Goal: Task Accomplishment & Management: Use online tool/utility

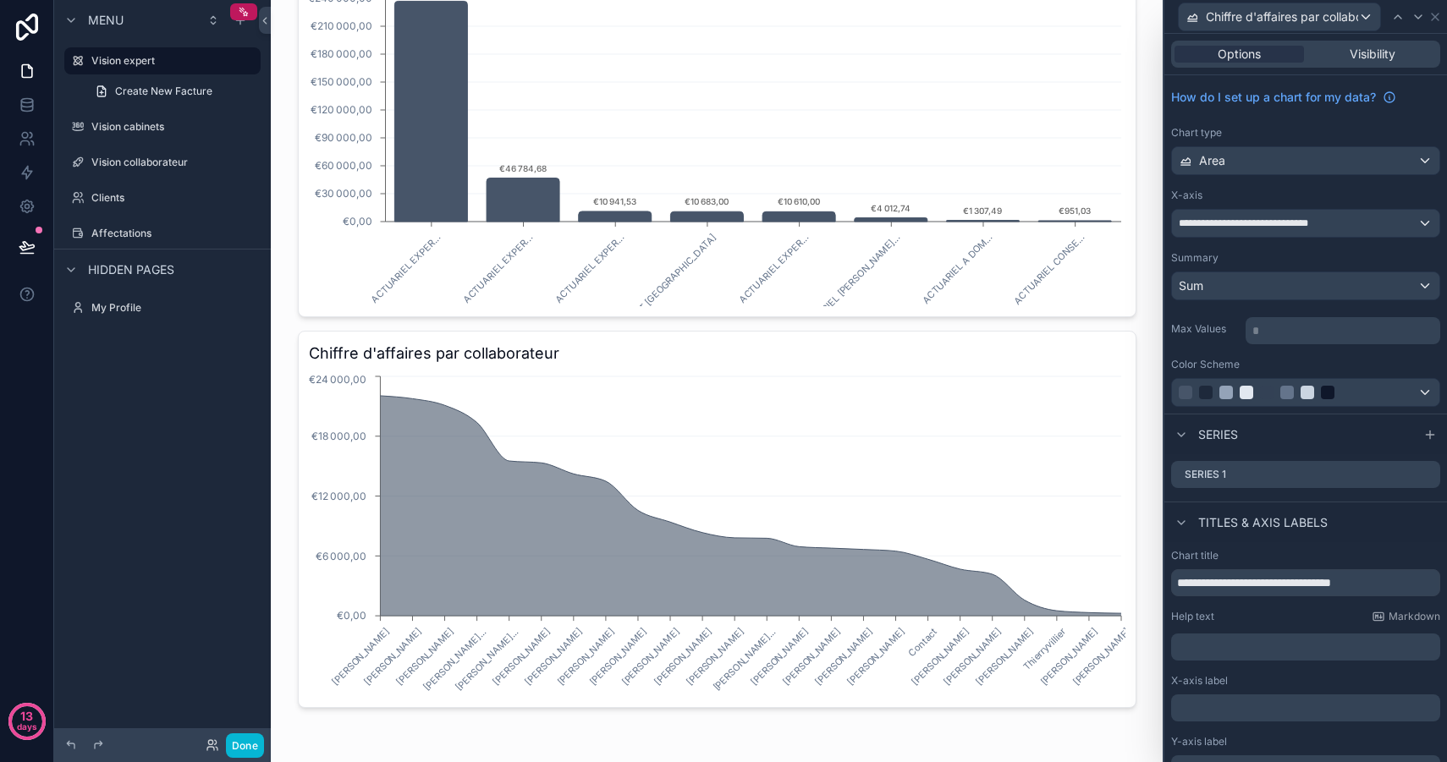
scroll to position [85, 0]
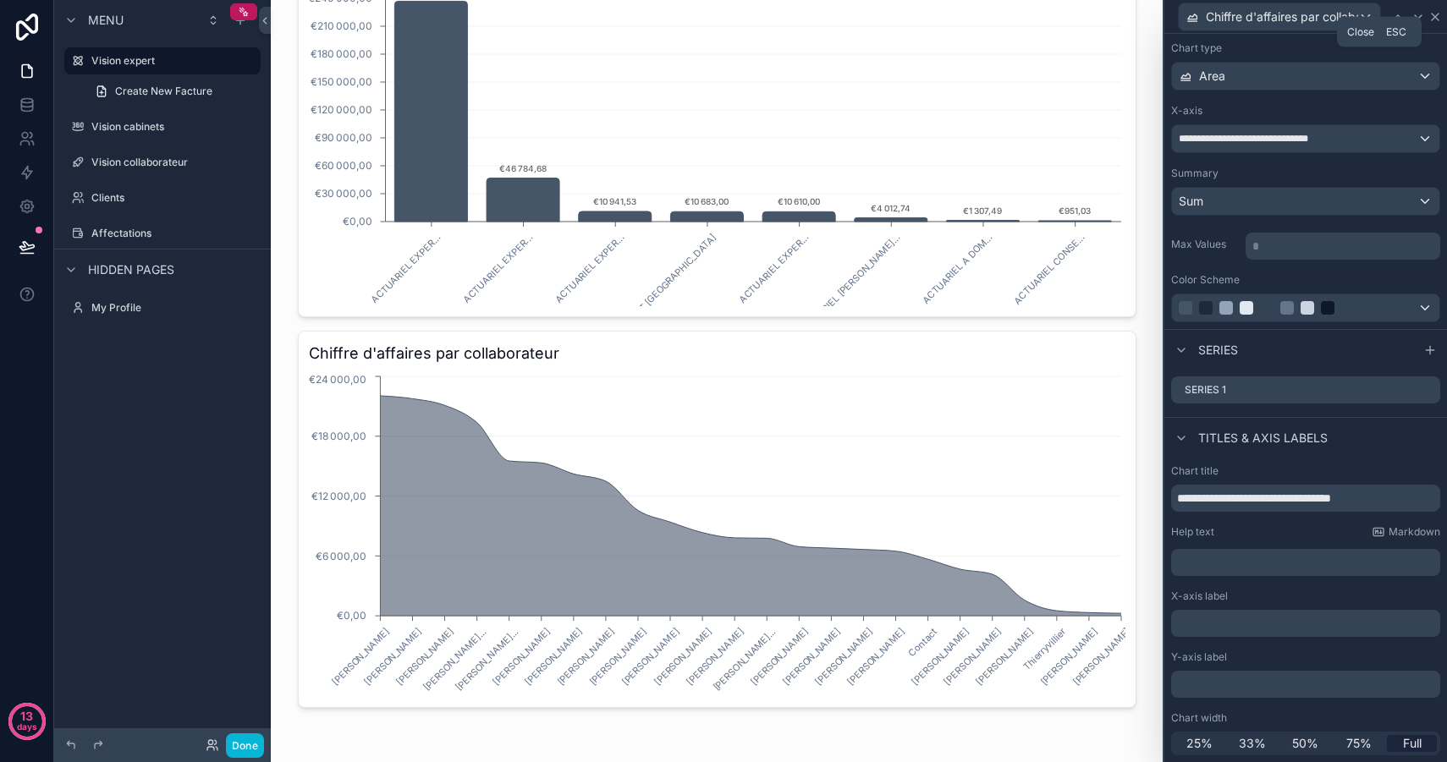
click at [1438, 18] on icon at bounding box center [1435, 17] width 14 height 14
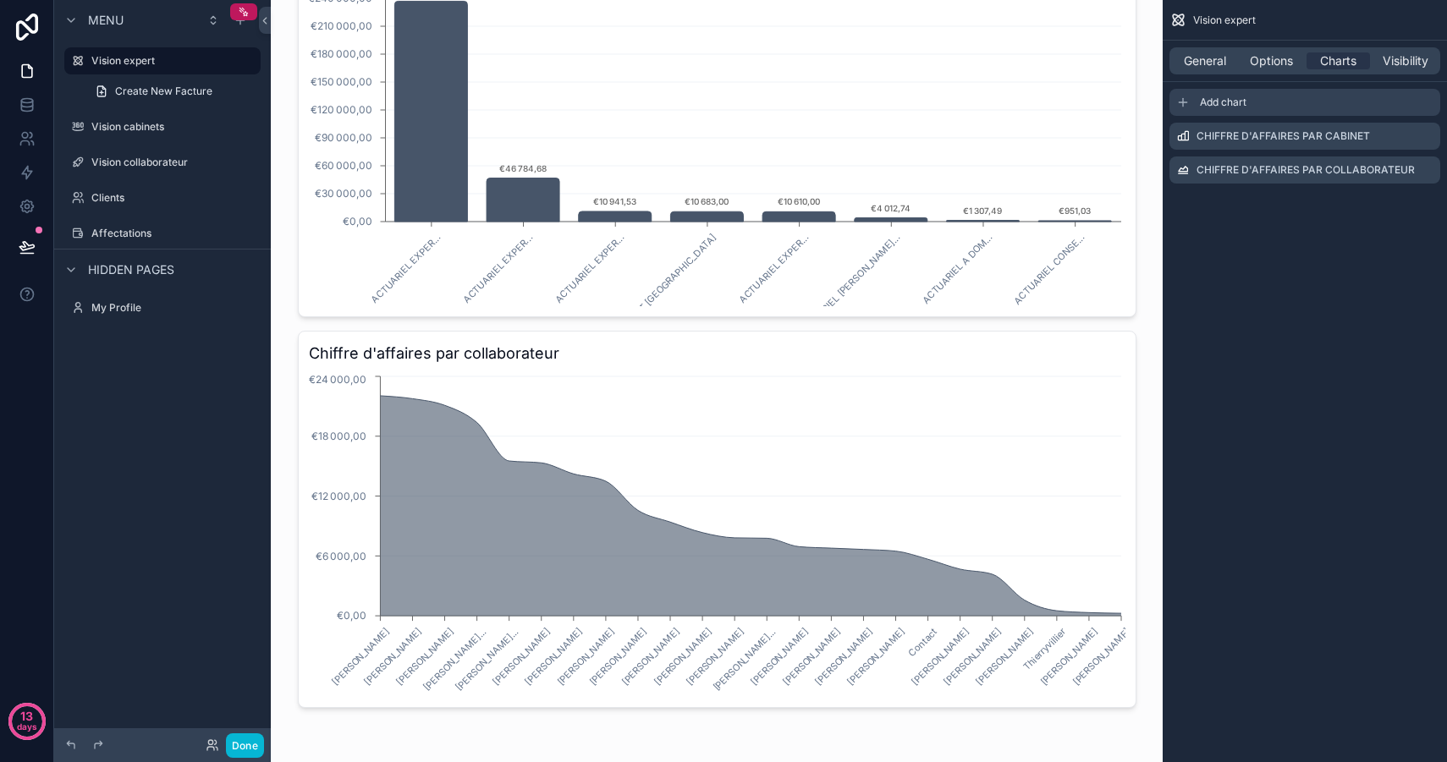
click at [1211, 101] on span "Add chart" at bounding box center [1223, 103] width 47 height 14
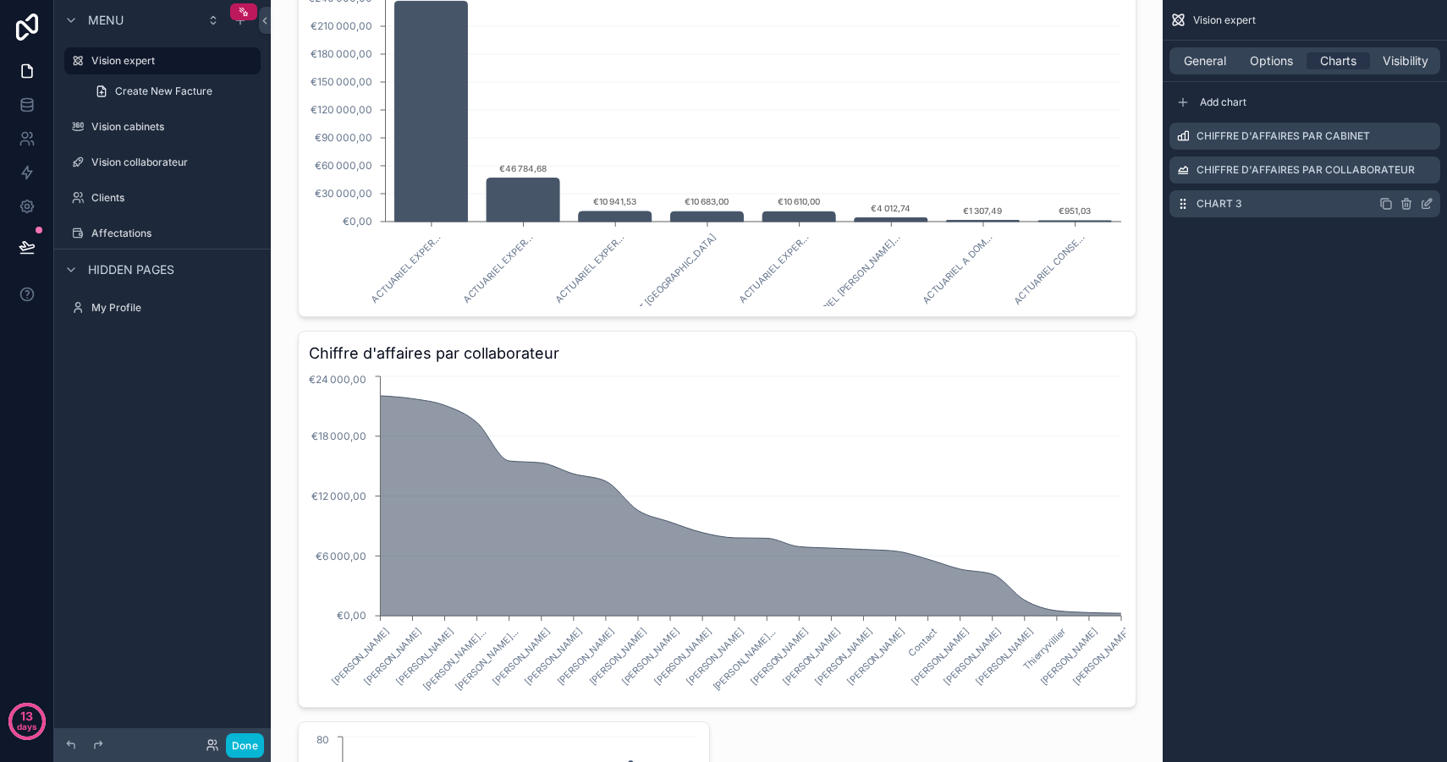
click at [1429, 206] on icon "scrollable content" at bounding box center [1426, 204] width 14 height 14
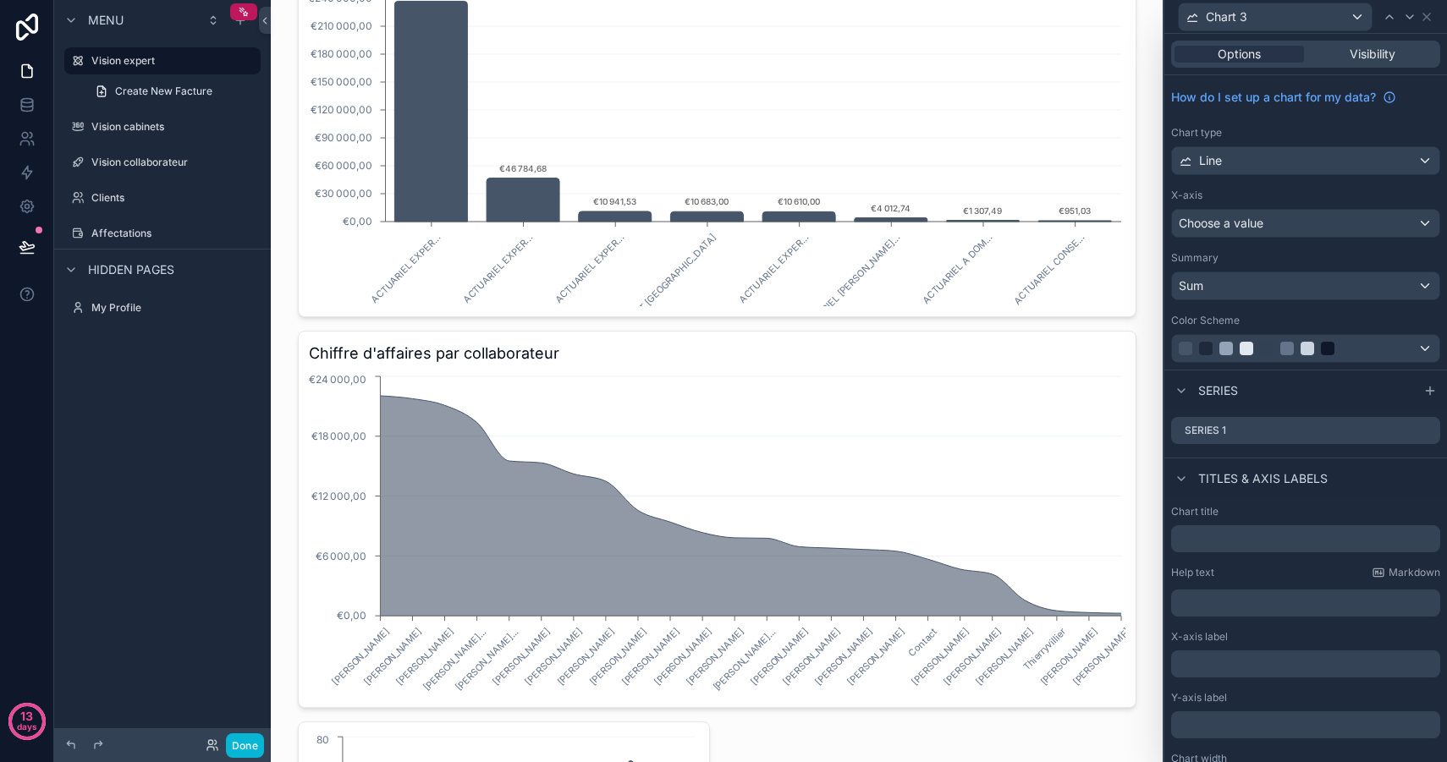
scroll to position [41, 0]
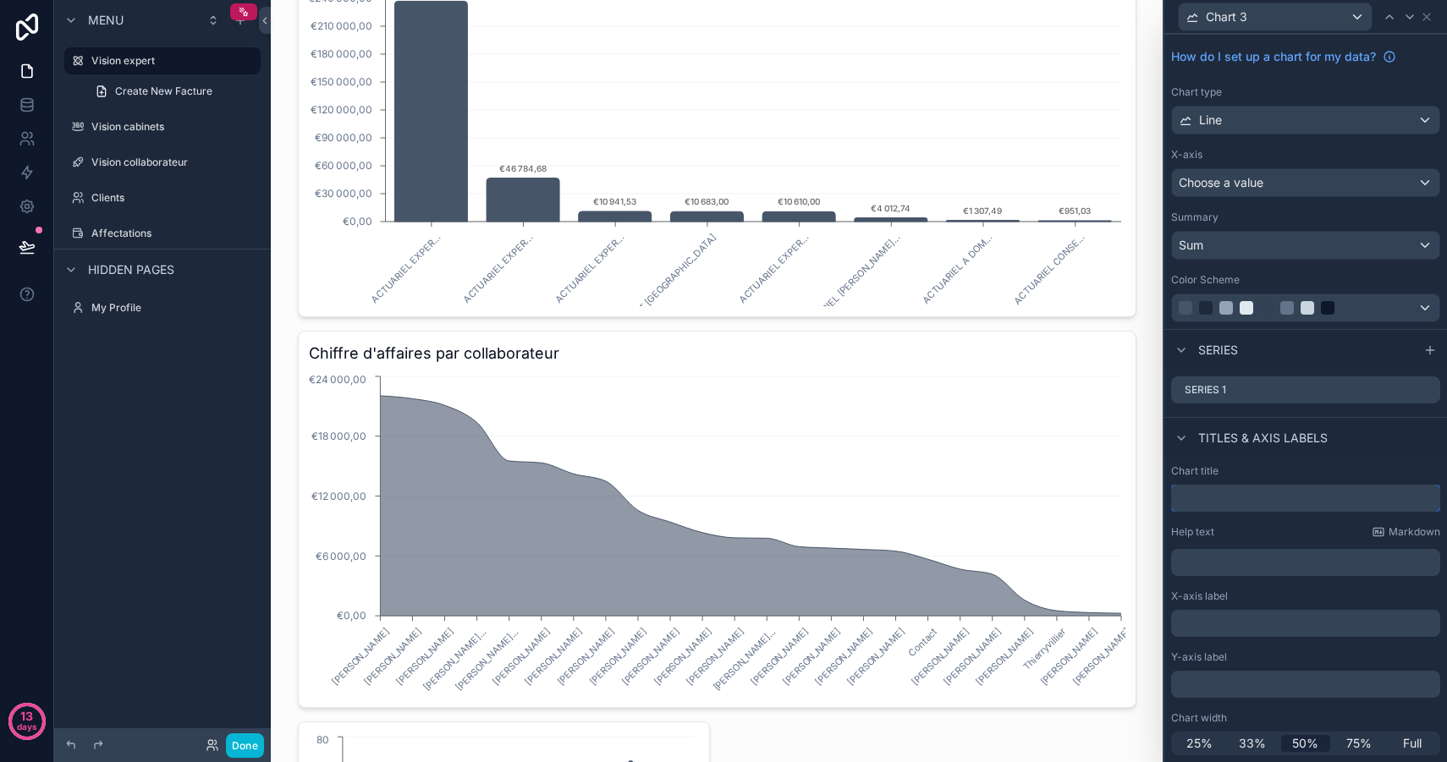
click at [1218, 505] on input "text" at bounding box center [1305, 498] width 269 height 27
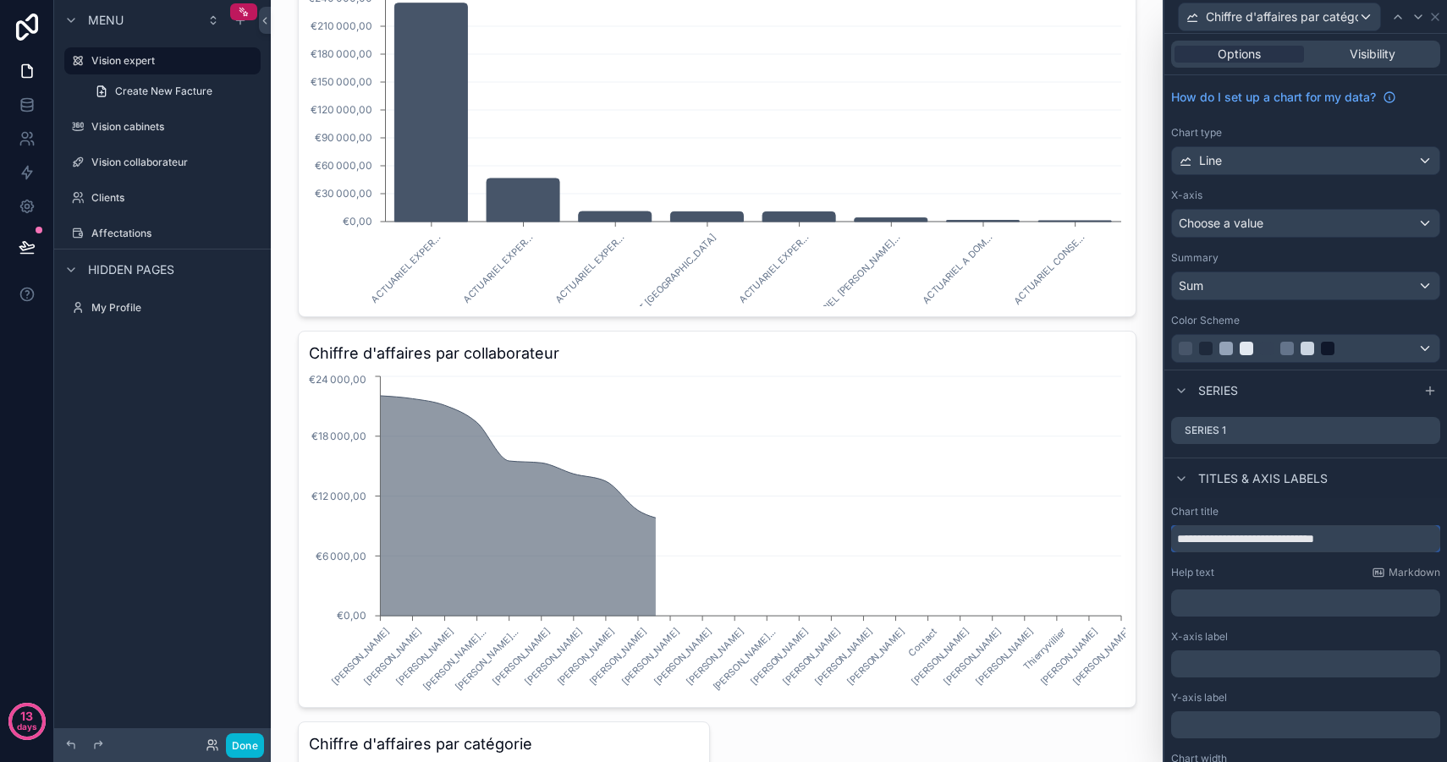
type input "**********"
click at [1259, 224] on span "Choose a value" at bounding box center [1220, 223] width 85 height 14
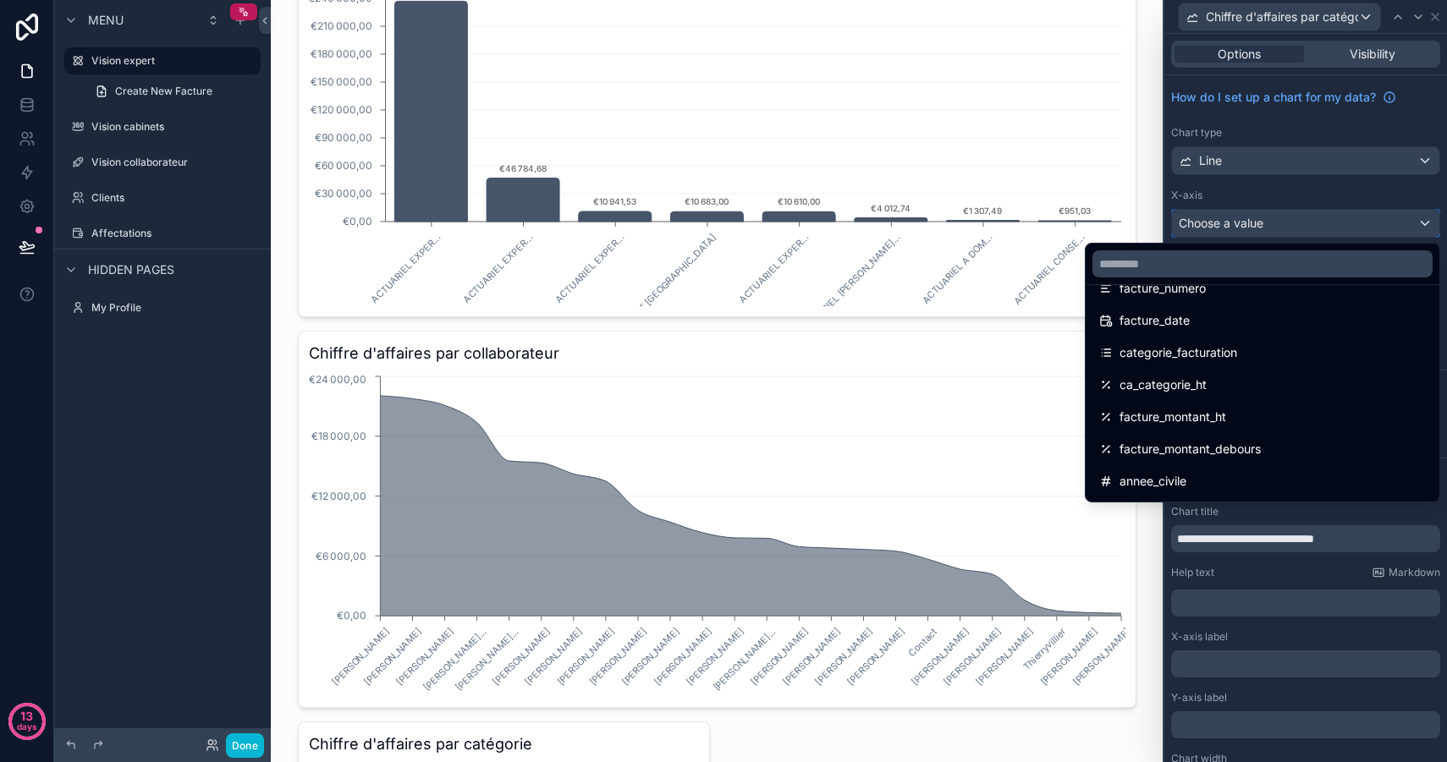
scroll to position [235, 0]
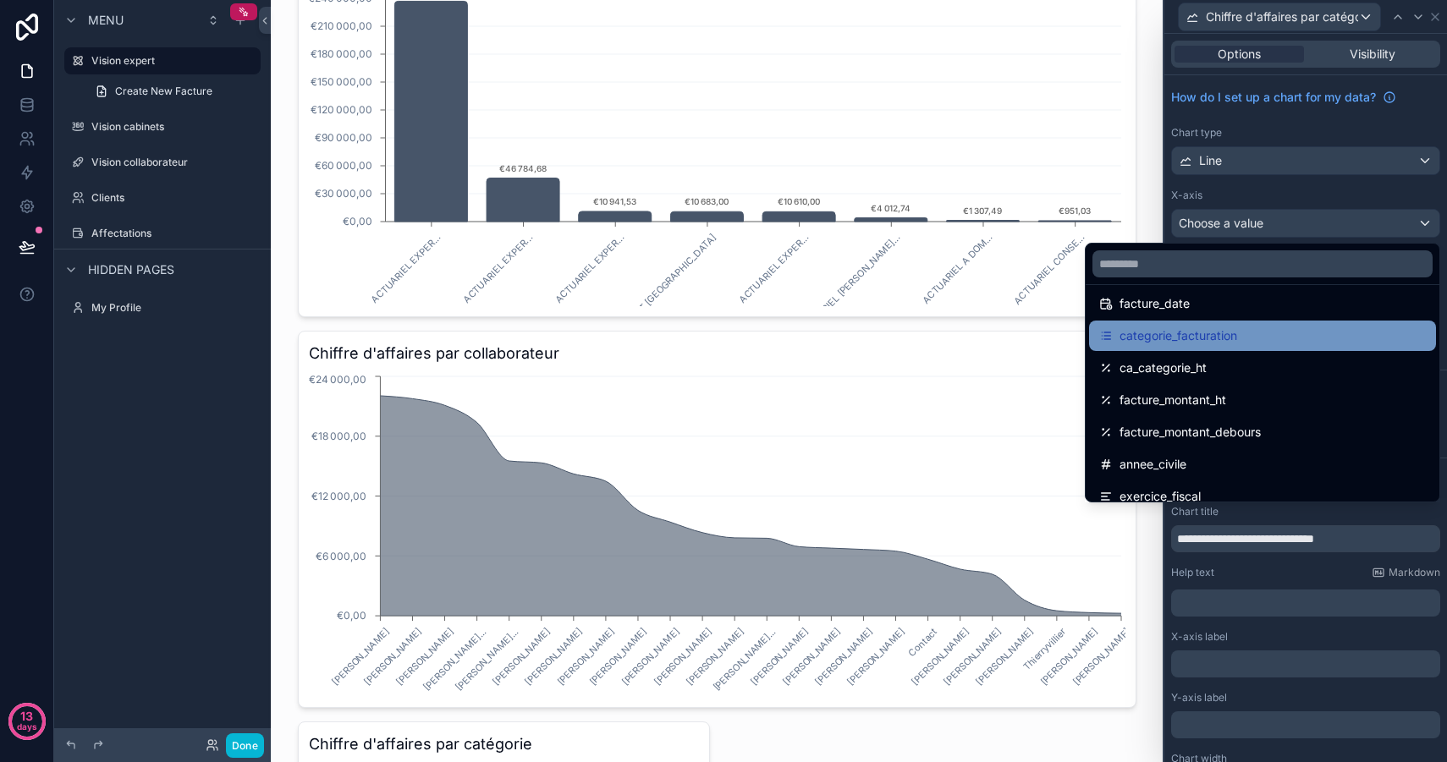
click at [1239, 338] on div "categorie_facturation" at bounding box center [1262, 336] width 327 height 20
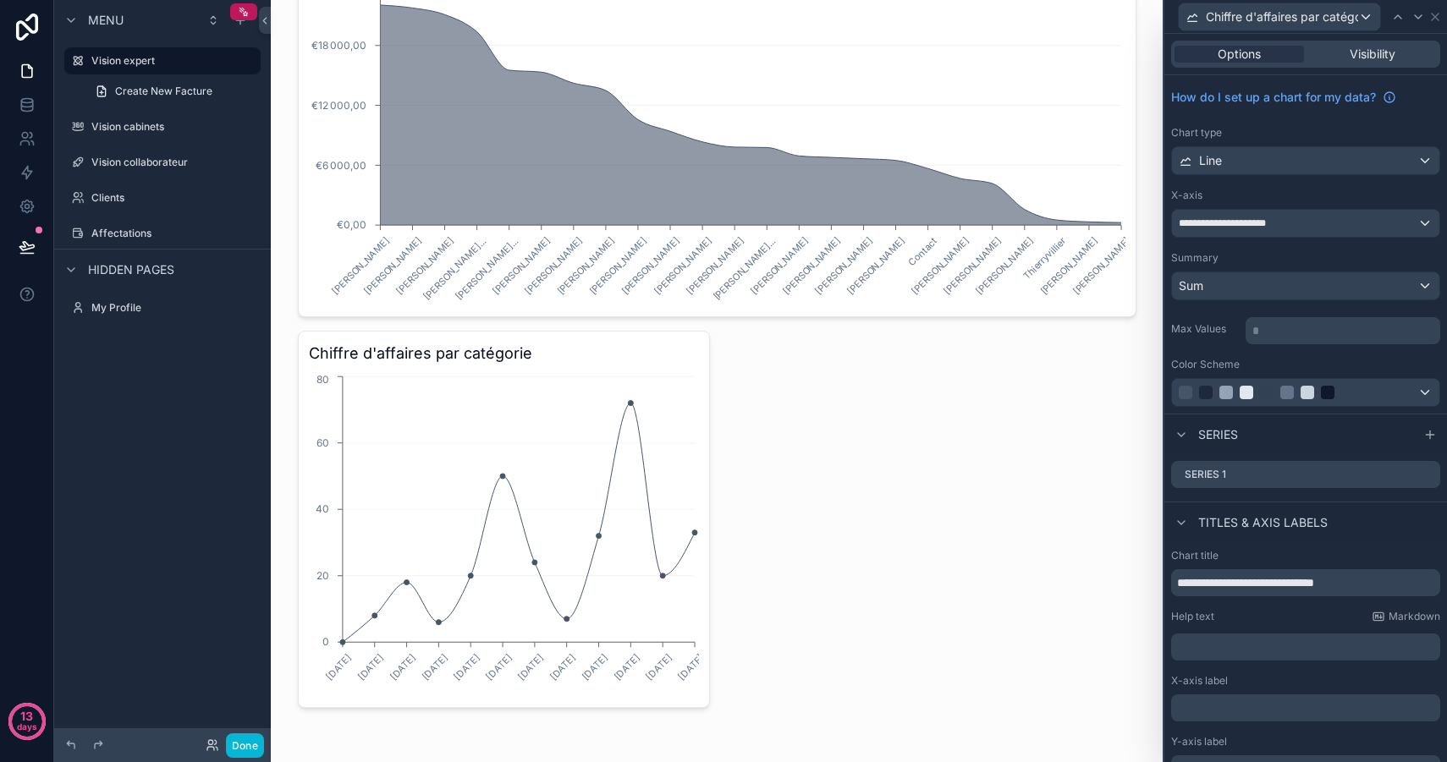
scroll to position [85, 0]
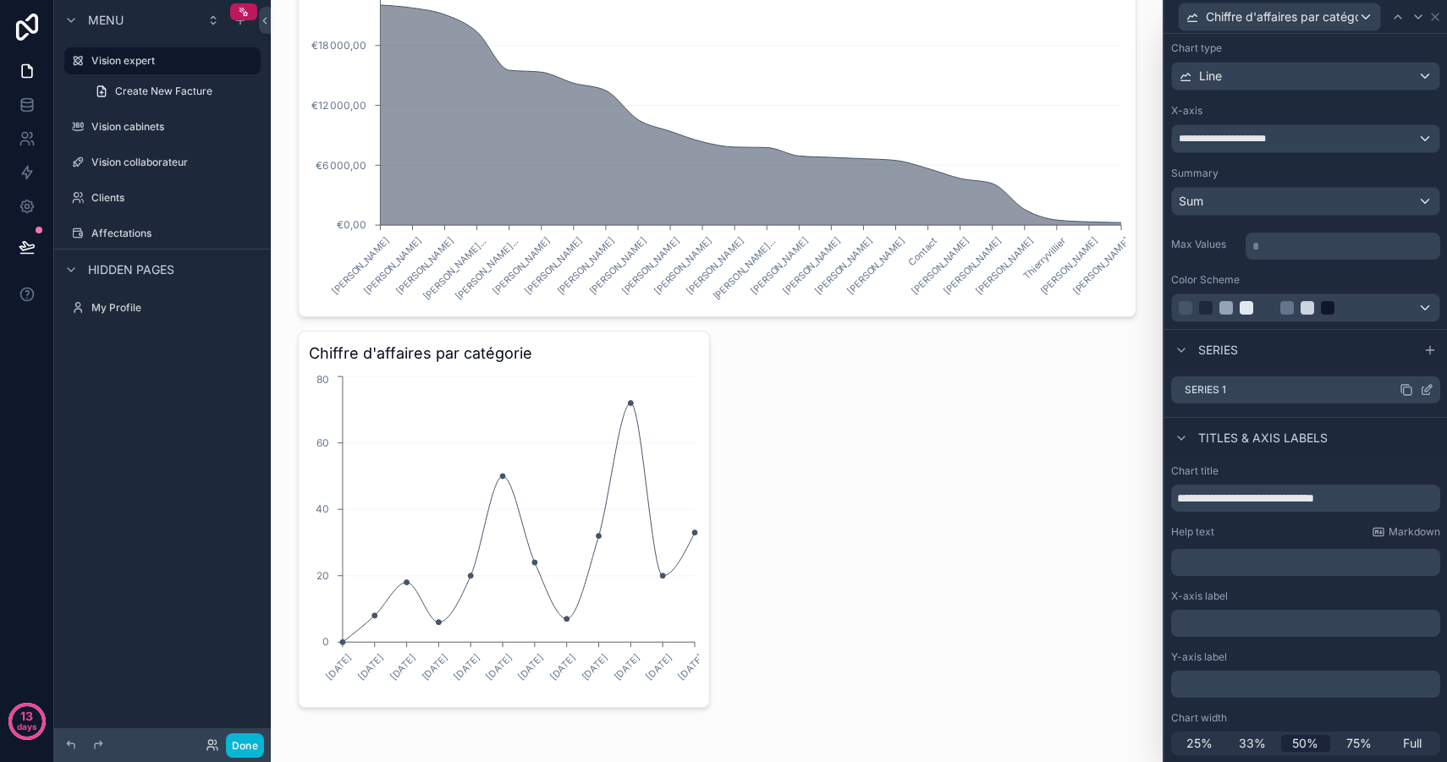
click at [1425, 388] on icon at bounding box center [1426, 390] width 14 height 14
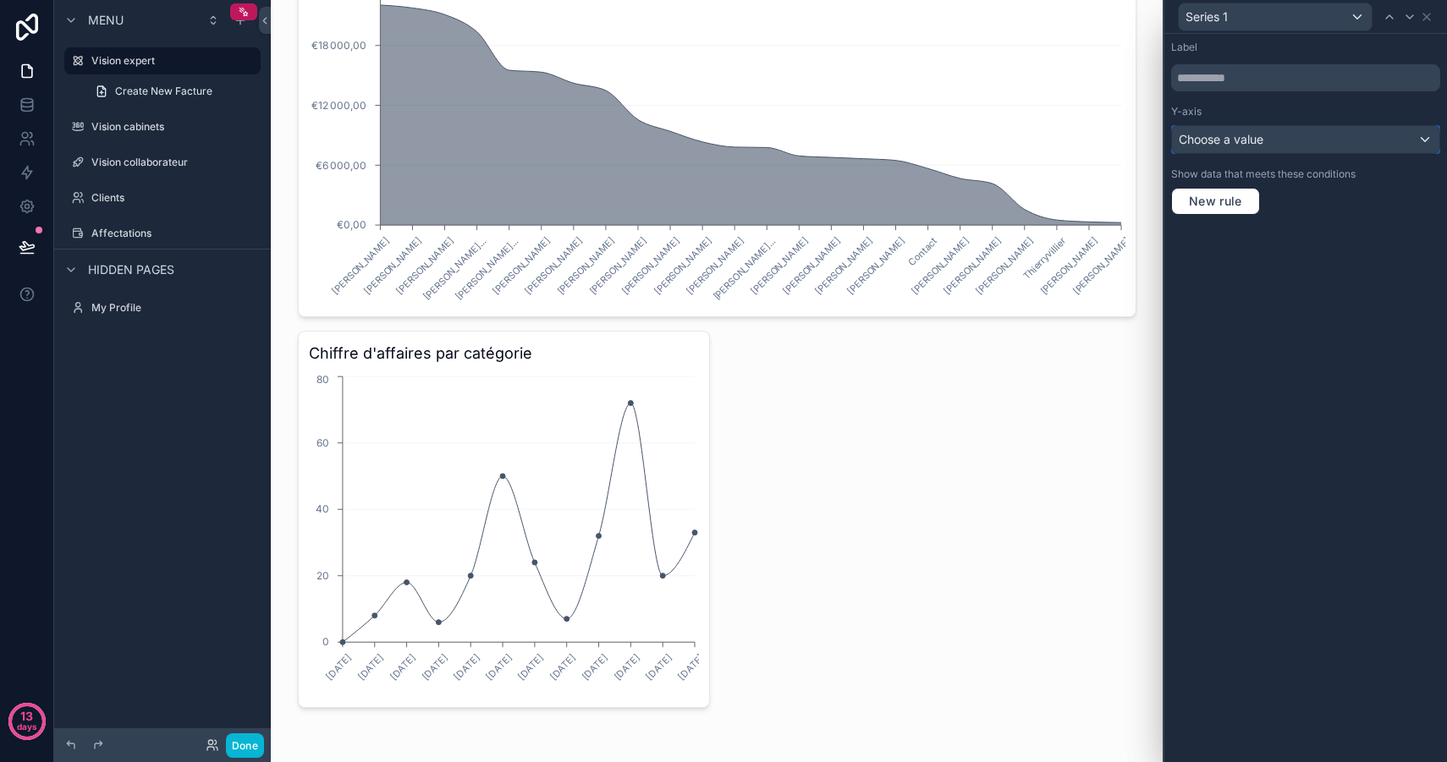
click at [1301, 138] on div "Choose a value" at bounding box center [1305, 139] width 267 height 27
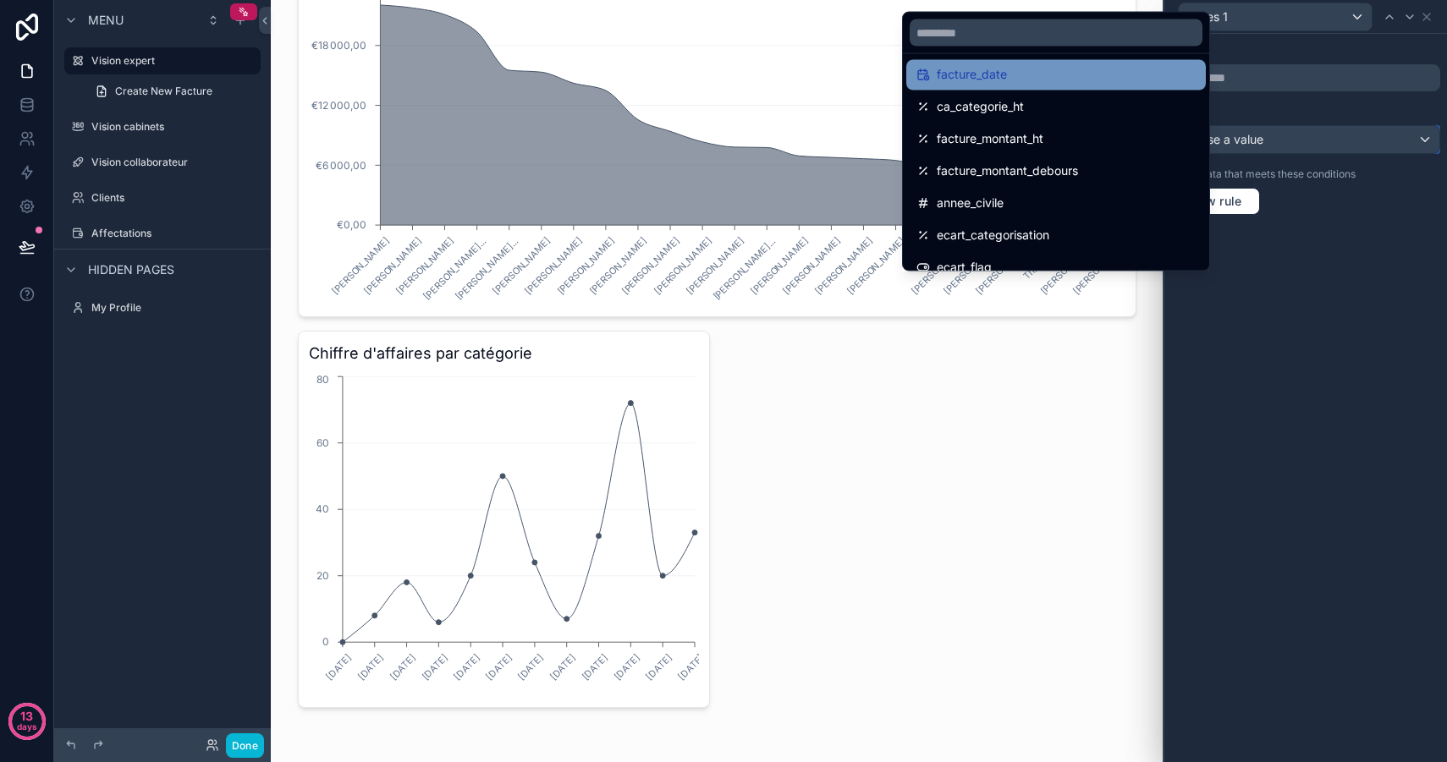
scroll to position [137, 0]
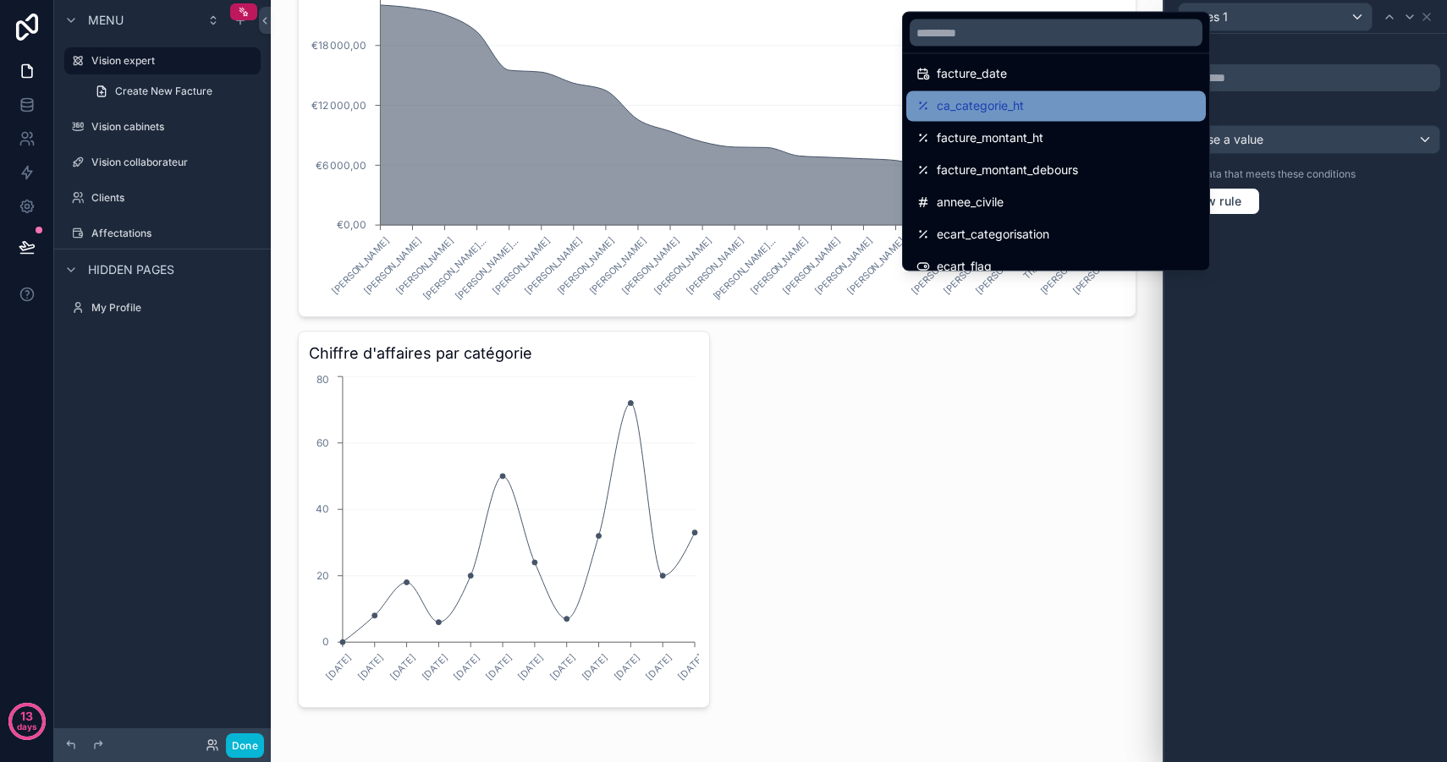
click at [1034, 107] on div "ca_categorie_ht" at bounding box center [1055, 106] width 279 height 20
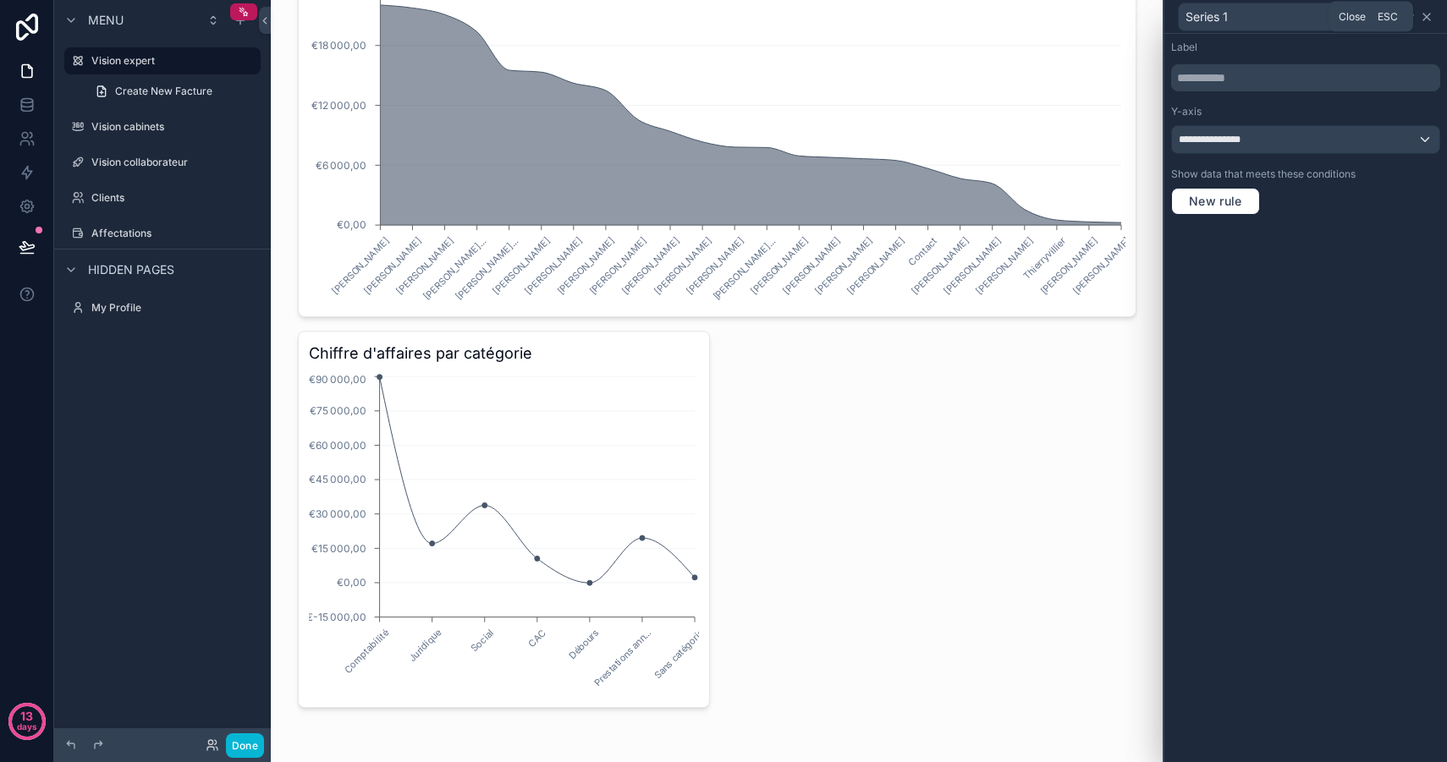
click at [1430, 22] on icon at bounding box center [1426, 17] width 14 height 14
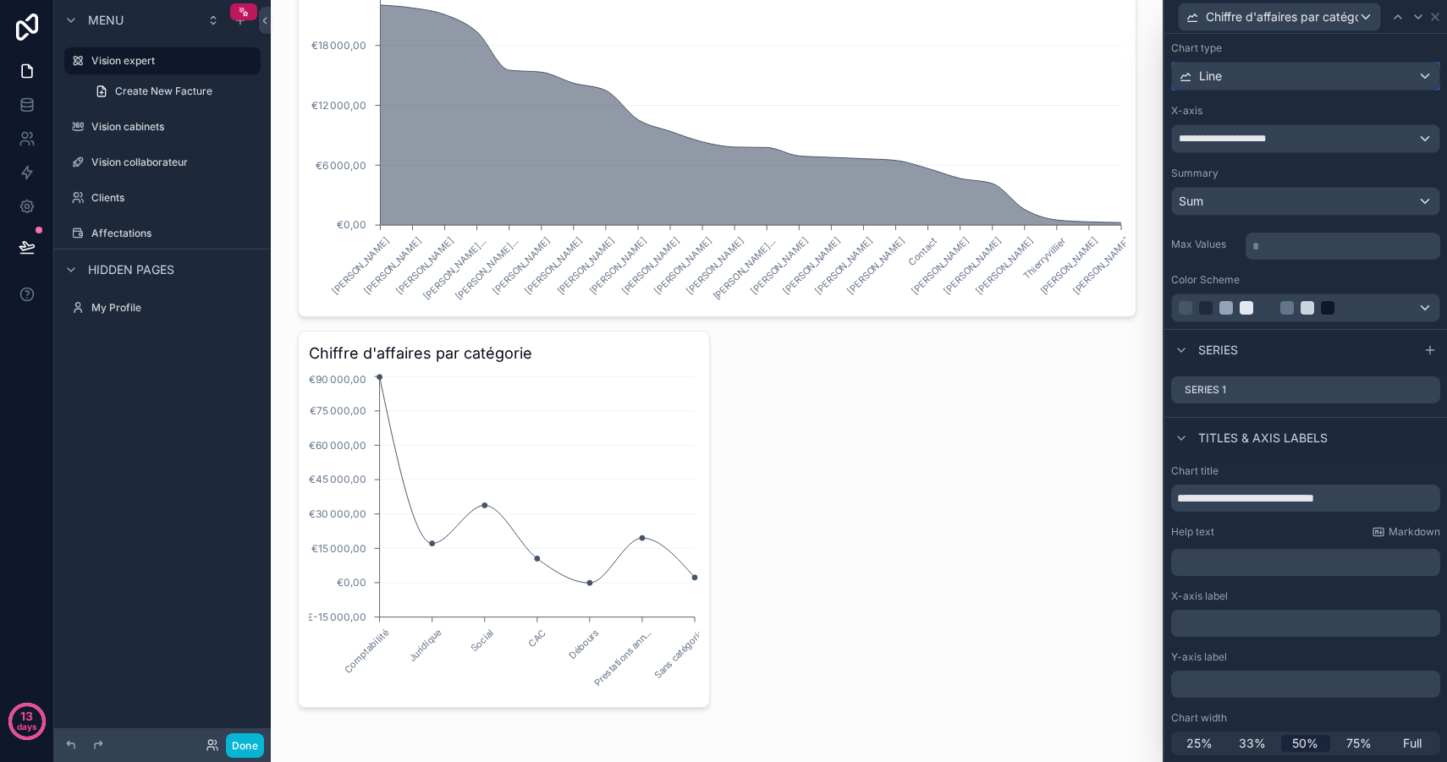
click at [1285, 82] on div "Line" at bounding box center [1305, 76] width 267 height 27
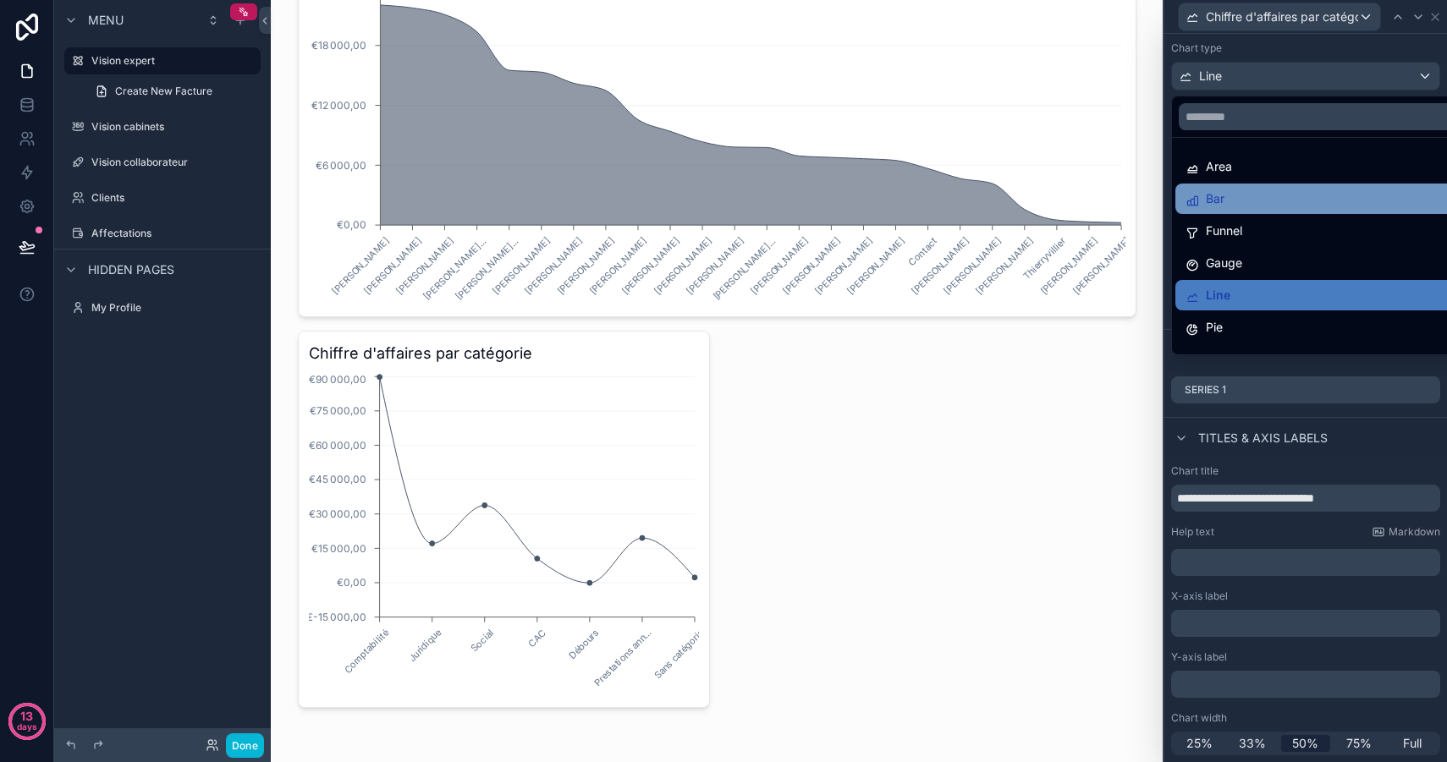
click at [1254, 190] on div "Bar" at bounding box center [1324, 199] width 279 height 20
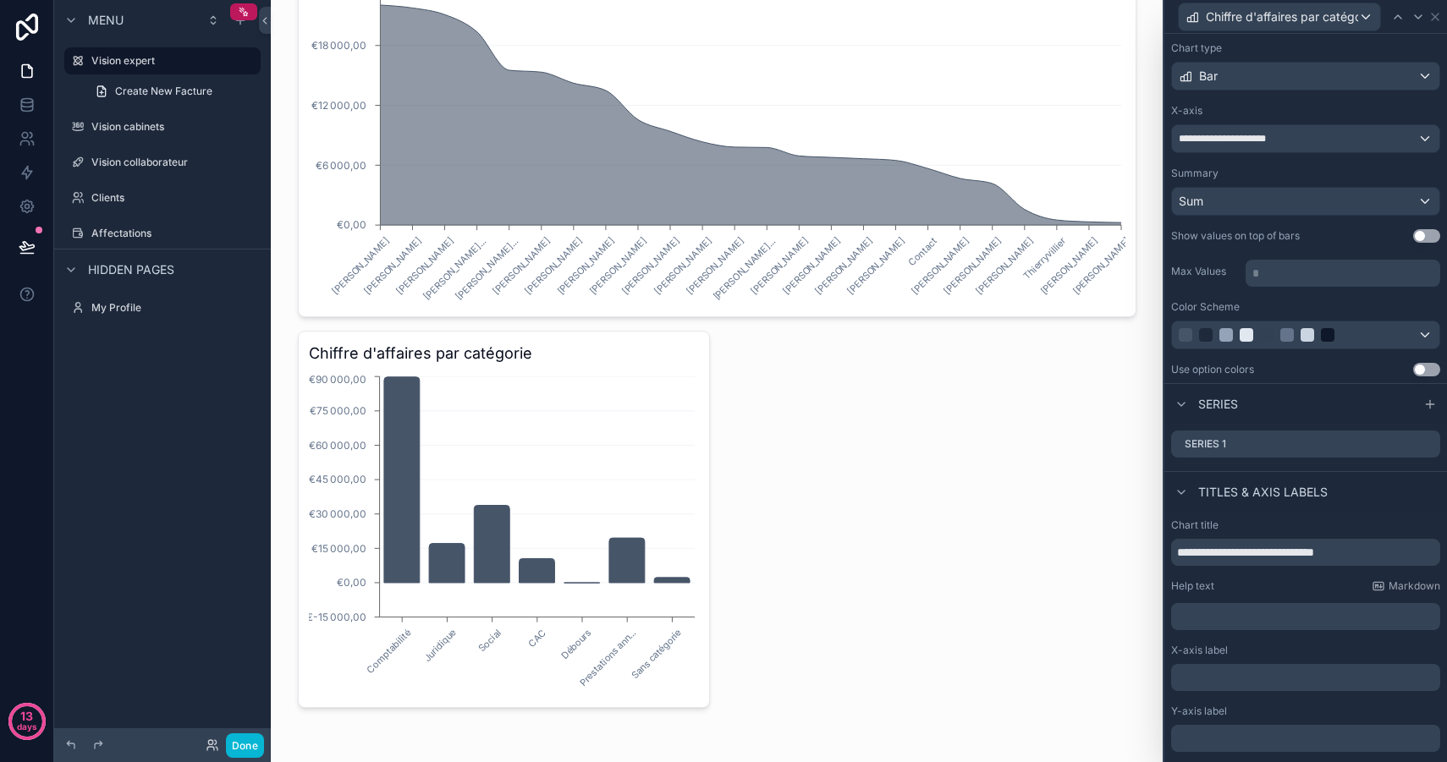
scroll to position [139, 0]
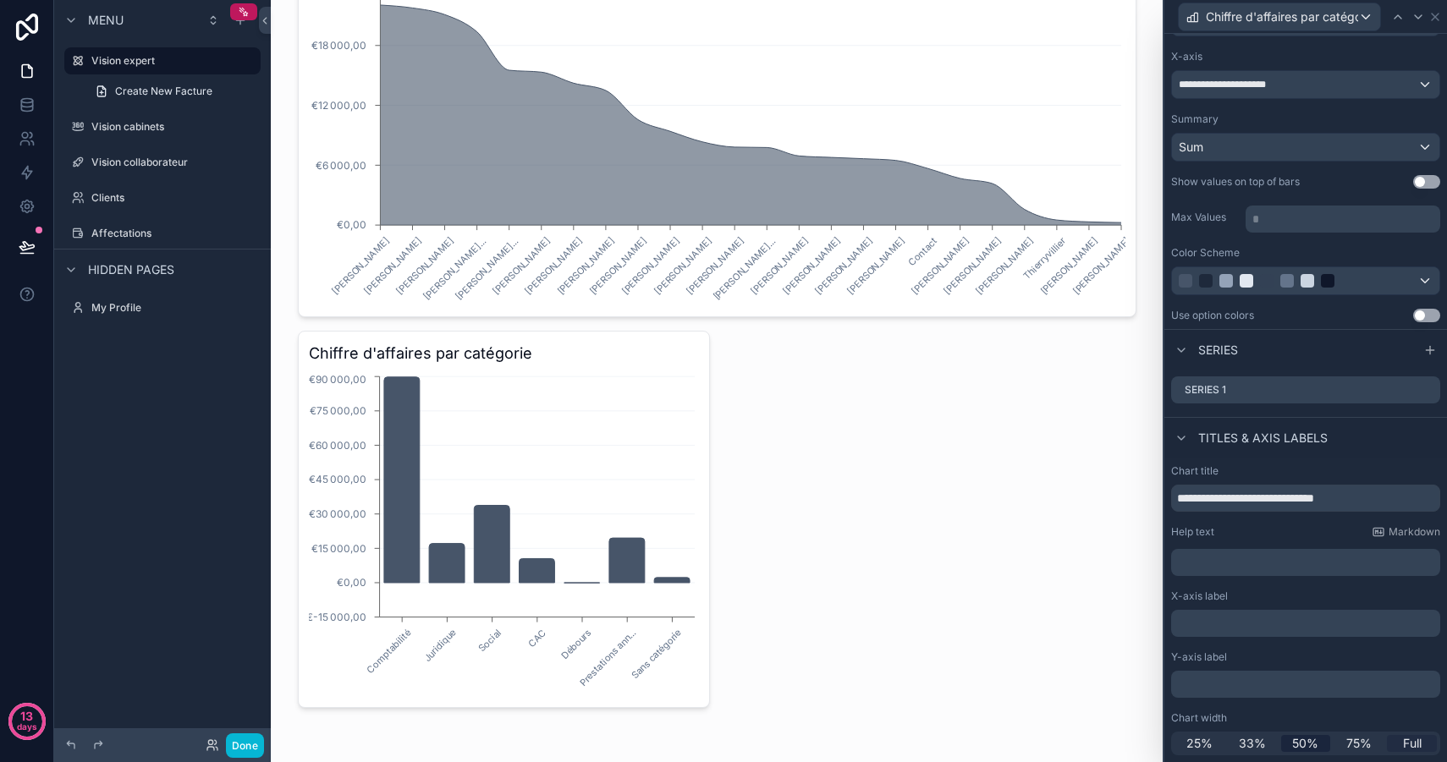
click at [1417, 750] on span "Full" at bounding box center [1412, 743] width 19 height 17
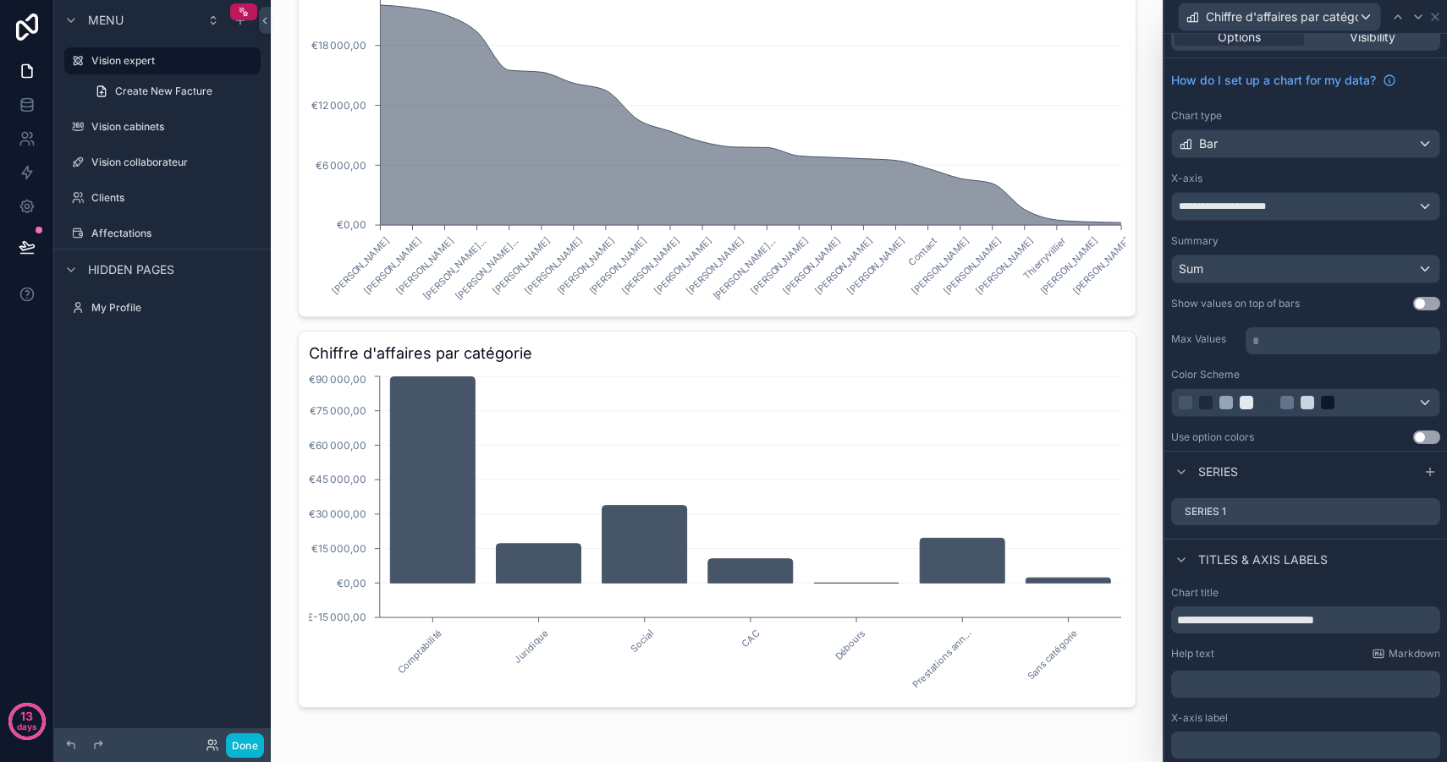
scroll to position [0, 0]
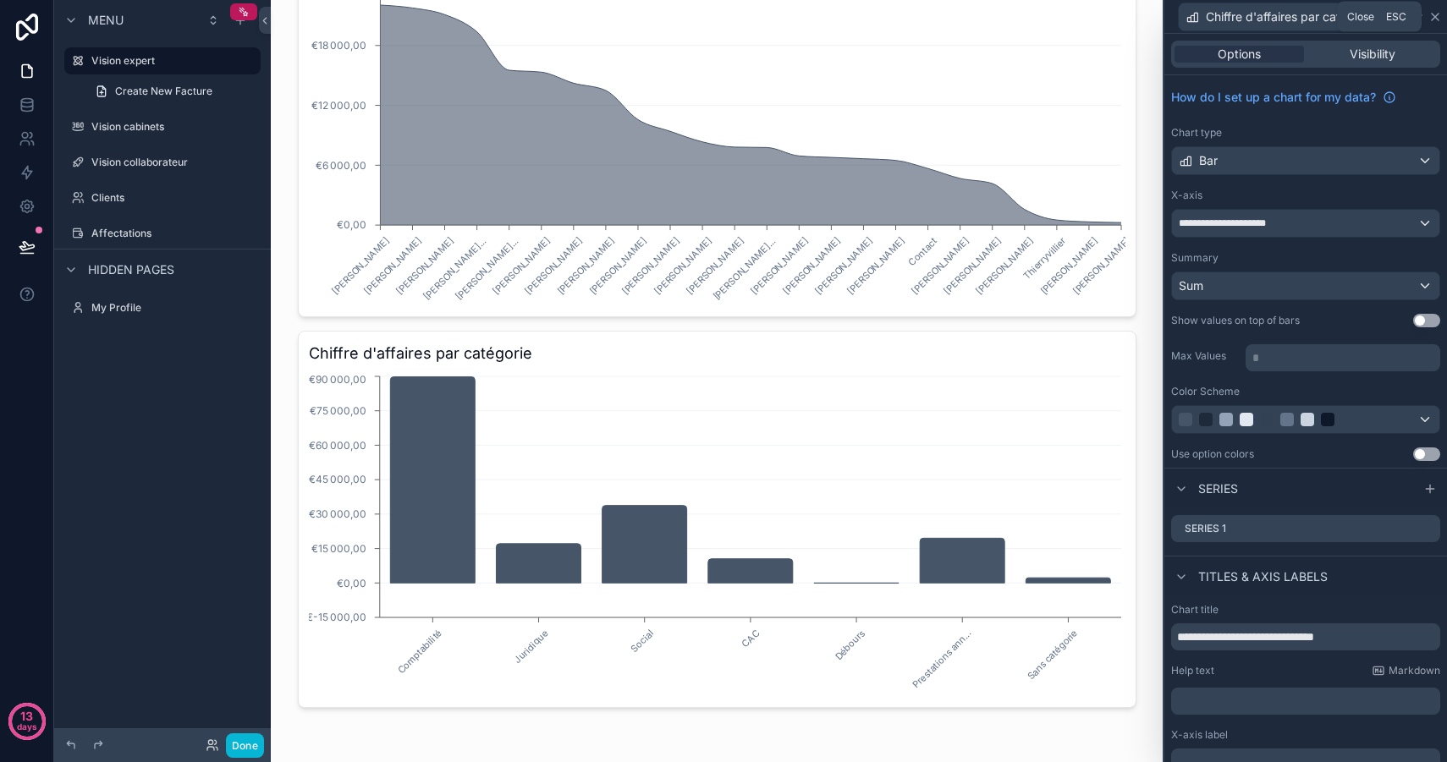
click at [1440, 17] on icon at bounding box center [1435, 17] width 14 height 14
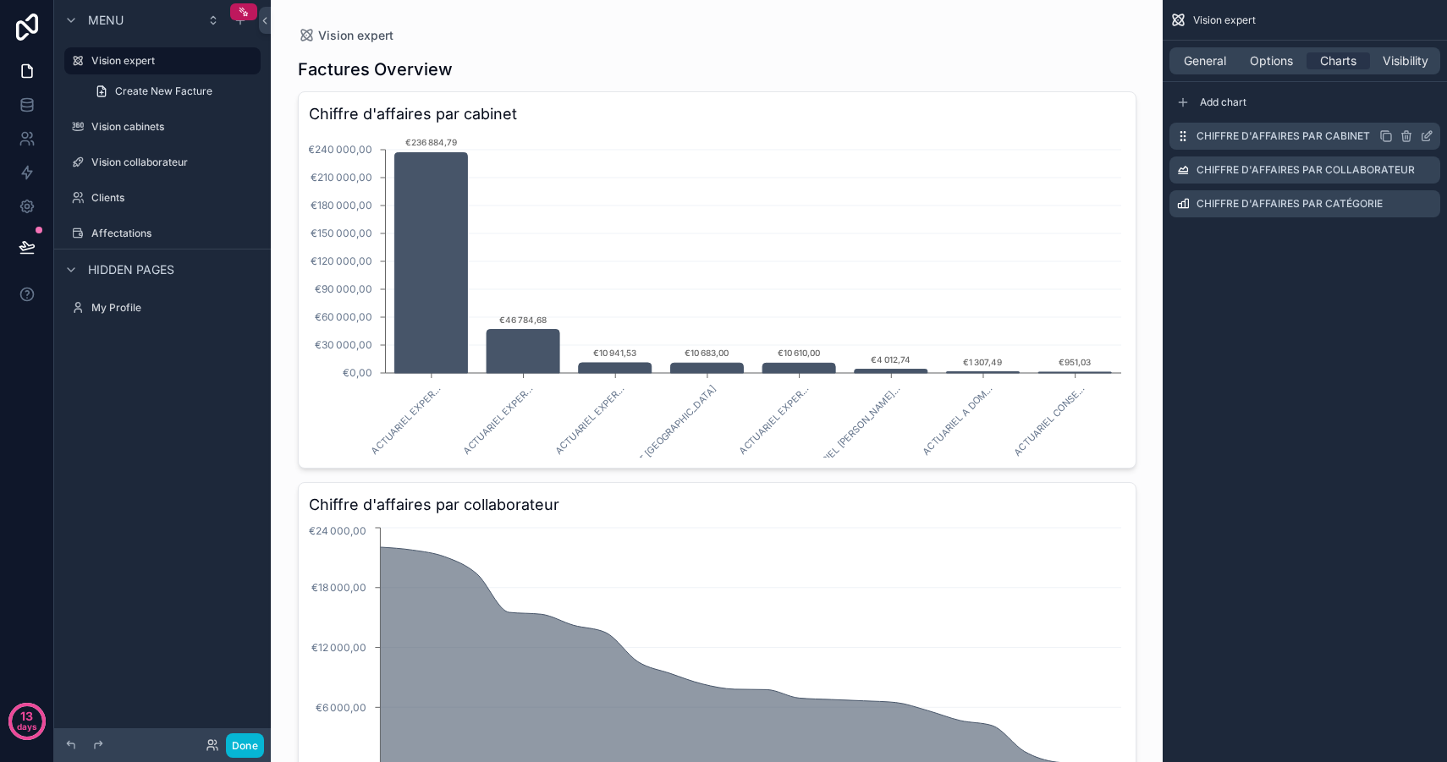
click at [1410, 136] on icon "scrollable content" at bounding box center [1406, 136] width 14 height 14
click at [1402, 107] on icon at bounding box center [1399, 109] width 14 height 14
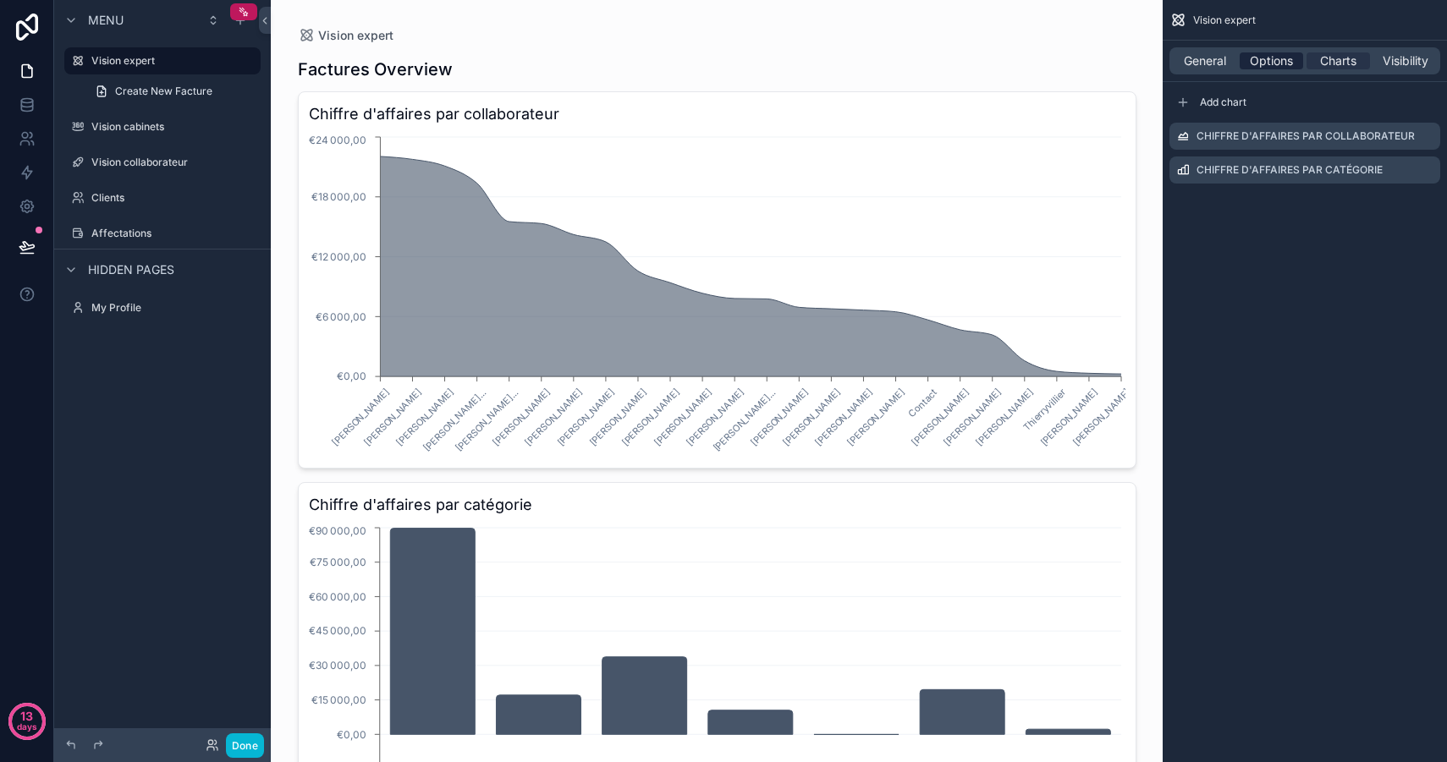
click at [1276, 56] on span "Options" at bounding box center [1270, 60] width 43 height 17
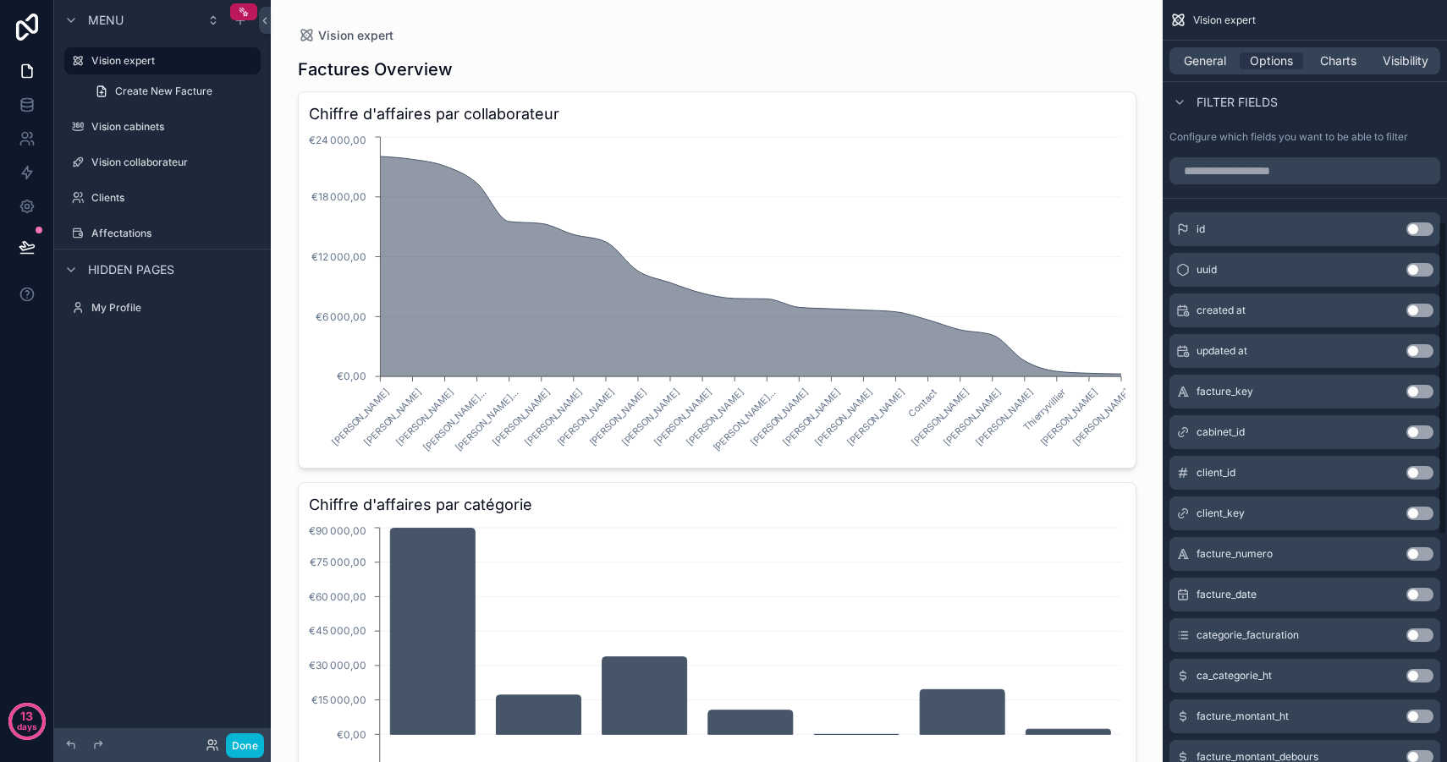
scroll to position [623, 0]
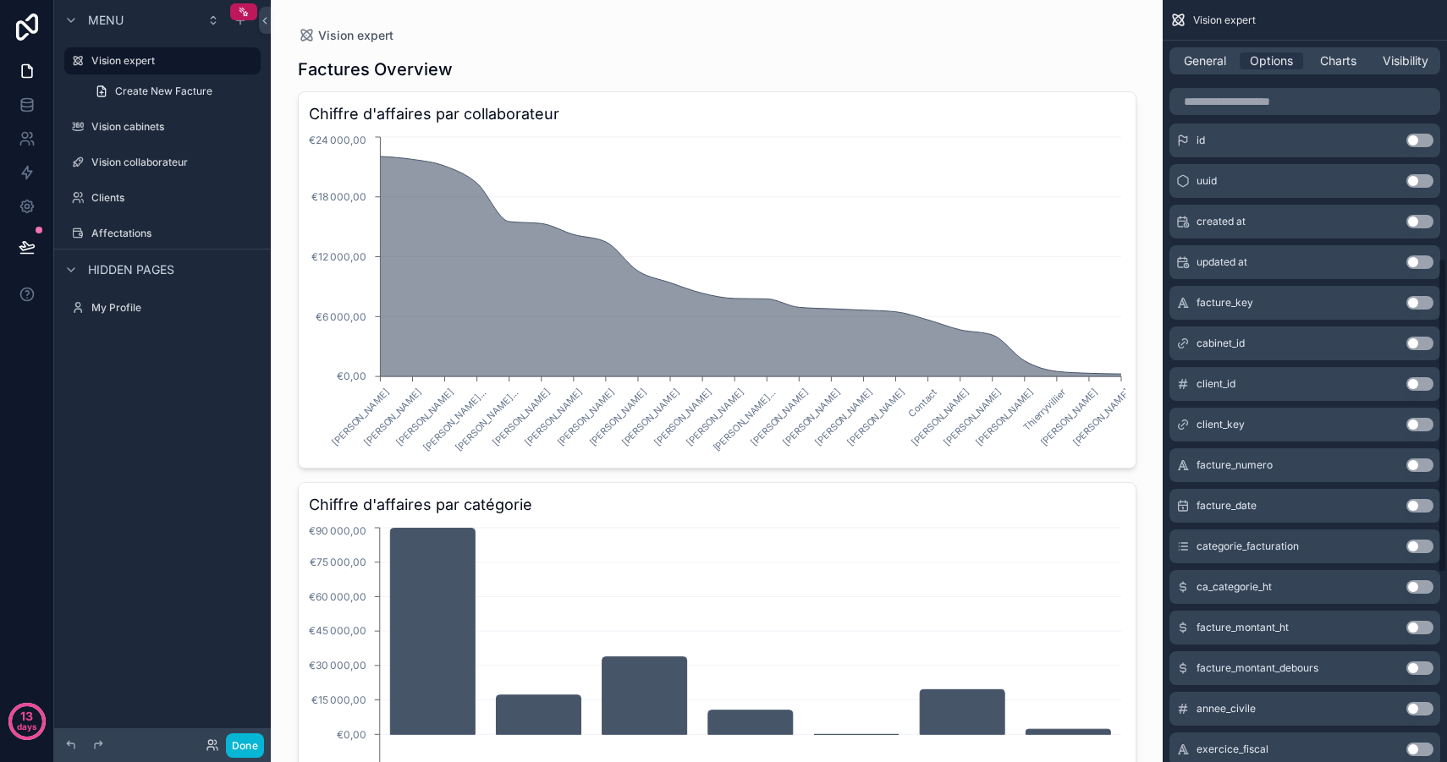
click at [1411, 507] on button "Use setting" at bounding box center [1419, 506] width 27 height 14
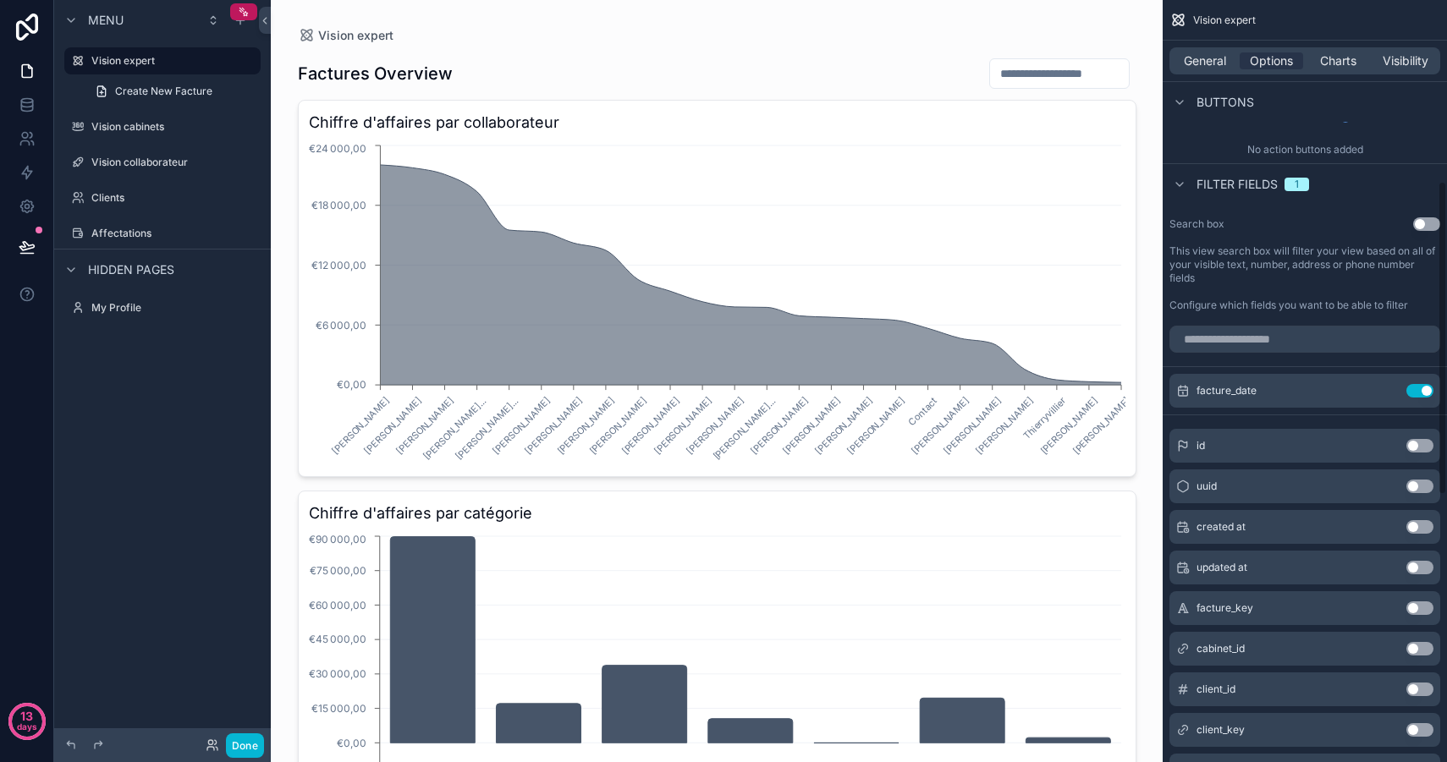
scroll to position [343, 0]
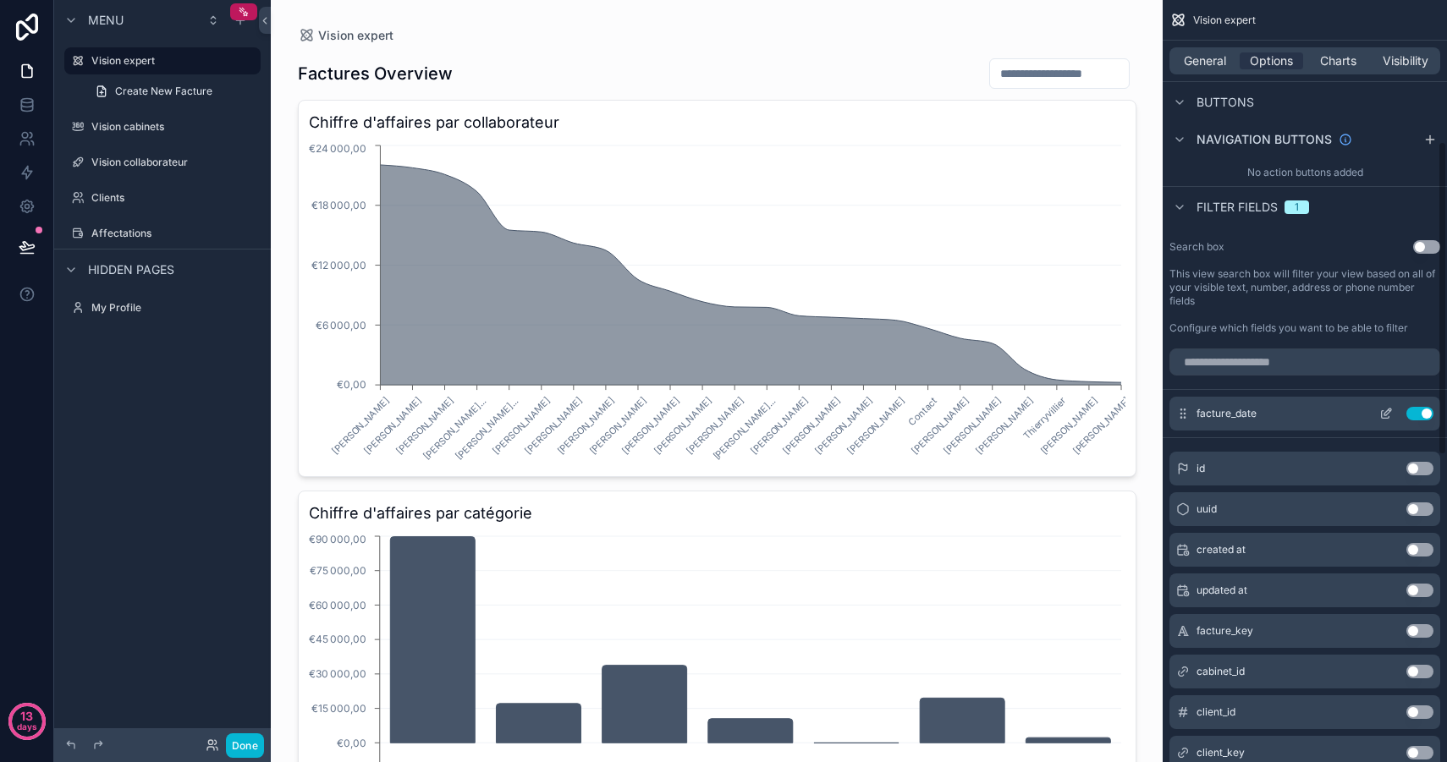
click at [1387, 415] on icon "scrollable content" at bounding box center [1386, 414] width 14 height 14
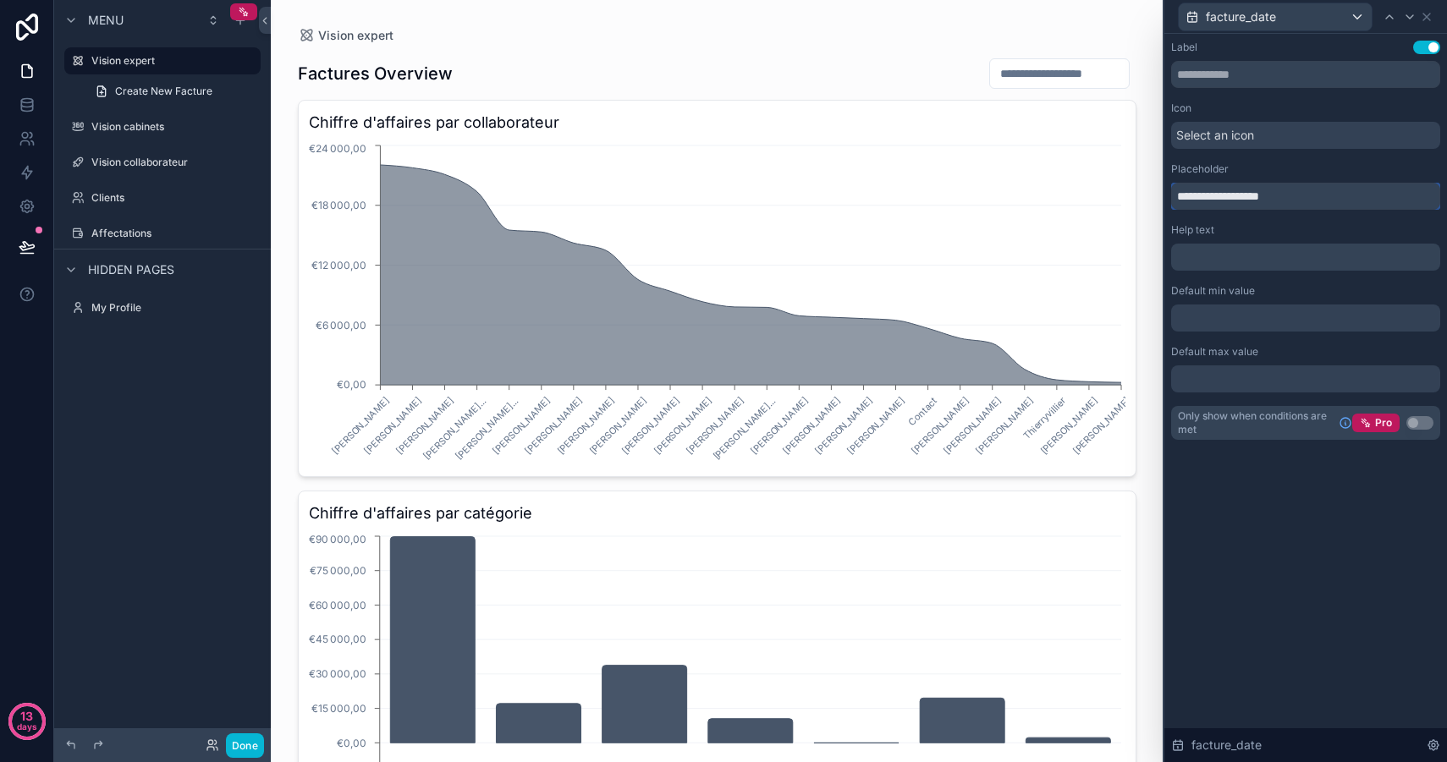
click at [1250, 188] on input "**********" at bounding box center [1305, 196] width 269 height 27
click at [1425, 18] on icon at bounding box center [1426, 17] width 7 height 7
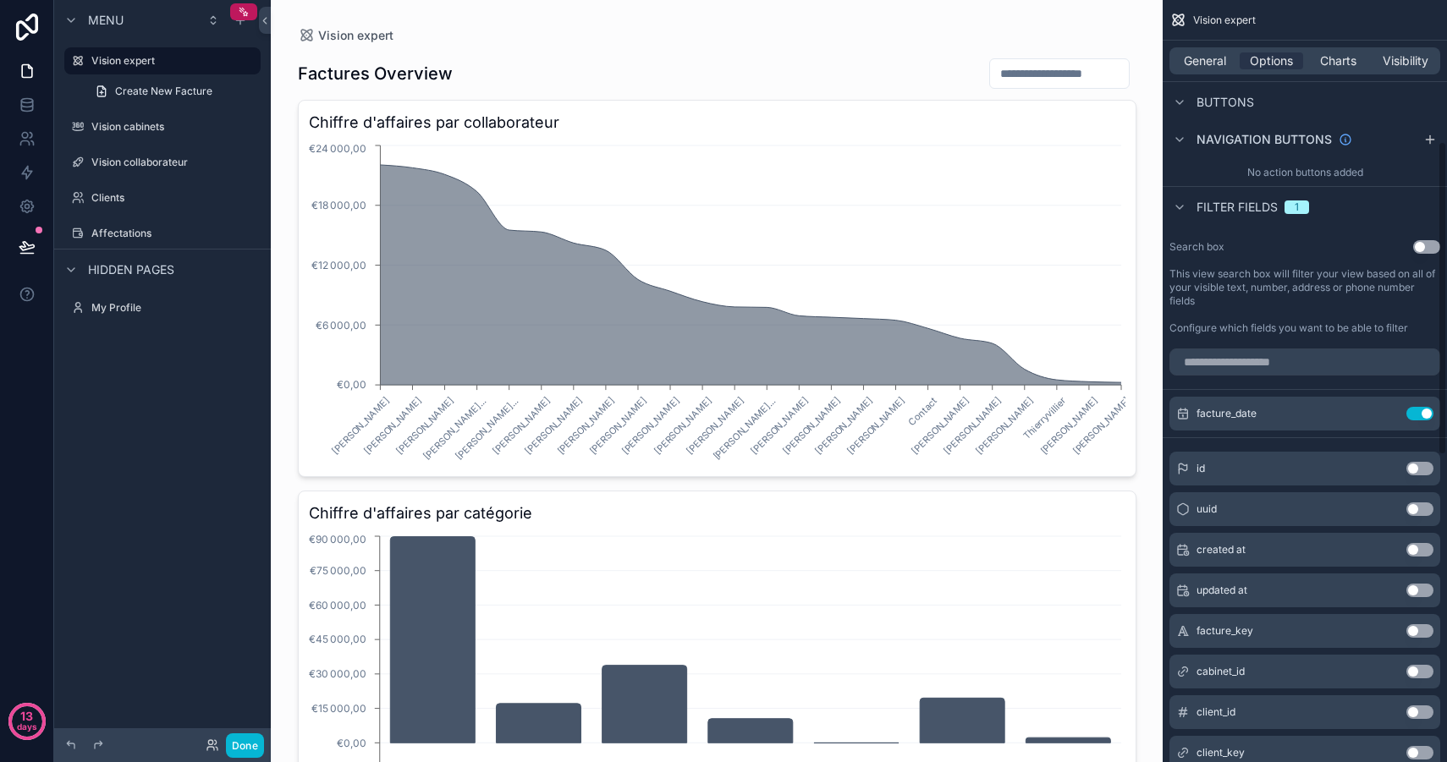
click at [1429, 249] on button "Use setting" at bounding box center [1426, 247] width 27 height 14
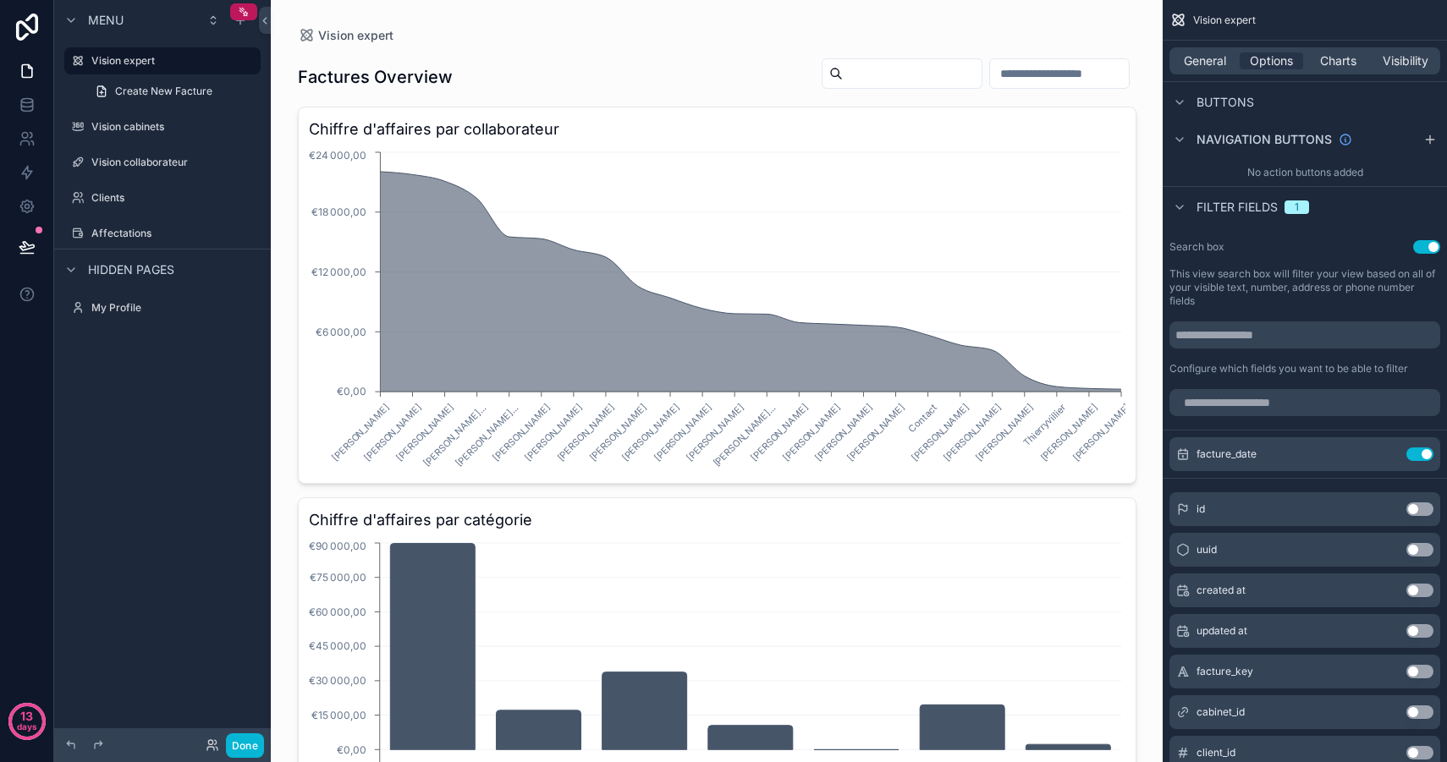
click at [875, 75] on div "scrollable content" at bounding box center [716, 464] width 865 height 929
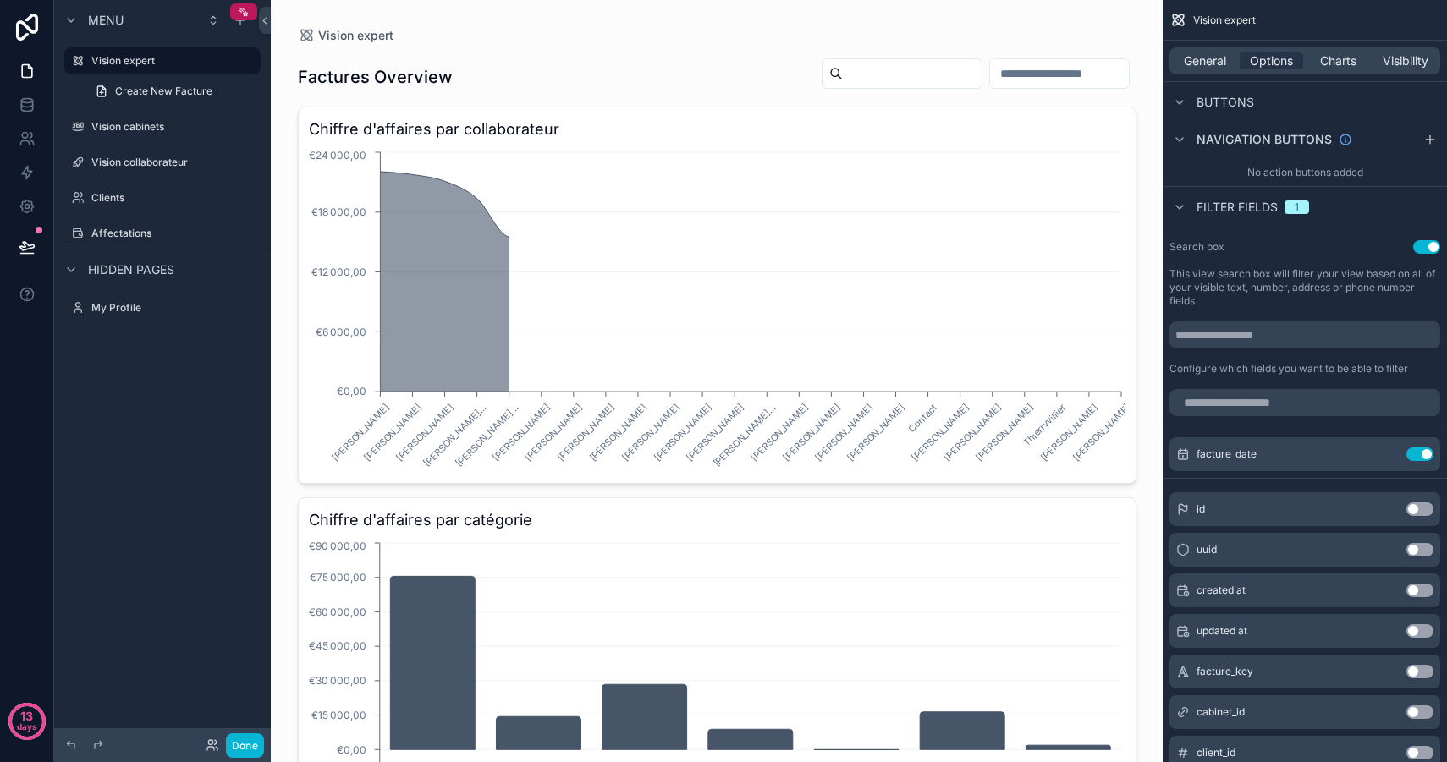
click at [846, 75] on input "scrollable content" at bounding box center [912, 74] width 139 height 24
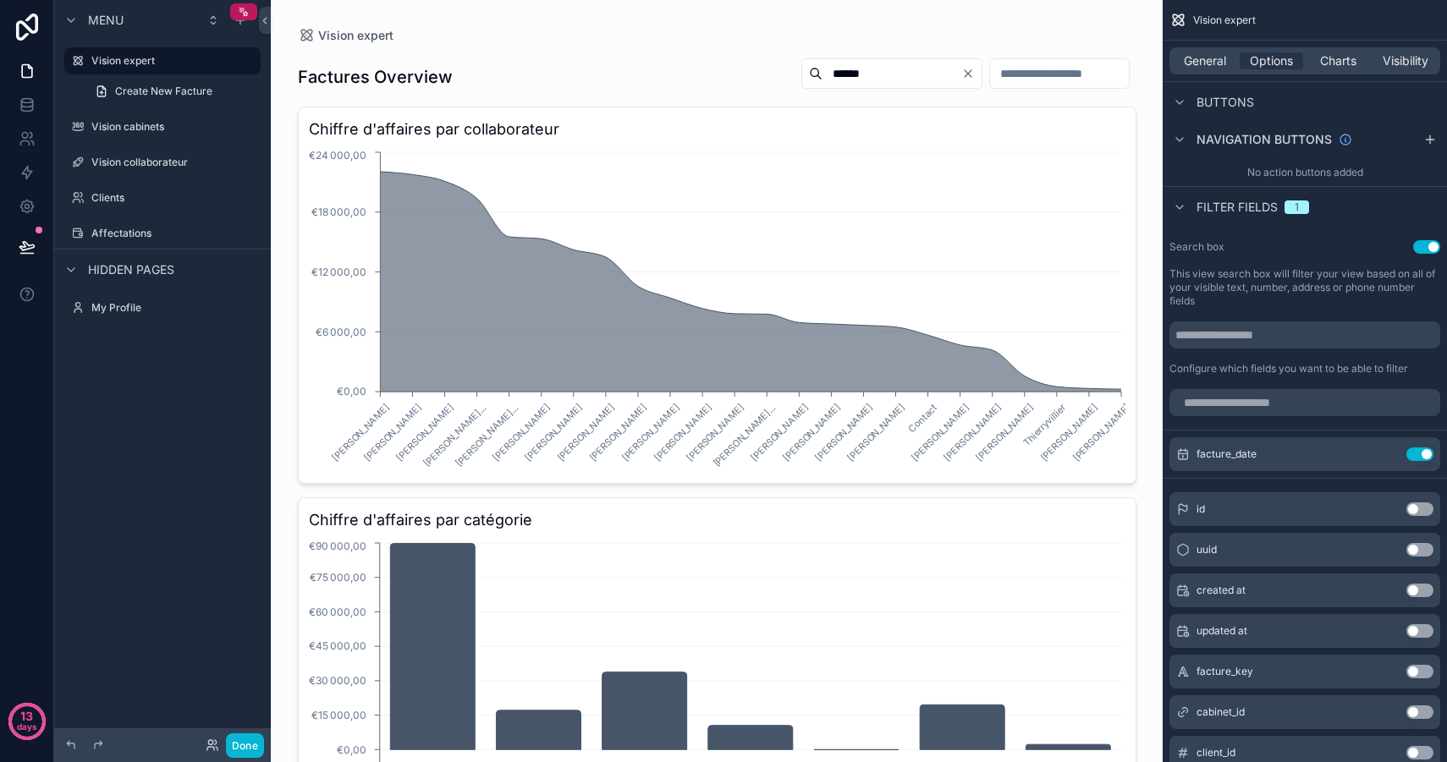
type input "*******"
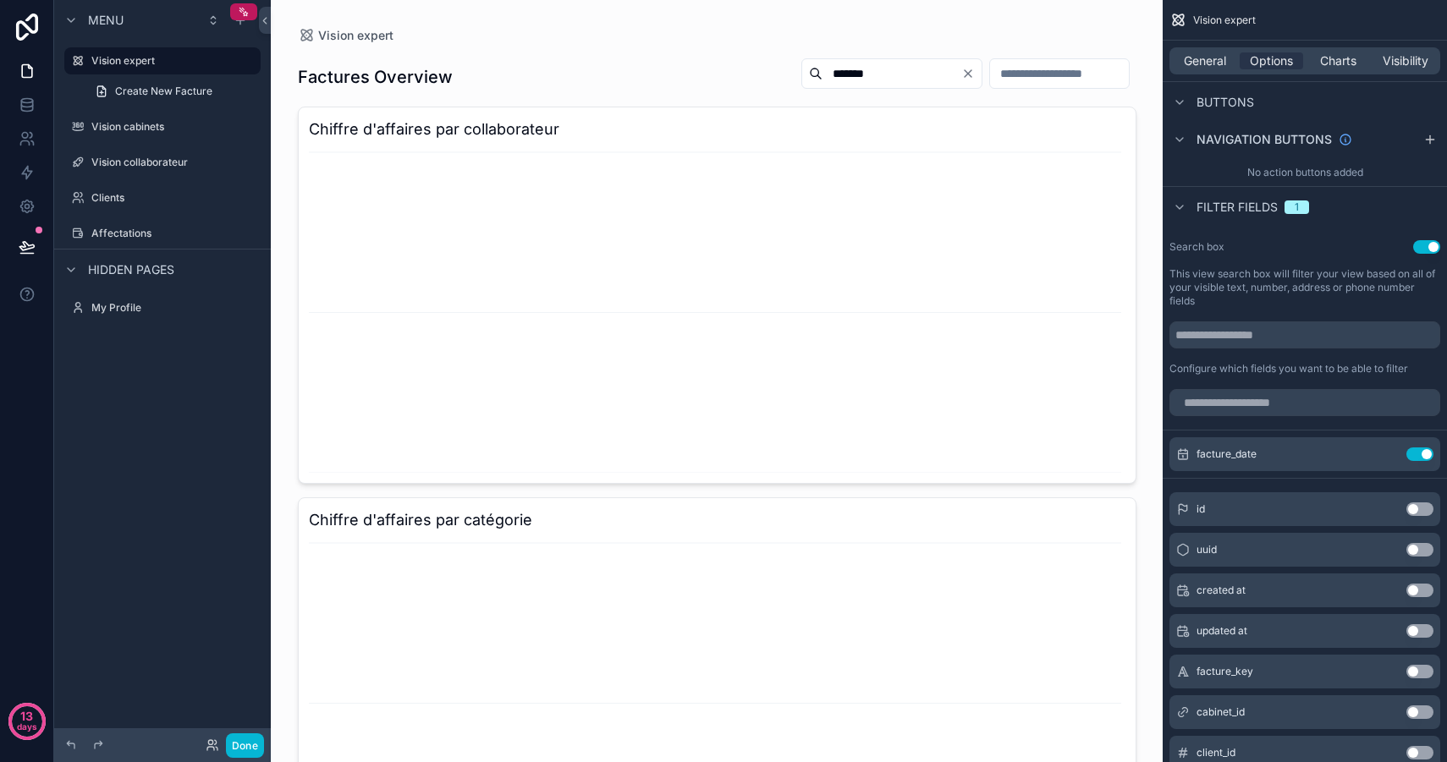
drag, startPoint x: 864, startPoint y: 75, endPoint x: 719, endPoint y: 67, distance: 144.9
click at [719, 68] on div "Factures Overview *******" at bounding box center [717, 77] width 838 height 39
type input "*******"
click at [961, 78] on icon "Clear" at bounding box center [968, 74] width 14 height 14
click at [880, 68] on input "scrollable content" at bounding box center [912, 74] width 139 height 24
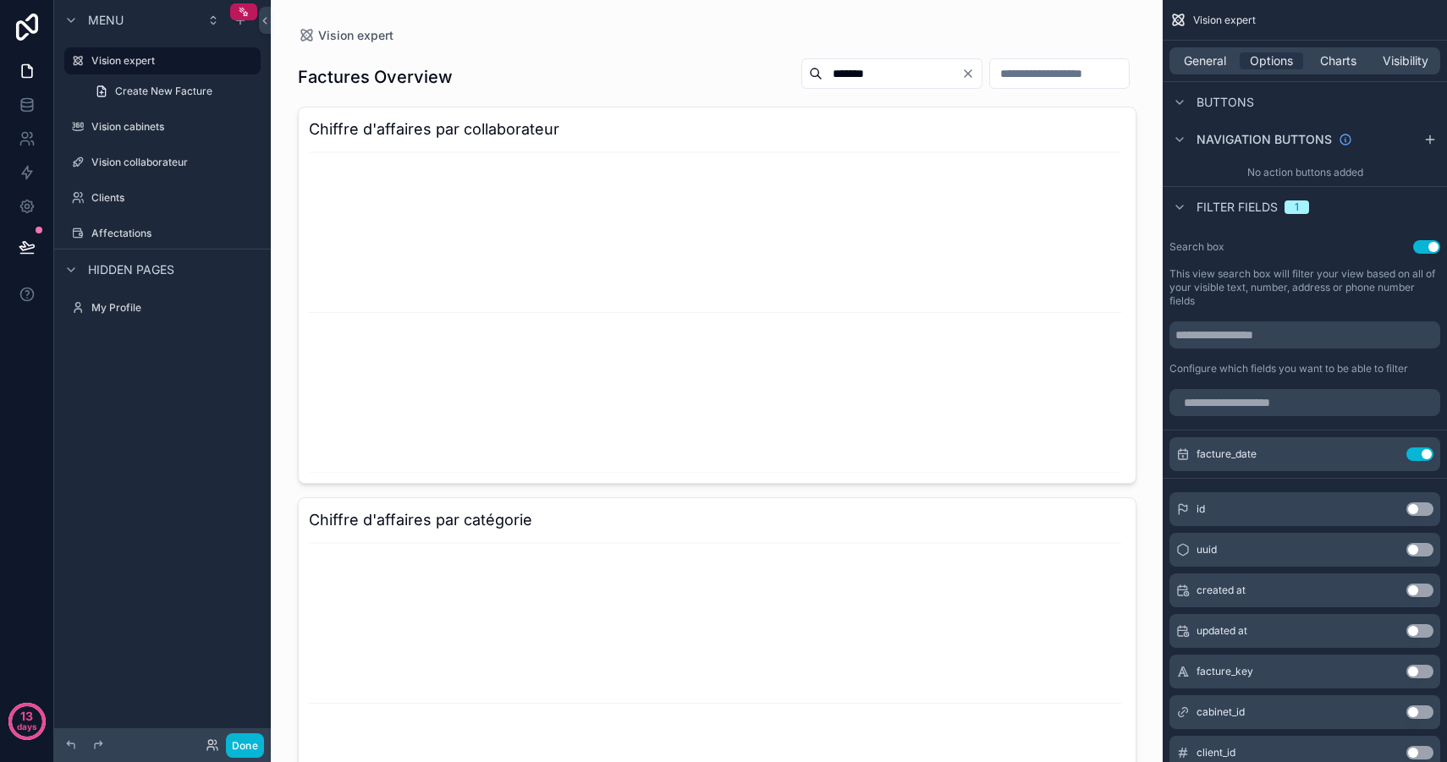
type input "*******"
click at [961, 80] on icon "Clear" at bounding box center [968, 74] width 14 height 14
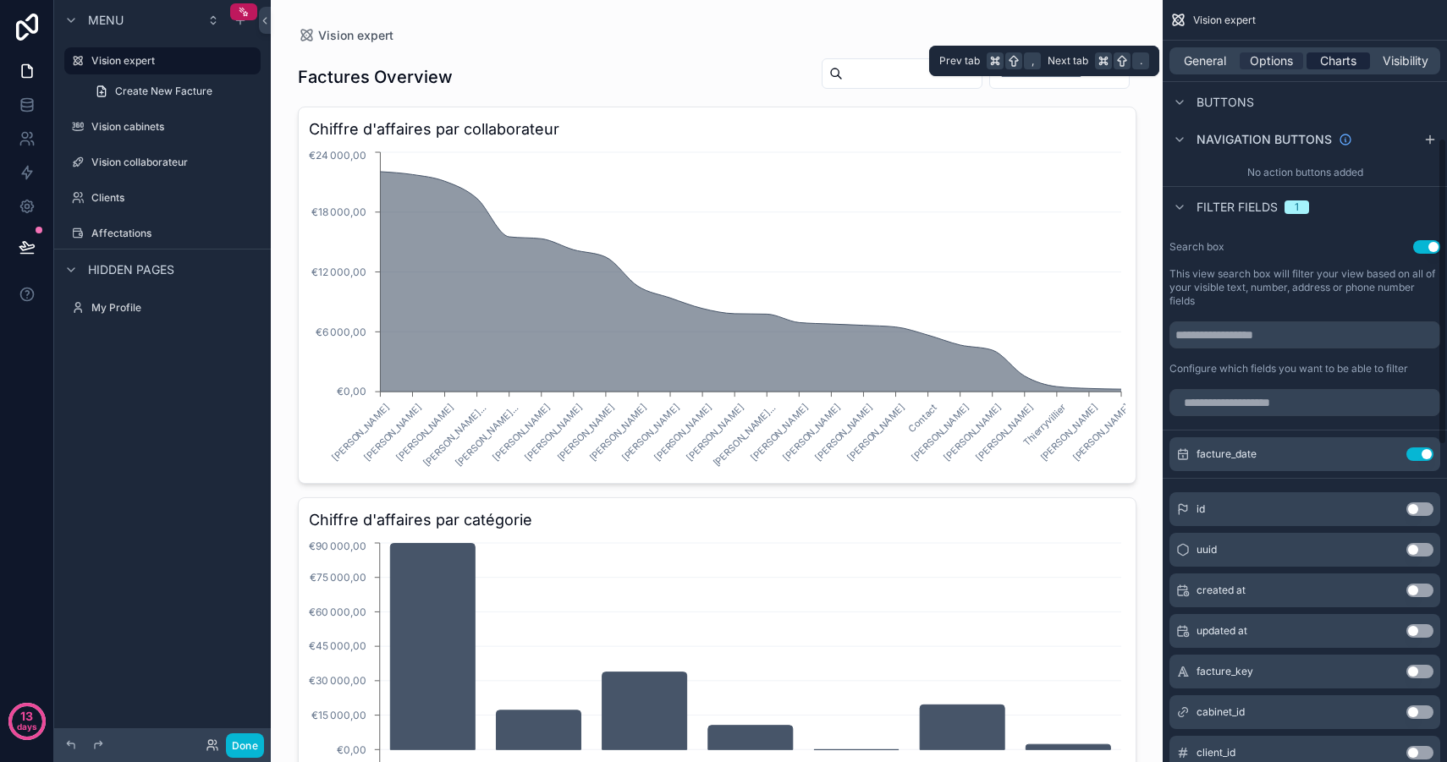
click at [1340, 64] on span "Charts" at bounding box center [1338, 60] width 36 height 17
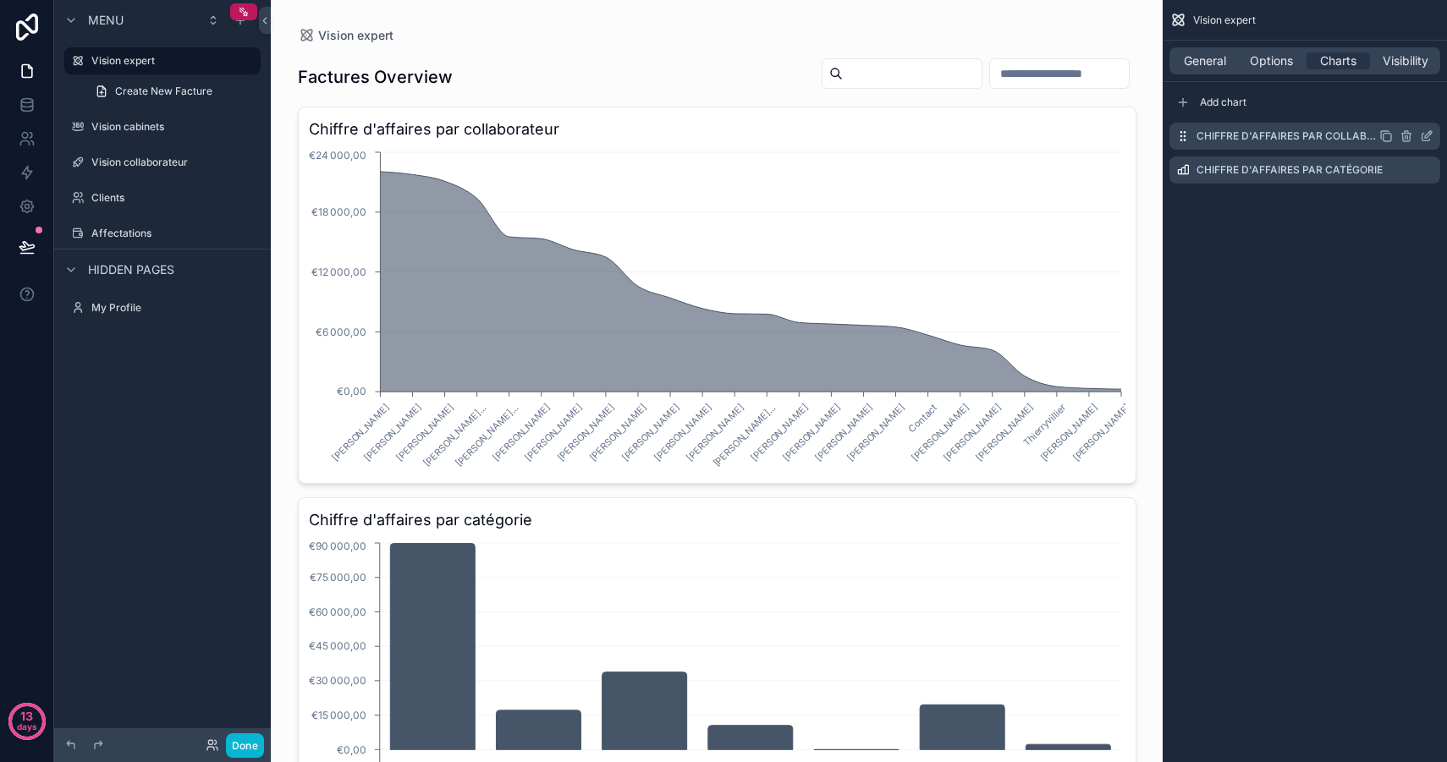
click at [1428, 136] on icon "scrollable content" at bounding box center [1428, 134] width 7 height 7
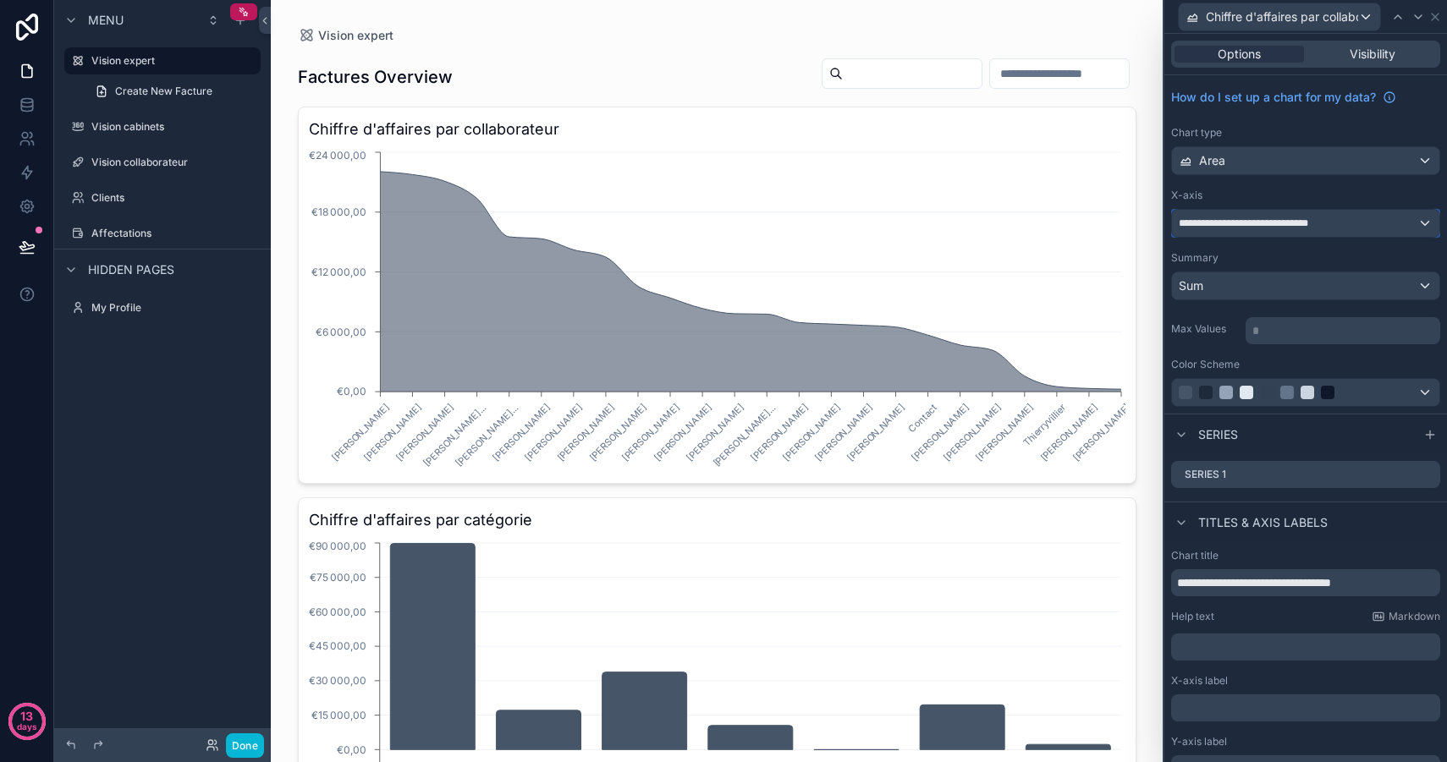
click at [1290, 225] on span "**********" at bounding box center [1252, 224] width 148 height 14
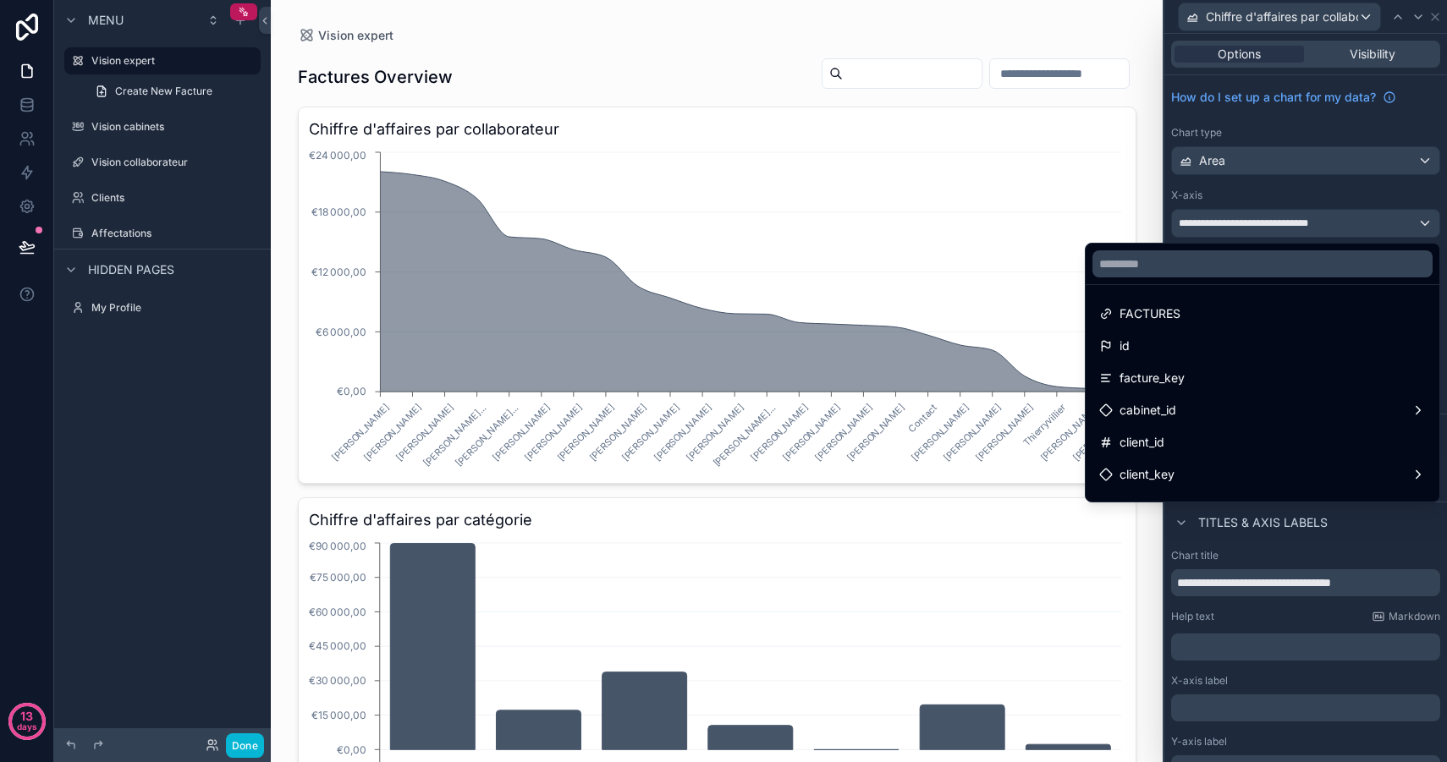
click at [1260, 194] on div at bounding box center [1305, 381] width 283 height 762
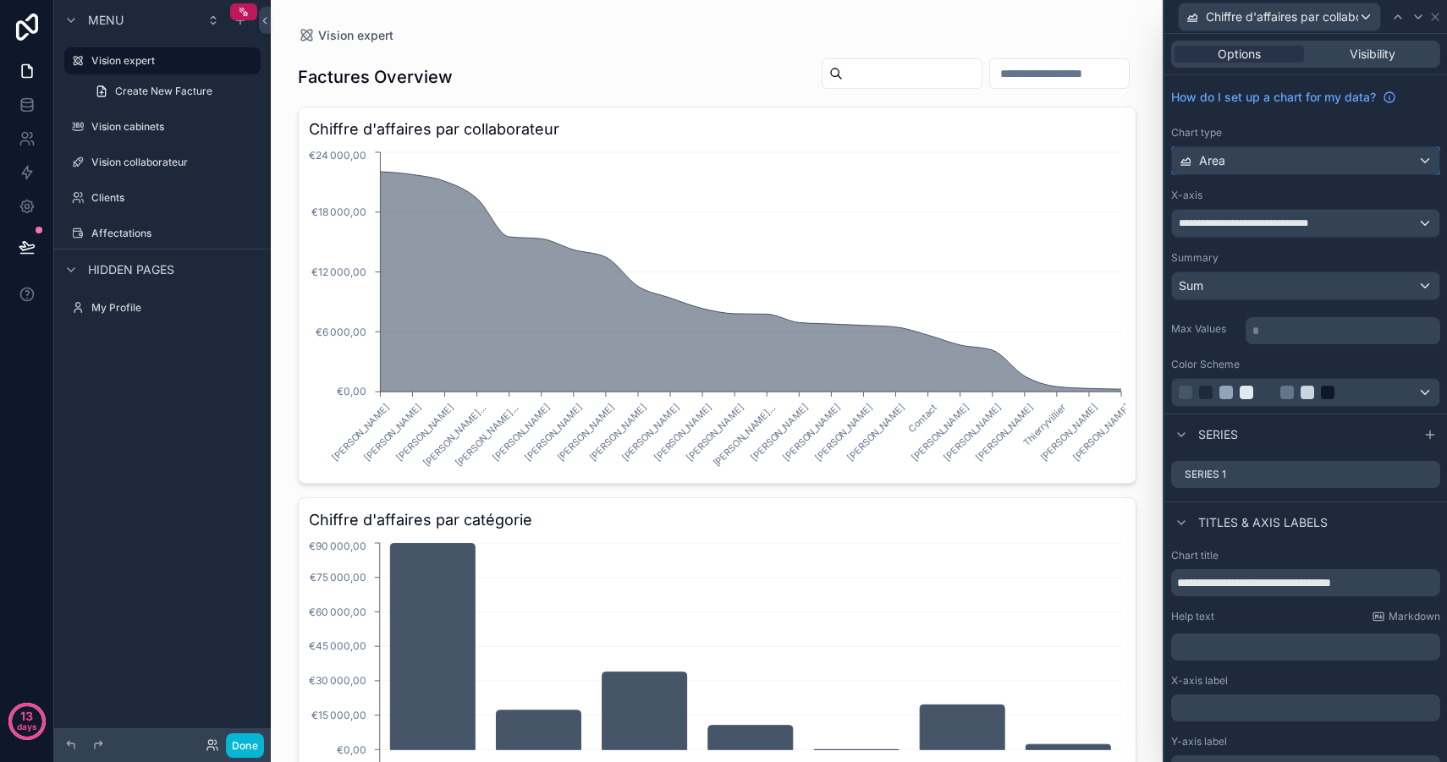
click at [1260, 162] on div "Area" at bounding box center [1305, 160] width 267 height 27
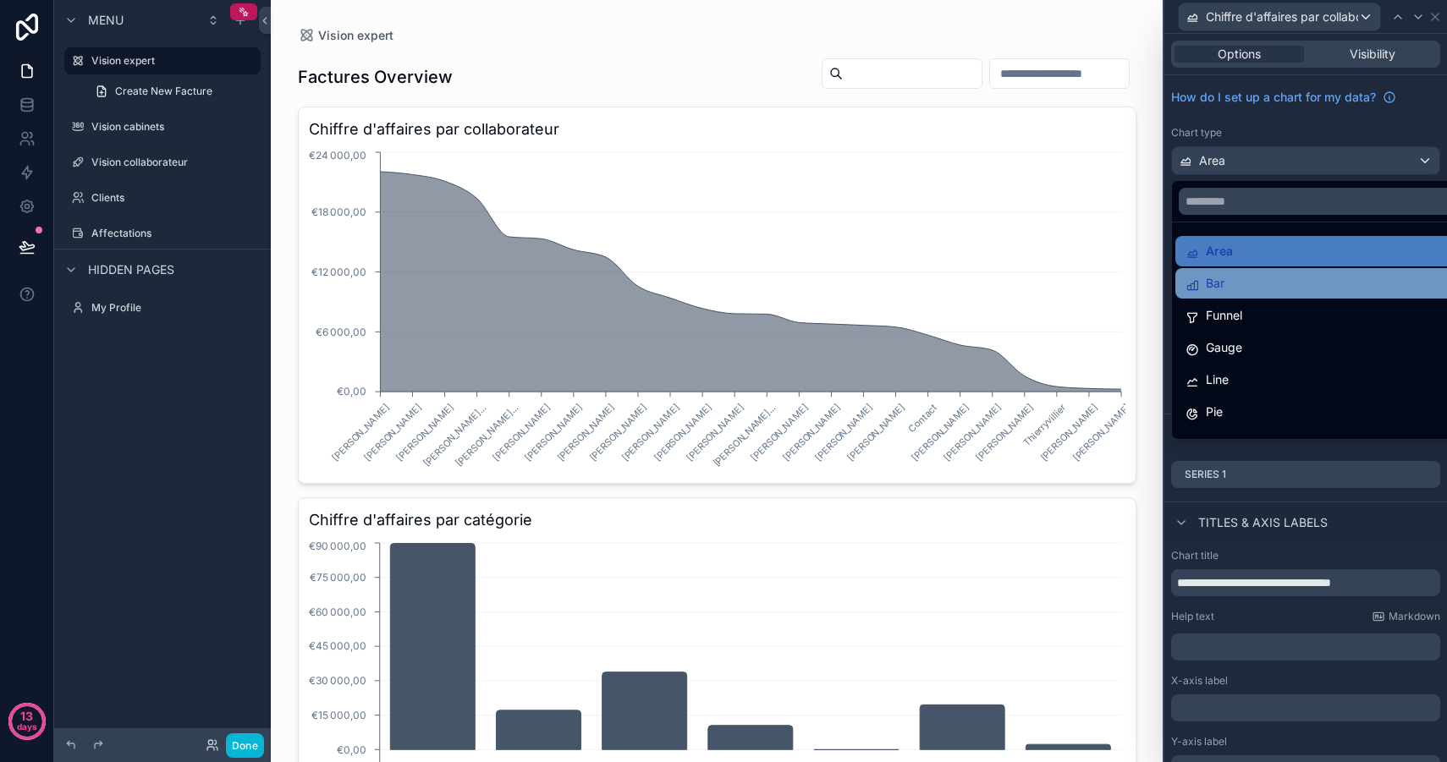
click at [1242, 279] on div "Bar" at bounding box center [1324, 283] width 279 height 20
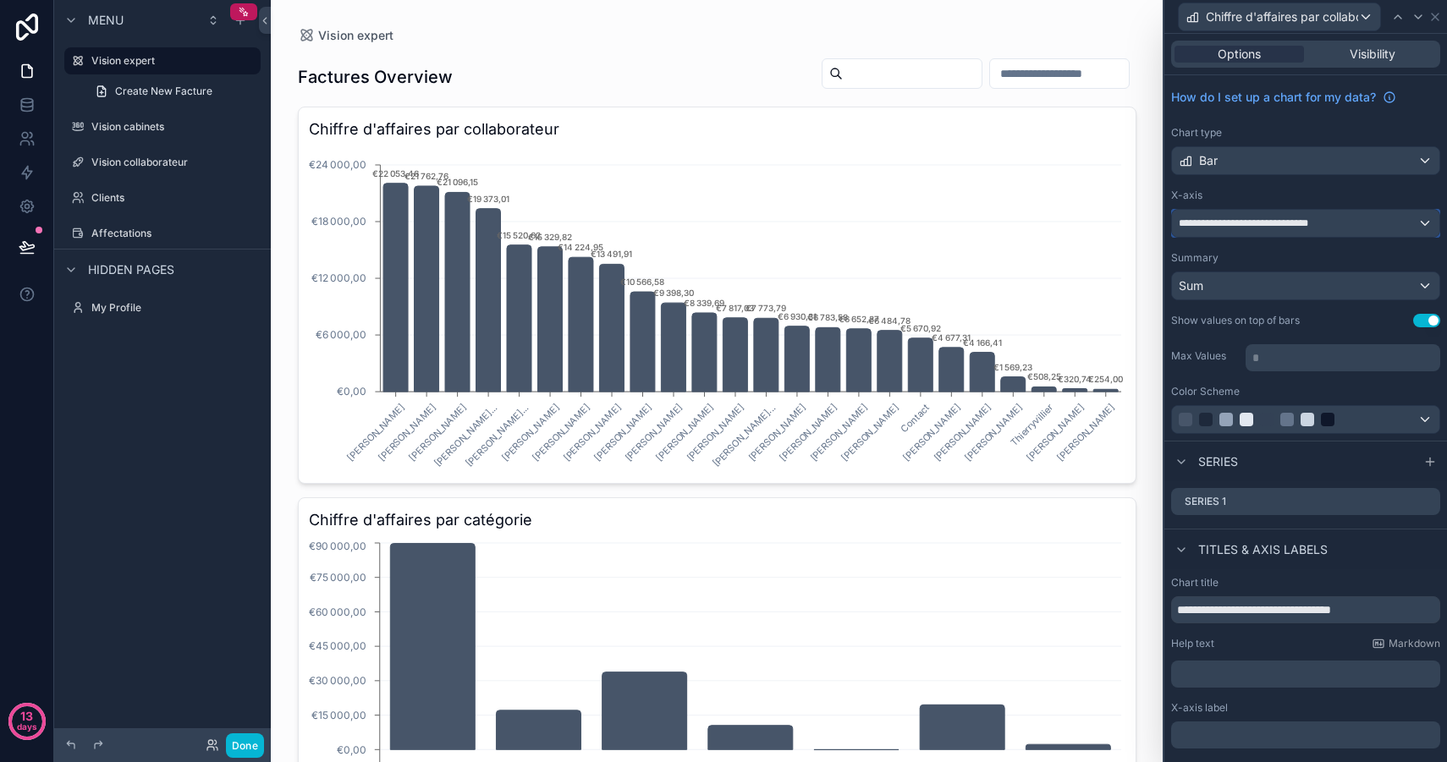
click at [1311, 224] on span "**********" at bounding box center [1252, 224] width 148 height 14
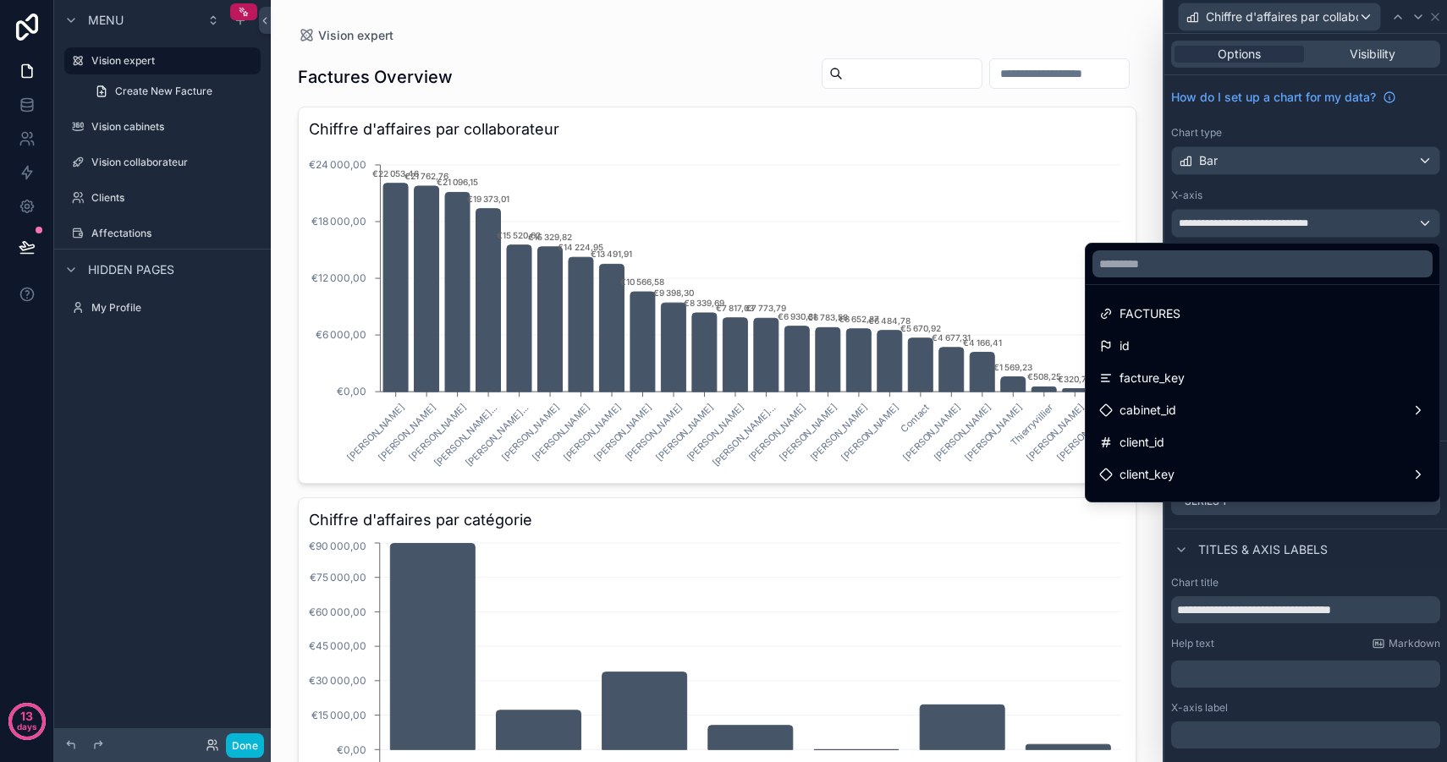
click at [1311, 224] on div at bounding box center [1305, 381] width 283 height 762
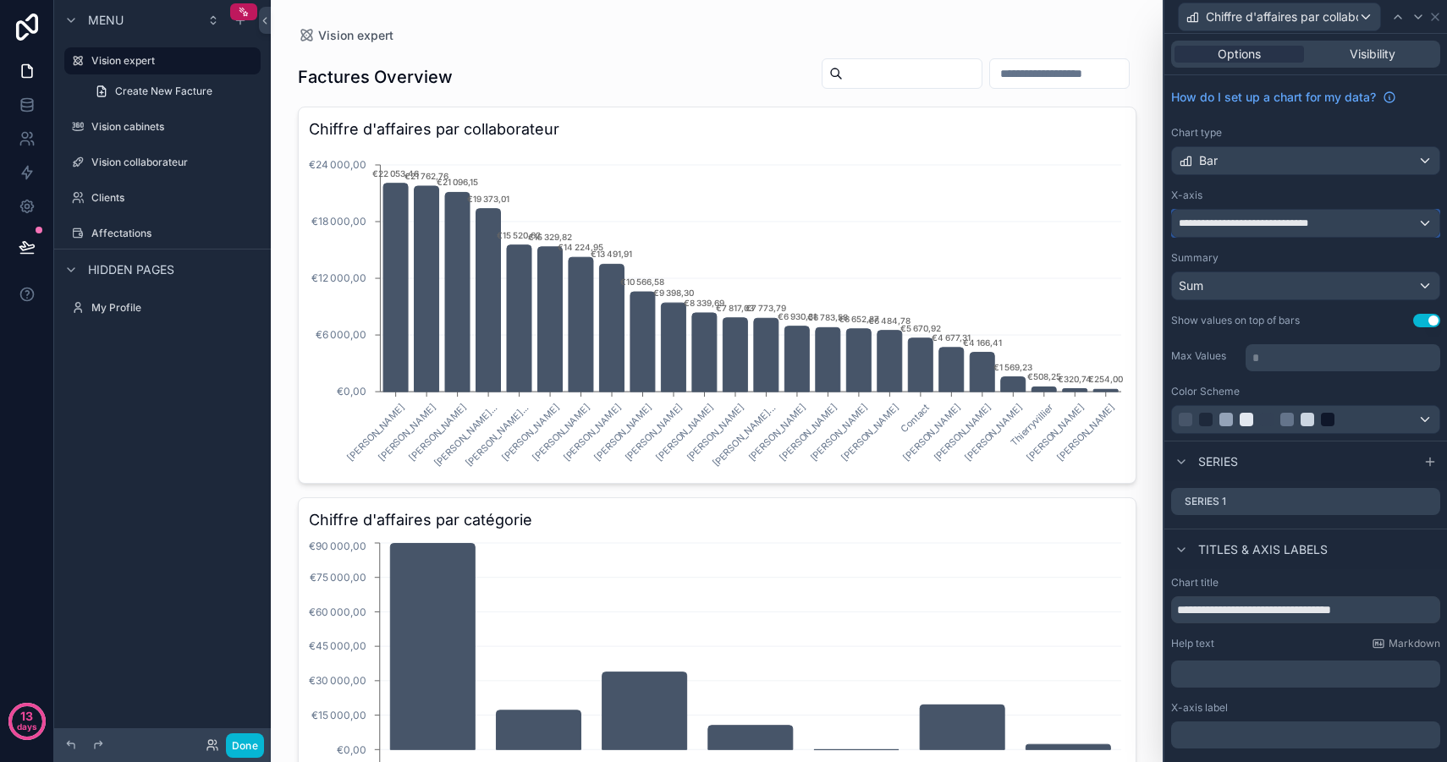
click at [1257, 225] on span "**********" at bounding box center [1252, 224] width 148 height 14
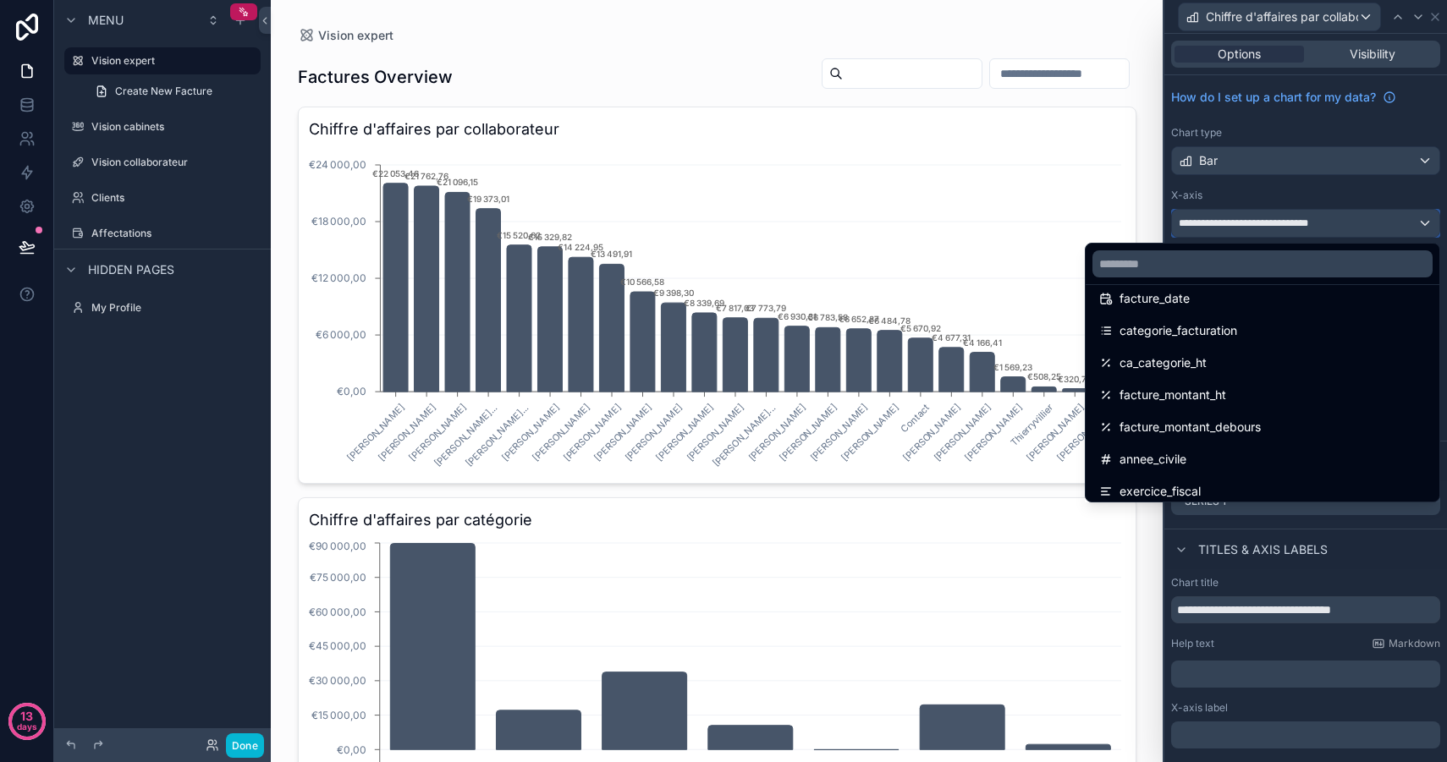
scroll to position [241, 0]
click at [1232, 396] on div "facture_montant_ht" at bounding box center [1262, 394] width 327 height 20
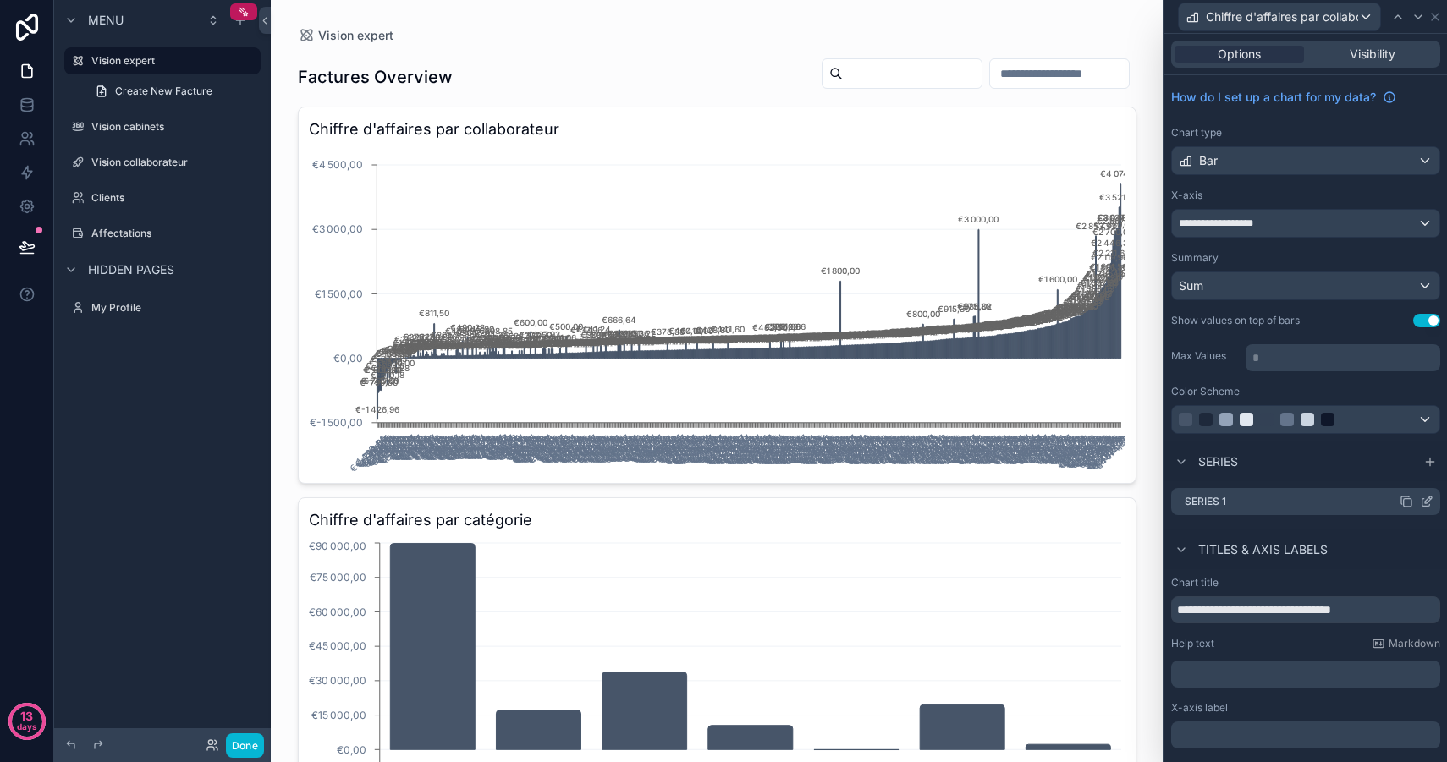
click at [1428, 502] on icon at bounding box center [1426, 502] width 14 height 14
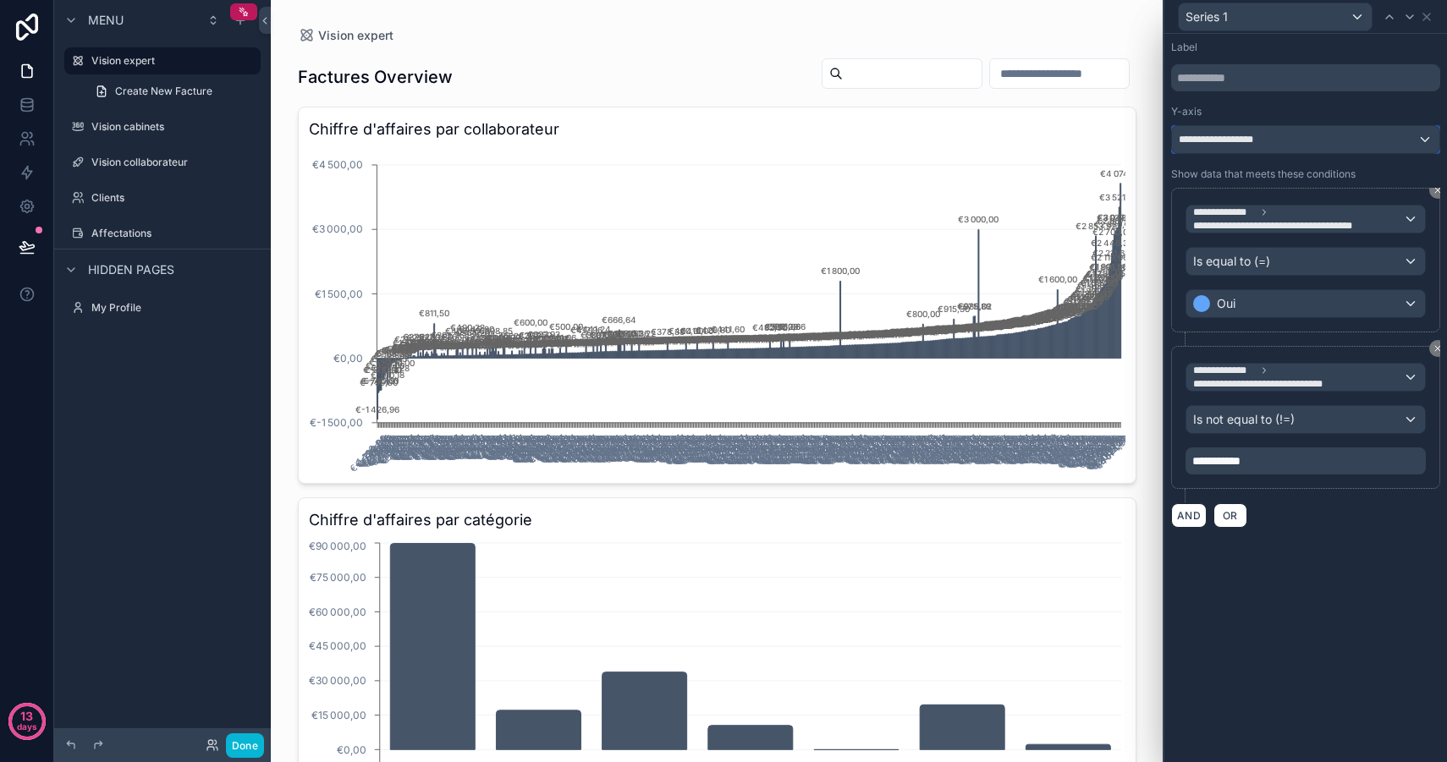
click at [1276, 134] on div "**********" at bounding box center [1305, 139] width 267 height 27
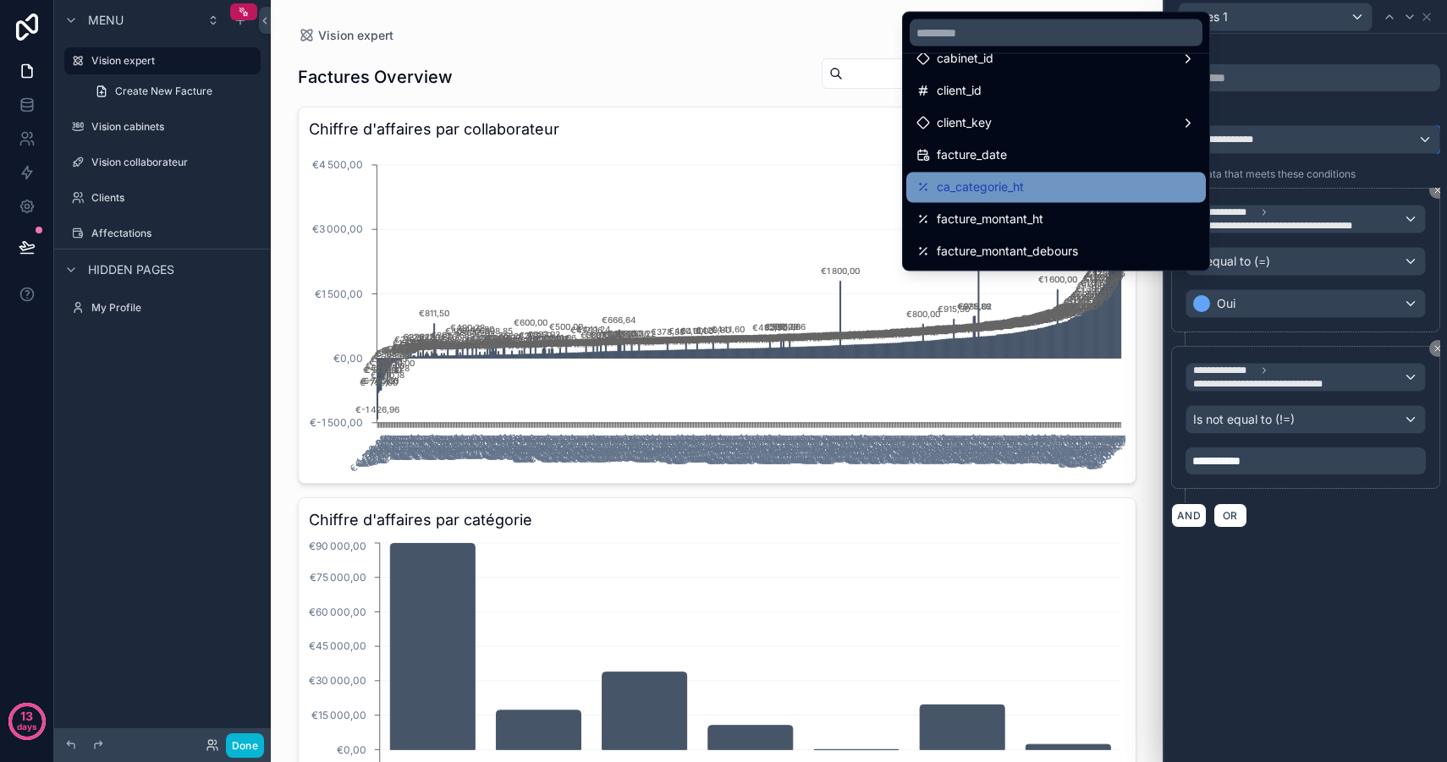
scroll to position [217, 0]
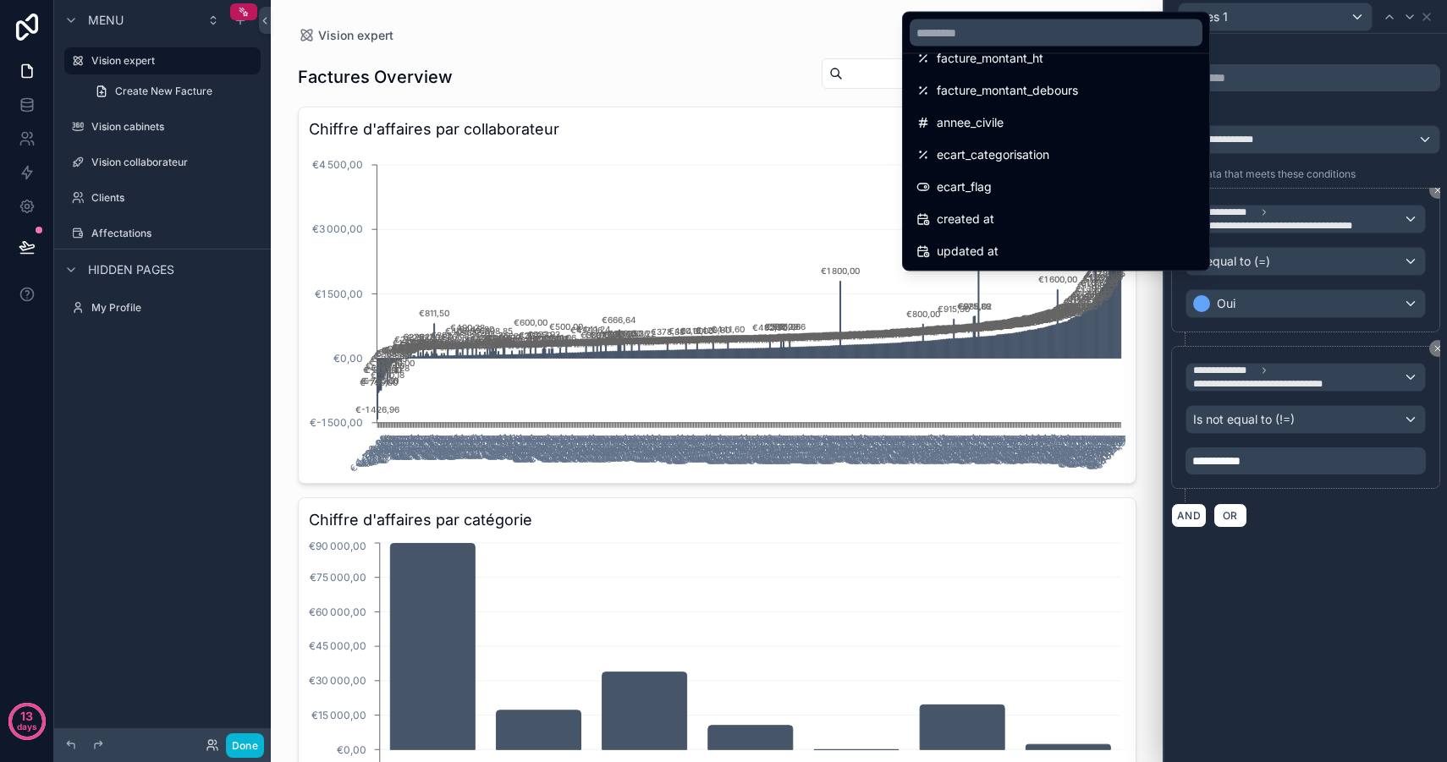
click at [1234, 641] on div at bounding box center [1305, 381] width 283 height 762
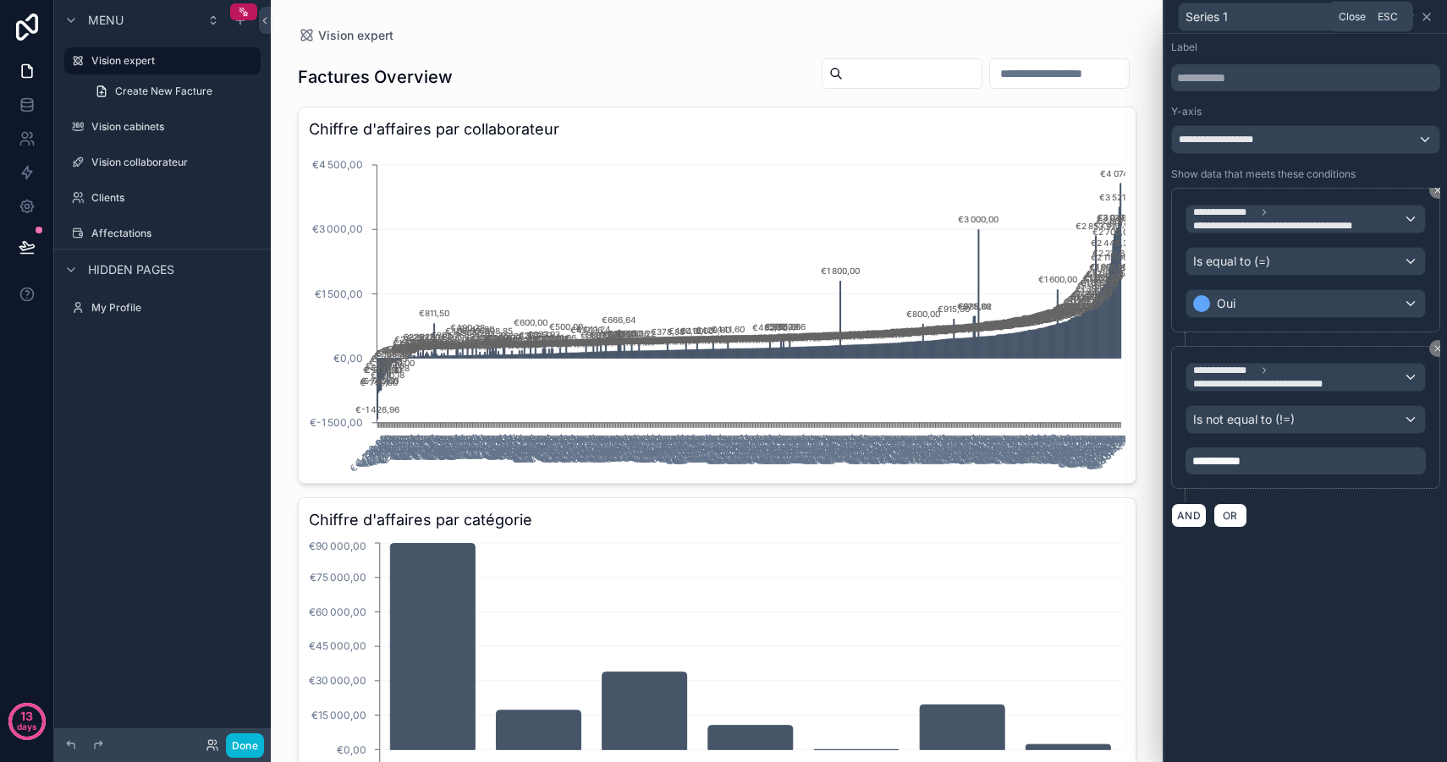
click at [1427, 13] on icon at bounding box center [1426, 17] width 14 height 14
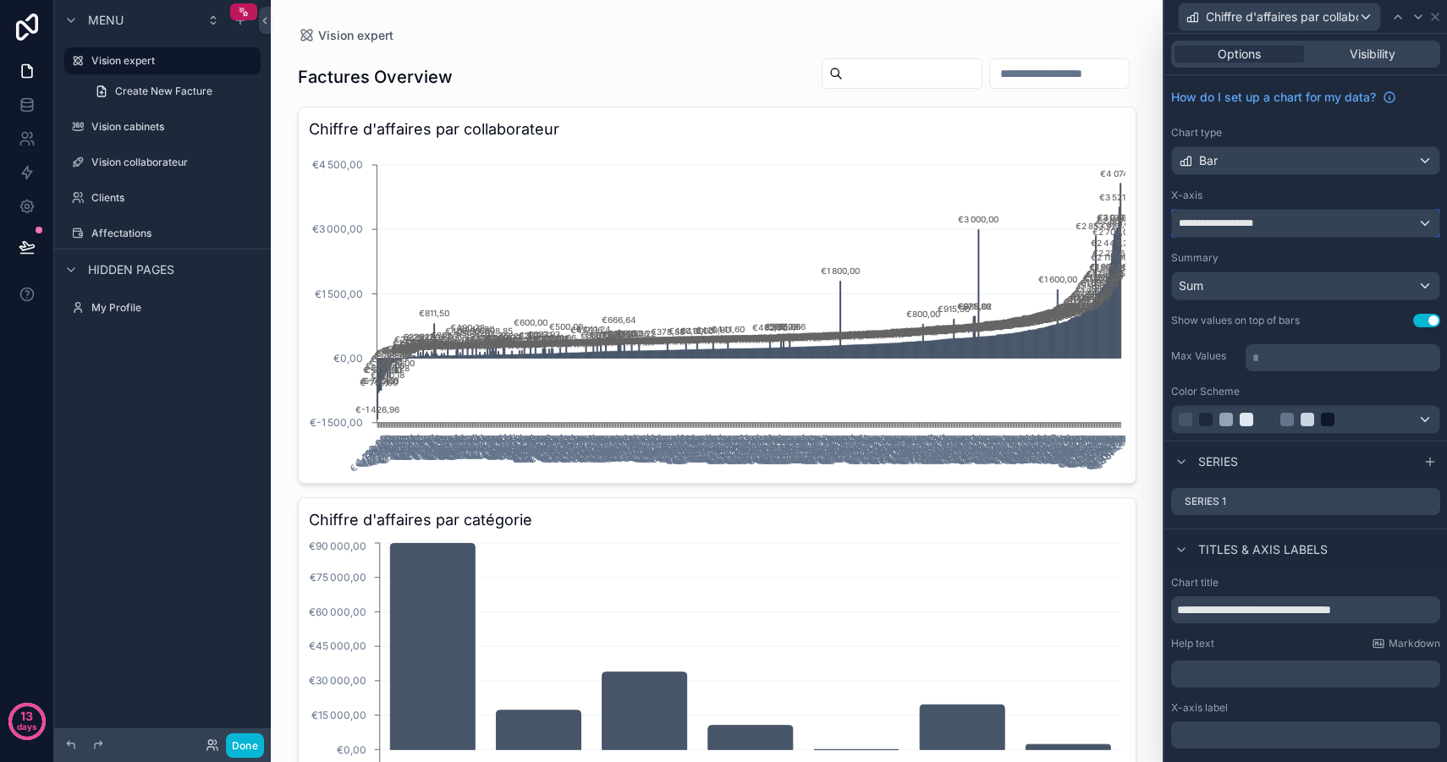
click at [1259, 218] on span "**********" at bounding box center [1224, 224] width 93 height 14
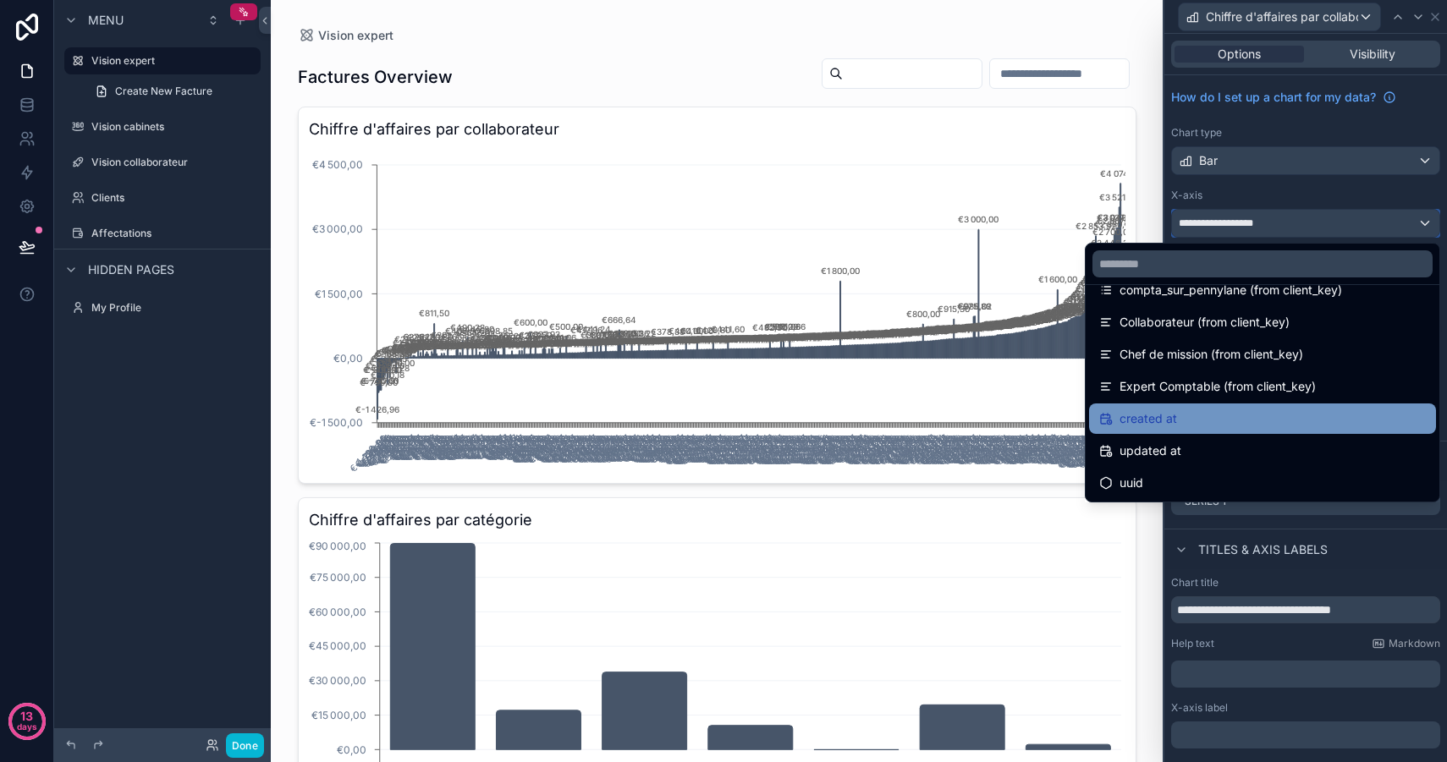
scroll to position [612, 0]
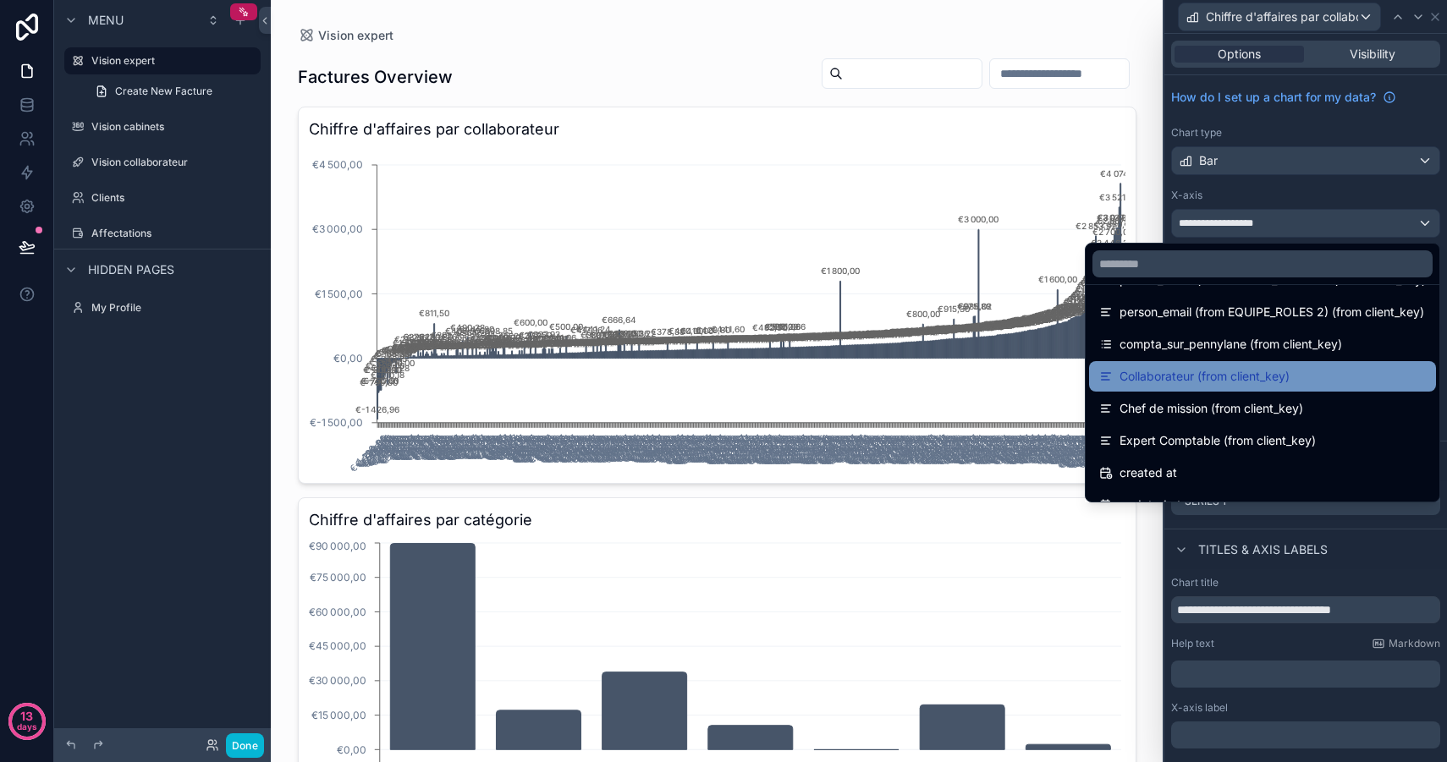
click at [1212, 372] on span "Collaborateur (from client_key)" at bounding box center [1204, 376] width 170 height 20
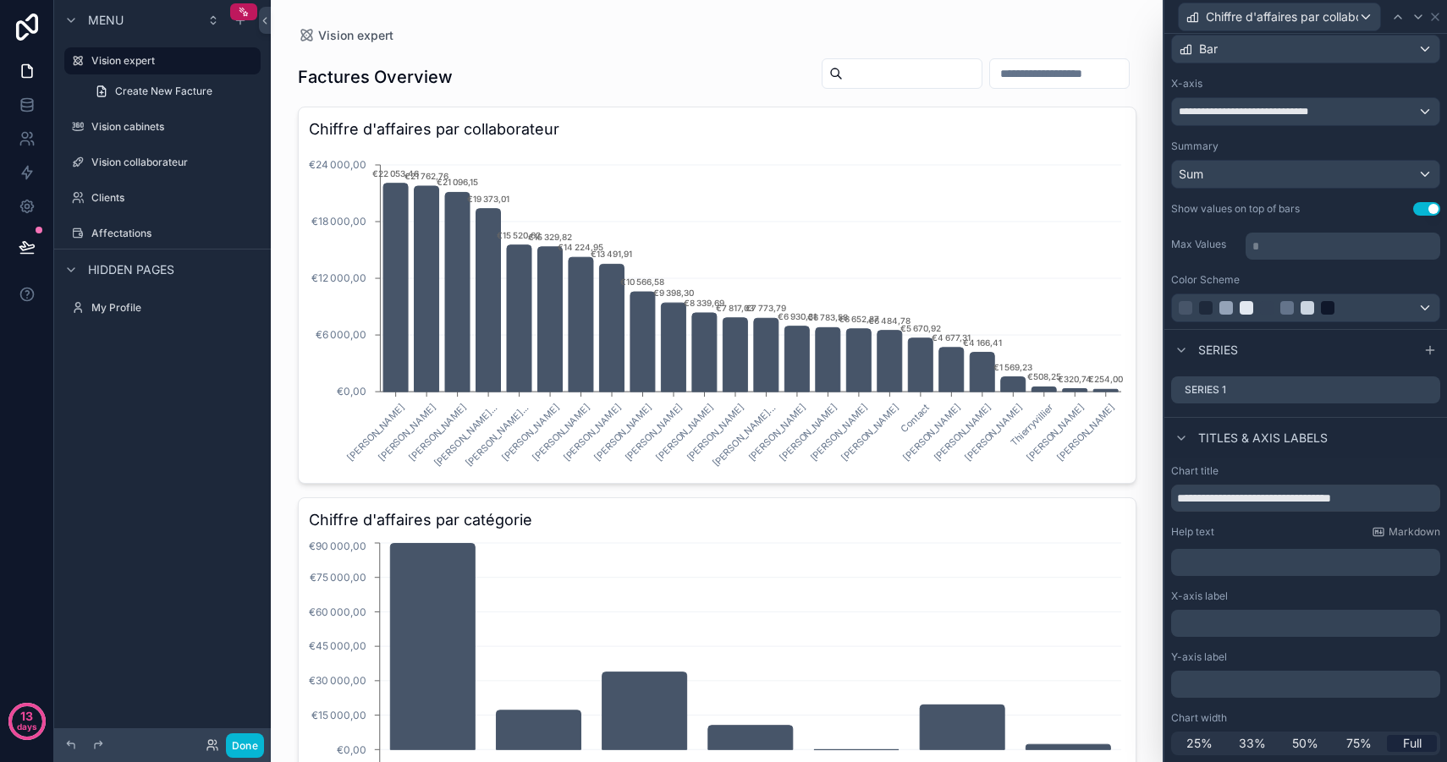
scroll to position [0, 0]
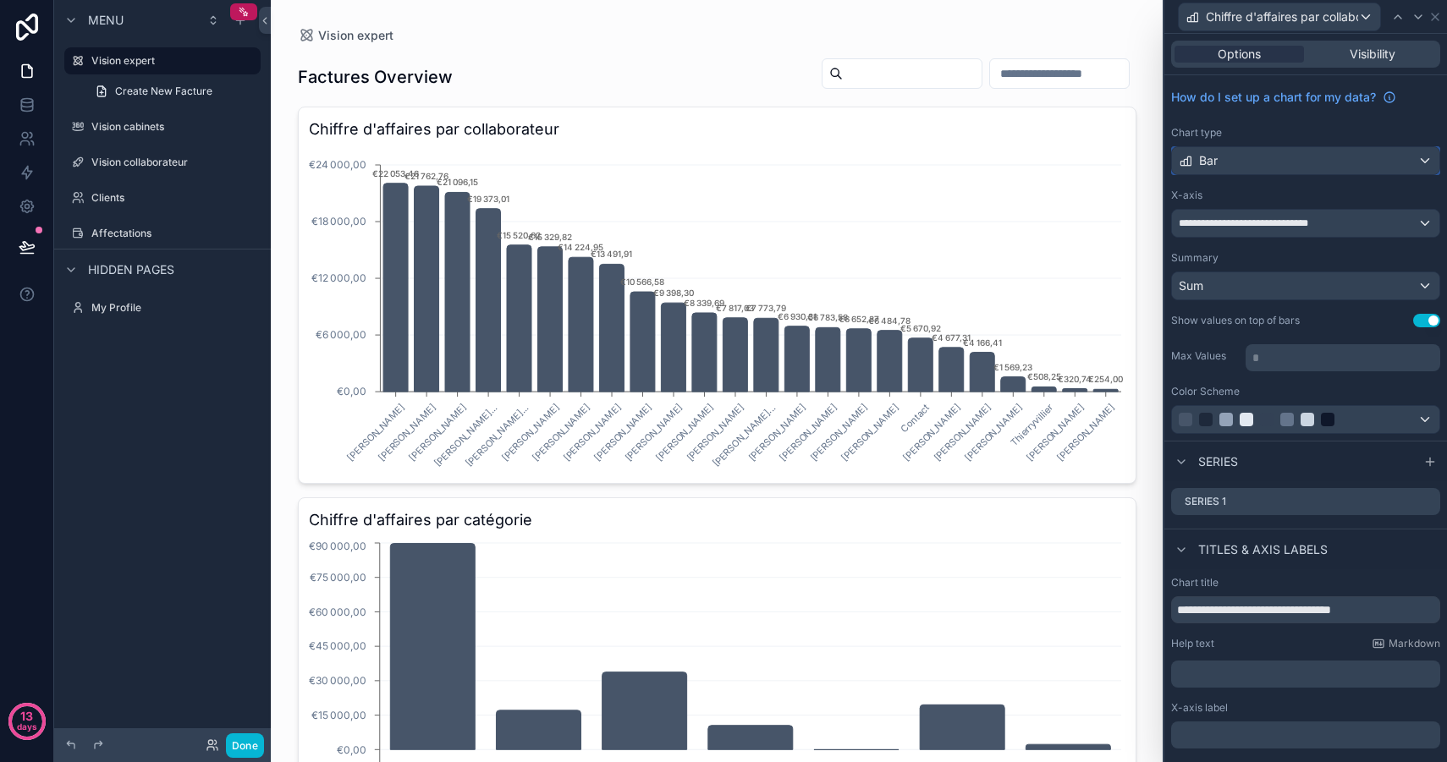
click at [1258, 162] on div "Bar" at bounding box center [1305, 160] width 267 height 27
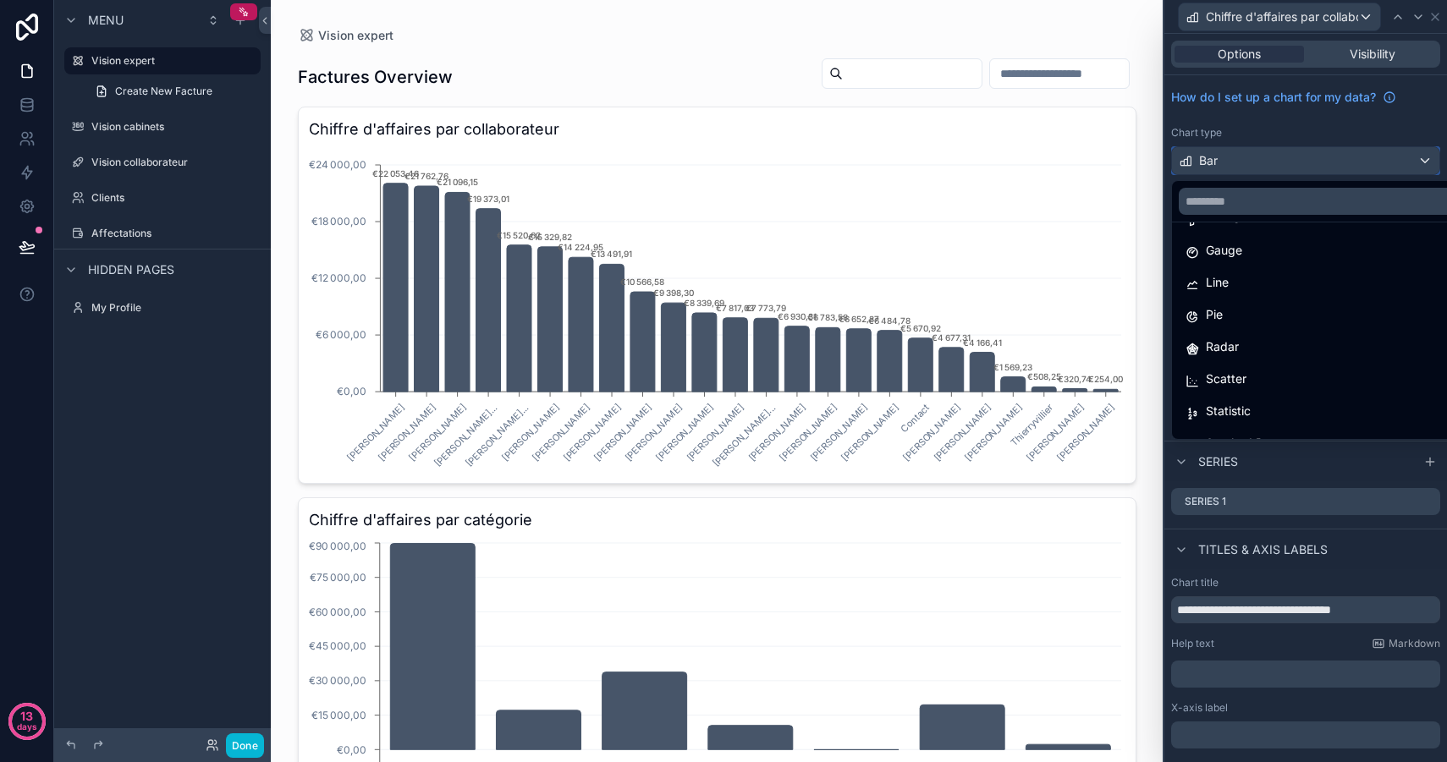
scroll to position [120, 0]
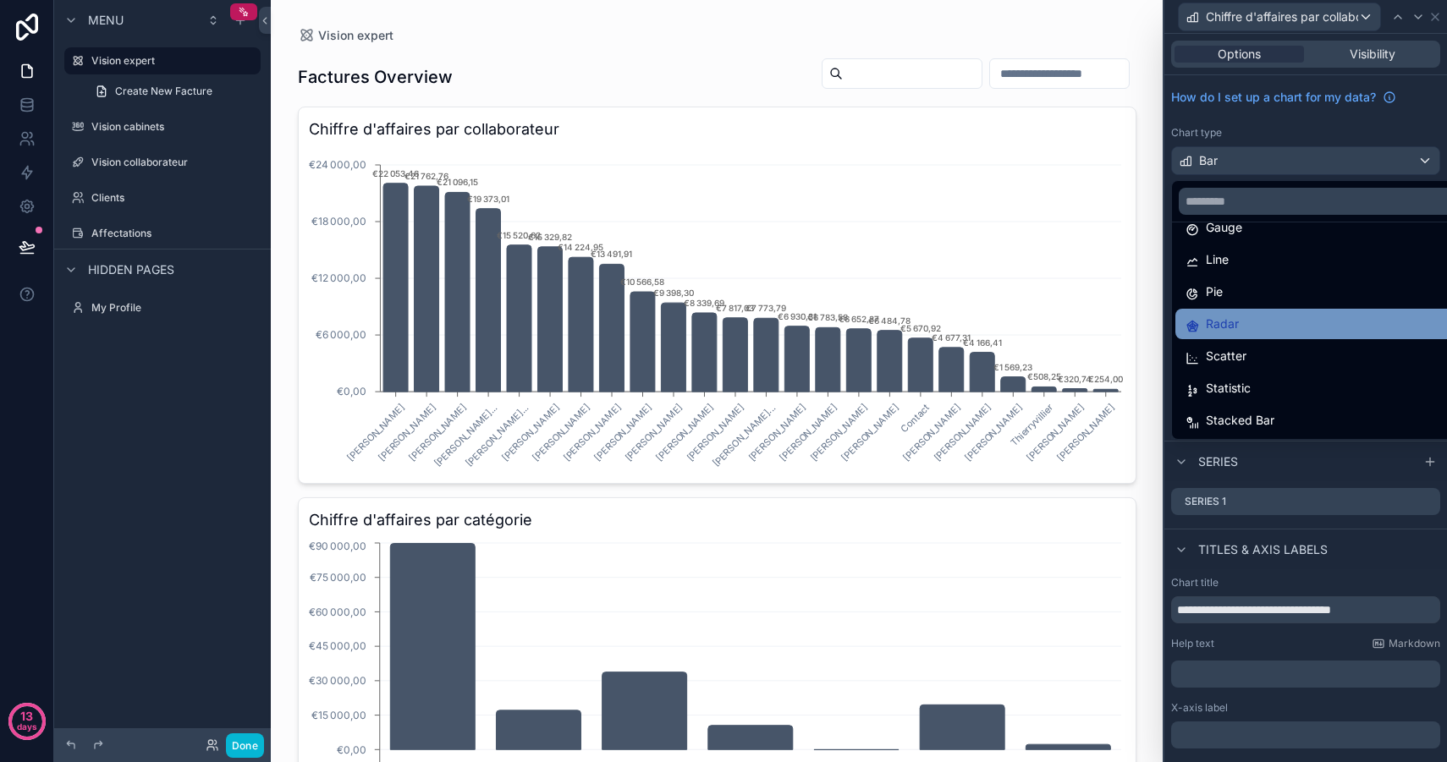
click at [1249, 320] on div "Radar" at bounding box center [1324, 324] width 279 height 20
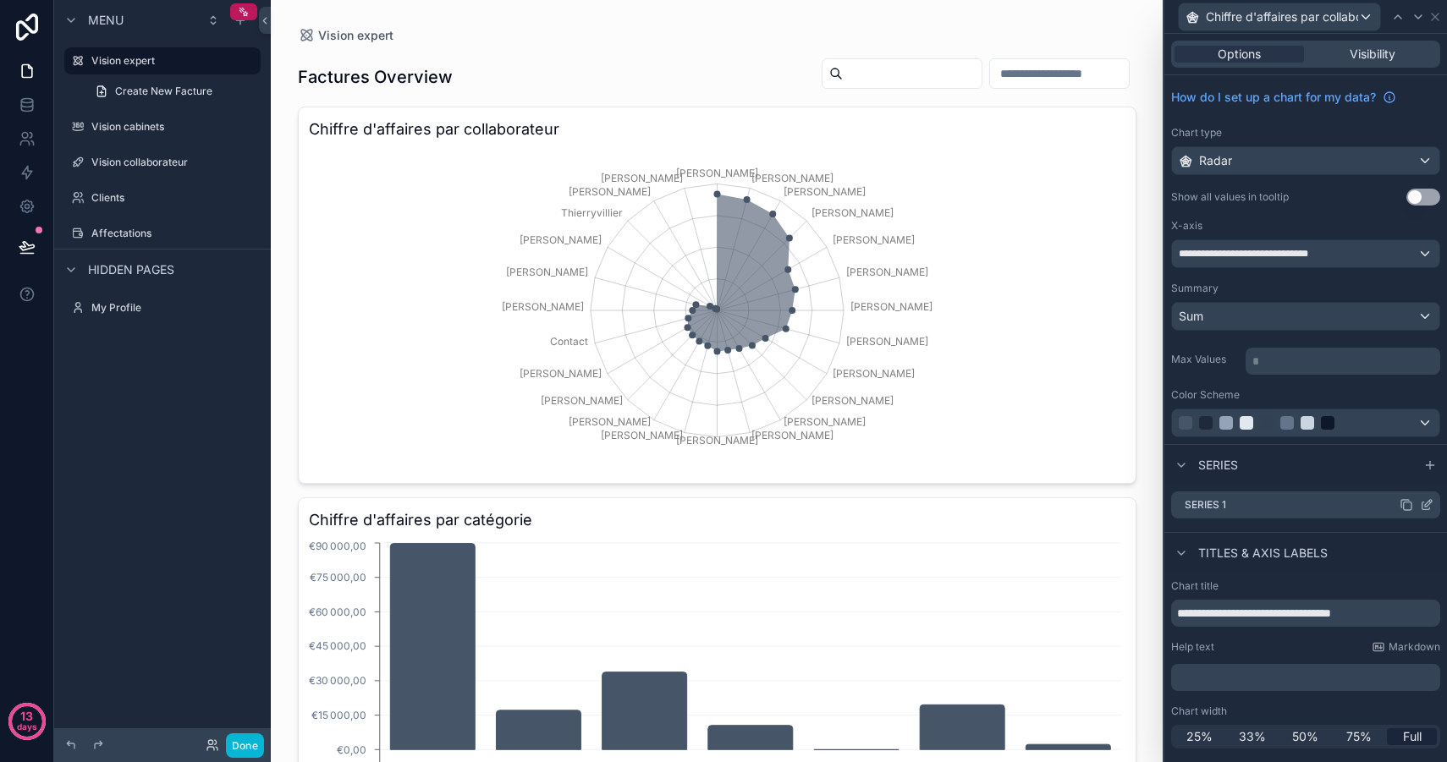
click at [1430, 507] on icon at bounding box center [1426, 505] width 14 height 14
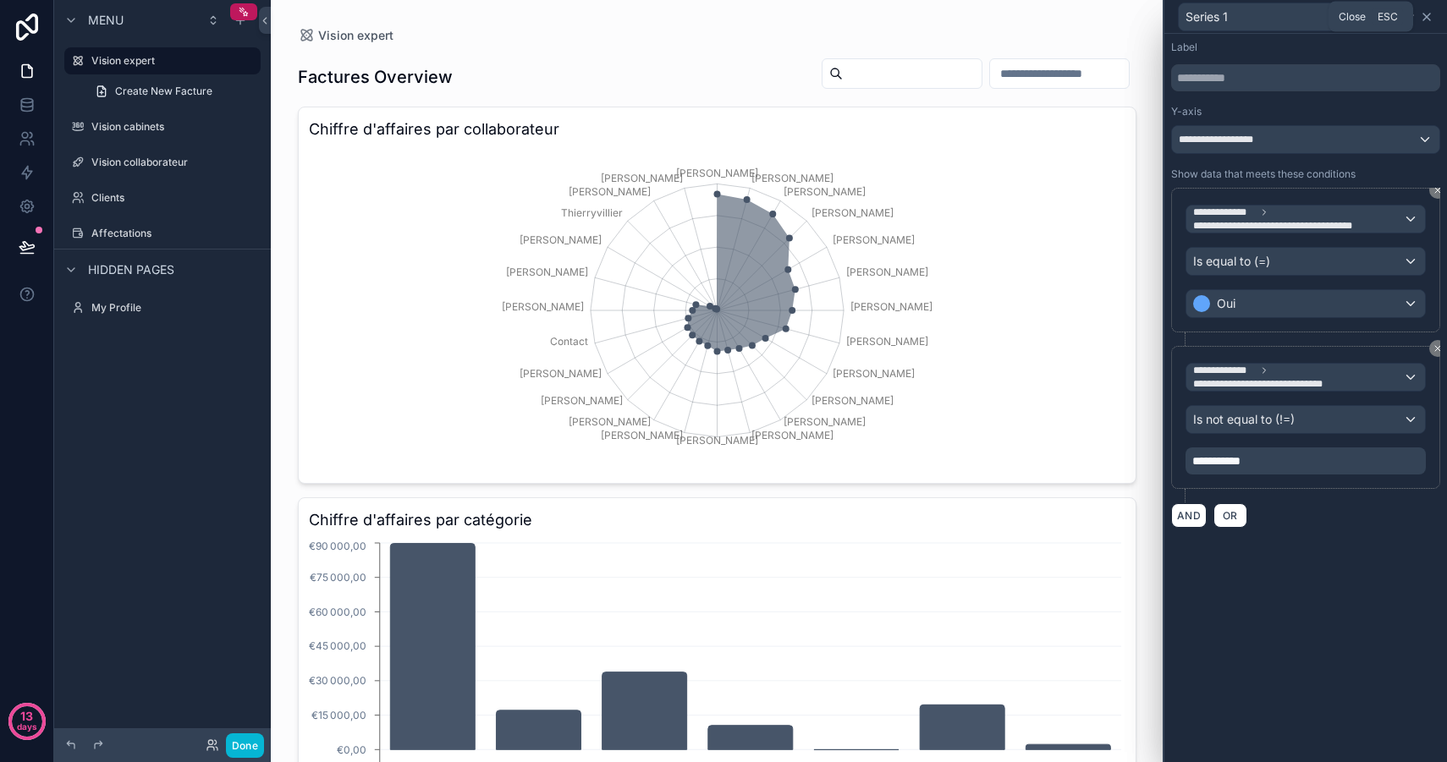
click at [1426, 14] on icon at bounding box center [1426, 17] width 14 height 14
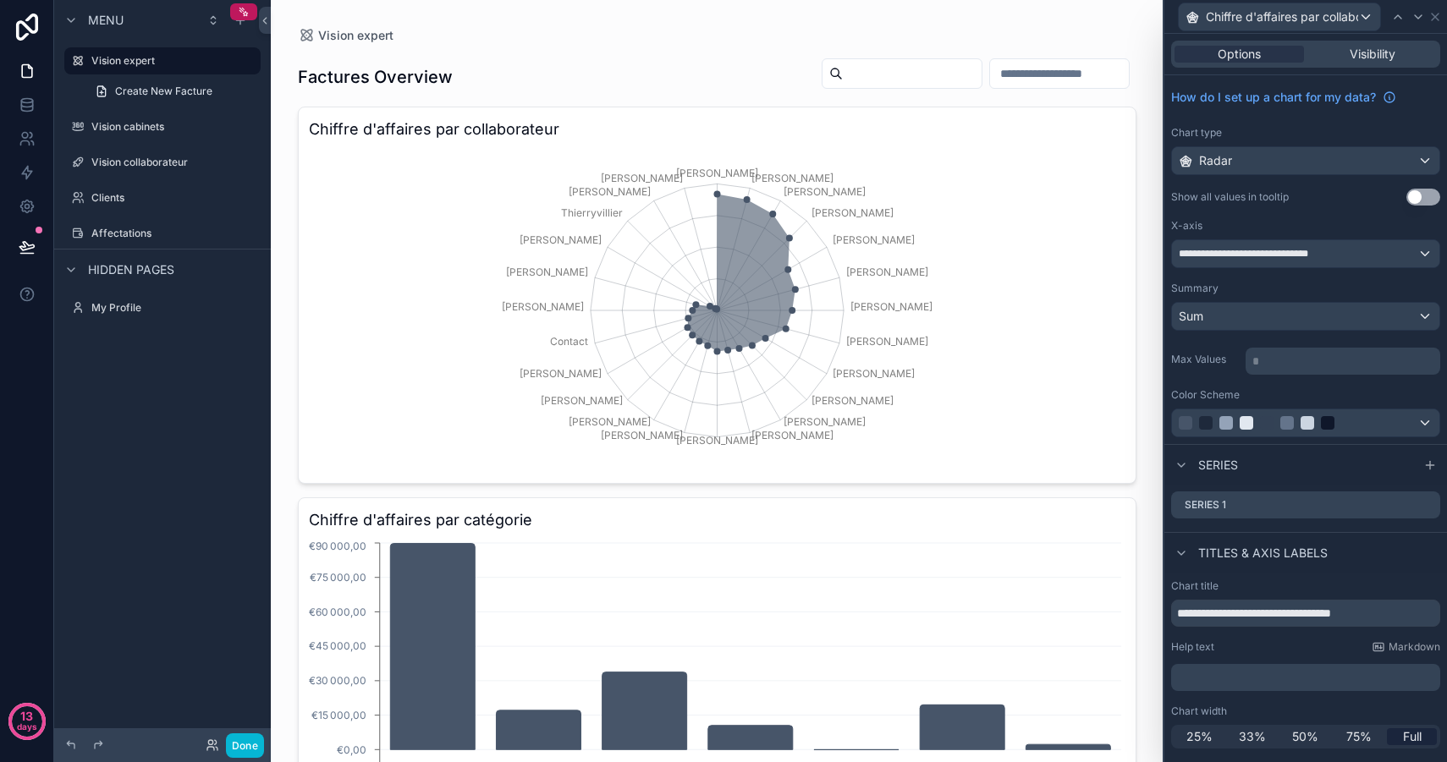
click at [1408, 199] on button "Use setting" at bounding box center [1423, 197] width 34 height 17
click at [1425, 200] on button "Use setting" at bounding box center [1423, 197] width 34 height 17
click at [1304, 162] on div "Radar" at bounding box center [1305, 160] width 267 height 27
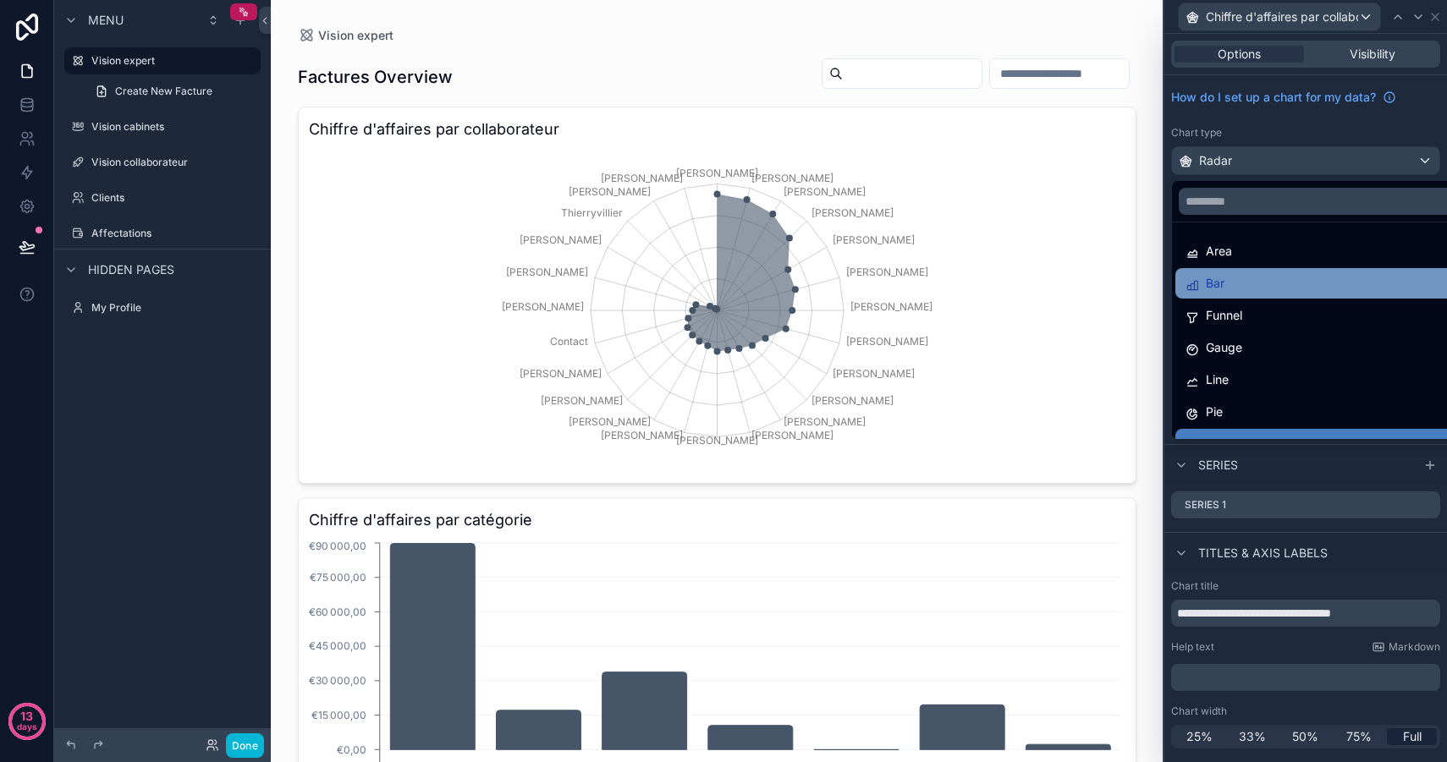
click at [1259, 293] on div "Bar" at bounding box center [1324, 283] width 279 height 20
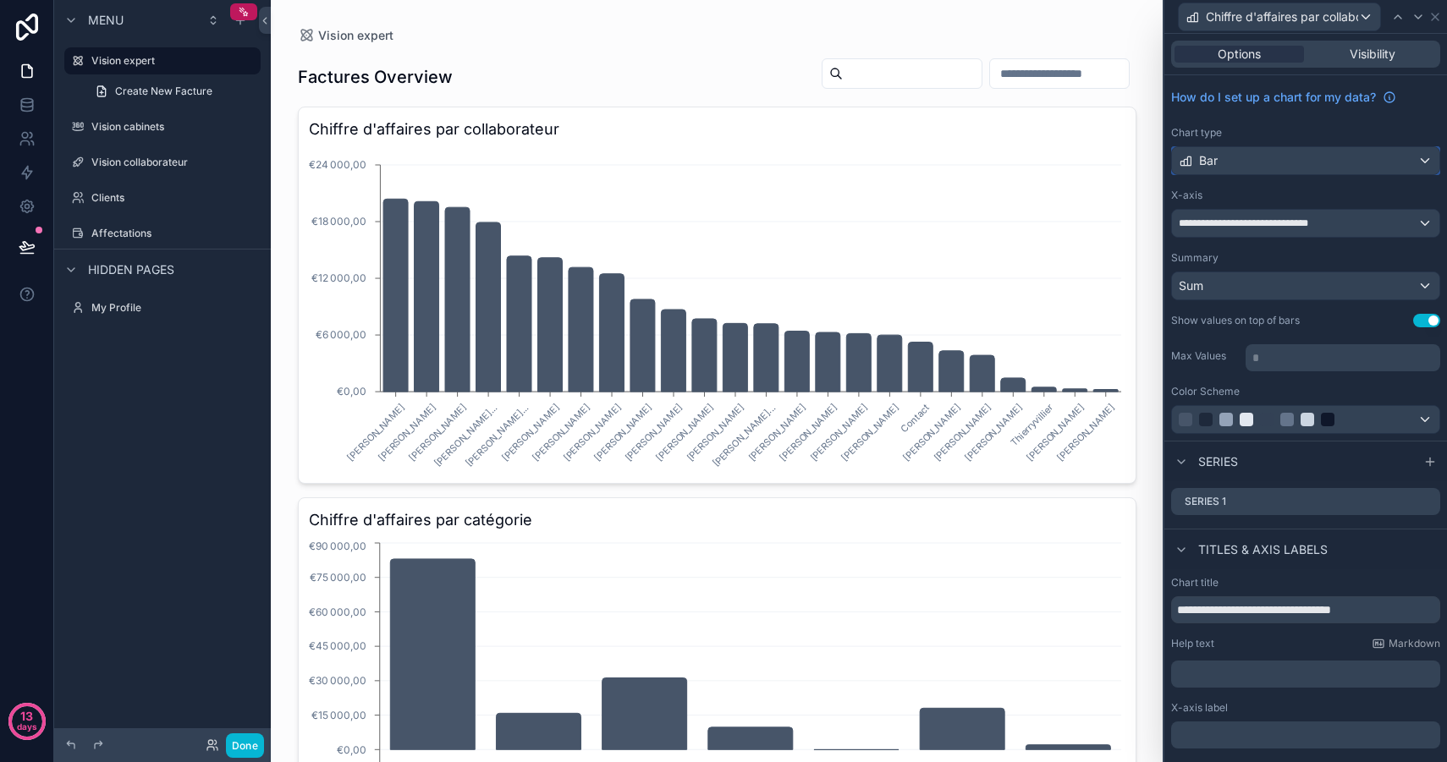
click at [1277, 162] on div "Bar" at bounding box center [1305, 160] width 267 height 27
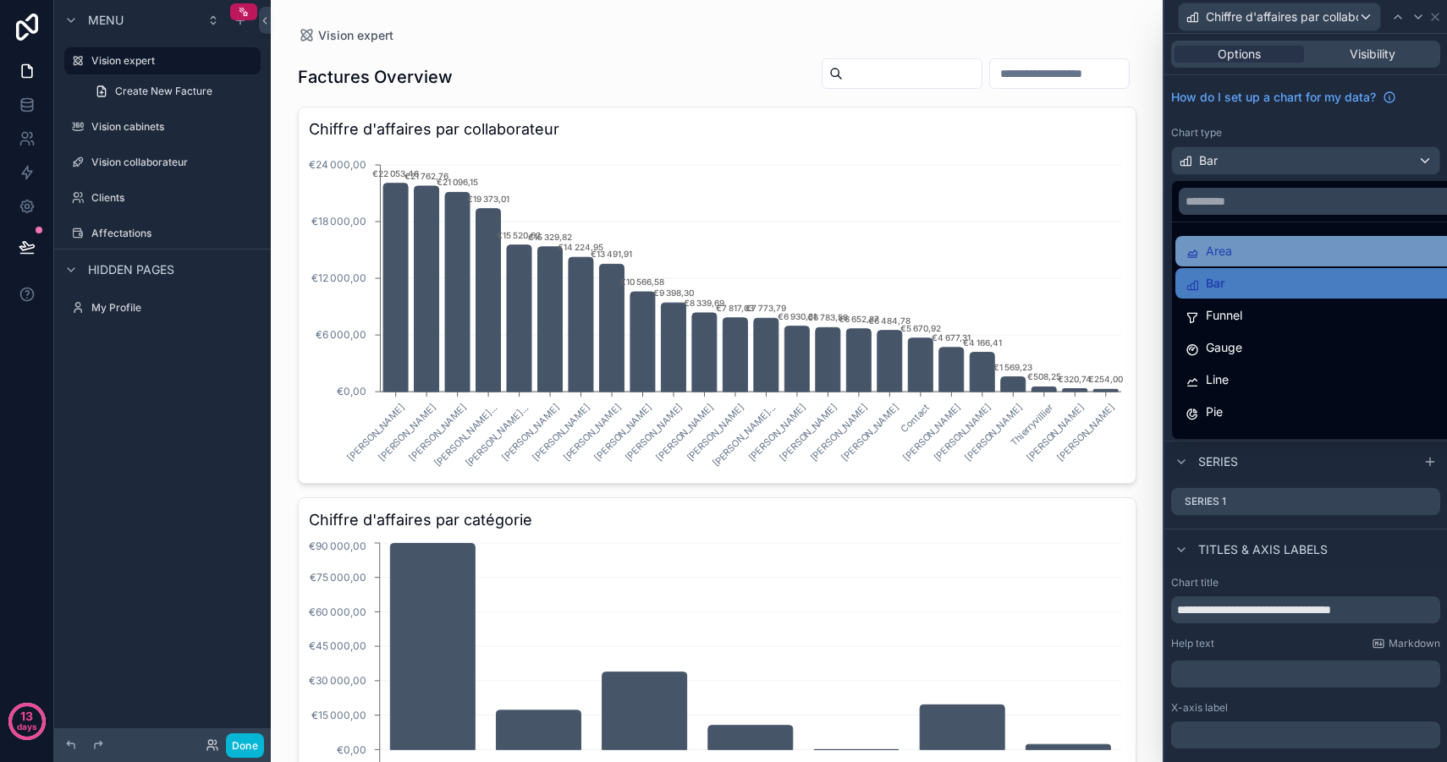
click at [1237, 250] on div "Area" at bounding box center [1324, 251] width 279 height 20
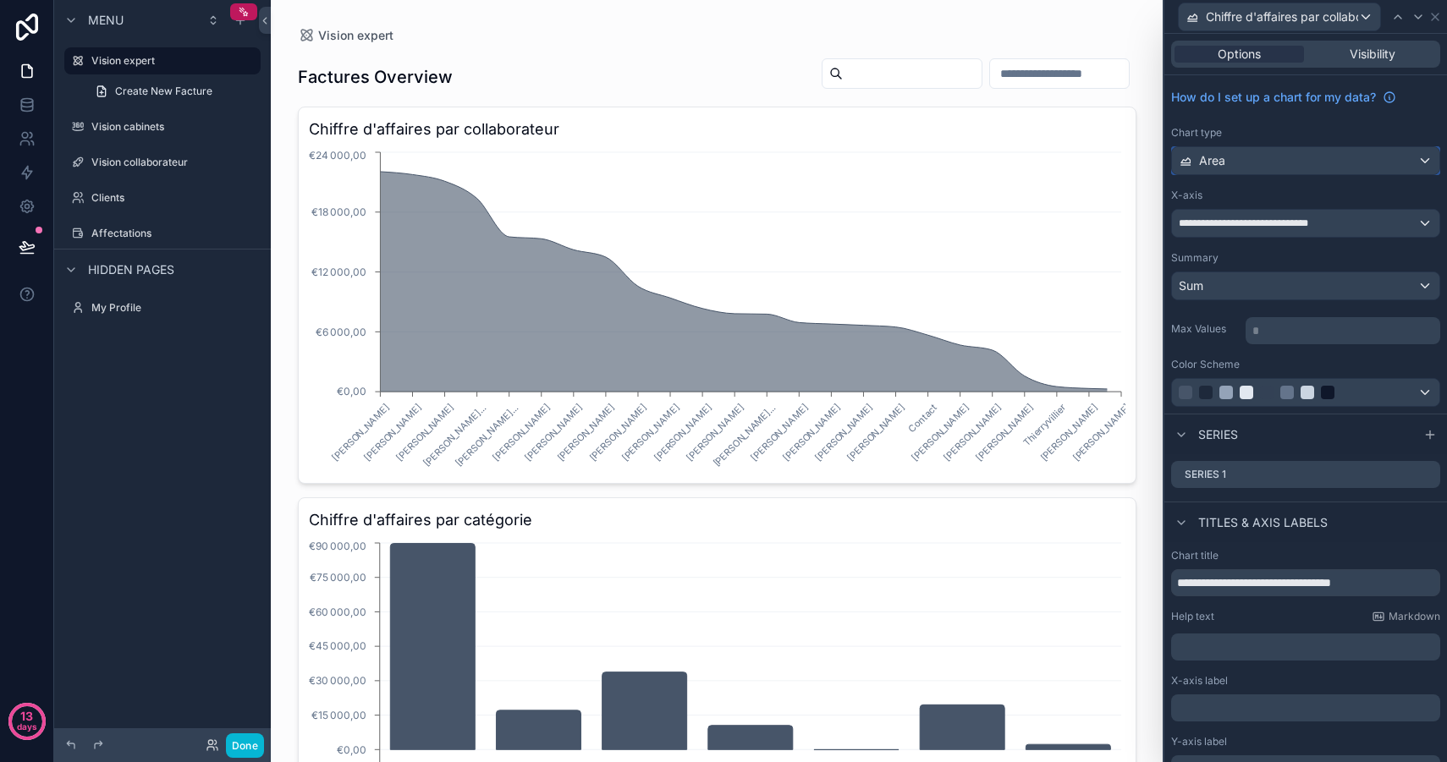
click at [1274, 163] on div "Area" at bounding box center [1305, 160] width 267 height 27
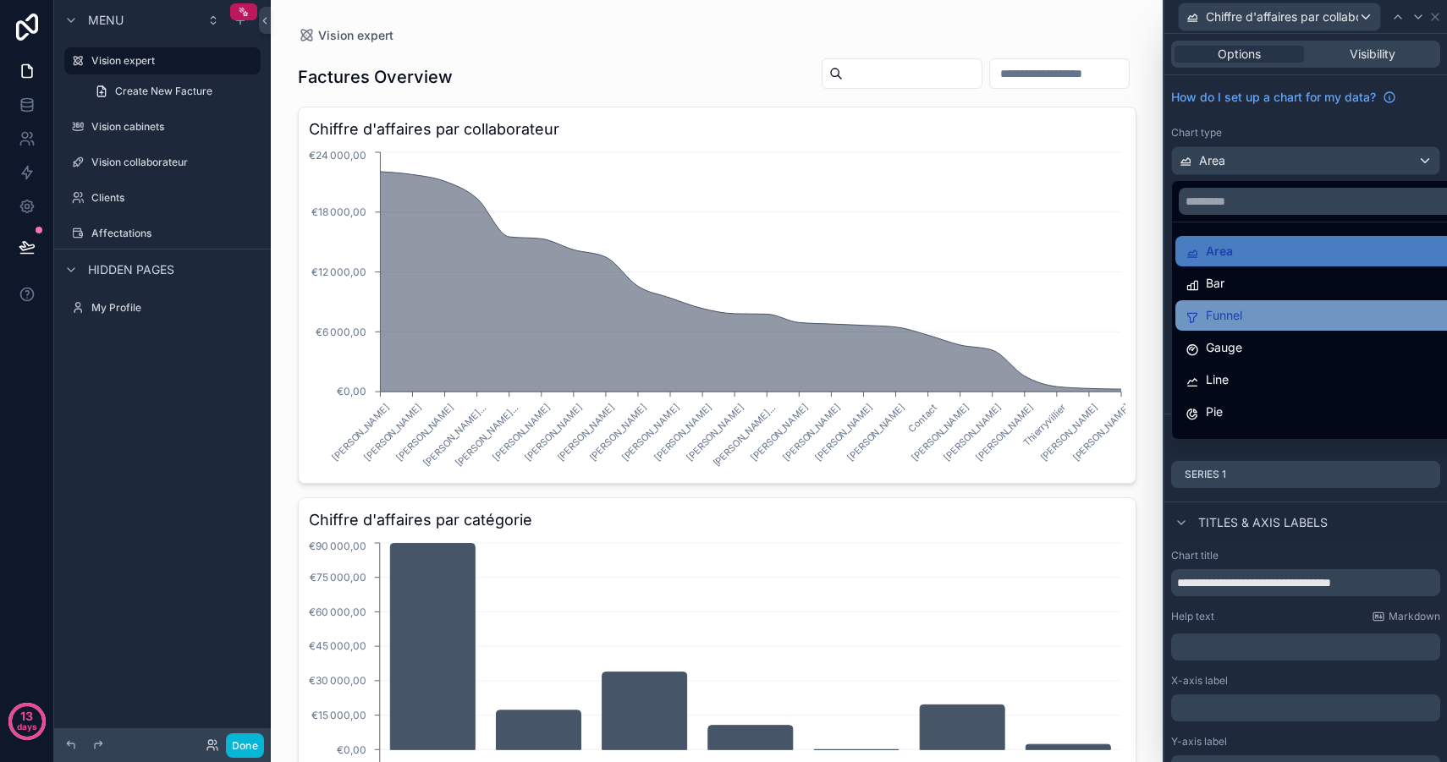
click at [1251, 313] on div "Funnel" at bounding box center [1324, 315] width 279 height 20
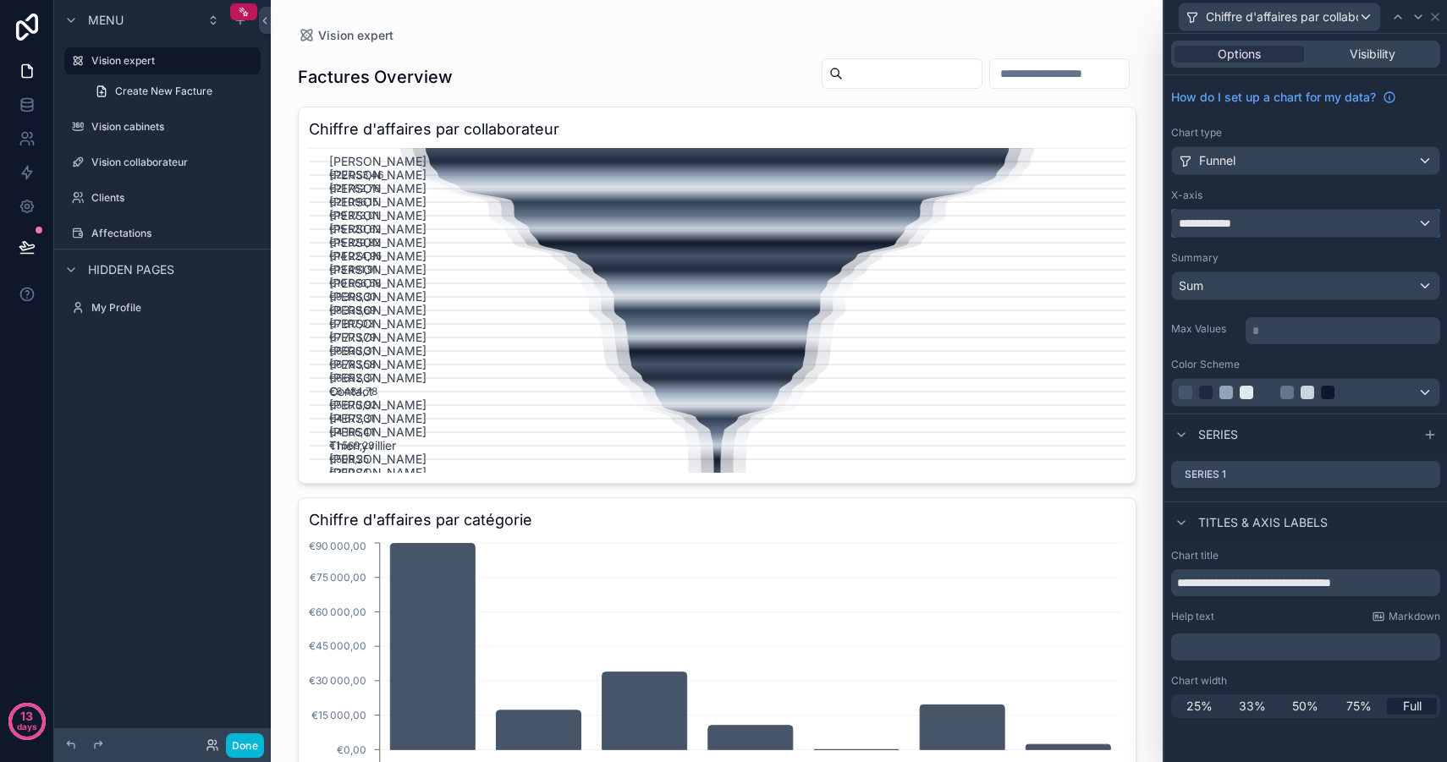
click at [1259, 227] on div "**********" at bounding box center [1305, 223] width 267 height 27
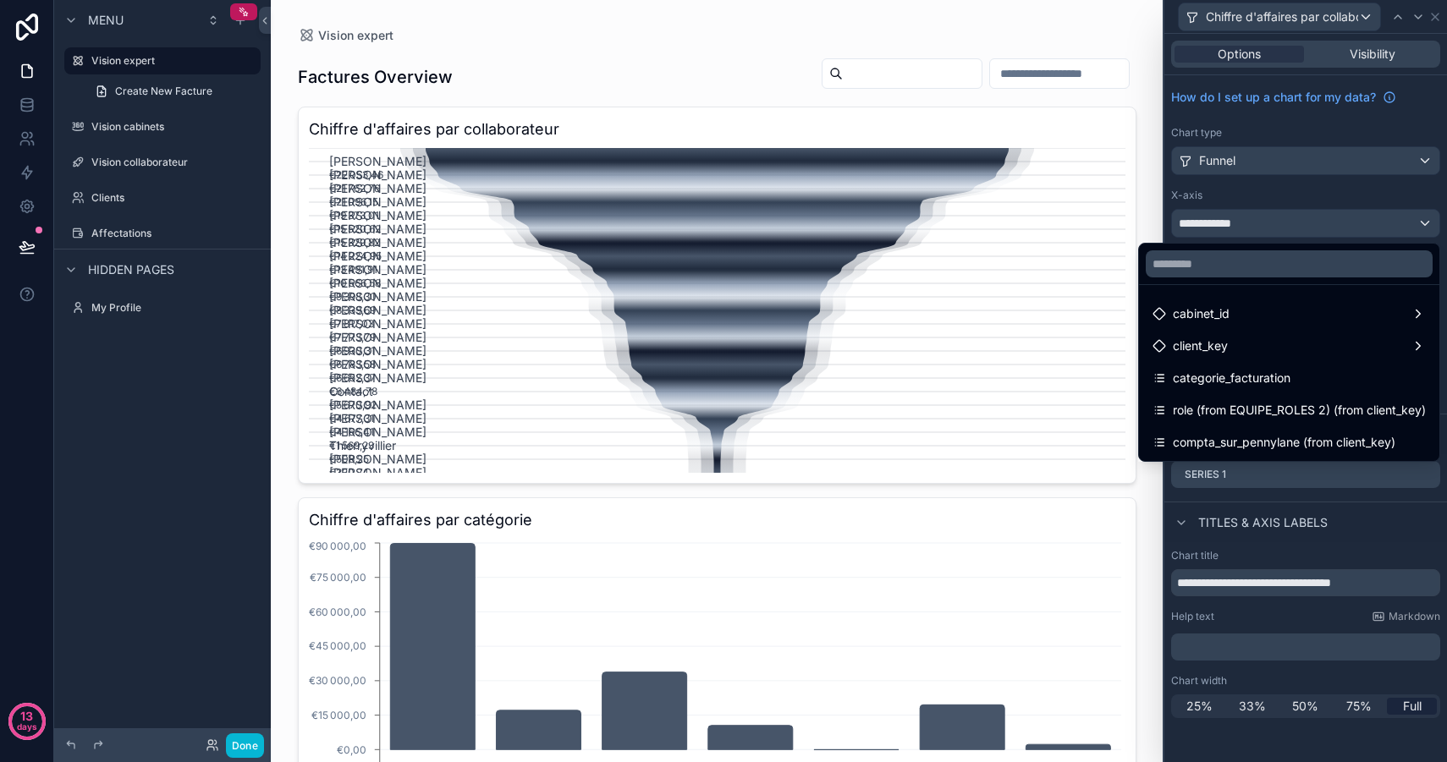
click at [1260, 227] on div at bounding box center [1305, 381] width 283 height 762
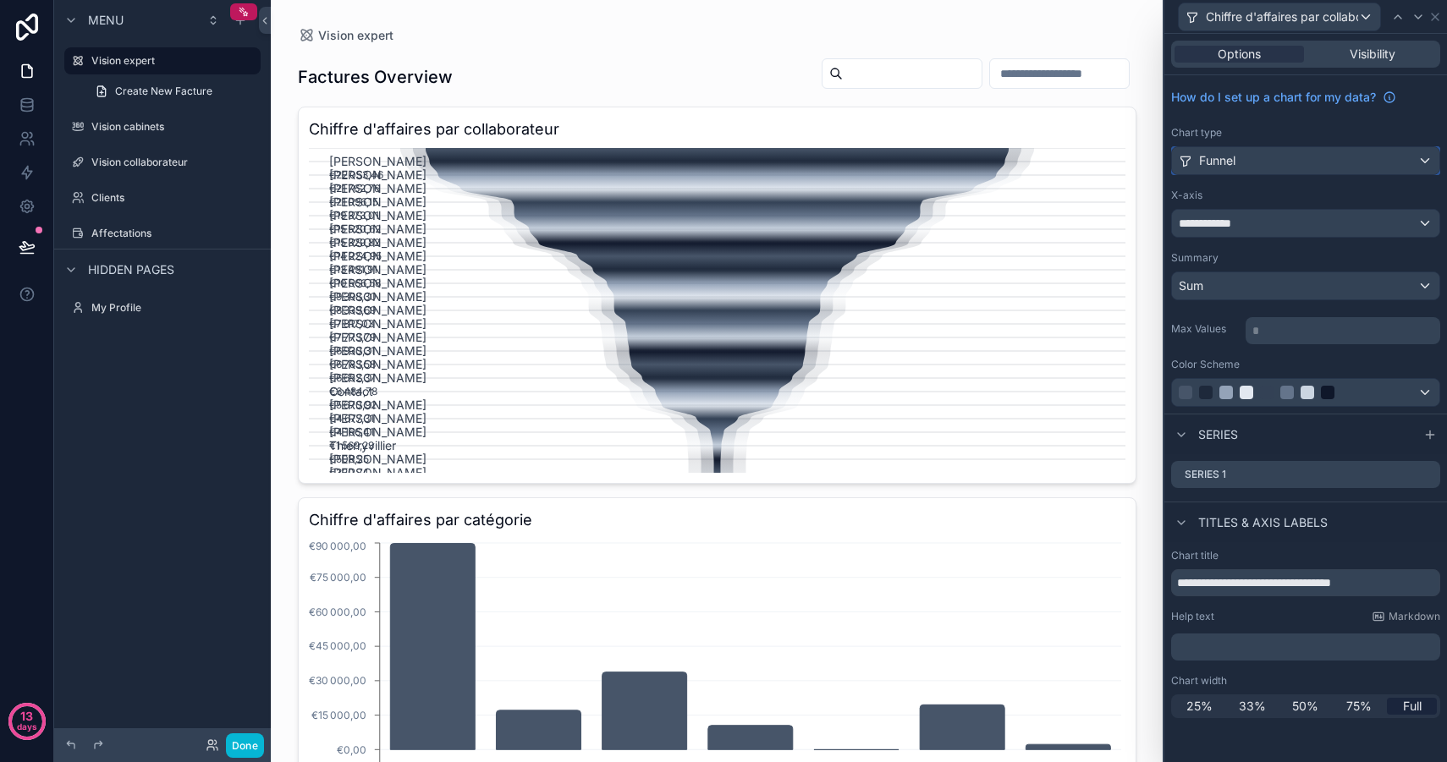
click at [1270, 161] on div "Funnel" at bounding box center [1305, 160] width 267 height 27
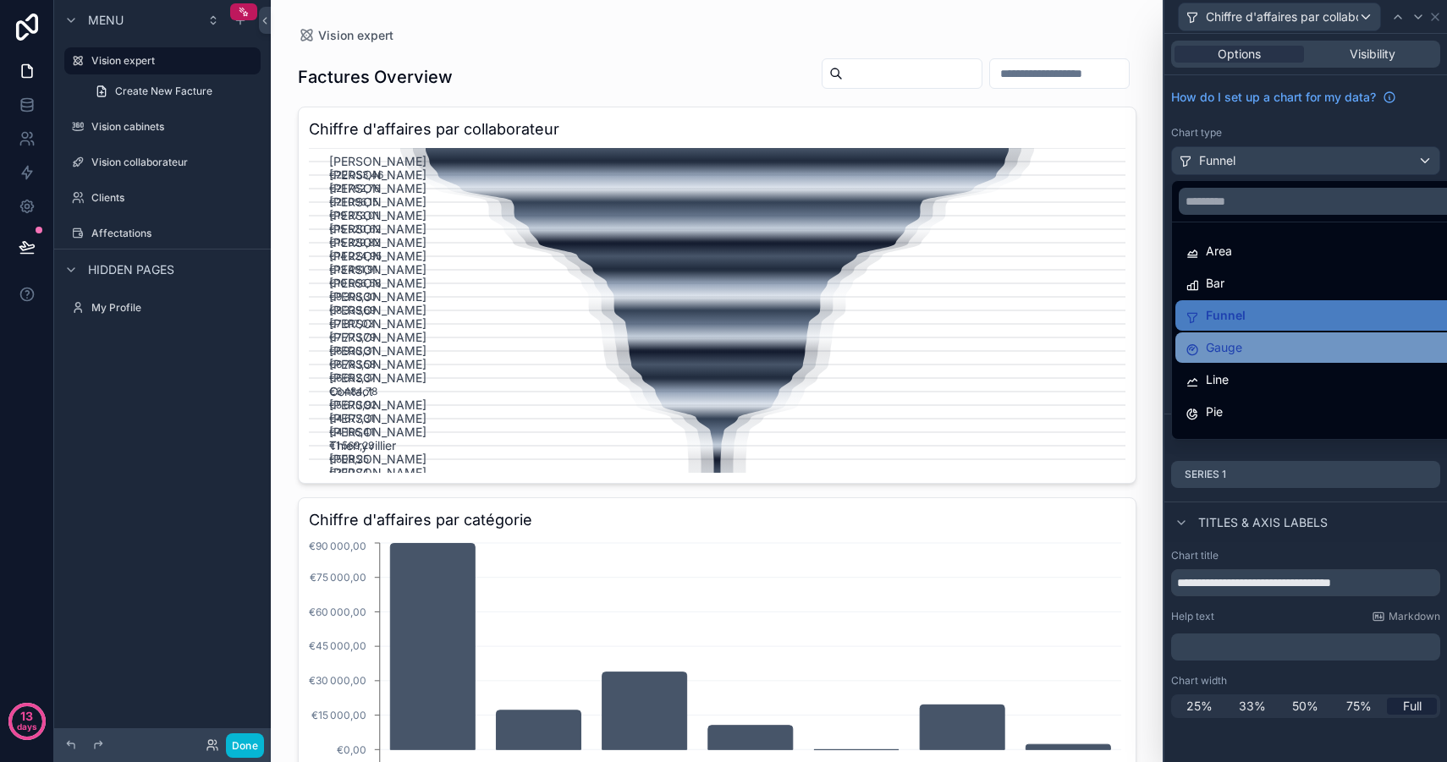
click at [1255, 349] on div "Gauge" at bounding box center [1324, 348] width 279 height 20
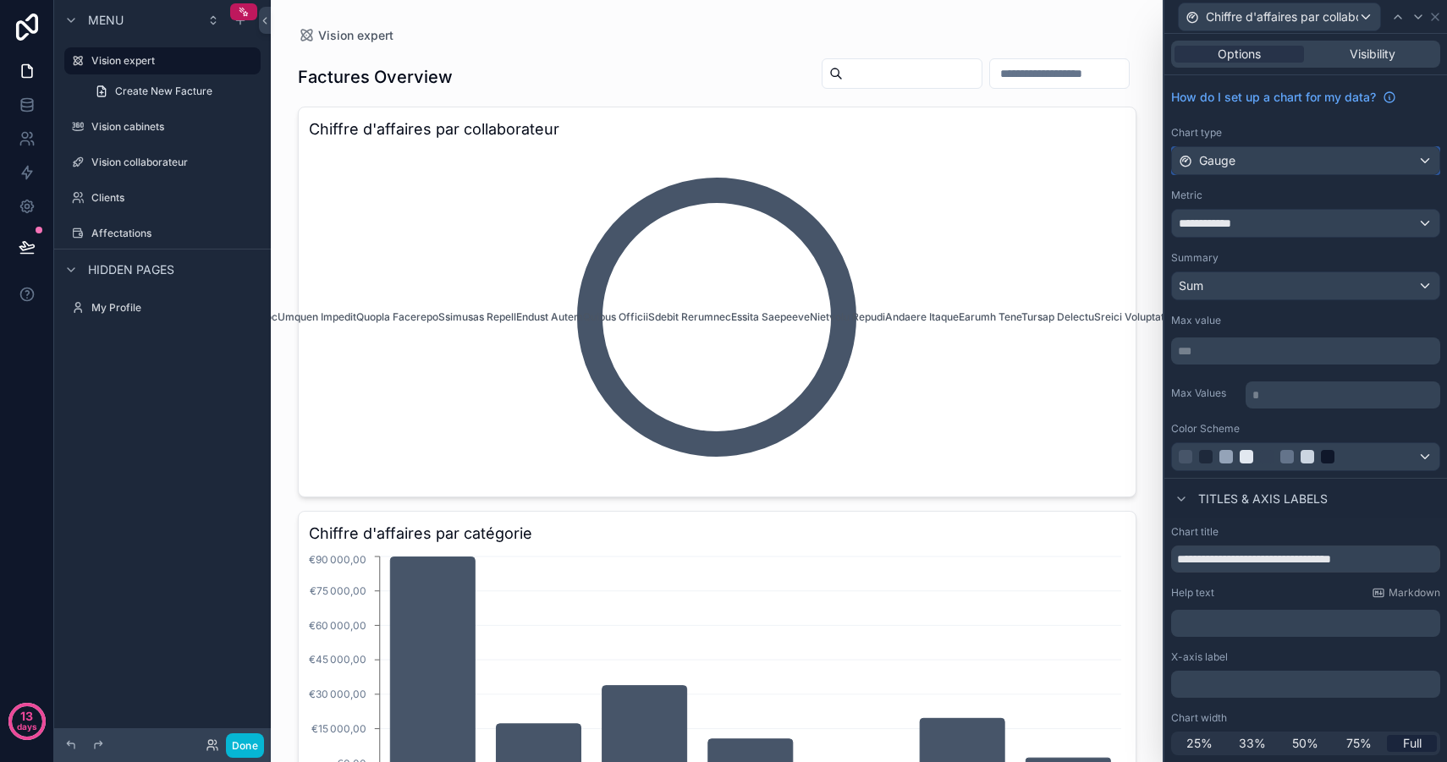
click at [1251, 160] on div "Gauge" at bounding box center [1305, 160] width 267 height 27
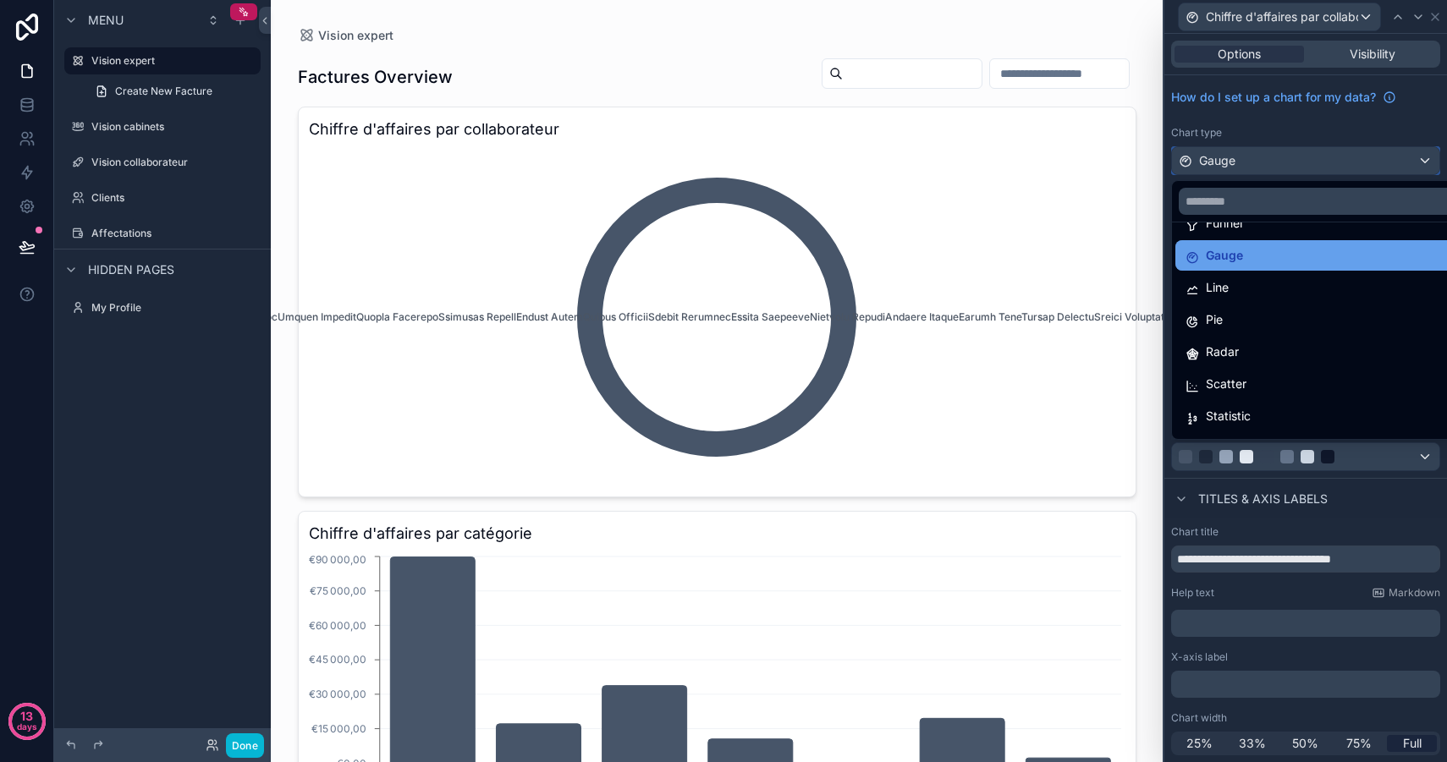
scroll to position [117, 0]
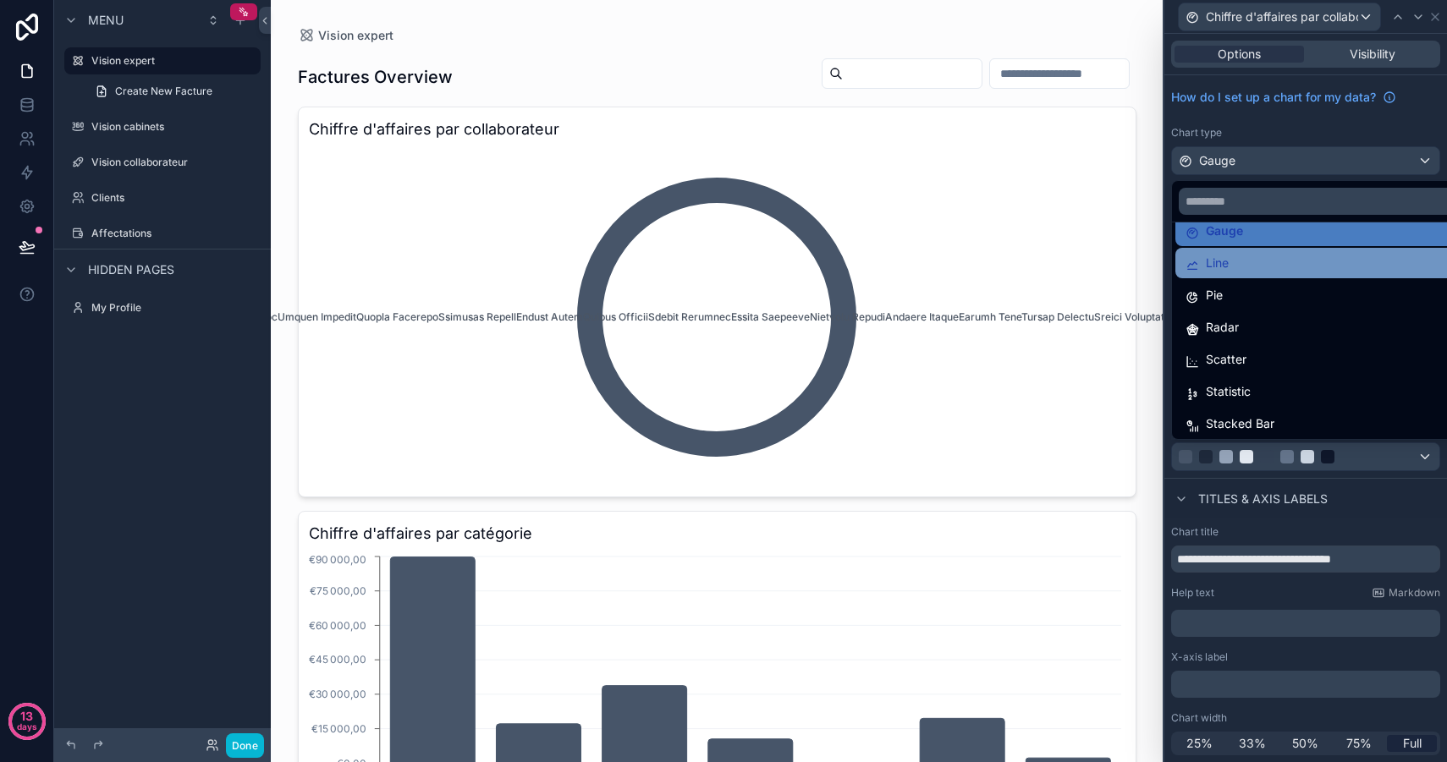
click at [1248, 275] on div "Line" at bounding box center [1324, 263] width 299 height 30
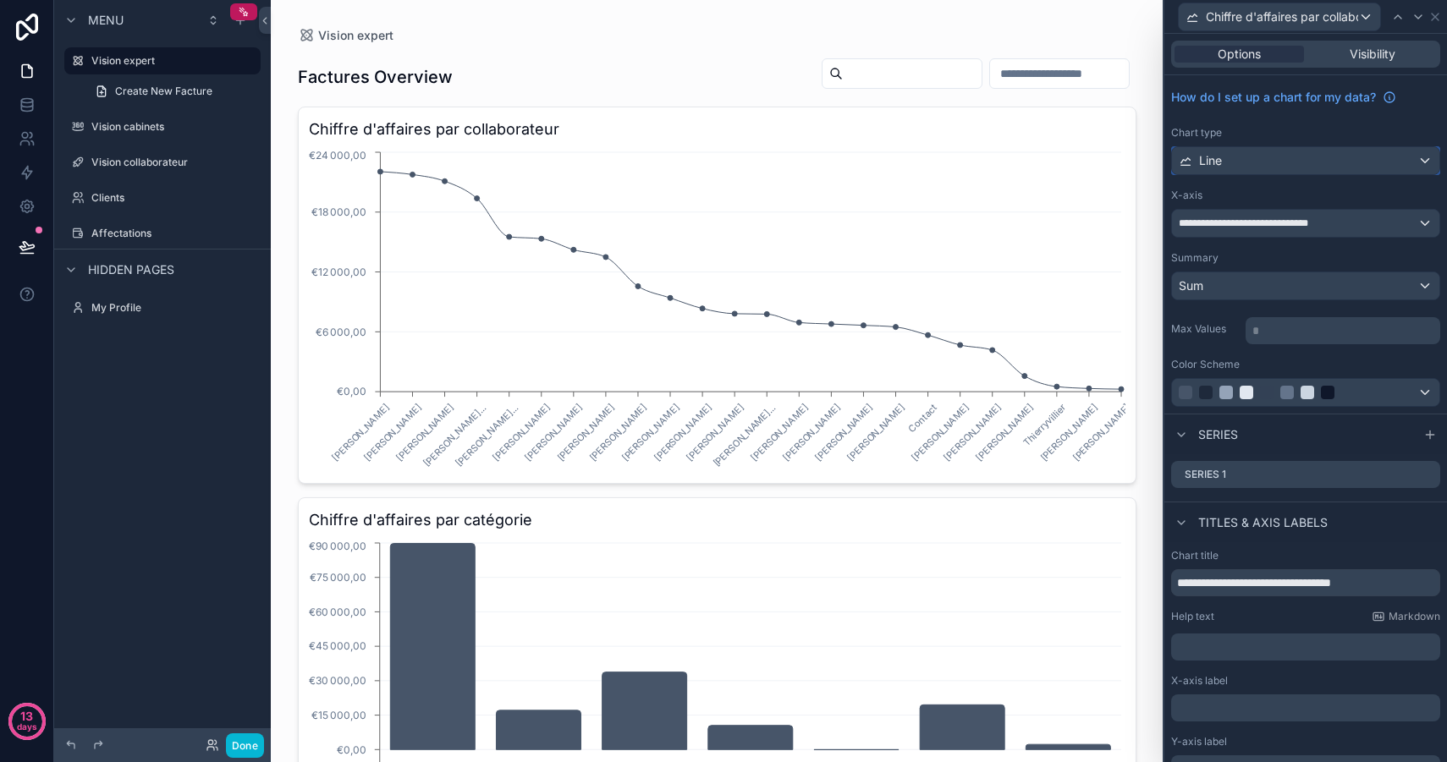
click at [1285, 162] on div "Line" at bounding box center [1305, 160] width 267 height 27
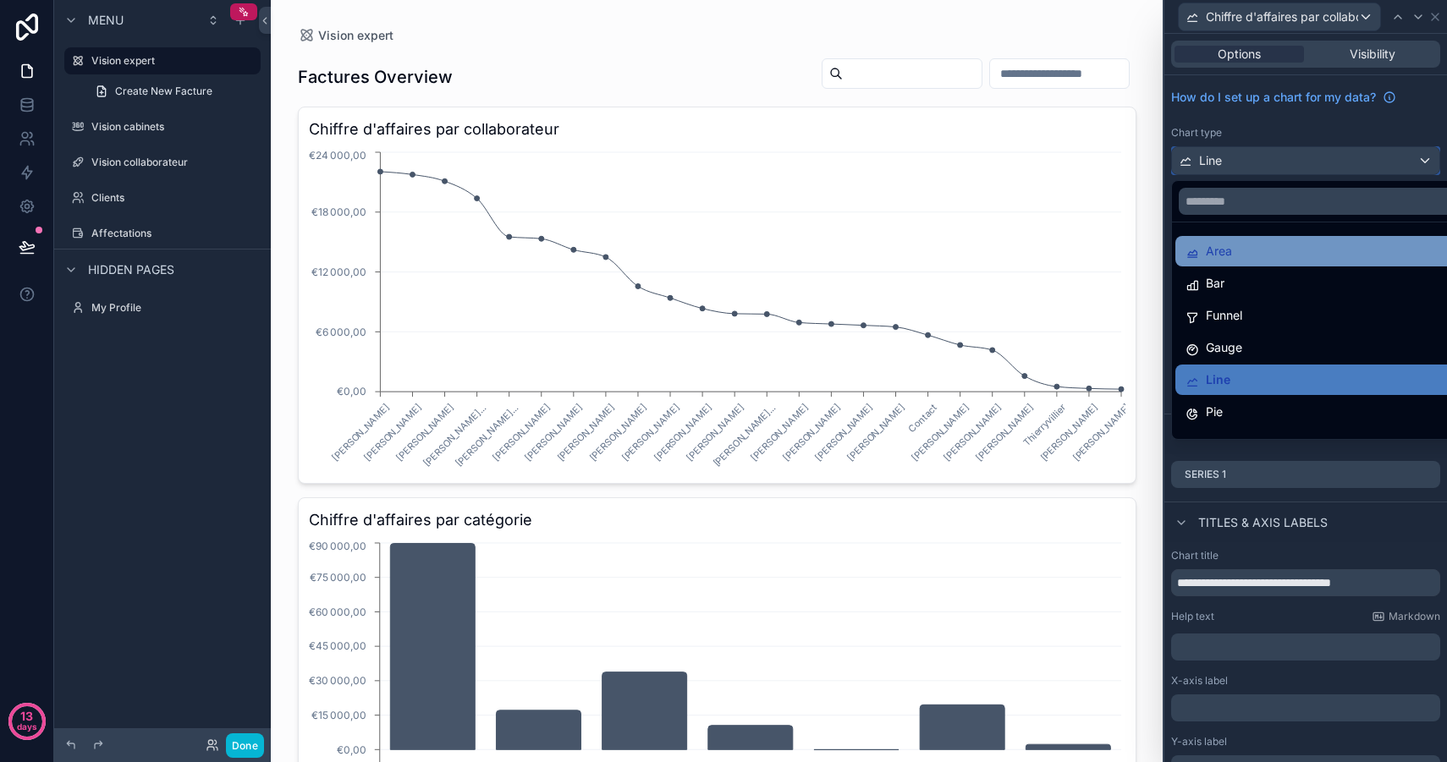
scroll to position [83, 0]
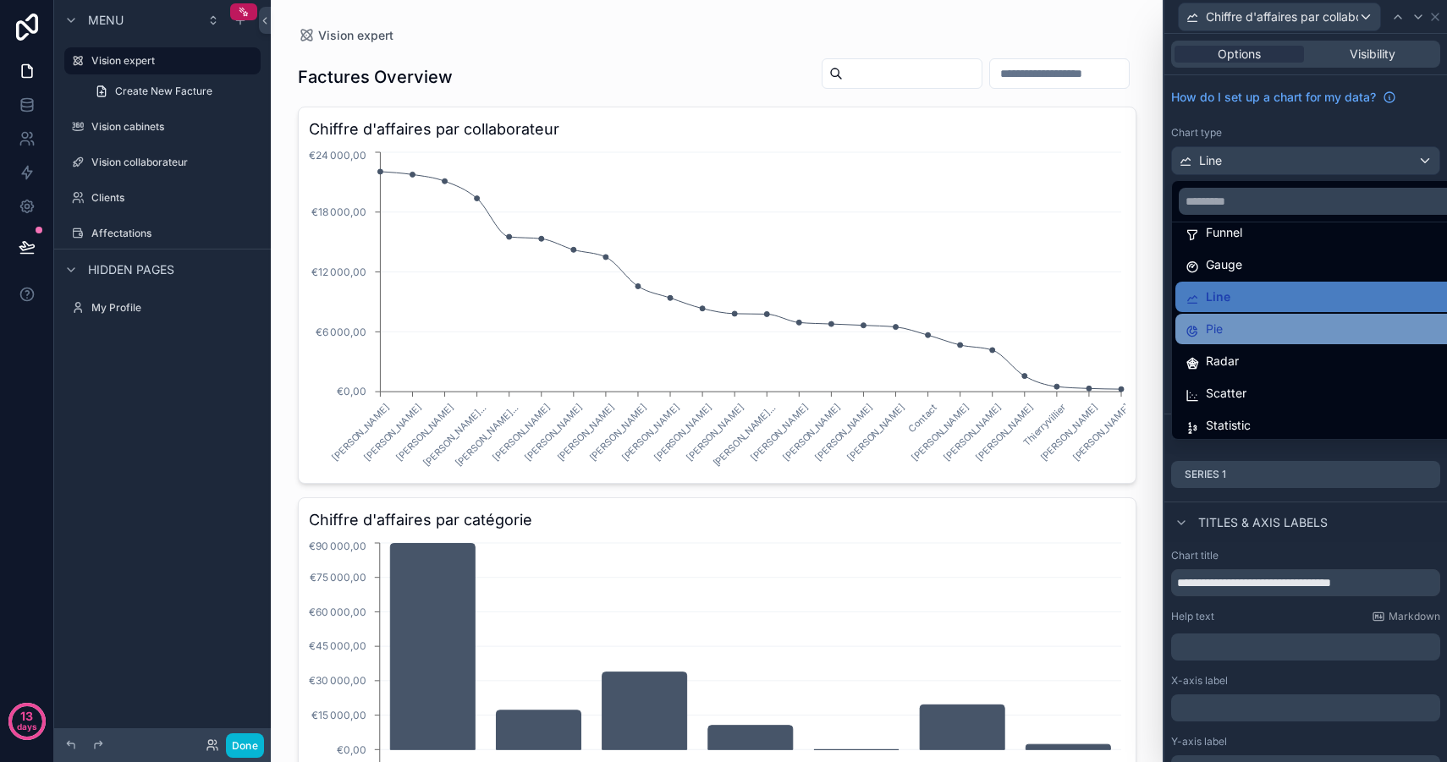
click at [1249, 338] on div "Pie" at bounding box center [1324, 329] width 279 height 20
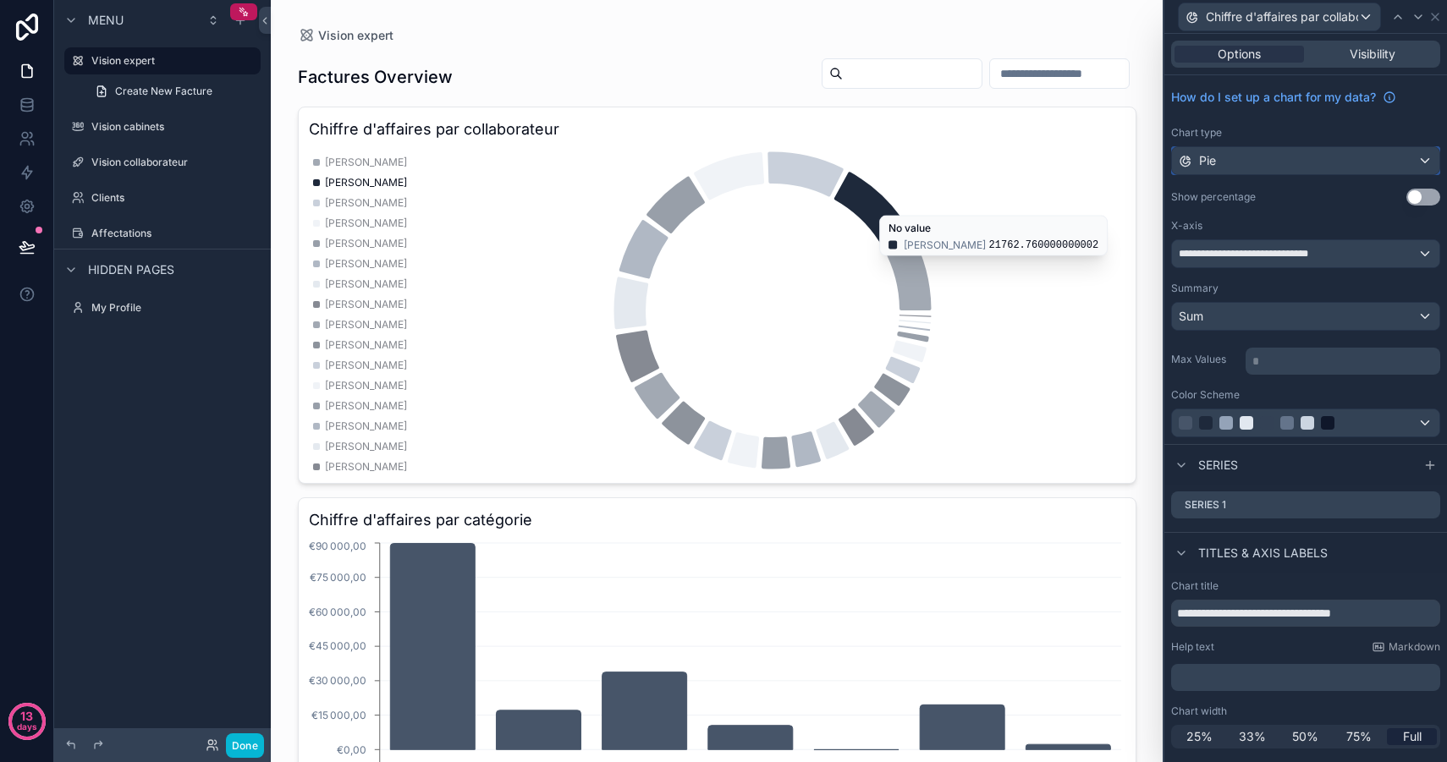
click at [1247, 167] on div "Pie" at bounding box center [1305, 160] width 267 height 27
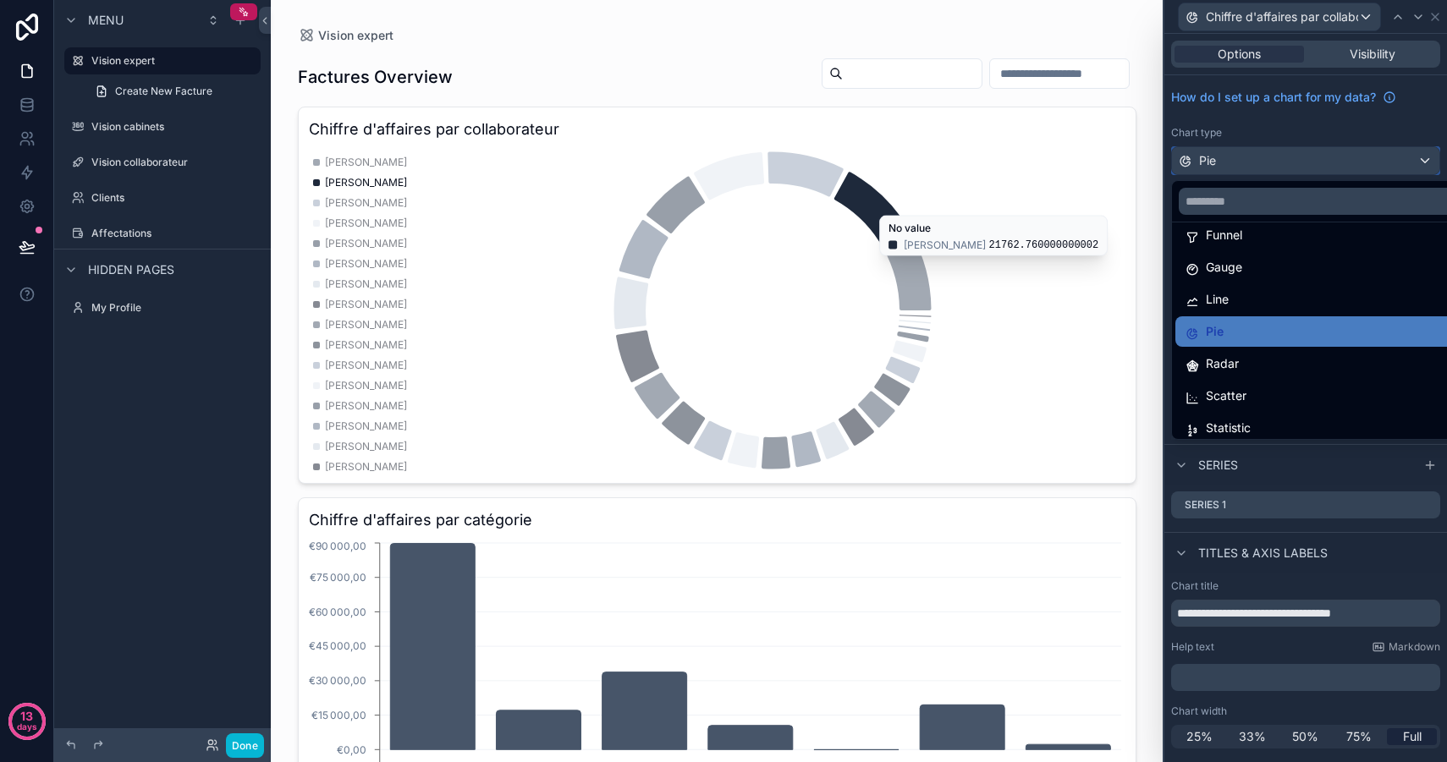
scroll to position [120, 0]
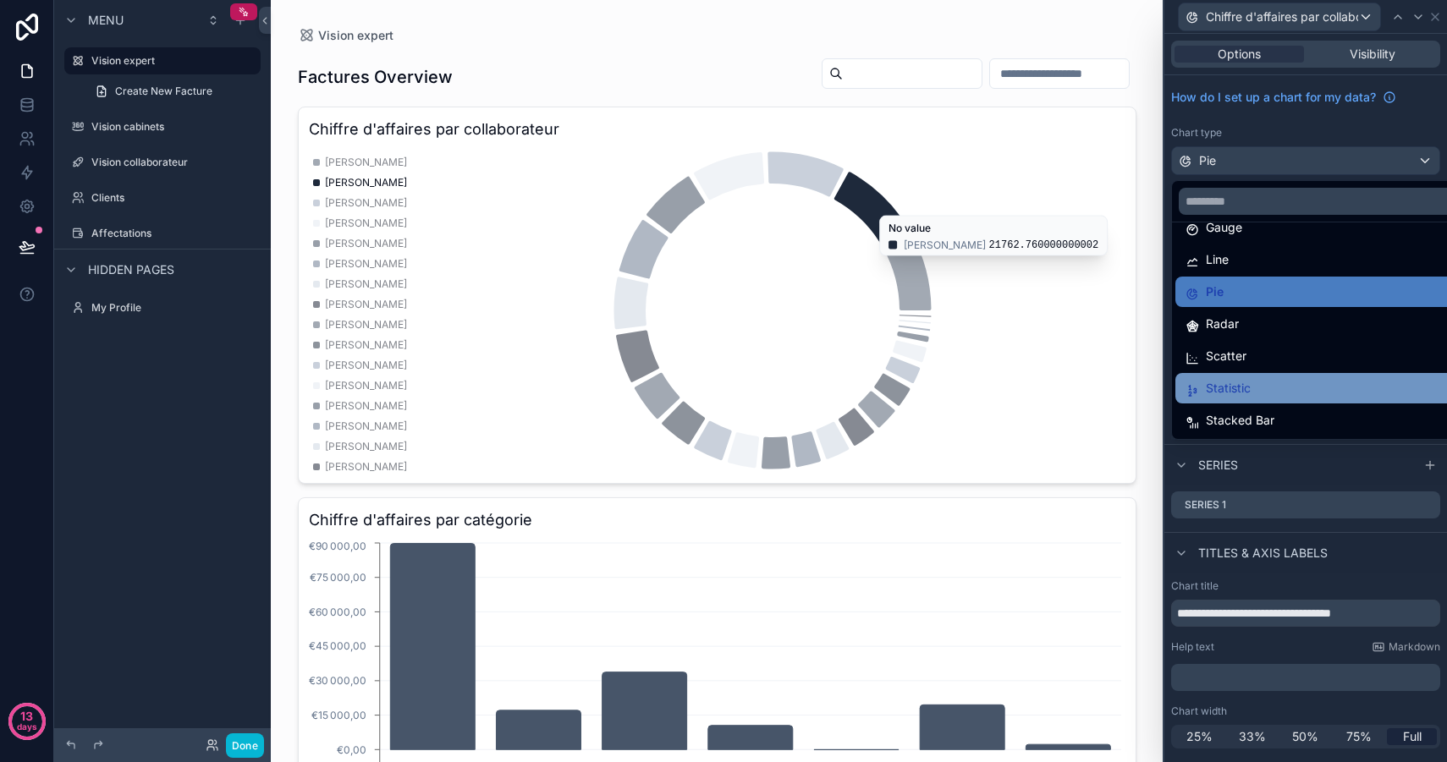
click at [1260, 384] on div "Statistic" at bounding box center [1324, 388] width 279 height 20
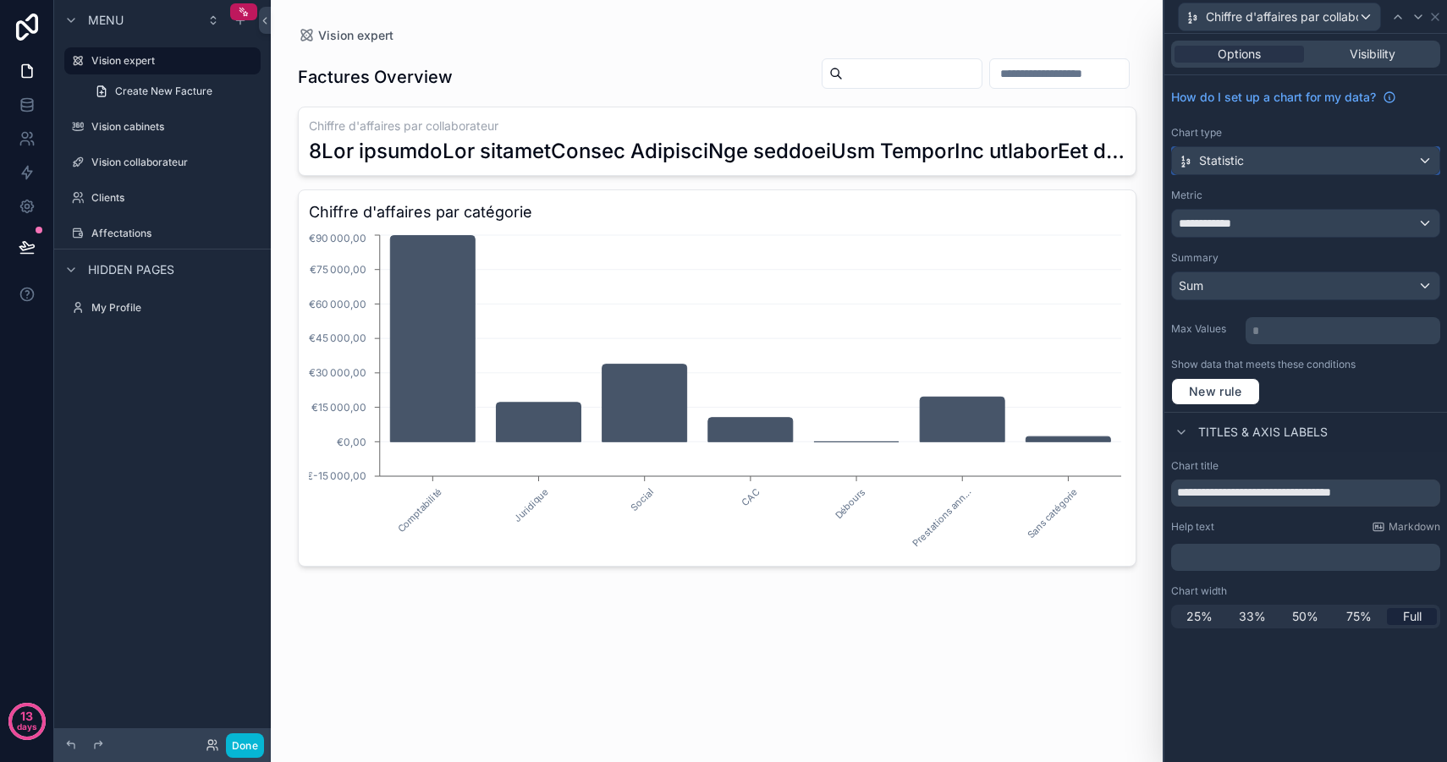
click at [1280, 166] on div "Statistic" at bounding box center [1305, 160] width 267 height 27
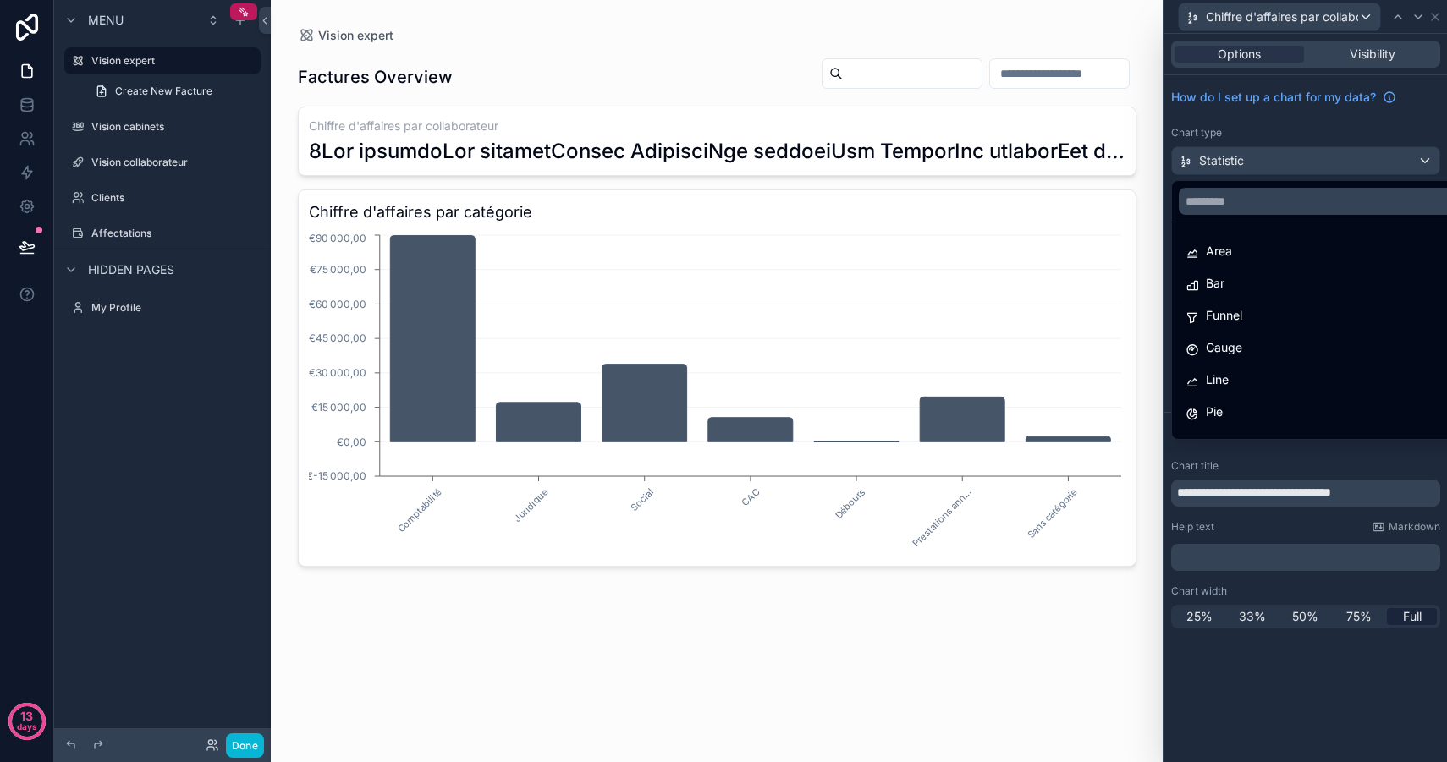
click at [1280, 166] on div at bounding box center [1305, 381] width 283 height 762
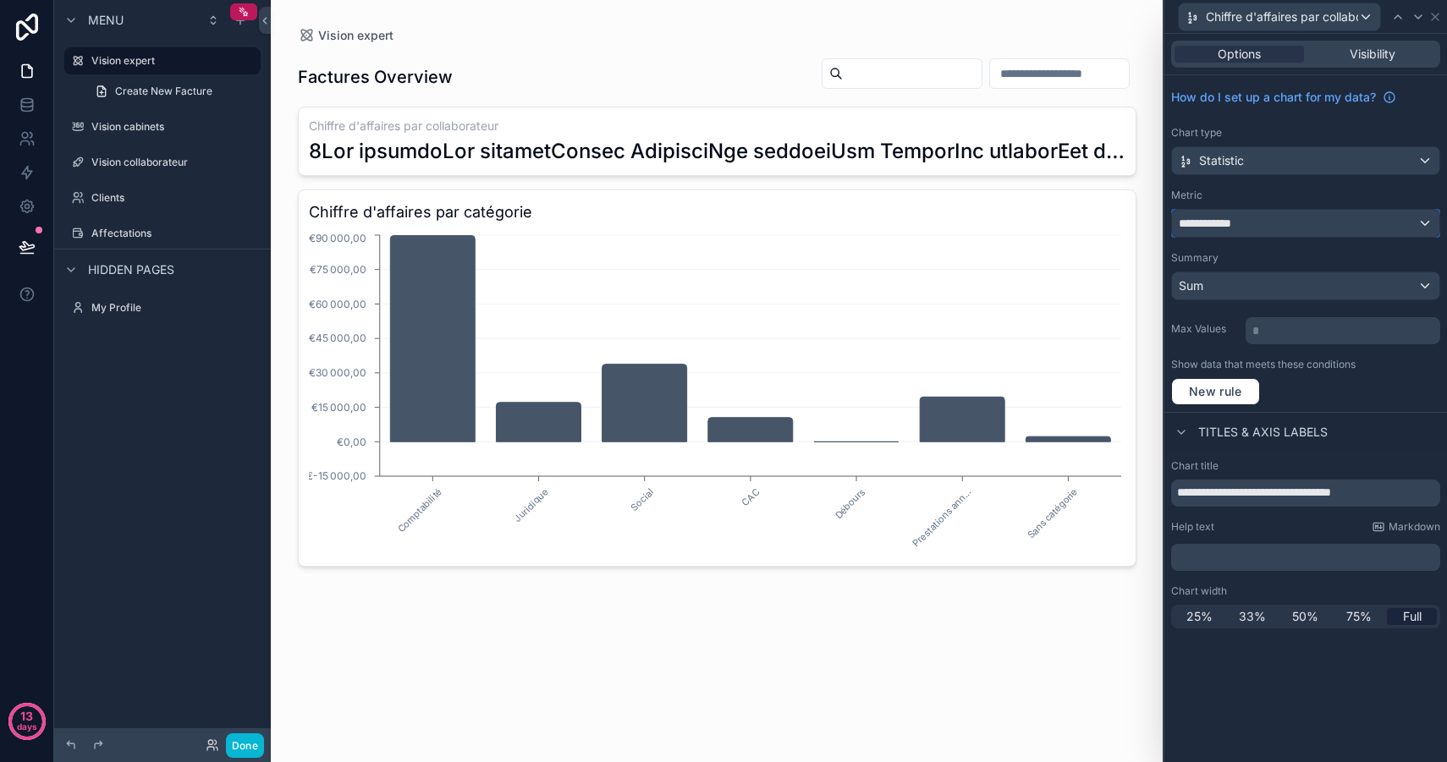
click at [1260, 225] on div "**********" at bounding box center [1305, 223] width 267 height 27
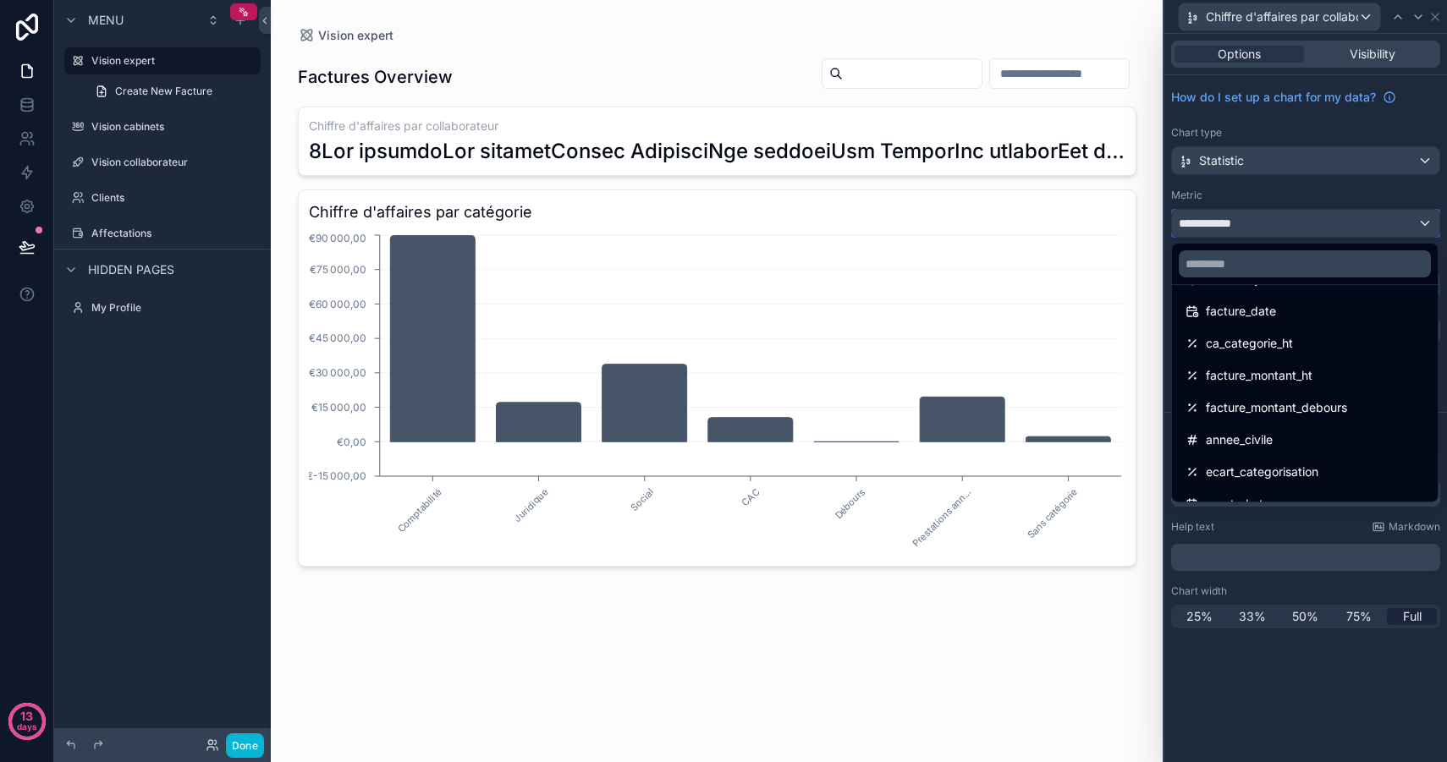
scroll to position [184, 0]
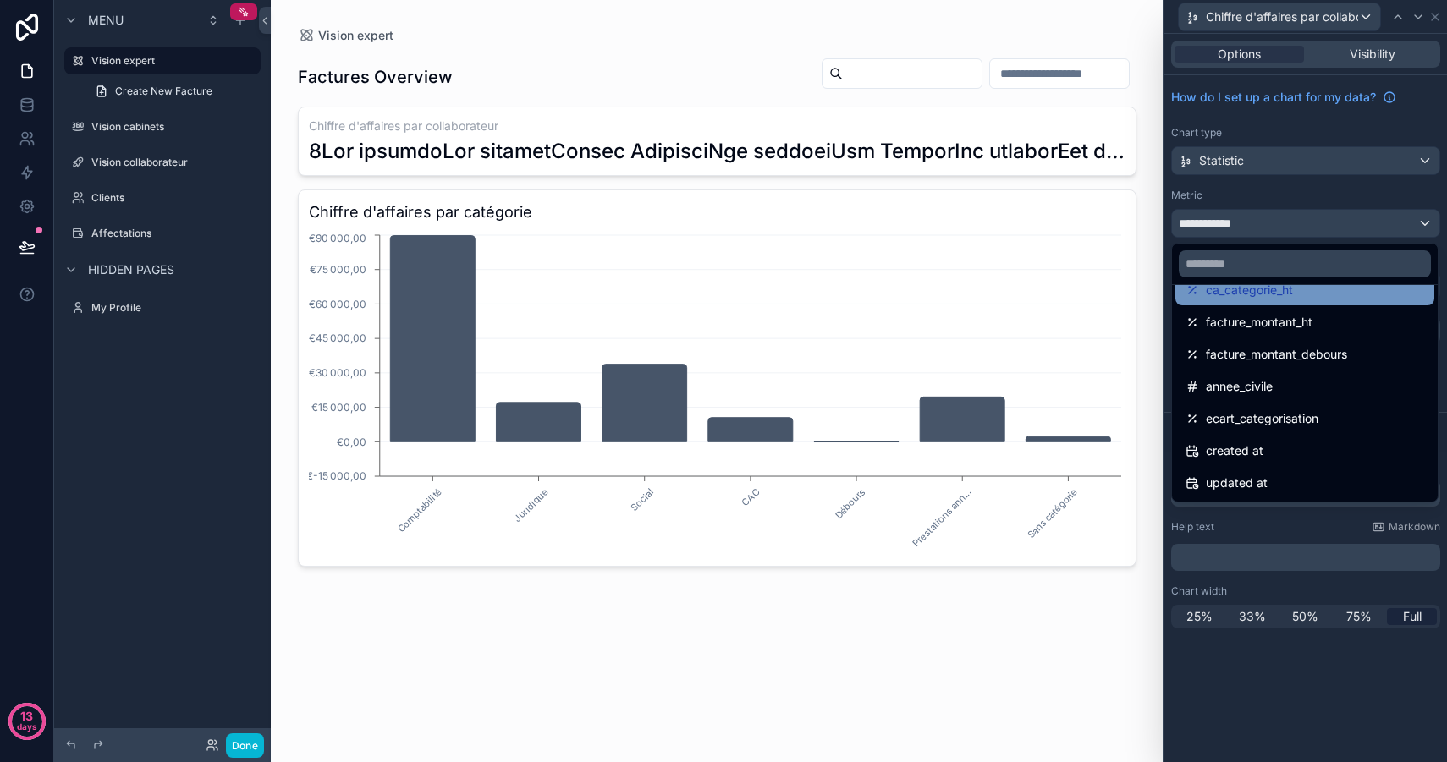
click at [1298, 288] on div "ca_categorie_ht" at bounding box center [1304, 290] width 239 height 20
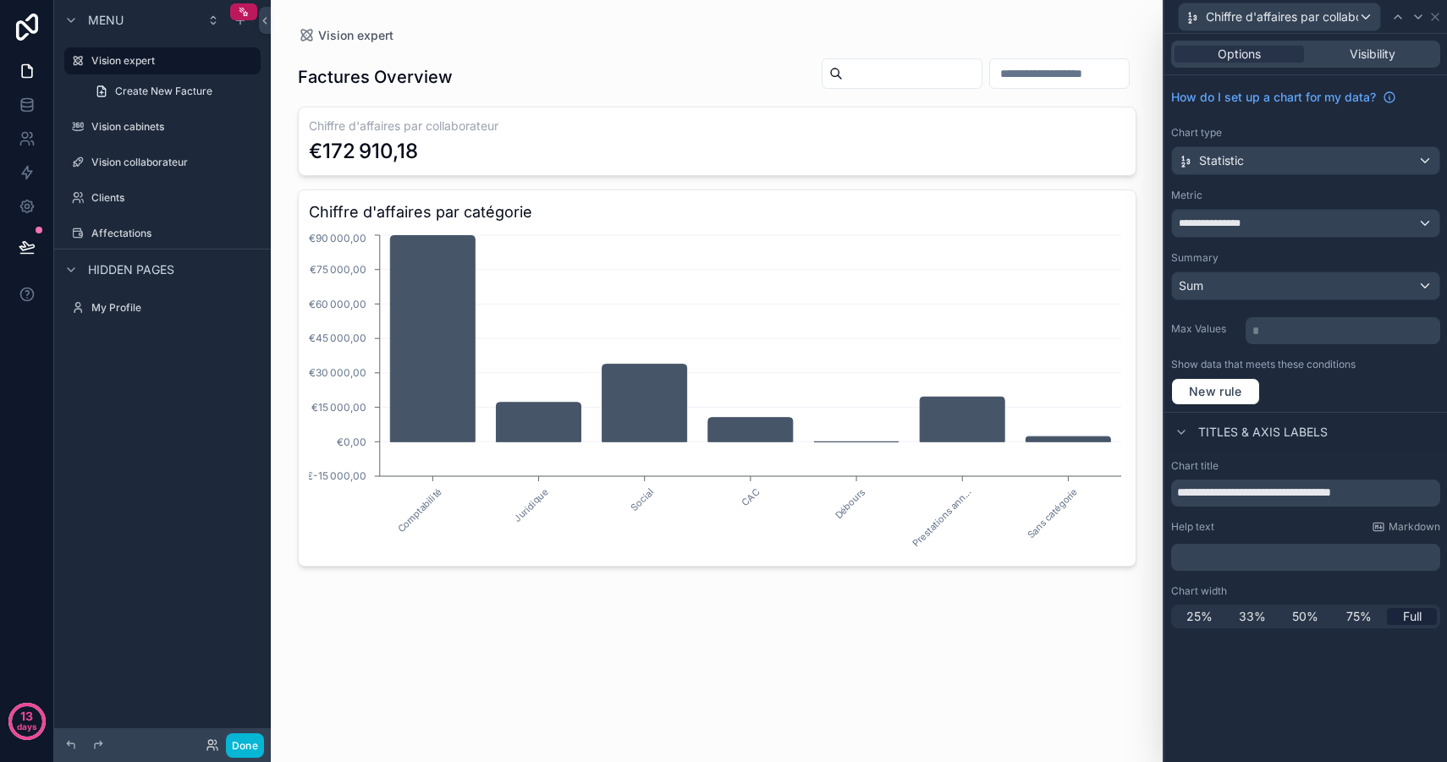
click at [1286, 208] on div "**********" at bounding box center [1305, 213] width 269 height 49
click at [1245, 223] on span "**********" at bounding box center [1216, 224] width 76 height 14
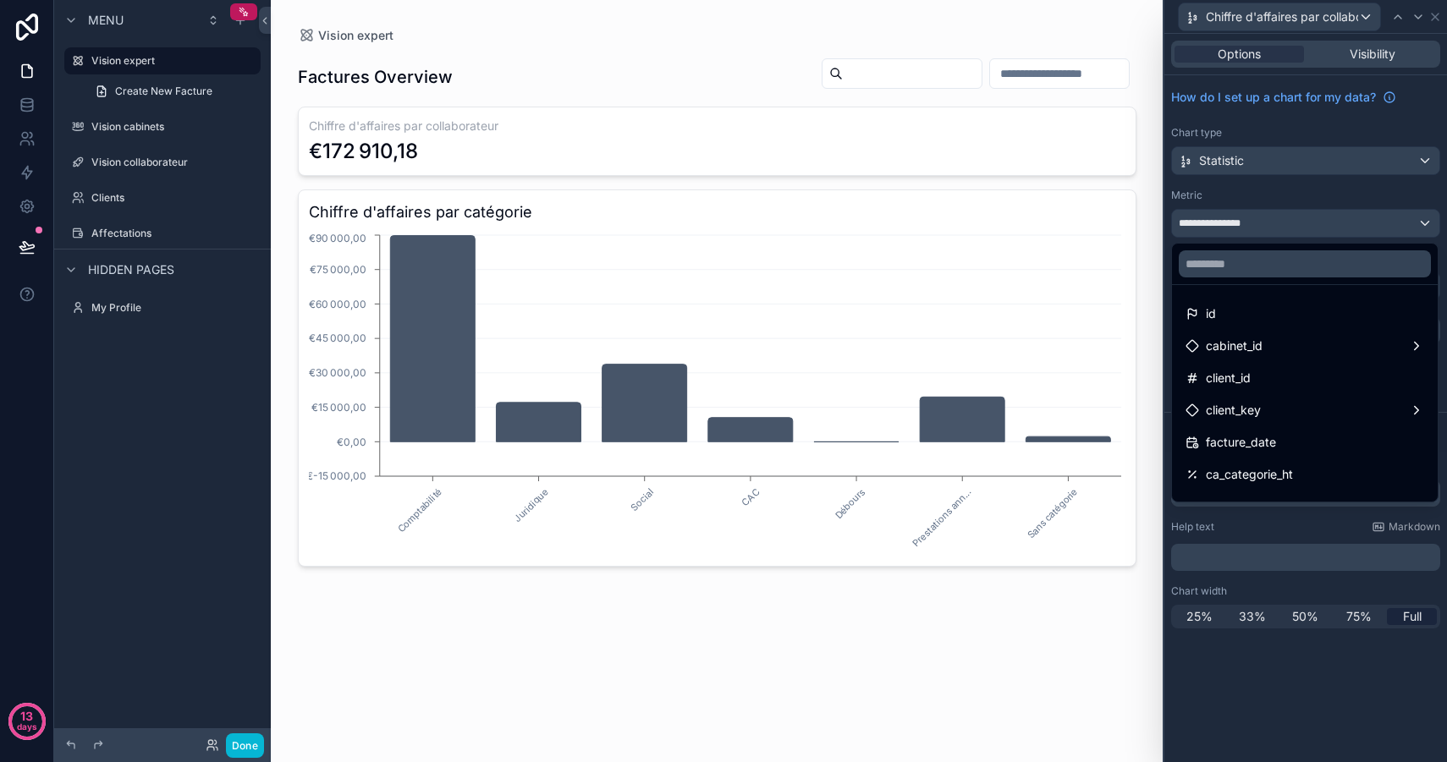
click at [1245, 223] on div at bounding box center [1305, 381] width 283 height 762
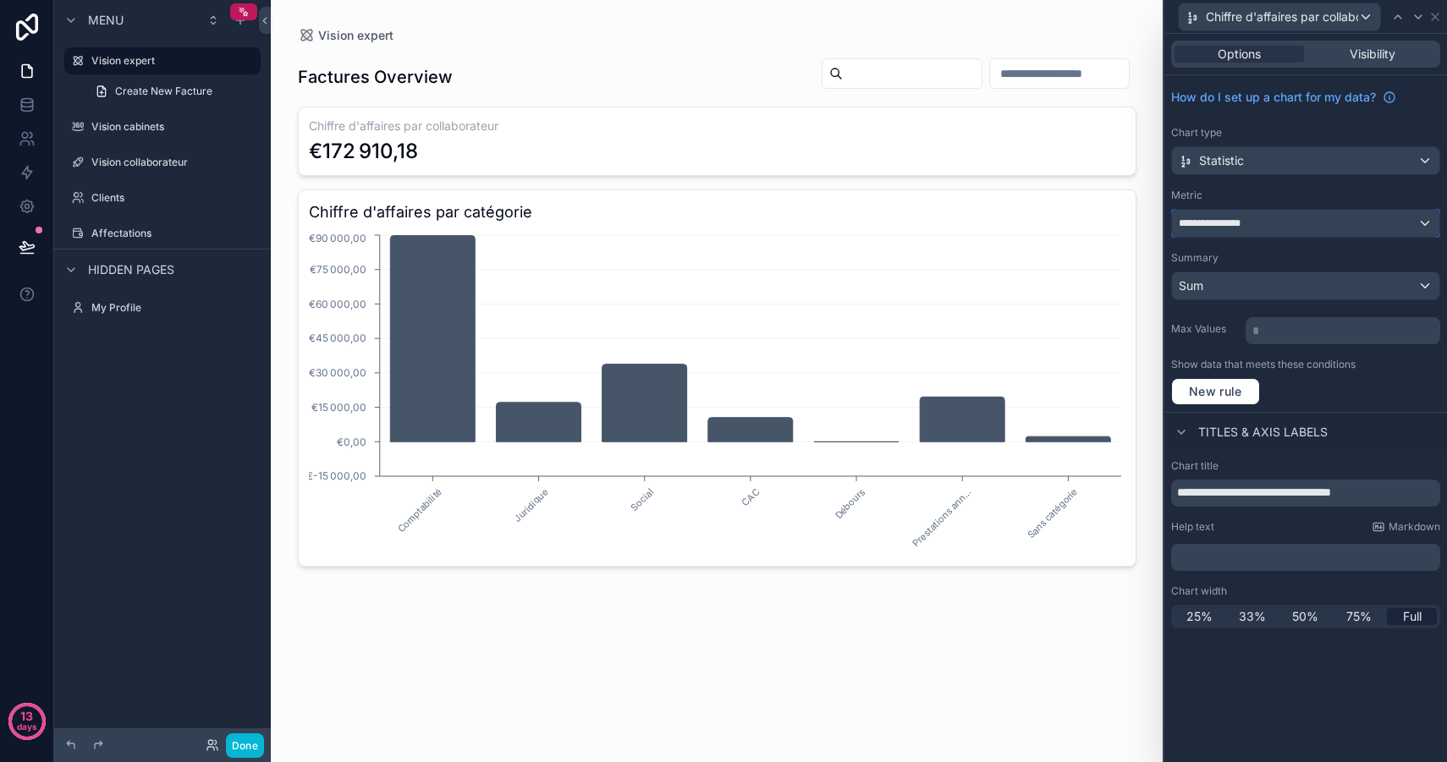
click at [1245, 223] on span "**********" at bounding box center [1216, 224] width 76 height 14
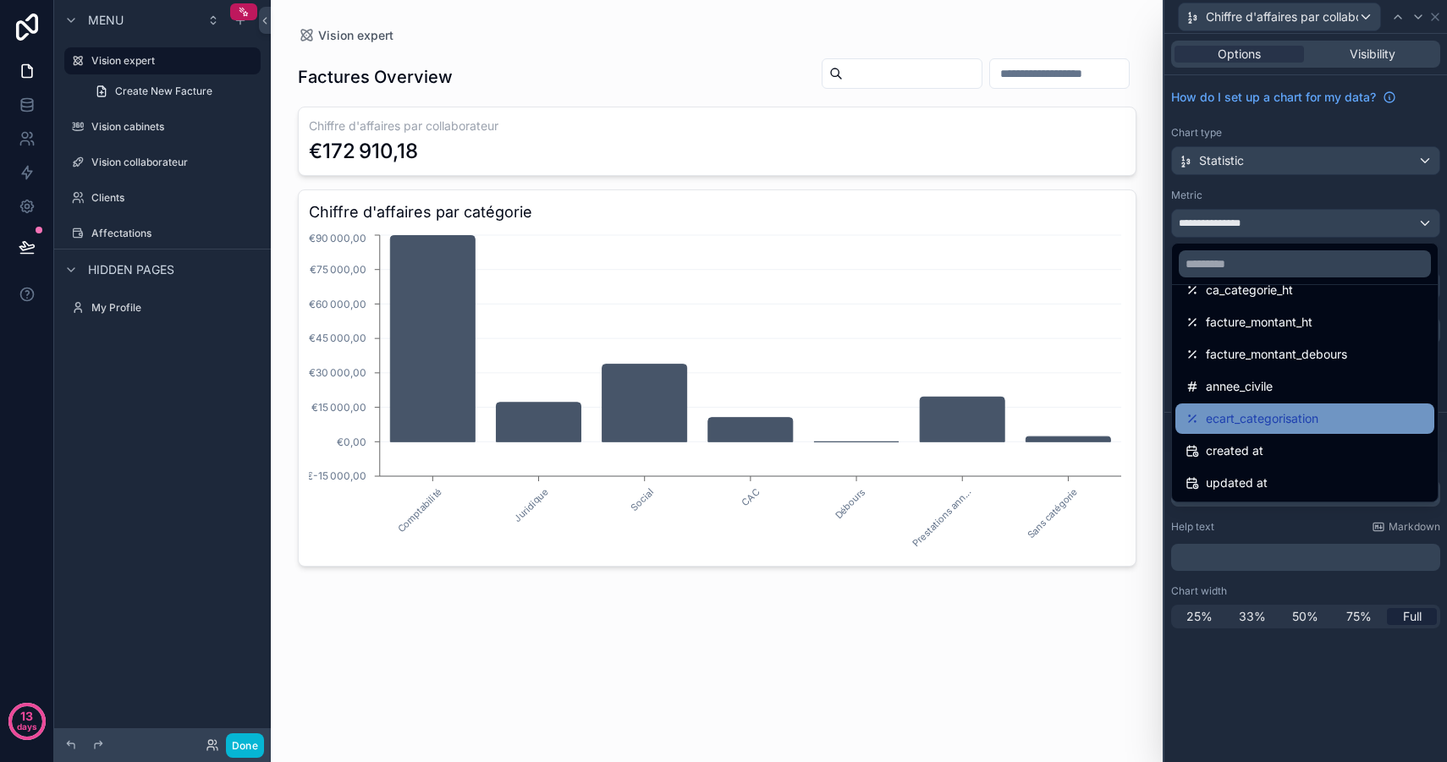
click at [1309, 418] on span "ecart_categorisation" at bounding box center [1261, 419] width 113 height 20
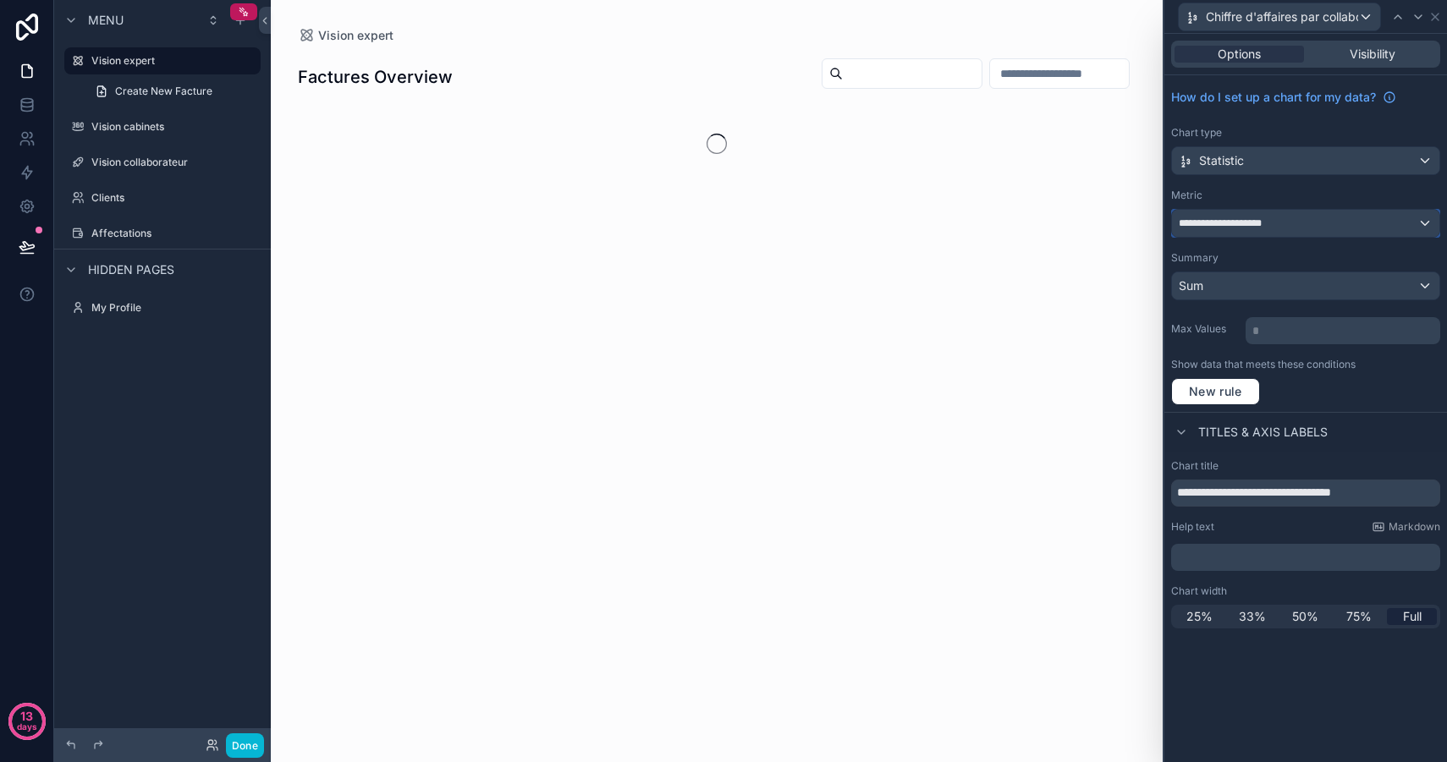
click at [1277, 218] on div "**********" at bounding box center [1305, 223] width 267 height 27
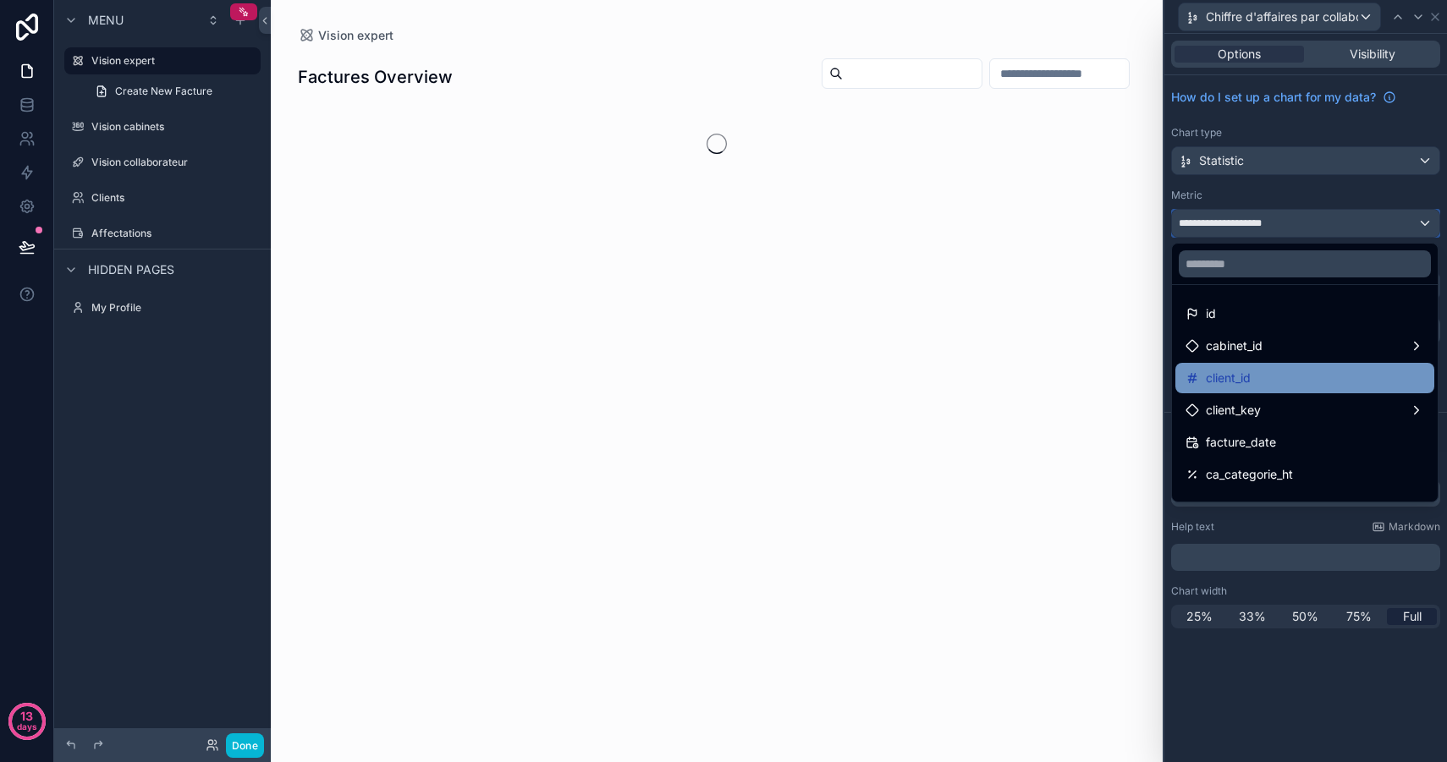
scroll to position [24, 0]
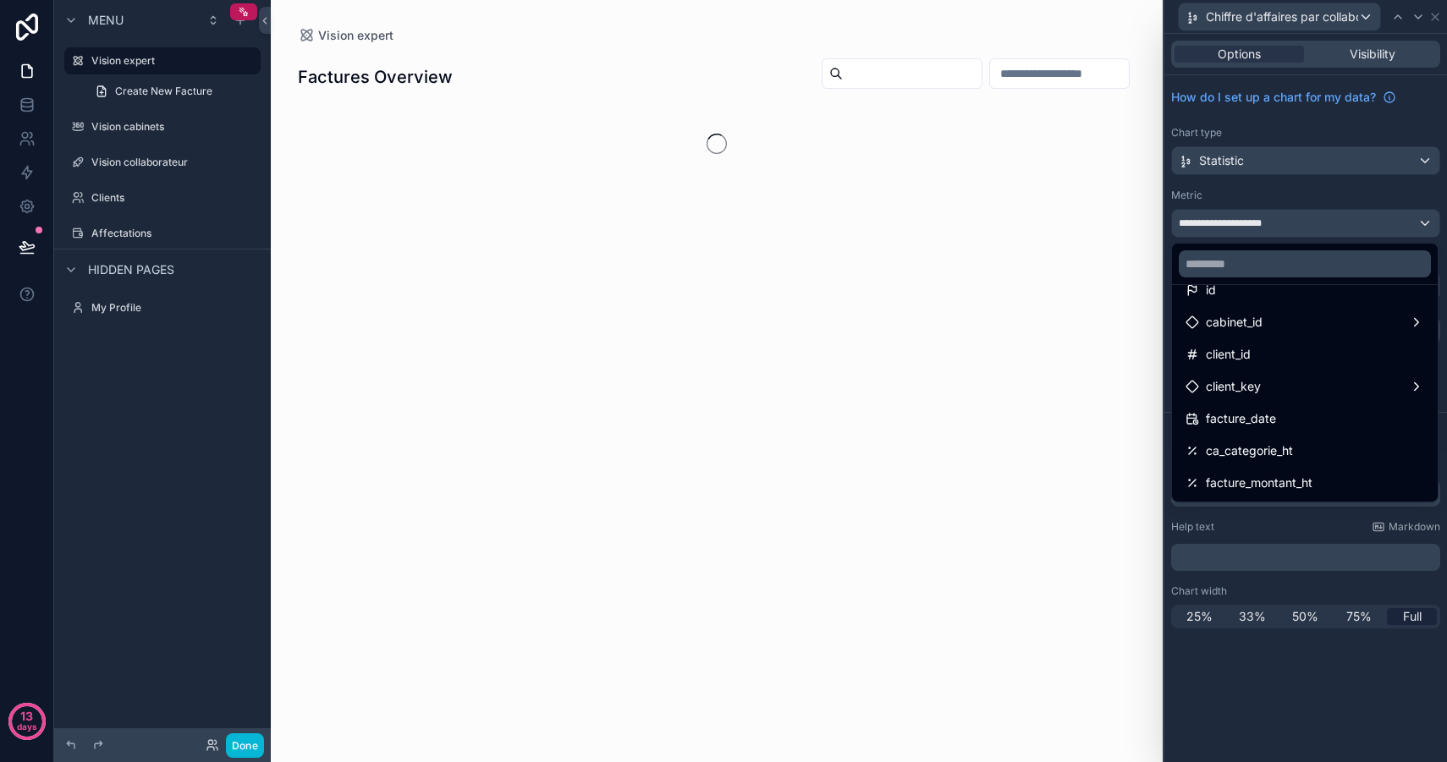
click at [1241, 150] on div at bounding box center [1305, 381] width 283 height 762
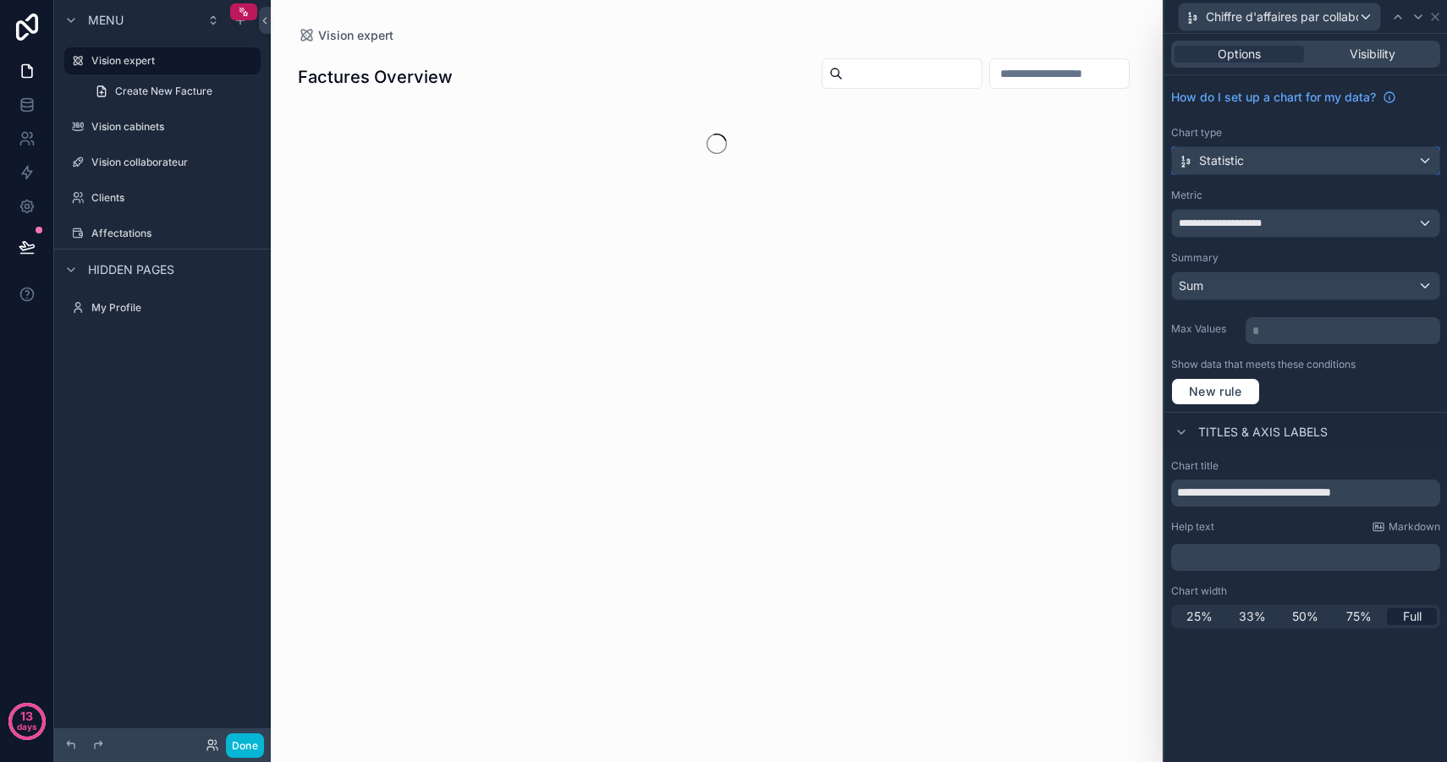
click at [1235, 162] on span "Statistic" at bounding box center [1221, 160] width 45 height 17
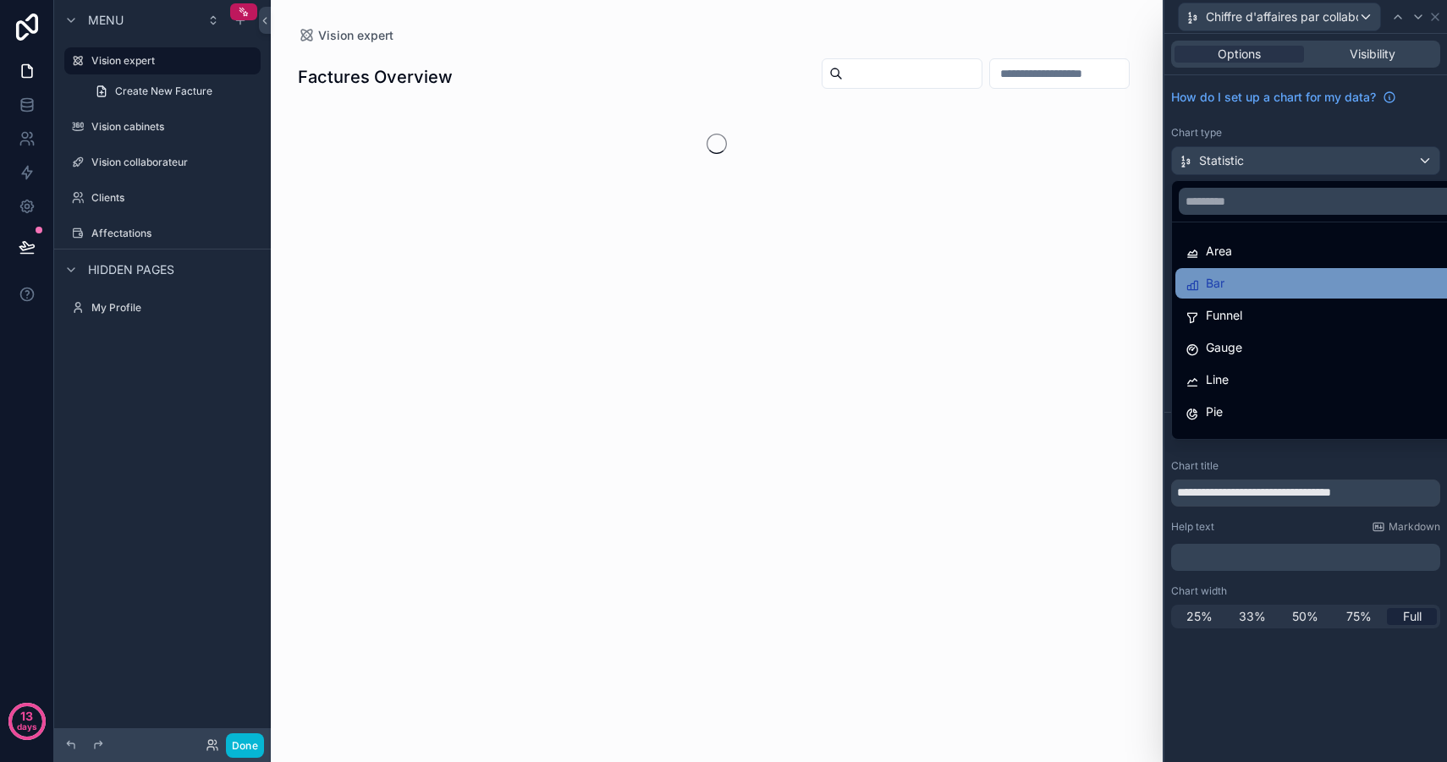
click at [1249, 282] on div "Bar" at bounding box center [1324, 283] width 279 height 20
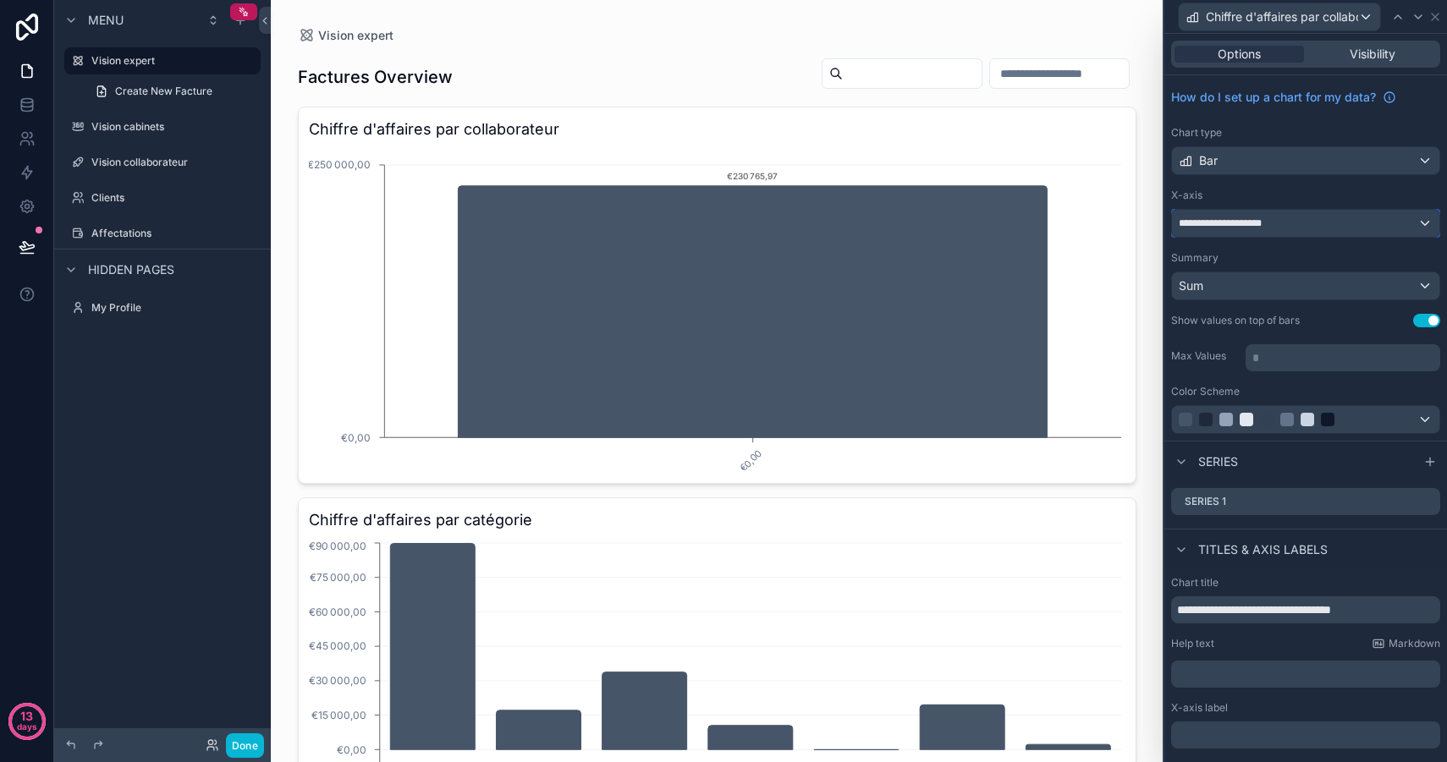
click at [1239, 228] on span "**********" at bounding box center [1227, 224] width 98 height 14
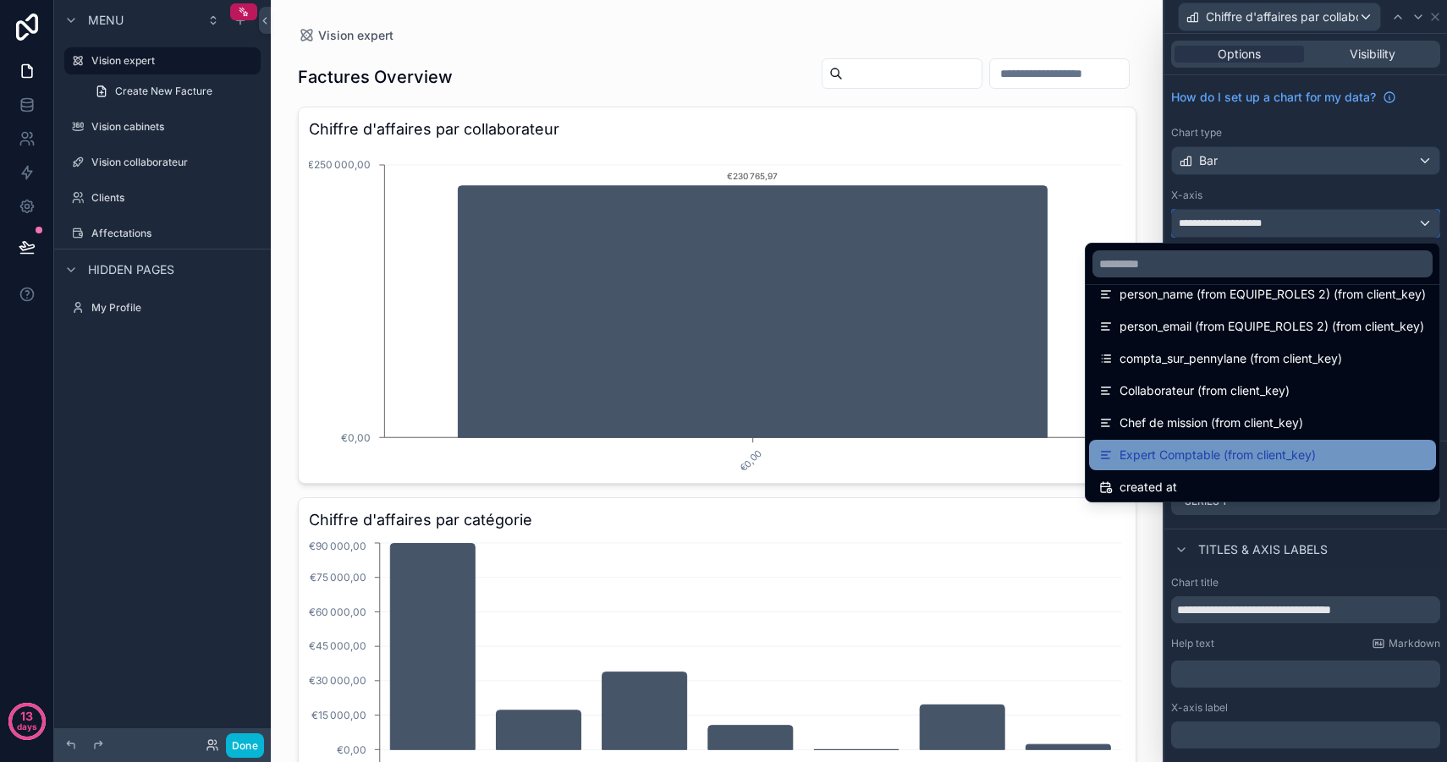
scroll to position [594, 0]
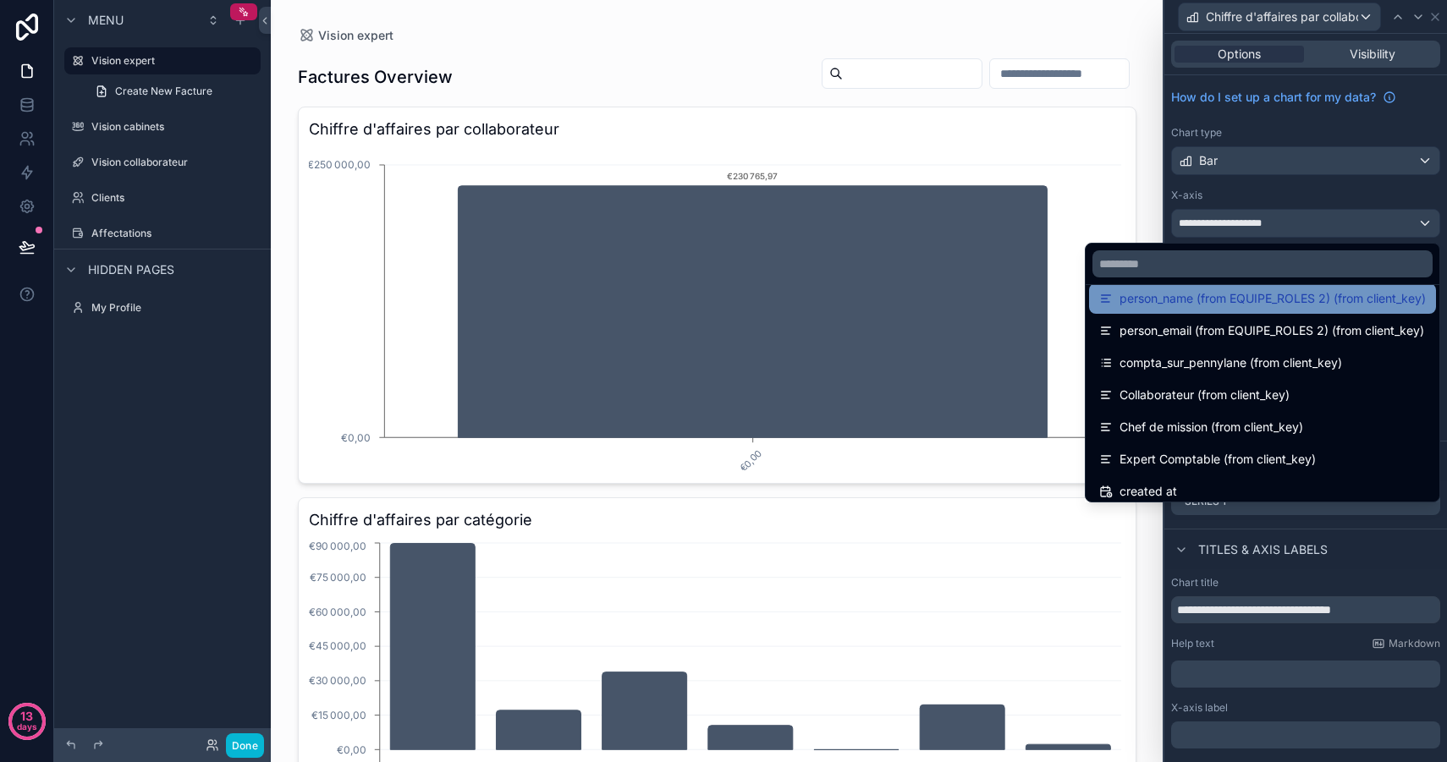
click at [1232, 306] on span "person_name (from EQUIPE_ROLES 2) (from client_key)" at bounding box center [1272, 298] width 306 height 20
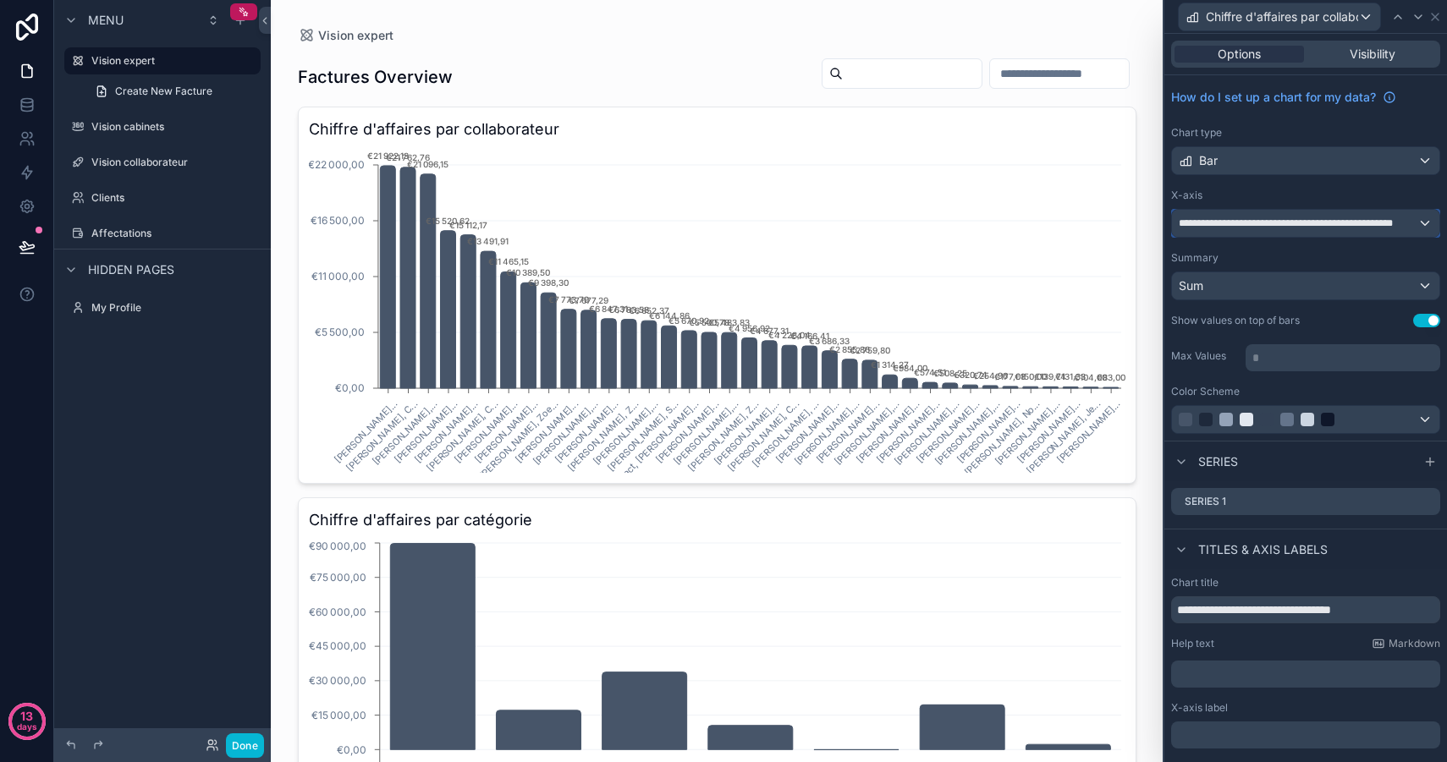
click at [1272, 223] on span "**********" at bounding box center [1297, 224] width 239 height 14
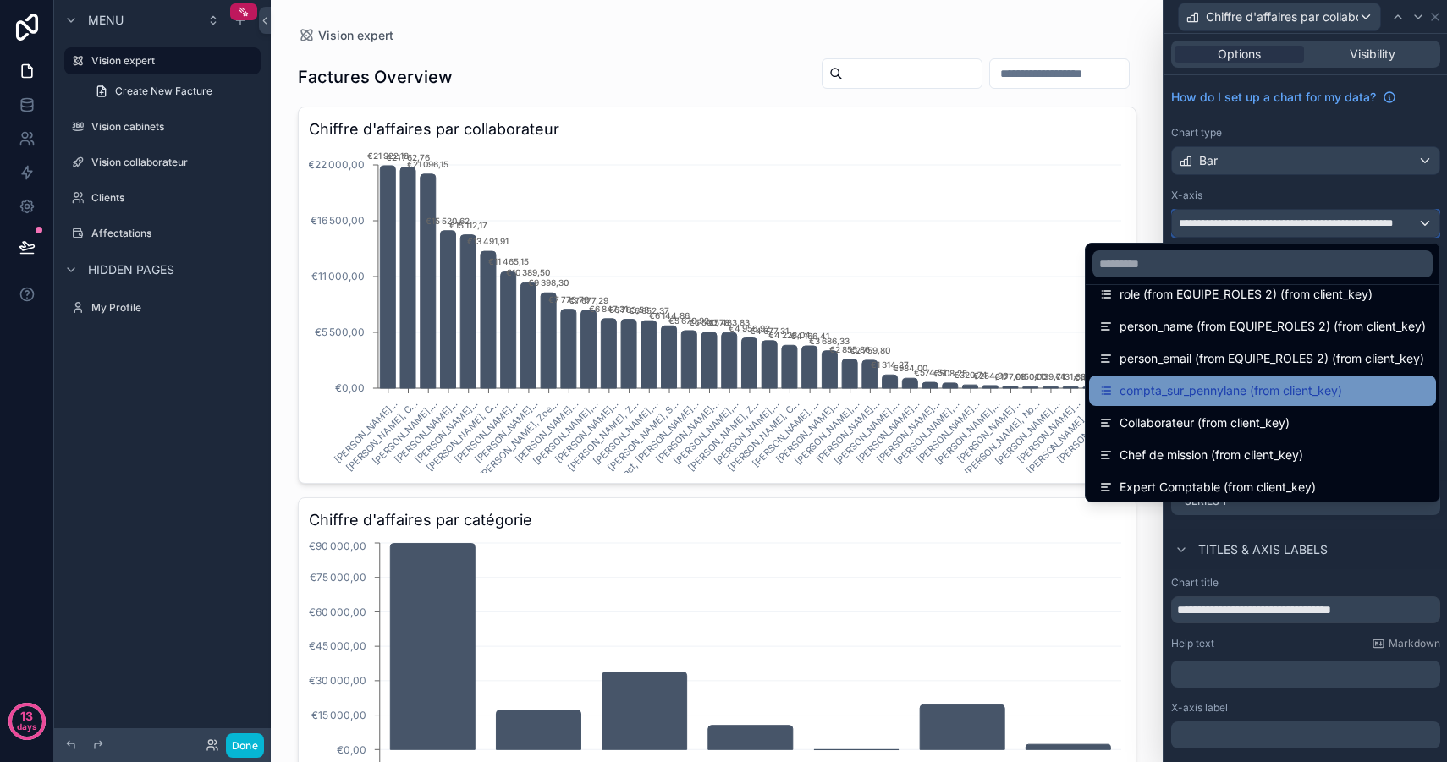
scroll to position [582, 0]
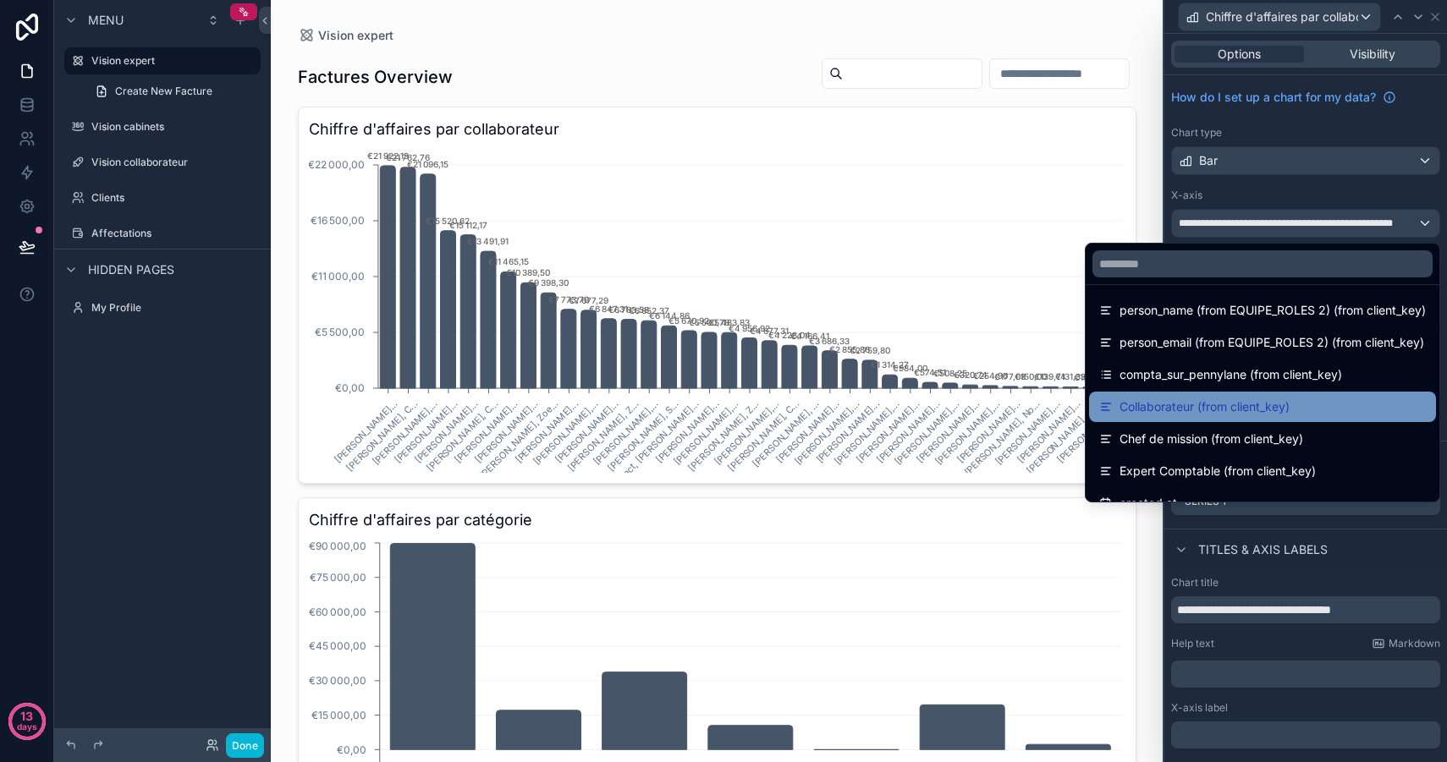
click at [1219, 406] on span "Collaborateur (from client_key)" at bounding box center [1204, 407] width 170 height 20
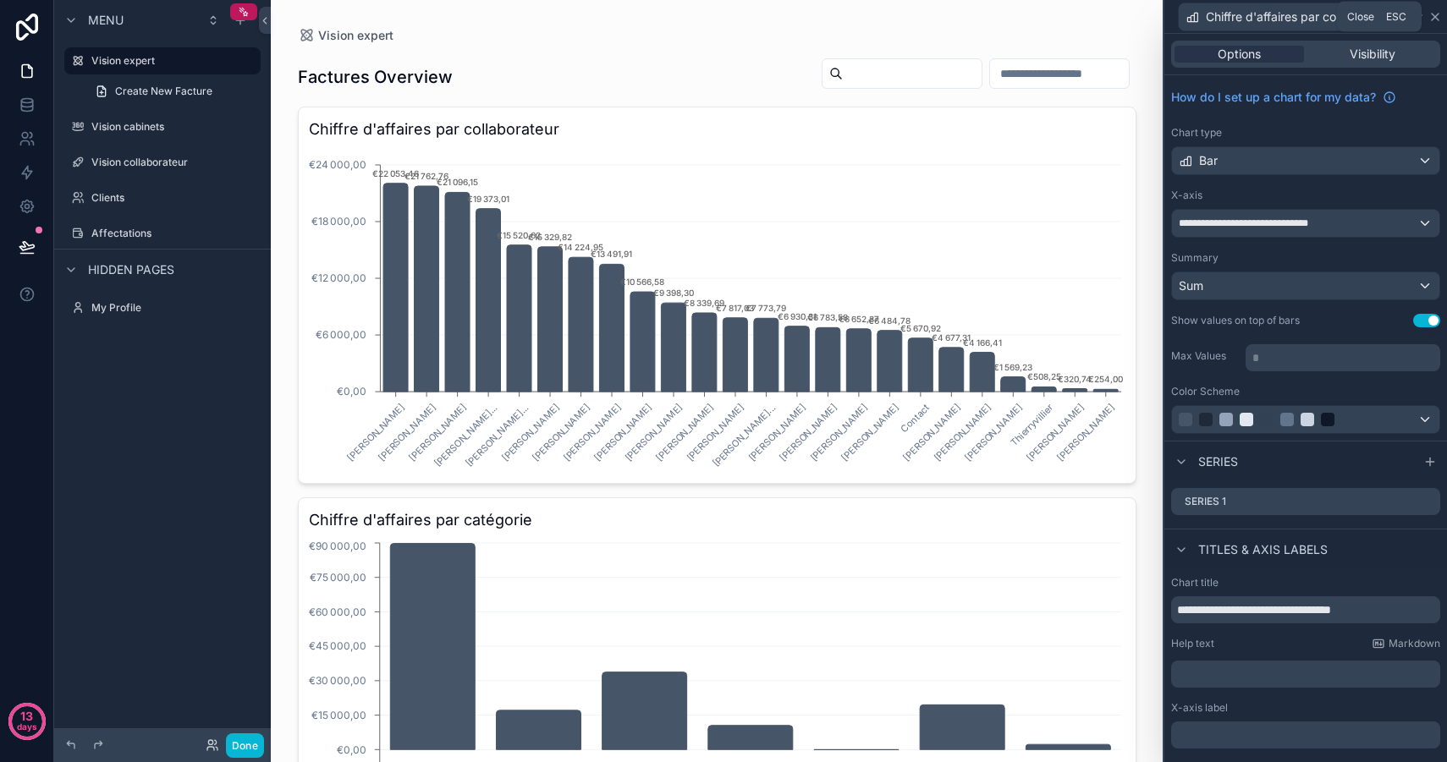
click at [1438, 18] on icon at bounding box center [1435, 17] width 14 height 14
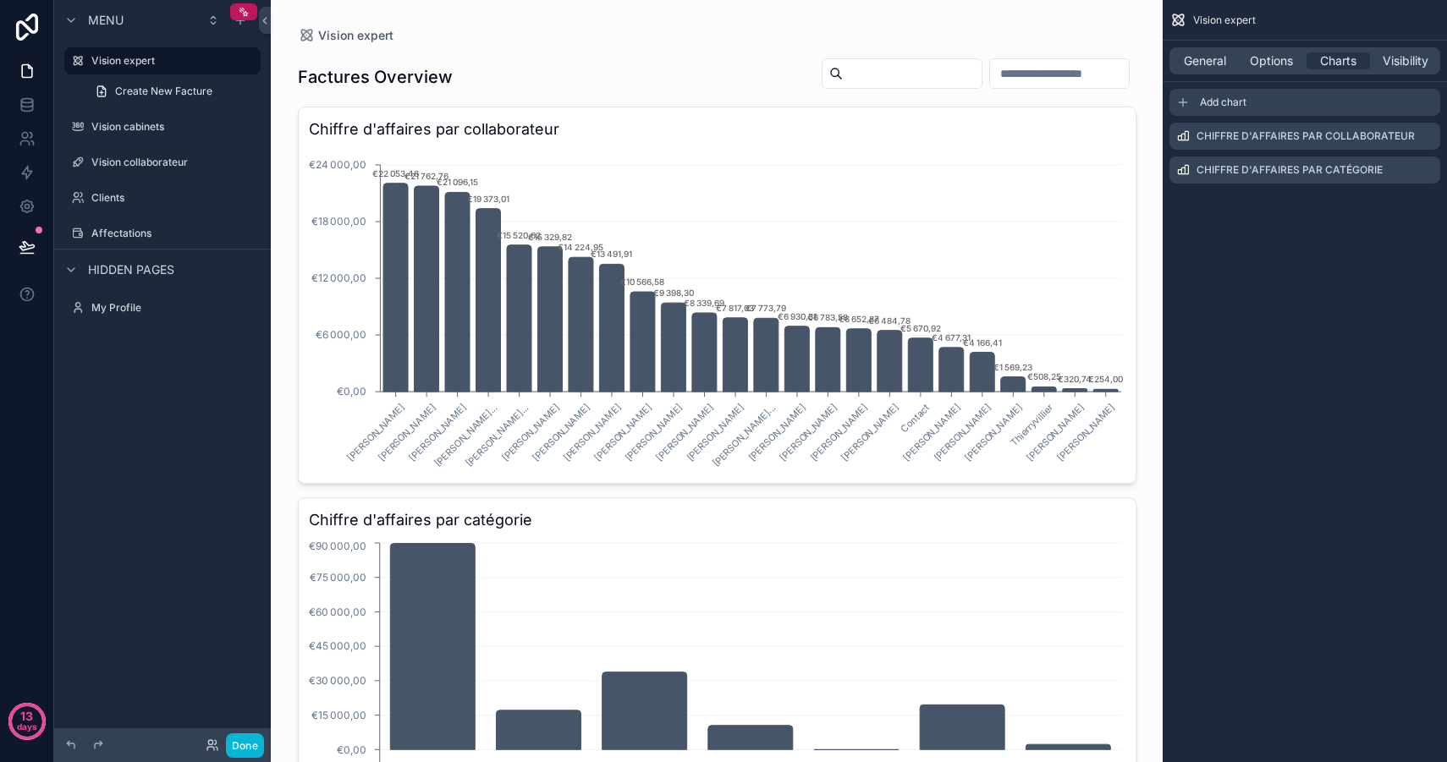
click at [1231, 102] on span "Add chart" at bounding box center [1223, 103] width 47 height 14
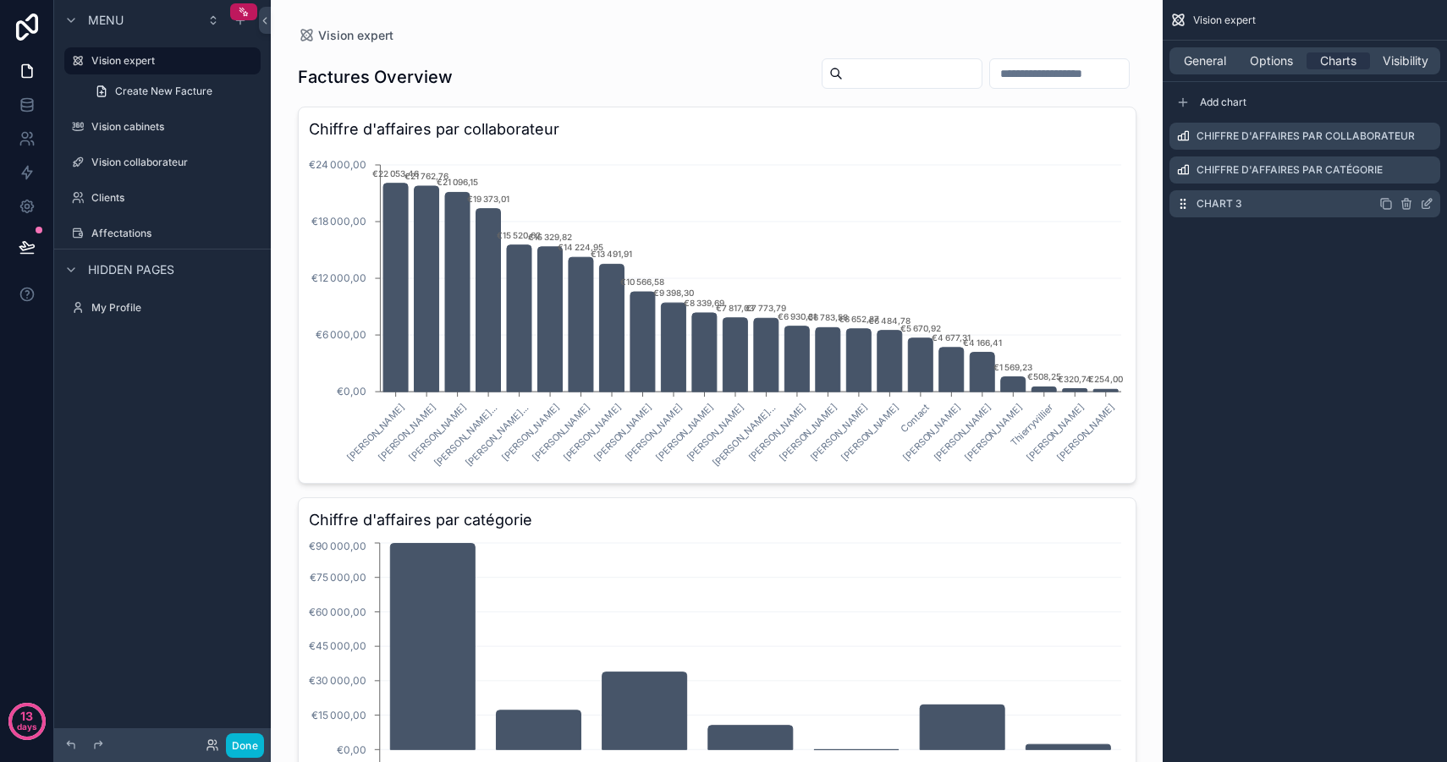
click at [1429, 204] on icon "scrollable content" at bounding box center [1426, 204] width 14 height 14
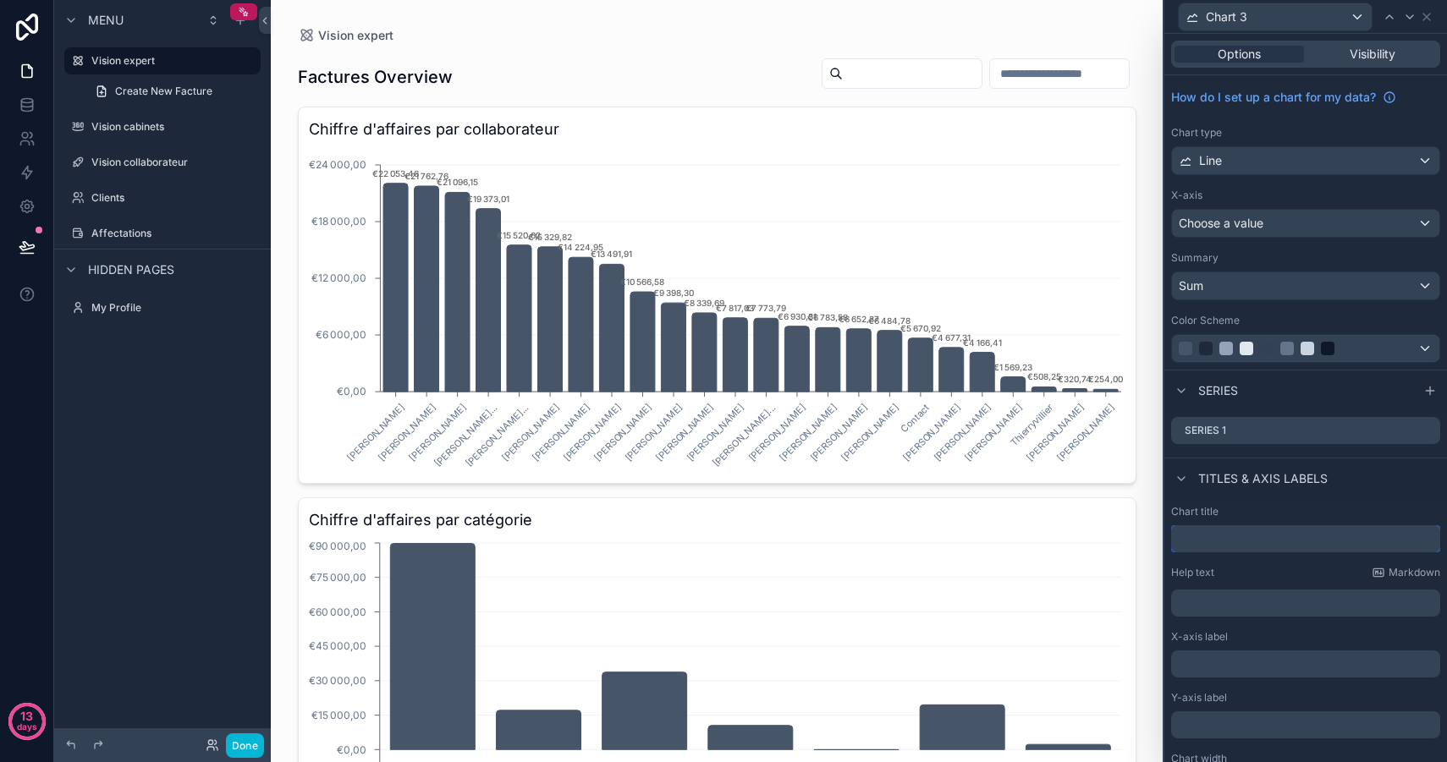
click at [1200, 543] on input "text" at bounding box center [1305, 538] width 269 height 27
type input "**********"
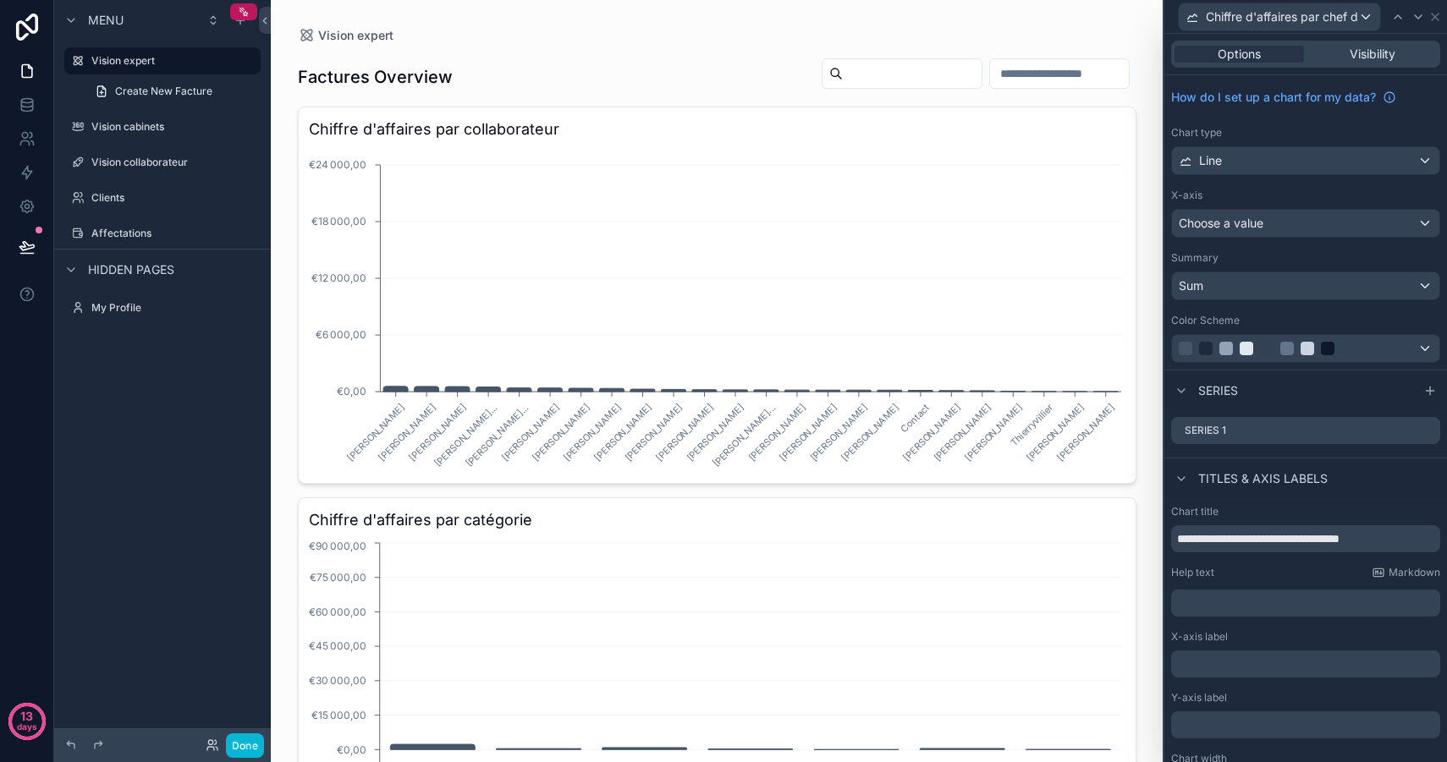
click at [1401, 490] on div "Titles & Axis labels" at bounding box center [1305, 478] width 283 height 41
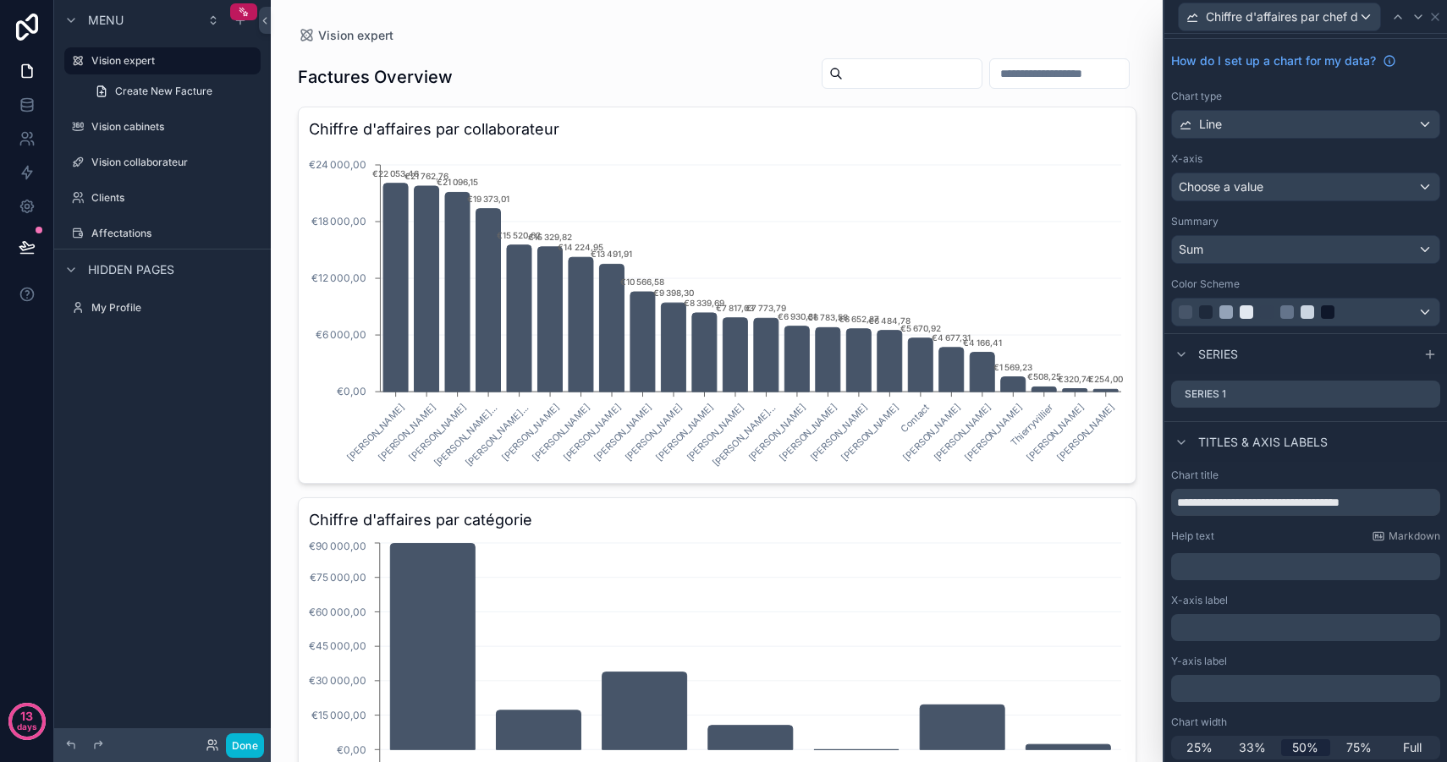
scroll to position [0, 0]
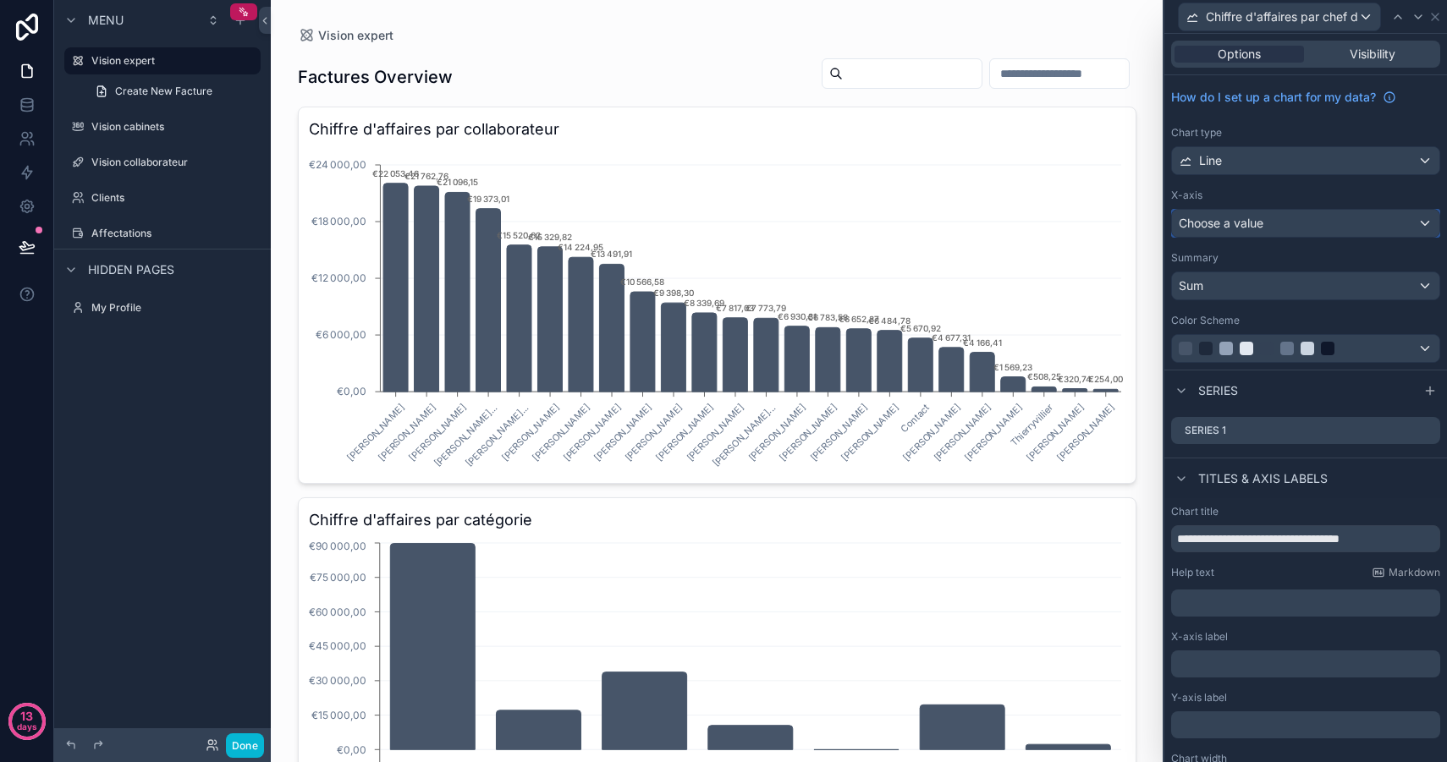
click at [1249, 218] on span "Choose a value" at bounding box center [1220, 223] width 85 height 14
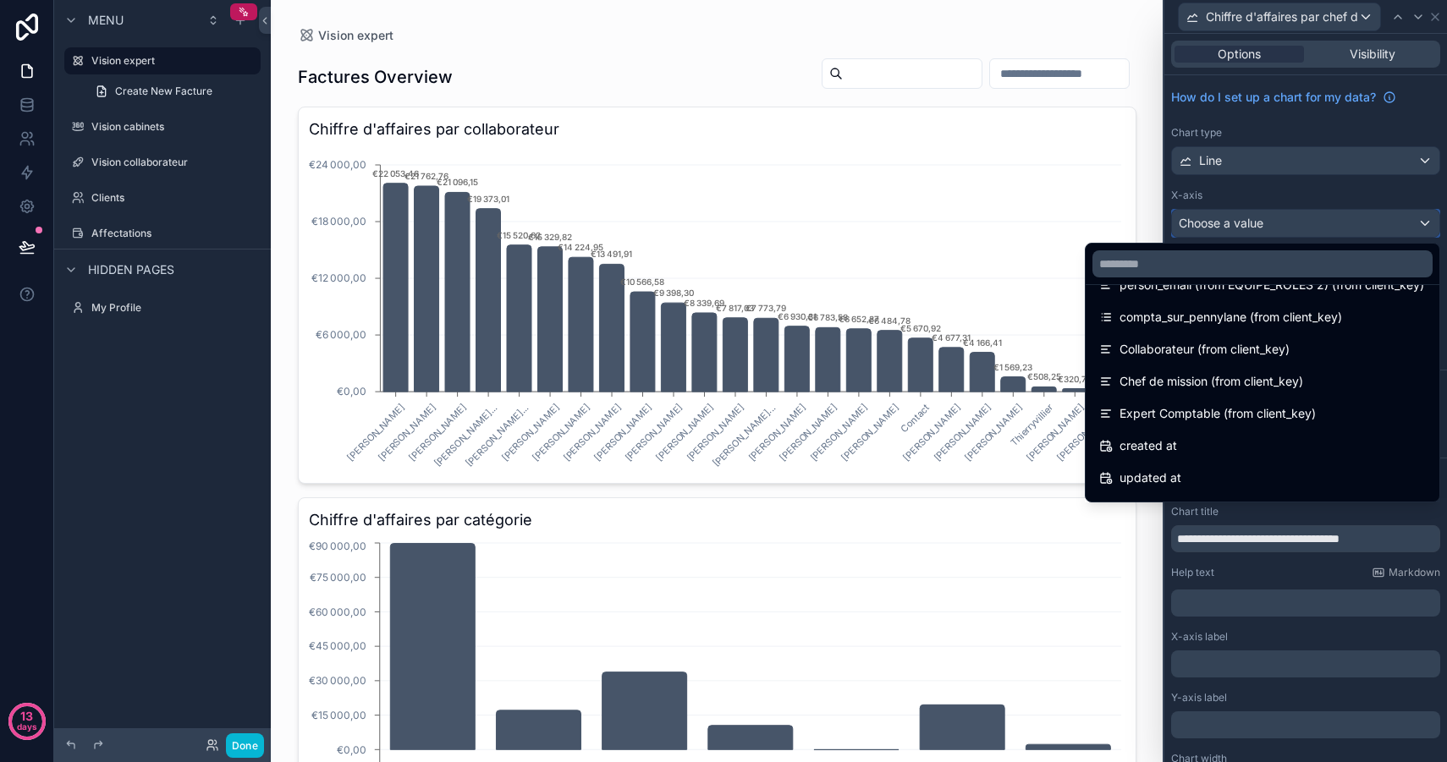
scroll to position [645, 0]
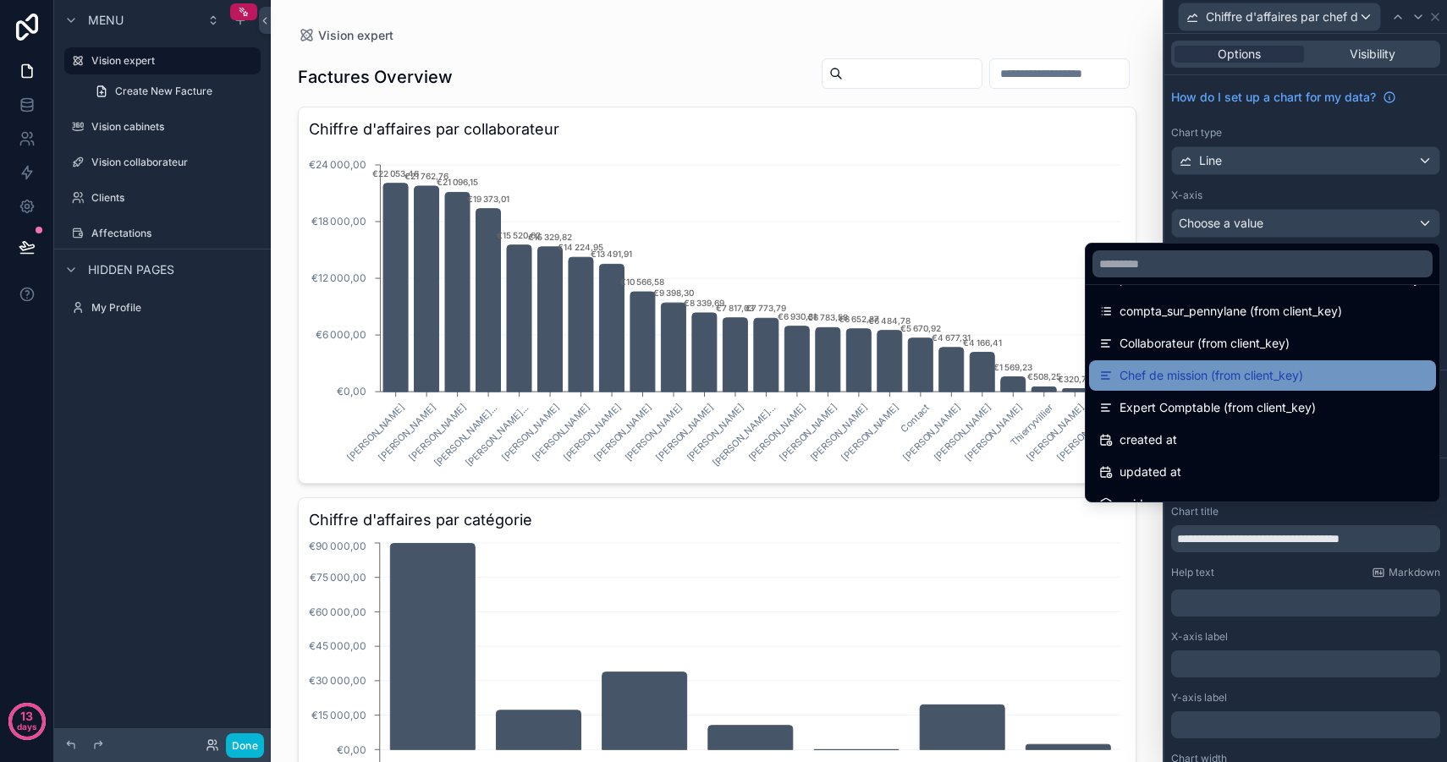
click at [1217, 373] on span "Chef de mission (from client_key)" at bounding box center [1211, 375] width 184 height 20
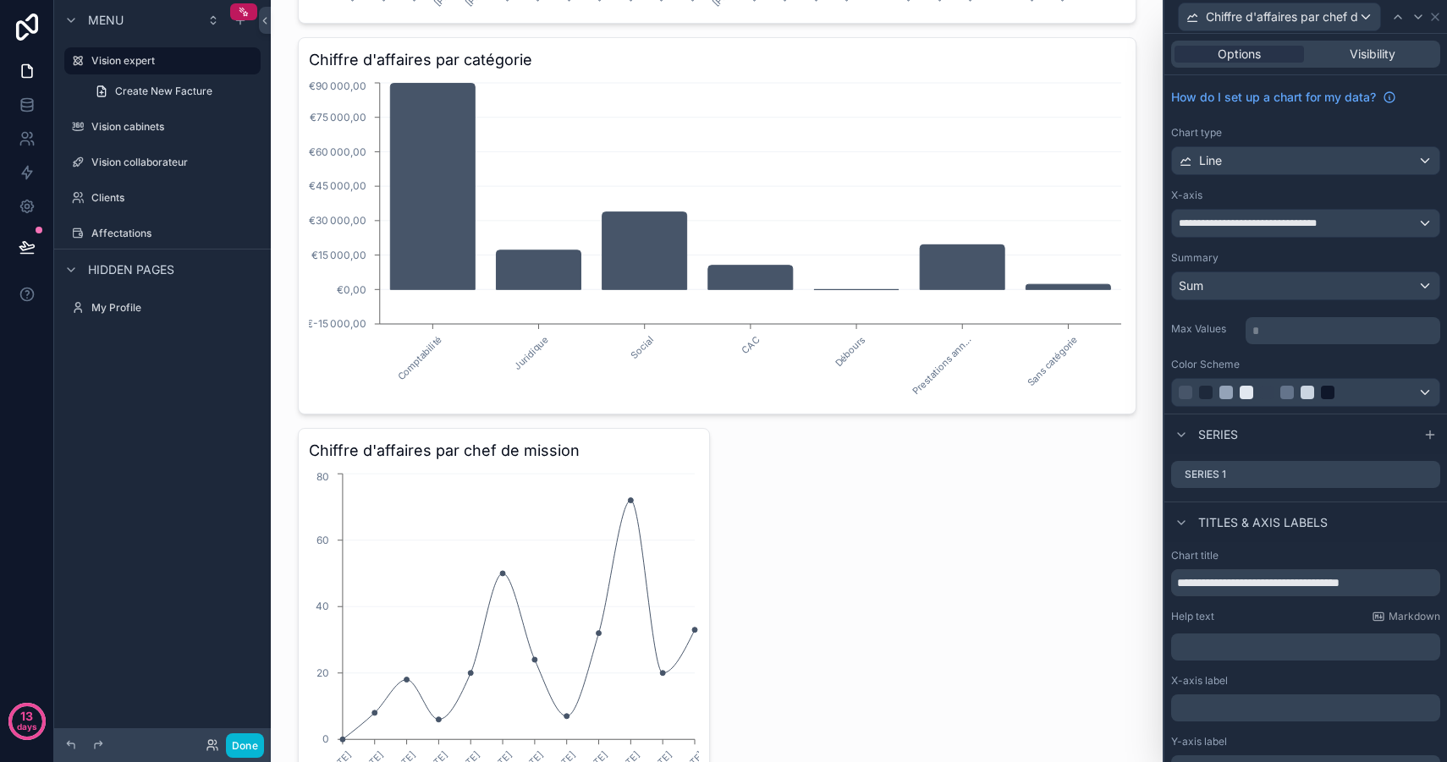
scroll to position [557, 0]
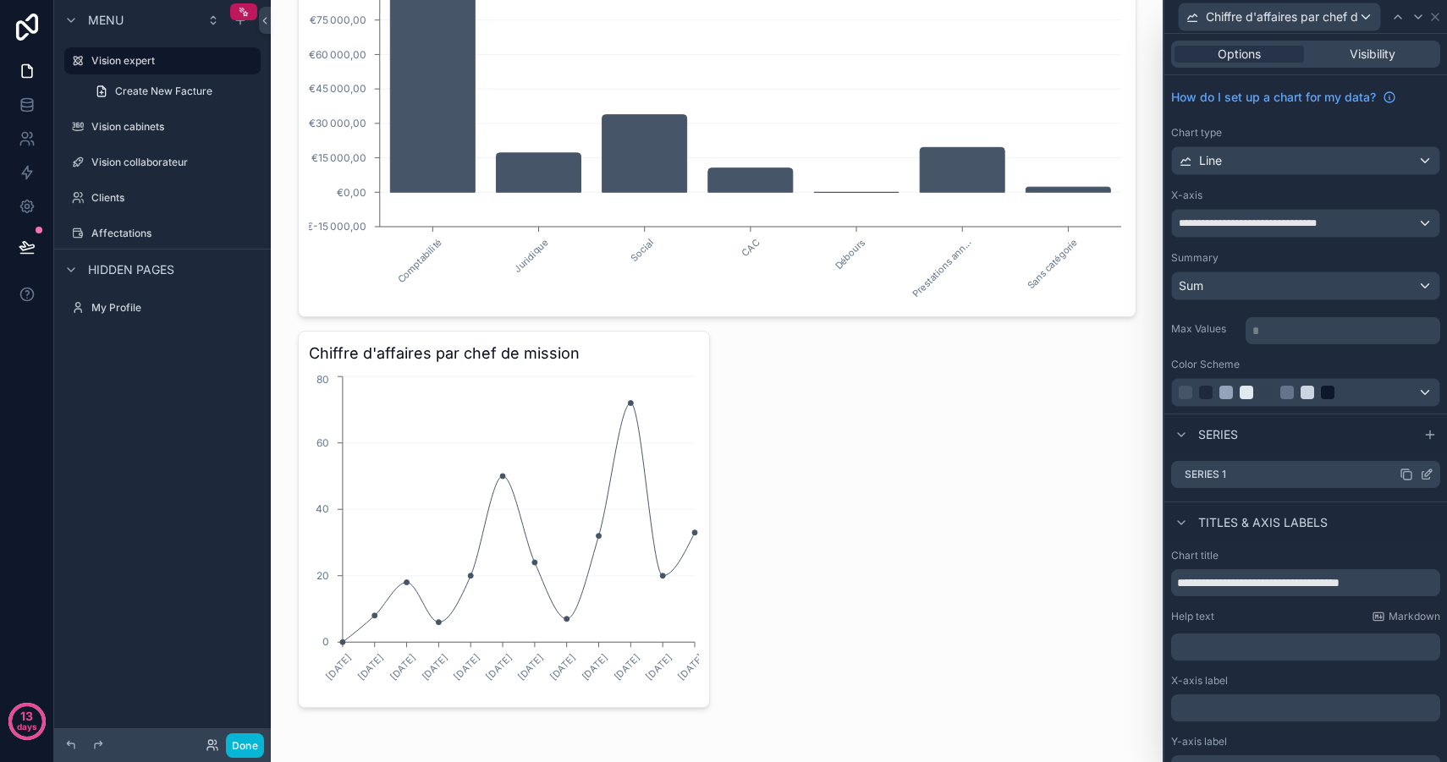
click at [1426, 471] on icon at bounding box center [1428, 472] width 7 height 7
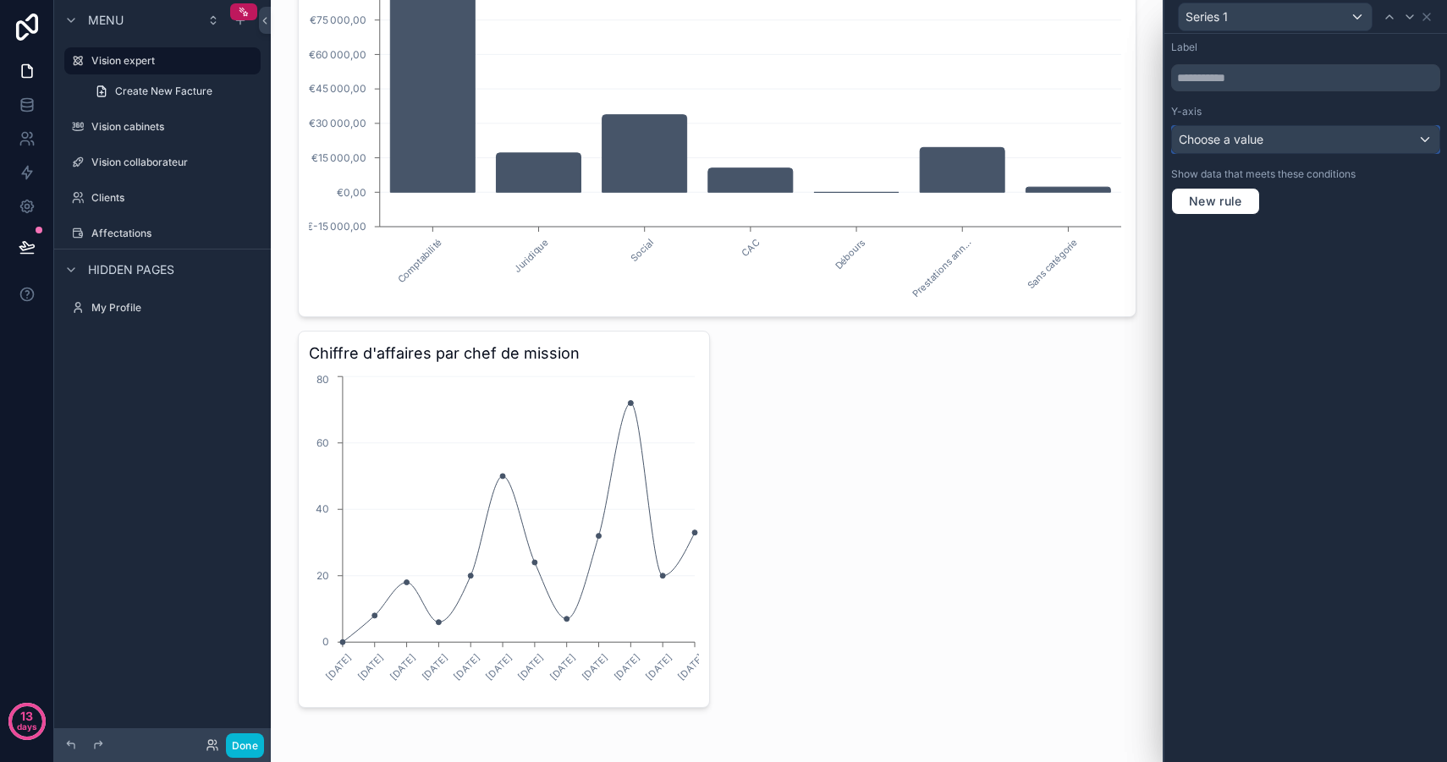
click at [1277, 144] on div "Choose a value" at bounding box center [1305, 139] width 267 height 27
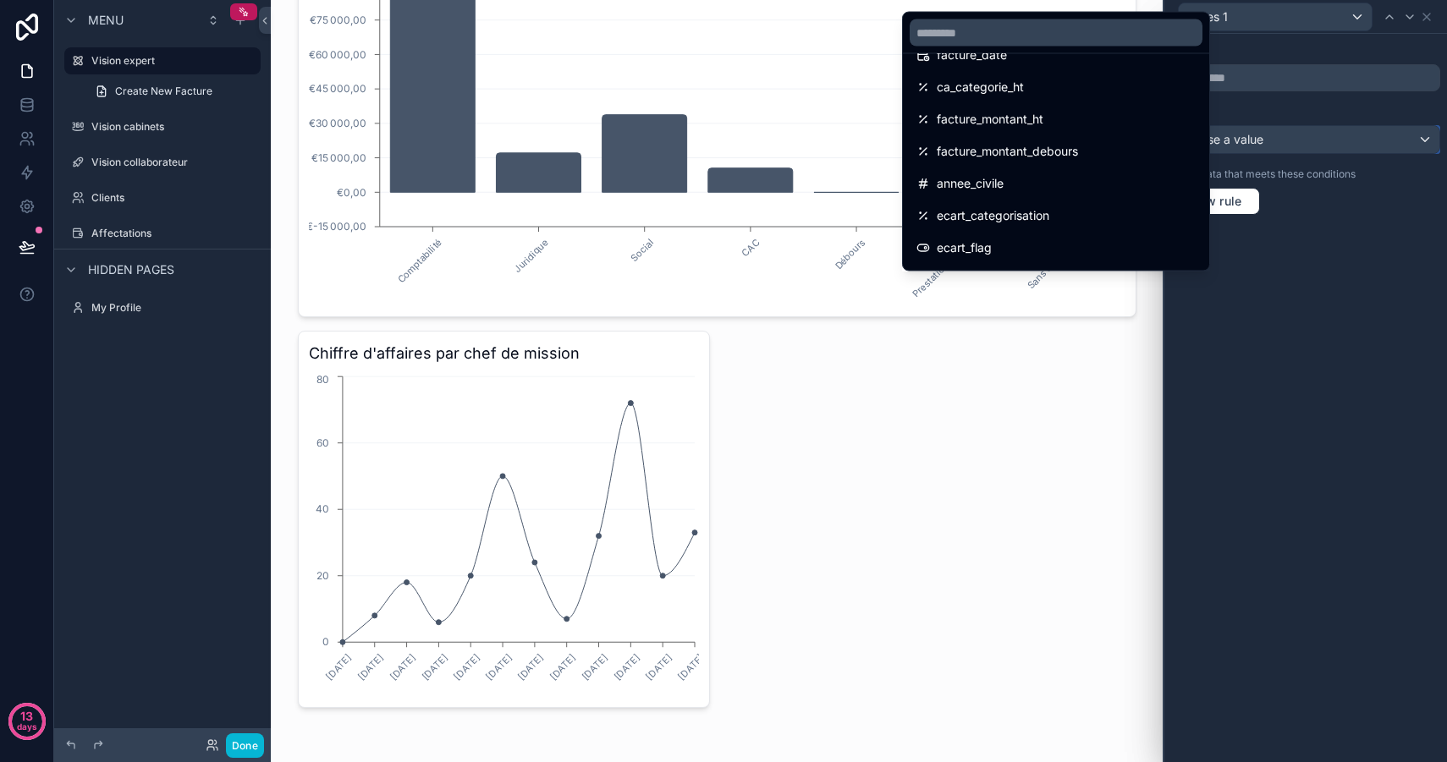
scroll to position [217, 0]
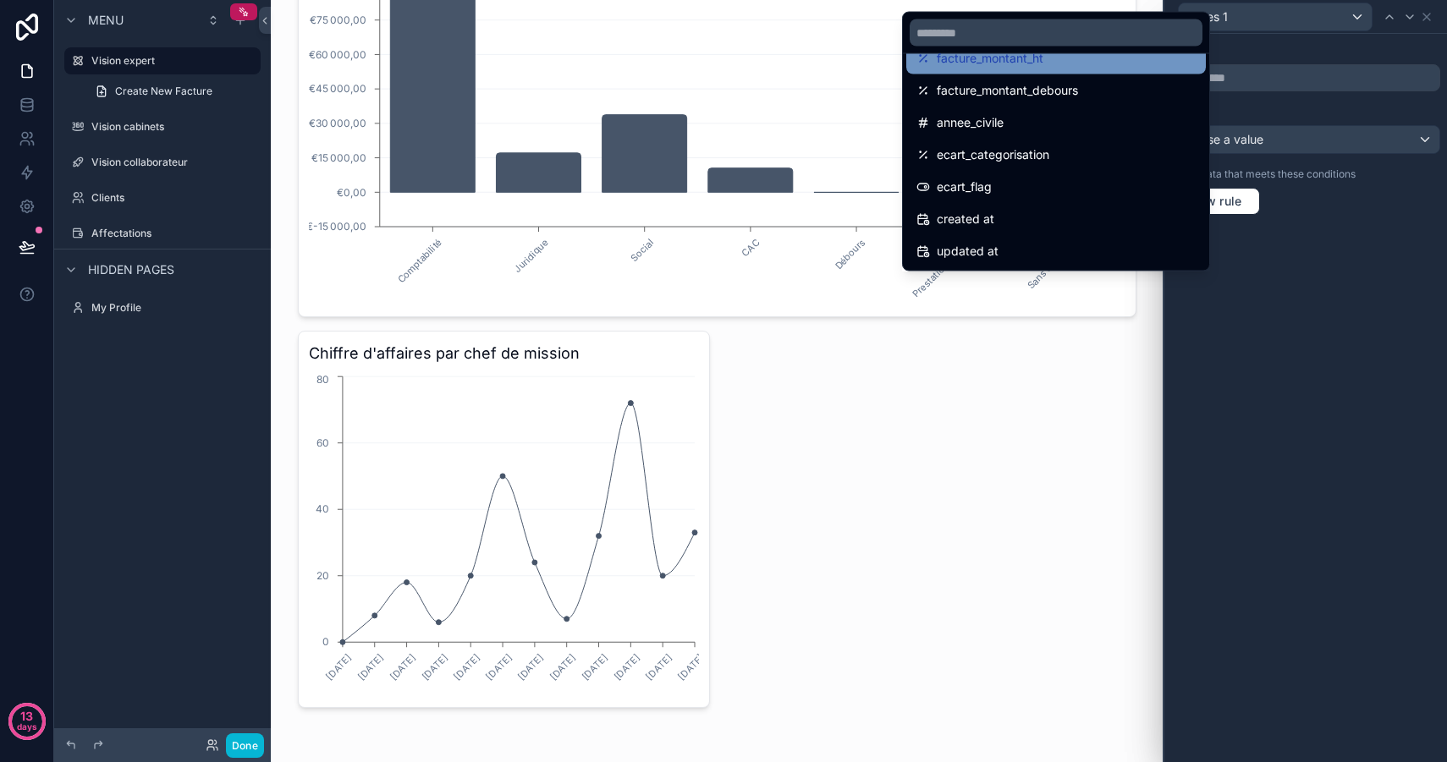
click at [1057, 63] on div "facture_montant_ht" at bounding box center [1055, 59] width 279 height 20
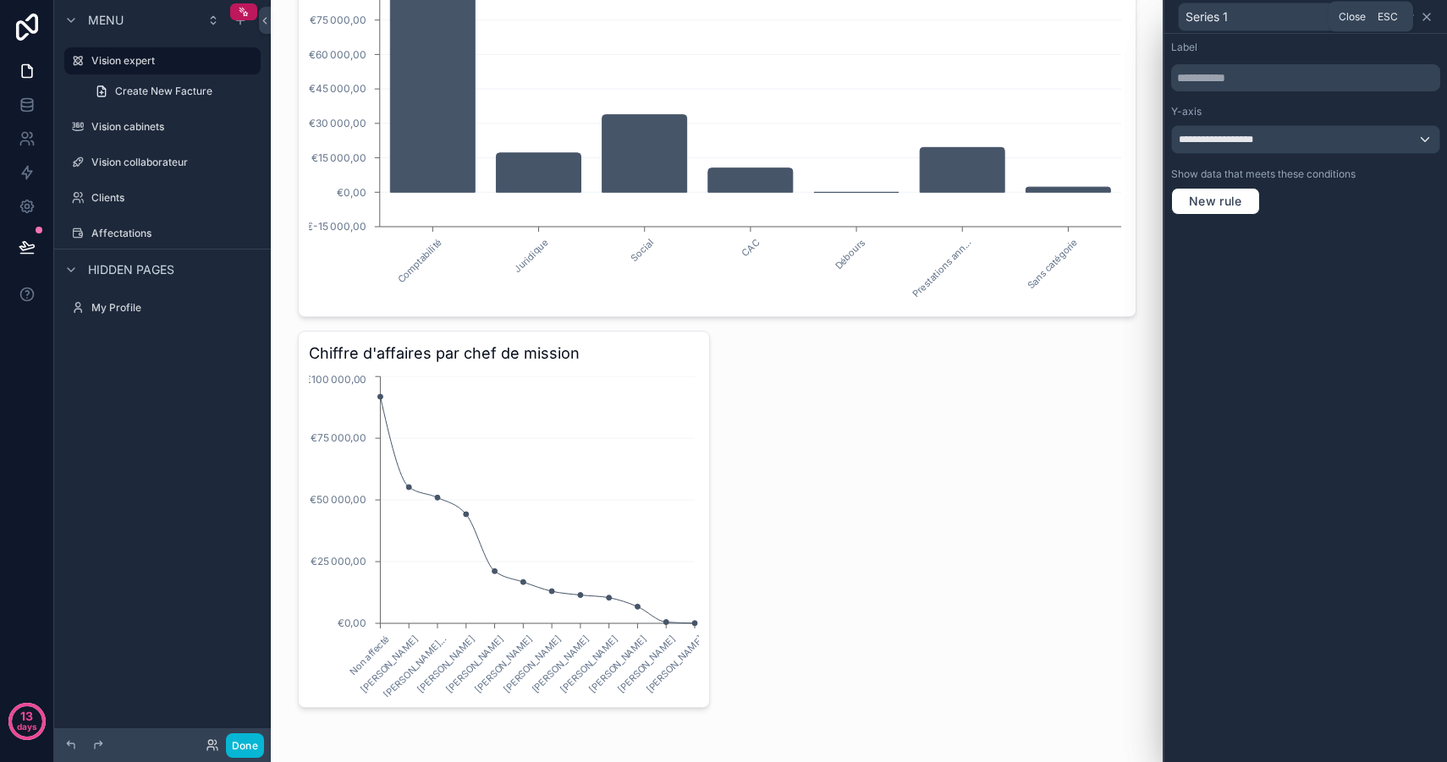
click at [1430, 19] on icon at bounding box center [1426, 17] width 14 height 14
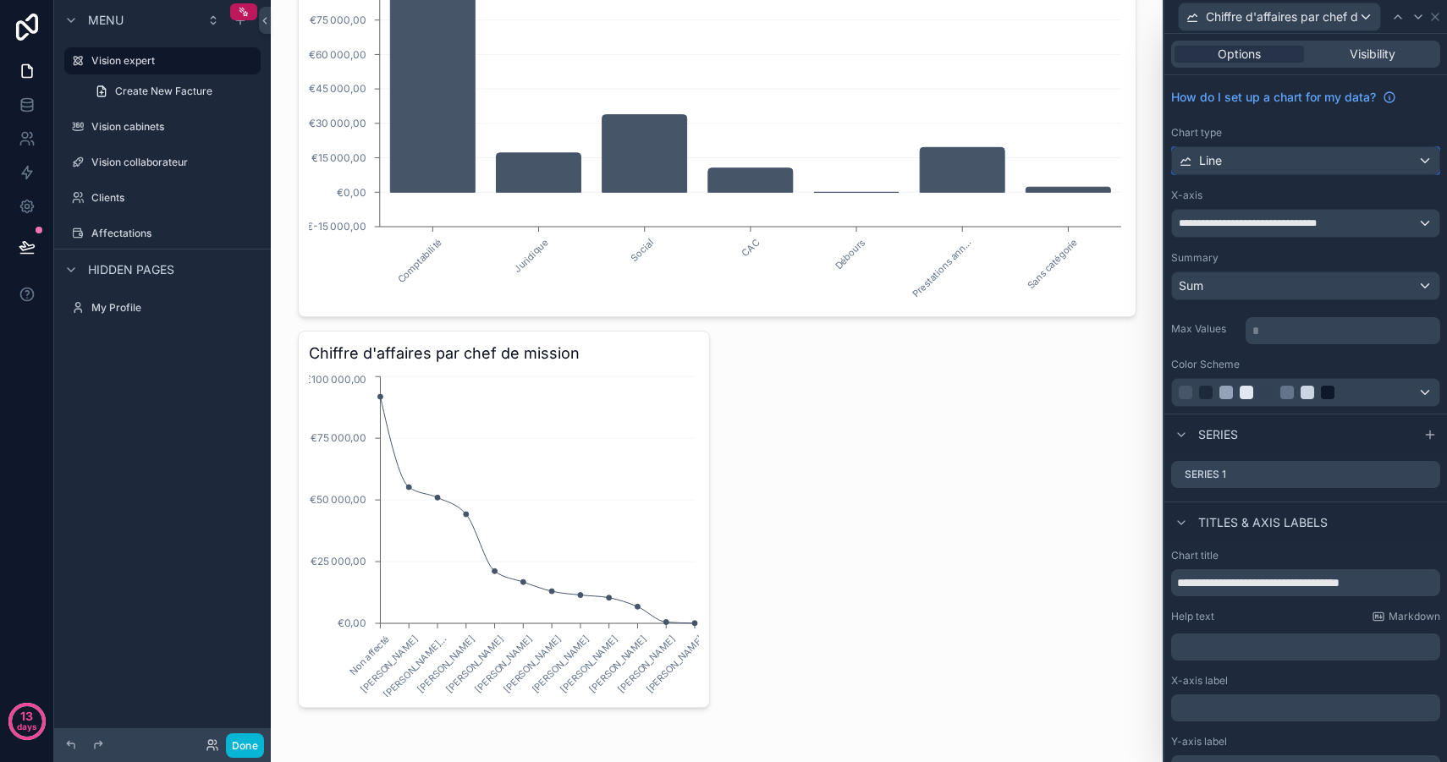
click at [1260, 157] on div "Line" at bounding box center [1305, 160] width 267 height 27
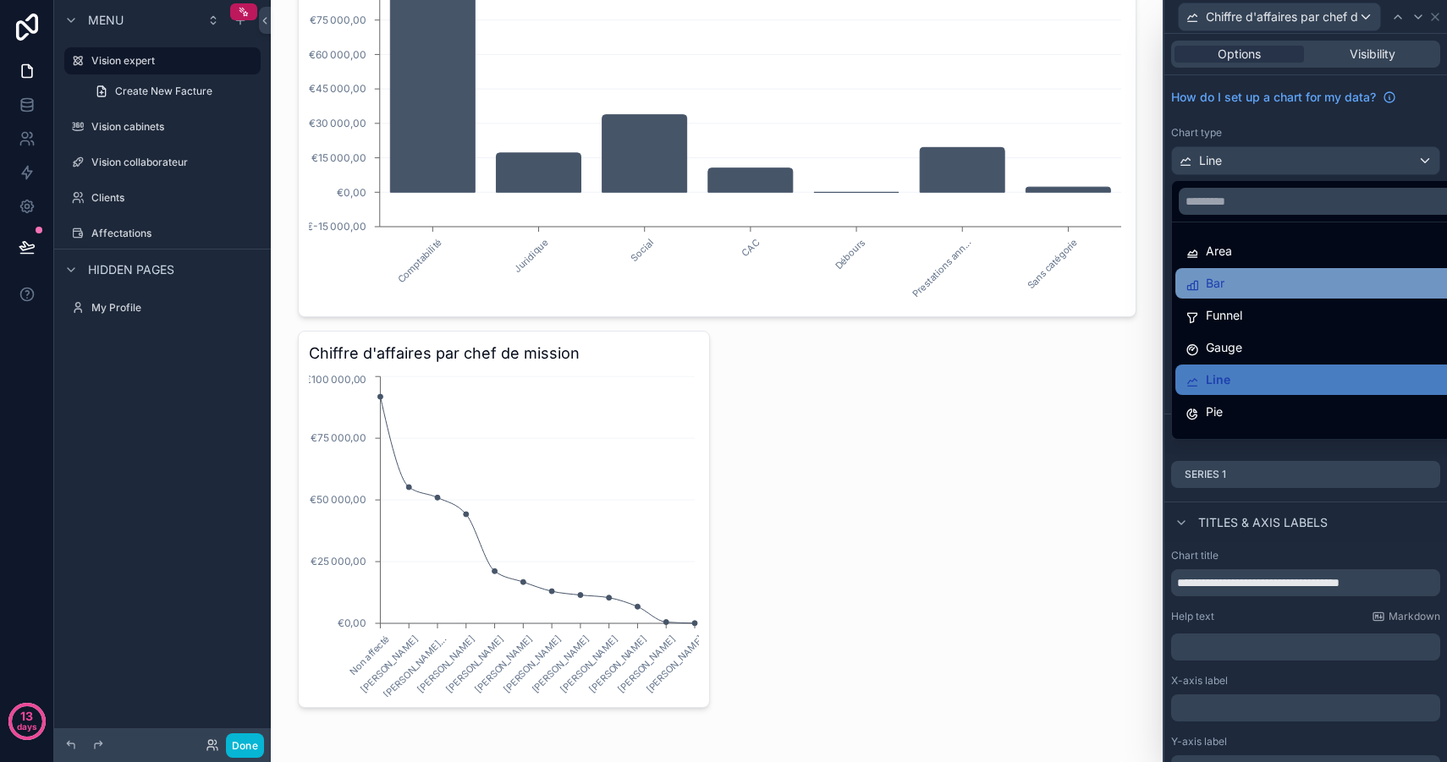
click at [1254, 287] on div "Bar" at bounding box center [1324, 283] width 279 height 20
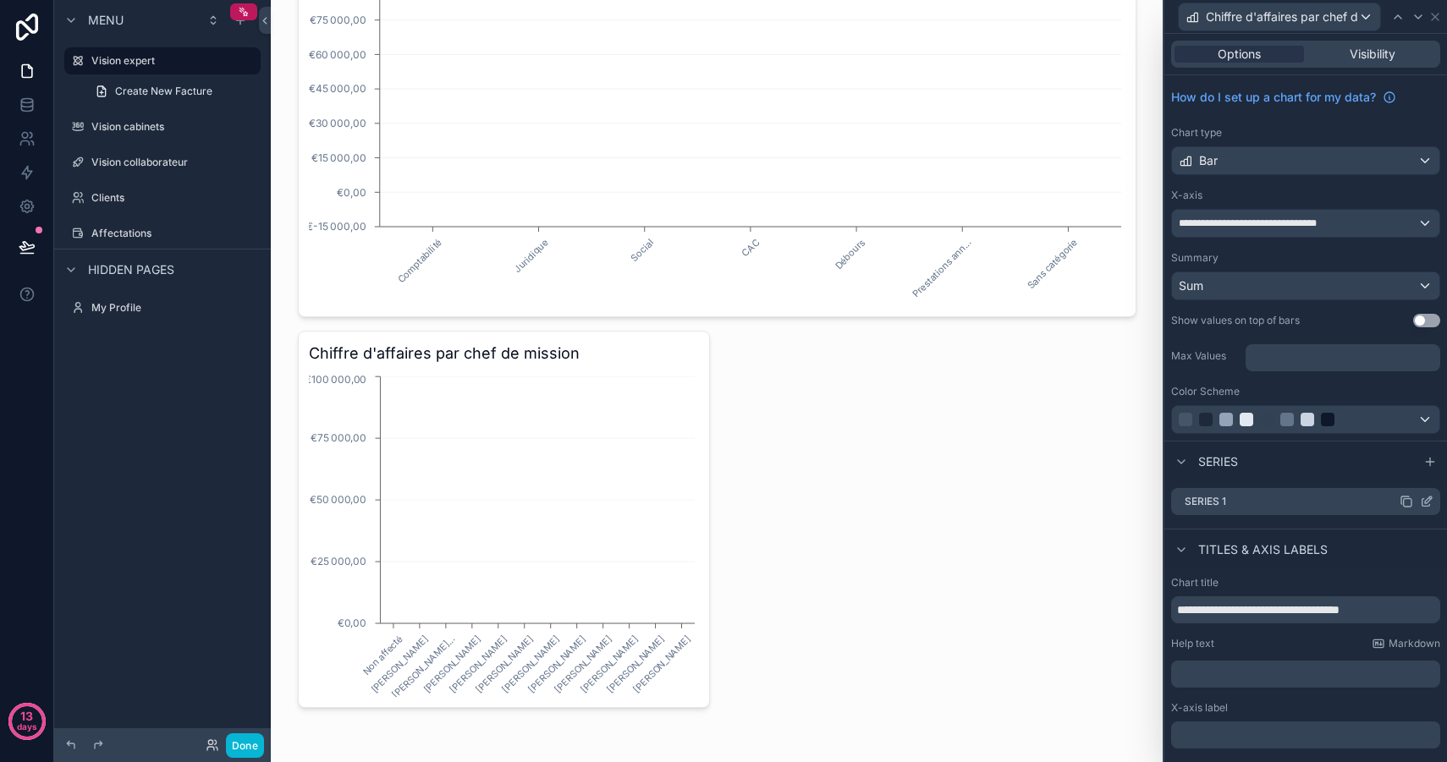
scroll to position [112, 0]
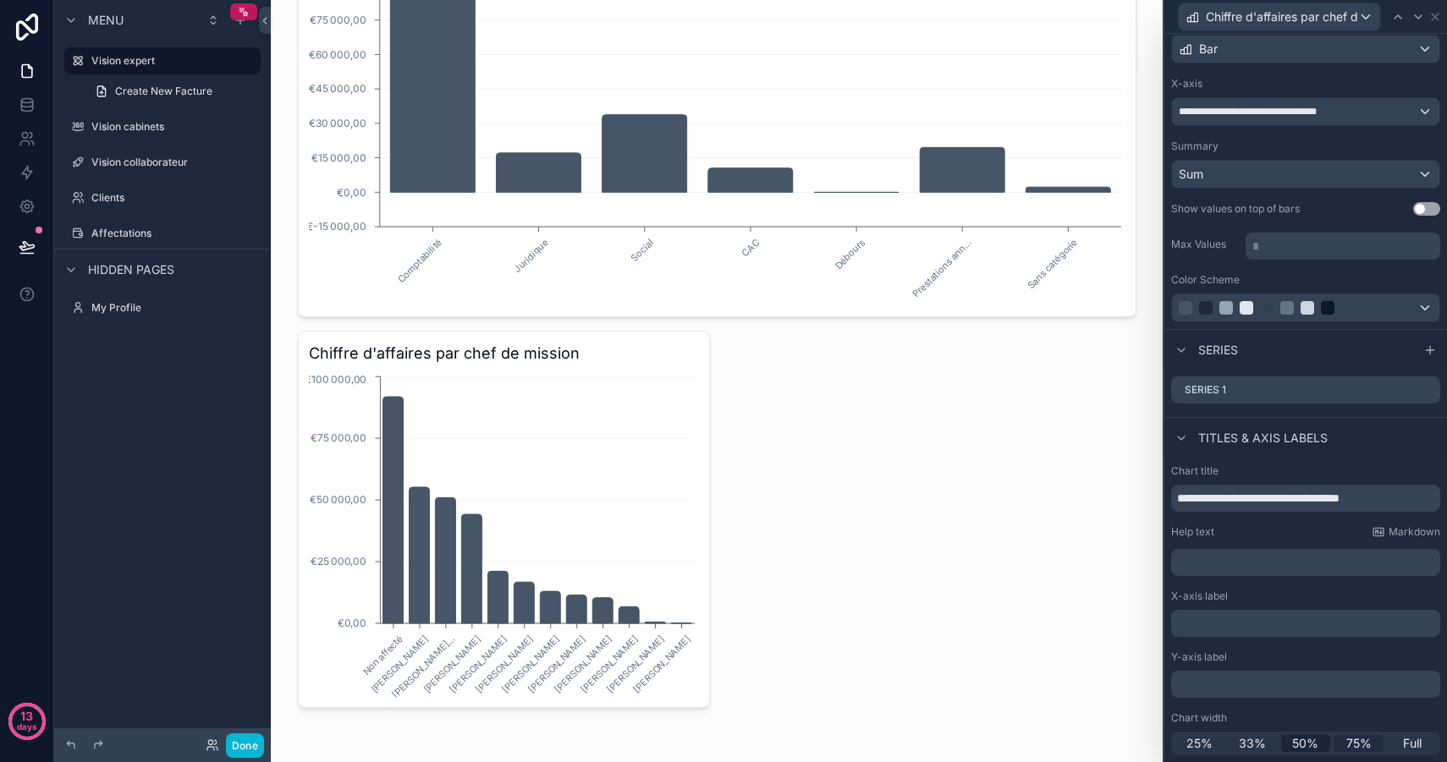
click at [1368, 745] on span "75%" at bounding box center [1358, 743] width 25 height 17
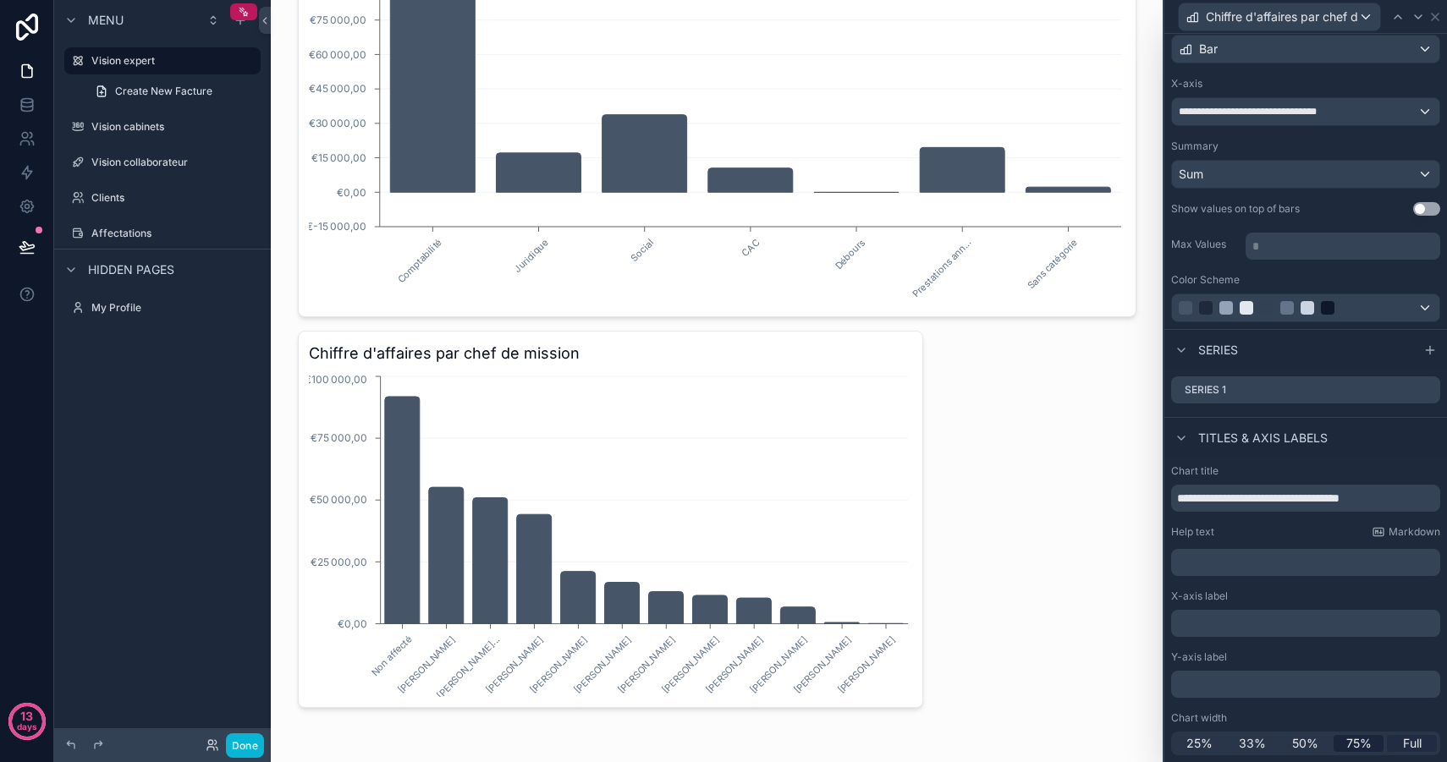
click at [1414, 743] on span "Full" at bounding box center [1412, 743] width 19 height 17
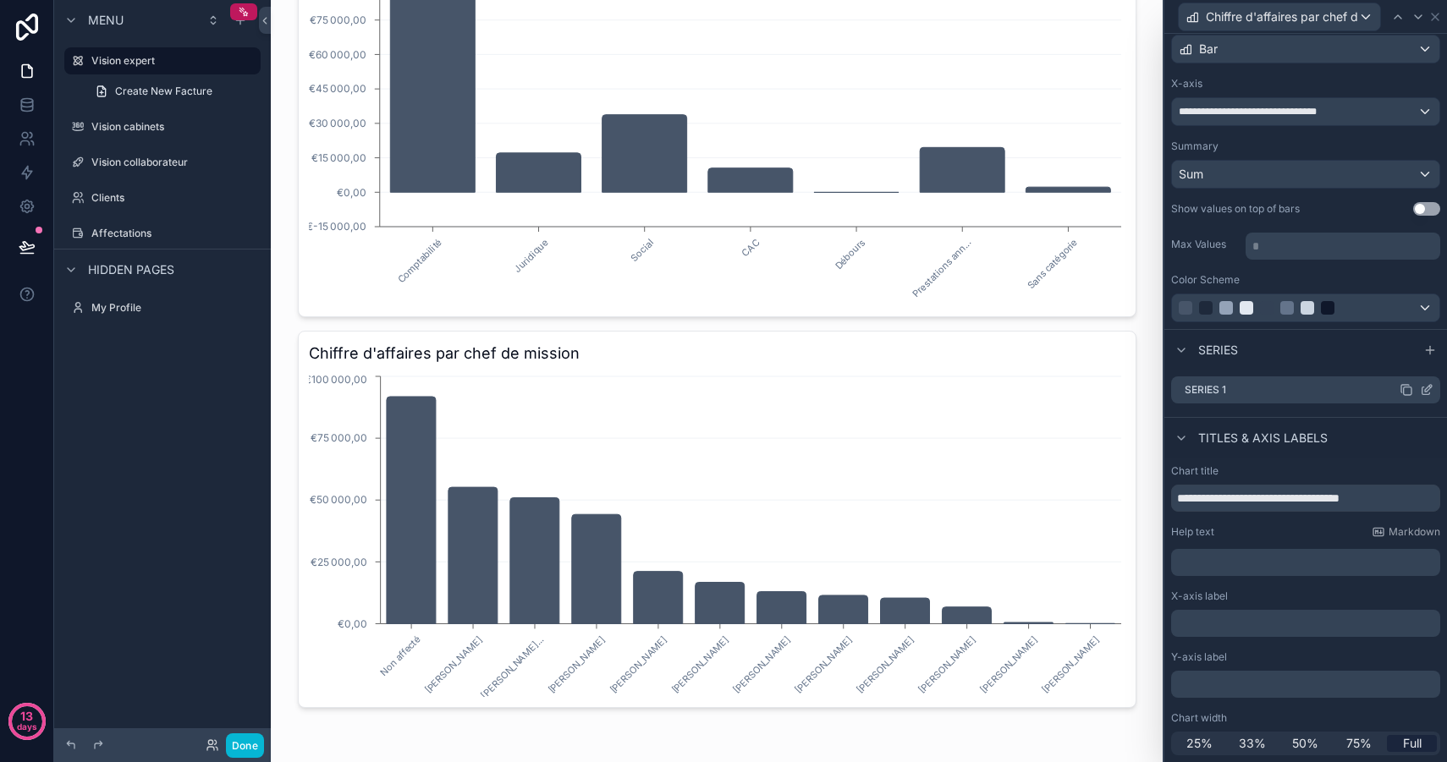
click at [1424, 387] on icon at bounding box center [1426, 390] width 14 height 14
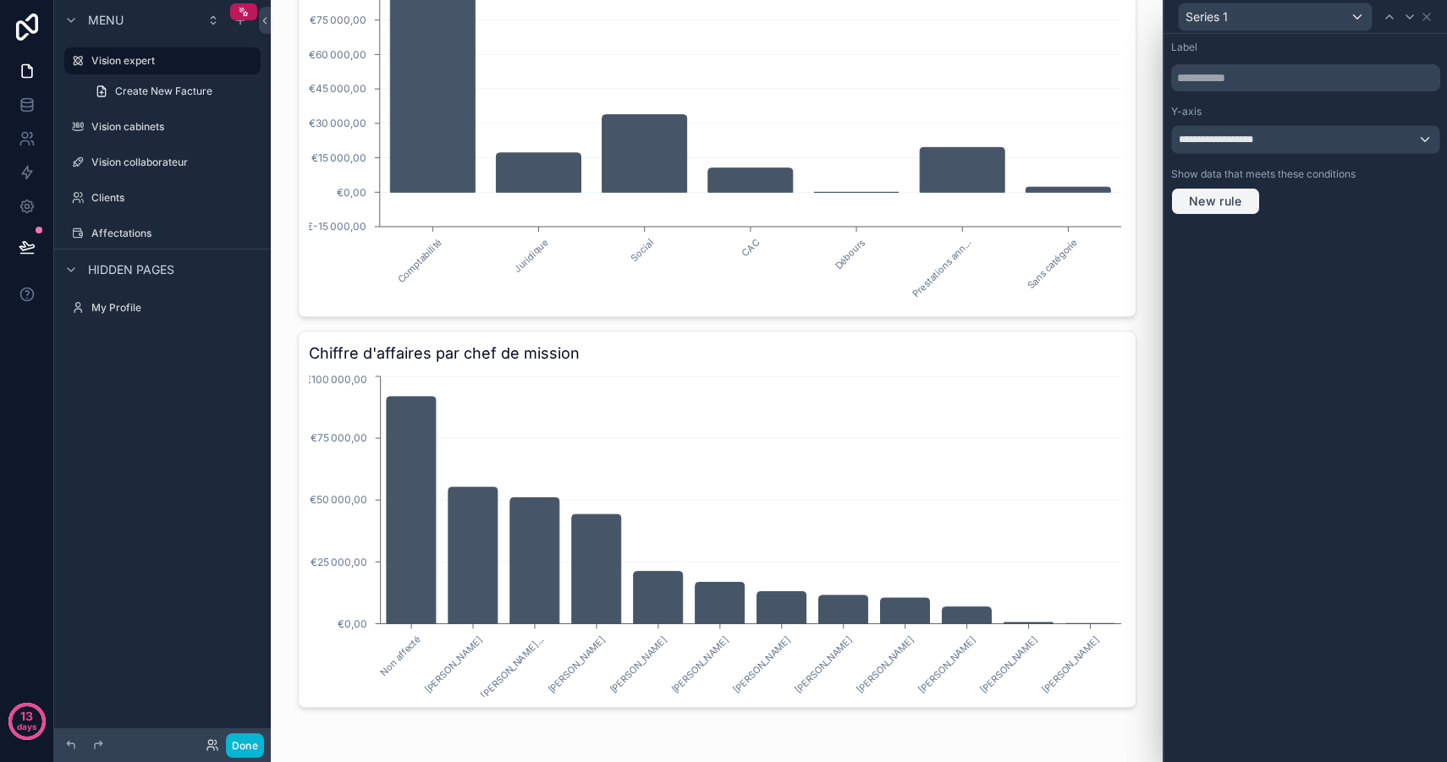
click at [1208, 210] on button "New rule" at bounding box center [1215, 201] width 89 height 27
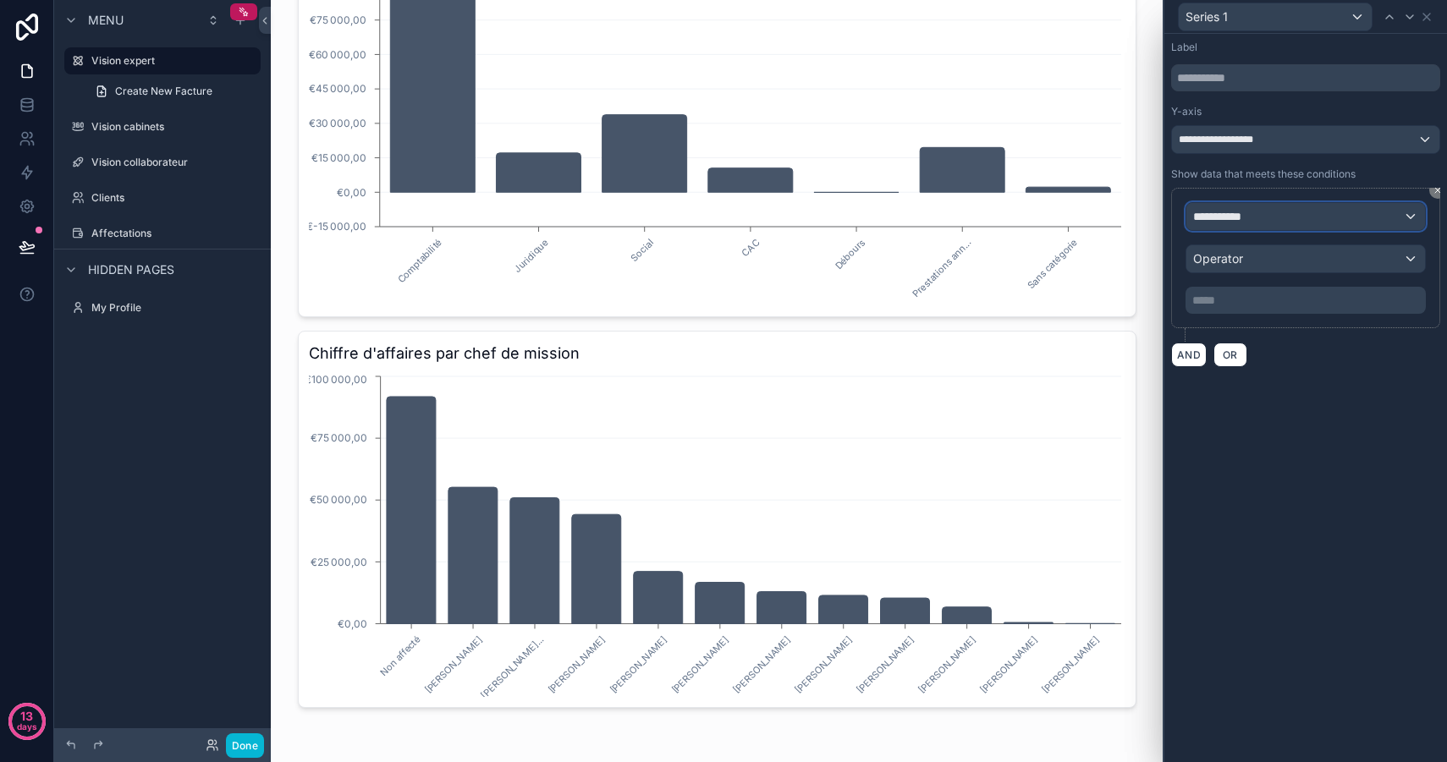
click at [1254, 206] on div "**********" at bounding box center [1305, 216] width 239 height 27
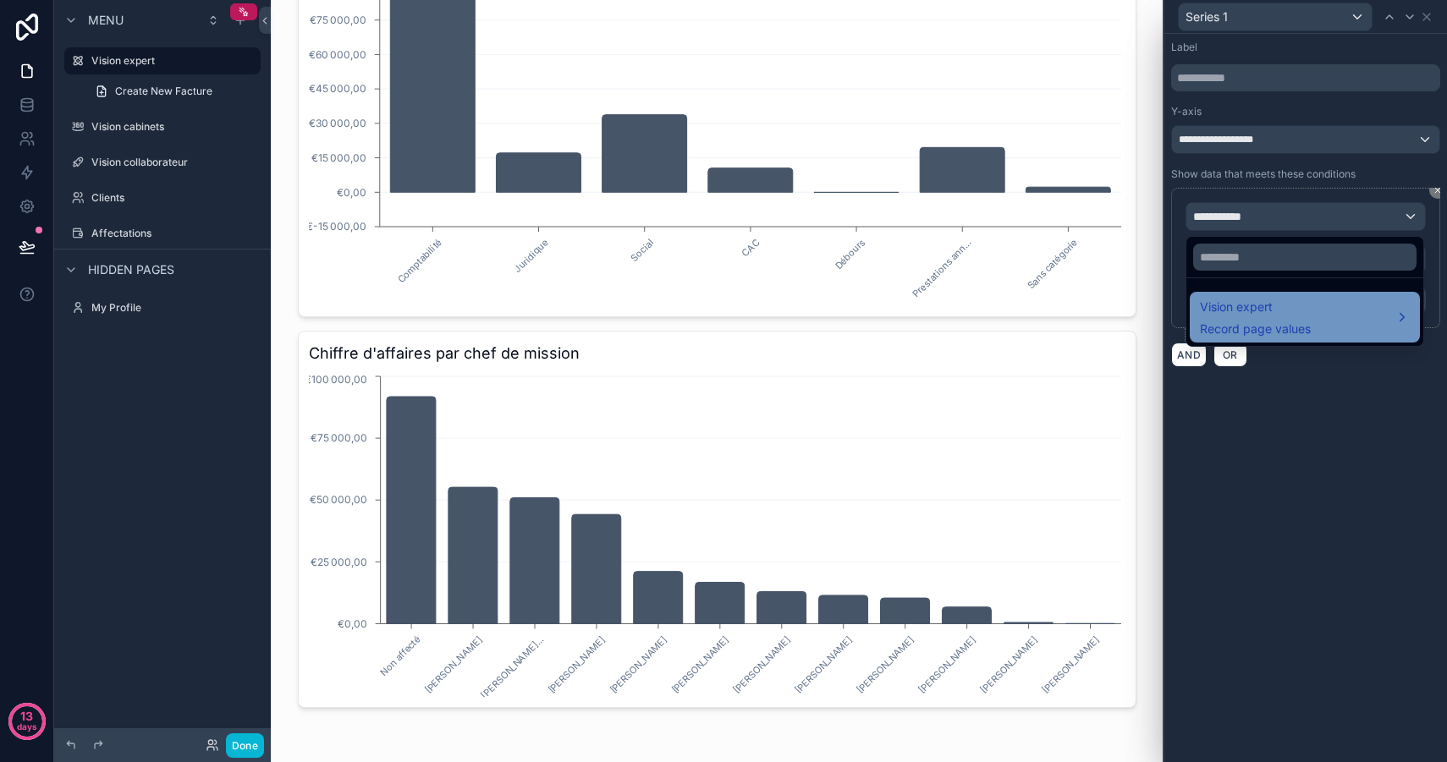
click at [1264, 321] on span "Record page values" at bounding box center [1255, 329] width 111 height 17
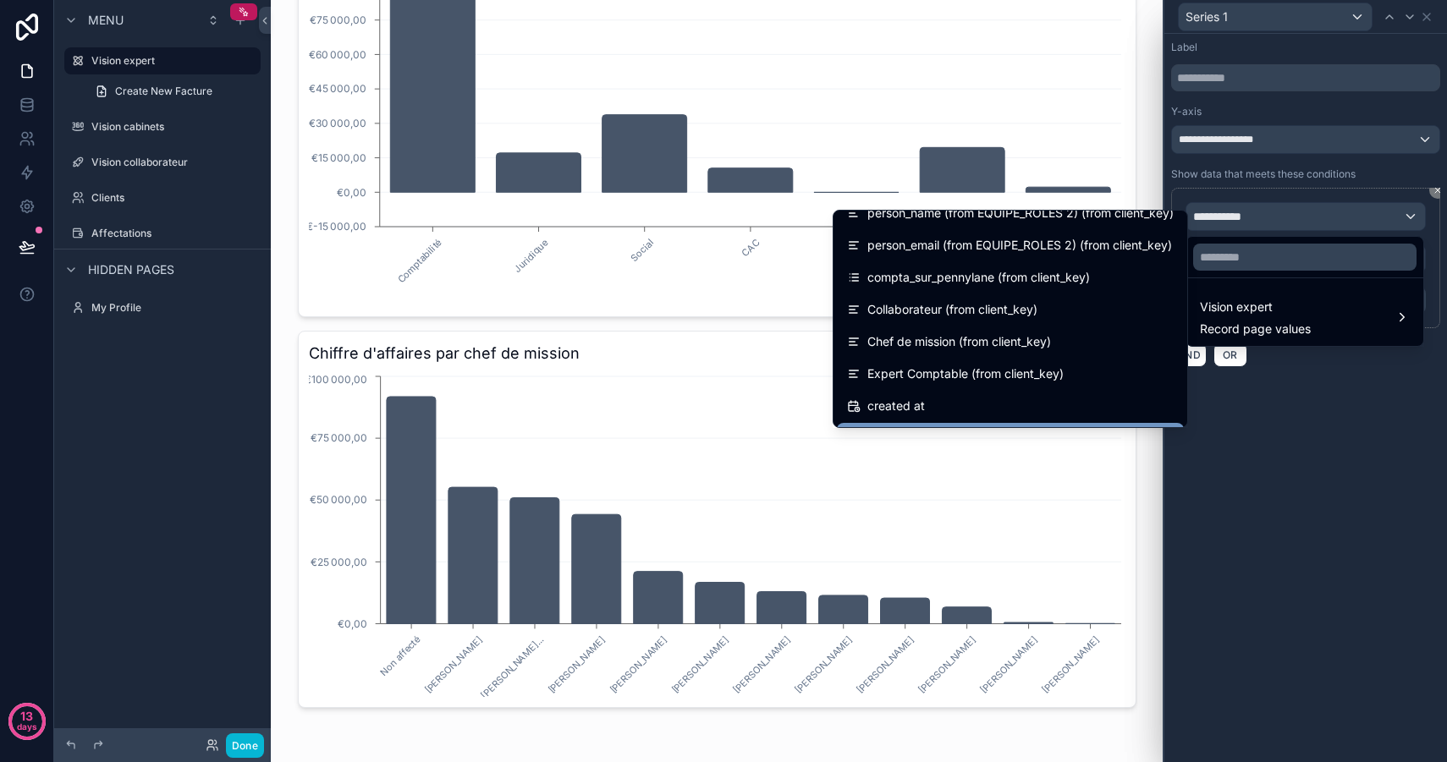
scroll to position [546, 0]
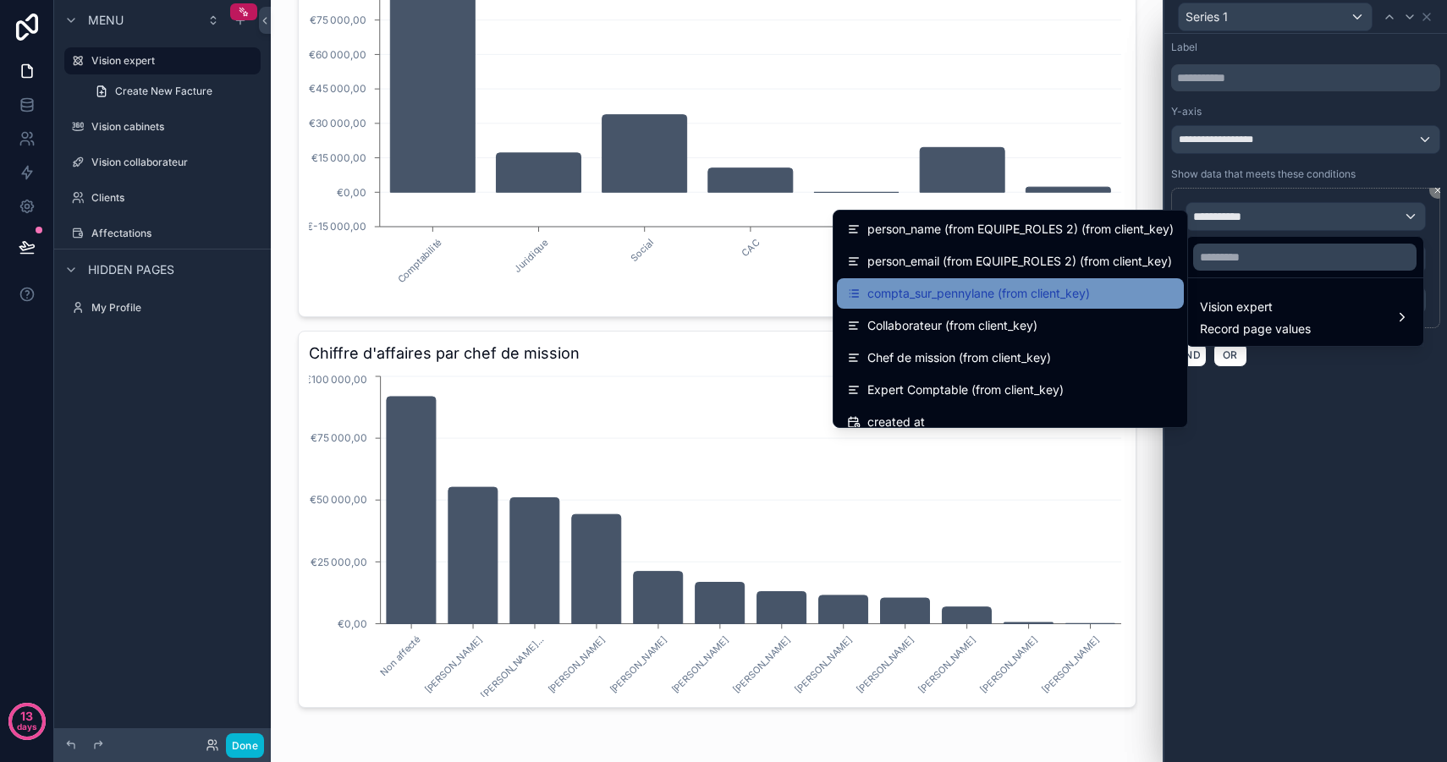
click at [1059, 298] on span "compta_sur_pennylane (from client_key)" at bounding box center [978, 293] width 222 height 20
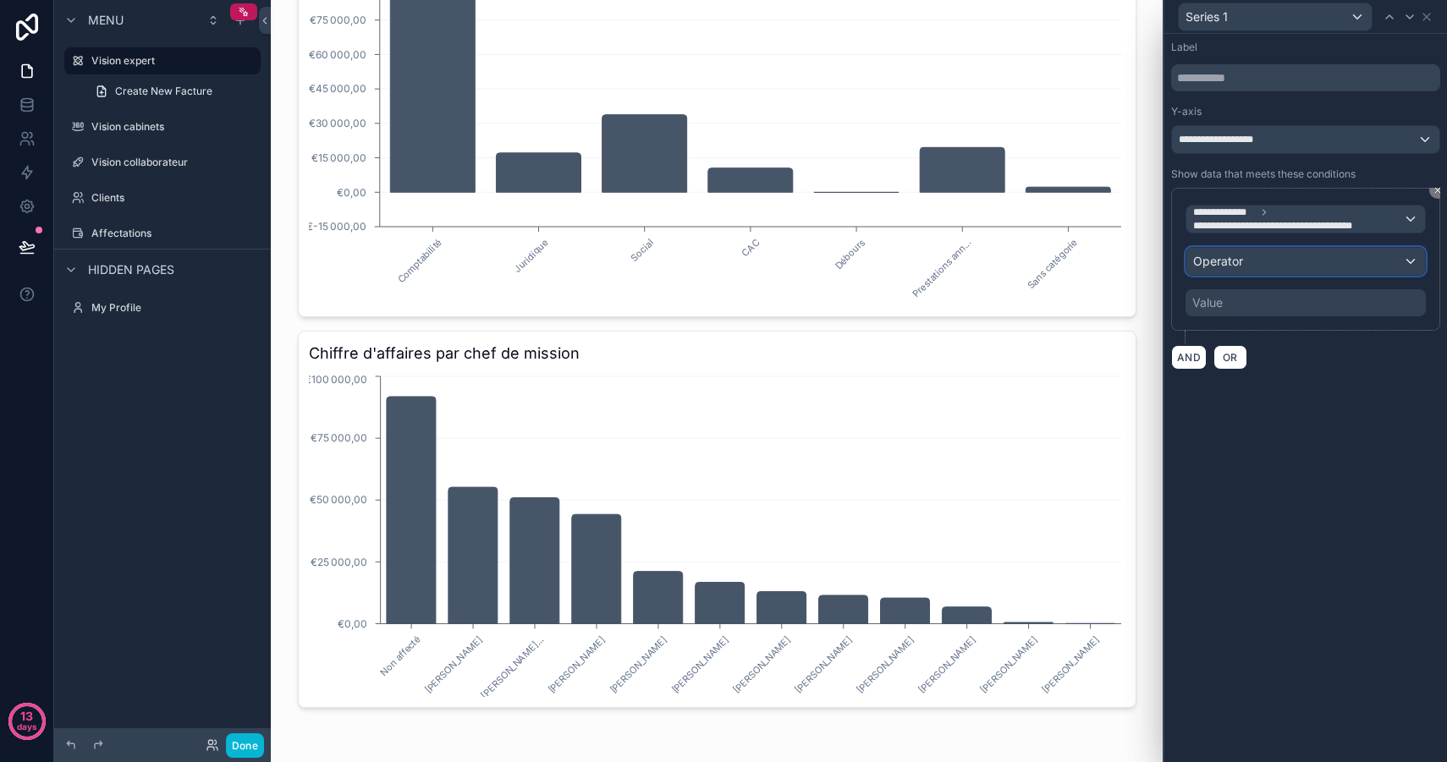
click at [1243, 262] on div "Operator" at bounding box center [1305, 261] width 239 height 27
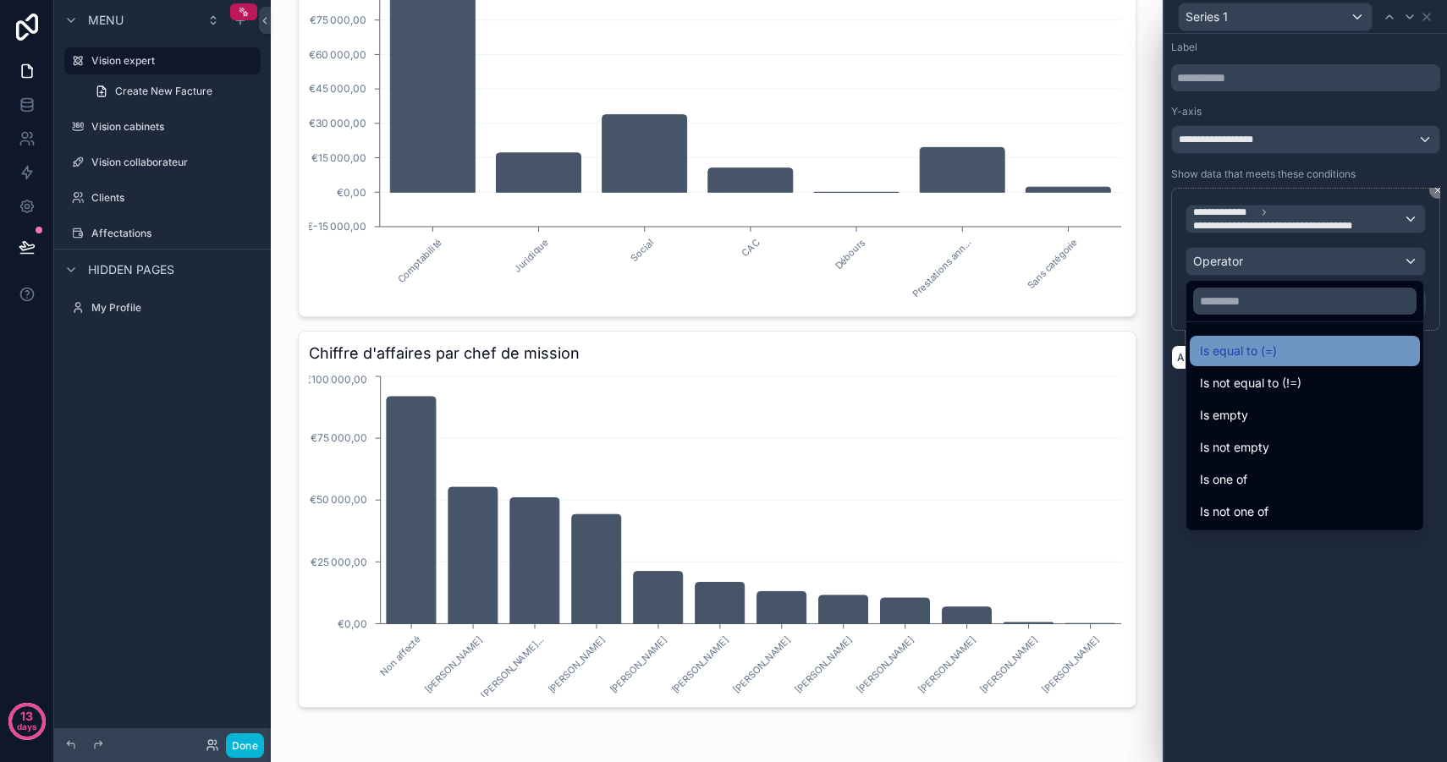
click at [1272, 360] on span "Is equal to (=)" at bounding box center [1238, 351] width 77 height 20
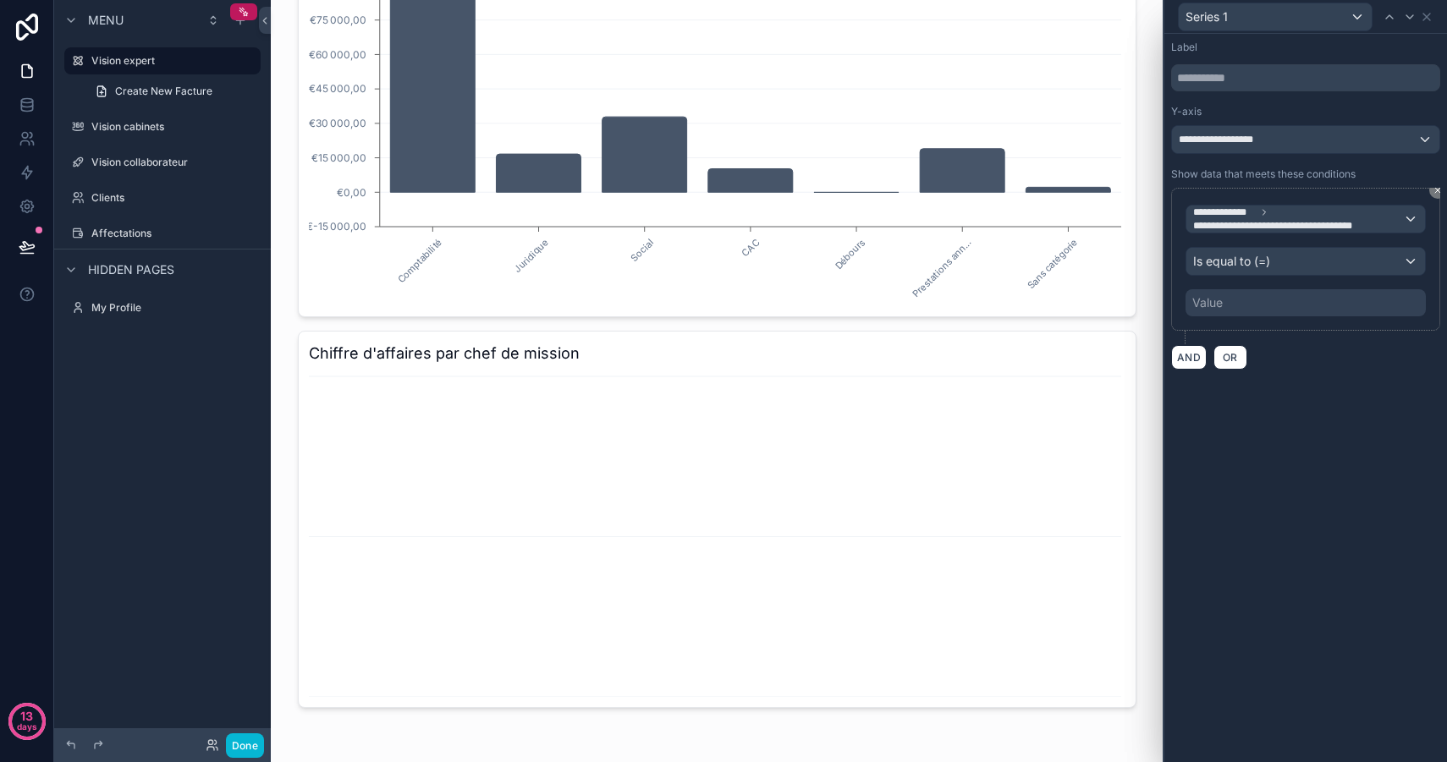
click at [1239, 303] on div "Value" at bounding box center [1305, 302] width 240 height 27
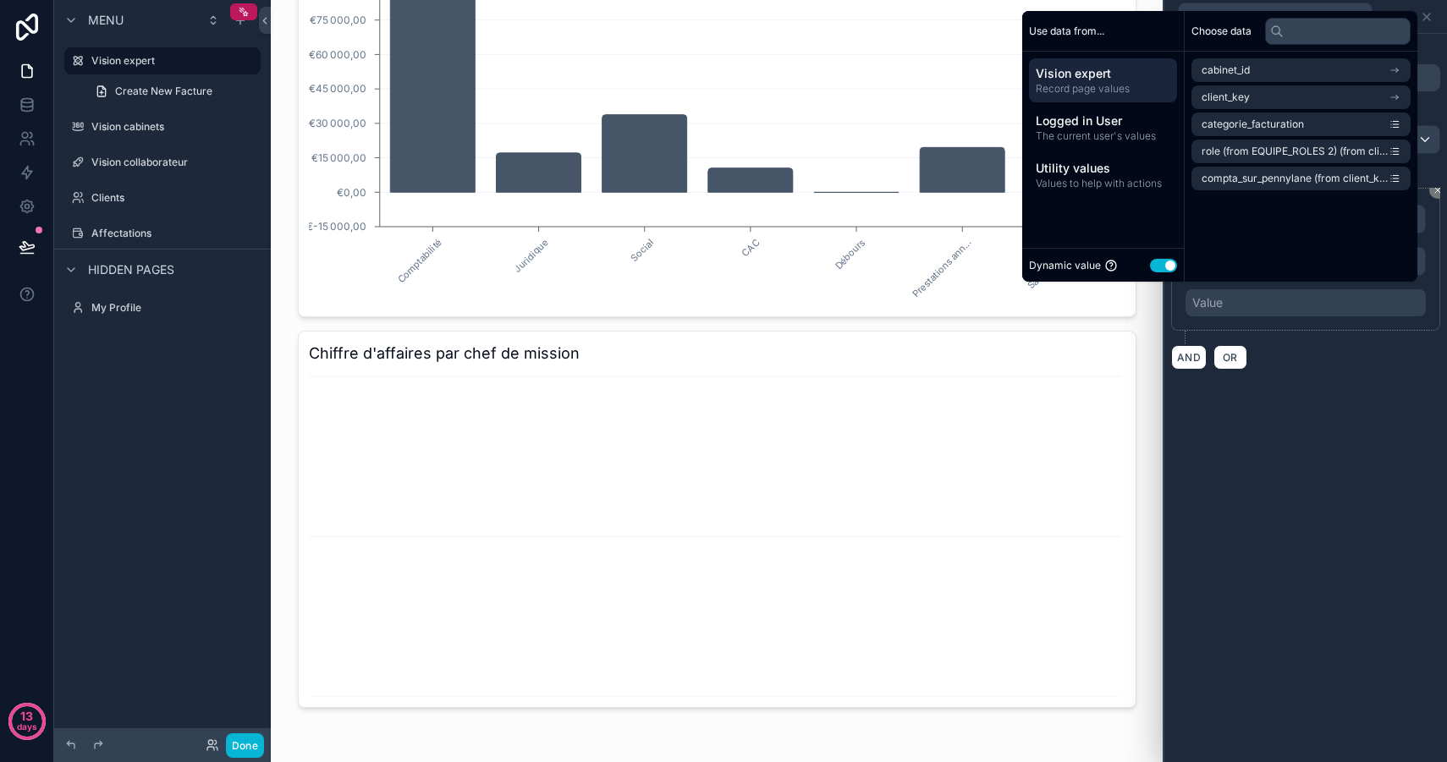
click at [1156, 265] on button "Use setting" at bounding box center [1163, 266] width 27 height 14
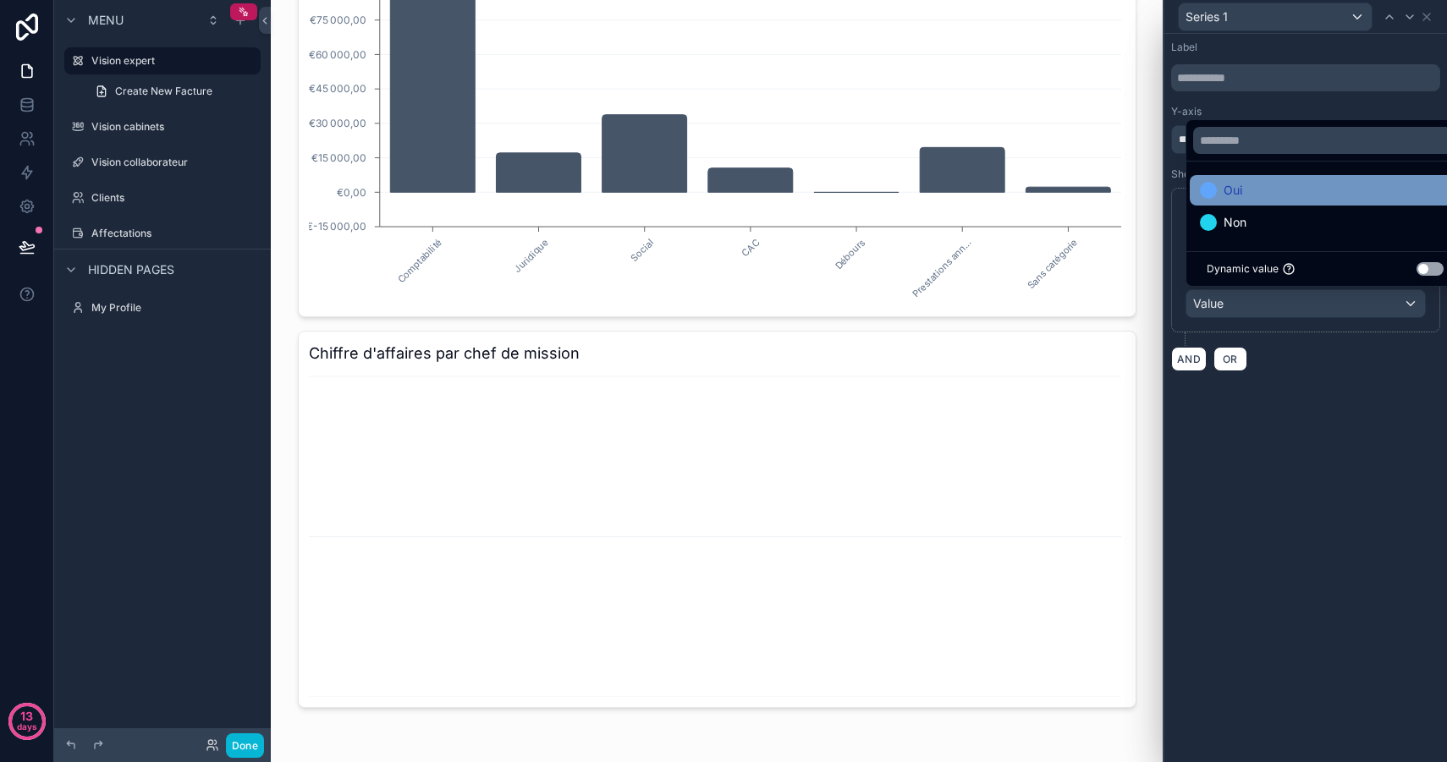
click at [1270, 190] on div "Oui" at bounding box center [1325, 190] width 250 height 20
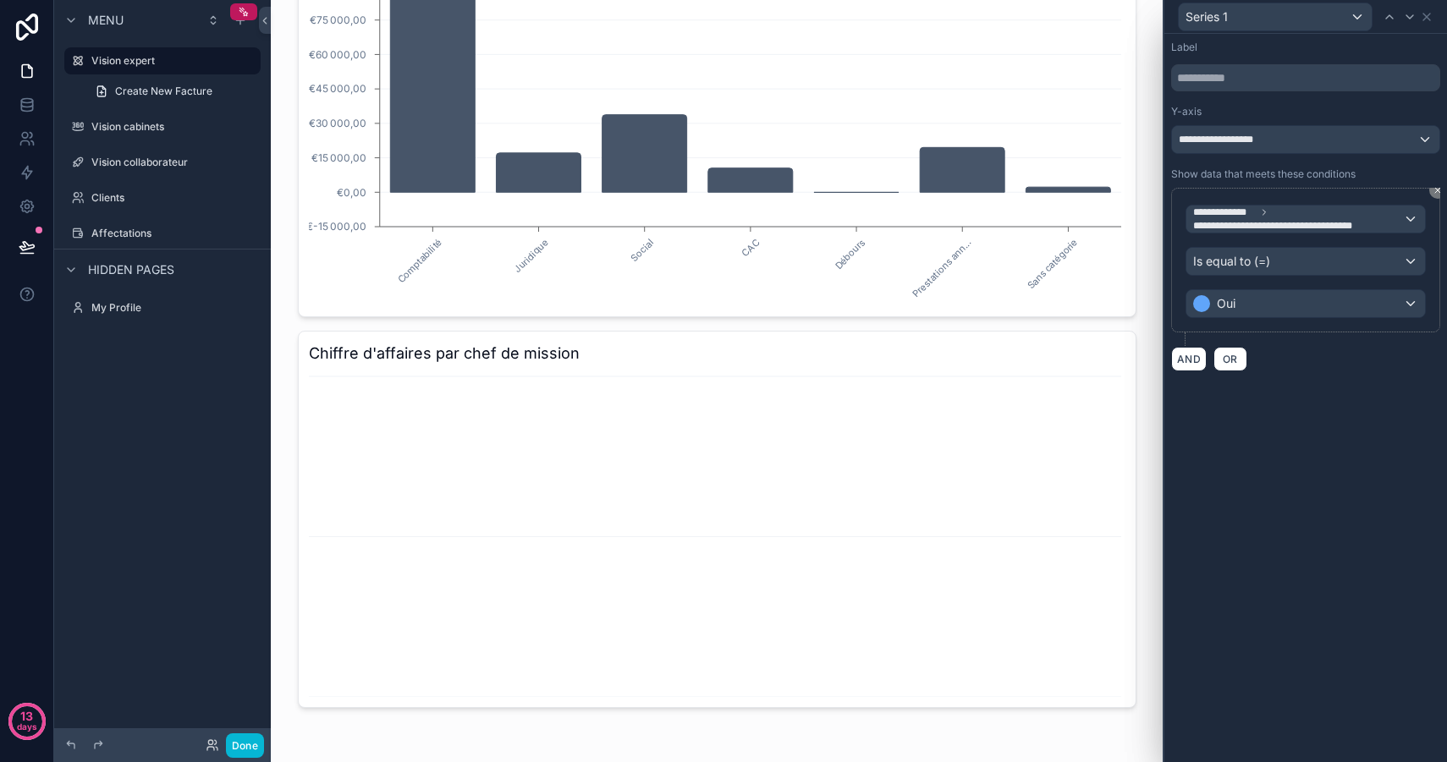
click at [1283, 519] on div "**********" at bounding box center [1305, 398] width 283 height 728
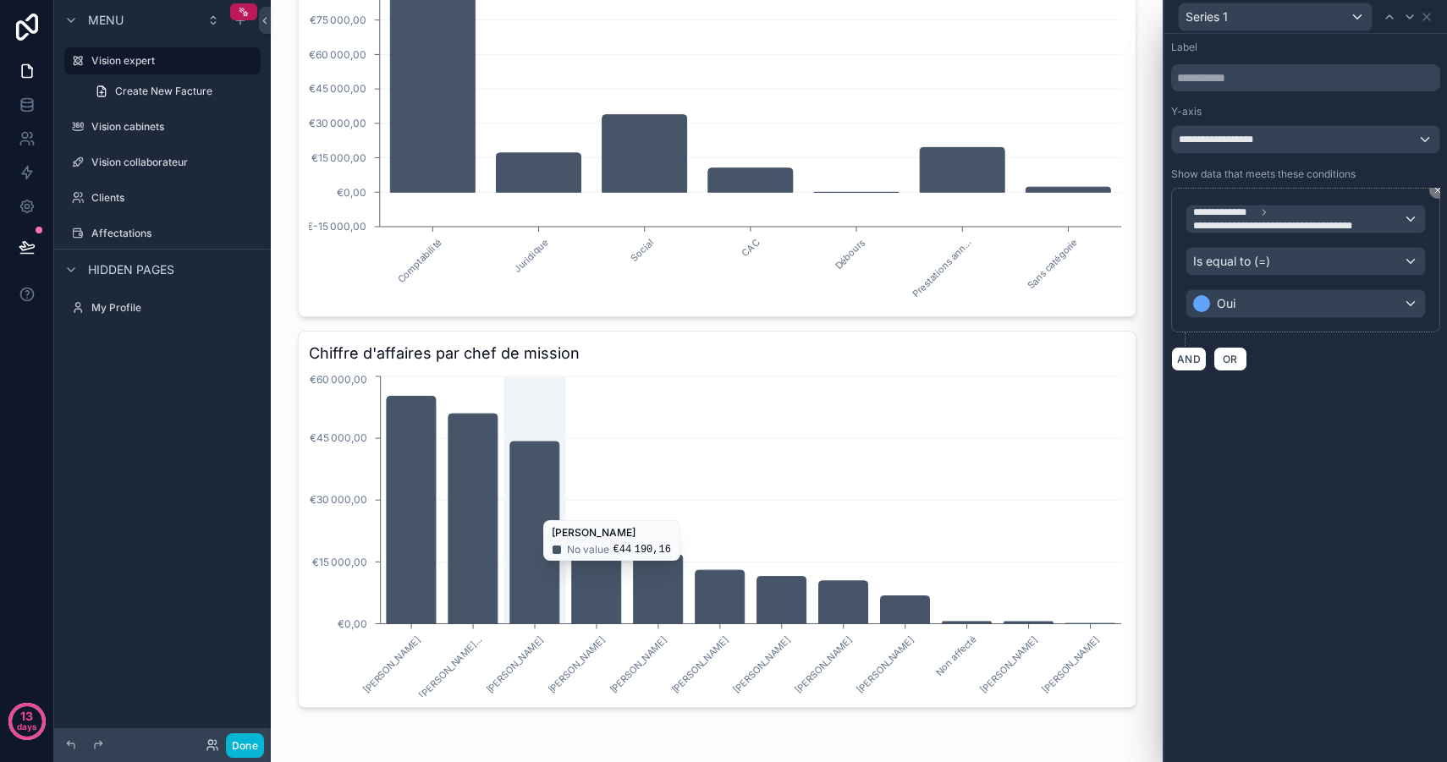
click at [535, 512] on icon "chart" at bounding box center [533, 533] width 49 height 182
click at [1428, 22] on icon at bounding box center [1426, 17] width 14 height 14
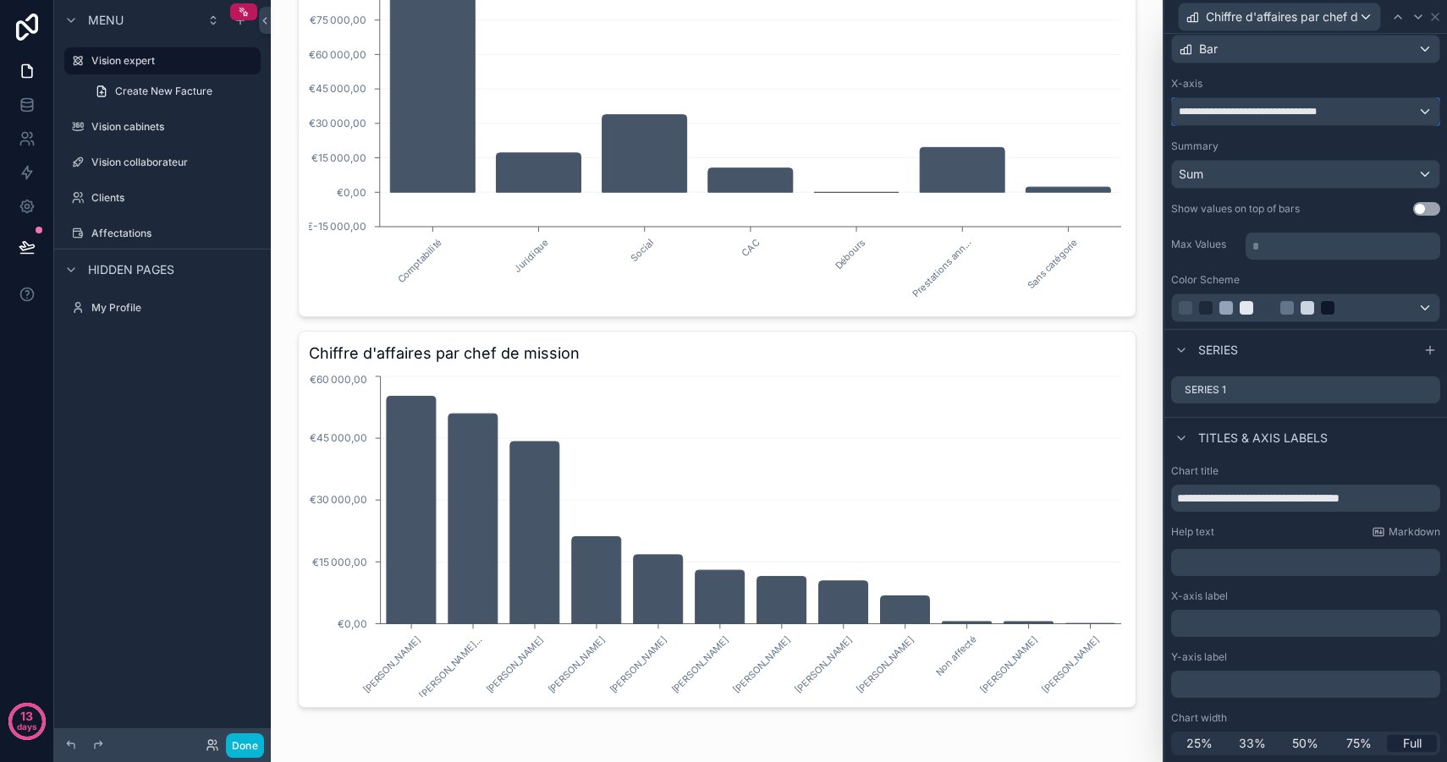
click at [1282, 115] on span "**********" at bounding box center [1258, 112] width 161 height 14
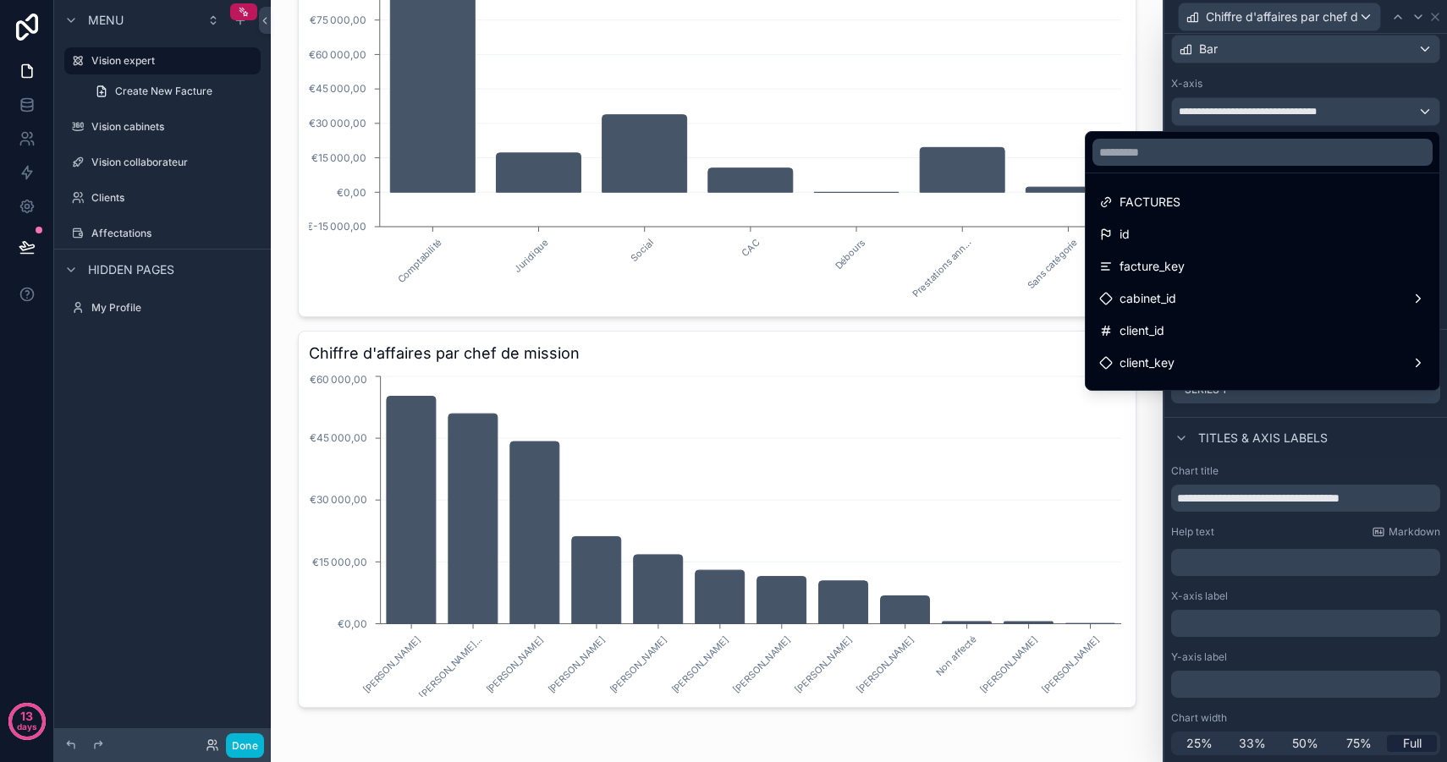
click at [1242, 82] on div at bounding box center [1305, 381] width 283 height 762
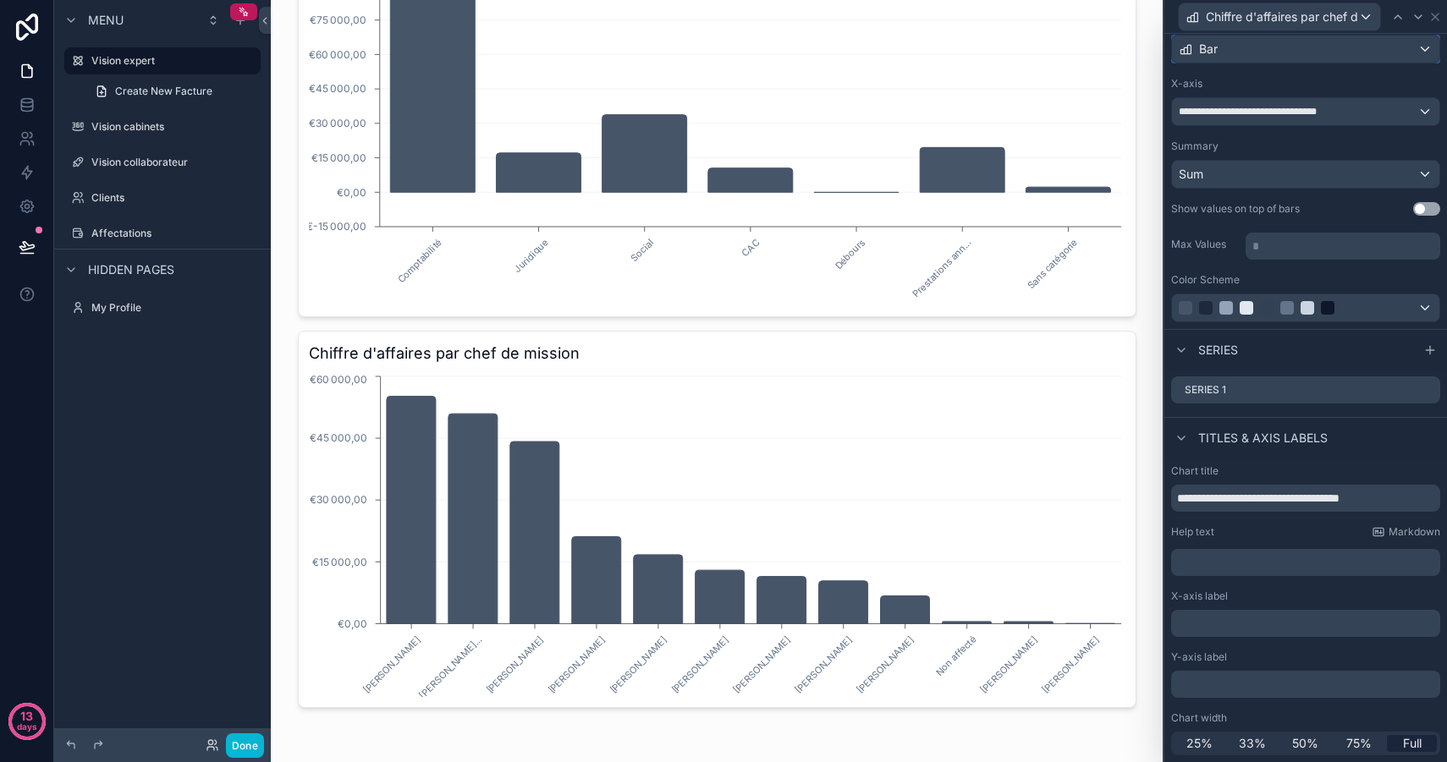
click at [1242, 49] on div "Bar" at bounding box center [1305, 49] width 267 height 27
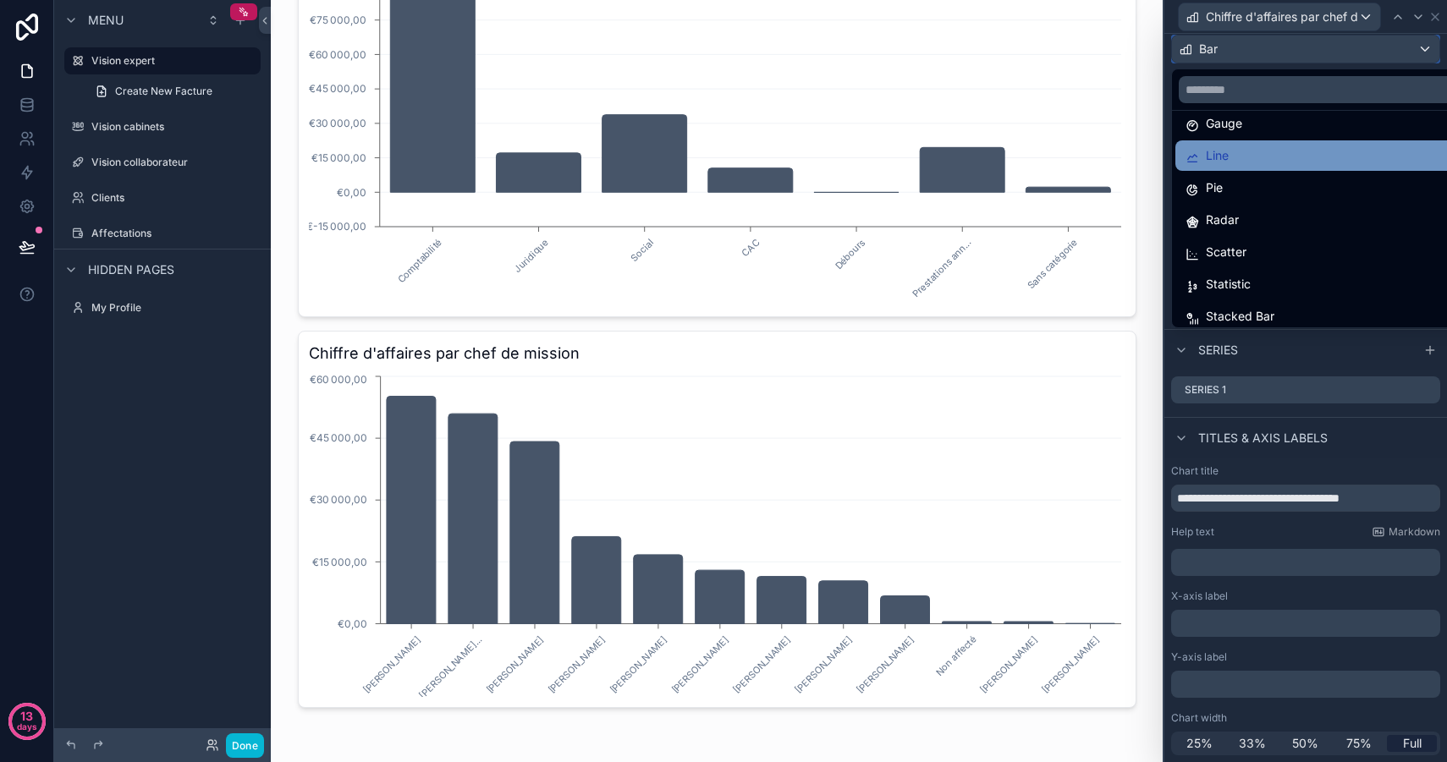
scroll to position [120, 0]
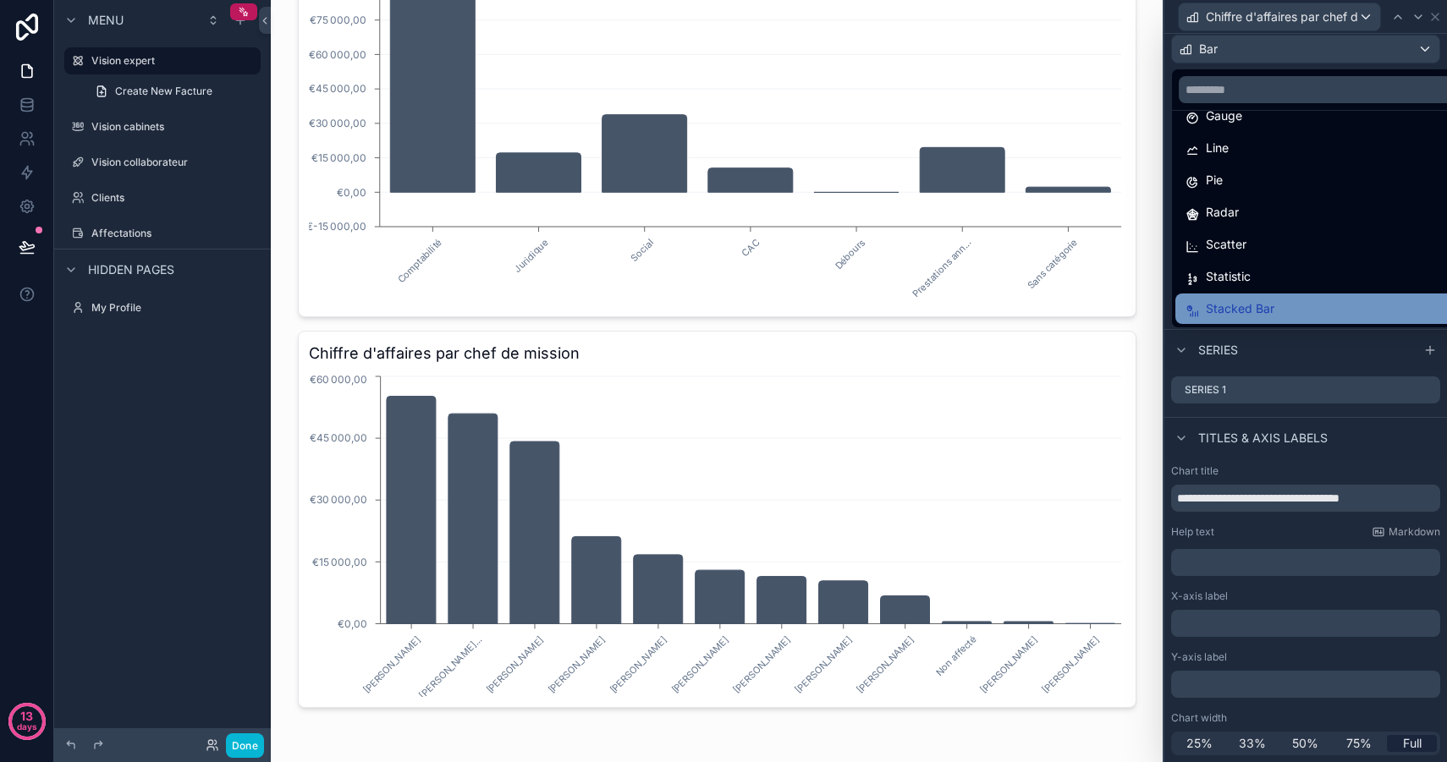
click at [1274, 301] on div "Stacked Bar" at bounding box center [1324, 309] width 279 height 20
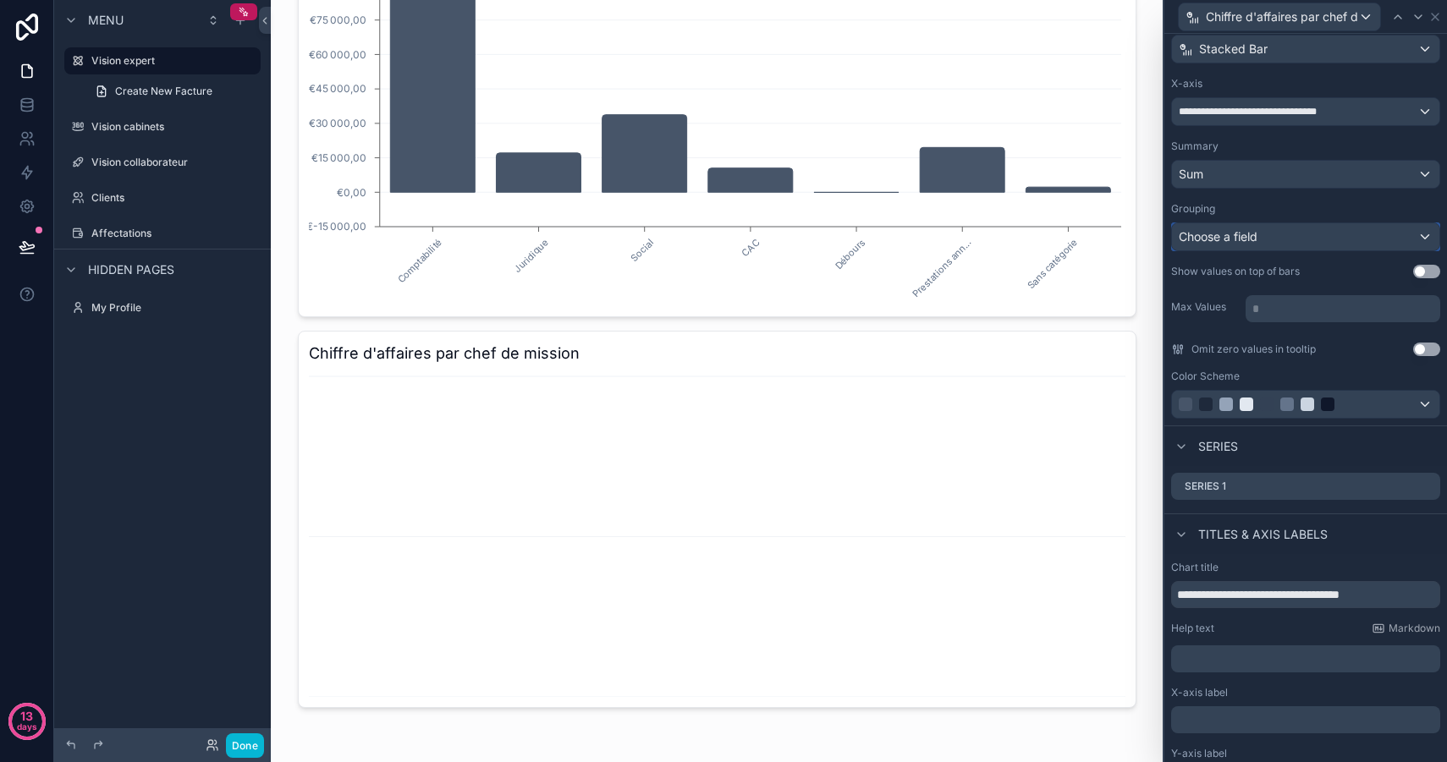
click at [1240, 222] on button "Choose a field" at bounding box center [1305, 236] width 269 height 29
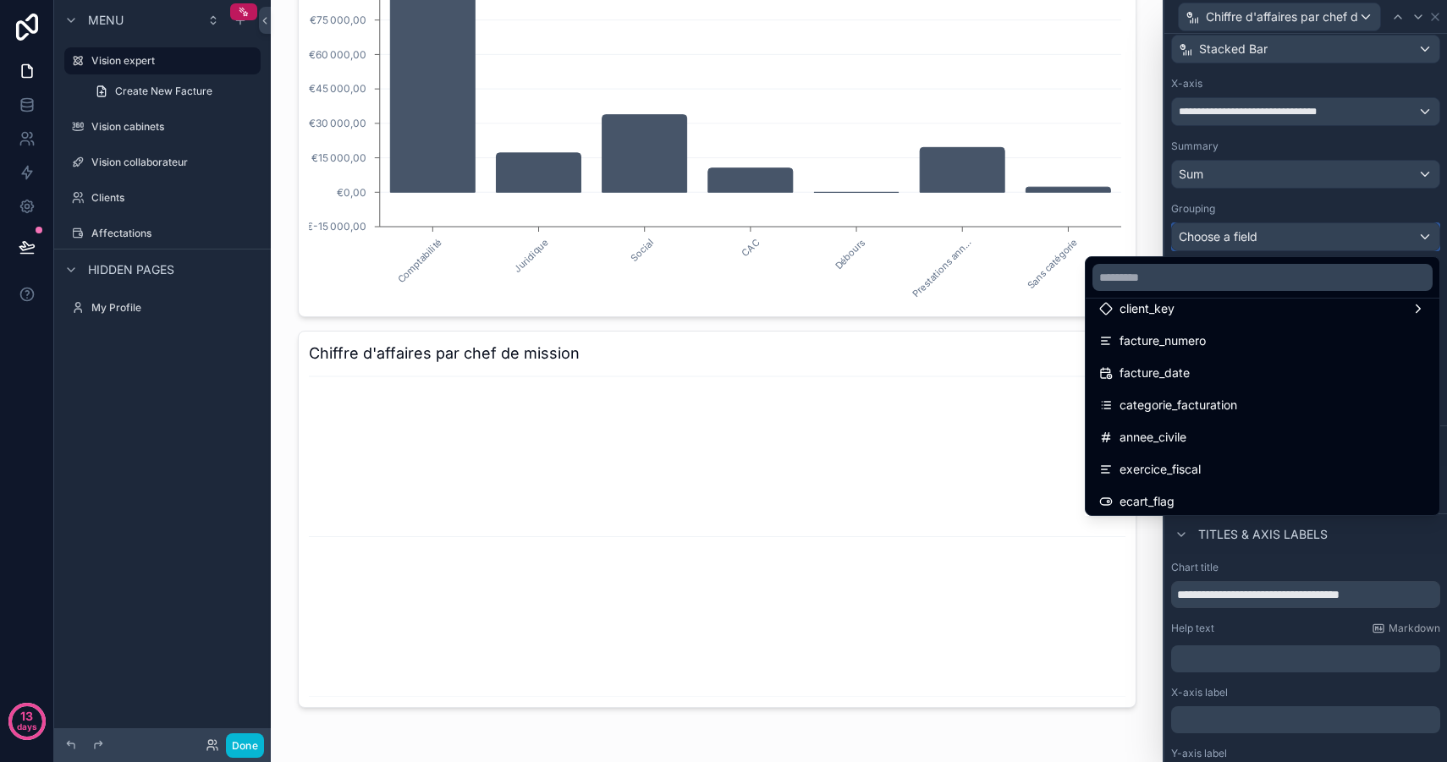
scroll to position [227, 0]
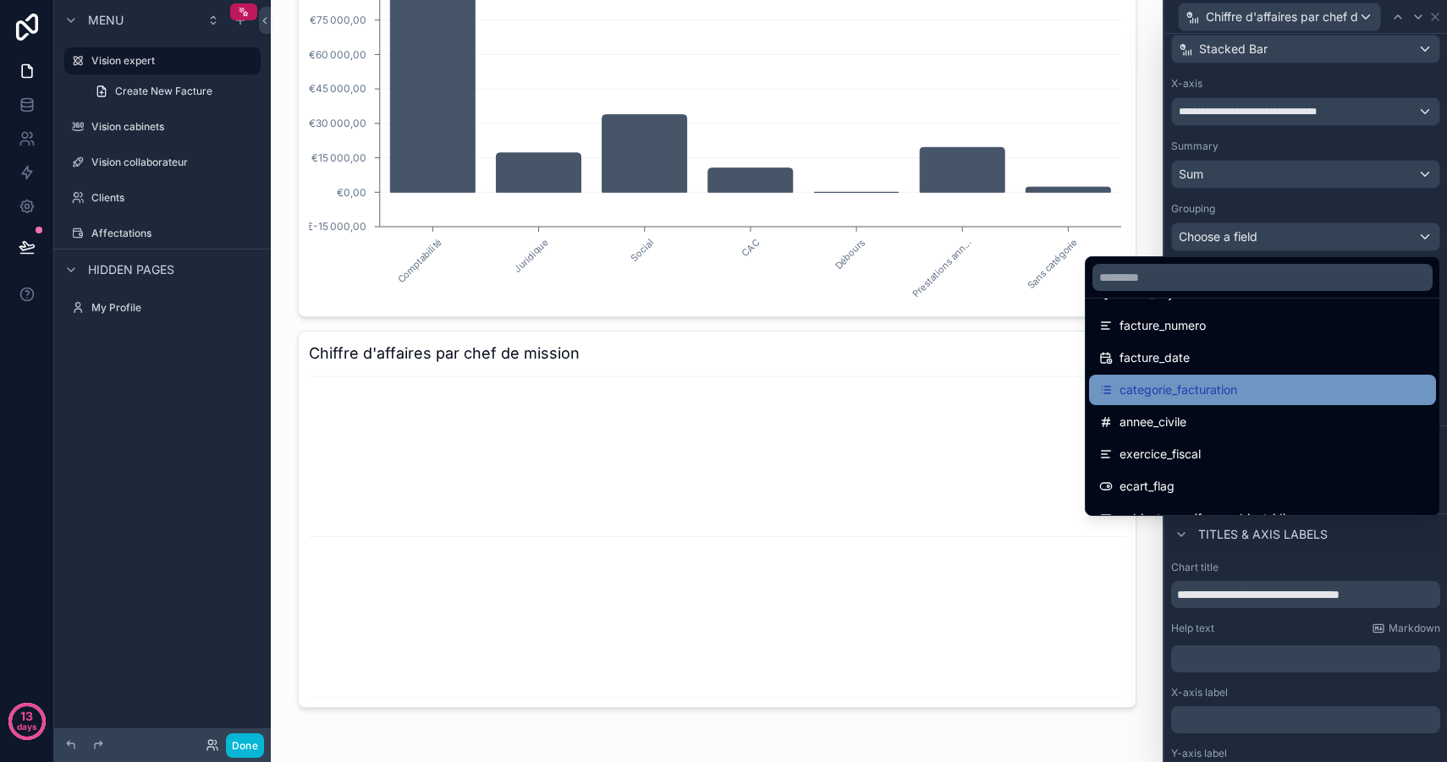
click at [1239, 393] on div "categorie_facturation" at bounding box center [1262, 390] width 327 height 20
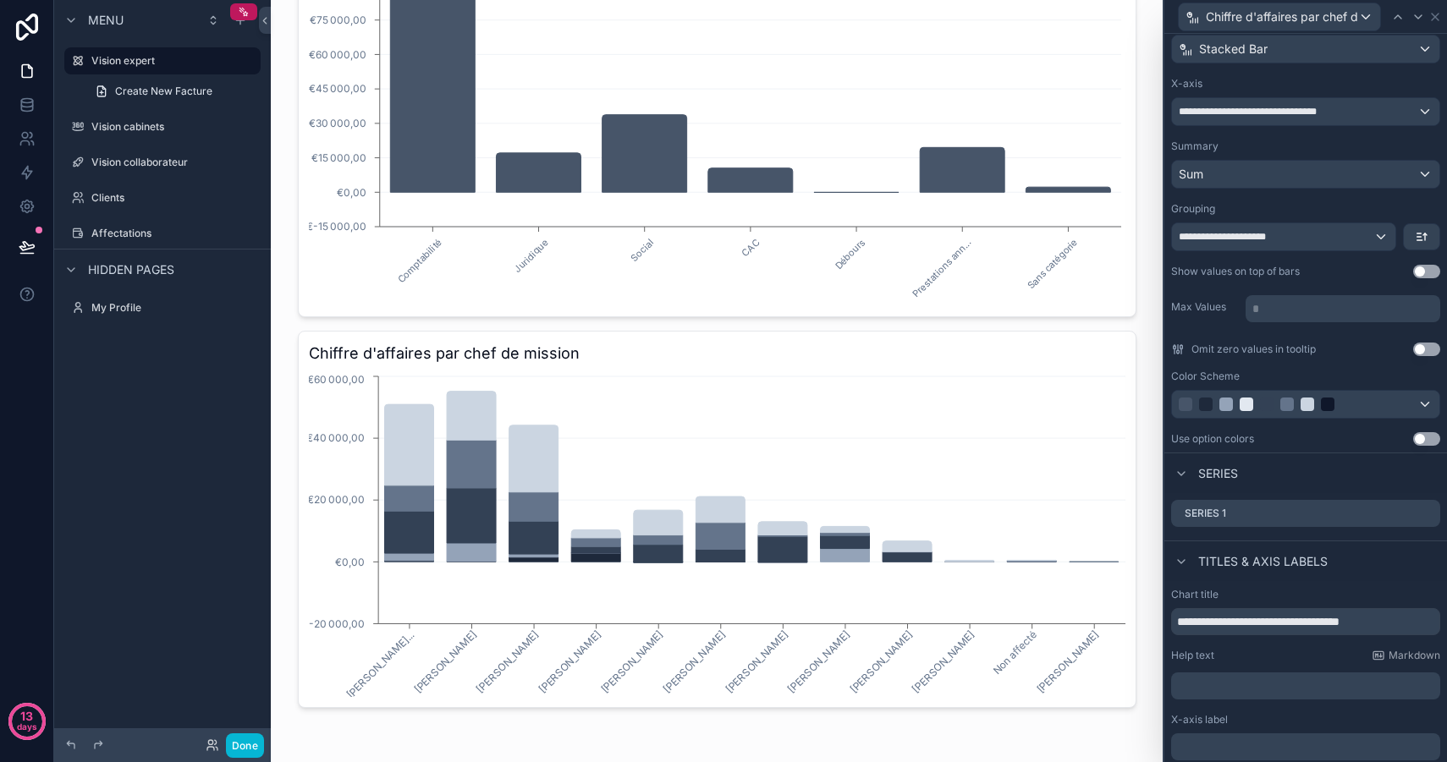
click at [1425, 269] on button "Use setting" at bounding box center [1426, 272] width 27 height 14
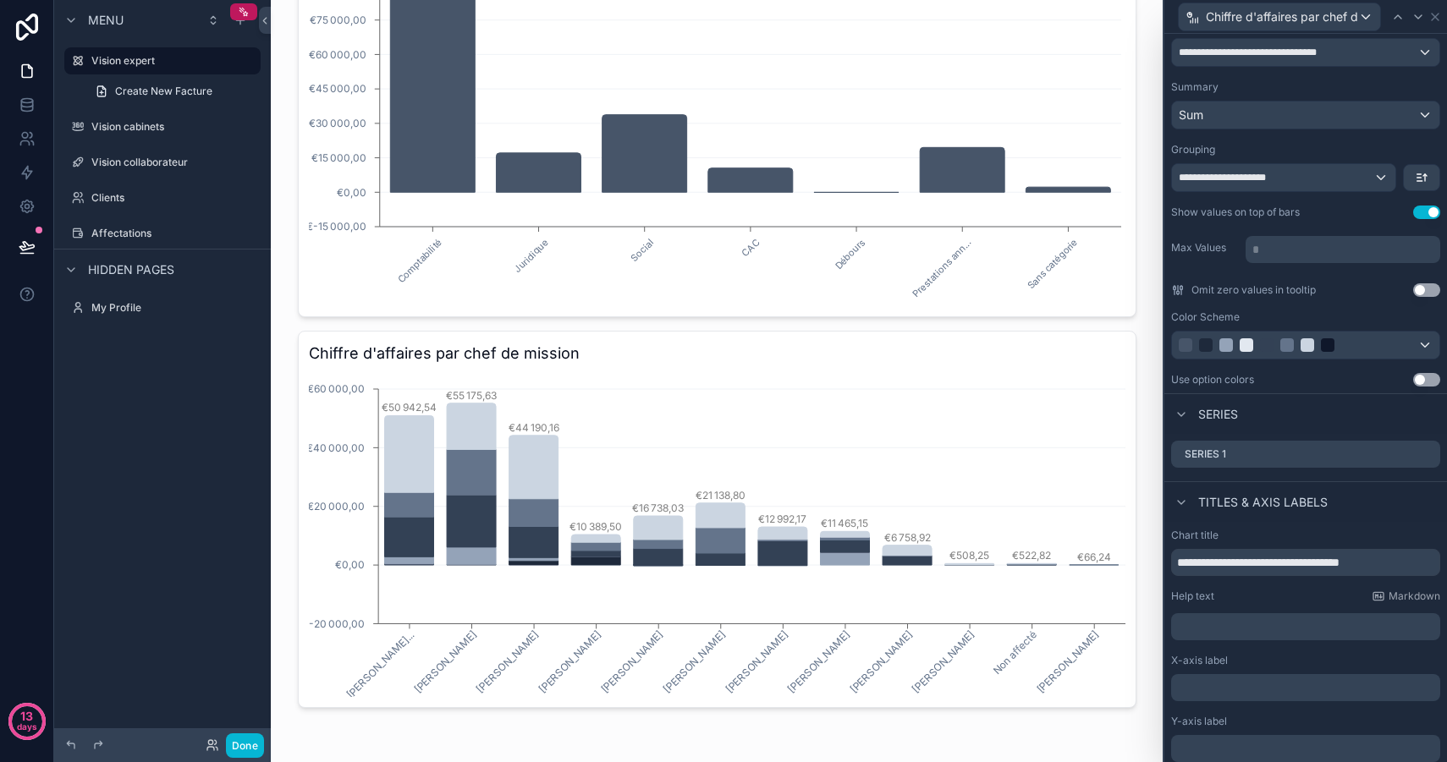
scroll to position [189, 0]
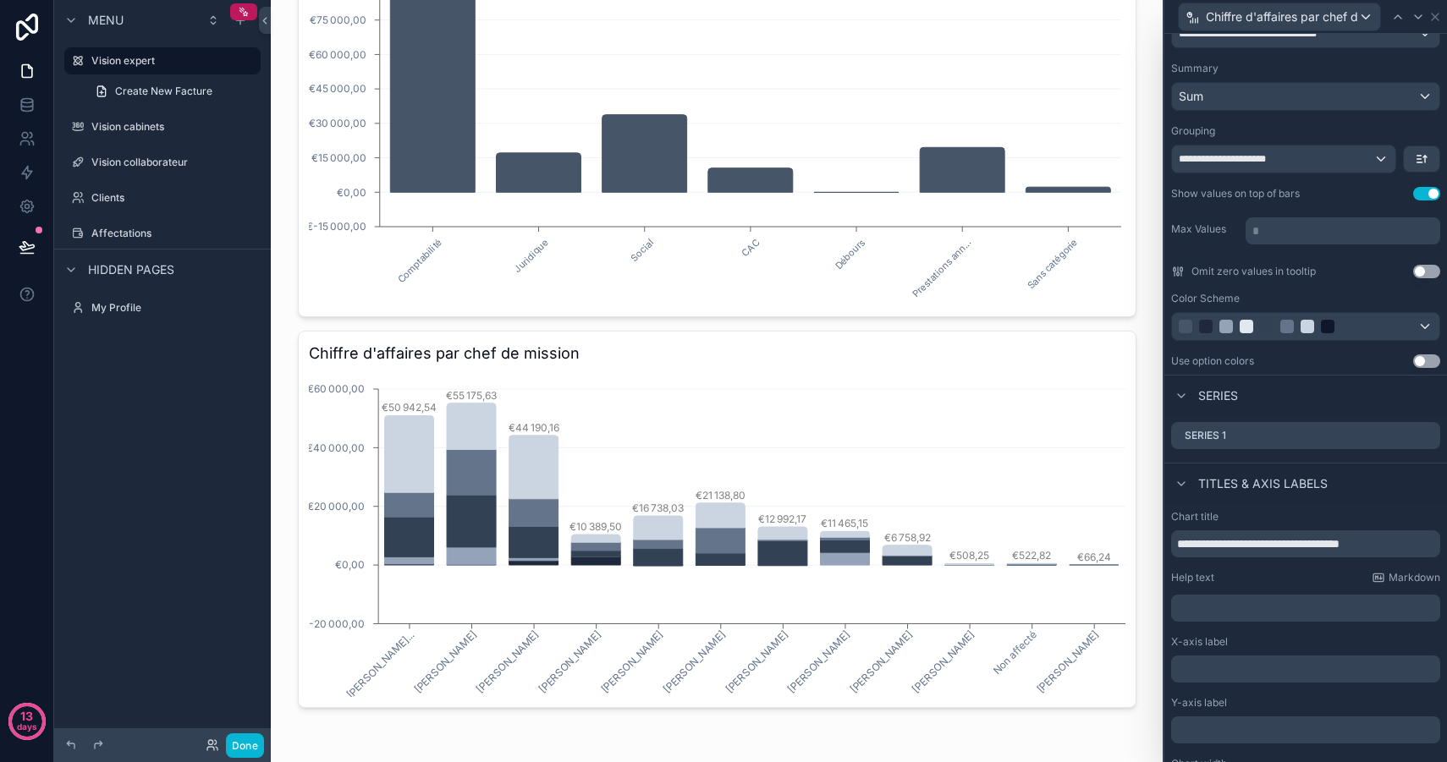
click at [1425, 361] on button "Use setting" at bounding box center [1426, 361] width 27 height 14
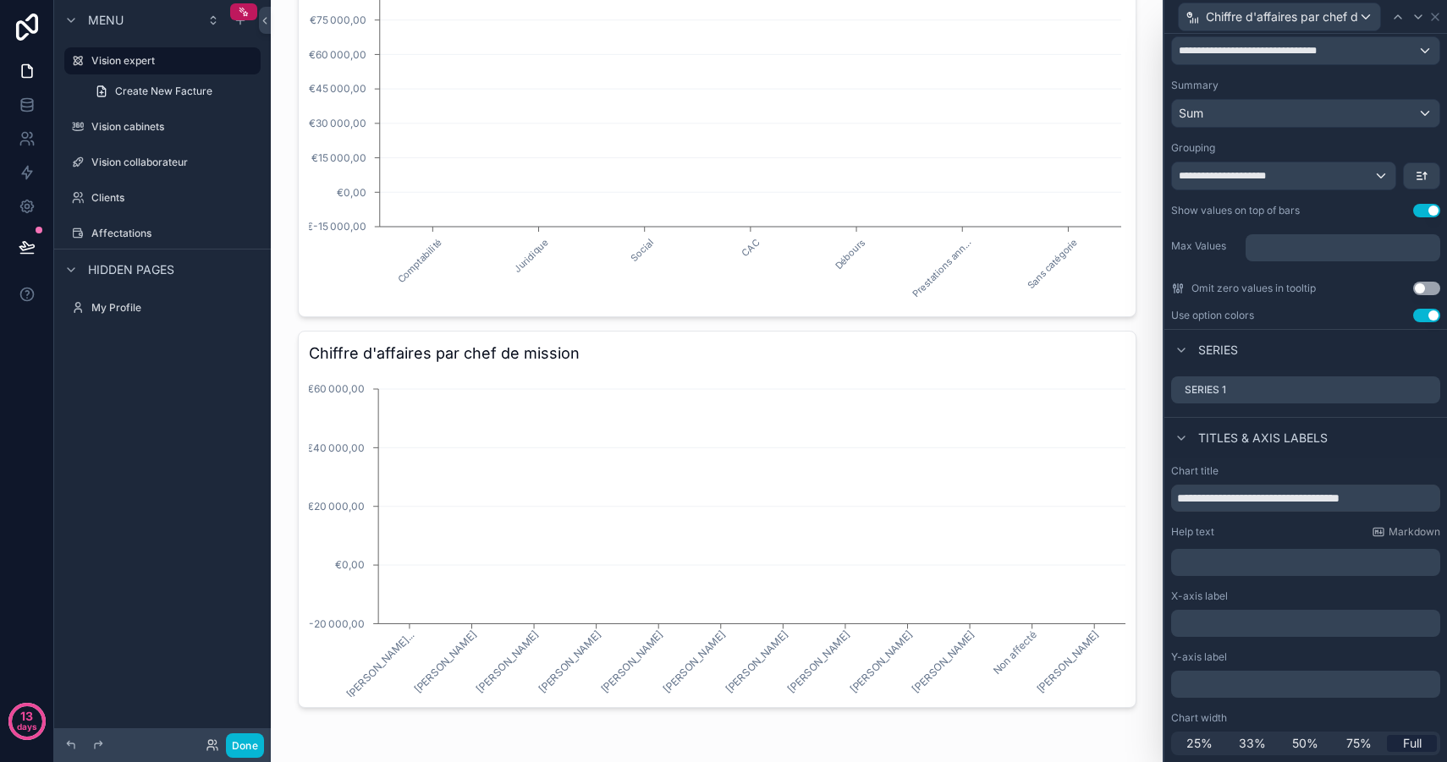
scroll to position [173, 0]
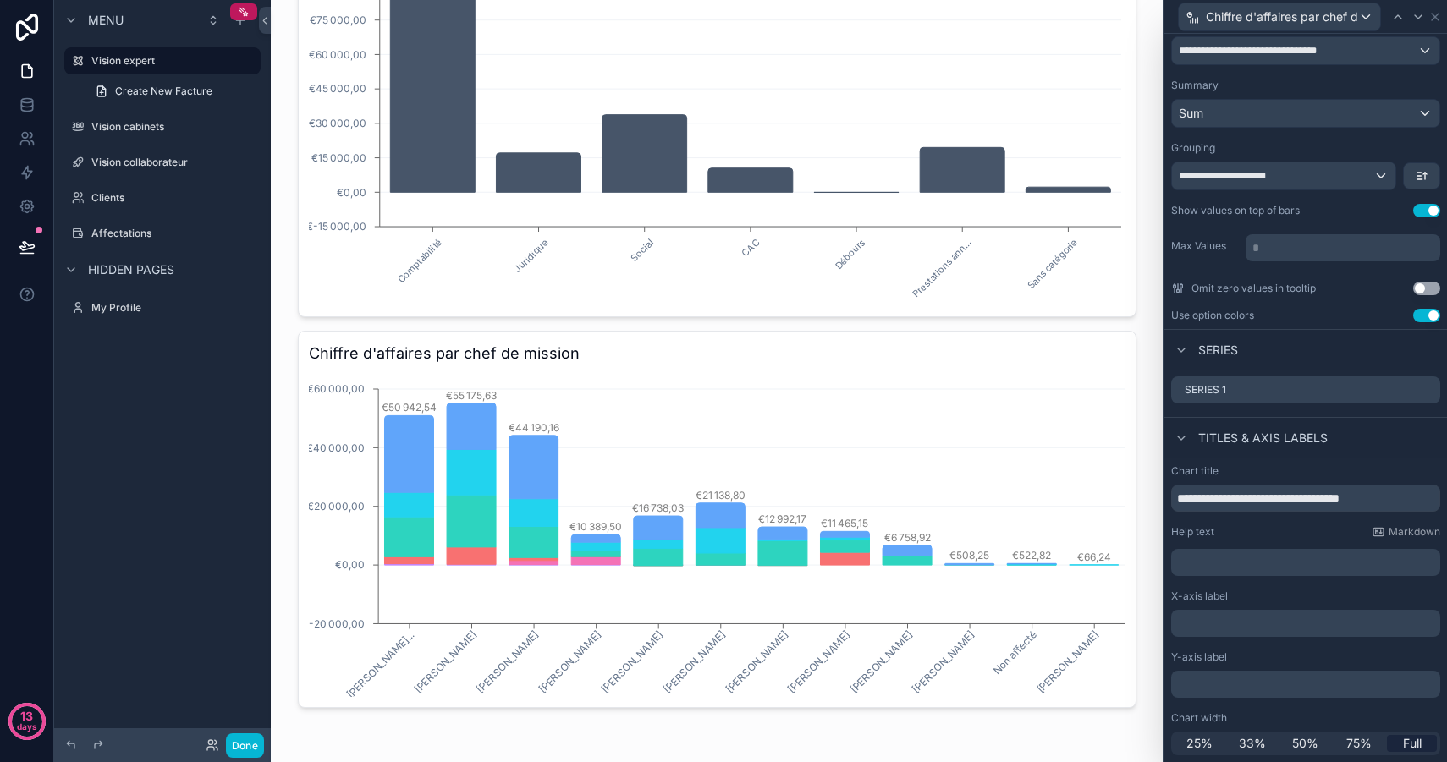
click at [1435, 288] on button "Use setting" at bounding box center [1426, 289] width 27 height 14
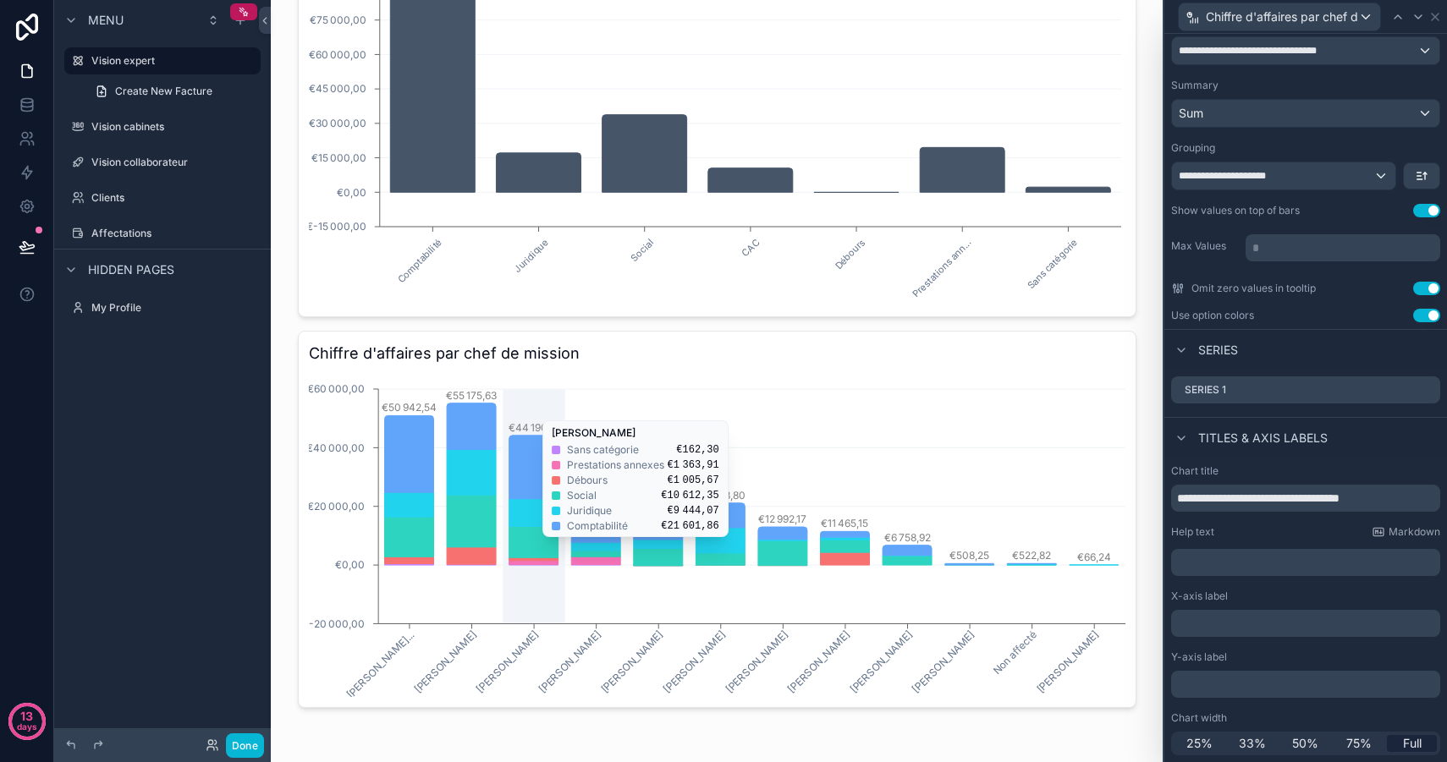
click at [530, 546] on icon "chart" at bounding box center [532, 542] width 49 height 31
click at [542, 558] on icon "chart" at bounding box center [532, 558] width 49 height 3
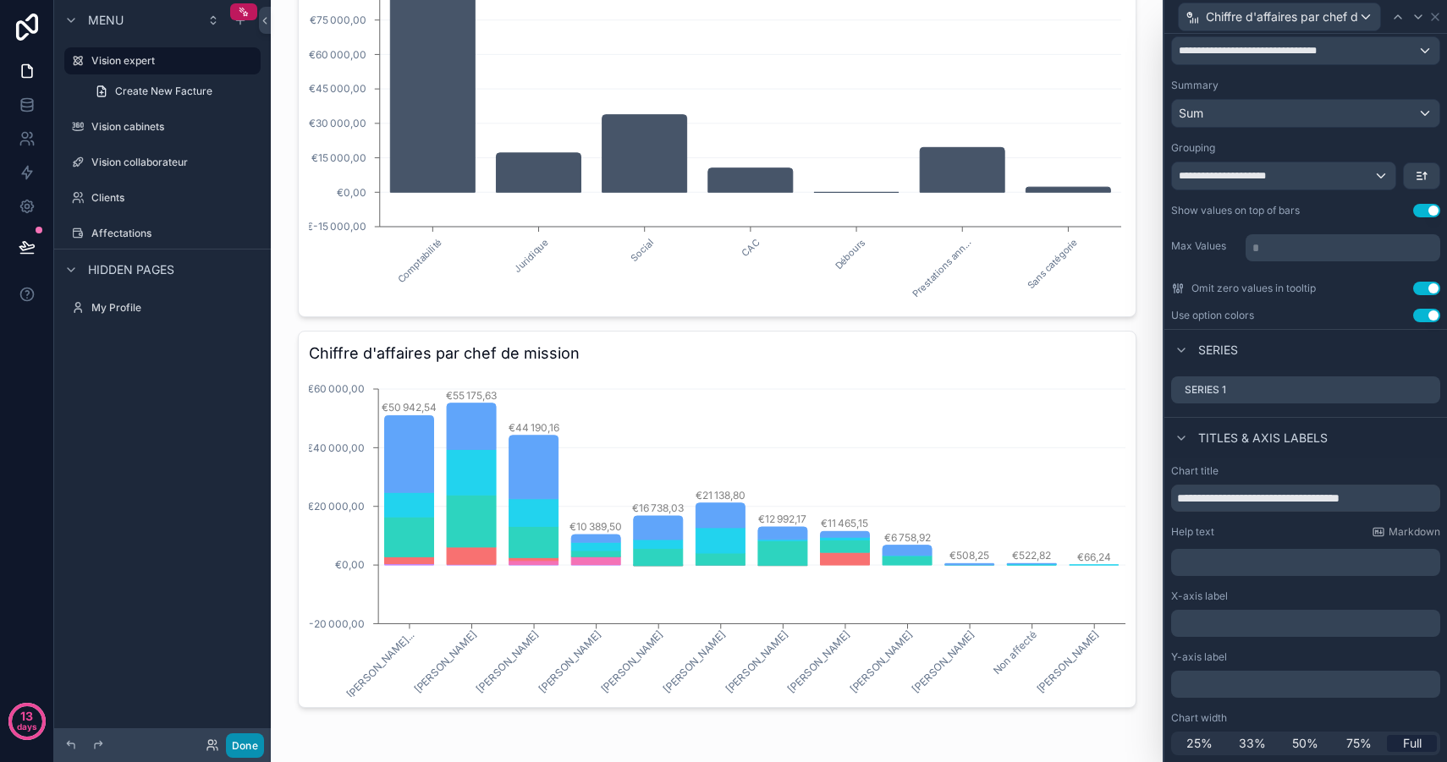
click at [246, 747] on button "Done" at bounding box center [245, 745] width 38 height 25
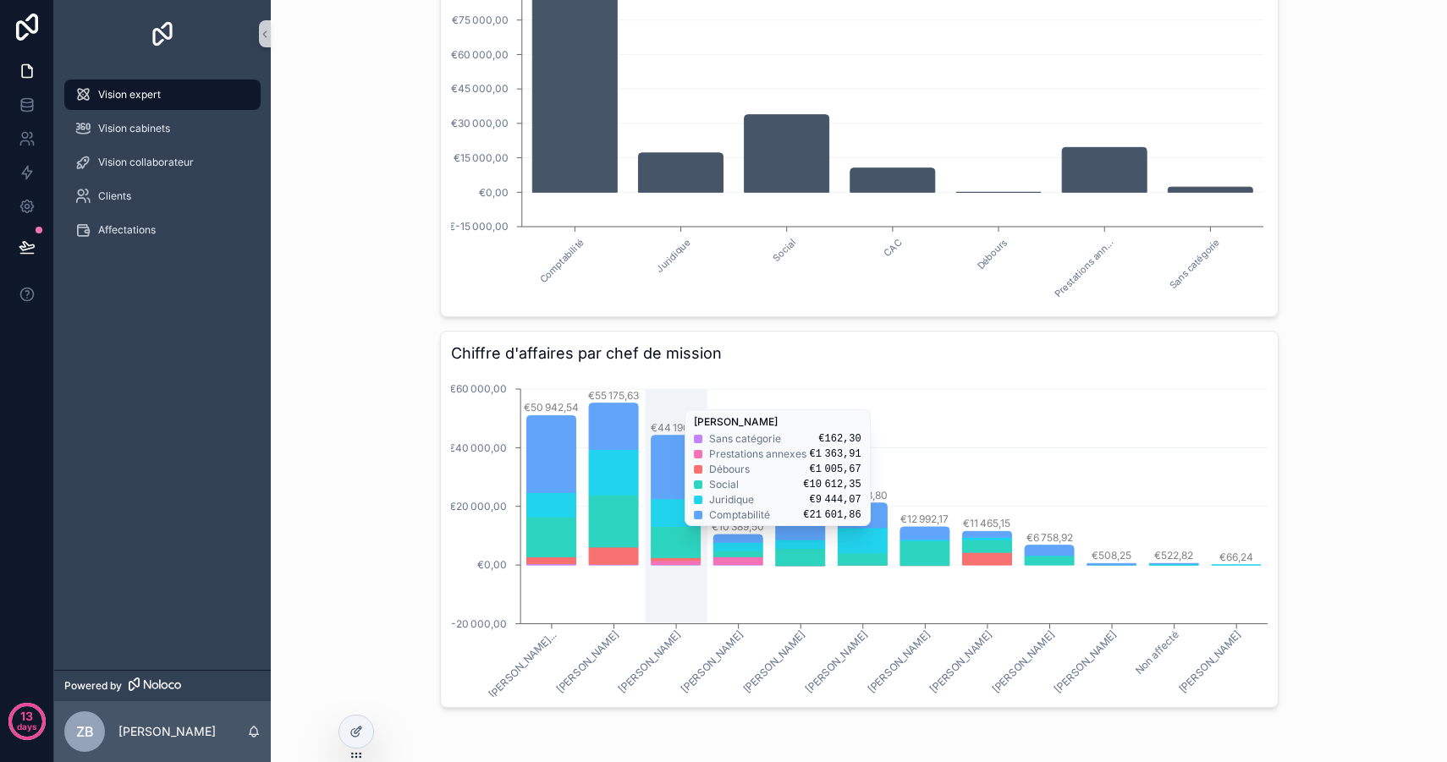
click at [678, 535] on icon "chart" at bounding box center [675, 542] width 49 height 31
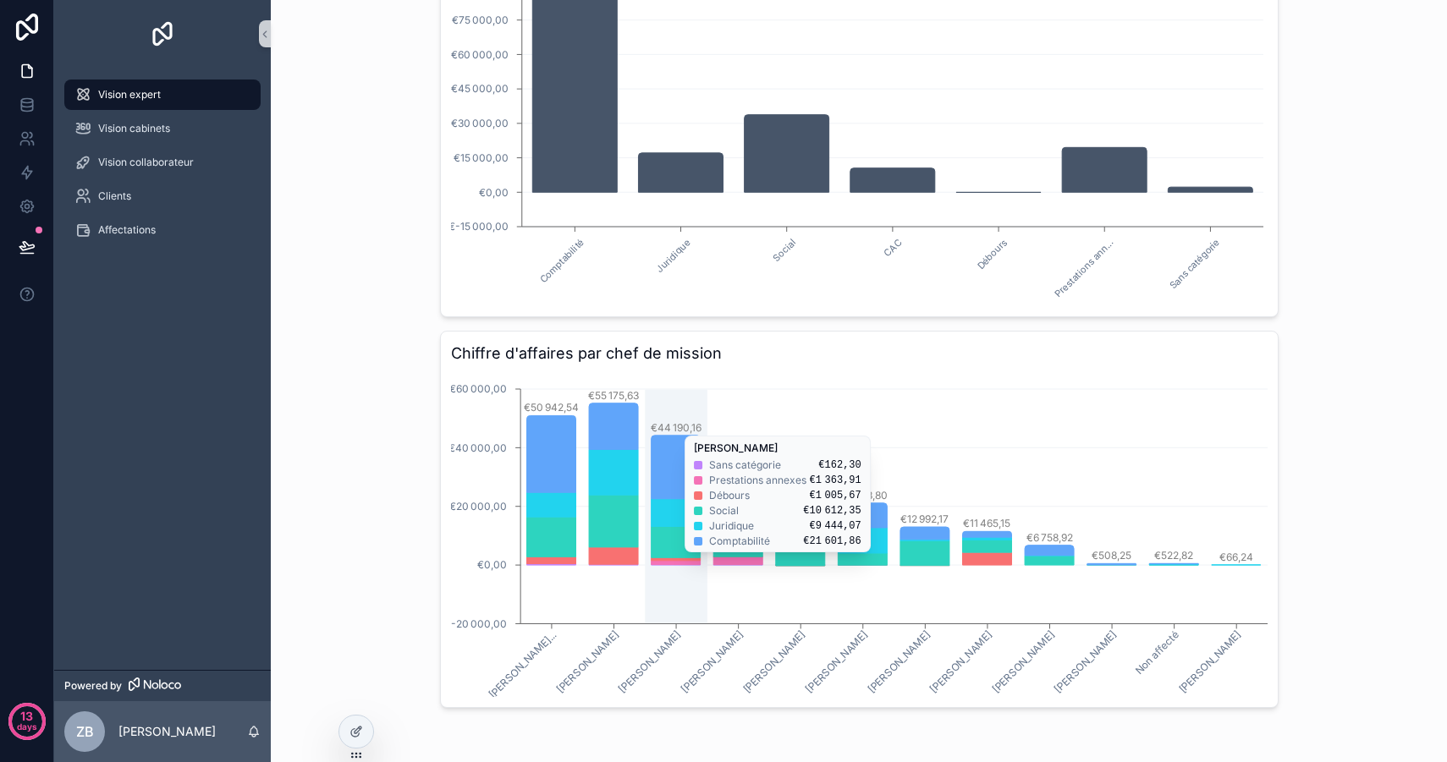
click at [686, 560] on icon "chart" at bounding box center [675, 558] width 49 height 3
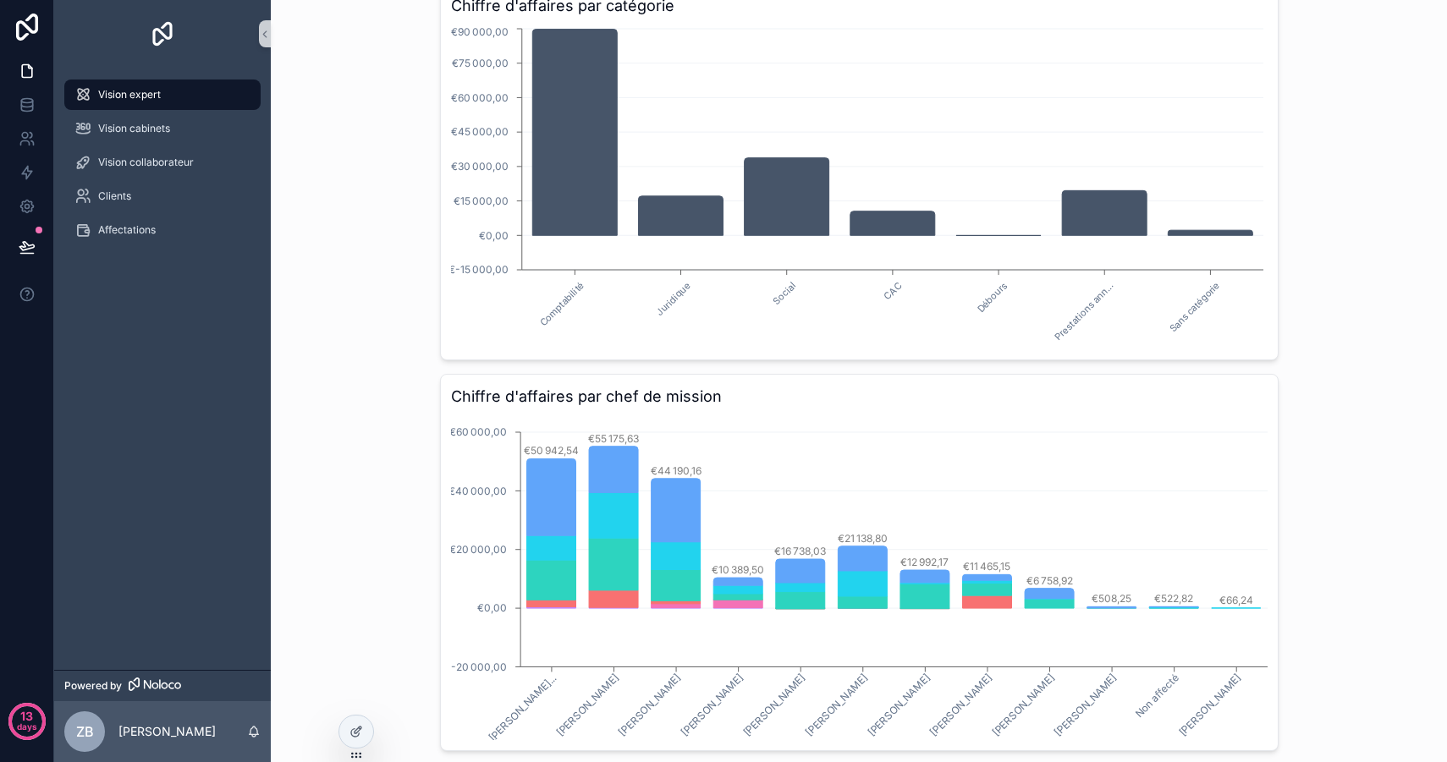
scroll to position [557, 0]
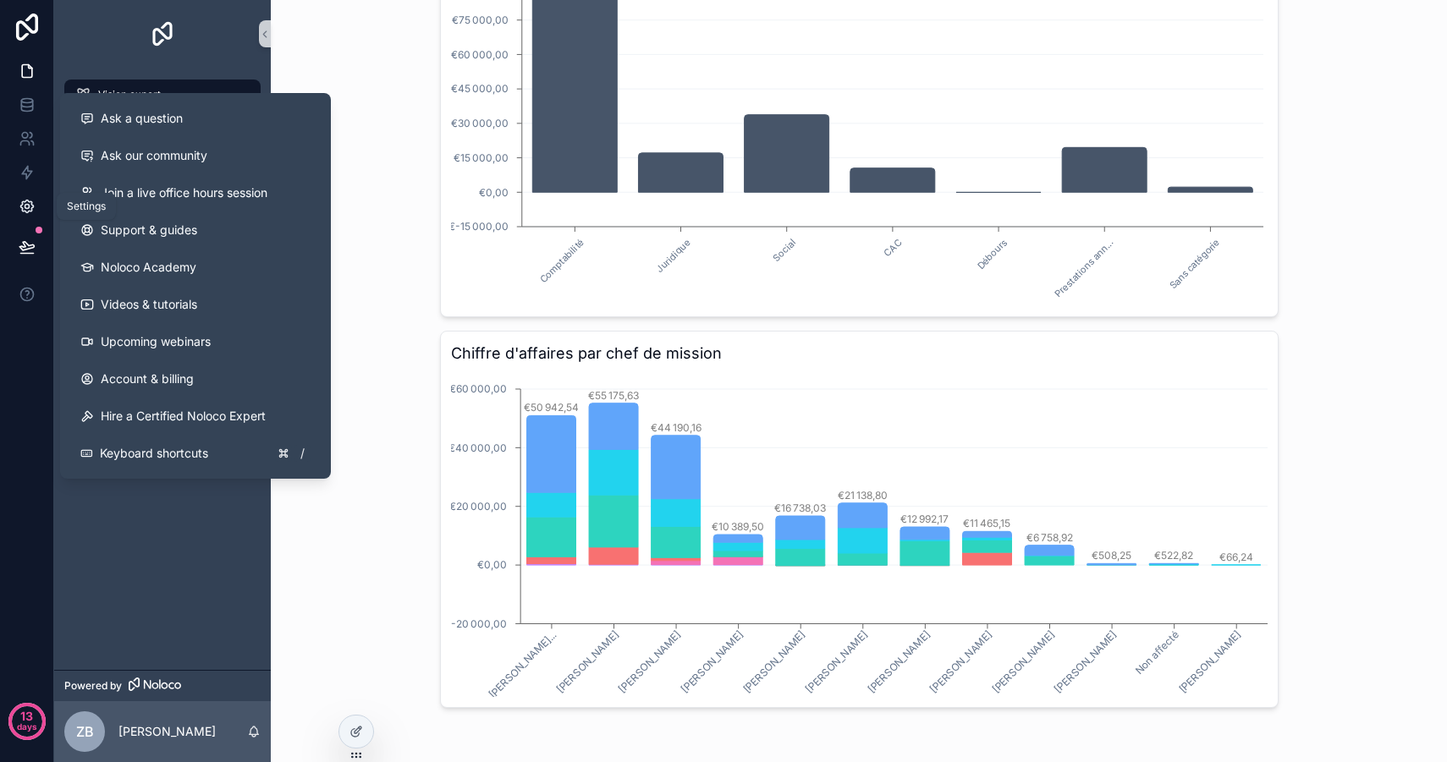
click at [32, 213] on icon at bounding box center [27, 206] width 17 height 17
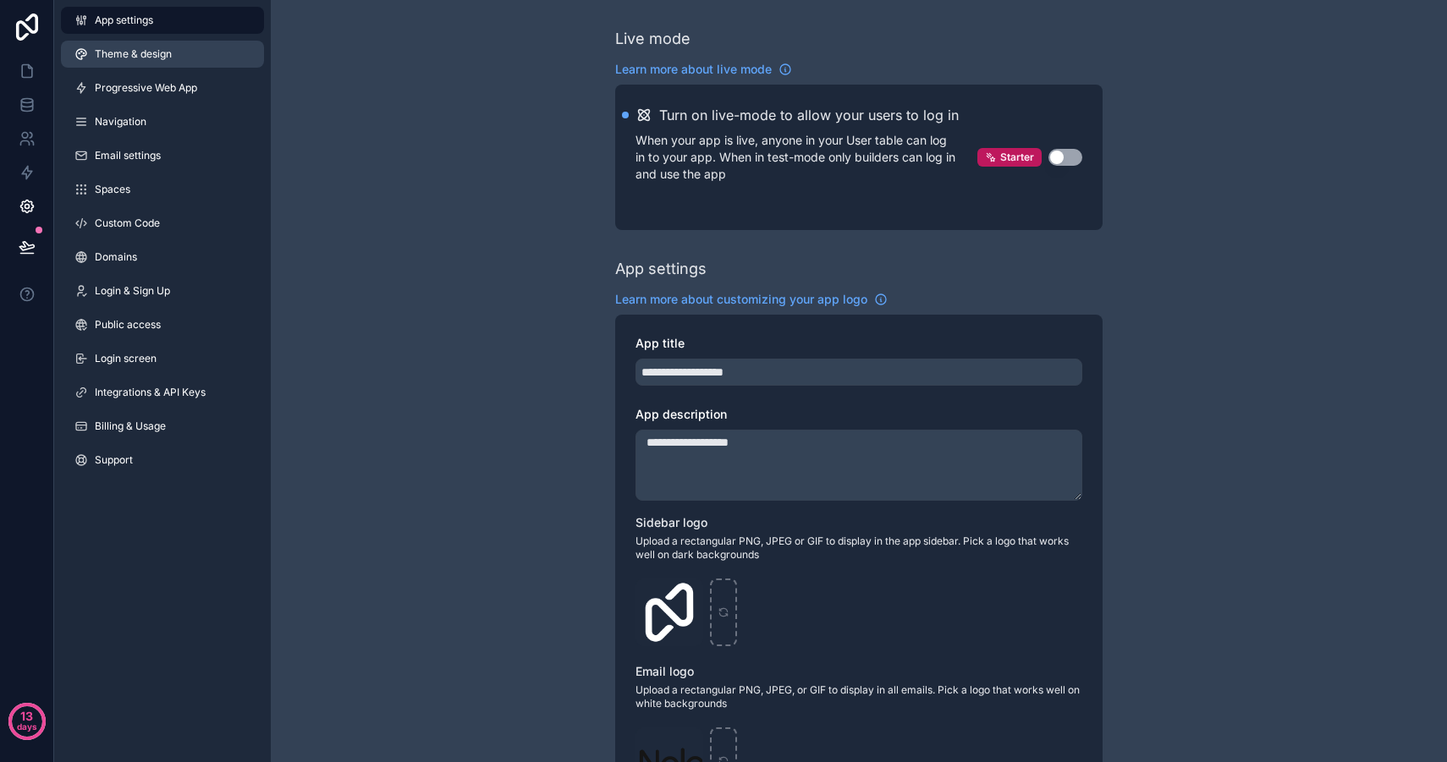
click at [183, 59] on link "Theme & design" at bounding box center [162, 54] width 203 height 27
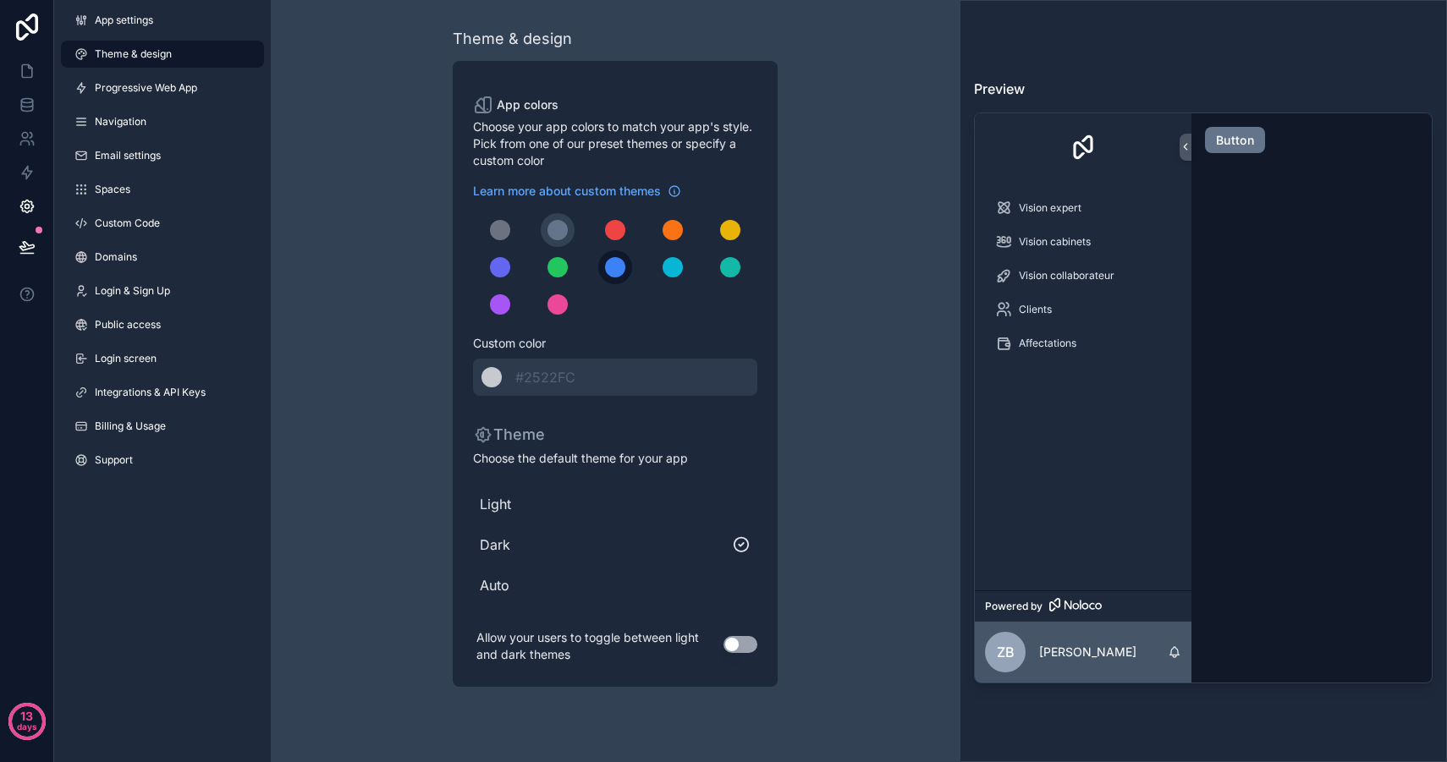
click at [629, 270] on button "scrollable content" at bounding box center [615, 267] width 34 height 34
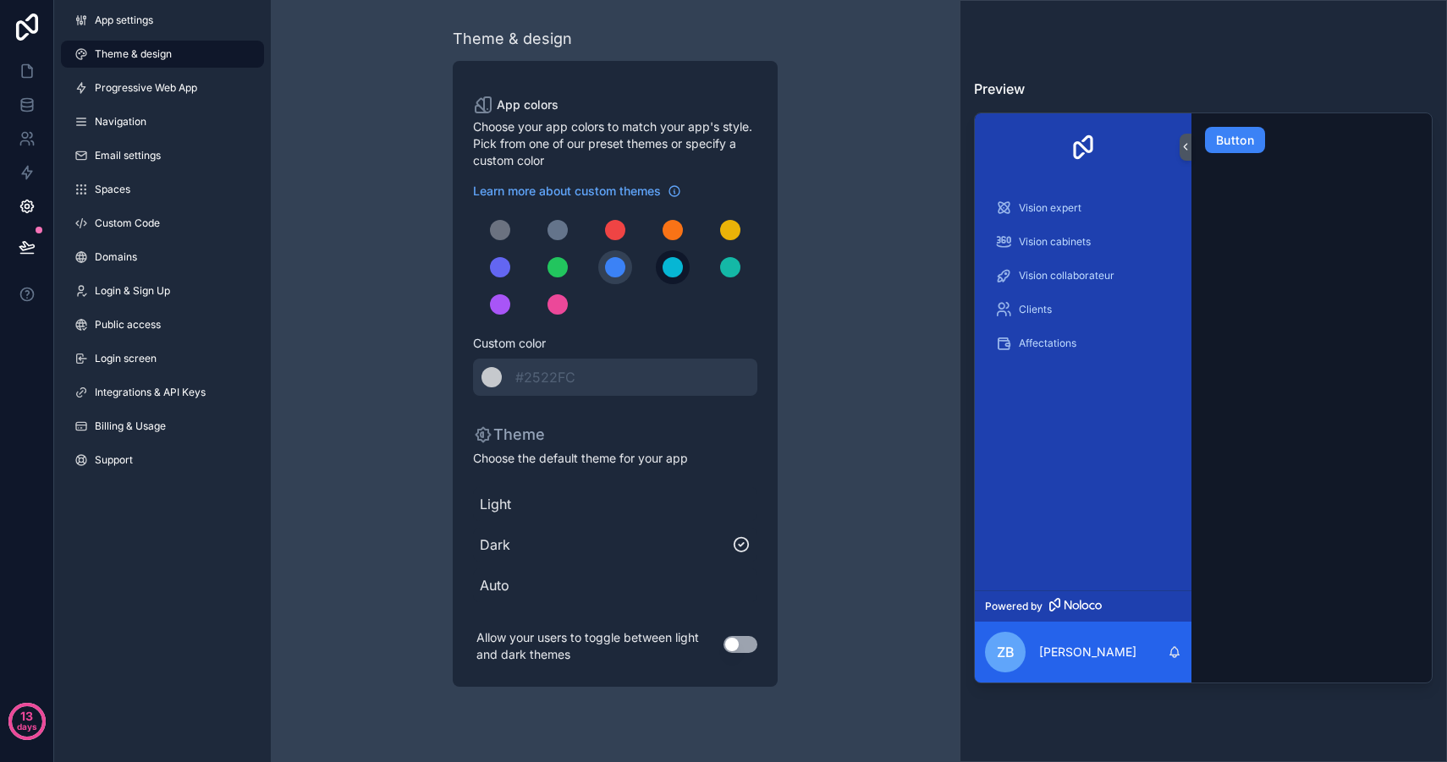
click at [667, 269] on div "scrollable content" at bounding box center [672, 267] width 20 height 20
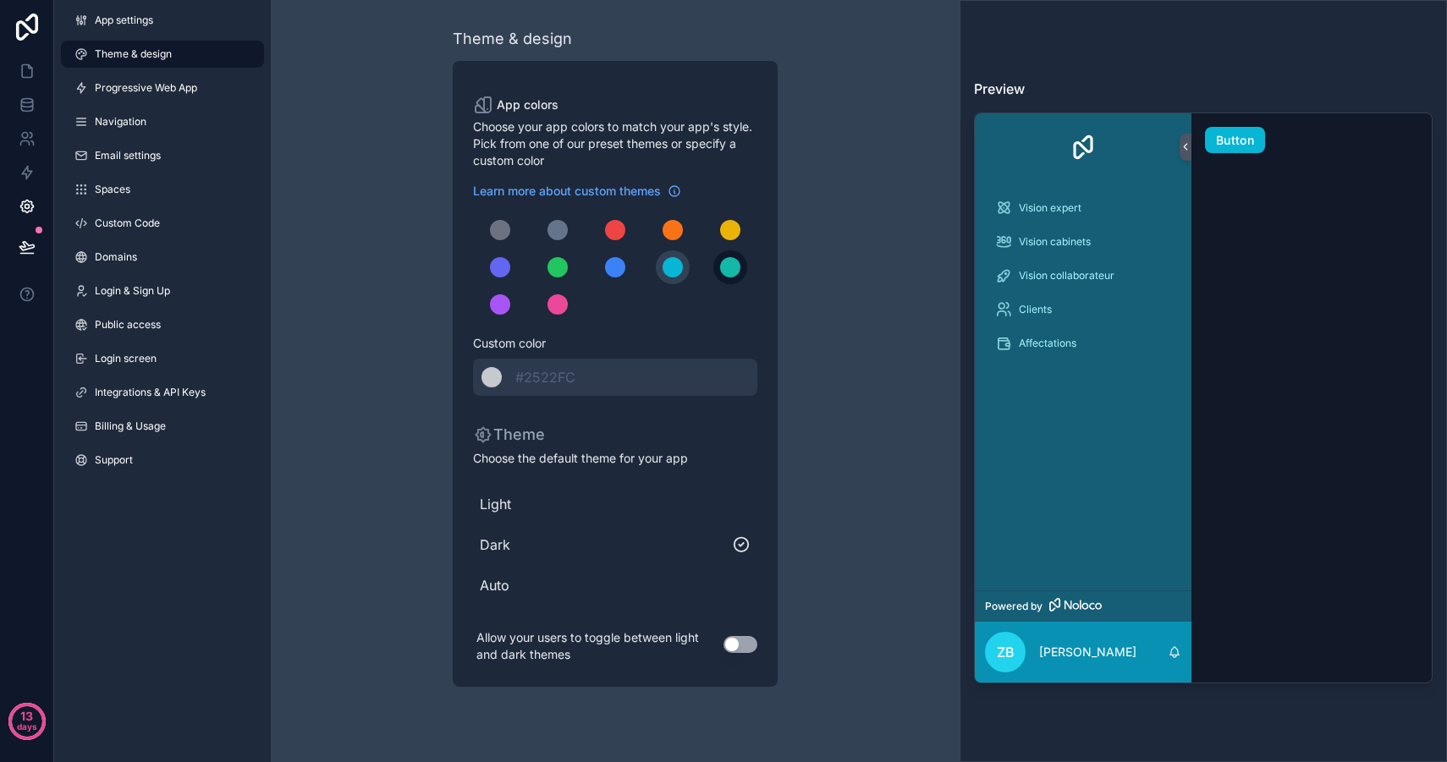
click at [727, 274] on div "scrollable content" at bounding box center [730, 267] width 20 height 20
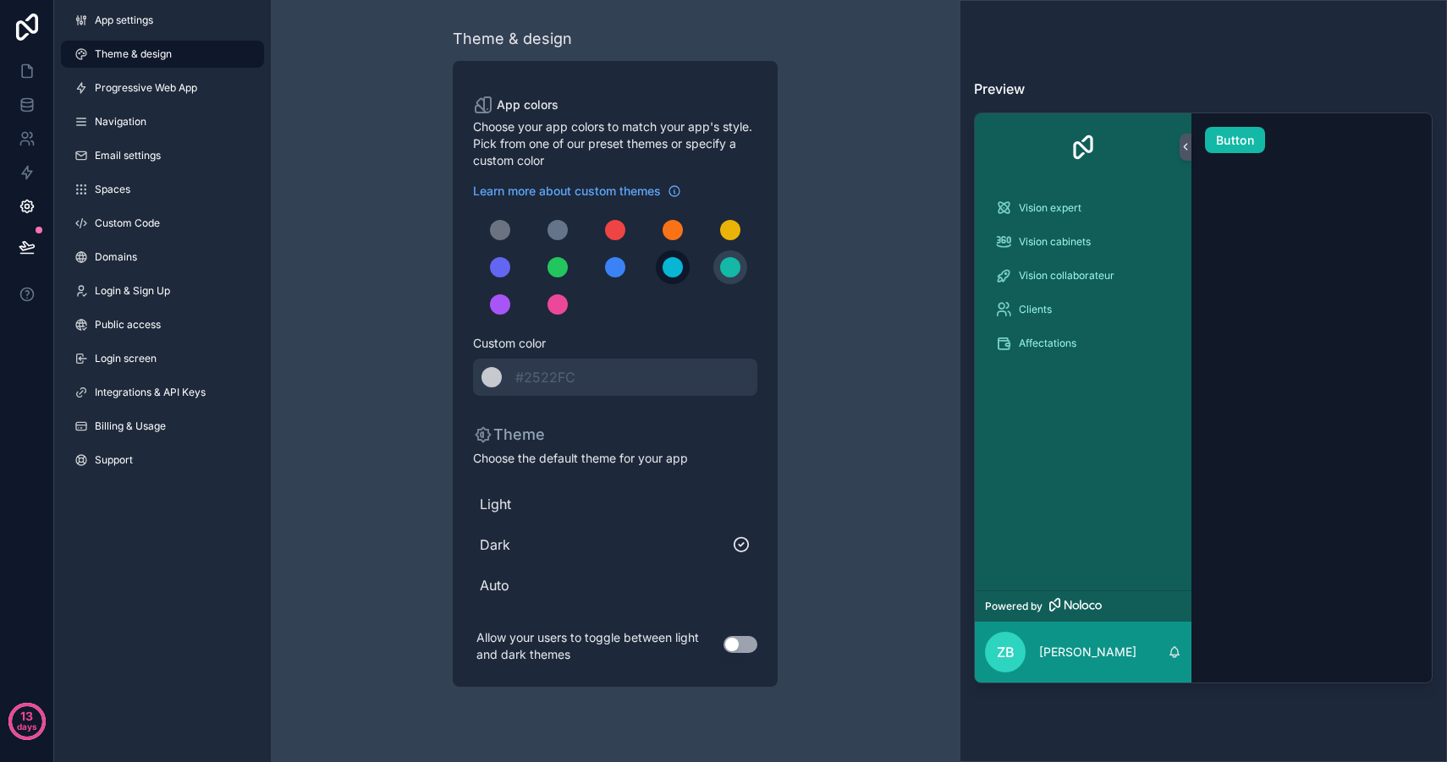
click at [670, 272] on div "scrollable content" at bounding box center [672, 267] width 20 height 20
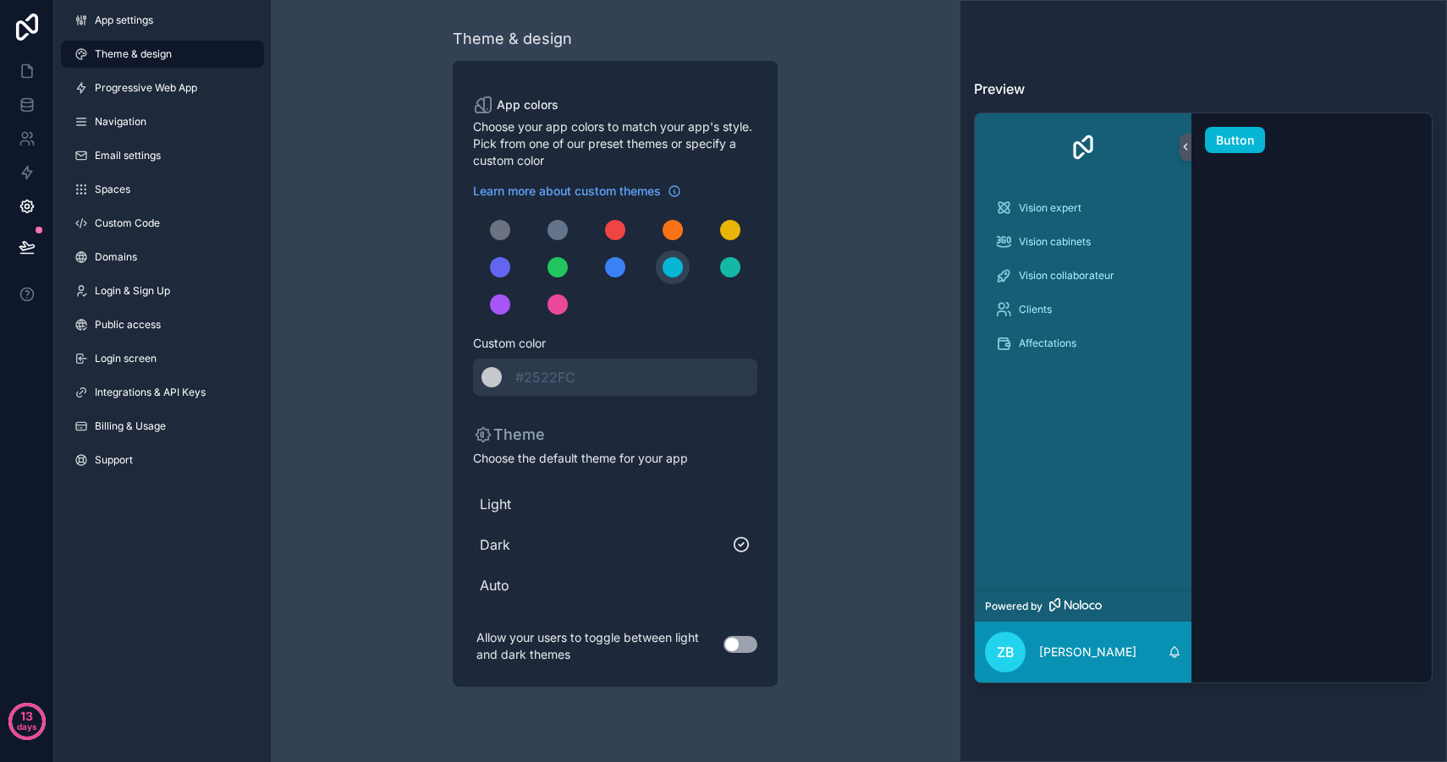
click at [495, 501] on span "Light" at bounding box center [615, 504] width 271 height 20
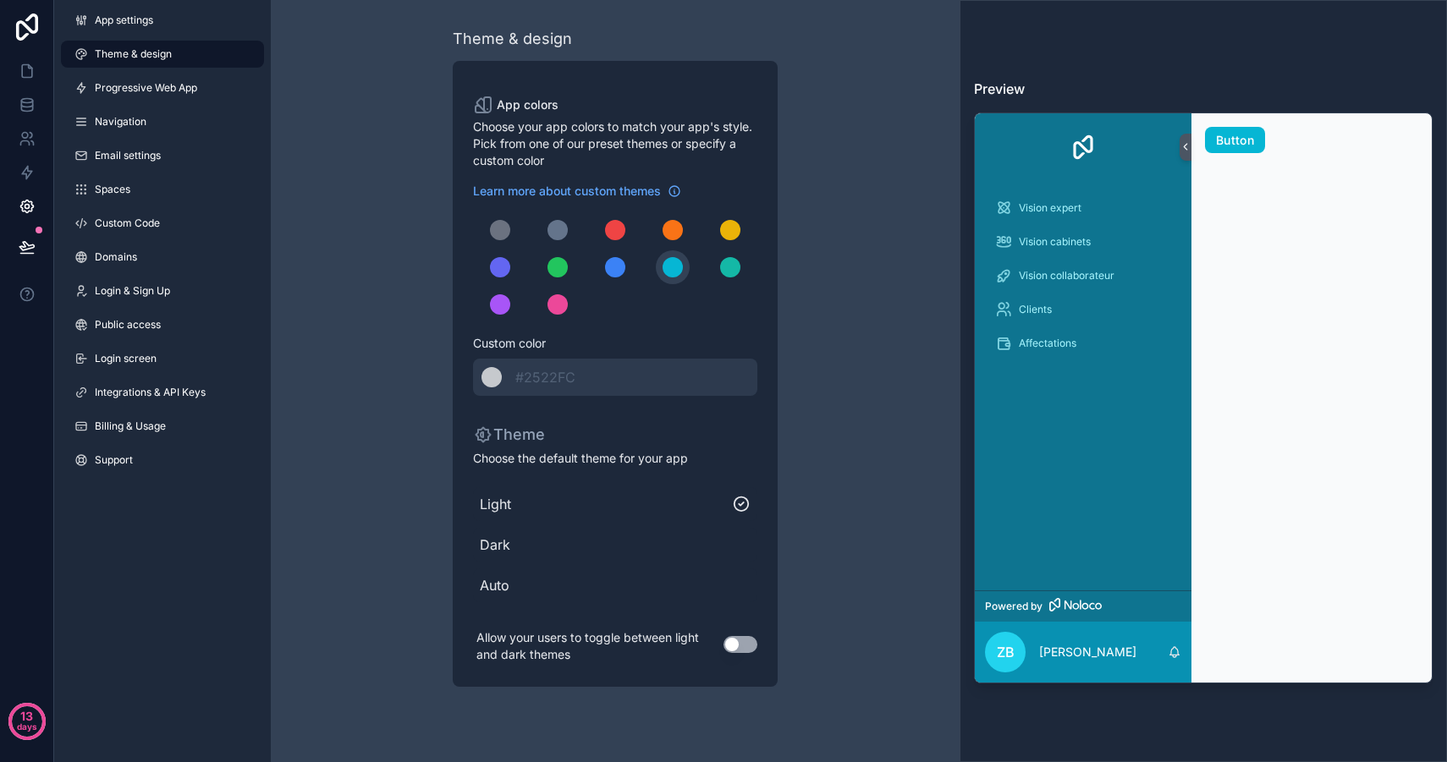
click at [750, 640] on button "Use setting" at bounding box center [740, 644] width 34 height 17
click at [27, 69] on icon at bounding box center [27, 71] width 17 height 17
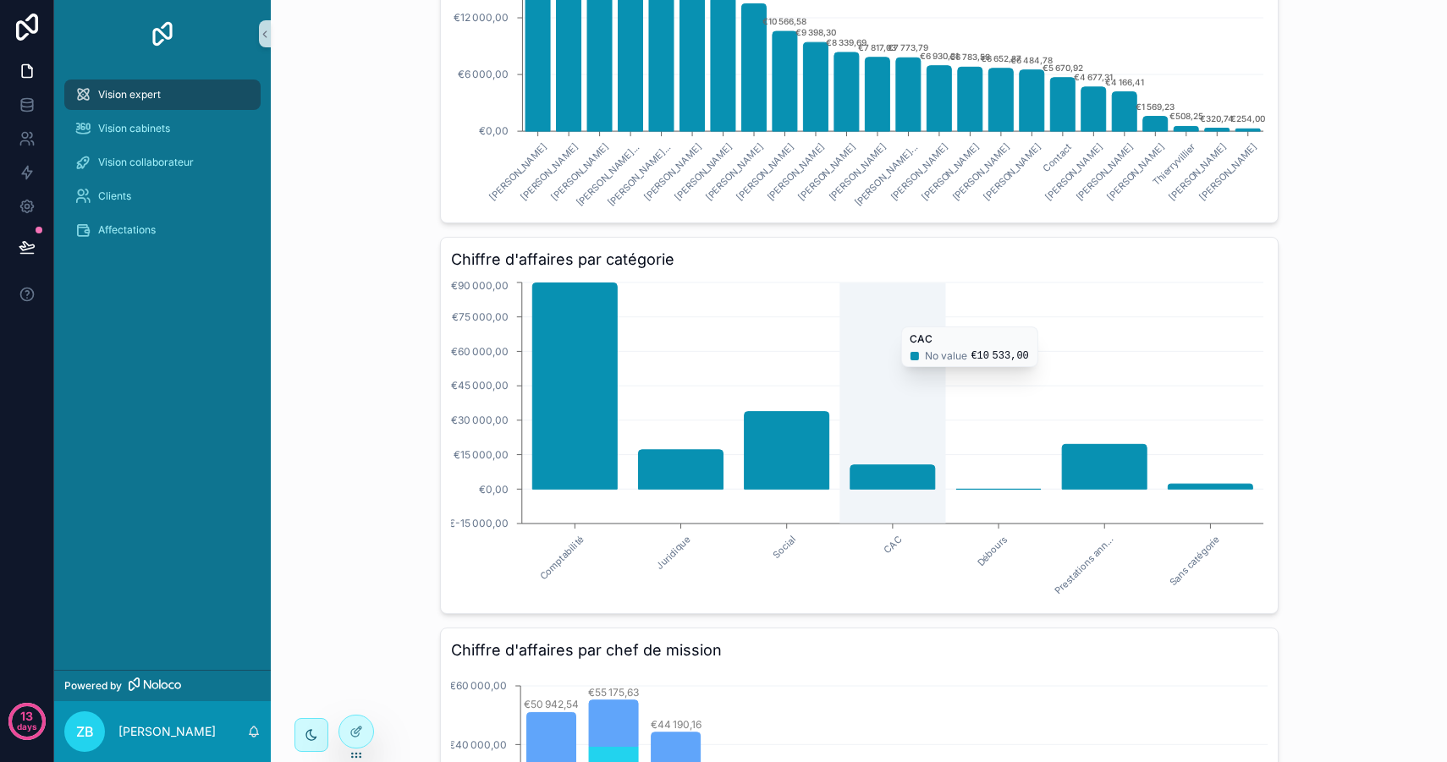
scroll to position [557, 0]
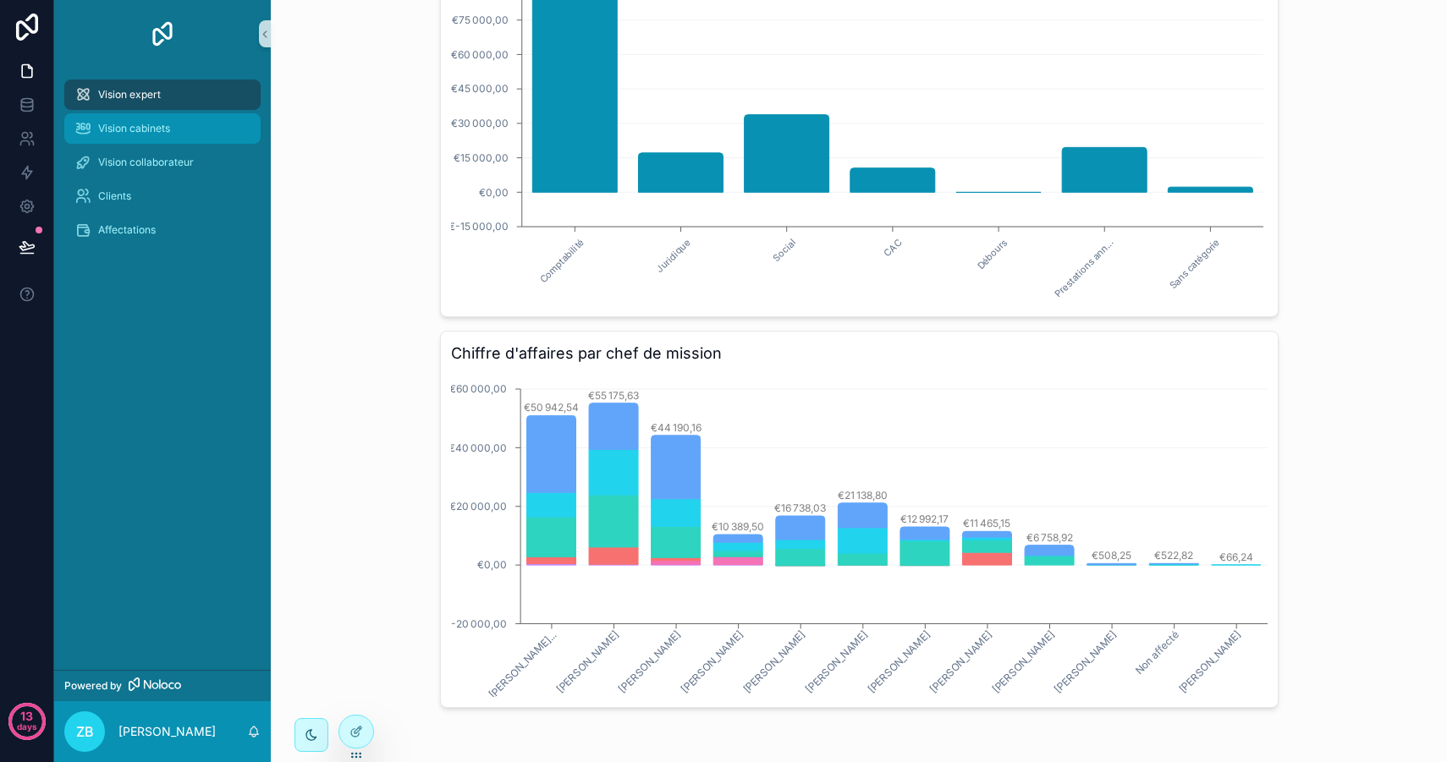
click at [167, 132] on span "Vision cabinets" at bounding box center [134, 129] width 72 height 14
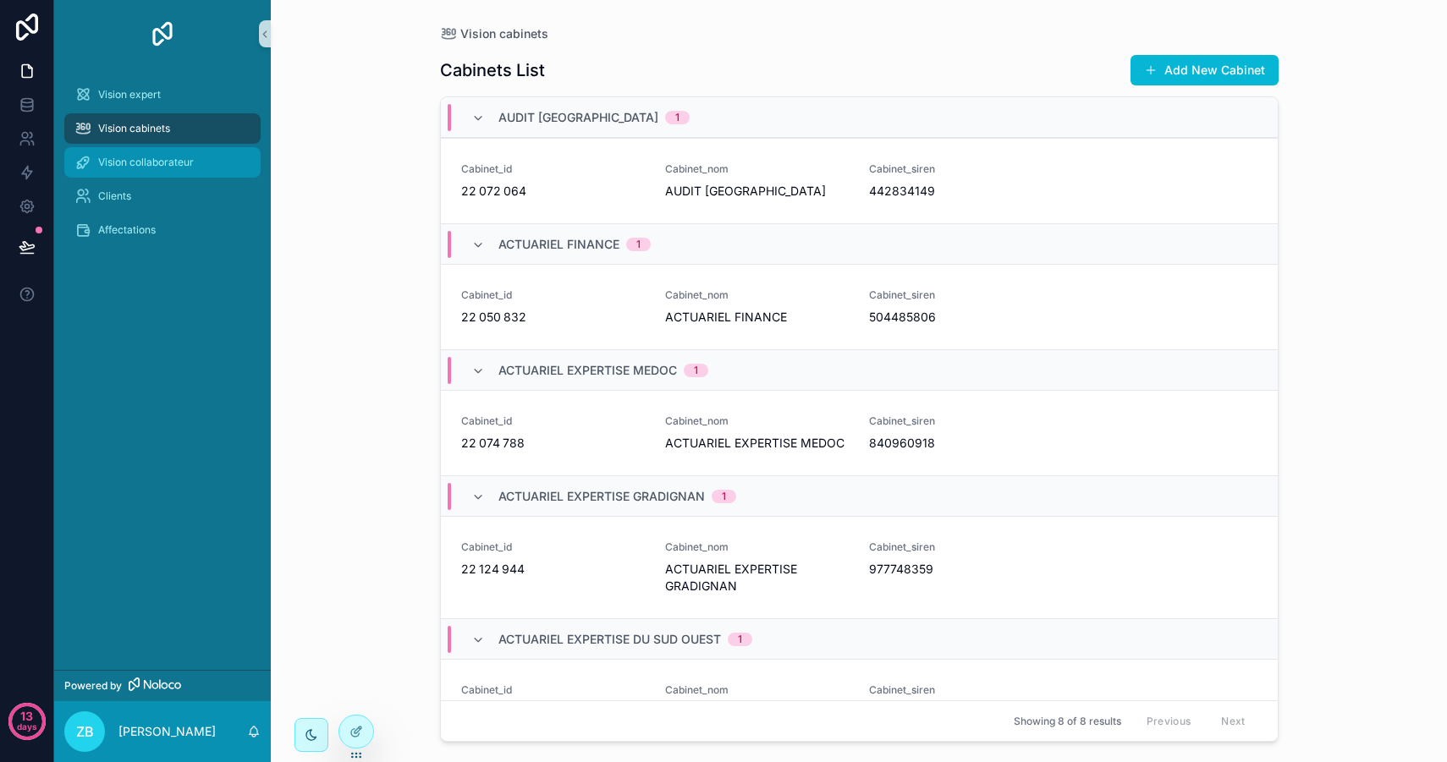
click at [162, 172] on div "Vision collaborateur" at bounding box center [162, 162] width 176 height 27
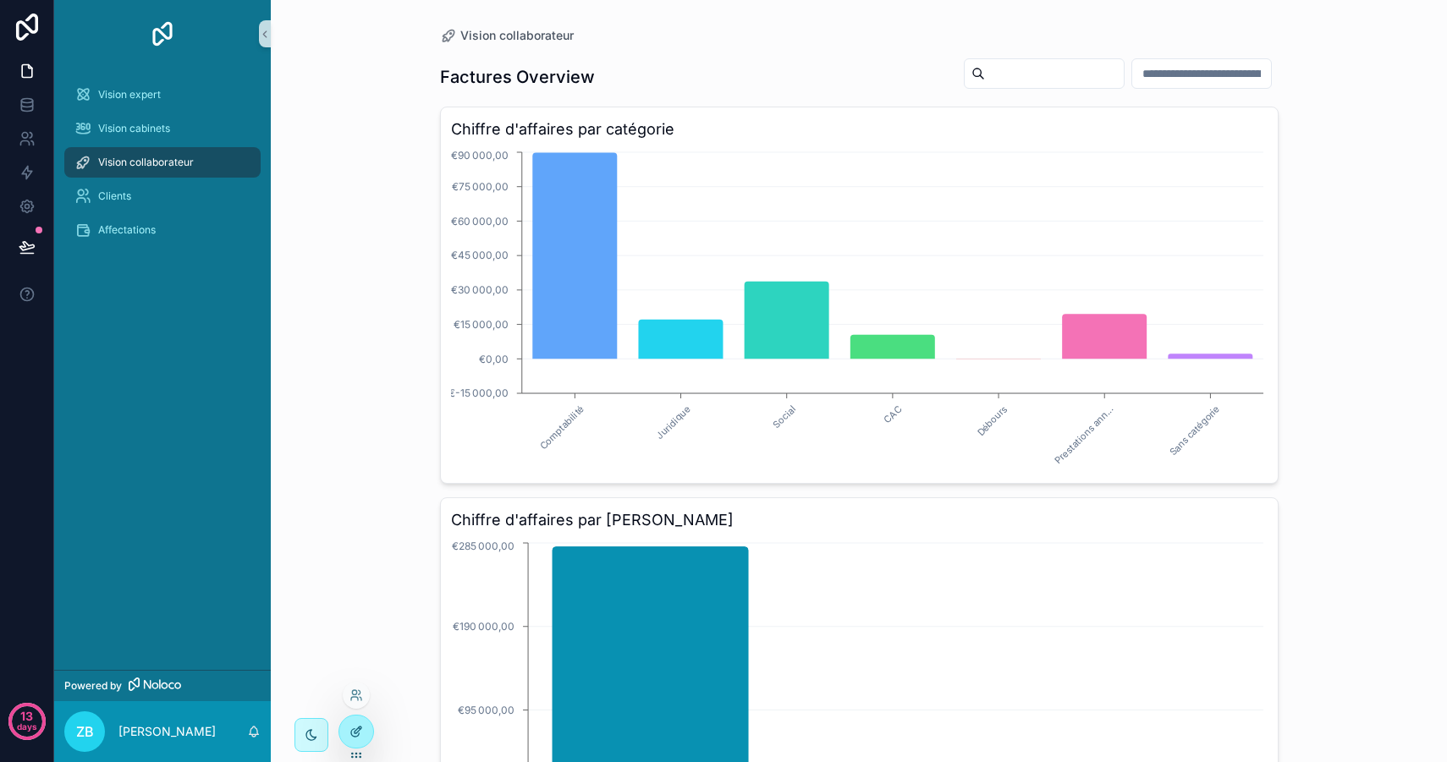
click at [354, 729] on icon at bounding box center [355, 733] width 8 height 8
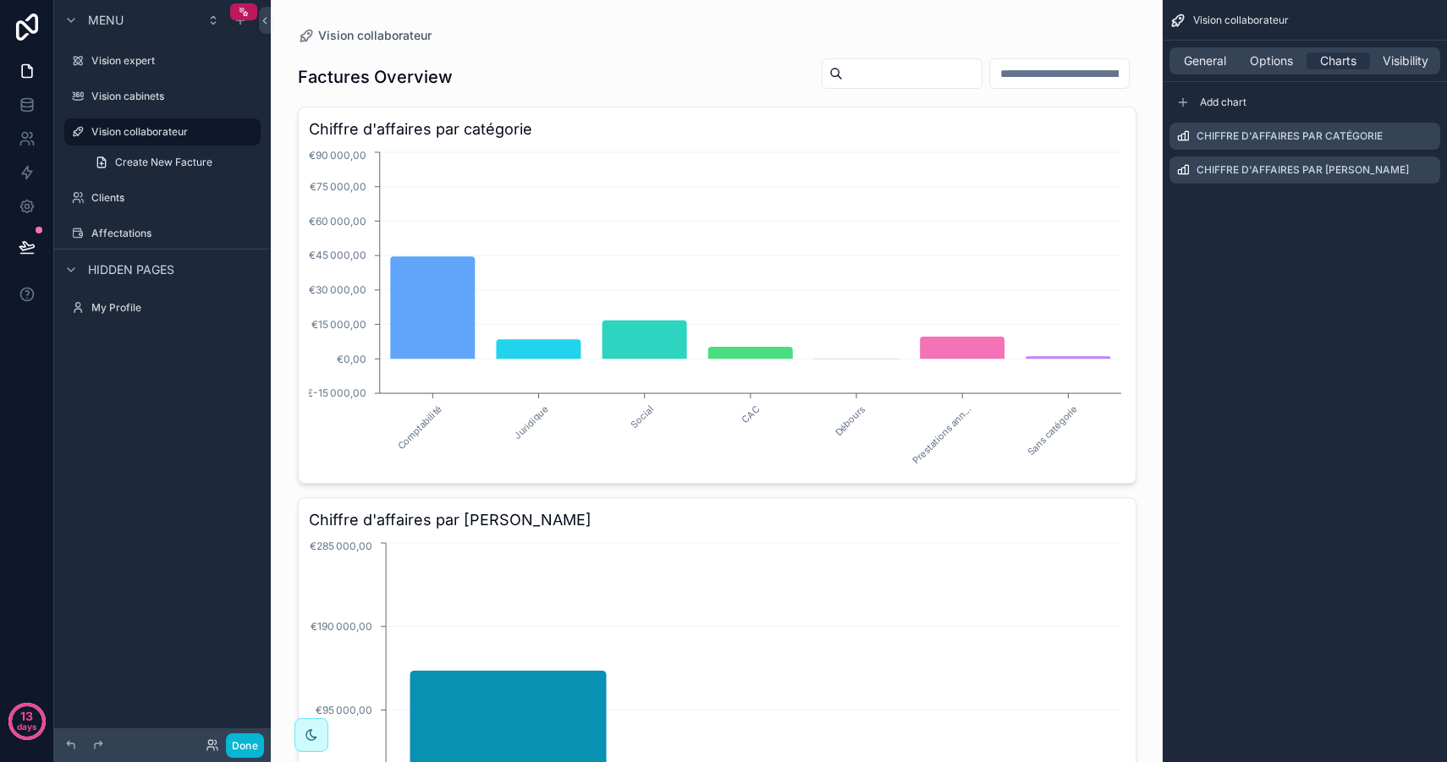
scroll to position [1, 0]
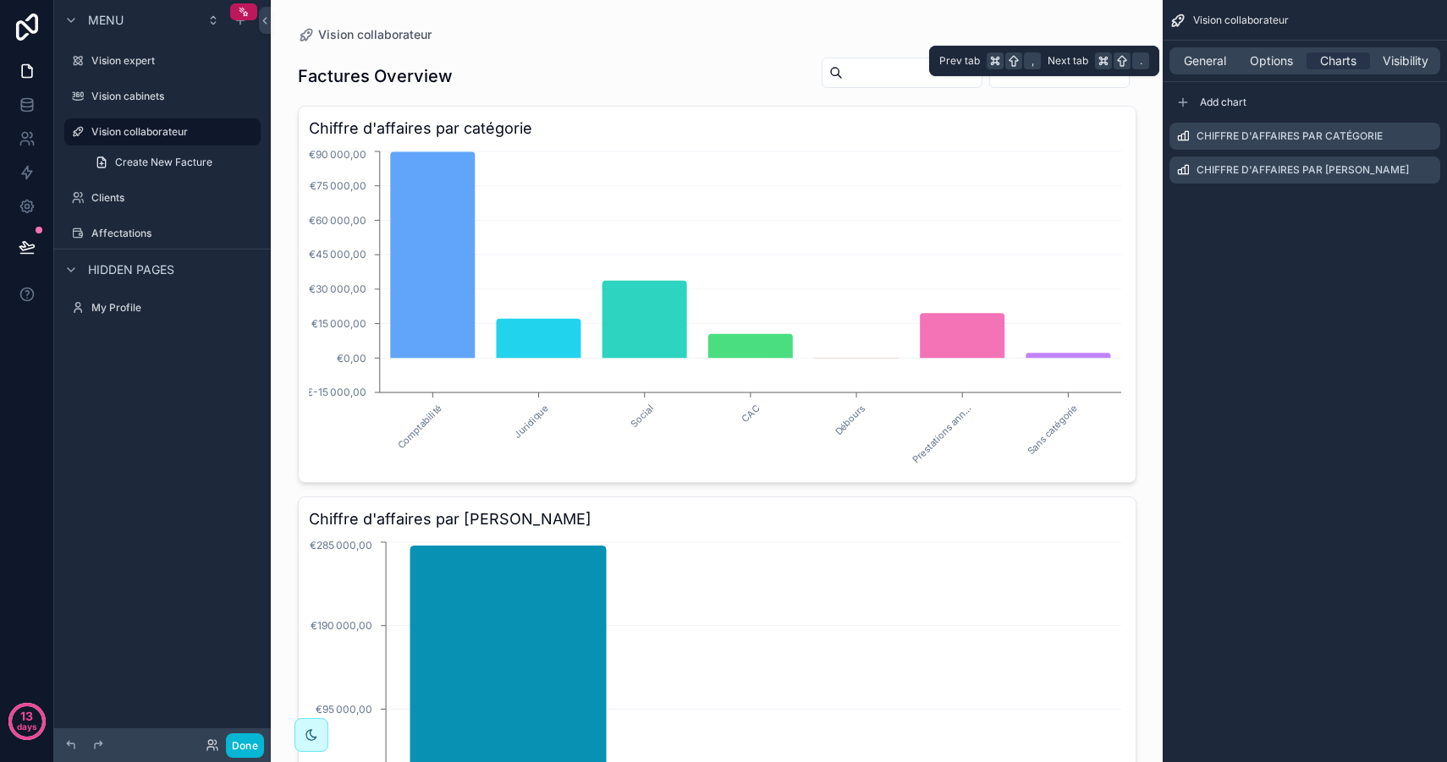
click at [1398, 50] on div "General Options Charts Visibility" at bounding box center [1304, 60] width 271 height 27
click at [1396, 63] on span "Visibility" at bounding box center [1405, 60] width 46 height 17
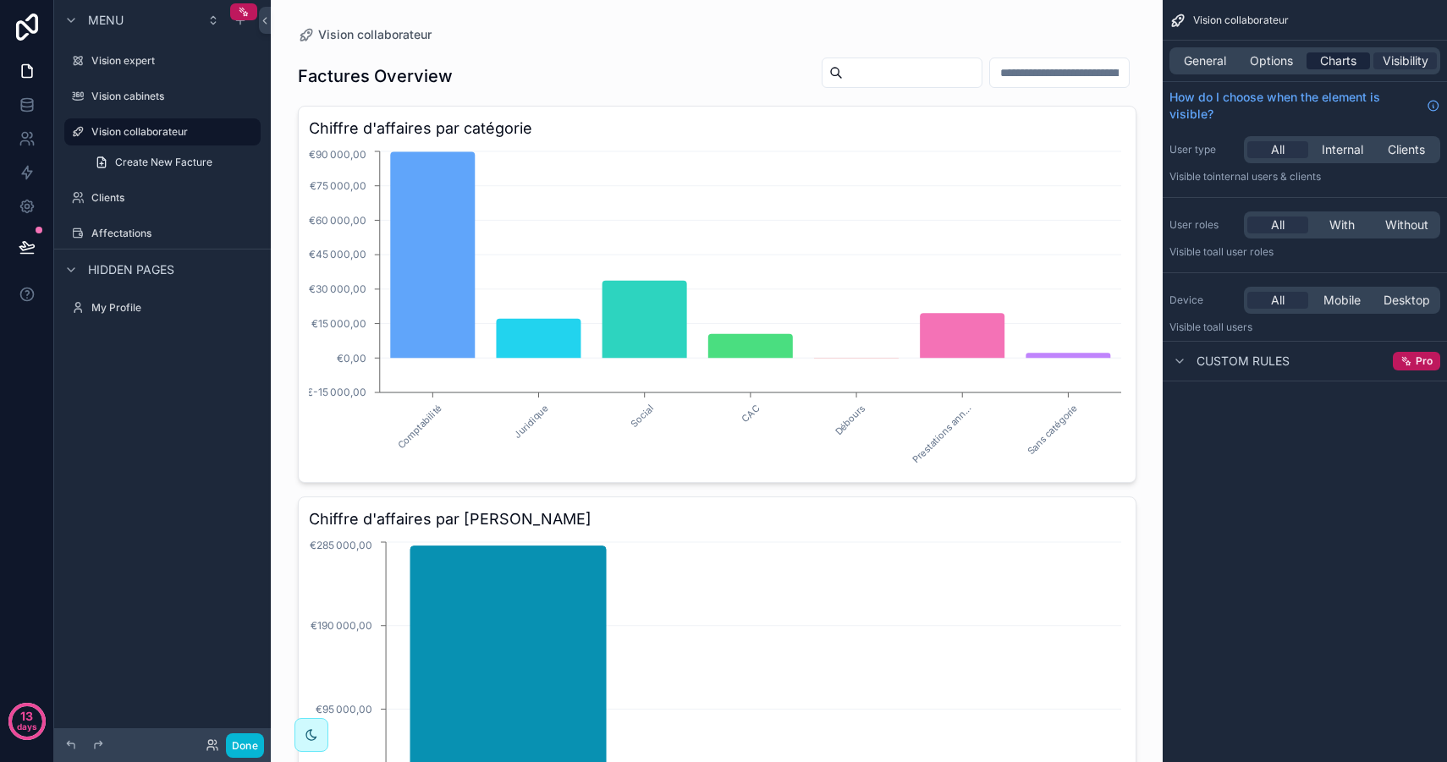
click at [1348, 66] on span "Charts" at bounding box center [1338, 60] width 36 height 17
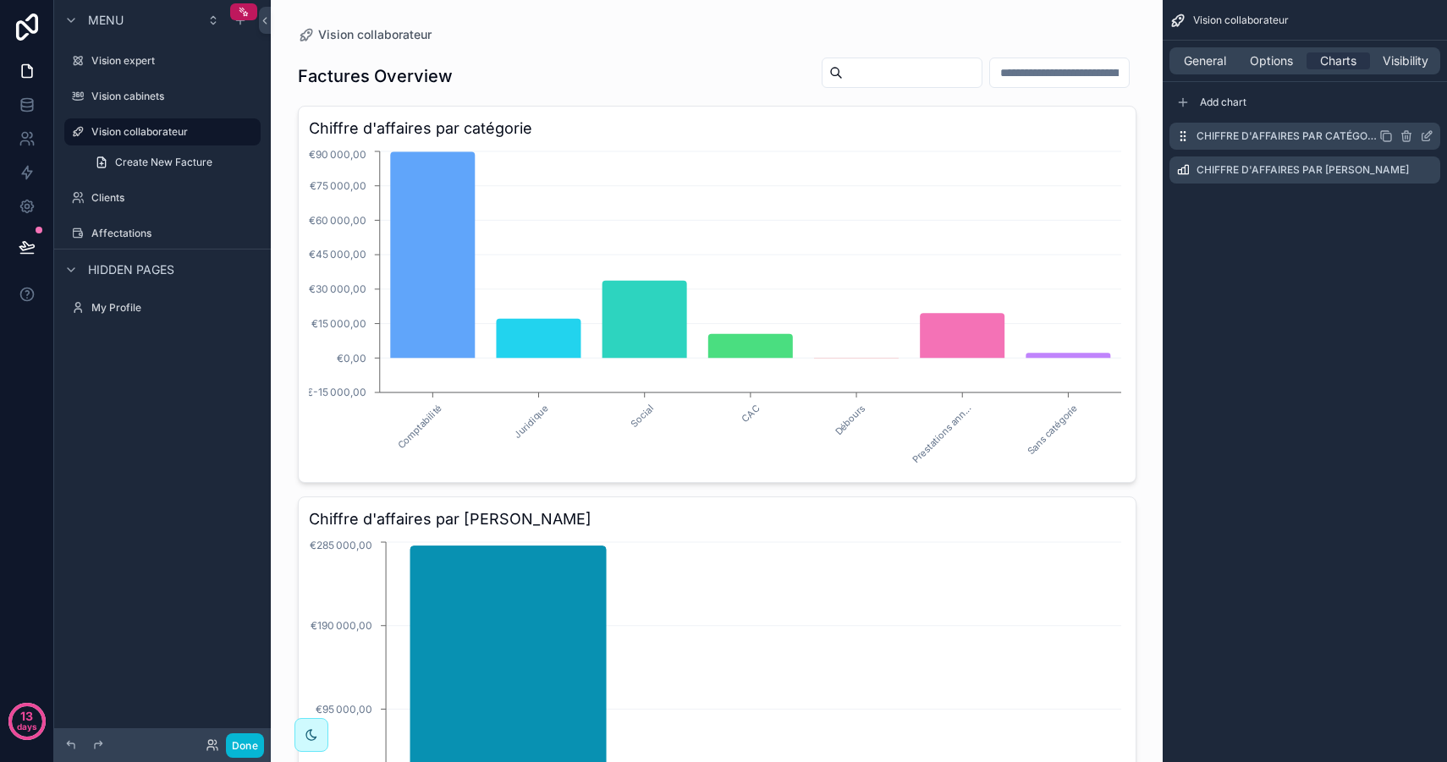
click at [1432, 137] on icon "scrollable content" at bounding box center [1426, 136] width 14 height 14
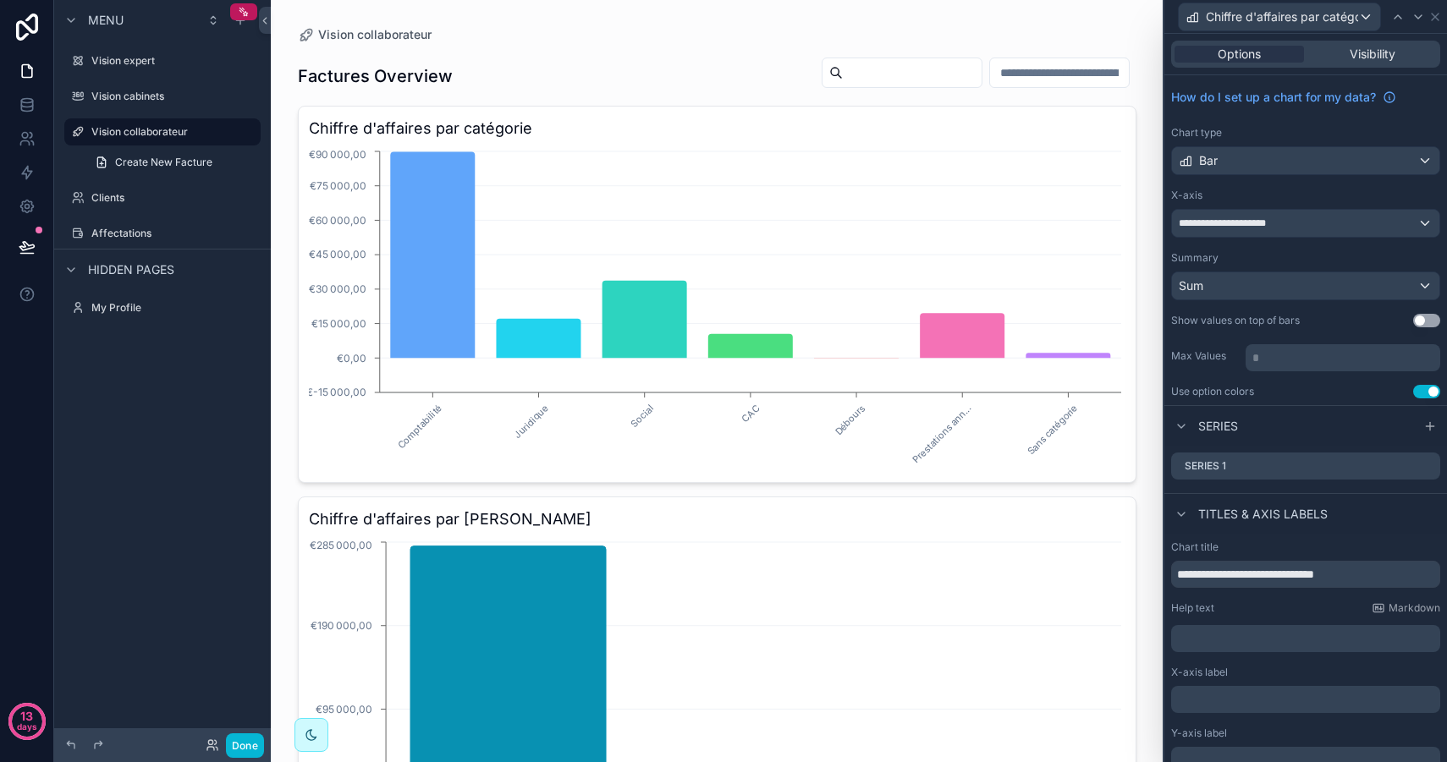
scroll to position [76, 0]
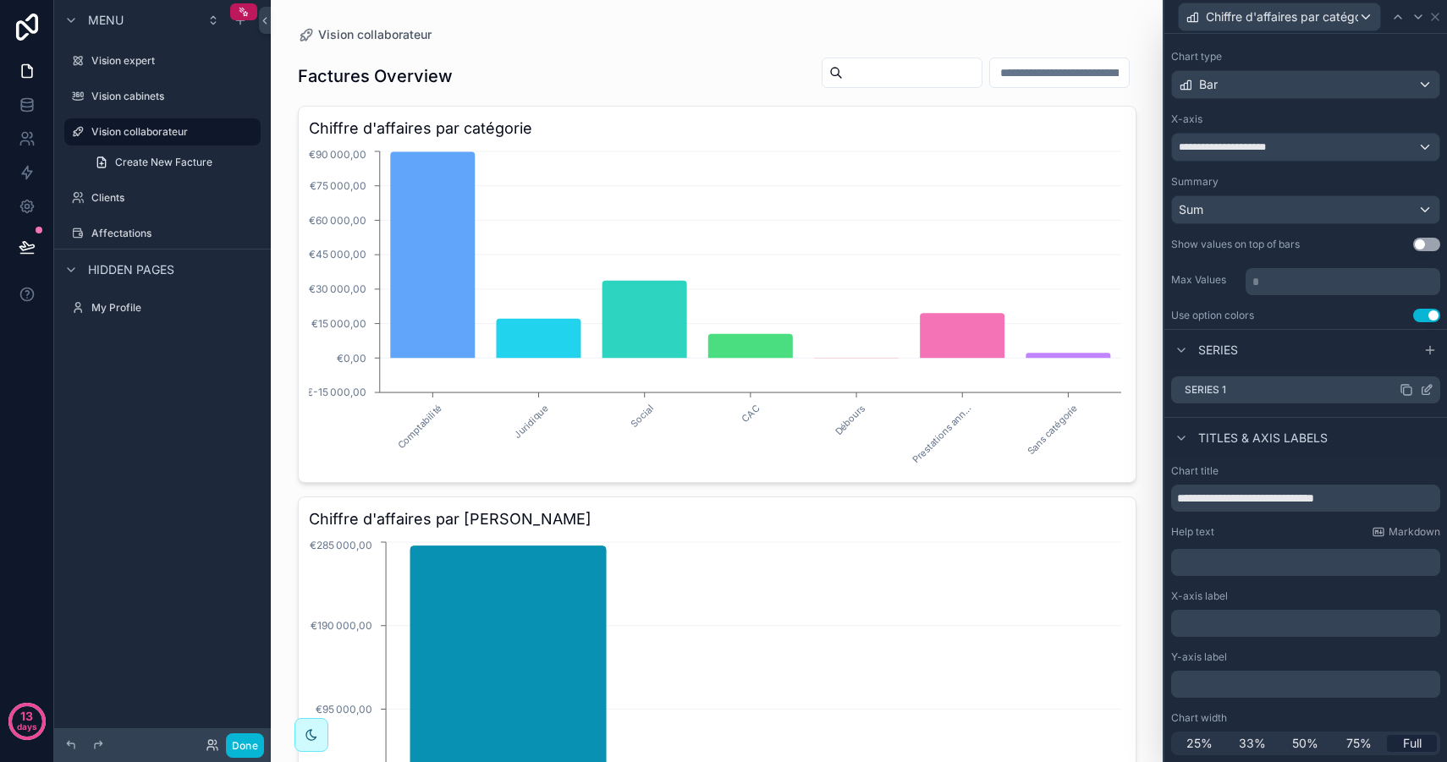
click at [1426, 392] on icon at bounding box center [1428, 388] width 7 height 7
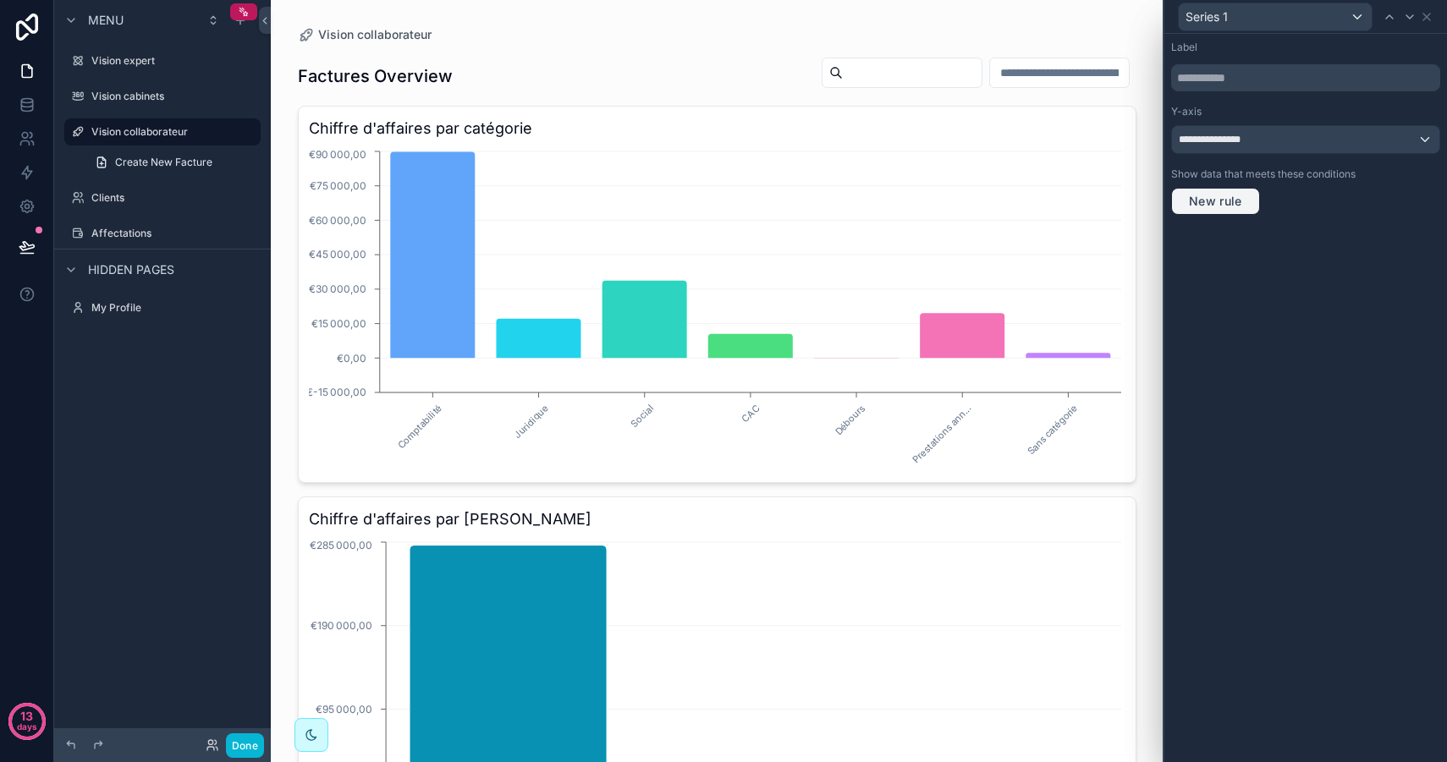
click at [1232, 195] on span "New rule" at bounding box center [1215, 201] width 67 height 15
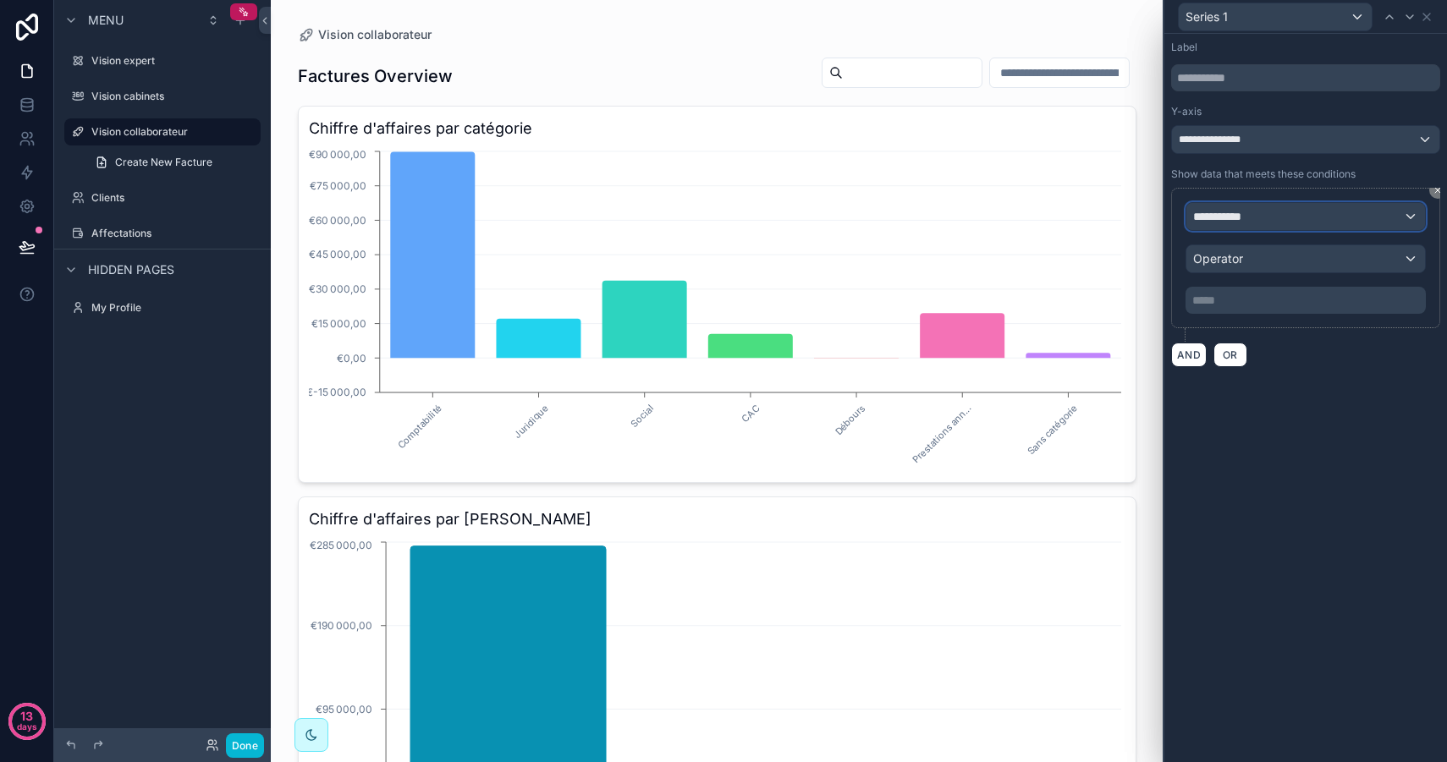
click at [1230, 216] on span "**********" at bounding box center [1224, 216] width 63 height 17
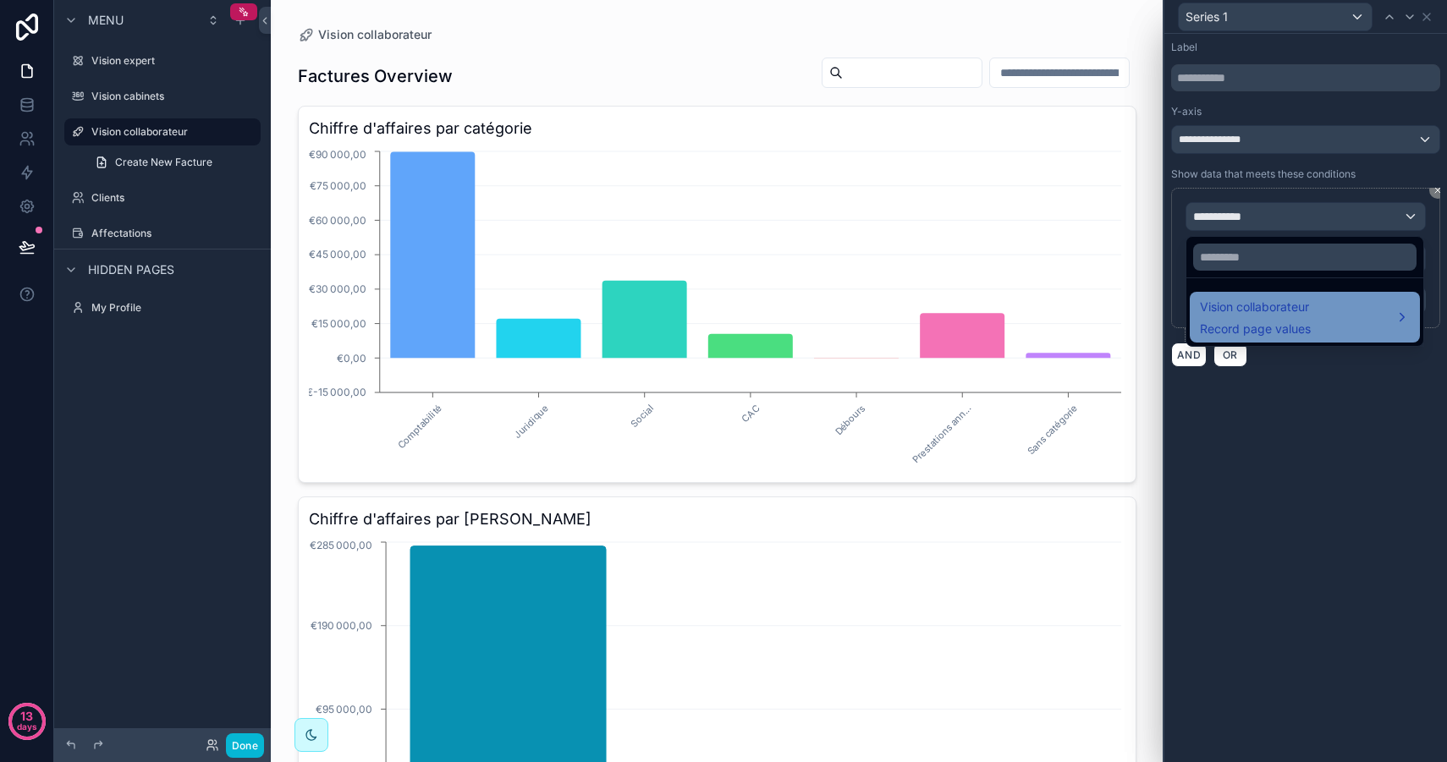
click at [1265, 318] on div "Vision collaborateur Record page values" at bounding box center [1255, 317] width 111 height 41
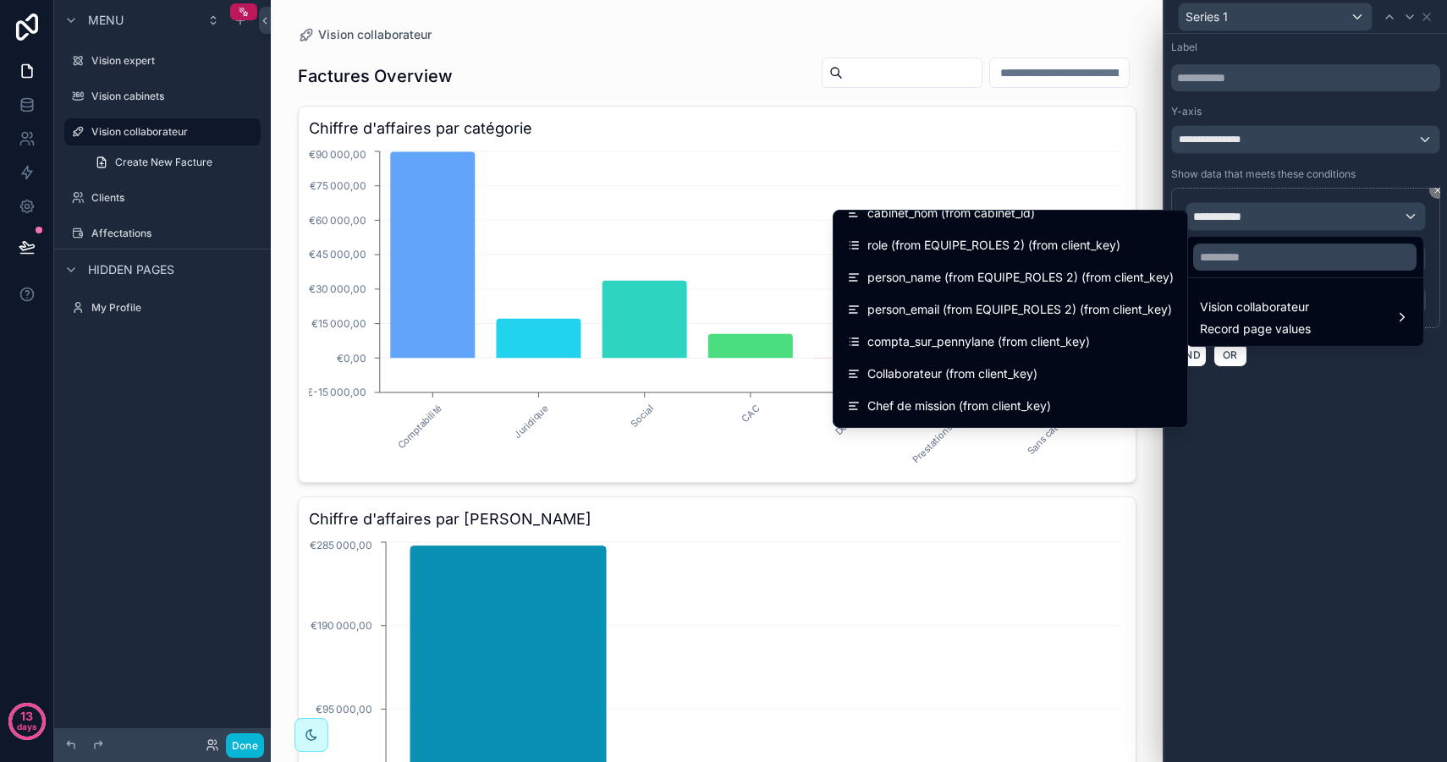
scroll to position [513, 0]
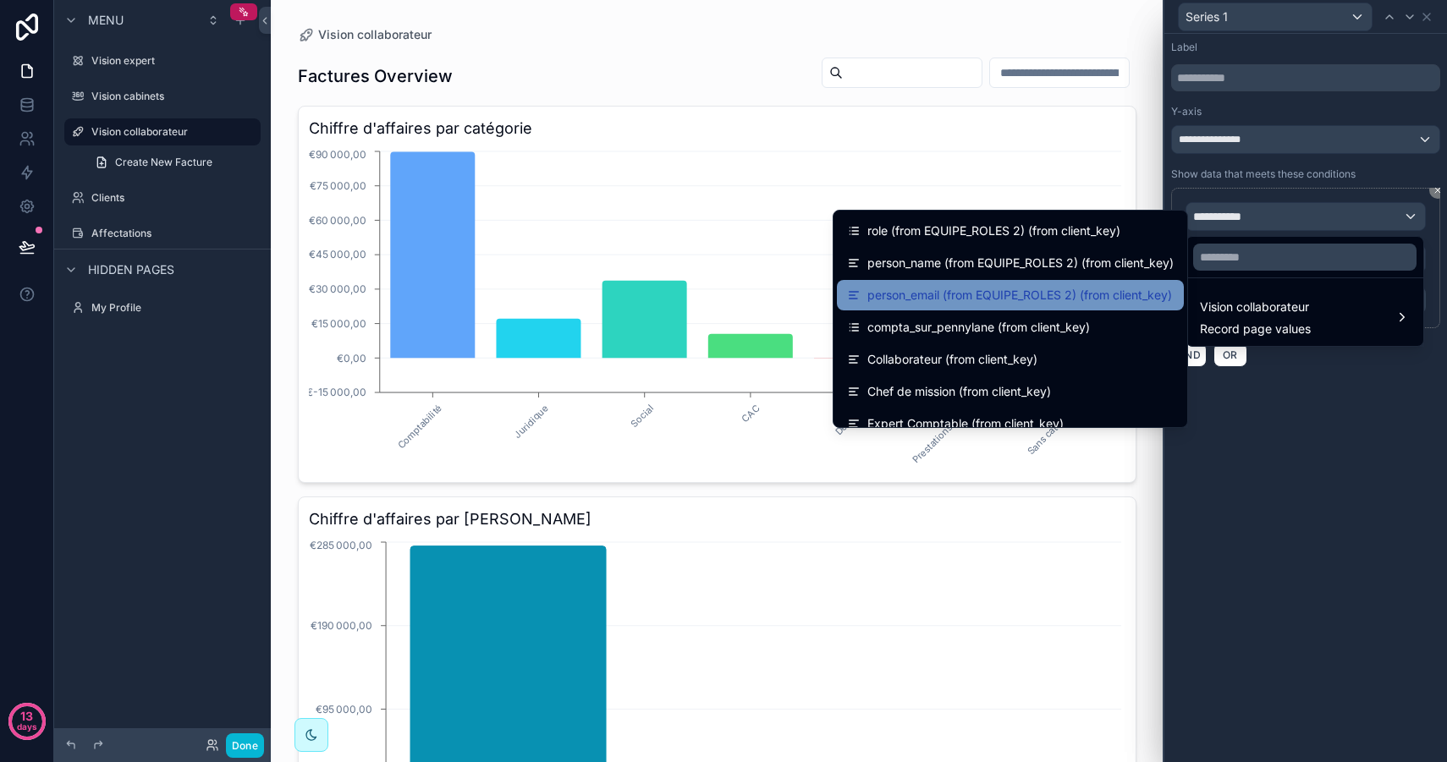
click at [1078, 294] on span "person_email (from EQUIPE_ROLES 2) (from client_key)" at bounding box center [1019, 295] width 305 height 20
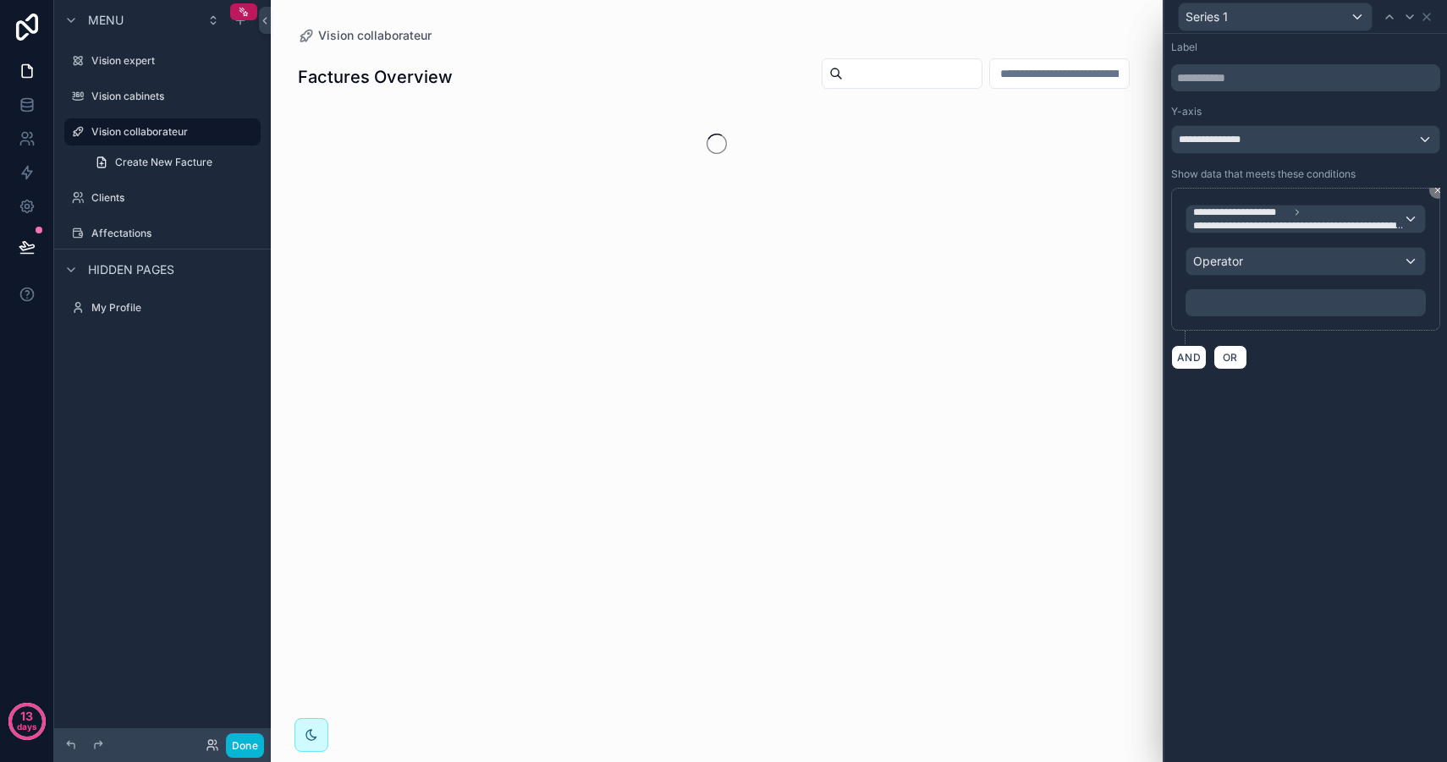
scroll to position [0, 0]
click at [1251, 258] on div "Operator" at bounding box center [1305, 261] width 239 height 27
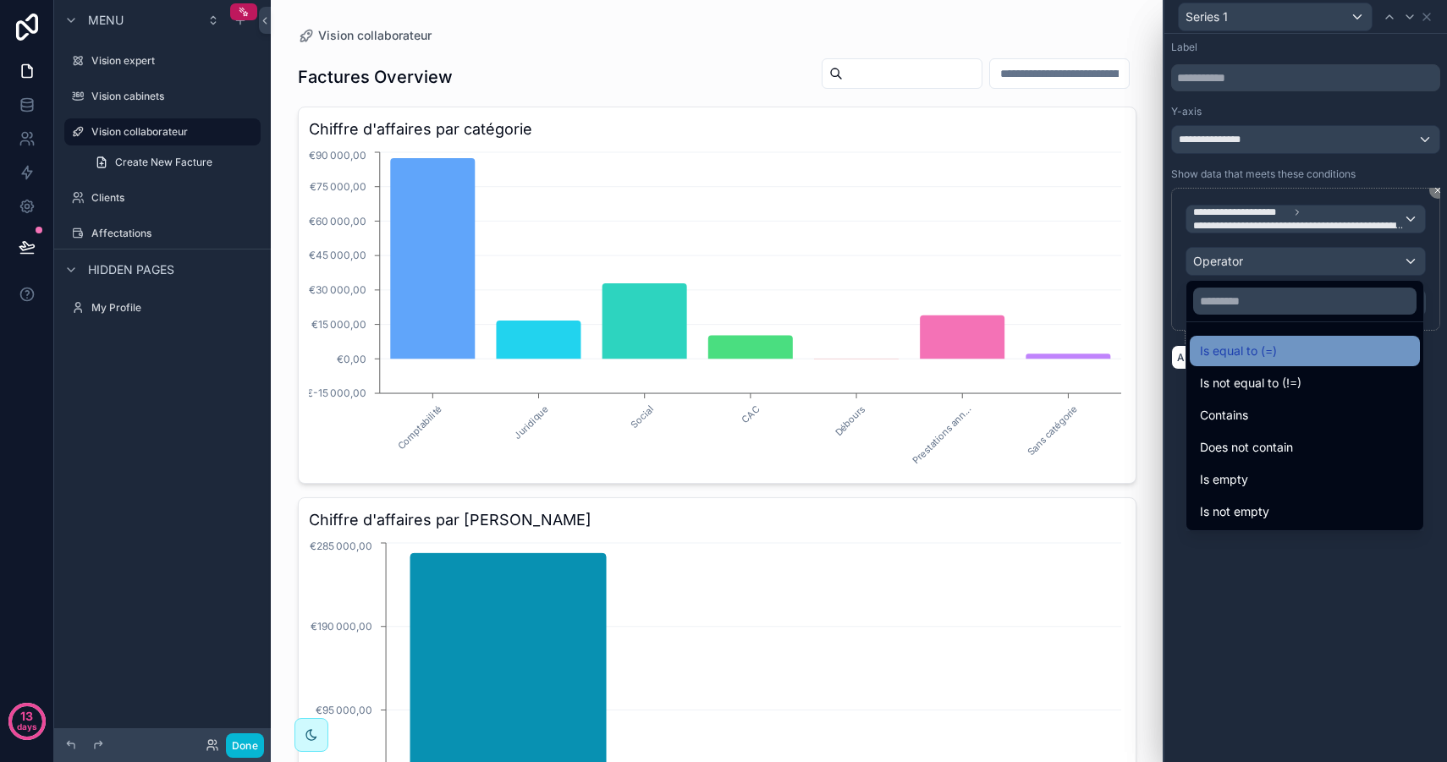
click at [1268, 344] on span "Is equal to (=)" at bounding box center [1238, 351] width 77 height 20
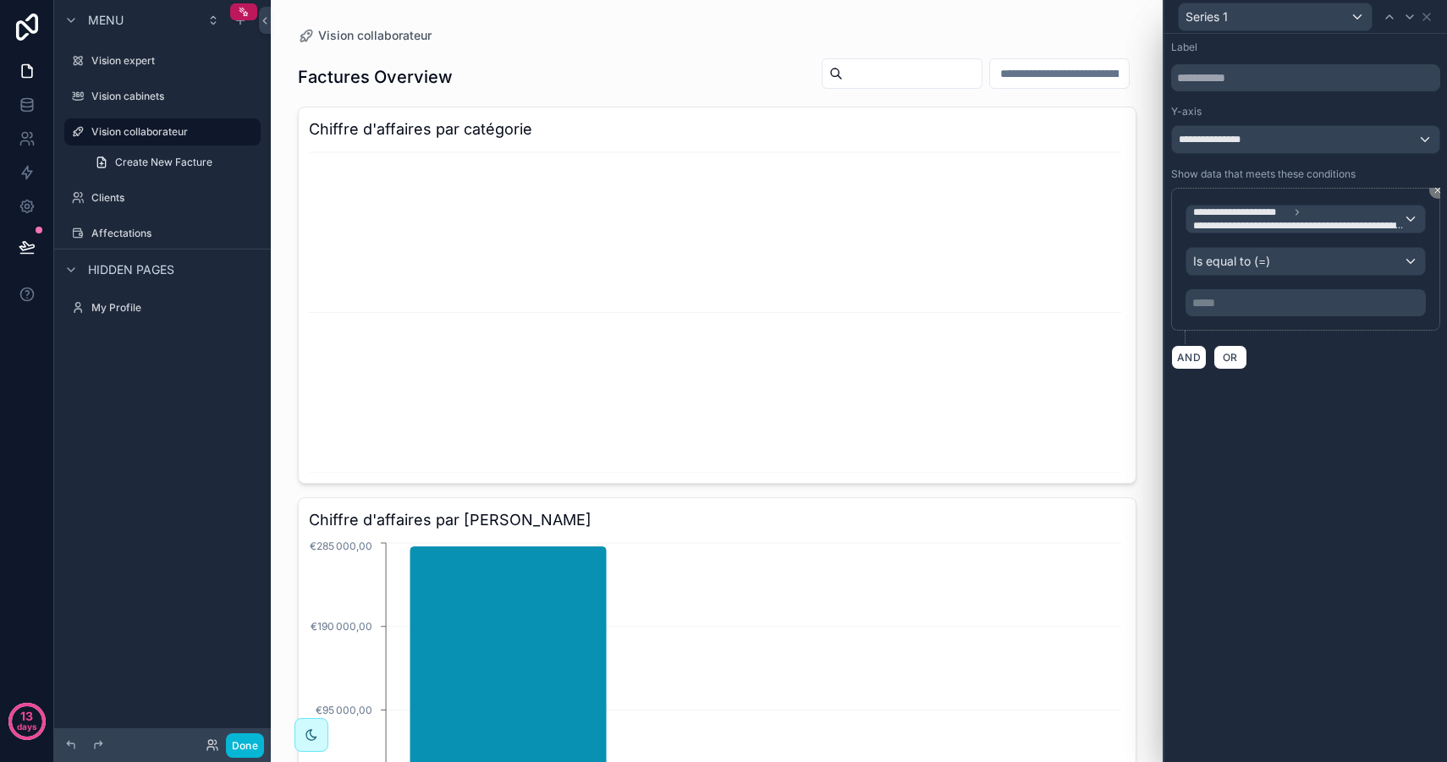
click at [1253, 309] on p "***** ﻿" at bounding box center [1307, 302] width 230 height 17
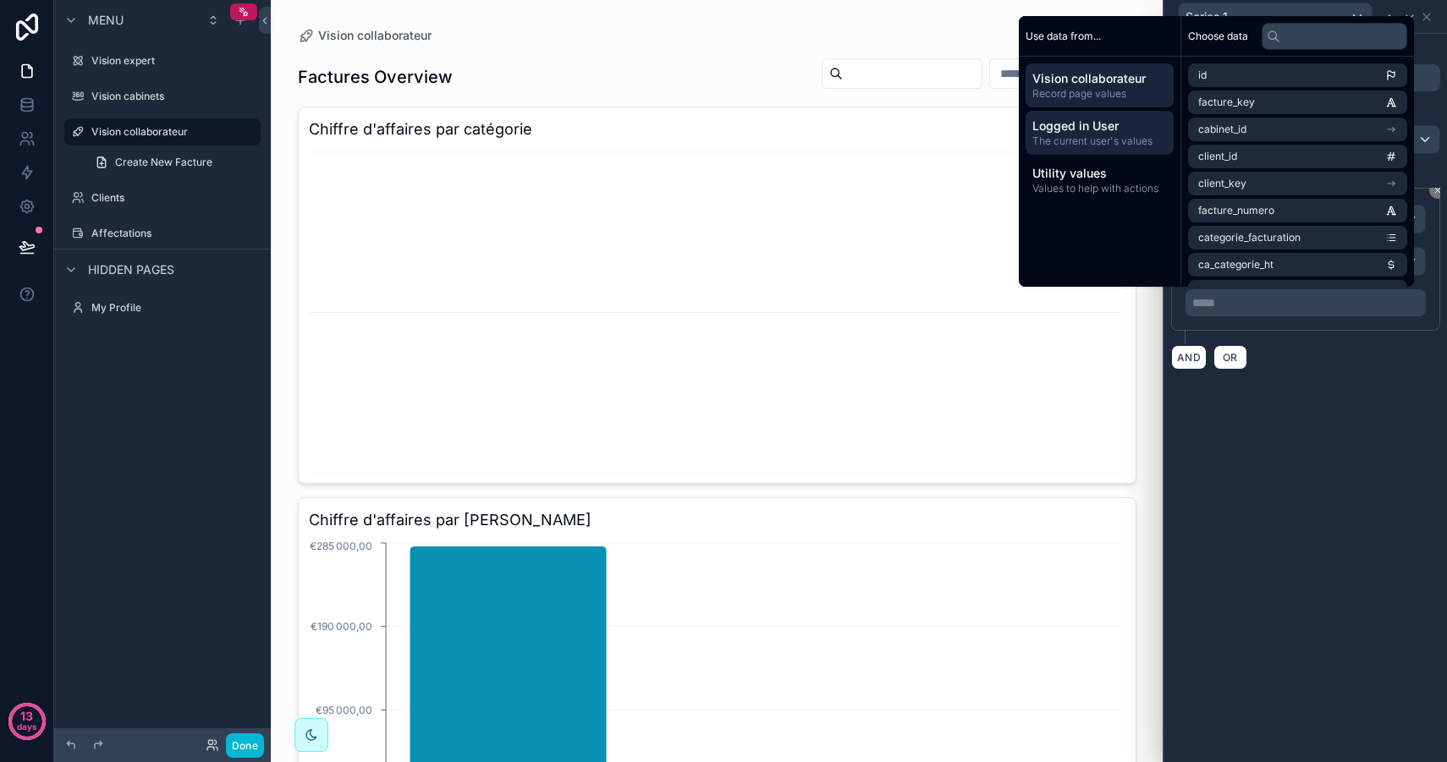
click at [1096, 130] on span "Logged in User" at bounding box center [1099, 126] width 134 height 17
click at [1233, 103] on li "email" at bounding box center [1297, 103] width 219 height 24
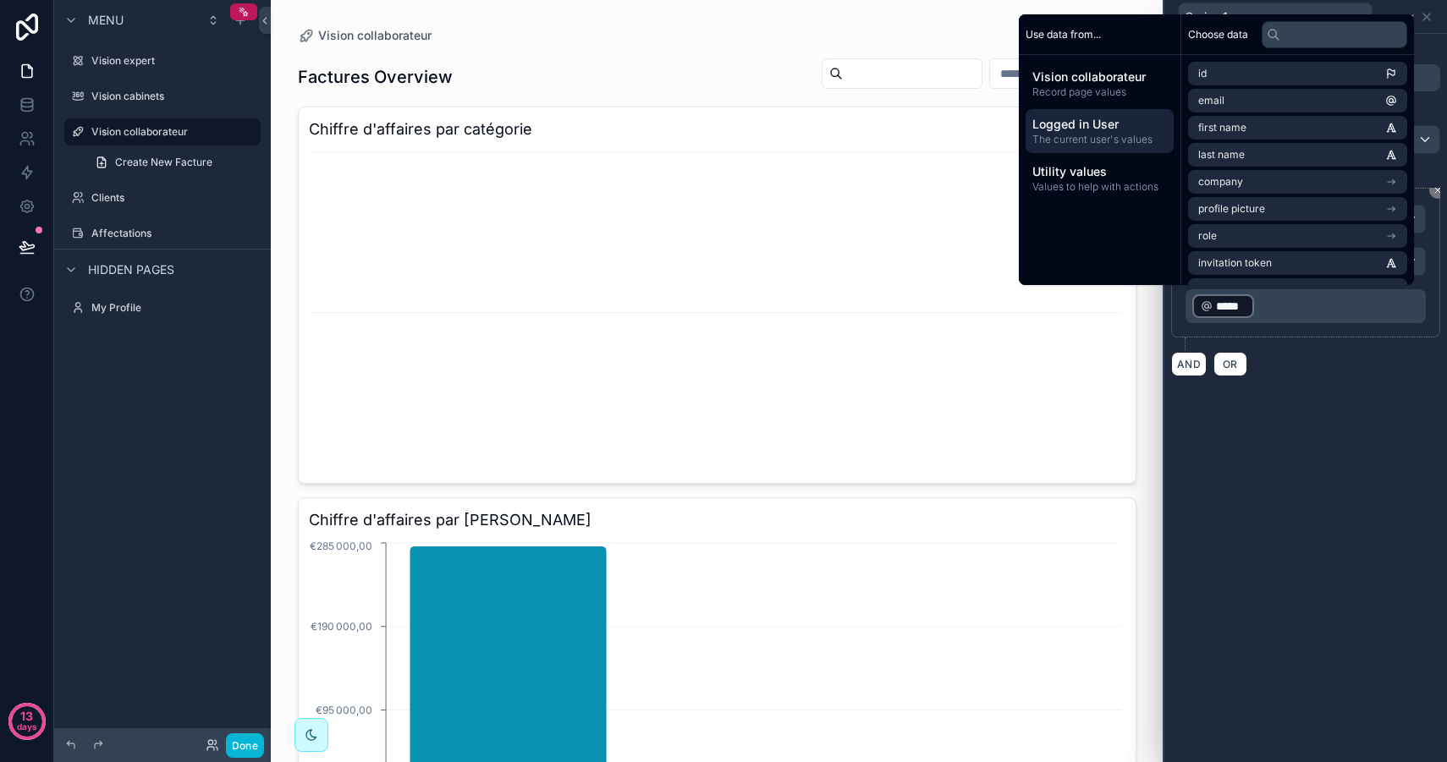
click at [1288, 456] on div "**********" at bounding box center [1305, 398] width 283 height 728
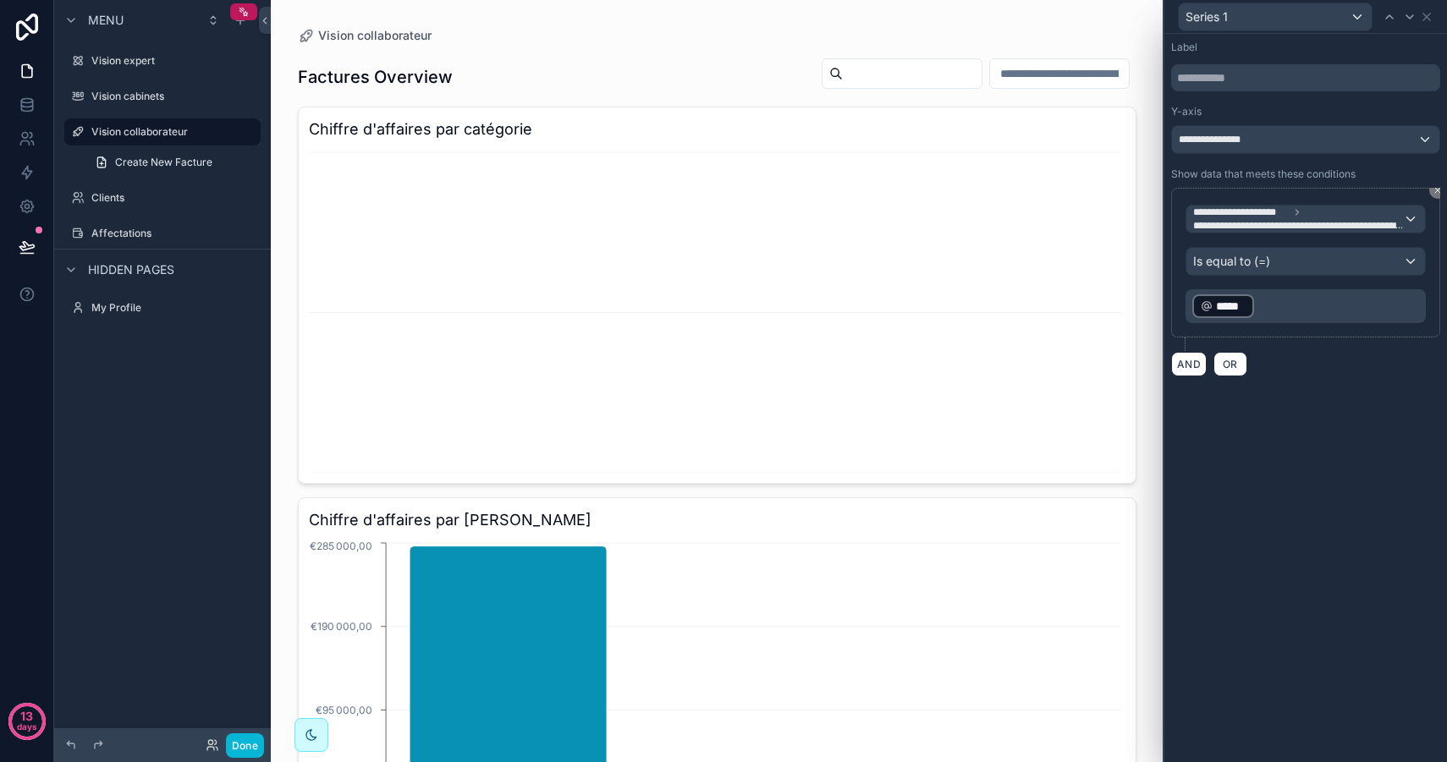
click at [1245, 433] on div "**********" at bounding box center [1305, 398] width 283 height 728
click at [1294, 223] on span "**********" at bounding box center [1298, 226] width 210 height 14
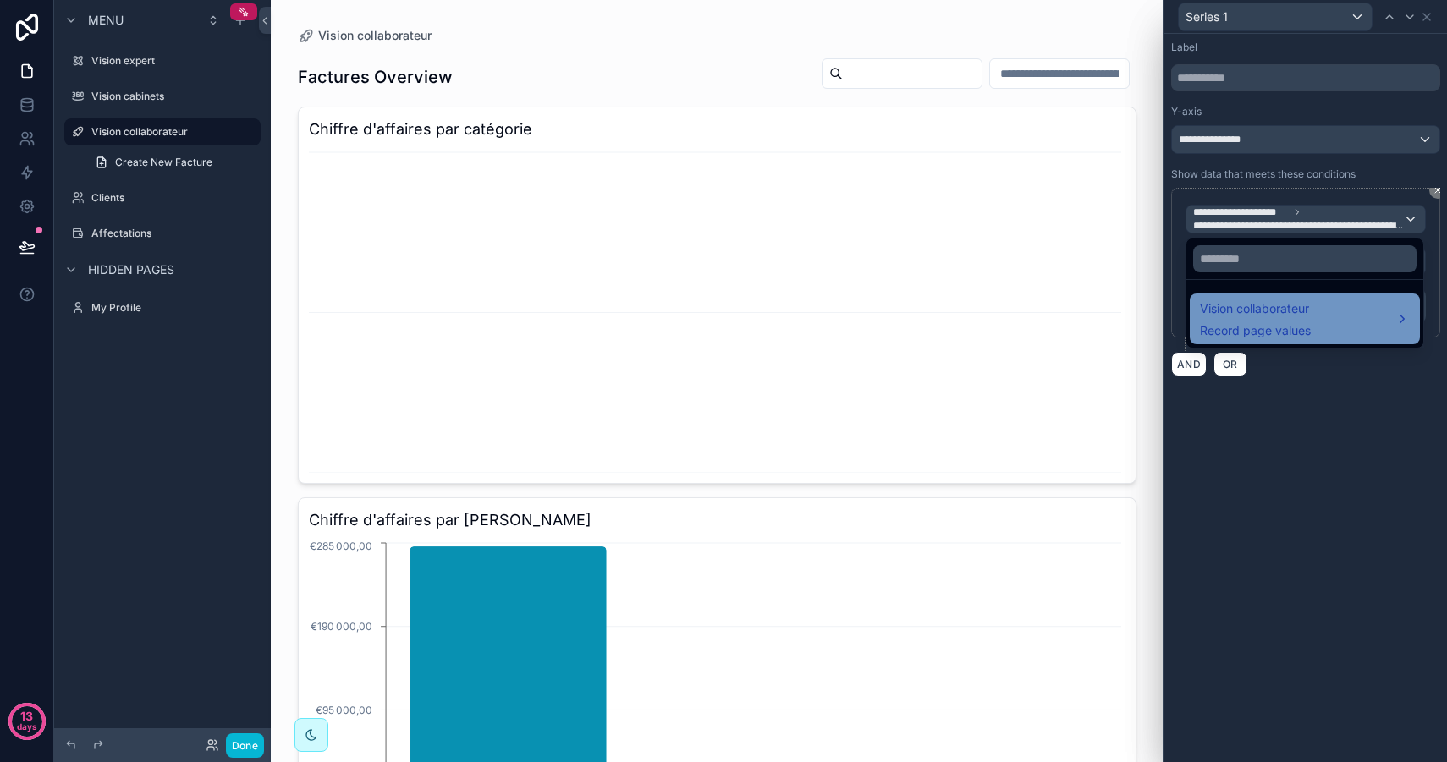
click at [1268, 306] on span "Vision collaborateur" at bounding box center [1255, 309] width 111 height 20
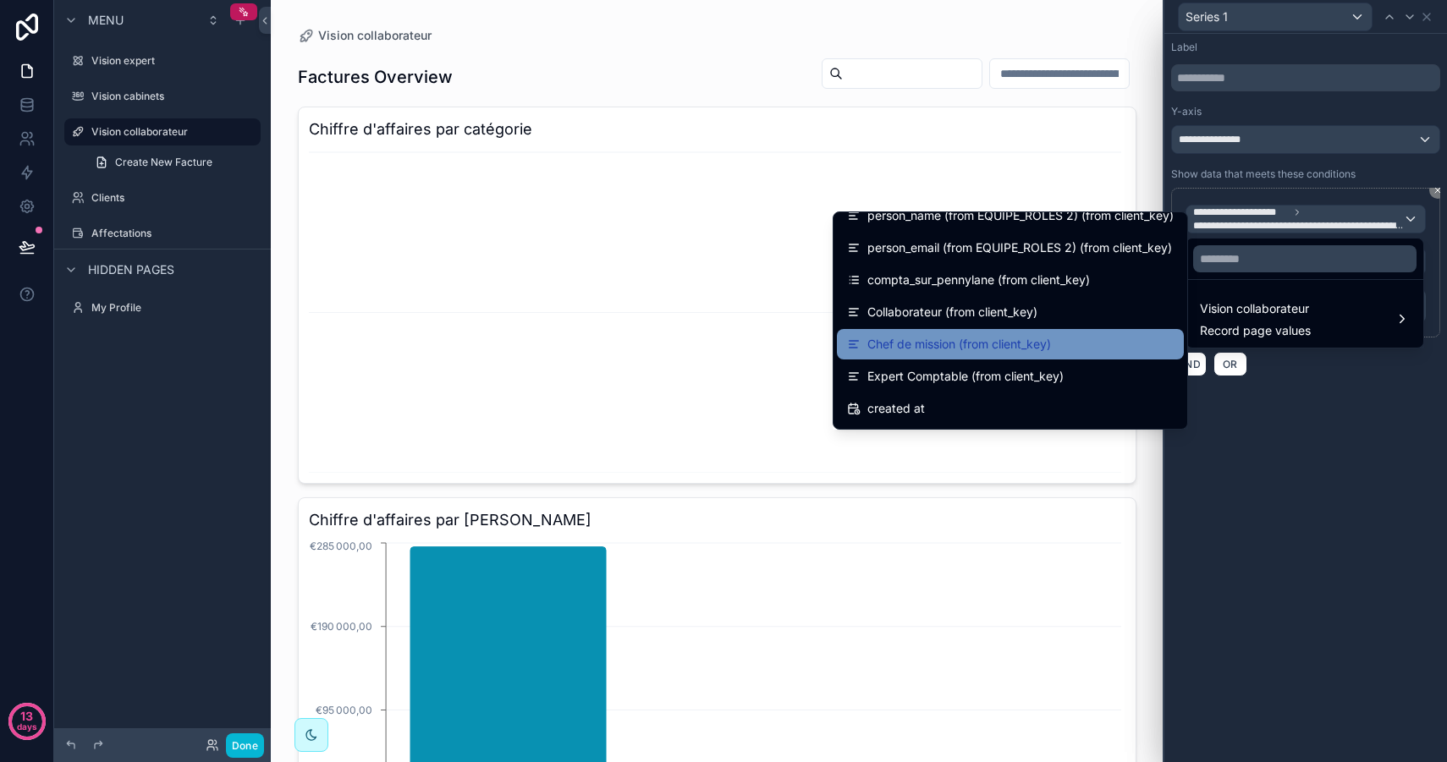
scroll to position [560, 0]
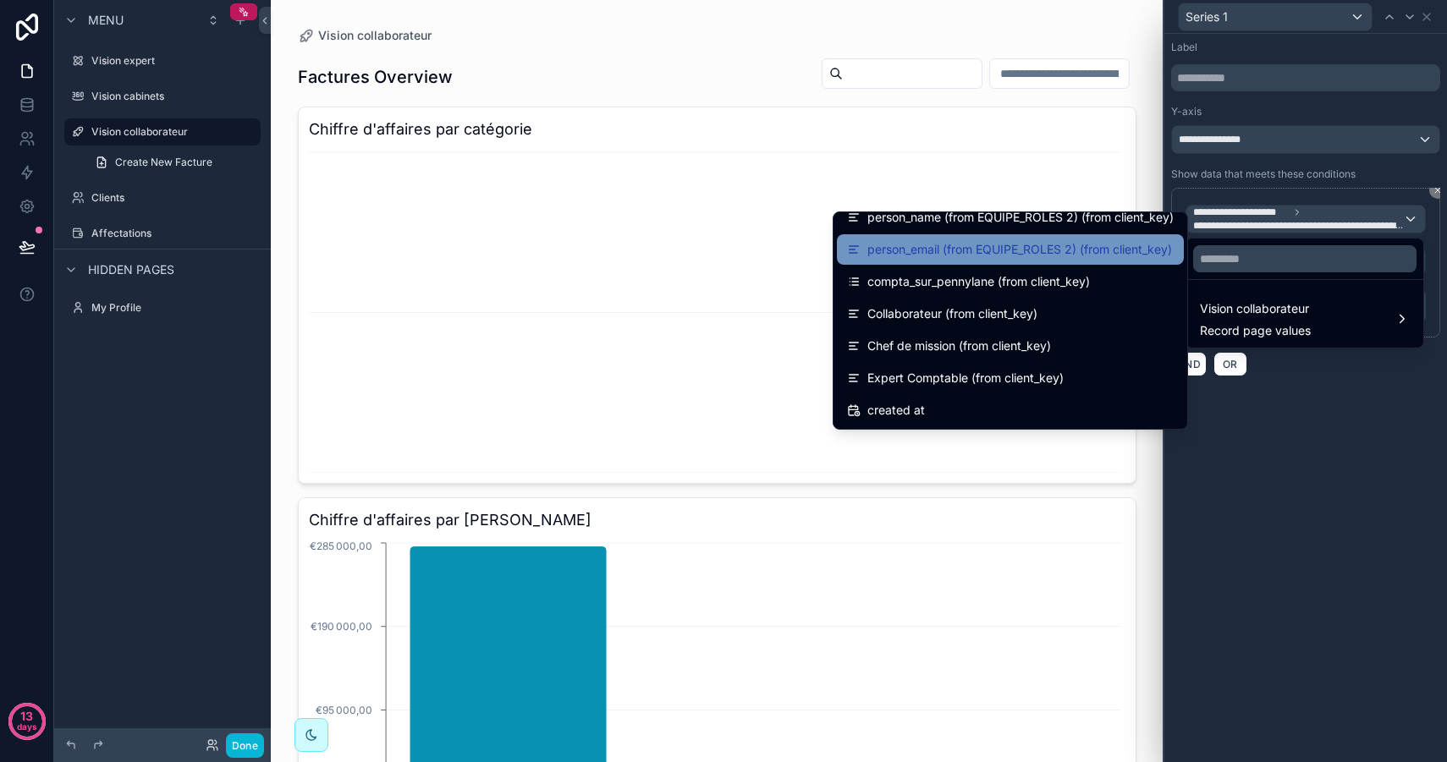
click at [1068, 254] on span "person_email (from EQUIPE_ROLES 2) (from client_key)" at bounding box center [1019, 249] width 305 height 20
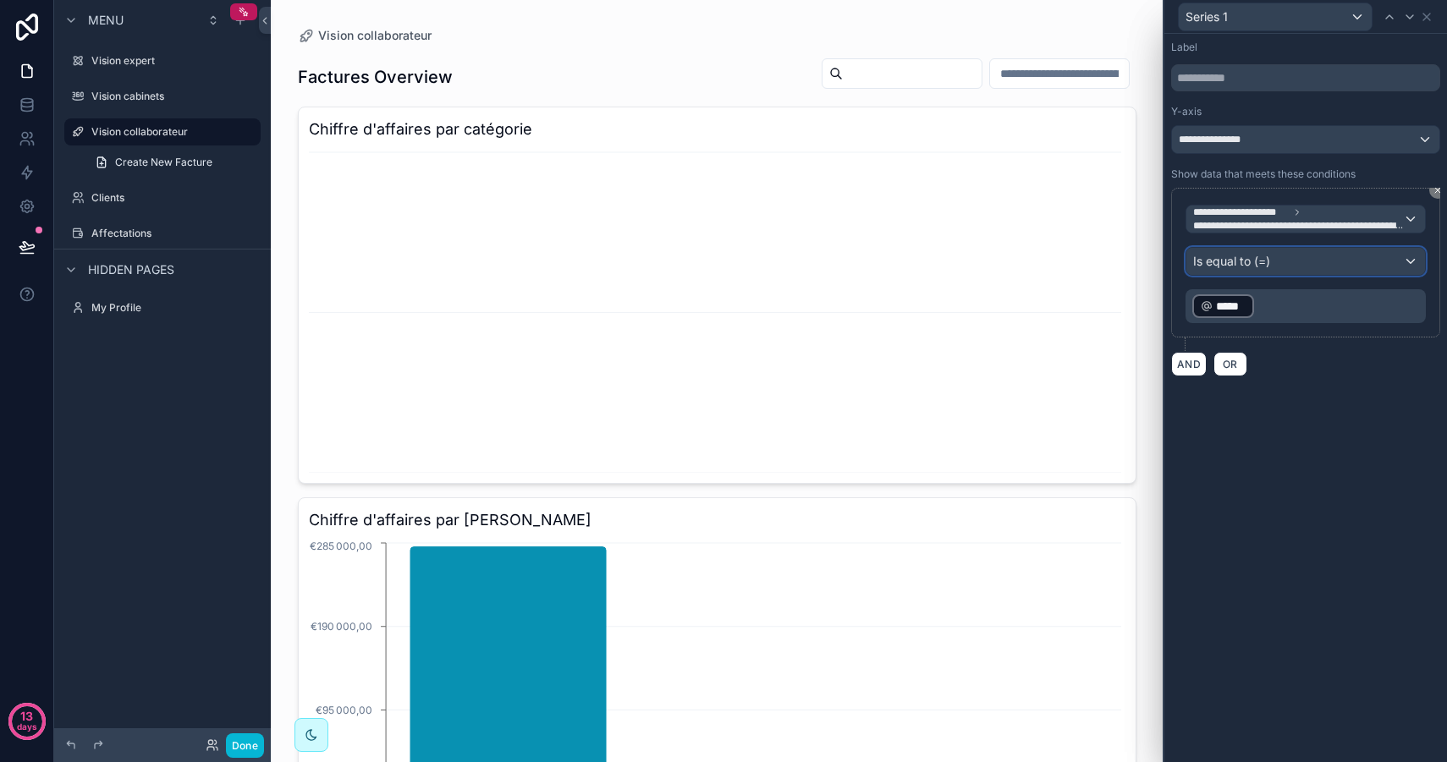
click at [1268, 257] on span "Is equal to (=)" at bounding box center [1231, 261] width 77 height 17
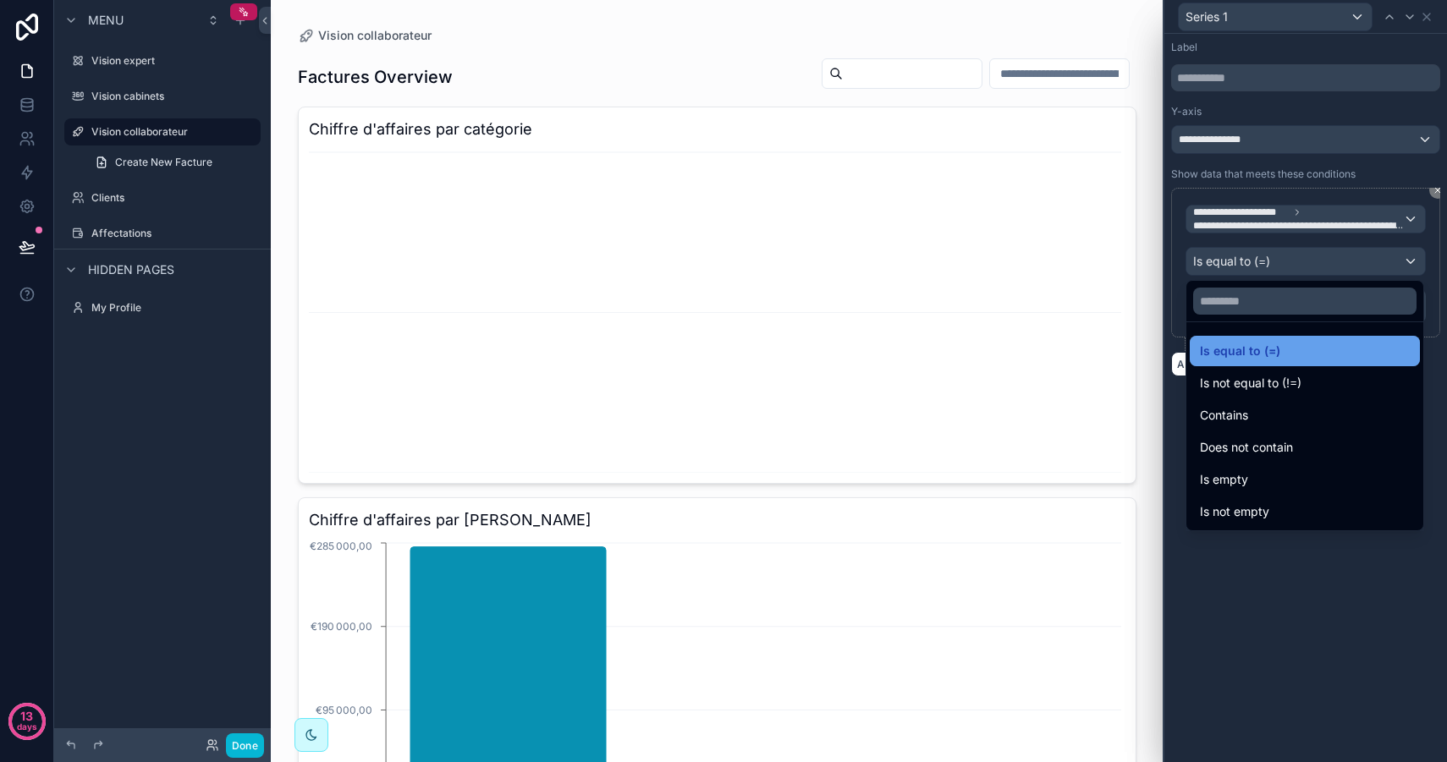
click at [1260, 354] on span "Is equal to (=)" at bounding box center [1240, 351] width 80 height 20
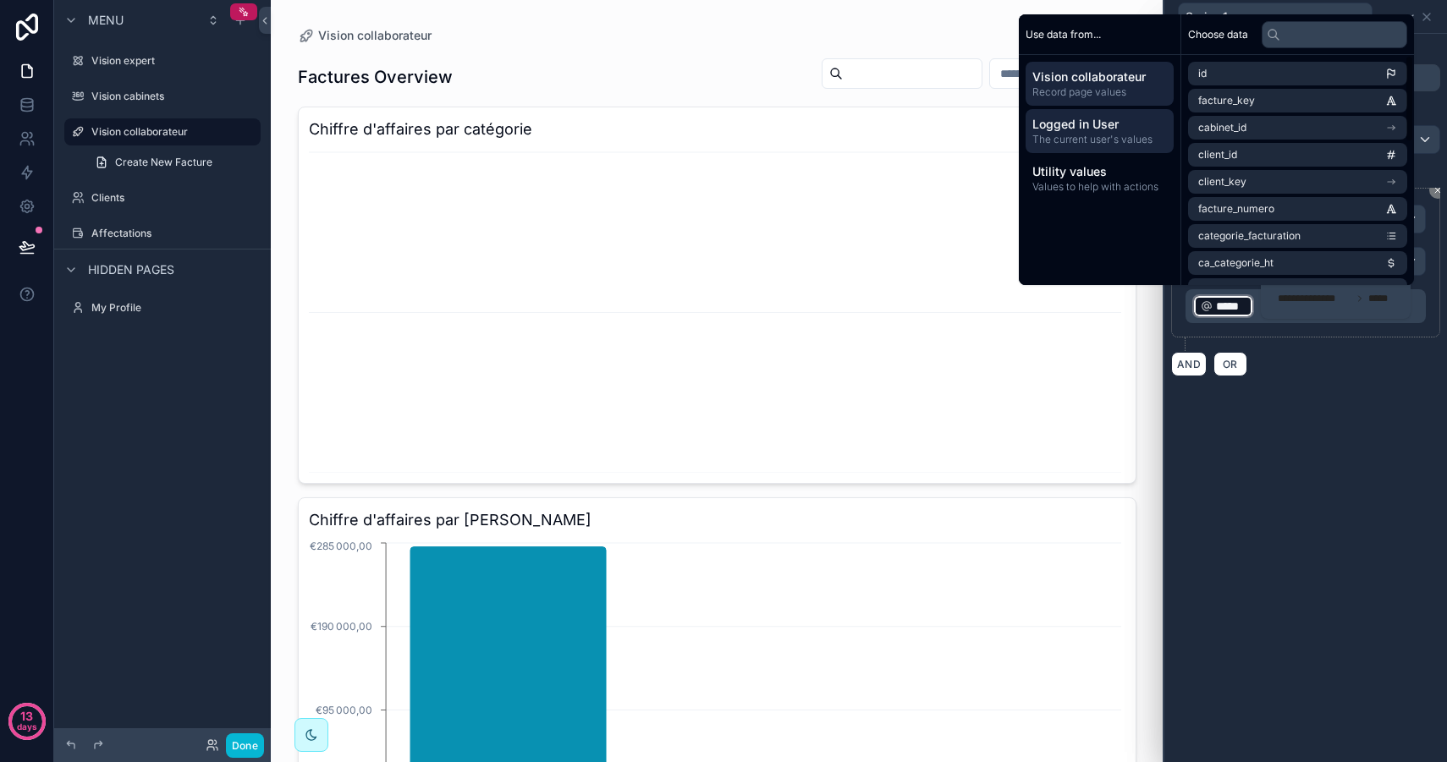
click at [1113, 131] on span "Logged in User" at bounding box center [1099, 124] width 134 height 17
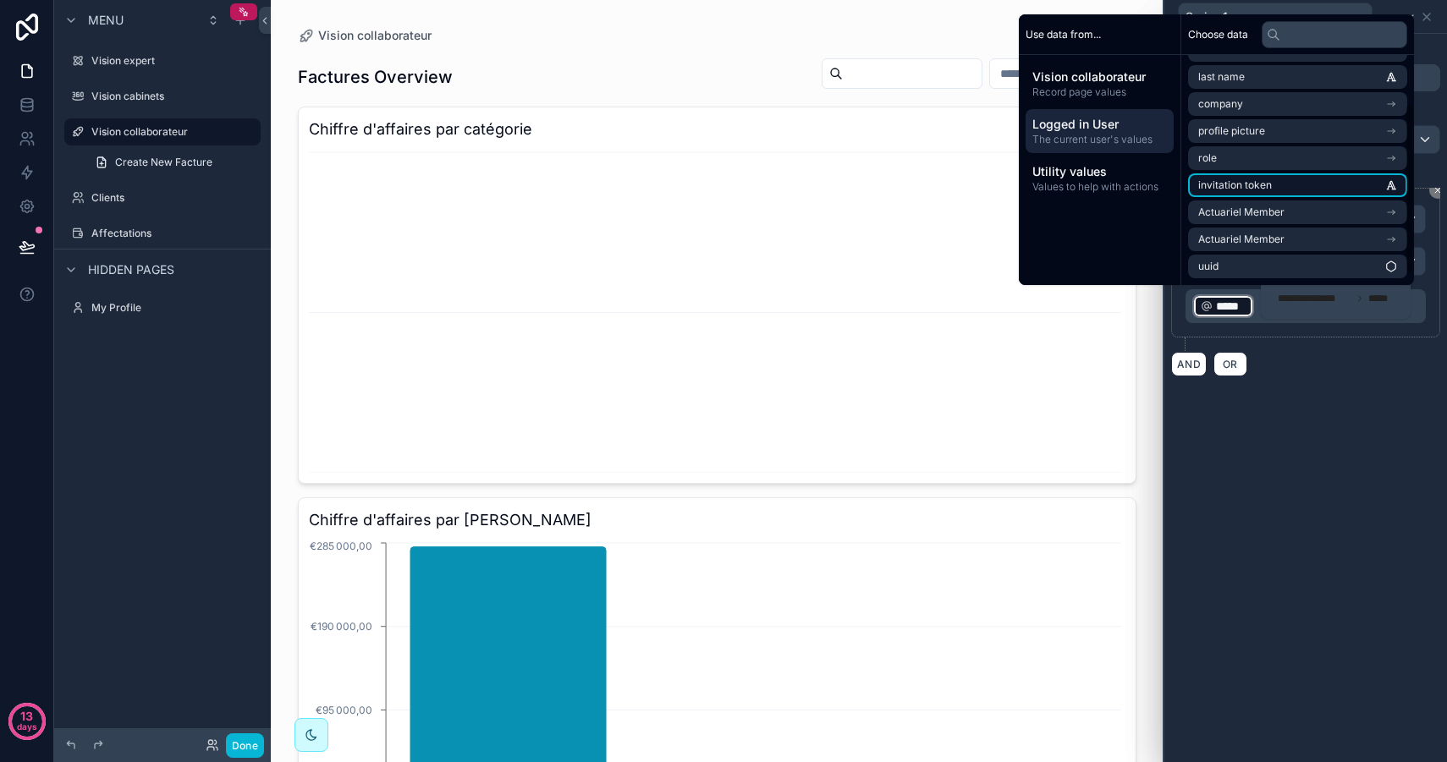
scroll to position [0, 0]
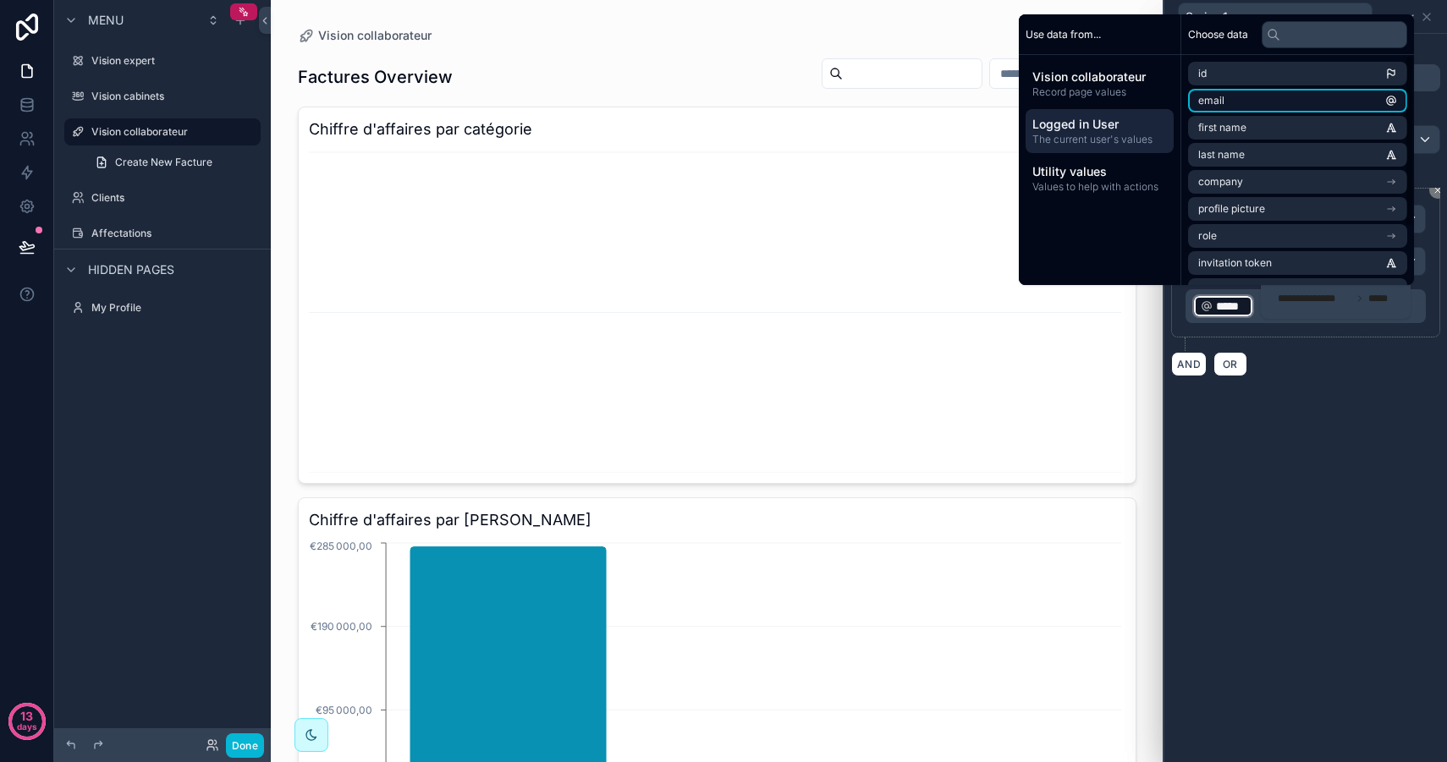
click at [1251, 102] on li "email" at bounding box center [1297, 101] width 219 height 24
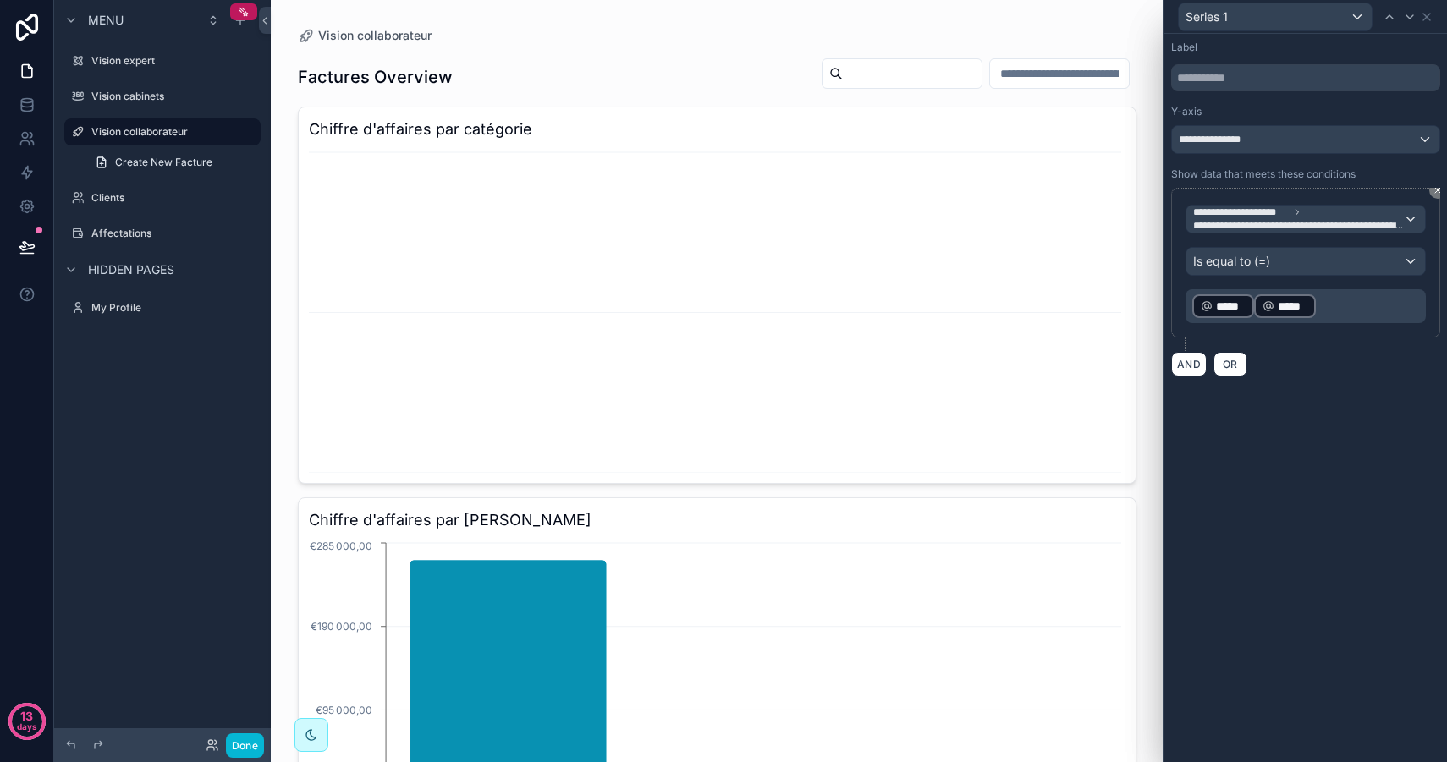
click at [1308, 388] on div "**********" at bounding box center [1305, 398] width 283 height 728
click at [1341, 303] on p "﻿ ***** ﻿ ﻿ ***** ﻿ ﻿" at bounding box center [1307, 306] width 230 height 27
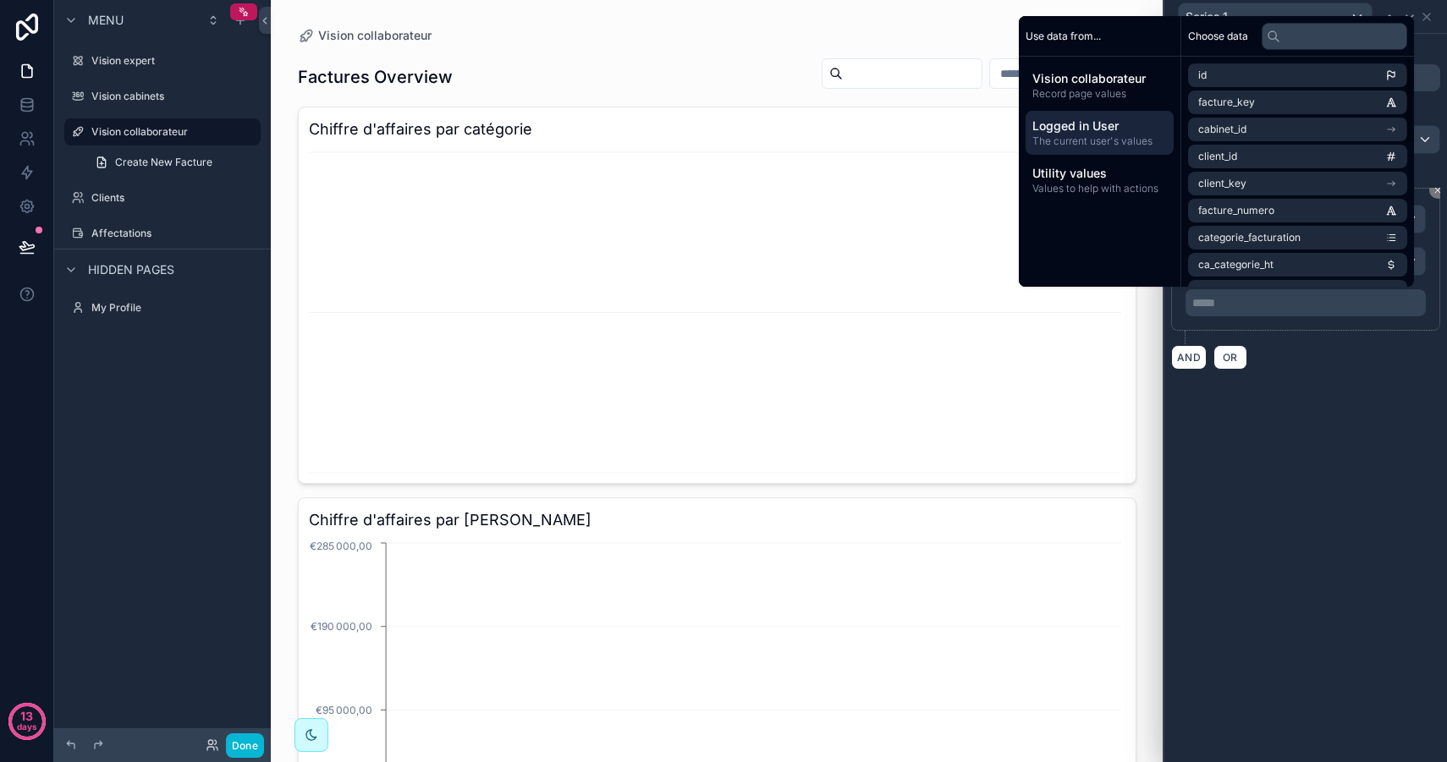
click at [1109, 141] on span "The current user's values" at bounding box center [1099, 141] width 134 height 14
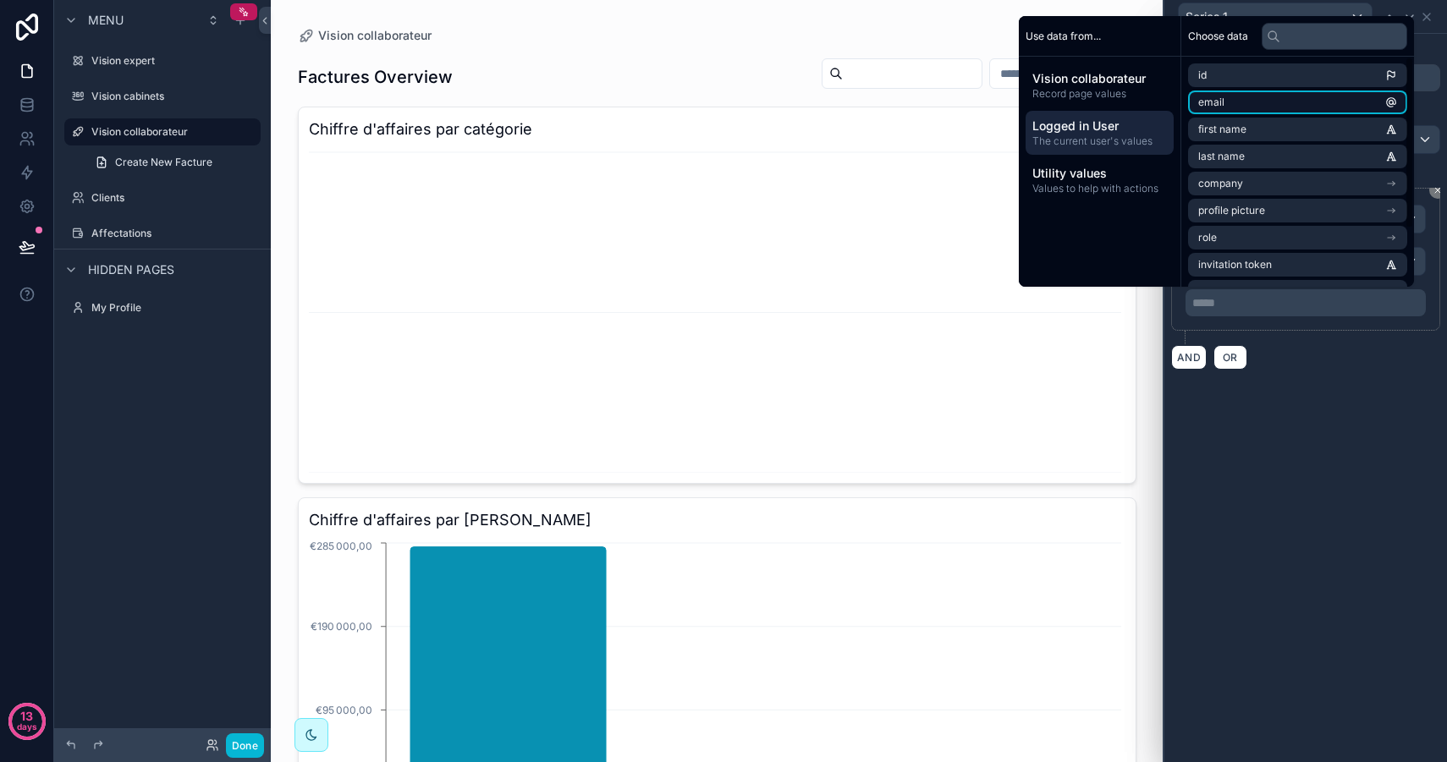
click at [1260, 102] on li "email" at bounding box center [1297, 103] width 219 height 24
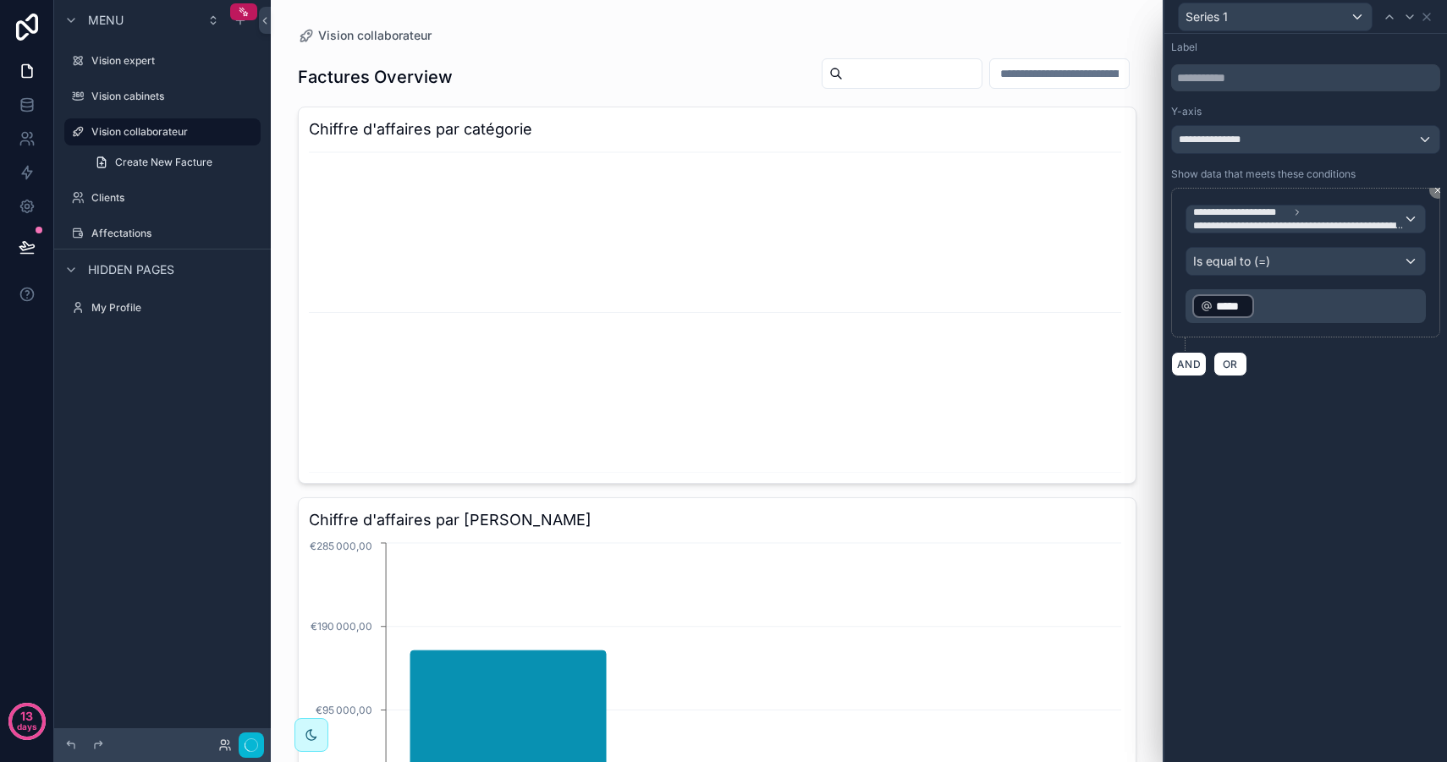
click at [1260, 490] on div "**********" at bounding box center [1305, 398] width 283 height 728
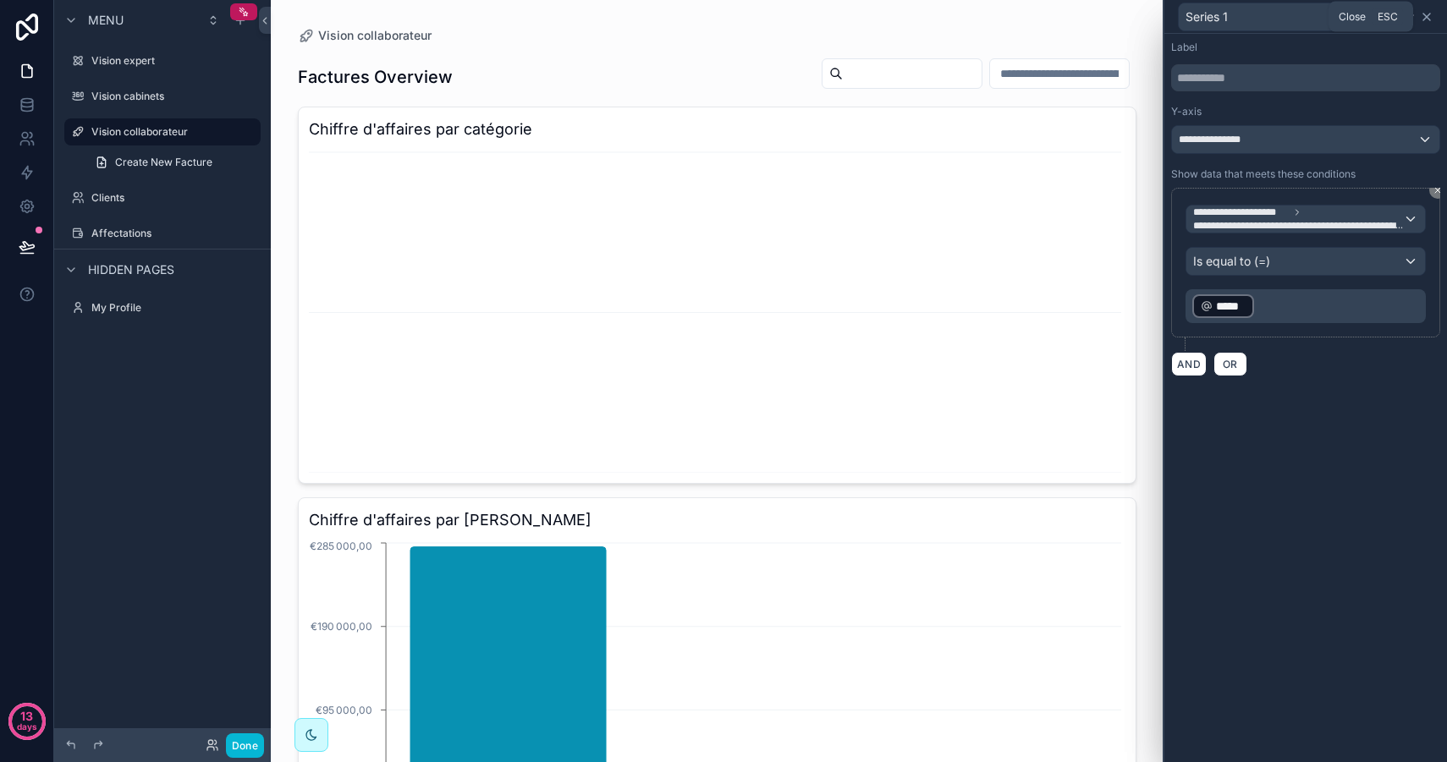
click at [1429, 16] on icon at bounding box center [1426, 17] width 14 height 14
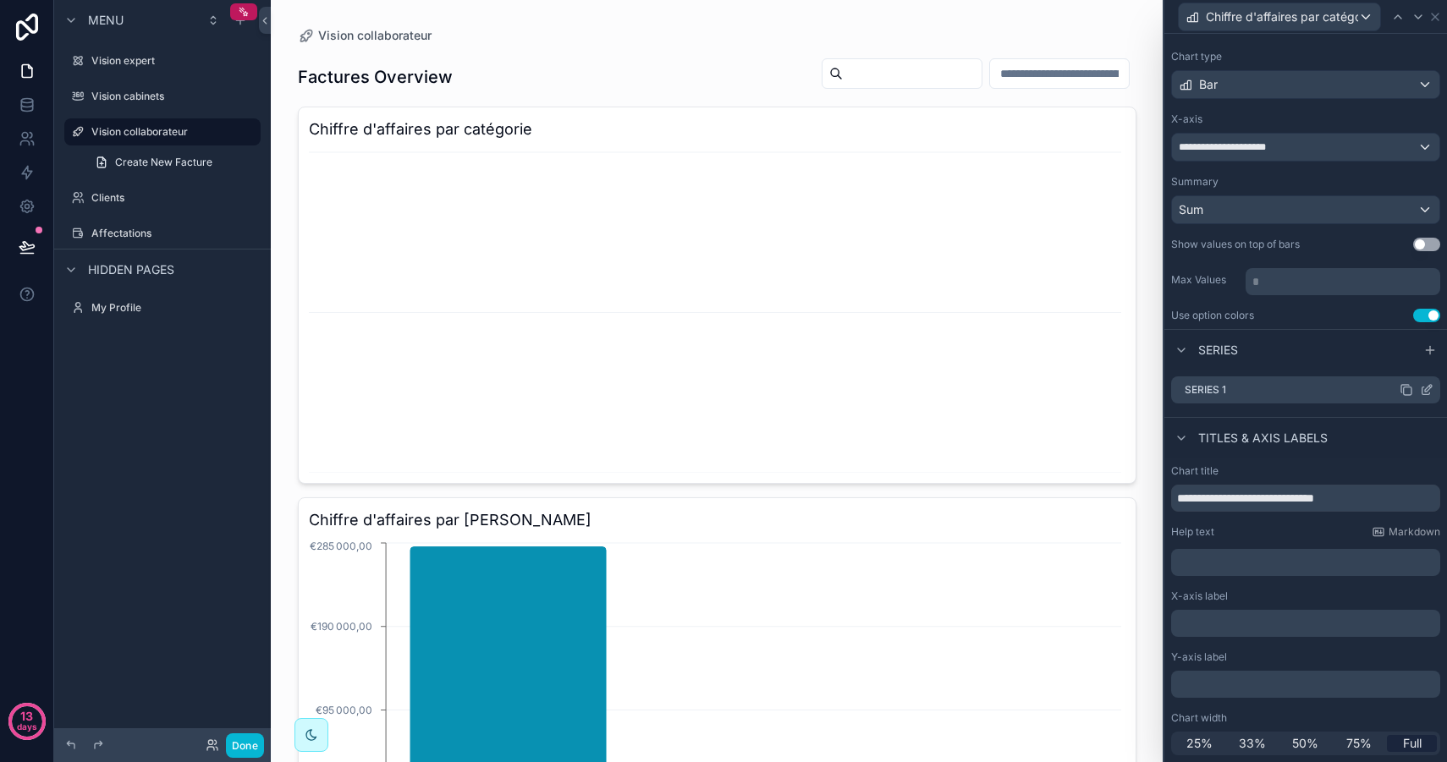
click at [1425, 393] on icon at bounding box center [1426, 390] width 14 height 14
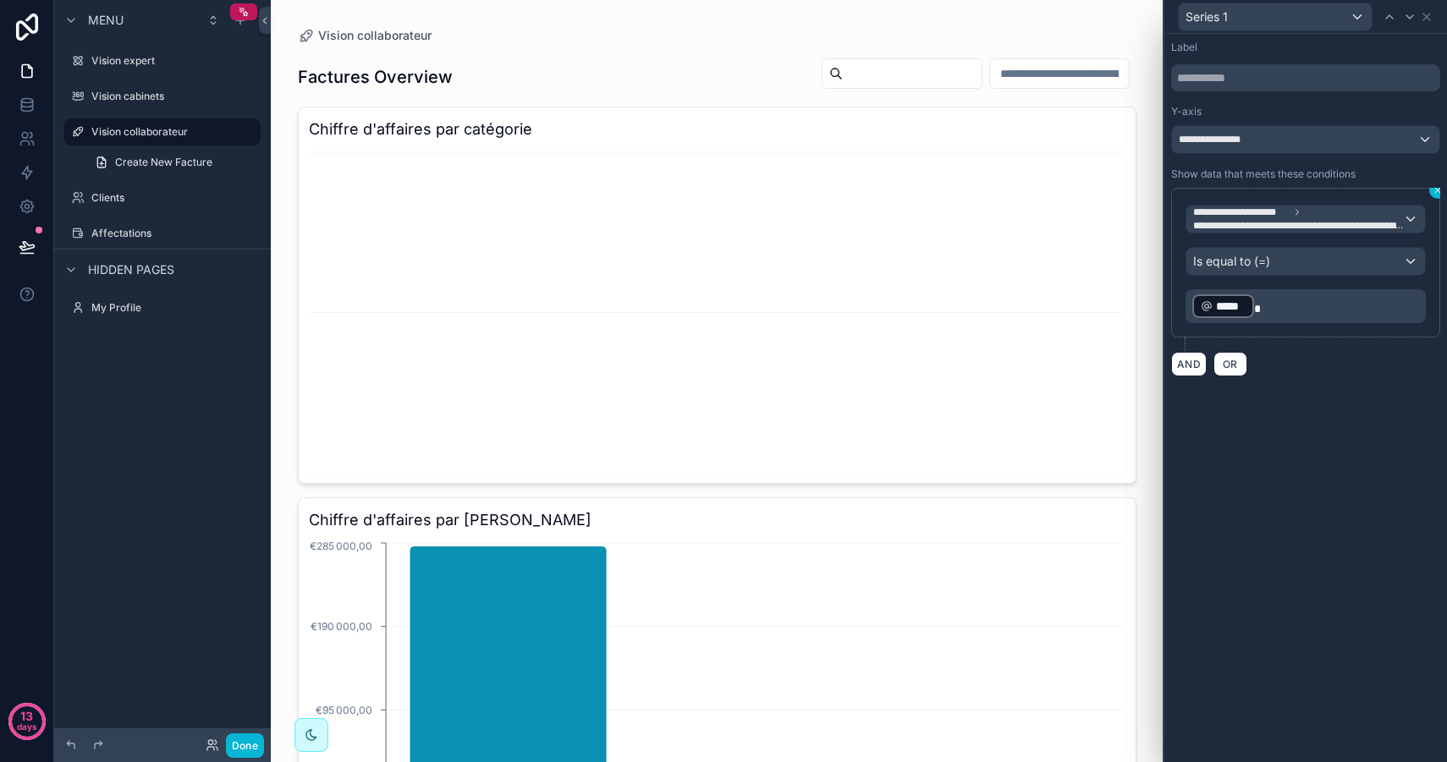
click at [1434, 194] on icon at bounding box center [1437, 190] width 10 height 10
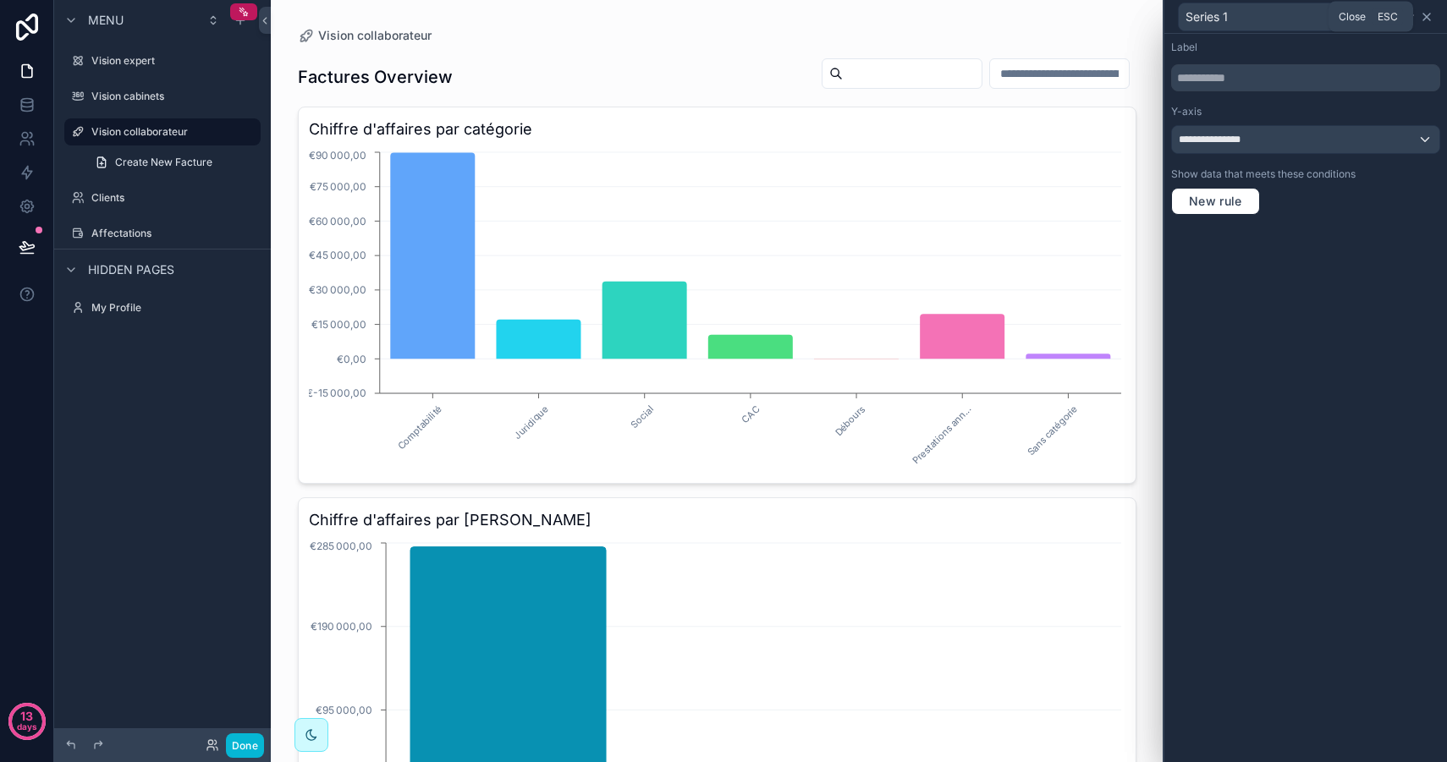
click at [1430, 15] on icon at bounding box center [1426, 17] width 14 height 14
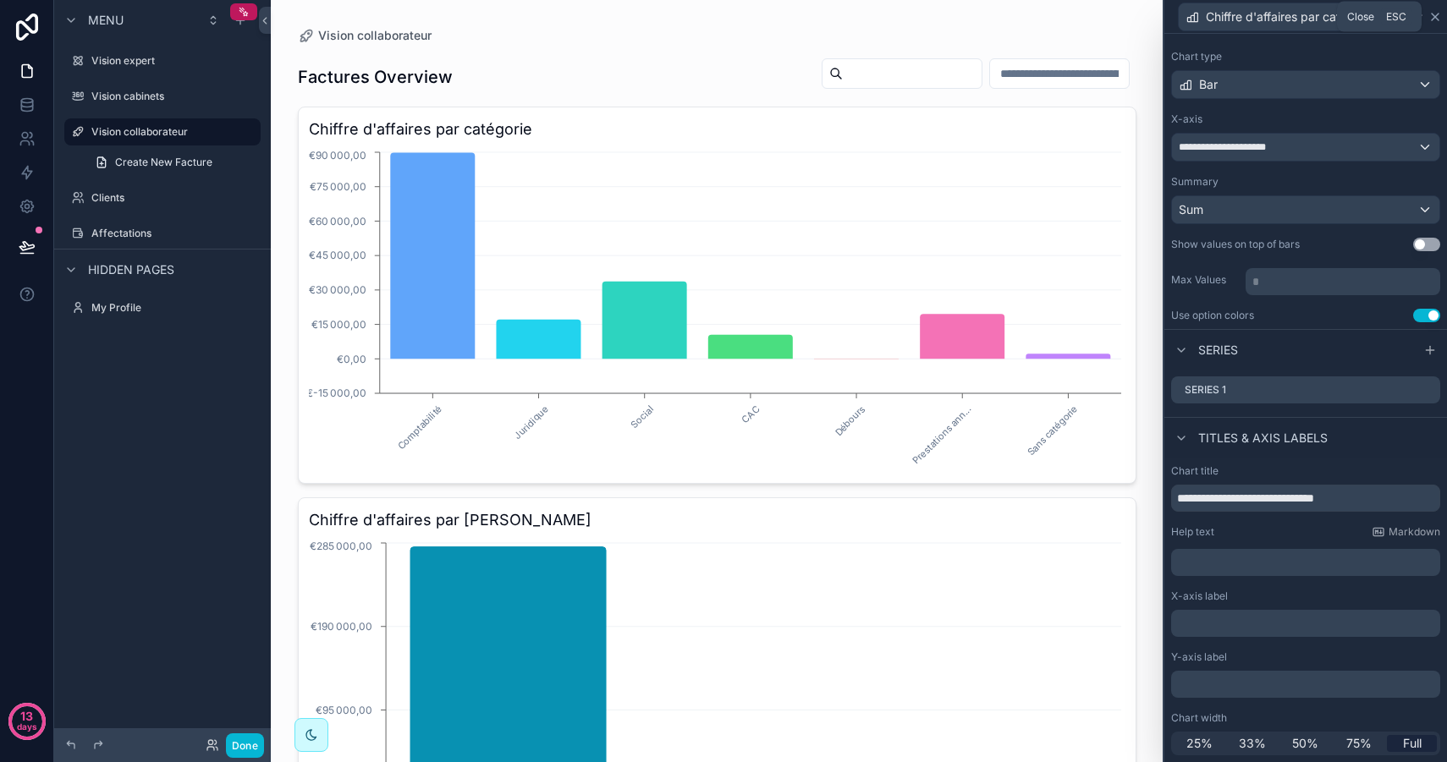
click at [1438, 14] on icon at bounding box center [1434, 17] width 7 height 7
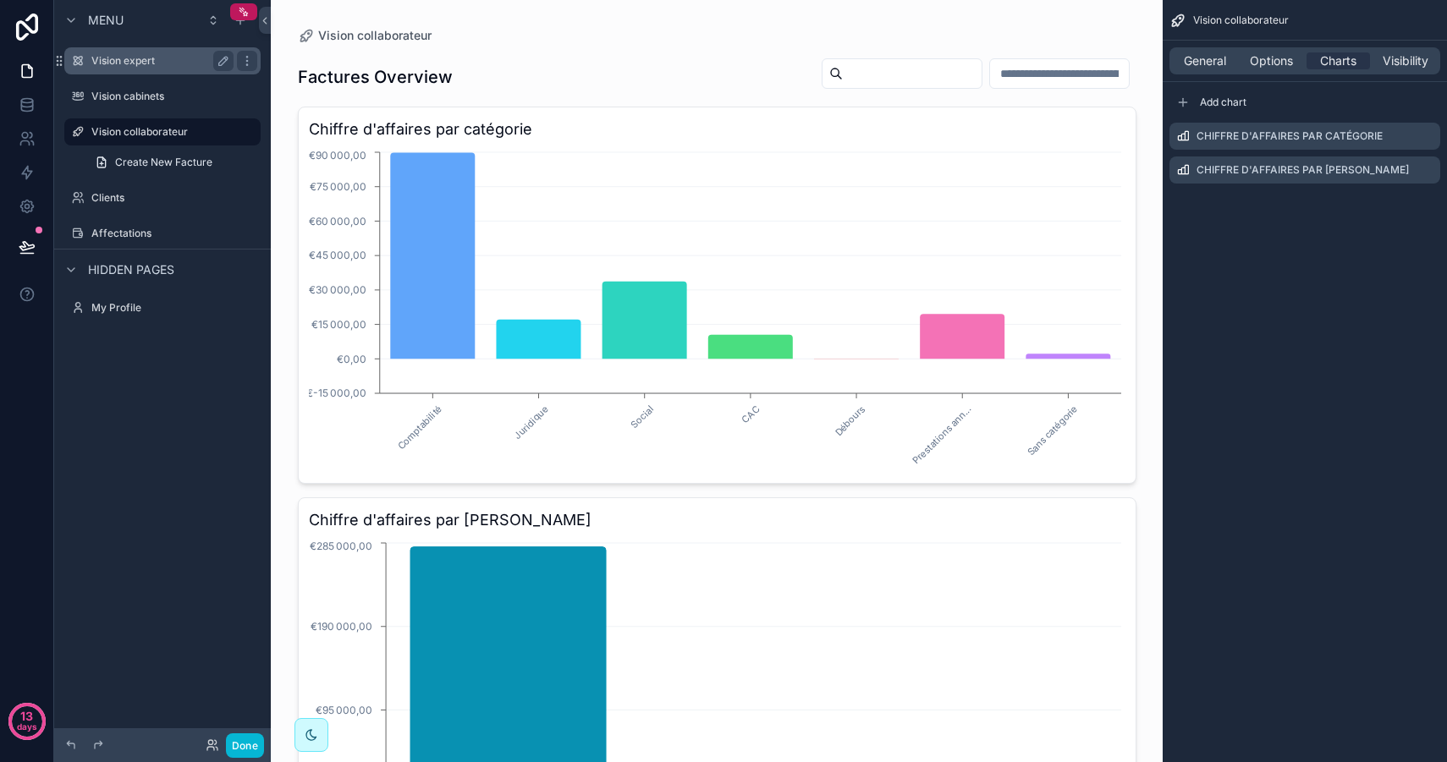
click at [144, 65] on label "Vision expert" at bounding box center [158, 61] width 135 height 14
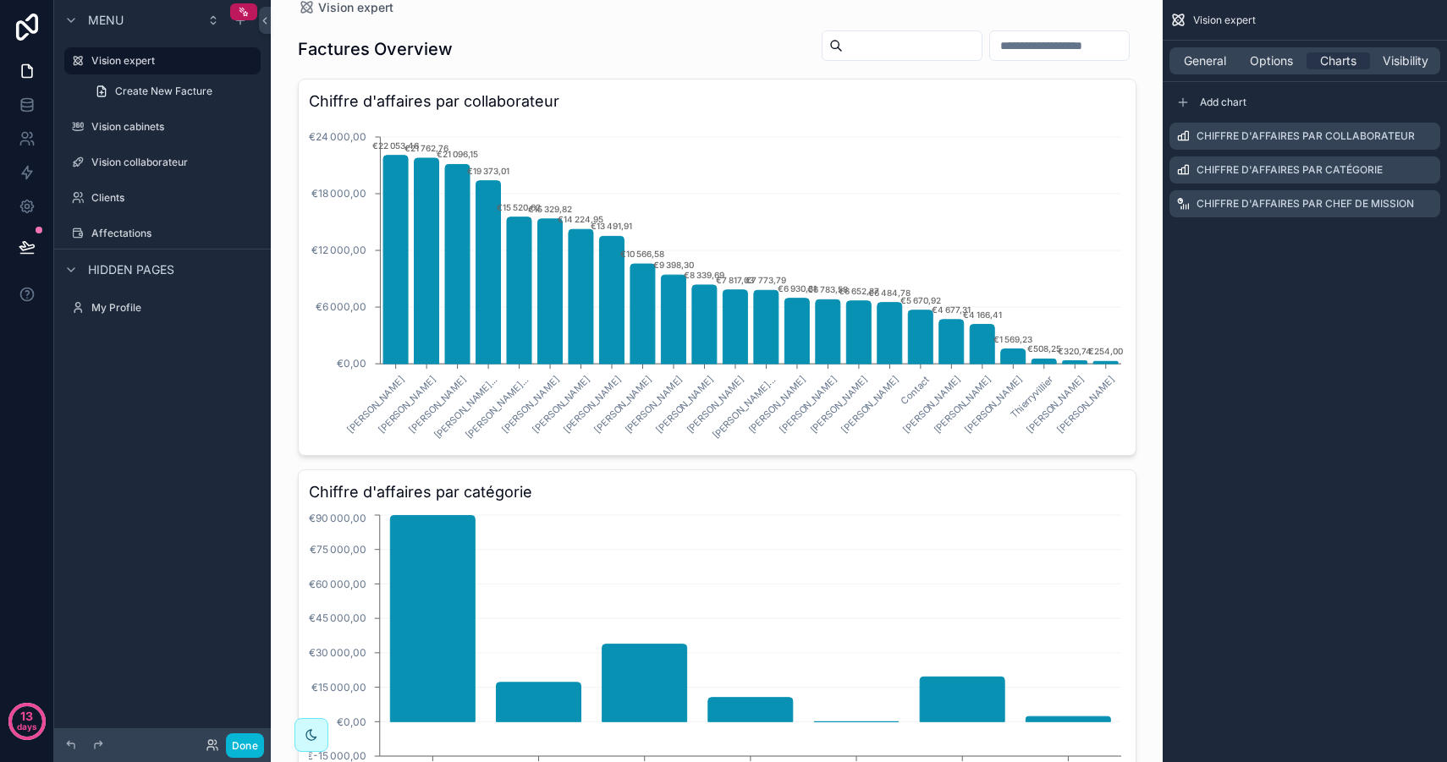
scroll to position [557, 0]
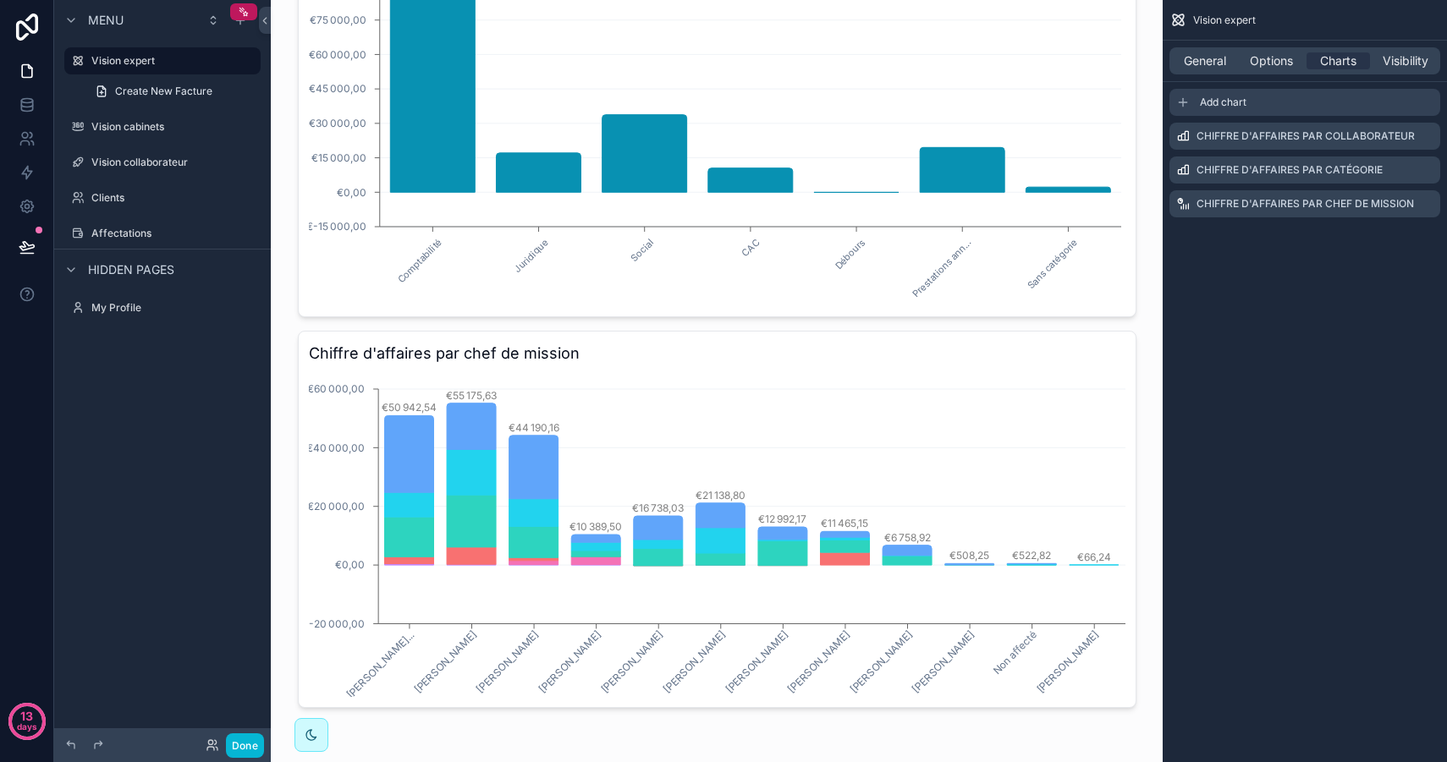
click at [1256, 101] on div "Add chart" at bounding box center [1304, 102] width 271 height 27
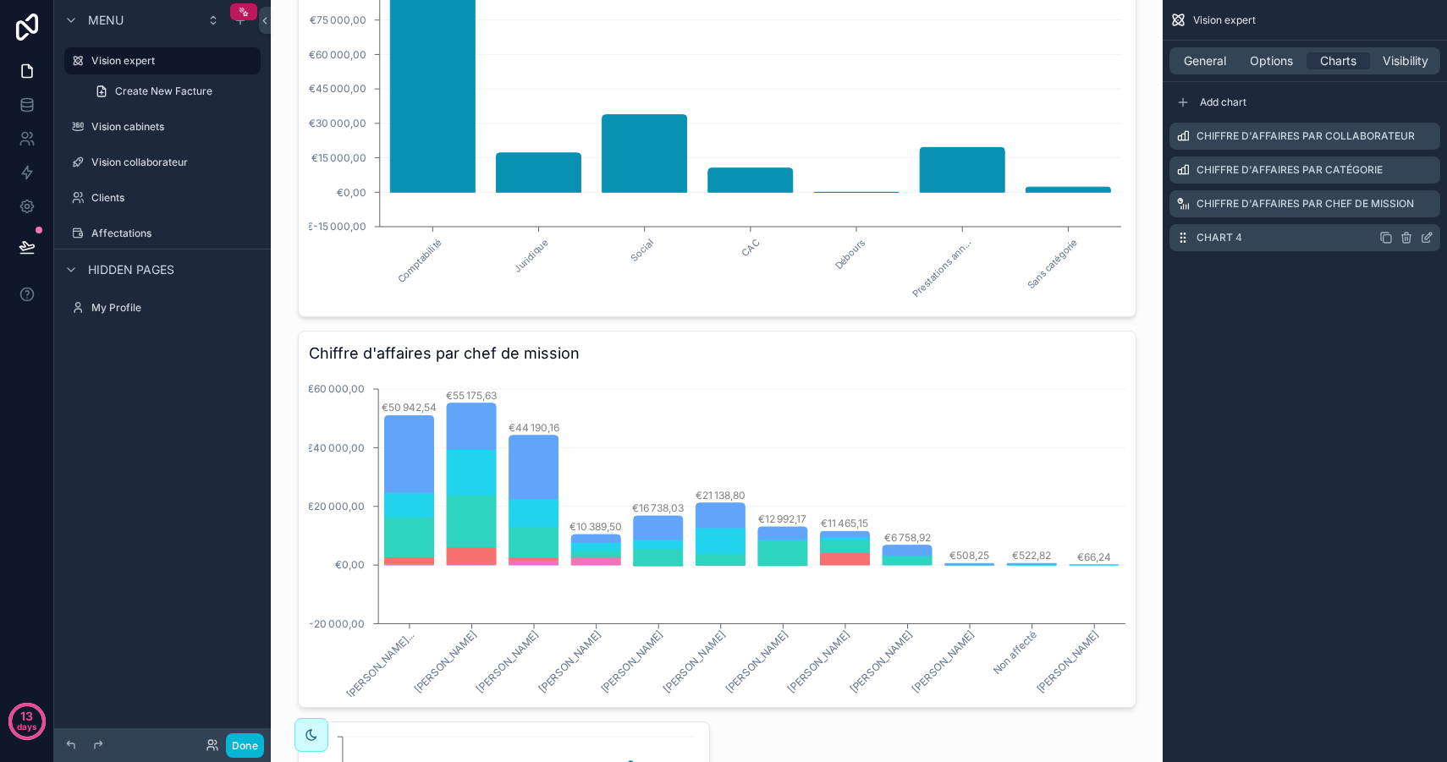
click at [1429, 242] on icon "scrollable content" at bounding box center [1426, 239] width 8 height 8
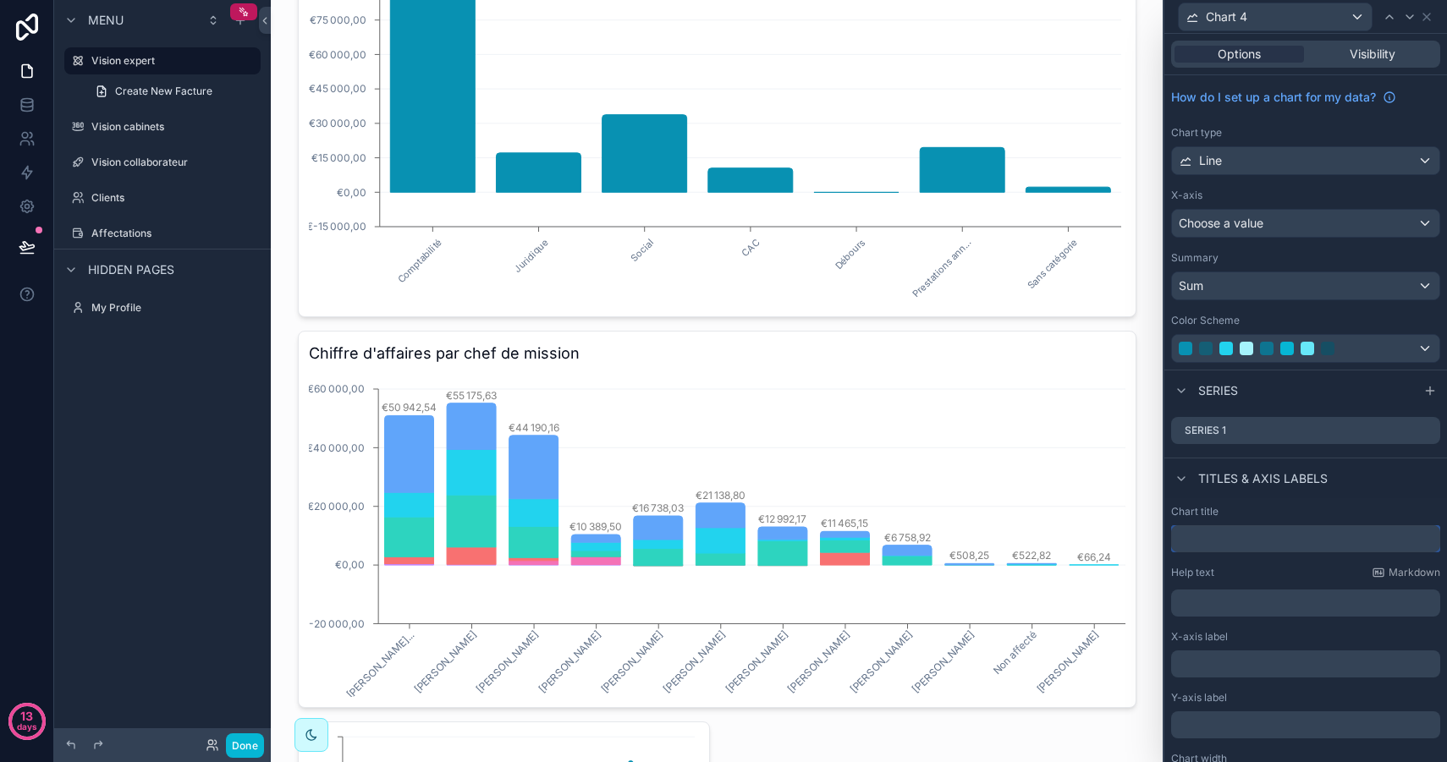
click at [1207, 528] on input "text" at bounding box center [1305, 538] width 269 height 27
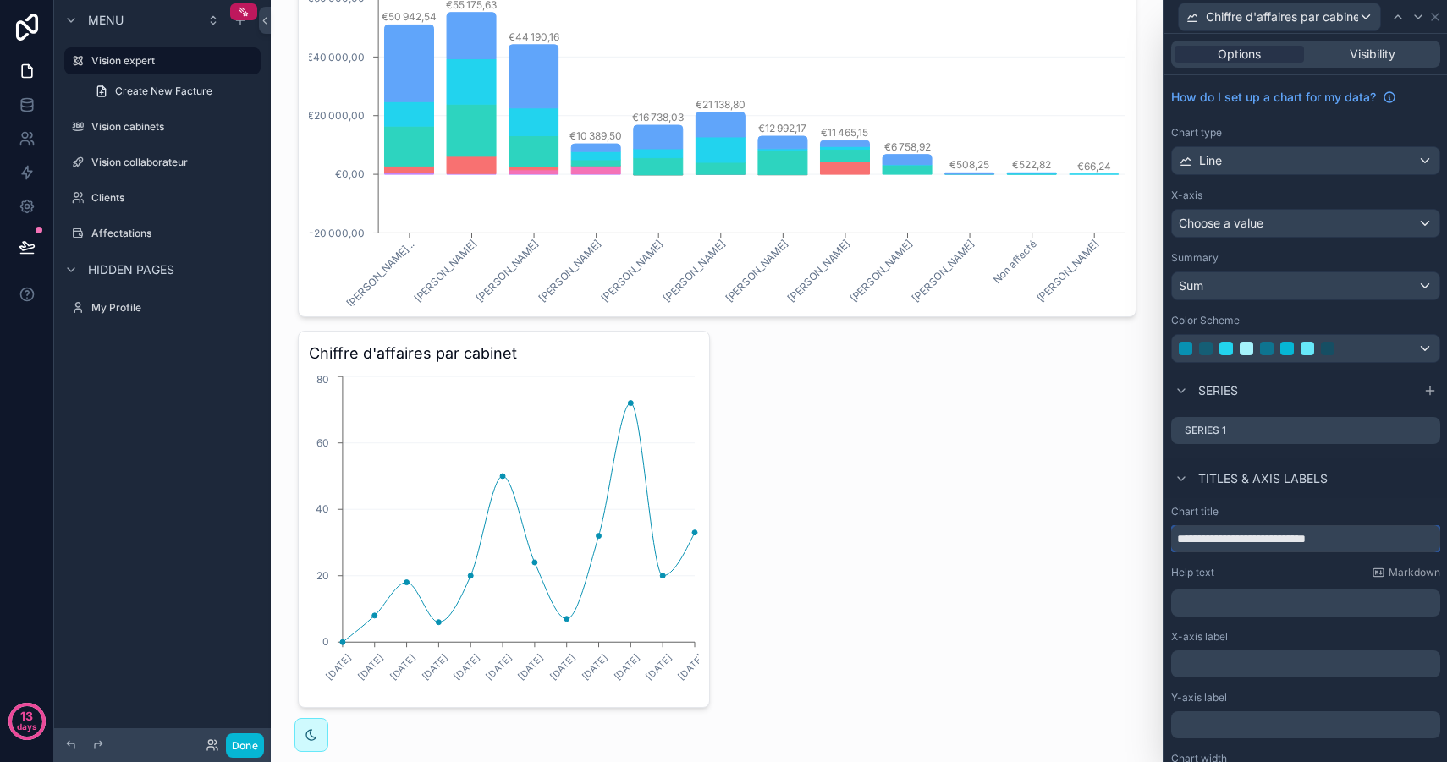
scroll to position [41, 0]
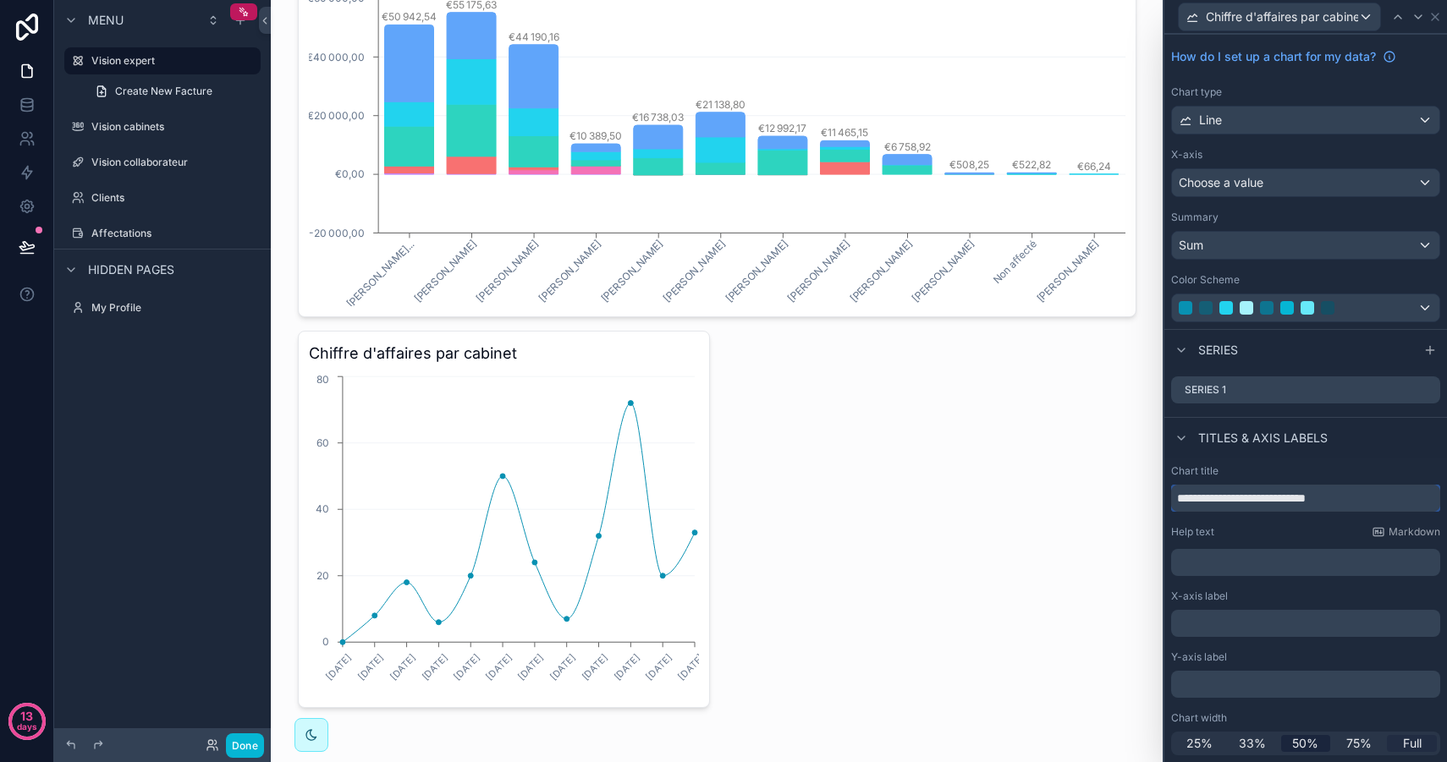
type input "**********"
click at [1412, 742] on span "Full" at bounding box center [1412, 743] width 19 height 17
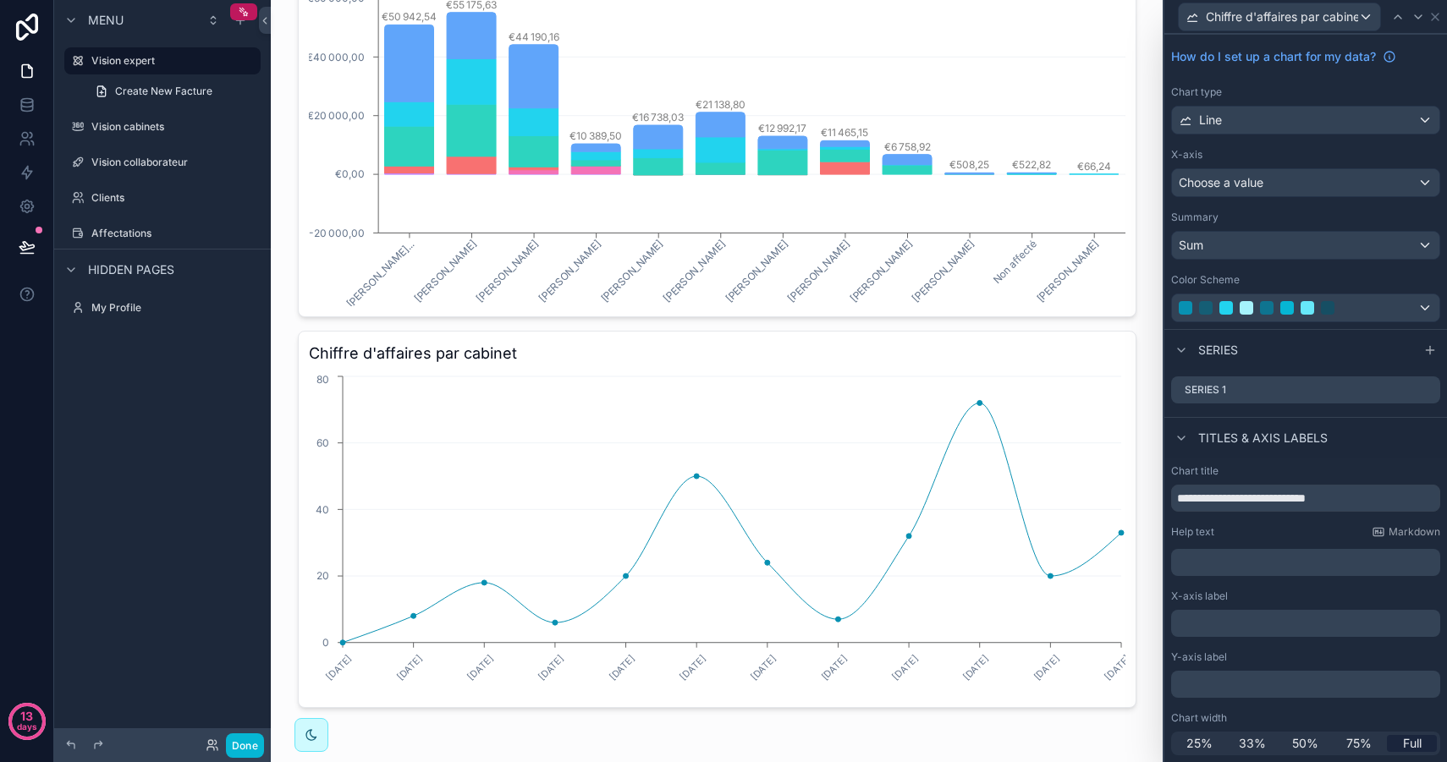
scroll to position [0, 0]
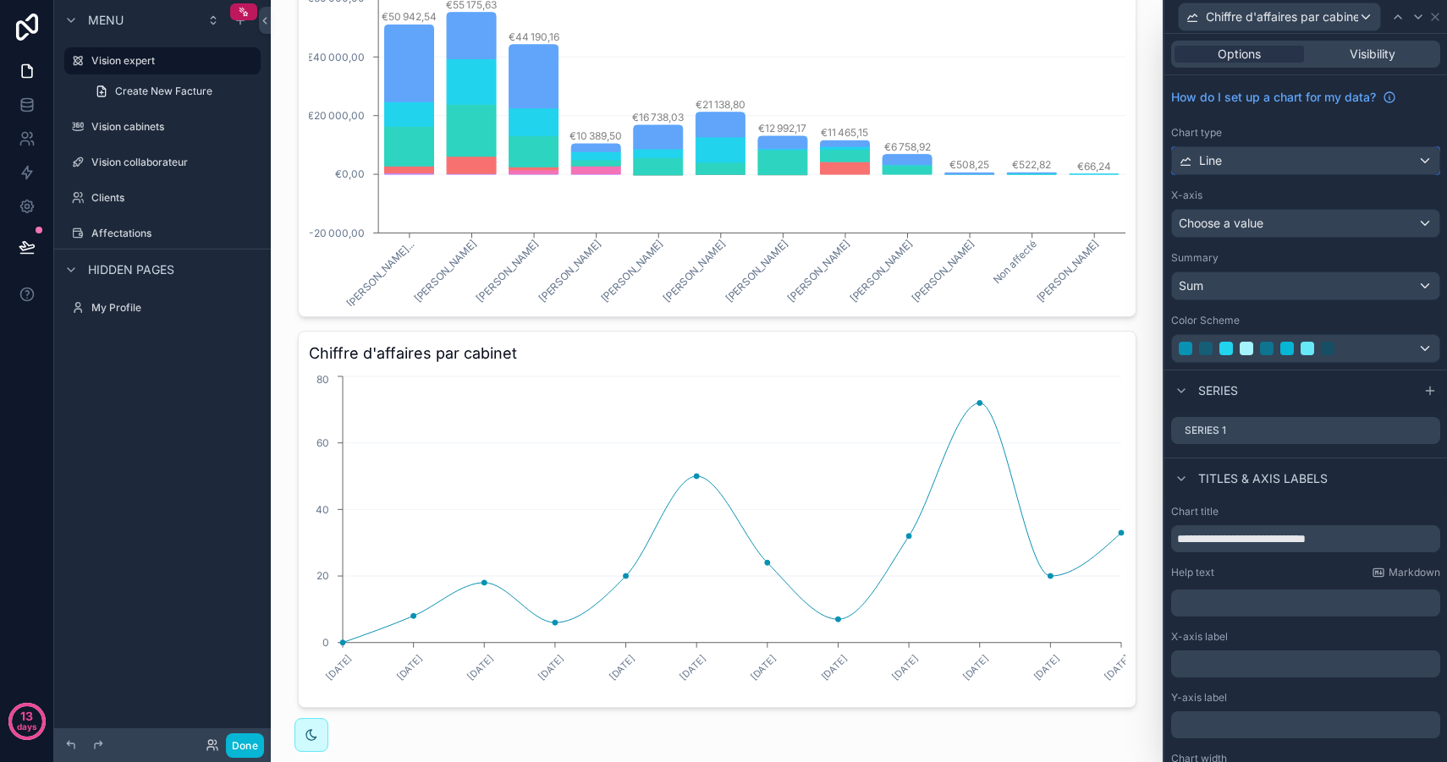
click at [1270, 160] on div "Line" at bounding box center [1305, 160] width 267 height 27
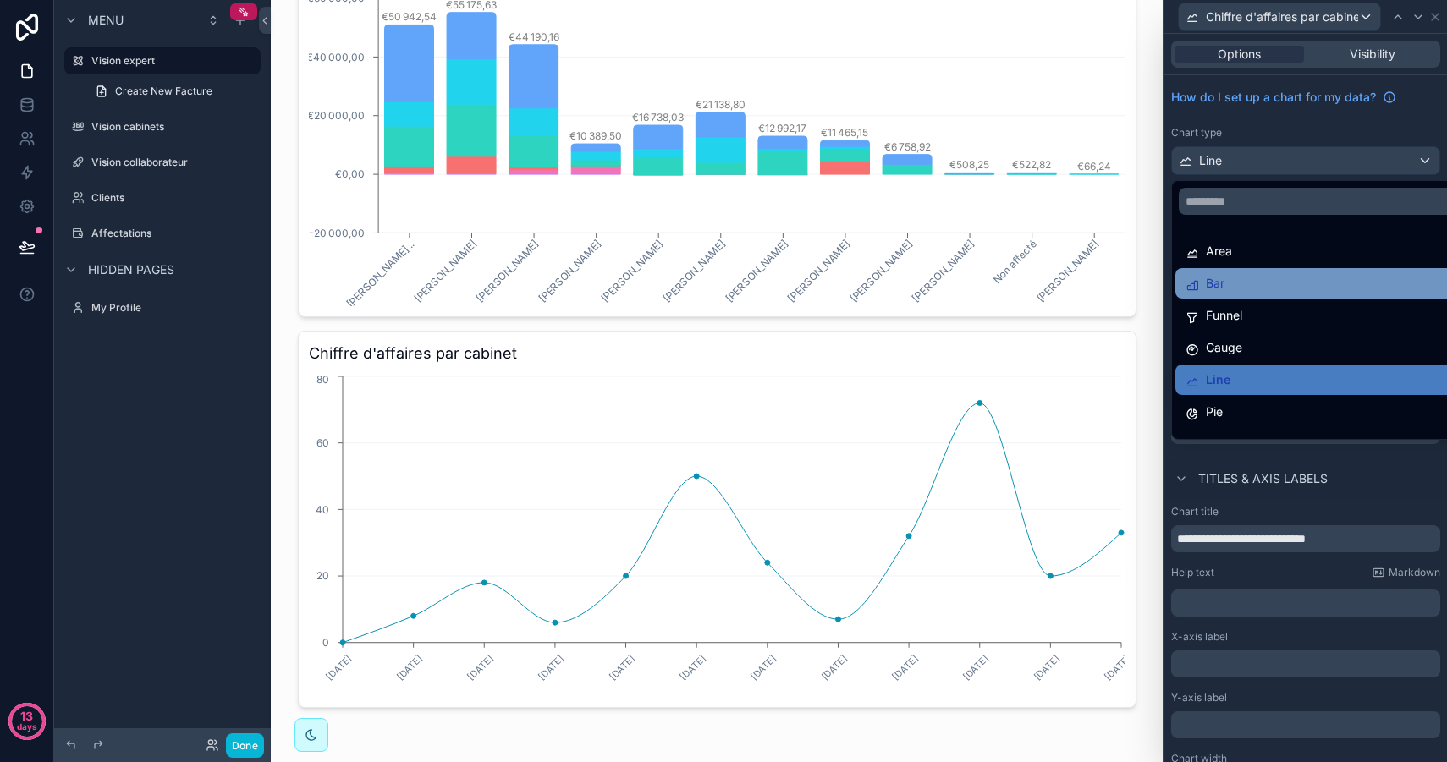
click at [1262, 279] on div "Bar" at bounding box center [1324, 283] width 279 height 20
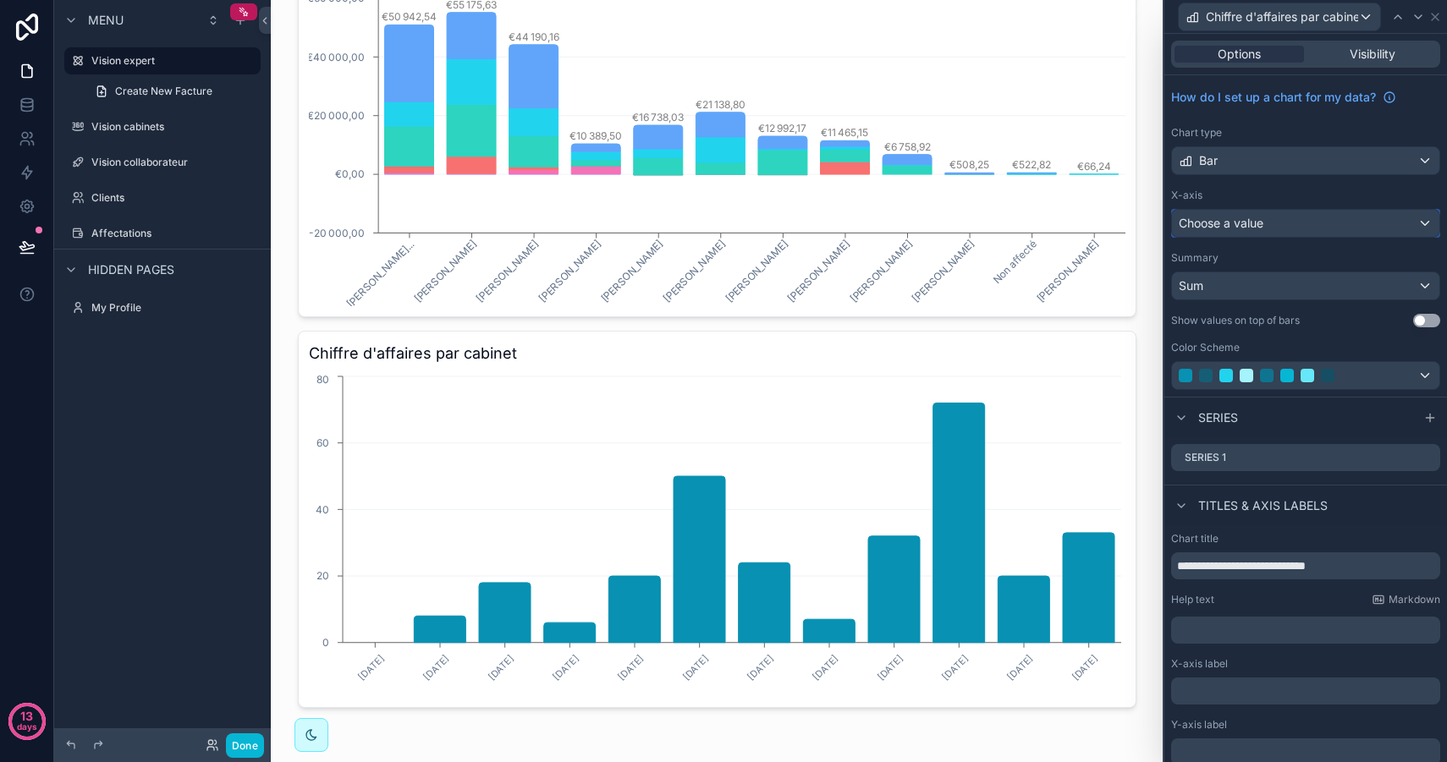
click at [1280, 227] on div "Choose a value" at bounding box center [1305, 223] width 267 height 27
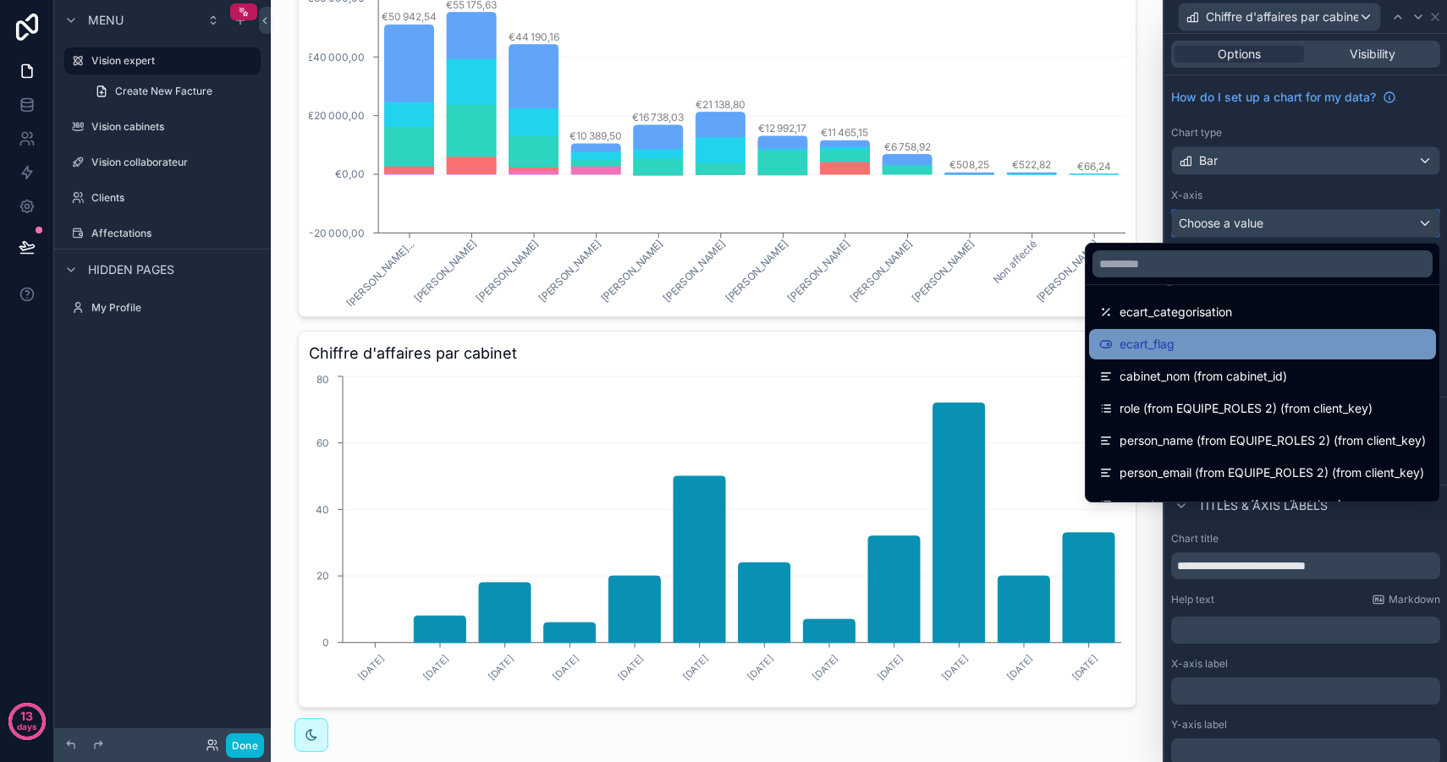
scroll to position [461, 0]
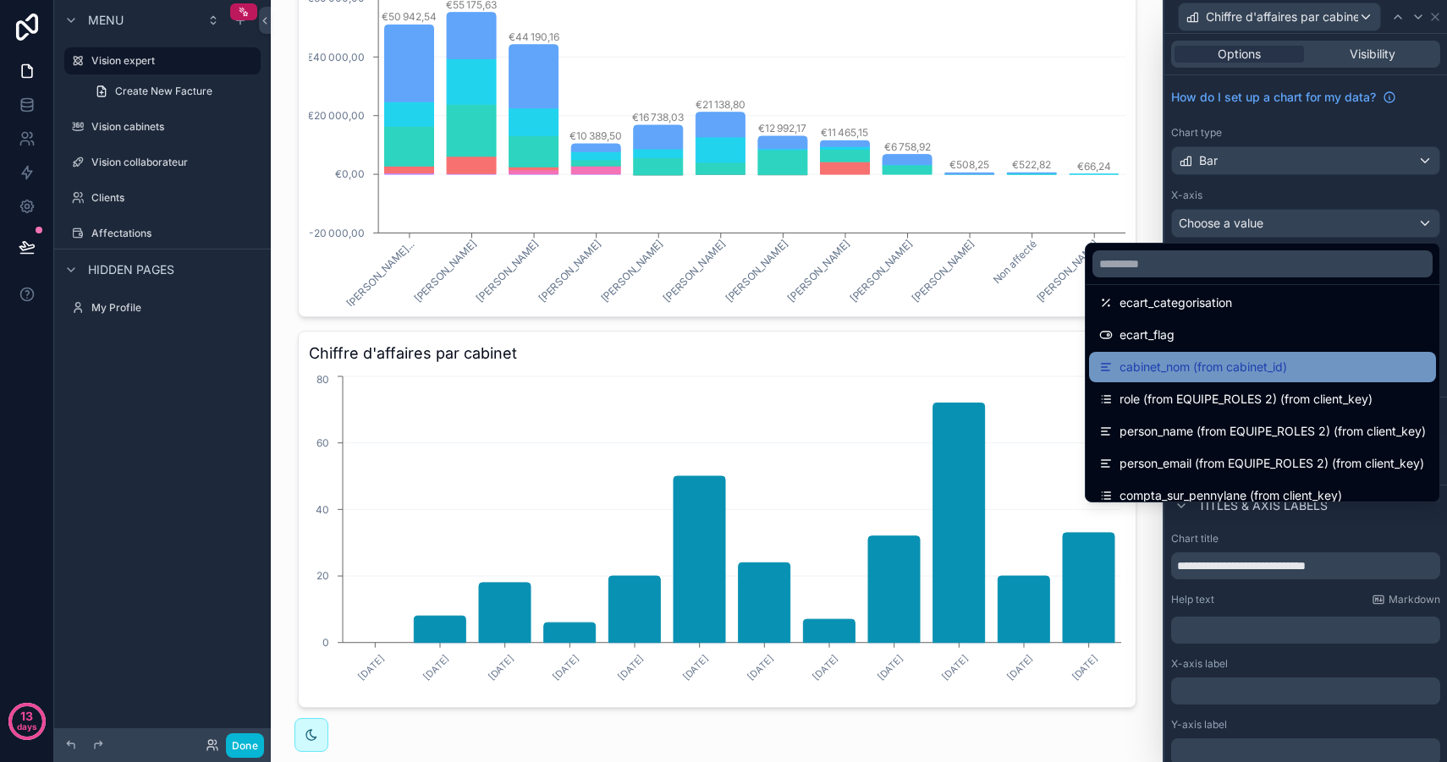
click at [1248, 362] on span "cabinet_nom (from cabinet_id)" at bounding box center [1202, 367] width 167 height 20
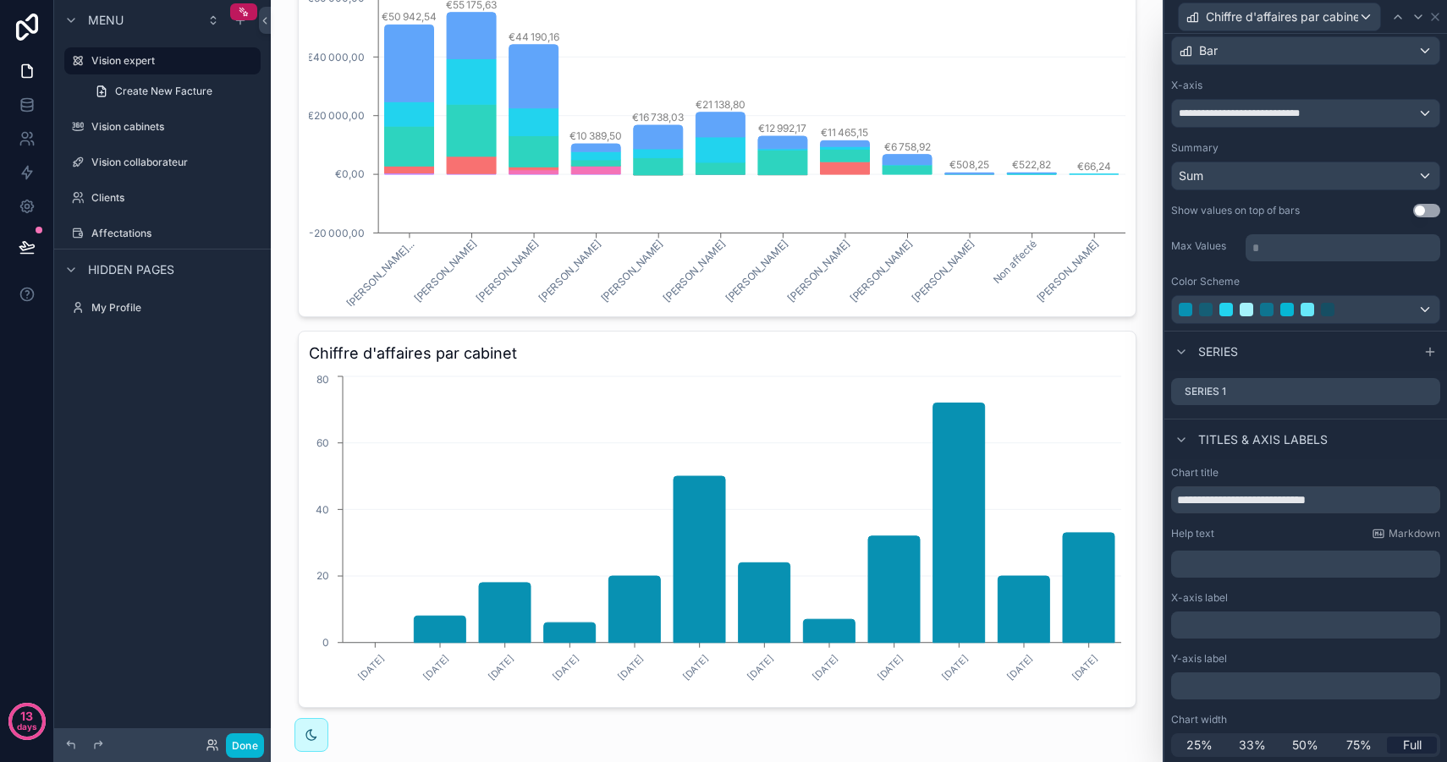
scroll to position [112, 0]
click at [1427, 389] on icon at bounding box center [1428, 388] width 7 height 7
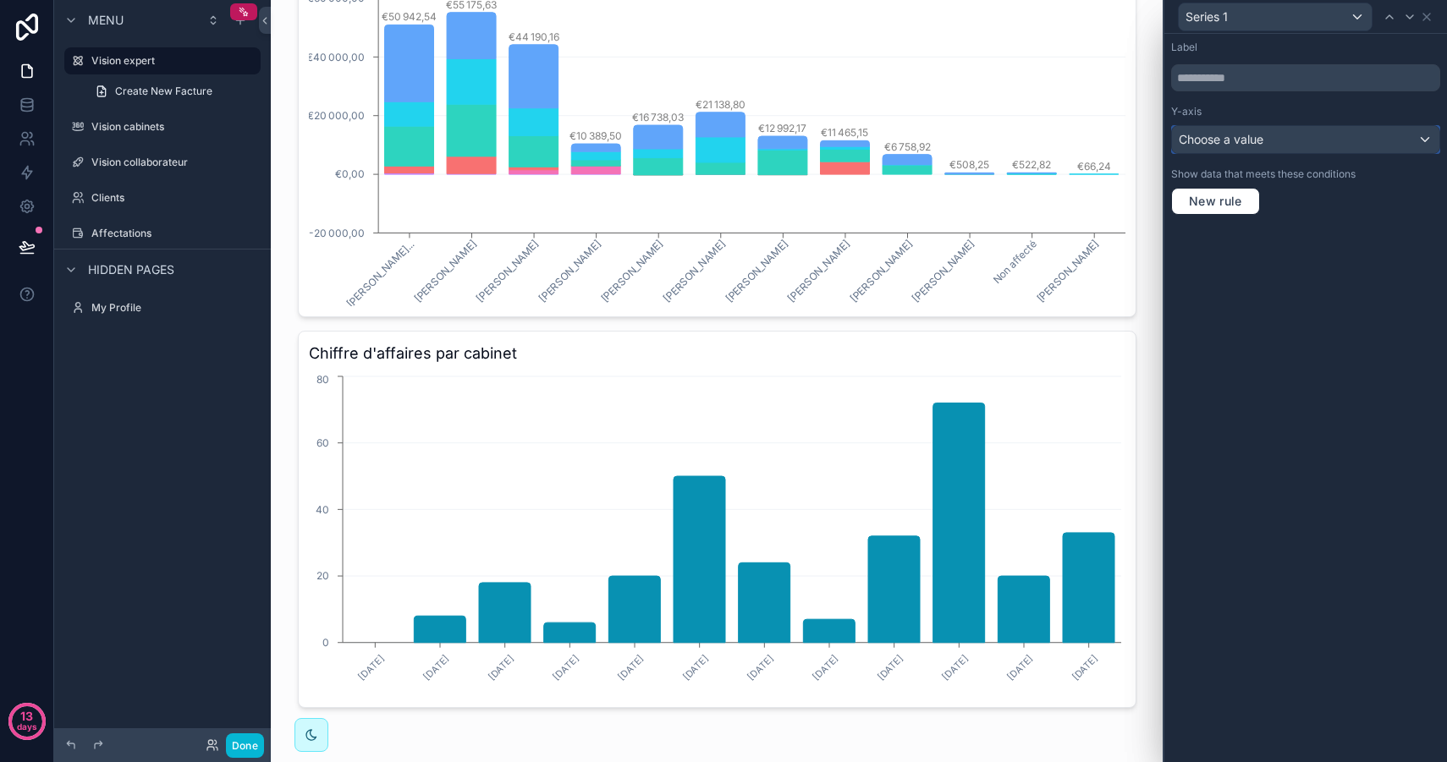
click at [1307, 151] on div "Choose a value" at bounding box center [1305, 139] width 267 height 27
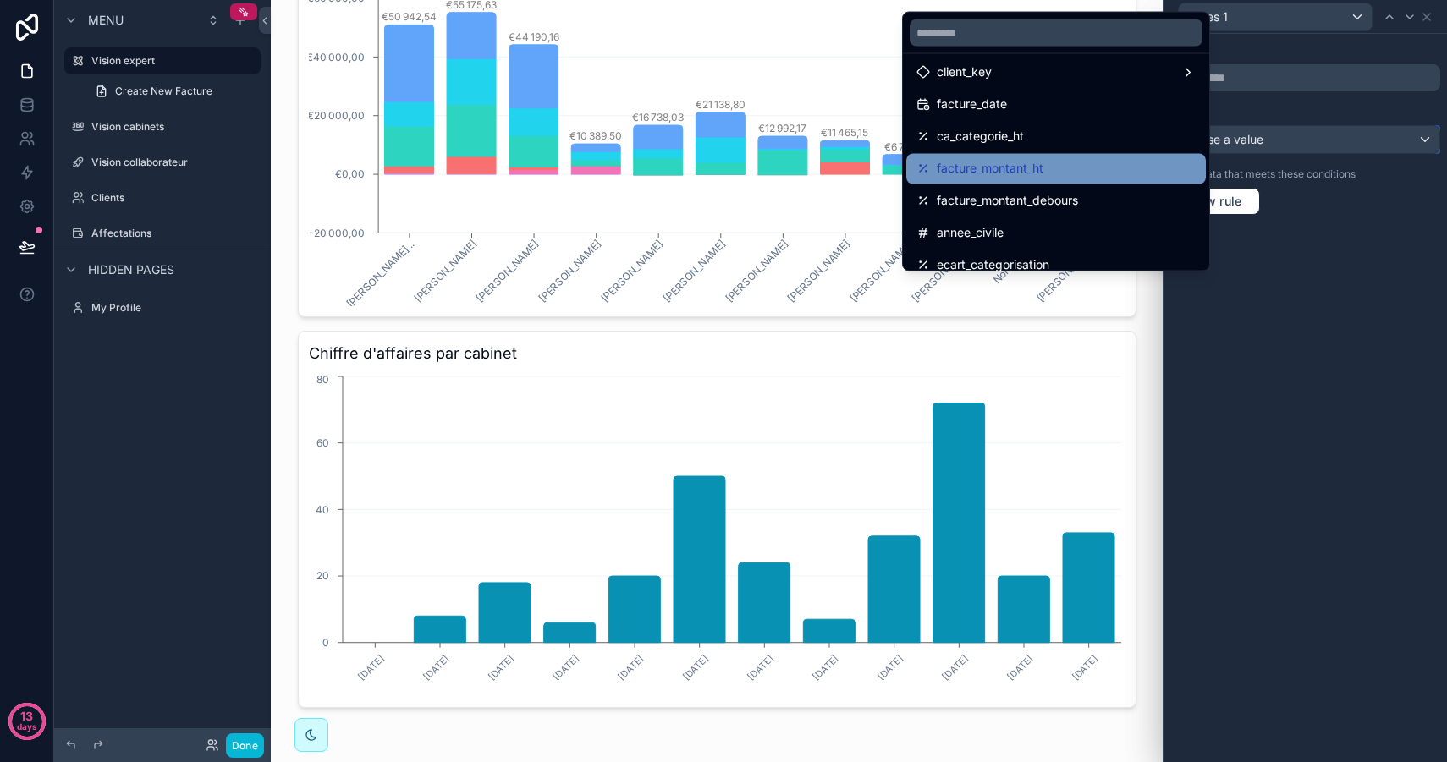
scroll to position [178, 0]
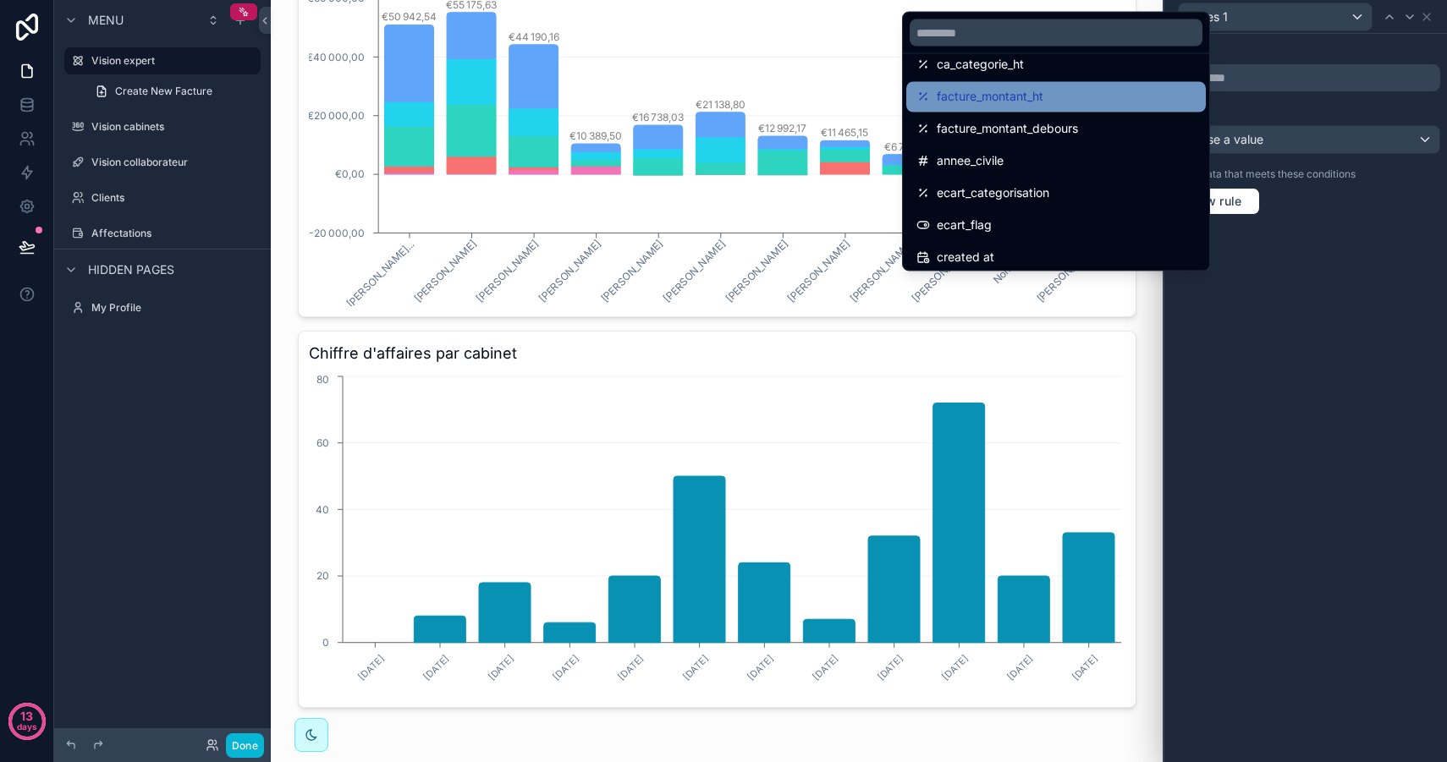
click at [1065, 93] on div "facture_montant_ht" at bounding box center [1055, 97] width 279 height 20
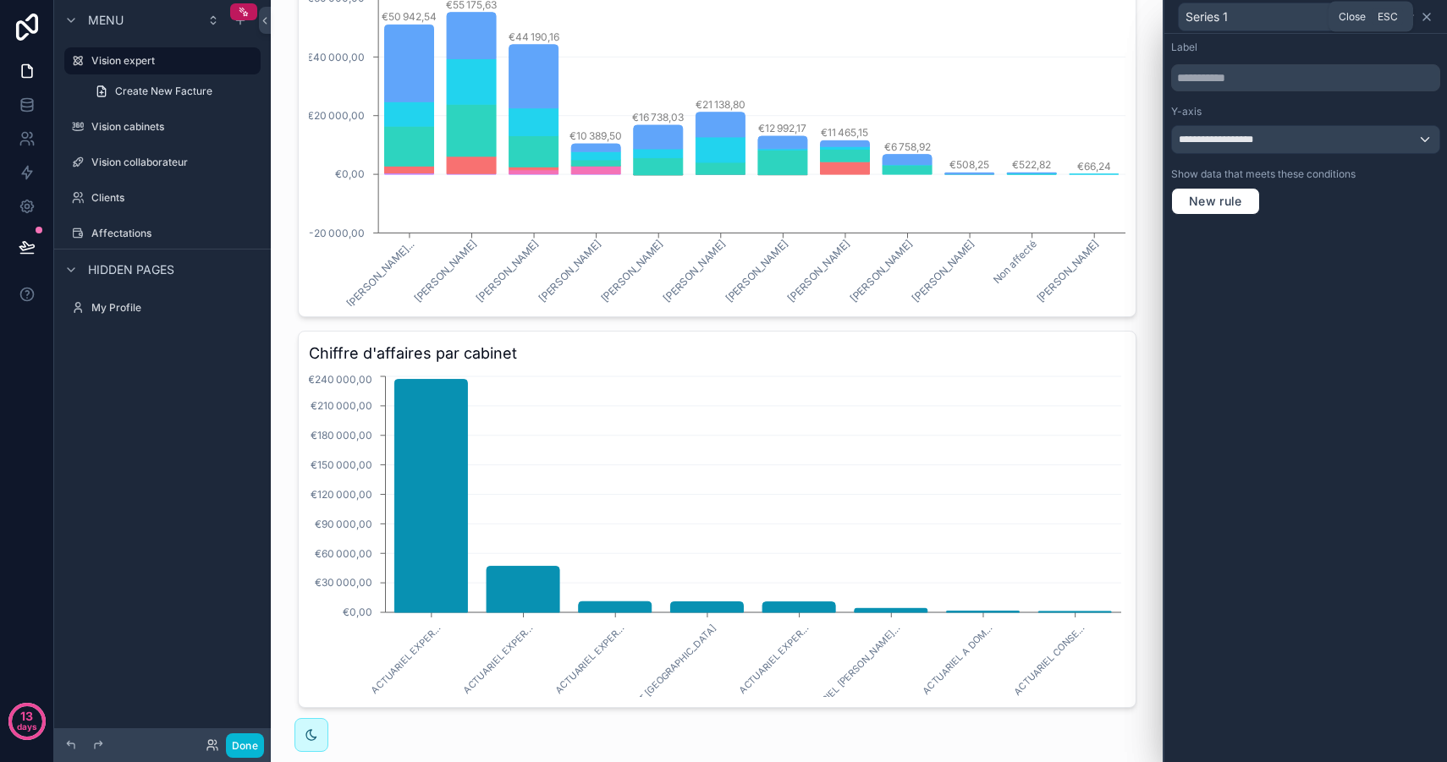
click at [1430, 19] on icon at bounding box center [1426, 17] width 7 height 7
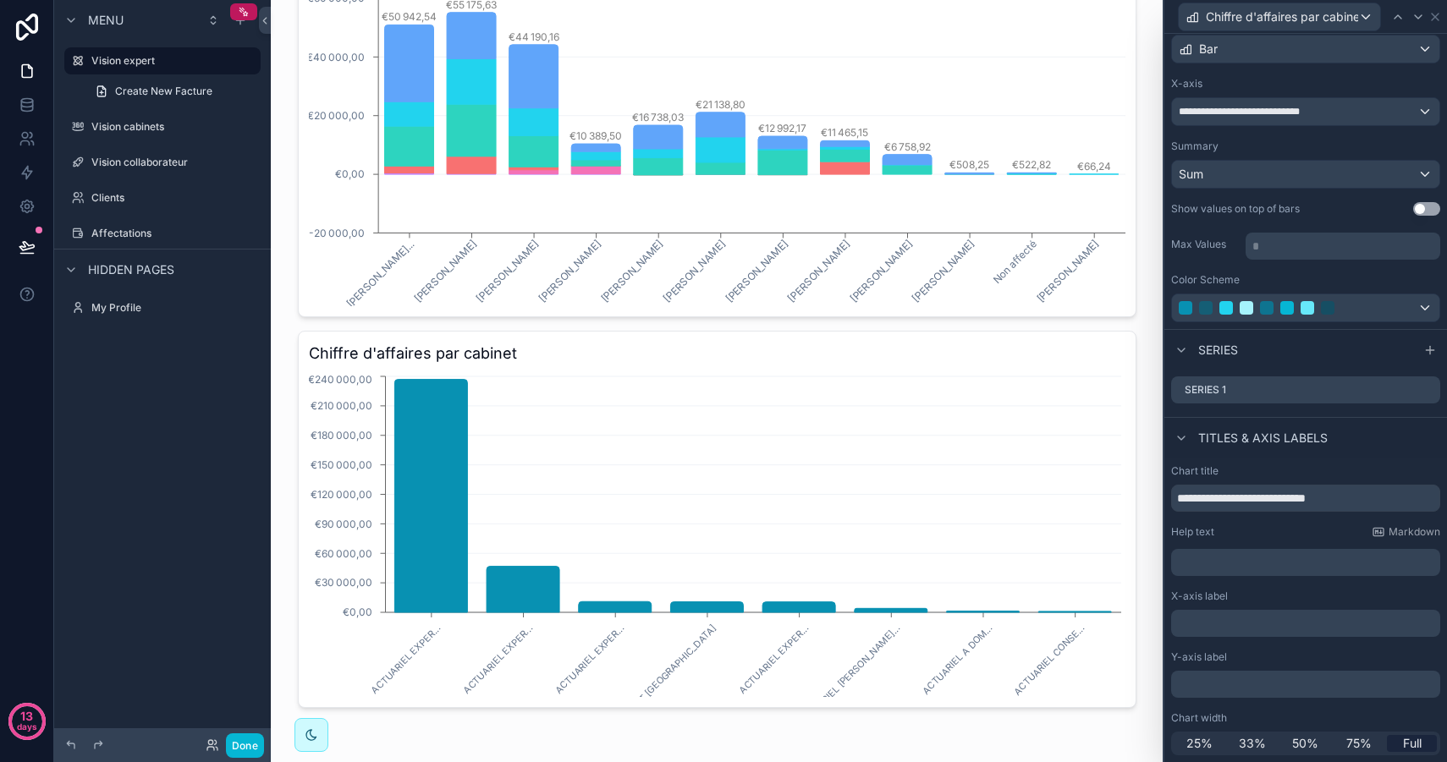
scroll to position [0, 0]
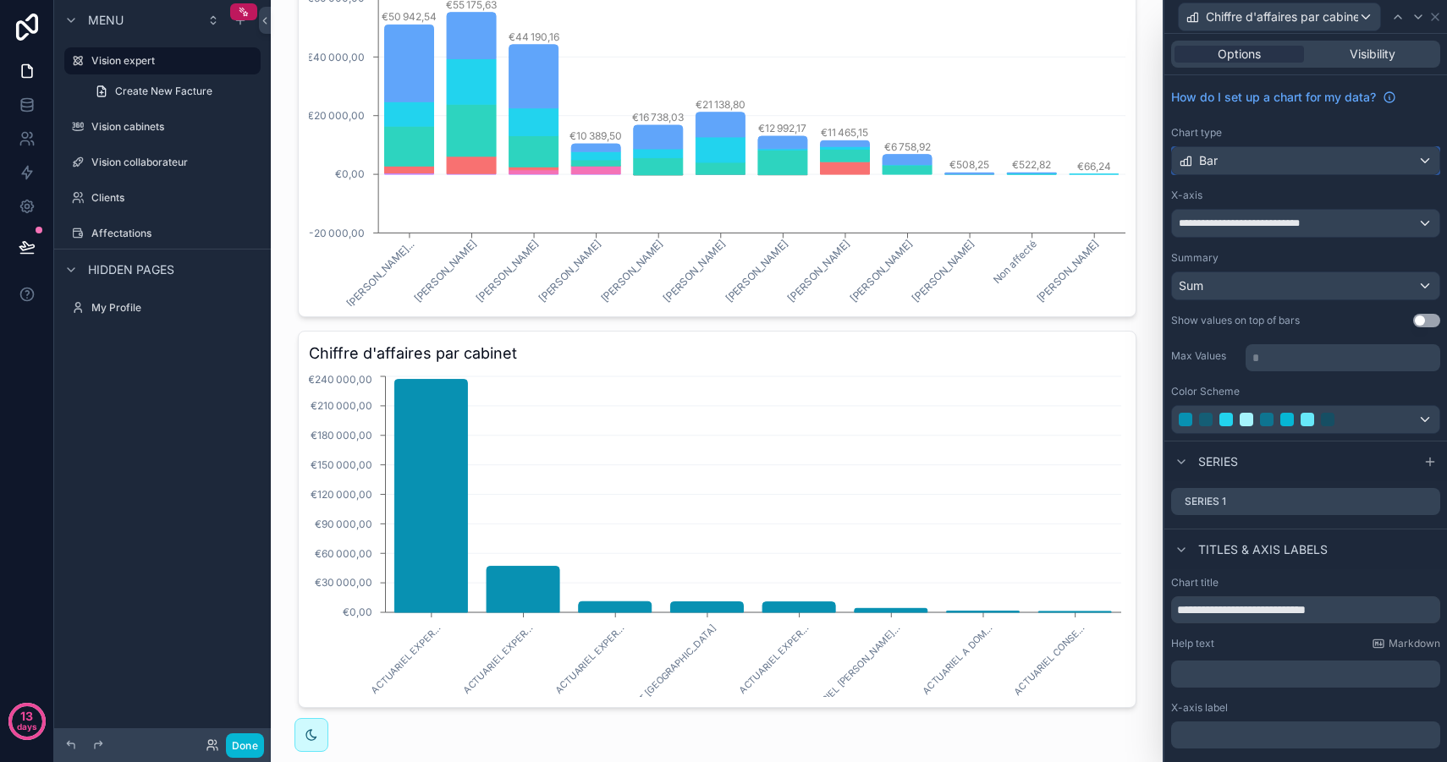
click at [1255, 163] on div "Bar" at bounding box center [1305, 160] width 267 height 27
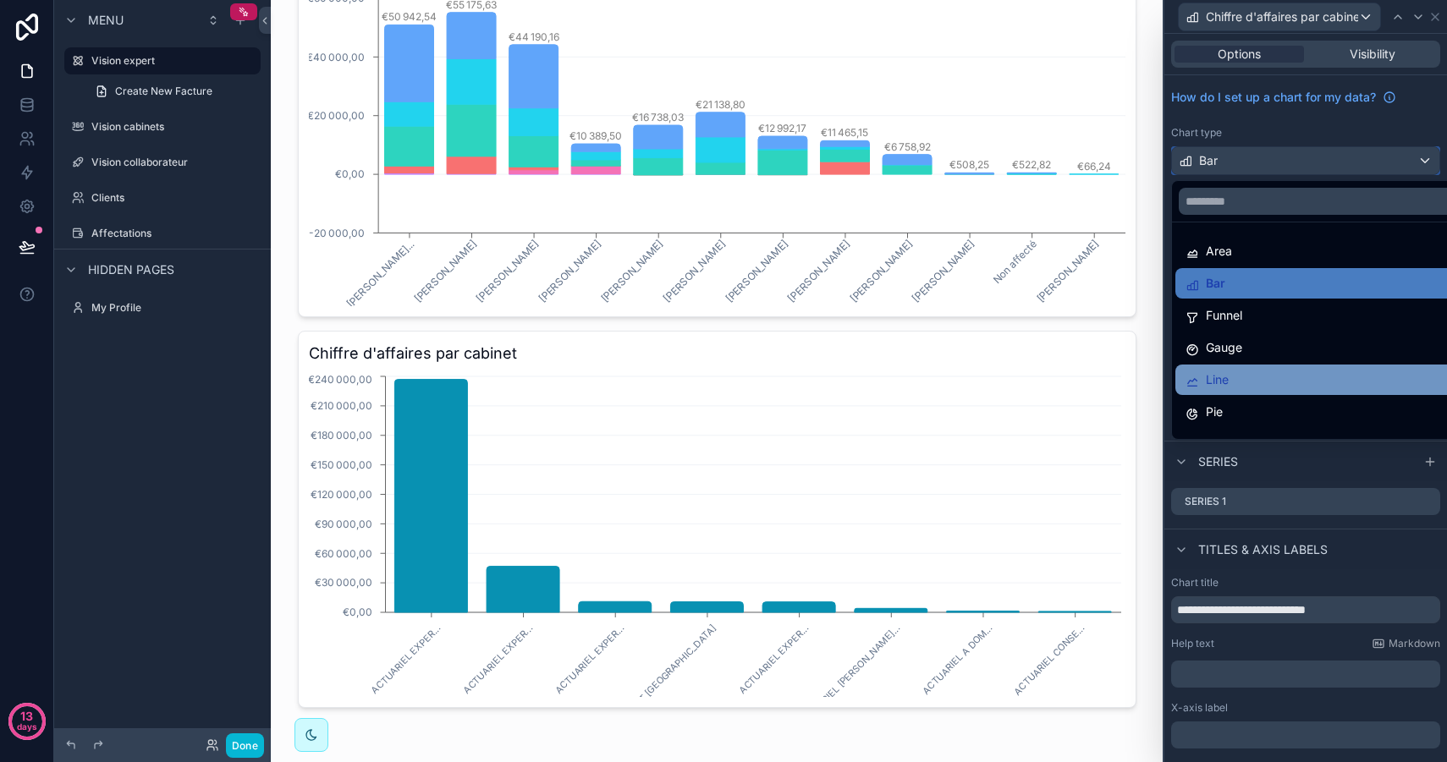
scroll to position [120, 0]
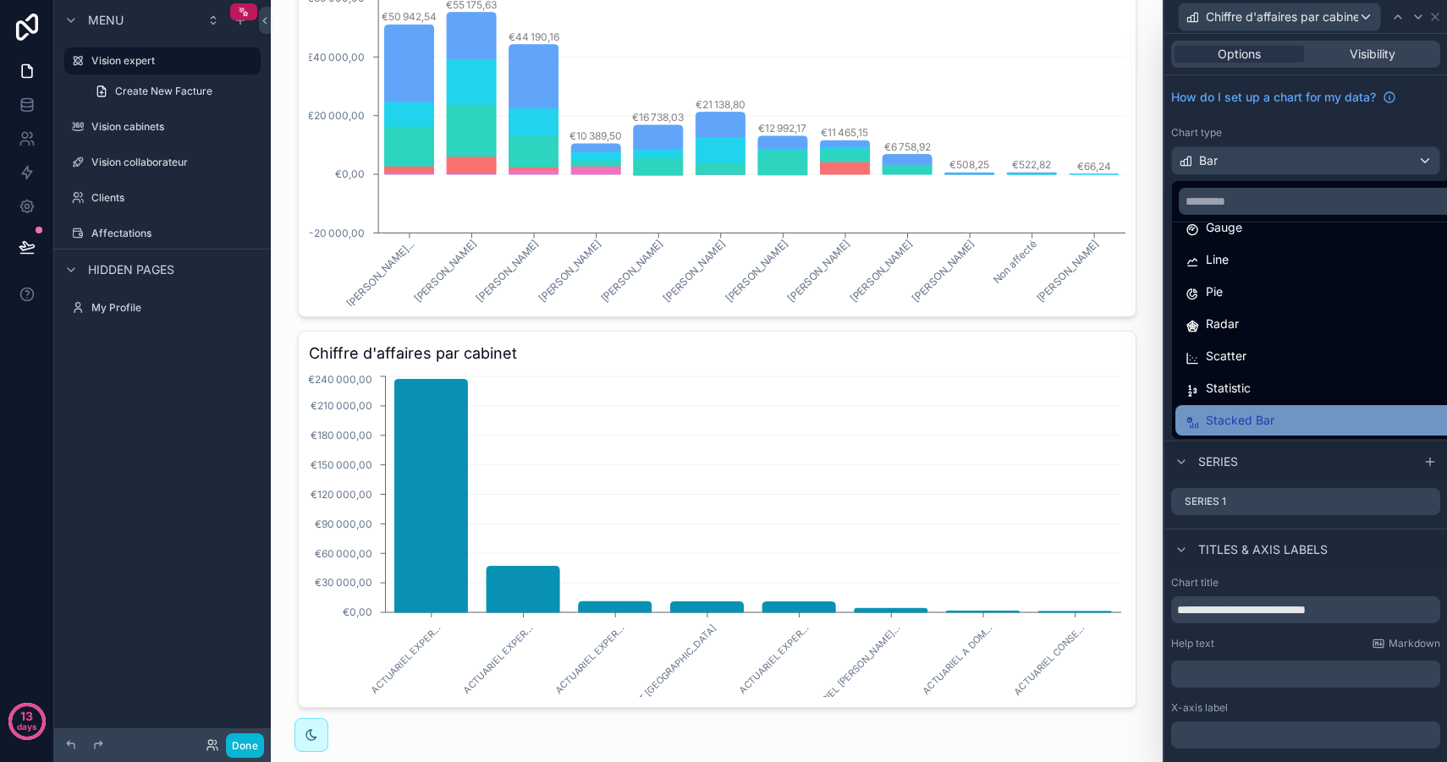
click at [1271, 417] on span "Stacked Bar" at bounding box center [1239, 420] width 69 height 20
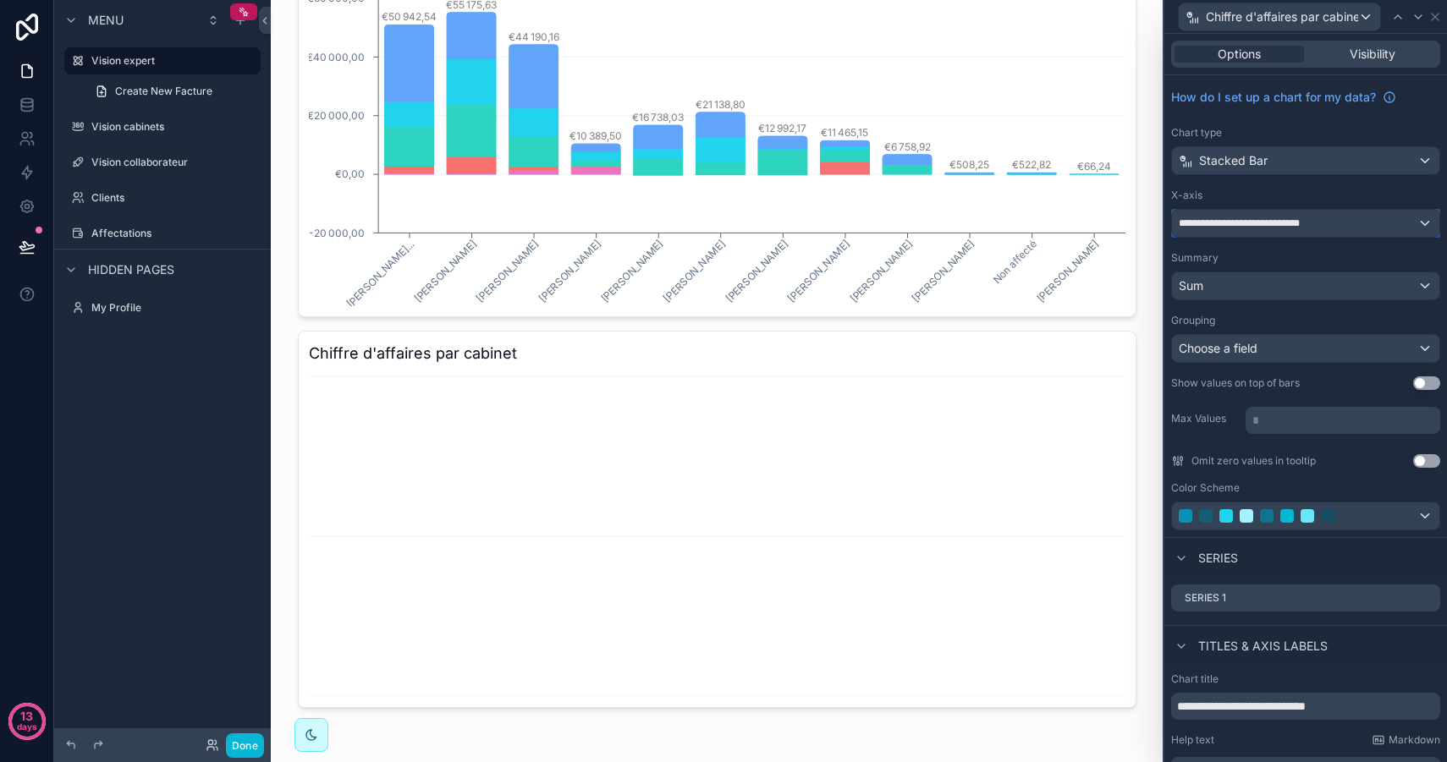
click at [1288, 217] on span "**********" at bounding box center [1251, 224] width 146 height 14
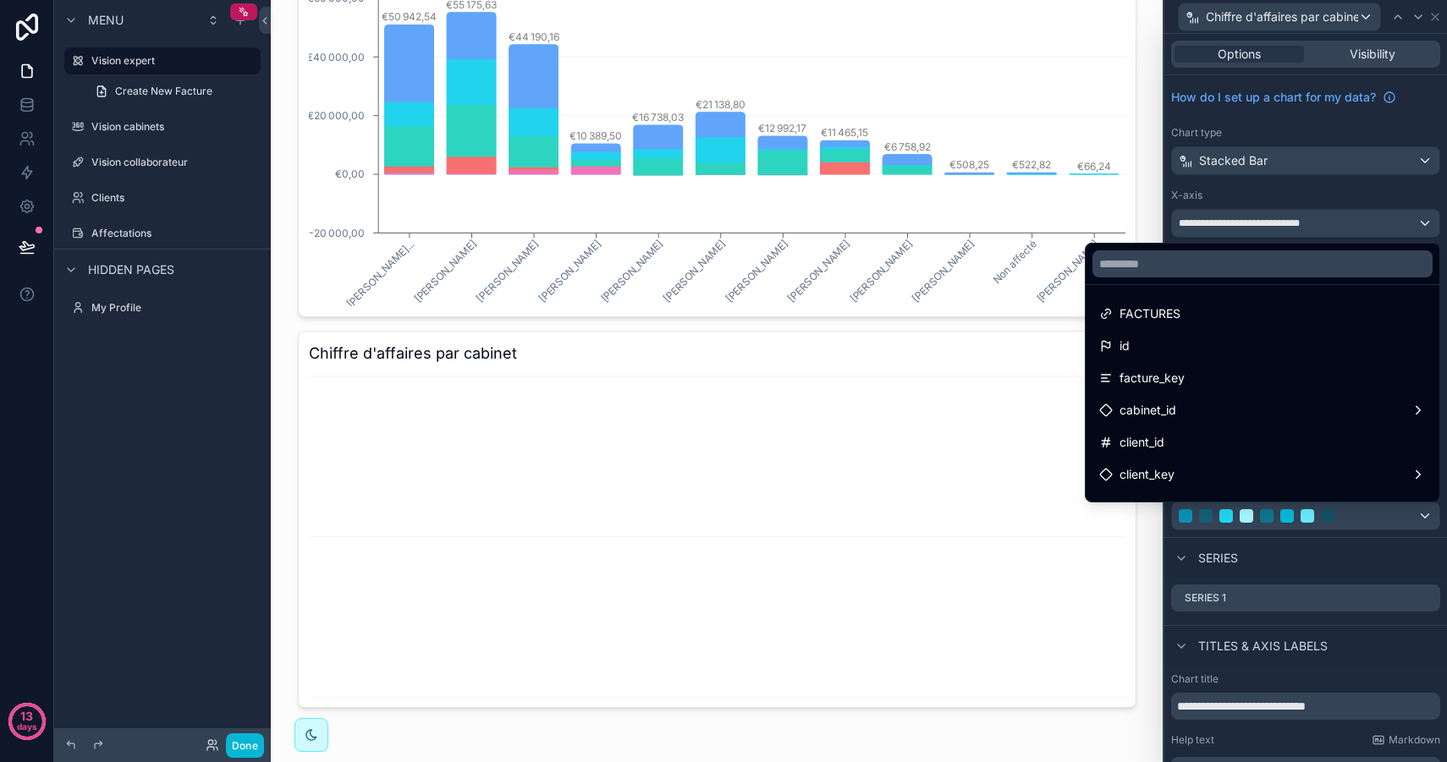
click at [1287, 215] on div at bounding box center [1305, 381] width 283 height 762
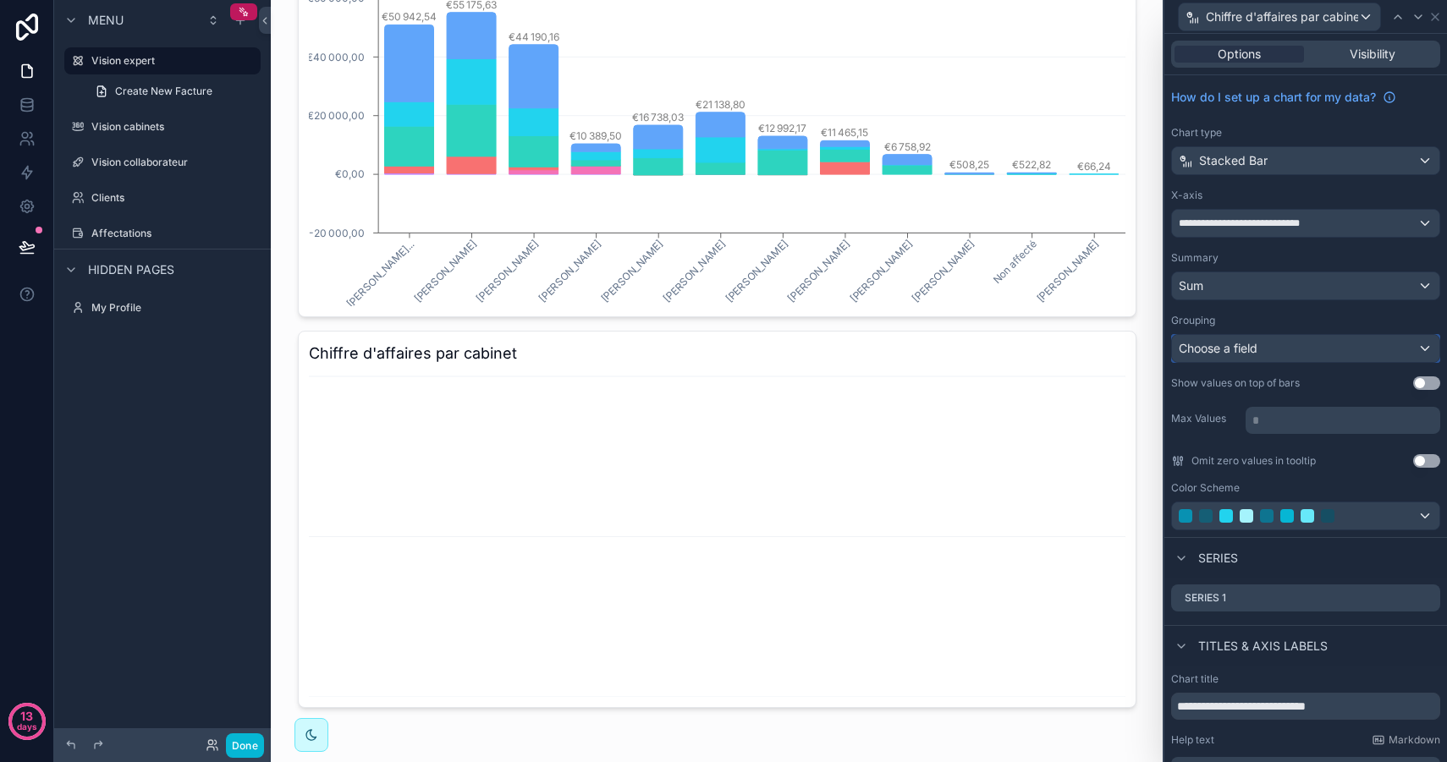
click at [1328, 354] on div "Choose a field" at bounding box center [1305, 348] width 267 height 27
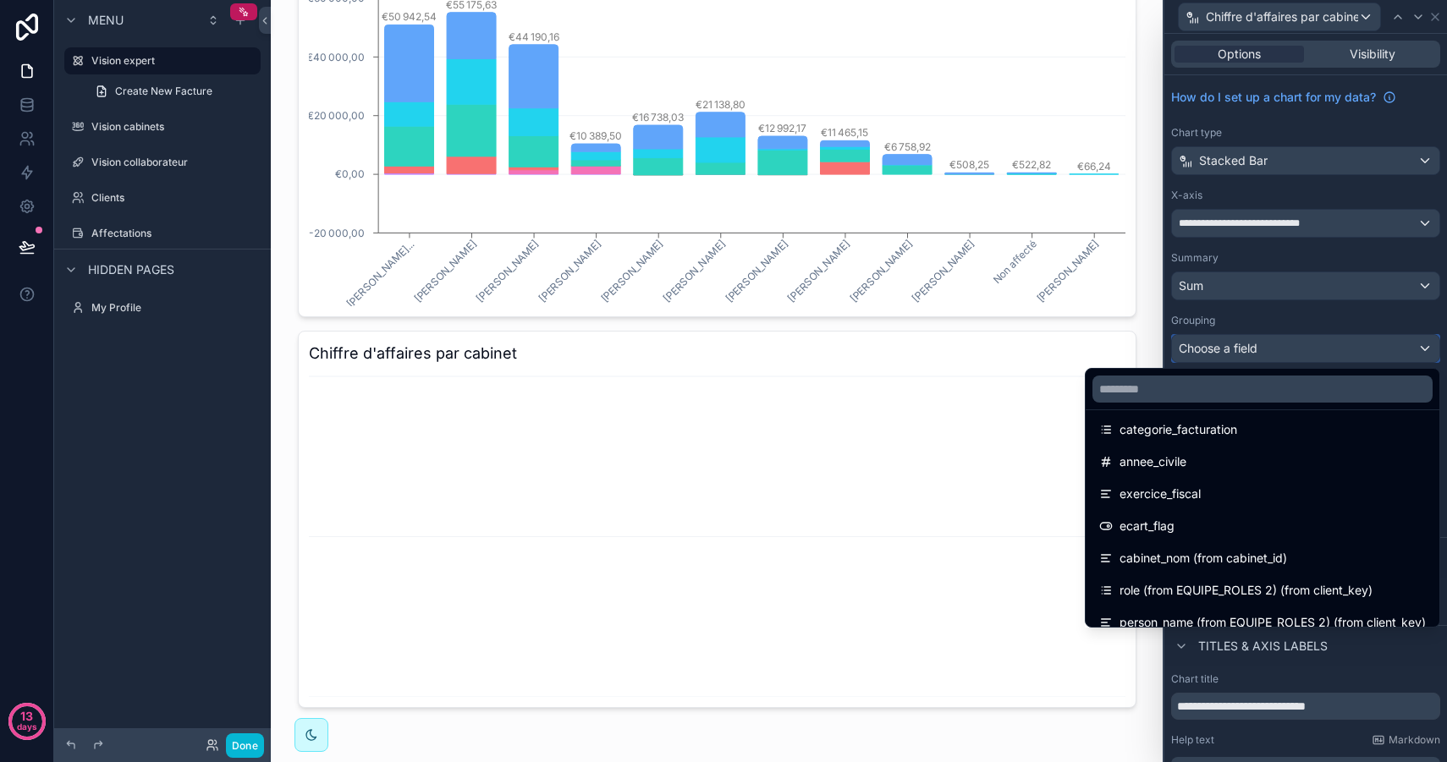
scroll to position [310, 0]
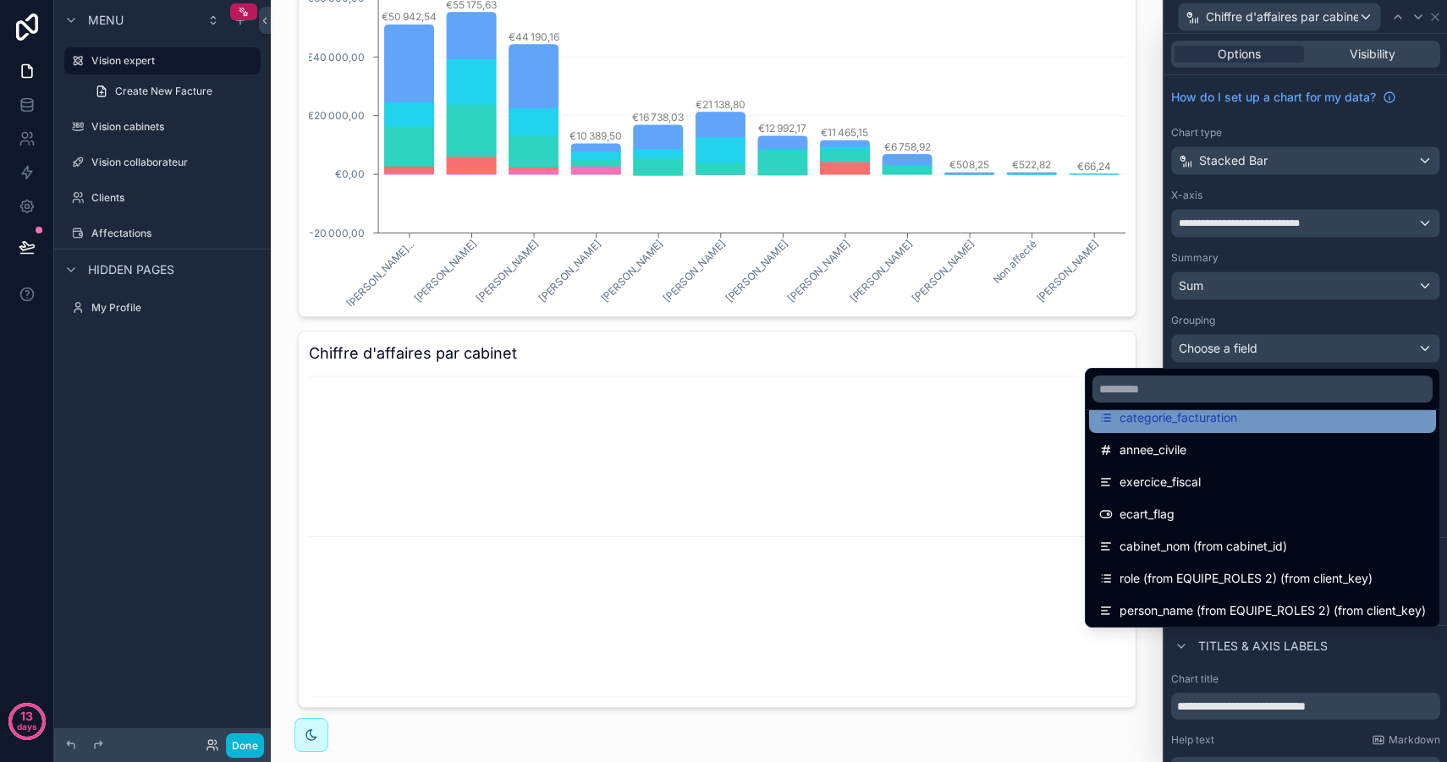
click at [1210, 425] on span "categorie_facturation" at bounding box center [1178, 418] width 118 height 20
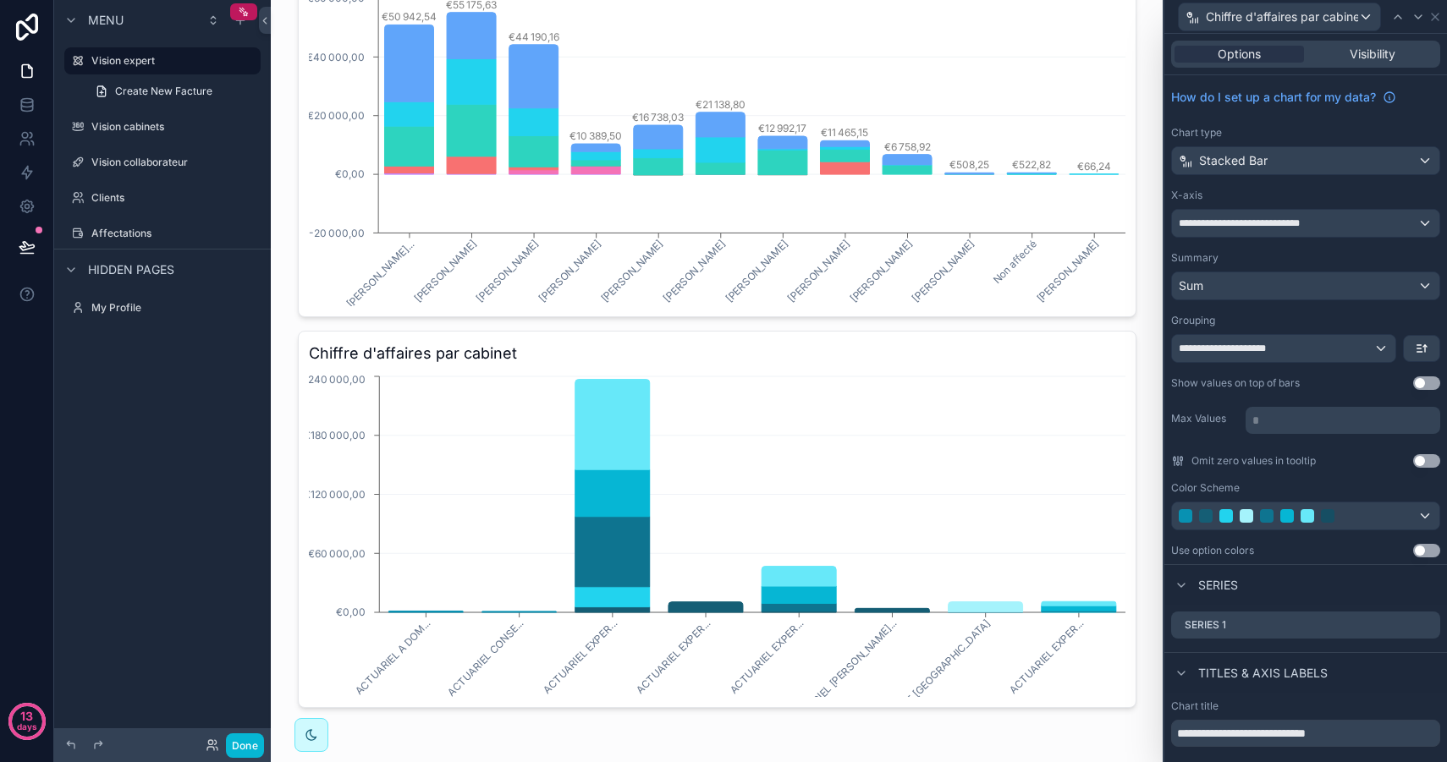
click at [1292, 155] on div "Stacked Bar" at bounding box center [1305, 160] width 267 height 27
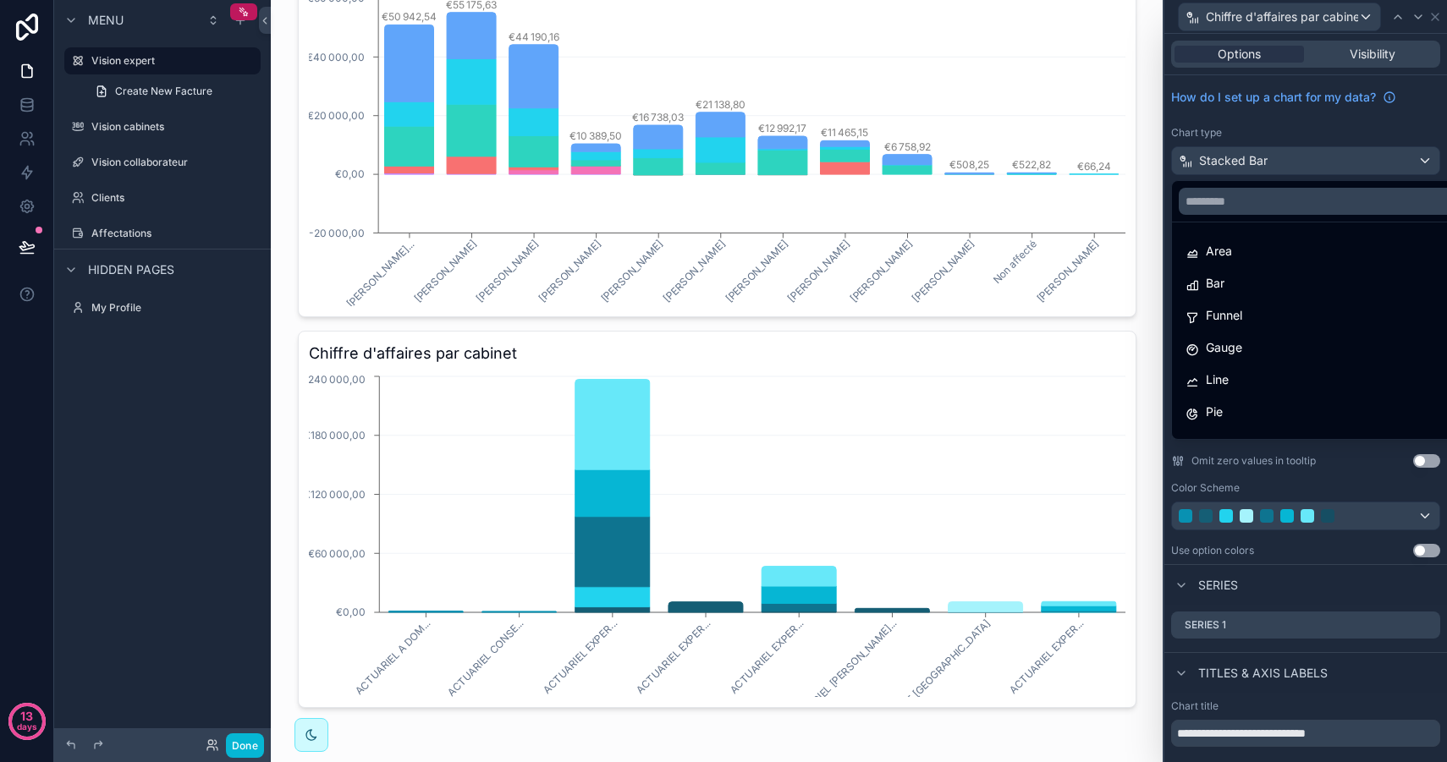
click at [1269, 153] on div at bounding box center [1305, 381] width 283 height 762
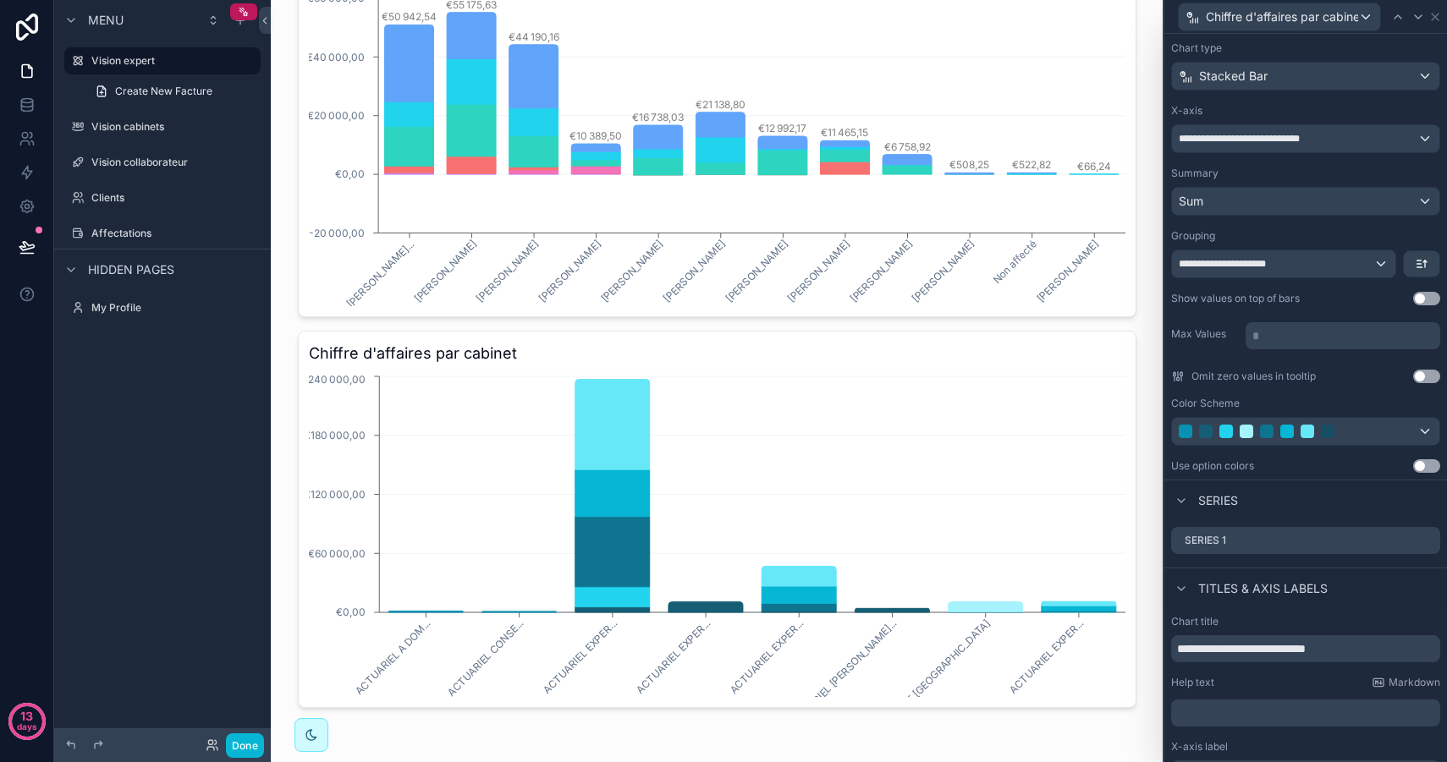
scroll to position [118, 0]
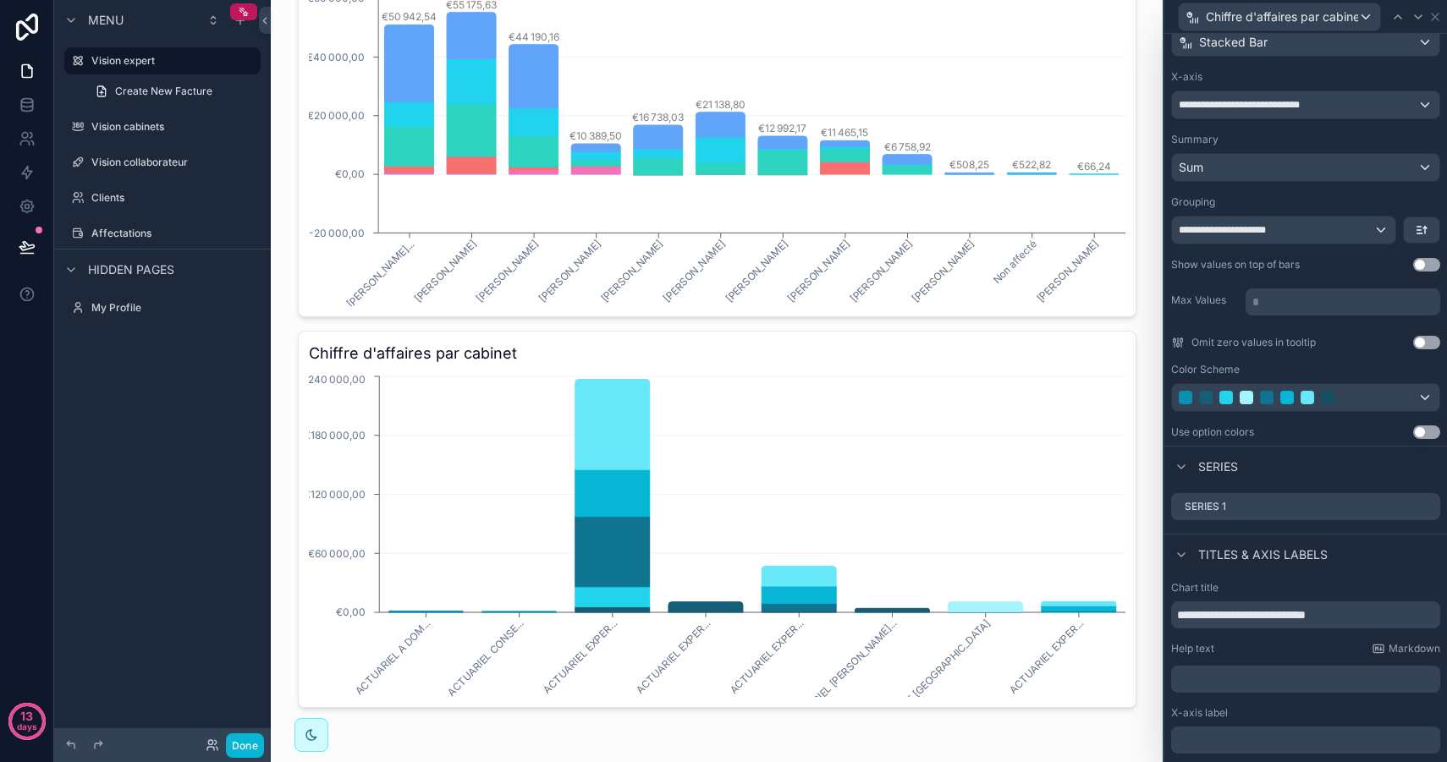
click at [1429, 342] on button "Use setting" at bounding box center [1426, 343] width 27 height 14
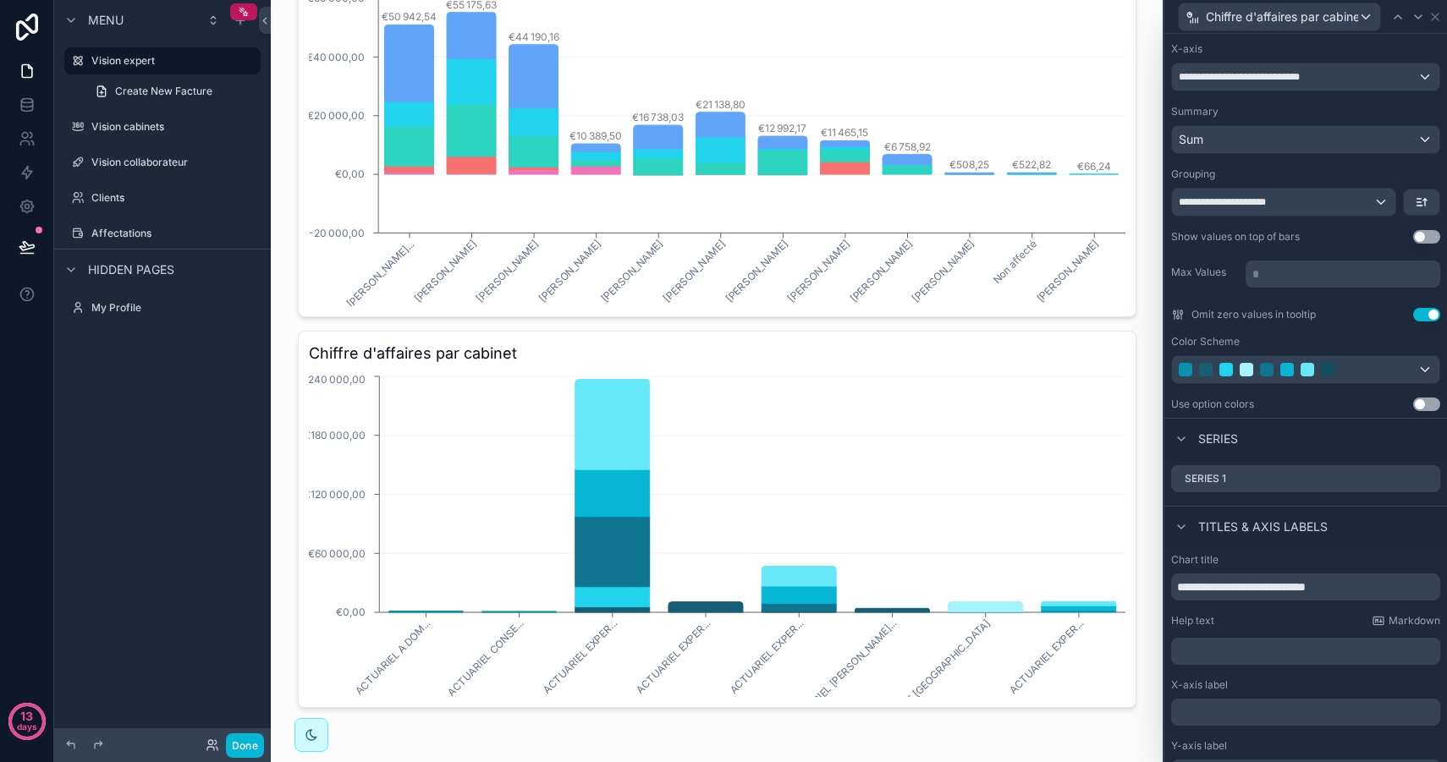
click at [1424, 405] on button "Use setting" at bounding box center [1426, 405] width 27 height 14
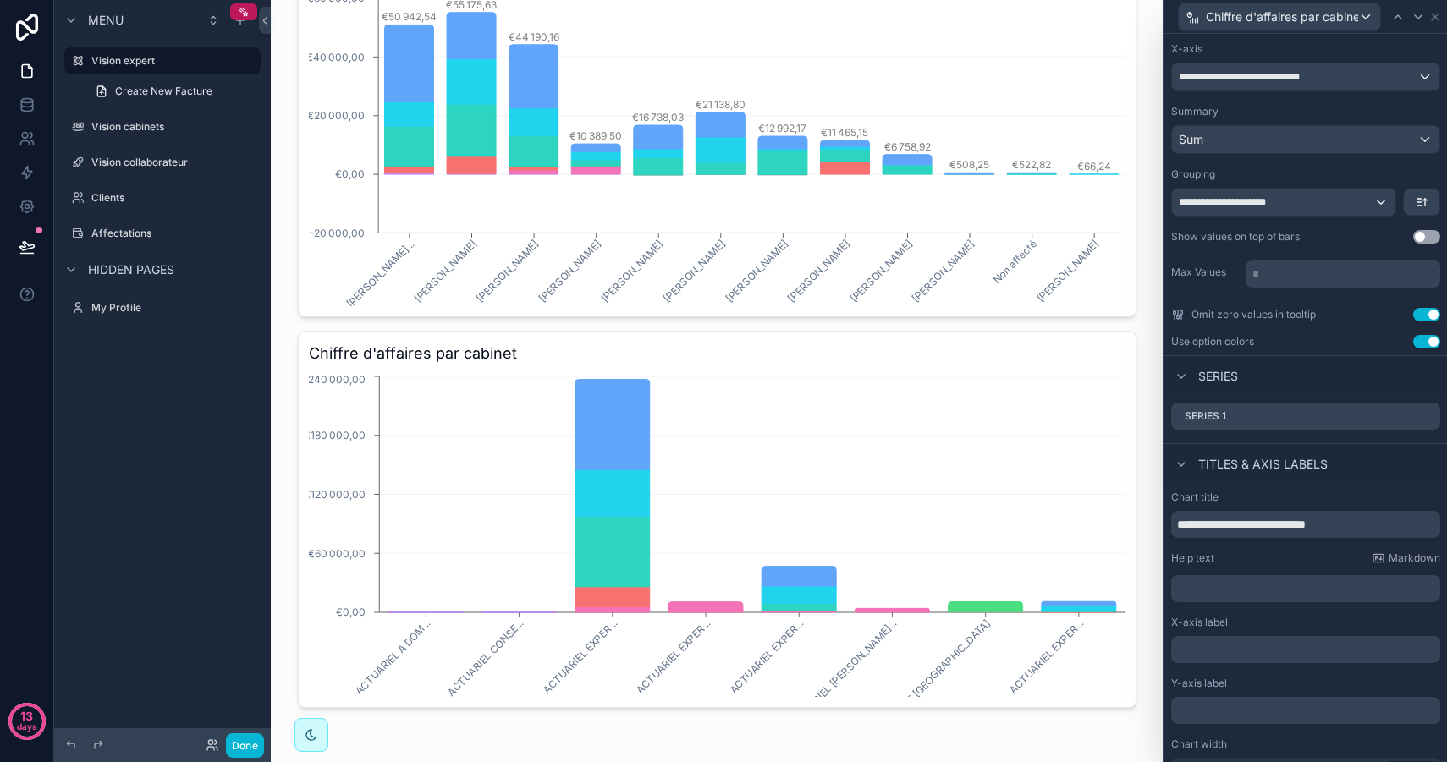
scroll to position [173, 0]
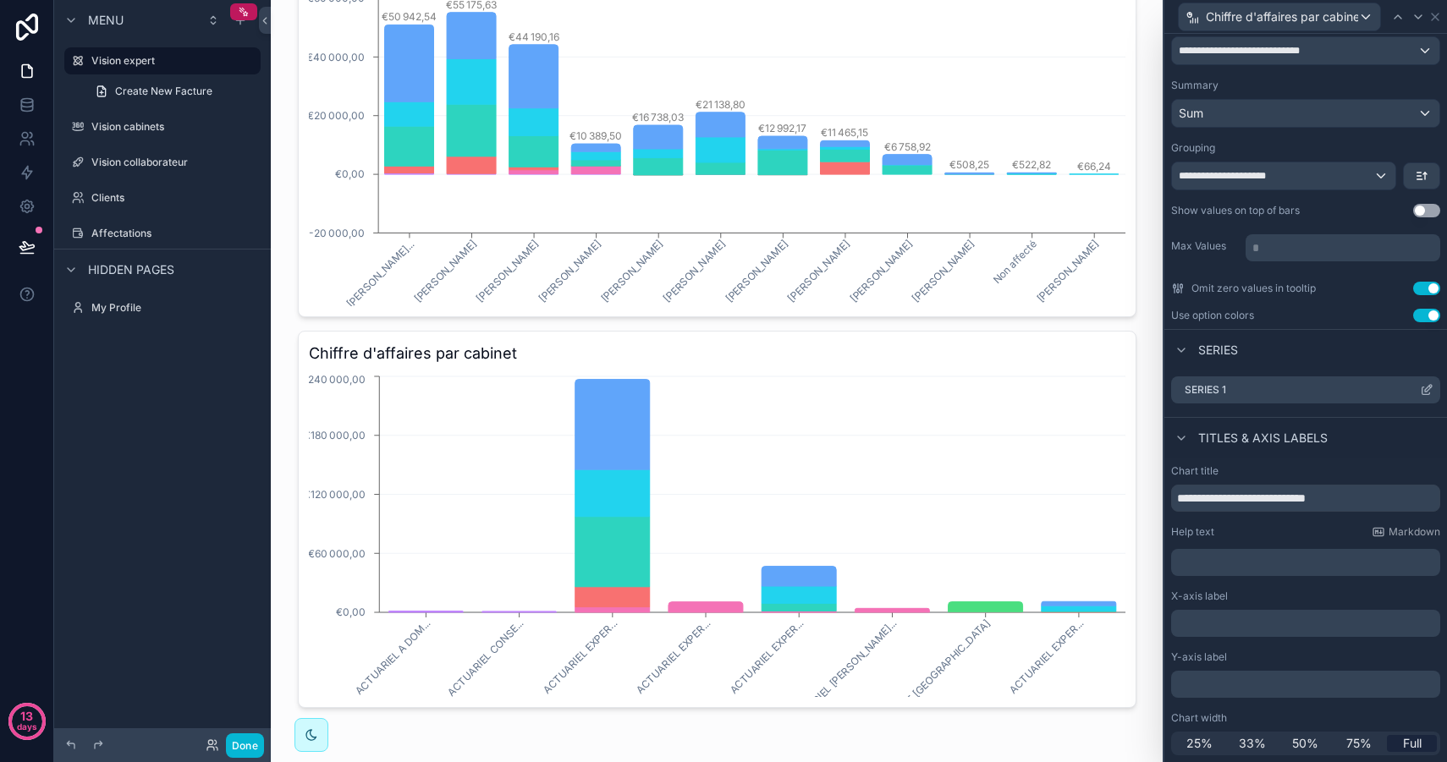
click at [1339, 393] on div "Series 1" at bounding box center [1305, 389] width 269 height 27
click at [1425, 390] on icon at bounding box center [1426, 390] width 14 height 14
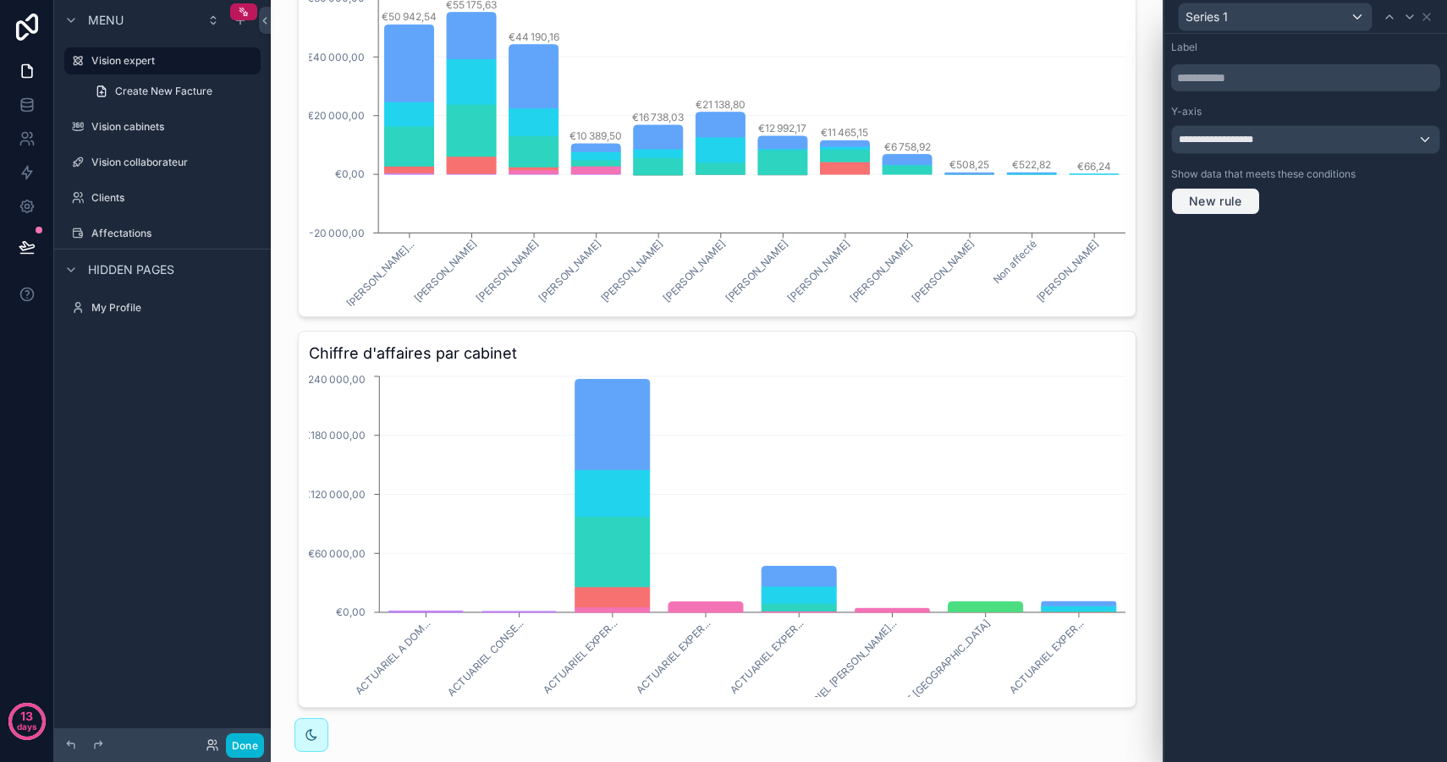
click at [1221, 200] on span "New rule" at bounding box center [1215, 201] width 67 height 15
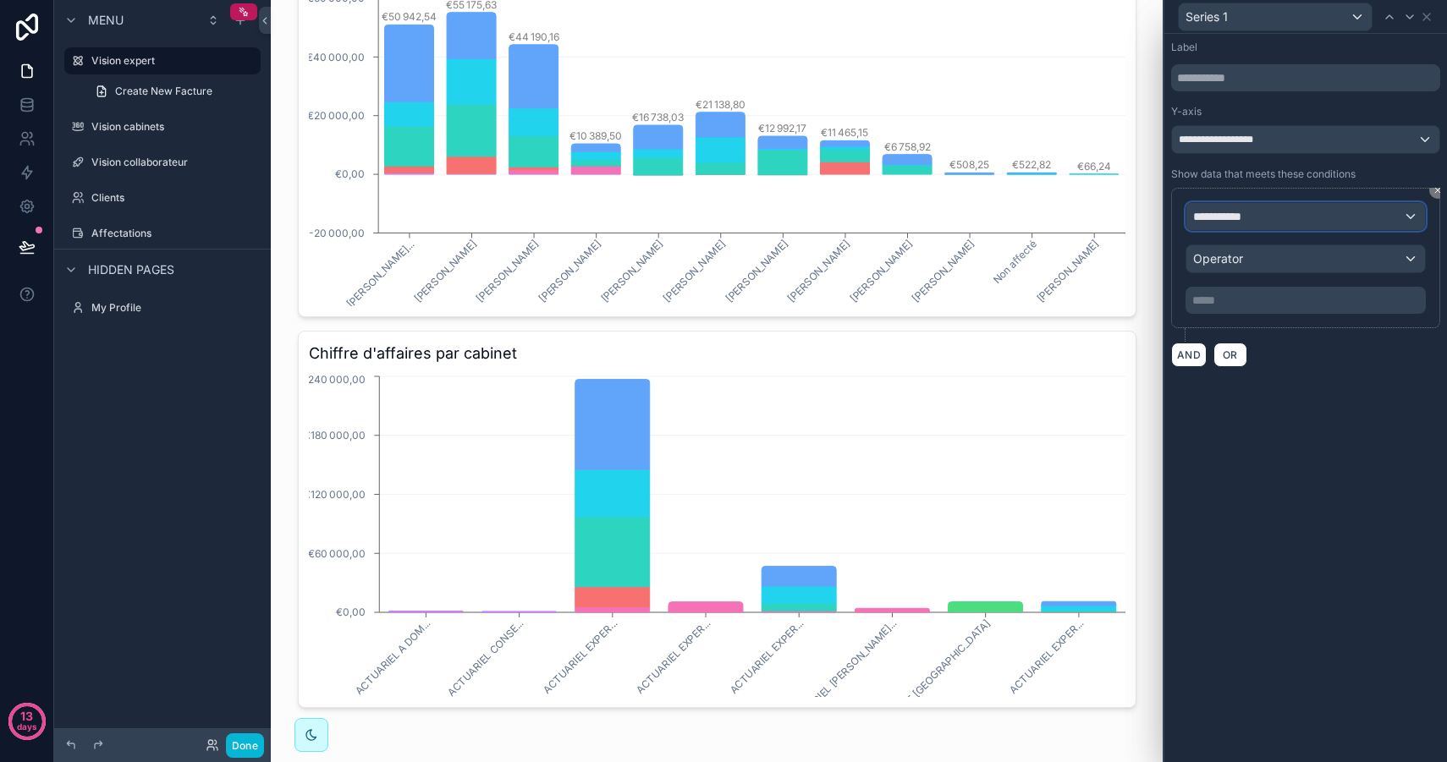
click at [1247, 226] on div "**********" at bounding box center [1305, 216] width 239 height 27
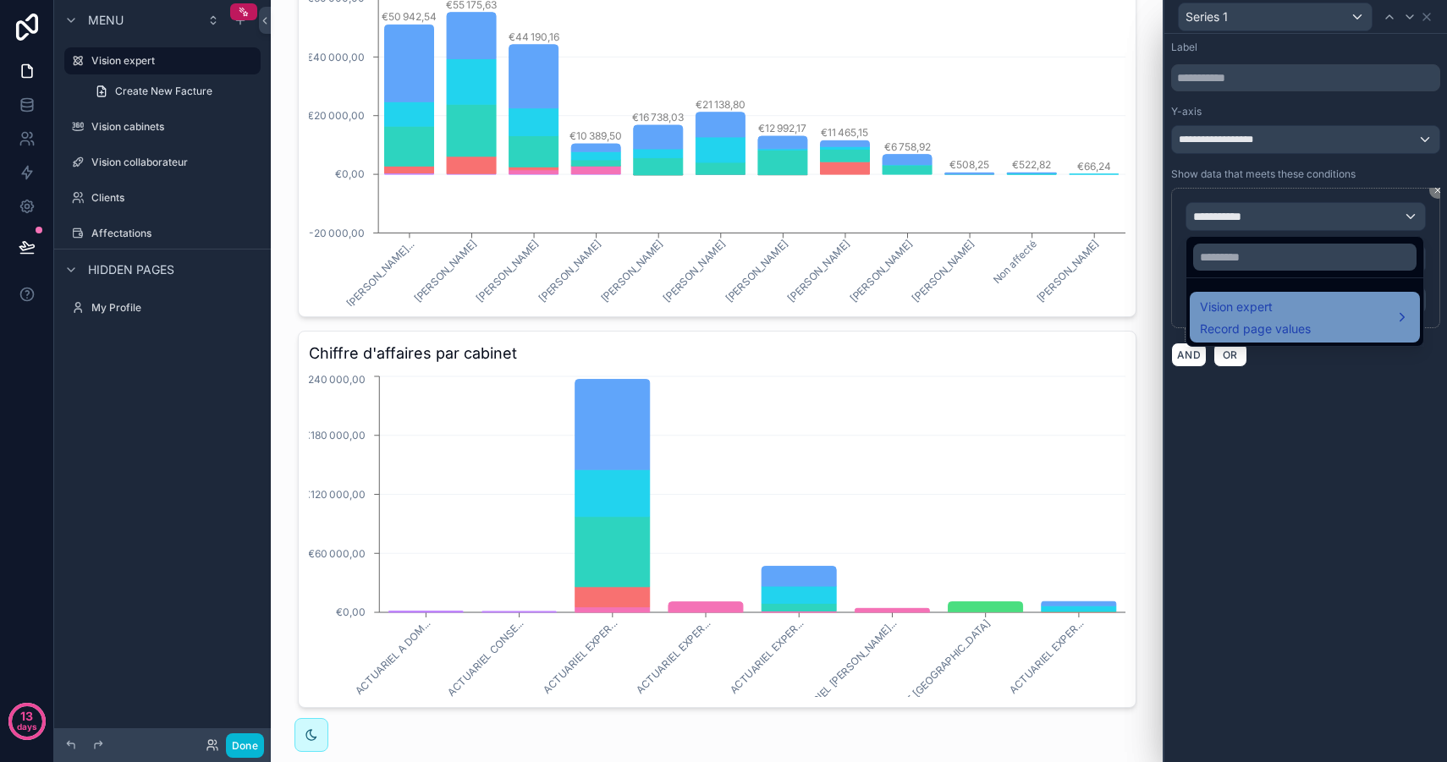
click at [1249, 318] on div "Vision expert Record page values" at bounding box center [1255, 317] width 111 height 41
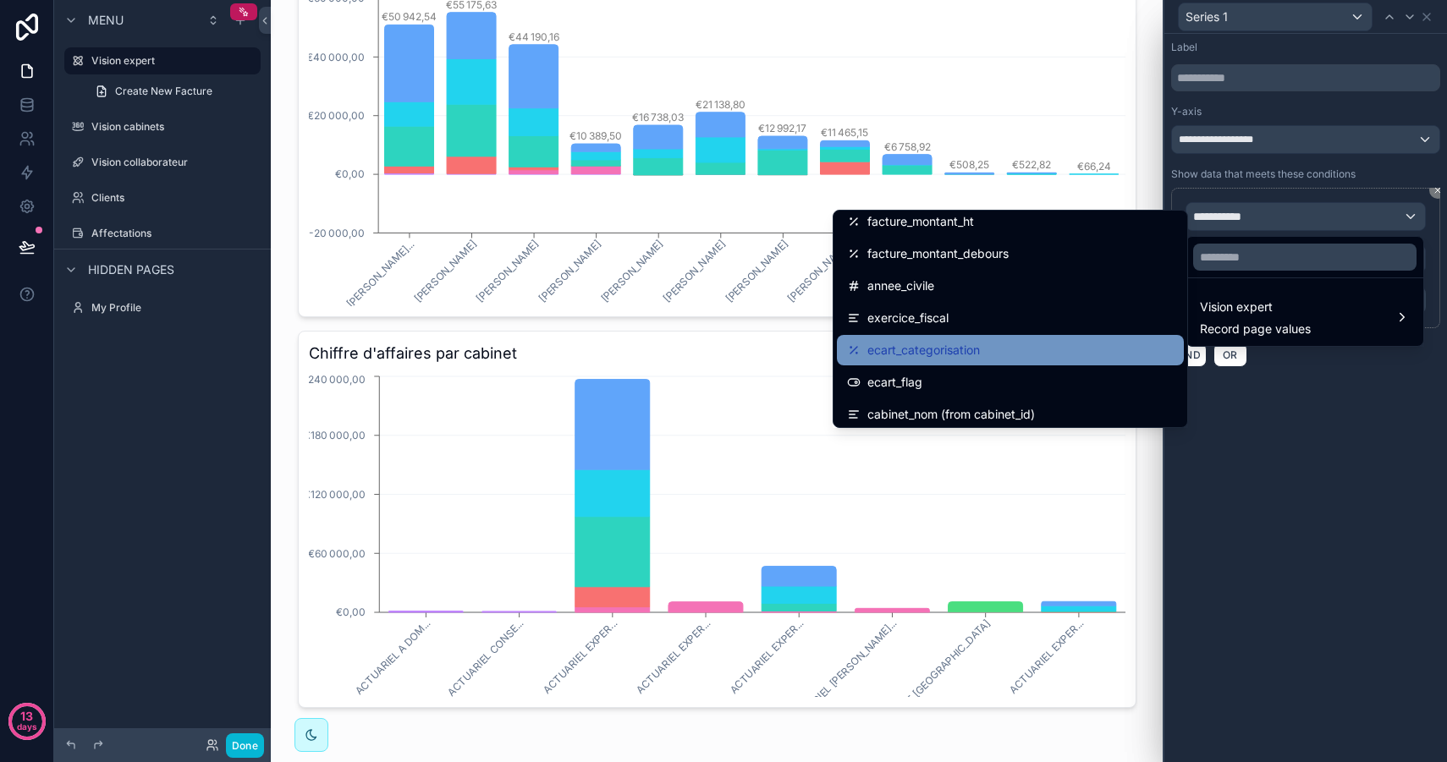
scroll to position [398, 0]
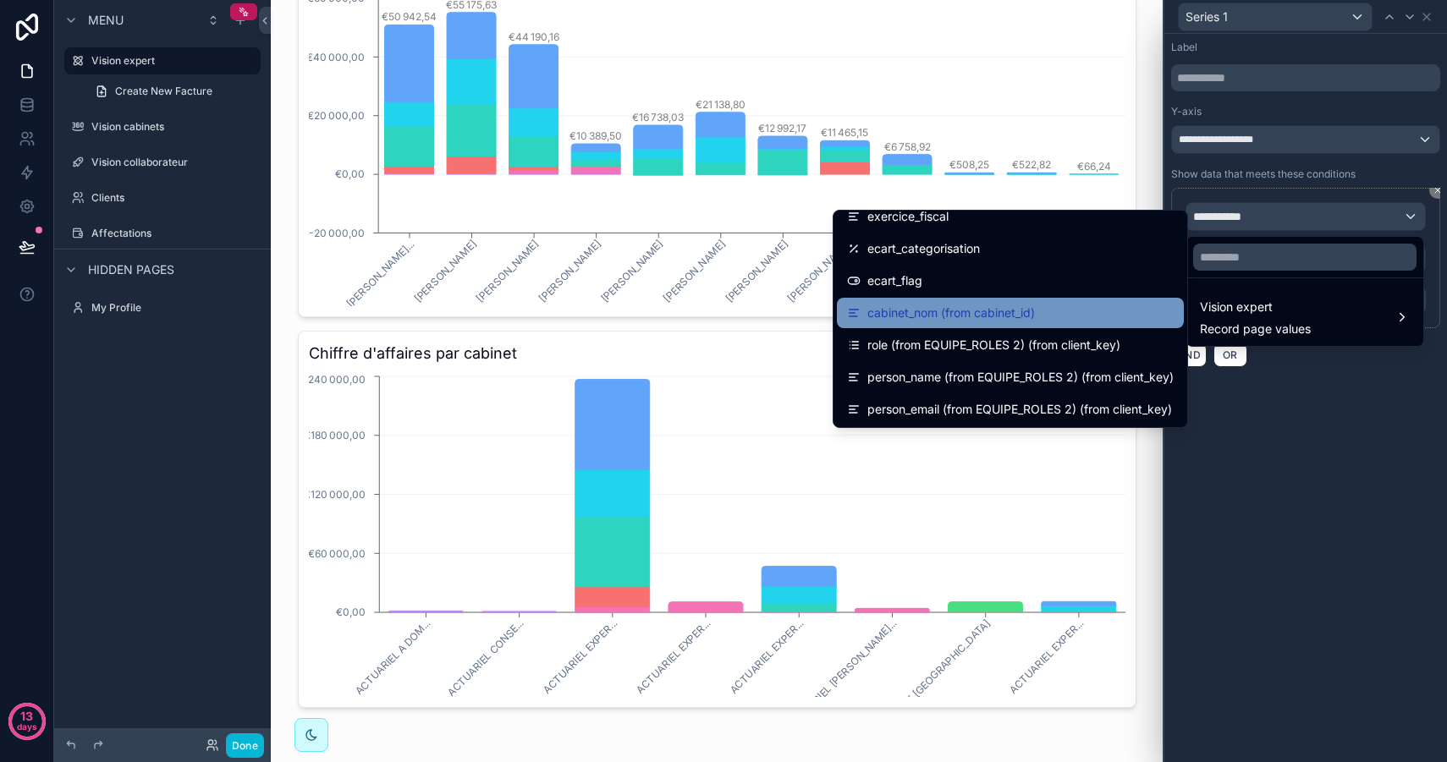
click at [991, 317] on span "cabinet_nom (from cabinet_id)" at bounding box center [950, 313] width 167 height 20
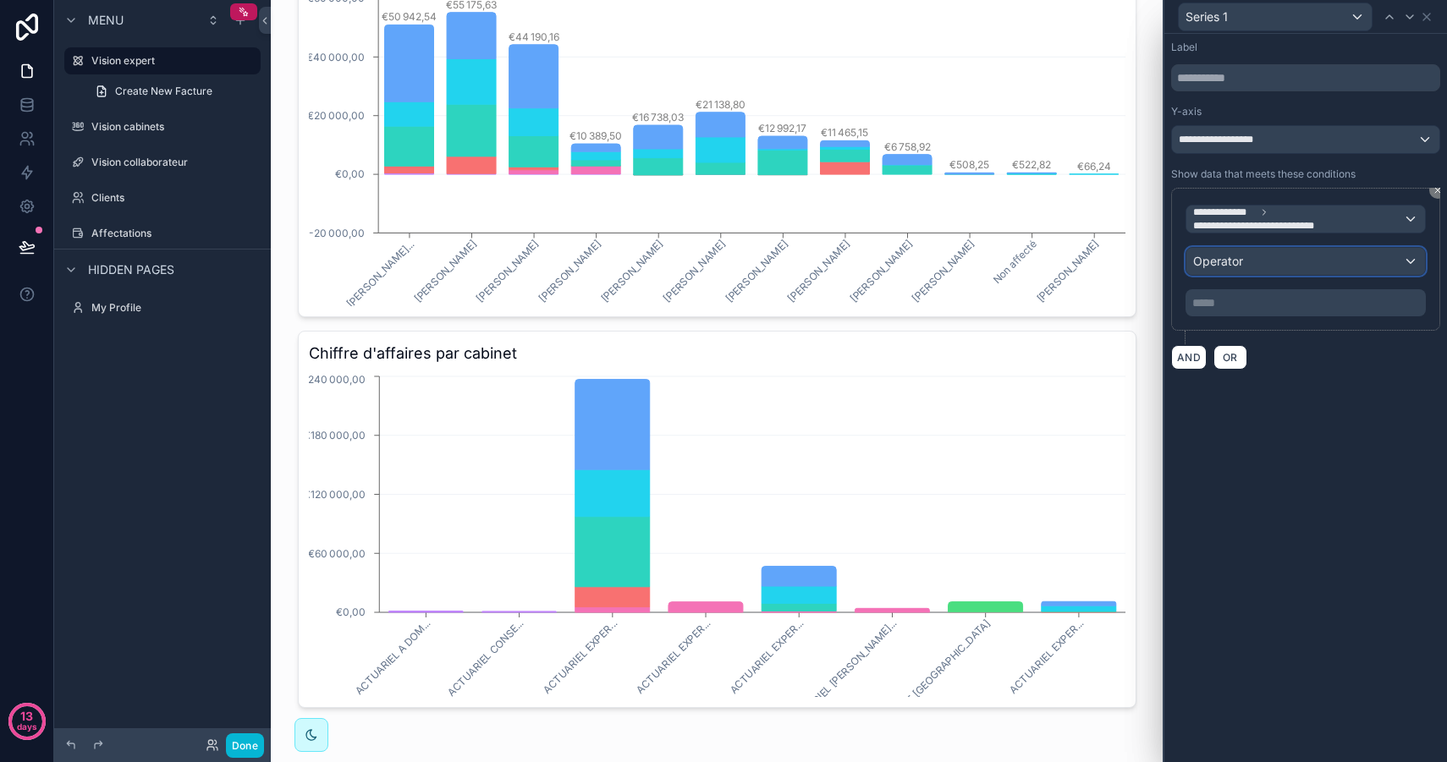
click at [1248, 261] on div "Operator" at bounding box center [1305, 261] width 239 height 27
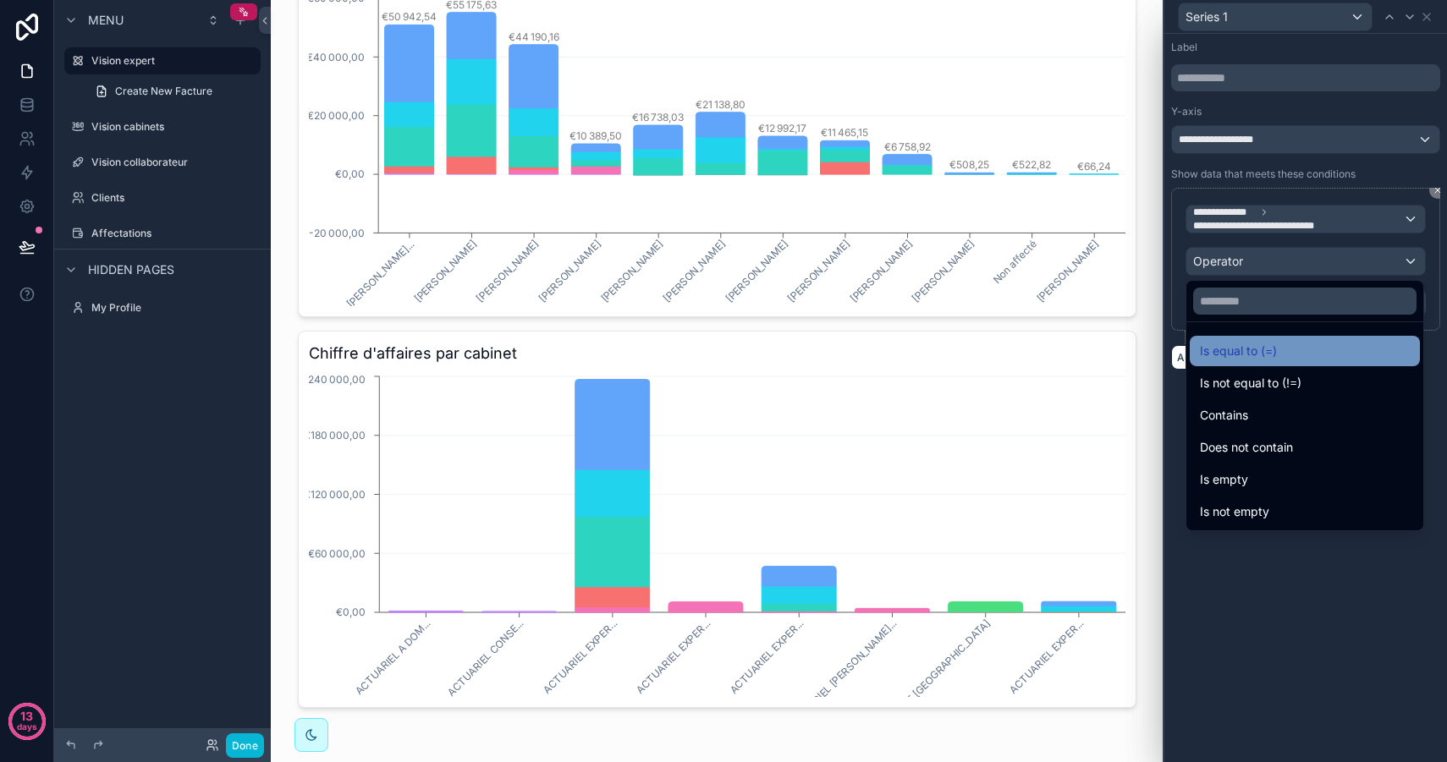
click at [1287, 351] on div "Is equal to (=)" at bounding box center [1305, 351] width 210 height 20
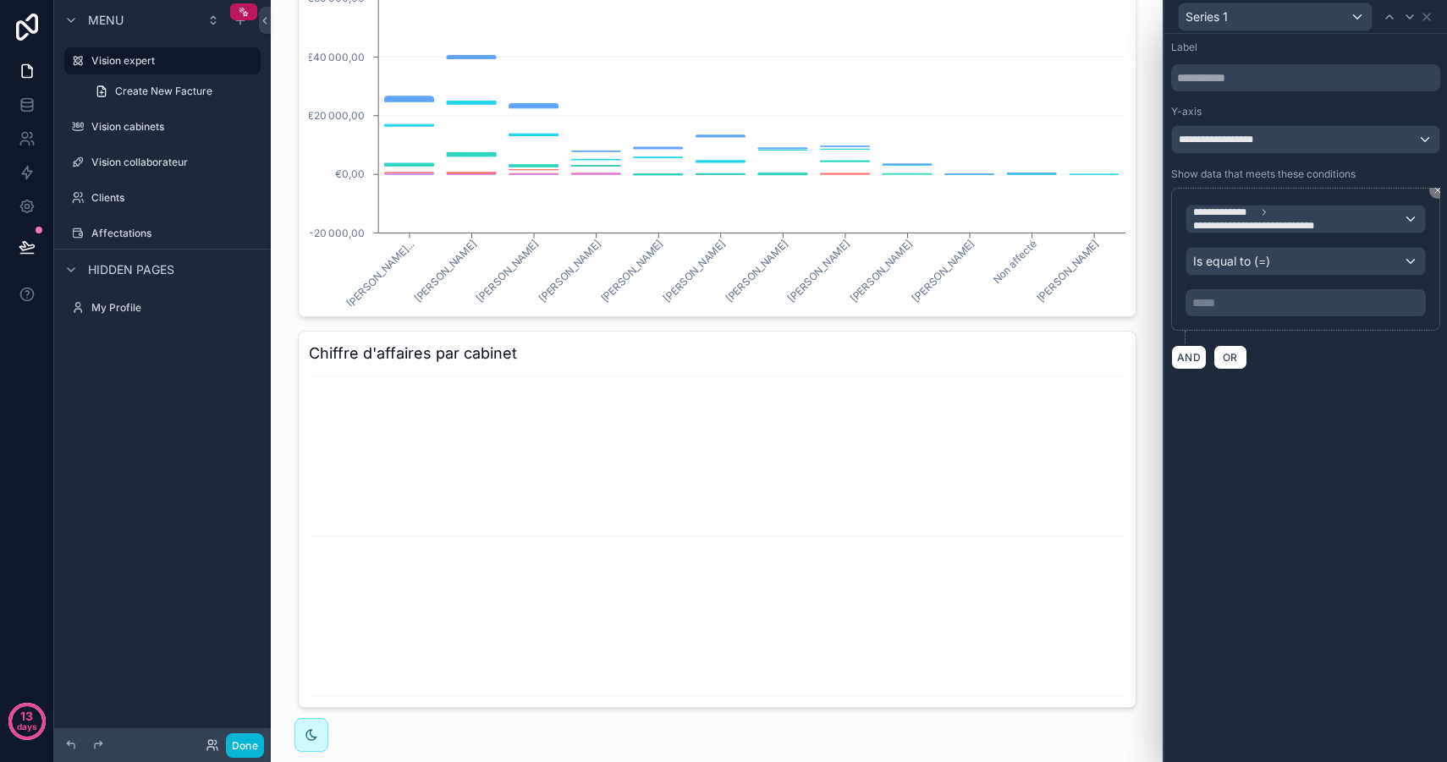
click at [1247, 302] on p "***** ﻿" at bounding box center [1307, 302] width 230 height 17
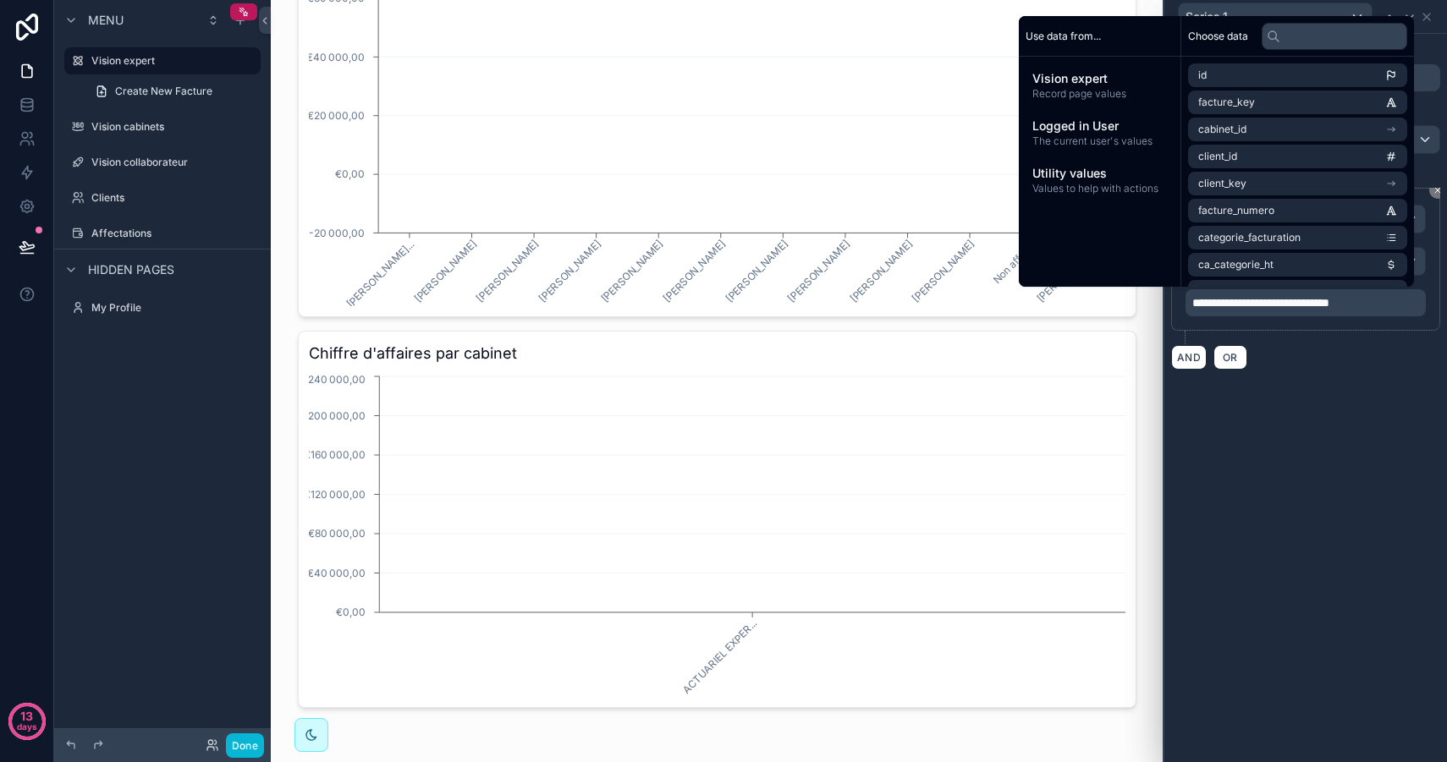
click at [1327, 584] on div "**********" at bounding box center [1305, 398] width 283 height 728
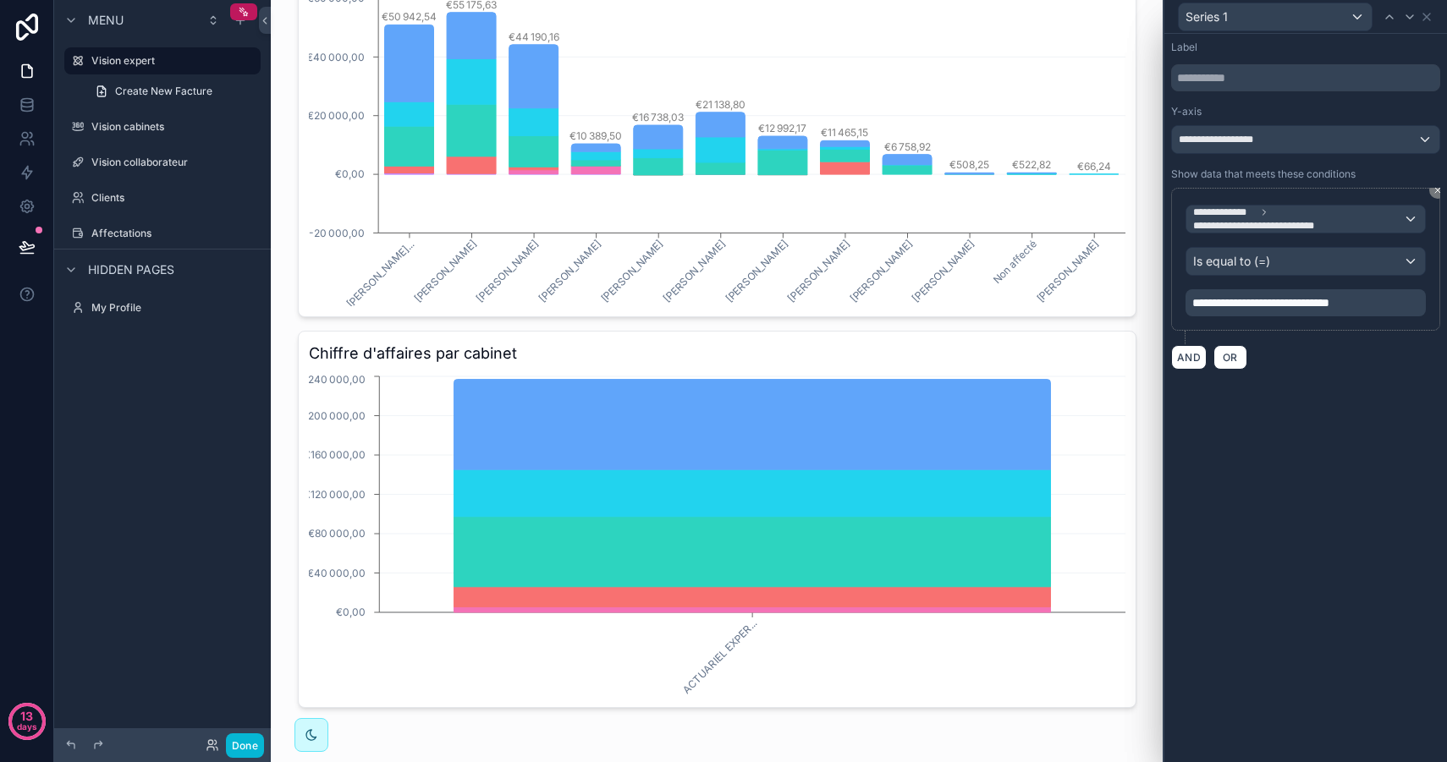
click at [1329, 305] on span "**********" at bounding box center [1260, 303] width 137 height 12
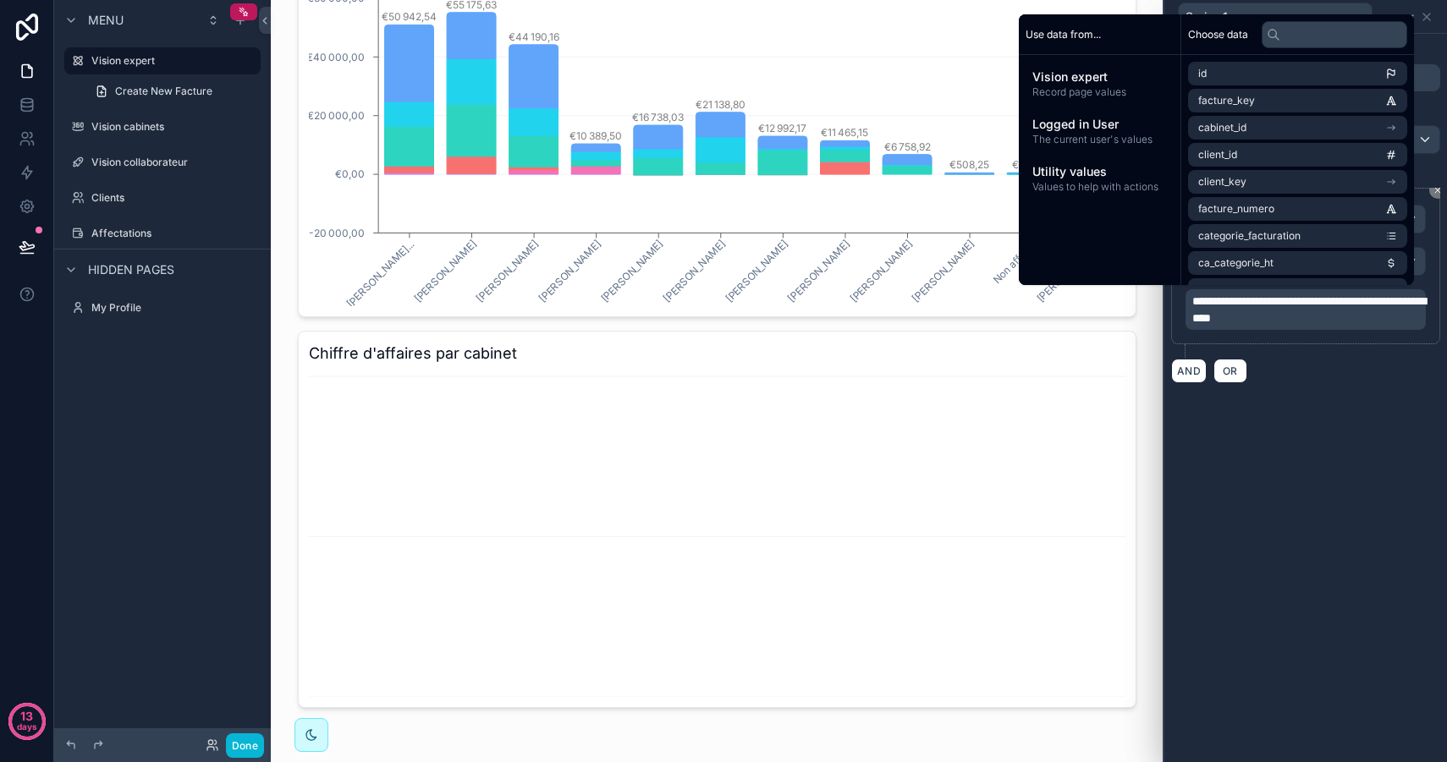
click at [1385, 446] on div "**********" at bounding box center [1305, 398] width 283 height 728
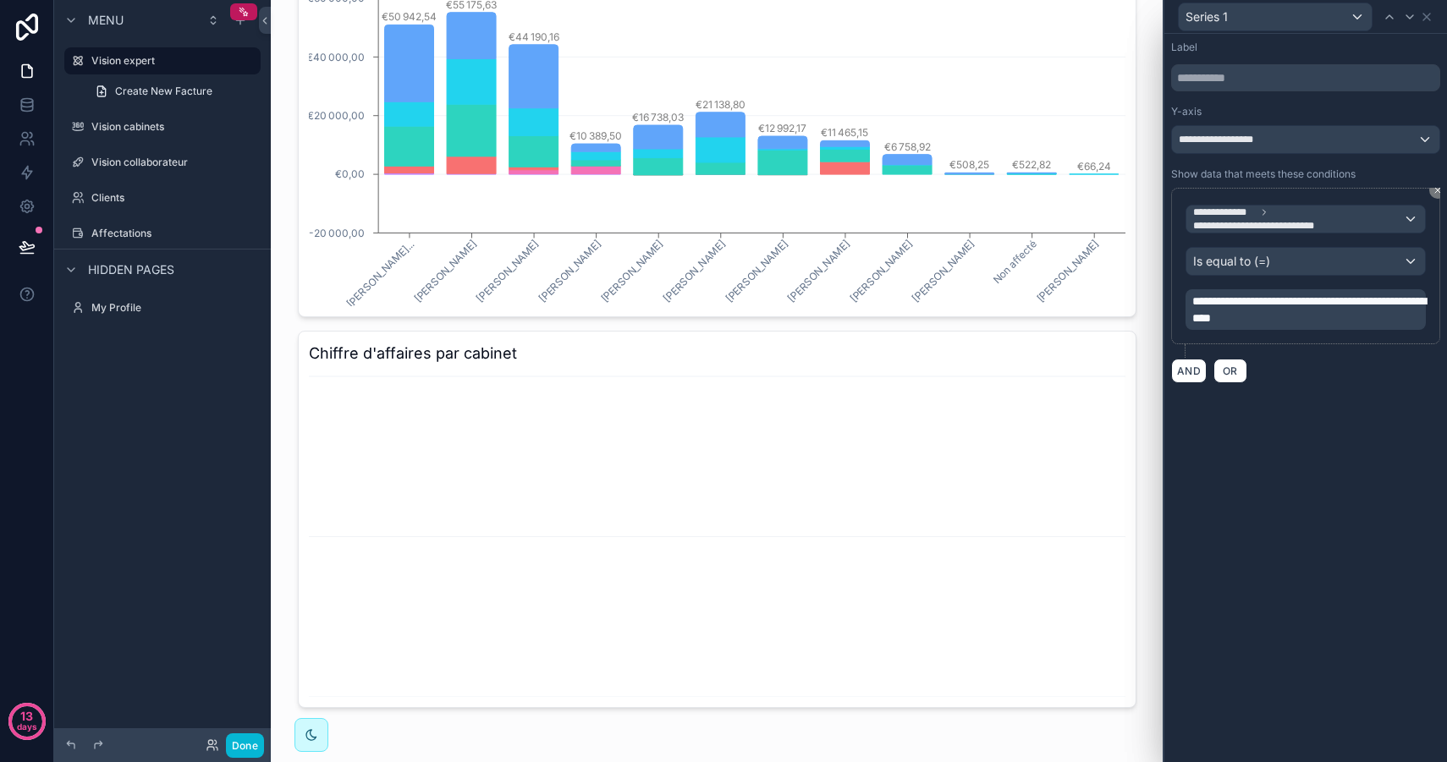
click at [1388, 315] on p "**********" at bounding box center [1307, 310] width 230 height 34
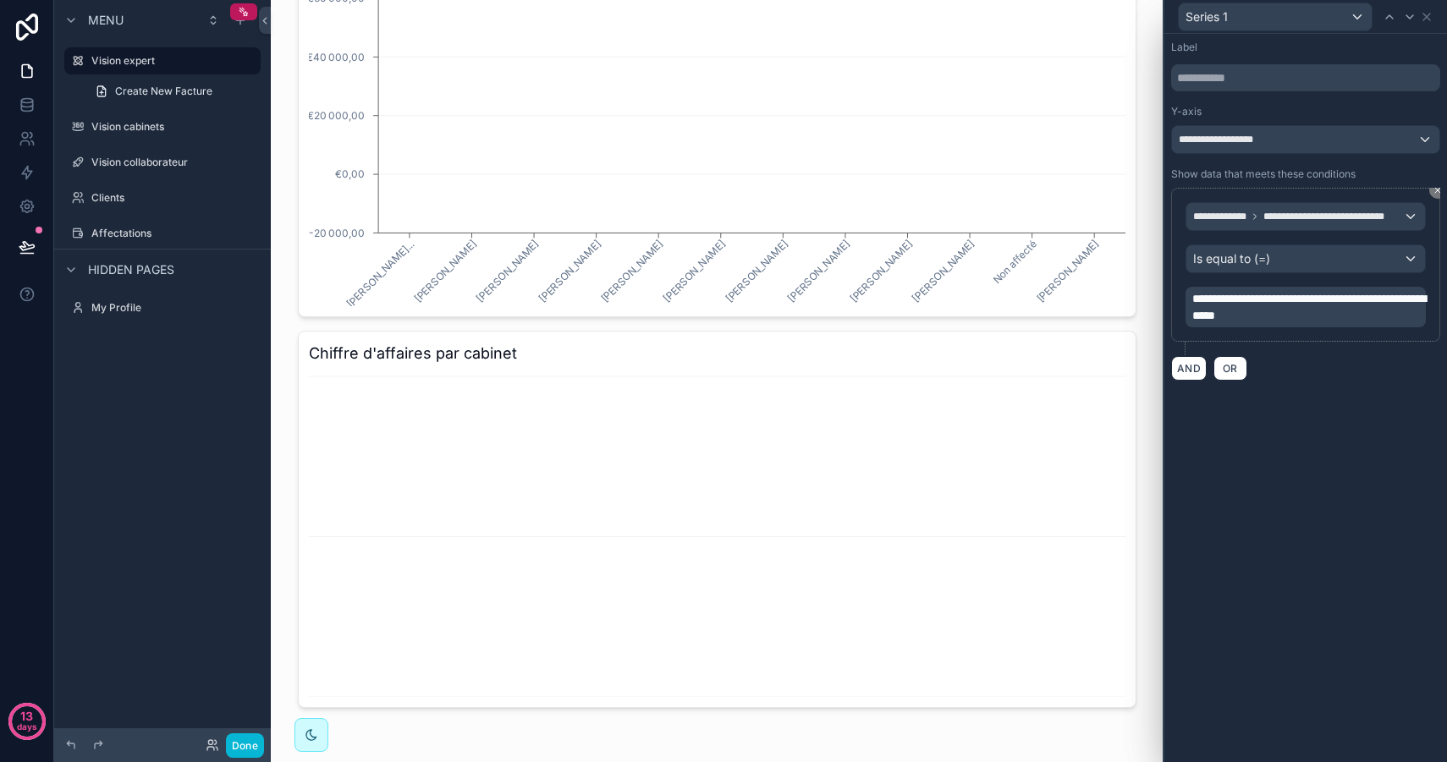
click at [1357, 491] on div "**********" at bounding box center [1305, 398] width 283 height 728
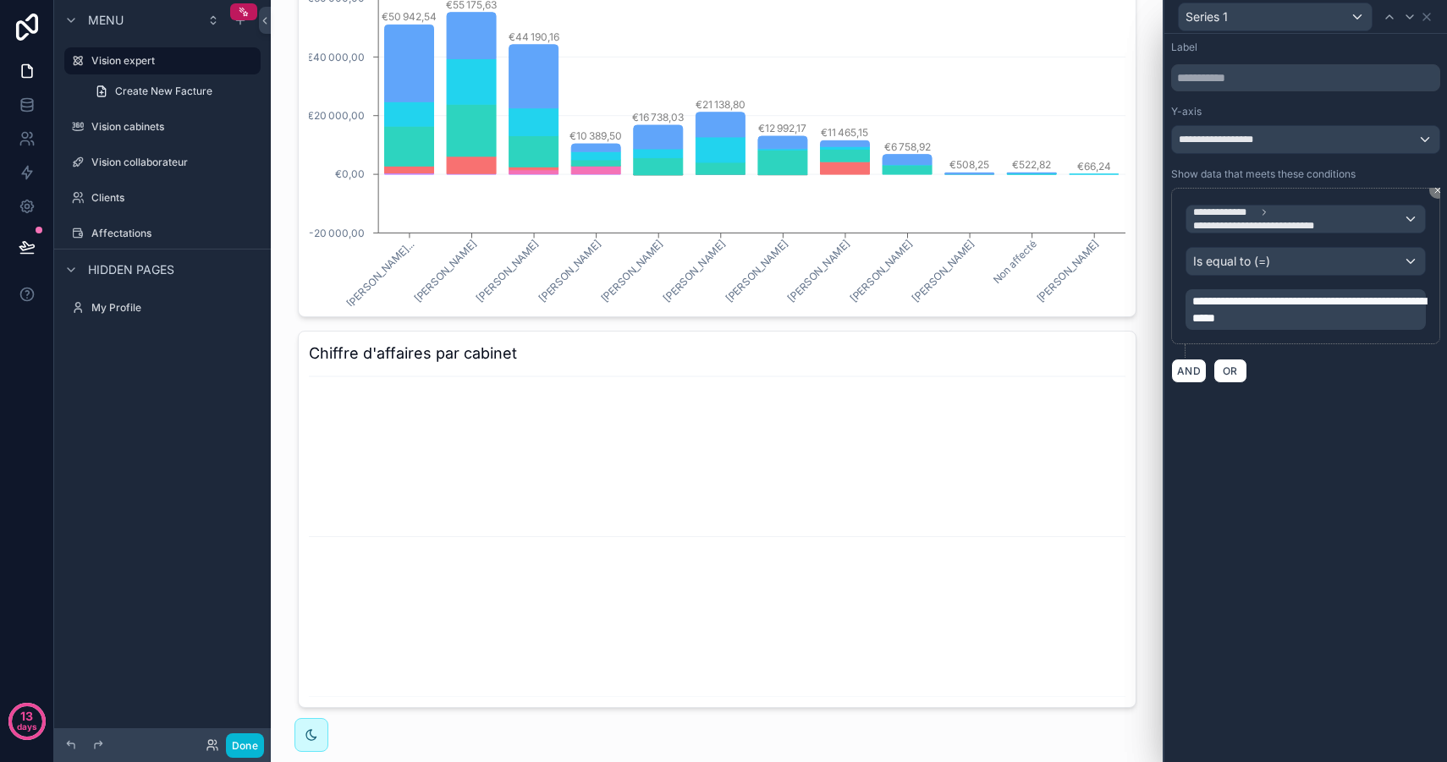
click at [1419, 299] on span "**********" at bounding box center [1308, 309] width 233 height 29
click at [1299, 536] on div "**********" at bounding box center [1305, 398] width 283 height 728
click at [1375, 316] on span "**********" at bounding box center [1308, 309] width 233 height 29
click at [1243, 519] on div "**********" at bounding box center [1305, 398] width 283 height 728
click at [1193, 316] on span "**********" at bounding box center [1308, 309] width 233 height 29
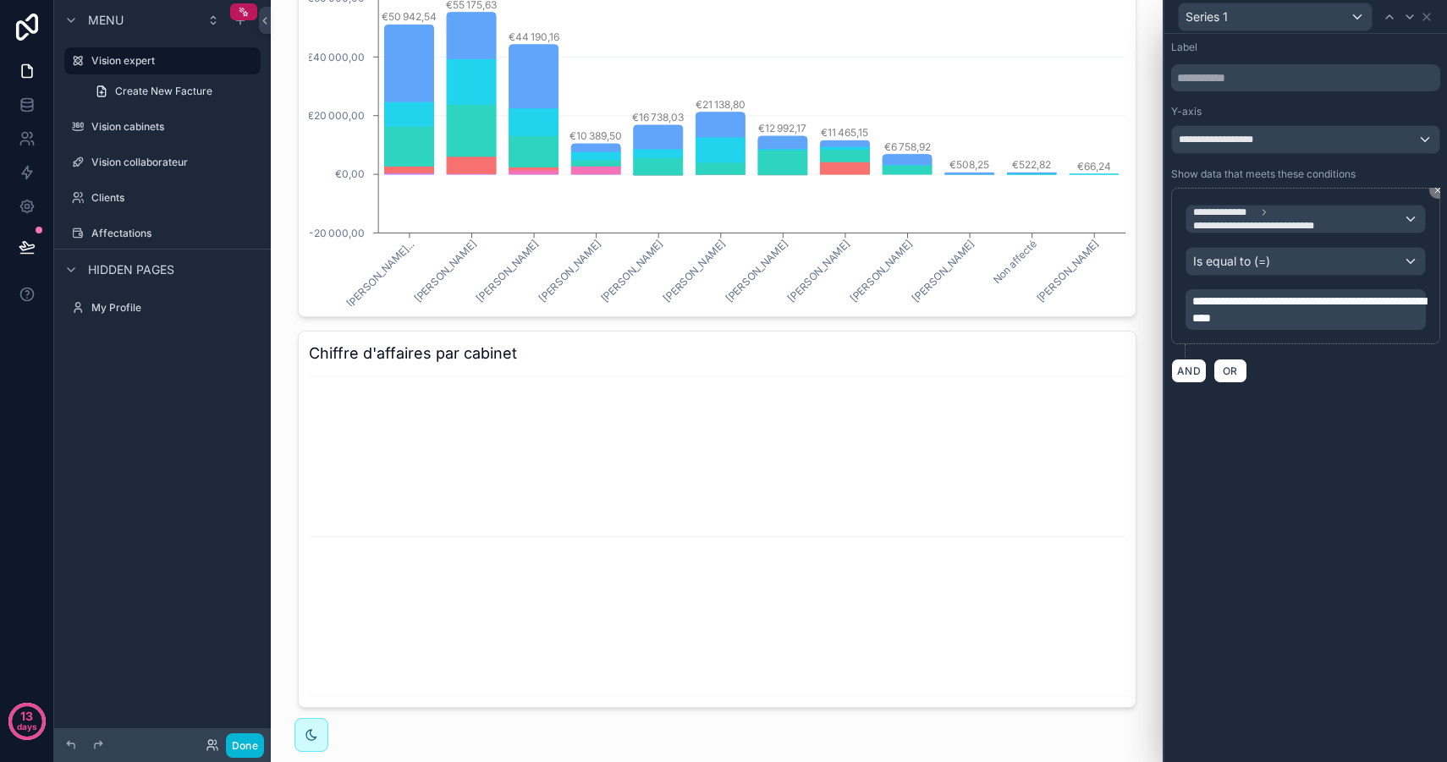
click at [1379, 306] on span "**********" at bounding box center [1308, 309] width 233 height 29
click at [1388, 314] on p "**********" at bounding box center [1307, 310] width 230 height 34
drag, startPoint x: 1397, startPoint y: 318, endPoint x: 1134, endPoint y: 281, distance: 264.9
click at [1134, 281] on div "**********" at bounding box center [723, 381] width 1447 height 762
click at [1319, 436] on div "**********" at bounding box center [1305, 398] width 283 height 728
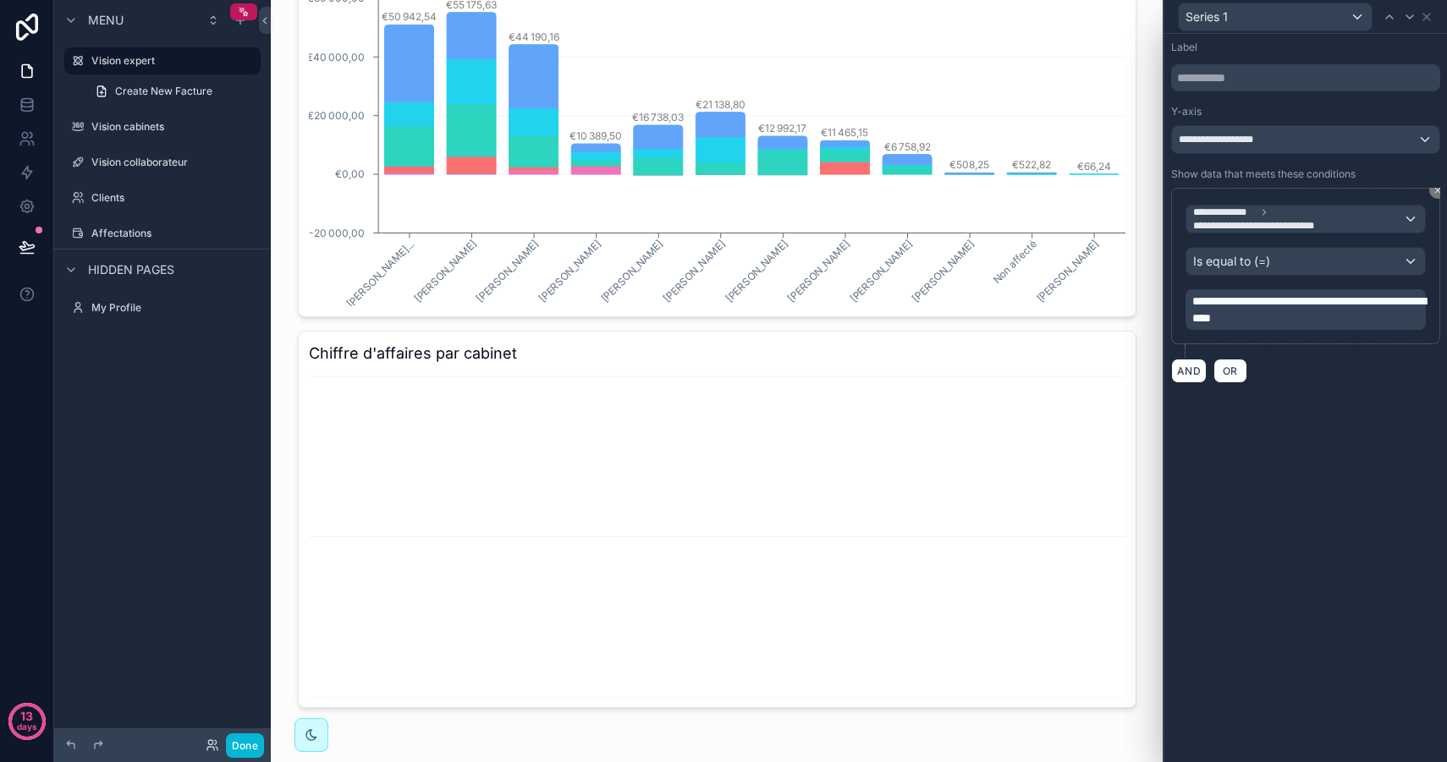
click at [1389, 326] on div "**********" at bounding box center [1305, 309] width 240 height 41
drag, startPoint x: 1396, startPoint y: 316, endPoint x: 1140, endPoint y: 283, distance: 257.5
click at [1140, 283] on div "**********" at bounding box center [723, 381] width 1447 height 762
click at [1387, 315] on p "**********" at bounding box center [1307, 310] width 230 height 34
drag, startPoint x: 1383, startPoint y: 319, endPoint x: 1106, endPoint y: 315, distance: 276.6
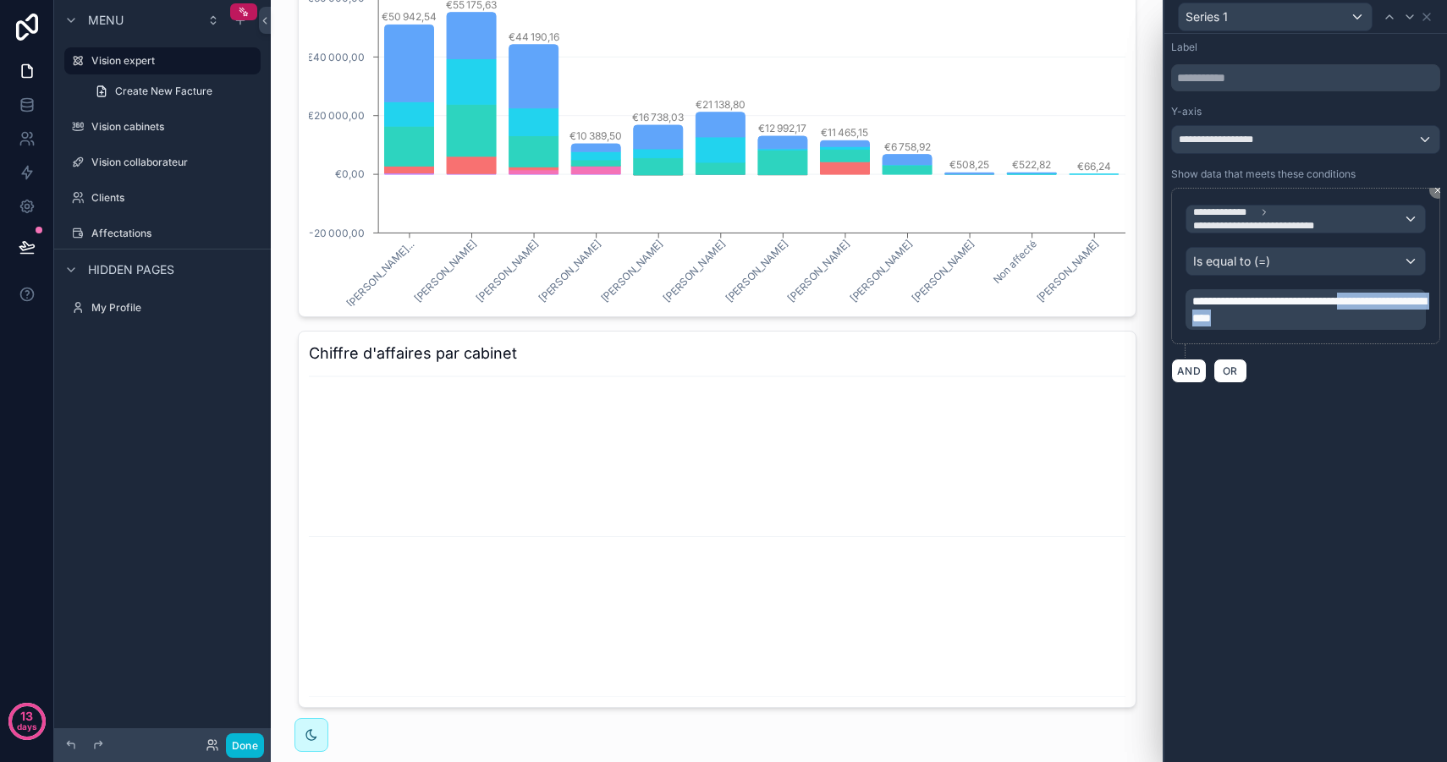
click at [1106, 315] on div "**********" at bounding box center [723, 381] width 1447 height 762
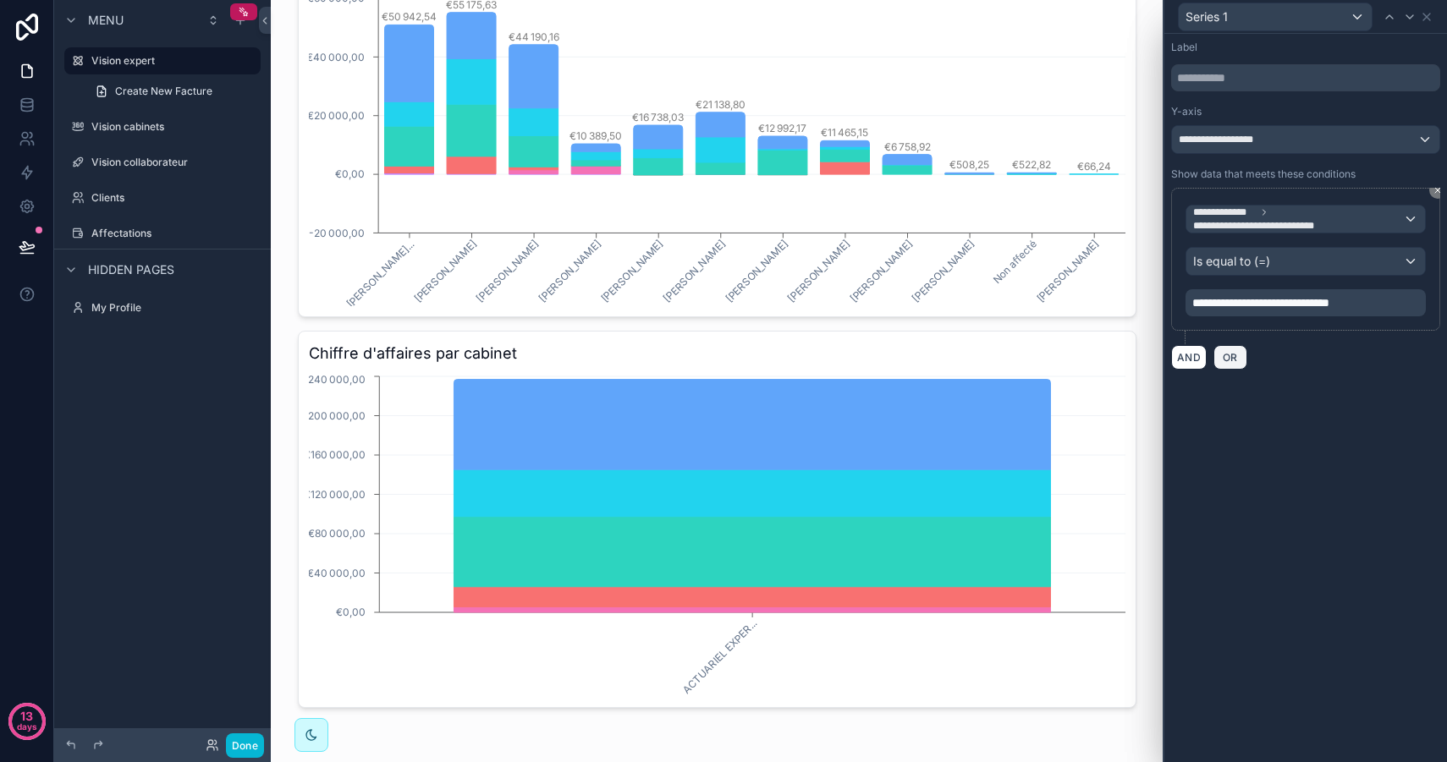
click at [1230, 357] on span "OR" at bounding box center [1230, 357] width 22 height 13
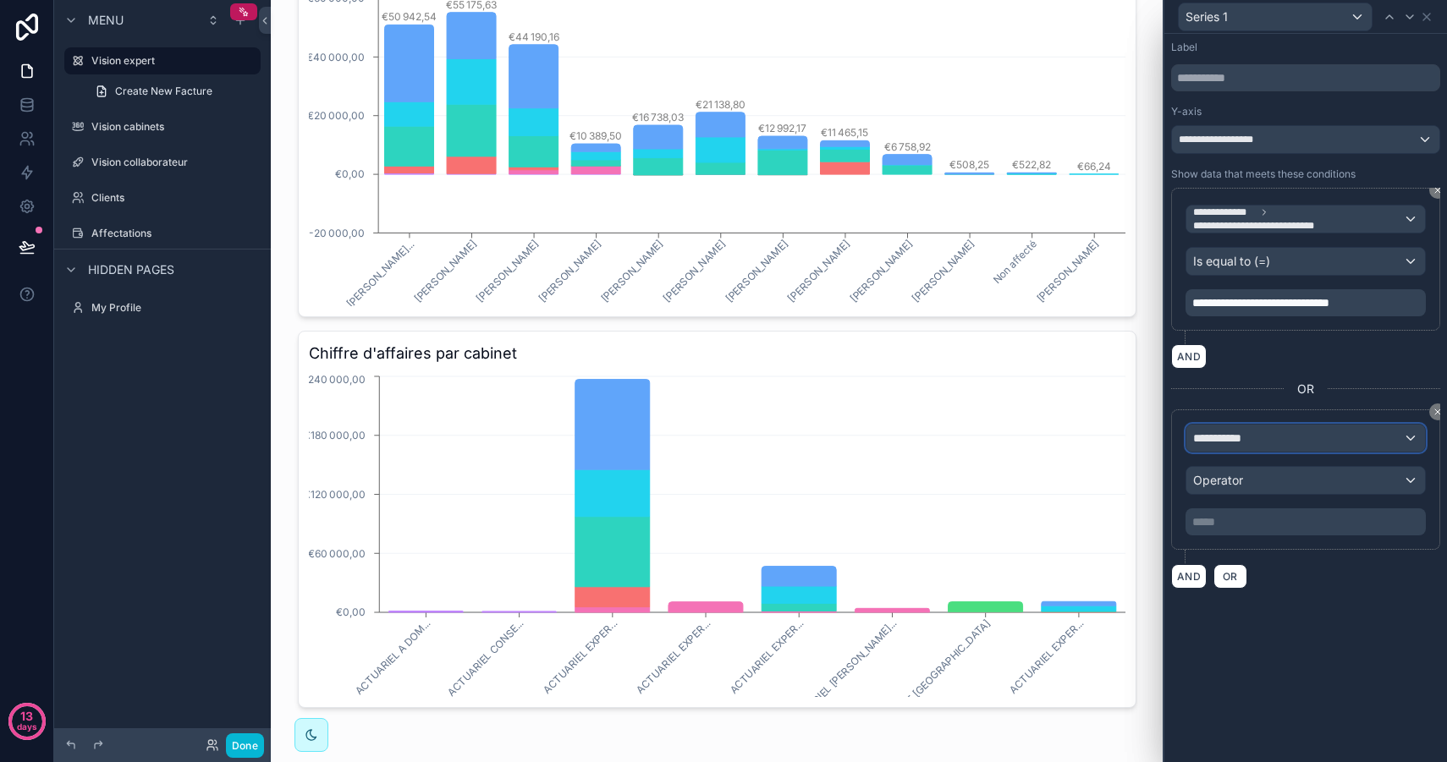
click at [1243, 439] on span "**********" at bounding box center [1224, 438] width 63 height 17
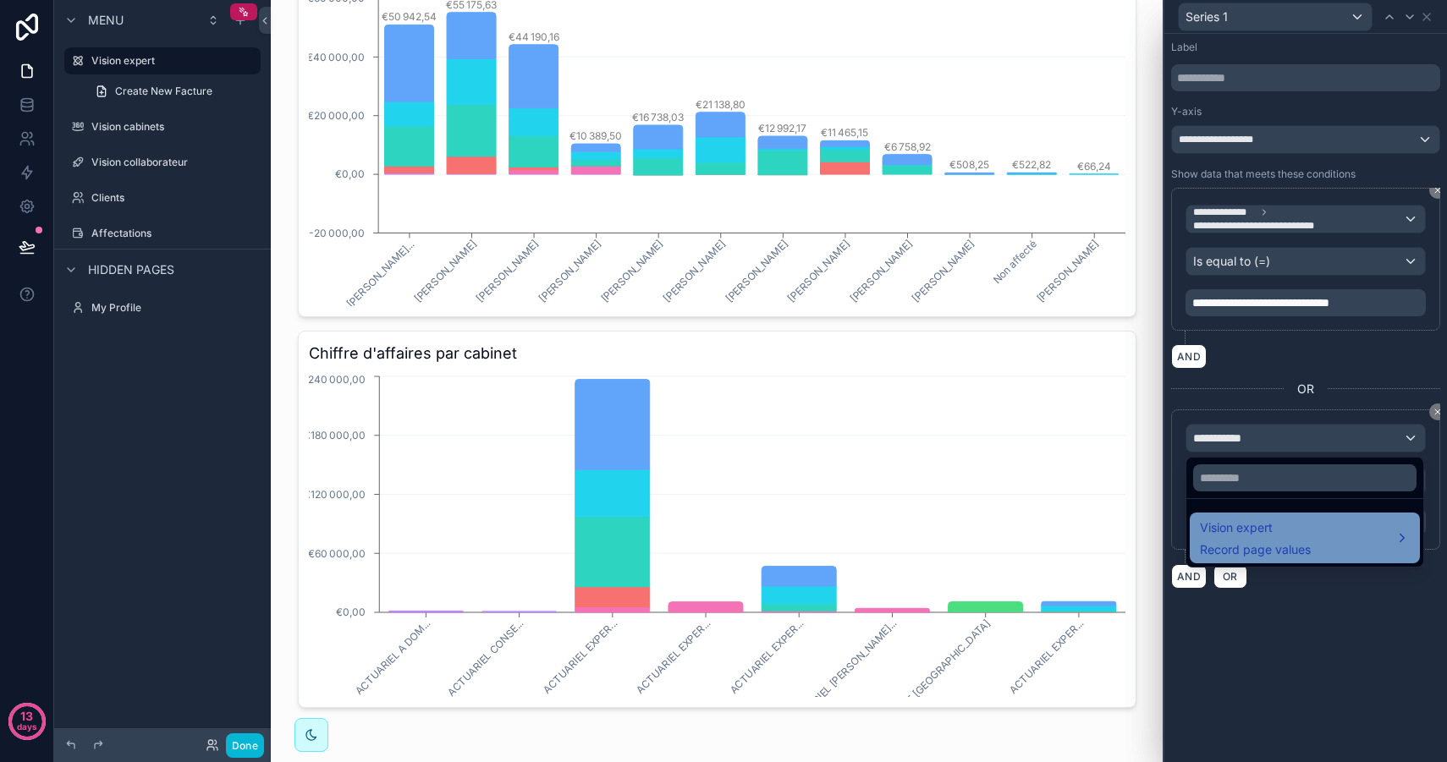
click at [1265, 528] on span "Vision expert" at bounding box center [1255, 528] width 111 height 20
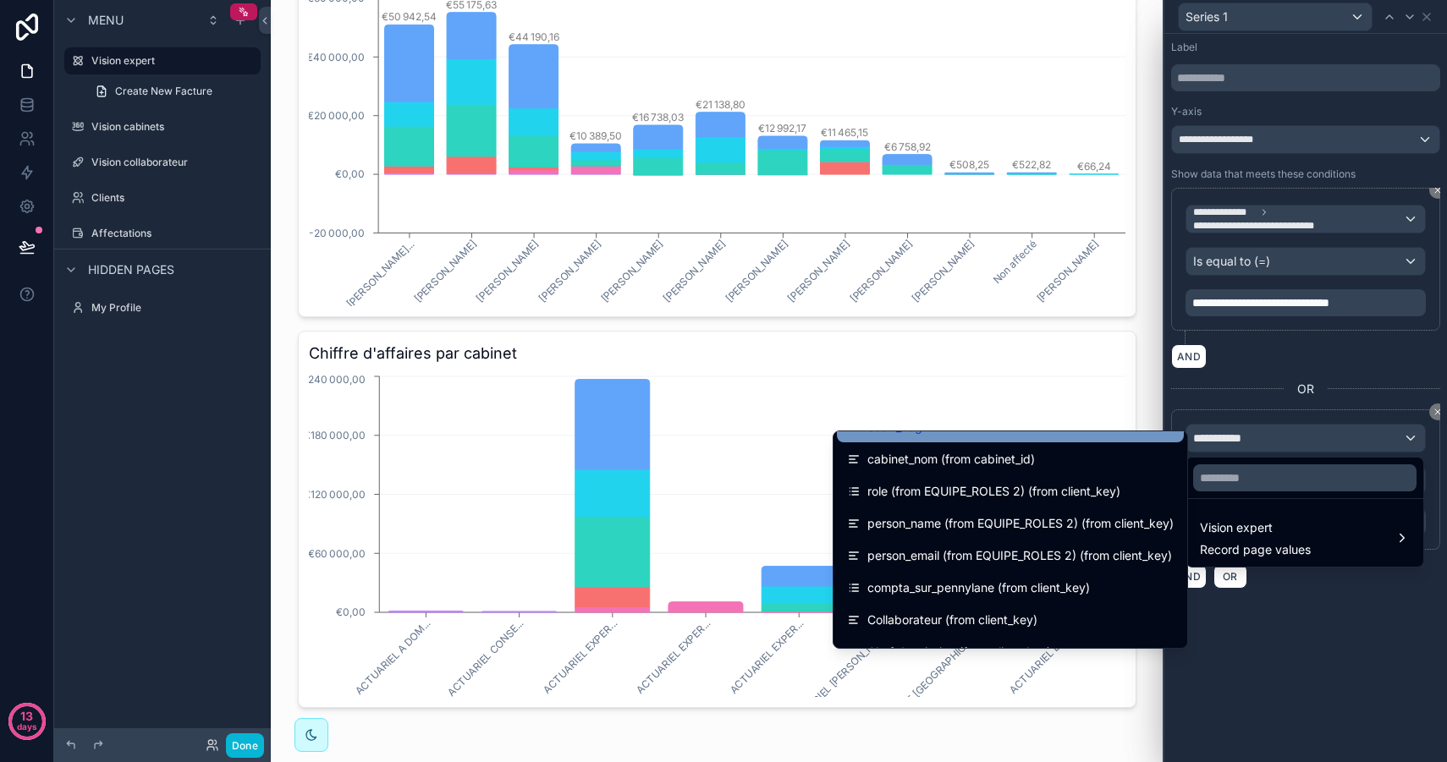
scroll to position [474, 0]
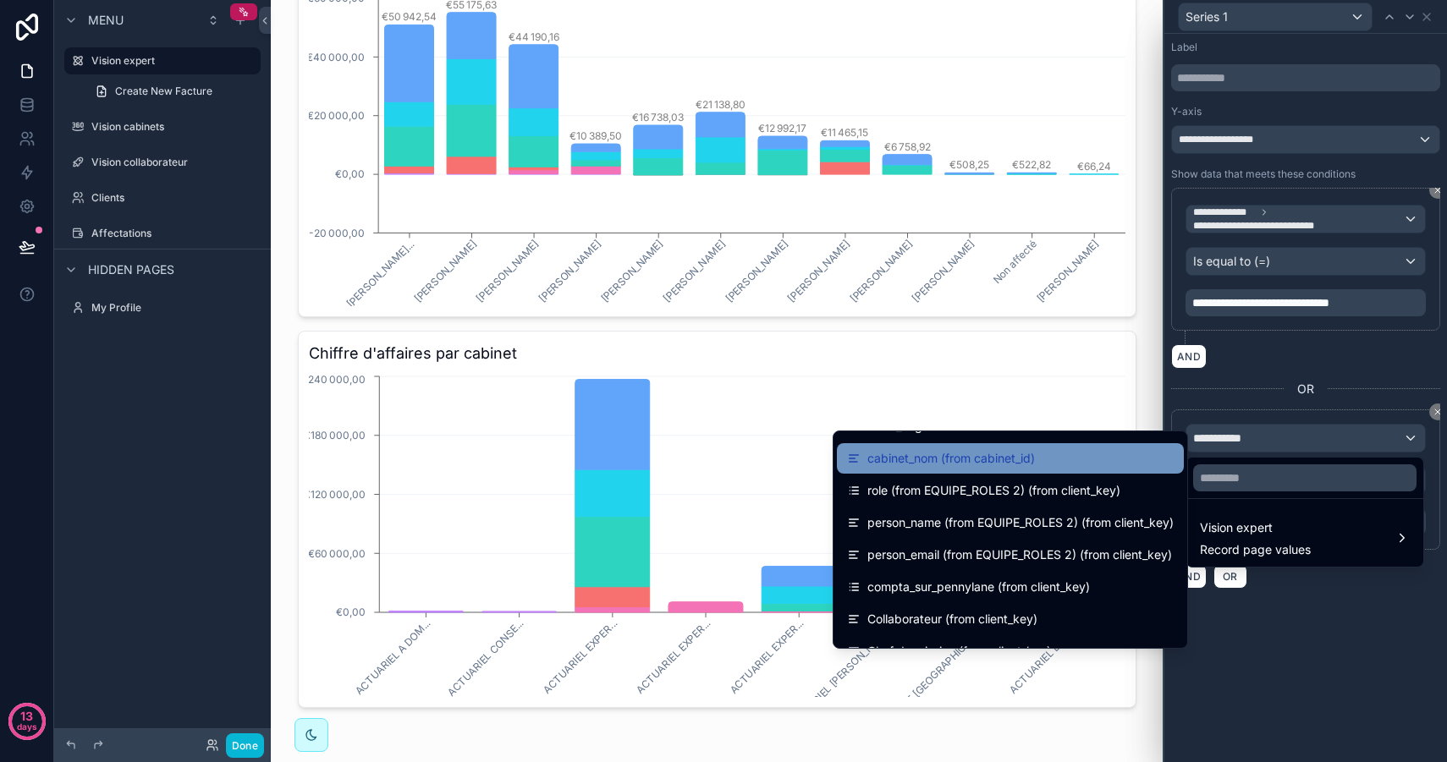
click at [990, 457] on span "cabinet_nom (from cabinet_id)" at bounding box center [950, 458] width 167 height 20
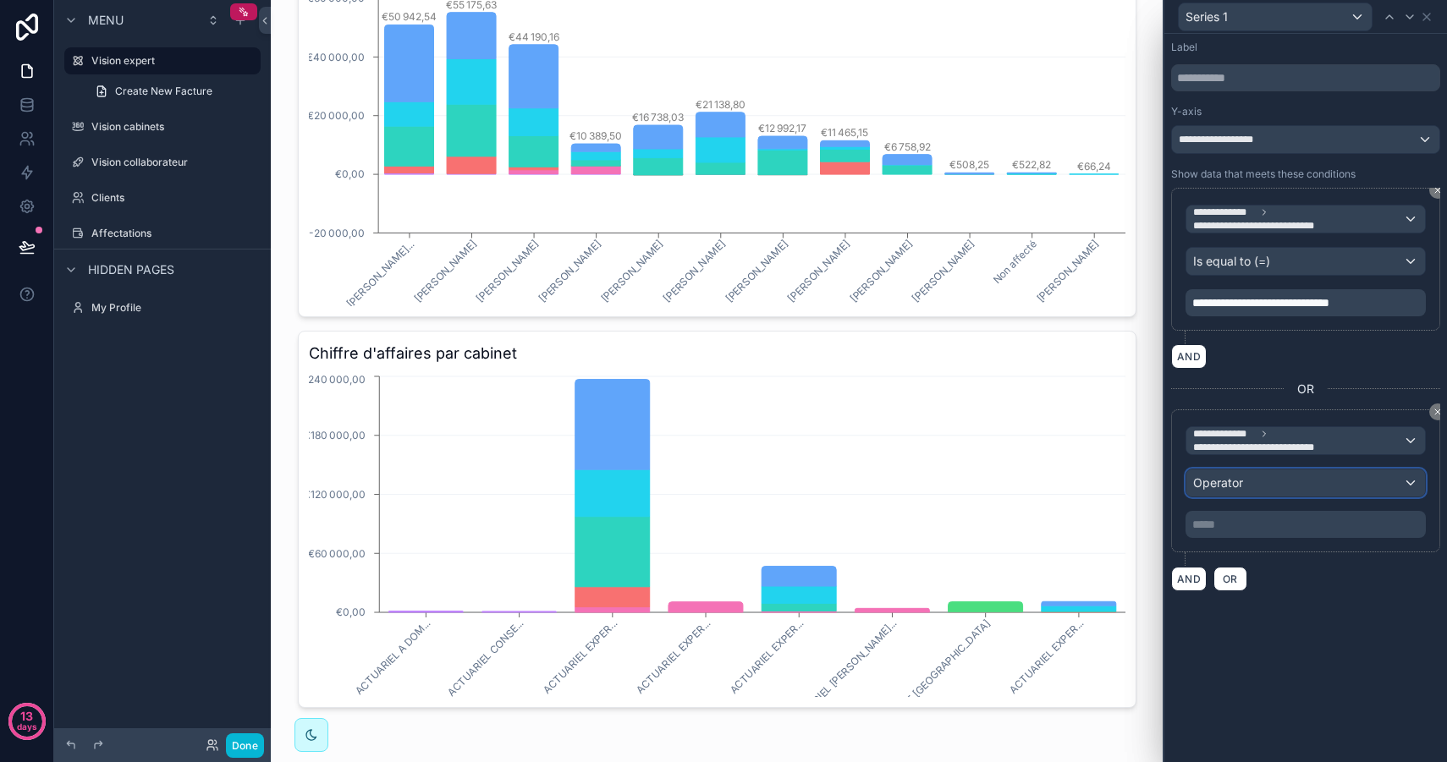
click at [1252, 476] on div "Operator" at bounding box center [1305, 482] width 239 height 27
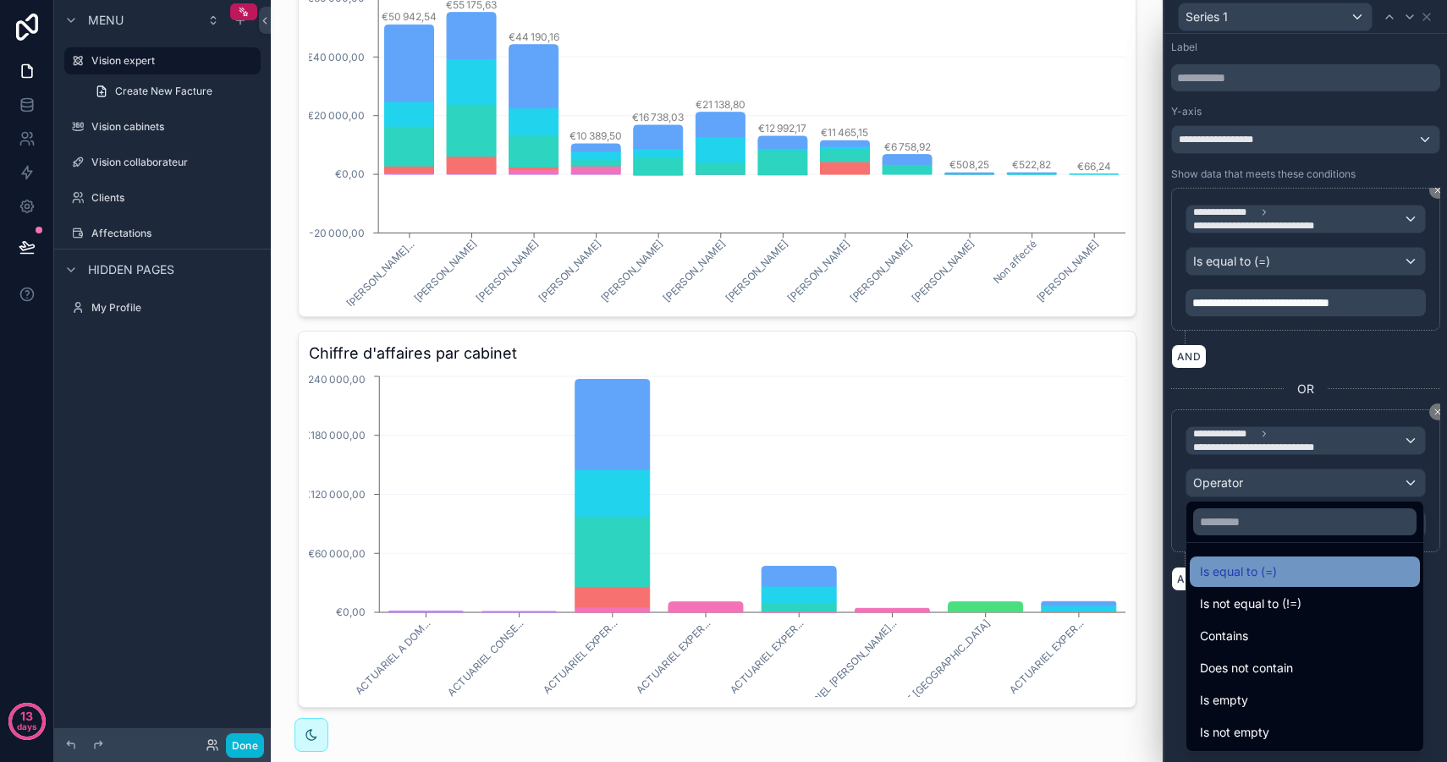
click at [1268, 579] on span "Is equal to (=)" at bounding box center [1238, 572] width 77 height 20
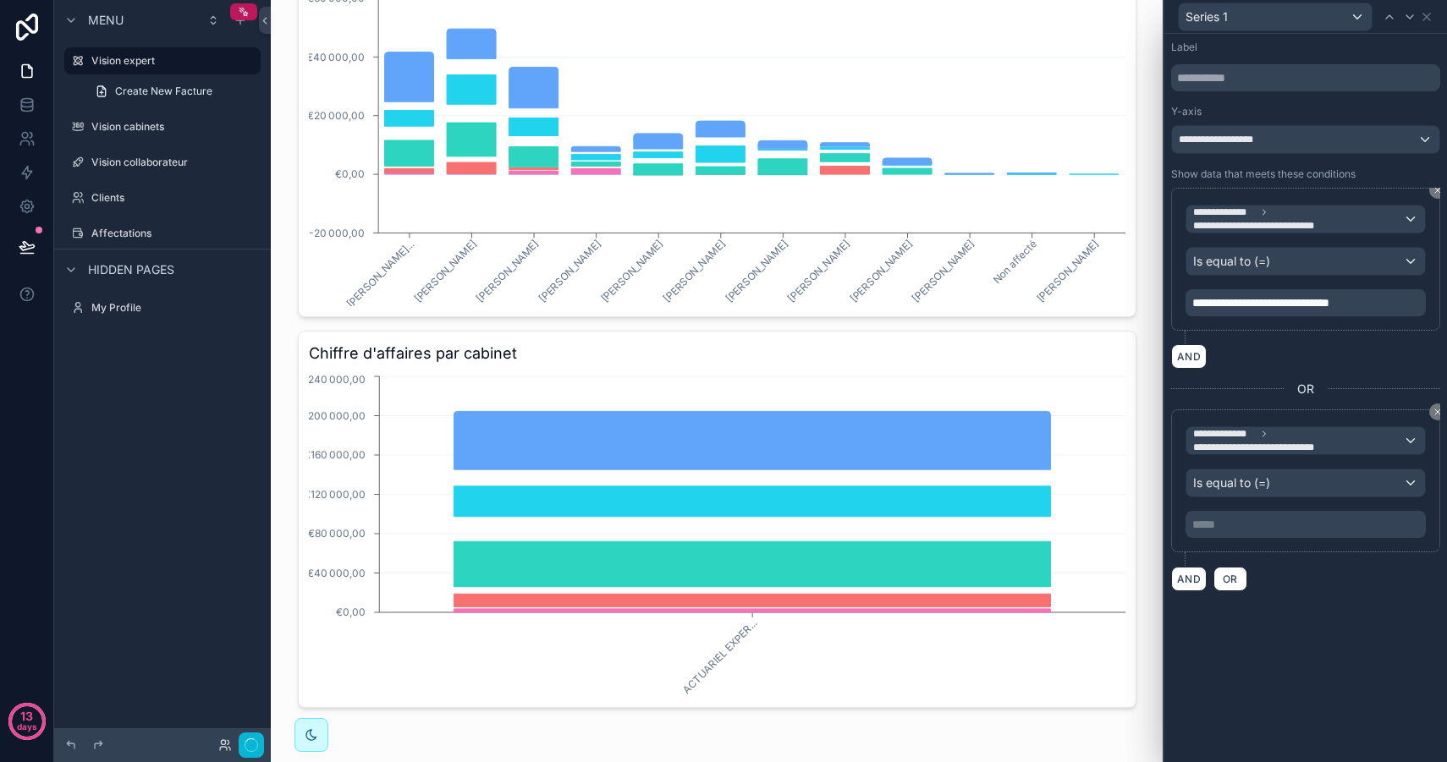
click at [1232, 528] on p "***** ﻿" at bounding box center [1307, 524] width 230 height 17
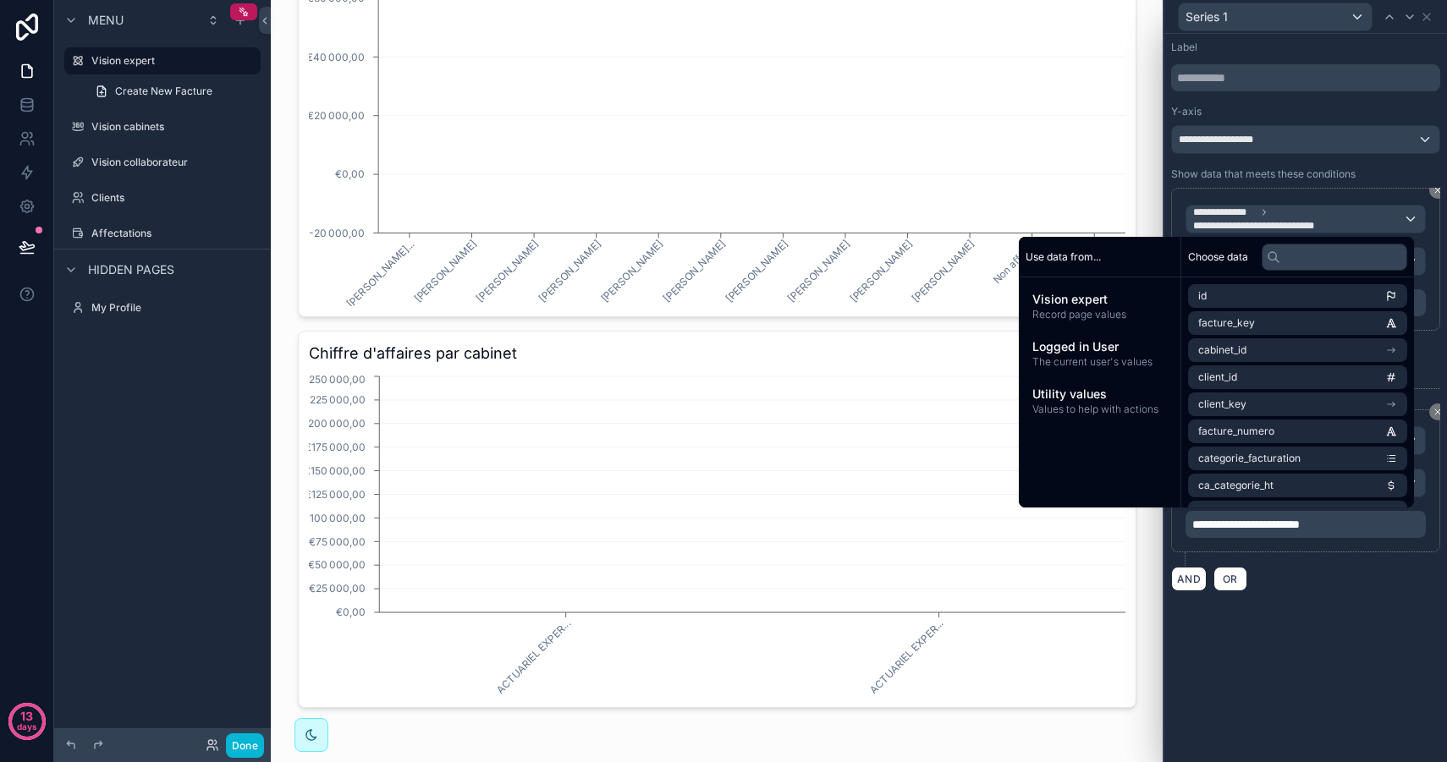
click at [1271, 688] on div "**********" at bounding box center [1305, 398] width 283 height 728
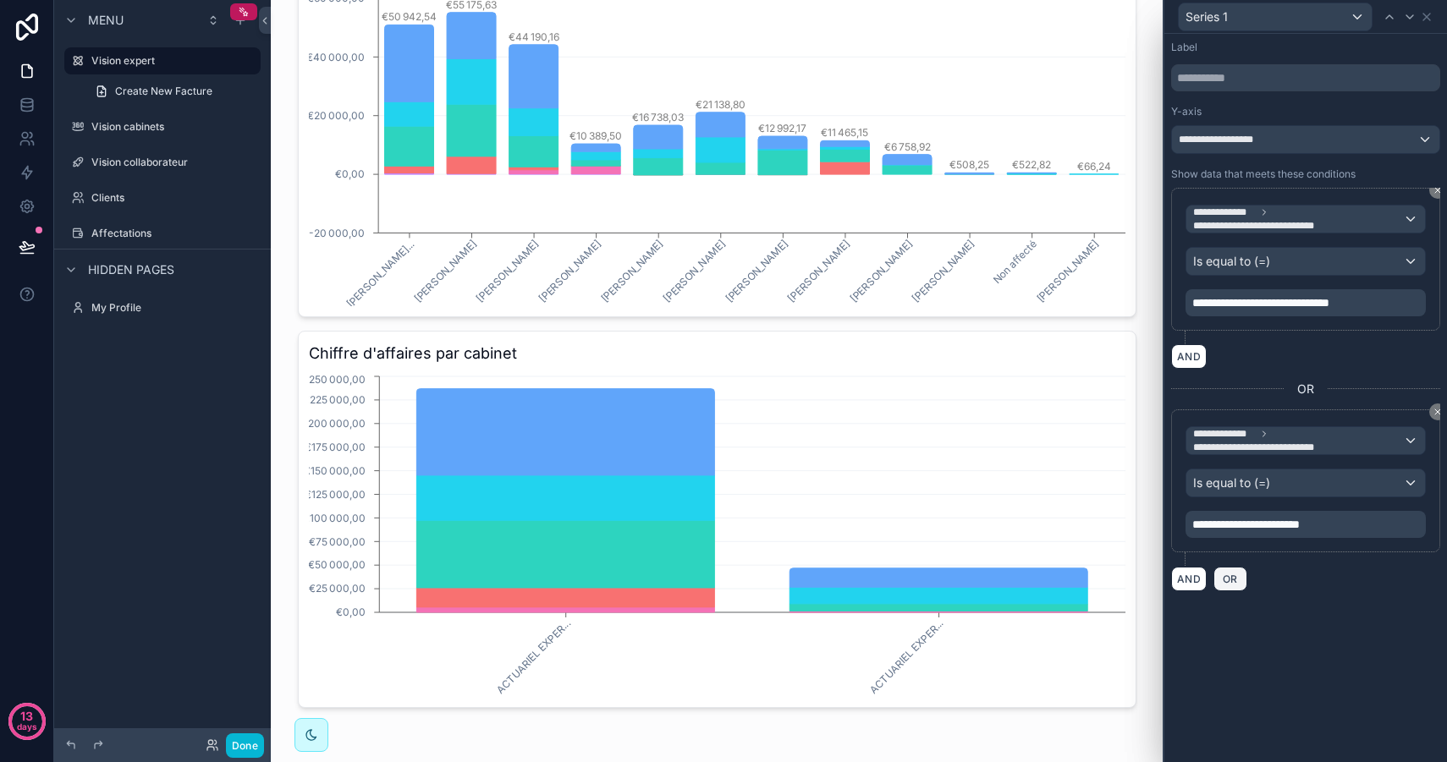
click at [1222, 580] on span "OR" at bounding box center [1230, 579] width 22 height 13
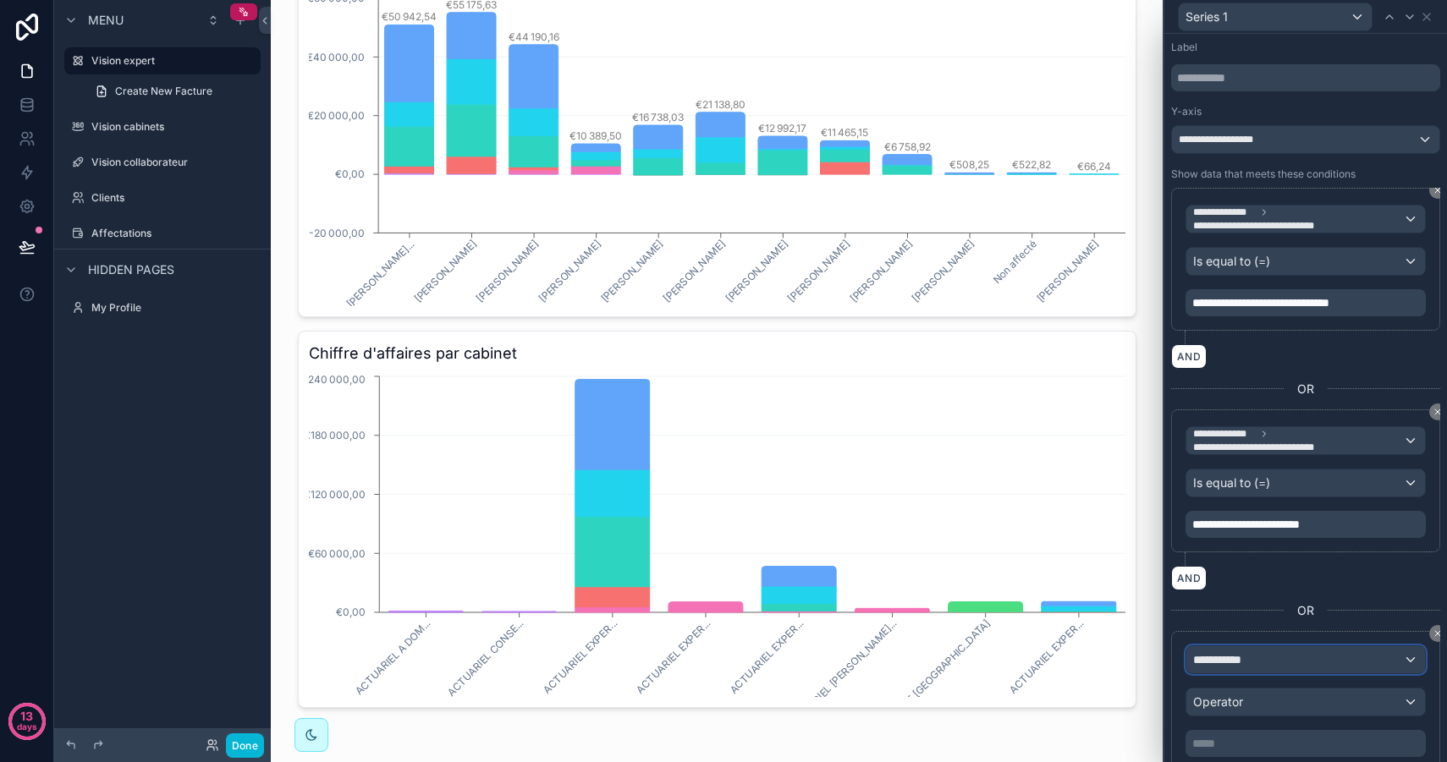
click at [1231, 656] on span "**********" at bounding box center [1224, 659] width 63 height 17
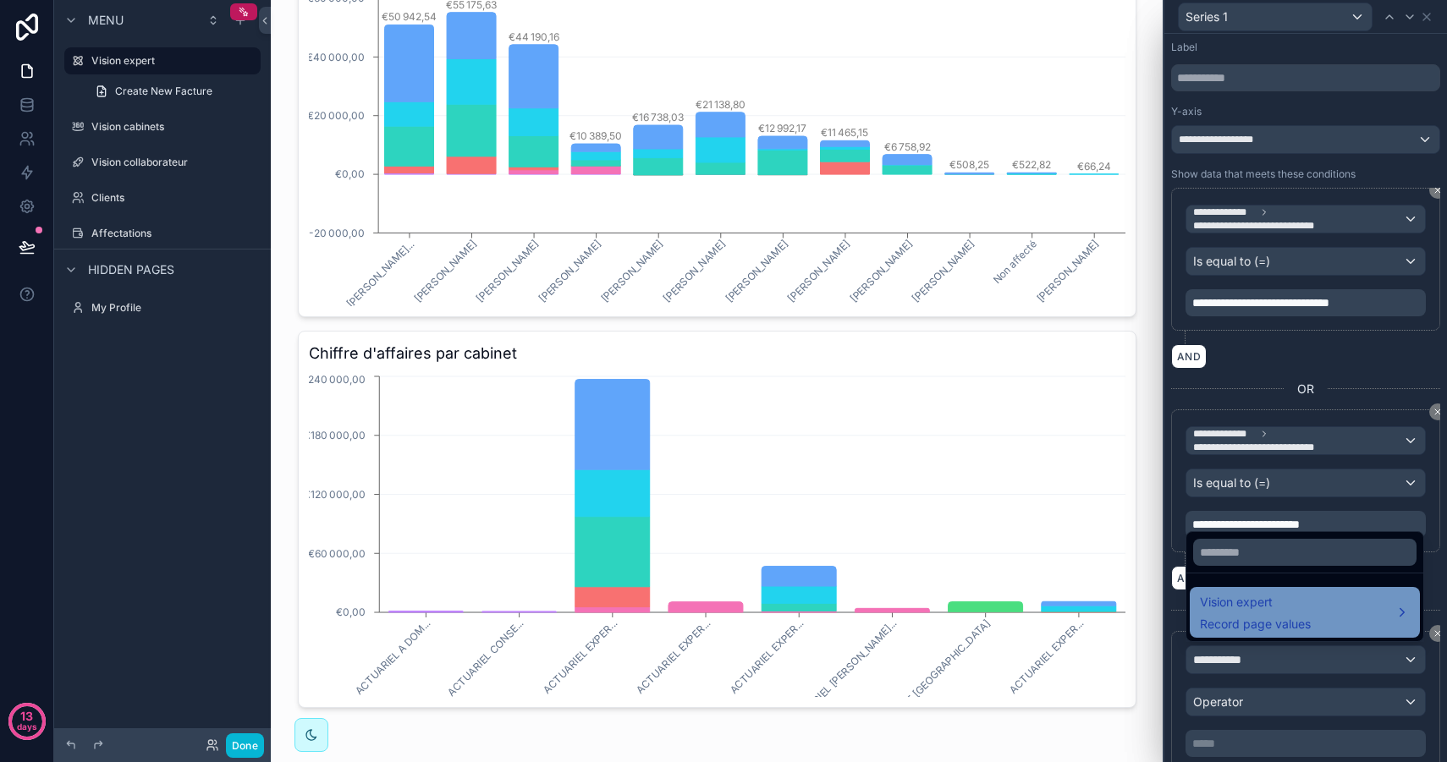
click at [1276, 617] on span "Record page values" at bounding box center [1255, 624] width 111 height 17
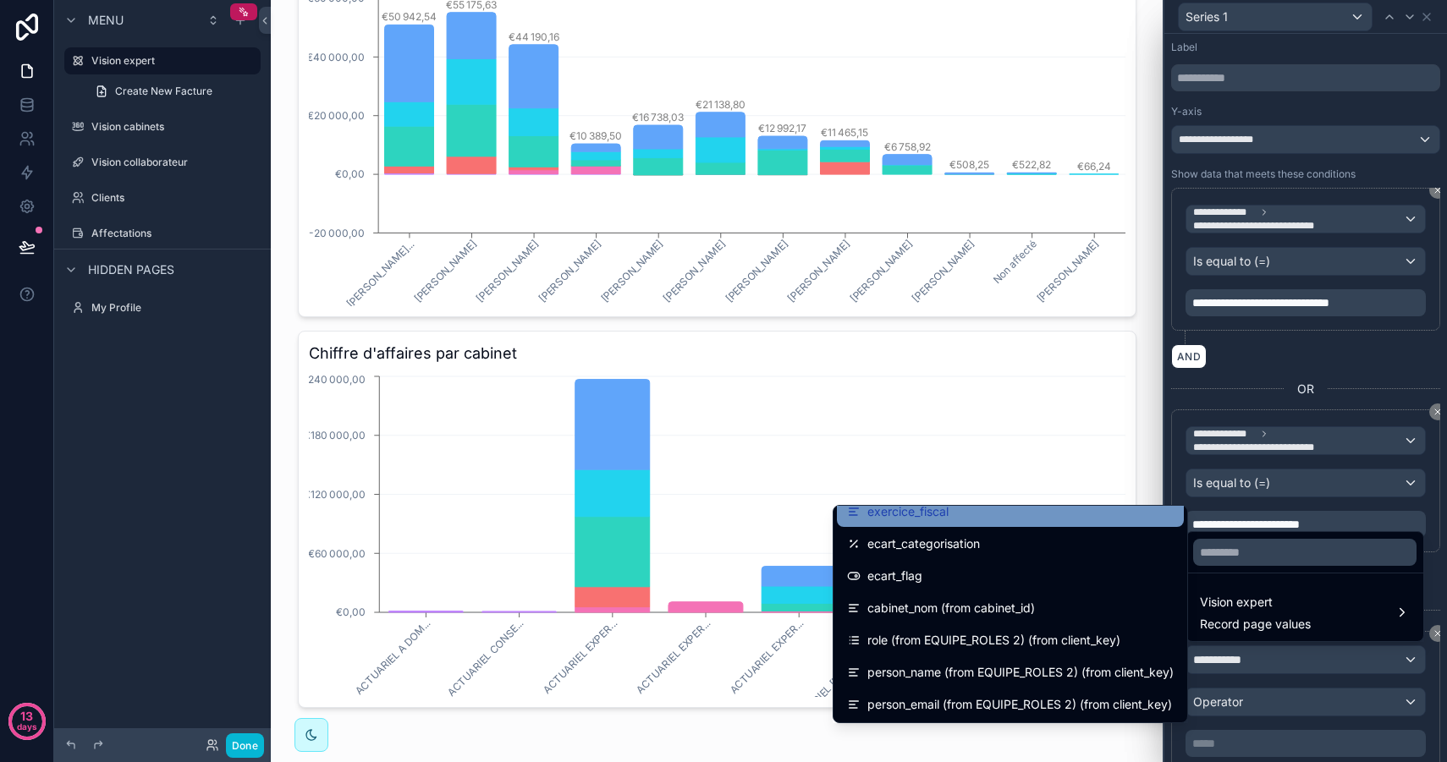
scroll to position [398, 0]
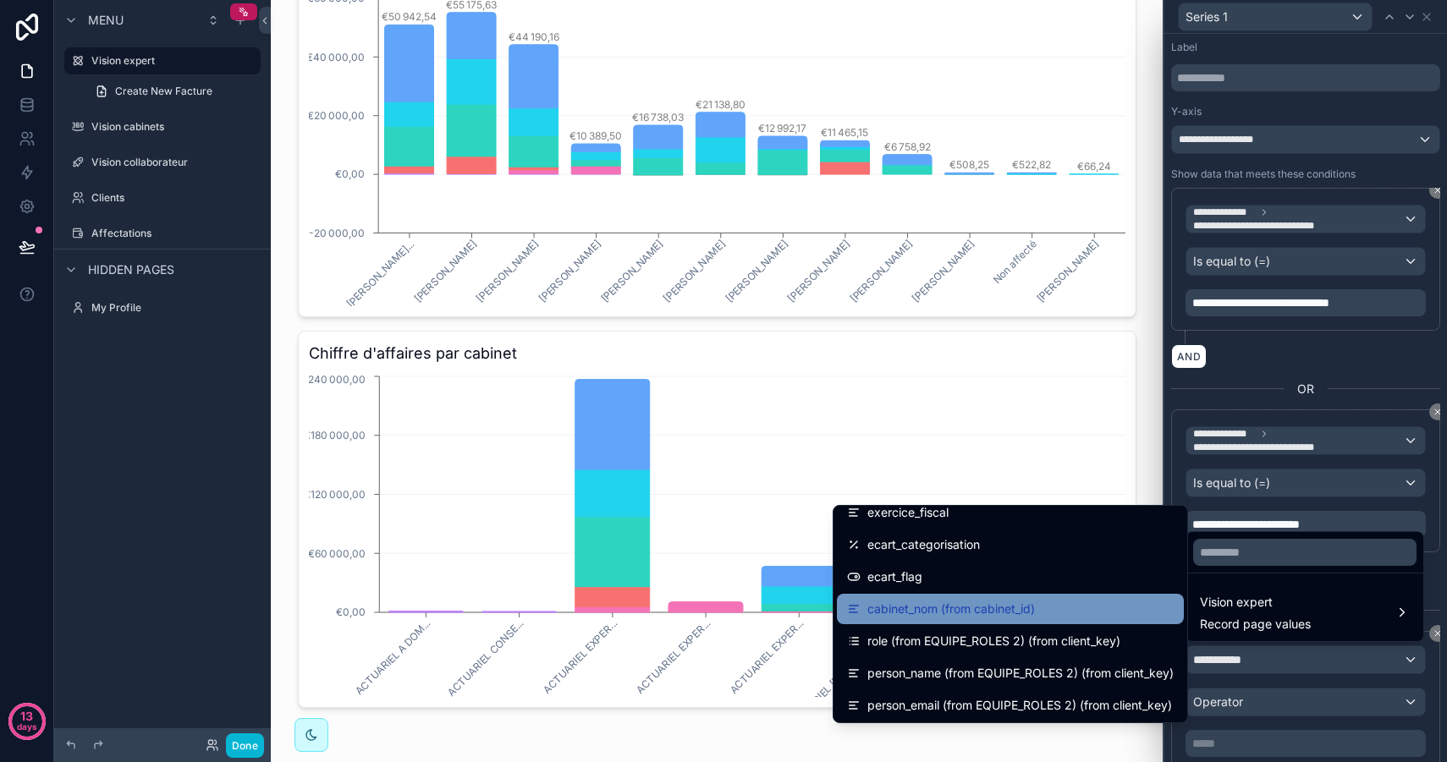
click at [1003, 610] on span "cabinet_nom (from cabinet_id)" at bounding box center [950, 609] width 167 height 20
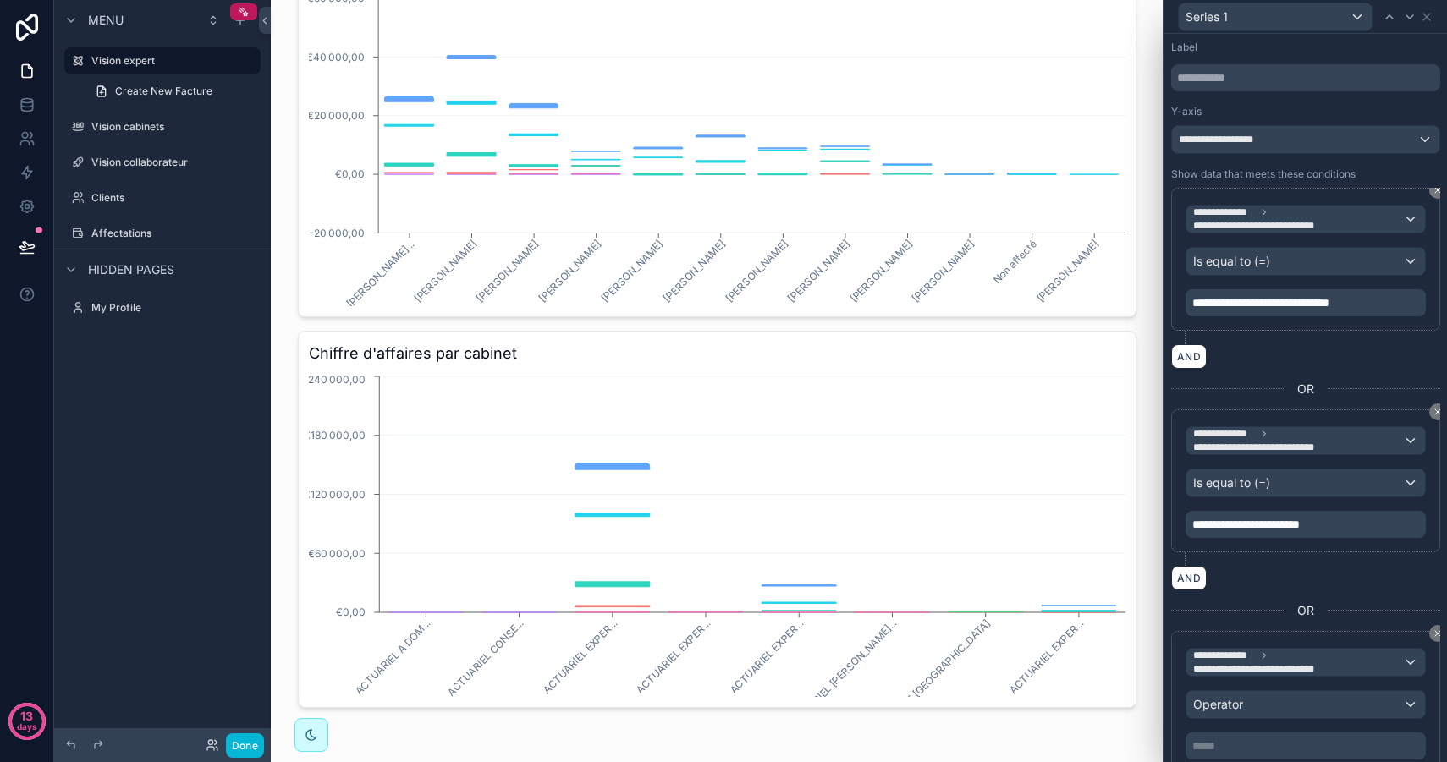
scroll to position [55, 0]
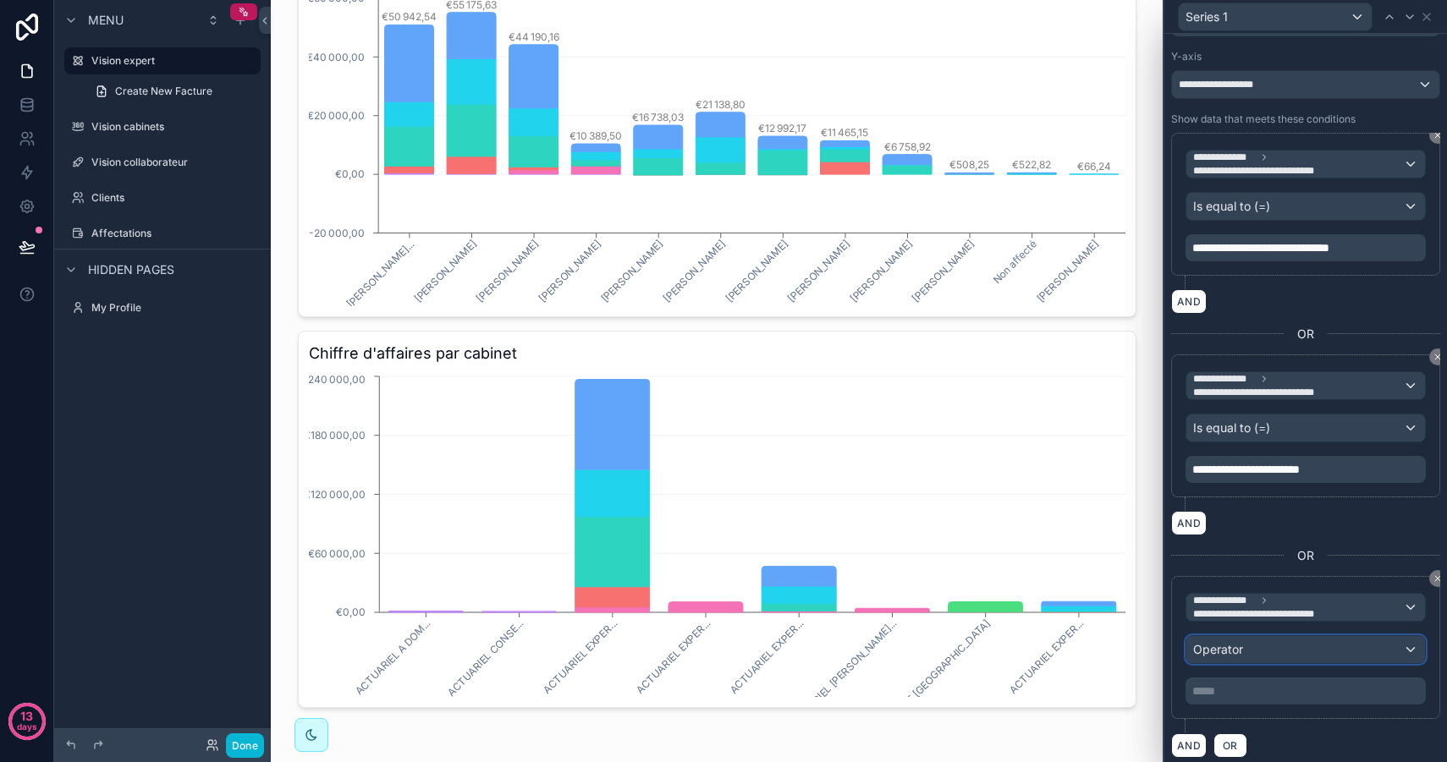
click at [1271, 652] on div "Operator" at bounding box center [1305, 649] width 239 height 27
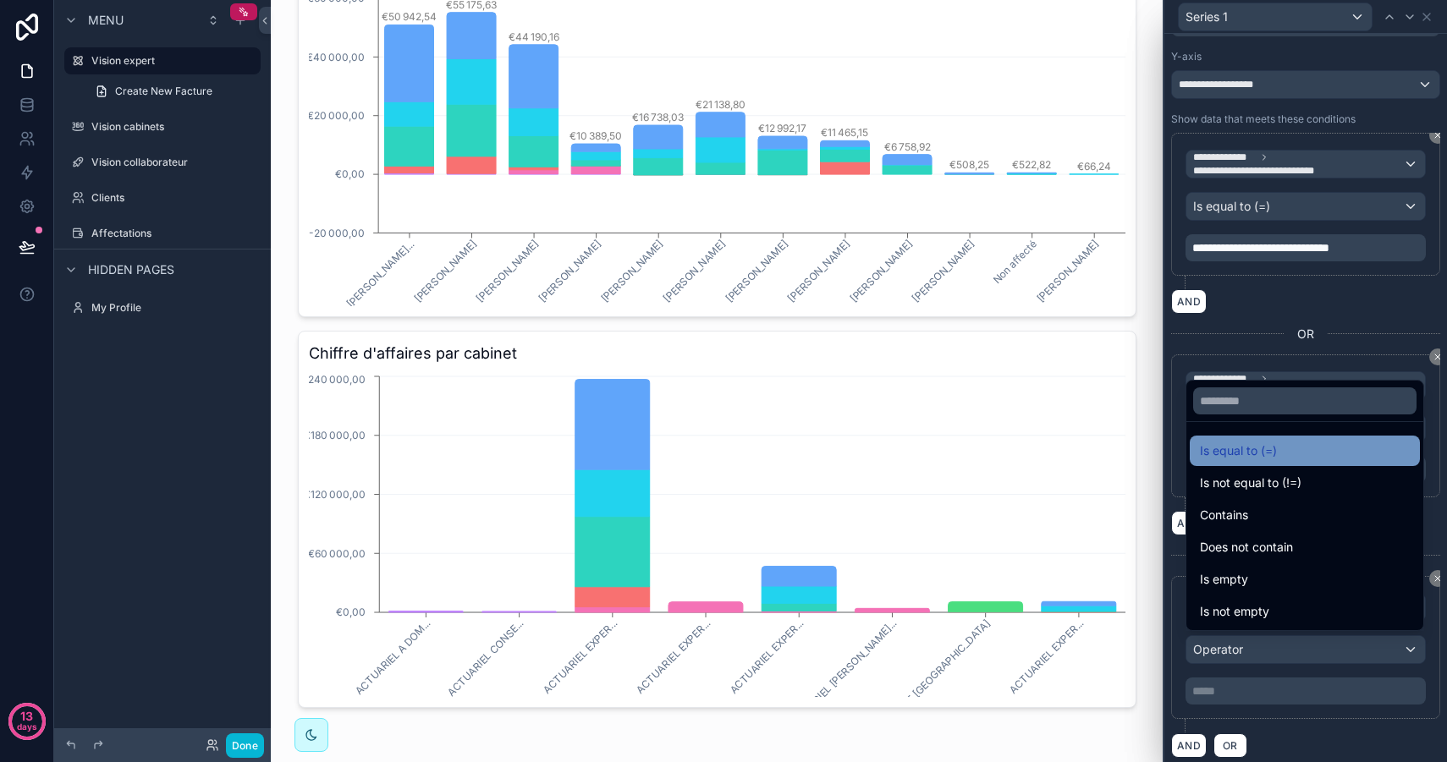
click at [1320, 450] on div "Is equal to (=)" at bounding box center [1305, 451] width 210 height 20
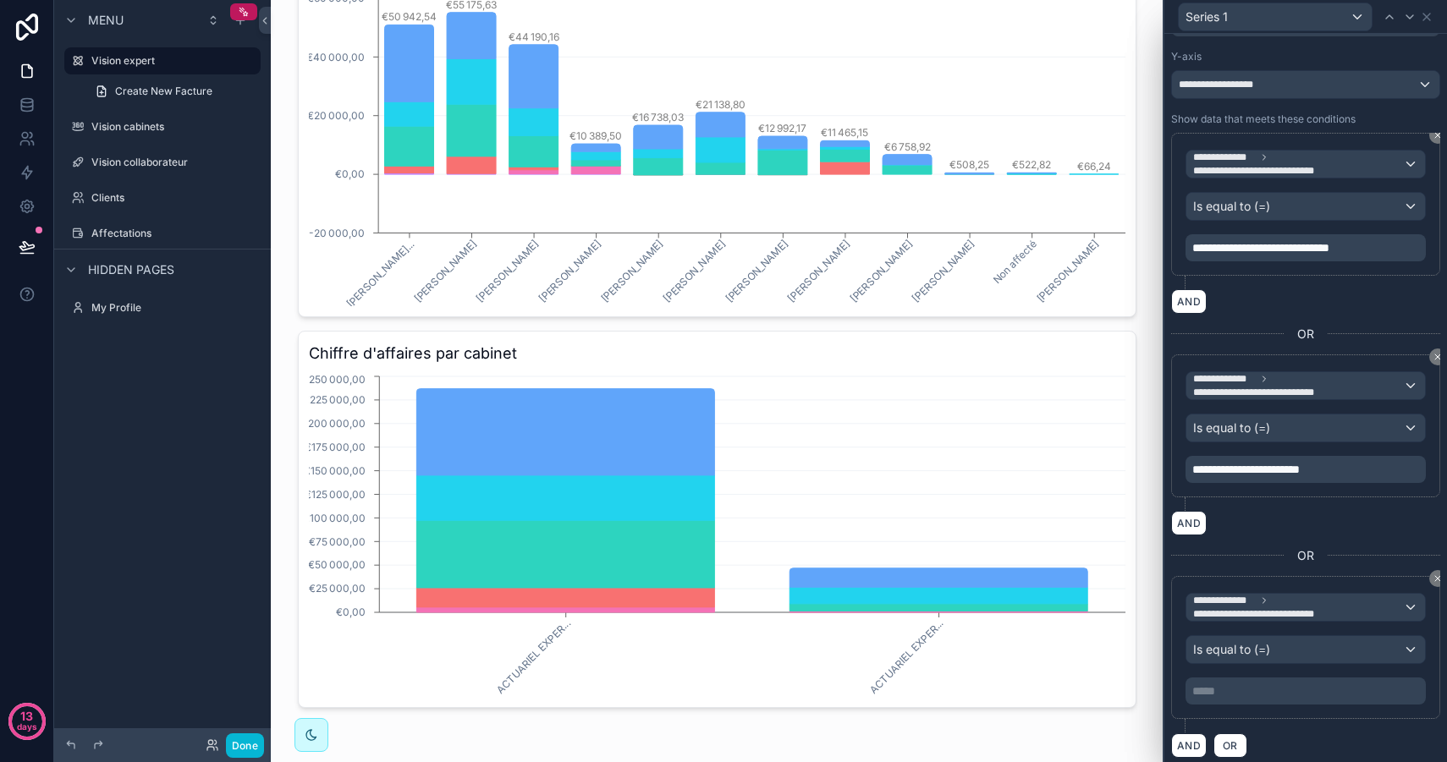
click at [1227, 683] on p "***** ﻿" at bounding box center [1307, 691] width 230 height 17
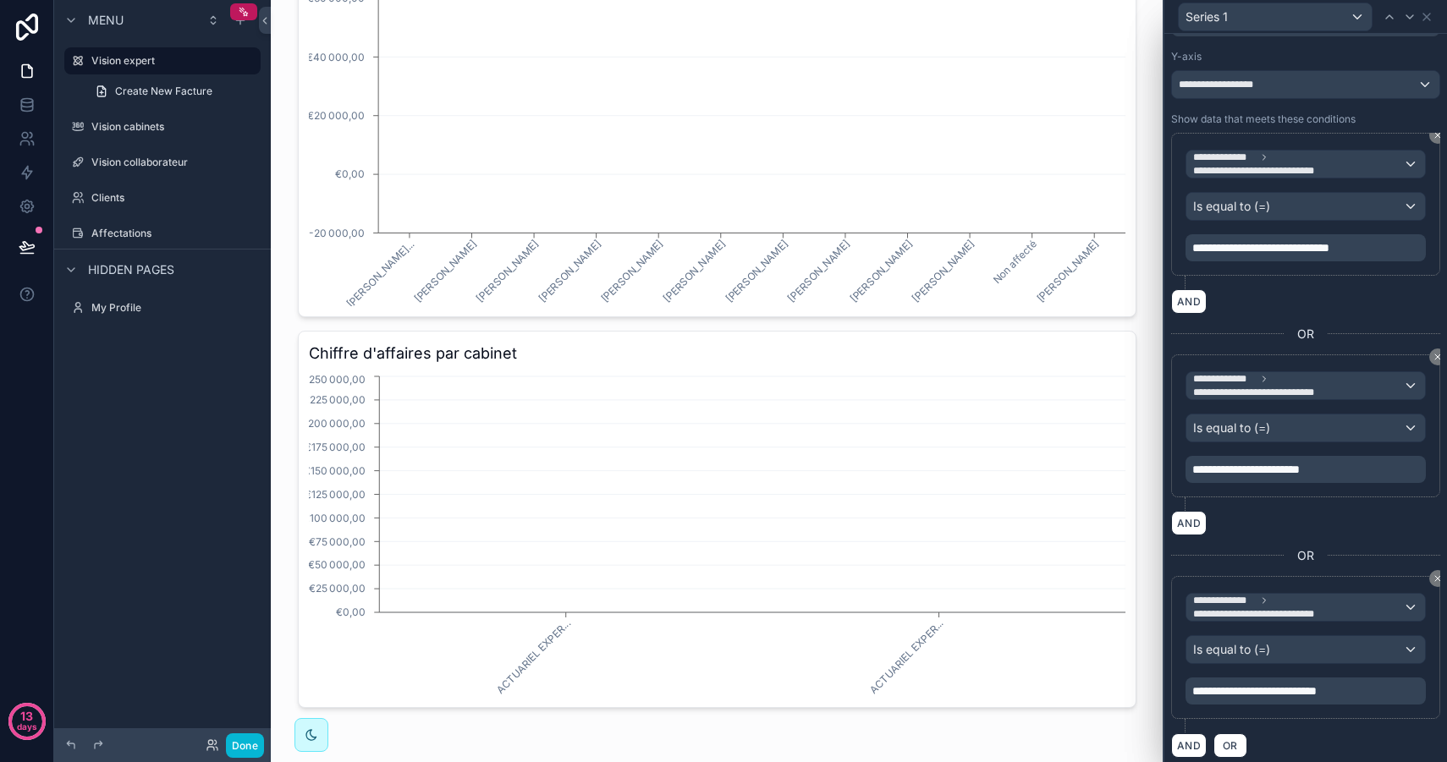
click at [1314, 733] on div "AND OR" at bounding box center [1305, 745] width 269 height 25
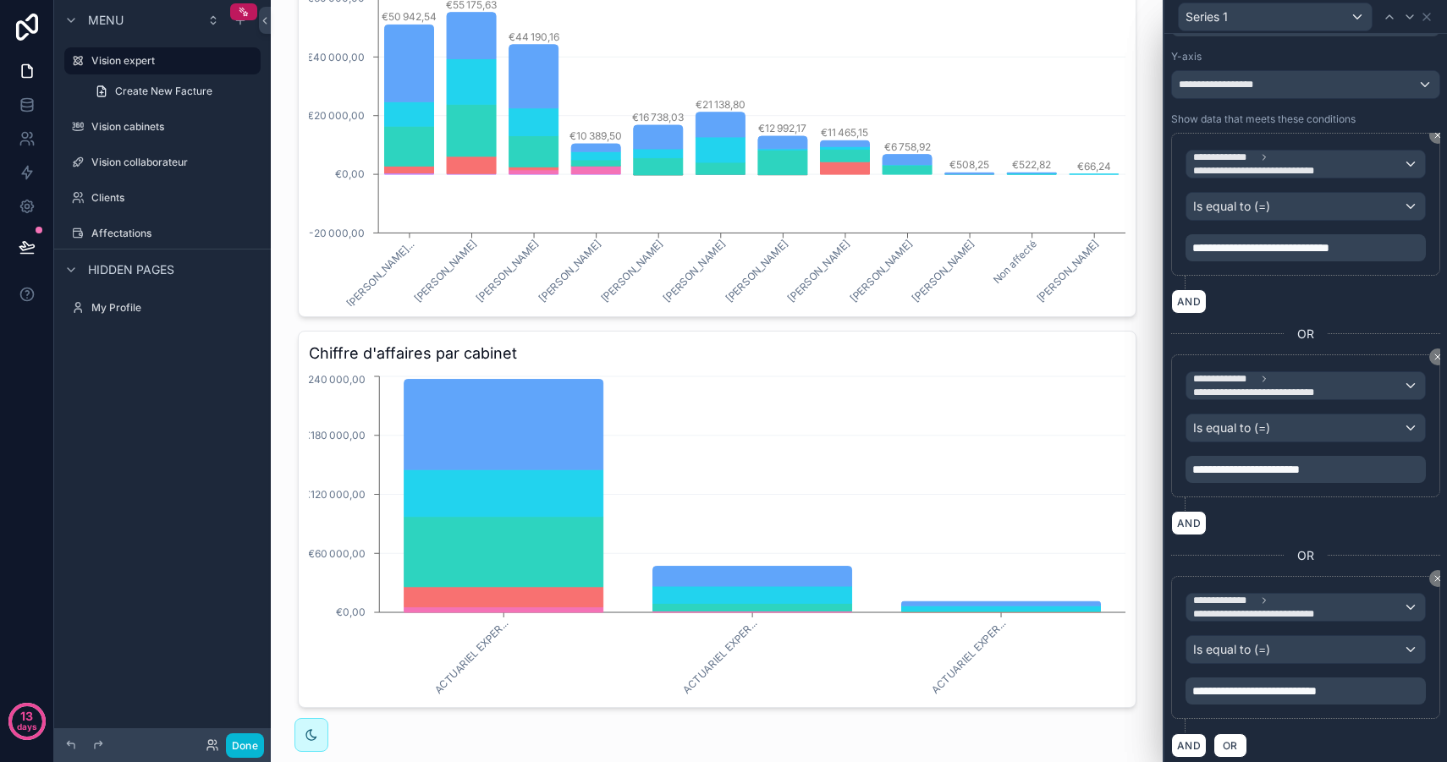
scroll to position [0, 0]
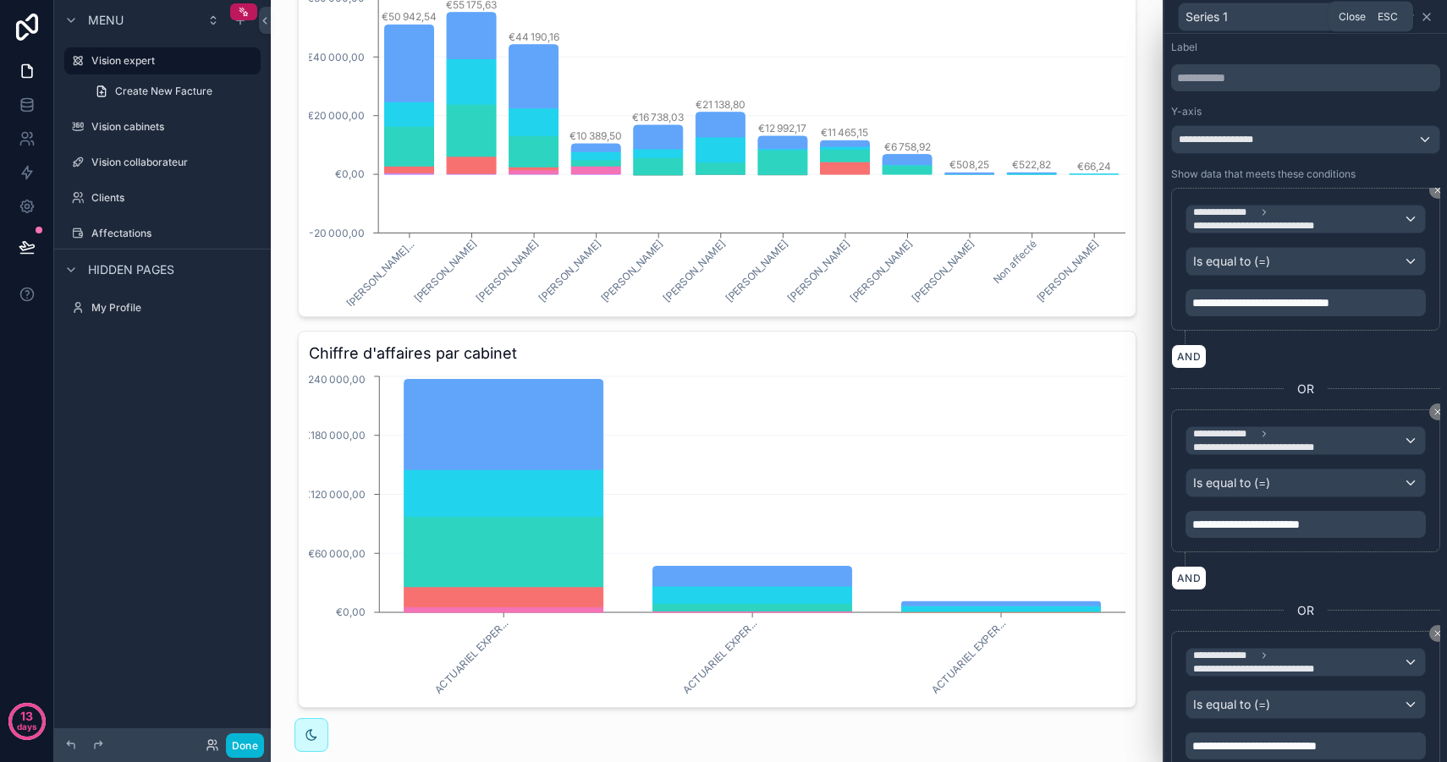
click at [1430, 19] on icon at bounding box center [1426, 17] width 14 height 14
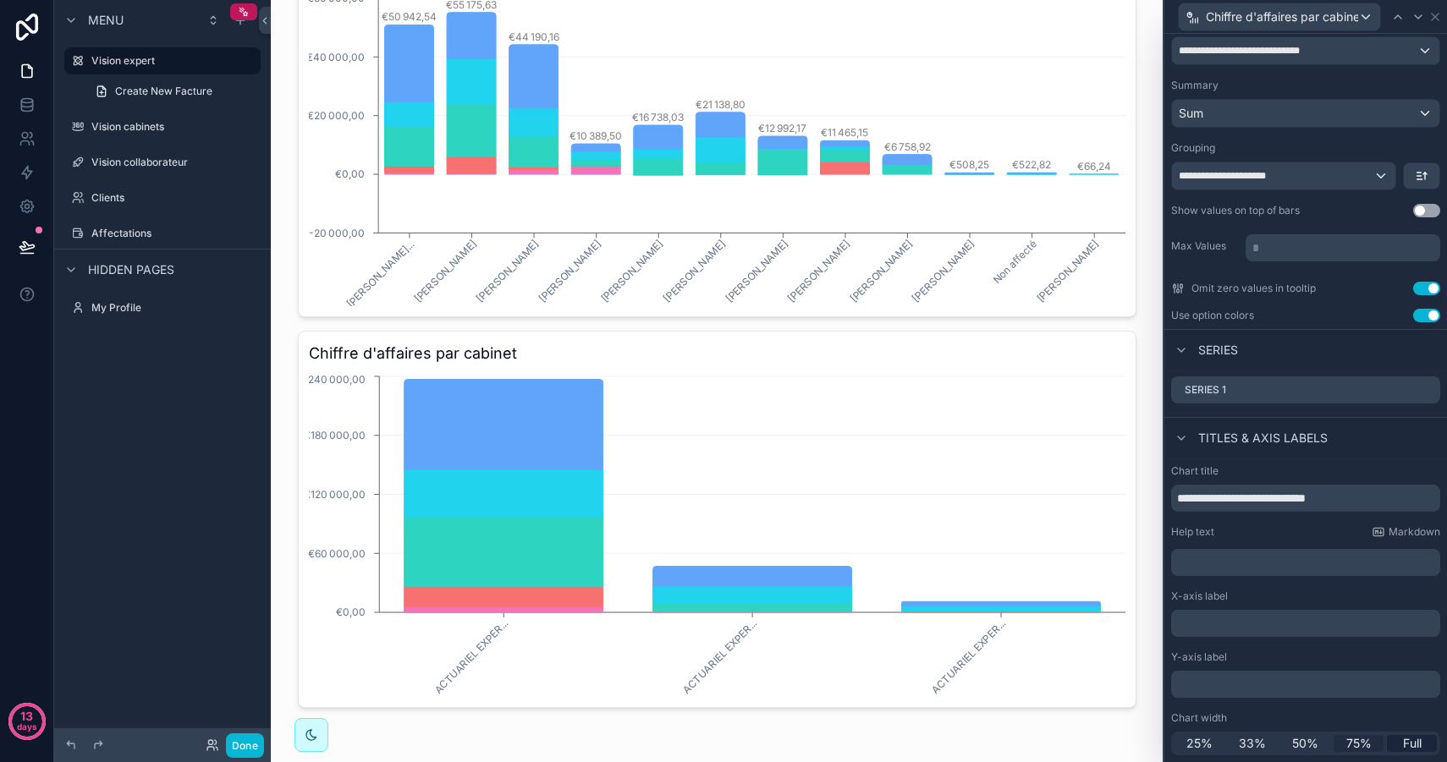
click at [1362, 739] on span "75%" at bounding box center [1358, 743] width 25 height 17
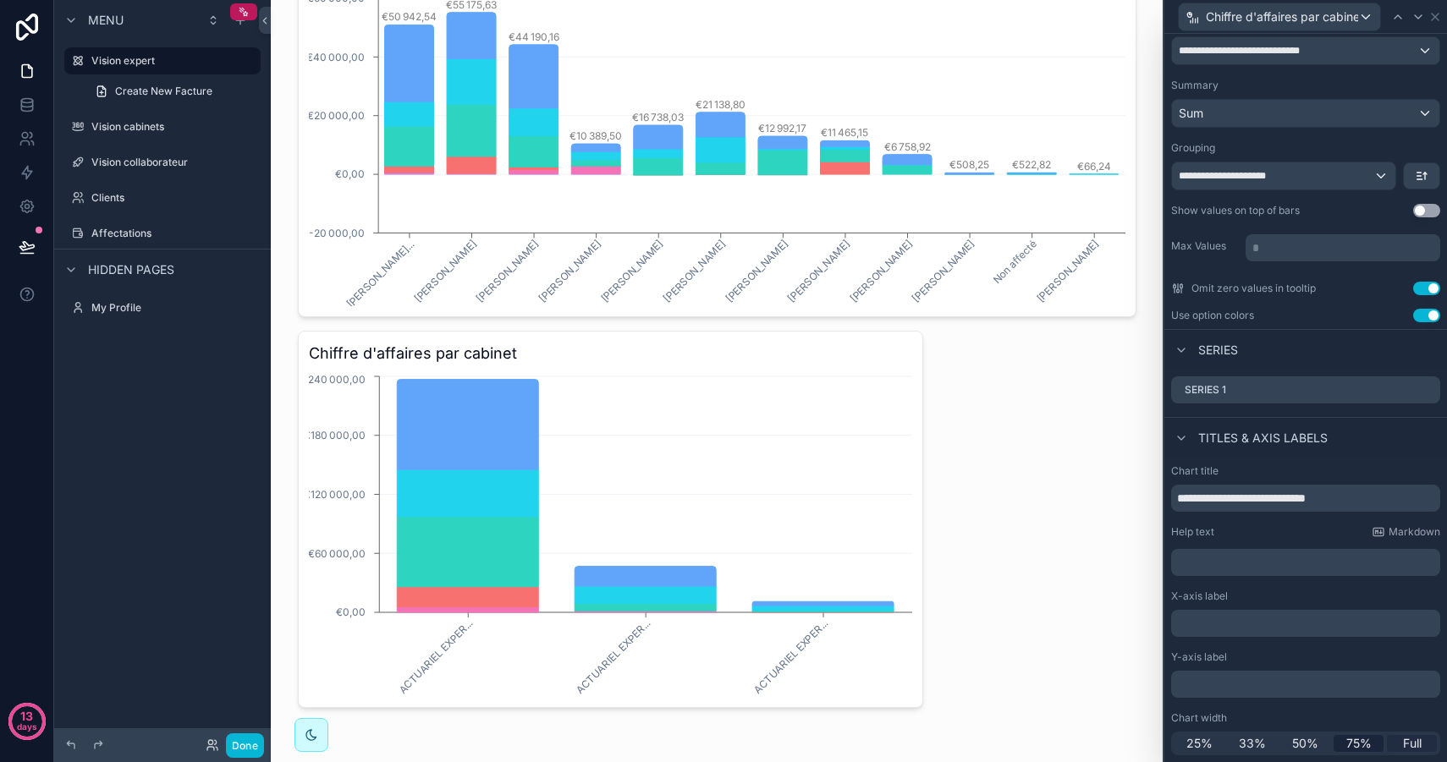
click at [1418, 742] on span "Full" at bounding box center [1412, 743] width 19 height 17
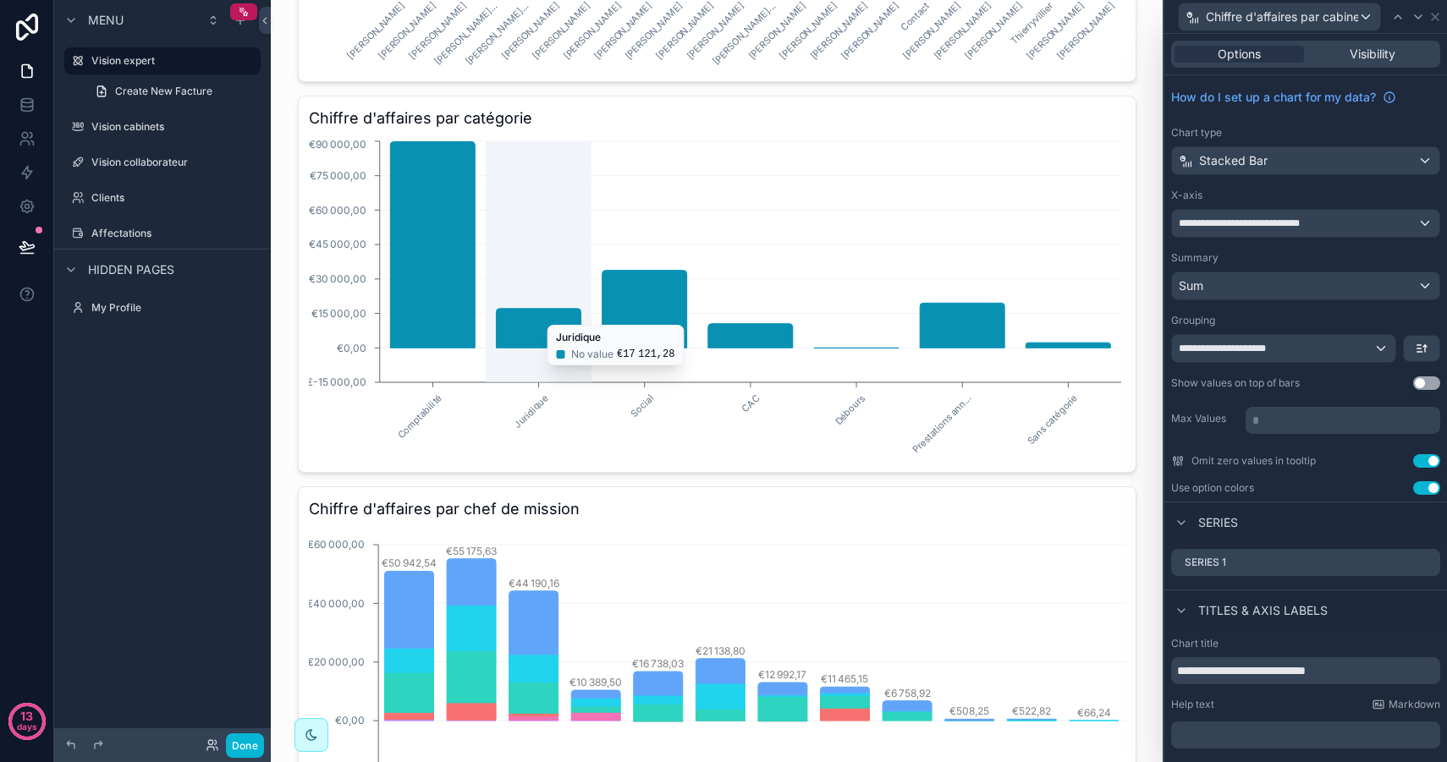
scroll to position [401, 0]
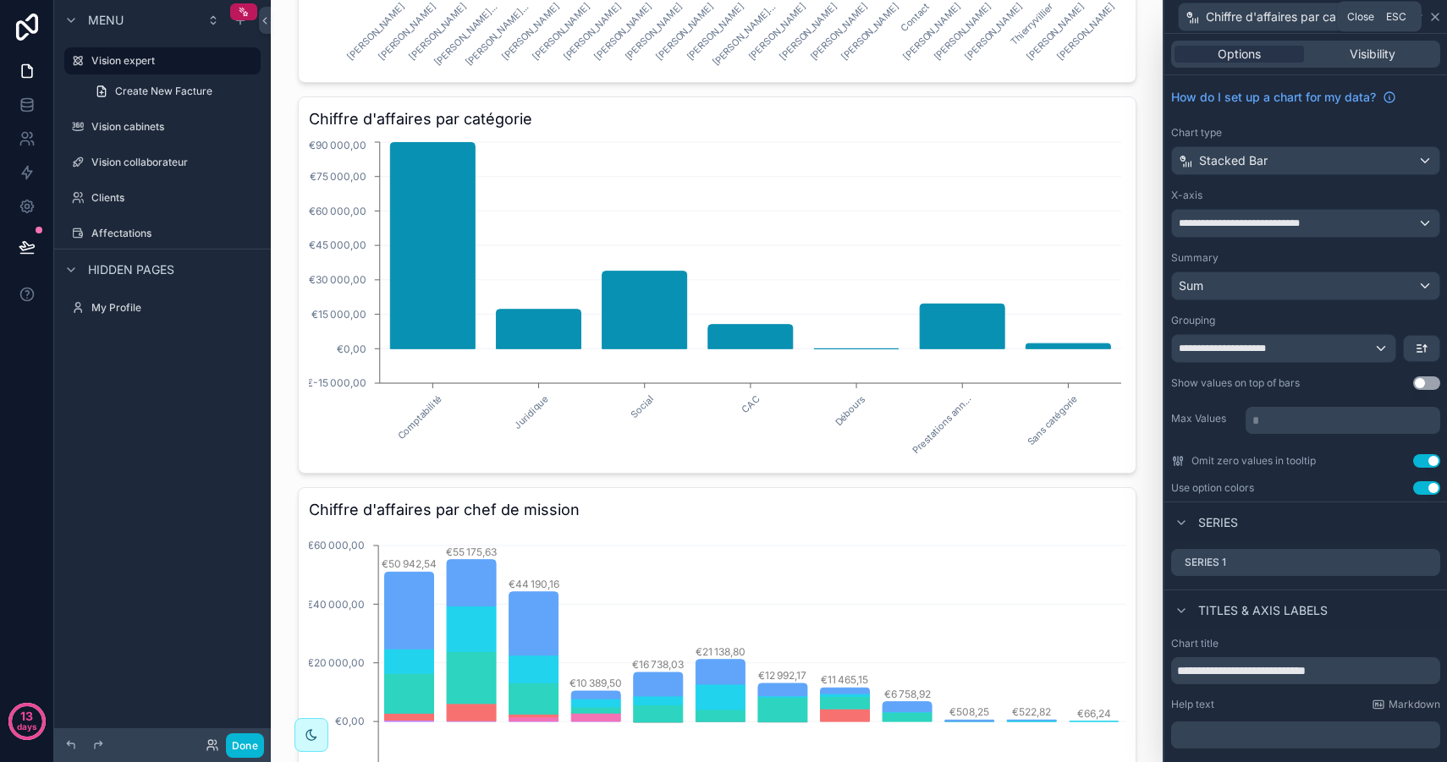
click at [1436, 18] on icon at bounding box center [1434, 17] width 7 height 7
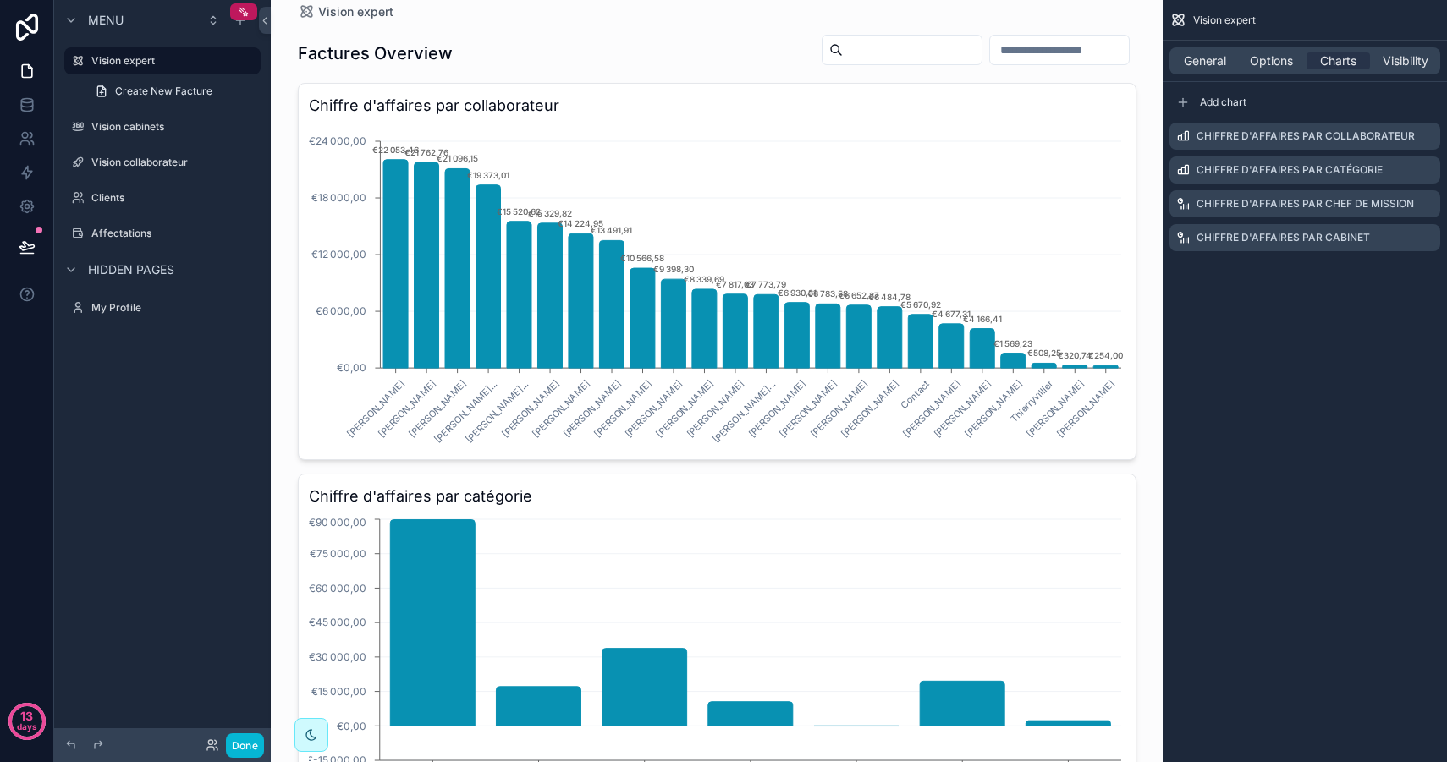
scroll to position [0, 0]
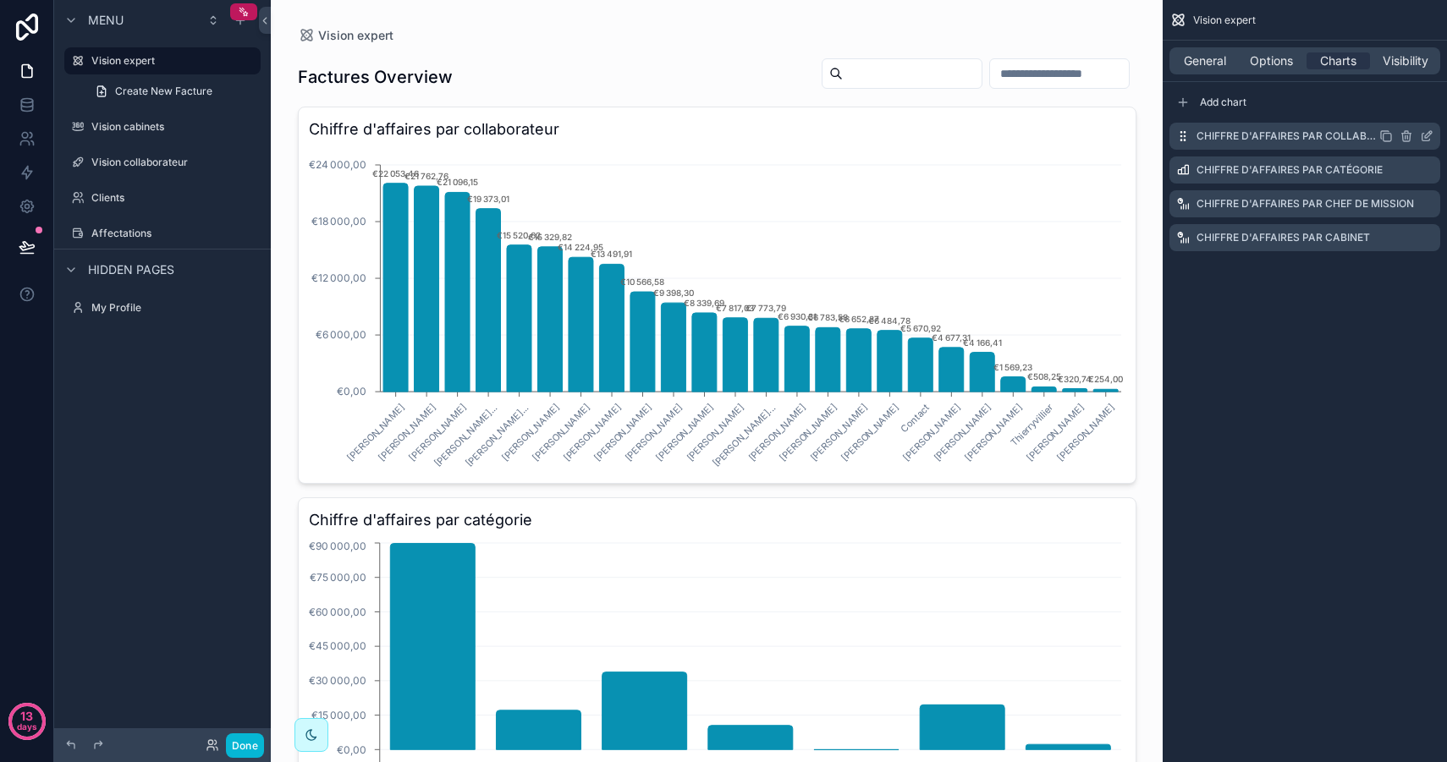
click at [1423, 134] on icon "scrollable content" at bounding box center [1426, 136] width 14 height 14
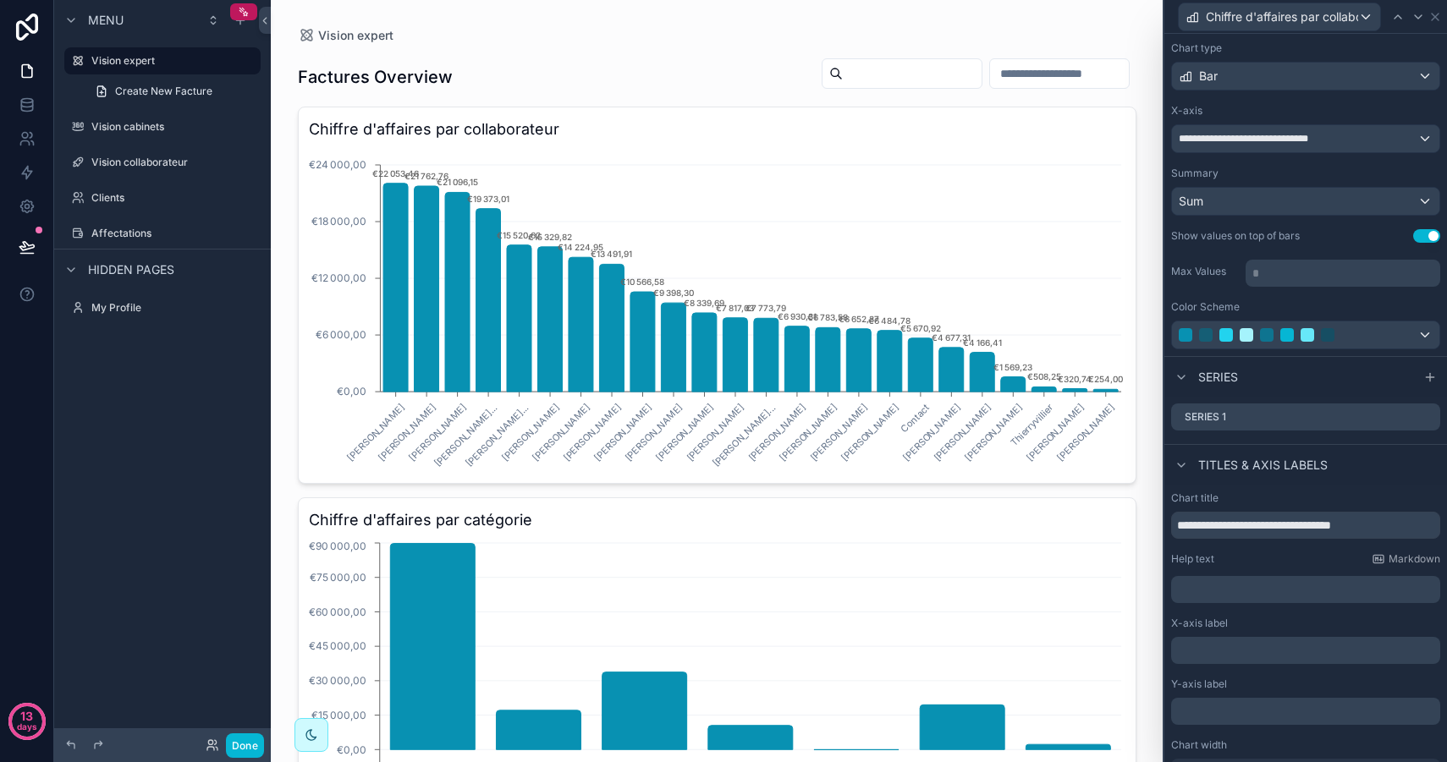
scroll to position [112, 0]
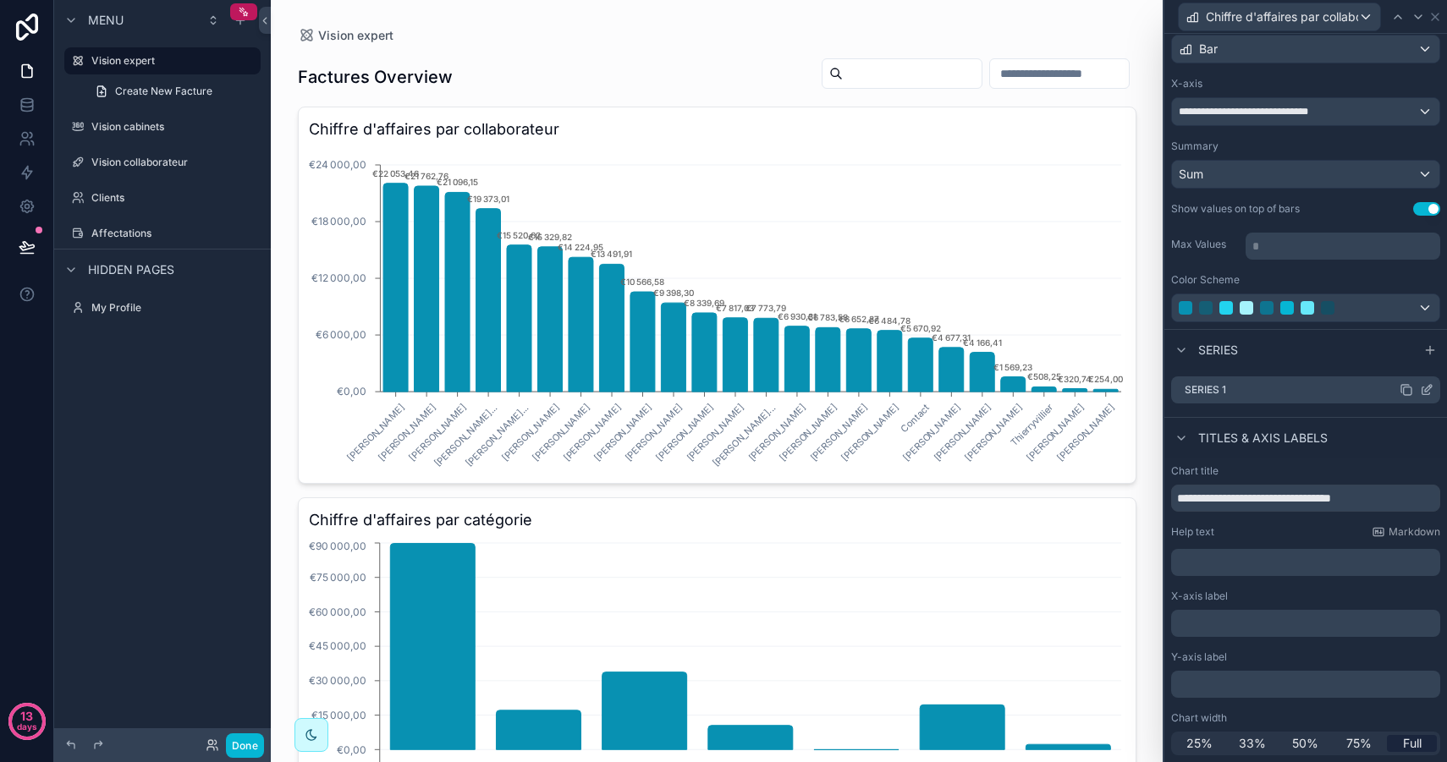
click at [1427, 394] on icon at bounding box center [1426, 391] width 8 height 8
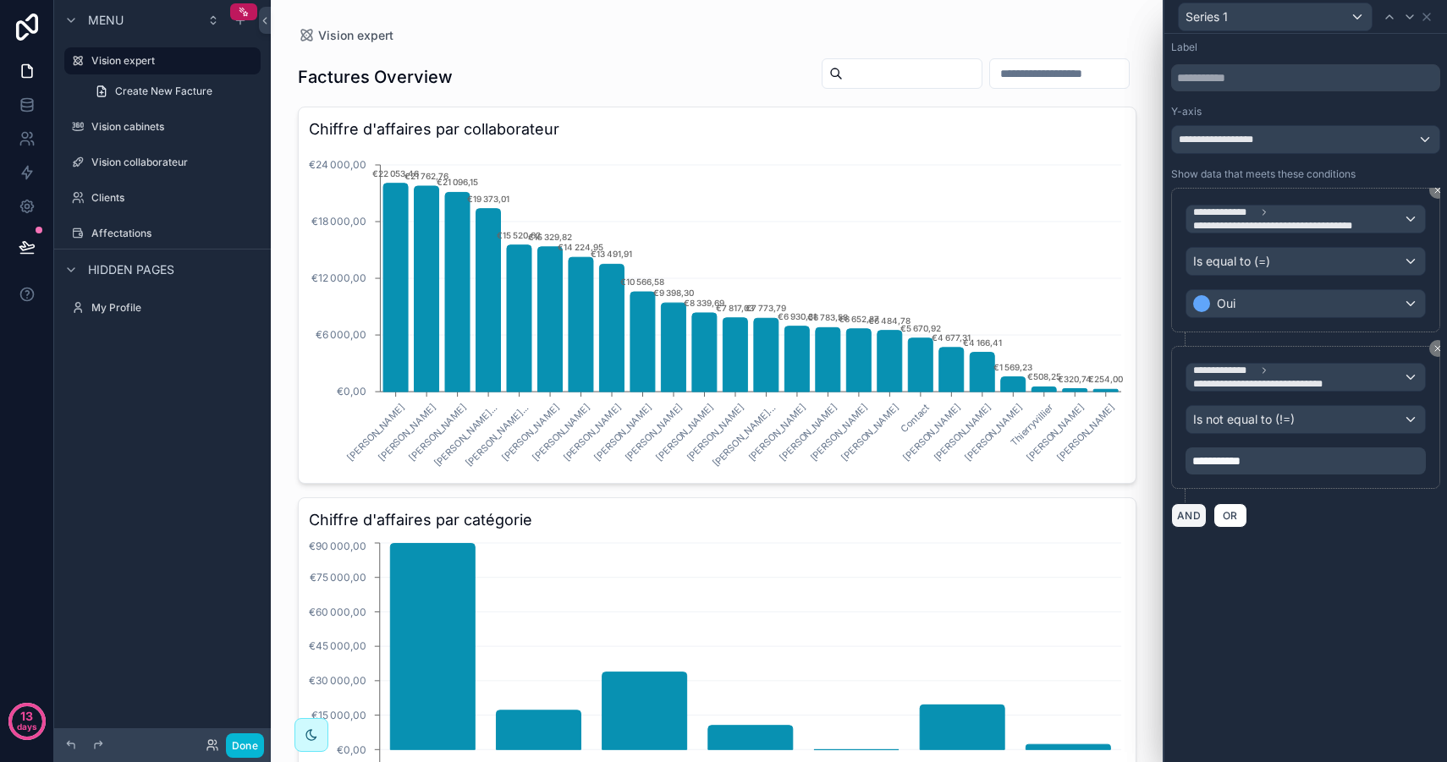
click at [1194, 519] on button "AND" at bounding box center [1189, 515] width 36 height 25
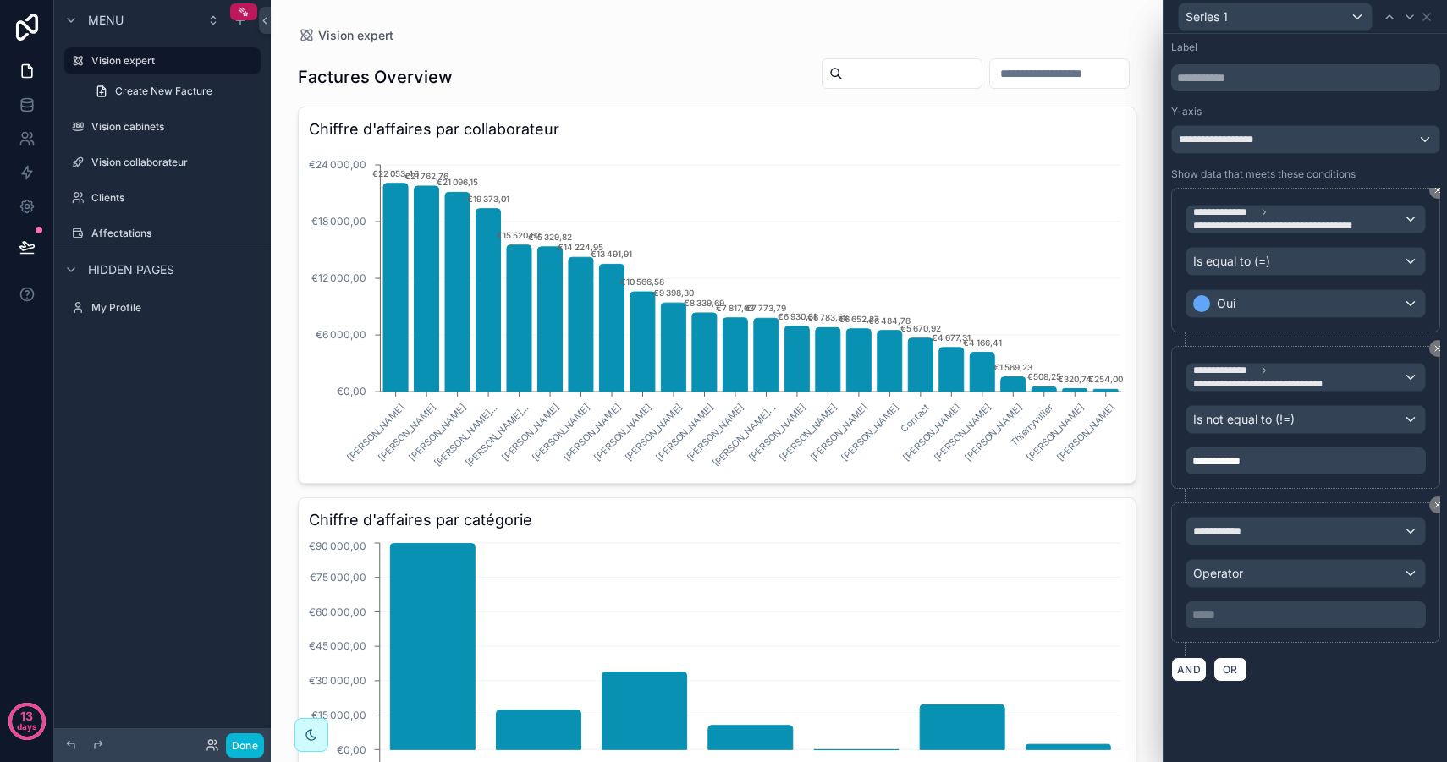
drag, startPoint x: 1436, startPoint y: 504, endPoint x: 1382, endPoint y: 506, distance: 53.3
click at [1382, 506] on div "**********" at bounding box center [1305, 572] width 269 height 140
click at [1241, 537] on span "**********" at bounding box center [1224, 531] width 63 height 17
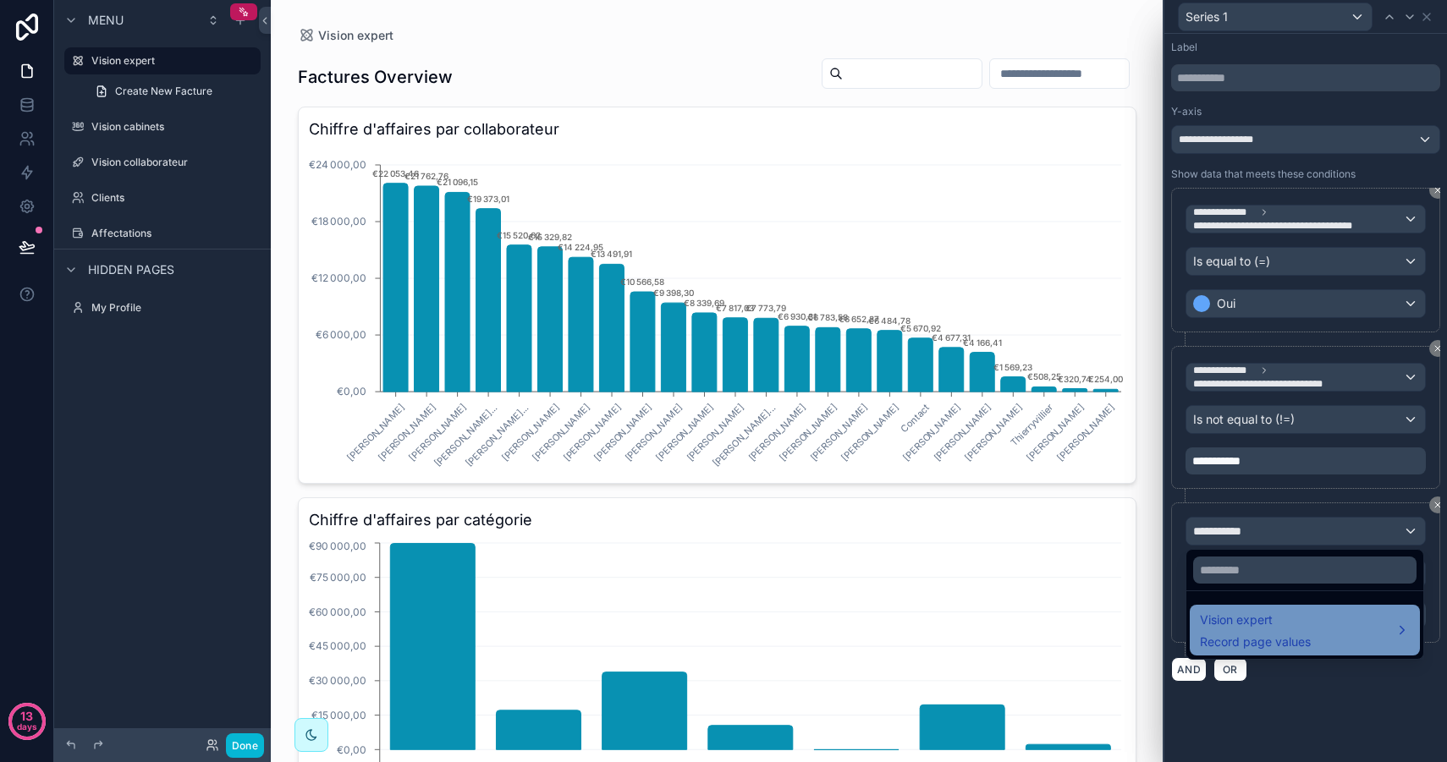
click at [1250, 629] on span "Vision expert" at bounding box center [1255, 620] width 111 height 20
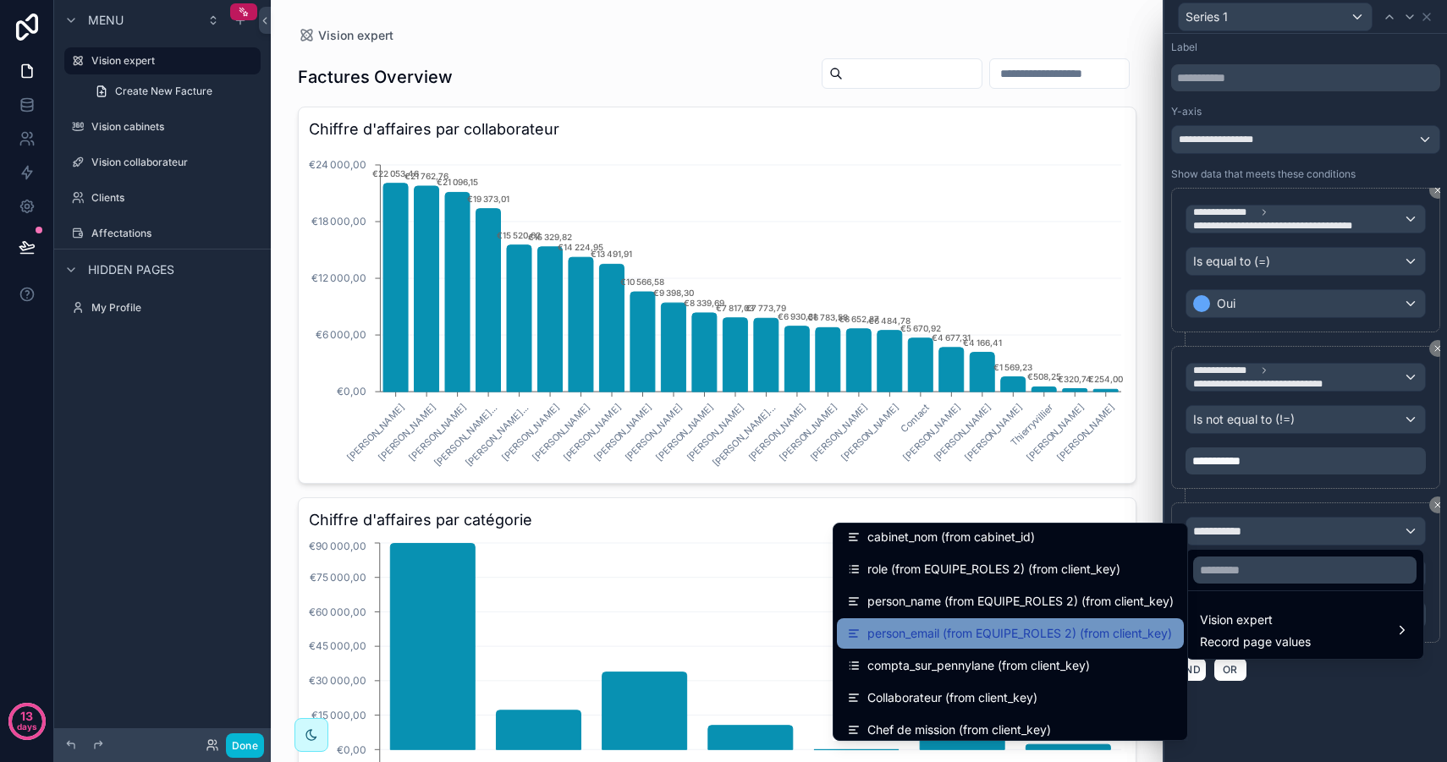
scroll to position [536, 0]
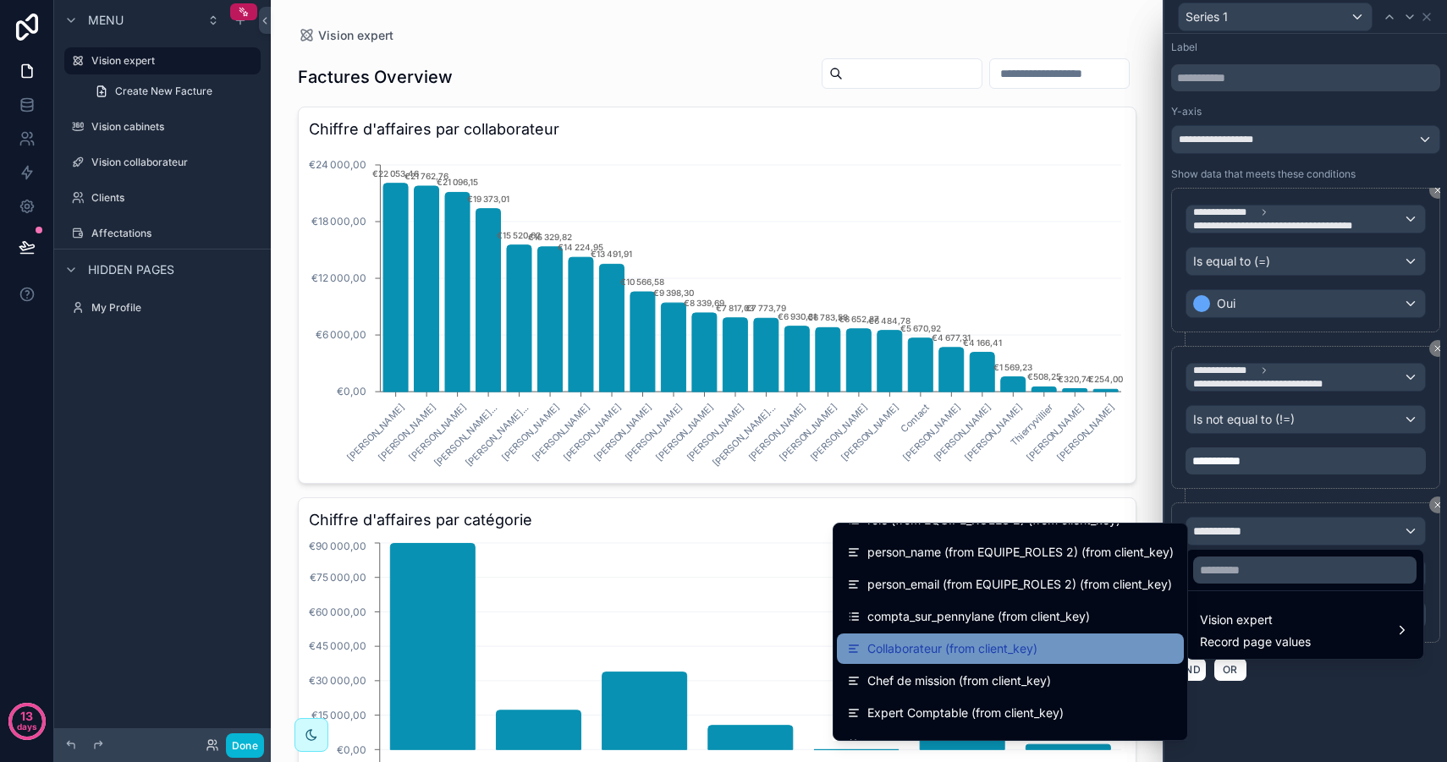
click at [1007, 640] on span "Collaborateur (from client_key)" at bounding box center [952, 649] width 170 height 20
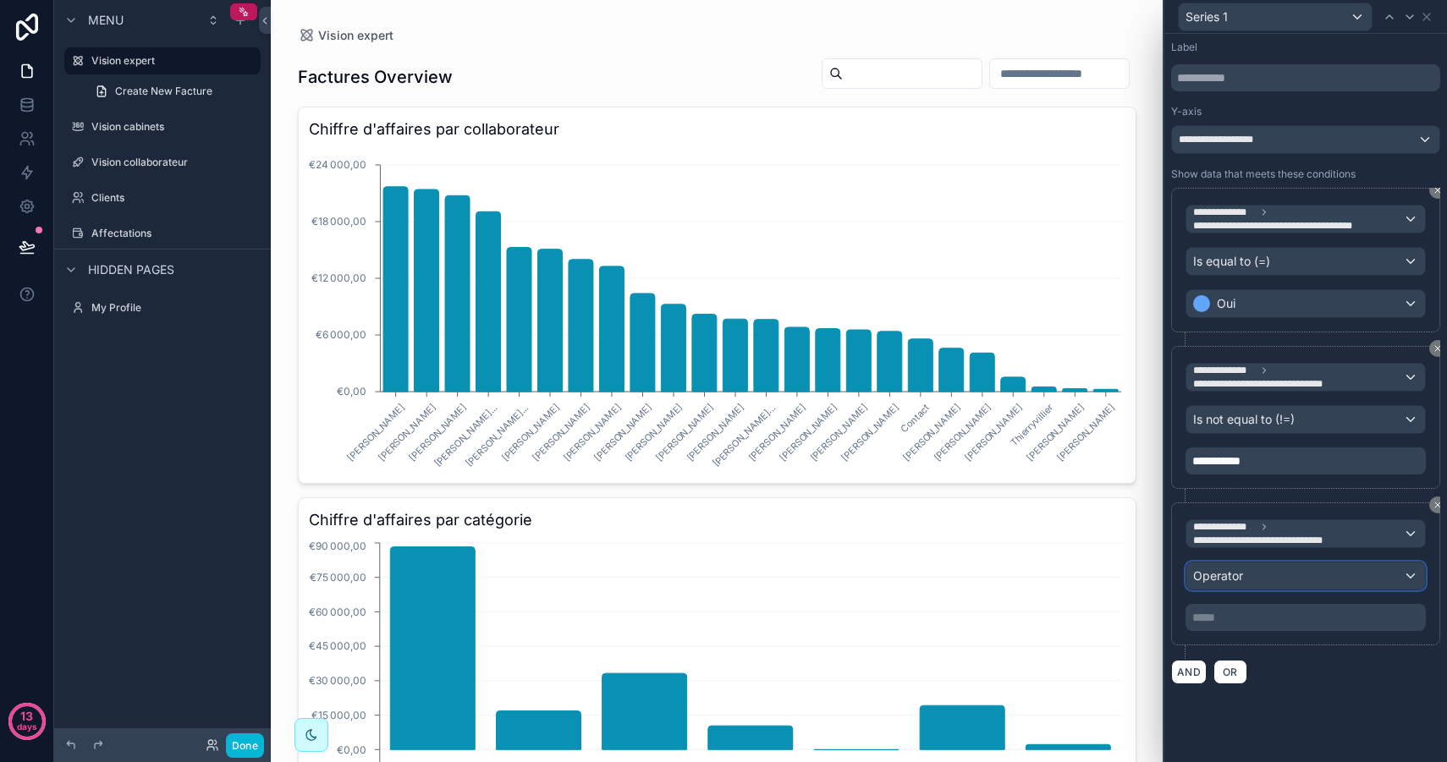
click at [1254, 576] on div "Operator" at bounding box center [1305, 576] width 239 height 27
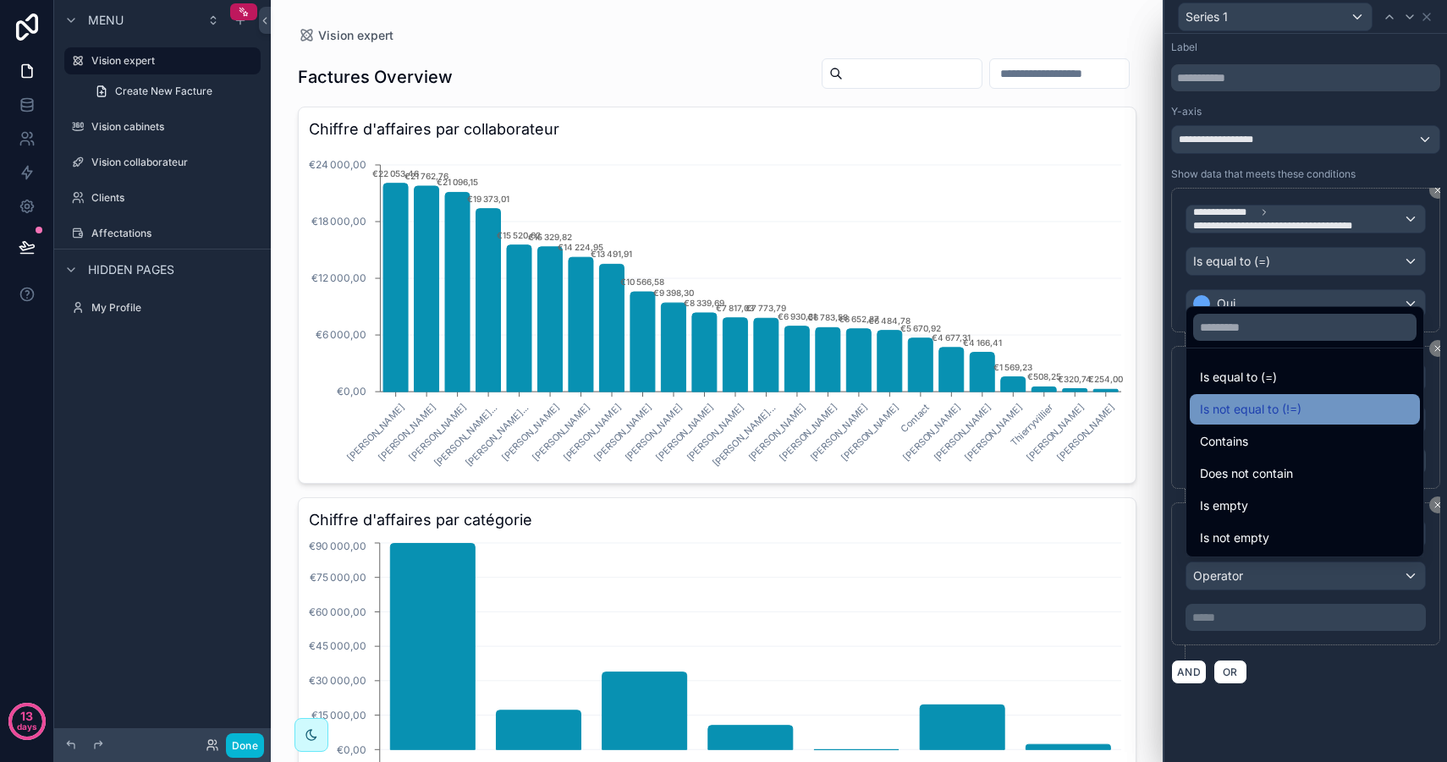
click at [1280, 418] on span "Is not equal to (!=)" at bounding box center [1251, 409] width 102 height 20
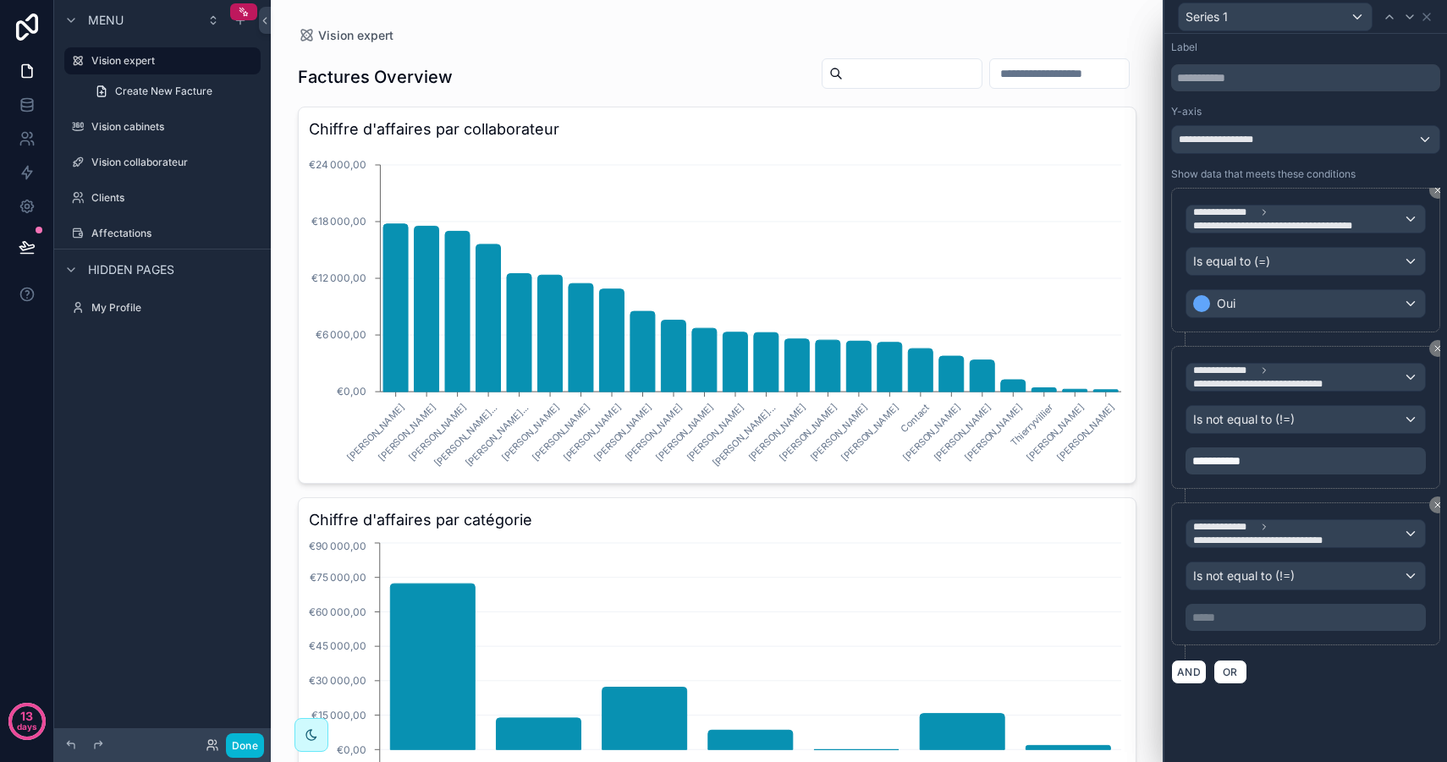
click at [1232, 613] on p "***** ﻿" at bounding box center [1307, 617] width 230 height 17
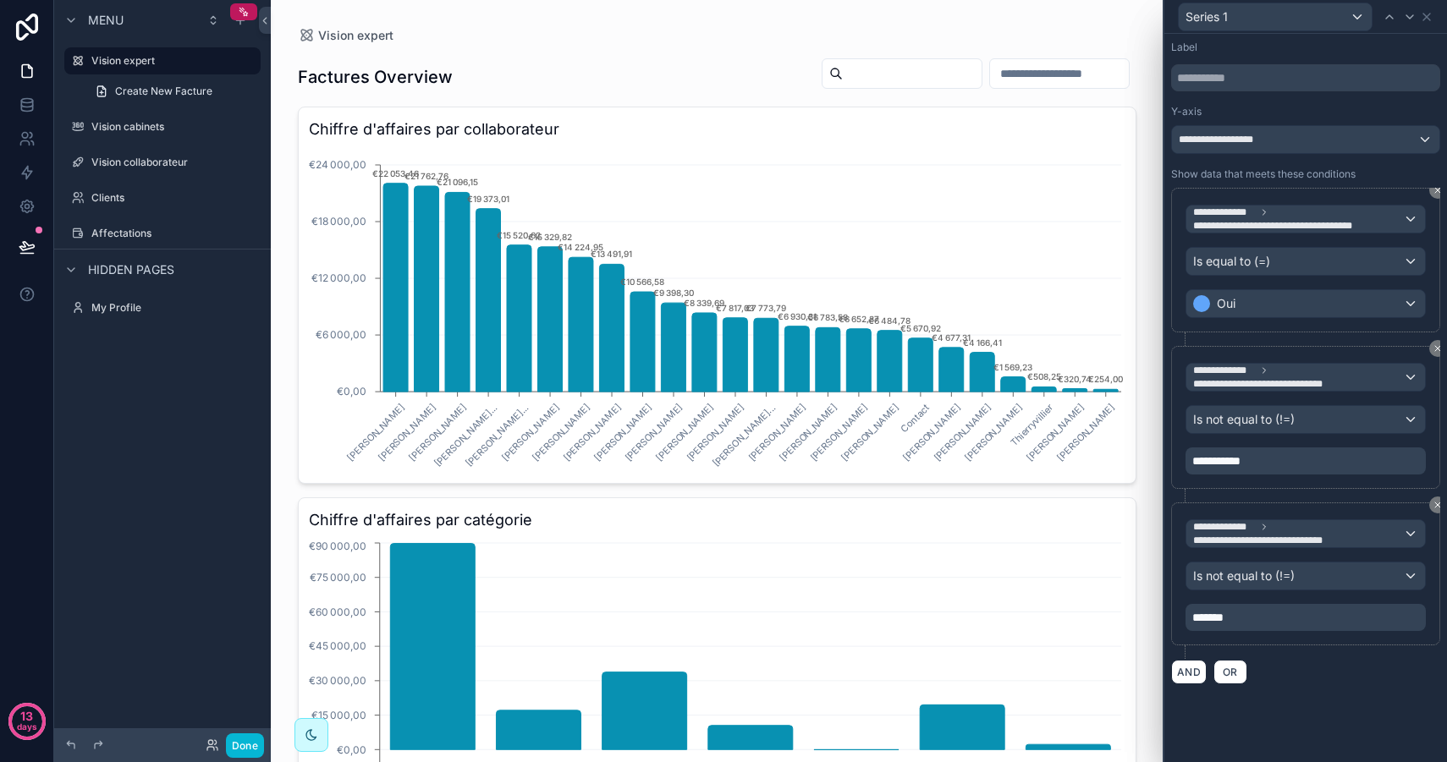
click at [1265, 749] on div "**********" at bounding box center [1305, 398] width 283 height 728
click at [1198, 618] on span "*******" at bounding box center [1207, 618] width 31 height 12
click at [1265, 721] on div "**********" at bounding box center [1305, 398] width 283 height 728
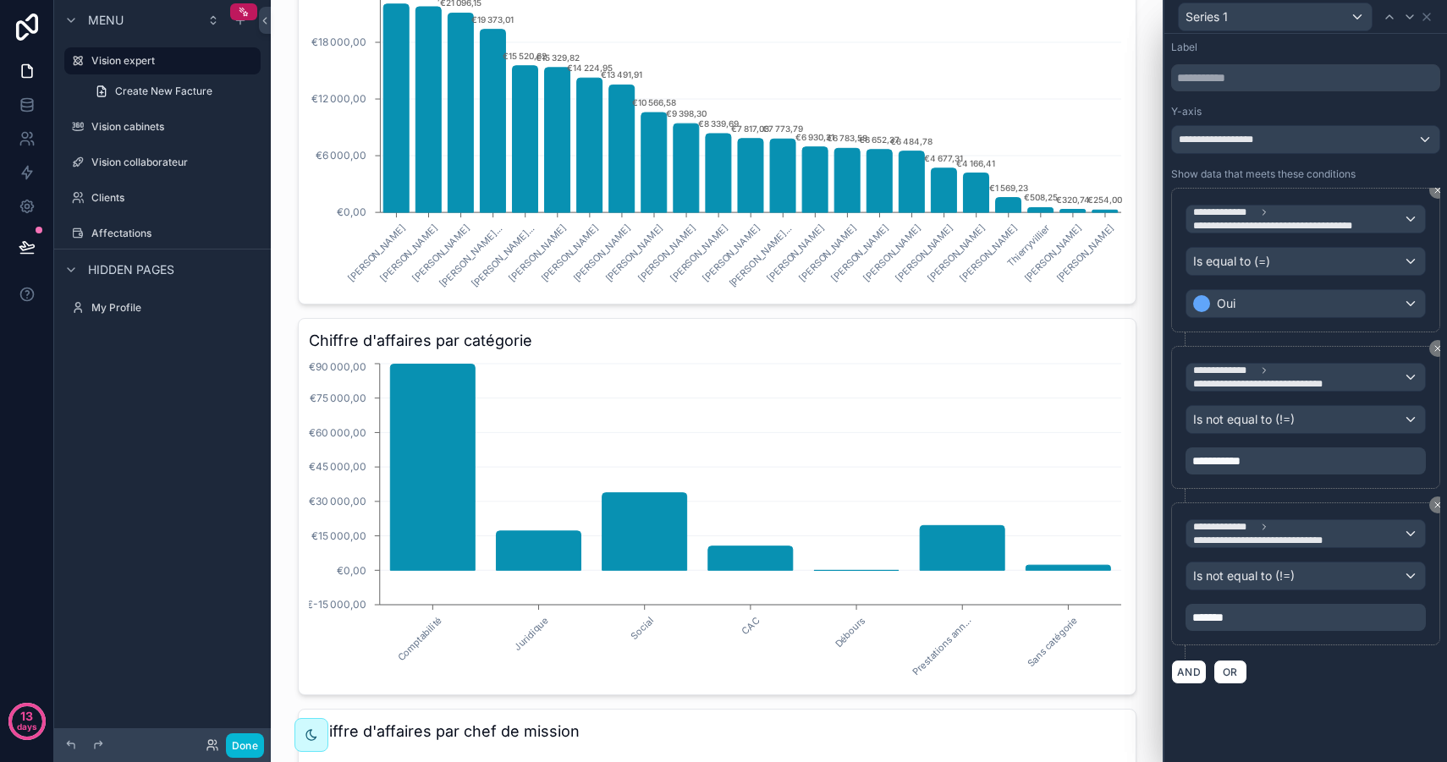
scroll to position [60, 0]
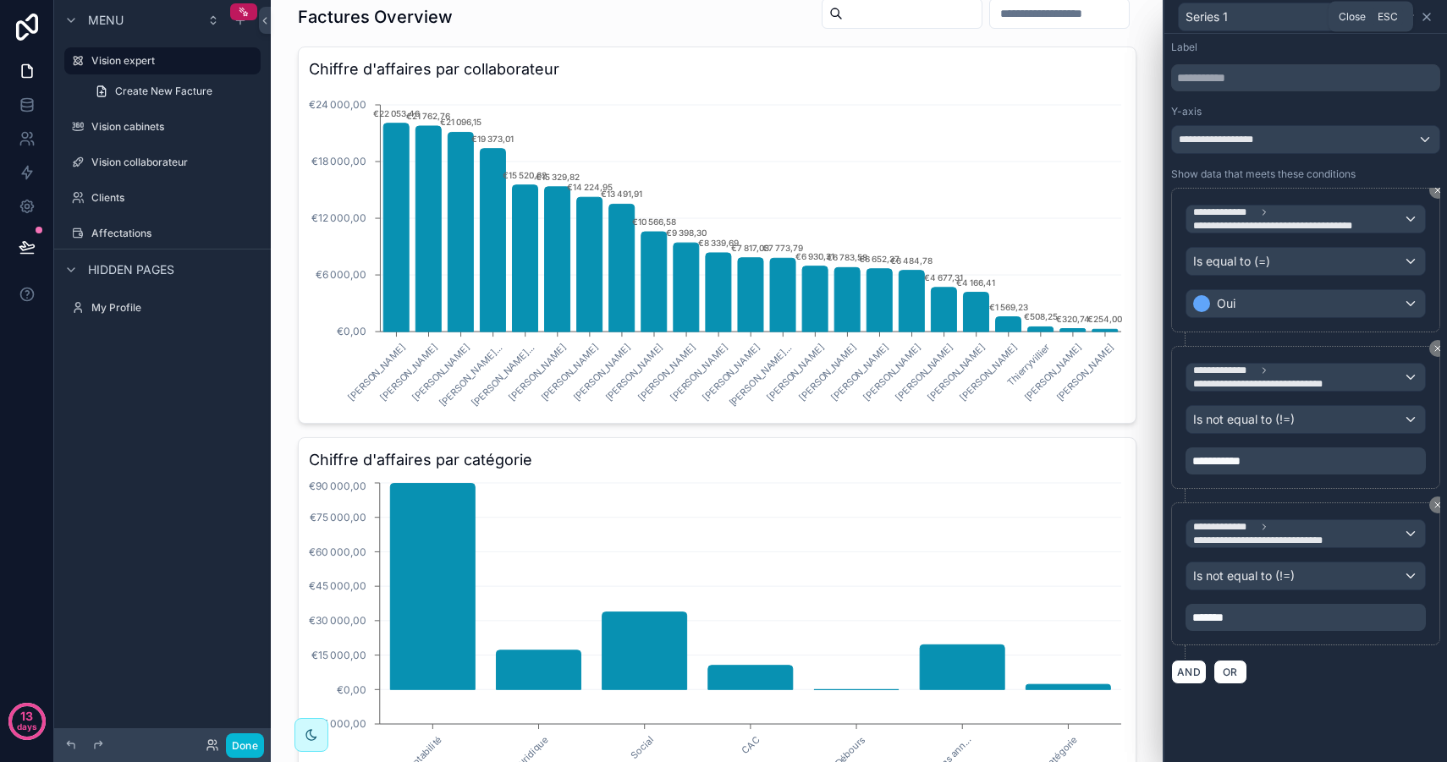
click at [1427, 20] on icon at bounding box center [1426, 17] width 14 height 14
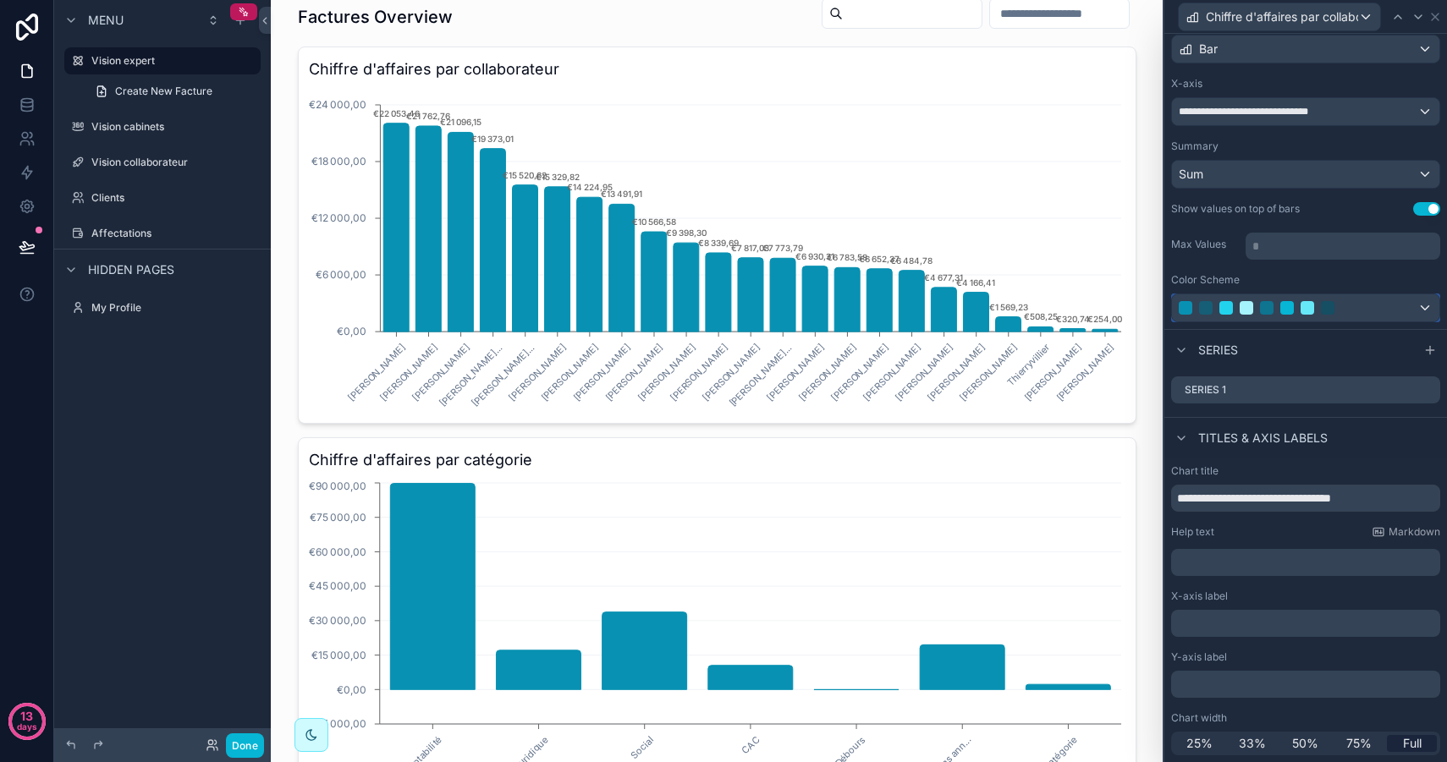
click at [1303, 320] on div at bounding box center [1305, 307] width 267 height 27
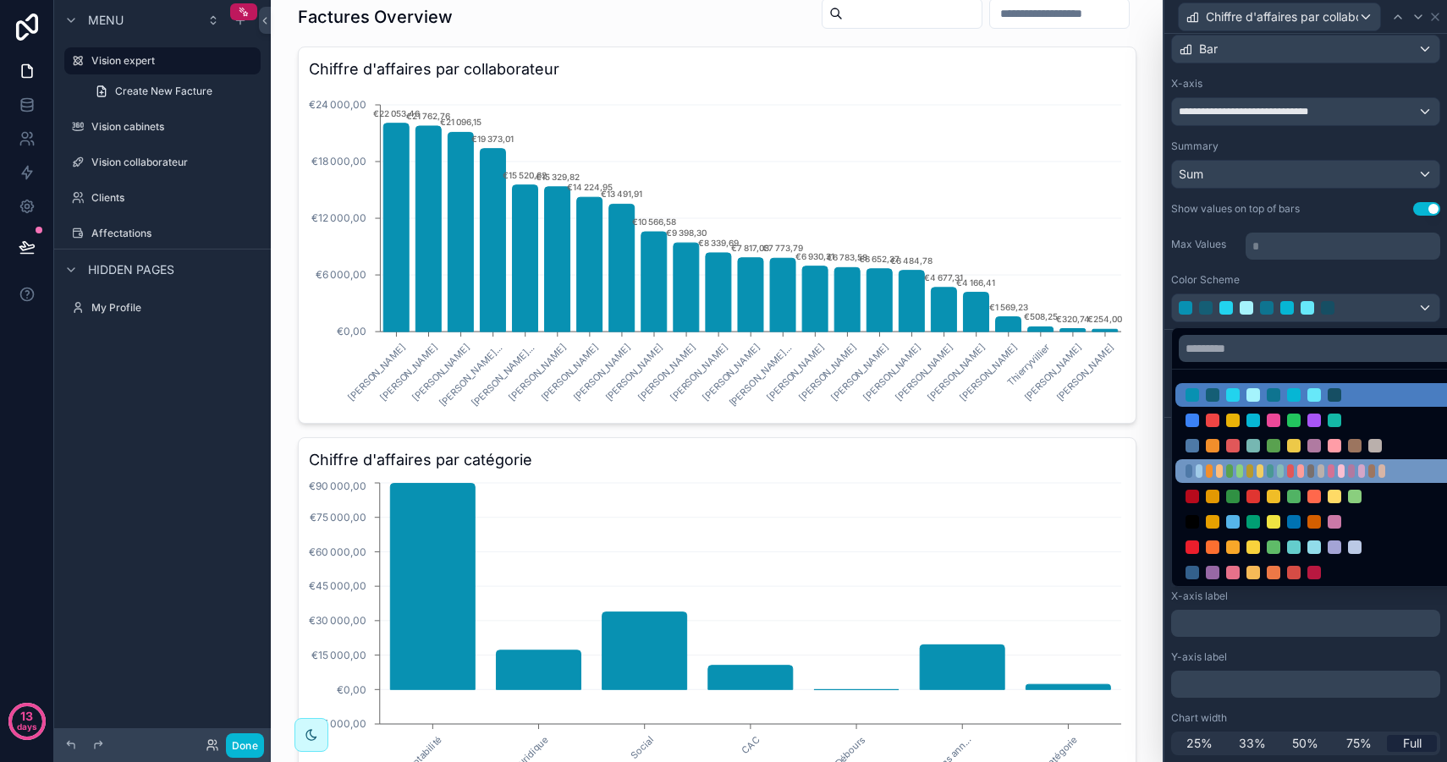
click at [1314, 467] on div at bounding box center [1293, 471] width 217 height 14
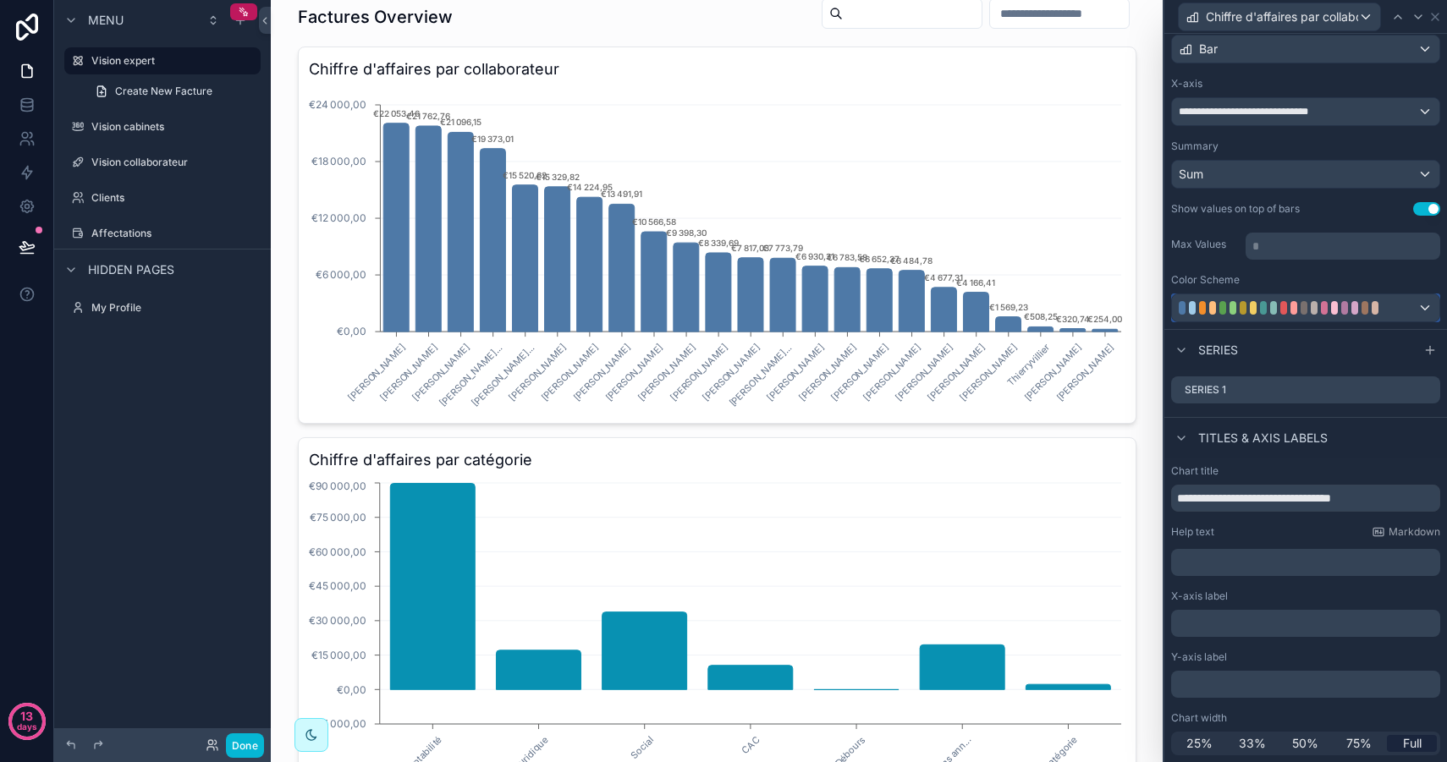
click at [1290, 301] on div at bounding box center [1293, 308] width 7 height 14
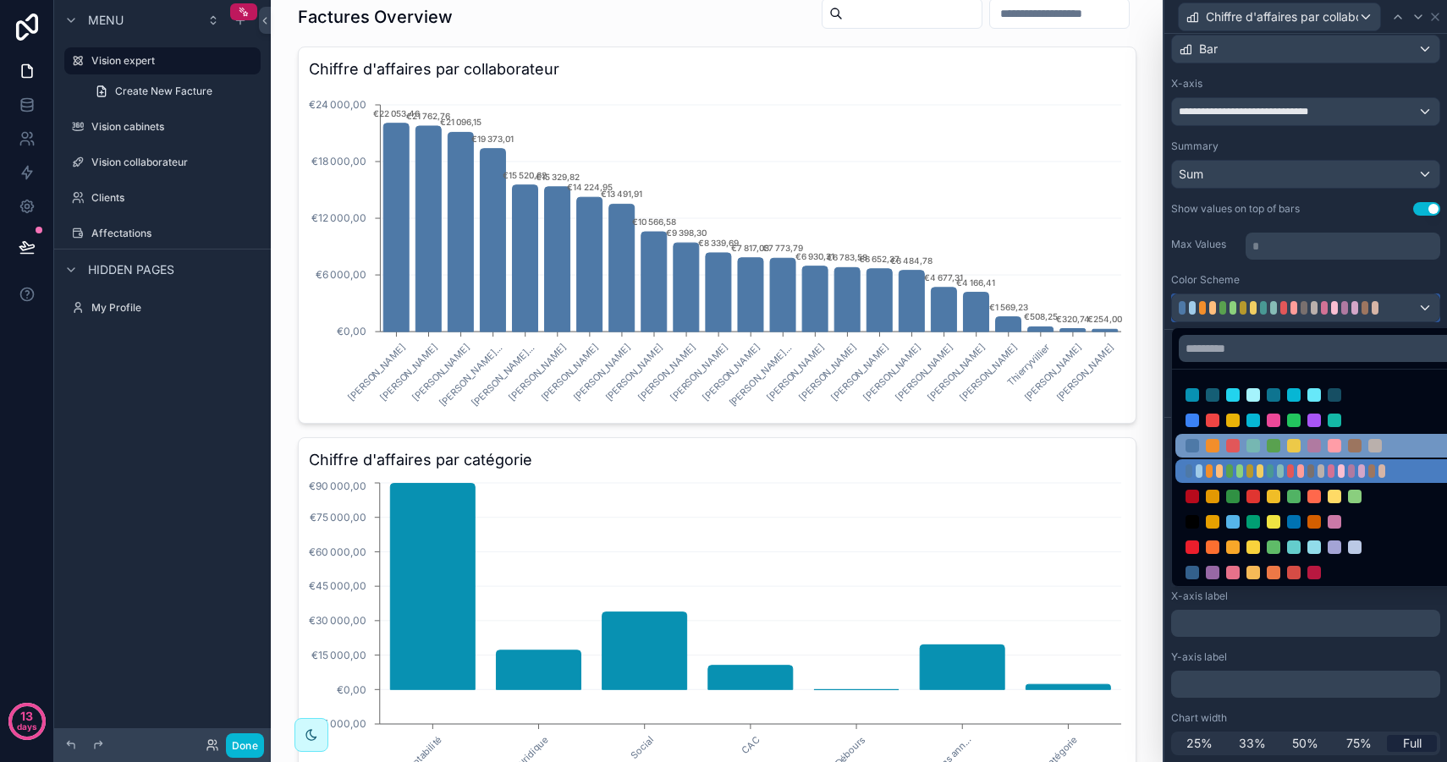
scroll to position [78, 0]
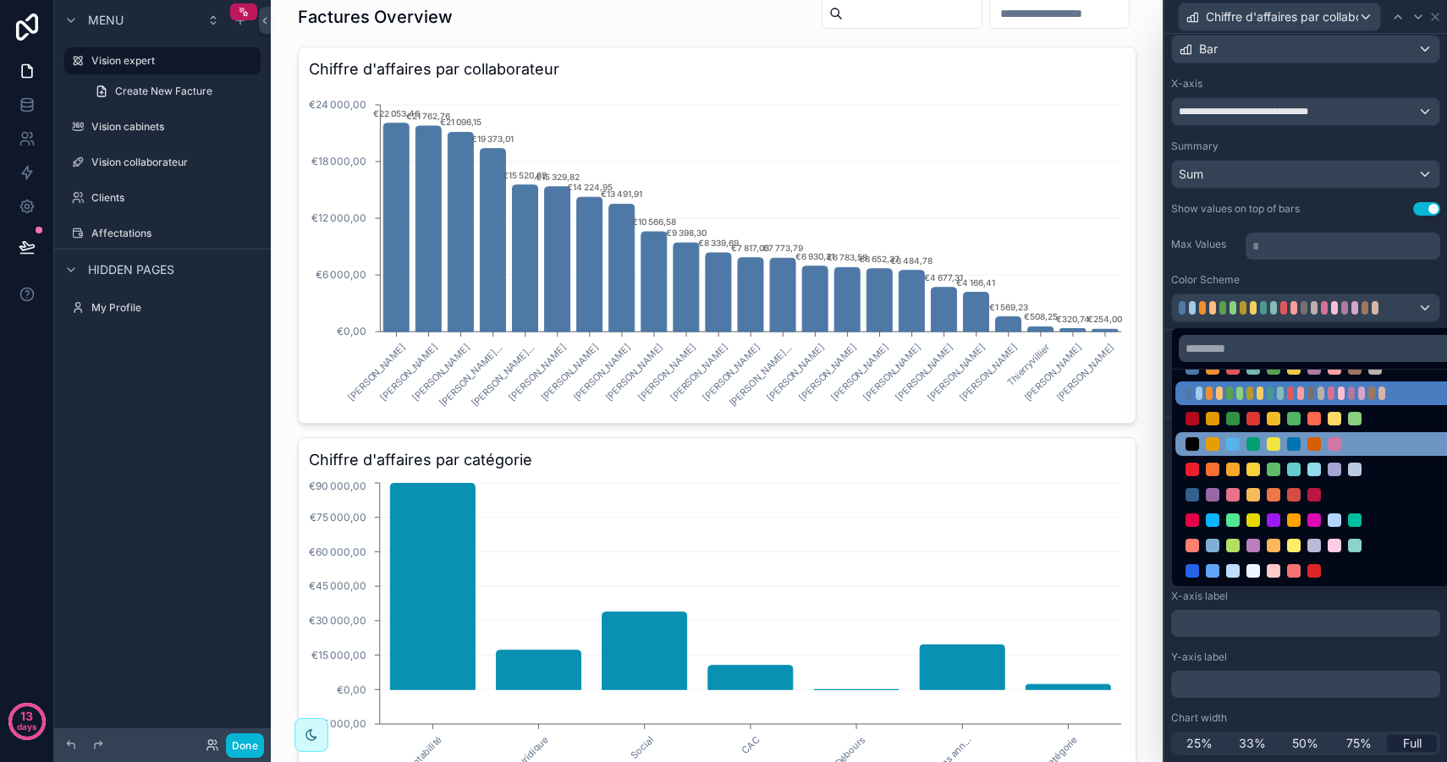
click at [1275, 444] on div at bounding box center [1273, 444] width 14 height 14
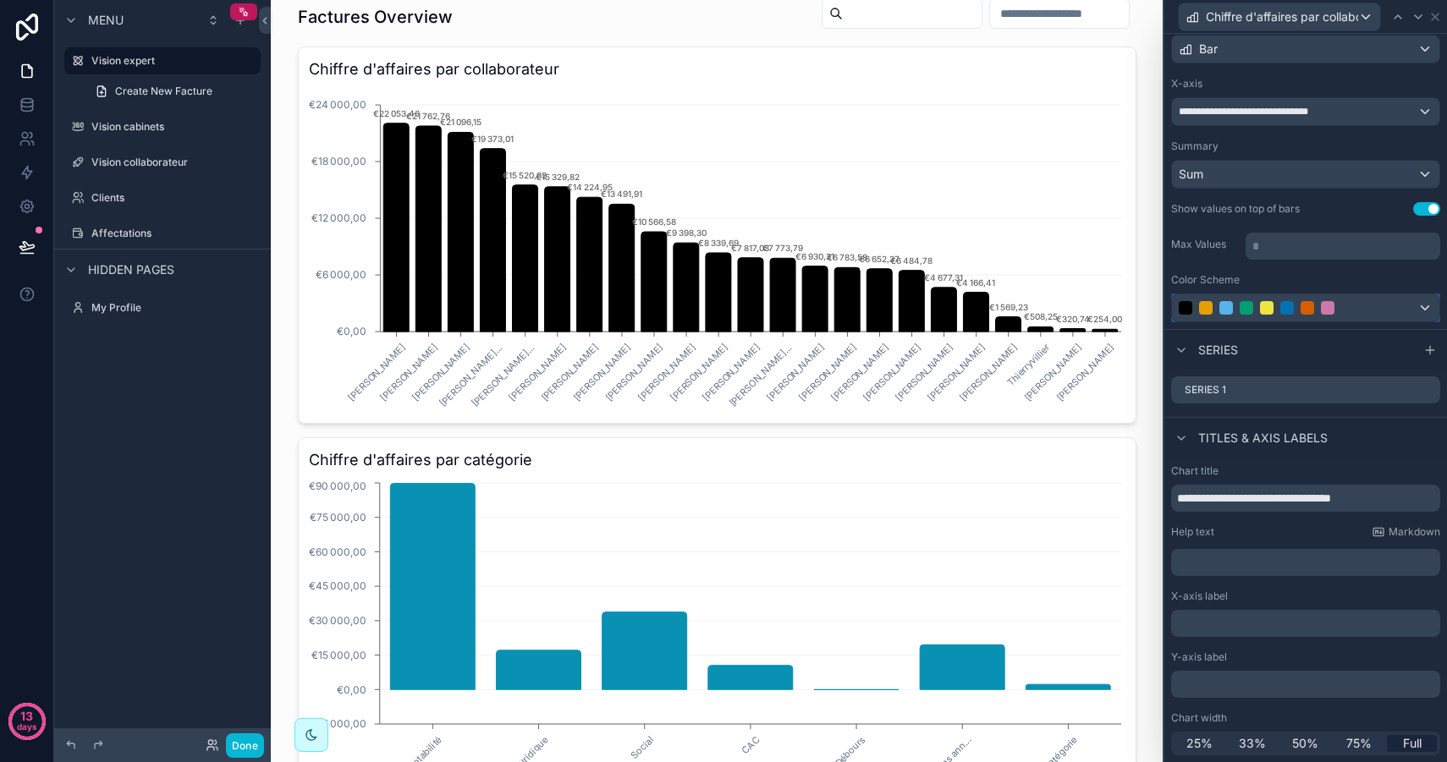
click at [1296, 294] on button at bounding box center [1305, 308] width 269 height 29
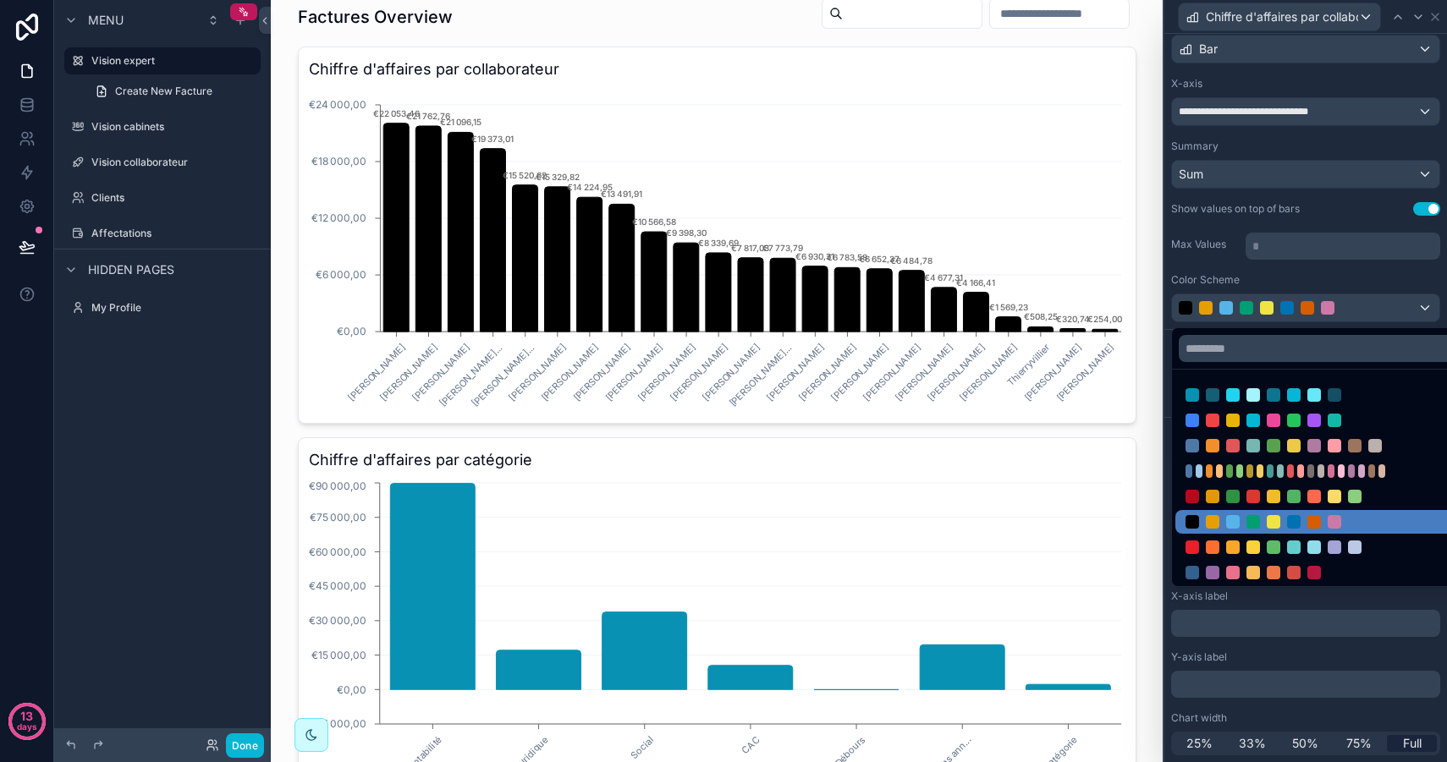
click at [1297, 305] on div at bounding box center [1305, 381] width 283 height 762
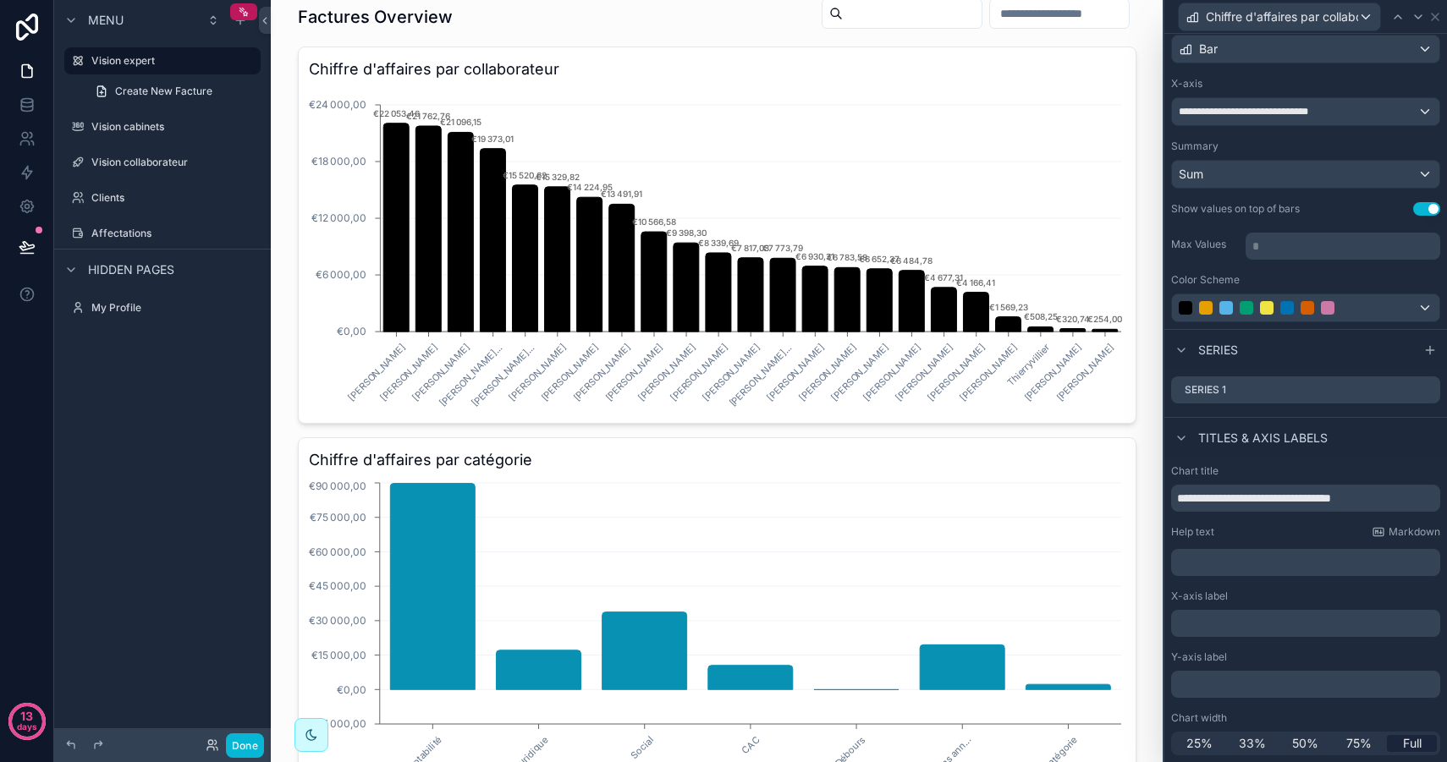
scroll to position [0, 0]
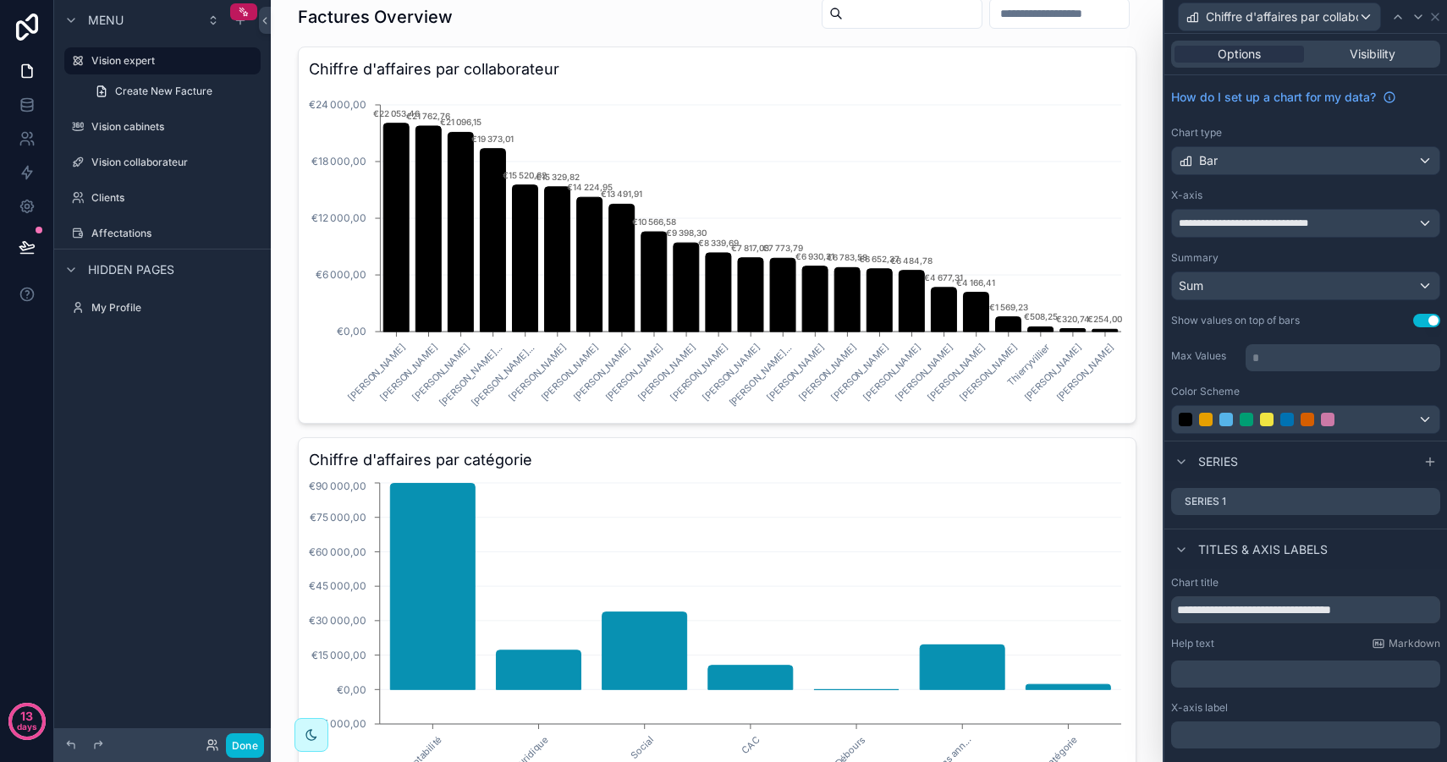
click at [1288, 403] on div "Color Scheme" at bounding box center [1305, 409] width 269 height 49
click at [1284, 415] on div at bounding box center [1287, 420] width 14 height 14
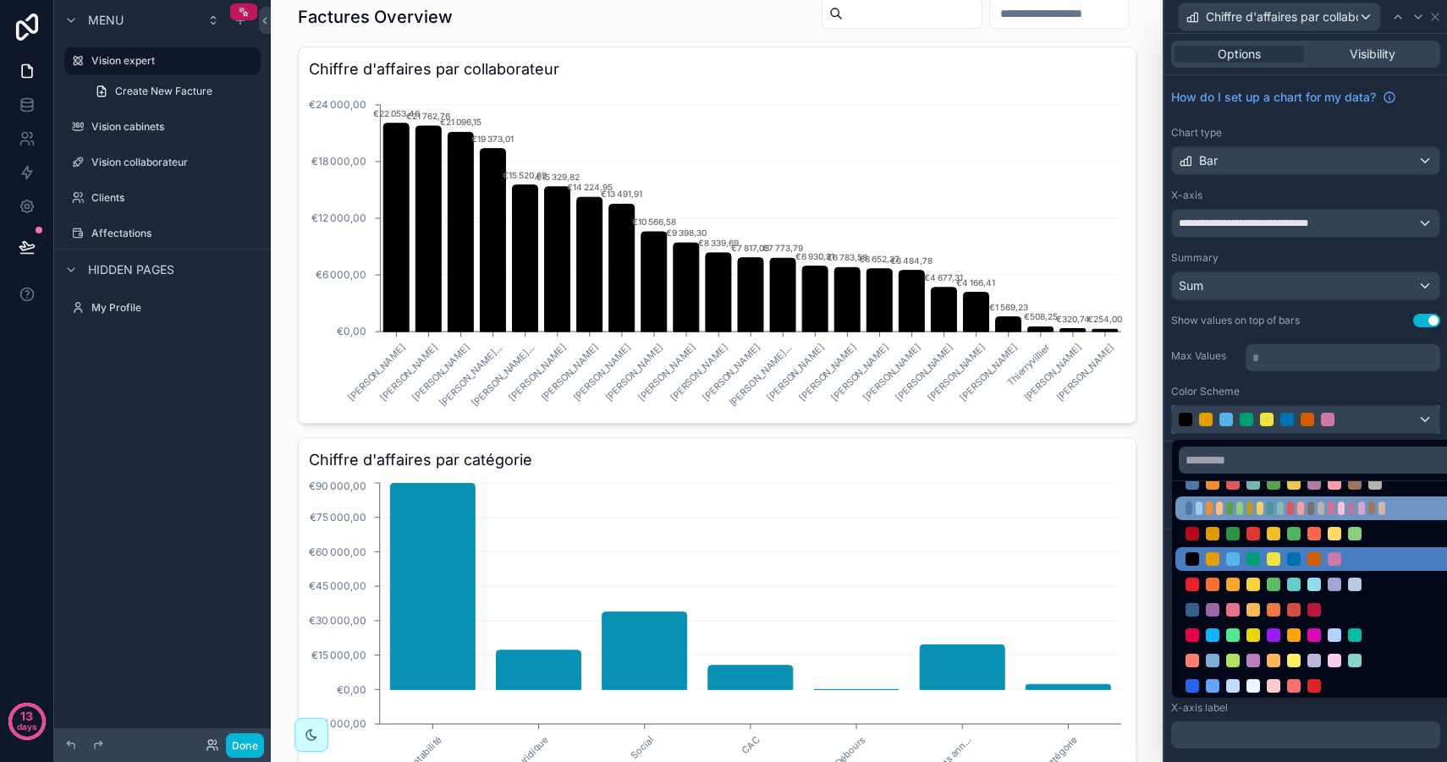
scroll to position [103, 0]
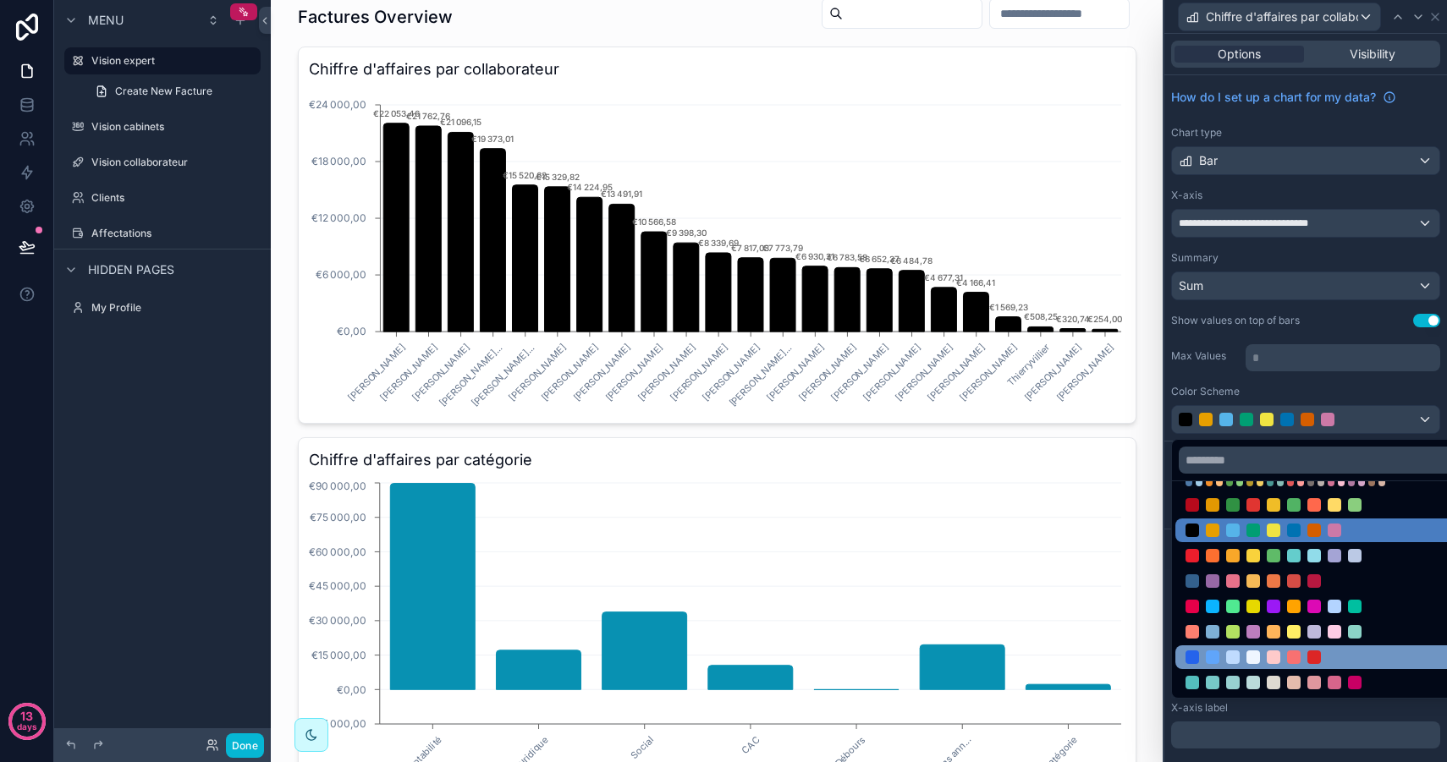
click at [1292, 657] on div at bounding box center [1294, 658] width 14 height 14
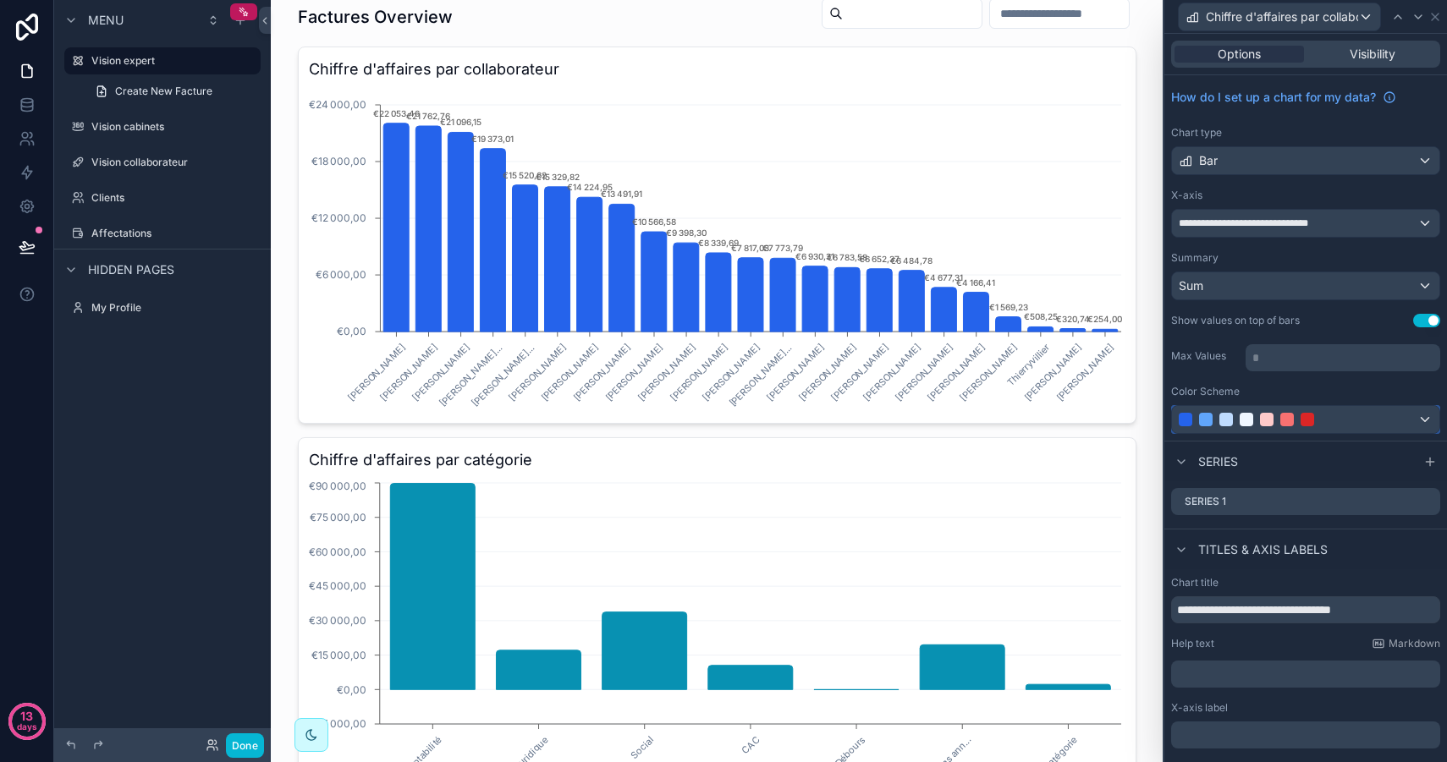
click at [1287, 428] on div at bounding box center [1305, 419] width 267 height 27
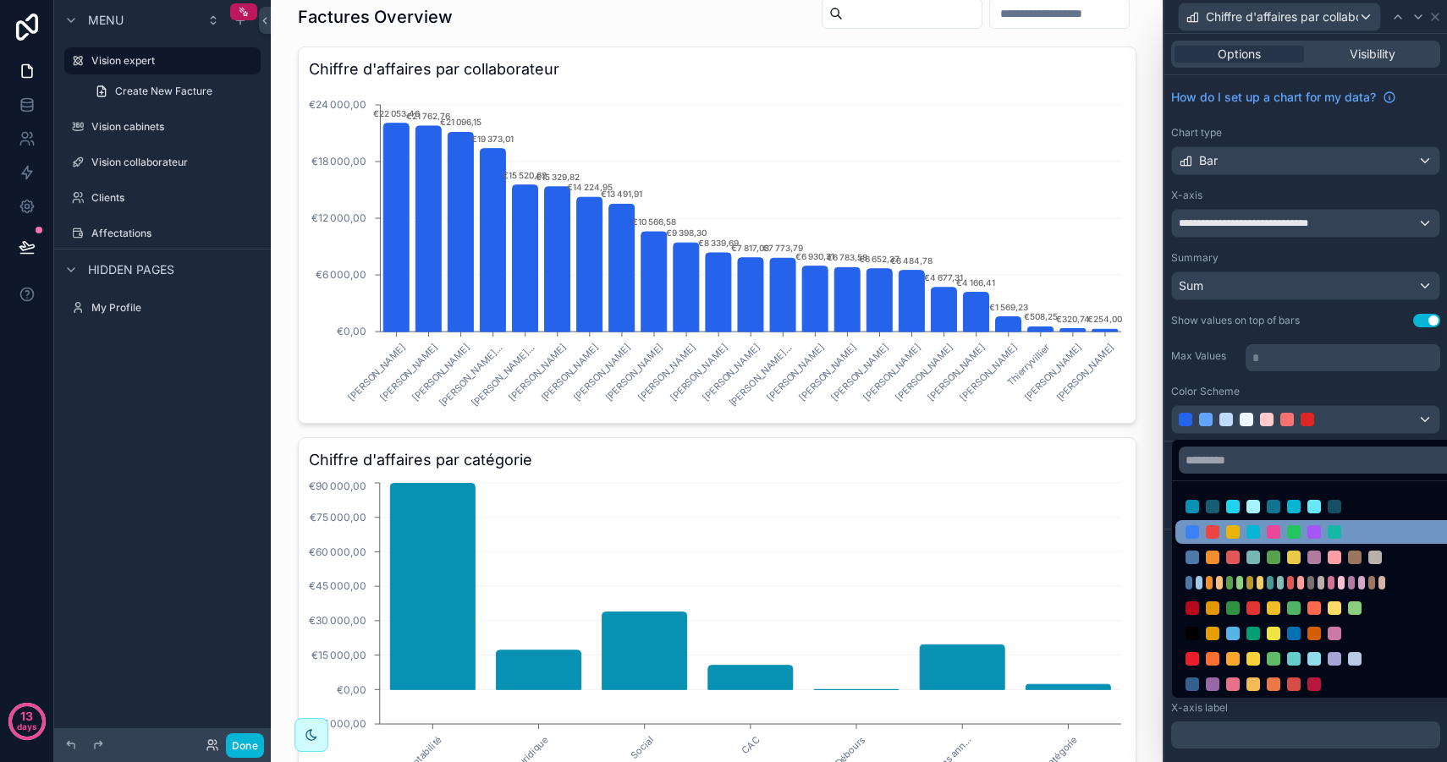
click at [1335, 530] on div at bounding box center [1334, 532] width 14 height 14
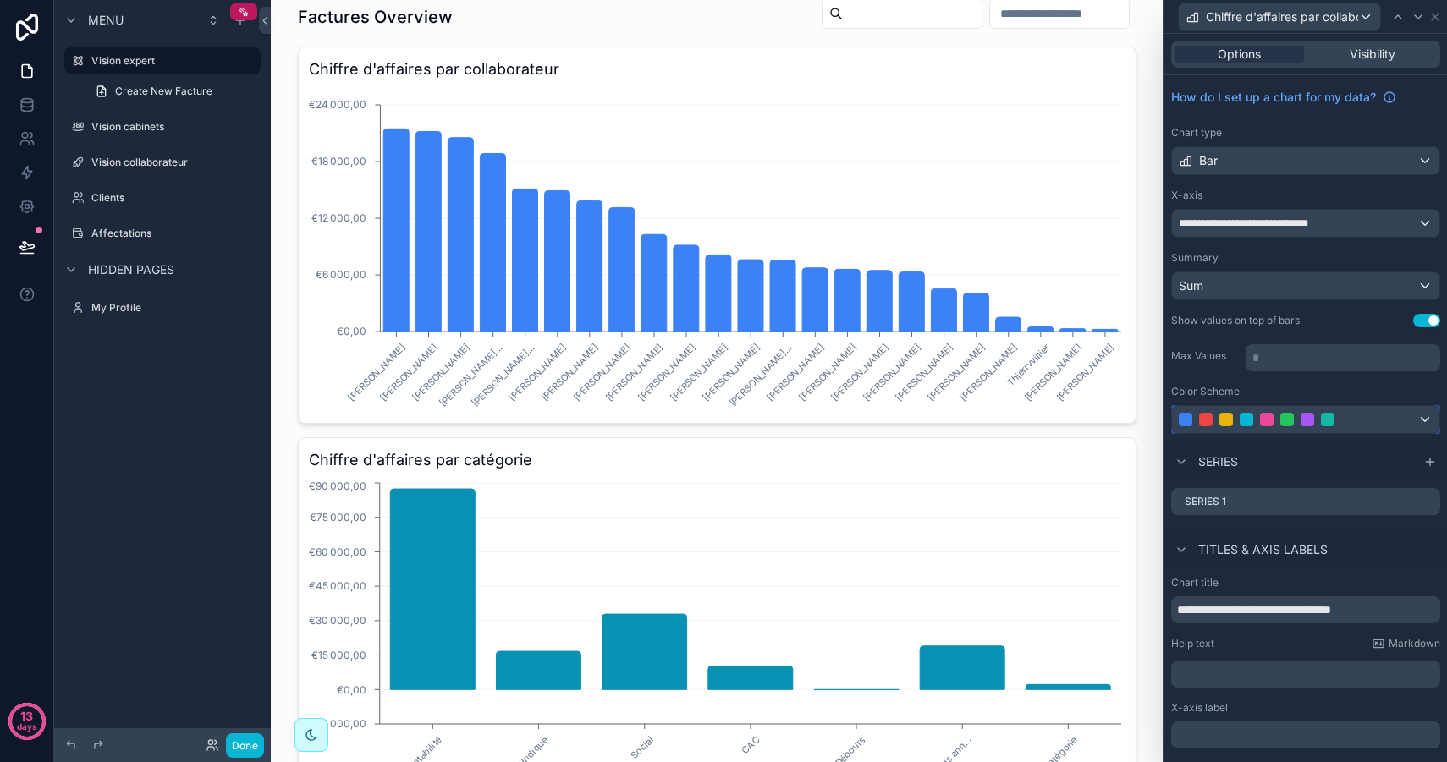
click at [1320, 424] on div at bounding box center [1286, 420] width 217 height 14
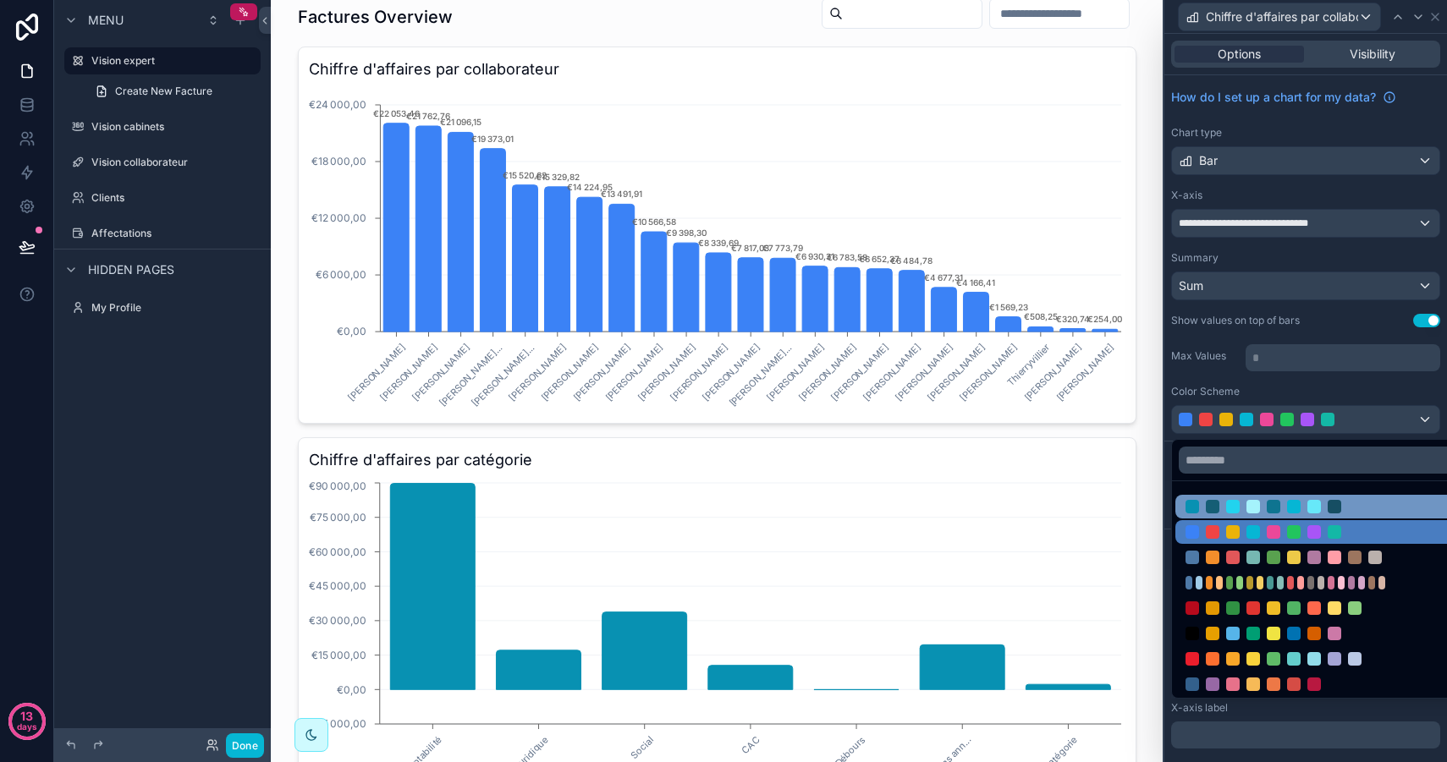
click at [1306, 508] on div at bounding box center [1293, 507] width 217 height 14
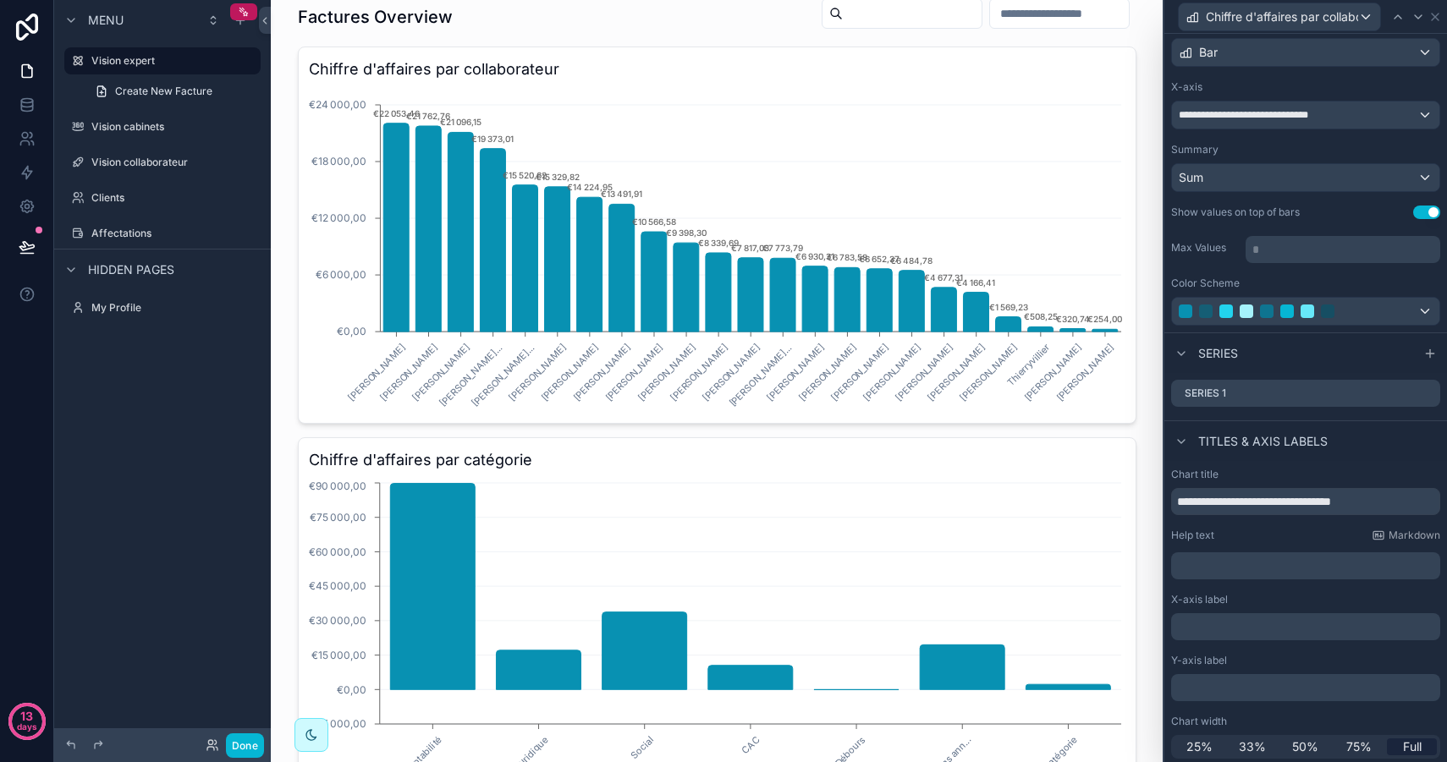
scroll to position [112, 0]
click at [1243, 623] on p "﻿" at bounding box center [1307, 623] width 259 height 17
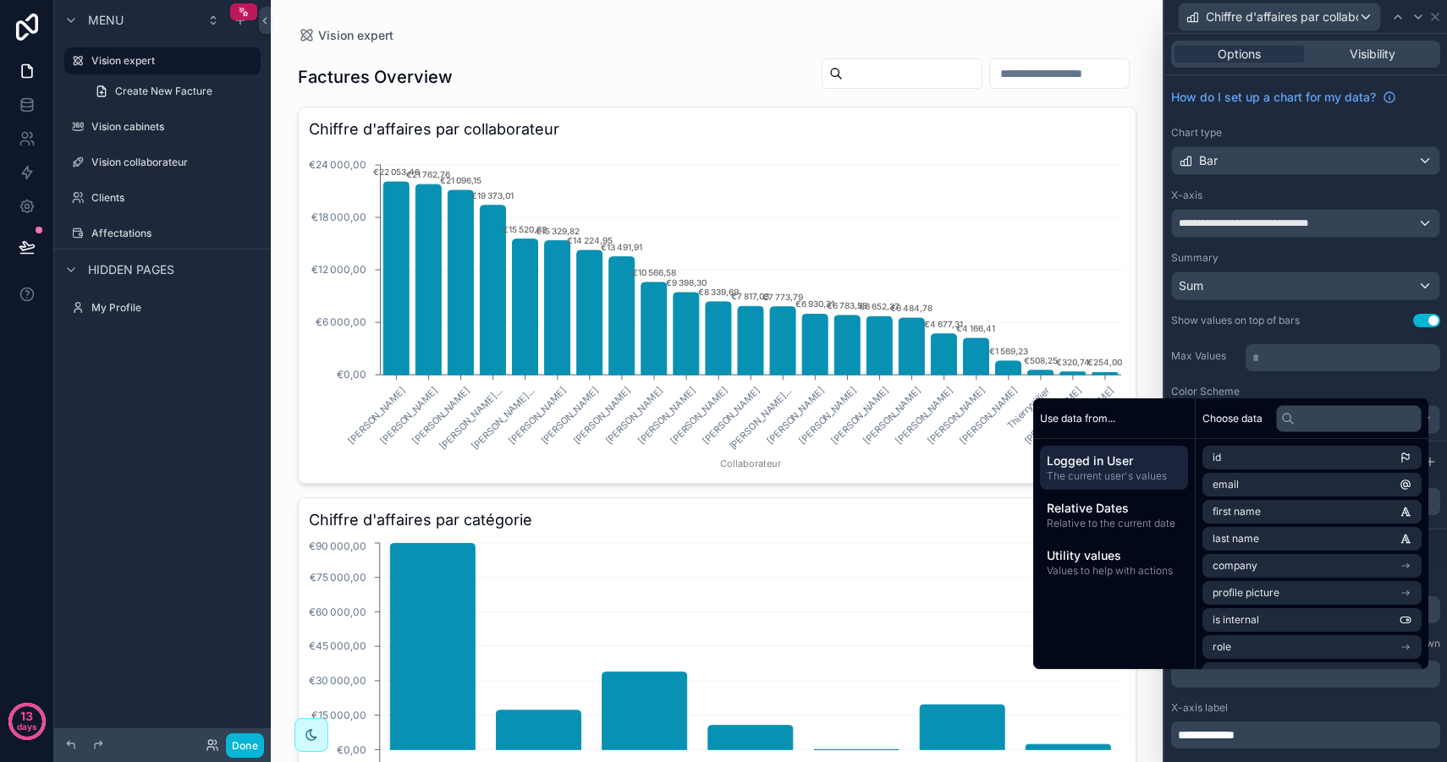
scroll to position [60, 0]
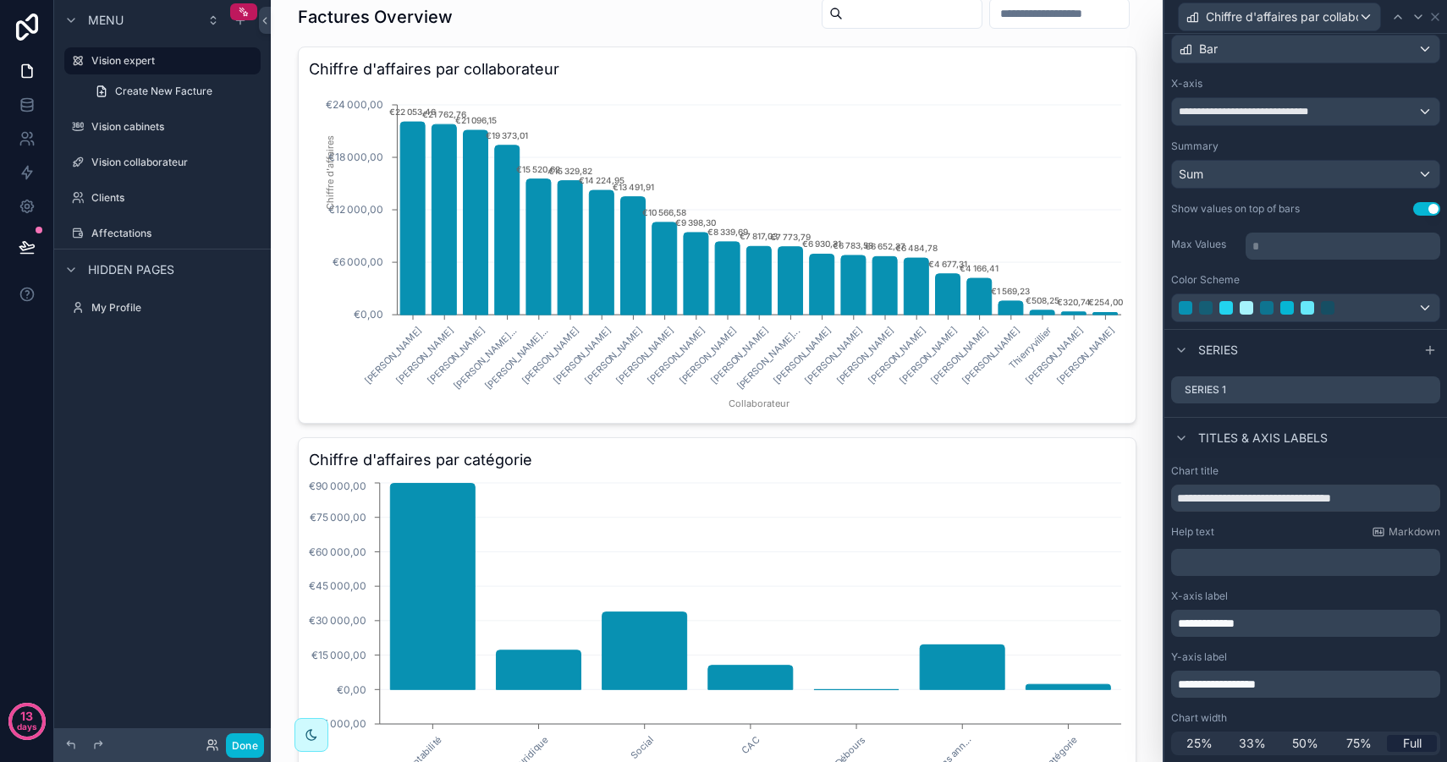
click at [1252, 710] on div "**********" at bounding box center [1305, 610] width 283 height 305
drag, startPoint x: 1298, startPoint y: 683, endPoint x: 1117, endPoint y: 667, distance: 182.5
click at [1117, 669] on div "**********" at bounding box center [723, 381] width 1447 height 762
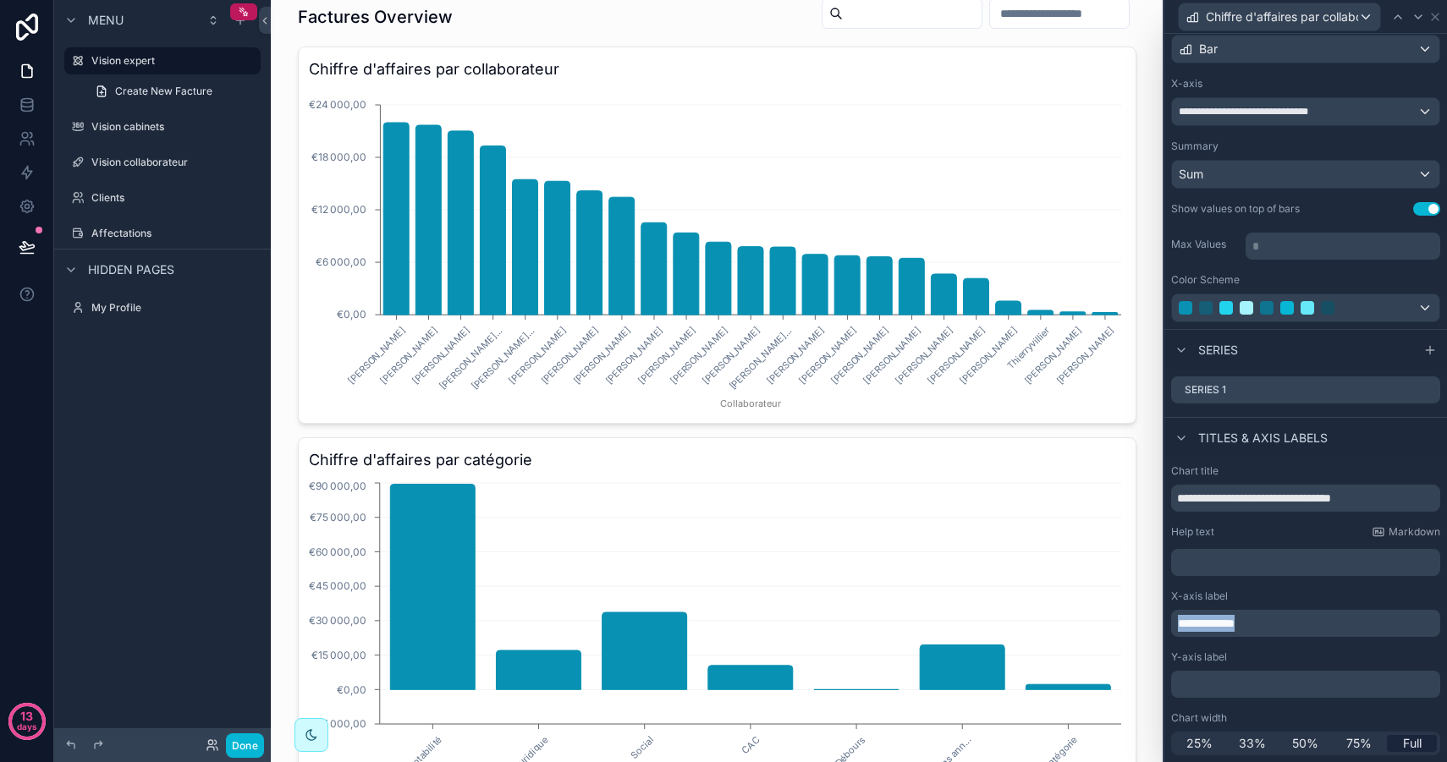
drag, startPoint x: 1295, startPoint y: 626, endPoint x: 1120, endPoint y: 592, distance: 178.3
click at [1120, 592] on div "**********" at bounding box center [723, 381] width 1447 height 762
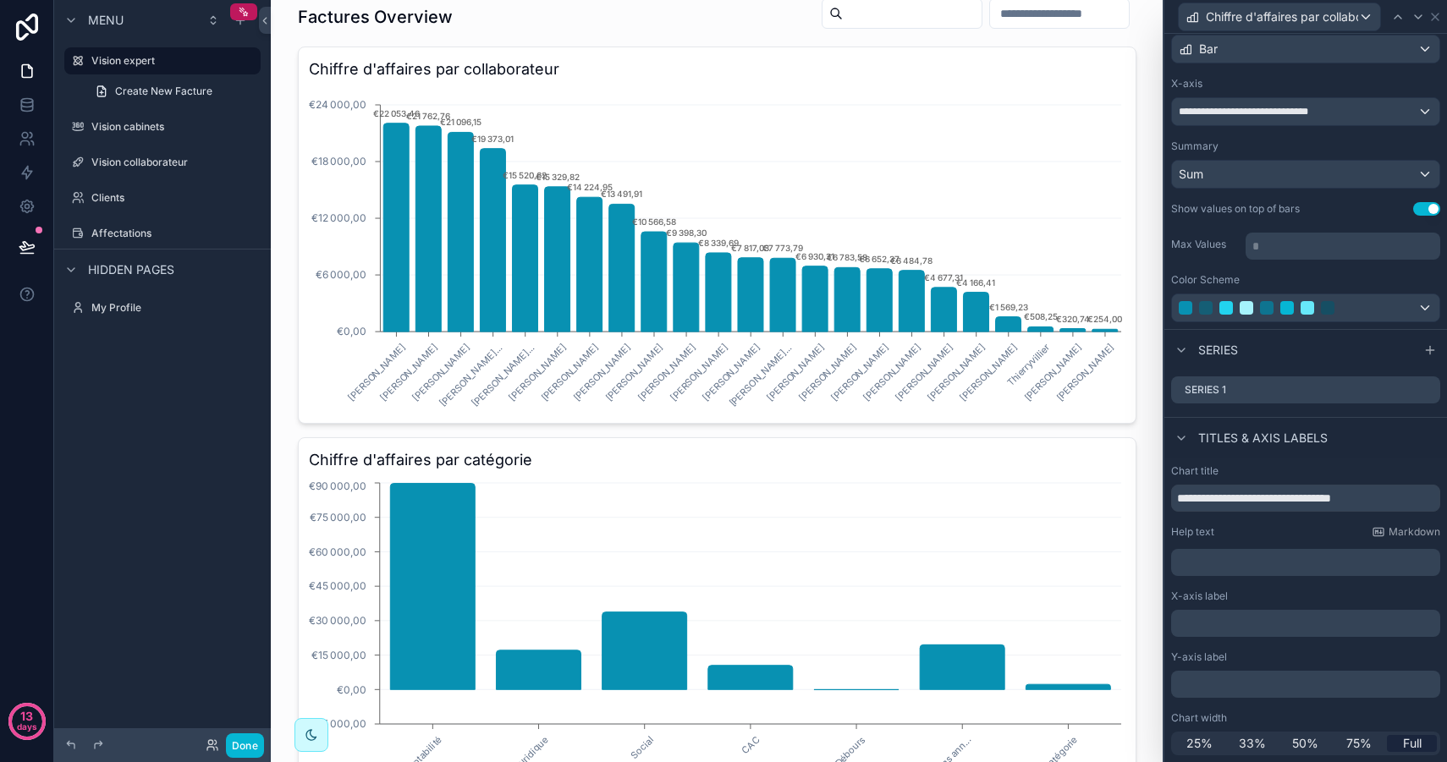
click at [1246, 564] on p "﻿" at bounding box center [1307, 562] width 259 height 17
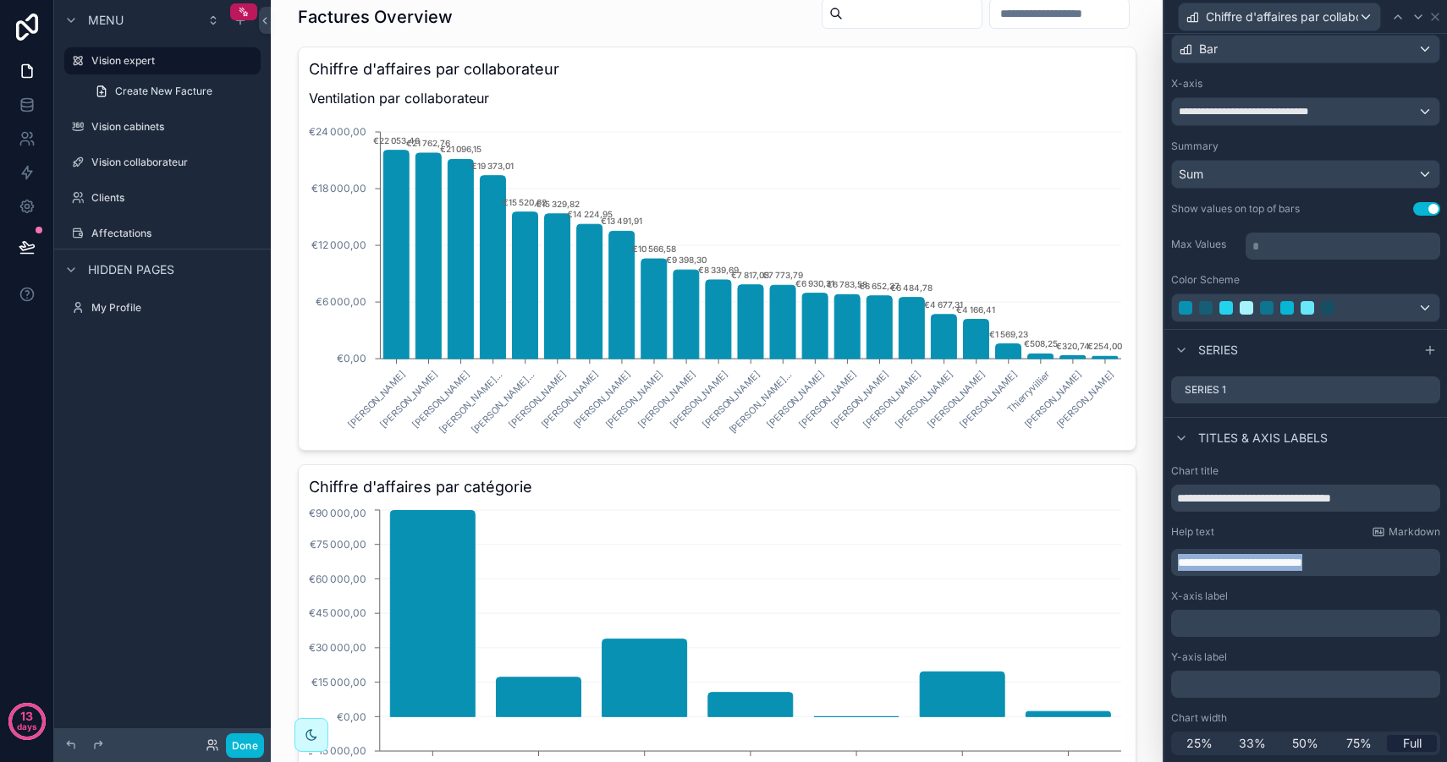
drag, startPoint x: 1360, startPoint y: 565, endPoint x: 1045, endPoint y: 545, distance: 316.2
click at [1046, 545] on div "**********" at bounding box center [723, 381] width 1447 height 762
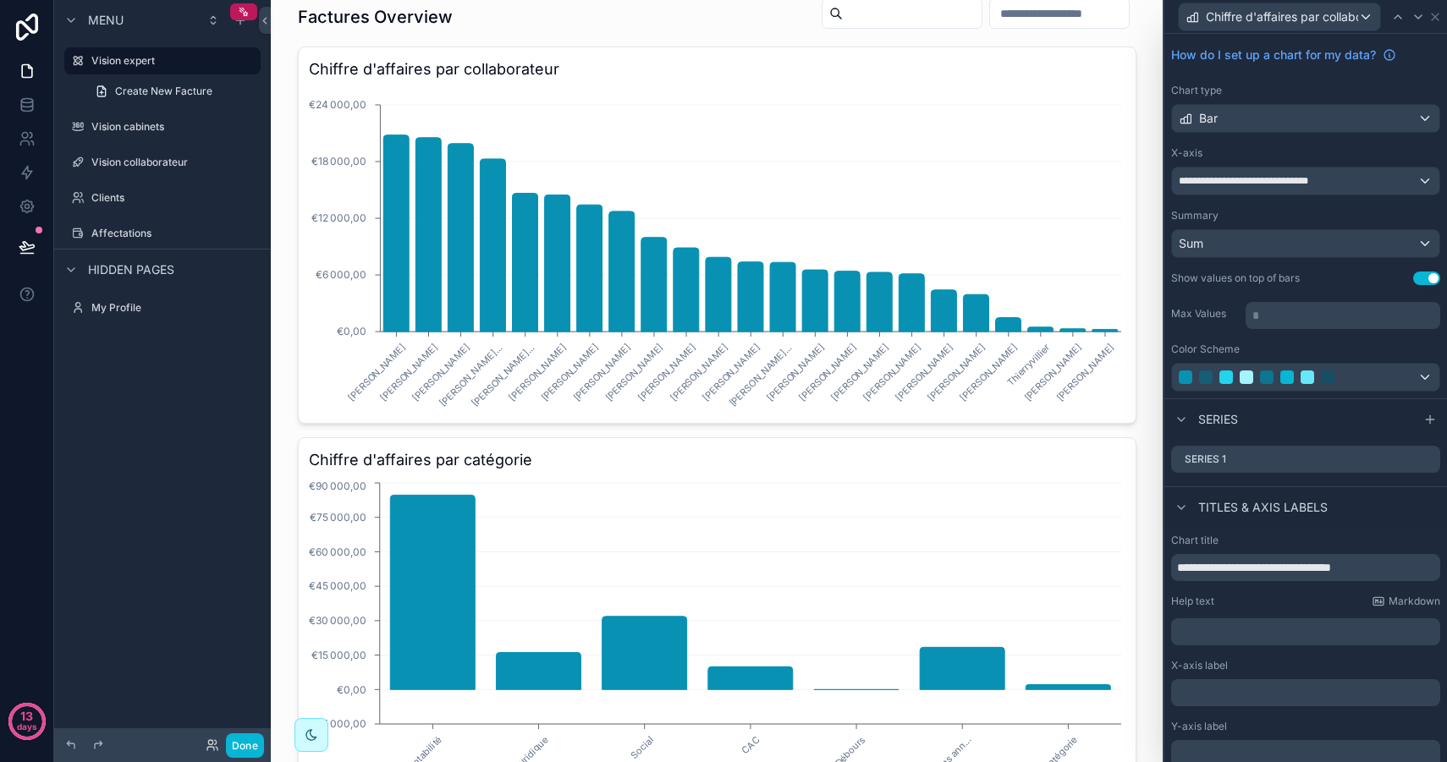
scroll to position [0, 0]
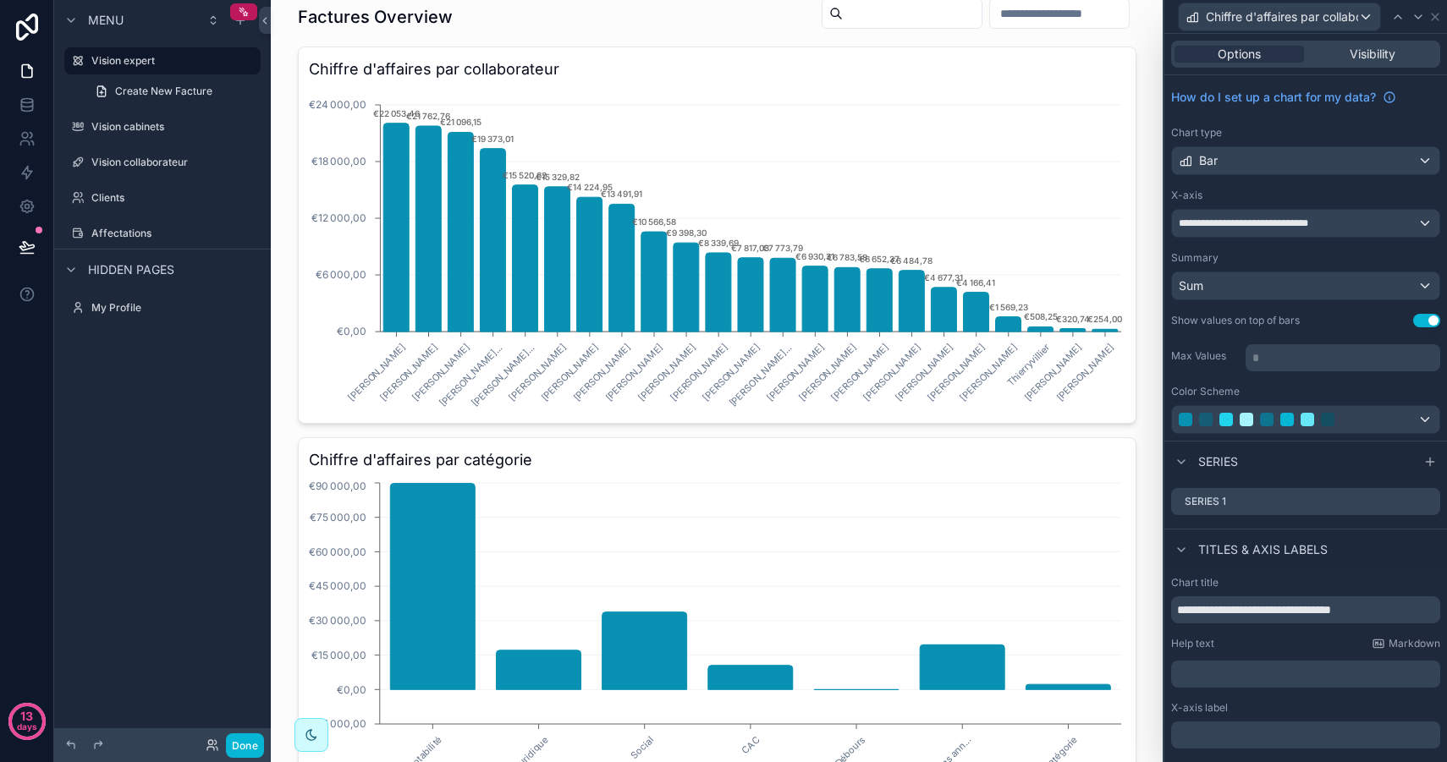
click at [1292, 357] on p "* ﻿" at bounding box center [1344, 357] width 184 height 17
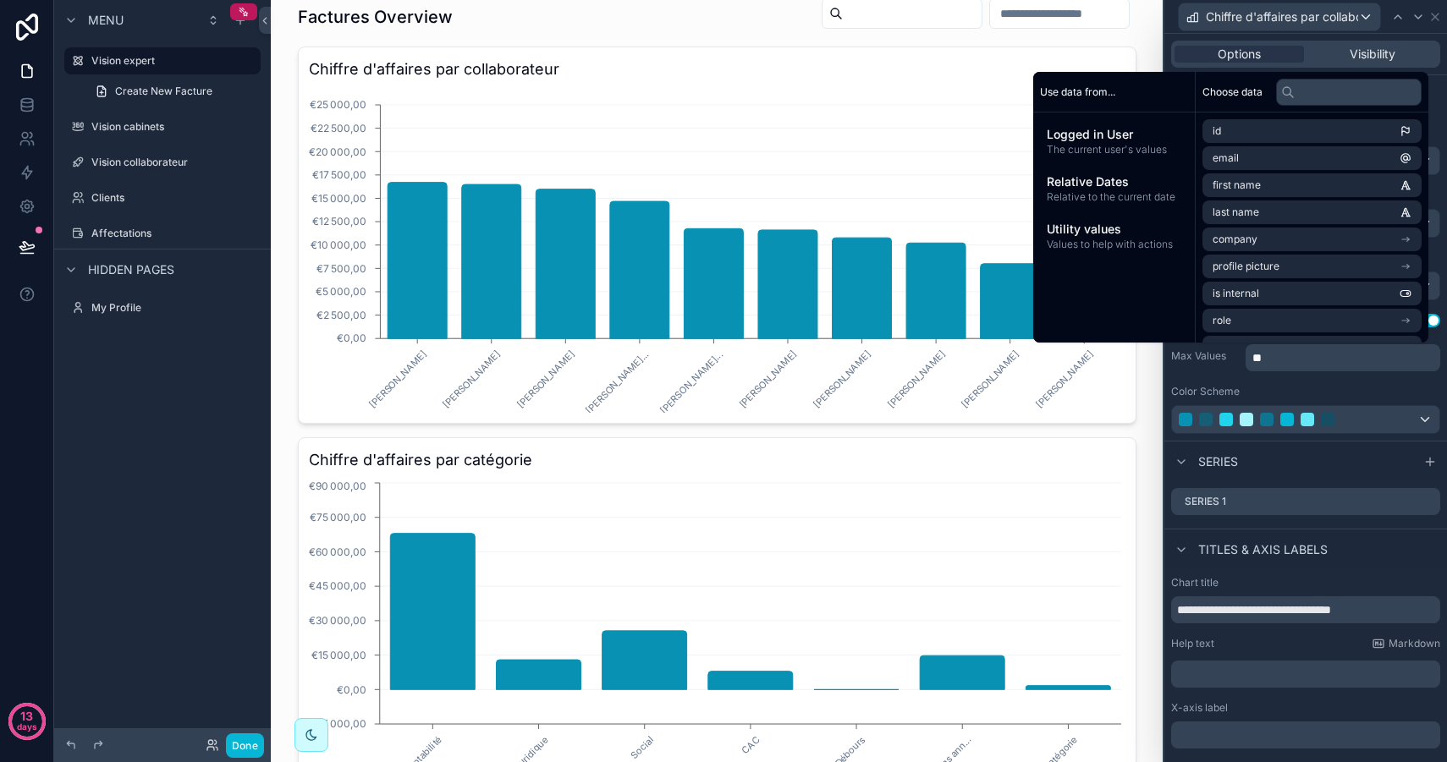
click at [1247, 382] on div "**********" at bounding box center [1305, 257] width 283 height 365
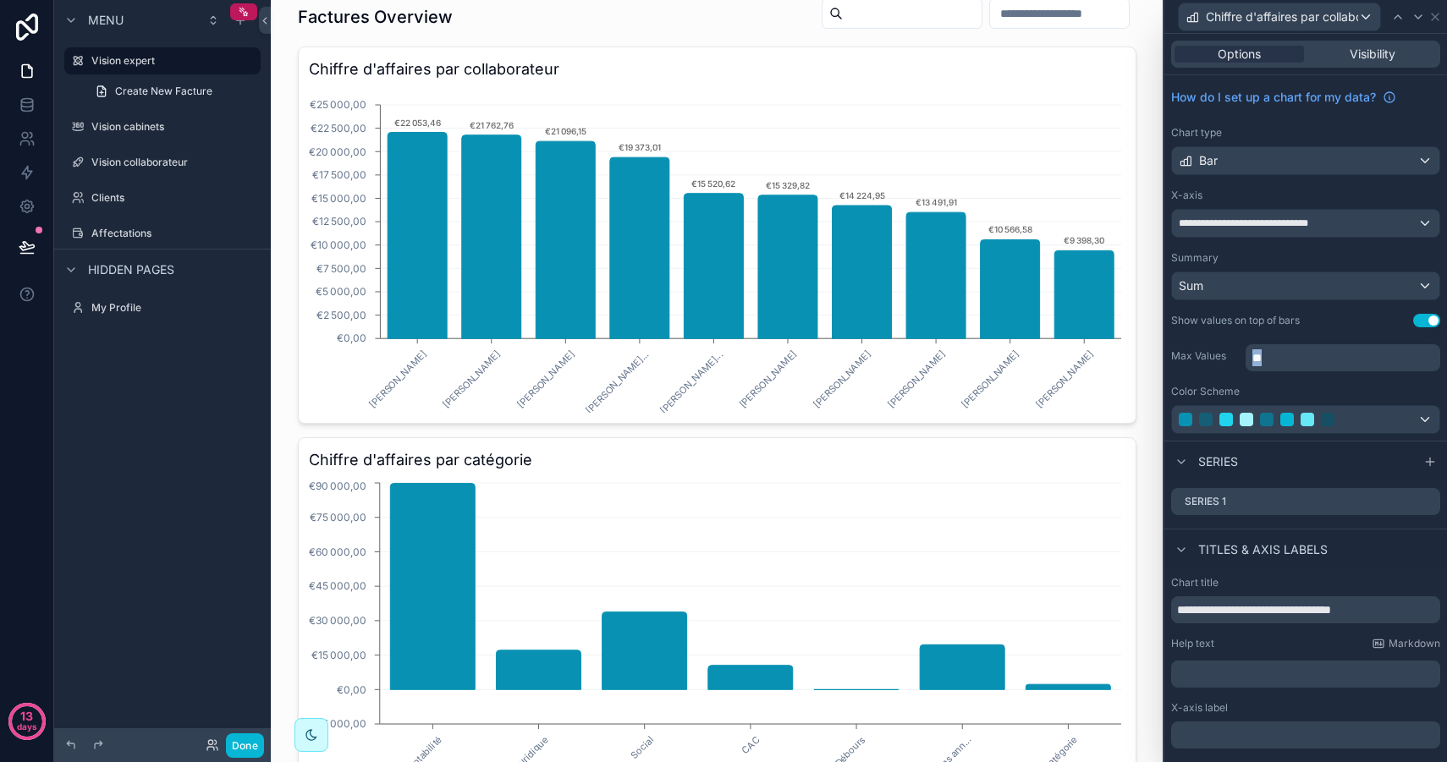
drag, startPoint x: 1286, startPoint y: 358, endPoint x: 1208, endPoint y: 358, distance: 77.8
click at [1208, 358] on div "Max Values **" at bounding box center [1305, 356] width 269 height 30
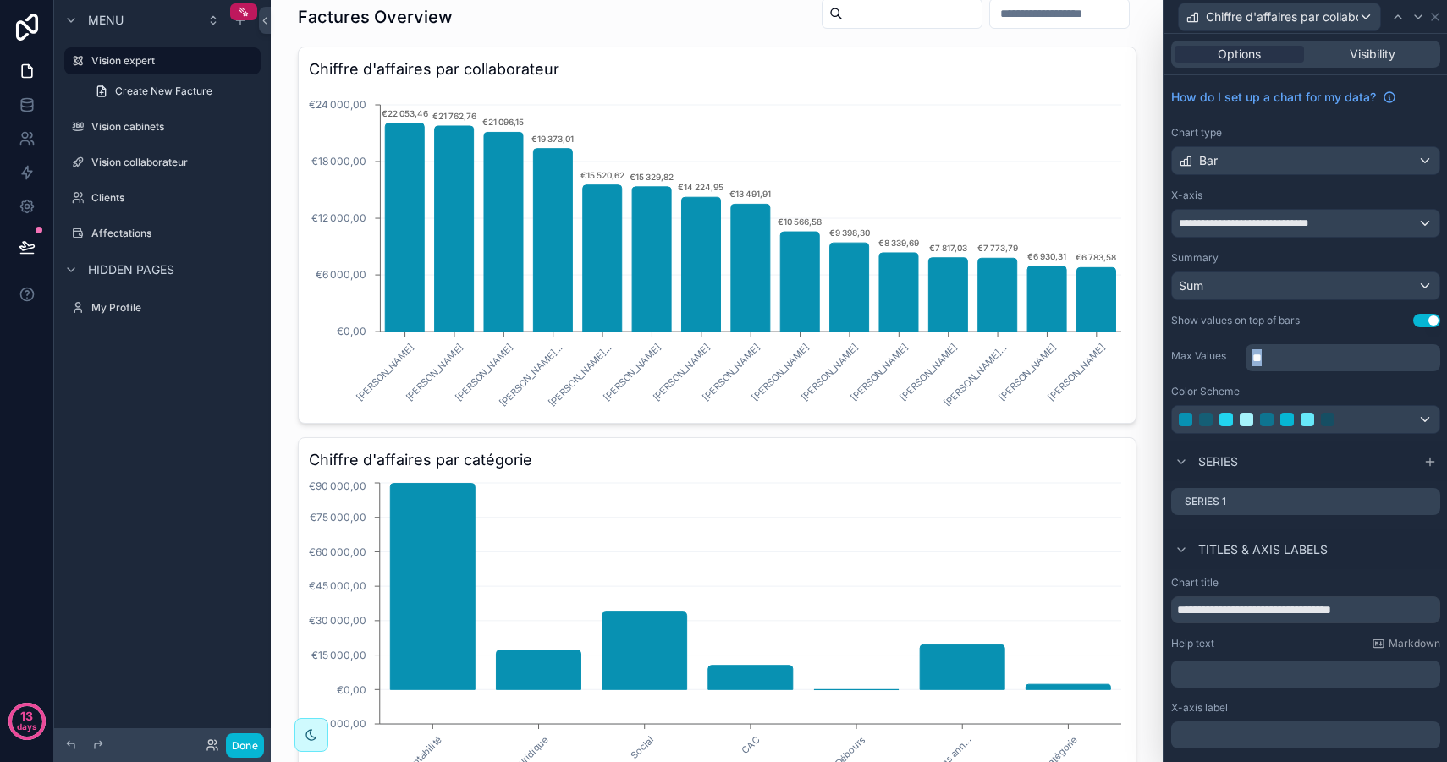
drag, startPoint x: 1286, startPoint y: 354, endPoint x: 1199, endPoint y: 354, distance: 87.1
click at [1199, 354] on div "Max Values **" at bounding box center [1305, 356] width 269 height 30
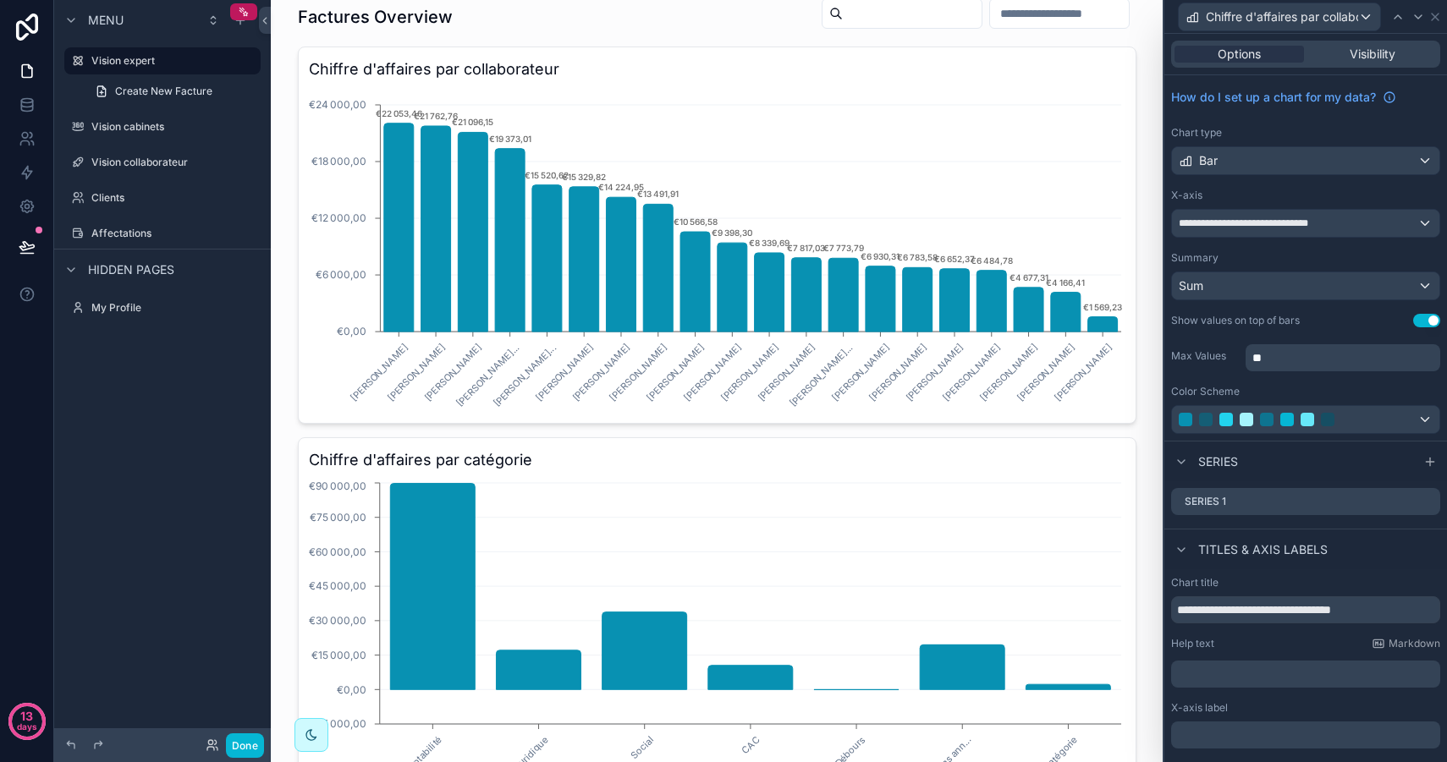
click at [1218, 374] on div "**********" at bounding box center [1305, 257] width 283 height 365
drag, startPoint x: 1298, startPoint y: 354, endPoint x: 1179, endPoint y: 354, distance: 119.3
click at [1180, 354] on div "Max Values **" at bounding box center [1305, 356] width 269 height 30
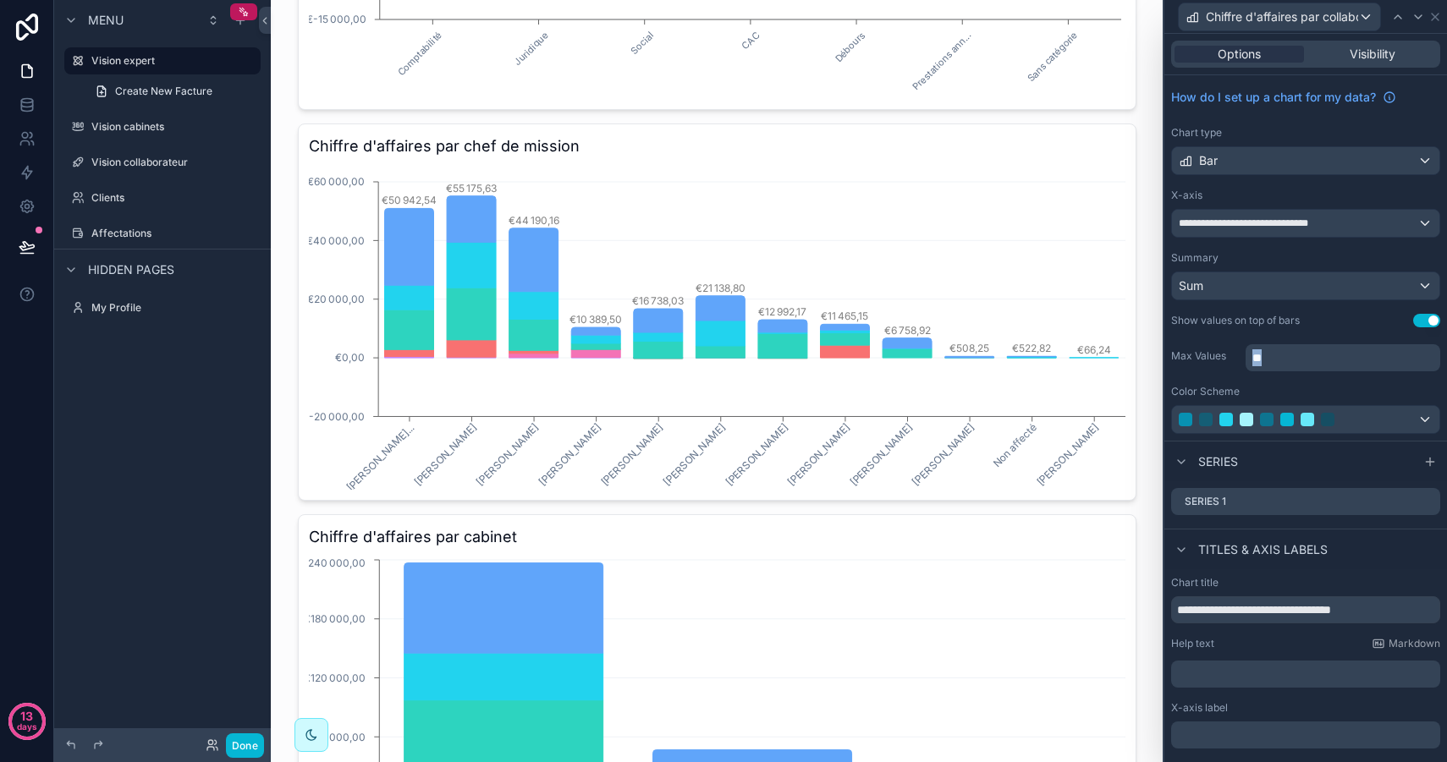
scroll to position [781, 0]
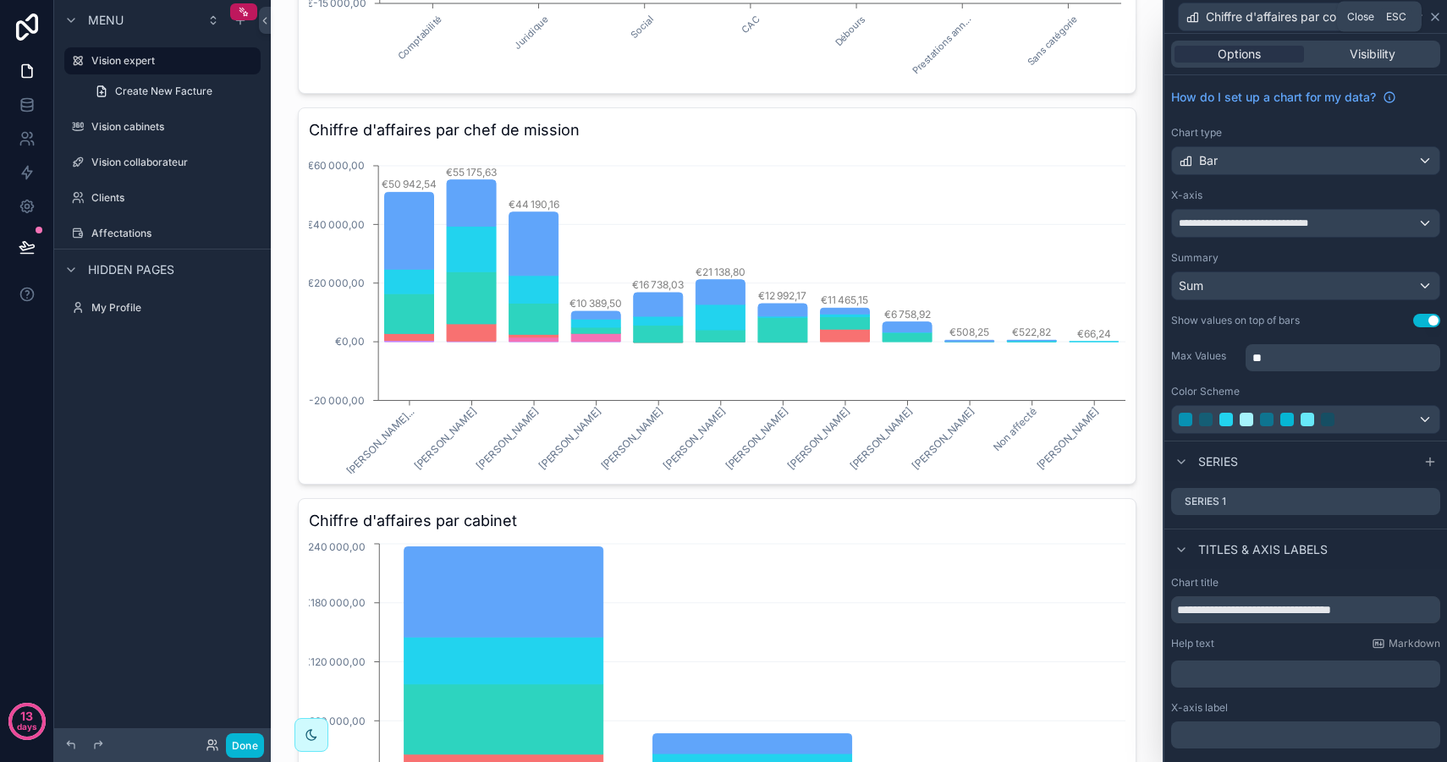
click at [1440, 10] on icon at bounding box center [1435, 17] width 14 height 14
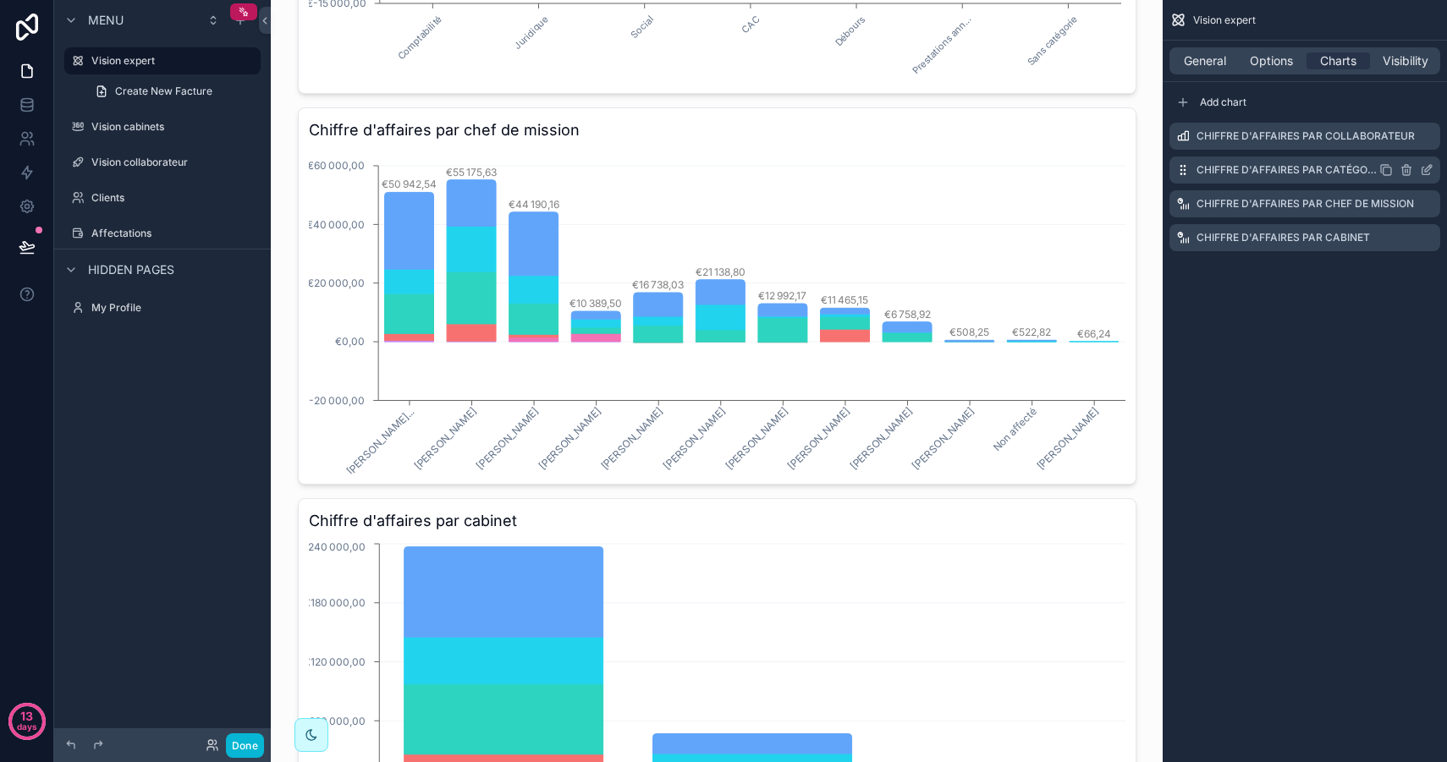
click at [1430, 167] on icon "scrollable content" at bounding box center [1430, 167] width 2 height 2
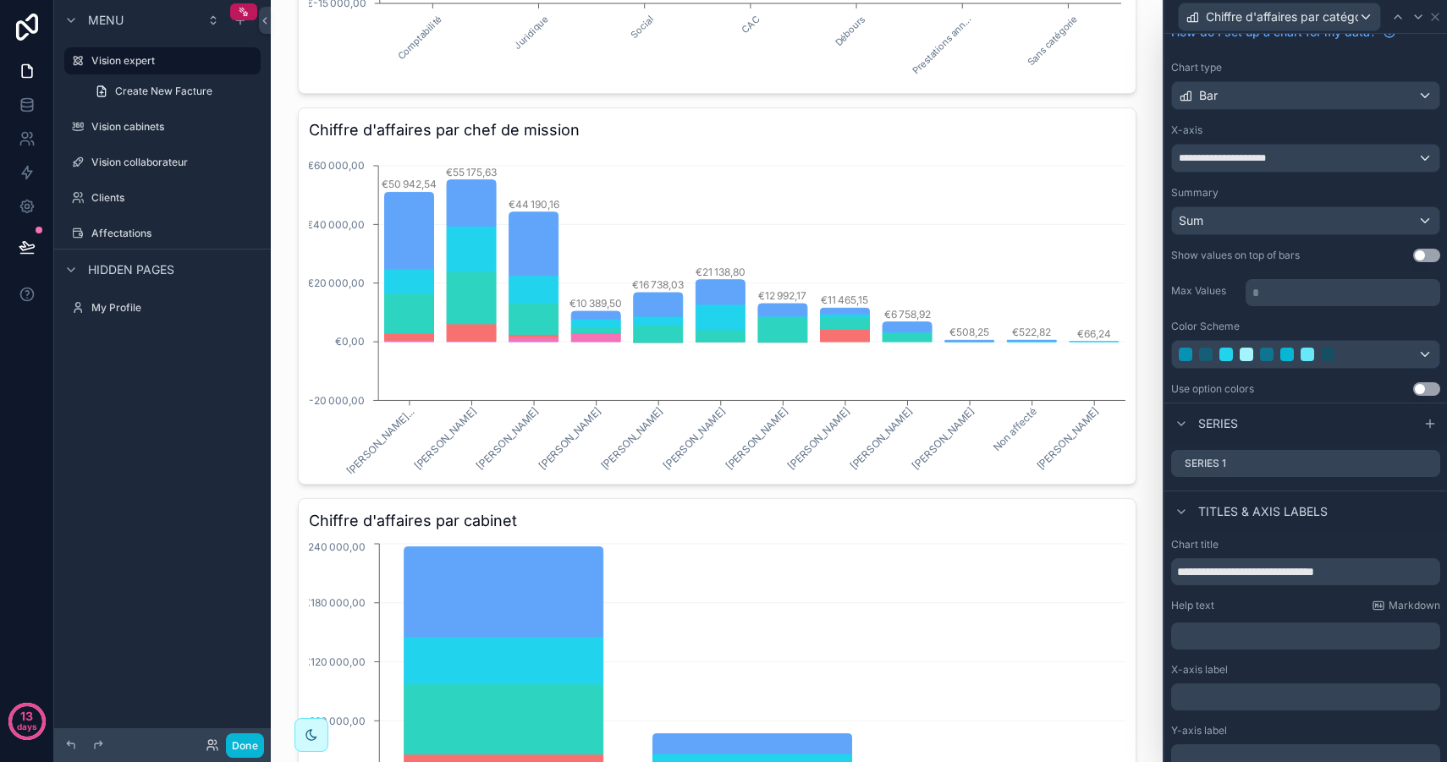
scroll to position [72, 0]
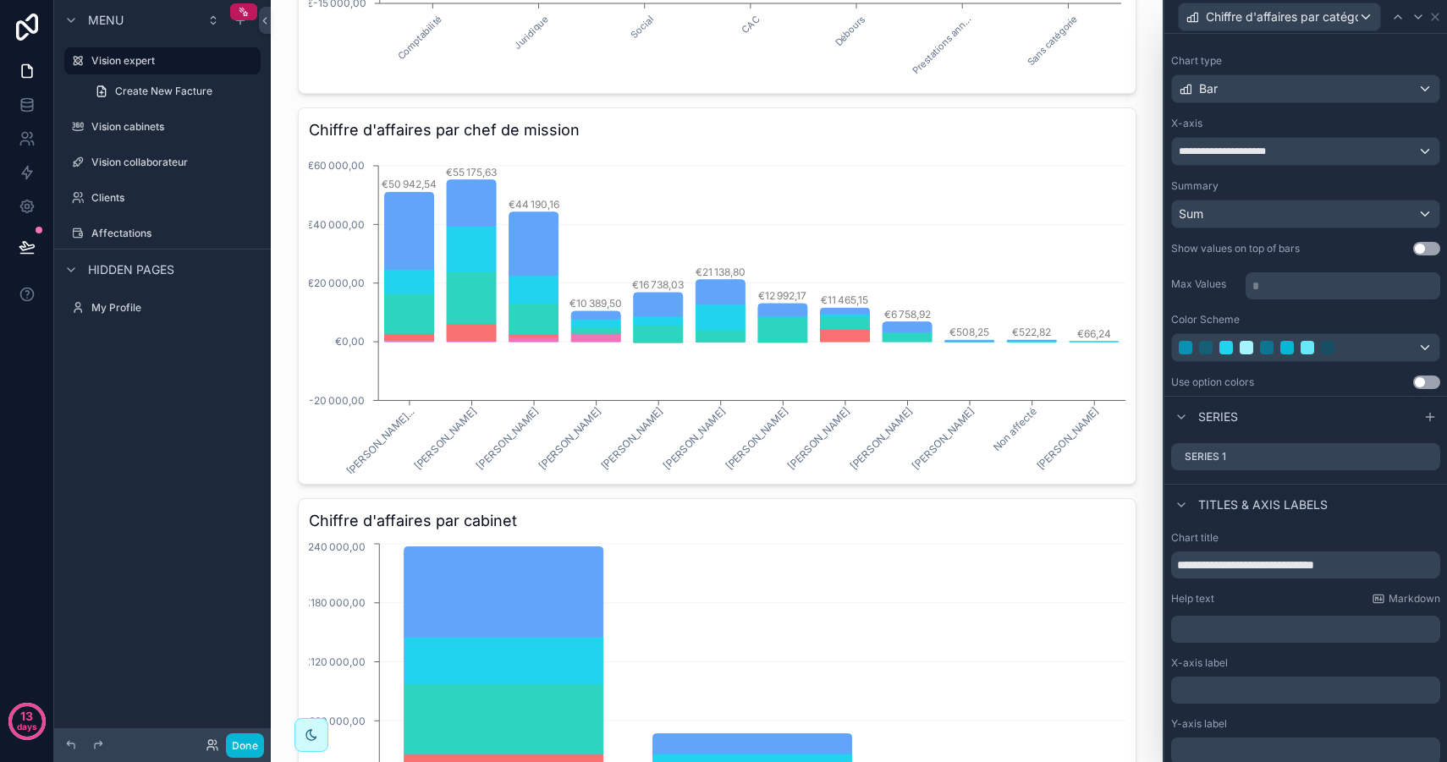
click at [1290, 278] on p "* ﻿" at bounding box center [1344, 285] width 184 height 17
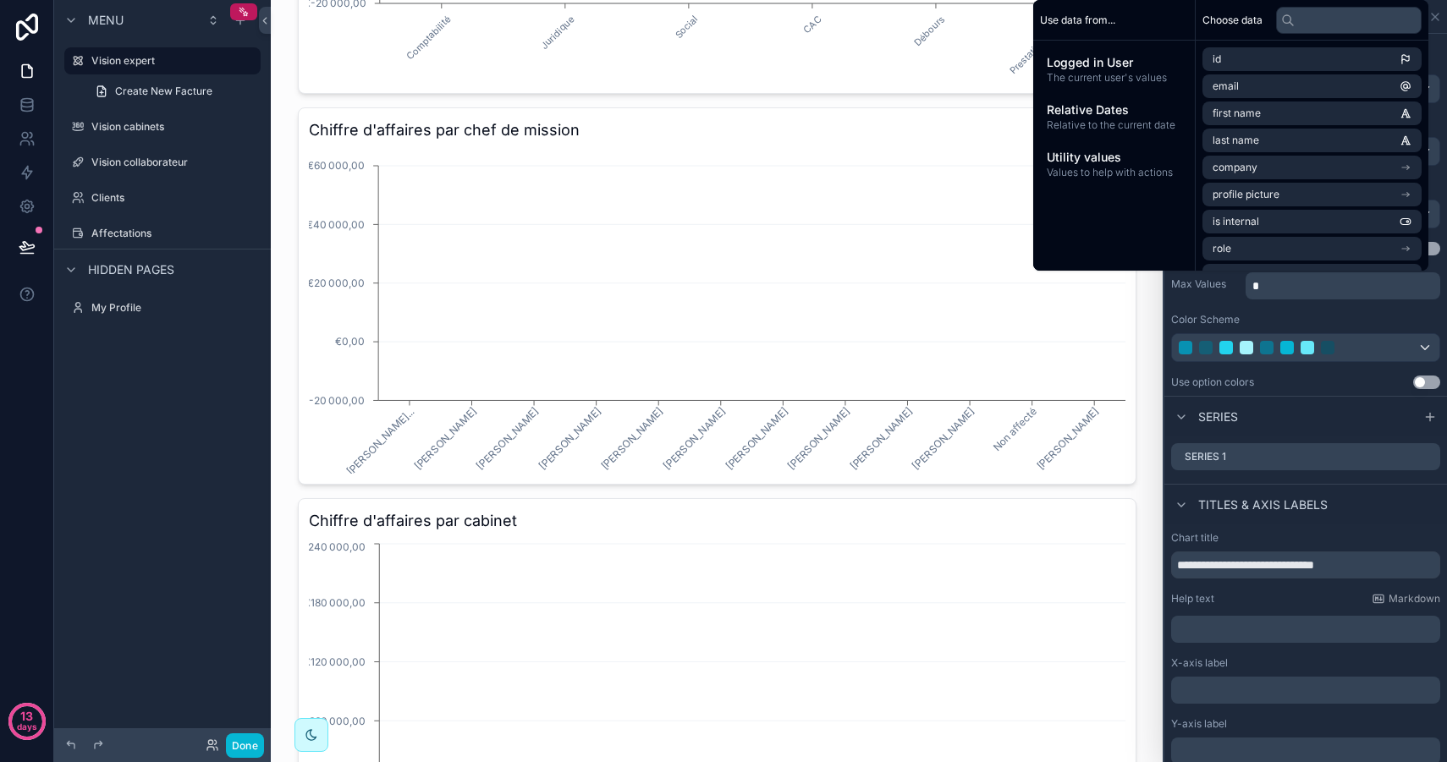
click at [1214, 315] on label "Color Scheme" at bounding box center [1205, 320] width 69 height 14
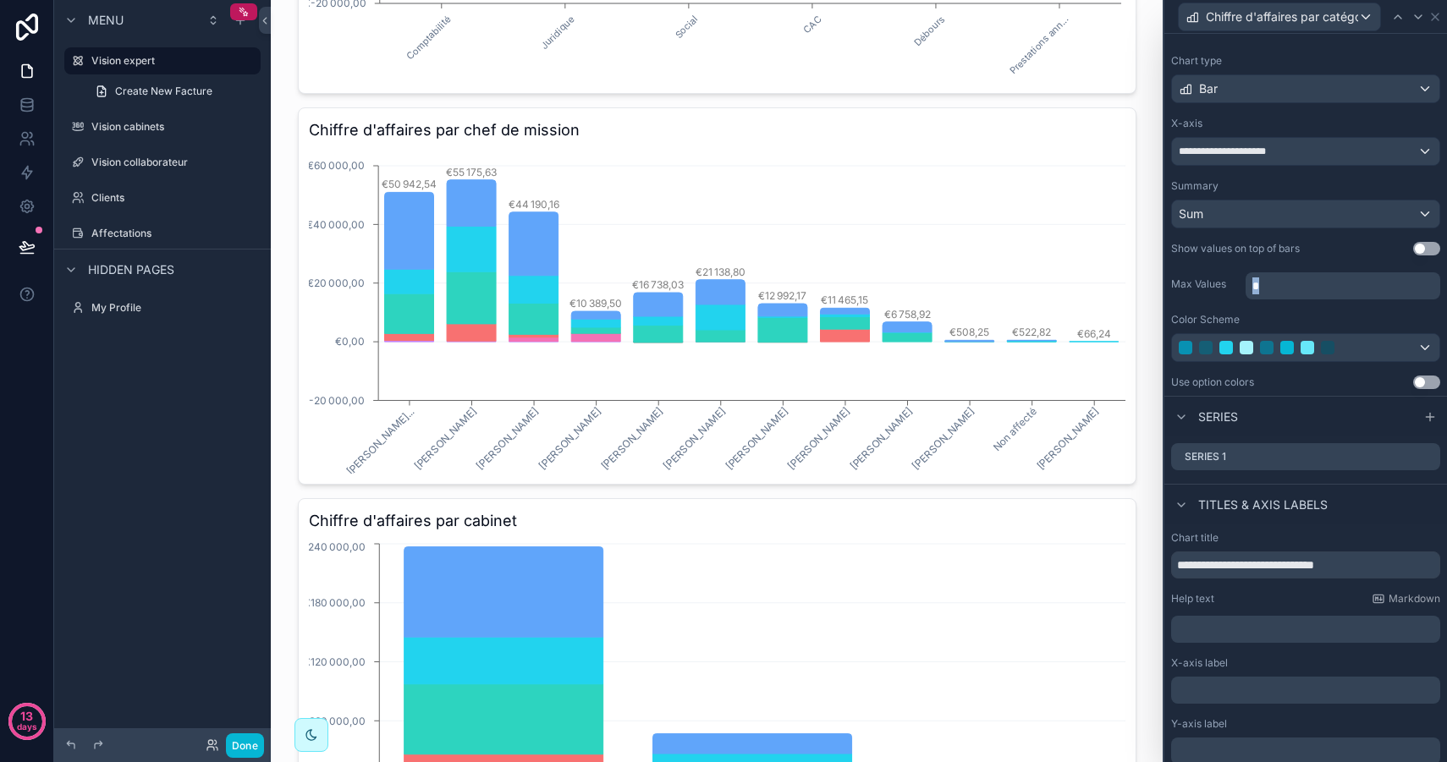
drag, startPoint x: 1273, startPoint y: 282, endPoint x: 1183, endPoint y: 282, distance: 89.7
click at [1183, 282] on div "Max Values *" at bounding box center [1305, 284] width 269 height 30
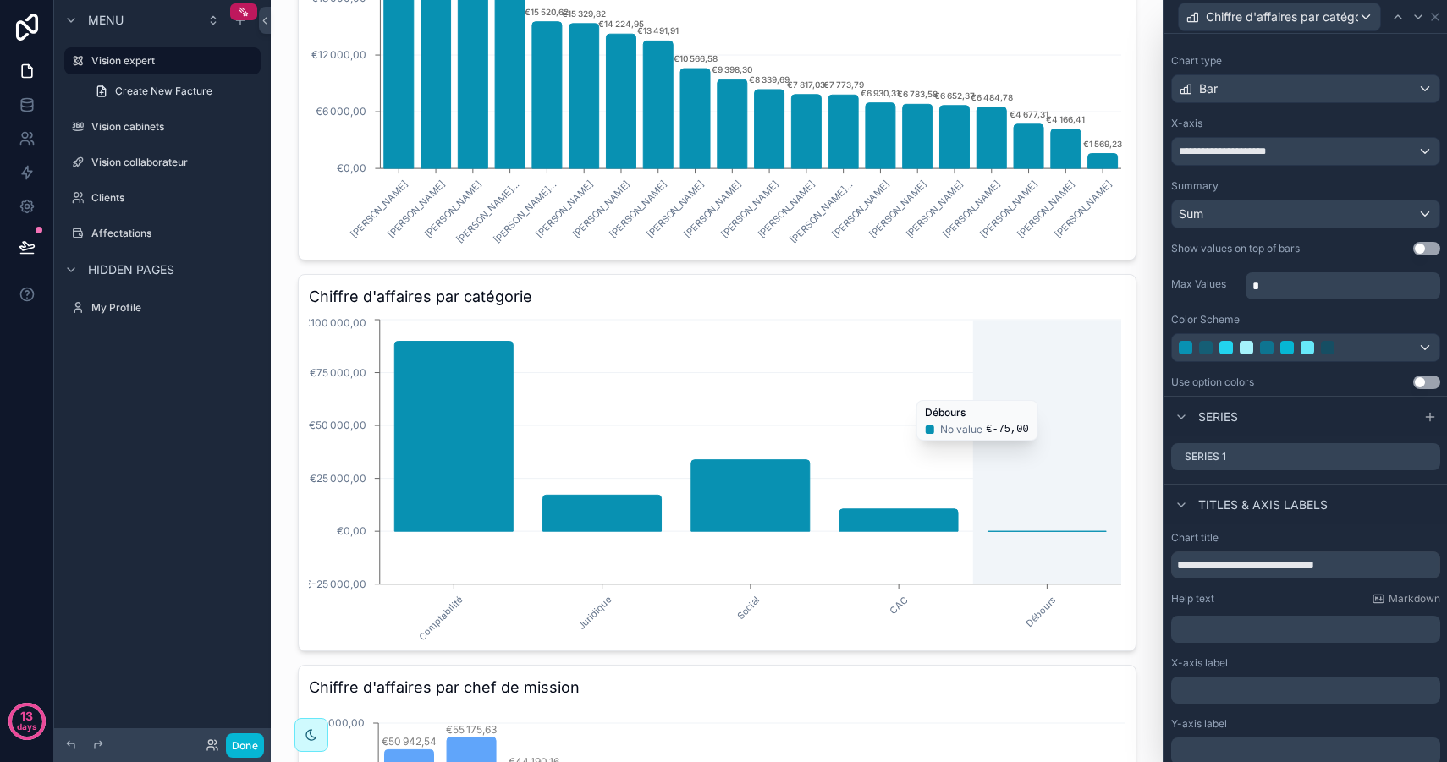
scroll to position [231, 0]
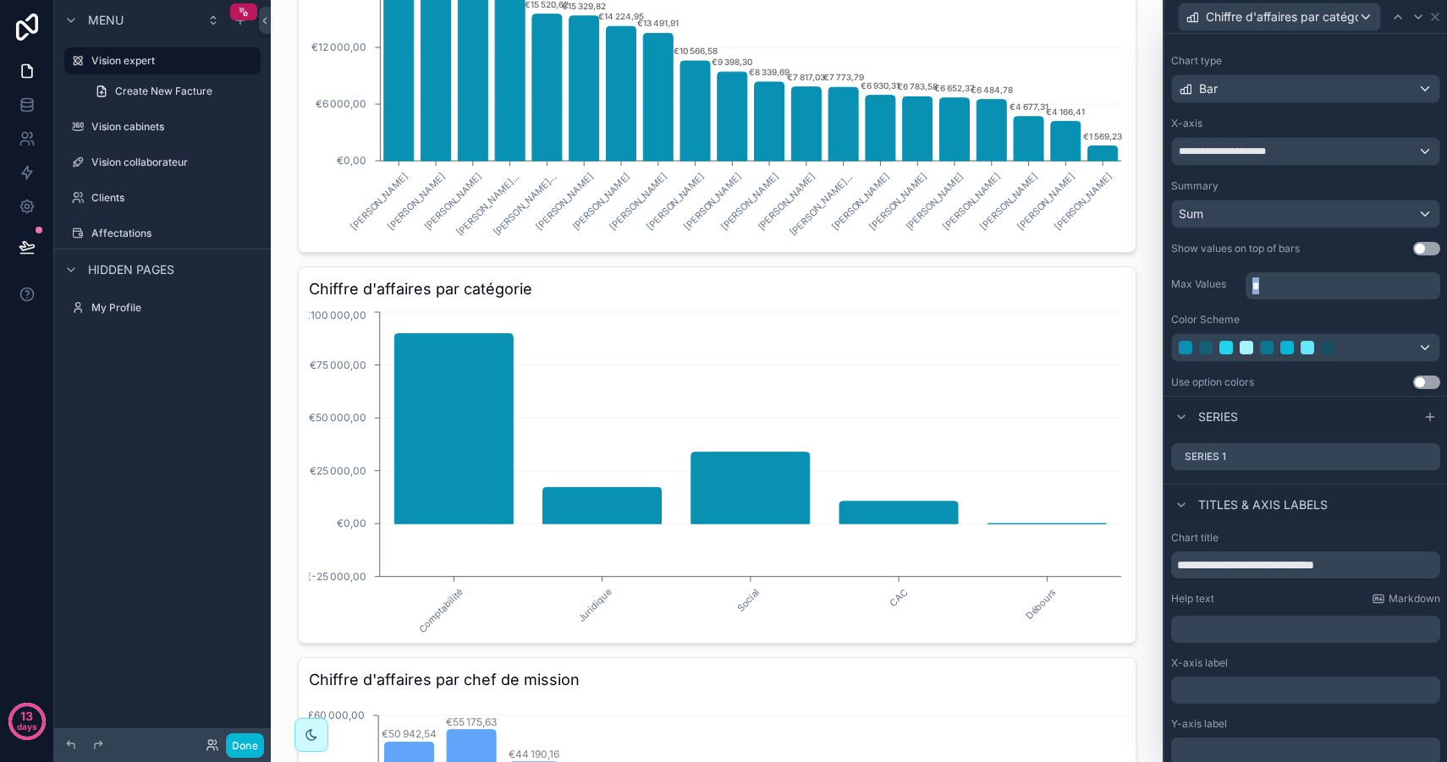
drag, startPoint x: 1285, startPoint y: 291, endPoint x: 1202, endPoint y: 291, distance: 82.9
click at [1203, 290] on div "Max Values *" at bounding box center [1305, 284] width 269 height 30
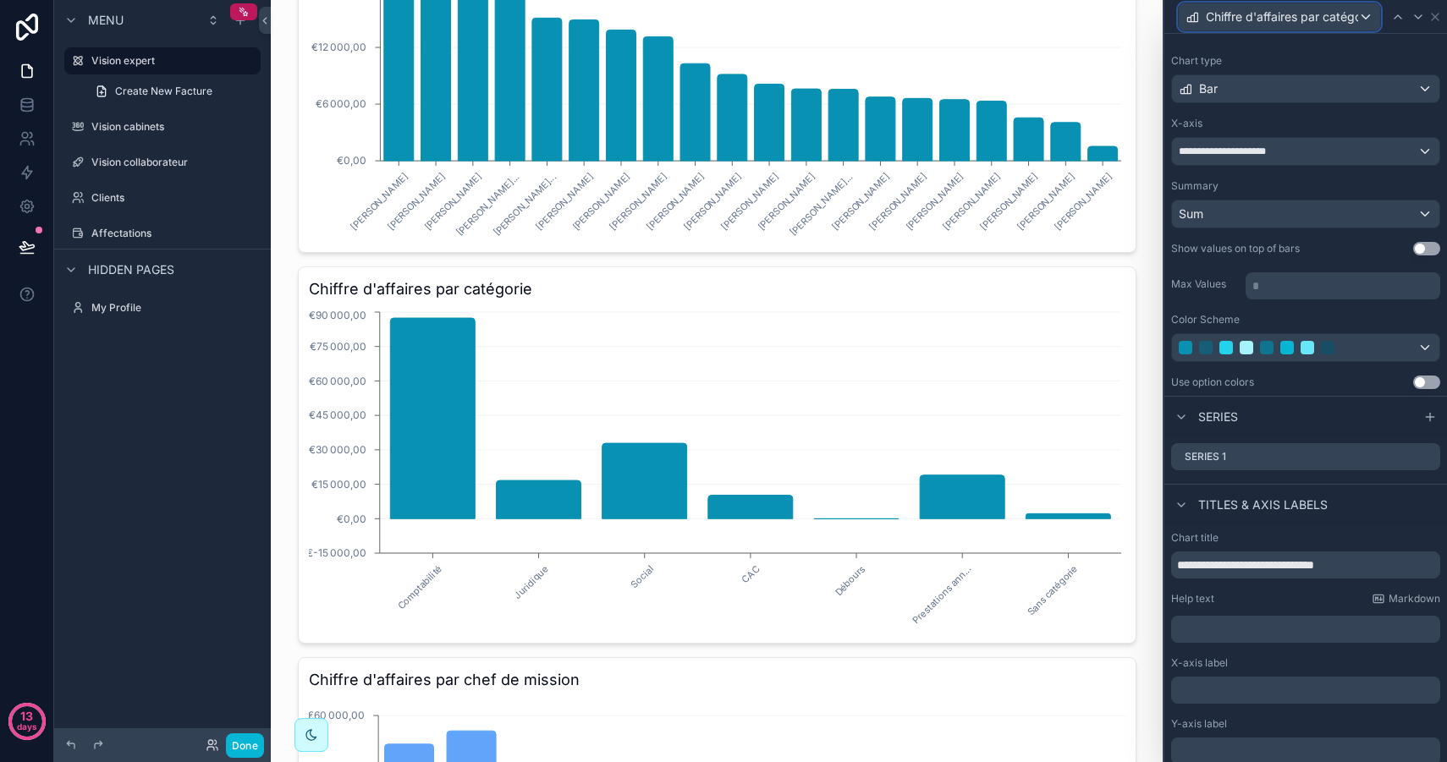
click at [1346, 17] on span "Chiffre d'affaires par catégorie" at bounding box center [1281, 16] width 152 height 17
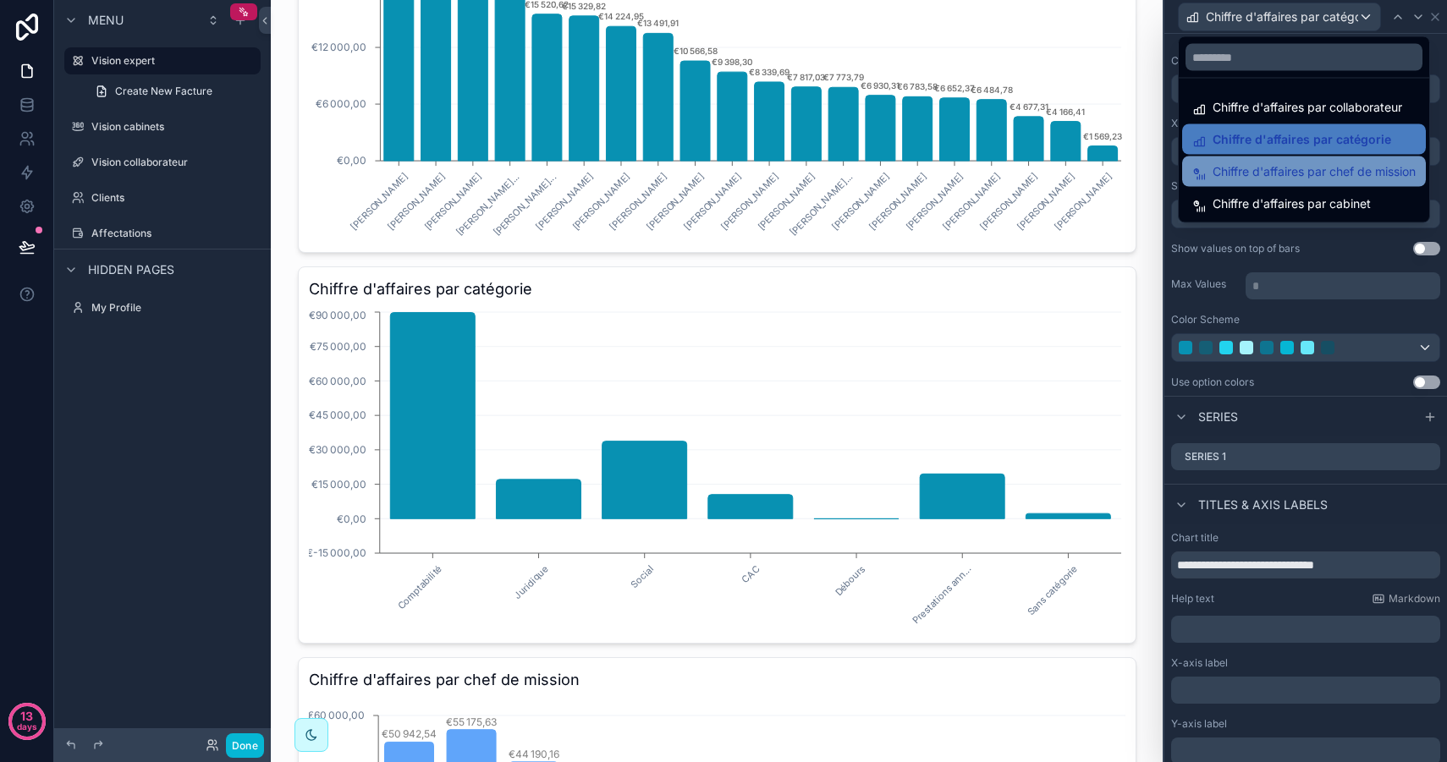
click at [1342, 169] on span "Chiffre d'affaires par chef de mission" at bounding box center [1313, 172] width 203 height 20
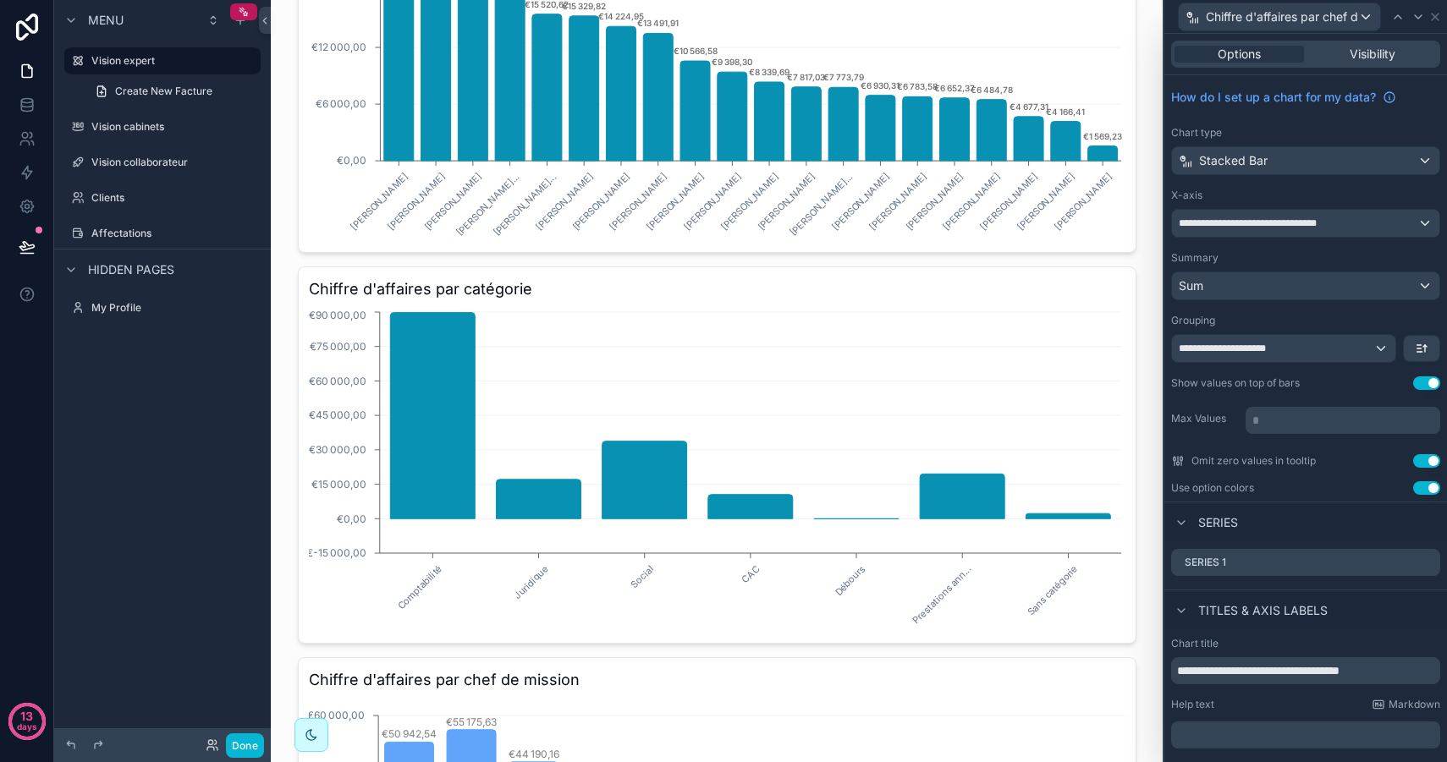
click at [1299, 420] on p "* ﻿" at bounding box center [1344, 420] width 184 height 17
click at [1280, 420] on p "* ﻿" at bounding box center [1344, 420] width 184 height 17
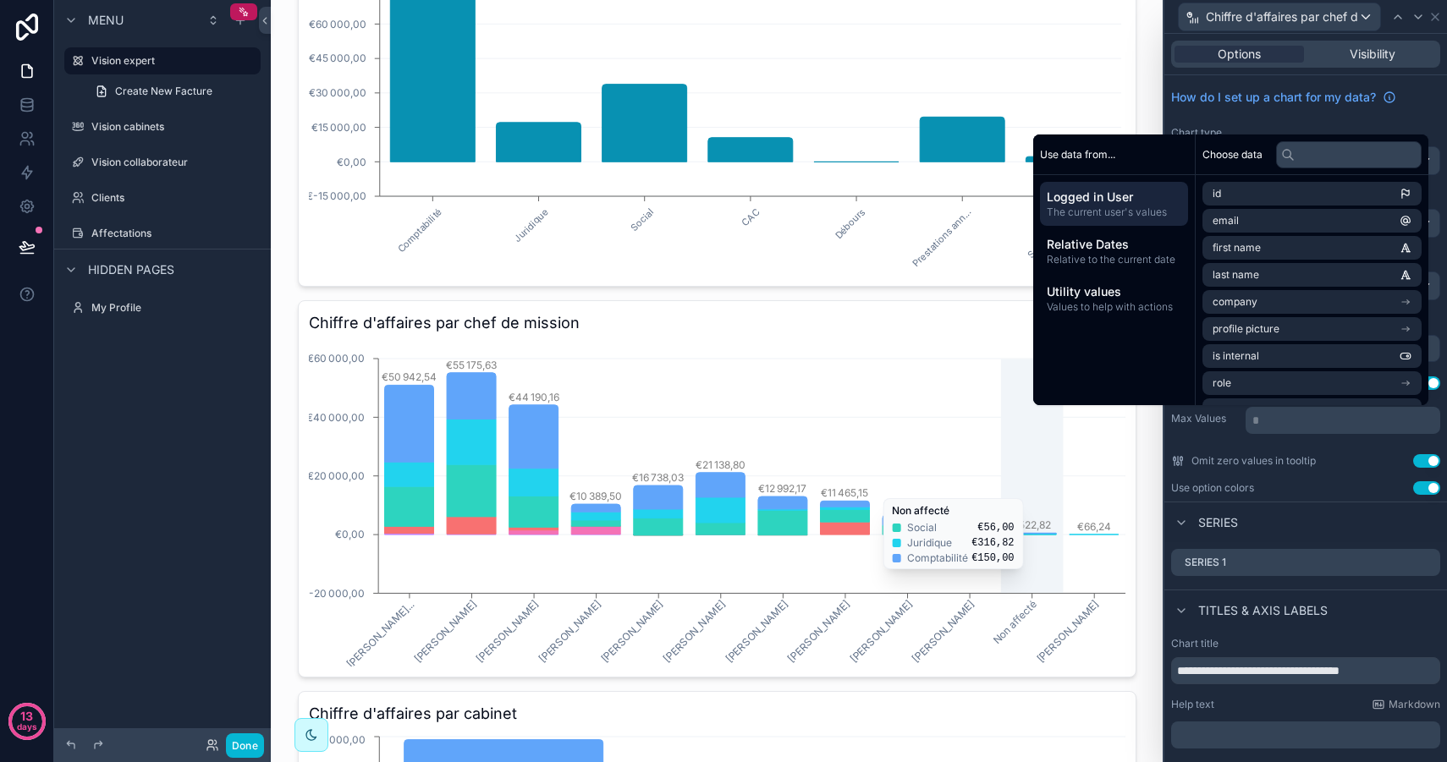
scroll to position [596, 0]
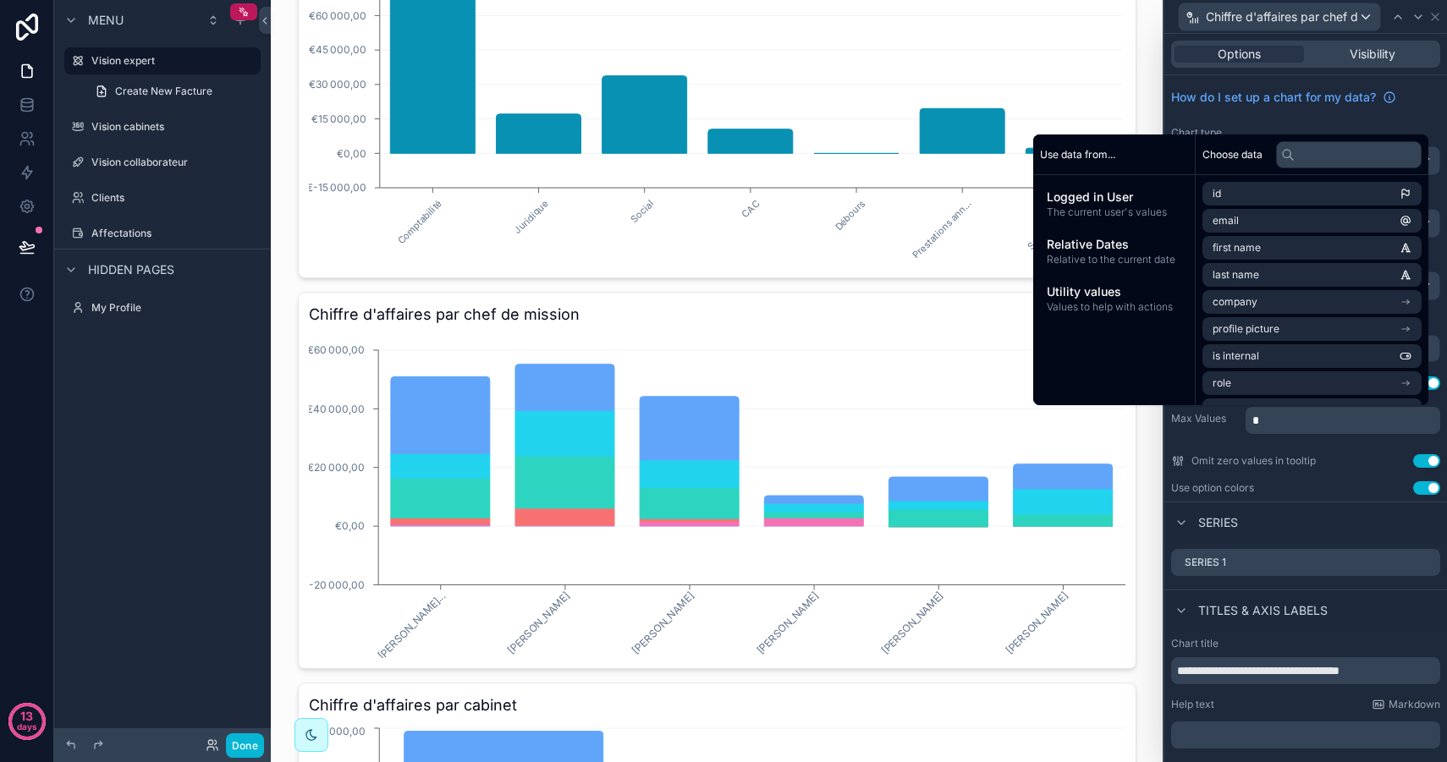
click at [1214, 436] on div "**********" at bounding box center [1305, 288] width 283 height 426
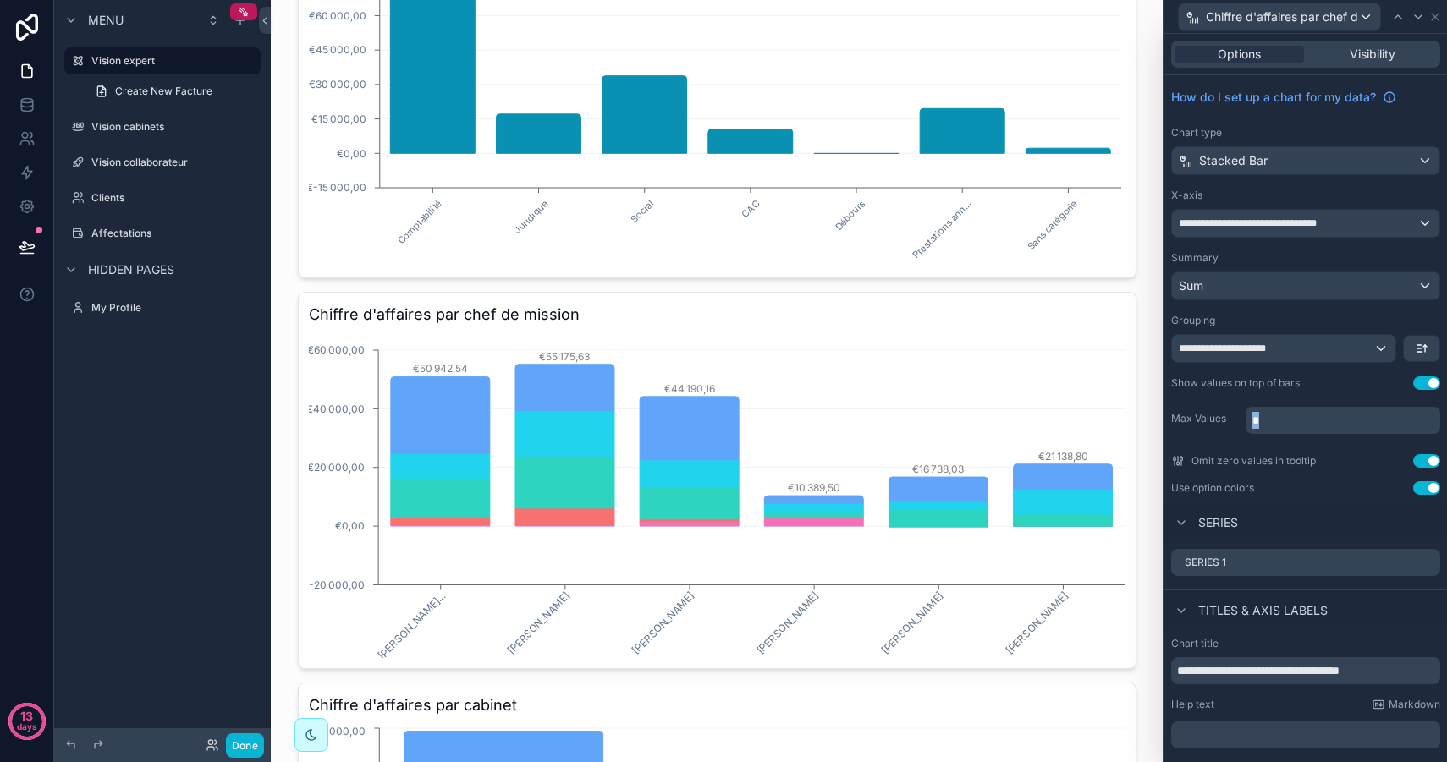
drag, startPoint x: 1270, startPoint y: 419, endPoint x: 1215, endPoint y: 419, distance: 55.0
click at [1215, 419] on div "Max Values *" at bounding box center [1305, 418] width 269 height 30
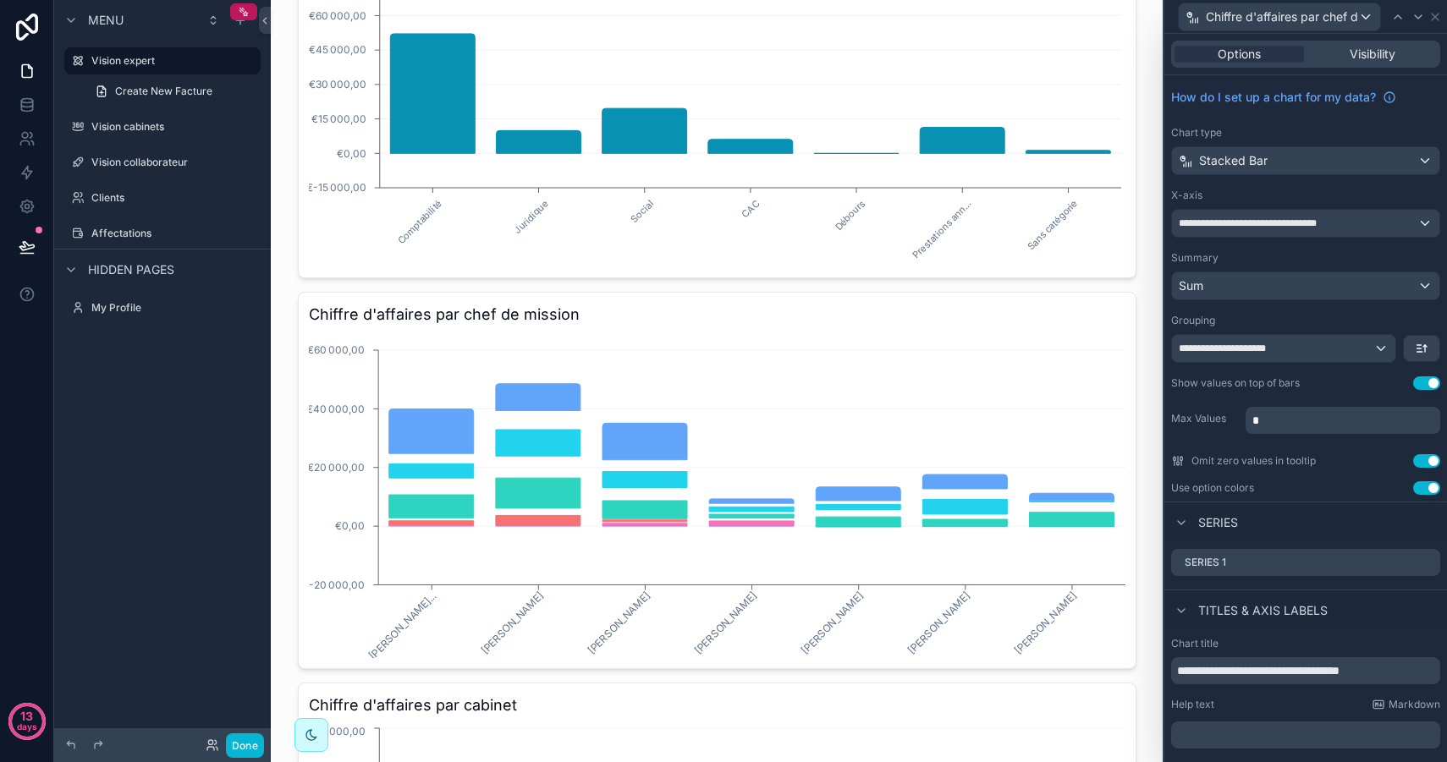
click at [1192, 436] on div "**********" at bounding box center [1305, 288] width 283 height 426
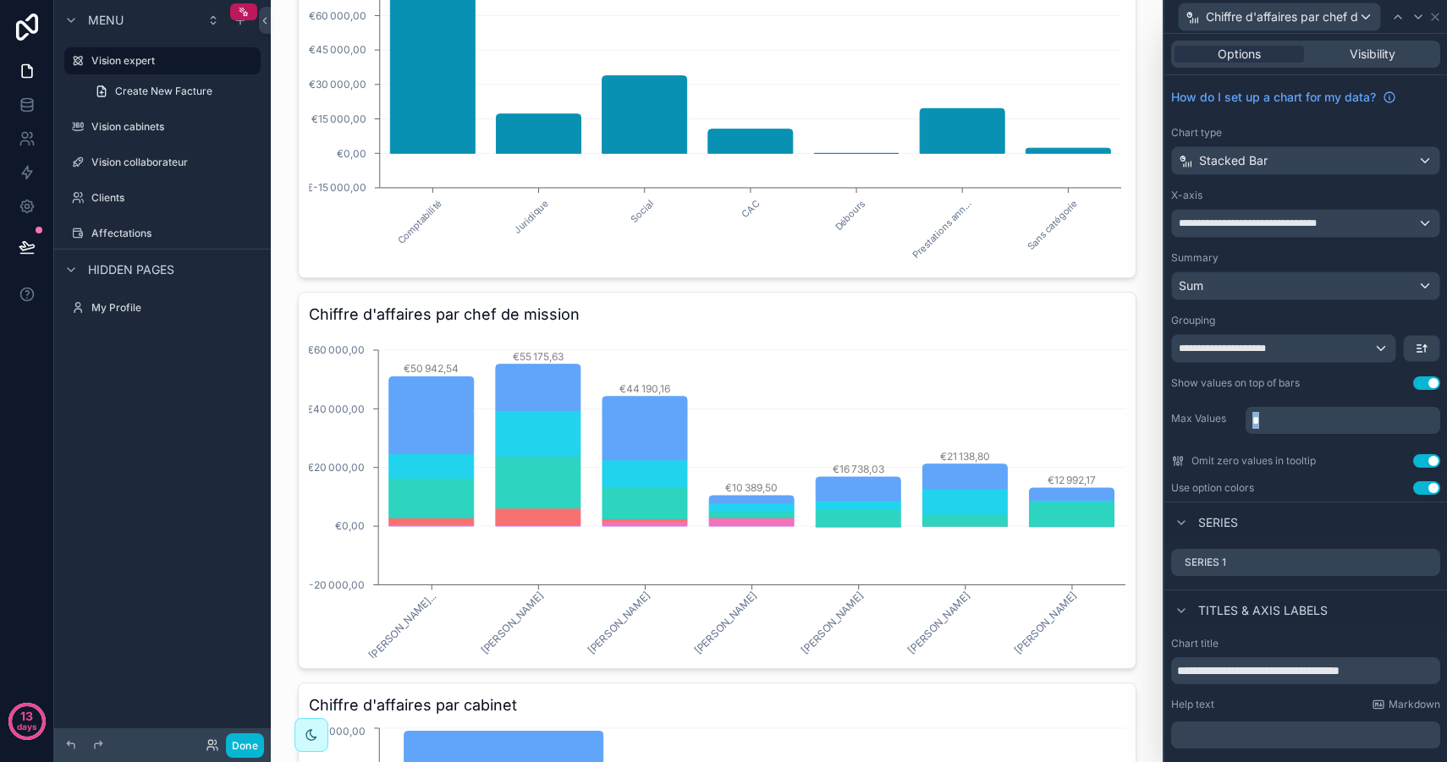
drag, startPoint x: 1300, startPoint y: 424, endPoint x: 1194, endPoint y: 415, distance: 106.9
click at [1194, 415] on div "Max Values *" at bounding box center [1305, 418] width 269 height 30
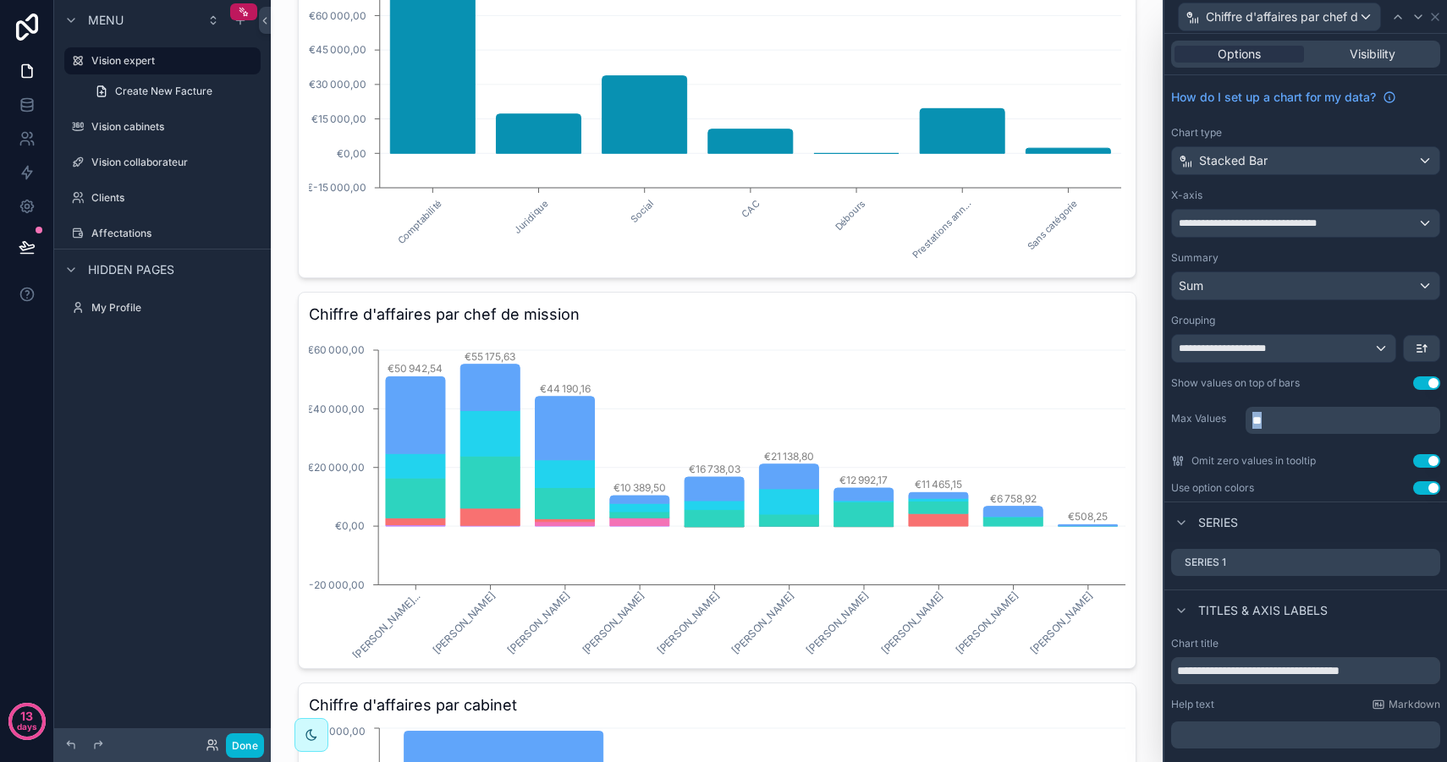
drag, startPoint x: 1298, startPoint y: 425, endPoint x: 1221, endPoint y: 411, distance: 78.2
click at [1221, 411] on div "Max Values **" at bounding box center [1305, 418] width 269 height 30
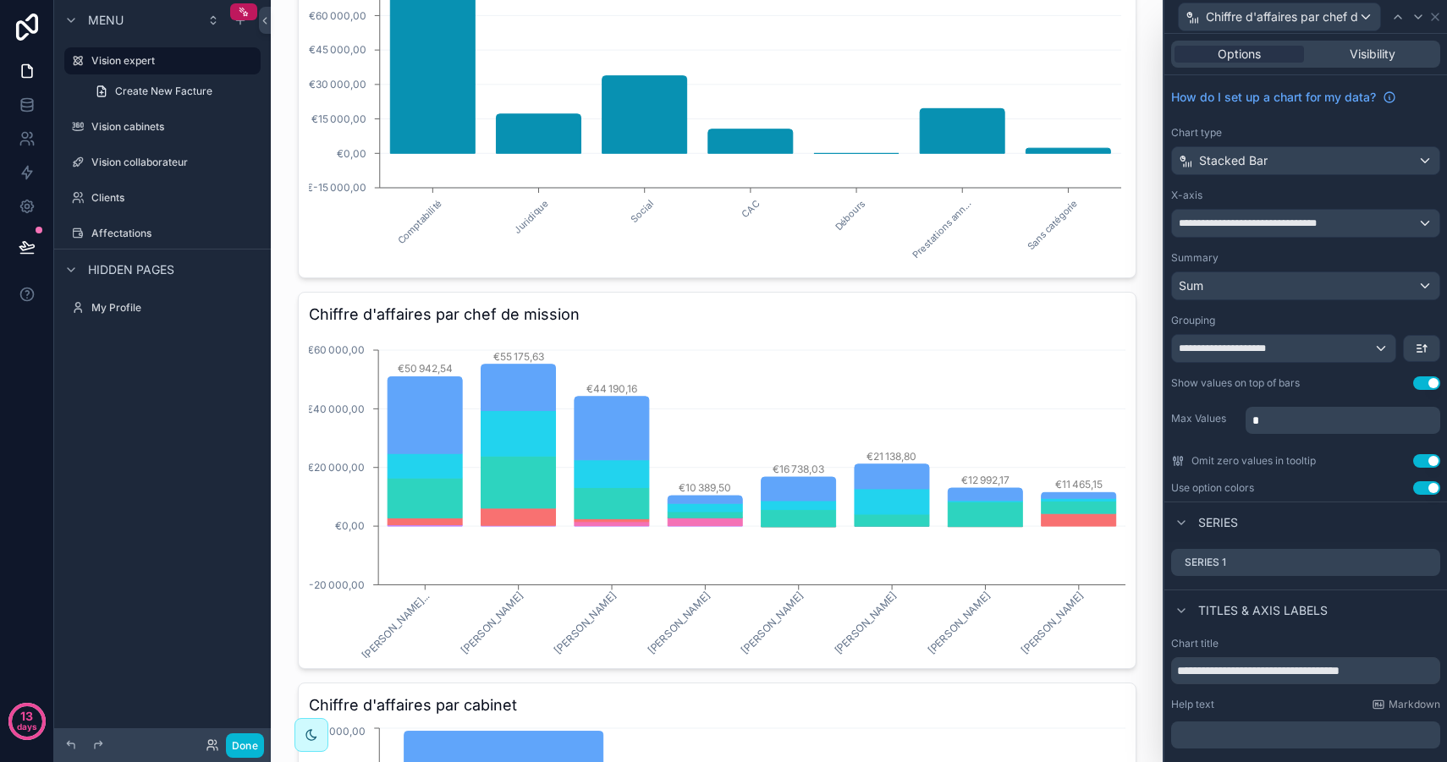
click at [1216, 430] on div "Max Values *" at bounding box center [1305, 418] width 269 height 30
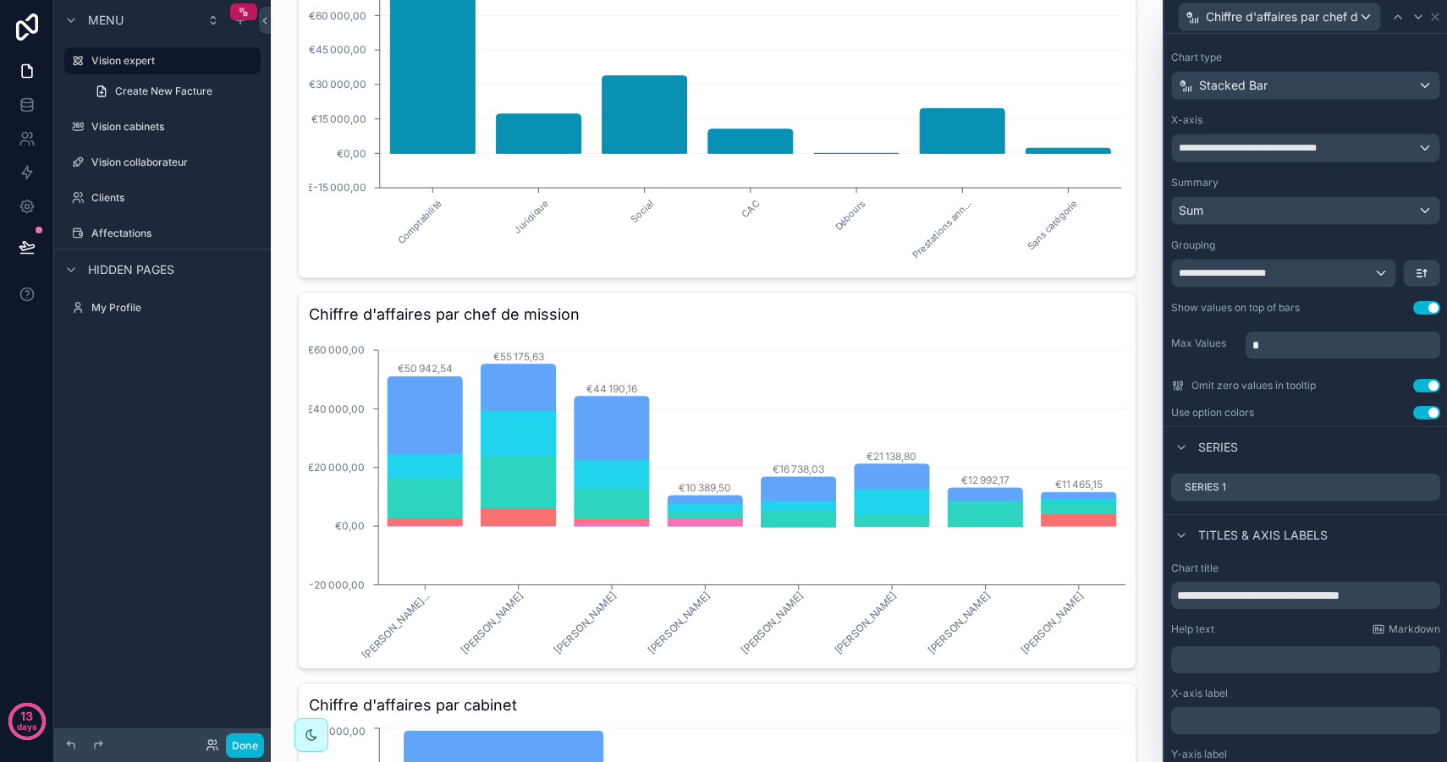
scroll to position [0, 0]
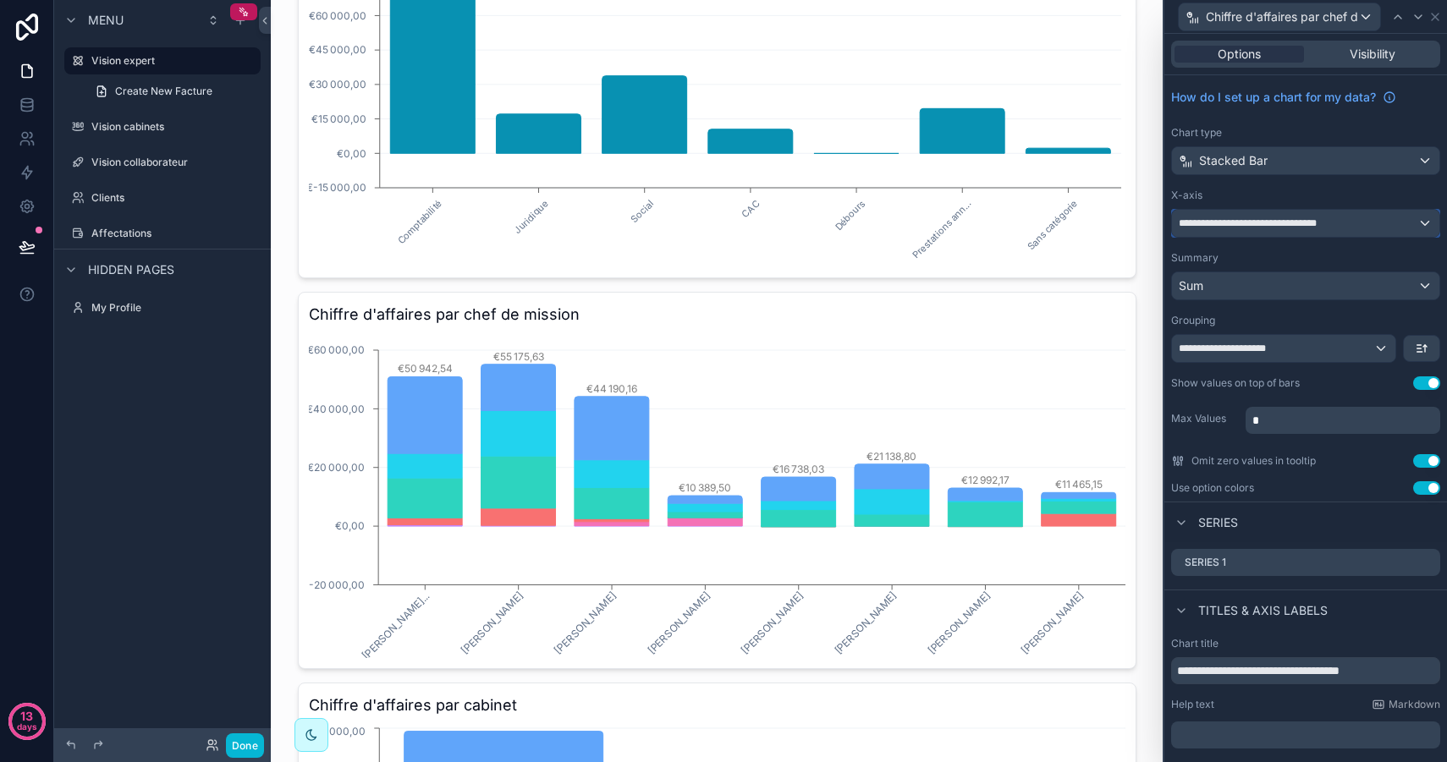
click at [1363, 217] on div "**********" at bounding box center [1305, 223] width 267 height 27
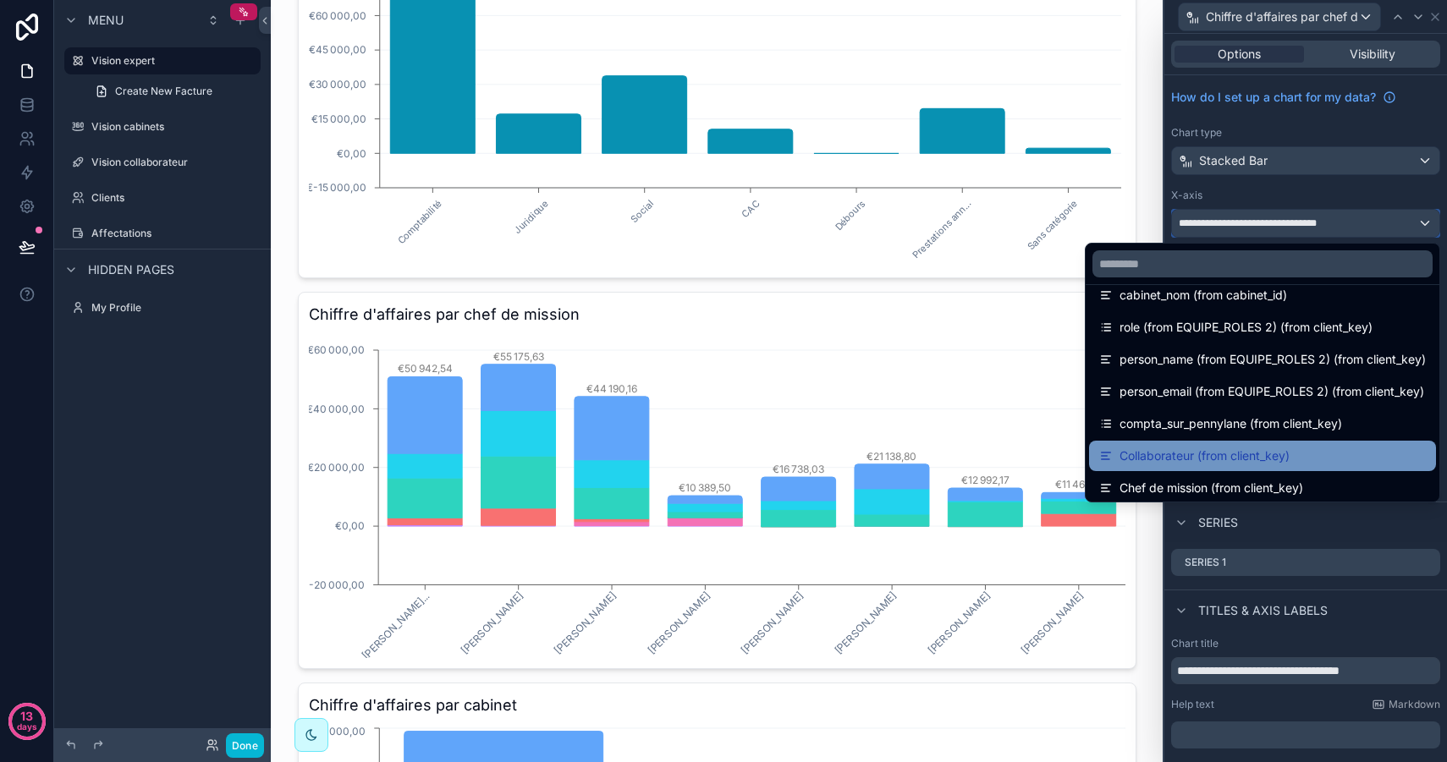
scroll to position [629, 0]
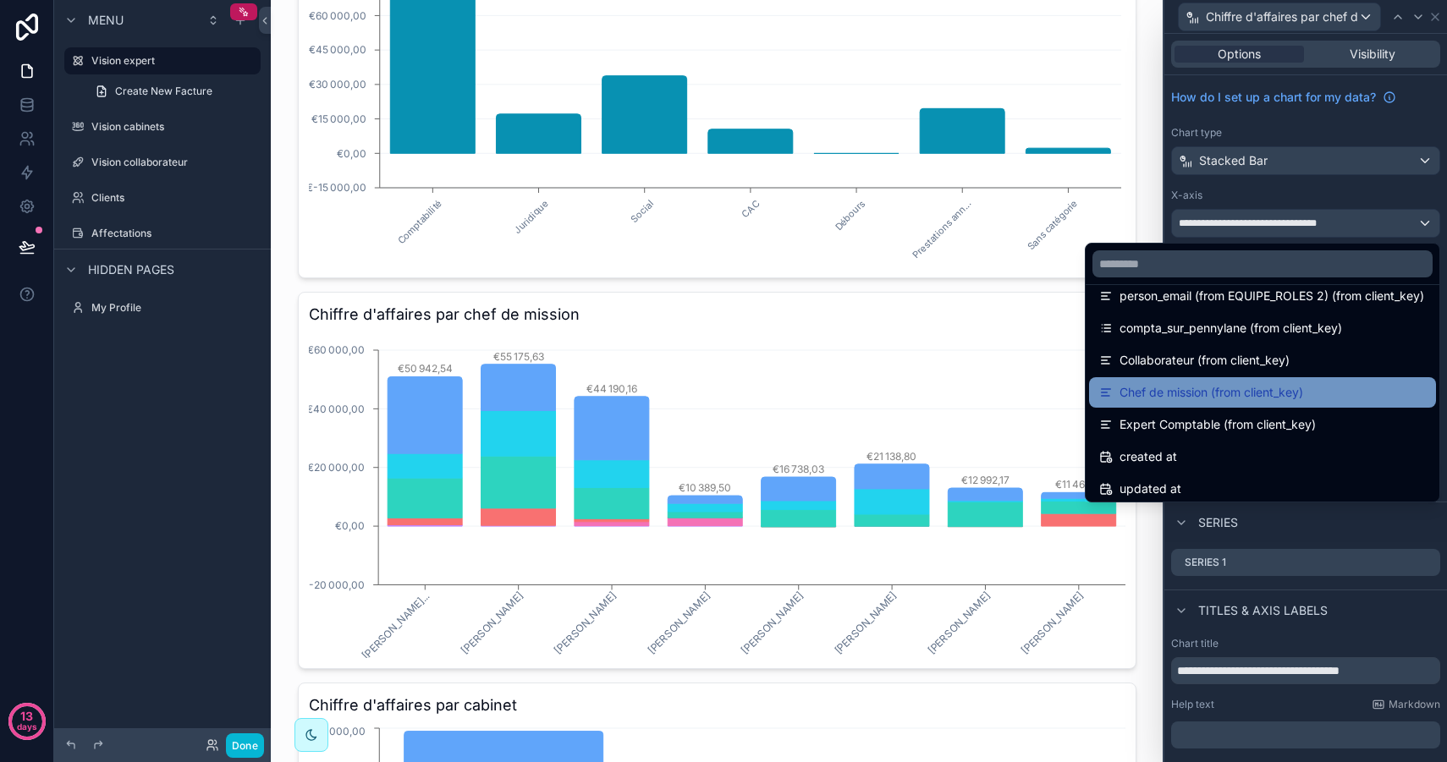
click at [1240, 387] on span "Chef de mission (from client_key)" at bounding box center [1211, 392] width 184 height 20
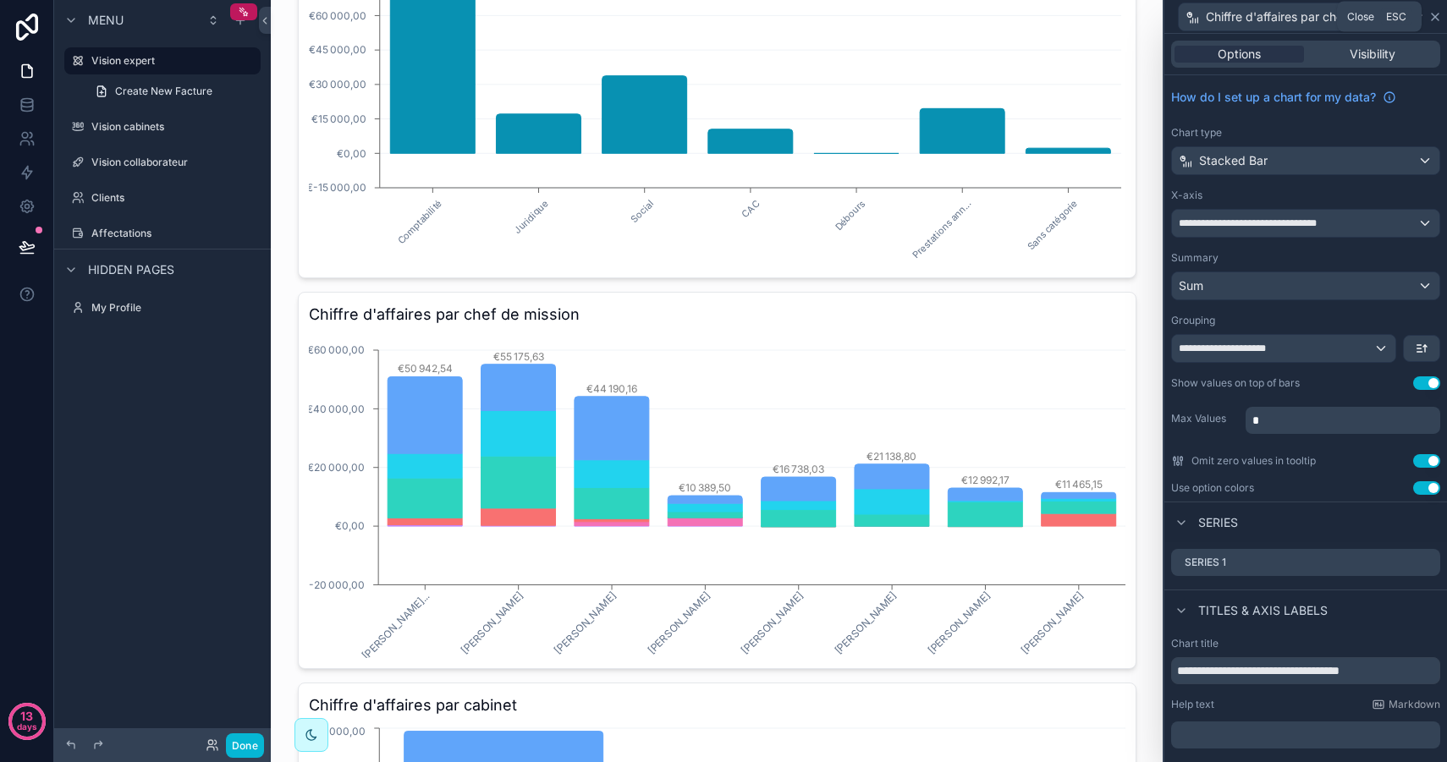
click at [1435, 15] on icon at bounding box center [1434, 17] width 7 height 7
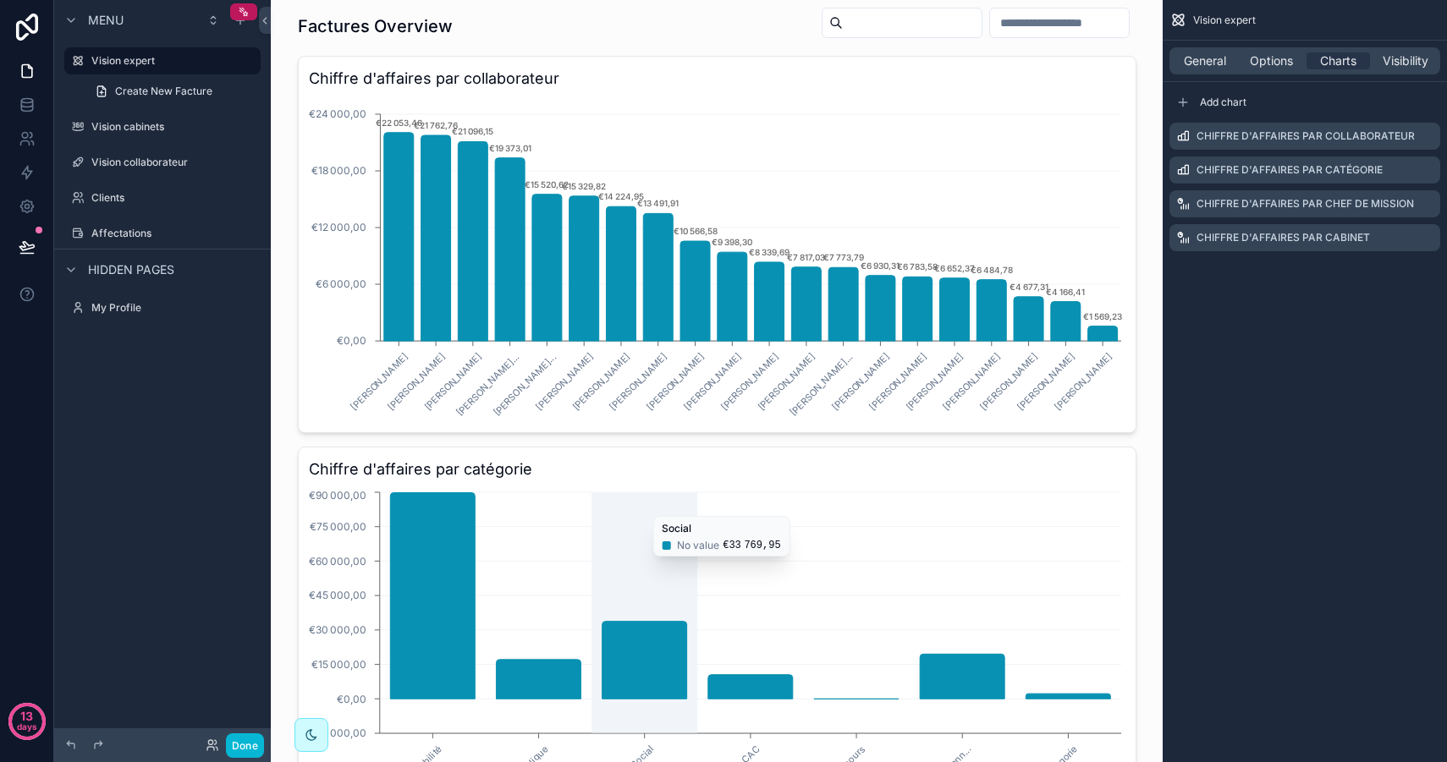
scroll to position [0, 0]
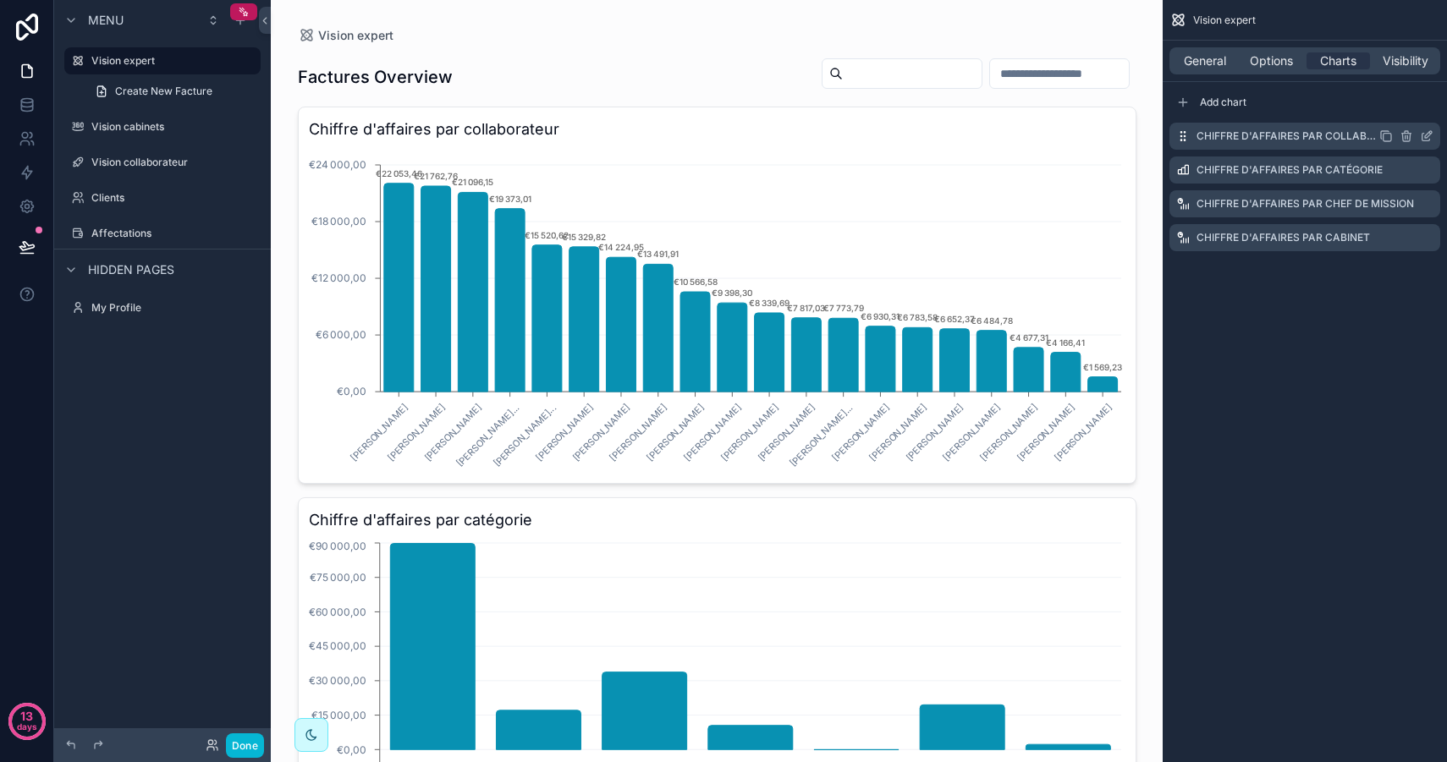
click at [1424, 140] on icon "scrollable content" at bounding box center [1426, 138] width 8 height 8
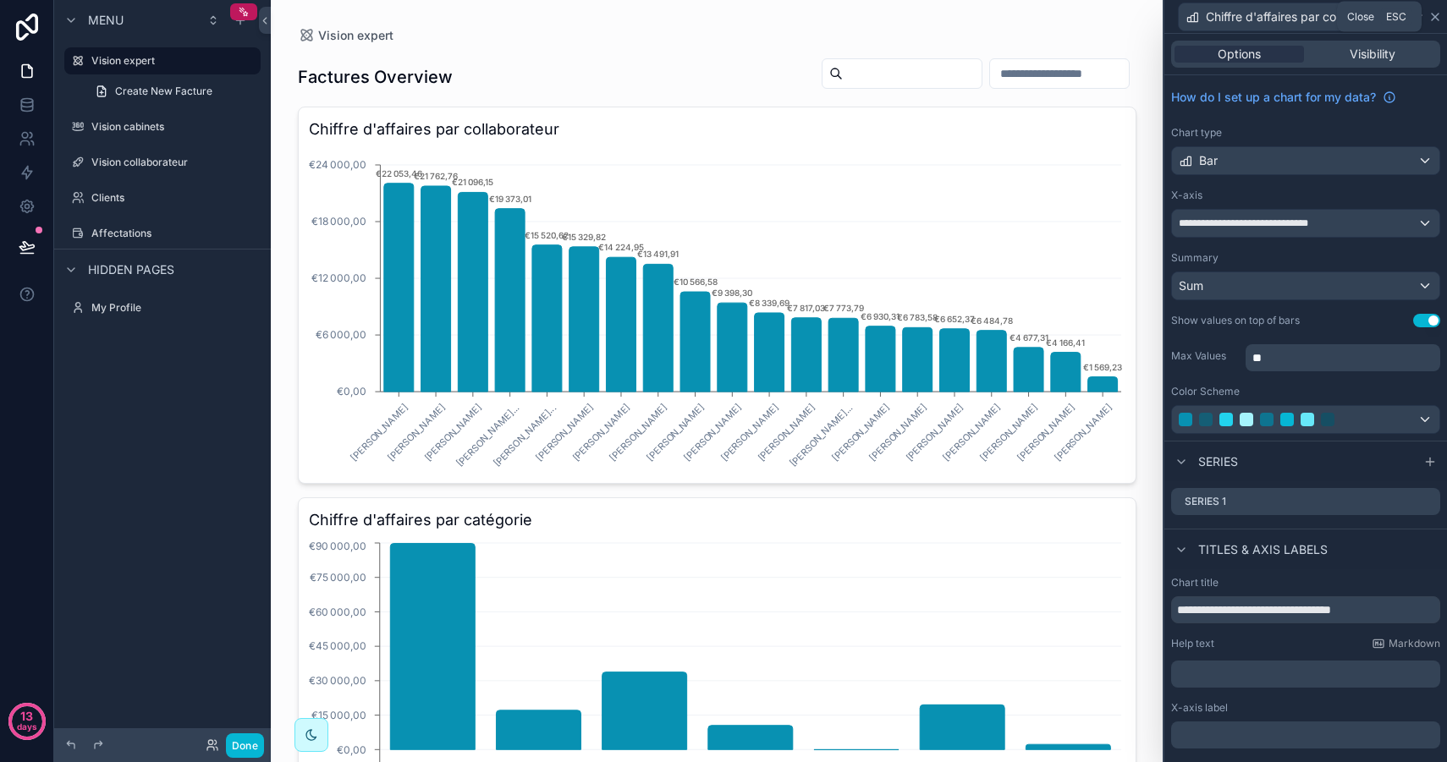
click at [1433, 15] on icon at bounding box center [1434, 17] width 7 height 7
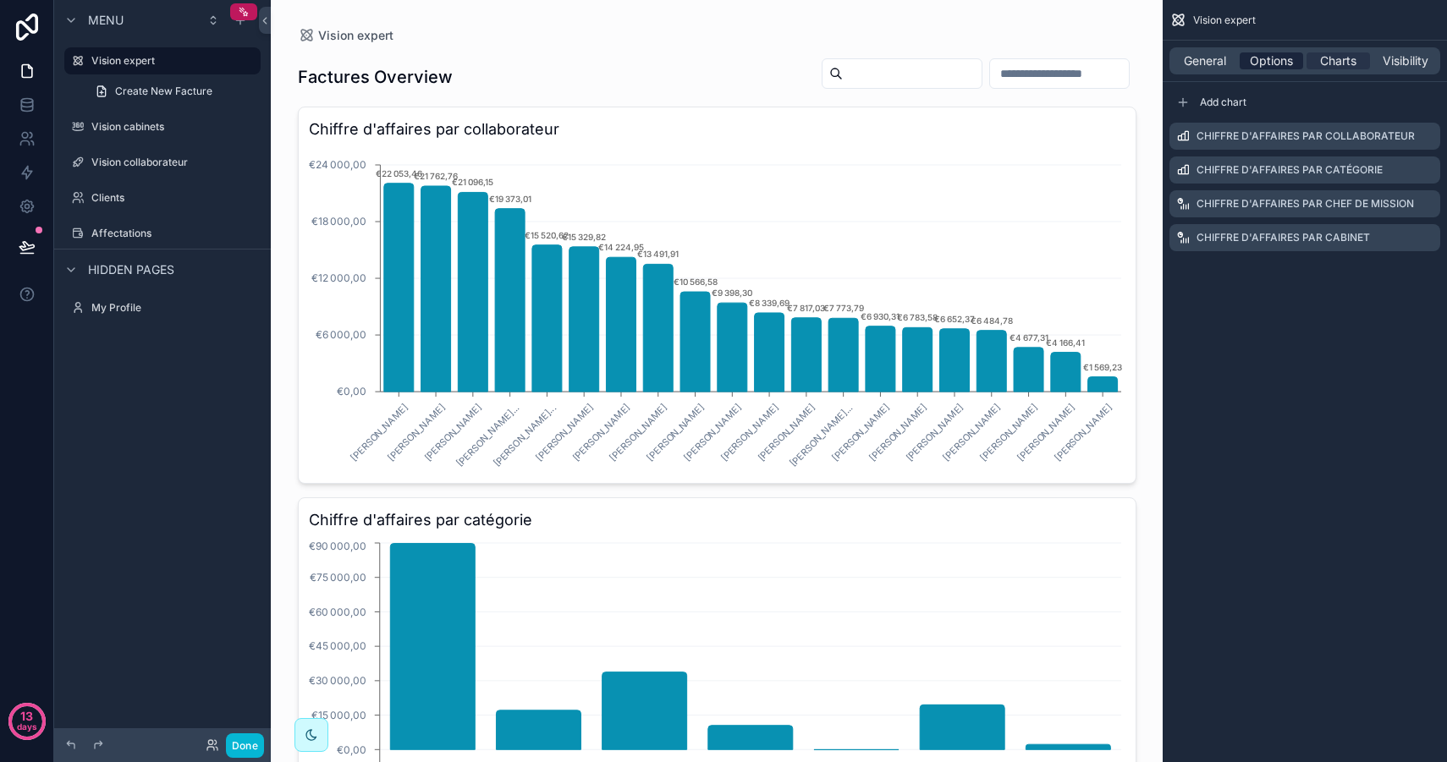
click at [1268, 65] on span "Options" at bounding box center [1270, 60] width 43 height 17
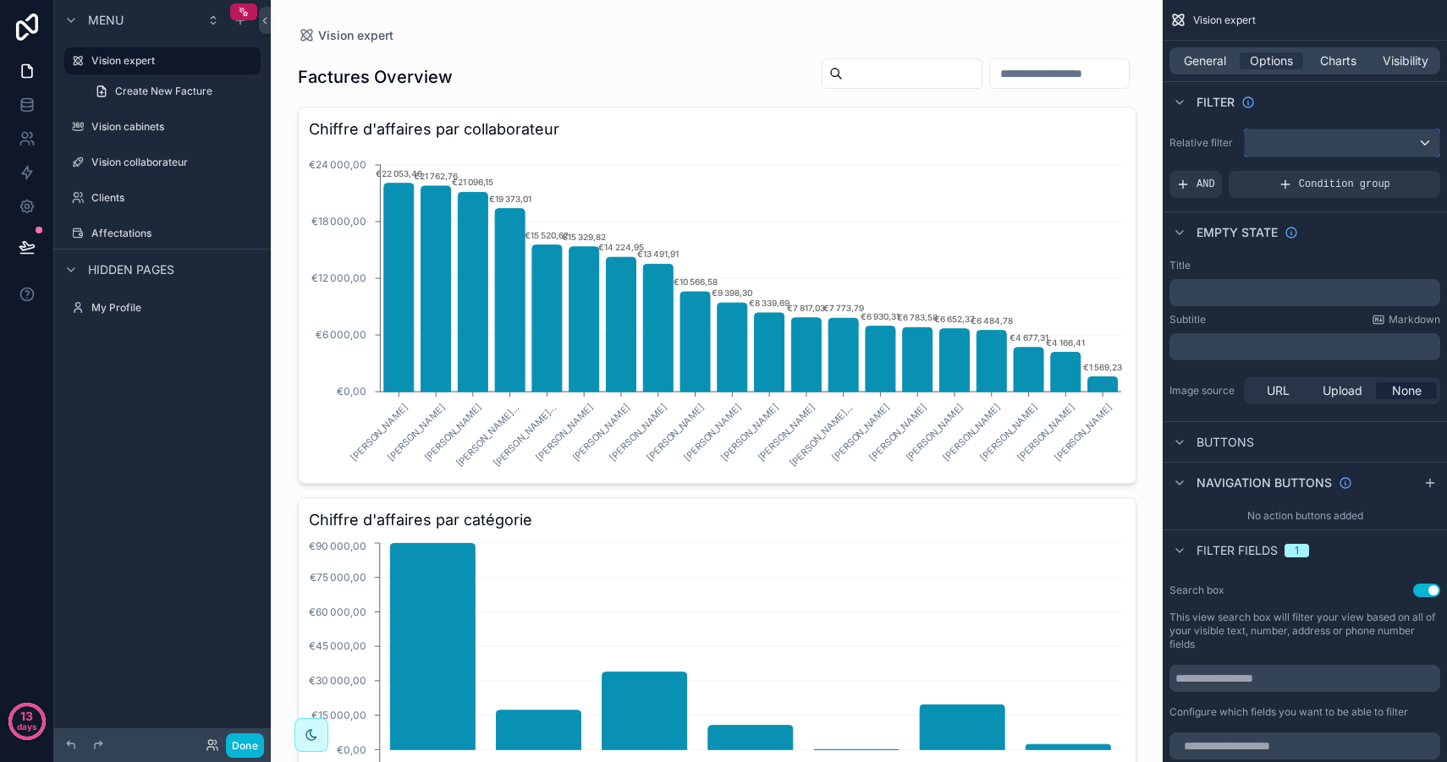
click at [1331, 142] on div "scrollable content" at bounding box center [1341, 142] width 195 height 27
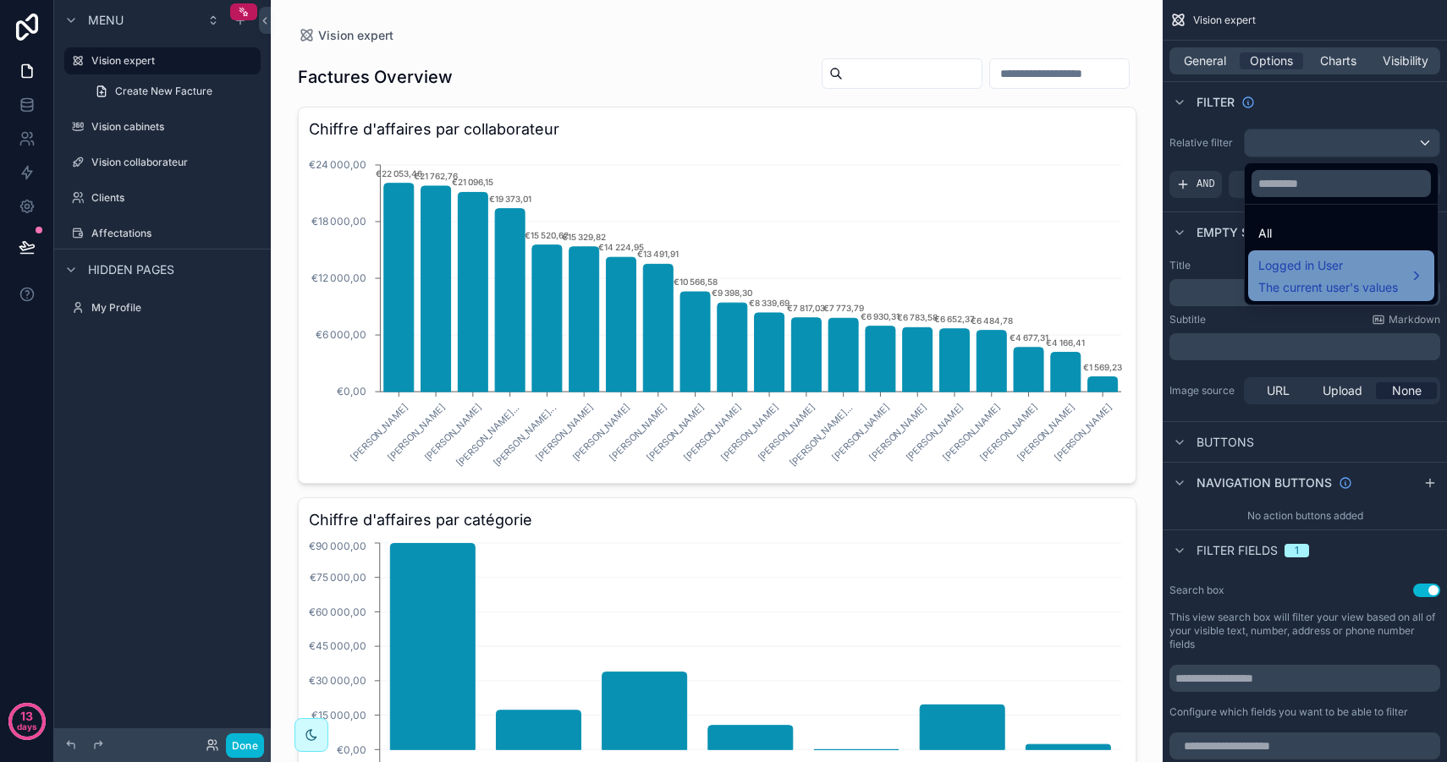
click at [1306, 288] on span "The current user's values" at bounding box center [1328, 287] width 140 height 17
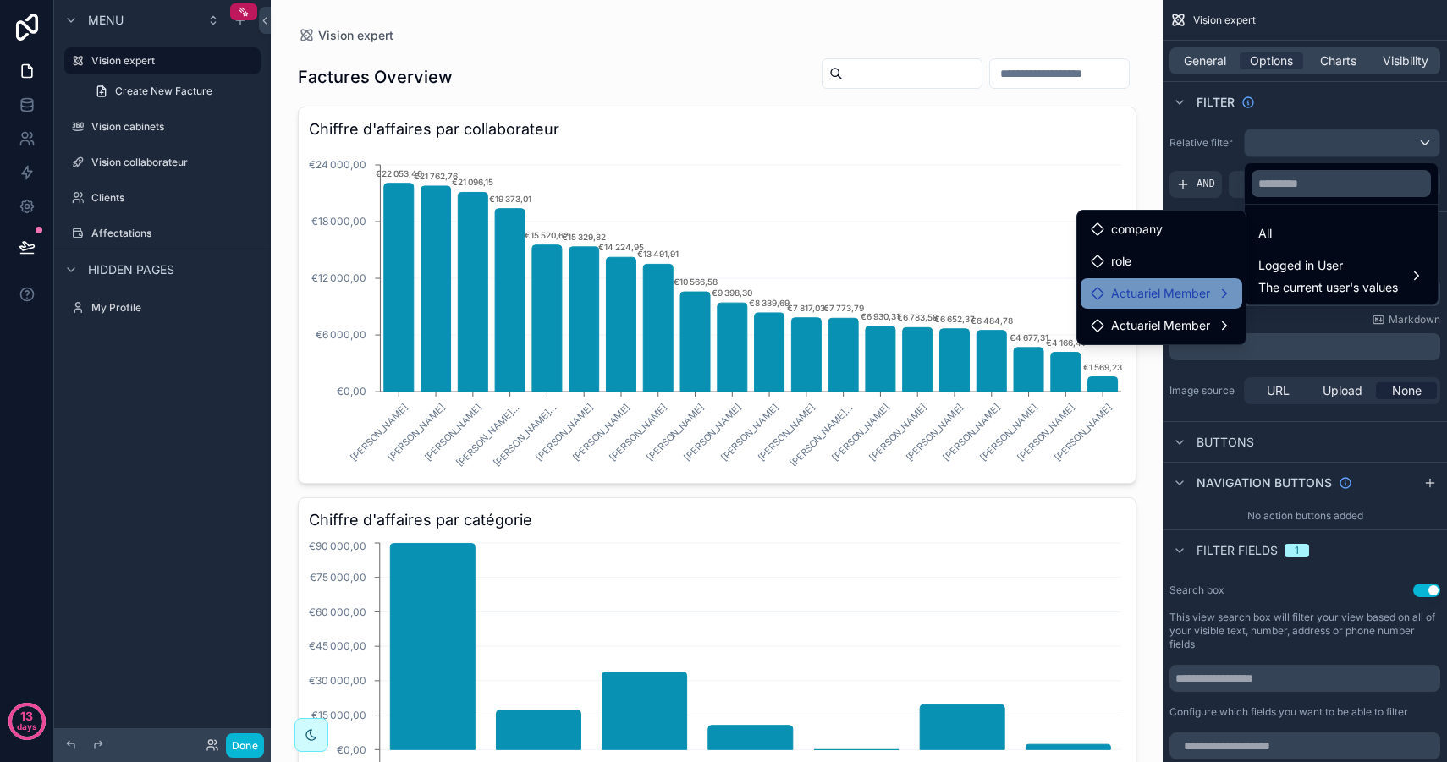
click at [1203, 298] on span "Actuariel Member" at bounding box center [1160, 293] width 99 height 20
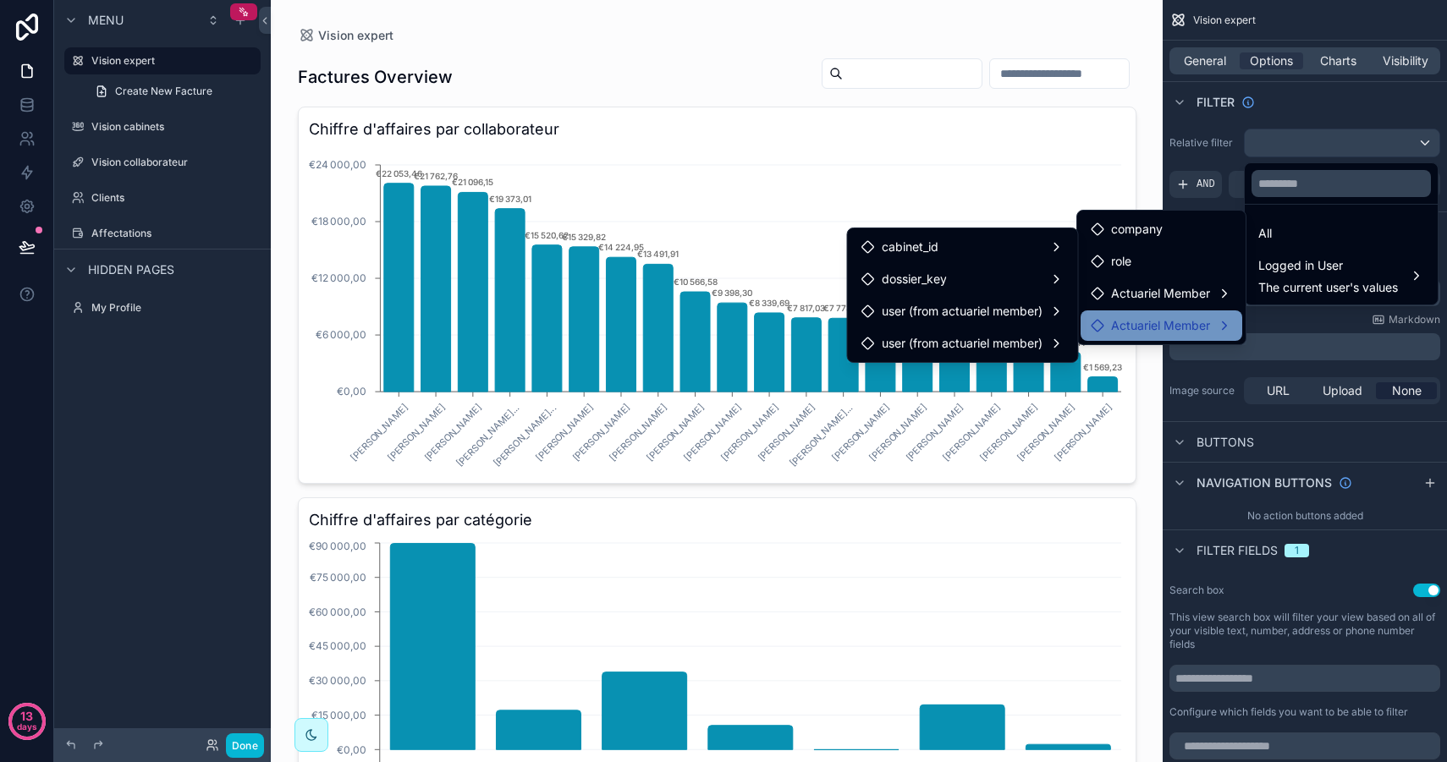
click at [1150, 332] on span "Actuariel Member" at bounding box center [1160, 326] width 99 height 20
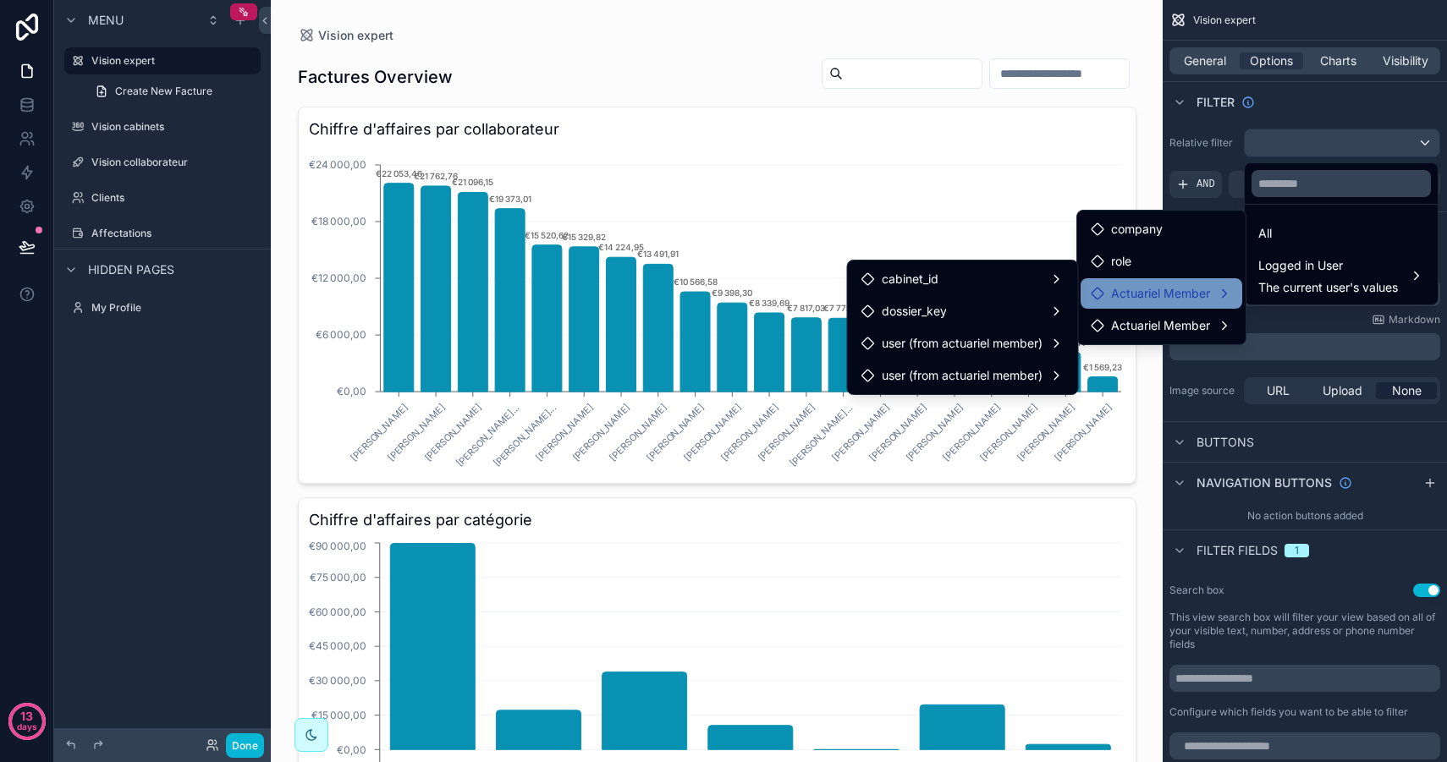
click at [1159, 301] on span "Actuariel Member" at bounding box center [1160, 293] width 99 height 20
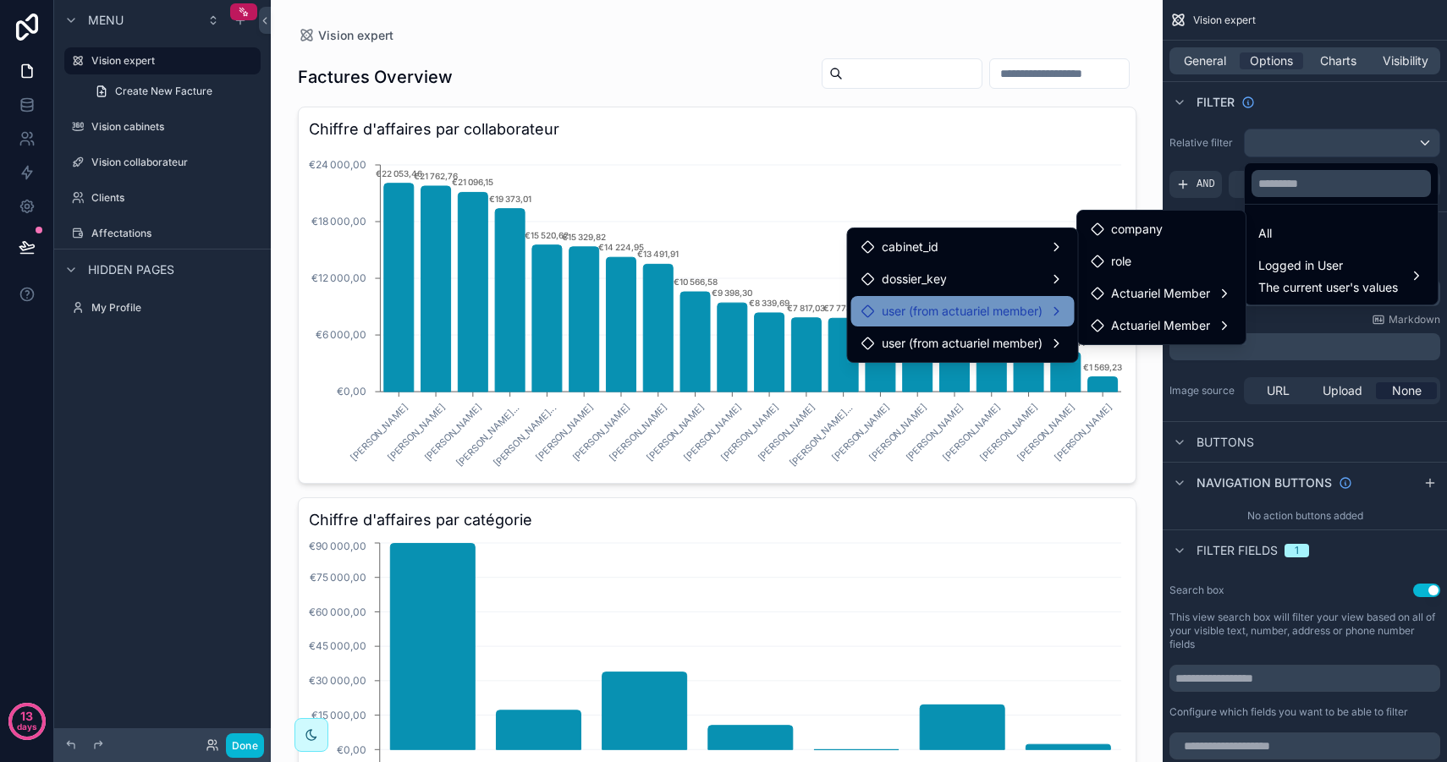
click at [974, 310] on span "user (from actuariel member)" at bounding box center [961, 311] width 161 height 20
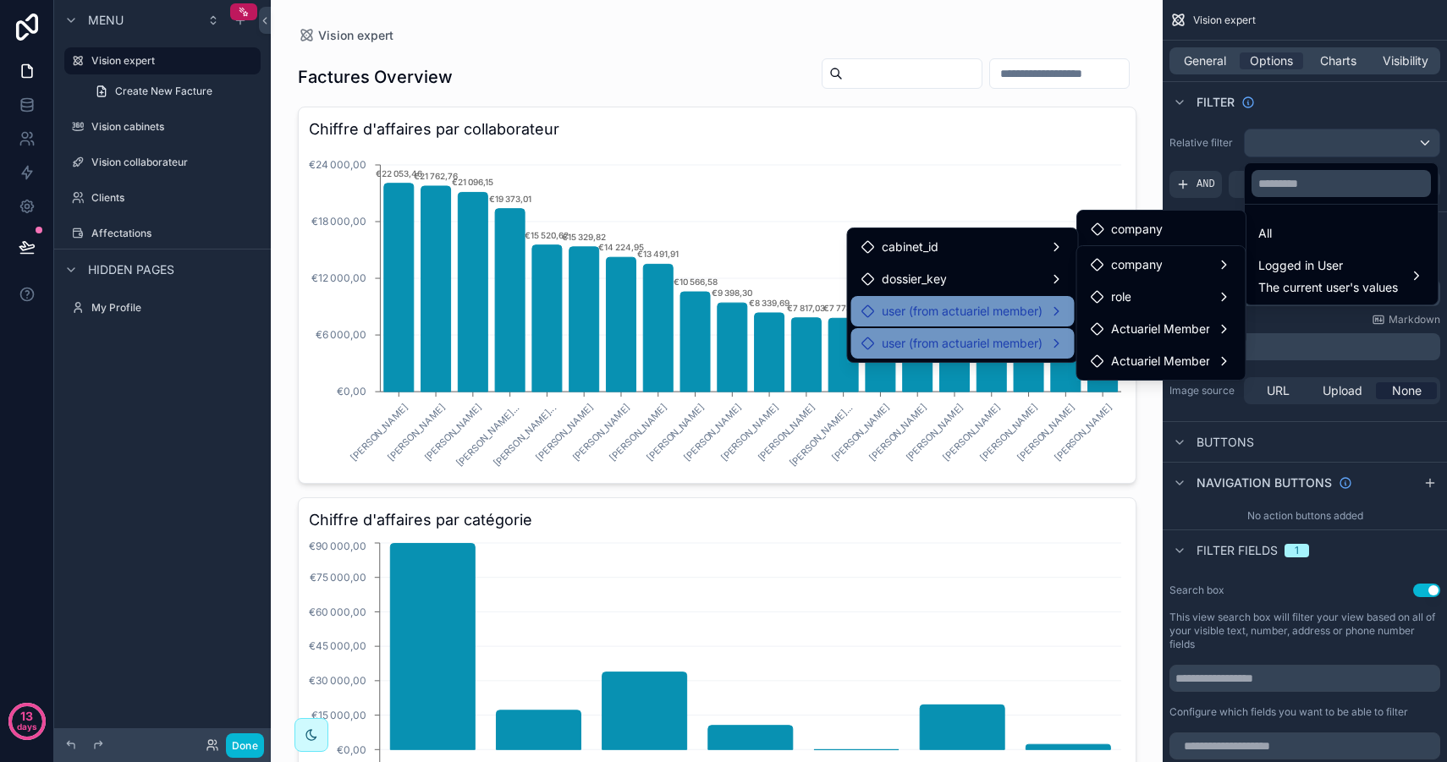
click at [959, 334] on span "user (from actuariel member)" at bounding box center [961, 343] width 161 height 20
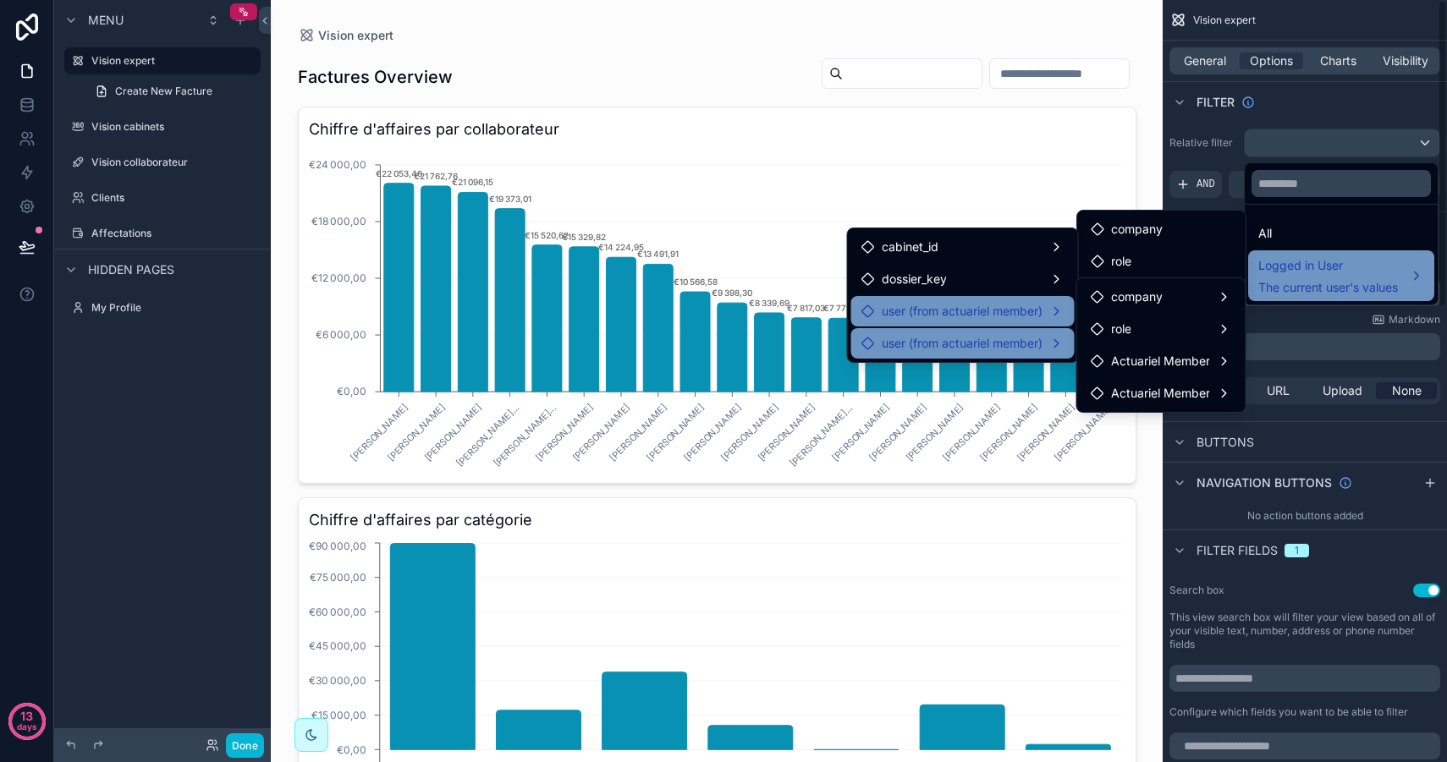
click at [1356, 289] on span "The current user's values" at bounding box center [1328, 287] width 140 height 17
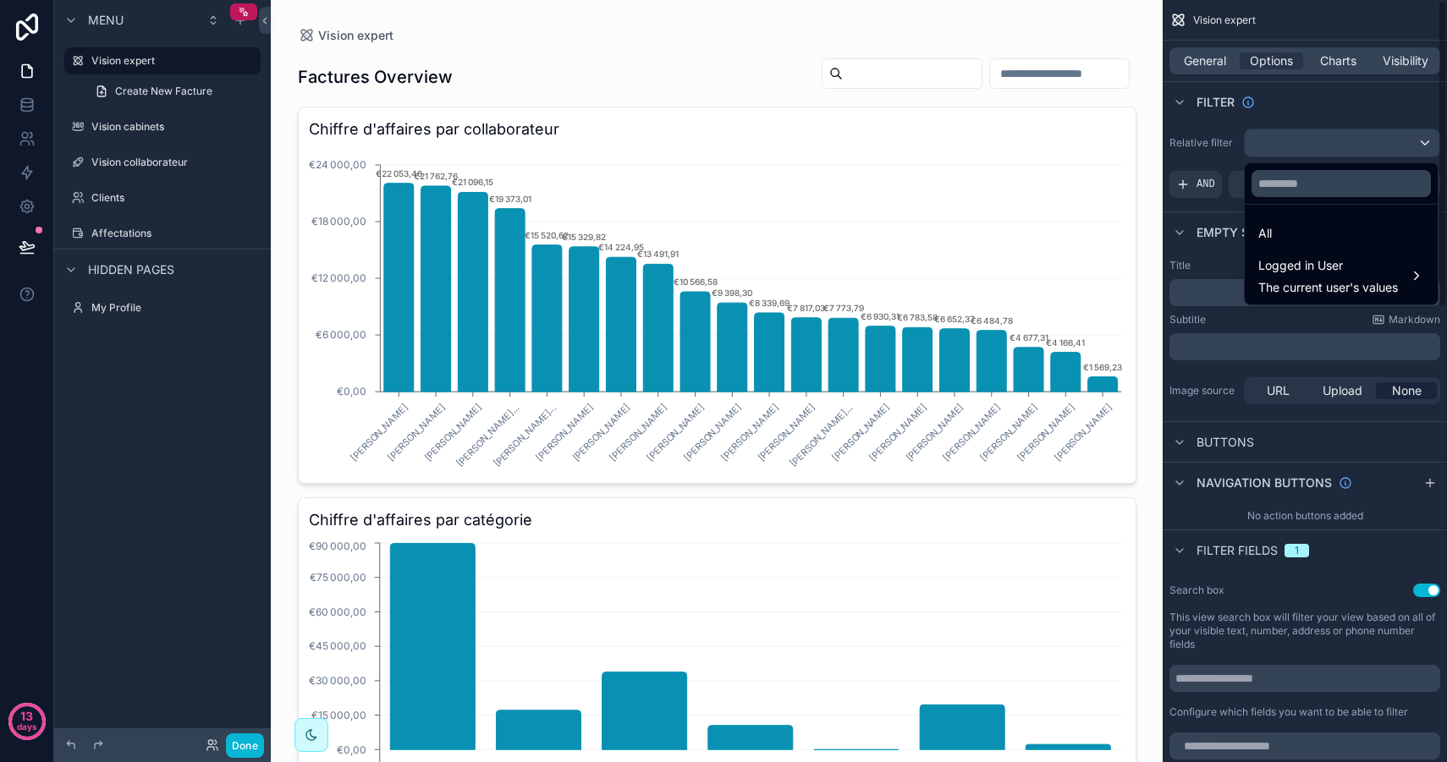
click at [1223, 169] on div "scrollable content" at bounding box center [723, 381] width 1447 height 762
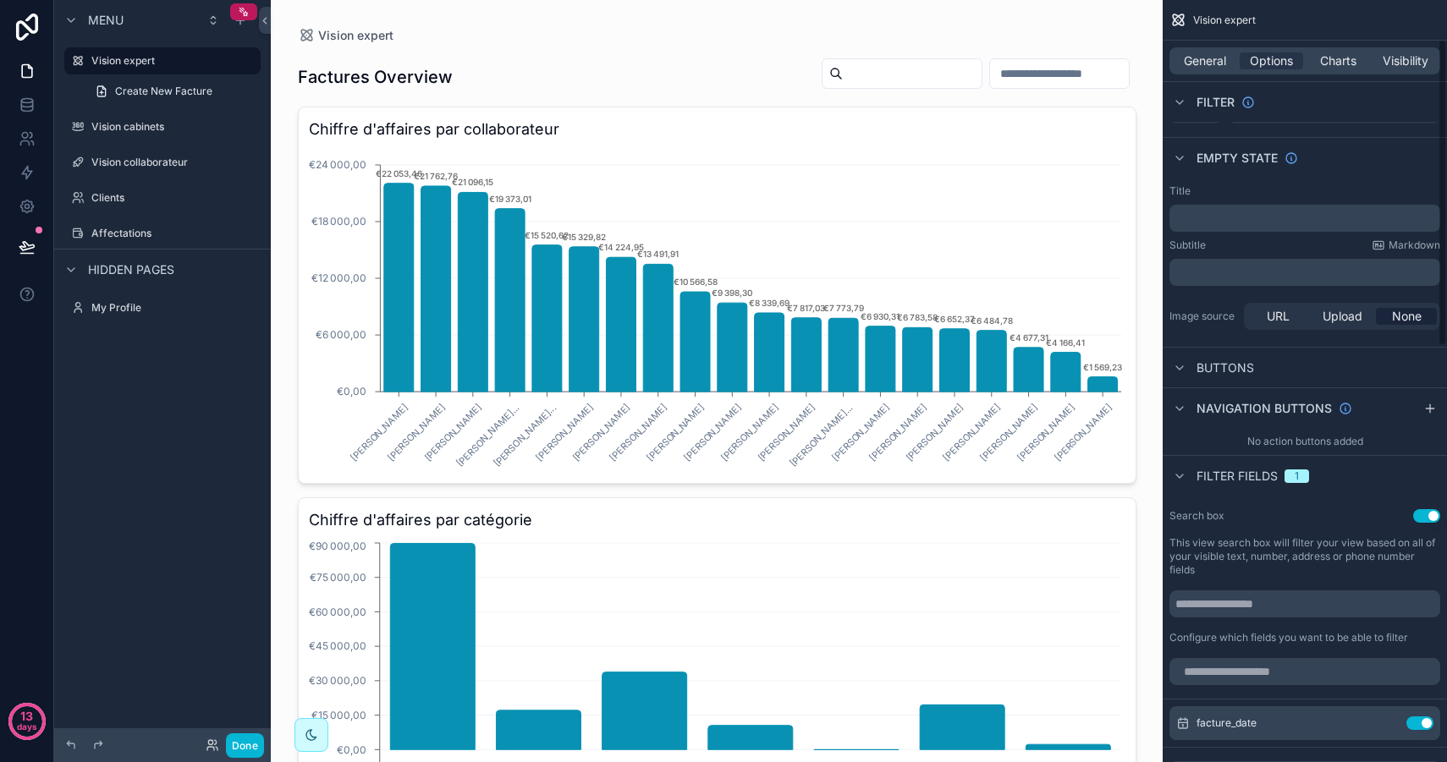
scroll to position [102, 0]
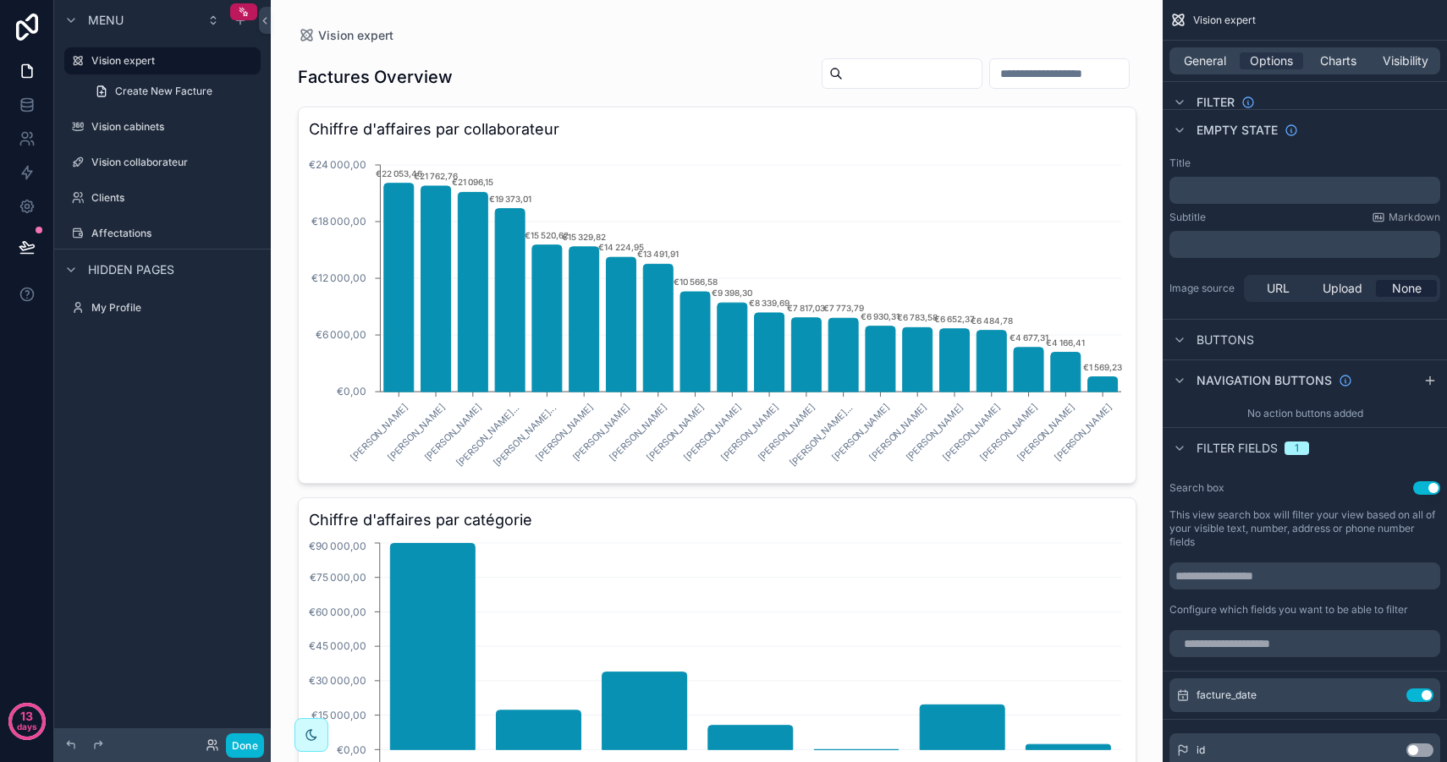
click at [1220, 349] on div "Buttons" at bounding box center [1211, 340] width 85 height 20
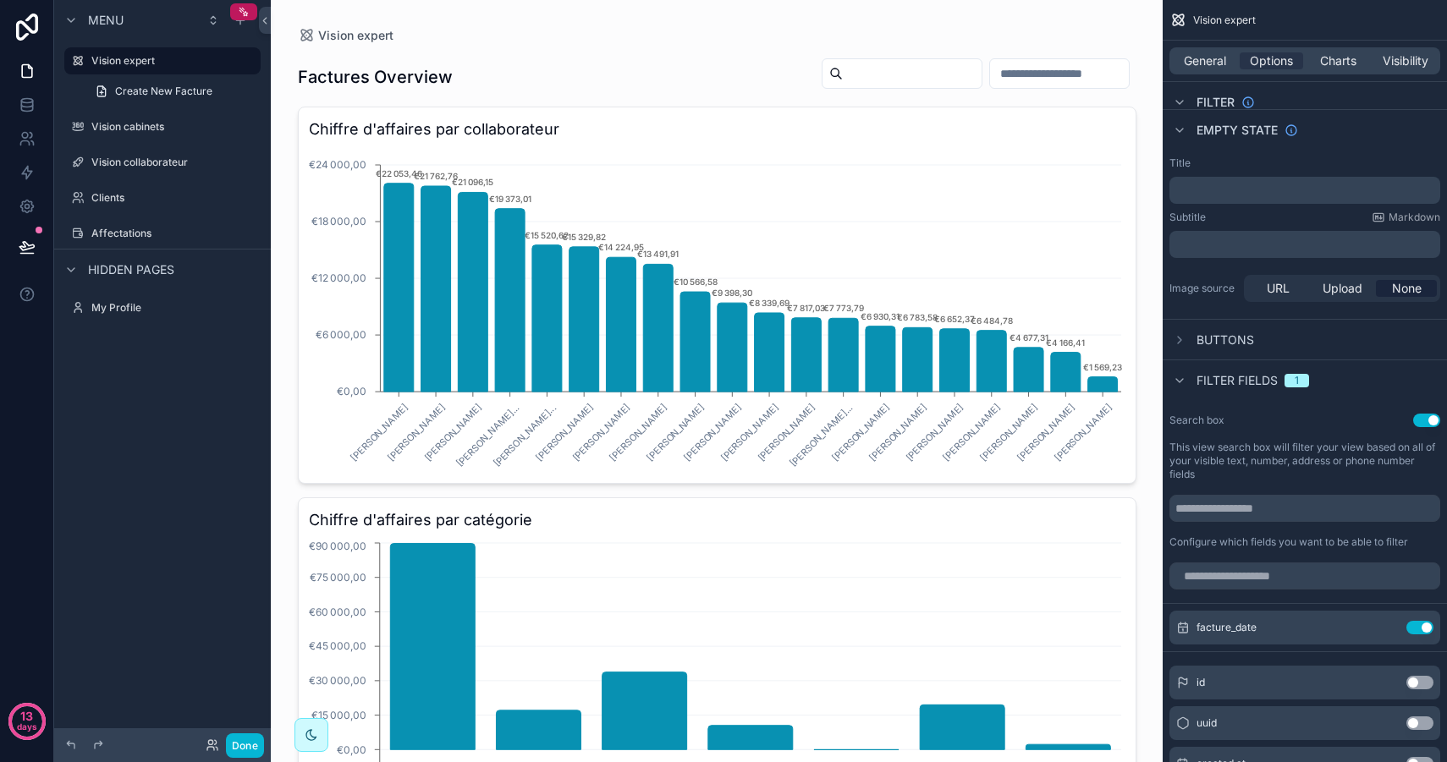
click at [1221, 343] on span "Buttons" at bounding box center [1225, 340] width 58 height 17
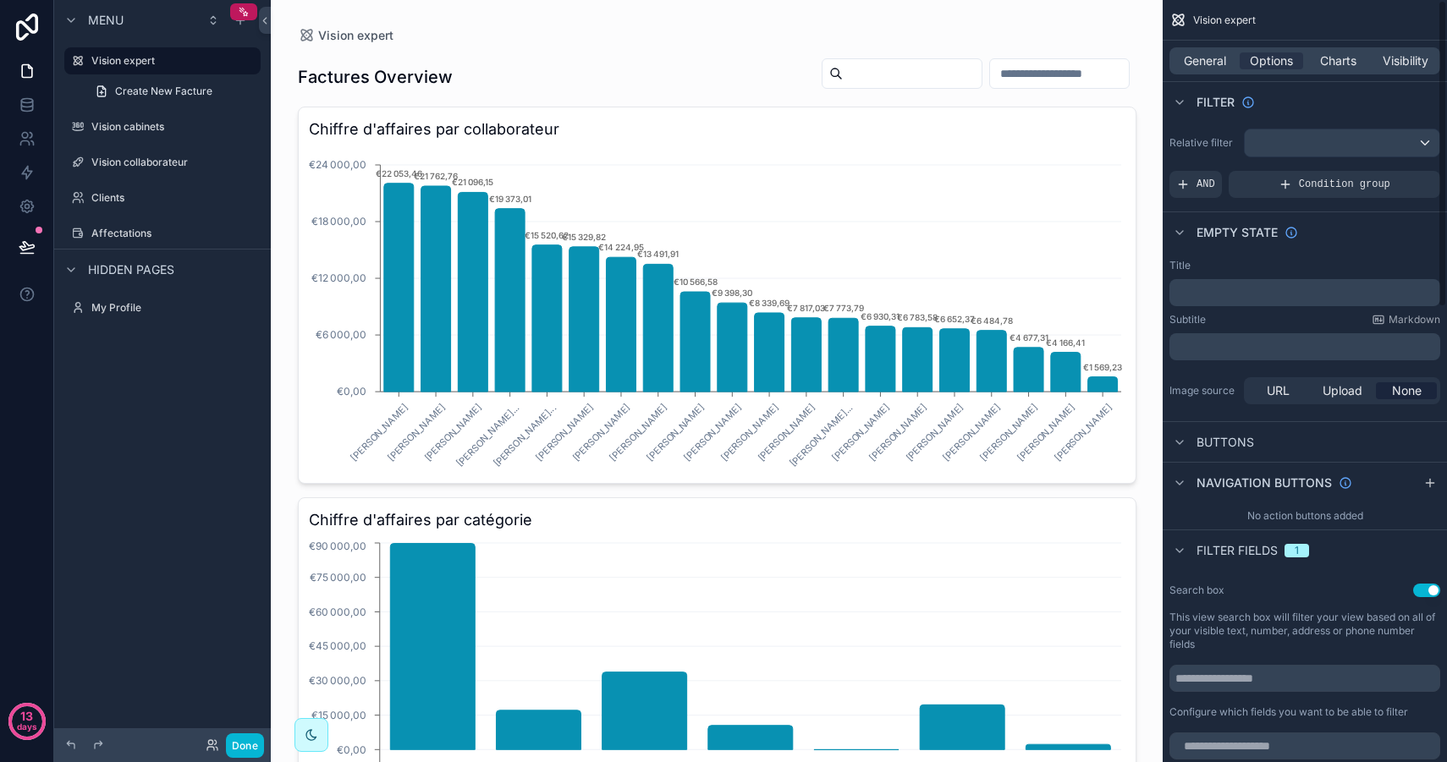
click at [1222, 341] on p "﻿" at bounding box center [1306, 347] width 261 height 14
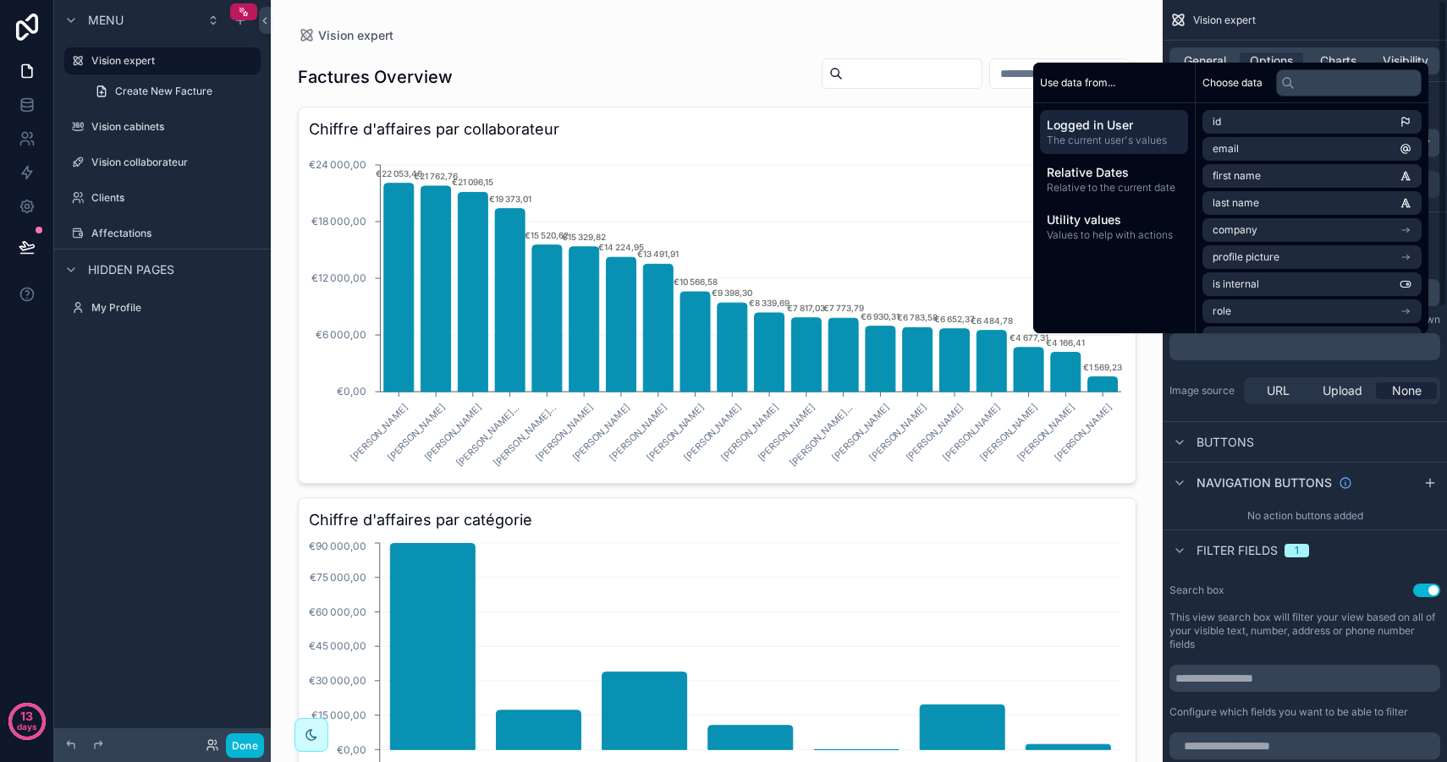
click at [1210, 450] on span "Buttons" at bounding box center [1225, 442] width 58 height 17
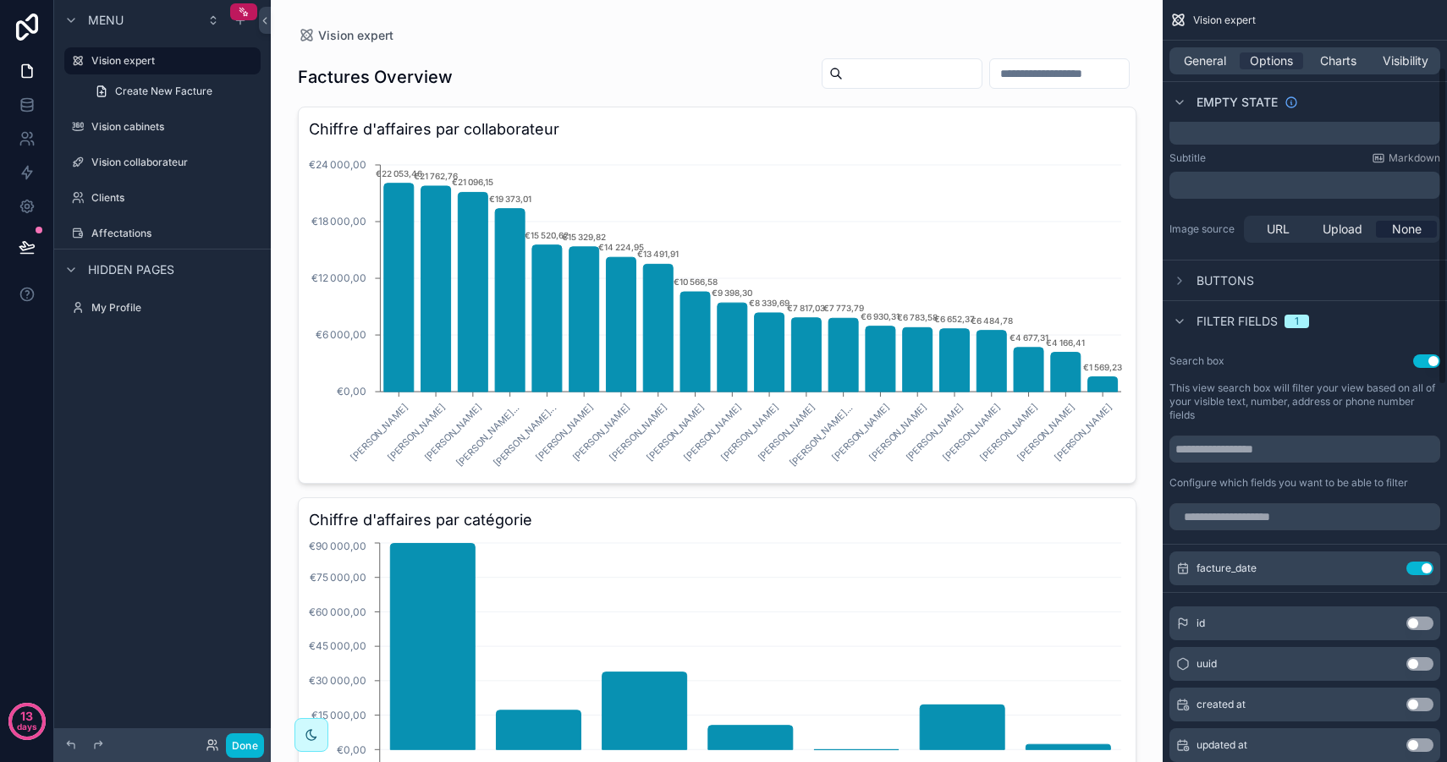
click at [1232, 271] on div "Buttons" at bounding box center [1211, 281] width 85 height 20
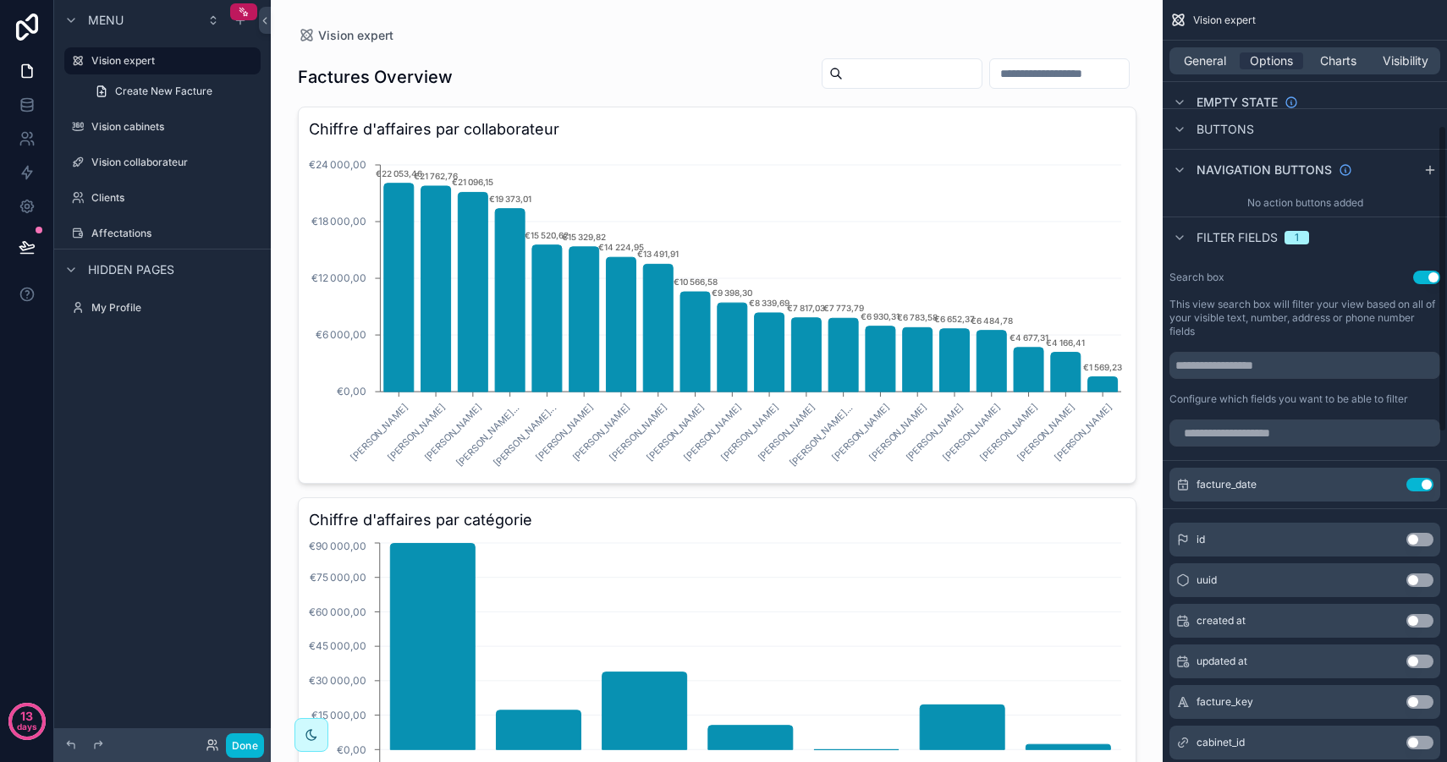
scroll to position [312, 0]
click at [1424, 483] on button "Use setting" at bounding box center [1419, 486] width 27 height 14
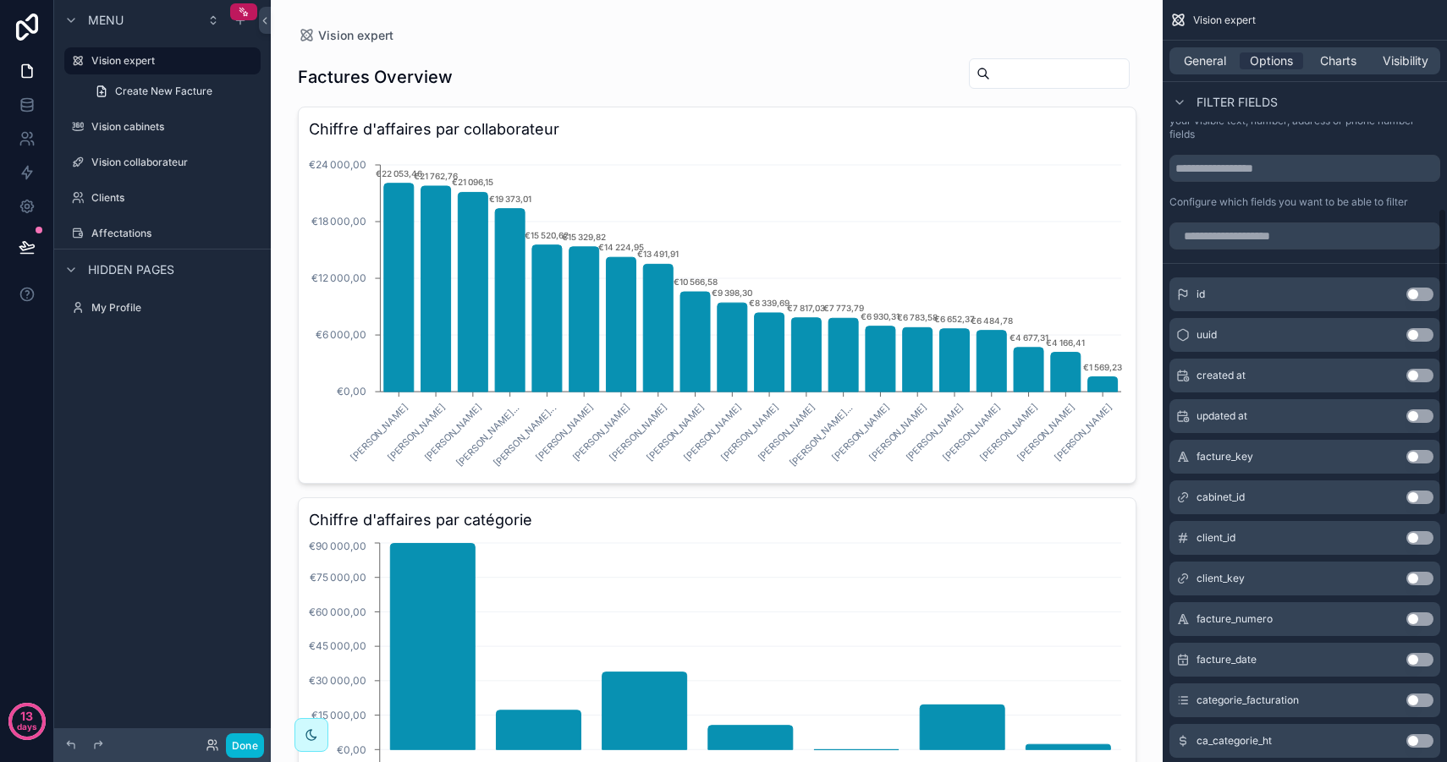
scroll to position [514, 0]
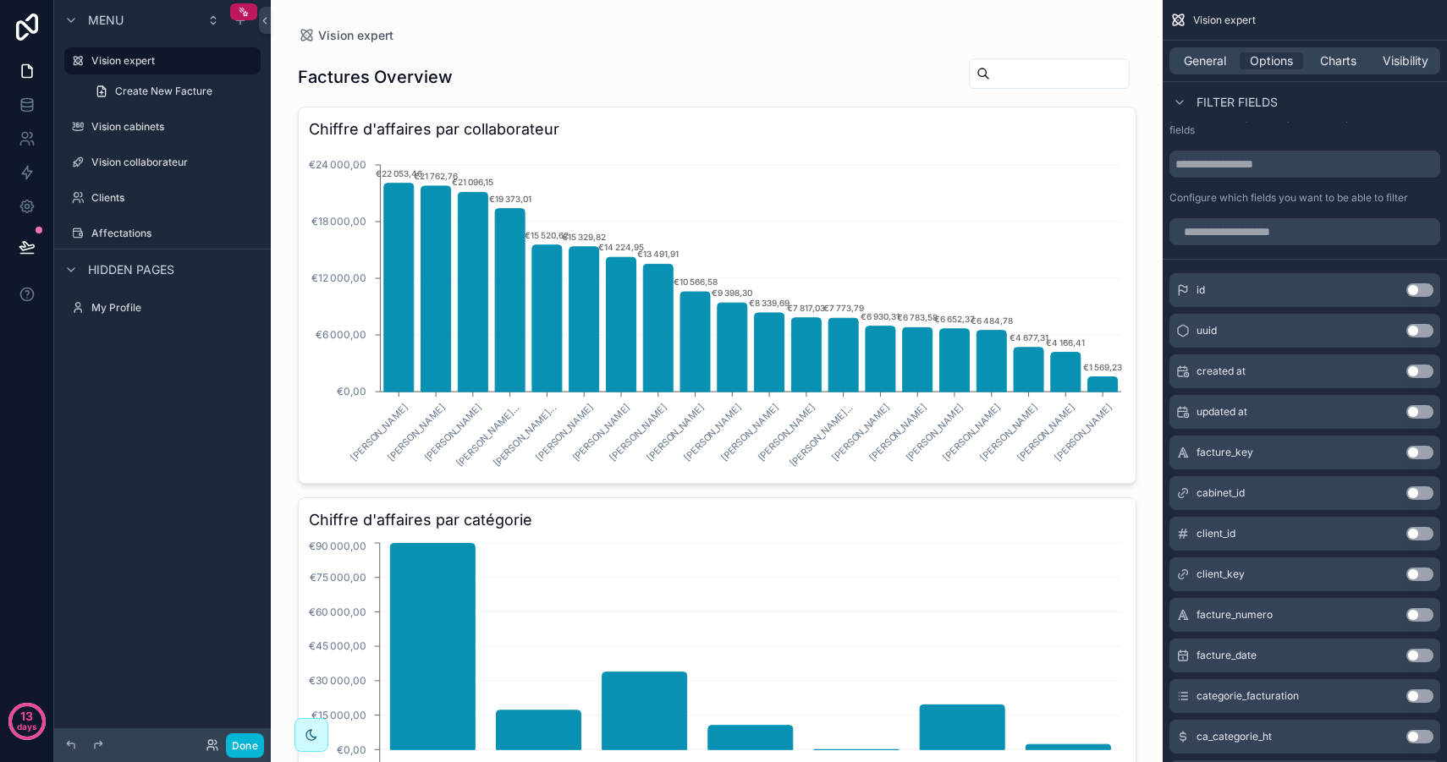
click at [1424, 656] on button "Use setting" at bounding box center [1419, 656] width 27 height 14
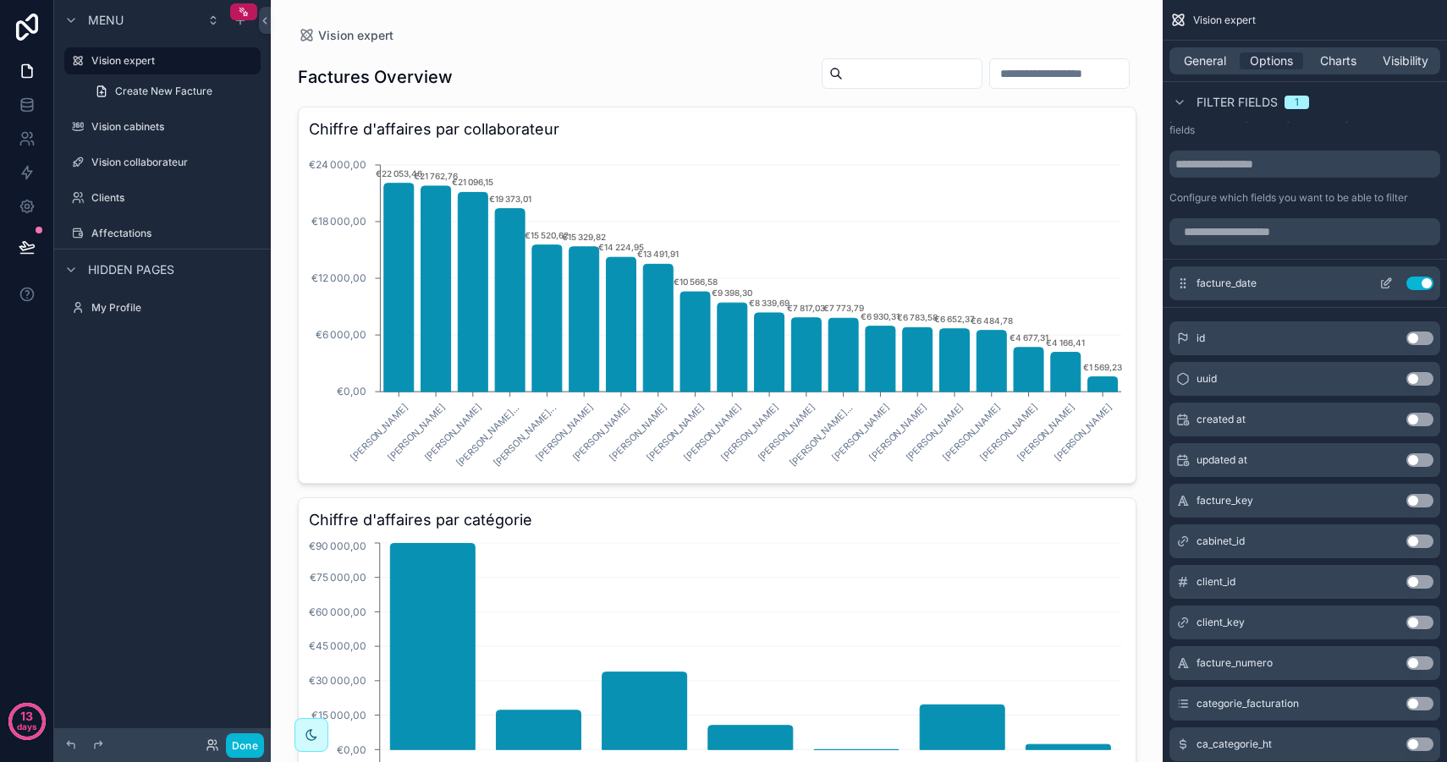
click at [1388, 284] on icon "scrollable content" at bounding box center [1386, 284] width 14 height 14
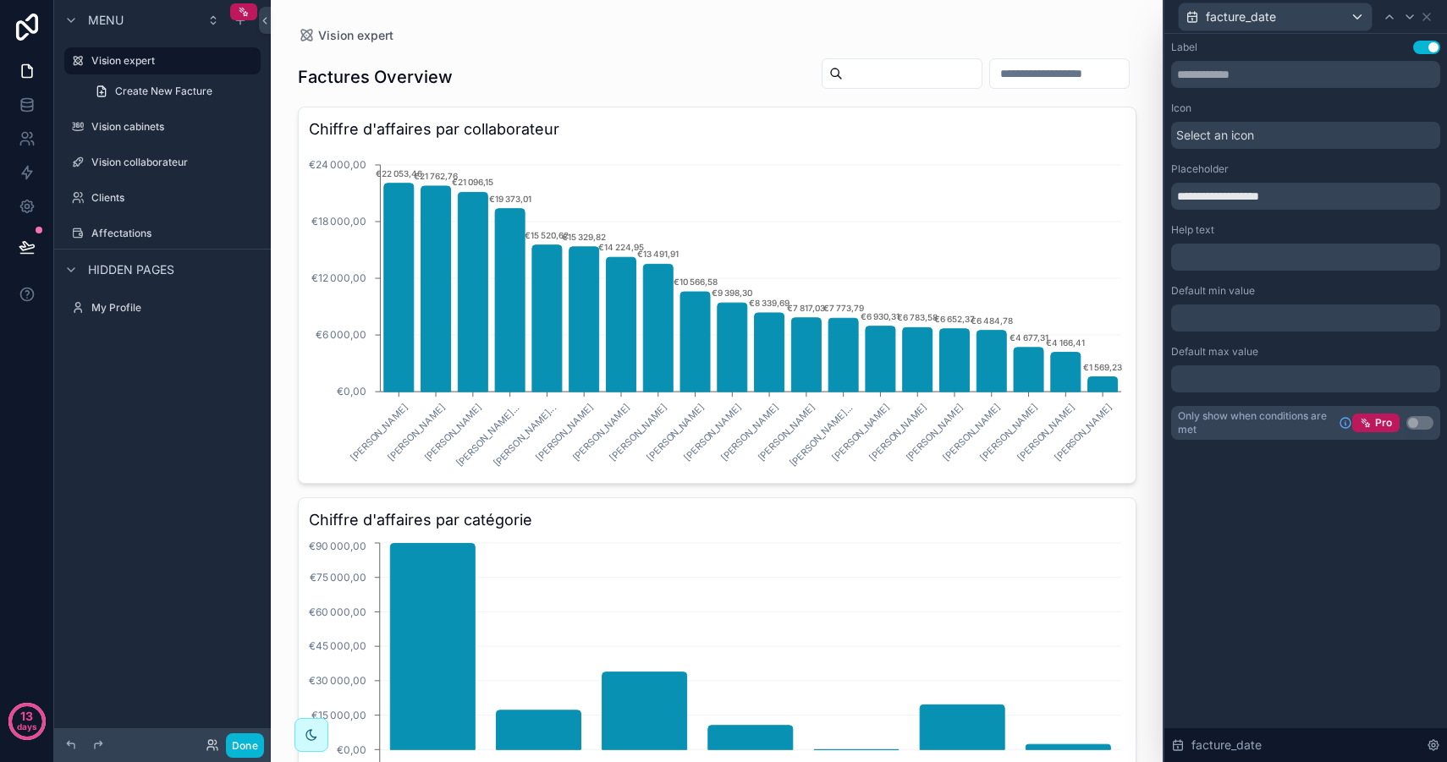
click at [1233, 312] on div at bounding box center [1305, 318] width 269 height 27
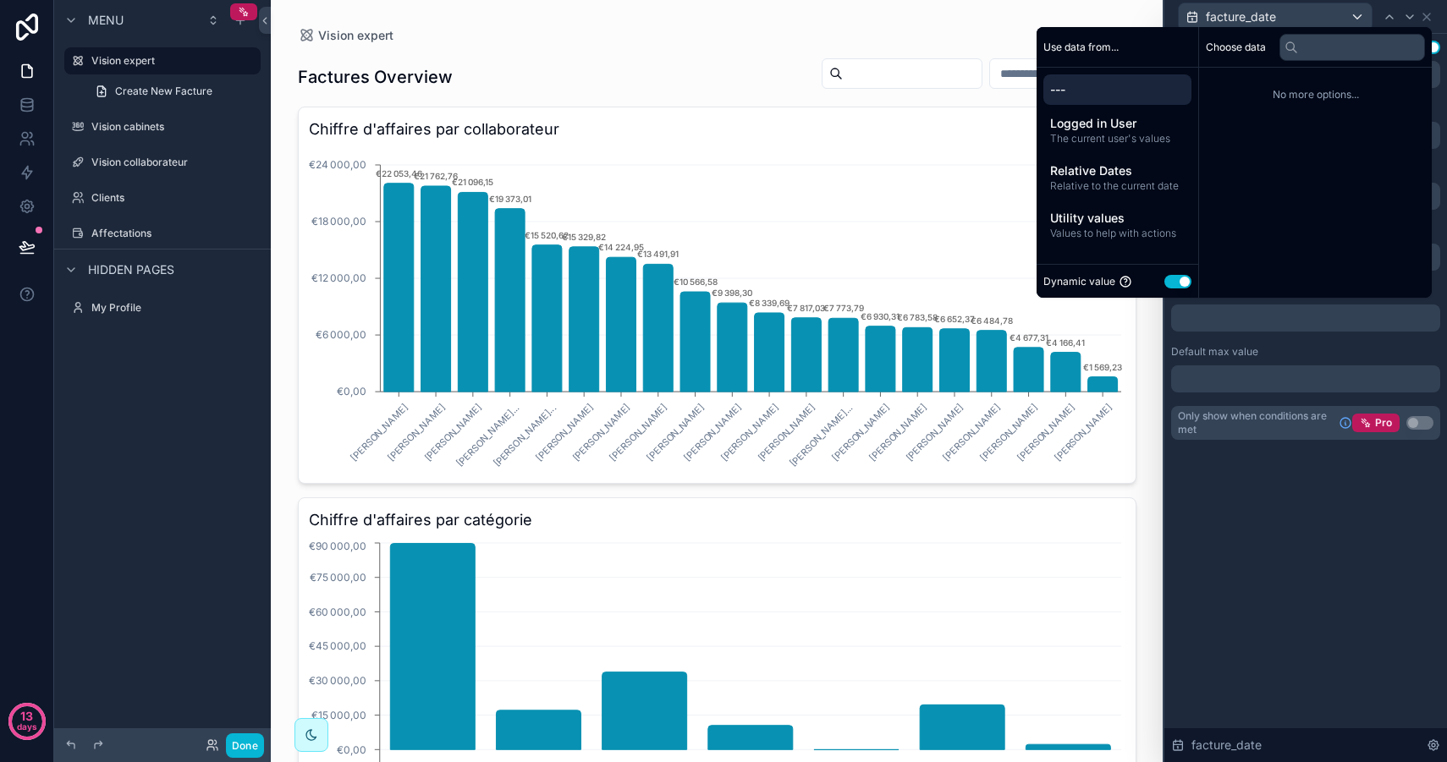
click at [1223, 317] on div at bounding box center [1305, 318] width 269 height 27
click at [1169, 280] on button "Use setting" at bounding box center [1177, 282] width 27 height 14
select select "****"
select select "*"
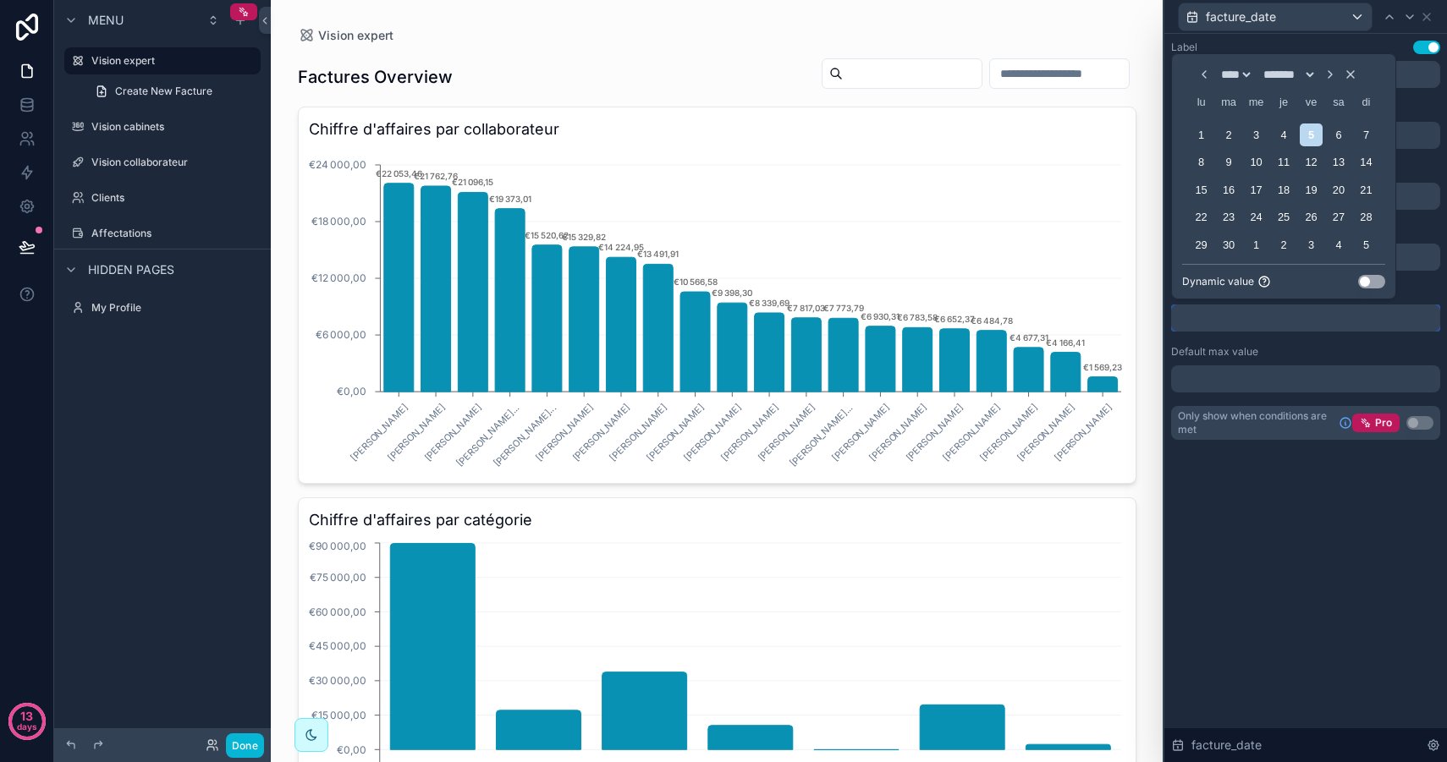
click at [1210, 324] on input "text" at bounding box center [1305, 318] width 269 height 27
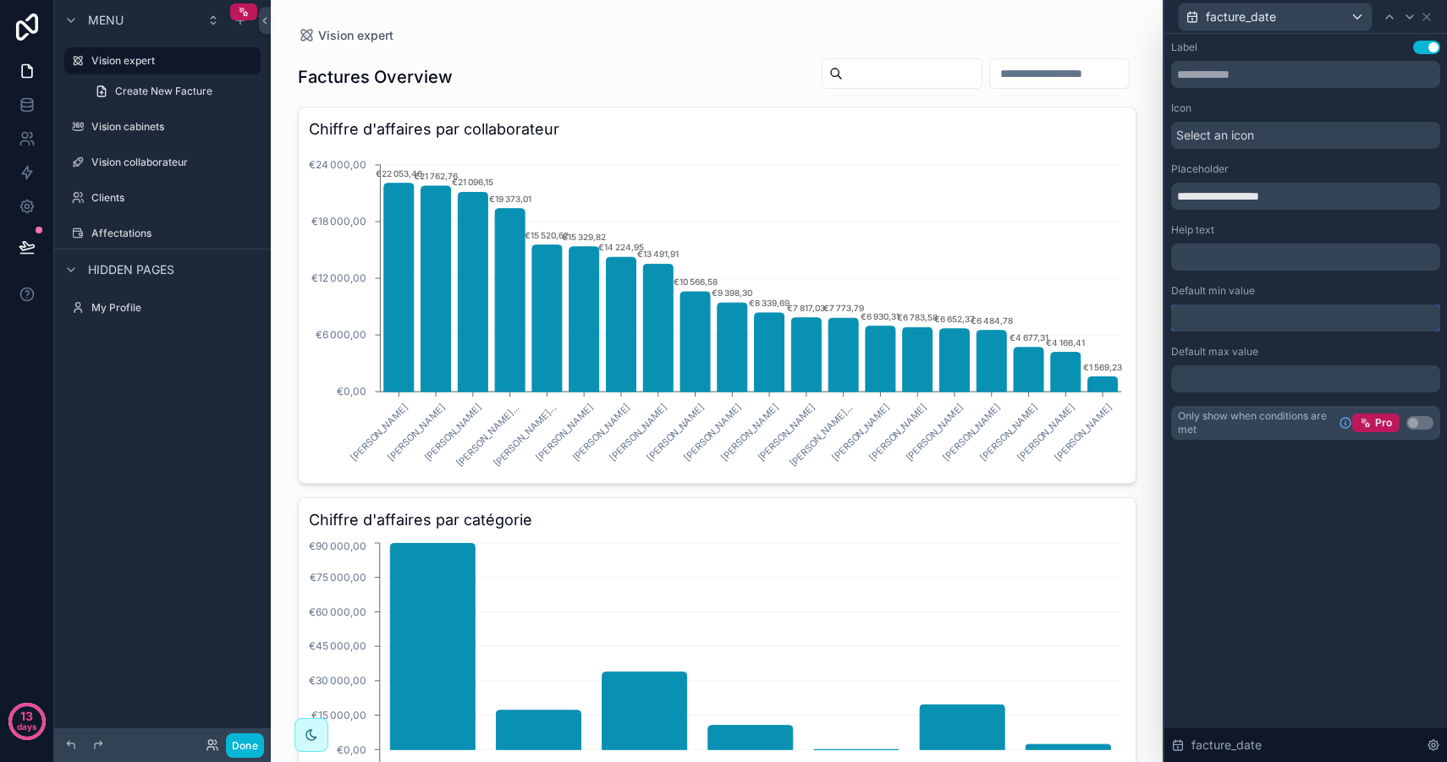
select select "****"
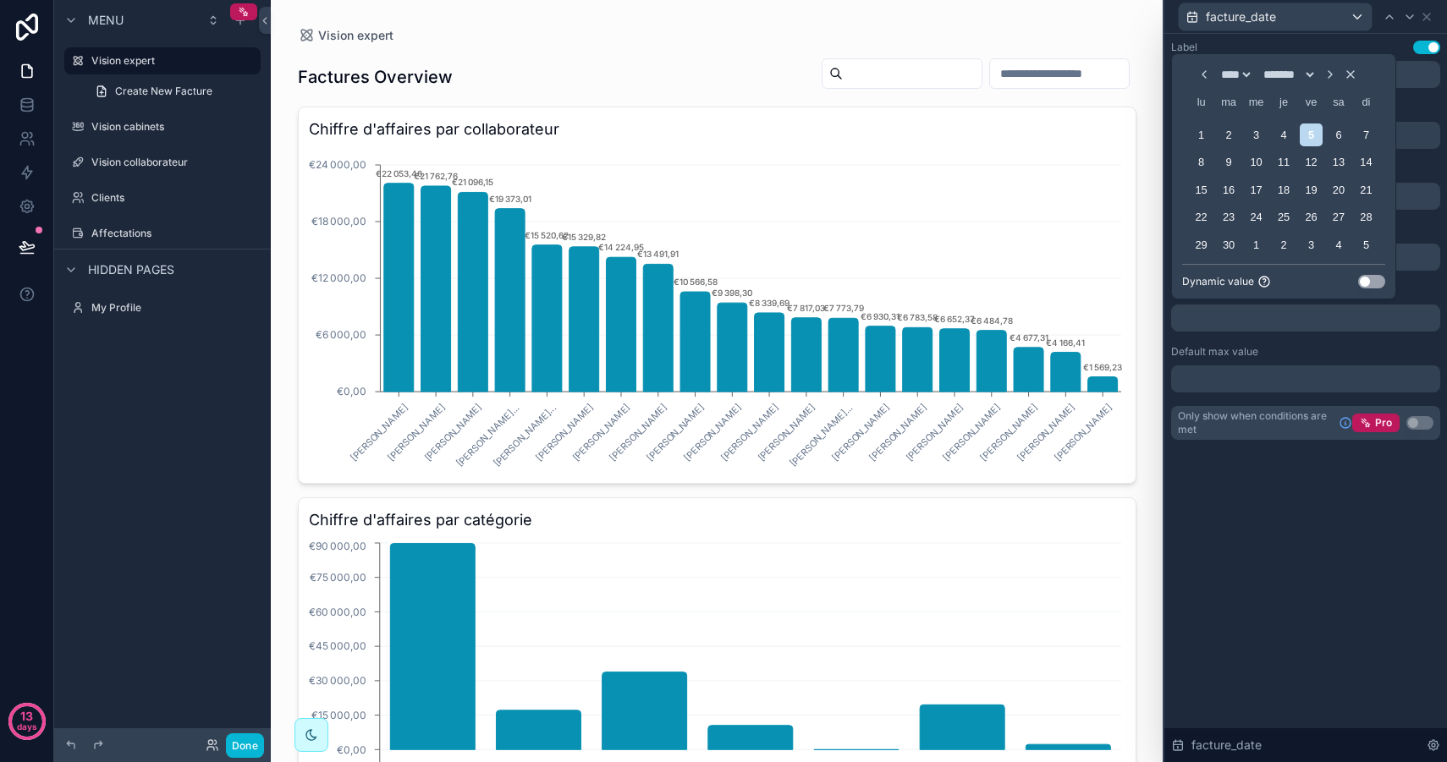
click at [1197, 77] on icon "Choose Date" at bounding box center [1204, 75] width 14 height 14
select select "*"
click at [1222, 132] on div "1" at bounding box center [1228, 135] width 23 height 23
type input "**********"
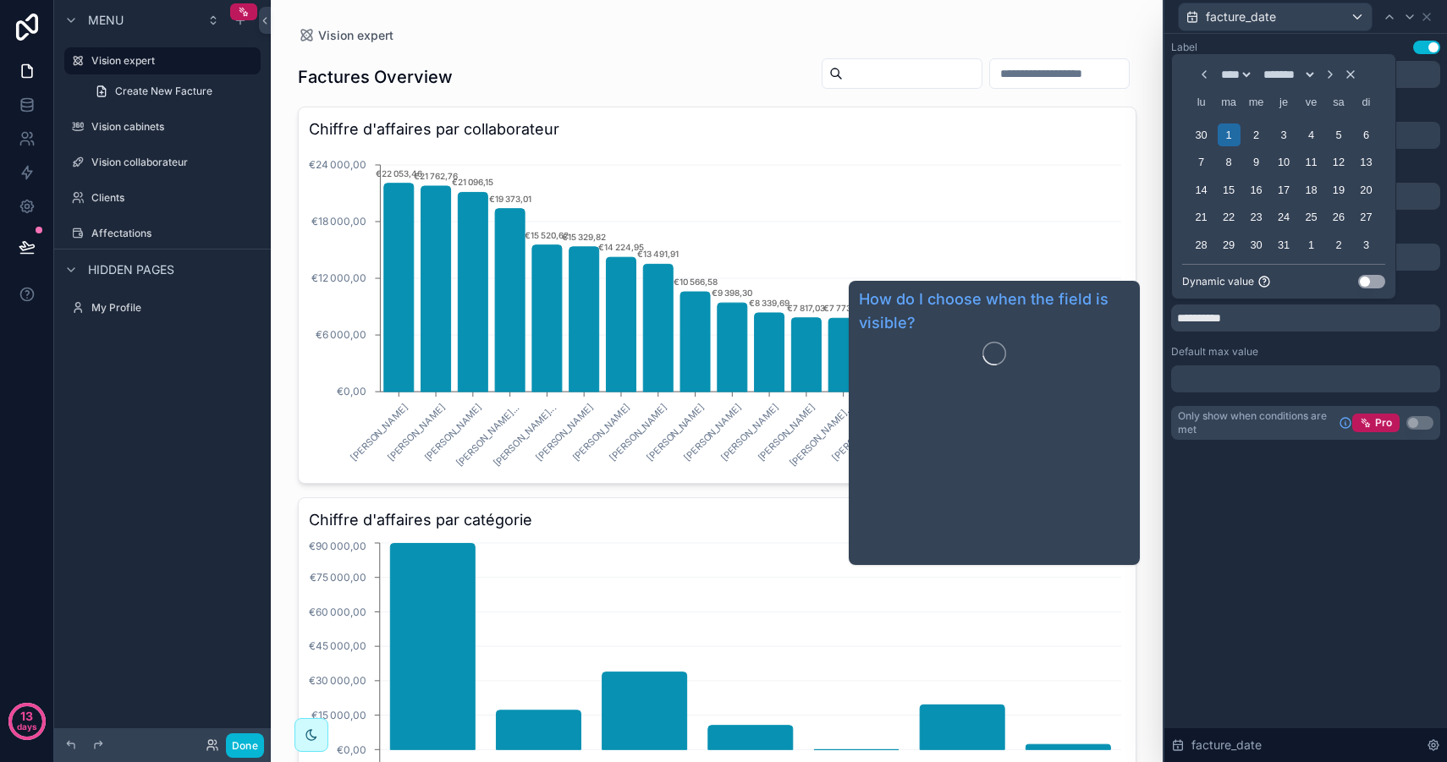
click at [1250, 423] on span "Only show when conditions are met" at bounding box center [1255, 422] width 154 height 27
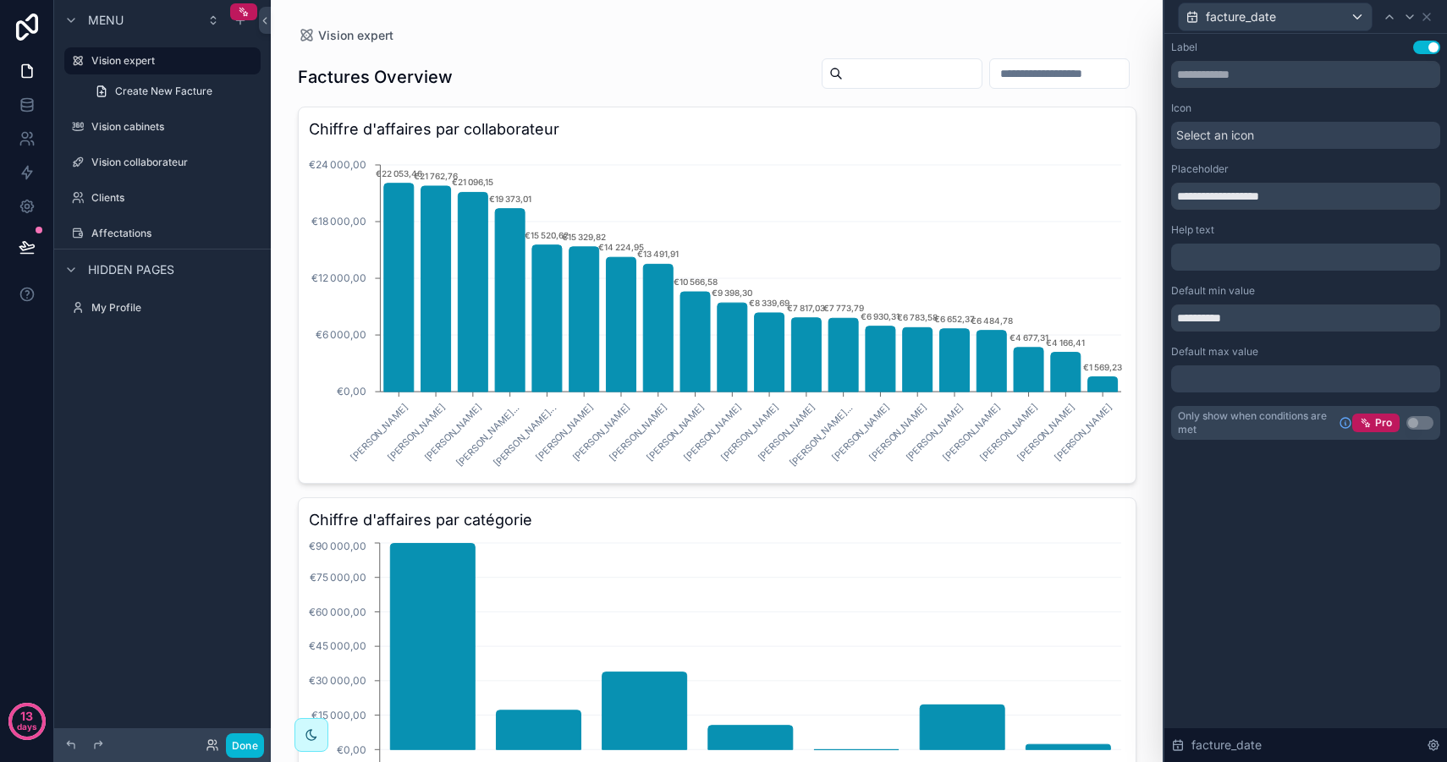
click at [1244, 374] on div at bounding box center [1305, 378] width 269 height 27
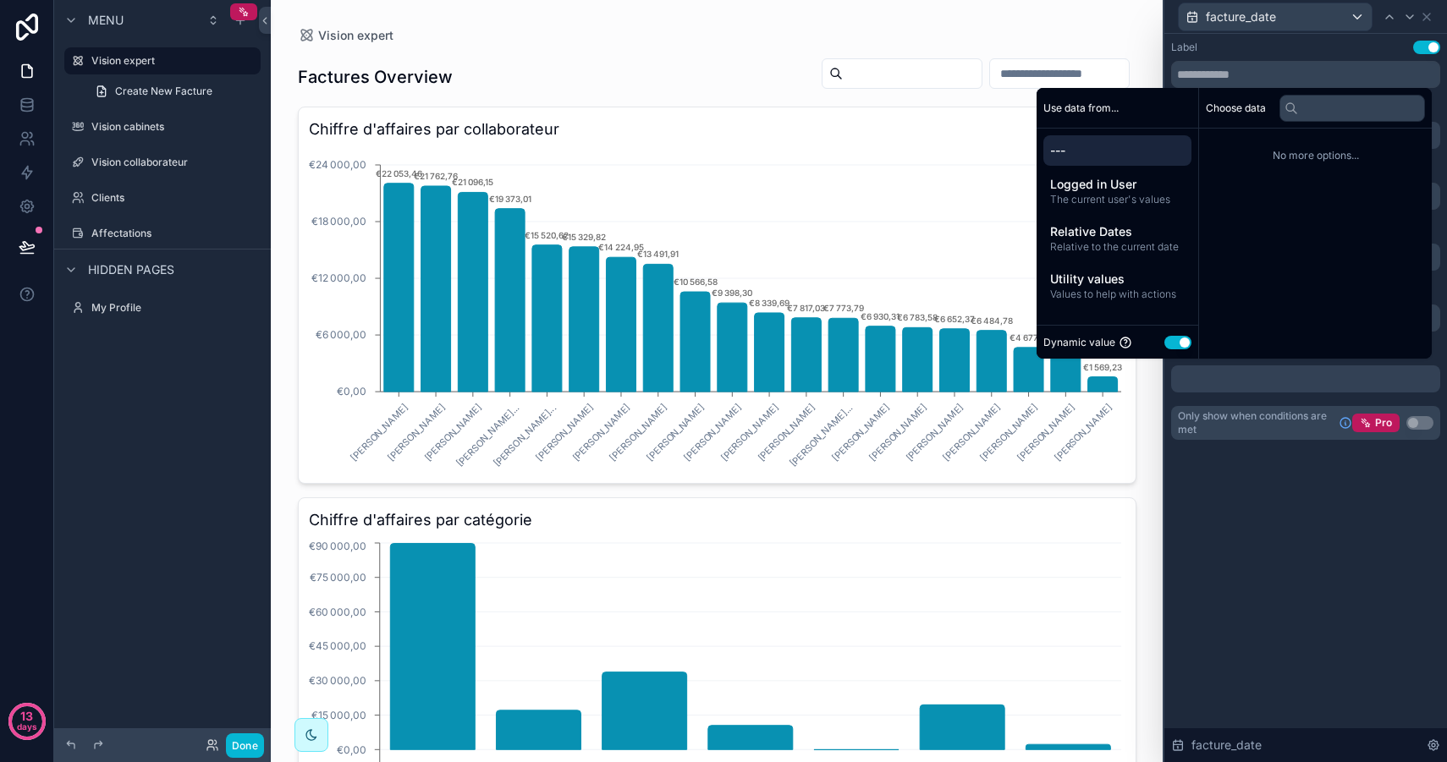
click at [1168, 342] on button "Use setting" at bounding box center [1177, 343] width 27 height 14
select select "****"
select select "*"
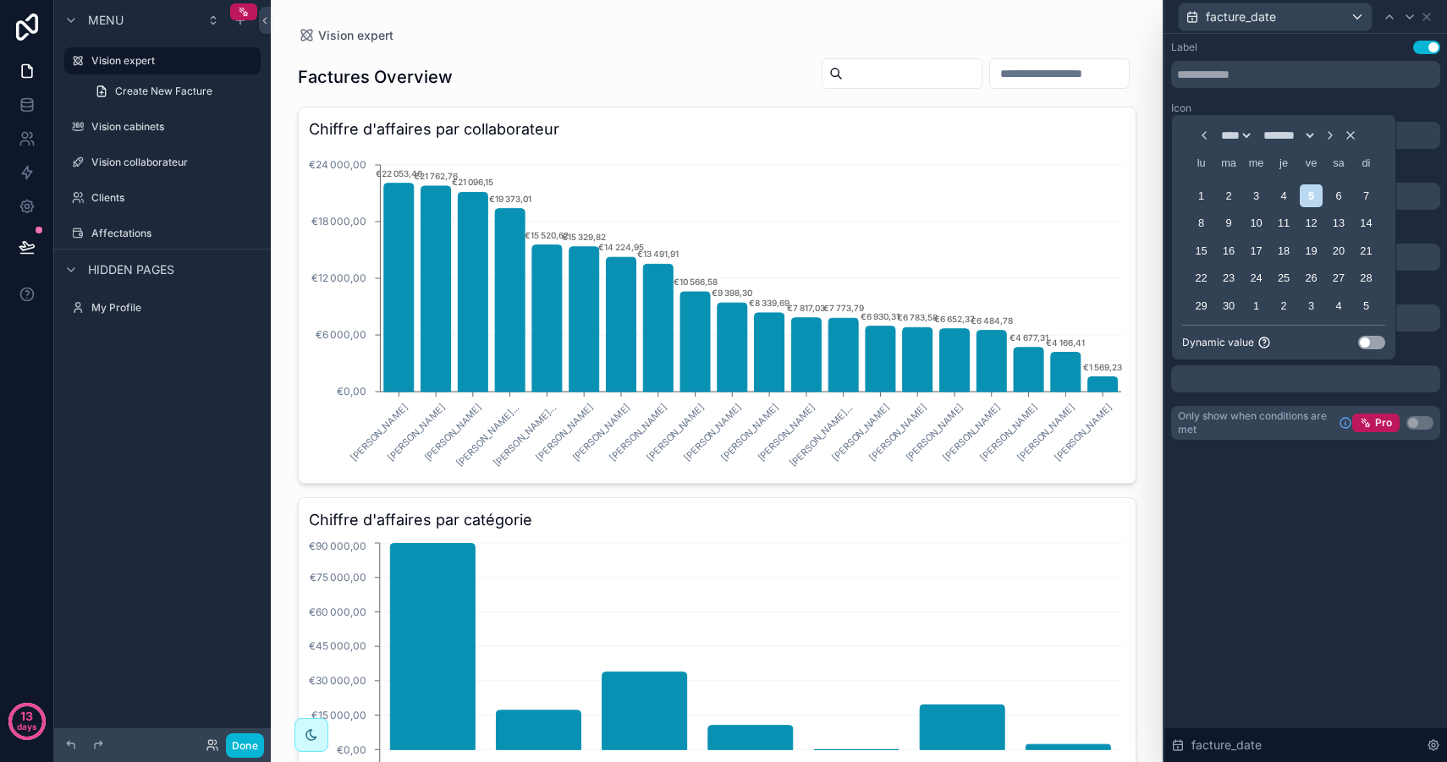
click at [881, 79] on input "scrollable content" at bounding box center [912, 74] width 139 height 24
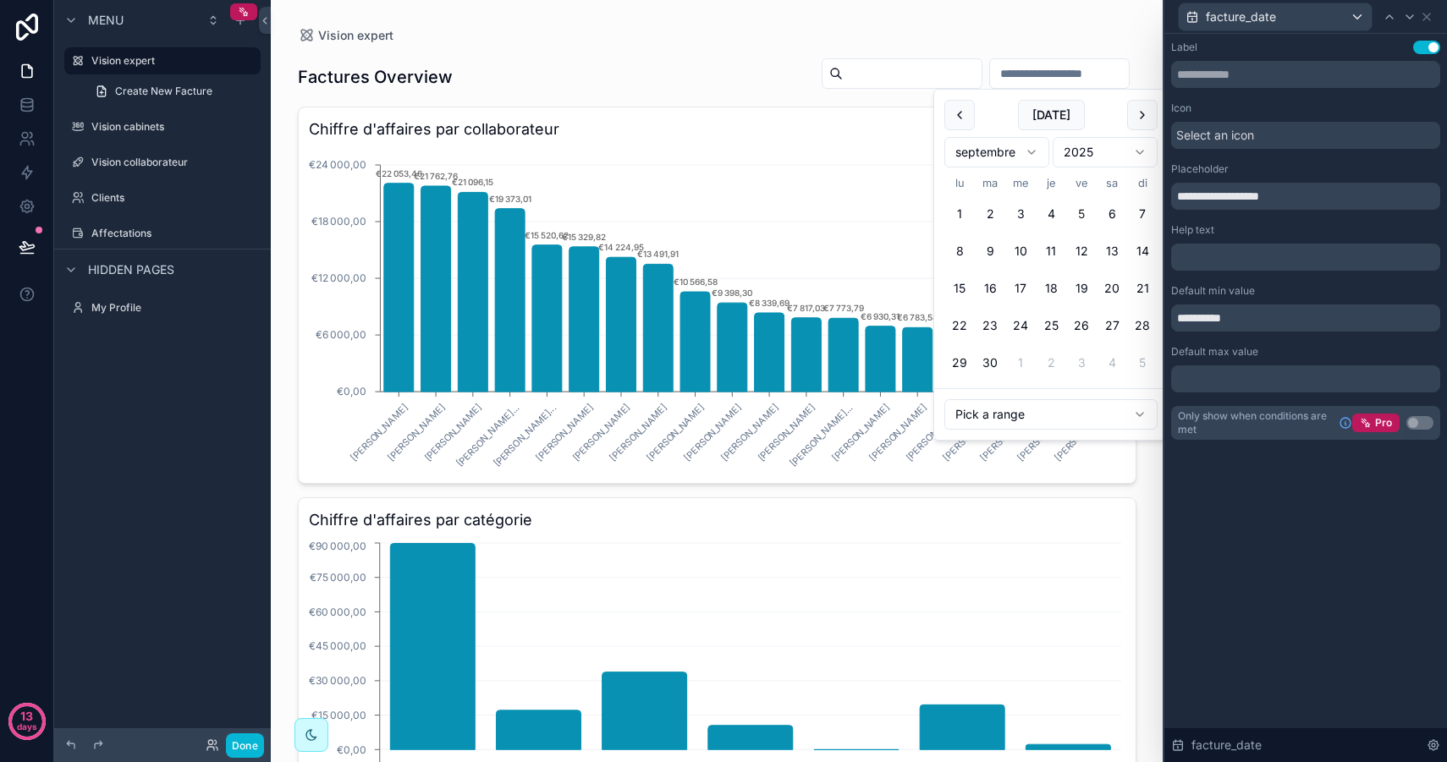
click at [1001, 74] on input "scrollable content" at bounding box center [1059, 74] width 139 height 24
click at [994, 421] on html "**********" at bounding box center [723, 381] width 1447 height 762
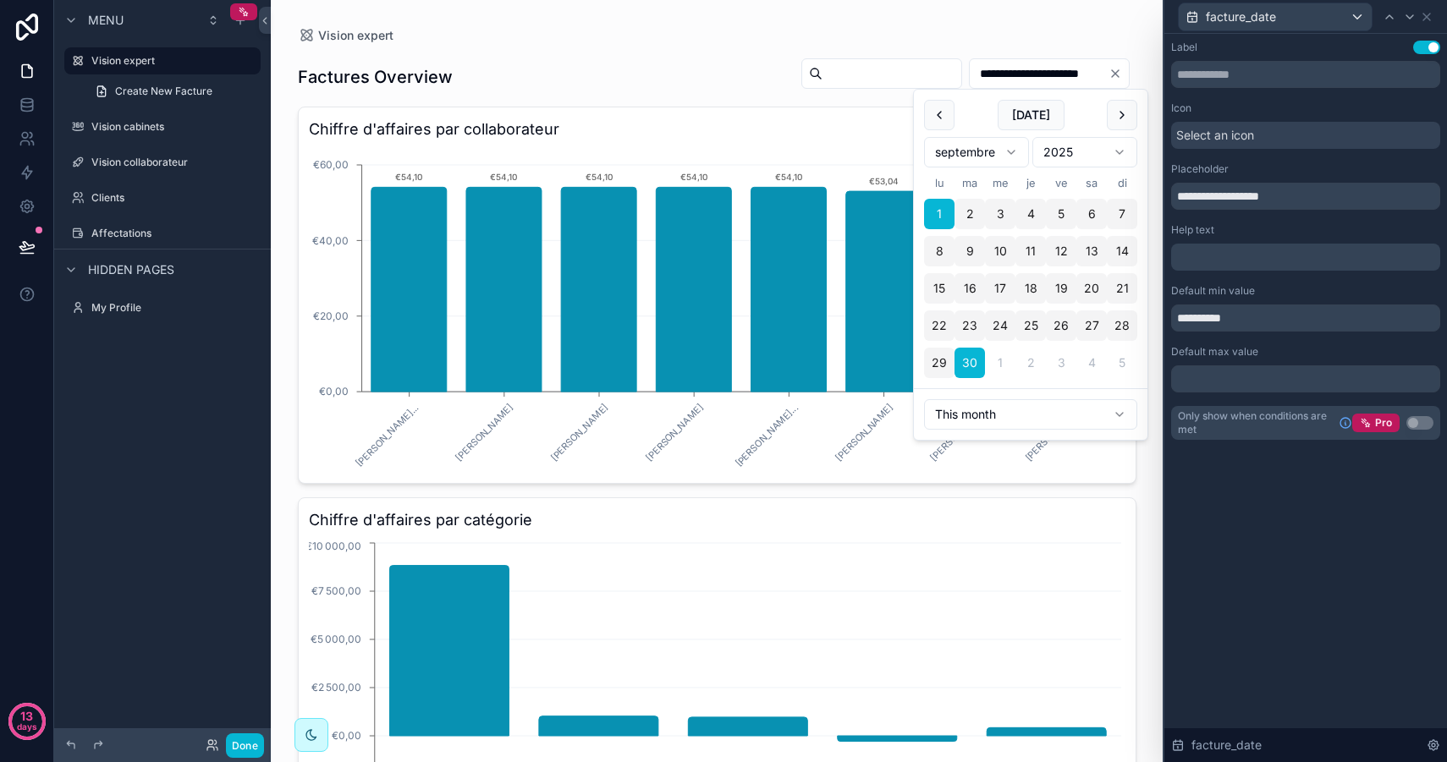
click at [990, 414] on html "**********" at bounding box center [723, 381] width 1447 height 762
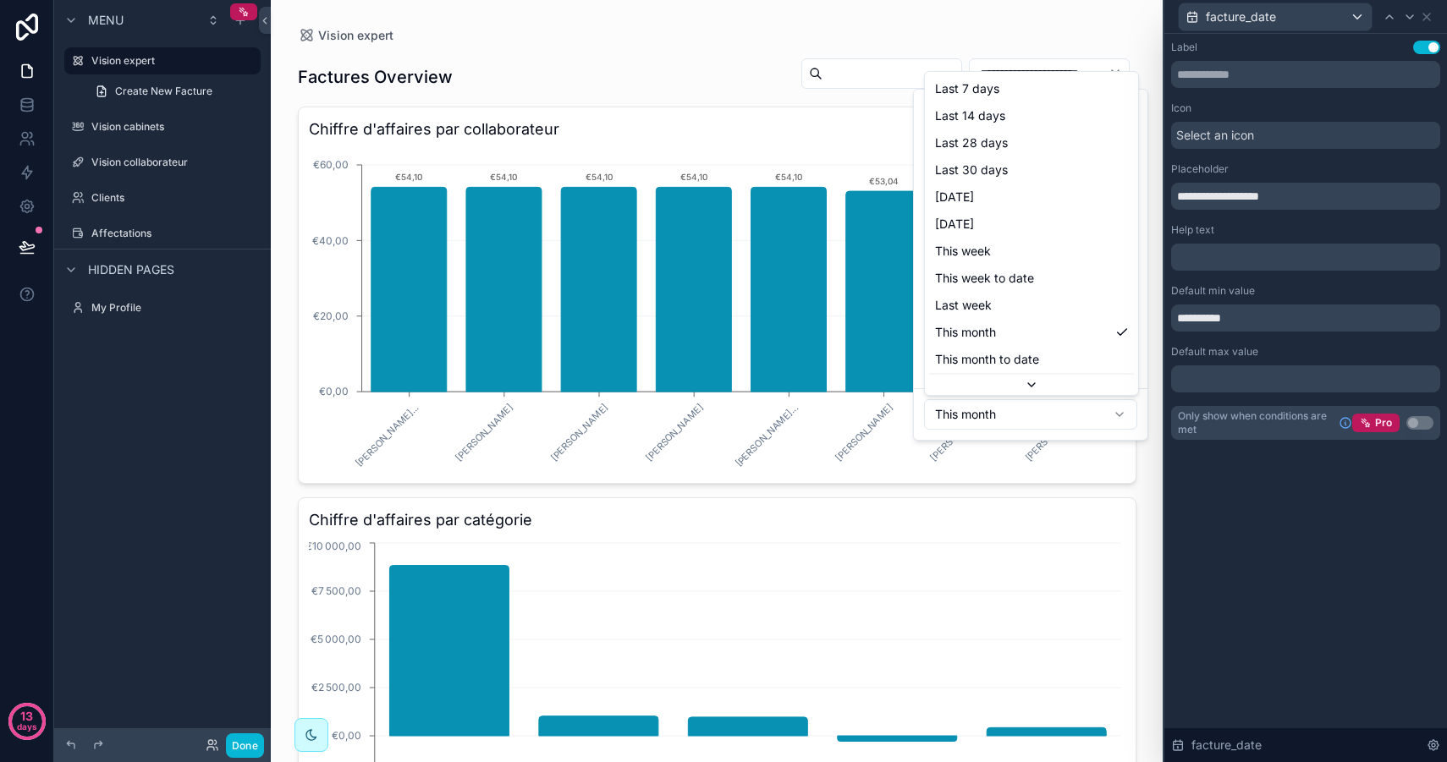
scroll to position [46, 0]
type input "**********"
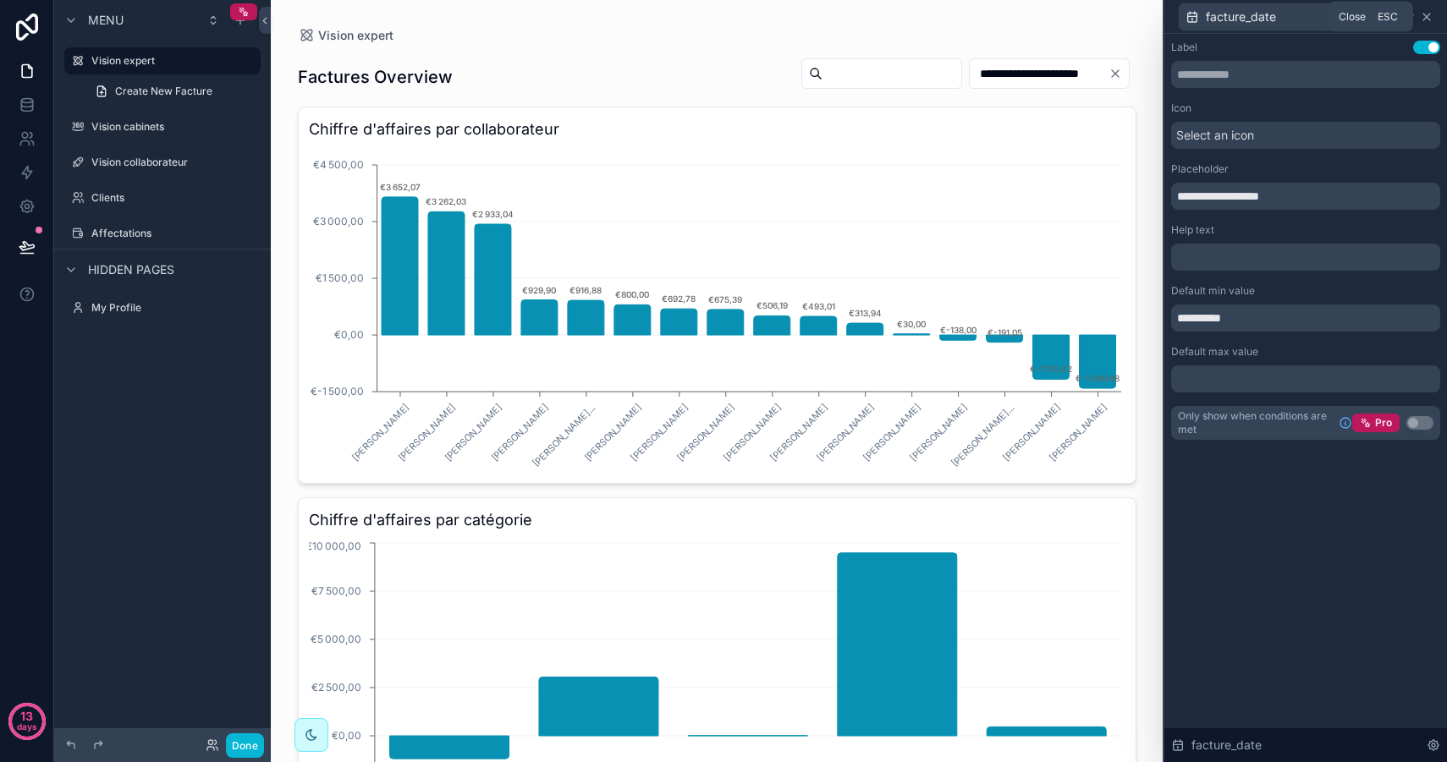
click at [1427, 12] on icon at bounding box center [1426, 17] width 14 height 14
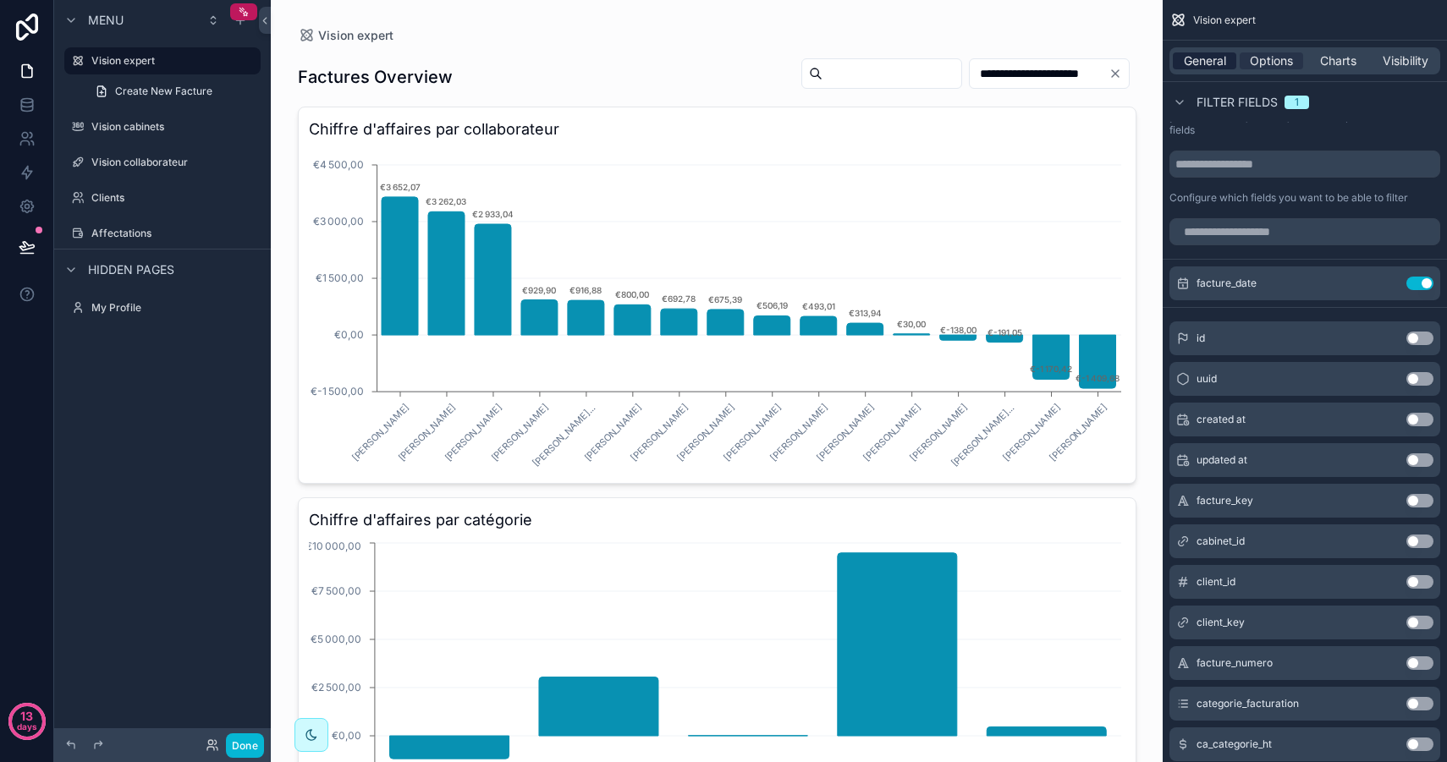
click at [1219, 56] on span "General" at bounding box center [1204, 60] width 42 height 17
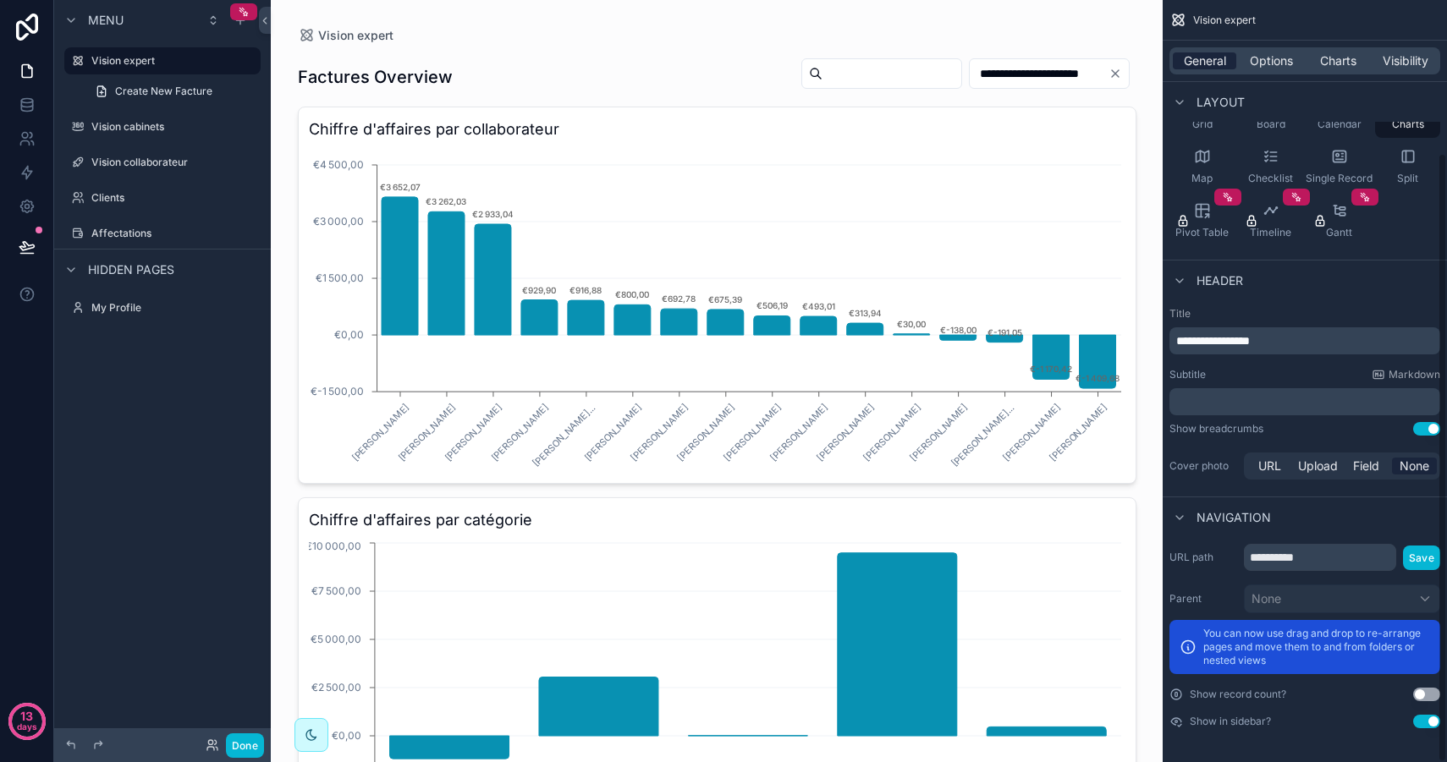
scroll to position [190, 0]
click at [1345, 61] on span "Charts" at bounding box center [1338, 60] width 36 height 17
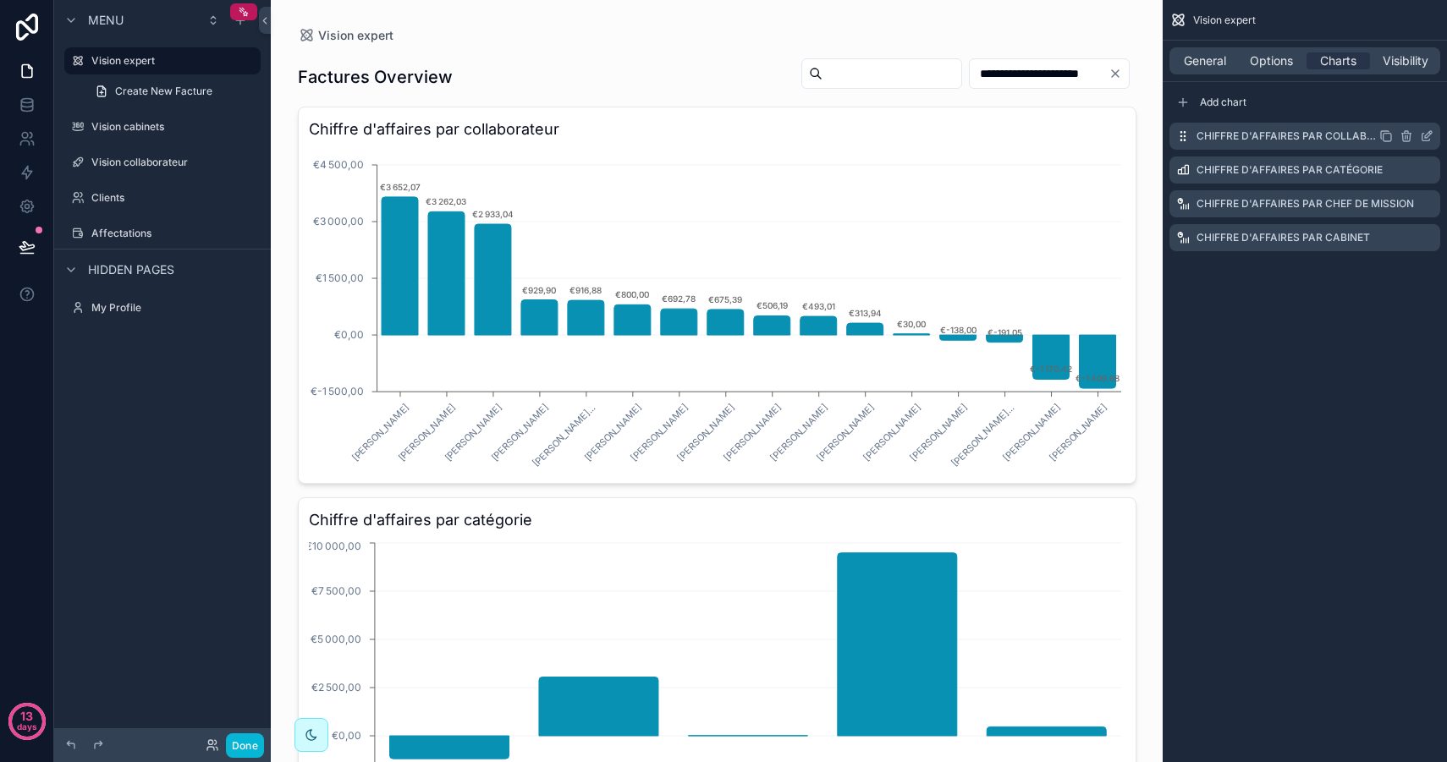
click at [1425, 134] on icon "scrollable content" at bounding box center [1428, 134] width 7 height 7
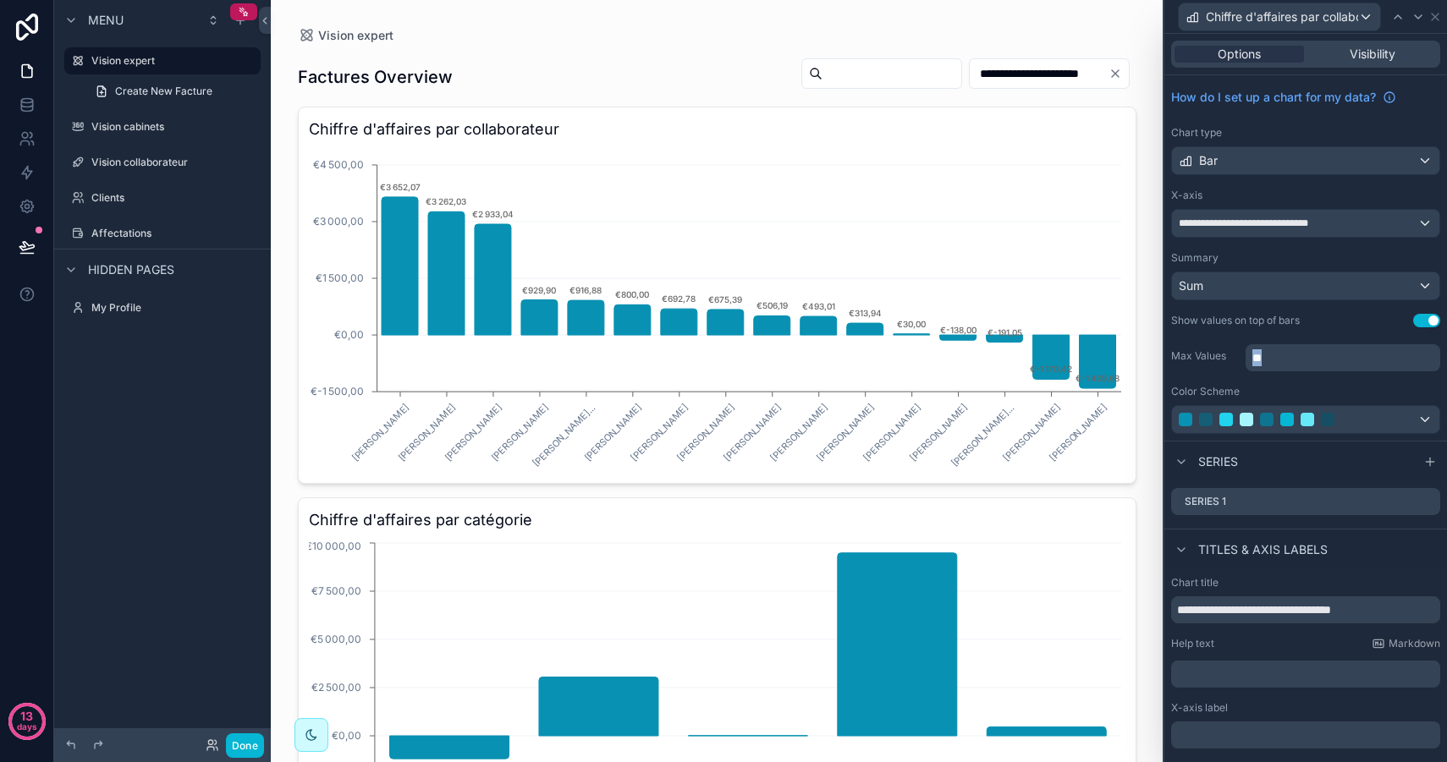
drag, startPoint x: 1298, startPoint y: 357, endPoint x: 1176, endPoint y: 347, distance: 122.2
click at [1176, 347] on div "Max Values **" at bounding box center [1305, 356] width 269 height 30
click at [1221, 360] on label "Max Values" at bounding box center [1205, 356] width 68 height 14
click at [1426, 503] on icon at bounding box center [1428, 500] width 7 height 7
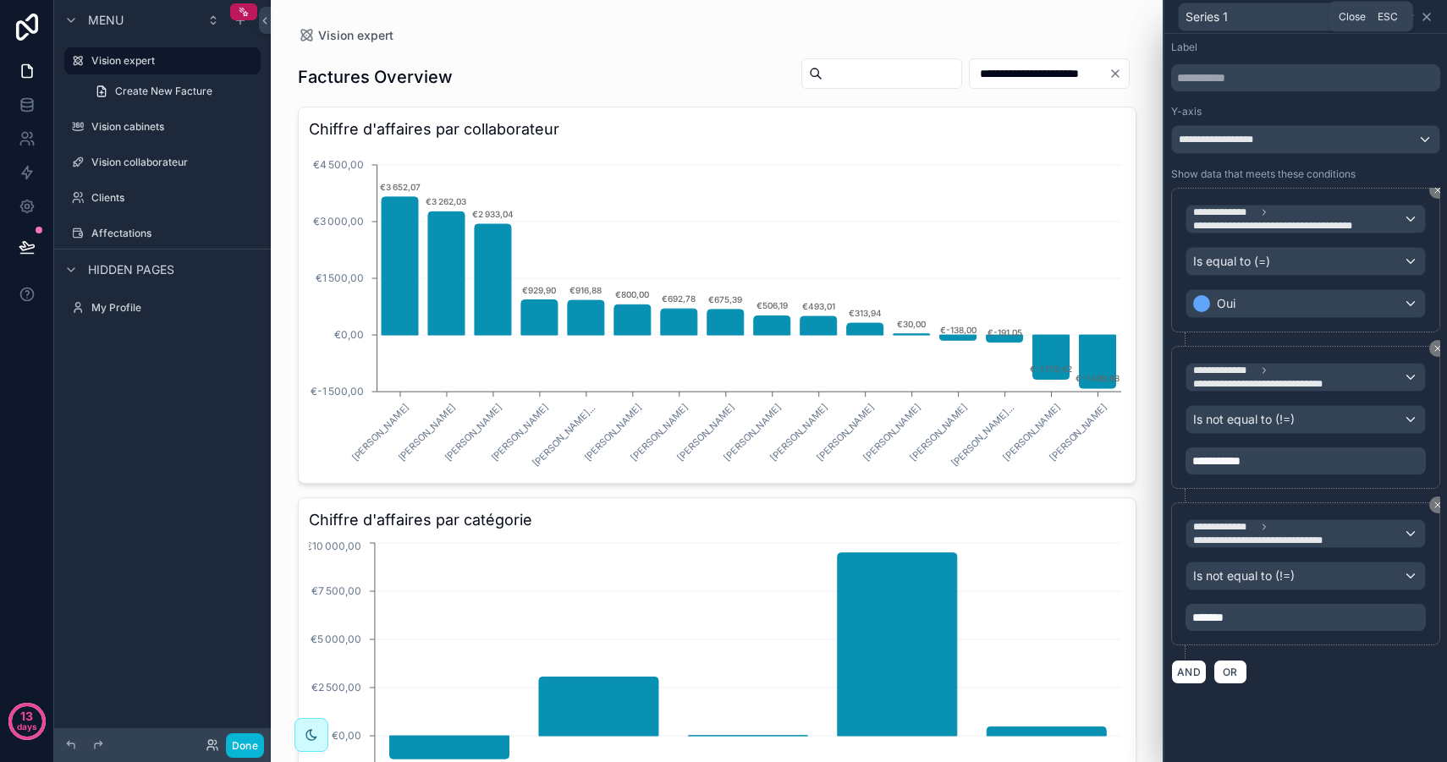
click at [1425, 14] on icon at bounding box center [1426, 17] width 14 height 14
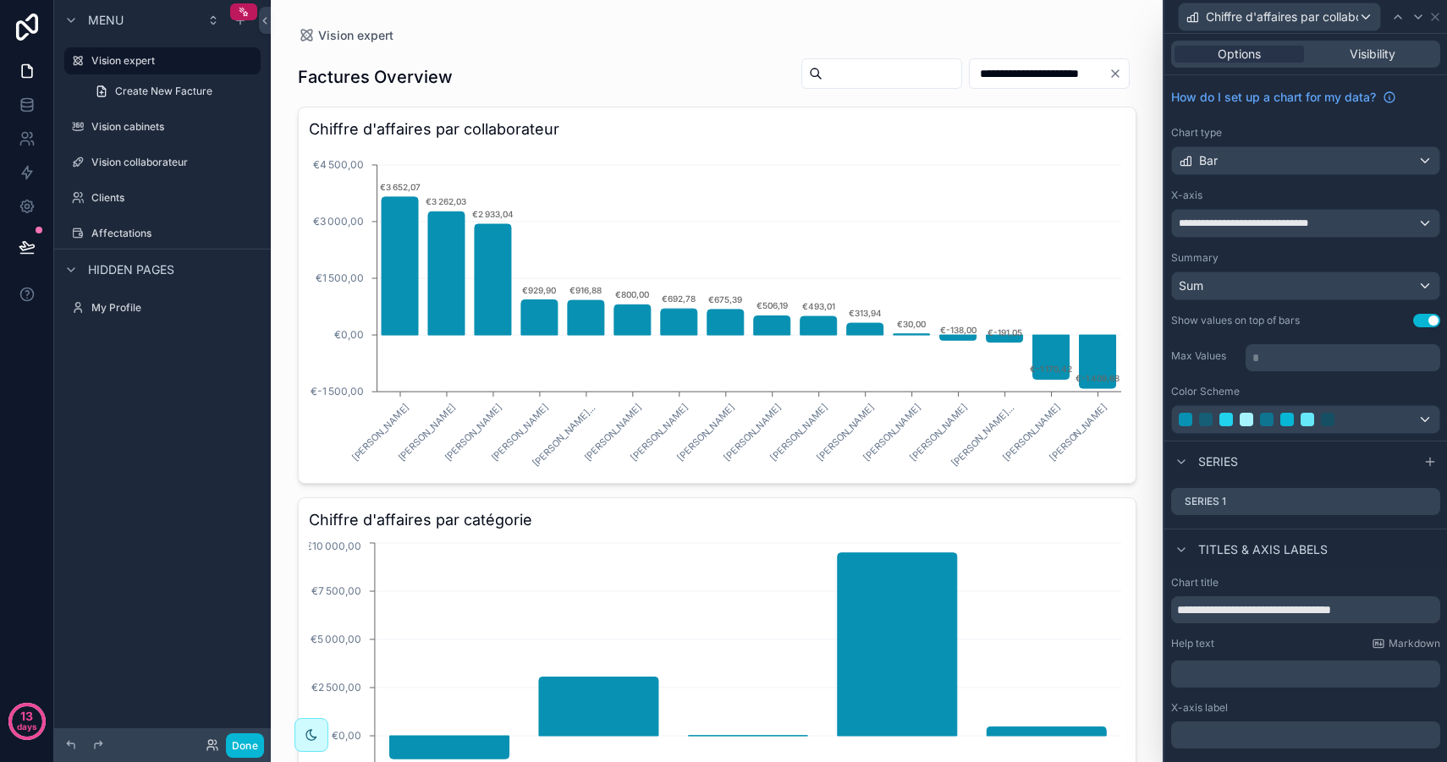
click at [1427, 319] on button "Use setting" at bounding box center [1426, 321] width 27 height 14
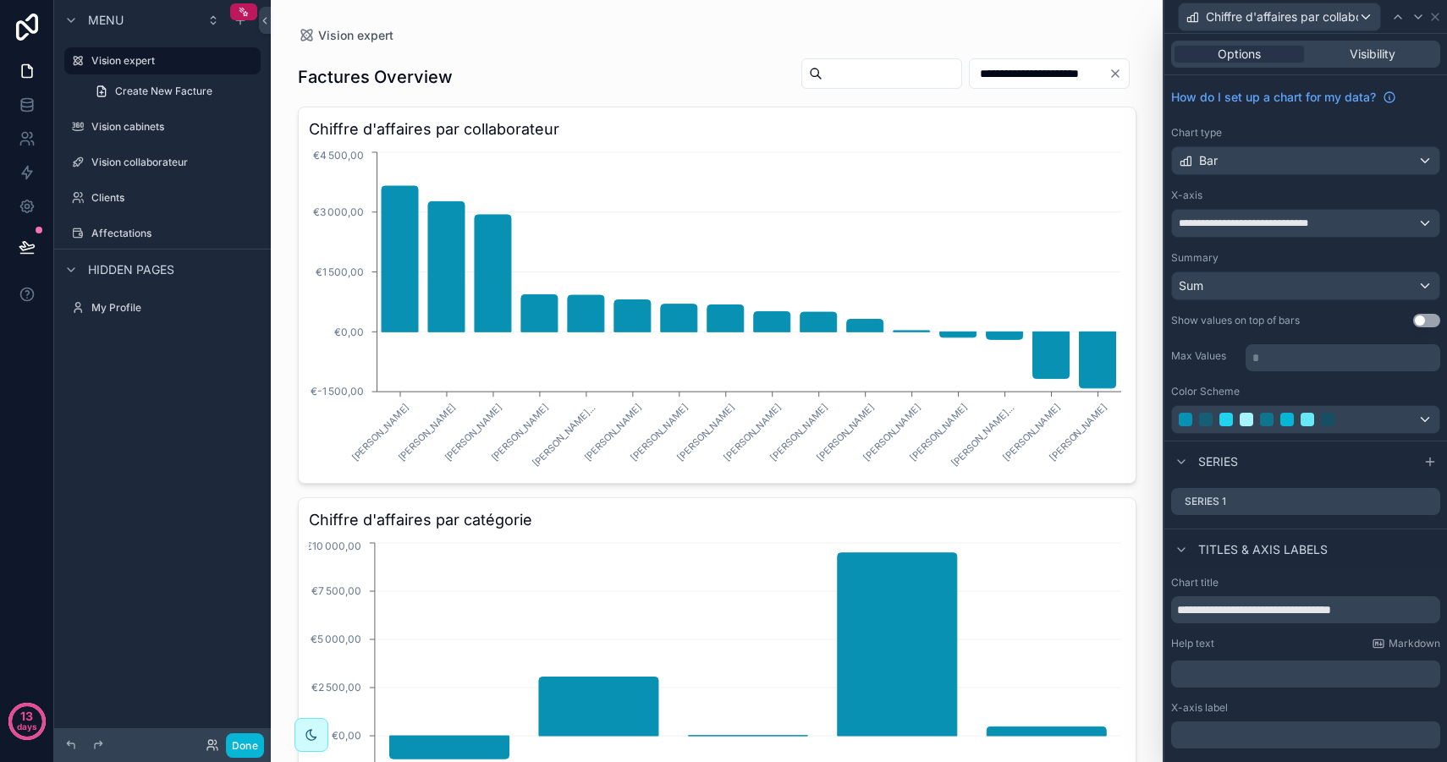
click at [983, 71] on input "**********" at bounding box center [1038, 74] width 139 height 24
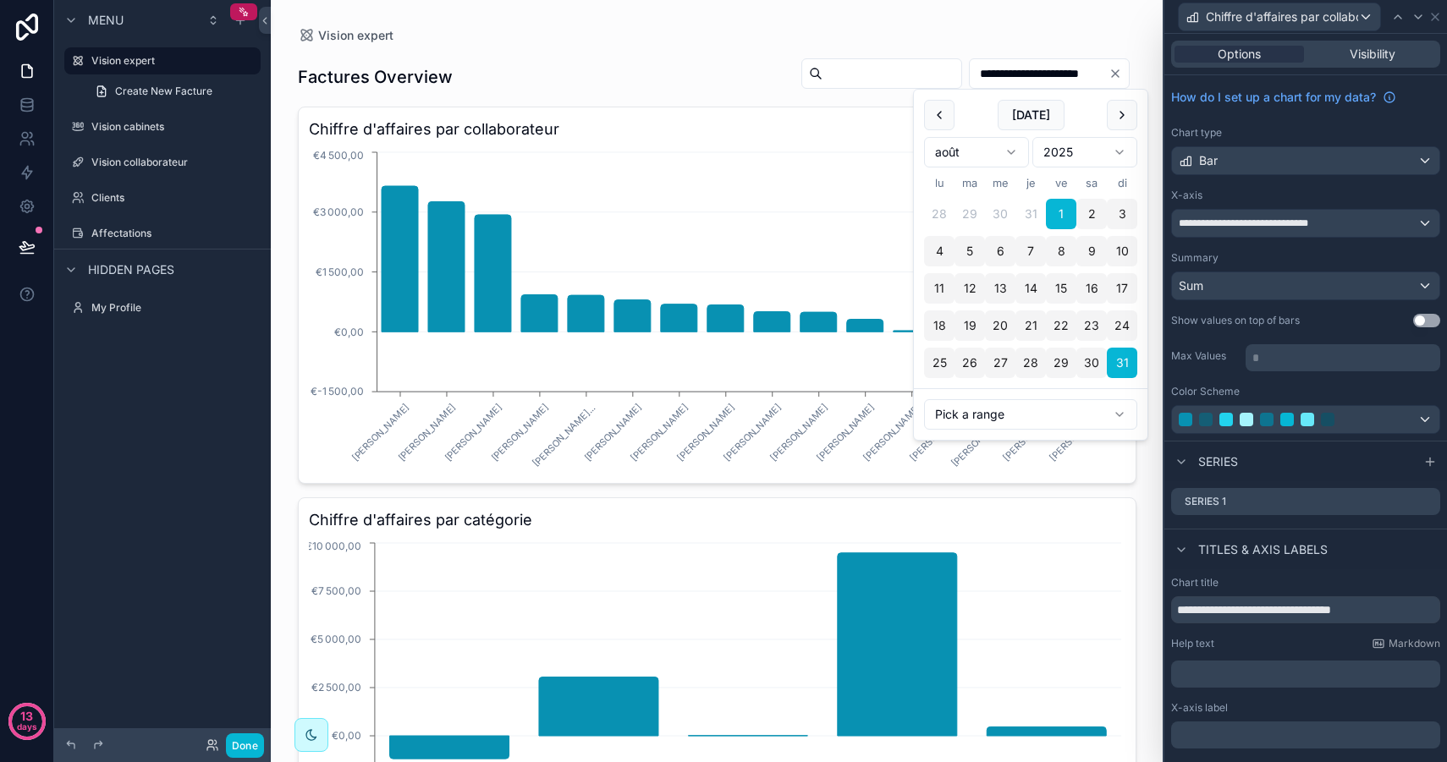
click at [958, 154] on html "**********" at bounding box center [723, 381] width 1447 height 762
click at [963, 209] on button "1" at bounding box center [969, 214] width 30 height 30
click at [1029, 355] on button "31" at bounding box center [1030, 363] width 30 height 30
type input "**********"
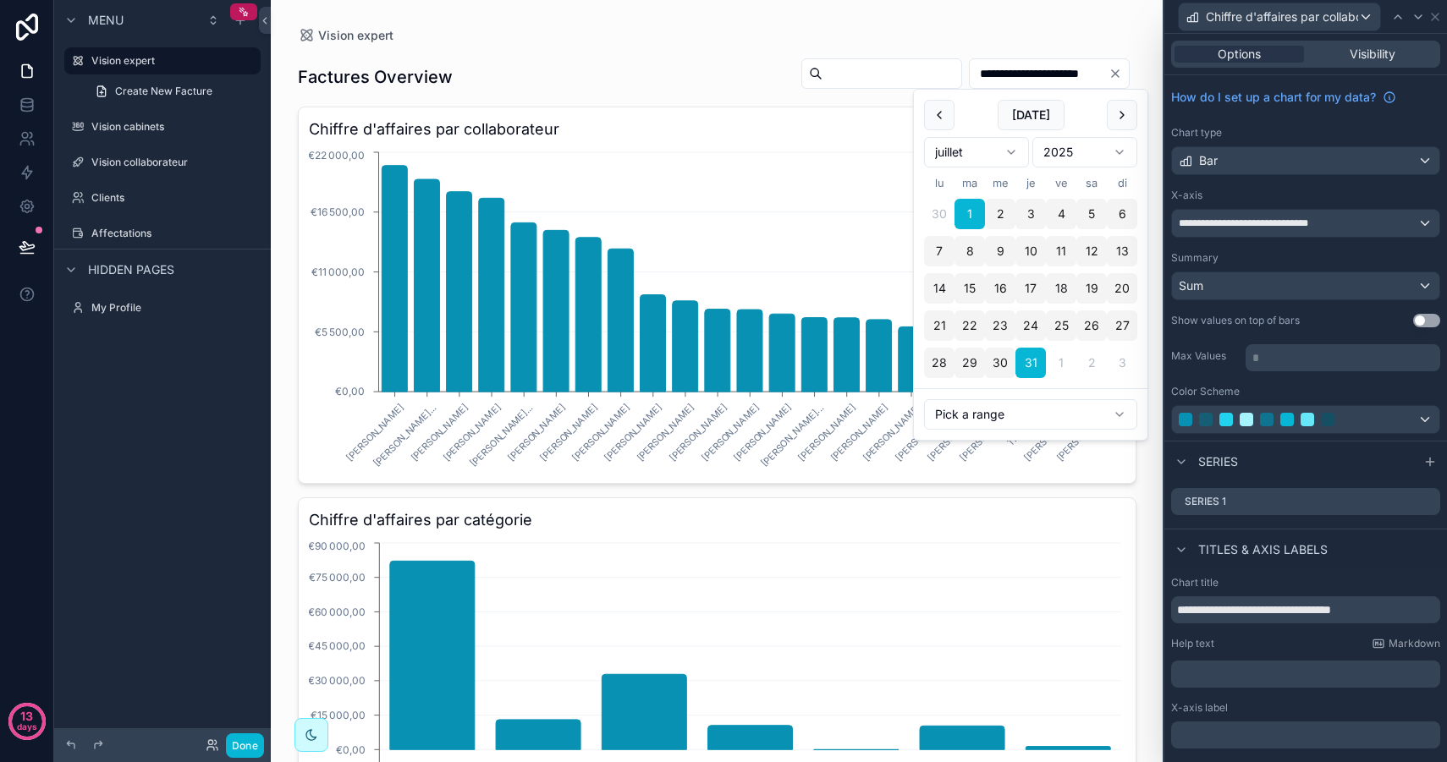
click at [676, 40] on div "Vision expert" at bounding box center [717, 35] width 838 height 17
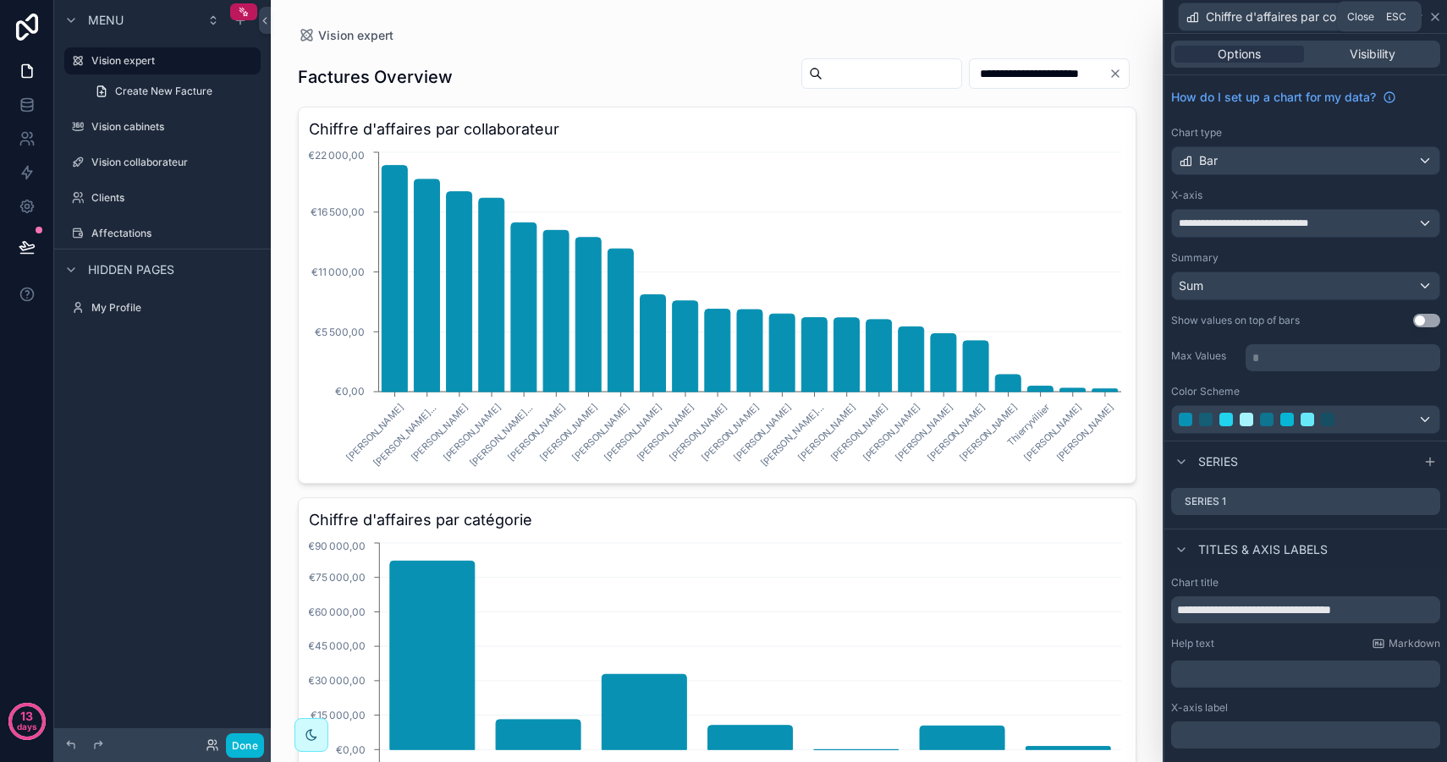
click at [1436, 17] on icon at bounding box center [1434, 17] width 7 height 7
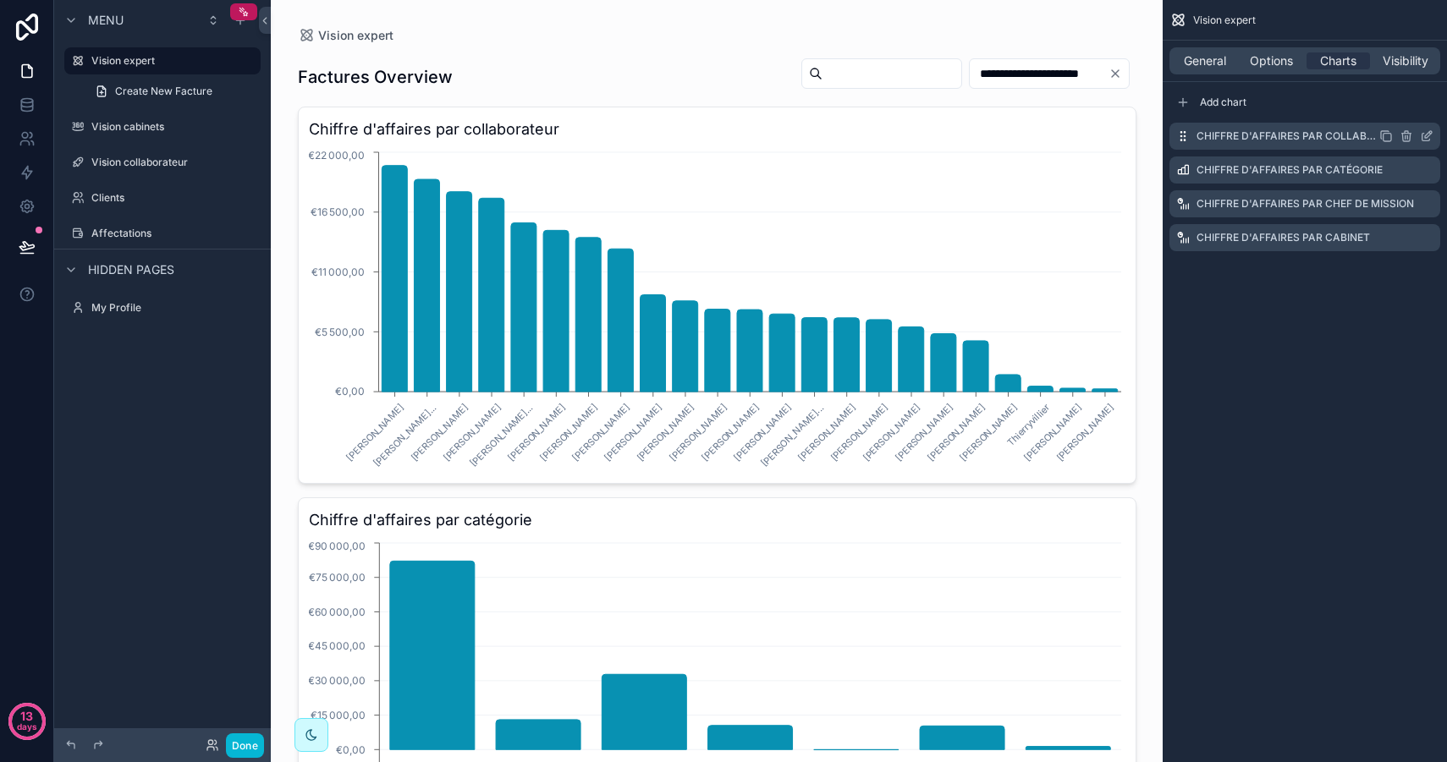
click at [1429, 135] on icon "scrollable content" at bounding box center [1426, 136] width 14 height 14
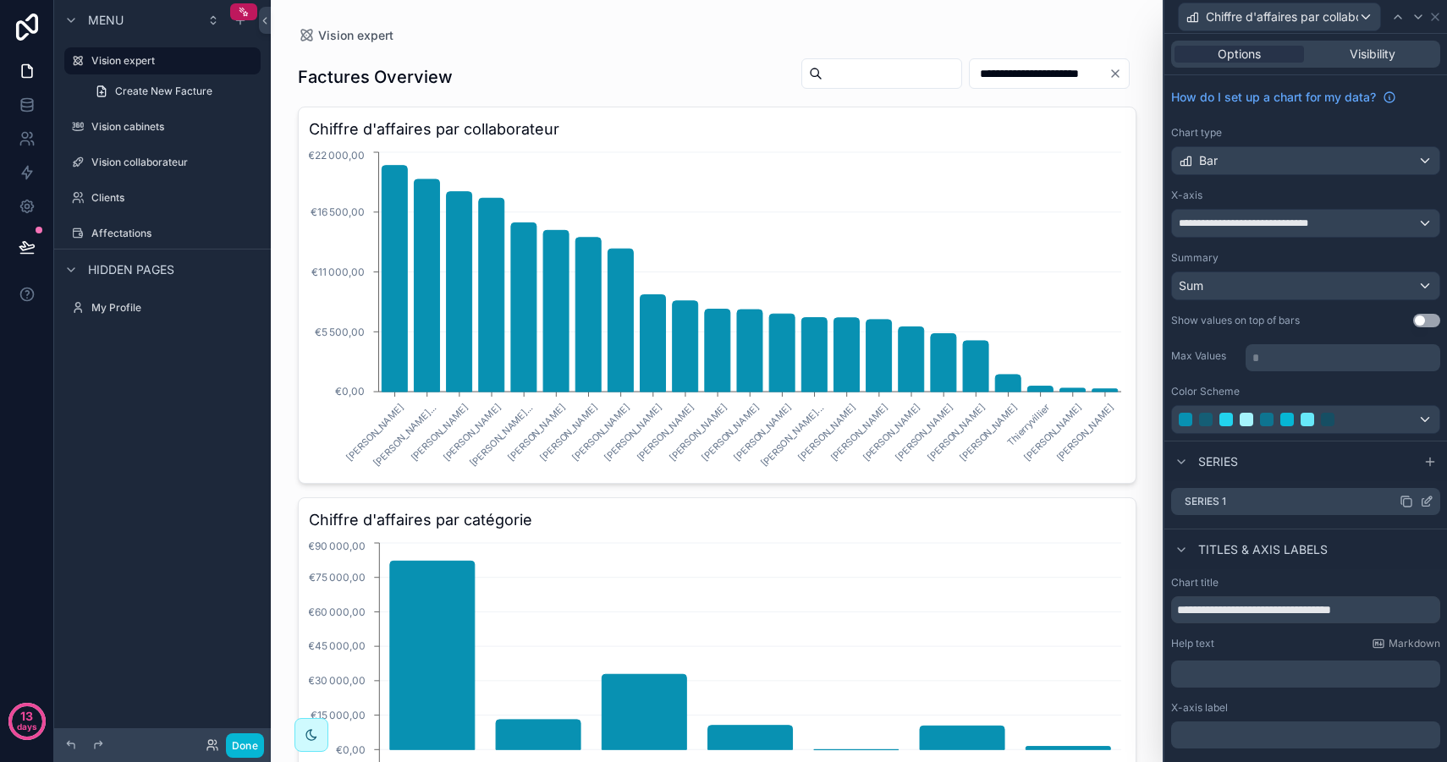
click at [1430, 505] on icon at bounding box center [1426, 502] width 14 height 14
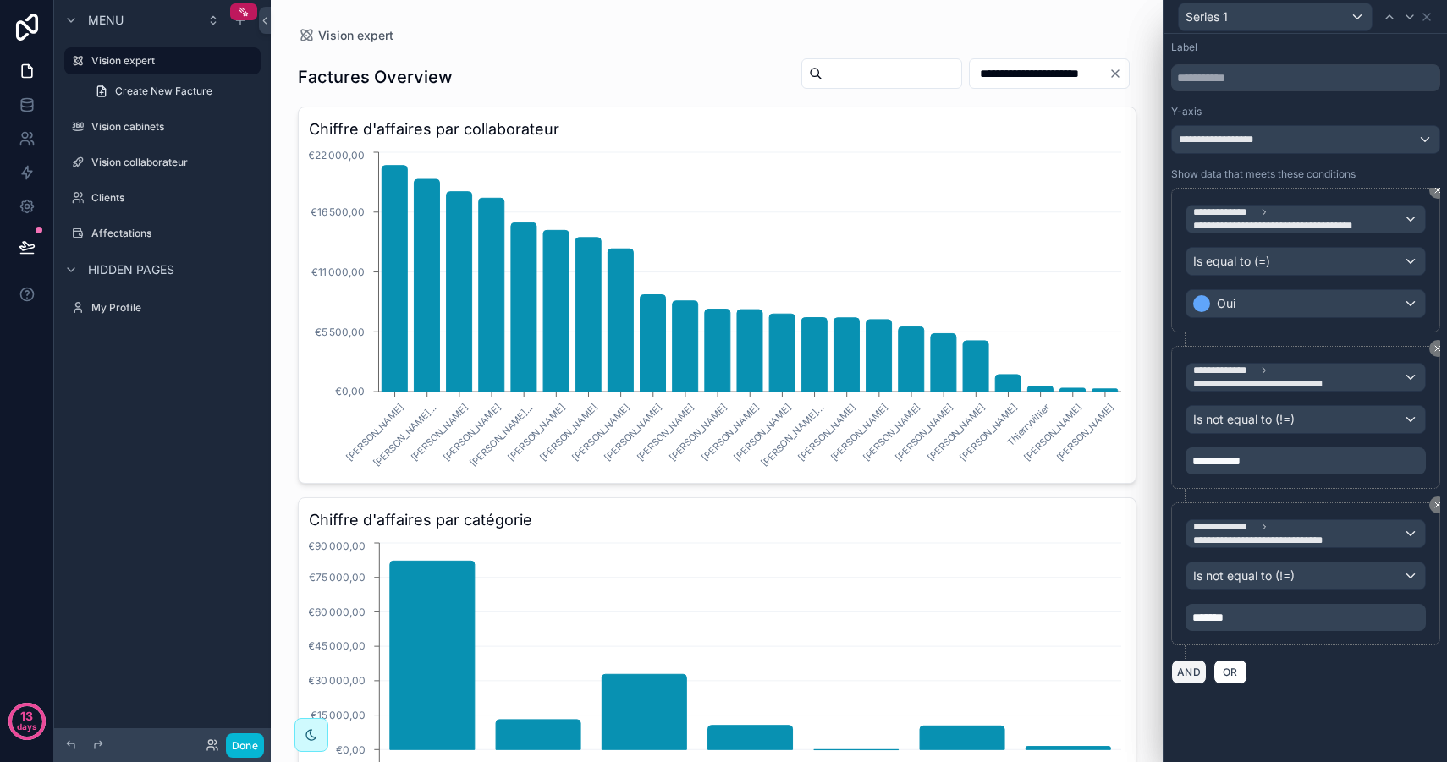
click at [1184, 675] on button "AND" at bounding box center [1189, 672] width 36 height 25
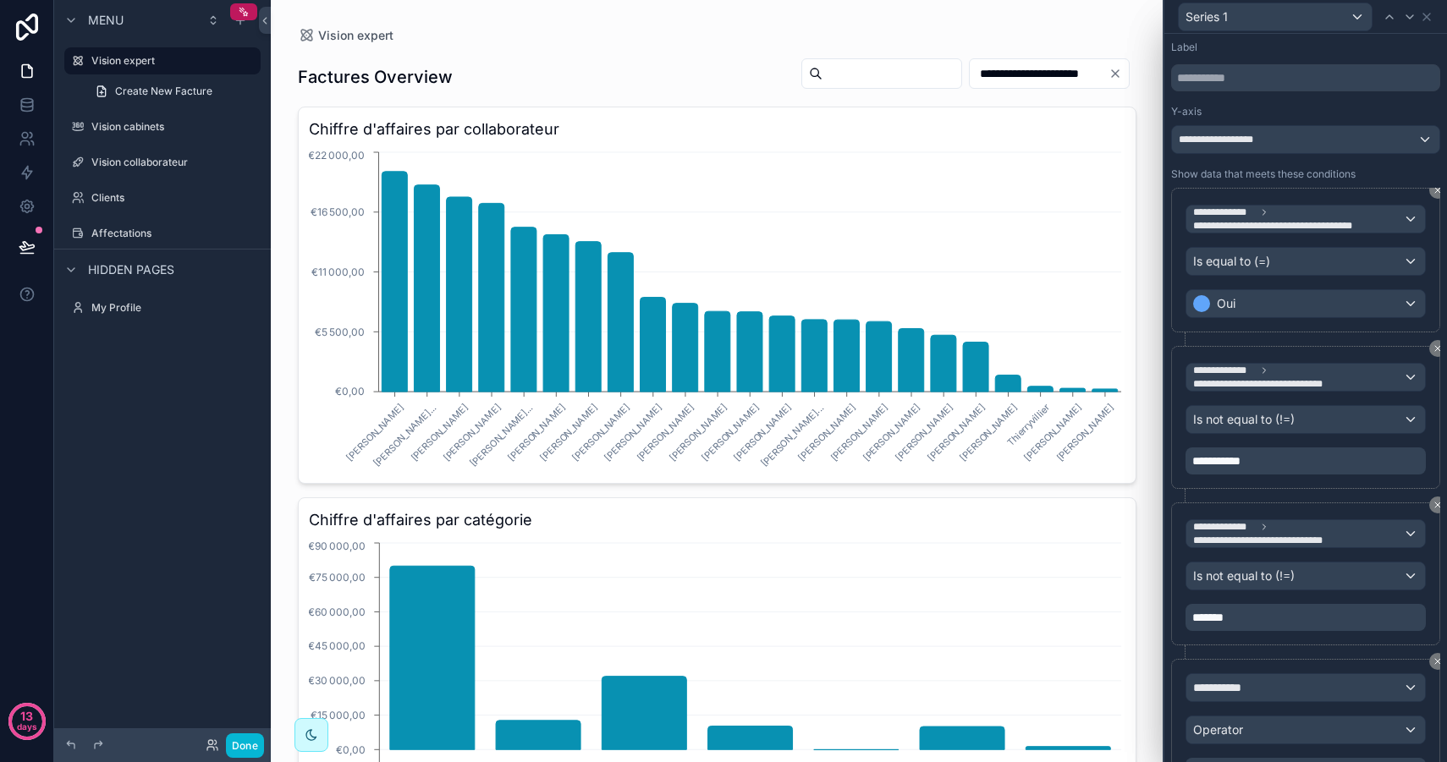
scroll to position [80, 0]
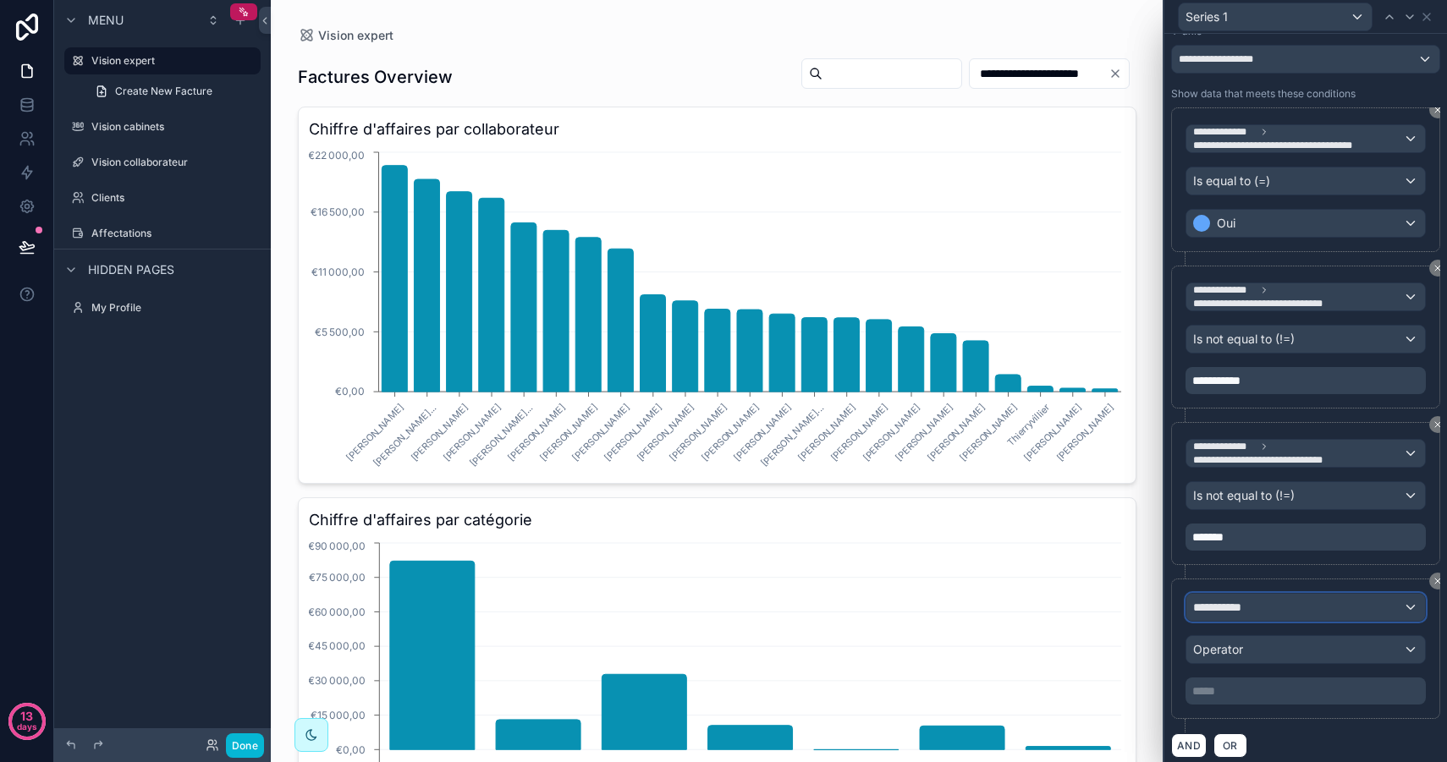
click at [1240, 609] on span "**********" at bounding box center [1224, 607] width 63 height 17
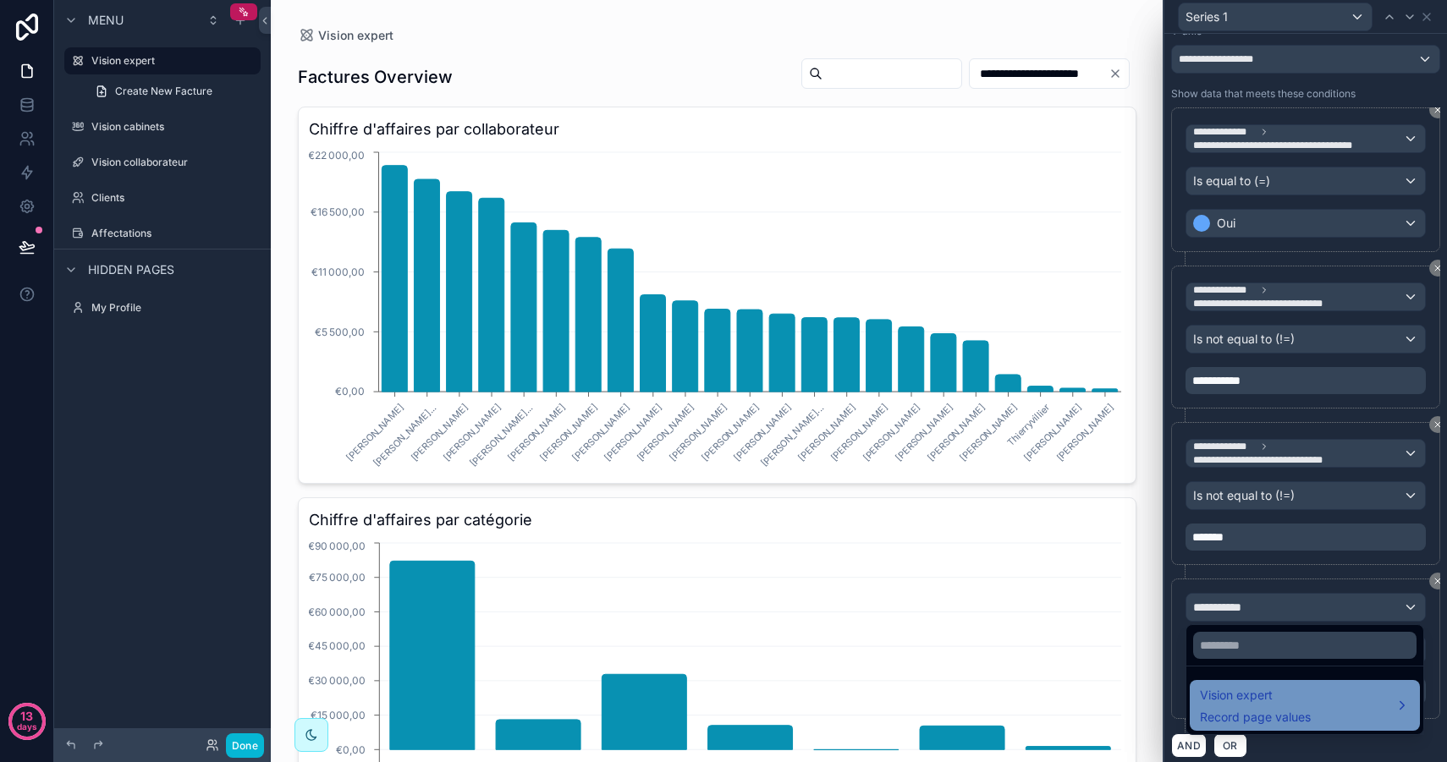
click at [1255, 707] on div "Vision expert Record page values" at bounding box center [1255, 705] width 111 height 41
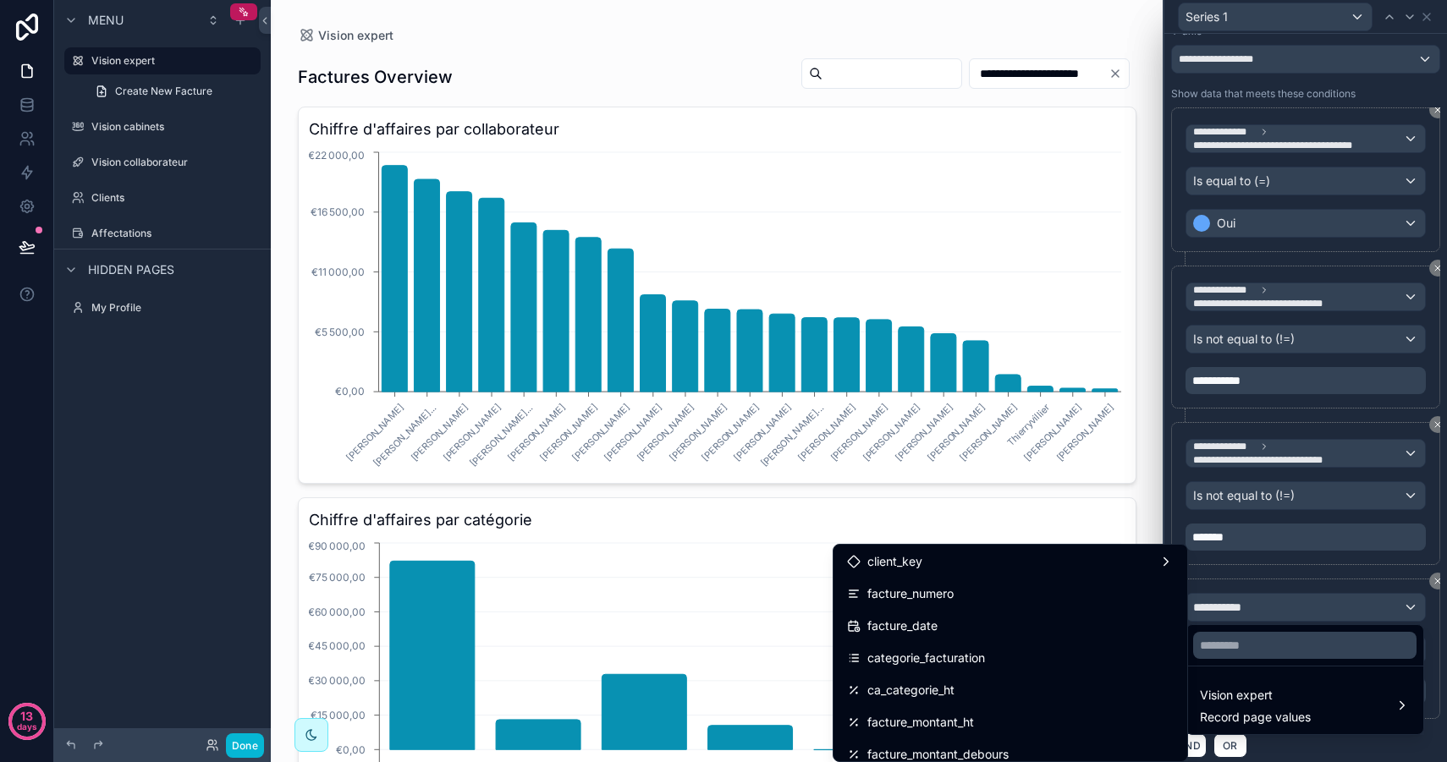
scroll to position [126, 0]
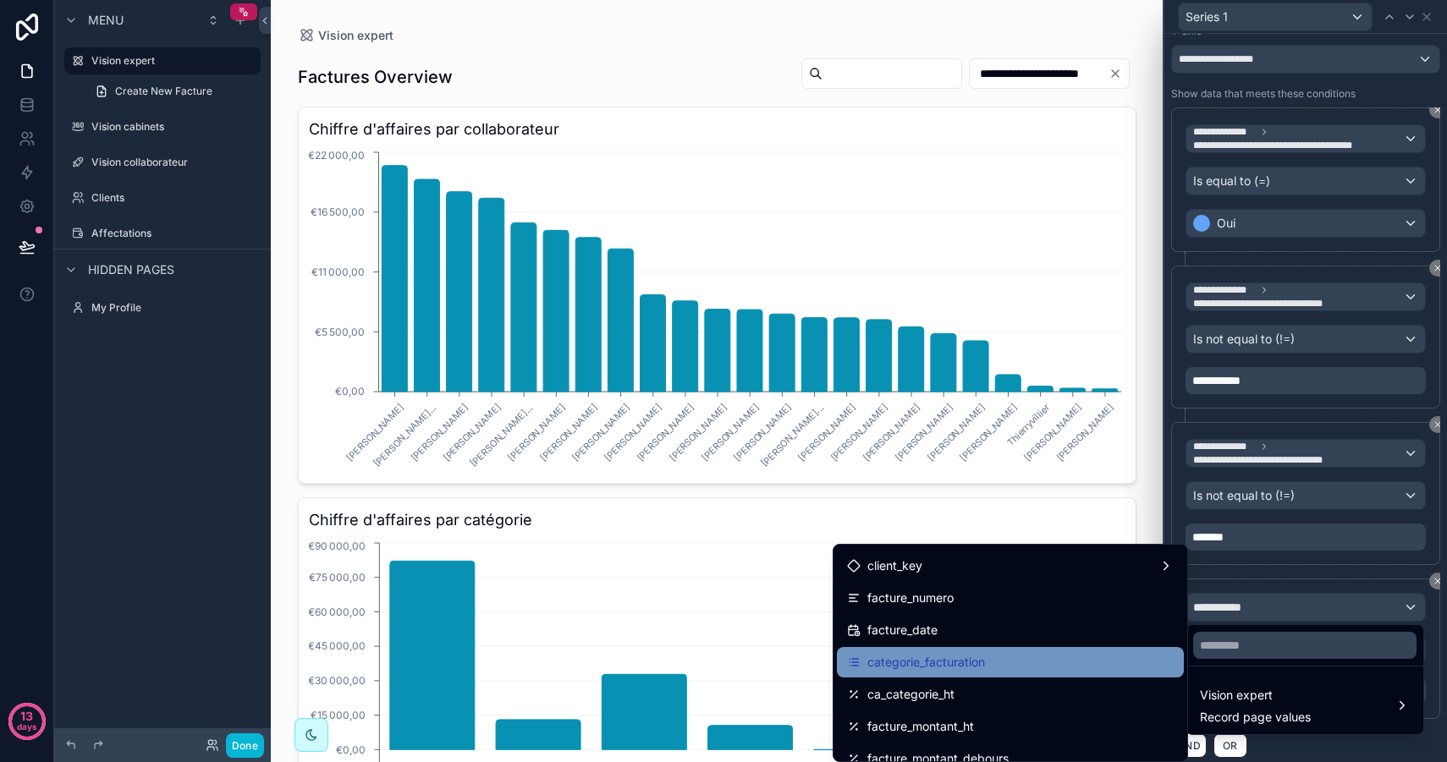
click at [986, 670] on div "categorie_facturation" at bounding box center [1010, 662] width 327 height 20
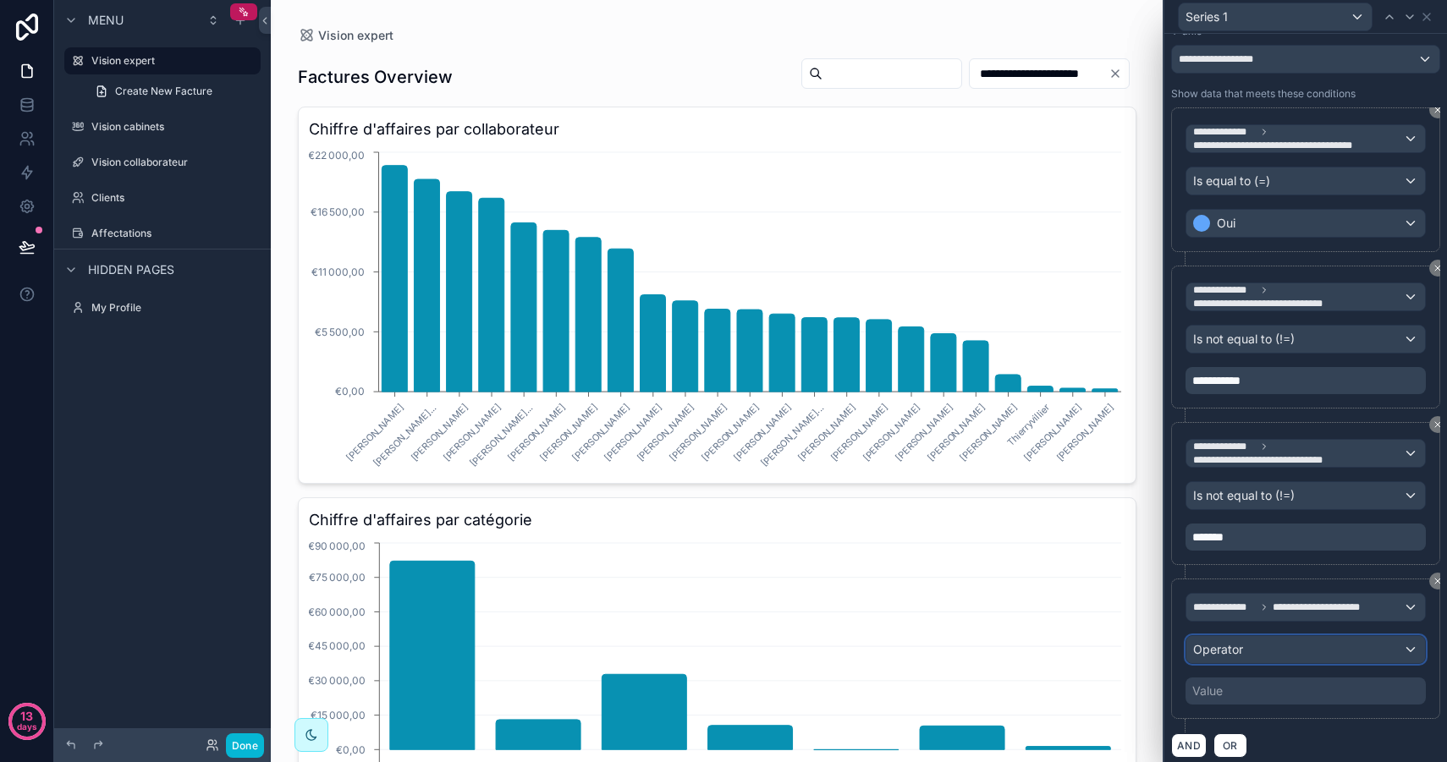
click at [1231, 647] on span "Operator" at bounding box center [1218, 649] width 50 height 14
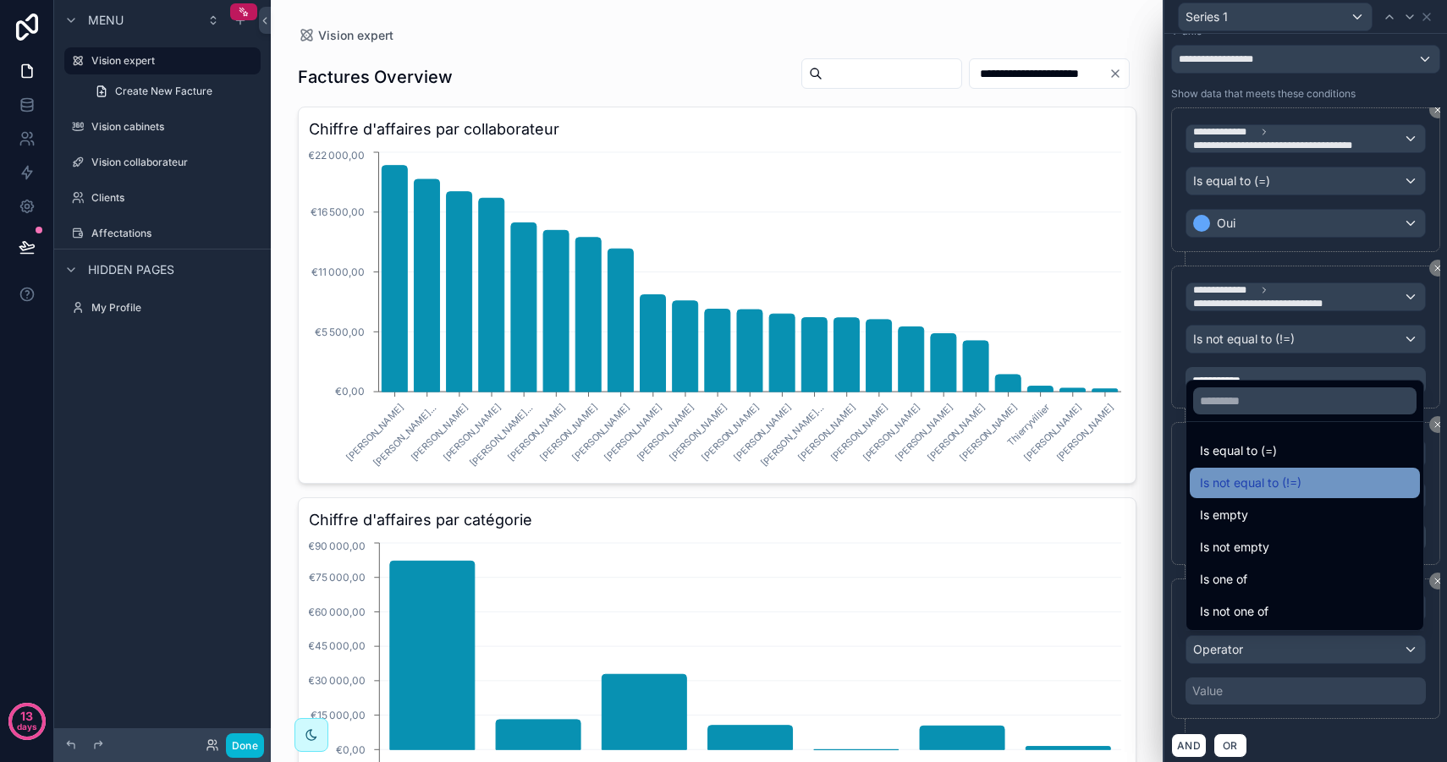
click at [1280, 482] on span "Is not equal to (!=)" at bounding box center [1251, 483] width 102 height 20
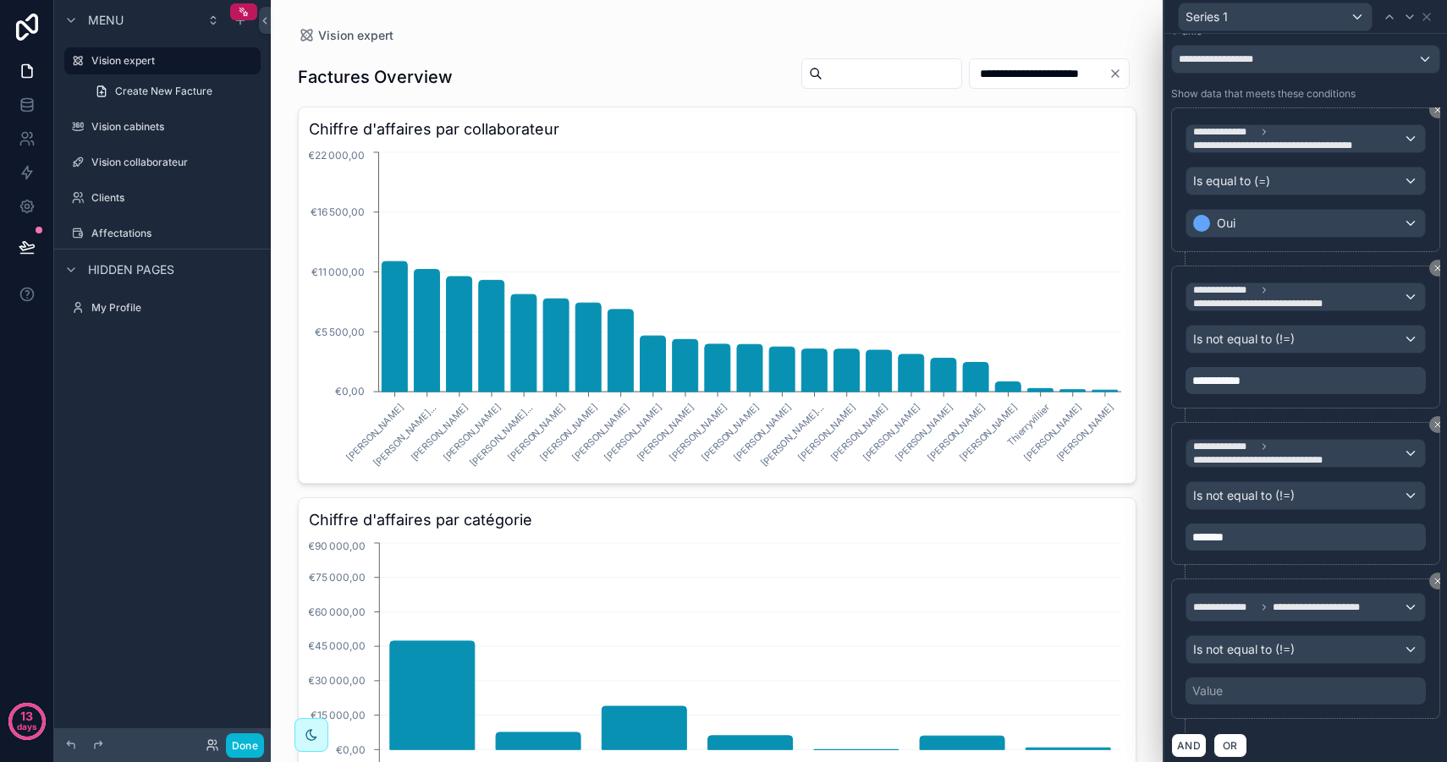
click at [1242, 689] on div "Value" at bounding box center [1305, 691] width 240 height 27
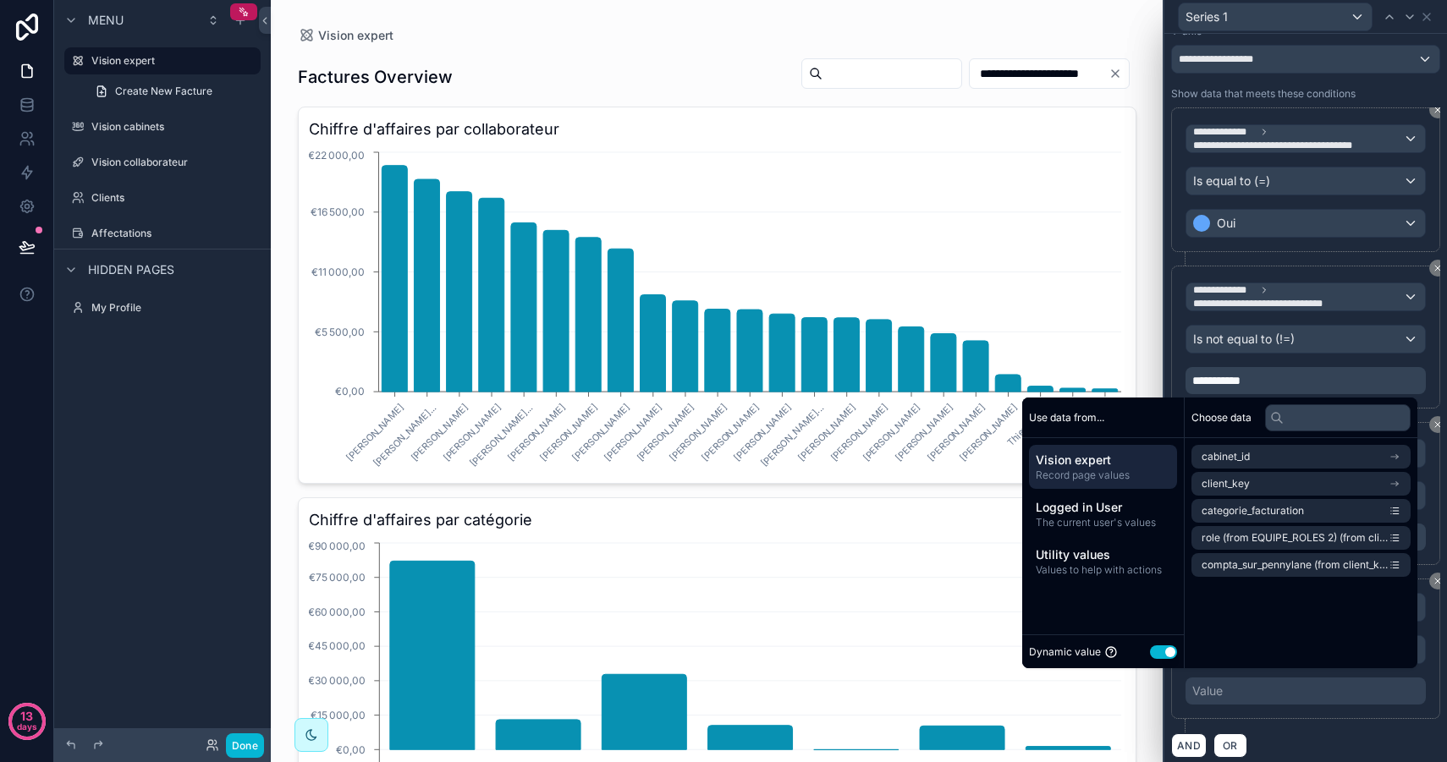
click at [1159, 648] on button "Use setting" at bounding box center [1163, 652] width 27 height 14
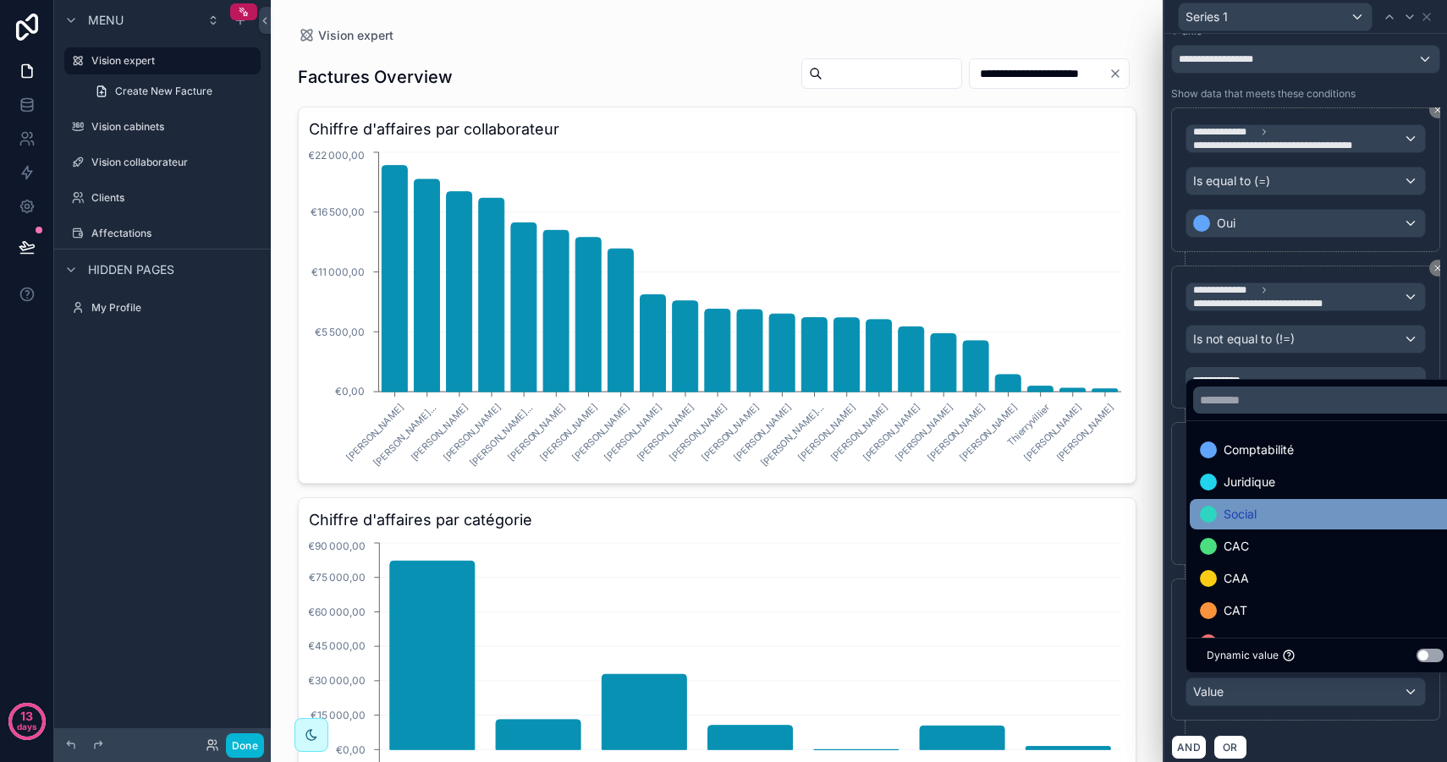
click at [1277, 513] on div "Social" at bounding box center [1325, 514] width 250 height 20
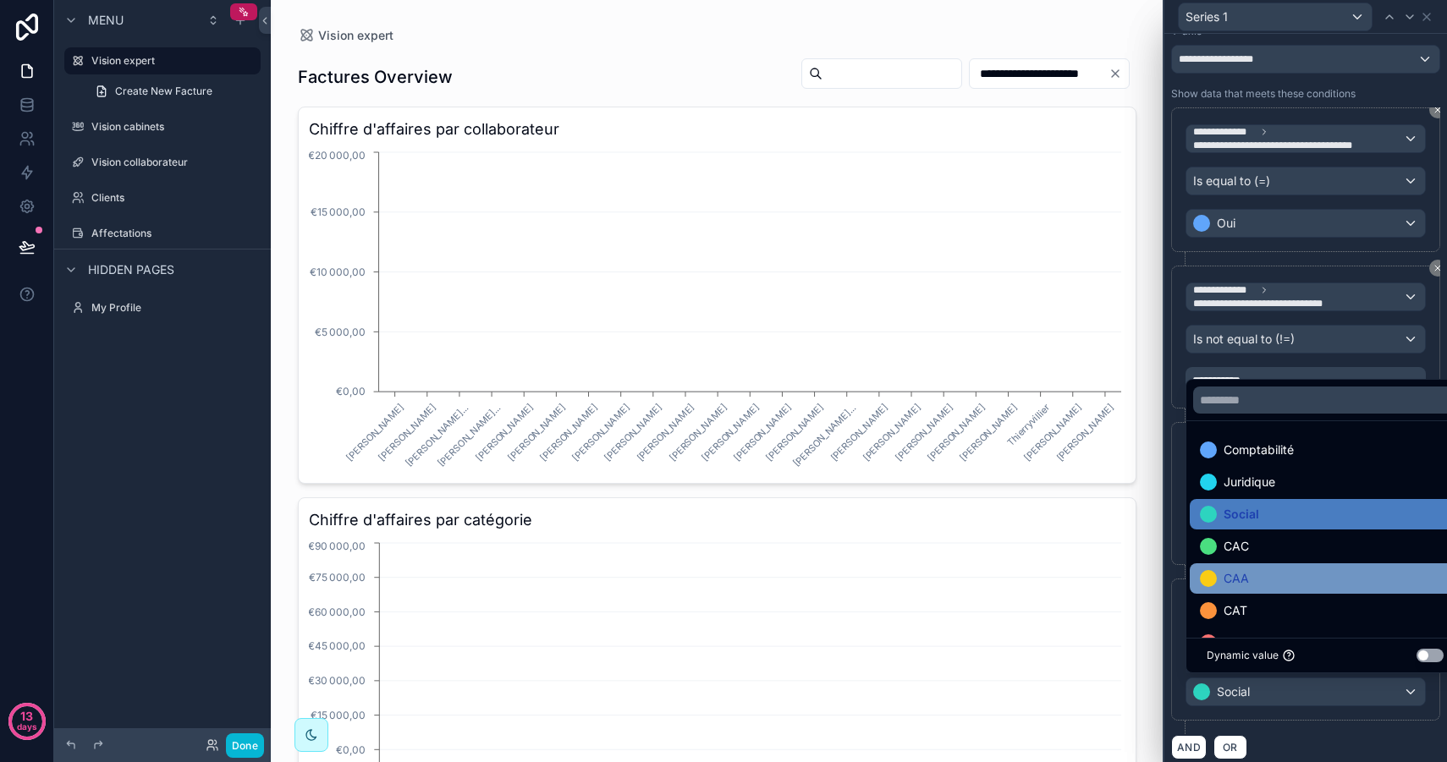
click at [1269, 573] on div "CAA" at bounding box center [1325, 578] width 250 height 20
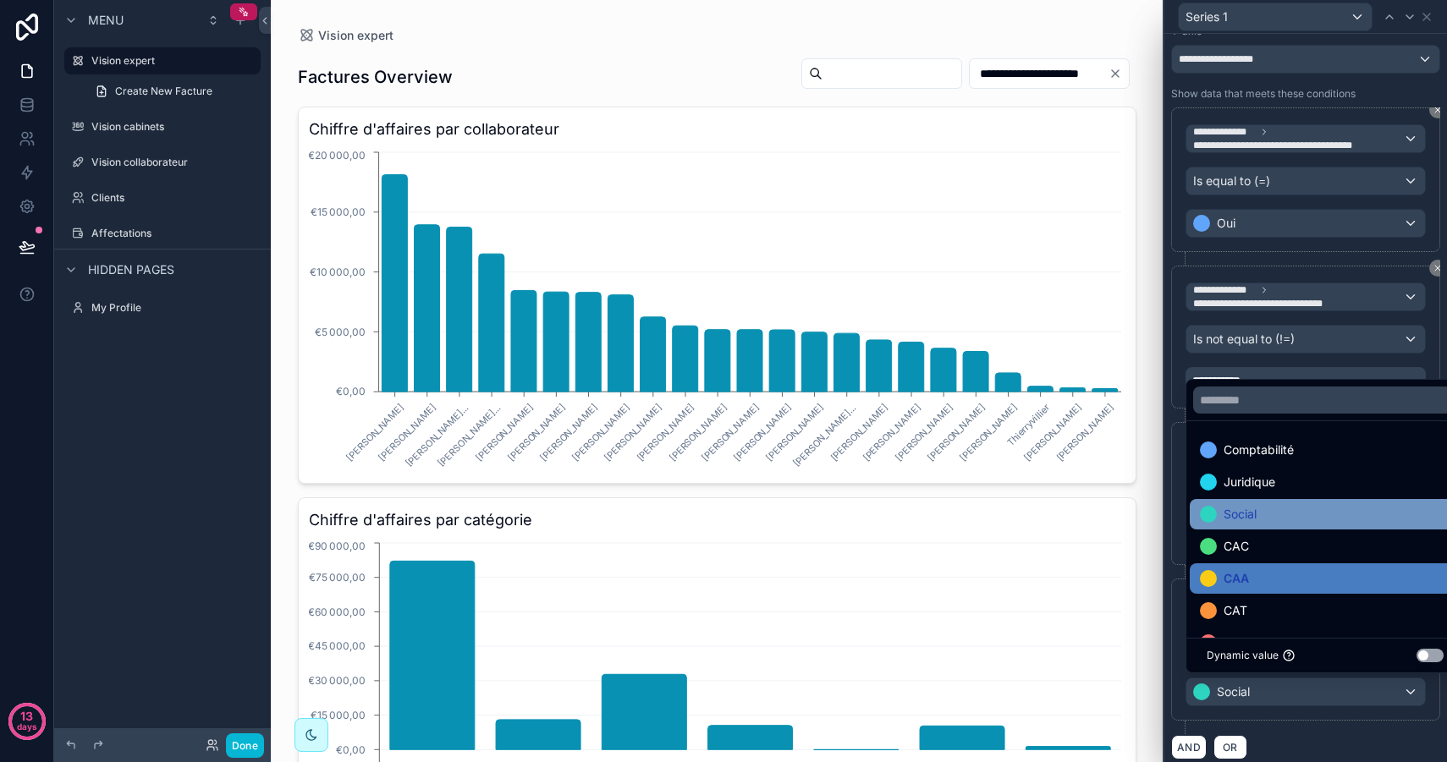
click at [1276, 518] on div "Social" at bounding box center [1325, 514] width 250 height 20
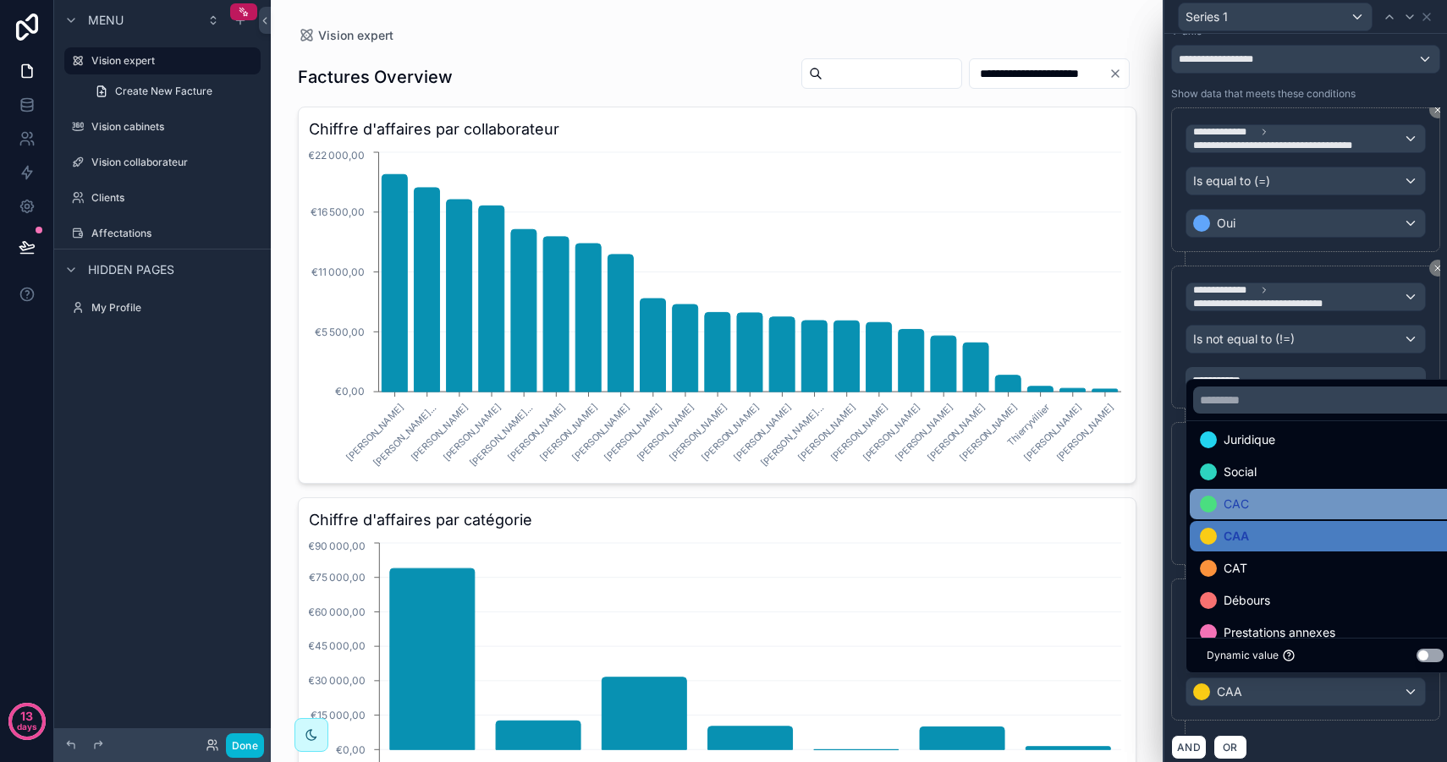
scroll to position [50, 0]
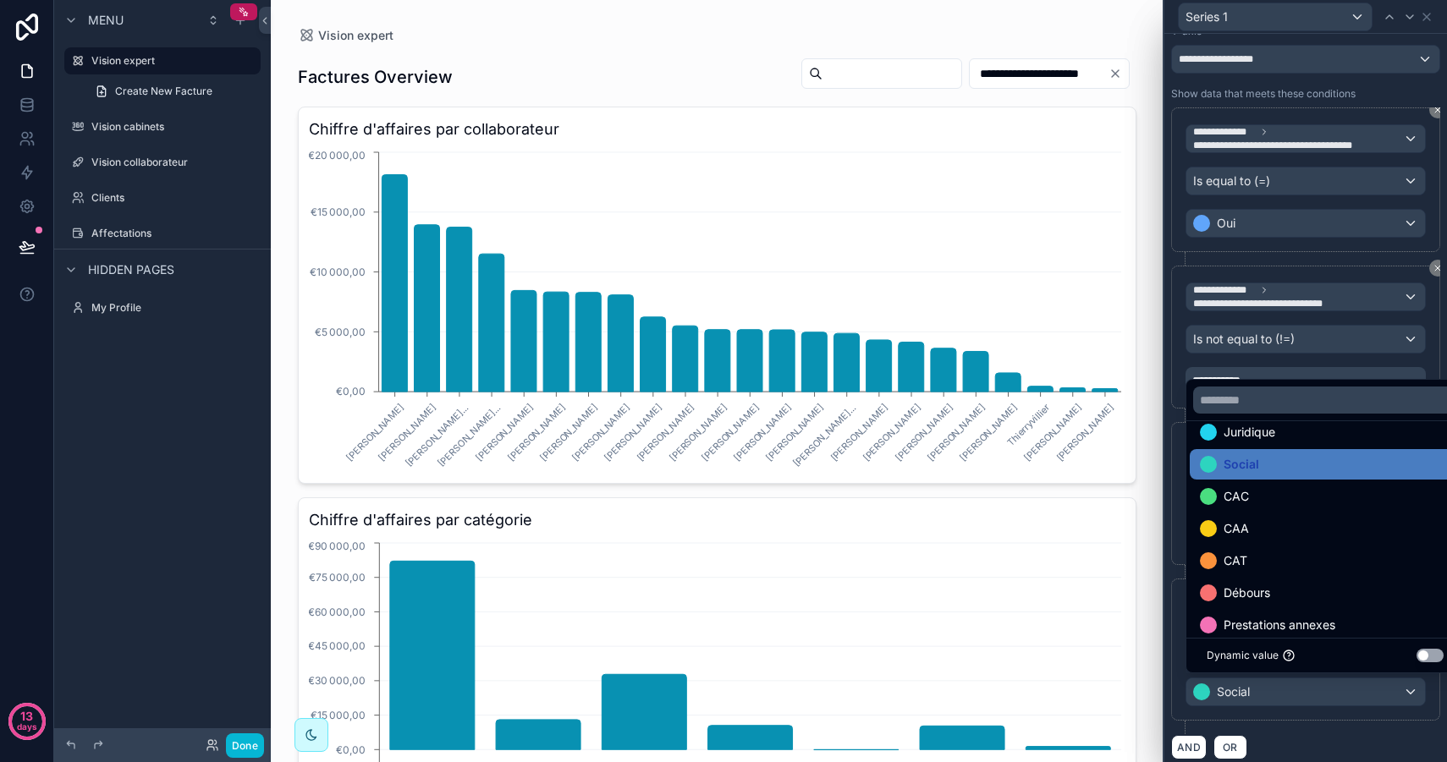
click at [1293, 734] on div "AND OR" at bounding box center [1305, 746] width 269 height 25
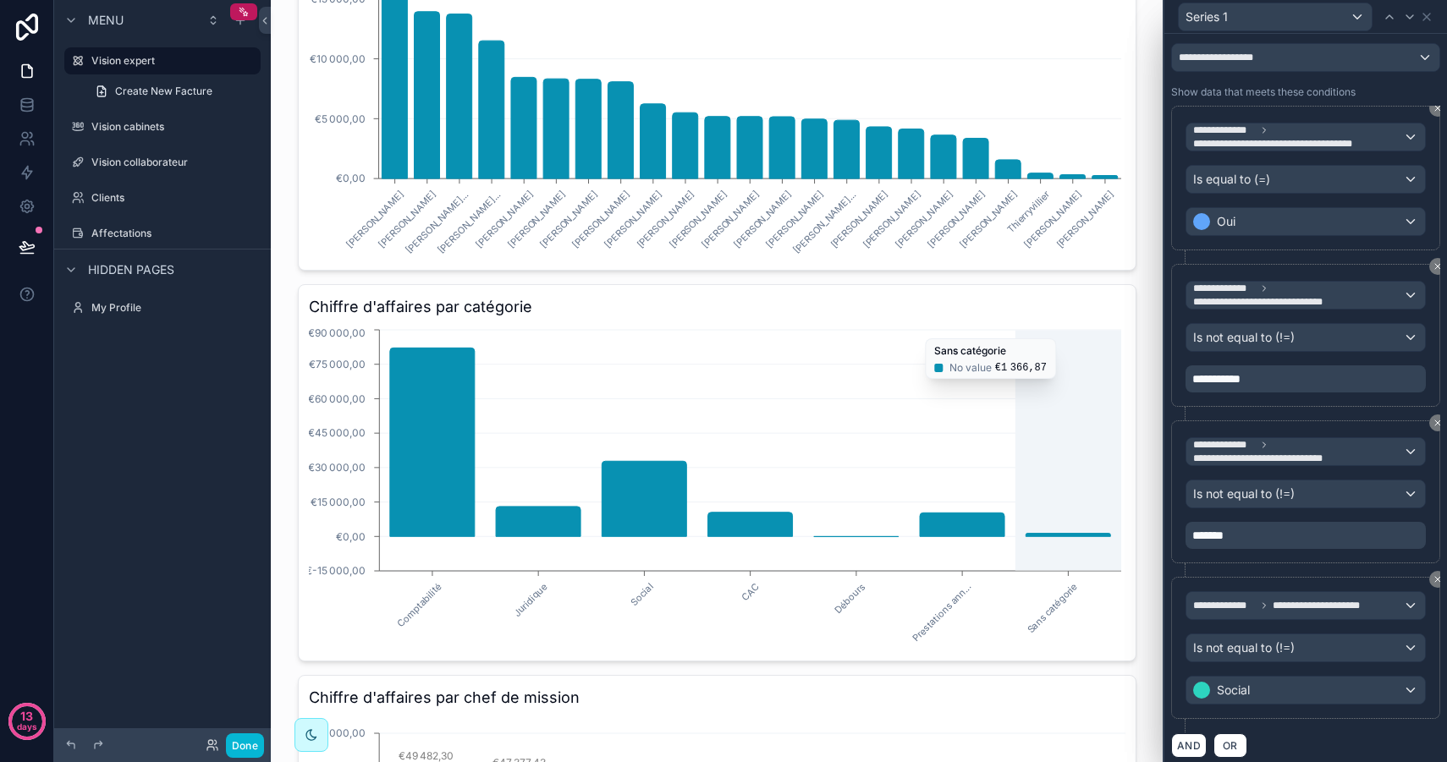
scroll to position [0, 0]
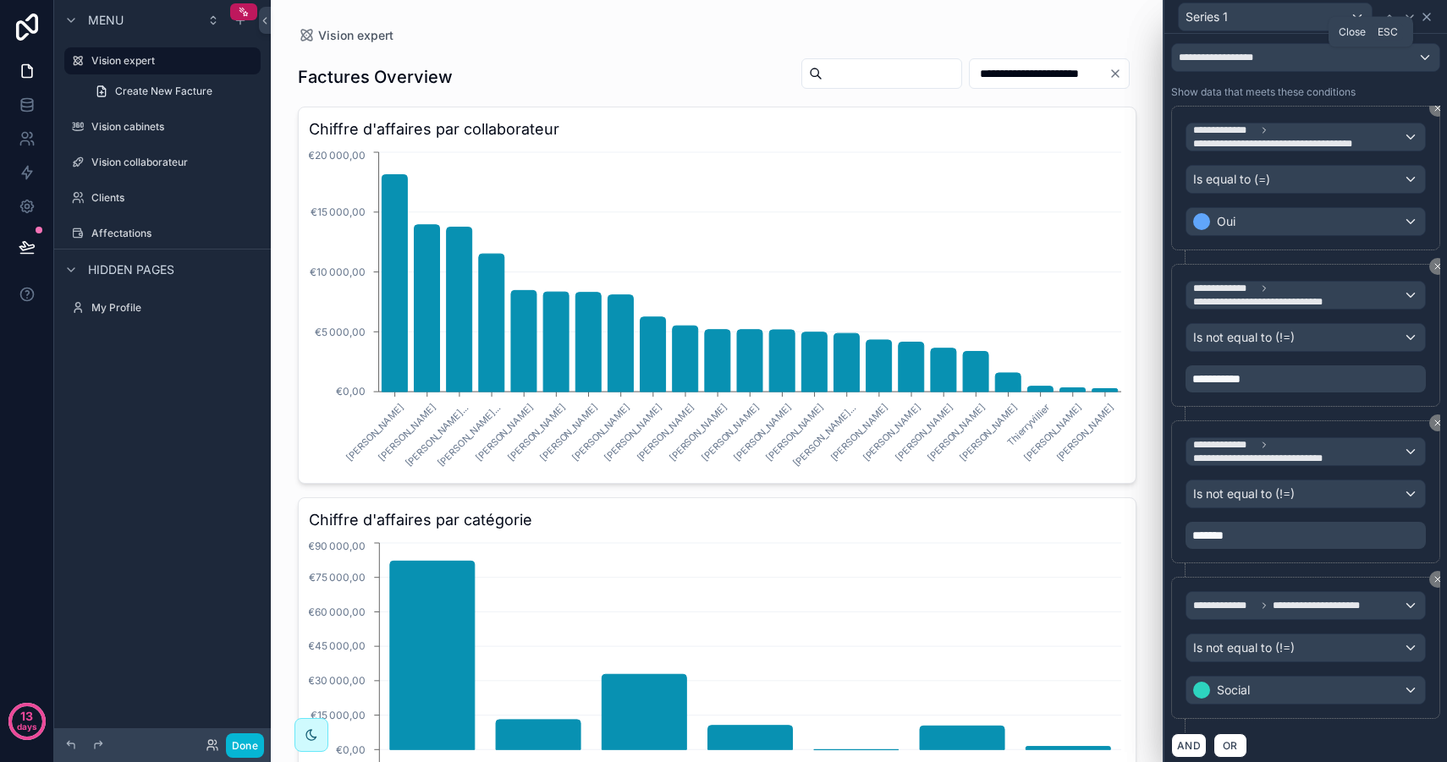
click at [1425, 18] on icon at bounding box center [1426, 17] width 14 height 14
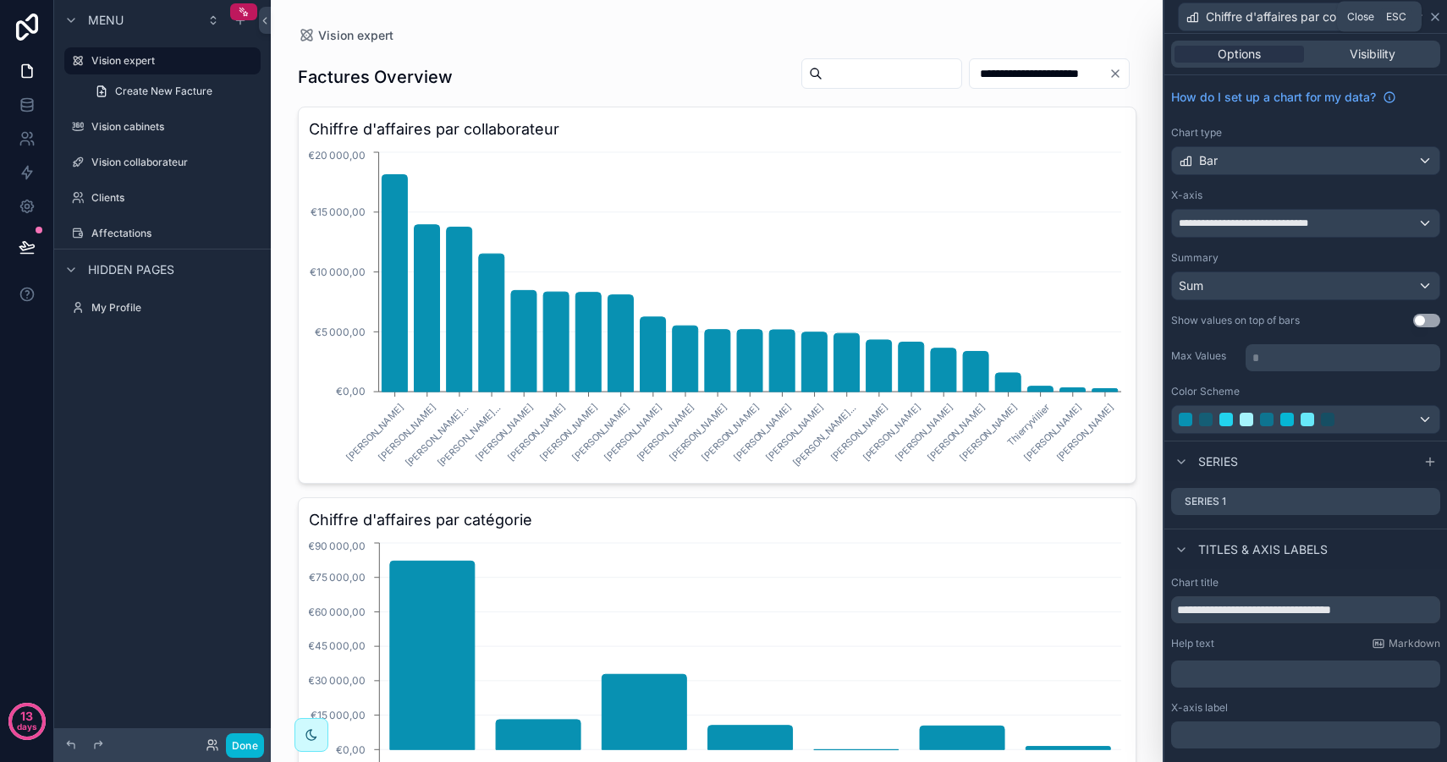
click at [1436, 19] on icon at bounding box center [1434, 17] width 7 height 7
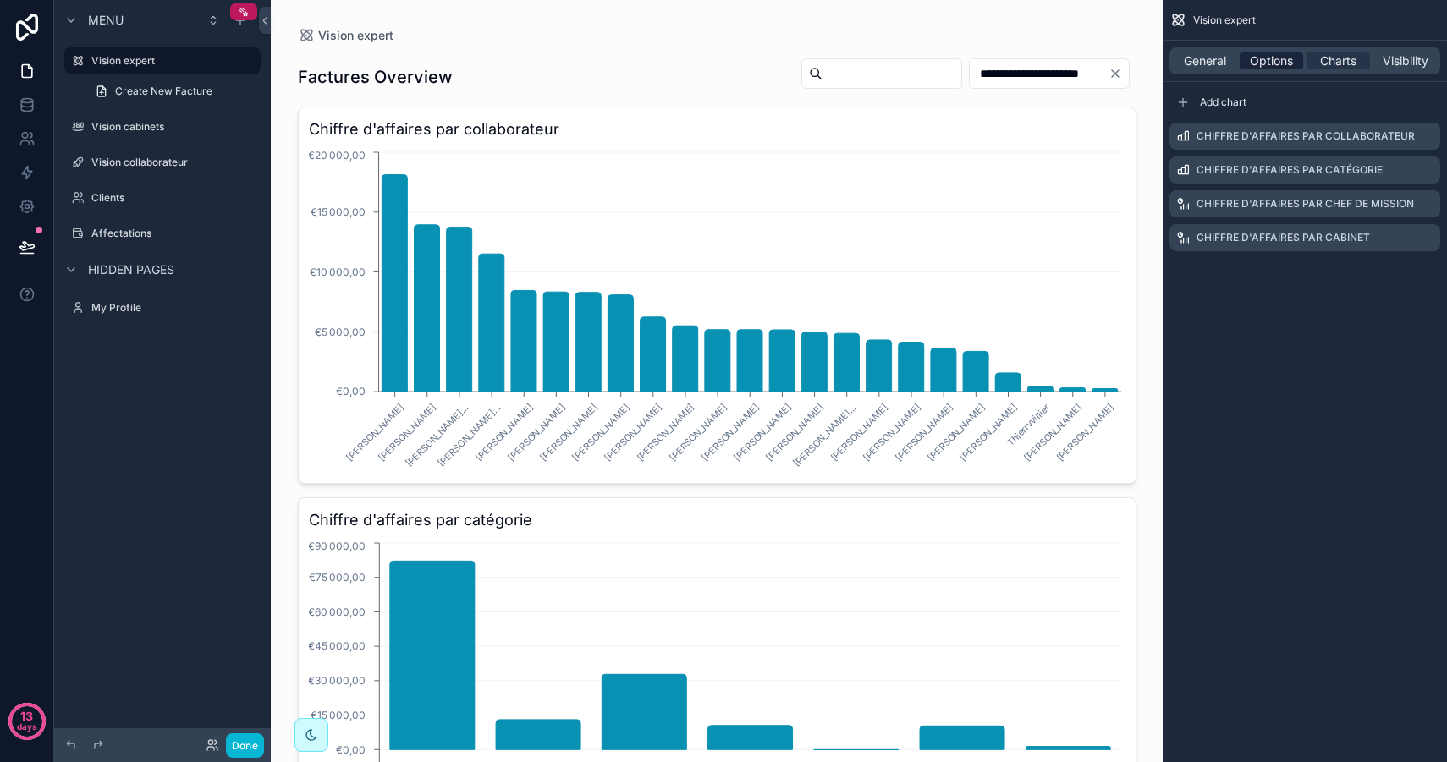
click at [1274, 54] on span "Options" at bounding box center [1270, 60] width 43 height 17
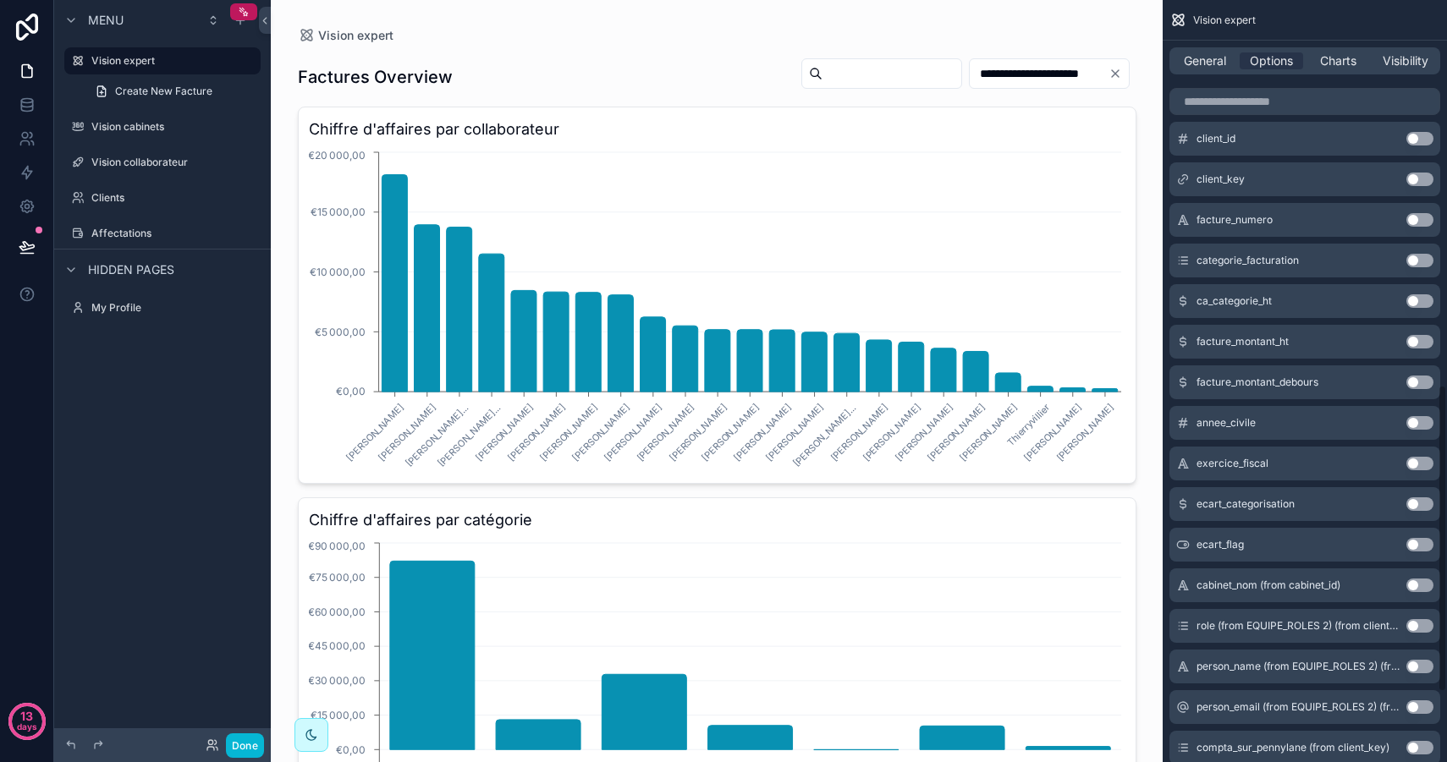
scroll to position [957, 0]
click at [1421, 588] on button "Use setting" at bounding box center [1419, 586] width 27 height 14
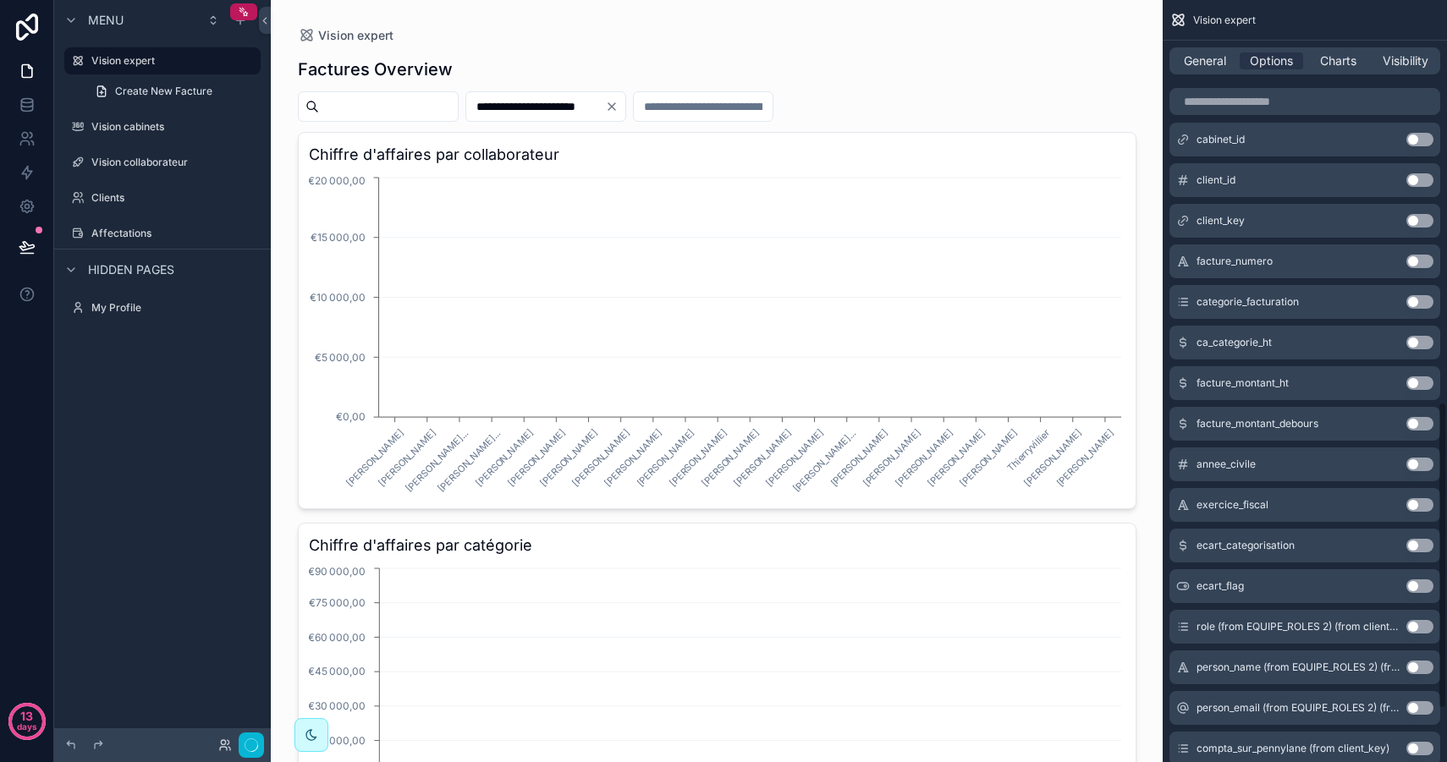
scroll to position [997, 0]
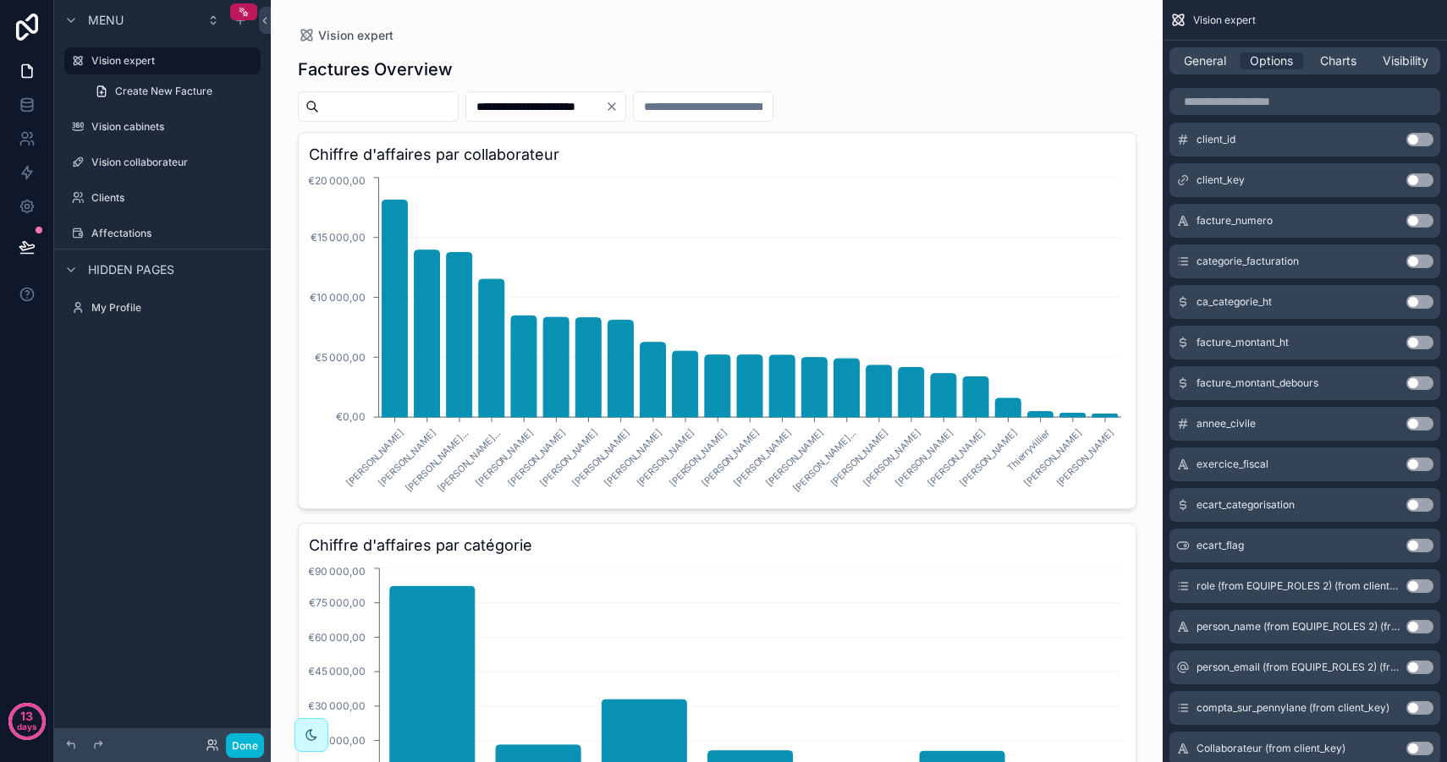
click at [758, 96] on input "scrollable content" at bounding box center [703, 107] width 139 height 24
click at [723, 103] on input "scrollable content" at bounding box center [703, 107] width 139 height 24
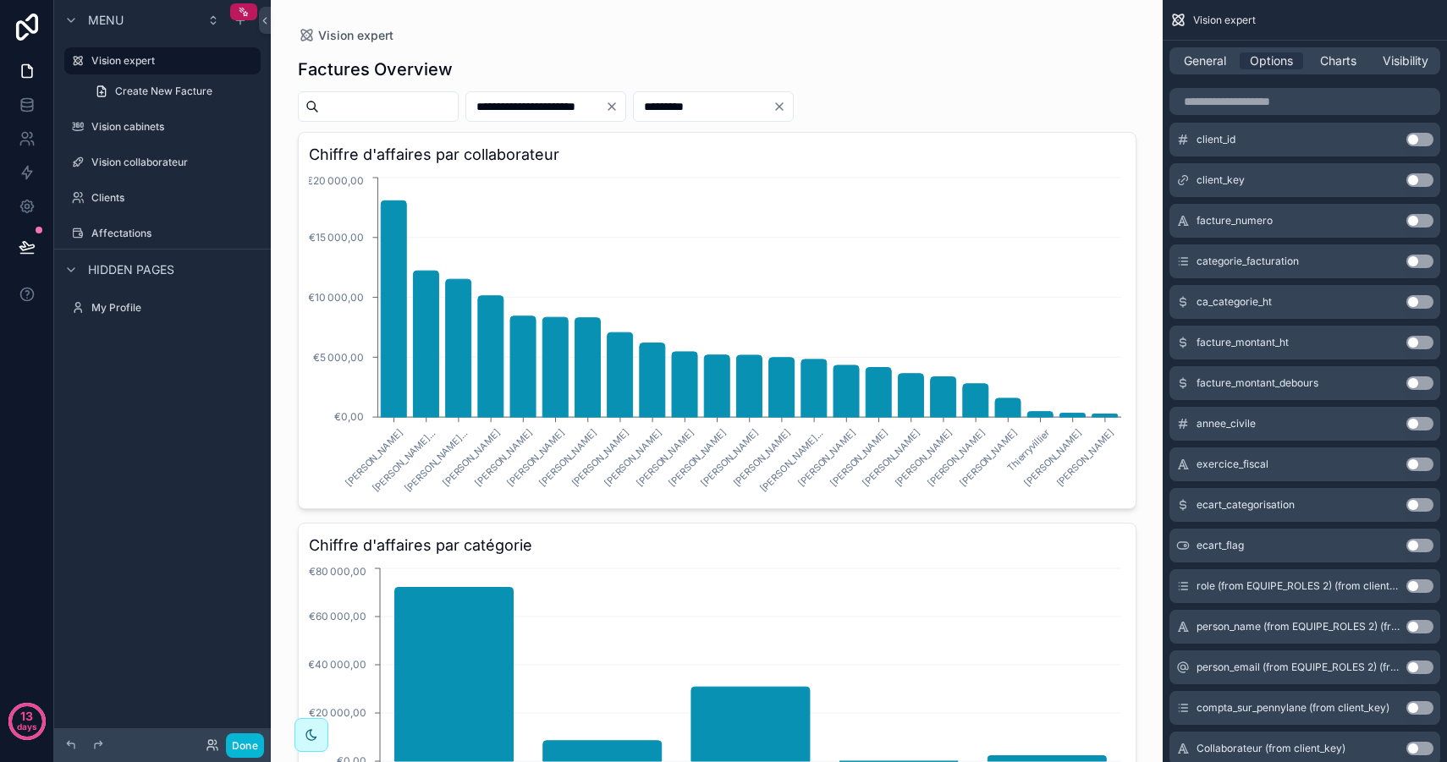
drag, startPoint x: 748, startPoint y: 112, endPoint x: 574, endPoint y: 98, distance: 174.8
click at [574, 98] on div "**********" at bounding box center [717, 106] width 838 height 30
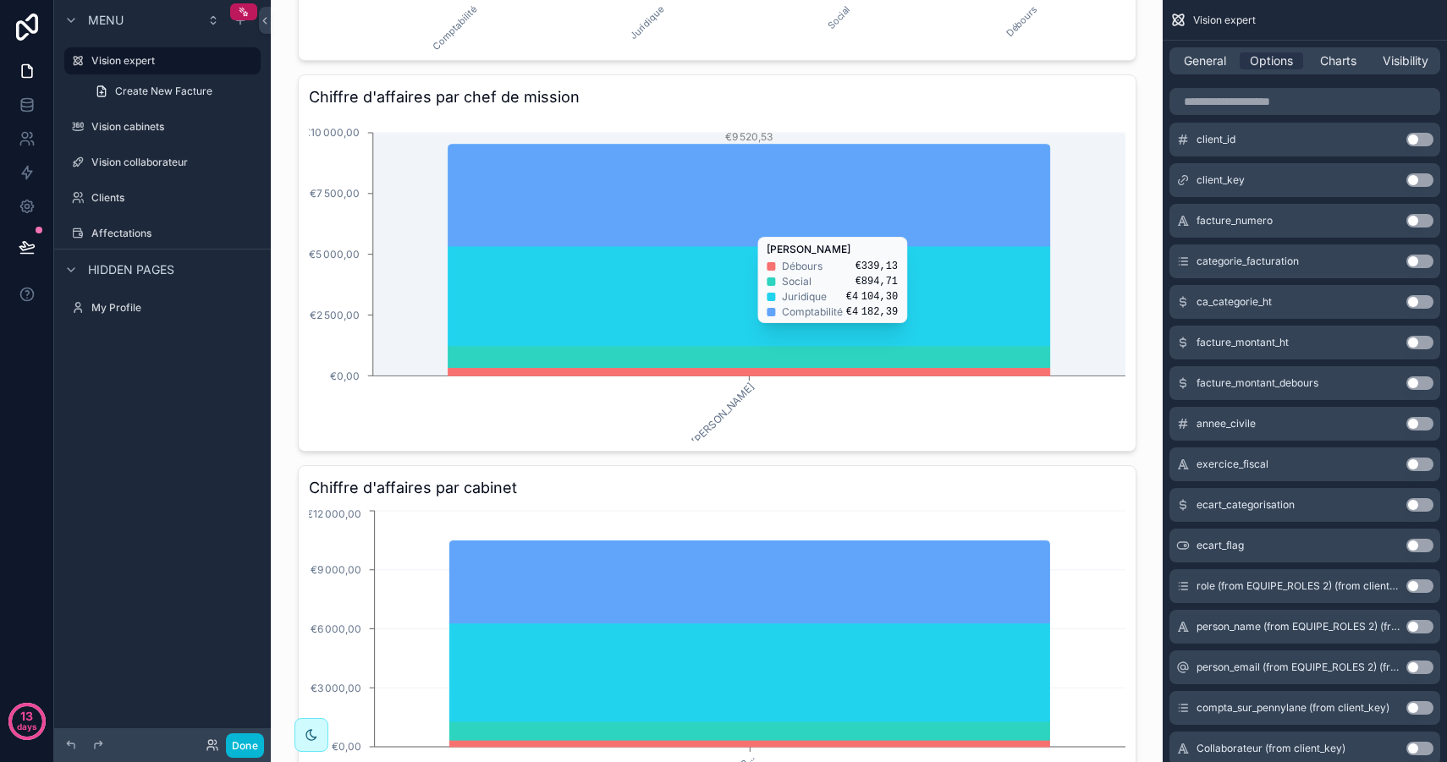
scroll to position [974, 0]
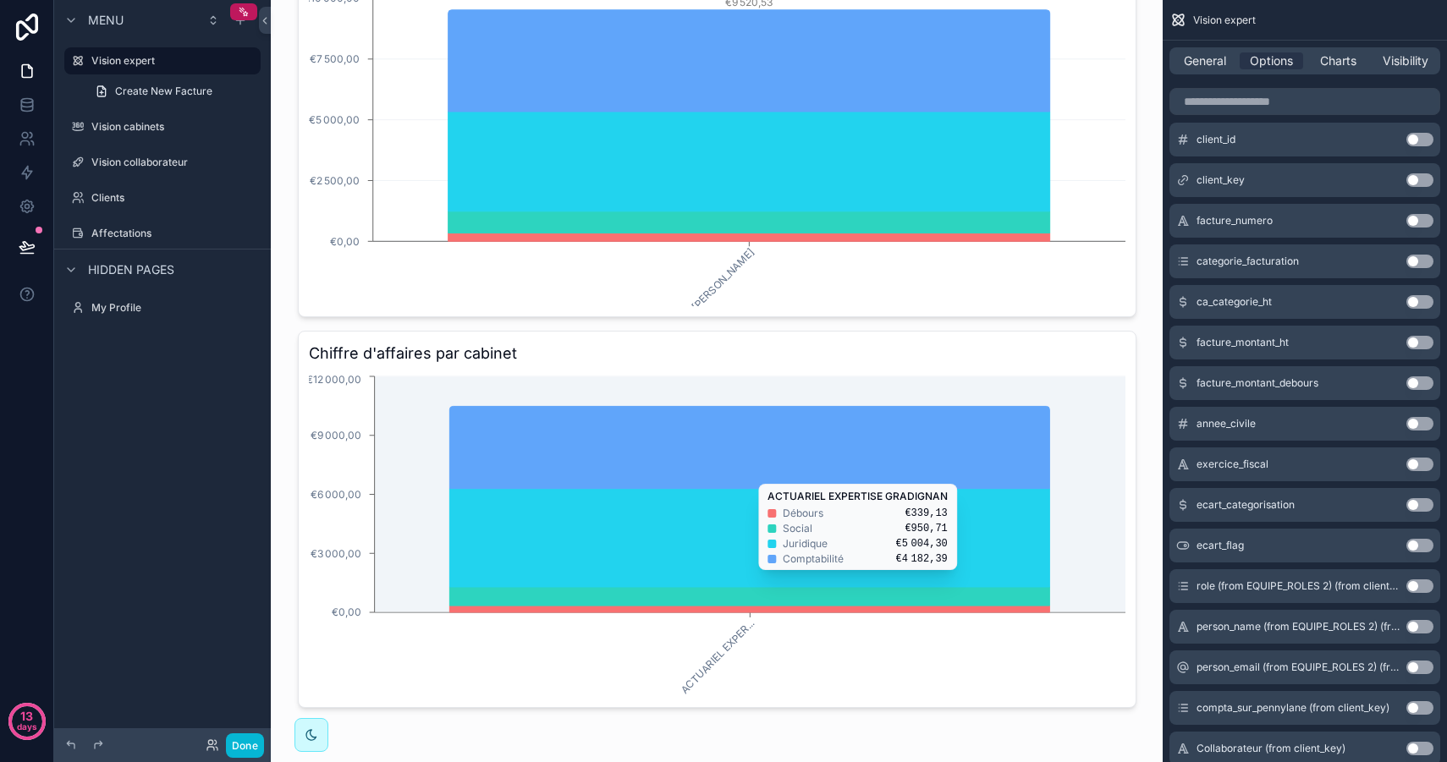
type input "*********"
click at [775, 579] on icon "chart" at bounding box center [749, 538] width 600 height 98
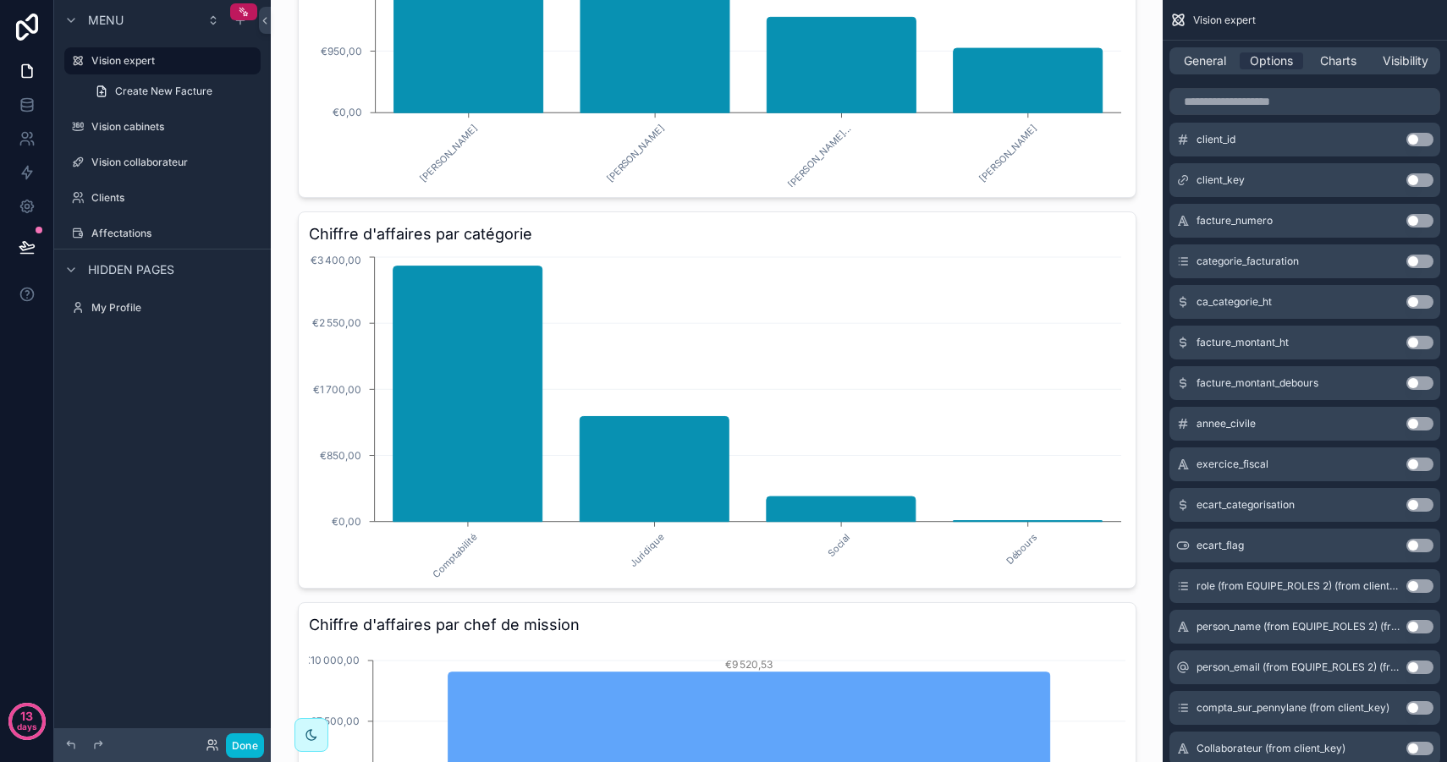
scroll to position [0, 0]
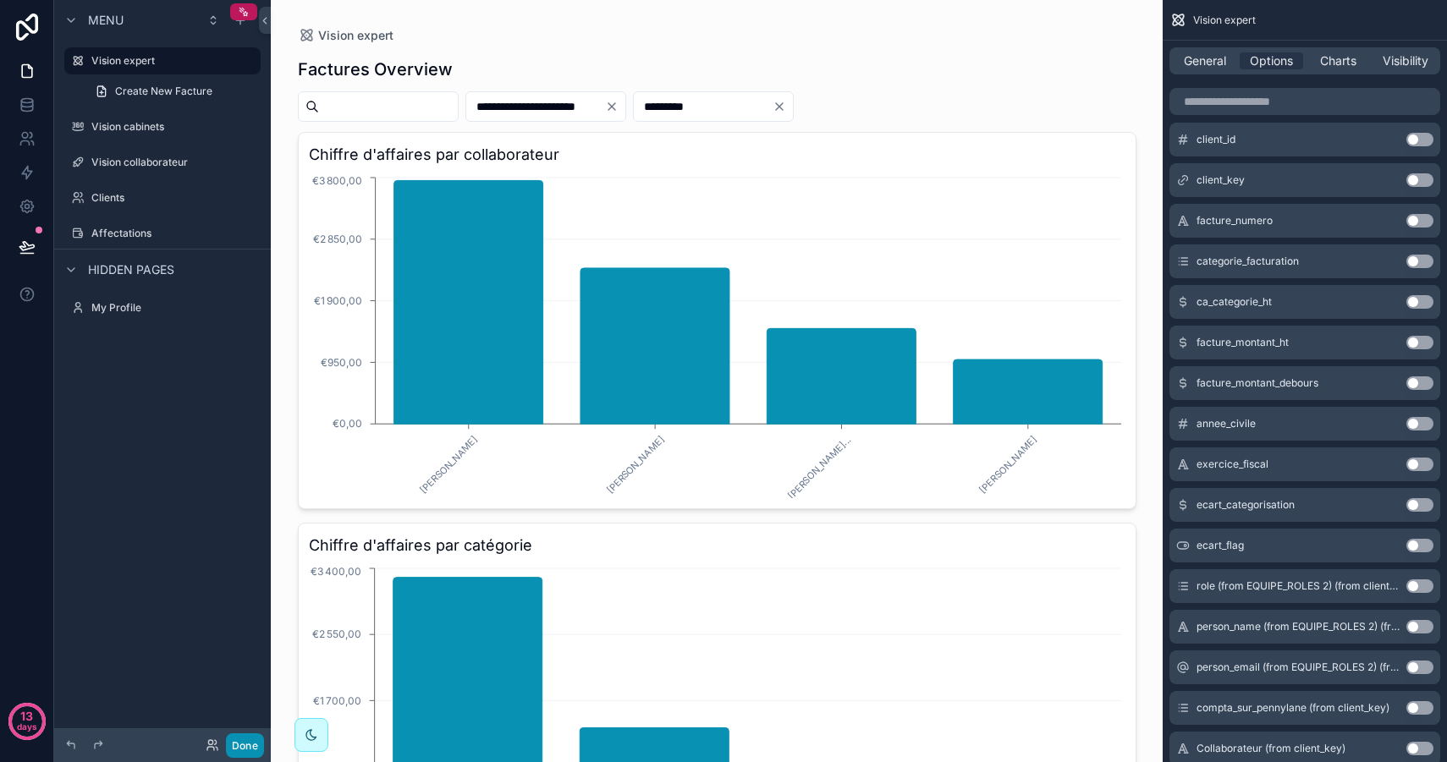
click at [248, 754] on button "Done" at bounding box center [245, 745] width 38 height 25
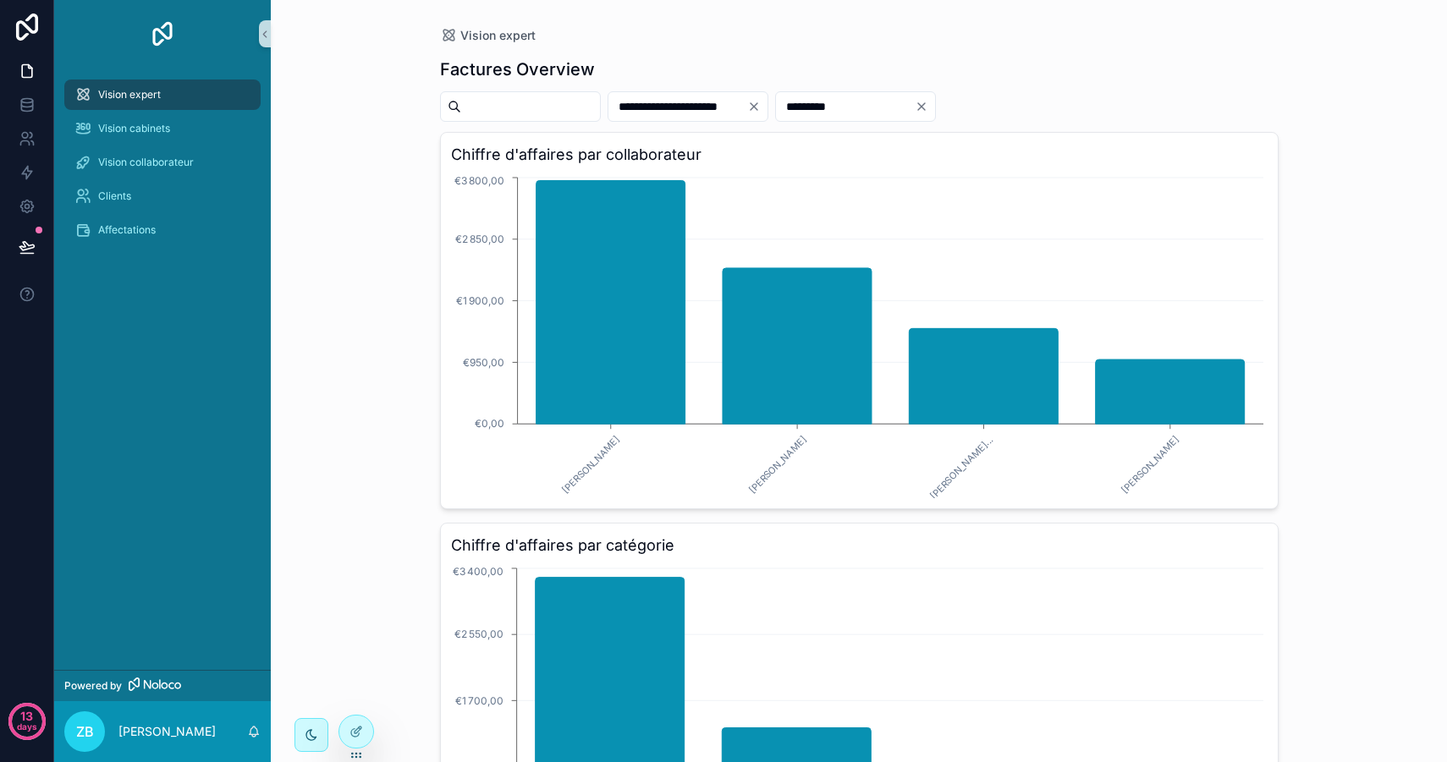
drag, startPoint x: 883, startPoint y: 100, endPoint x: 755, endPoint y: 93, distance: 128.8
click at [755, 94] on div "**********" at bounding box center [859, 106] width 838 height 30
type input "*****"
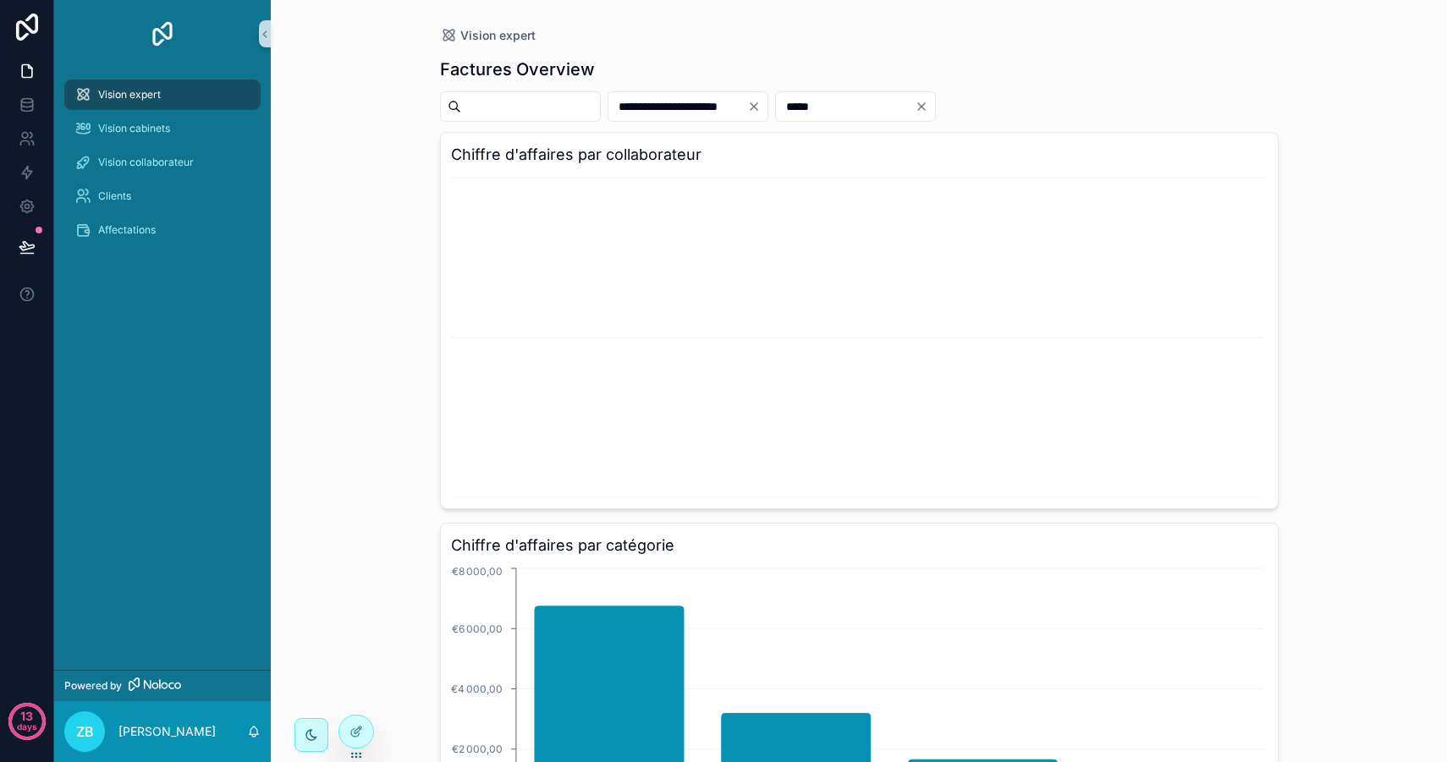
drag, startPoint x: 919, startPoint y: 103, endPoint x: 788, endPoint y: 105, distance: 131.1
click at [788, 104] on div "**********" at bounding box center [859, 106] width 838 height 30
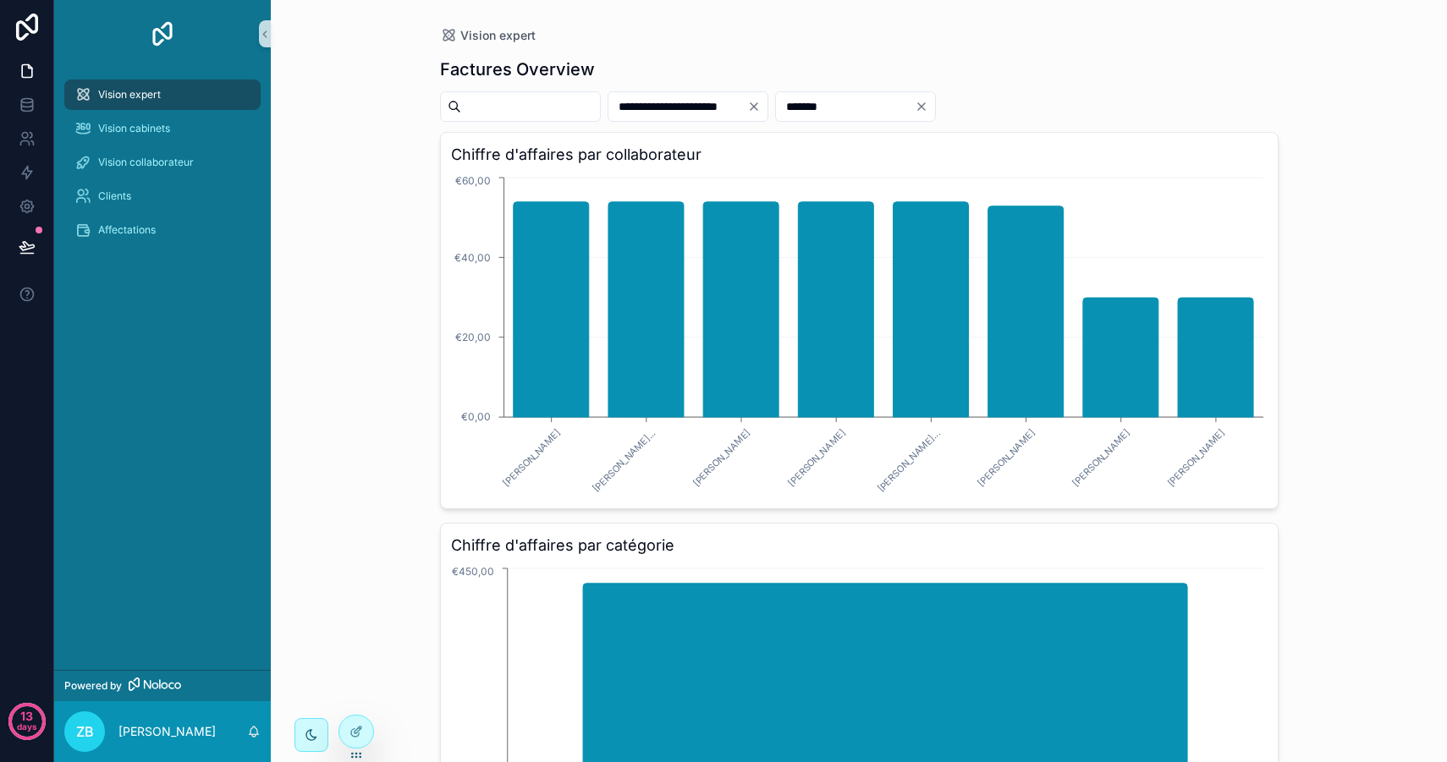
drag, startPoint x: 909, startPoint y: 112, endPoint x: 760, endPoint y: 90, distance: 151.3
click at [877, 109] on input "*******" at bounding box center [845, 107] width 139 height 24
drag, startPoint x: 895, startPoint y: 102, endPoint x: 740, endPoint y: 97, distance: 154.9
click at [740, 97] on div "**********" at bounding box center [859, 106] width 838 height 30
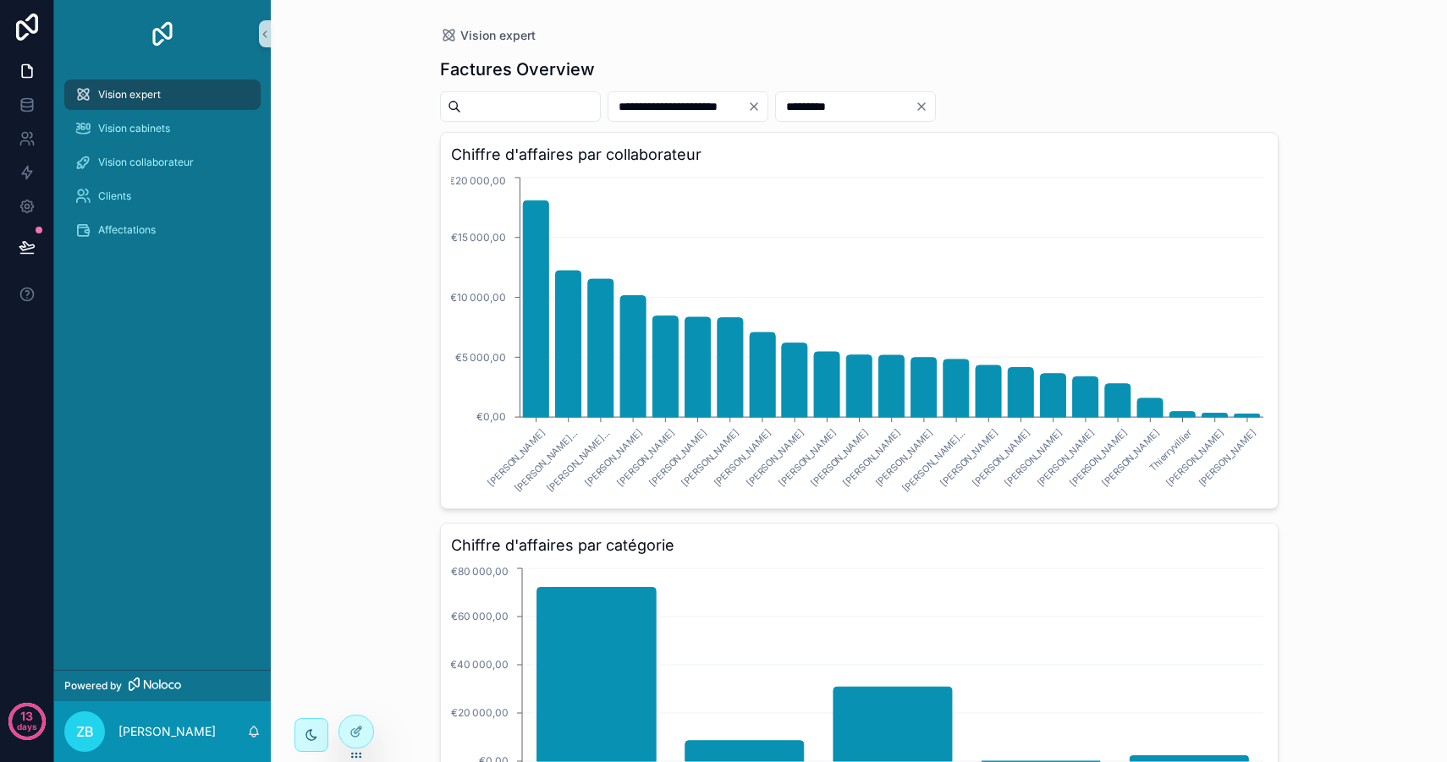
type input "*********"
click at [388, 268] on div "**********" at bounding box center [859, 381] width 1176 height 762
click at [503, 104] on input "scrollable content" at bounding box center [530, 107] width 139 height 24
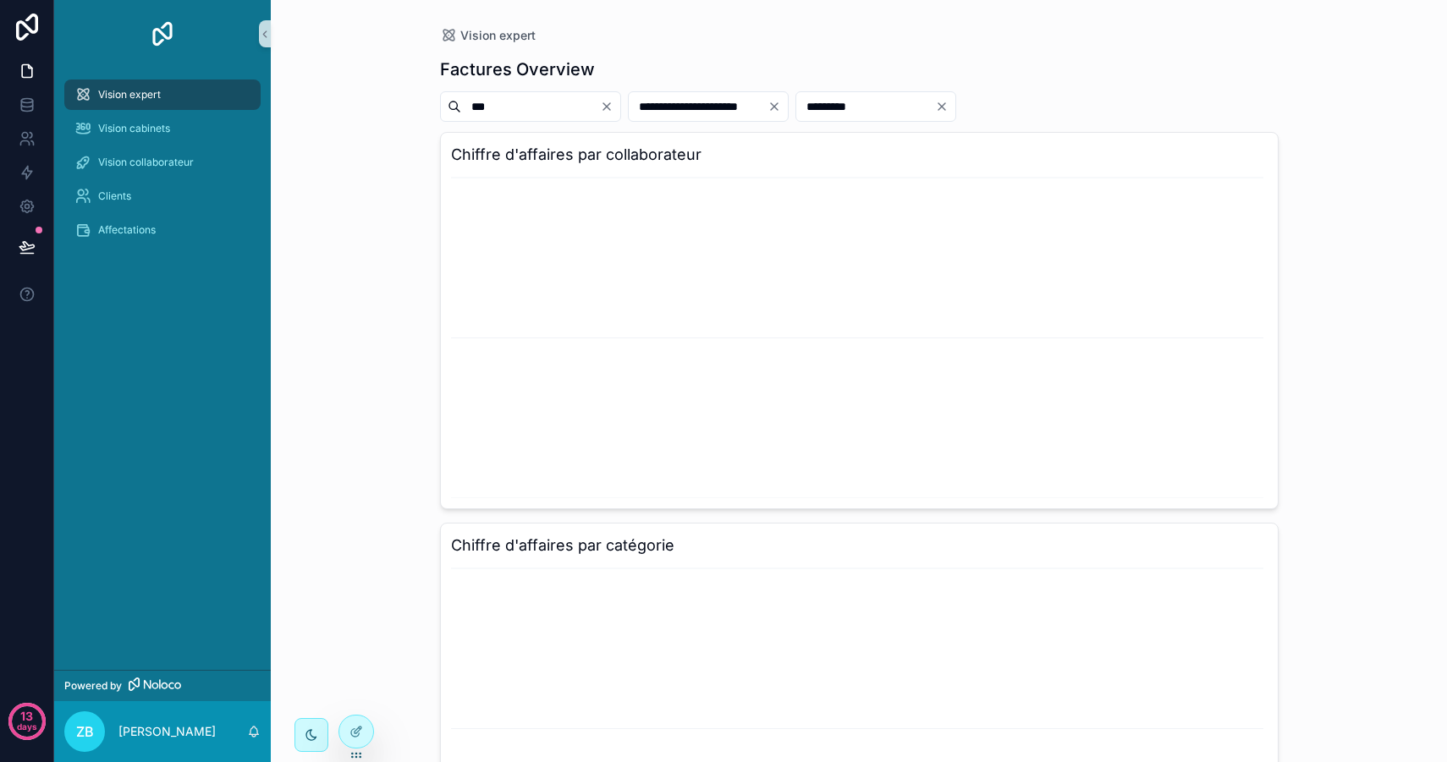
drag, startPoint x: 560, startPoint y: 105, endPoint x: 435, endPoint y: 102, distance: 125.2
type input "*******"
click at [610, 108] on icon "Clear" at bounding box center [606, 106] width 7 height 7
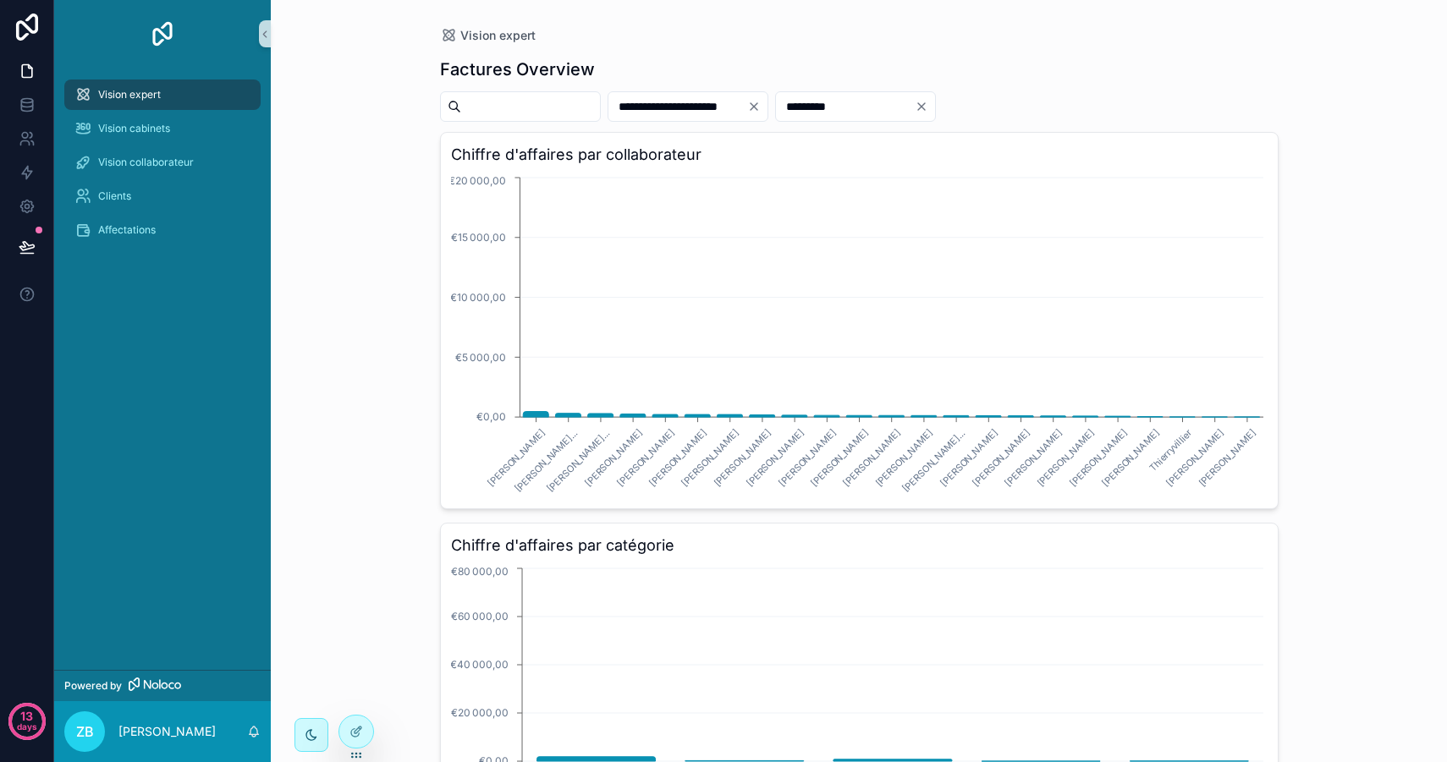
click at [391, 275] on div "**********" at bounding box center [859, 381] width 1176 height 762
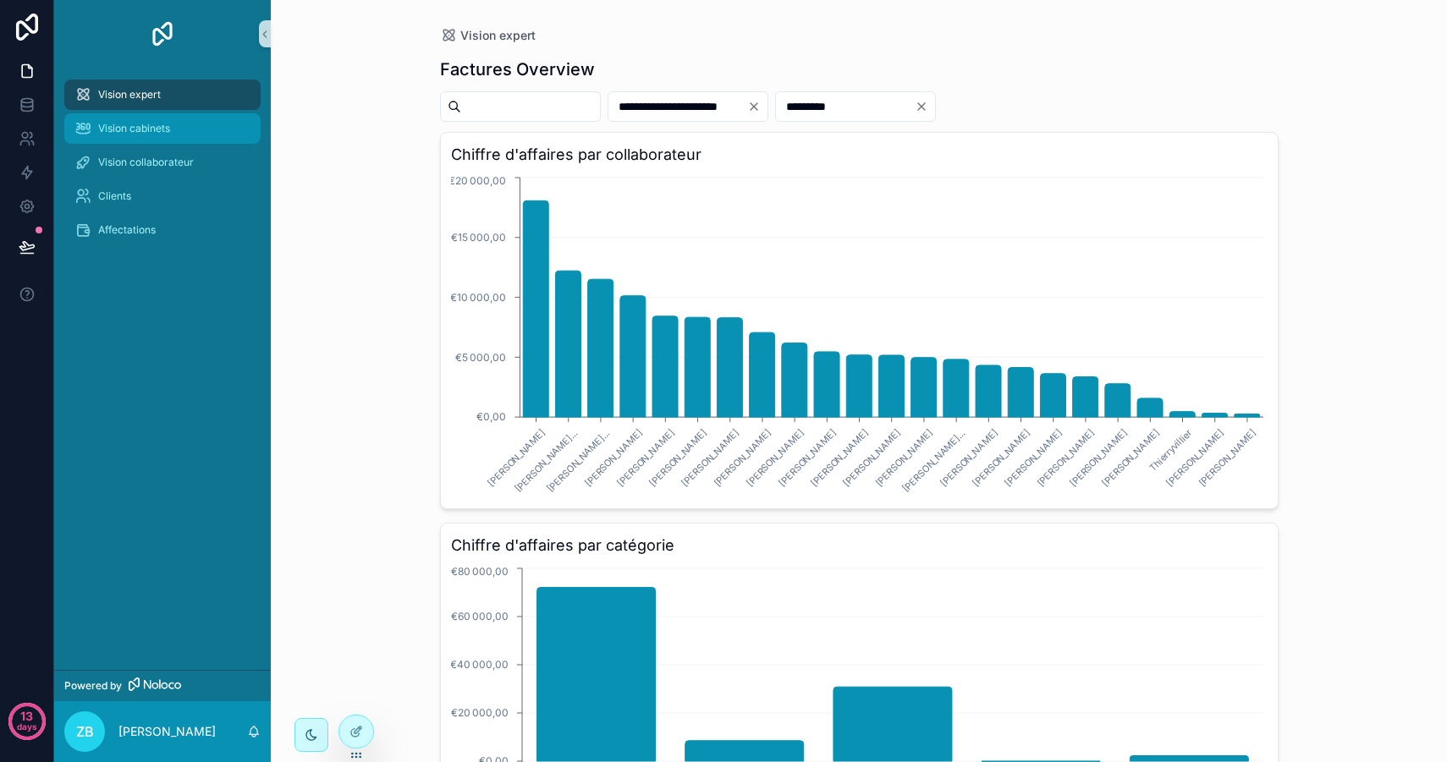
click at [156, 134] on span "Vision cabinets" at bounding box center [134, 129] width 72 height 14
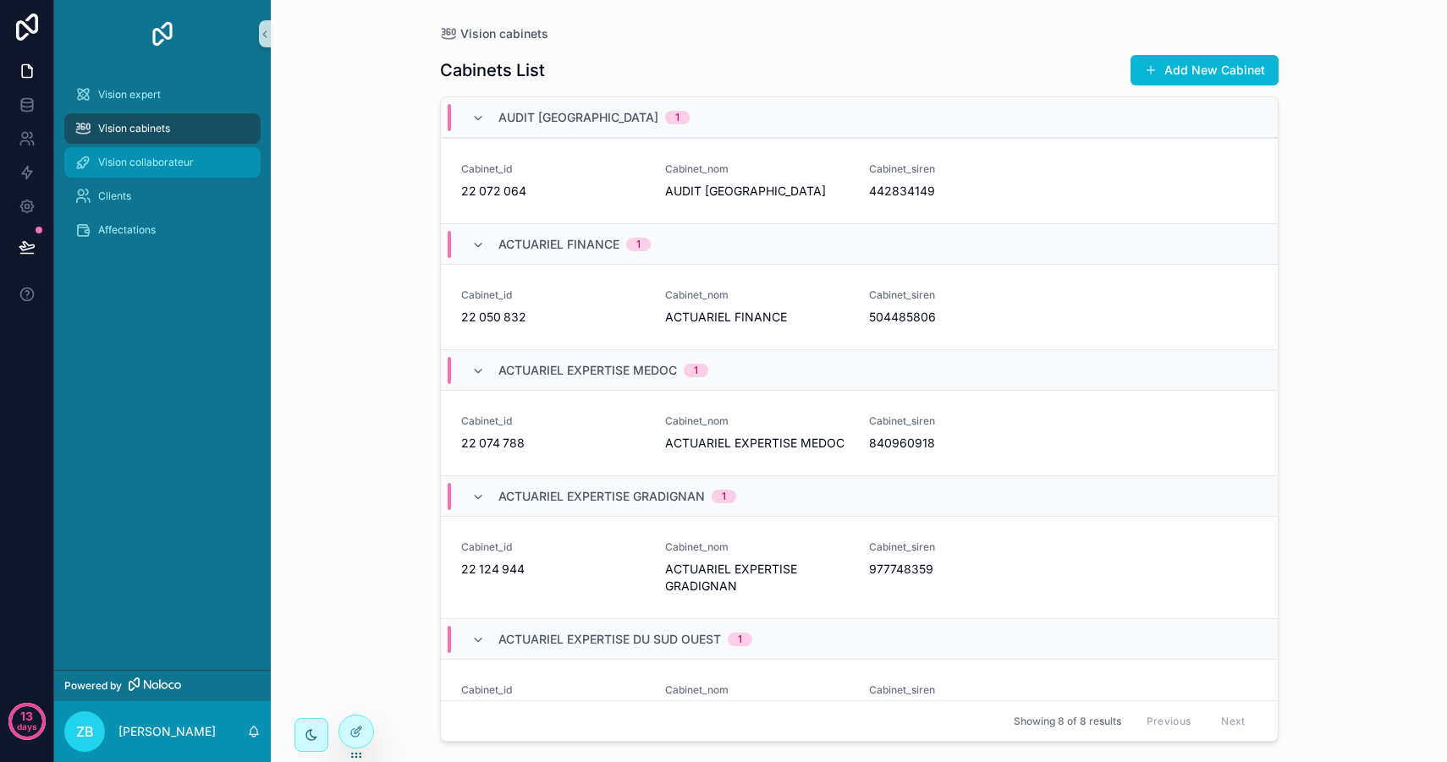
click at [156, 158] on span "Vision collaborateur" at bounding box center [146, 163] width 96 height 14
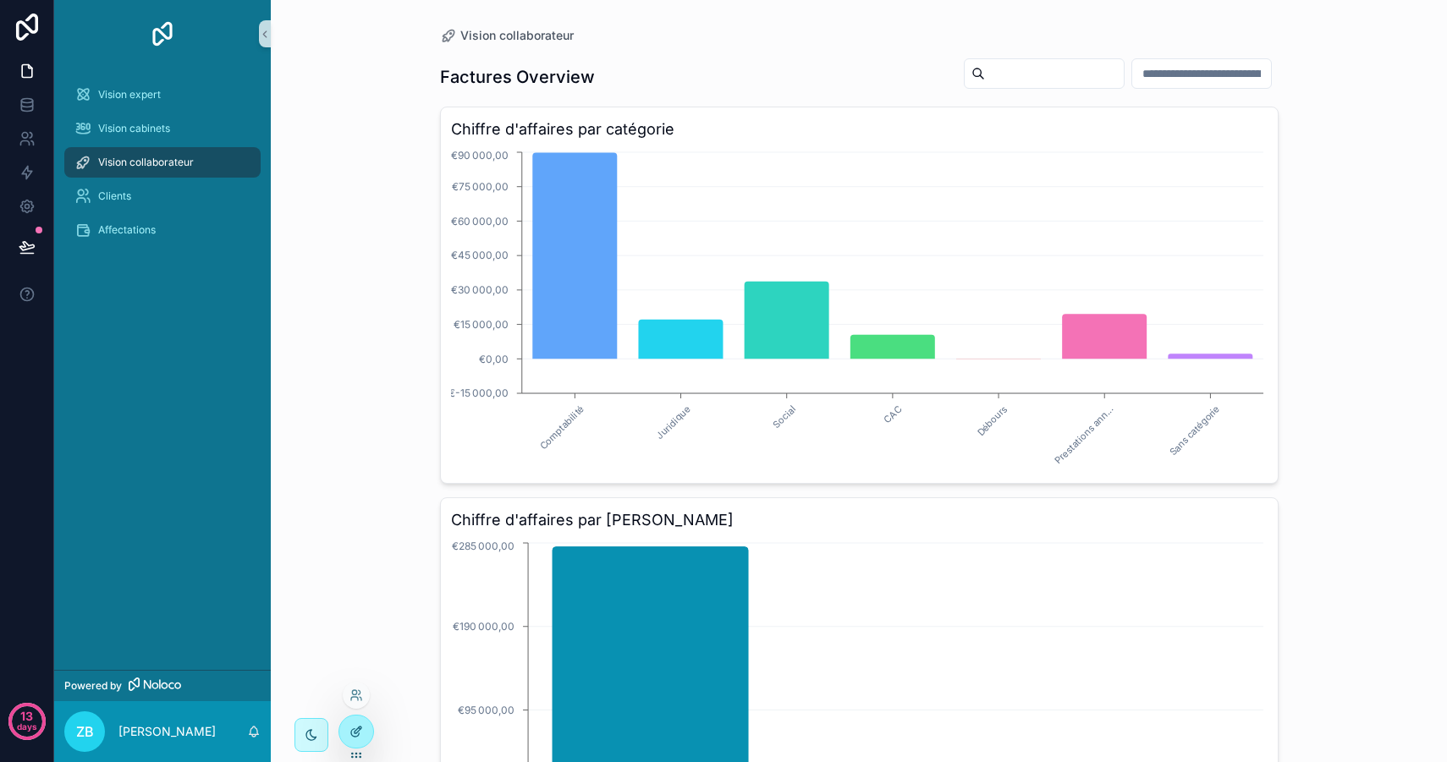
click at [353, 732] on icon at bounding box center [356, 732] width 14 height 14
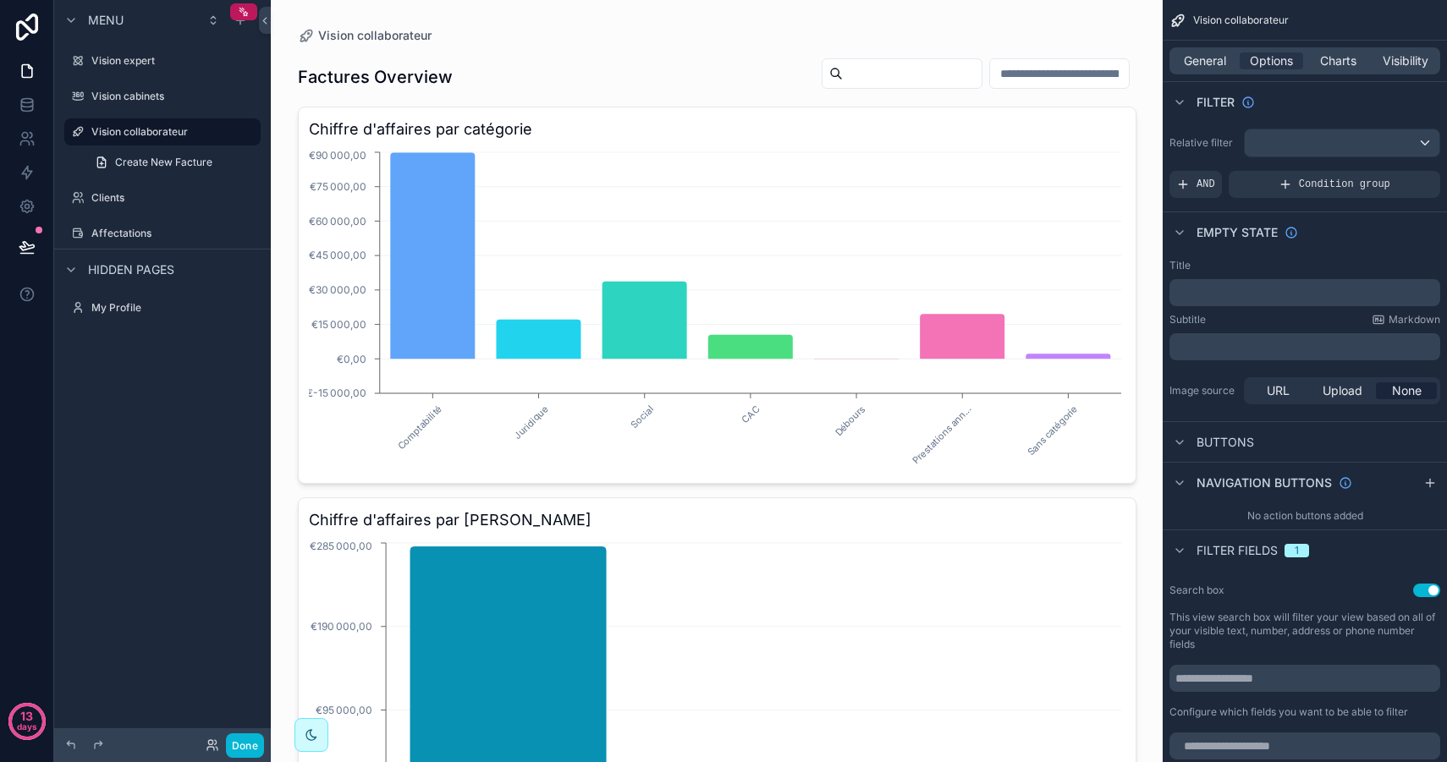
click at [1044, 71] on div "scrollable content" at bounding box center [716, 464] width 865 height 929
click at [1054, 74] on input "scrollable content" at bounding box center [1059, 74] width 139 height 24
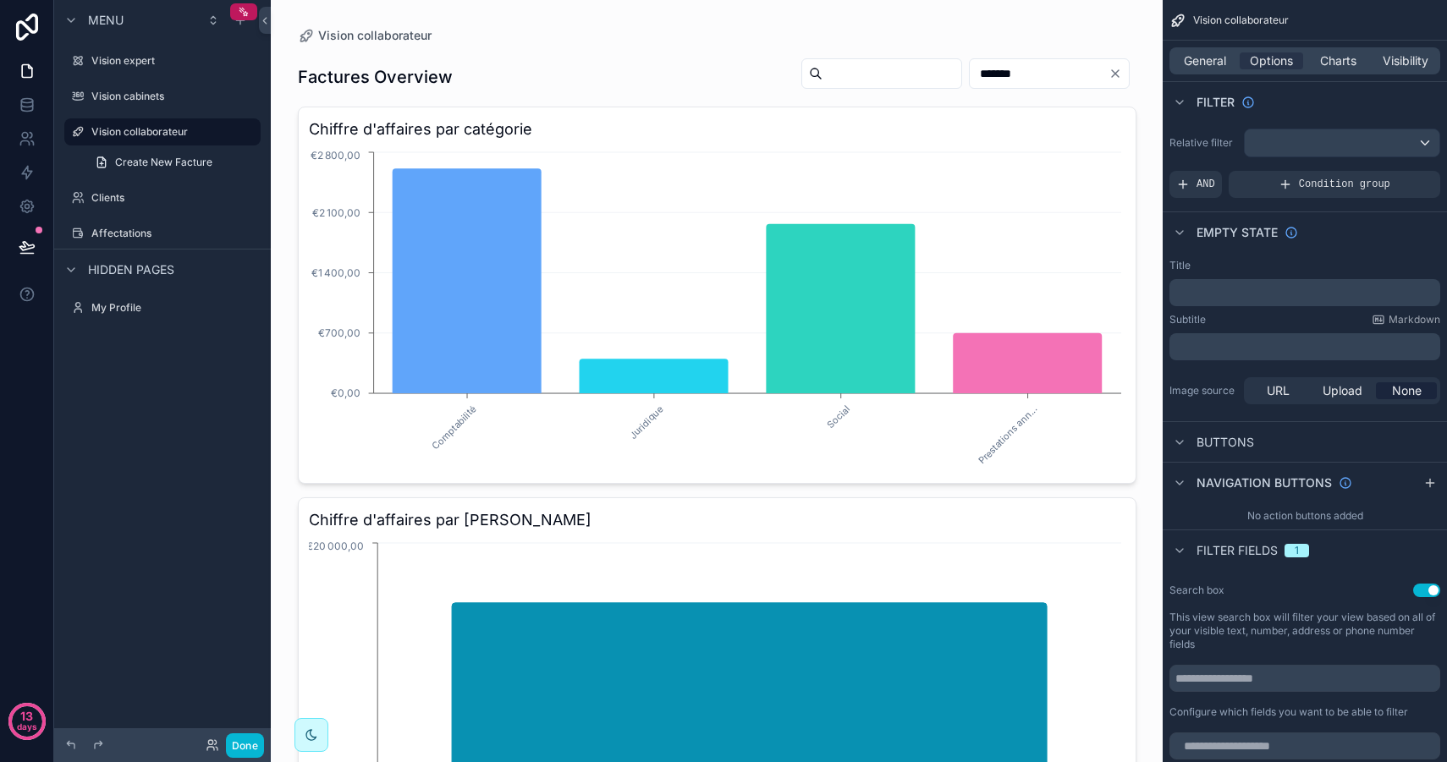
drag, startPoint x: 1042, startPoint y: 75, endPoint x: 925, endPoint y: 71, distance: 117.7
click at [925, 71] on div "*******" at bounding box center [962, 74] width 349 height 32
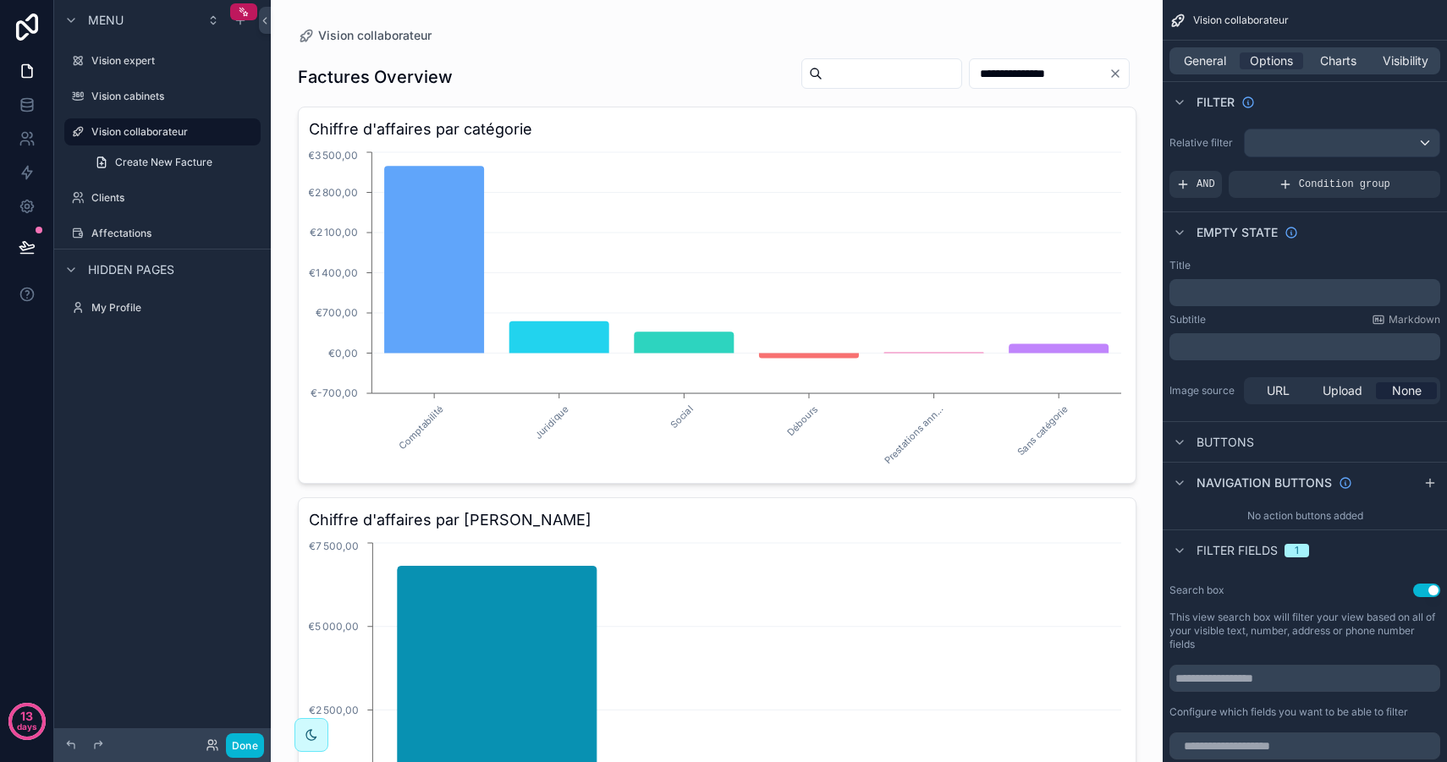
drag, startPoint x: 1059, startPoint y: 75, endPoint x: 920, endPoint y: 74, distance: 139.6
click at [920, 74] on div "**********" at bounding box center [962, 74] width 349 height 32
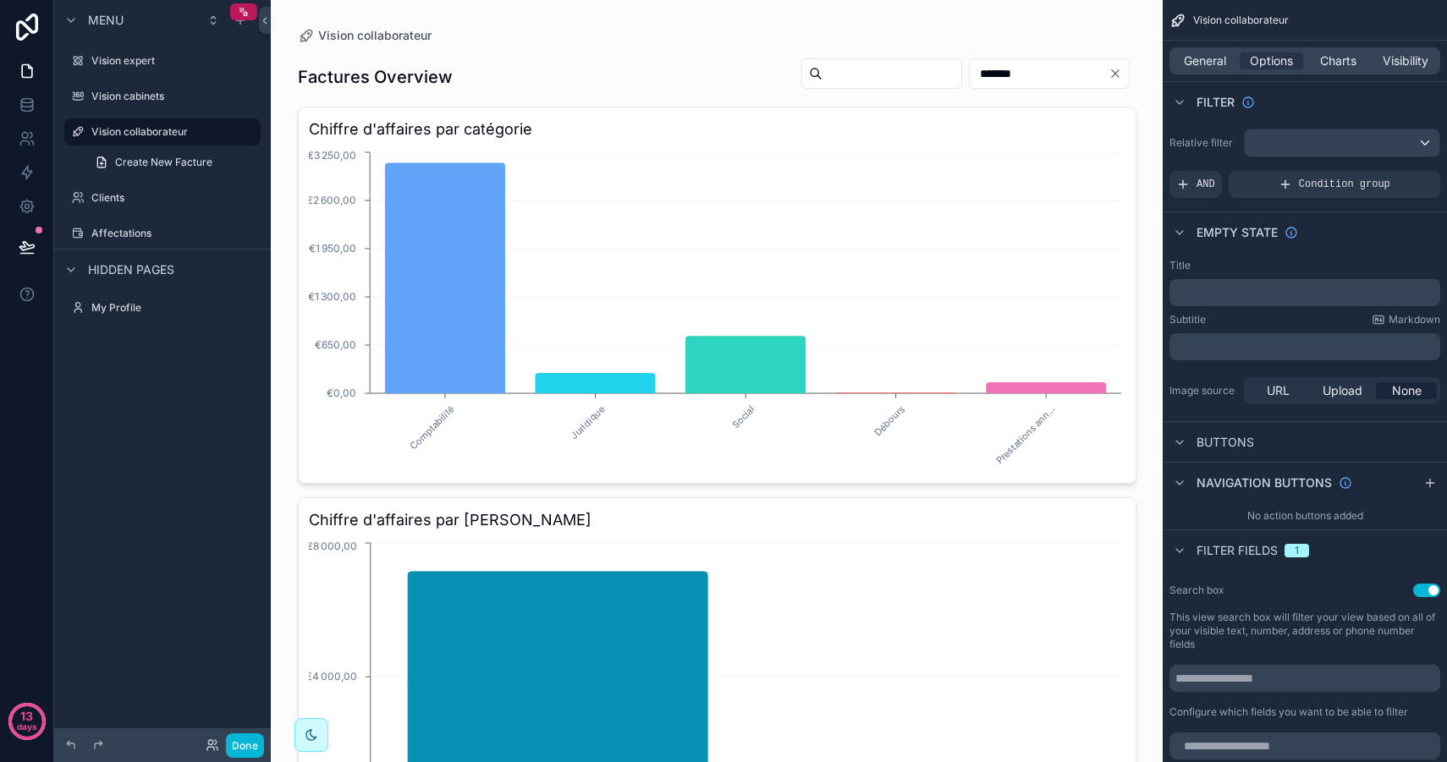
click at [1041, 62] on input "*******" at bounding box center [1038, 74] width 139 height 24
drag, startPoint x: 1035, startPoint y: 66, endPoint x: 926, endPoint y: 66, distance: 109.1
click at [927, 66] on div "*******" at bounding box center [962, 74] width 349 height 32
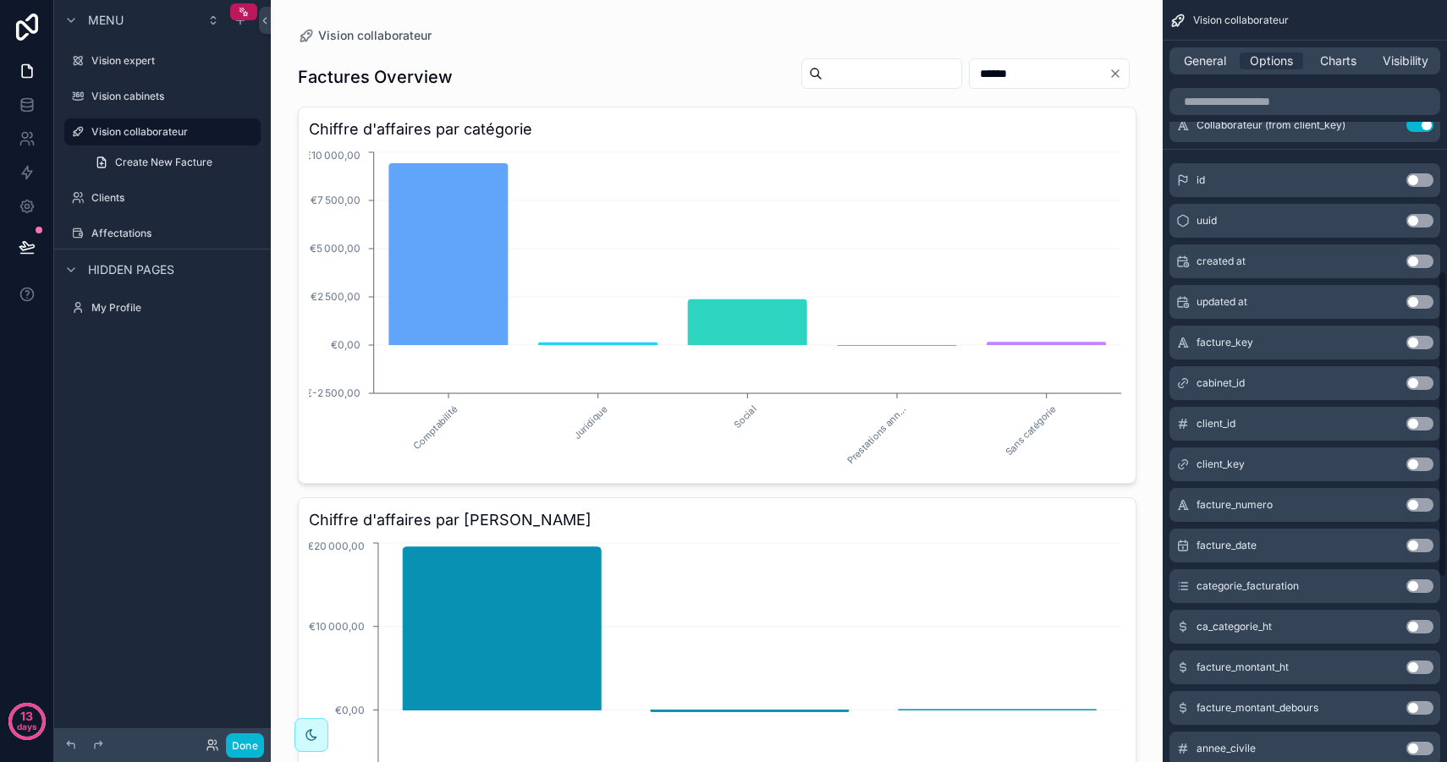
scroll to position [683, 0]
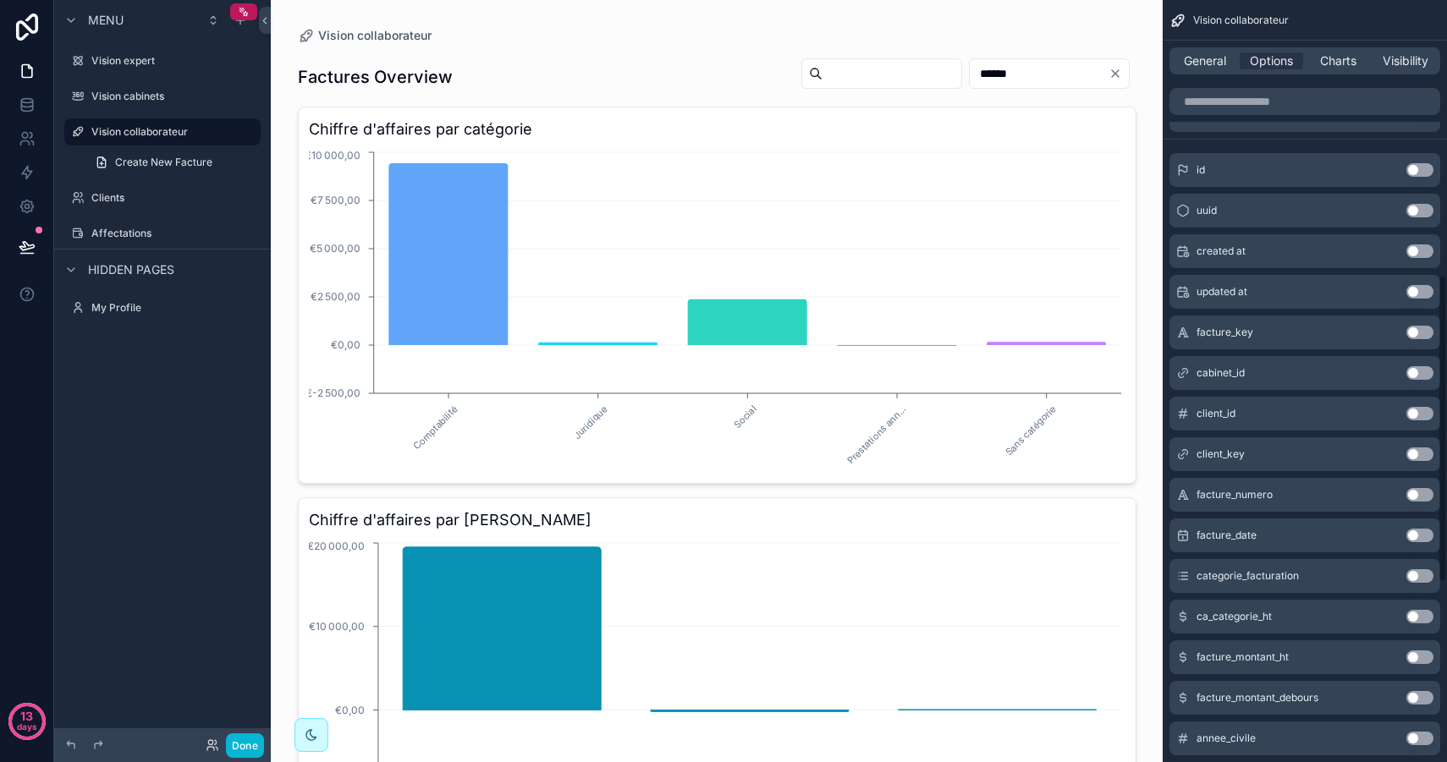
type input "******"
click at [1419, 538] on button "Use setting" at bounding box center [1419, 536] width 27 height 14
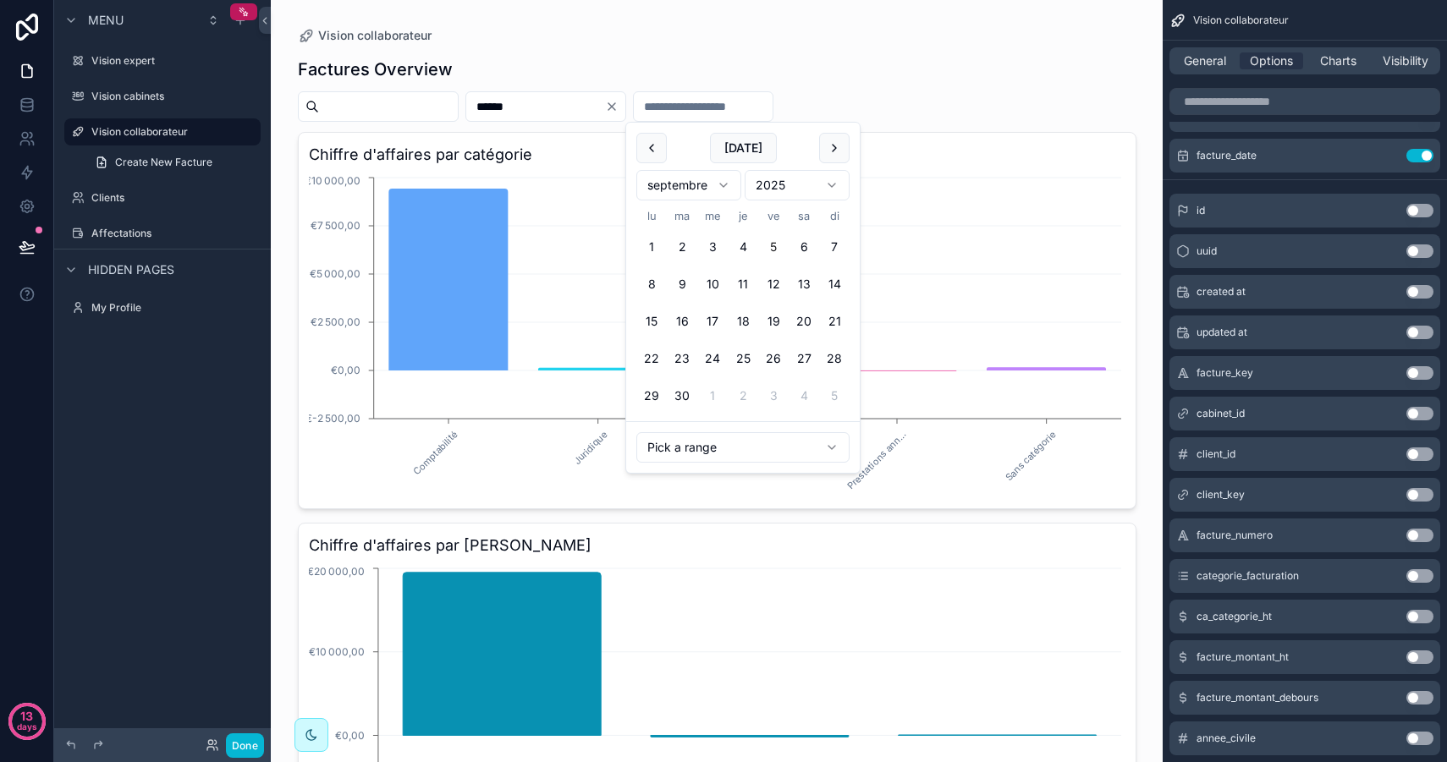
click at [727, 104] on input "scrollable content" at bounding box center [703, 107] width 139 height 24
click at [652, 148] on button "scrollable content" at bounding box center [651, 148] width 30 height 30
click at [655, 151] on button "scrollable content" at bounding box center [651, 148] width 30 height 30
click at [834, 146] on button "scrollable content" at bounding box center [834, 148] width 30 height 30
click at [680, 246] on button "1" at bounding box center [682, 247] width 30 height 30
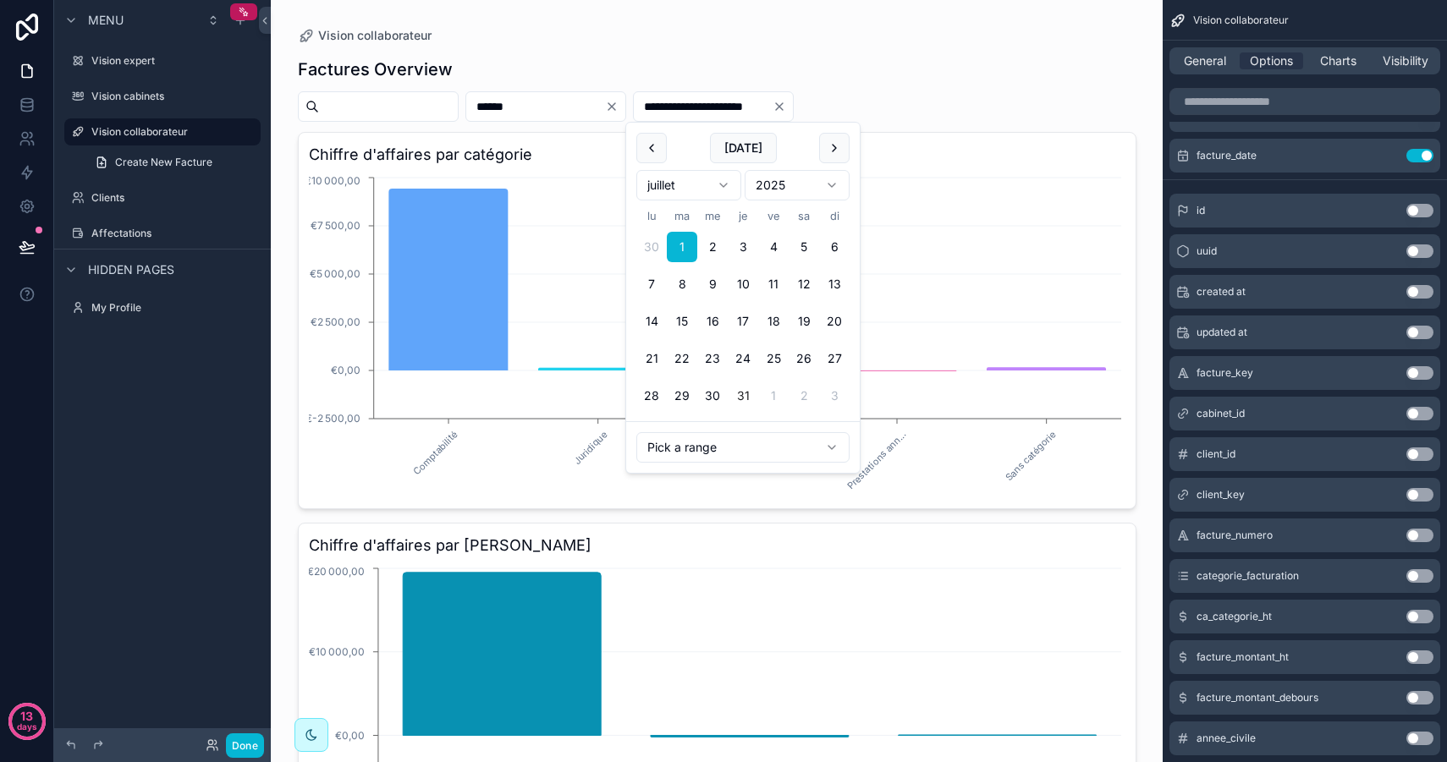
click at [744, 389] on button "31" at bounding box center [742, 396] width 30 height 30
type input "**********"
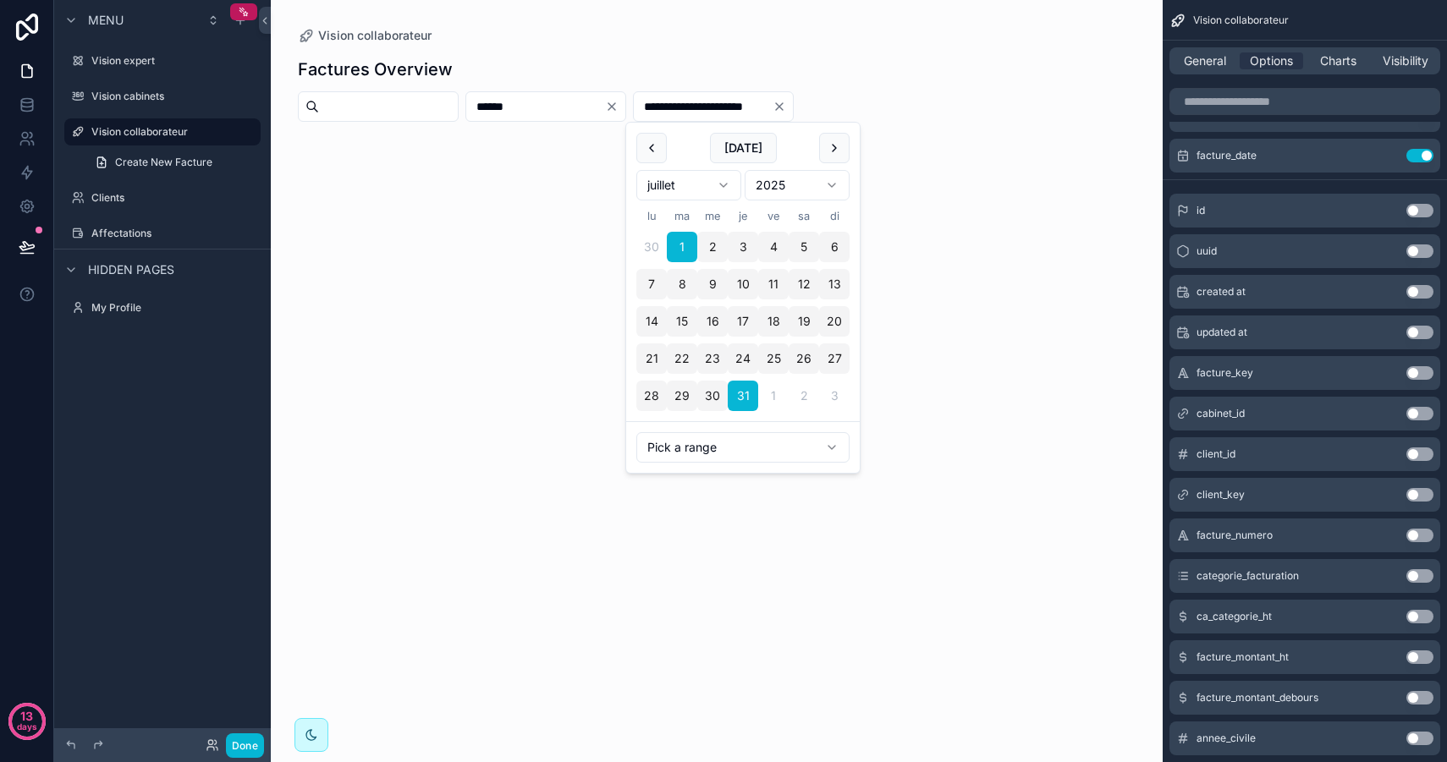
click at [902, 43] on div "Vision collaborateur" at bounding box center [717, 35] width 838 height 17
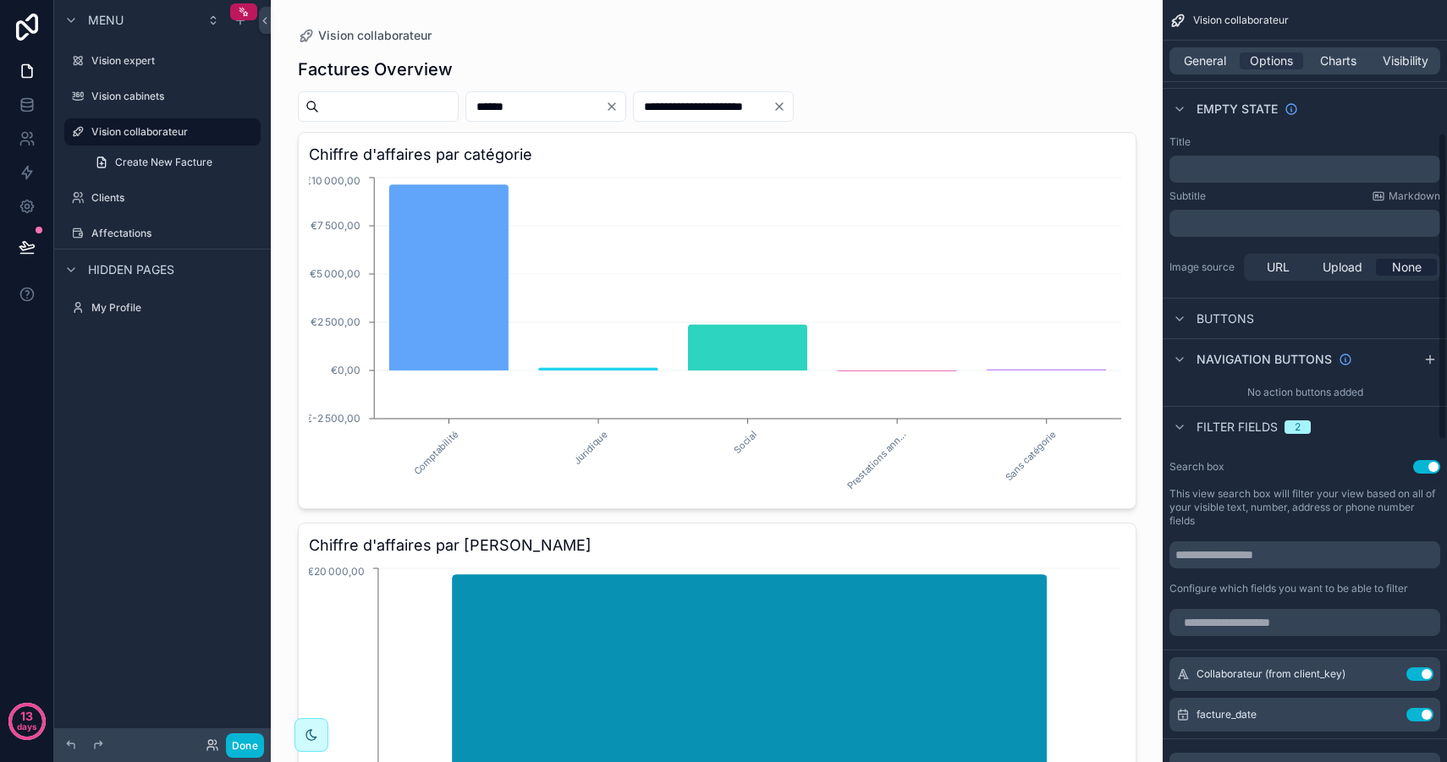
scroll to position [1129, 0]
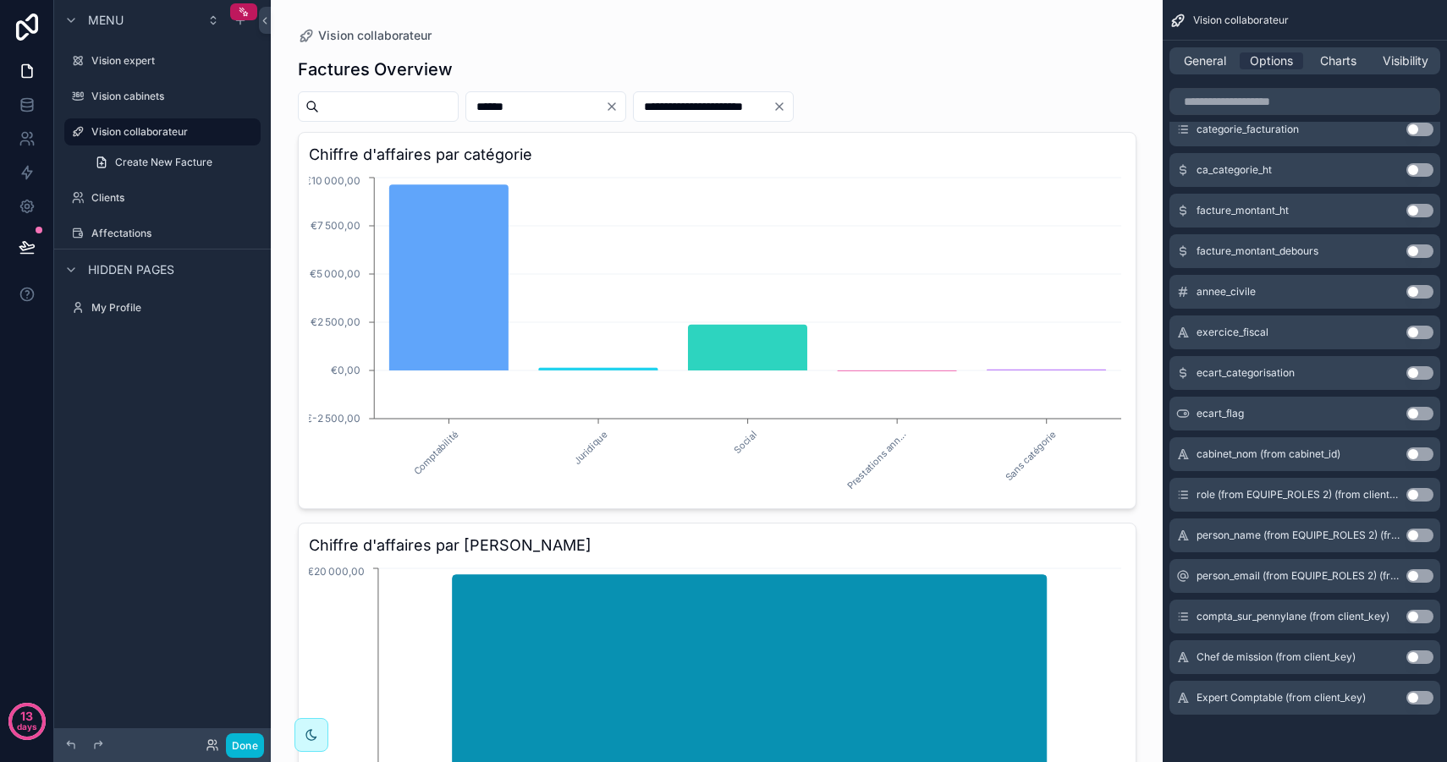
click at [1416, 285] on button "Use setting" at bounding box center [1419, 292] width 27 height 14
click at [920, 110] on input "scrollable content" at bounding box center [870, 107] width 139 height 24
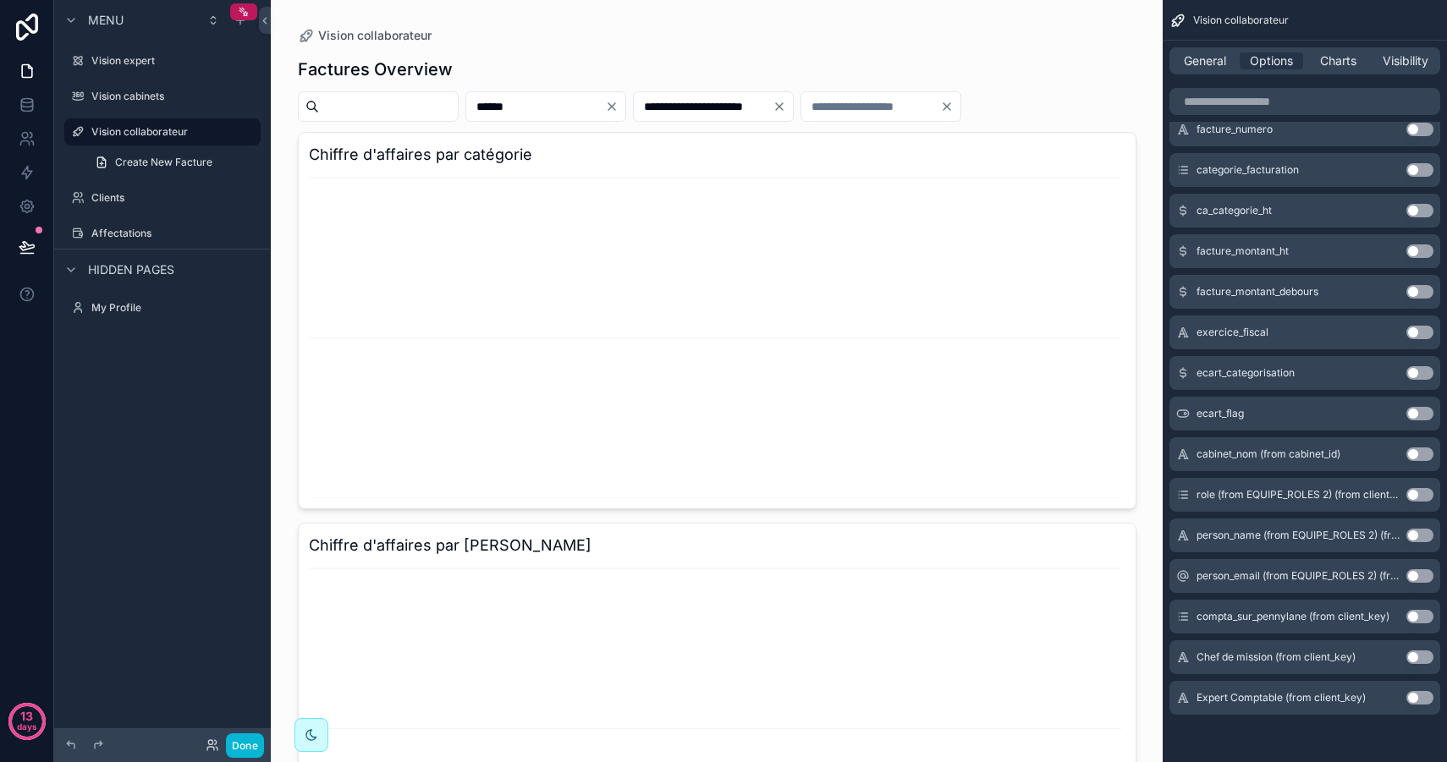
drag, startPoint x: 902, startPoint y: 102, endPoint x: 808, endPoint y: 102, distance: 93.9
click at [808, 102] on div "**********" at bounding box center [717, 106] width 838 height 30
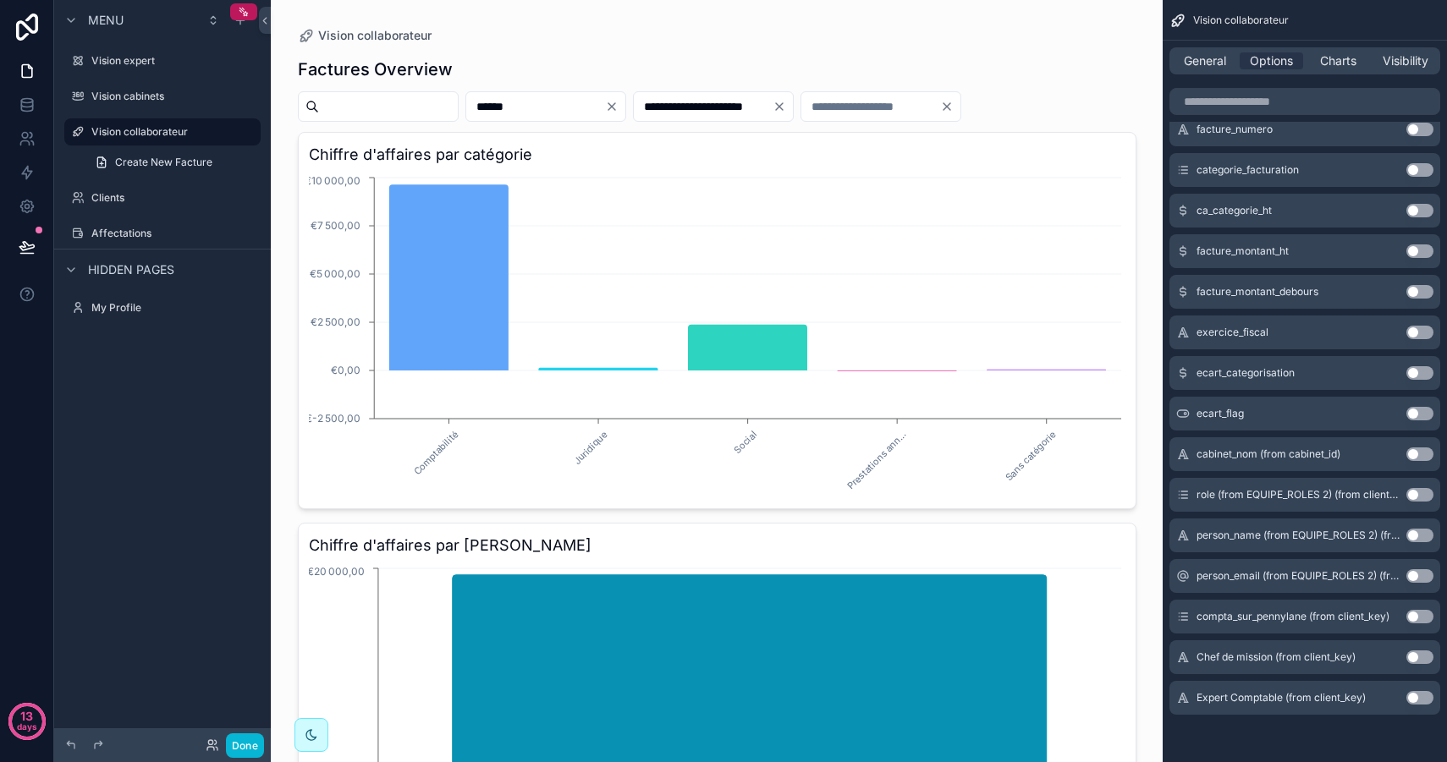
type input "****"
click at [953, 101] on icon "Clear" at bounding box center [947, 107] width 14 height 14
click at [940, 108] on input "scrollable content" at bounding box center [870, 107] width 139 height 24
click at [1207, 62] on span "General" at bounding box center [1204, 60] width 42 height 17
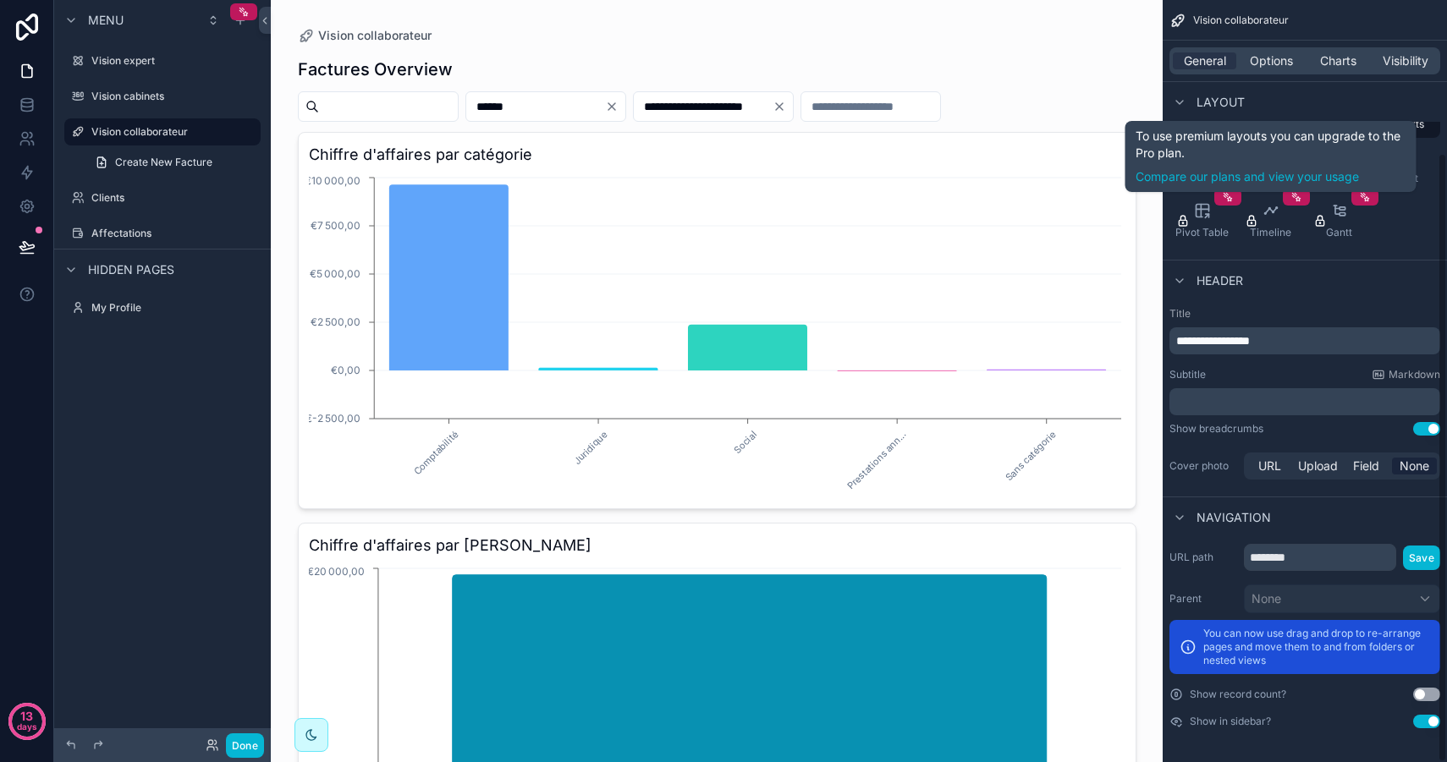
click at [1279, 38] on div "Vision collaborateur" at bounding box center [1304, 20] width 284 height 41
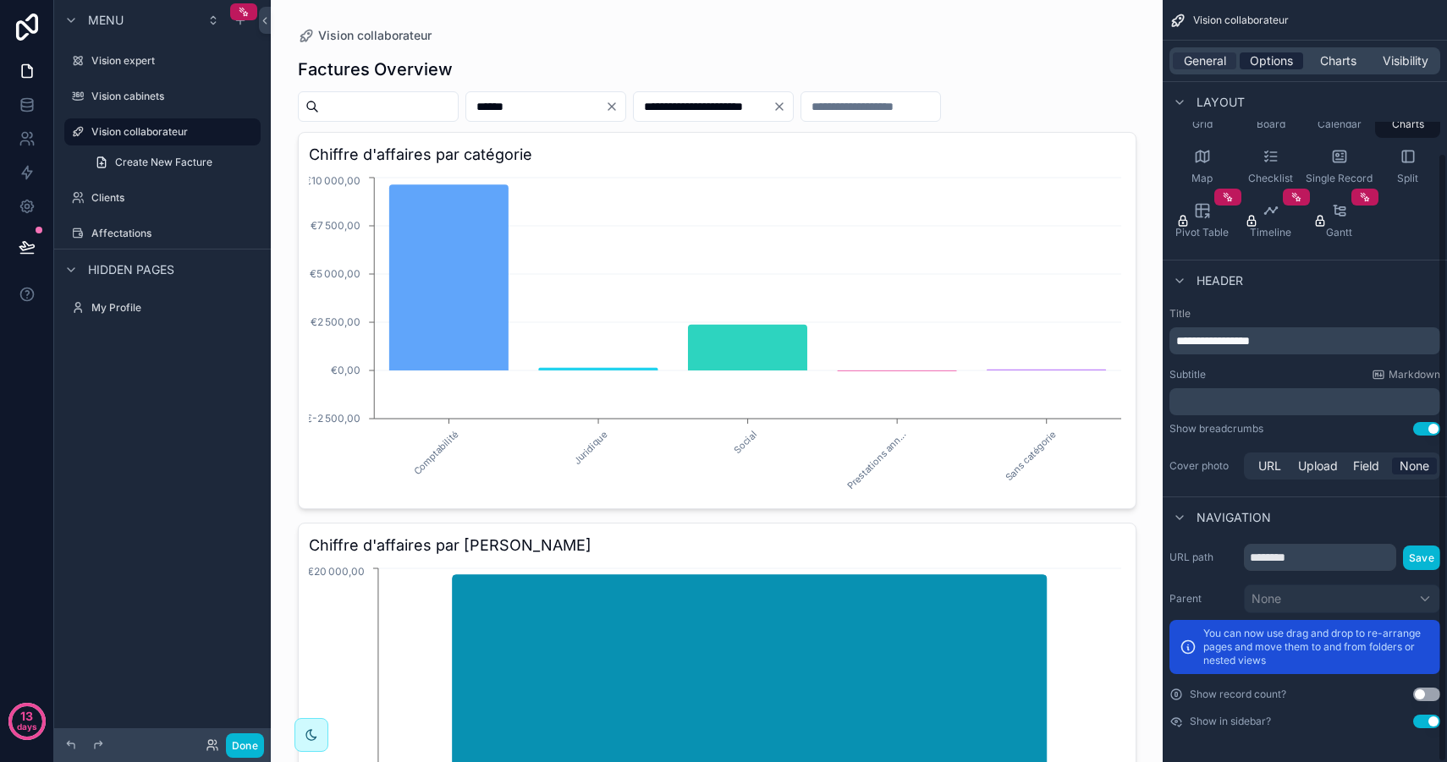
click at [1272, 54] on span "Options" at bounding box center [1270, 60] width 43 height 17
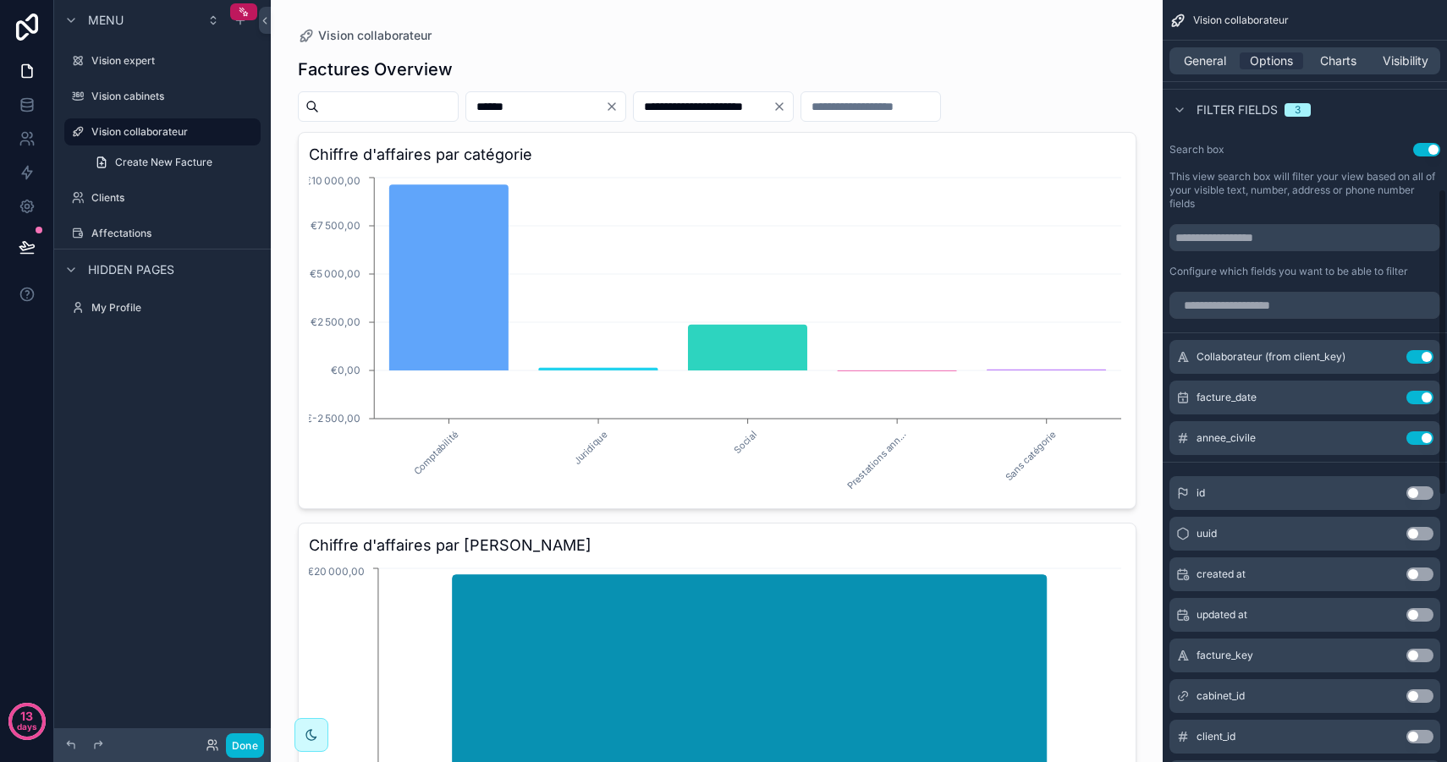
scroll to position [476, 0]
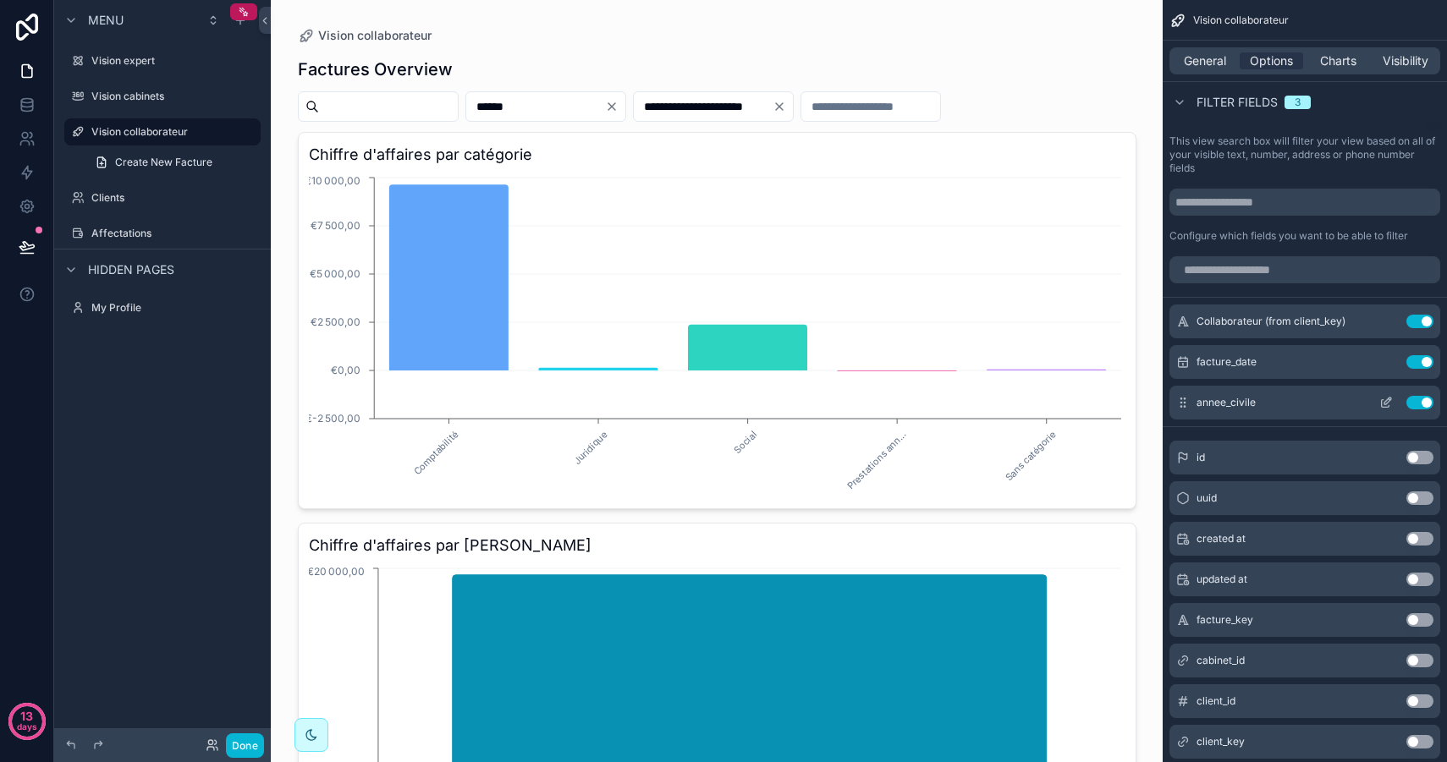
click at [1386, 402] on icon "scrollable content" at bounding box center [1386, 403] width 14 height 14
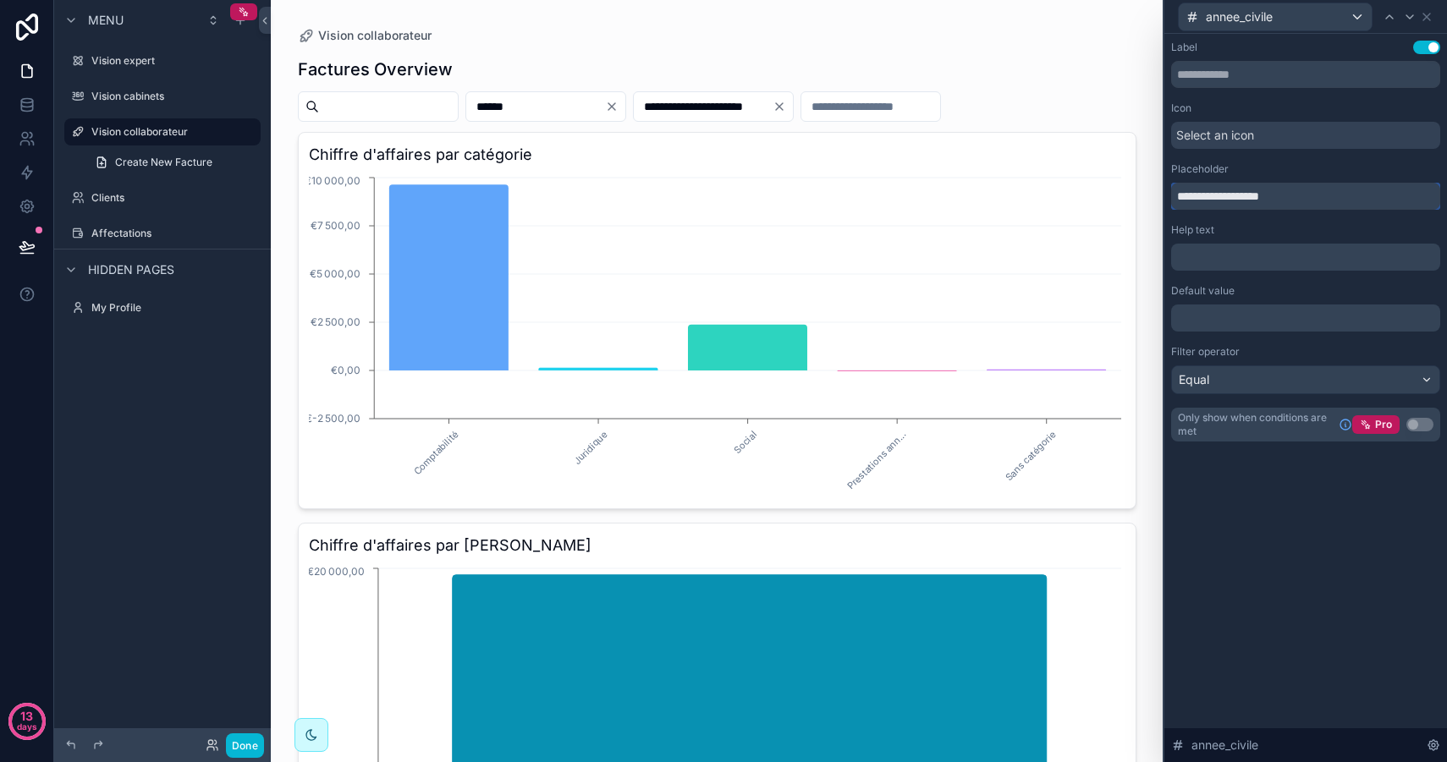
click at [1304, 206] on input "**********" at bounding box center [1305, 196] width 269 height 27
drag, startPoint x: 1322, startPoint y: 202, endPoint x: 1145, endPoint y: 181, distance: 178.9
click at [1145, 181] on div "**********" at bounding box center [723, 381] width 1447 height 762
type input "**********"
click at [1297, 580] on div "**********" at bounding box center [1305, 398] width 283 height 728
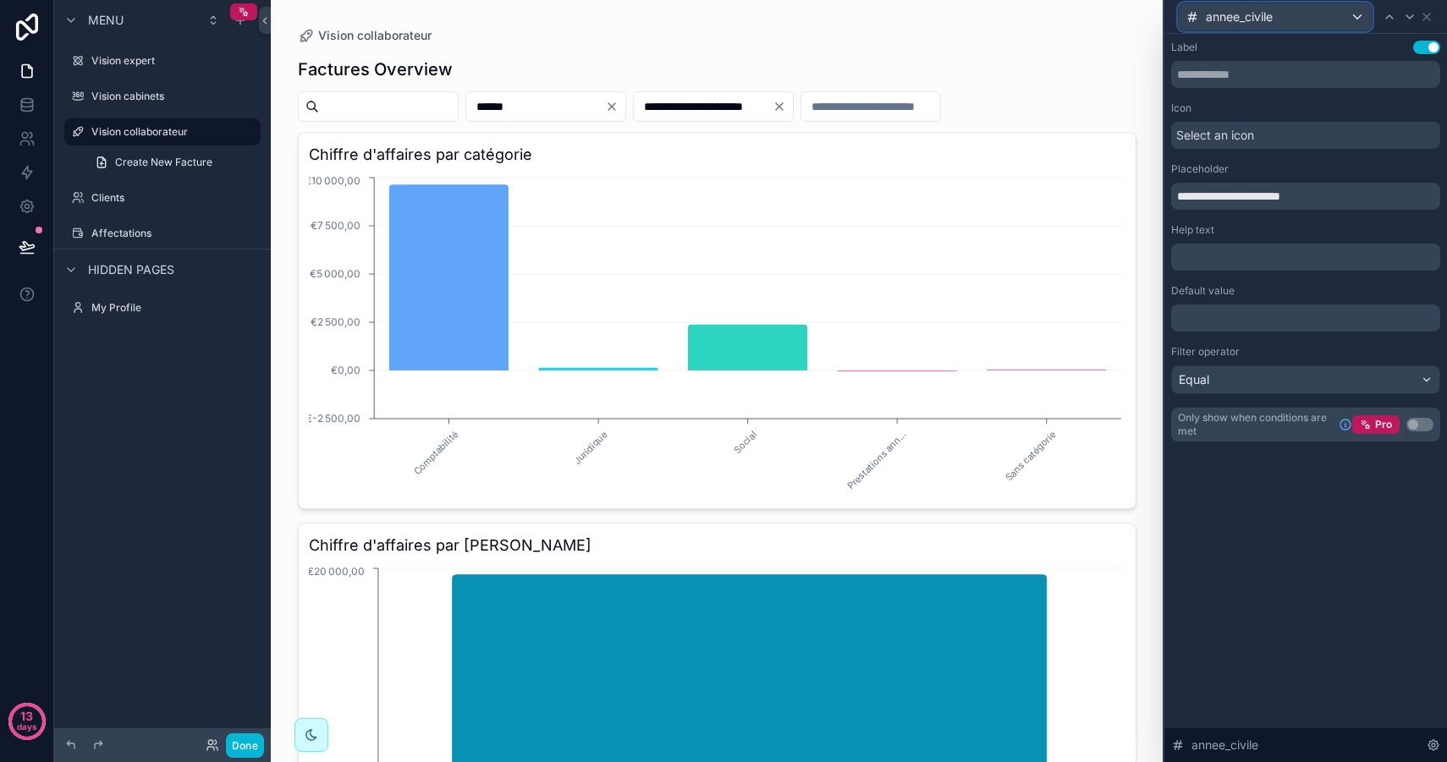
click at [1344, 22] on div "annee_civile" at bounding box center [1274, 16] width 193 height 27
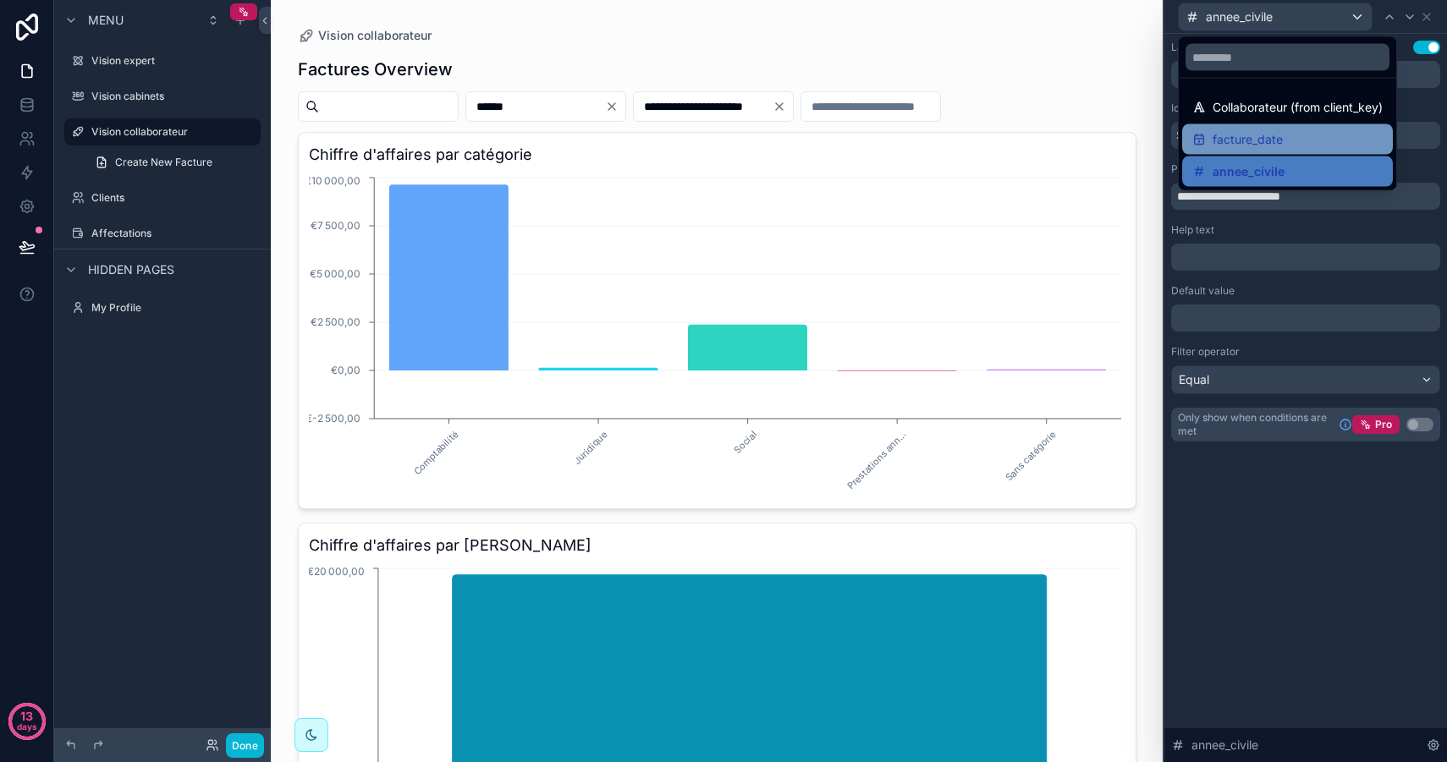
click at [1268, 136] on span "facture_date" at bounding box center [1247, 139] width 70 height 20
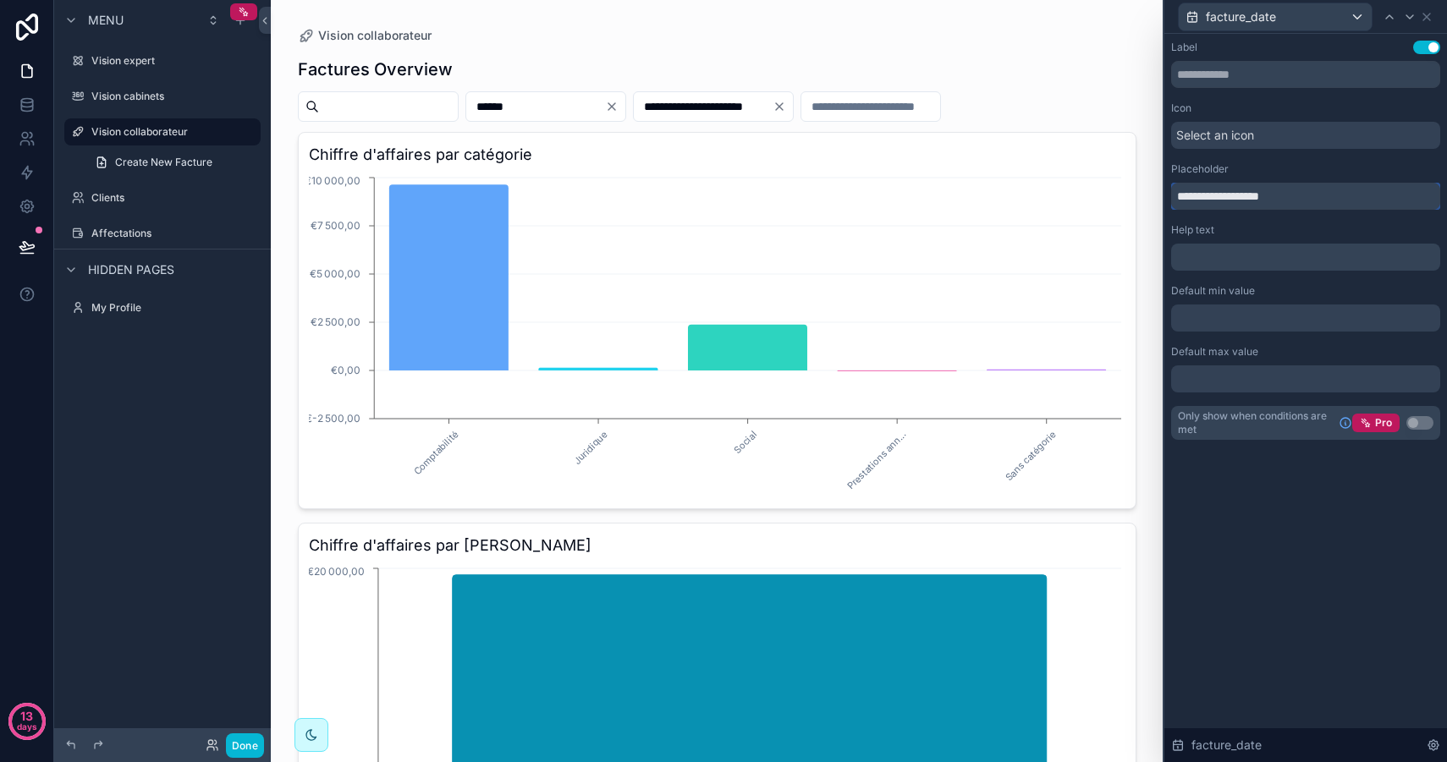
drag, startPoint x: 1289, startPoint y: 200, endPoint x: 1109, endPoint y: 165, distance: 183.6
click at [1109, 165] on div "**********" at bounding box center [723, 381] width 1447 height 762
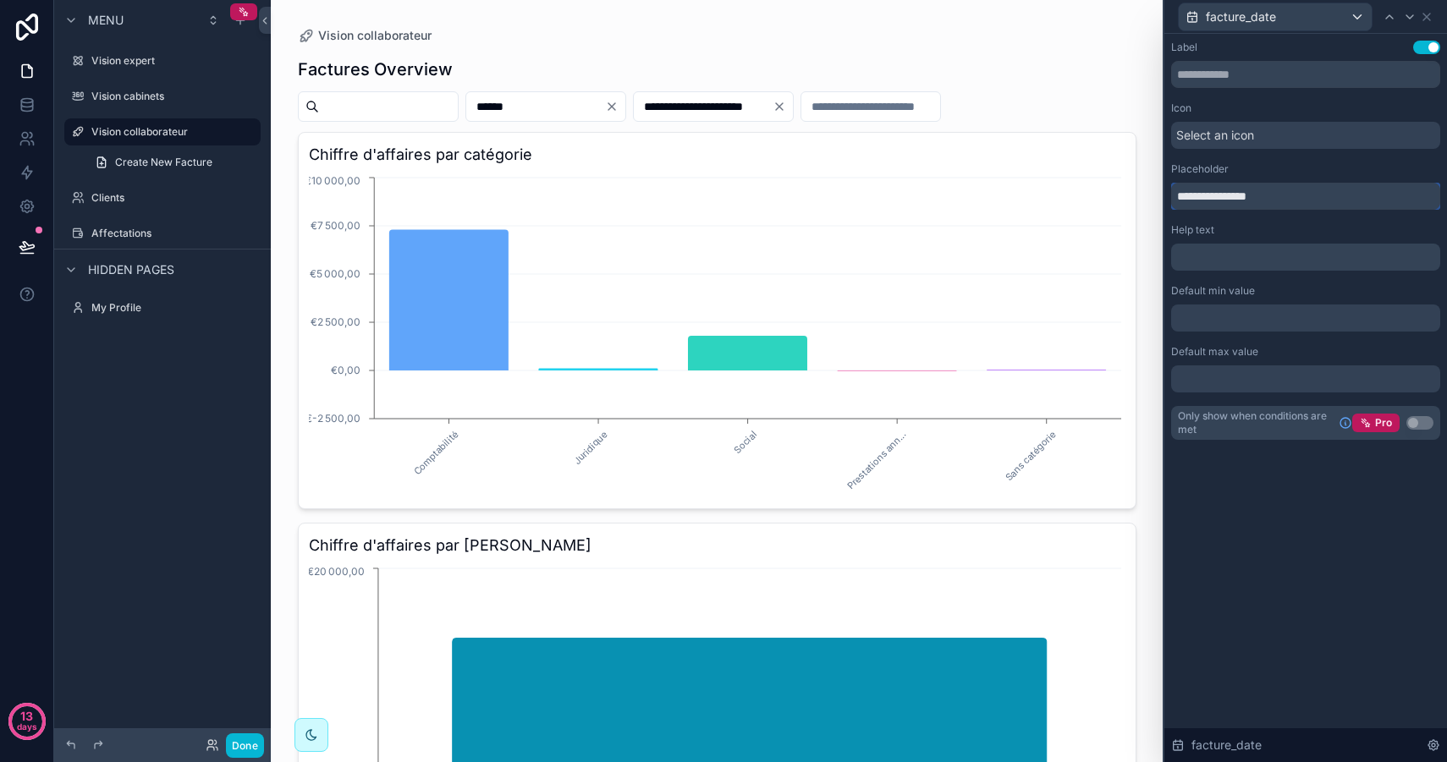
type input "**********"
click at [1325, 6] on div "facture_date" at bounding box center [1274, 16] width 193 height 27
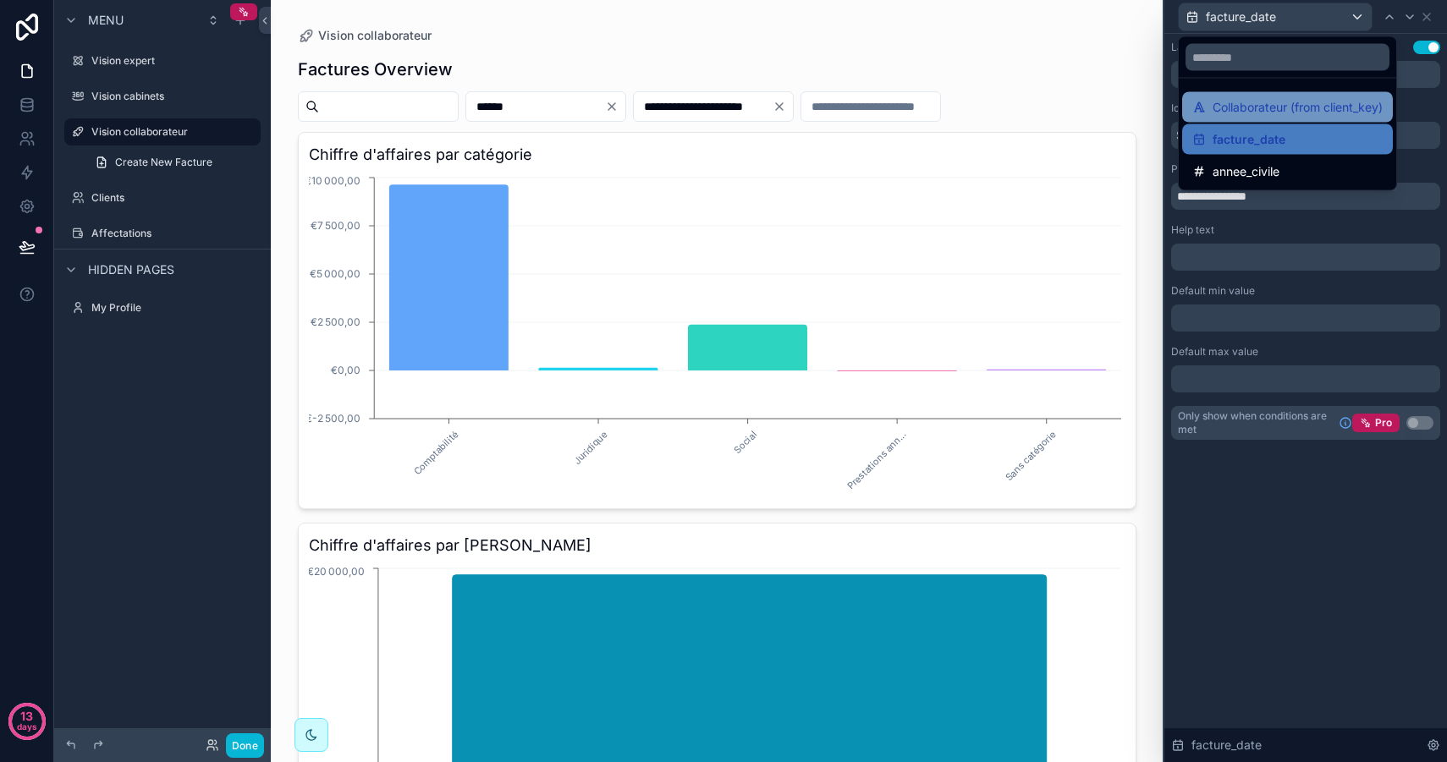
click at [1315, 103] on span "Collaborateur (from client_key)" at bounding box center [1297, 107] width 170 height 20
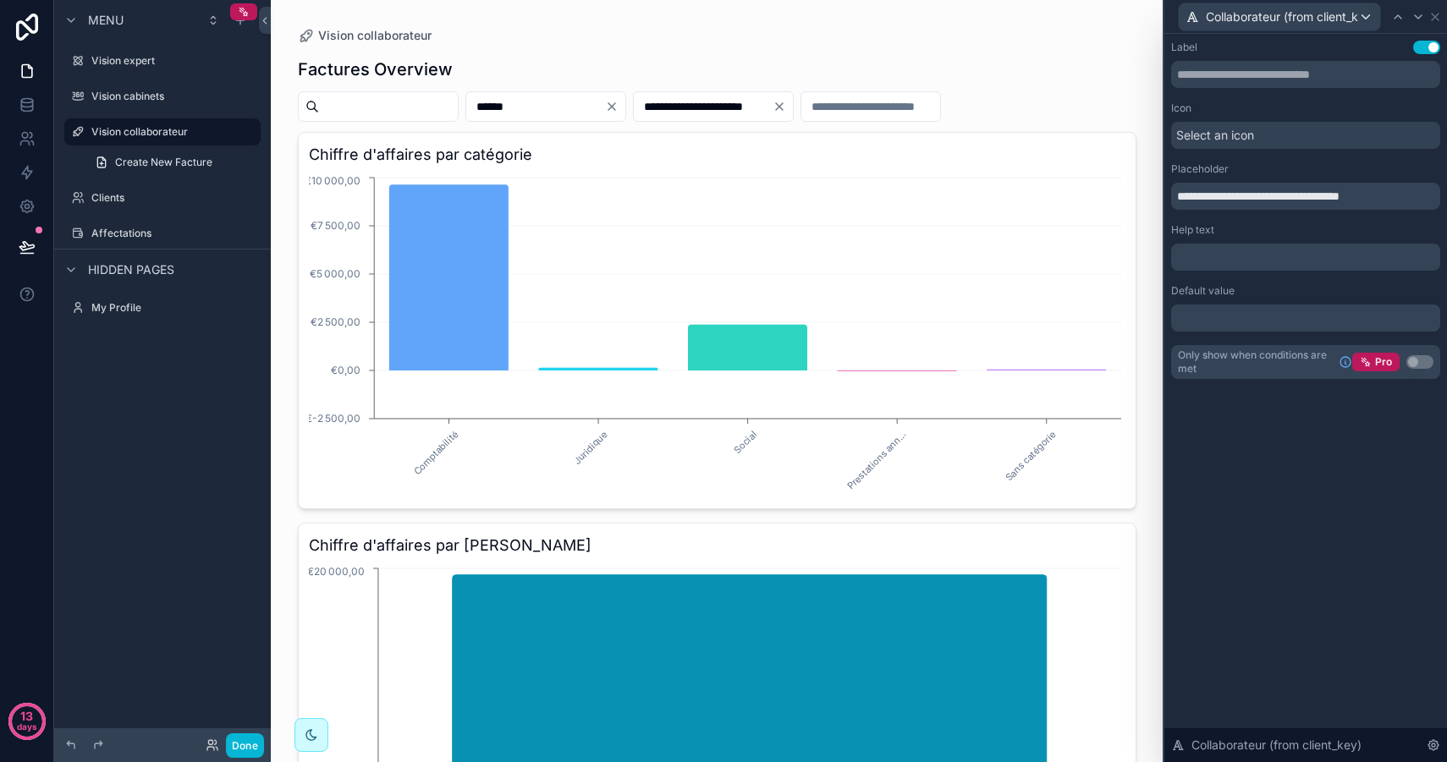
click at [1274, 135] on div "Select an icon" at bounding box center [1305, 135] width 269 height 27
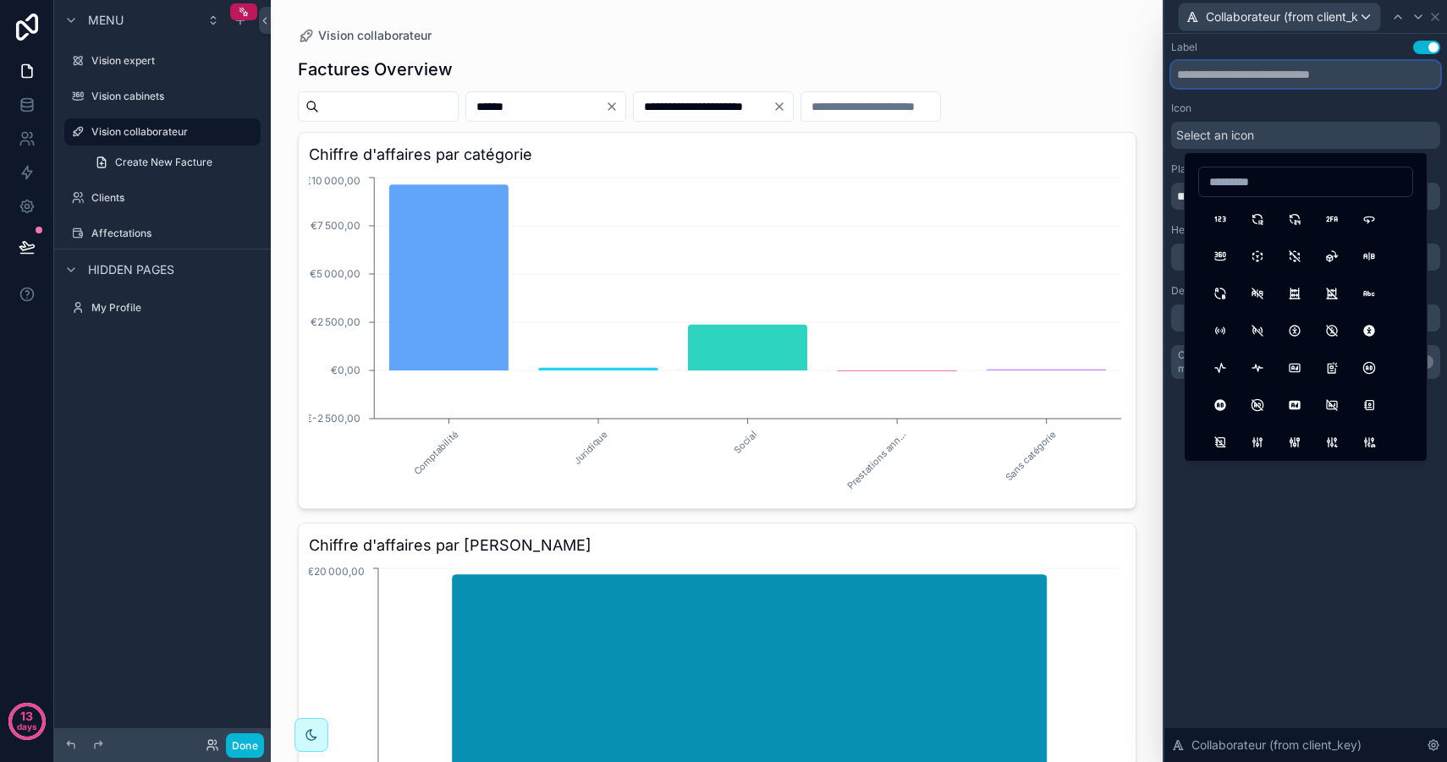
click at [1264, 85] on input "text" at bounding box center [1305, 74] width 269 height 27
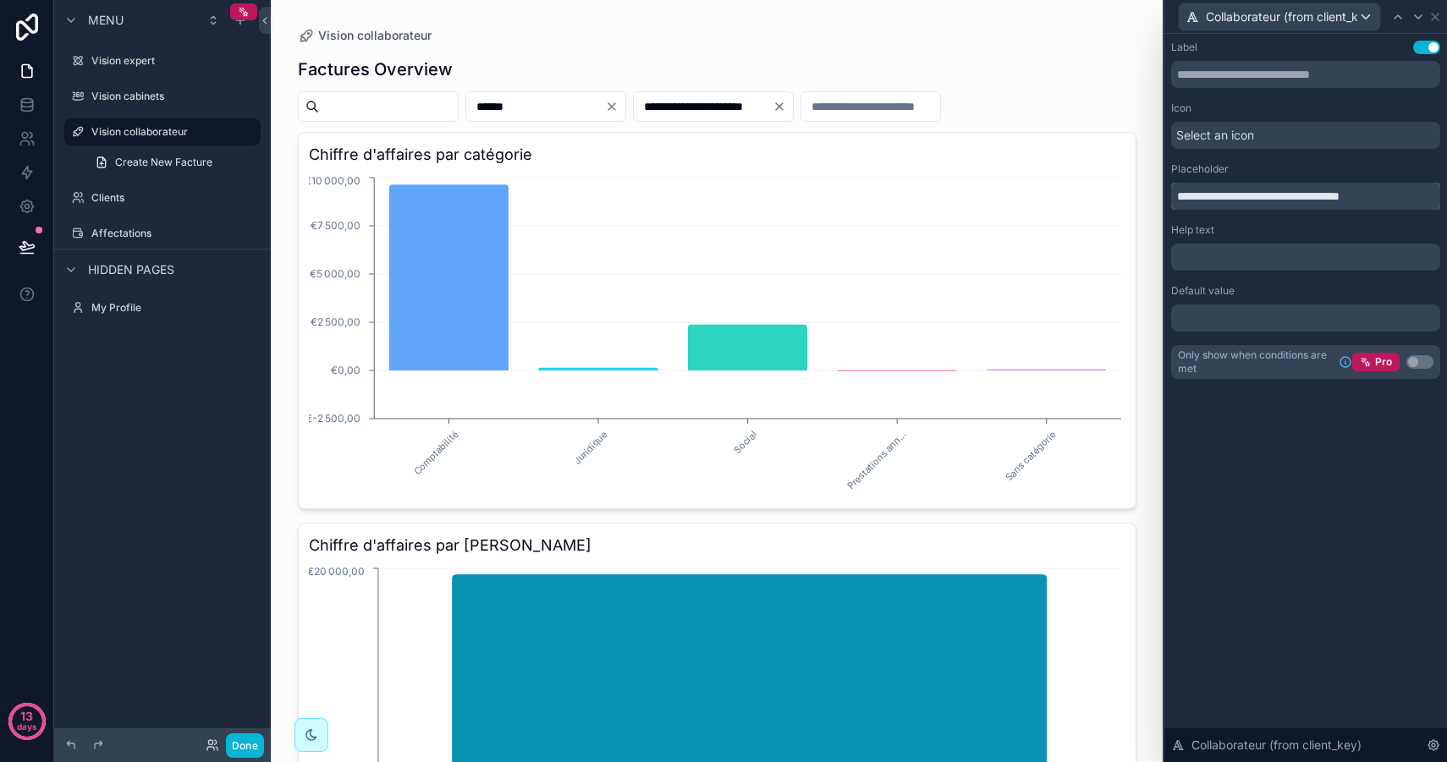
click at [1243, 189] on input "**********" at bounding box center [1305, 196] width 269 height 27
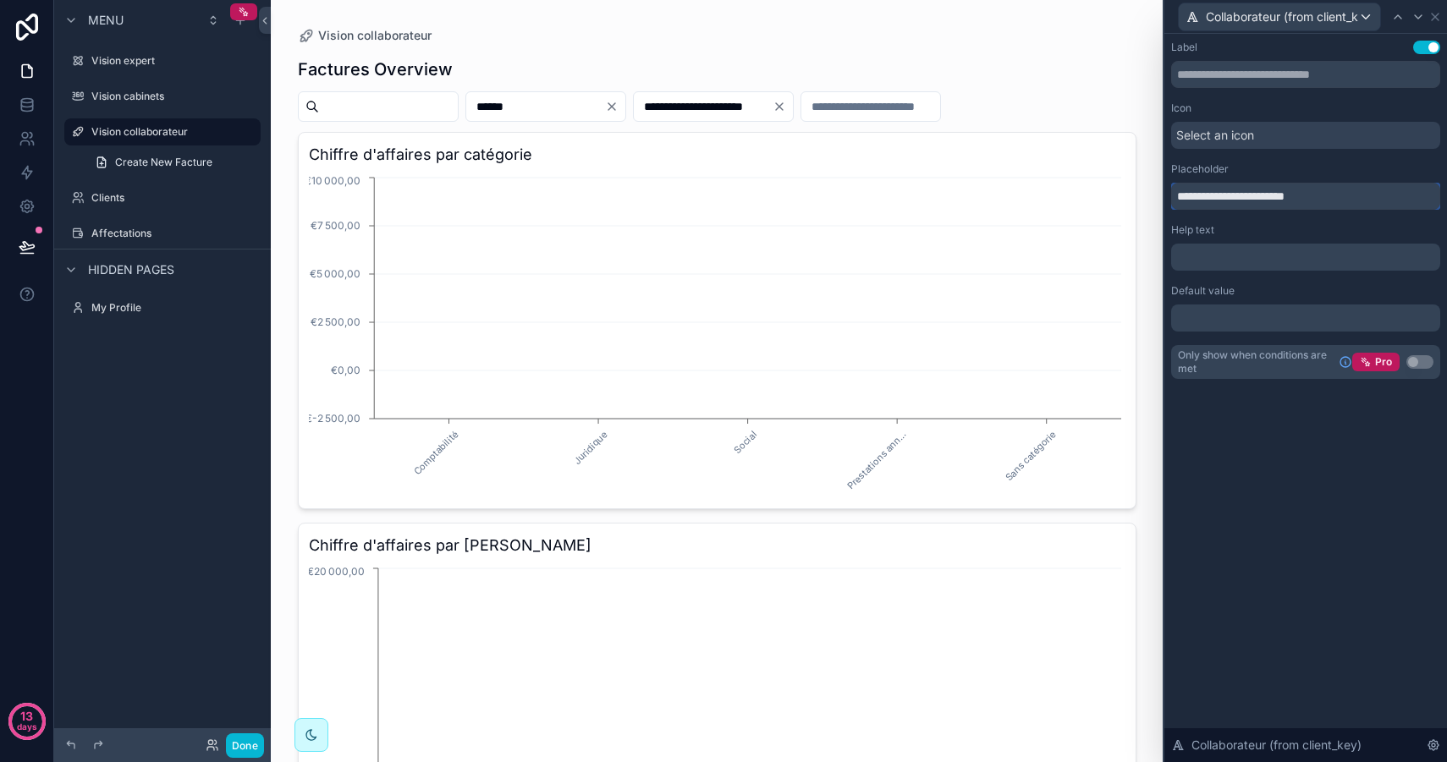
type input "**********"
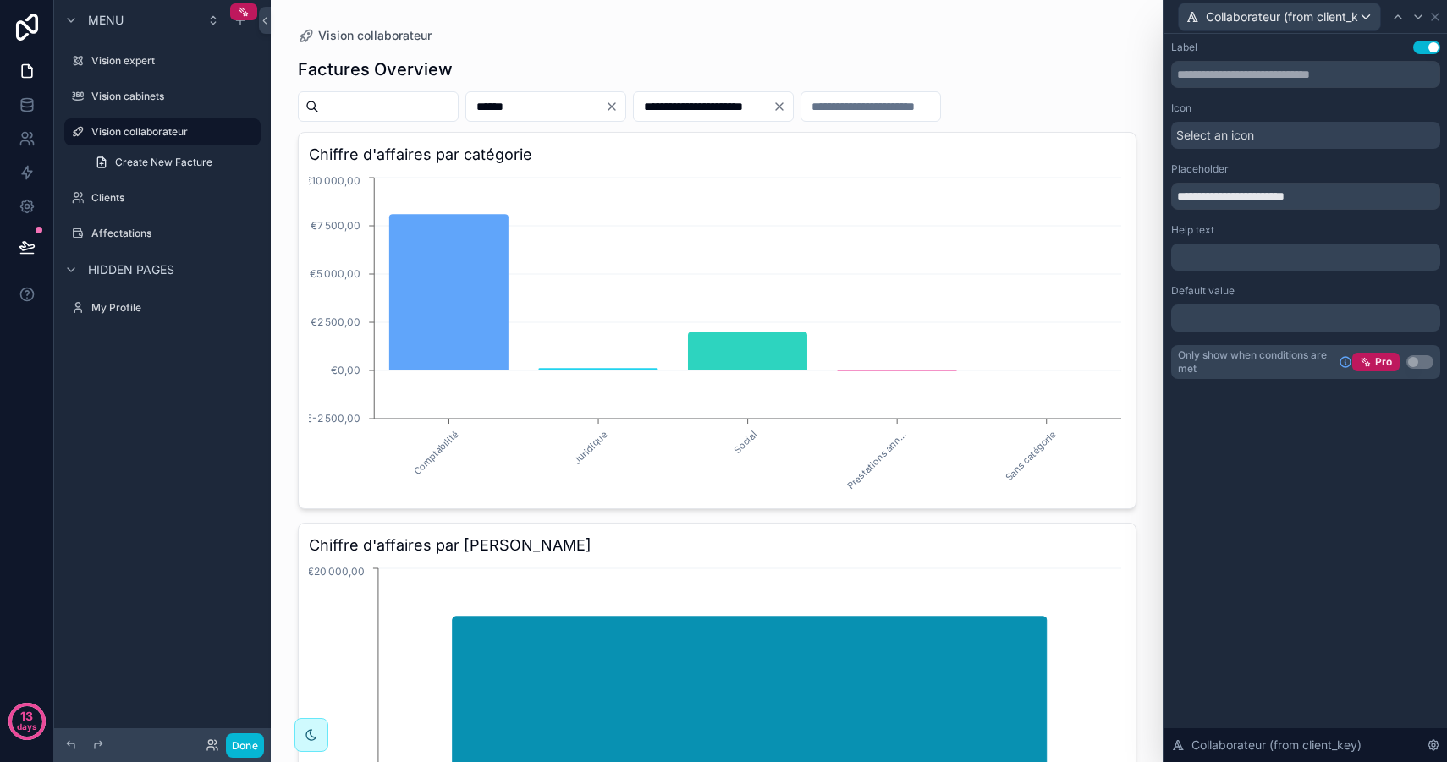
click at [1281, 495] on div "**********" at bounding box center [1305, 398] width 283 height 728
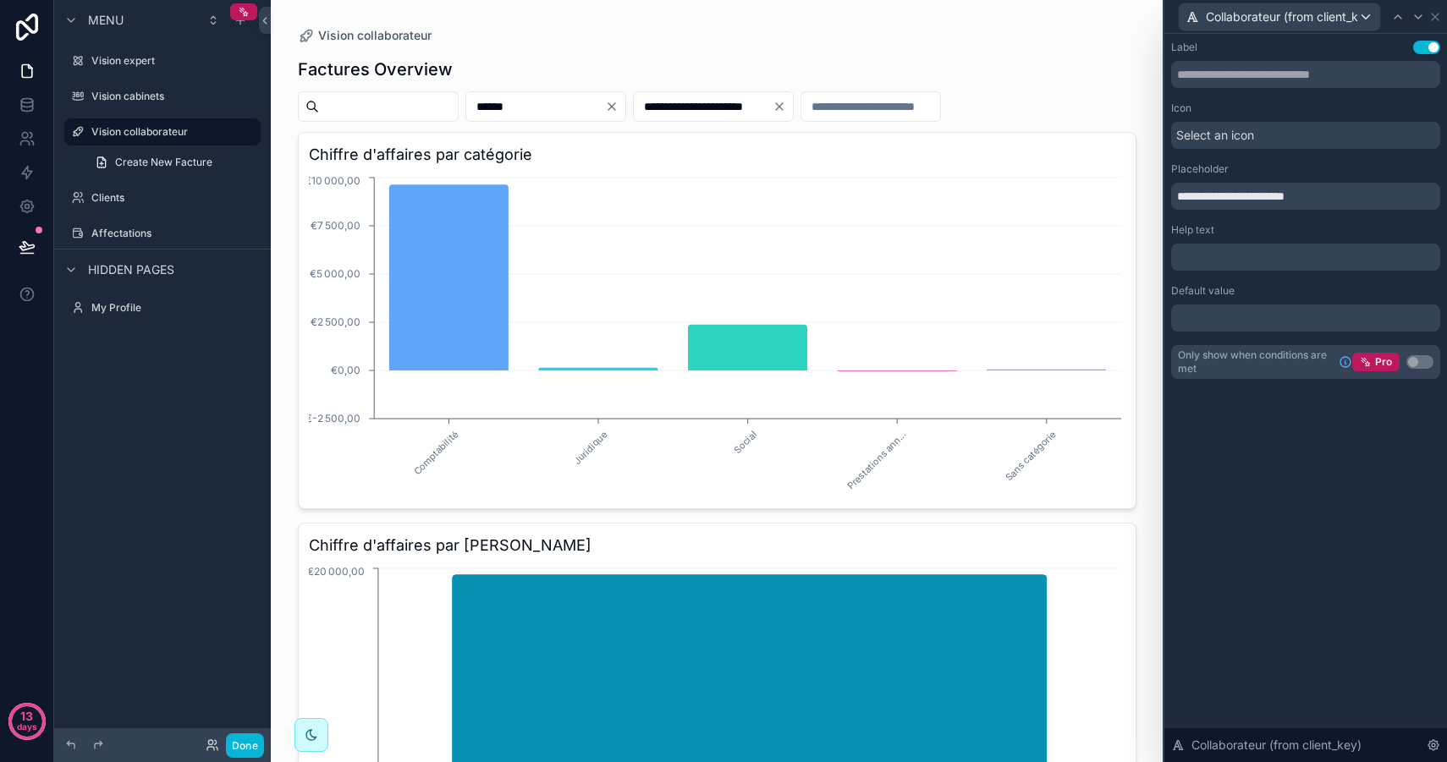
click at [1441, 13] on div "Collaborateur (from client_key)" at bounding box center [1305, 17] width 283 height 34
click at [1439, 15] on icon at bounding box center [1435, 17] width 14 height 14
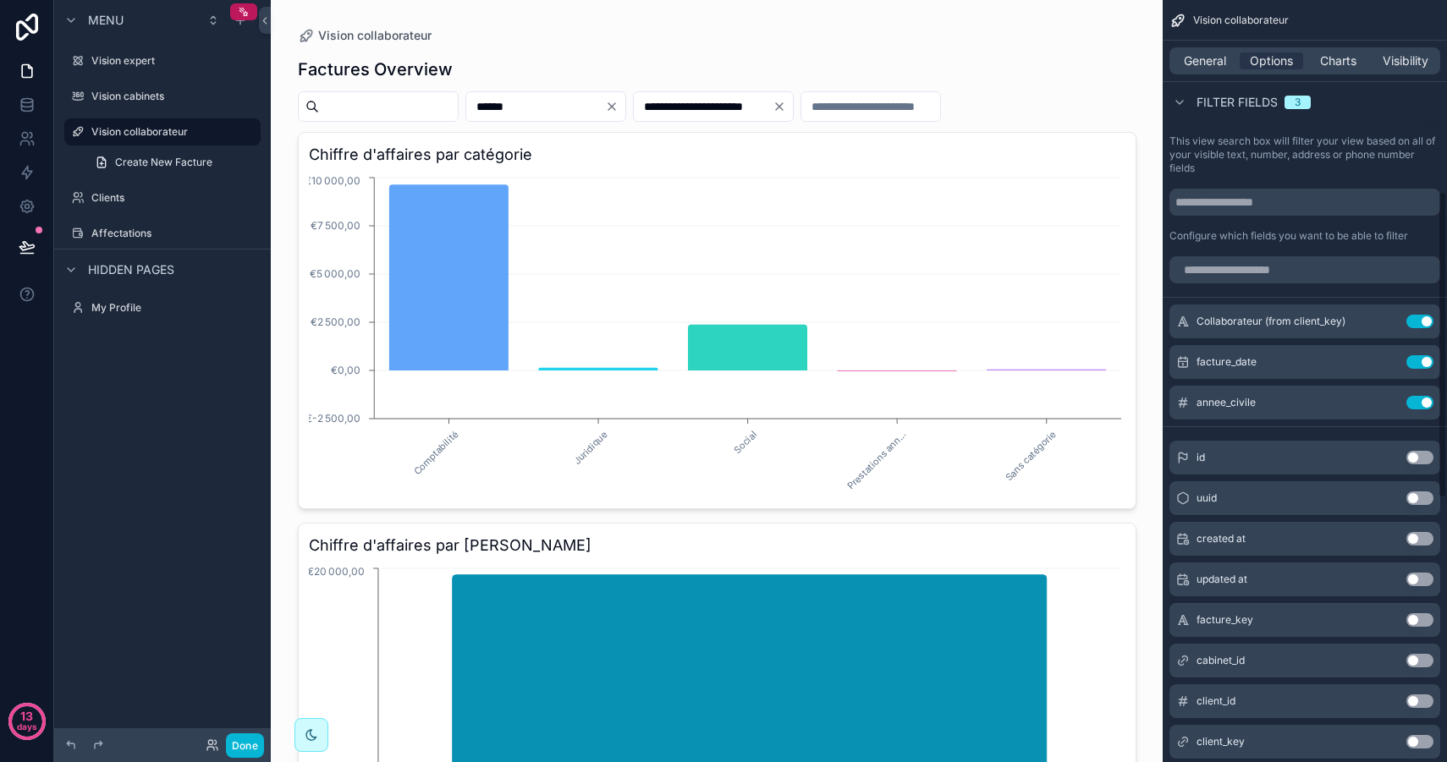
click at [618, 113] on icon "Clear" at bounding box center [612, 107] width 14 height 14
click at [762, 105] on icon "Clear" at bounding box center [758, 106] width 7 height 7
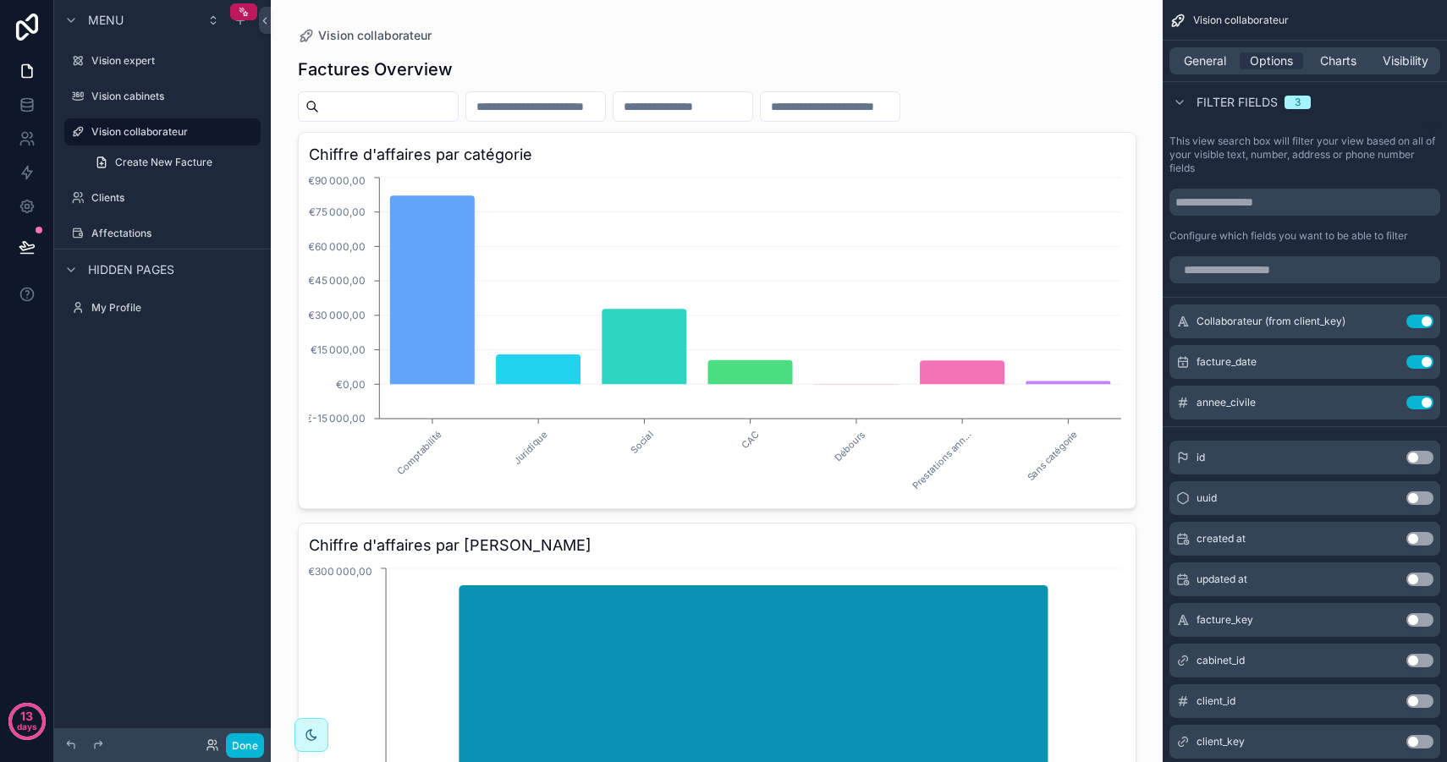
click at [956, 58] on div "Factures Overview" at bounding box center [717, 70] width 838 height 24
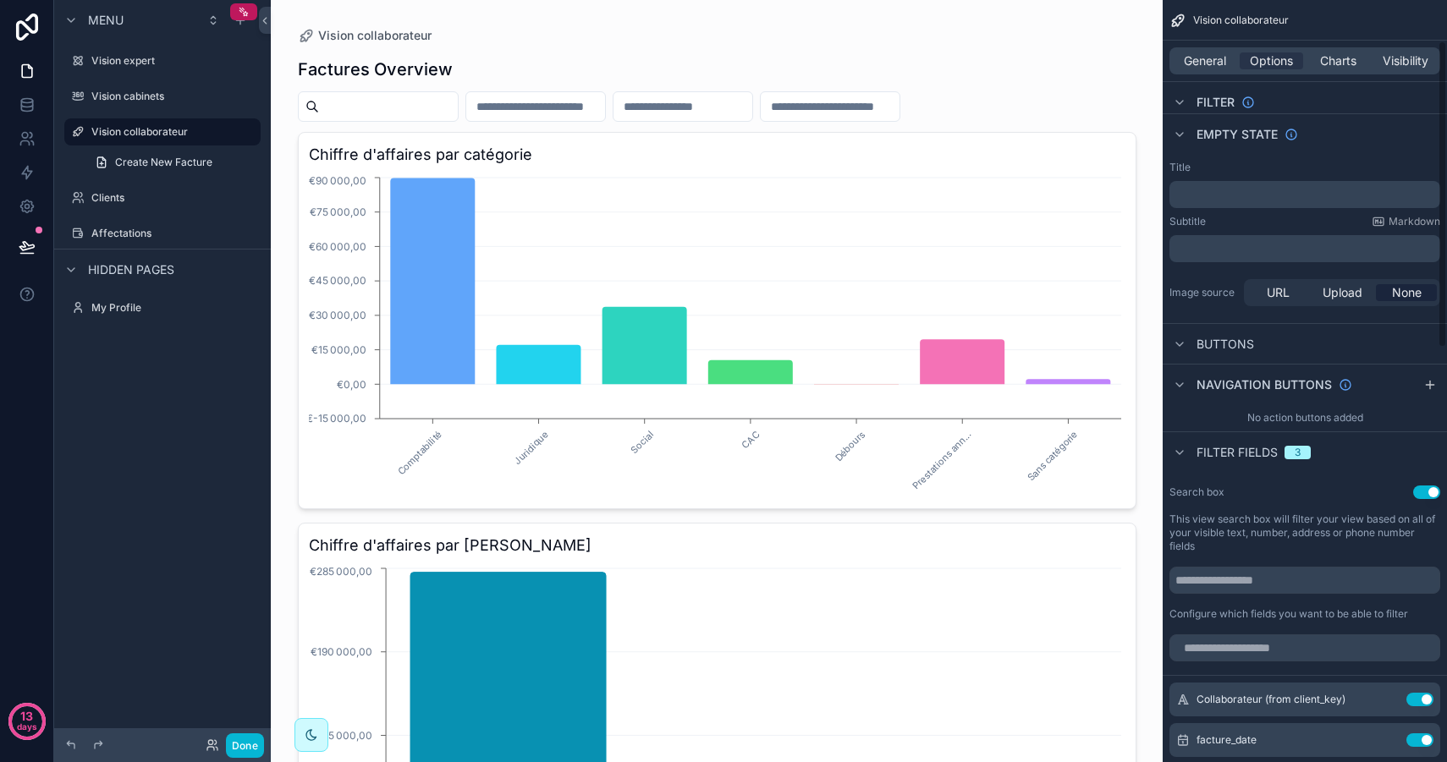
scroll to position [114, 0]
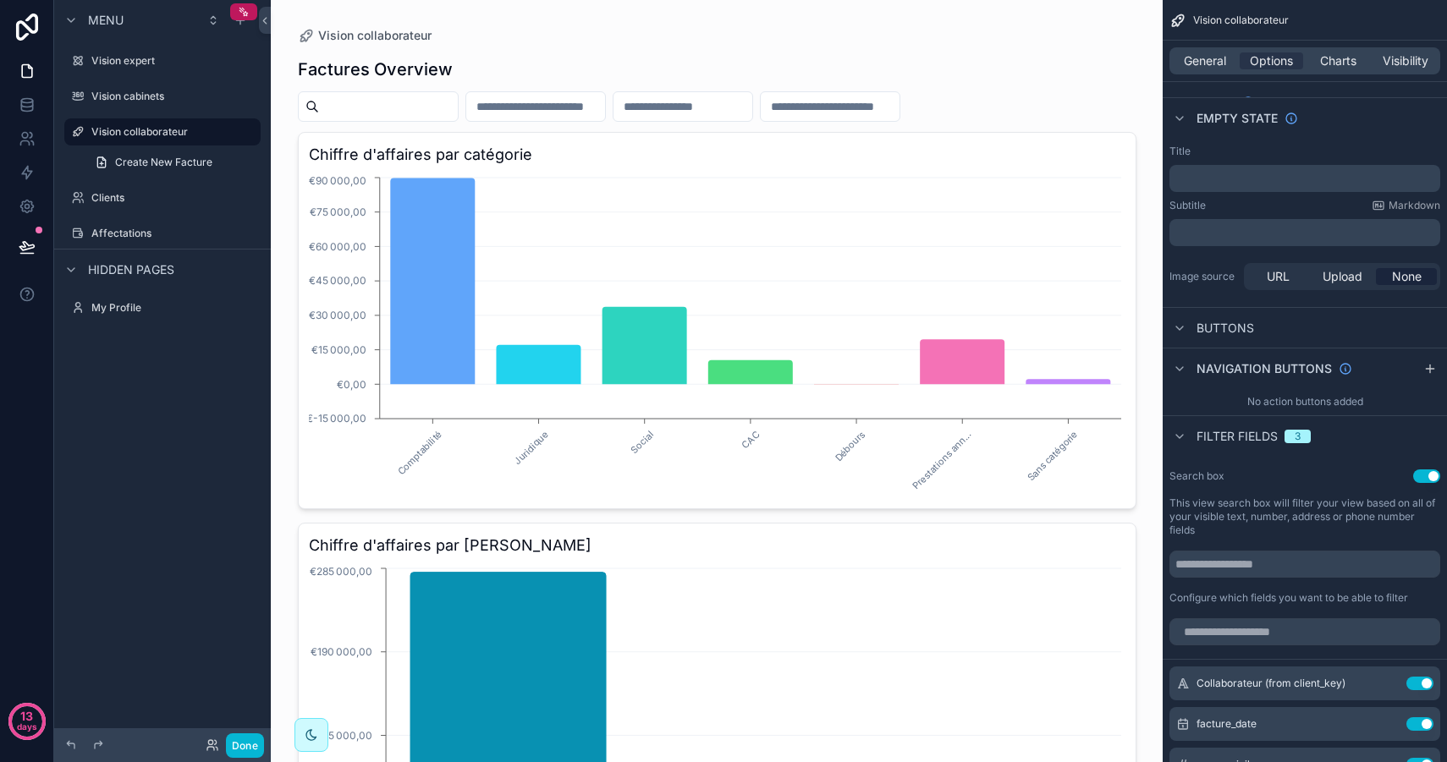
click at [426, 110] on input "scrollable content" at bounding box center [388, 107] width 139 height 24
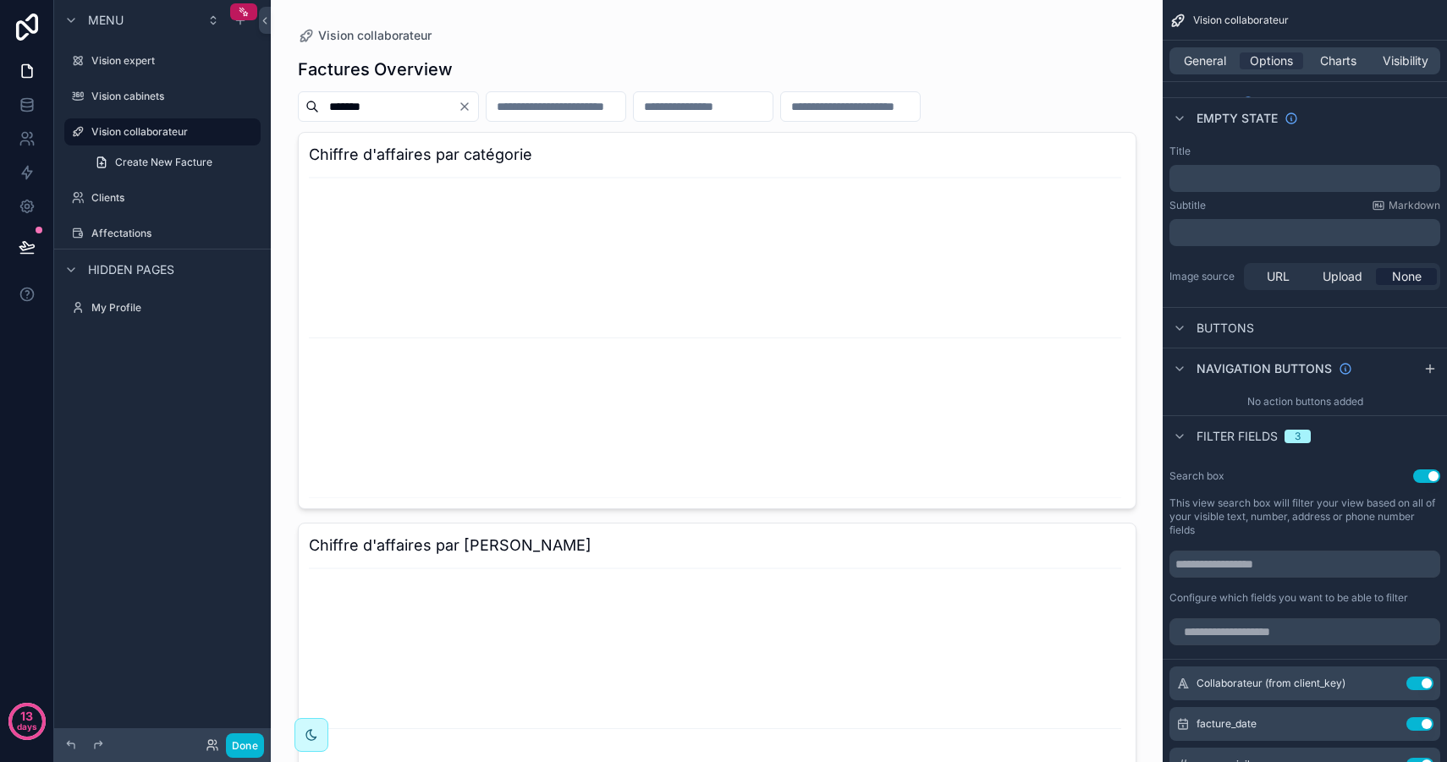
type input "*******"
click at [468, 107] on icon "Clear" at bounding box center [464, 106] width 7 height 7
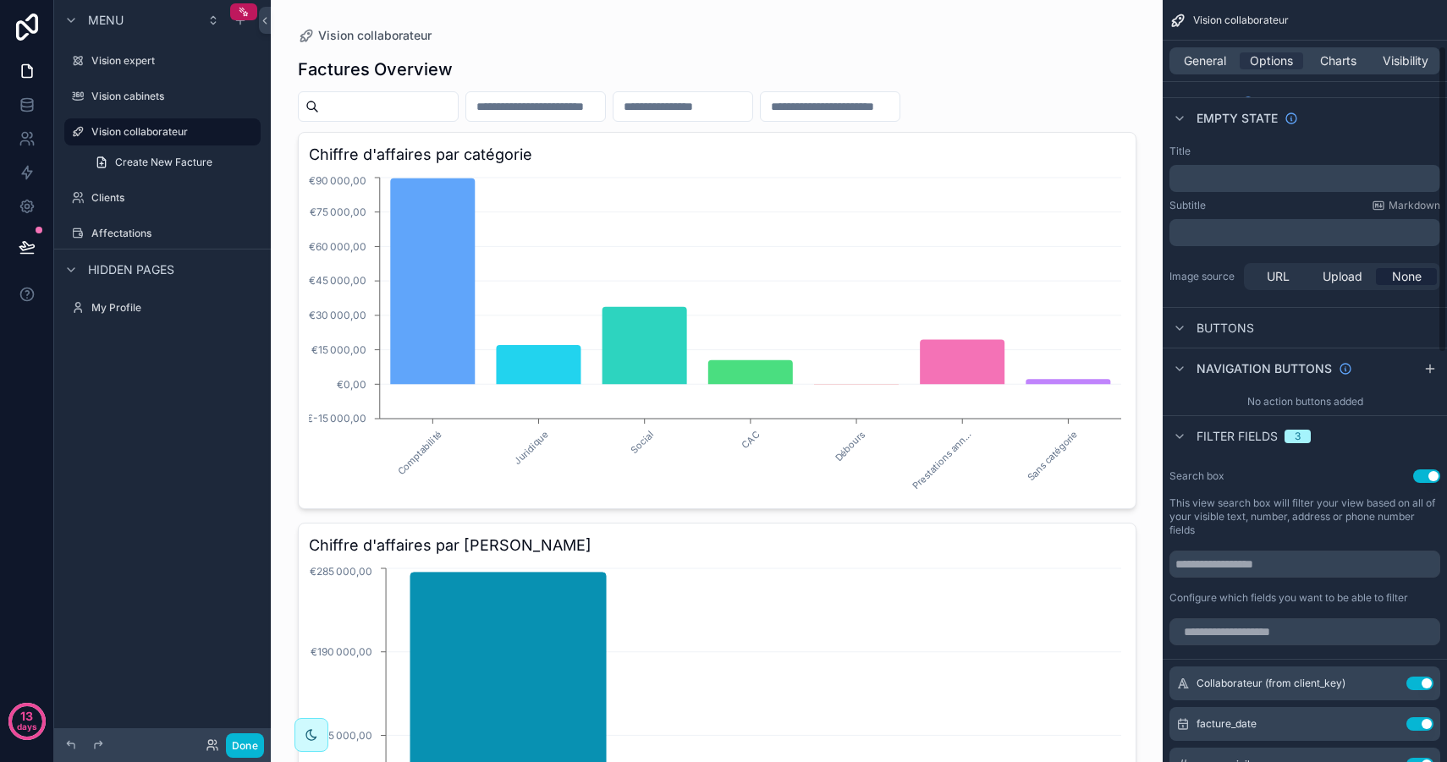
click at [1425, 480] on button "Use setting" at bounding box center [1426, 476] width 27 height 14
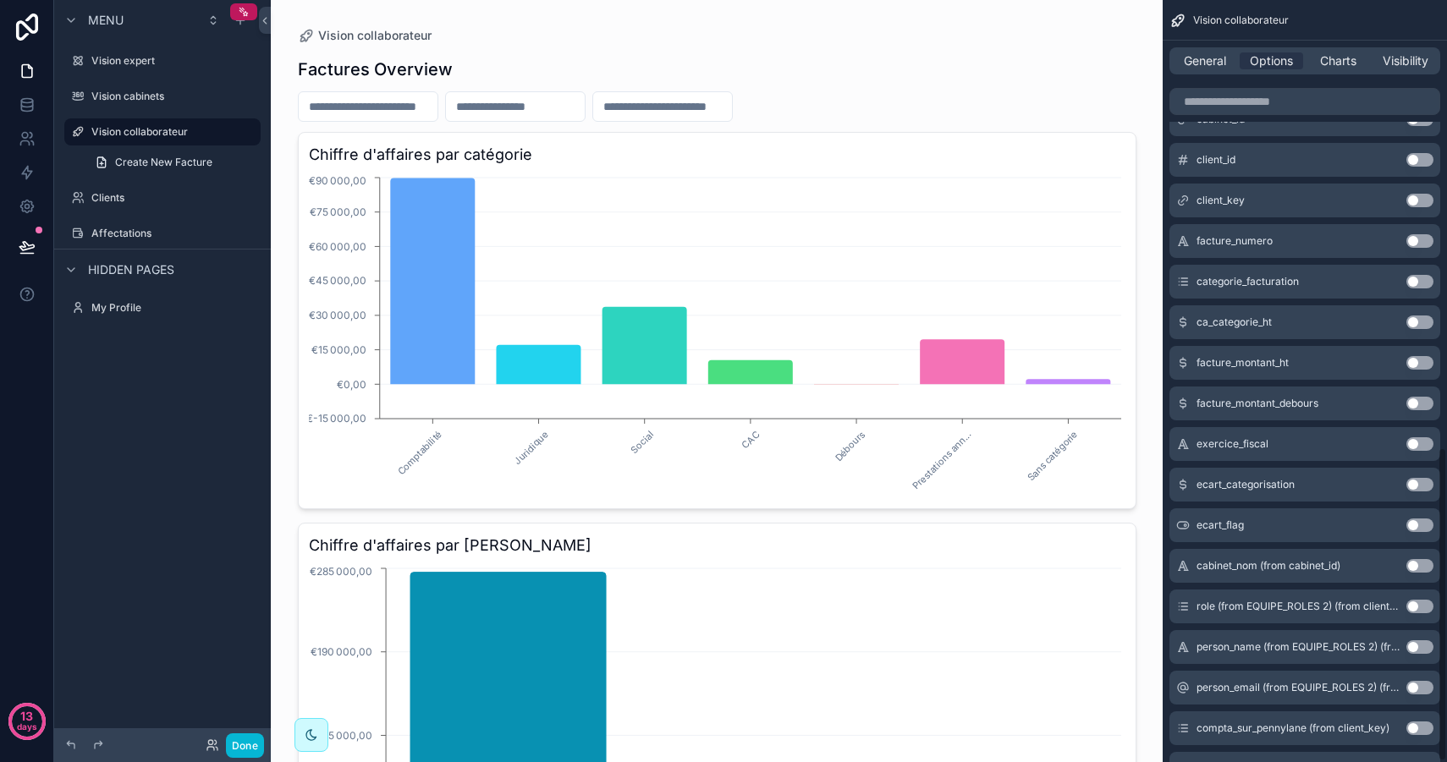
scroll to position [1089, 0]
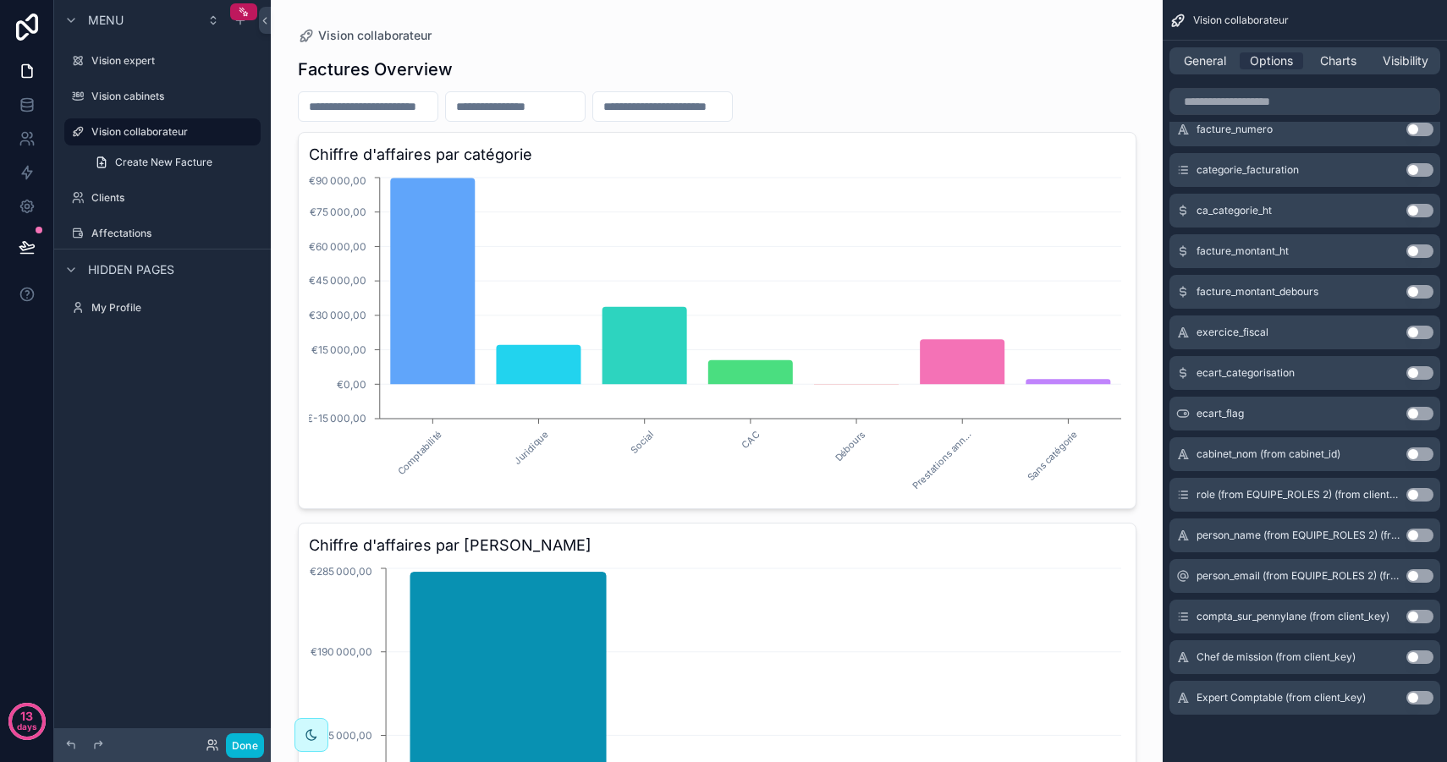
click at [1425, 662] on button "Use setting" at bounding box center [1419, 658] width 27 height 14
click at [1425, 702] on button "Use setting" at bounding box center [1419, 698] width 27 height 14
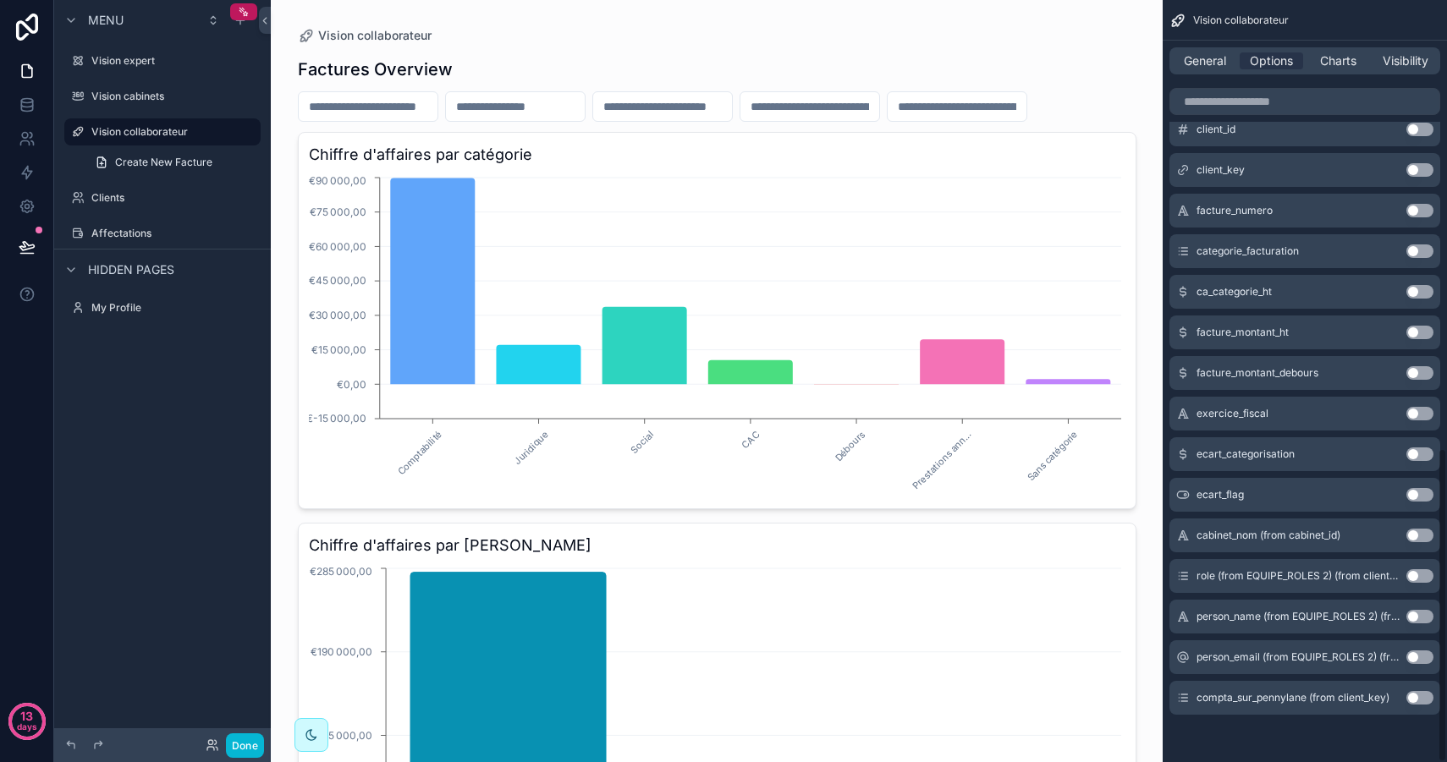
scroll to position [361, 0]
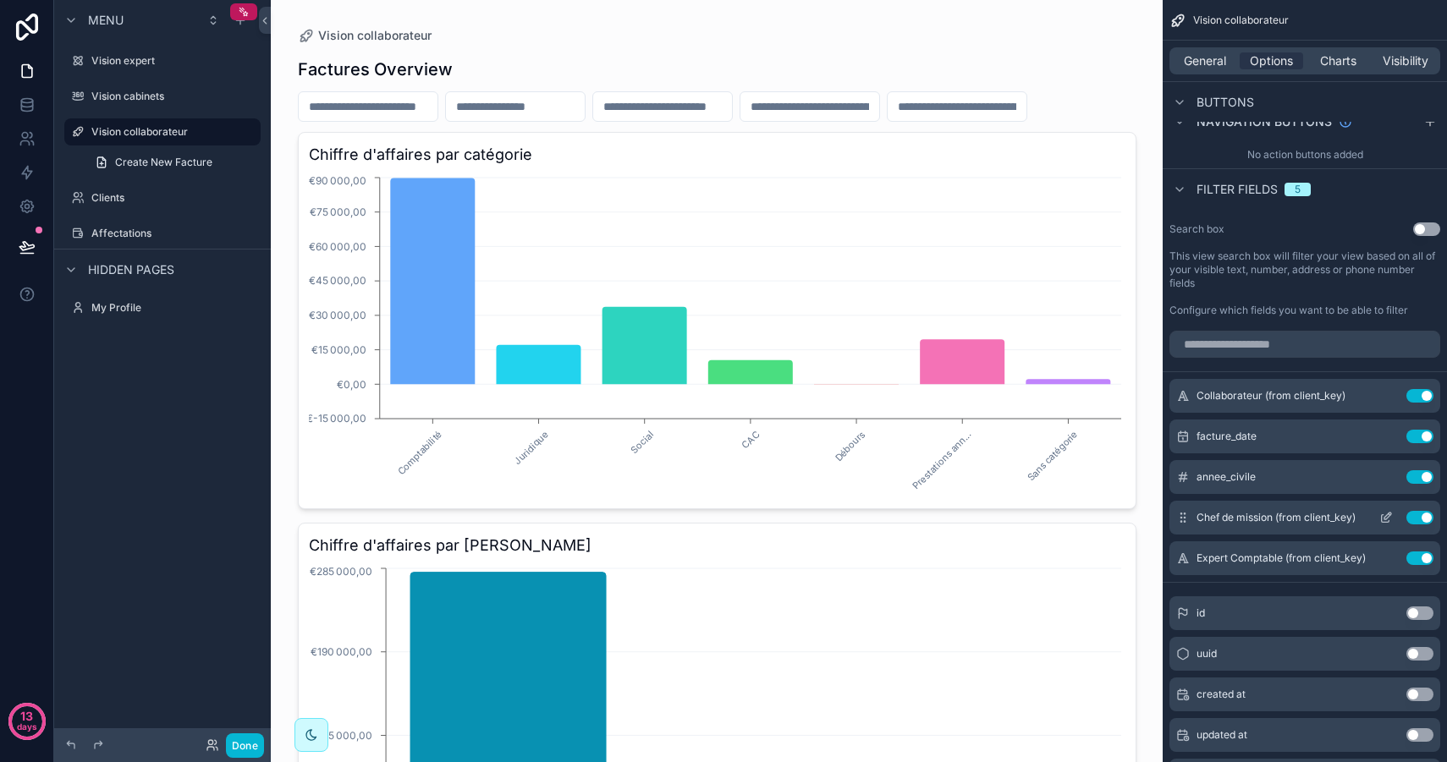
click at [1385, 520] on icon "scrollable content" at bounding box center [1386, 518] width 14 height 14
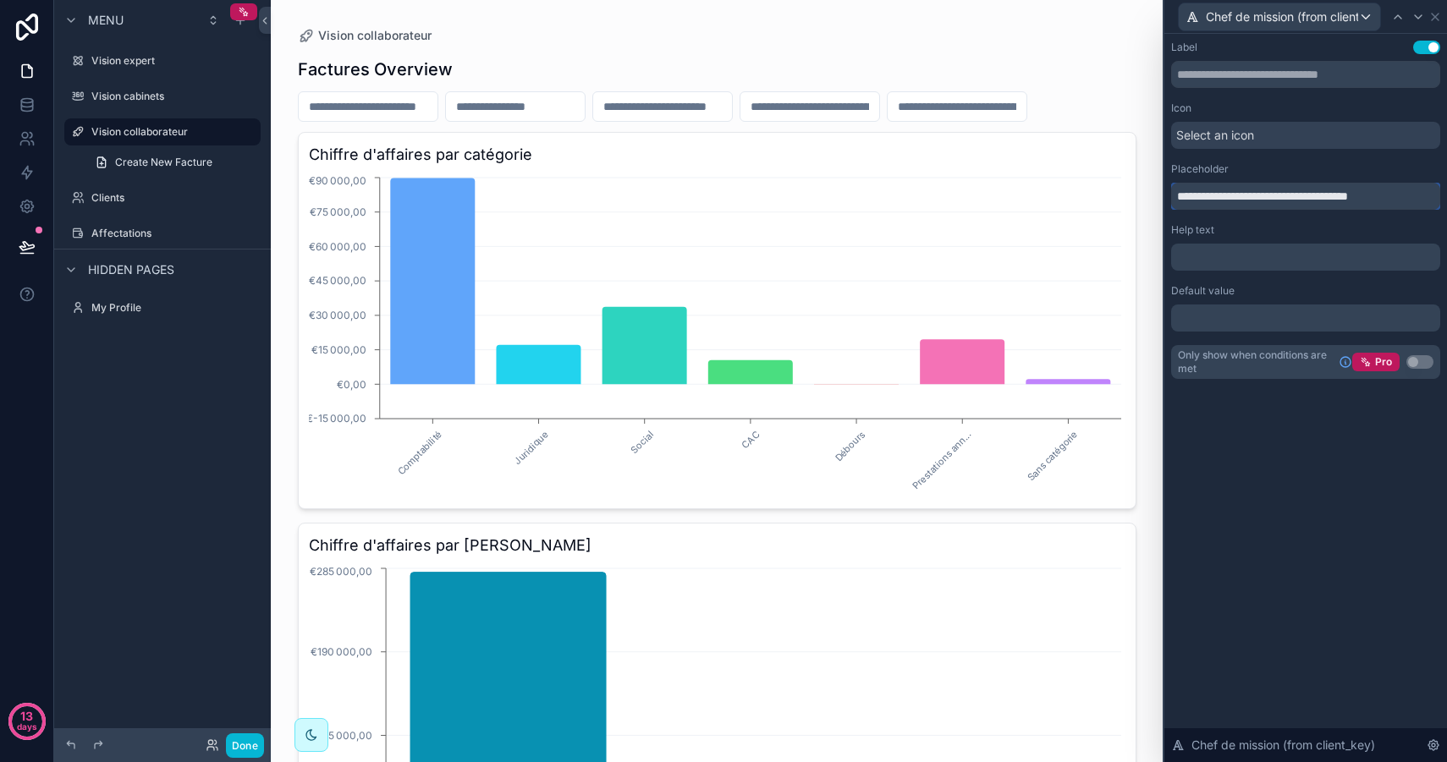
click at [1272, 197] on input "**********" at bounding box center [1305, 196] width 269 height 27
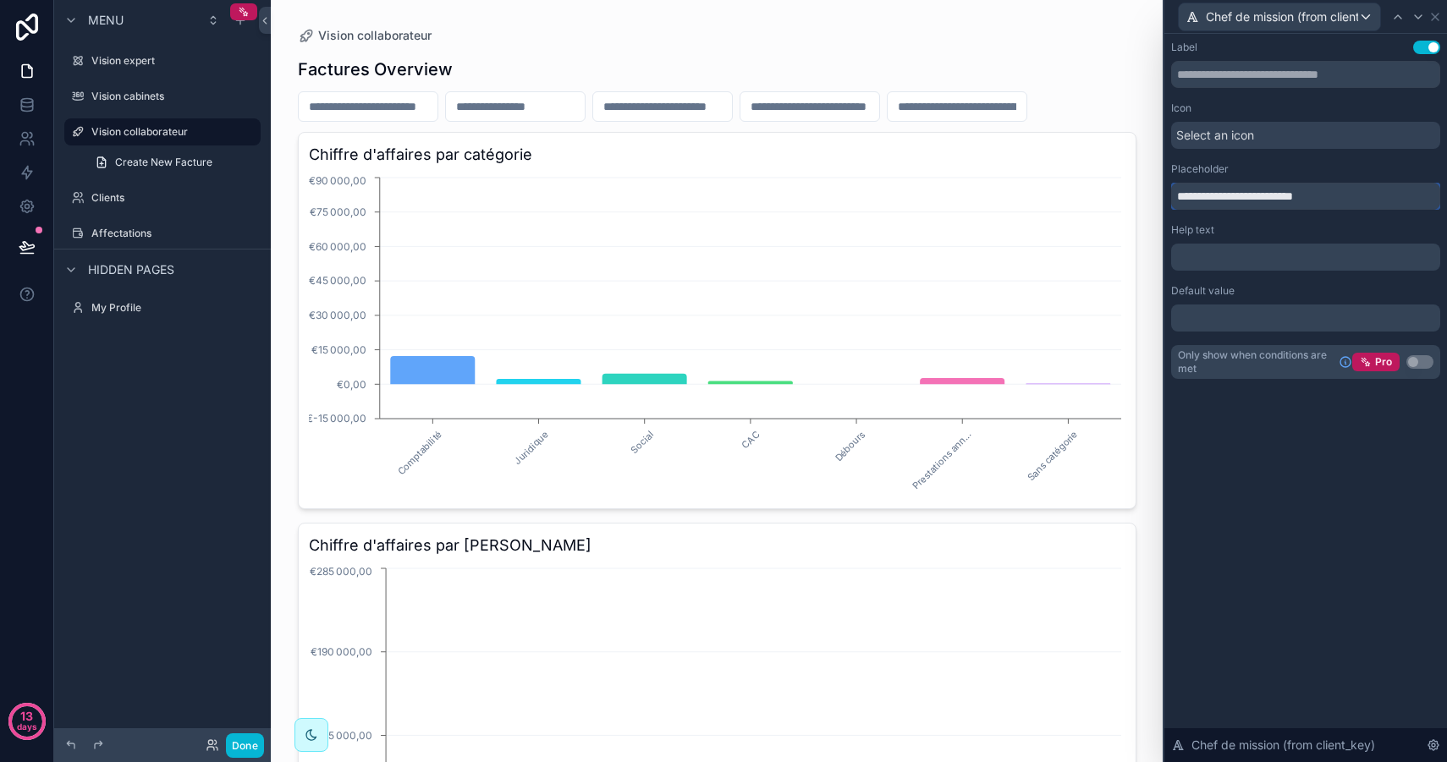
type input "**********"
click at [1300, 479] on div "**********" at bounding box center [1305, 398] width 283 height 728
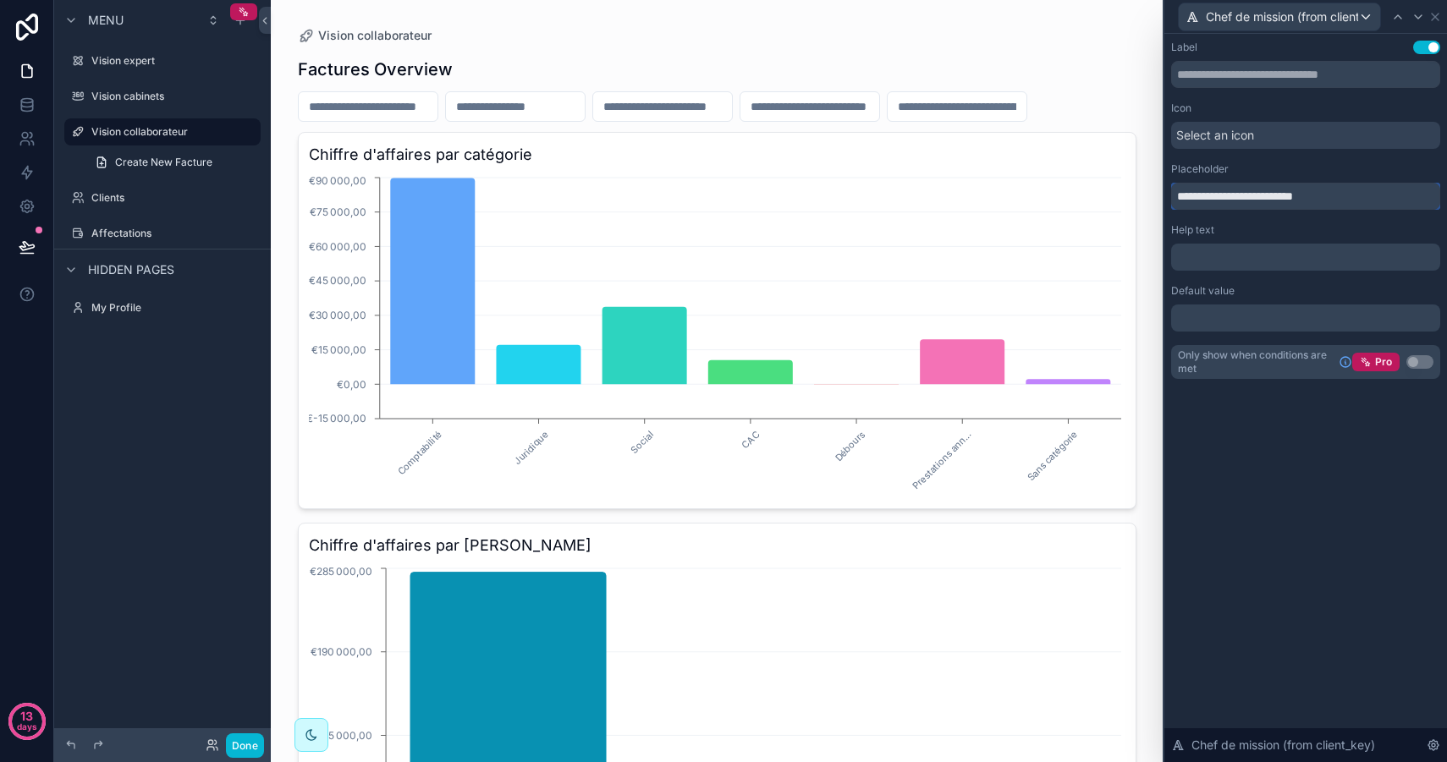
click at [1326, 195] on input "**********" at bounding box center [1305, 196] width 269 height 27
click at [1254, 135] on span "Select an icon" at bounding box center [1215, 135] width 78 height 17
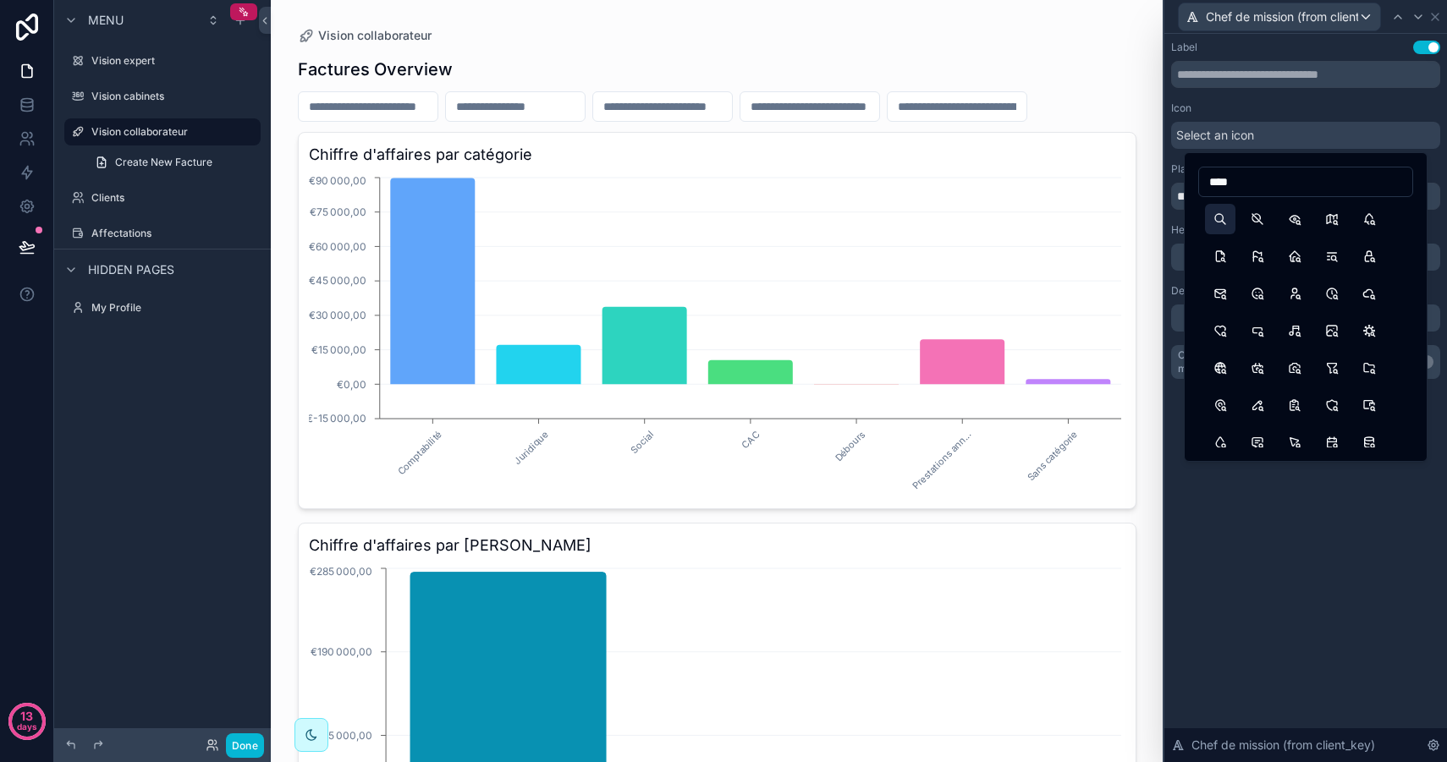
type input "****"
click at [1213, 218] on button "Search" at bounding box center [1220, 219] width 30 height 30
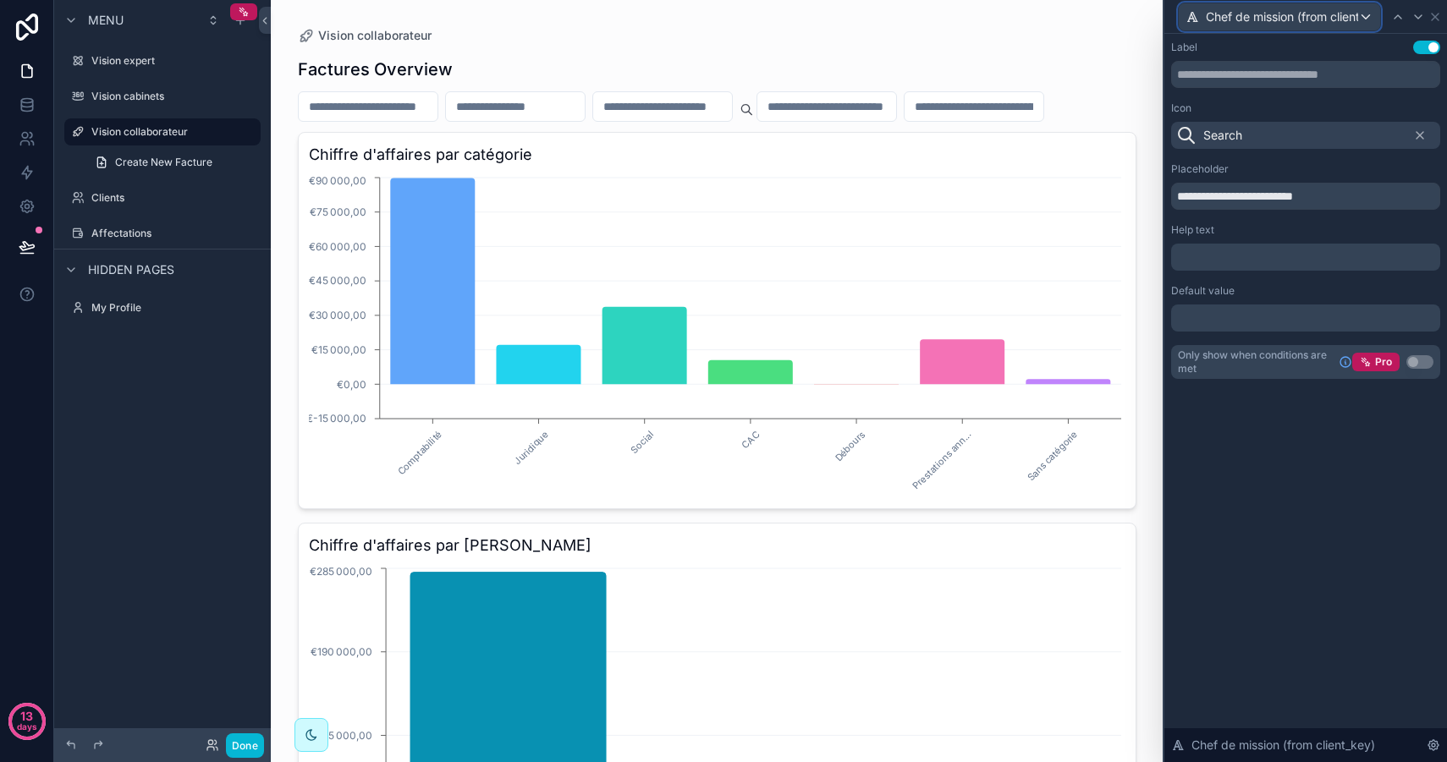
click at [1336, 3] on div "Chef de mission (from client_key)" at bounding box center [1278, 16] width 201 height 27
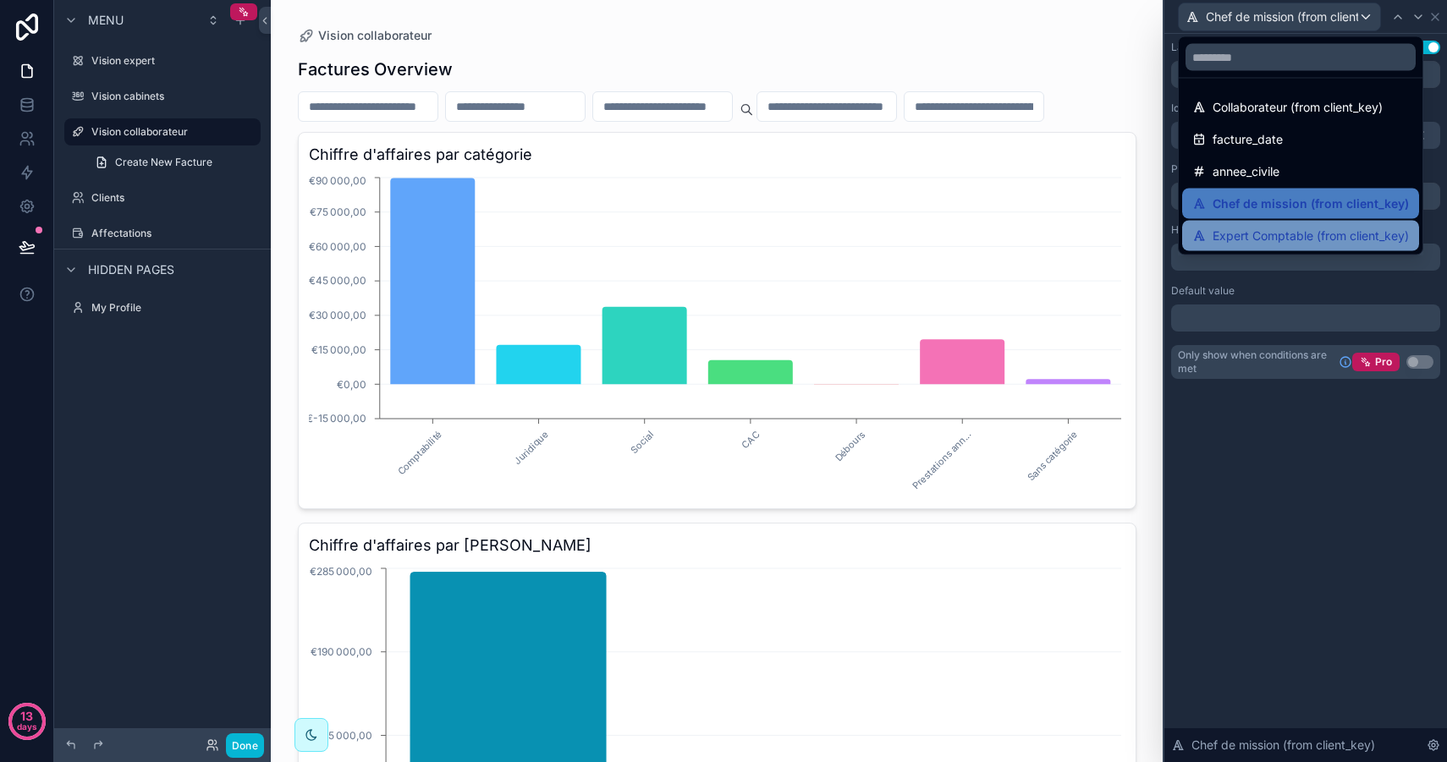
click at [1279, 228] on span "Expert Comptable (from client_key)" at bounding box center [1310, 236] width 196 height 20
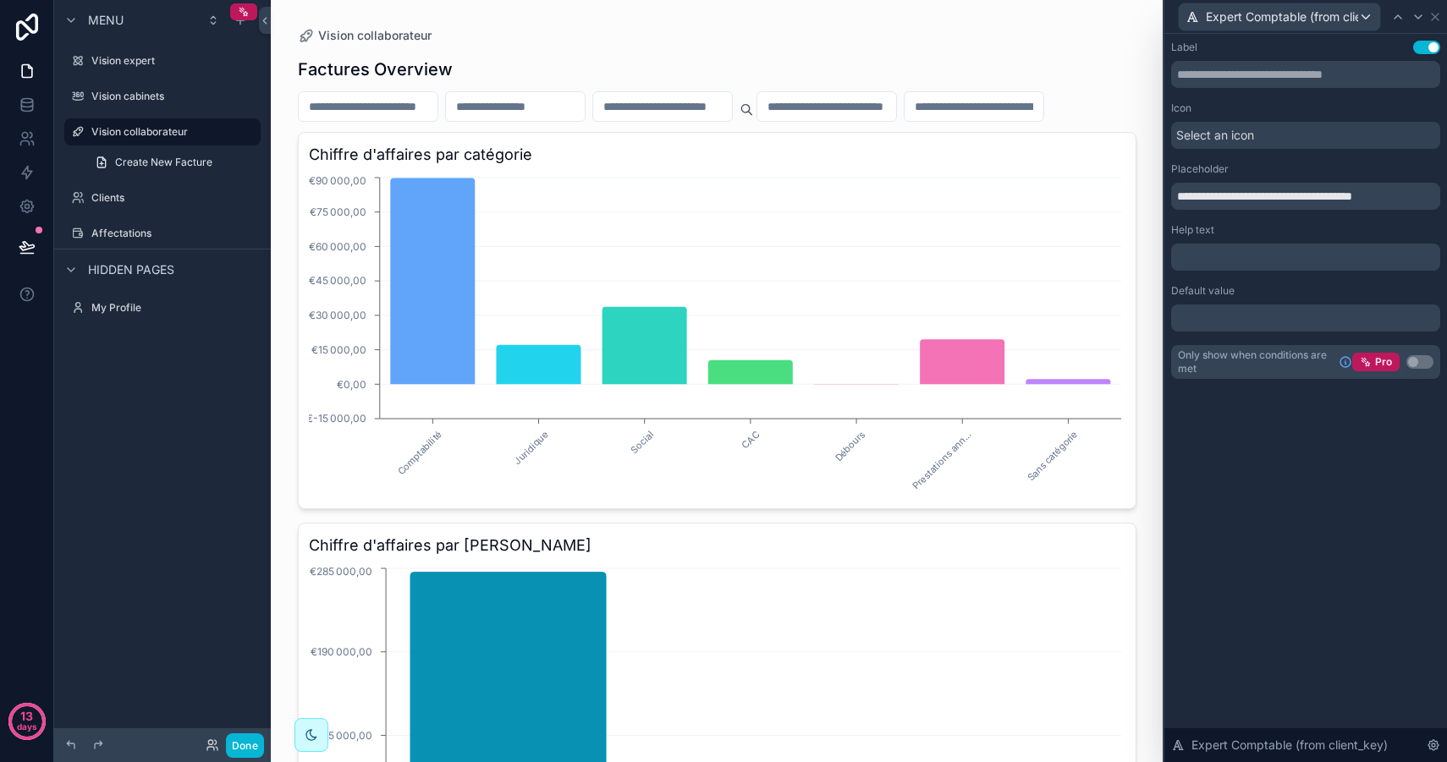
click at [1430, 50] on button "Use setting" at bounding box center [1426, 48] width 27 height 14
click at [1414, 45] on button "Use setting" at bounding box center [1426, 48] width 27 height 14
click at [1423, 43] on button "Use setting" at bounding box center [1426, 48] width 27 height 14
drag, startPoint x: 1437, startPoint y: 20, endPoint x: 1375, endPoint y: 52, distance: 69.2
click at [1375, 51] on div "**********" at bounding box center [1304, 381] width 284 height 762
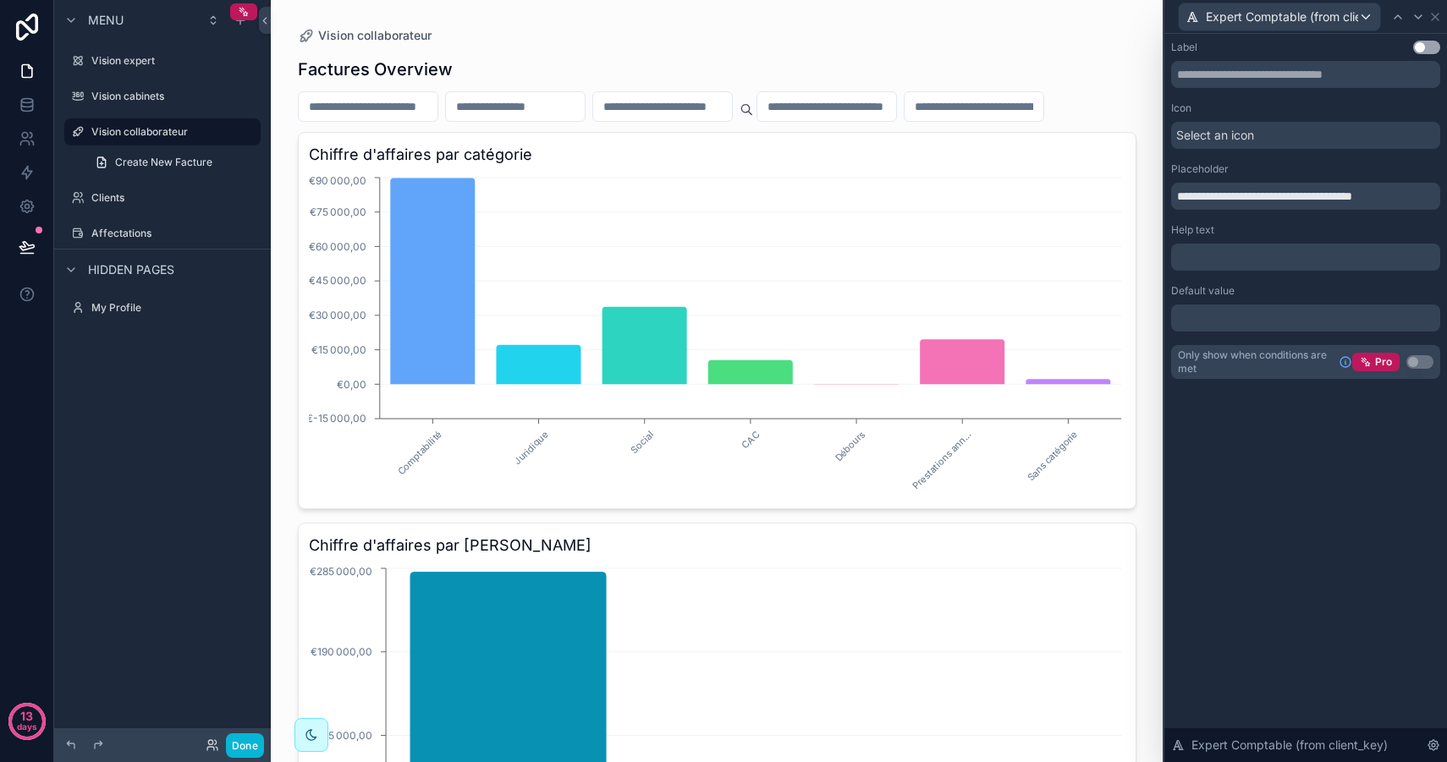
click at [1043, 109] on input "scrollable content" at bounding box center [973, 107] width 139 height 24
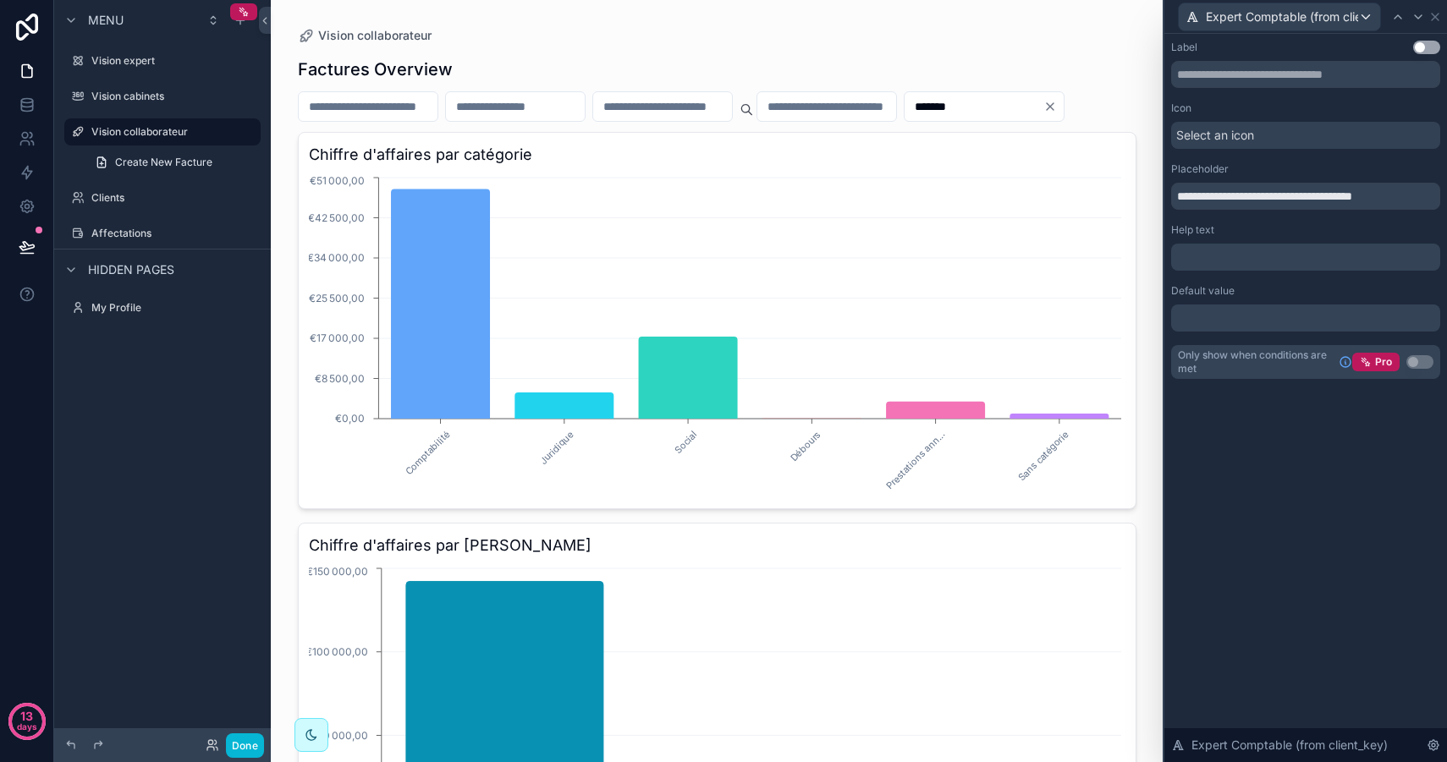
type input "*******"
click at [1043, 113] on icon "Clear" at bounding box center [1050, 107] width 14 height 14
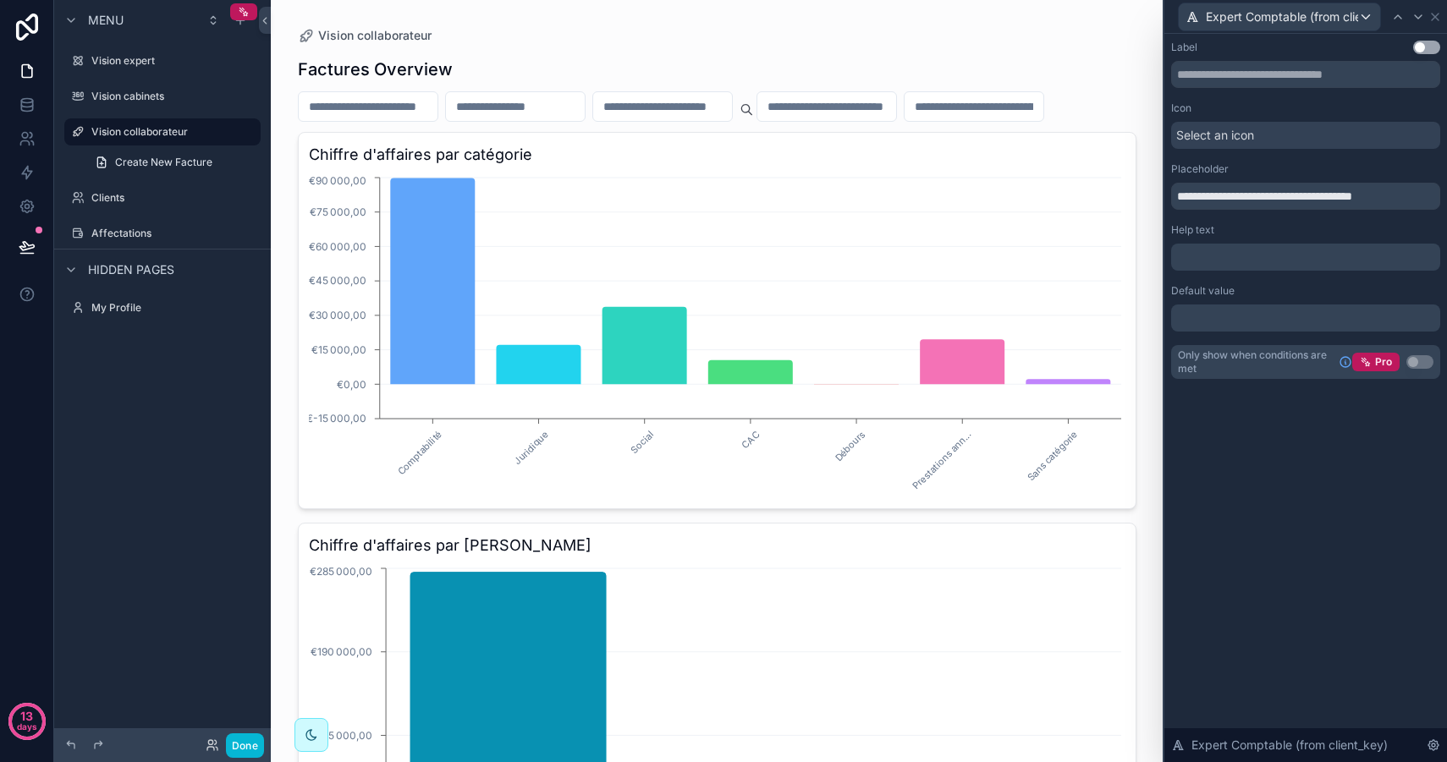
click at [1443, 17] on div "Expert Comptable (from client_key)" at bounding box center [1305, 17] width 283 height 34
click at [1441, 17] on div "Expert Comptable (from client_key)" at bounding box center [1305, 17] width 283 height 34
click at [1437, 17] on icon at bounding box center [1435, 17] width 14 height 14
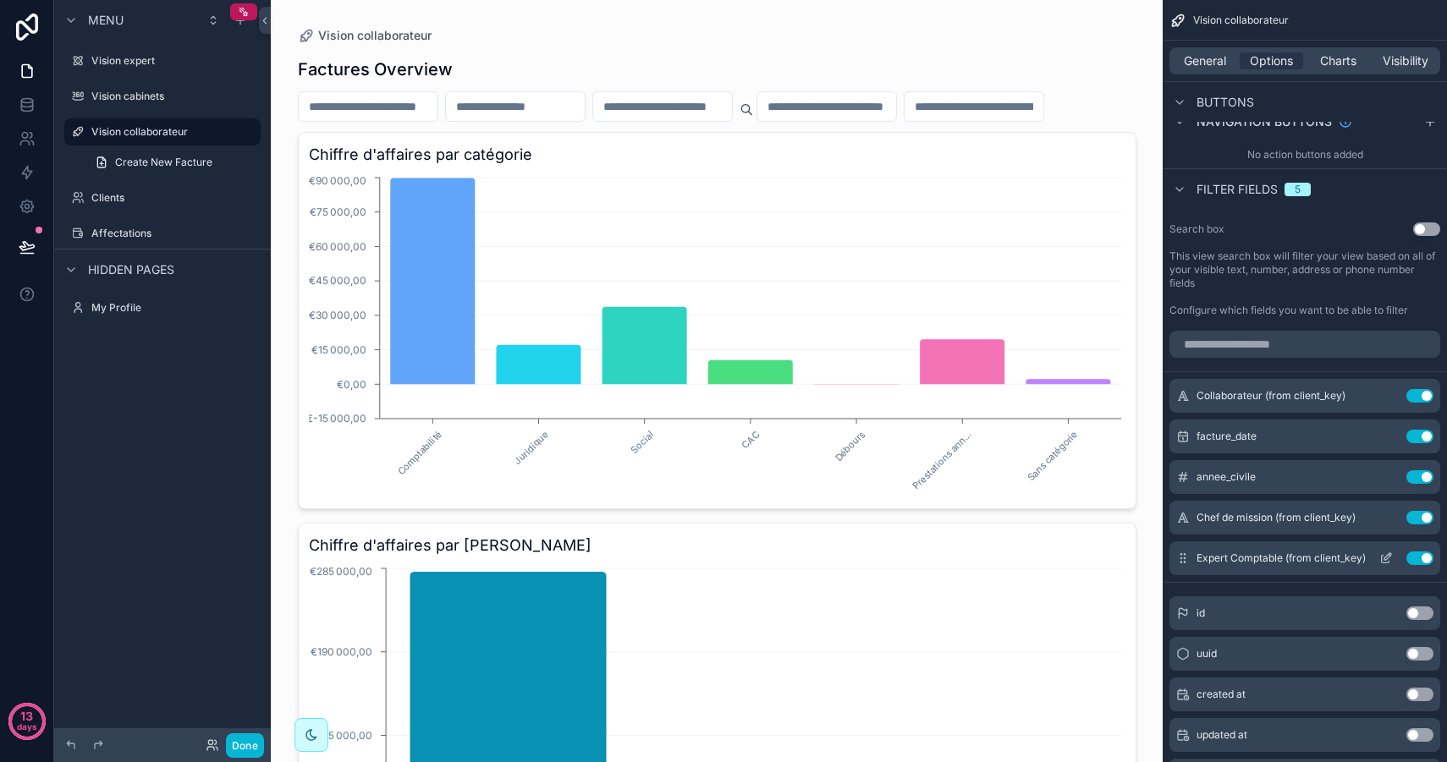
click at [1421, 558] on button "Use setting" at bounding box center [1419, 559] width 27 height 14
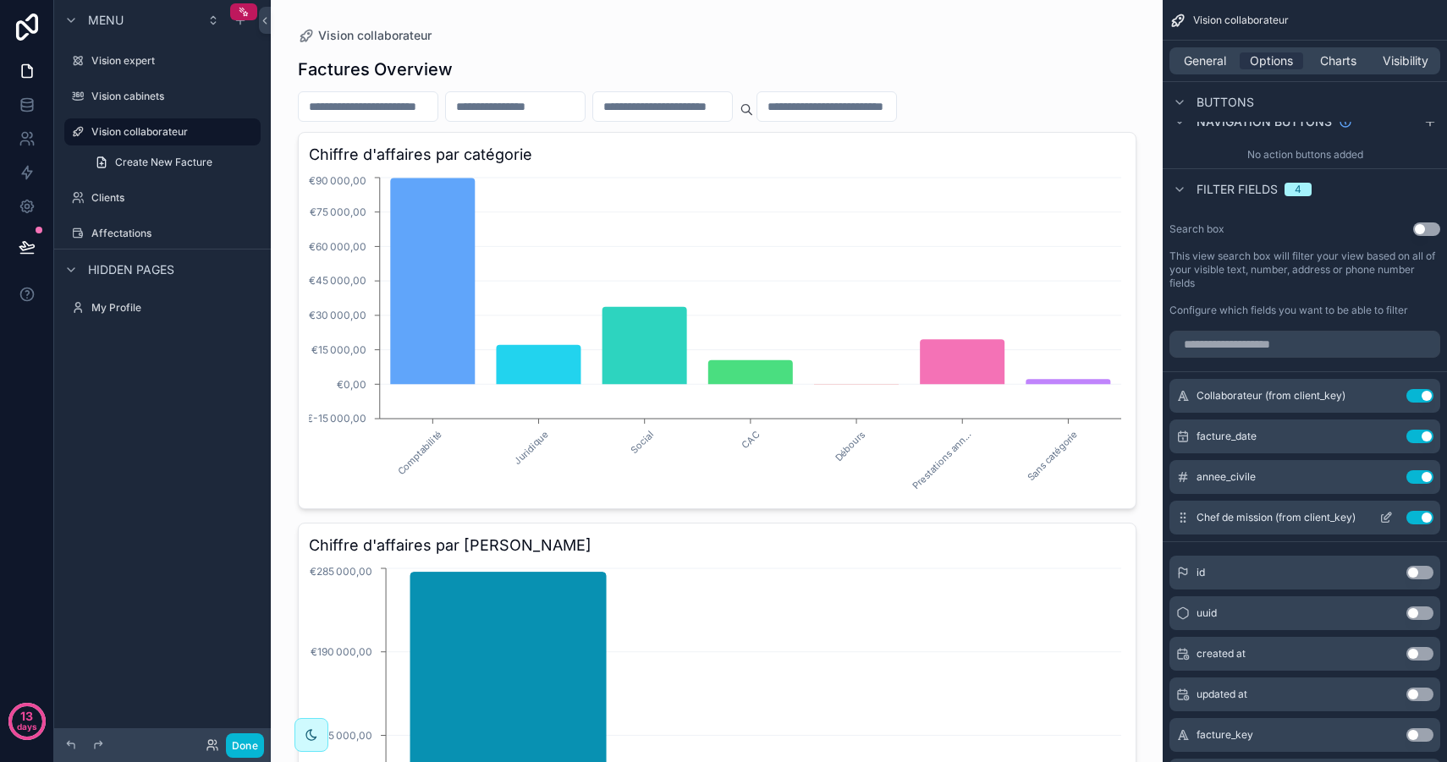
click at [1388, 518] on icon "scrollable content" at bounding box center [1386, 518] width 14 height 14
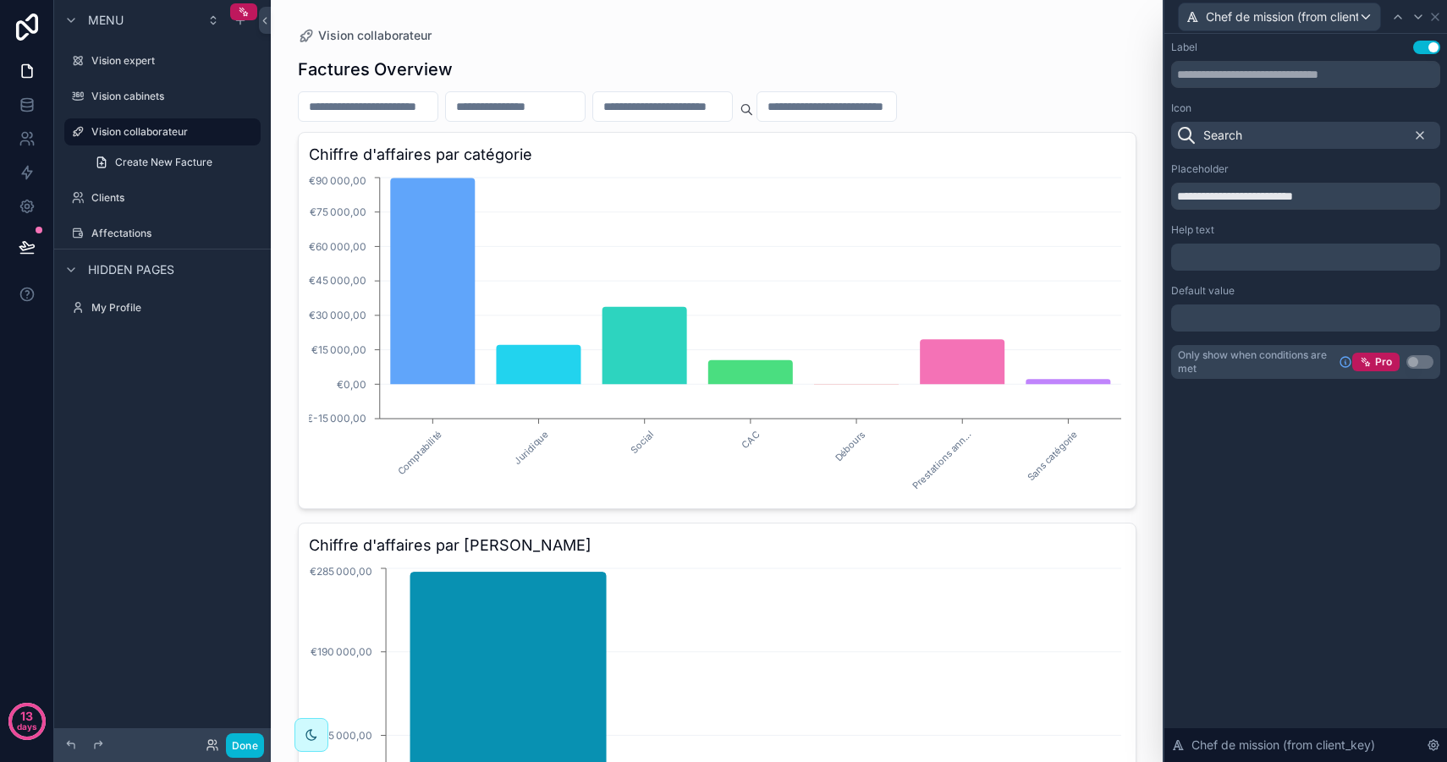
click at [1424, 134] on icon at bounding box center [1420, 136] width 14 height 14
click at [1439, 14] on icon at bounding box center [1435, 17] width 14 height 14
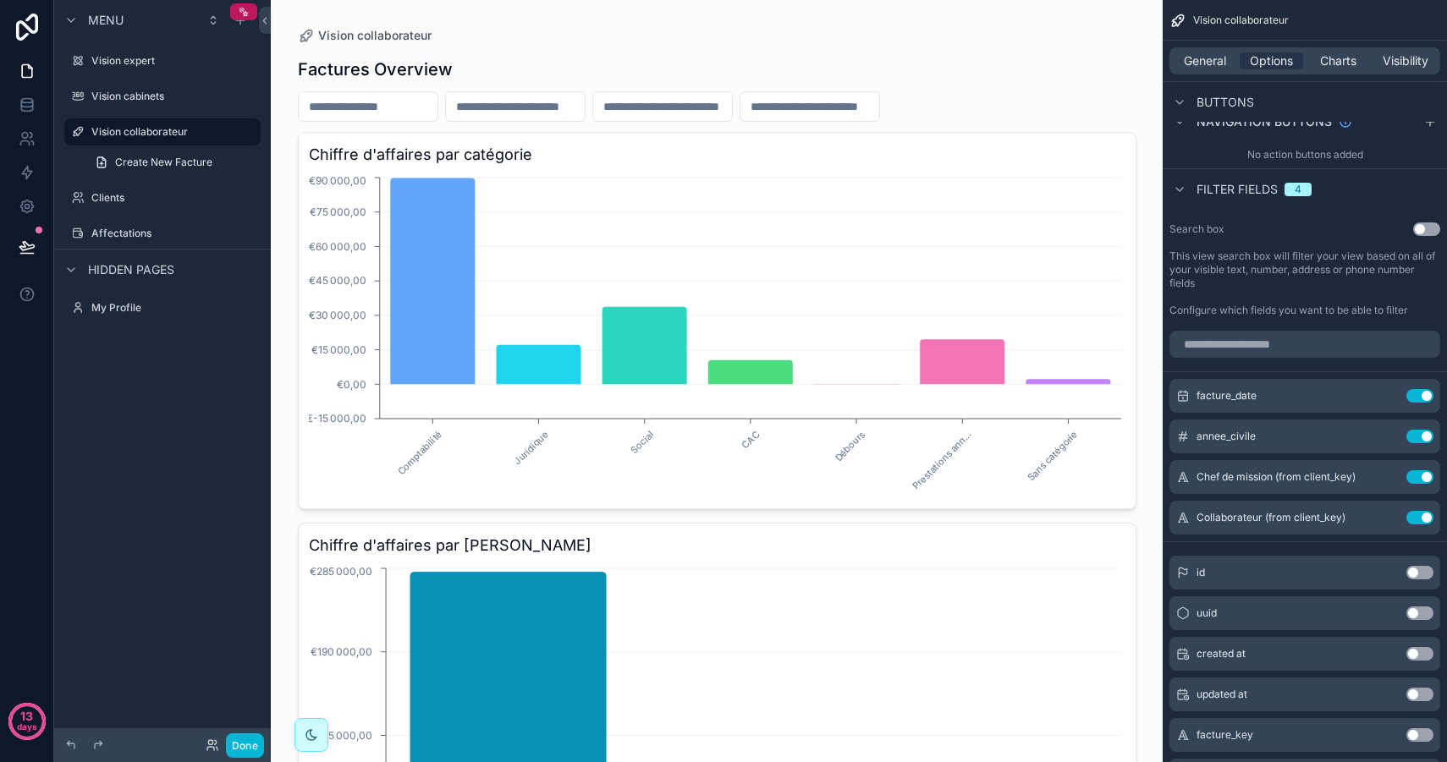
click at [644, 112] on input "scrollable content" at bounding box center [662, 107] width 139 height 24
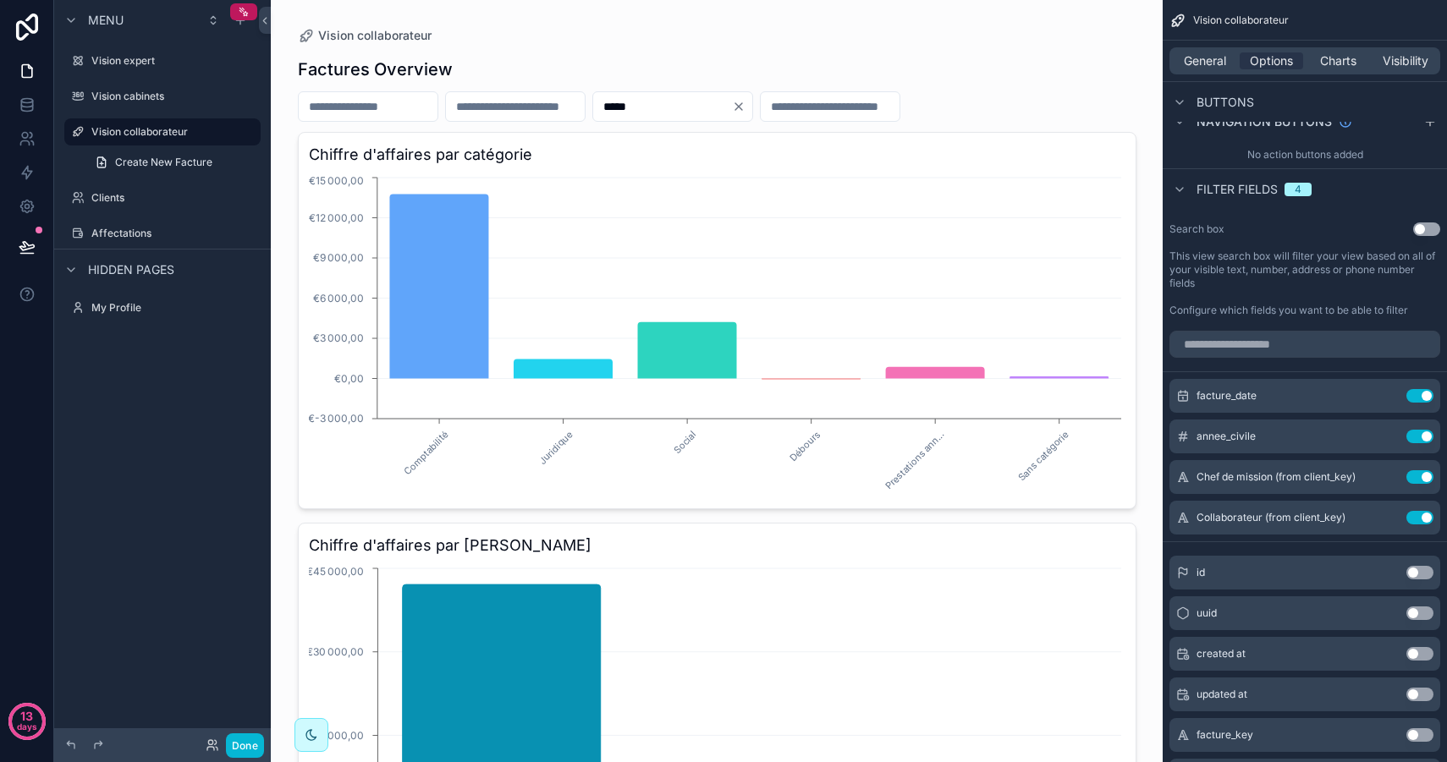
drag, startPoint x: 693, startPoint y: 107, endPoint x: 563, endPoint y: 83, distance: 132.4
click at [563, 83] on div "Factures Overview ***** Chiffre d'affaires par catégorie Comptabilité Juridique…" at bounding box center [717, 499] width 838 height 910
type input "*****"
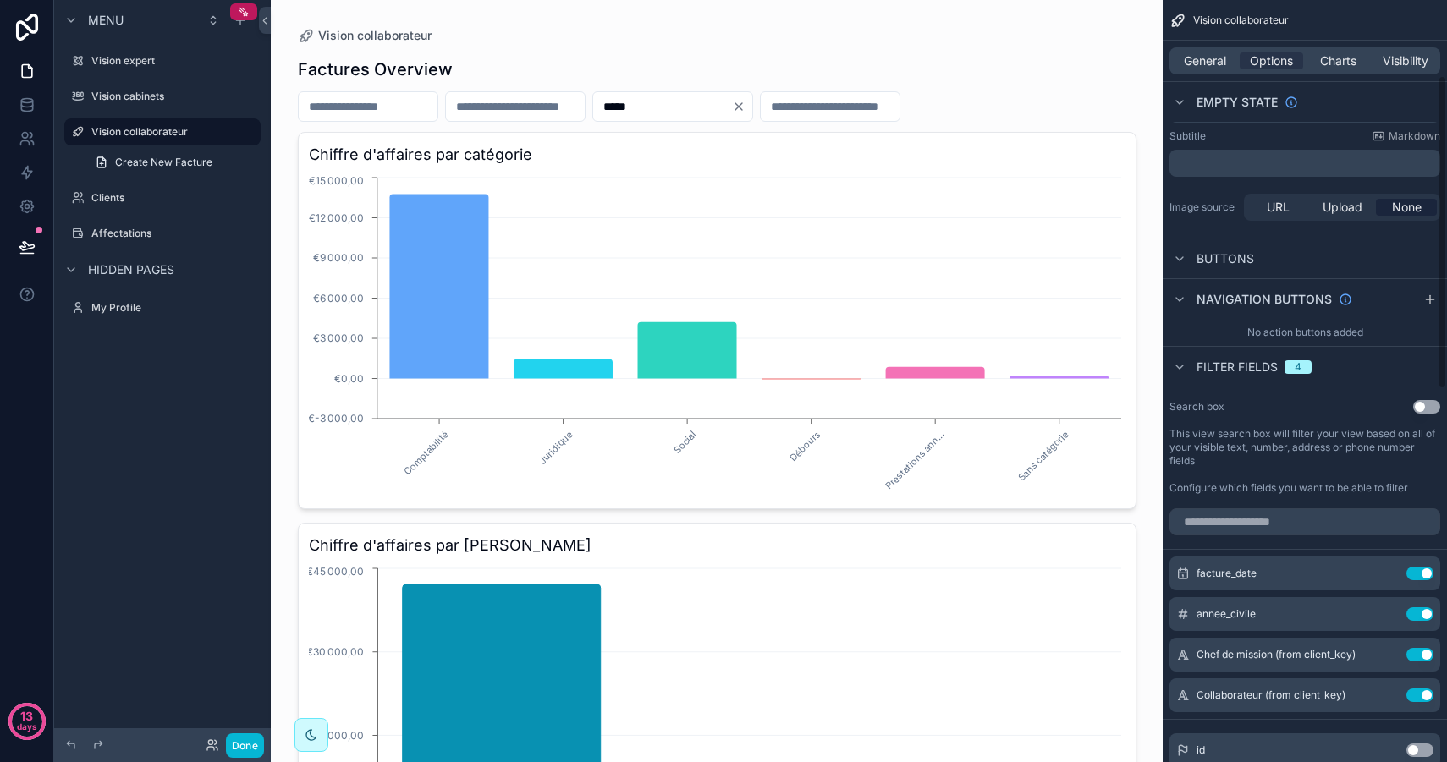
scroll to position [58, 0]
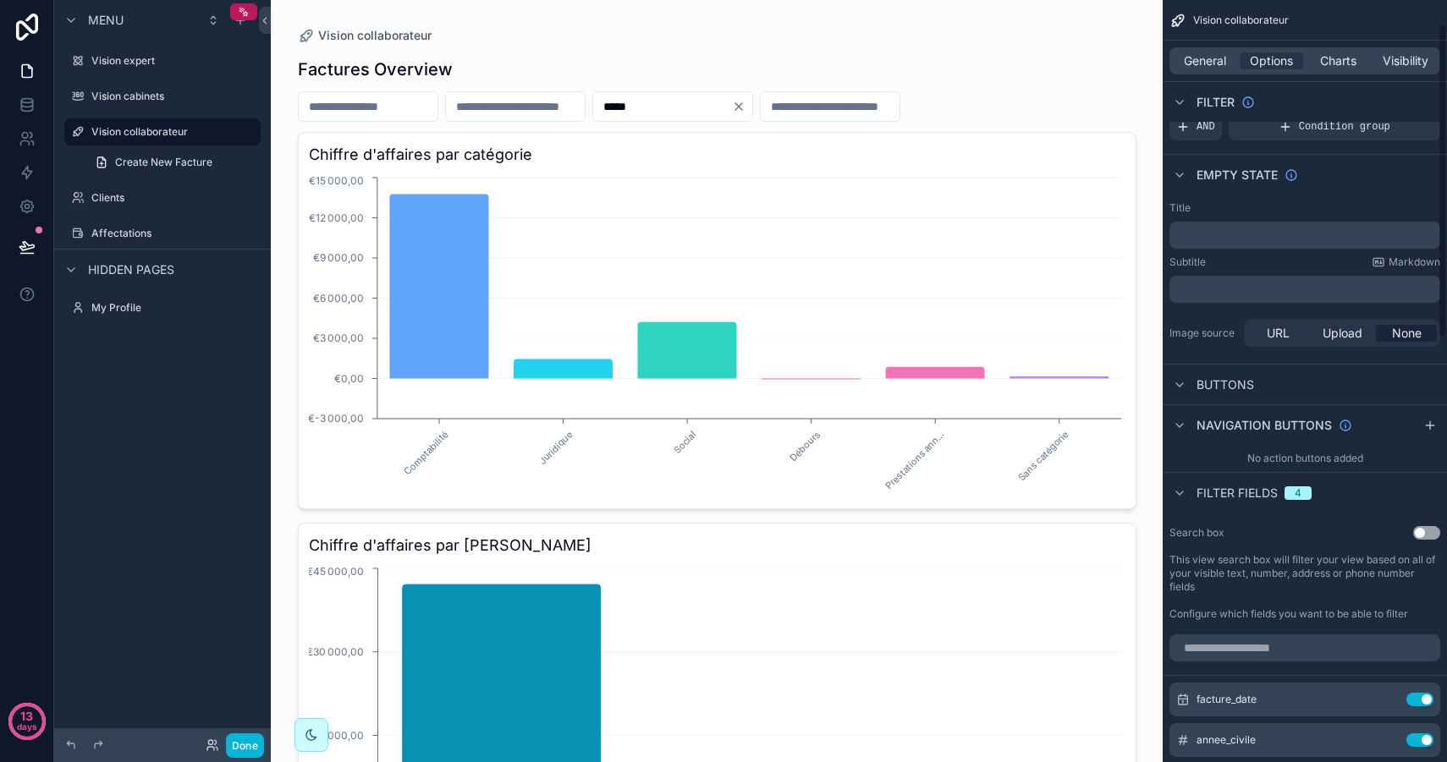
click at [1038, 44] on div "Factures Overview ***** Chiffre d'affaires par catégorie Comptabilité Juridique…" at bounding box center [717, 499] width 838 height 910
click at [962, 41] on div "Vision collaborateur" at bounding box center [717, 35] width 838 height 17
click at [753, 114] on div "*****" at bounding box center [672, 106] width 161 height 30
click at [745, 103] on icon "Clear" at bounding box center [739, 107] width 14 height 14
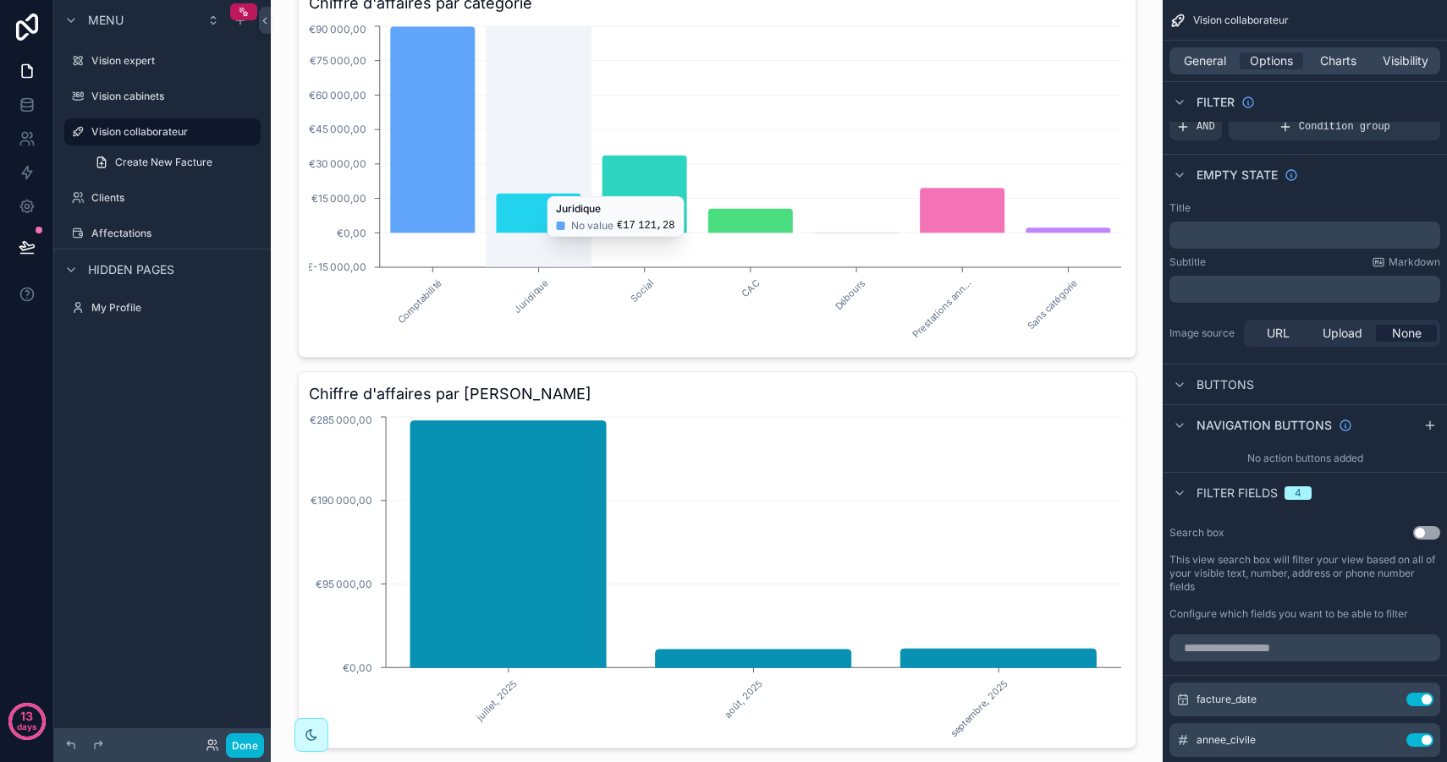
scroll to position [192, 0]
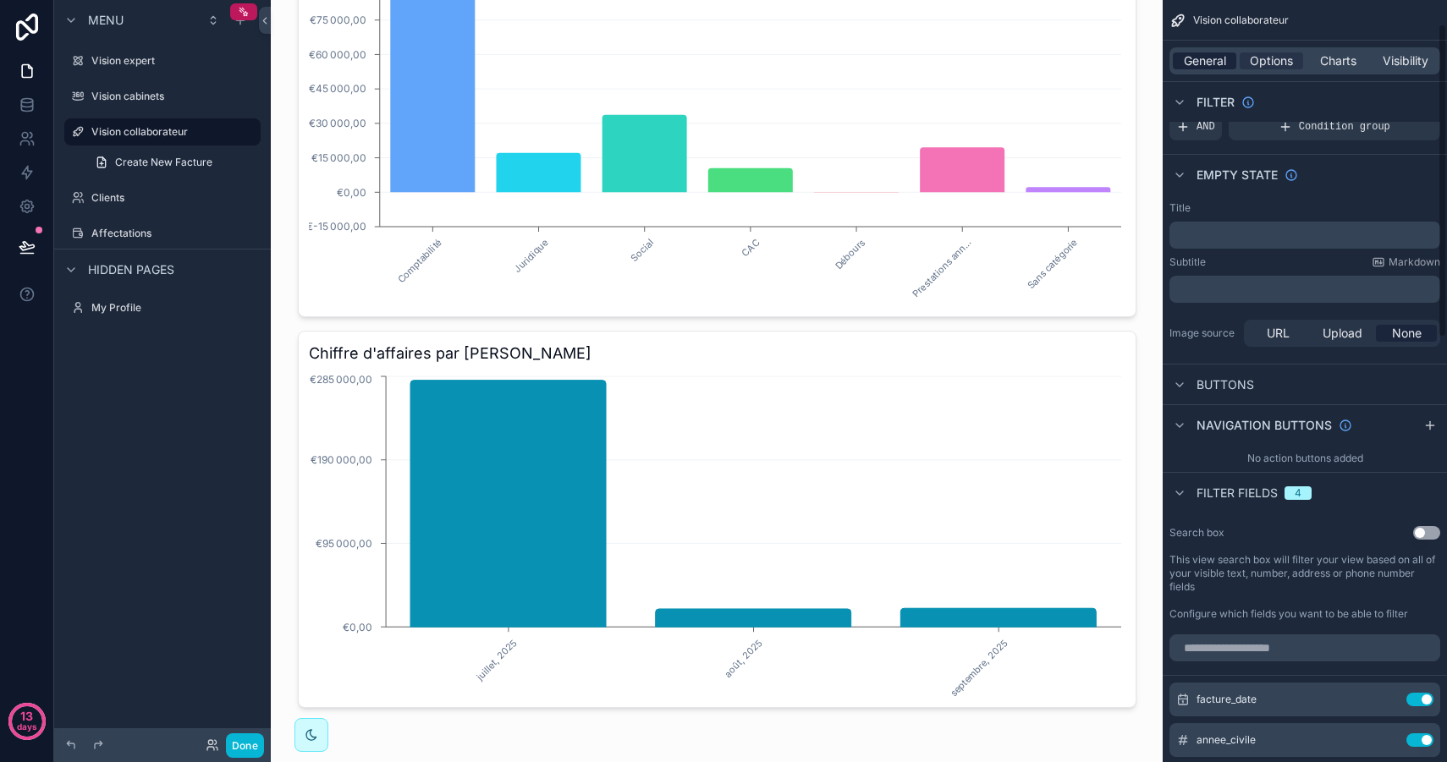
click at [1221, 59] on span "General" at bounding box center [1204, 60] width 42 height 17
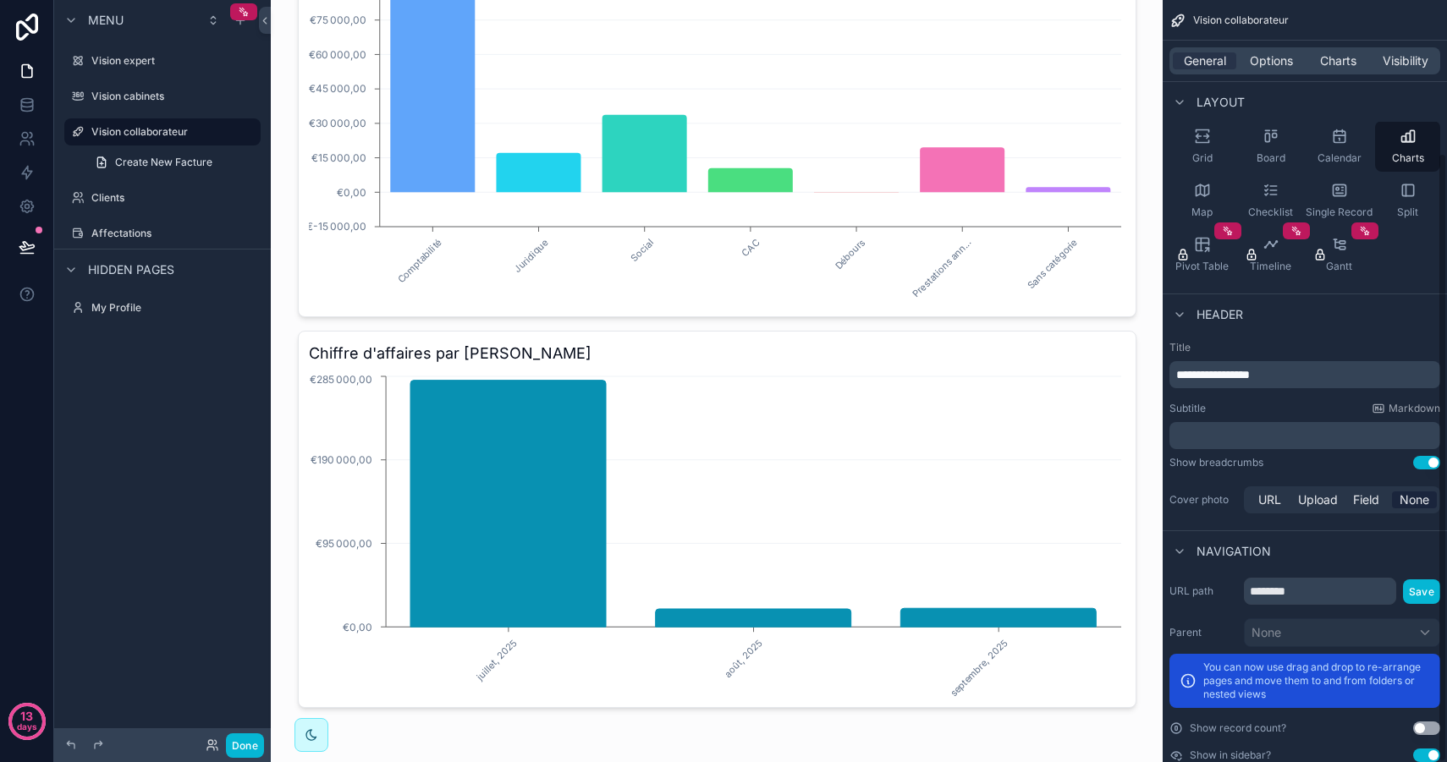
scroll to position [190, 0]
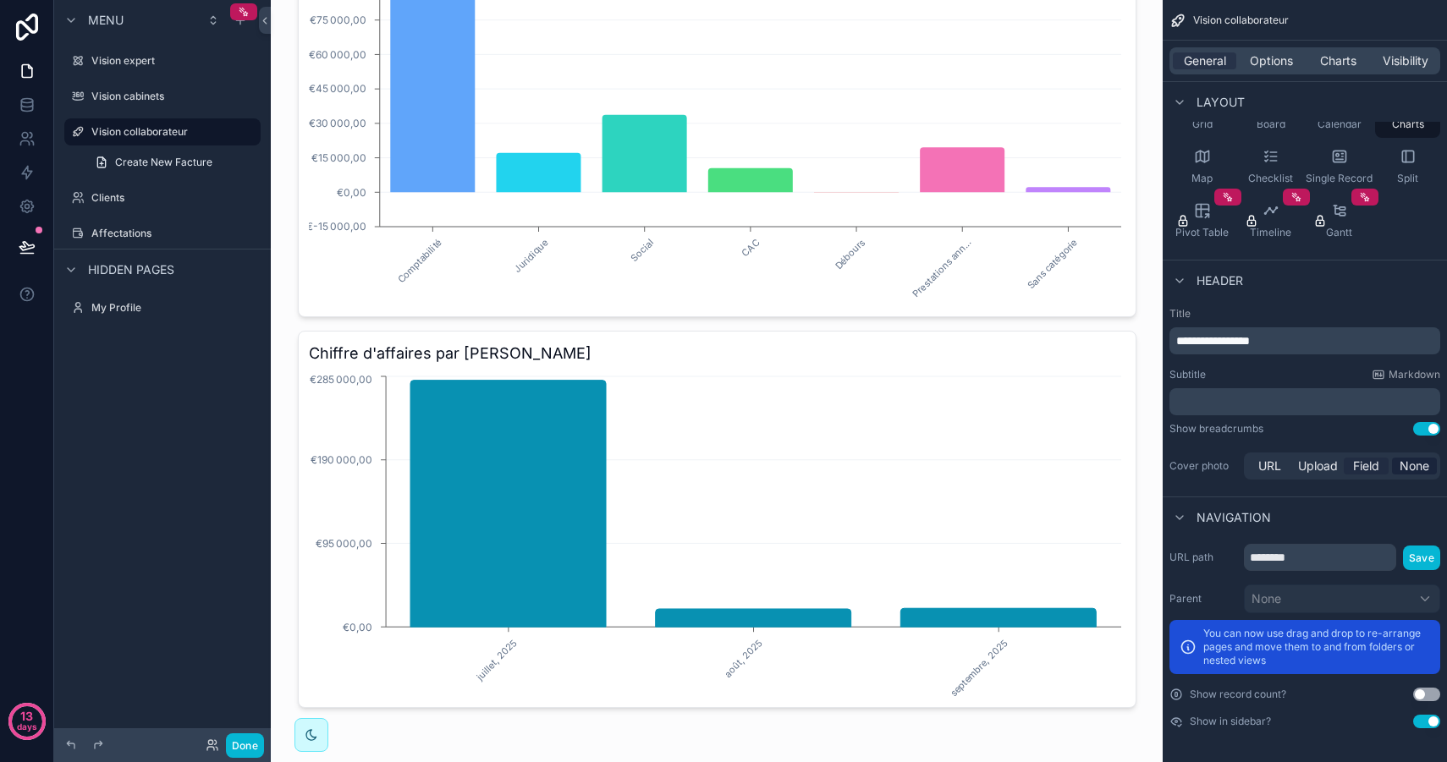
click at [1355, 469] on span "Field" at bounding box center [1366, 466] width 26 height 17
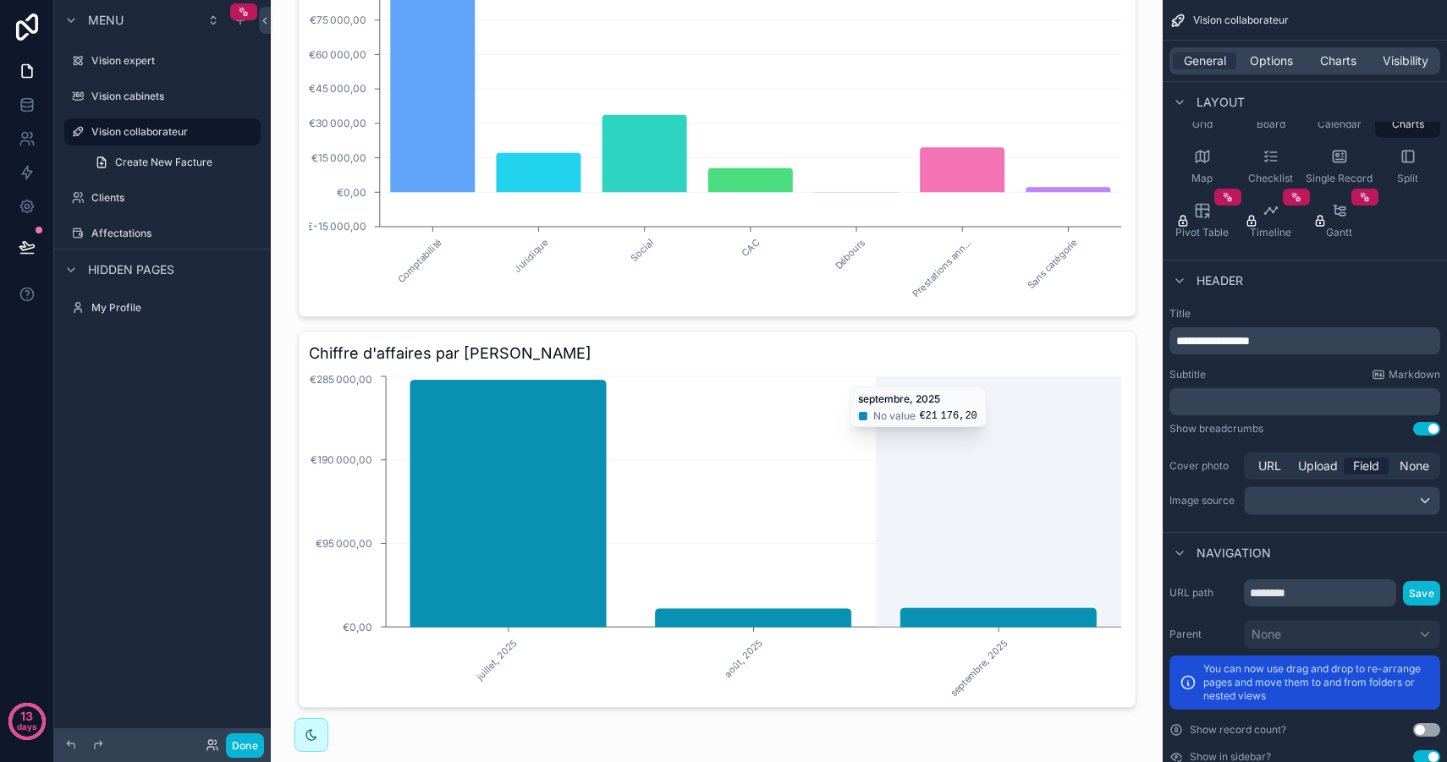
scroll to position [0, 0]
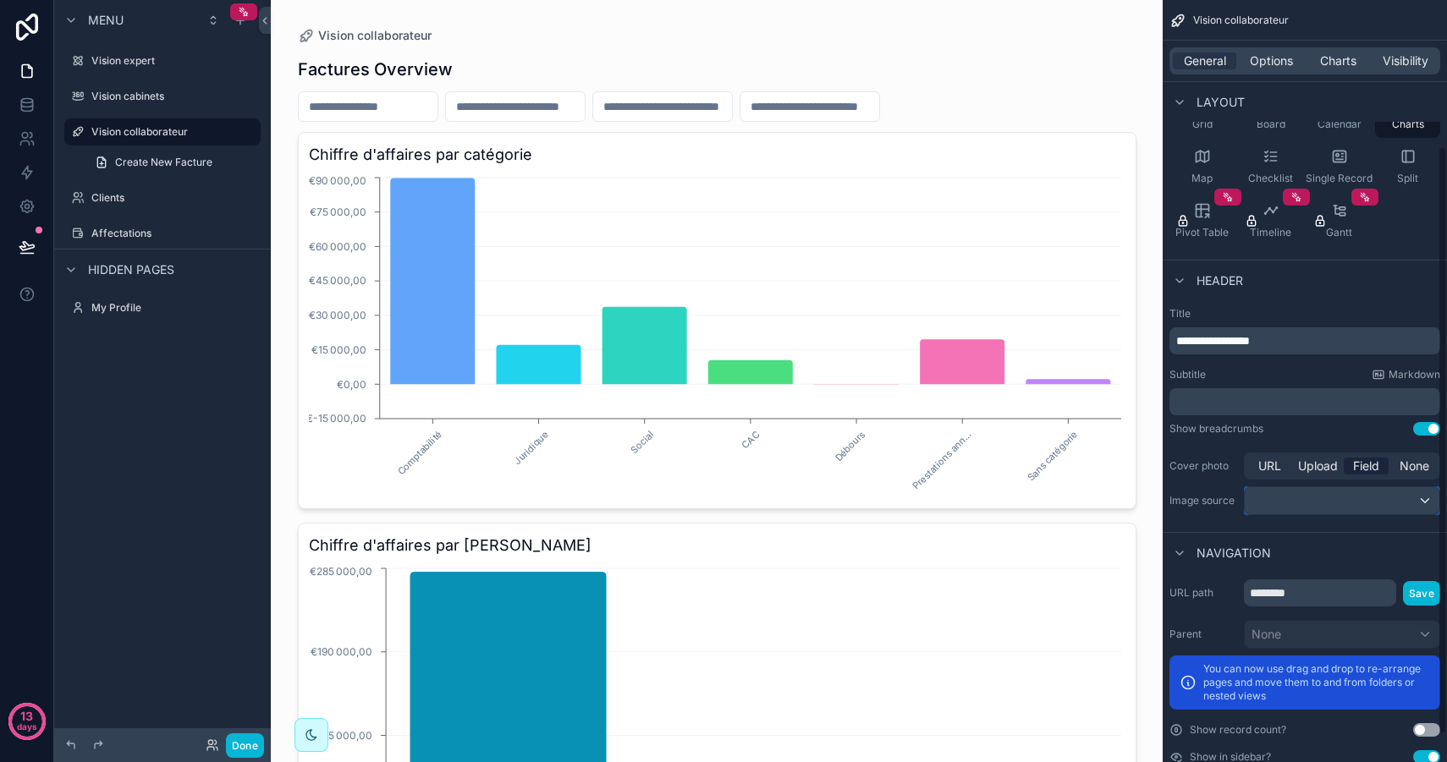
click at [1329, 505] on div "scrollable content" at bounding box center [1341, 500] width 195 height 27
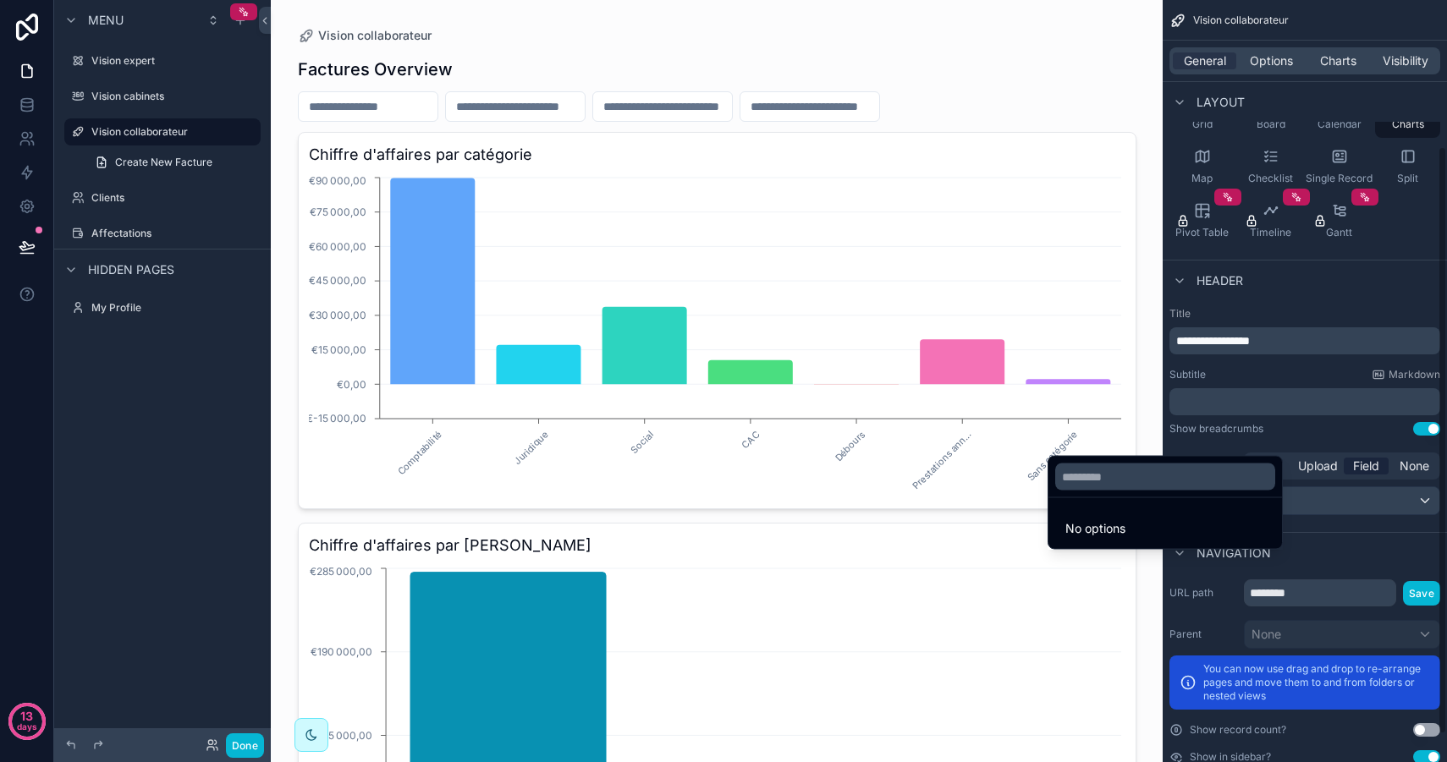
click at [1332, 499] on div "scrollable content" at bounding box center [723, 381] width 1447 height 762
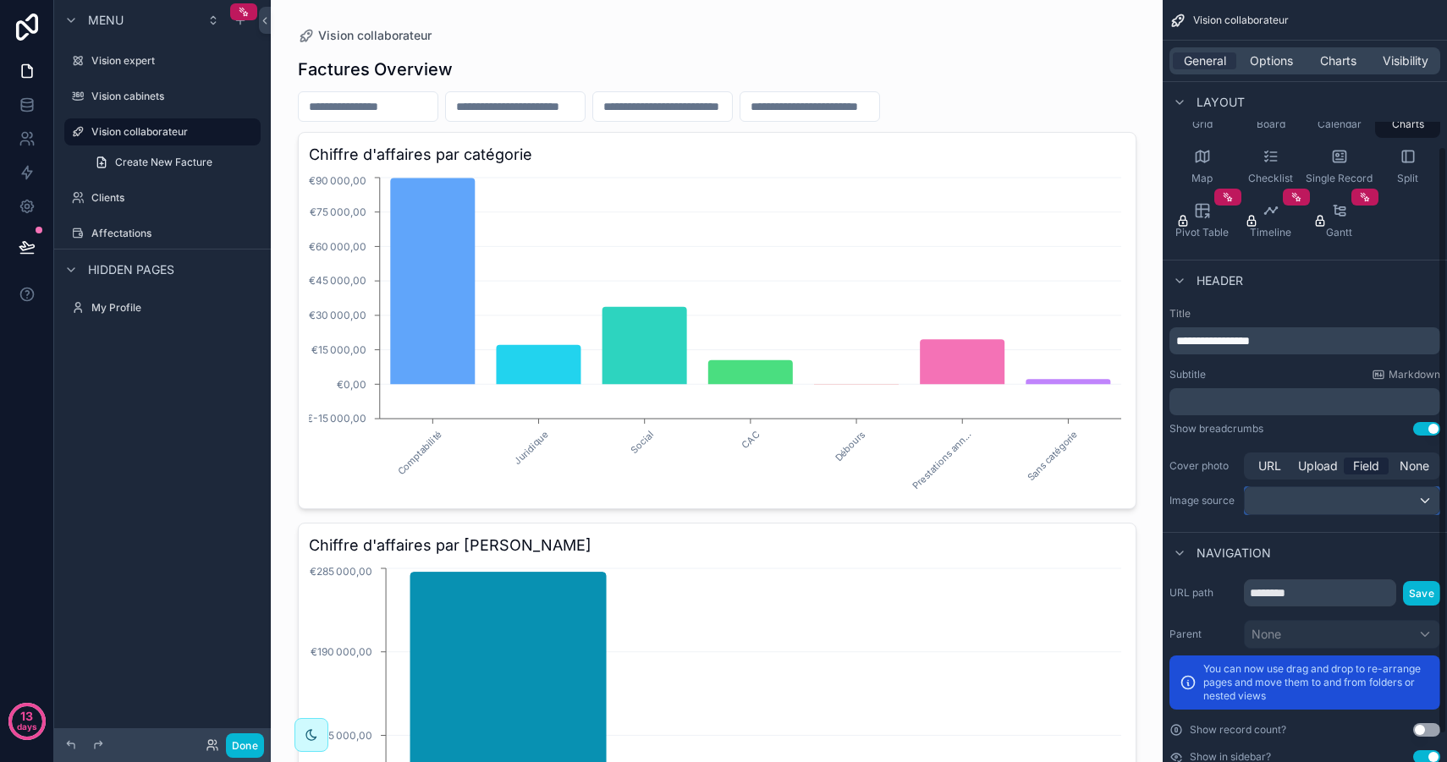
click at [1322, 507] on div "scrollable content" at bounding box center [1341, 500] width 195 height 27
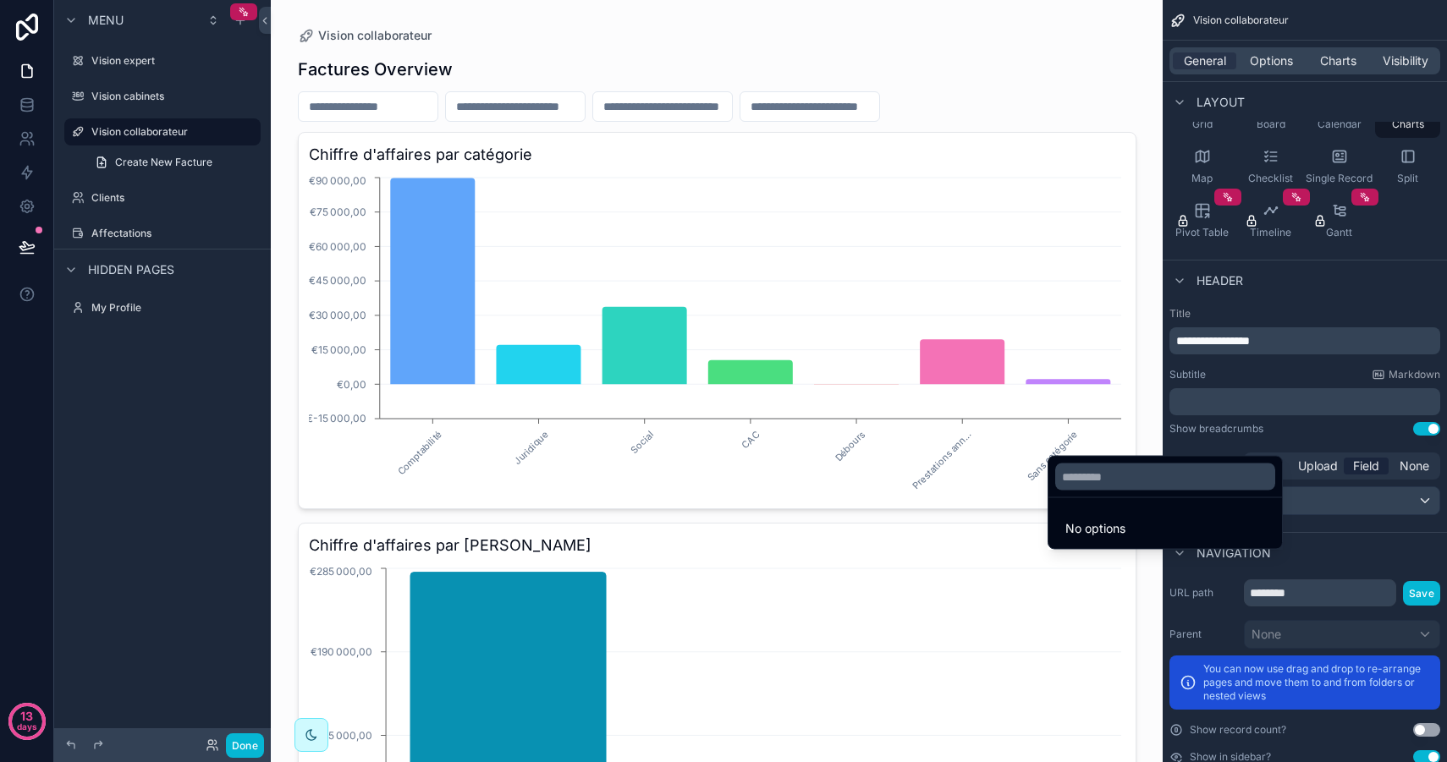
click at [1167, 526] on li "No options" at bounding box center [1164, 529] width 227 height 34
click at [1377, 497] on div "scrollable content" at bounding box center [723, 381] width 1447 height 762
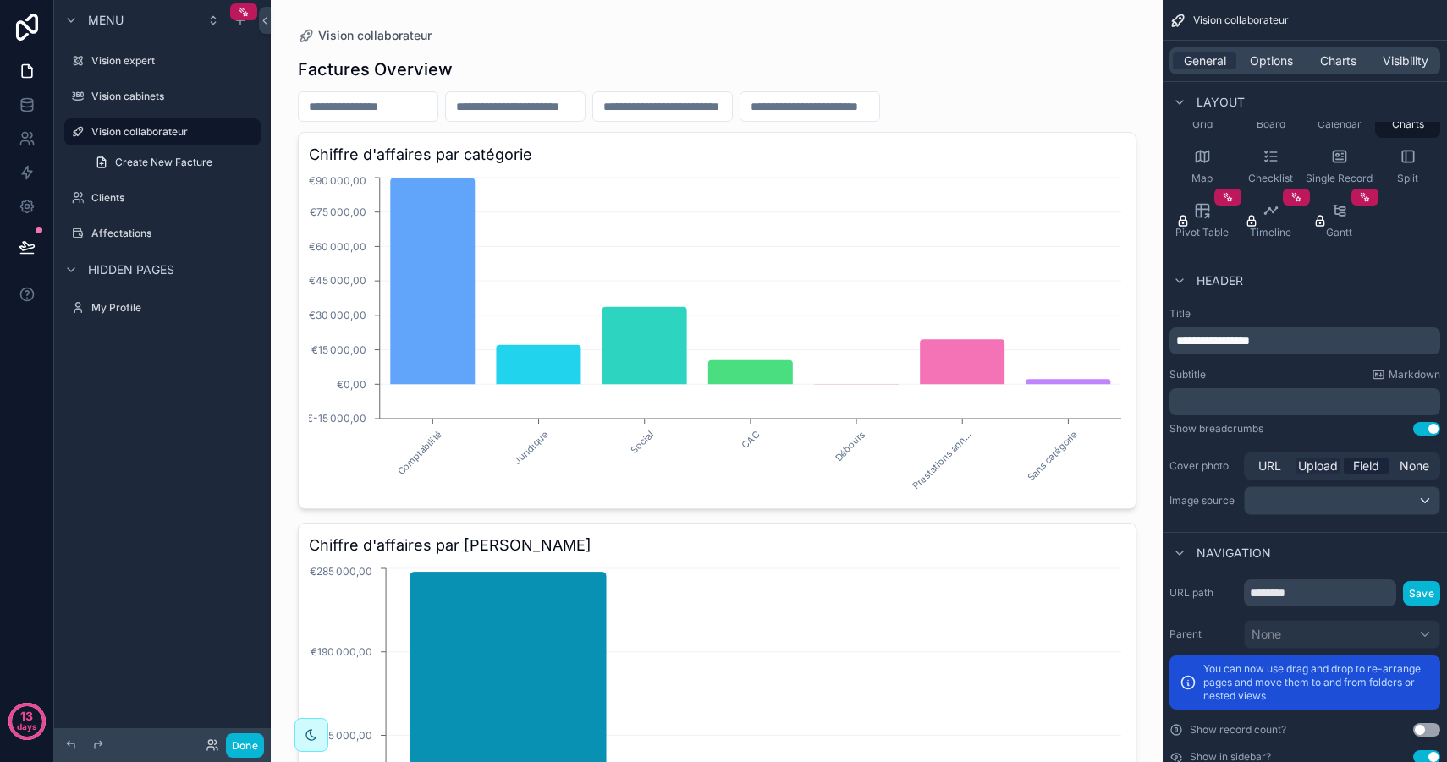
click at [1322, 467] on span "Upload" at bounding box center [1318, 466] width 40 height 17
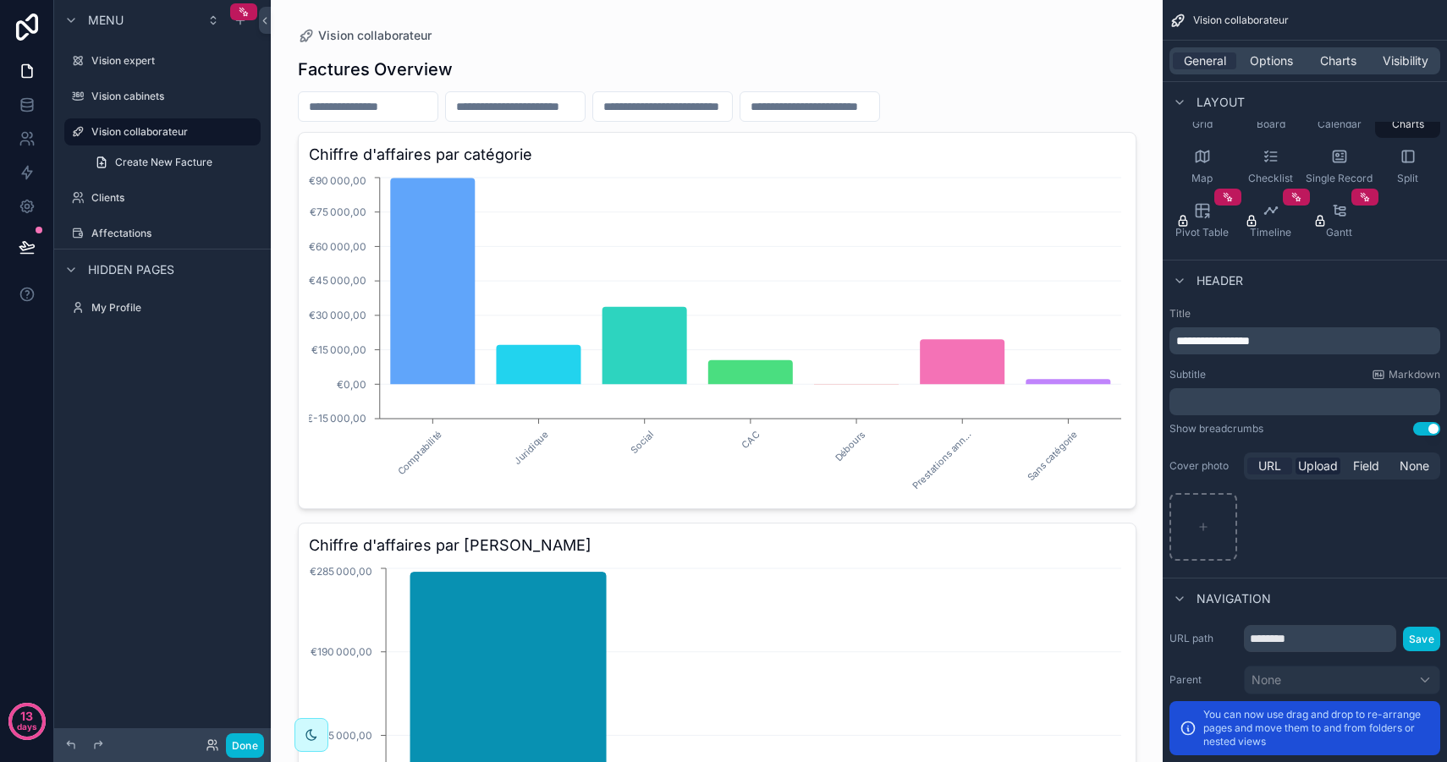
click at [1283, 463] on div "URL" at bounding box center [1269, 466] width 45 height 17
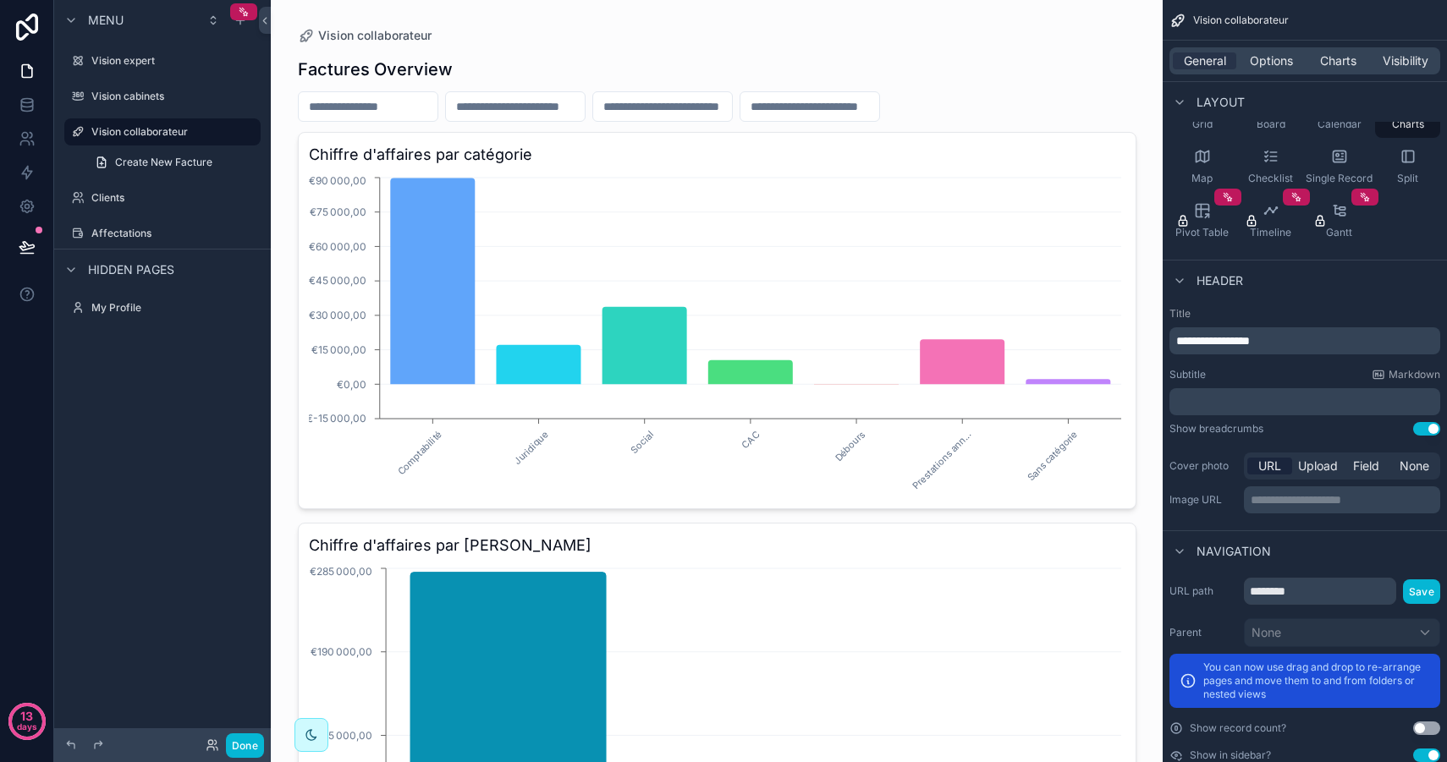
click at [1430, 432] on button "Use setting" at bounding box center [1426, 429] width 27 height 14
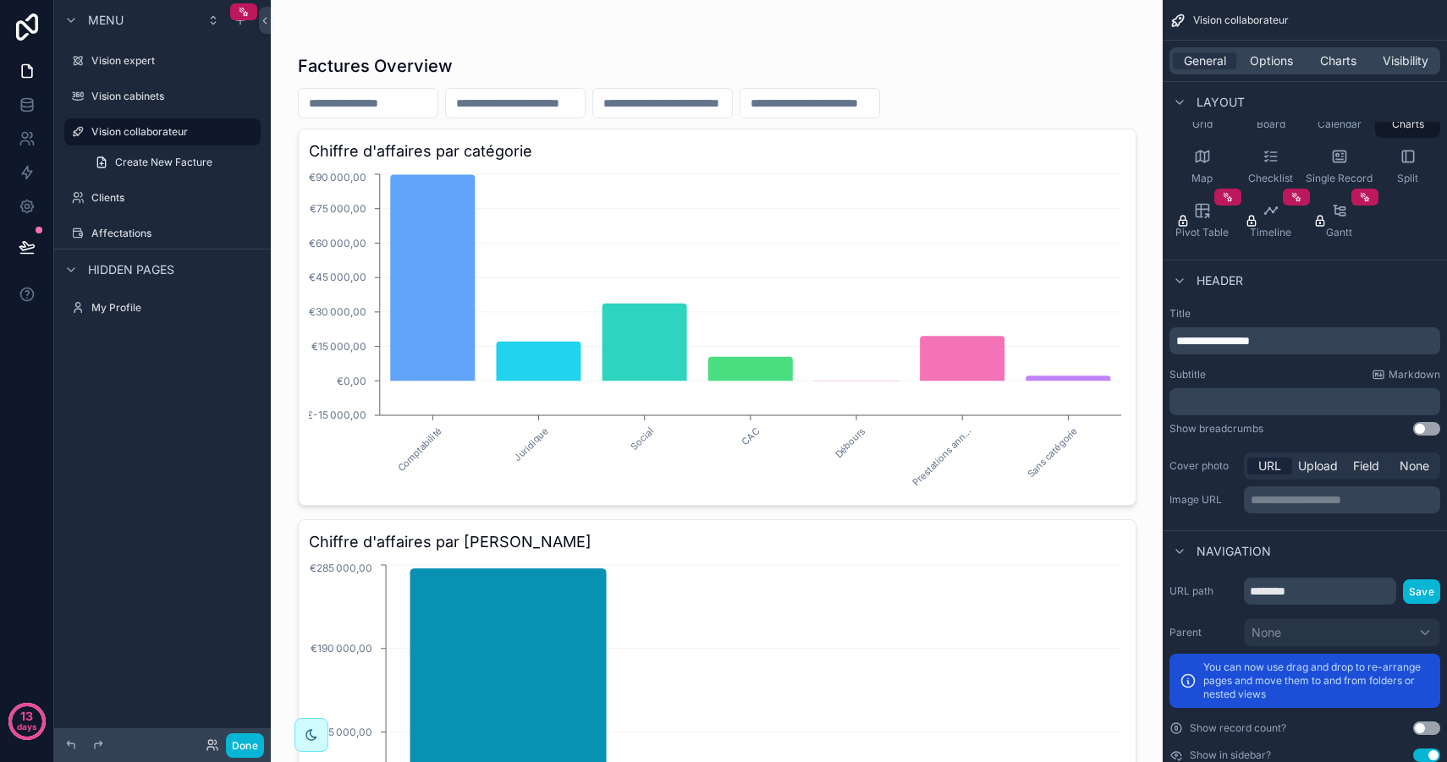
click at [1426, 429] on button "Use setting" at bounding box center [1426, 429] width 27 height 14
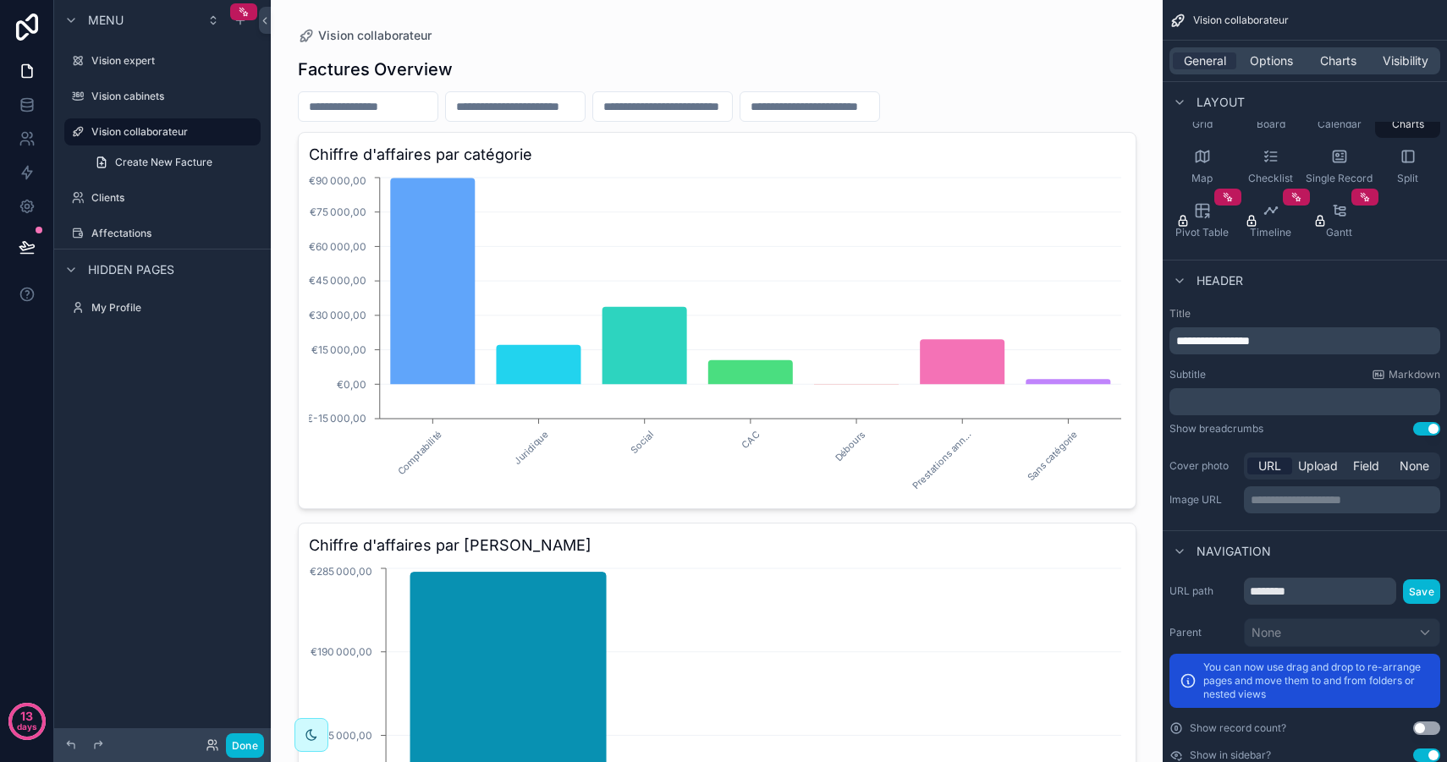
click at [1426, 430] on button "Use setting" at bounding box center [1426, 429] width 27 height 14
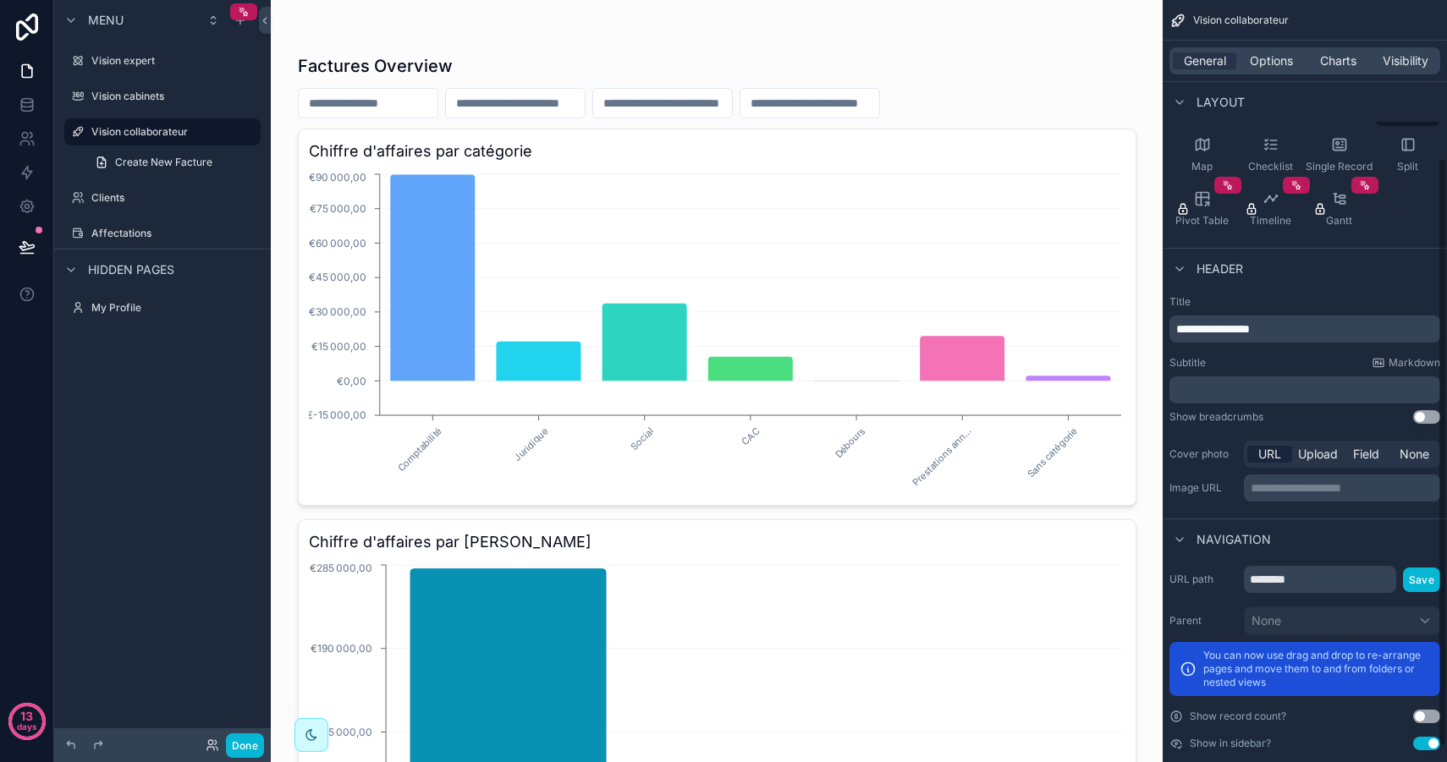
scroll to position [206, 0]
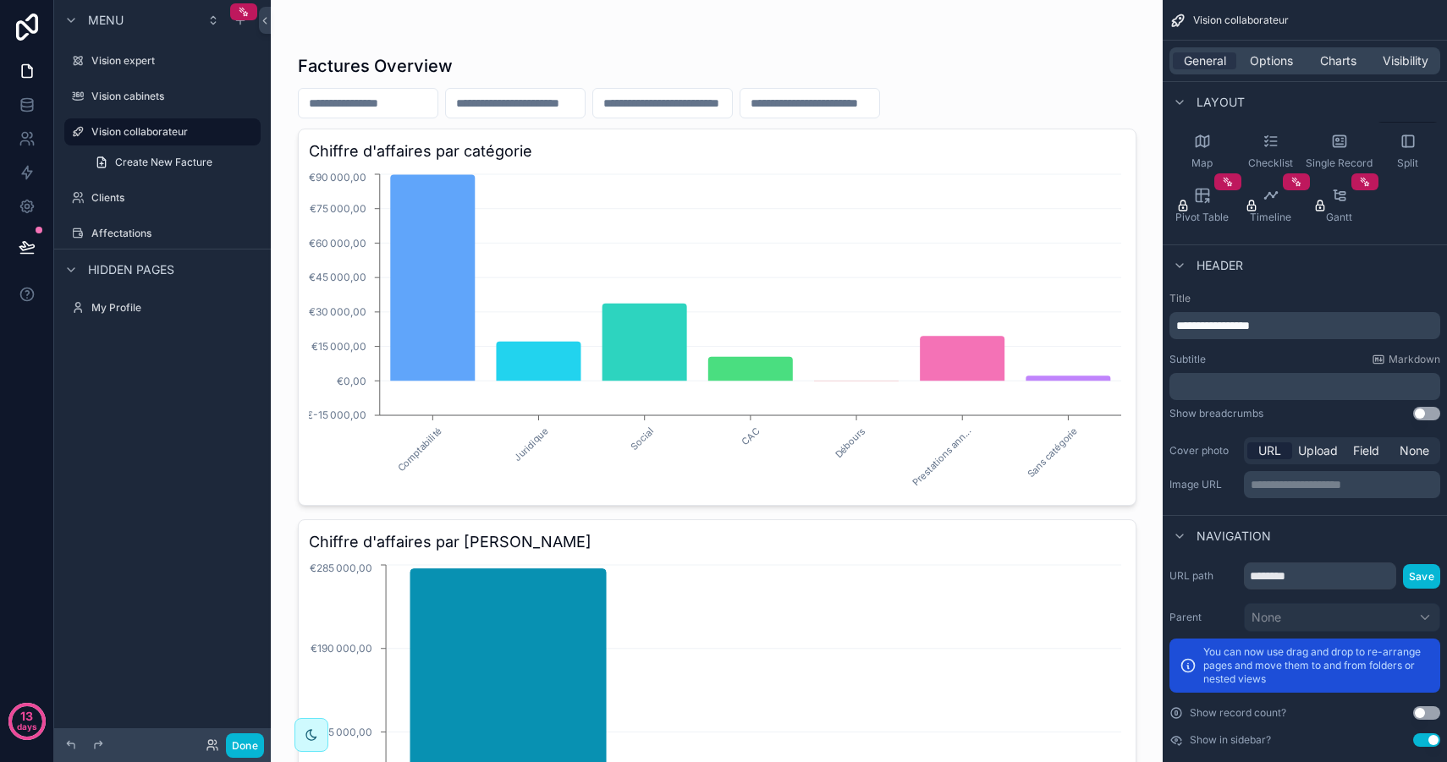
click at [1416, 709] on button "Use setting" at bounding box center [1426, 713] width 27 height 14
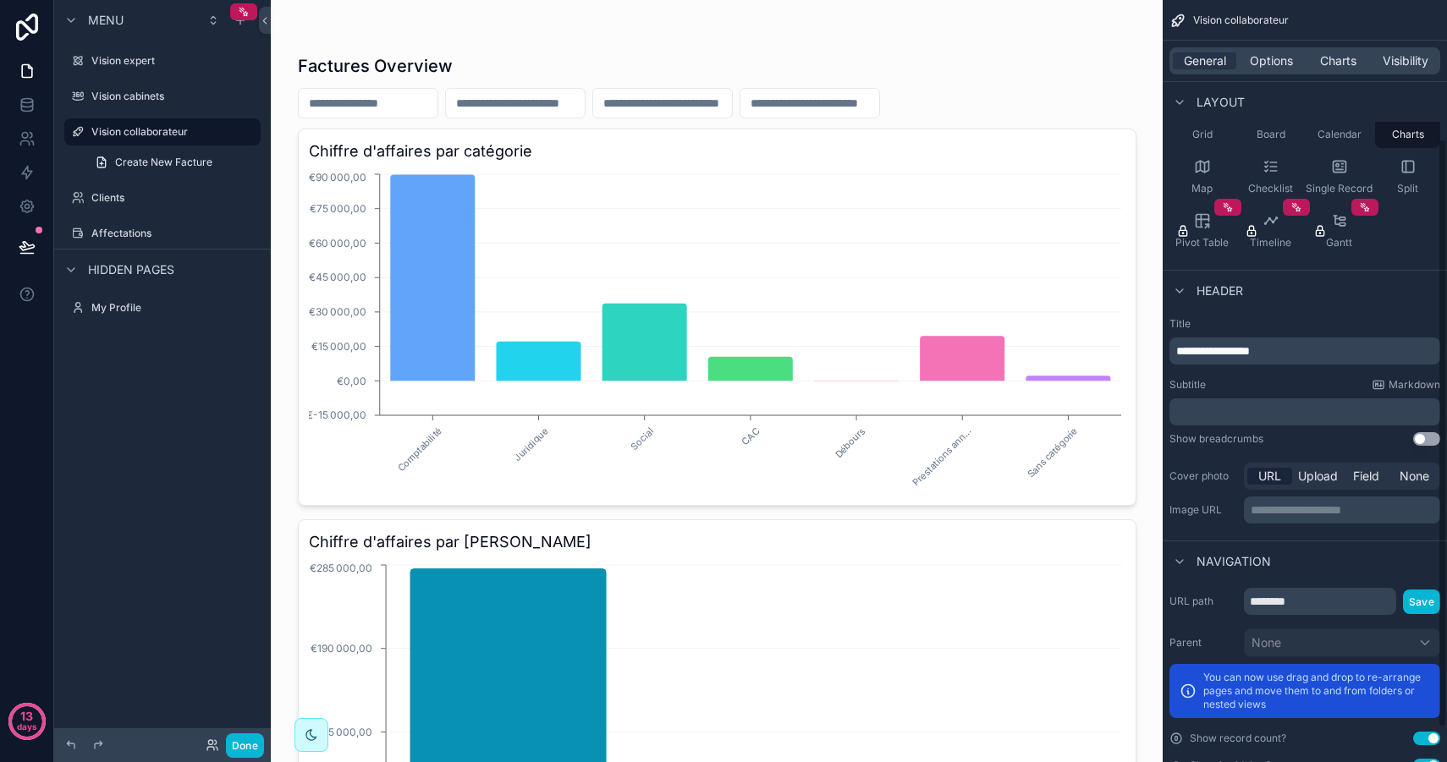
scroll to position [224, 0]
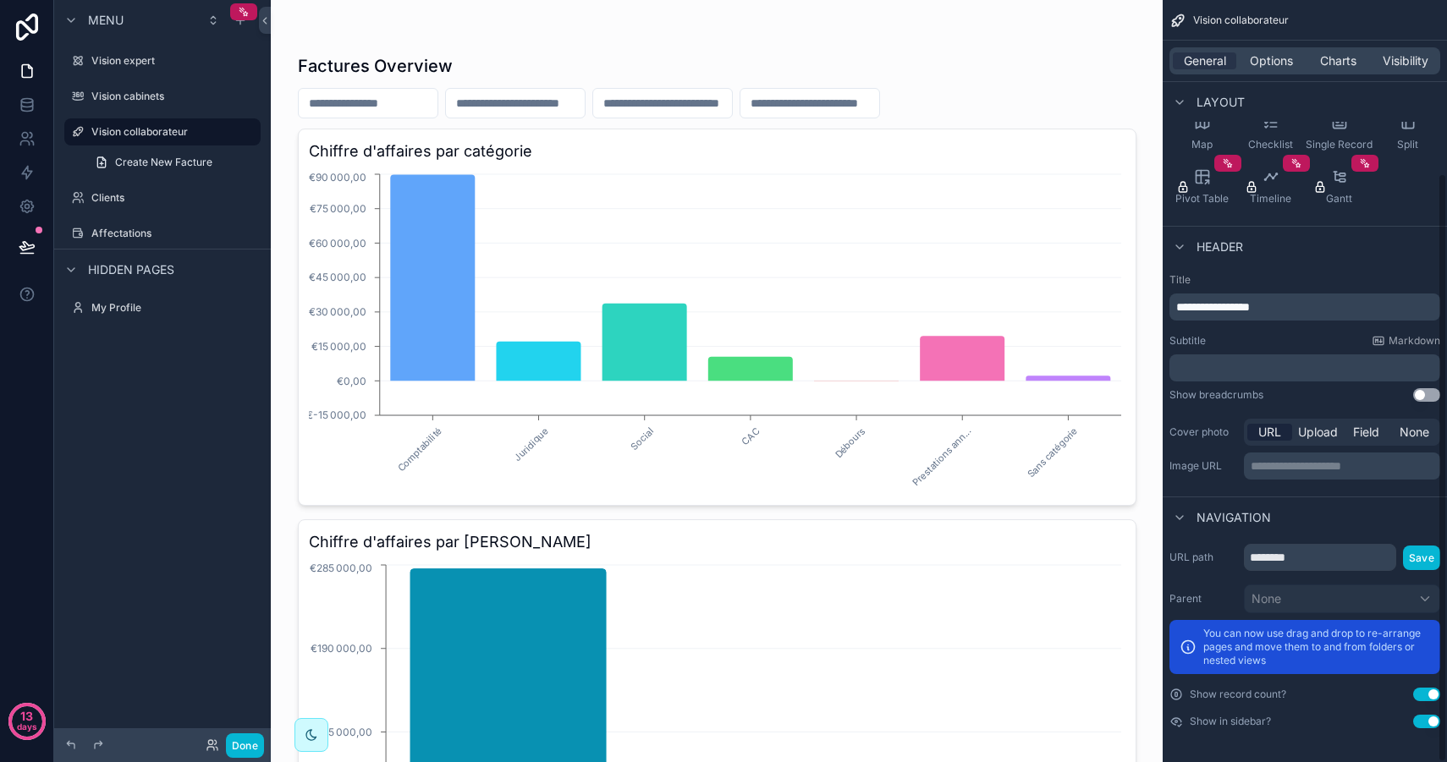
click at [1429, 691] on button "Use setting" at bounding box center [1426, 695] width 27 height 14
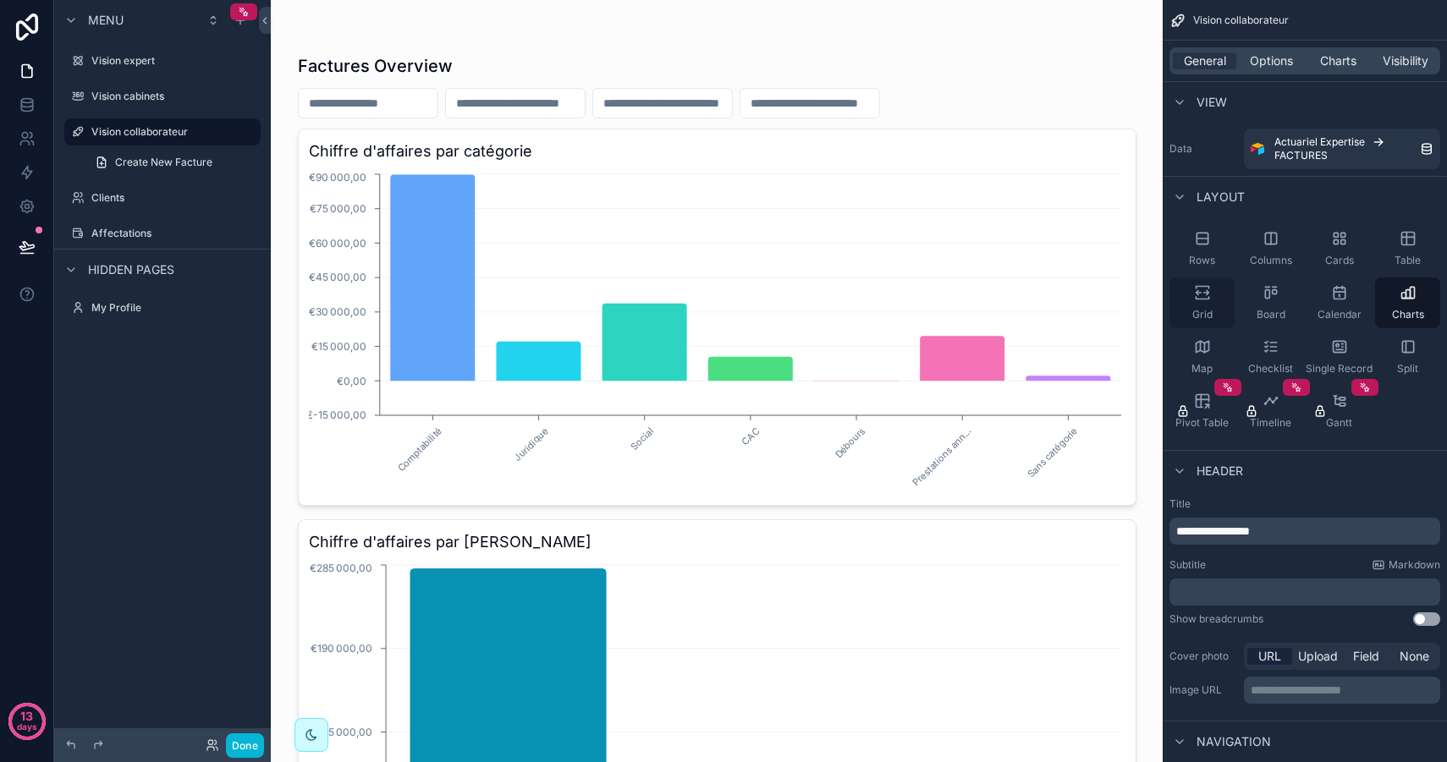
click at [1221, 305] on div "Grid" at bounding box center [1201, 302] width 65 height 51
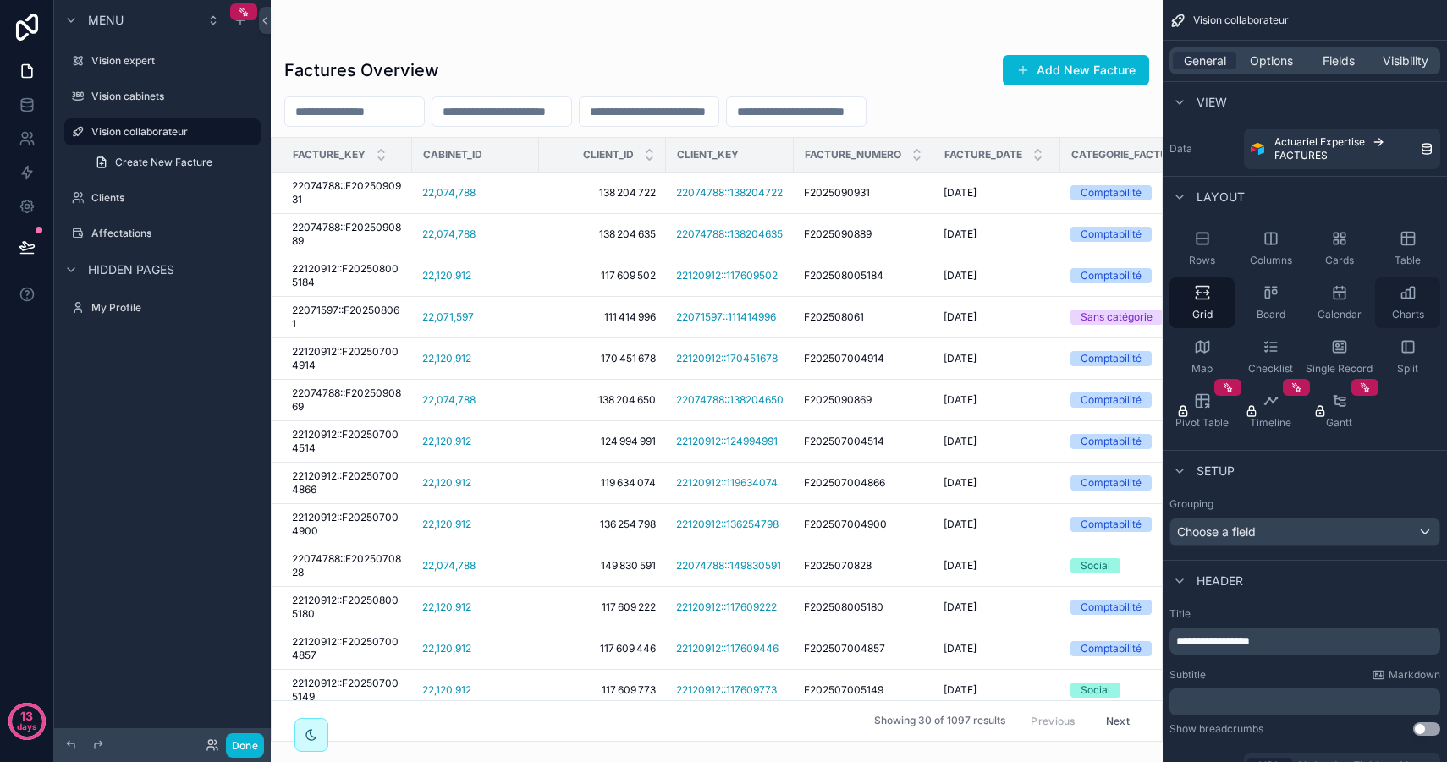
click at [1406, 301] on div "Charts" at bounding box center [1407, 302] width 65 height 51
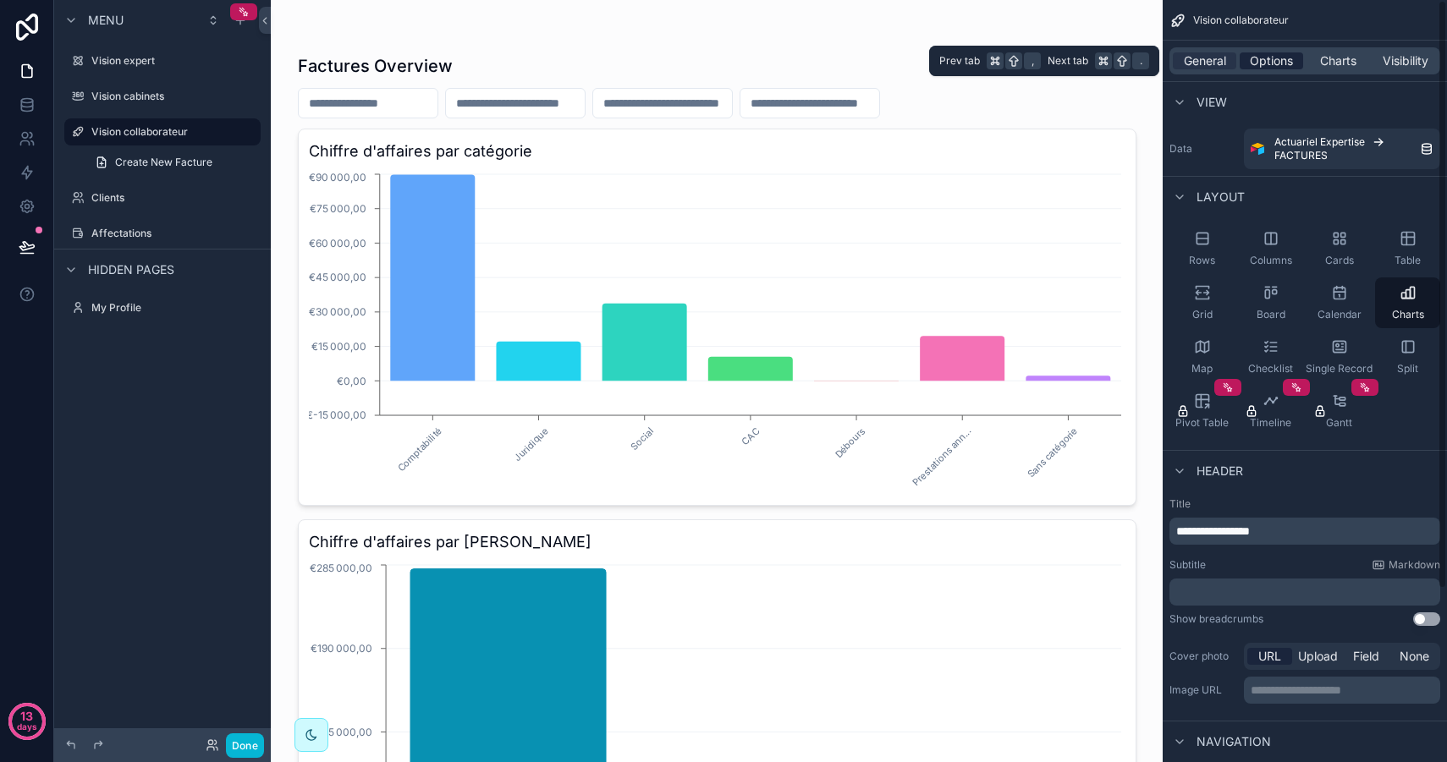
click at [1281, 61] on span "Options" at bounding box center [1270, 60] width 43 height 17
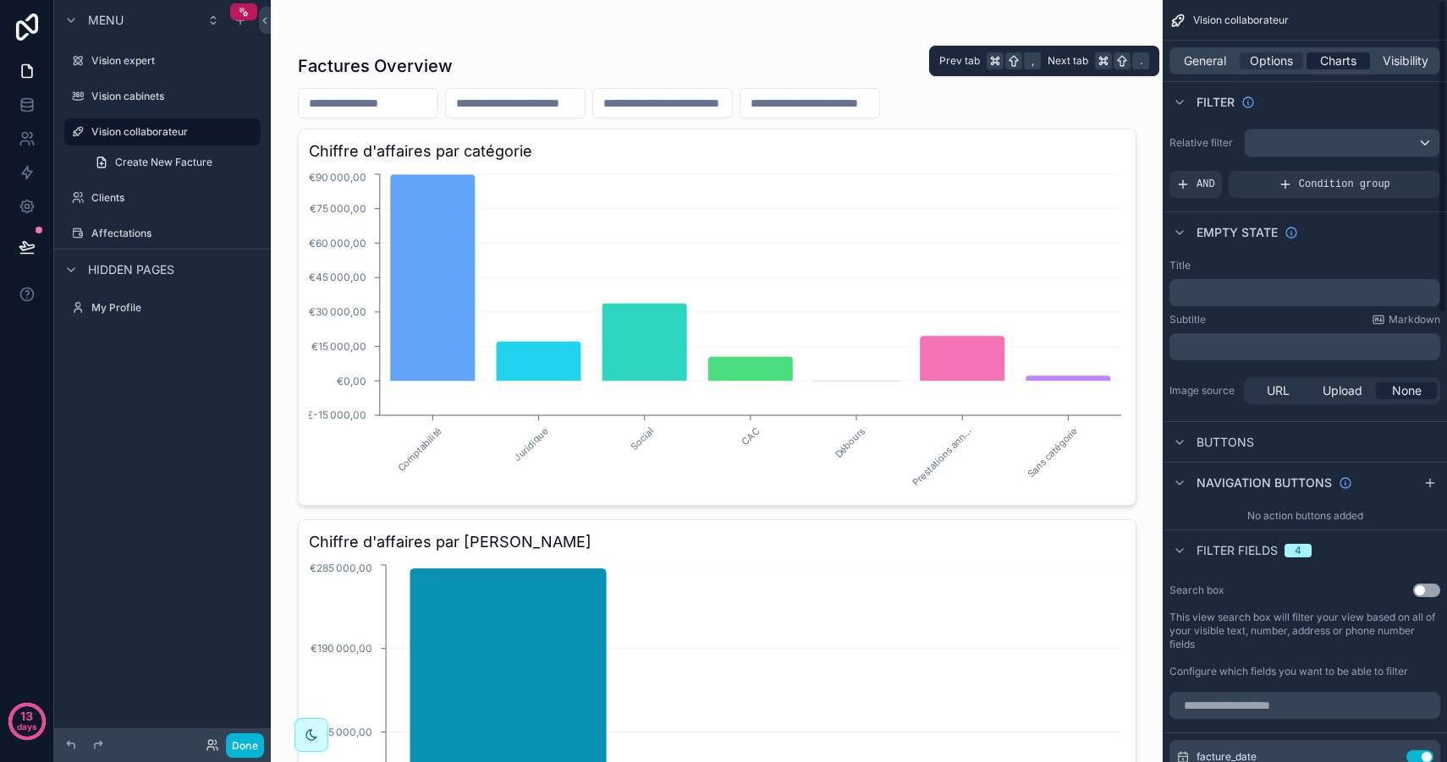
click at [1340, 64] on span "Charts" at bounding box center [1338, 60] width 36 height 17
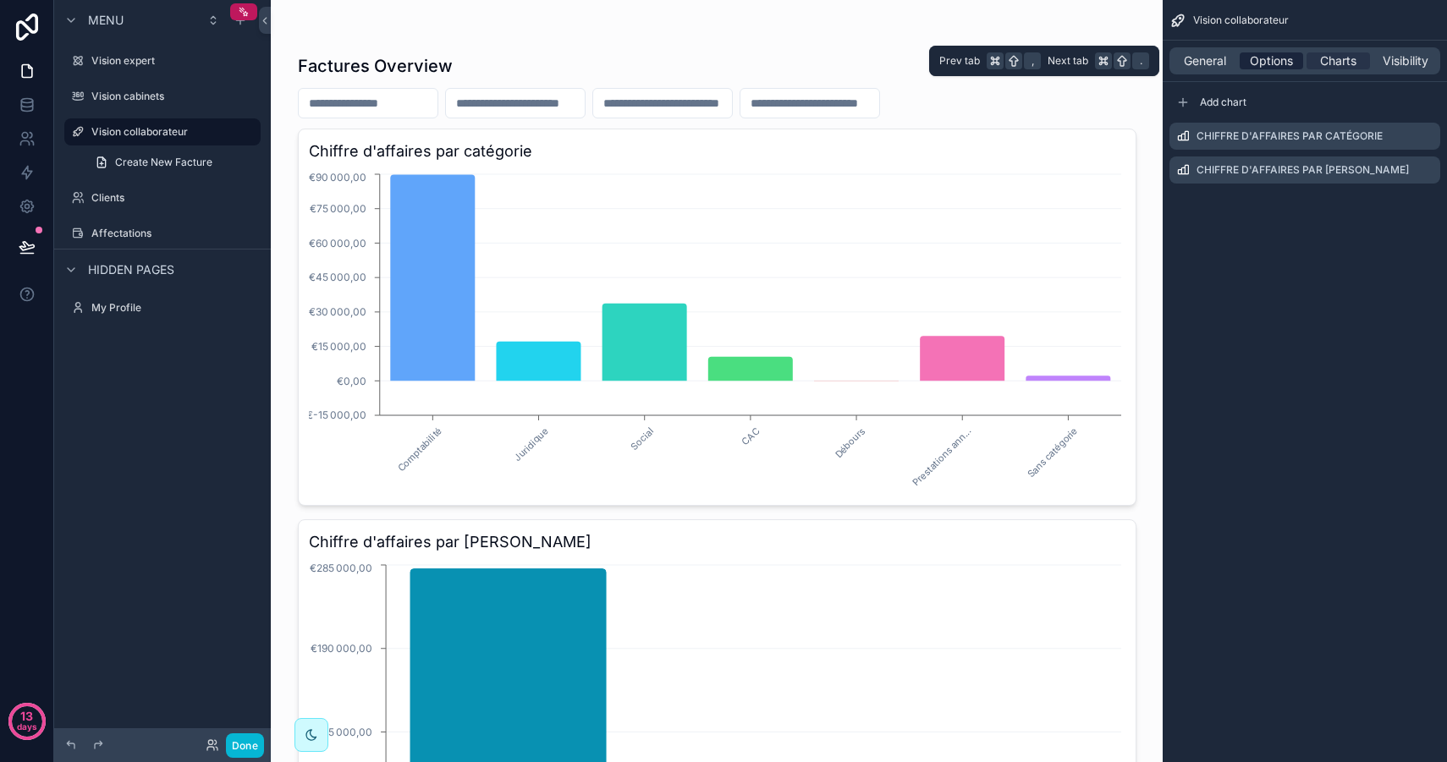
click at [1266, 65] on span "Options" at bounding box center [1270, 60] width 43 height 17
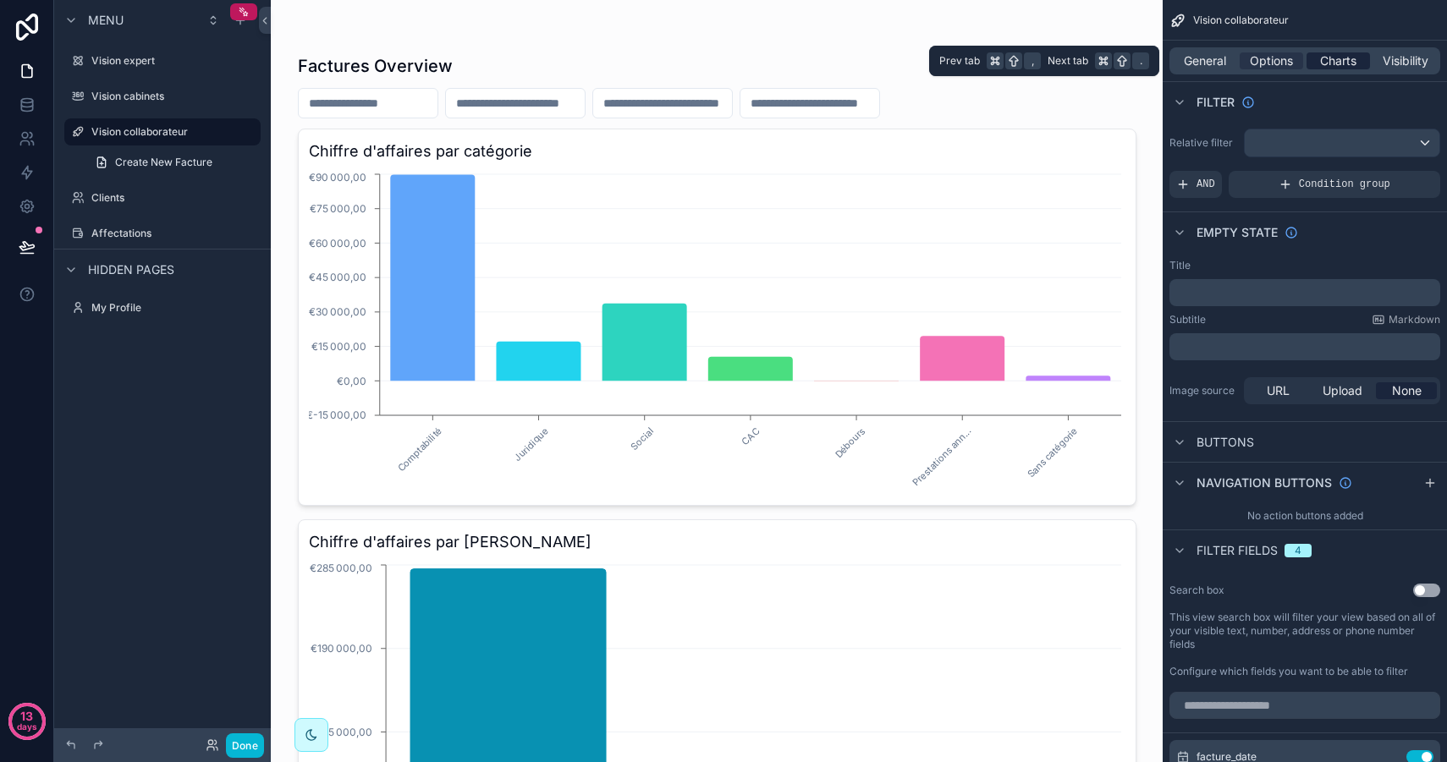
click at [1331, 65] on span "Charts" at bounding box center [1338, 60] width 36 height 17
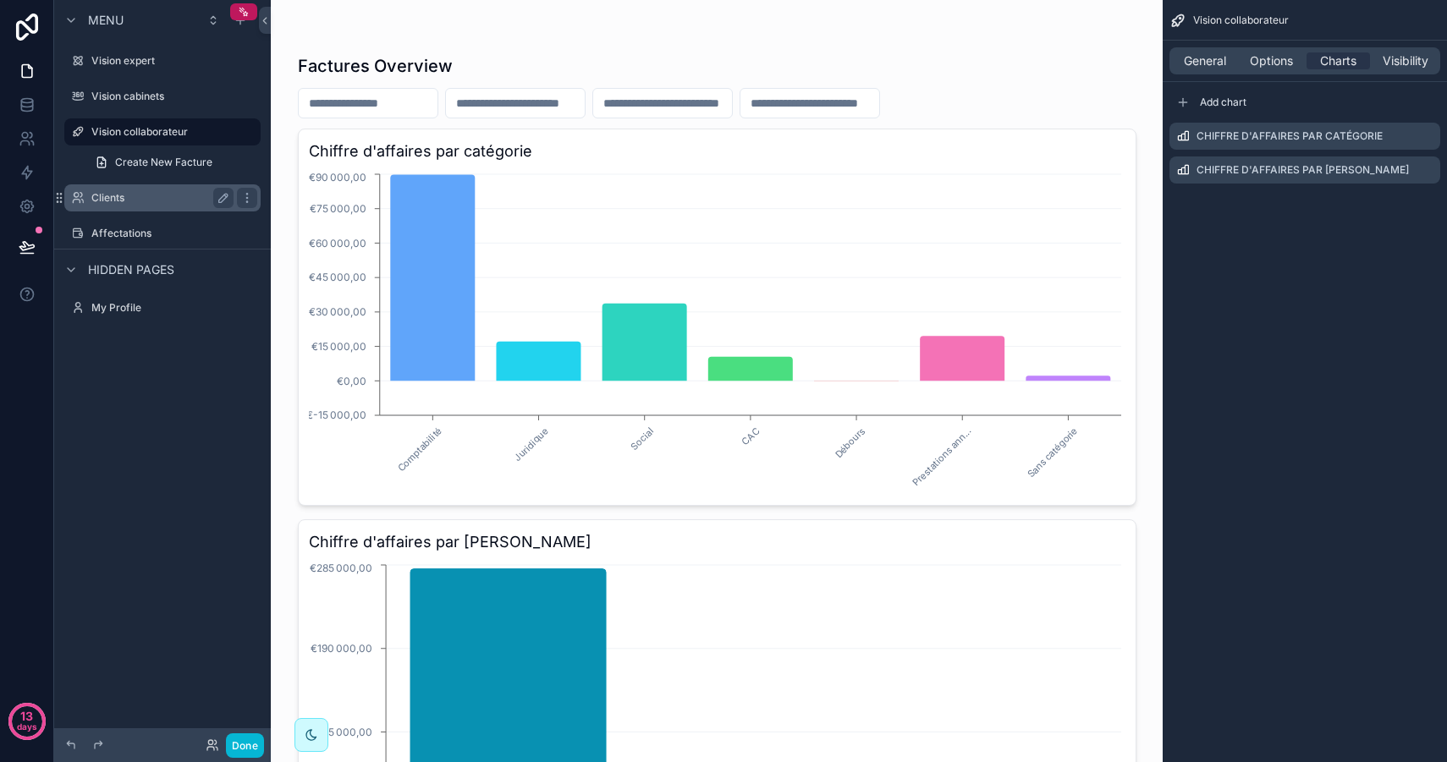
click at [113, 206] on div "Clients" at bounding box center [162, 198] width 142 height 20
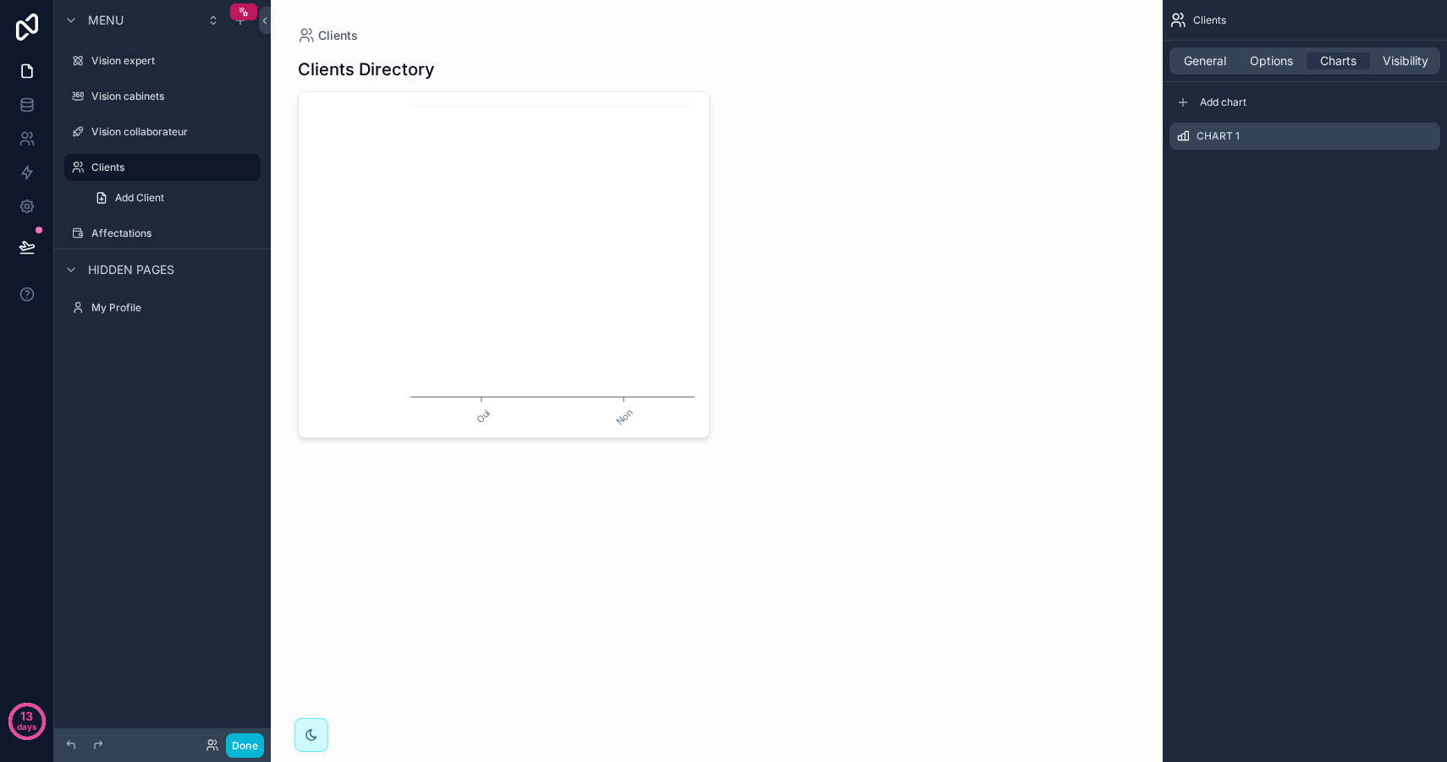
click at [1259, 48] on div "General Options Charts Visibility" at bounding box center [1304, 60] width 271 height 27
click at [1256, 58] on span "Options" at bounding box center [1270, 60] width 43 height 17
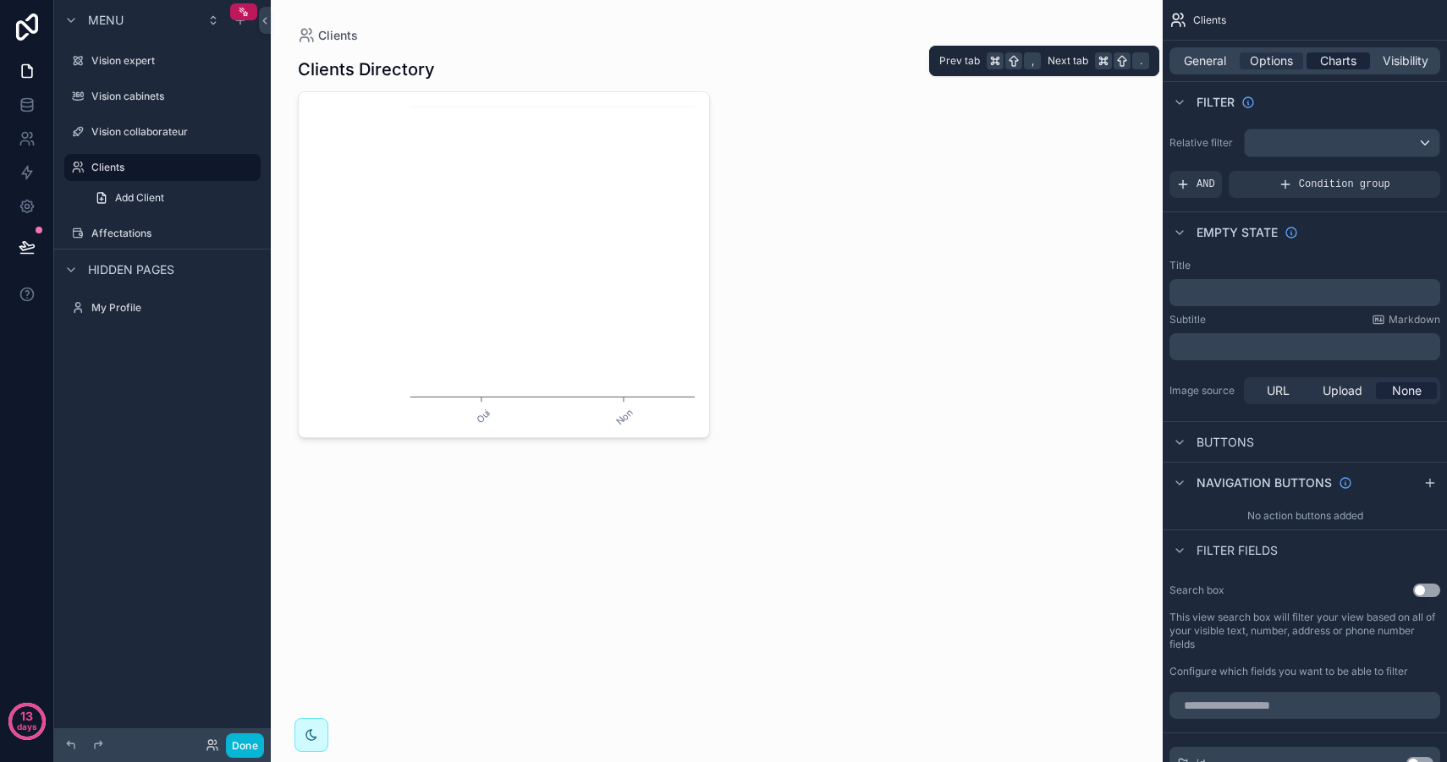
click at [1336, 63] on span "Charts" at bounding box center [1338, 60] width 36 height 17
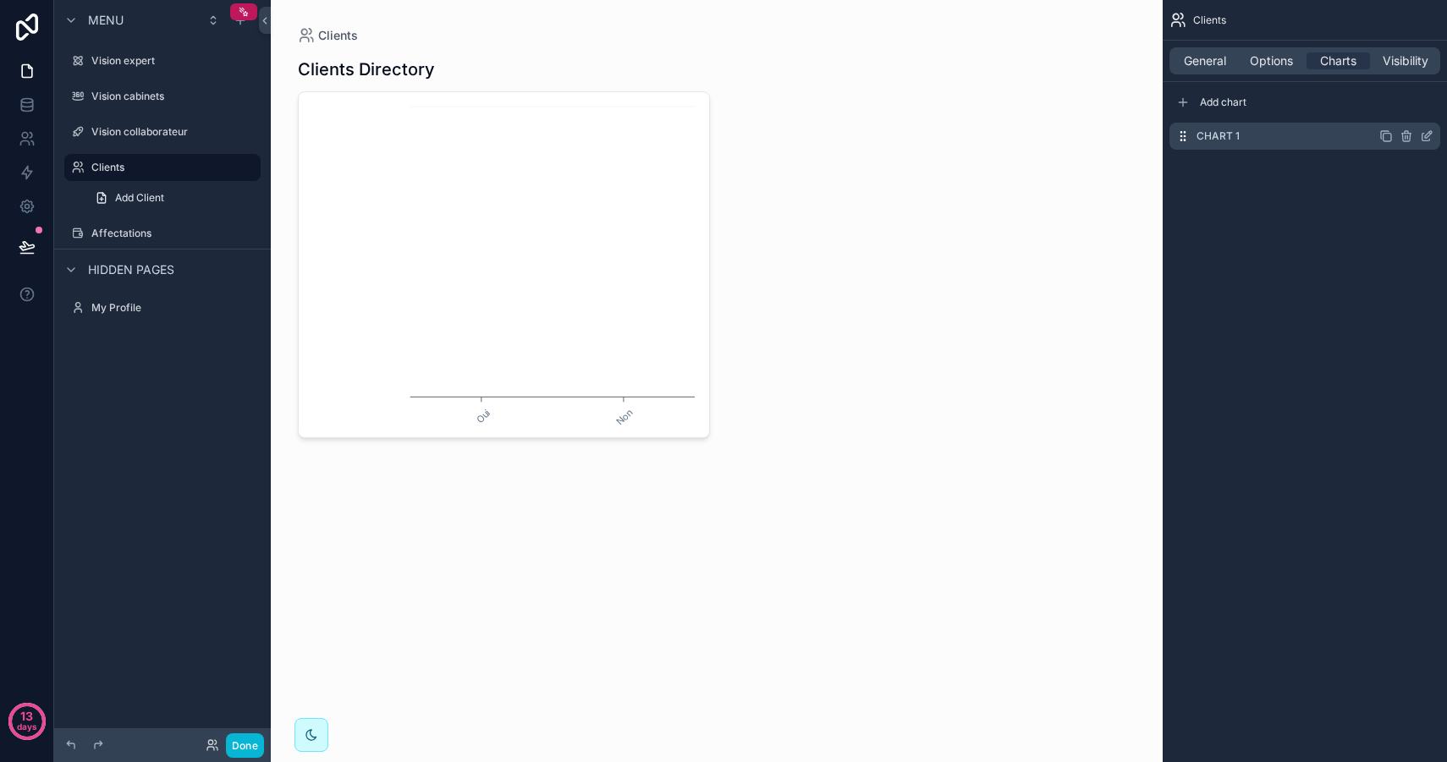
click at [1409, 138] on icon "scrollable content" at bounding box center [1406, 138] width 8 height 8
click at [1401, 111] on icon at bounding box center [1399, 109] width 14 height 14
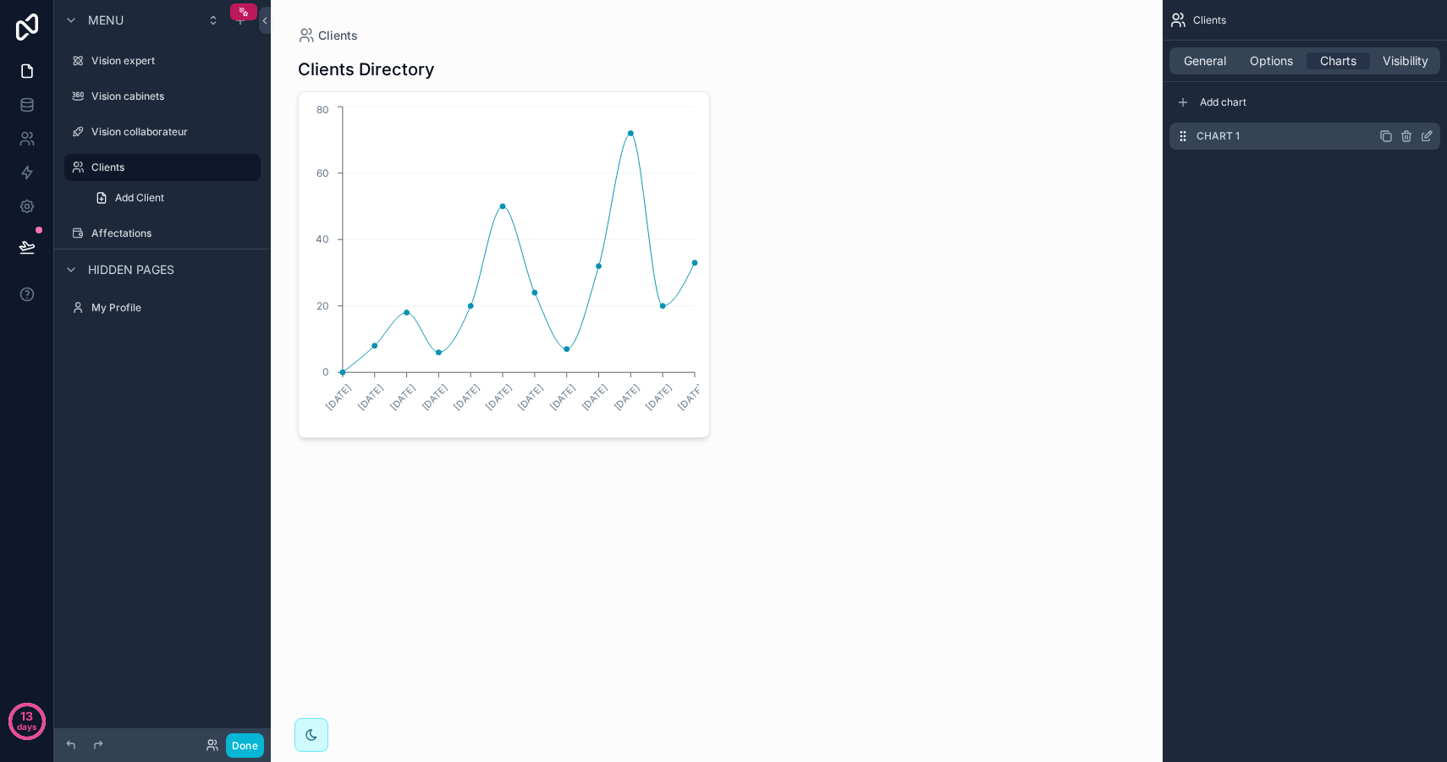
click at [1407, 135] on icon "scrollable content" at bounding box center [1407, 136] width 0 height 3
click at [1399, 111] on icon at bounding box center [1399, 109] width 14 height 14
click at [1283, 67] on span "Options" at bounding box center [1270, 60] width 43 height 17
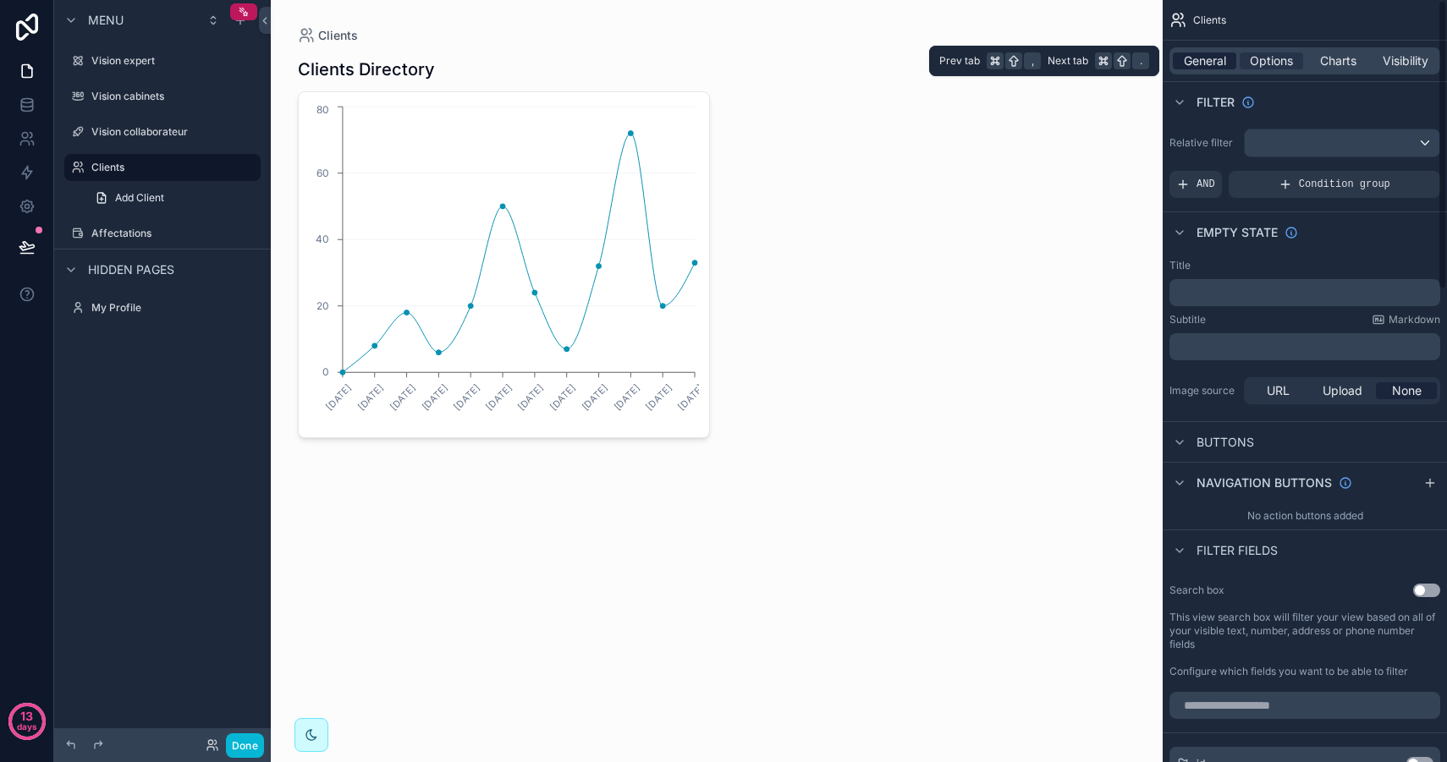
click at [1193, 57] on span "General" at bounding box center [1204, 60] width 42 height 17
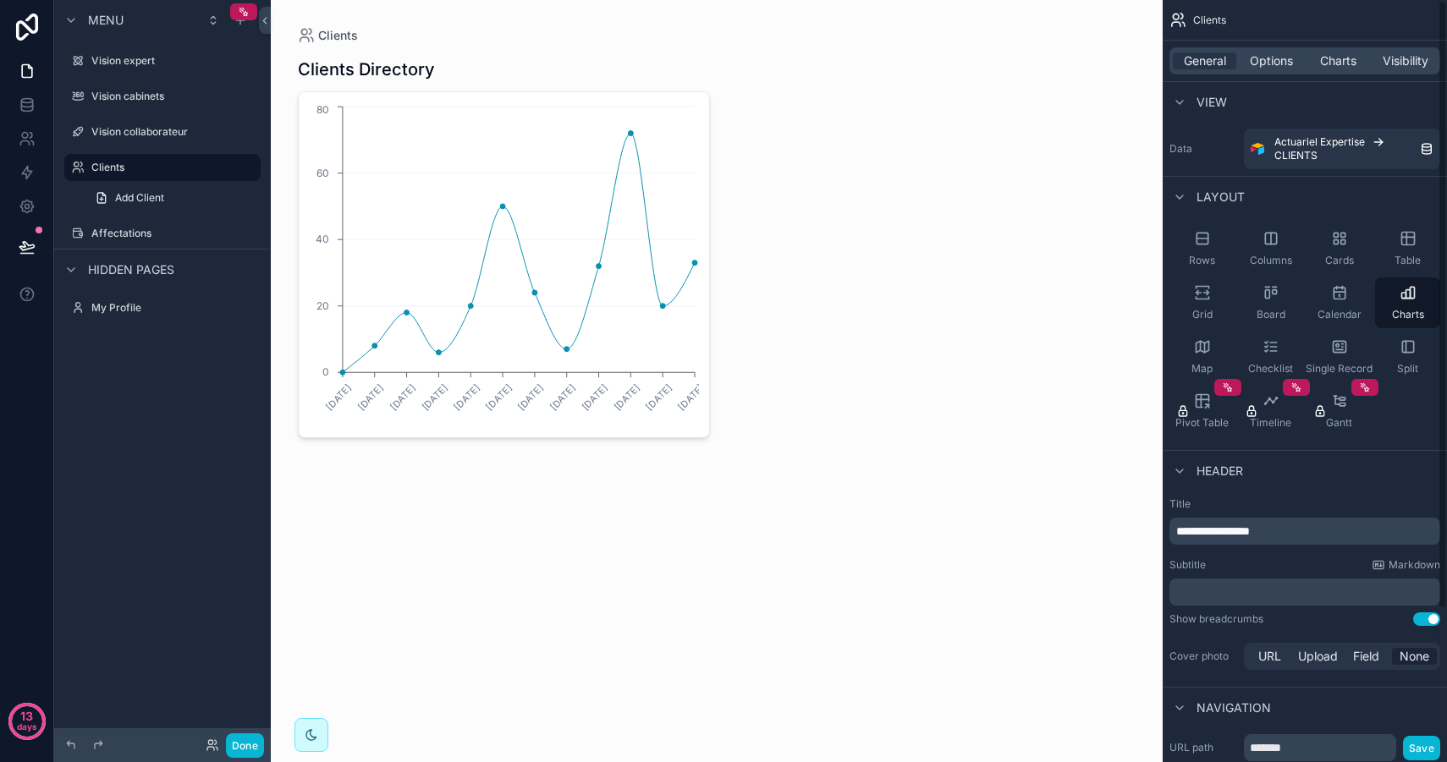
click at [1426, 420] on div "Rows Columns Cards Table Grid Board Calendar Charts Map Checklist Single Record…" at bounding box center [1304, 330] width 284 height 227
click at [1343, 352] on icon "scrollable content" at bounding box center [1338, 346] width 13 height 11
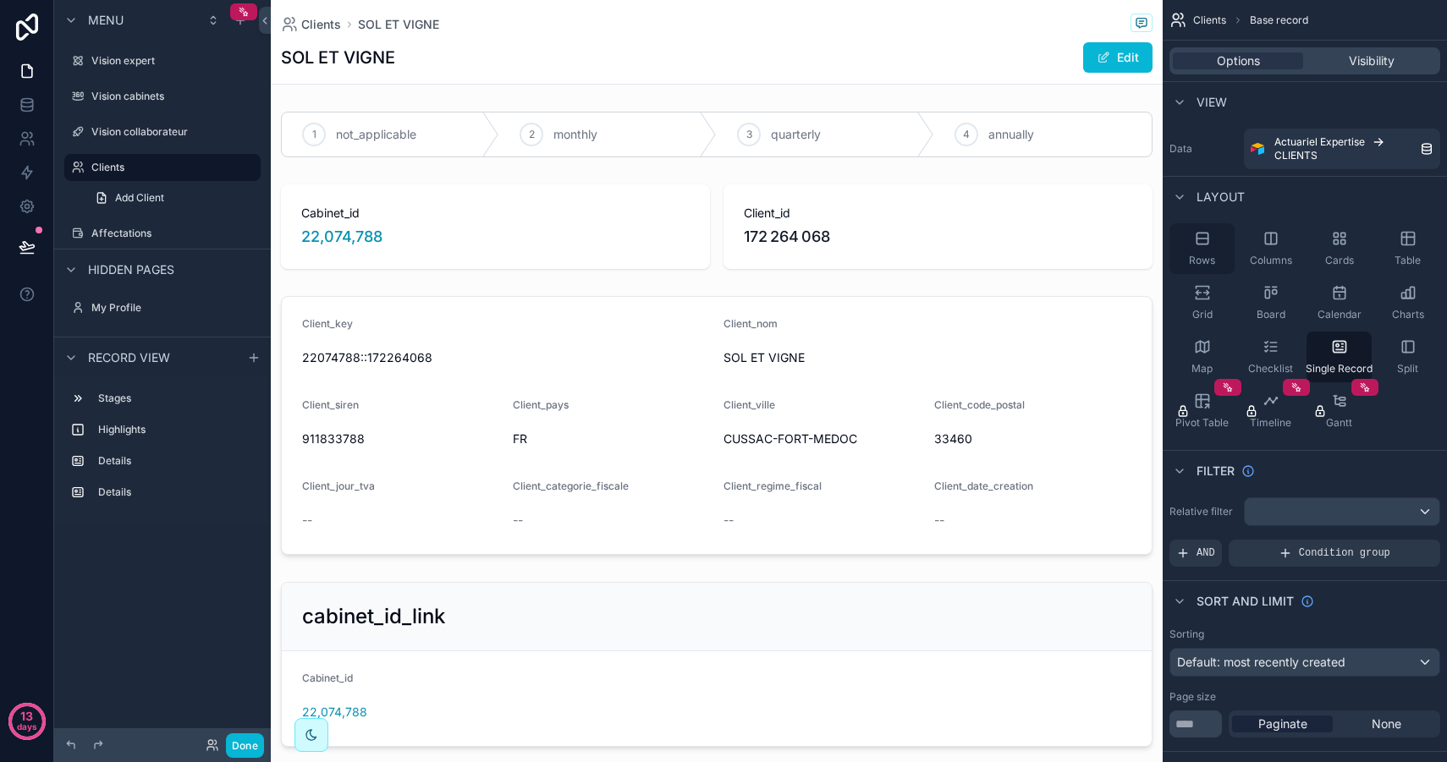
click at [1209, 244] on icon "scrollable content" at bounding box center [1202, 238] width 17 height 17
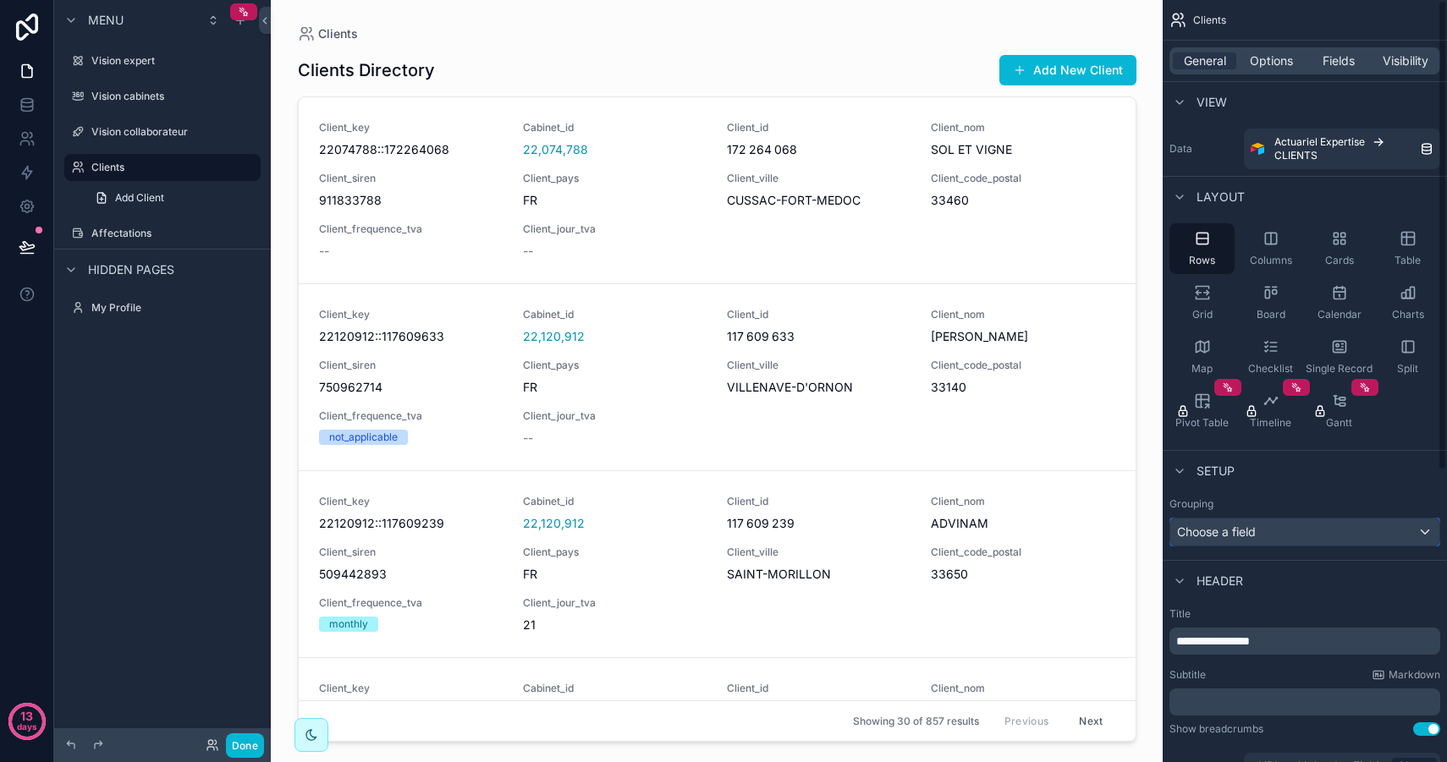
click at [1238, 541] on div "Choose a field" at bounding box center [1304, 532] width 269 height 27
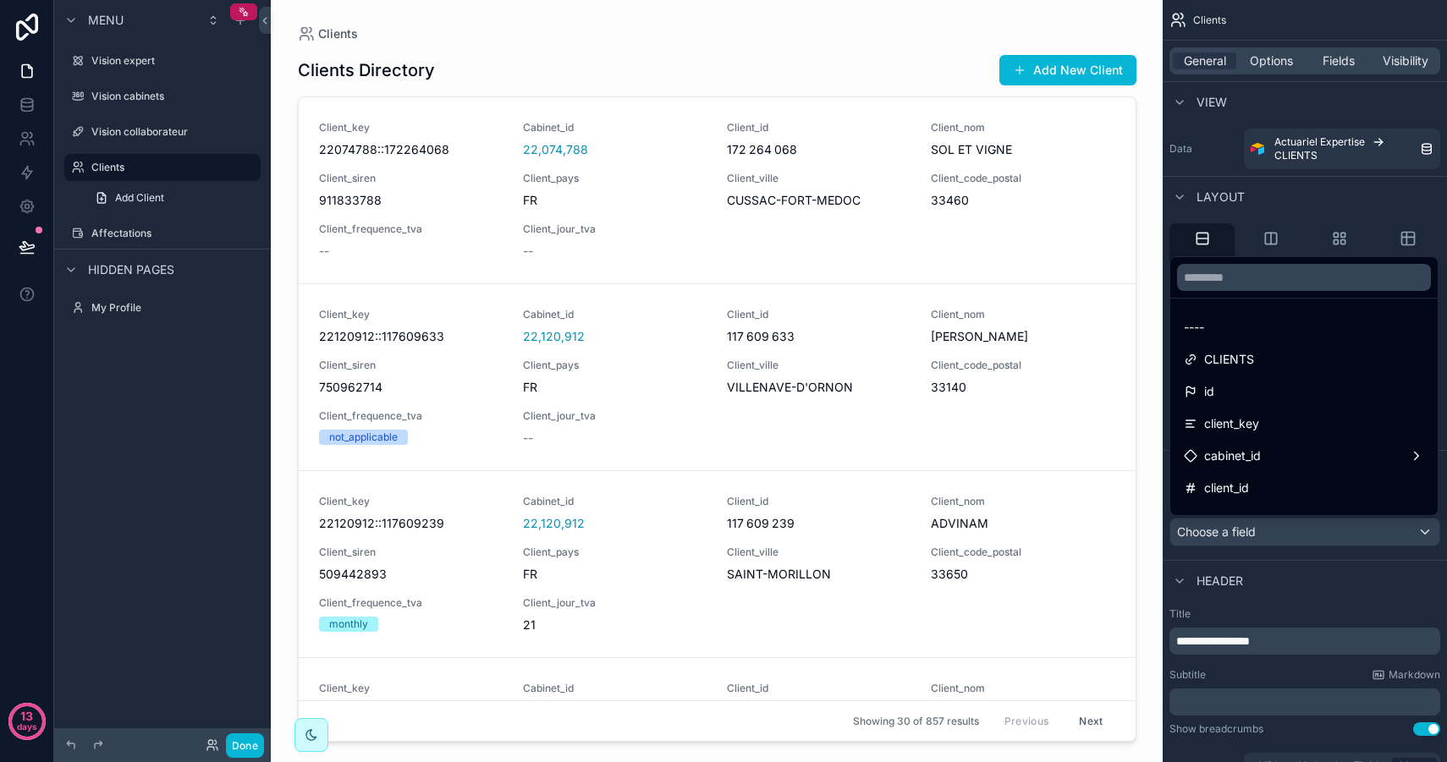
click at [1242, 533] on div "scrollable content" at bounding box center [723, 381] width 1447 height 762
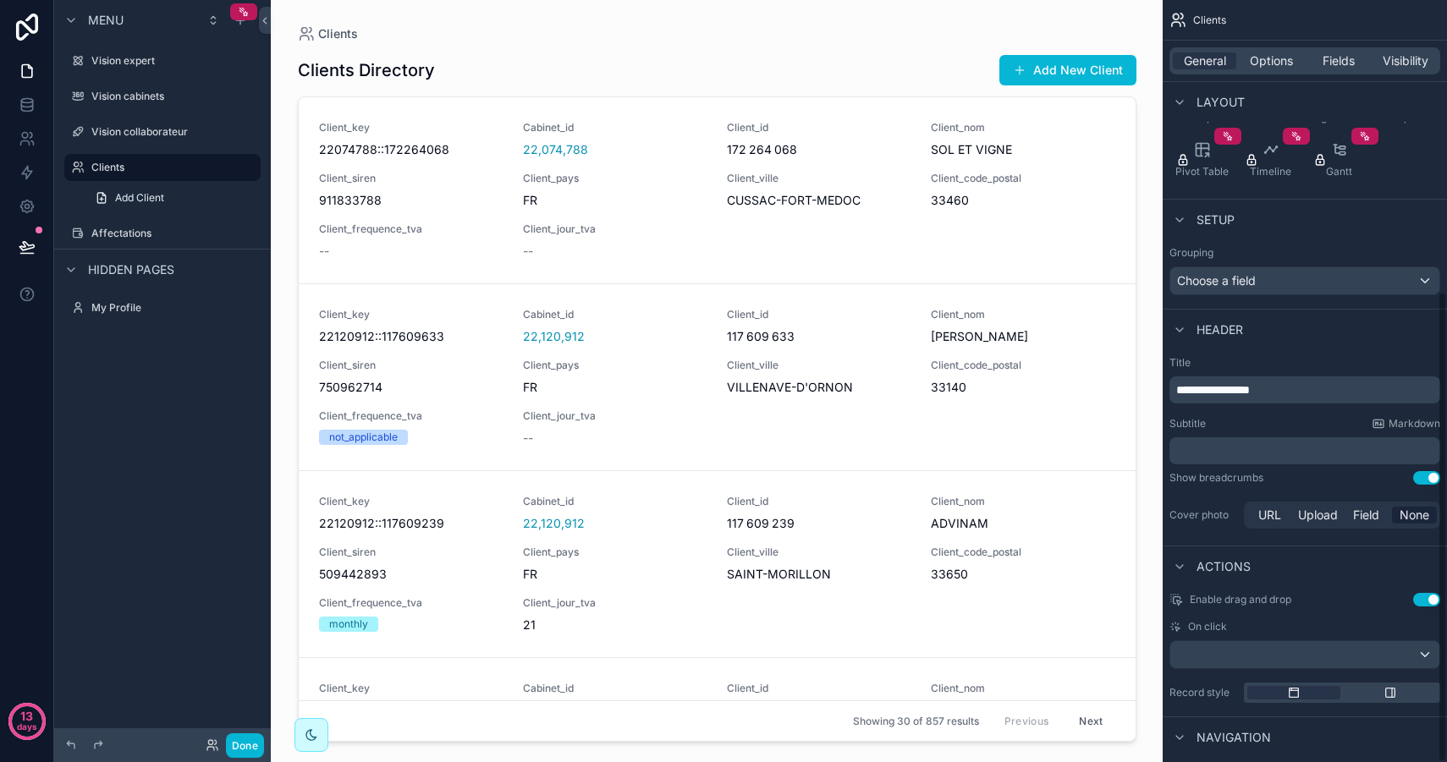
scroll to position [471, 0]
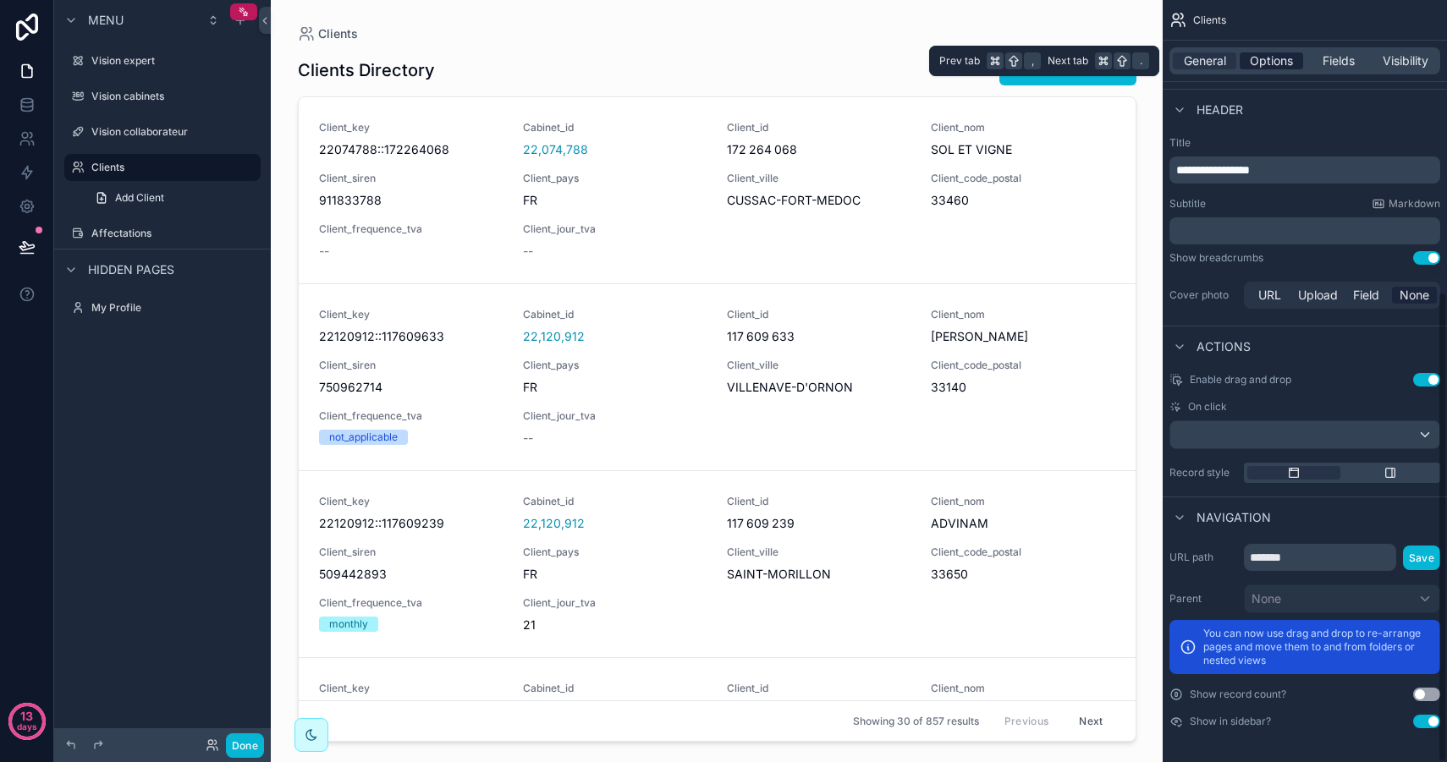
click at [1297, 66] on div "Options" at bounding box center [1270, 60] width 63 height 17
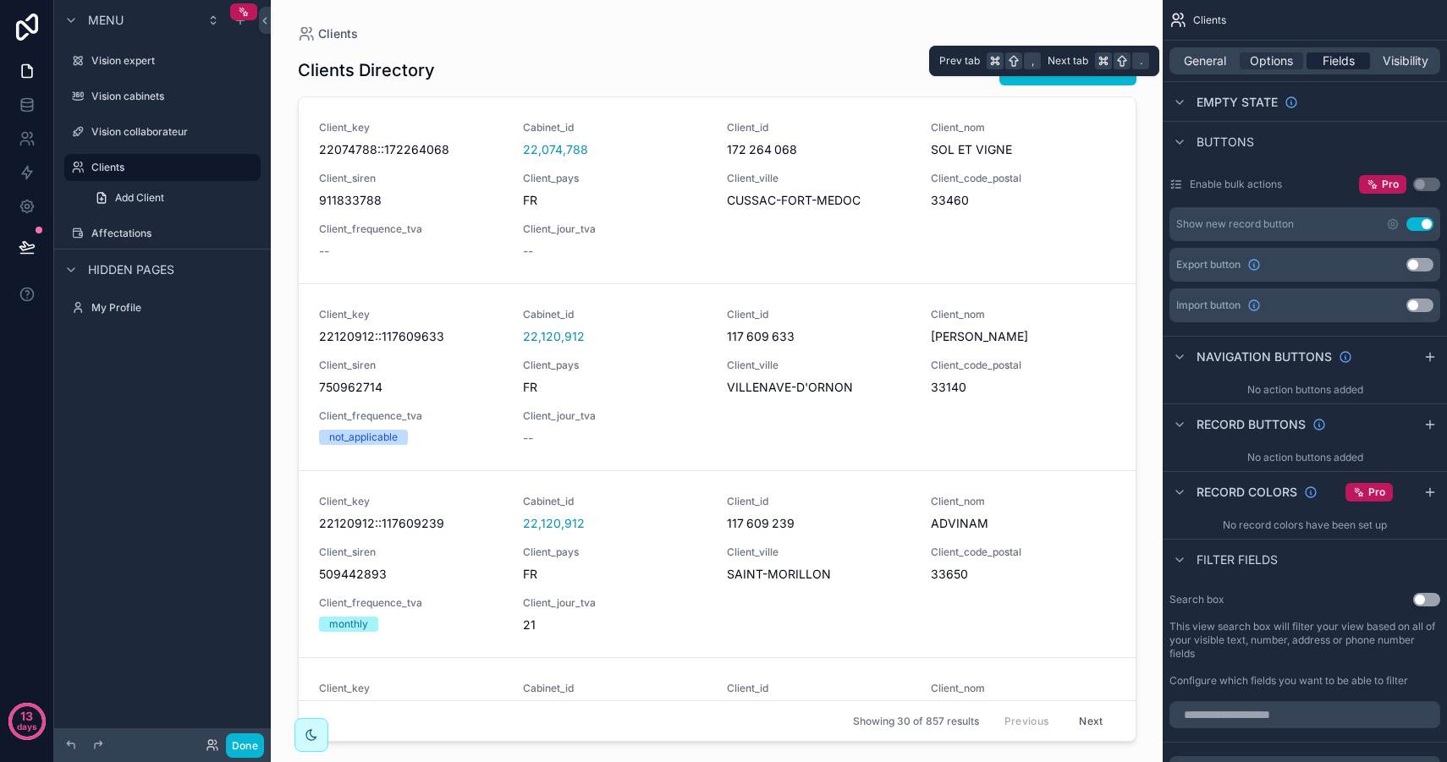
click at [1340, 61] on span "Fields" at bounding box center [1338, 60] width 32 height 17
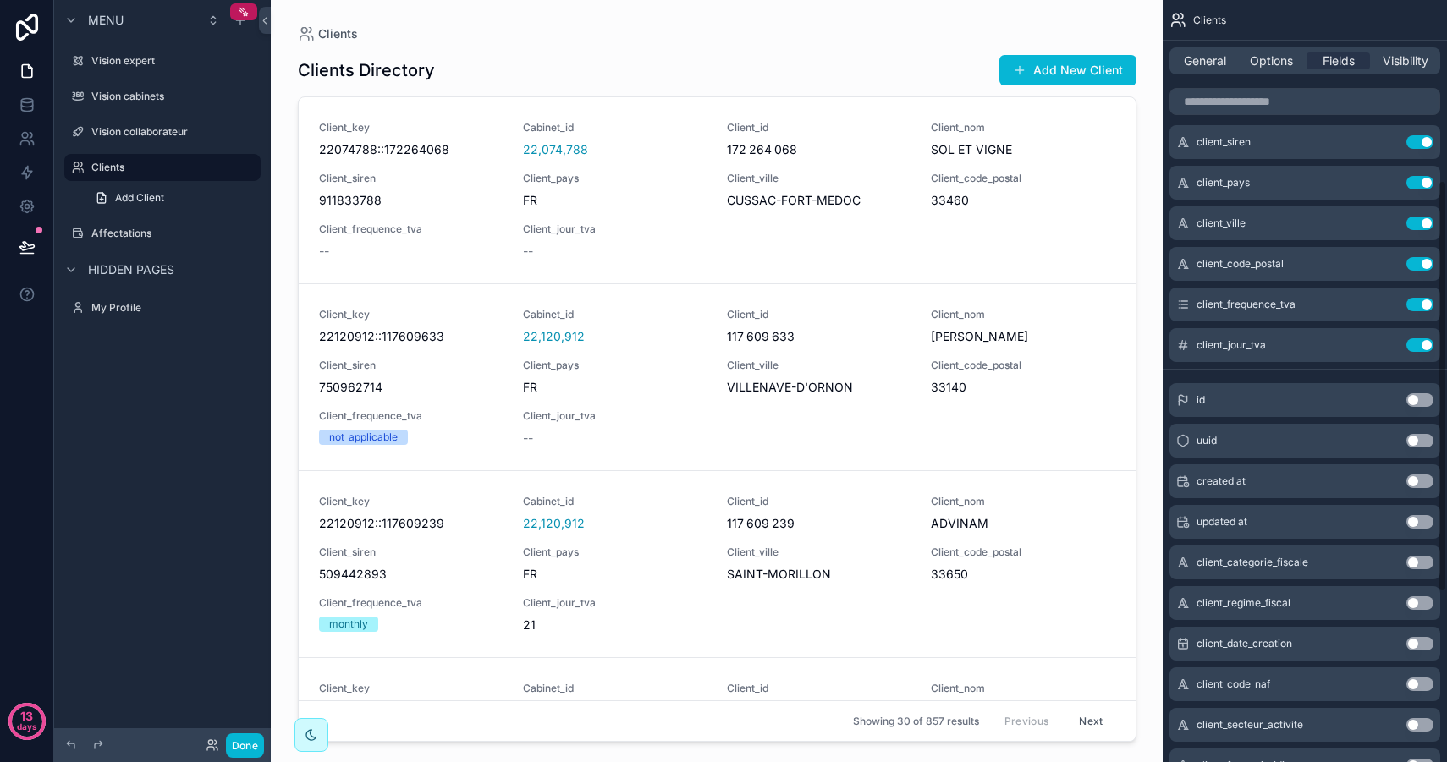
scroll to position [0, 0]
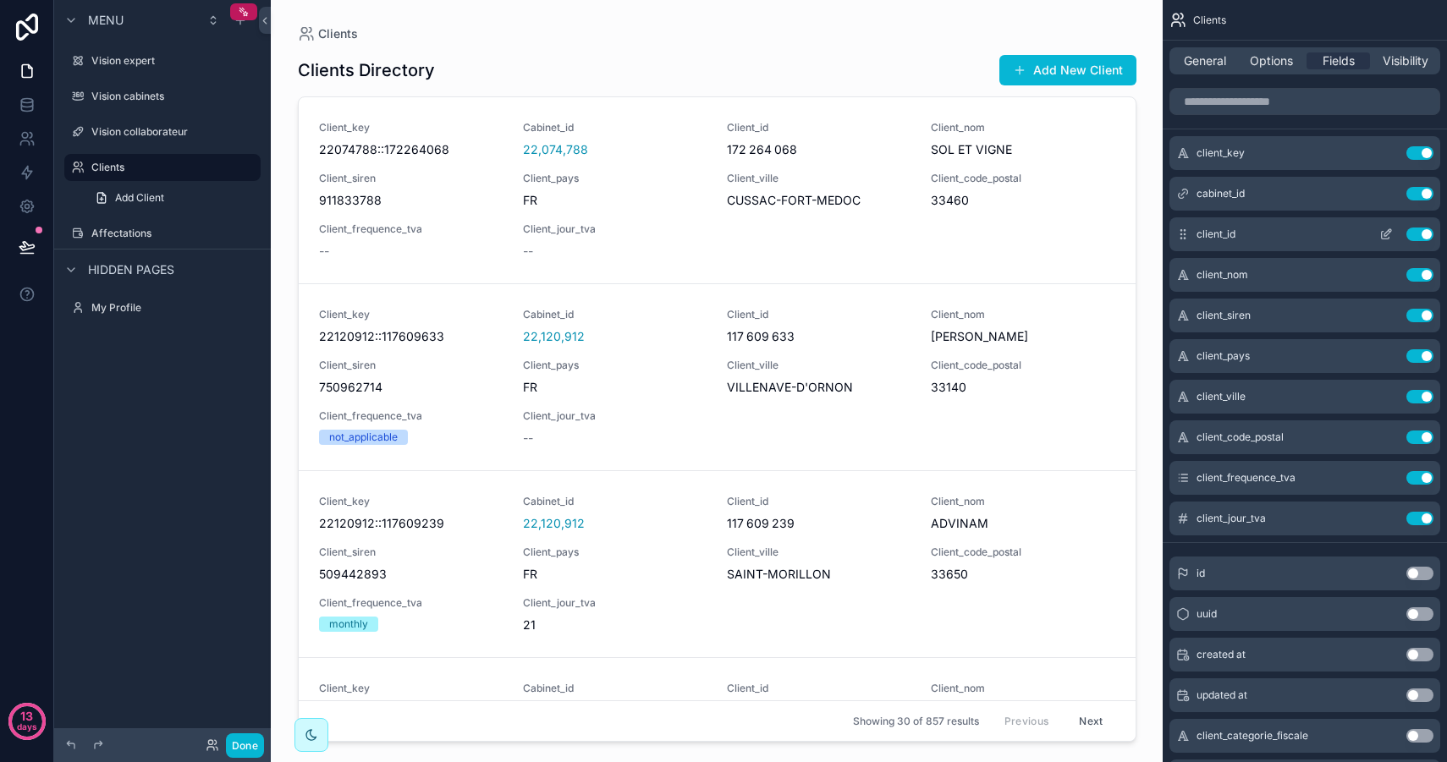
click at [1423, 234] on button "Use setting" at bounding box center [1419, 235] width 27 height 14
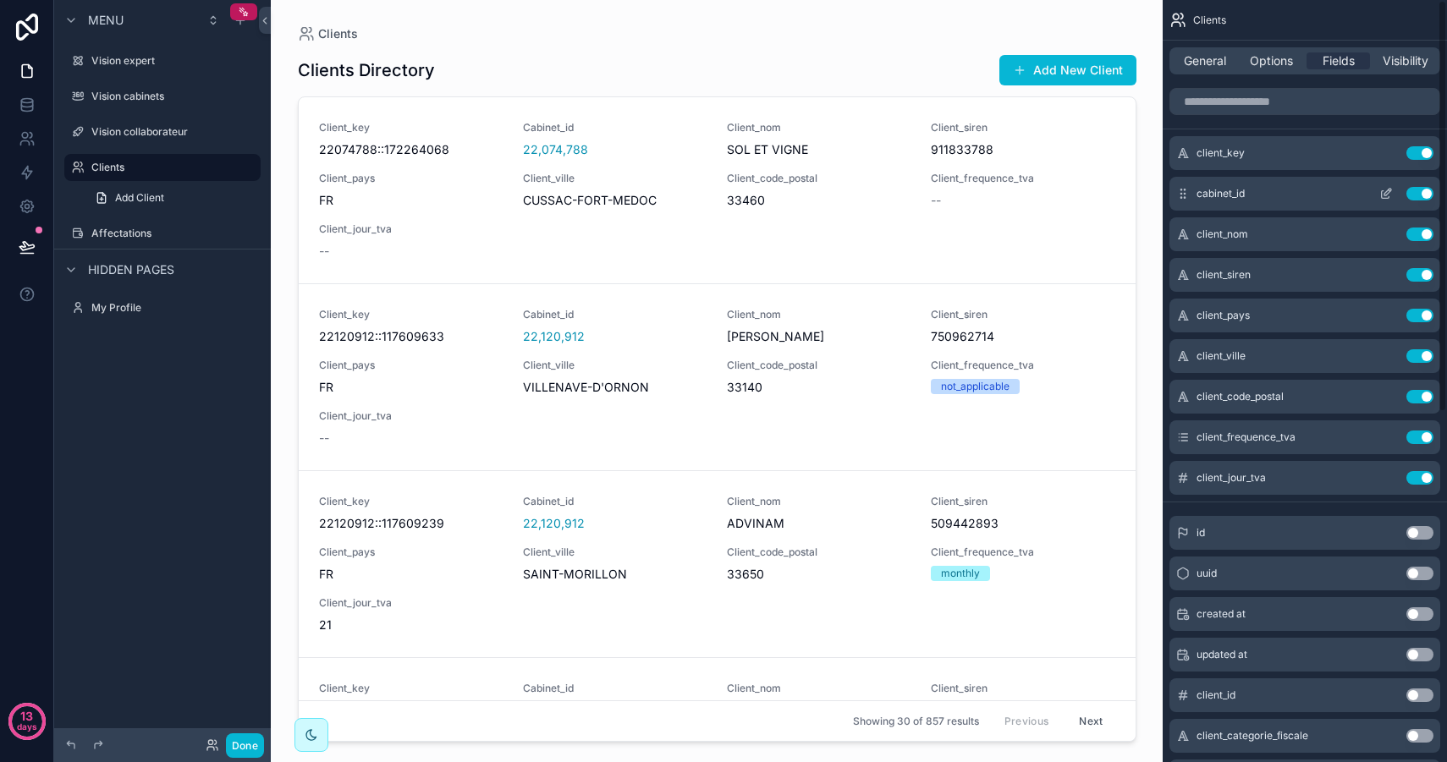
click at [1424, 191] on button "Use setting" at bounding box center [1419, 194] width 27 height 14
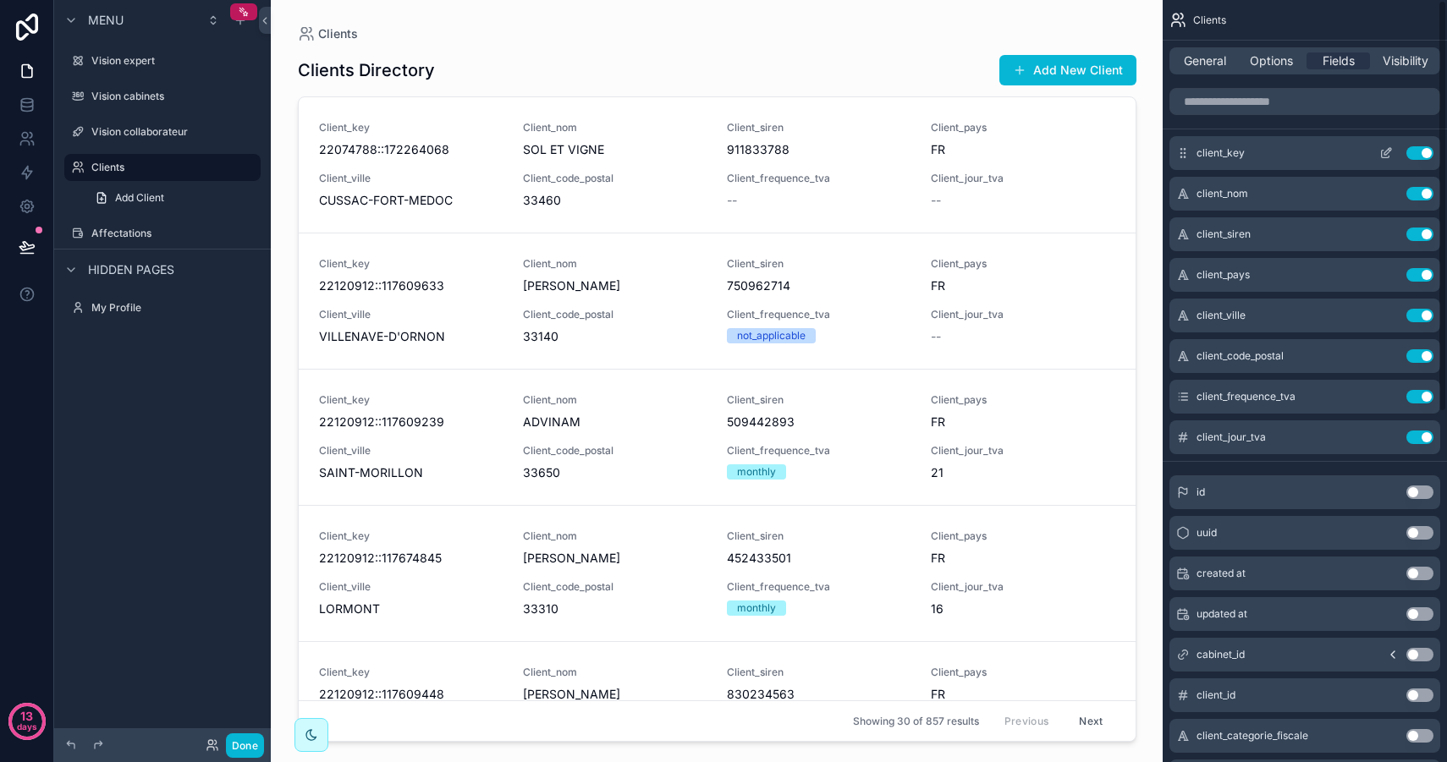
click at [1418, 153] on button "Use setting" at bounding box center [1419, 153] width 27 height 14
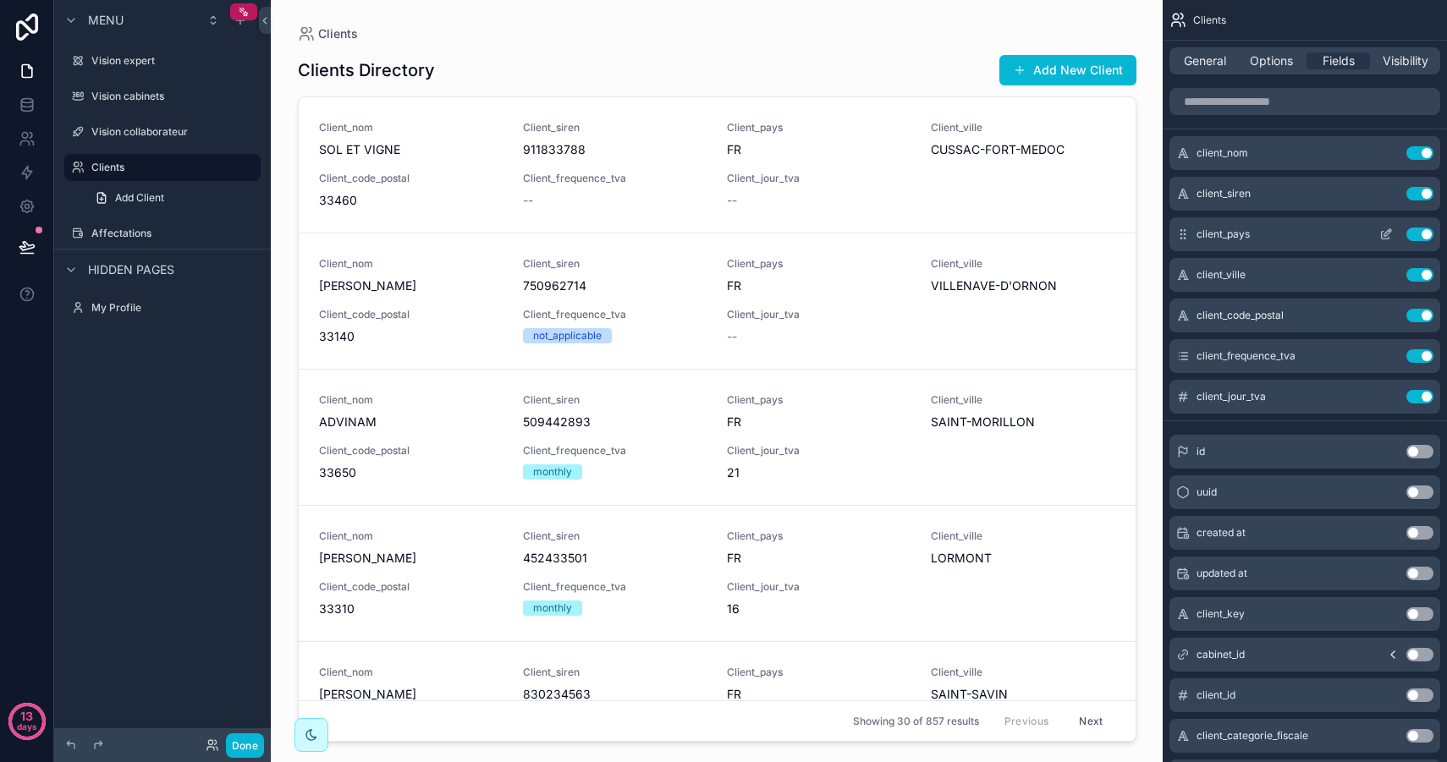
click at [1417, 233] on button "Use setting" at bounding box center [1419, 235] width 27 height 14
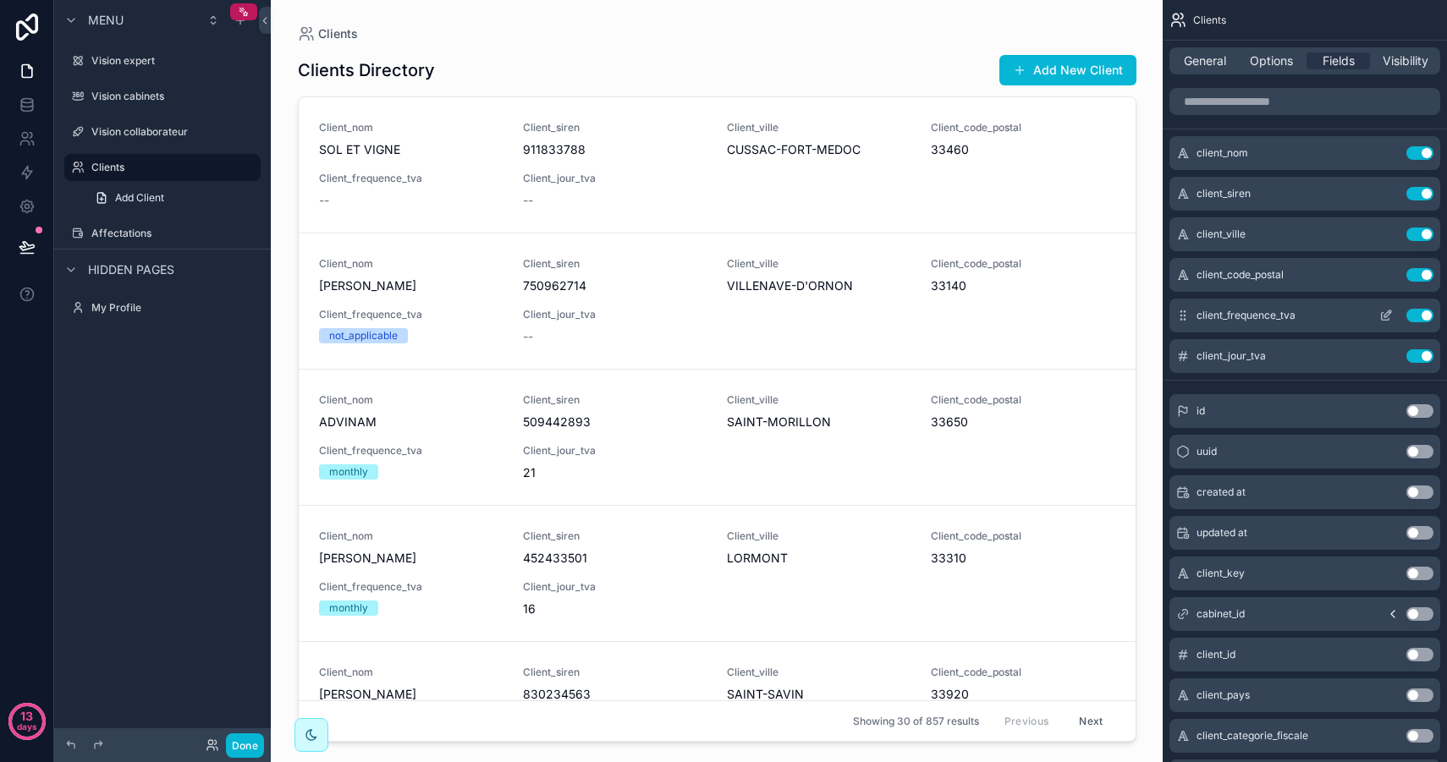
click at [1422, 314] on button "Use setting" at bounding box center [1419, 316] width 27 height 14
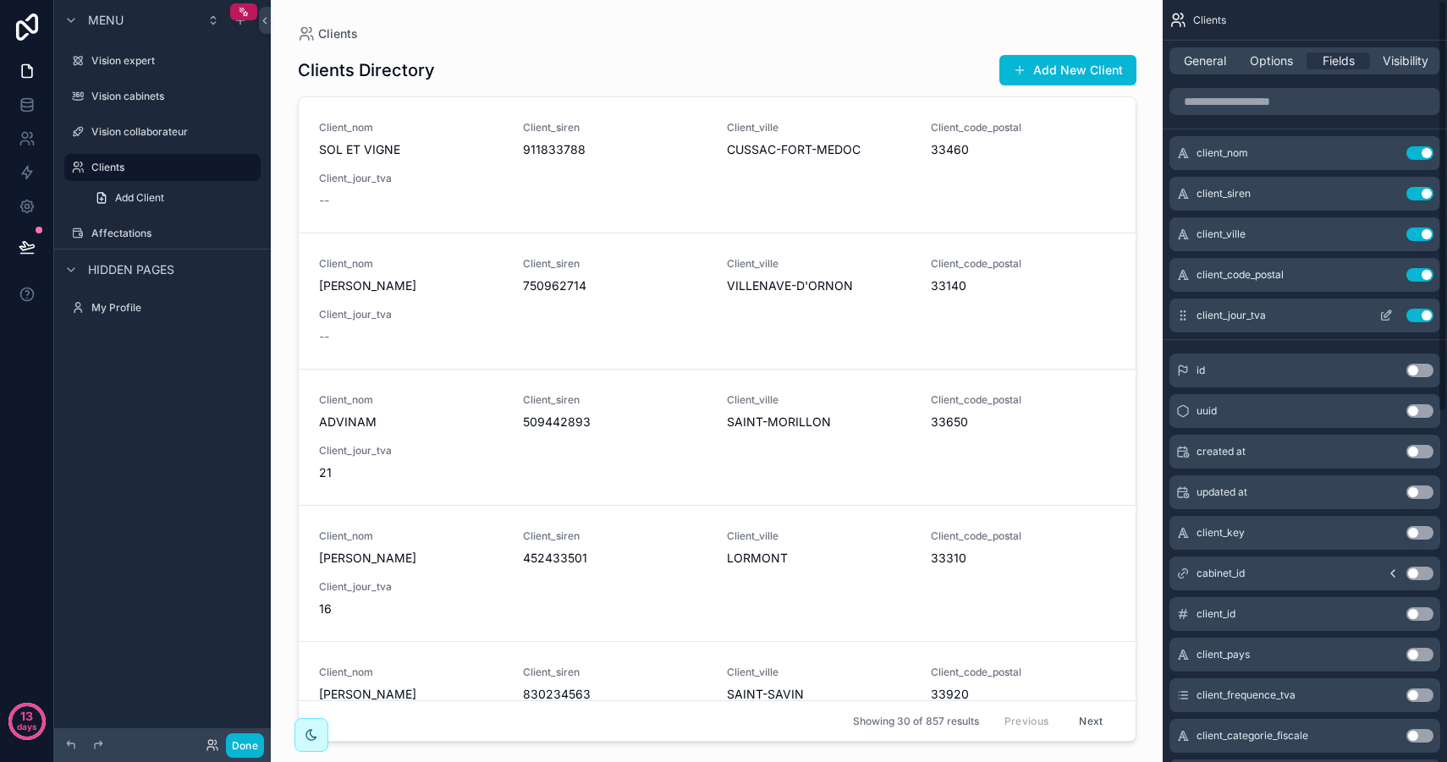
click at [1422, 321] on button "Use setting" at bounding box center [1419, 316] width 27 height 14
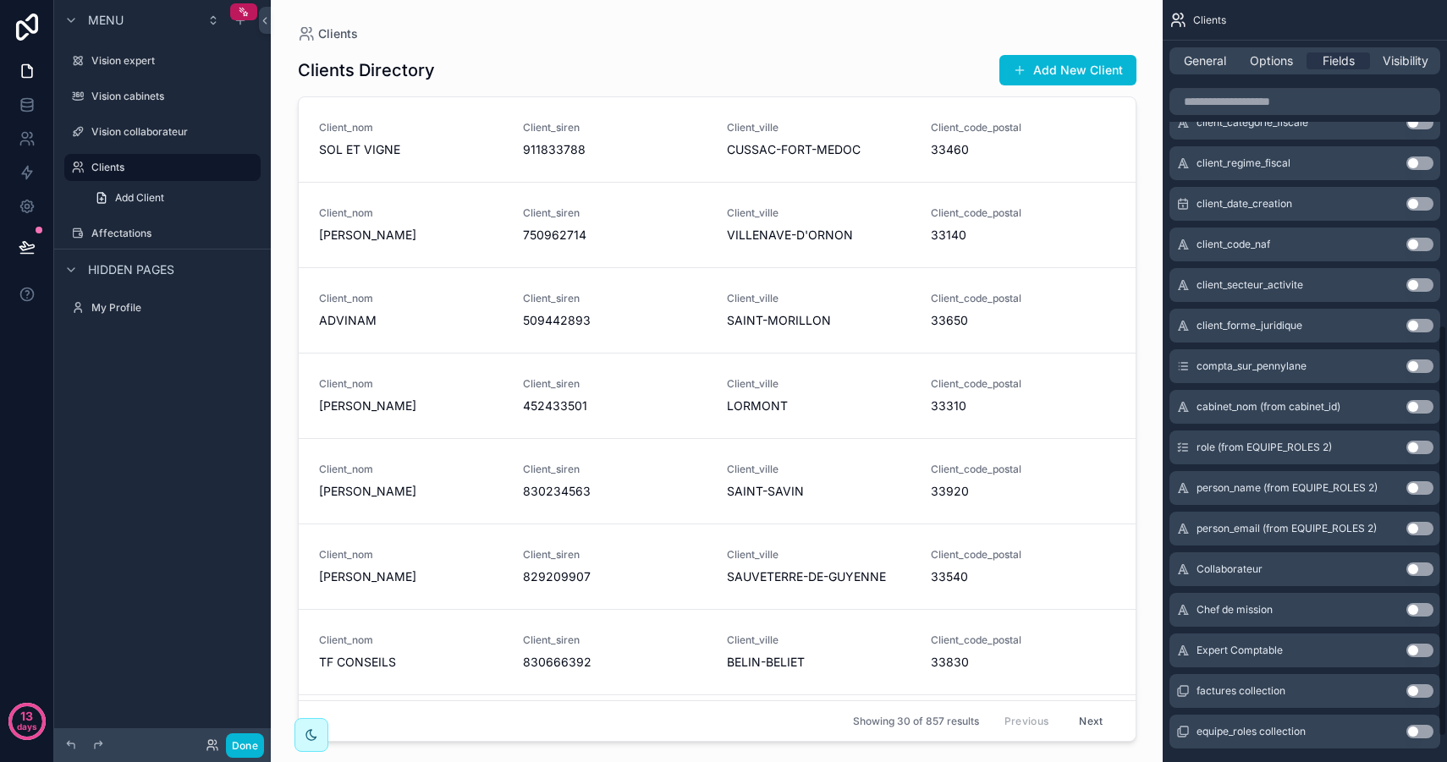
scroll to position [615, 0]
click at [1419, 566] on button "Use setting" at bounding box center [1419, 568] width 27 height 14
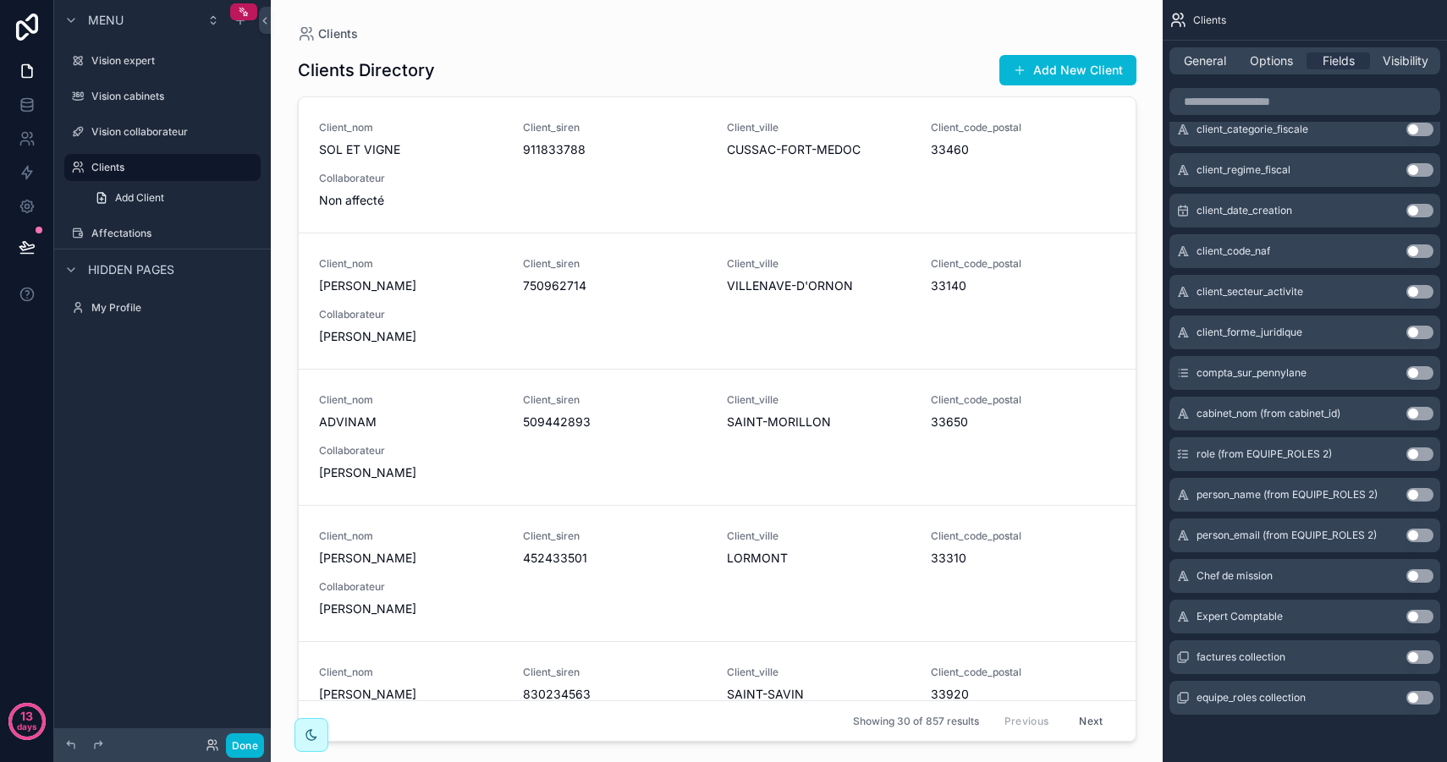
click at [1422, 575] on button "Use setting" at bounding box center [1419, 576] width 27 height 14
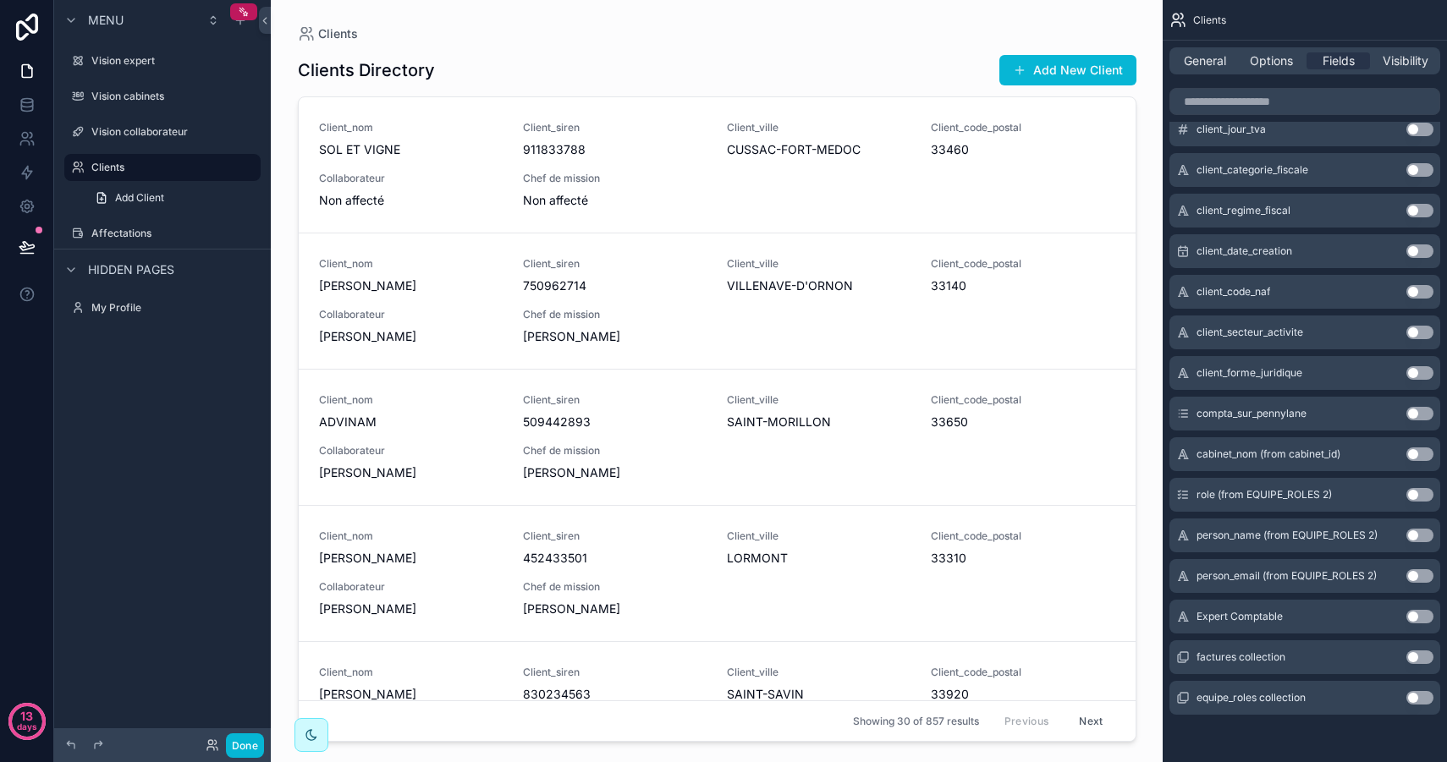
click at [1424, 617] on button "Use setting" at bounding box center [1419, 617] width 27 height 14
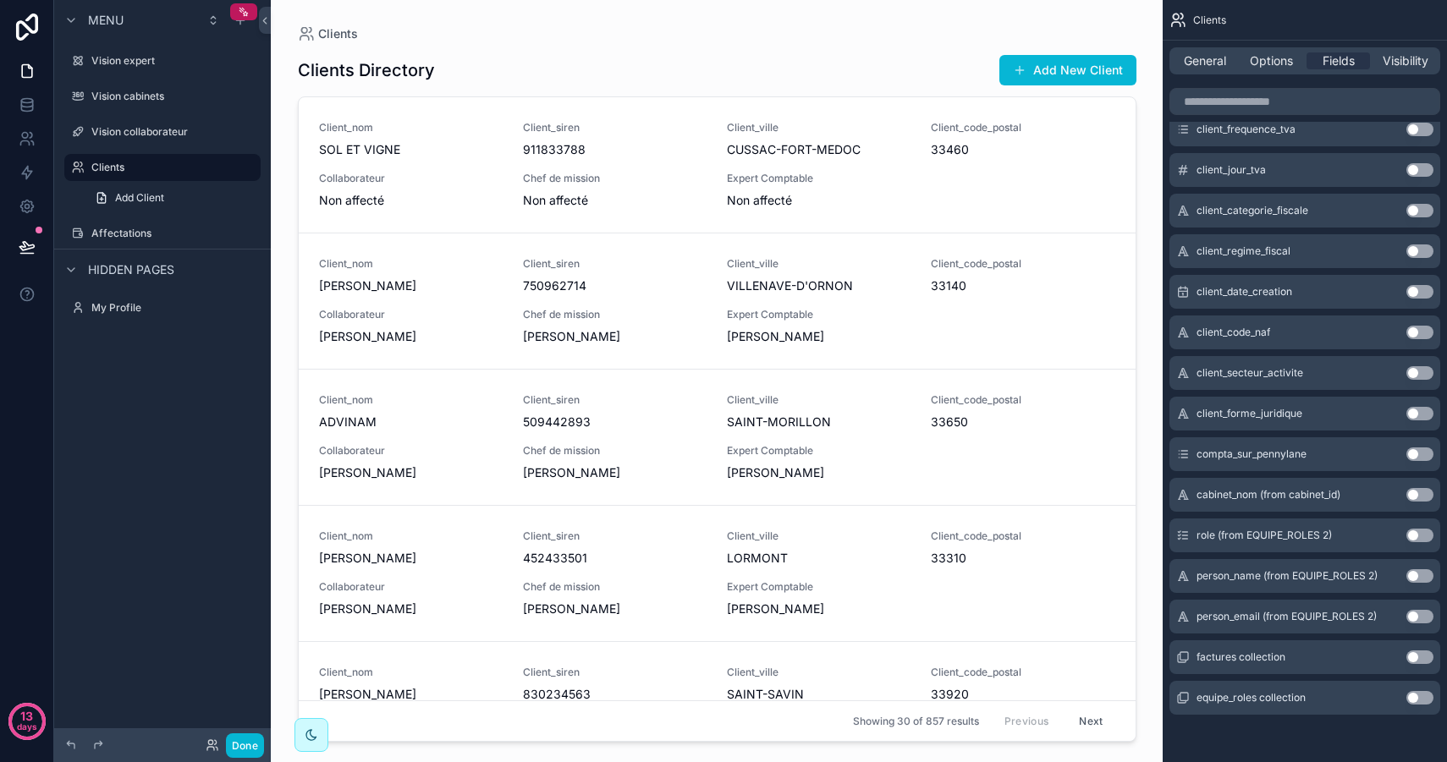
click at [1418, 656] on button "Use setting" at bounding box center [1419, 658] width 27 height 14
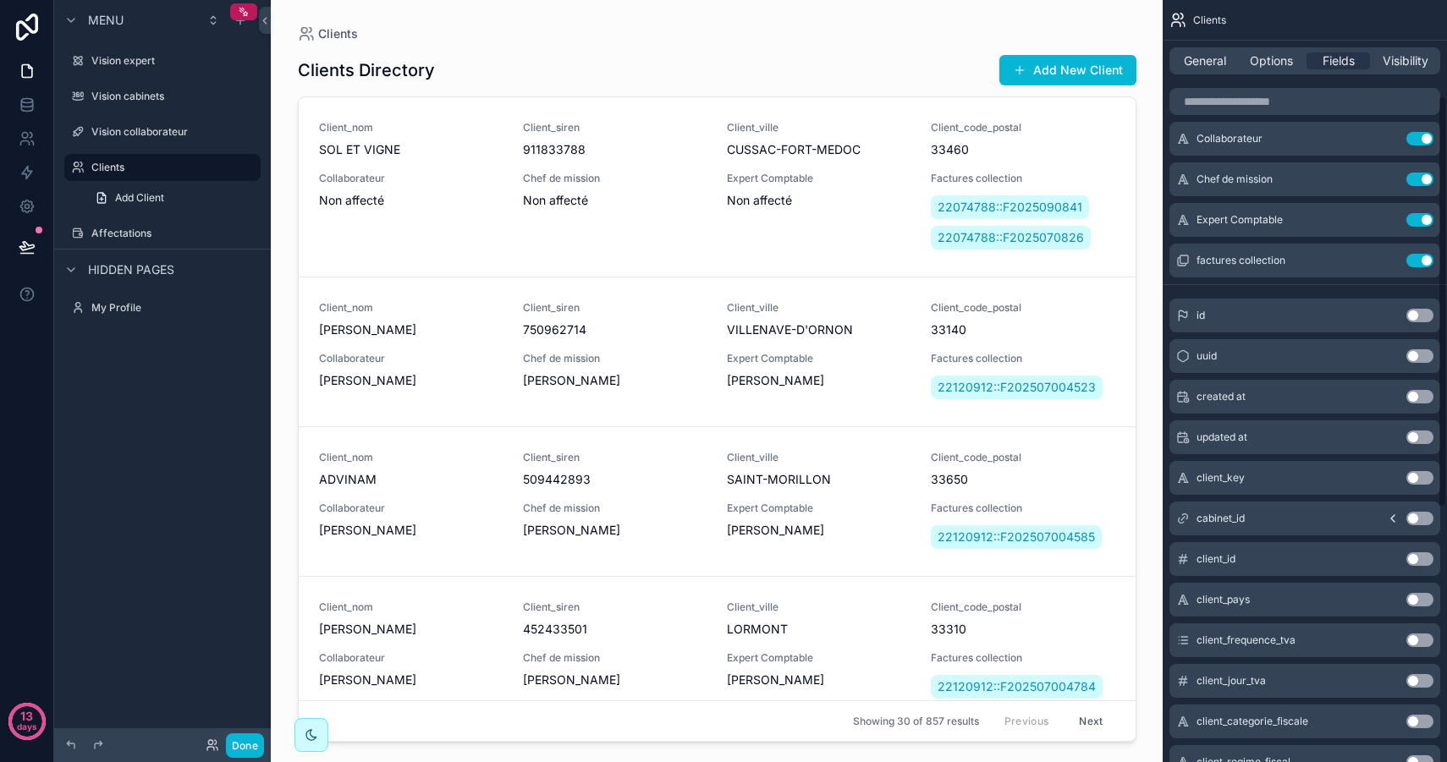
scroll to position [0, 0]
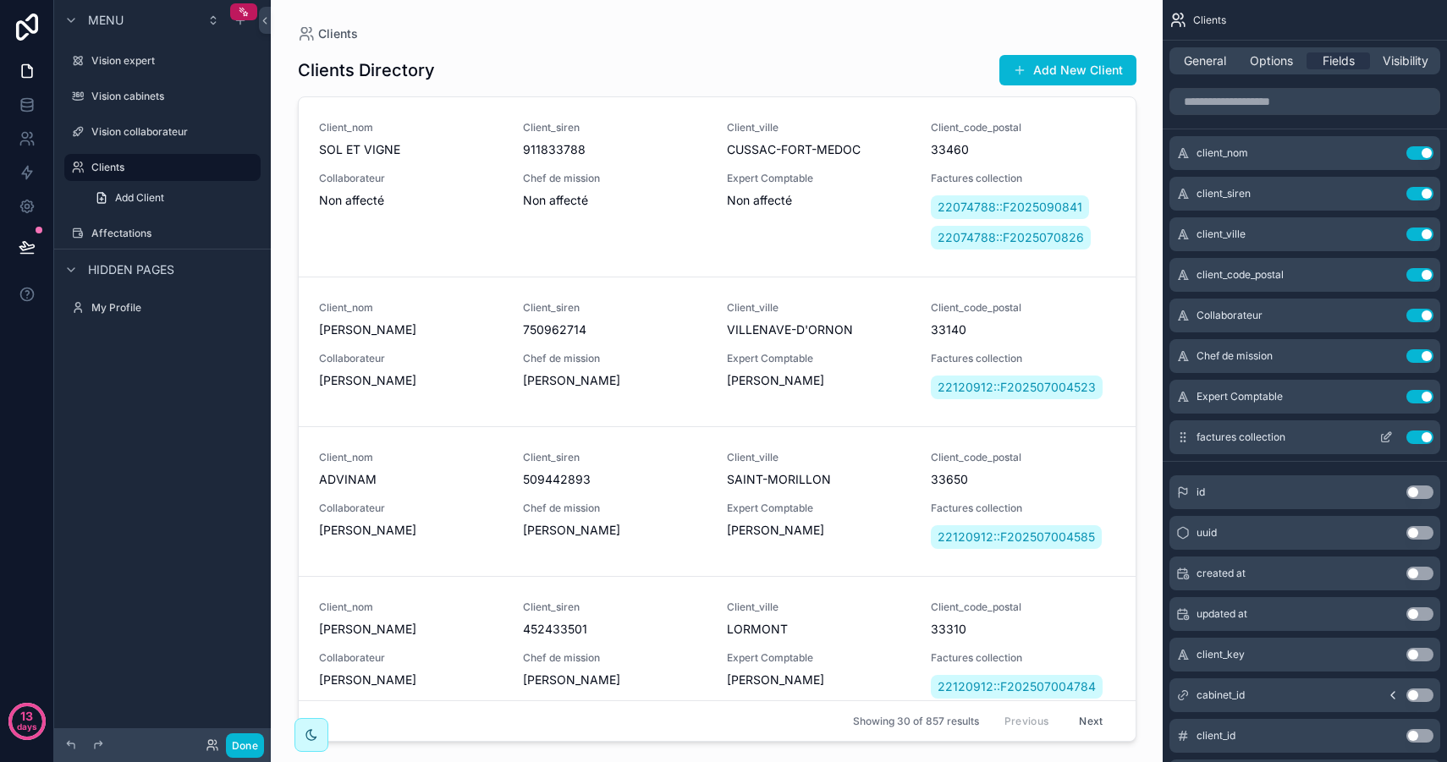
click at [1387, 439] on icon "scrollable content" at bounding box center [1386, 438] width 14 height 14
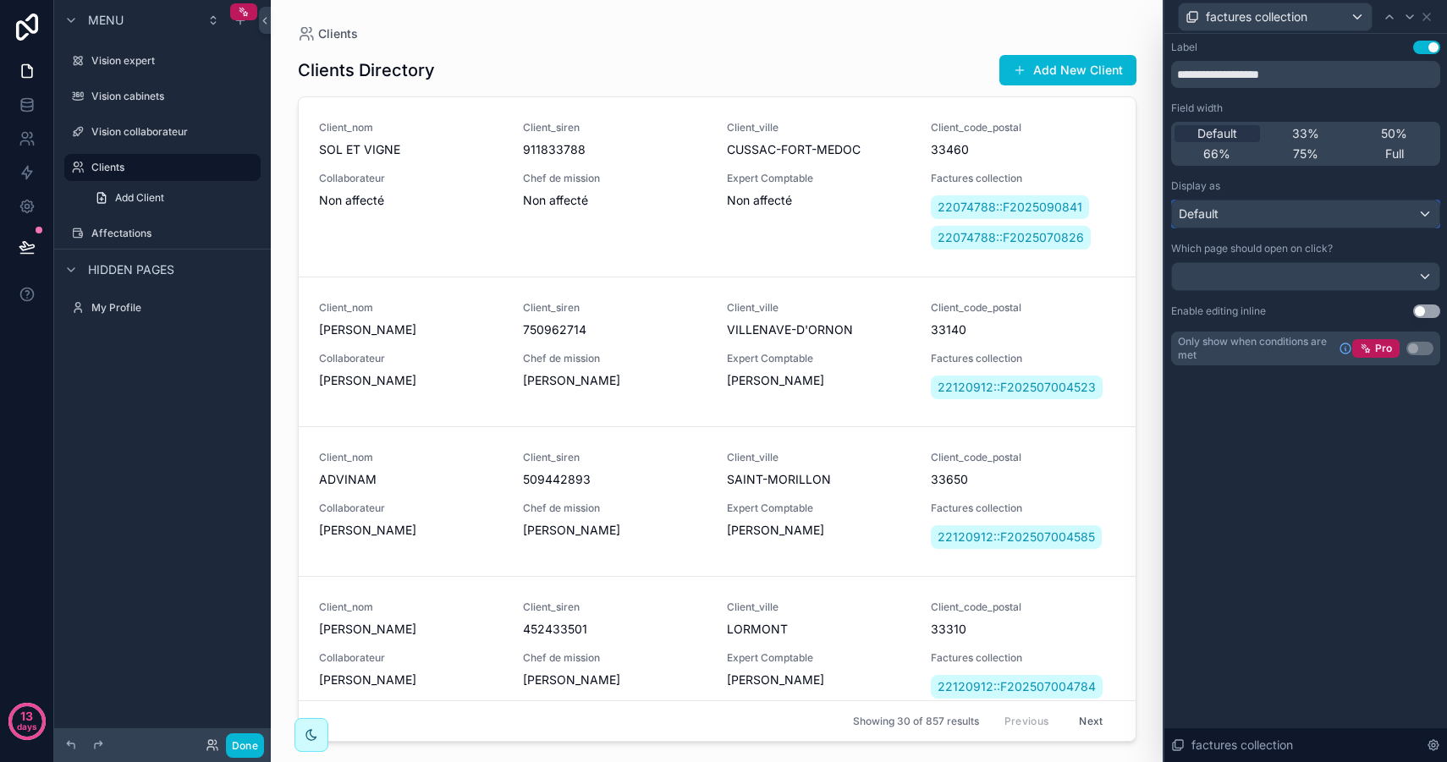
click at [1270, 213] on div "Default" at bounding box center [1305, 213] width 267 height 27
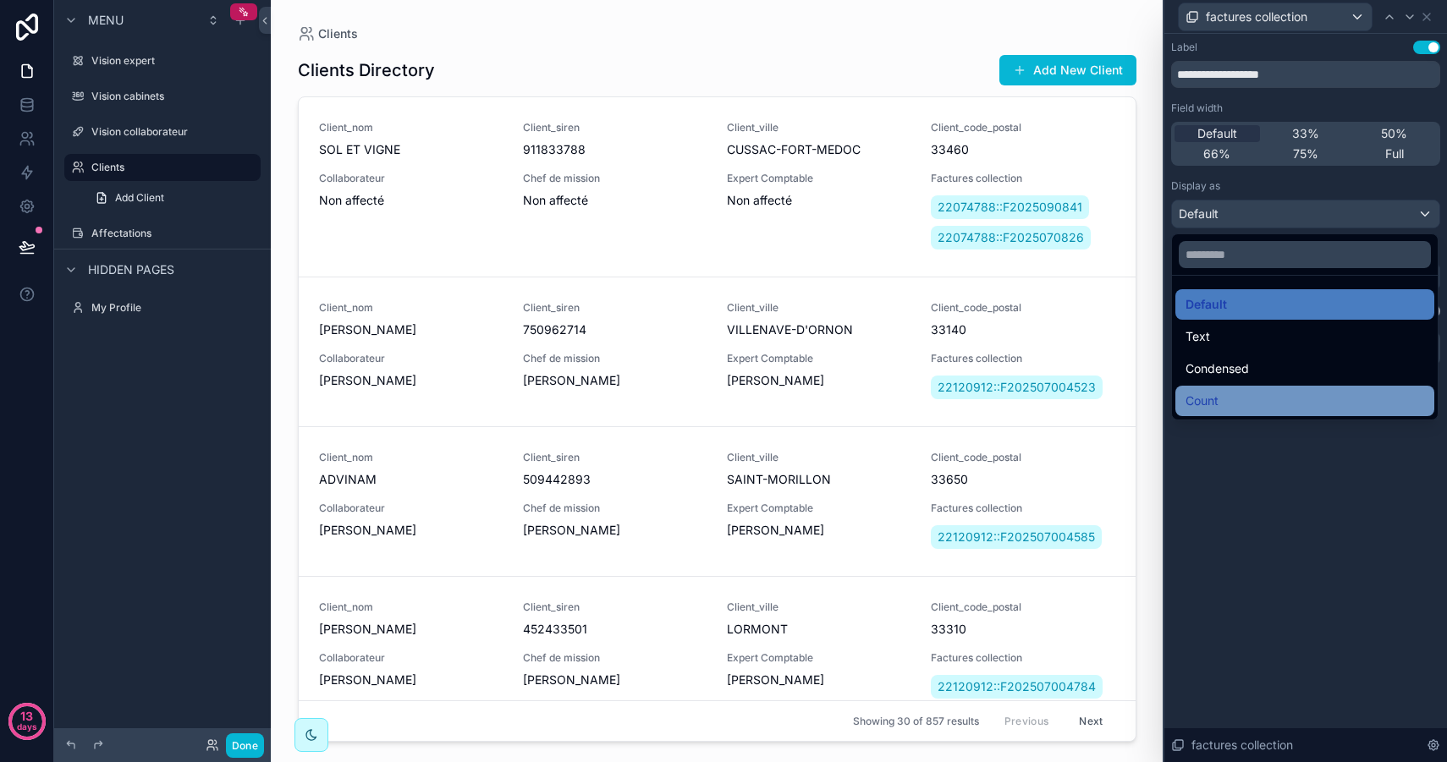
click at [1221, 389] on div "Count" at bounding box center [1304, 401] width 259 height 30
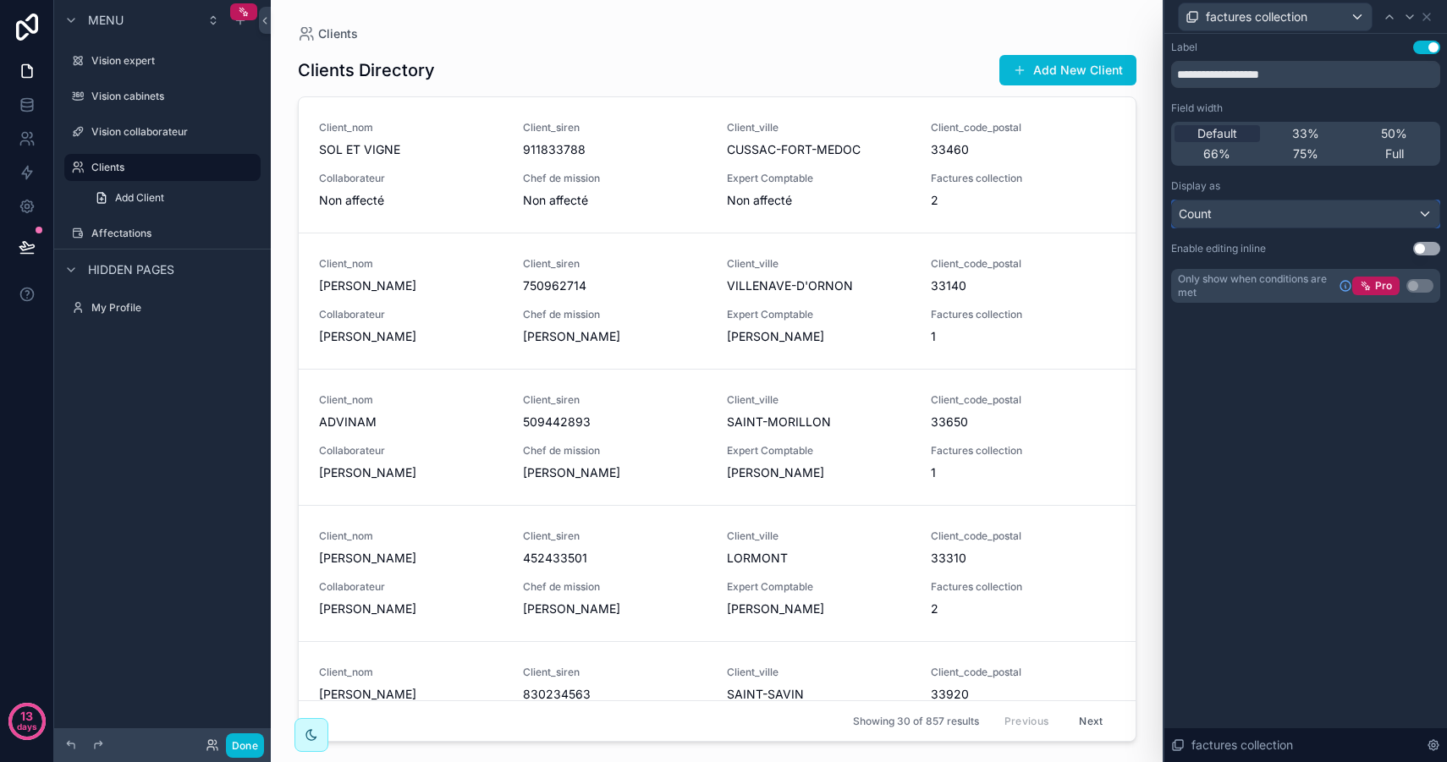
click at [1281, 208] on div "Count" at bounding box center [1305, 213] width 267 height 27
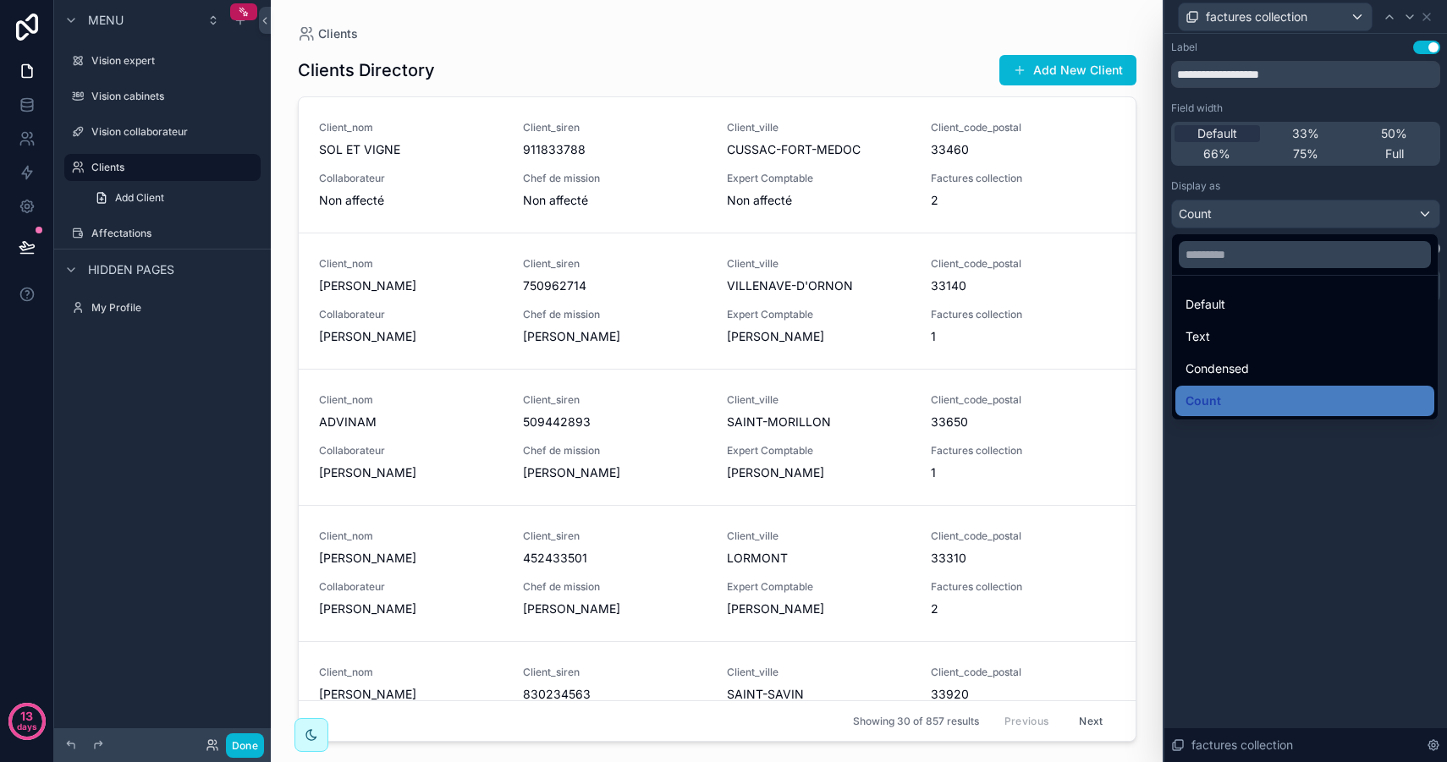
click at [1274, 211] on div at bounding box center [1305, 381] width 283 height 762
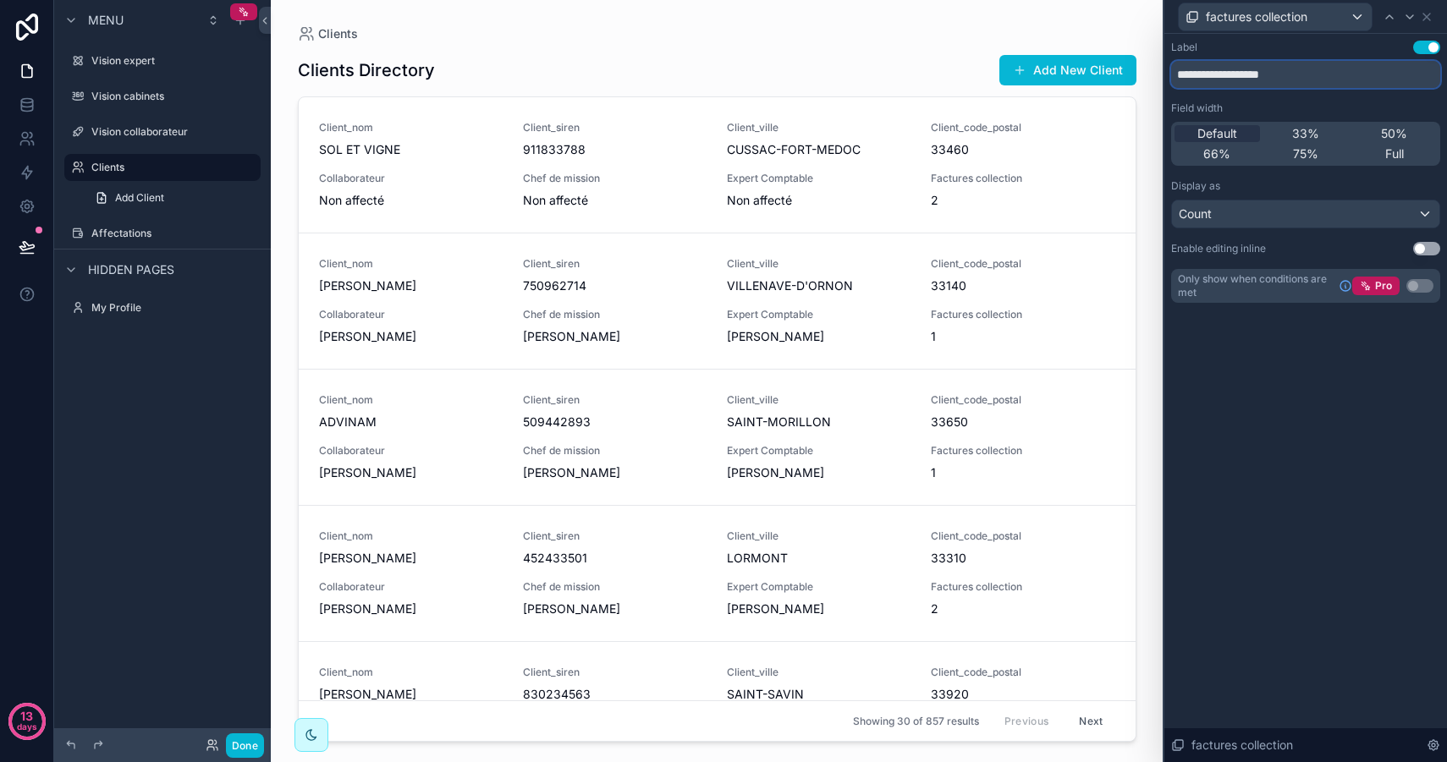
drag, startPoint x: 1295, startPoint y: 69, endPoint x: 1135, endPoint y: 39, distance: 162.8
click at [1135, 39] on div "**********" at bounding box center [723, 381] width 1447 height 762
type input "**********"
click at [1269, 376] on div "**********" at bounding box center [1305, 398] width 283 height 728
click at [1353, 10] on div "factures collection" at bounding box center [1274, 16] width 193 height 27
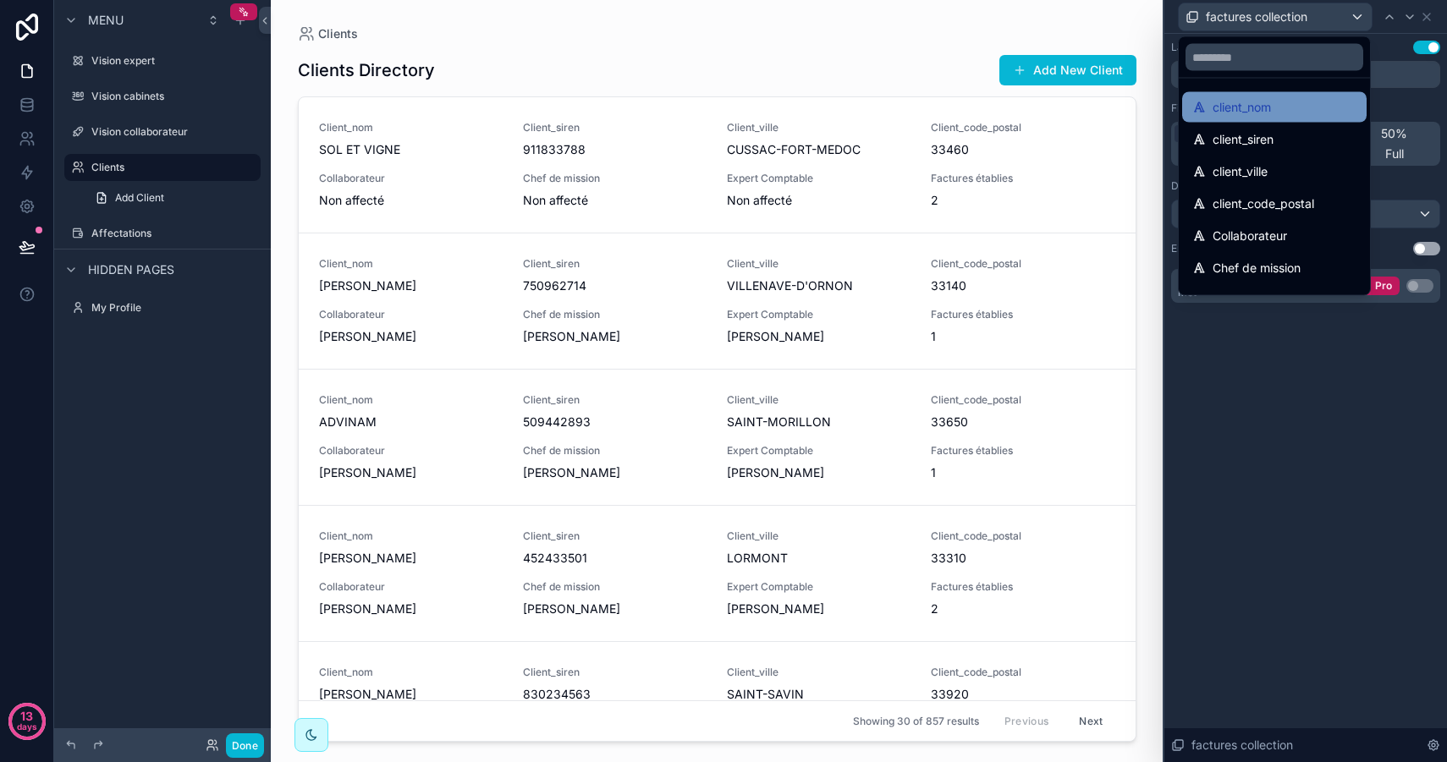
click at [1286, 112] on div "client_nom" at bounding box center [1274, 107] width 164 height 20
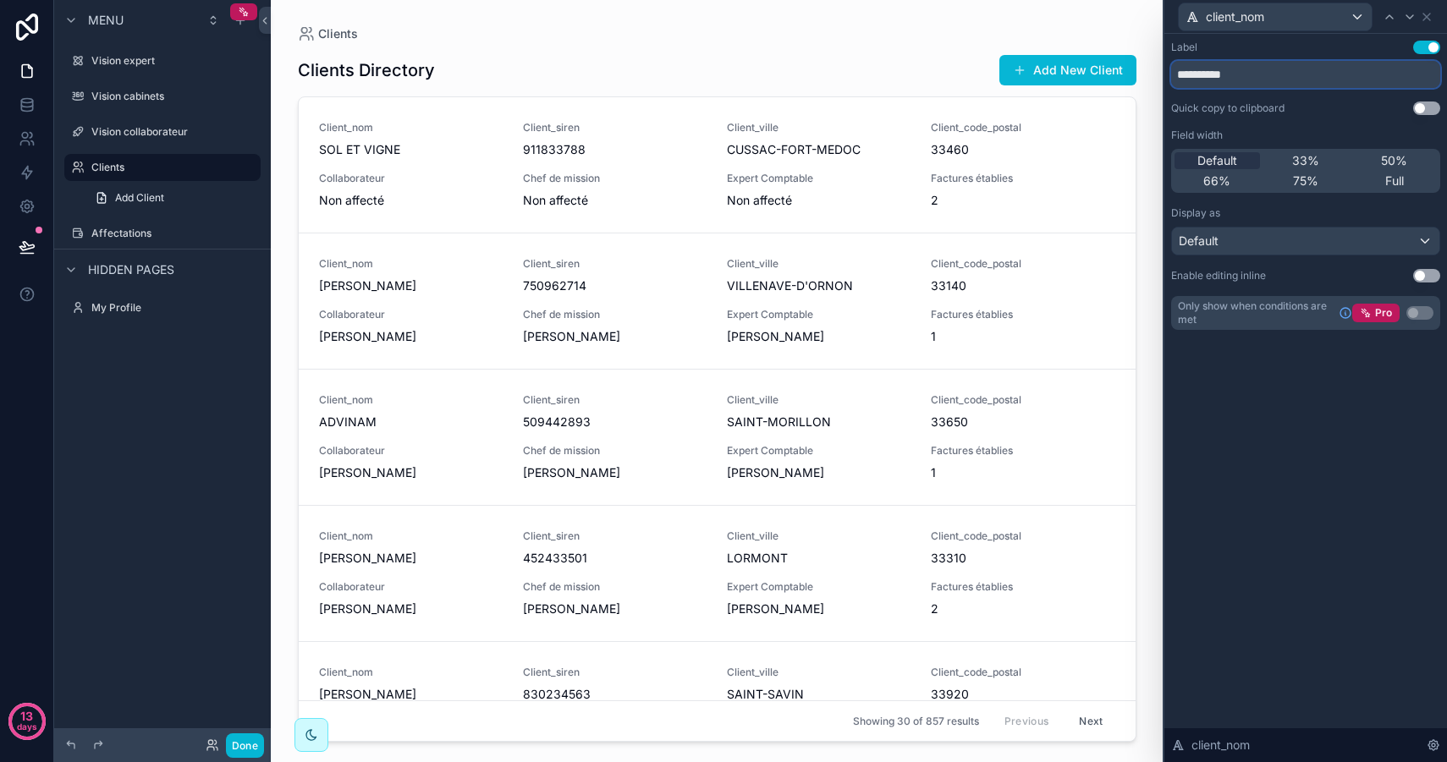
drag, startPoint x: 1261, startPoint y: 82, endPoint x: 1138, endPoint y: 52, distance: 127.0
click at [1138, 52] on div "**********" at bounding box center [723, 381] width 1447 height 762
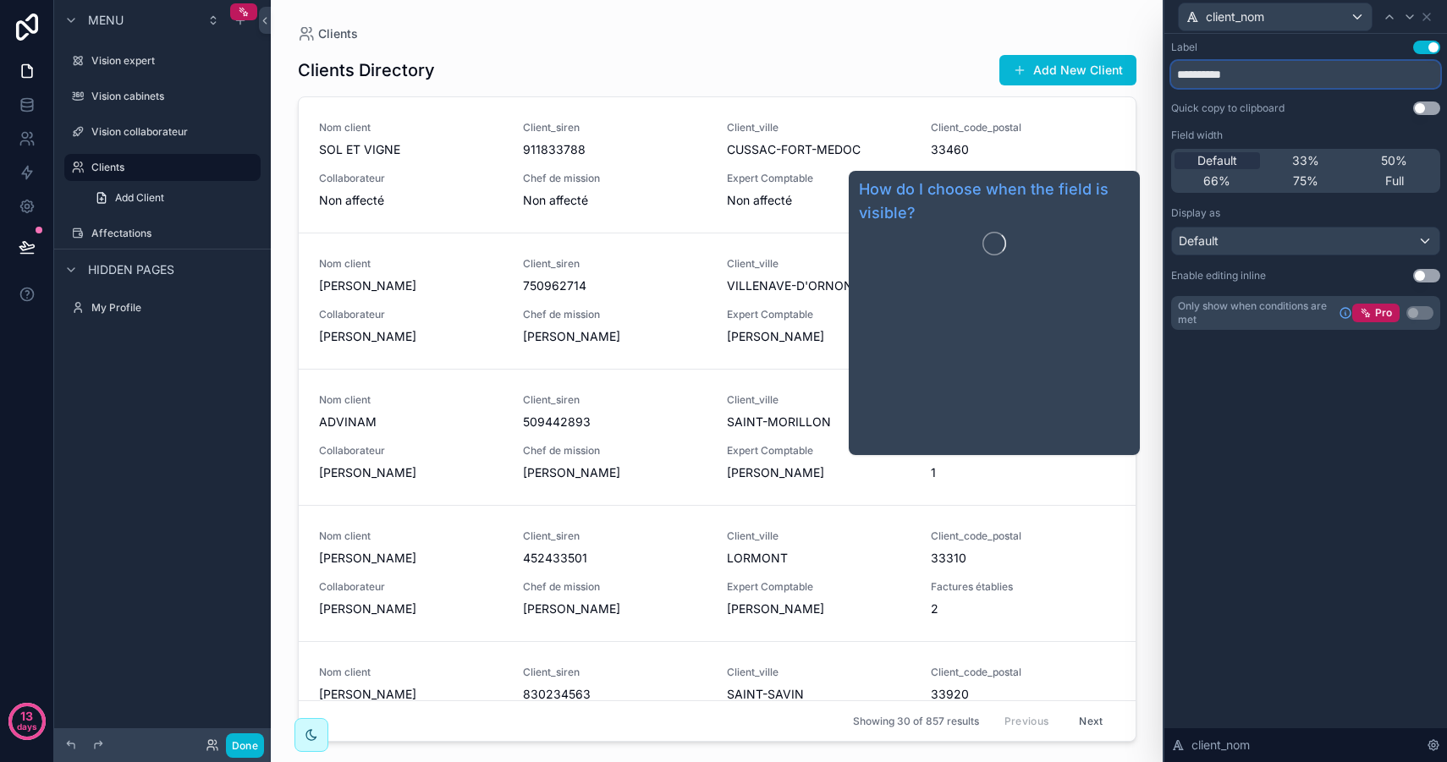
type input "**********"
click at [1254, 447] on div "**********" at bounding box center [1305, 398] width 283 height 728
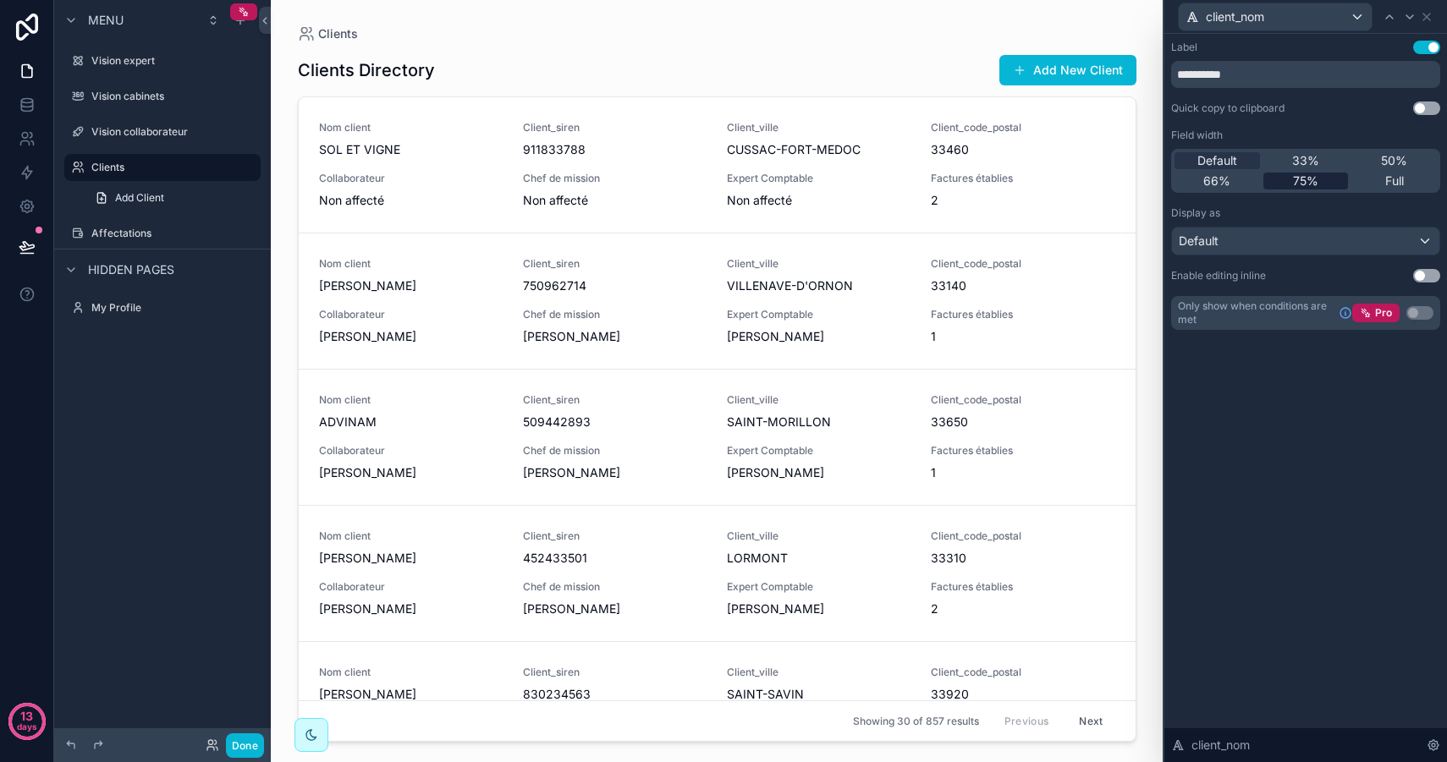
click at [1313, 183] on span "75%" at bounding box center [1305, 181] width 25 height 17
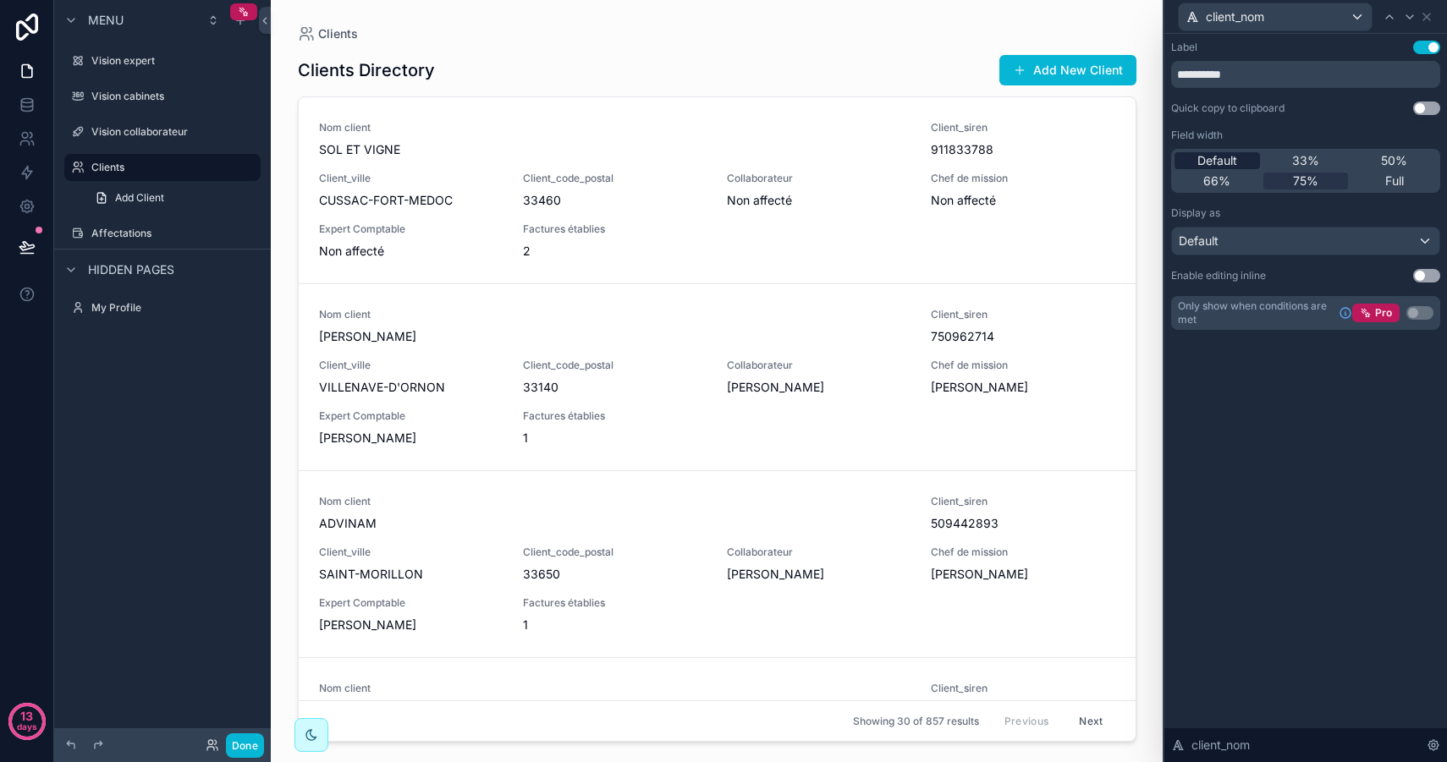
click at [1216, 155] on span "Default" at bounding box center [1217, 160] width 40 height 17
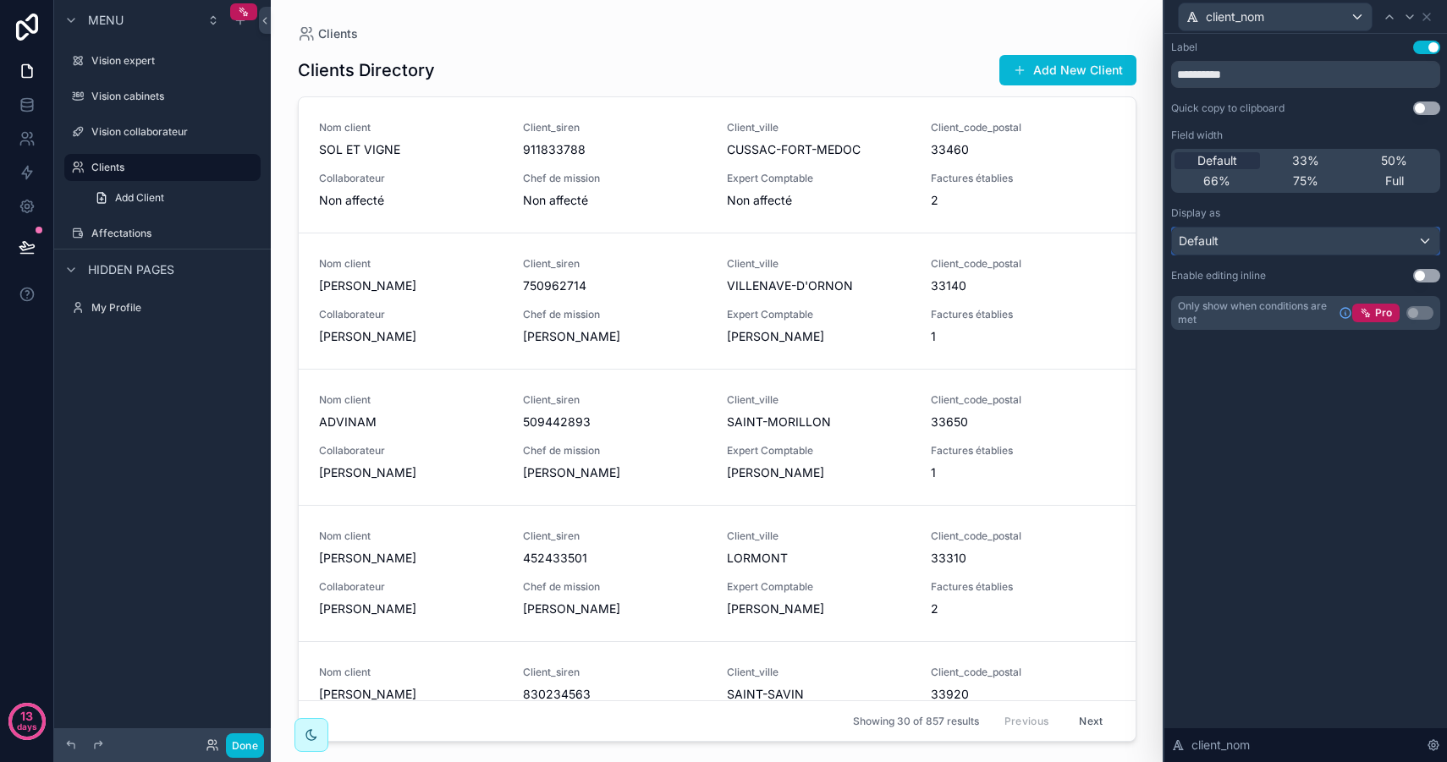
click at [1226, 238] on div "Default" at bounding box center [1305, 241] width 267 height 27
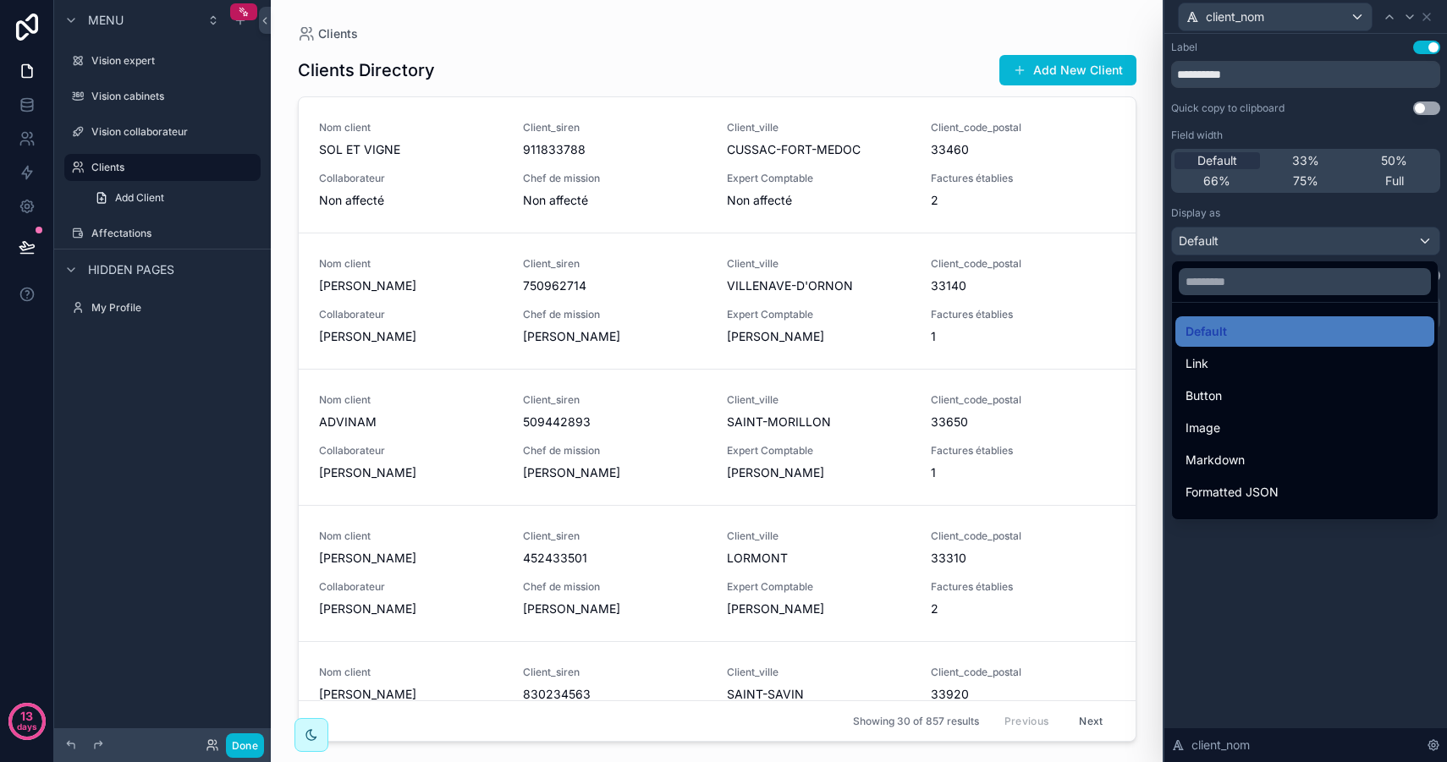
click at [1226, 238] on div at bounding box center [1305, 381] width 283 height 762
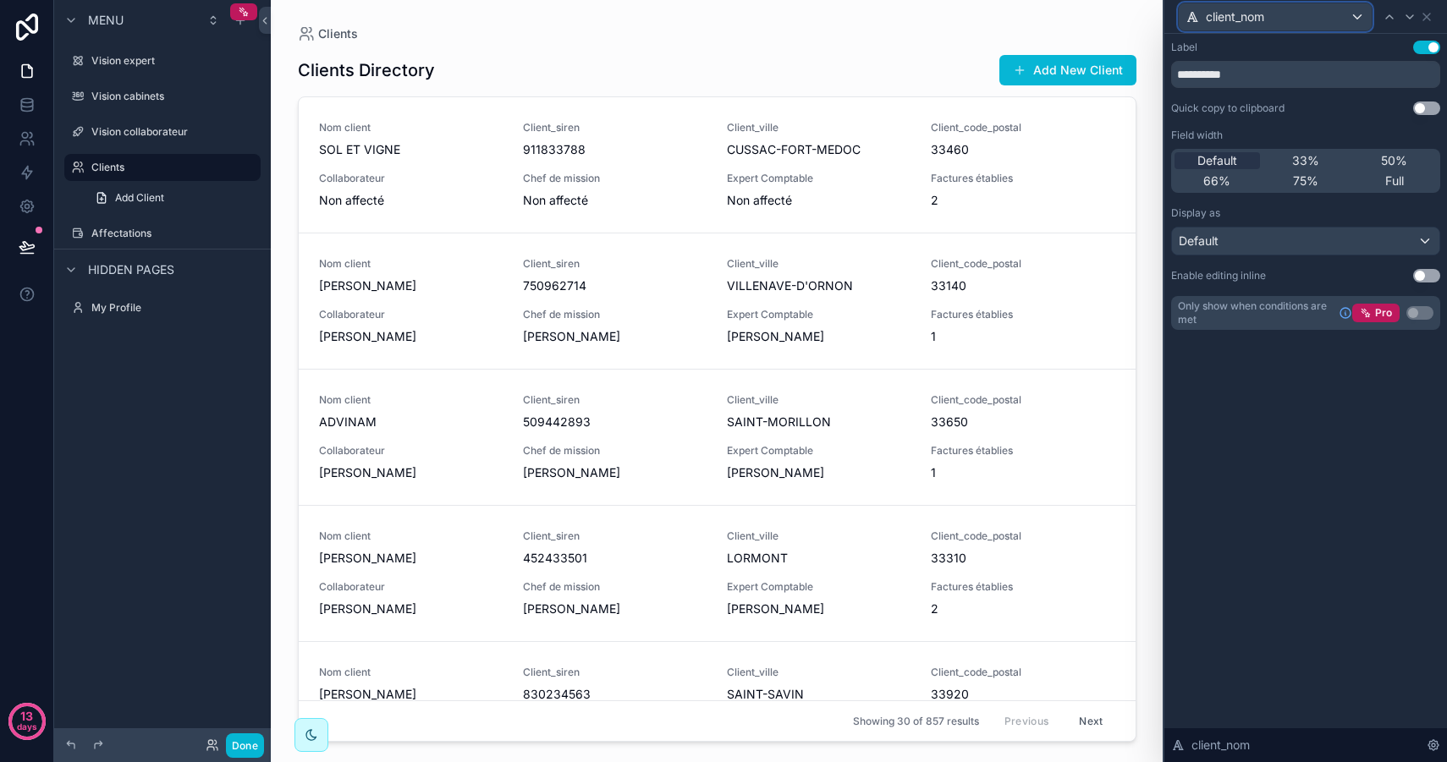
click at [1311, 14] on div "client_nom" at bounding box center [1274, 16] width 193 height 27
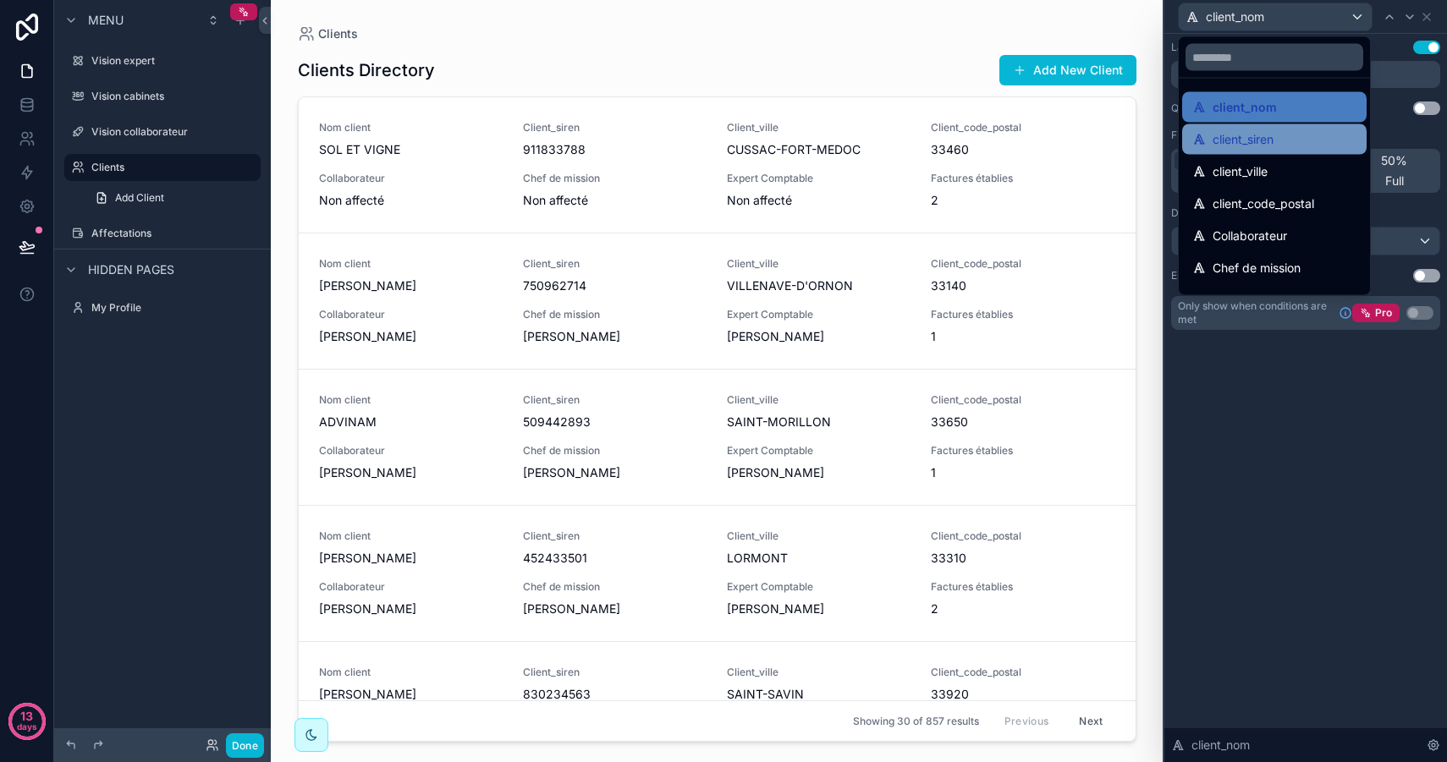
click at [1265, 132] on span "client_siren" at bounding box center [1242, 139] width 61 height 20
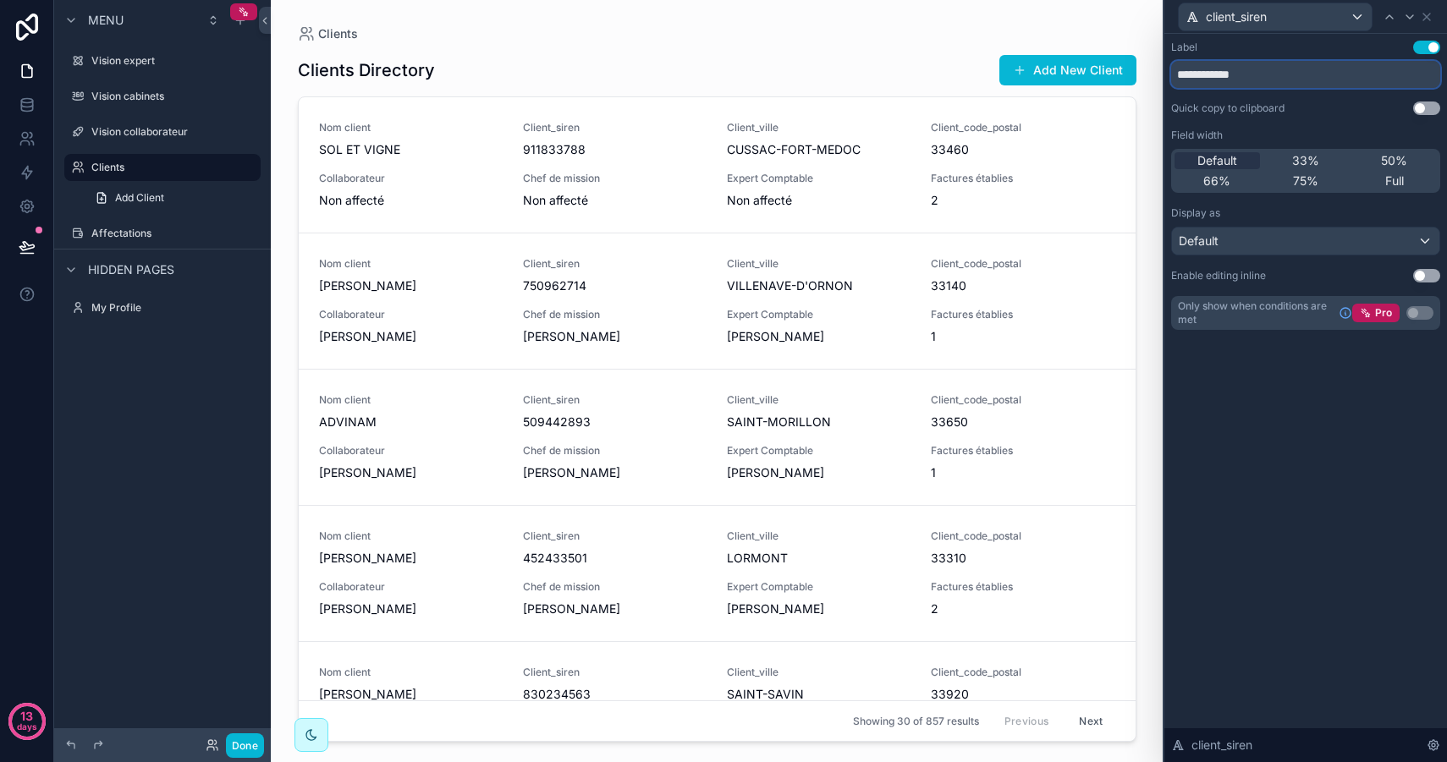
drag, startPoint x: 1259, startPoint y: 79, endPoint x: 1136, endPoint y: 49, distance: 126.2
click at [1136, 49] on div "**********" at bounding box center [723, 381] width 1447 height 762
type input "*****"
click at [1254, 13] on span "client_siren" at bounding box center [1235, 16] width 61 height 17
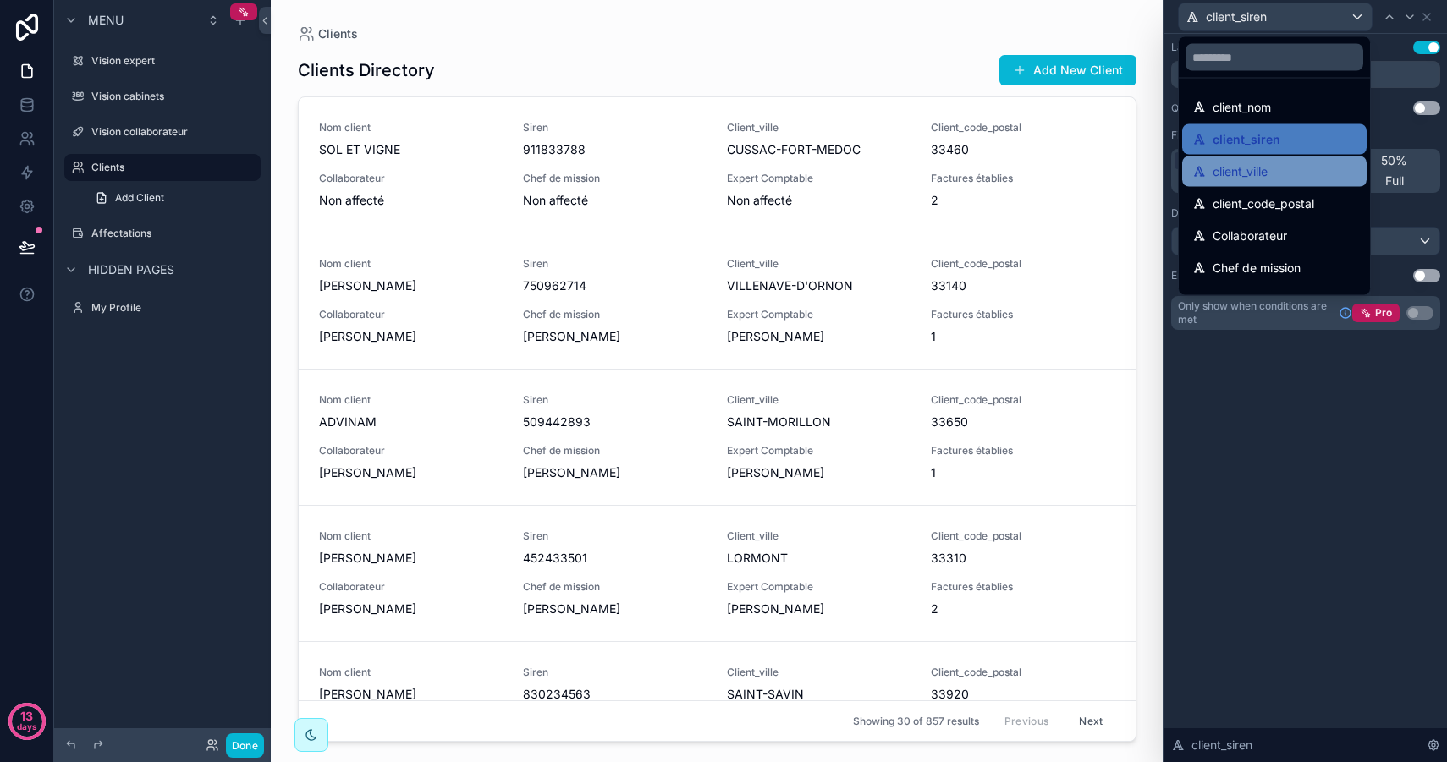
click at [1265, 170] on span "client_ville" at bounding box center [1239, 172] width 55 height 20
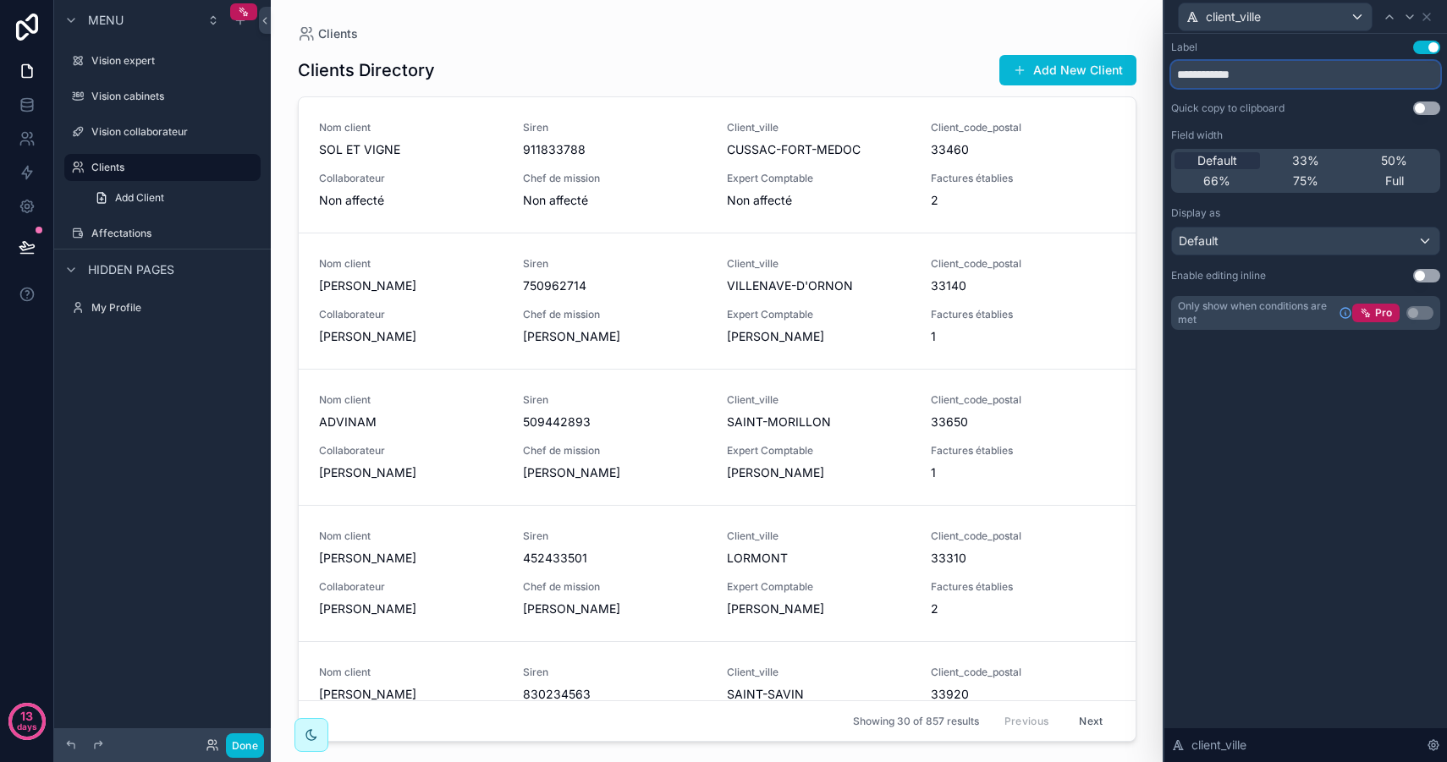
drag, startPoint x: 1260, startPoint y: 81, endPoint x: 1157, endPoint y: 49, distance: 107.3
click at [1157, 49] on div "**********" at bounding box center [723, 381] width 1447 height 762
type input "*****"
click at [1275, 14] on div "client_ville" at bounding box center [1274, 16] width 193 height 27
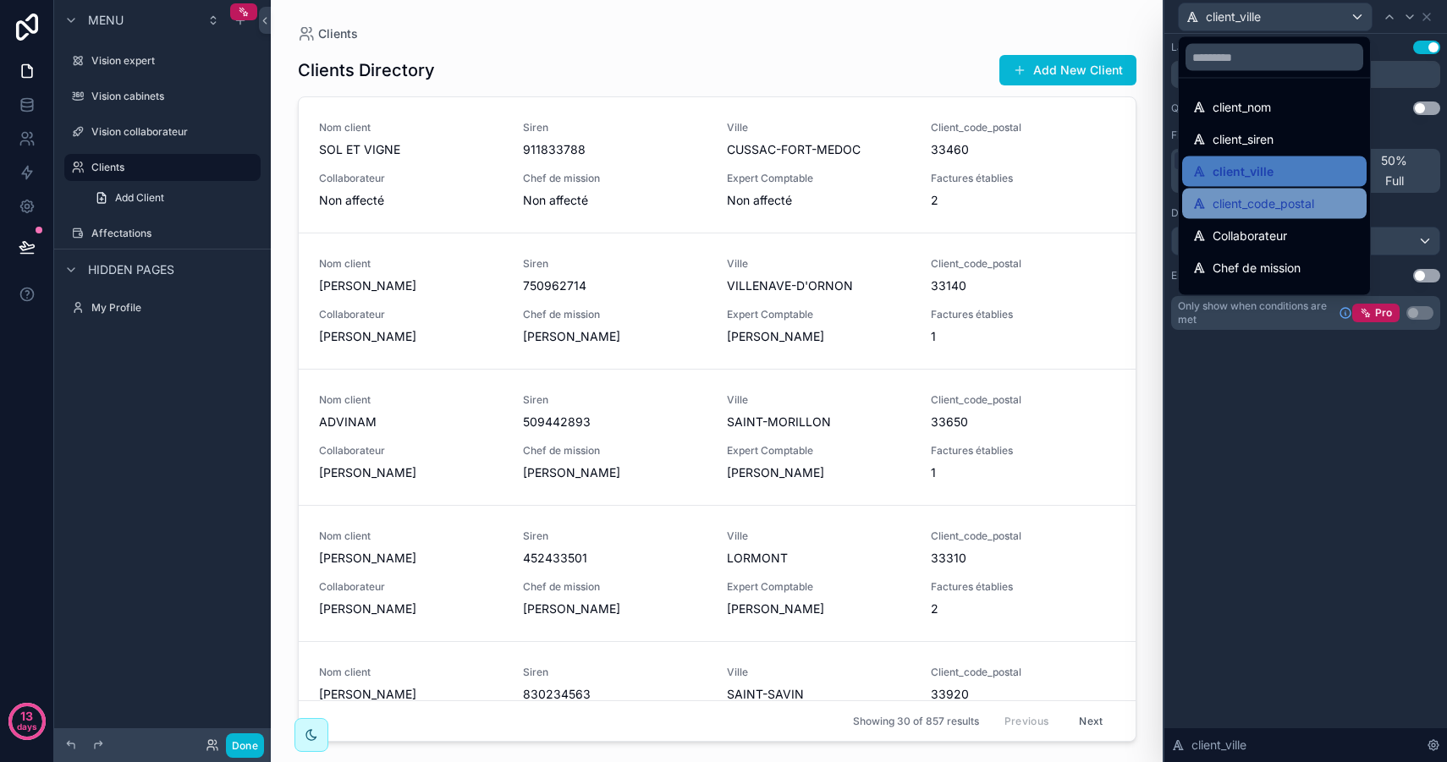
click at [1276, 205] on span "client_code_postal" at bounding box center [1263, 204] width 102 height 20
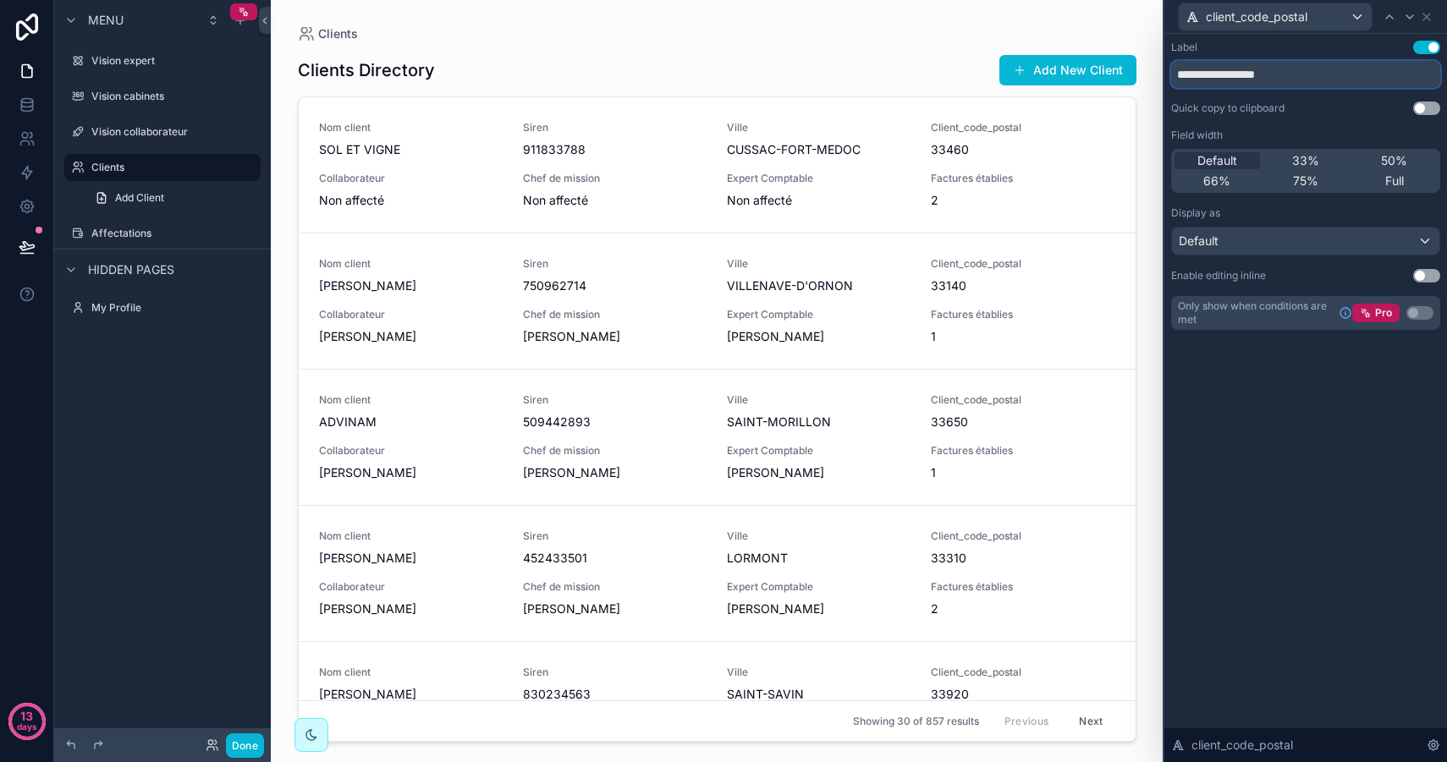
drag, startPoint x: 1287, startPoint y: 81, endPoint x: 1107, endPoint y: 54, distance: 182.2
click at [1107, 54] on div "**********" at bounding box center [723, 381] width 1447 height 762
type input "**********"
click at [1246, 16] on span "client_code_postal" at bounding box center [1256, 16] width 102 height 17
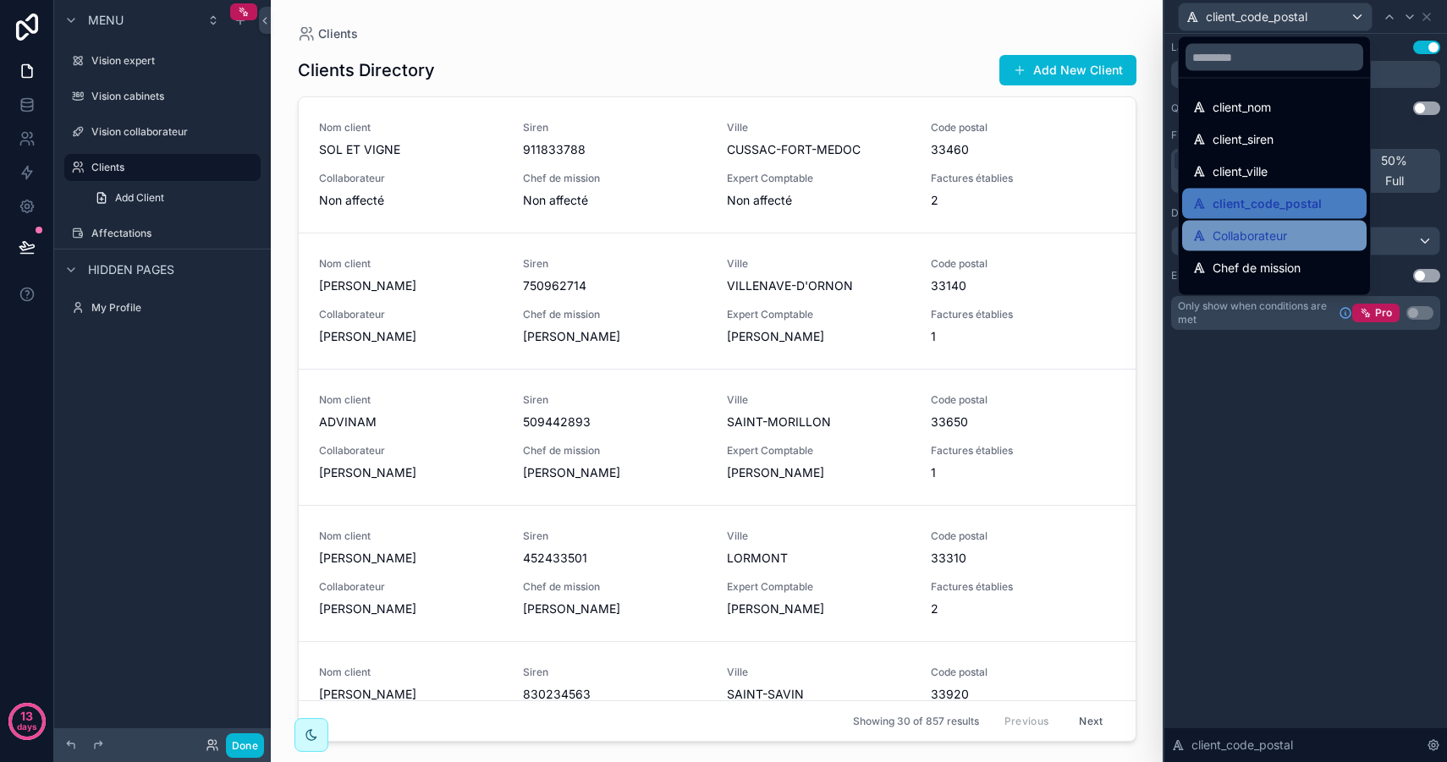
click at [1273, 229] on span "Collaborateur" at bounding box center [1249, 236] width 74 height 20
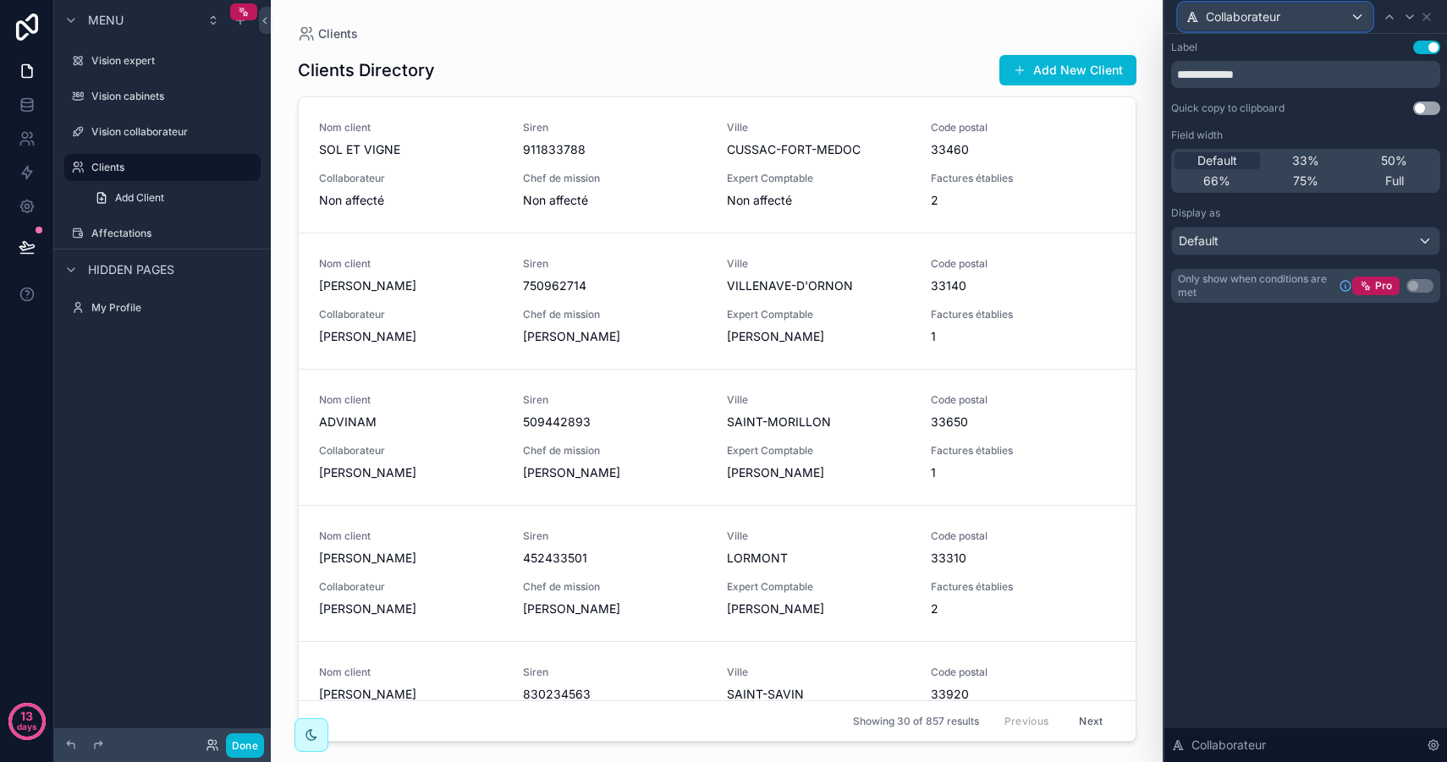
click at [1254, 12] on span "Collaborateur" at bounding box center [1242, 16] width 74 height 17
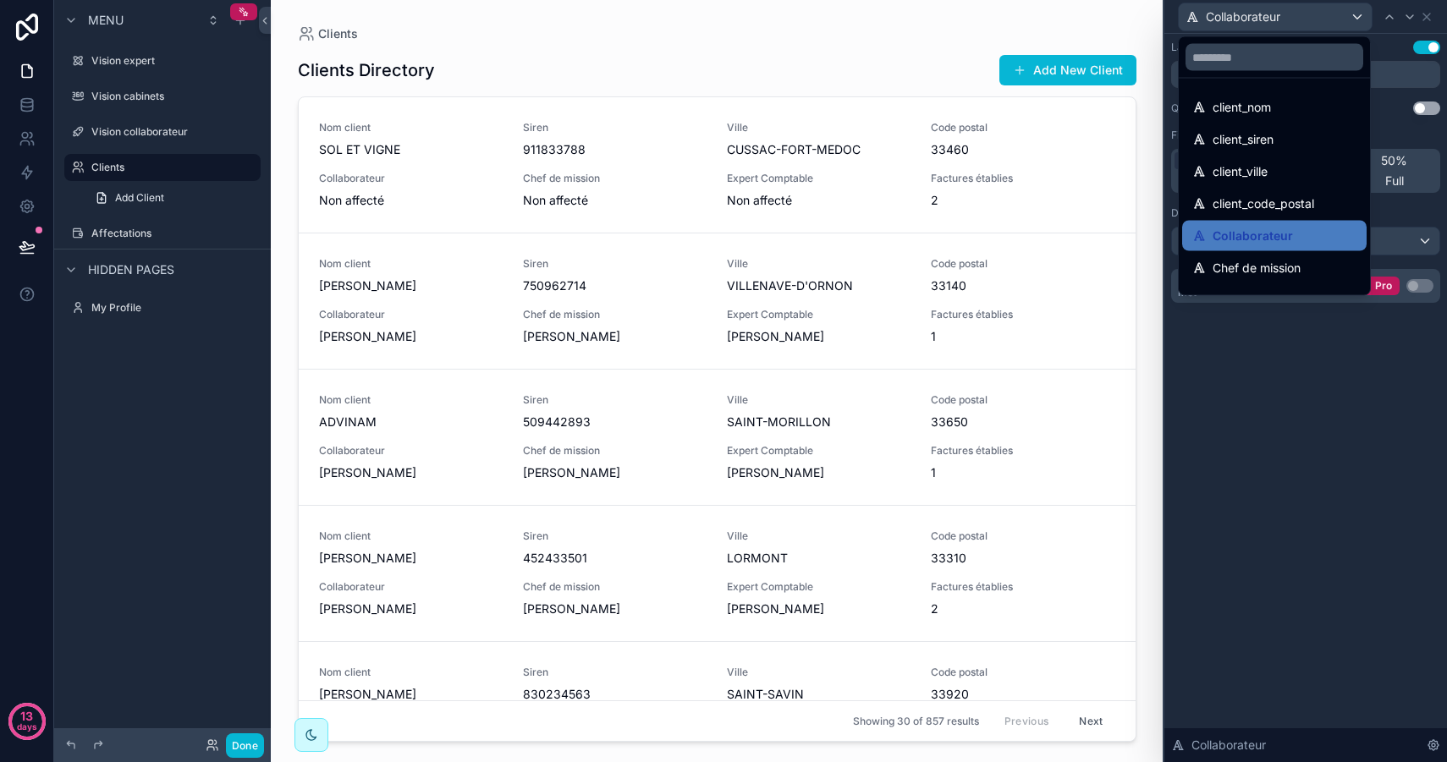
click at [1254, 12] on div at bounding box center [1305, 381] width 283 height 762
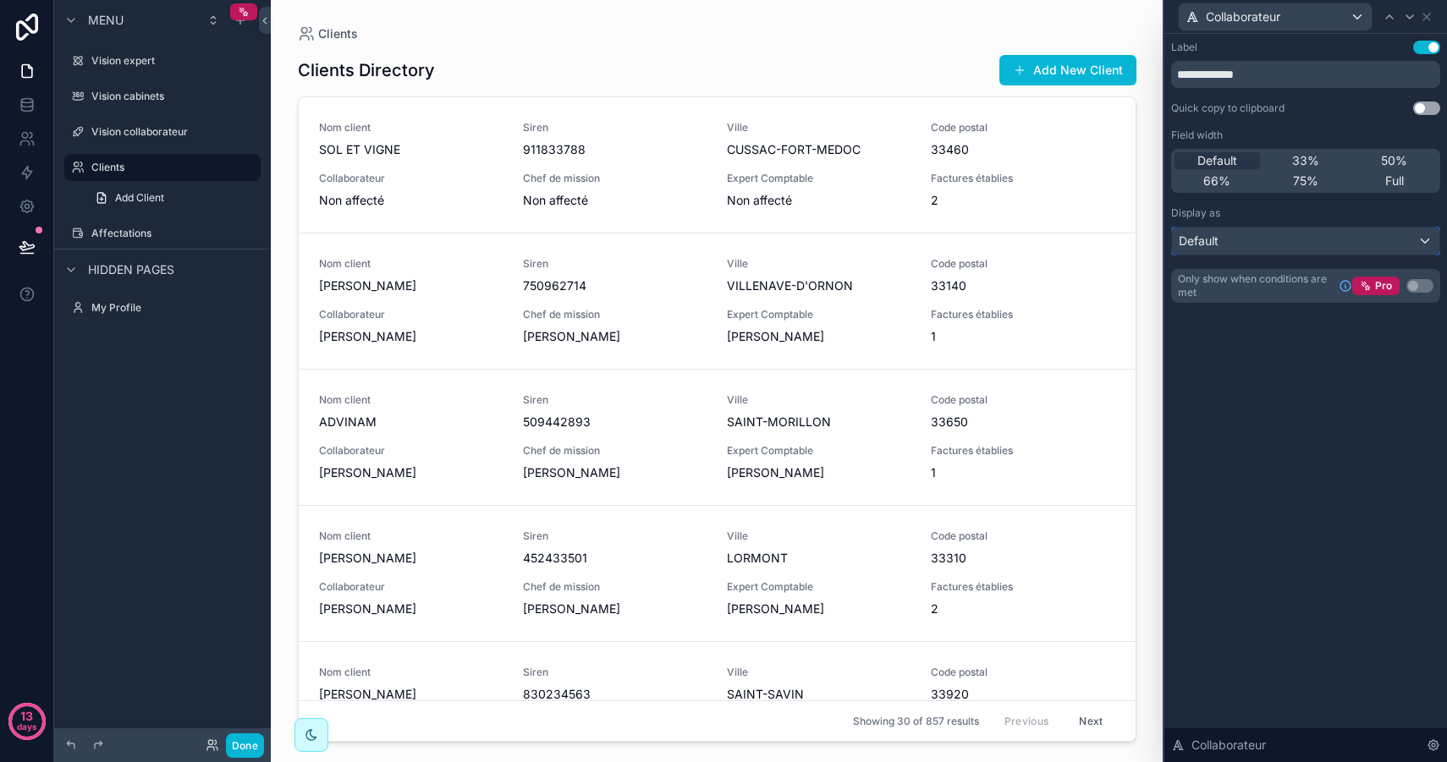
click at [1232, 240] on div "Default" at bounding box center [1305, 241] width 267 height 27
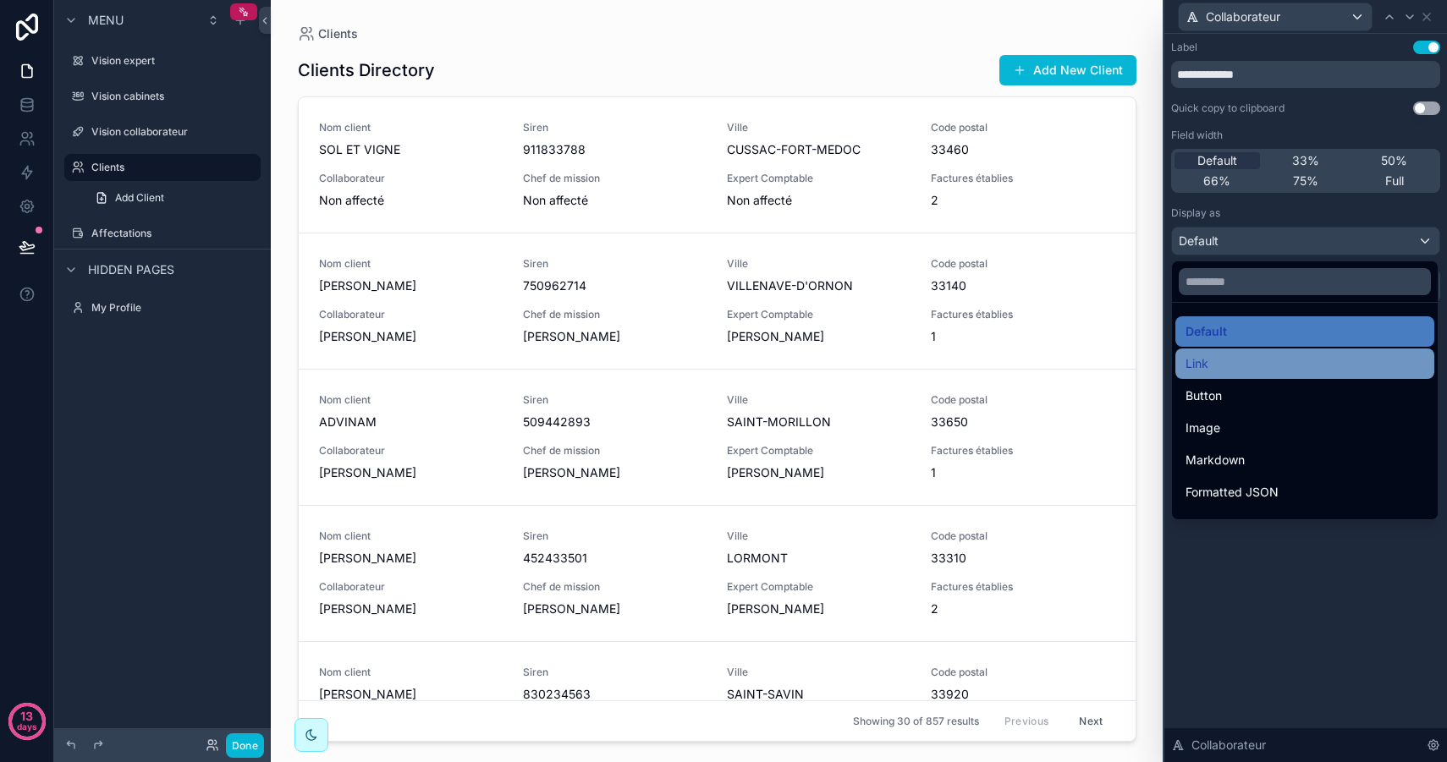
click at [1221, 368] on div "Link" at bounding box center [1304, 364] width 239 height 20
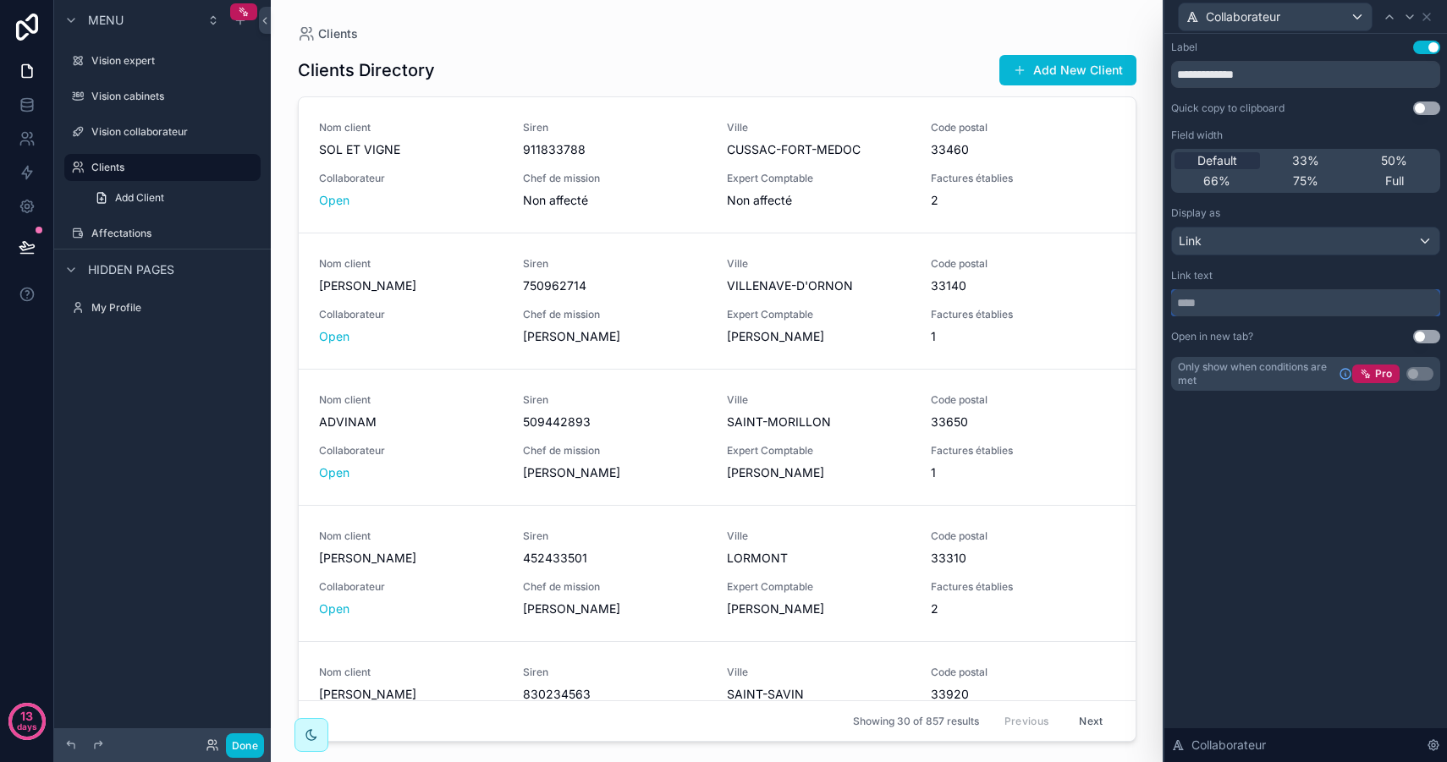
click at [1211, 298] on input "text" at bounding box center [1305, 302] width 269 height 27
click at [336, 202] on div "scrollable content" at bounding box center [716, 371] width 865 height 742
click at [334, 197] on link "Open" at bounding box center [334, 200] width 30 height 14
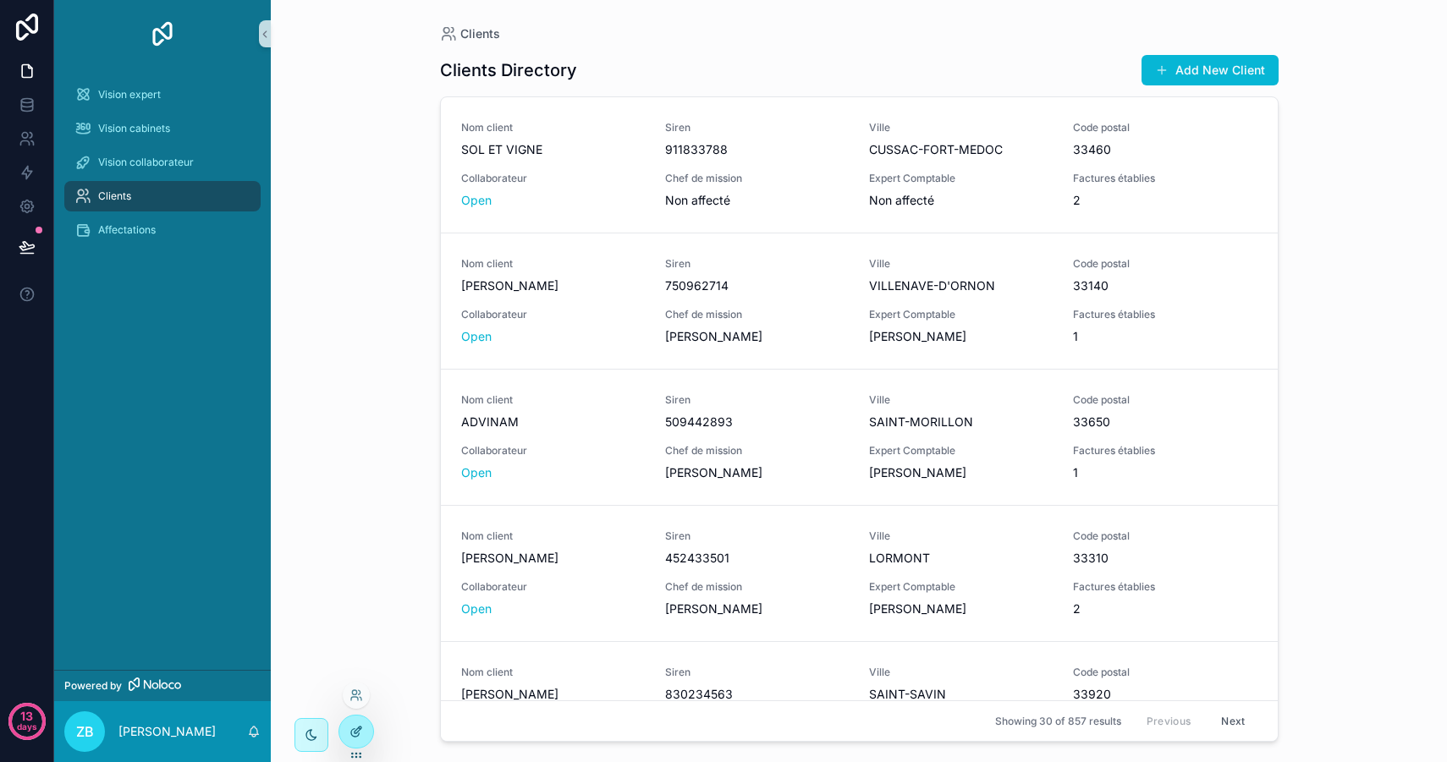
click at [356, 726] on icon at bounding box center [356, 732] width 14 height 14
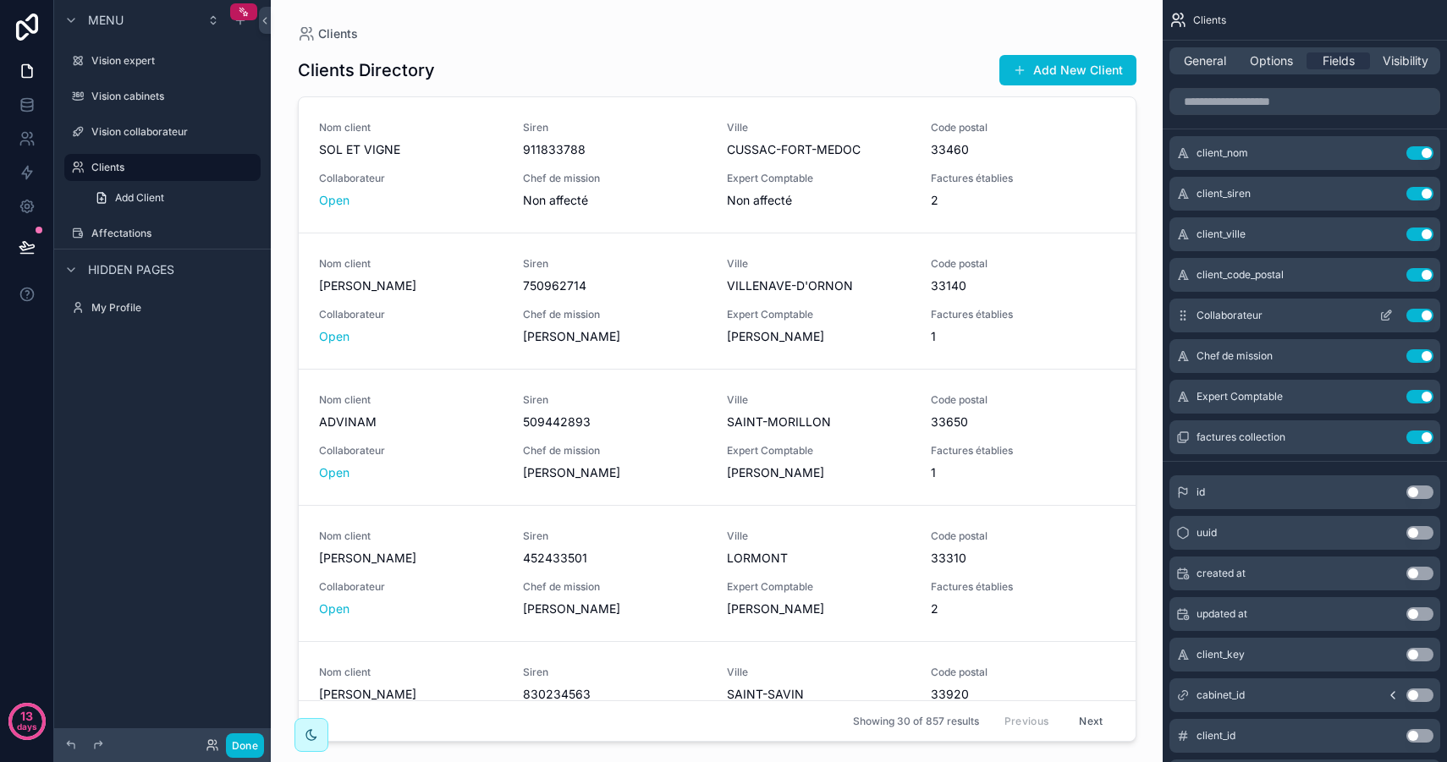
click at [1386, 311] on icon "scrollable content" at bounding box center [1386, 316] width 14 height 14
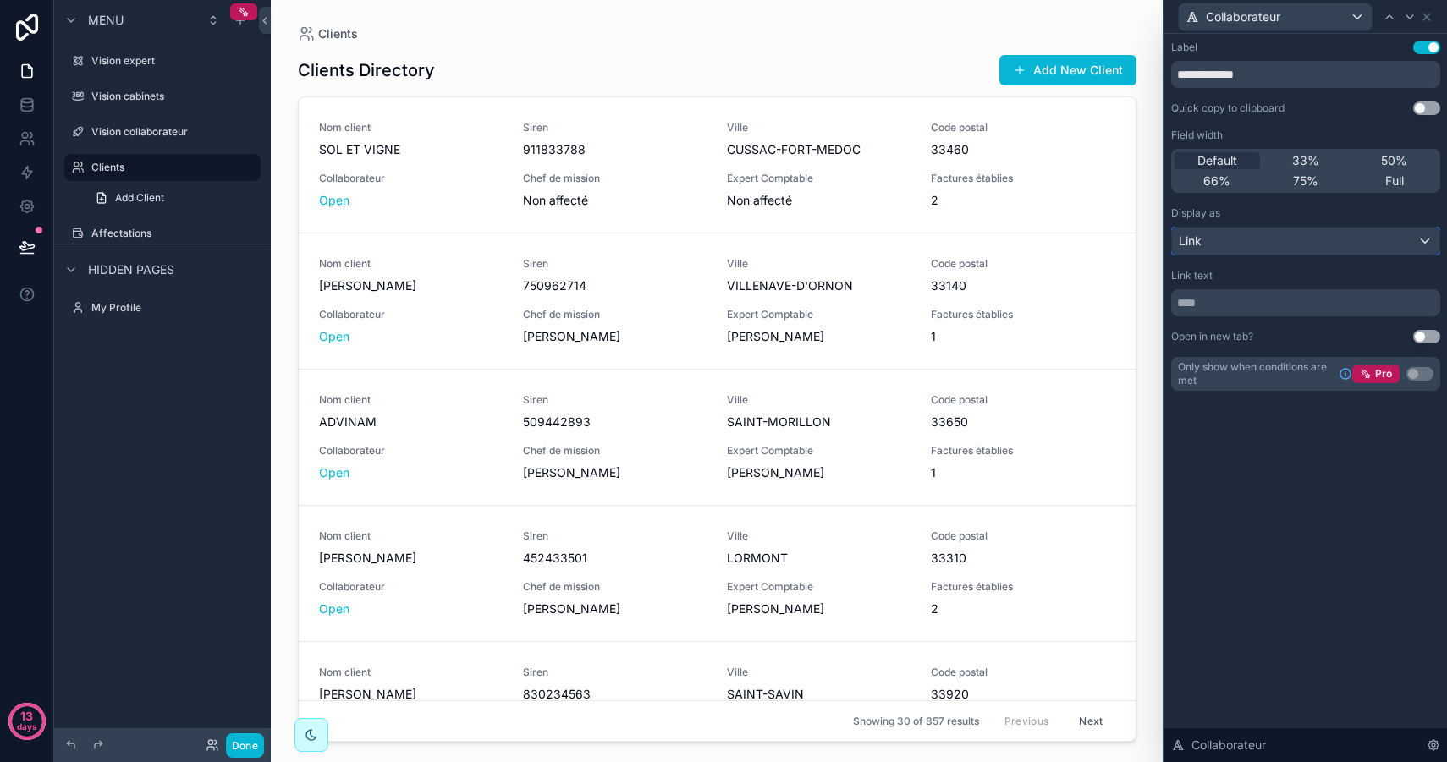
click at [1282, 242] on div "Link" at bounding box center [1305, 241] width 267 height 27
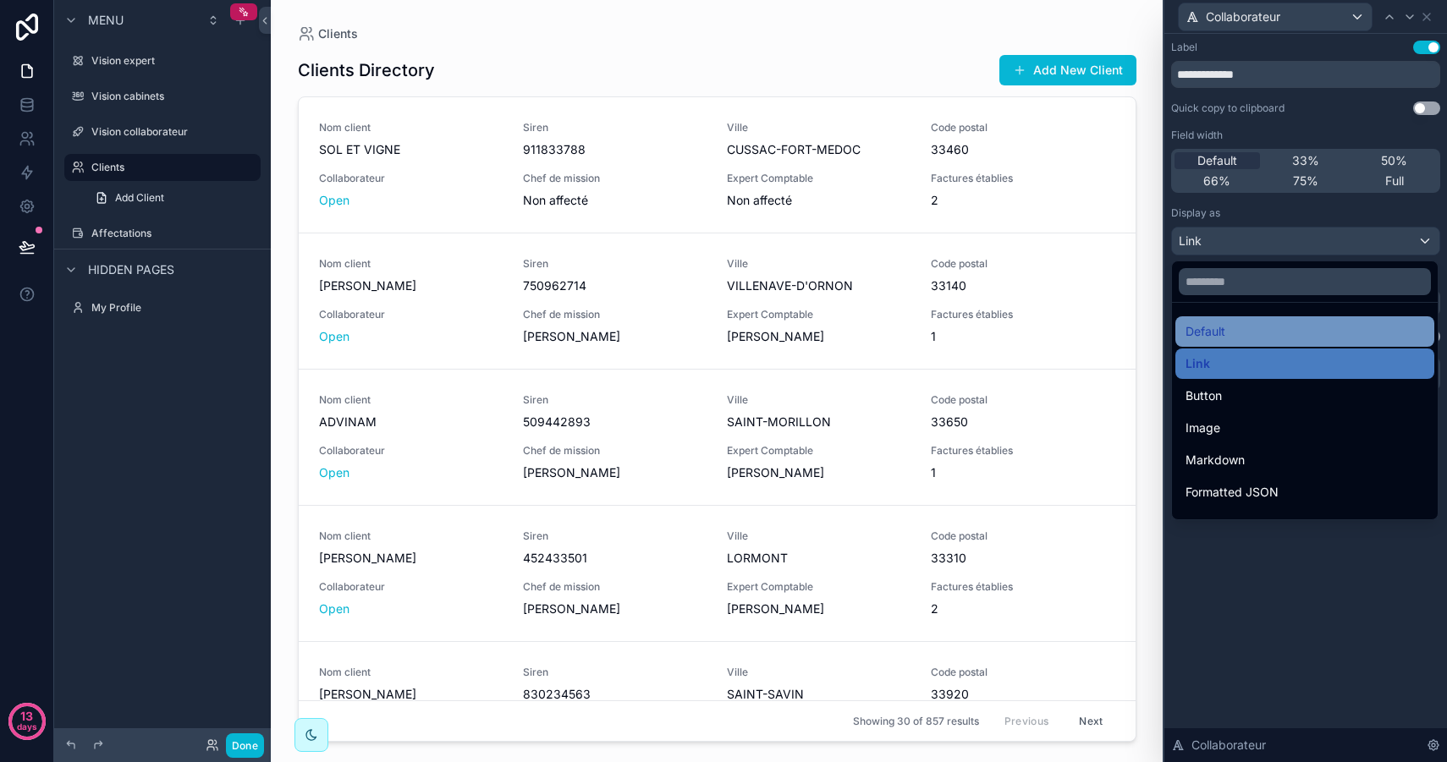
click at [1238, 323] on div "Default" at bounding box center [1304, 331] width 239 height 20
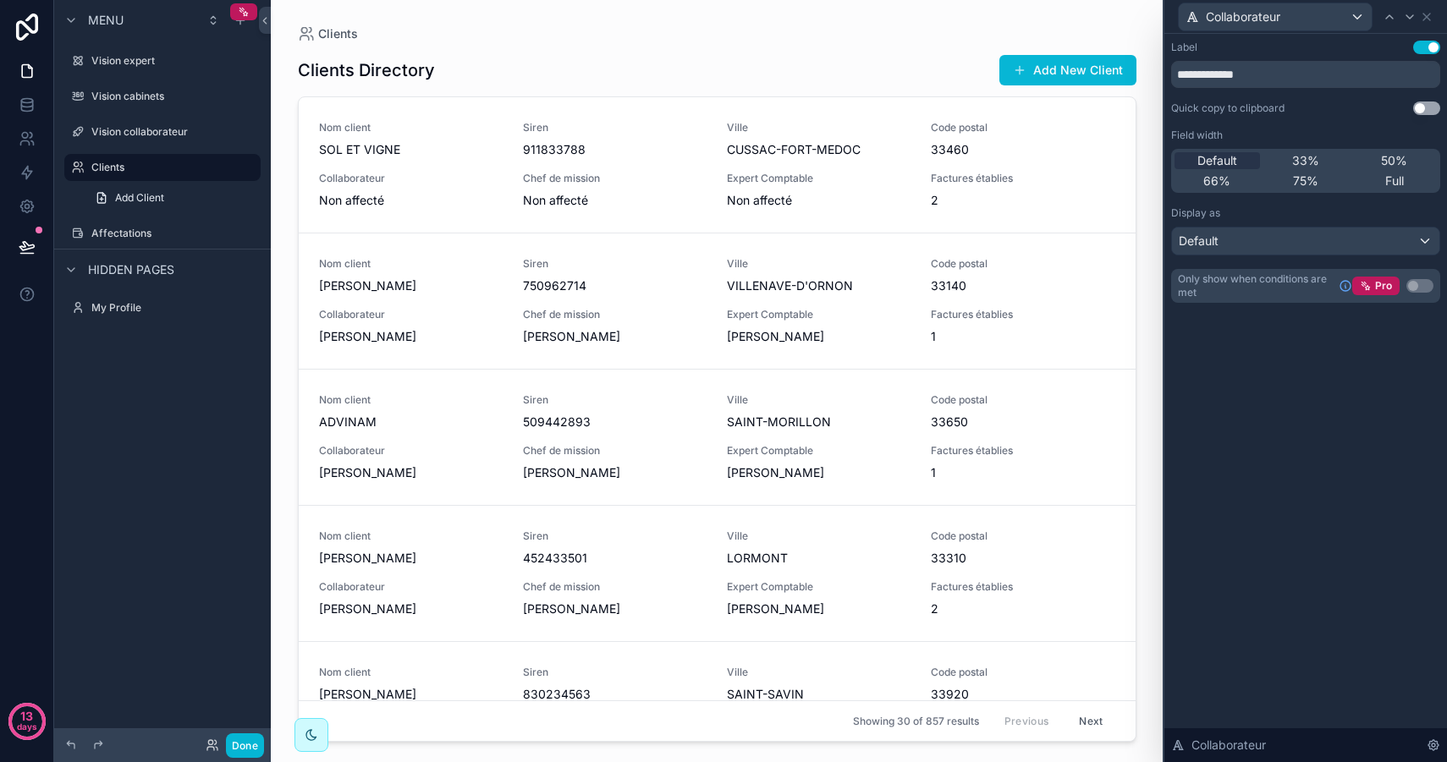
click at [1252, 475] on div "**********" at bounding box center [1305, 398] width 283 height 728
click at [1293, 20] on div "Collaborateur" at bounding box center [1274, 16] width 193 height 27
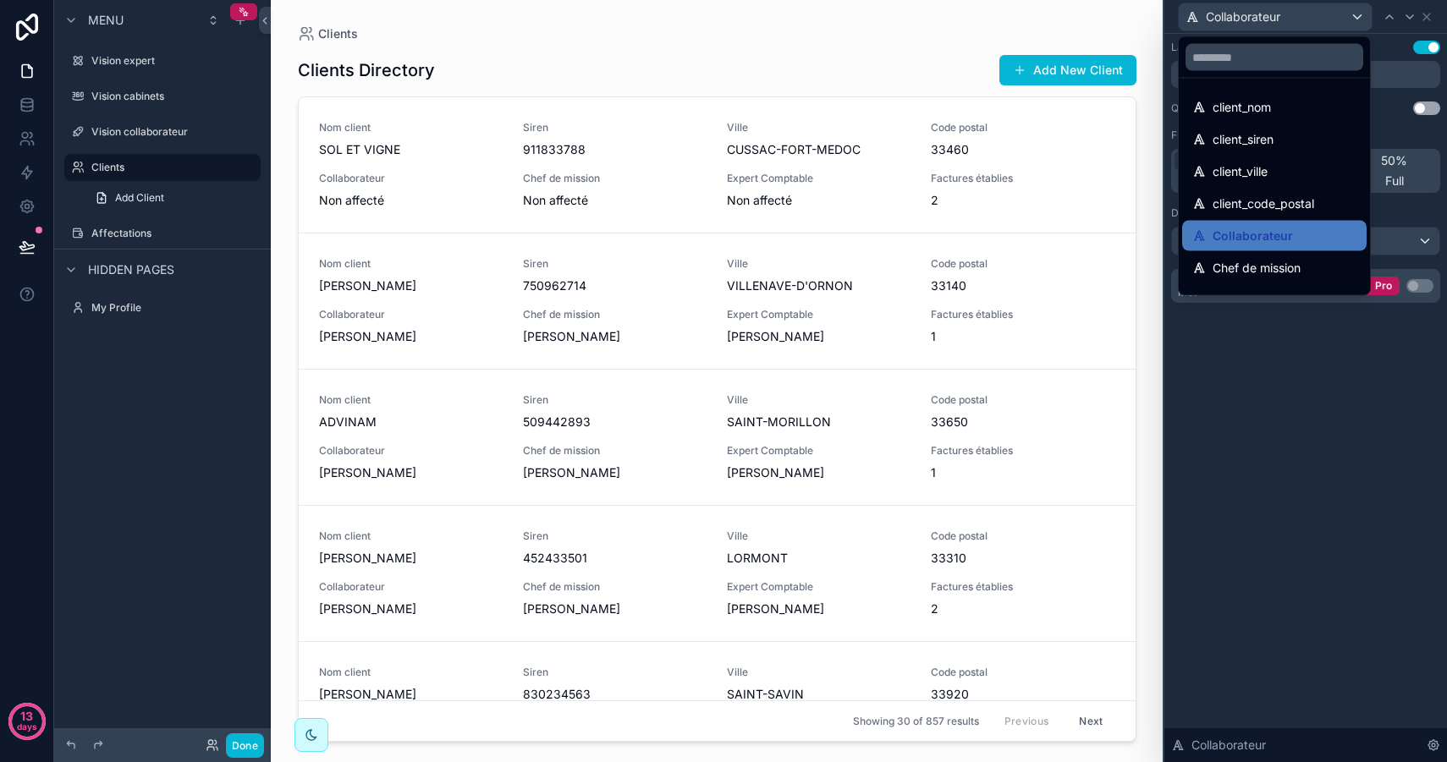
click at [1293, 20] on div at bounding box center [1305, 381] width 283 height 762
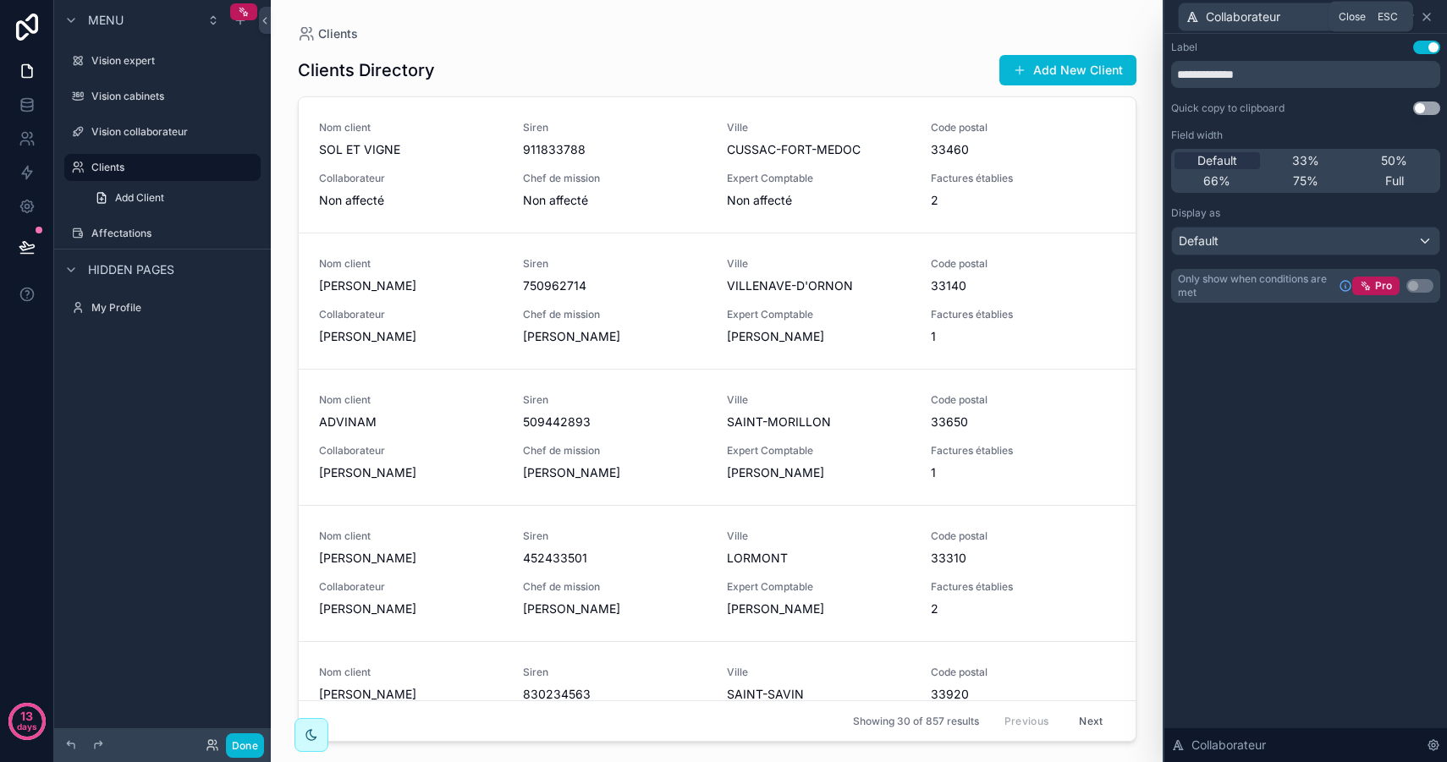
click at [1428, 17] on icon at bounding box center [1426, 17] width 14 height 14
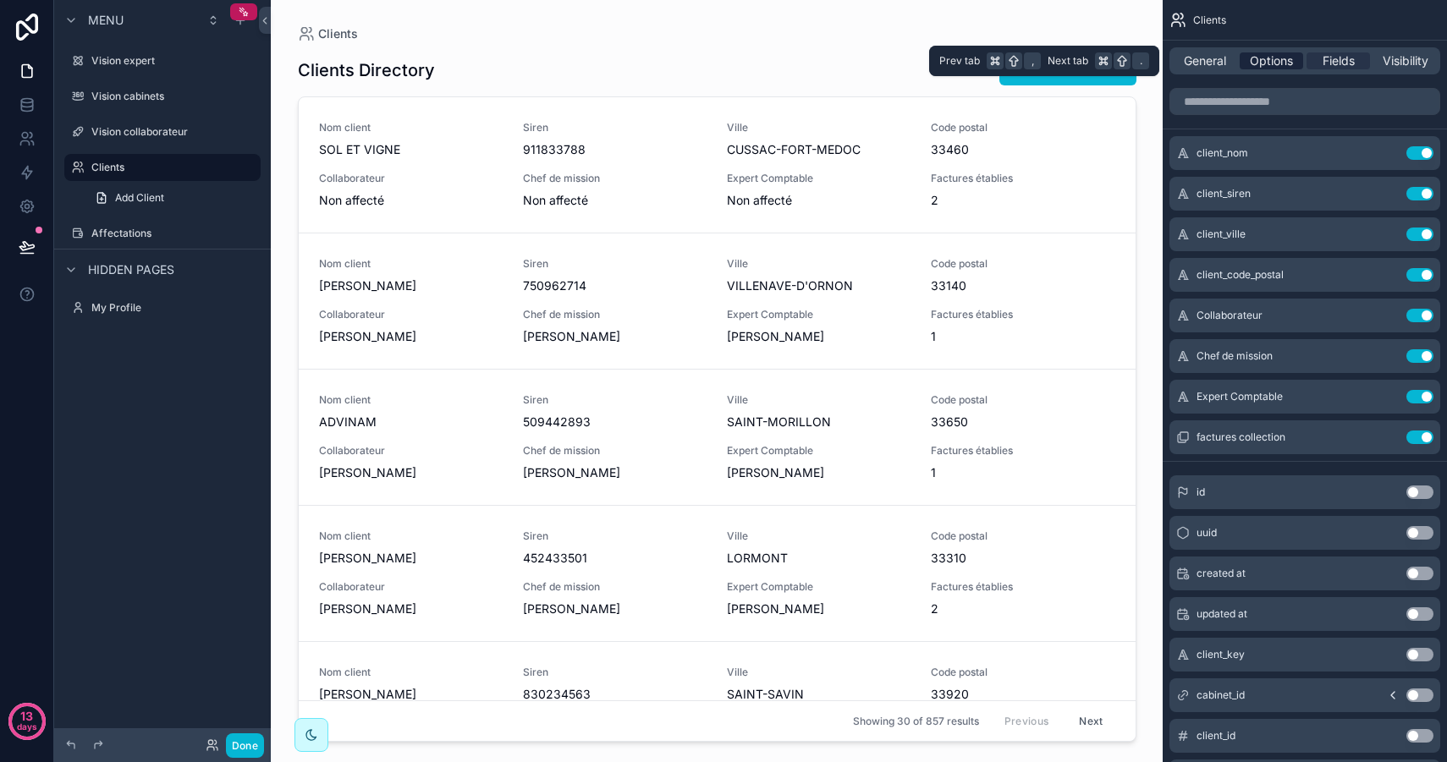
click at [1276, 69] on span "Options" at bounding box center [1270, 60] width 43 height 17
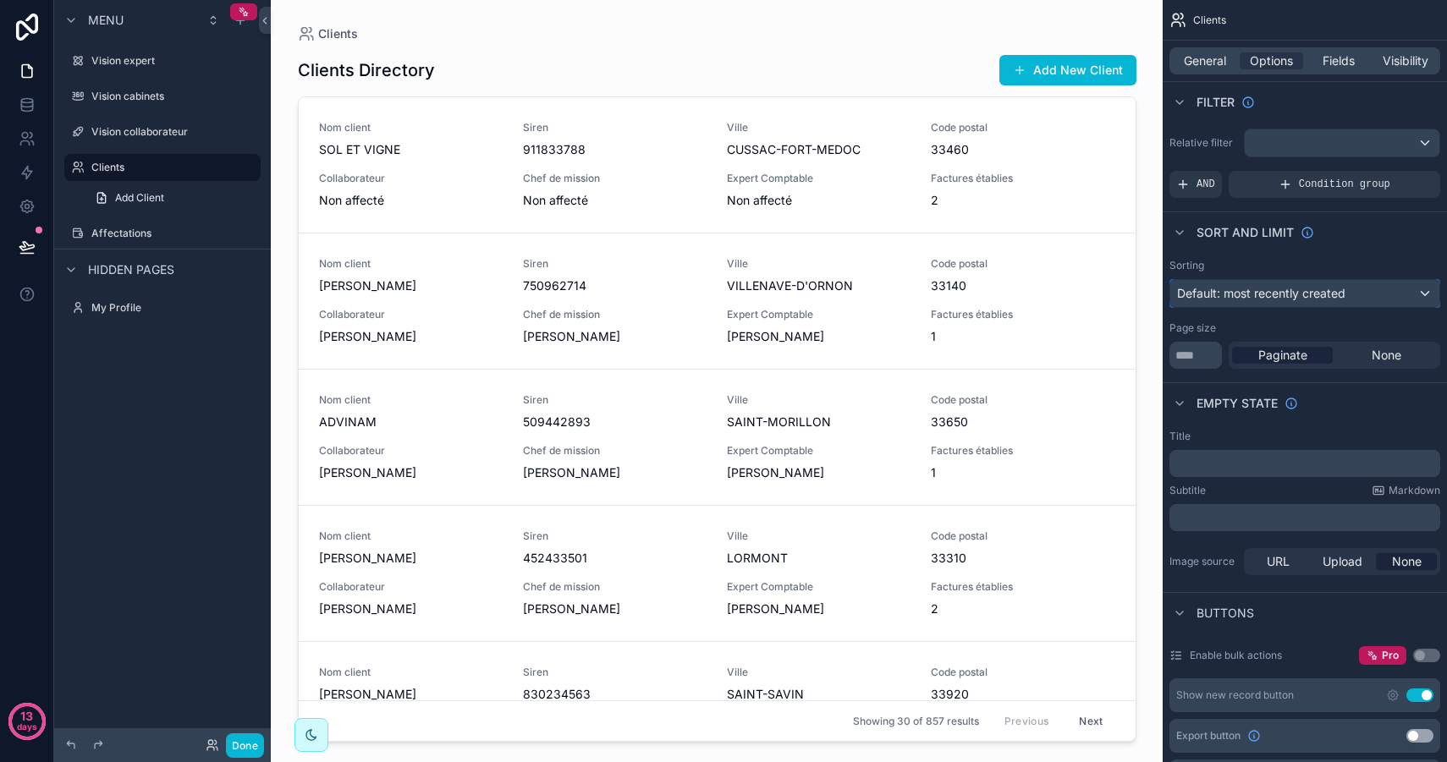
click at [1291, 286] on span "Default: most recently created" at bounding box center [1261, 293] width 168 height 14
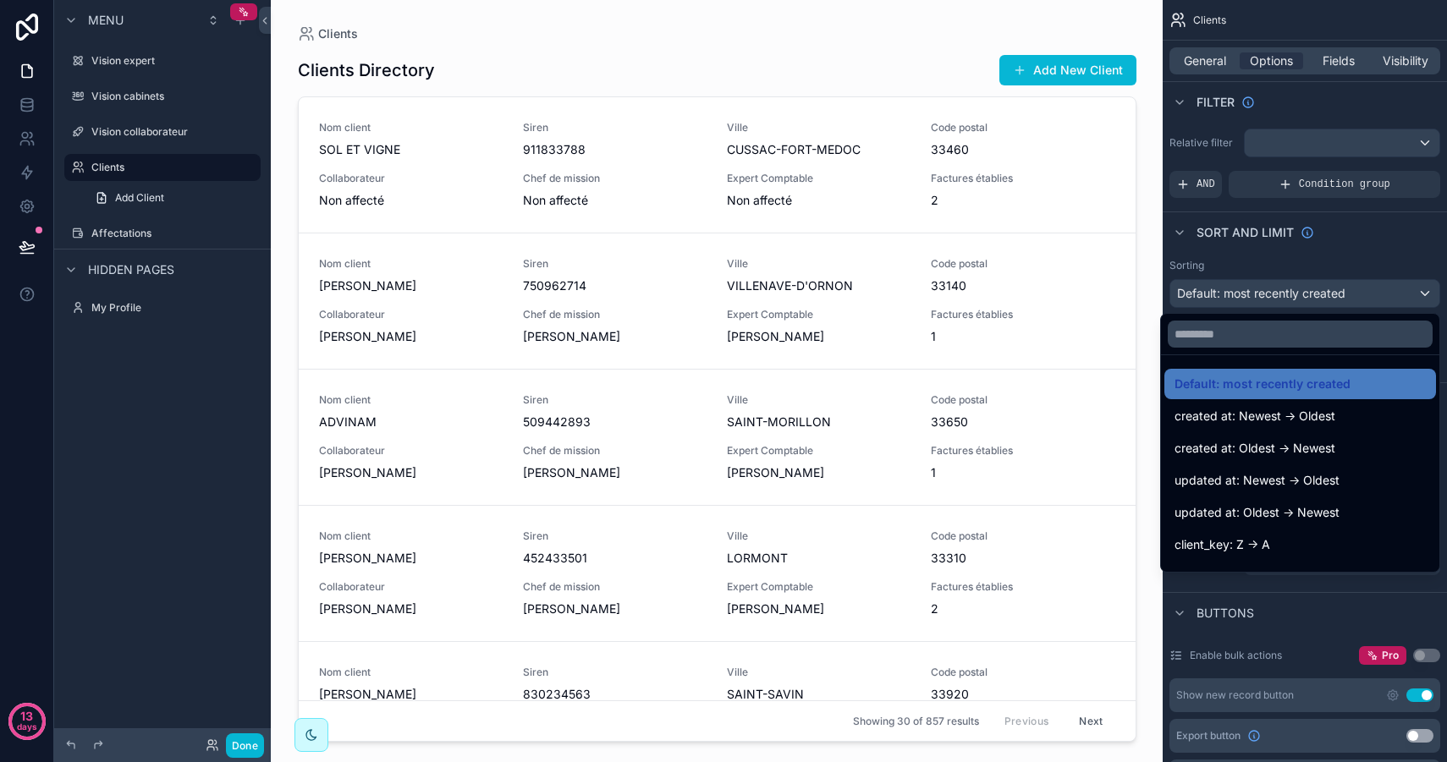
click at [1287, 290] on div "scrollable content" at bounding box center [723, 381] width 1447 height 762
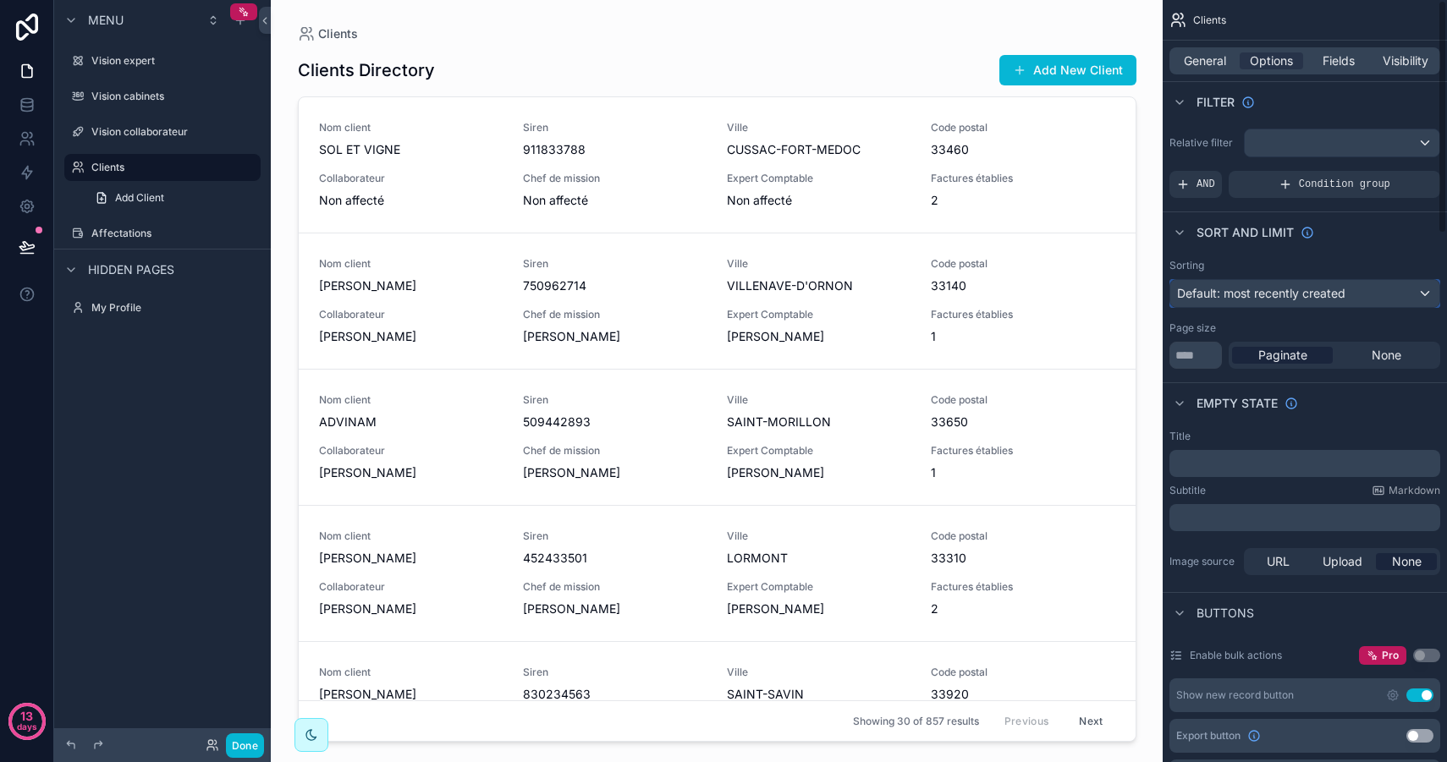
click at [1287, 290] on span "Default: most recently created" at bounding box center [1261, 293] width 168 height 14
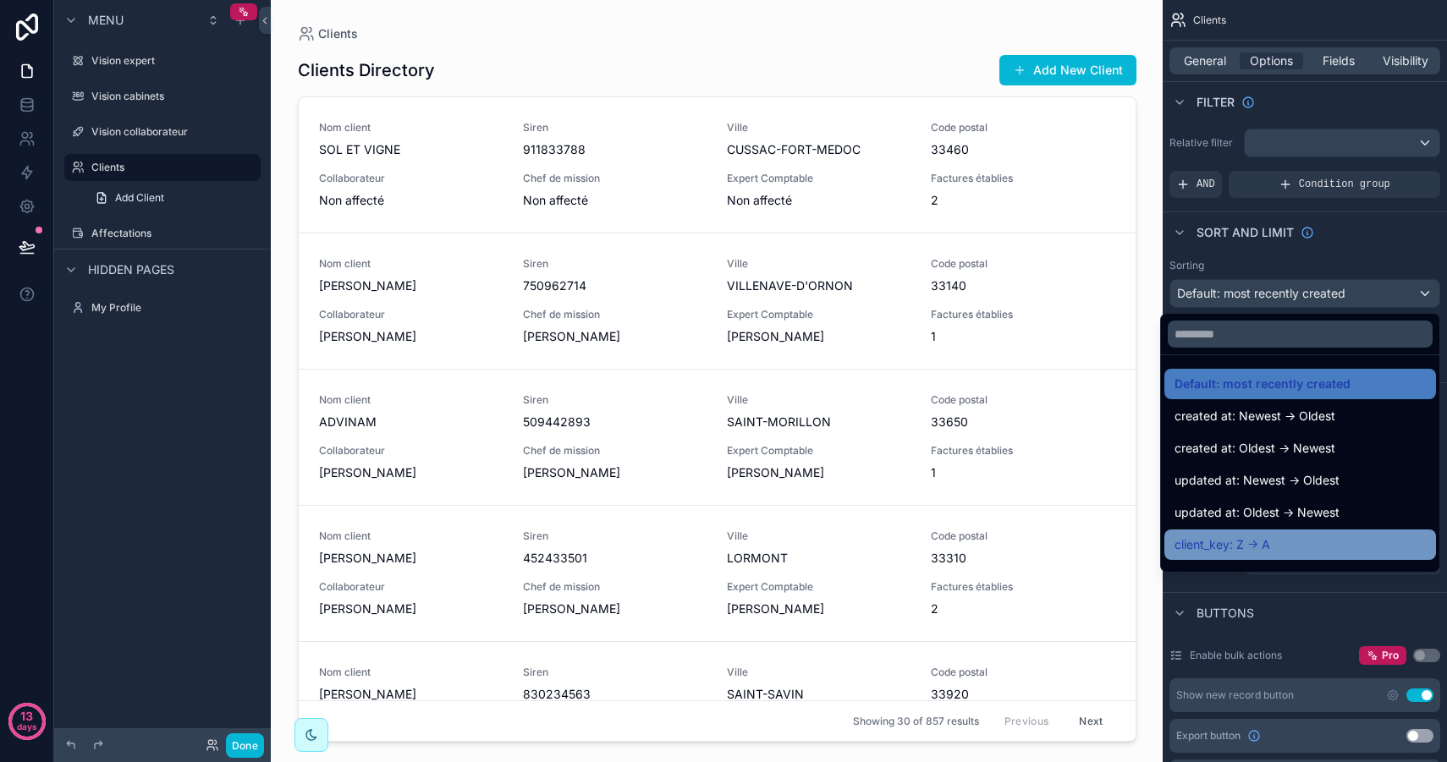
click at [1238, 539] on span "client_key: Z -> A" at bounding box center [1222, 545] width 96 height 20
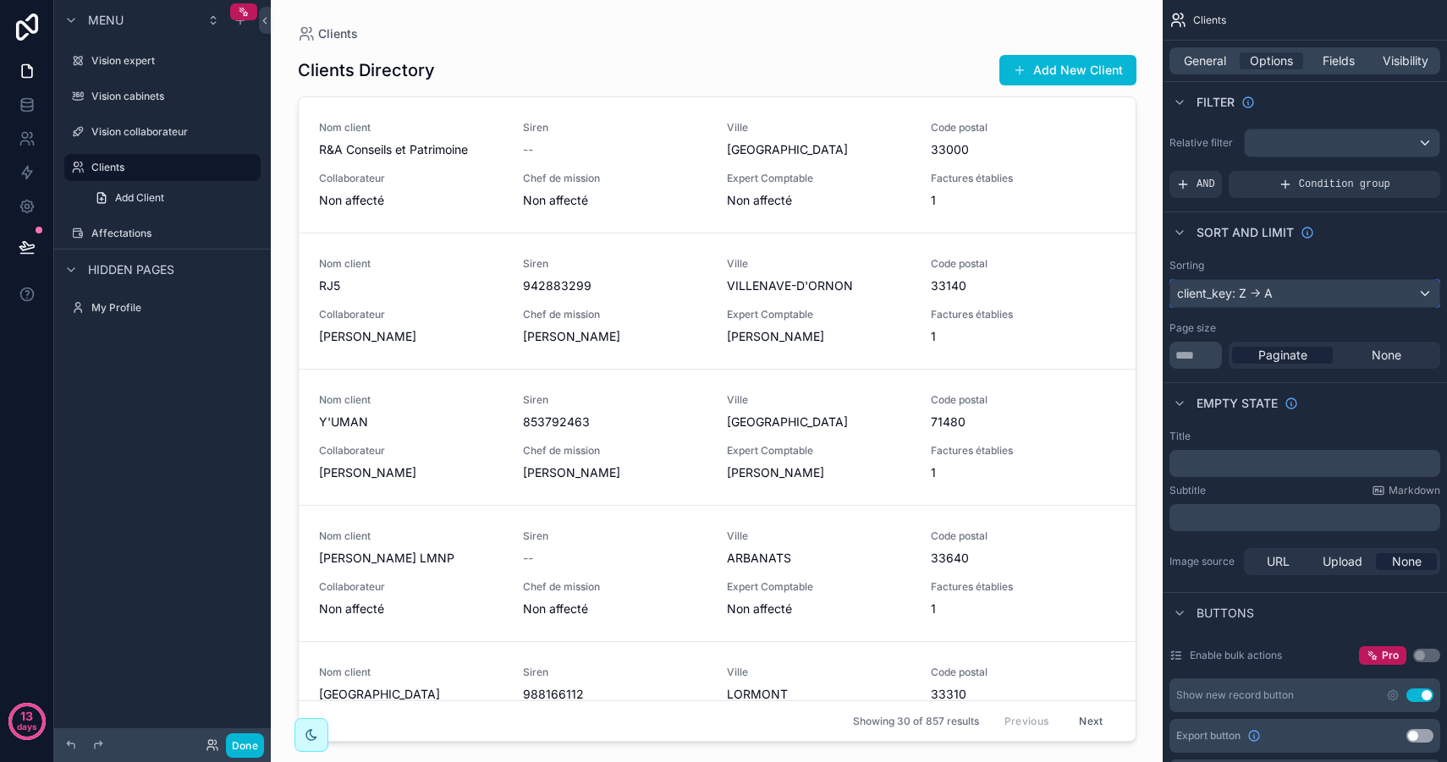
click at [1280, 295] on div "client_key: Z -> A" at bounding box center [1304, 293] width 269 height 27
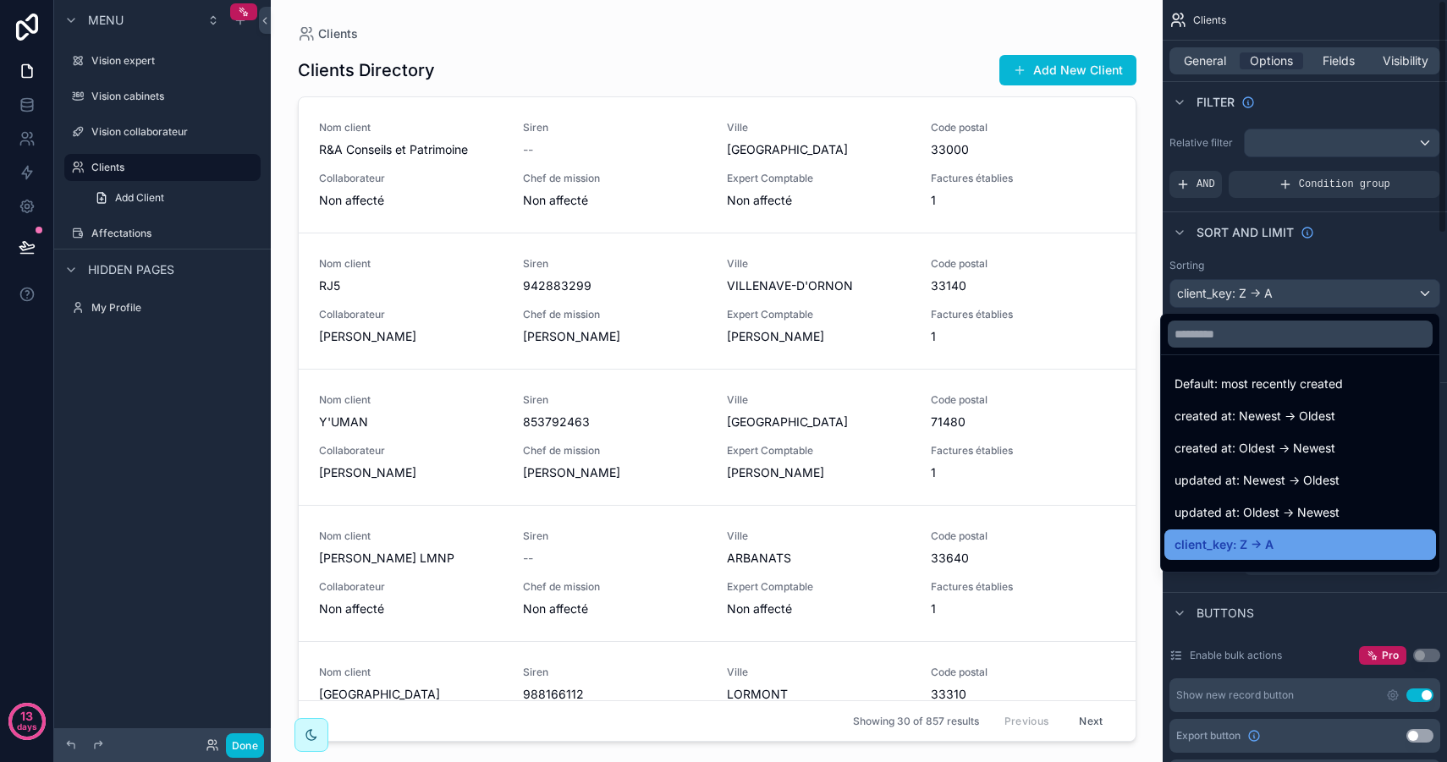
click at [1299, 545] on div "client_key: Z -> A" at bounding box center [1299, 545] width 251 height 20
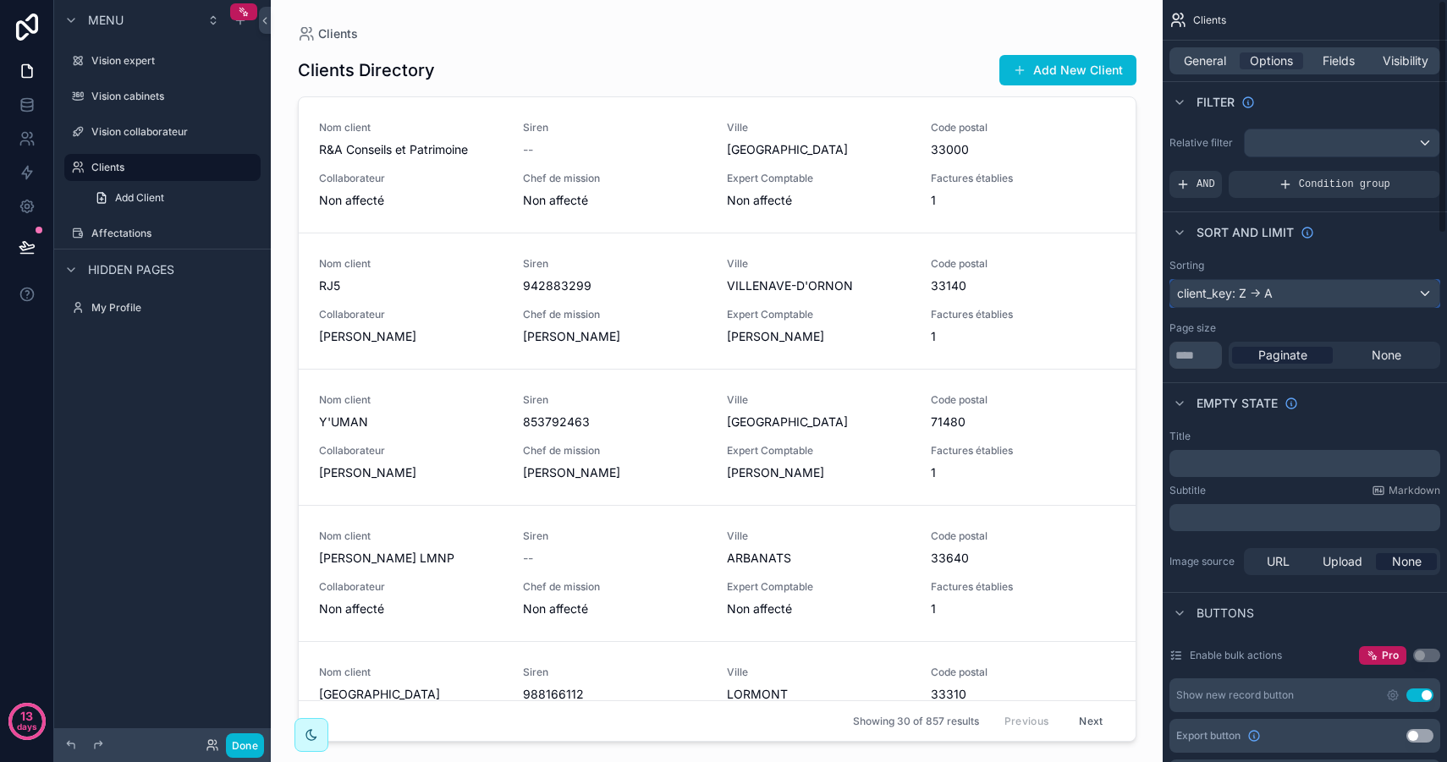
click at [1282, 294] on div "client_key: Z -> A" at bounding box center [1304, 293] width 269 height 27
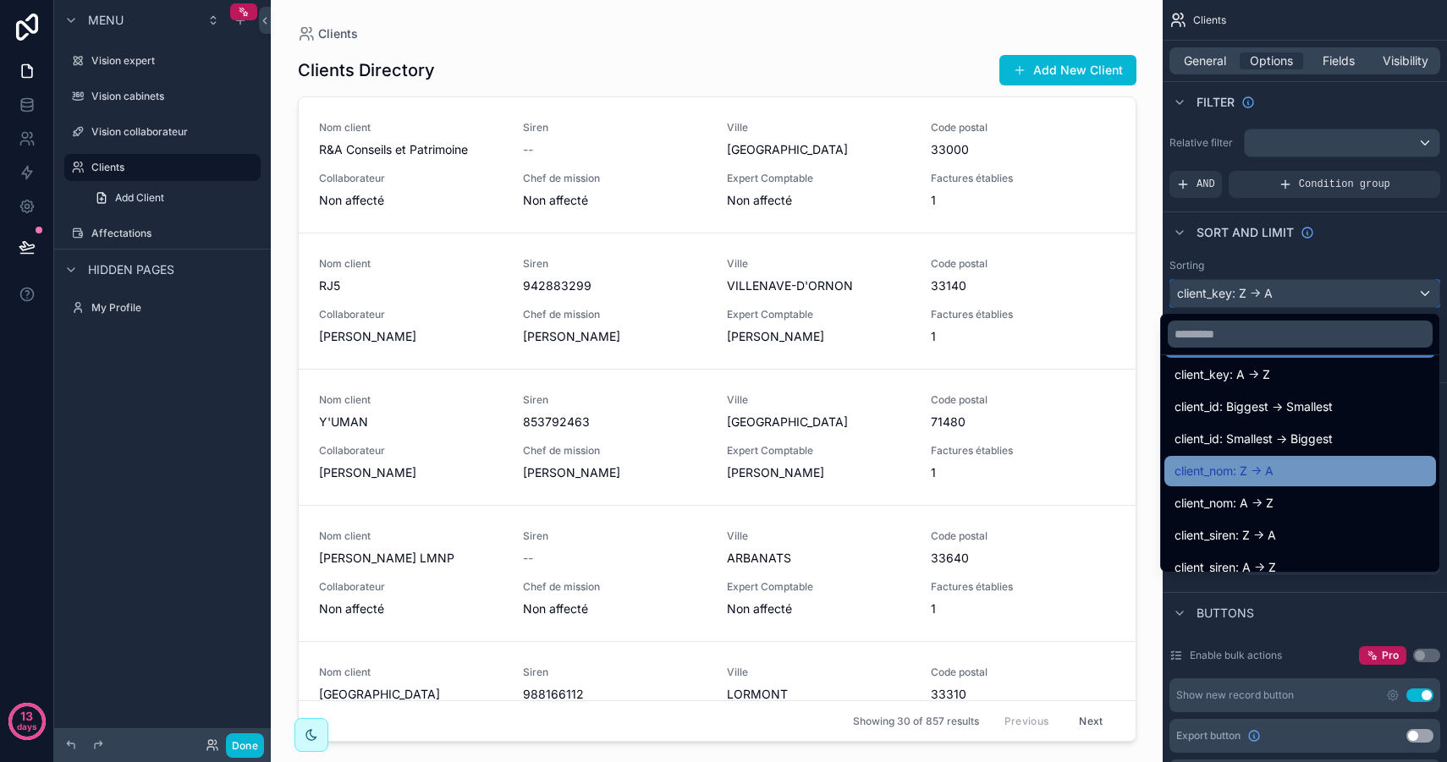
scroll to position [228, 0]
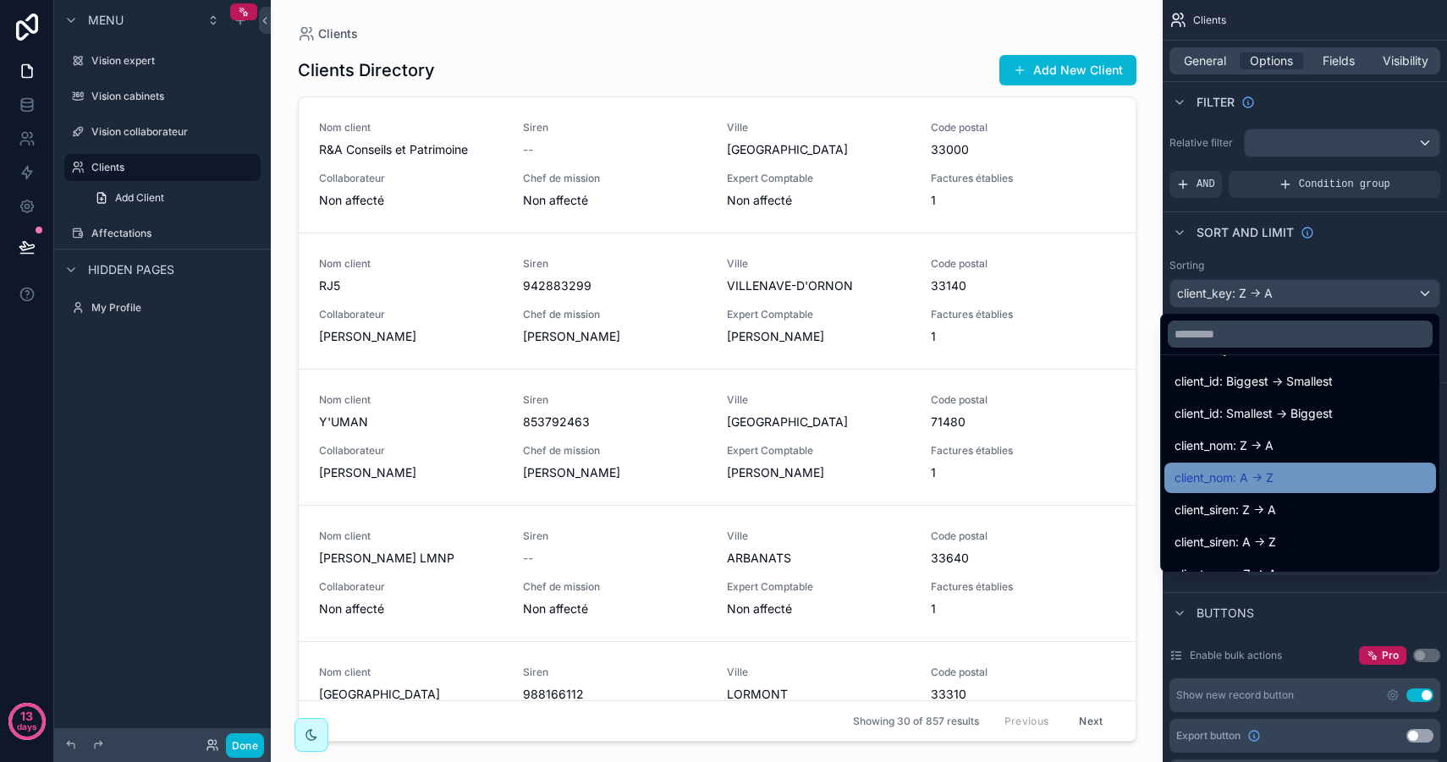
click at [1276, 477] on div "client_nom: A -> Z" at bounding box center [1299, 478] width 251 height 20
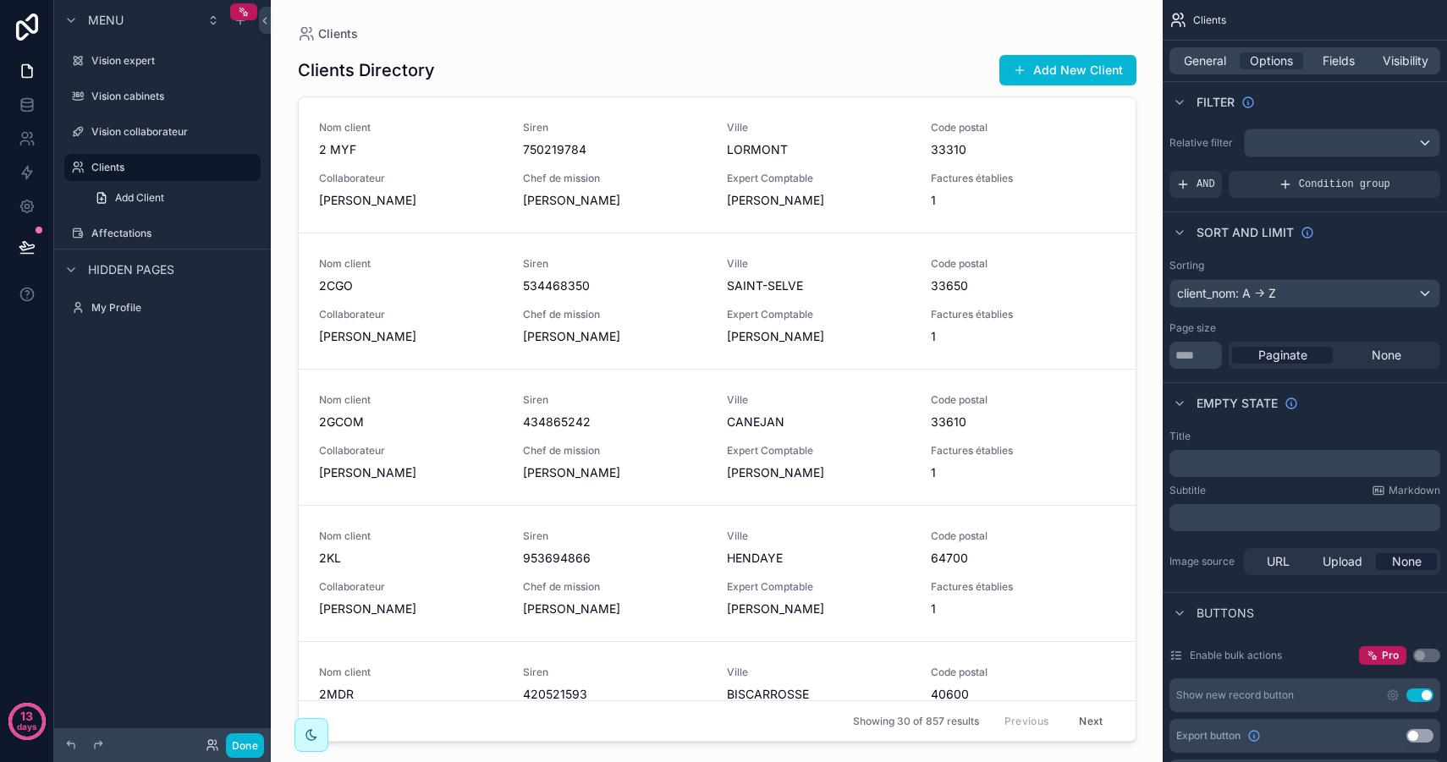
click at [1347, 252] on div "Sorting client_nom: A -> Z Page size ** Paginate None" at bounding box center [1304, 314] width 284 height 124
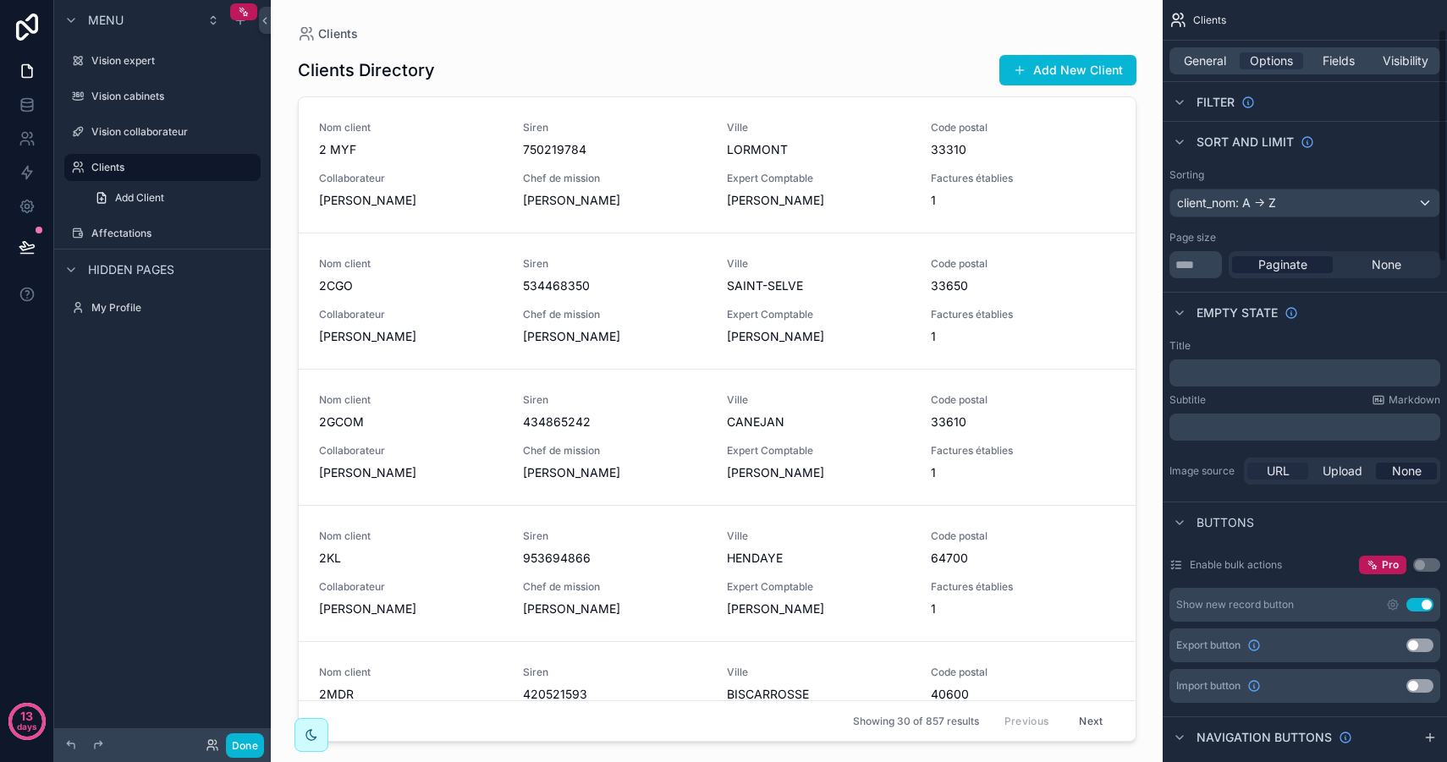
scroll to position [184, 0]
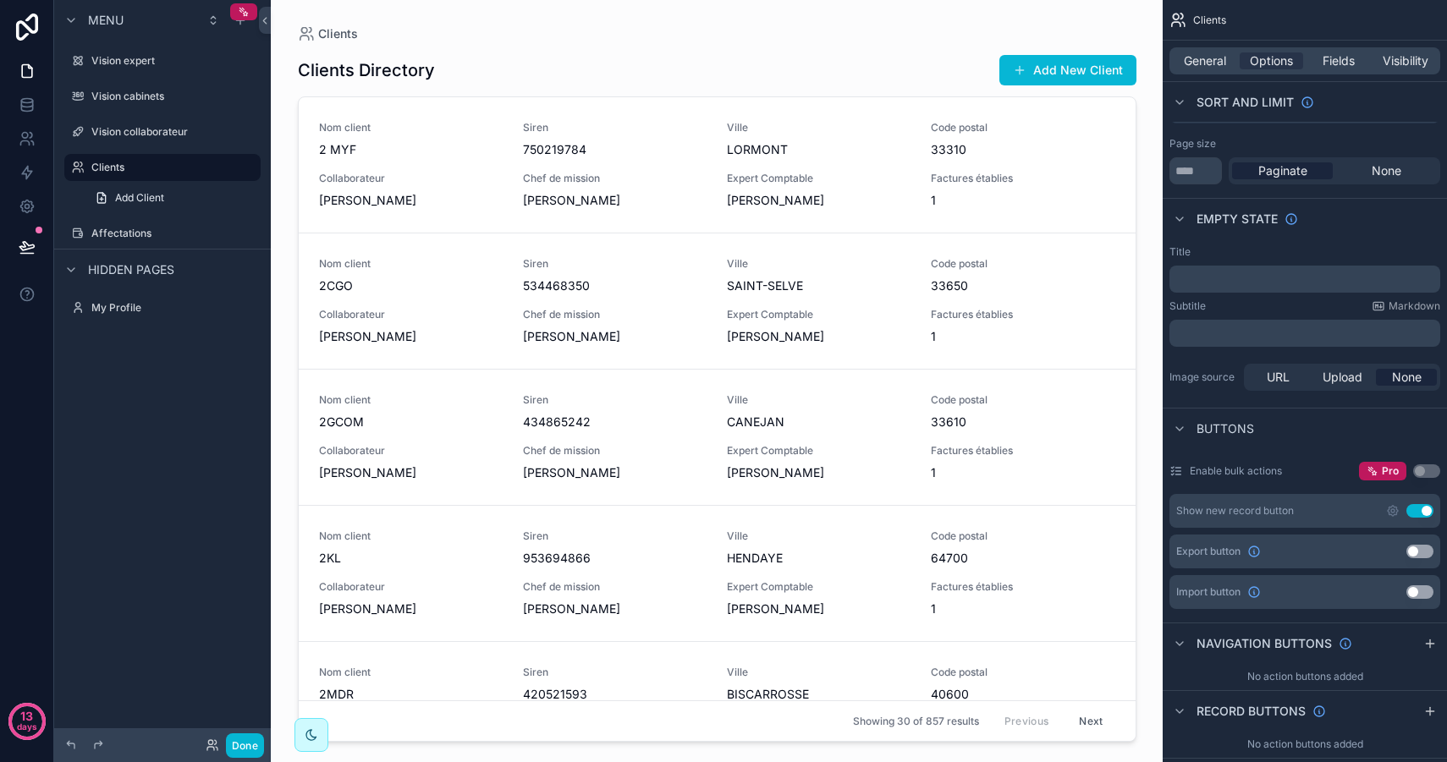
click at [1227, 274] on p "﻿" at bounding box center [1306, 279] width 261 height 14
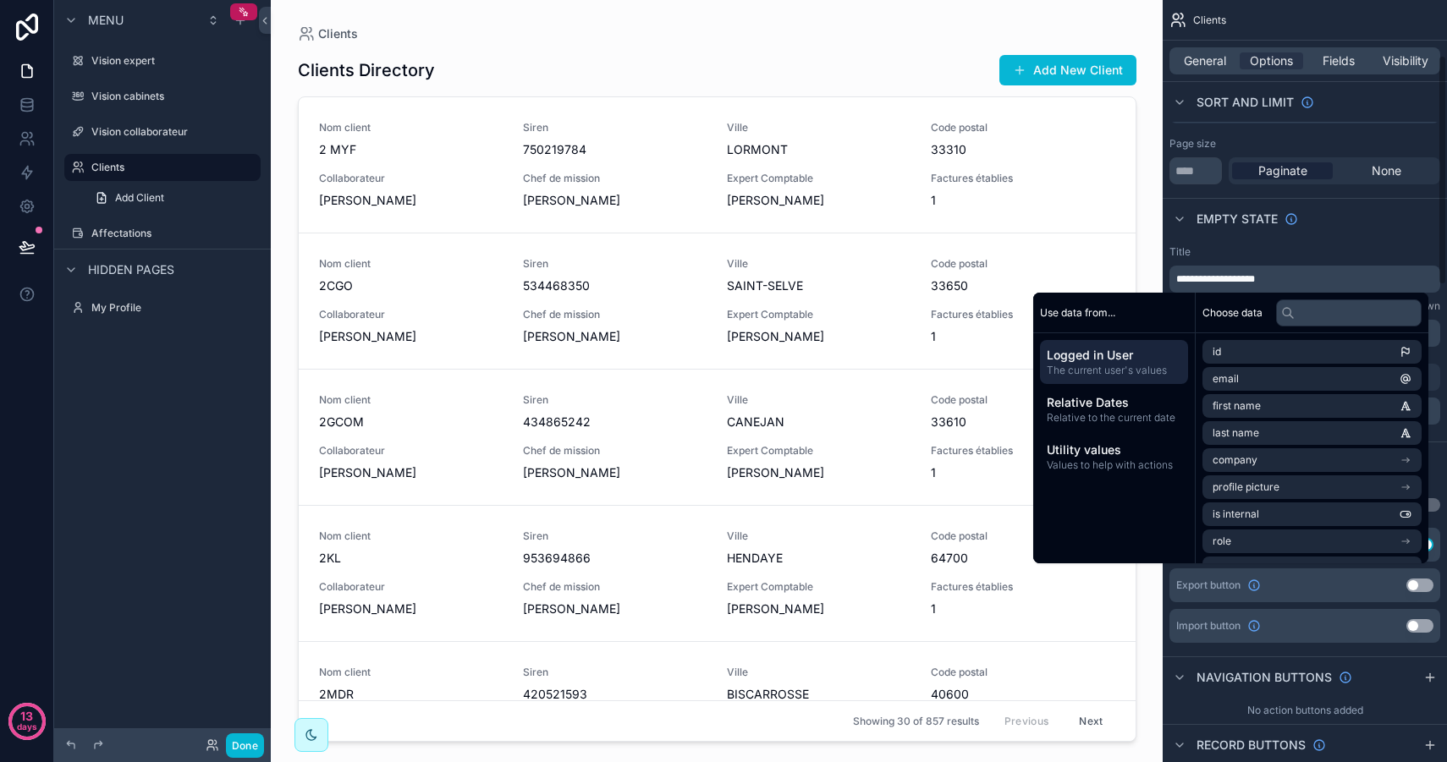
click at [1385, 231] on div "Empty state" at bounding box center [1304, 218] width 284 height 41
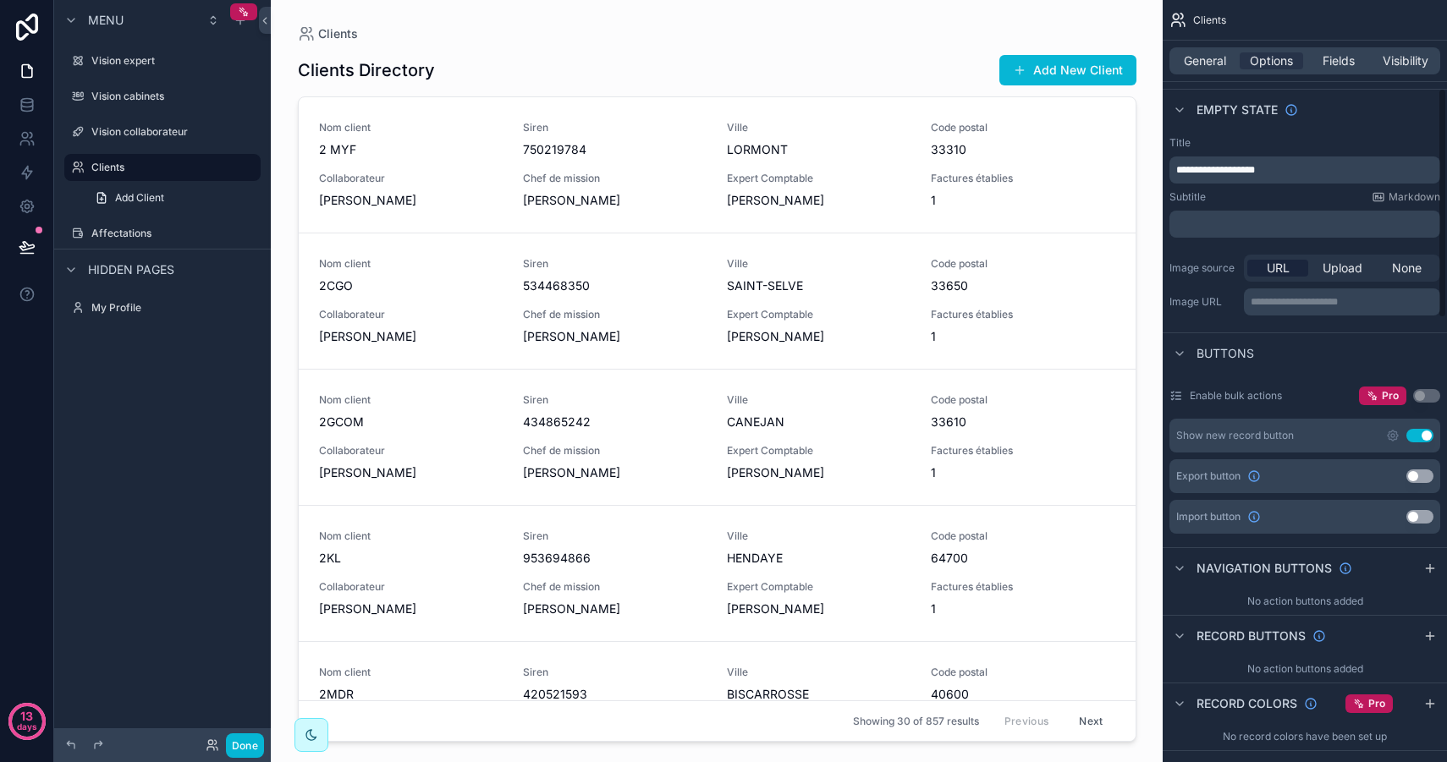
scroll to position [294, 0]
click at [1419, 438] on button "Use setting" at bounding box center [1419, 435] width 27 height 14
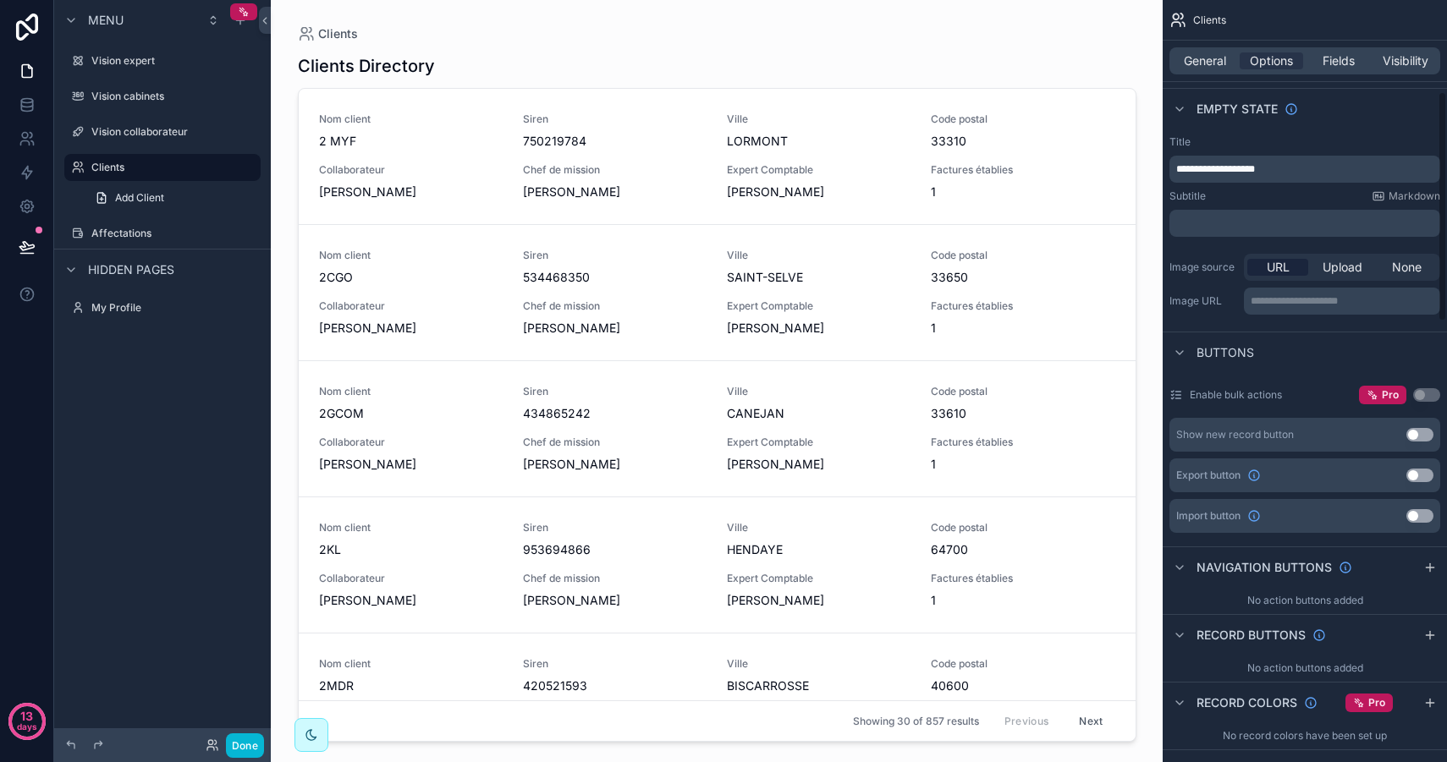
scroll to position [317, 0]
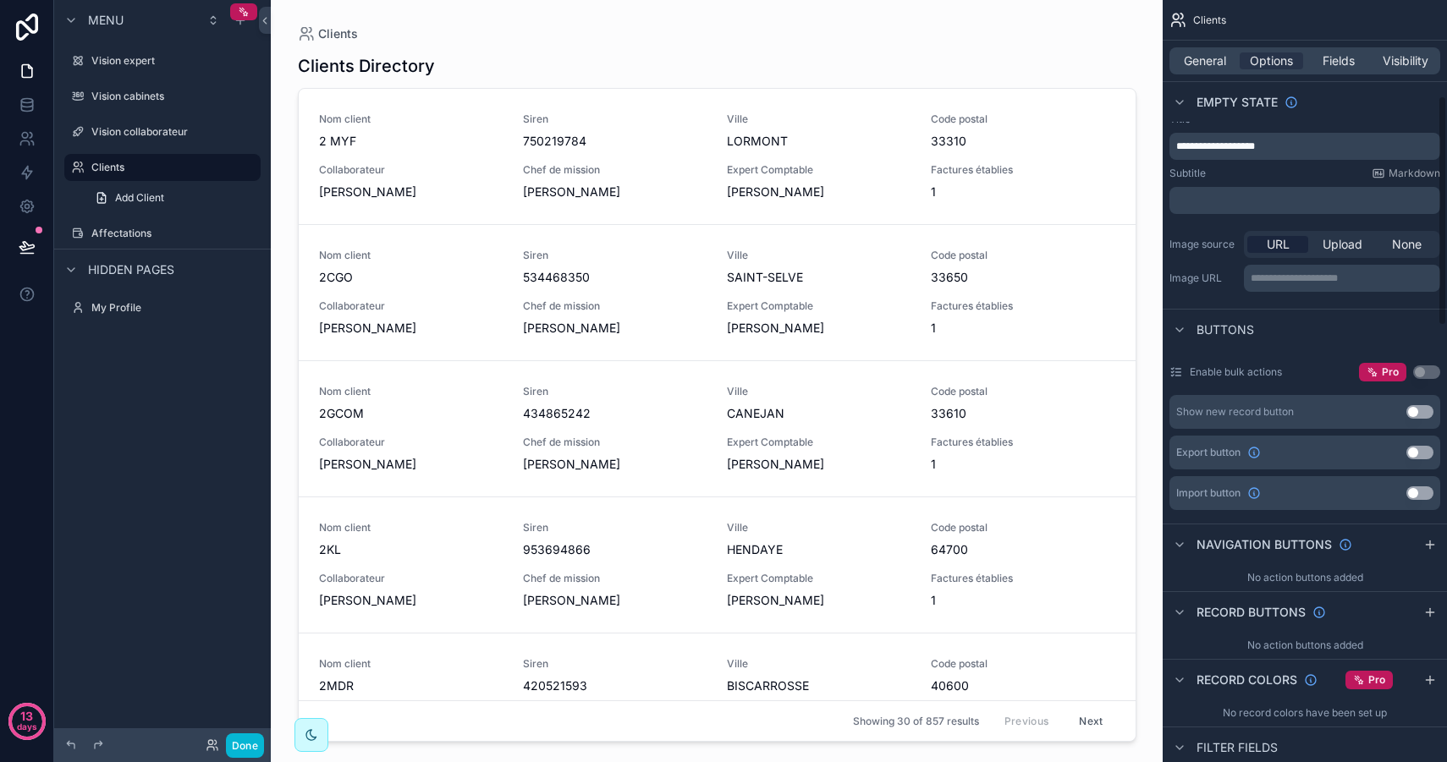
click at [1427, 457] on button "Use setting" at bounding box center [1419, 453] width 27 height 14
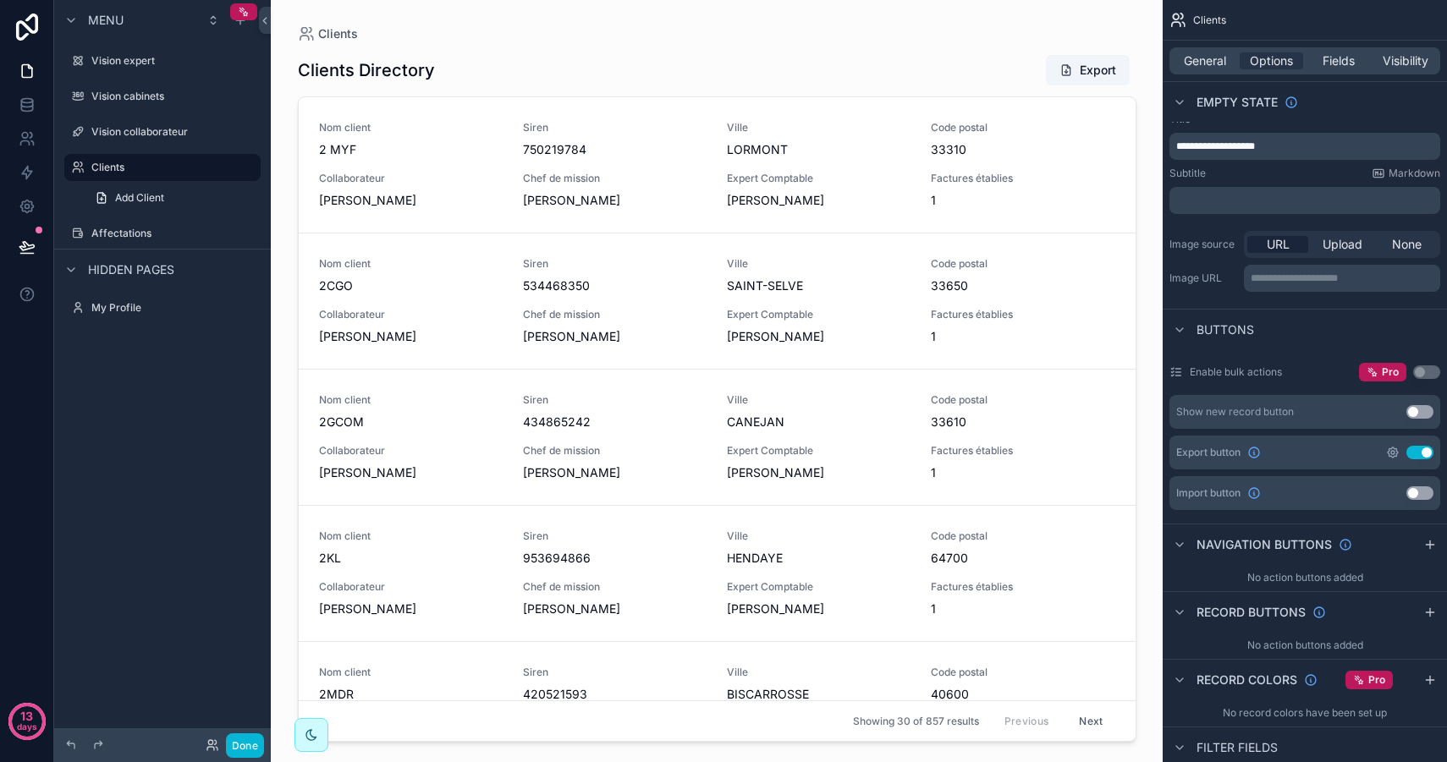
click at [1393, 451] on icon "scrollable content" at bounding box center [1392, 452] width 3 height 3
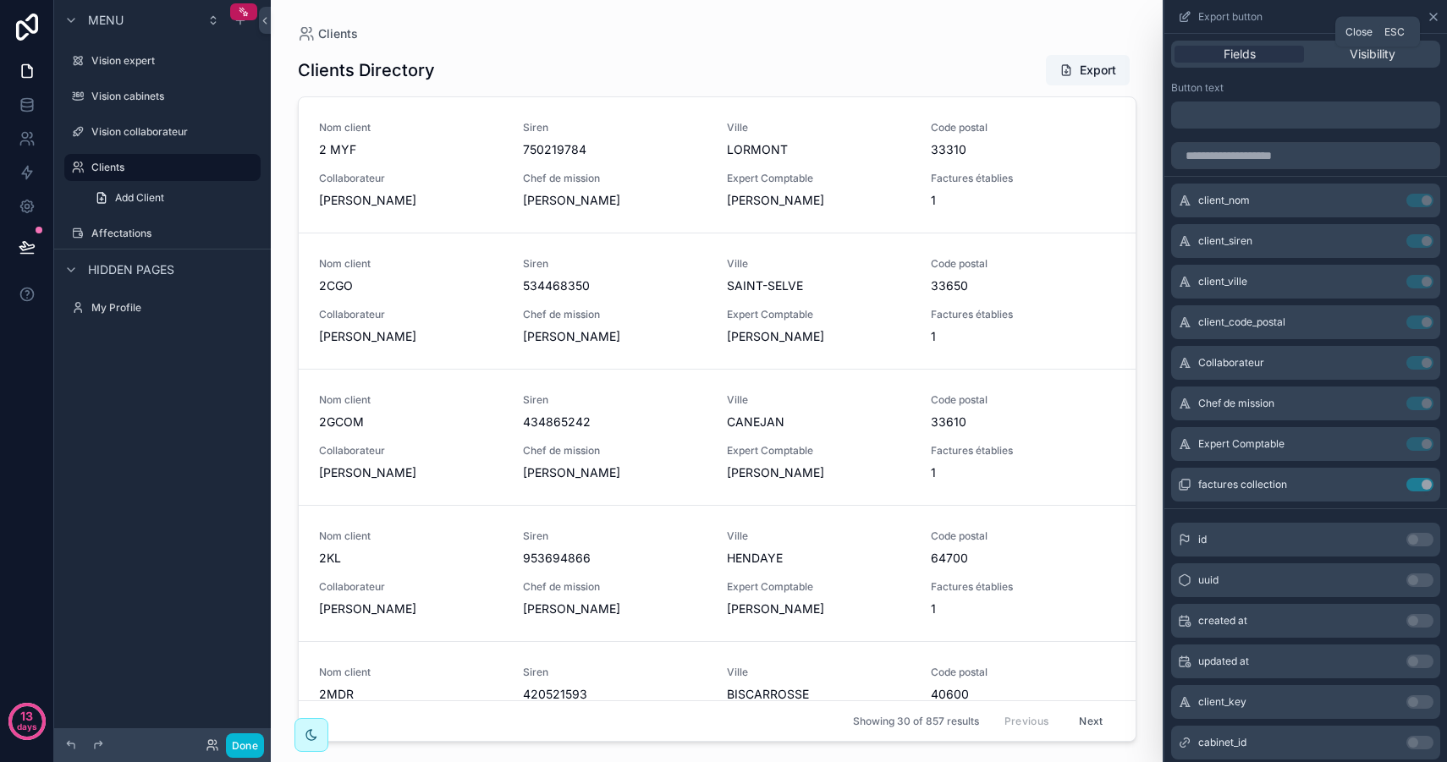
click at [1431, 19] on icon at bounding box center [1433, 17] width 14 height 14
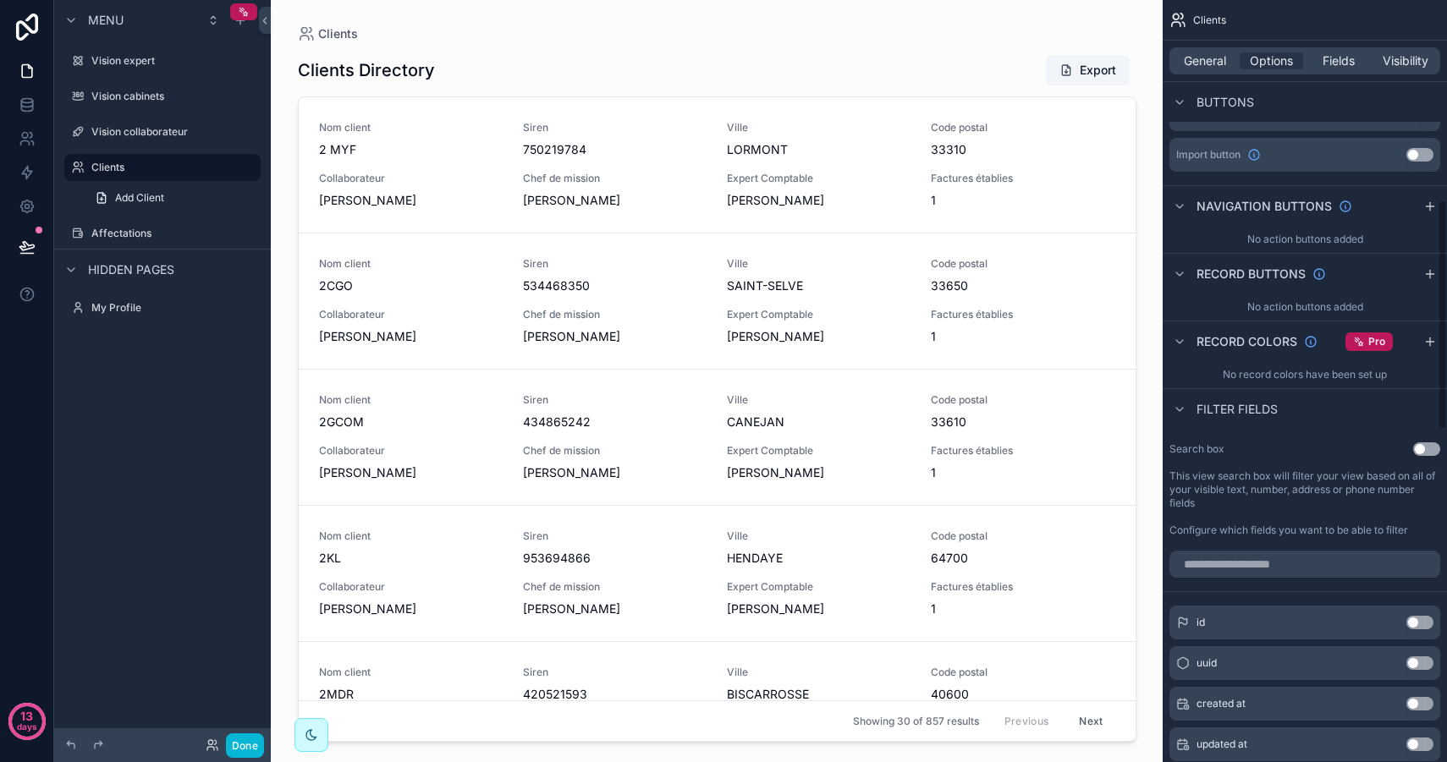
scroll to position [670, 0]
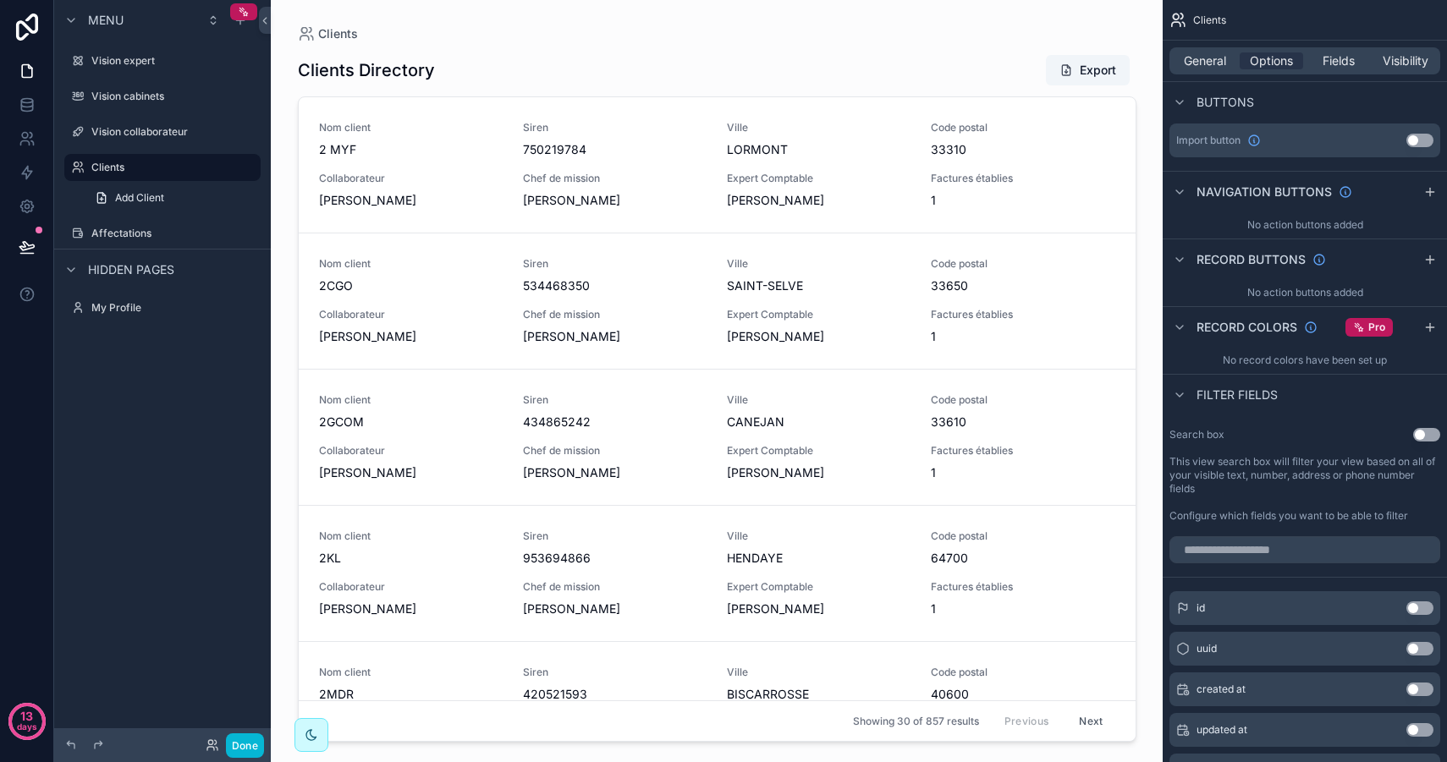
click at [1428, 439] on button "Use setting" at bounding box center [1426, 435] width 27 height 14
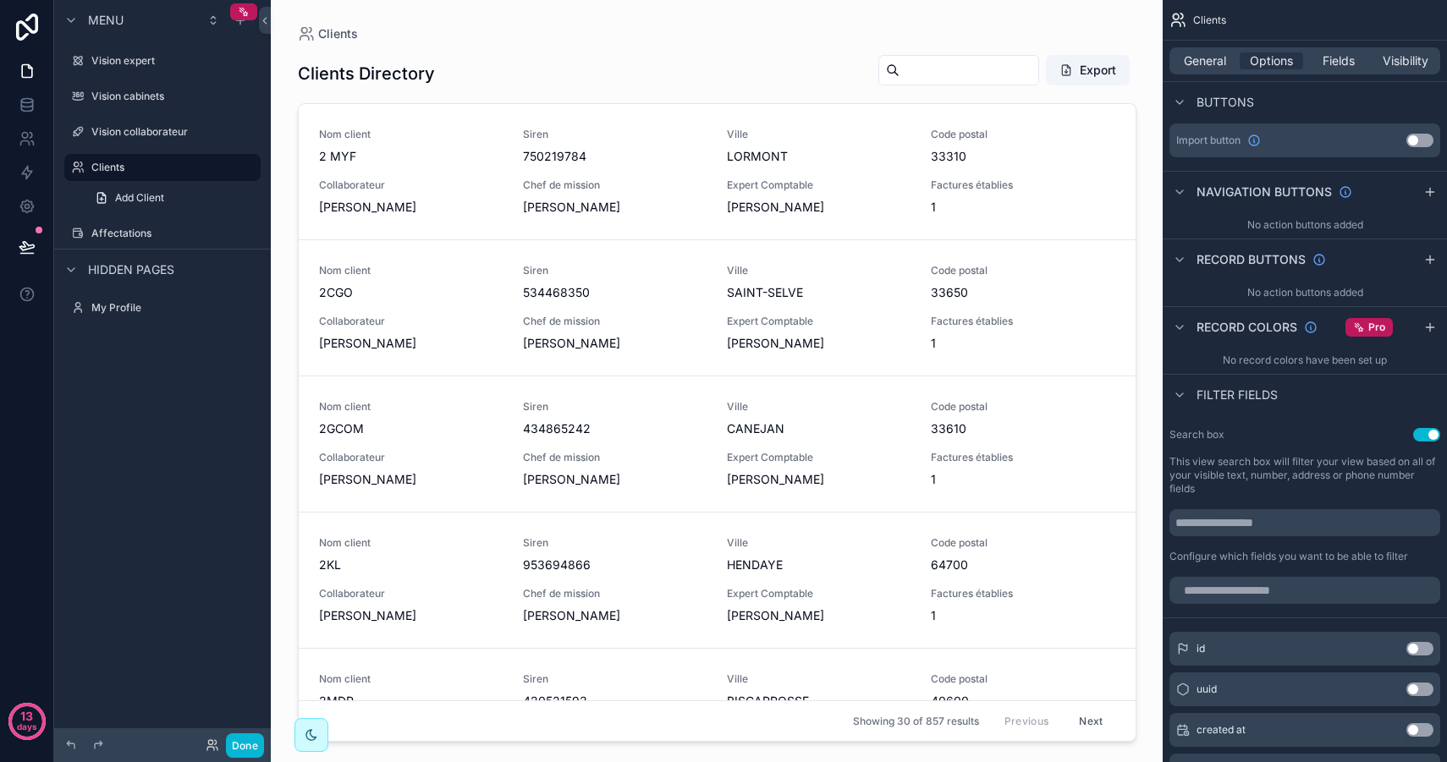
click at [955, 69] on div "scrollable content" at bounding box center [716, 371] width 865 height 742
click at [955, 69] on input "scrollable content" at bounding box center [968, 70] width 139 height 24
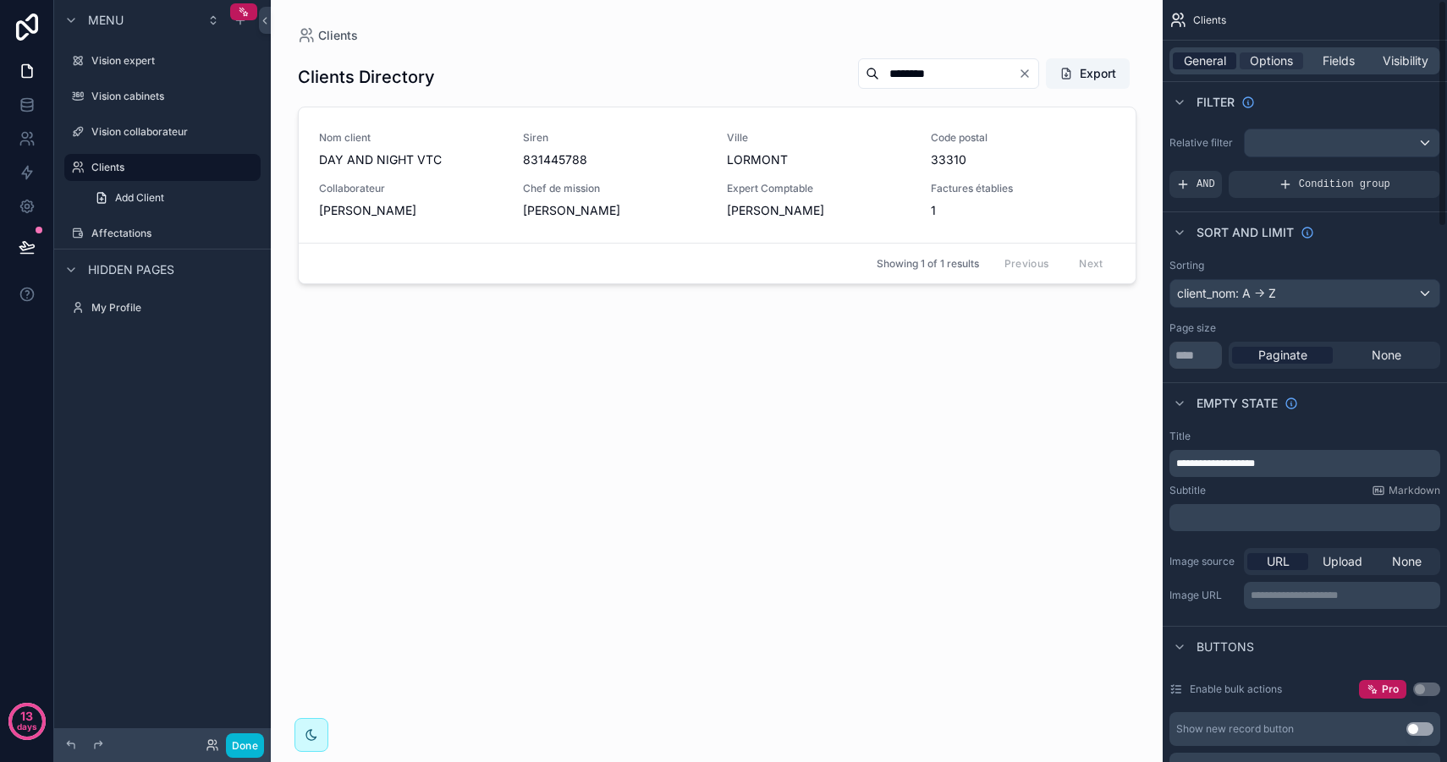
type input "*******"
click at [1212, 60] on span "General" at bounding box center [1204, 60] width 42 height 17
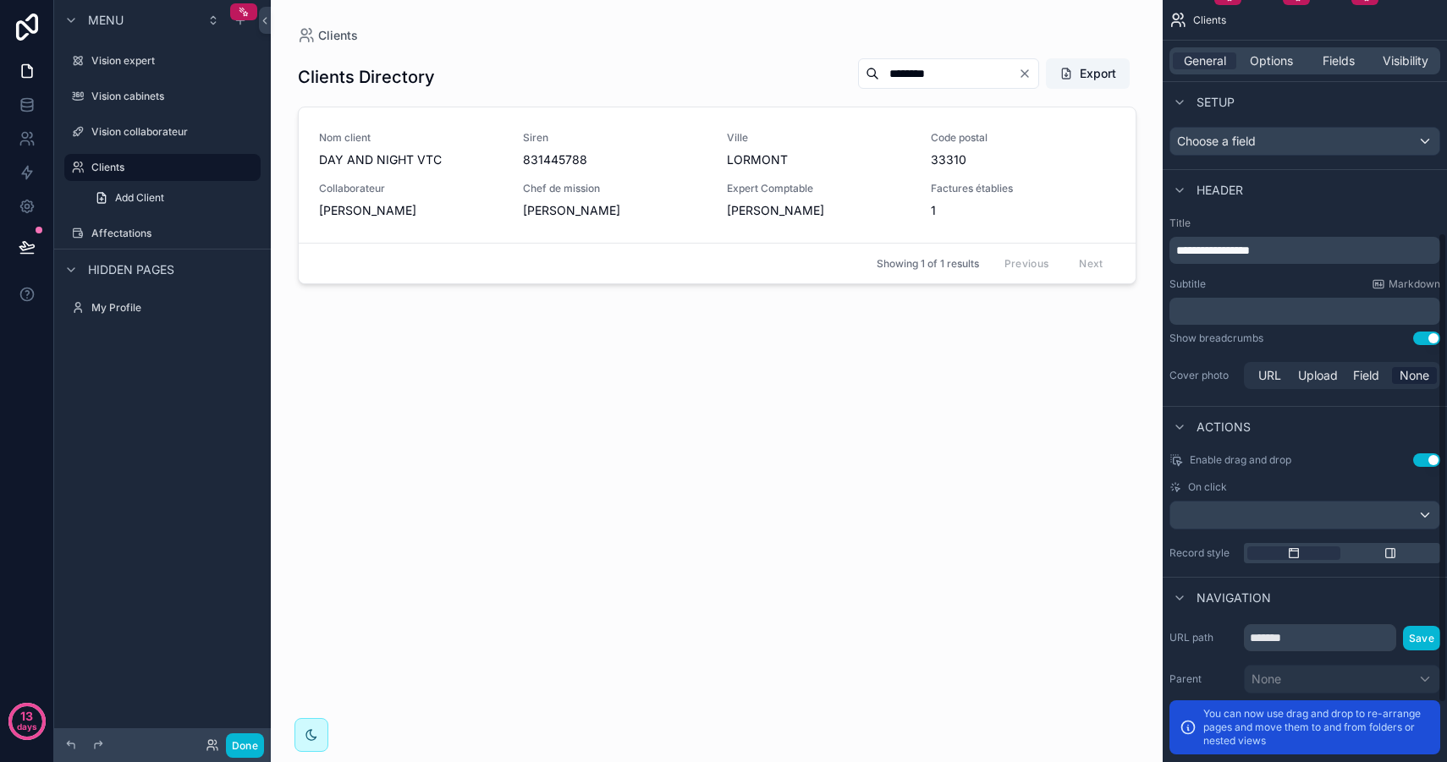
scroll to position [296, 0]
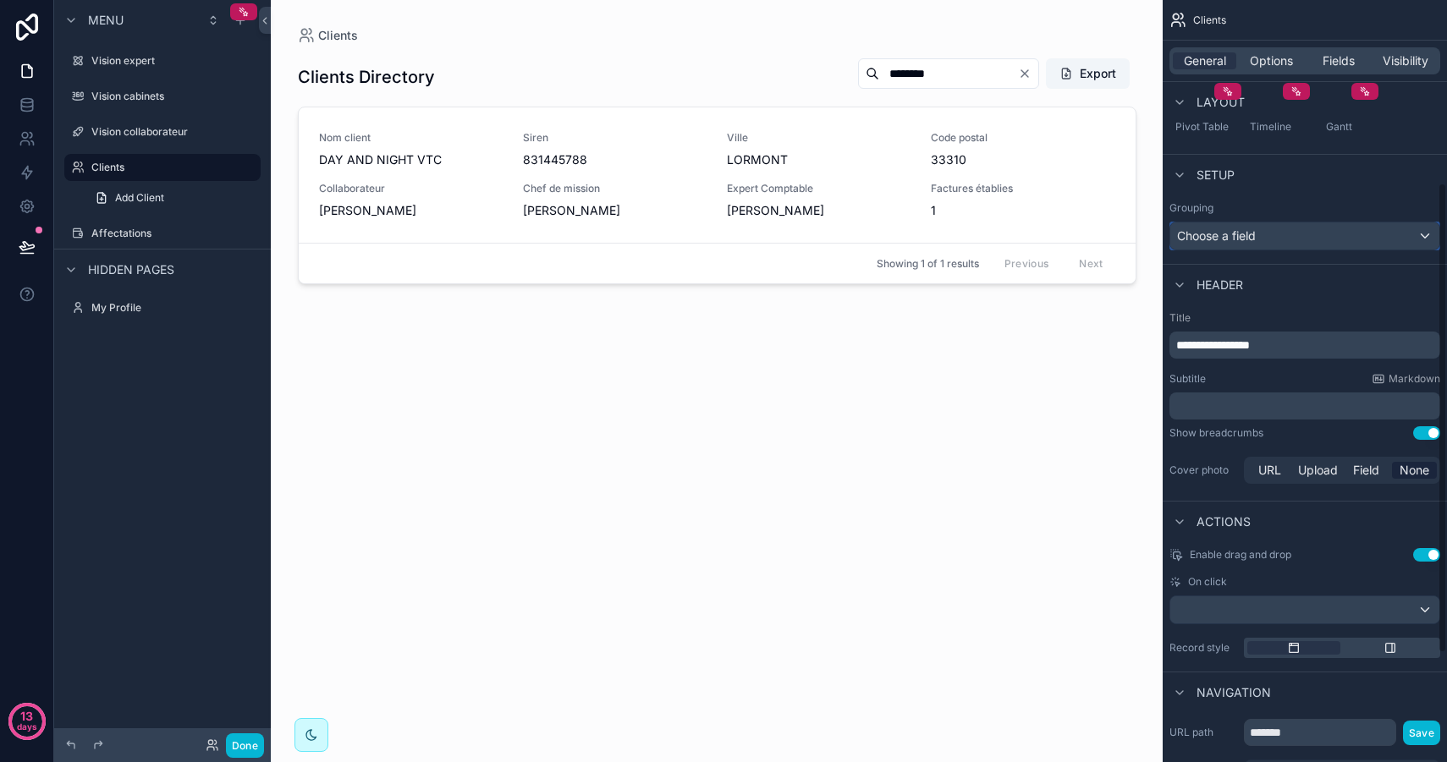
click at [1281, 243] on div "Choose a field" at bounding box center [1304, 235] width 269 height 27
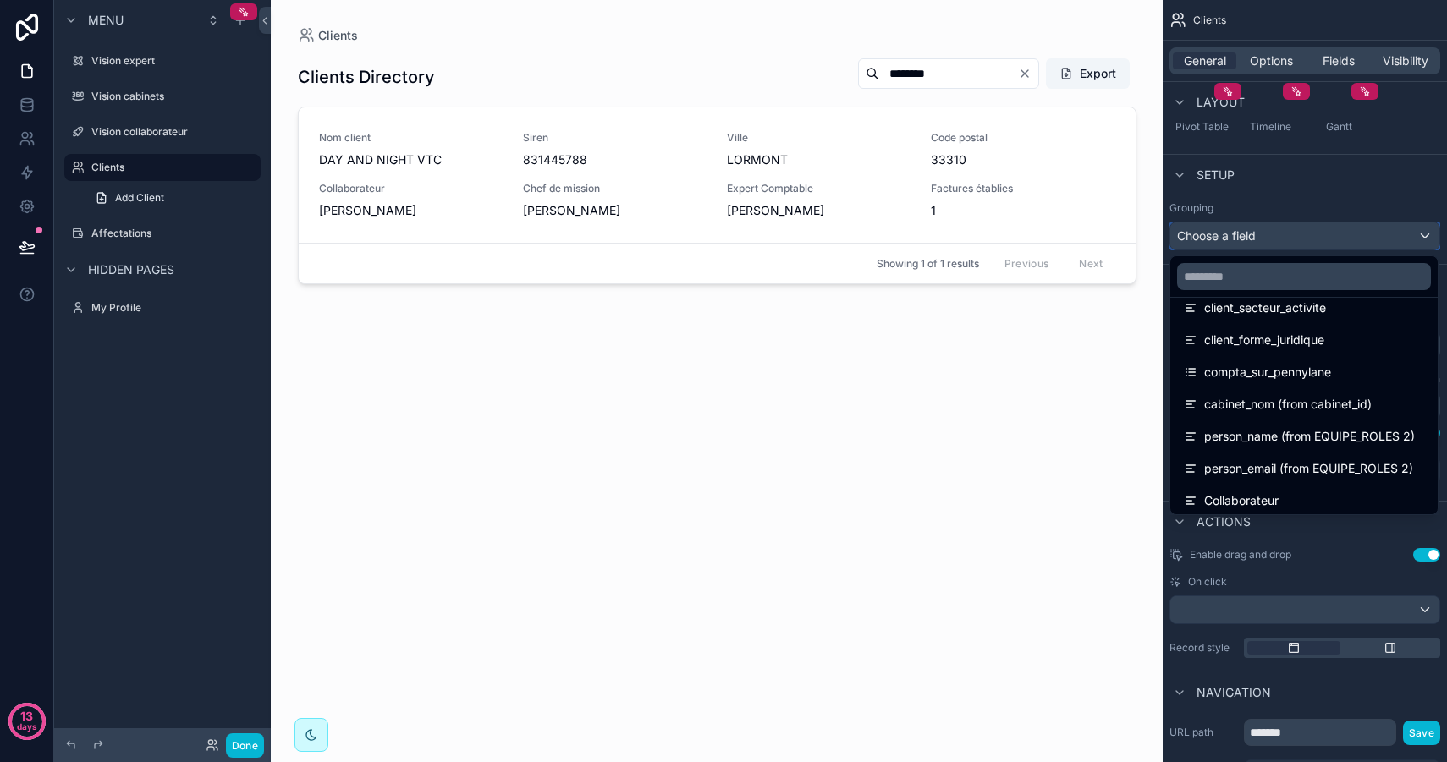
scroll to position [577, 0]
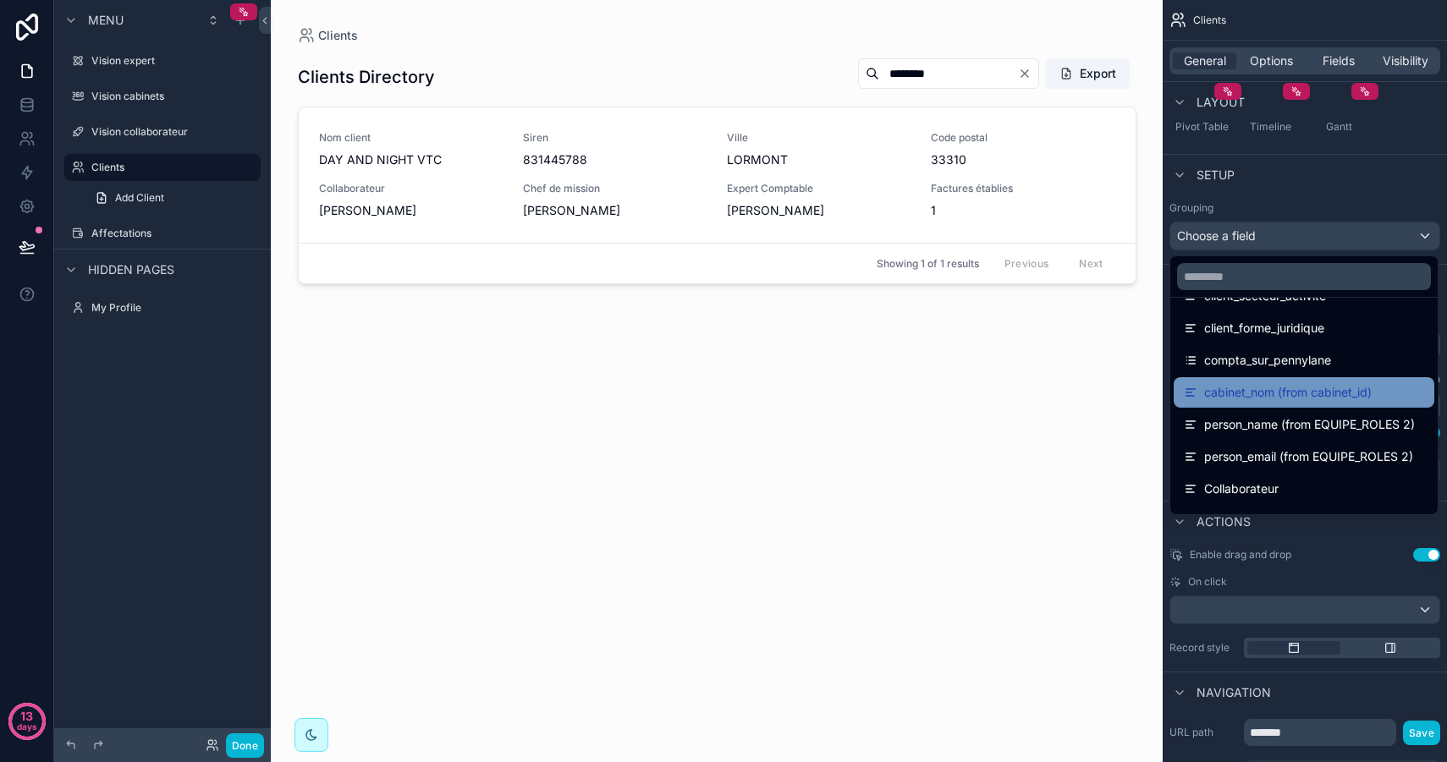
click at [1340, 391] on span "cabinet_nom (from cabinet_id)" at bounding box center [1287, 392] width 167 height 20
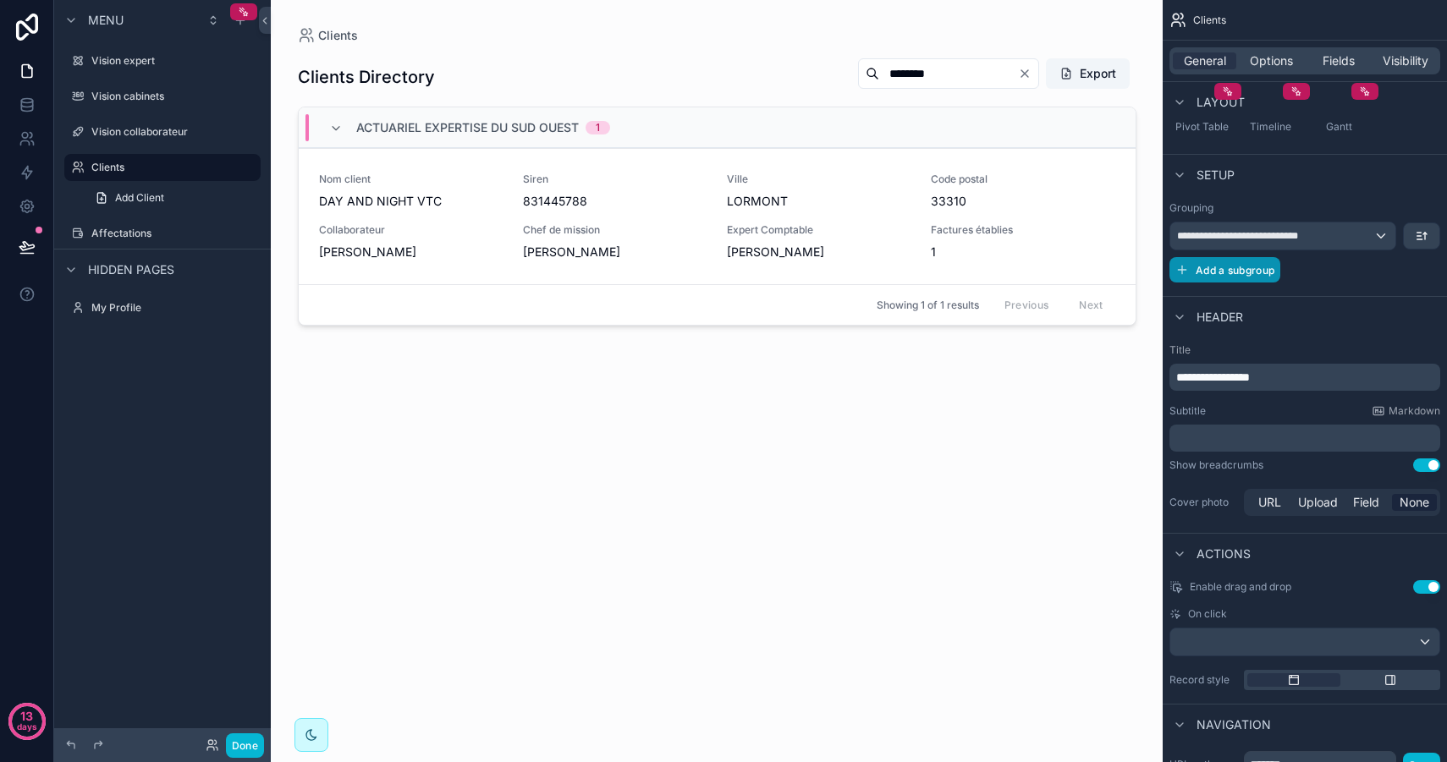
click at [1236, 276] on span "Add a subgroup" at bounding box center [1234, 270] width 79 height 13
click at [1257, 275] on div "Choose a field" at bounding box center [1283, 271] width 227 height 27
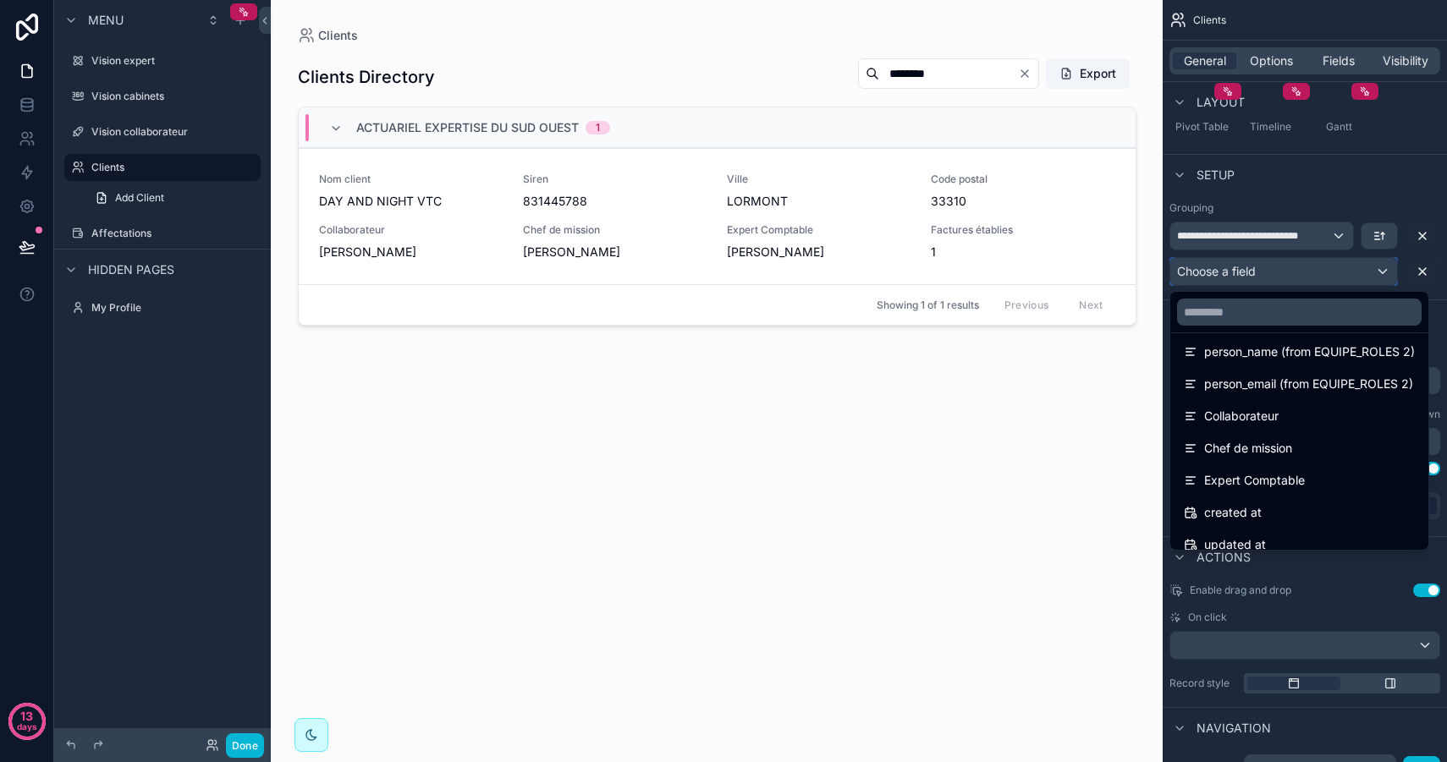
scroll to position [689, 0]
click at [1296, 438] on div "Chef de mission" at bounding box center [1298, 445] width 231 height 20
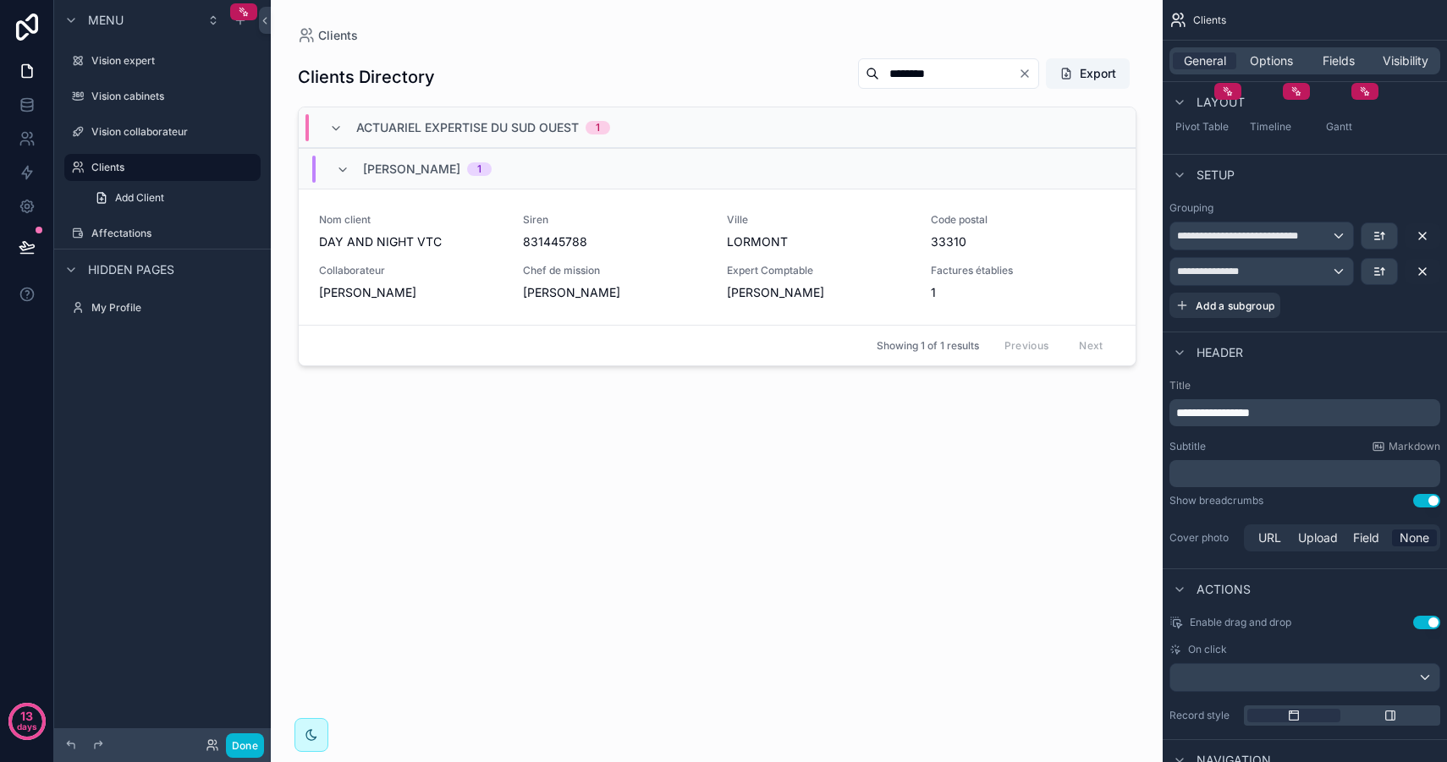
click at [1025, 71] on icon "Clear" at bounding box center [1024, 73] width 7 height 7
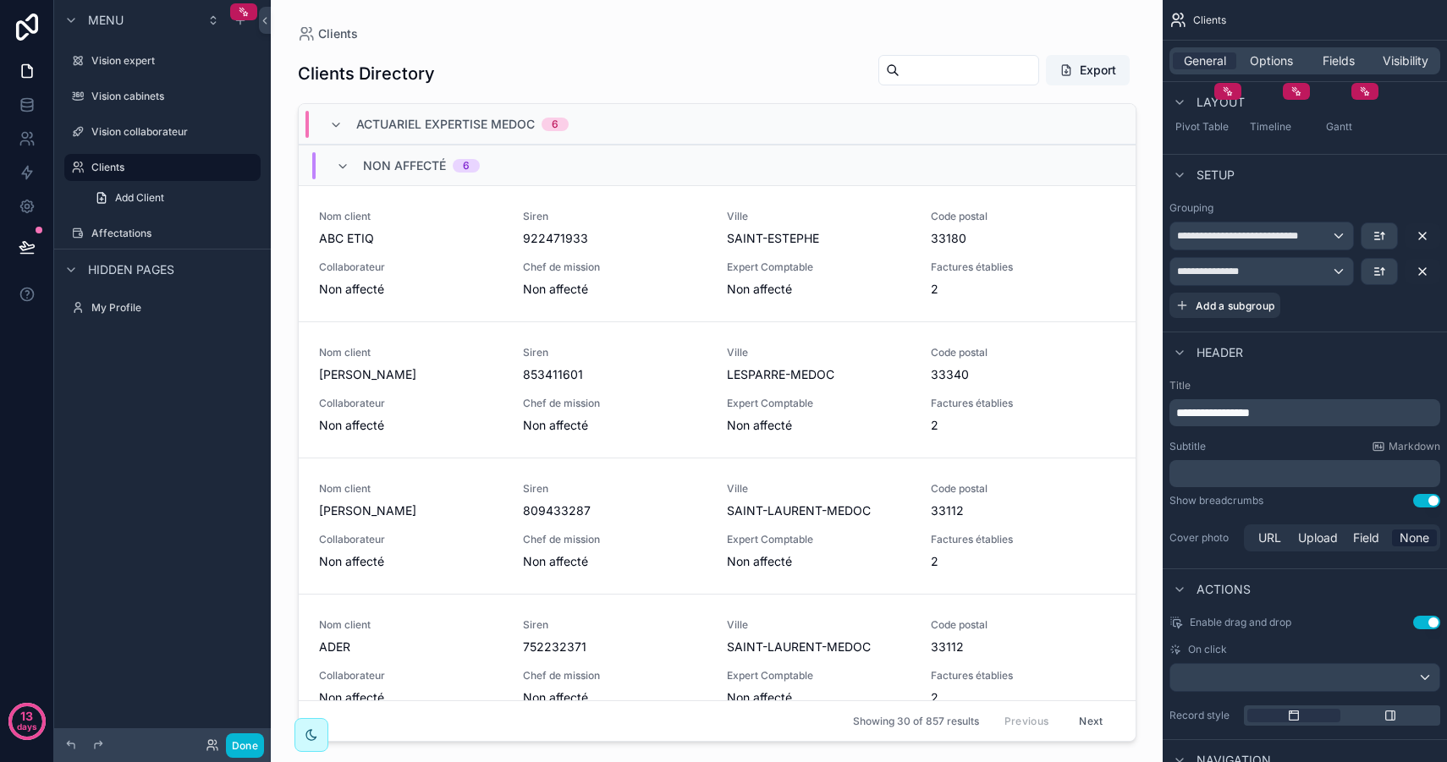
click at [779, 51] on div "Clients Directory Export ACTUARIEL EXPERTISE MEDOC 6 Non affecté 6 Nom client A…" at bounding box center [717, 391] width 838 height 701
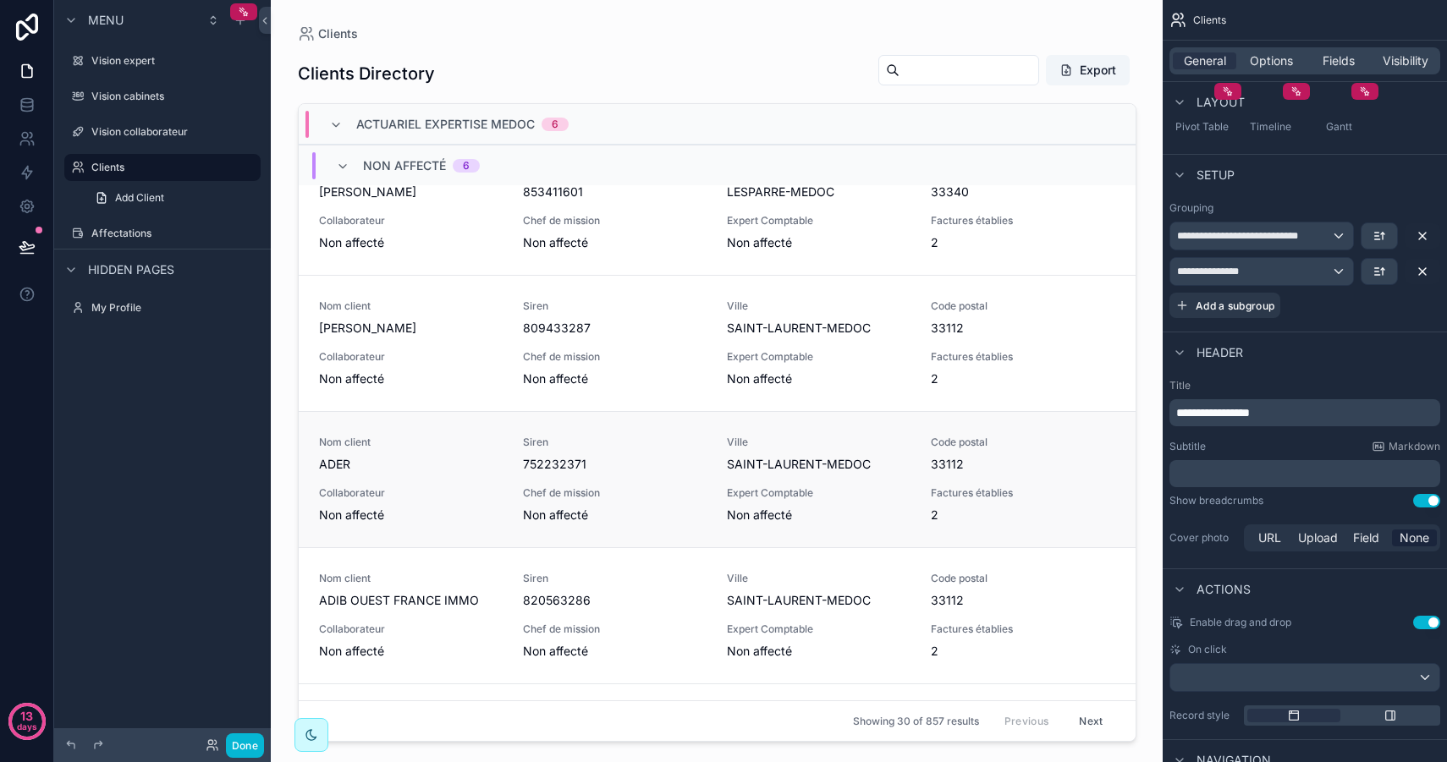
scroll to position [158, 0]
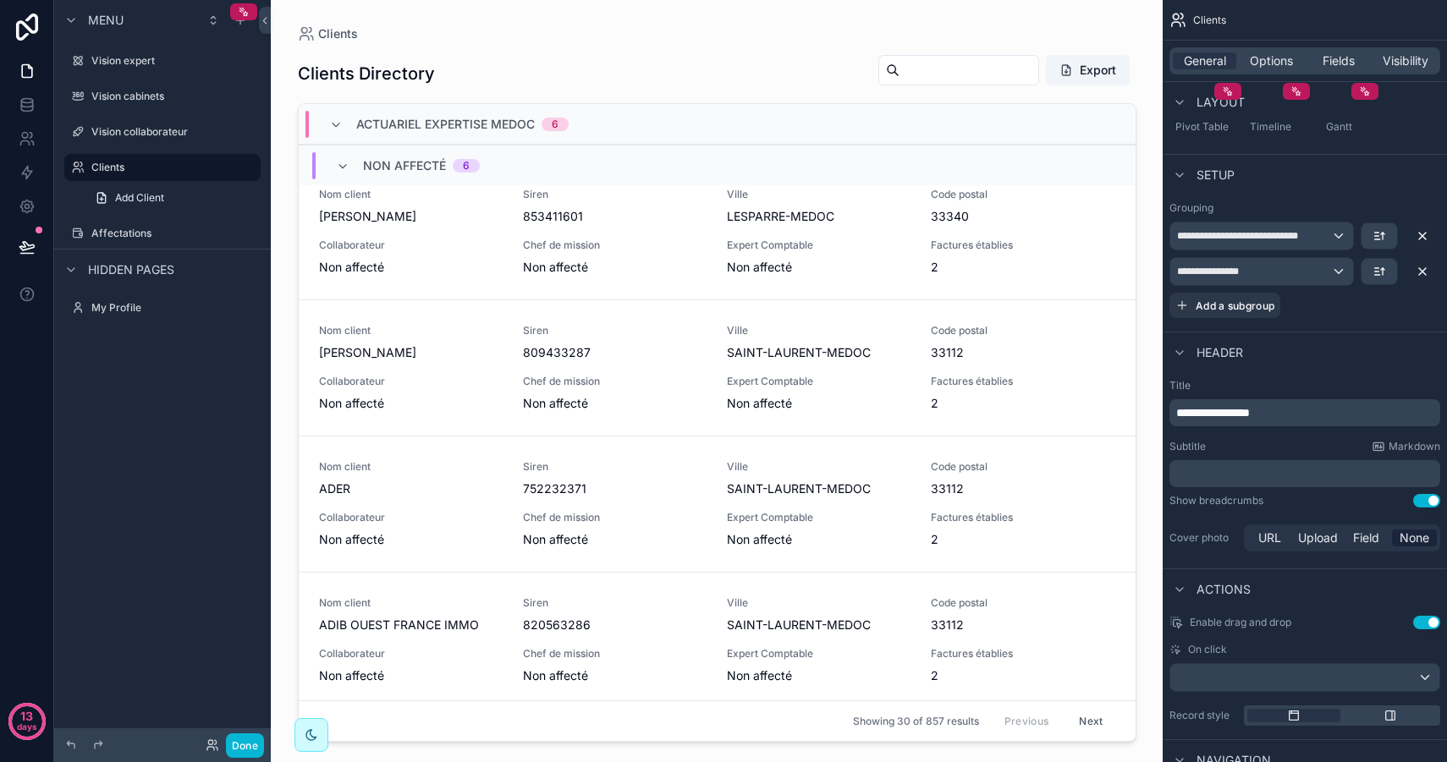
click at [334, 116] on div "ACTUARIEL EXPERTISE MEDOC 6" at bounding box center [448, 124] width 239 height 27
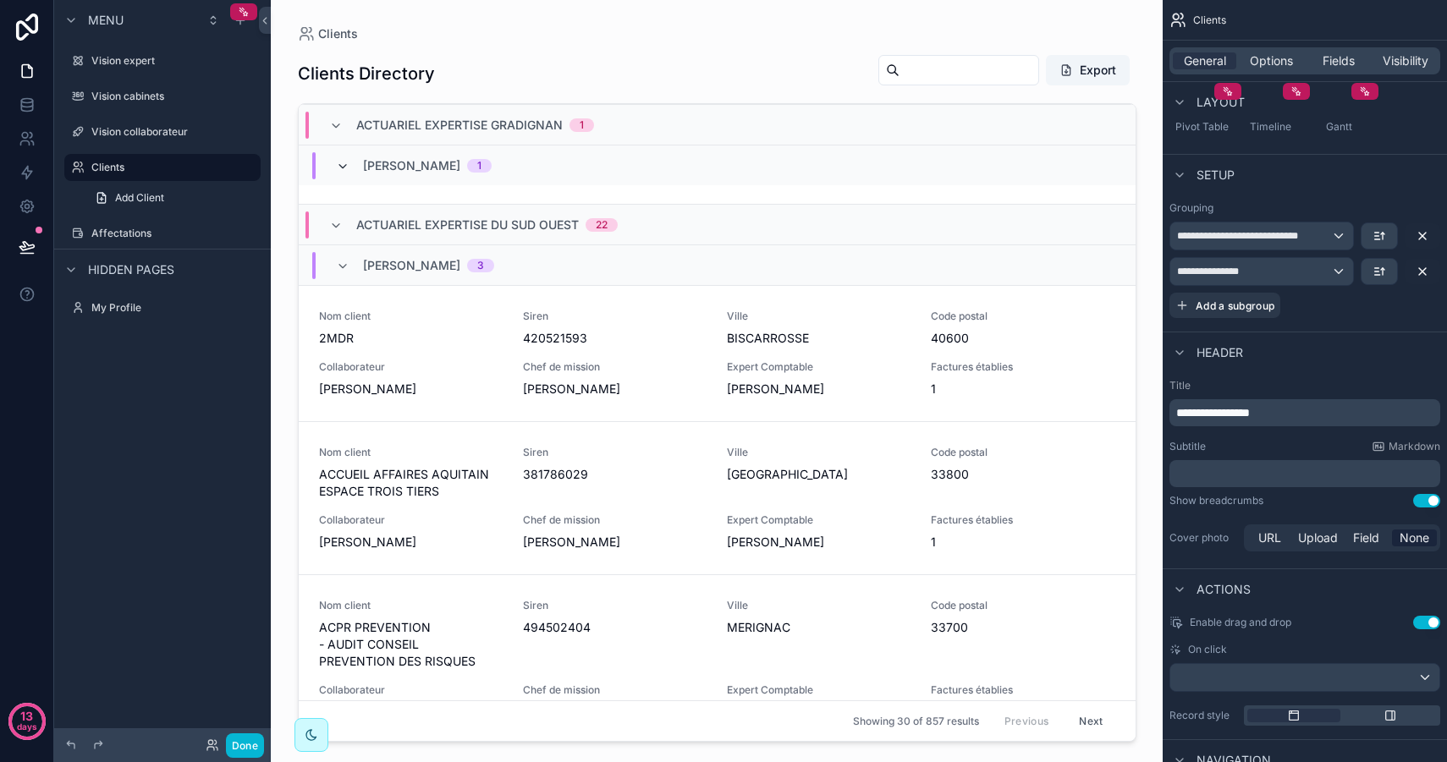
click at [339, 162] on icon "scrollable content" at bounding box center [343, 167] width 14 height 14
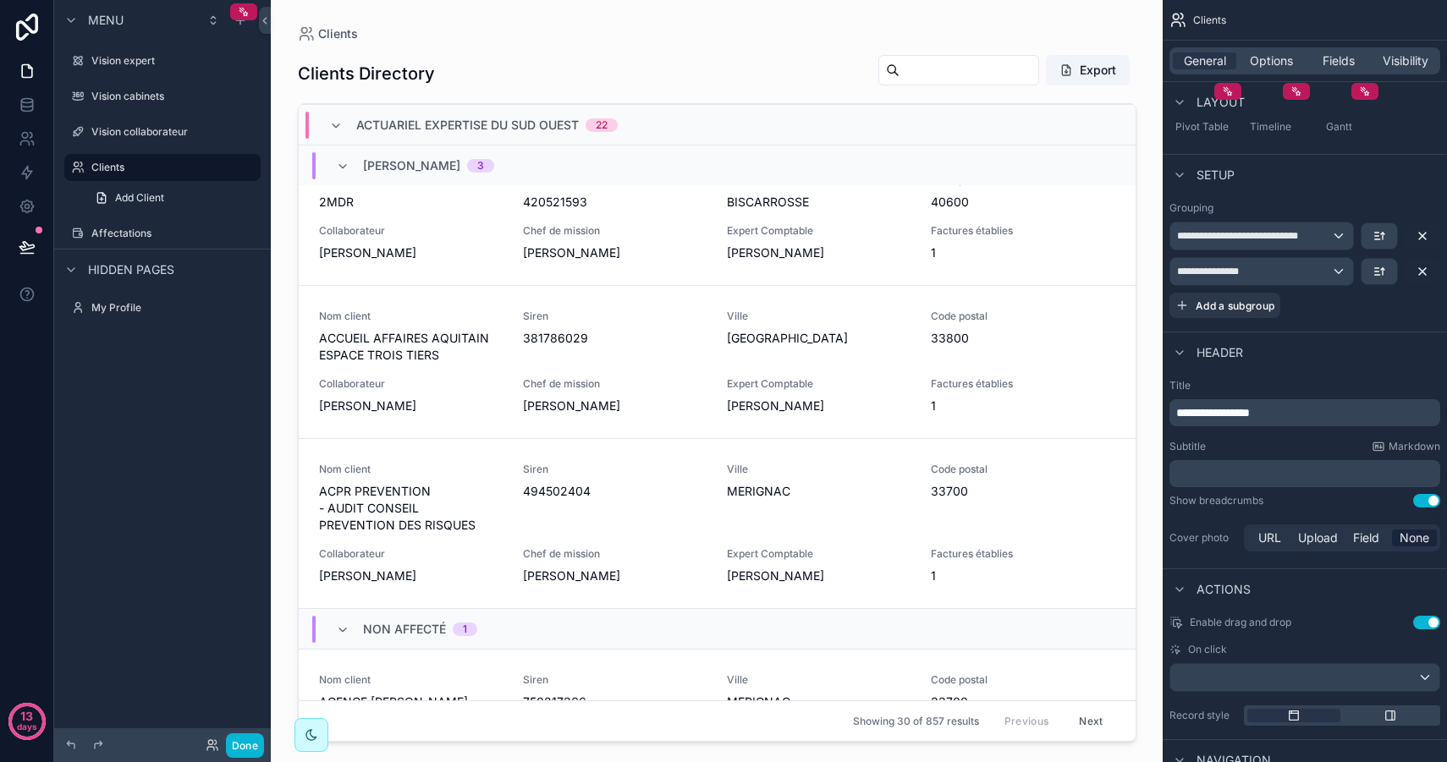
click at [349, 168] on div "Sandra Pedreira 3" at bounding box center [415, 165] width 158 height 27
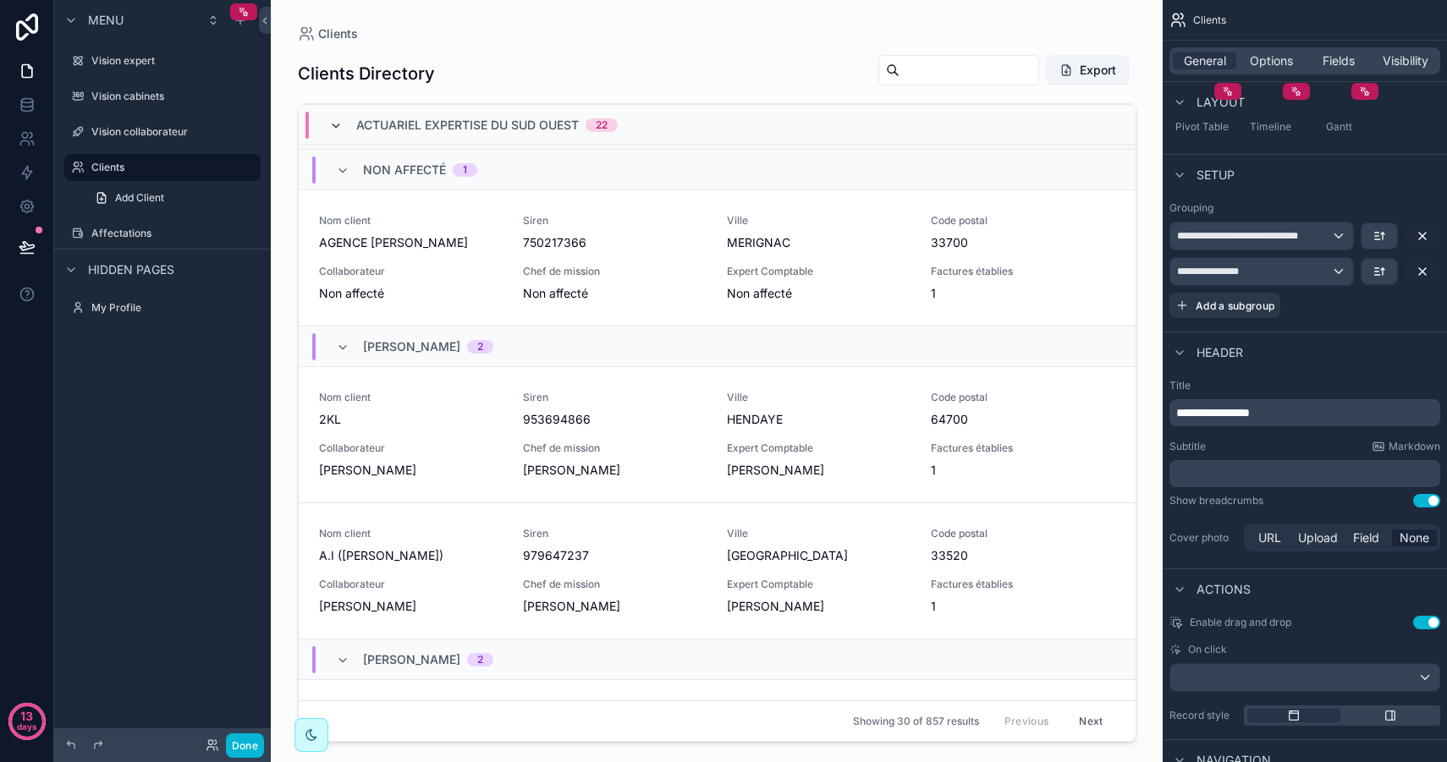
click at [342, 124] on icon "scrollable content" at bounding box center [336, 126] width 14 height 14
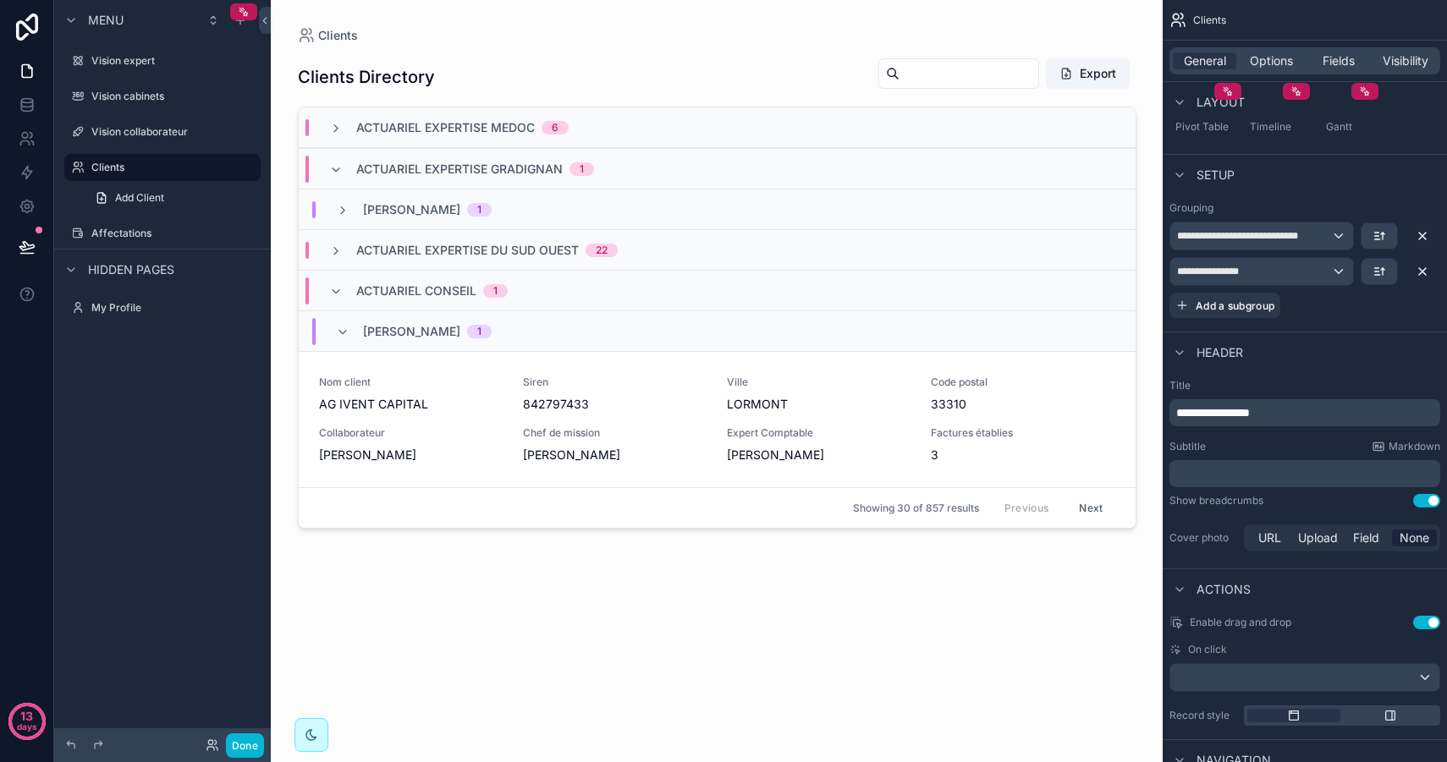
click at [343, 167] on div "ACTUARIEL EXPERTISE GRADIGNAN 1" at bounding box center [461, 169] width 265 height 27
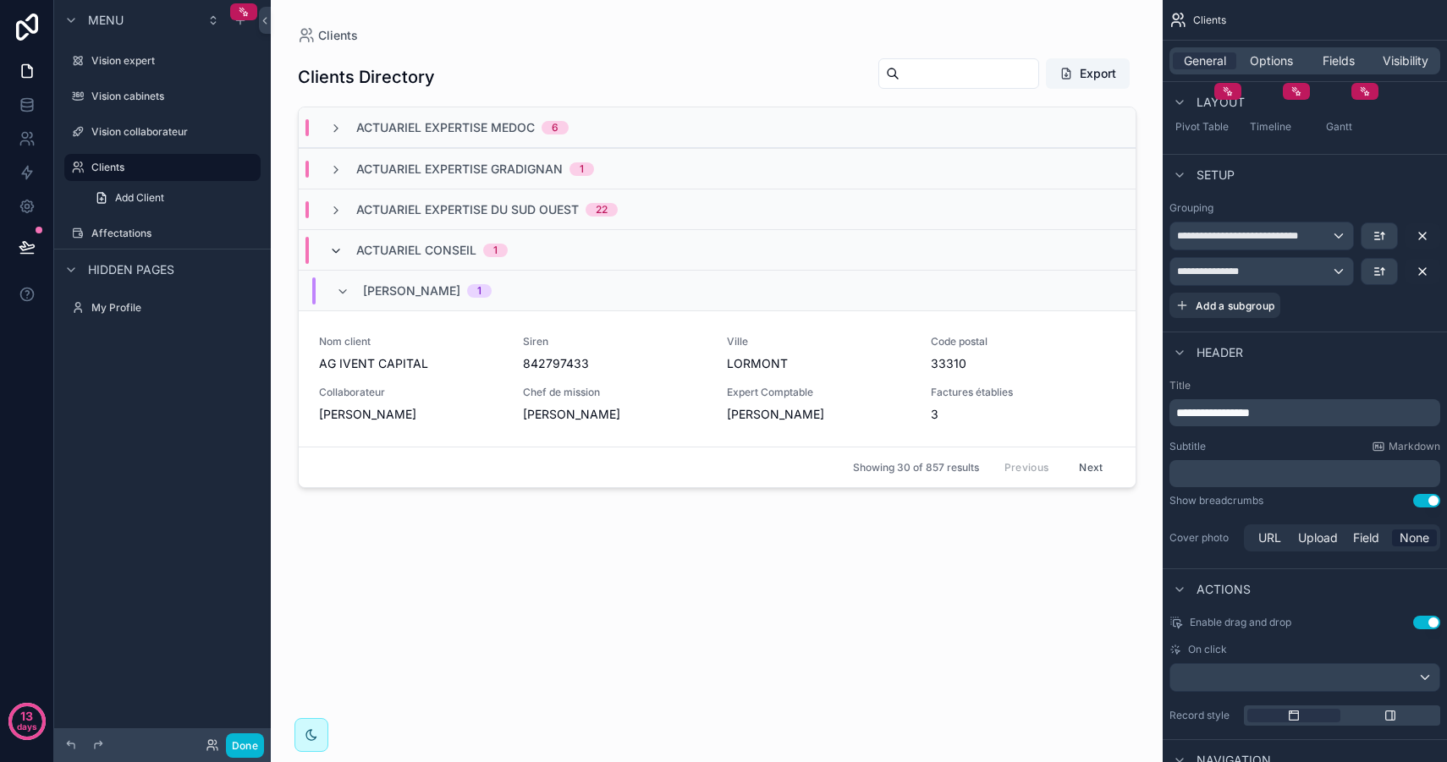
click at [338, 250] on icon "scrollable content" at bounding box center [336, 251] width 14 height 14
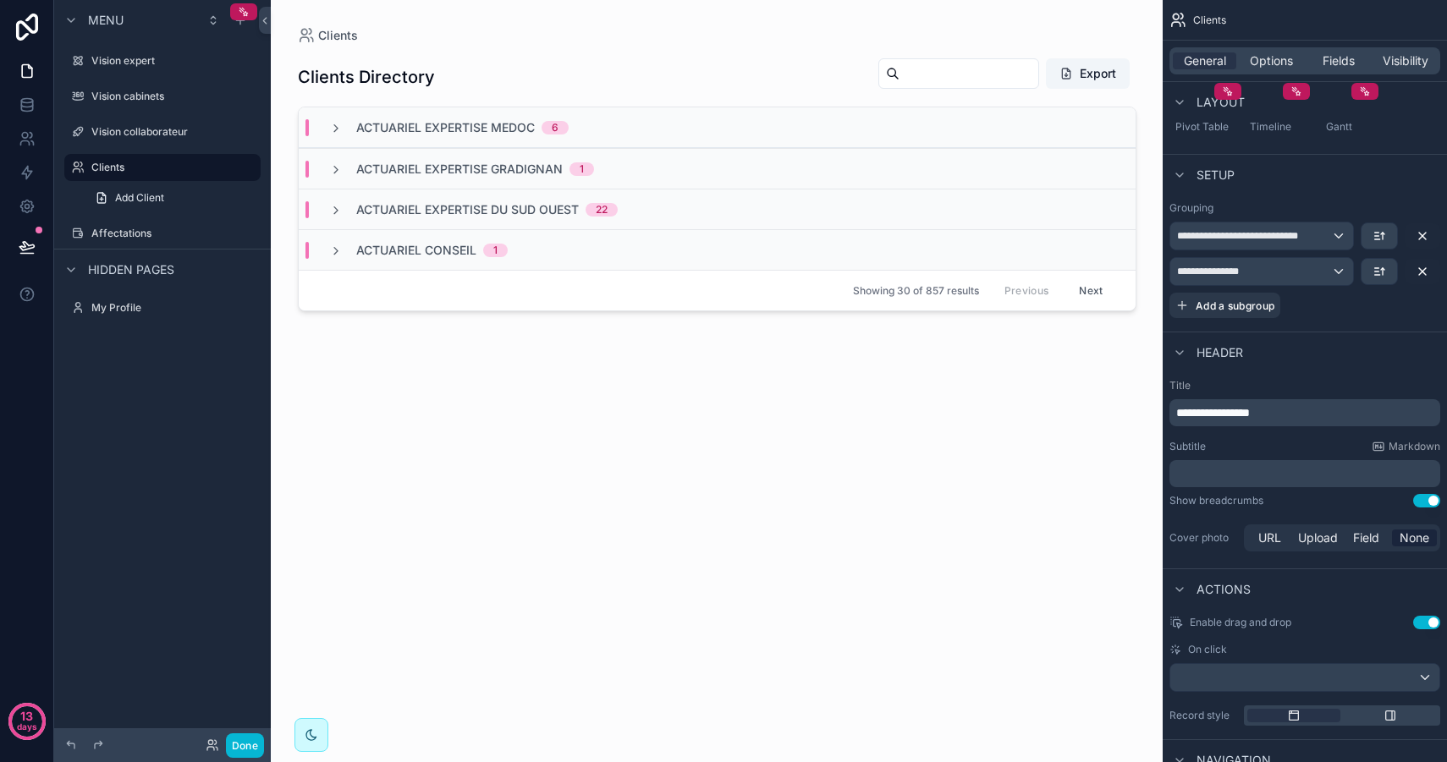
click at [486, 426] on div "Clients Directory Export ACTUARIEL EXPERTISE MEDOC 6 ACTUARIEL EXPERTISE GRADIG…" at bounding box center [717, 393] width 838 height 698
click at [930, 80] on input "scrollable content" at bounding box center [968, 74] width 139 height 24
click at [702, 469] on div "Clients Directory Export ACTUARIEL EXPERTISE MEDOC 6 ACTUARIEL EXPERTISE GRADIG…" at bounding box center [717, 393] width 838 height 698
click at [341, 126] on icon "scrollable content" at bounding box center [336, 129] width 14 height 14
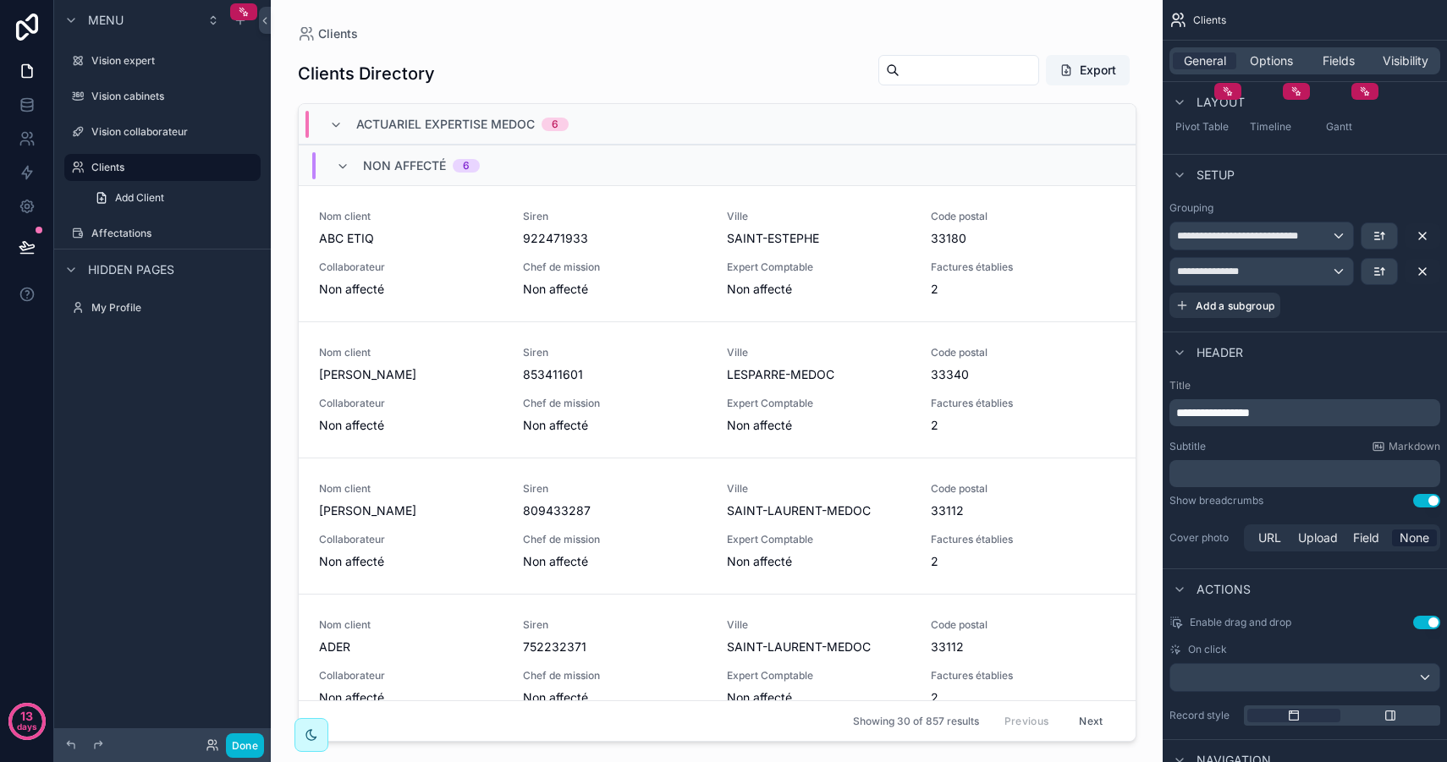
click at [341, 173] on div "Non affecté 6" at bounding box center [408, 165] width 144 height 27
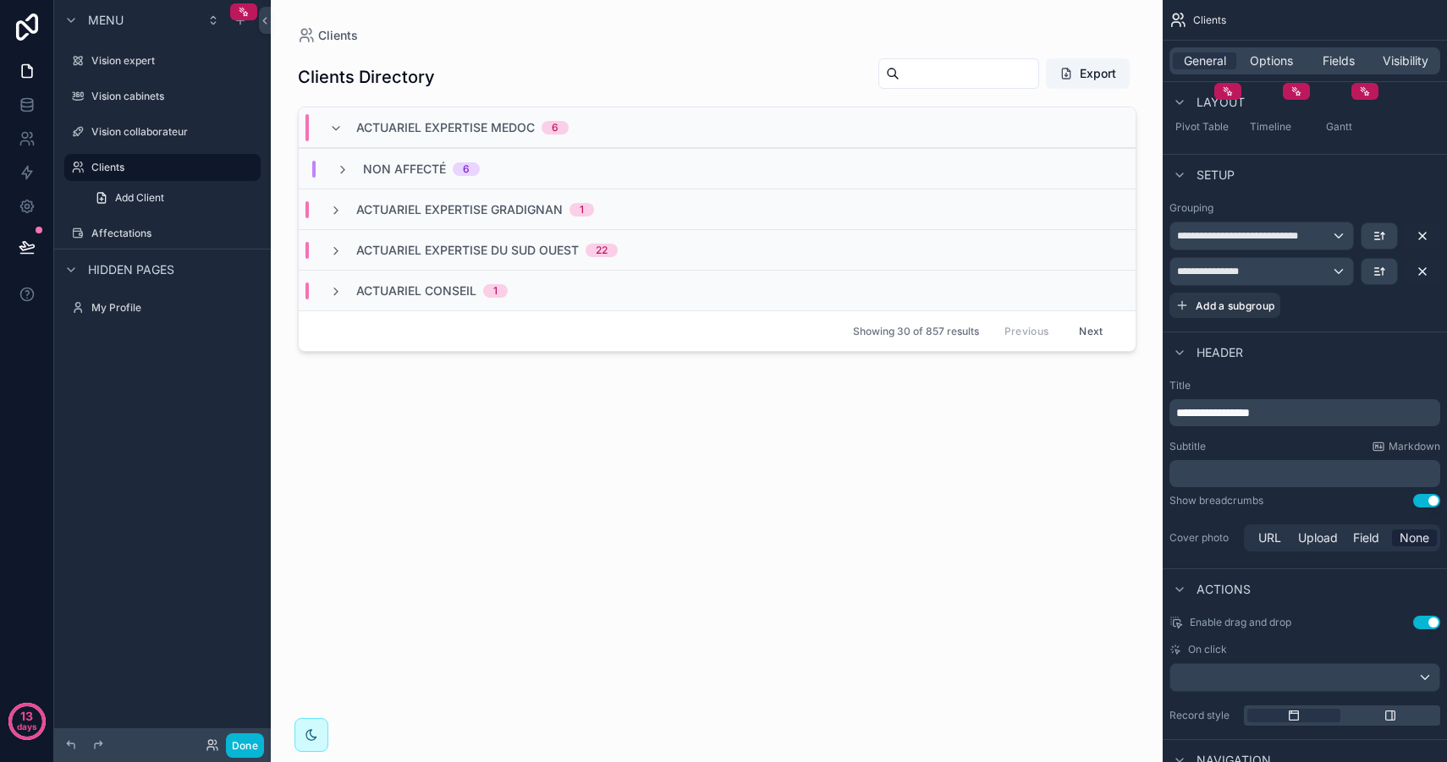
click at [340, 176] on div "Non affecté 6" at bounding box center [408, 169] width 144 height 17
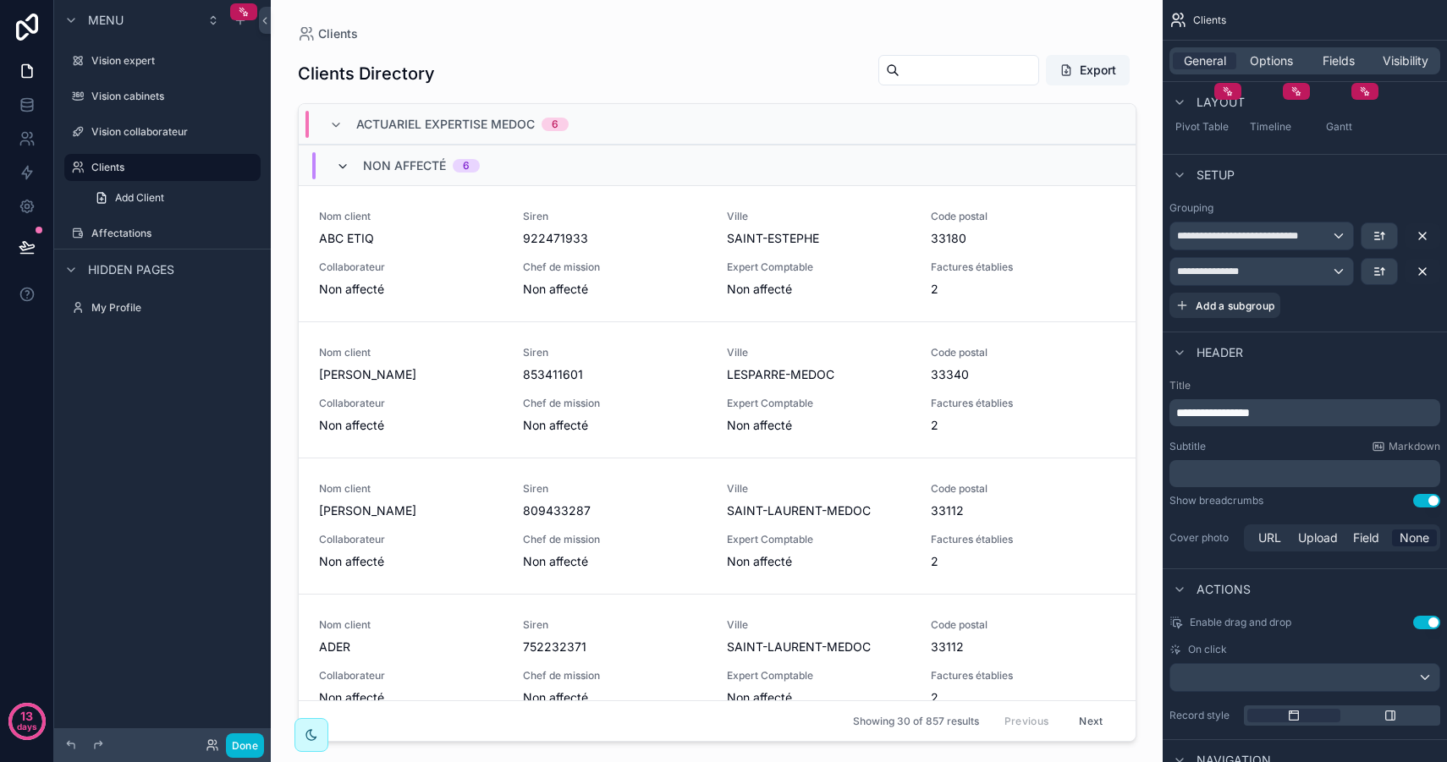
click at [340, 168] on icon "scrollable content" at bounding box center [343, 167] width 14 height 14
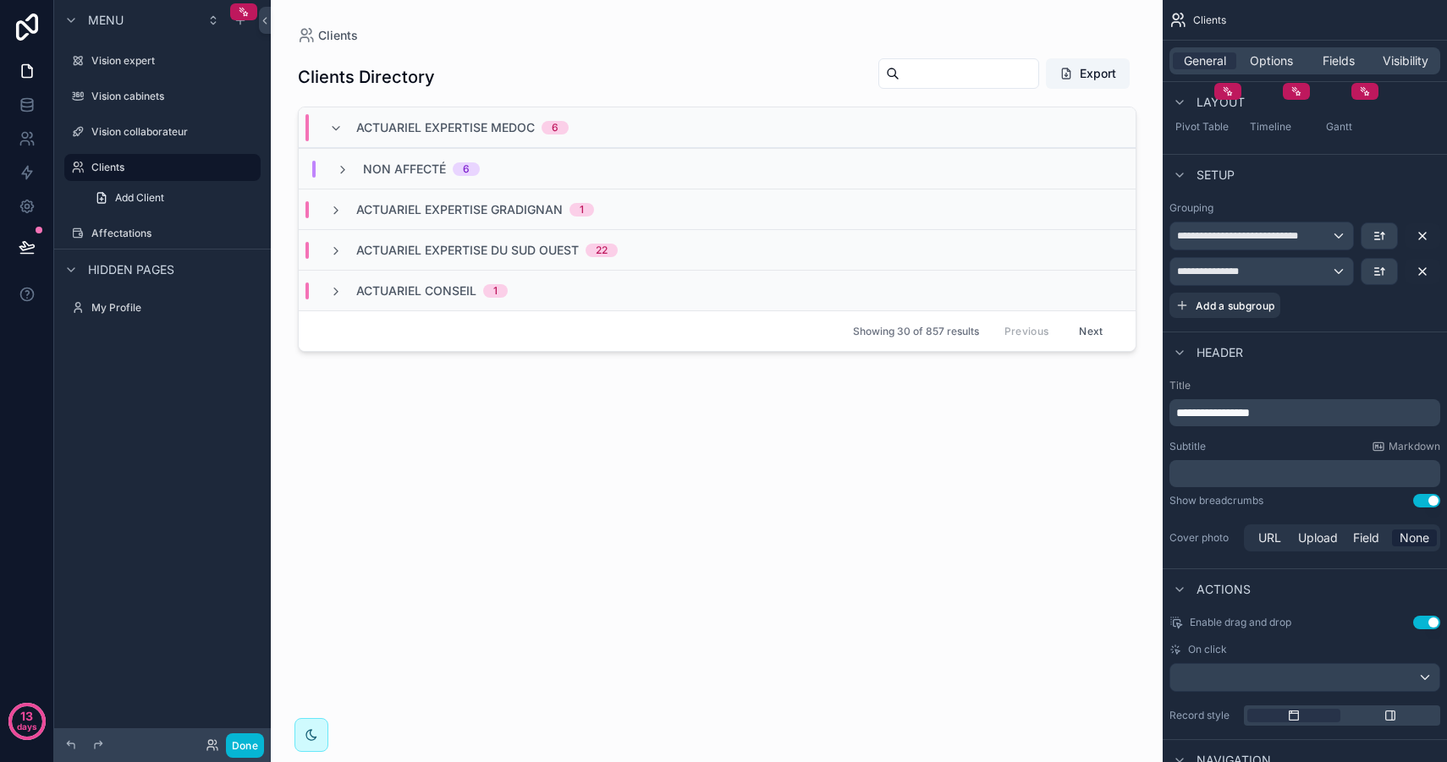
click at [340, 168] on icon "scrollable content" at bounding box center [343, 170] width 14 height 14
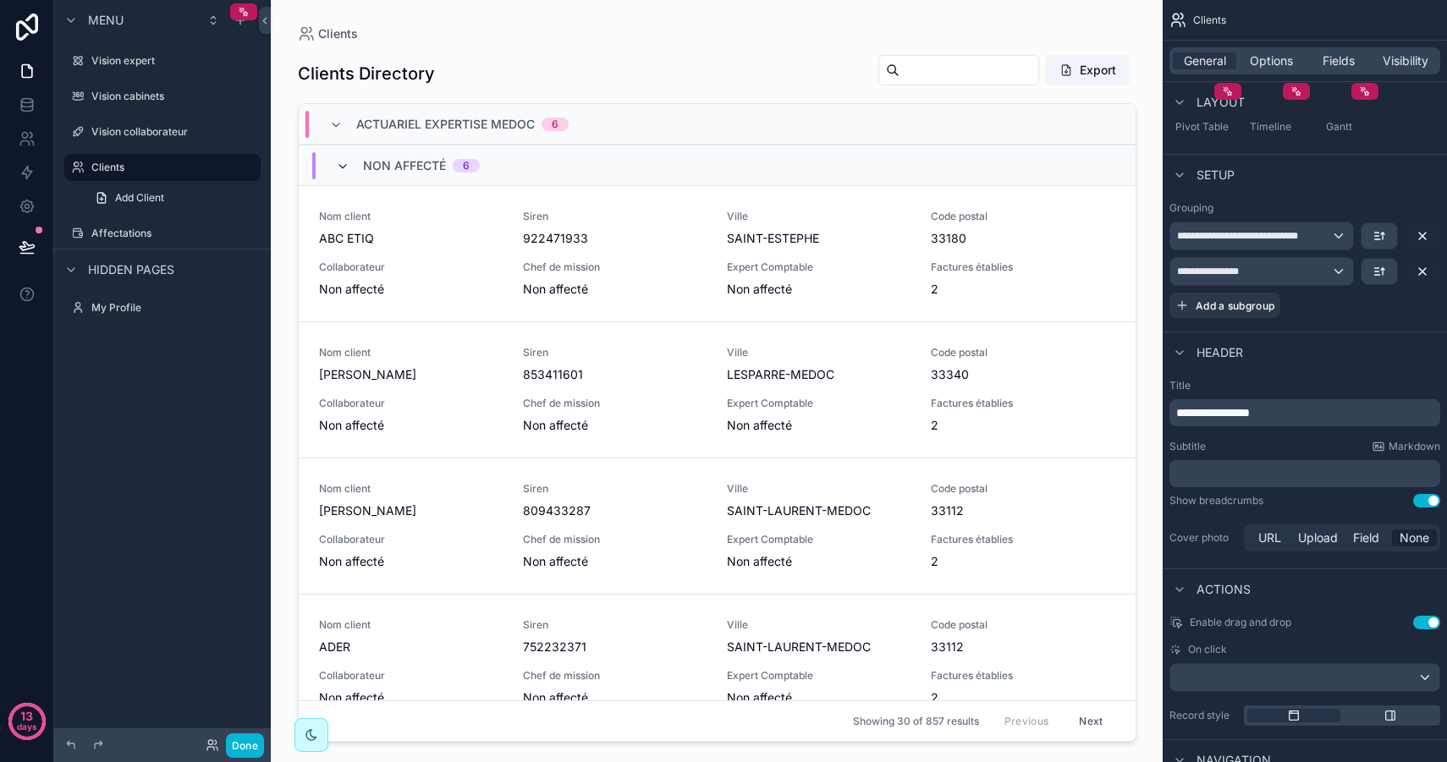
click at [347, 163] on icon "scrollable content" at bounding box center [343, 167] width 14 height 14
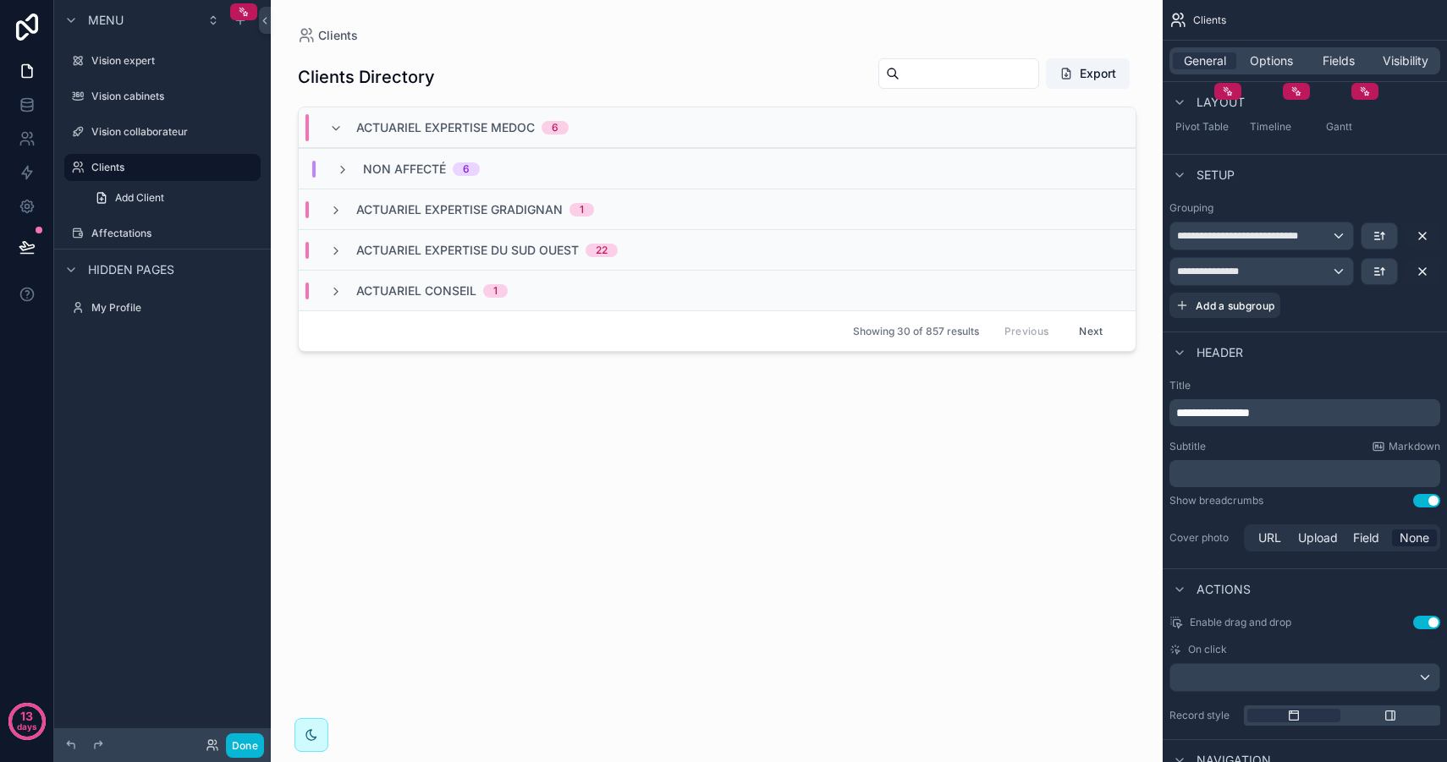
click at [353, 209] on div "ACTUARIEL EXPERTISE GRADIGNAN 1" at bounding box center [461, 209] width 265 height 17
click at [349, 239] on div "Alexis Cabanac 1" at bounding box center [717, 249] width 837 height 41
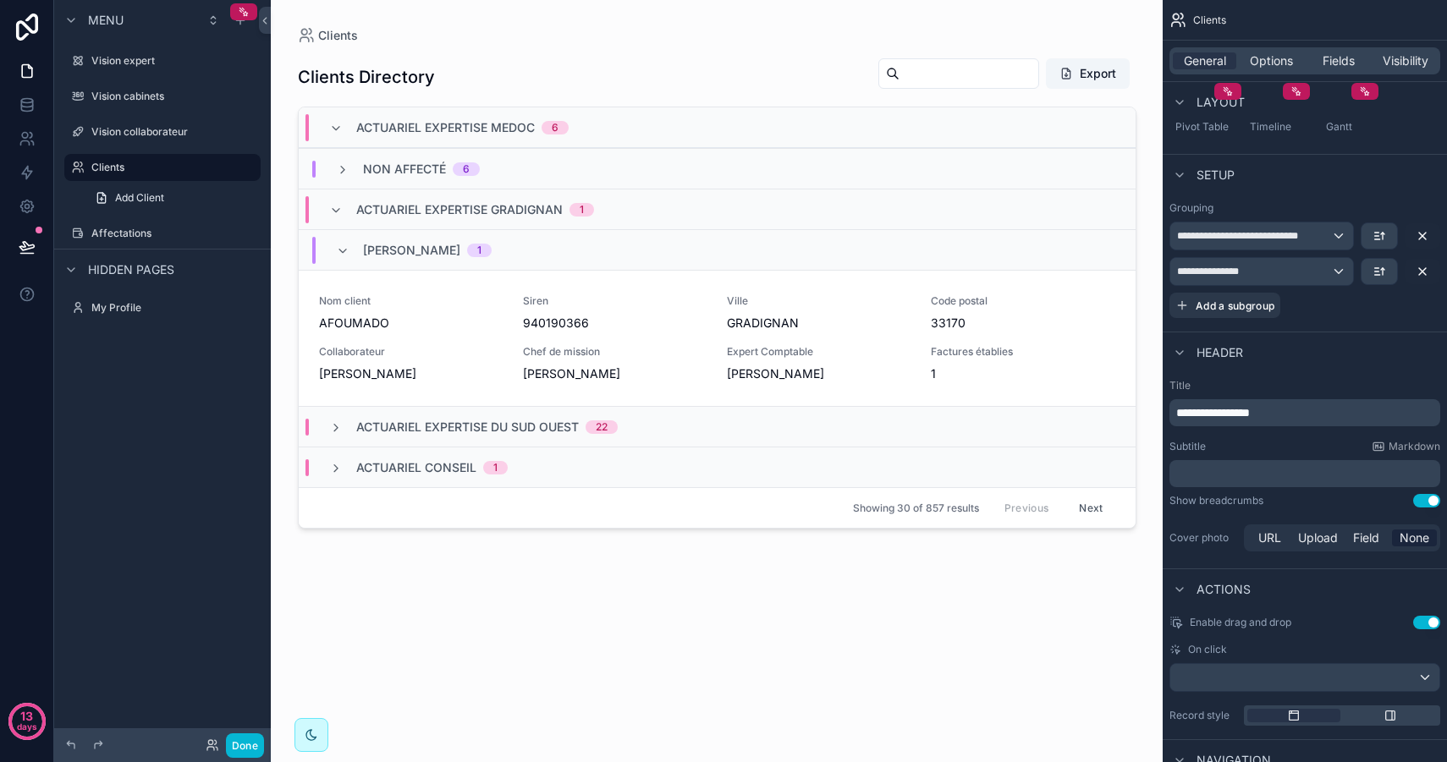
click at [354, 241] on div "Alexis Cabanac 1" at bounding box center [414, 250] width 156 height 27
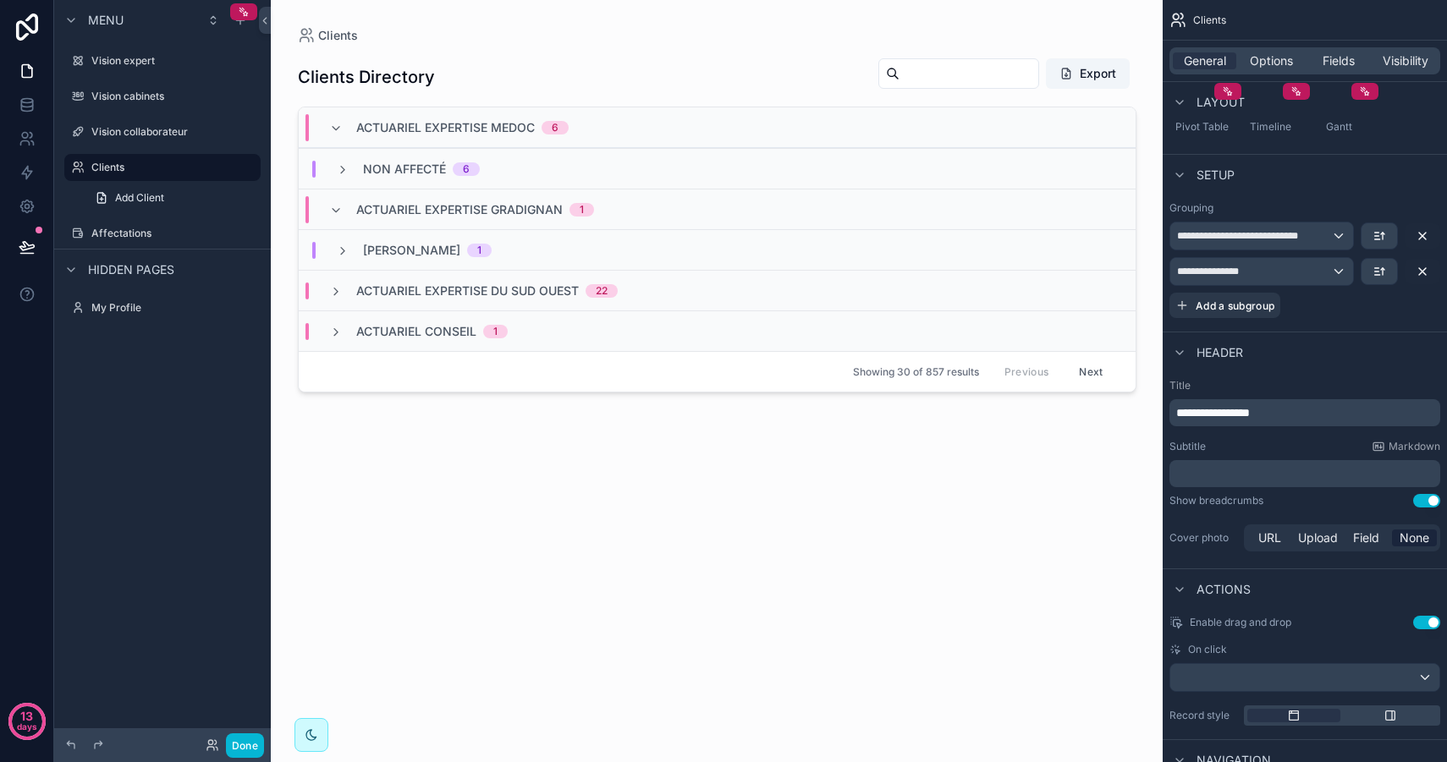
click at [354, 242] on div "Alexis Cabanac 1" at bounding box center [414, 250] width 156 height 17
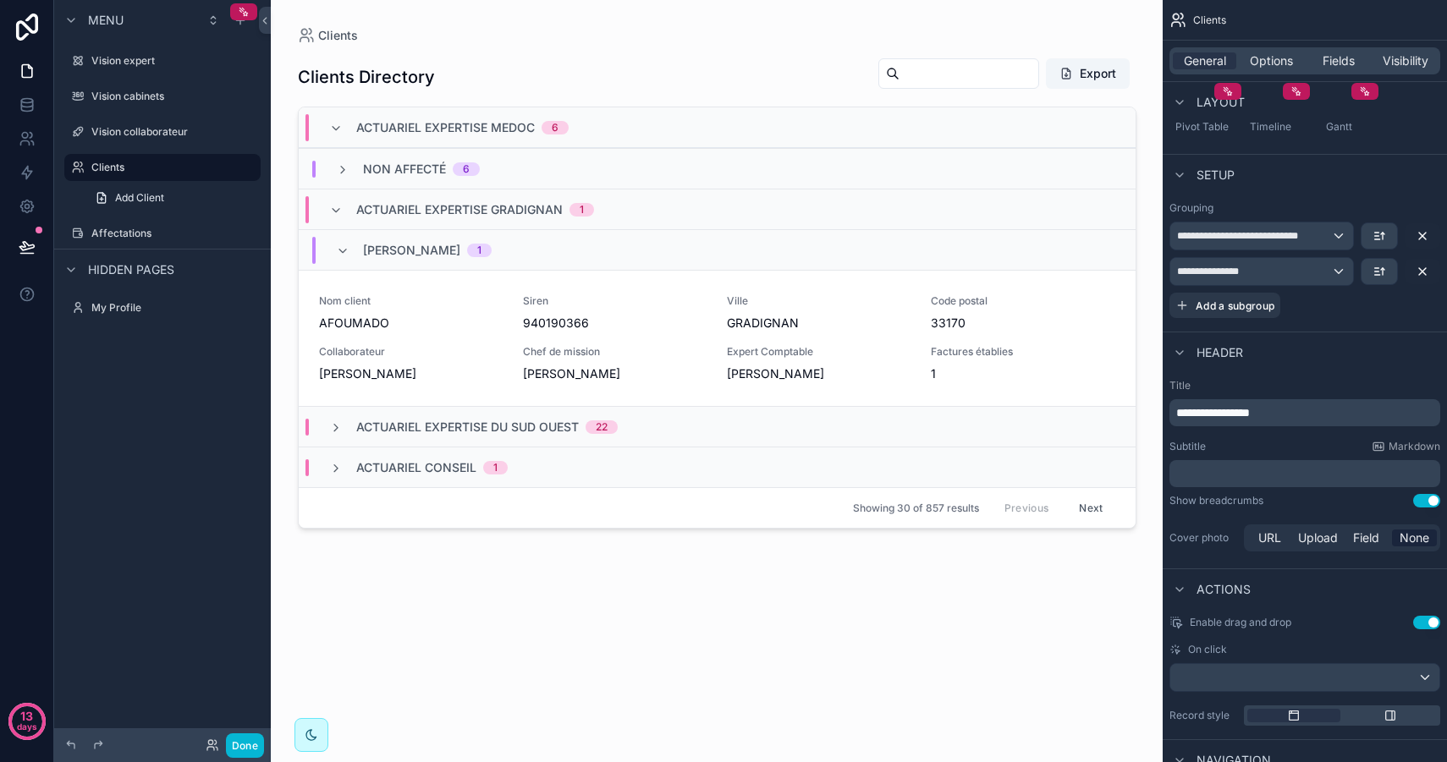
click at [354, 241] on div "Alexis Cabanac 1" at bounding box center [414, 250] width 156 height 27
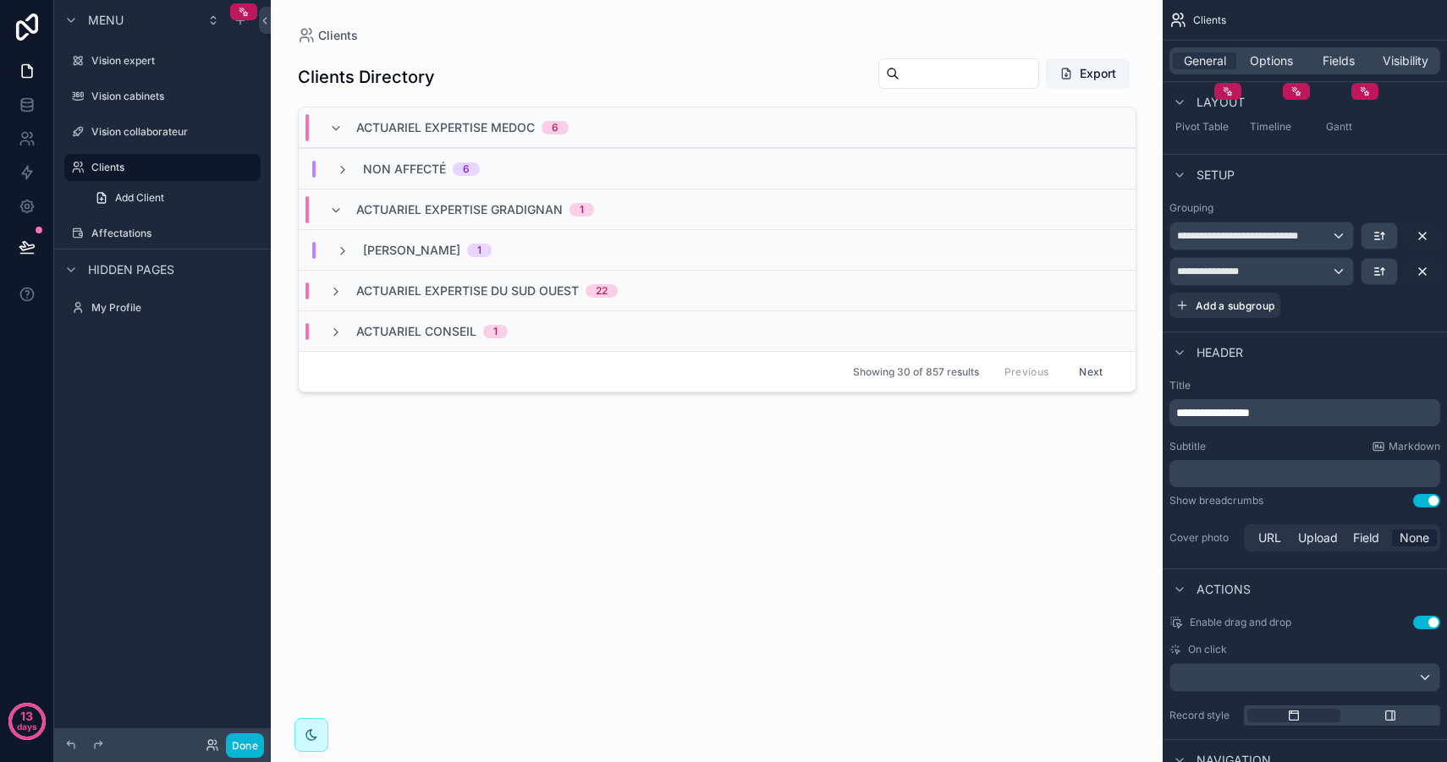
scroll to position [314, 0]
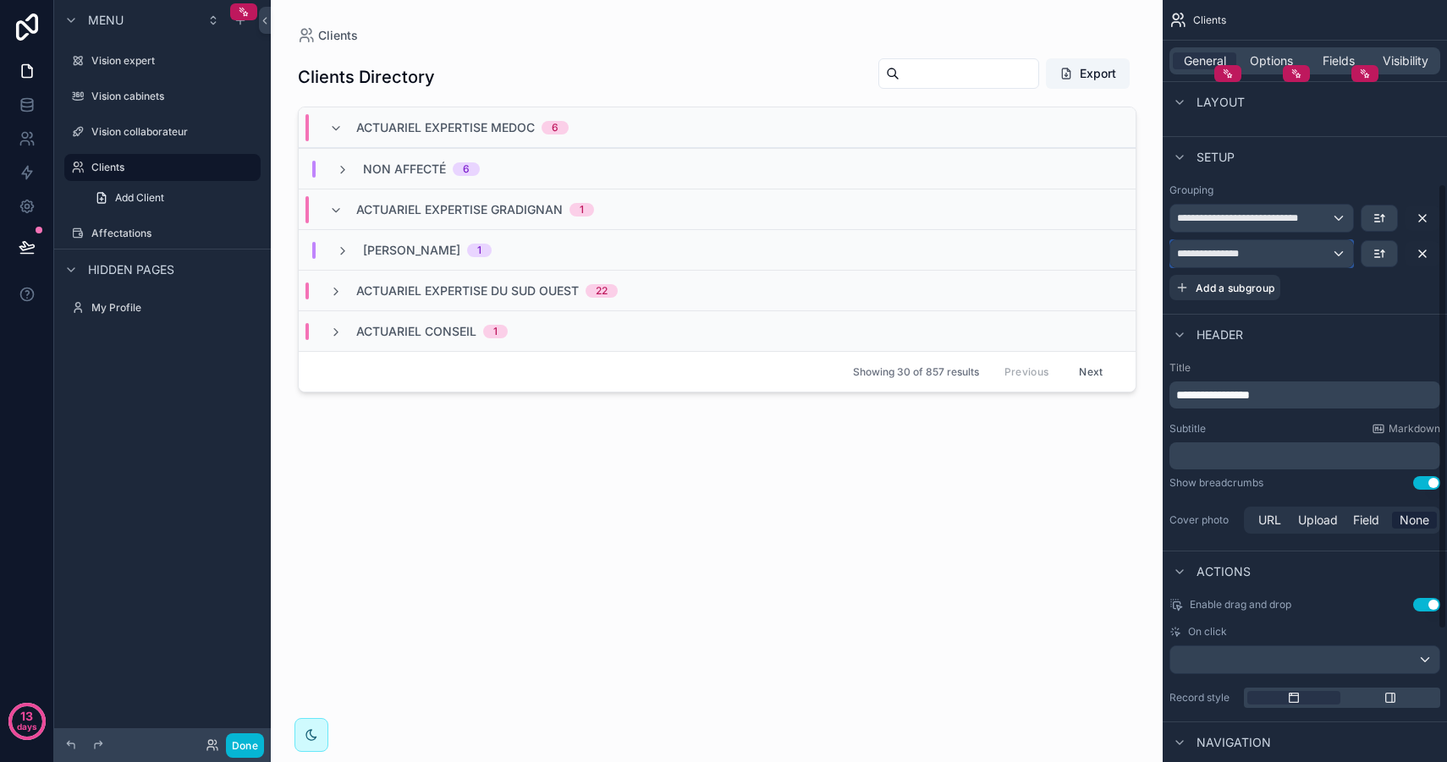
click at [1323, 244] on div "**********" at bounding box center [1261, 253] width 183 height 27
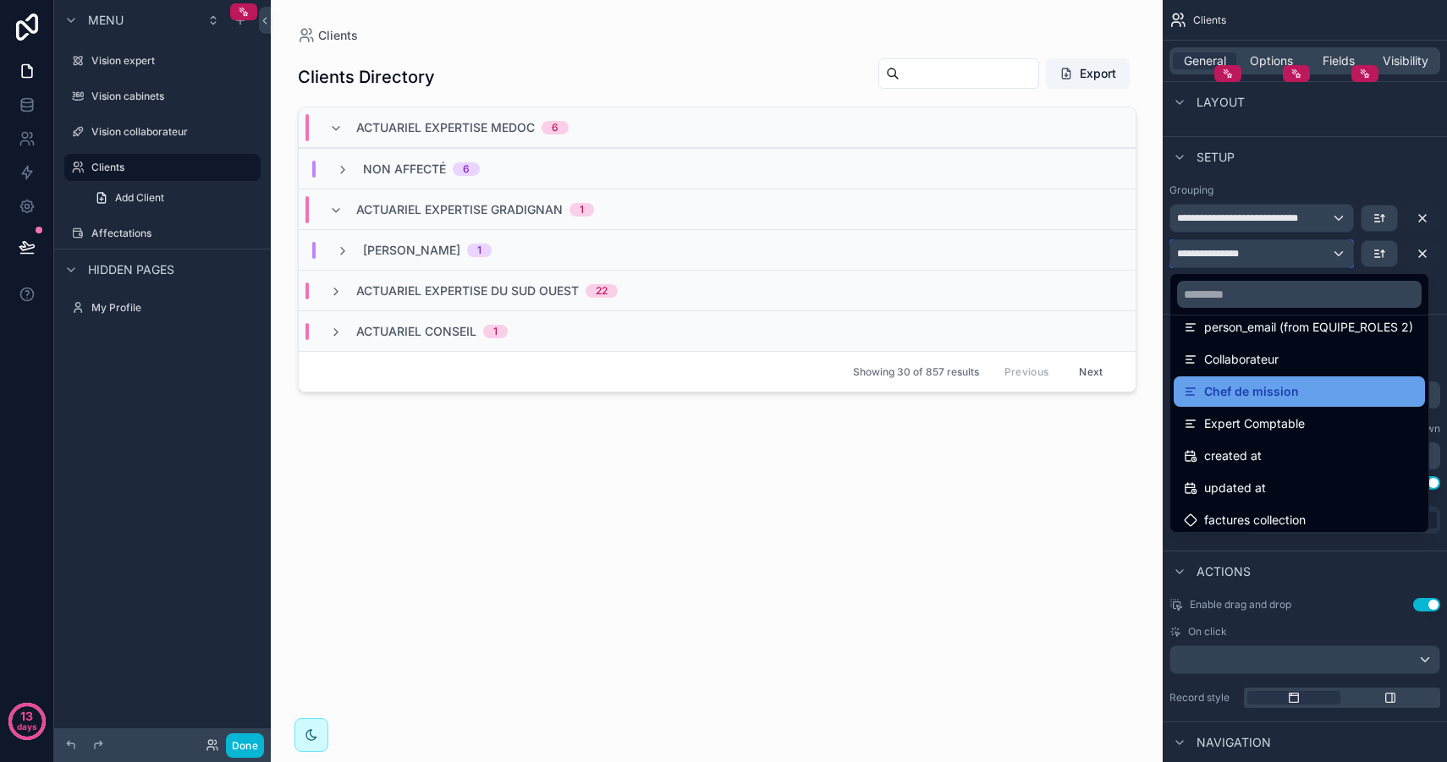
scroll to position [739, 0]
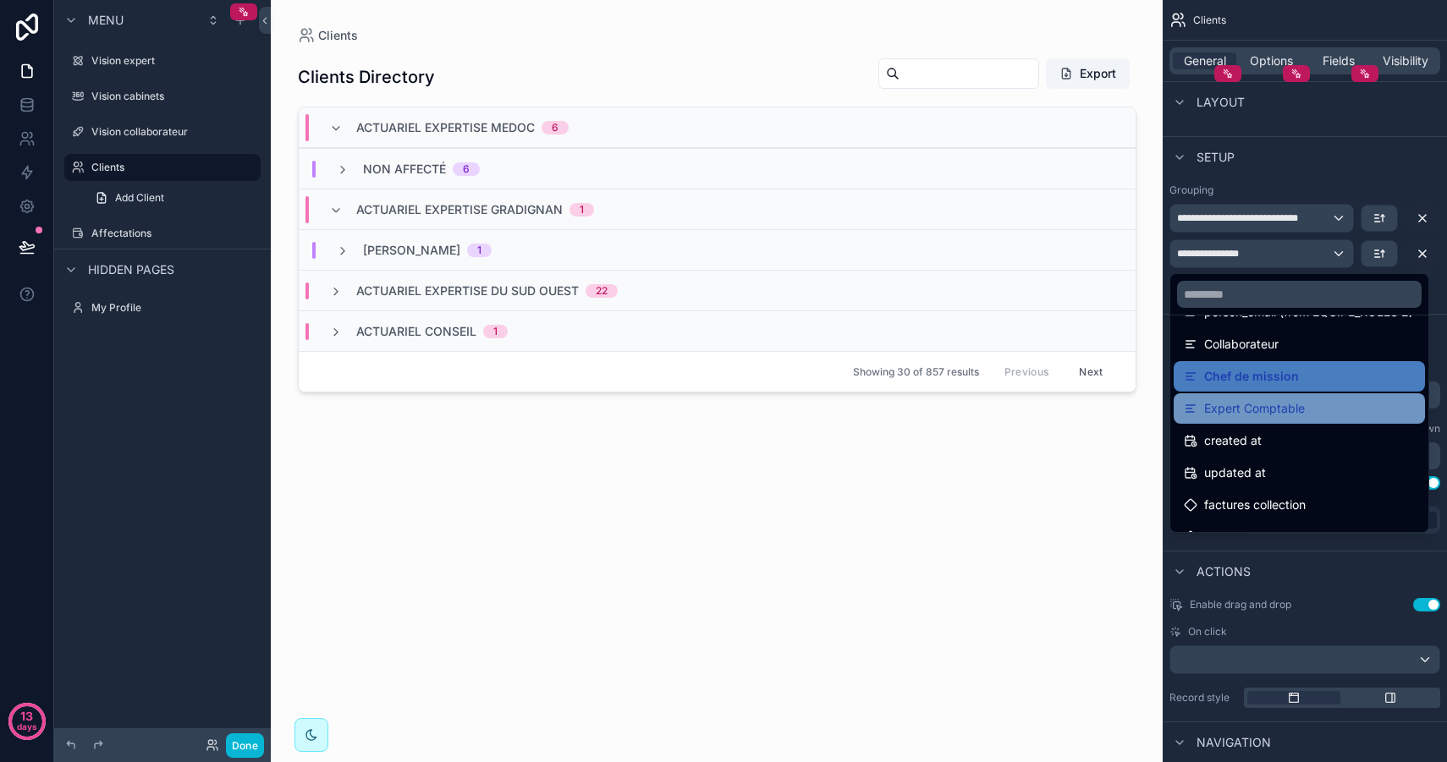
click at [1308, 403] on div "Expert Comptable" at bounding box center [1298, 408] width 231 height 20
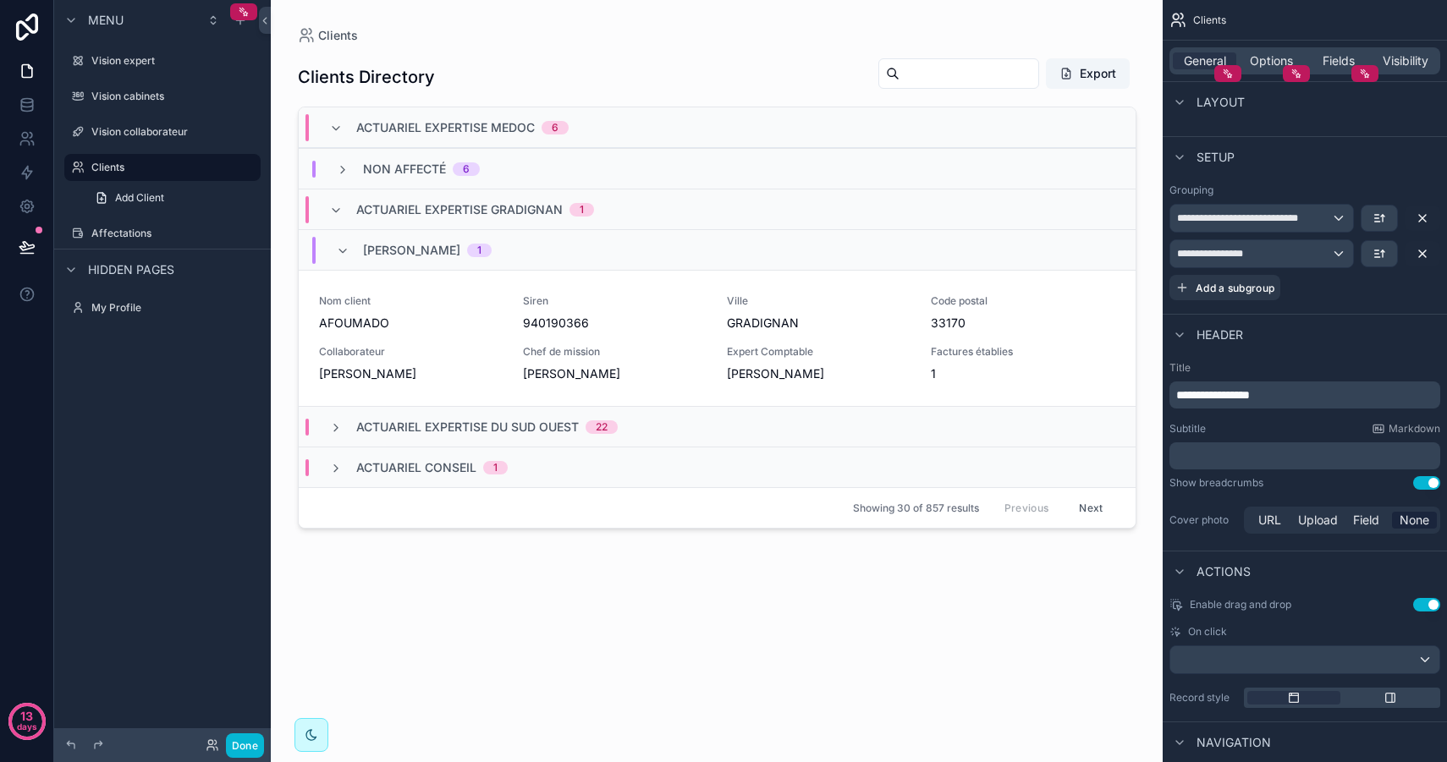
click at [520, 420] on span "ACTUARIEL EXPERTISE DU SUD OUEST" at bounding box center [467, 427] width 222 height 17
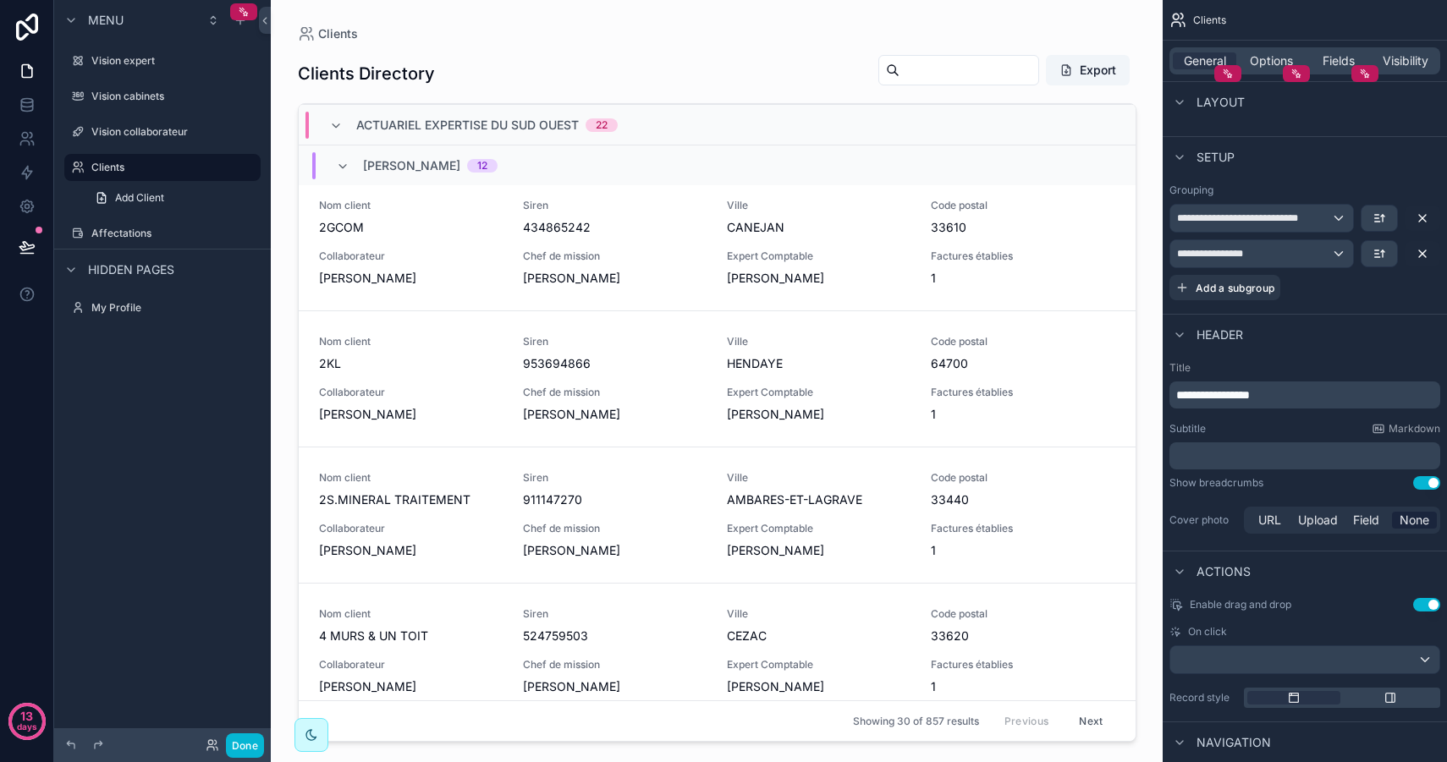
scroll to position [0, 0]
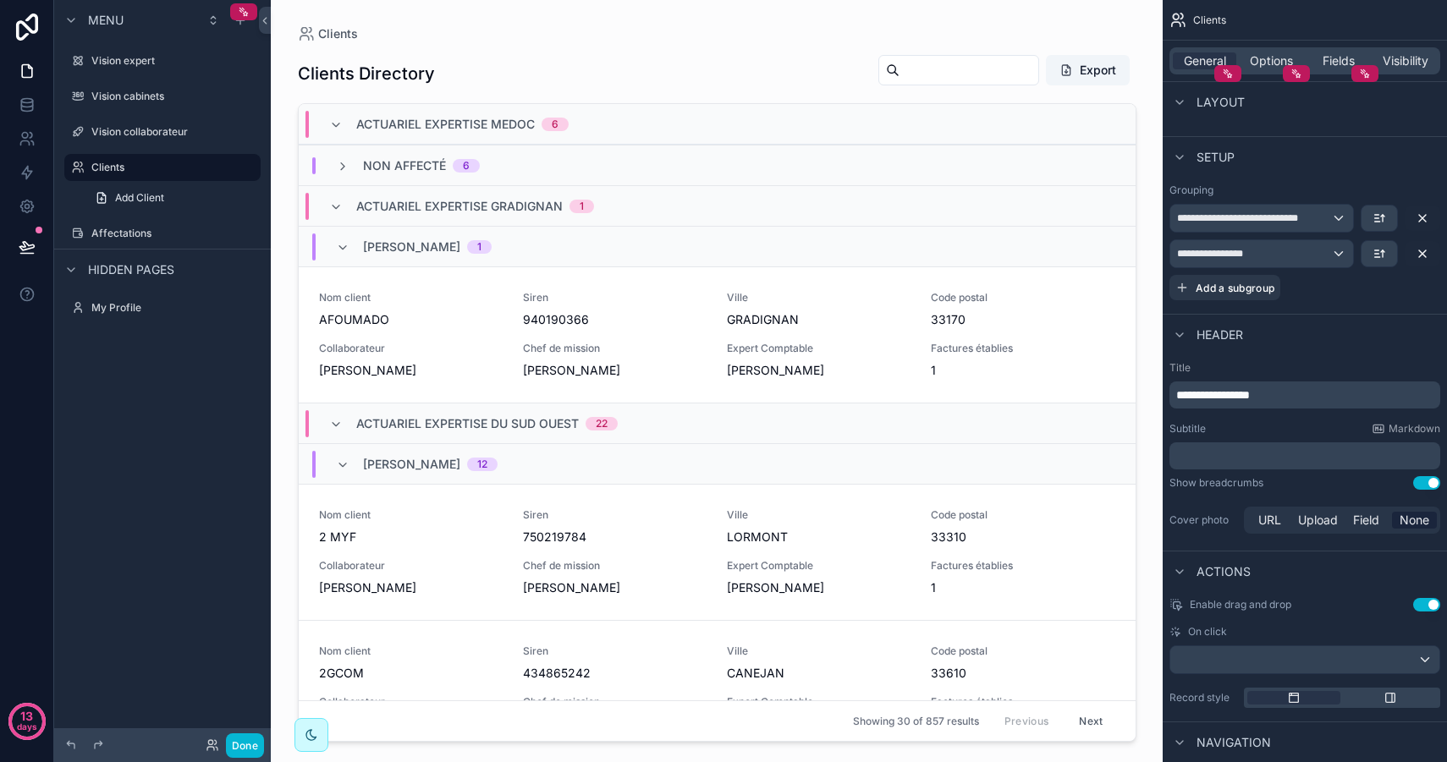
click at [530, 462] on div "Thierry Villier 12" at bounding box center [717, 463] width 837 height 41
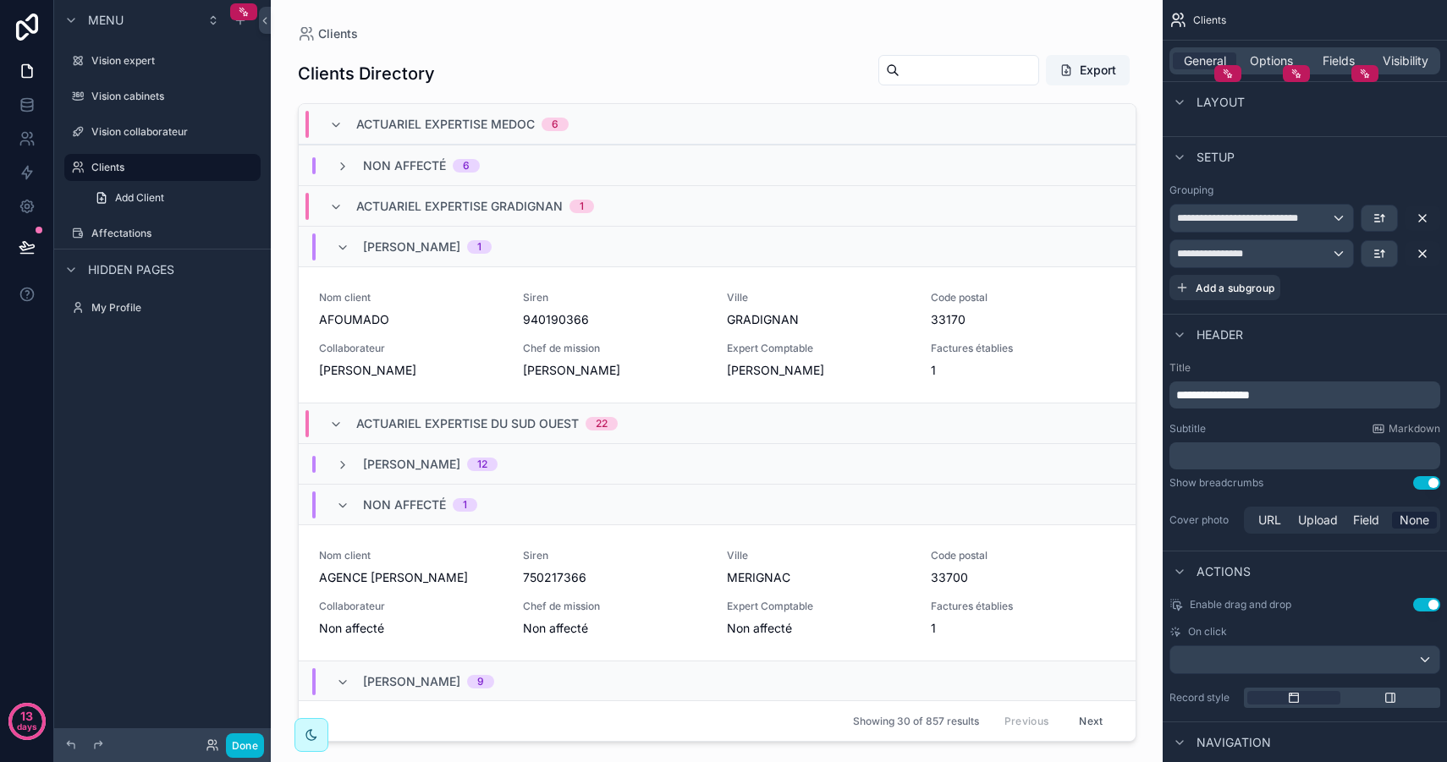
click at [535, 494] on div "Non affecté 1" at bounding box center [717, 504] width 837 height 41
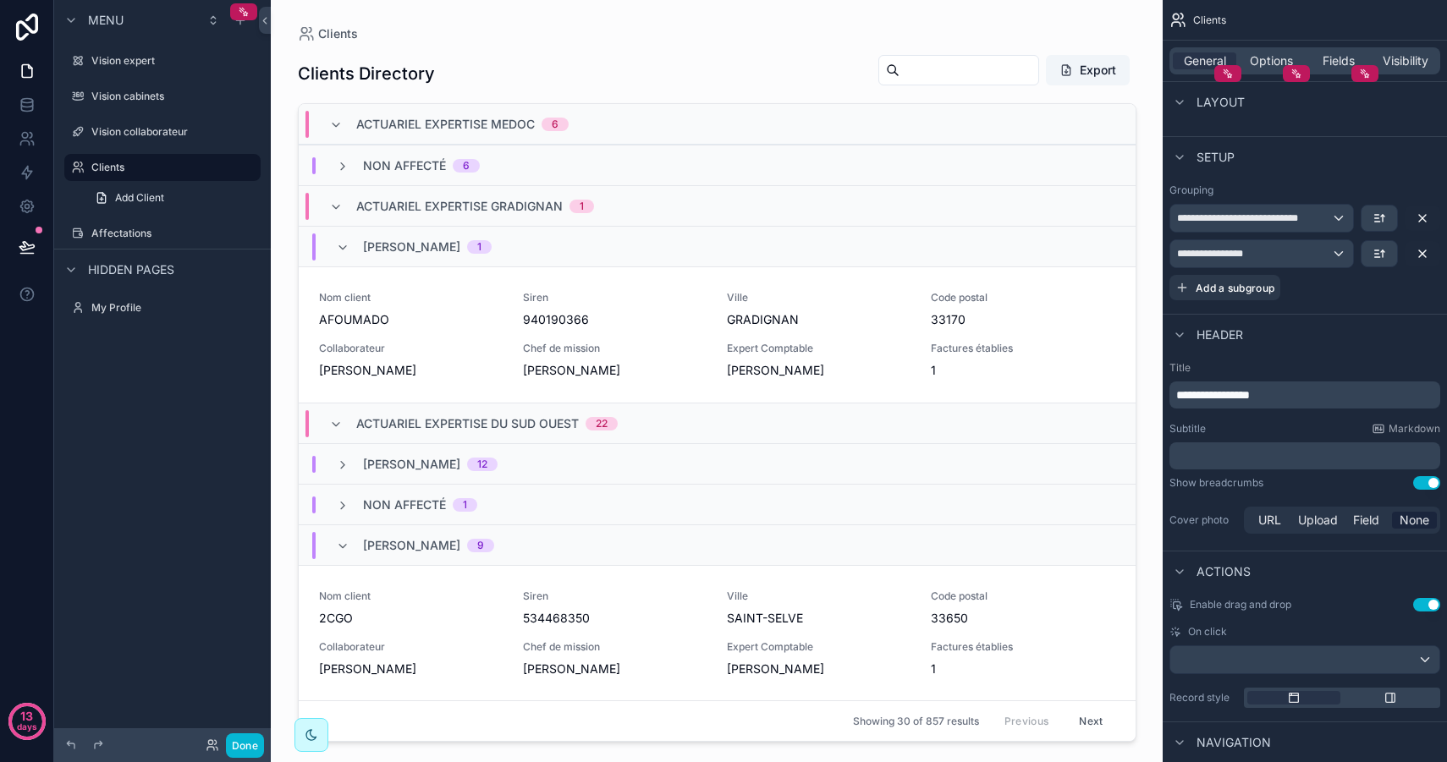
click at [524, 537] on div "Jerome Ball 9" at bounding box center [717, 544] width 837 height 41
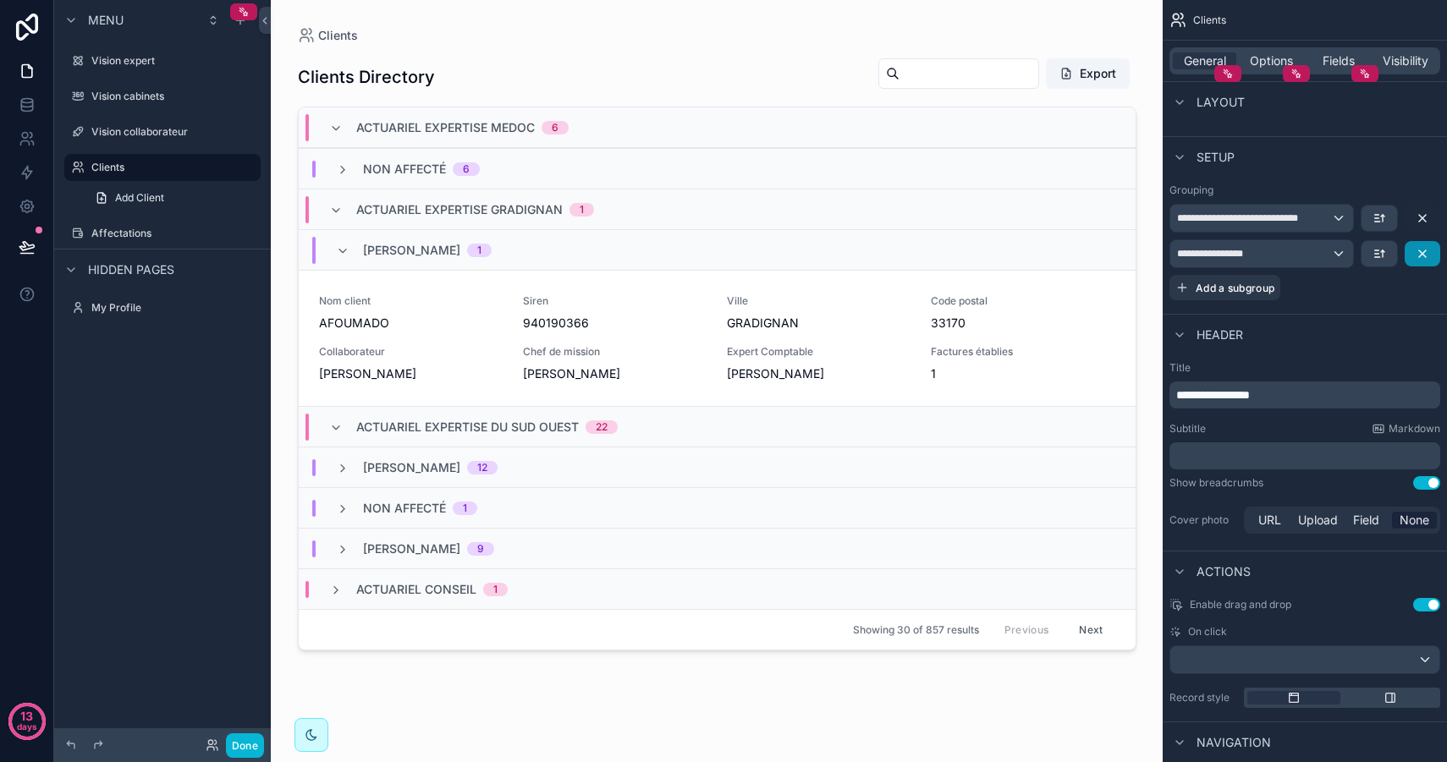
click at [1426, 253] on icon "scrollable content" at bounding box center [1422, 254] width 14 height 14
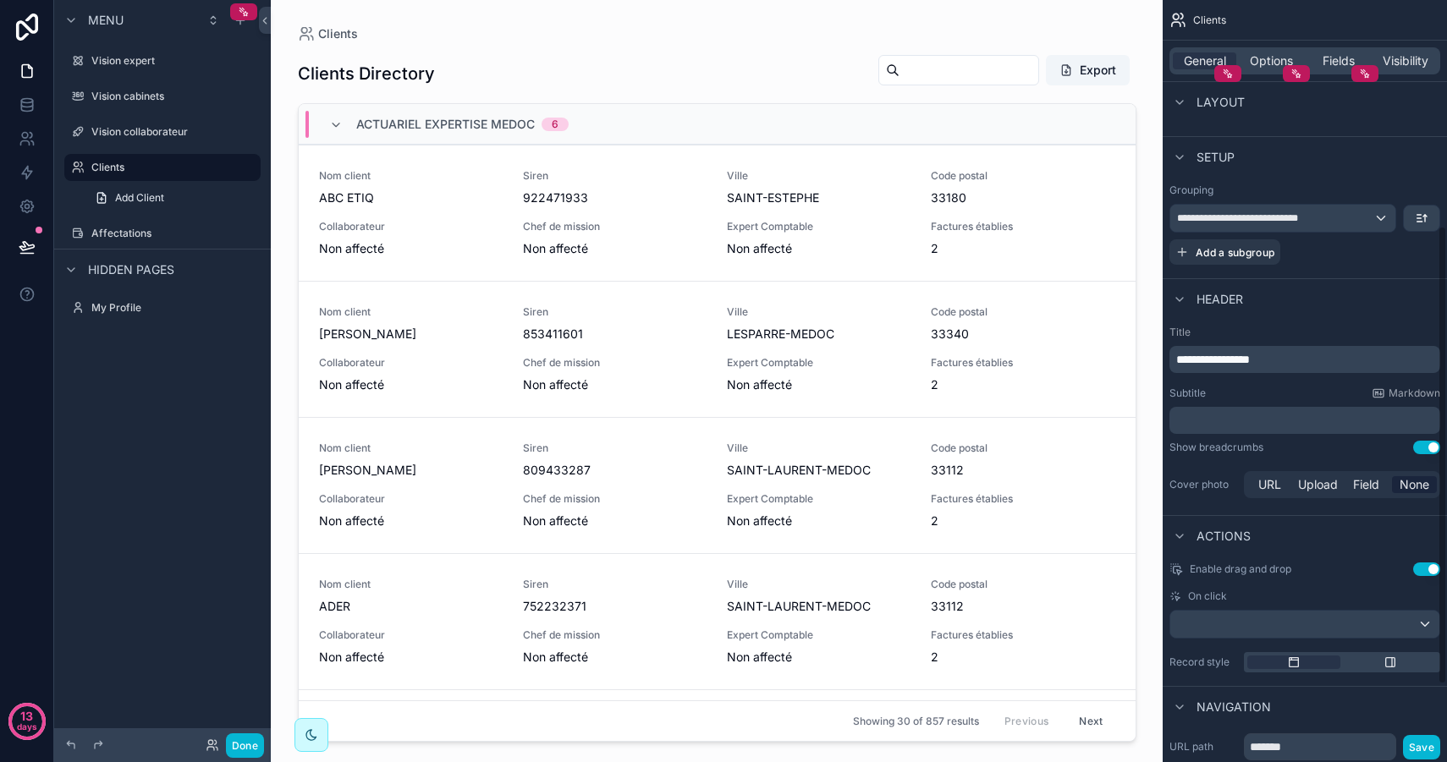
scroll to position [400, 0]
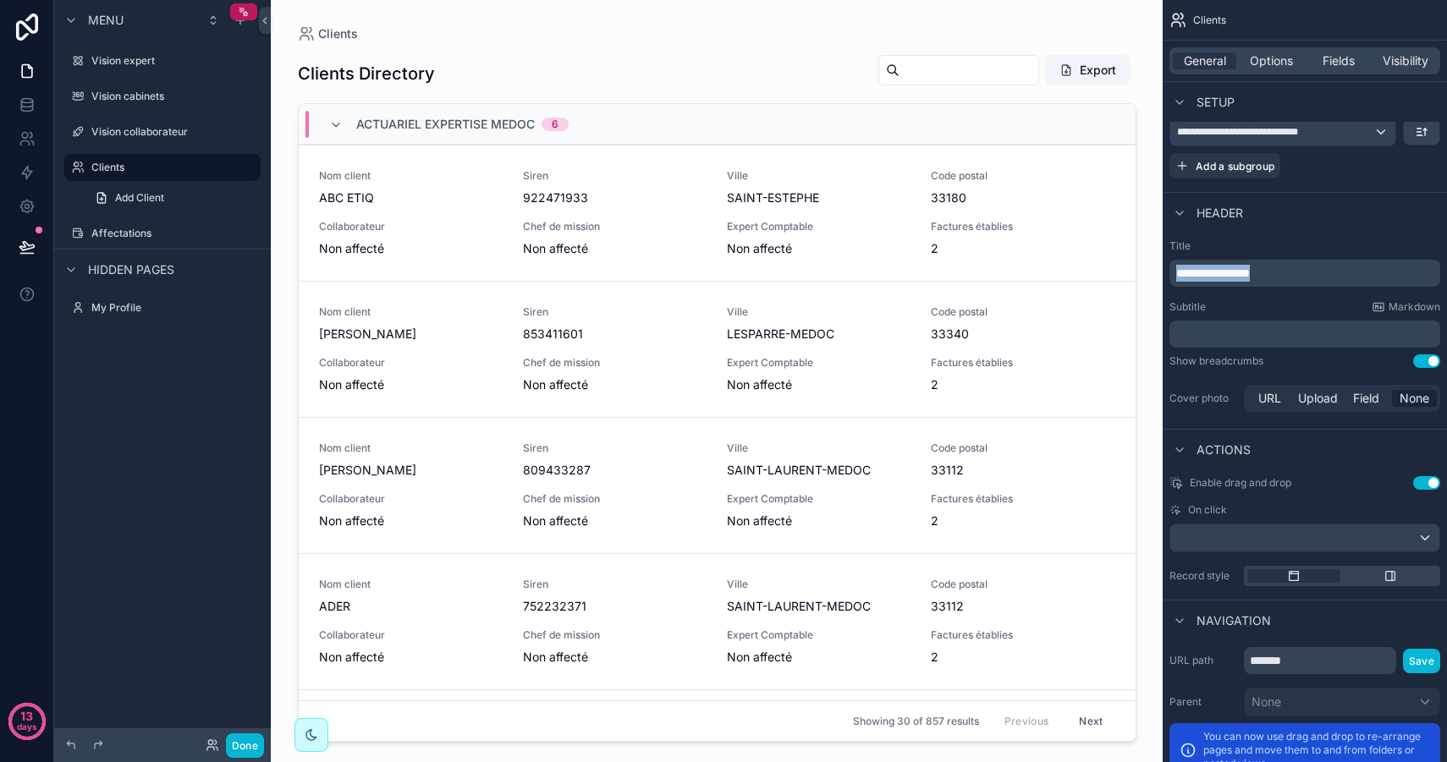
drag, startPoint x: 1306, startPoint y: 269, endPoint x: 1142, endPoint y: 266, distance: 164.1
click at [1142, 267] on div "Vision expert Vision cabinets Vision collaborateur Clients Affectations My Prof…" at bounding box center [859, 381] width 1176 height 762
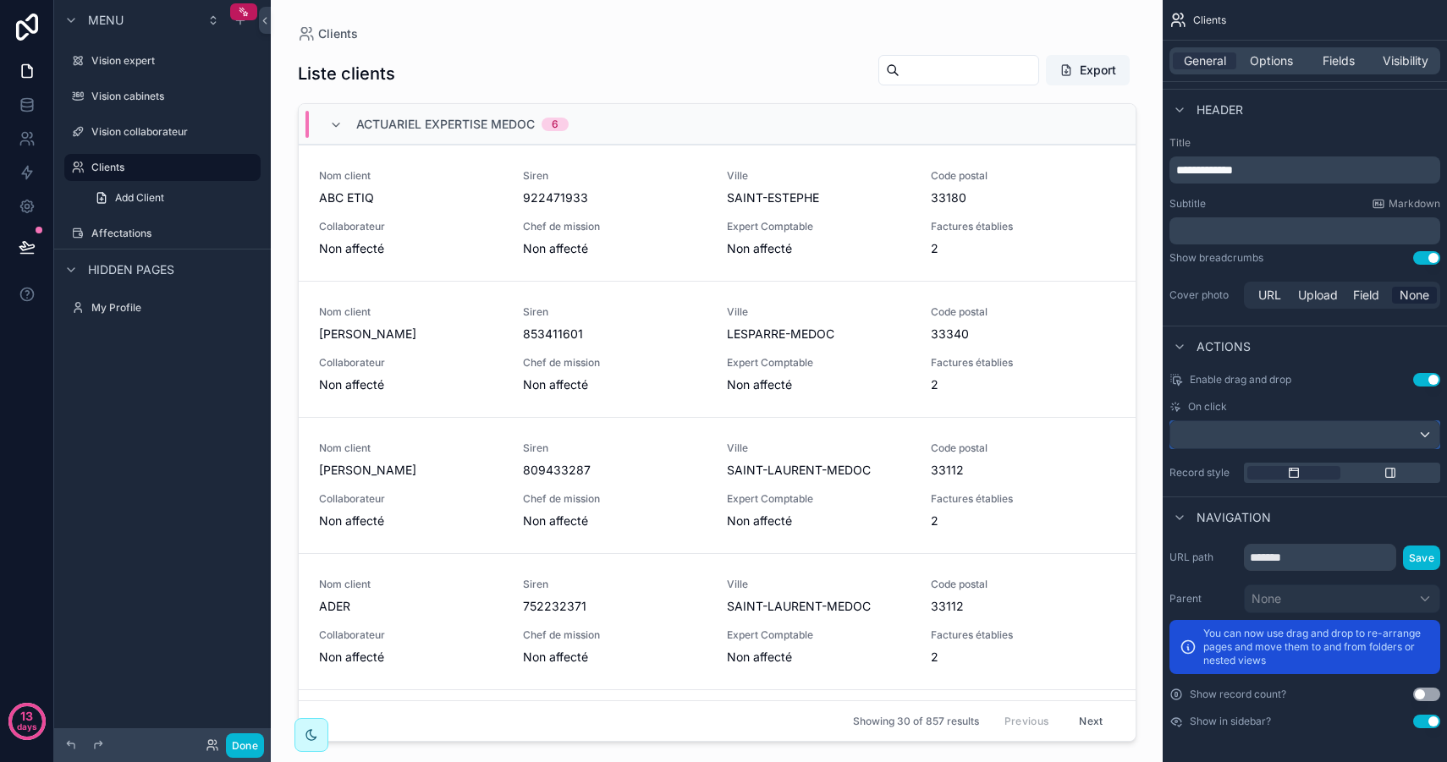
click at [1328, 430] on div "scrollable content" at bounding box center [1304, 434] width 269 height 27
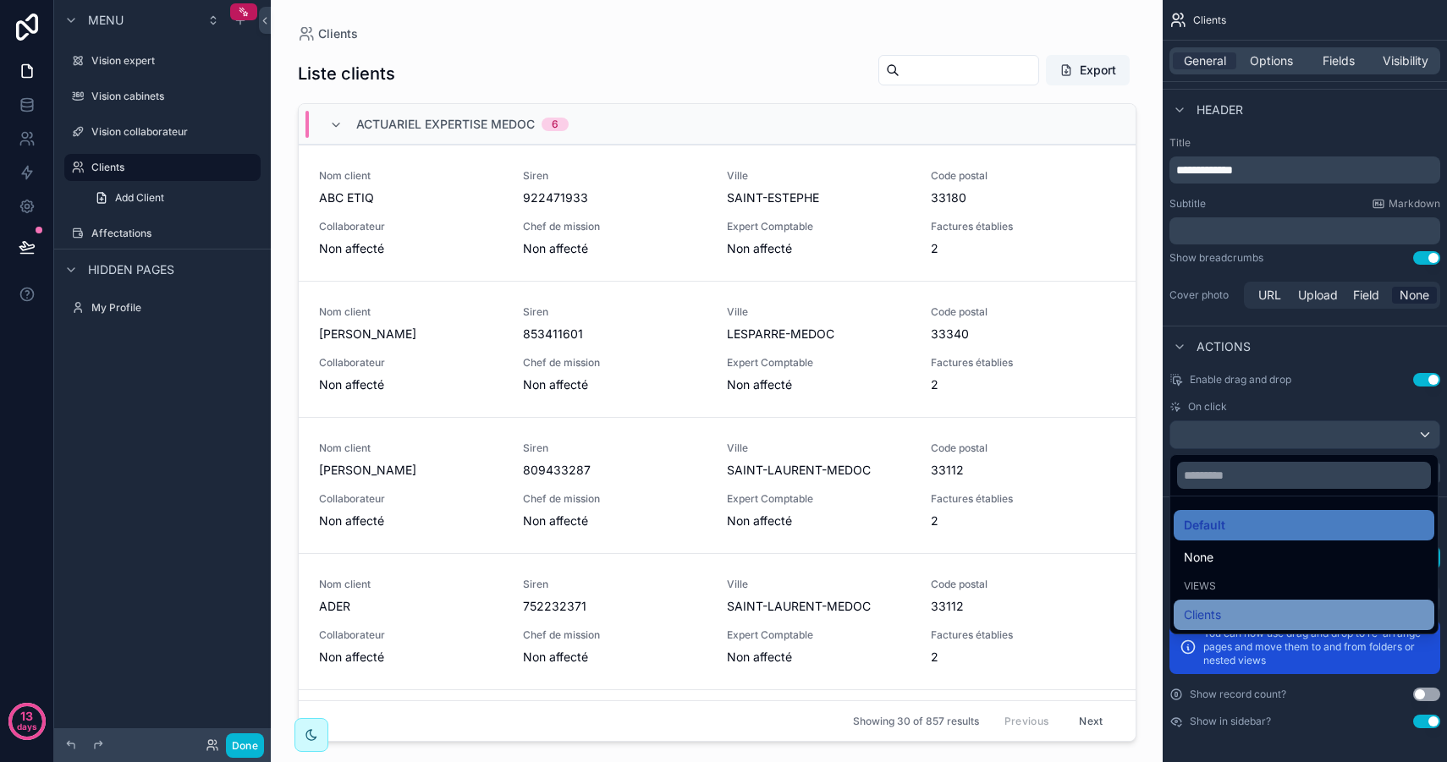
click at [1242, 618] on div "Clients" at bounding box center [1303, 615] width 240 height 20
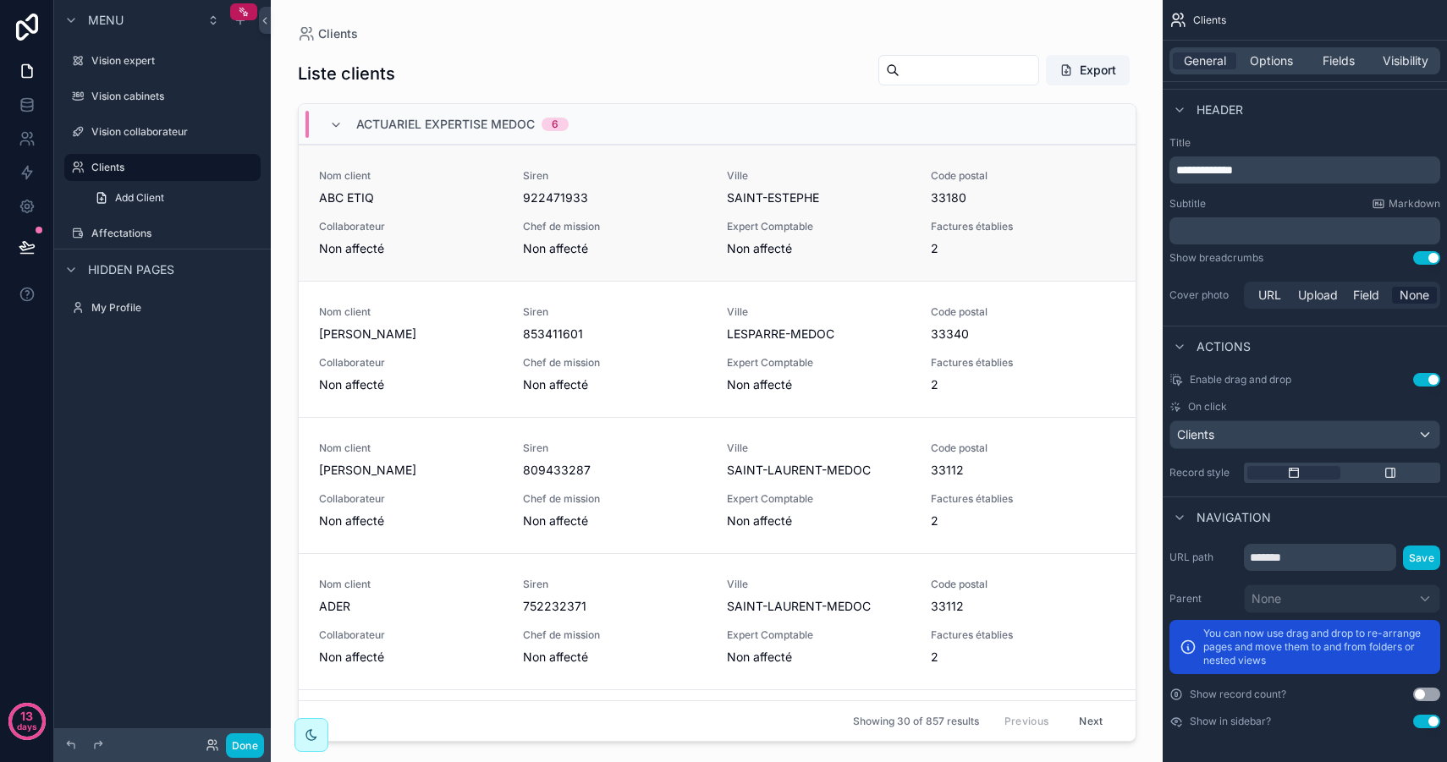
click at [437, 243] on span "Non affecté" at bounding box center [411, 248] width 184 height 17
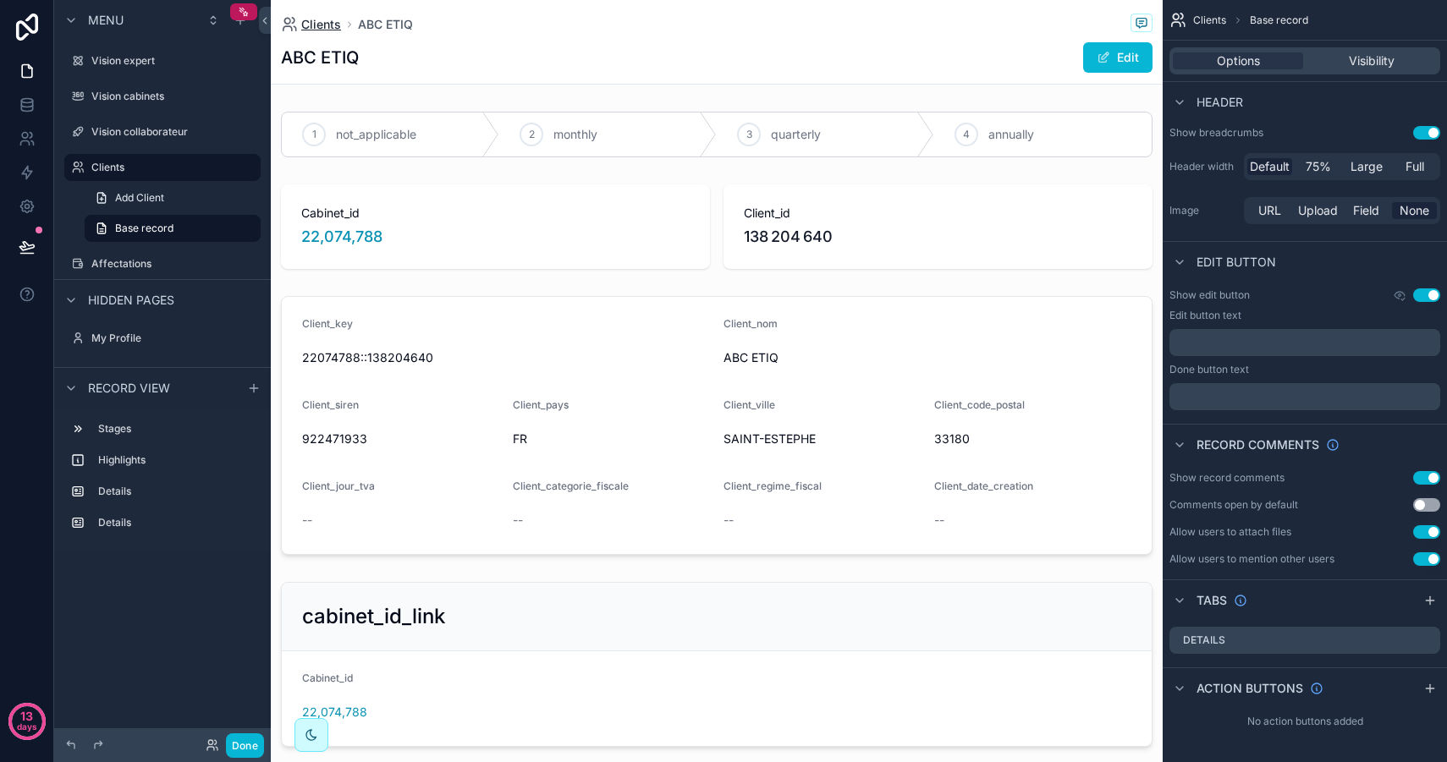
click at [338, 25] on span "Clients" at bounding box center [321, 24] width 40 height 17
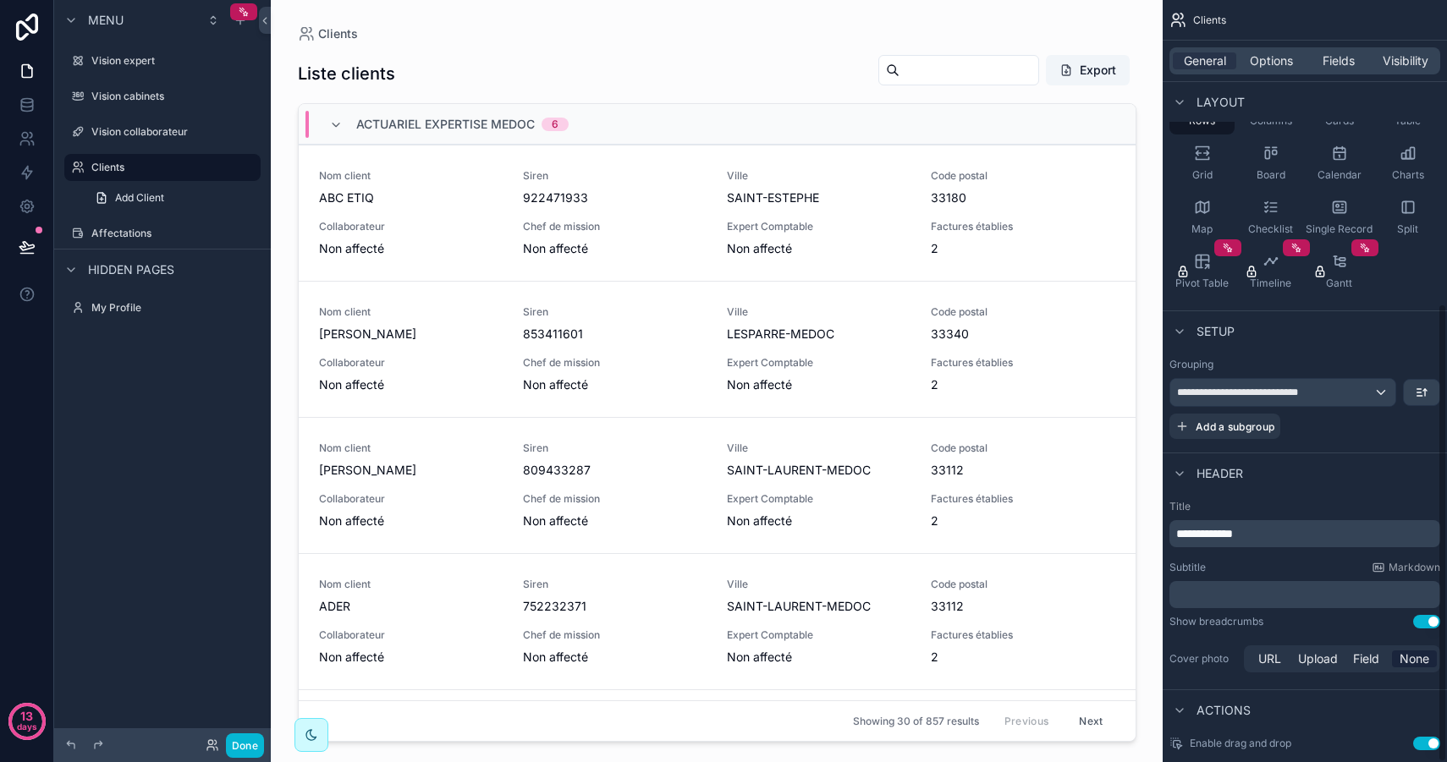
scroll to position [503, 0]
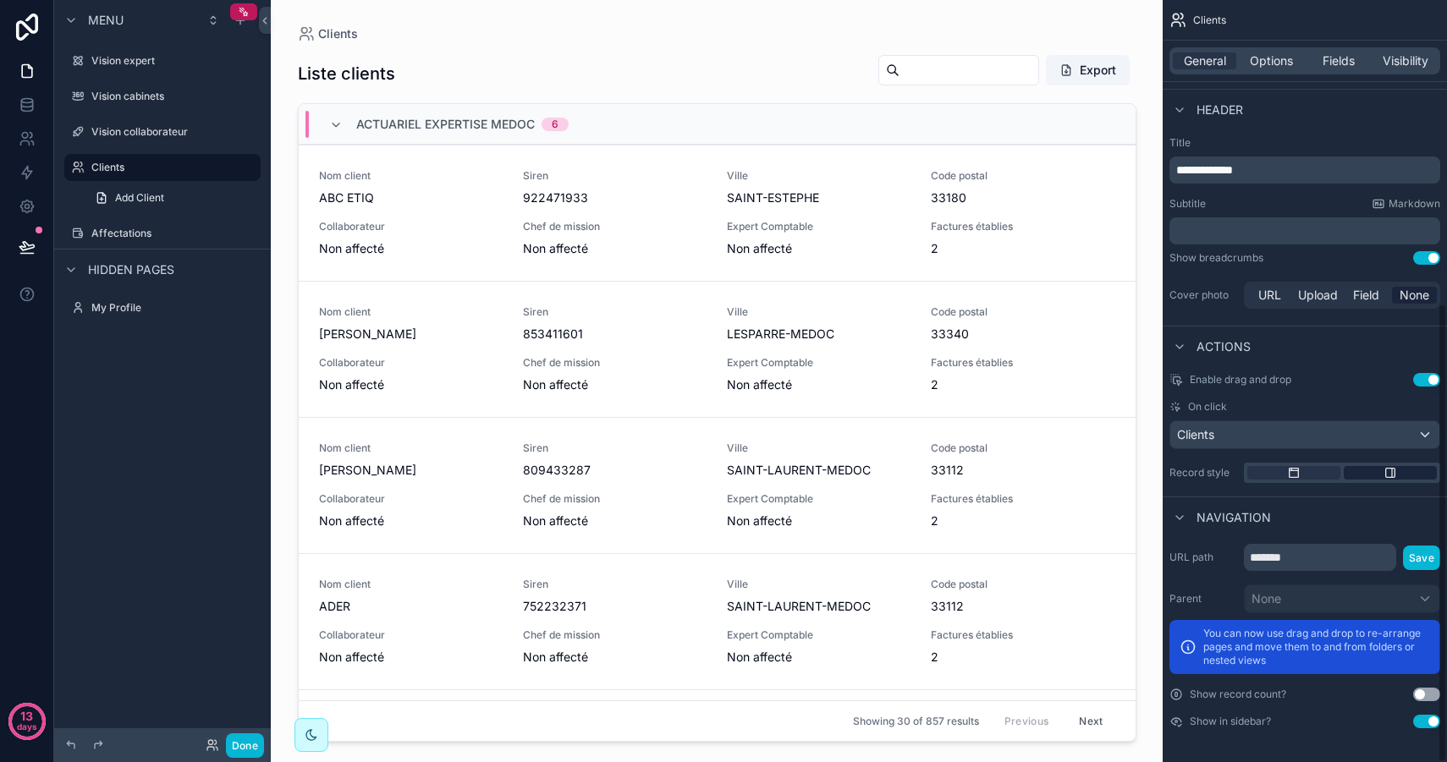
click at [1389, 473] on icon "scrollable content" at bounding box center [1390, 473] width 14 height 14
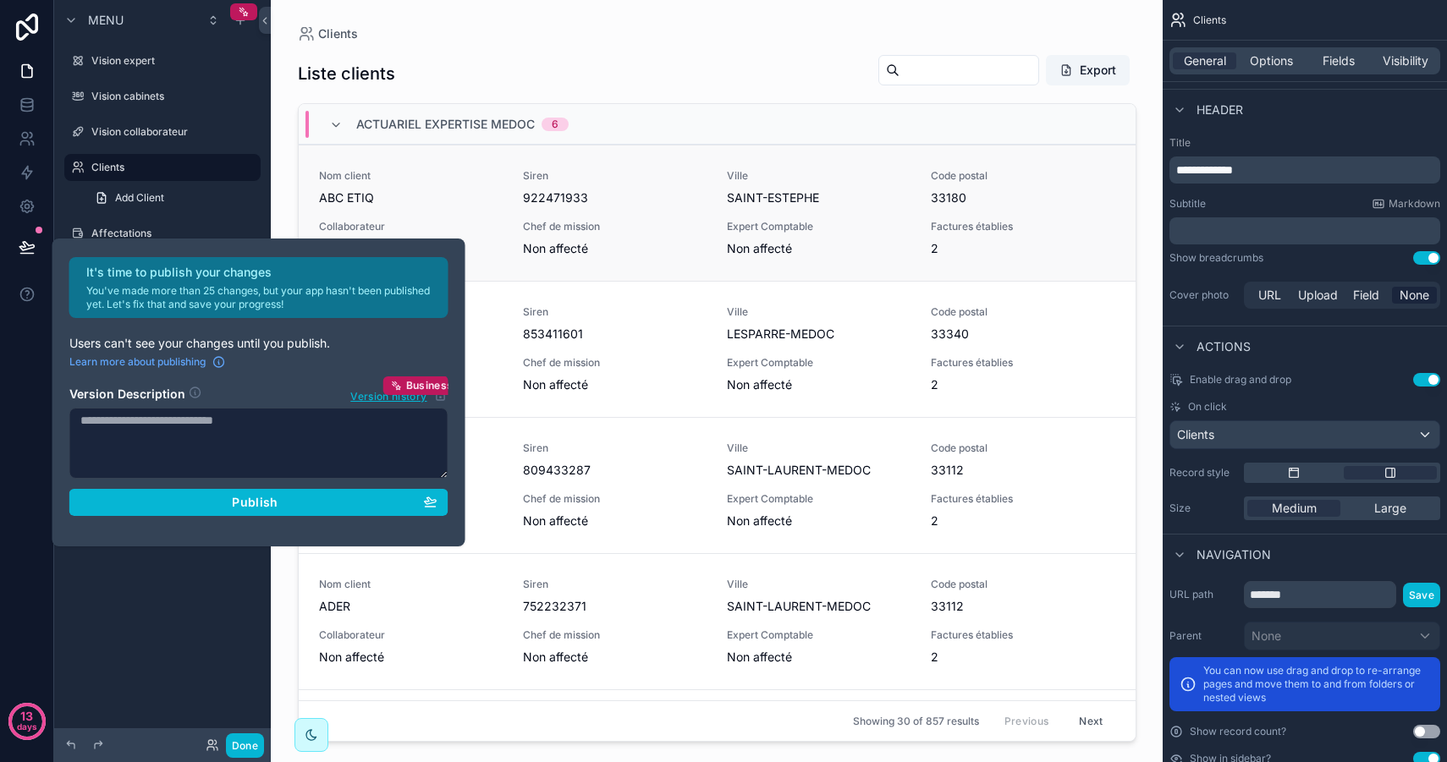
click at [519, 226] on div "Nom client ABC ETIQ Siren 922471933 Ville SAINT-ESTEPHE Code postal 33180 Colla…" at bounding box center [717, 213] width 796 height 88
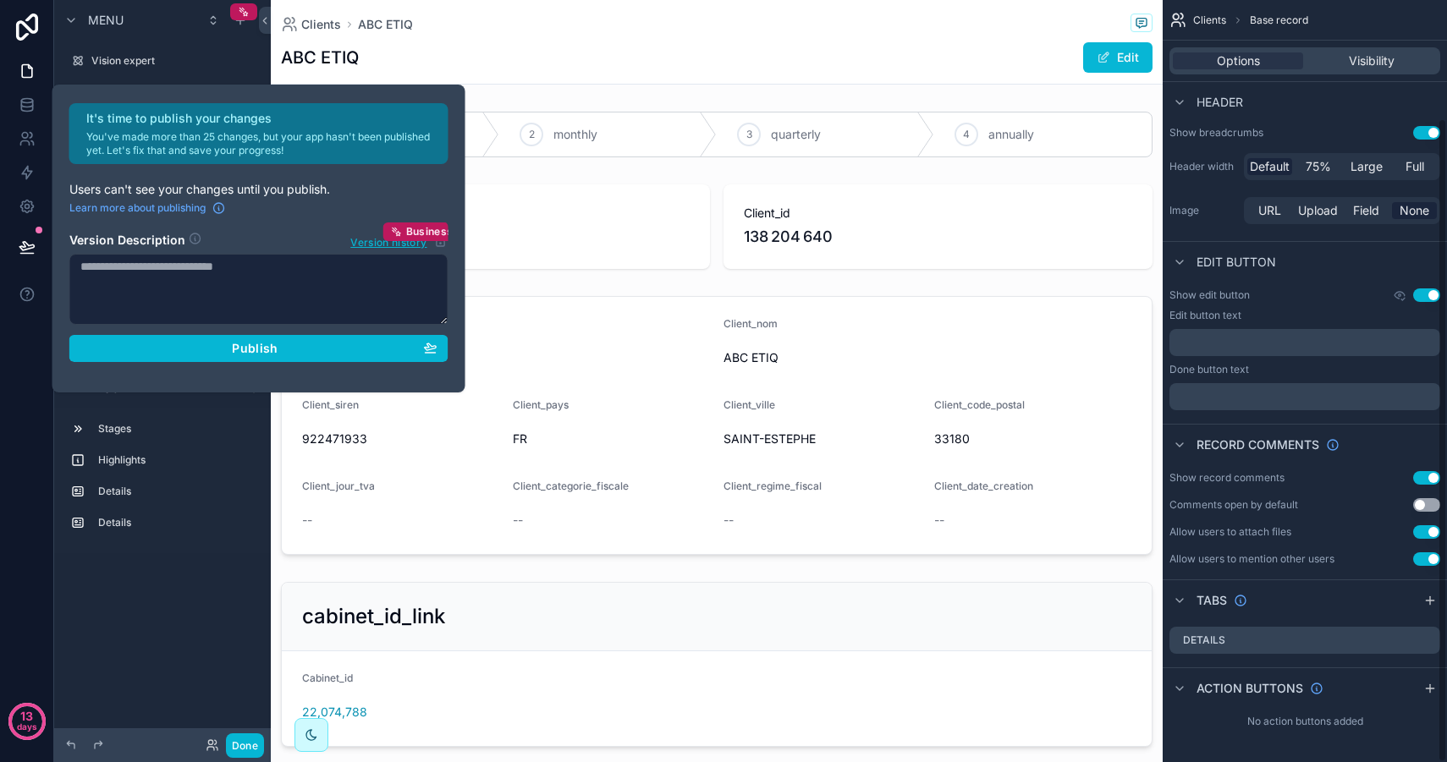
scroll to position [140, 0]
click at [319, 30] on span "Clients" at bounding box center [321, 24] width 40 height 17
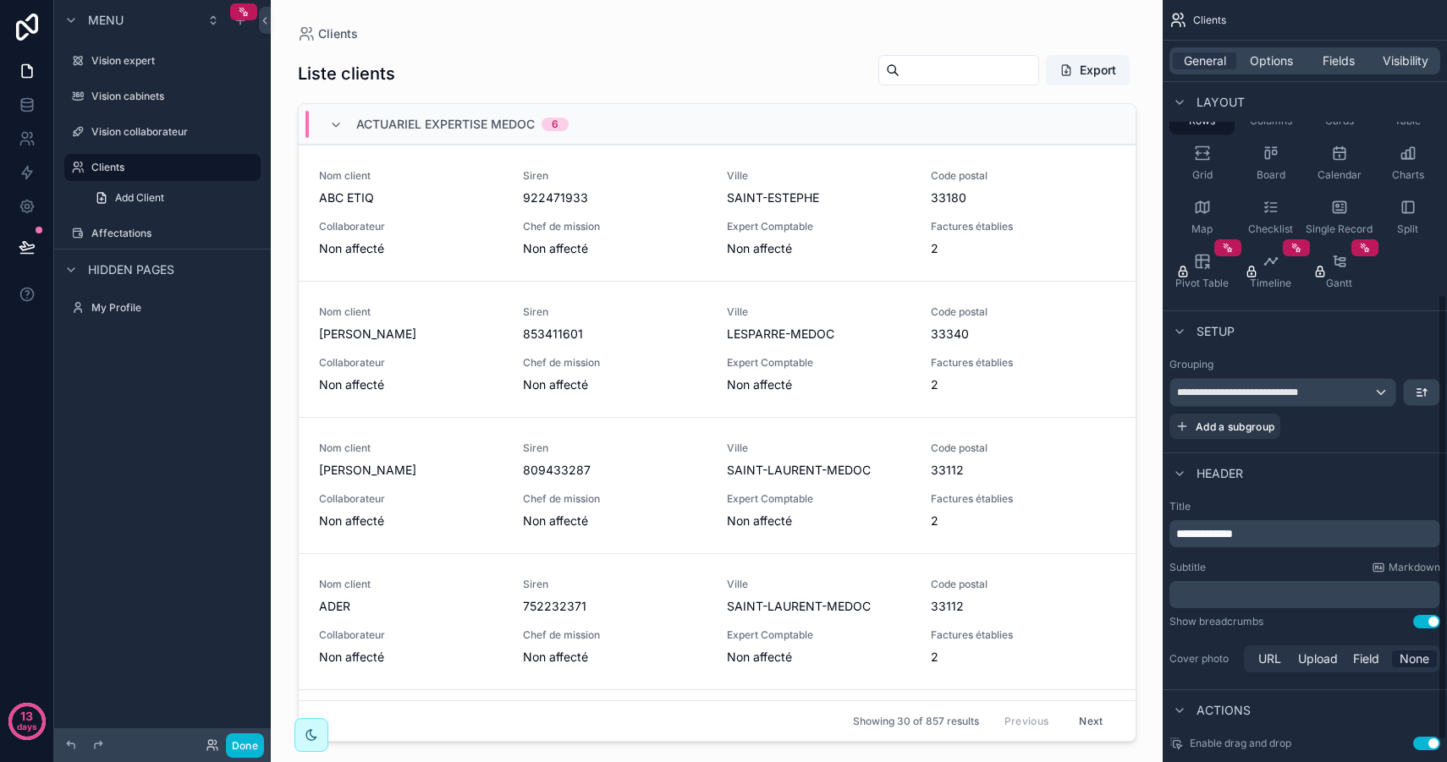
scroll to position [503, 0]
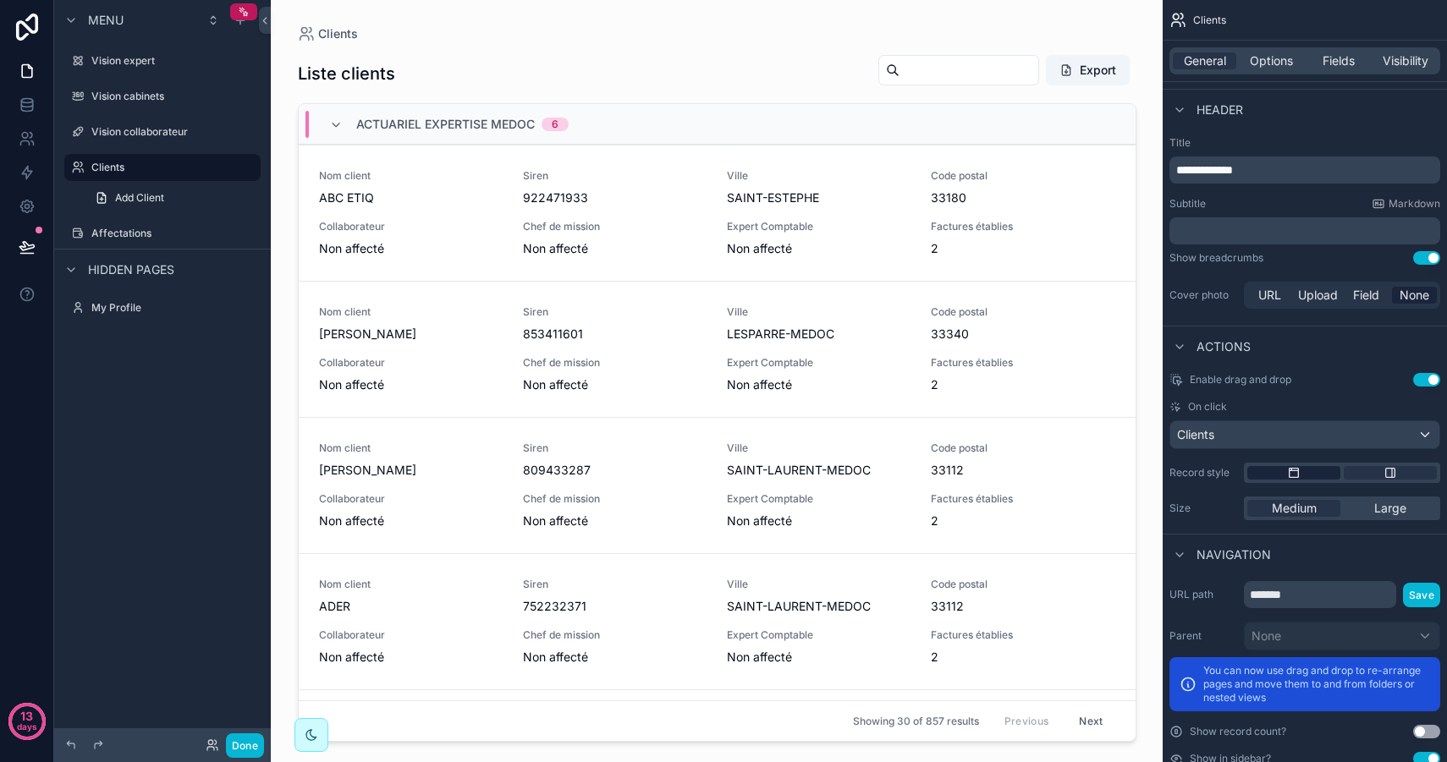
click at [1311, 474] on div "scrollable content" at bounding box center [1293, 473] width 93 height 14
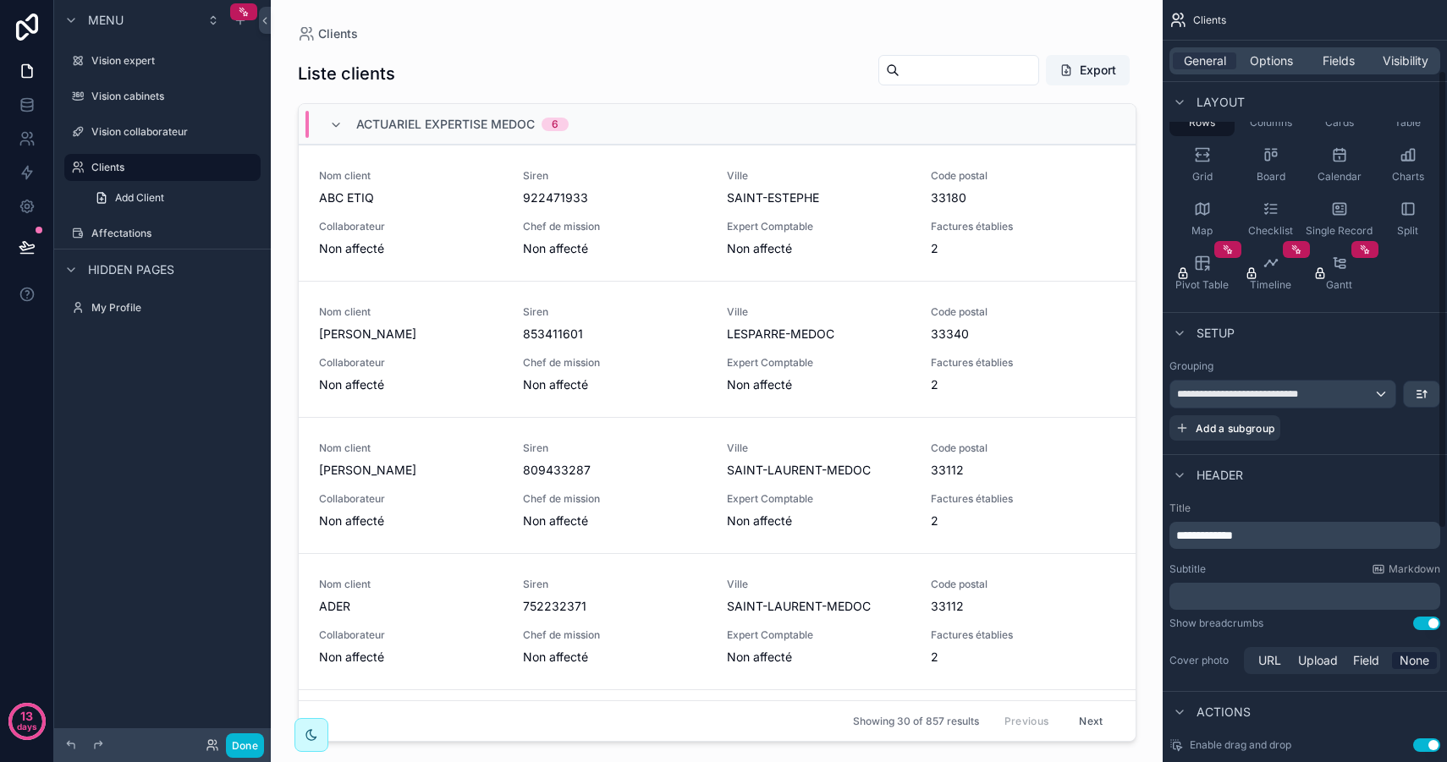
scroll to position [0, 0]
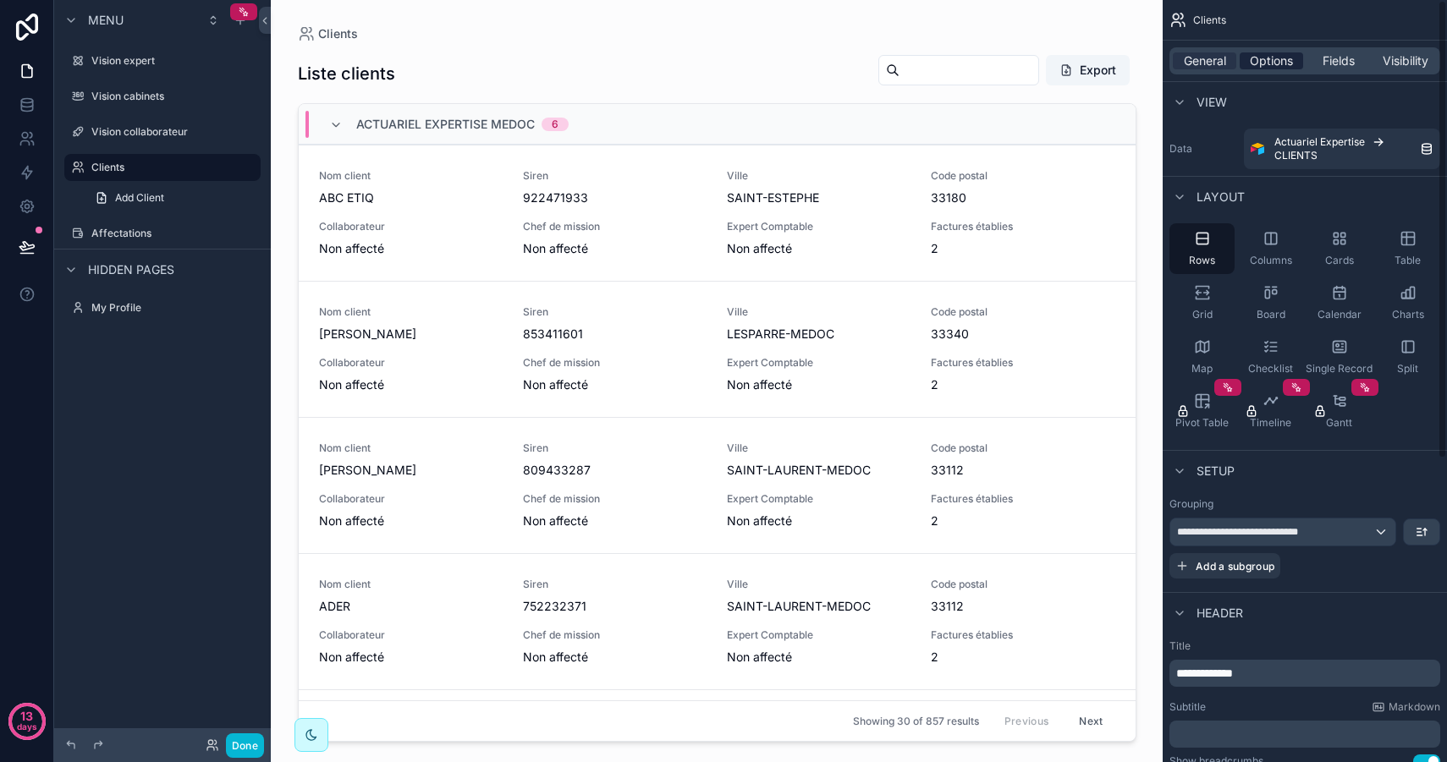
click at [1265, 63] on span "Options" at bounding box center [1270, 60] width 43 height 17
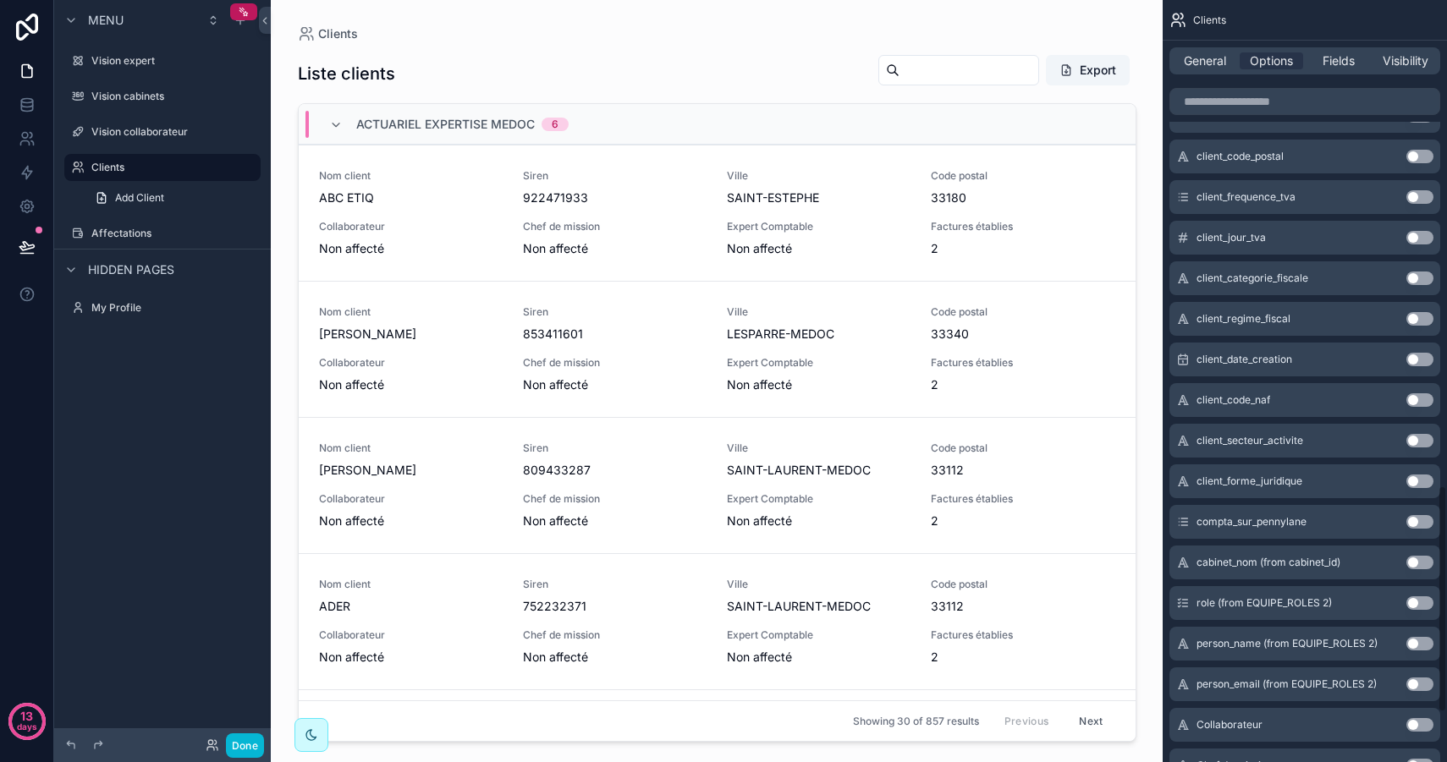
scroll to position [1634, 0]
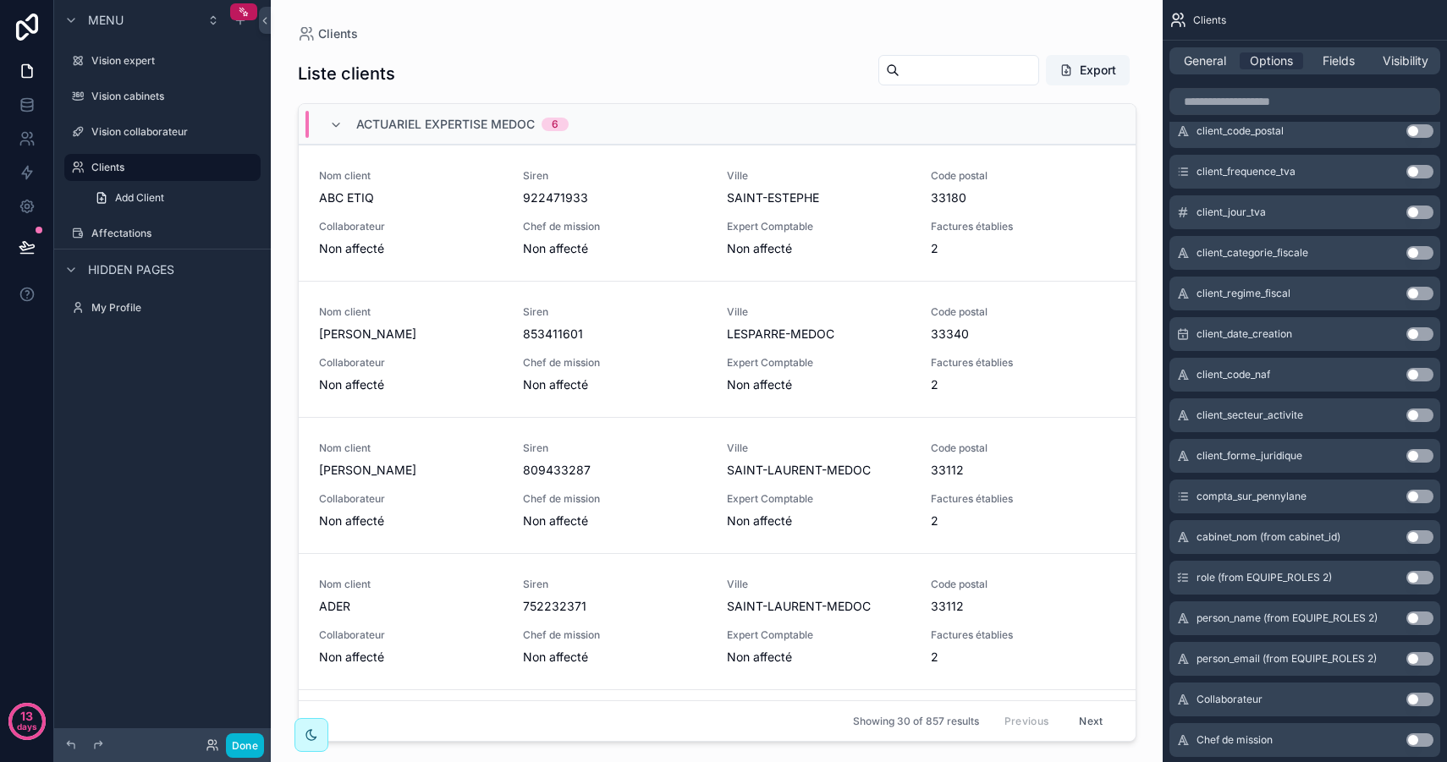
click at [1416, 536] on button "Use setting" at bounding box center [1419, 537] width 27 height 14
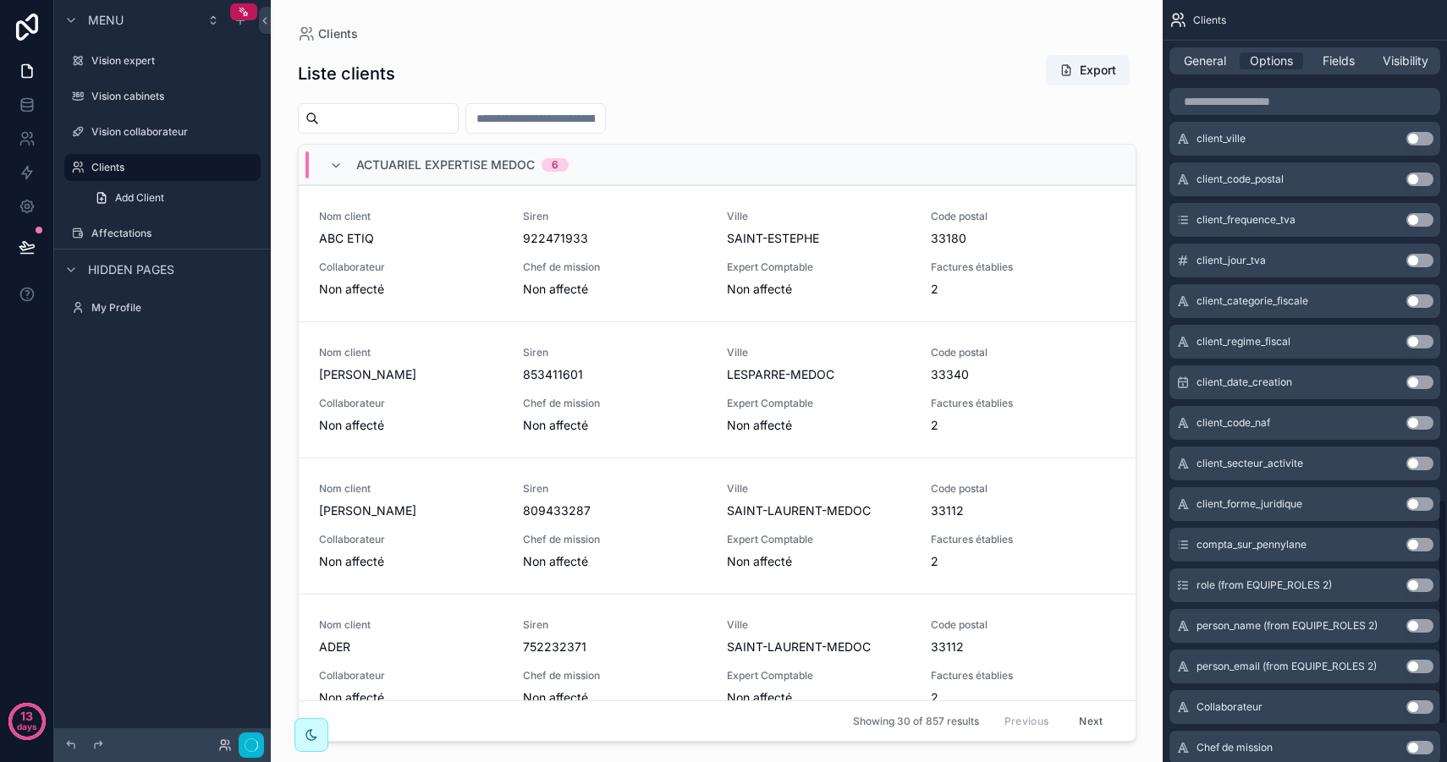
scroll to position [1683, 0]
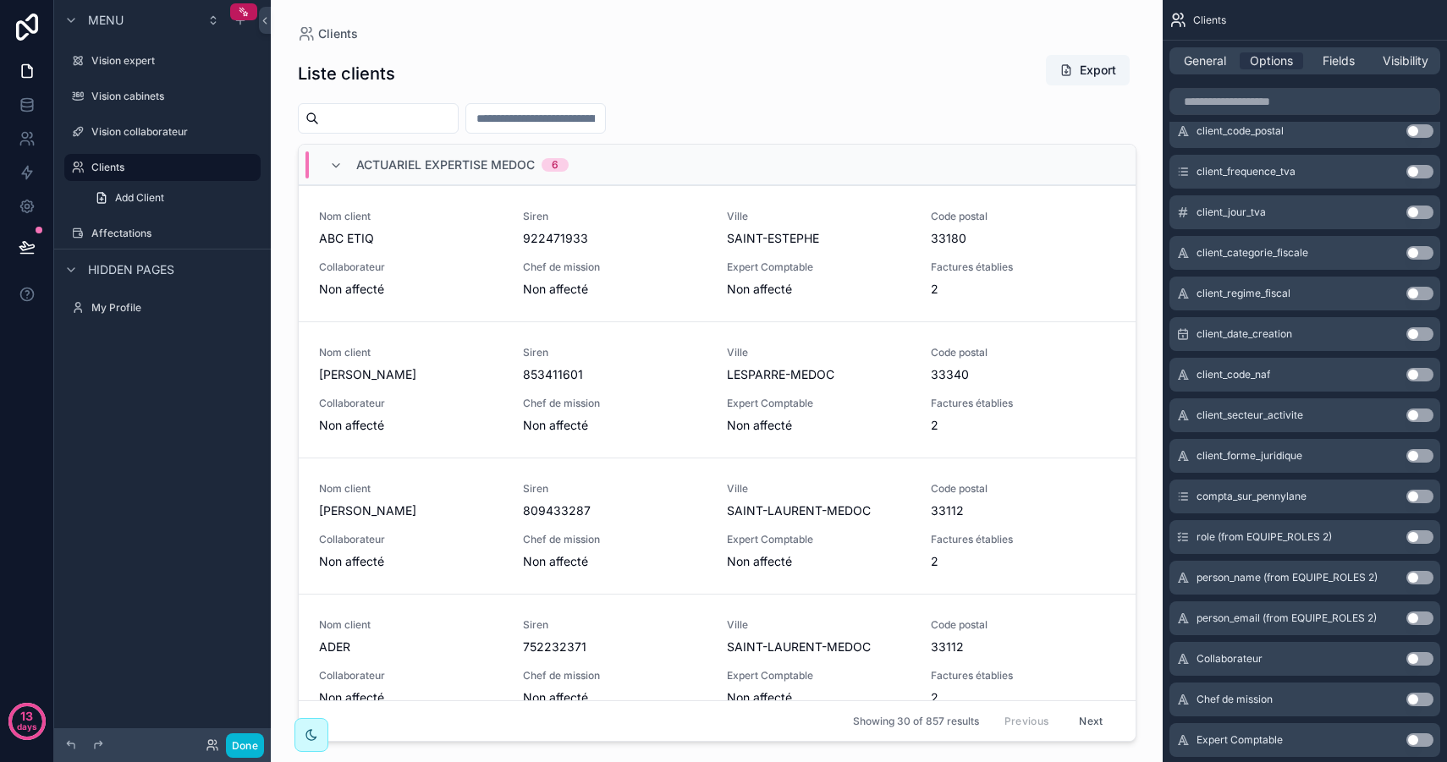
click at [1421, 495] on button "Use setting" at bounding box center [1419, 497] width 27 height 14
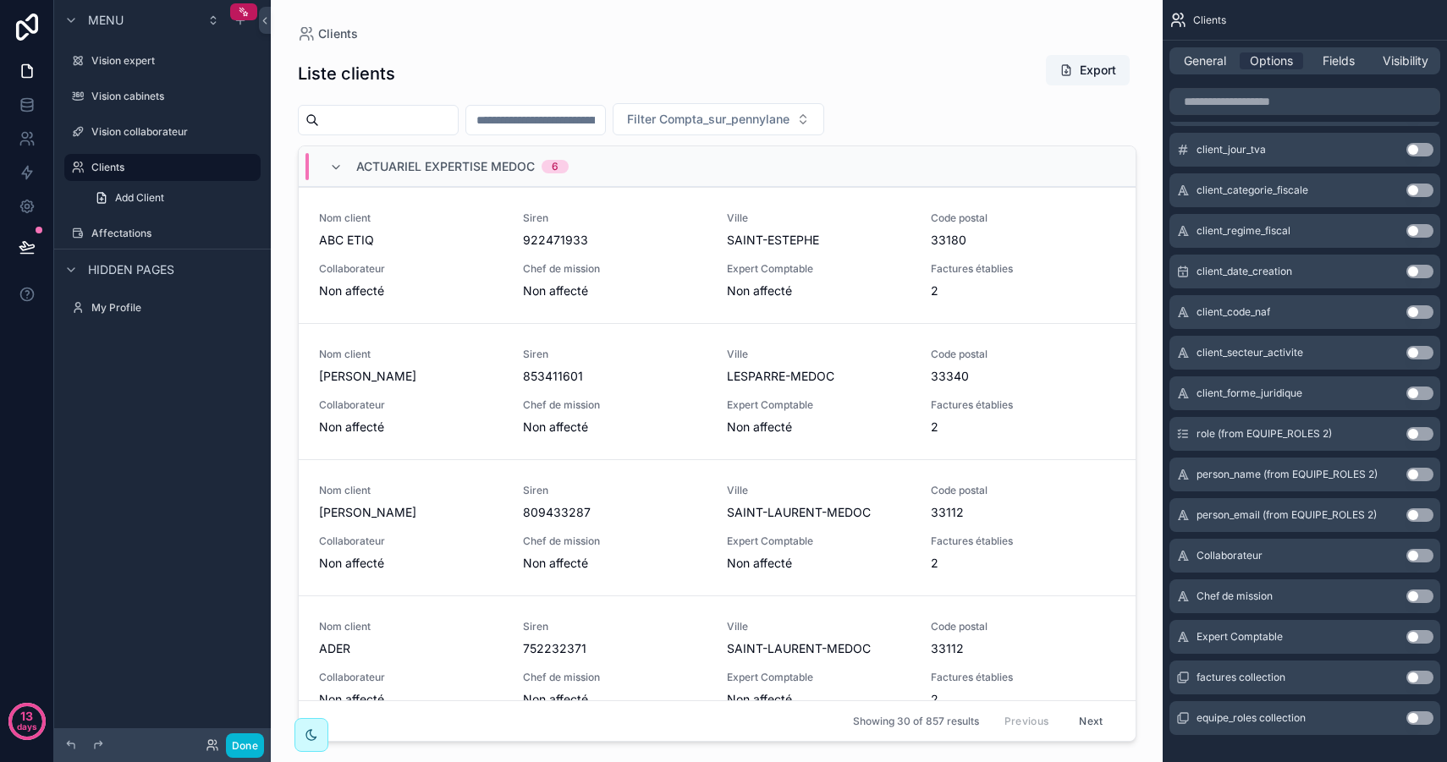
click at [1423, 558] on button "Use setting" at bounding box center [1419, 556] width 27 height 14
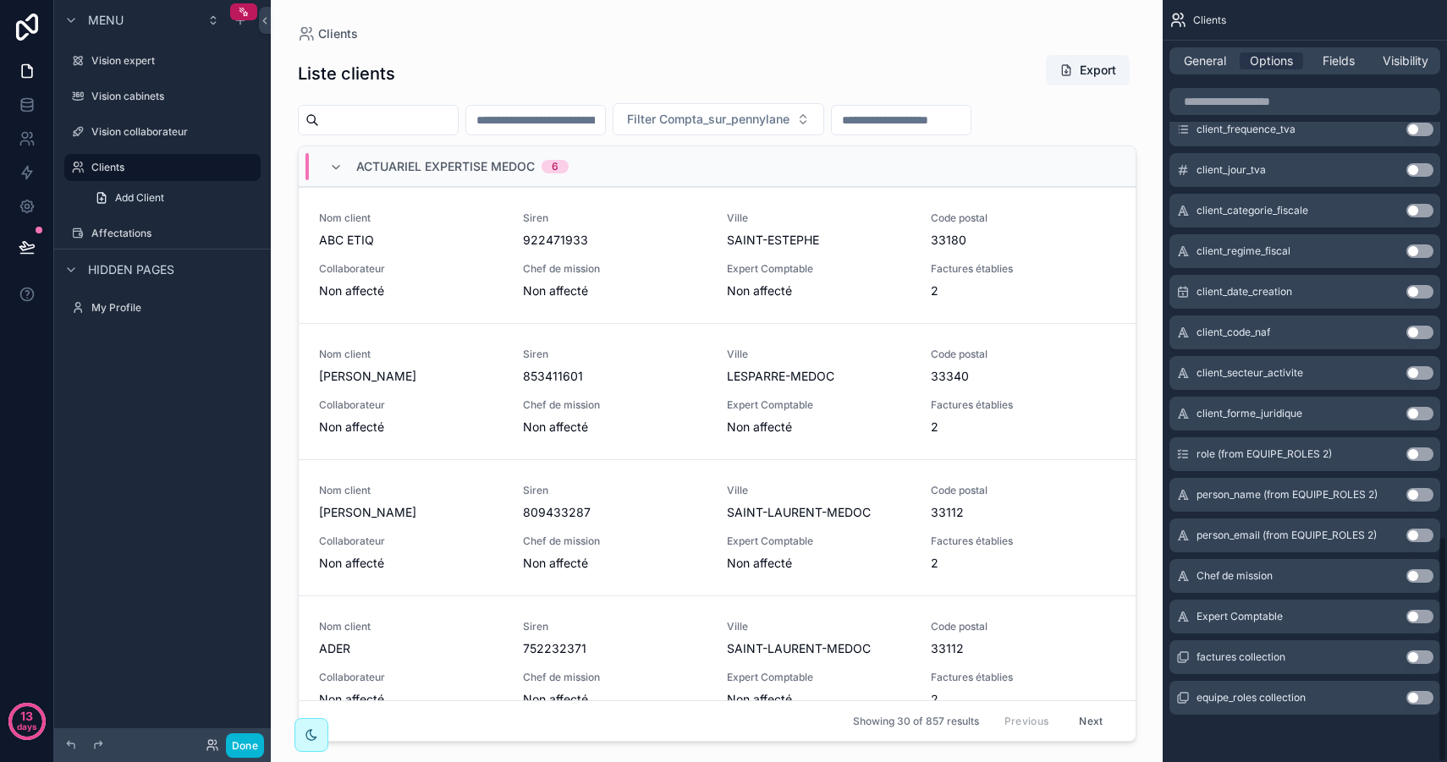
click at [1413, 579] on button "Use setting" at bounding box center [1419, 576] width 27 height 14
click at [1411, 618] on button "Use setting" at bounding box center [1419, 617] width 27 height 14
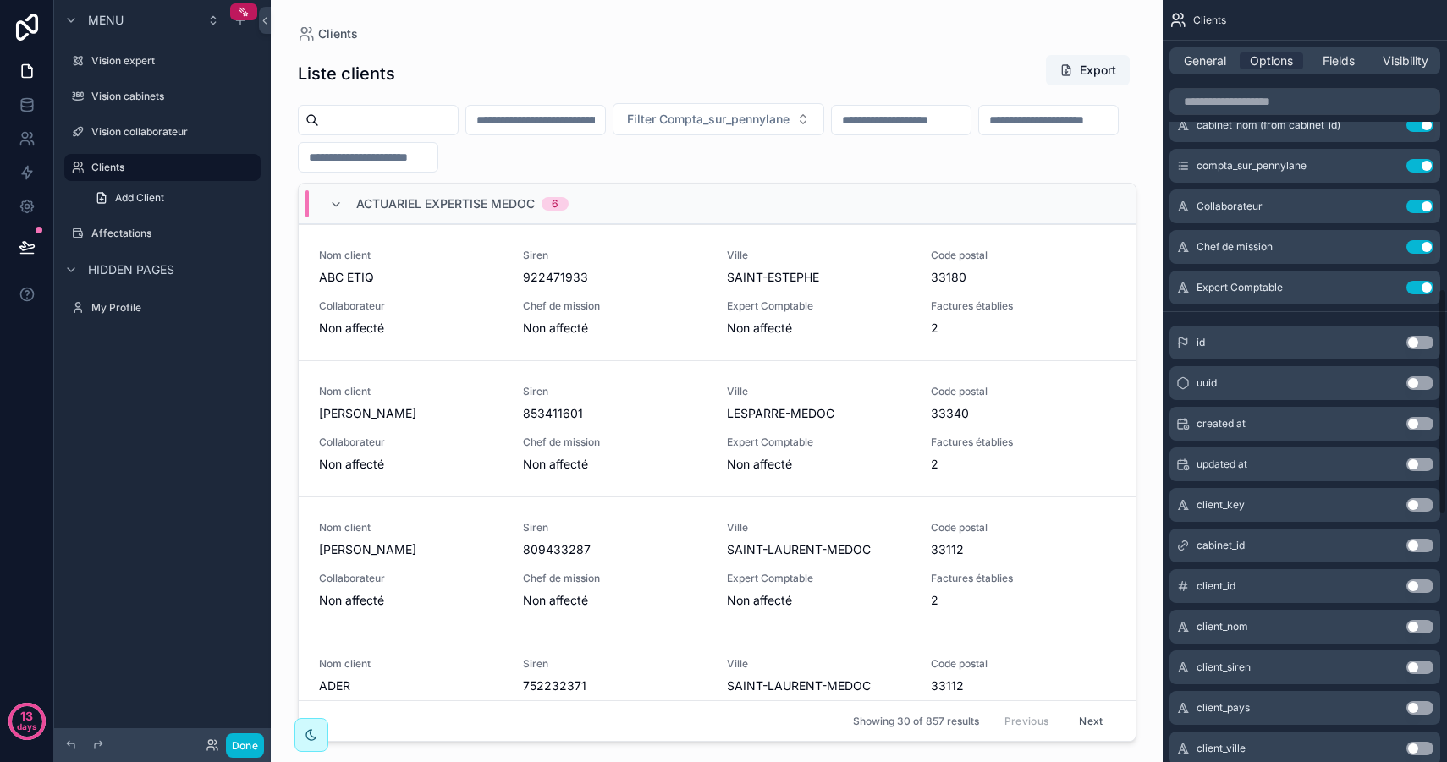
scroll to position [974, 0]
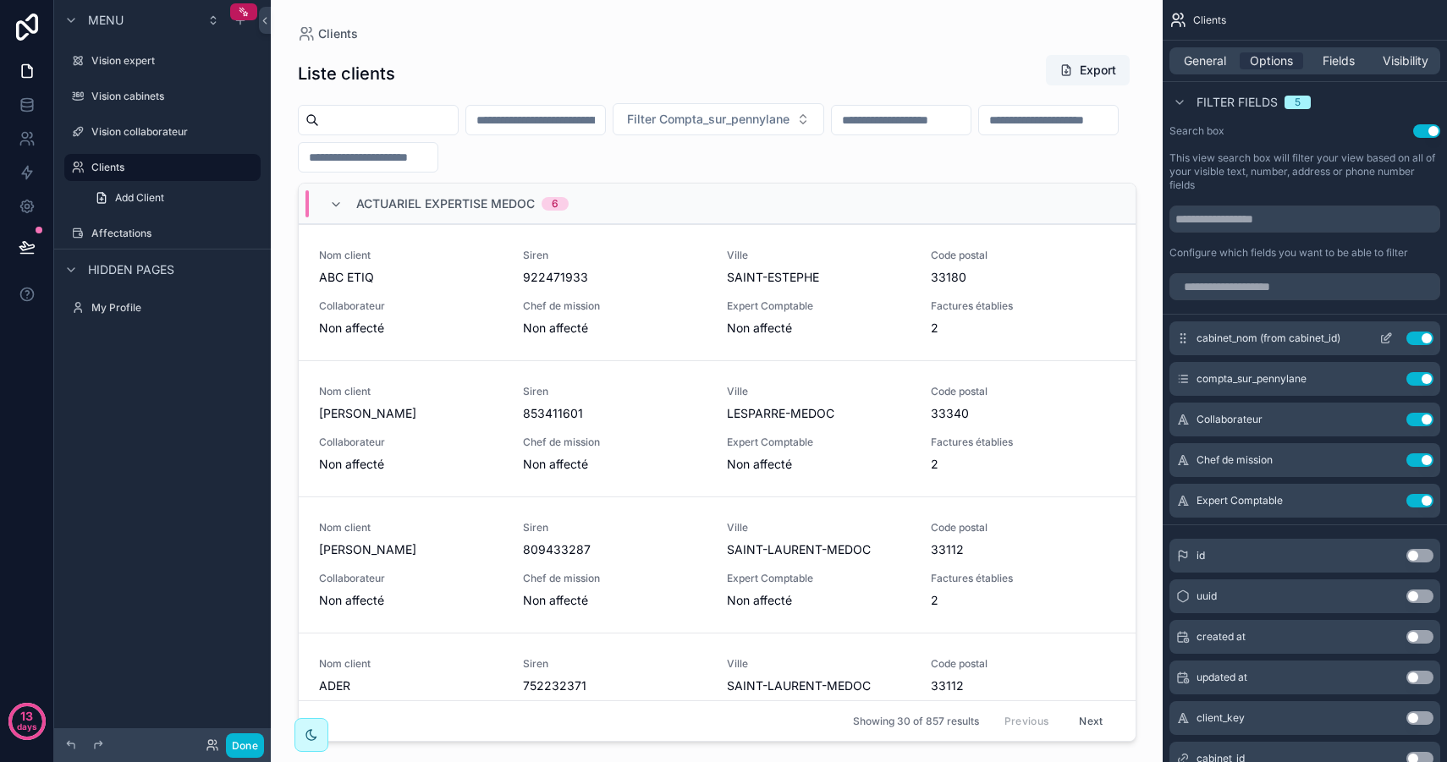
click at [1390, 338] on icon "scrollable content" at bounding box center [1386, 339] width 14 height 14
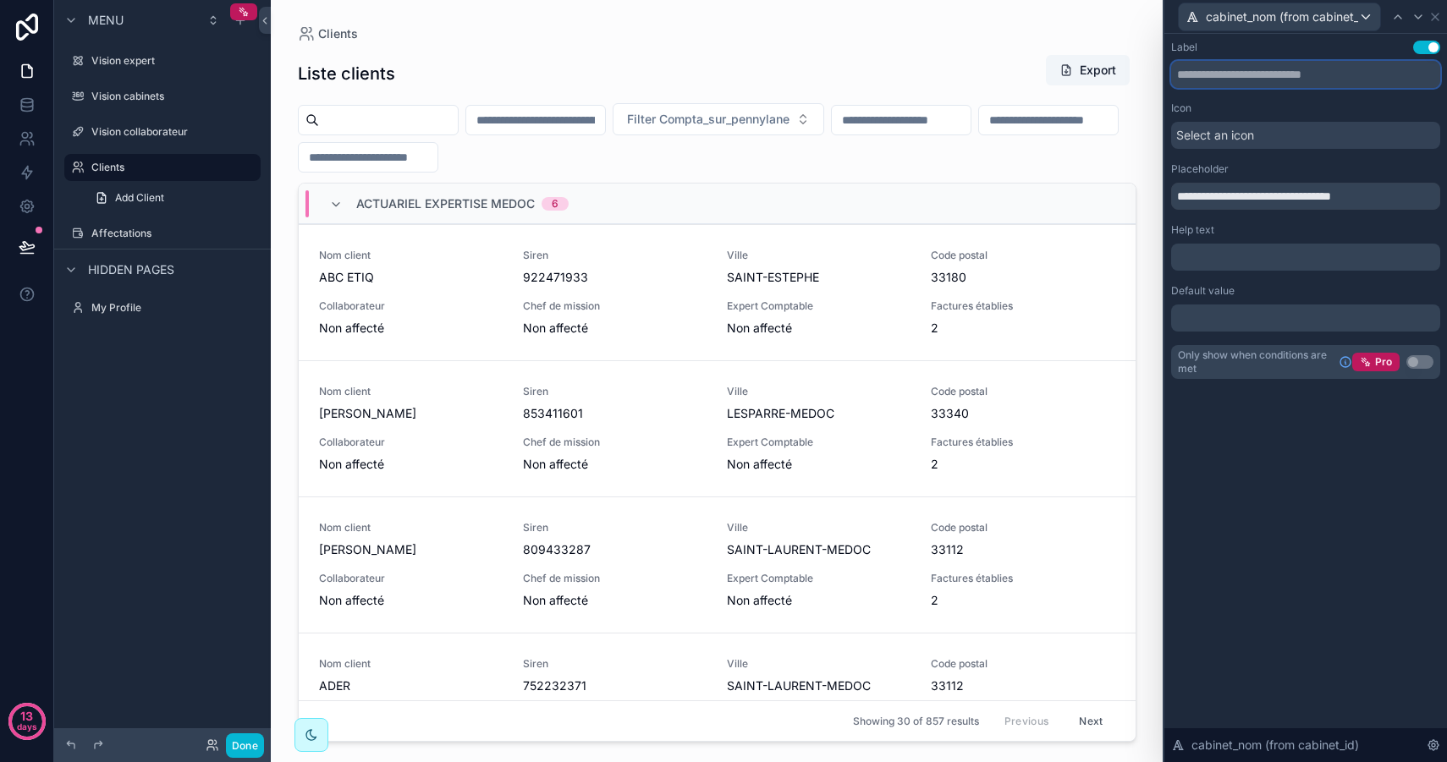
click at [1238, 63] on input "text" at bounding box center [1305, 74] width 269 height 27
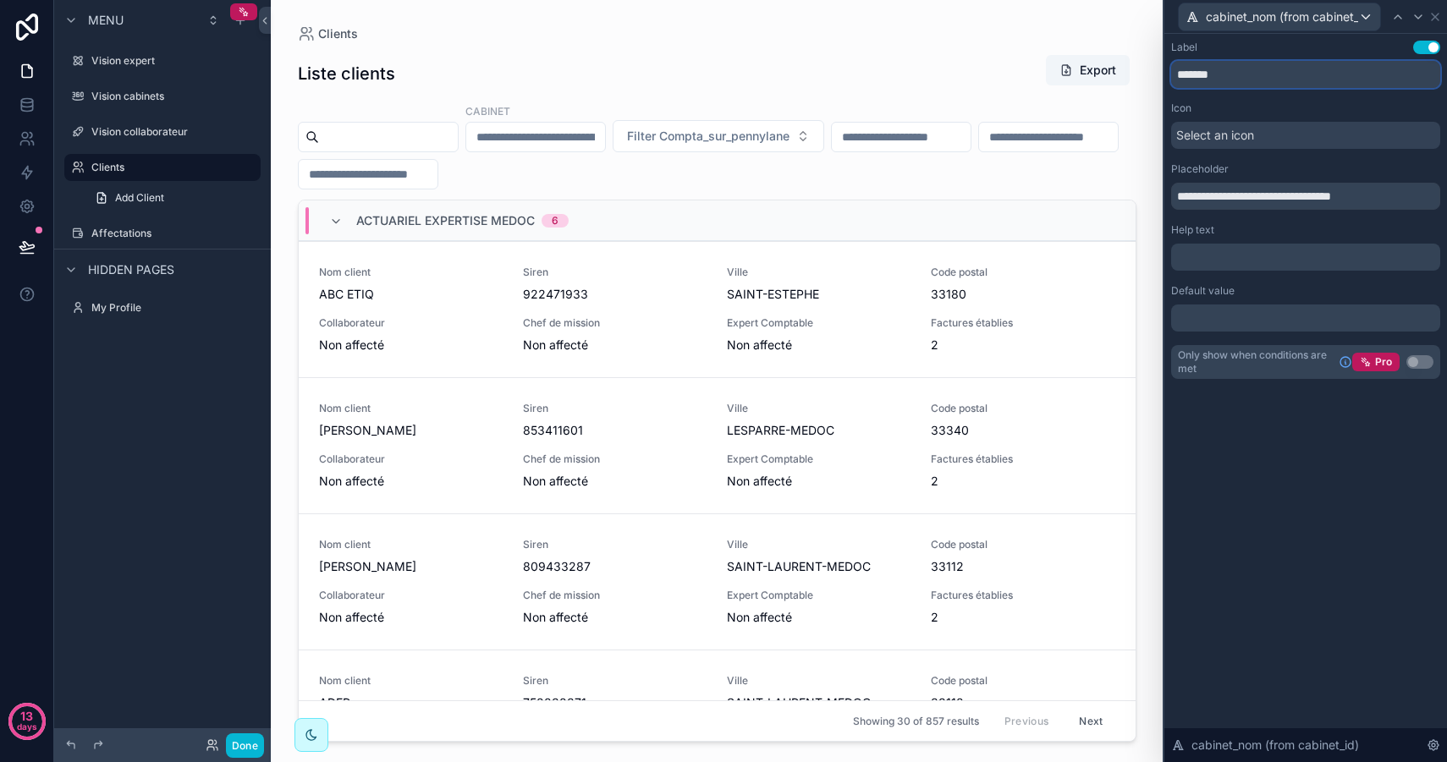
type input "*******"
click at [1261, 185] on input "**********" at bounding box center [1305, 196] width 269 height 27
click at [1250, 198] on input "**********" at bounding box center [1305, 196] width 269 height 27
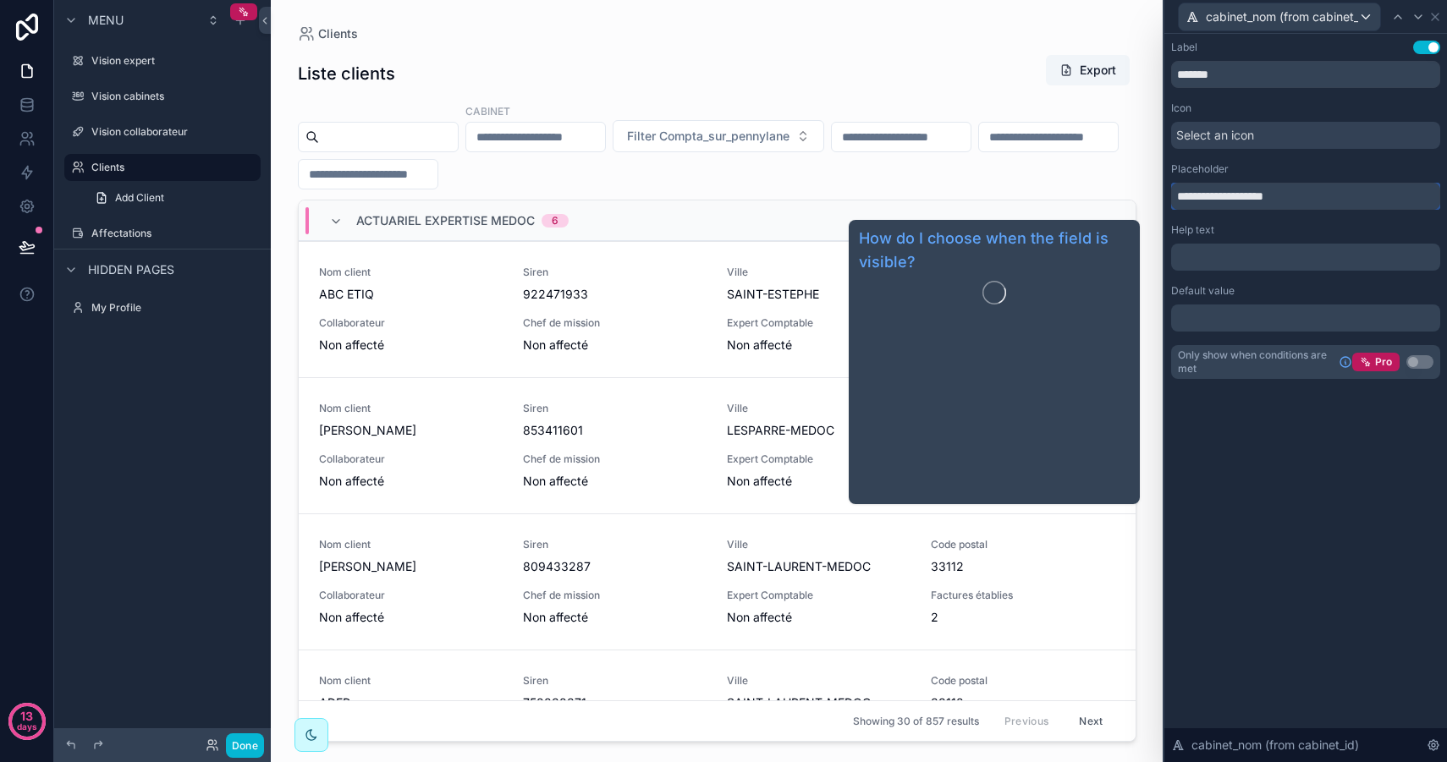
type input "**********"
click at [1280, 434] on div "**********" at bounding box center [1305, 398] width 283 height 728
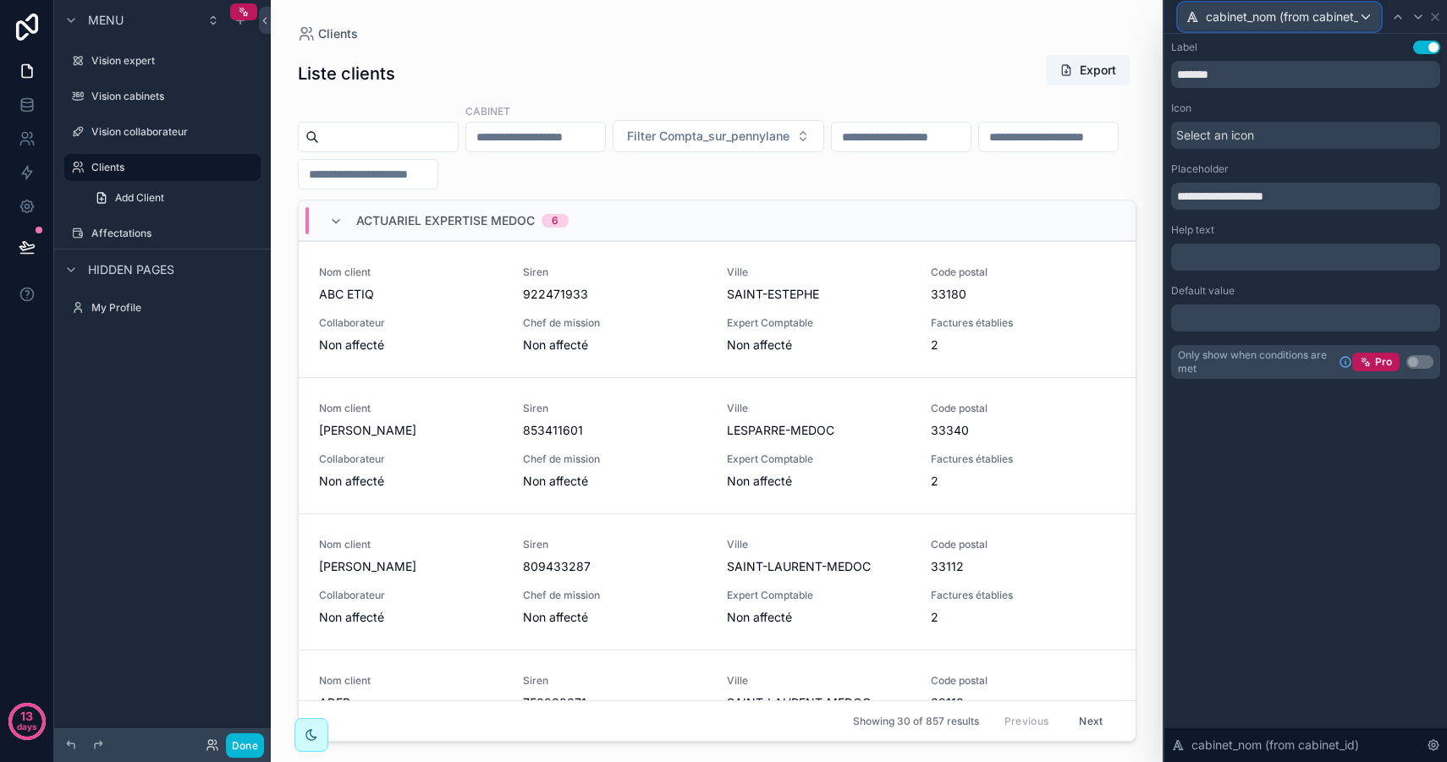
click at [1320, 21] on span "cabinet_nom (from cabinet_id)" at bounding box center [1281, 16] width 152 height 17
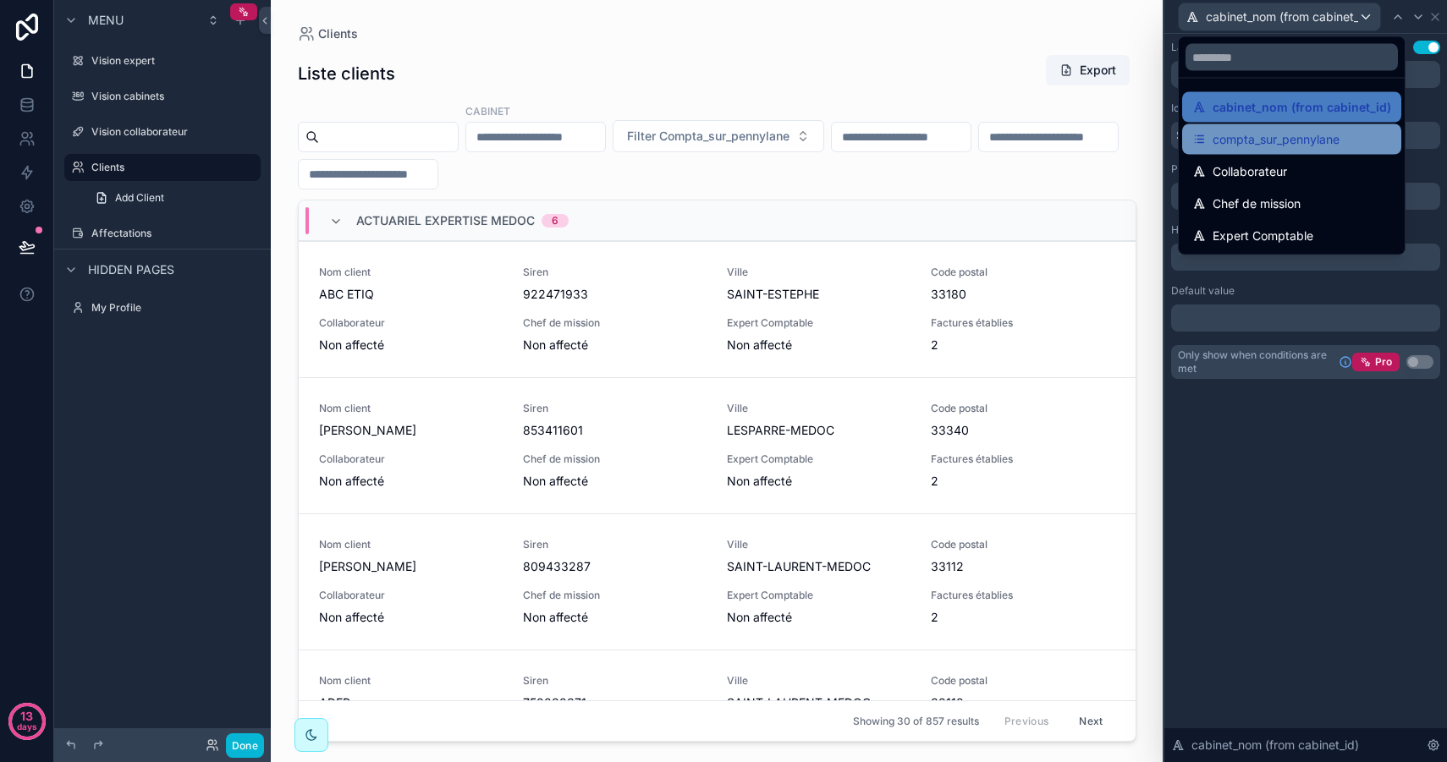
click at [1269, 128] on div "compta_sur_pennylane" at bounding box center [1291, 139] width 219 height 30
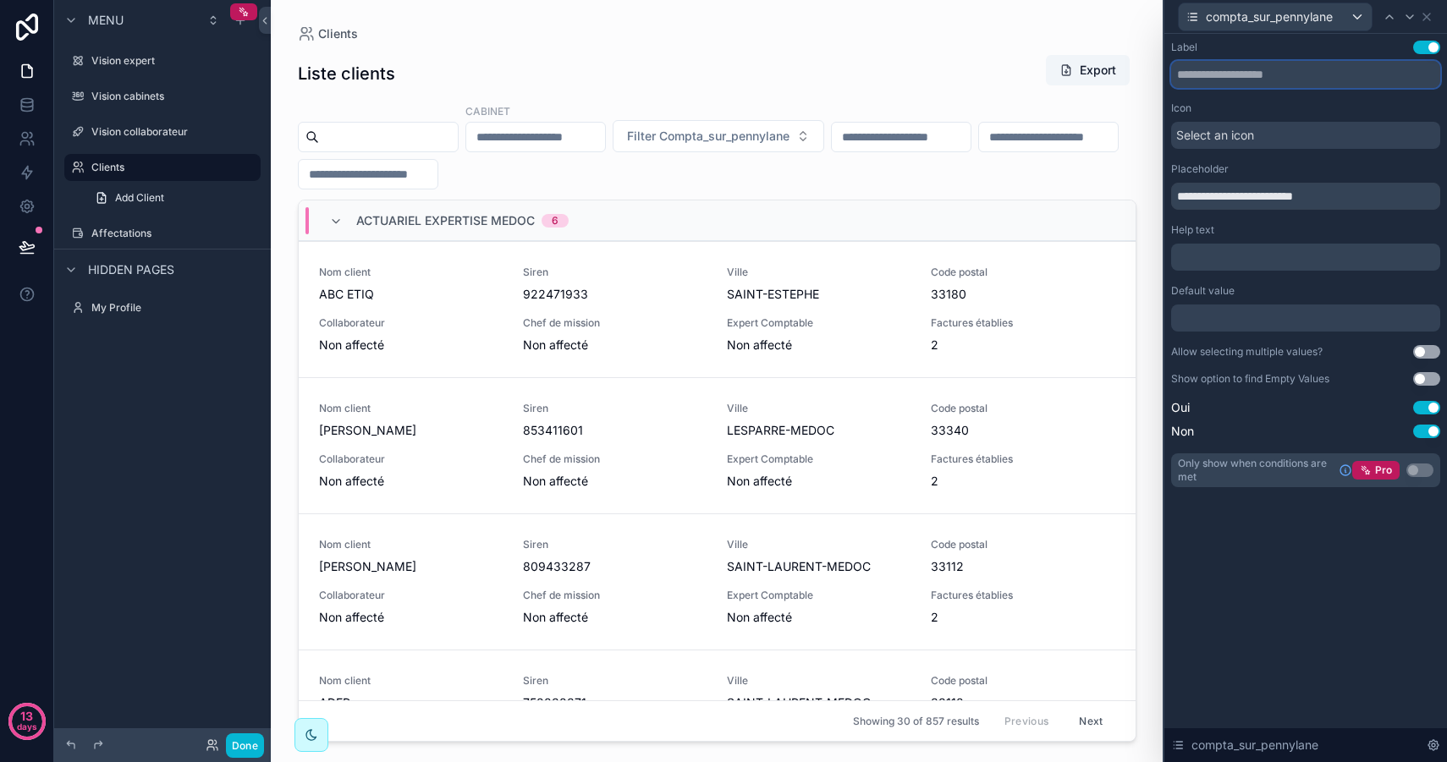
click at [1304, 76] on input "text" at bounding box center [1305, 74] width 269 height 27
type input "*"
type input "**********"
click at [1273, 131] on div "Select an icon" at bounding box center [1305, 135] width 269 height 27
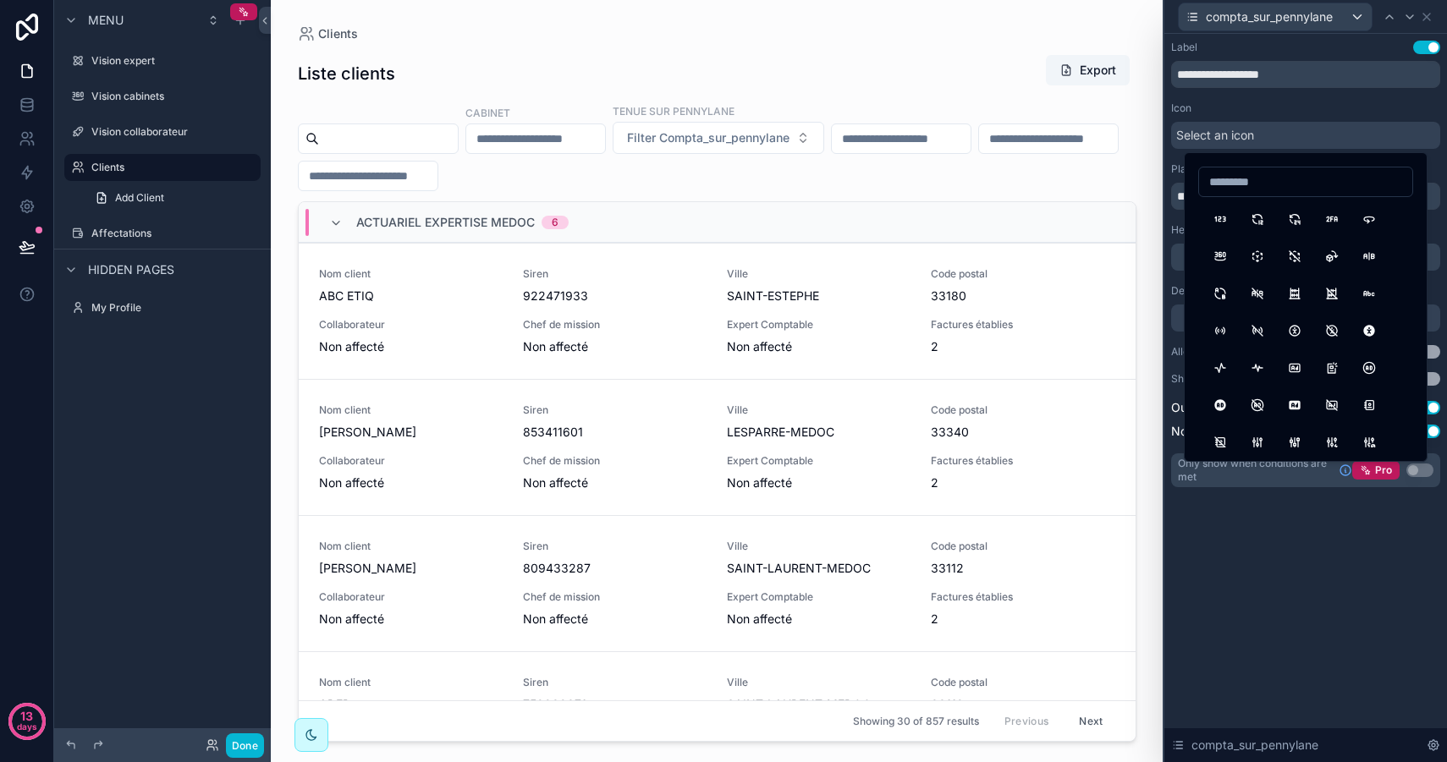
click at [1254, 129] on span "Select an icon" at bounding box center [1215, 135] width 78 height 17
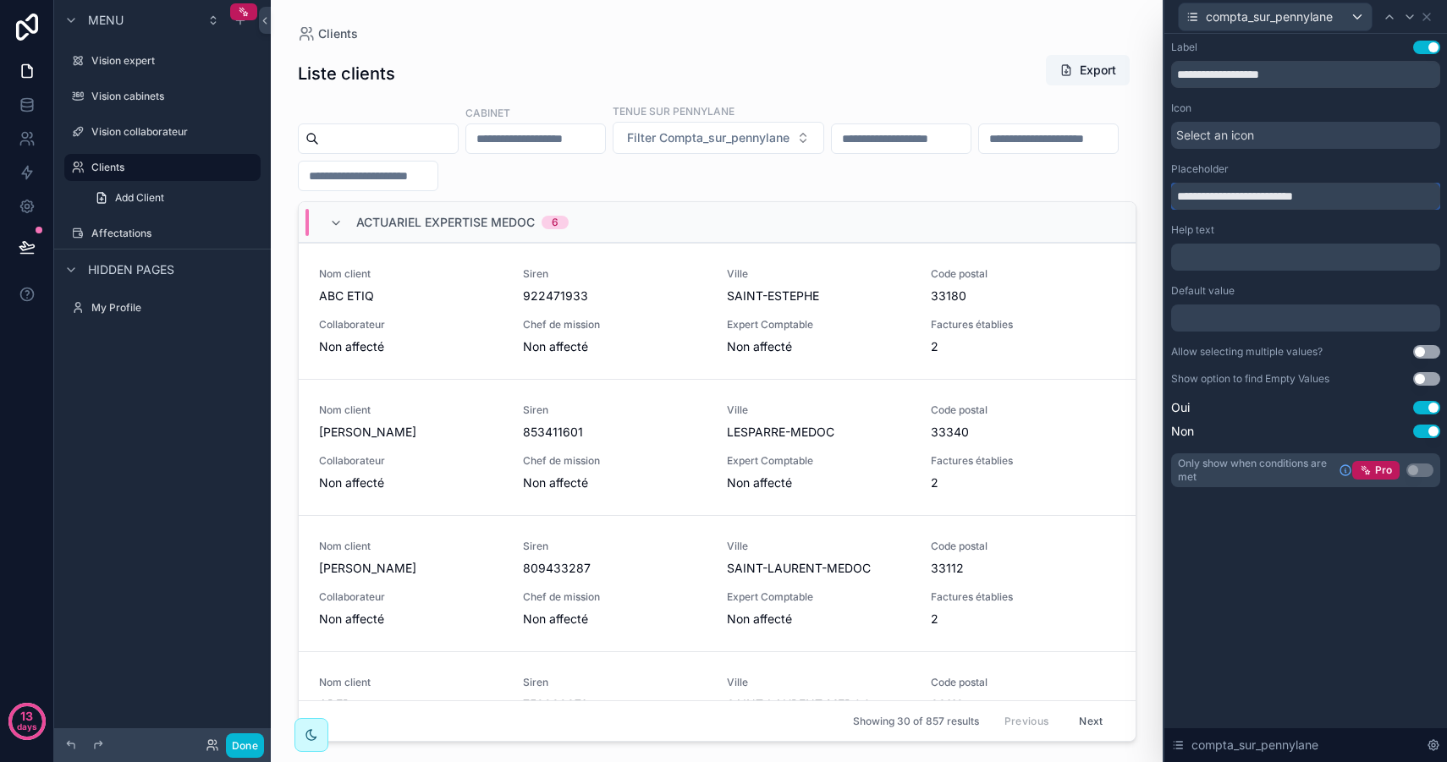
click at [1227, 200] on input "**********" at bounding box center [1305, 196] width 269 height 27
type input "*"
click at [1261, 567] on div "**********" at bounding box center [1305, 398] width 283 height 728
click at [1226, 198] on input "*********" at bounding box center [1305, 196] width 269 height 27
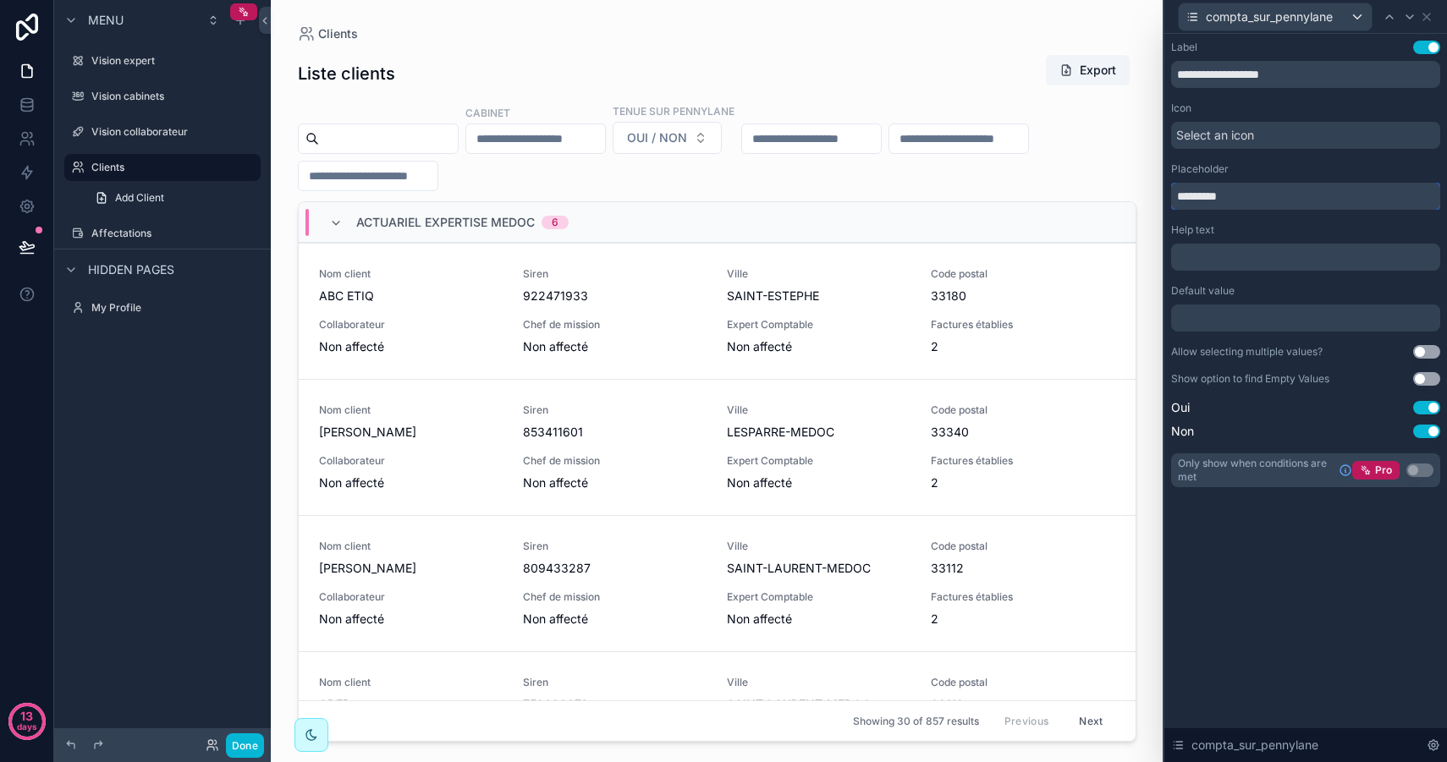
drag, startPoint x: 1249, startPoint y: 198, endPoint x: 1134, endPoint y: 190, distance: 115.3
click at [1134, 191] on div "**********" at bounding box center [723, 381] width 1447 height 762
type input "*********"
click at [1313, 629] on div "**********" at bounding box center [1305, 398] width 283 height 728
click at [1245, 316] on div at bounding box center [1305, 318] width 269 height 27
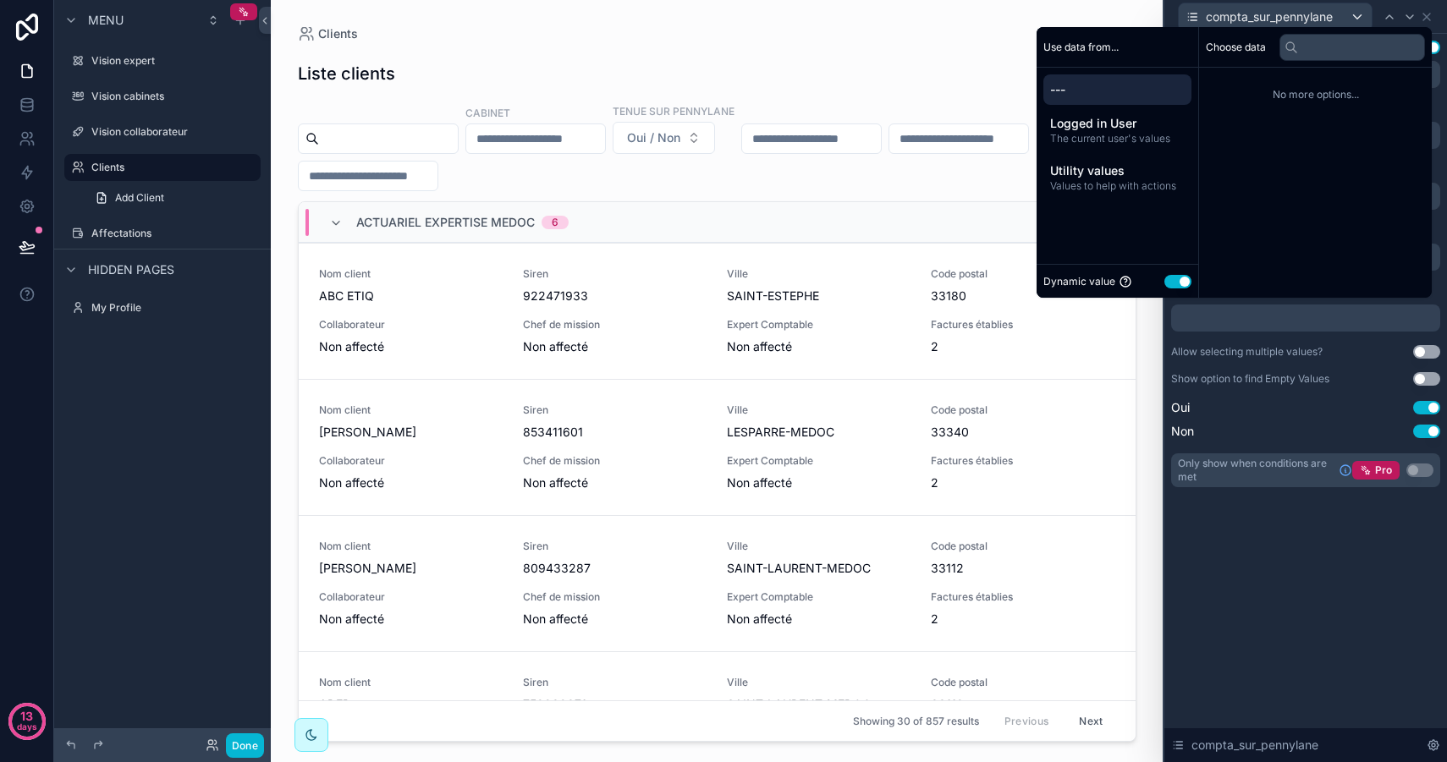
click at [1167, 280] on button "Use setting" at bounding box center [1177, 282] width 27 height 14
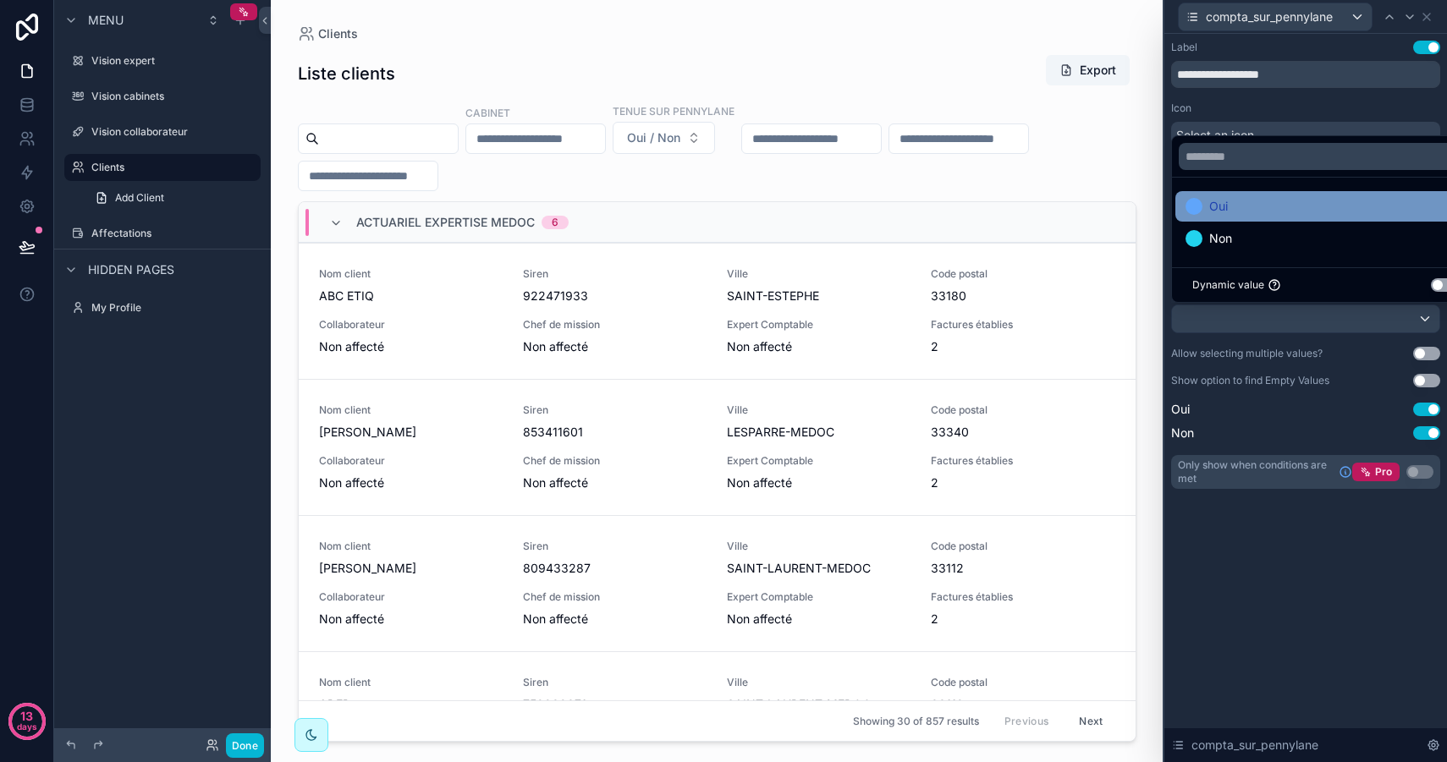
click at [1210, 203] on span "Oui" at bounding box center [1218, 206] width 19 height 20
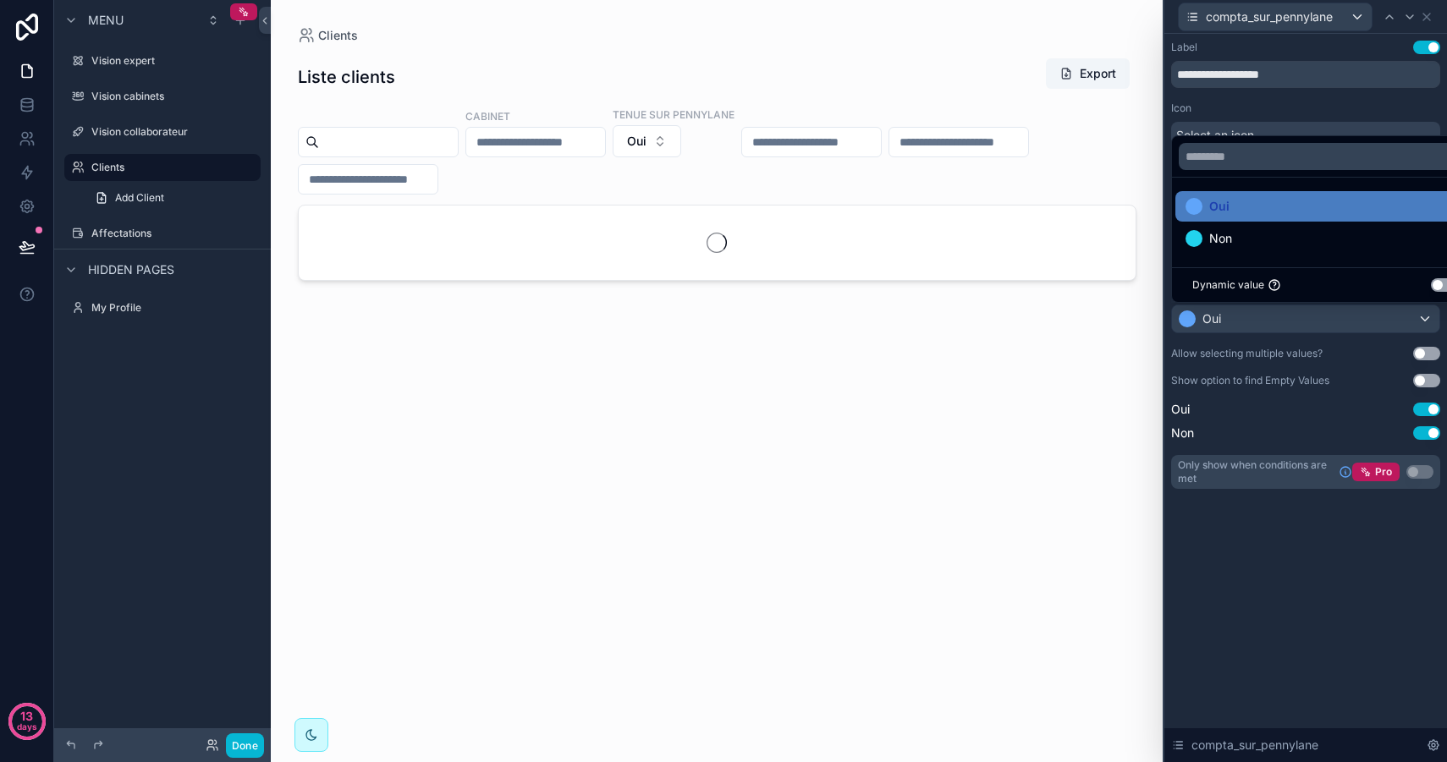
click at [1248, 579] on div "**********" at bounding box center [1305, 398] width 283 height 728
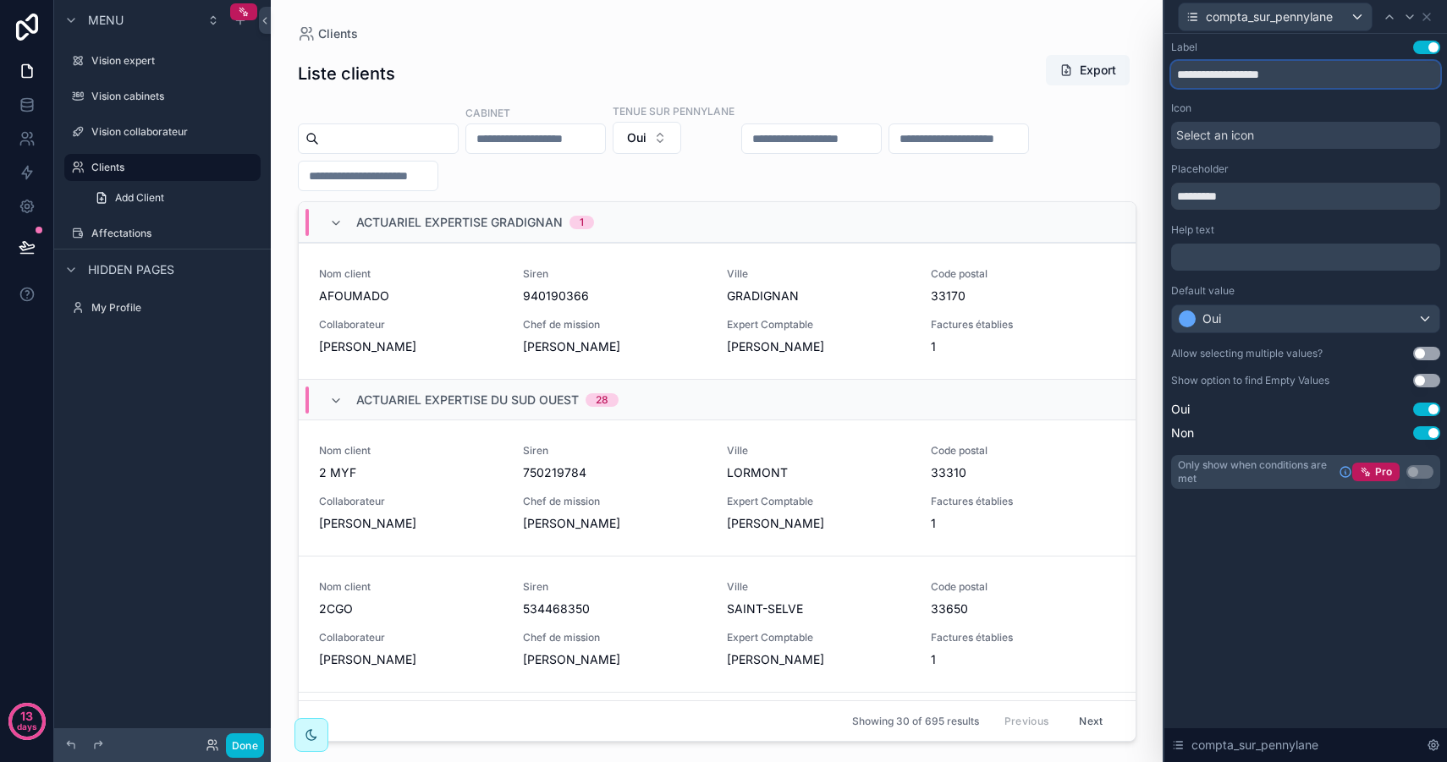
drag, startPoint x: 1322, startPoint y: 73, endPoint x: 1165, endPoint y: 69, distance: 157.4
click at [1165, 69] on div "**********" at bounding box center [1305, 282] width 283 height 496
click at [1428, 384] on button "Use setting" at bounding box center [1426, 381] width 27 height 14
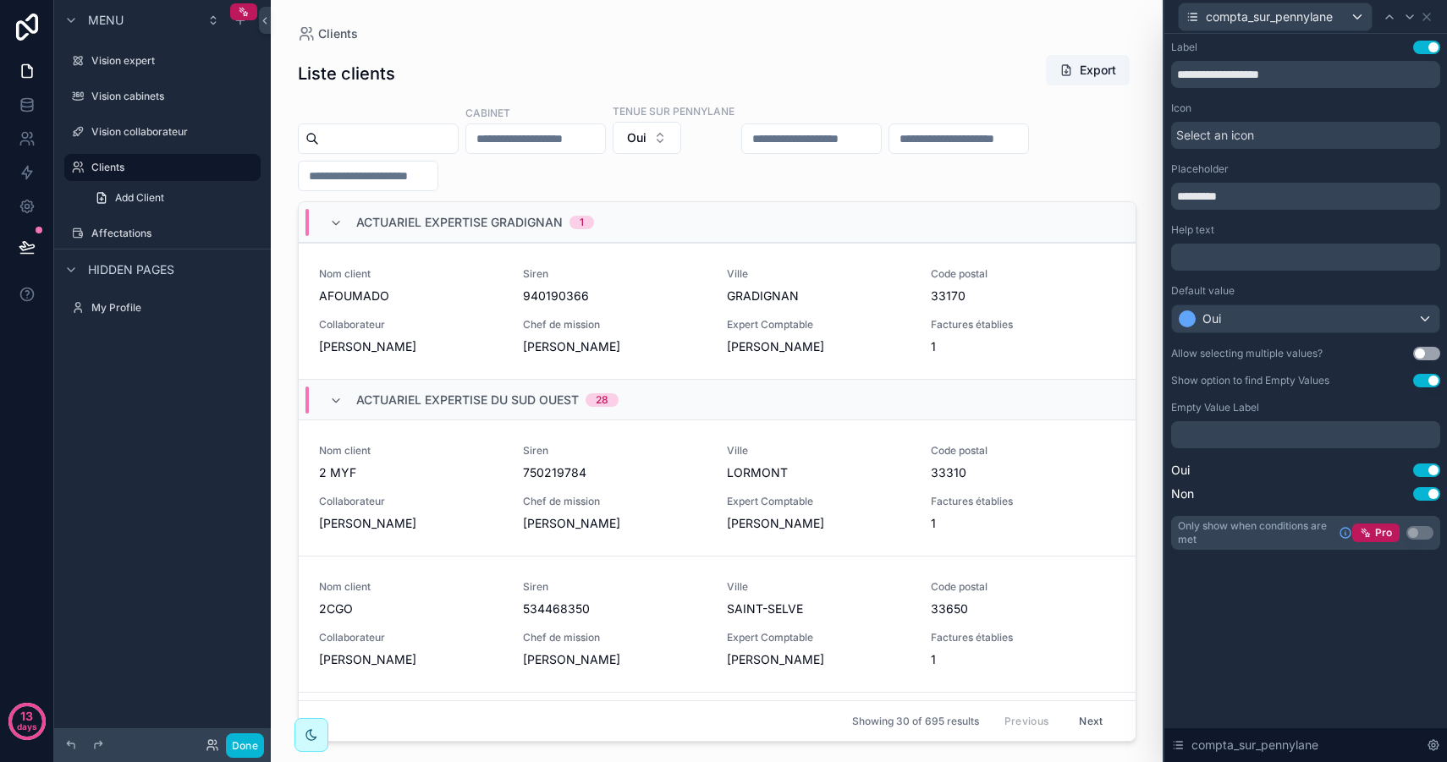
click at [1435, 382] on button "Use setting" at bounding box center [1426, 381] width 27 height 14
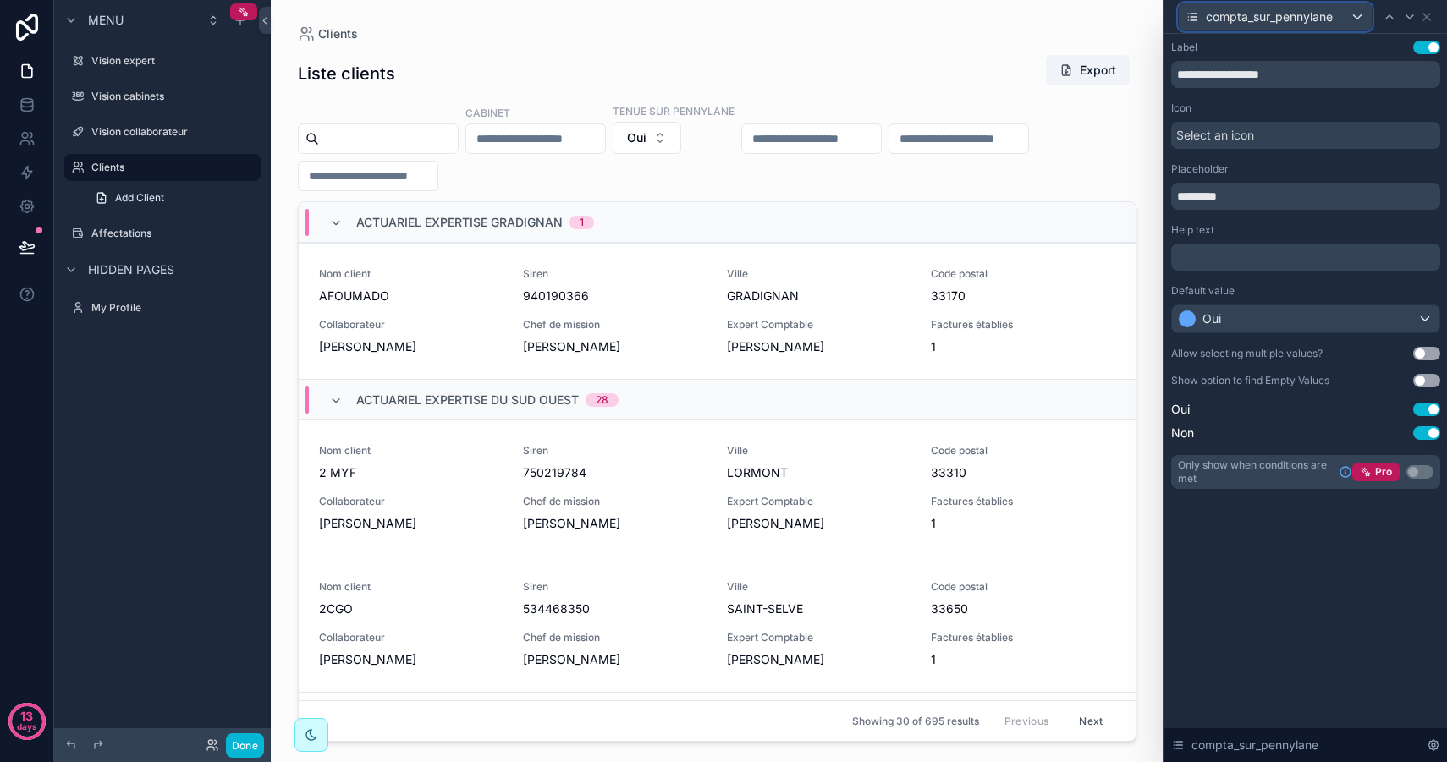
click at [1337, 14] on div "compta_sur_pennylane" at bounding box center [1274, 16] width 193 height 27
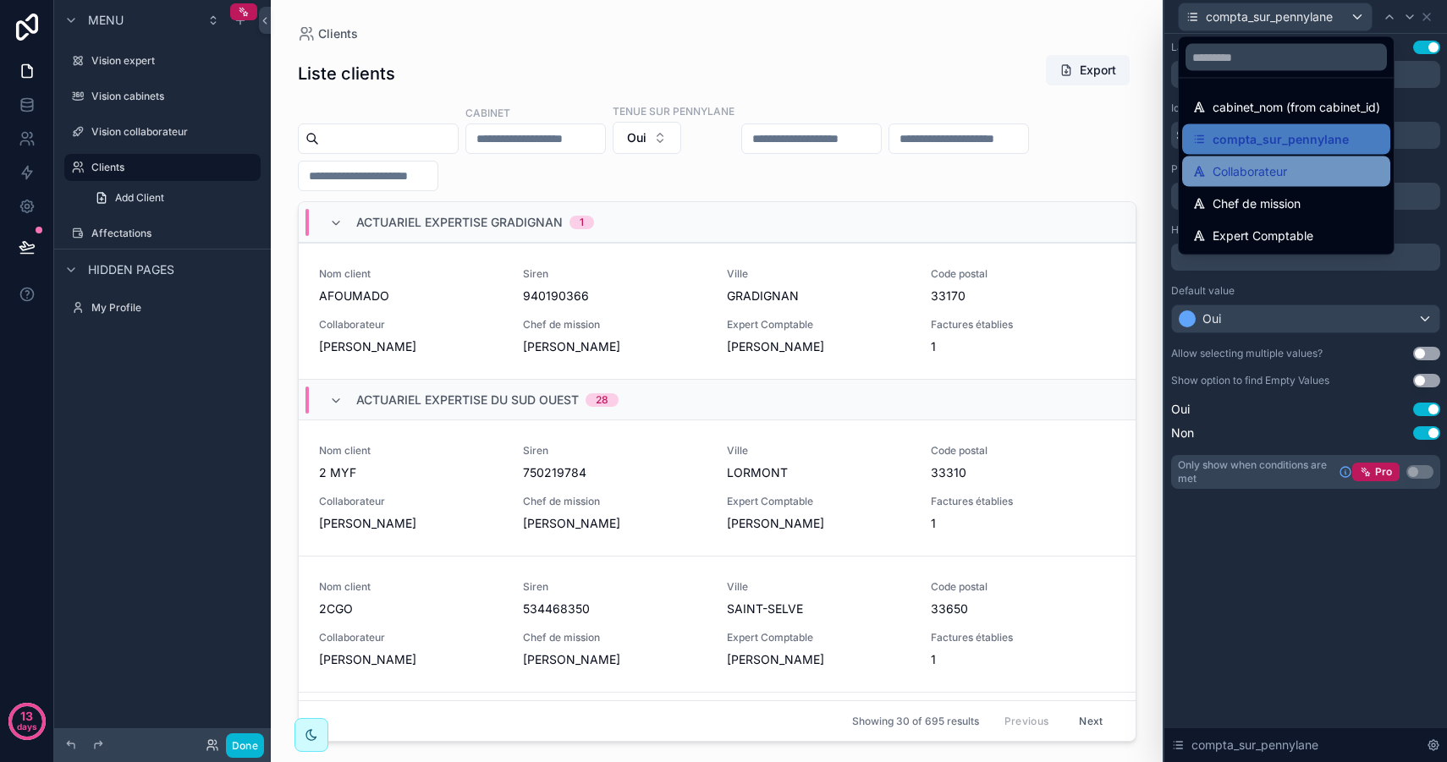
click at [1298, 170] on div "Collaborateur" at bounding box center [1286, 172] width 188 height 20
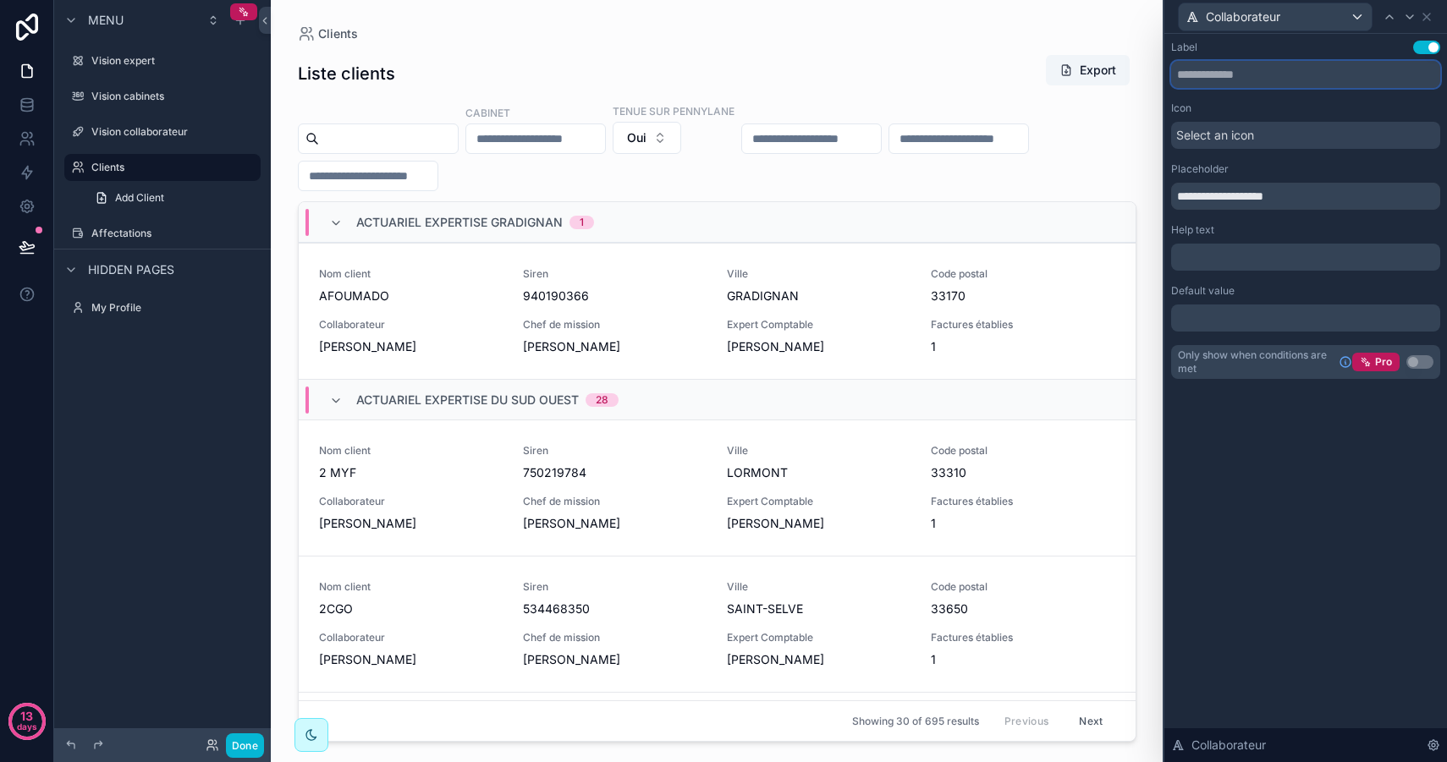
click at [1228, 72] on input "text" at bounding box center [1305, 74] width 269 height 27
type input "**********"
click at [1423, 48] on button "Use setting" at bounding box center [1426, 48] width 27 height 14
click at [1293, 14] on div "Collaborateur" at bounding box center [1274, 16] width 193 height 27
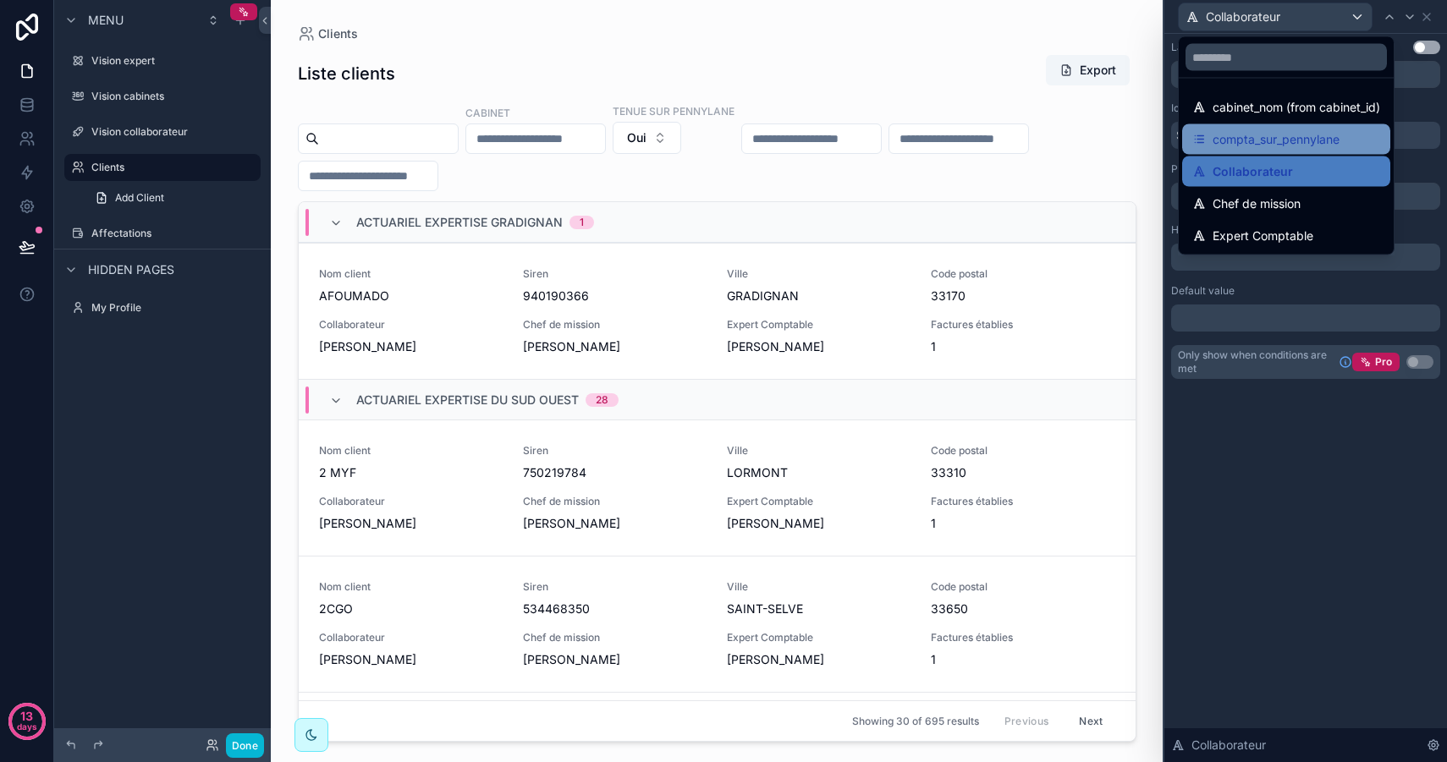
click at [1287, 136] on span "compta_sur_pennylane" at bounding box center [1275, 139] width 127 height 20
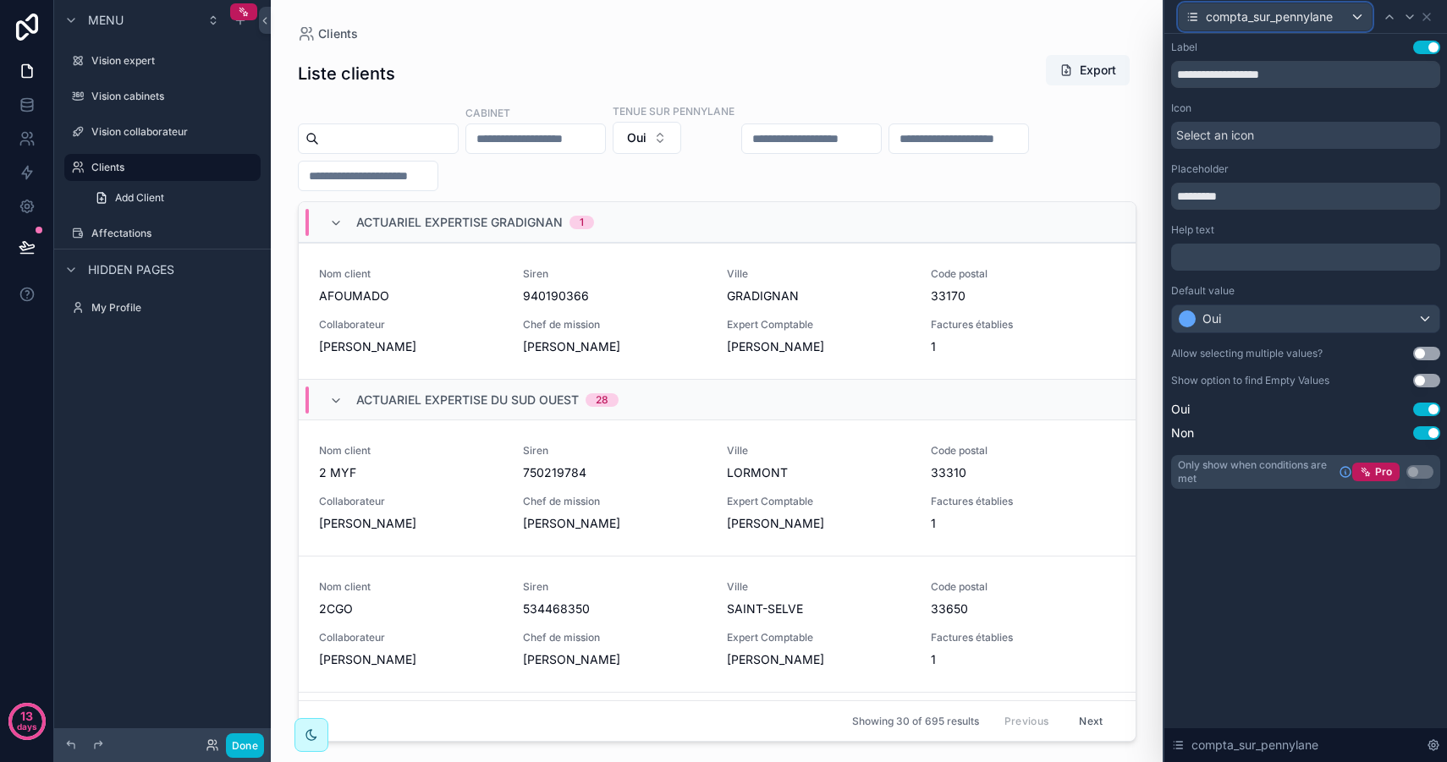
click at [1348, 15] on div "compta_sur_pennylane" at bounding box center [1274, 16] width 193 height 27
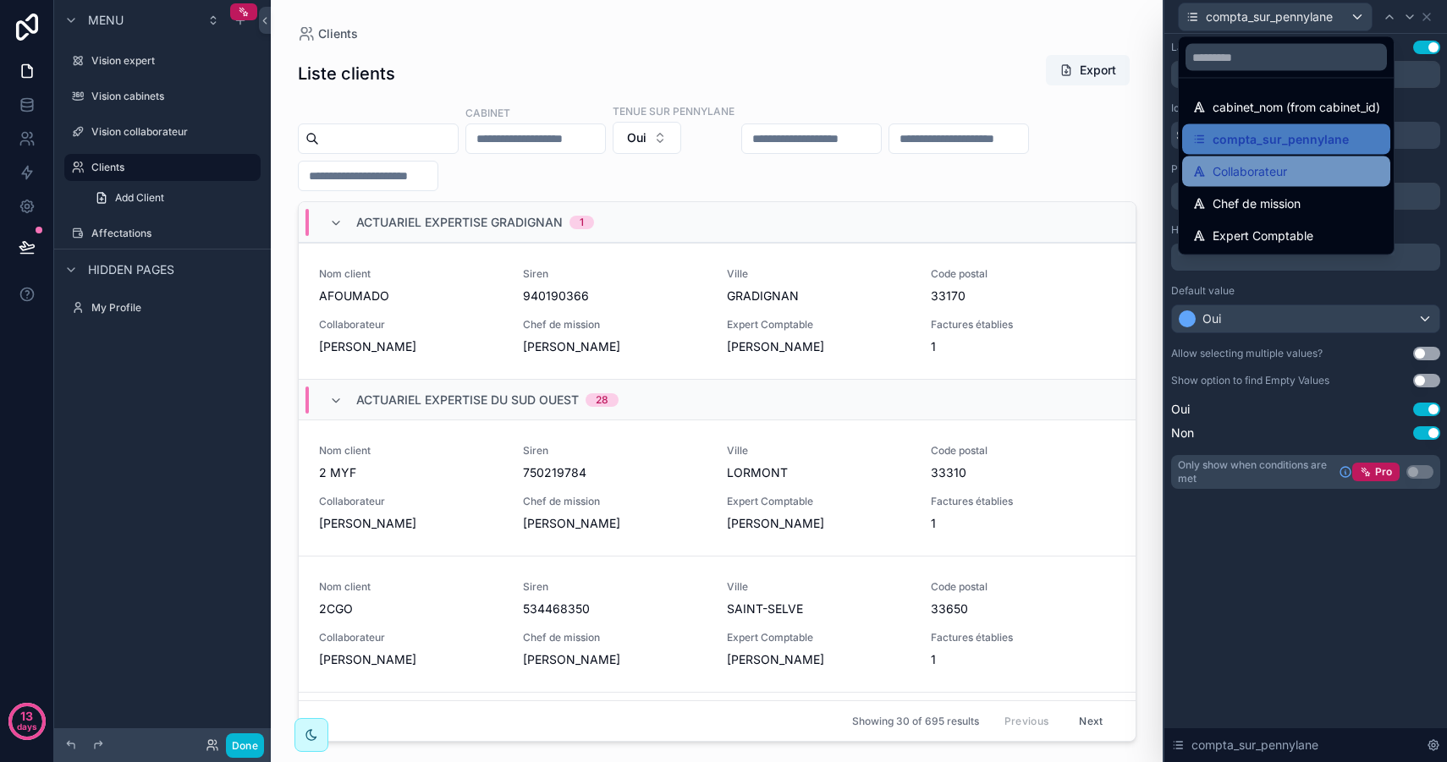
click at [1271, 166] on span "Collaborateur" at bounding box center [1249, 172] width 74 height 20
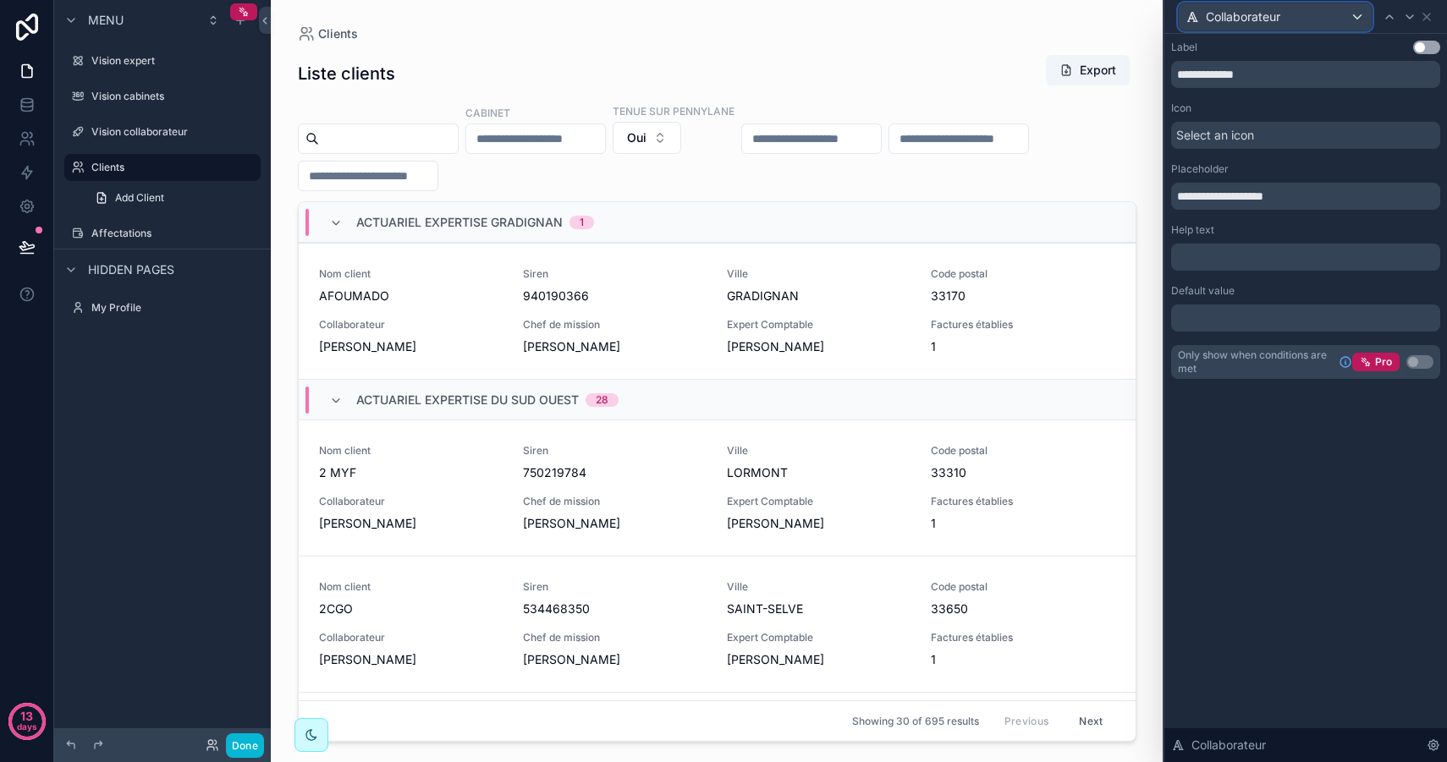
click at [1258, 18] on span "Collaborateur" at bounding box center [1242, 16] width 74 height 17
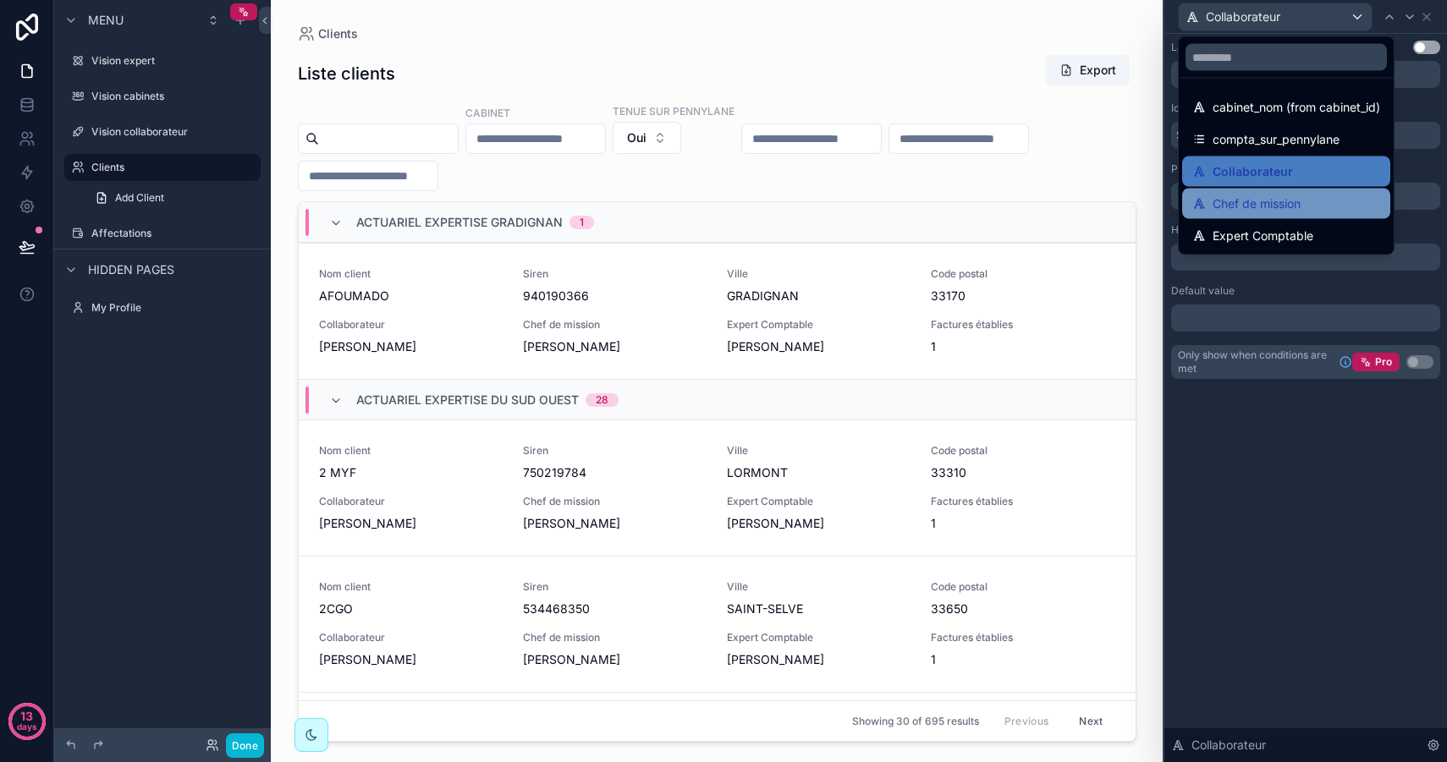
click at [1245, 200] on span "Chef de mission" at bounding box center [1256, 204] width 88 height 20
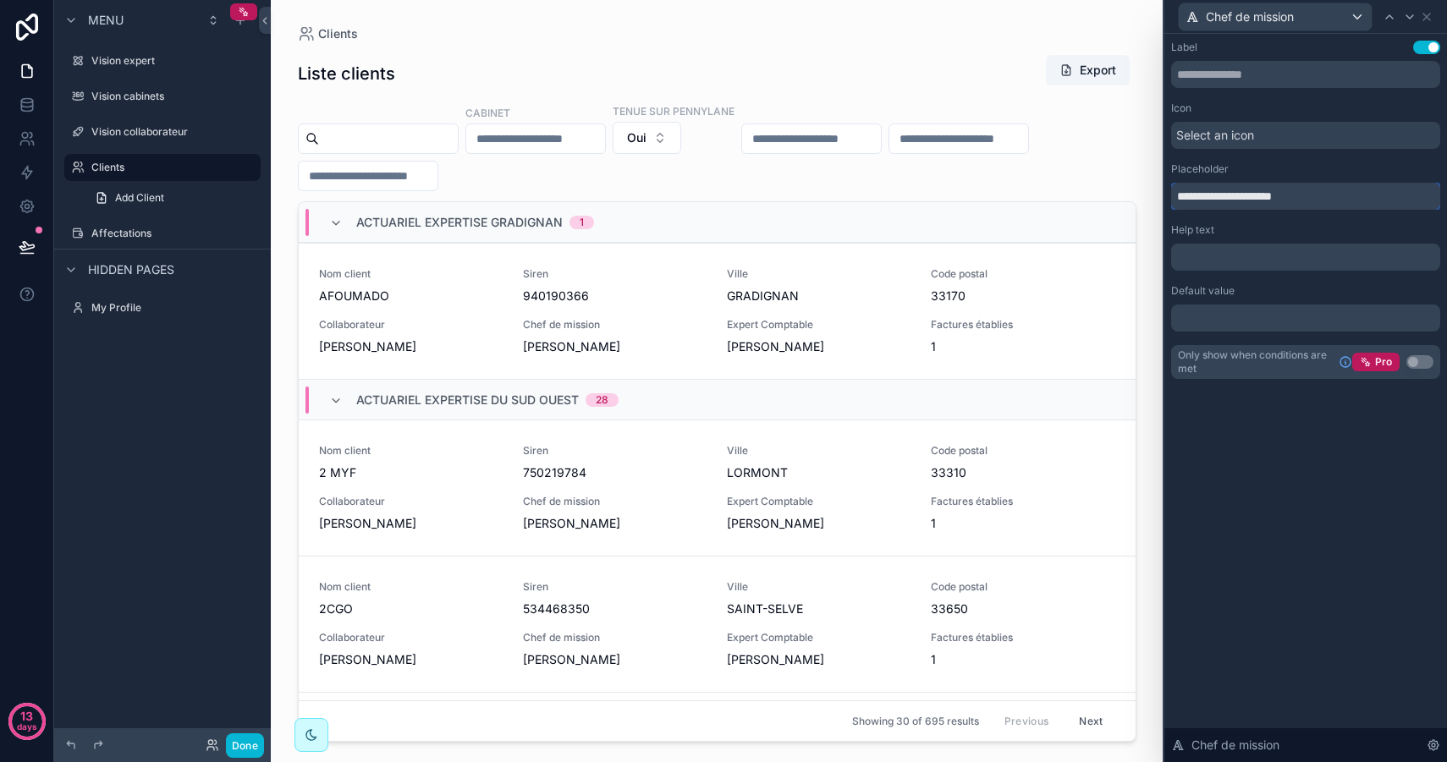
click at [1314, 198] on input "**********" at bounding box center [1305, 196] width 269 height 27
click at [1193, 197] on input "**********" at bounding box center [1305, 196] width 269 height 27
type input "**********"
click at [1236, 445] on div "**********" at bounding box center [1305, 398] width 283 height 728
click at [1269, 19] on span "Chef de mission" at bounding box center [1249, 16] width 88 height 17
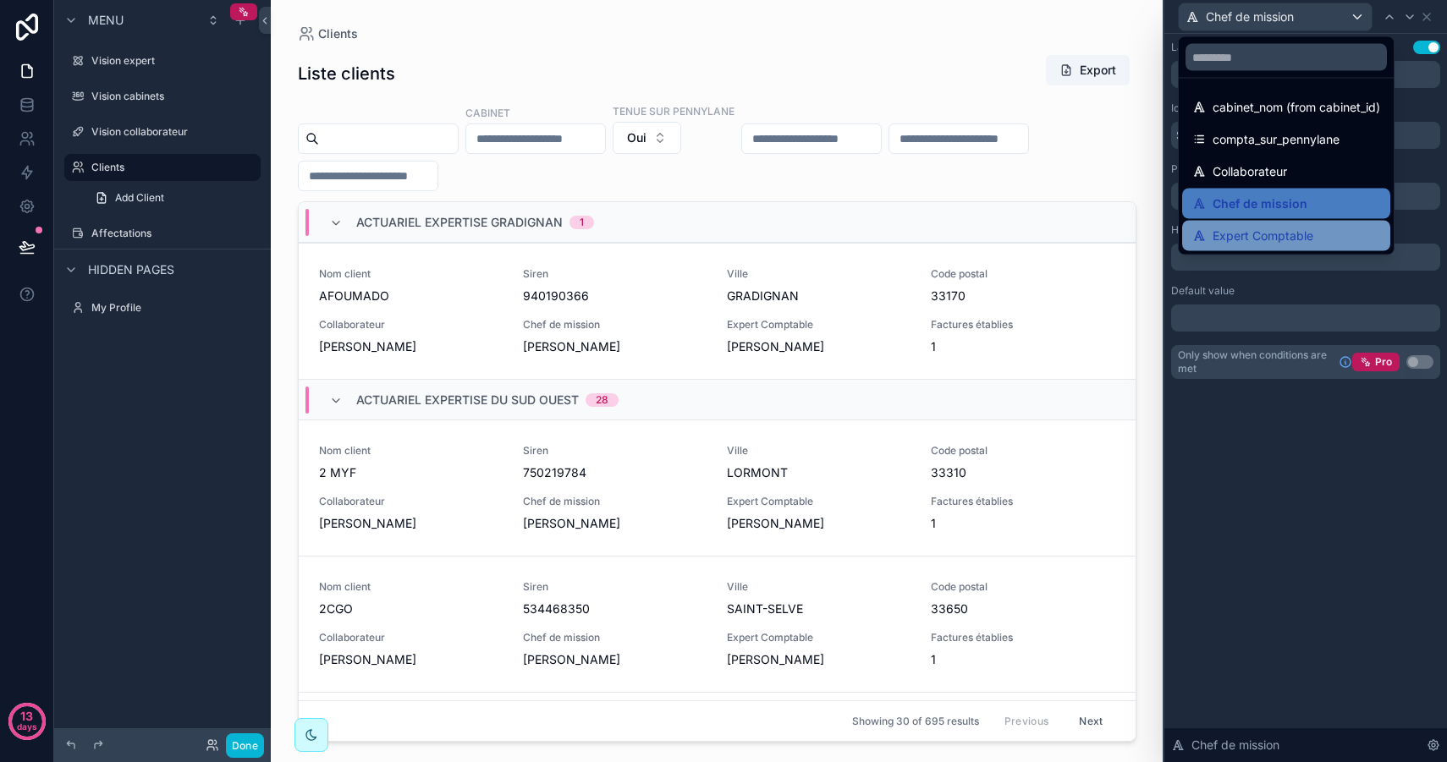
click at [1269, 239] on span "Expert Comptable" at bounding box center [1262, 236] width 101 height 20
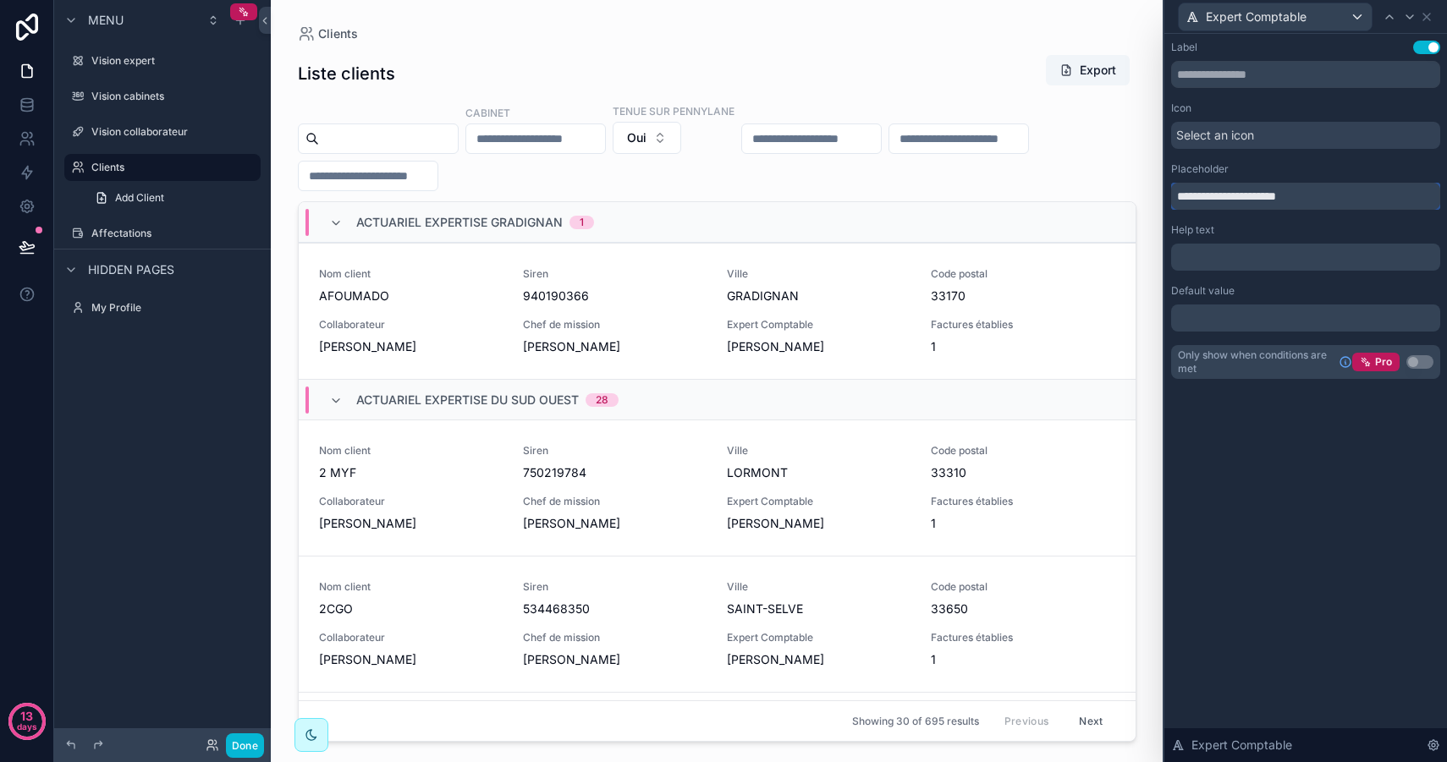
click at [1320, 203] on input "**********" at bounding box center [1305, 196] width 269 height 27
click at [386, 172] on input "scrollable content" at bounding box center [368, 176] width 139 height 24
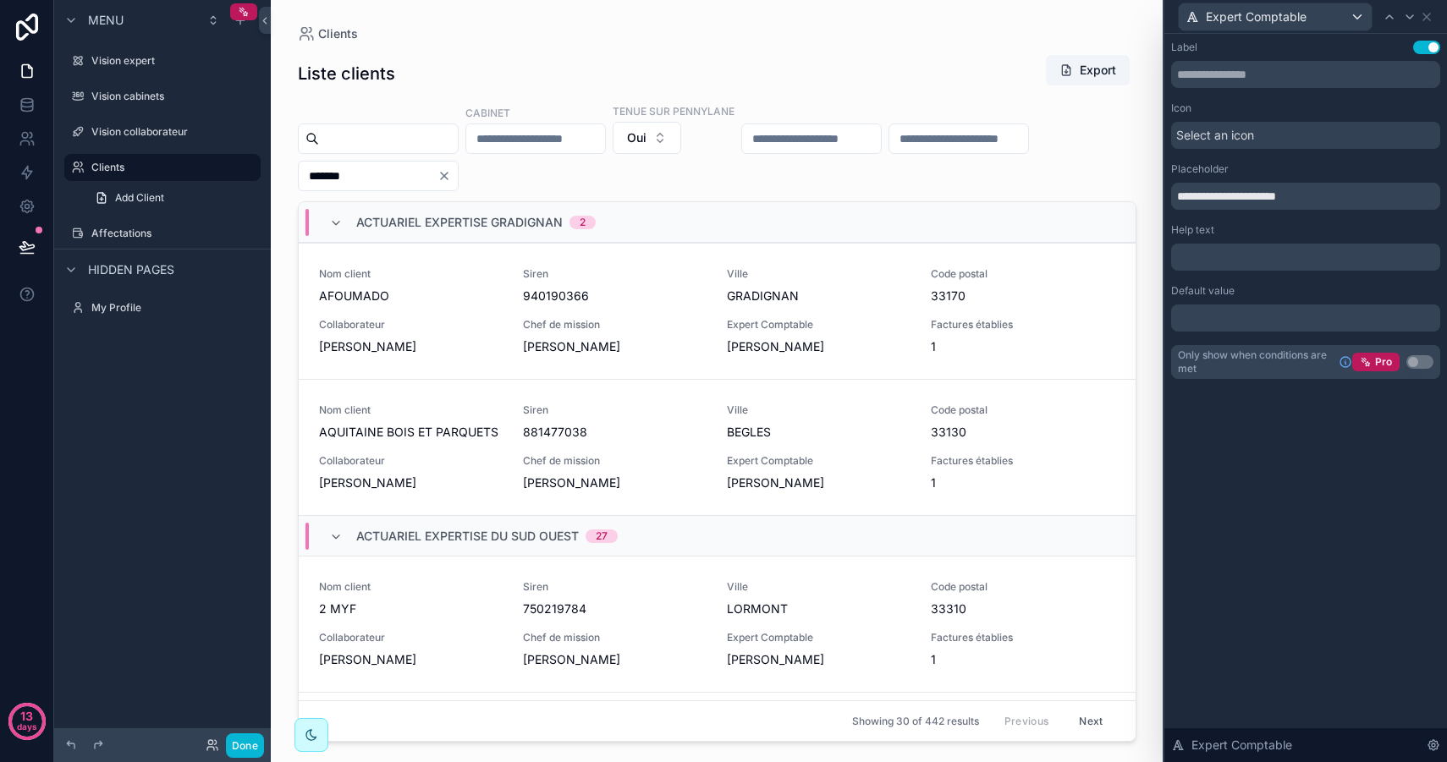
type input "*******"
click at [618, 184] on div "Cabinet Tenue sur pennylane Oui *******" at bounding box center [717, 147] width 838 height 88
click at [451, 176] on icon "Clear" at bounding box center [444, 176] width 14 height 14
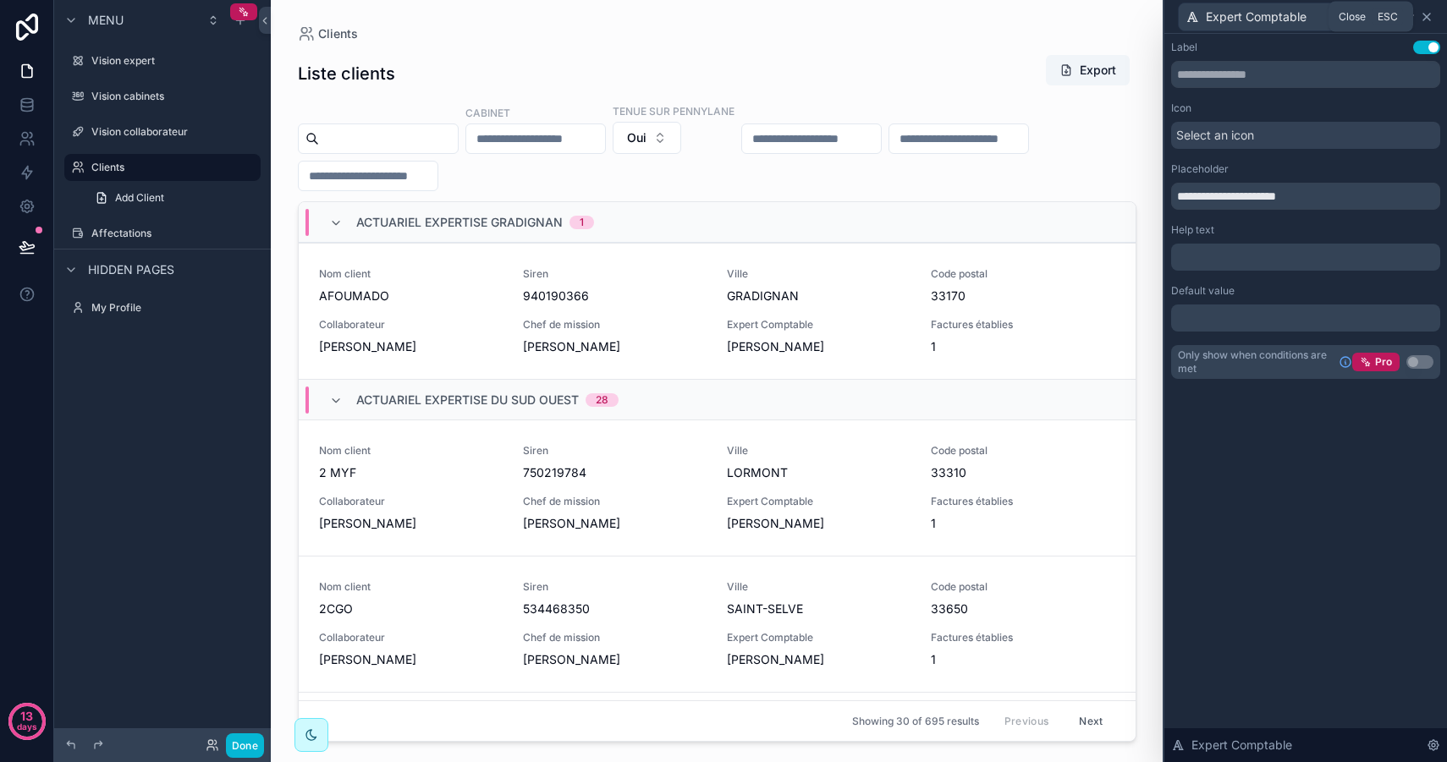
click at [1427, 18] on icon at bounding box center [1426, 17] width 14 height 14
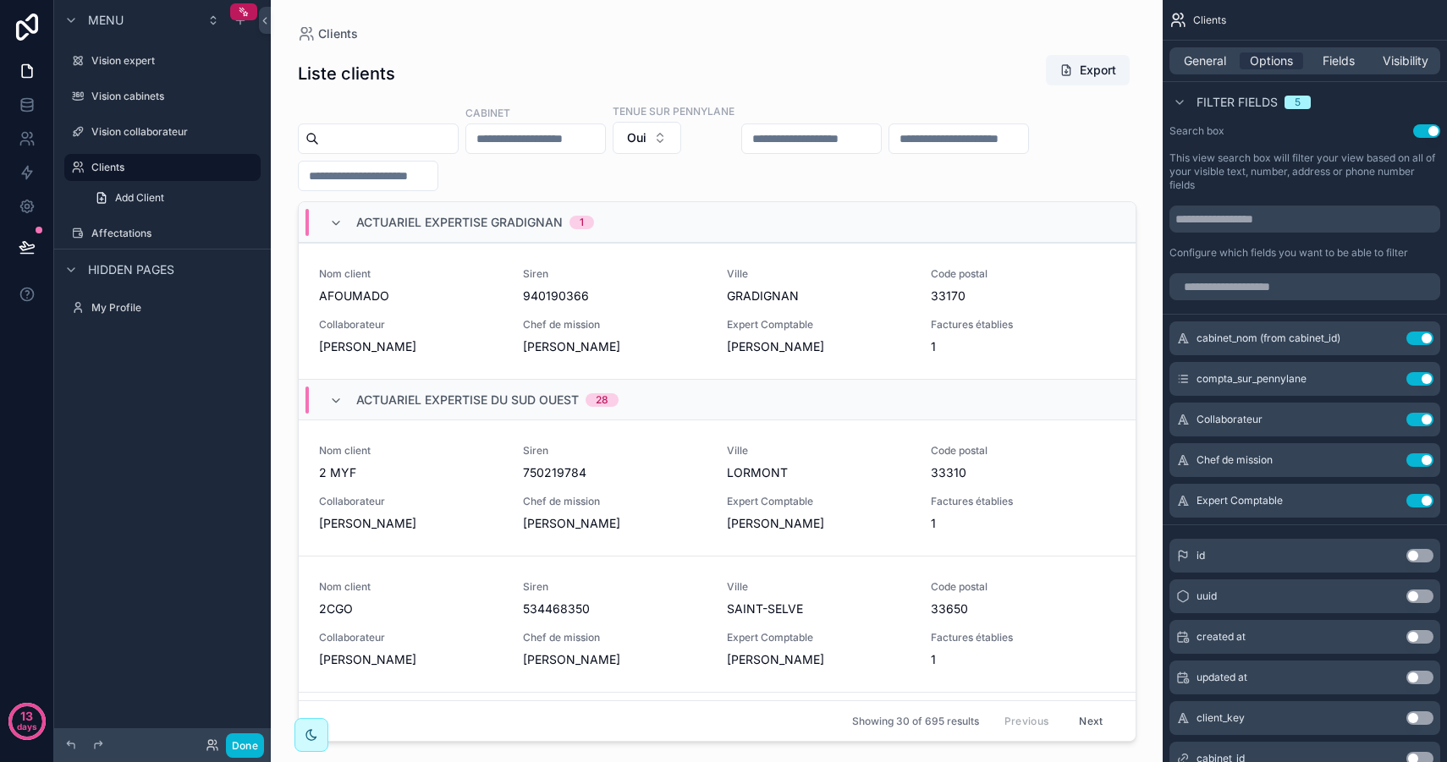
click at [1306, 183] on label "This view search box will filter your view based on all of your visible text, n…" at bounding box center [1304, 171] width 271 height 41
click at [1421, 126] on button "Use setting" at bounding box center [1426, 131] width 27 height 14
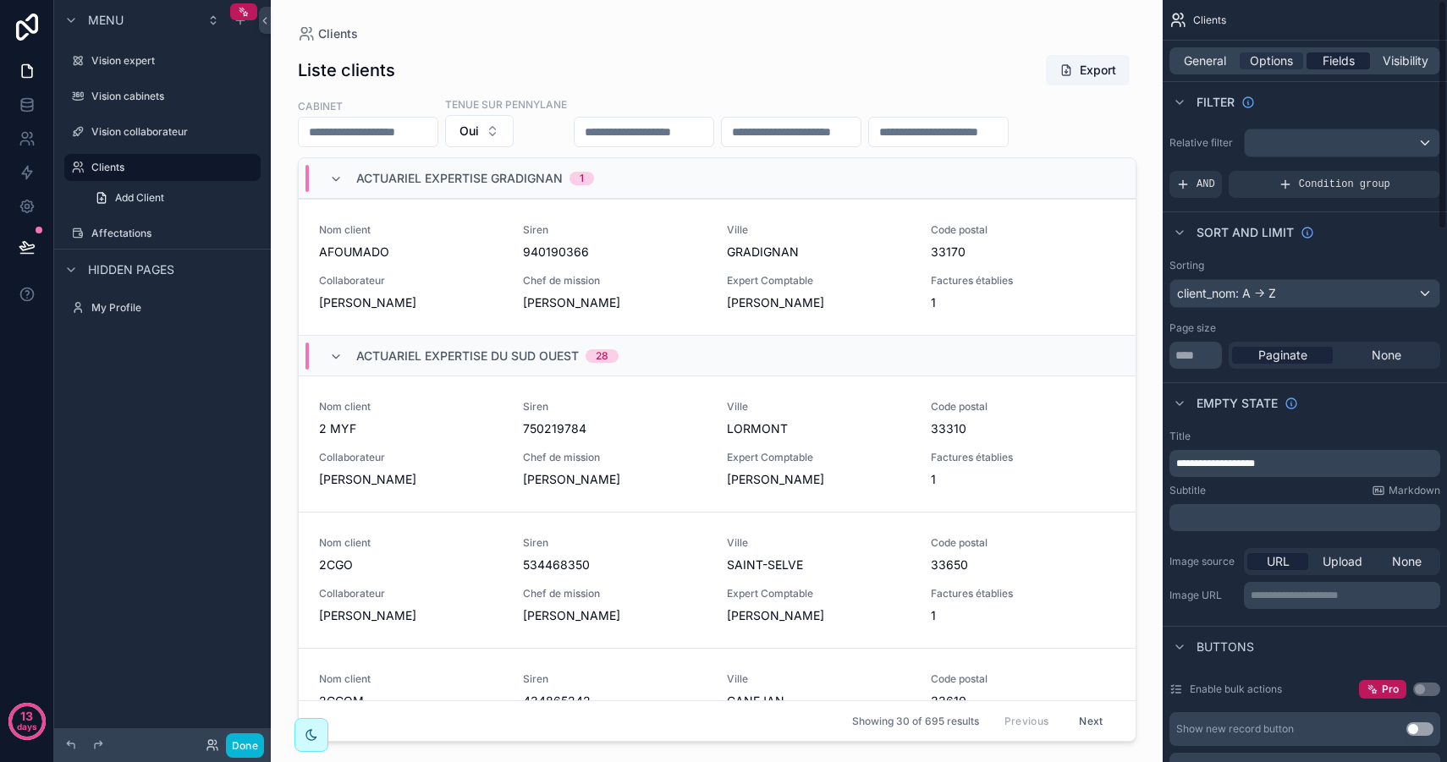
click at [1348, 57] on span "Fields" at bounding box center [1338, 60] width 32 height 17
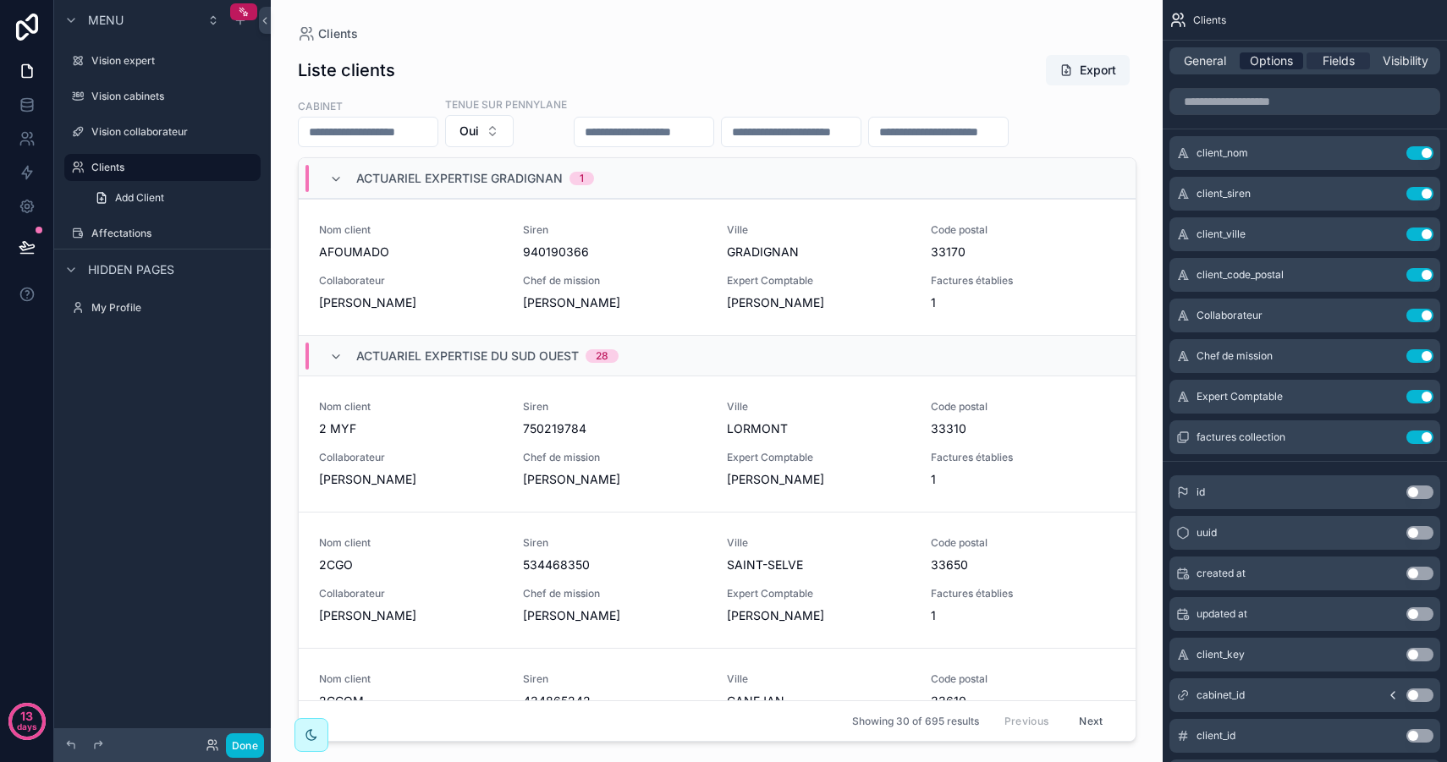
click at [1286, 63] on span "Options" at bounding box center [1270, 60] width 43 height 17
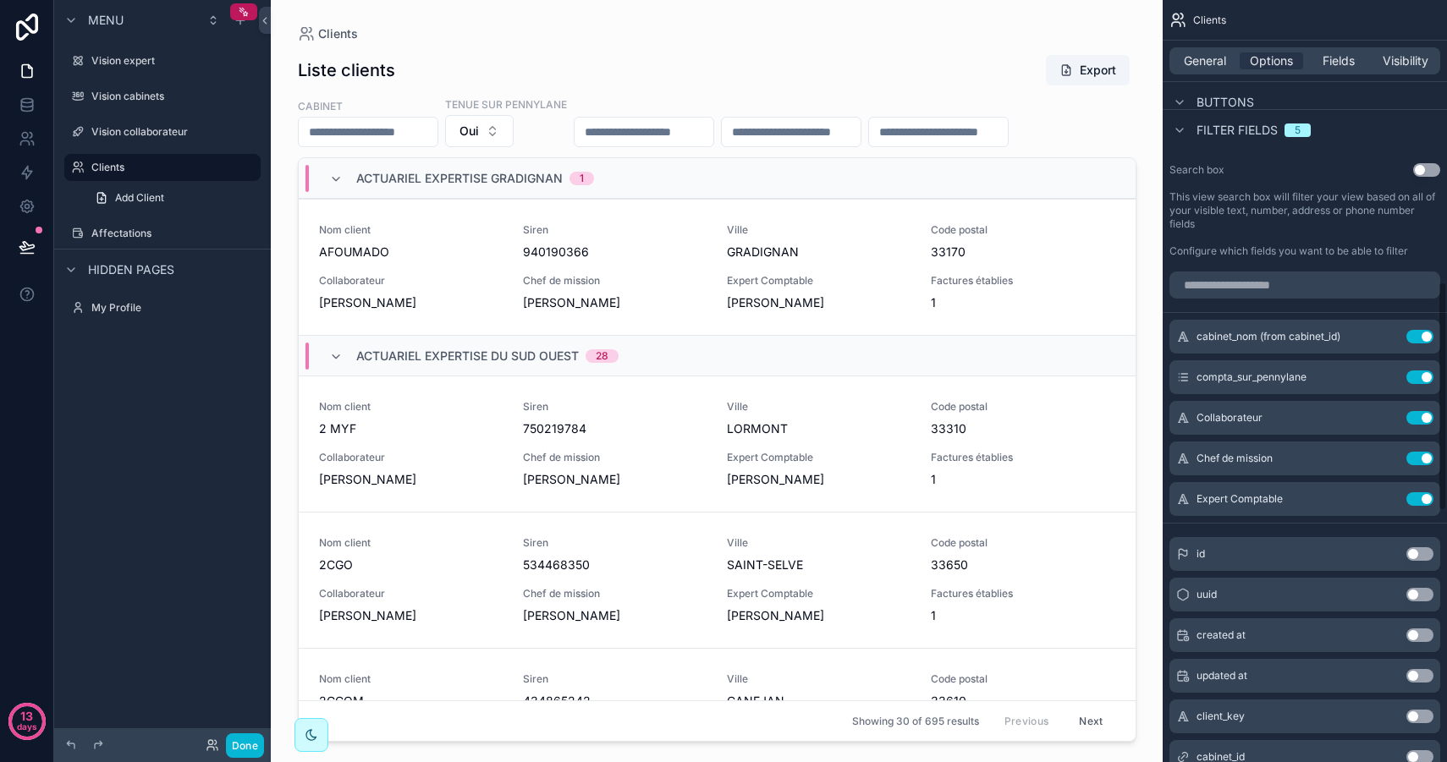
scroll to position [938, 0]
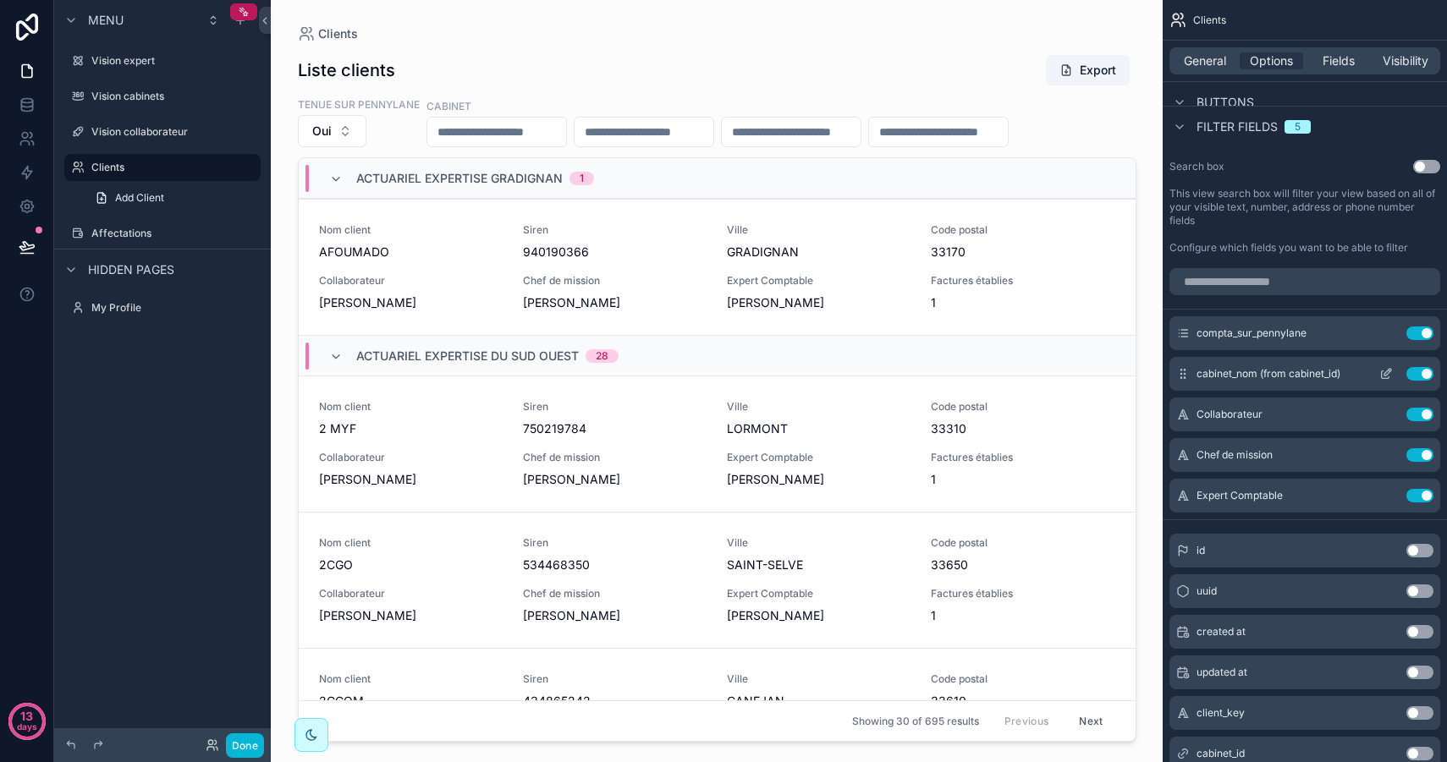
click at [1389, 371] on icon "scrollable content" at bounding box center [1389, 371] width 2 height 2
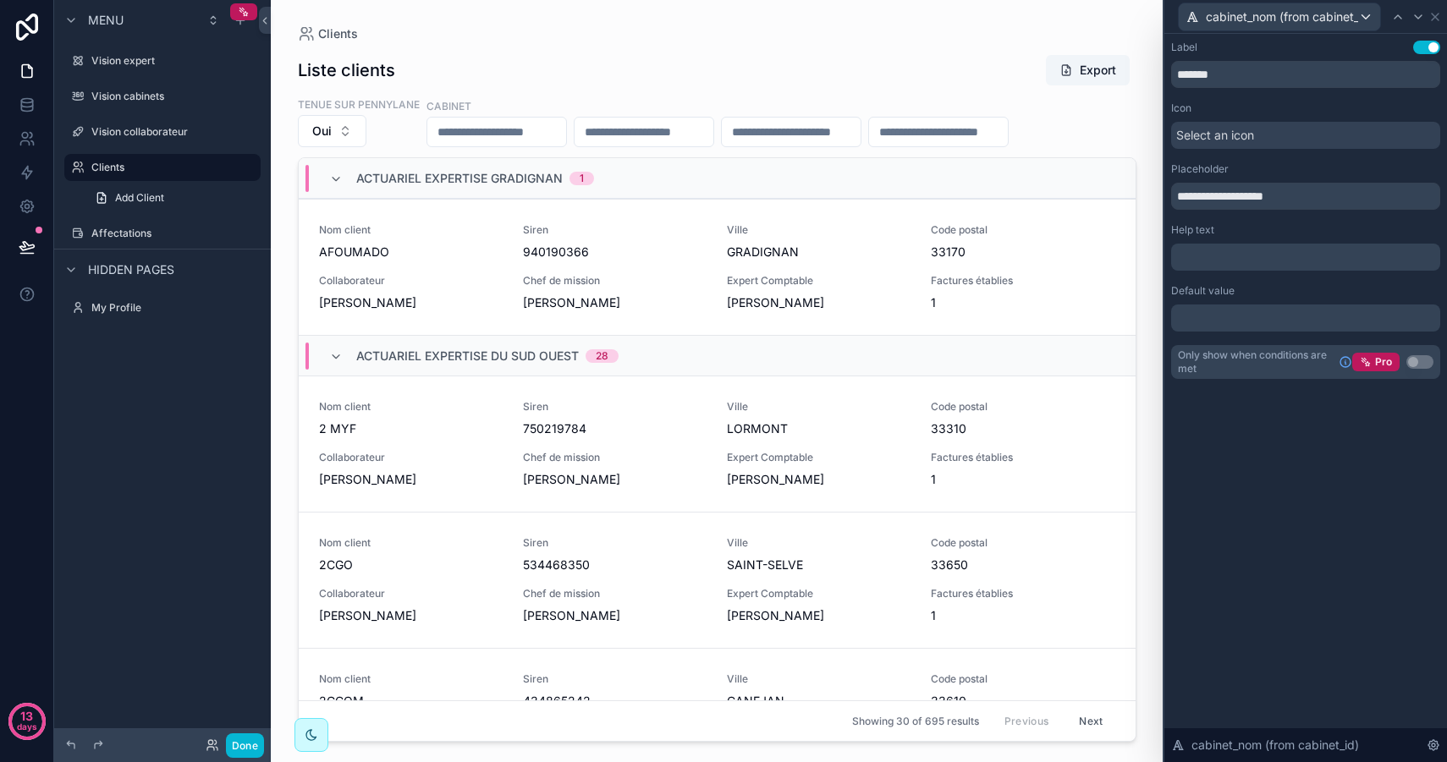
click at [1420, 45] on button "Use setting" at bounding box center [1426, 48] width 27 height 14
click at [1437, 16] on icon at bounding box center [1435, 17] width 14 height 14
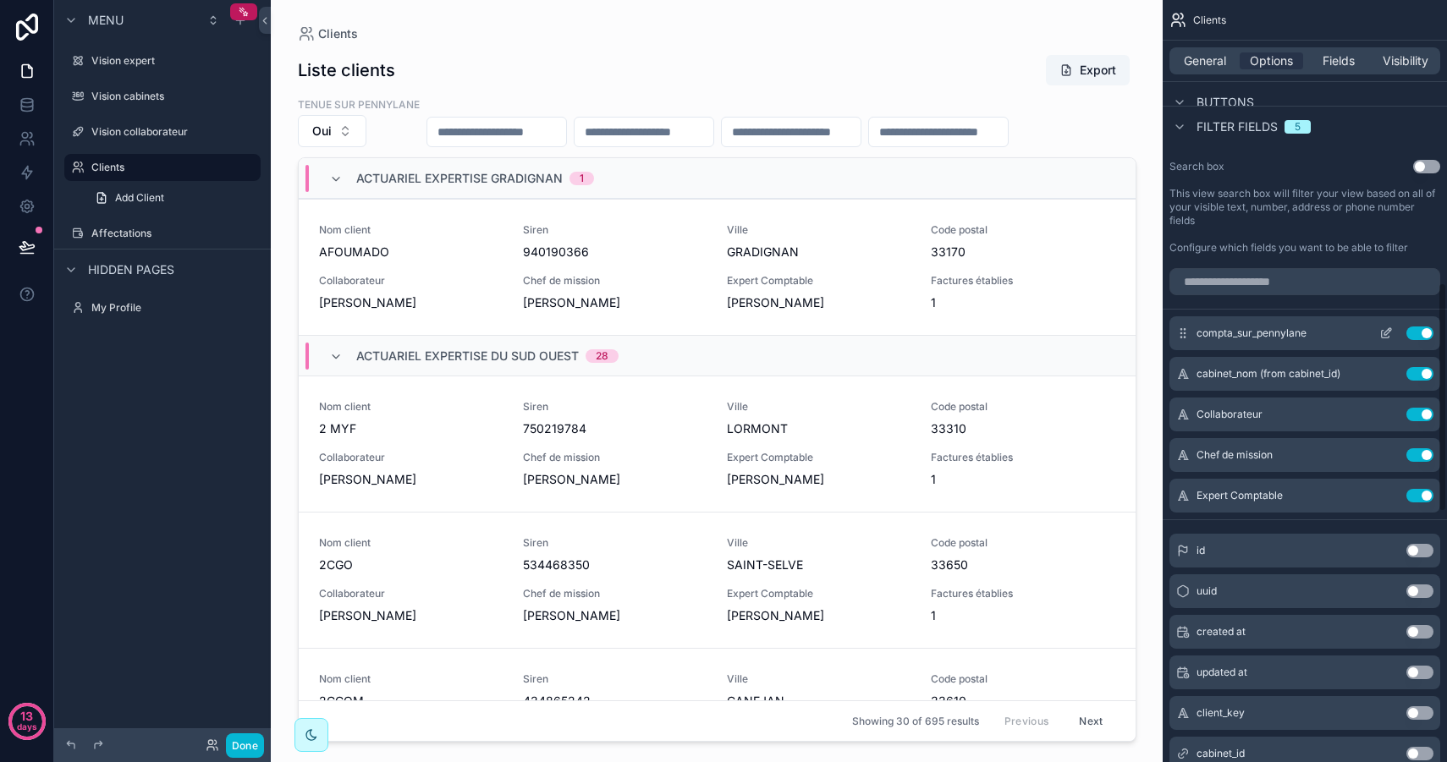
click at [1384, 331] on icon "scrollable content" at bounding box center [1386, 334] width 14 height 14
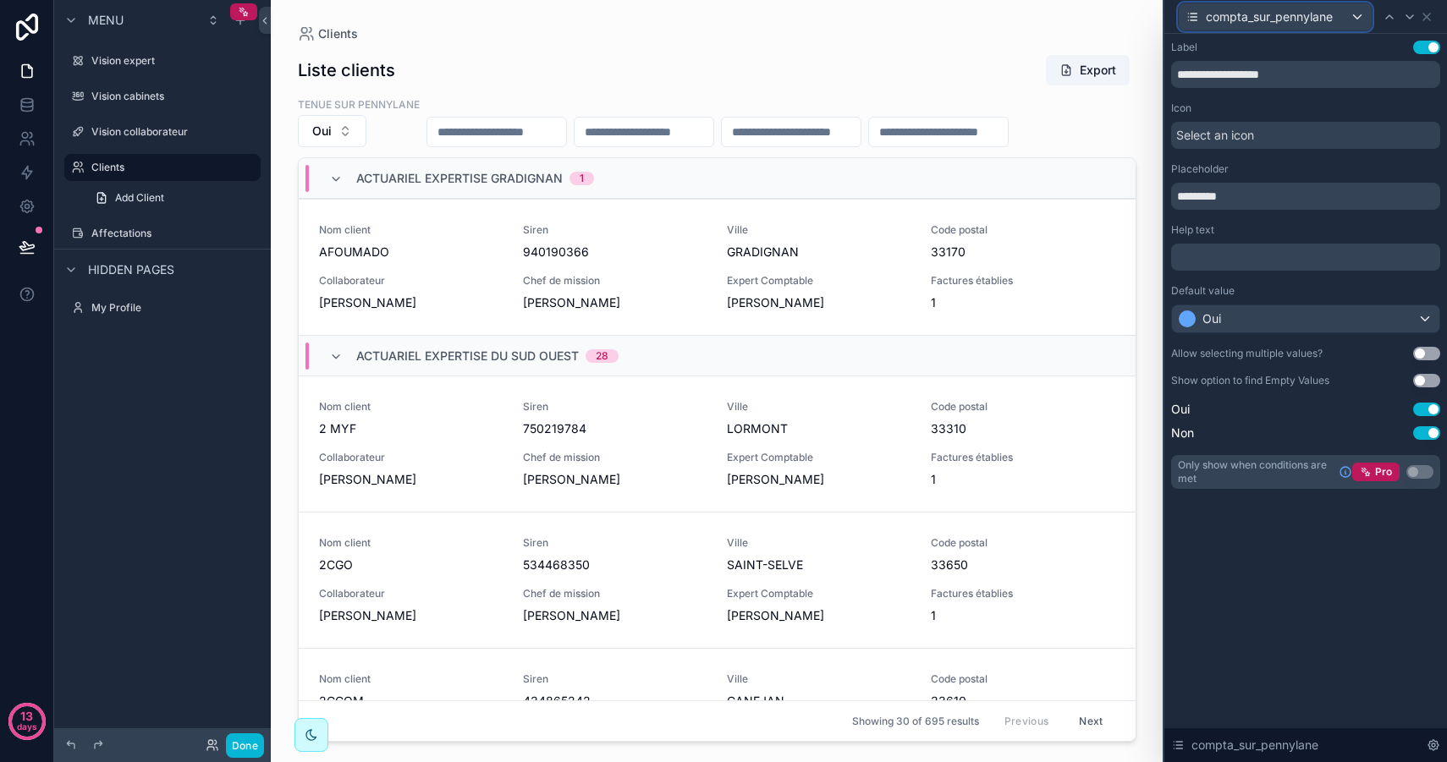
click at [1294, 12] on span "compta_sur_pennylane" at bounding box center [1268, 16] width 127 height 17
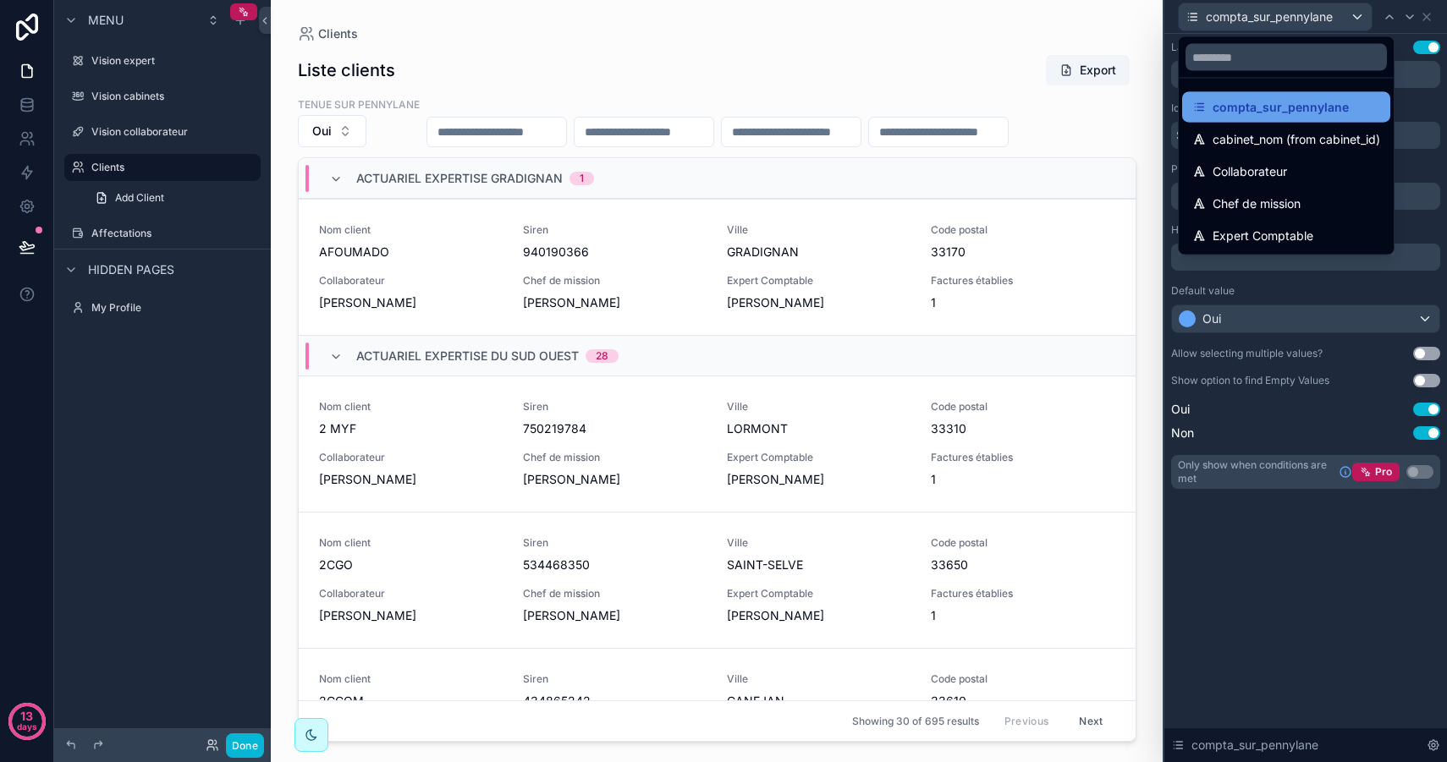
click at [1320, 104] on span "compta_sur_pennylane" at bounding box center [1280, 107] width 136 height 20
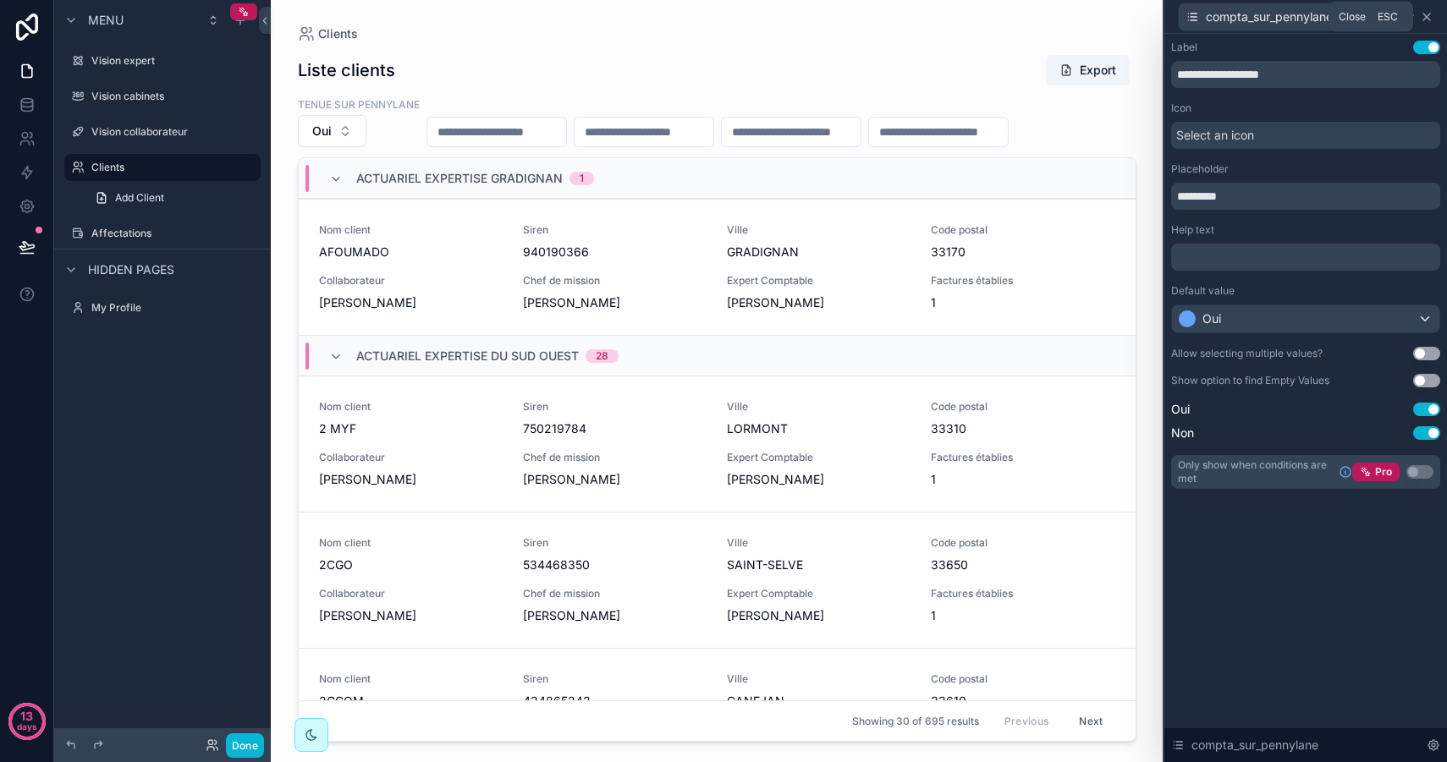
click at [1425, 16] on icon at bounding box center [1426, 17] width 14 height 14
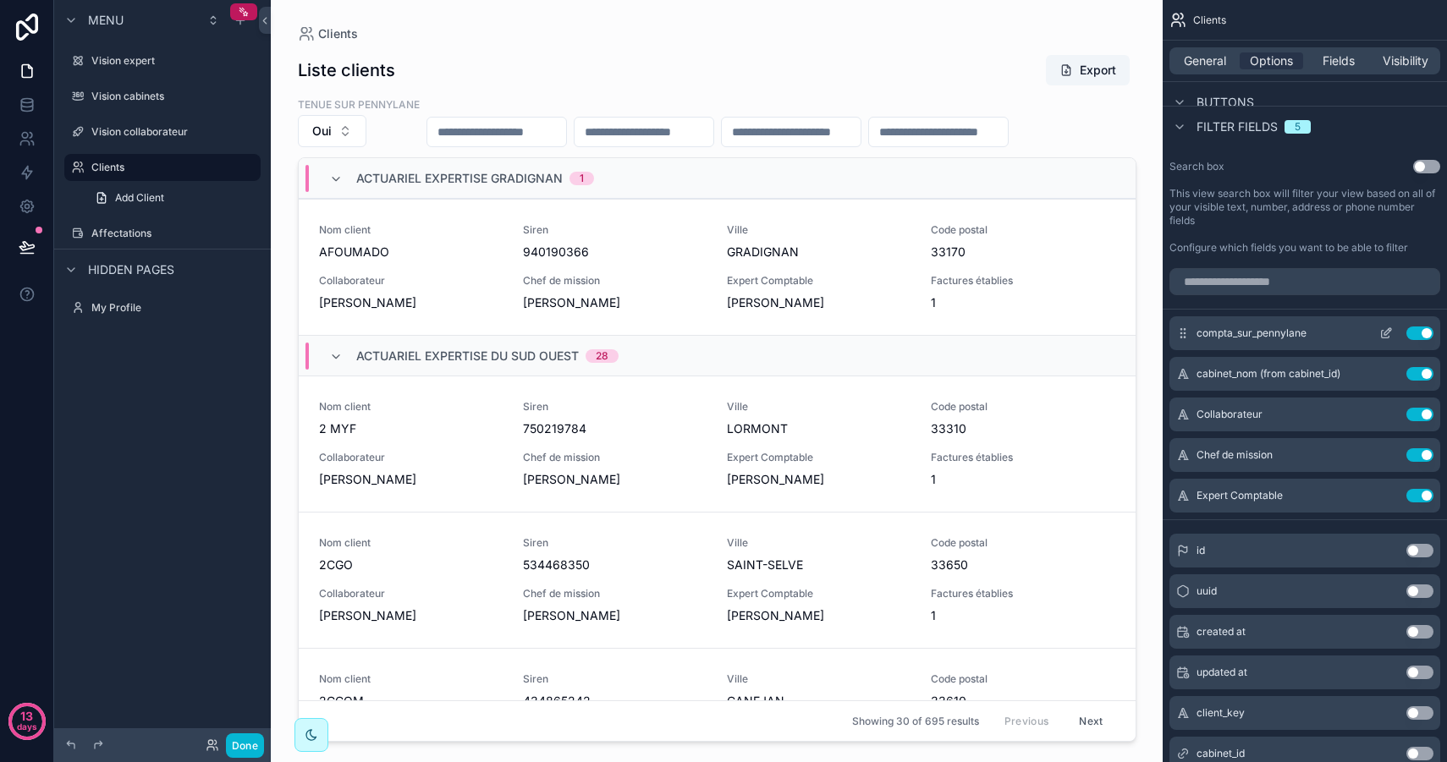
click at [1388, 332] on icon "scrollable content" at bounding box center [1386, 334] width 14 height 14
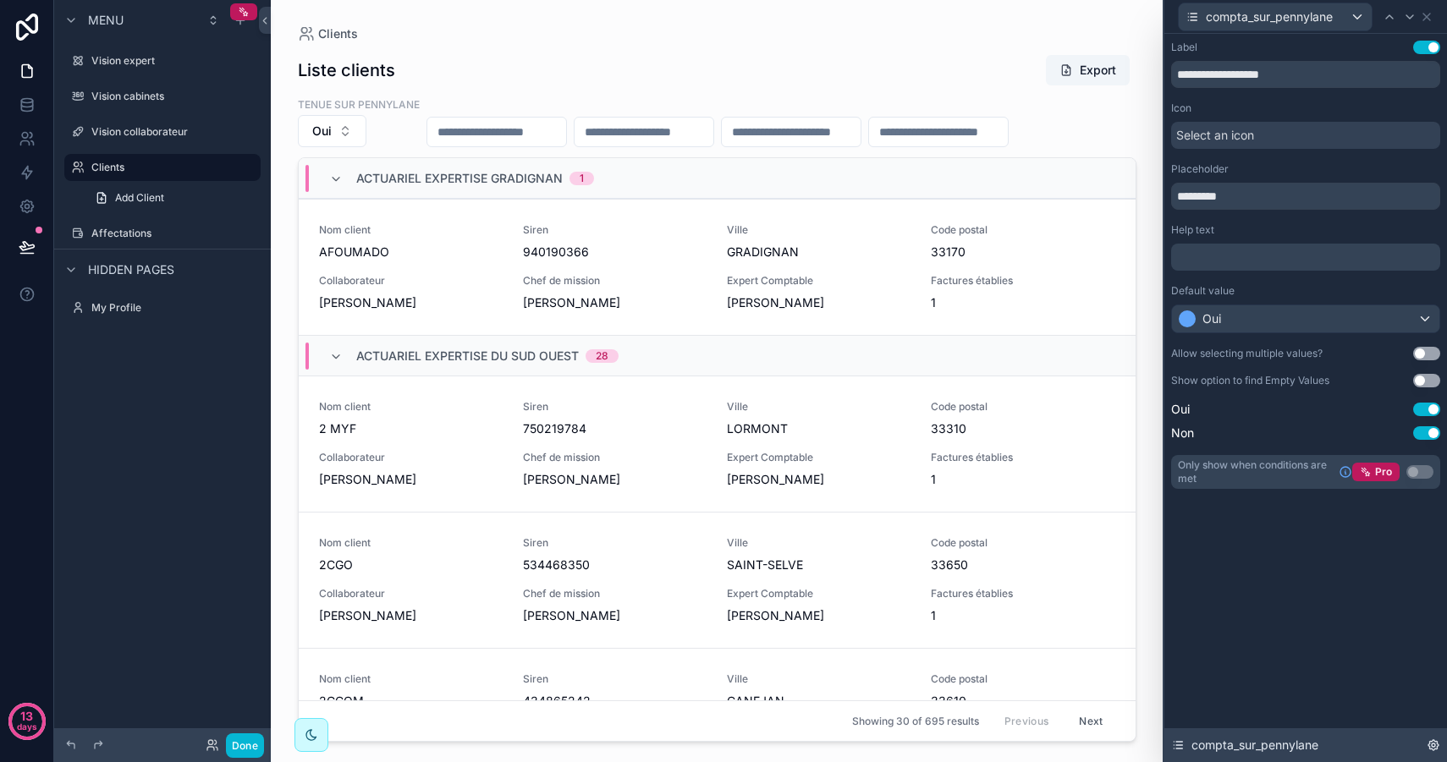
click at [1428, 745] on icon at bounding box center [1433, 745] width 14 height 14
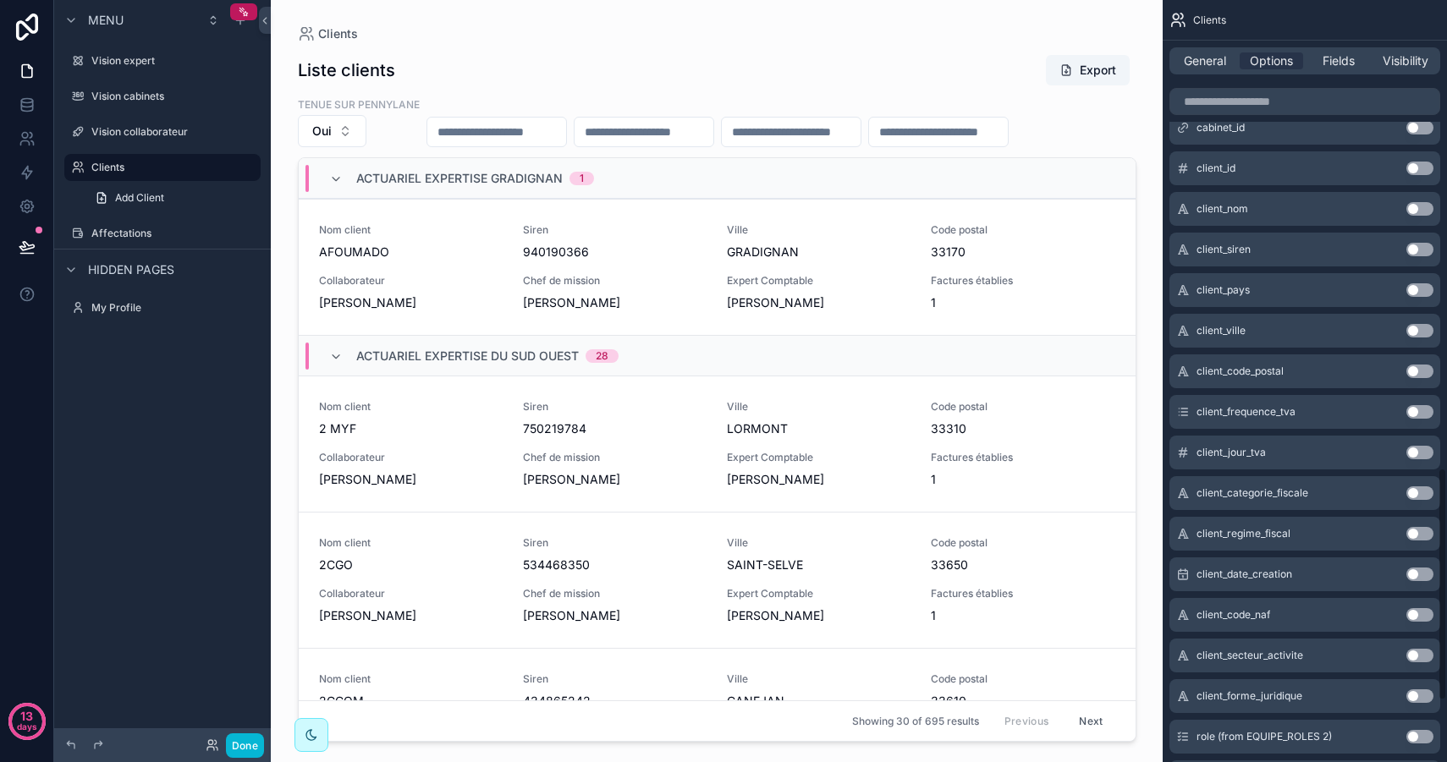
scroll to position [1732, 0]
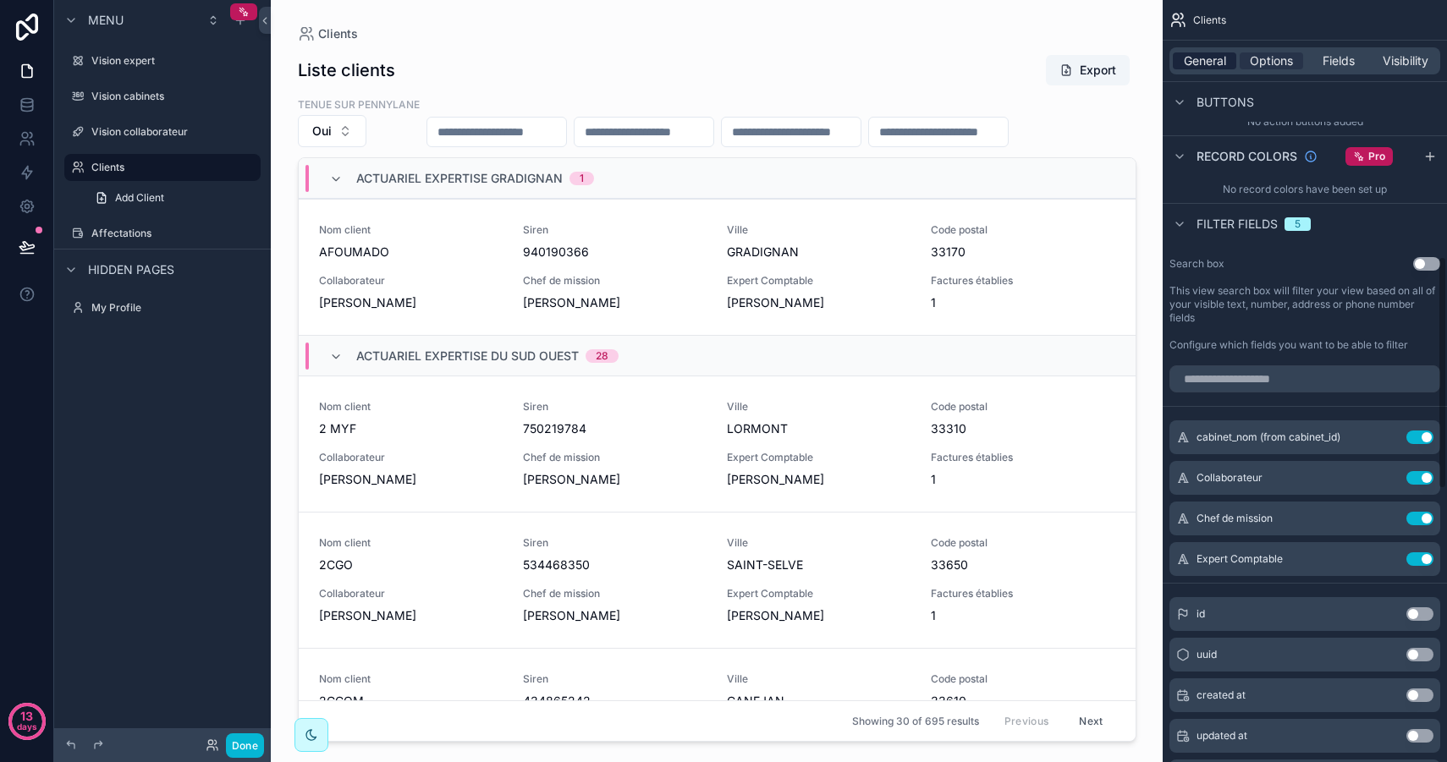
click at [1204, 65] on span "General" at bounding box center [1204, 60] width 42 height 17
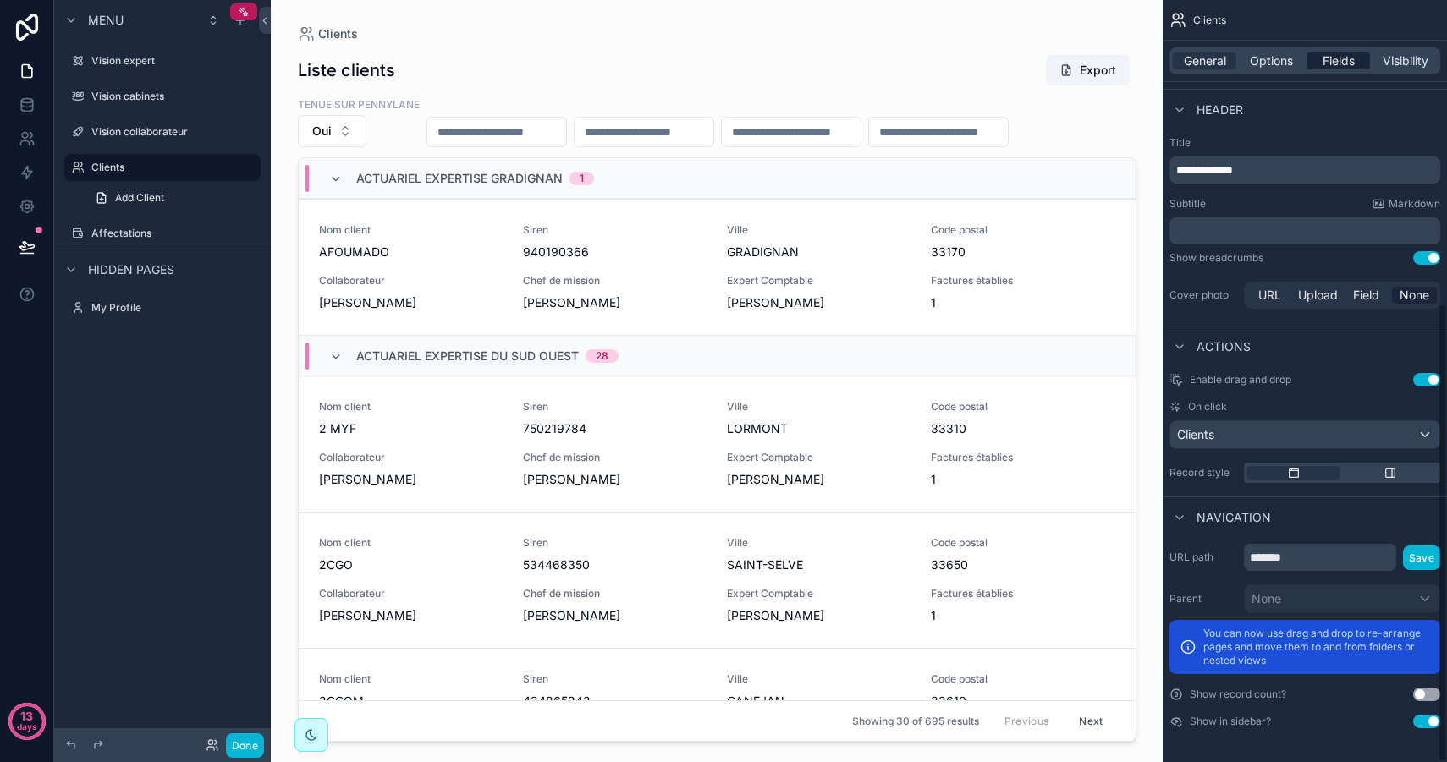
click at [1315, 59] on div "Fields" at bounding box center [1337, 60] width 63 height 17
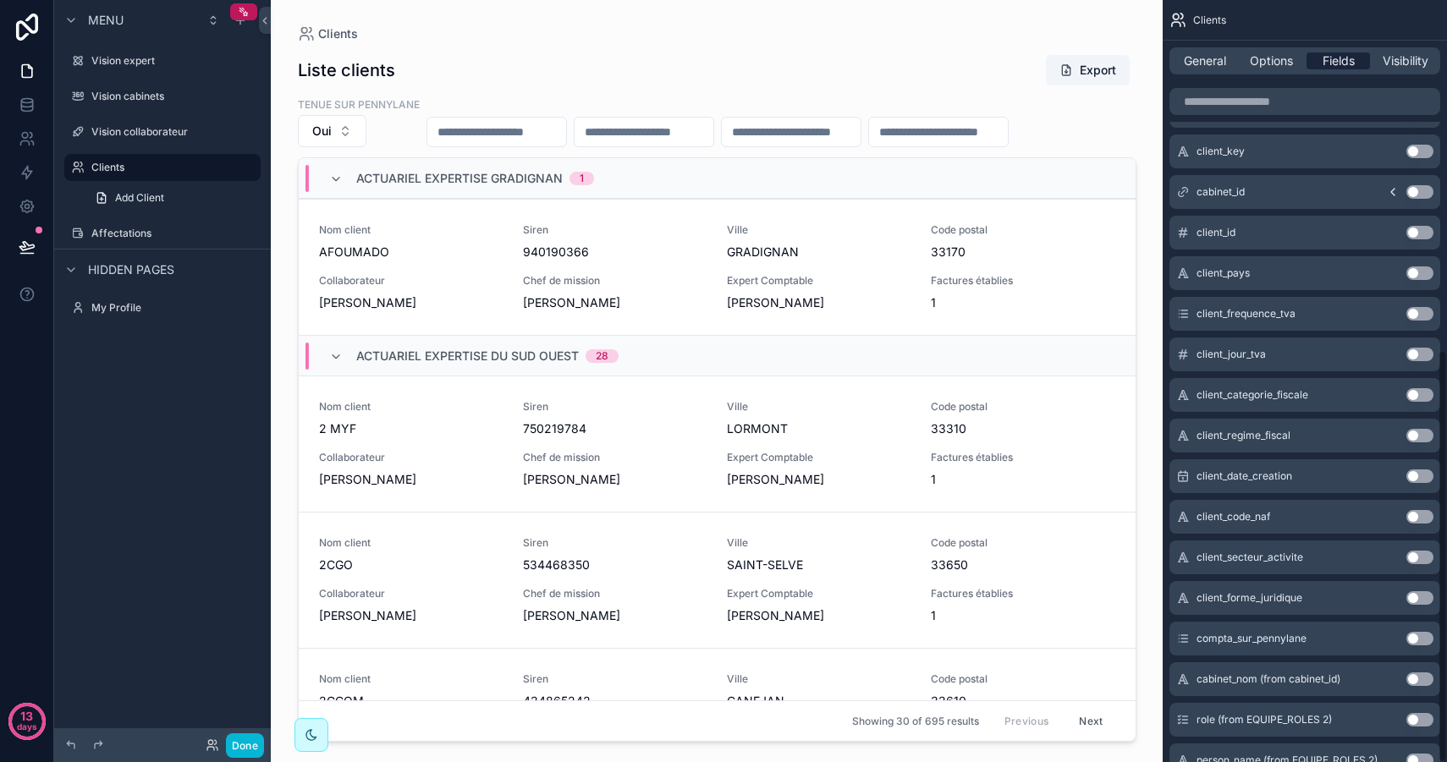
scroll to position [647, 0]
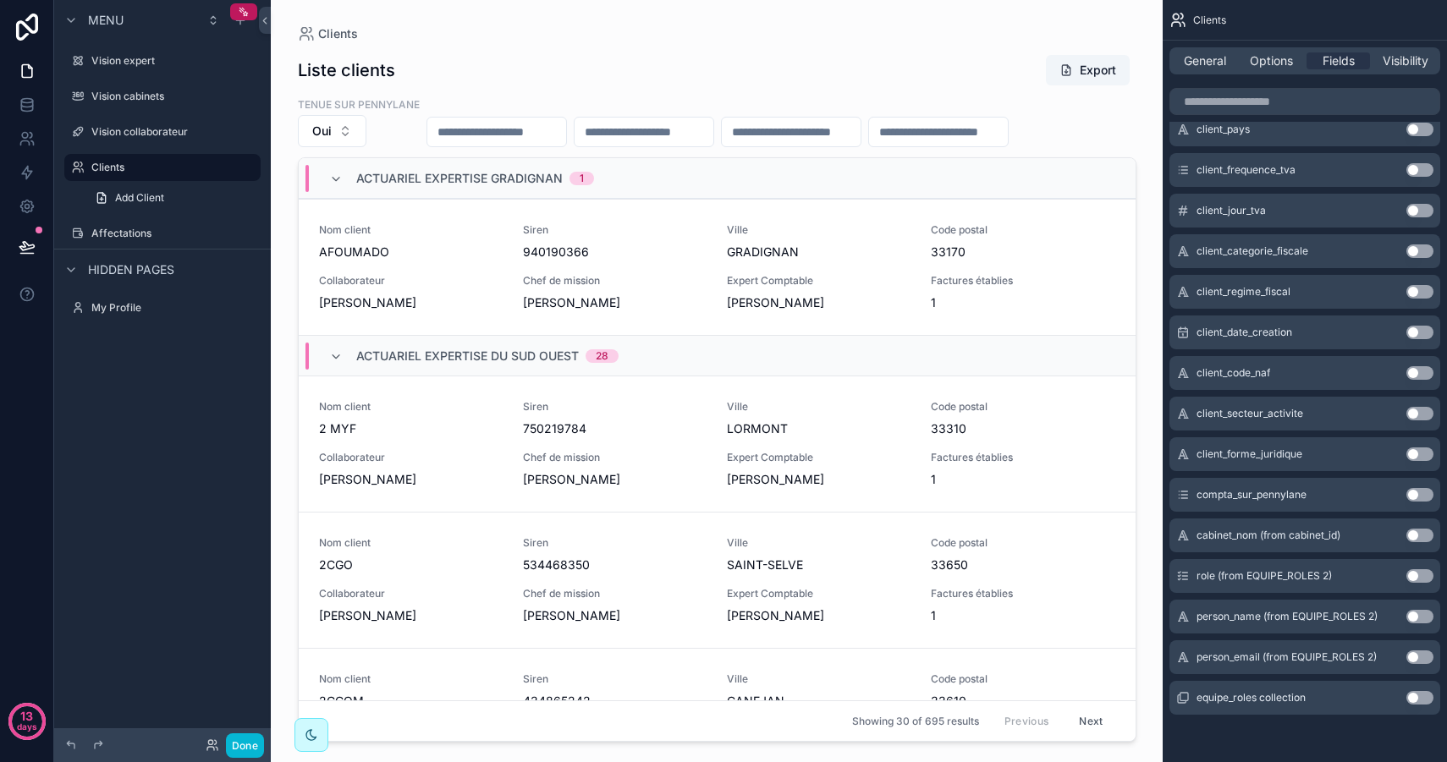
click at [1423, 416] on button "Use setting" at bounding box center [1419, 414] width 27 height 14
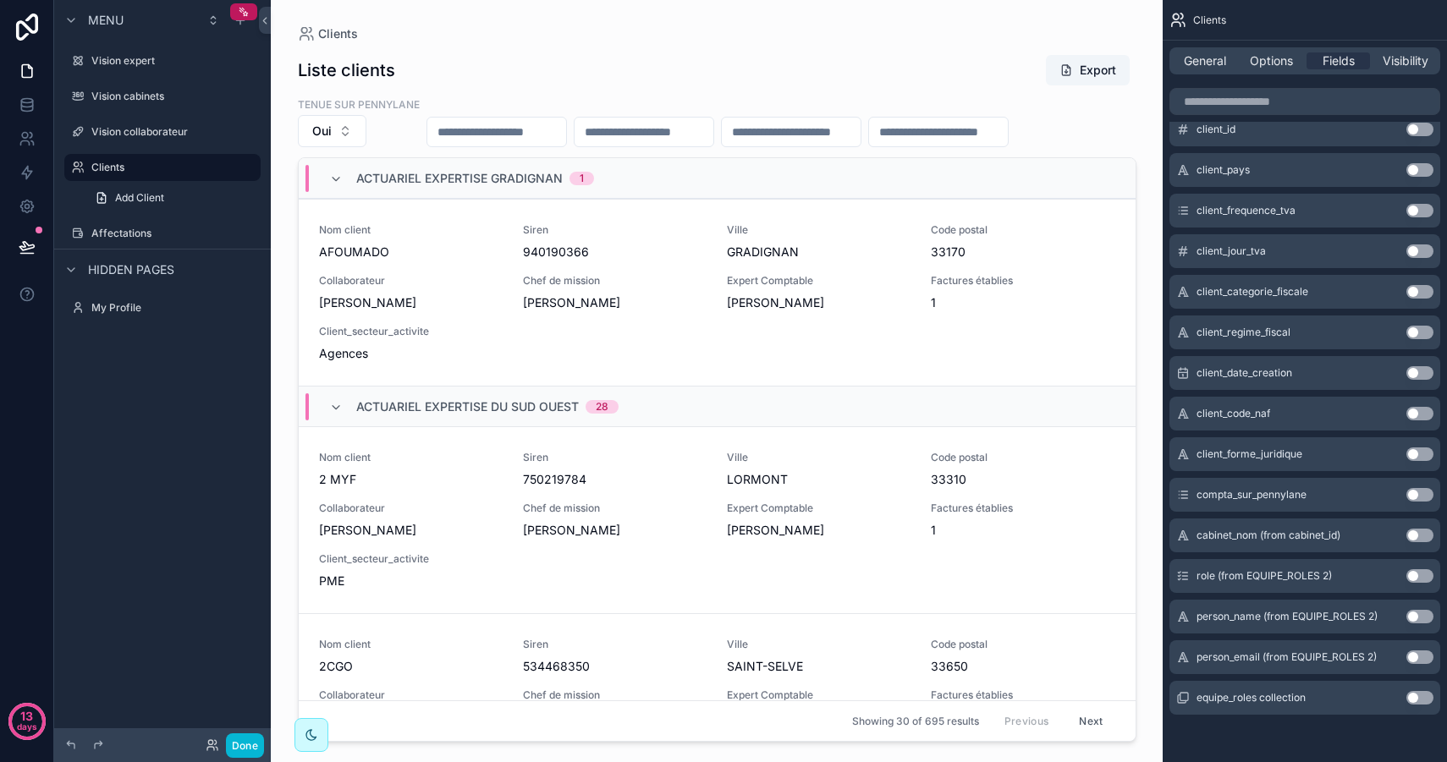
click at [1418, 456] on button "Use setting" at bounding box center [1419, 454] width 27 height 14
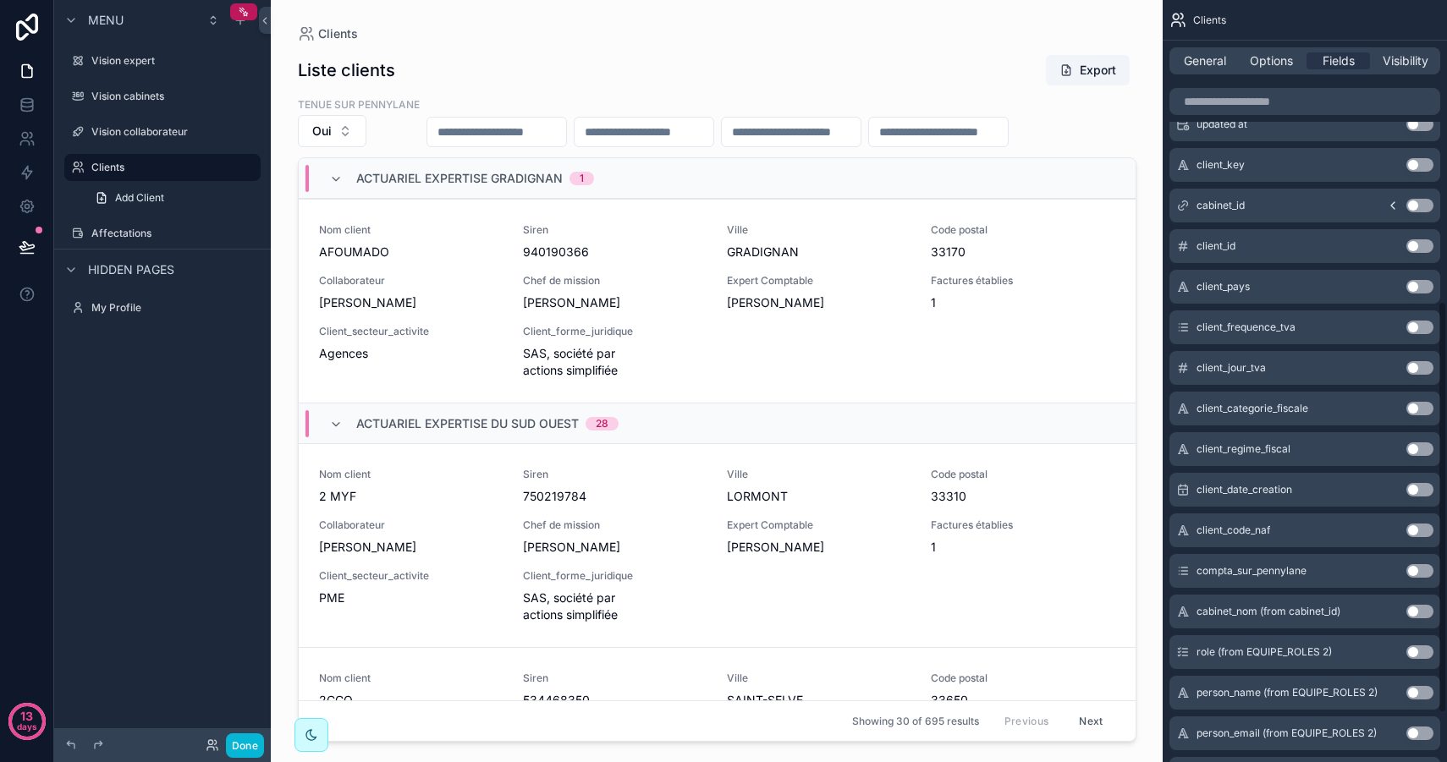
scroll to position [530, 0]
click at [1427, 365] on button "Use setting" at bounding box center [1419, 369] width 27 height 14
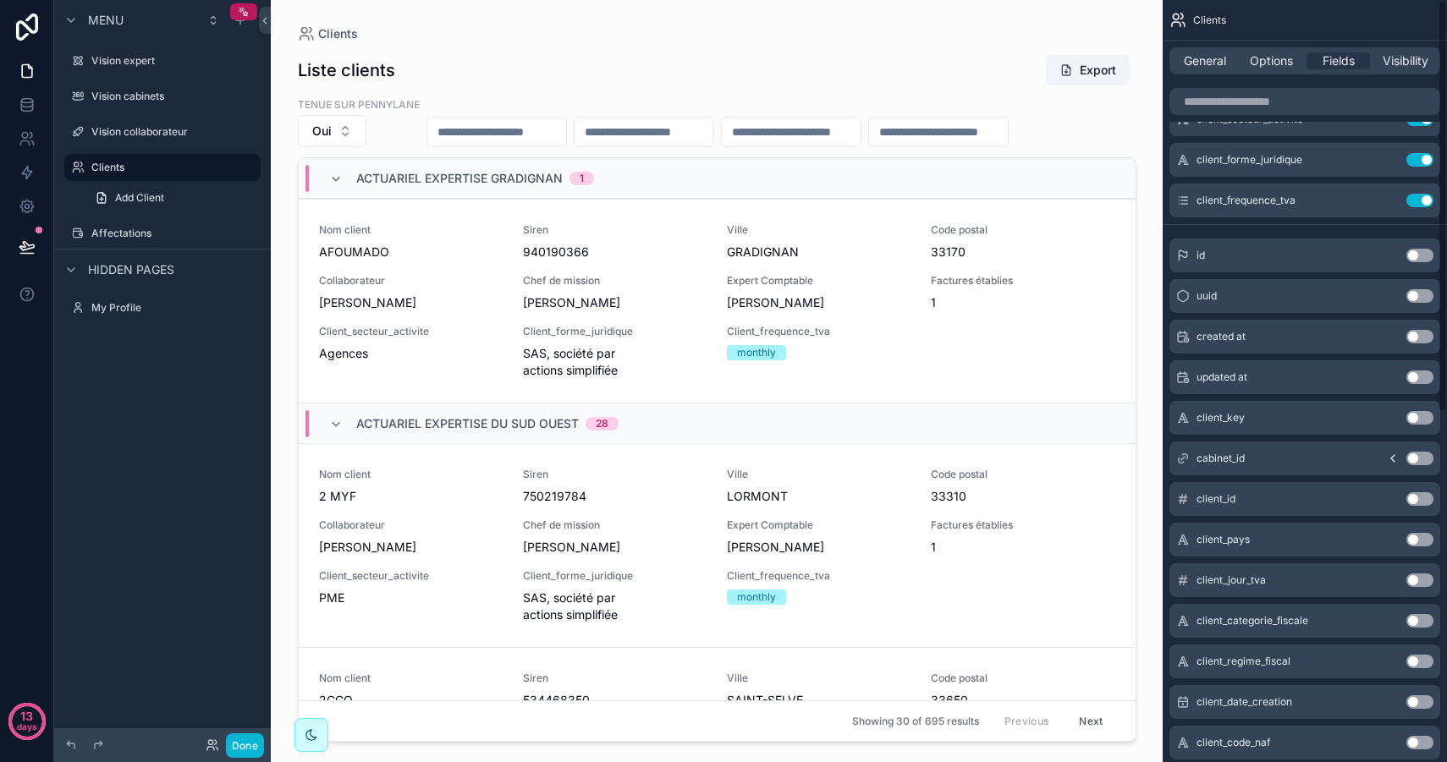
scroll to position [0, 0]
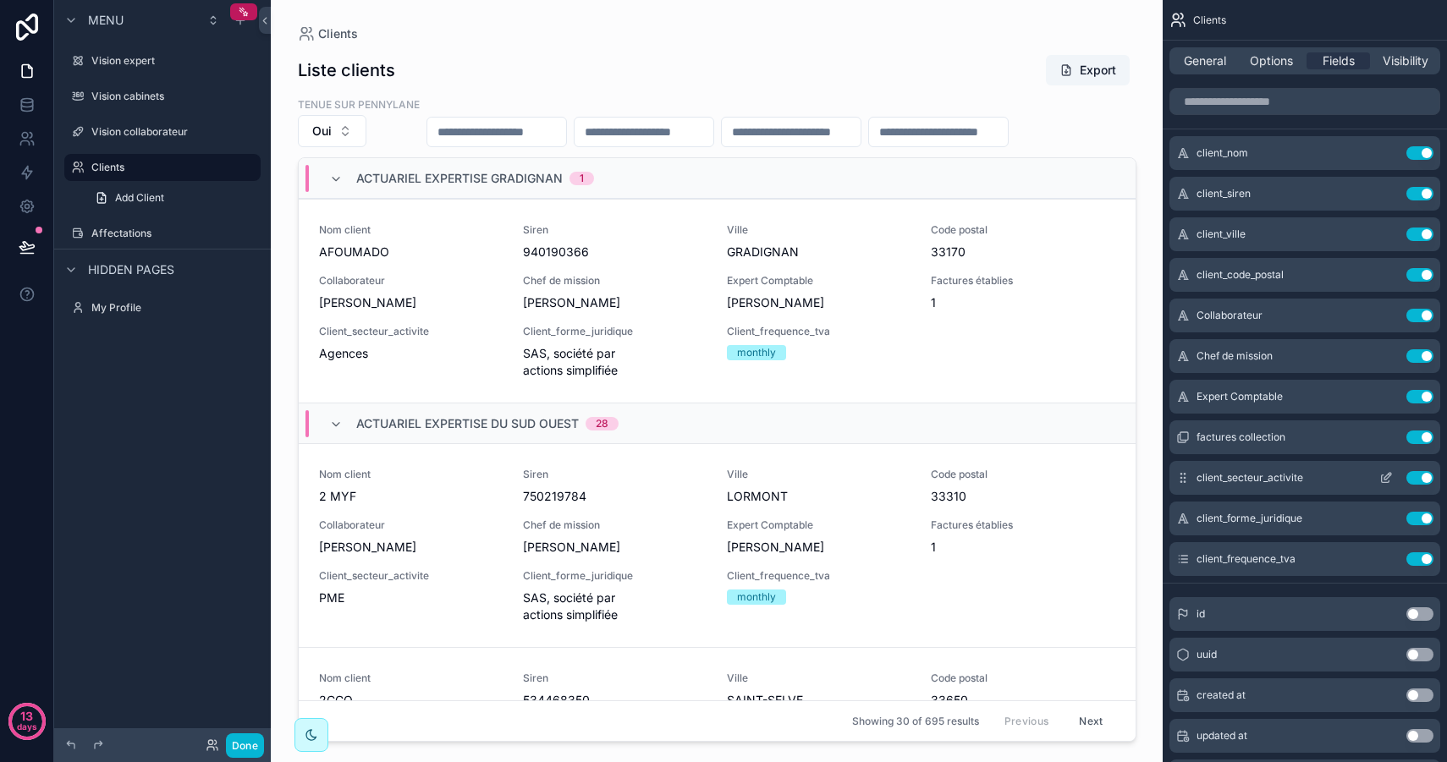
click at [1424, 480] on button "Use setting" at bounding box center [1419, 478] width 27 height 14
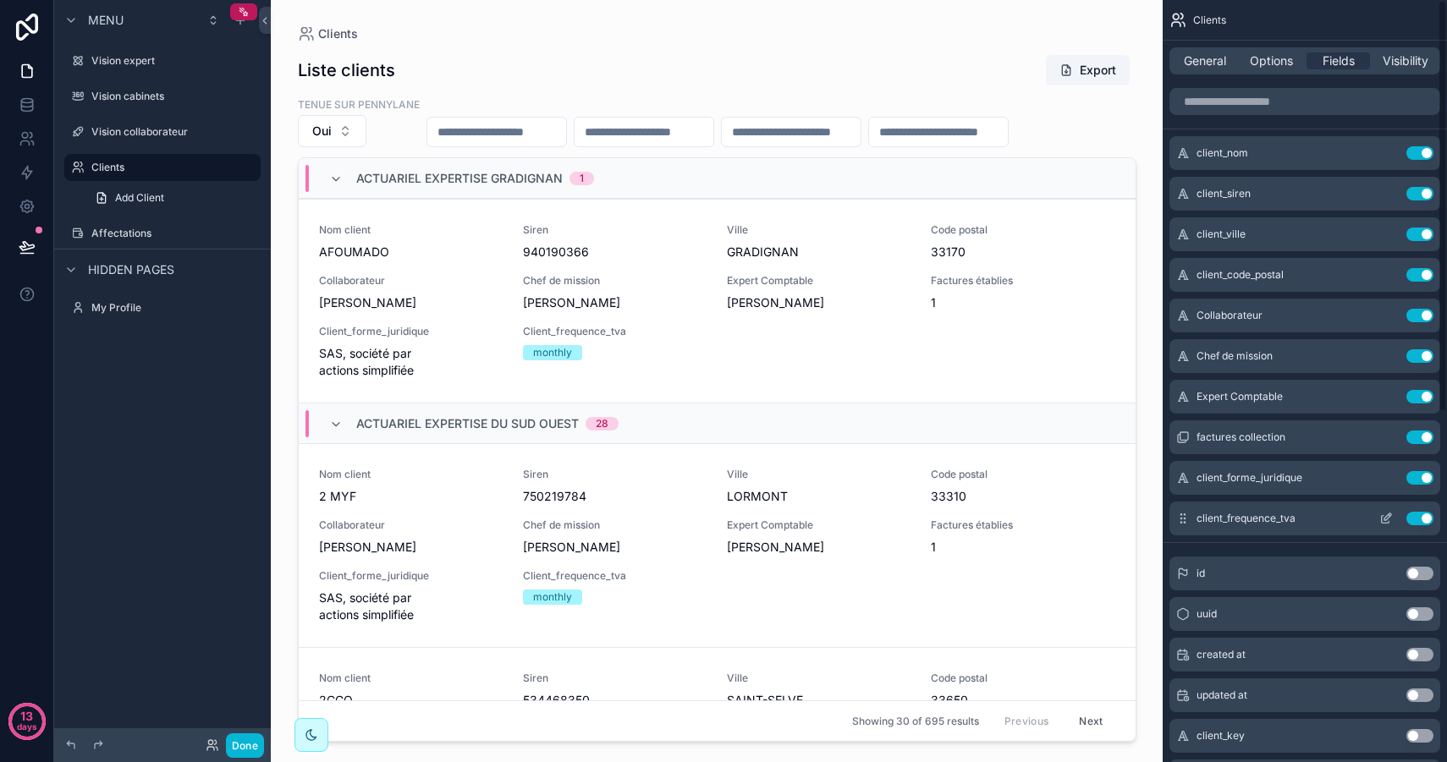
click at [1385, 515] on icon "scrollable content" at bounding box center [1386, 519] width 14 height 14
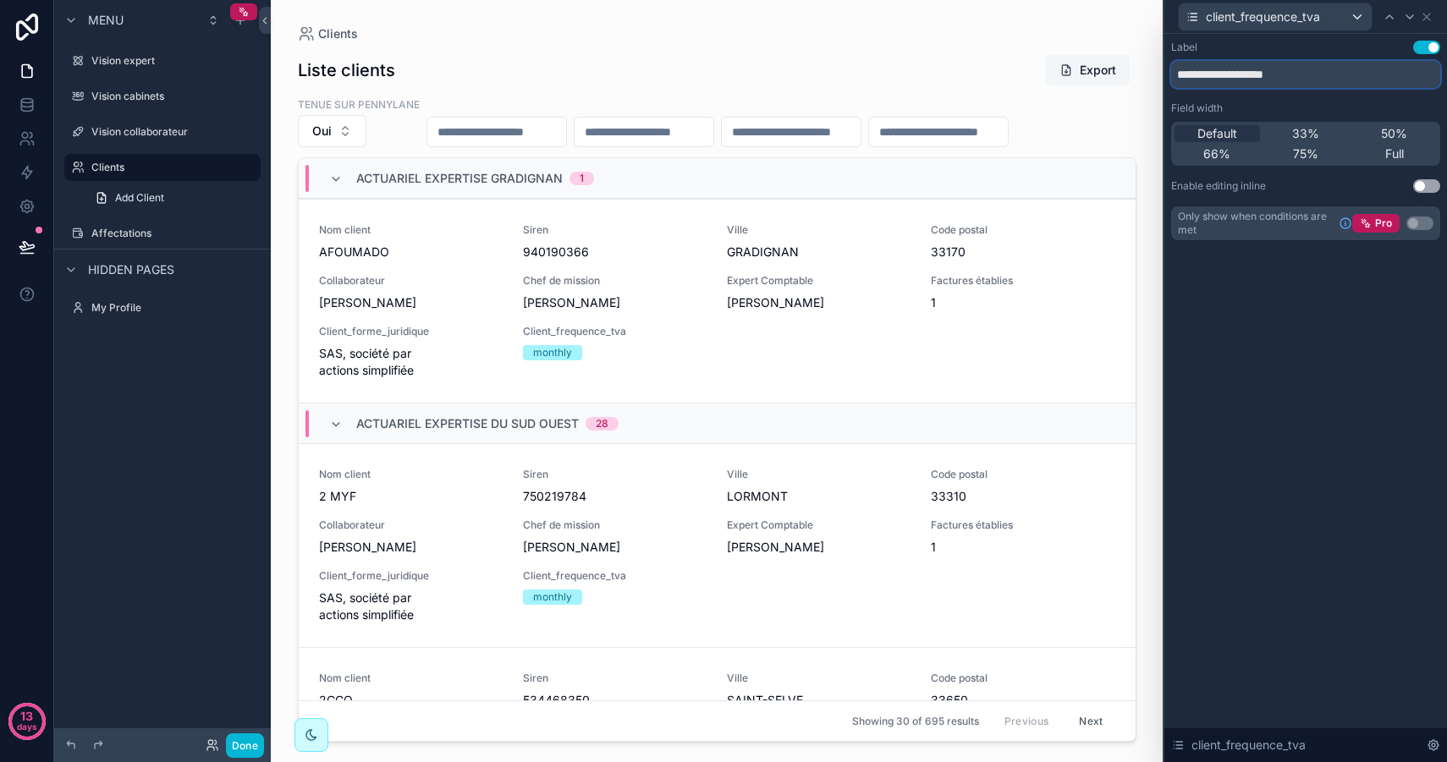
drag, startPoint x: 1219, startPoint y: 74, endPoint x: 1076, endPoint y: 56, distance: 144.1
click at [1076, 56] on div "**********" at bounding box center [723, 381] width 1447 height 762
click at [1243, 77] on input "**********" at bounding box center [1305, 74] width 269 height 27
drag, startPoint x: 1244, startPoint y: 74, endPoint x: 1292, endPoint y: 72, distance: 47.4
click at [1292, 72] on input "**********" at bounding box center [1305, 74] width 269 height 27
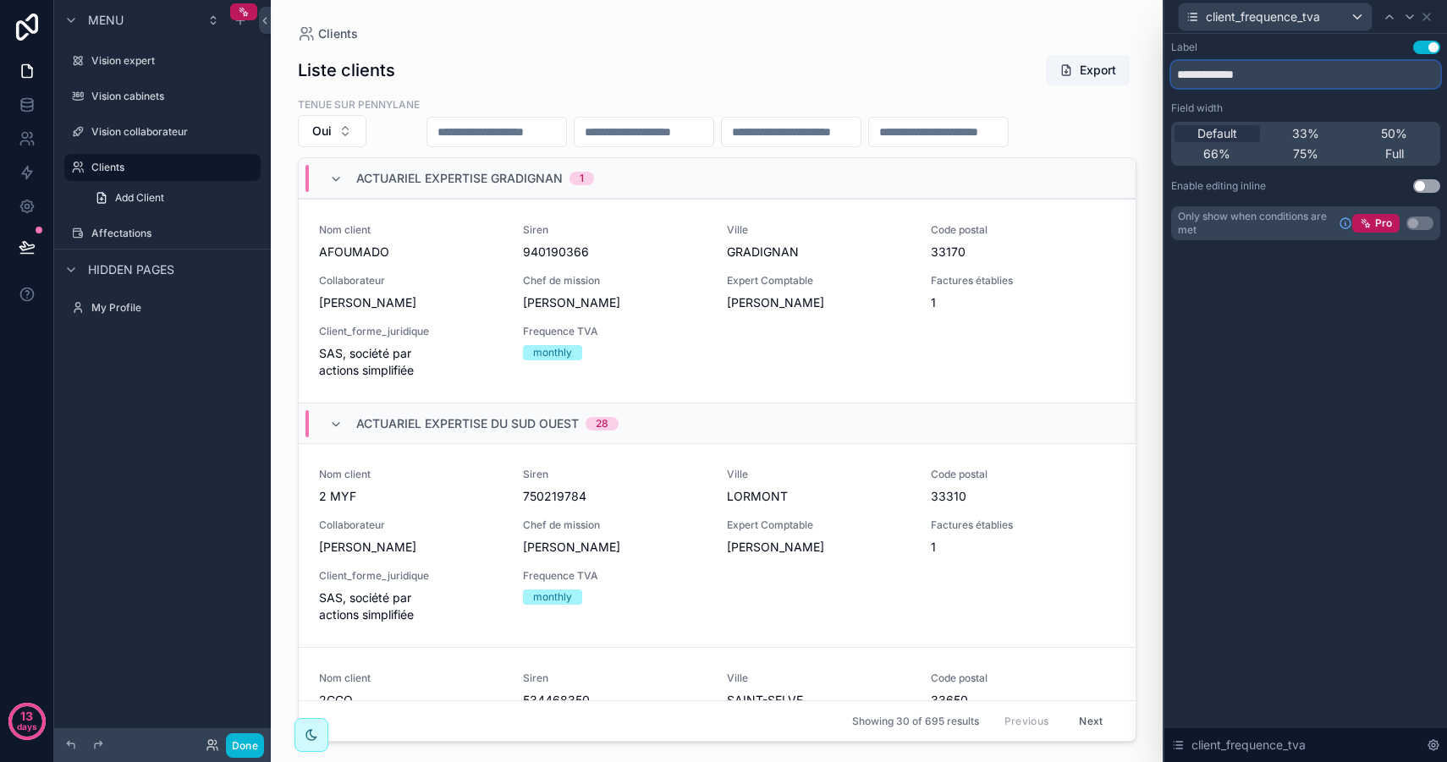
type input "**********"
click at [1386, 371] on div "**********" at bounding box center [1305, 398] width 283 height 728
click at [1318, 12] on span "client_frequence_tva" at bounding box center [1262, 16] width 114 height 17
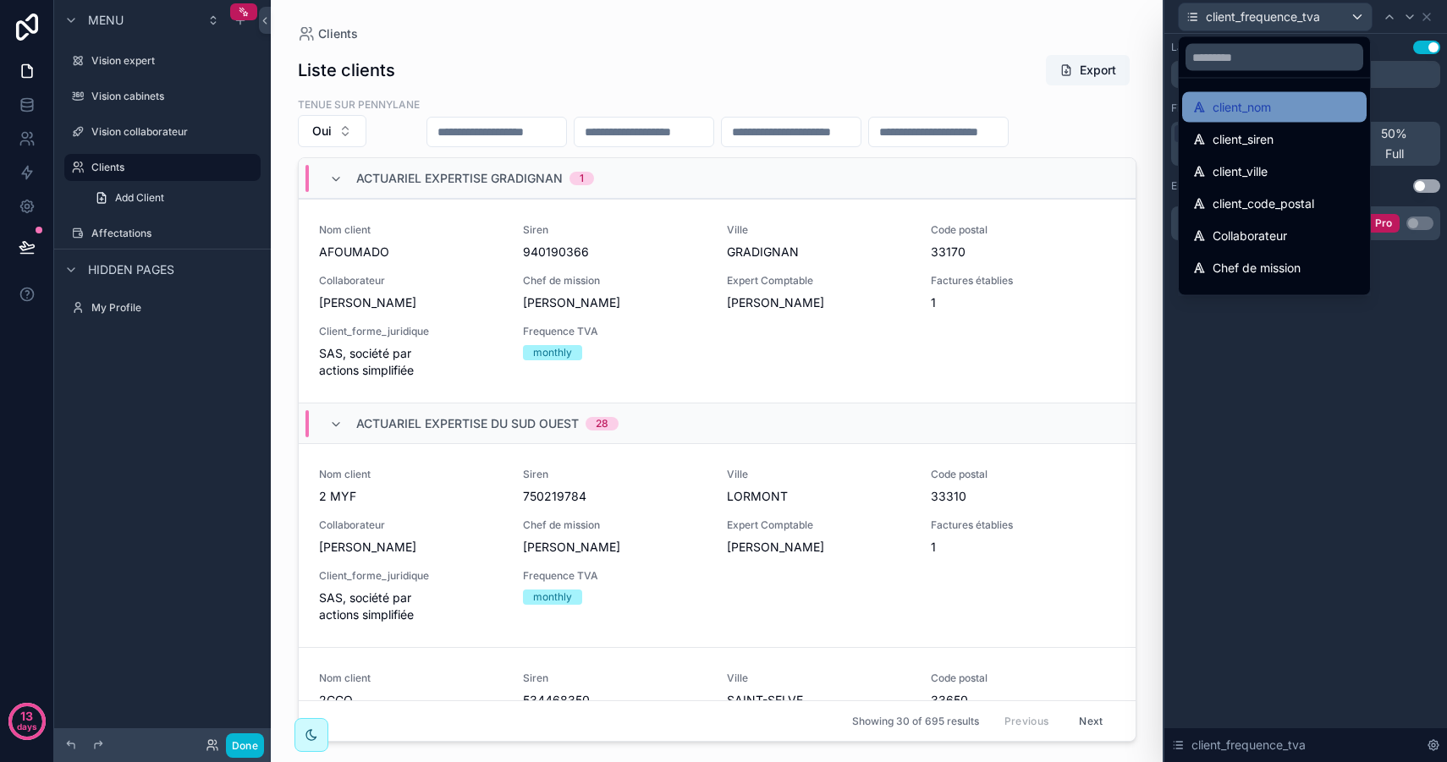
click at [1278, 106] on div "client_nom" at bounding box center [1274, 107] width 164 height 20
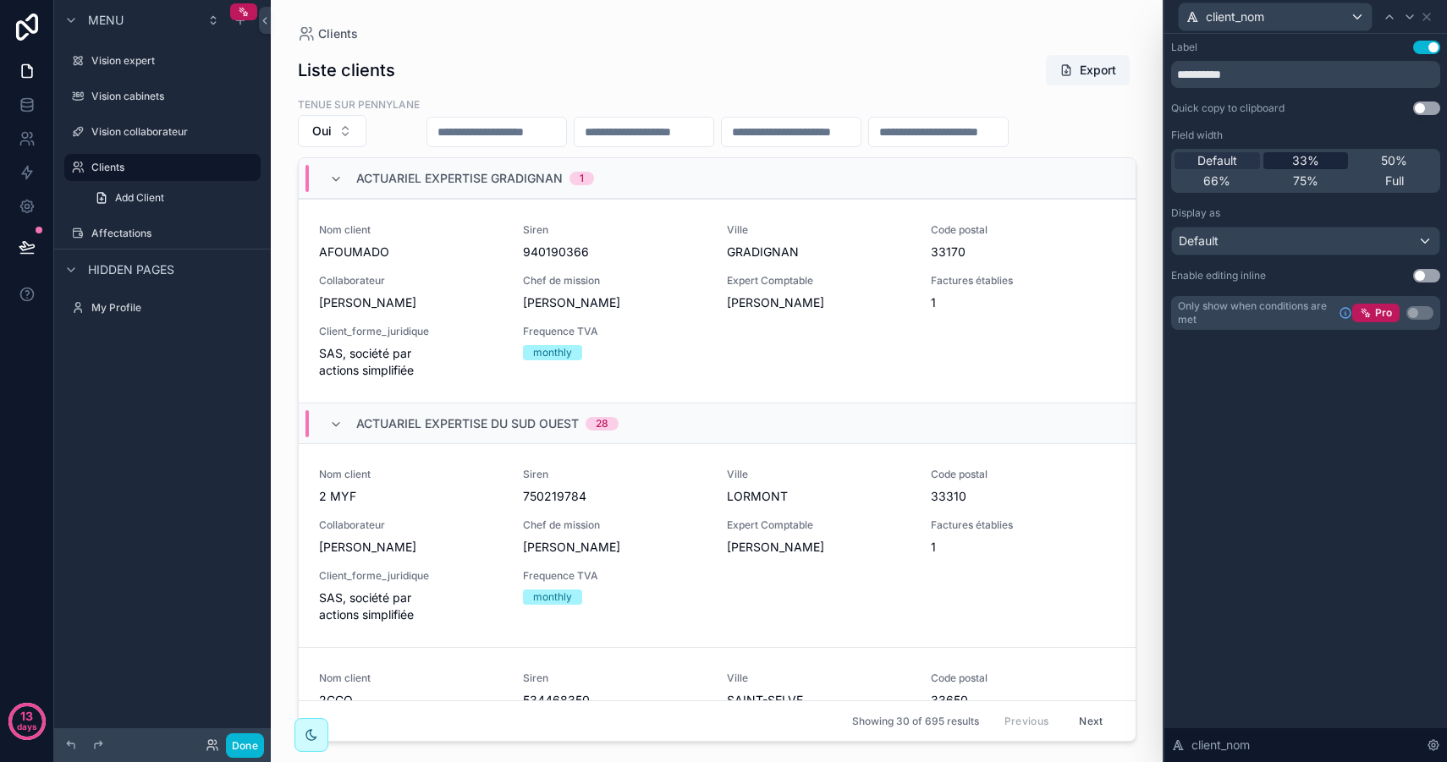
click at [1318, 165] on div "33%" at bounding box center [1305, 160] width 85 height 17
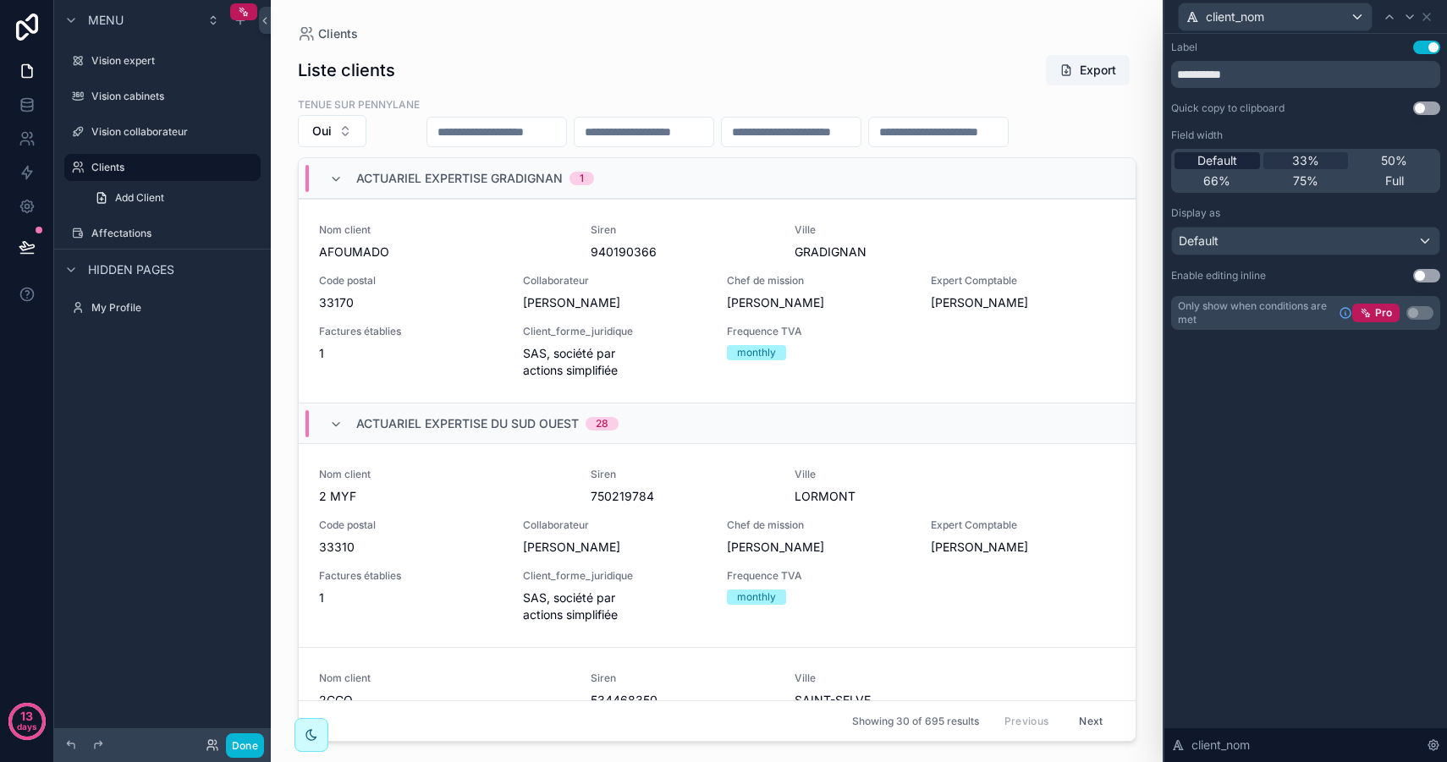
click at [1232, 162] on span "Default" at bounding box center [1217, 160] width 40 height 17
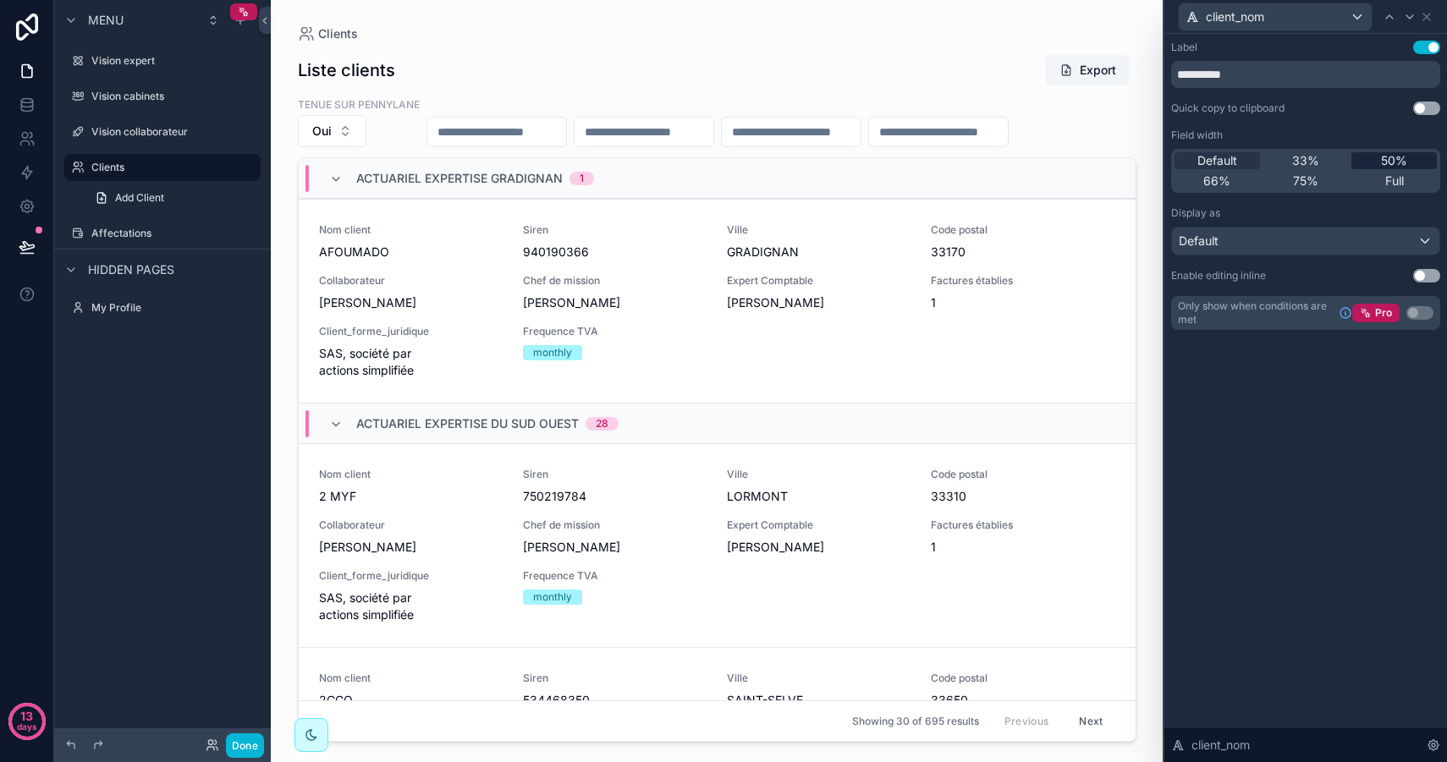
click at [1392, 167] on span "50%" at bounding box center [1394, 160] width 26 height 17
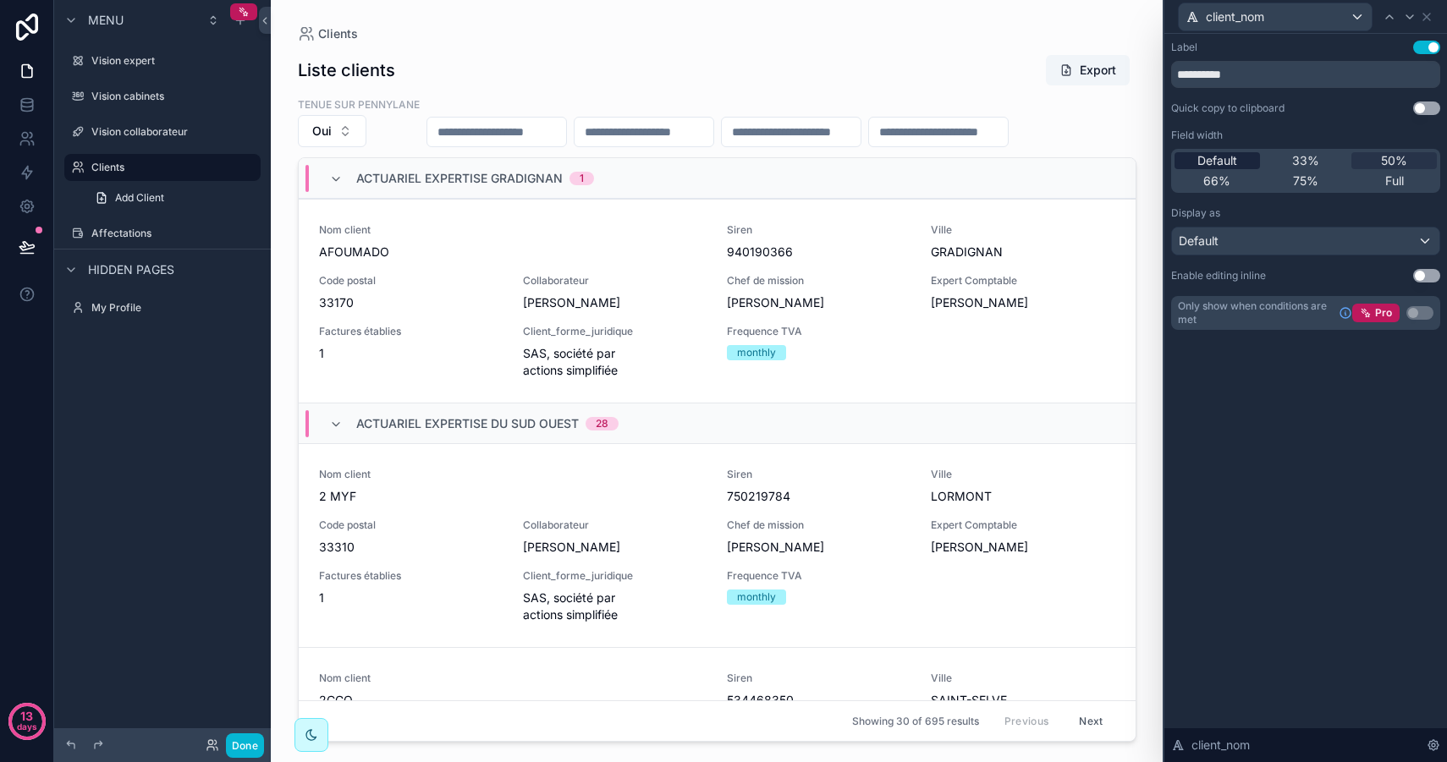
click at [1230, 159] on span "Default" at bounding box center [1217, 160] width 40 height 17
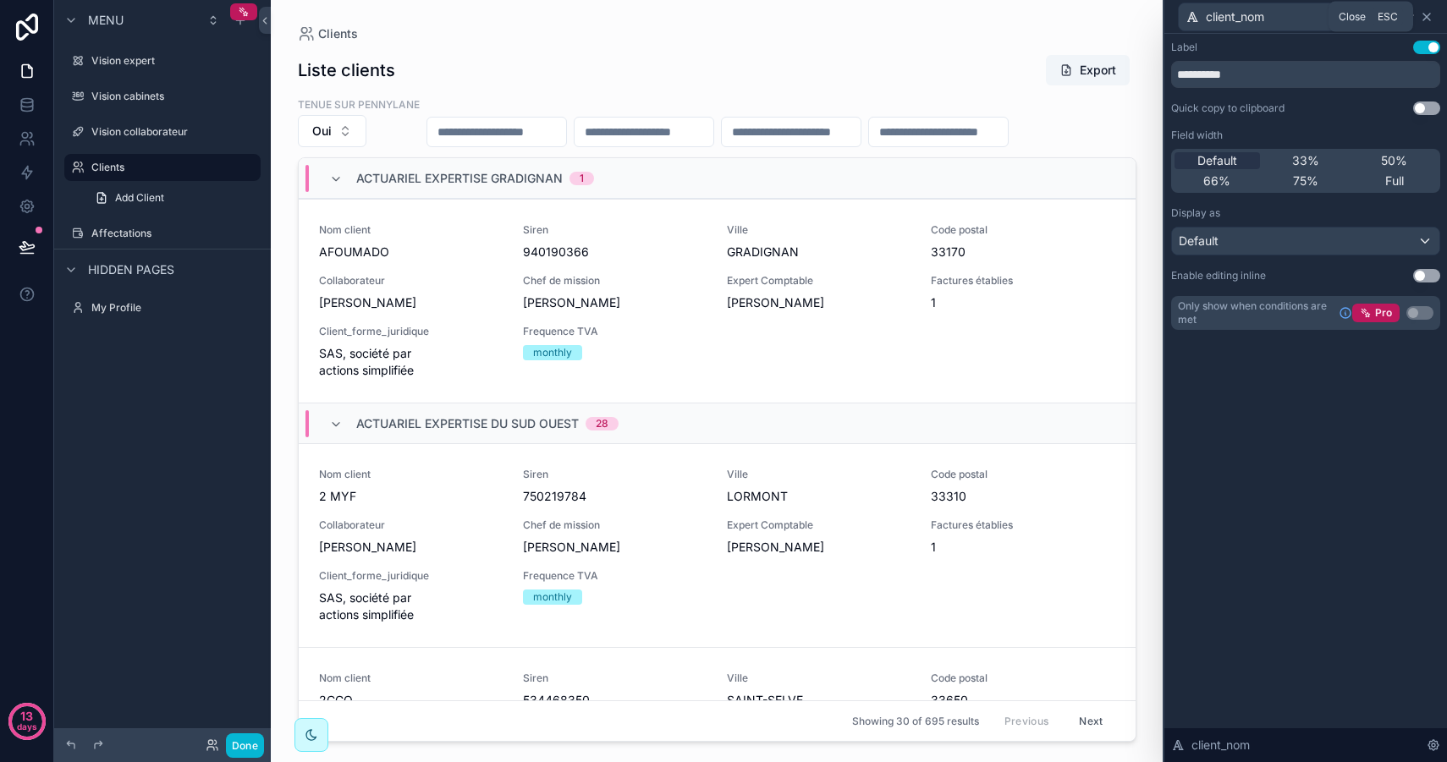
click at [1339, 27] on div "Close Esc" at bounding box center [1370, 17] width 85 height 30
click at [1305, 17] on div "client_nom" at bounding box center [1274, 16] width 193 height 27
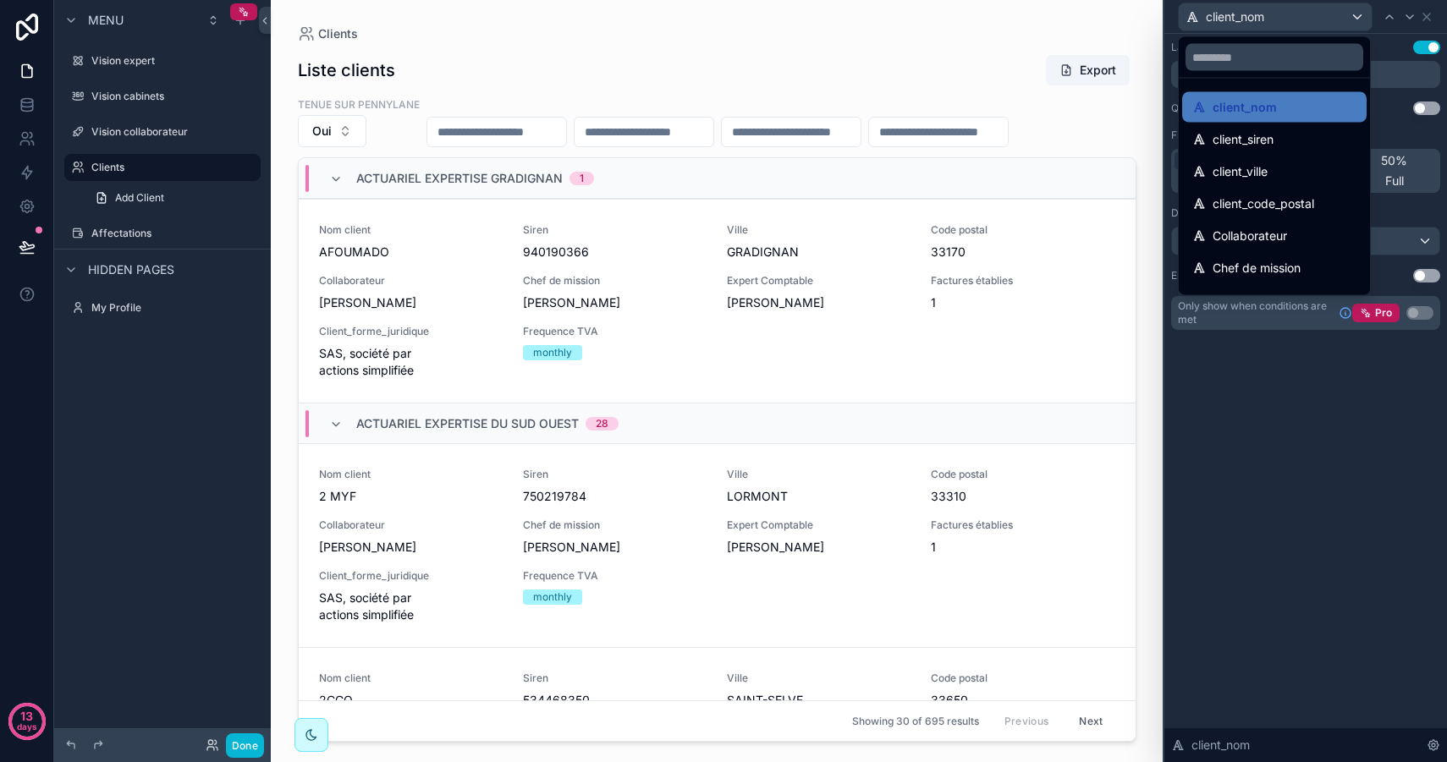
click at [1426, 16] on div at bounding box center [1305, 381] width 283 height 762
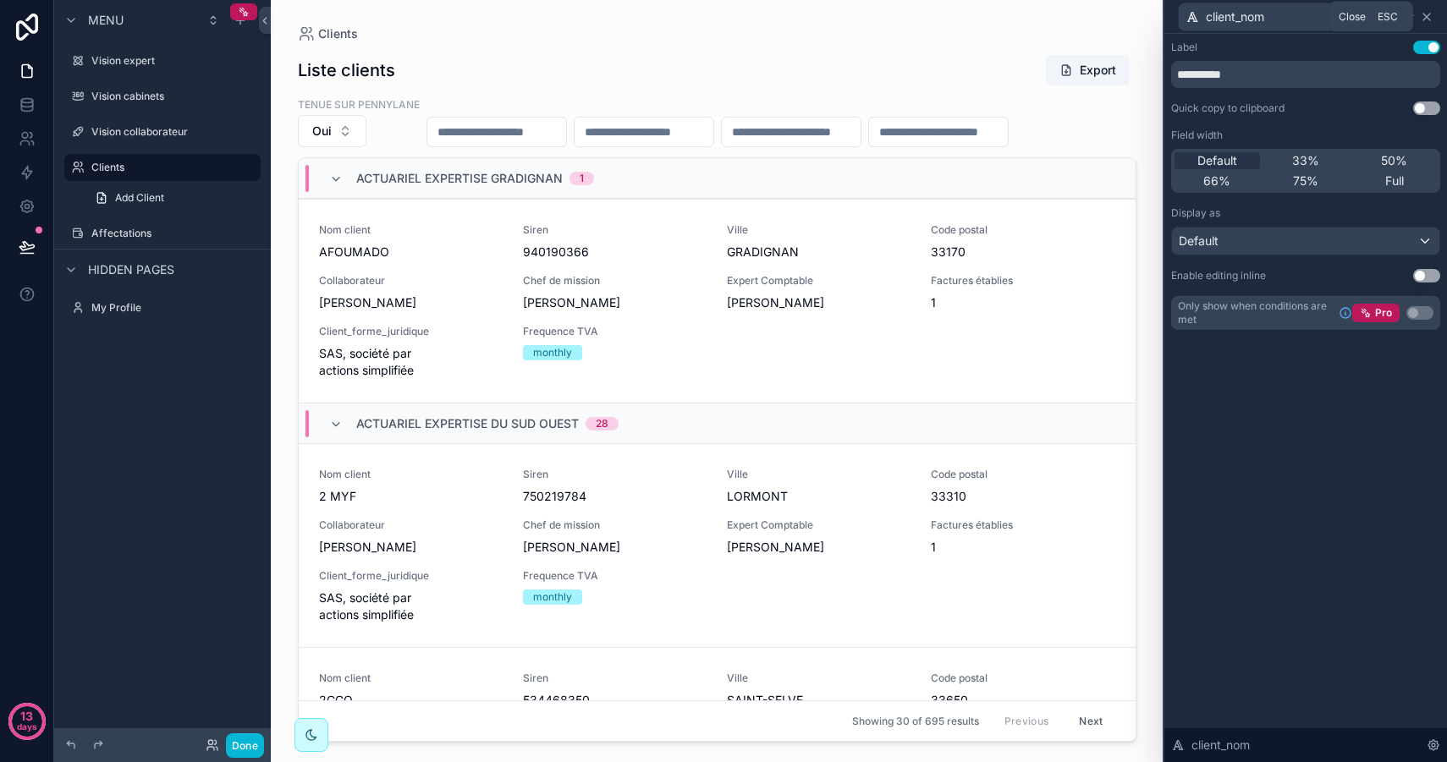
click at [1430, 17] on icon at bounding box center [1426, 17] width 14 height 14
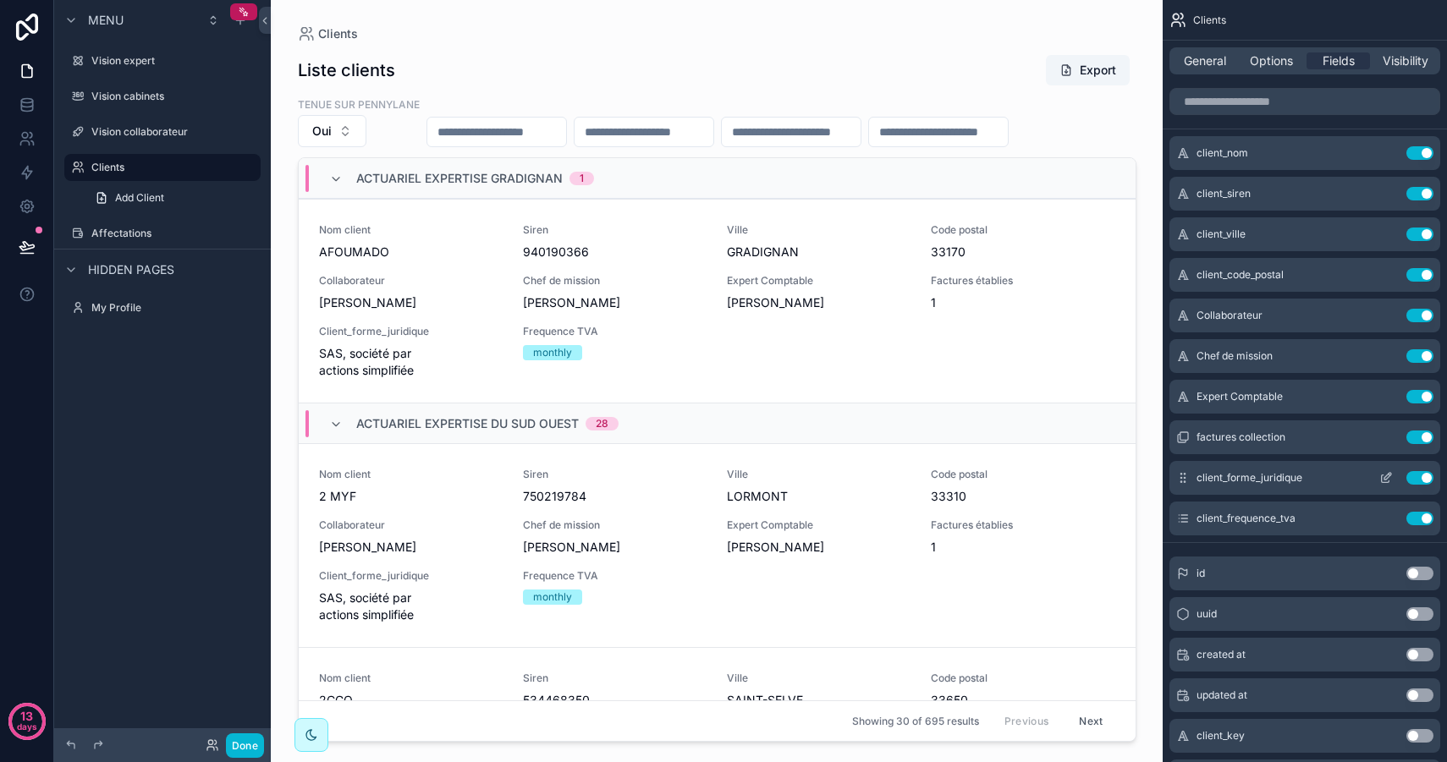
click at [1386, 476] on icon "scrollable content" at bounding box center [1386, 478] width 14 height 14
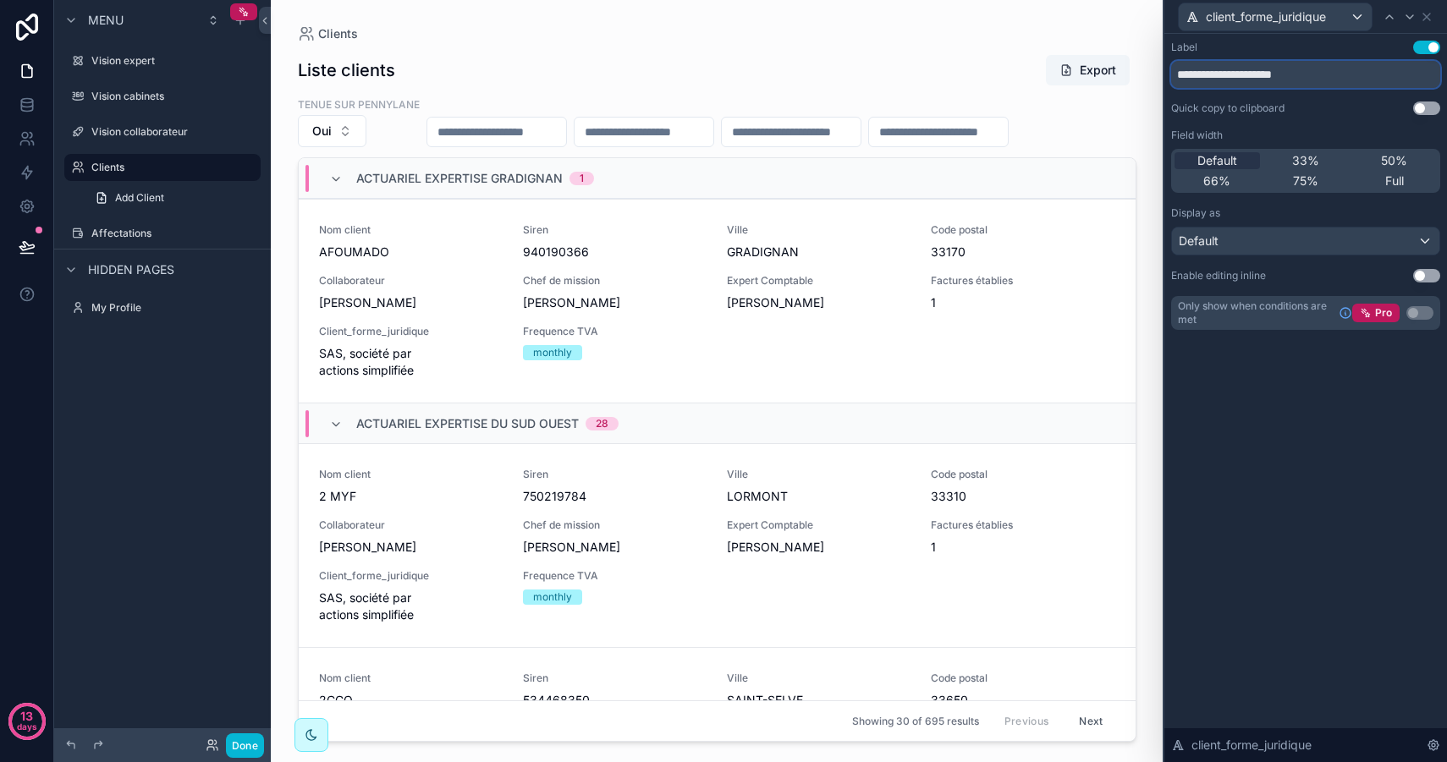
drag, startPoint x: 1220, startPoint y: 75, endPoint x: 1132, endPoint y: 63, distance: 88.8
click at [1133, 63] on div "**********" at bounding box center [723, 381] width 1447 height 762
click at [1216, 75] on input "**********" at bounding box center [1305, 74] width 269 height 27
type input "**********"
click at [1310, 490] on div "**********" at bounding box center [1305, 398] width 283 height 728
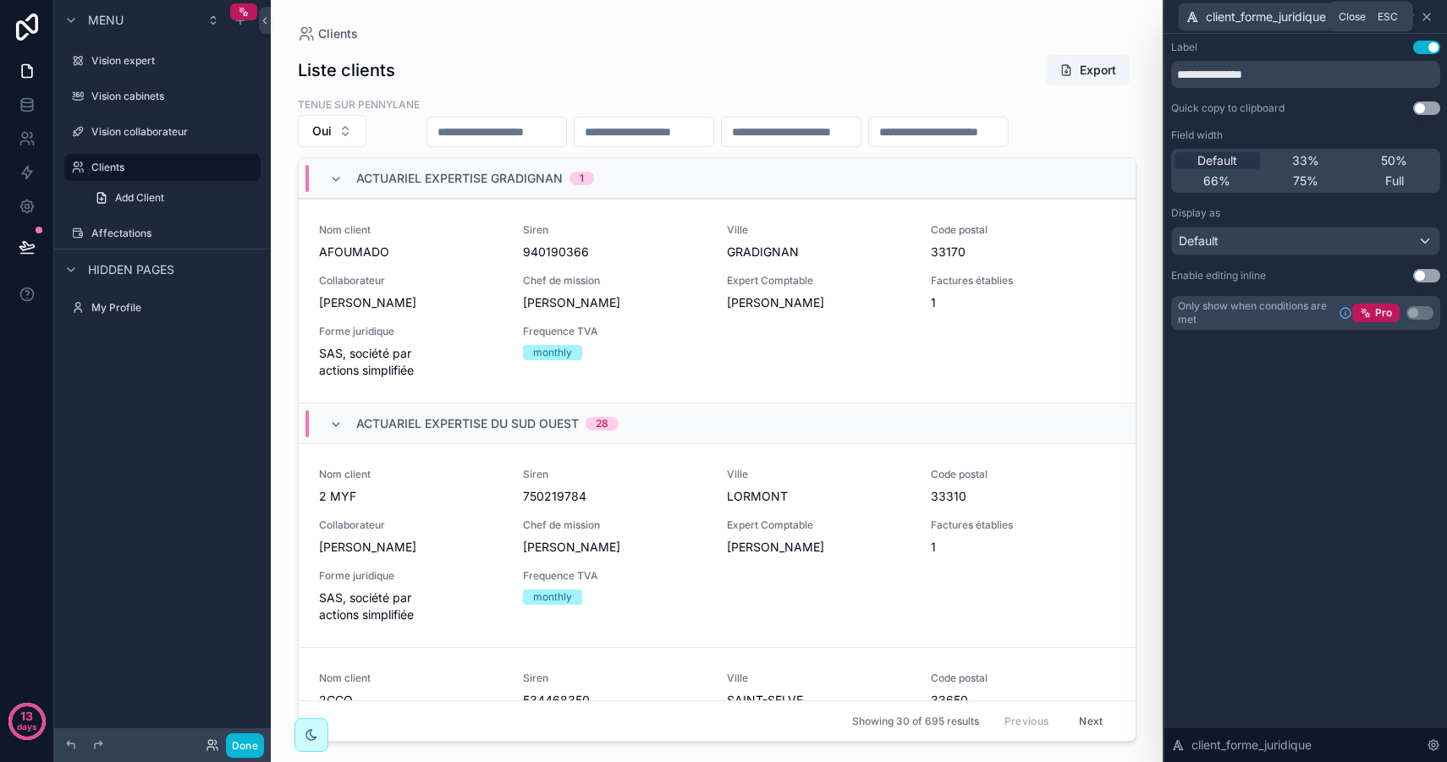
click at [1426, 15] on icon at bounding box center [1426, 17] width 7 height 7
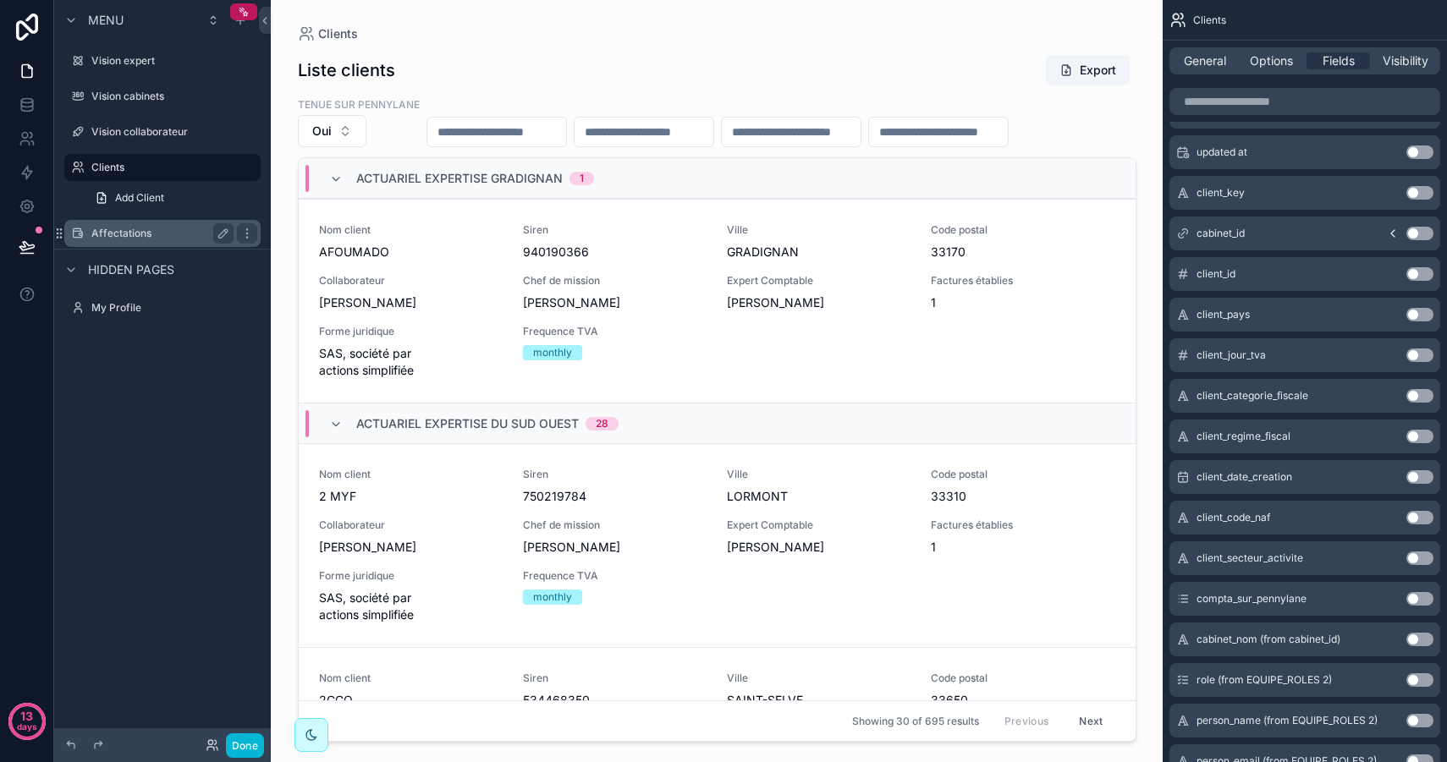
click at [145, 241] on div "Affectations" at bounding box center [162, 233] width 142 height 20
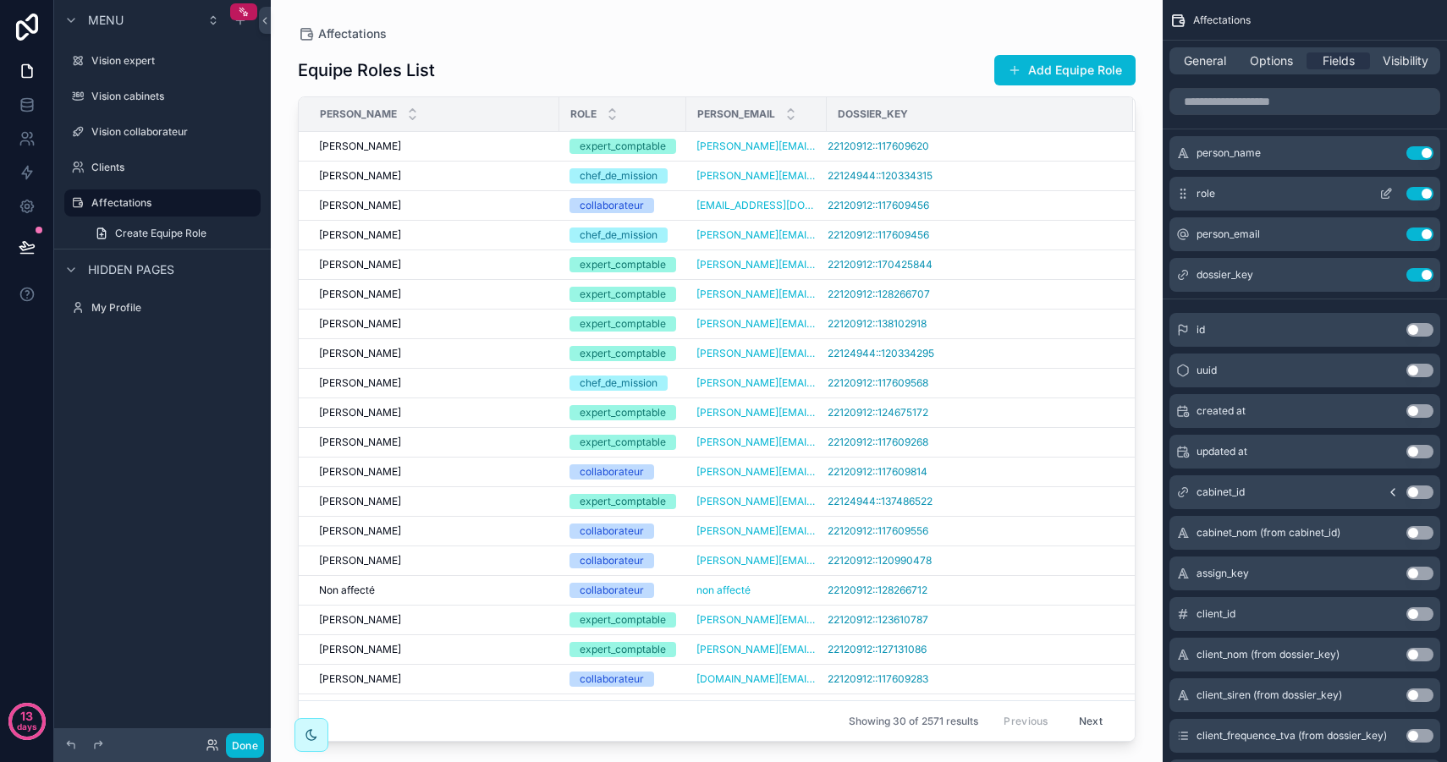
click at [1425, 198] on button "Use setting" at bounding box center [1419, 194] width 27 height 14
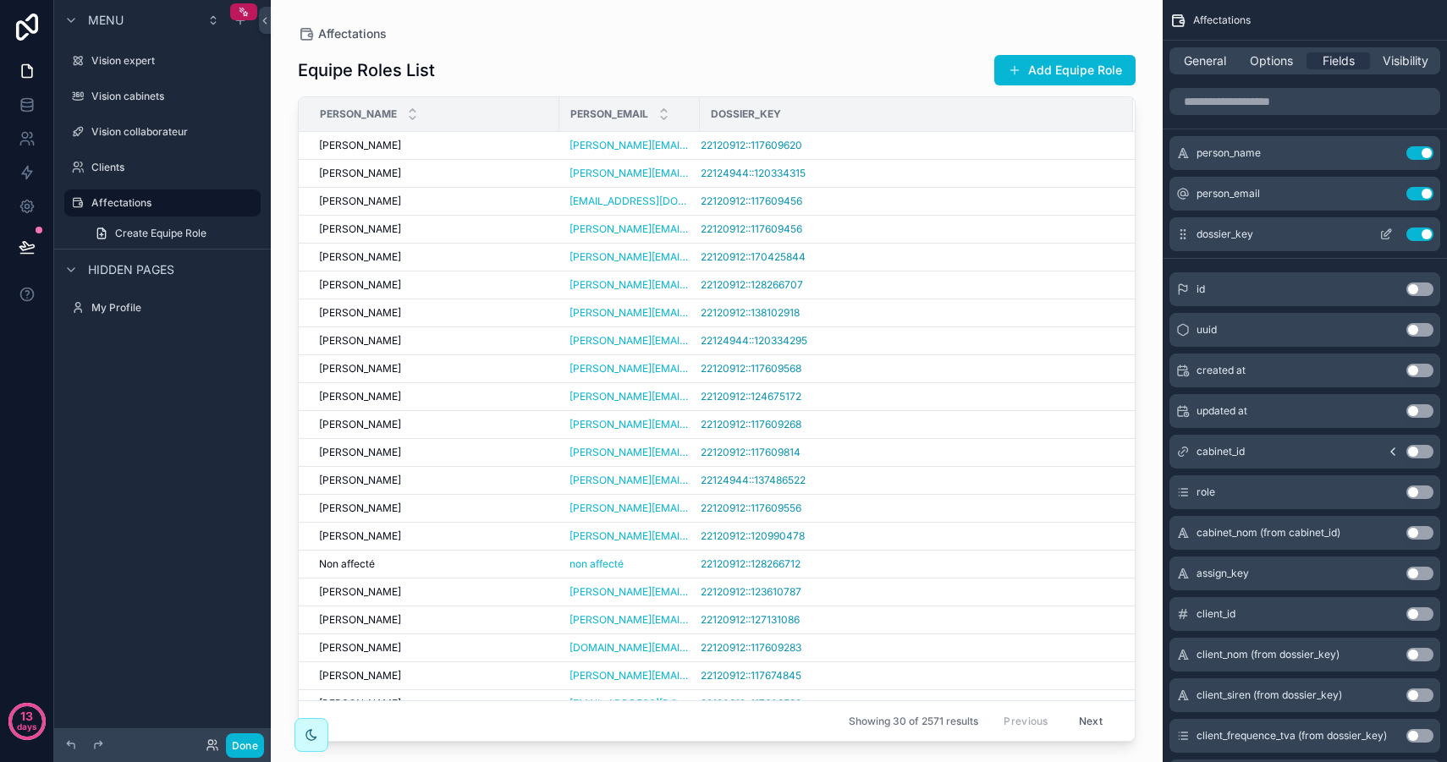
click at [1421, 233] on button "Use setting" at bounding box center [1419, 235] width 27 height 14
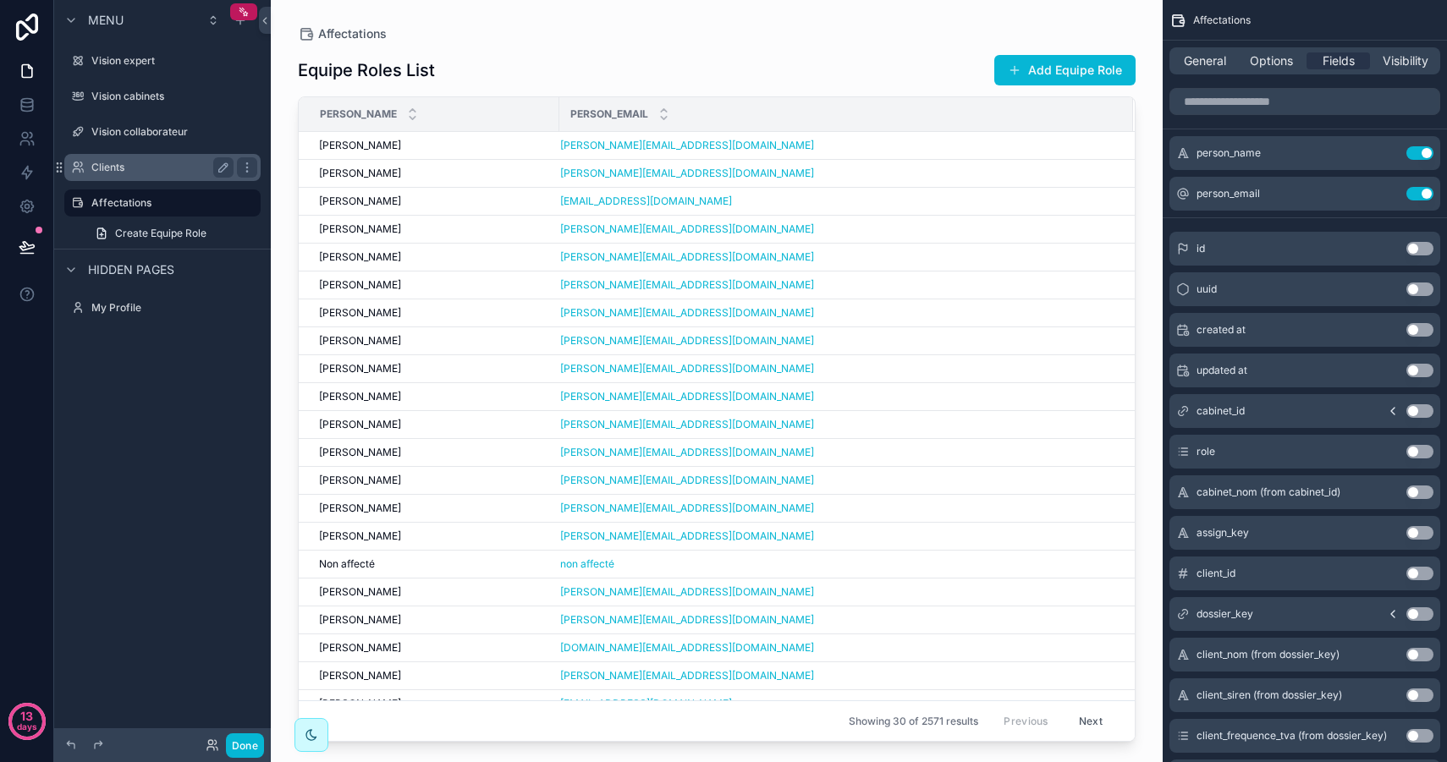
click at [140, 161] on label "Clients" at bounding box center [158, 168] width 135 height 14
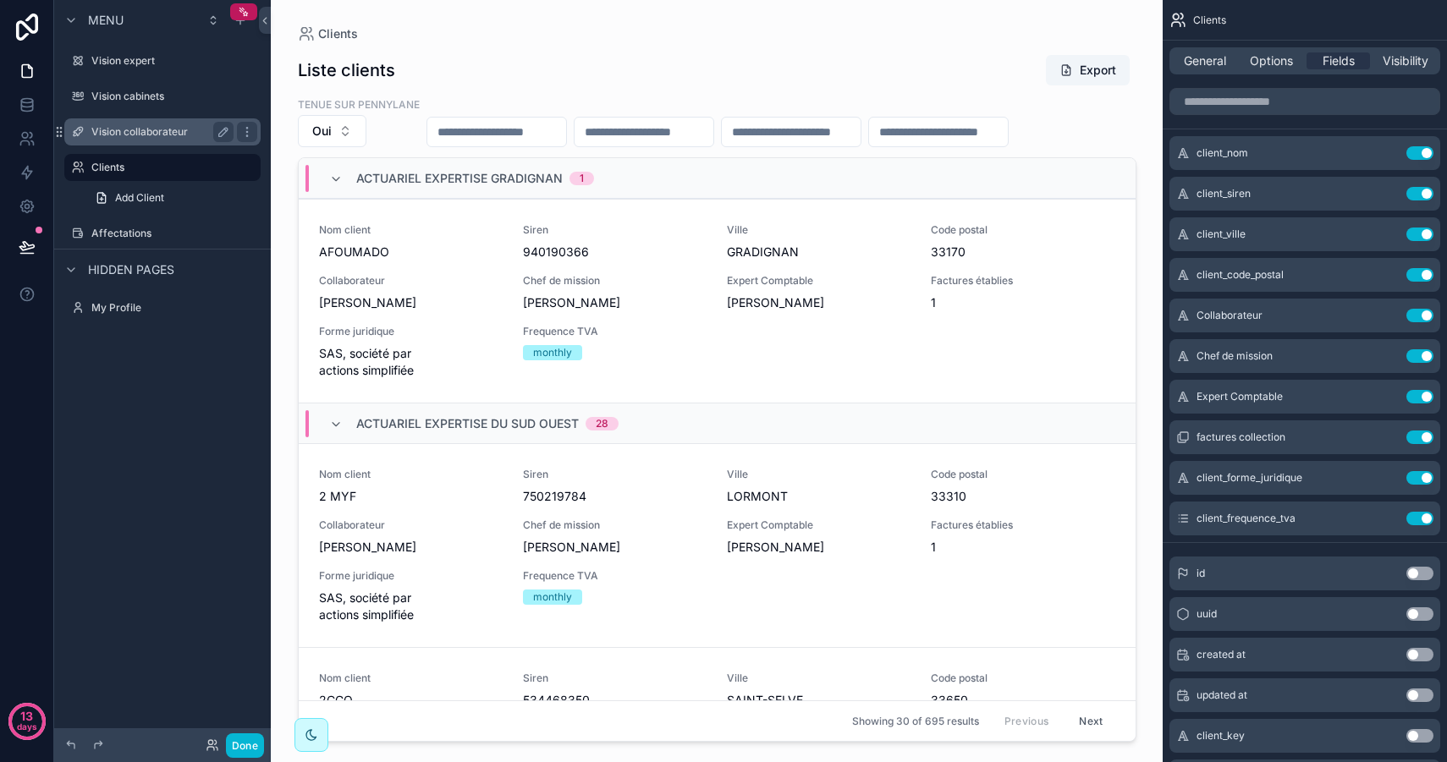
click at [152, 140] on div "Vision collaborateur" at bounding box center [162, 132] width 142 height 20
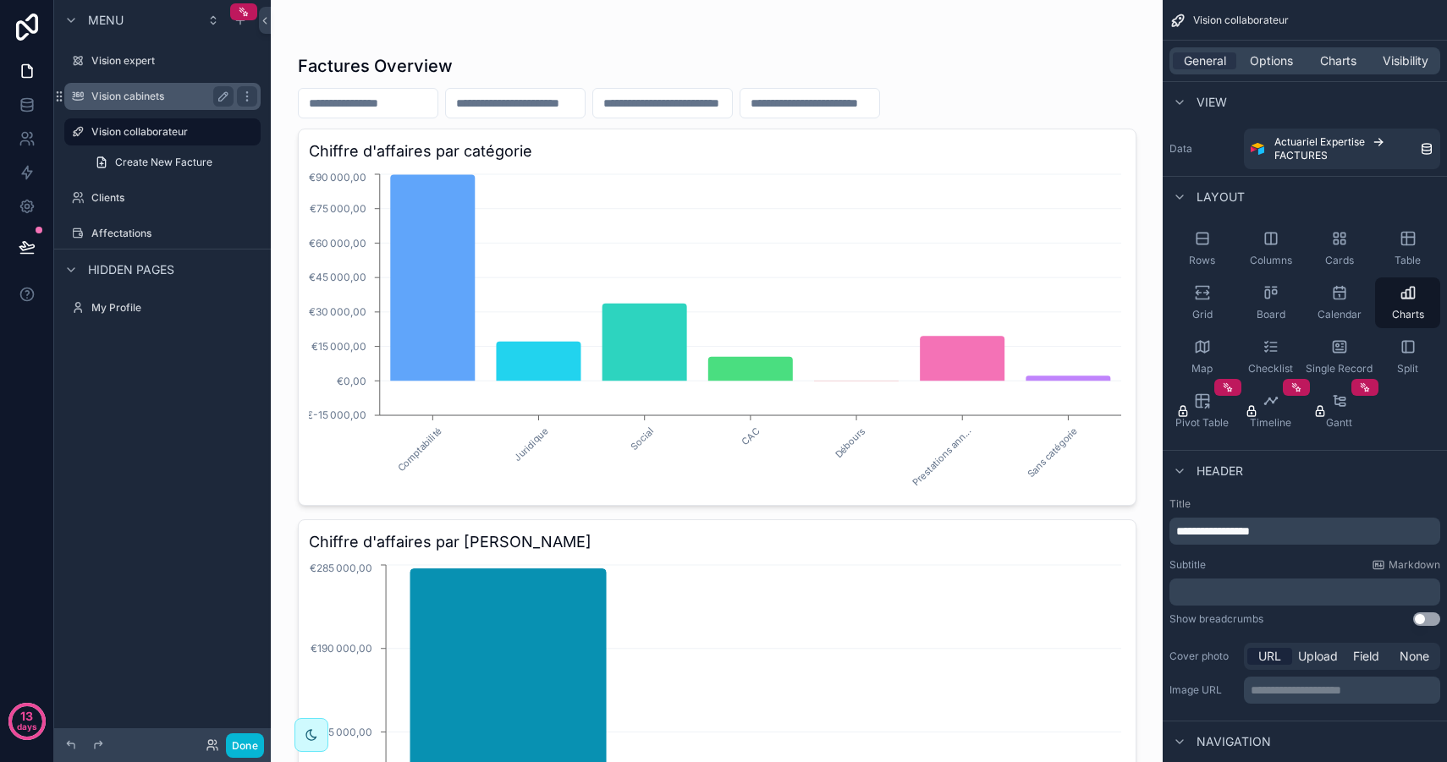
click at [156, 97] on label "Vision cabinets" at bounding box center [158, 97] width 135 height 14
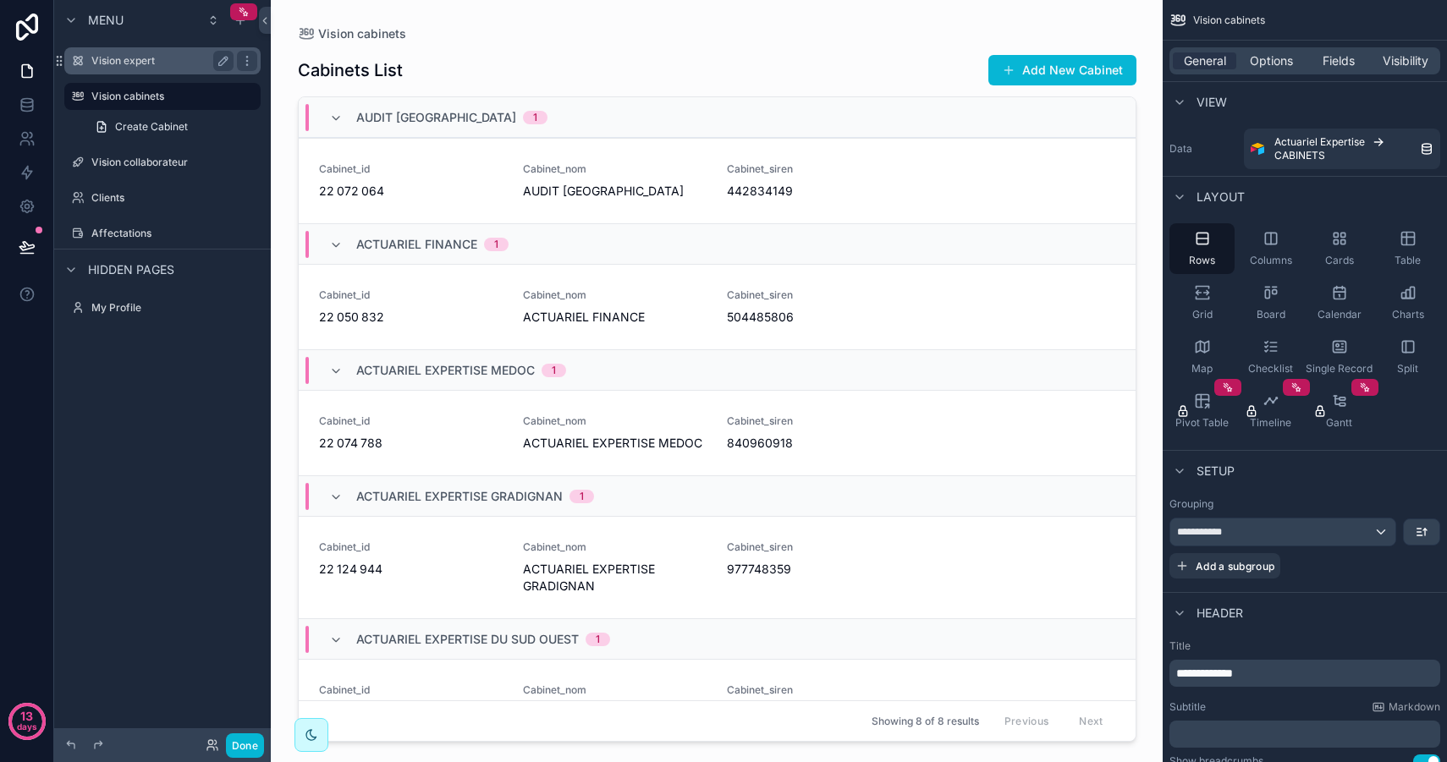
click at [174, 71] on div "Vision expert" at bounding box center [162, 60] width 189 height 27
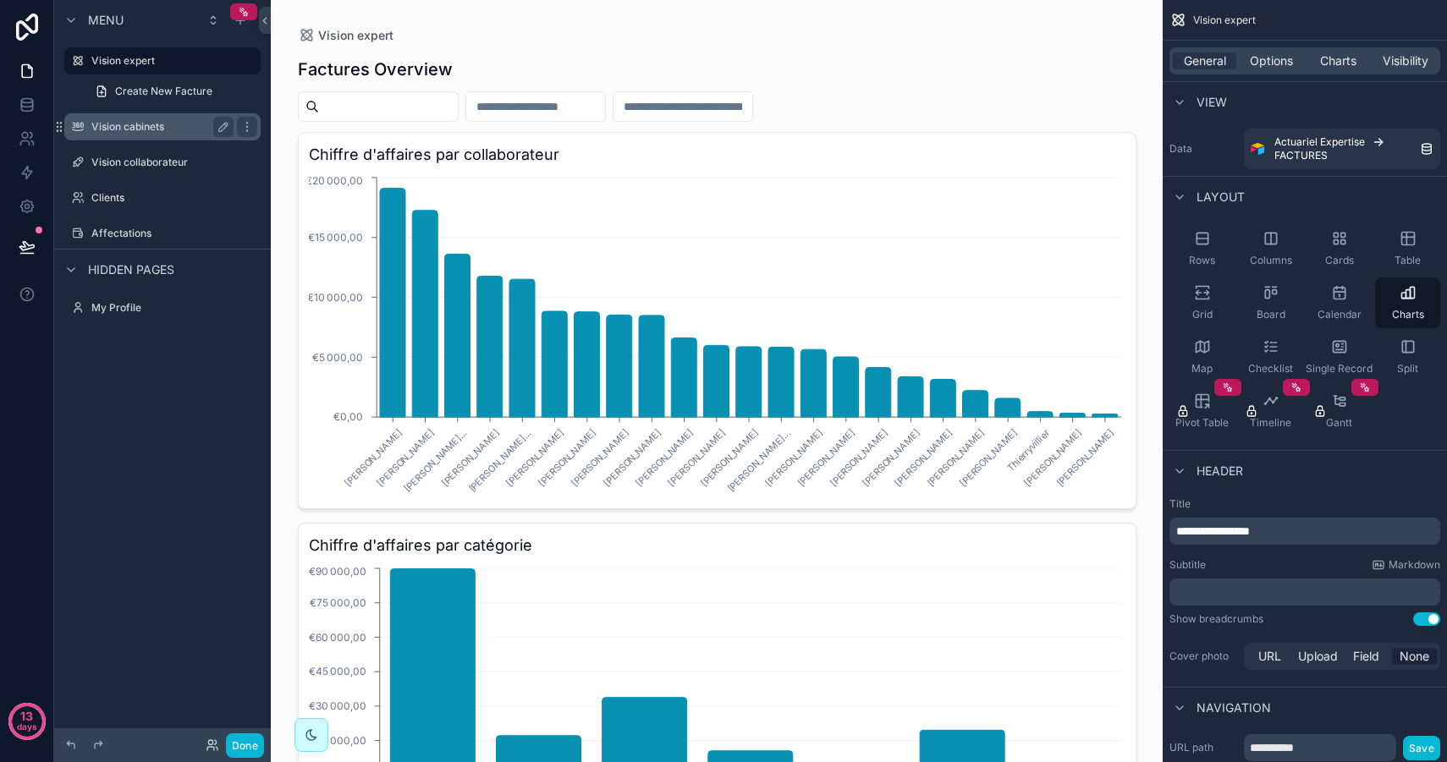
click at [160, 134] on div "Vision cabinets" at bounding box center [162, 127] width 142 height 20
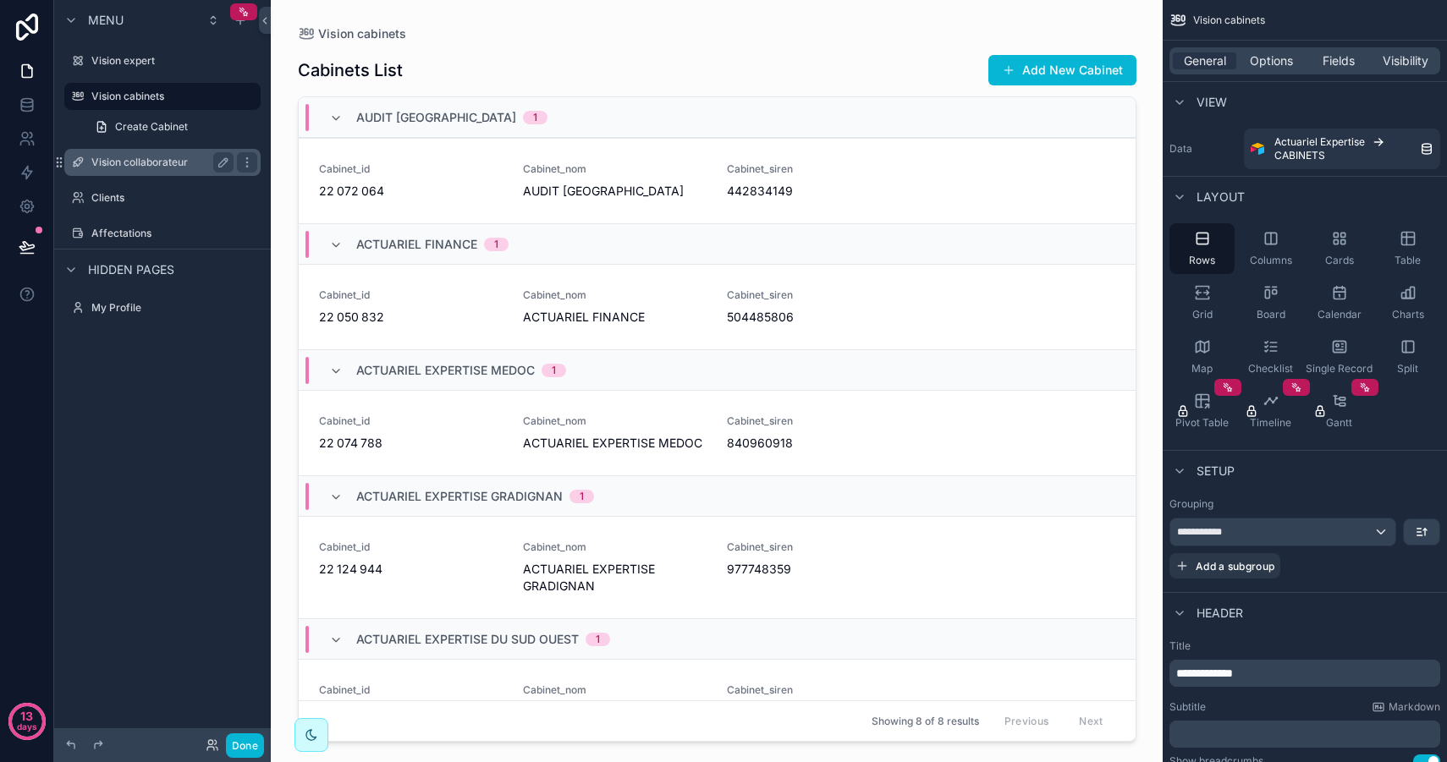
click at [159, 153] on div "Vision collaborateur" at bounding box center [162, 162] width 142 height 20
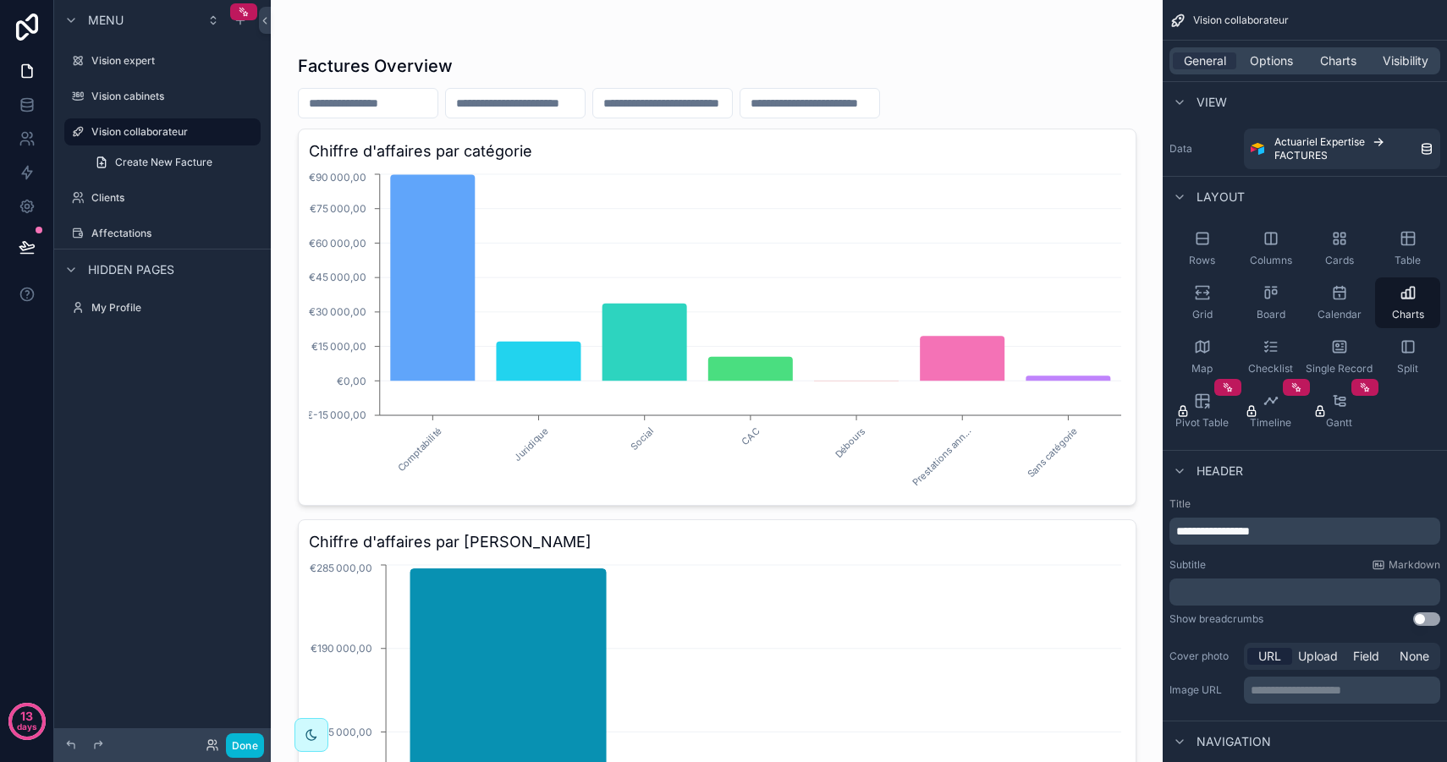
click at [165, 118] on div "Vision collaborateur Create New Facture" at bounding box center [162, 147] width 217 height 61
click at [168, 92] on label "Vision cabinets" at bounding box center [158, 97] width 135 height 14
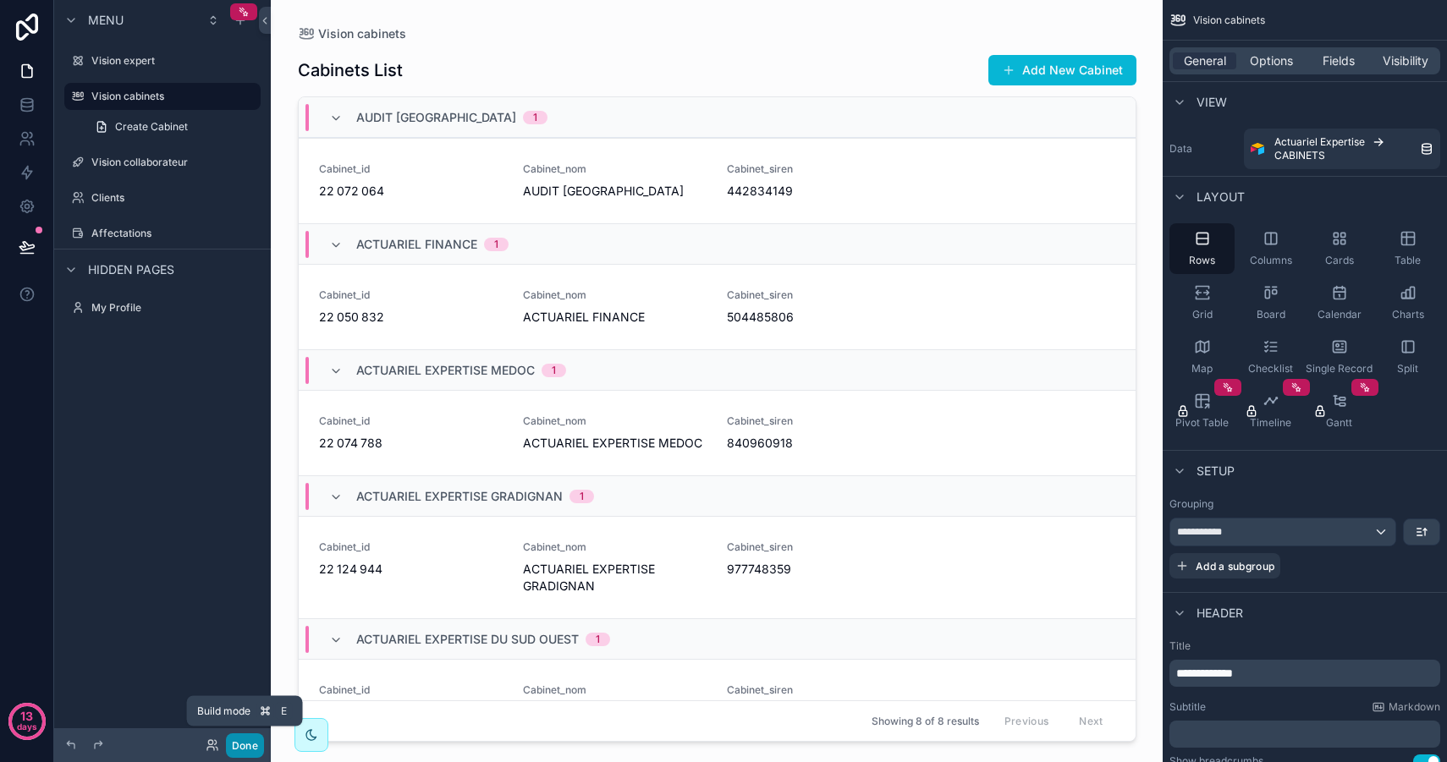
click at [245, 745] on button "Done" at bounding box center [245, 745] width 38 height 25
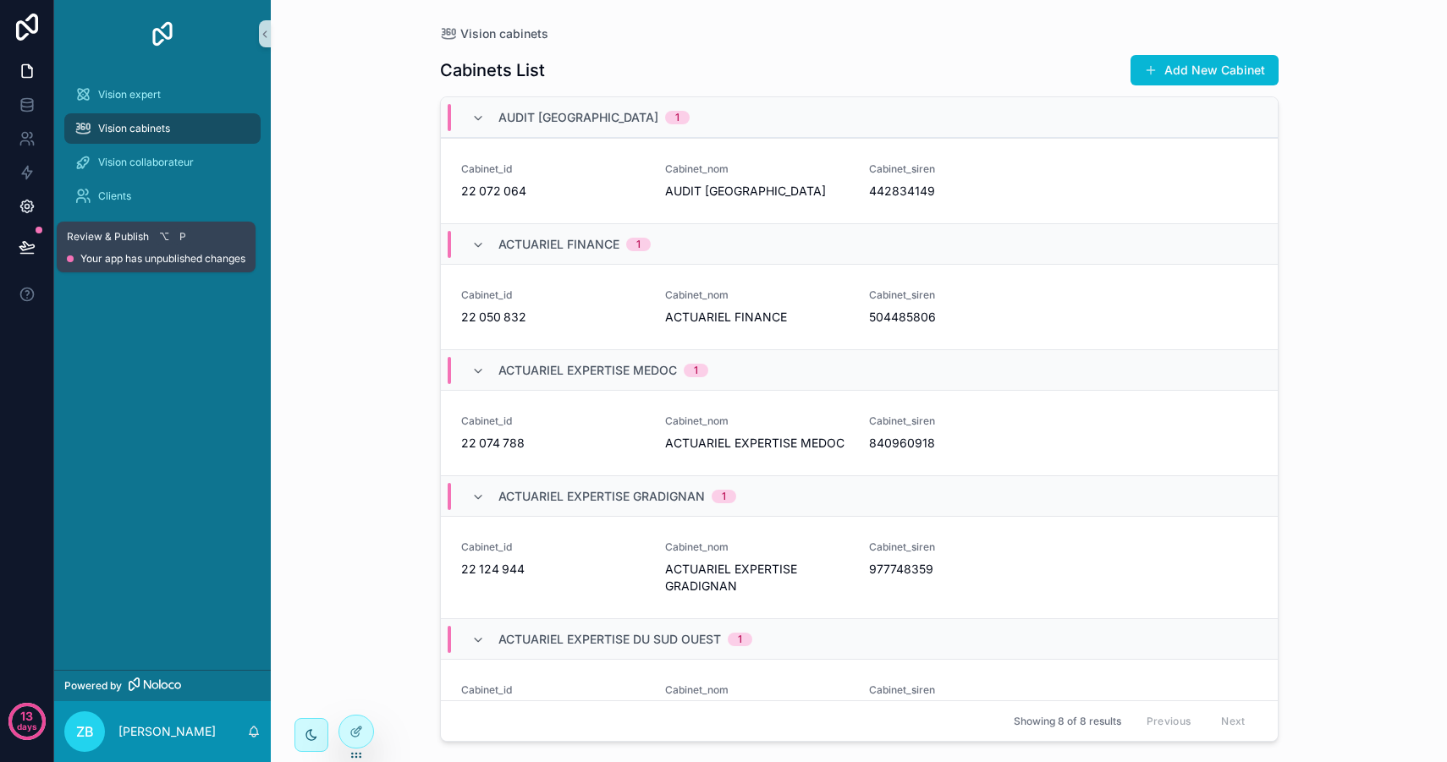
click at [22, 212] on icon at bounding box center [27, 206] width 17 height 17
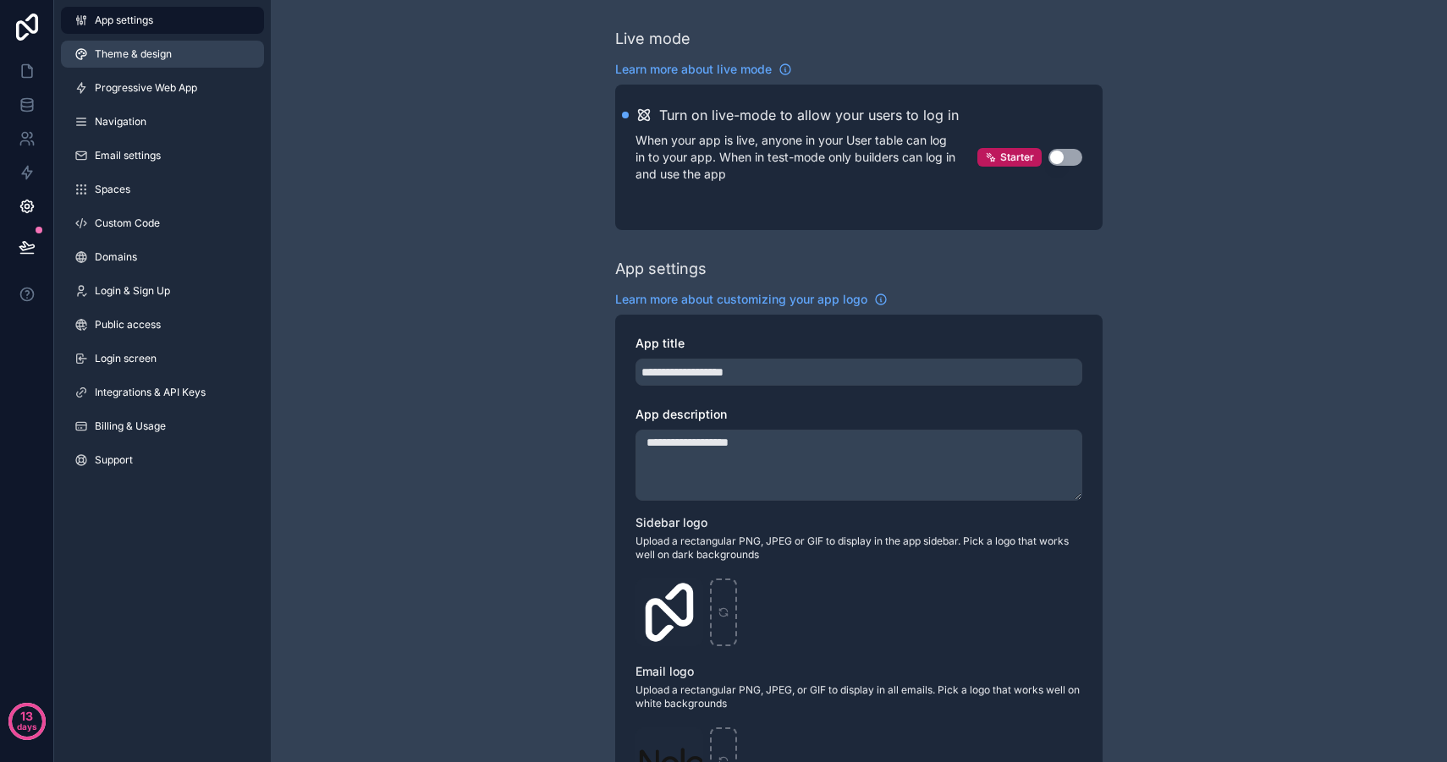
click at [170, 49] on span "Theme & design" at bounding box center [133, 54] width 77 height 14
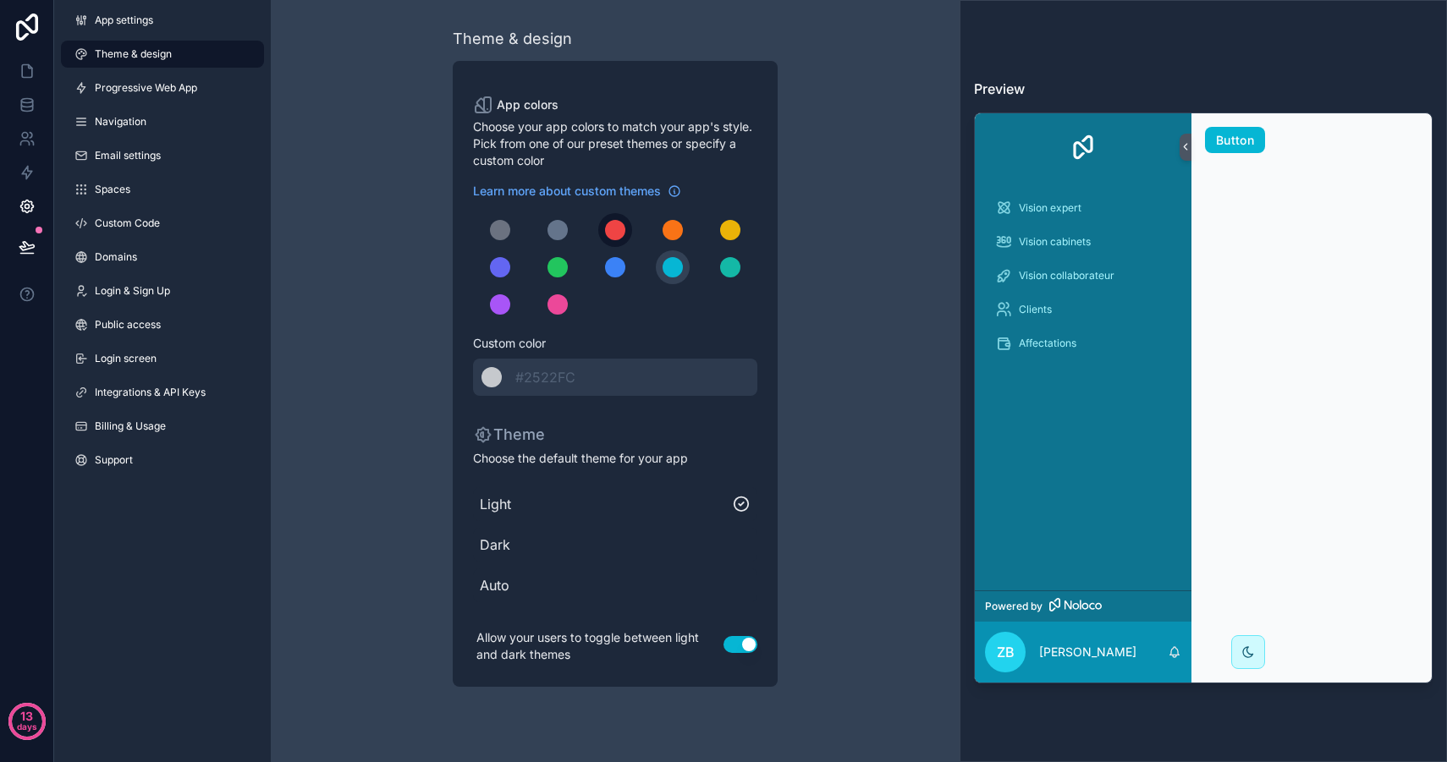
click at [618, 228] on div "scrollable content" at bounding box center [615, 230] width 20 height 20
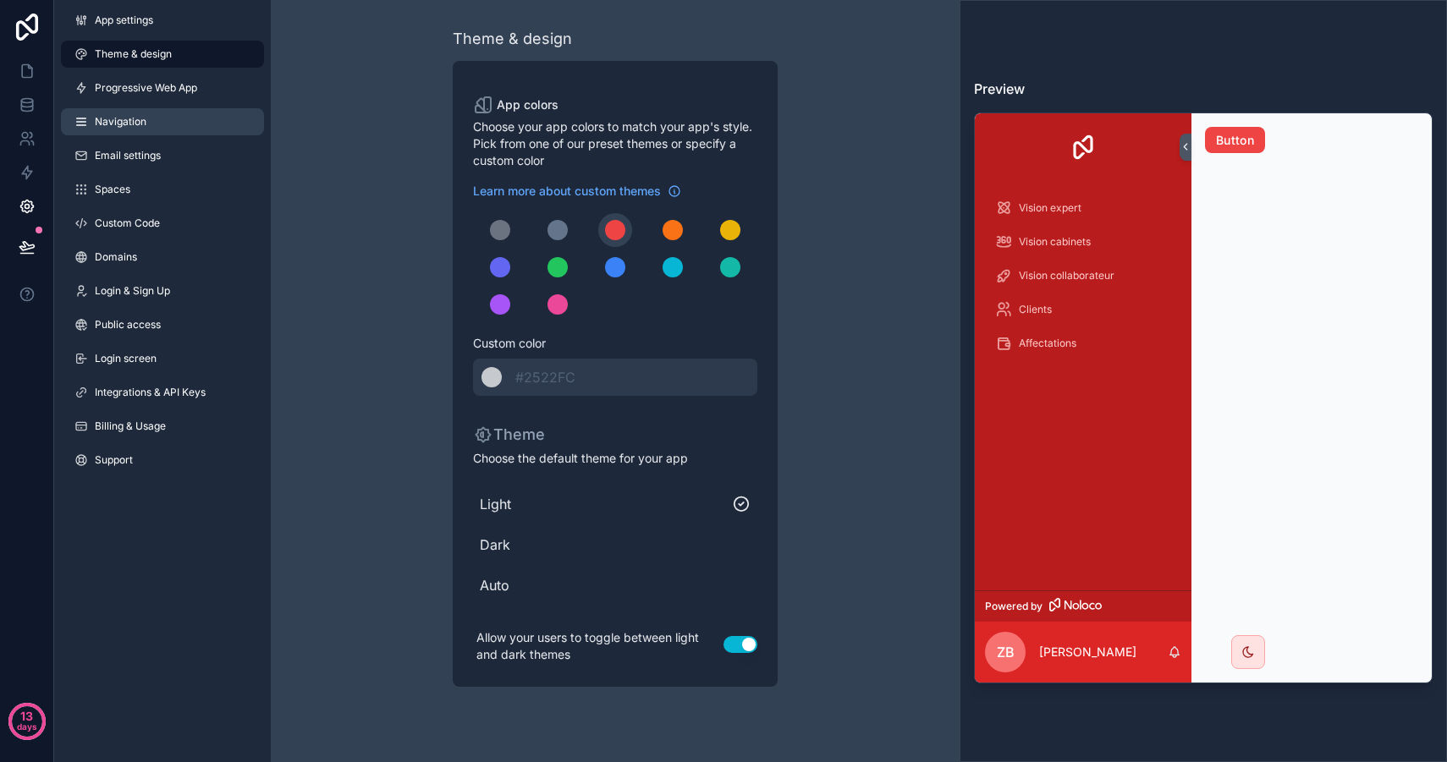
click at [143, 120] on span "Navigation" at bounding box center [121, 122] width 52 height 14
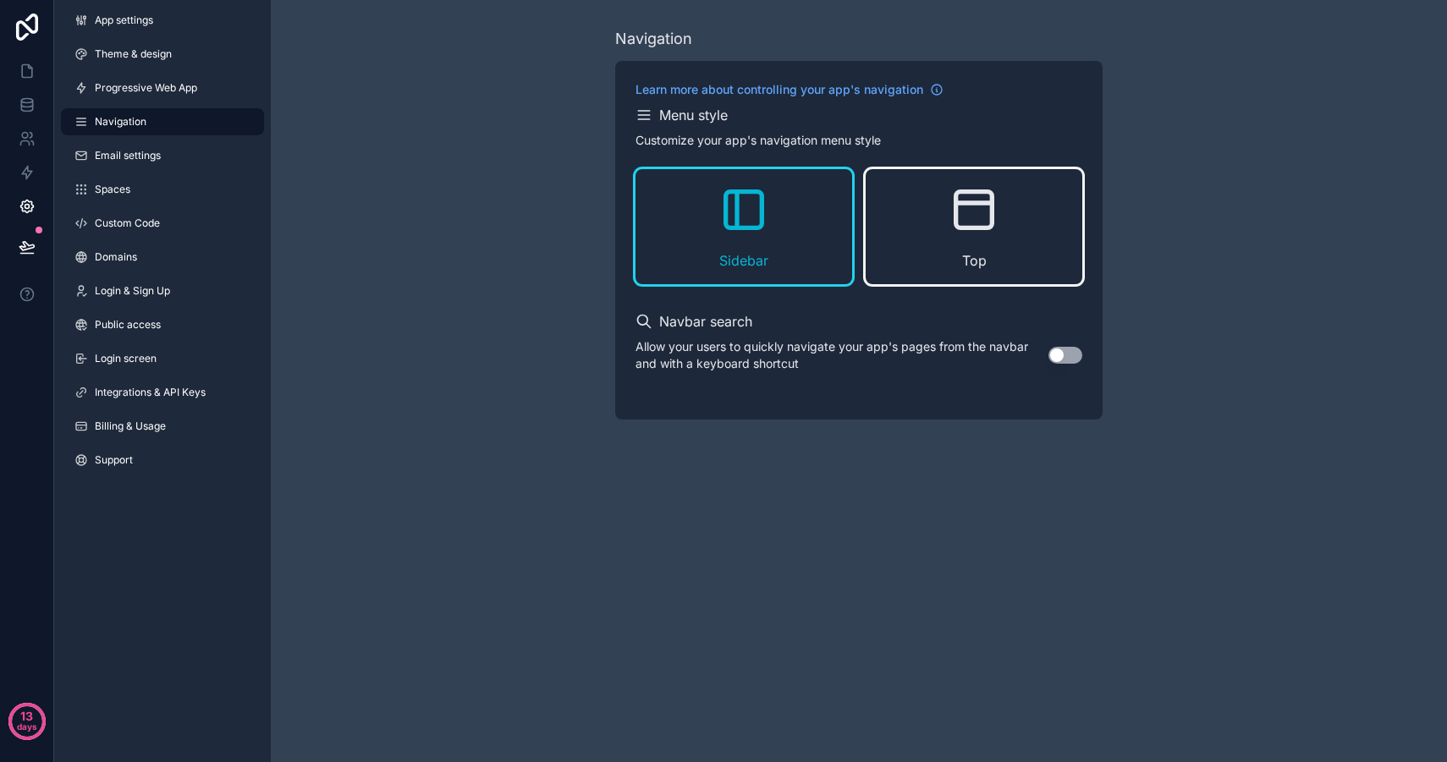
click at [923, 196] on div "Top" at bounding box center [973, 226] width 217 height 115
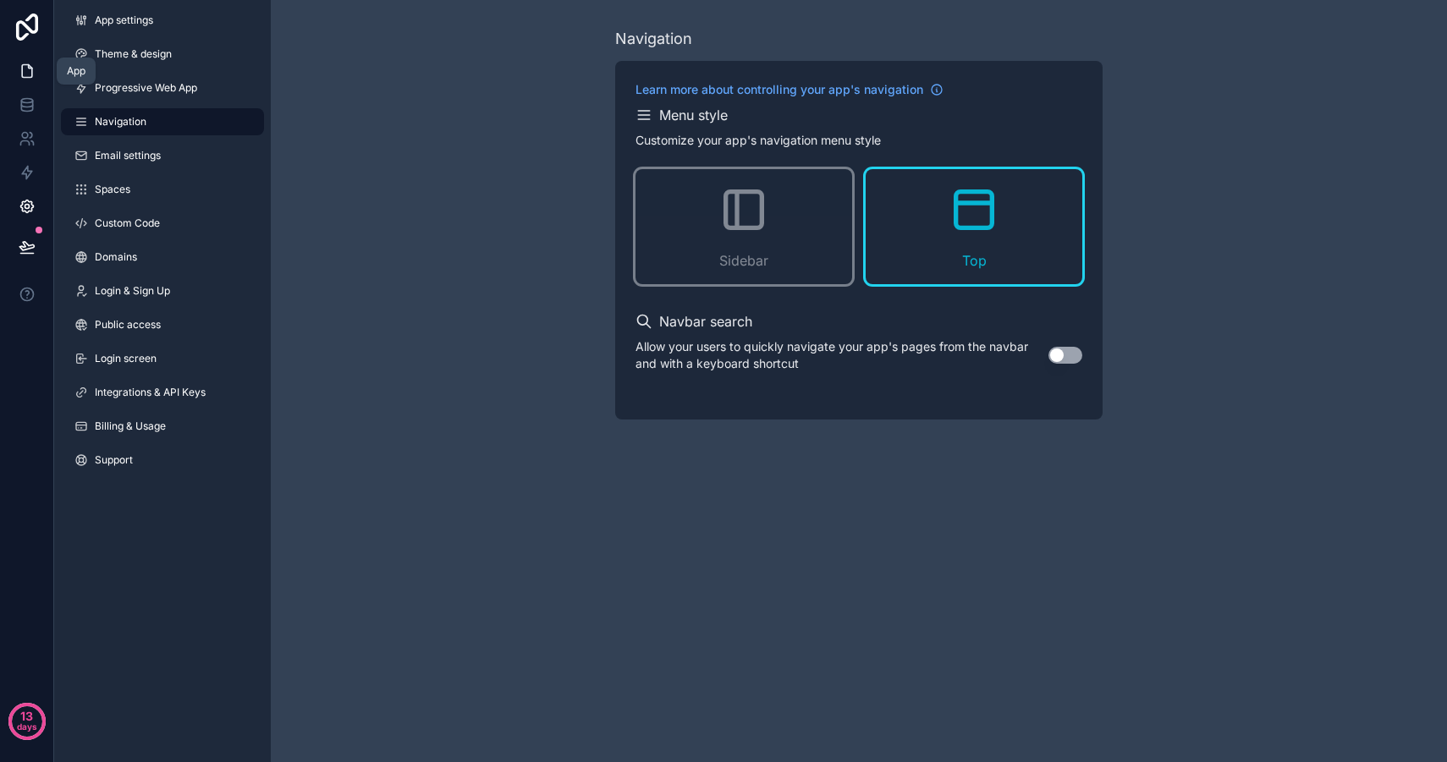
click at [17, 64] on link at bounding box center [26, 71] width 53 height 34
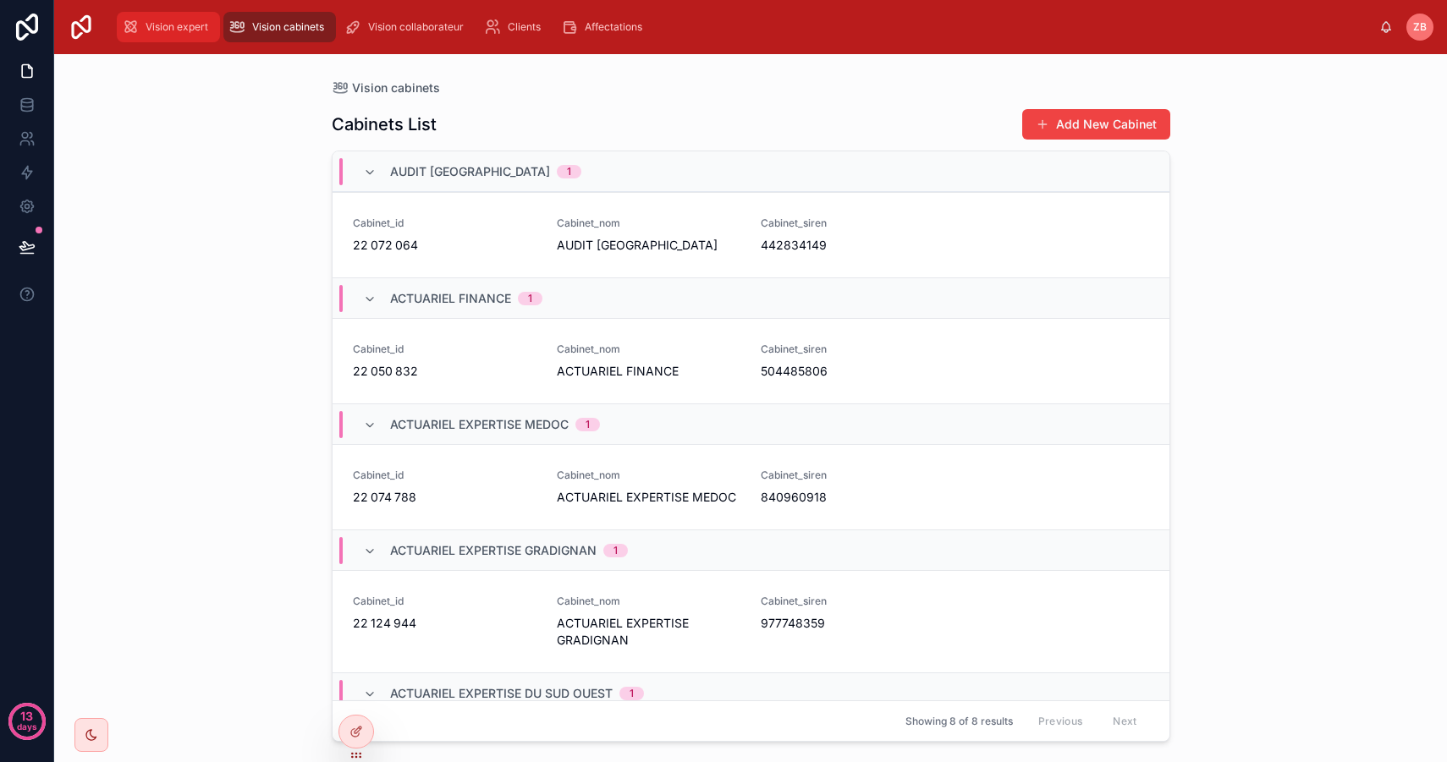
click at [167, 25] on span "Vision expert" at bounding box center [176, 27] width 63 height 14
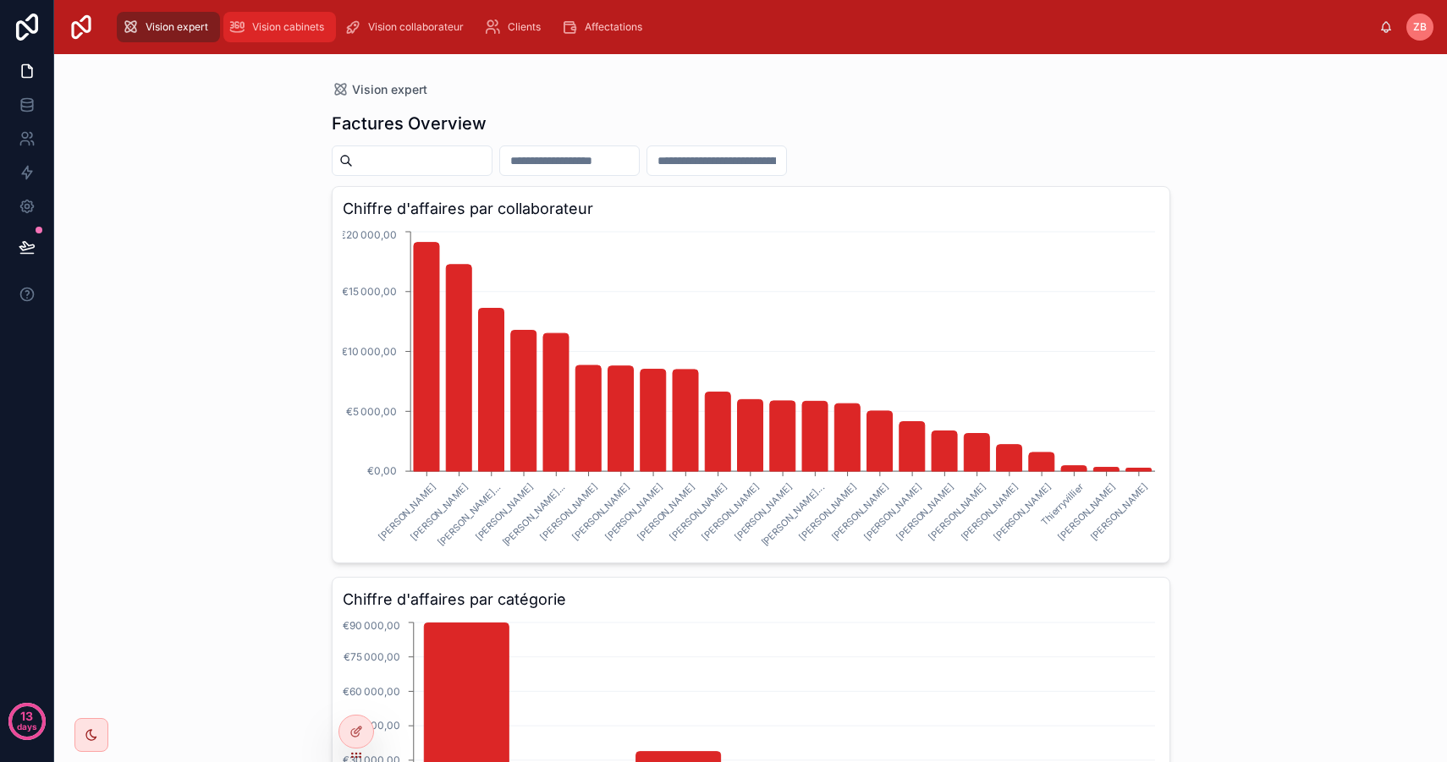
click at [283, 23] on span "Vision cabinets" at bounding box center [288, 27] width 72 height 14
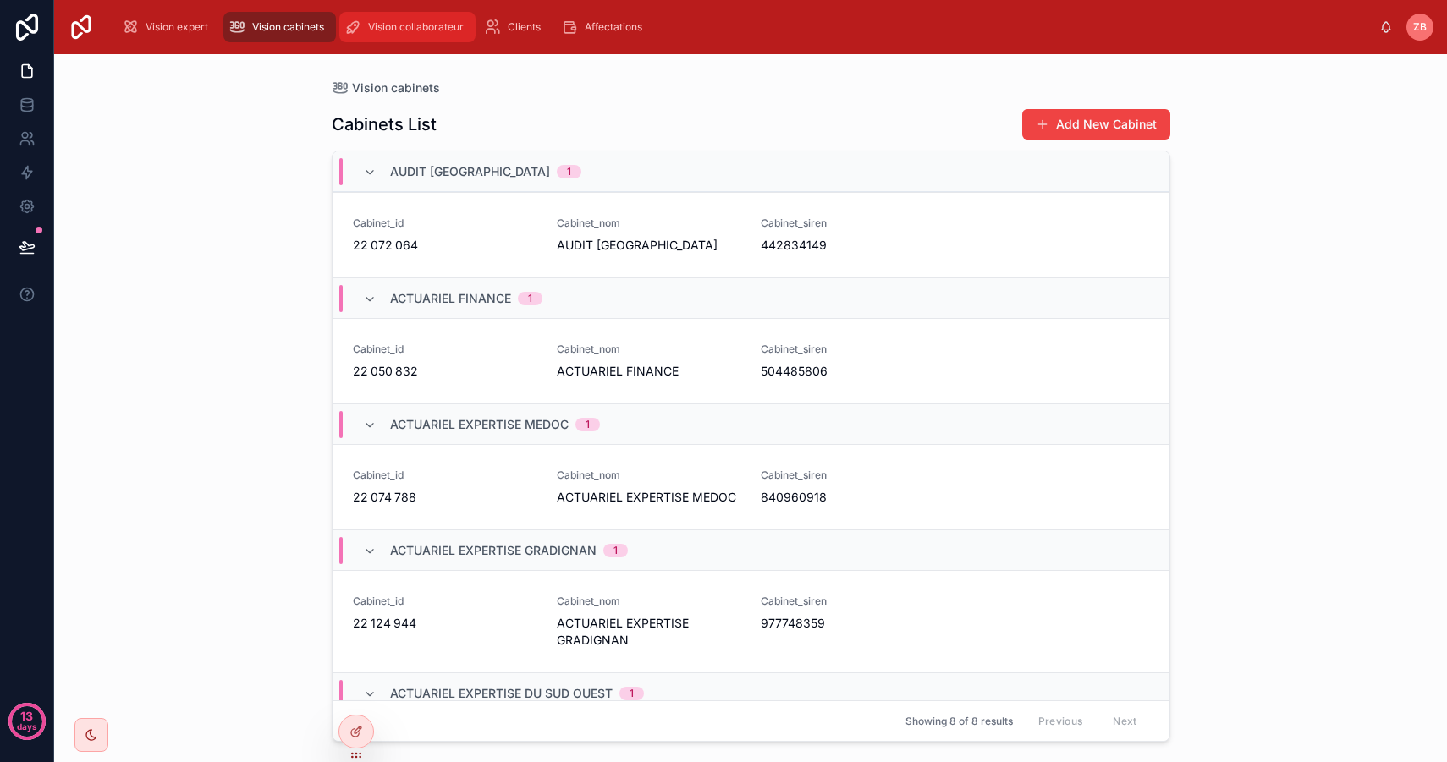
click at [429, 14] on div "Vision collaborateur" at bounding box center [407, 27] width 126 height 27
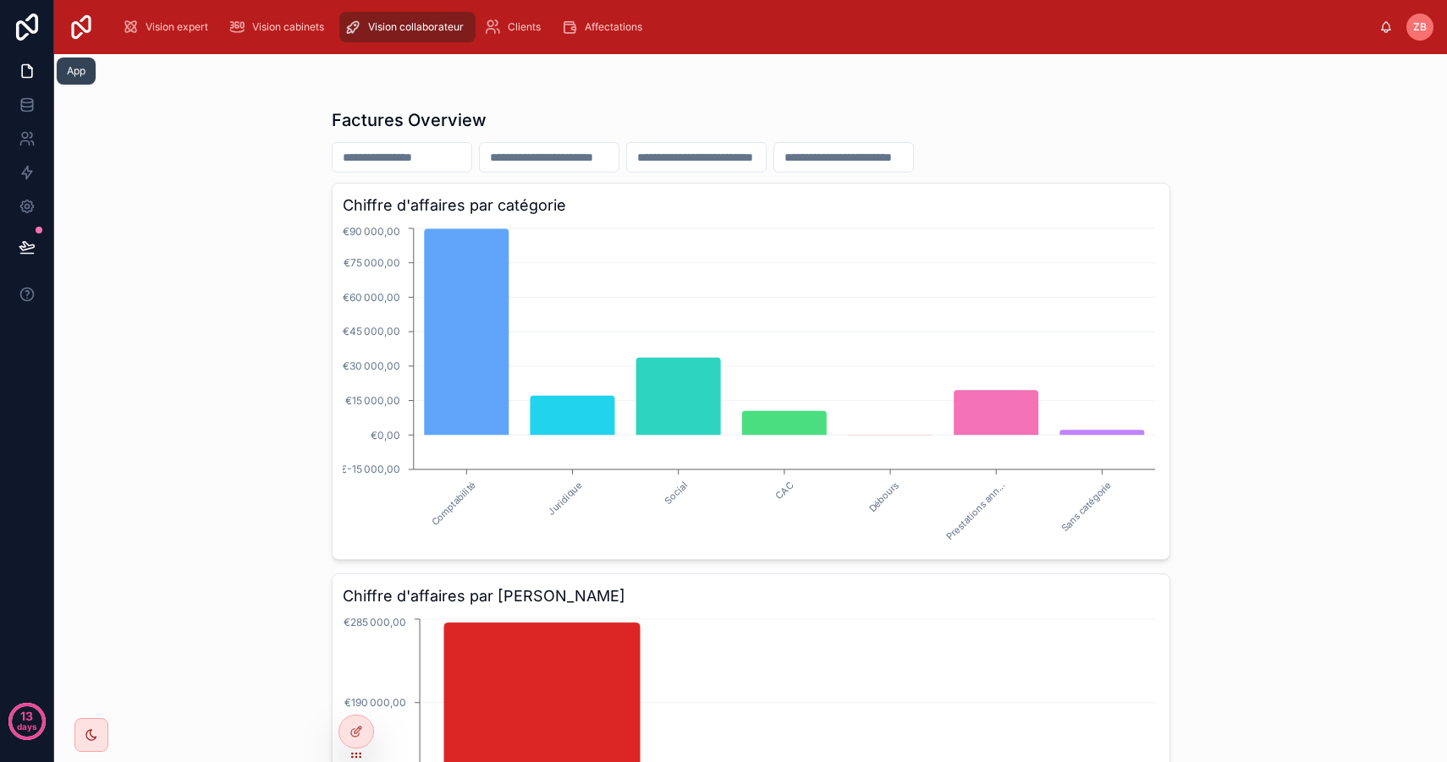
click at [22, 73] on icon at bounding box center [27, 71] width 10 height 13
click at [26, 211] on icon at bounding box center [27, 206] width 17 height 17
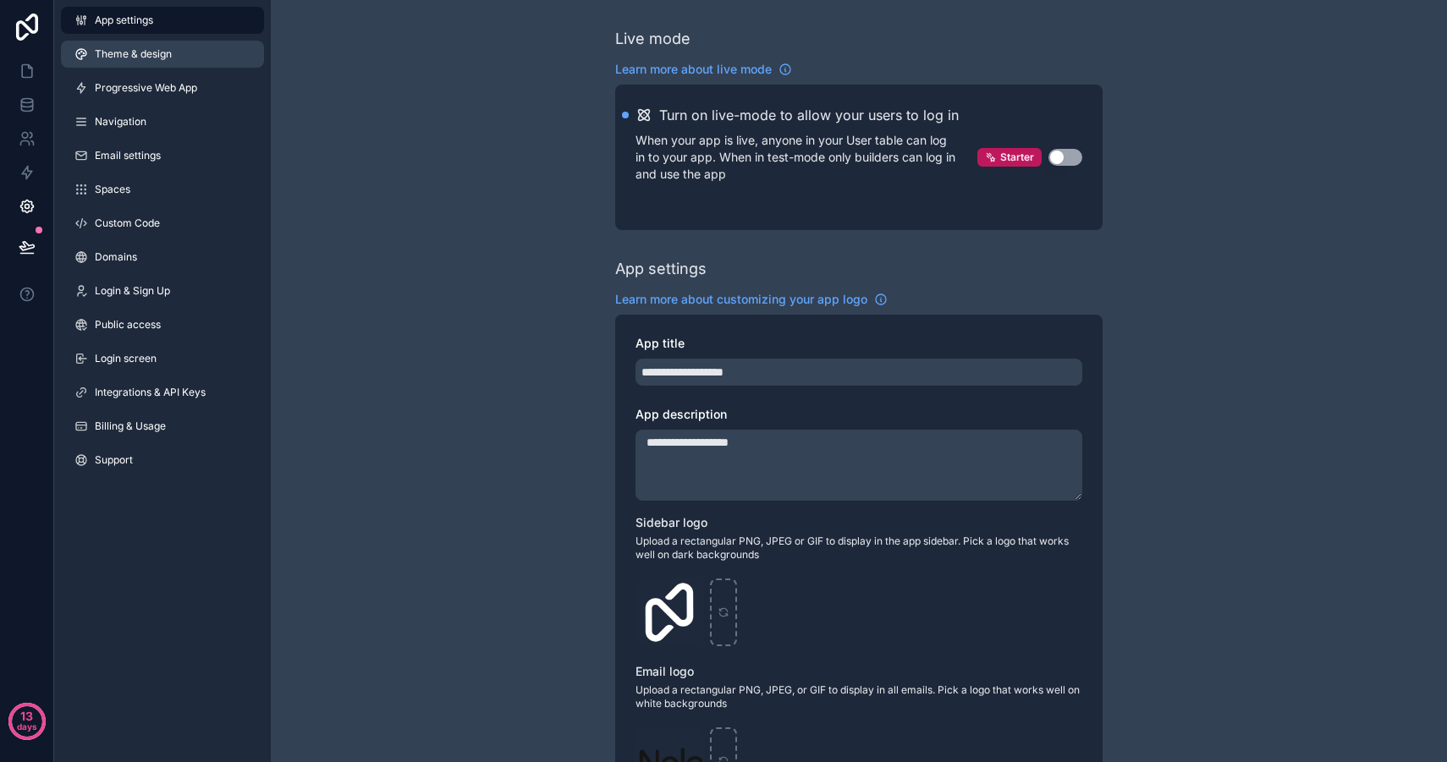
click at [149, 47] on span "Theme & design" at bounding box center [133, 54] width 77 height 14
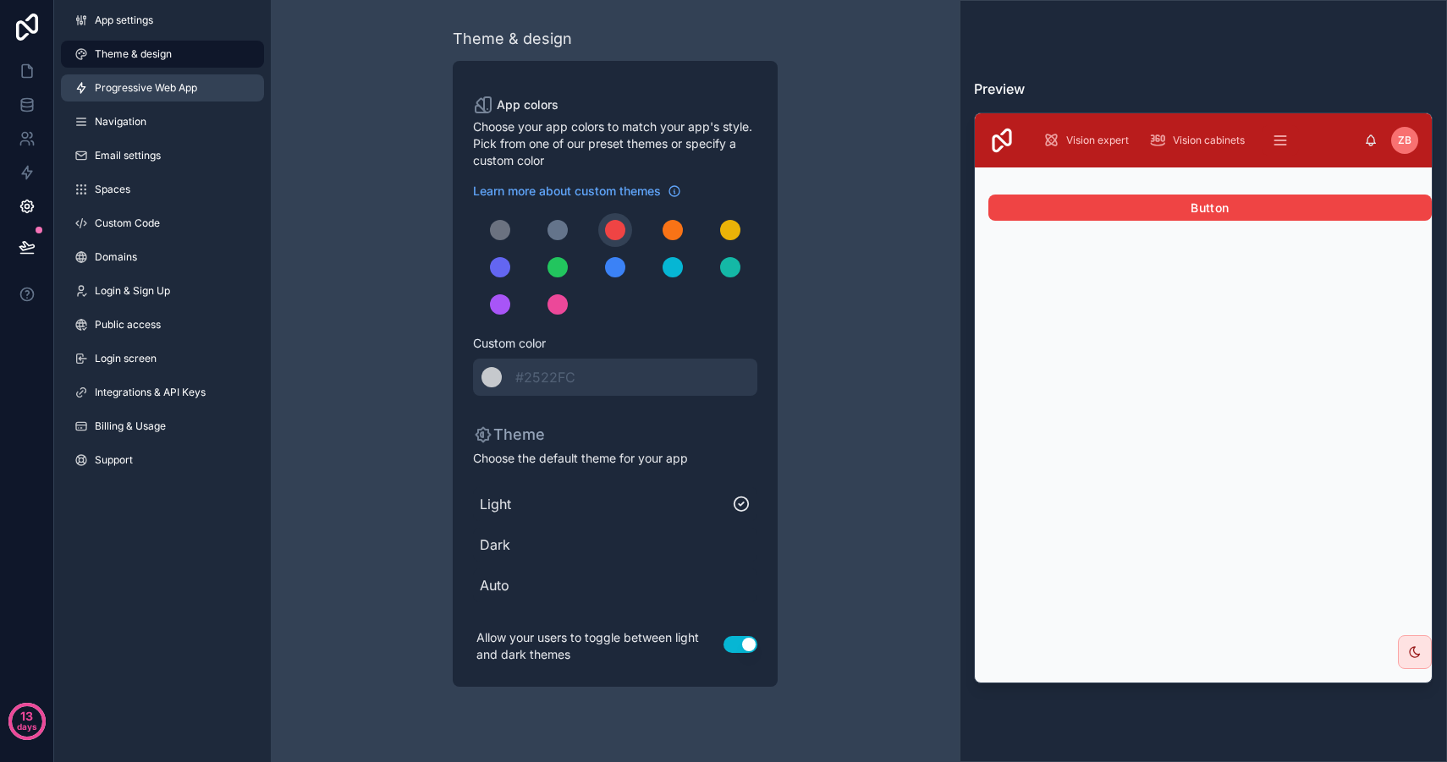
click at [165, 83] on span "Progressive Web App" at bounding box center [146, 88] width 102 height 14
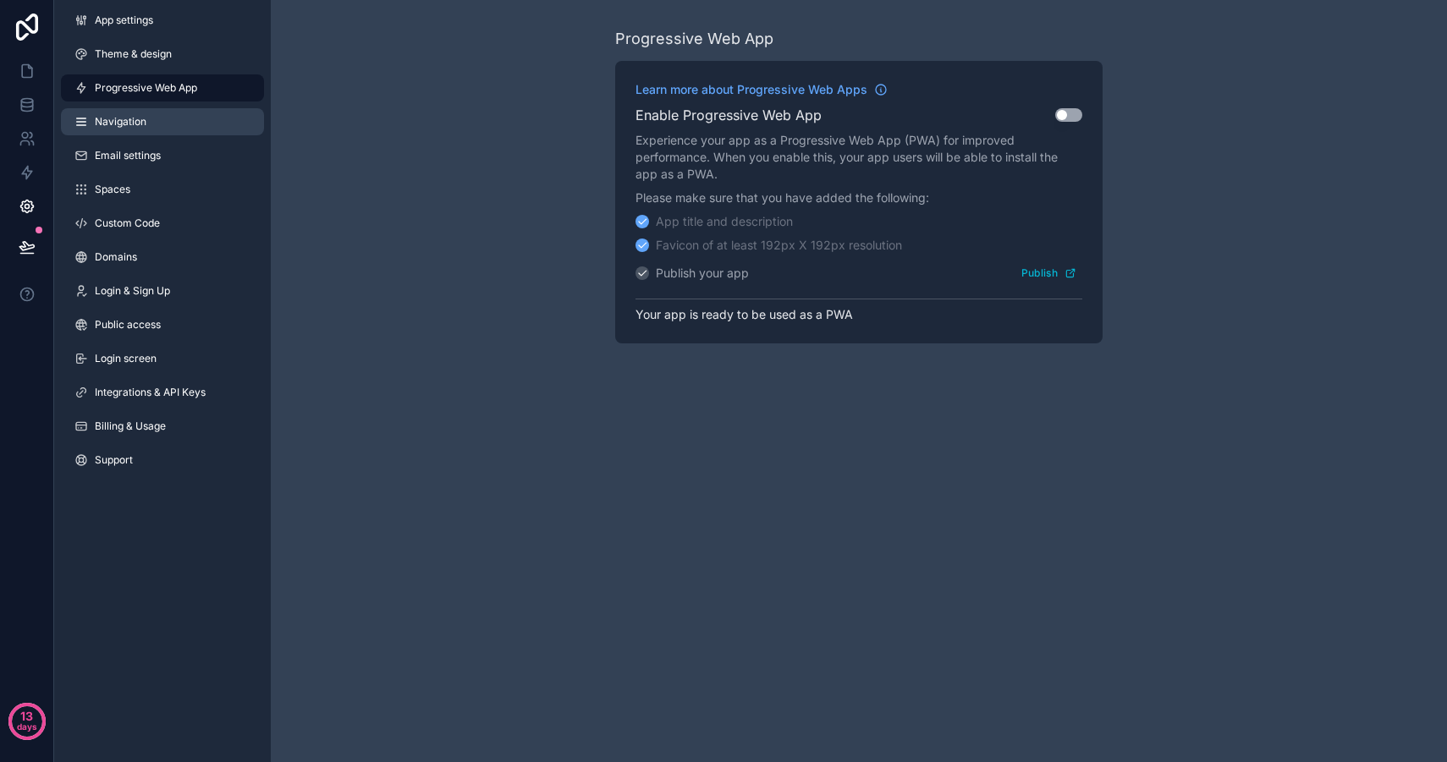
click at [152, 112] on link "Navigation" at bounding box center [162, 121] width 203 height 27
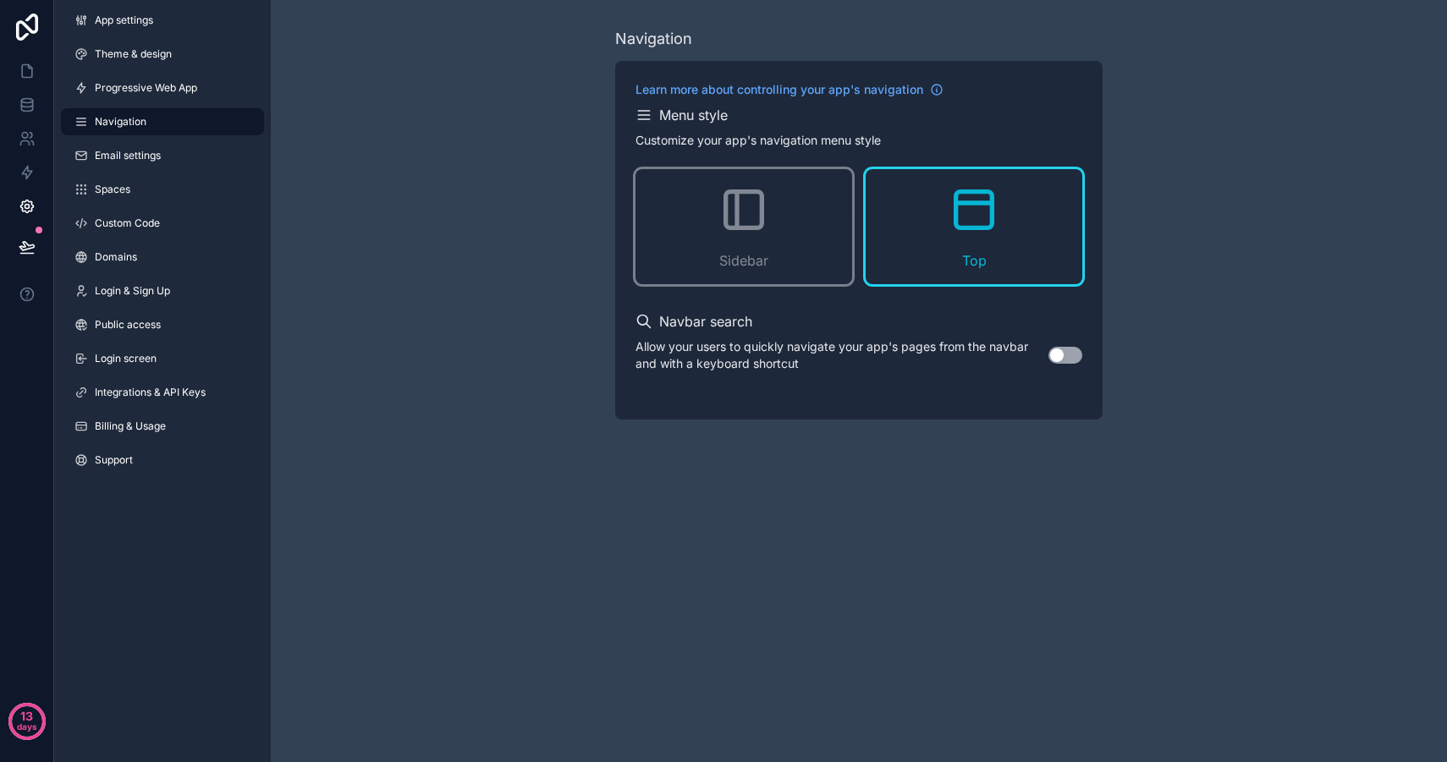
click at [143, 140] on div "App settings Theme & design Progressive Web App Navigation Email settings Space…" at bounding box center [162, 243] width 217 height 487
click at [143, 159] on span "Email settings" at bounding box center [128, 156] width 66 height 14
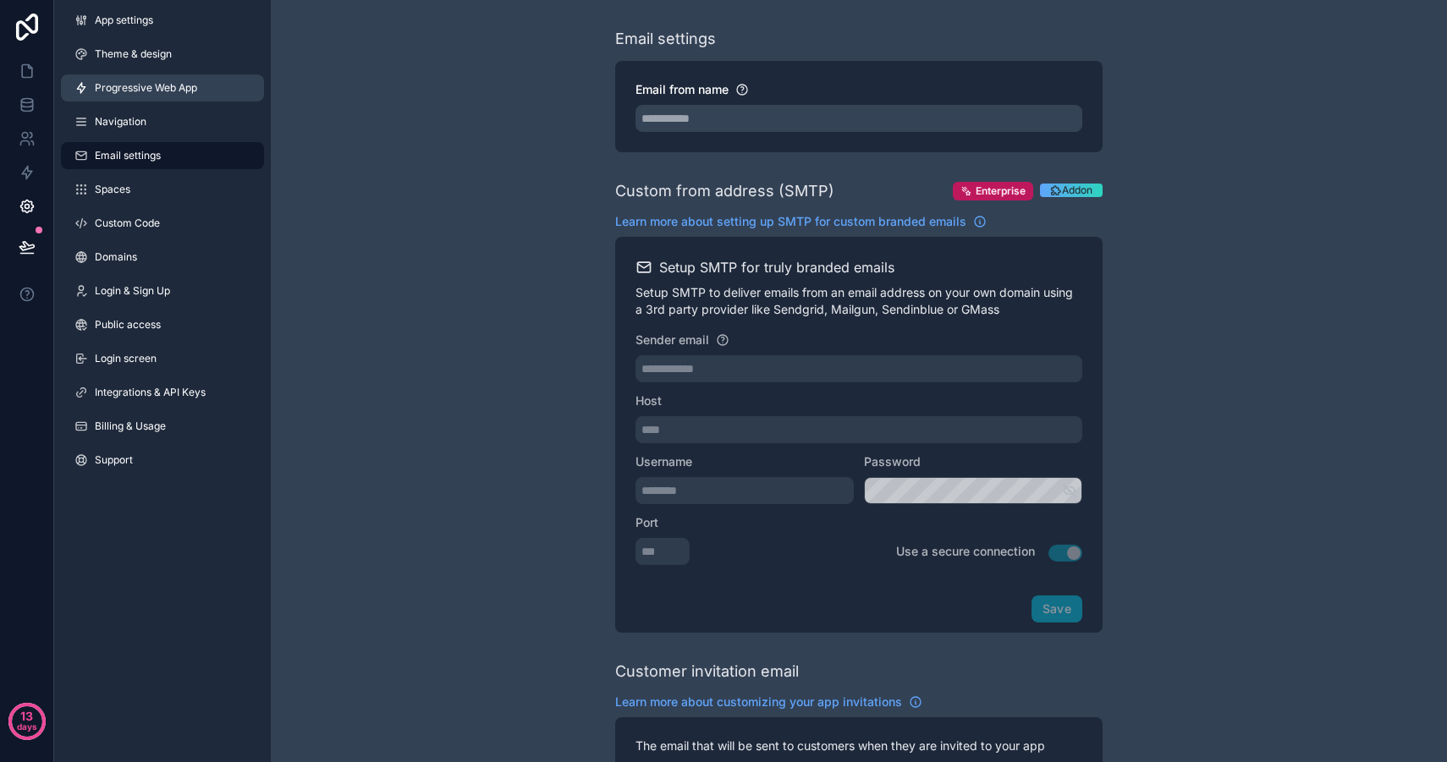
click at [172, 75] on link "Progressive Web App" at bounding box center [162, 87] width 203 height 27
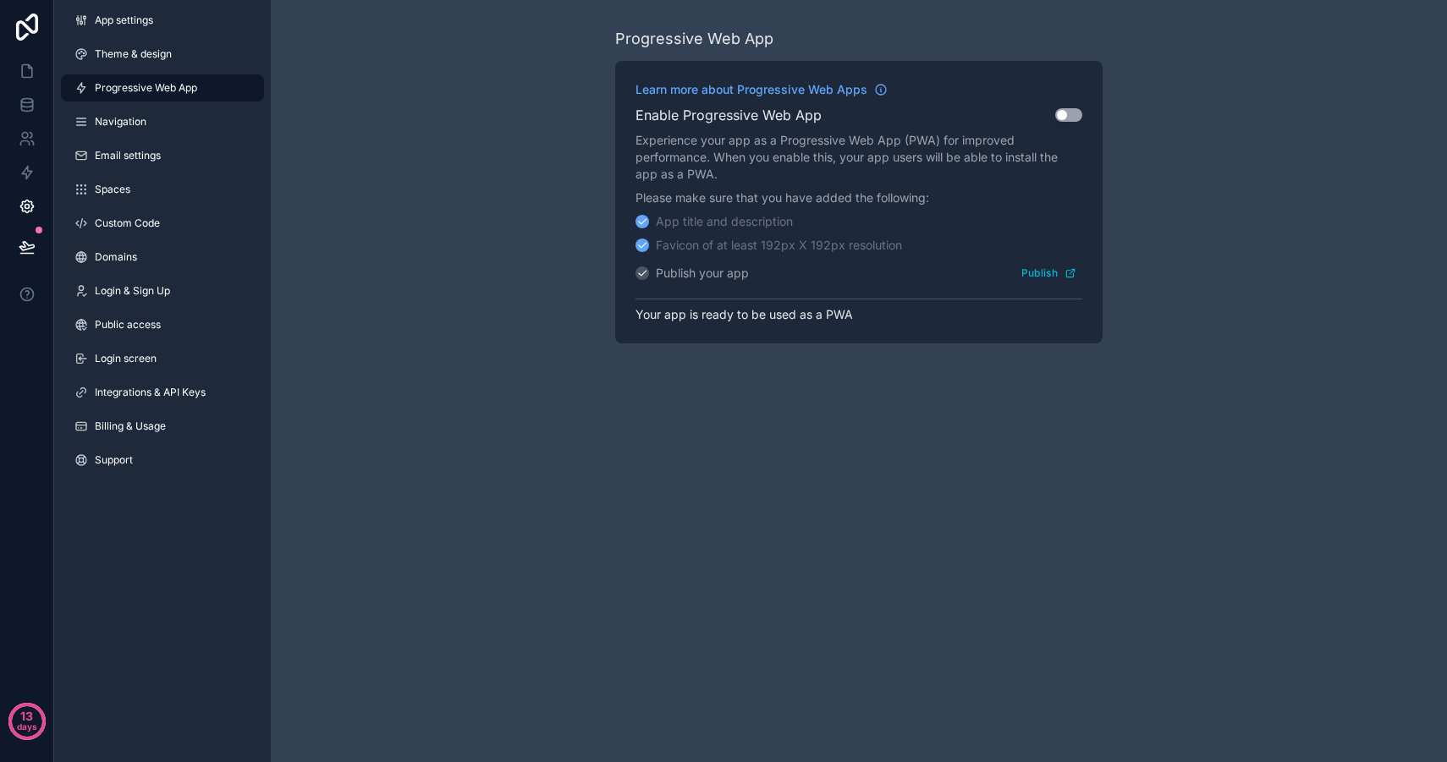
click at [1075, 116] on button "Use setting" at bounding box center [1068, 115] width 27 height 14
click at [159, 154] on span "Email settings" at bounding box center [128, 156] width 66 height 14
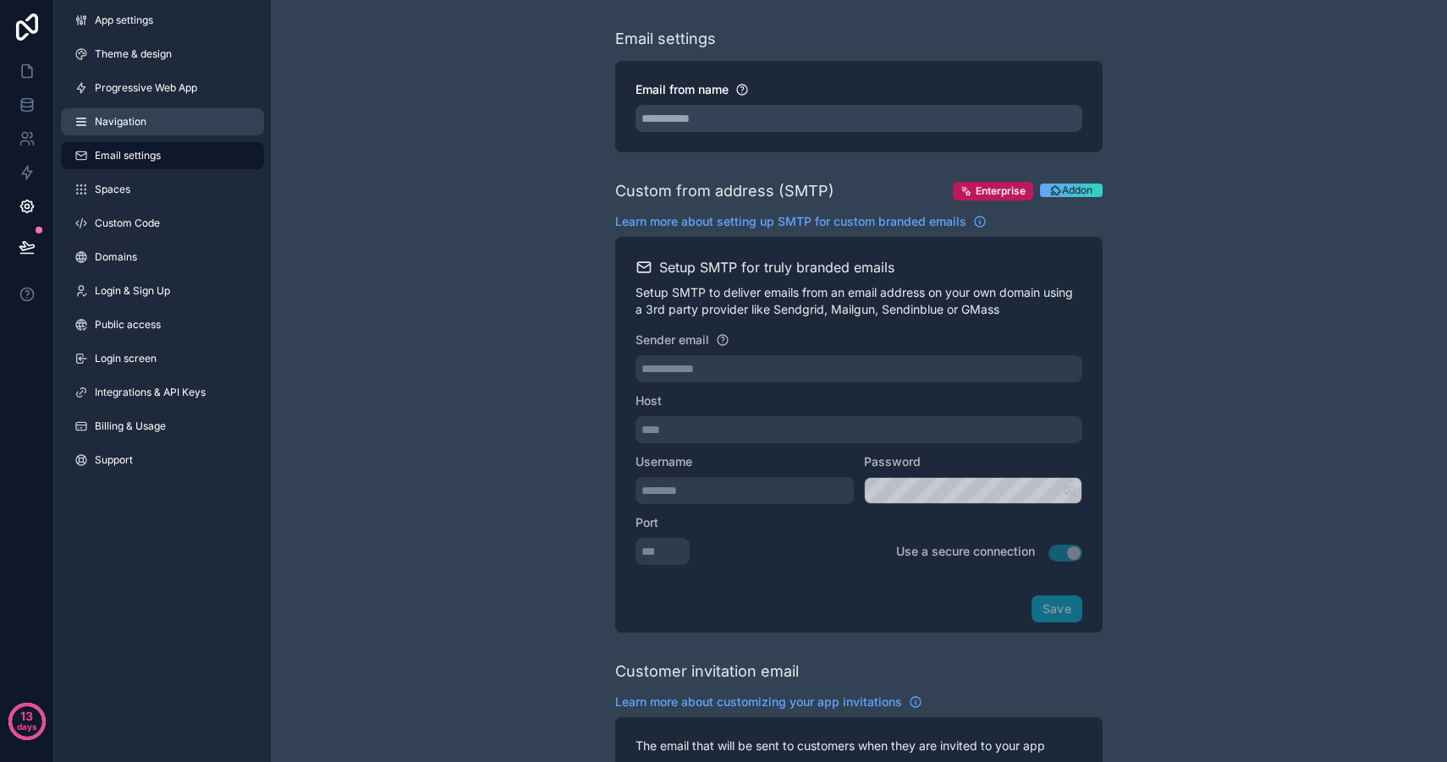
click at [167, 117] on link "Navigation" at bounding box center [162, 121] width 203 height 27
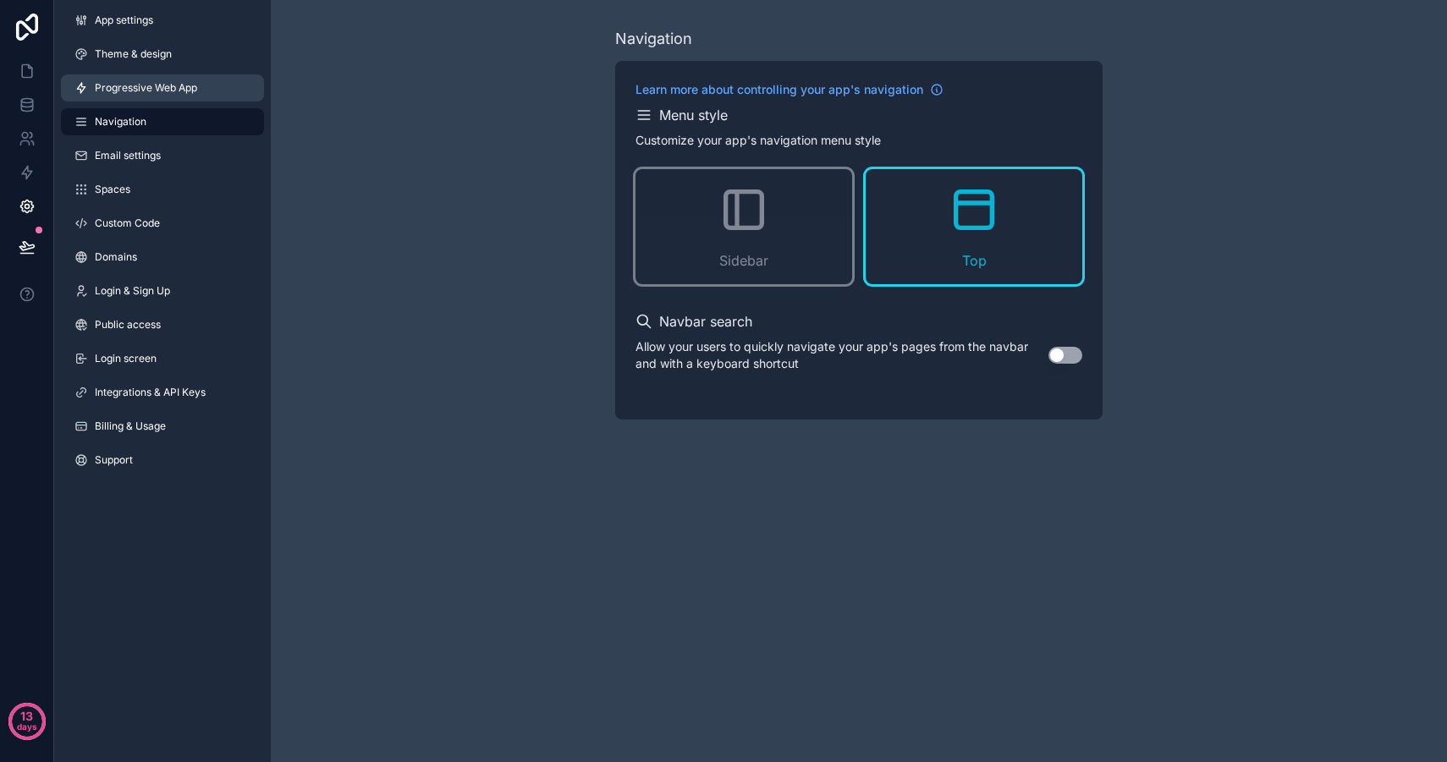
click at [181, 83] on span "Progressive Web App" at bounding box center [146, 88] width 102 height 14
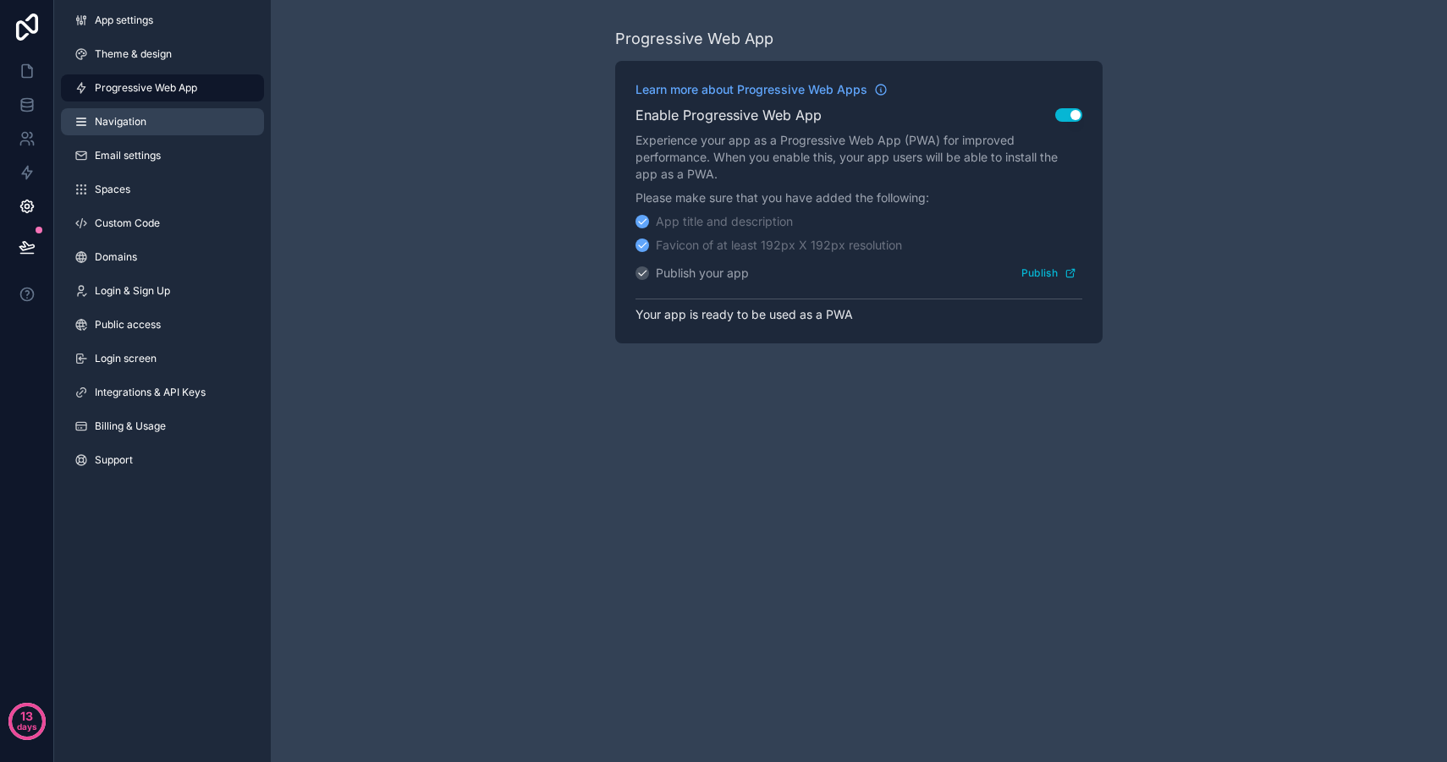
click at [171, 112] on link "Navigation" at bounding box center [162, 121] width 203 height 27
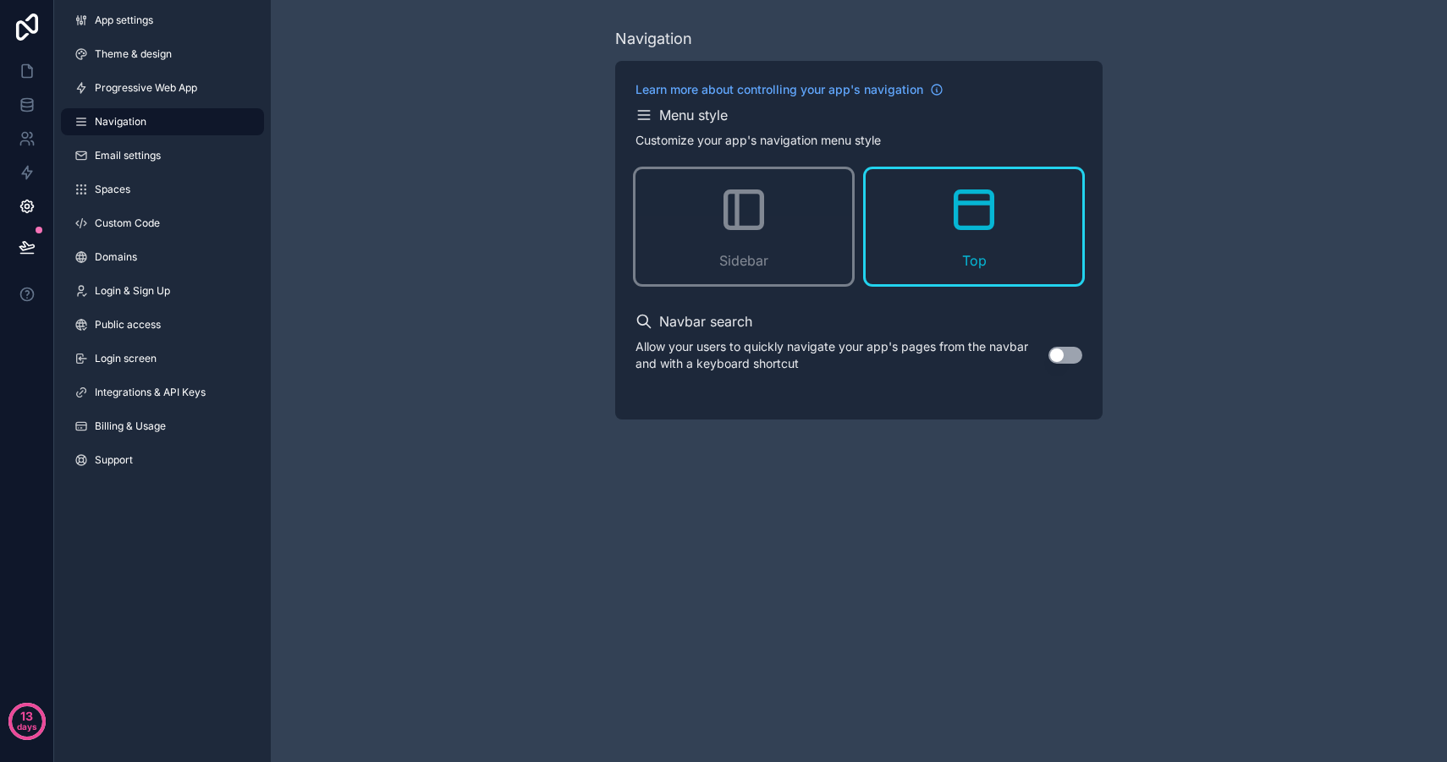
click at [1054, 346] on div "Allow your users to quickly navigate your app's pages from the navbar and with …" at bounding box center [858, 355] width 447 height 34
click at [1069, 350] on button "Use setting" at bounding box center [1065, 355] width 34 height 17
click at [20, 53] on link at bounding box center [27, 27] width 54 height 54
click at [20, 63] on icon at bounding box center [27, 71] width 17 height 17
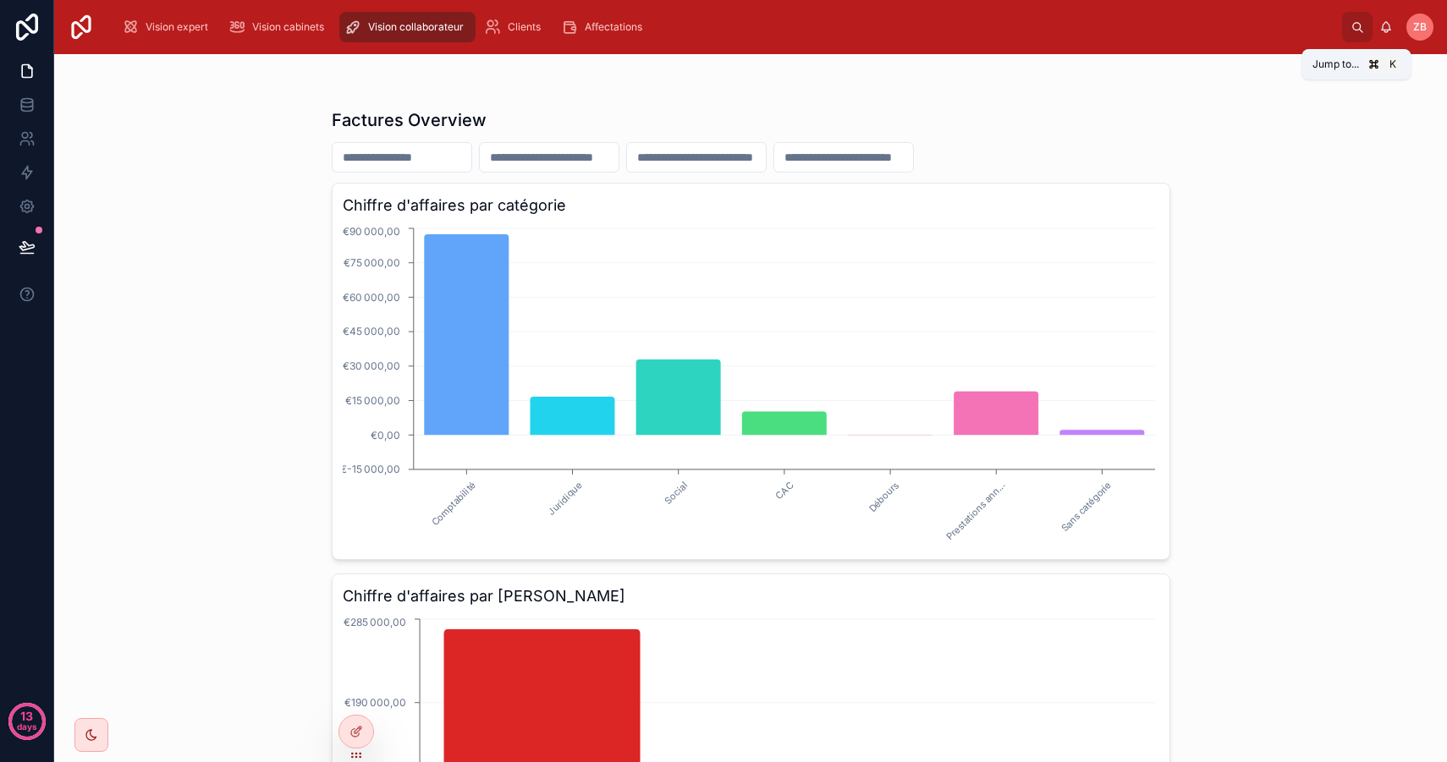
click at [1355, 29] on icon at bounding box center [1356, 26] width 8 height 8
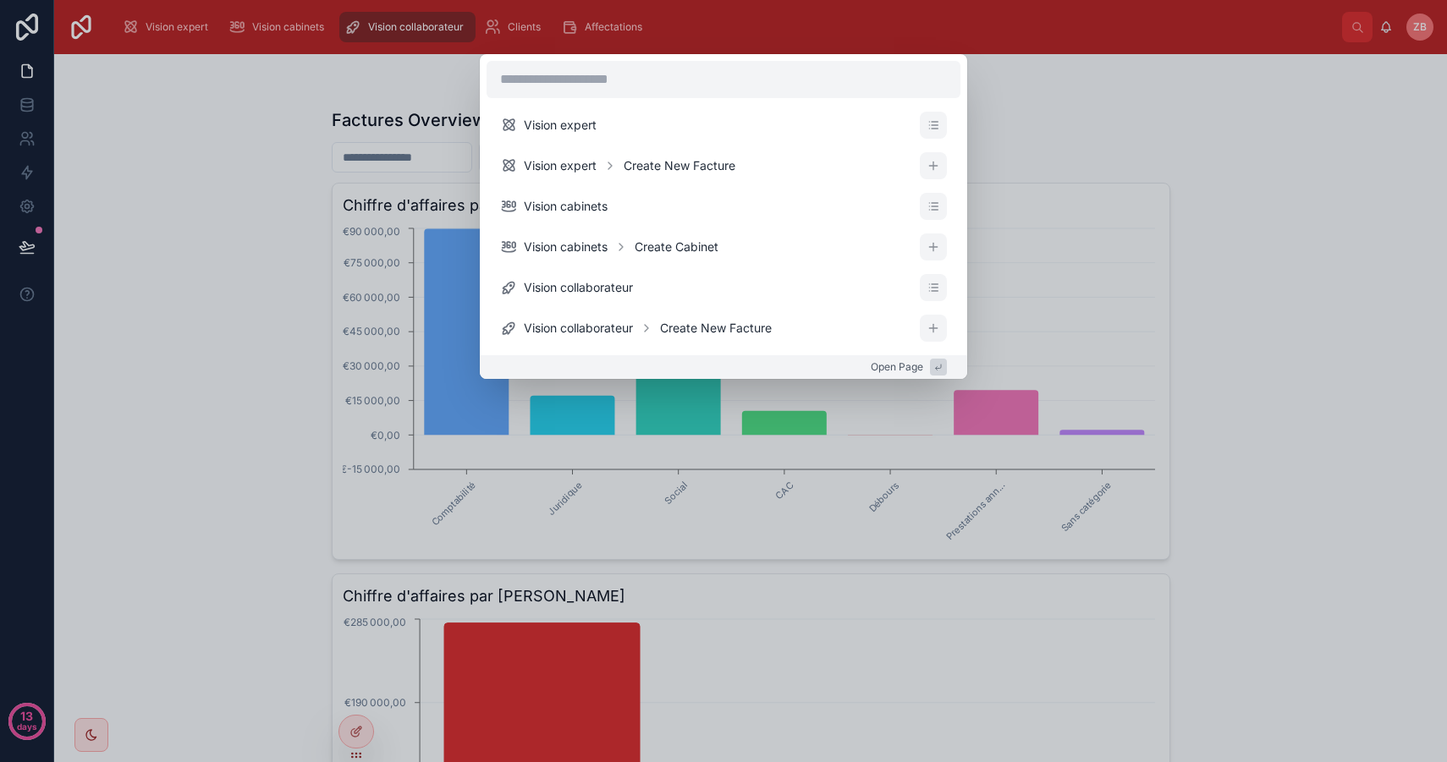
click at [228, 351] on div "Vision expert Vision expert Create New Facture Vision cabinets Vision cabinets …" at bounding box center [723, 381] width 1447 height 762
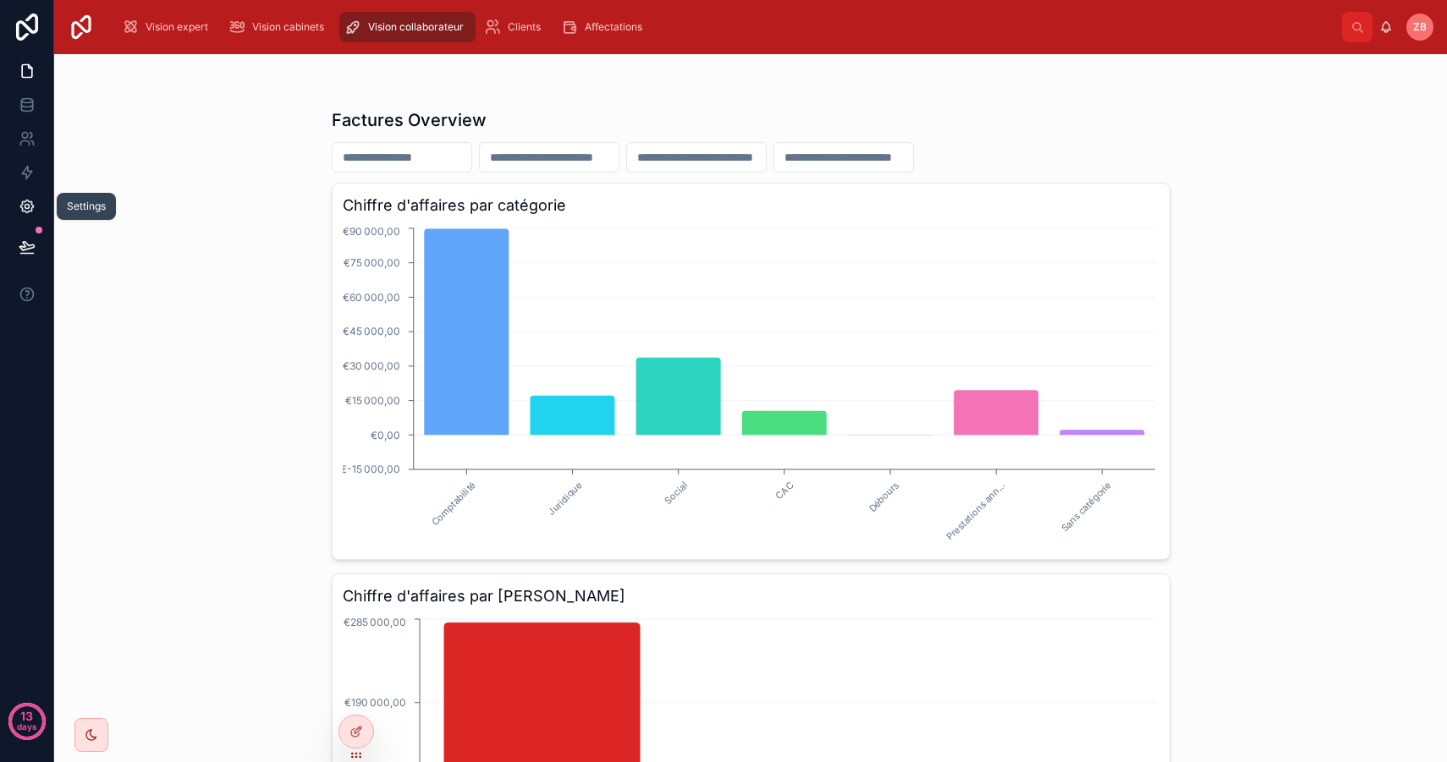
click at [26, 215] on link at bounding box center [26, 206] width 53 height 34
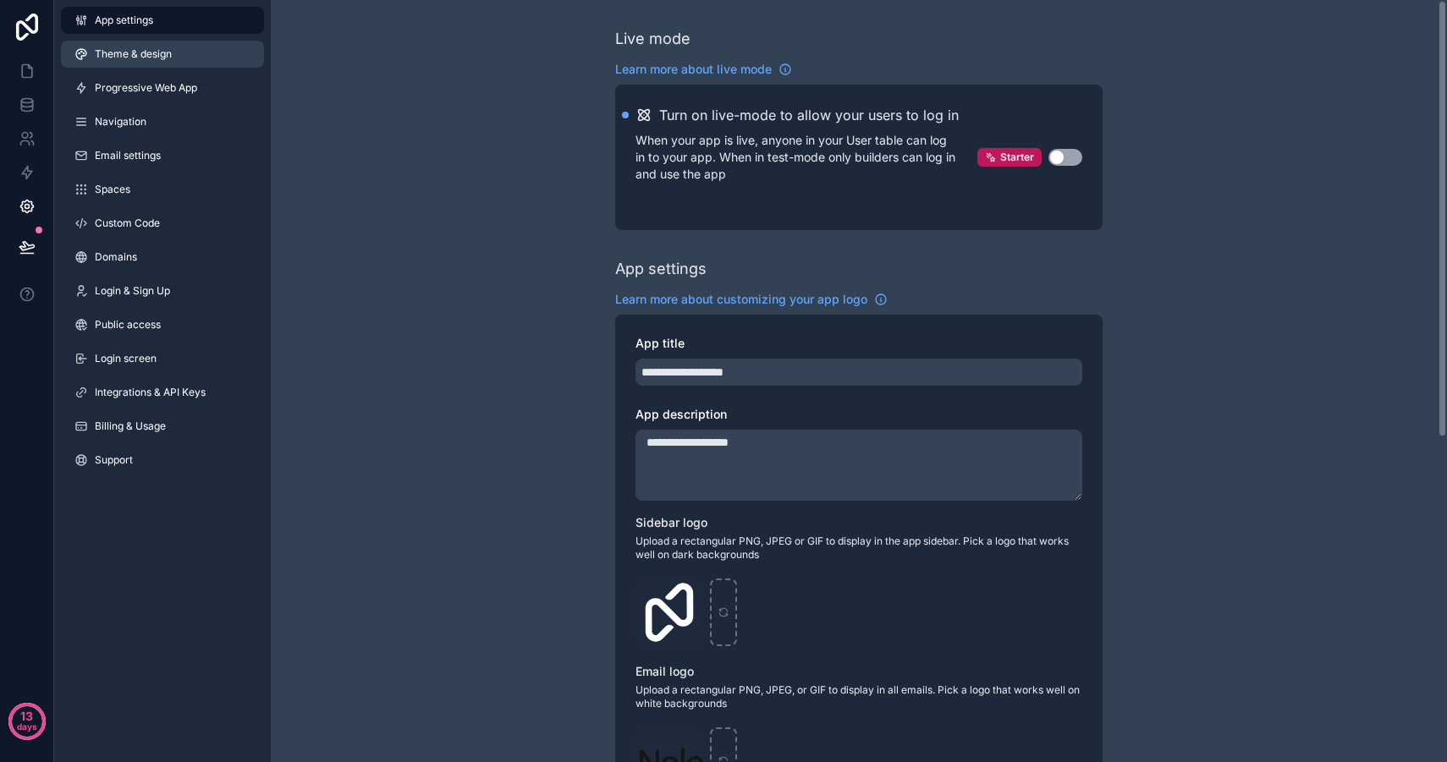
click at [172, 64] on link "Theme & design" at bounding box center [162, 54] width 203 height 27
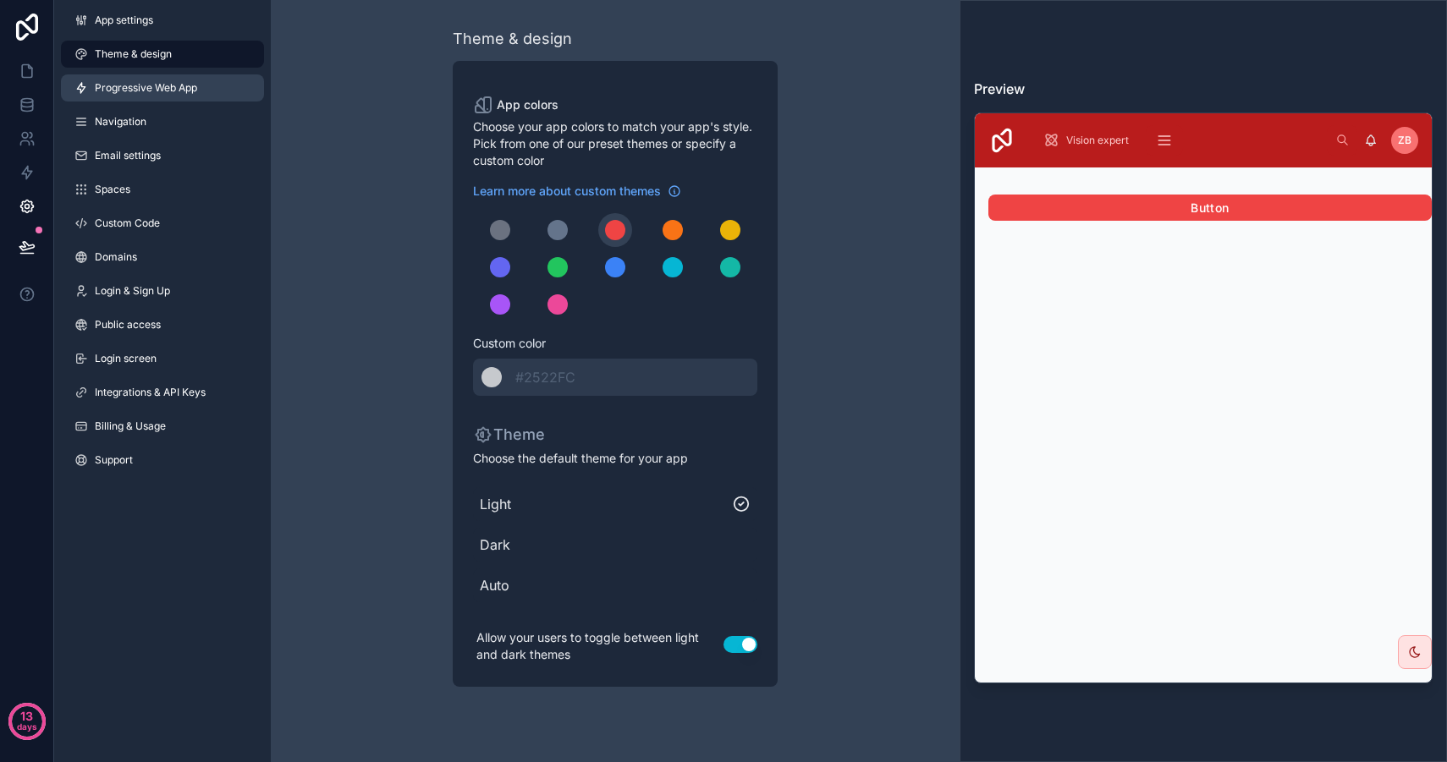
click at [167, 81] on span "Progressive Web App" at bounding box center [146, 88] width 102 height 14
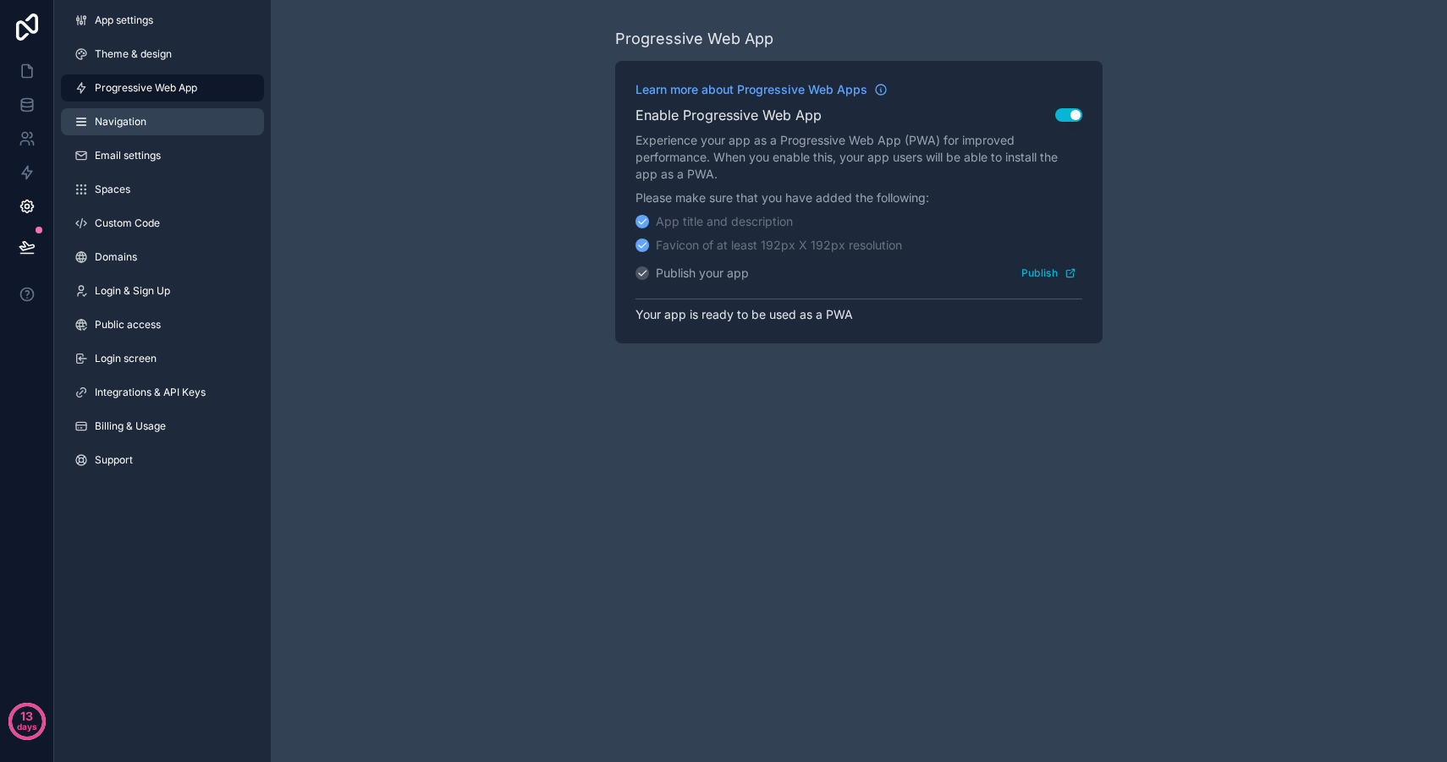
click at [175, 130] on link "Navigation" at bounding box center [162, 121] width 203 height 27
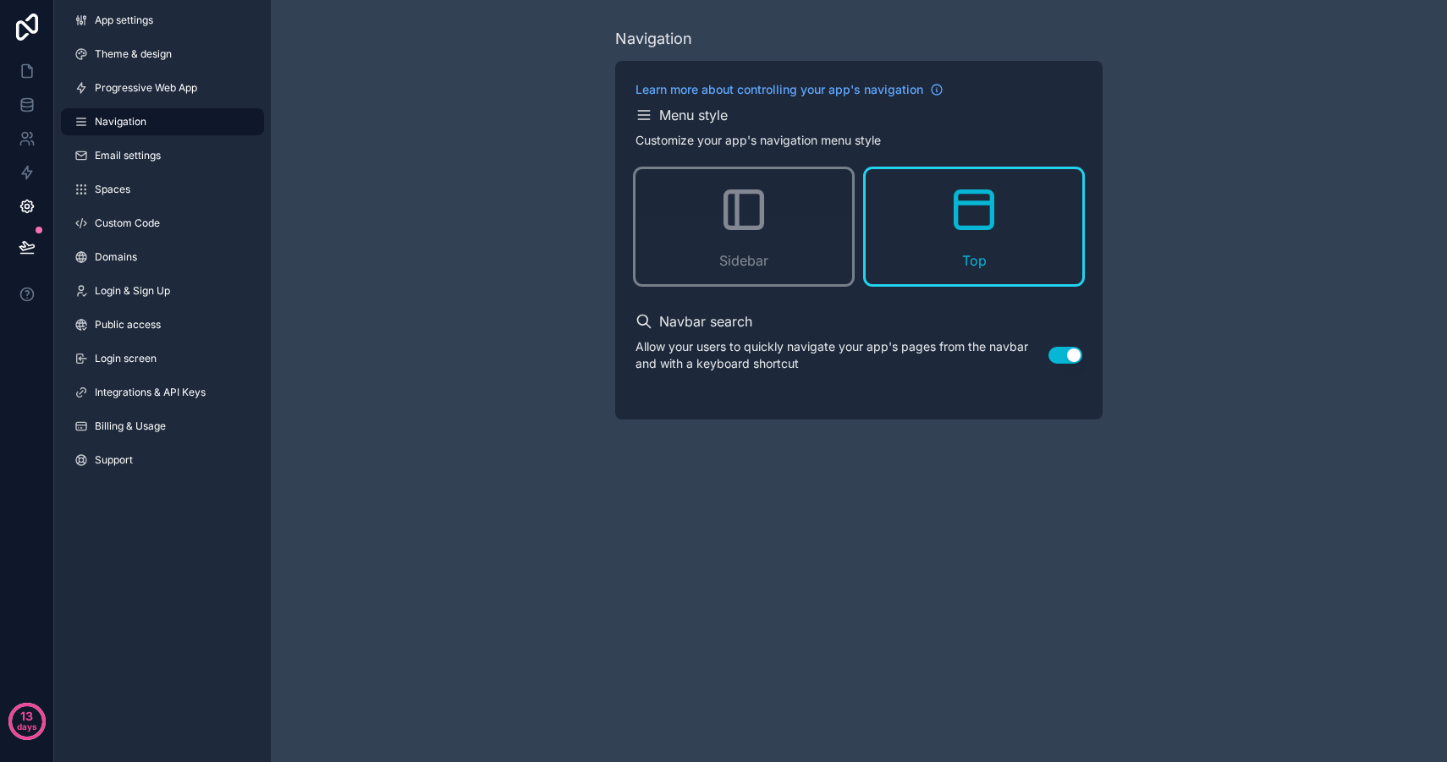
click at [1079, 360] on button "Use setting" at bounding box center [1065, 355] width 34 height 17
click at [131, 150] on span "Email settings" at bounding box center [128, 156] width 66 height 14
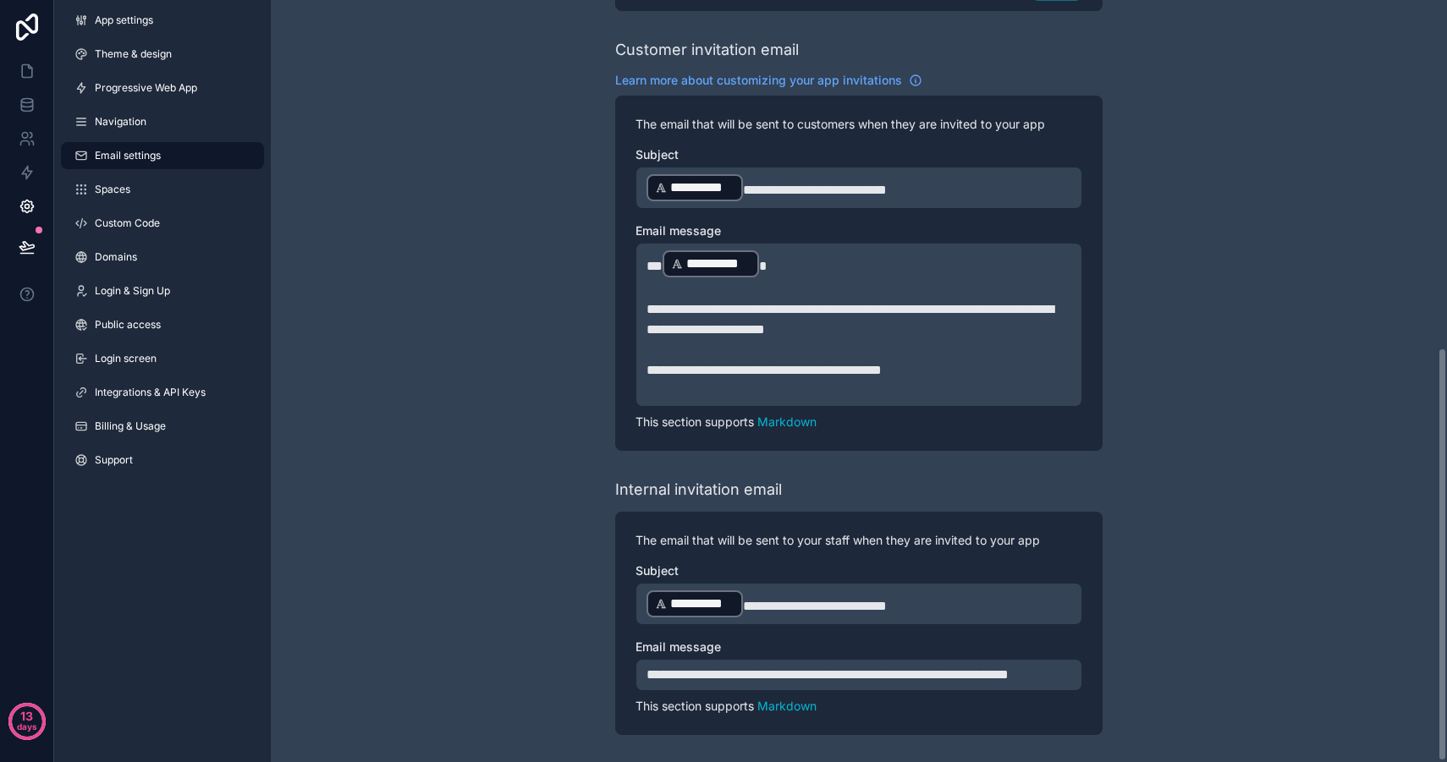
scroll to position [641, 0]
click at [139, 199] on link "Spaces" at bounding box center [162, 189] width 203 height 27
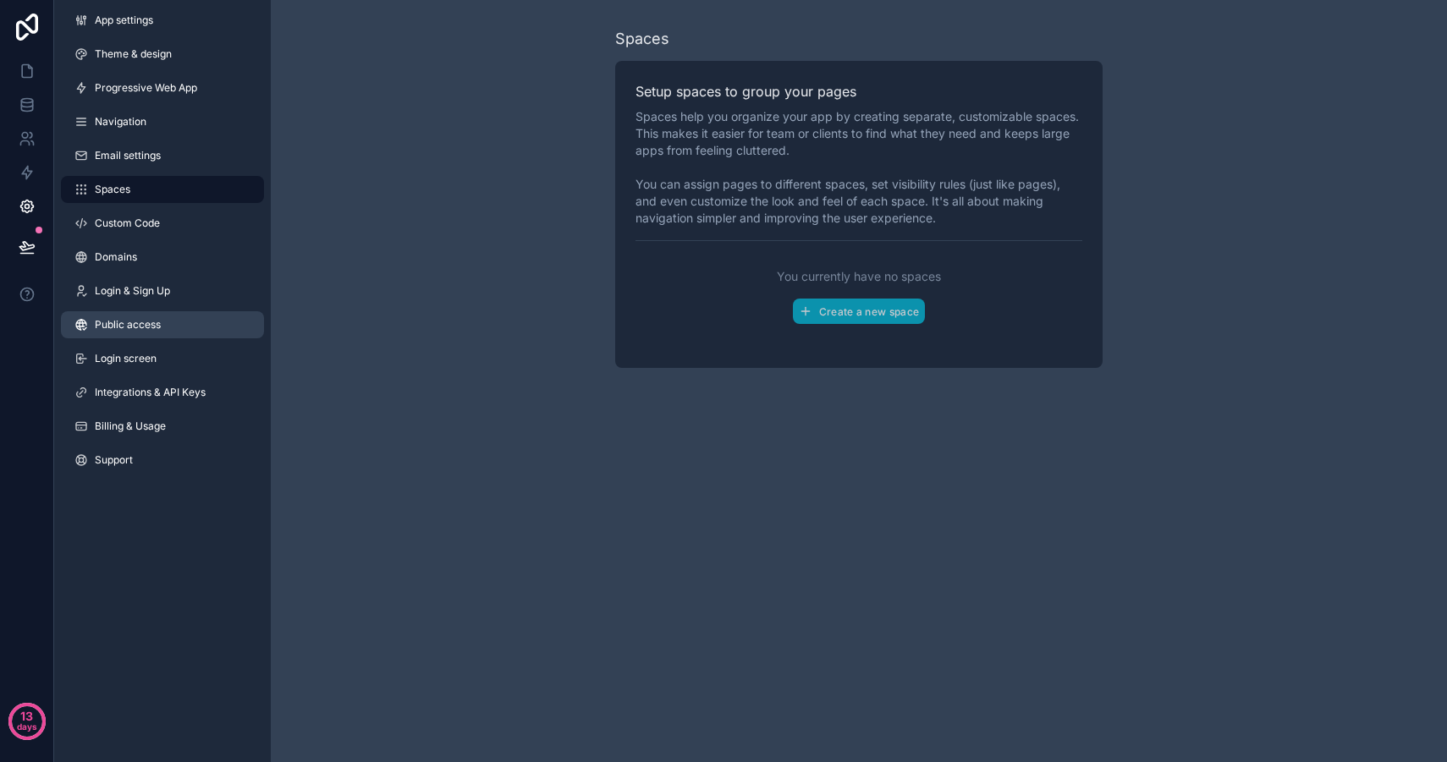
click at [166, 323] on link "Public access" at bounding box center [162, 324] width 203 height 27
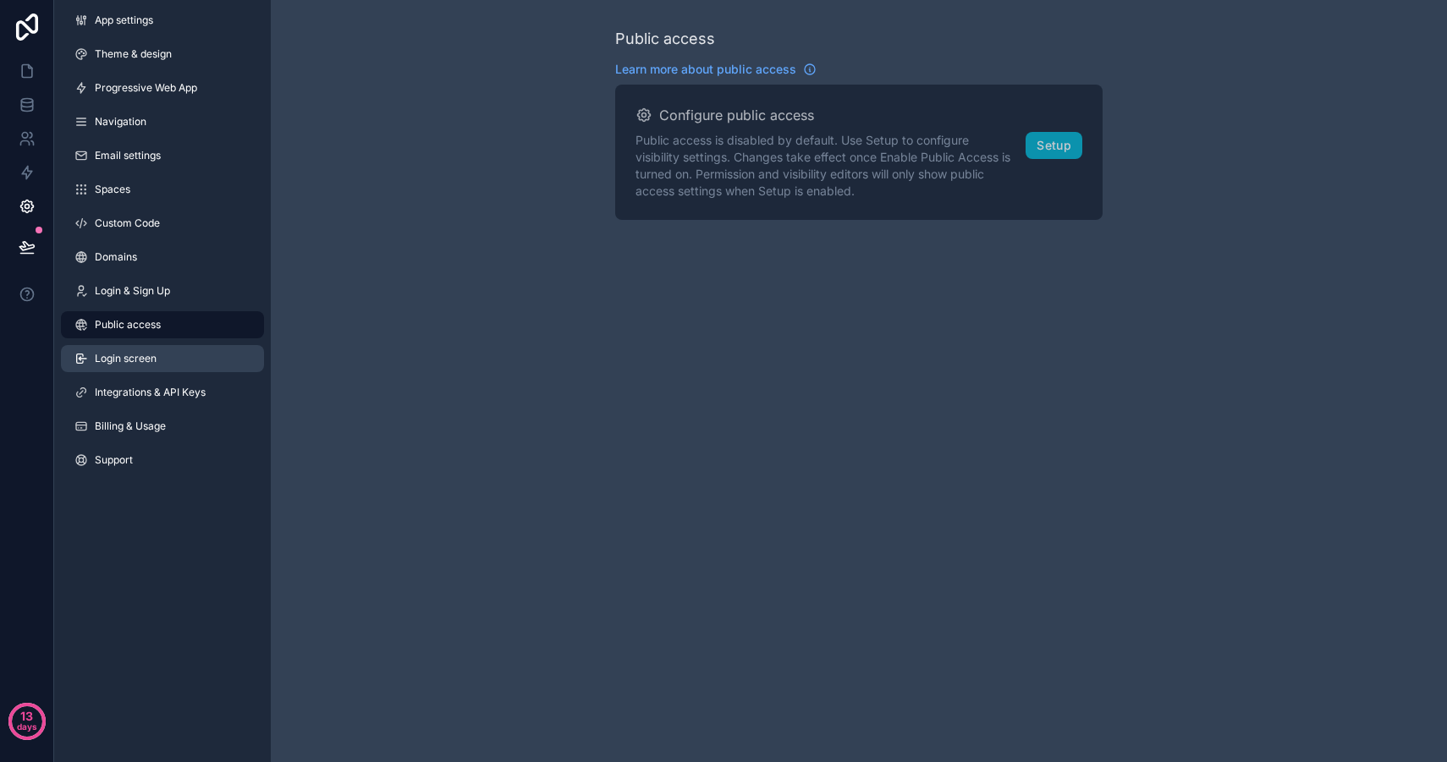
click at [175, 360] on link "Login screen" at bounding box center [162, 358] width 203 height 27
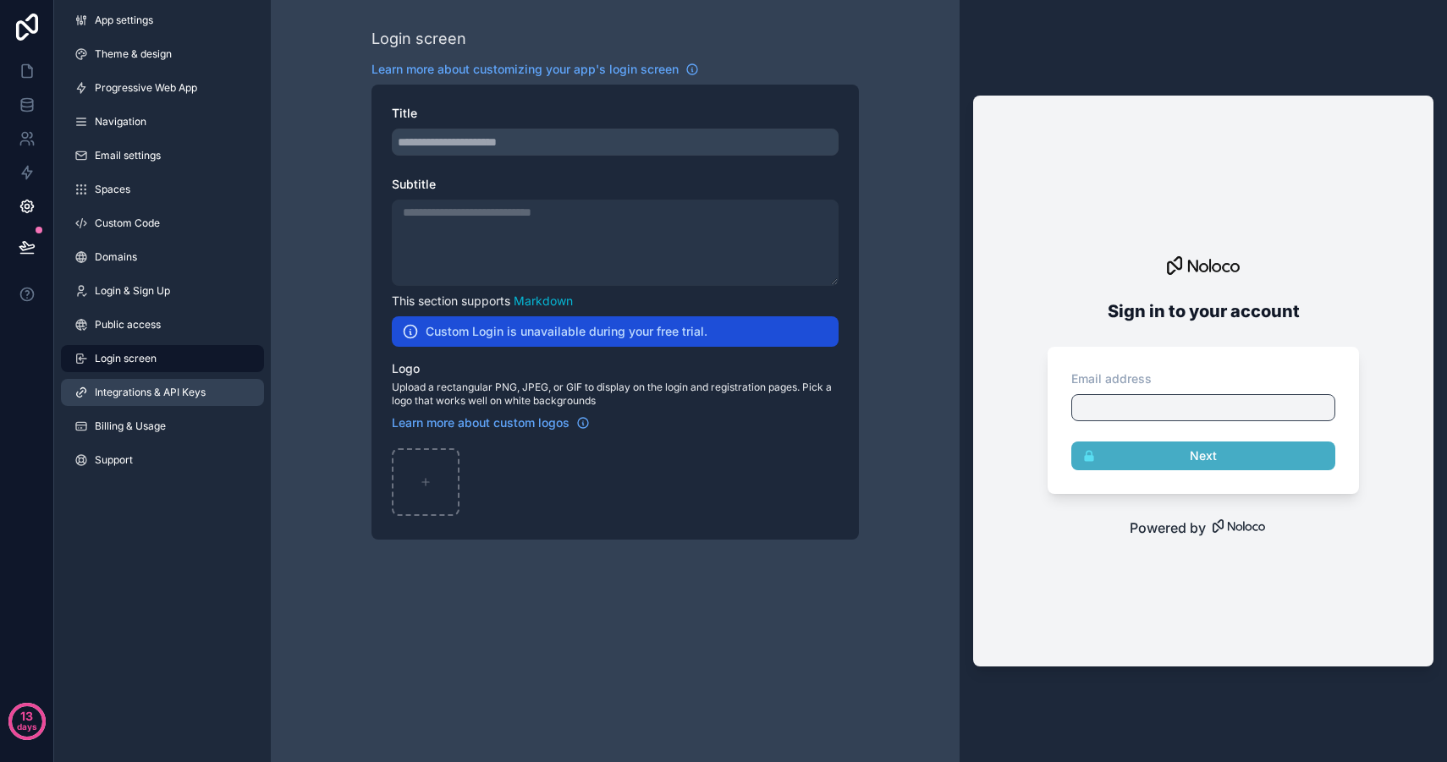
click at [180, 394] on span "Integrations & API Keys" at bounding box center [150, 393] width 111 height 14
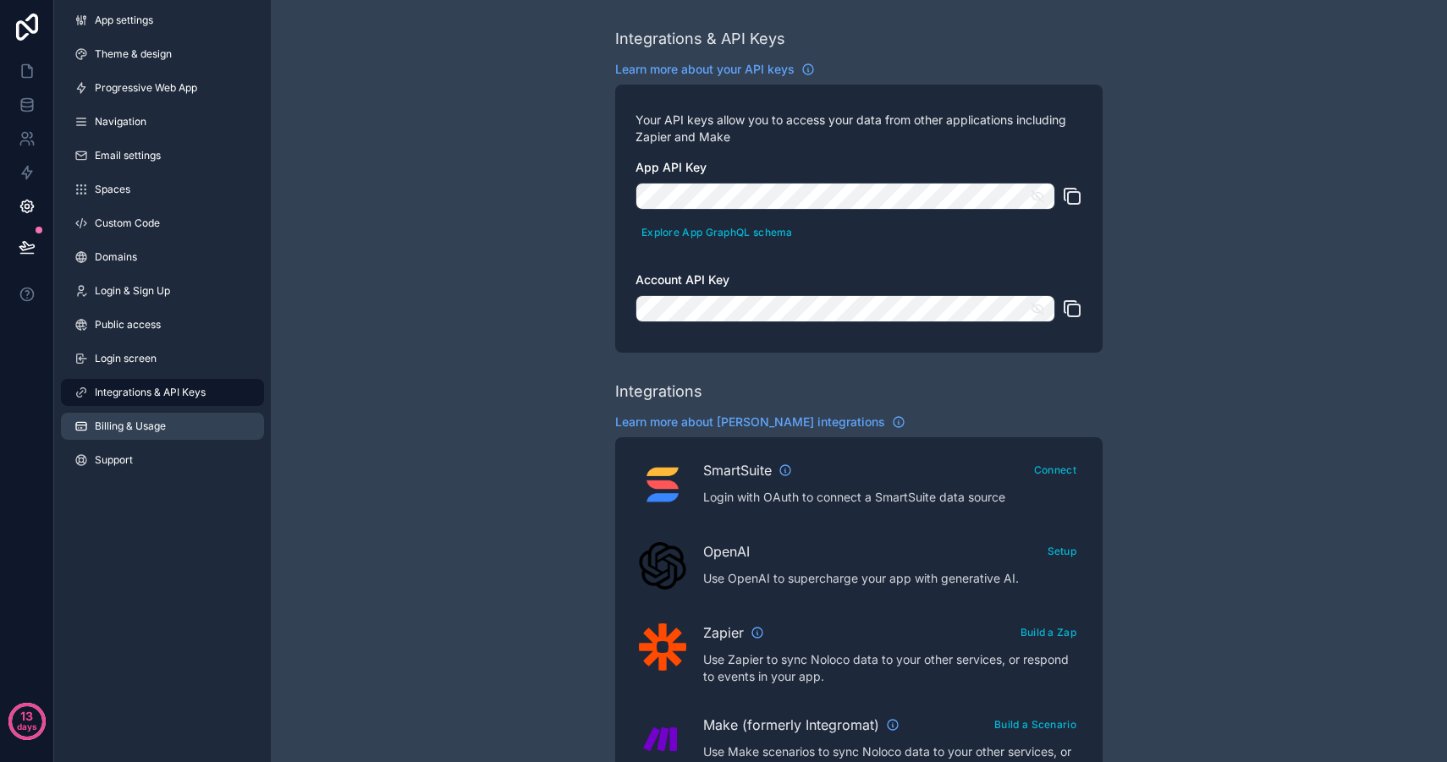
click at [158, 430] on span "Billing & Usage" at bounding box center [130, 427] width 71 height 14
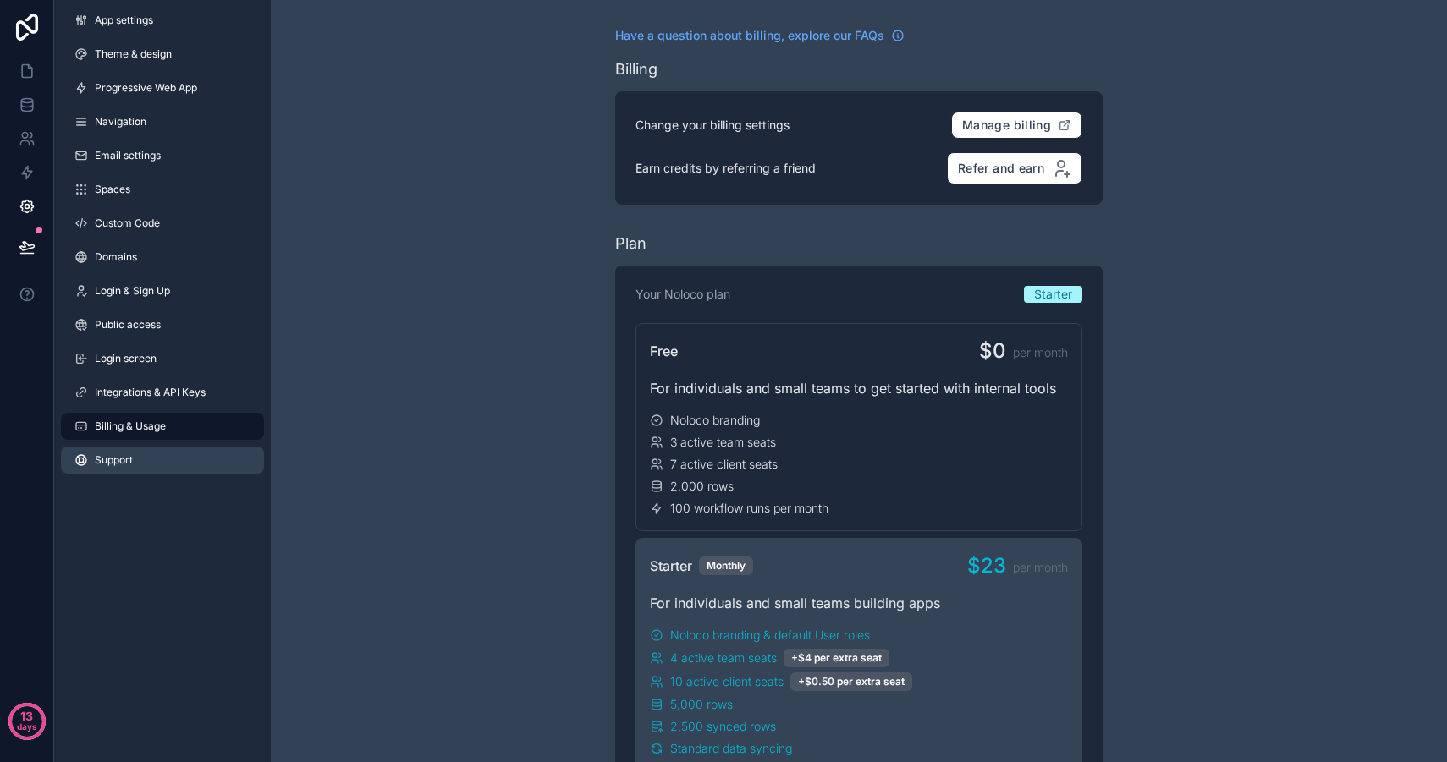
click at [136, 466] on link "Support" at bounding box center [162, 460] width 203 height 27
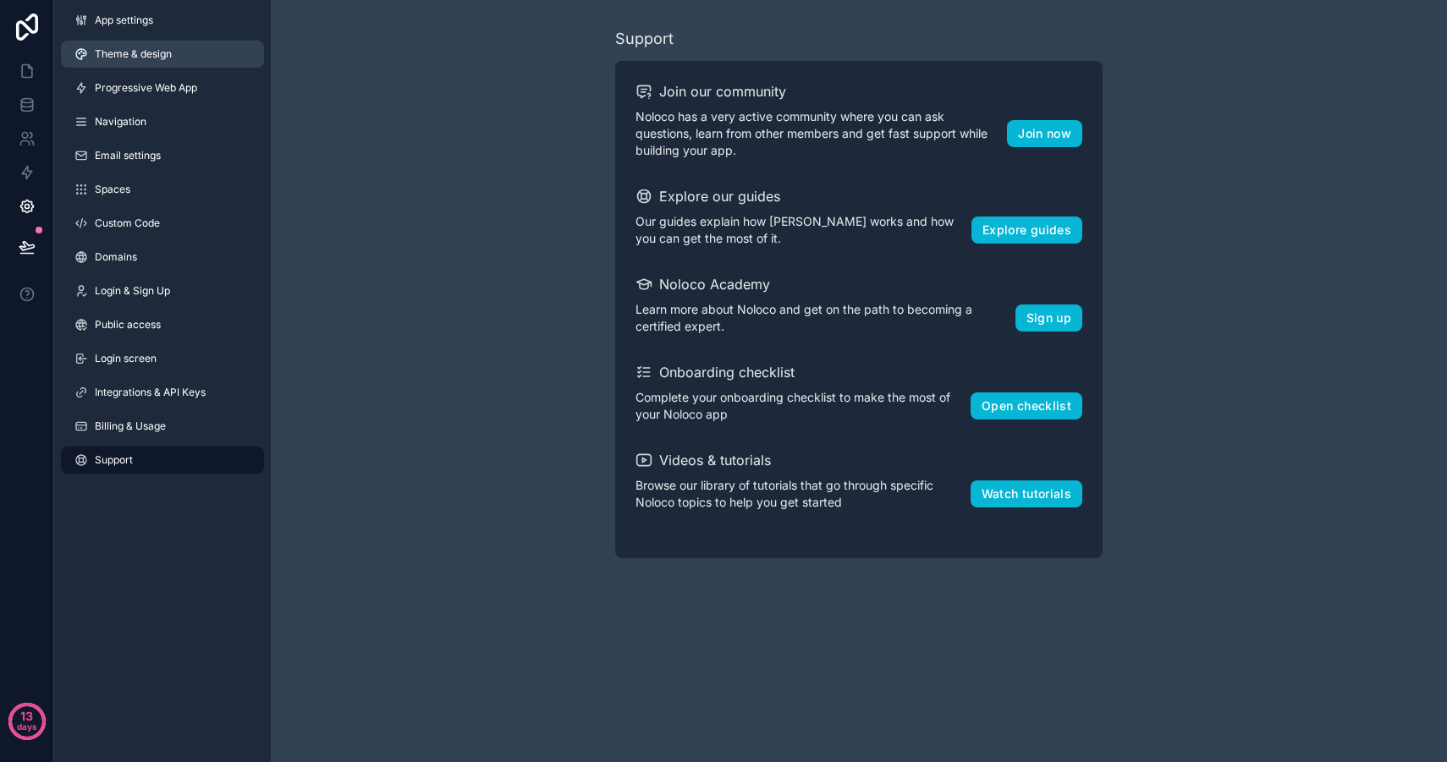
click at [140, 52] on span "Theme & design" at bounding box center [133, 54] width 77 height 14
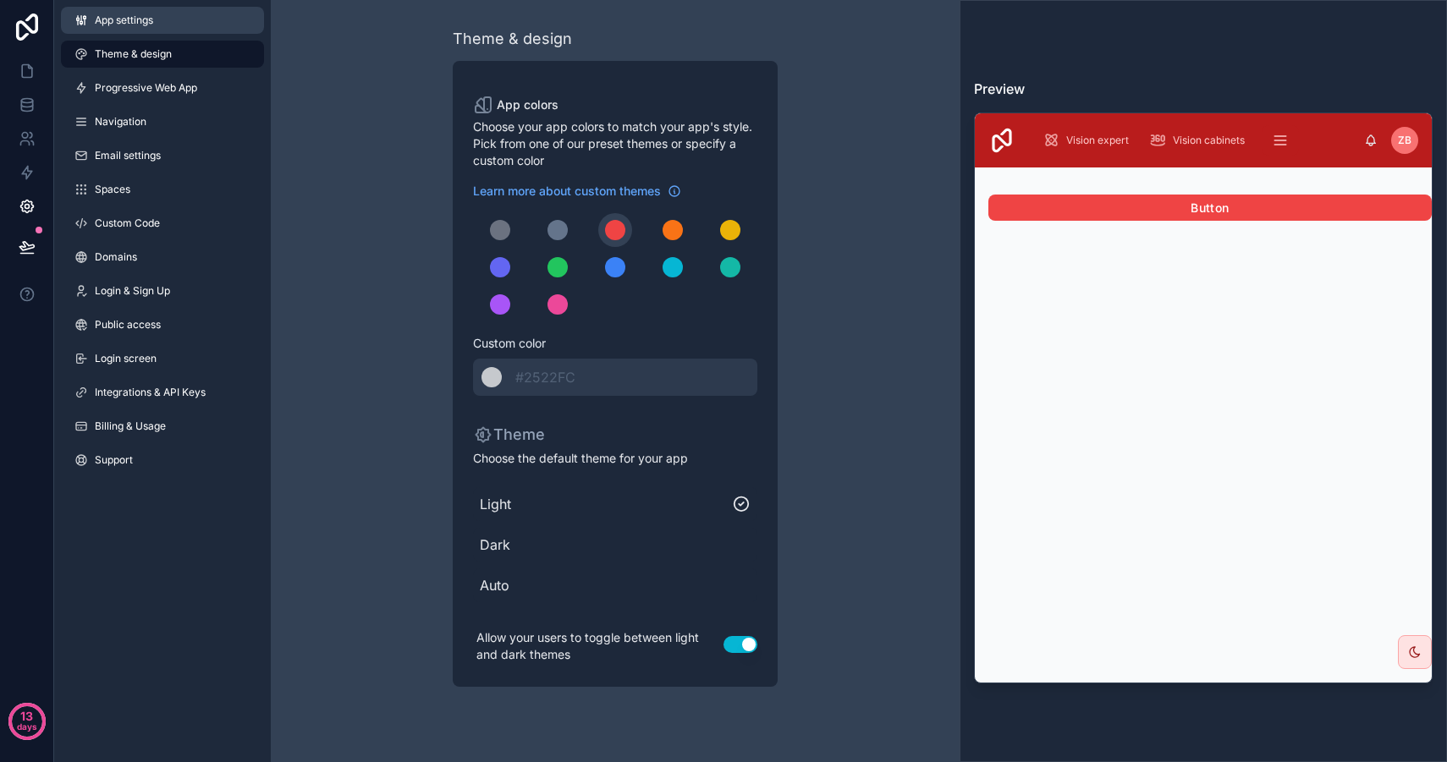
click at [138, 24] on span "App settings" at bounding box center [124, 21] width 58 height 14
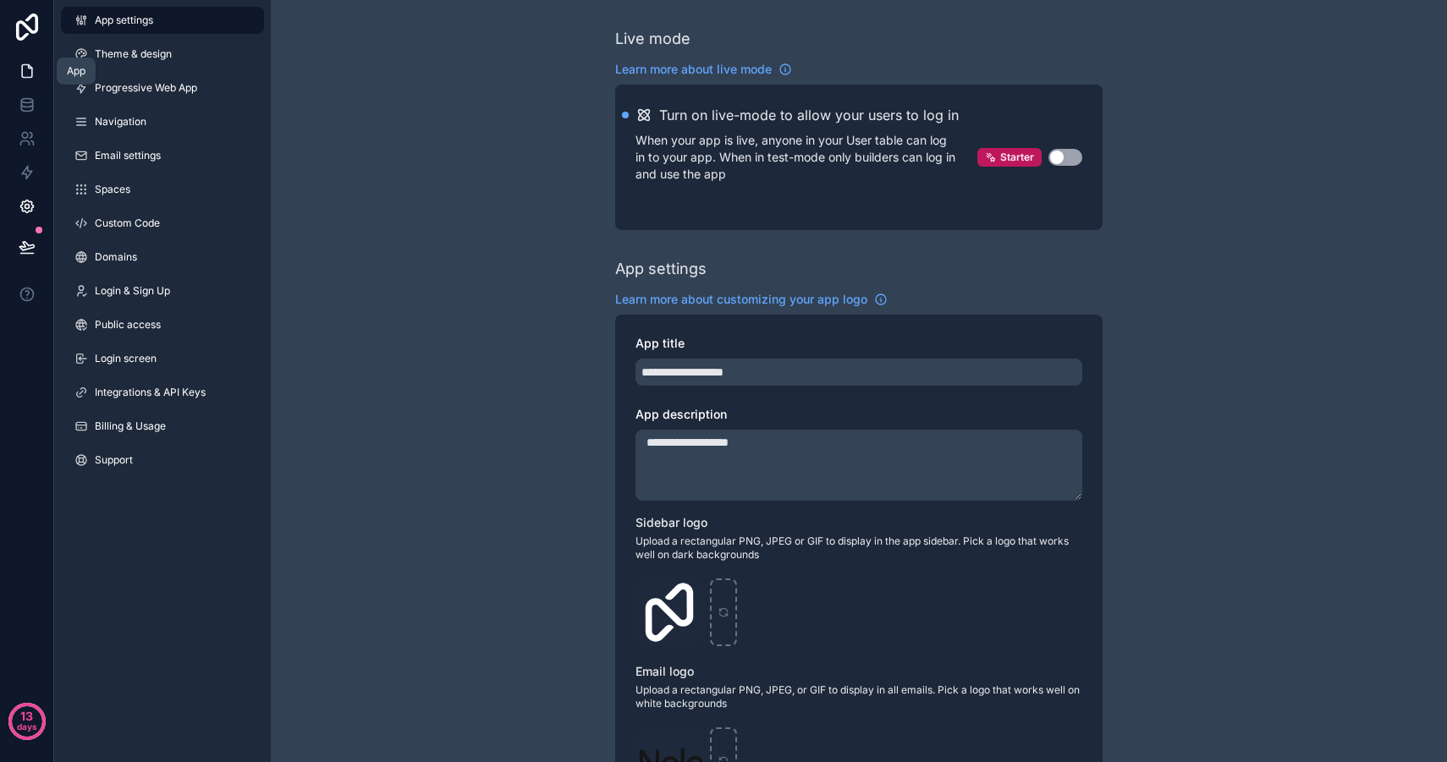
click at [31, 76] on icon at bounding box center [27, 71] width 10 height 13
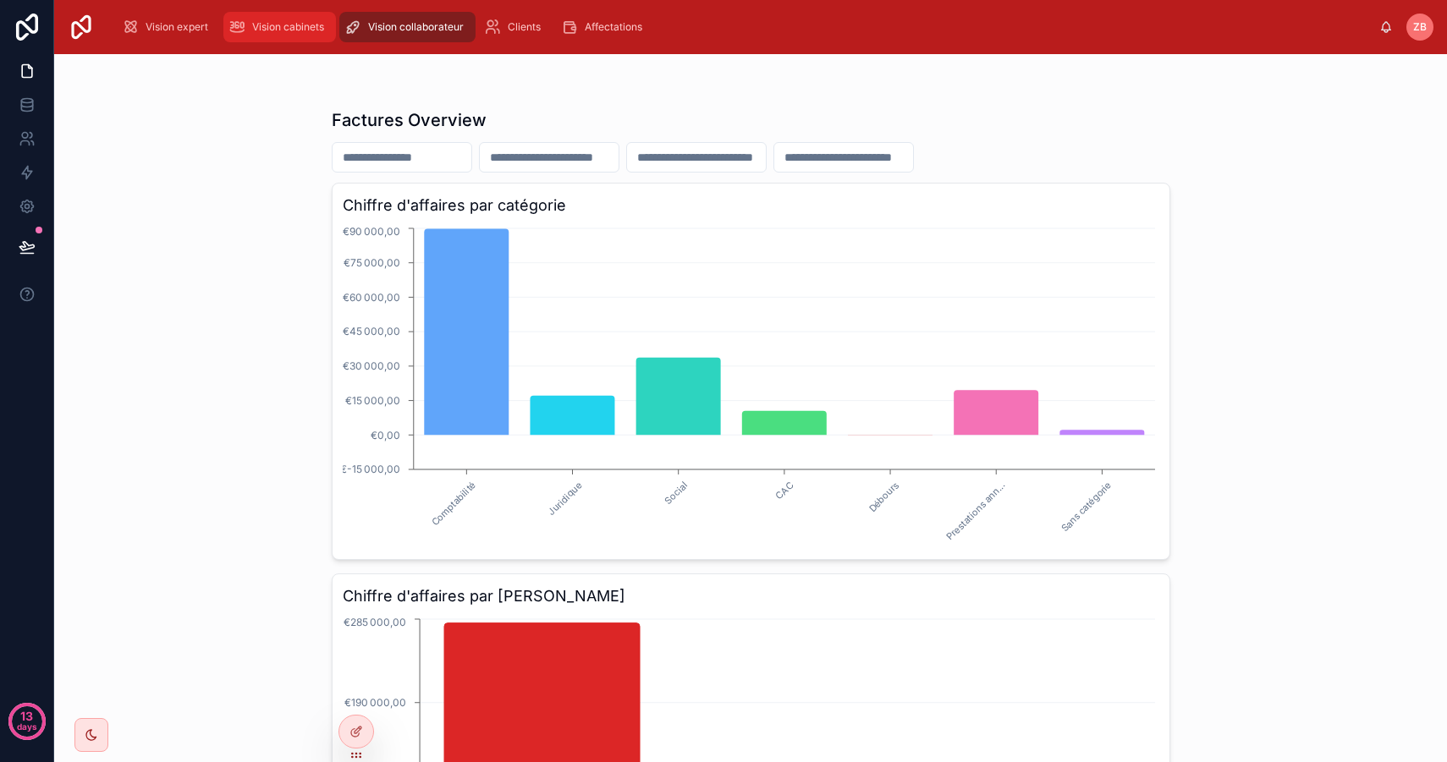
click at [299, 36] on div "Vision cabinets" at bounding box center [279, 27] width 102 height 27
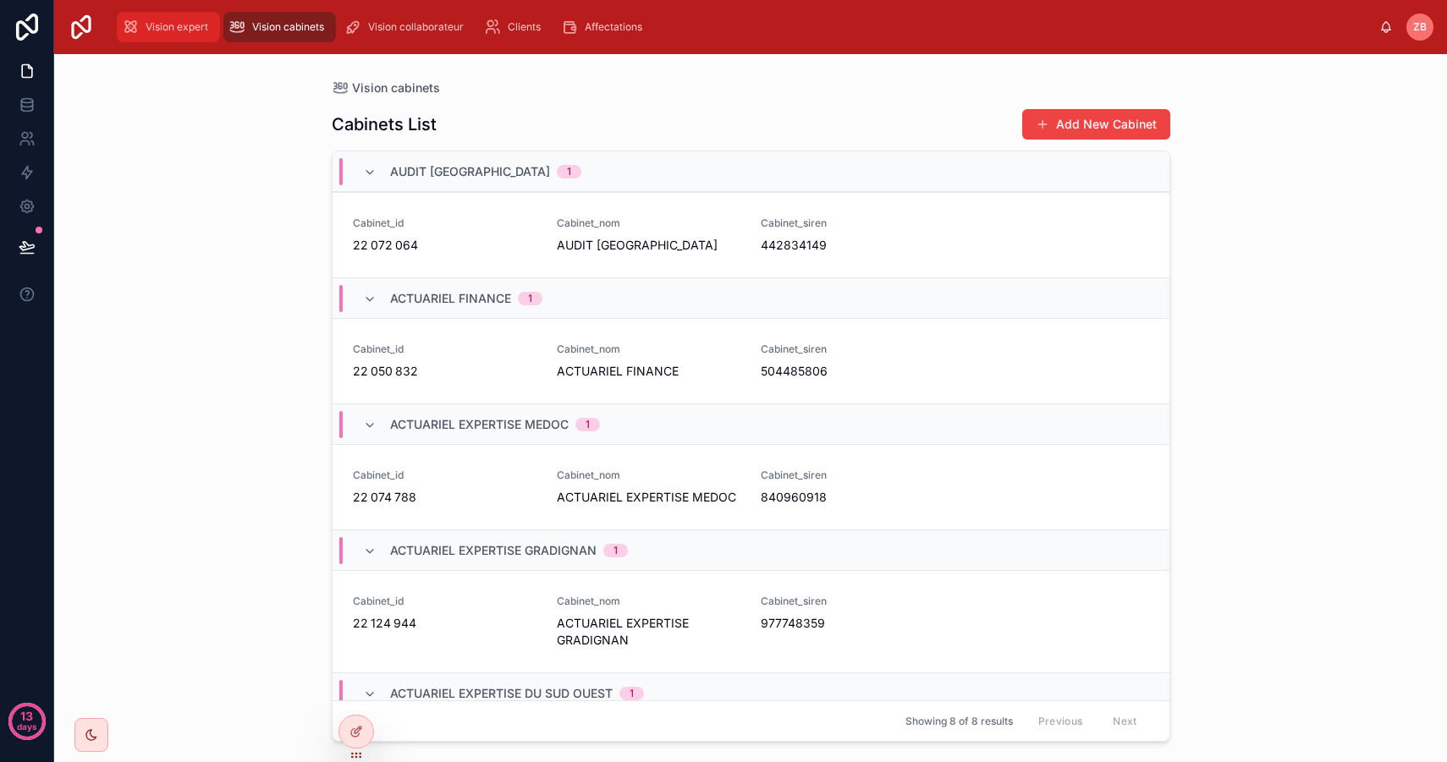
click at [188, 35] on div "Vision expert" at bounding box center [168, 27] width 93 height 27
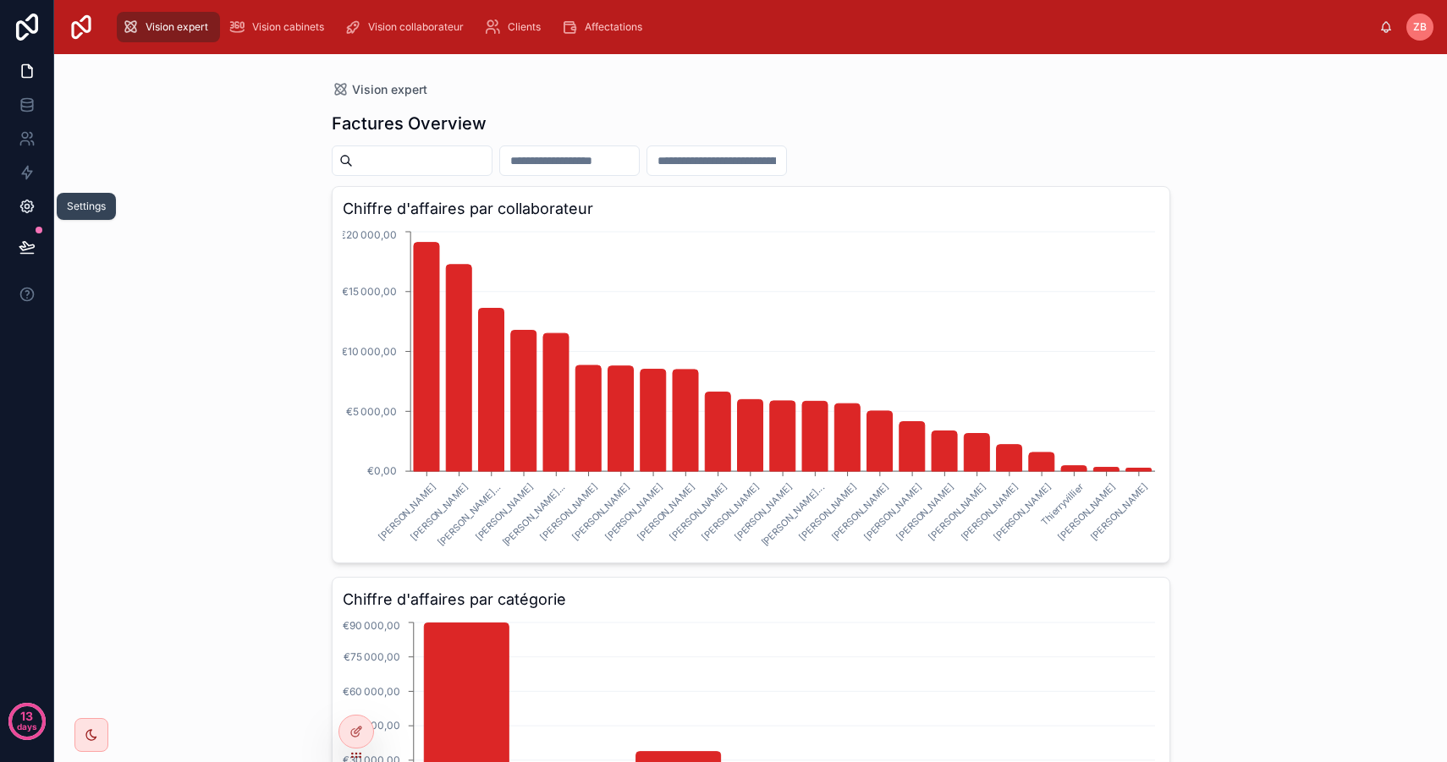
click at [33, 210] on icon at bounding box center [27, 206] width 17 height 17
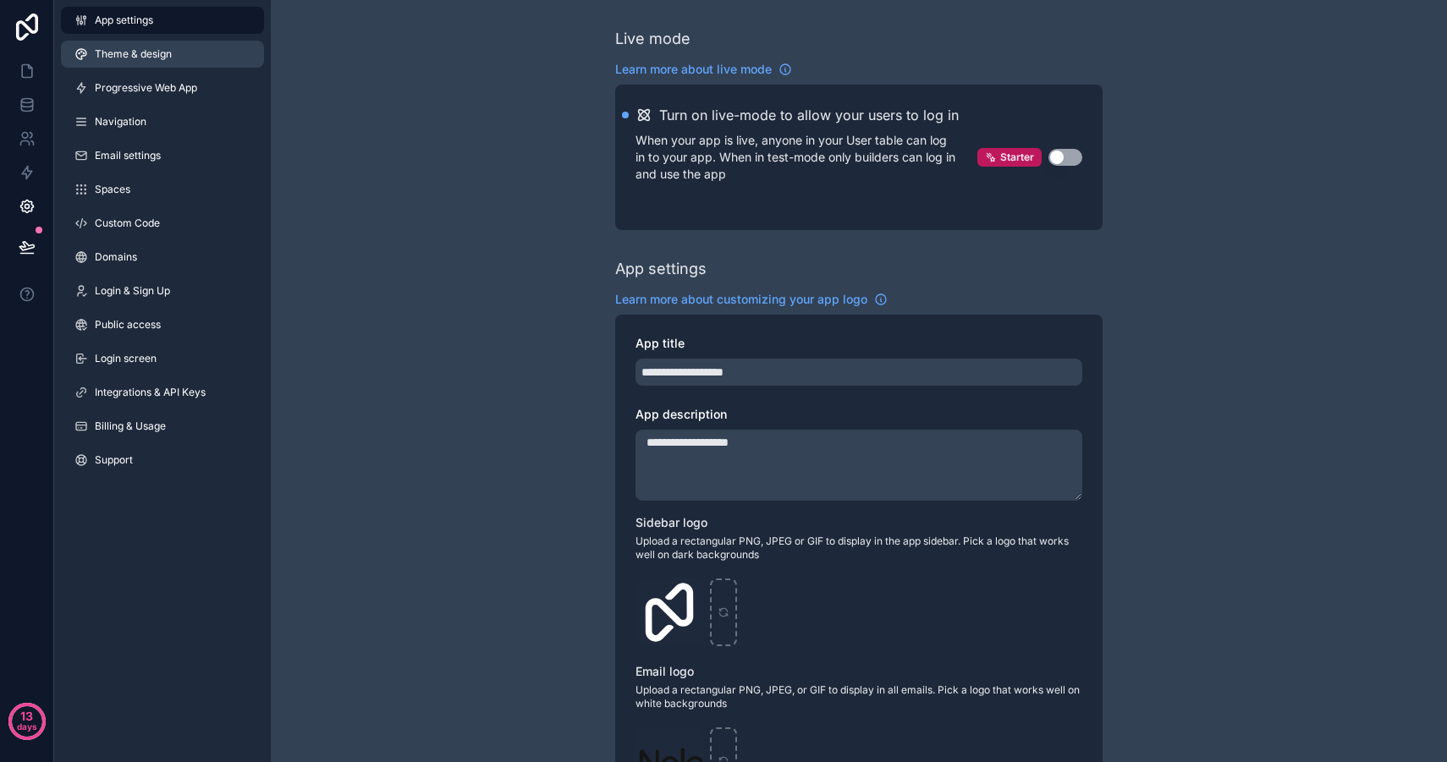
click at [151, 55] on span "Theme & design" at bounding box center [133, 54] width 77 height 14
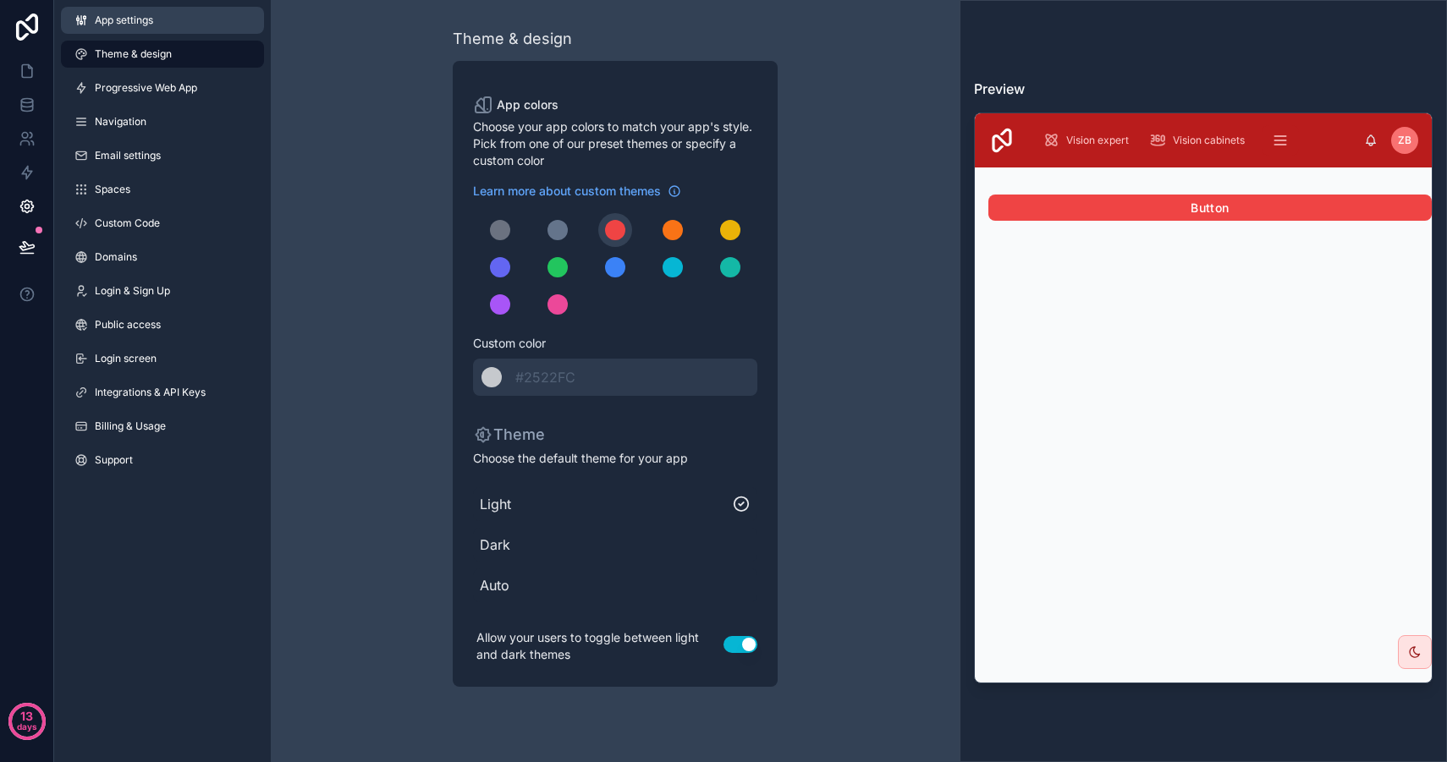
click at [156, 16] on link "App settings" at bounding box center [162, 20] width 203 height 27
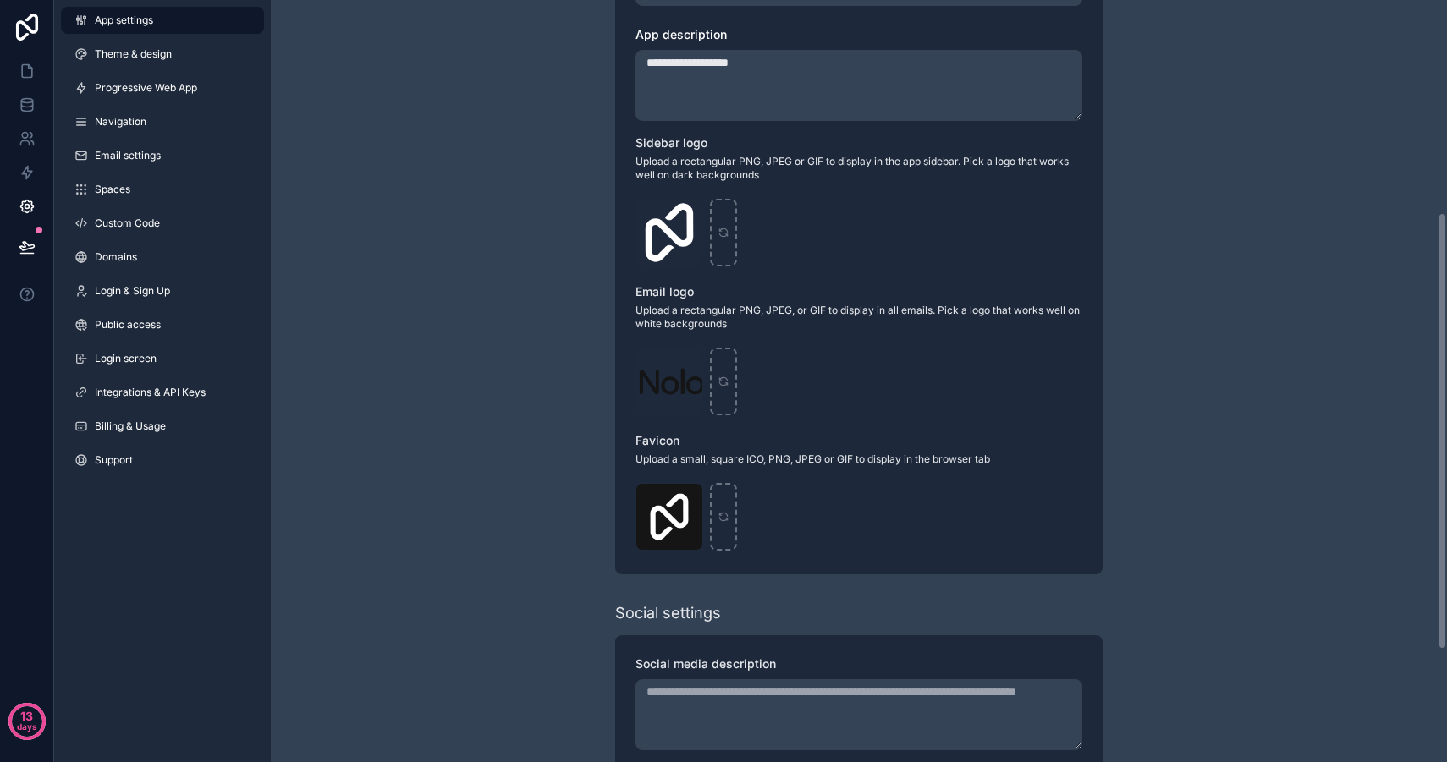
scroll to position [343, 0]
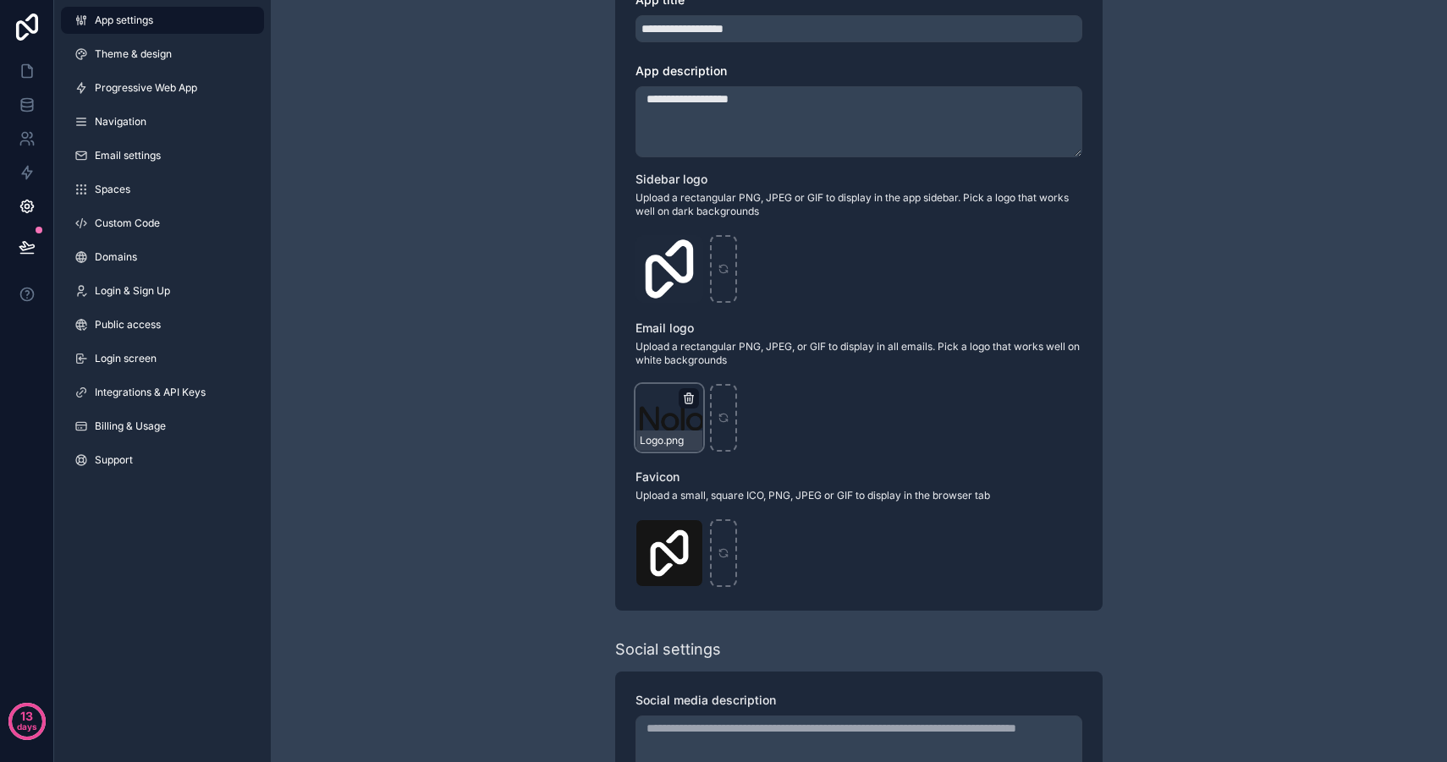
click at [692, 396] on icon "scrollable content" at bounding box center [688, 400] width 8 height 8
click at [722, 374] on icon "button" at bounding box center [724, 368] width 14 height 14
click at [691, 248] on icon "scrollable content" at bounding box center [689, 250] width 14 height 14
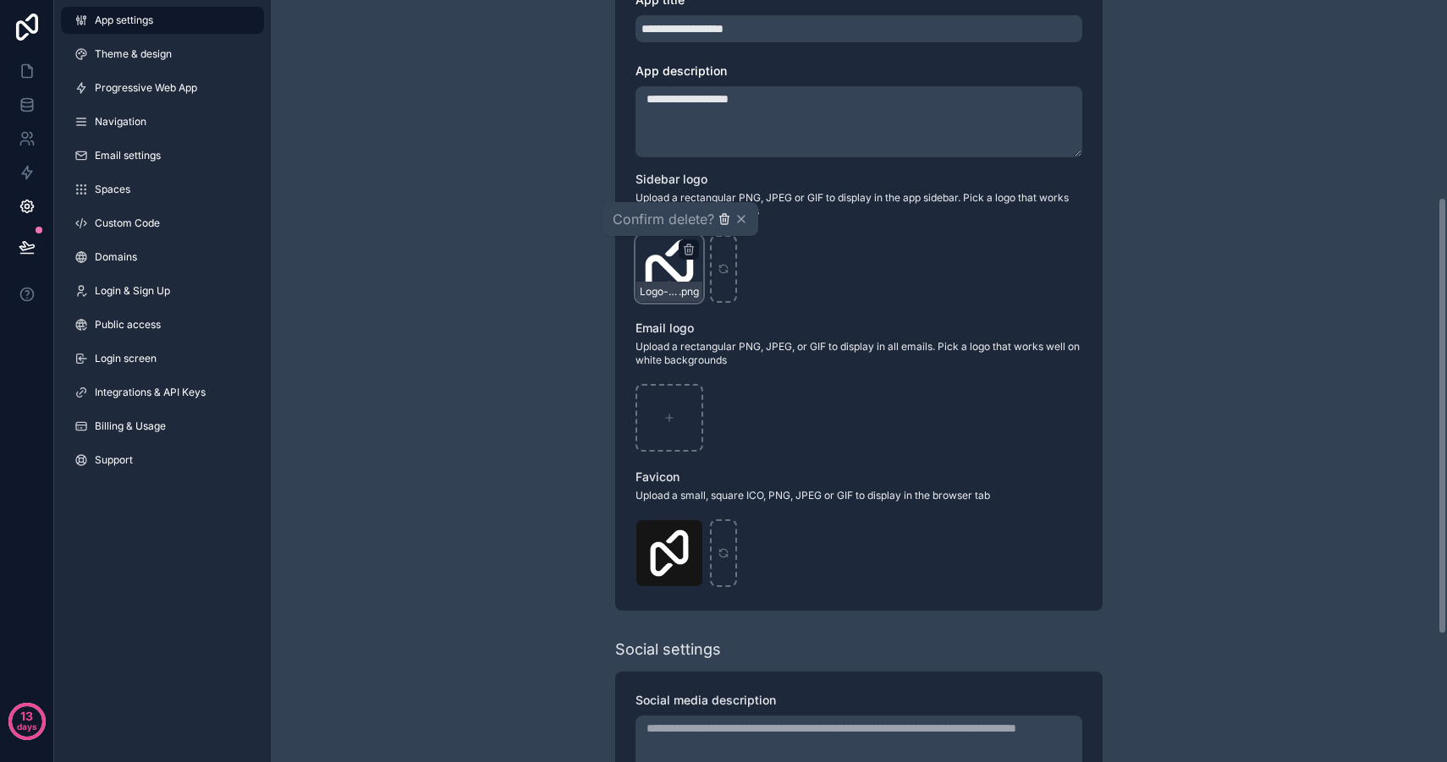
click at [726, 220] on icon "button" at bounding box center [724, 219] width 14 height 14
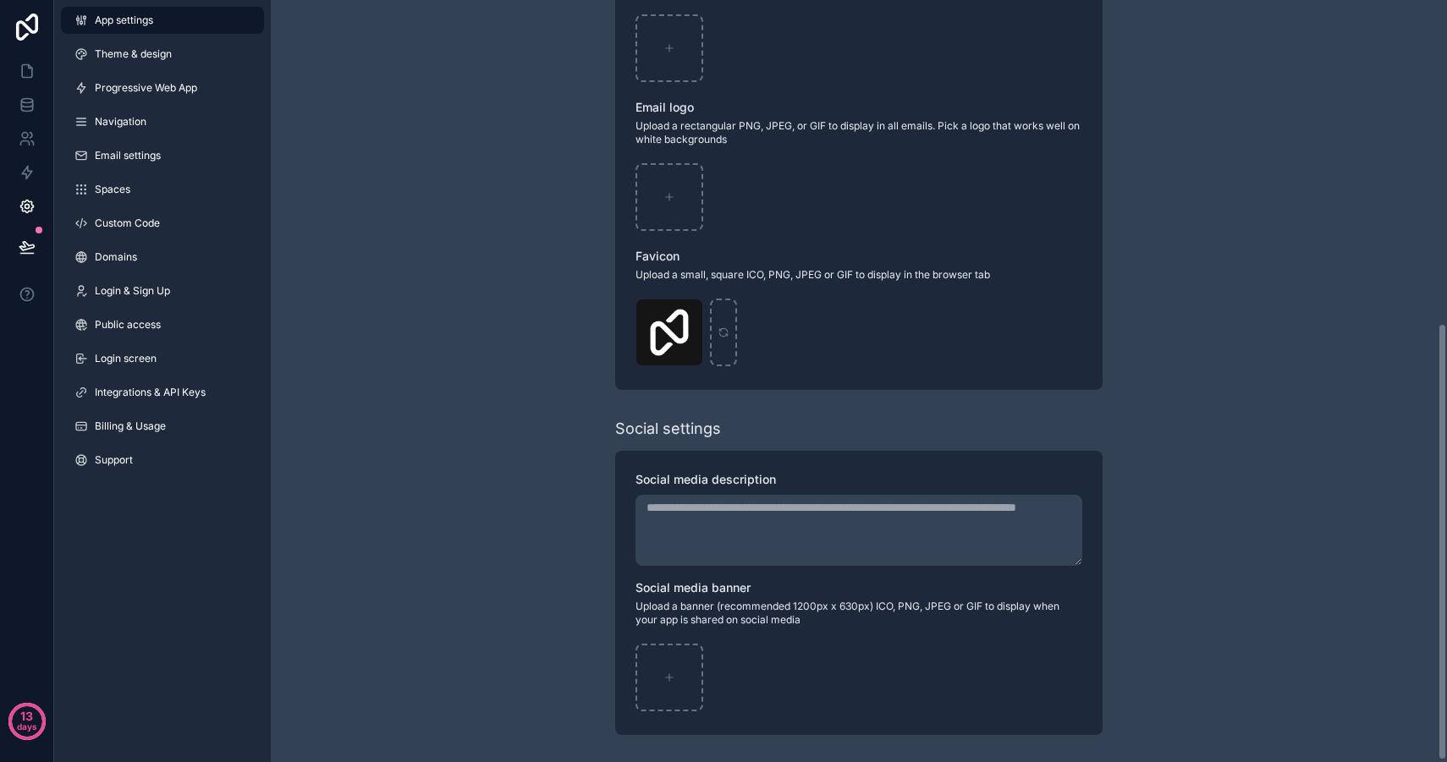
scroll to position [0, 0]
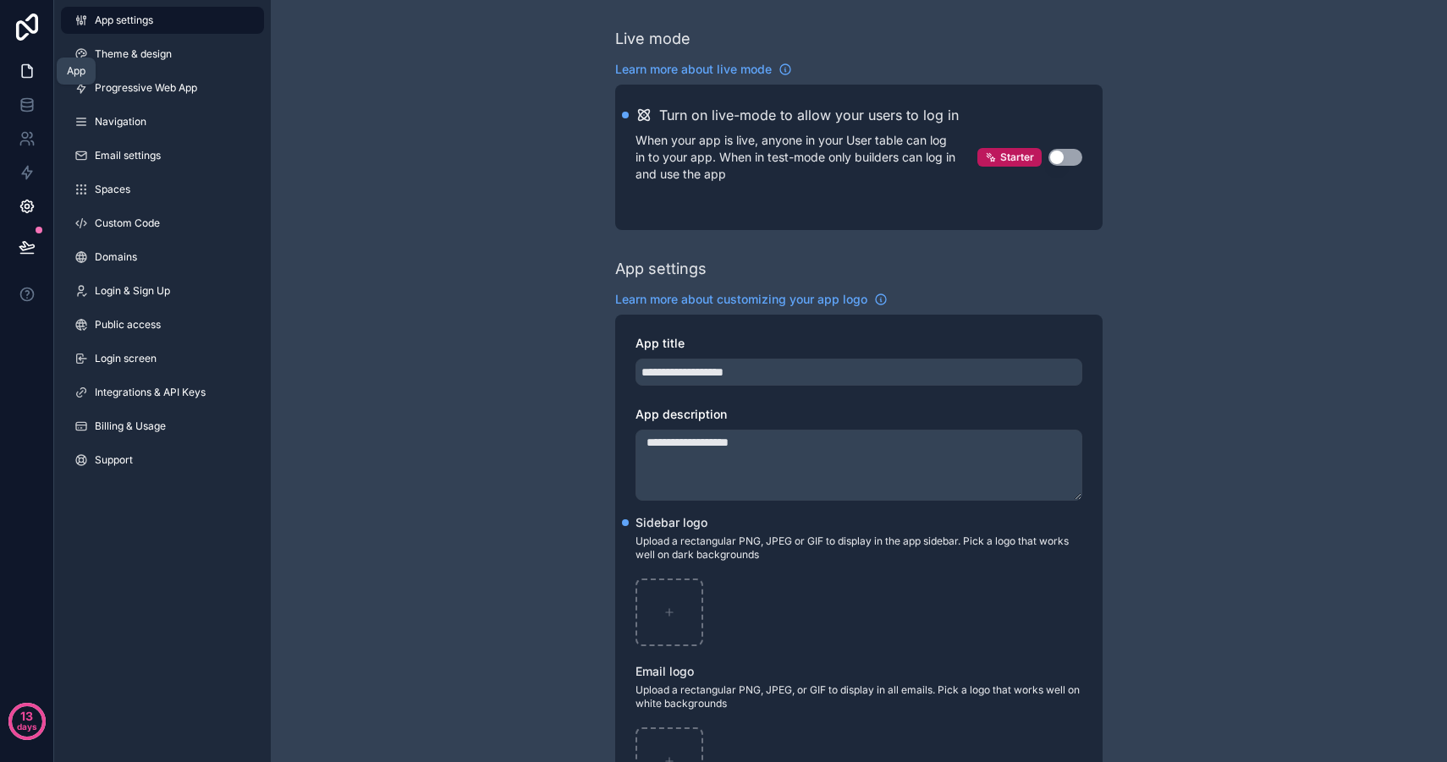
click at [23, 74] on icon at bounding box center [27, 71] width 17 height 17
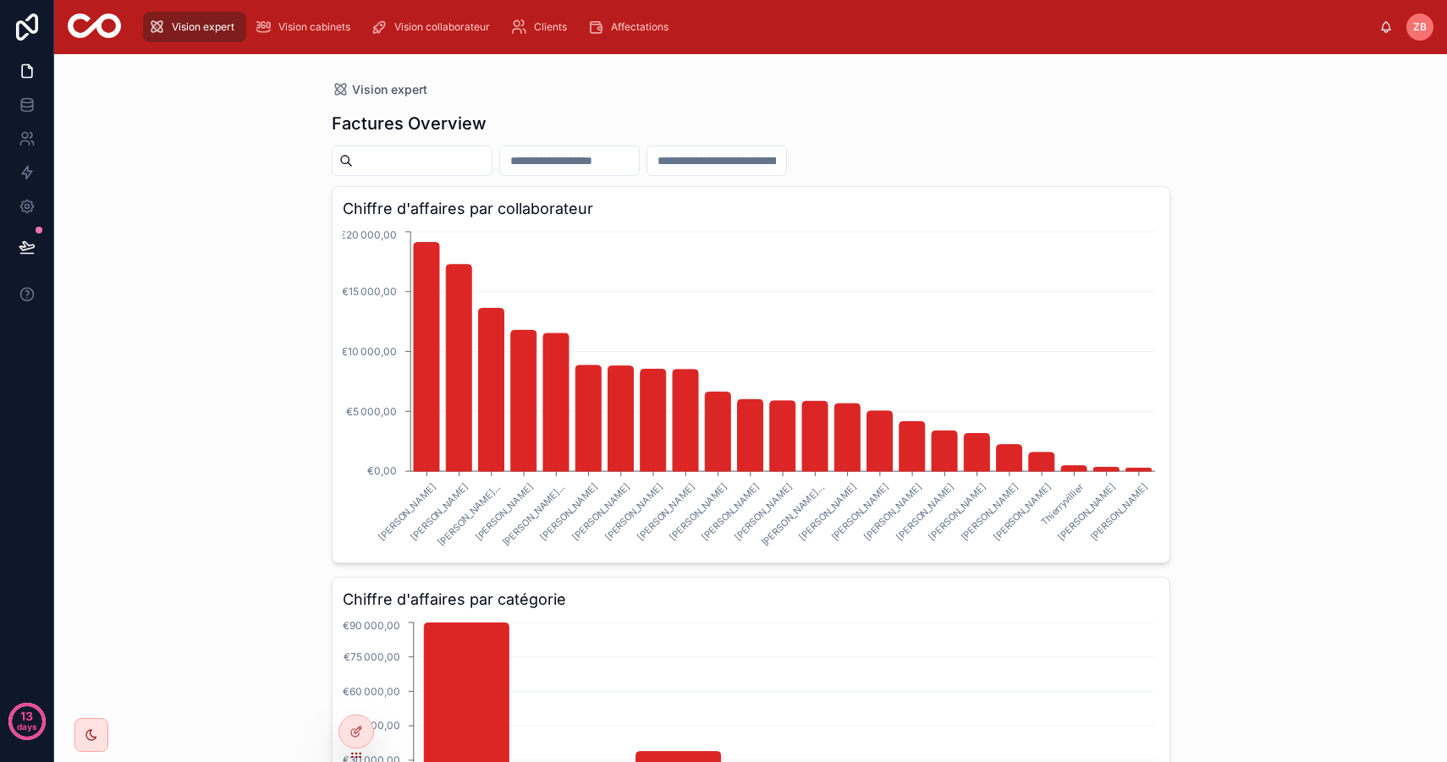
click at [217, 201] on div "Vision expert Factures Overview Chiffre d'affaires par collaborateur [PERSON_NA…" at bounding box center [750, 408] width 1392 height 708
click at [349, 15] on div "Vision cabinets" at bounding box center [306, 27] width 102 height 27
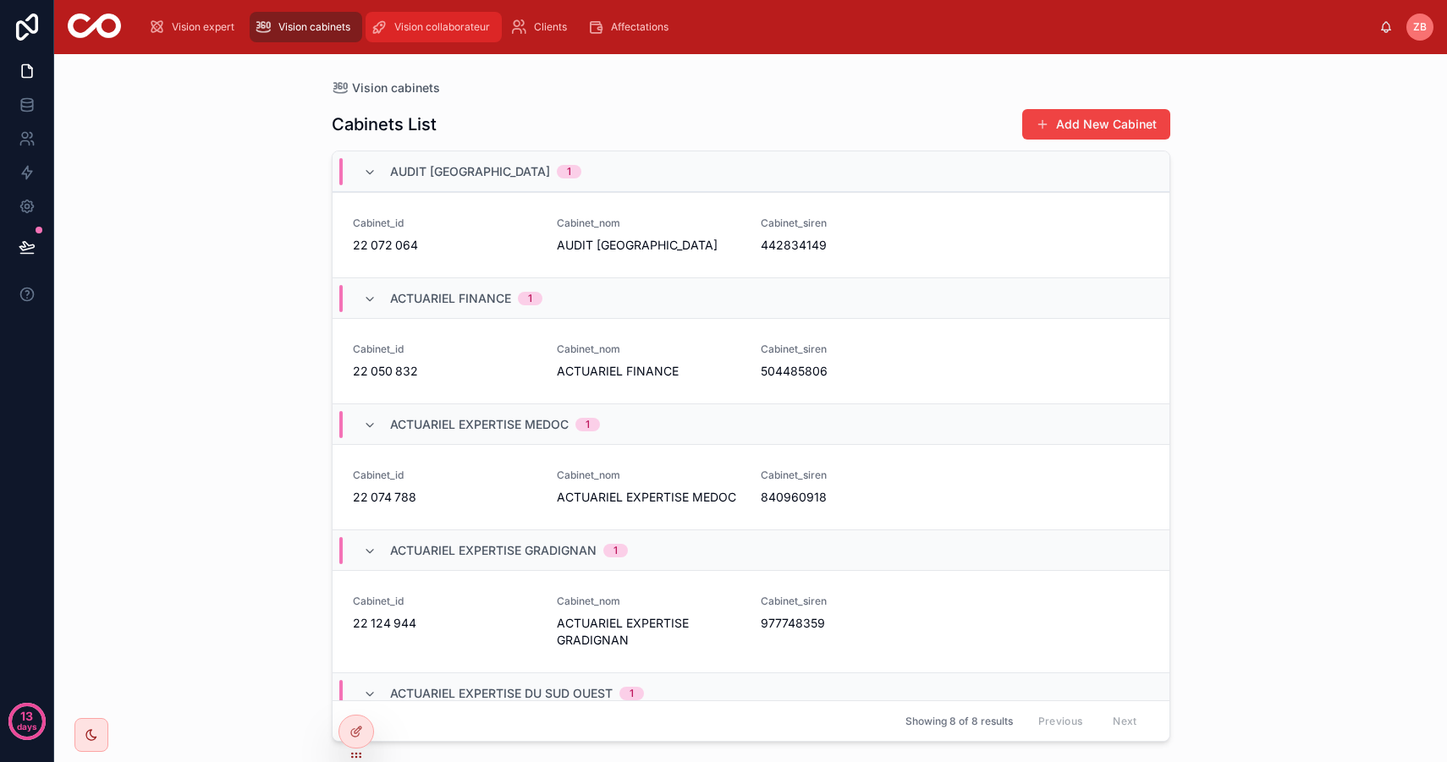
click at [473, 30] on span "Vision collaborateur" at bounding box center [442, 27] width 96 height 14
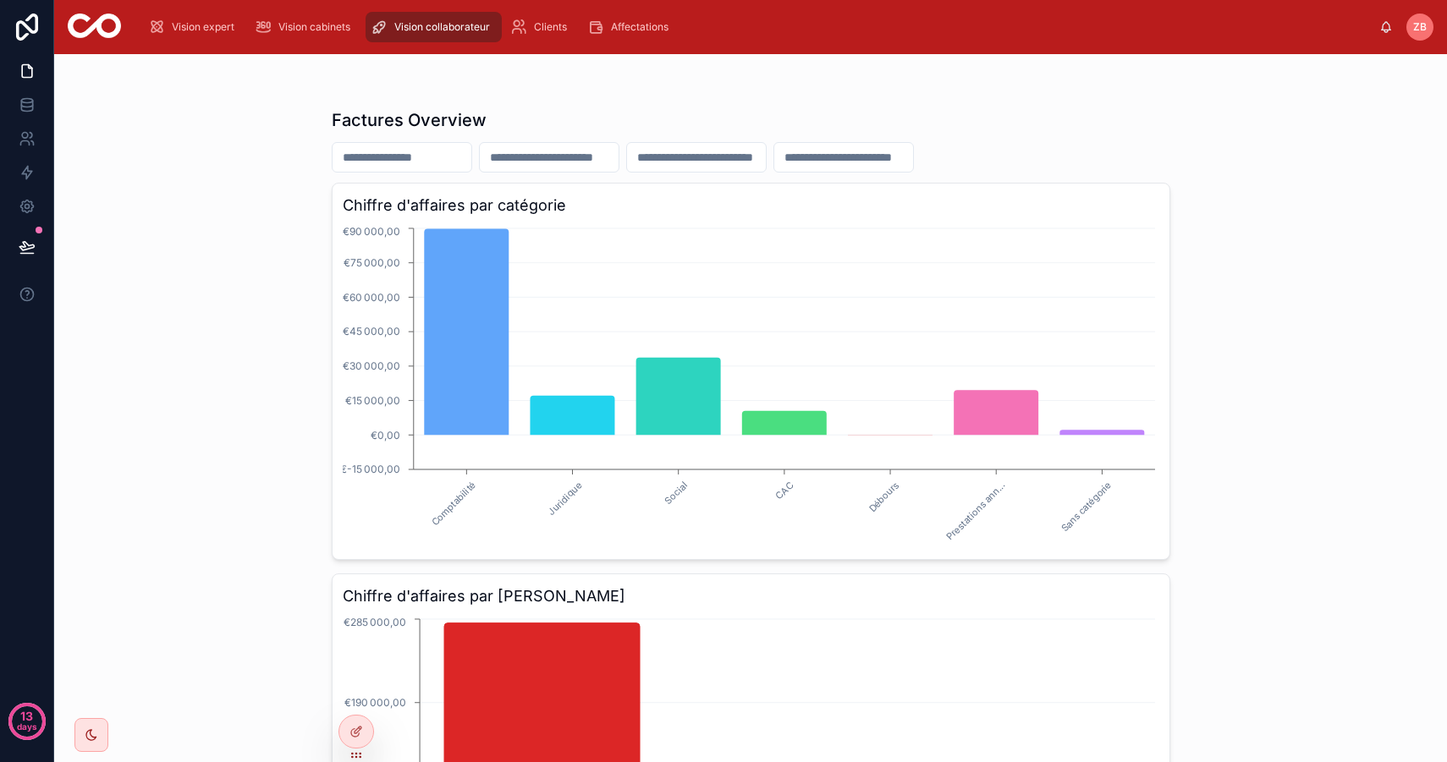
click at [580, 16] on div "Clients" at bounding box center [541, 27] width 77 height 30
click at [564, 26] on span "Clients" at bounding box center [550, 27] width 33 height 14
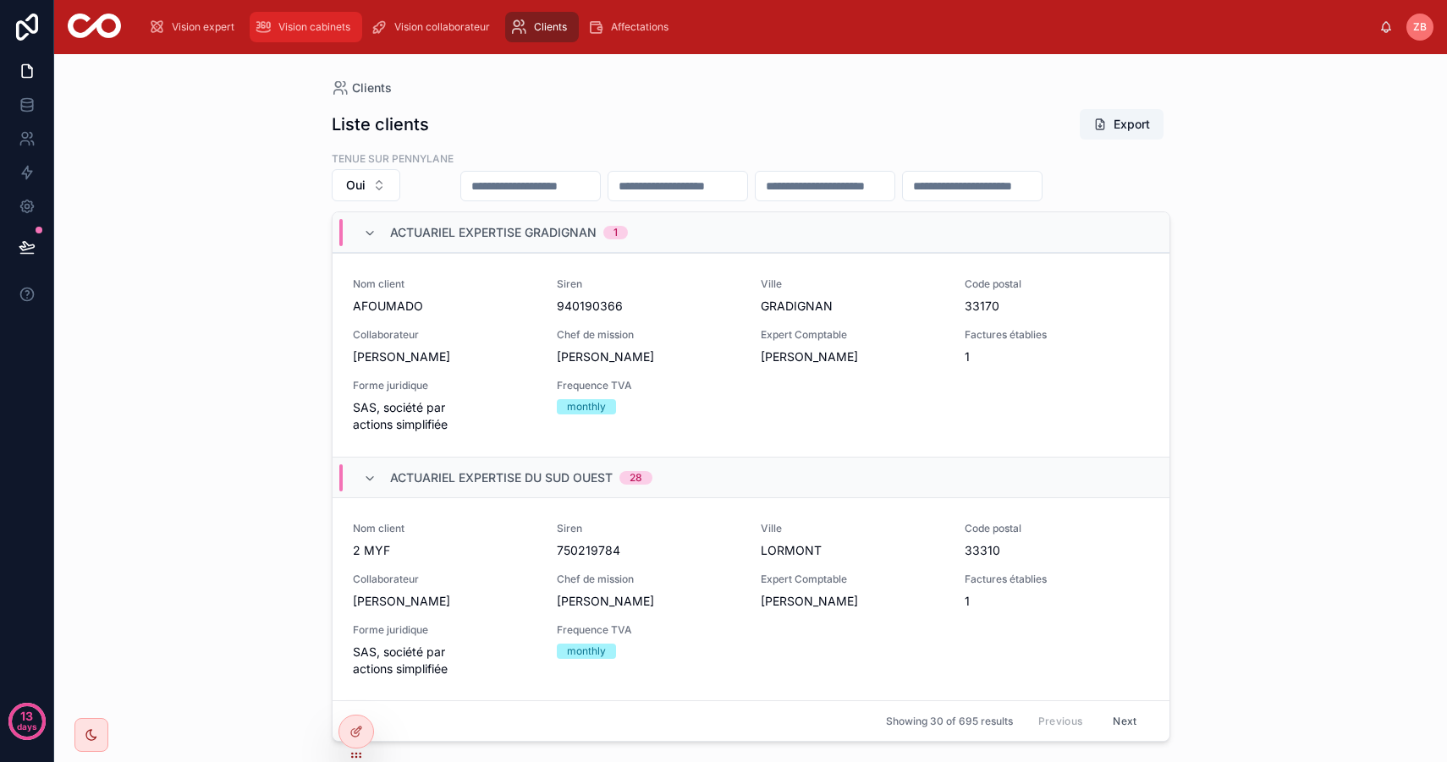
click at [321, 16] on div "Vision cabinets" at bounding box center [306, 27] width 102 height 27
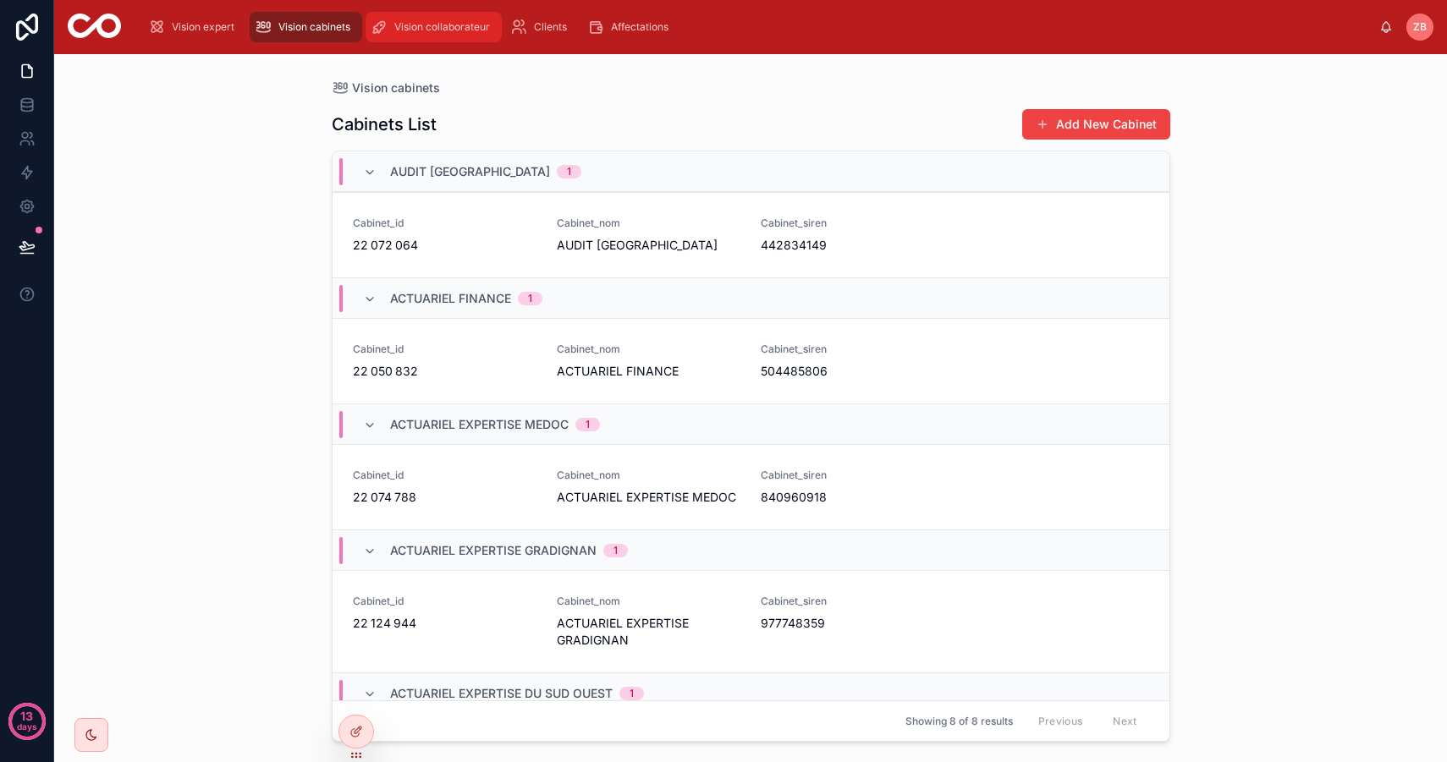
click at [447, 25] on span "Vision collaborateur" at bounding box center [442, 27] width 96 height 14
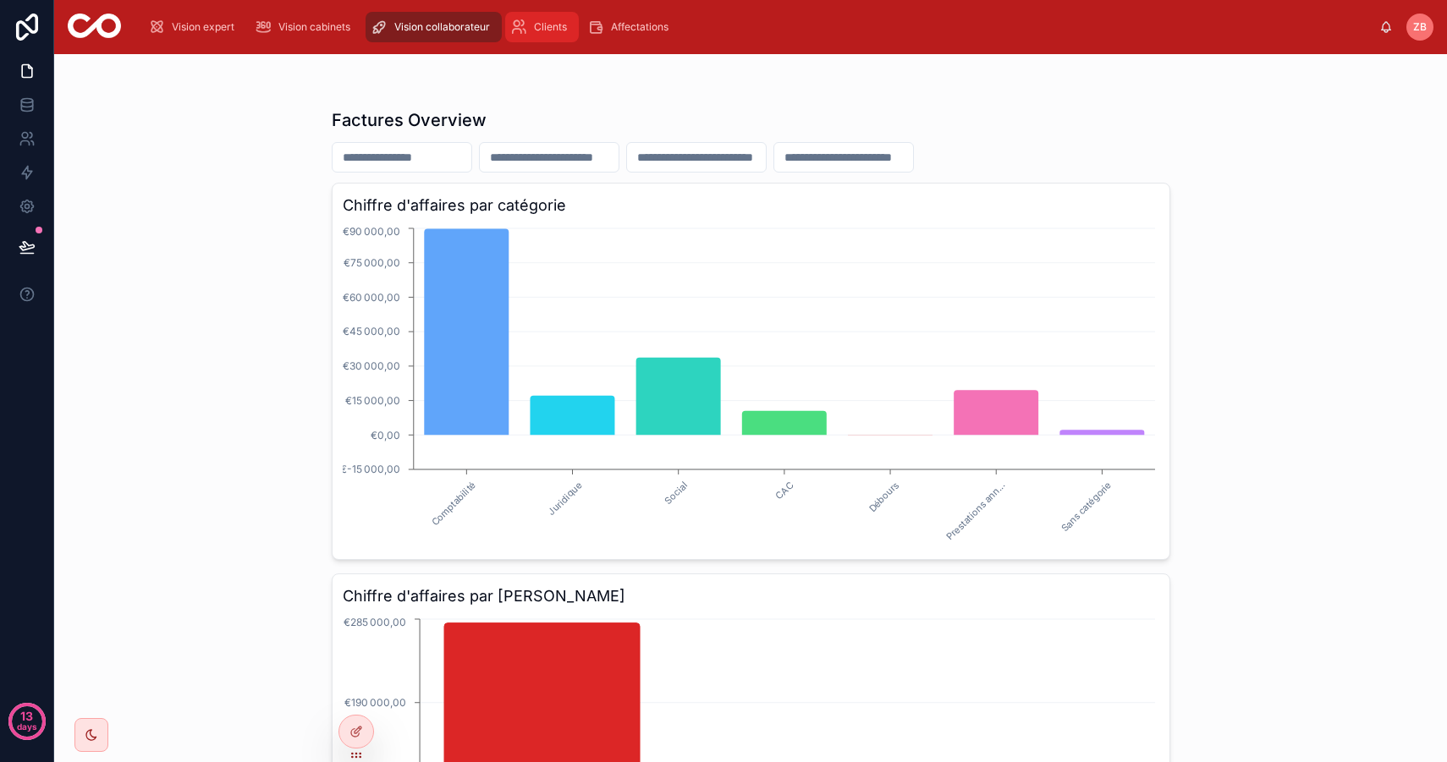
click at [560, 34] on div "Clients" at bounding box center [541, 27] width 63 height 27
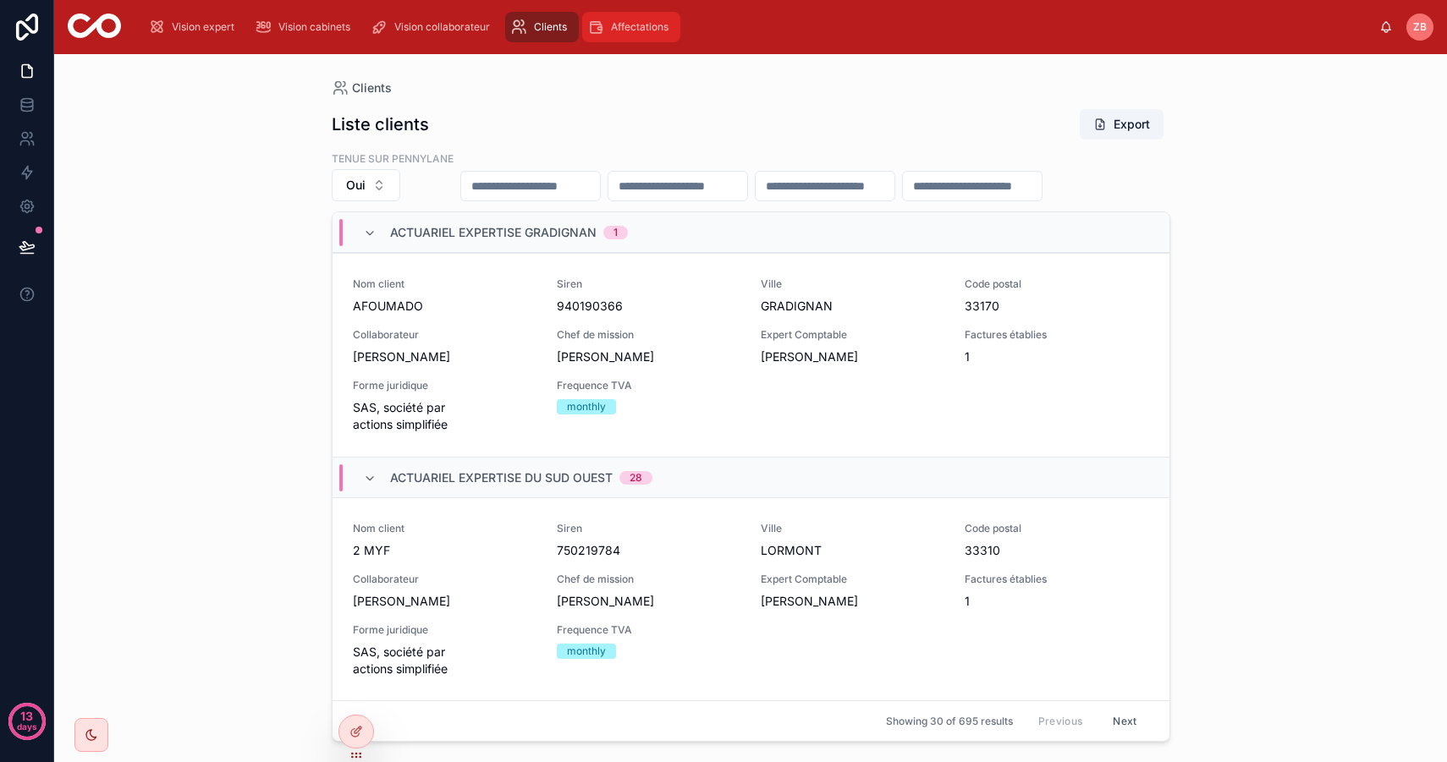
click at [640, 30] on span "Affectations" at bounding box center [640, 27] width 58 height 14
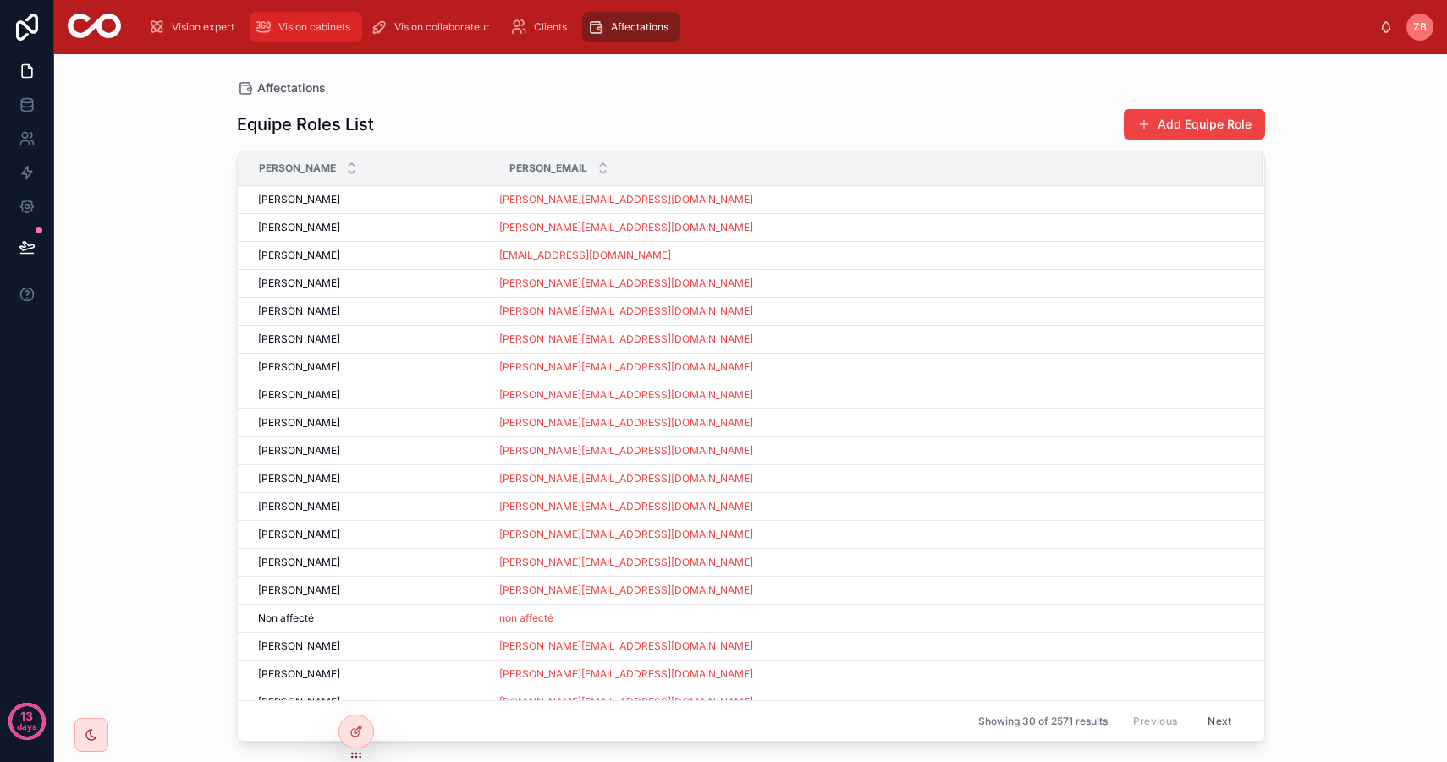
click at [306, 21] on span "Vision cabinets" at bounding box center [314, 27] width 72 height 14
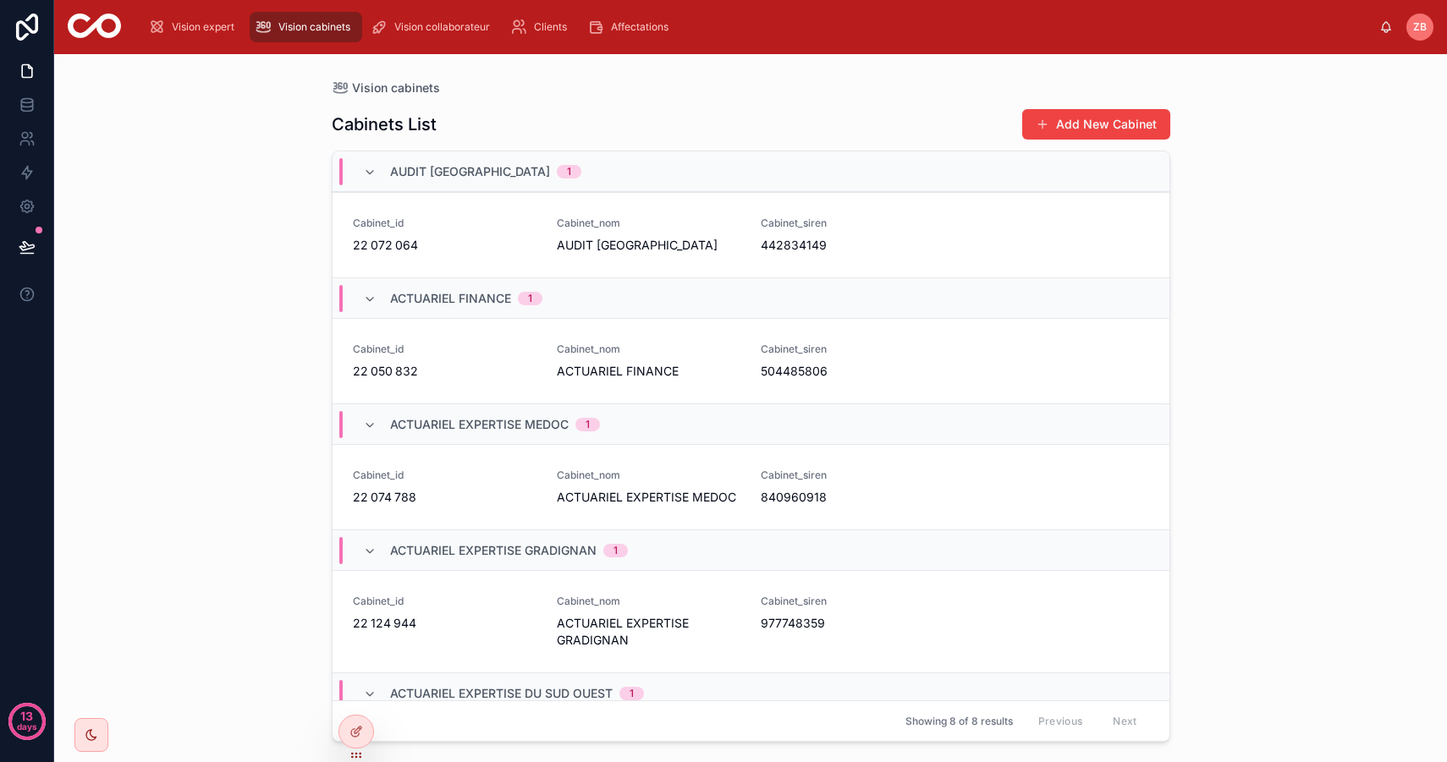
click at [205, 137] on div "Vision cabinets Cabinets List Add New Cabinet AUDIT GIRONDE 1 Cabinet_id 22 072…" at bounding box center [750, 408] width 1392 height 708
click at [25, 207] on icon at bounding box center [27, 207] width 4 height 4
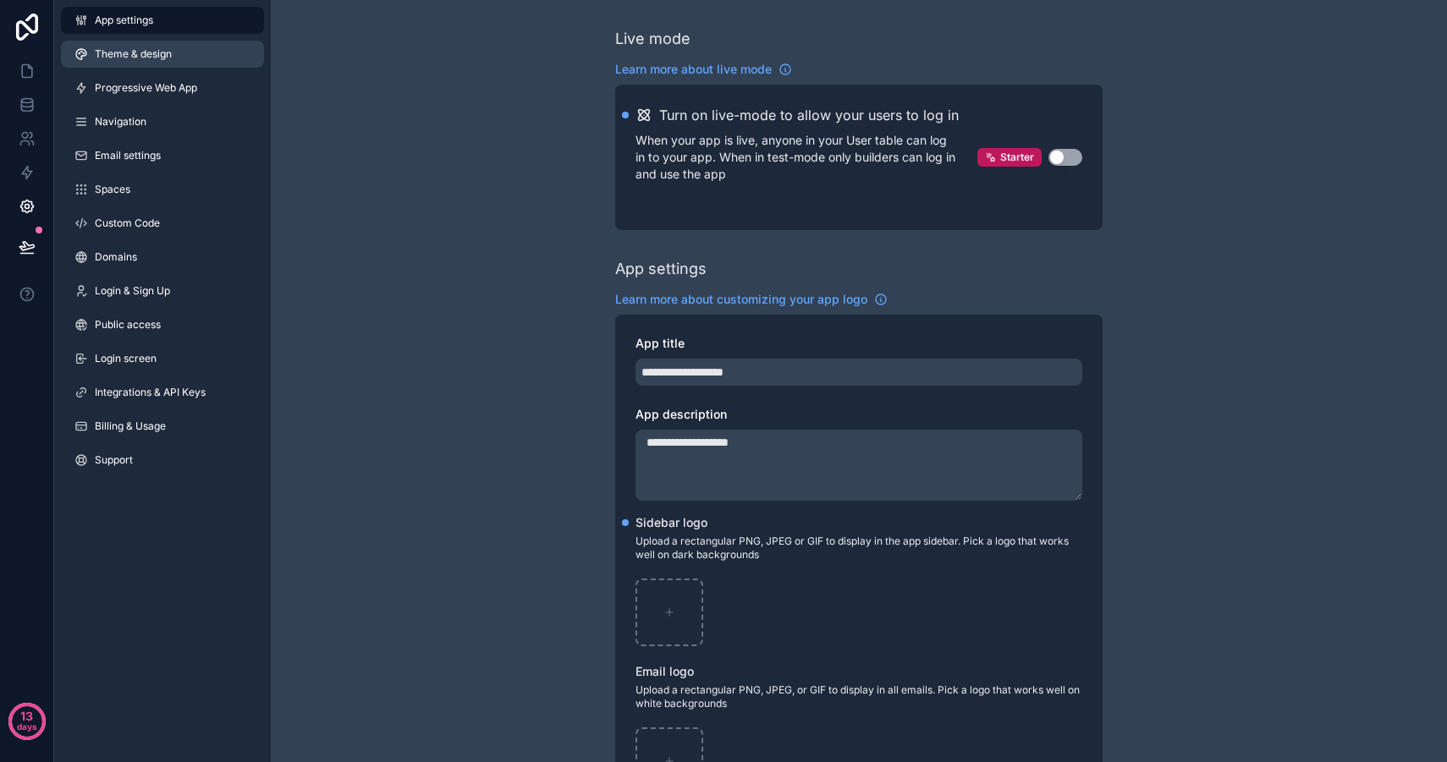
click at [151, 48] on span "Theme & design" at bounding box center [133, 54] width 77 height 14
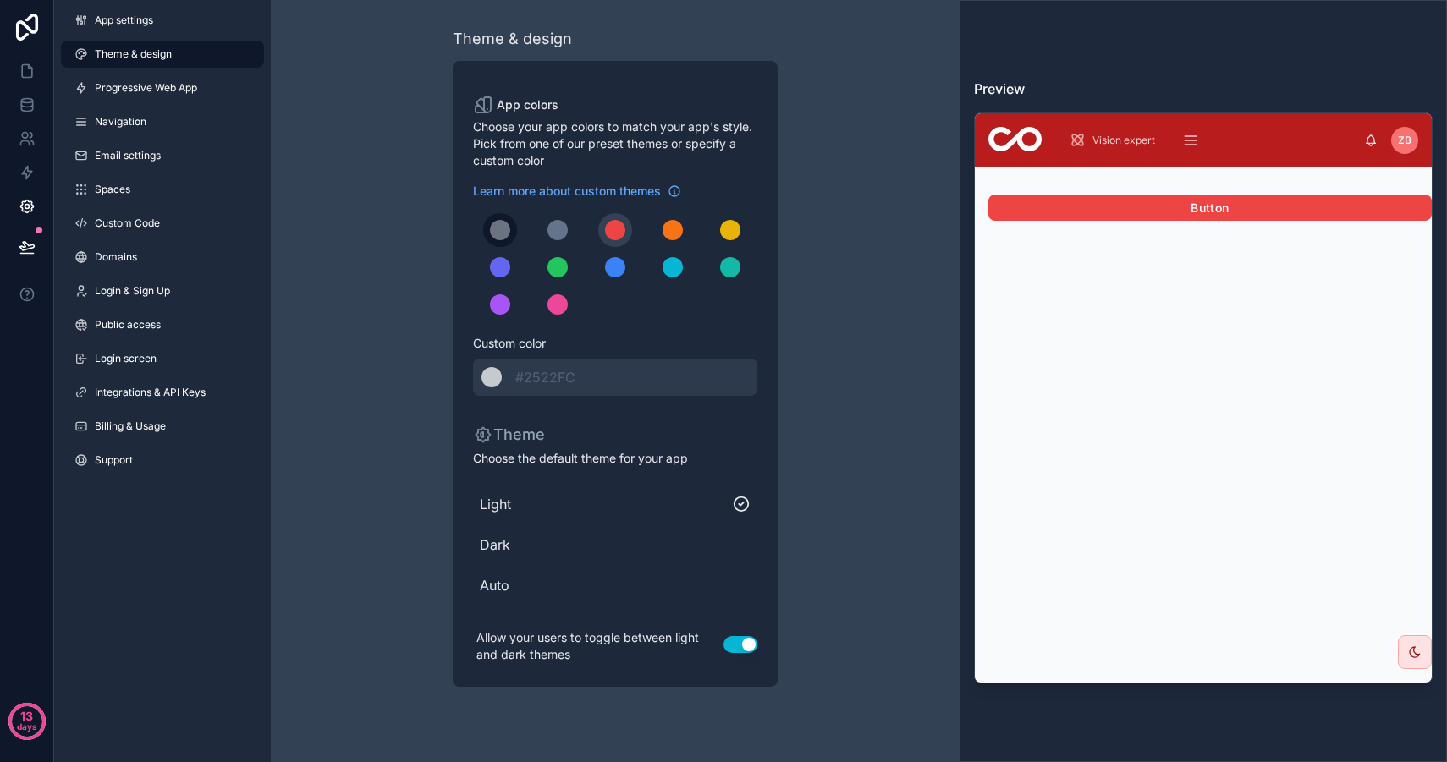
click at [499, 230] on div "scrollable content" at bounding box center [500, 230] width 20 height 20
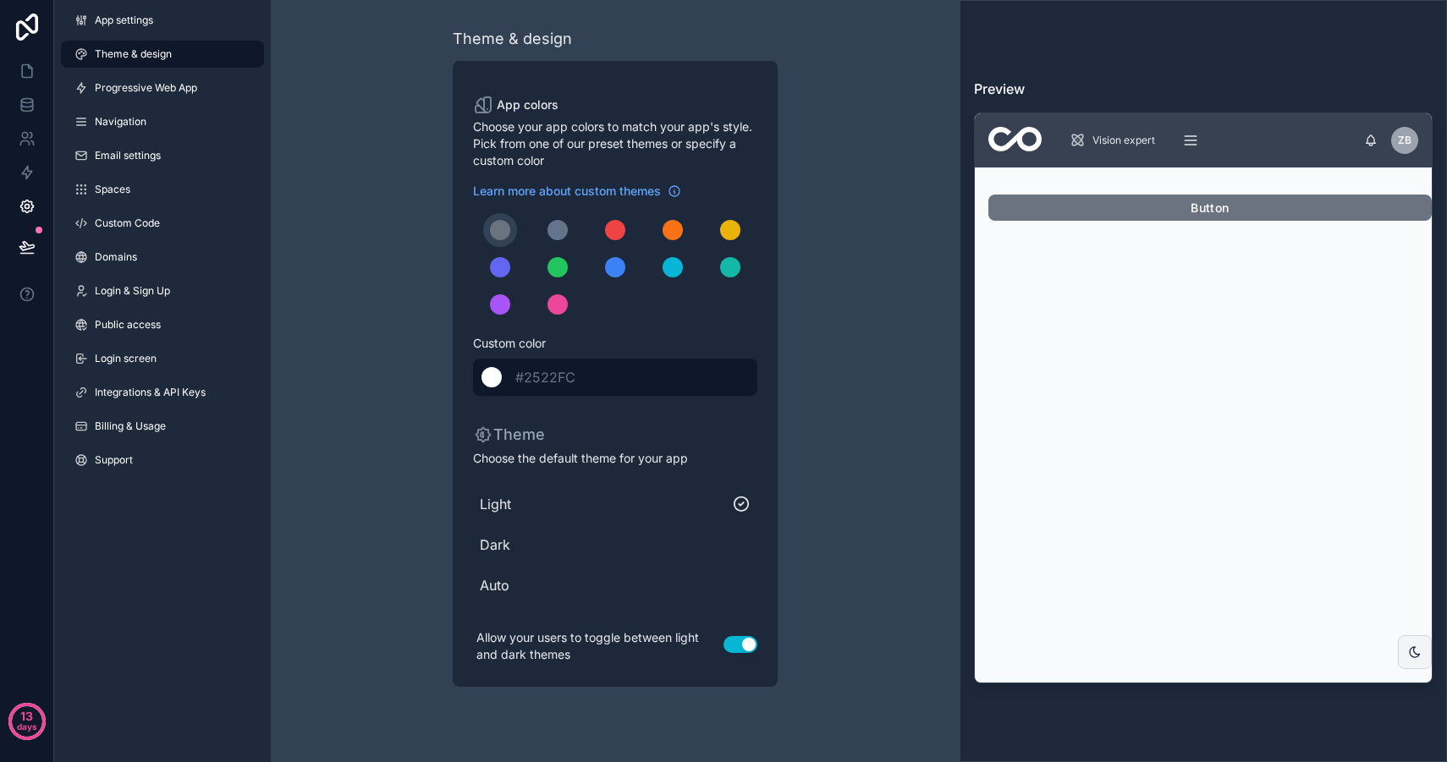
click at [494, 379] on div "scrollable content" at bounding box center [491, 377] width 20 height 20
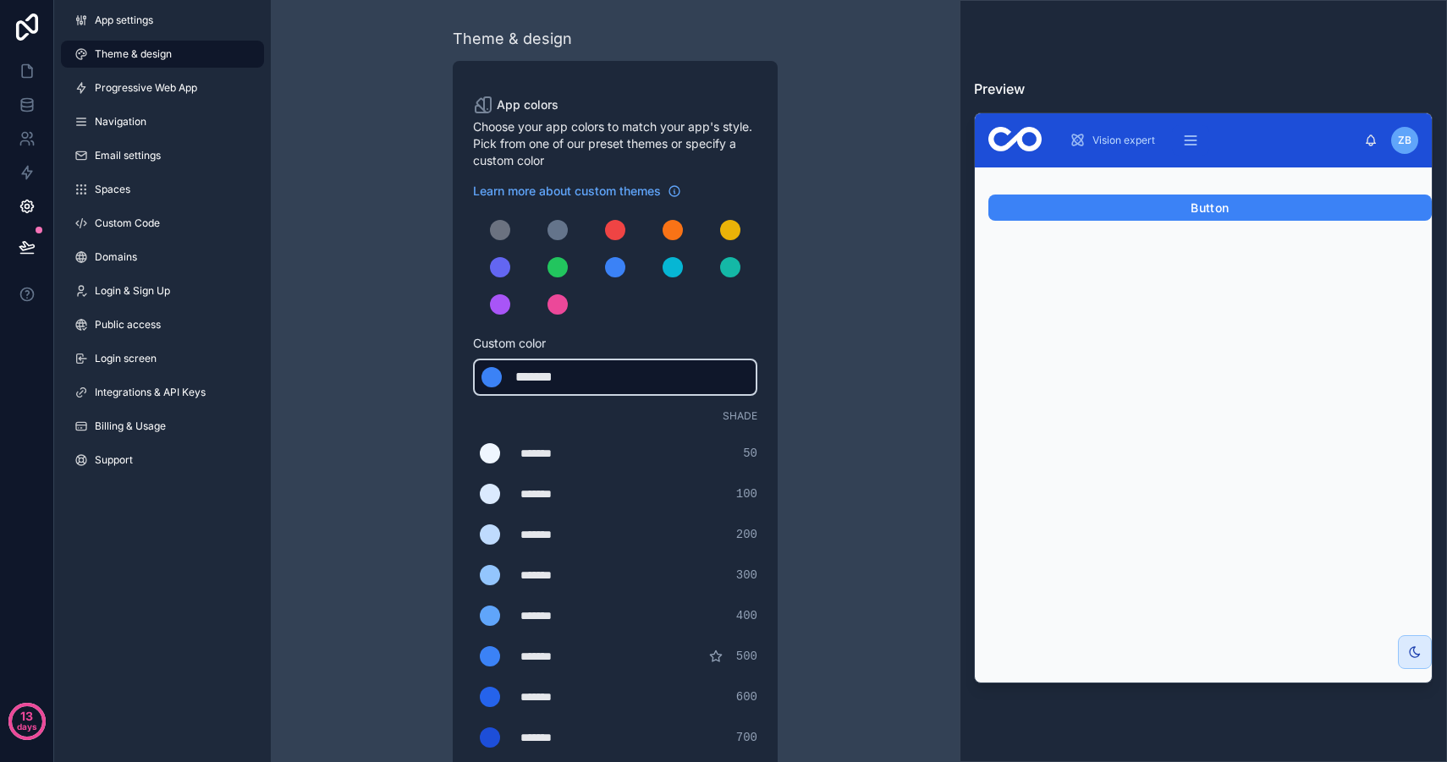
click at [546, 377] on div "*******" at bounding box center [557, 377] width 85 height 20
drag, startPoint x: 518, startPoint y: 374, endPoint x: 595, endPoint y: 374, distance: 77.0
click at [595, 374] on div "*******" at bounding box center [557, 377] width 85 height 20
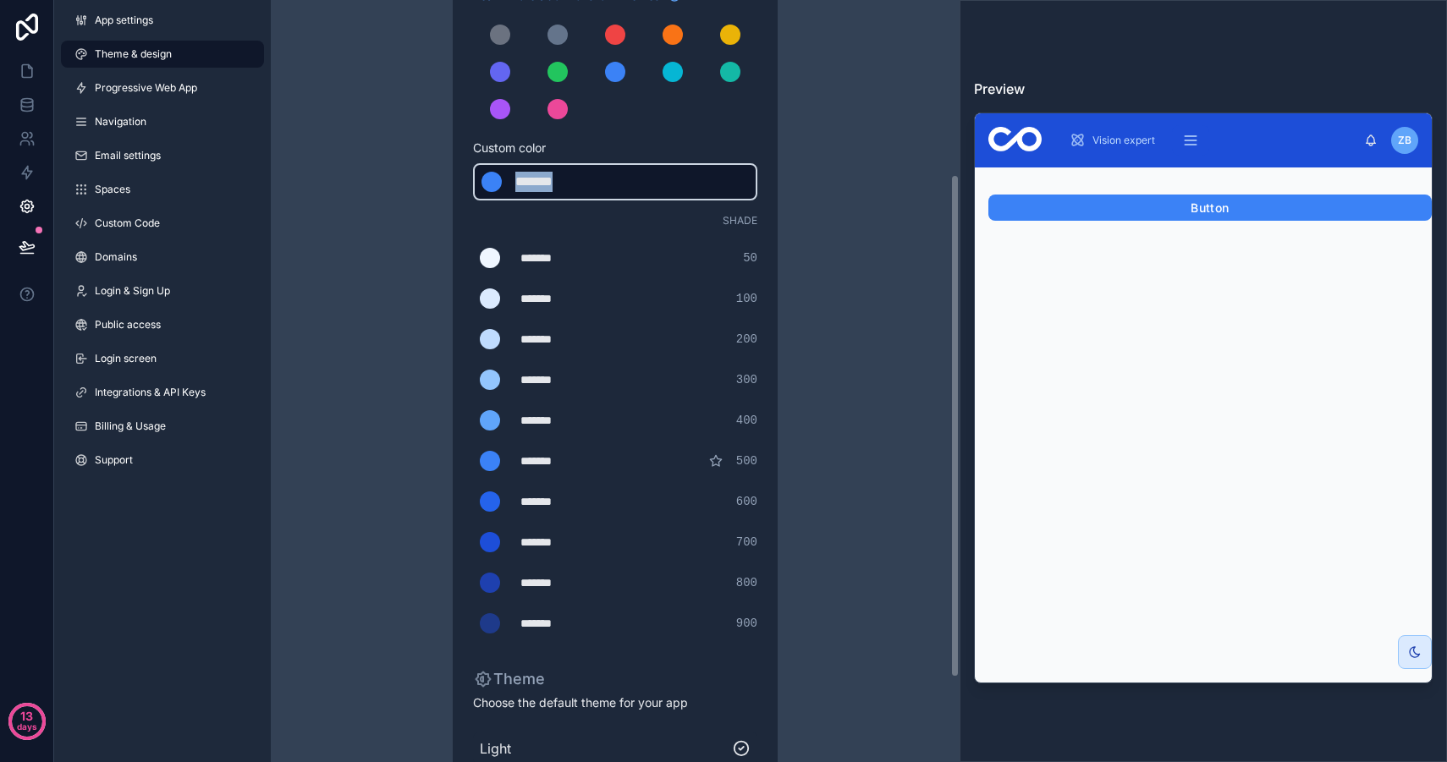
scroll to position [293, 0]
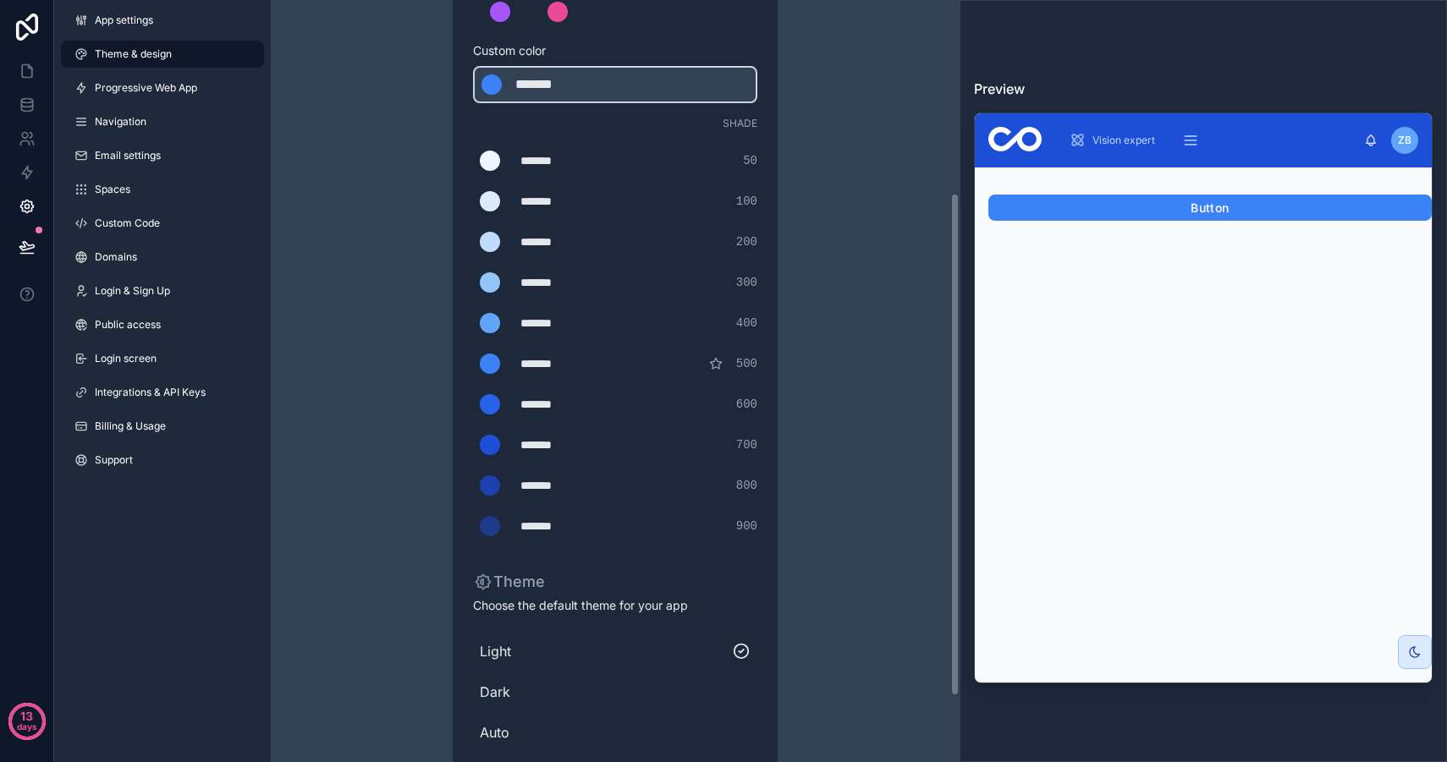
click at [570, 519] on div "*******" at bounding box center [562, 526] width 85 height 17
click at [543, 527] on div "*******" at bounding box center [562, 526] width 85 height 17
drag, startPoint x: 527, startPoint y: 521, endPoint x: 640, endPoint y: 523, distance: 112.5
click at [640, 523] on div "******* ******* #1e3a8a 900" at bounding box center [615, 526] width 284 height 34
type div "*******"
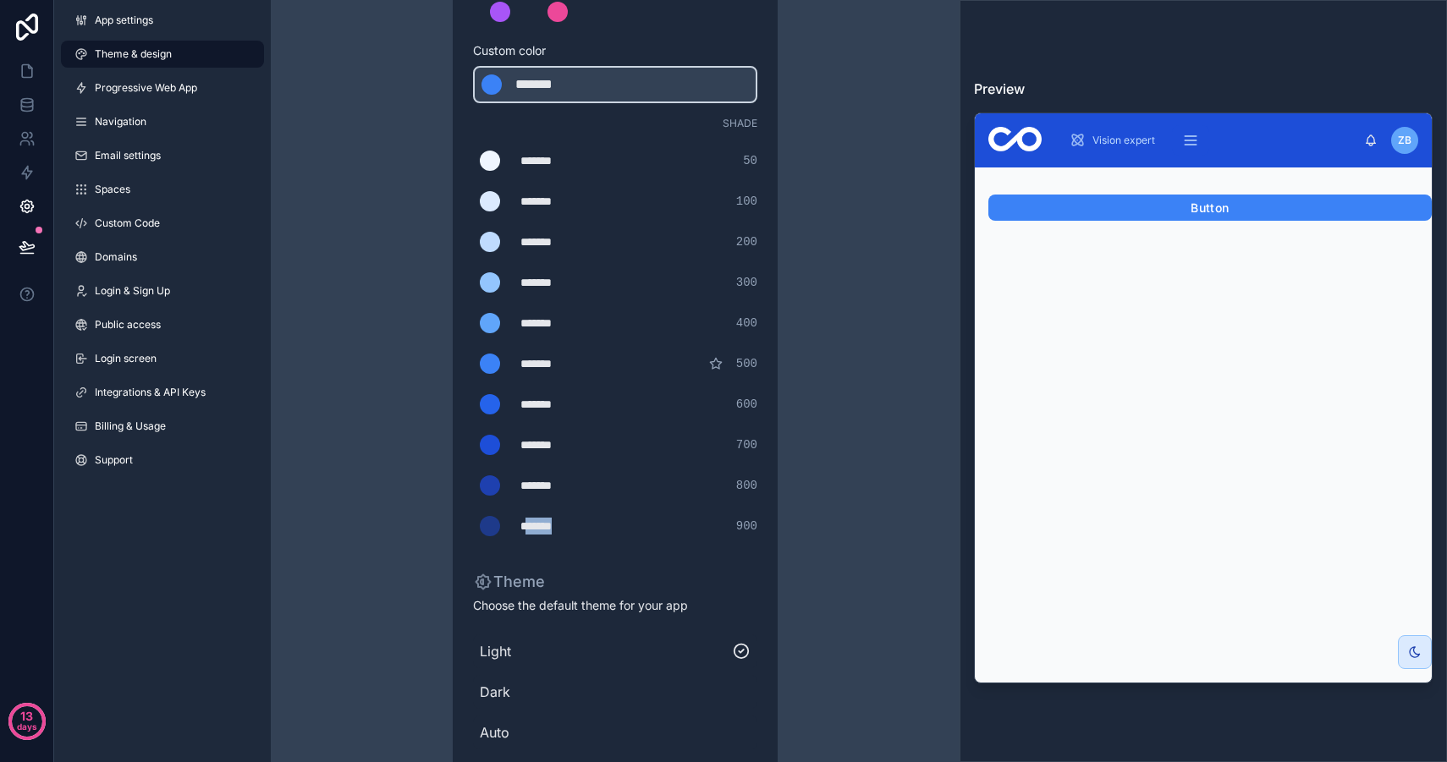
copy div "******"
click at [568, 103] on div "Learn more about custom themes Custom color ******* ******* #3b82f6 Shade *****…" at bounding box center [615, 216] width 284 height 653
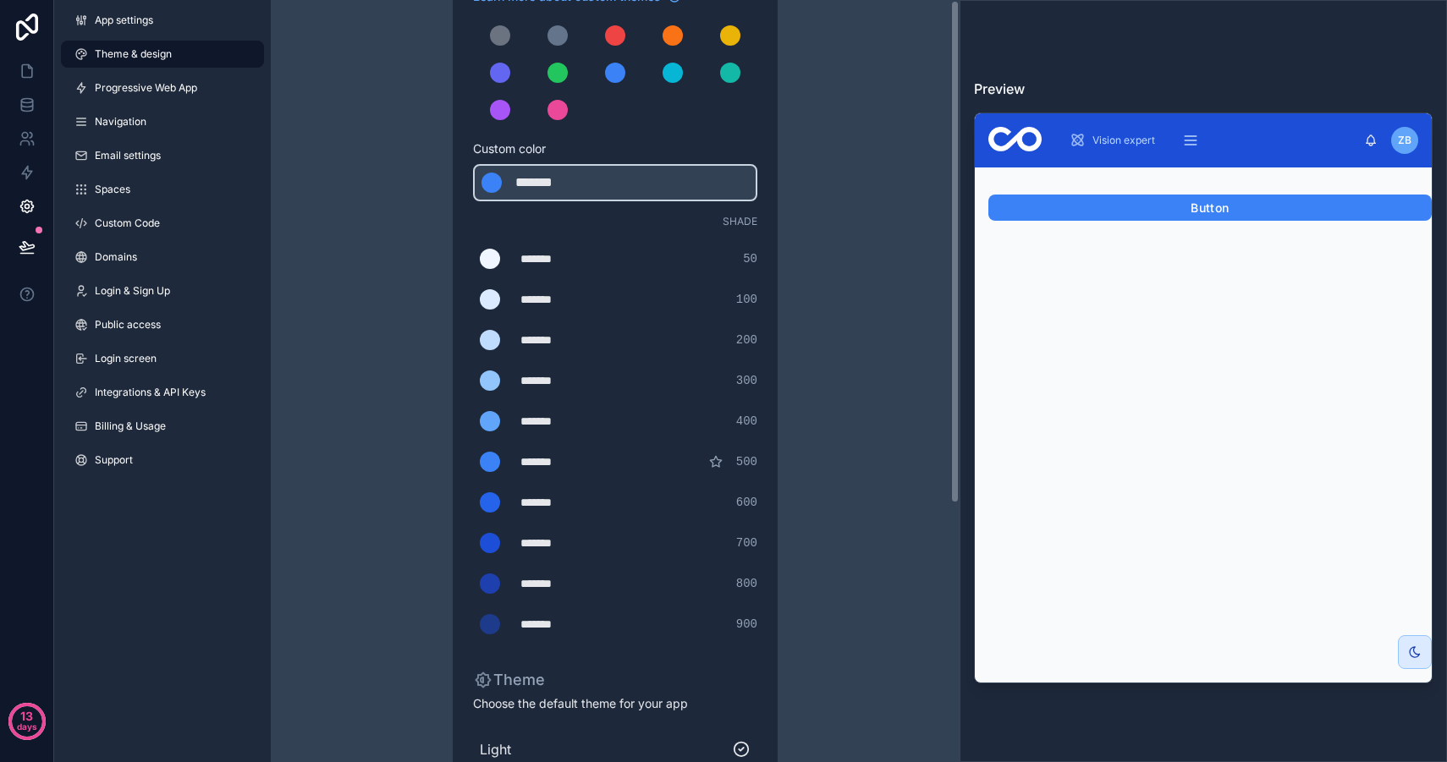
scroll to position [0, 0]
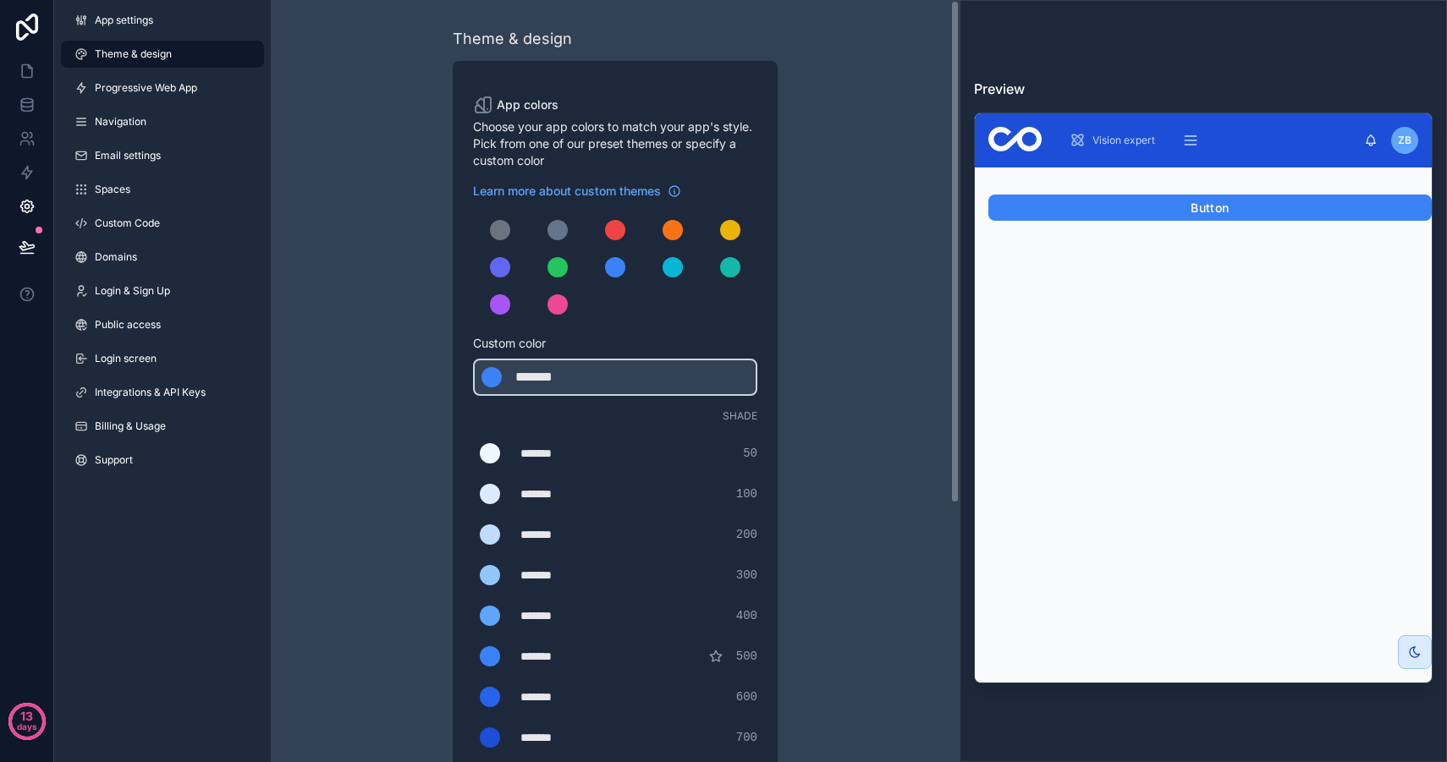
click at [433, 155] on div "Theme & design App colors Choose your app colors to match your app's style. Pic…" at bounding box center [614, 577] width 487 height 1154
click at [513, 238] on button "scrollable content" at bounding box center [500, 230] width 34 height 34
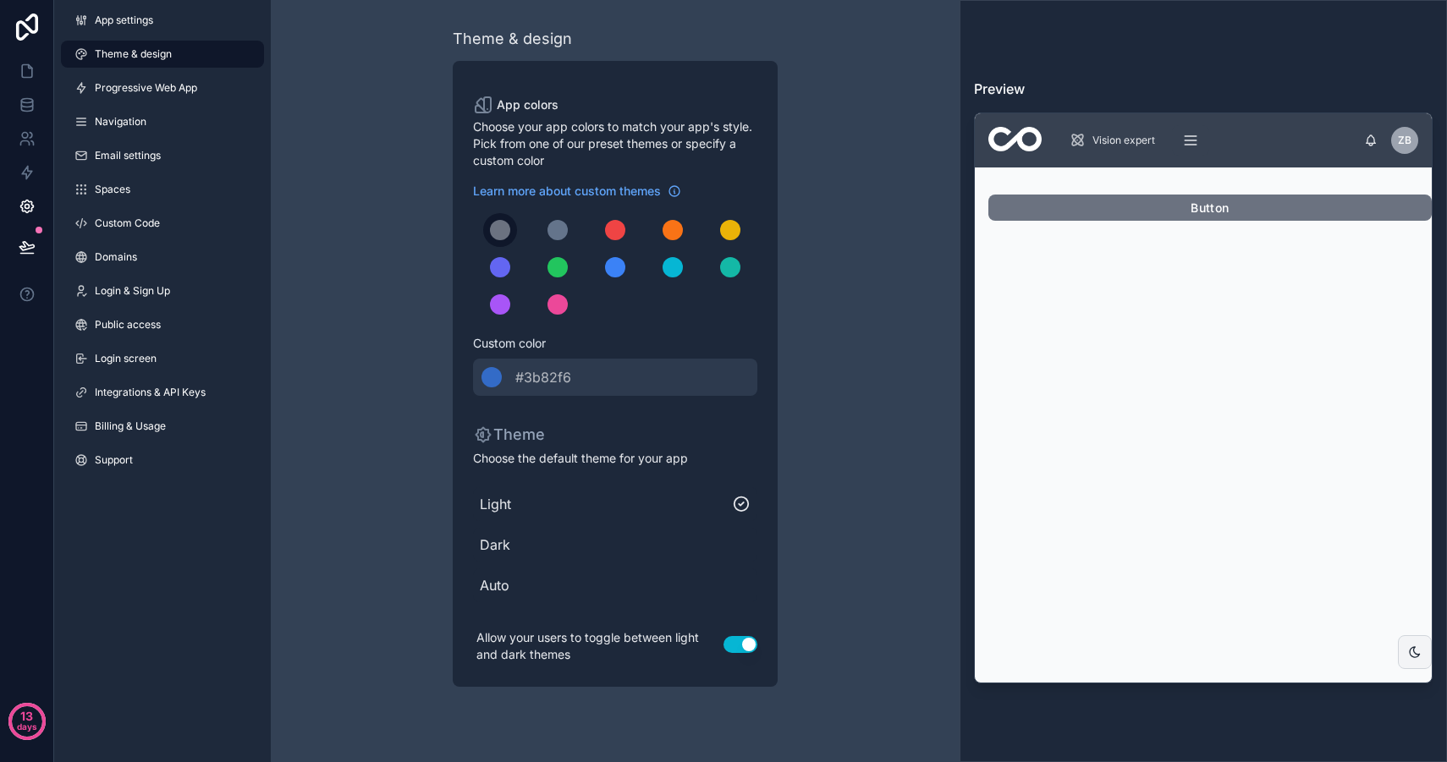
click at [500, 230] on div "scrollable content" at bounding box center [500, 230] width 20 height 20
click at [492, 224] on div "scrollable content" at bounding box center [500, 230] width 20 height 20
click at [560, 214] on button "scrollable content" at bounding box center [558, 230] width 34 height 34
click at [614, 235] on div "scrollable content" at bounding box center [615, 230] width 20 height 20
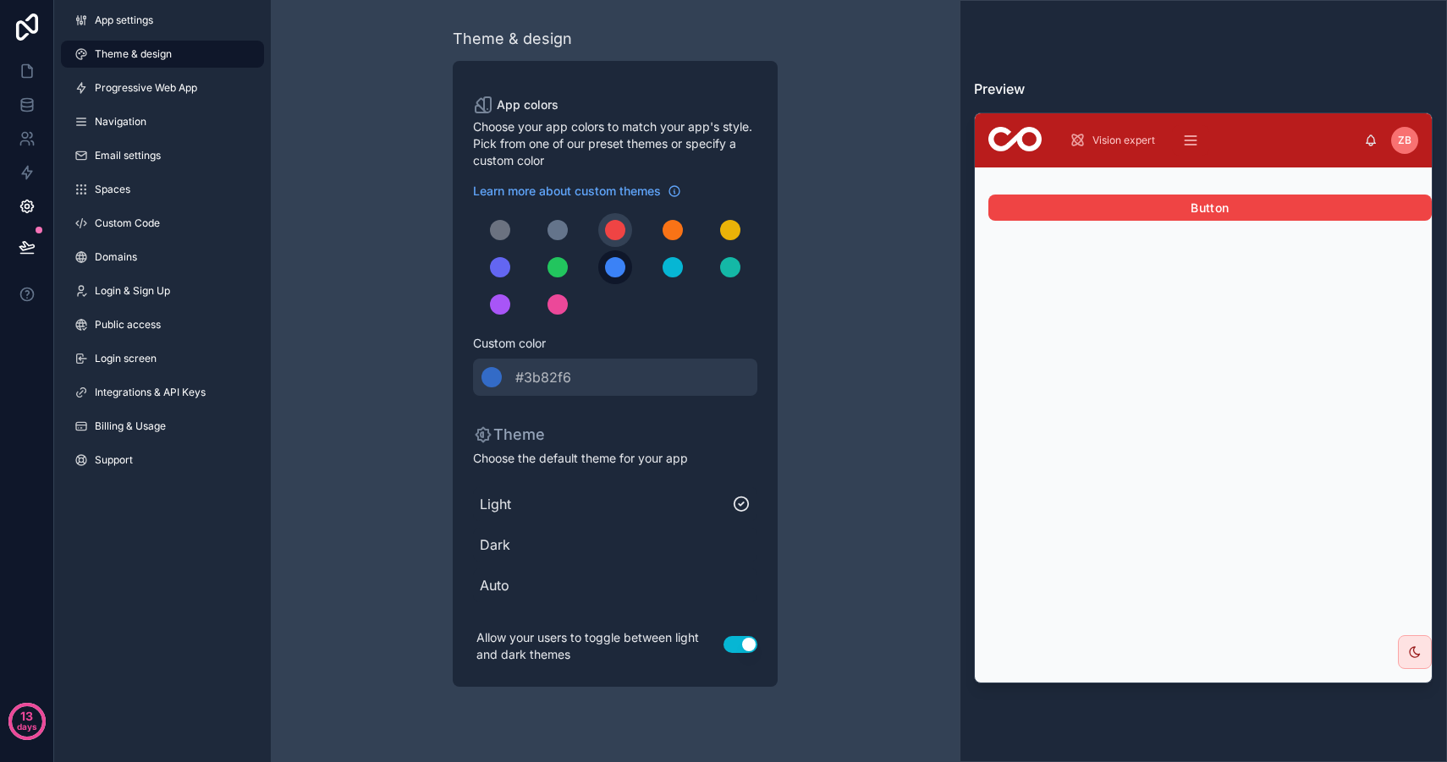
click at [602, 271] on button "scrollable content" at bounding box center [615, 267] width 34 height 34
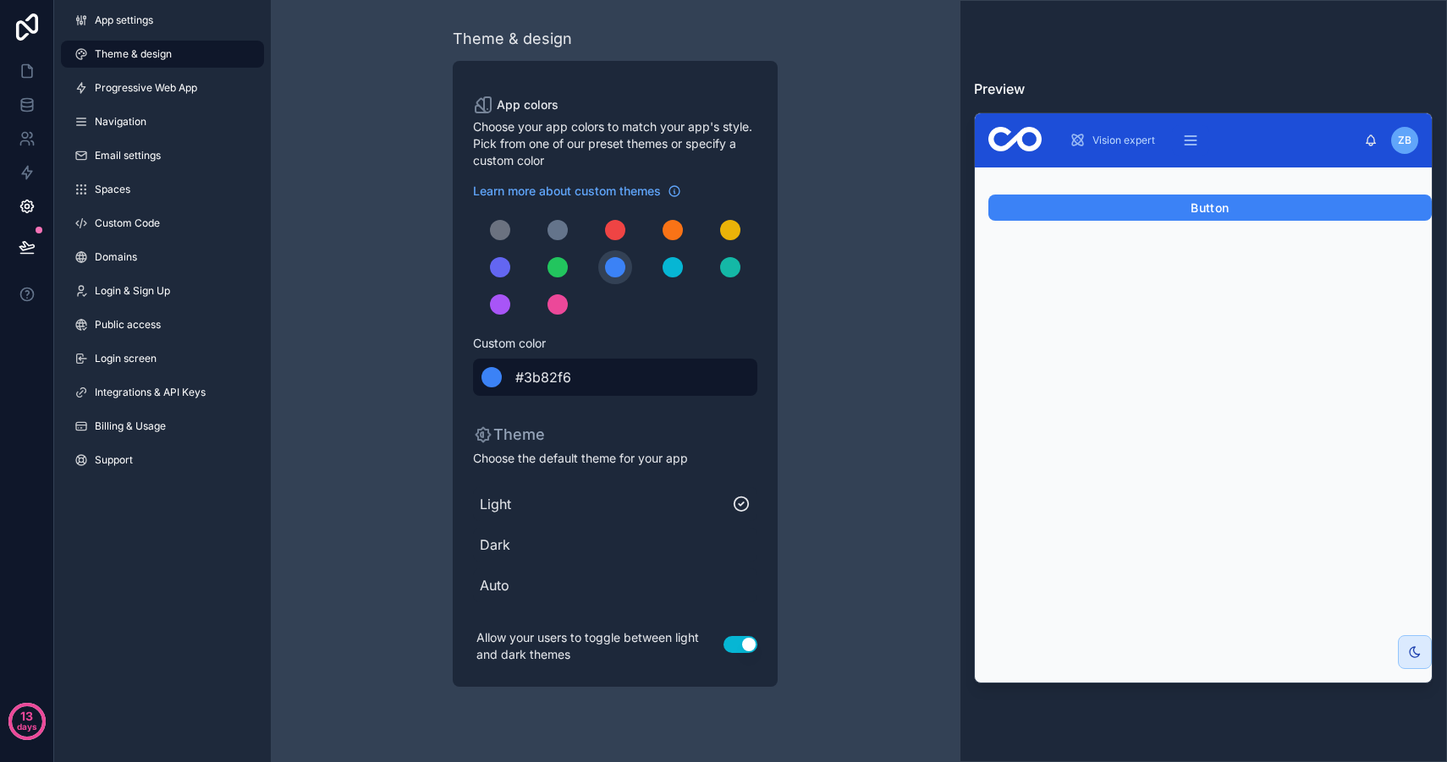
click at [601, 369] on div "******* #3b82f6" at bounding box center [615, 377] width 284 height 37
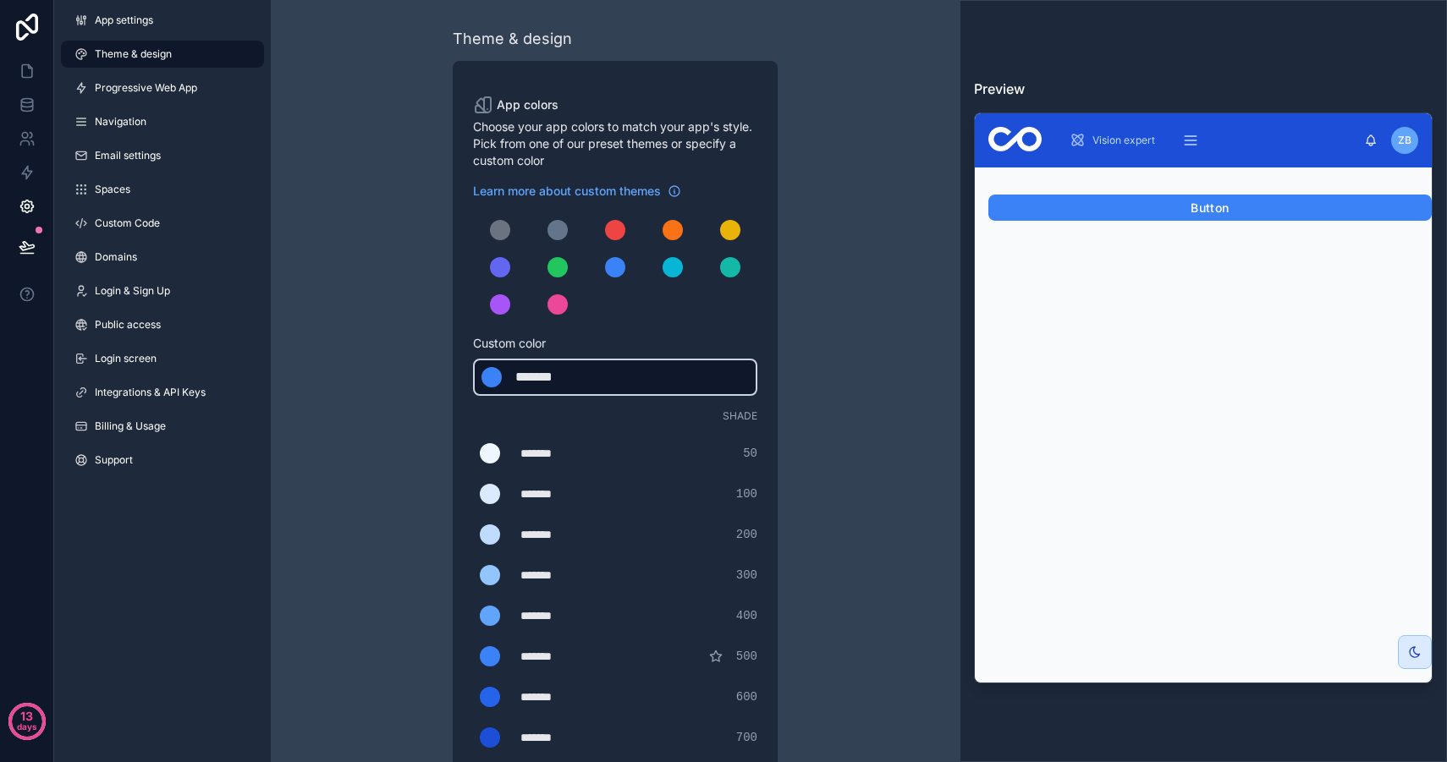
click at [618, 372] on div "******* ******* #3b82f6" at bounding box center [615, 377] width 284 height 37
click at [611, 274] on div "scrollable content" at bounding box center [615, 267] width 20 height 20
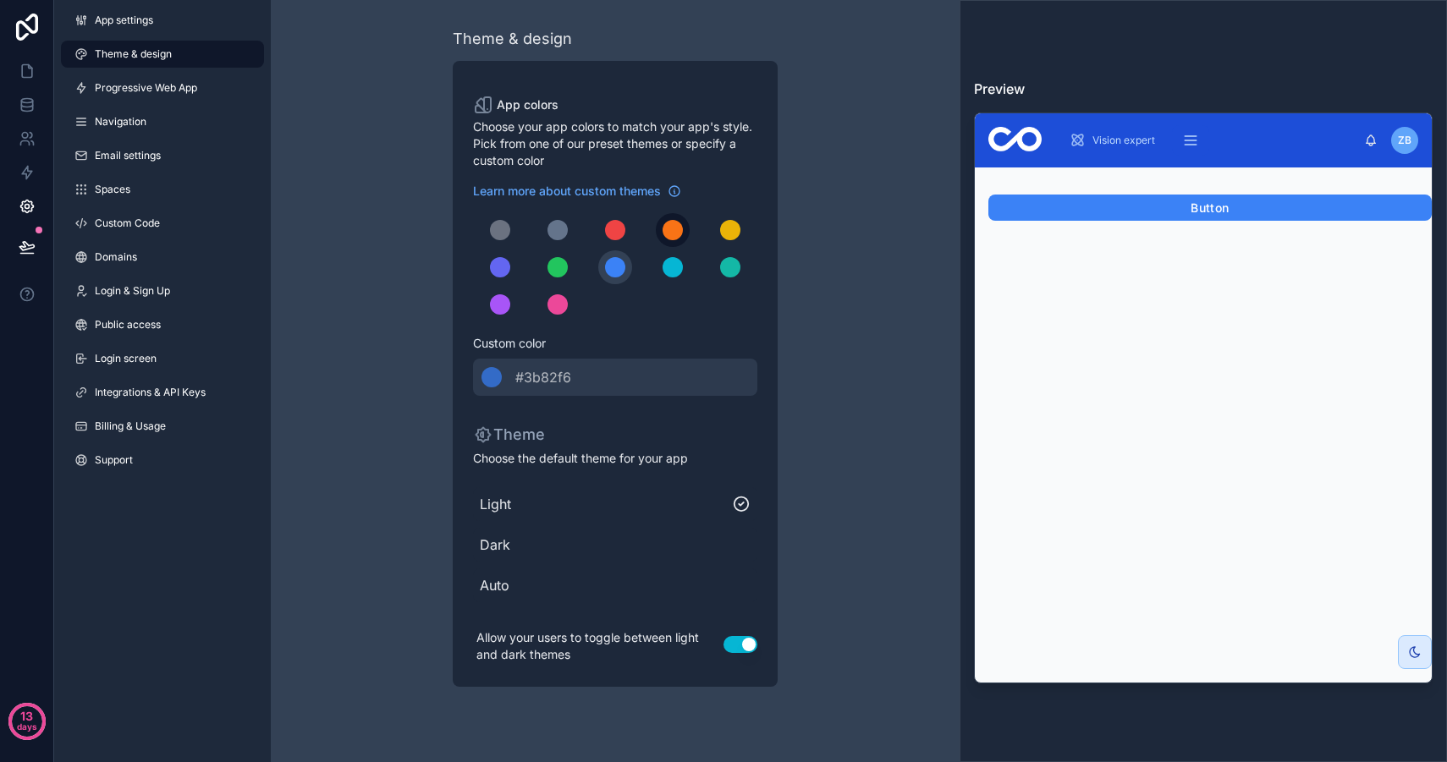
click at [668, 239] on div "scrollable content" at bounding box center [672, 230] width 20 height 20
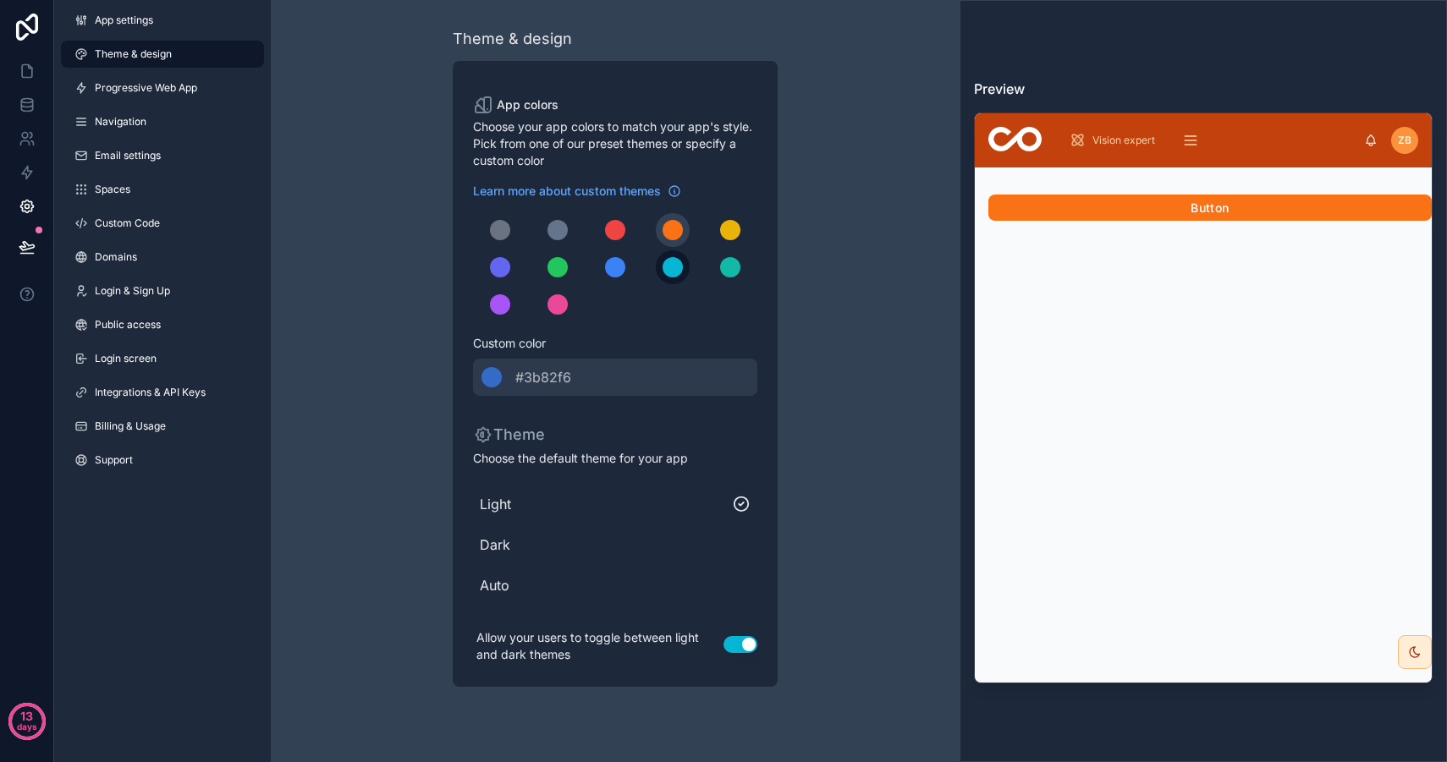
click at [669, 271] on div "scrollable content" at bounding box center [672, 267] width 20 height 20
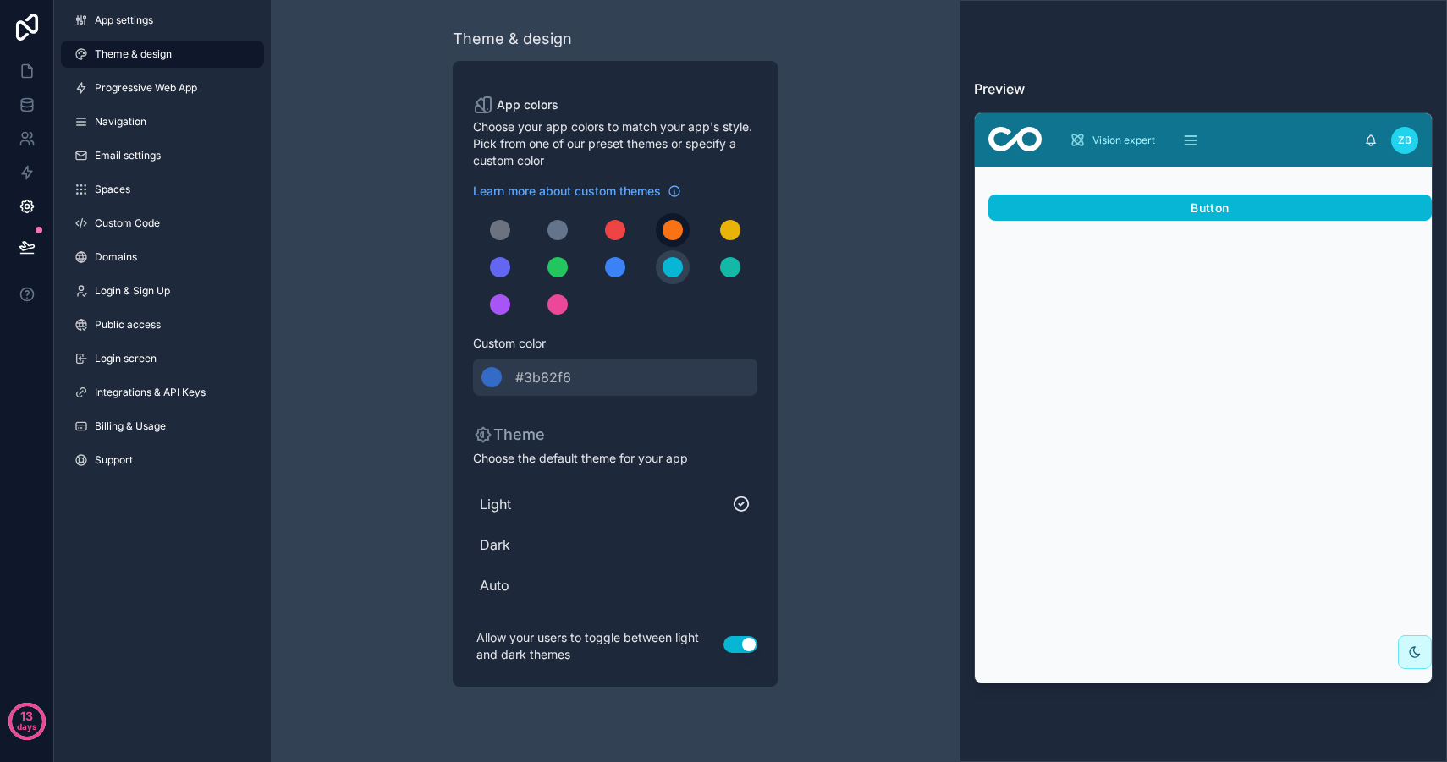
click at [669, 226] on div "scrollable content" at bounding box center [672, 230] width 20 height 20
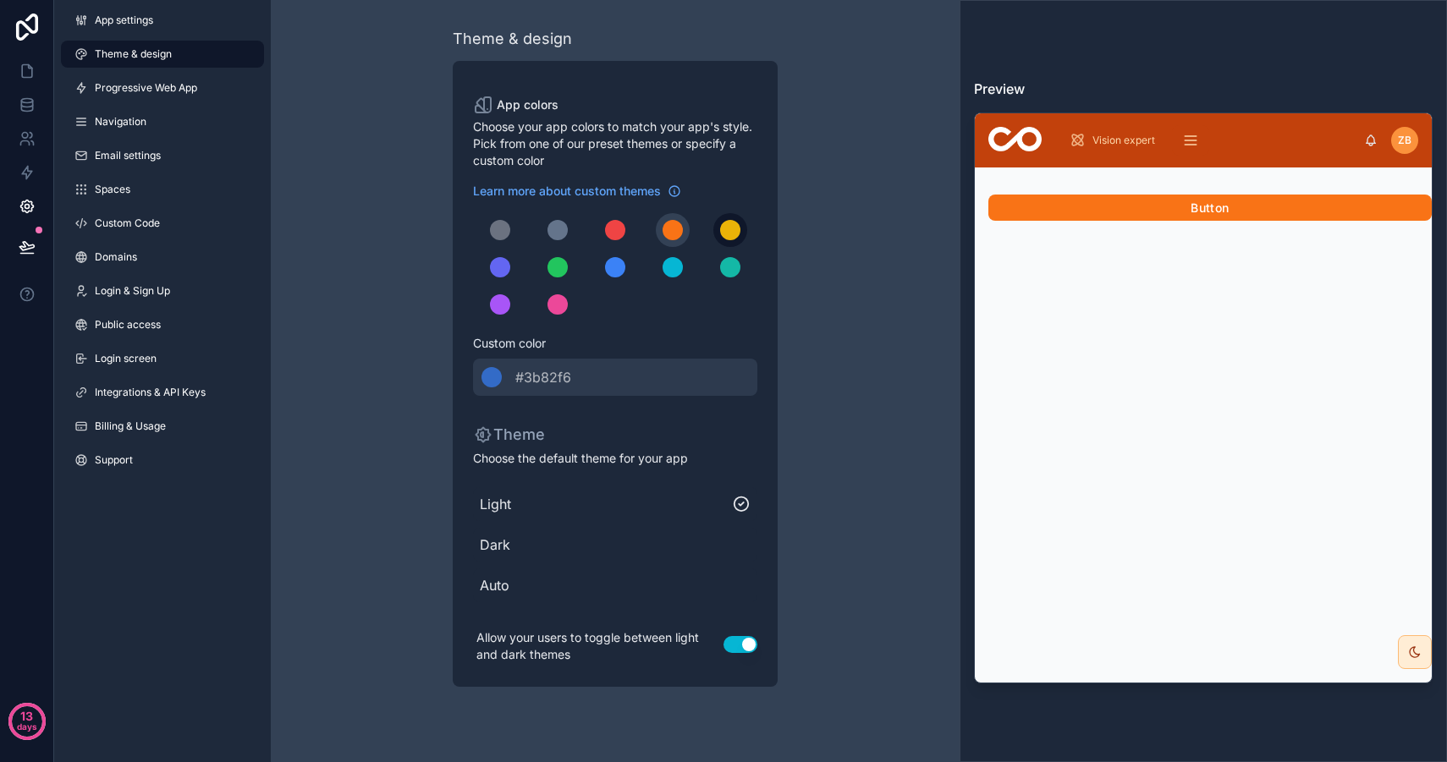
click at [722, 220] on button "scrollable content" at bounding box center [730, 230] width 34 height 34
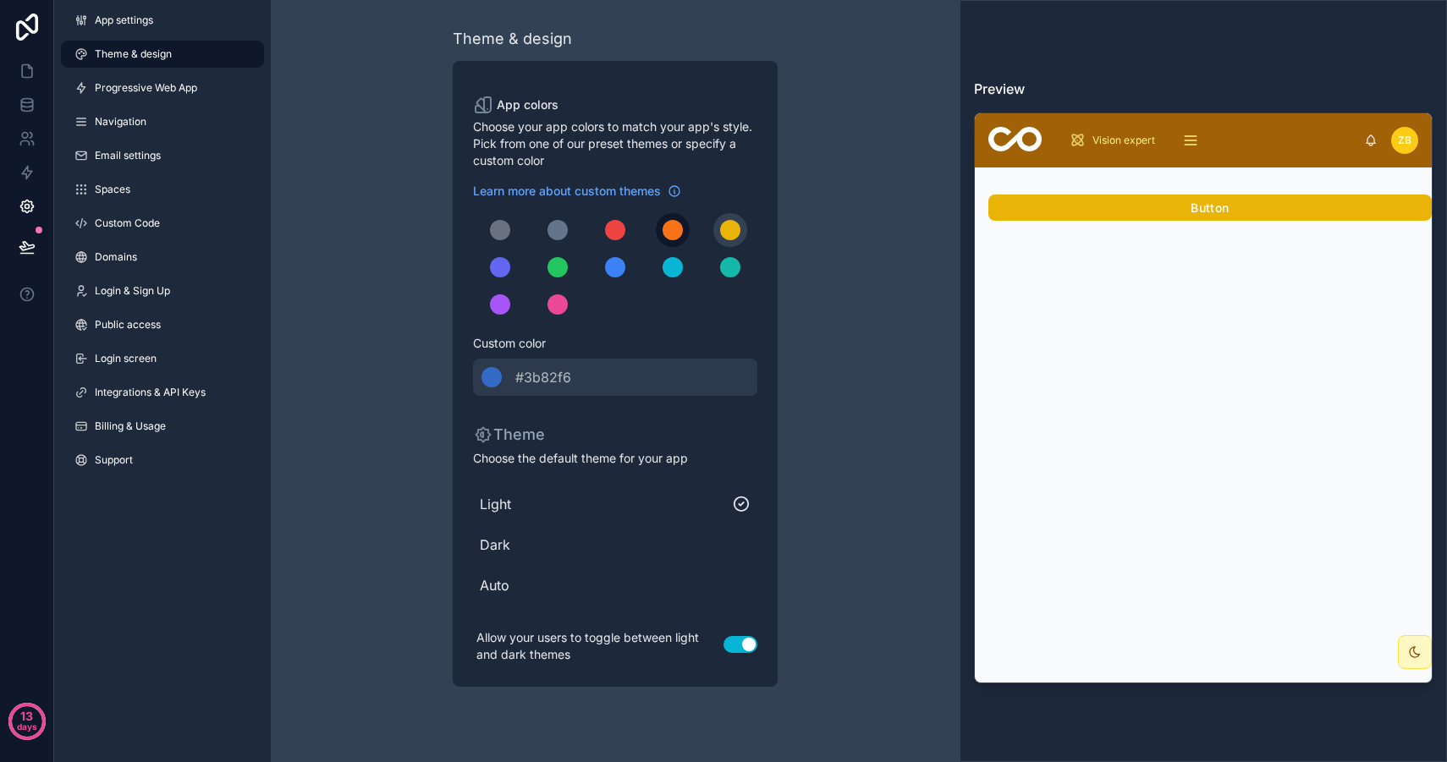
click at [677, 223] on div "scrollable content" at bounding box center [672, 230] width 20 height 20
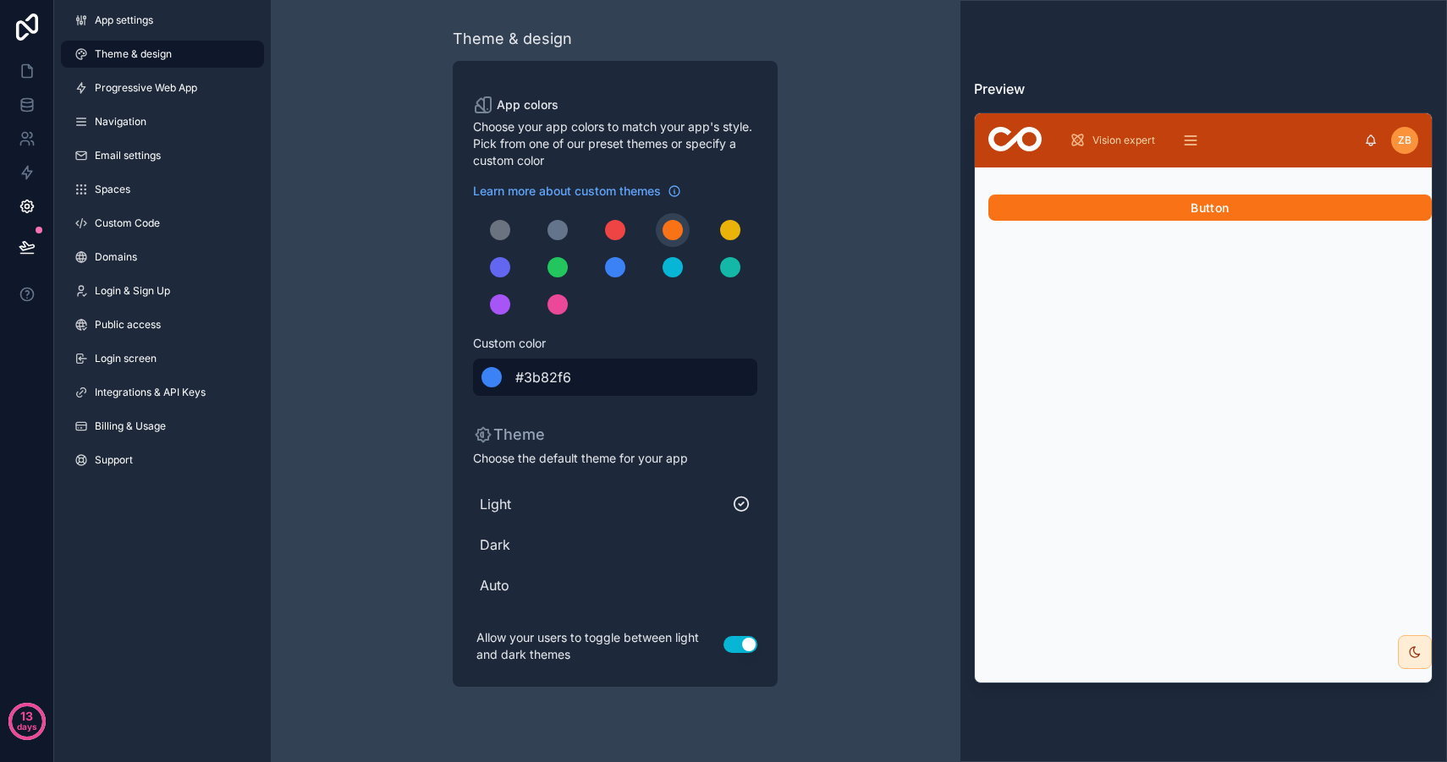
click at [495, 379] on div "scrollable content" at bounding box center [491, 377] width 20 height 20
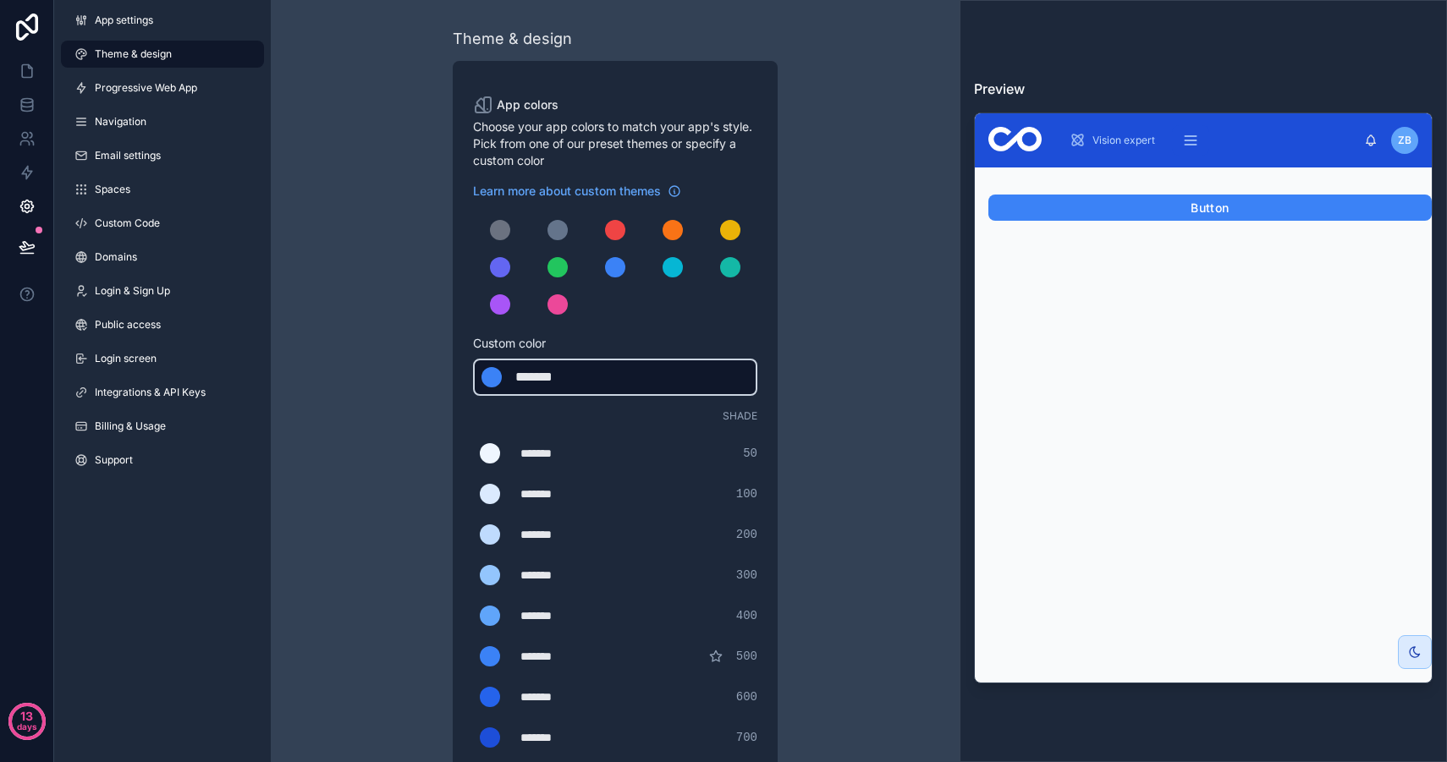
click at [568, 371] on div "*******" at bounding box center [557, 377] width 85 height 20
drag, startPoint x: 585, startPoint y: 372, endPoint x: 473, endPoint y: 360, distance: 112.4
click at [473, 360] on div "Custom color ******* ******* #3b82f6" at bounding box center [615, 365] width 284 height 61
type div "*******"
click at [489, 370] on div "scrollable content" at bounding box center [491, 377] width 20 height 20
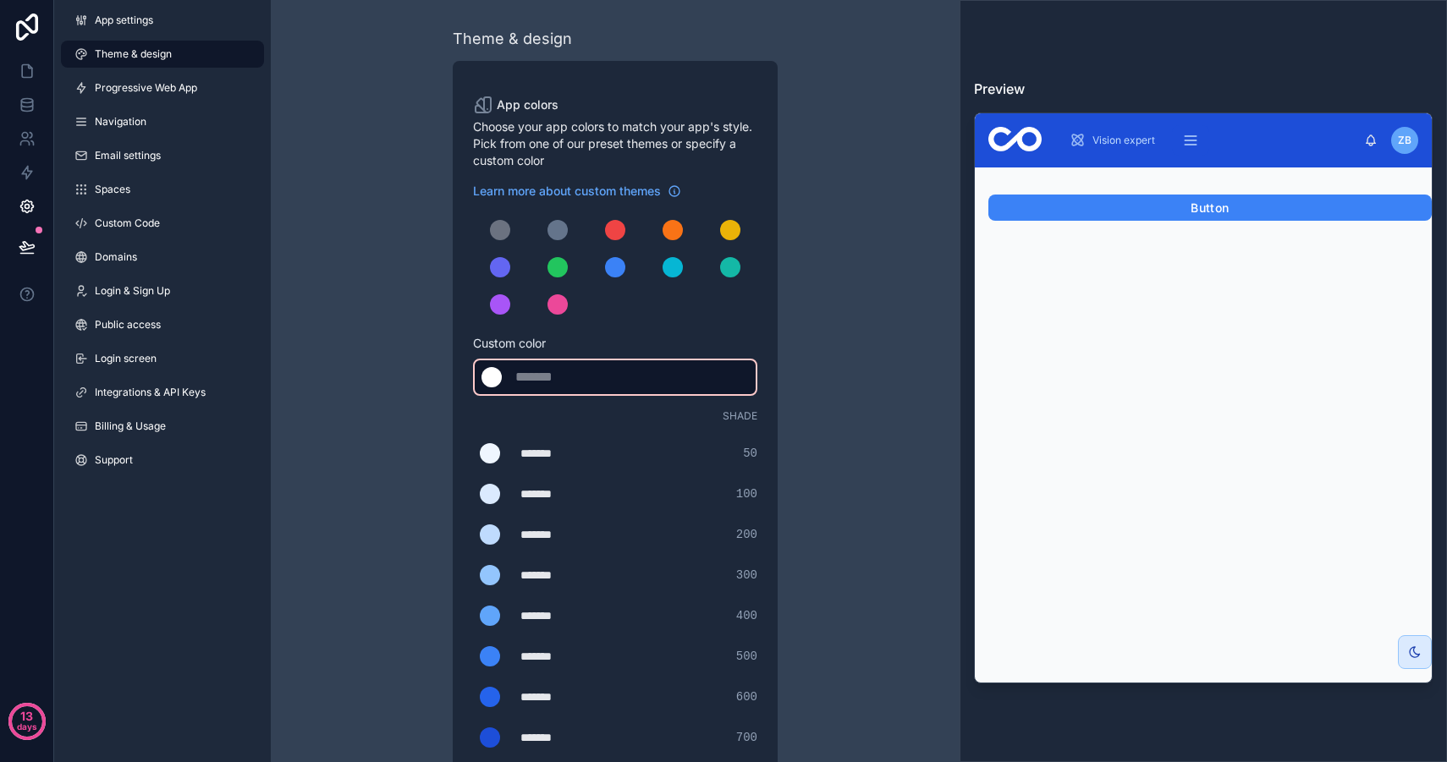
click at [496, 387] on div "******* #2522FC" at bounding box center [615, 377] width 284 height 37
click at [423, 362] on div "Theme & design App colors Choose your app colors to match your app's style. Pic…" at bounding box center [614, 577] width 487 height 1154
click at [584, 373] on div "scrollable content" at bounding box center [557, 377] width 85 height 20
click at [598, 269] on button "scrollable content" at bounding box center [615, 267] width 34 height 34
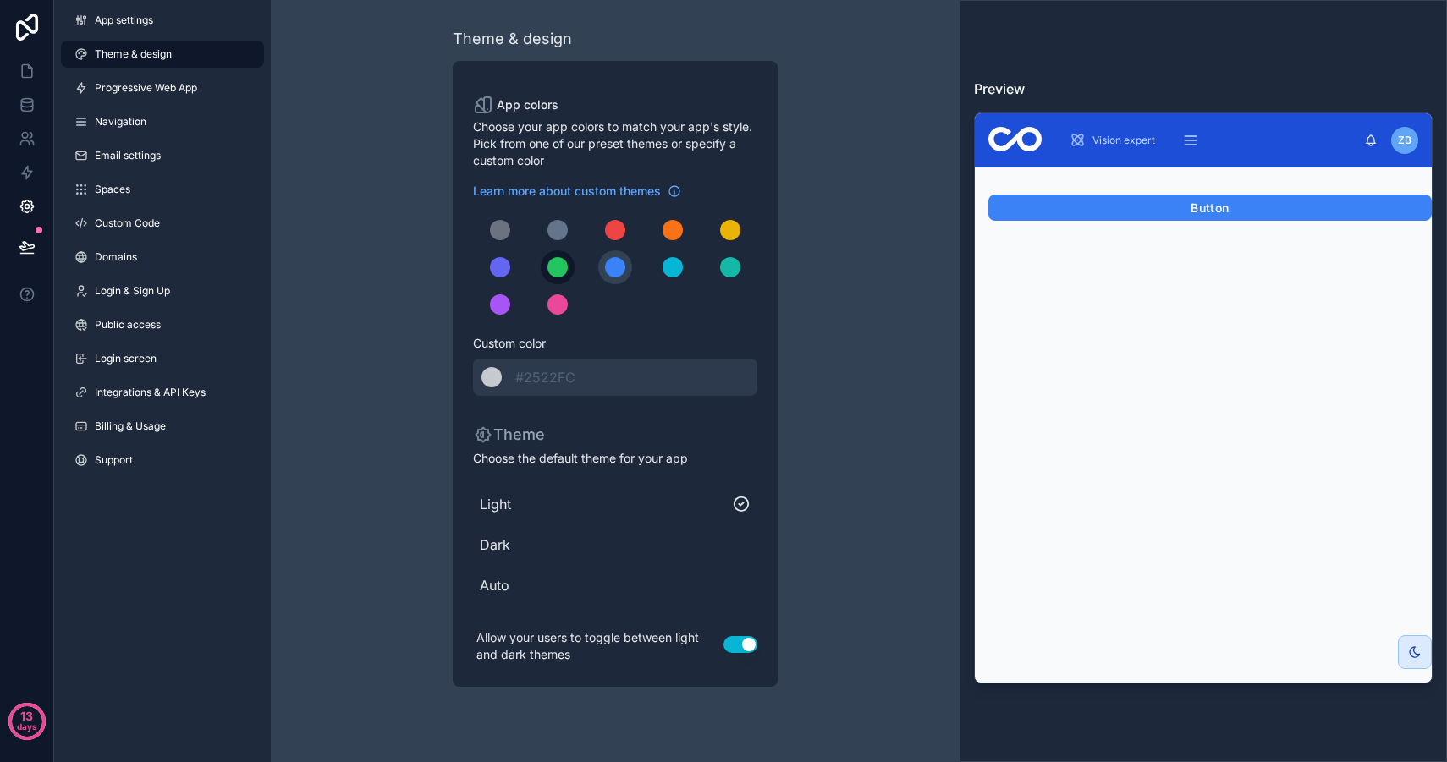
click at [557, 266] on div "scrollable content" at bounding box center [557, 267] width 20 height 20
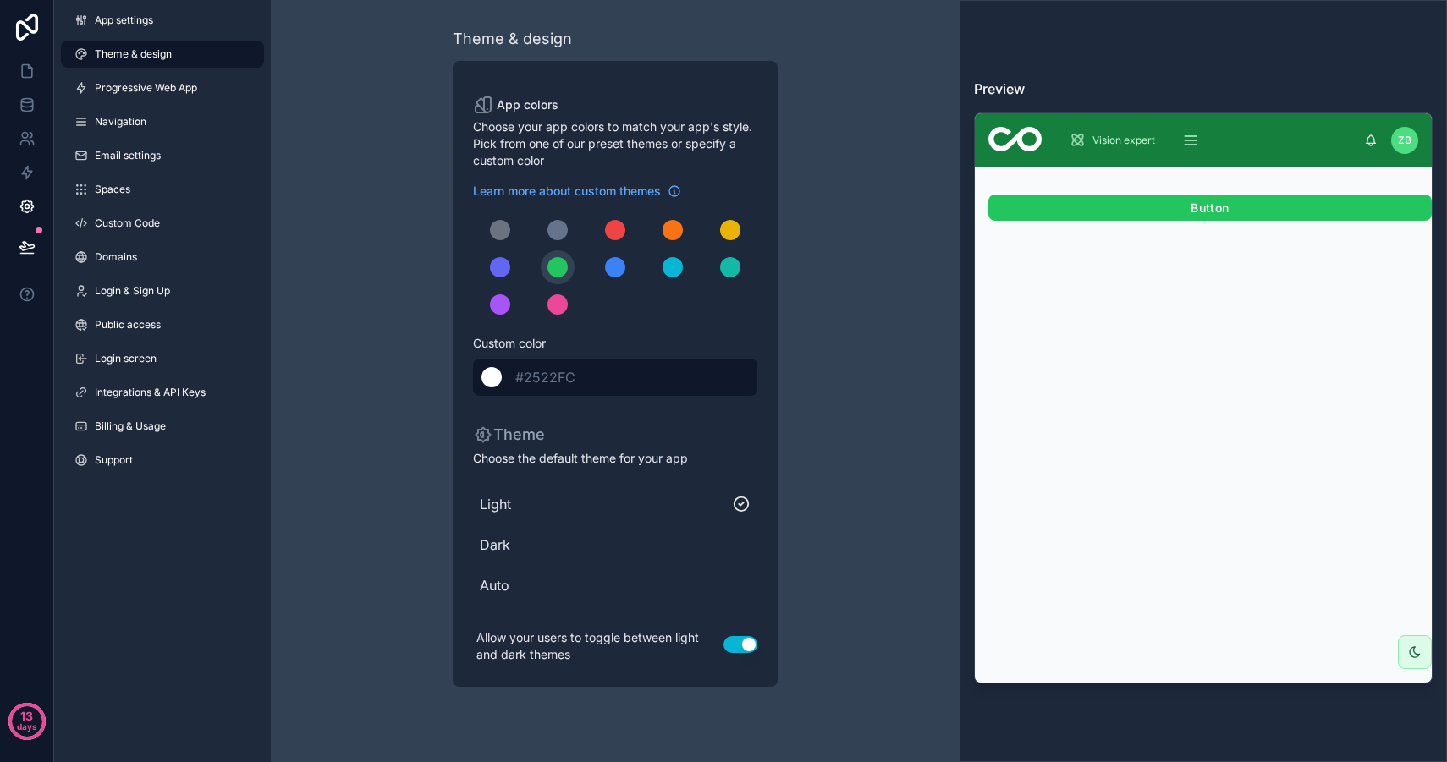
click at [488, 383] on div "scrollable content" at bounding box center [491, 377] width 20 height 20
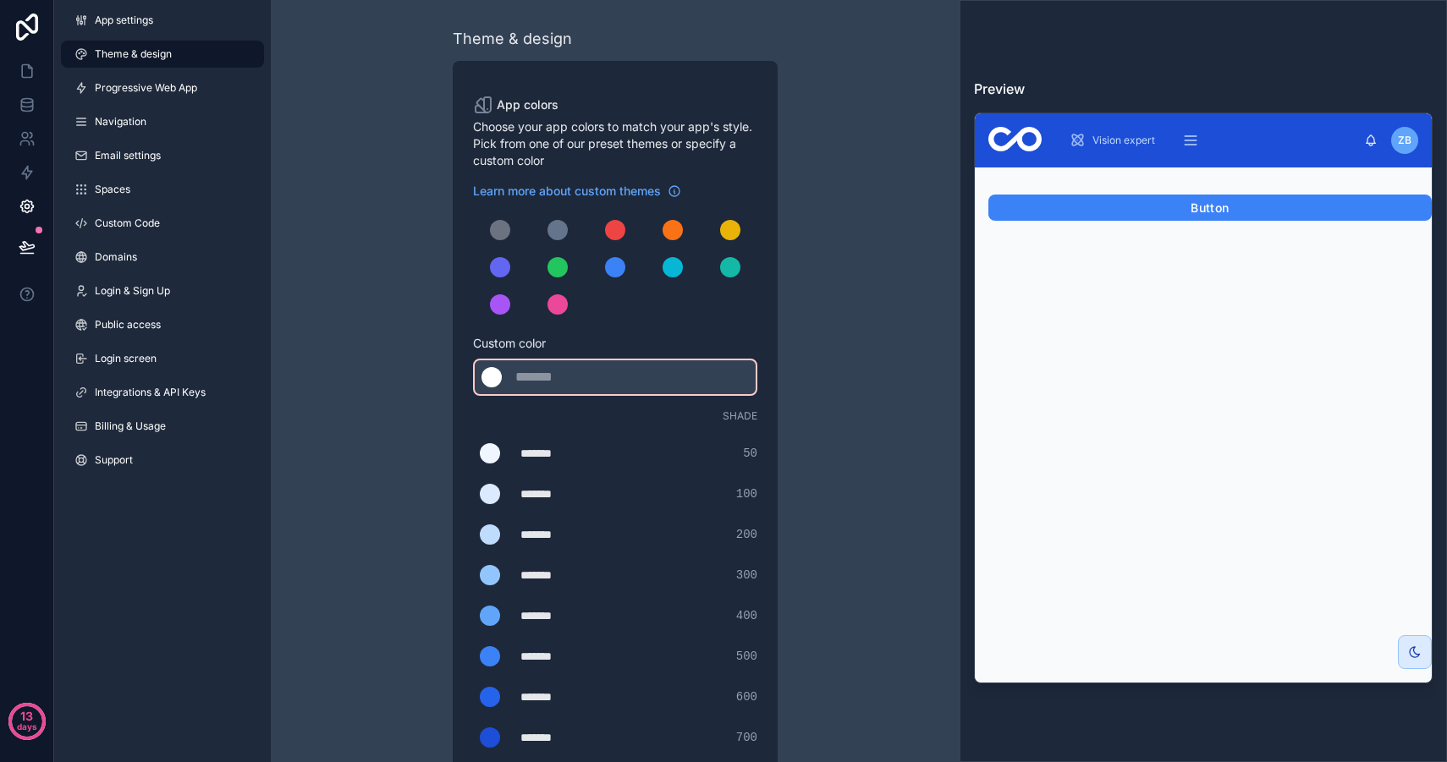
scroll to position [392, 0]
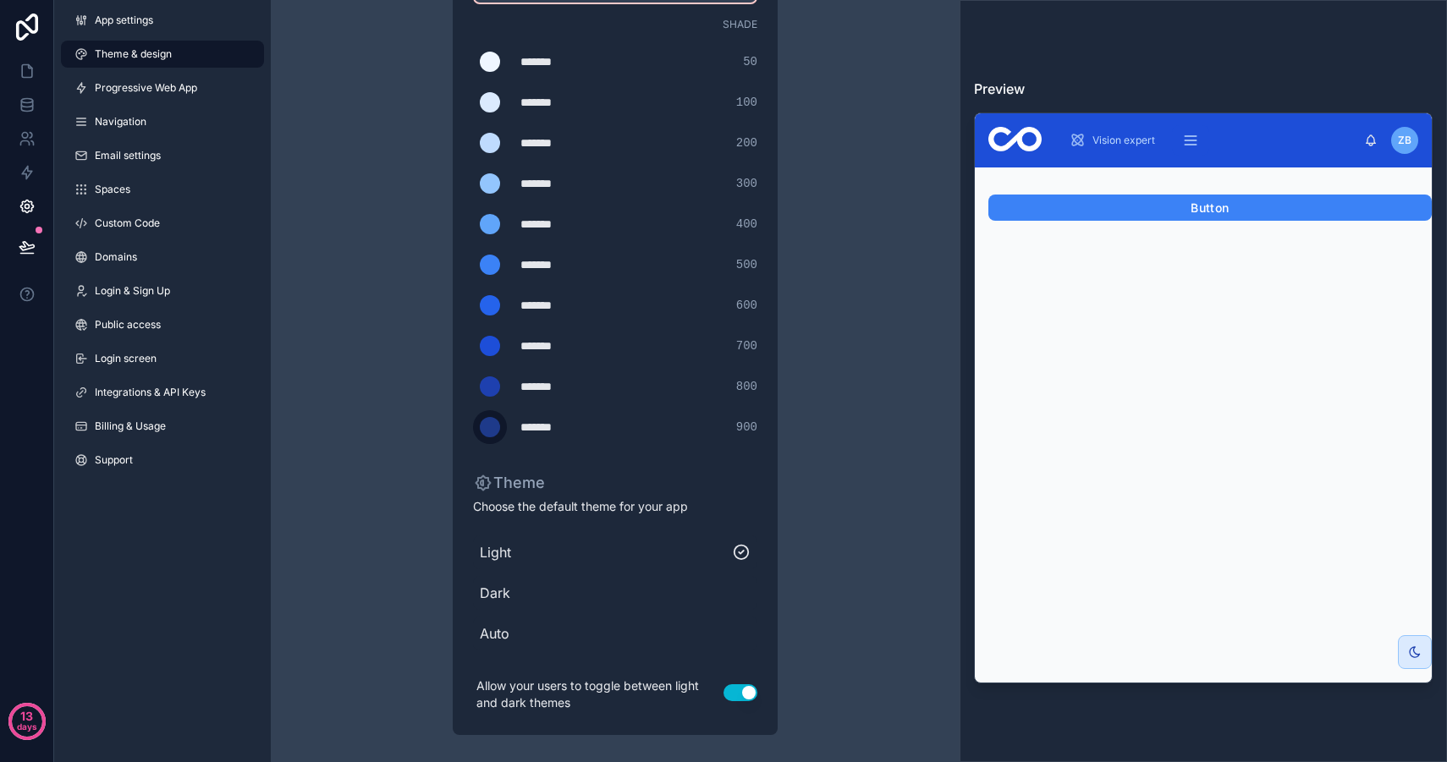
click at [486, 430] on div "scrollable content" at bounding box center [490, 427] width 20 height 20
click at [473, 427] on input "*******" at bounding box center [473, 427] width 0 height 0
click at [824, 384] on div "Theme & design App colors Choose your app colors to match your app's style. Pic…" at bounding box center [614, 185] width 487 height 1154
drag, startPoint x: 528, startPoint y: 421, endPoint x: 635, endPoint y: 426, distance: 107.6
click at [635, 426] on div "******* ******* #5c0000 900" at bounding box center [615, 427] width 284 height 34
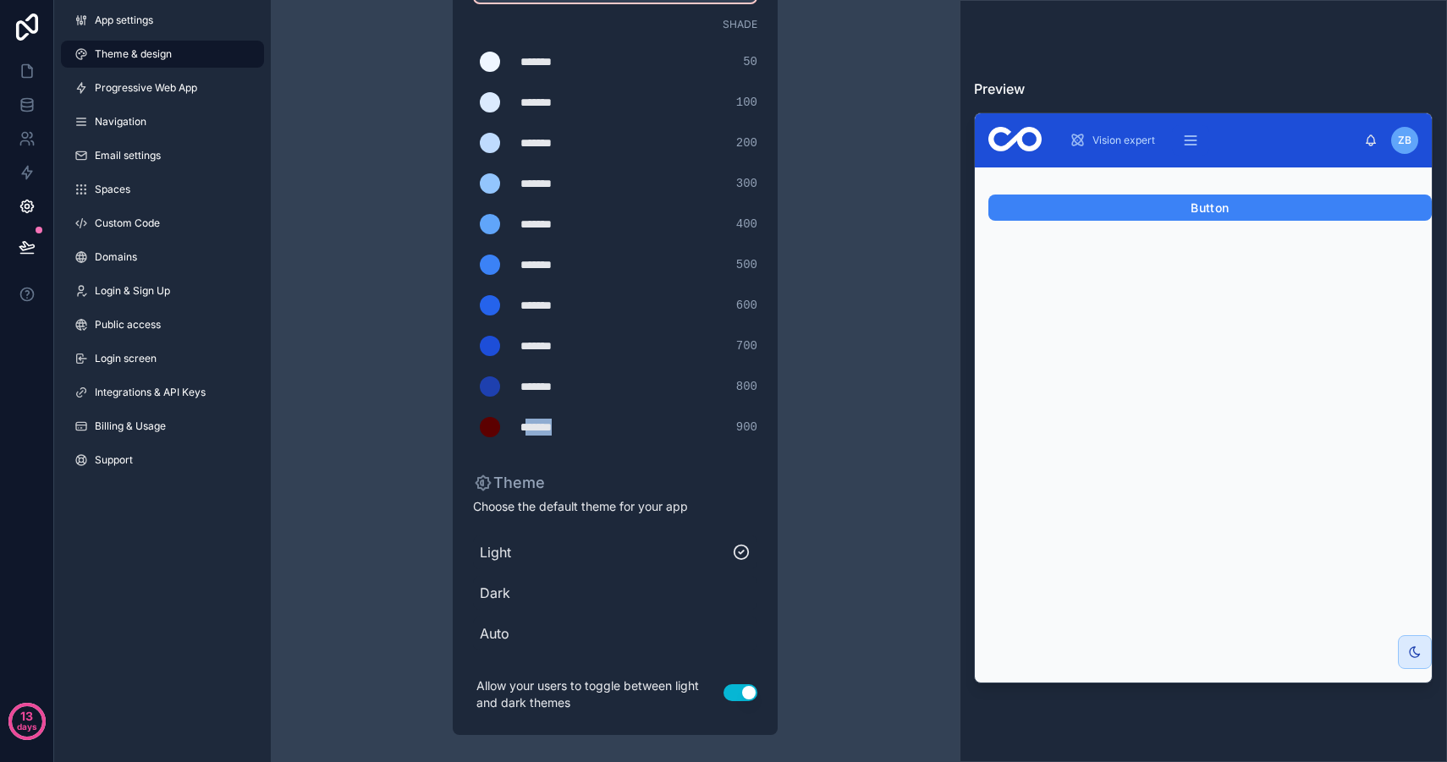
type div "*******"
copy div "******"
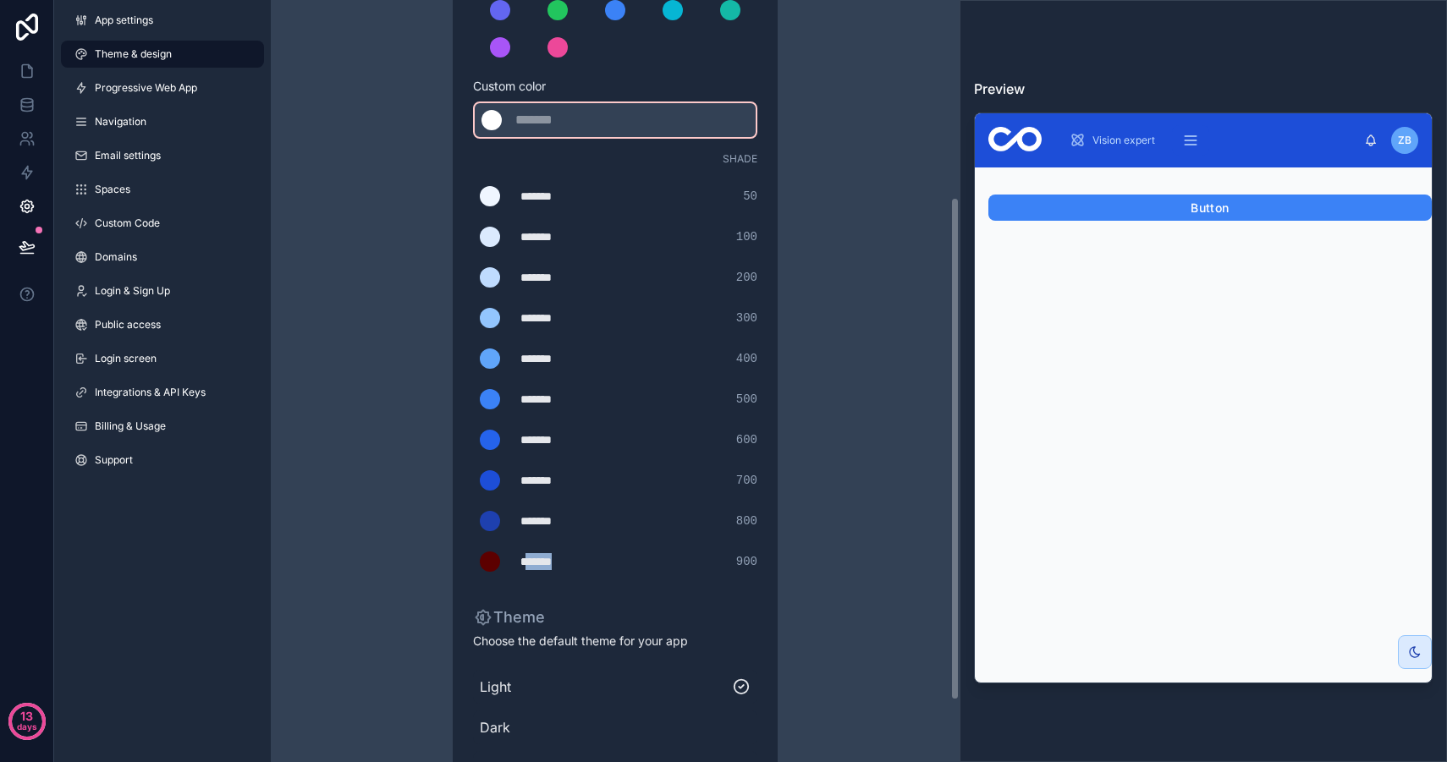
scroll to position [228, 0]
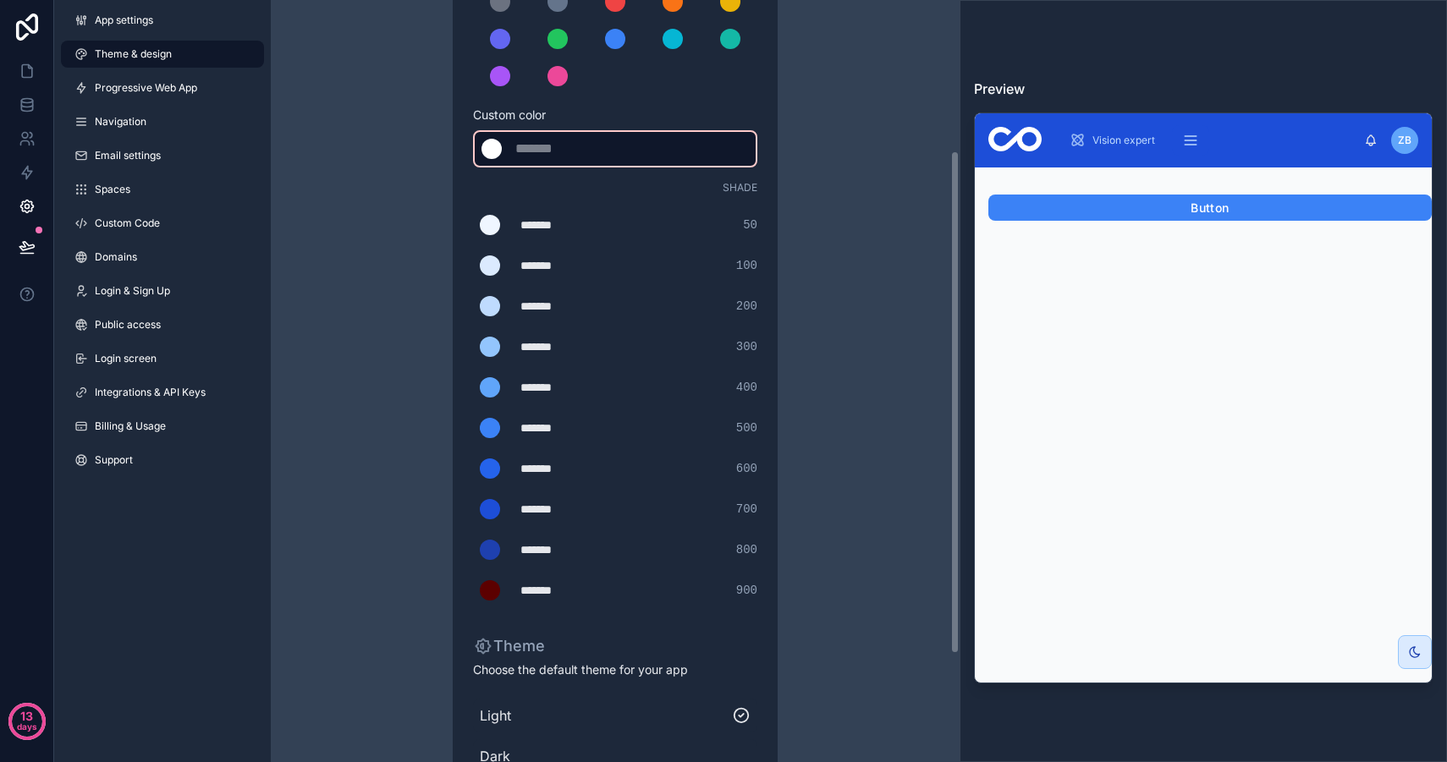
click at [572, 147] on div "scrollable content" at bounding box center [557, 149] width 85 height 20
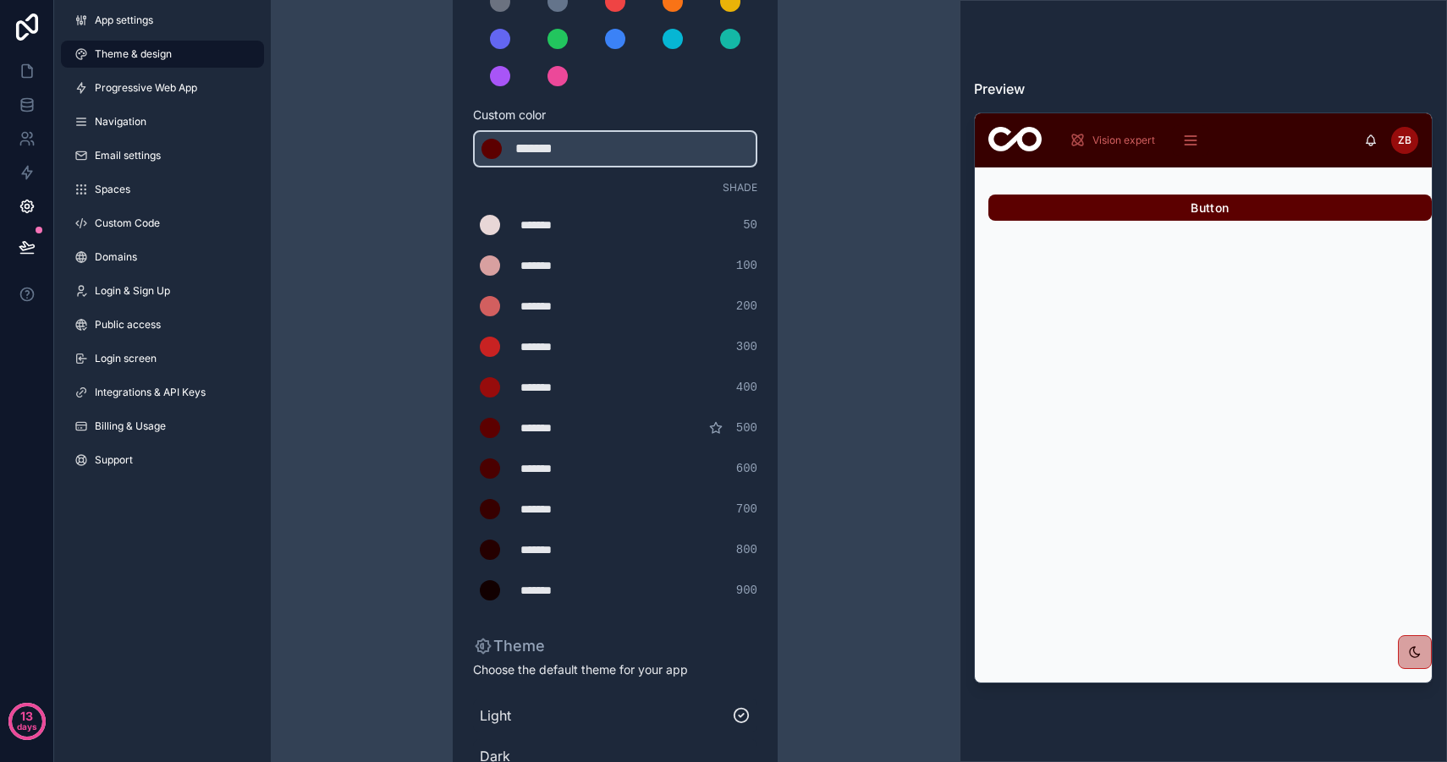
click at [866, 275] on div "Theme & design App colors Choose your app colors to match your app's style. Pic…" at bounding box center [615, 349] width 689 height 1154
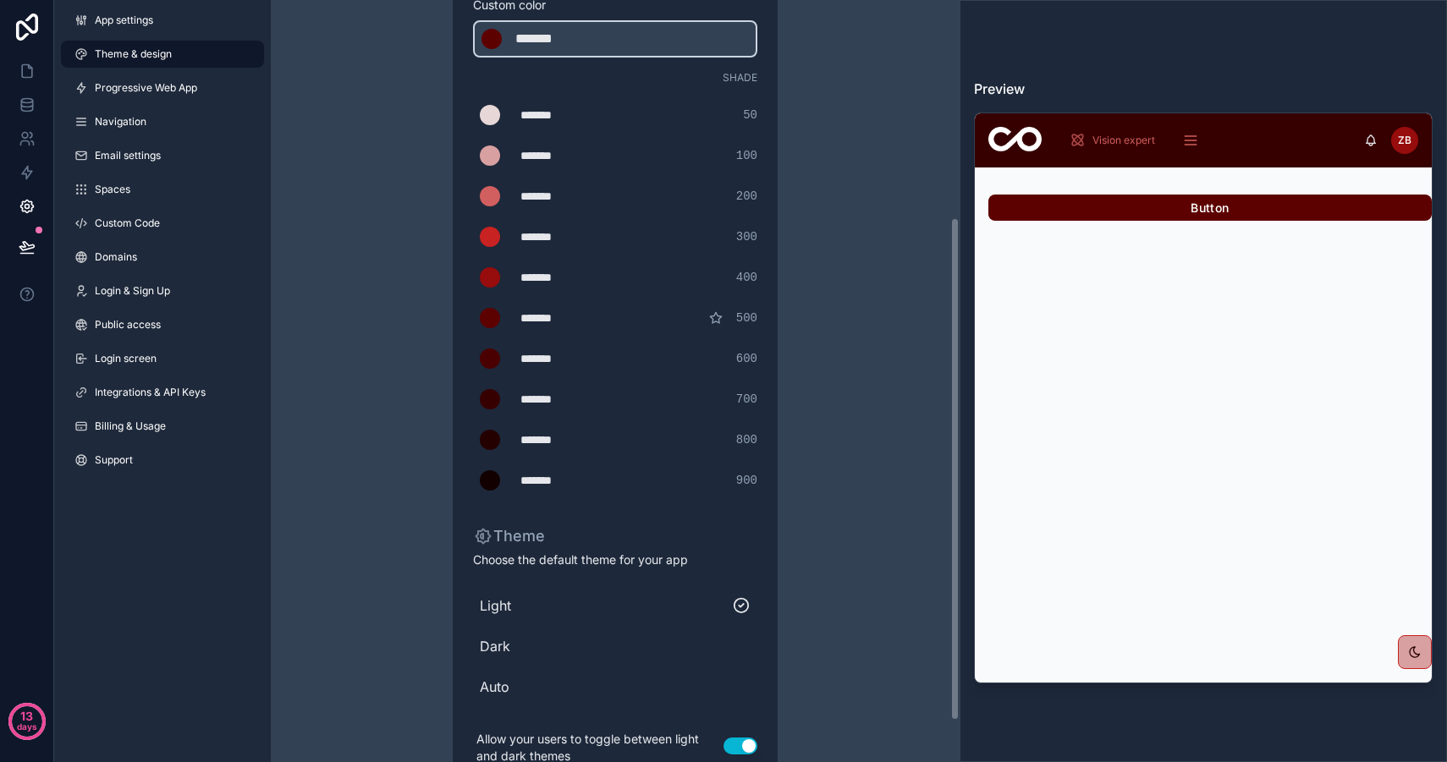
scroll to position [387, 0]
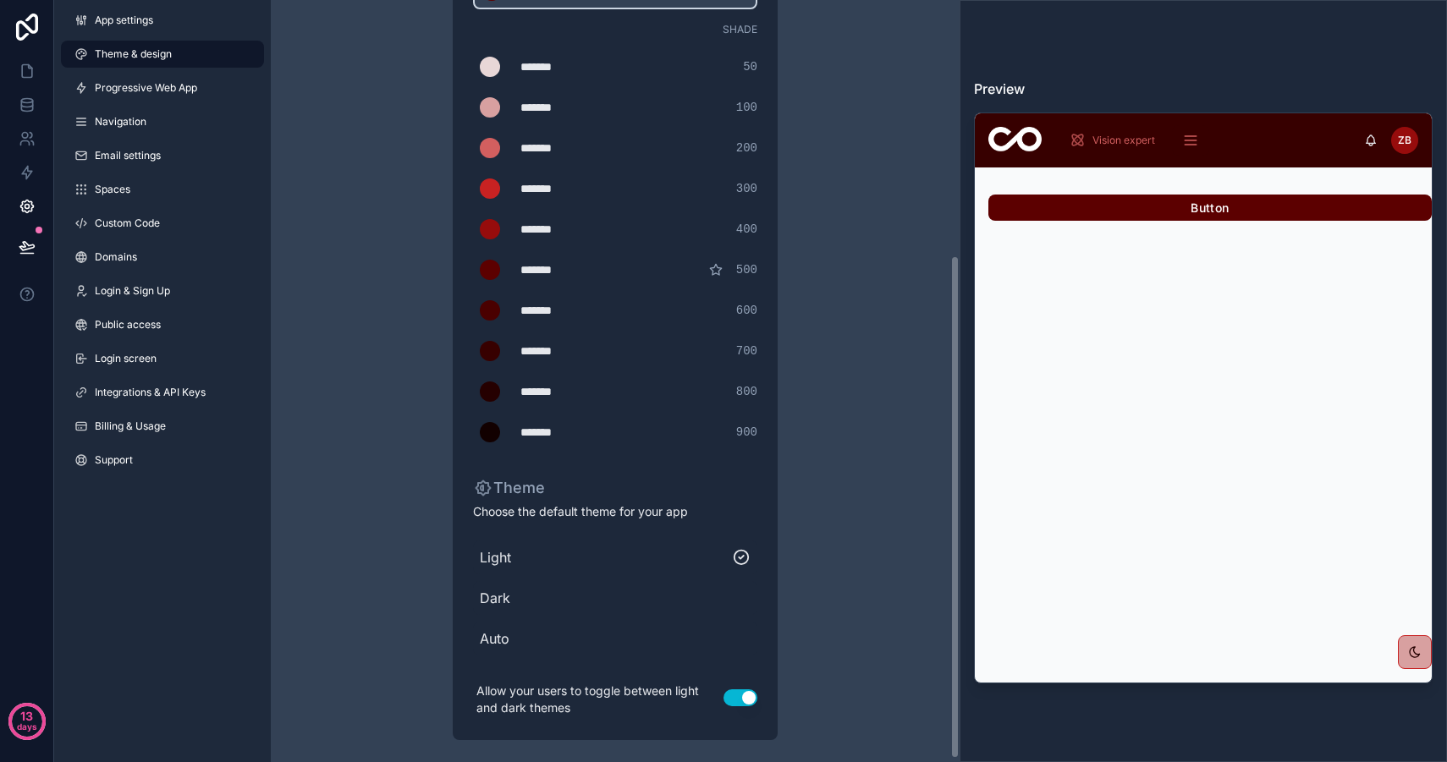
click at [702, 604] on span "Dark" at bounding box center [615, 598] width 271 height 20
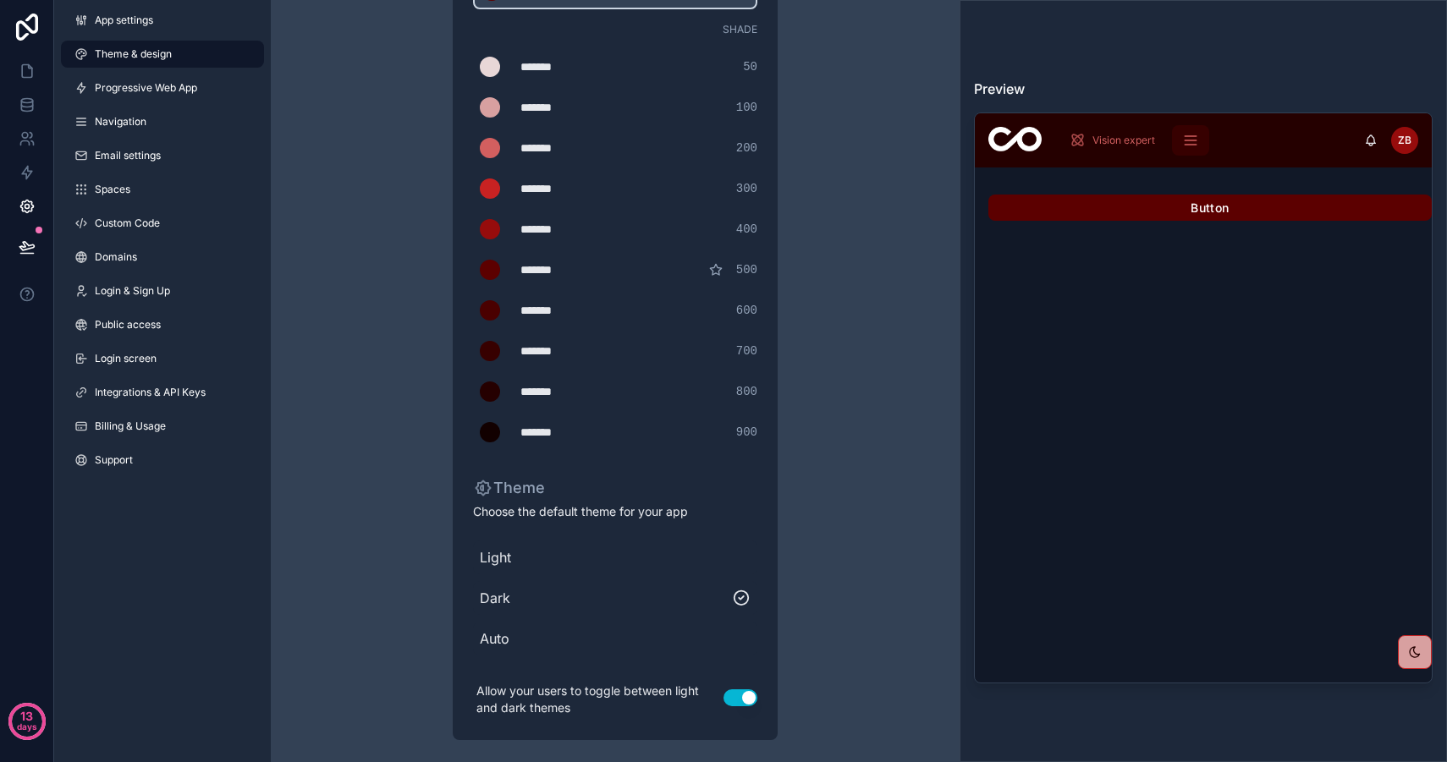
click at [710, 563] on span "Light" at bounding box center [615, 557] width 271 height 20
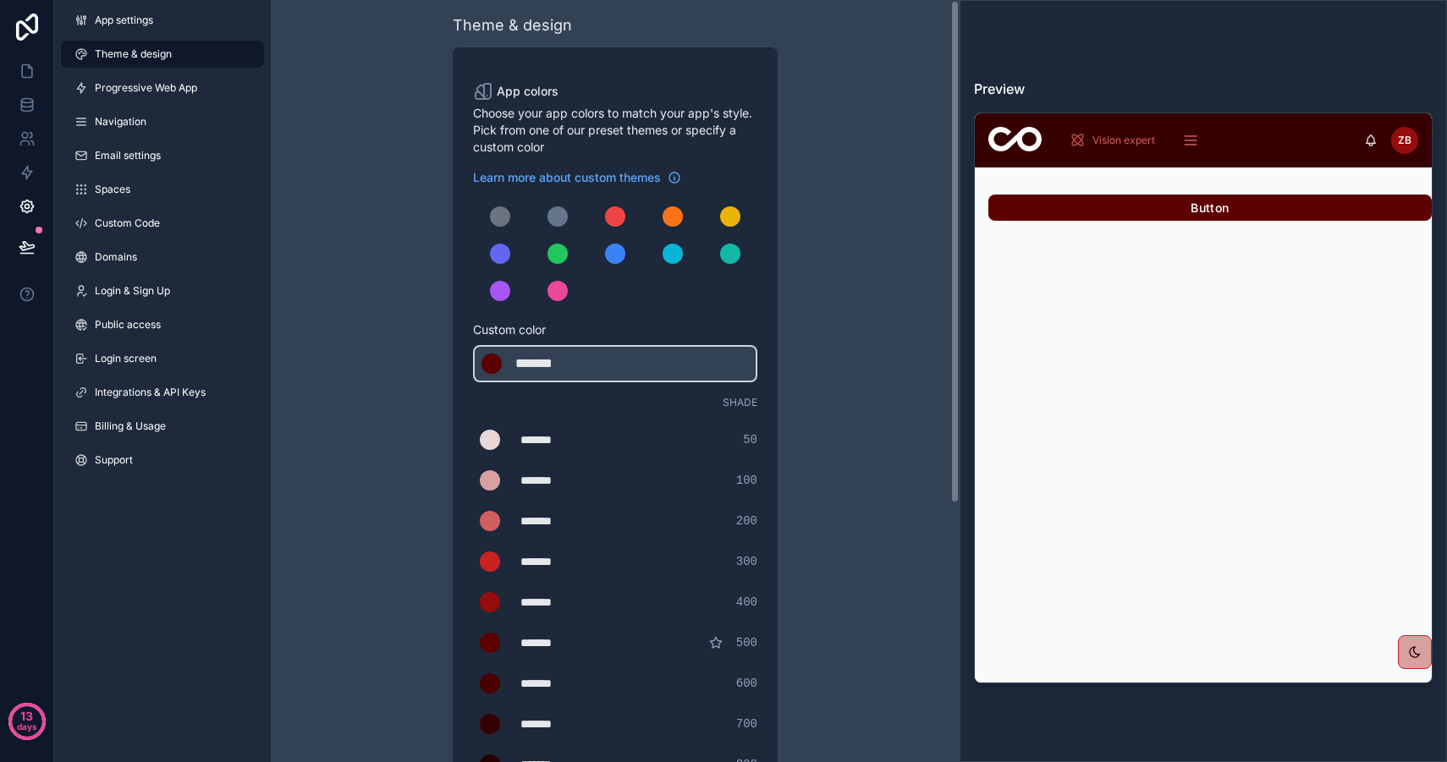
scroll to position [0, 0]
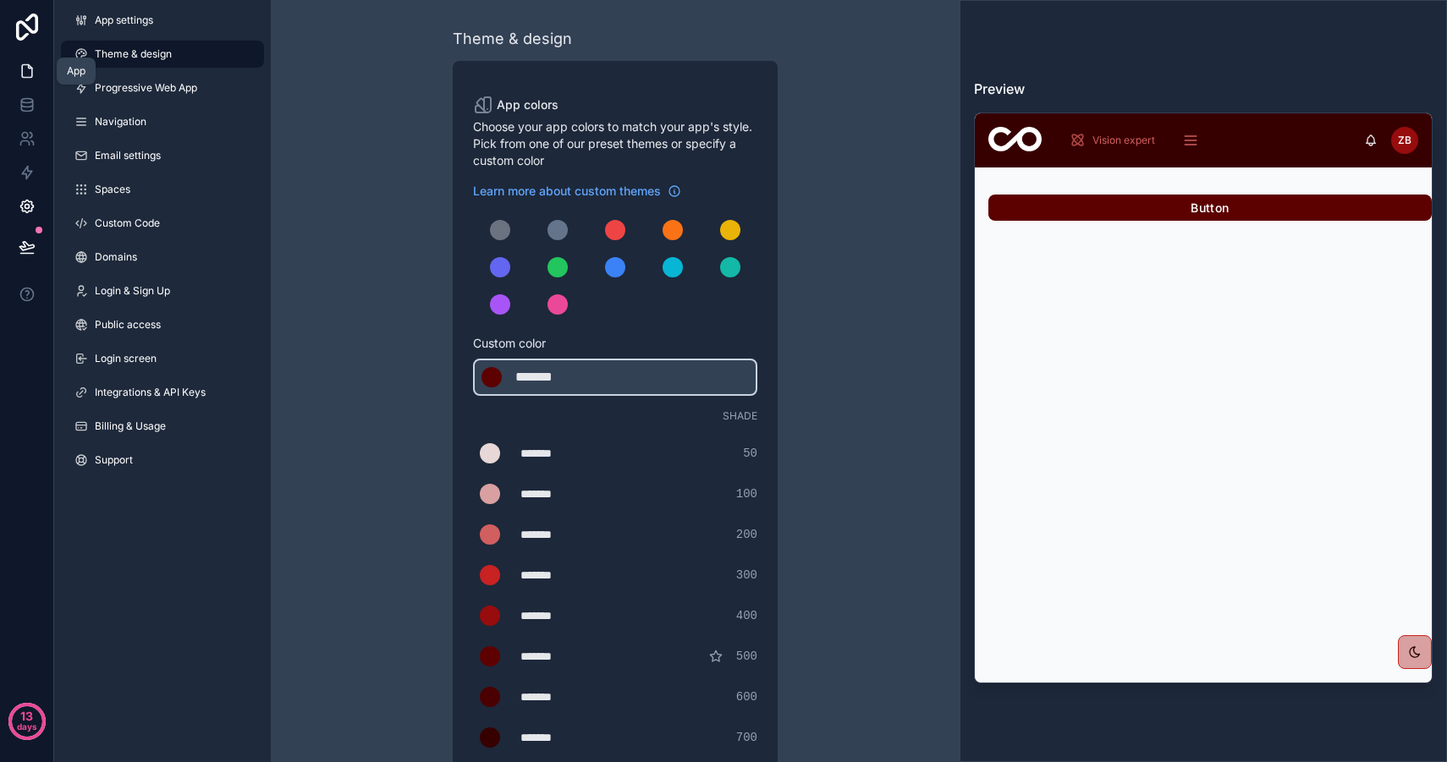
click at [22, 72] on icon at bounding box center [27, 71] width 10 height 13
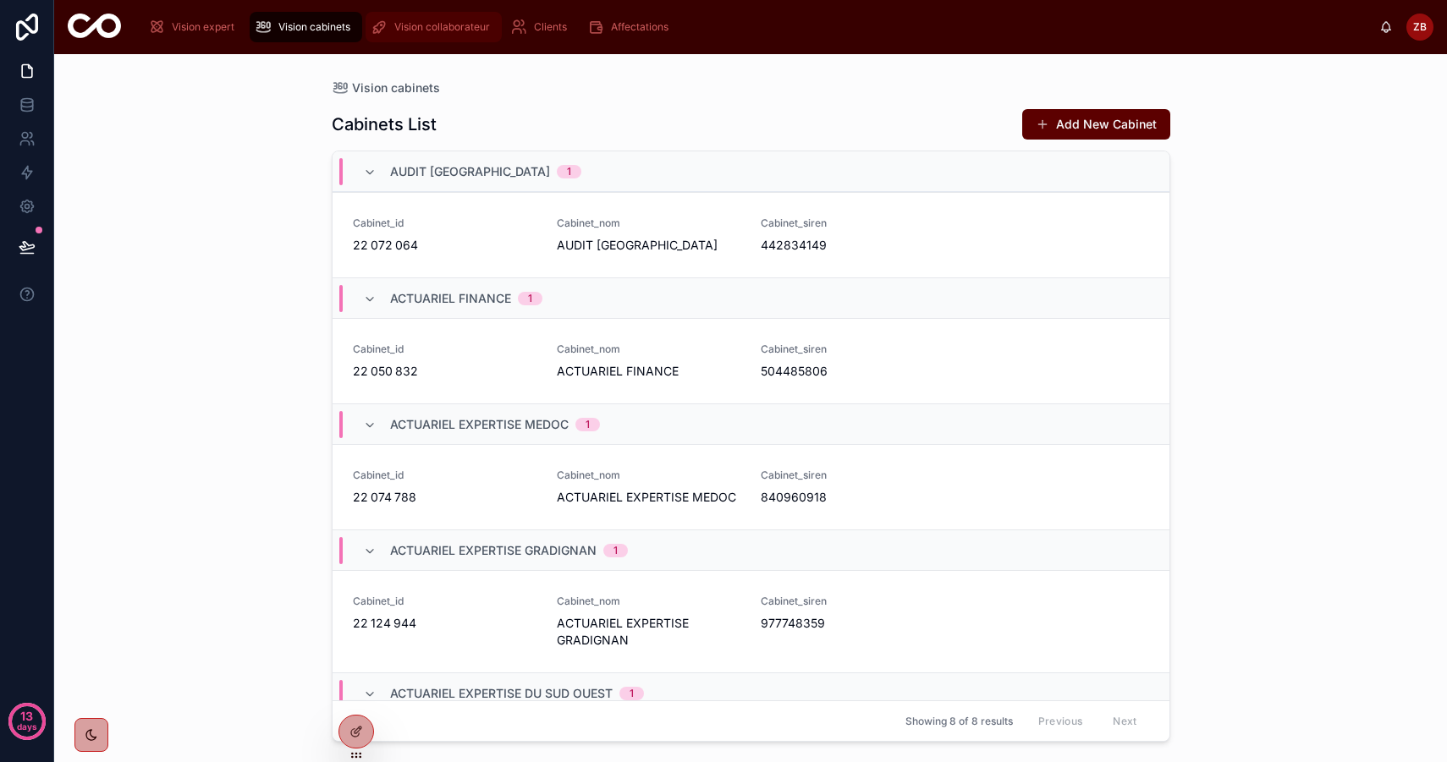
click at [430, 20] on span "Vision collaborateur" at bounding box center [442, 27] width 96 height 14
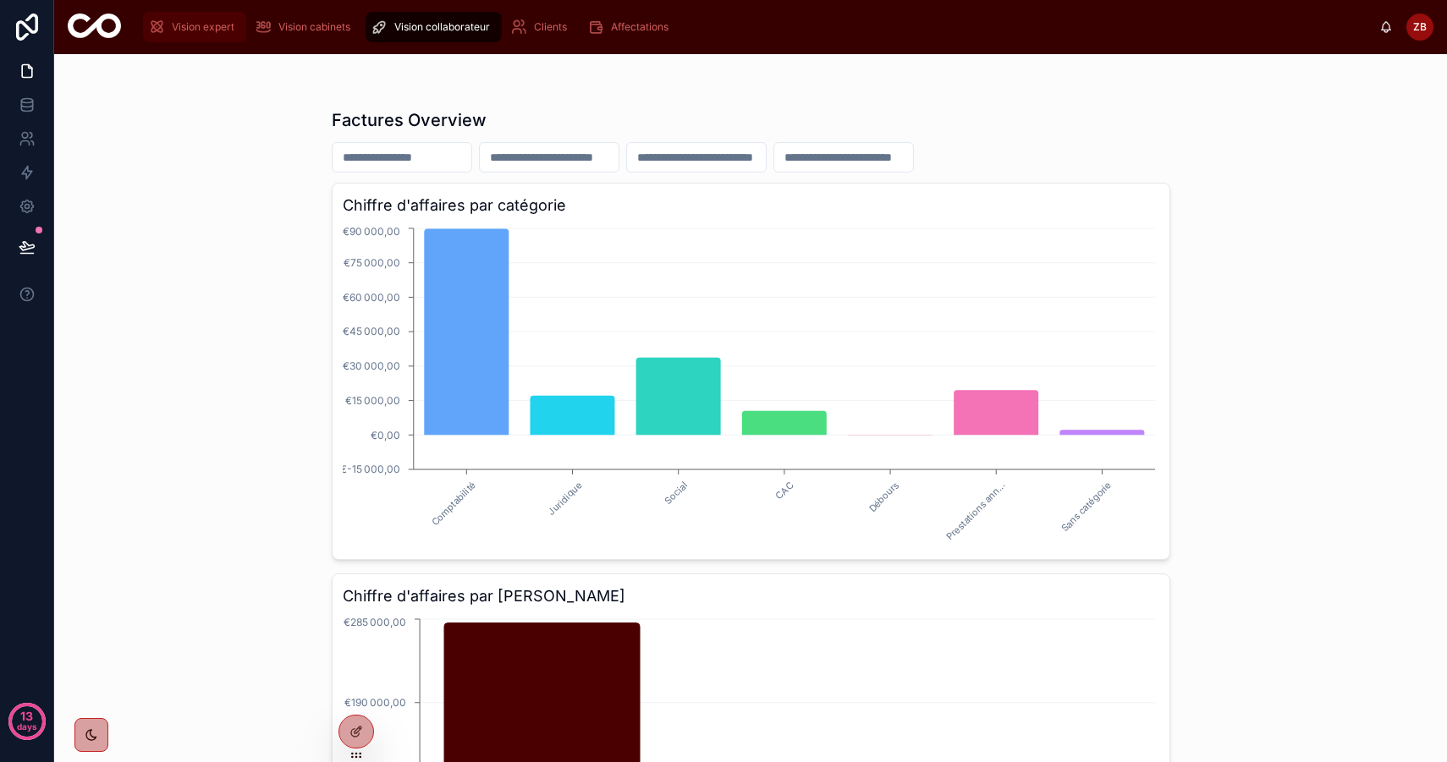
click at [203, 27] on span "Vision expert" at bounding box center [203, 27] width 63 height 14
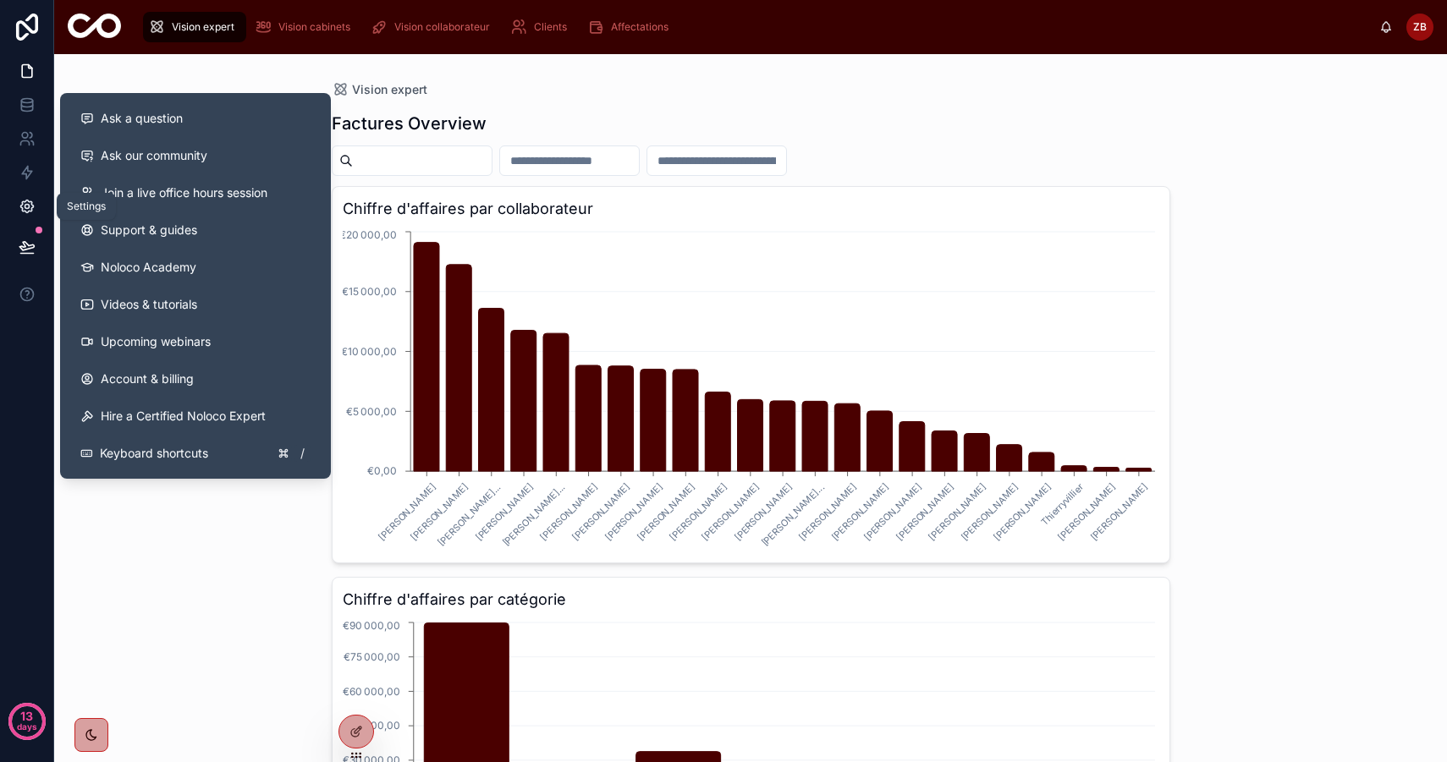
click at [25, 211] on icon at bounding box center [26, 206] width 13 height 13
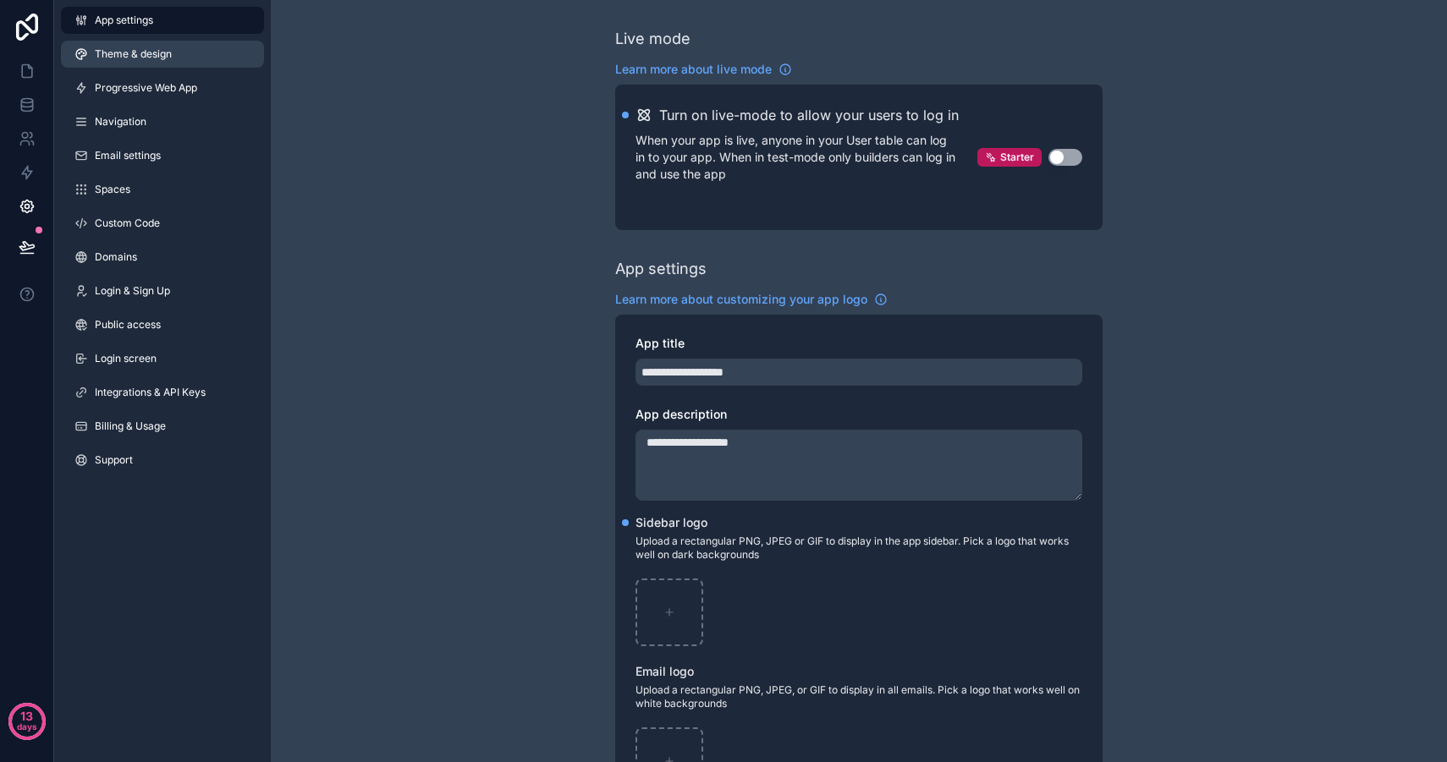
click at [155, 58] on span "Theme & design" at bounding box center [133, 54] width 77 height 14
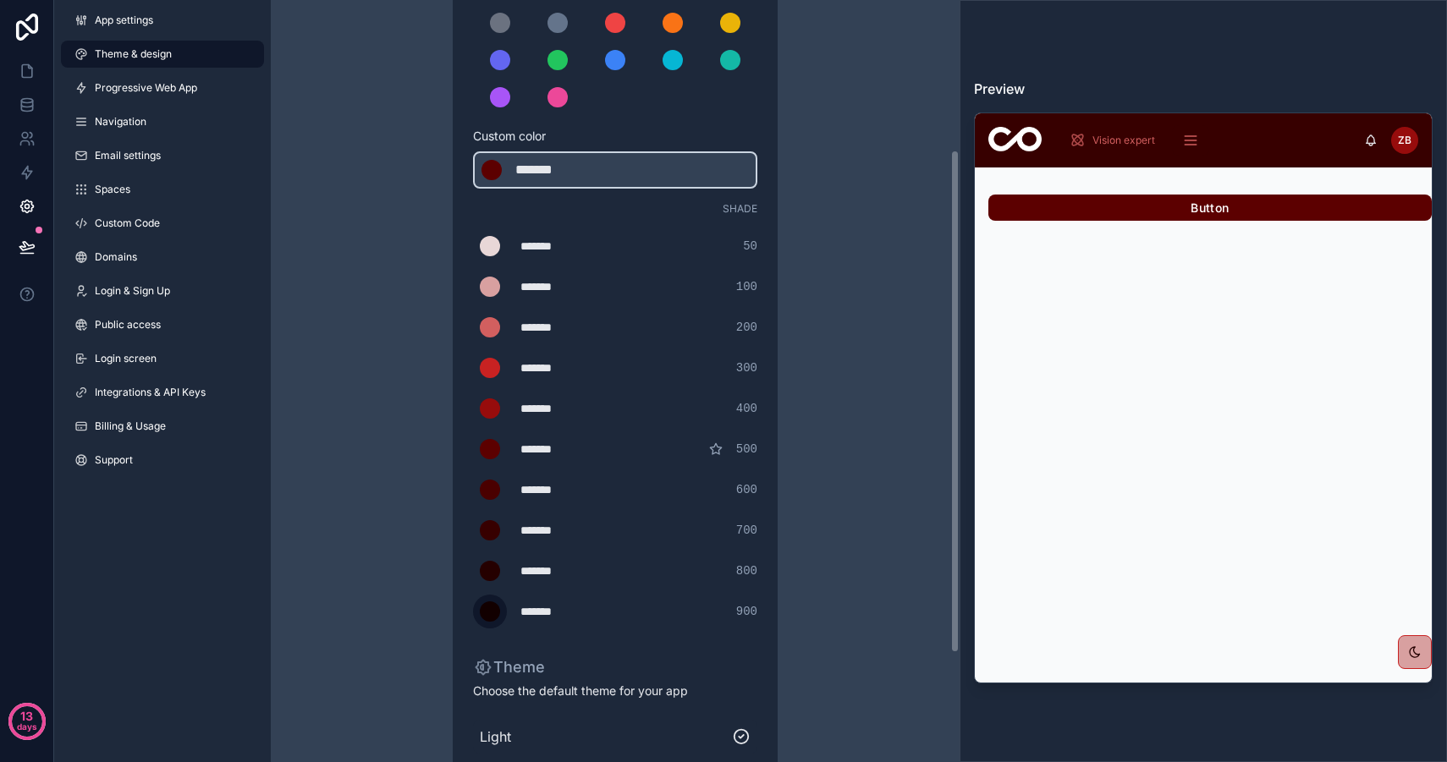
scroll to position [228, 0]
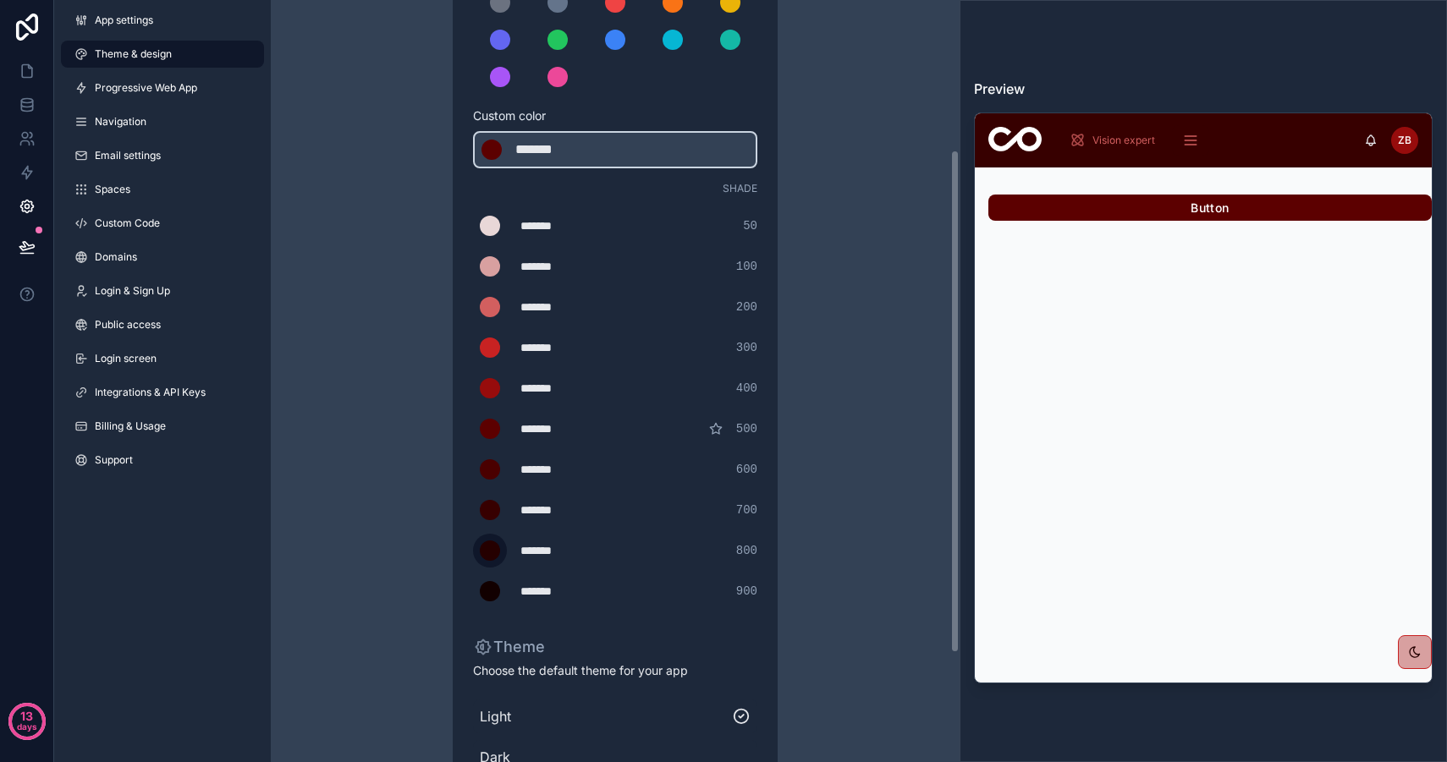
click at [493, 556] on div "scrollable content" at bounding box center [490, 551] width 20 height 20
click at [473, 551] on input "*******" at bounding box center [473, 551] width 0 height 0
click at [879, 311] on div "Theme & design App colors Choose your app colors to match your app's style. Pic…" at bounding box center [615, 349] width 689 height 1154
click at [493, 546] on div "scrollable content" at bounding box center [490, 551] width 20 height 20
click at [473, 551] on input "*******" at bounding box center [473, 551] width 0 height 0
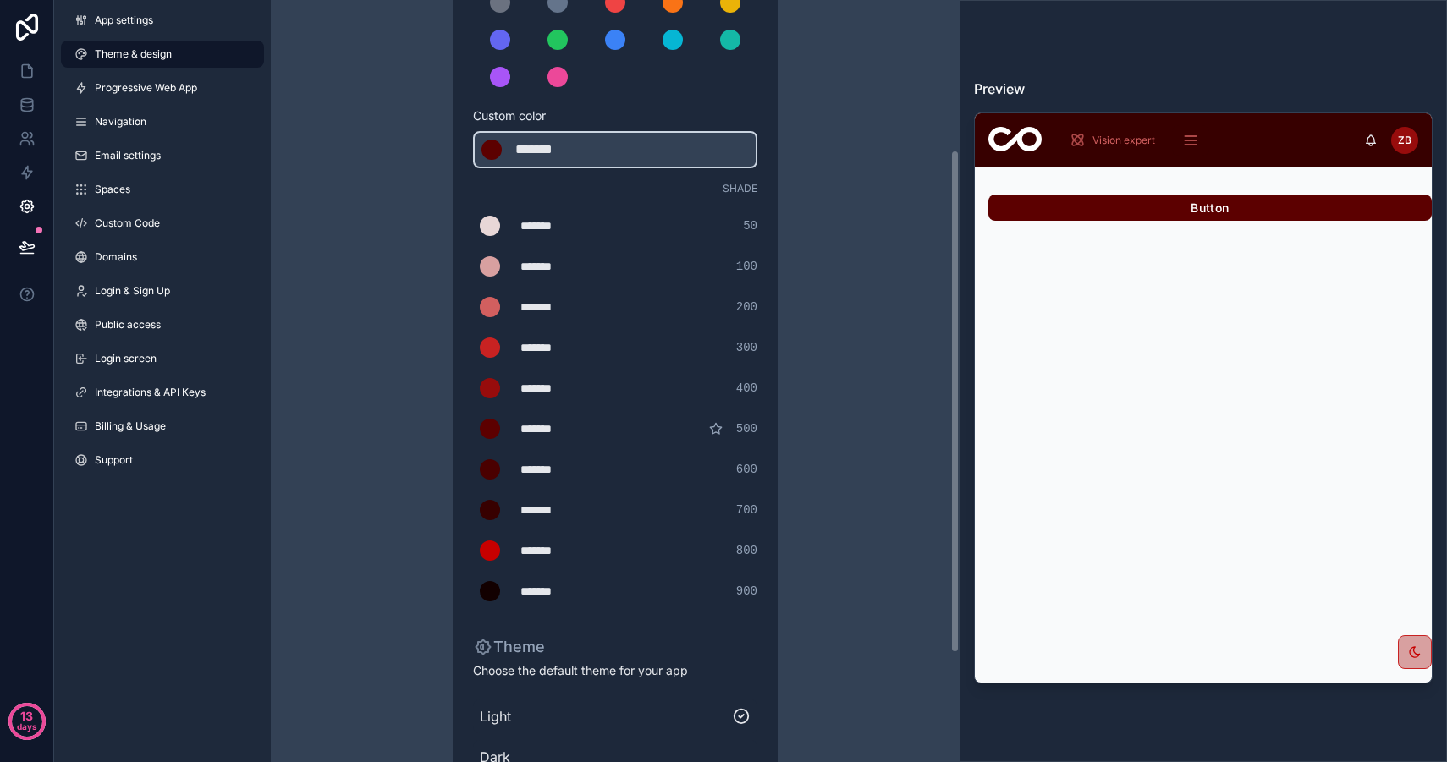
click at [362, 553] on div "Theme & design App colors Choose your app colors to match your app's style. Pic…" at bounding box center [615, 349] width 689 height 1154
click at [543, 546] on div "*******" at bounding box center [562, 550] width 85 height 17
drag, startPoint x: 525, startPoint y: 546, endPoint x: 670, endPoint y: 546, distance: 144.7
click at [670, 546] on div "******* ******* #c70000 800" at bounding box center [615, 551] width 284 height 34
type div "*******"
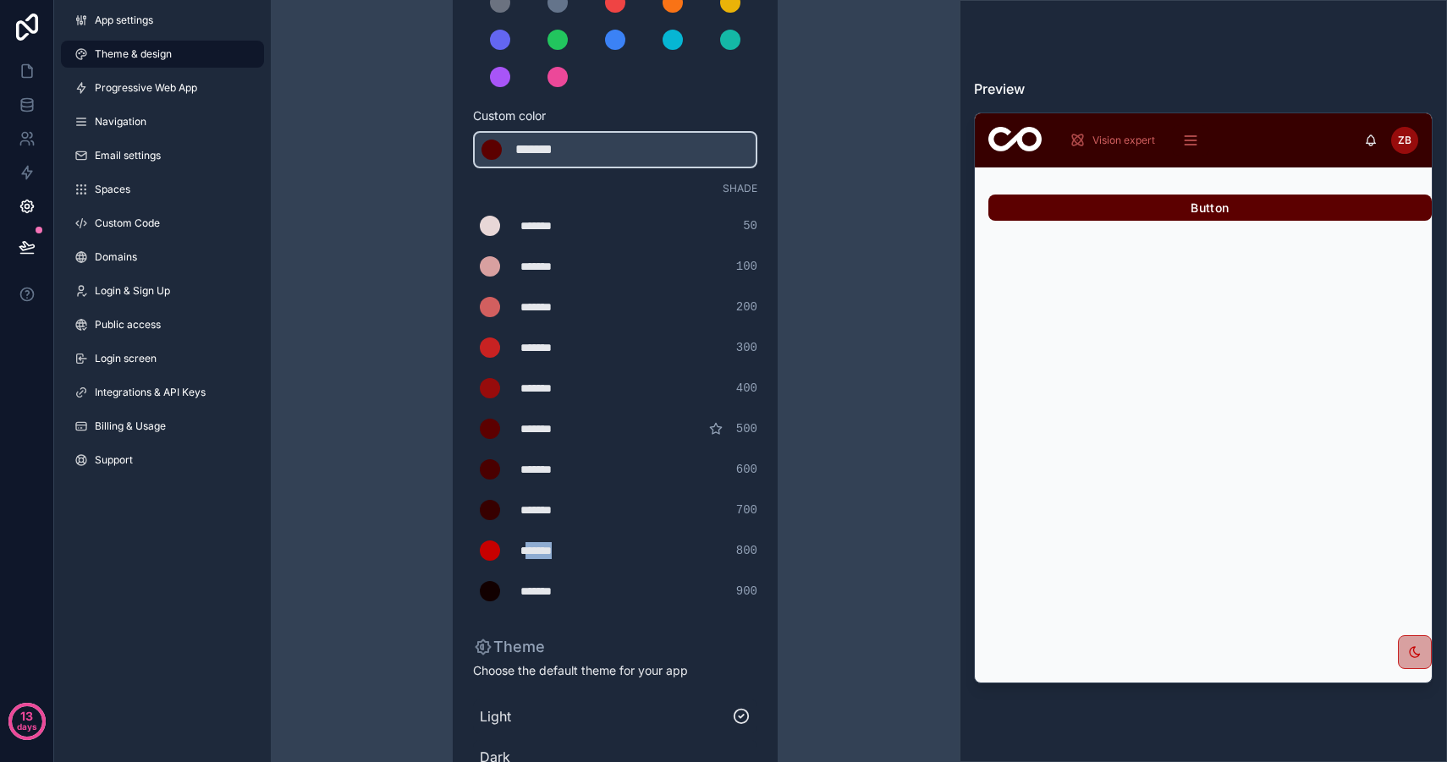
copy div "******"
drag, startPoint x: 585, startPoint y: 140, endPoint x: 469, endPoint y: 131, distance: 115.4
click at [469, 131] on div "App colors Choose your app colors to match your app's style. Pick from one of o…" at bounding box center [615, 366] width 325 height 1066
type div "*******"
click at [391, 307] on div "Theme & design App colors Choose your app colors to match your app's style. Pic…" at bounding box center [614, 349] width 487 height 1154
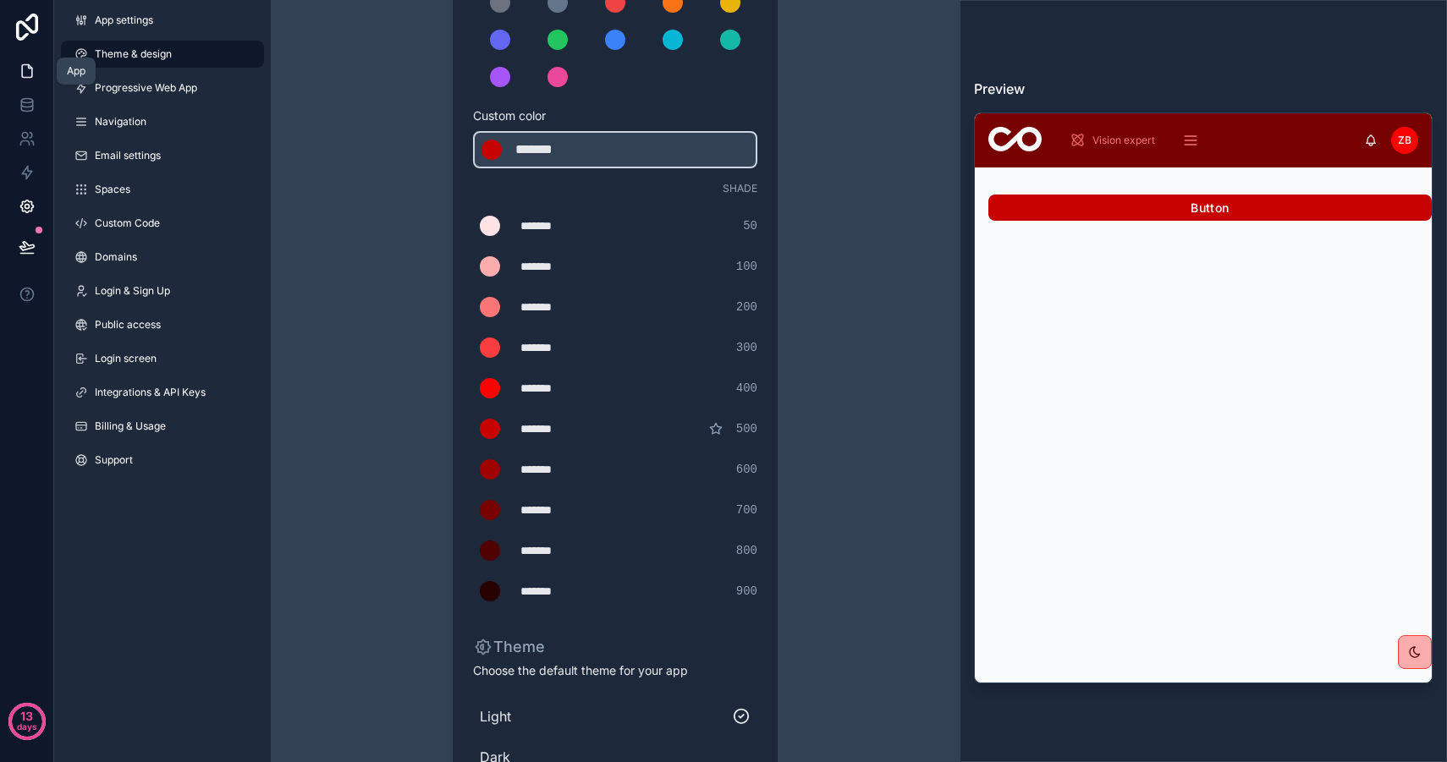
click at [20, 71] on icon at bounding box center [27, 71] width 17 height 17
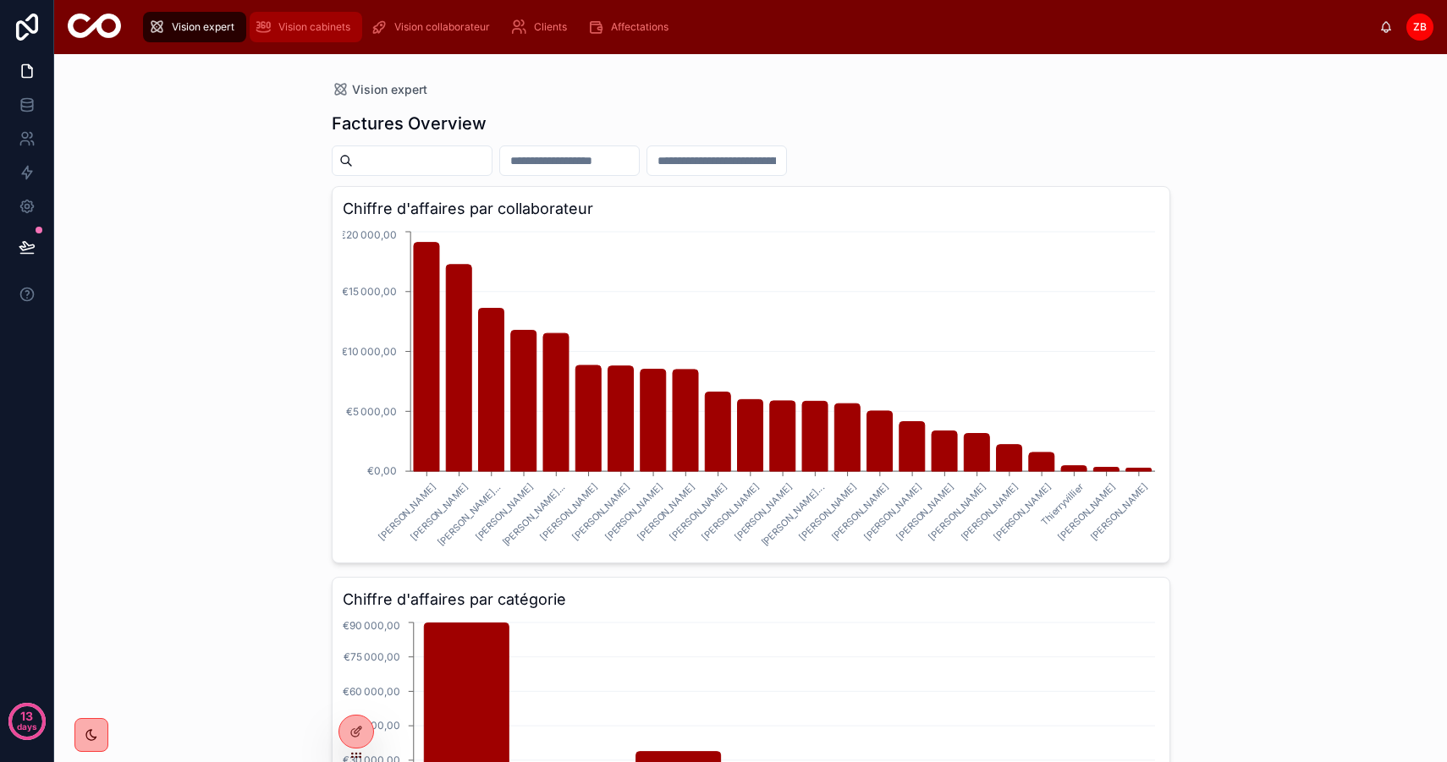
click at [309, 19] on div "Vision cabinets" at bounding box center [306, 27] width 102 height 27
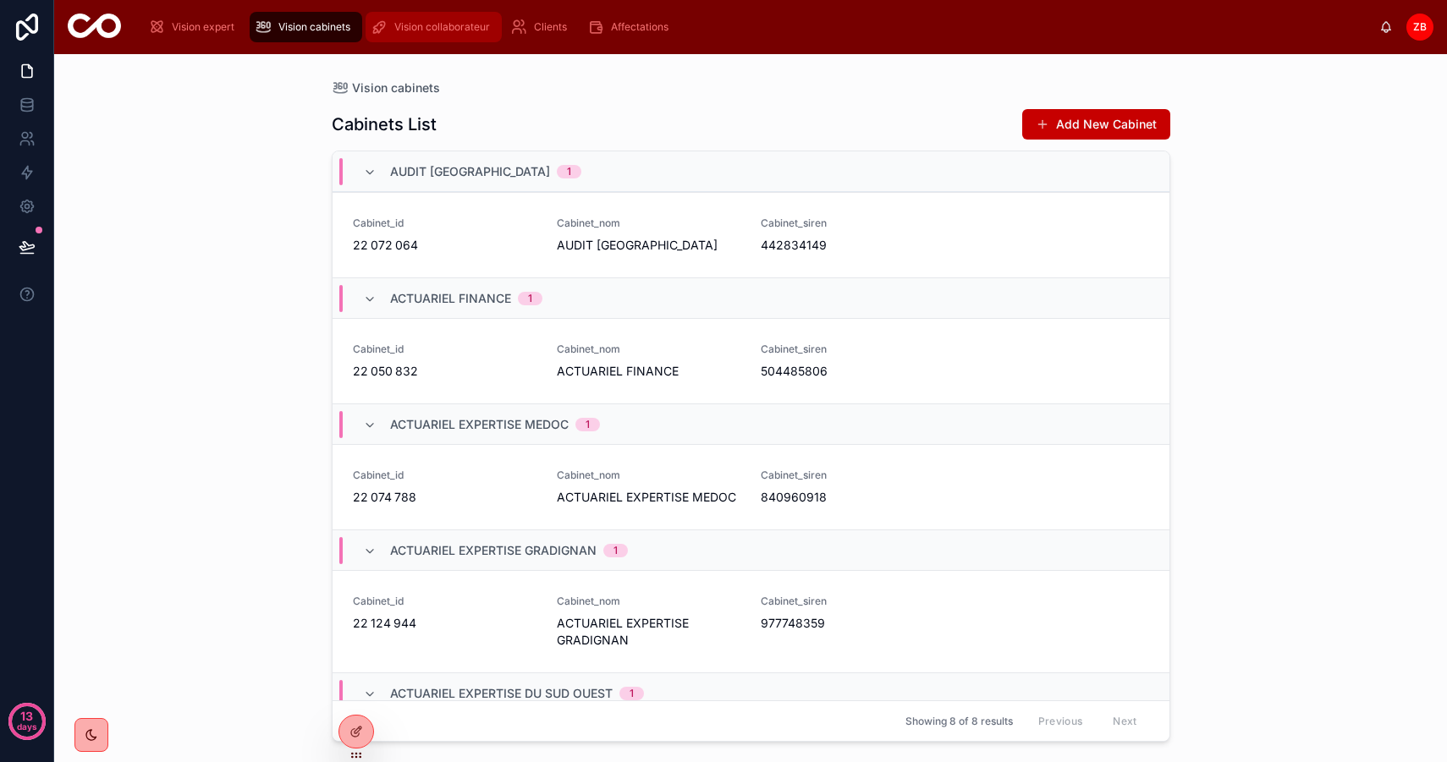
click at [465, 15] on div "Vision collaborateur" at bounding box center [434, 27] width 126 height 27
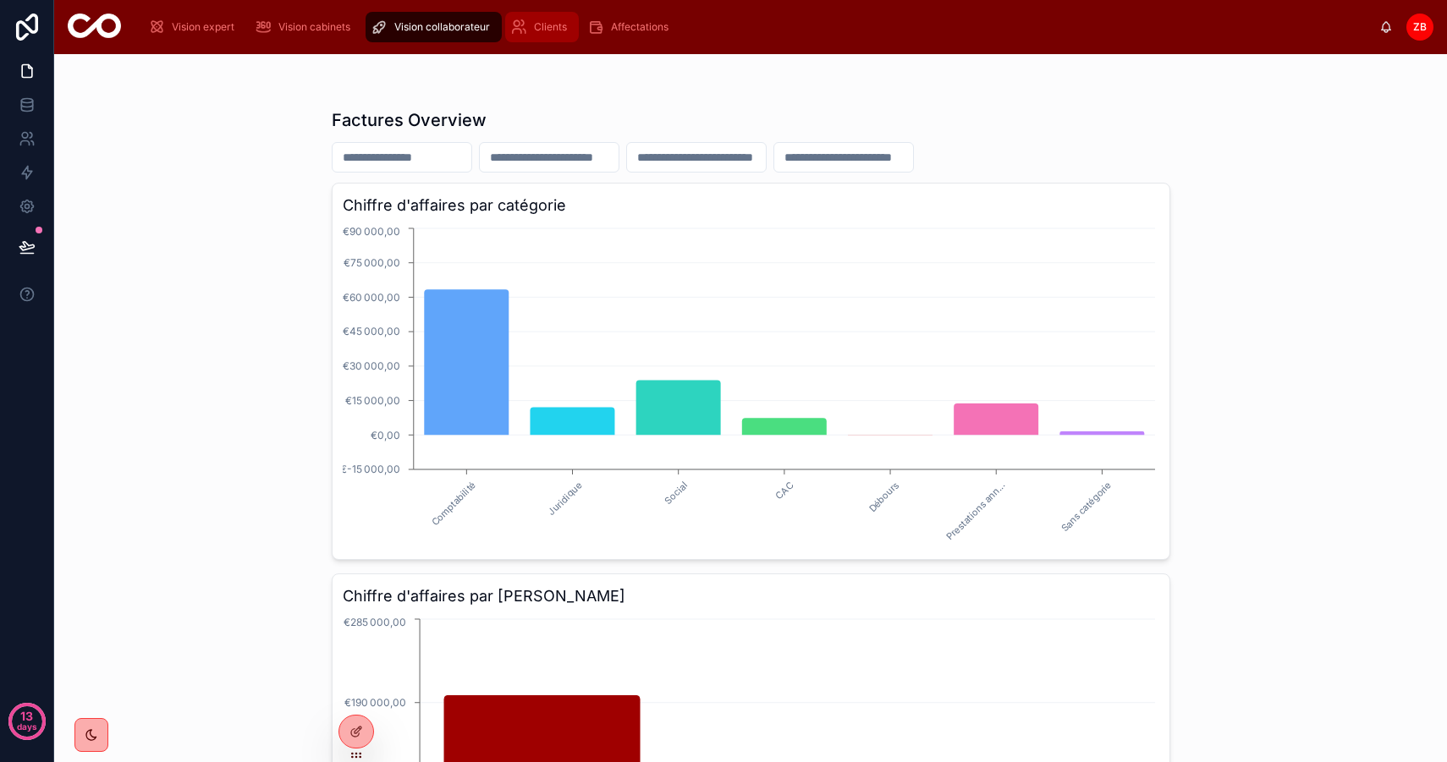
click at [567, 25] on span "Clients" at bounding box center [550, 27] width 33 height 14
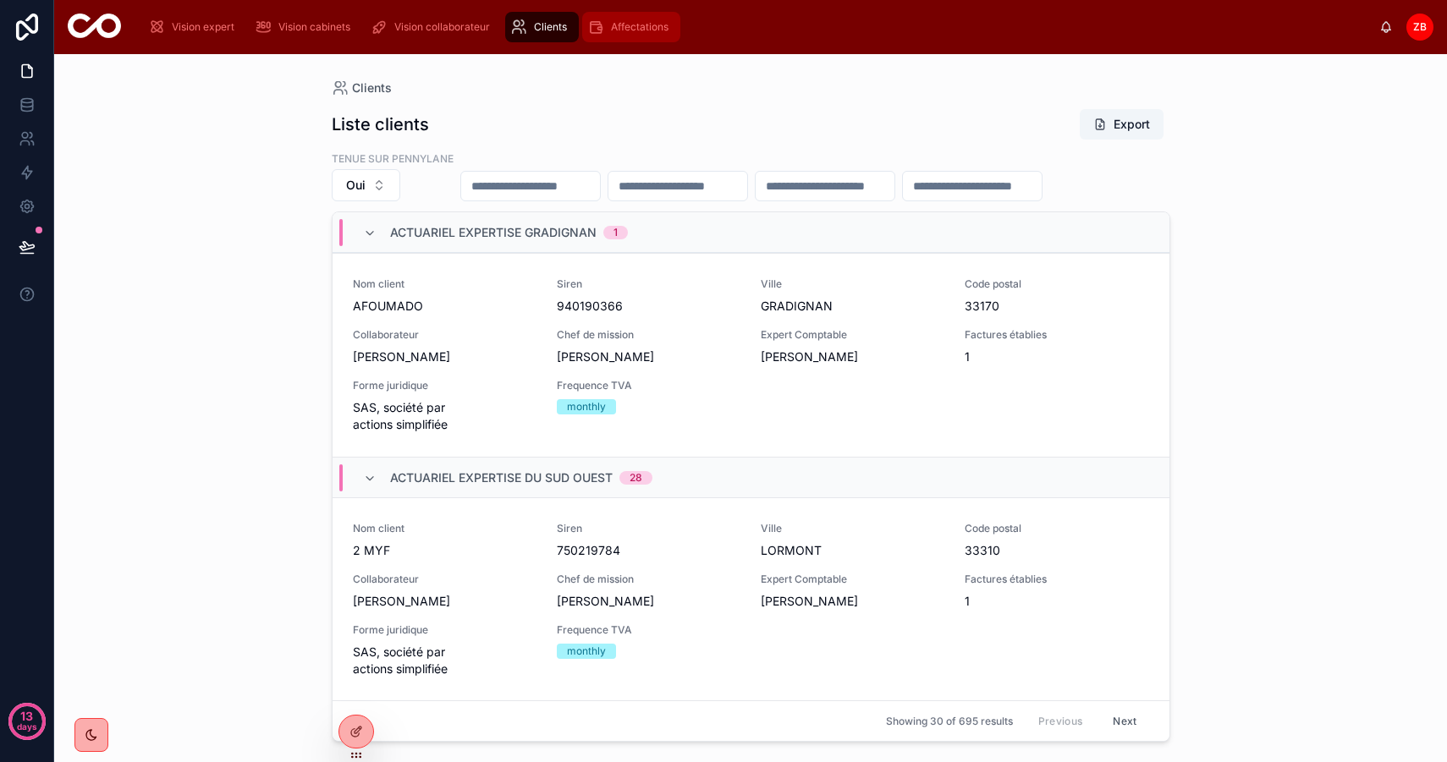
click at [612, 29] on span "Affectations" at bounding box center [640, 27] width 58 height 14
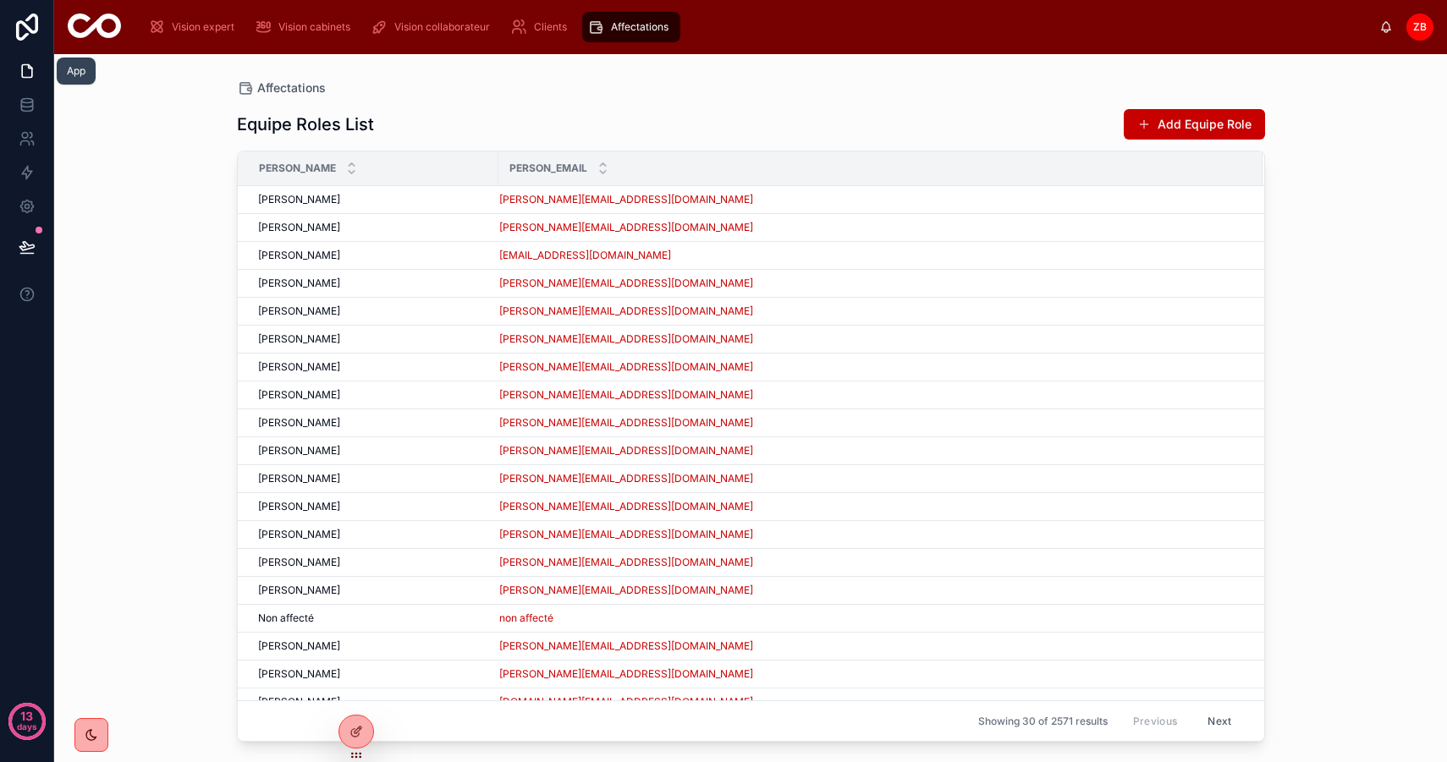
click at [34, 59] on link at bounding box center [26, 71] width 53 height 34
click at [21, 80] on link at bounding box center [26, 71] width 53 height 34
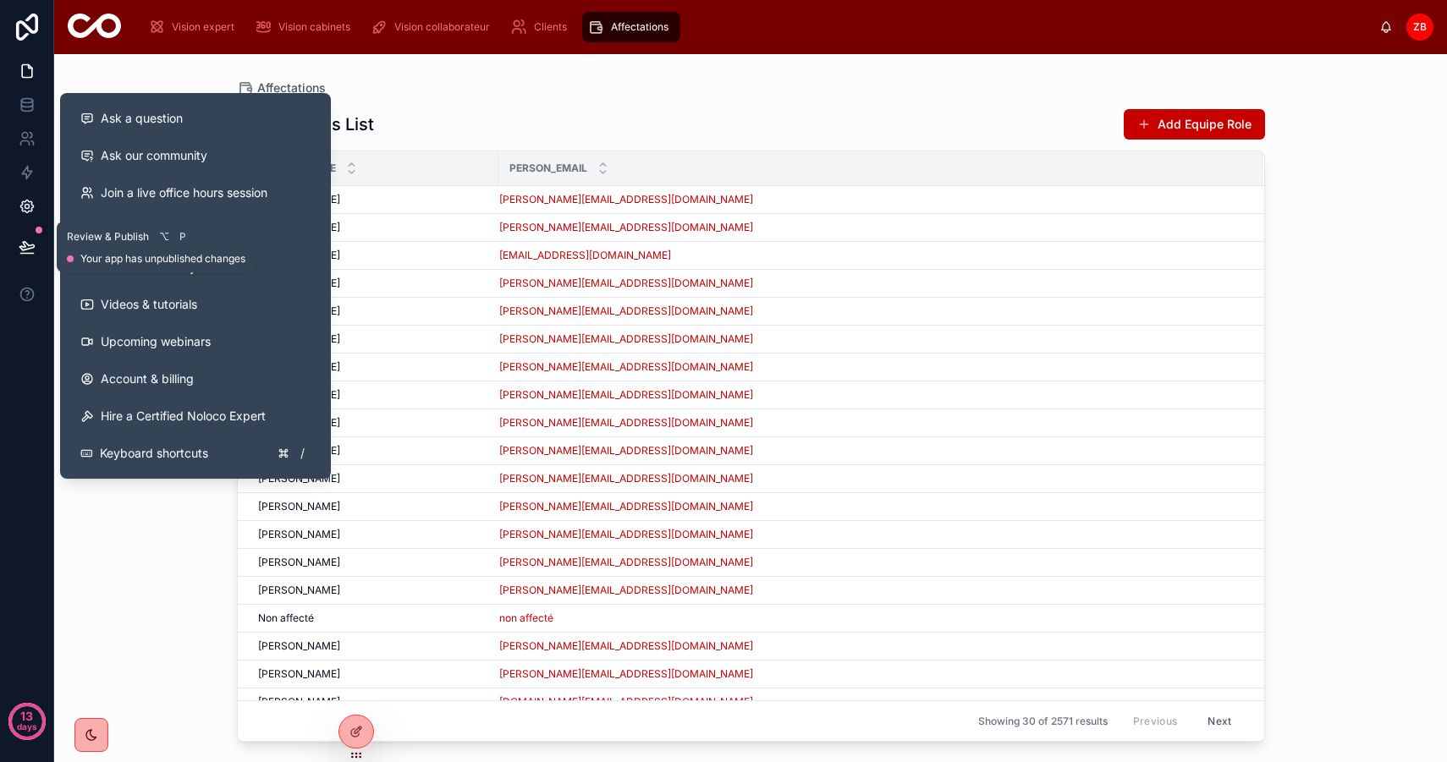
click at [23, 211] on icon at bounding box center [26, 206] width 13 height 13
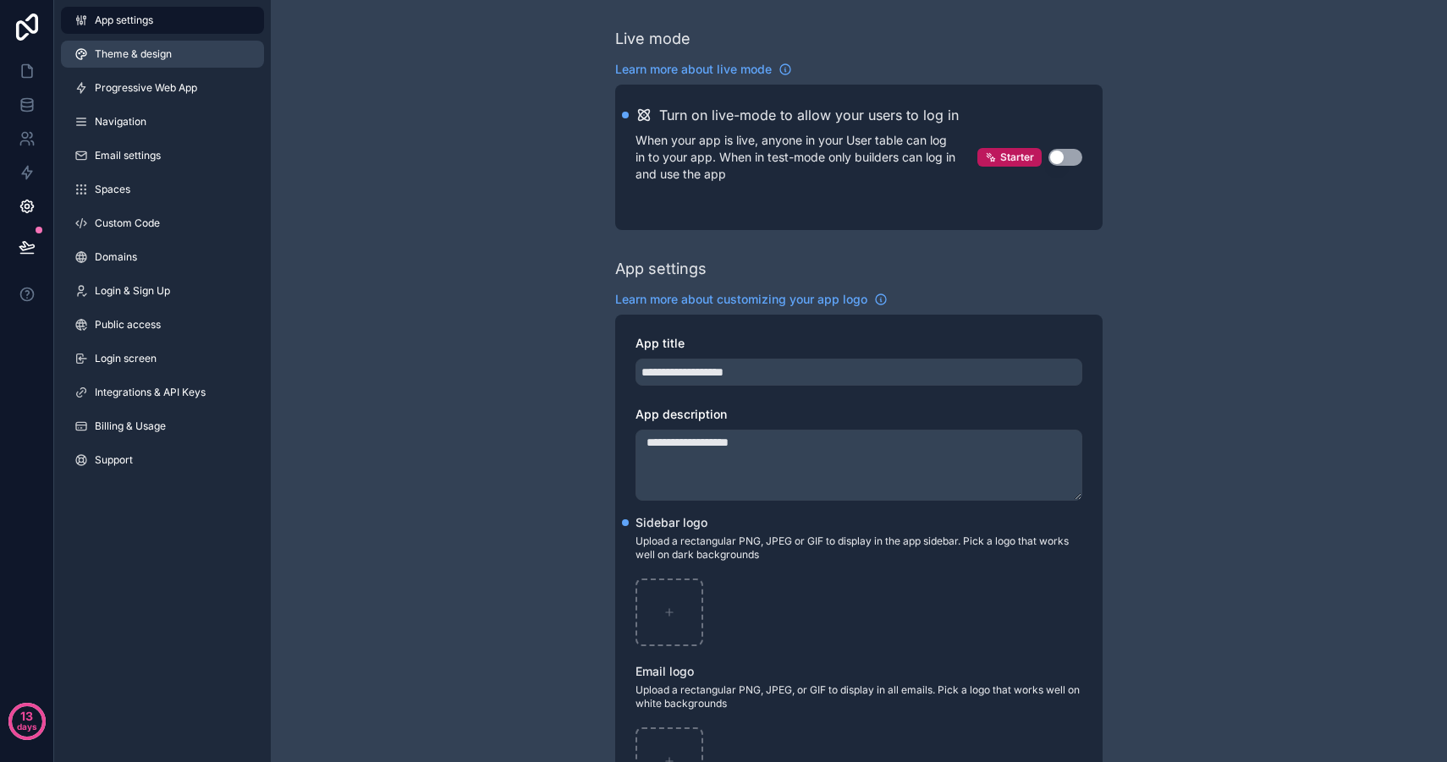
click at [129, 47] on span "Theme & design" at bounding box center [133, 54] width 77 height 14
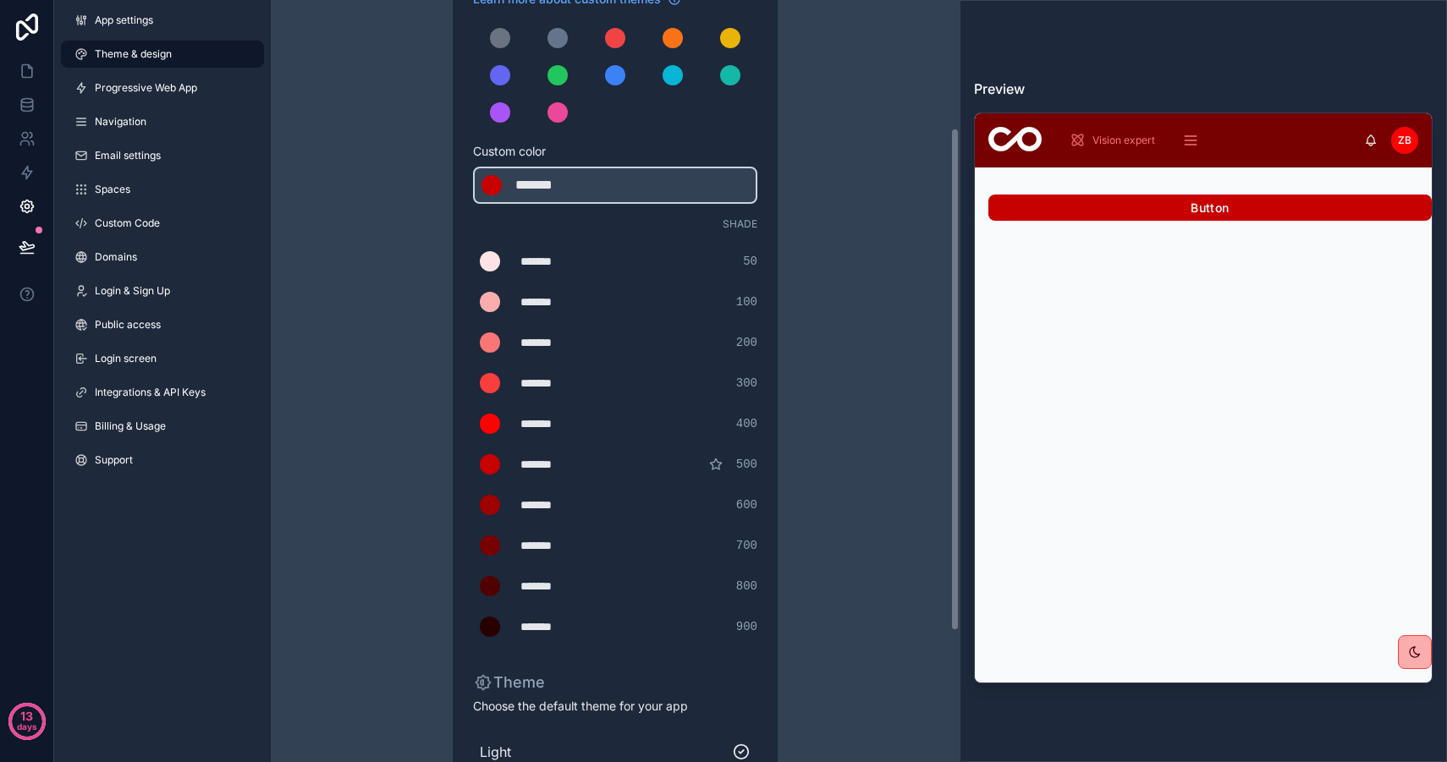
scroll to position [194, 0]
click at [559, 85] on button "scrollable content" at bounding box center [558, 74] width 34 height 34
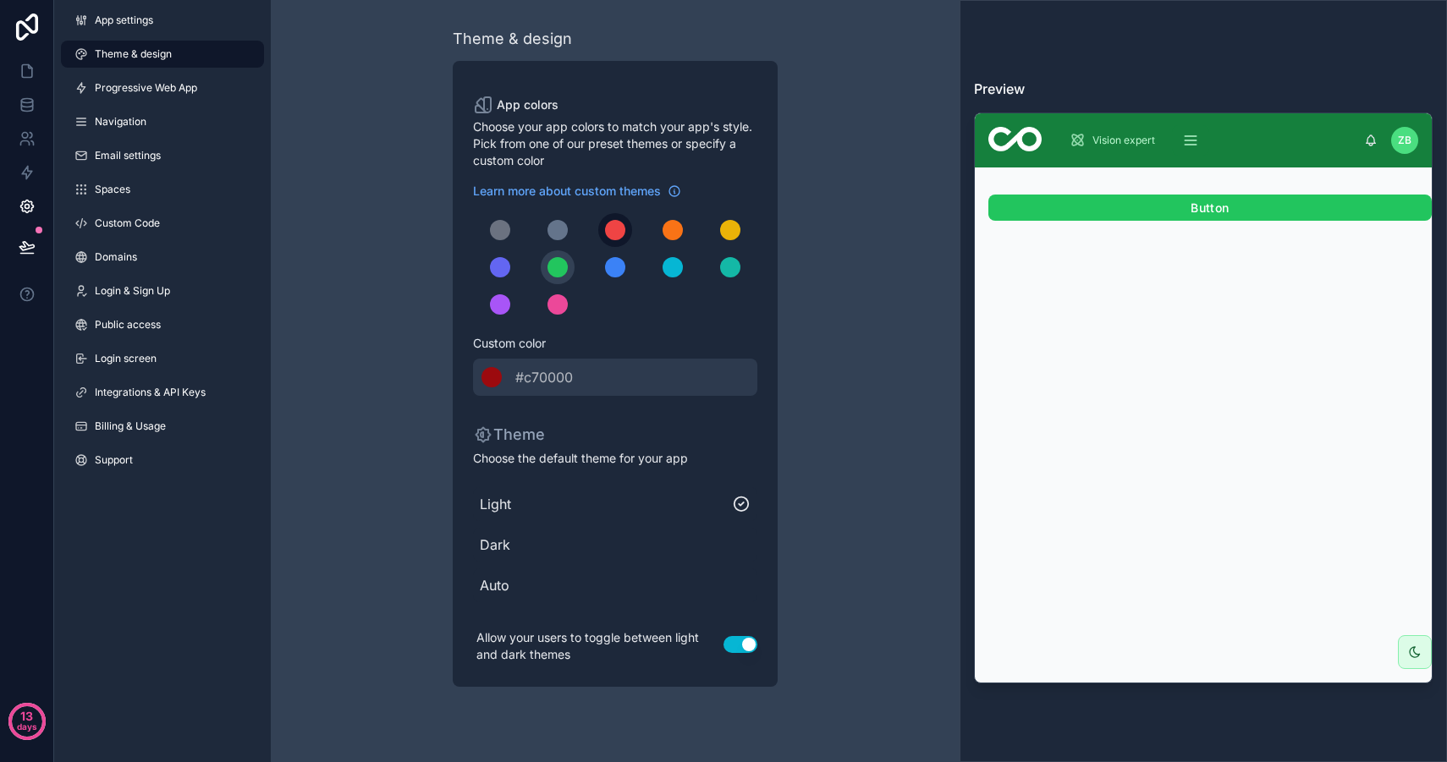
click at [612, 231] on div "scrollable content" at bounding box center [615, 230] width 20 height 20
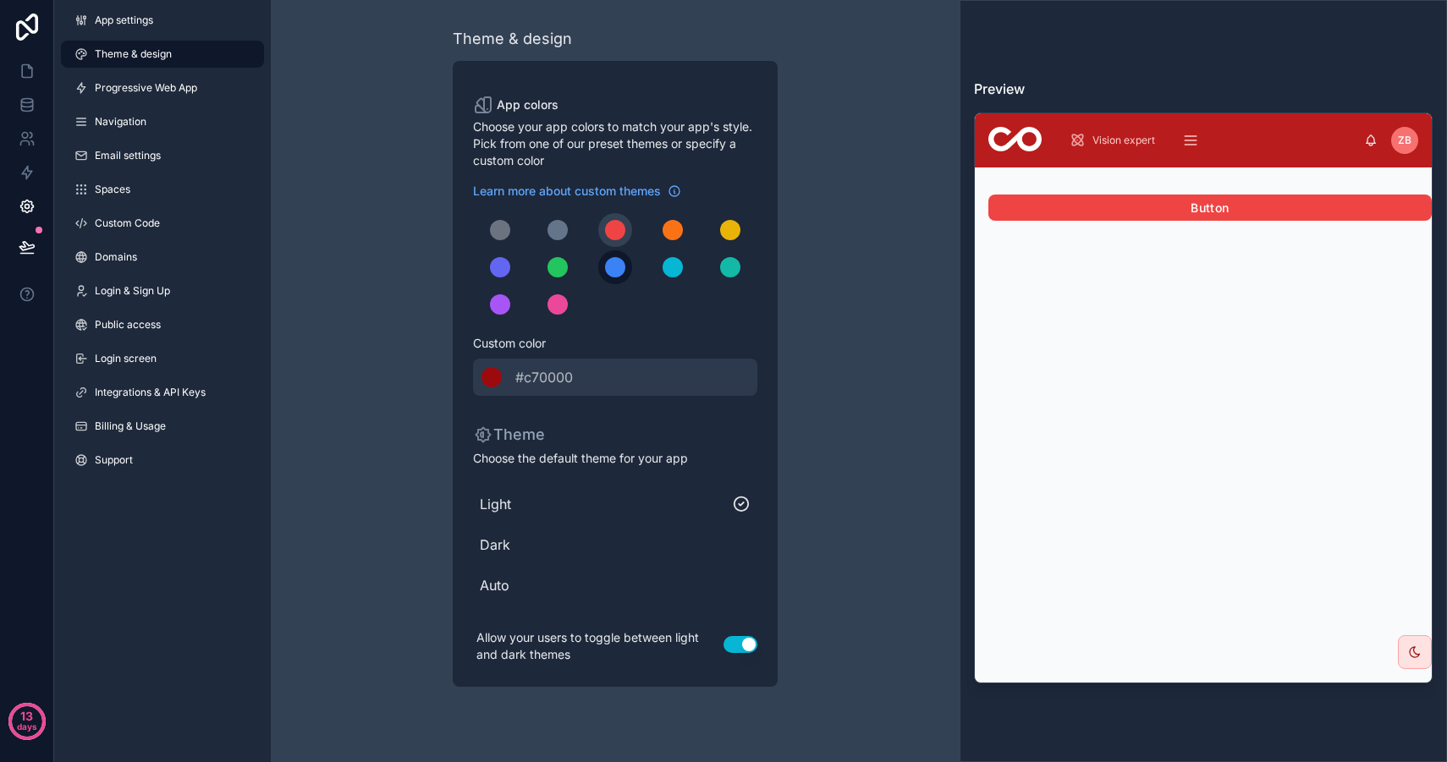
click at [610, 272] on div "scrollable content" at bounding box center [615, 267] width 20 height 20
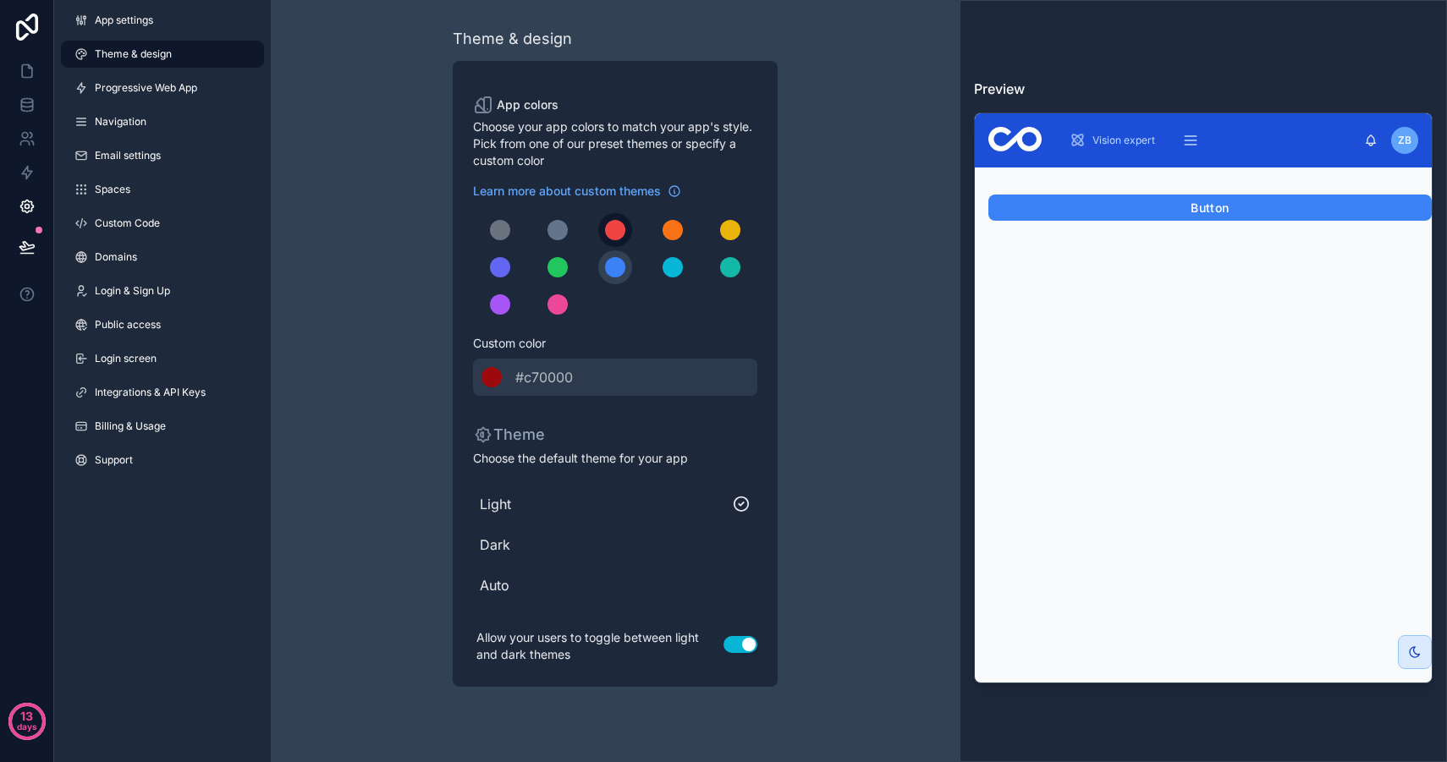
click at [611, 227] on div "scrollable content" at bounding box center [615, 230] width 20 height 20
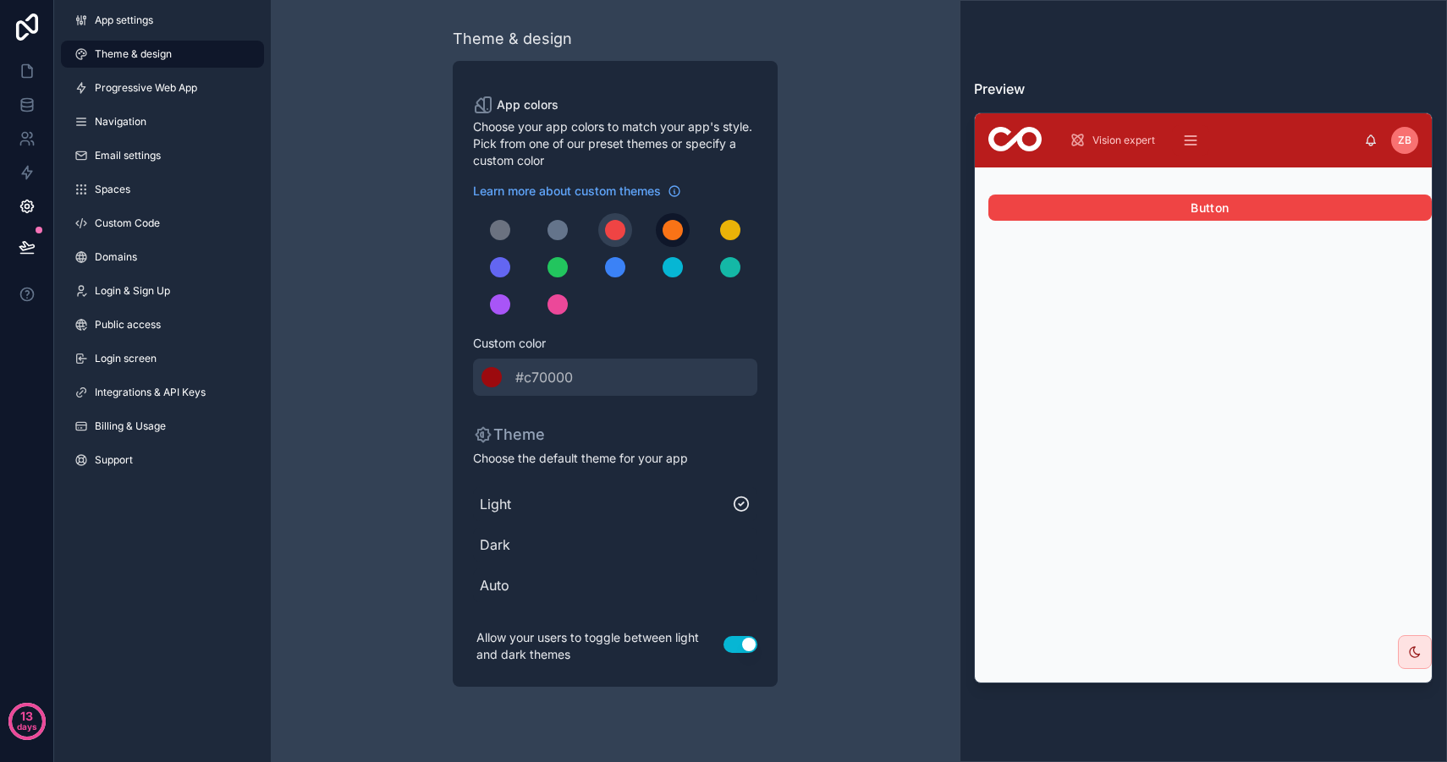
click at [659, 237] on button "scrollable content" at bounding box center [673, 230] width 34 height 34
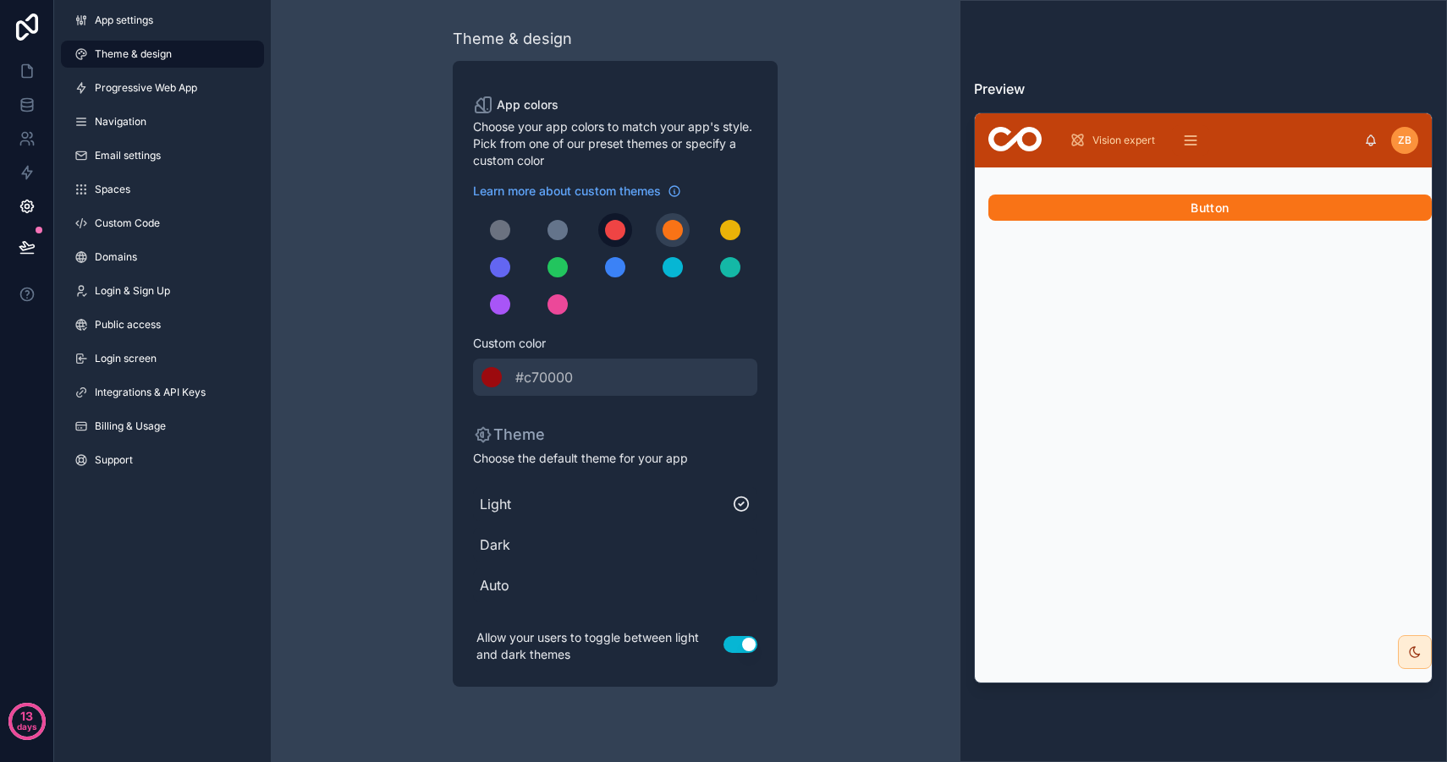
click at [618, 235] on div "scrollable content" at bounding box center [615, 230] width 20 height 20
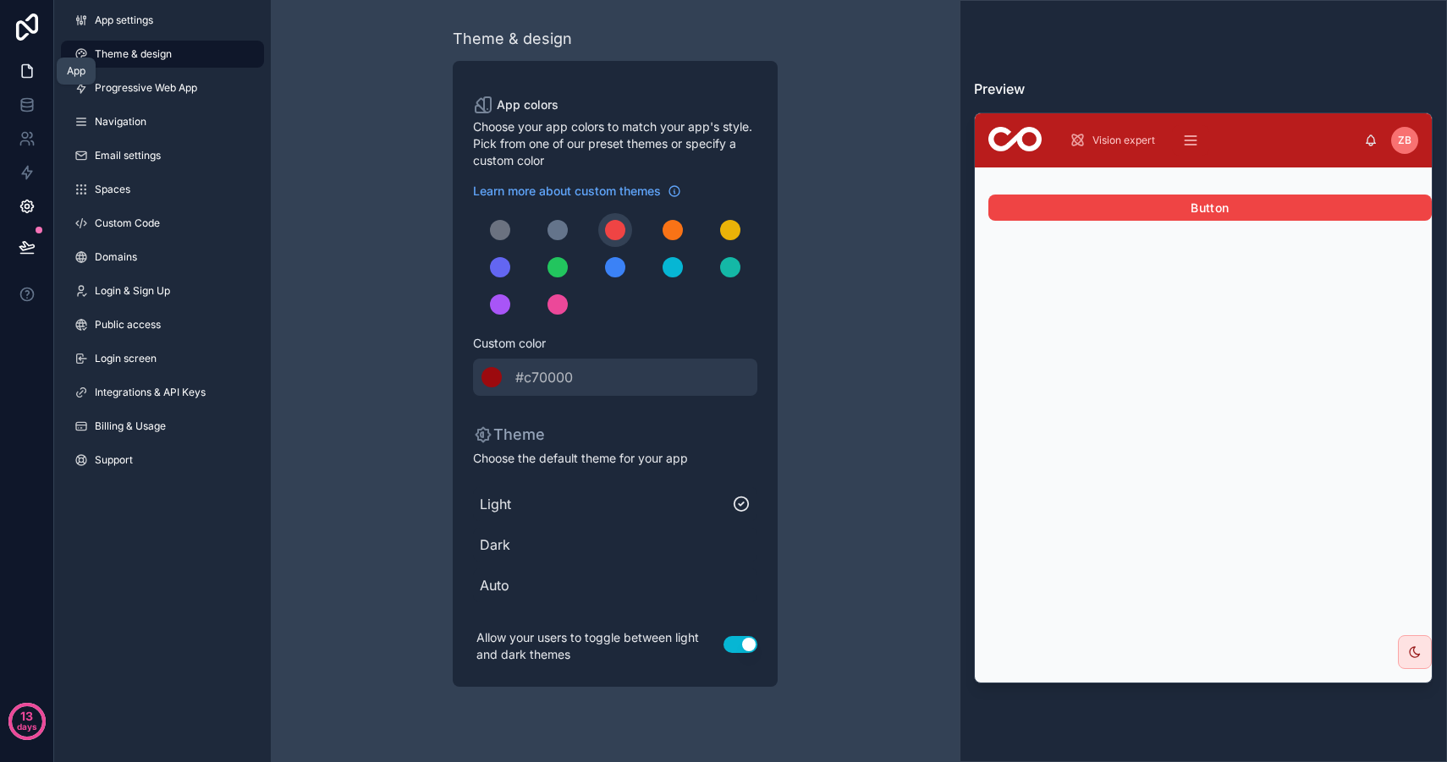
click at [9, 81] on link at bounding box center [26, 71] width 53 height 34
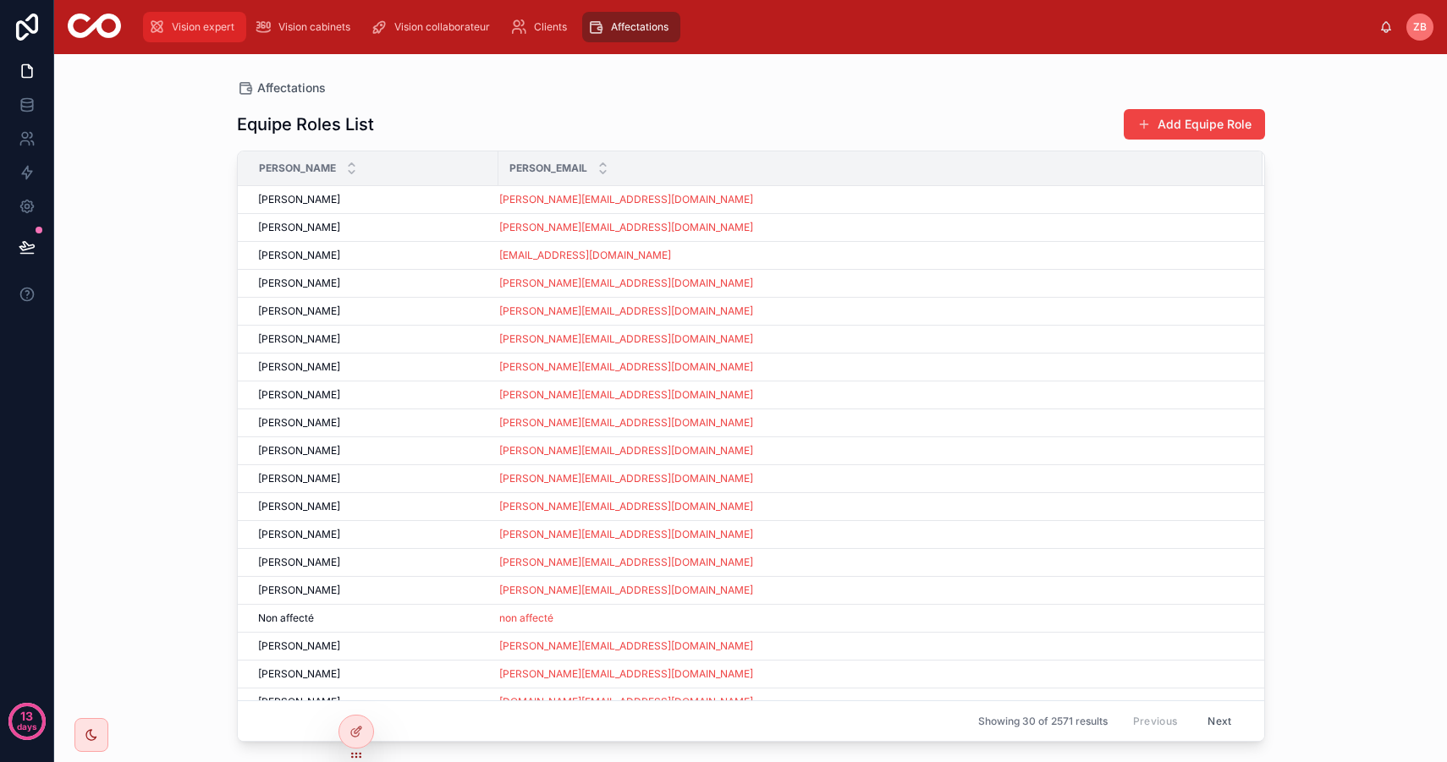
click at [192, 24] on span "Vision expert" at bounding box center [203, 27] width 63 height 14
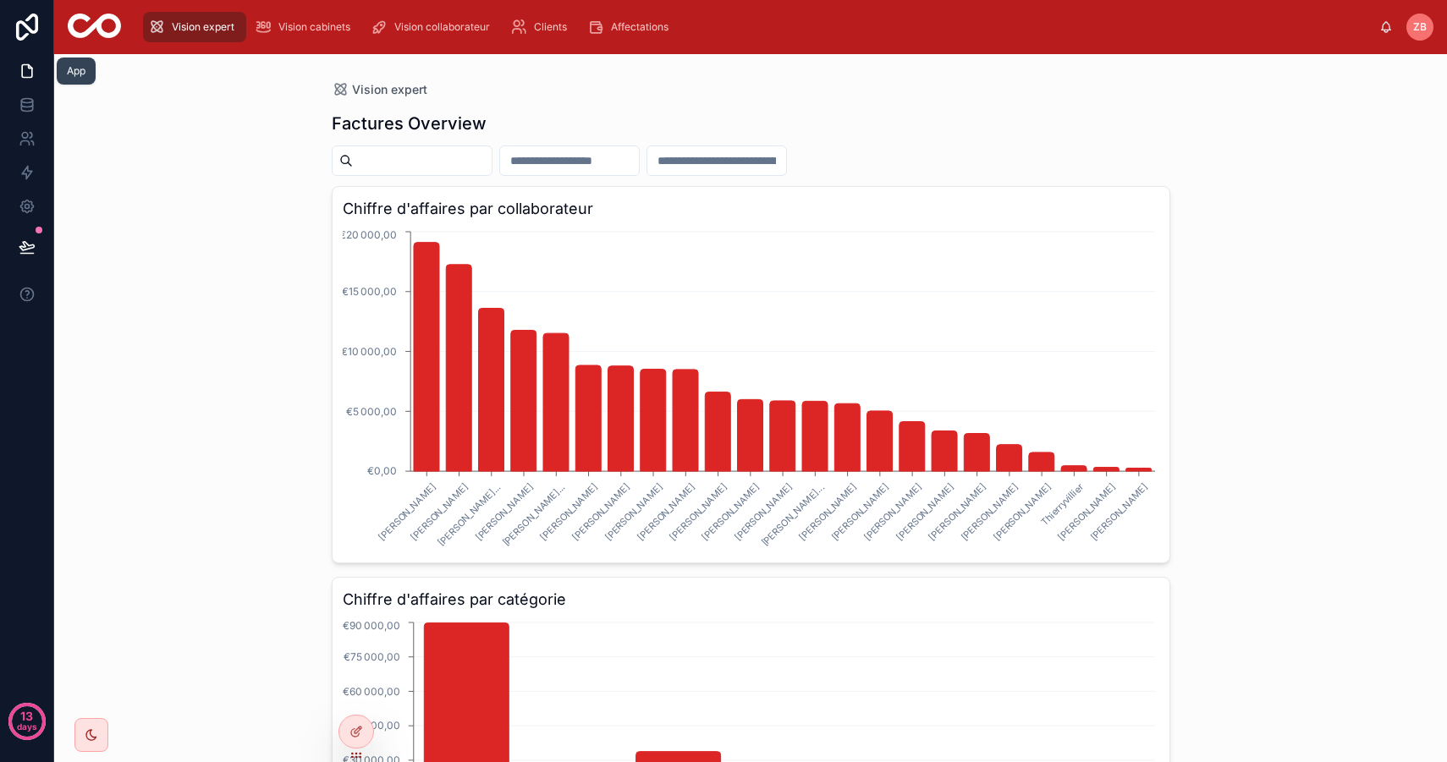
click at [29, 74] on icon at bounding box center [27, 71] width 17 height 17
click at [365, 728] on div at bounding box center [356, 732] width 34 height 32
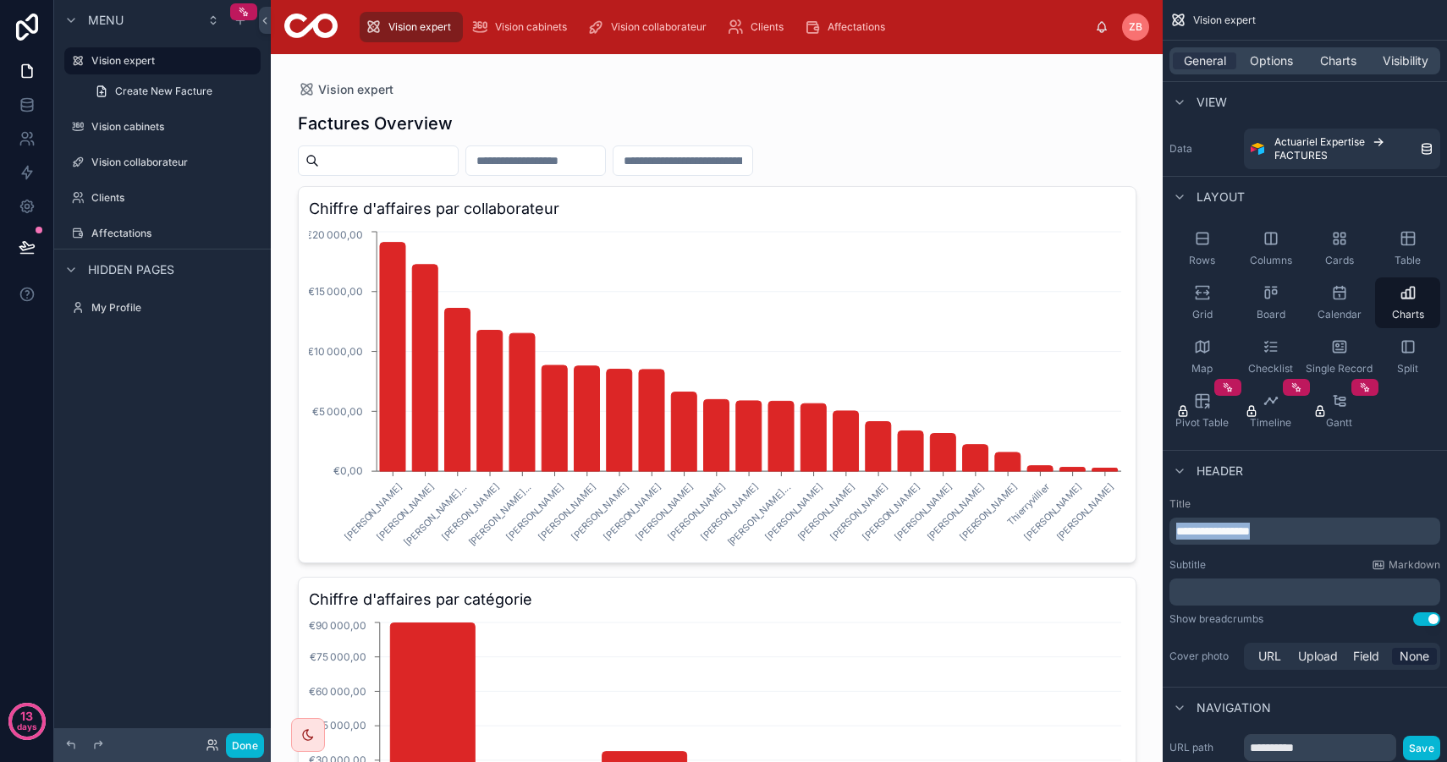
drag, startPoint x: 1298, startPoint y: 530, endPoint x: 1080, endPoint y: 497, distance: 219.9
click at [1080, 497] on div "Vision expert Vision cabinets Vision collaborateur Clients Affectations ZB [PER…" at bounding box center [859, 381] width 1176 height 762
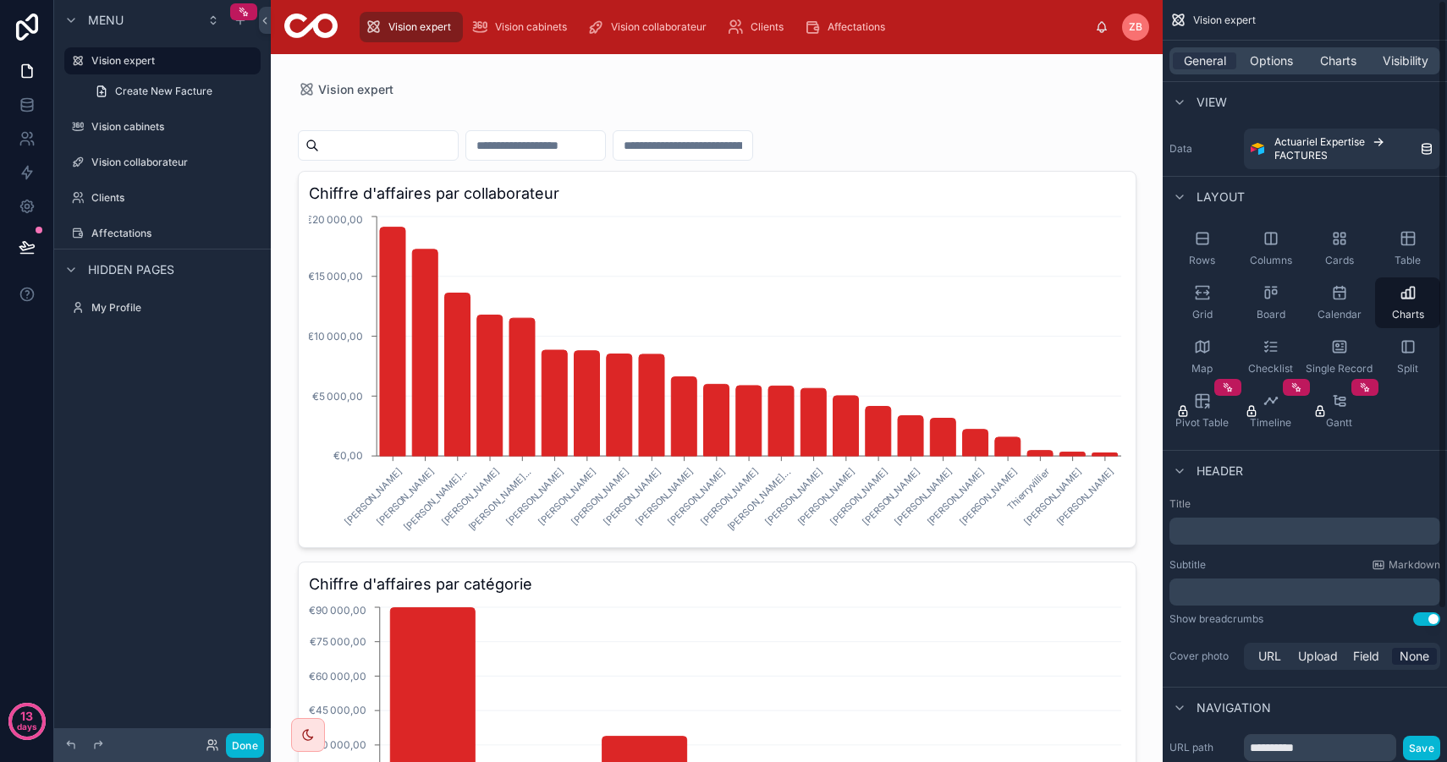
click at [1310, 458] on div "Header" at bounding box center [1304, 470] width 284 height 41
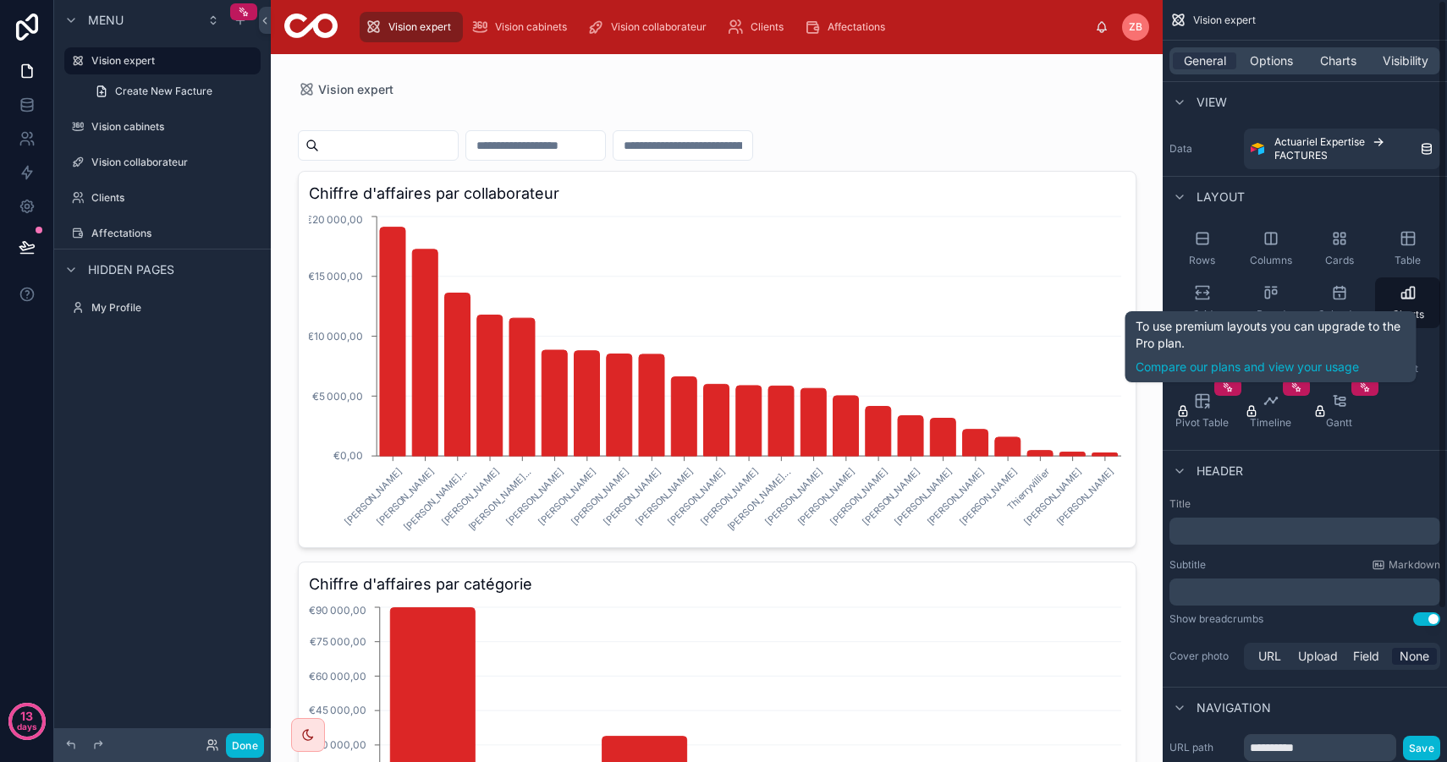
scroll to position [190, 0]
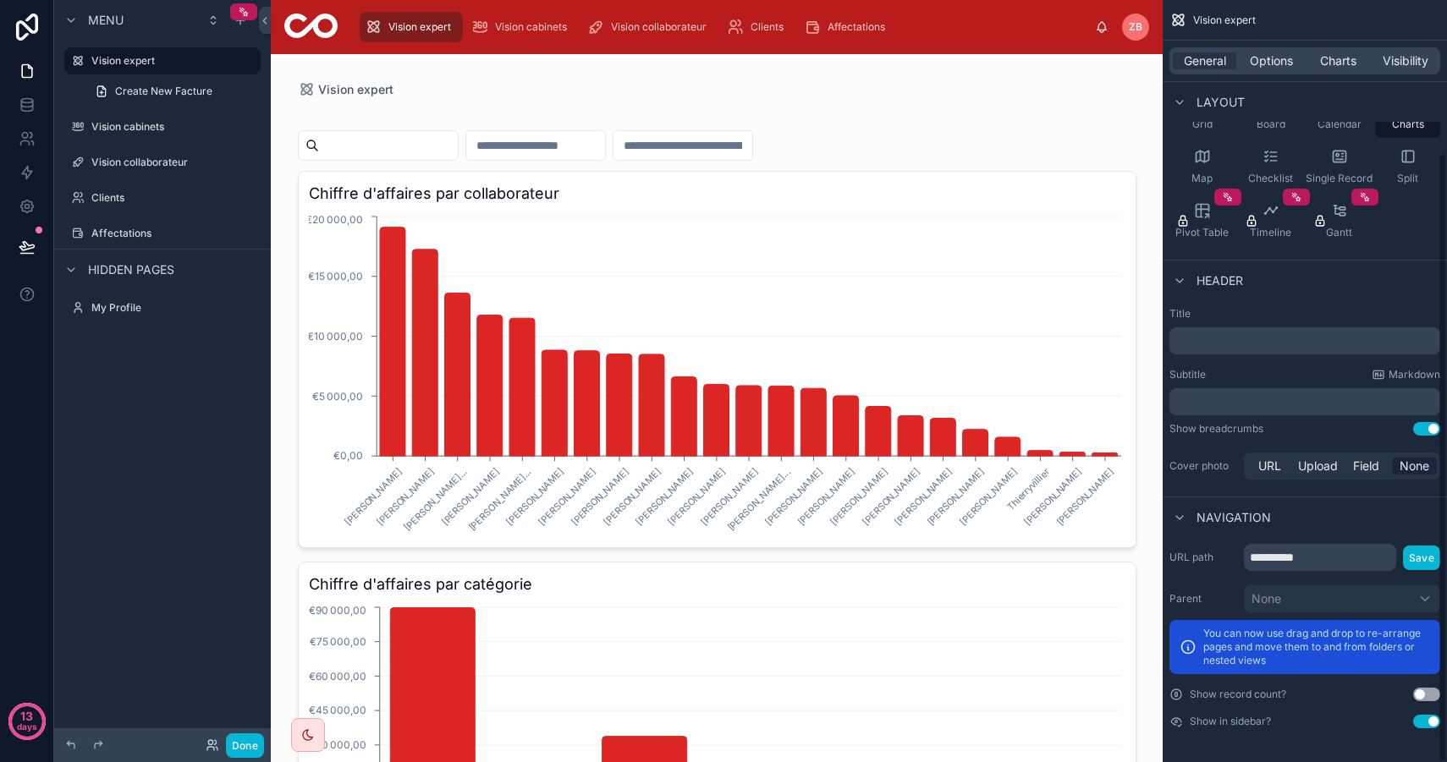
click at [1427, 431] on button "Use setting" at bounding box center [1426, 429] width 27 height 14
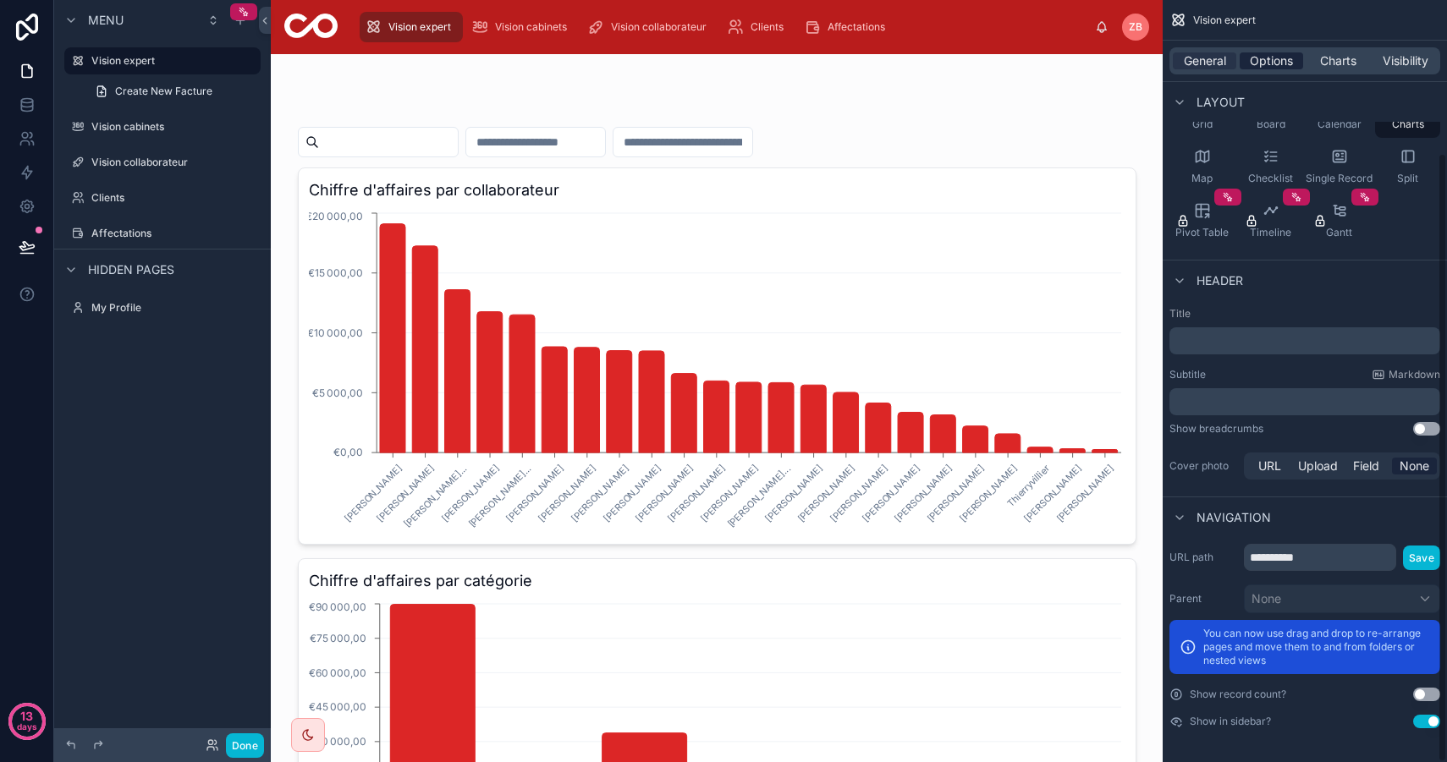
click at [1271, 56] on span "Options" at bounding box center [1270, 60] width 43 height 17
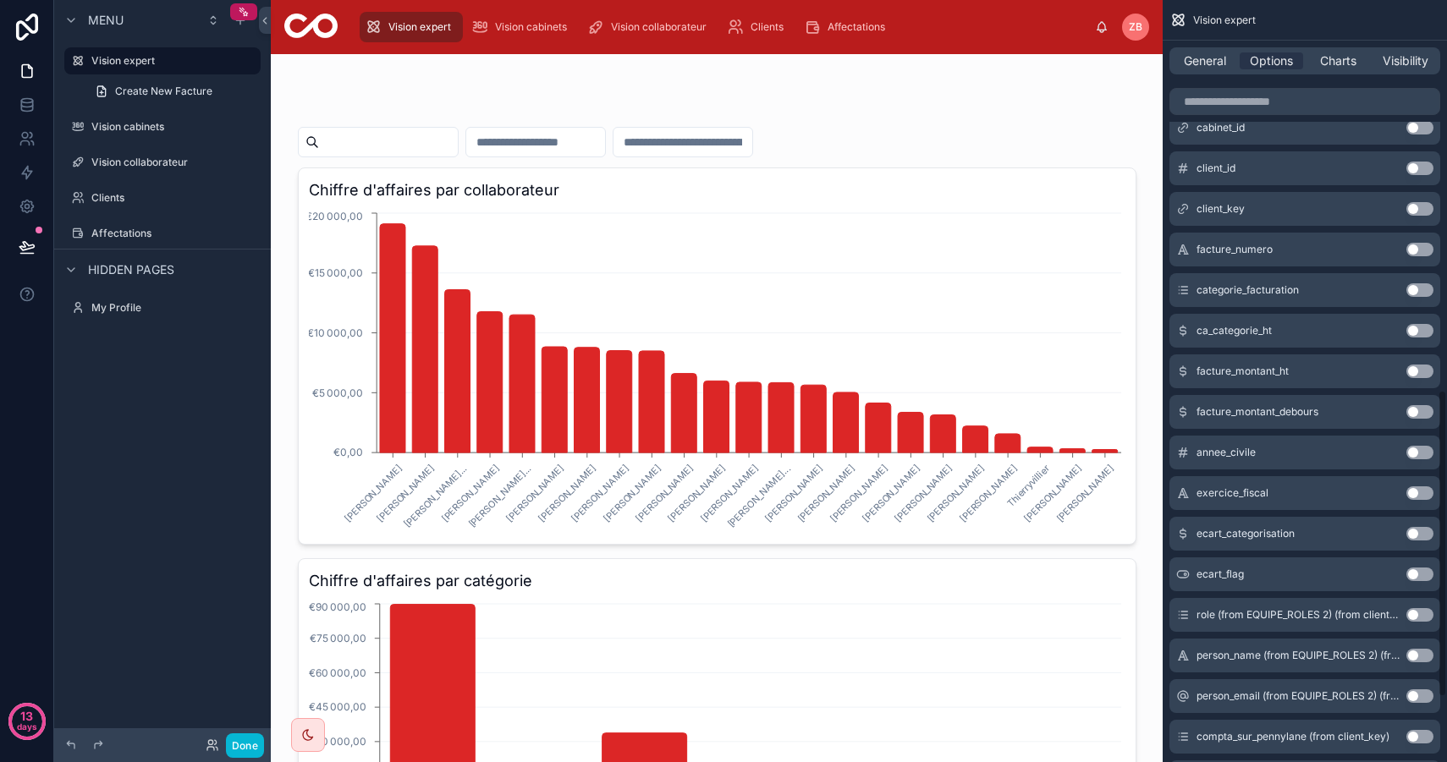
scroll to position [968, 0]
click at [1430, 293] on button "Use setting" at bounding box center [1419, 291] width 27 height 14
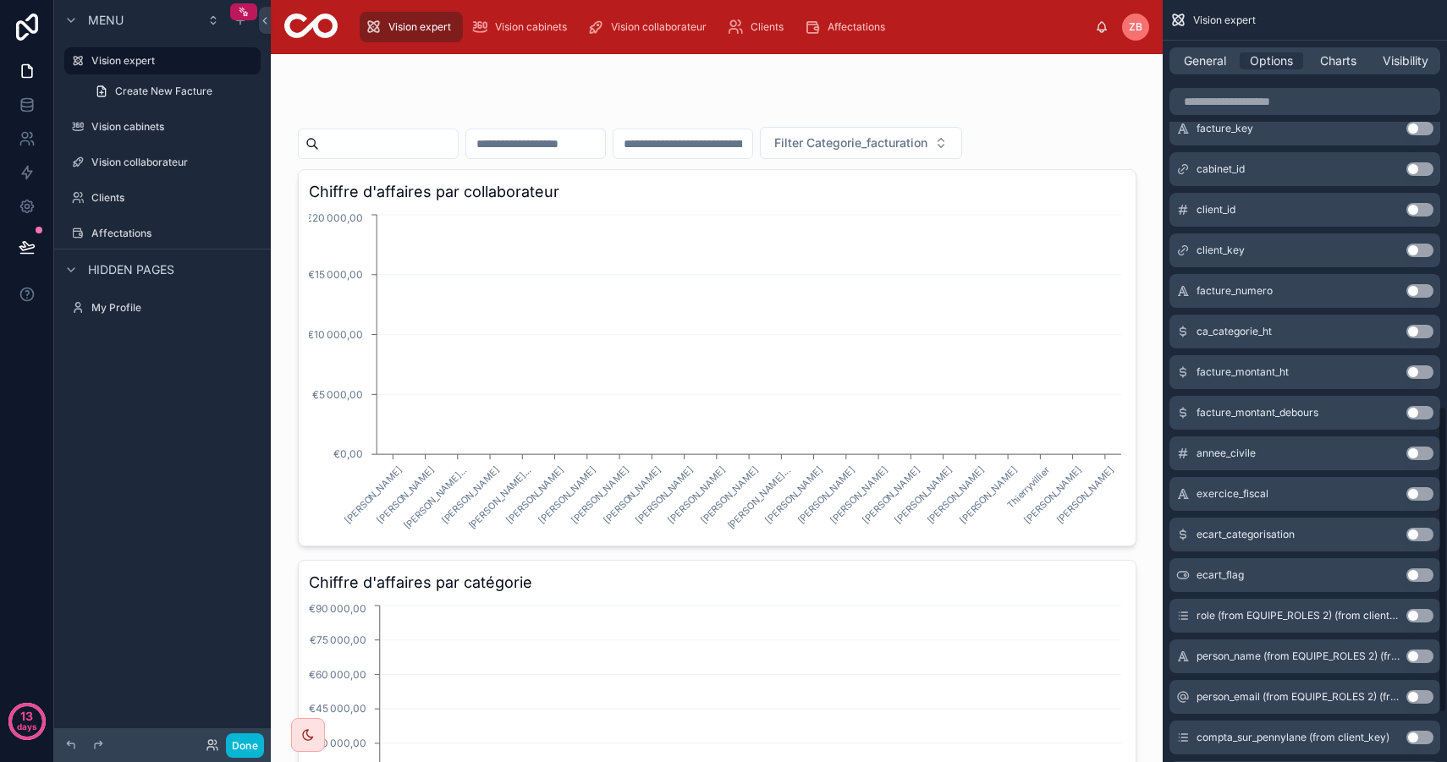
scroll to position [1008, 0]
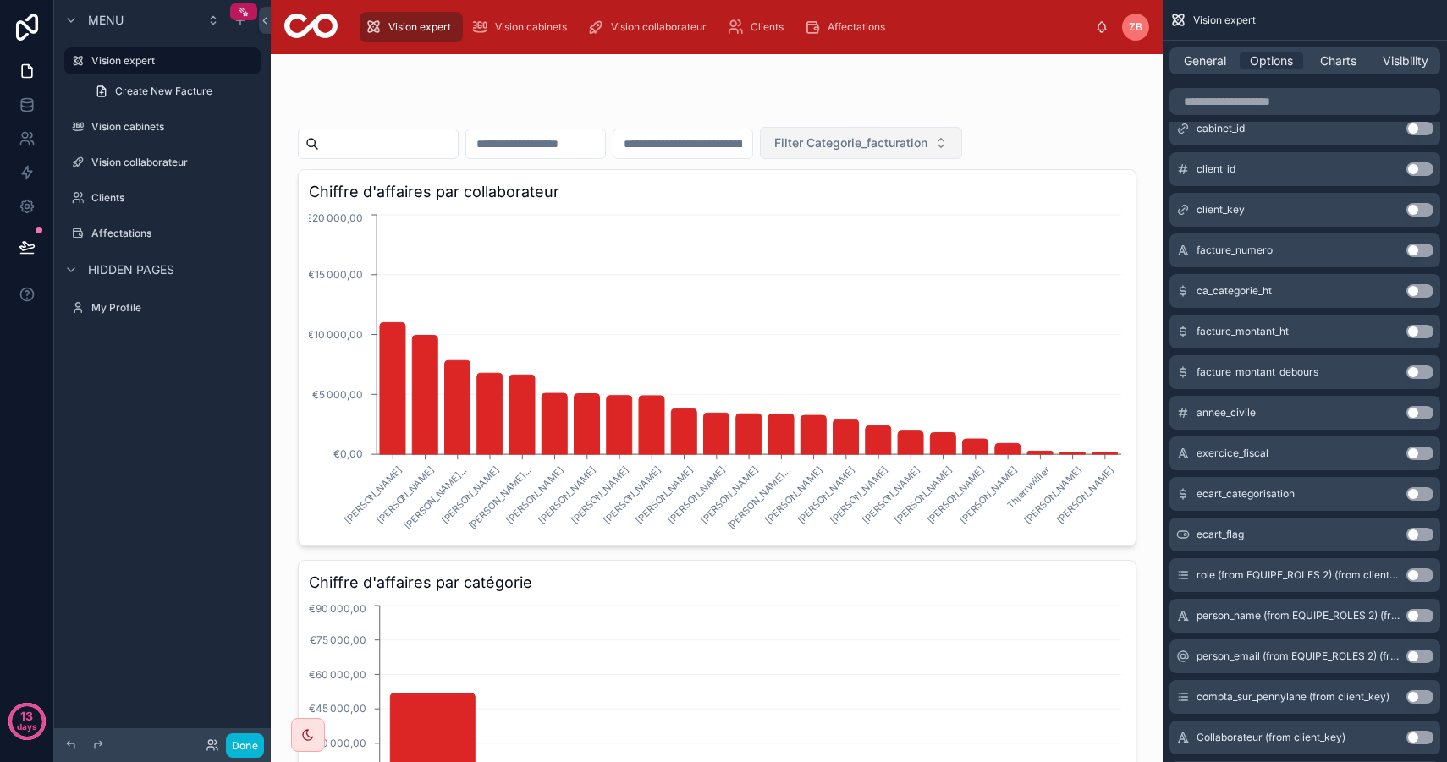
click at [927, 140] on span "Filter Categorie_facturation" at bounding box center [850, 142] width 153 height 17
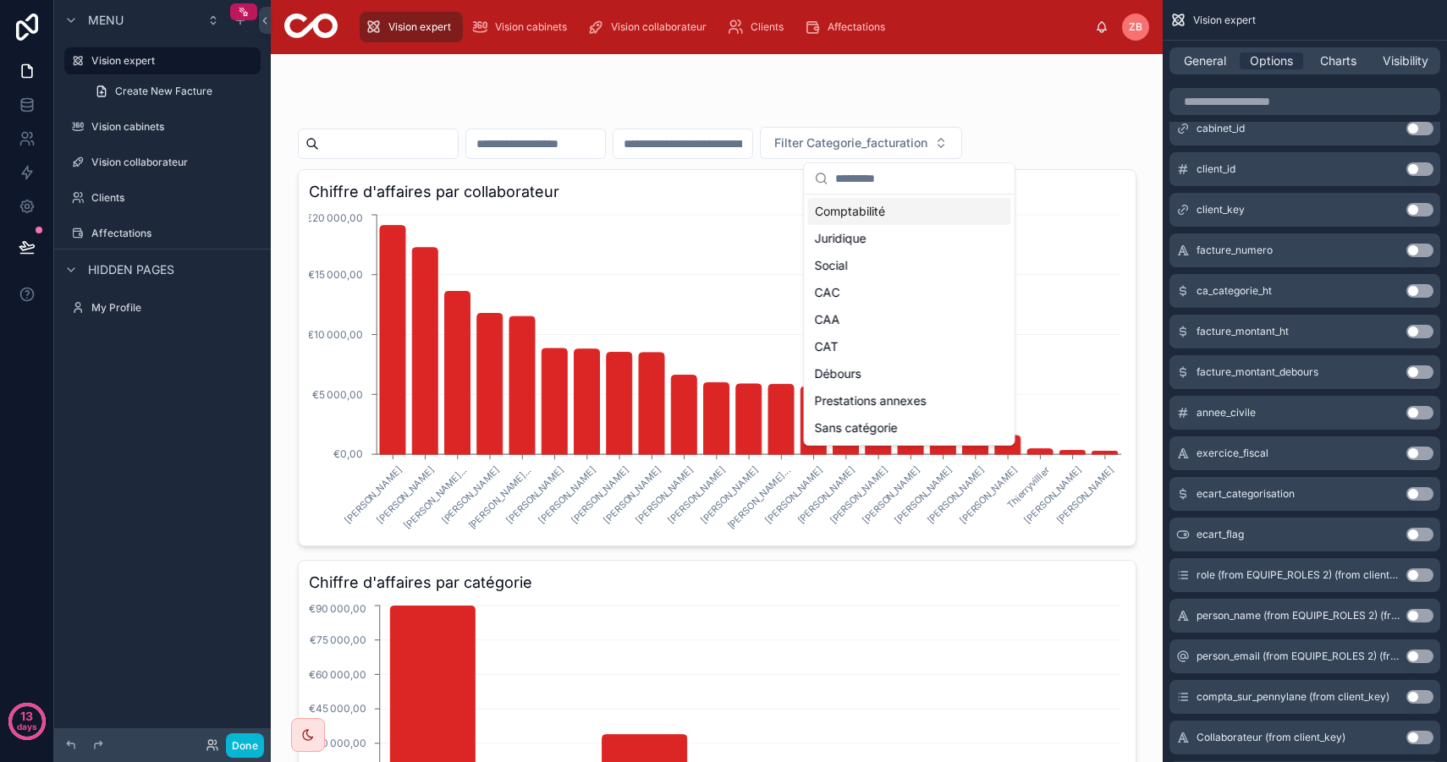
click at [863, 217] on div "Comptabilité" at bounding box center [909, 211] width 203 height 27
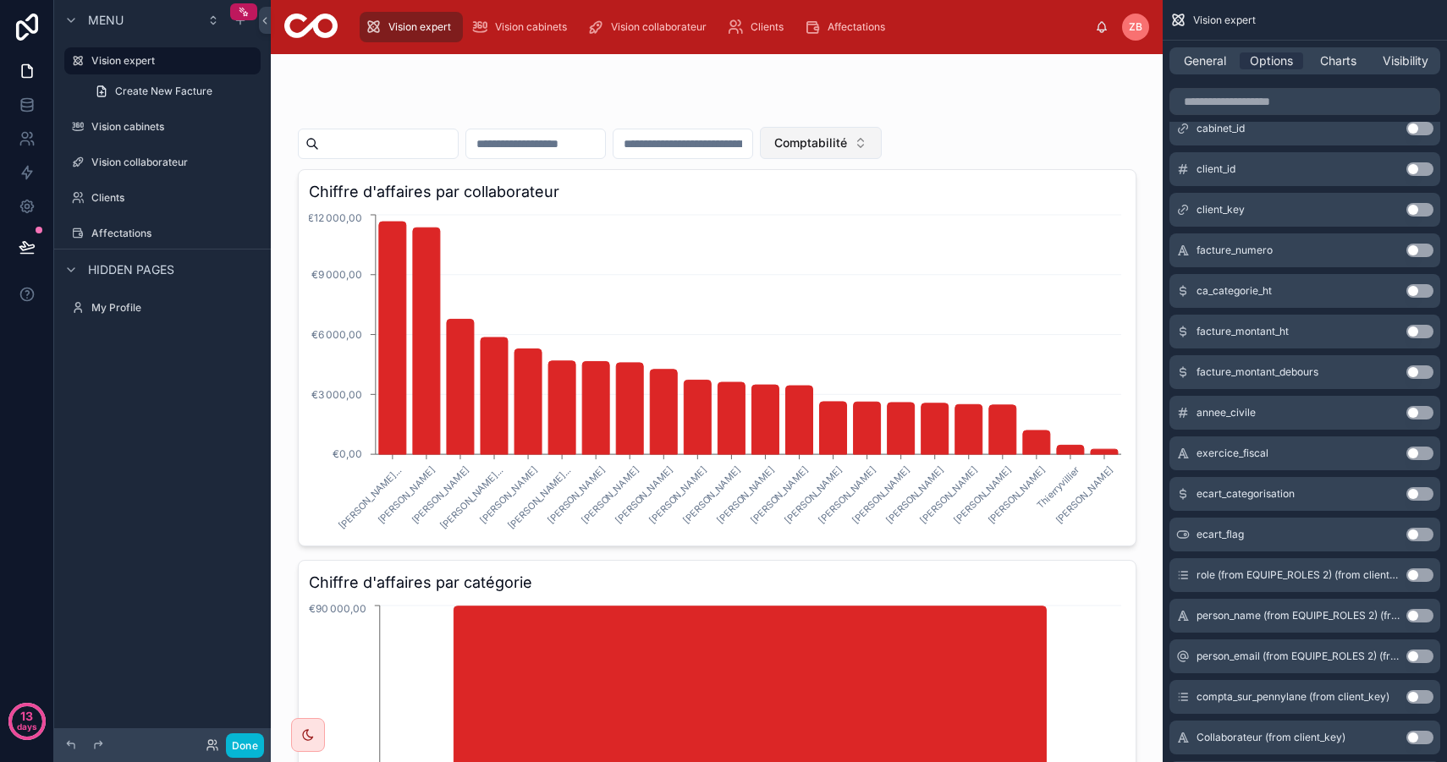
click at [847, 135] on span "Comptabilité" at bounding box center [810, 142] width 73 height 17
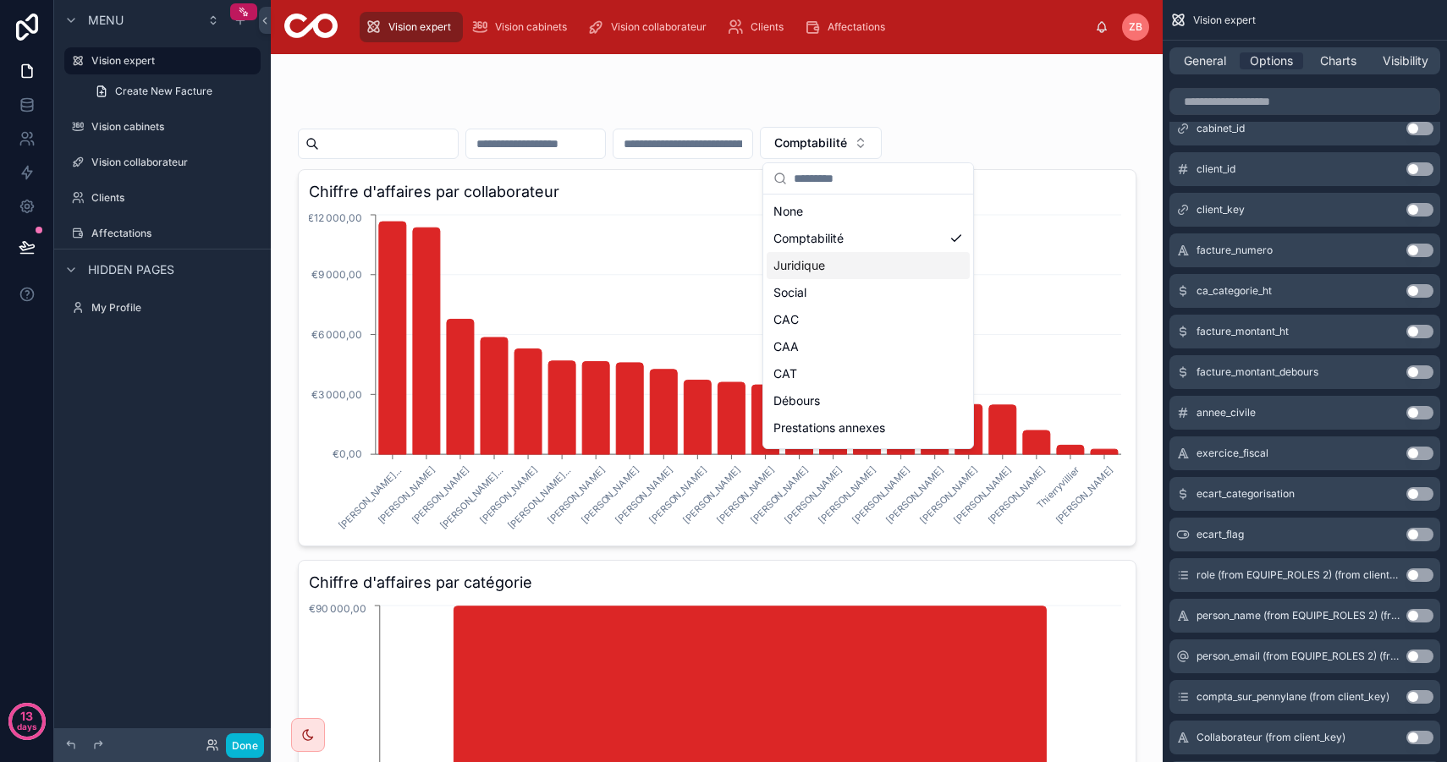
click at [839, 266] on div "Juridique" at bounding box center [867, 265] width 203 height 27
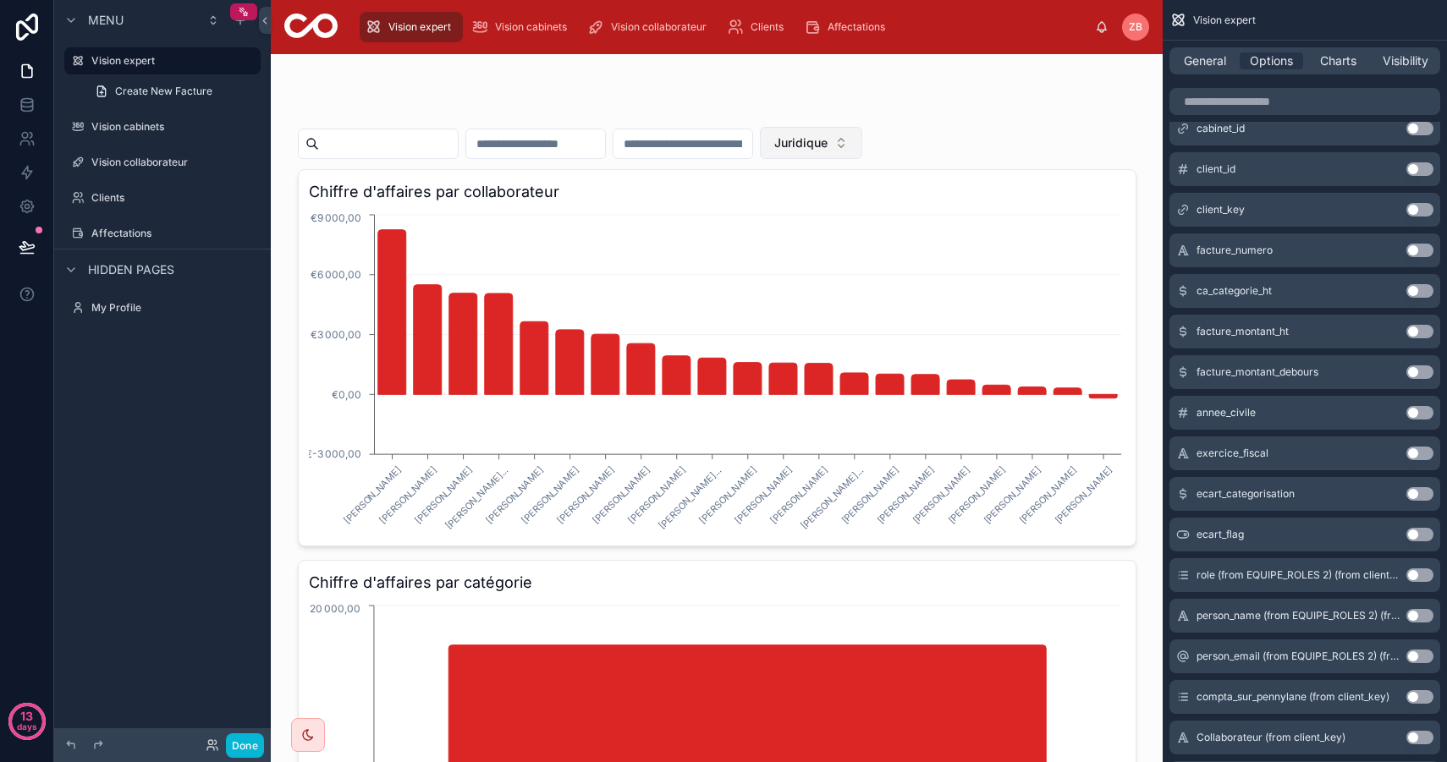
click at [827, 142] on span "Juridique" at bounding box center [800, 142] width 53 height 17
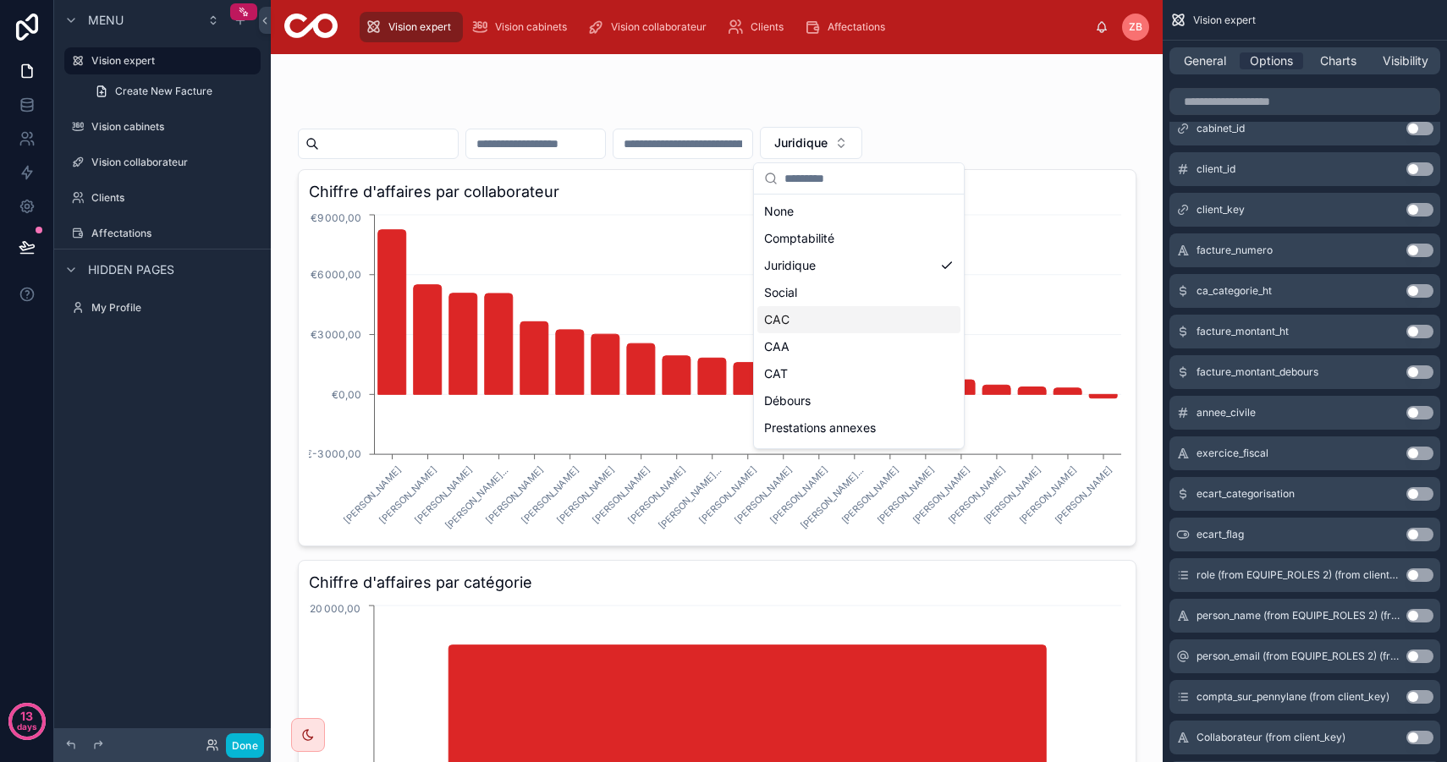
click at [823, 320] on div "CAC" at bounding box center [858, 319] width 203 height 27
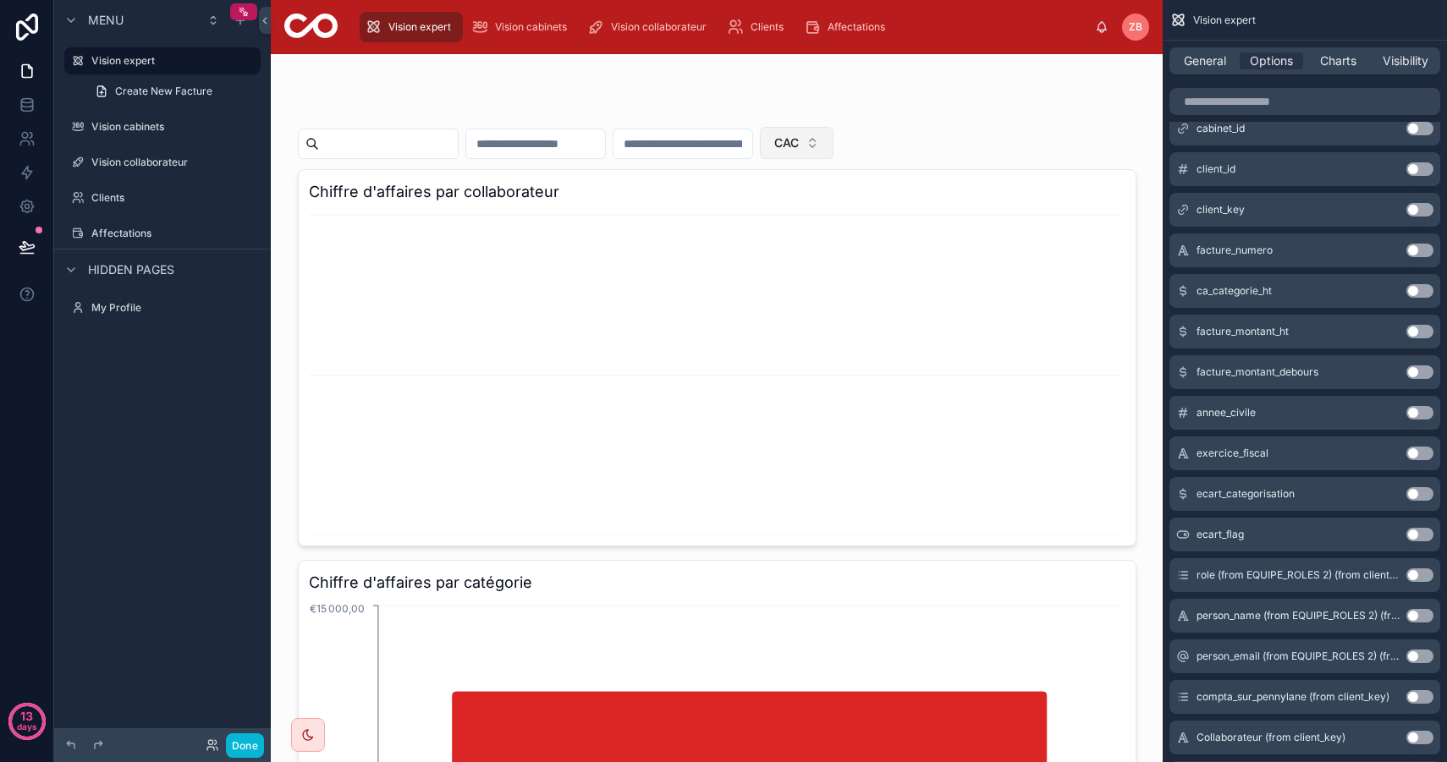
click at [833, 139] on button "CAC" at bounding box center [797, 143] width 74 height 32
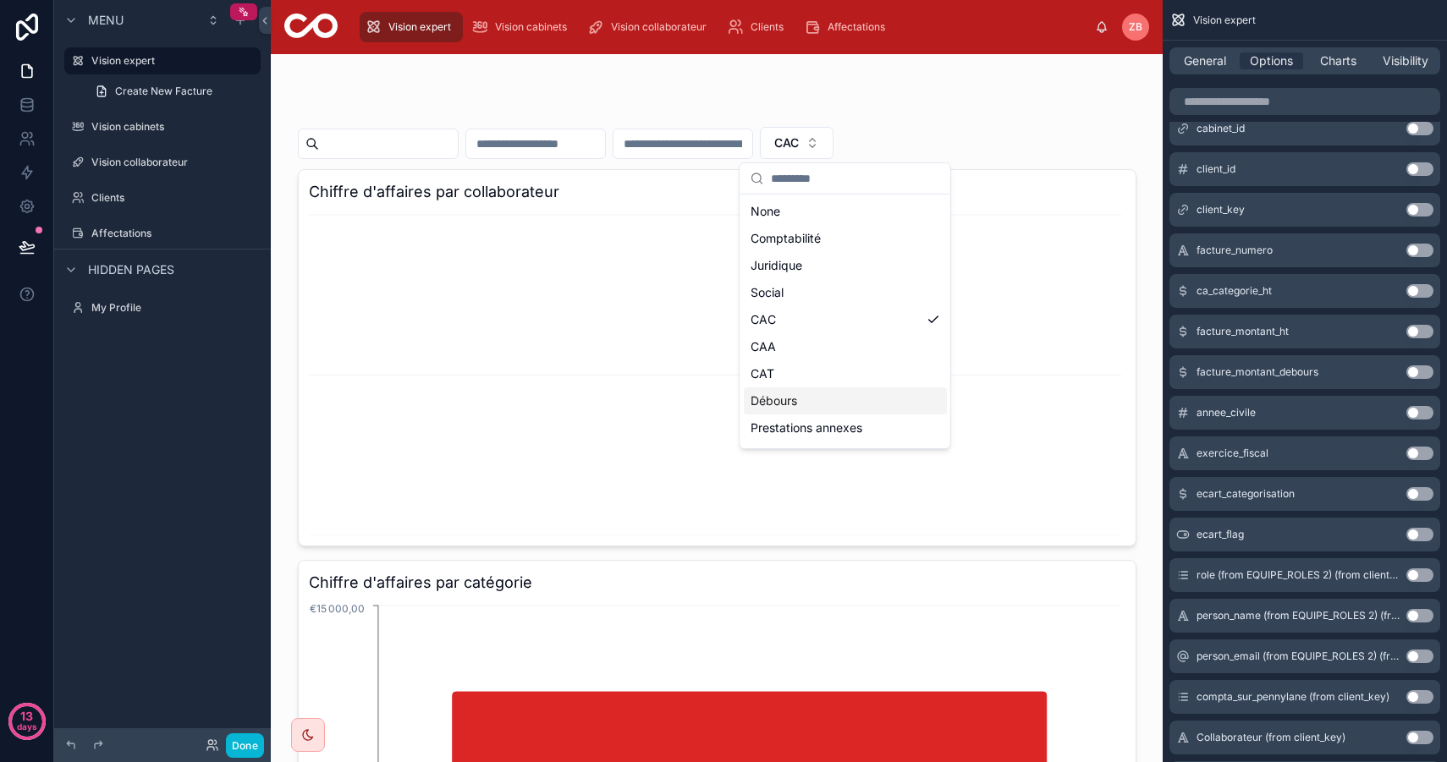
click at [802, 409] on div "Débours" at bounding box center [845, 400] width 203 height 27
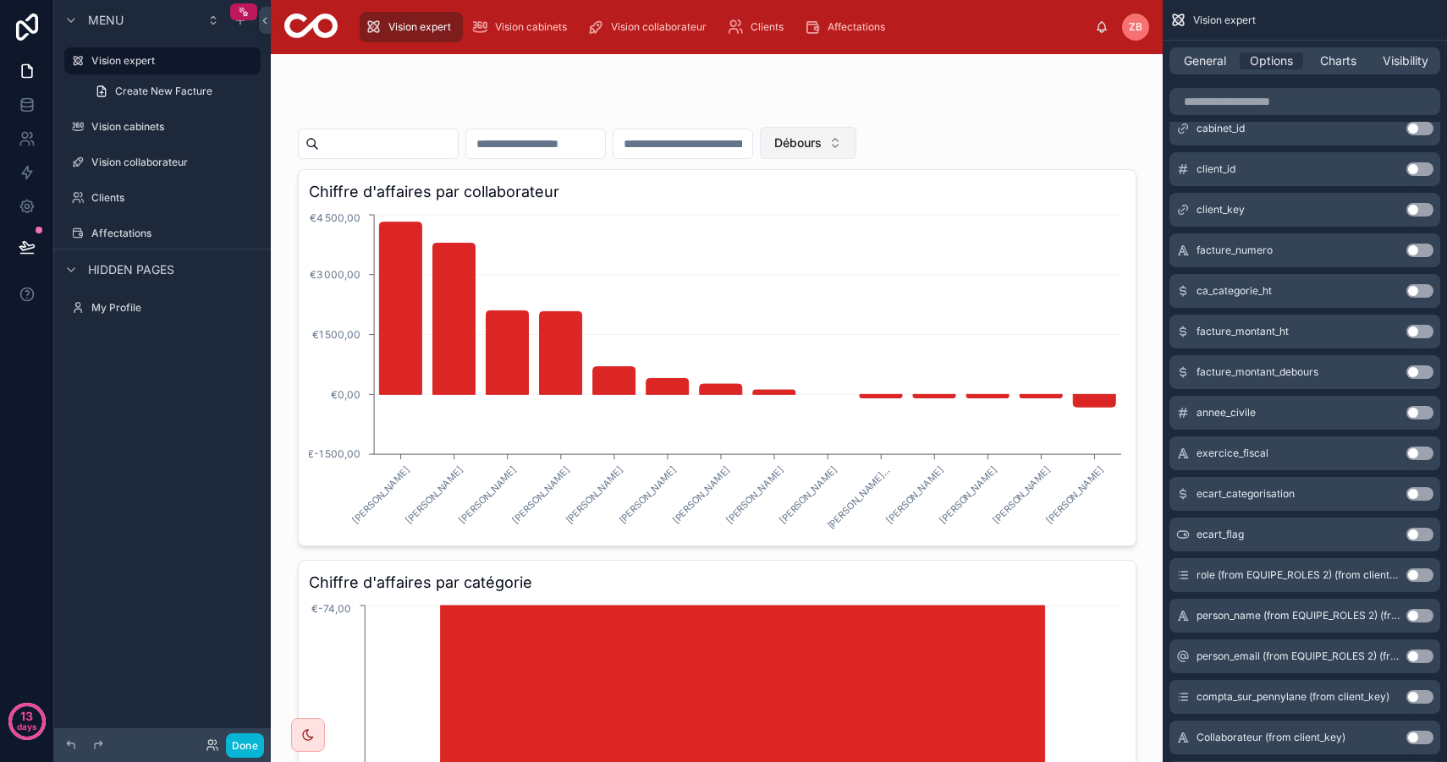
click at [821, 144] on span "Débours" at bounding box center [797, 142] width 47 height 17
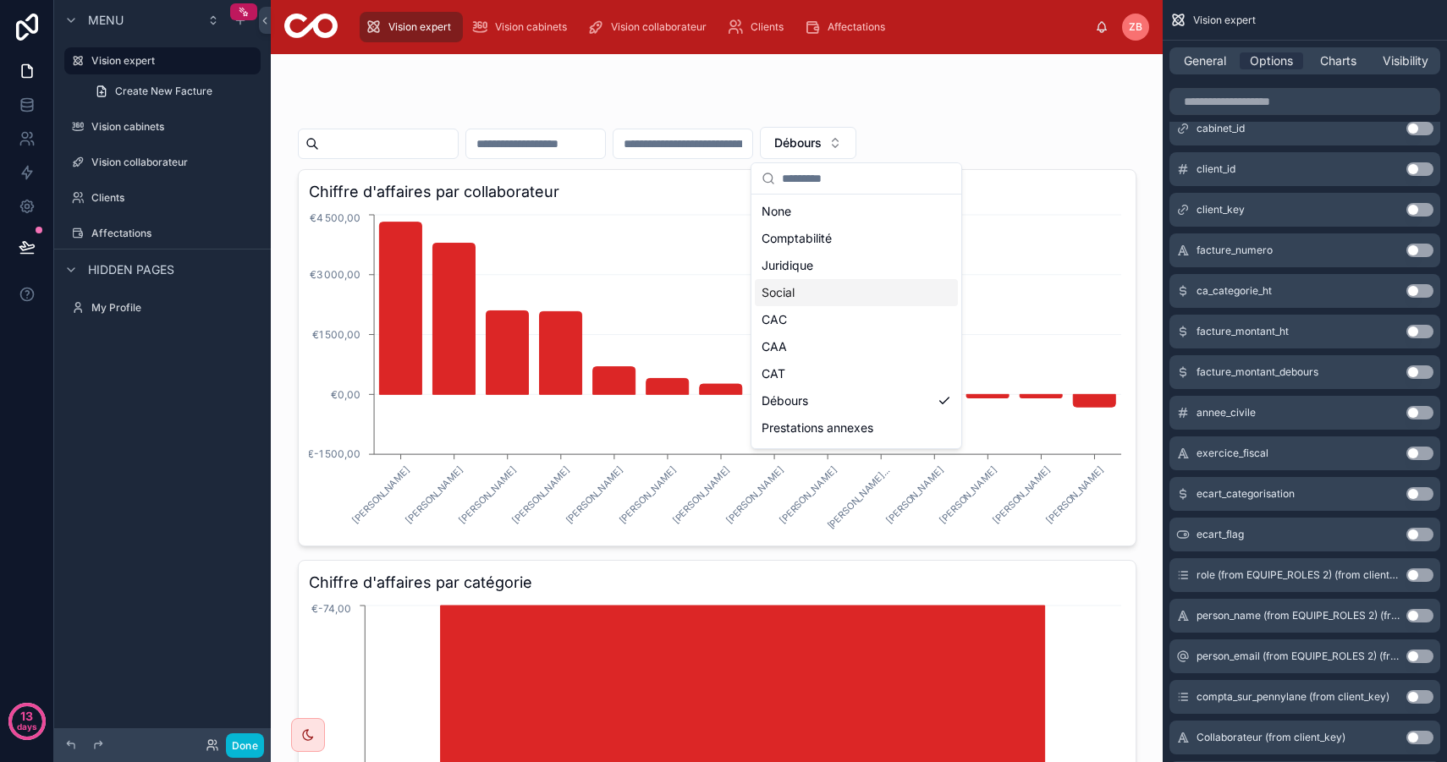
click at [821, 293] on div "Social" at bounding box center [856, 292] width 203 height 27
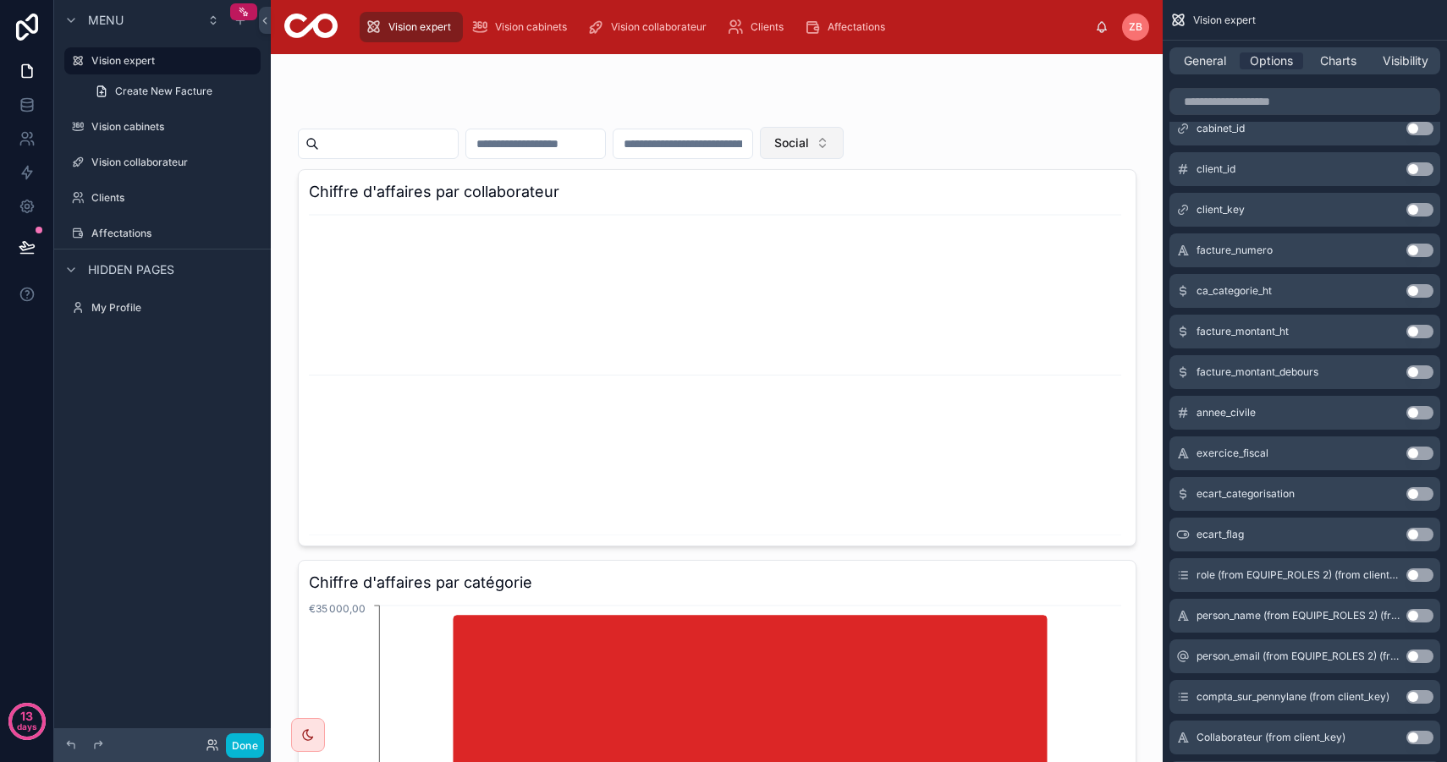
click at [843, 144] on button "Social" at bounding box center [802, 143] width 84 height 32
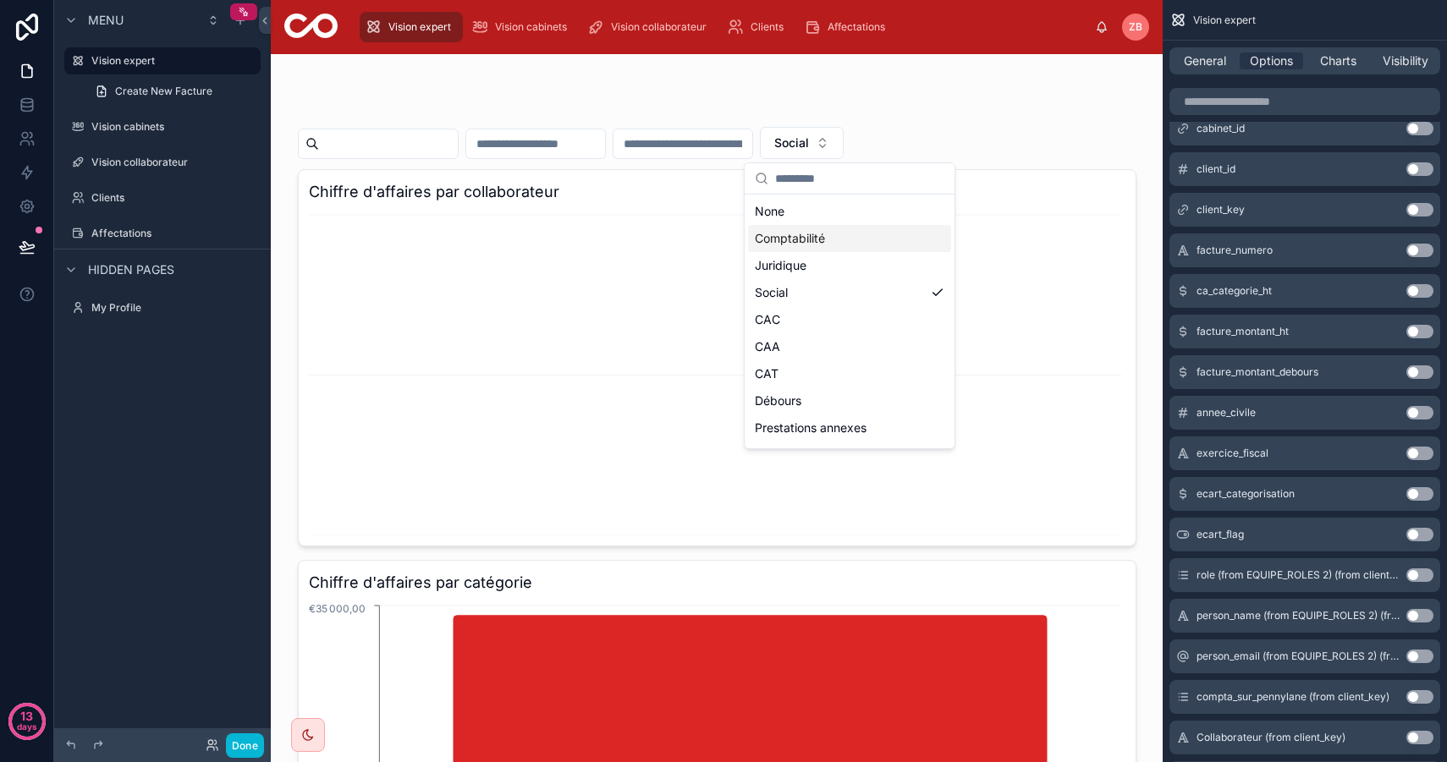
click at [837, 239] on div "Comptabilité" at bounding box center [849, 238] width 203 height 27
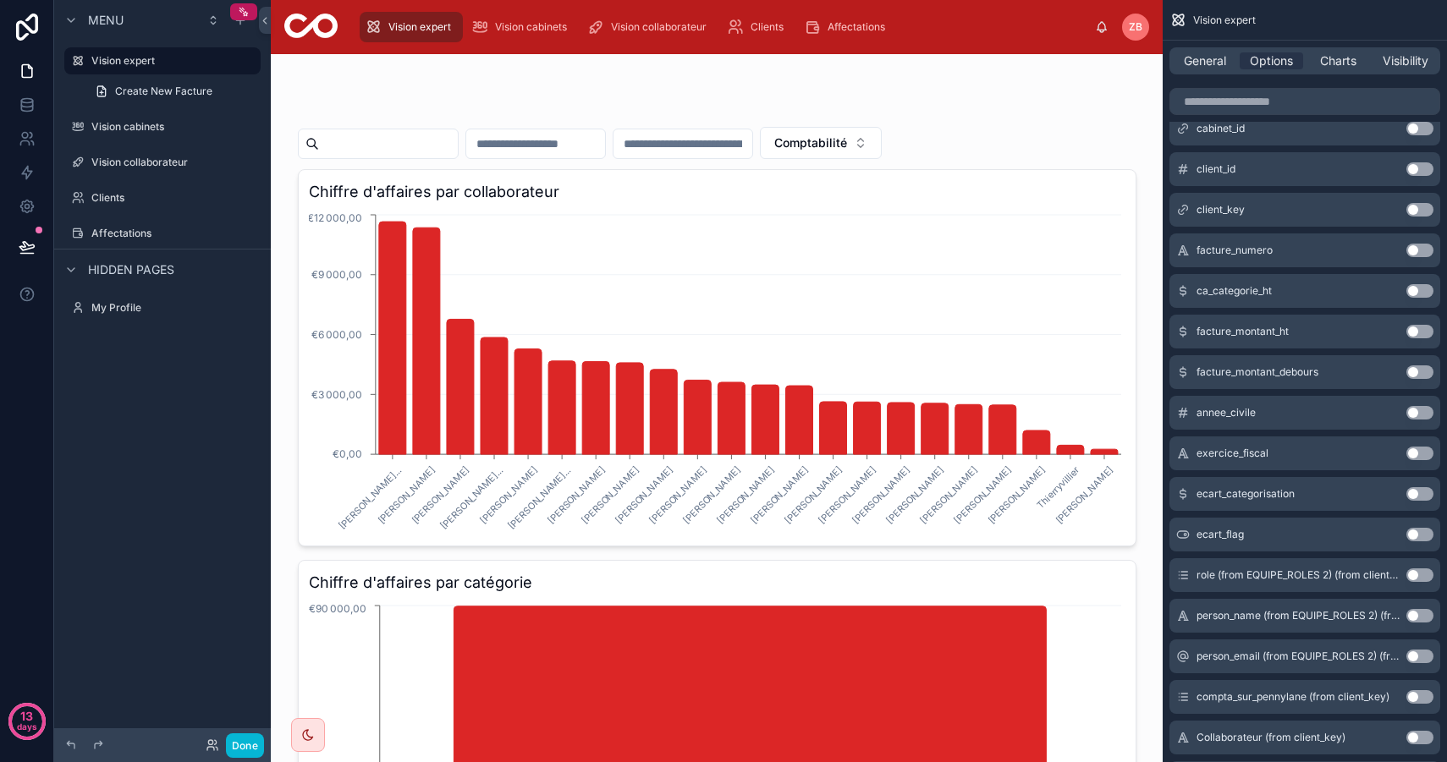
click at [719, 134] on input "text" at bounding box center [682, 144] width 139 height 24
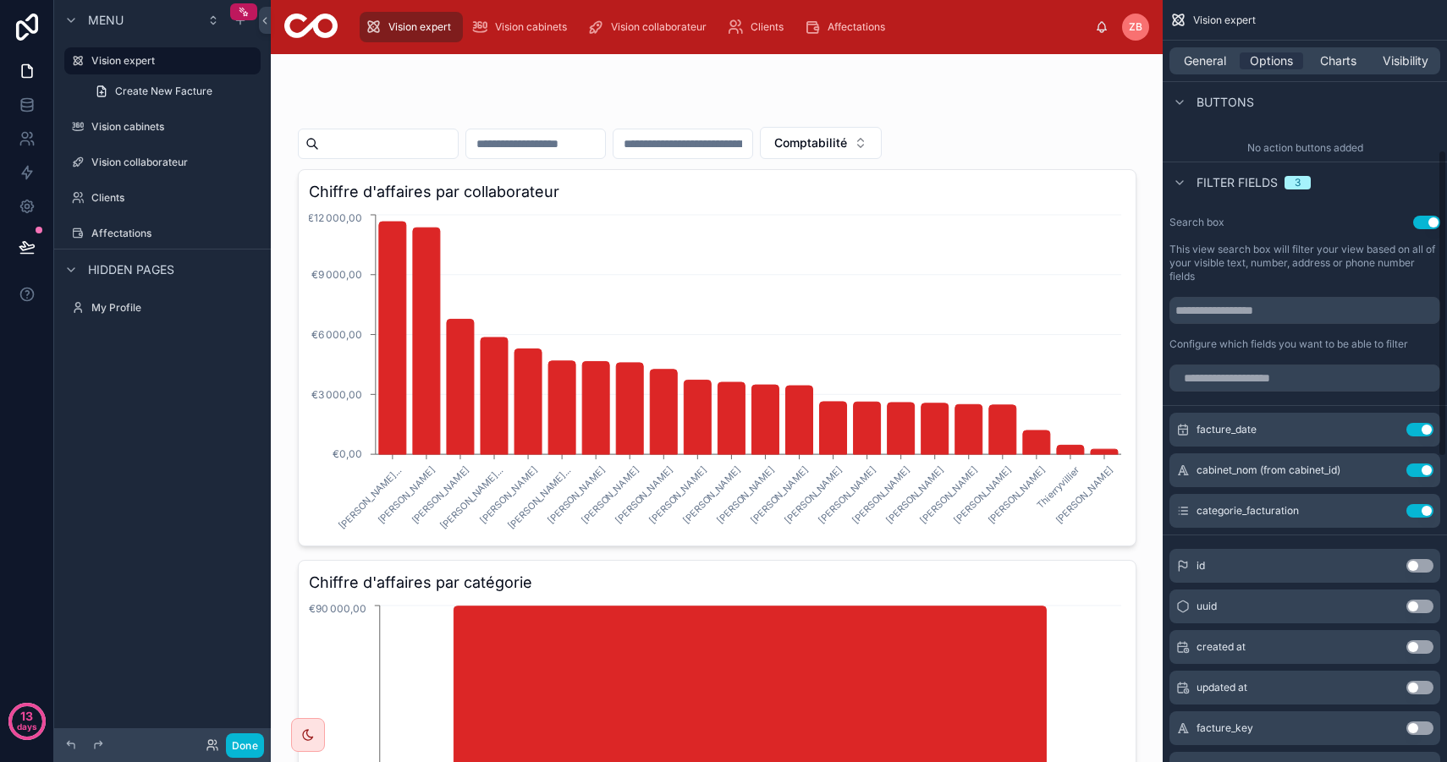
scroll to position [373, 0]
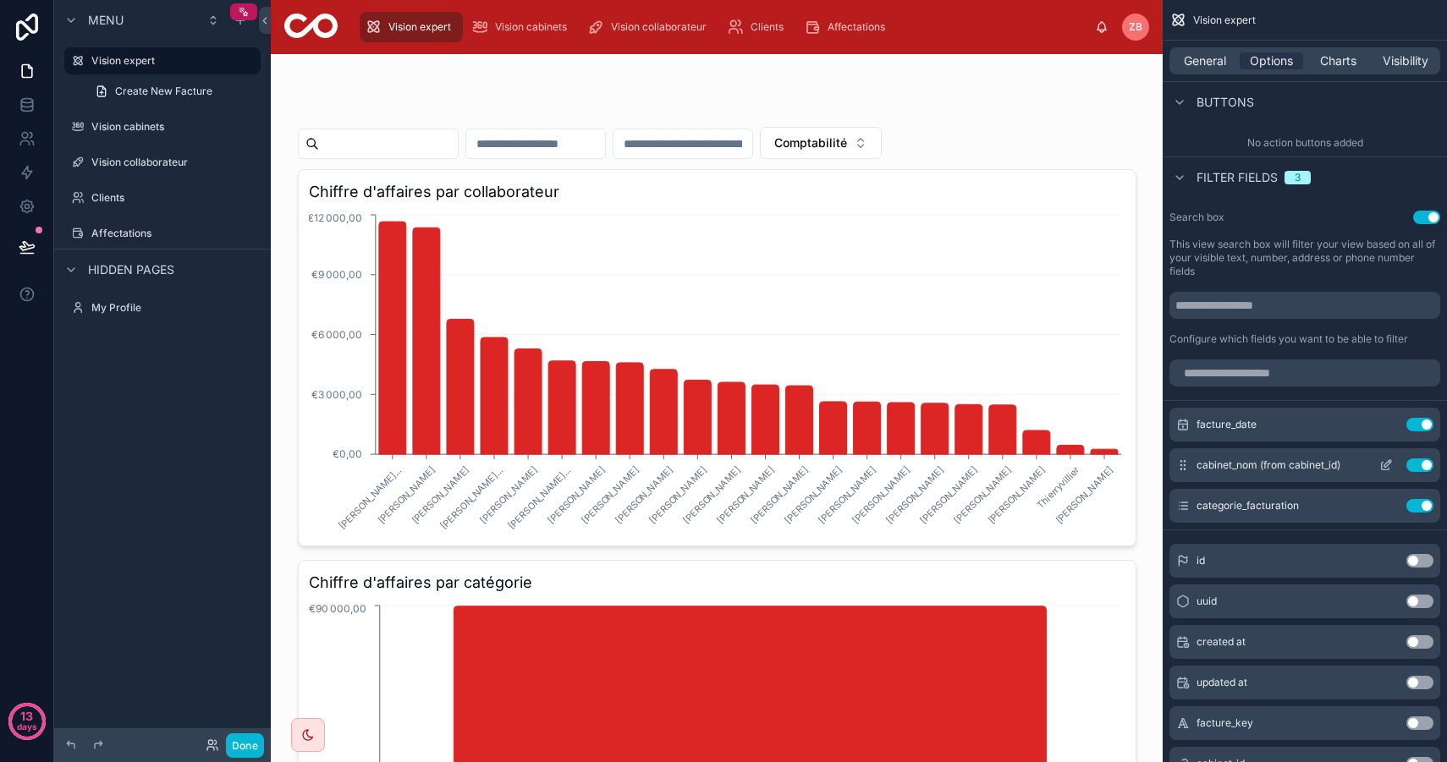
click at [1393, 465] on button "scrollable content" at bounding box center [1385, 465] width 27 height 14
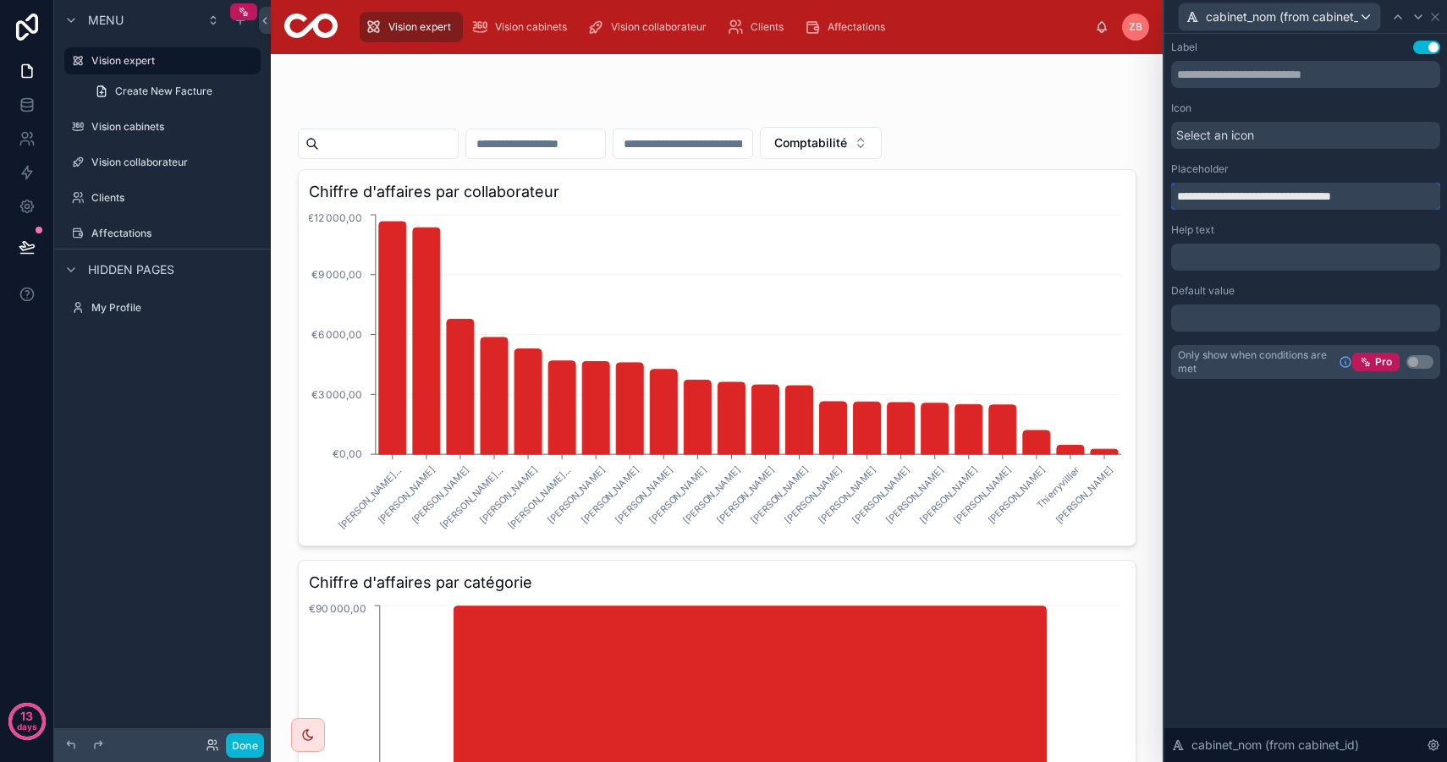
click at [1253, 199] on input "**********" at bounding box center [1305, 196] width 269 height 27
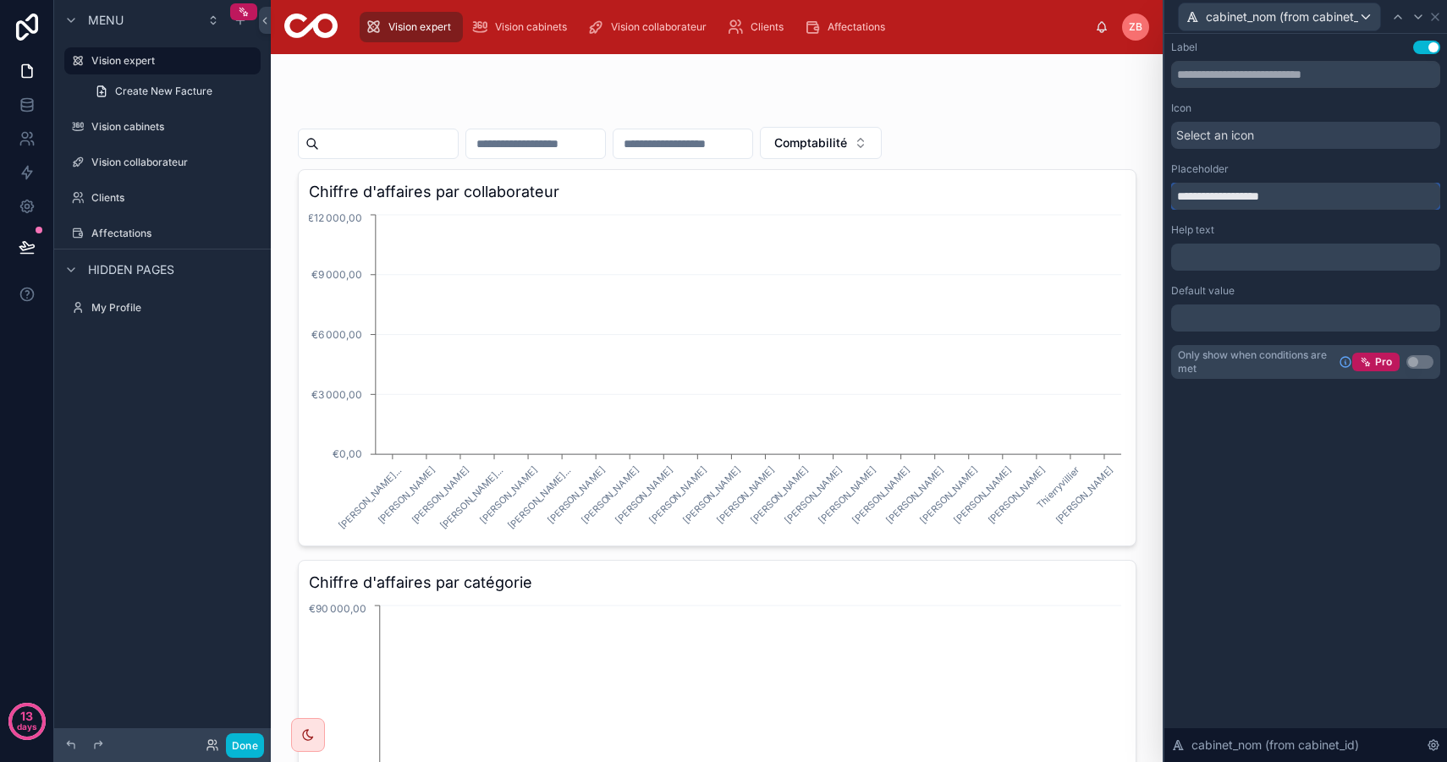
type input "**********"
click at [1305, 520] on div "**********" at bounding box center [1305, 398] width 283 height 728
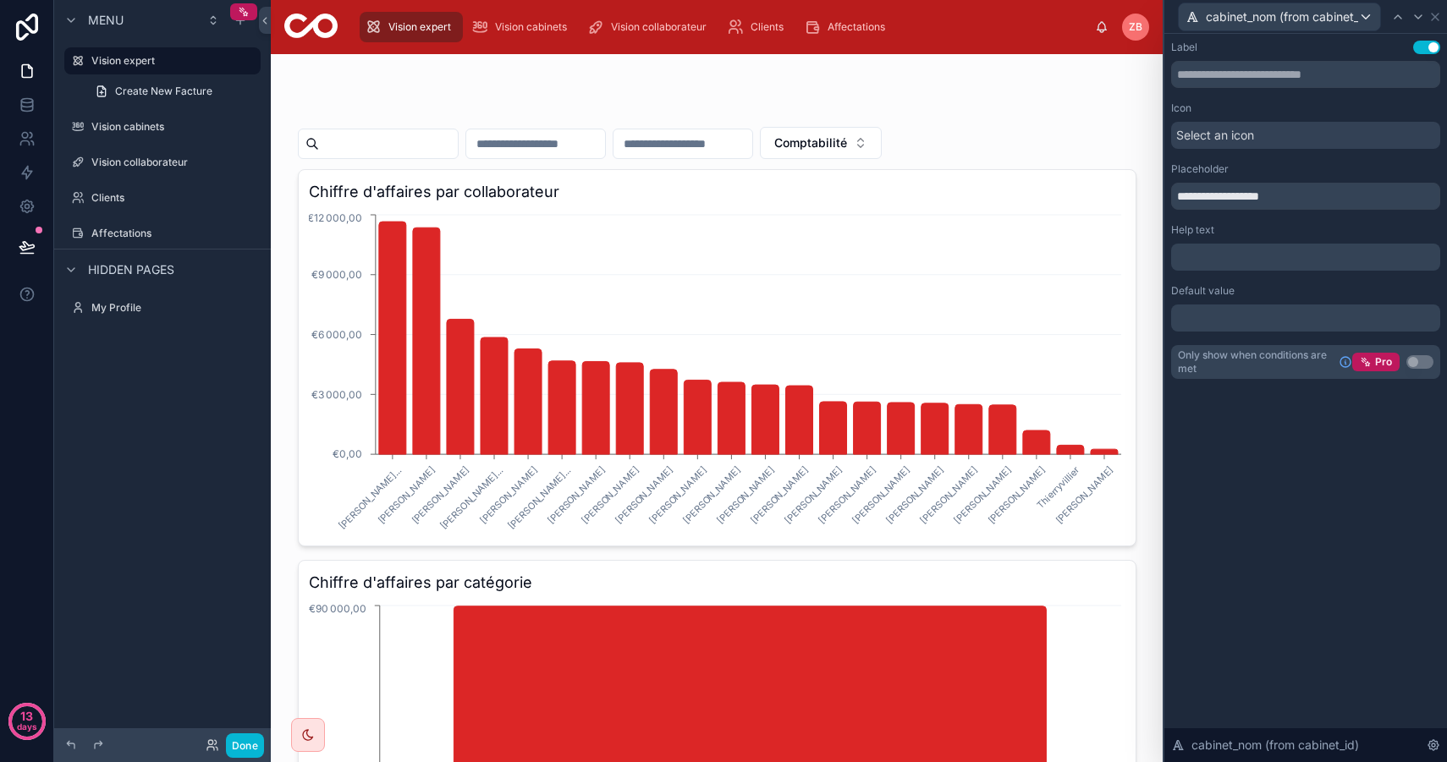
click at [1277, 32] on div "cabinet_nom (from cabinet_id)" at bounding box center [1305, 16] width 269 height 33
click at [1284, 20] on span "cabinet_nom (from cabinet_id)" at bounding box center [1281, 16] width 152 height 17
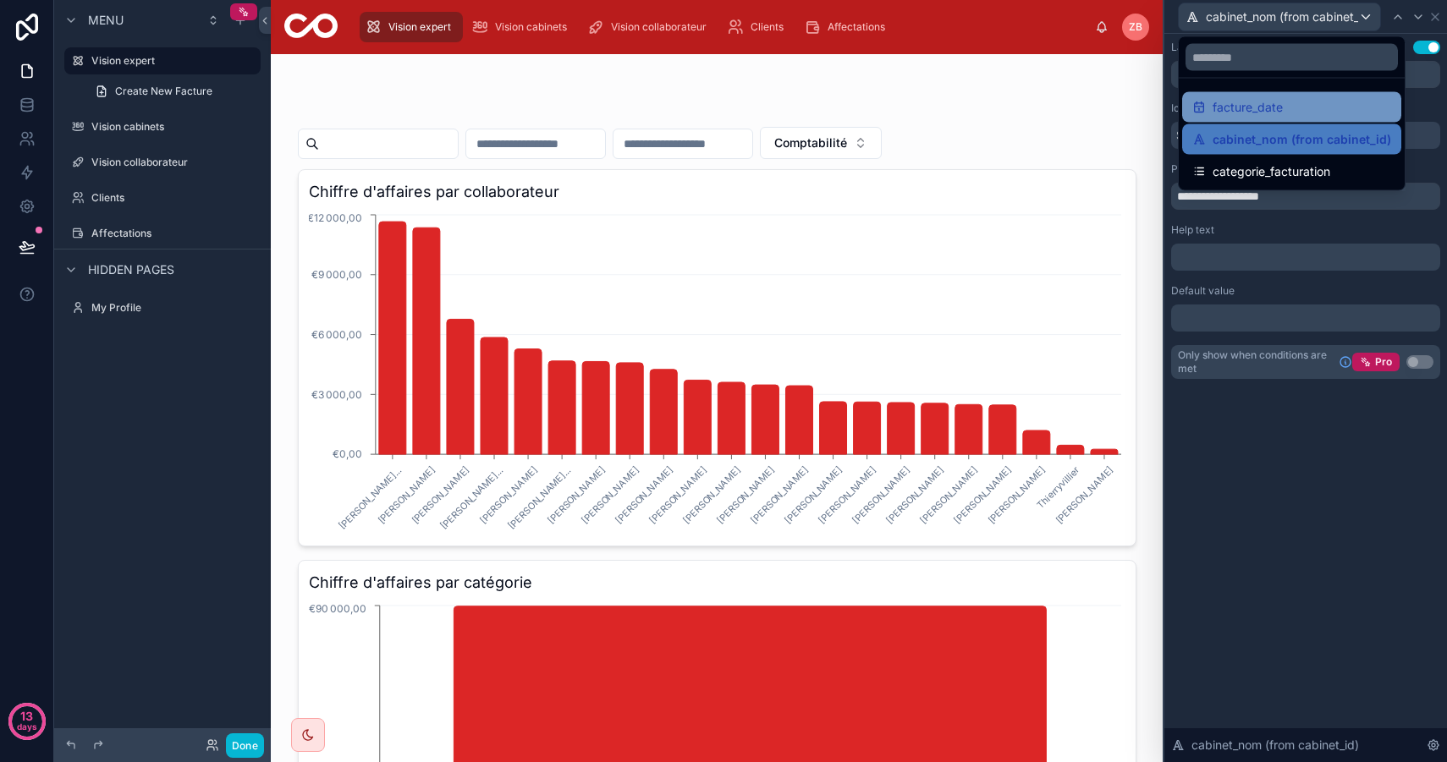
click at [1251, 96] on div "facture_date" at bounding box center [1291, 107] width 219 height 30
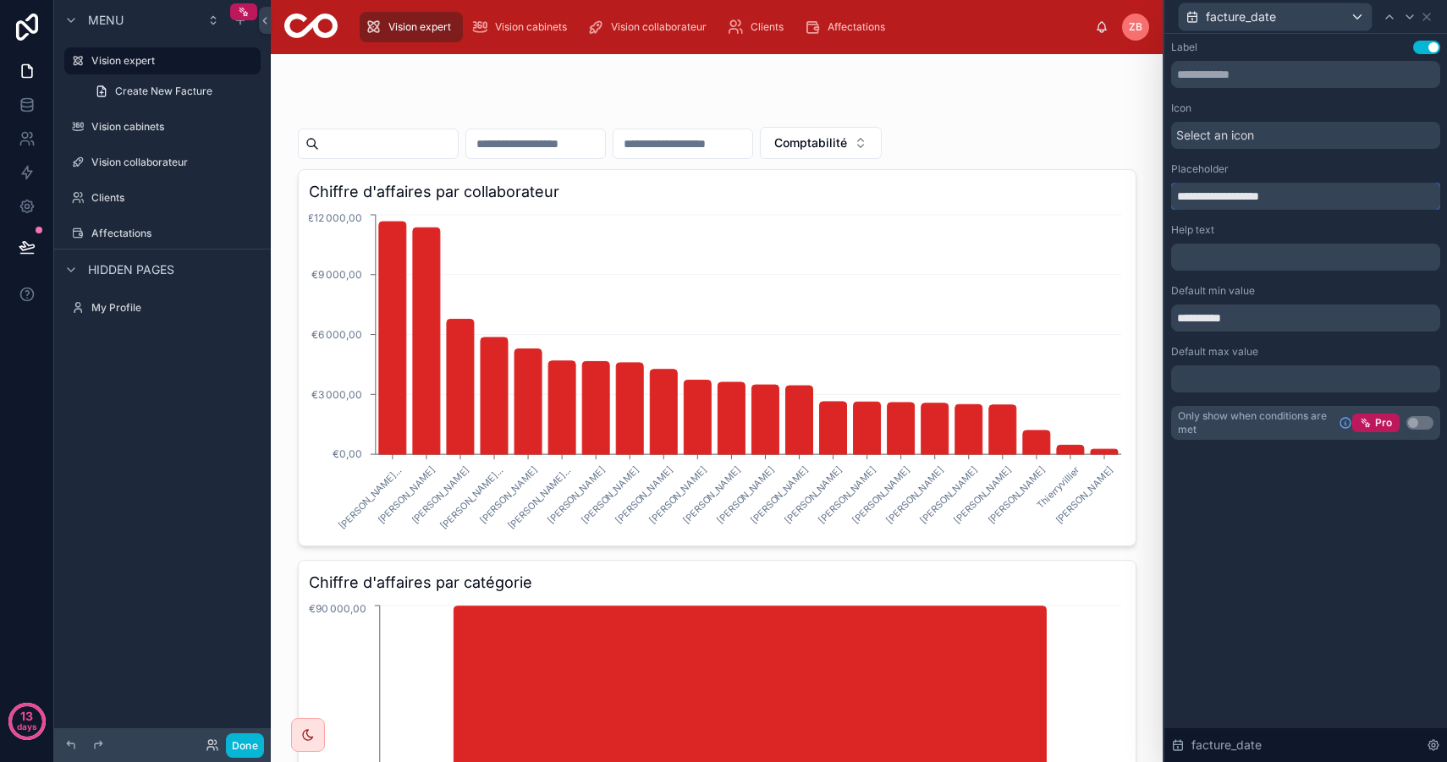
drag, startPoint x: 1290, startPoint y: 197, endPoint x: 1127, endPoint y: 180, distance: 164.1
click at [1128, 181] on div "**********" at bounding box center [723, 381] width 1447 height 762
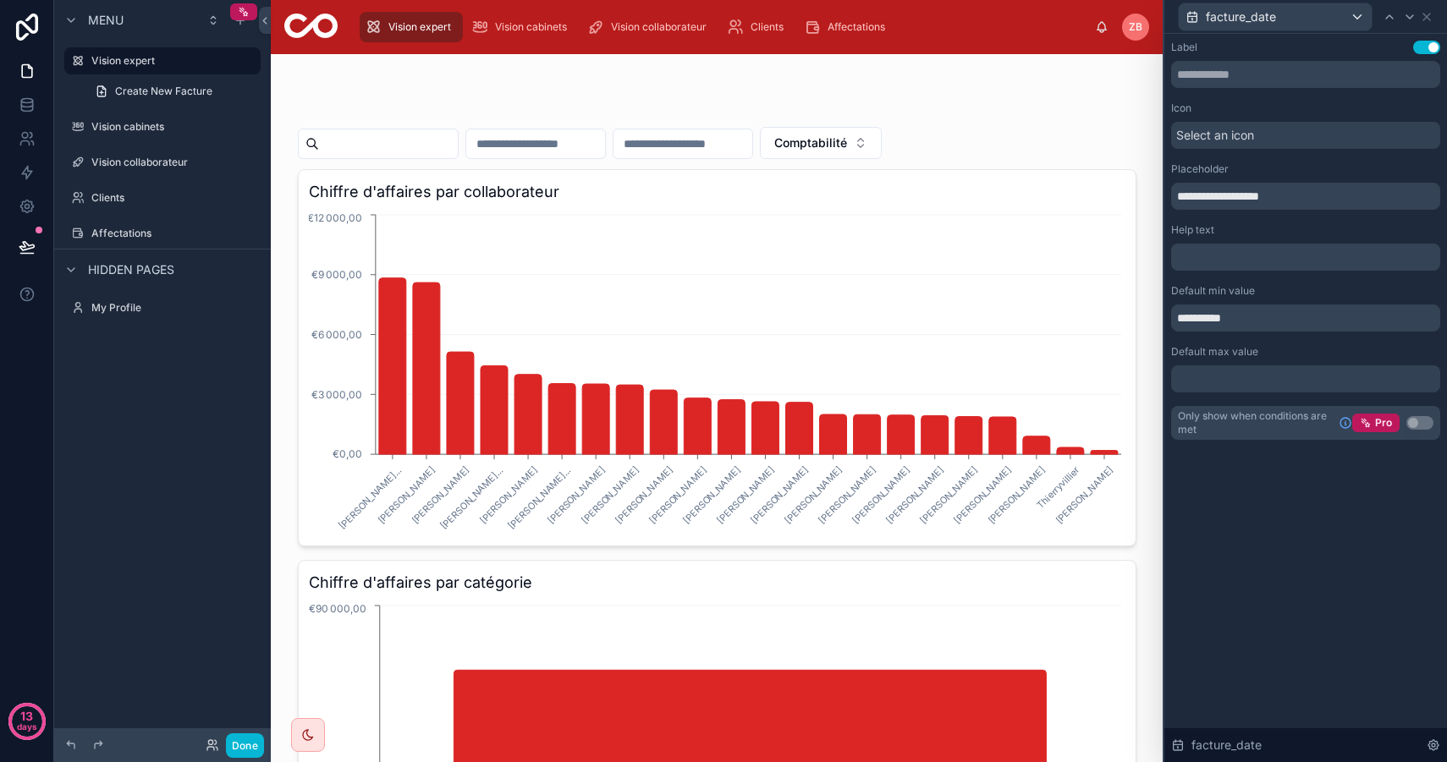
click at [1293, 561] on div "**********" at bounding box center [1305, 398] width 283 height 728
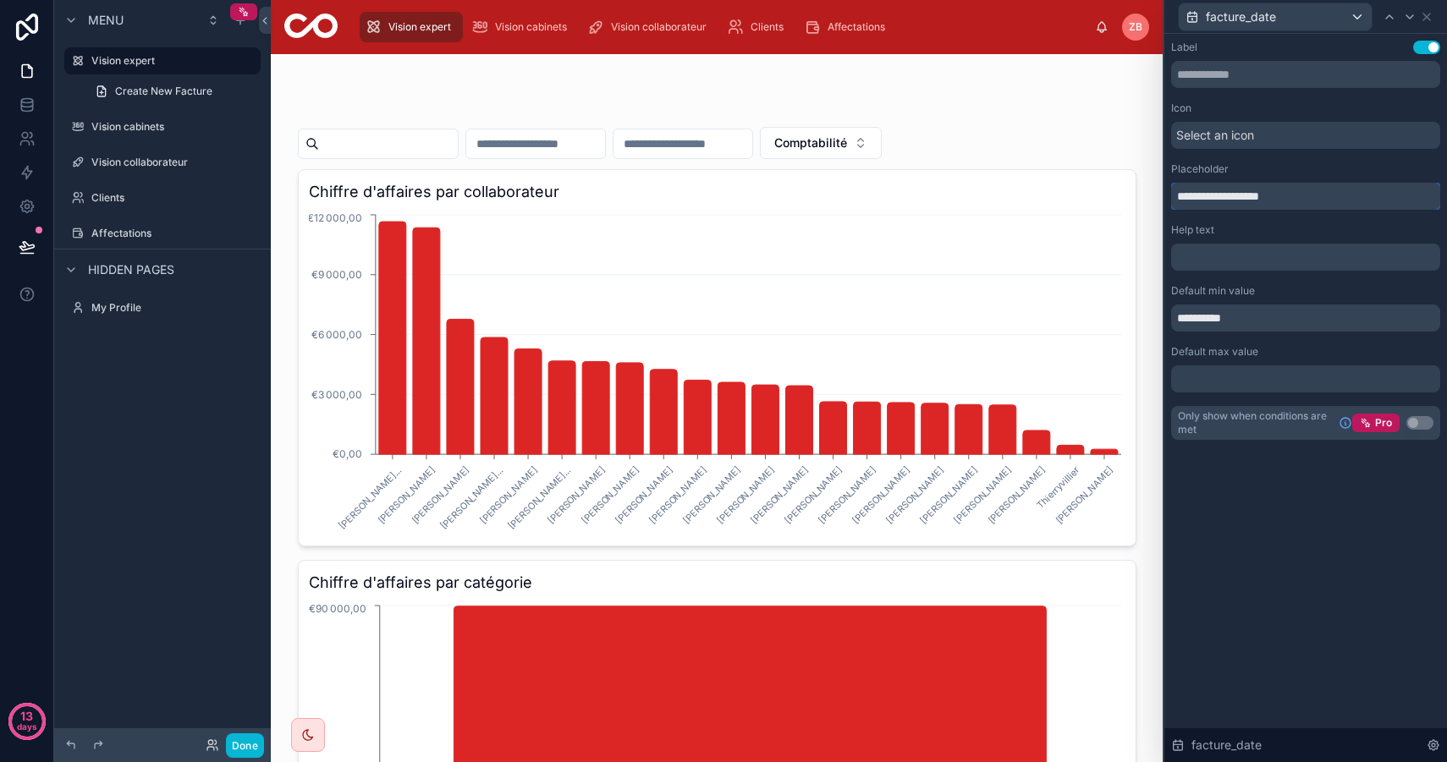
drag, startPoint x: 1235, startPoint y: 199, endPoint x: 1366, endPoint y: 203, distance: 131.2
click at [1366, 203] on input "**********" at bounding box center [1305, 196] width 269 height 27
type input "**********"
click at [1230, 72] on input "text" at bounding box center [1305, 74] width 269 height 27
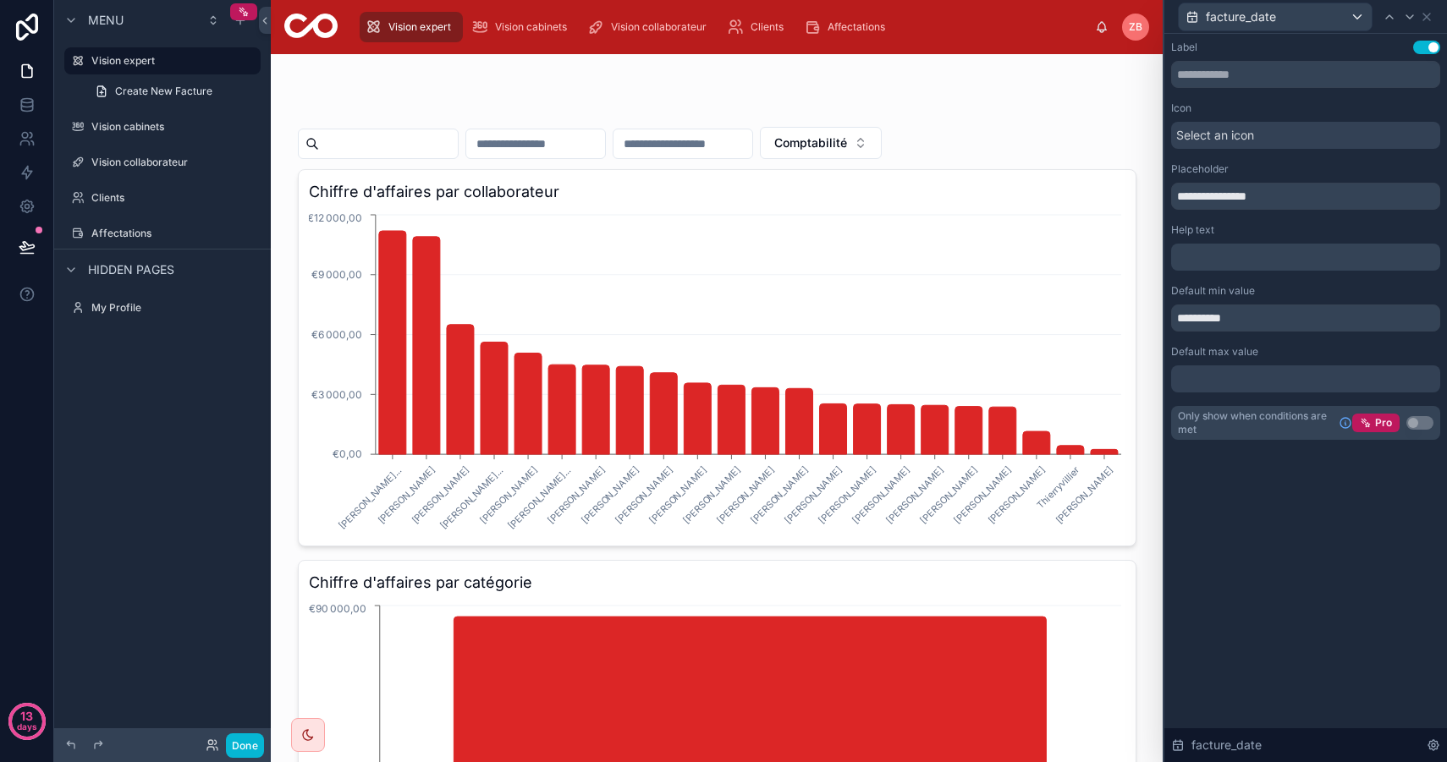
click at [1207, 134] on span "Select an icon" at bounding box center [1215, 135] width 78 height 17
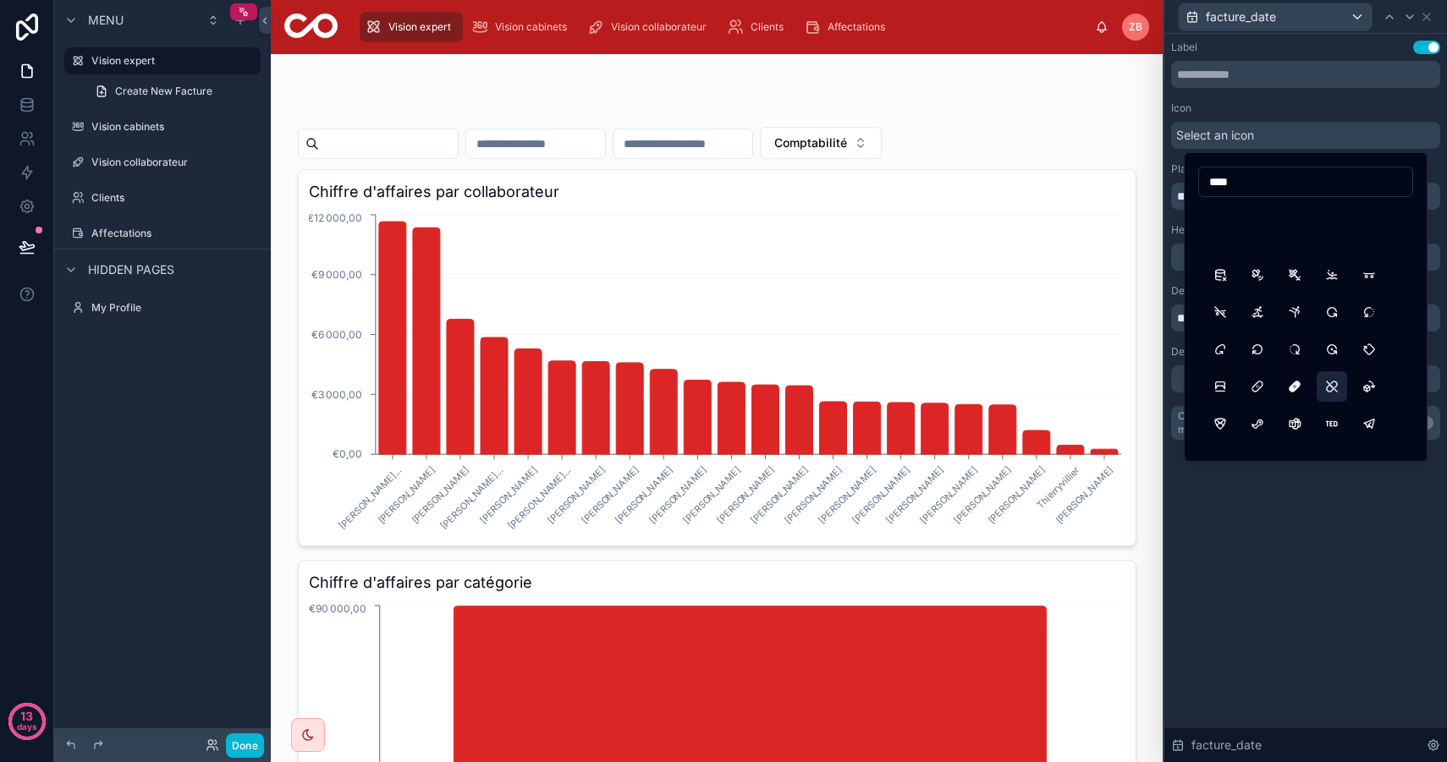
scroll to position [195, 0]
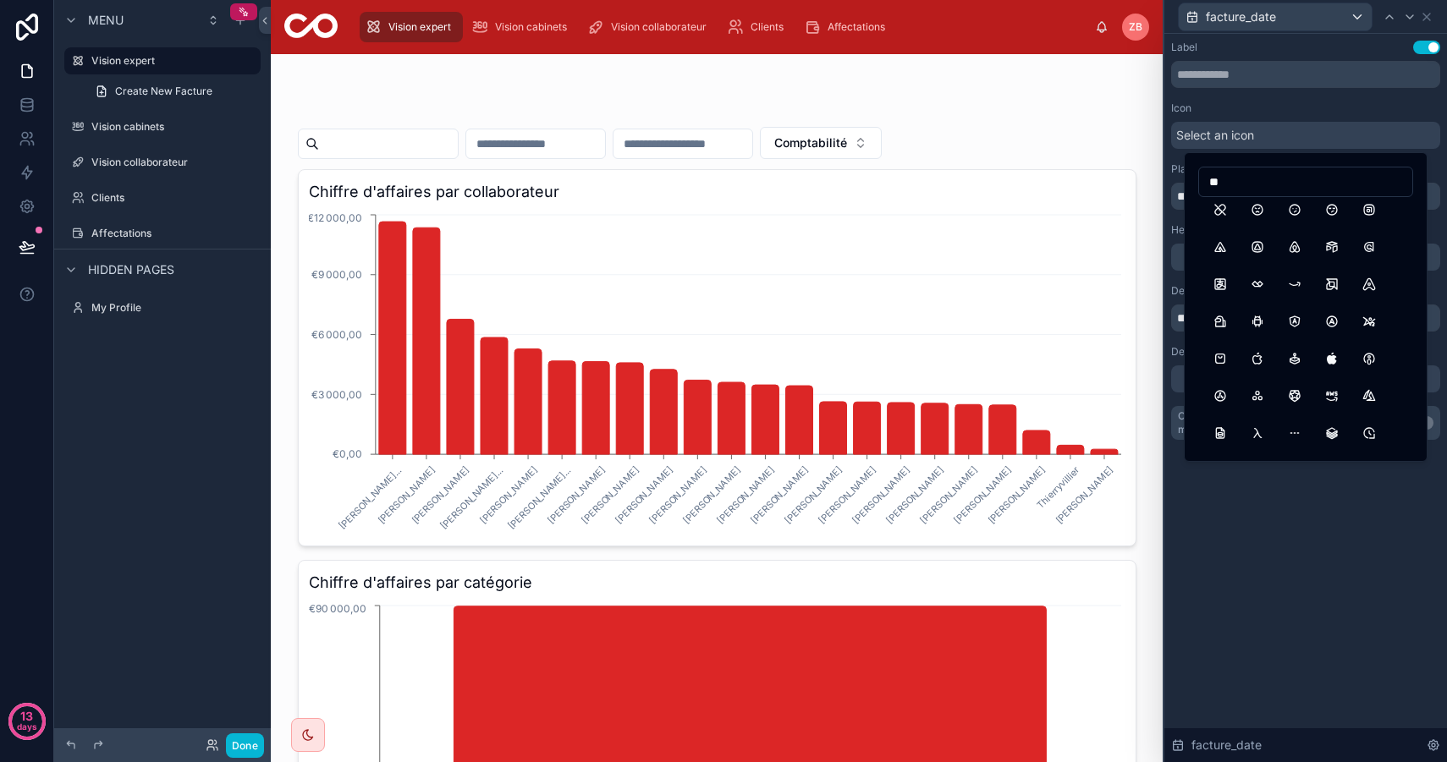
type input "*"
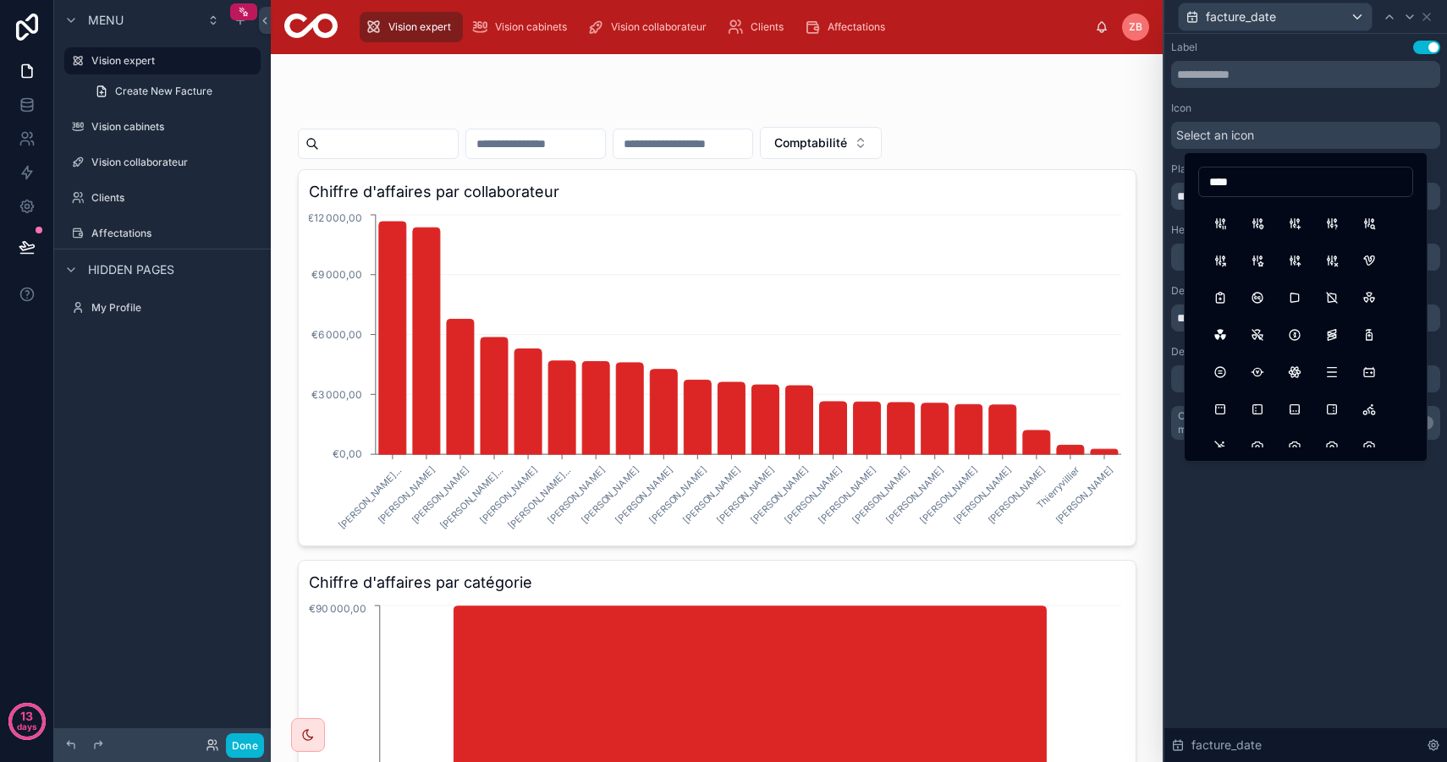
scroll to position [302, 0]
drag, startPoint x: 1238, startPoint y: 179, endPoint x: 1168, endPoint y: 176, distance: 69.4
click at [1168, 176] on div "**********" at bounding box center [723, 381] width 1447 height 762
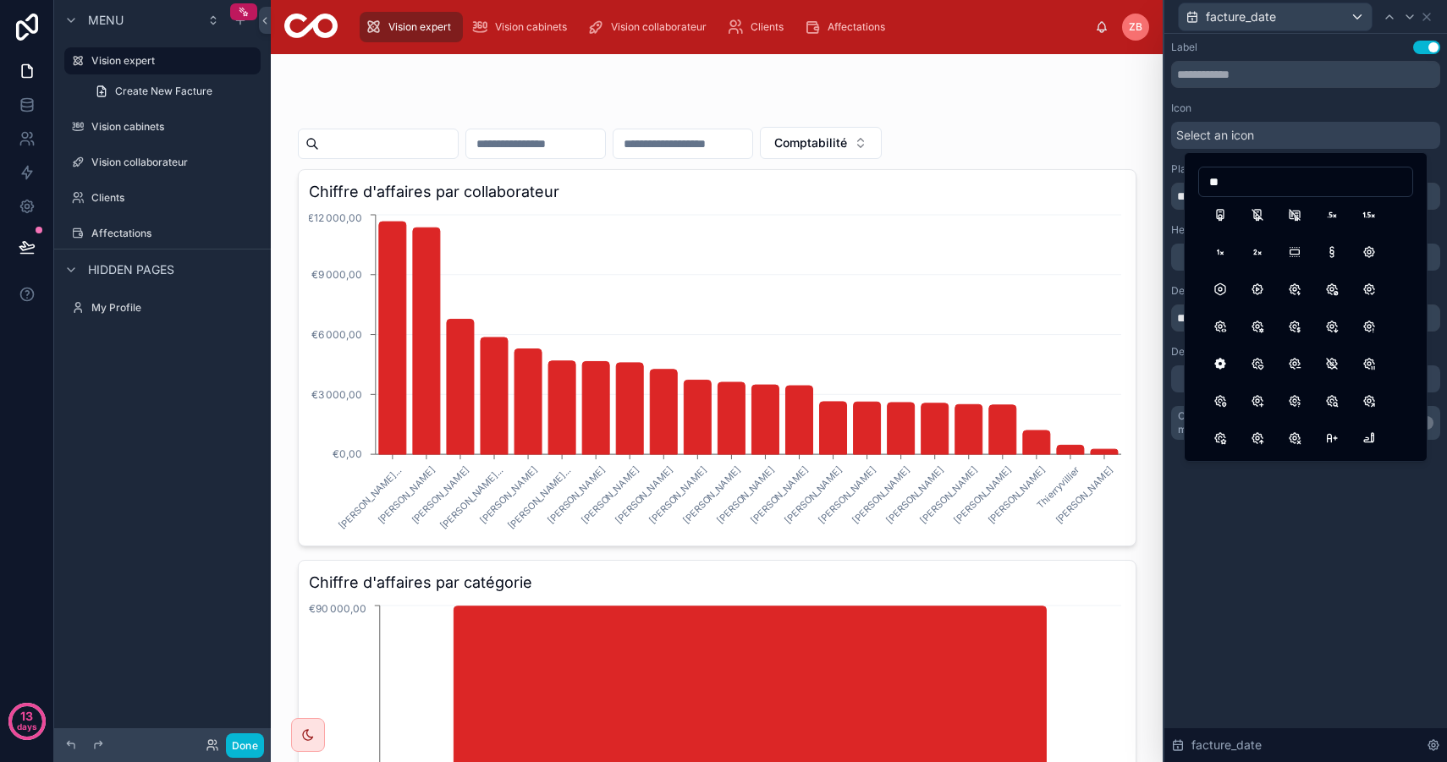
type input "*"
drag, startPoint x: 1265, startPoint y: 186, endPoint x: 1175, endPoint y: 168, distance: 92.2
click at [1175, 168] on div "**********" at bounding box center [723, 381] width 1447 height 762
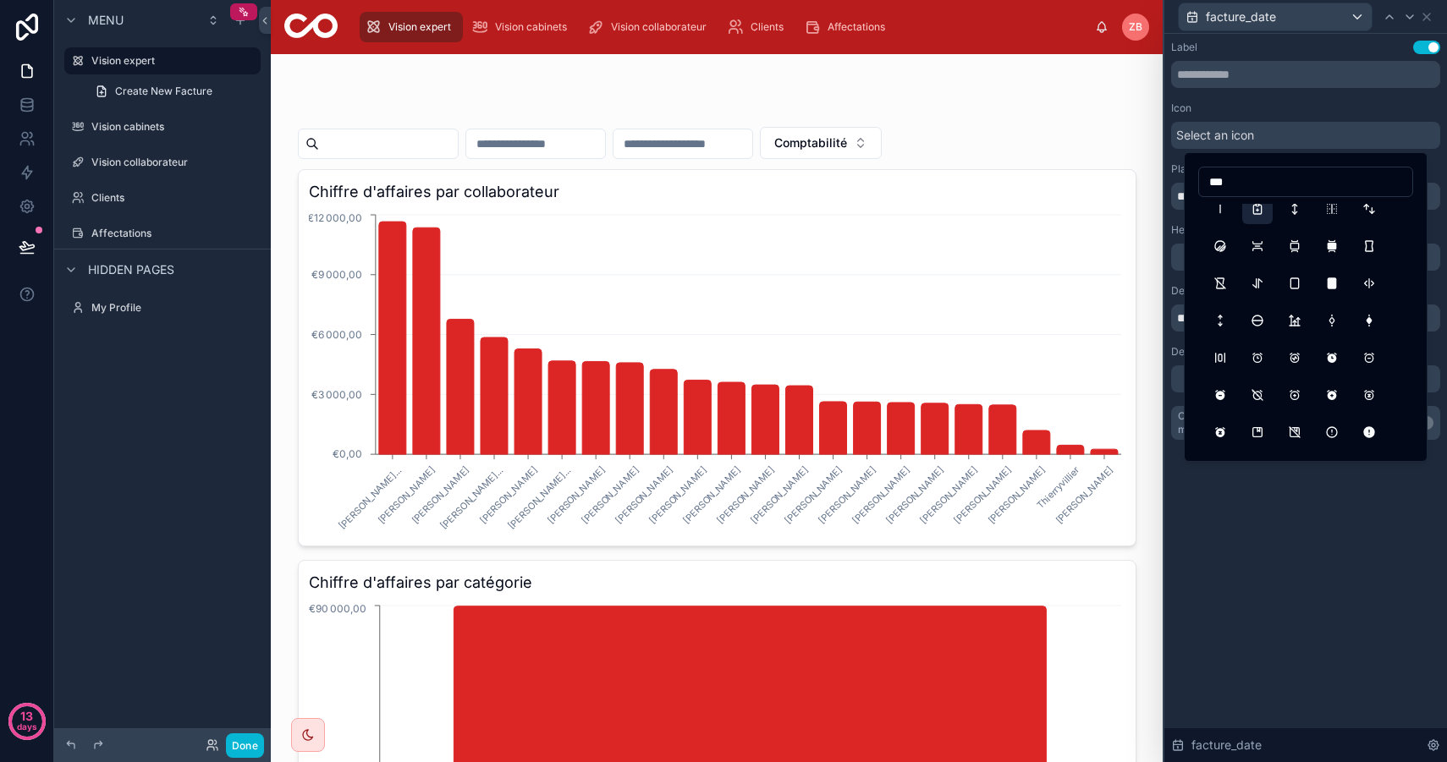
type input "***"
click at [1259, 209] on button "ReportMedical" at bounding box center [1257, 209] width 30 height 30
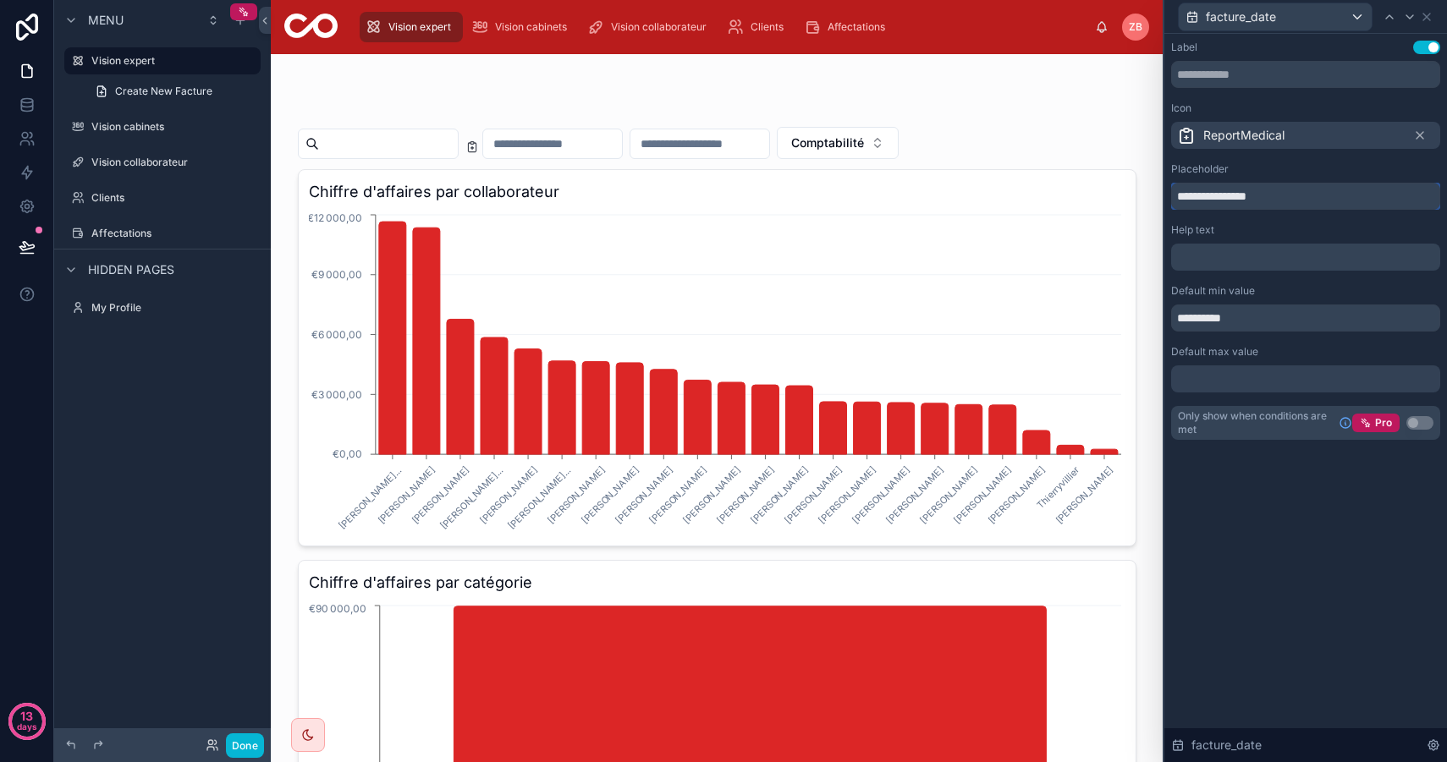
click at [1278, 200] on input "**********" at bounding box center [1305, 196] width 269 height 27
click at [1421, 135] on icon at bounding box center [1420, 136] width 14 height 14
click at [1293, 549] on div "**********" at bounding box center [1305, 398] width 283 height 728
click at [1430, 14] on icon at bounding box center [1426, 17] width 14 height 14
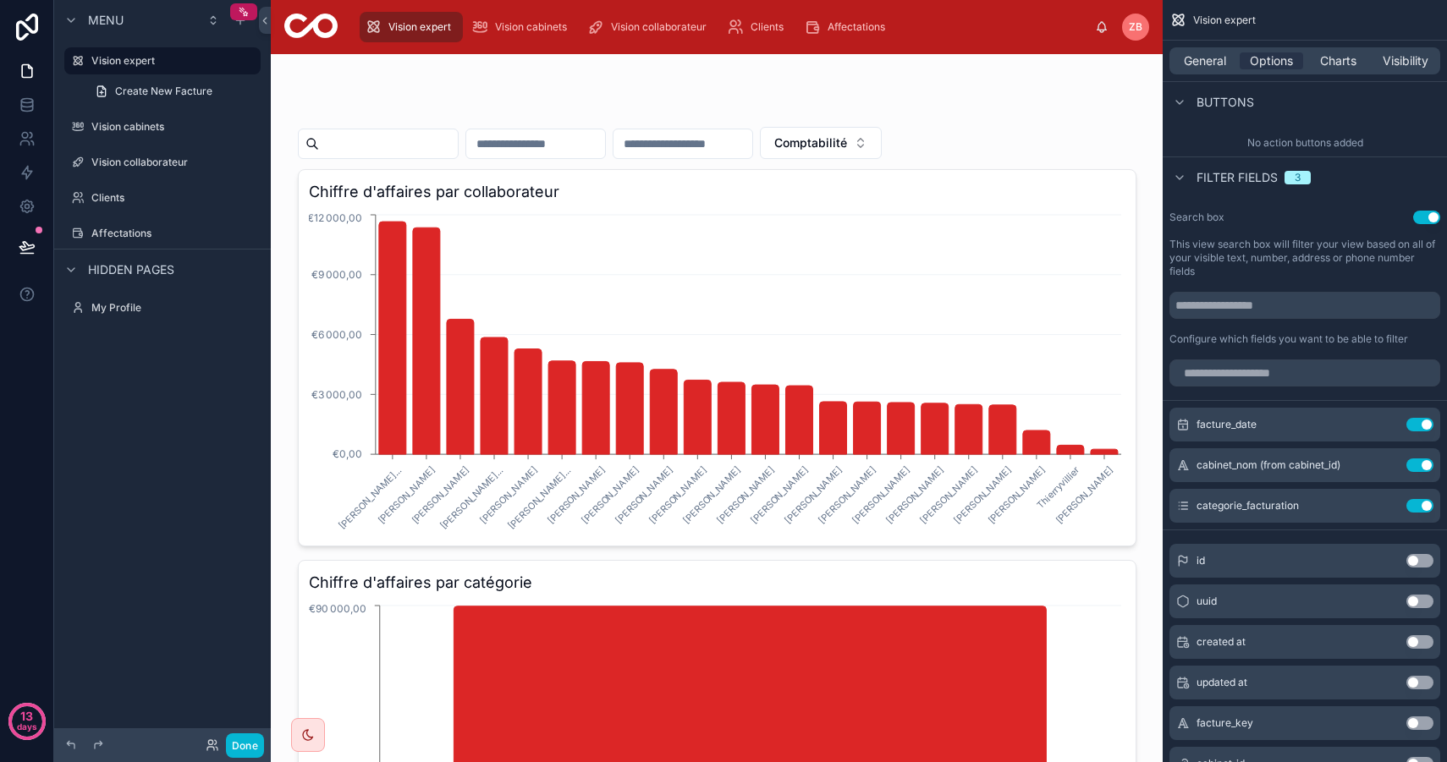
click at [1420, 217] on button "Use setting" at bounding box center [1426, 218] width 27 height 14
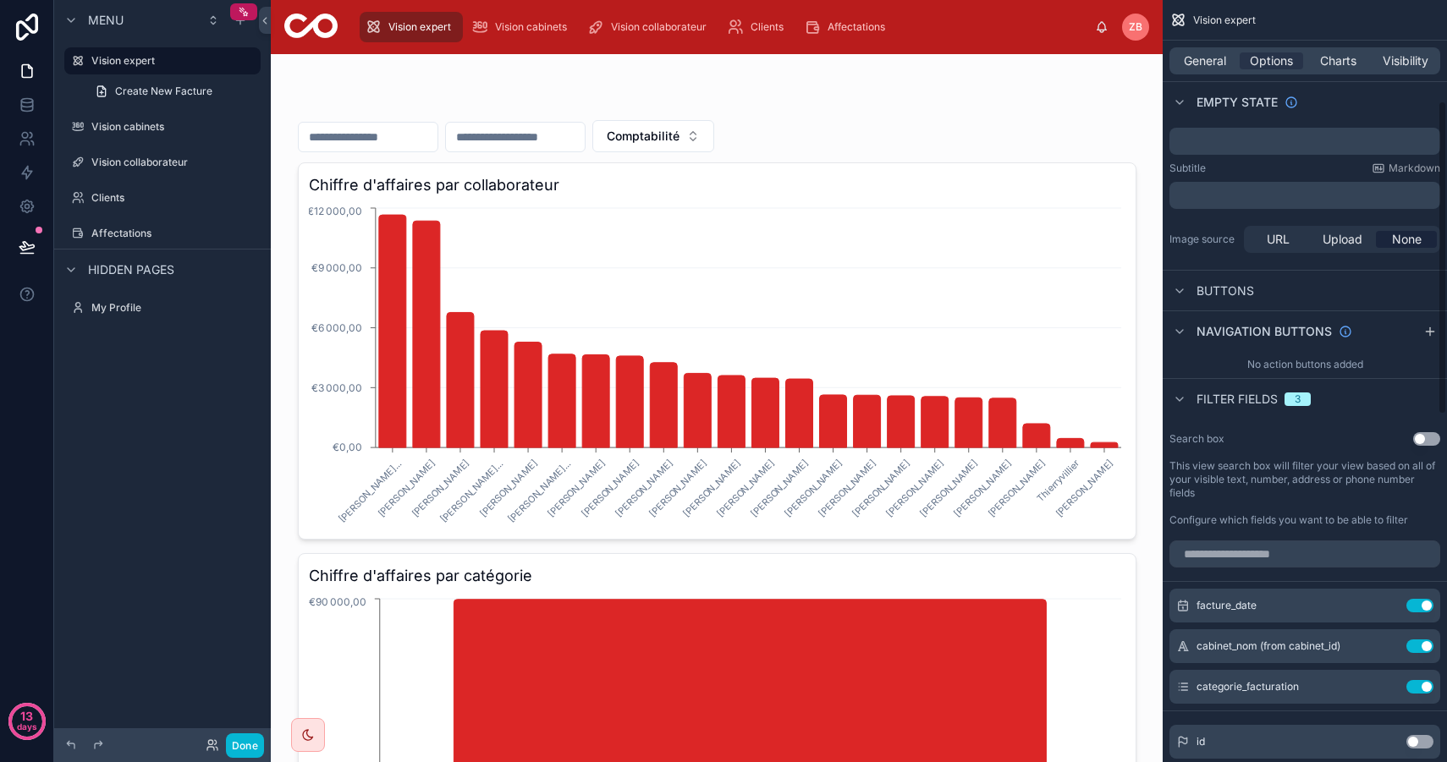
scroll to position [0, 0]
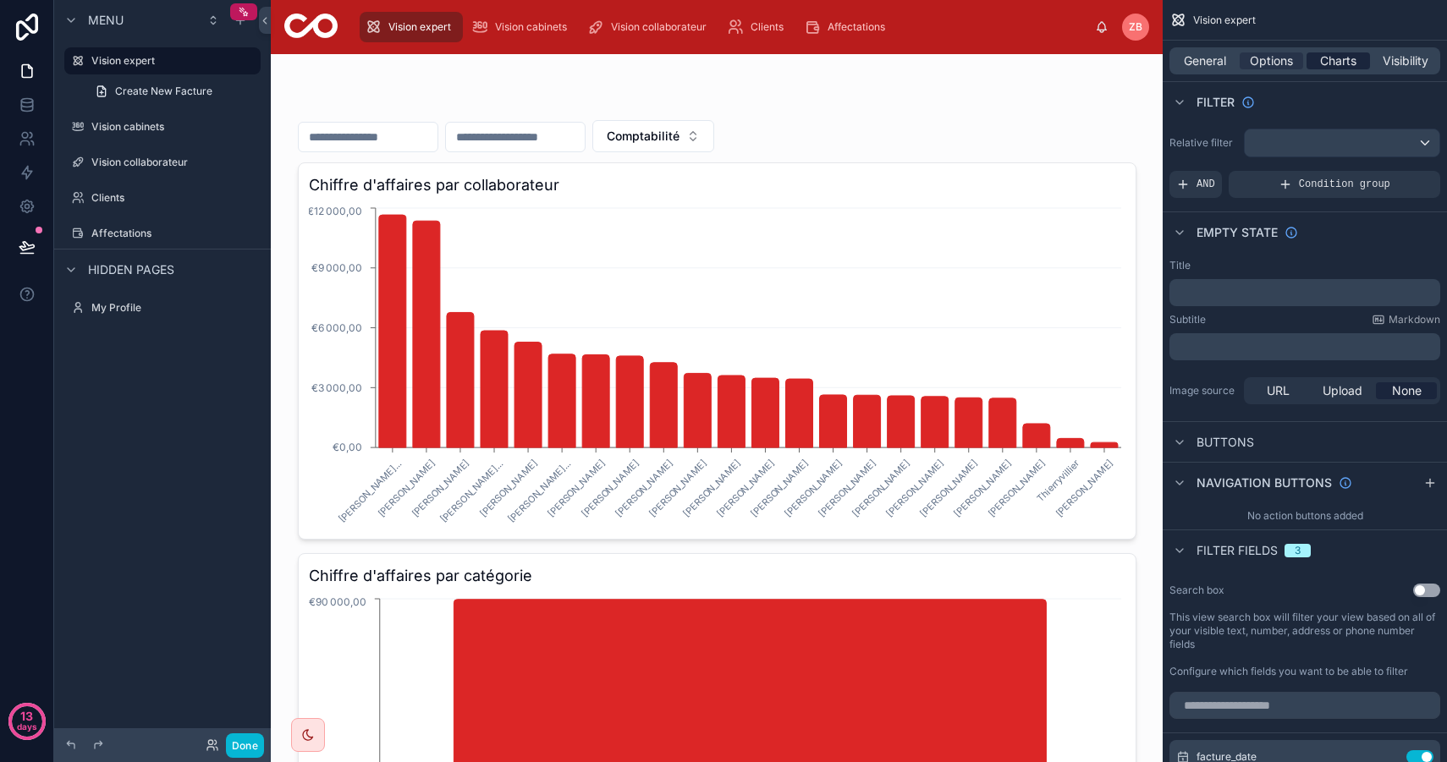
click at [1331, 59] on span "Charts" at bounding box center [1338, 60] width 36 height 17
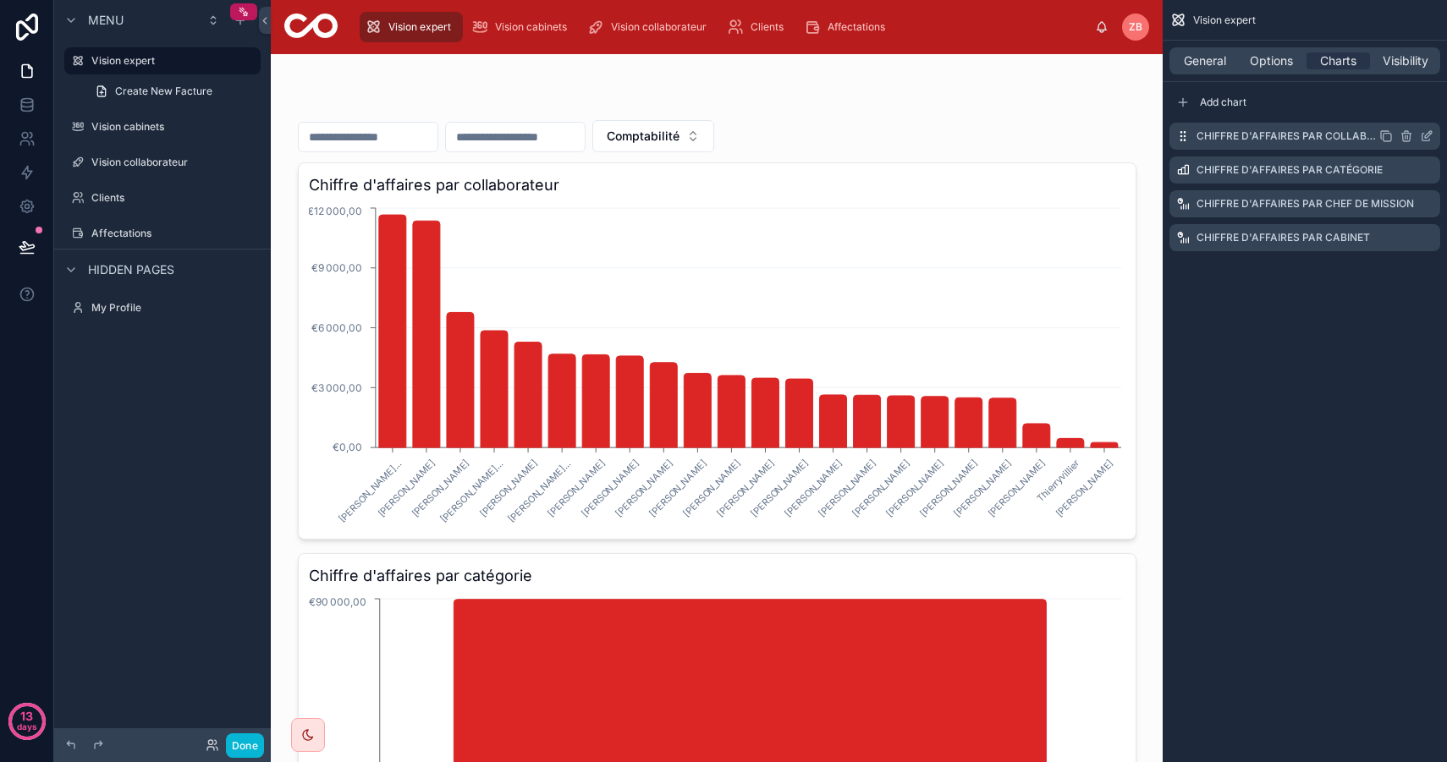
click at [1430, 137] on icon "scrollable content" at bounding box center [1426, 136] width 14 height 14
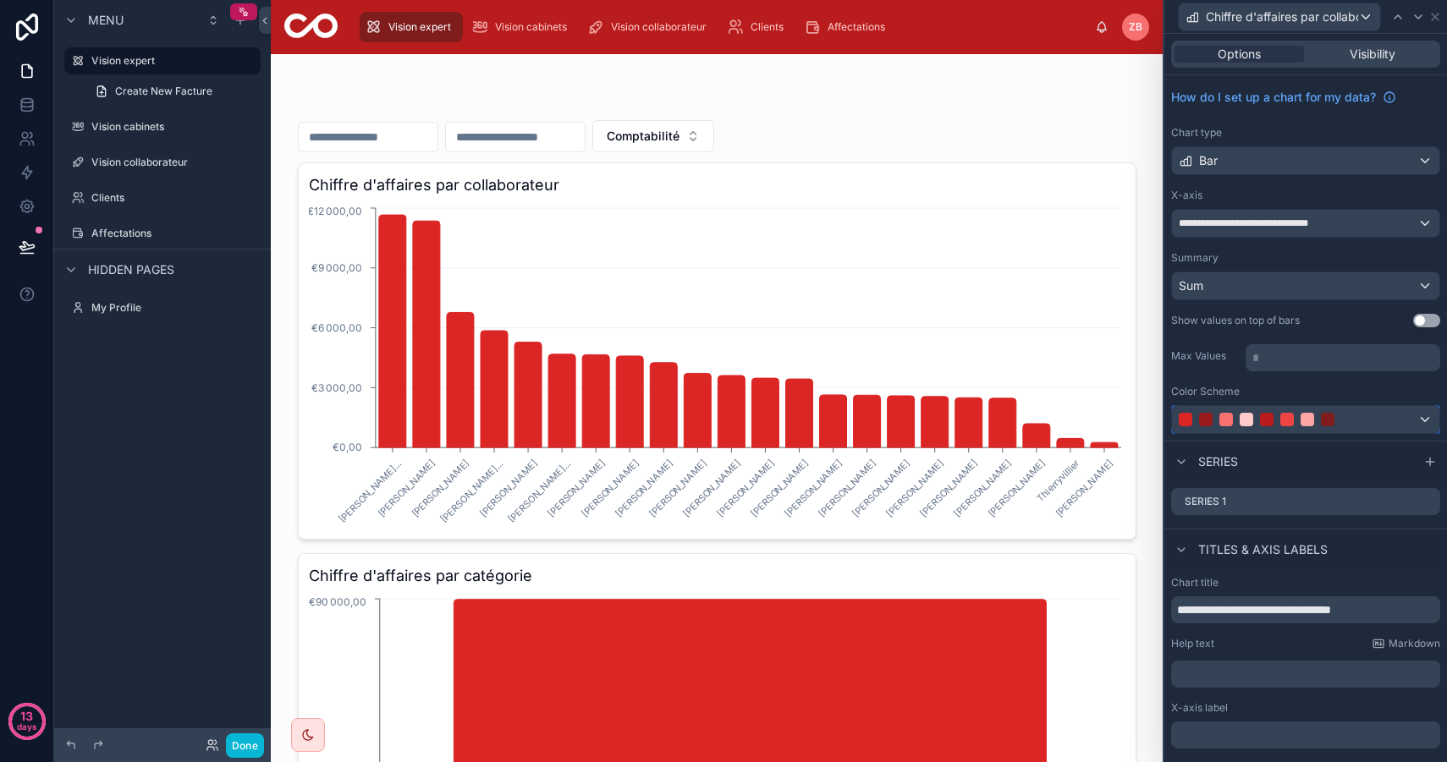
click at [1290, 420] on div at bounding box center [1287, 420] width 14 height 14
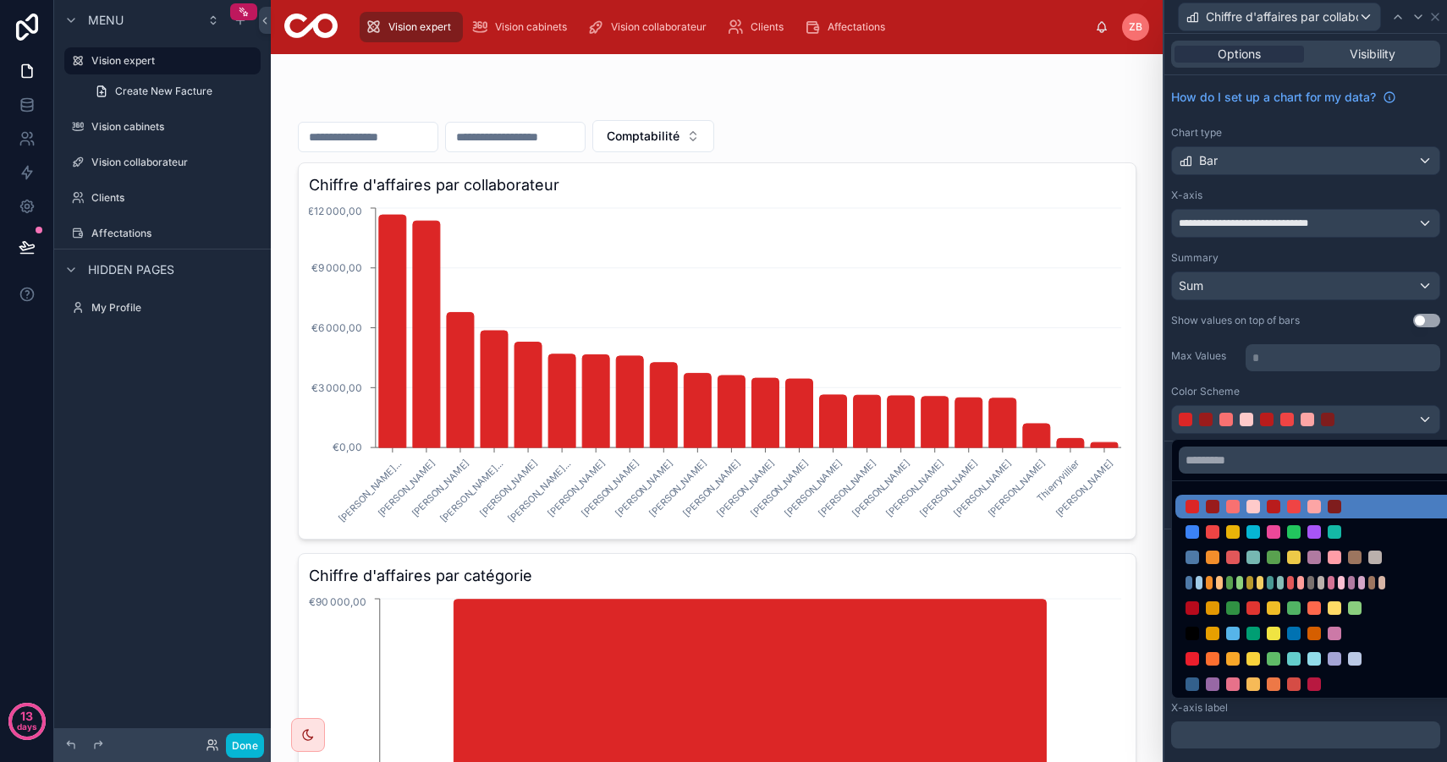
click at [1283, 411] on div at bounding box center [1305, 381] width 283 height 762
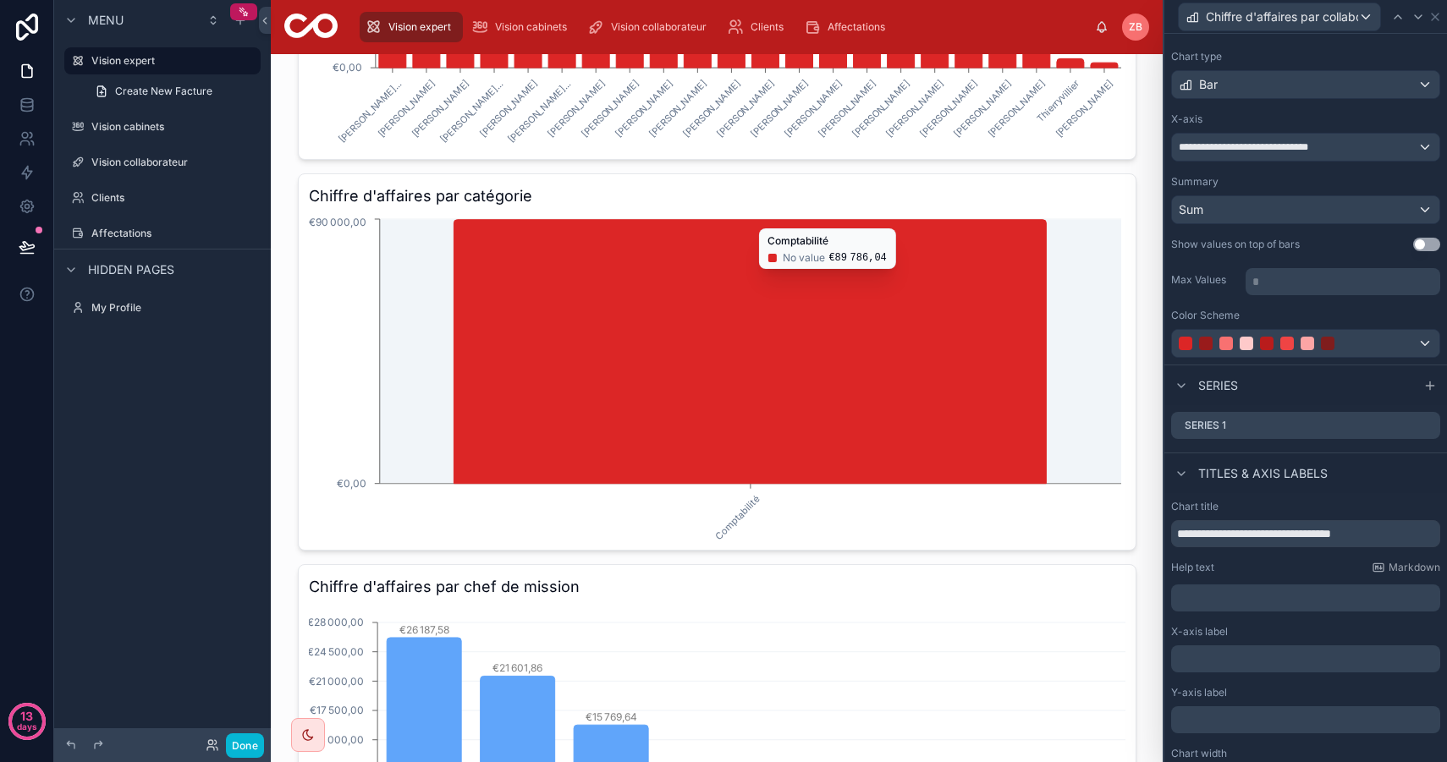
scroll to position [403, 0]
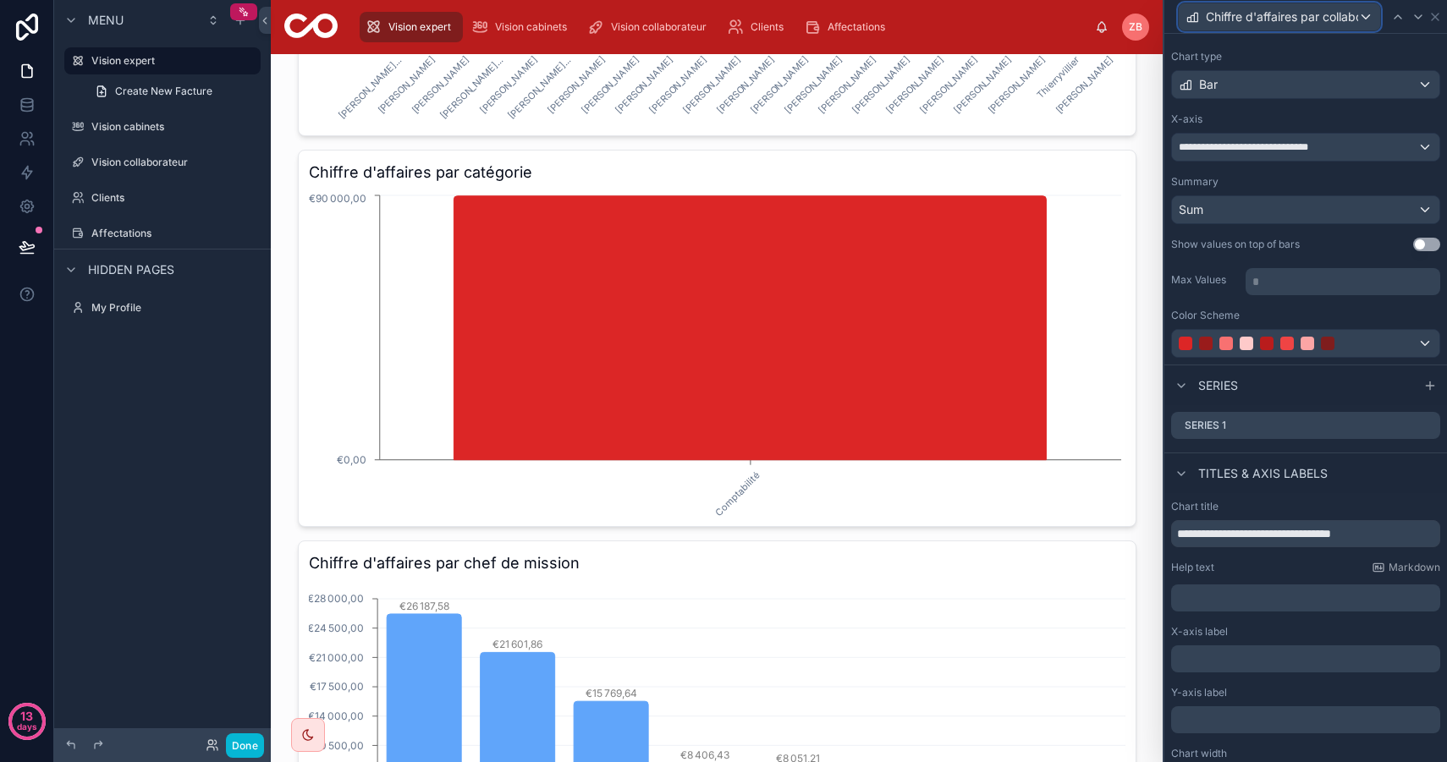
click at [1279, 11] on span "Chiffre d'affaires par collaborateur" at bounding box center [1281, 16] width 152 height 17
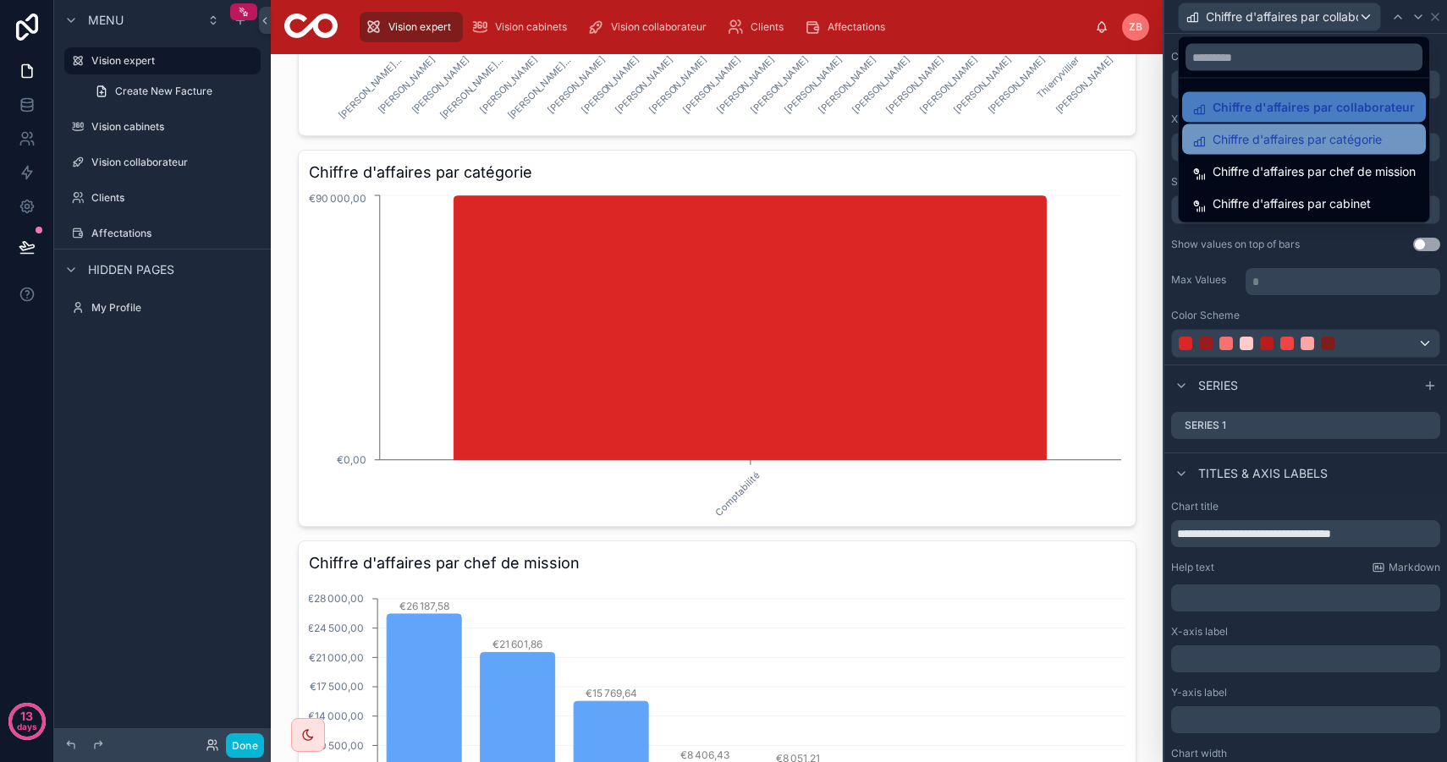
click at [1336, 134] on span "Chiffre d'affaires par catégorie" at bounding box center [1296, 139] width 169 height 20
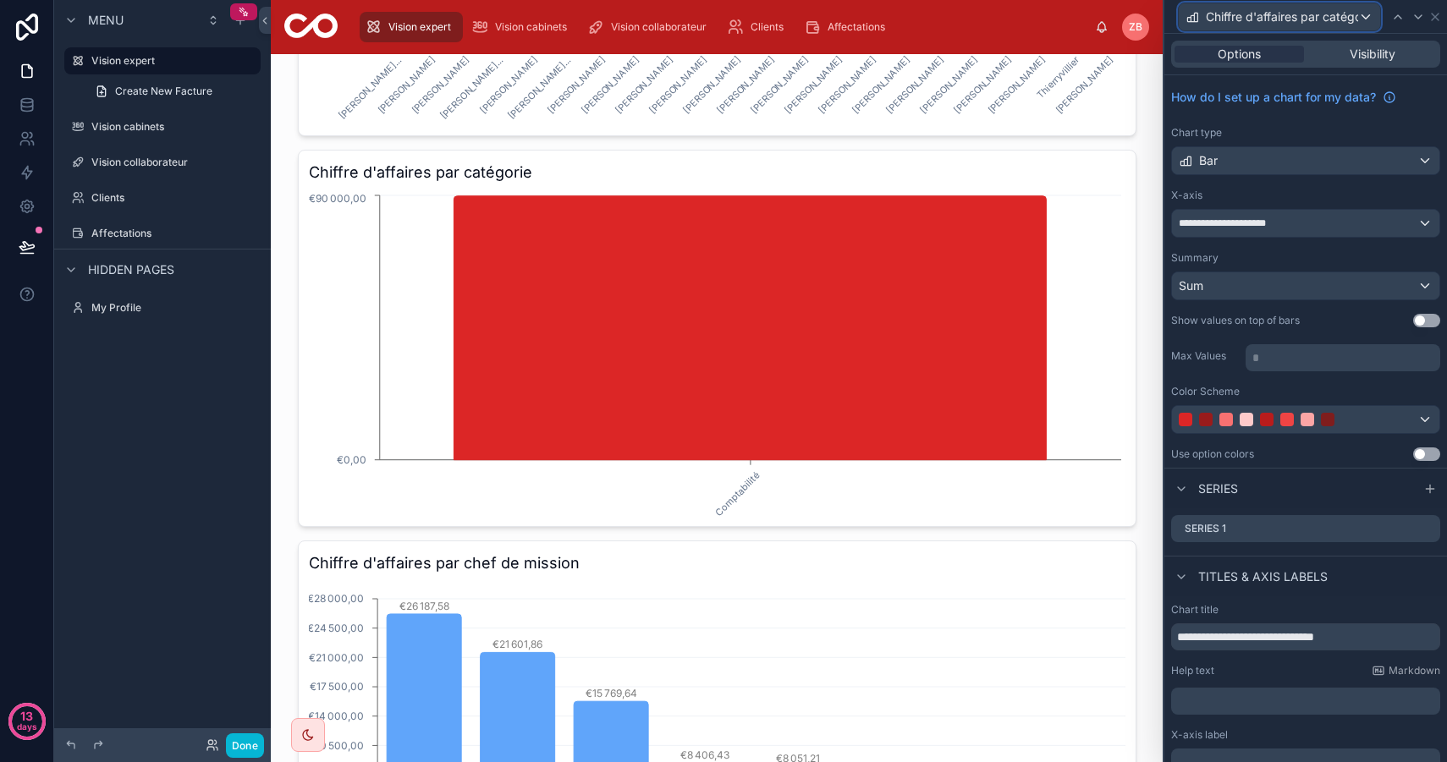
click at [1298, 16] on span "Chiffre d'affaires par catégorie" at bounding box center [1281, 16] width 152 height 17
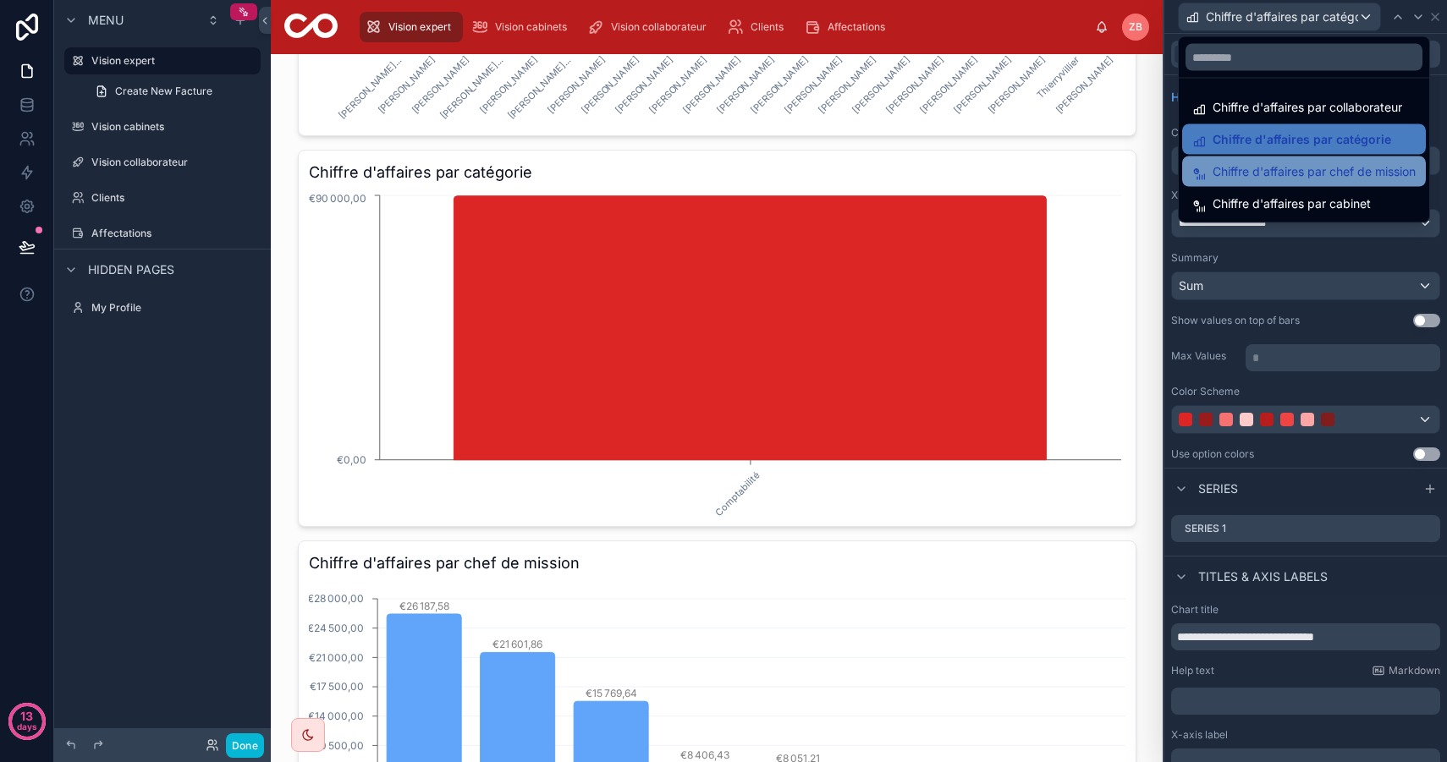
click at [1304, 174] on span "Chiffre d'affaires par chef de mission" at bounding box center [1313, 172] width 203 height 20
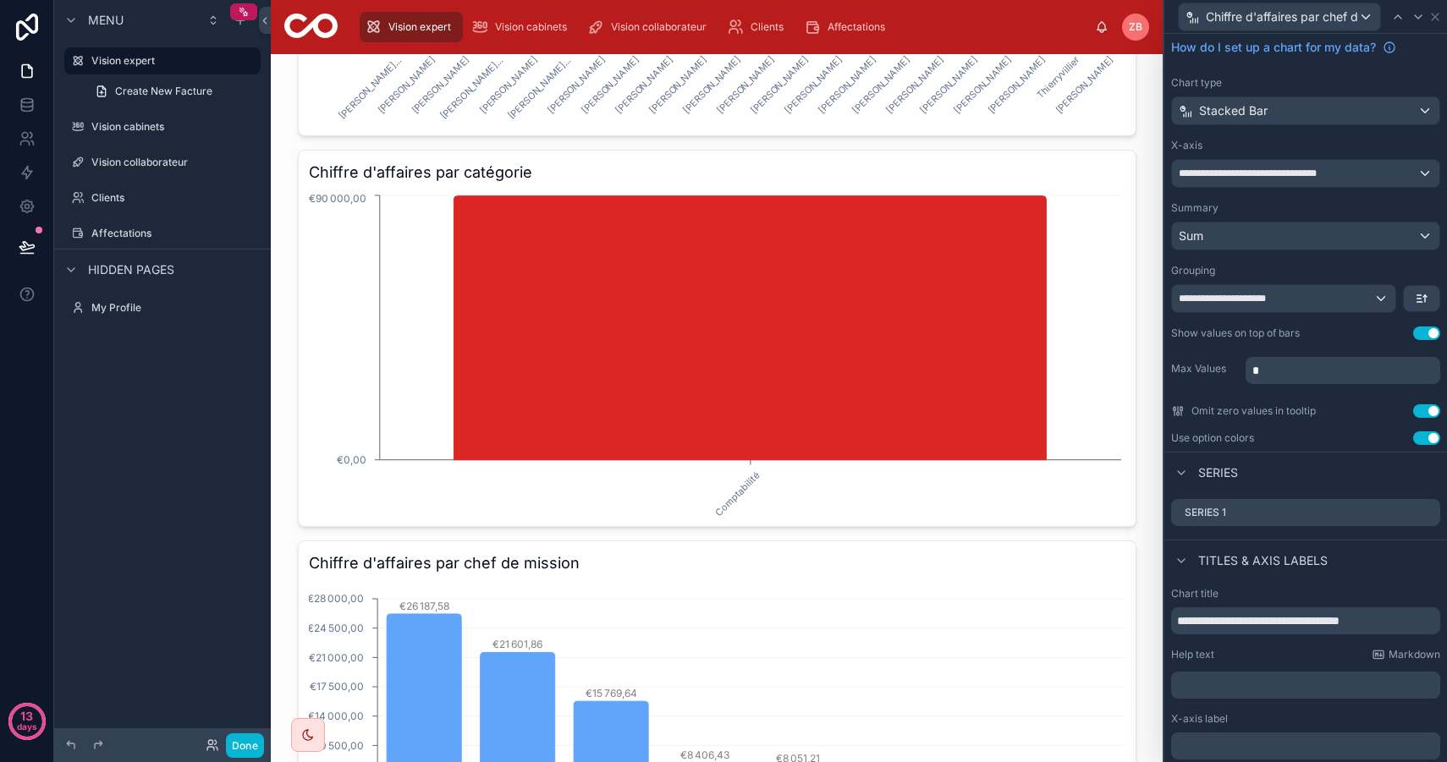
scroll to position [0, 0]
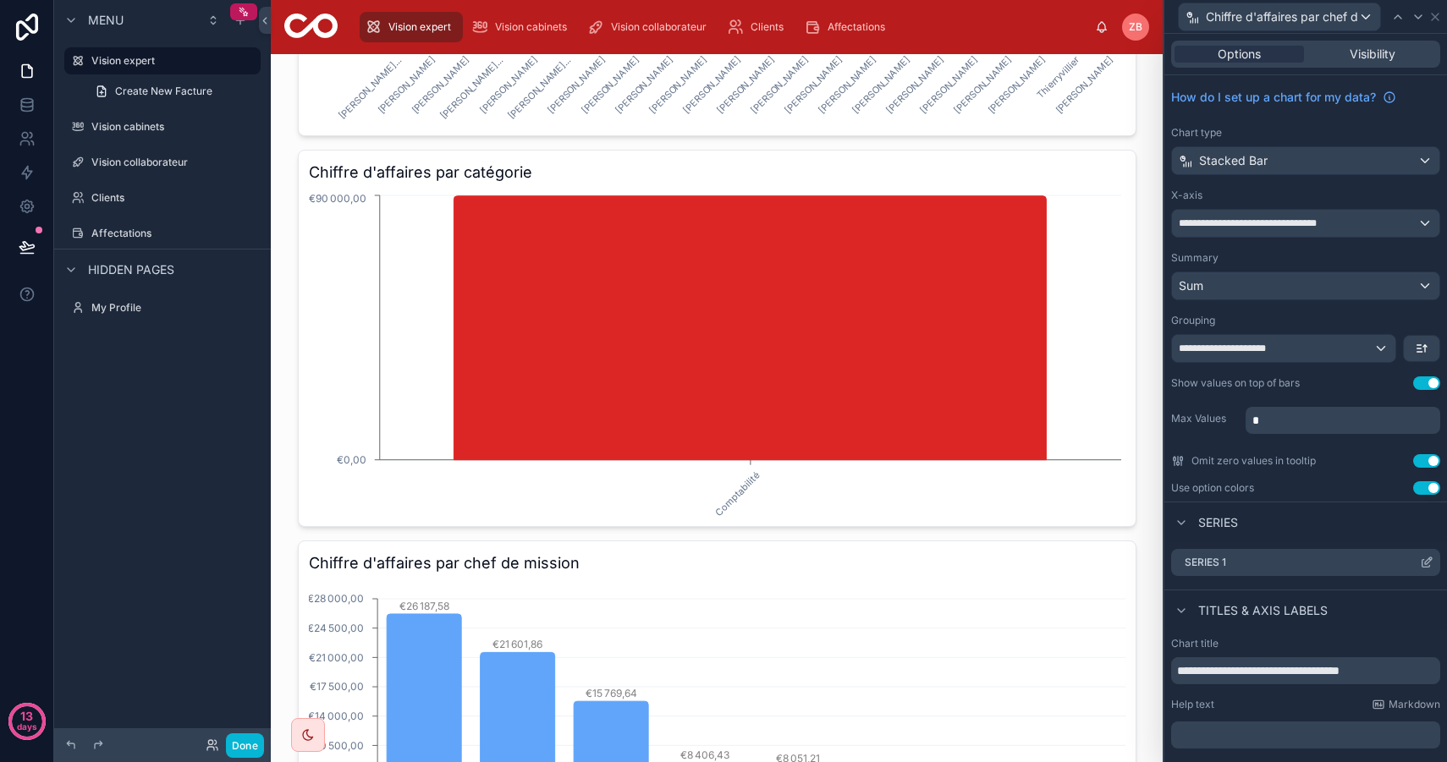
click at [1426, 562] on icon at bounding box center [1426, 563] width 14 height 14
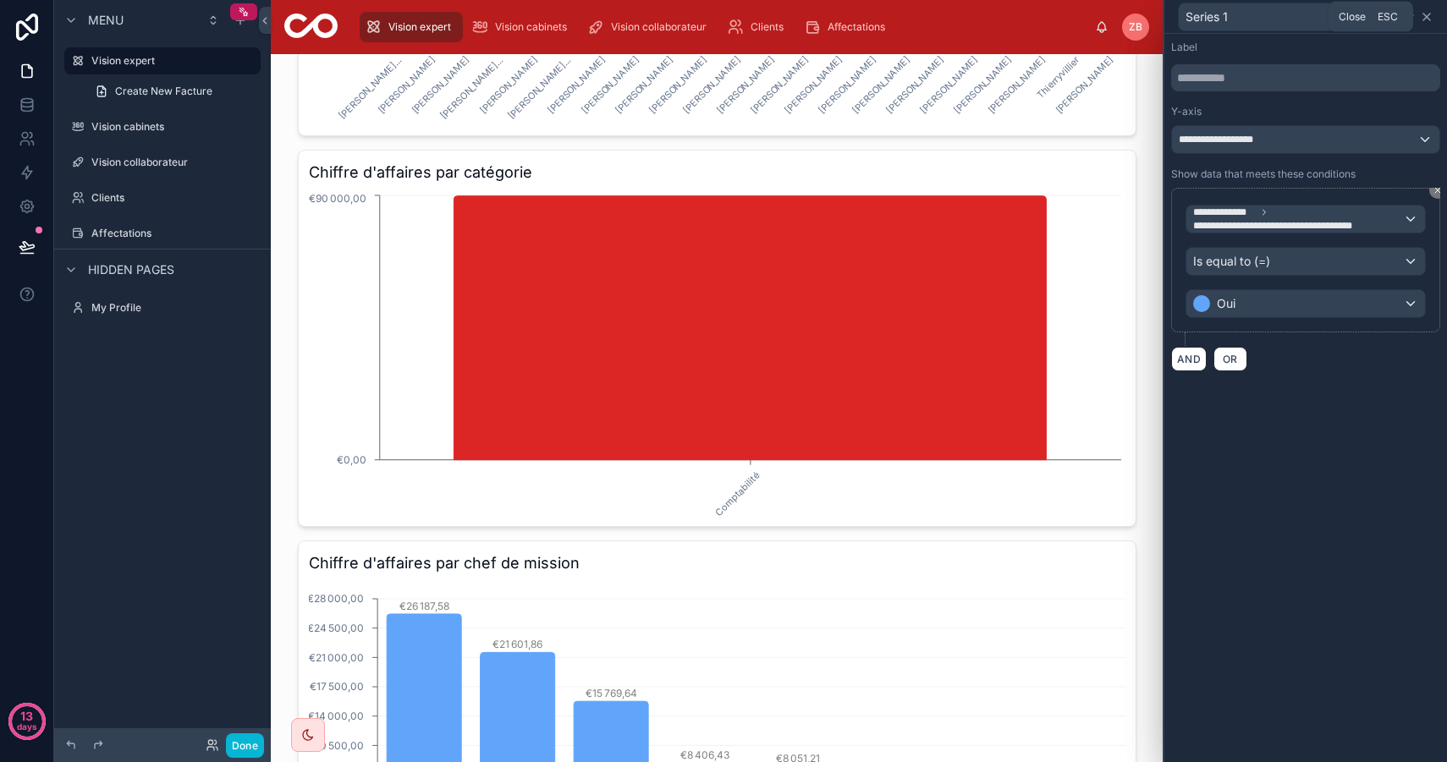
click at [1427, 15] on icon at bounding box center [1426, 17] width 7 height 7
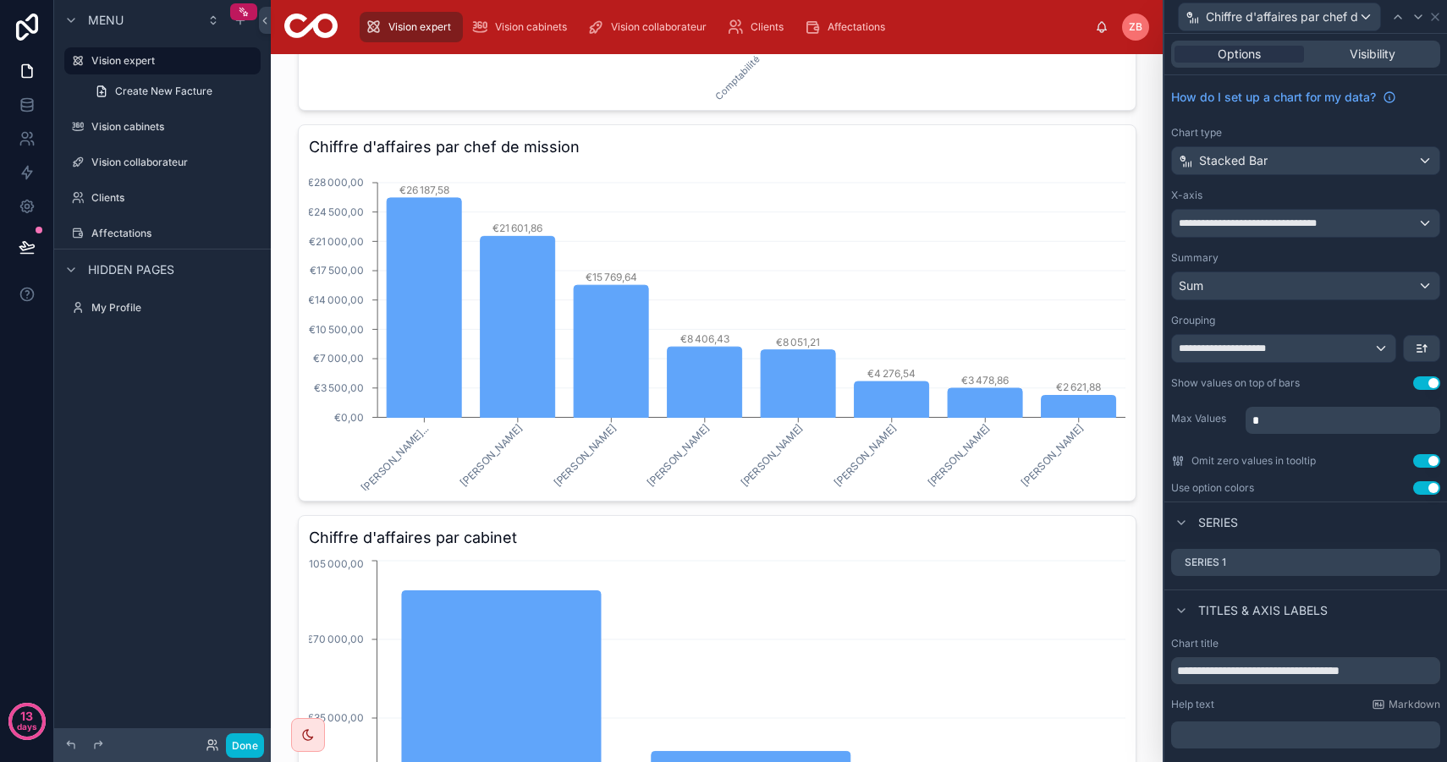
scroll to position [88, 0]
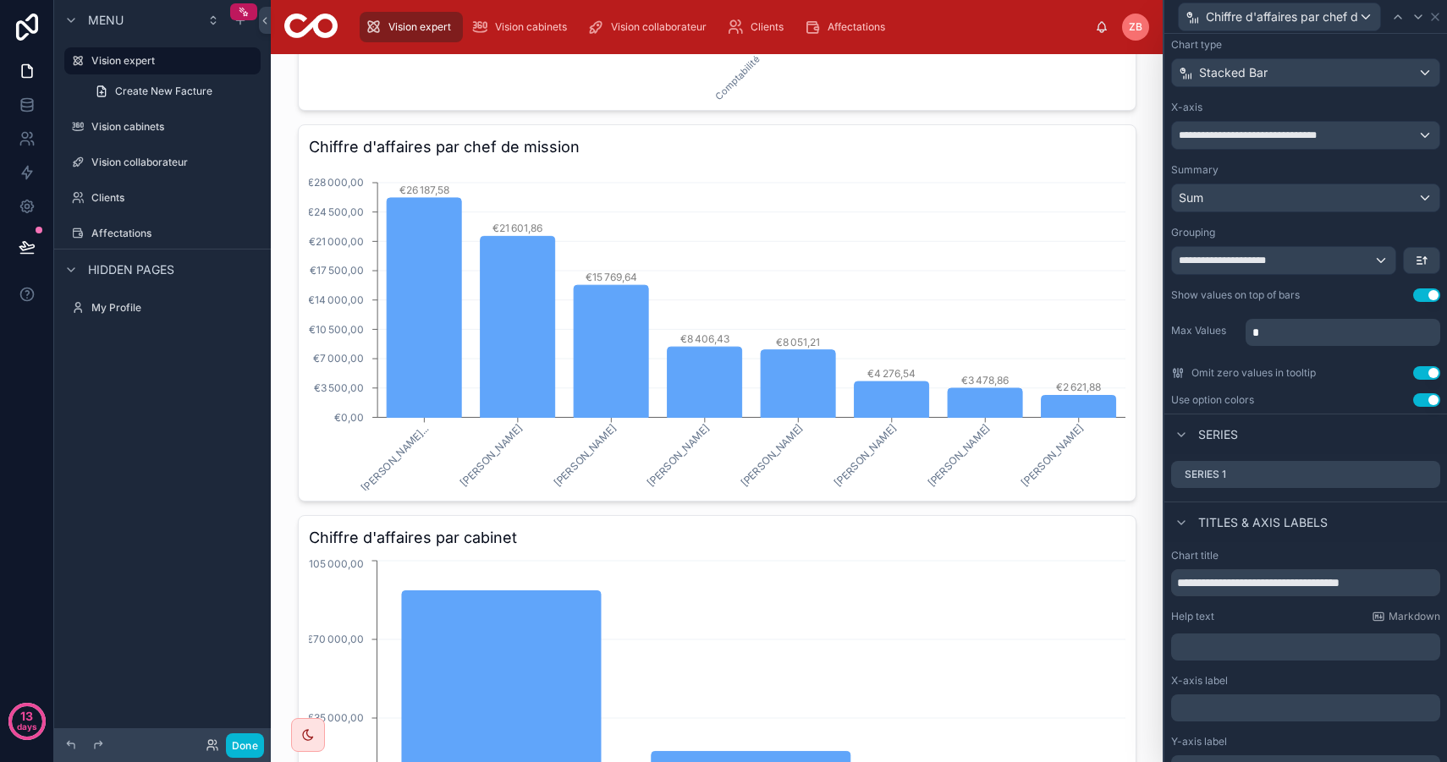
click at [1419, 404] on button "Use setting" at bounding box center [1426, 400] width 27 height 14
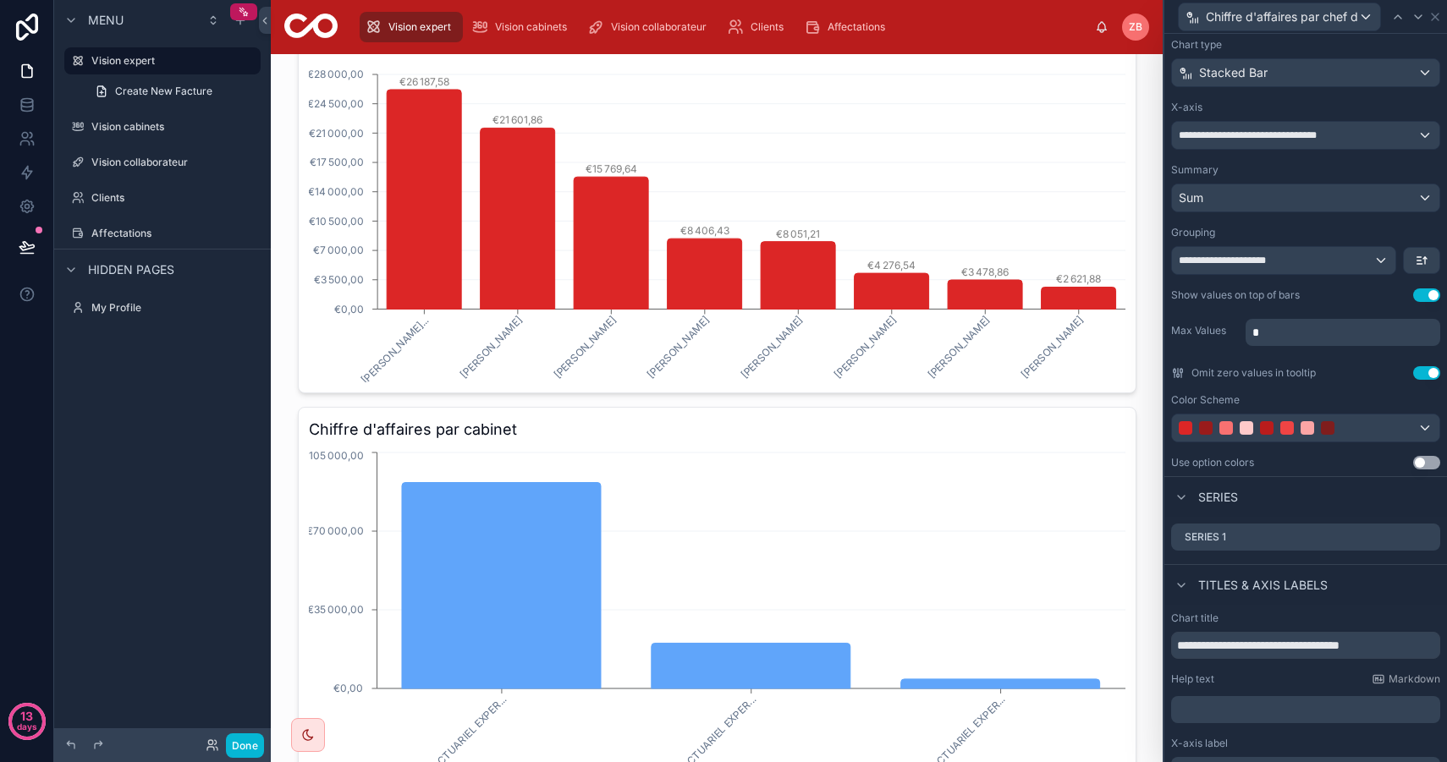
scroll to position [1024, 0]
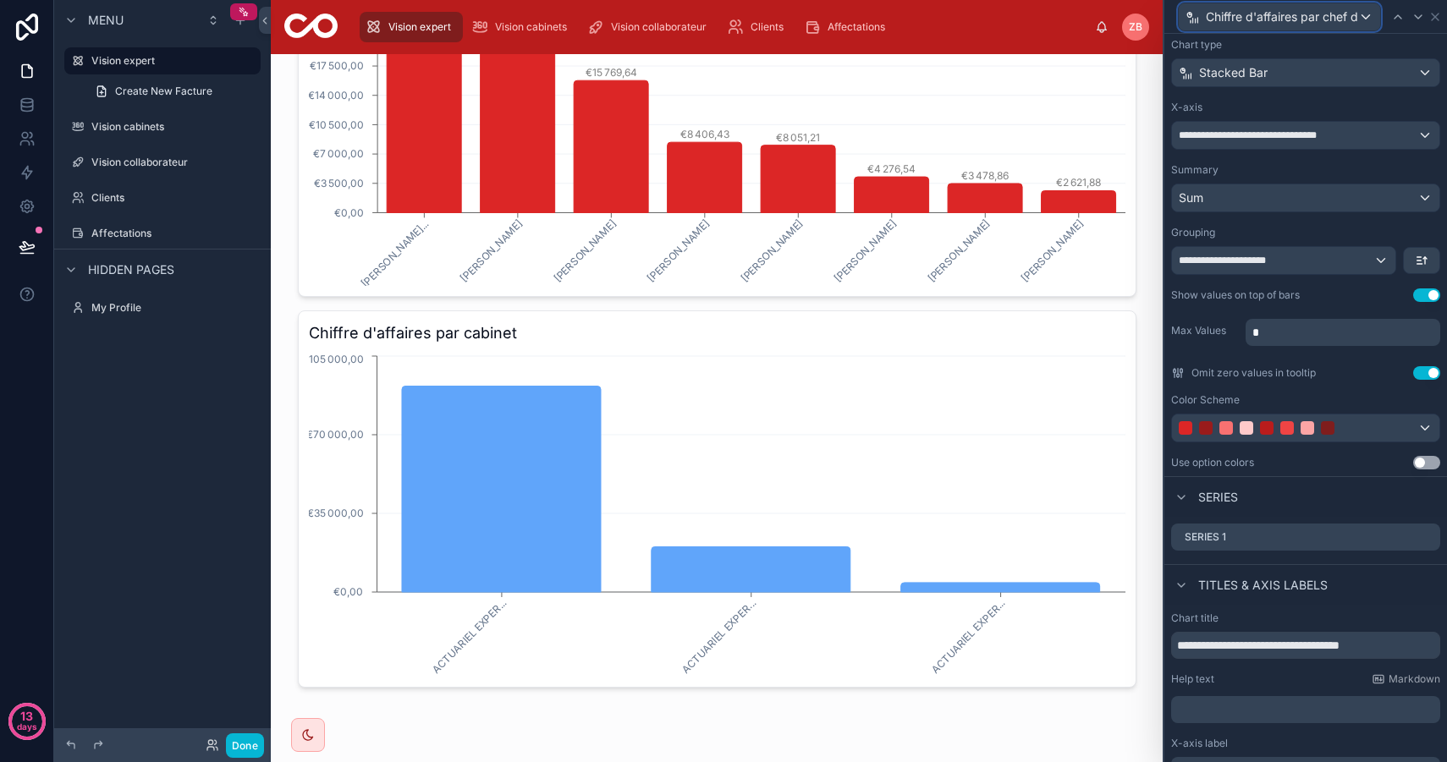
click at [1326, 14] on span "Chiffre d'affaires par chef de mission" at bounding box center [1281, 16] width 152 height 17
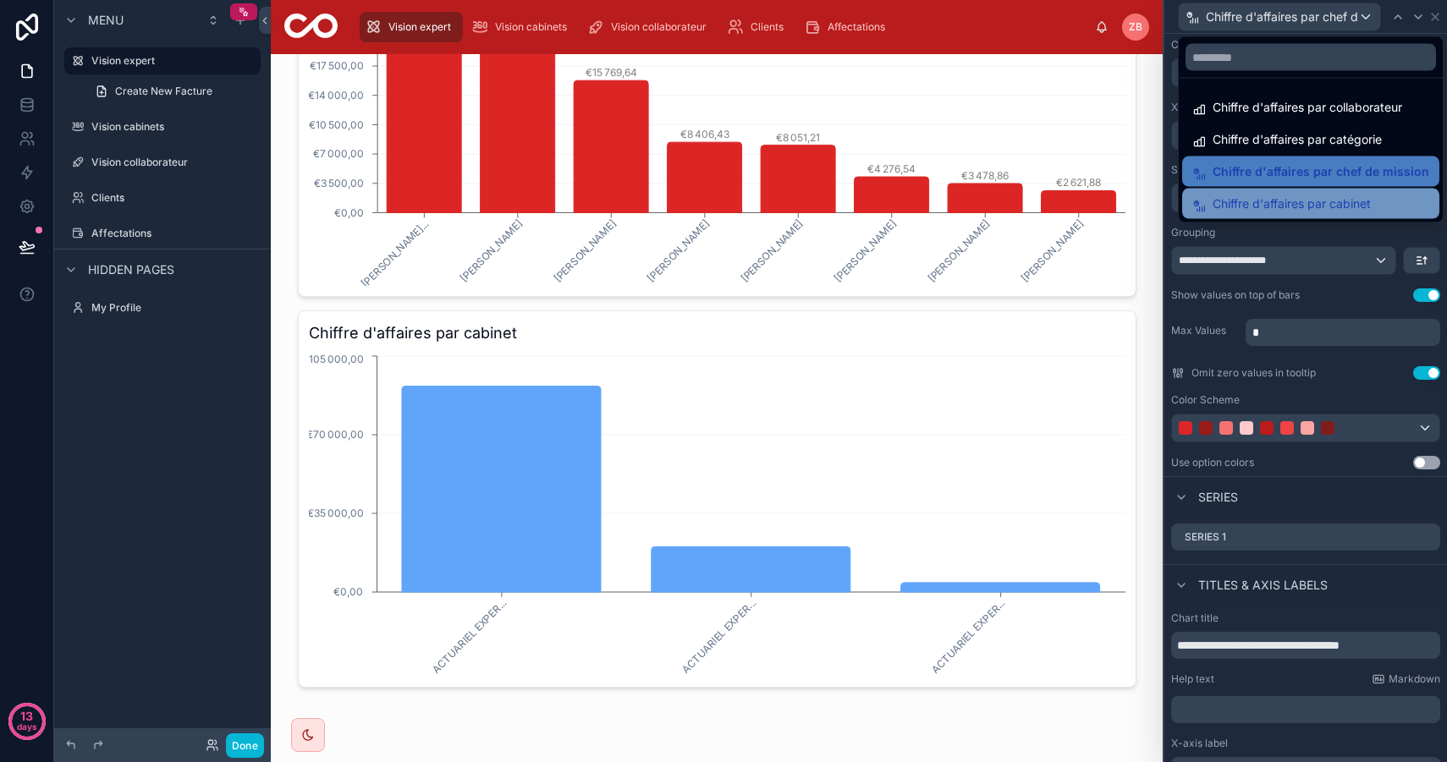
click at [1348, 206] on span "Chiffre d'affaires par cabinet" at bounding box center [1291, 204] width 158 height 20
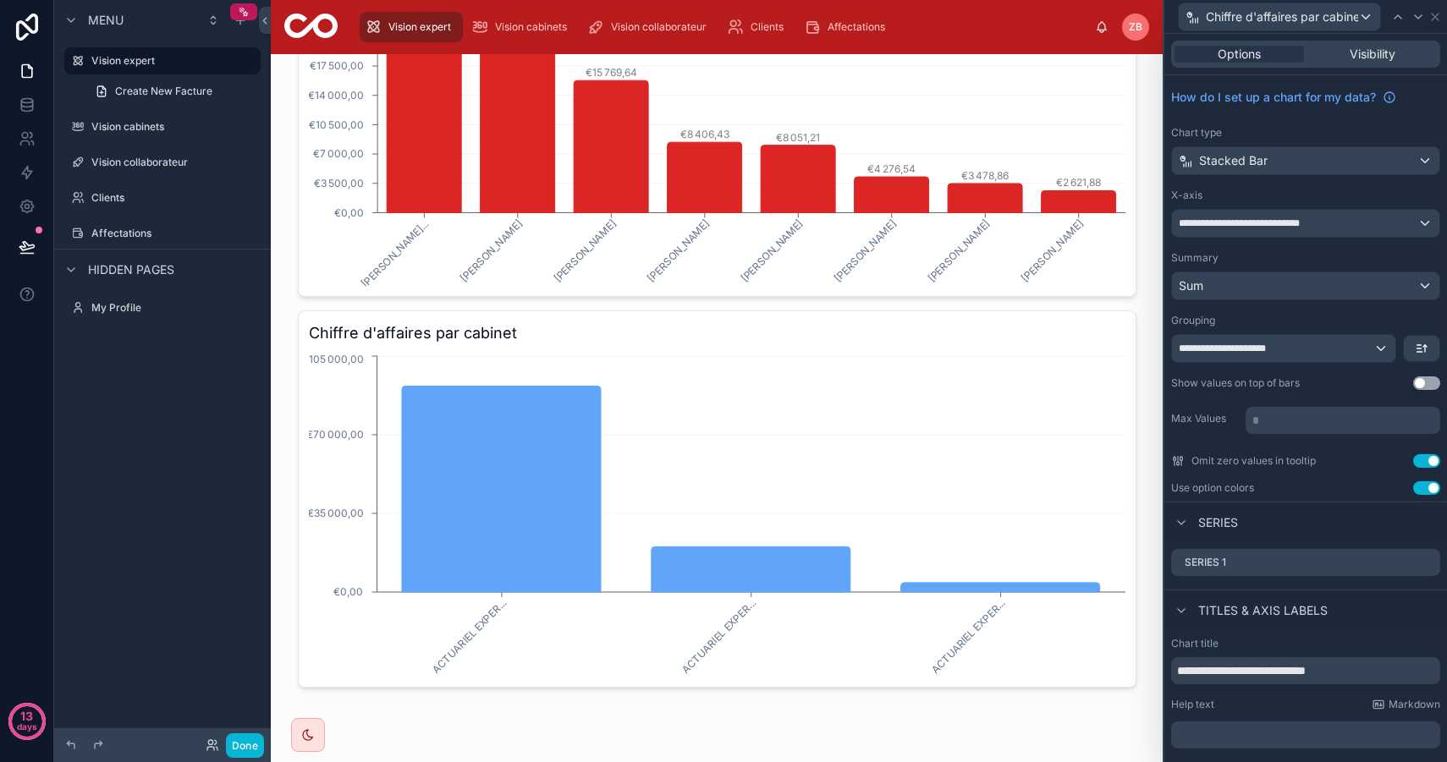
click at [1434, 491] on button "Use setting" at bounding box center [1426, 488] width 27 height 14
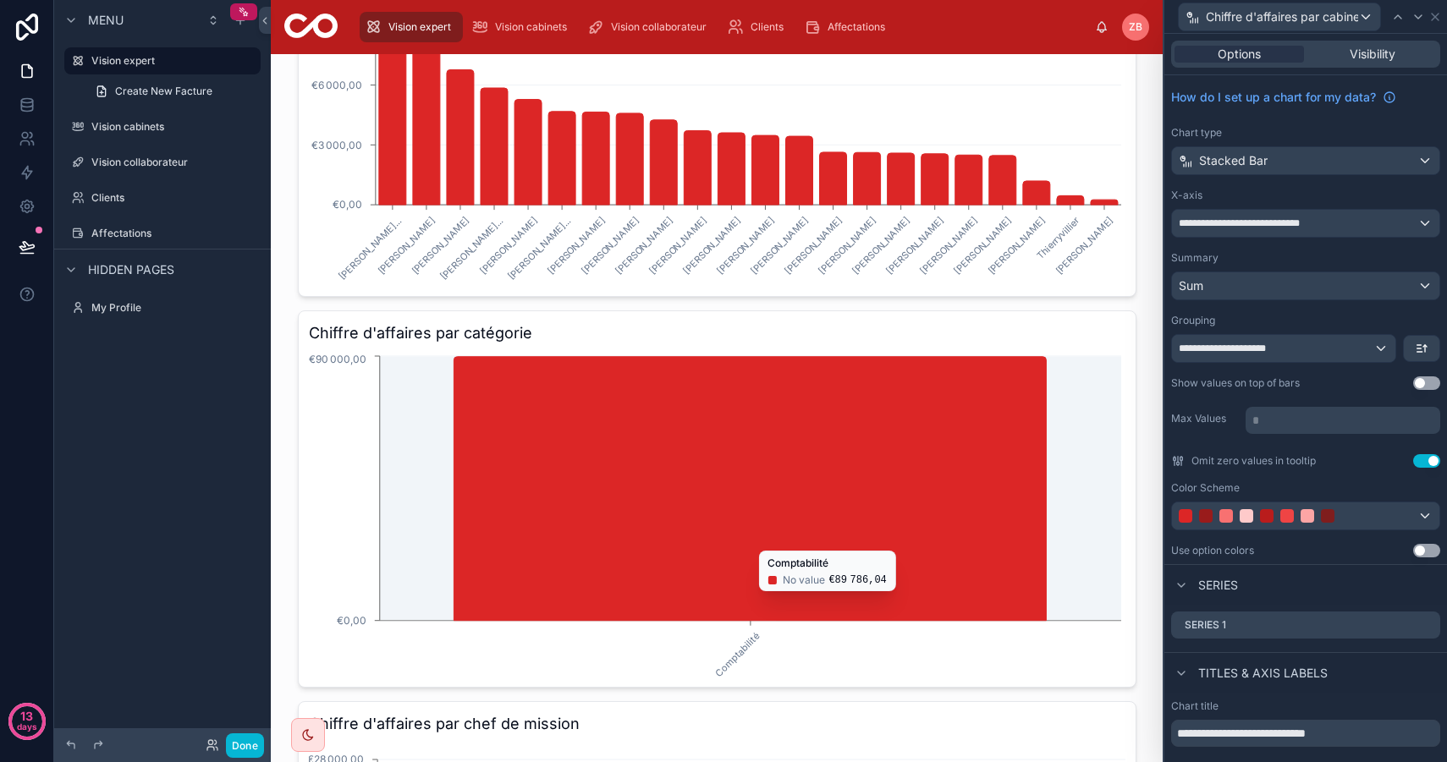
scroll to position [0, 0]
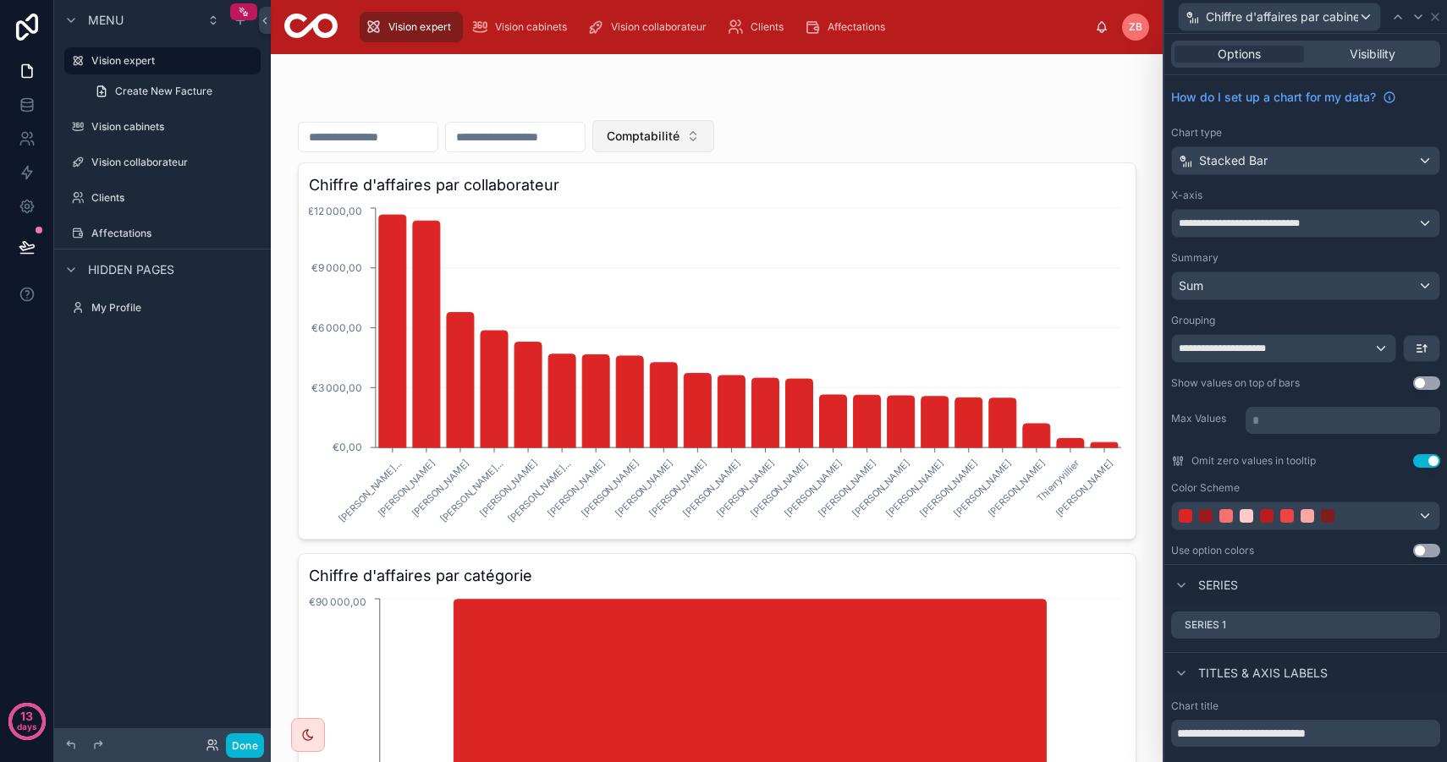
click at [683, 146] on button "Comptabilité" at bounding box center [653, 136] width 122 height 32
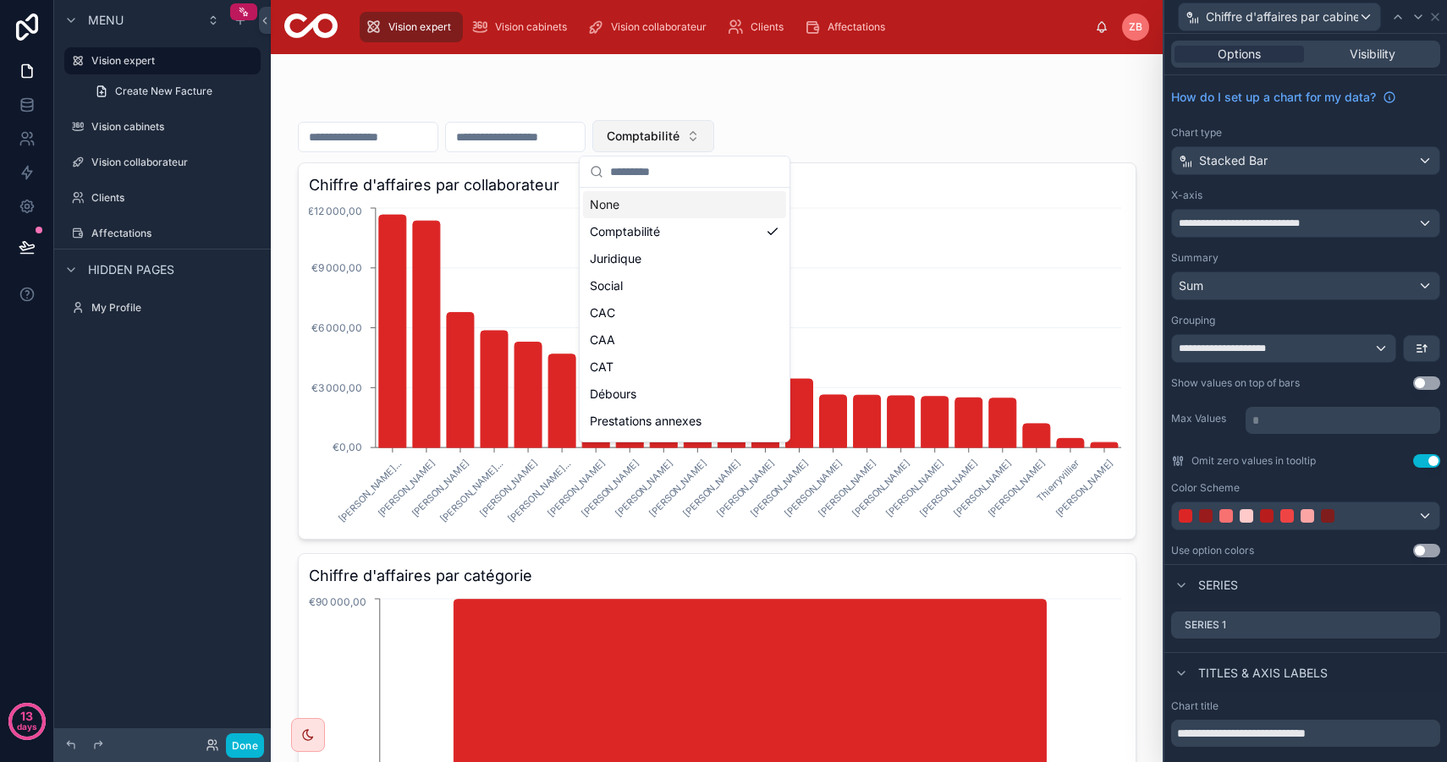
click at [679, 129] on span "Comptabilité" at bounding box center [643, 136] width 73 height 17
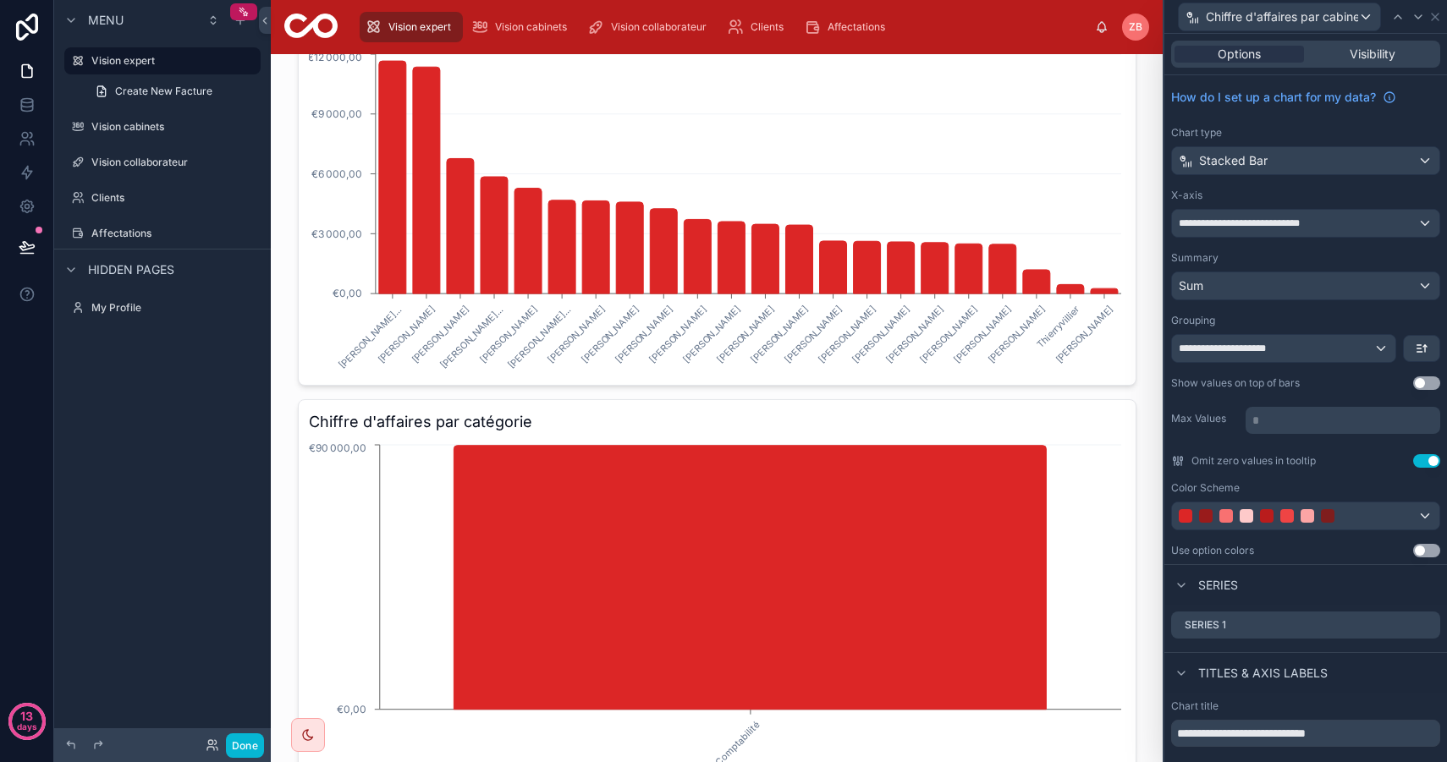
scroll to position [206, 0]
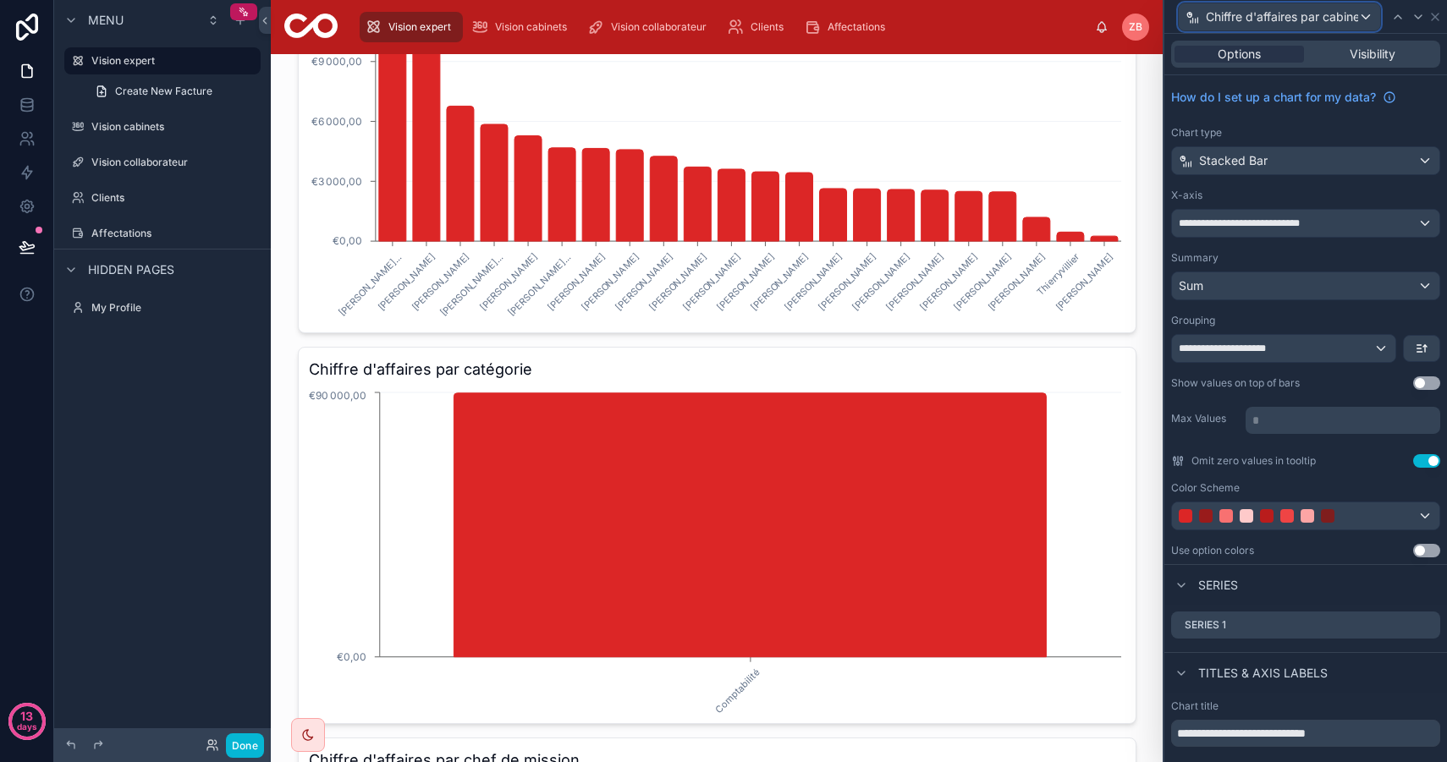
click at [1315, 10] on span "Chiffre d'affaires par cabinet" at bounding box center [1281, 16] width 152 height 17
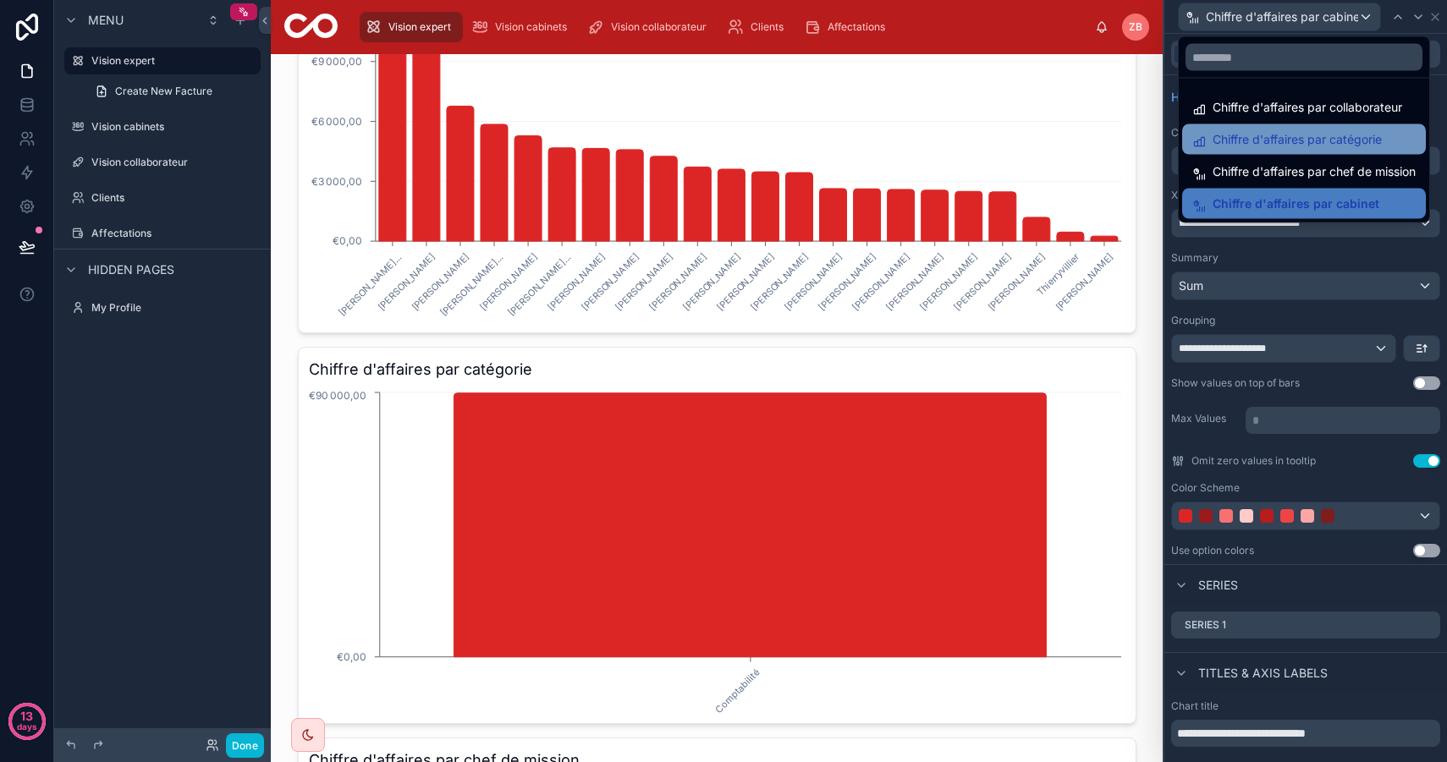
click at [1368, 134] on span "Chiffre d'affaires par catégorie" at bounding box center [1296, 139] width 169 height 20
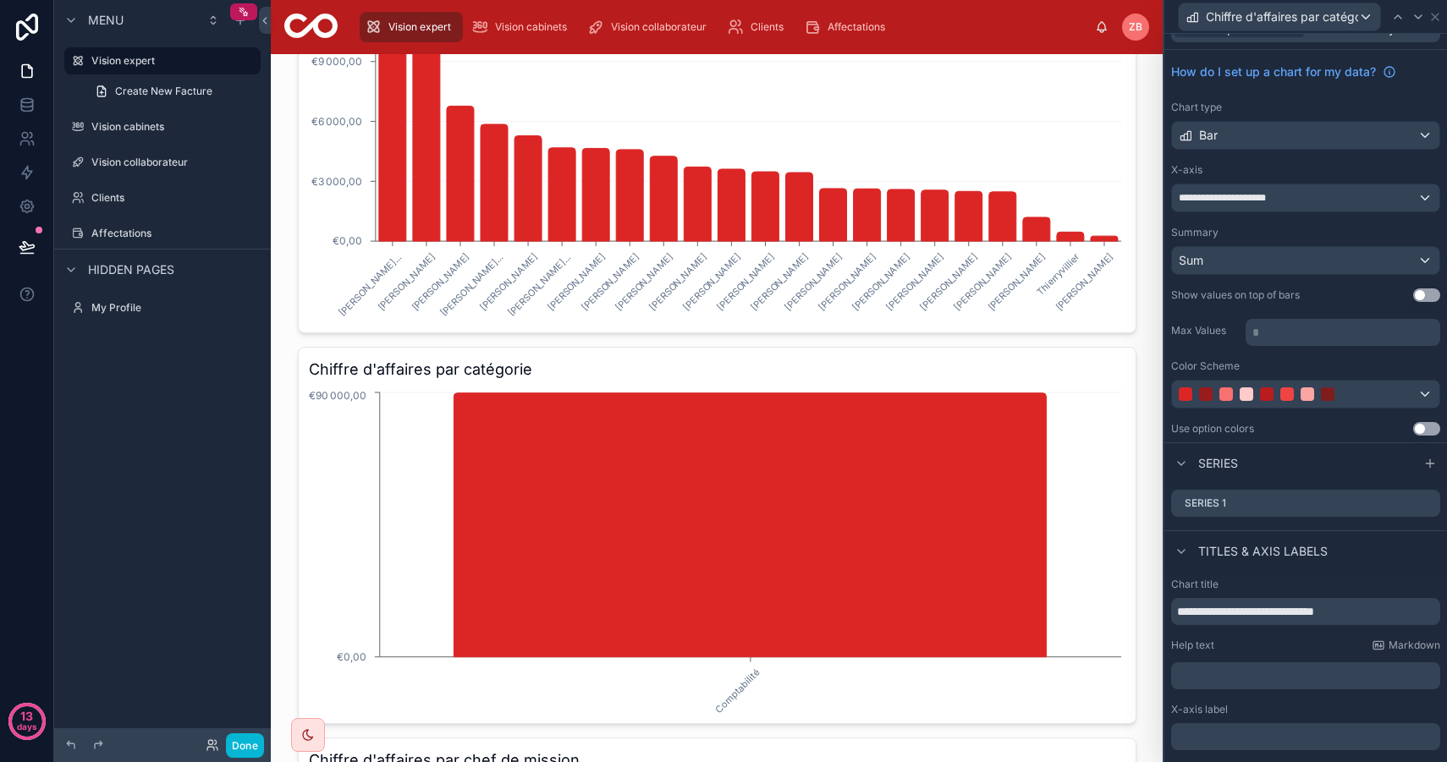
scroll to position [0, 0]
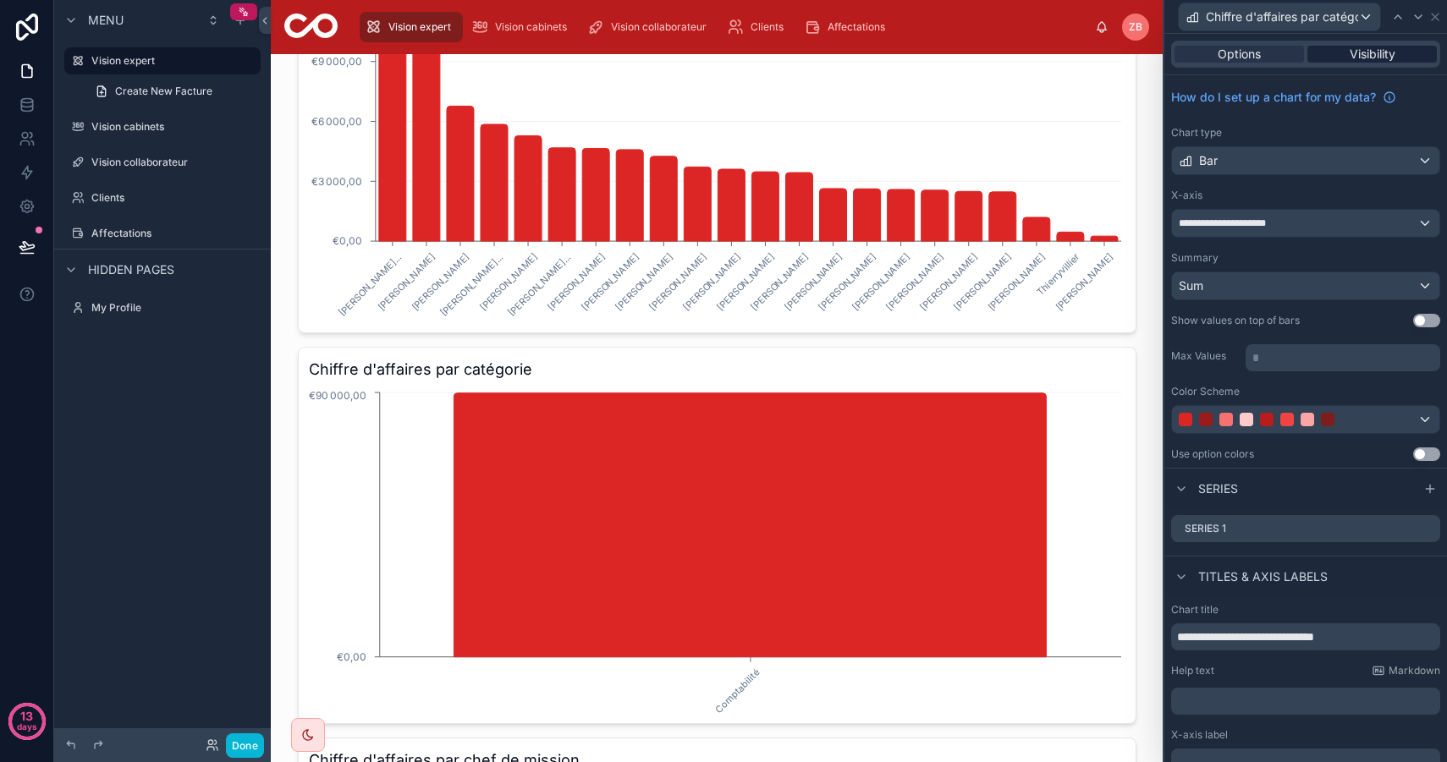
click at [1364, 48] on span "Visibility" at bounding box center [1372, 54] width 46 height 17
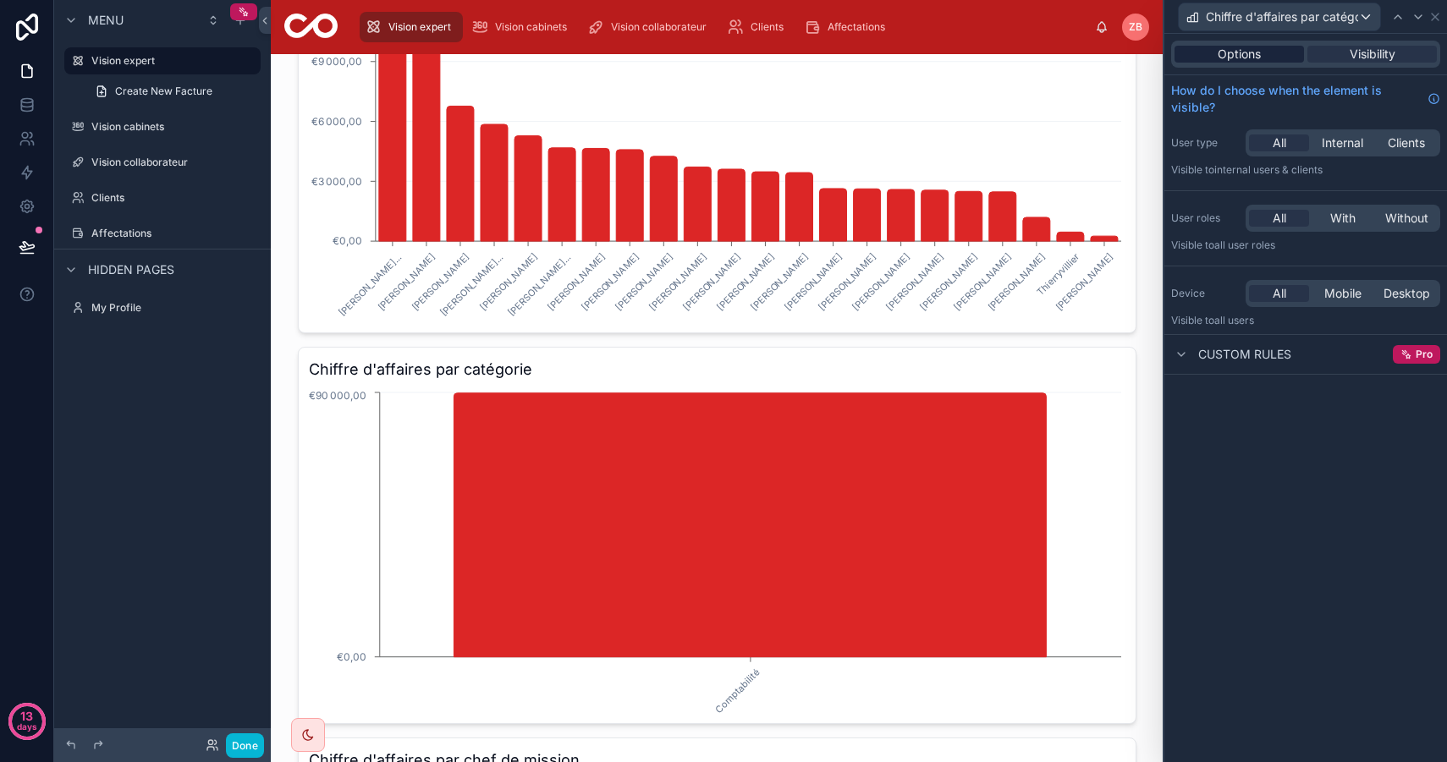
click at [1268, 55] on div "Options" at bounding box center [1238, 54] width 129 height 17
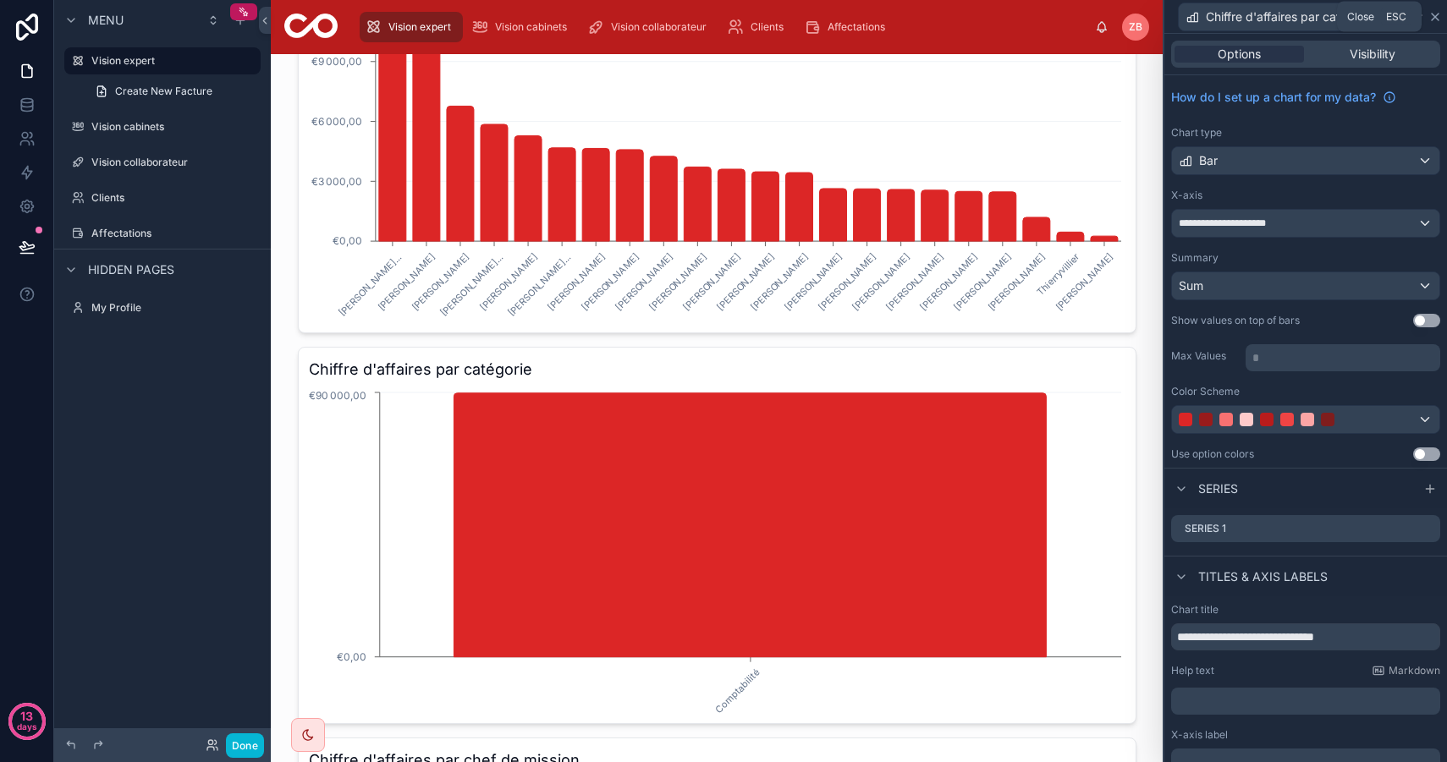
click at [1436, 19] on icon at bounding box center [1435, 17] width 14 height 14
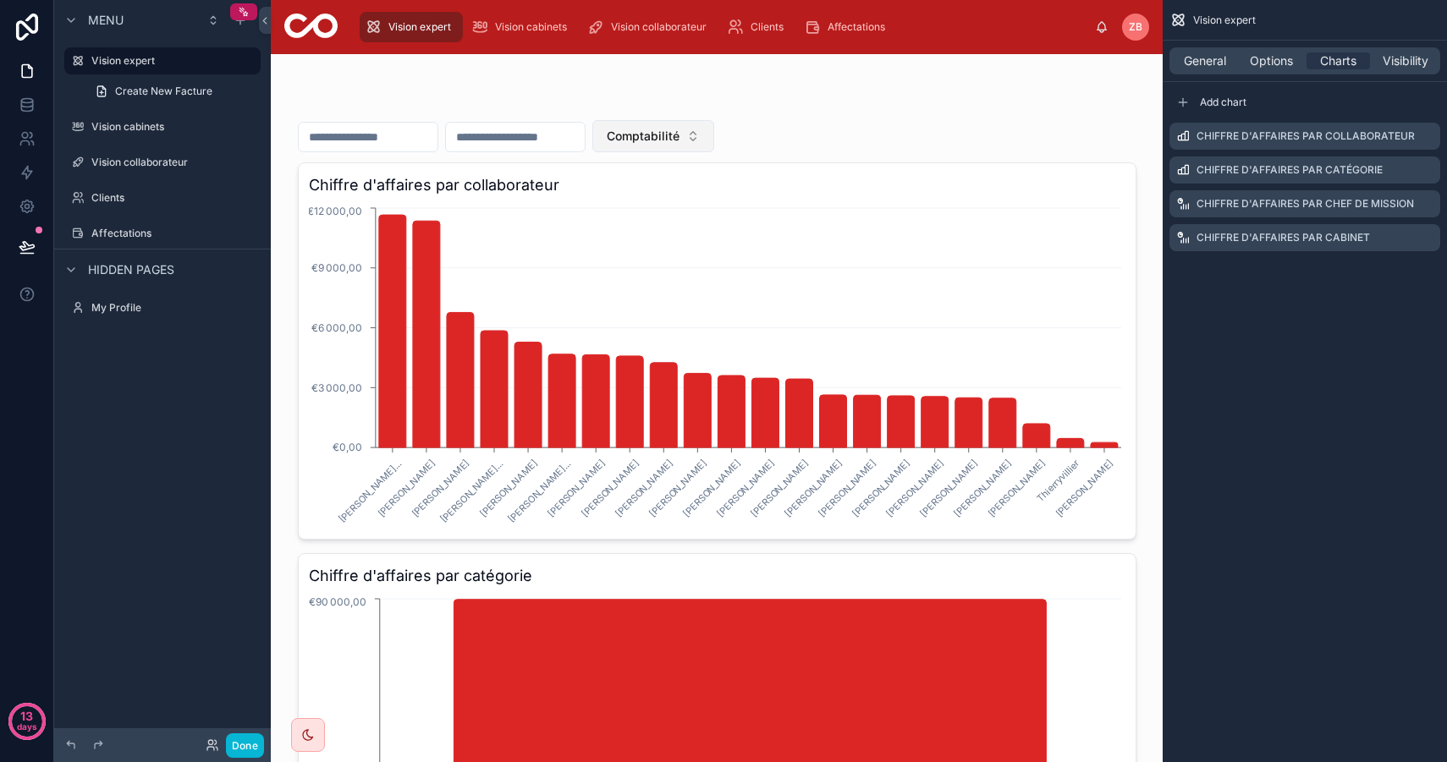
click at [694, 145] on button "Comptabilité" at bounding box center [653, 136] width 122 height 32
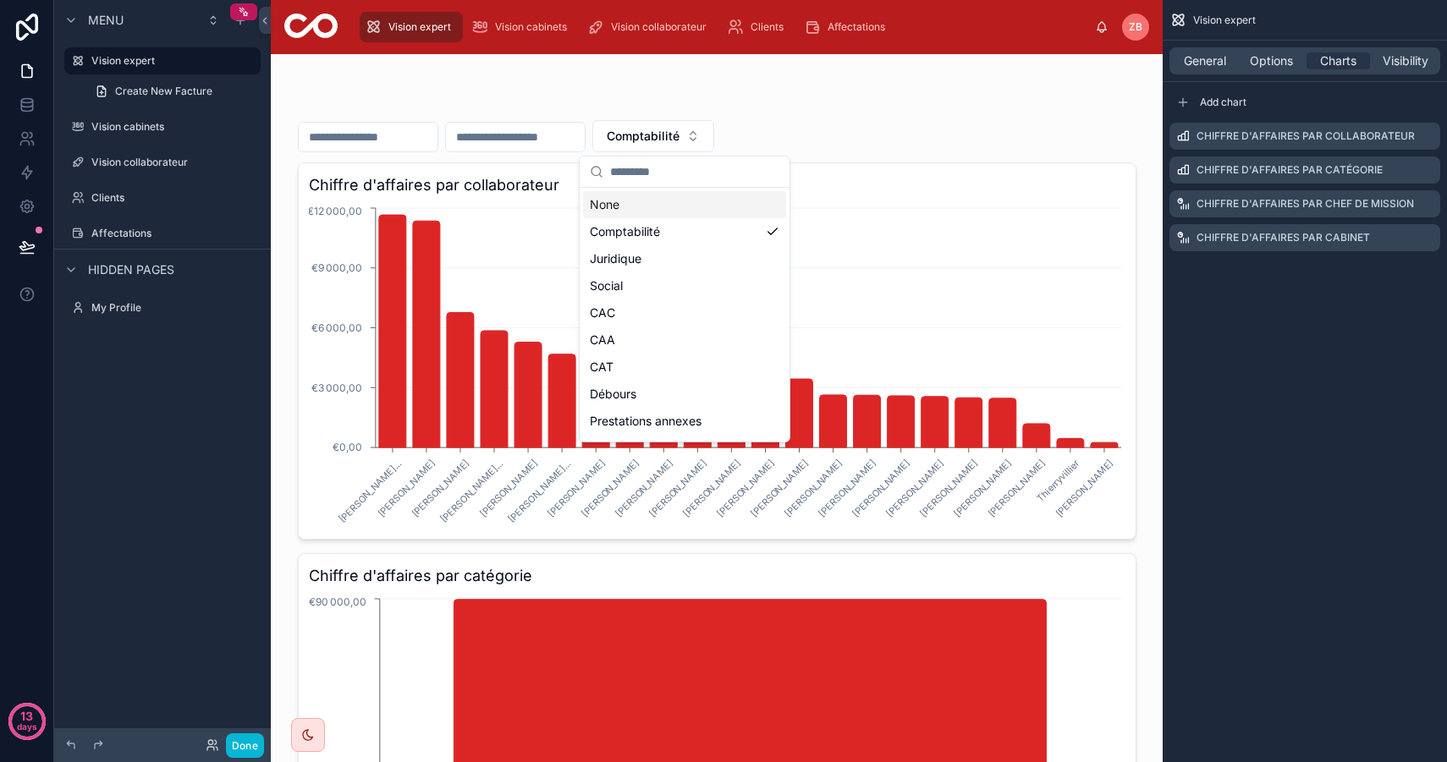
click at [675, 206] on div "None" at bounding box center [684, 204] width 203 height 27
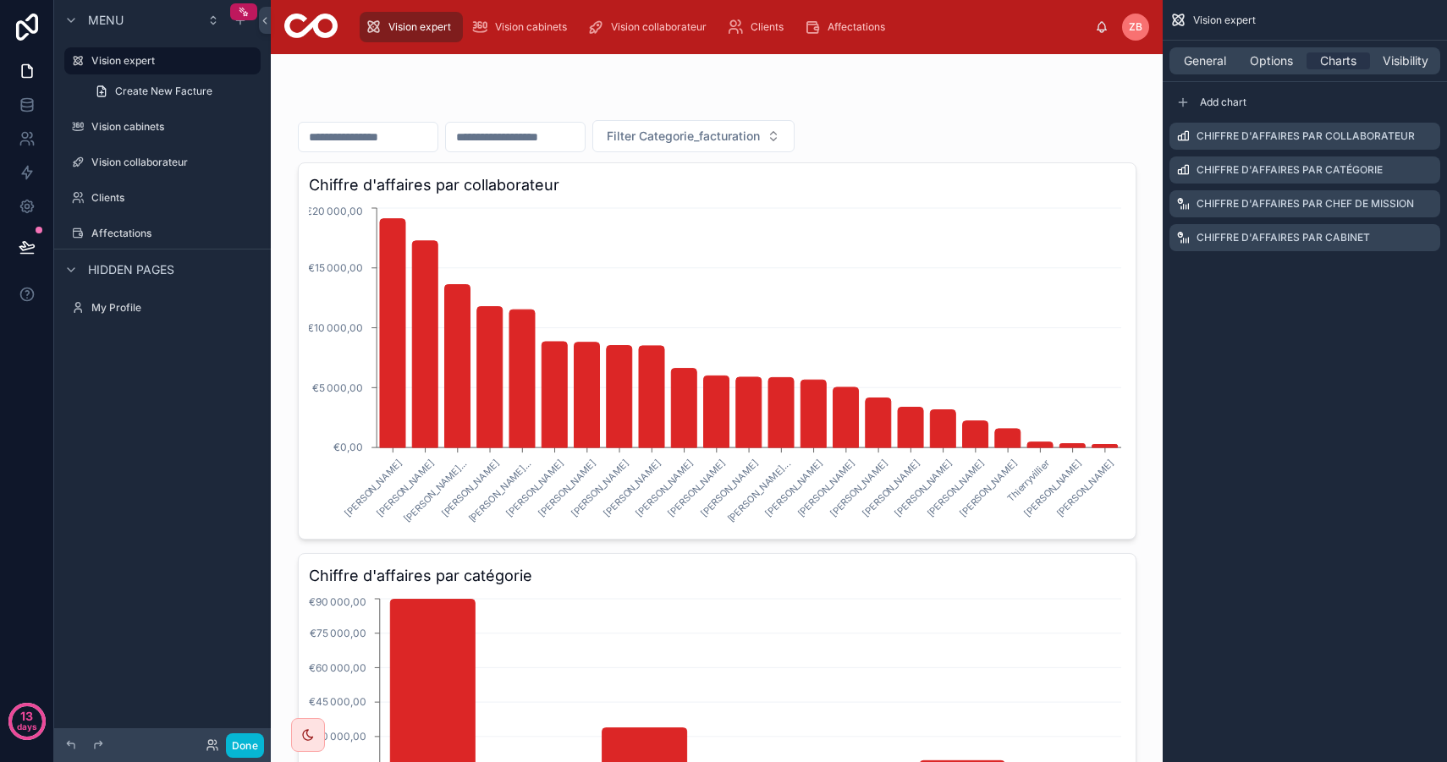
click at [894, 122] on div "Filter Categorie_facturation" at bounding box center [717, 136] width 838 height 32
click at [1272, 63] on span "Options" at bounding box center [1270, 60] width 43 height 17
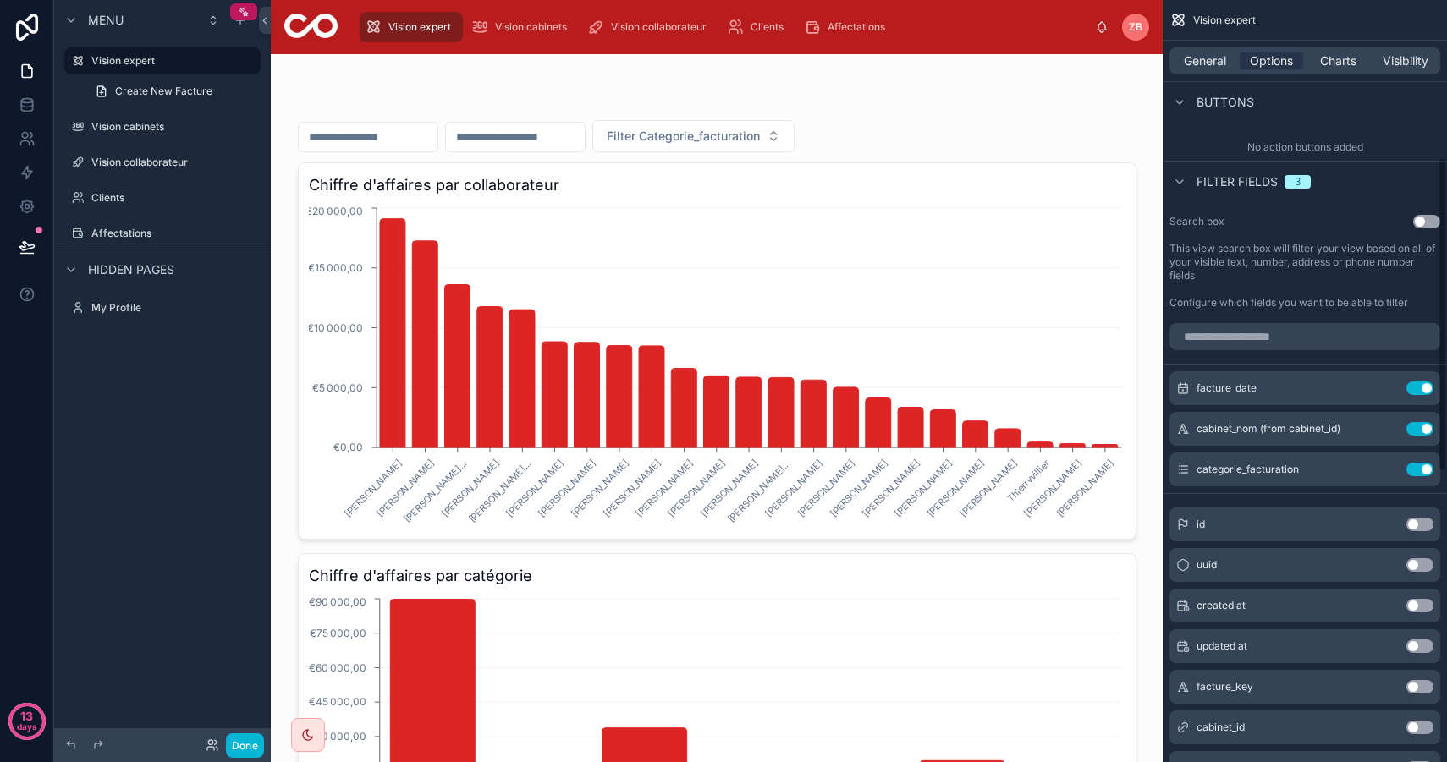
scroll to position [386, 0]
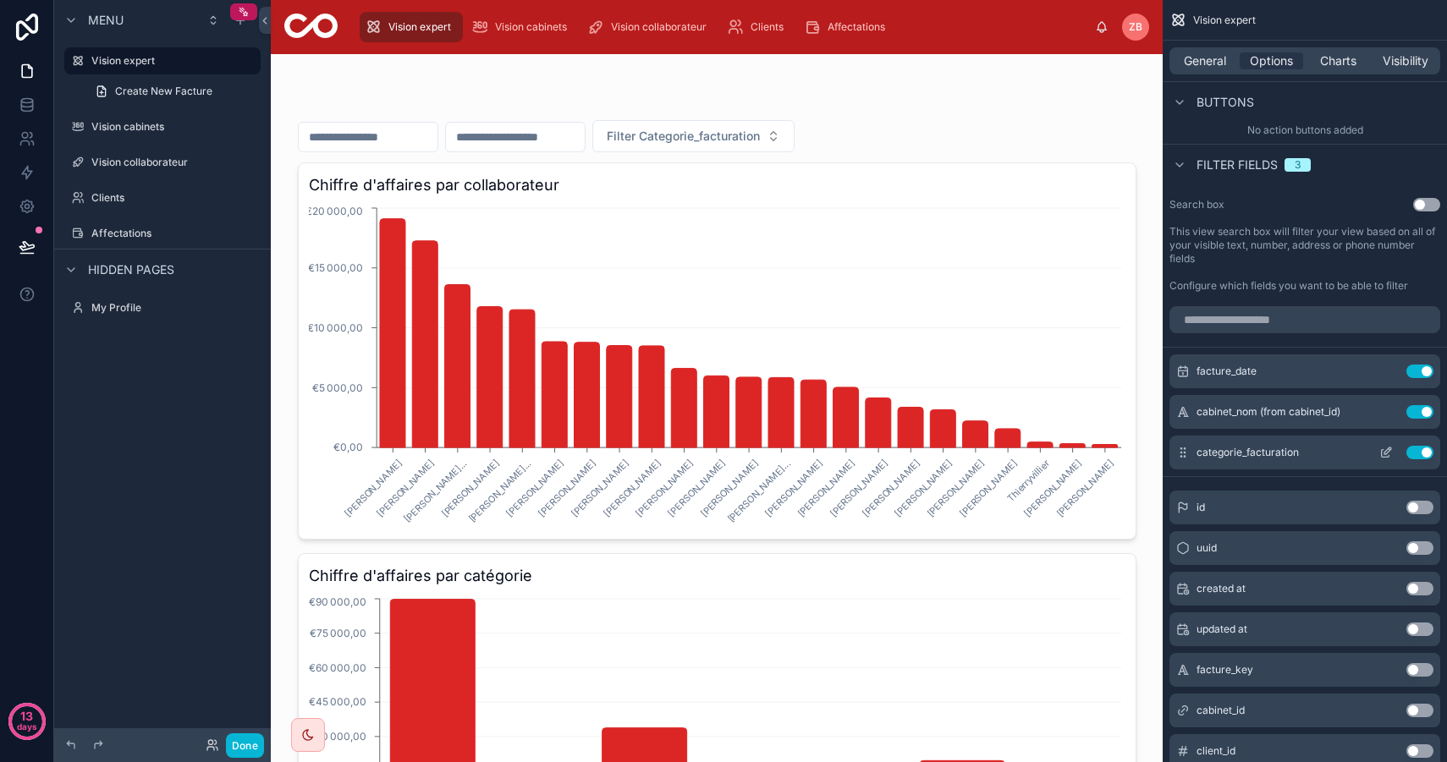
click at [1386, 452] on icon "scrollable content" at bounding box center [1386, 453] width 14 height 14
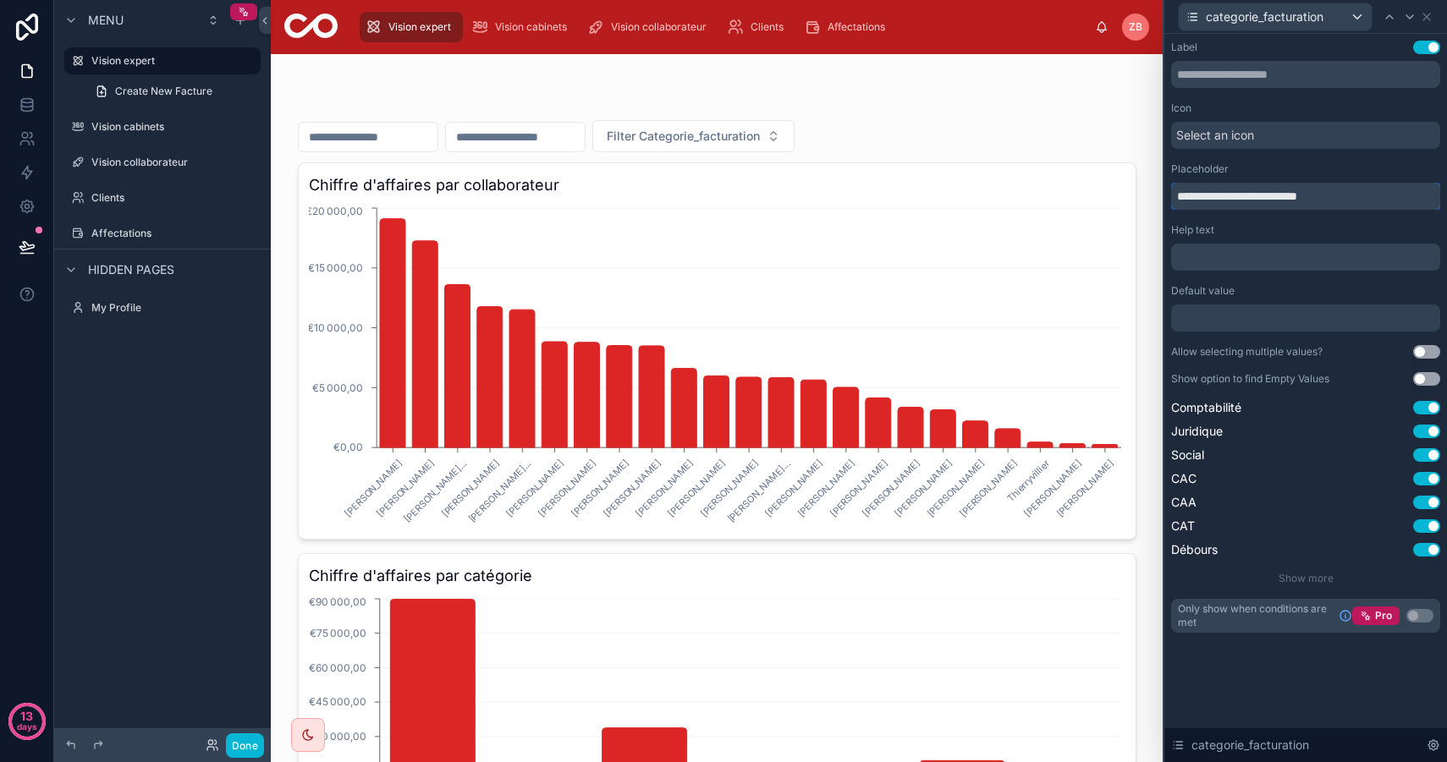
drag, startPoint x: 1336, startPoint y: 195, endPoint x: 1123, endPoint y: 182, distance: 213.6
click at [1123, 182] on div "**********" at bounding box center [723, 381] width 1447 height 762
type input "*"
type input "**********"
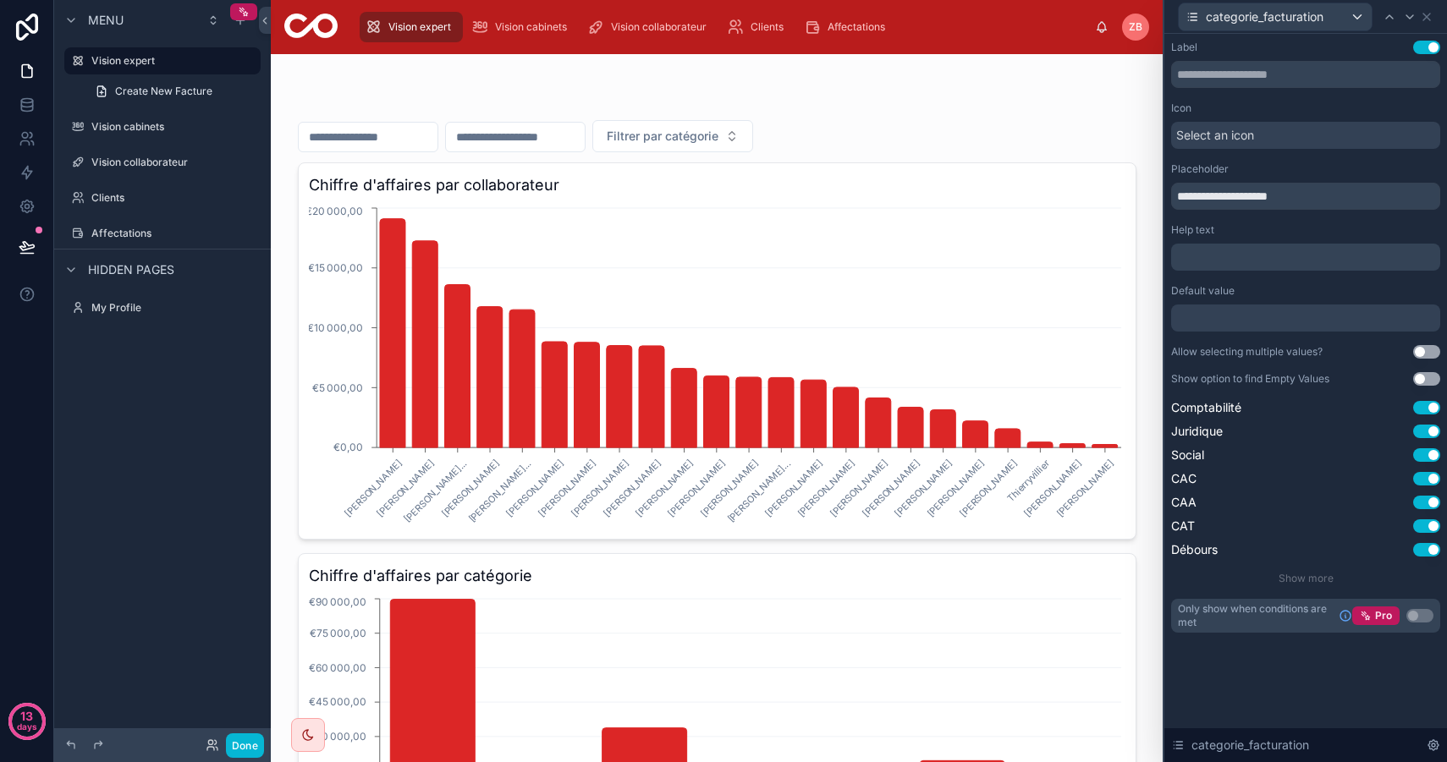
click at [1216, 654] on div "**********" at bounding box center [1305, 354] width 283 height 640
click at [1303, 579] on span "Show more" at bounding box center [1305, 578] width 55 height 13
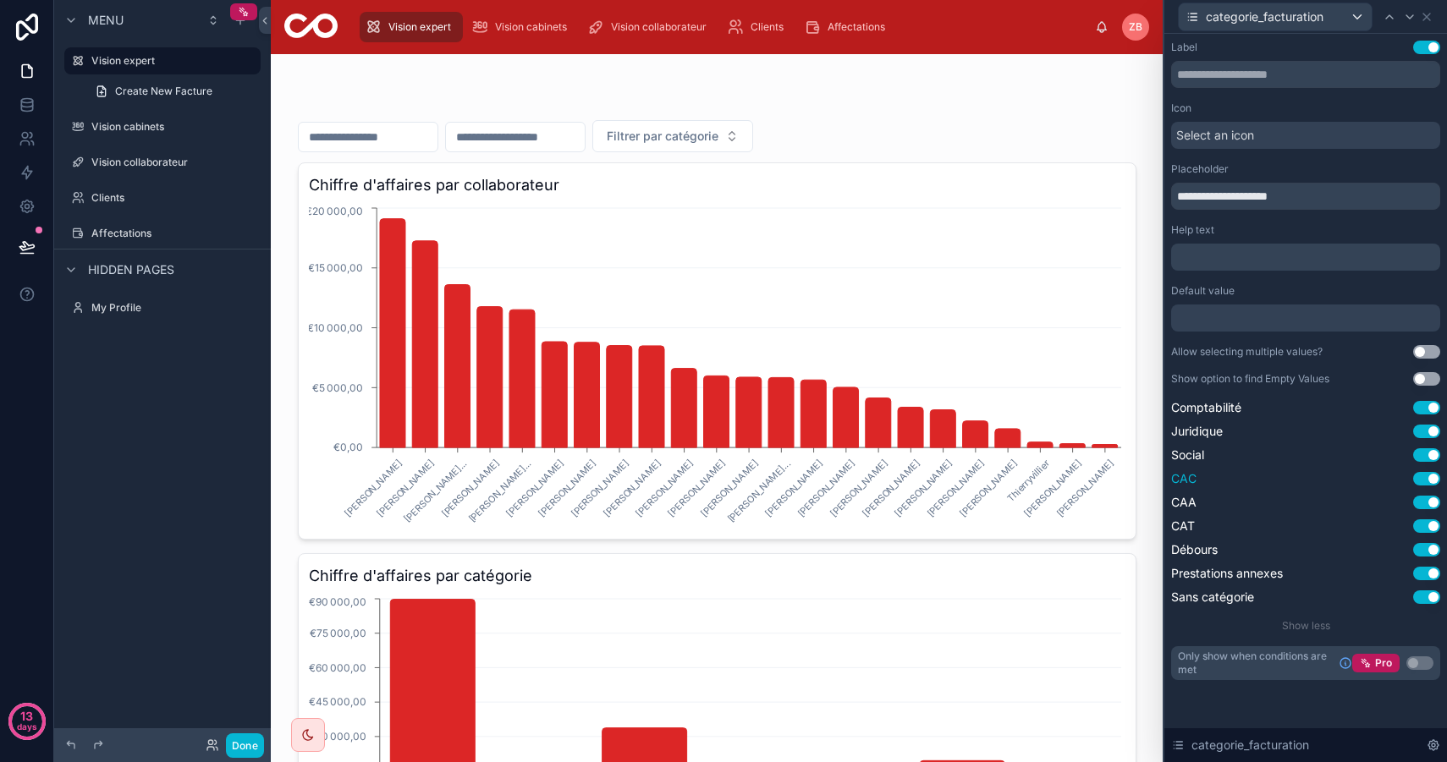
click at [1427, 480] on button "Use setting" at bounding box center [1426, 479] width 27 height 14
click at [1427, 502] on button "Use setting" at bounding box center [1426, 503] width 27 height 14
click at [1425, 524] on button "Use setting" at bounding box center [1426, 526] width 27 height 14
click at [718, 136] on span "Filtrer par catégorie" at bounding box center [663, 136] width 112 height 17
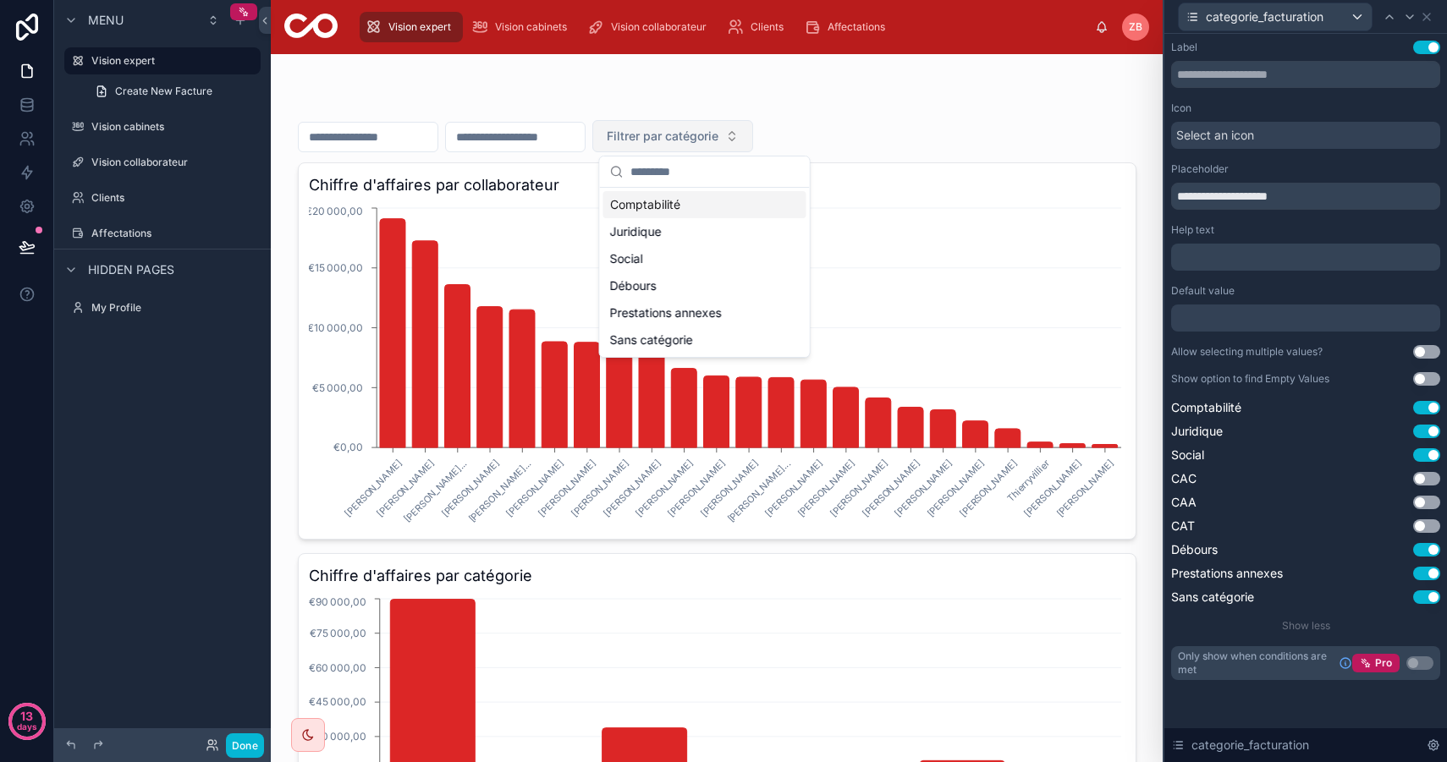
click at [718, 129] on span "Filtrer par catégorie" at bounding box center [663, 136] width 112 height 17
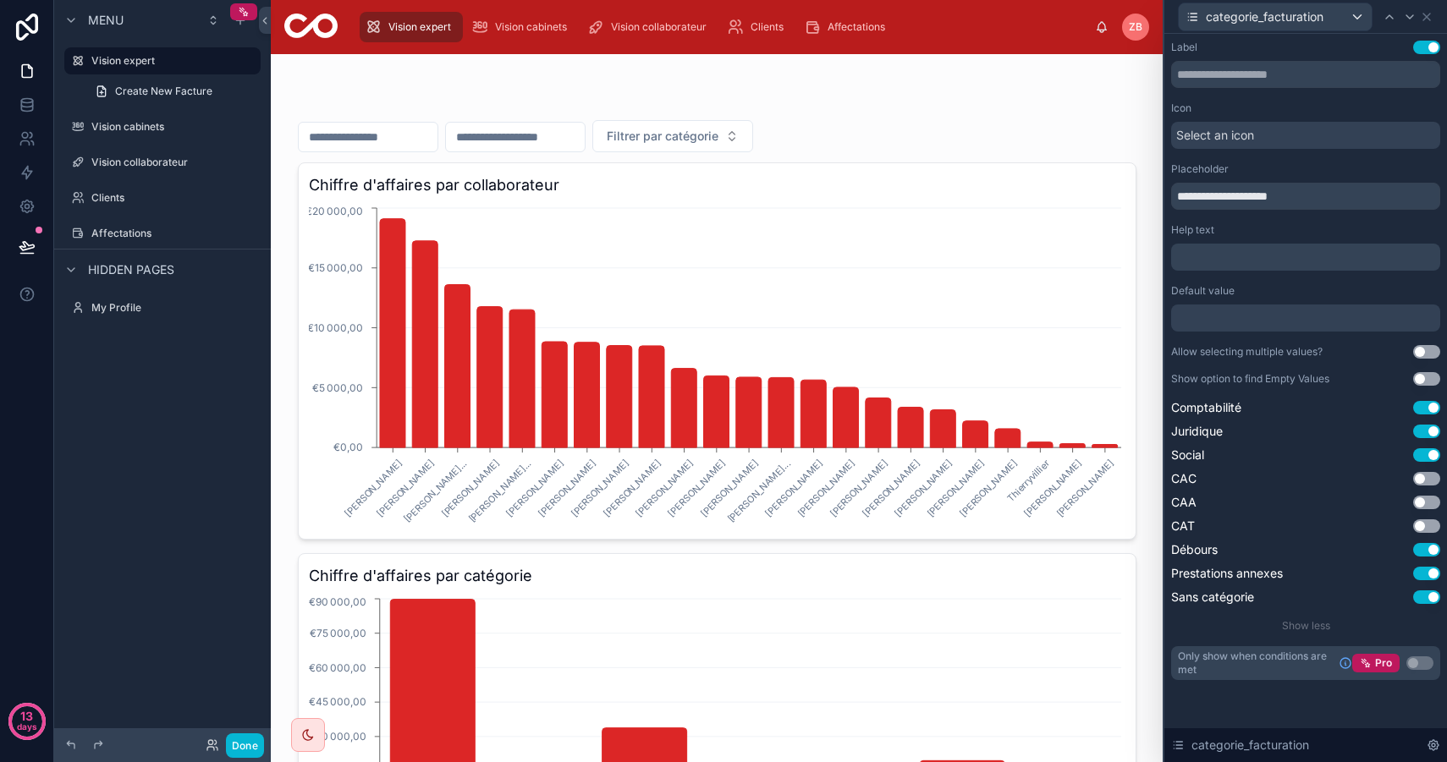
click at [527, 139] on input "text" at bounding box center [515, 137] width 139 height 24
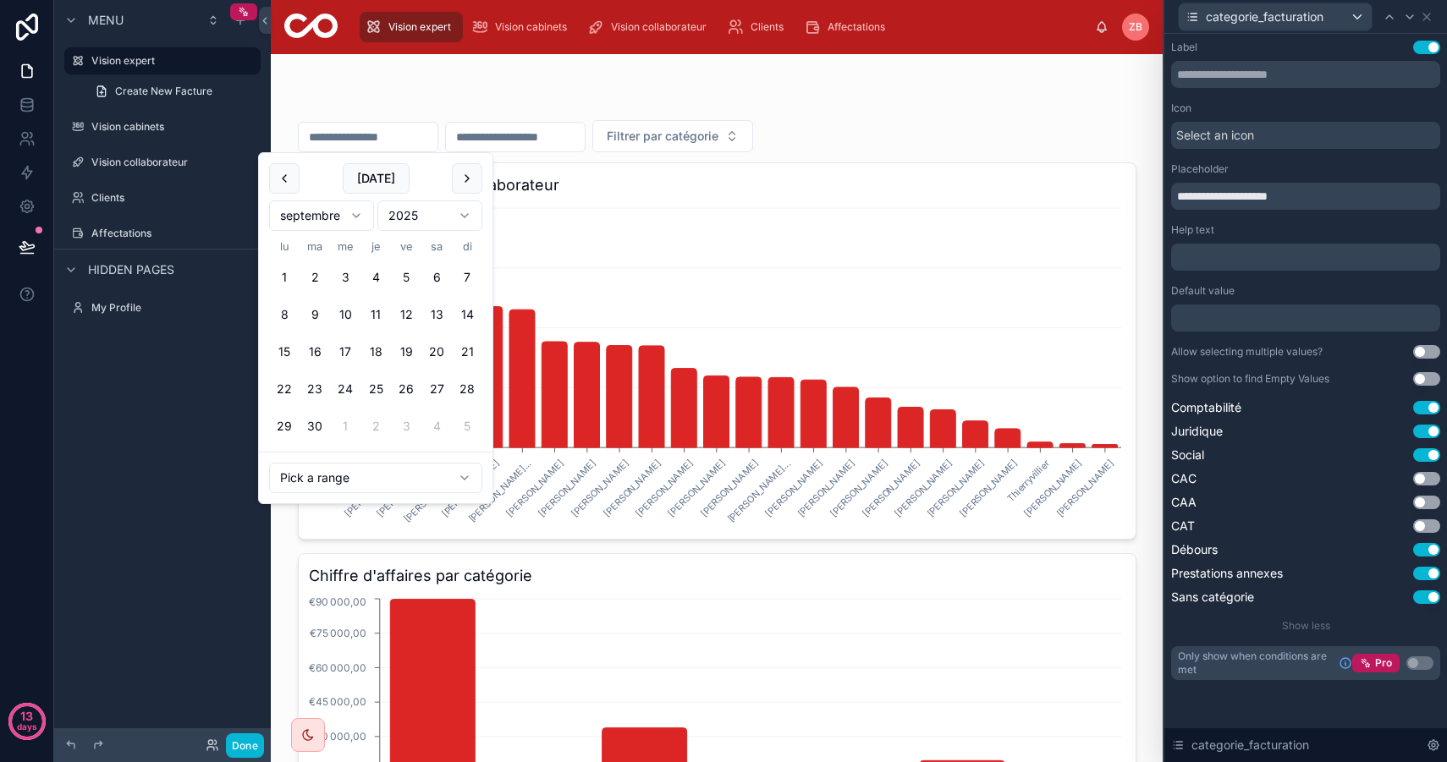
click at [385, 142] on input "text" at bounding box center [368, 137] width 139 height 24
click at [524, 129] on input "text" at bounding box center [515, 137] width 139 height 24
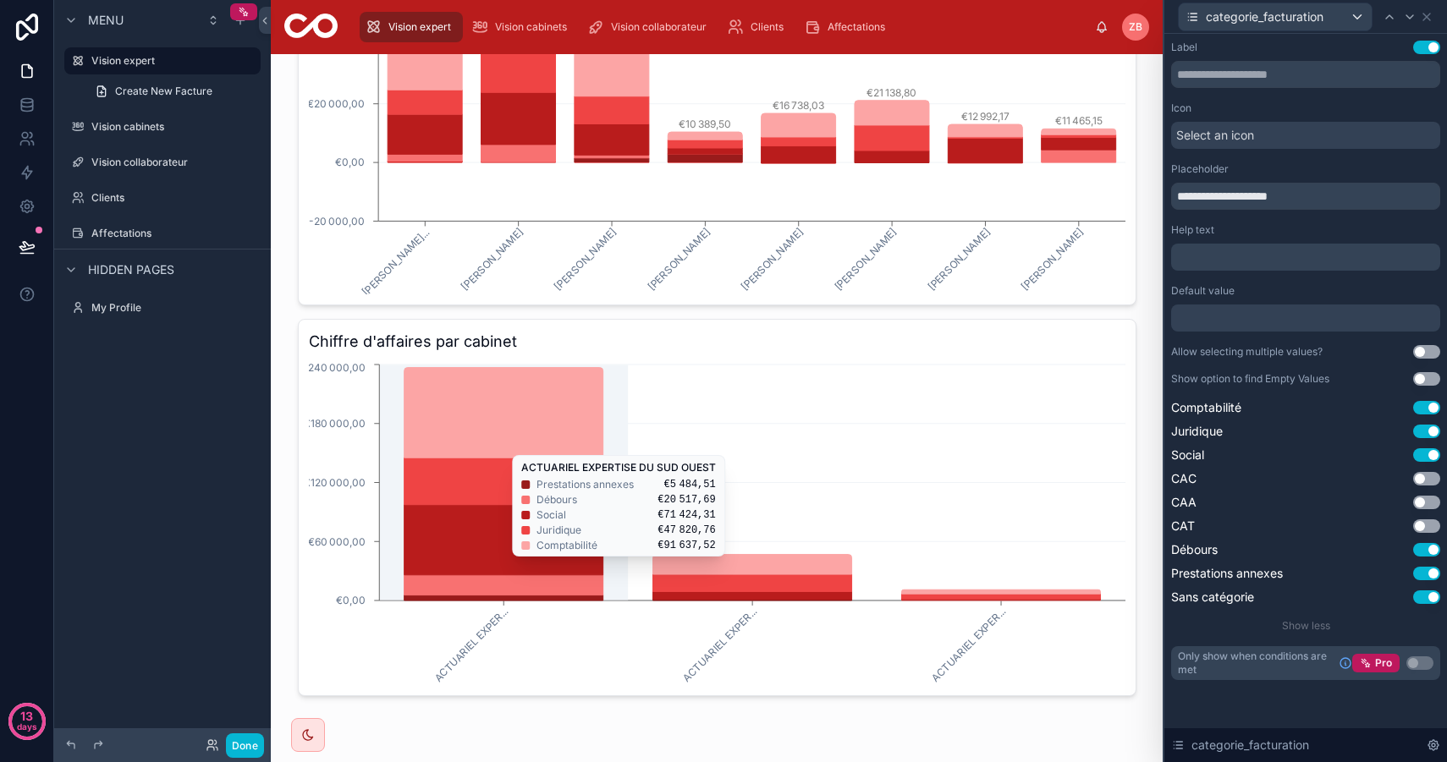
scroll to position [1024, 0]
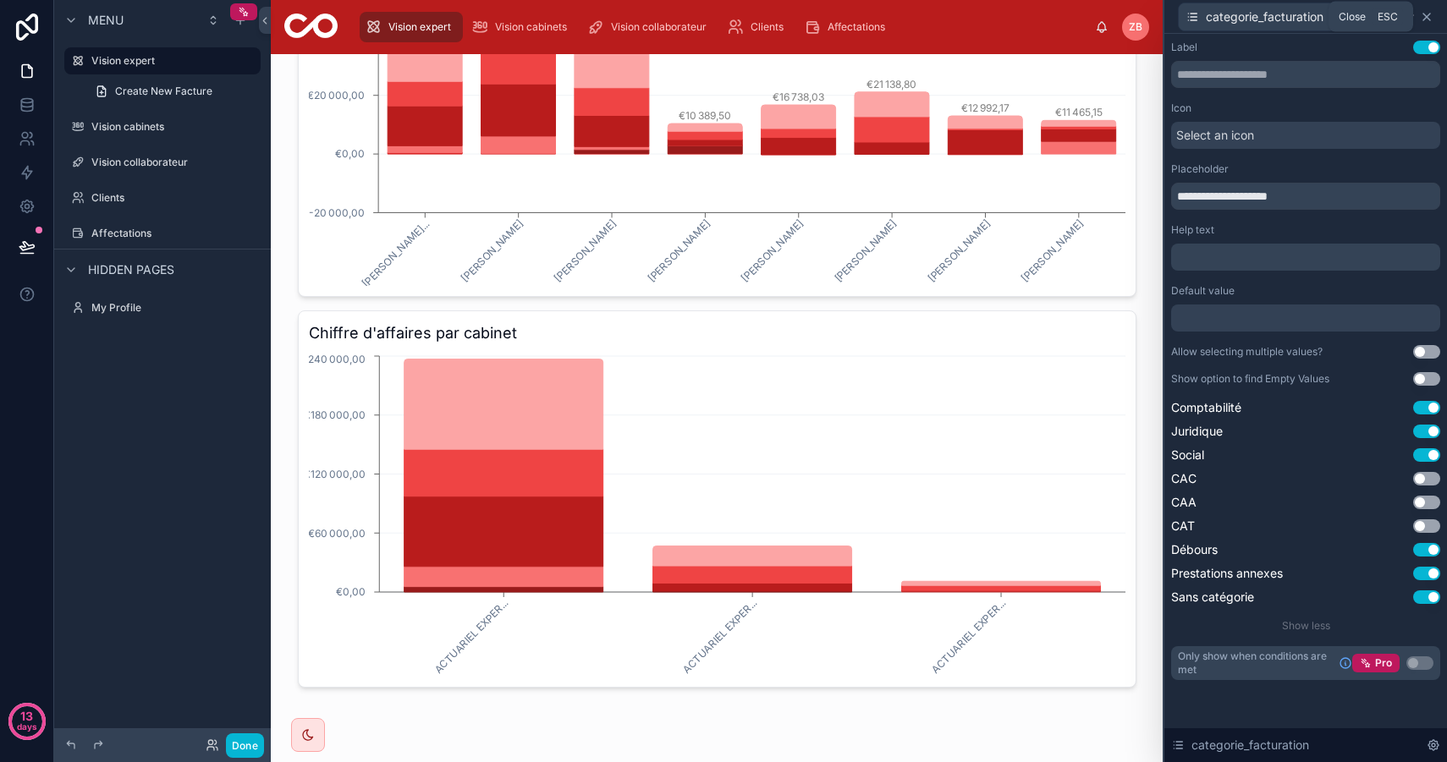
click at [1429, 15] on icon at bounding box center [1426, 17] width 14 height 14
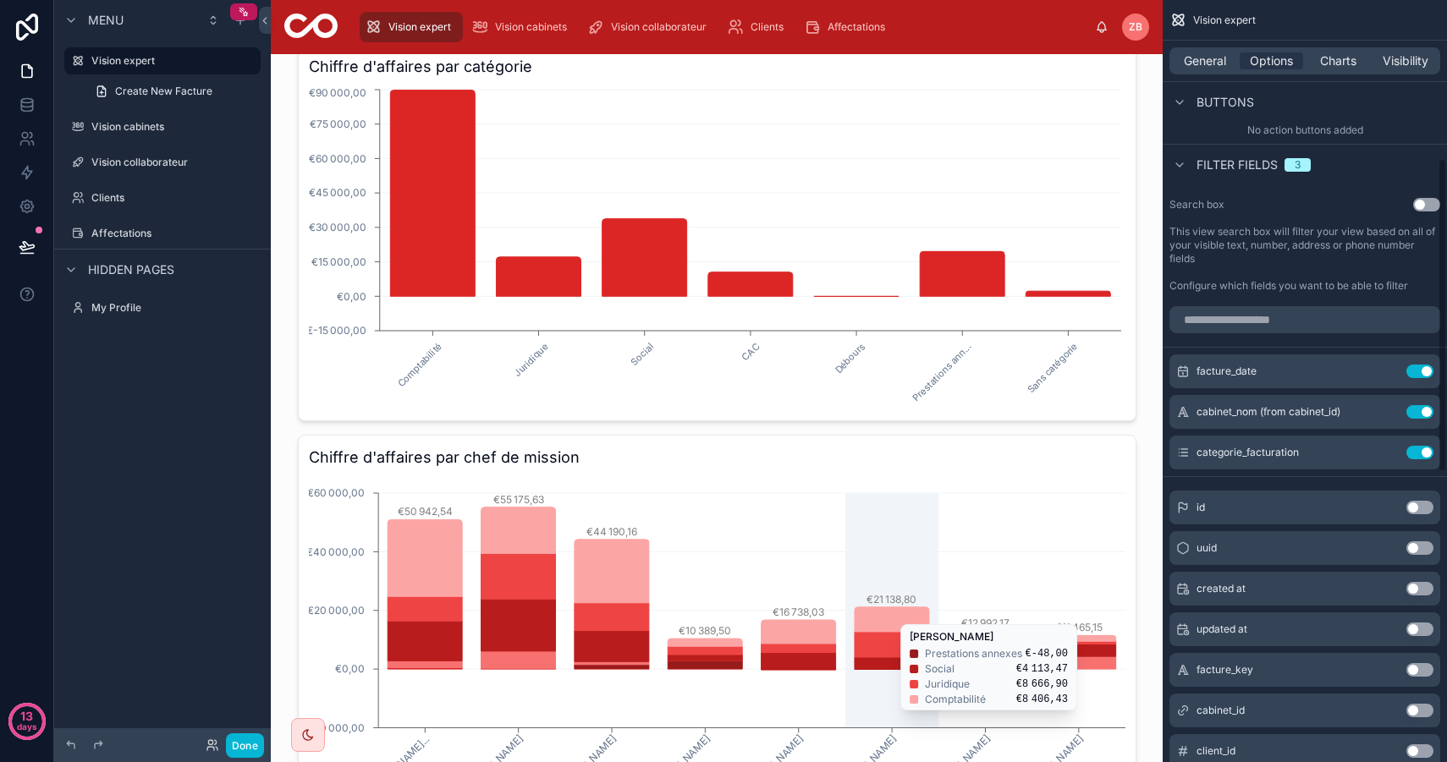
scroll to position [0, 0]
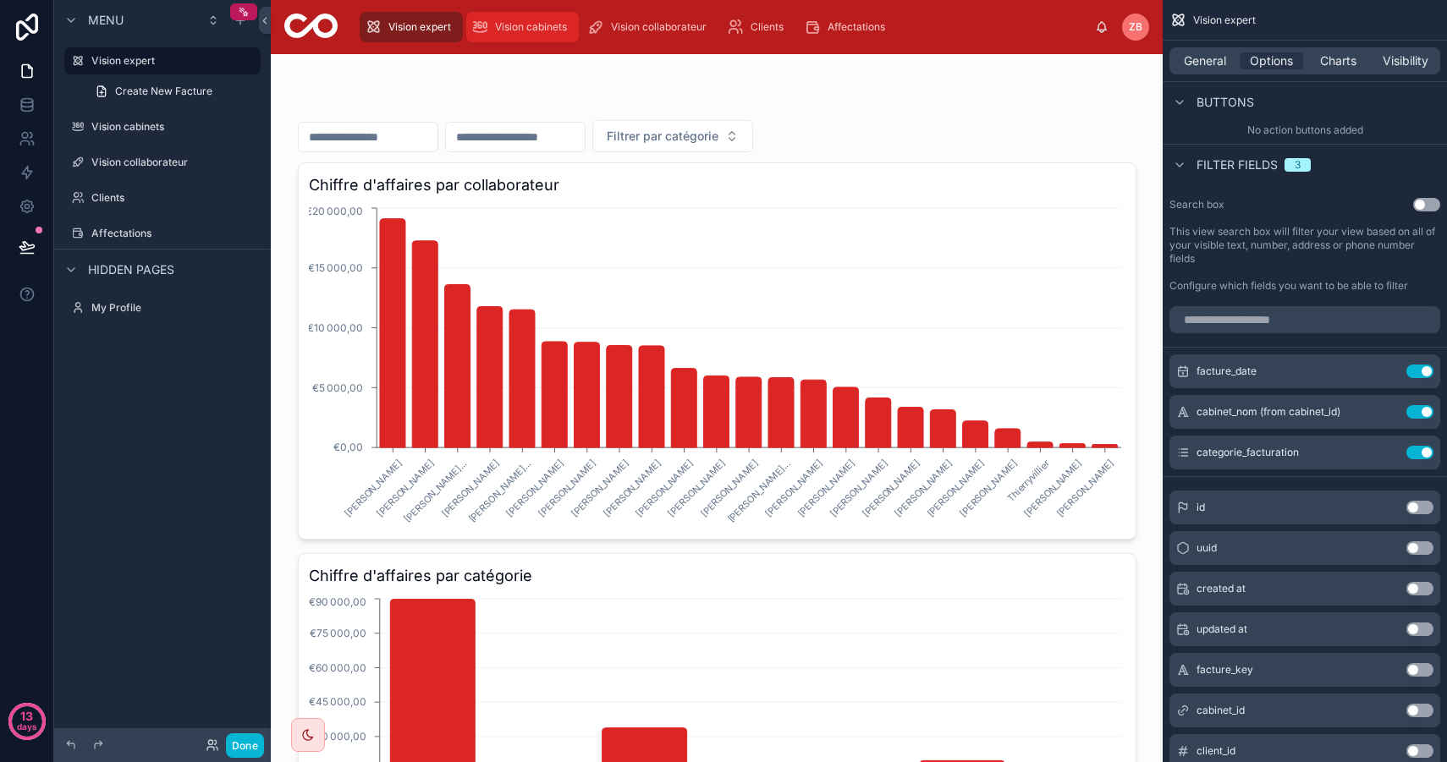
click at [544, 30] on span "Vision cabinets" at bounding box center [531, 27] width 72 height 14
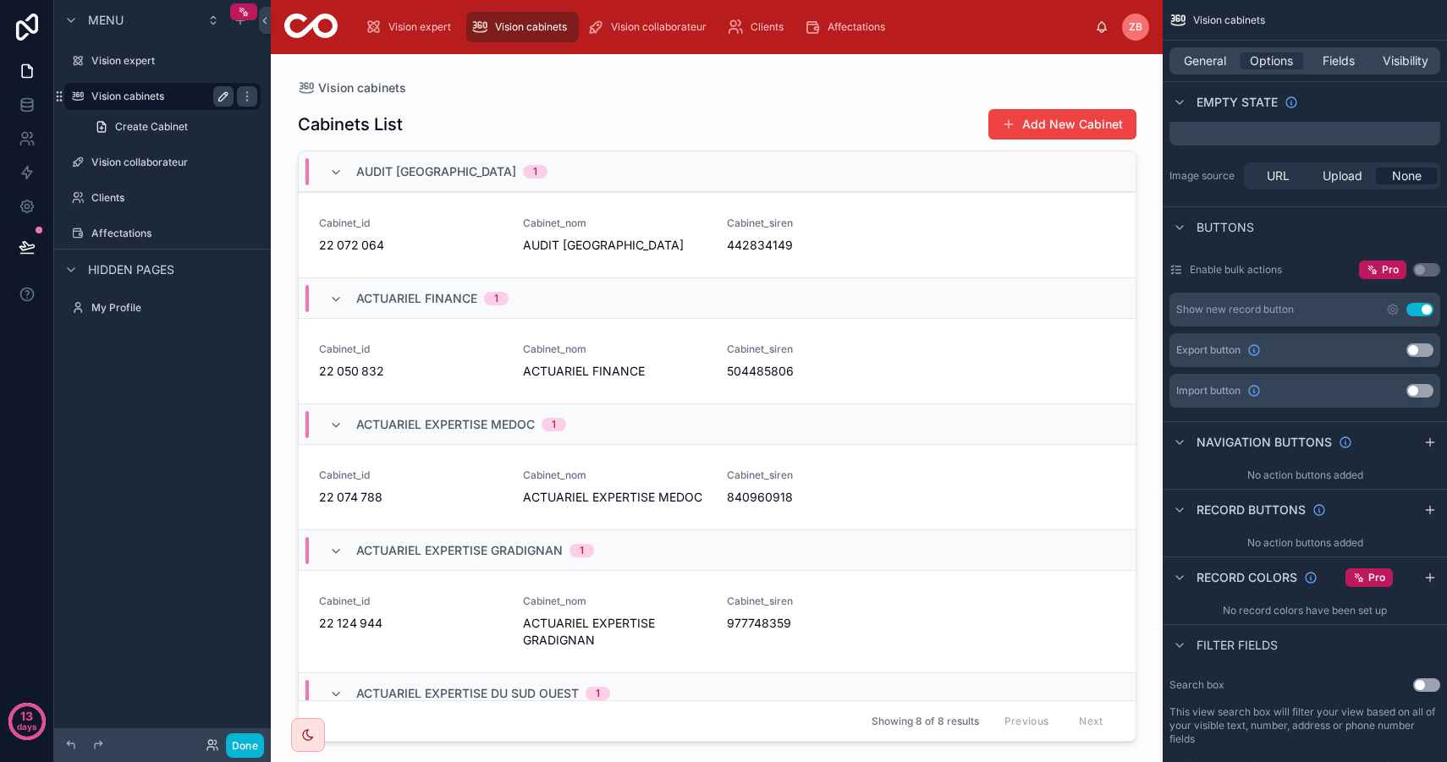
click at [218, 96] on icon "scrollable content" at bounding box center [224, 97] width 14 height 14
type input "********"
click at [254, 96] on div "scrollable content" at bounding box center [247, 96] width 20 height 20
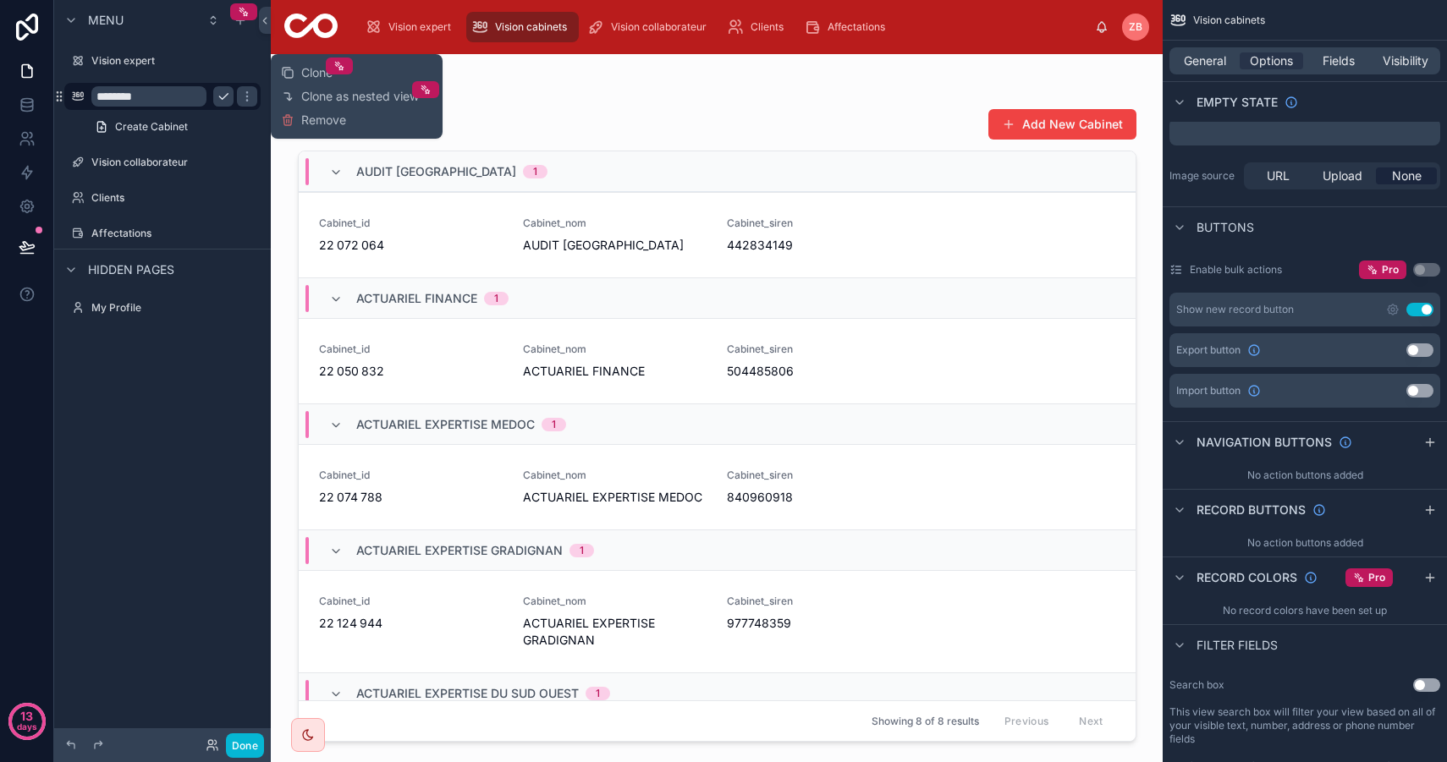
click at [221, 91] on icon "scrollable content" at bounding box center [224, 97] width 14 height 14
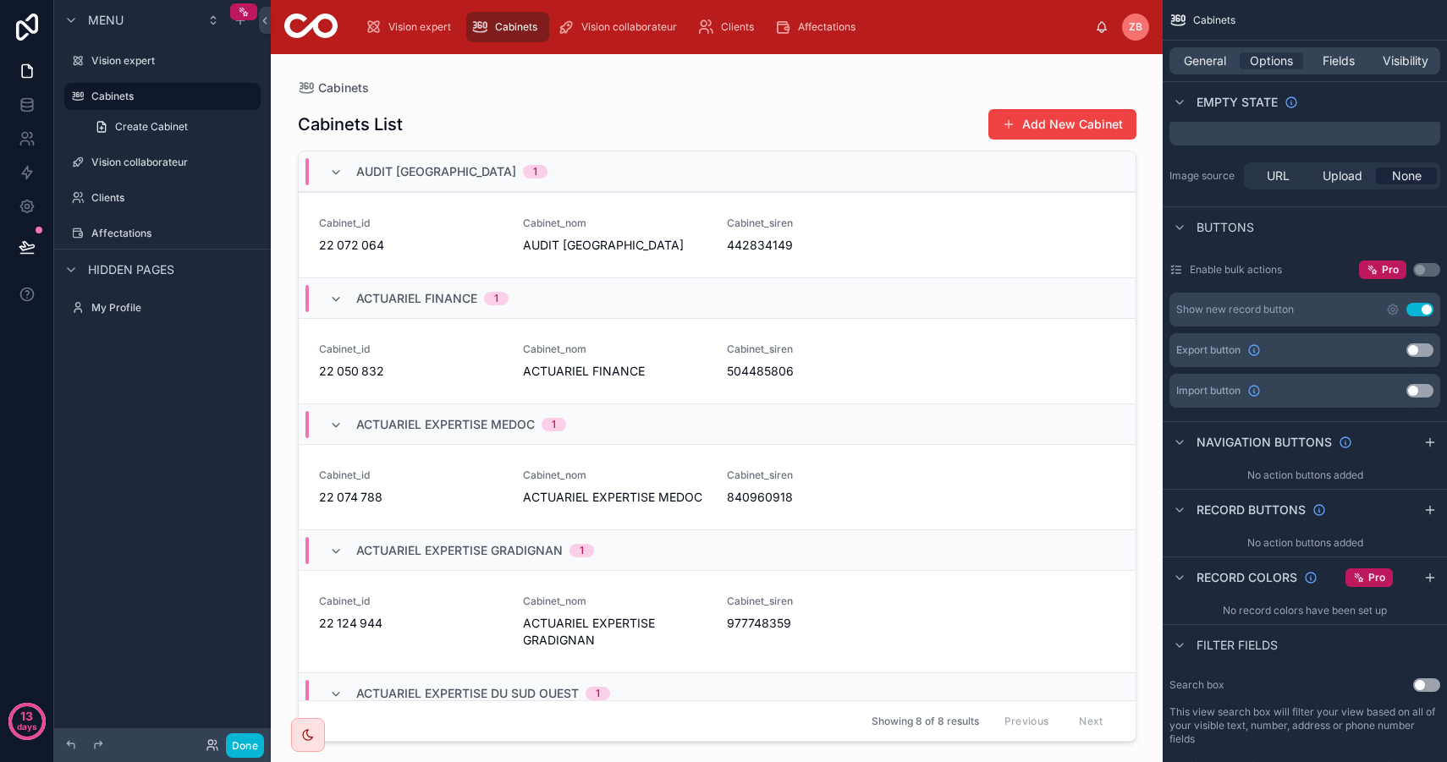
click at [164, 500] on div "Menu Vision expert Cabinets Create Cabinet Vision collaborateur Clients Affecta…" at bounding box center [162, 371] width 217 height 742
click at [0, 0] on icon "scrollable content" at bounding box center [0, 0] width 0 height 0
click at [80, 95] on icon "scrollable content" at bounding box center [78, 97] width 14 height 14
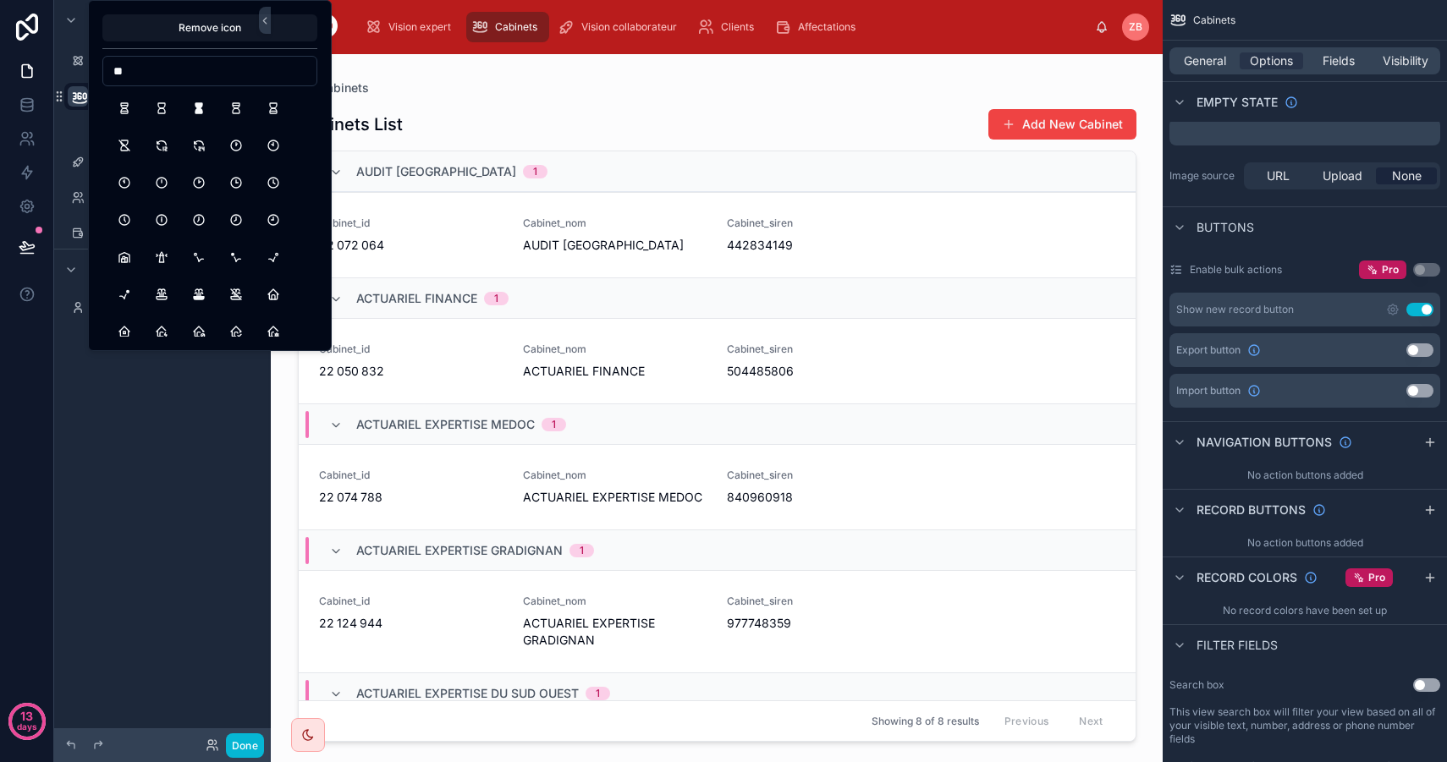
type input "*"
type input "****"
click at [134, 107] on button "Building" at bounding box center [124, 108] width 30 height 30
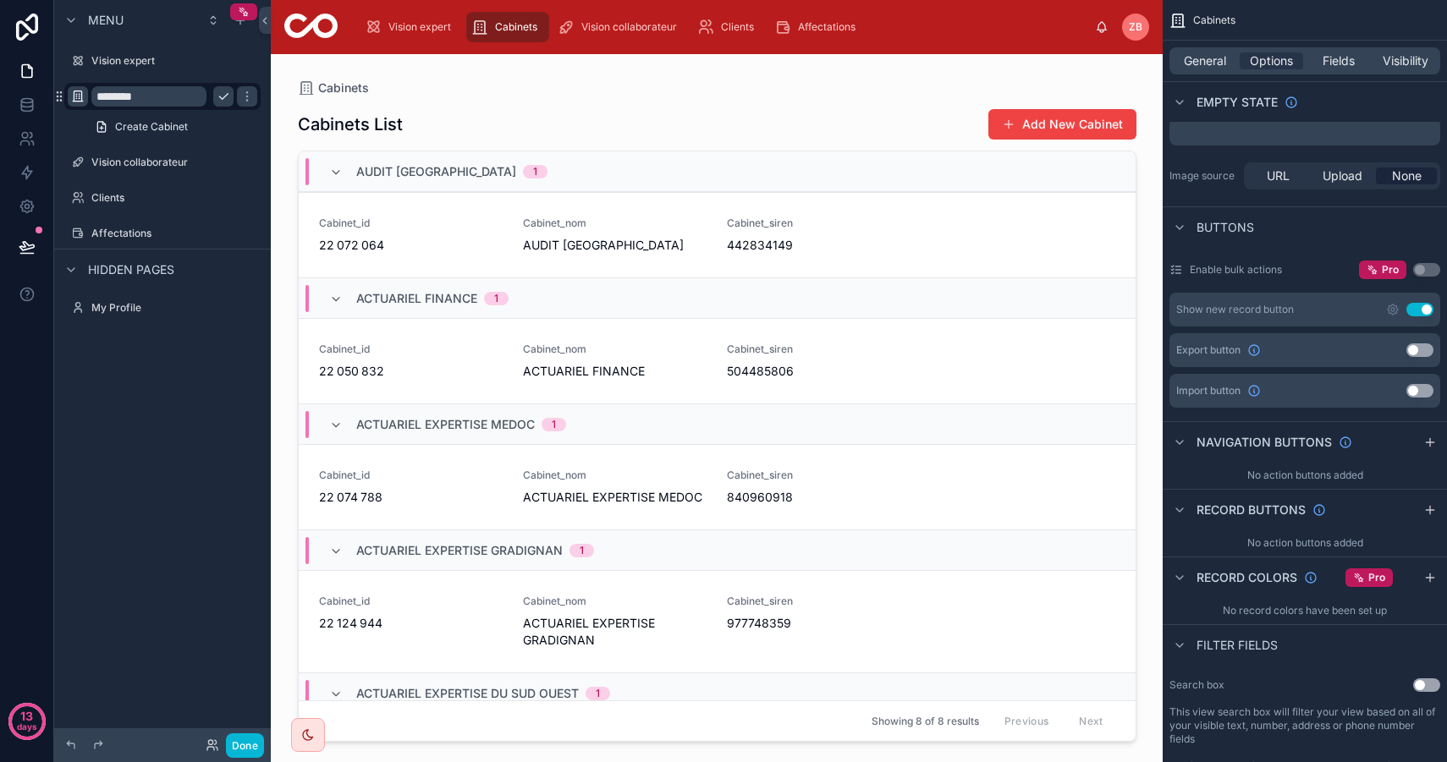
click at [136, 508] on div "Menu Vision expert ******** Create Cabinet Vision collaborateur Clients Affecta…" at bounding box center [162, 371] width 217 height 742
click at [140, 152] on div "Vision collaborateur" at bounding box center [162, 162] width 142 height 20
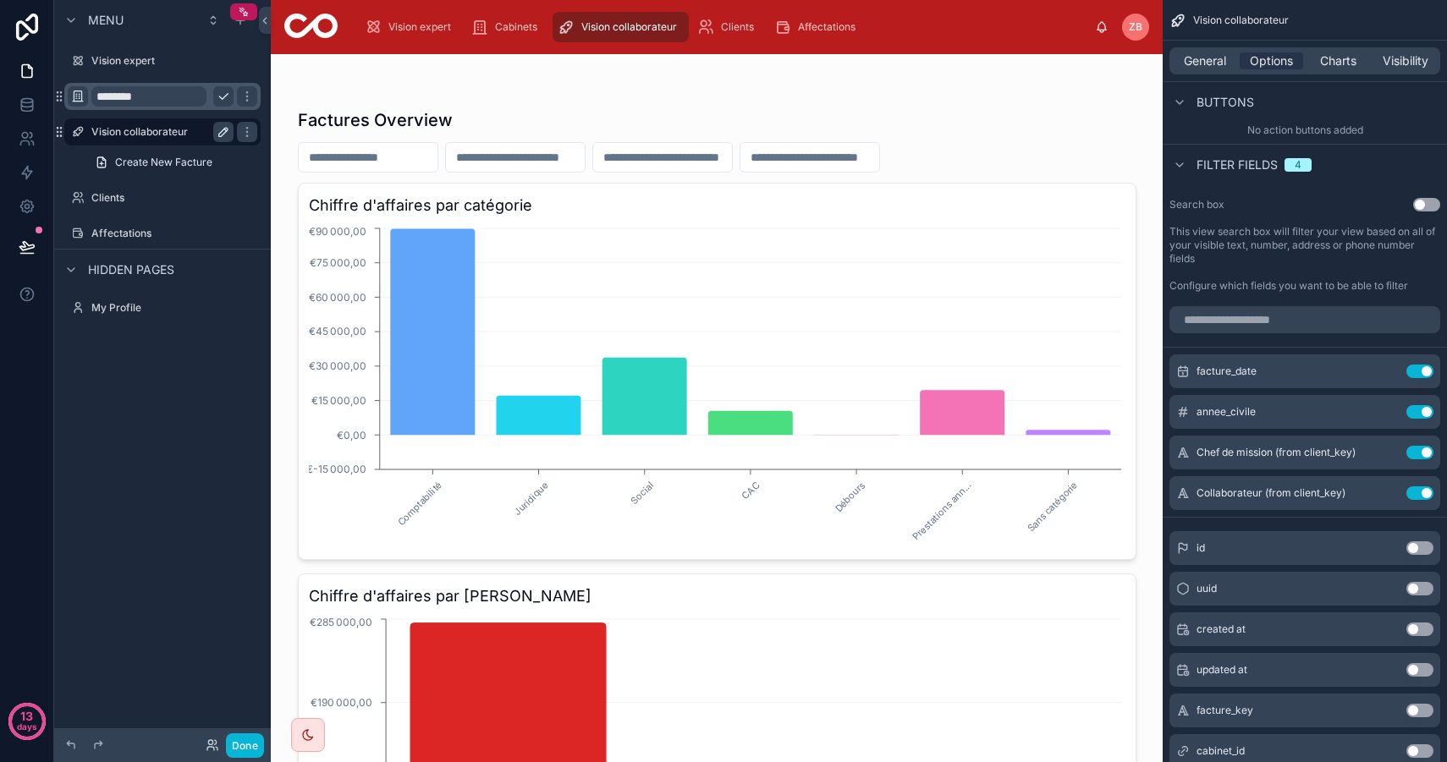
click at [217, 133] on icon "scrollable content" at bounding box center [224, 132] width 14 height 14
click at [96, 129] on input "**********" at bounding box center [148, 132] width 115 height 20
type input "******"
click at [172, 424] on div "Menu Vision expert ******** ****** Create New Facture Clients Affectations Hidd…" at bounding box center [162, 371] width 217 height 742
click at [73, 132] on icon "scrollable content" at bounding box center [78, 132] width 14 height 14
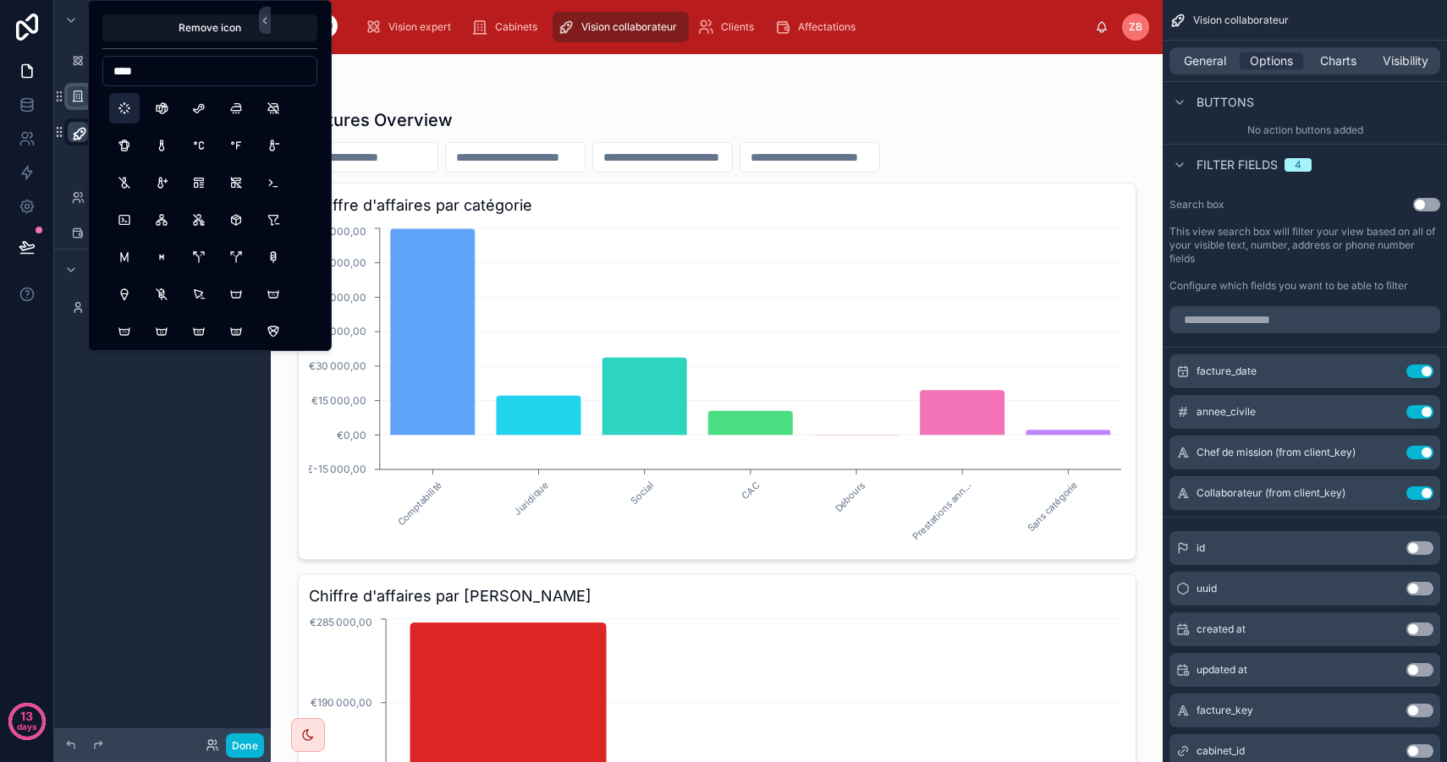
type input "****"
click at [130, 106] on button "Steam" at bounding box center [124, 108] width 30 height 30
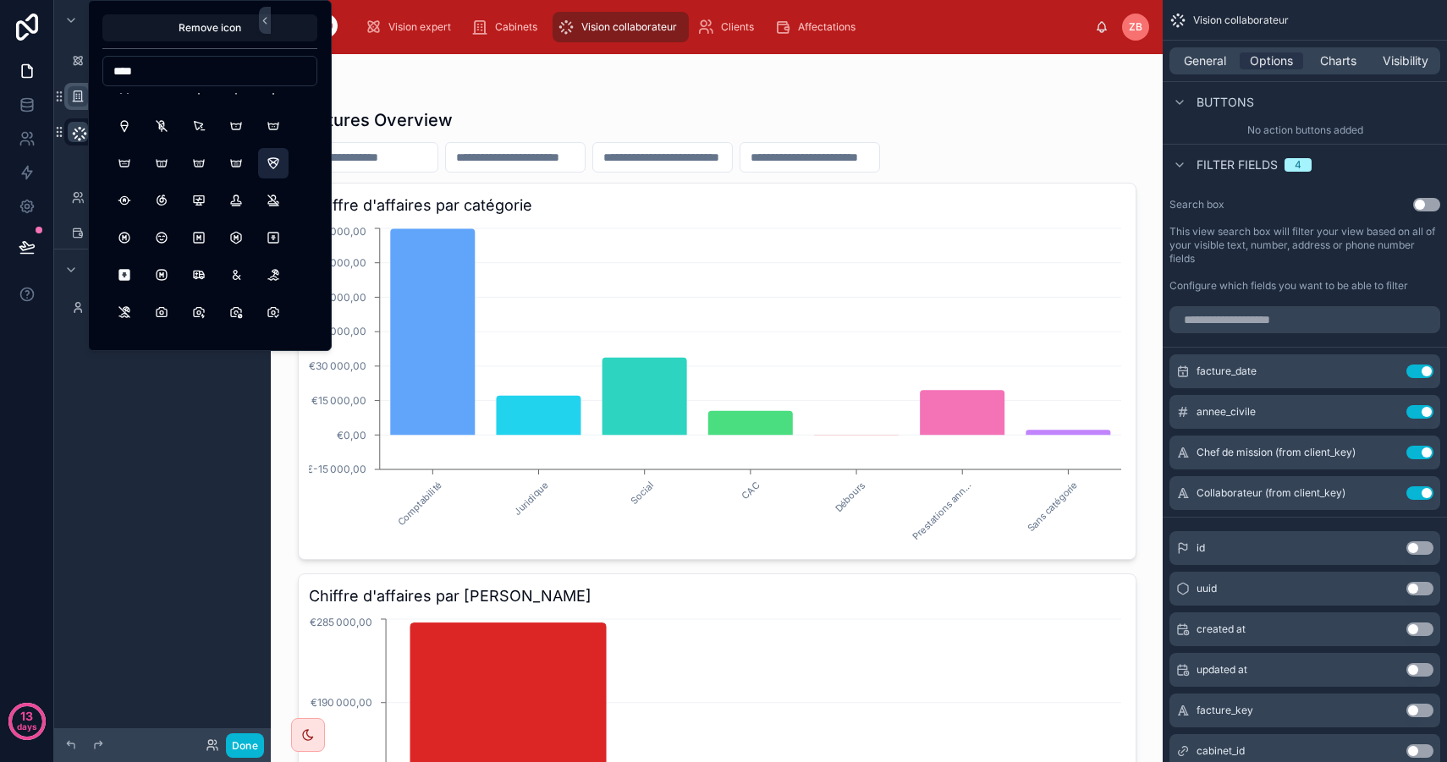
scroll to position [183, 0]
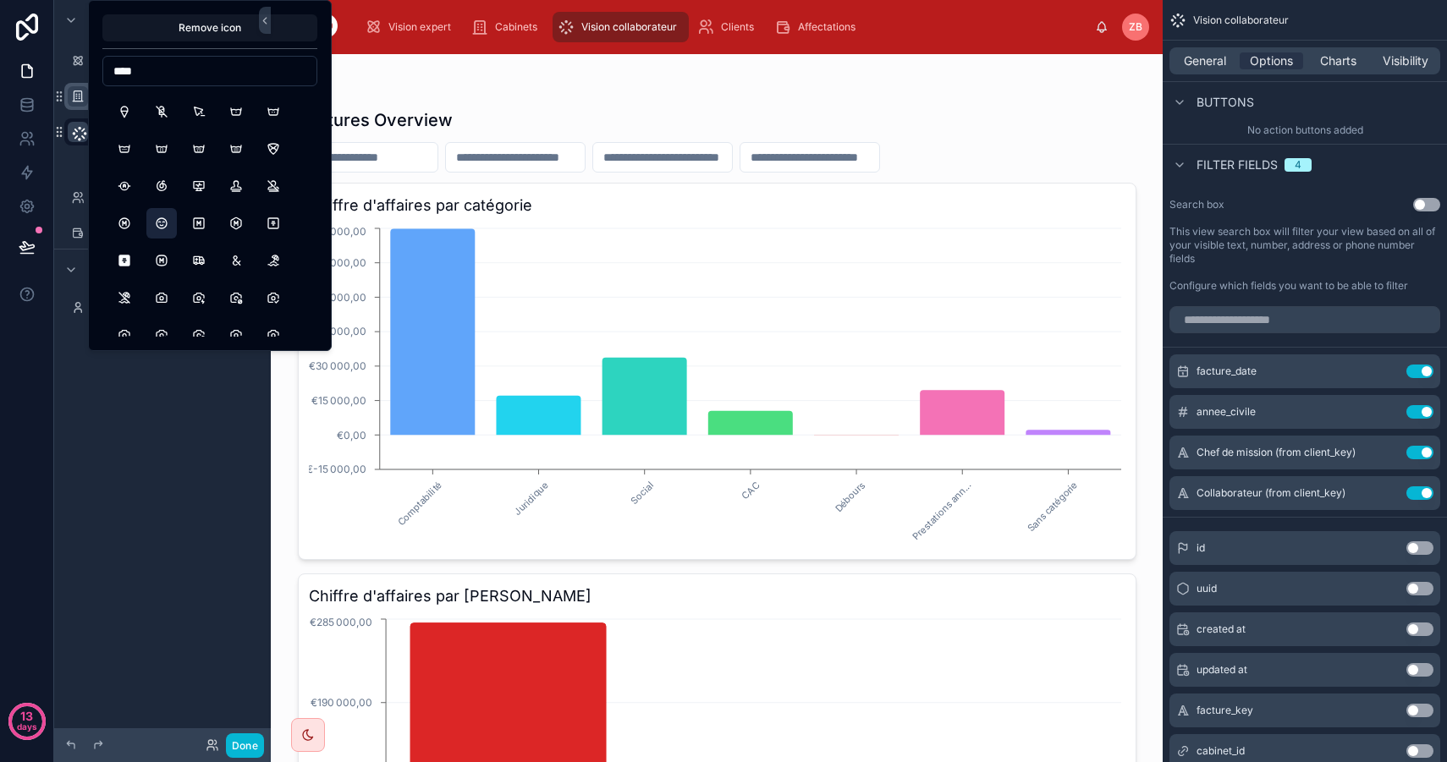
click at [160, 223] on button "MoodSmileBeam" at bounding box center [161, 223] width 30 height 30
click at [146, 476] on div "Menu Vision expert ******** ****** Create New Facture Clients Affectations Hidd…" at bounding box center [162, 371] width 217 height 742
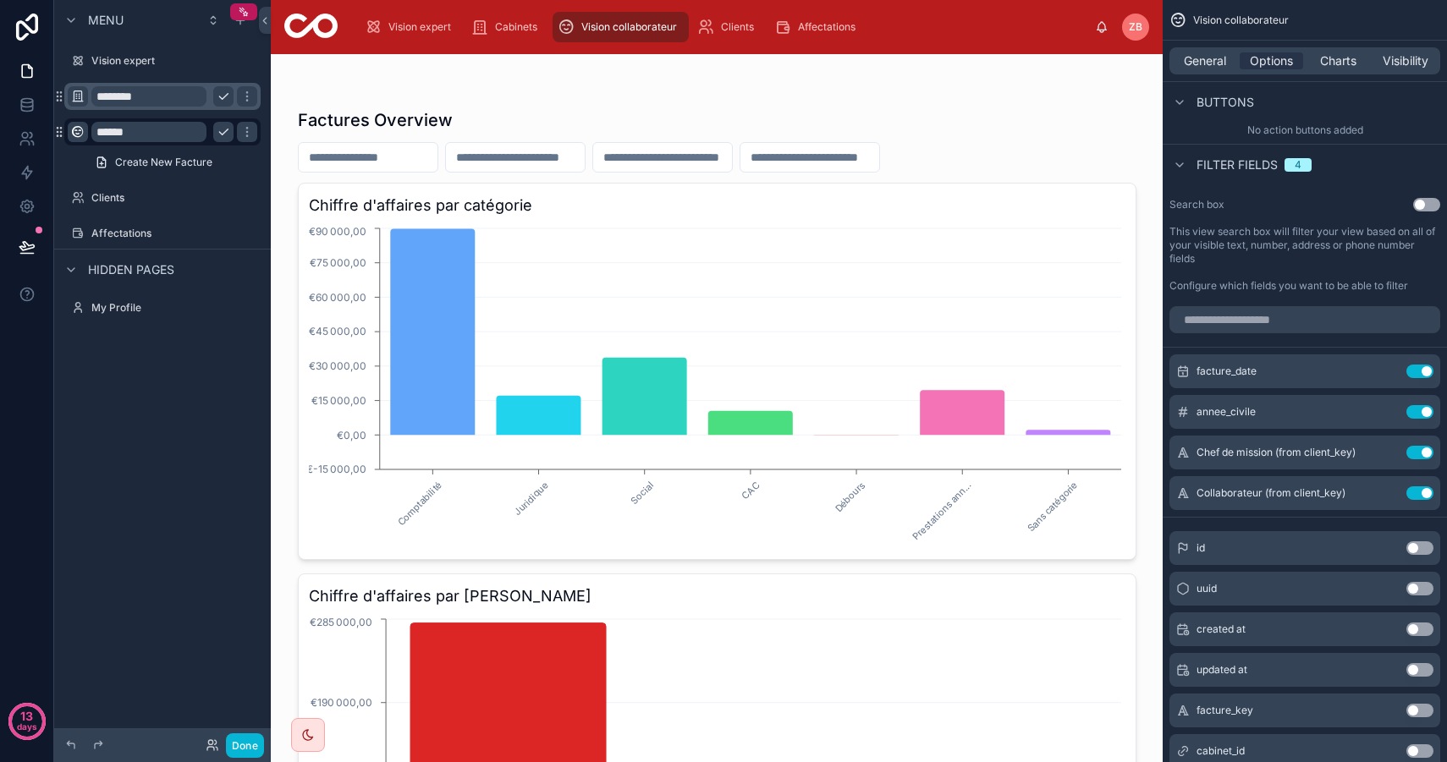
click at [127, 129] on input "******" at bounding box center [148, 132] width 115 height 20
click at [240, 129] on icon "scrollable content" at bounding box center [247, 132] width 14 height 14
click at [176, 420] on div "Menu Vision expert ******** Equipe Create New Facture Clients Affectations Hidd…" at bounding box center [162, 371] width 217 height 742
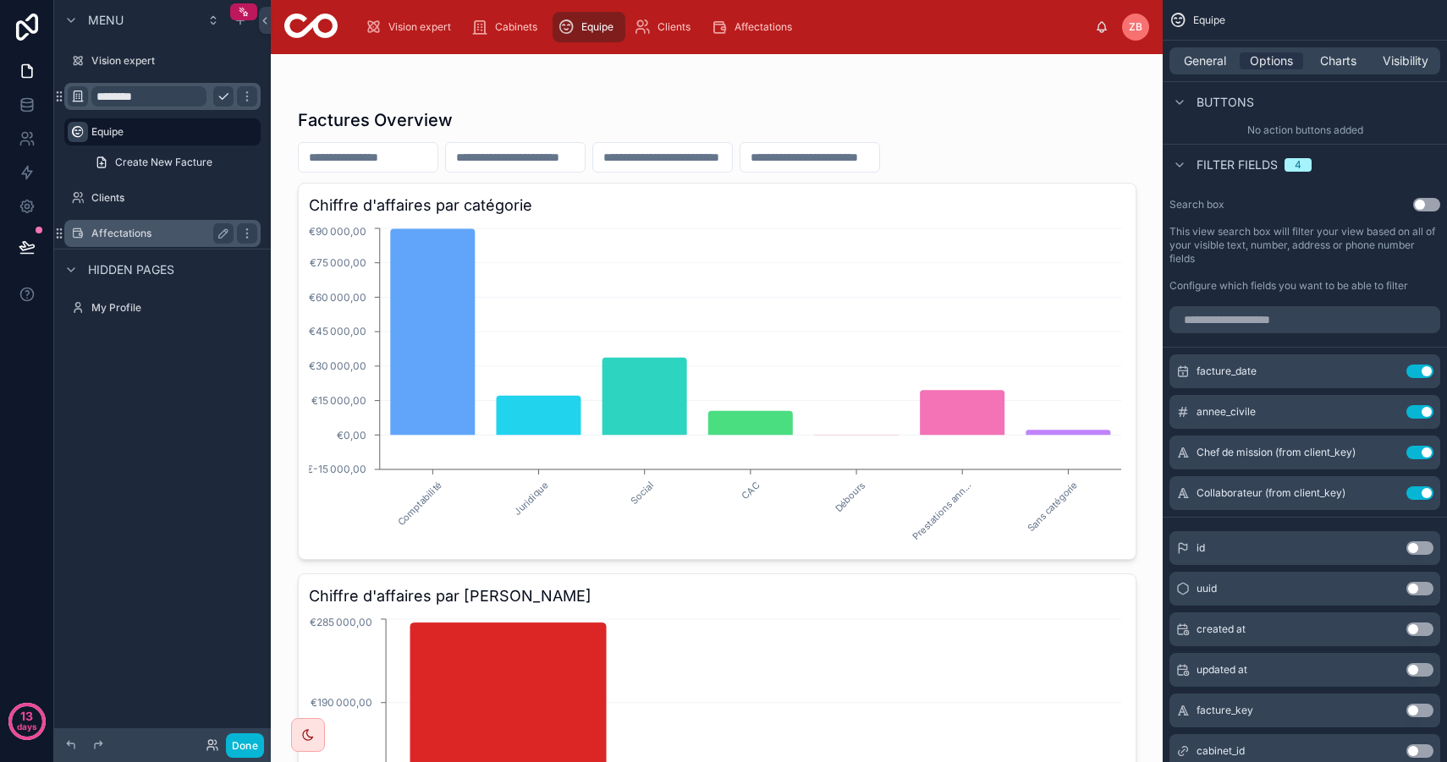
click at [134, 230] on label "Affectations" at bounding box center [158, 234] width 135 height 14
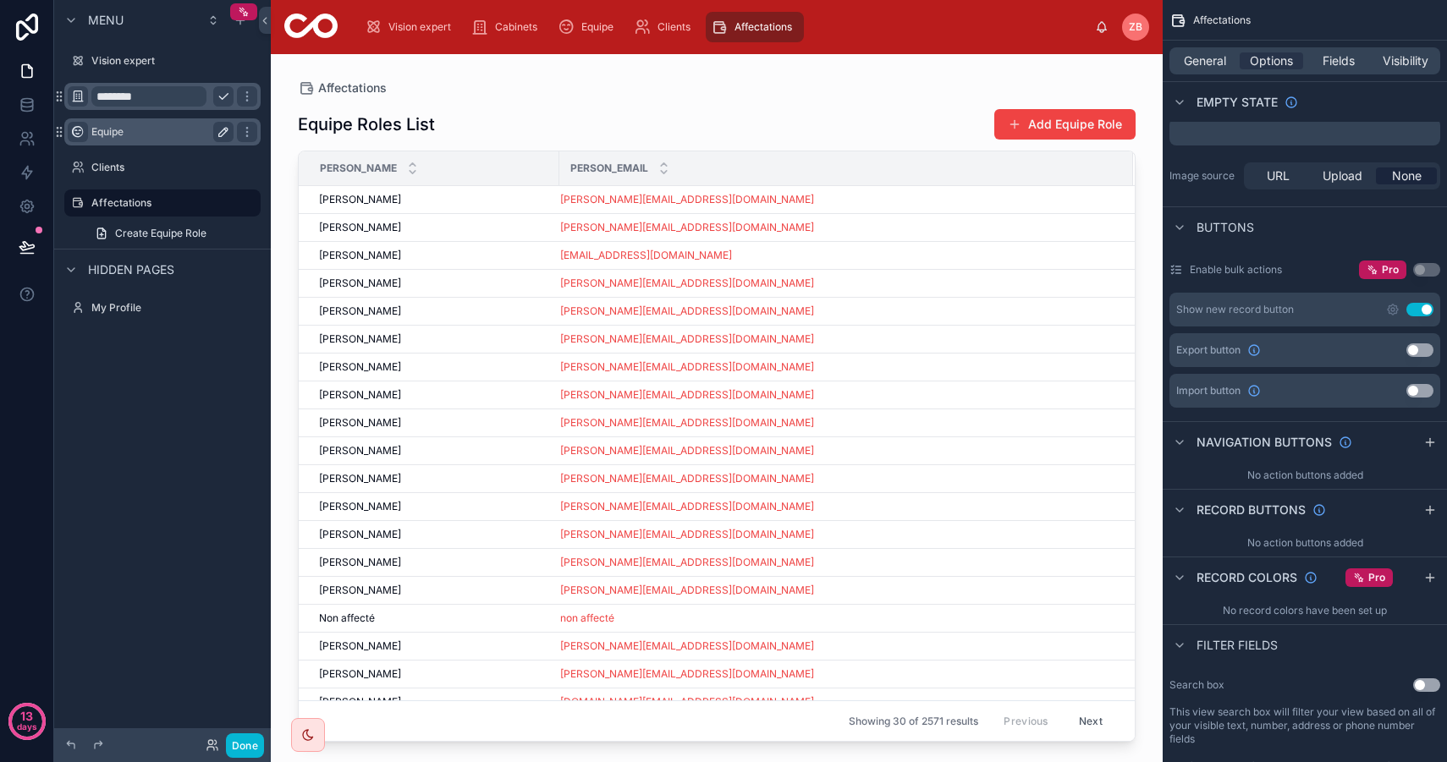
click at [136, 129] on label "Equipe" at bounding box center [158, 132] width 135 height 14
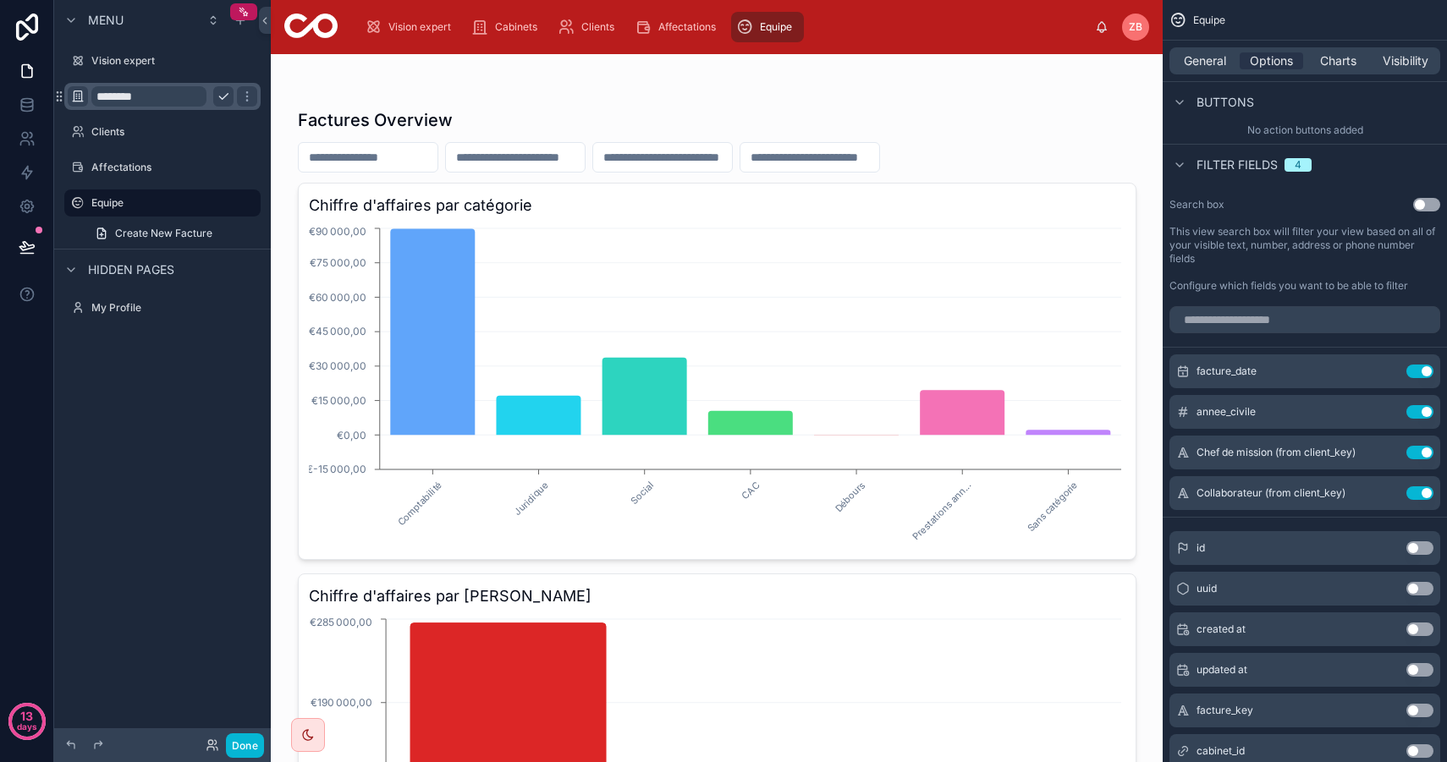
click at [137, 458] on div "Menu Vision expert ******** Clients Affectations Equipe Create New Facture Hidd…" at bounding box center [162, 371] width 217 height 742
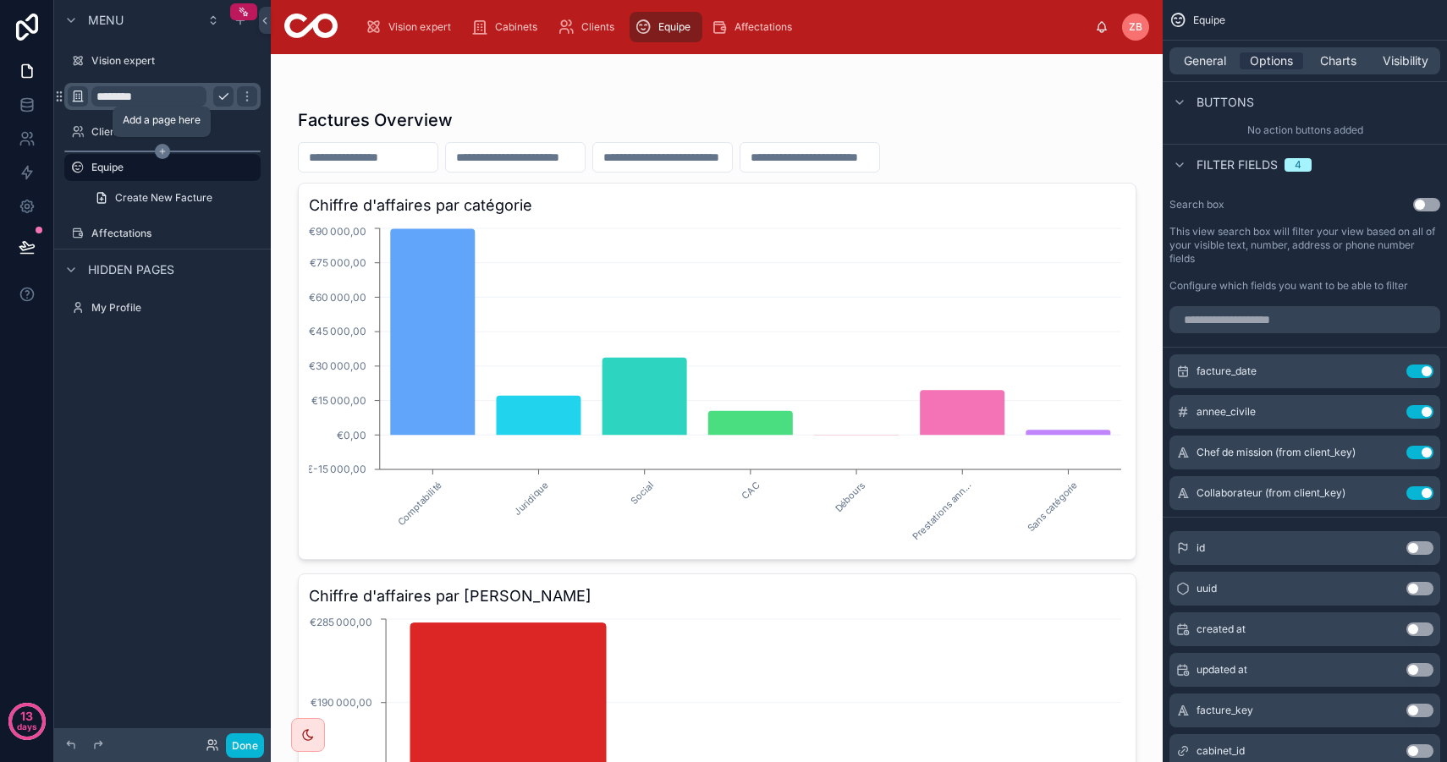
click at [159, 152] on icon "scrollable content" at bounding box center [162, 151] width 15 height 15
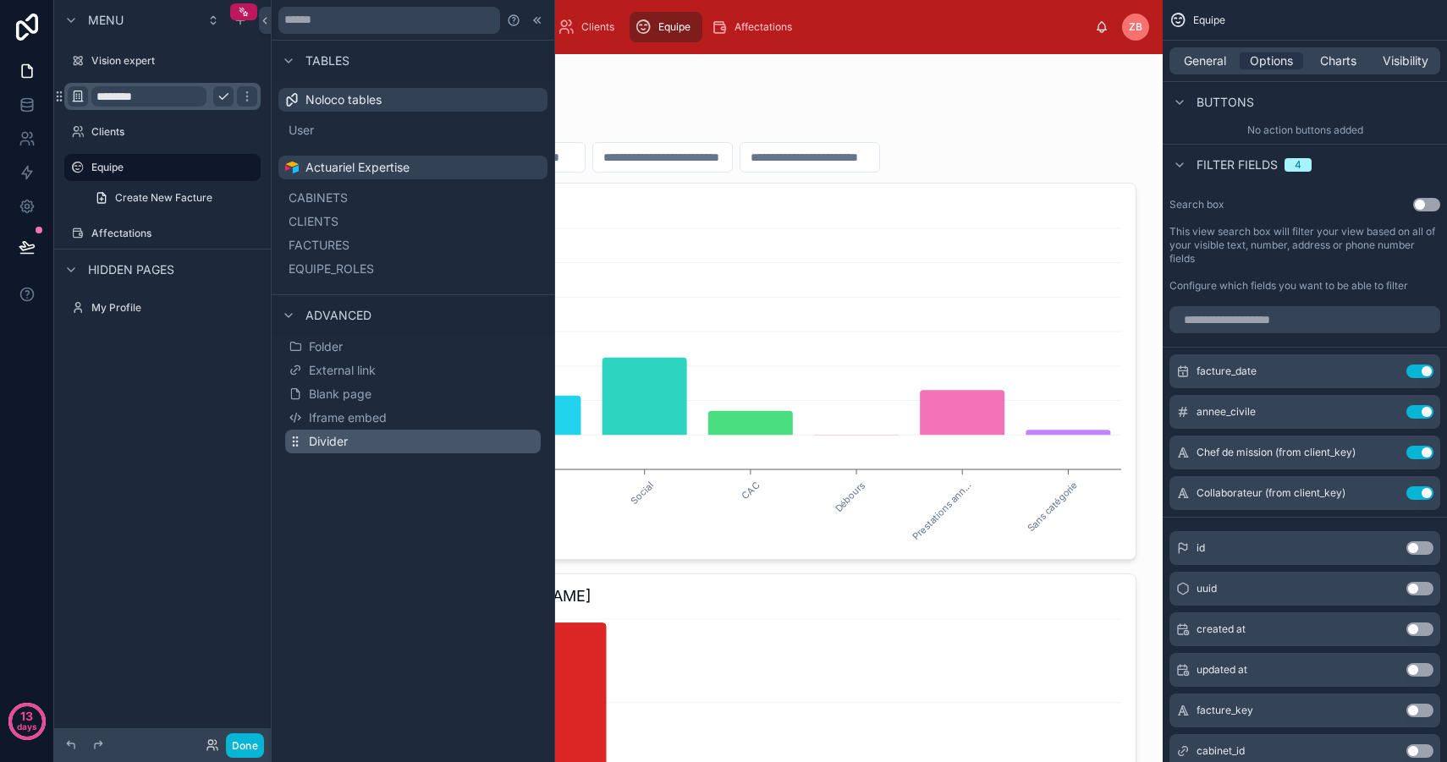
click at [360, 442] on button "Divider" at bounding box center [412, 442] width 255 height 24
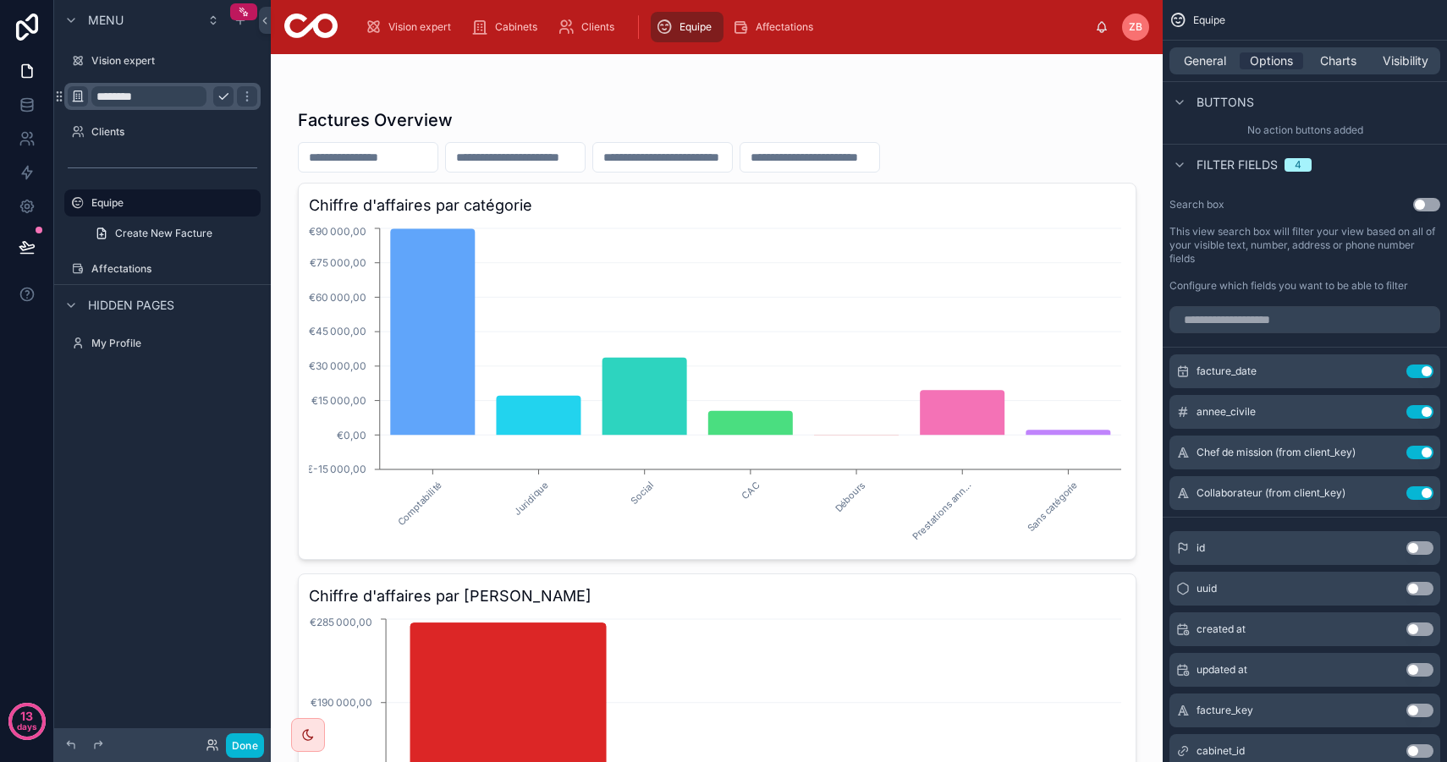
click at [141, 467] on div "Menu Vision expert ******** Clients Equipe Create New Facture Affectations Hidd…" at bounding box center [162, 371] width 217 height 742
click at [157, 49] on div "Vision expert" at bounding box center [162, 60] width 189 height 27
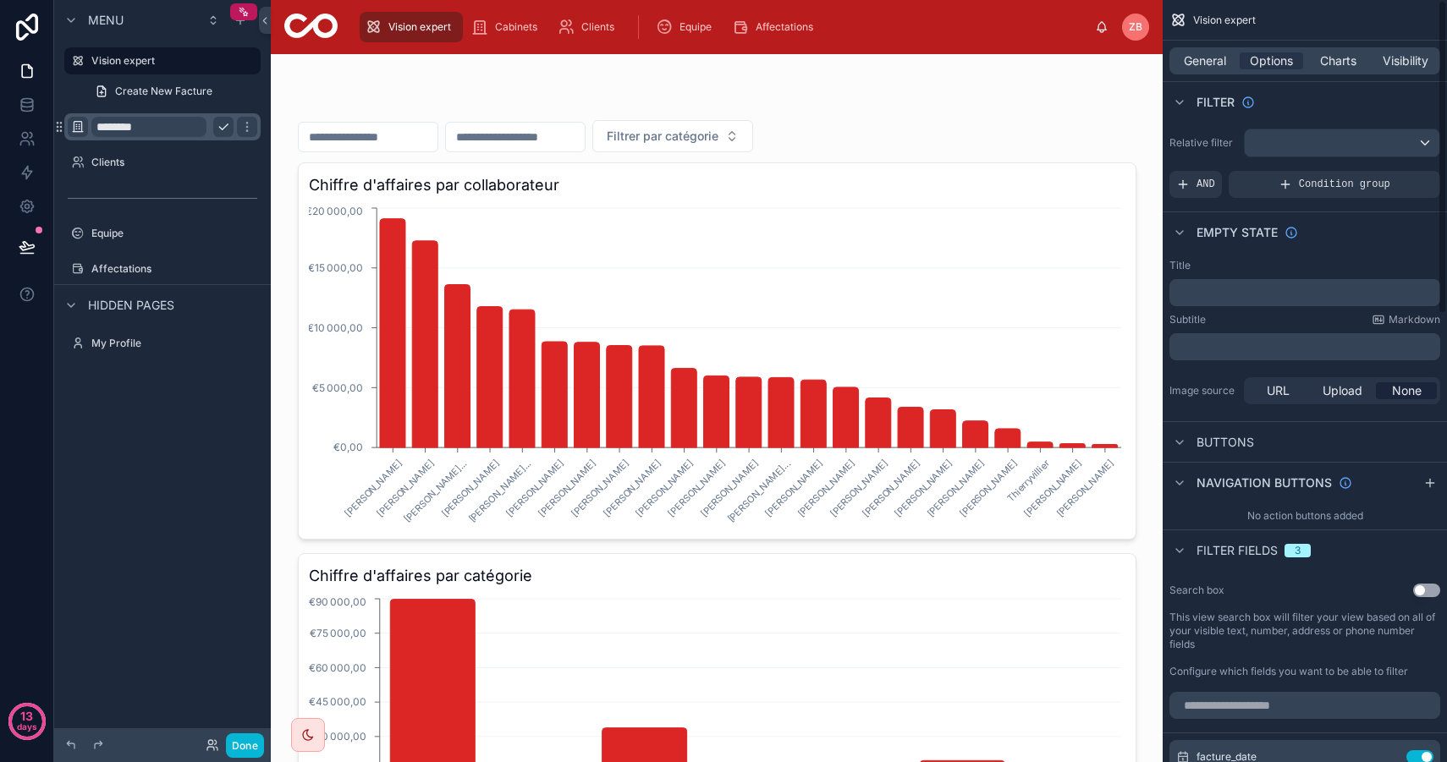
click at [1226, 290] on p "﻿" at bounding box center [1306, 293] width 261 height 14
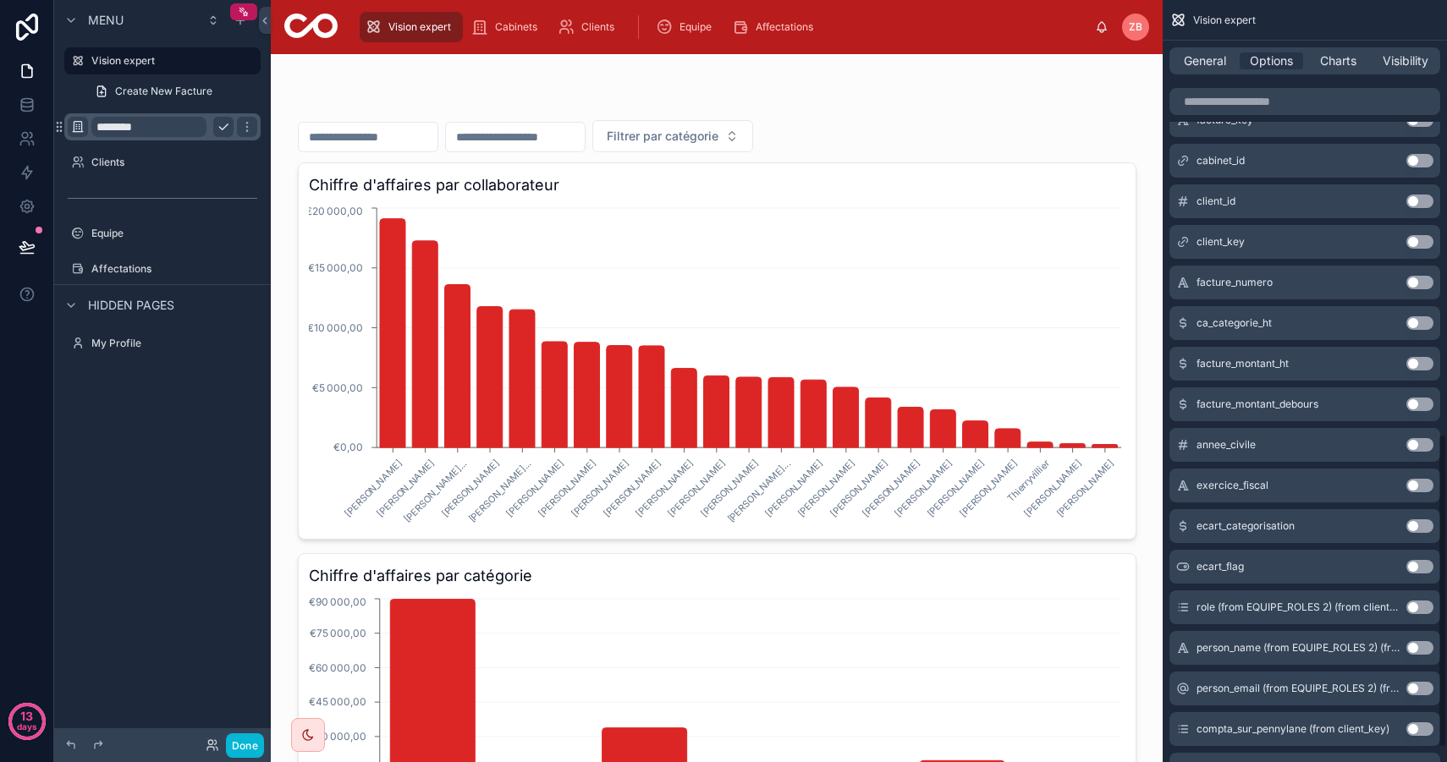
scroll to position [1089, 0]
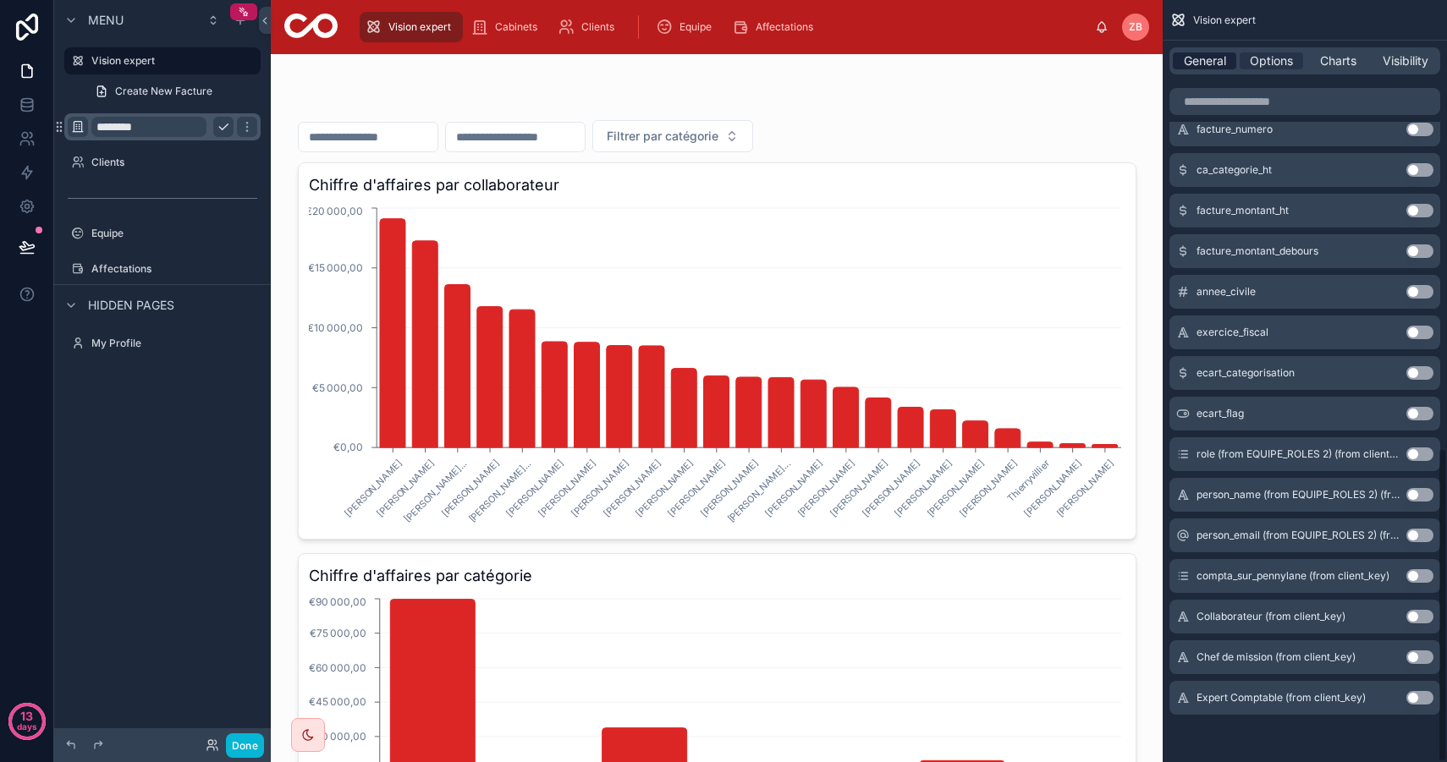
click at [1204, 62] on span "General" at bounding box center [1204, 60] width 42 height 17
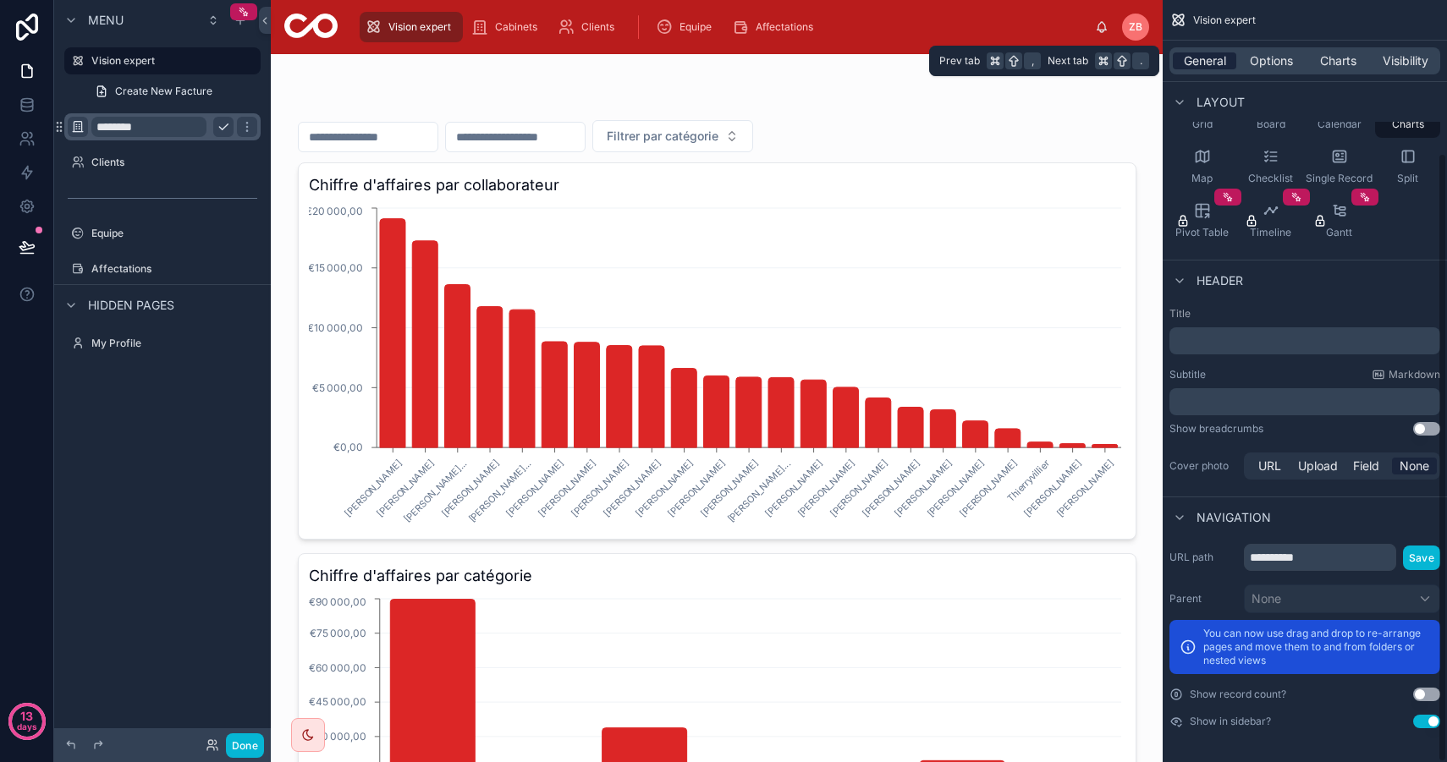
scroll to position [190, 0]
click at [1218, 349] on div "﻿" at bounding box center [1304, 340] width 271 height 27
click at [1227, 335] on p "﻿" at bounding box center [1306, 340] width 261 height 17
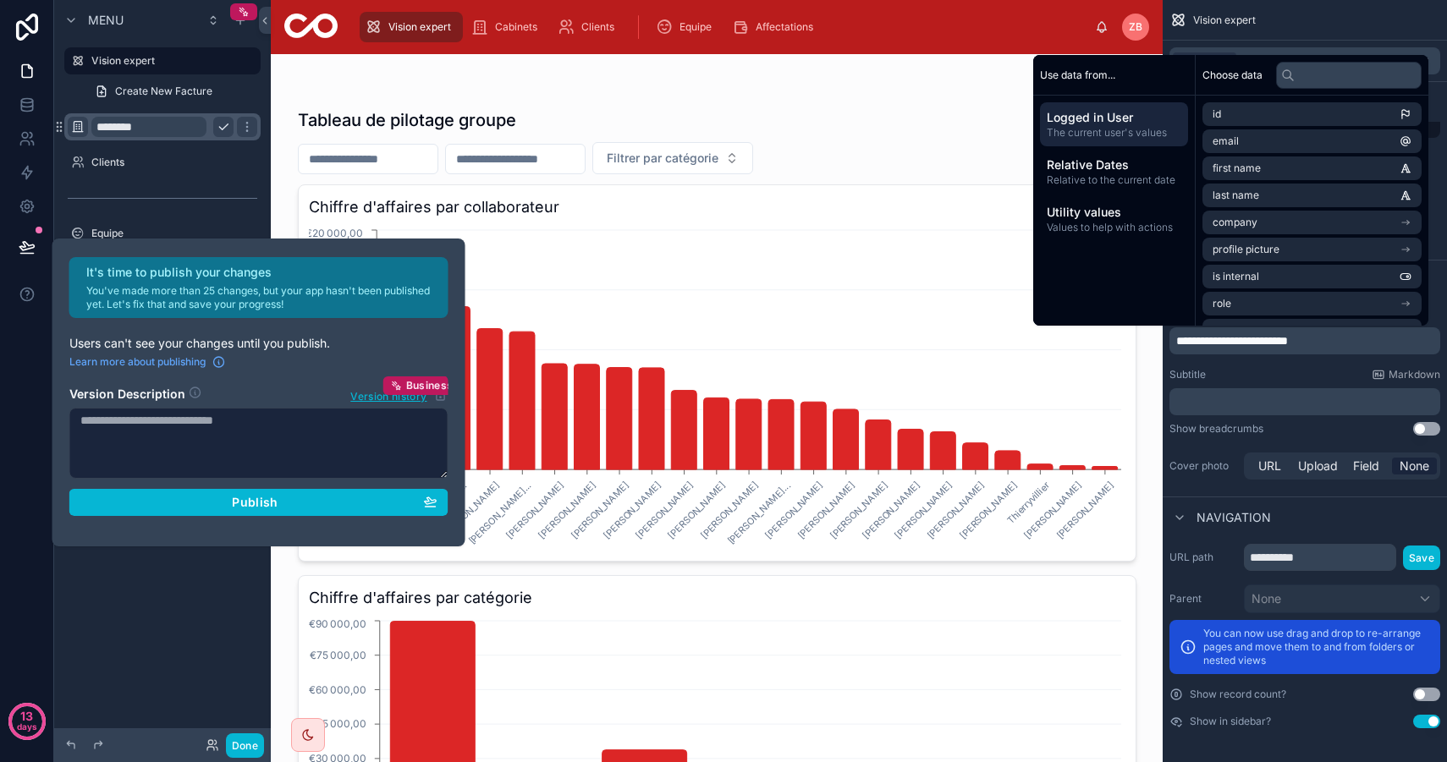
click at [1271, 367] on div "**********" at bounding box center [1304, 394] width 284 height 189
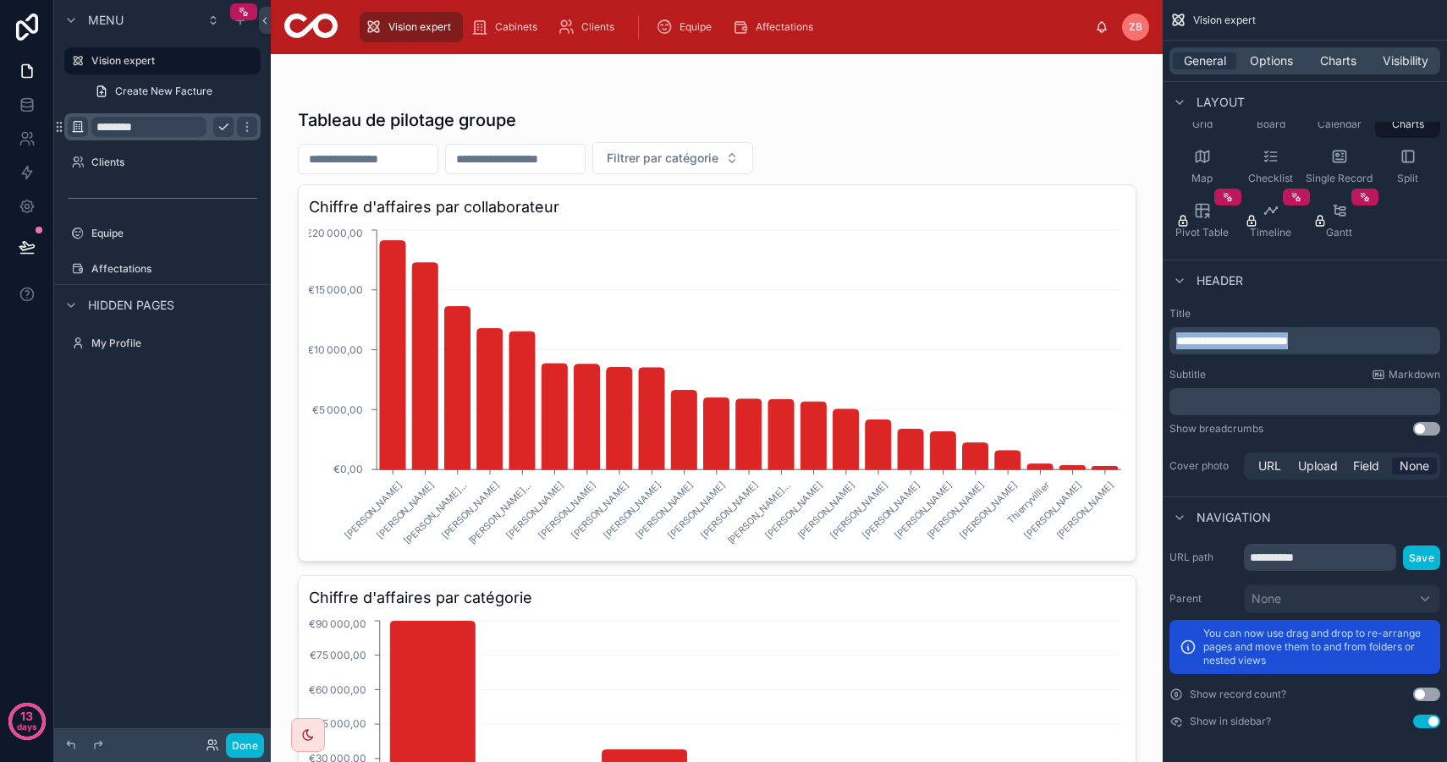
drag, startPoint x: 1354, startPoint y: 343, endPoint x: 1133, endPoint y: 296, distance: 226.6
click at [1133, 296] on div "Vision expert Cabinets Clients Equipe Affectations ZB Zakaria Billouche Tableau…" at bounding box center [859, 381] width 1176 height 762
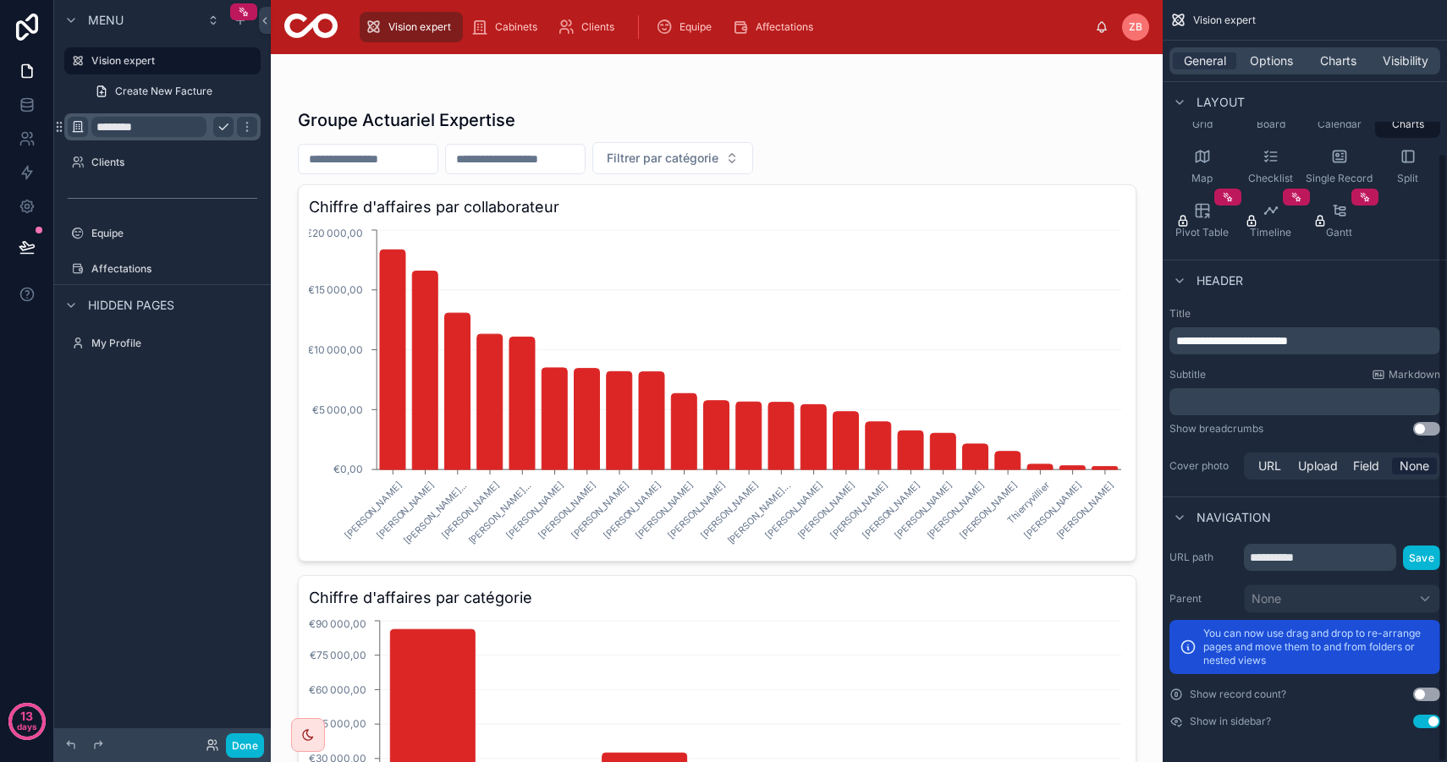
click at [1344, 281] on div "Header" at bounding box center [1304, 280] width 284 height 41
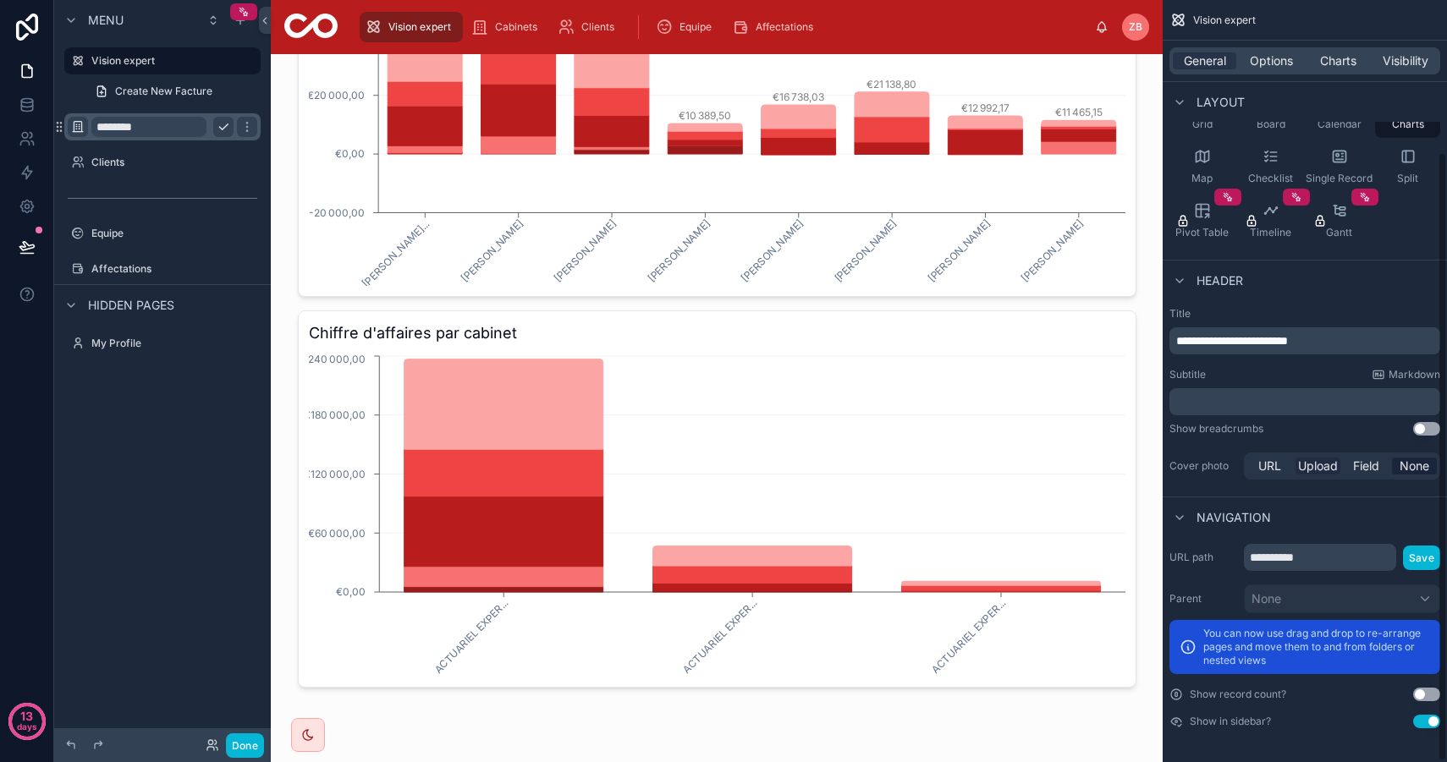
scroll to position [0, 0]
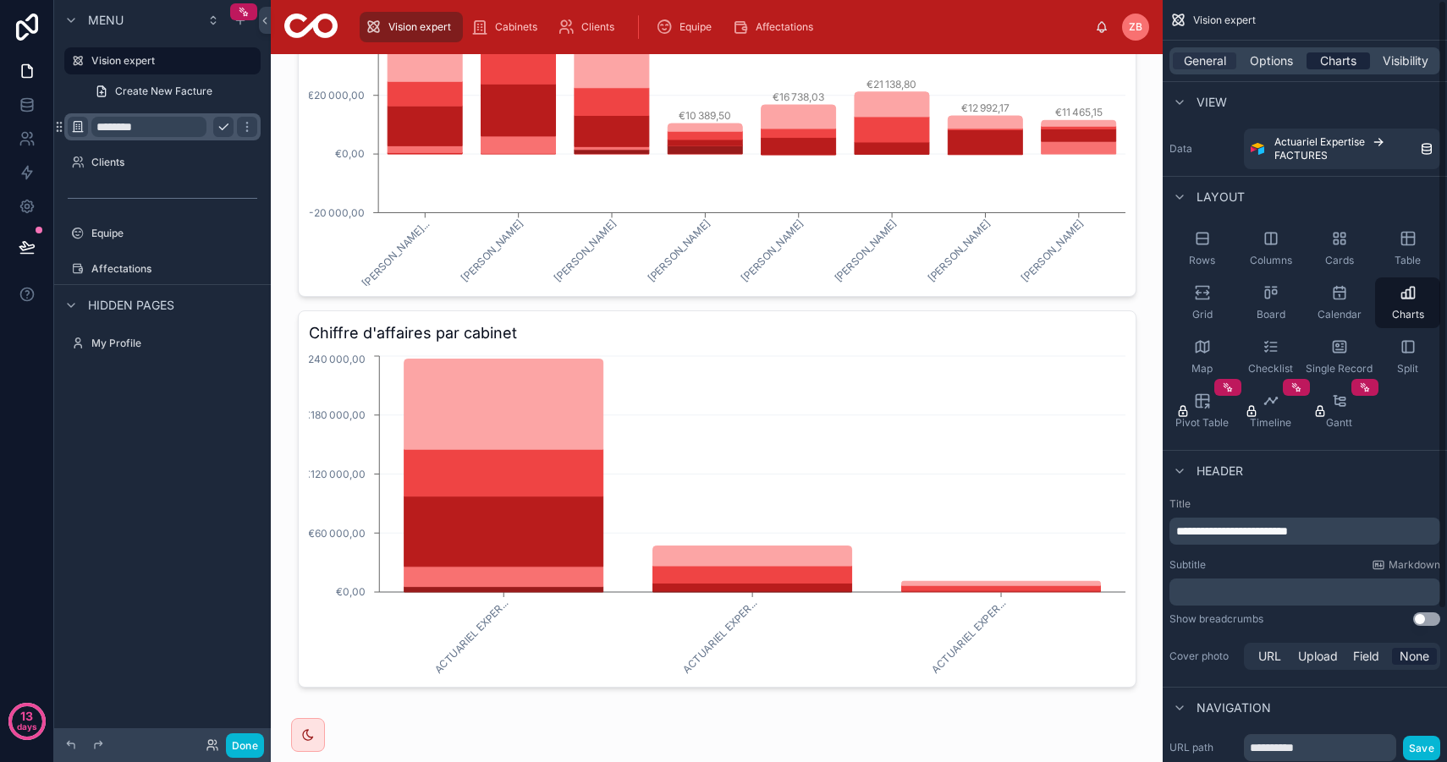
click at [1334, 64] on span "Charts" at bounding box center [1338, 60] width 36 height 17
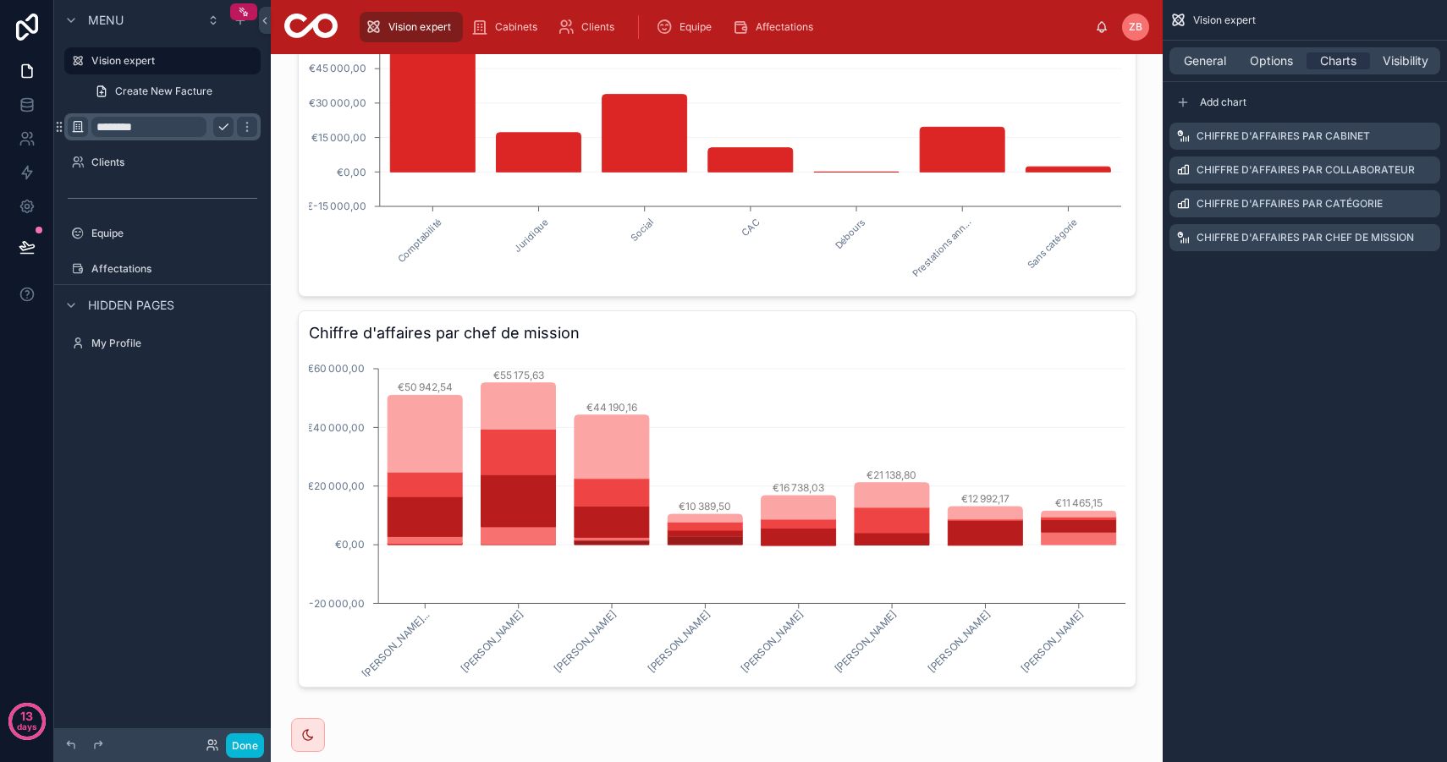
click at [1303, 349] on div "Vision expert General Options Charts Visibility Add chart Chiffre d'affaires pa…" at bounding box center [1304, 381] width 284 height 762
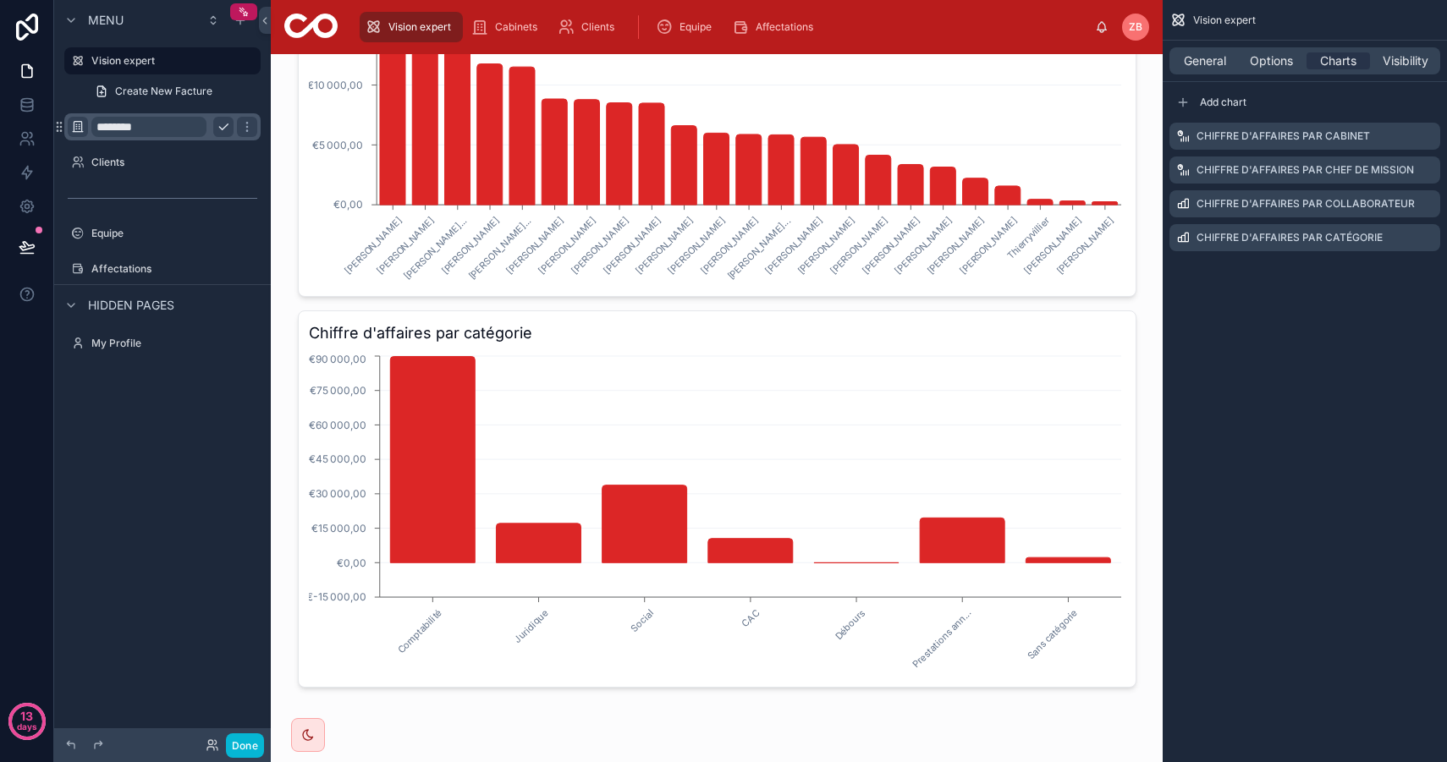
click at [1282, 393] on div "Vision expert General Options Charts Visibility Add chart Chiffre d'affaires pa…" at bounding box center [1304, 381] width 284 height 762
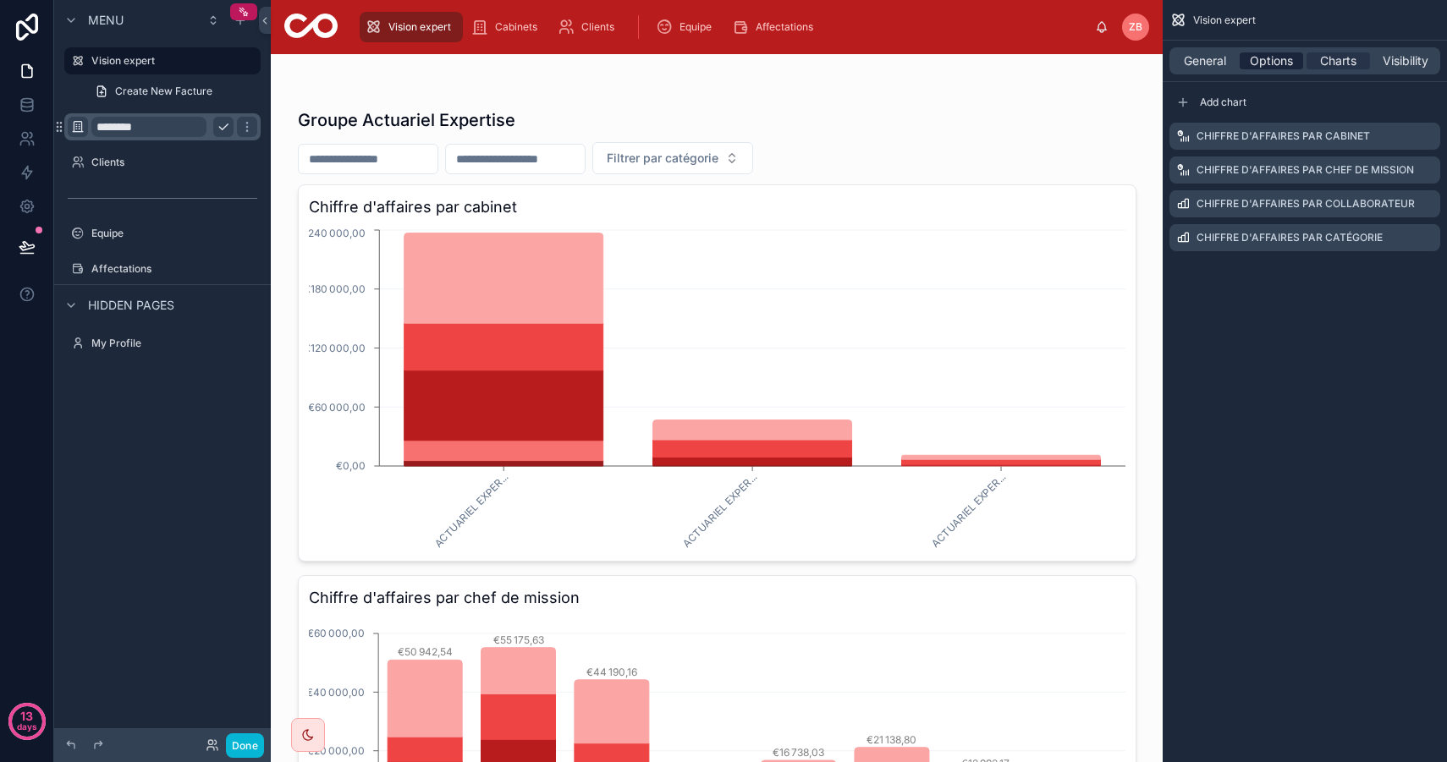
click at [1277, 52] on span "Options" at bounding box center [1270, 60] width 43 height 17
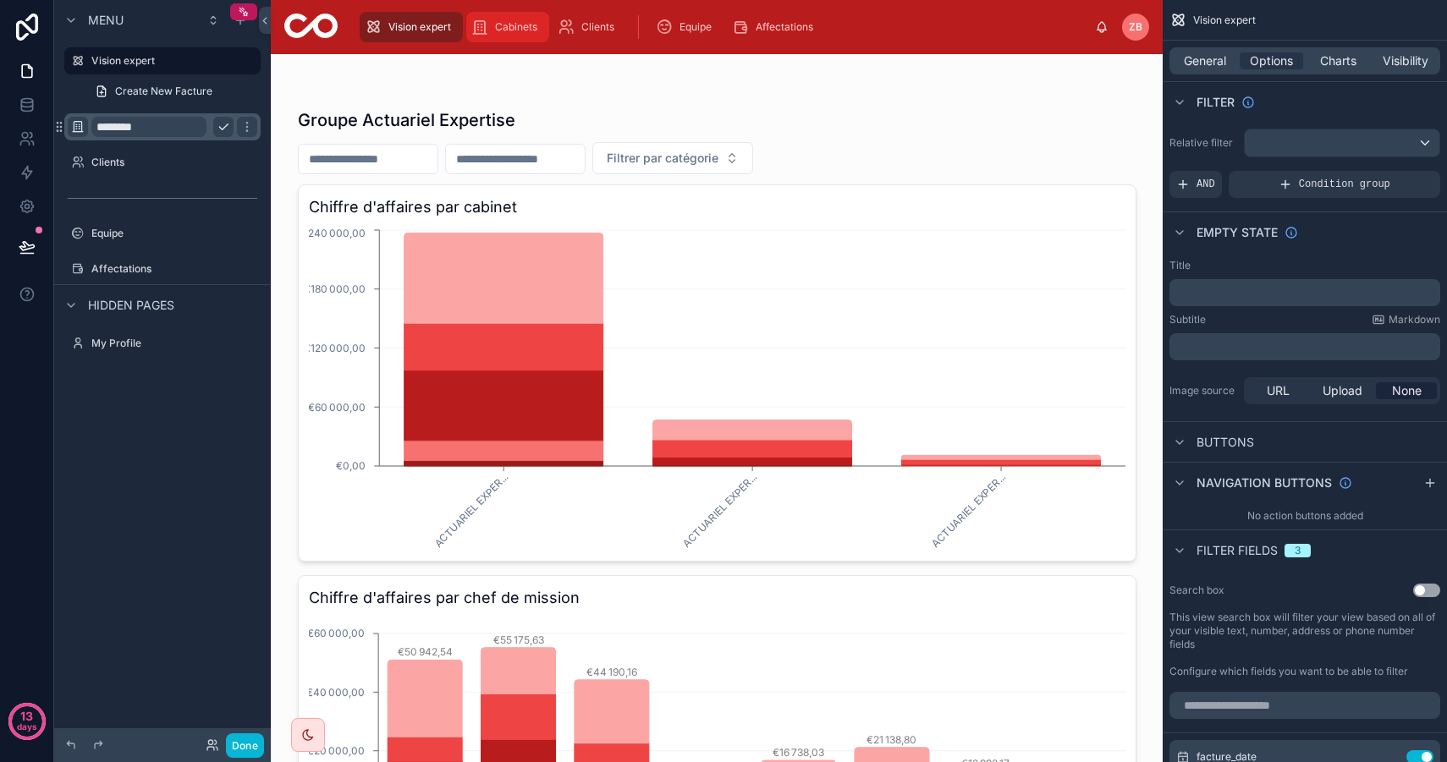
click at [478, 21] on icon "scrollable content" at bounding box center [479, 27] width 17 height 17
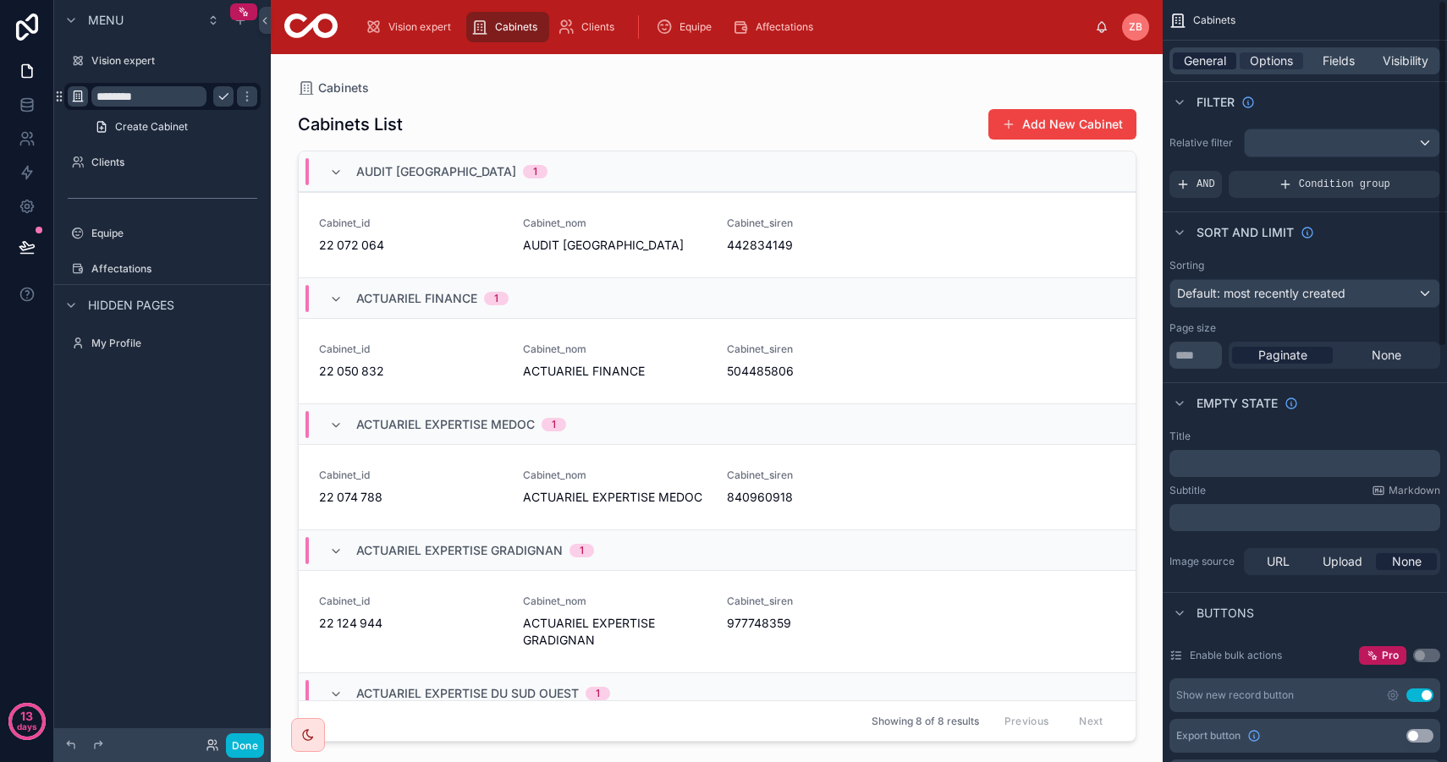
click at [1204, 68] on span "General" at bounding box center [1204, 60] width 42 height 17
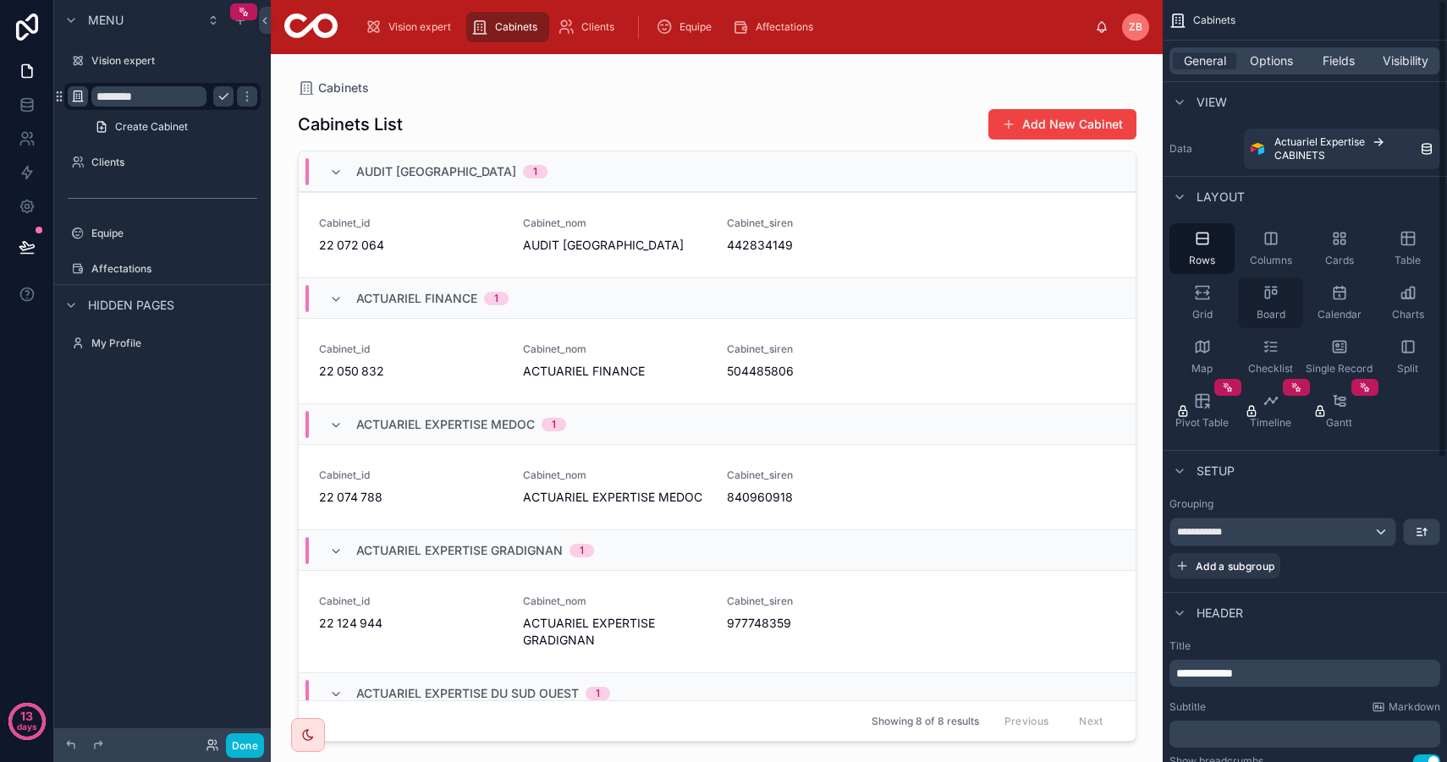
click at [1279, 299] on div "Board" at bounding box center [1270, 302] width 65 height 51
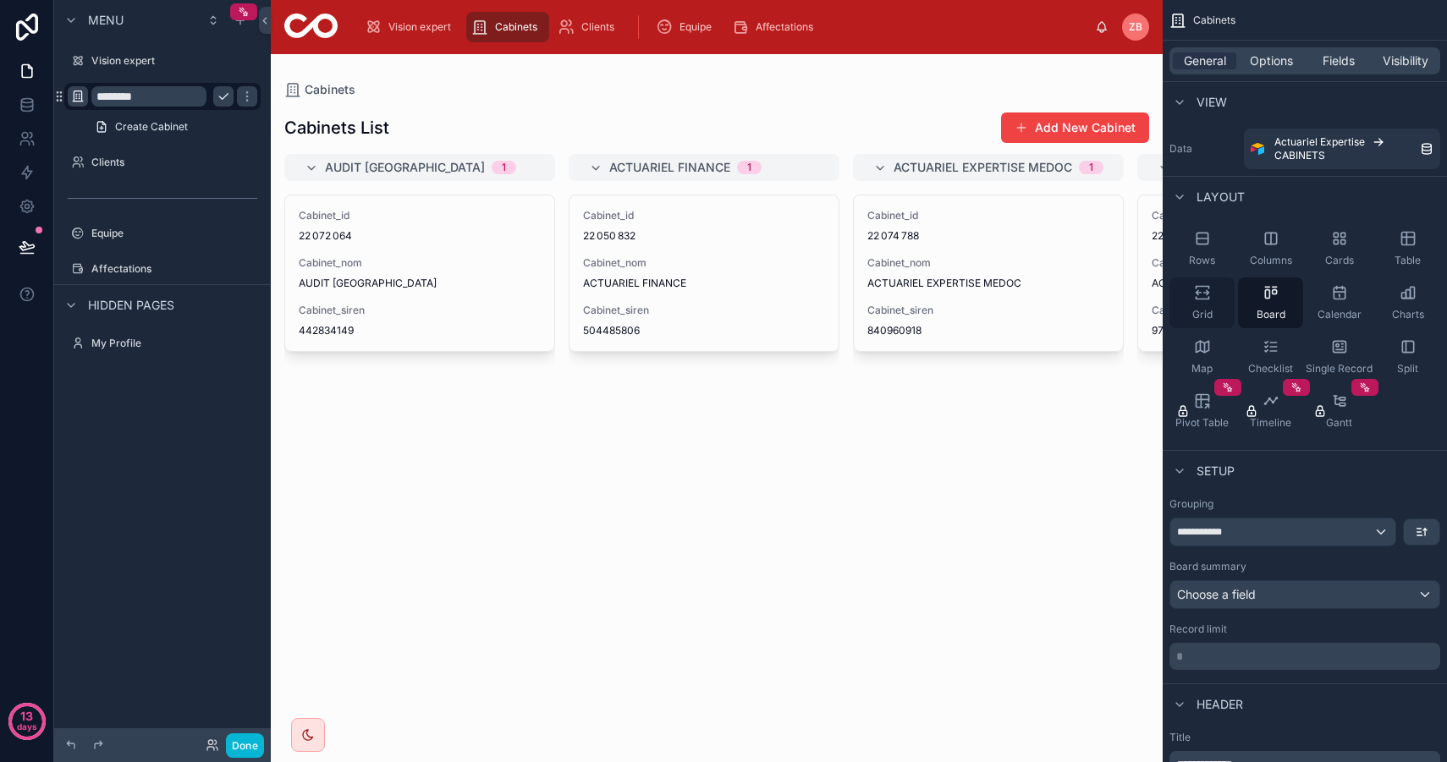
click at [1210, 302] on div "Grid" at bounding box center [1201, 302] width 65 height 51
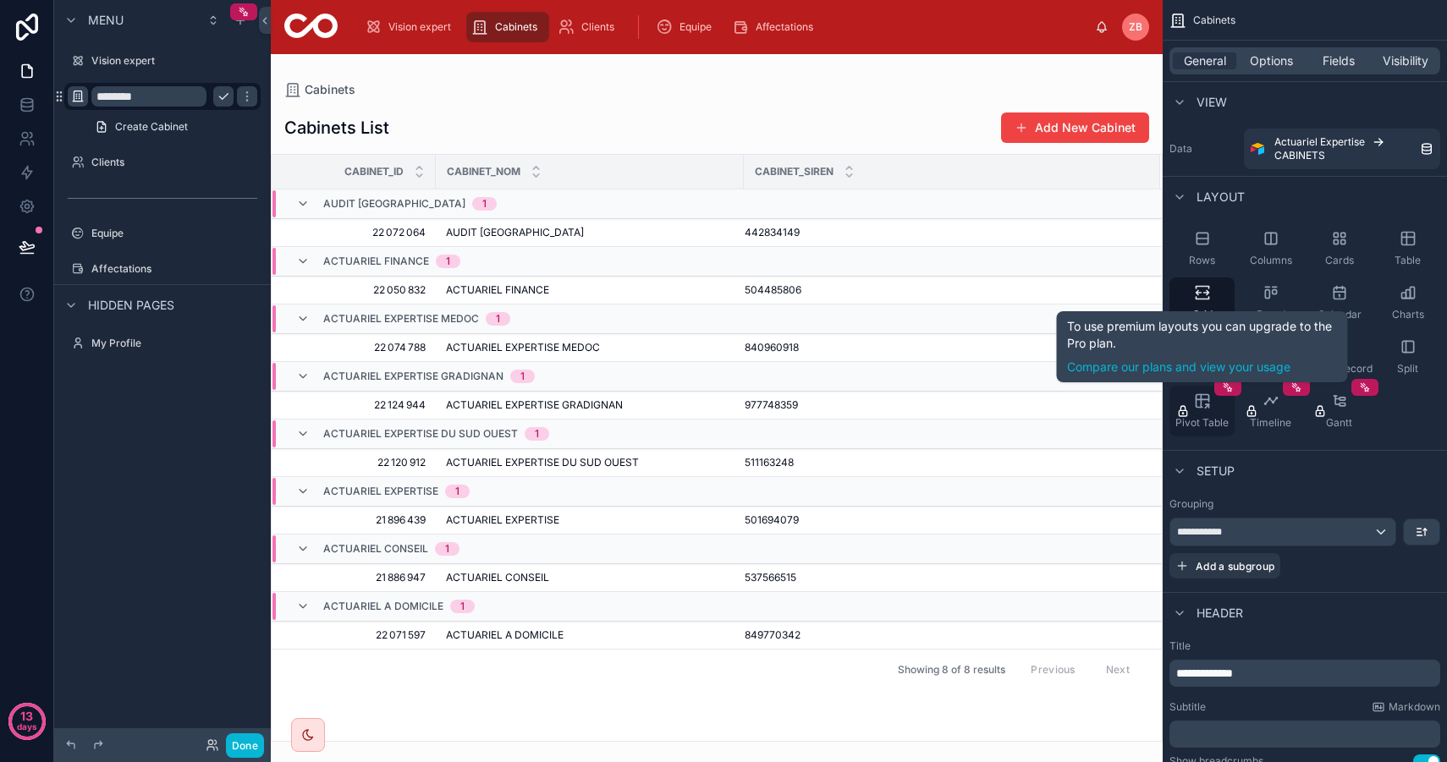
click at [1205, 414] on div "Pivot Table" at bounding box center [1201, 411] width 65 height 51
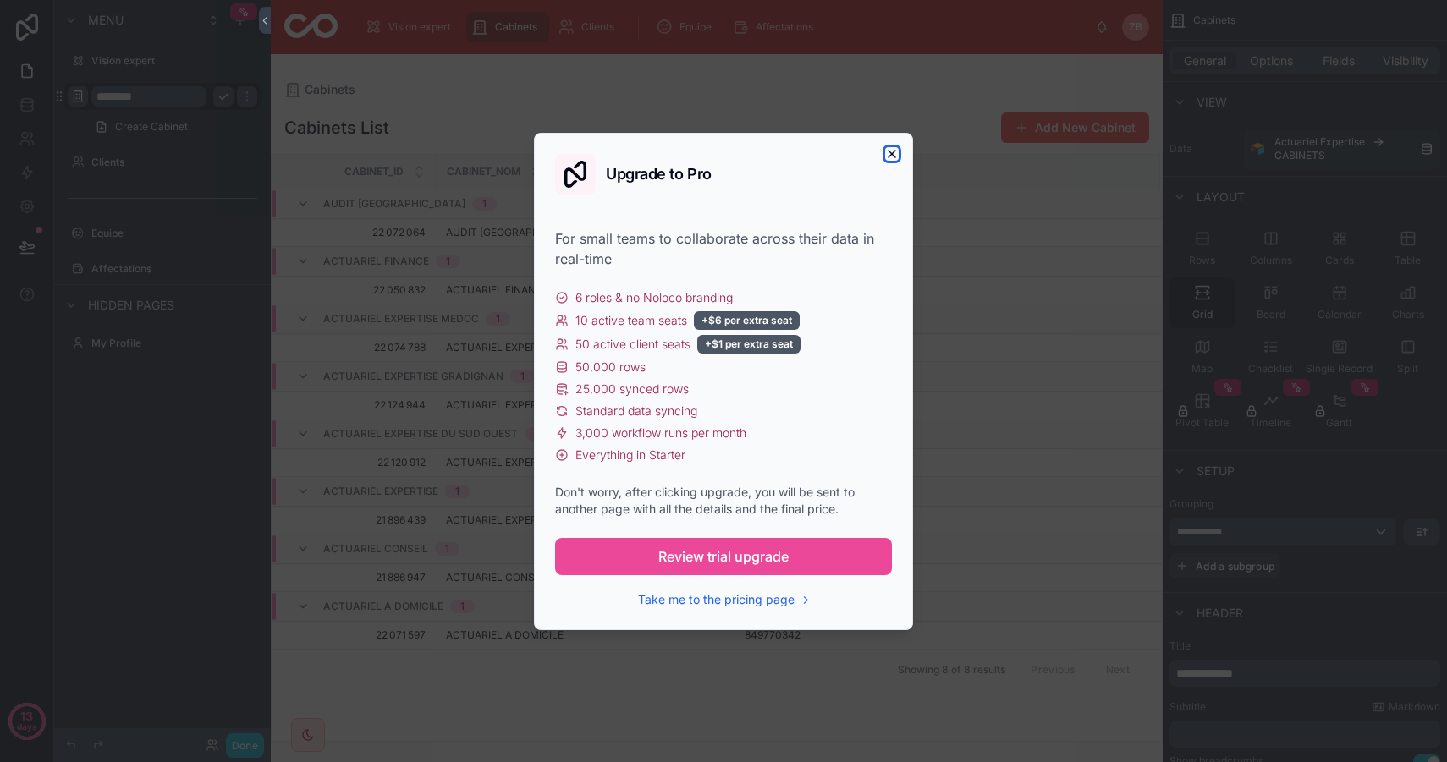
click at [891, 152] on icon "button" at bounding box center [891, 154] width 7 height 7
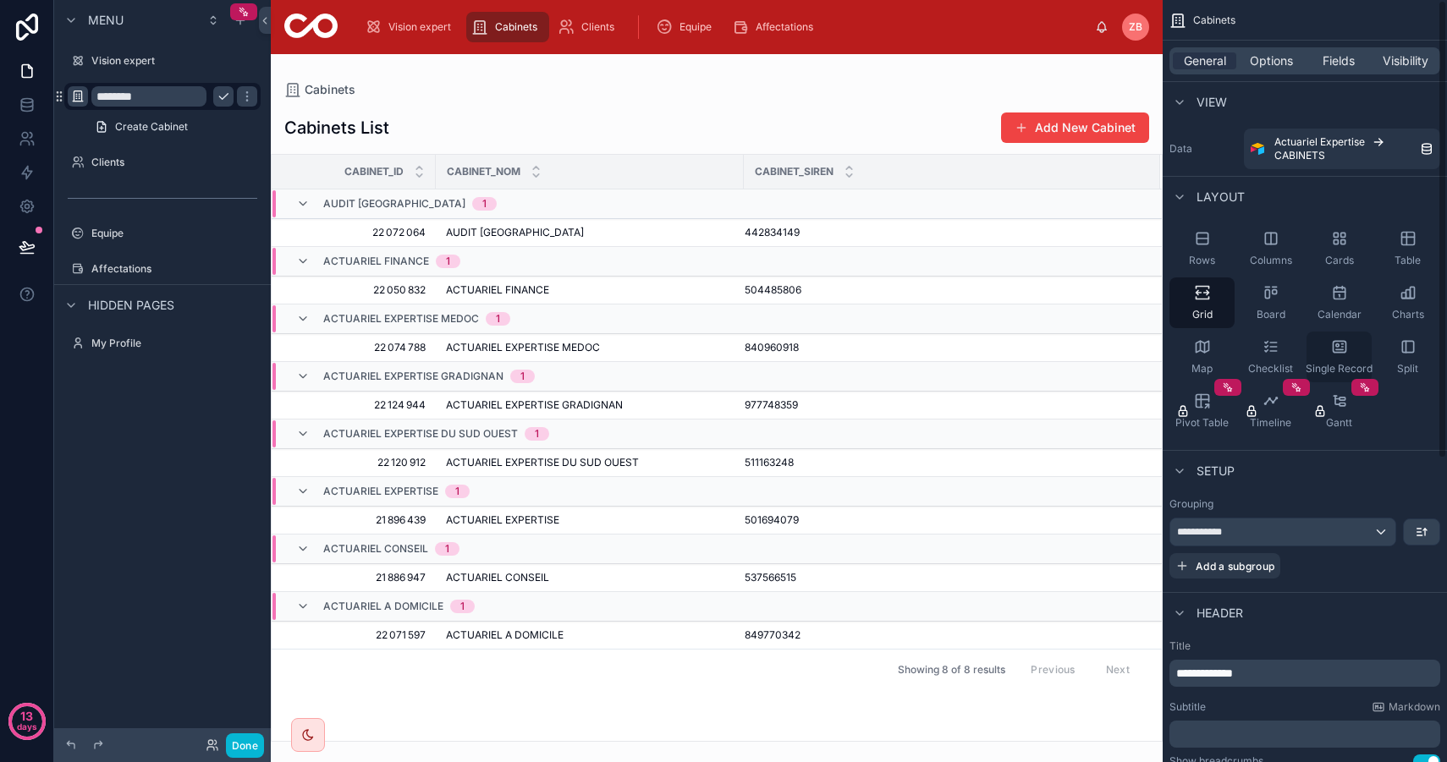
click at [1335, 358] on div "Single Record" at bounding box center [1338, 357] width 65 height 51
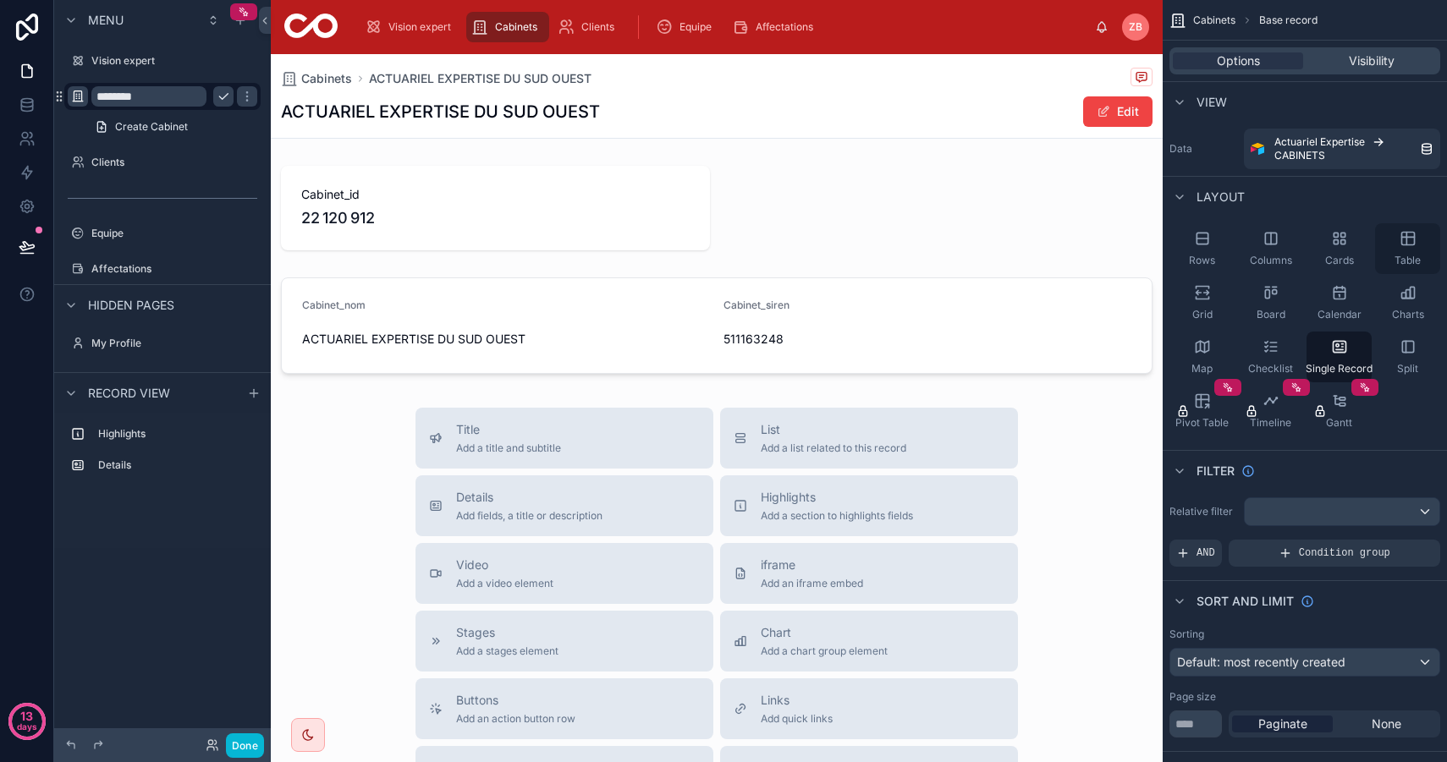
click at [1408, 243] on icon "scrollable content" at bounding box center [1407, 238] width 17 height 17
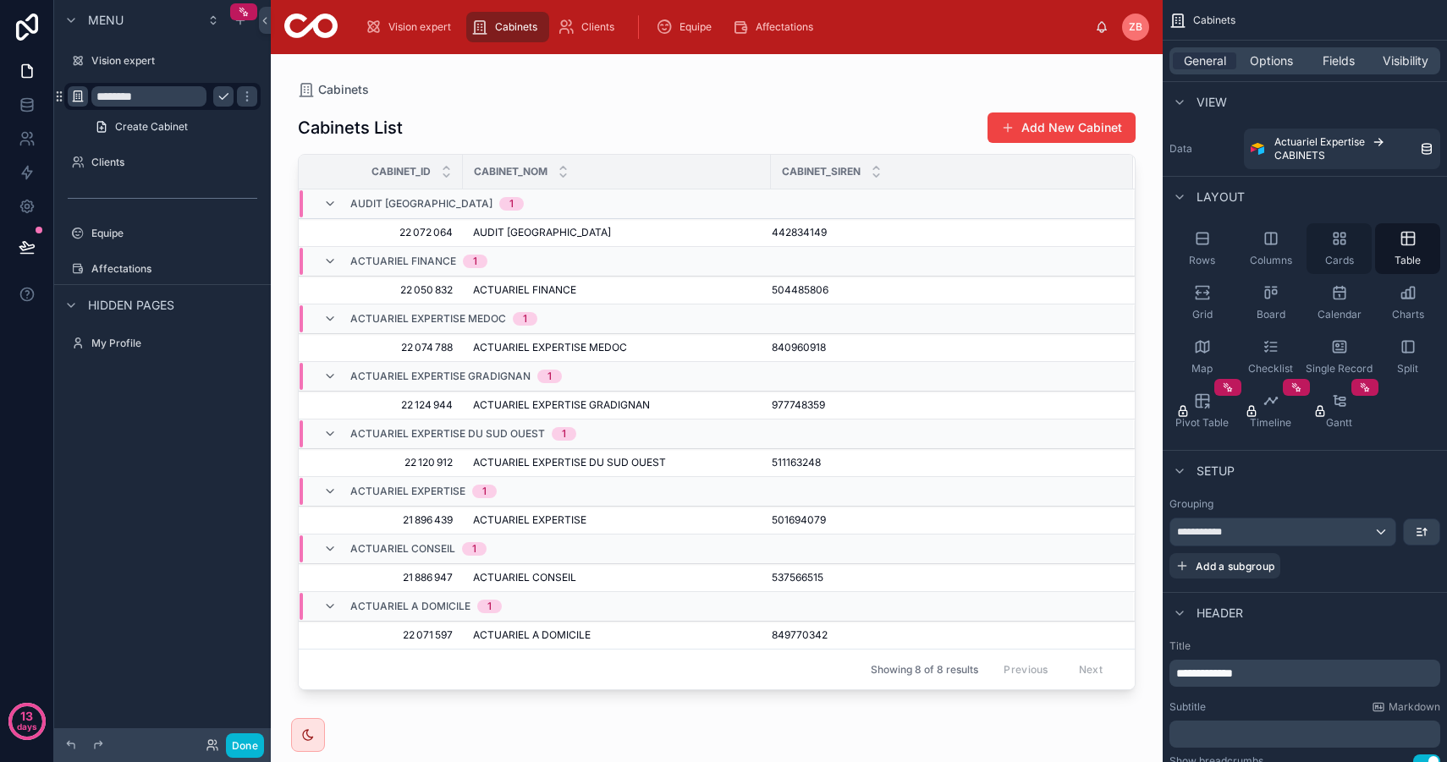
click at [1338, 241] on icon "scrollable content" at bounding box center [1339, 238] width 17 height 17
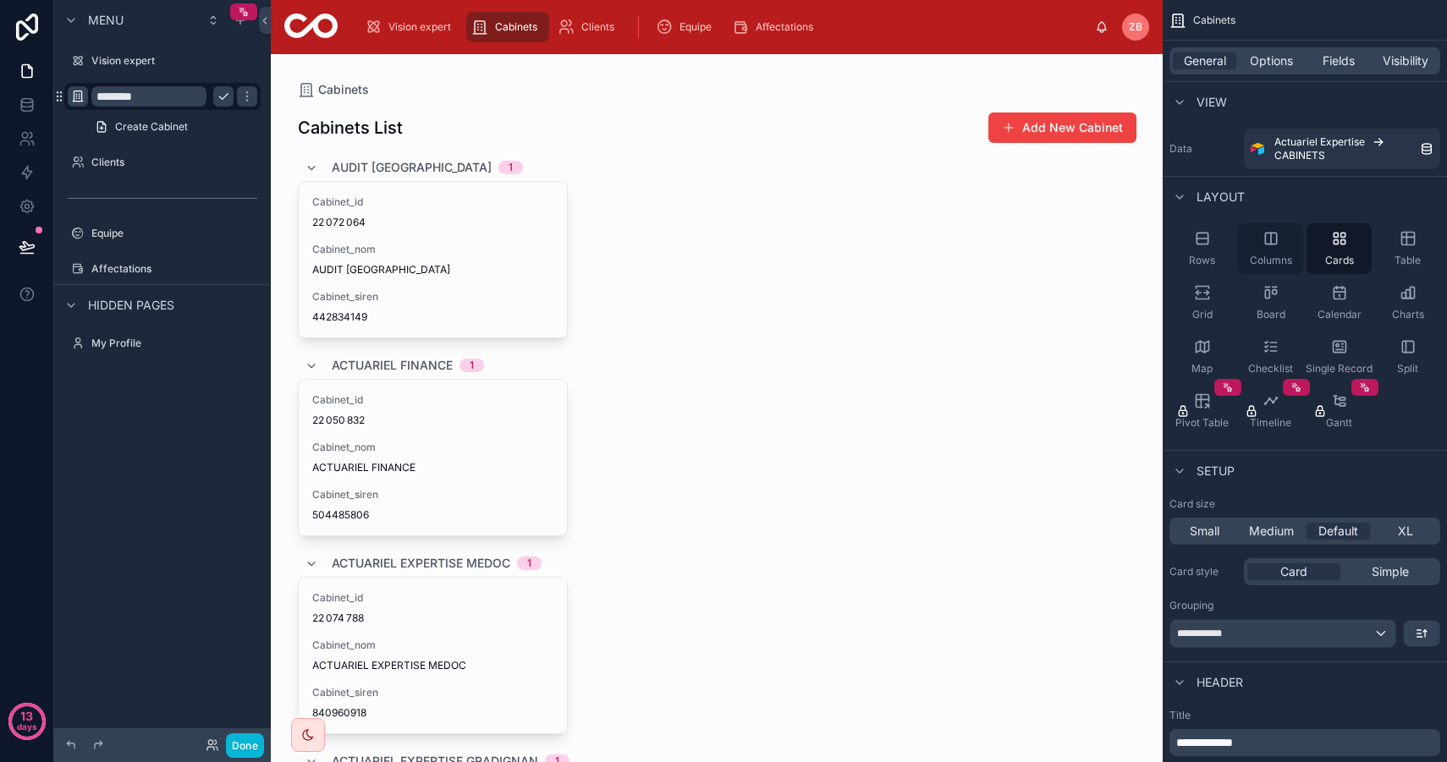
click at [1268, 240] on icon "scrollable content" at bounding box center [1270, 238] width 17 height 17
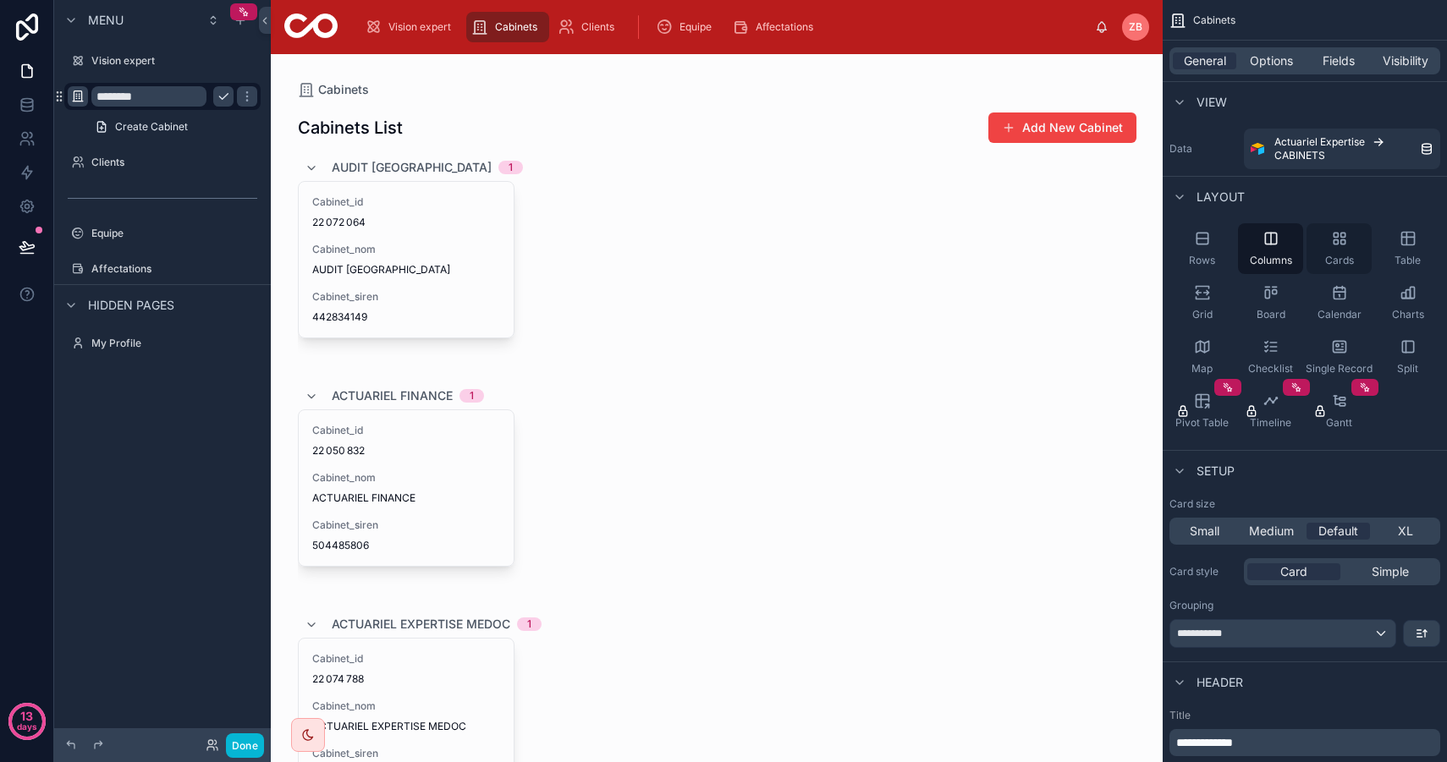
click at [1334, 243] on icon "scrollable content" at bounding box center [1339, 238] width 17 height 17
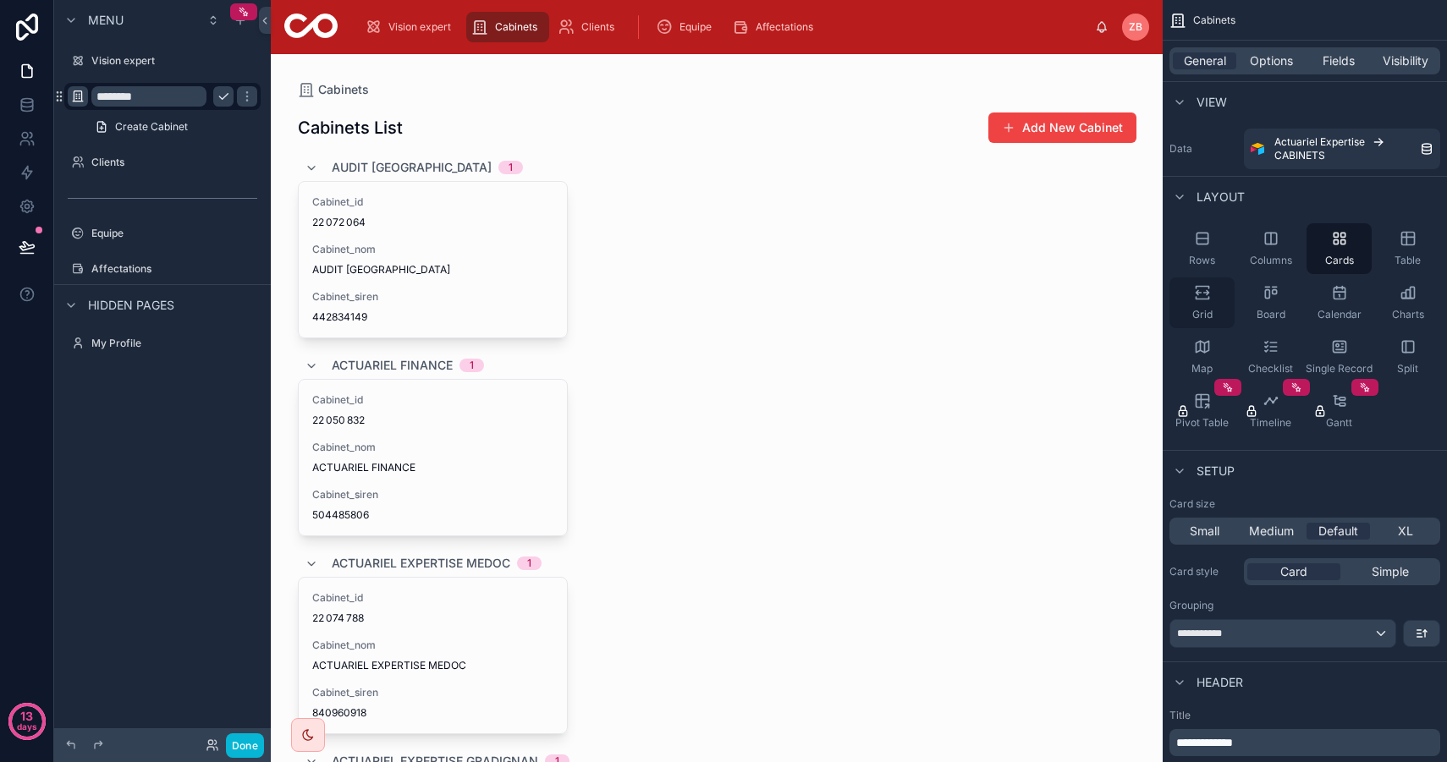
click at [1200, 299] on icon "scrollable content" at bounding box center [1201, 298] width 13 height 3
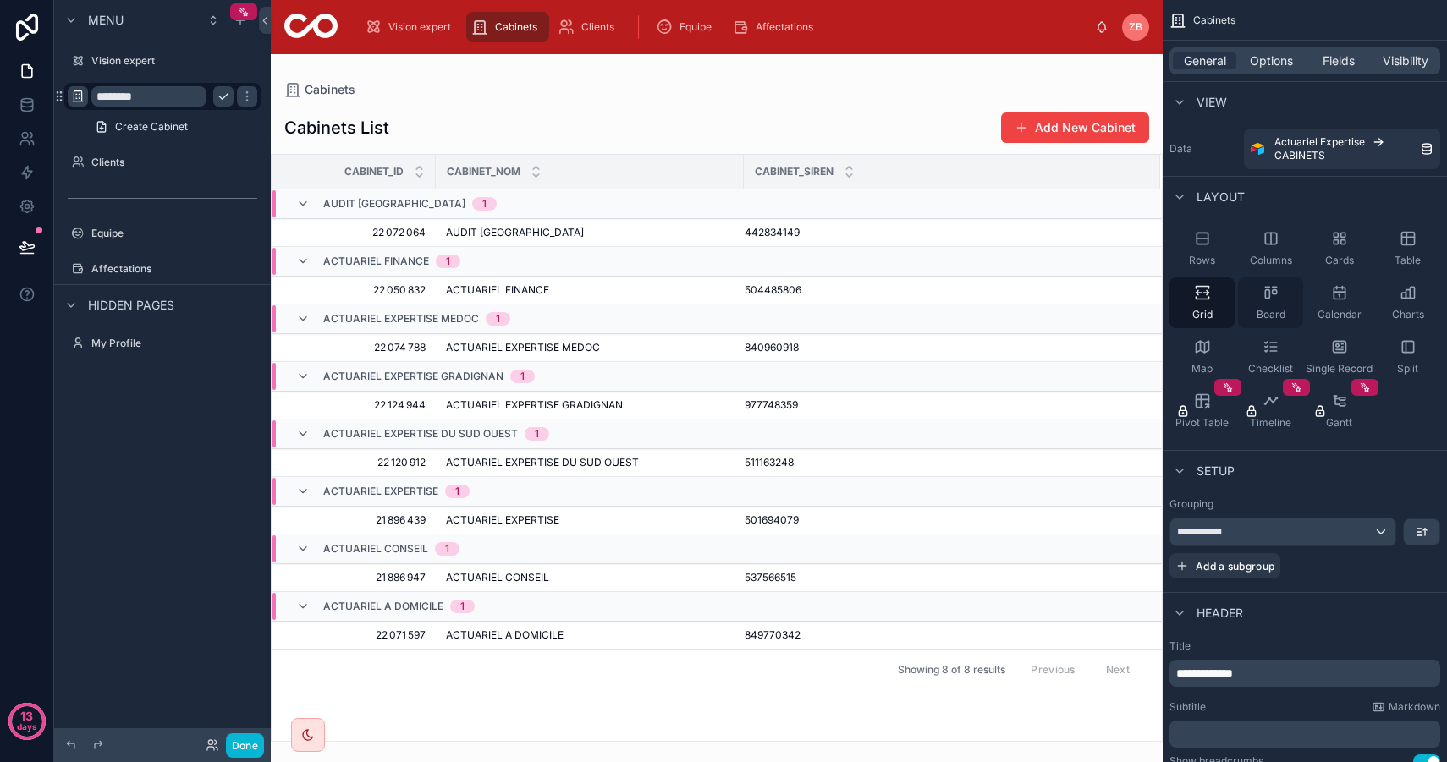
click at [1297, 292] on div "Board" at bounding box center [1270, 302] width 65 height 51
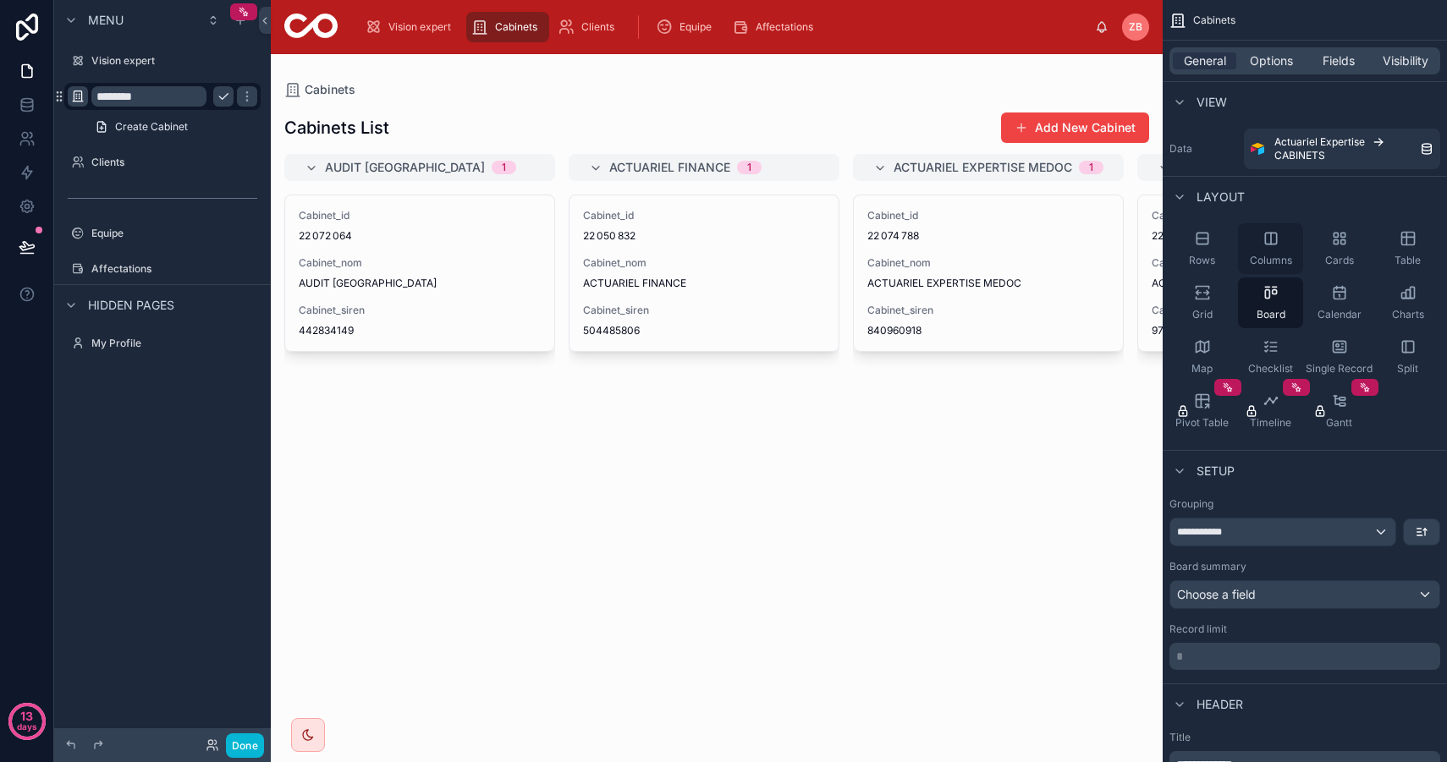
click at [1282, 244] on div "Columns" at bounding box center [1270, 248] width 65 height 51
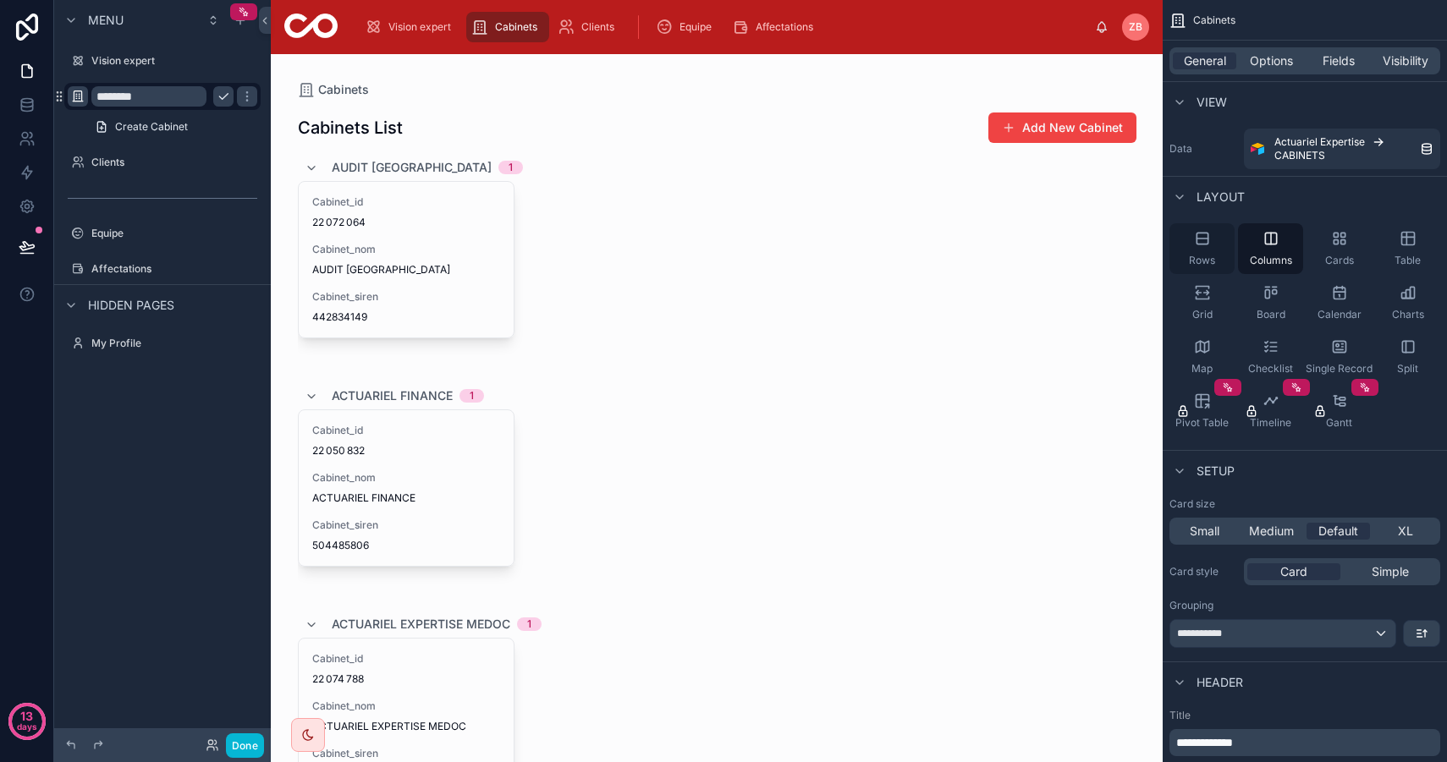
click at [1211, 228] on div "Rows" at bounding box center [1201, 248] width 65 height 51
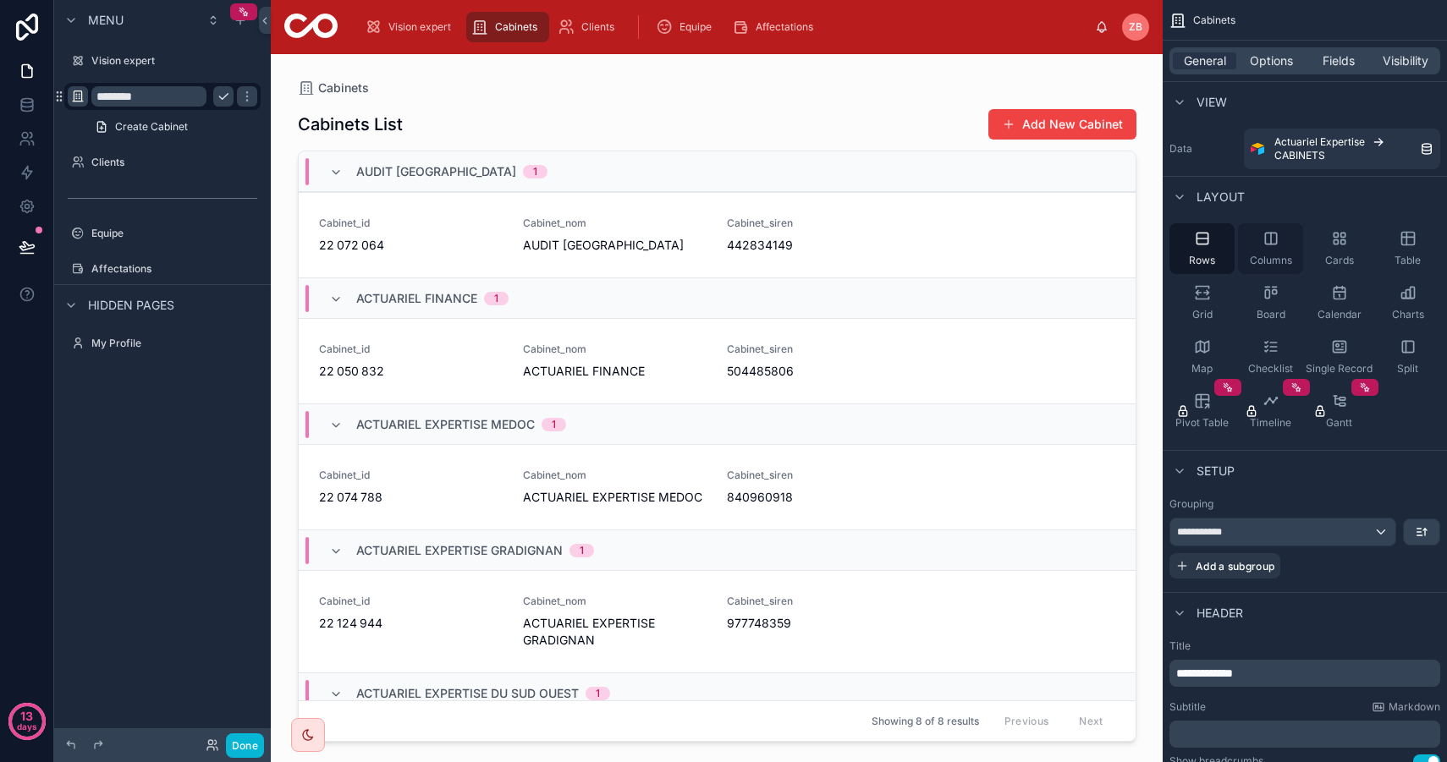
click at [1263, 234] on icon "scrollable content" at bounding box center [1270, 238] width 17 height 17
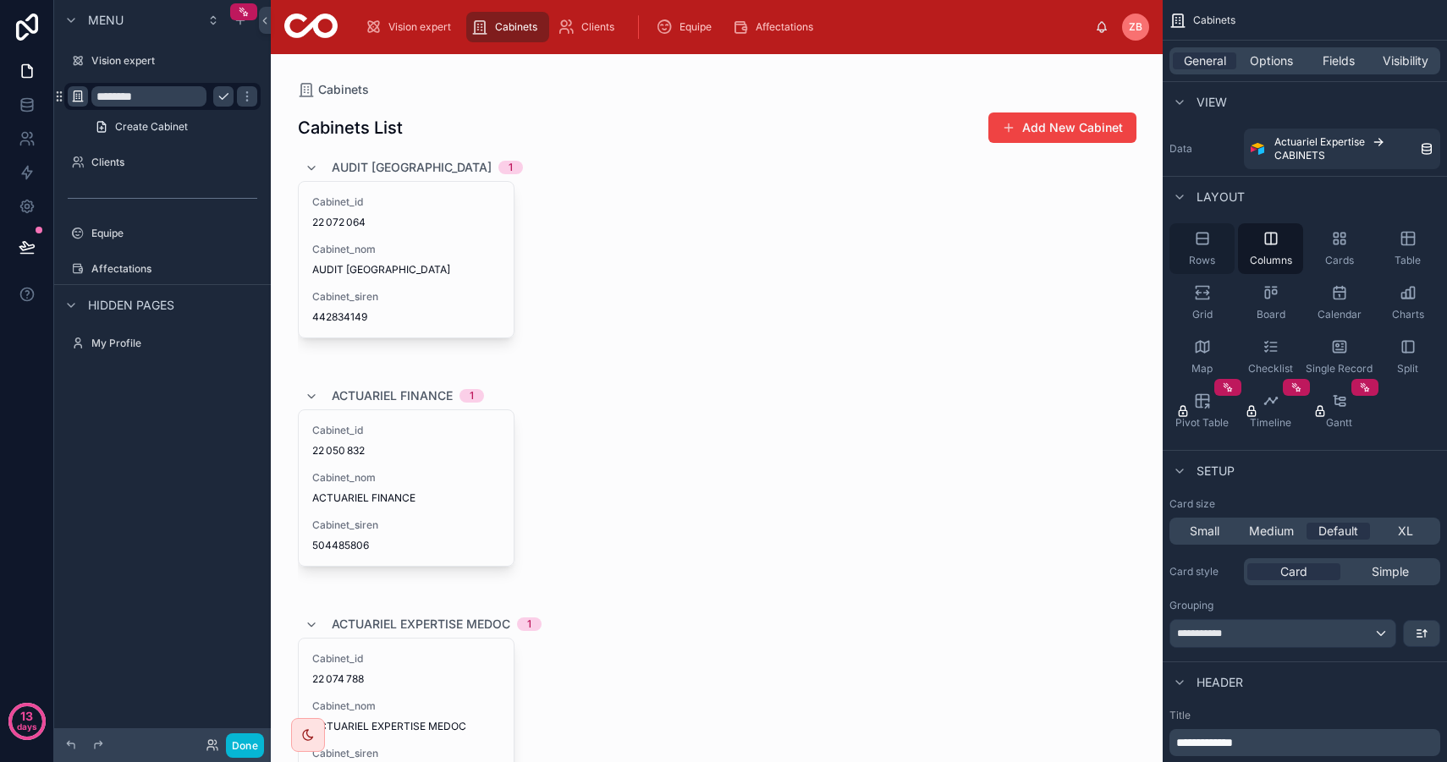
click at [1212, 240] on div "Rows" at bounding box center [1201, 248] width 65 height 51
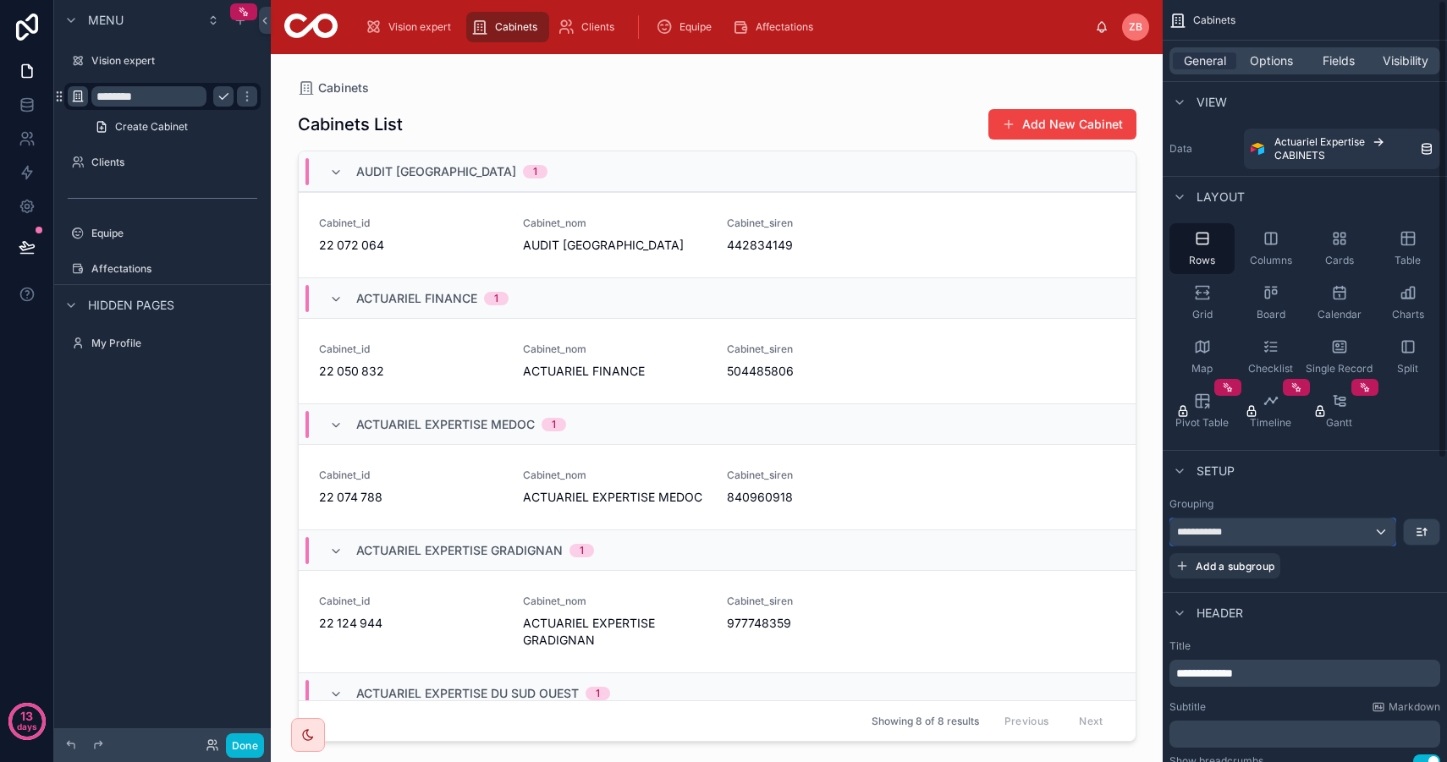
click at [1379, 528] on div "**********" at bounding box center [1282, 532] width 225 height 27
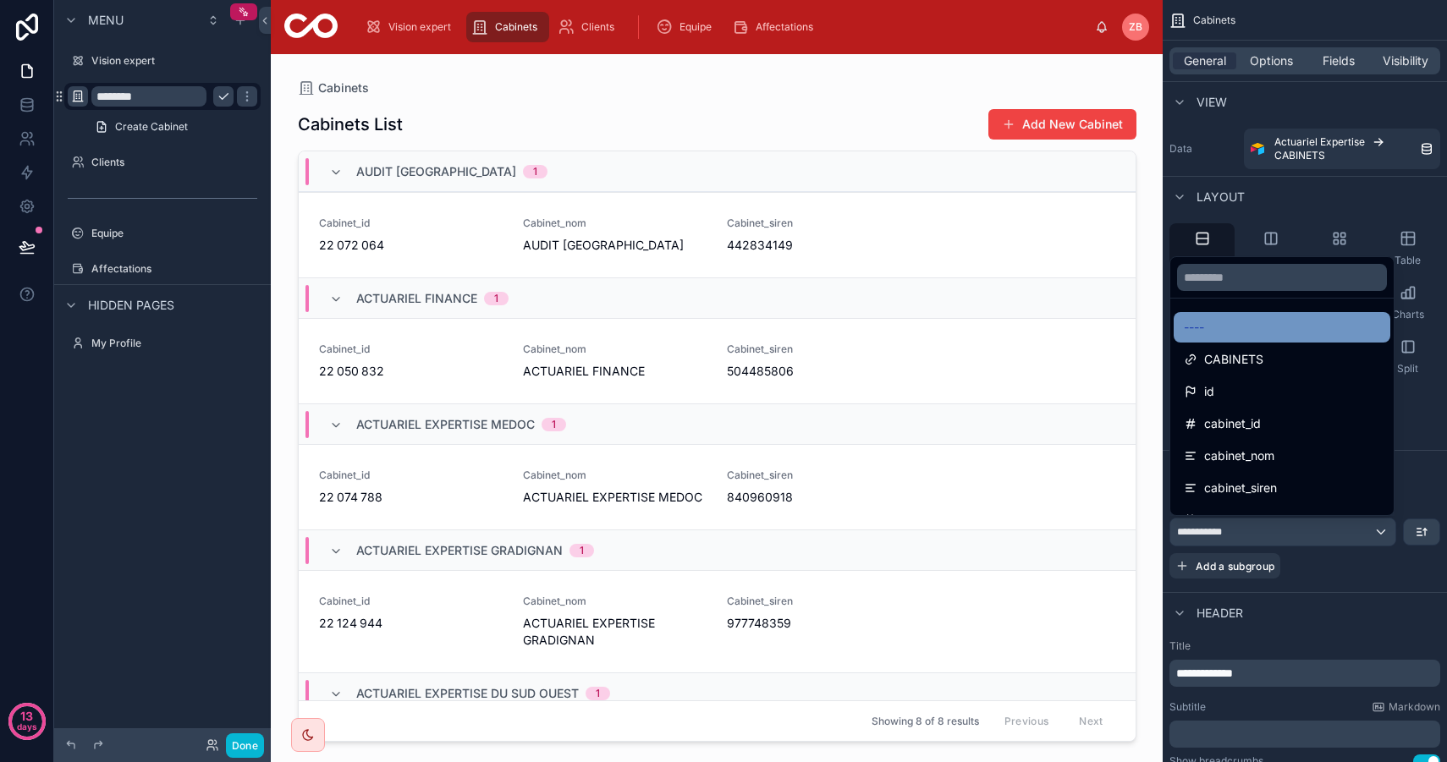
click at [1269, 334] on div "----" at bounding box center [1281, 327] width 196 height 20
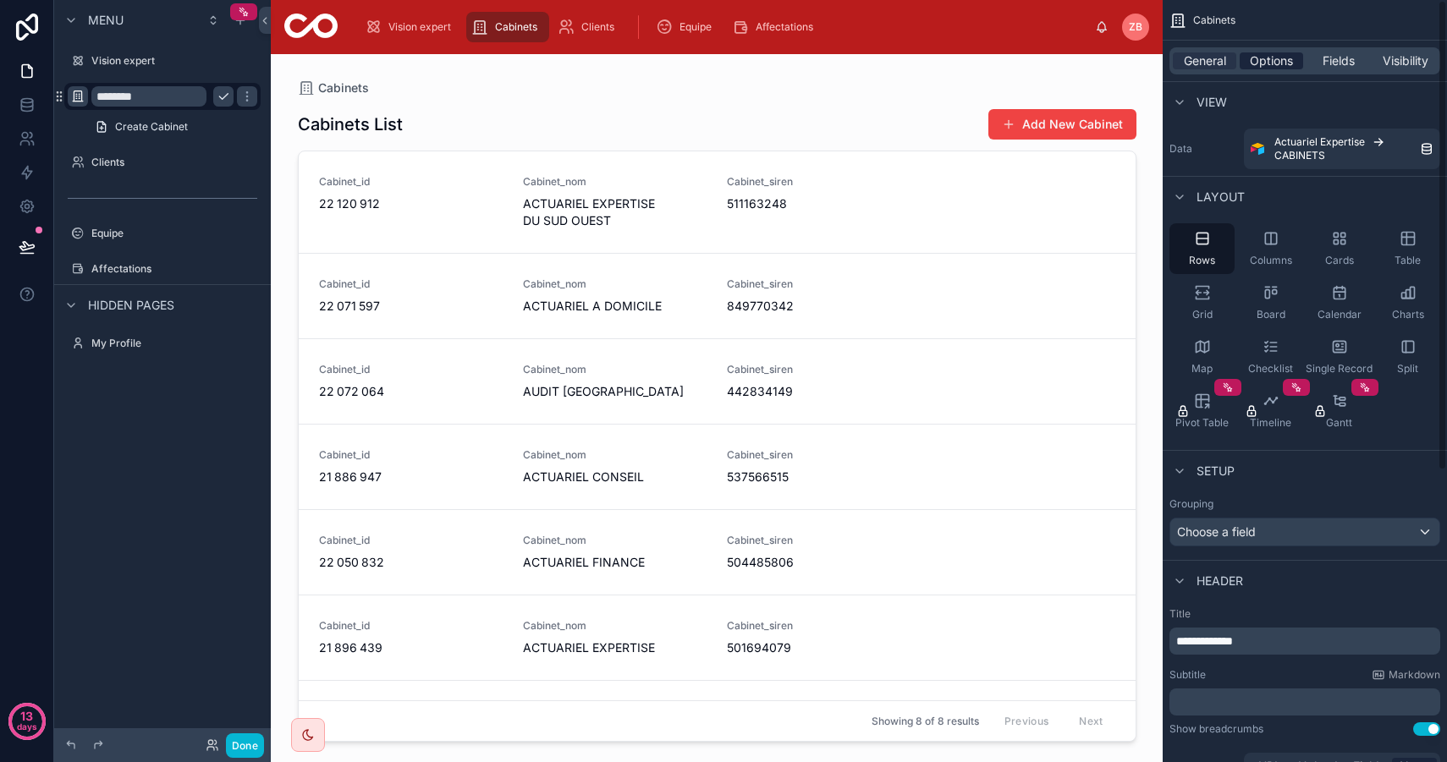
click at [1282, 63] on span "Options" at bounding box center [1270, 60] width 43 height 17
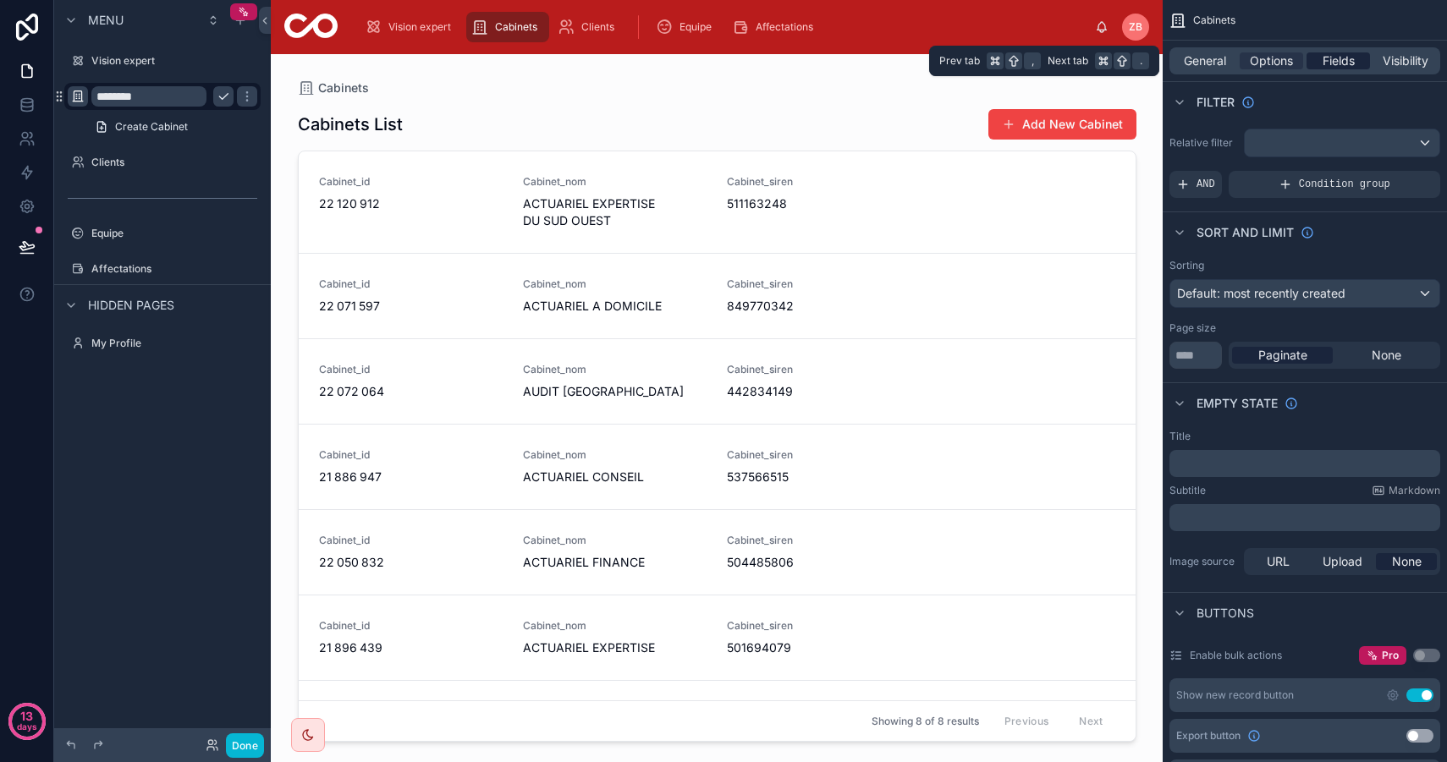
click at [1339, 60] on span "Fields" at bounding box center [1338, 60] width 32 height 17
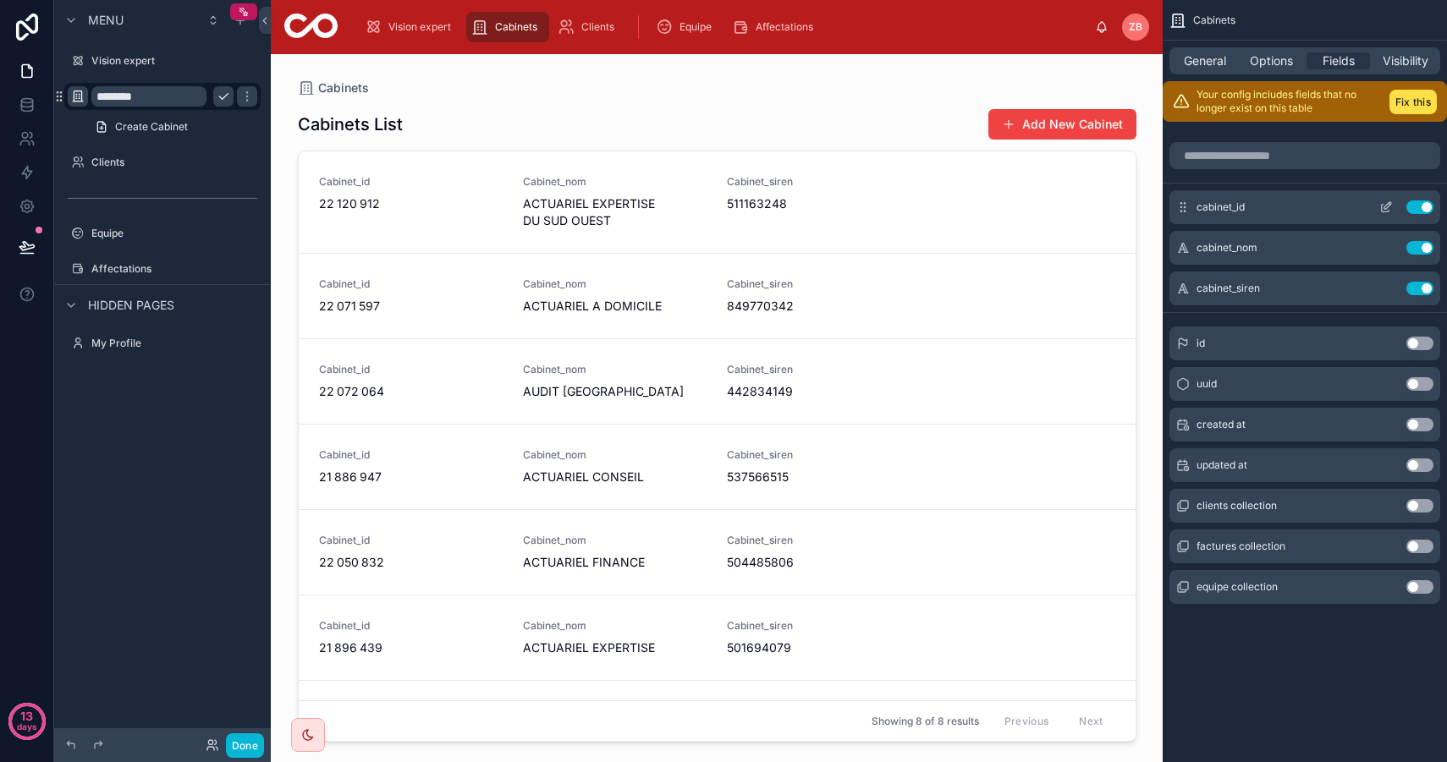
click at [1421, 214] on div "cabinet_id Use setting" at bounding box center [1304, 207] width 271 height 34
click at [1419, 205] on button "Use setting" at bounding box center [1419, 207] width 27 height 14
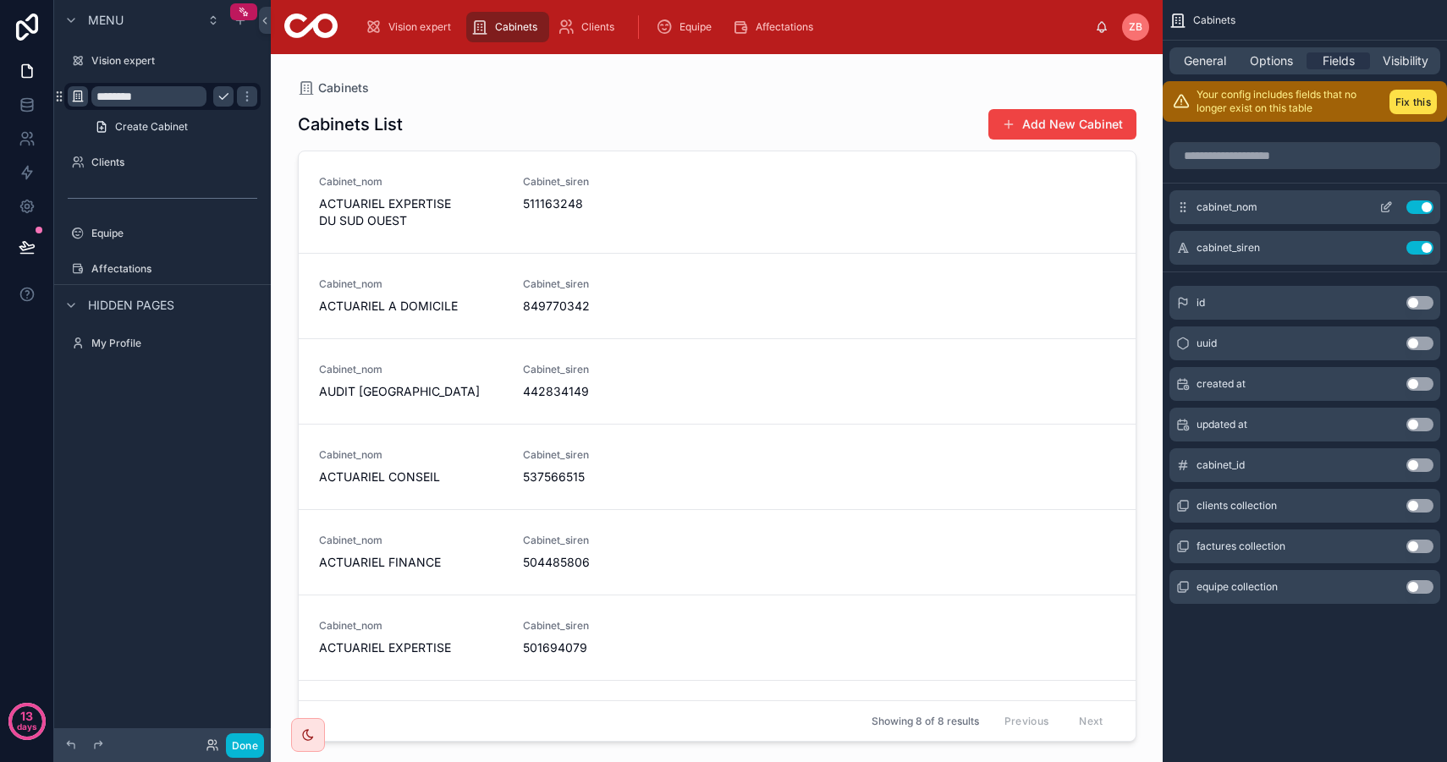
click at [1389, 206] on icon "scrollable content" at bounding box center [1386, 207] width 14 height 14
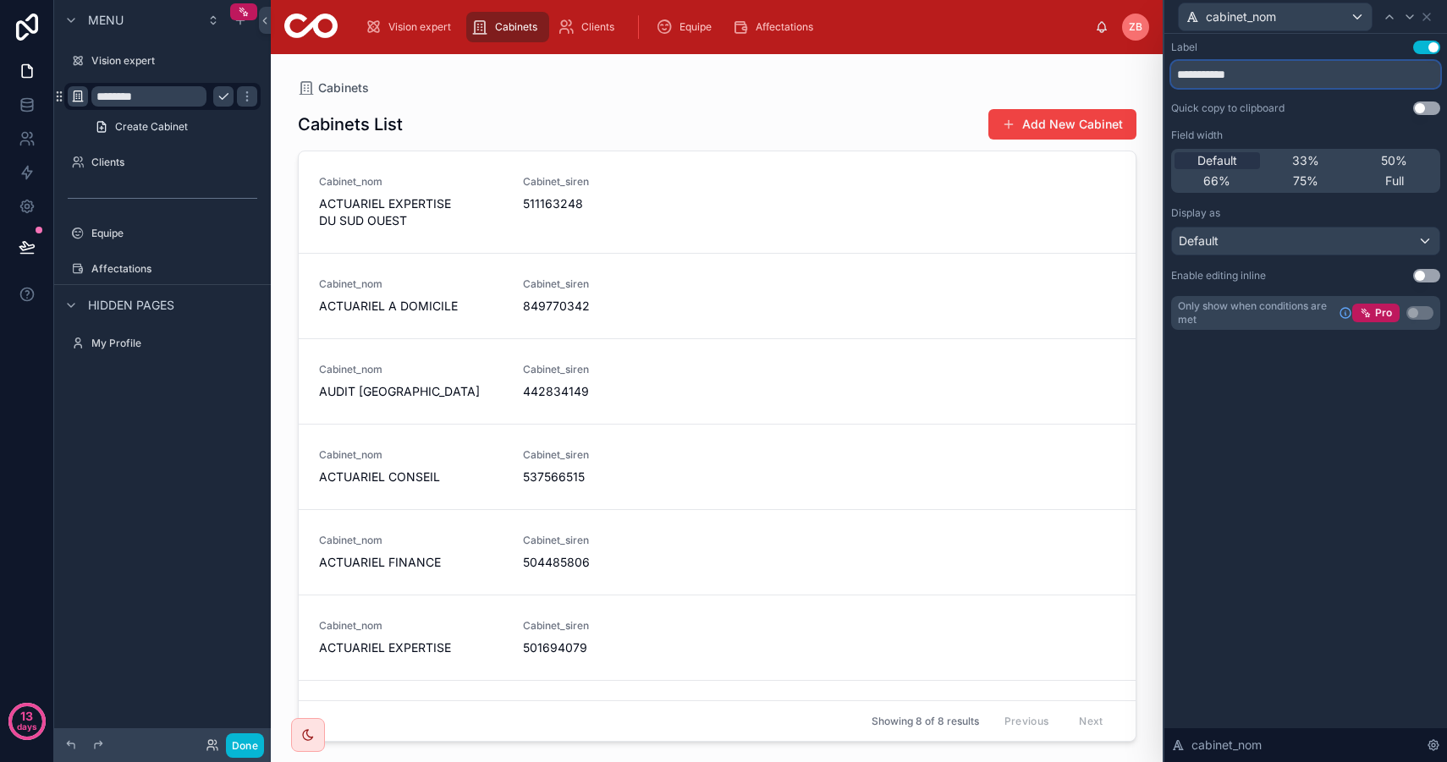
drag, startPoint x: 1275, startPoint y: 76, endPoint x: 1150, endPoint y: 53, distance: 126.4
click at [1150, 53] on div "**********" at bounding box center [723, 381] width 1447 height 762
type input "*******"
click at [1276, 454] on div "Label Use setting ******* Quick copy to clipboard Use setting Field width Defau…" at bounding box center [1305, 398] width 283 height 728
click at [1271, 241] on div "Default" at bounding box center [1305, 241] width 267 height 27
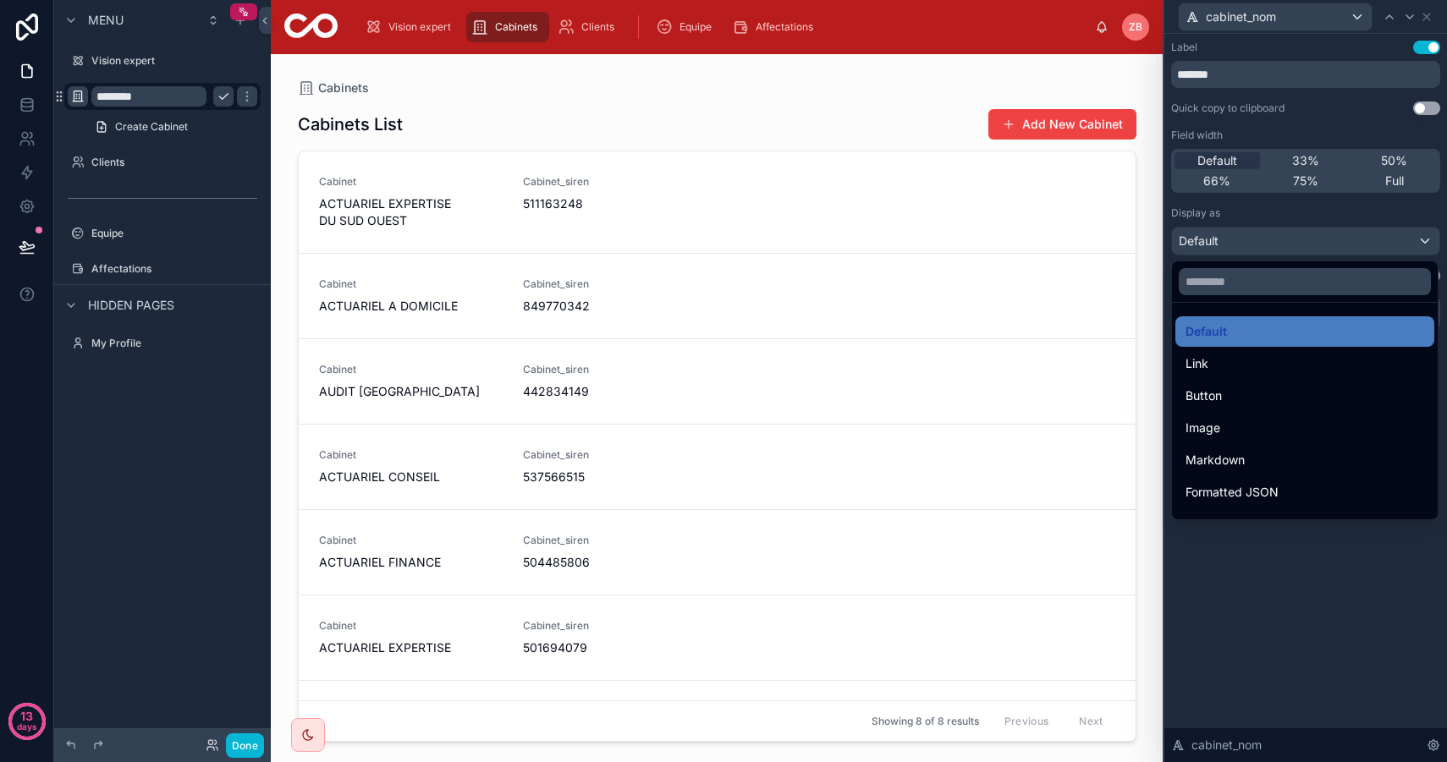
click at [1281, 241] on div at bounding box center [1305, 381] width 283 height 762
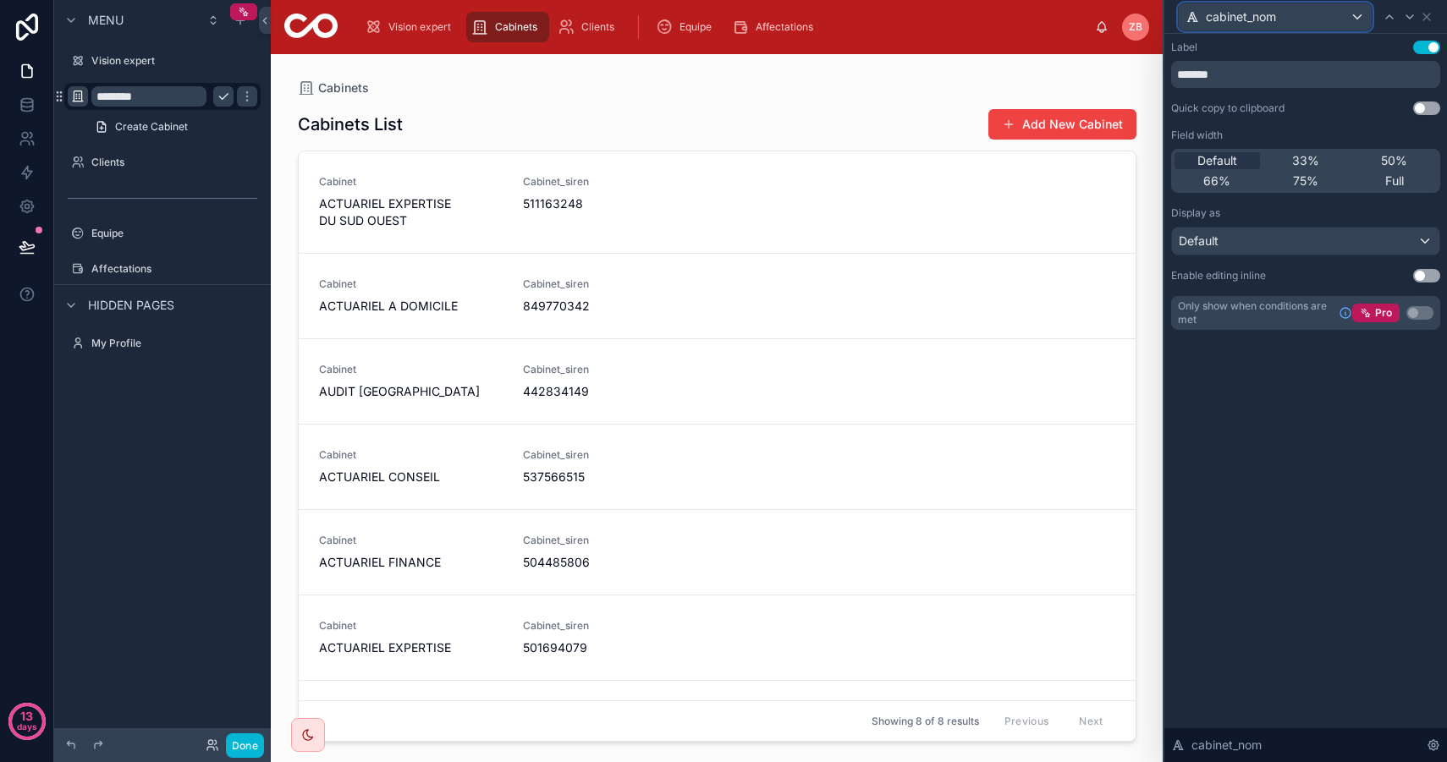
click at [1360, 19] on div "cabinet_nom" at bounding box center [1274, 16] width 193 height 27
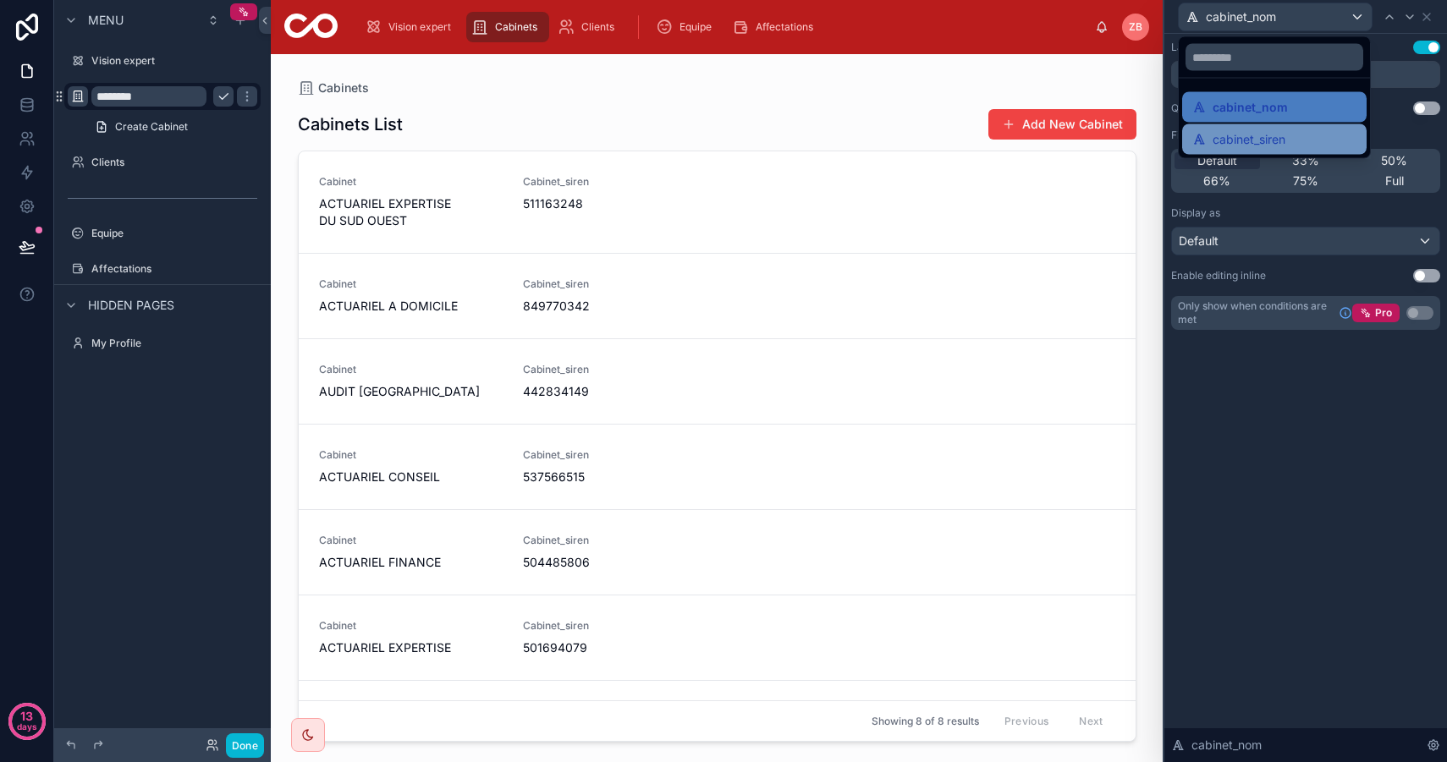
click at [1272, 129] on span "cabinet_siren" at bounding box center [1248, 139] width 73 height 20
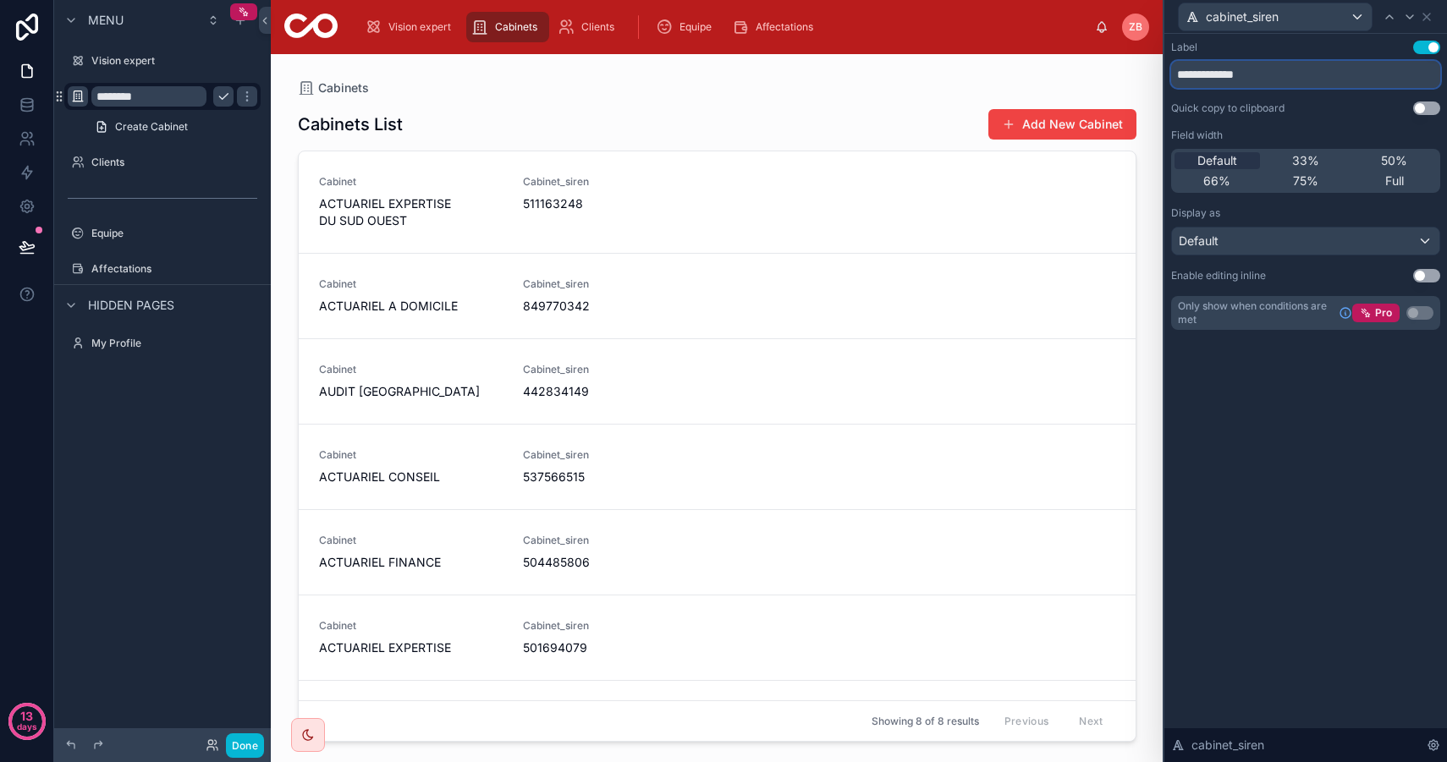
click at [1250, 78] on input "**********" at bounding box center [1305, 74] width 269 height 27
drag, startPoint x: 1273, startPoint y: 78, endPoint x: 1132, endPoint y: 60, distance: 142.4
click at [1132, 60] on div "**********" at bounding box center [723, 381] width 1447 height 762
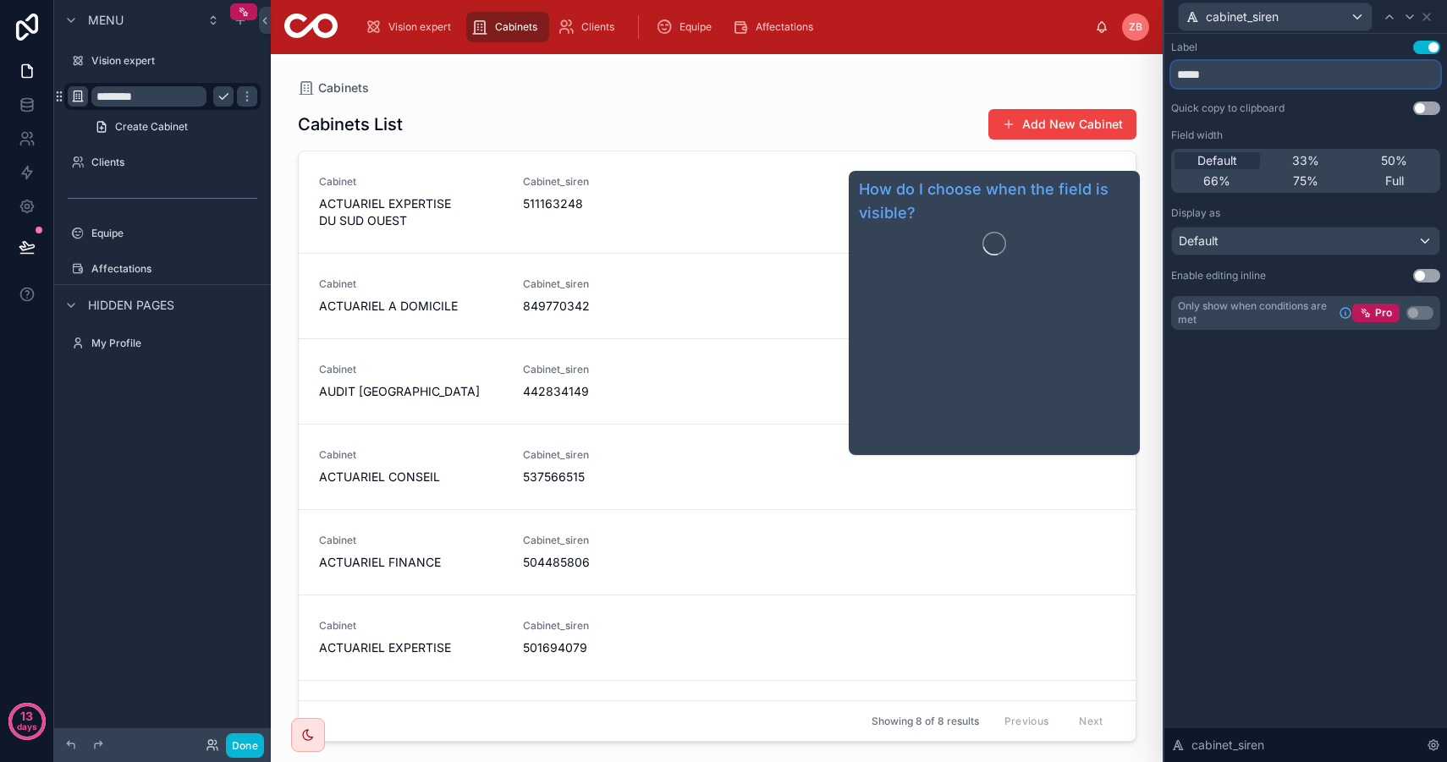
type input "*****"
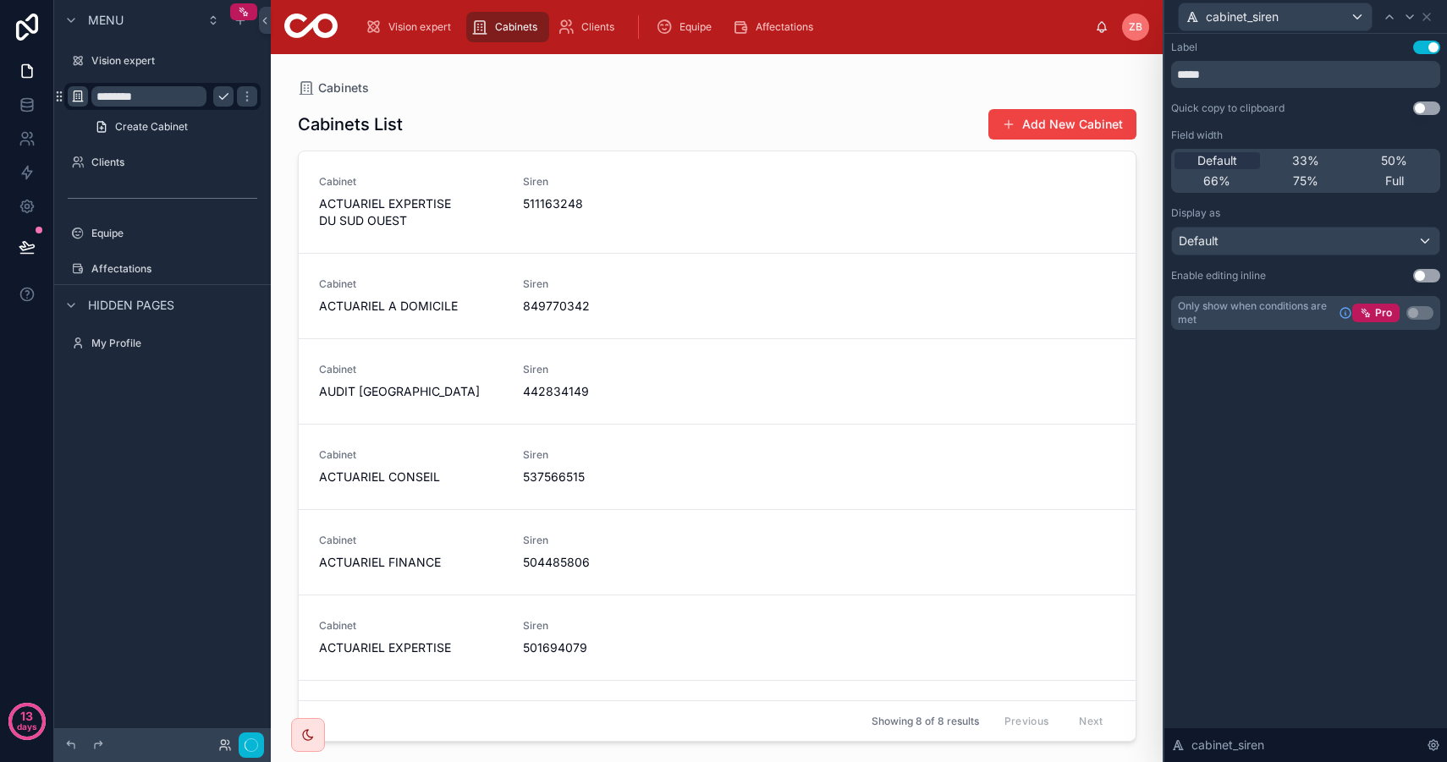
click at [1320, 482] on div "Label Use setting ***** Quick copy to clipboard Use setting Field width Default…" at bounding box center [1305, 398] width 283 height 728
click at [1436, 7] on div "cabinet_siren" at bounding box center [1305, 16] width 269 height 33
click at [1427, 17] on icon at bounding box center [1426, 17] width 7 height 7
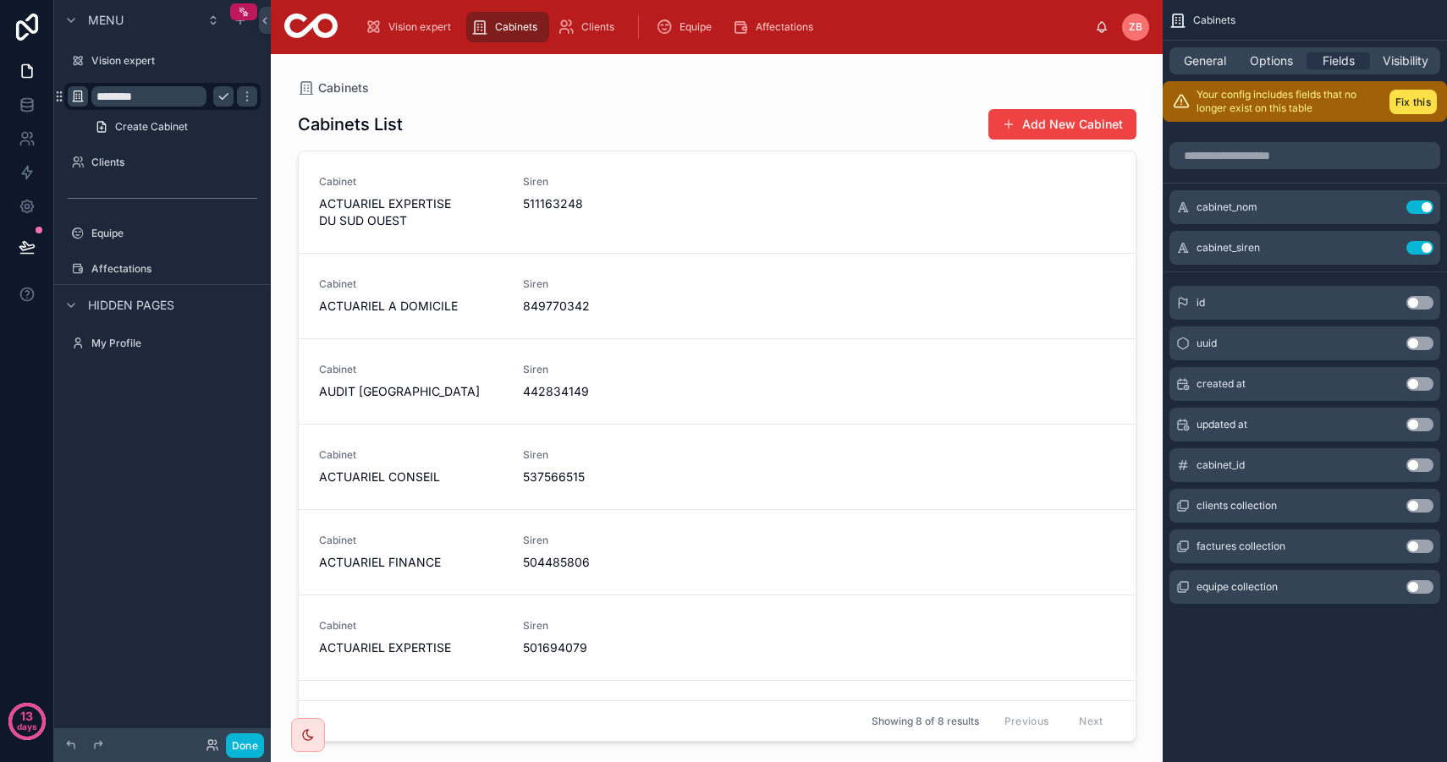
click at [1421, 581] on button "Use setting" at bounding box center [1419, 587] width 27 height 14
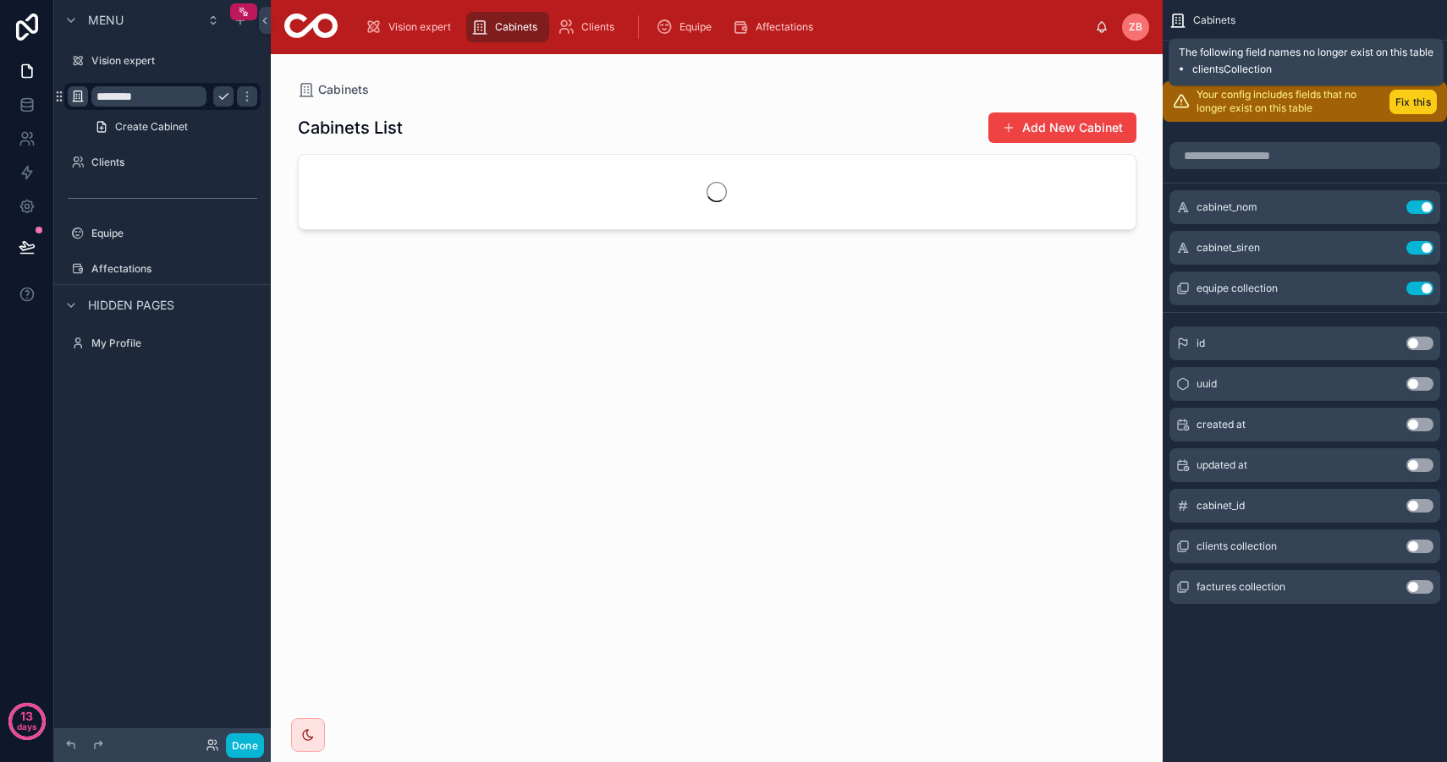
click at [1407, 99] on button "Fix this" at bounding box center [1412, 102] width 47 height 25
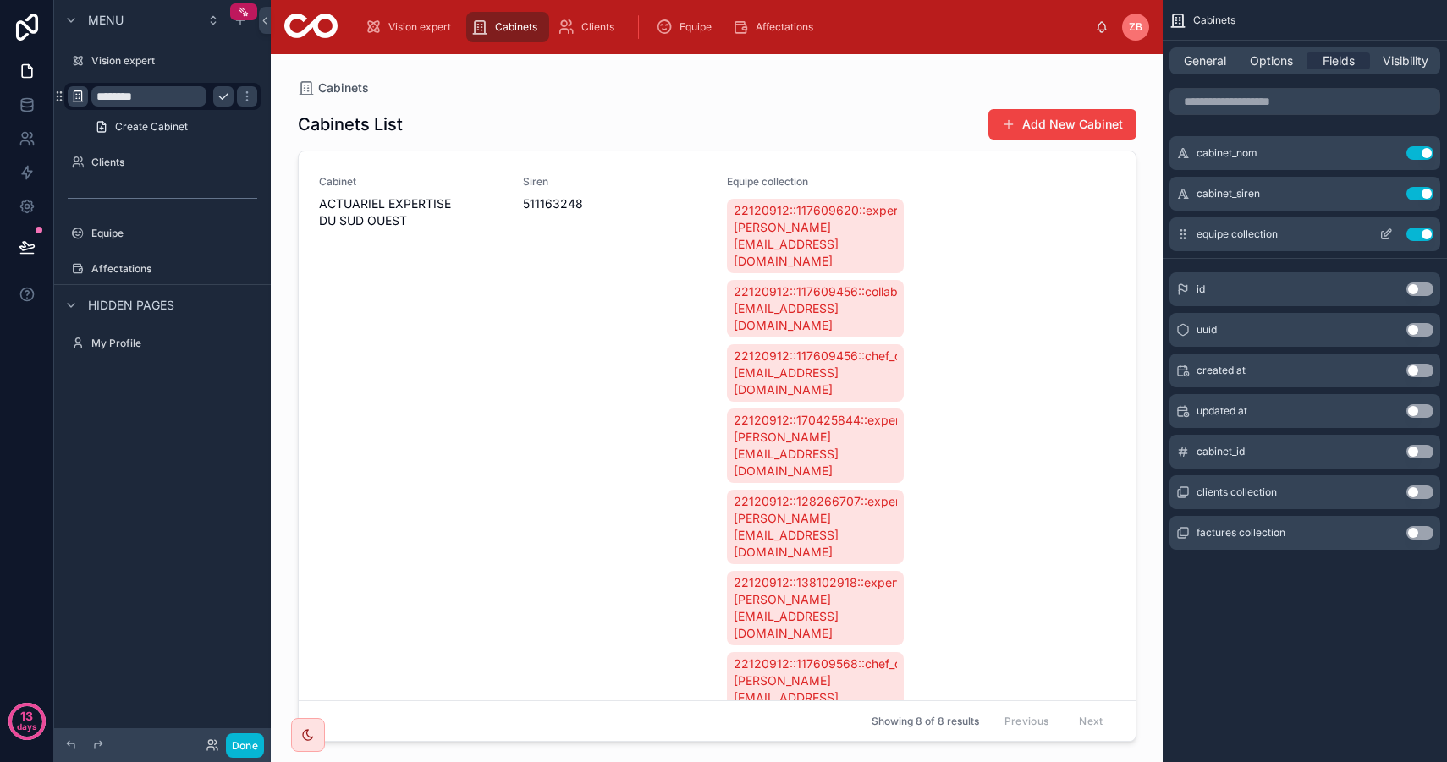
click at [1419, 234] on button "Use setting" at bounding box center [1419, 235] width 27 height 14
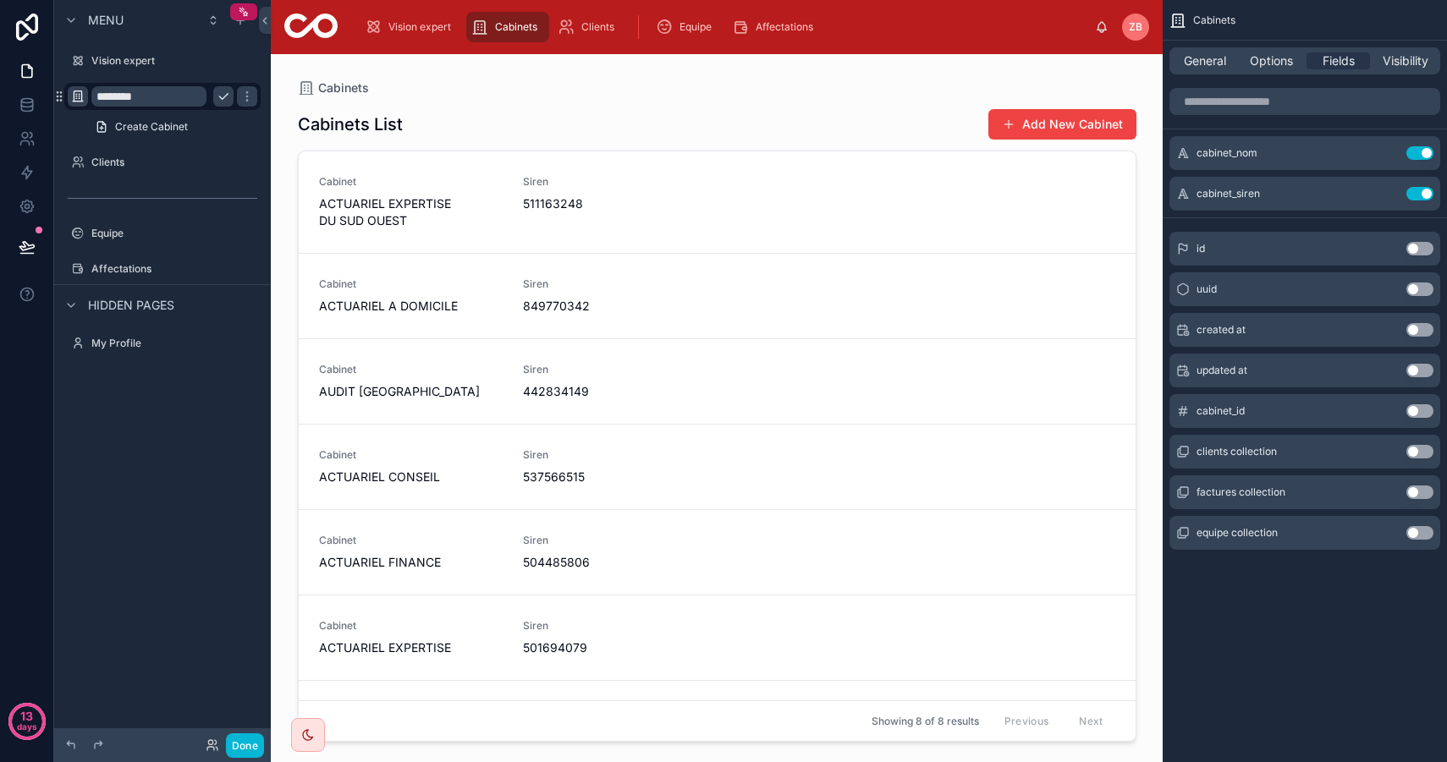
click at [1423, 488] on button "Use setting" at bounding box center [1419, 493] width 27 height 14
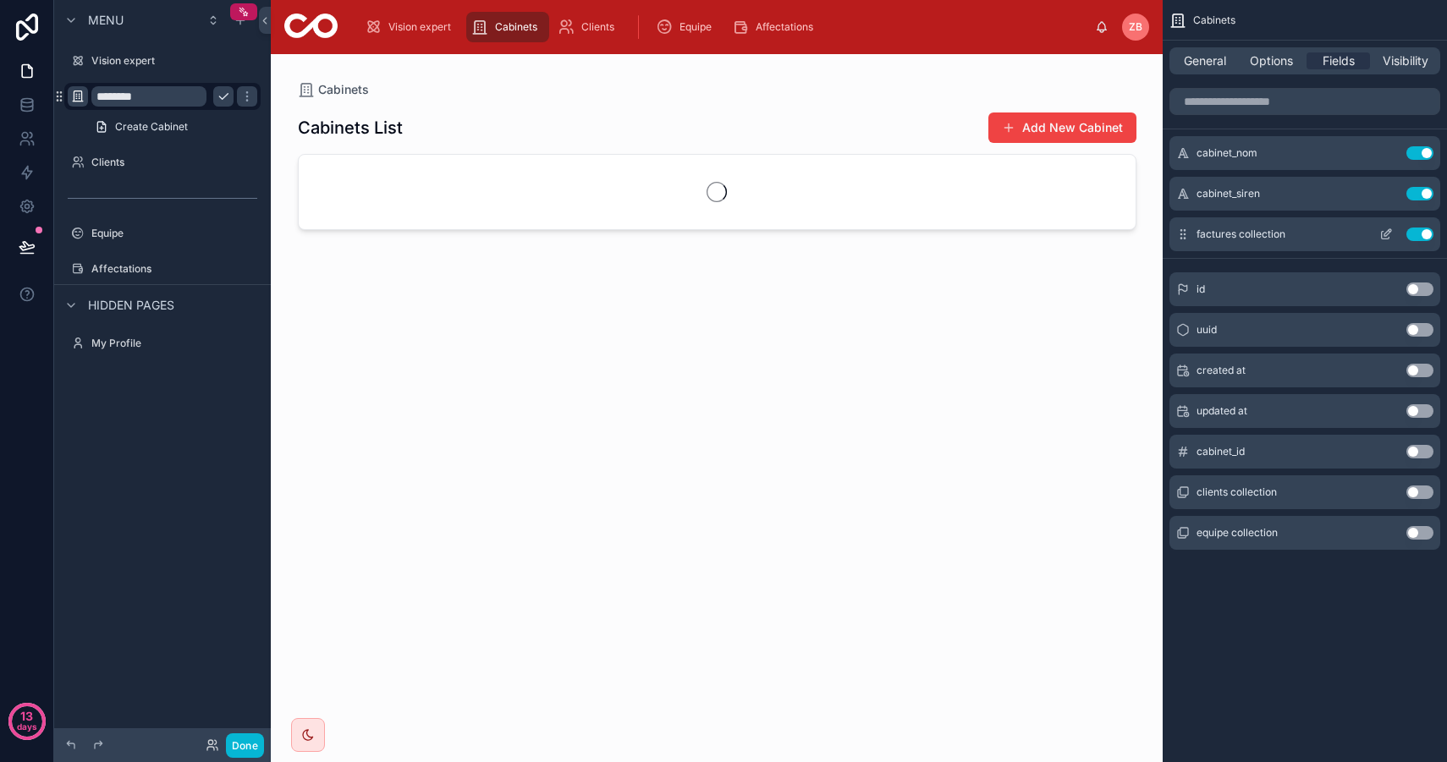
click at [1387, 231] on icon "scrollable content" at bounding box center [1386, 235] width 14 height 14
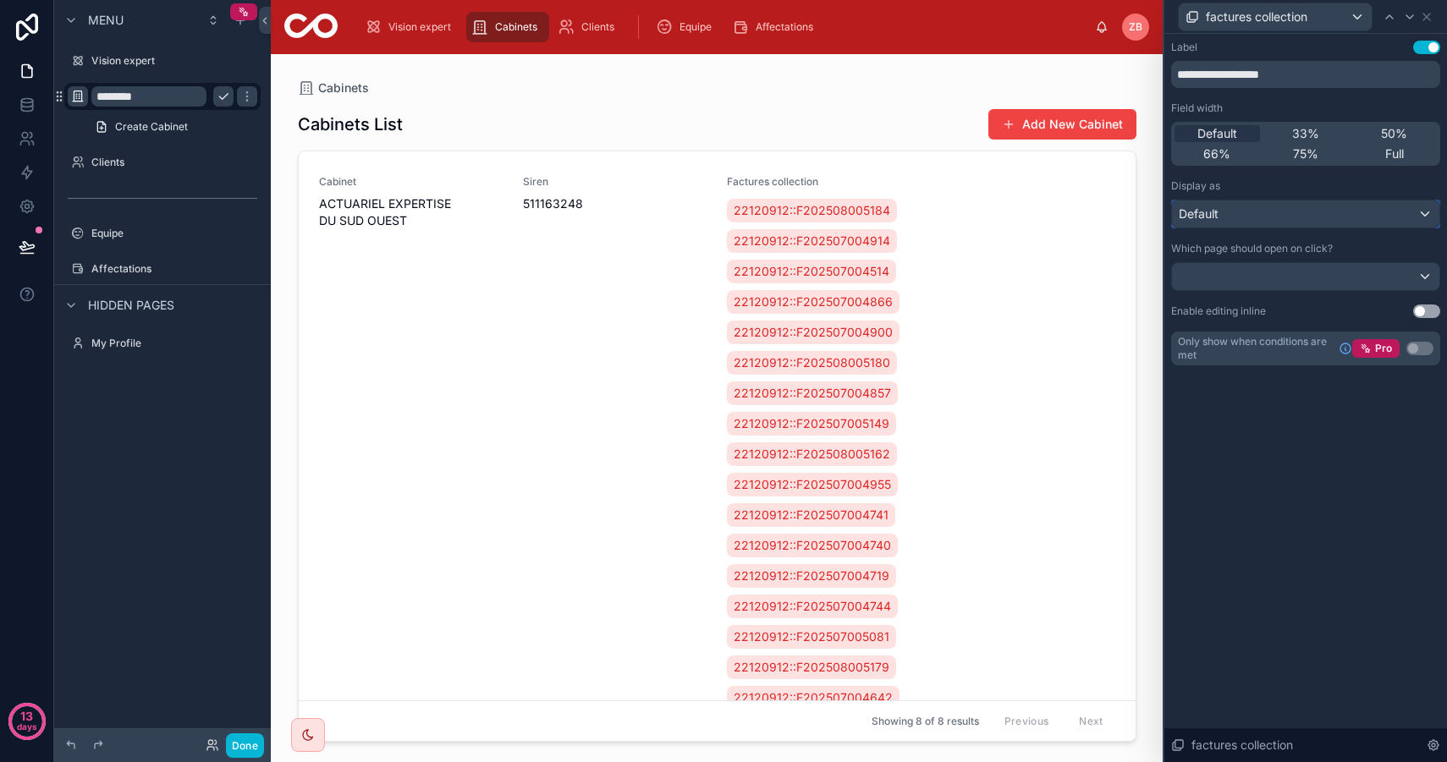
click at [1283, 220] on div "Default" at bounding box center [1305, 213] width 267 height 27
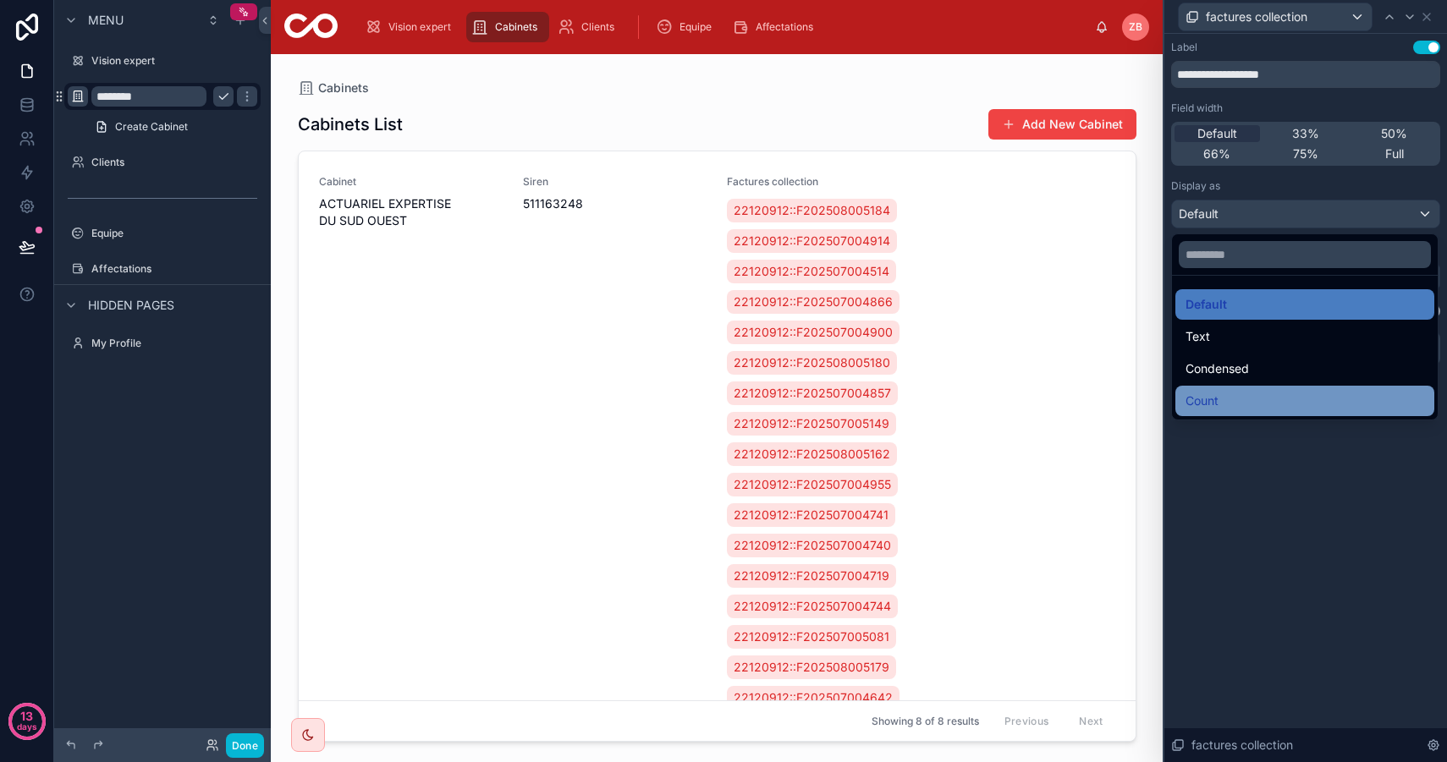
click at [1234, 399] on div "Count" at bounding box center [1304, 401] width 239 height 20
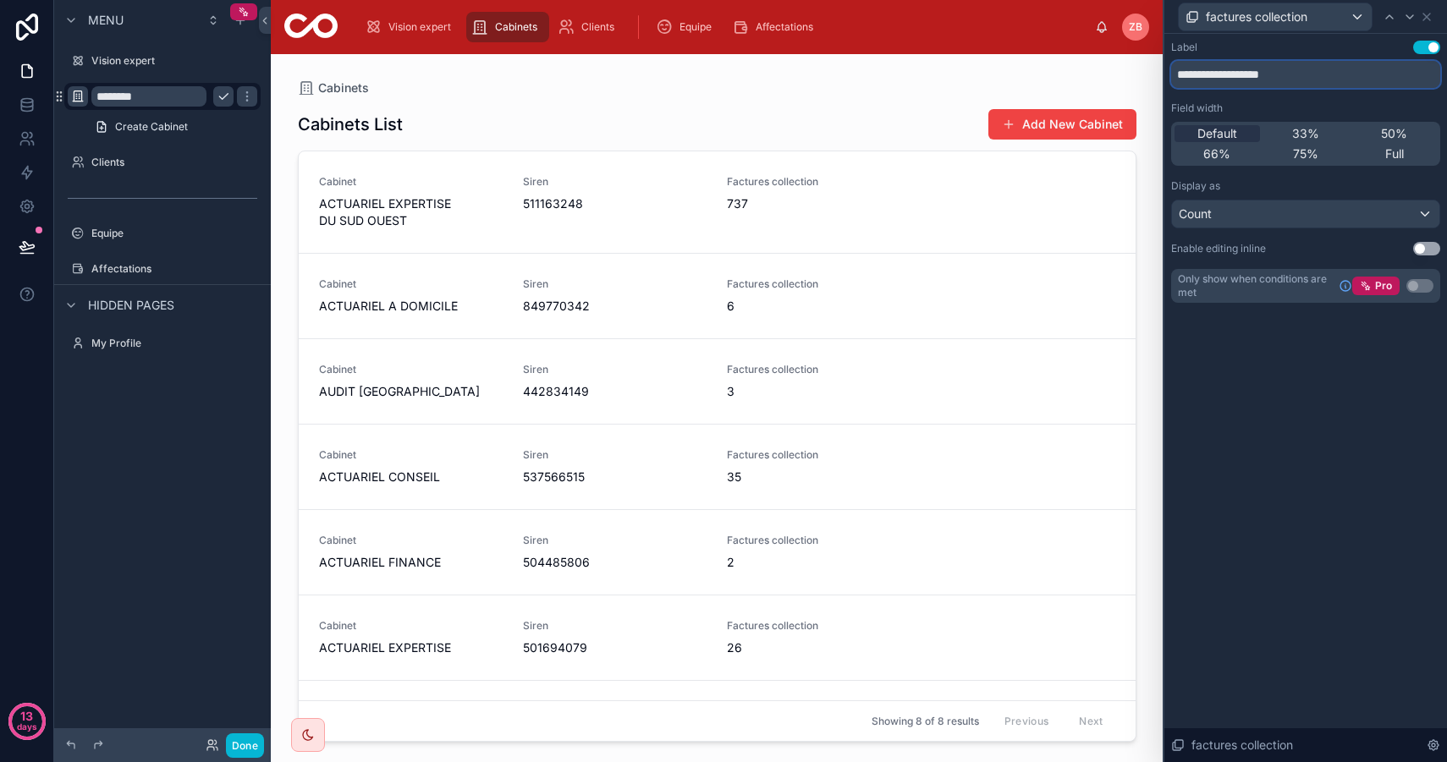
drag, startPoint x: 1304, startPoint y: 79, endPoint x: 1161, endPoint y: 51, distance: 145.7
click at [1161, 51] on div "**********" at bounding box center [723, 381] width 1447 height 762
drag, startPoint x: 1231, startPoint y: 70, endPoint x: 1337, endPoint y: 70, distance: 106.6
click at [1337, 70] on input "**********" at bounding box center [1305, 74] width 269 height 27
click at [1416, 466] on div "**********" at bounding box center [1305, 398] width 283 height 728
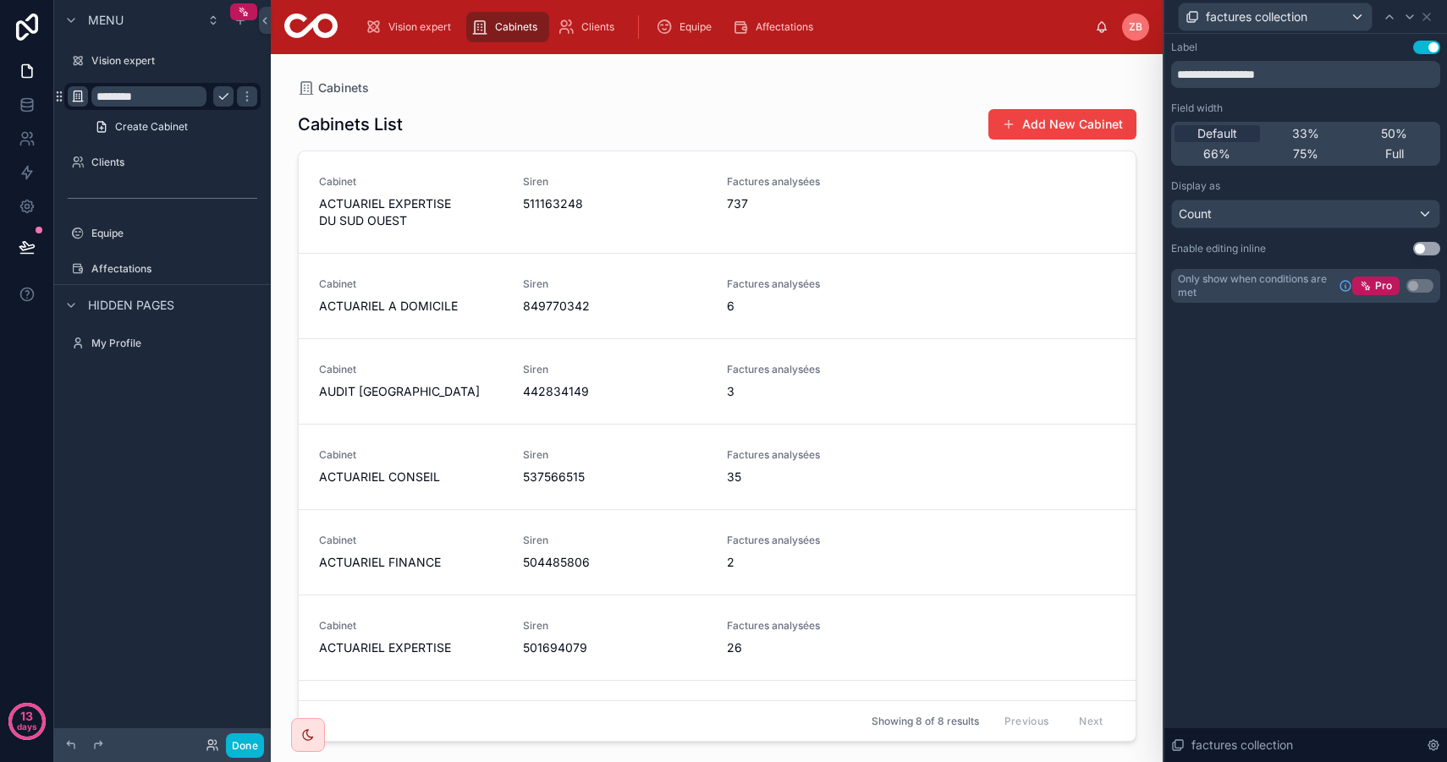
click at [1254, 443] on div "**********" at bounding box center [1305, 398] width 283 height 728
drag, startPoint x: 1225, startPoint y: 75, endPoint x: 1141, endPoint y: 71, distance: 83.9
click at [1141, 71] on div "**********" at bounding box center [723, 381] width 1447 height 762
click at [1273, 409] on div "**********" at bounding box center [1305, 398] width 283 height 728
drag, startPoint x: 1249, startPoint y: 77, endPoint x: 1154, endPoint y: 72, distance: 94.9
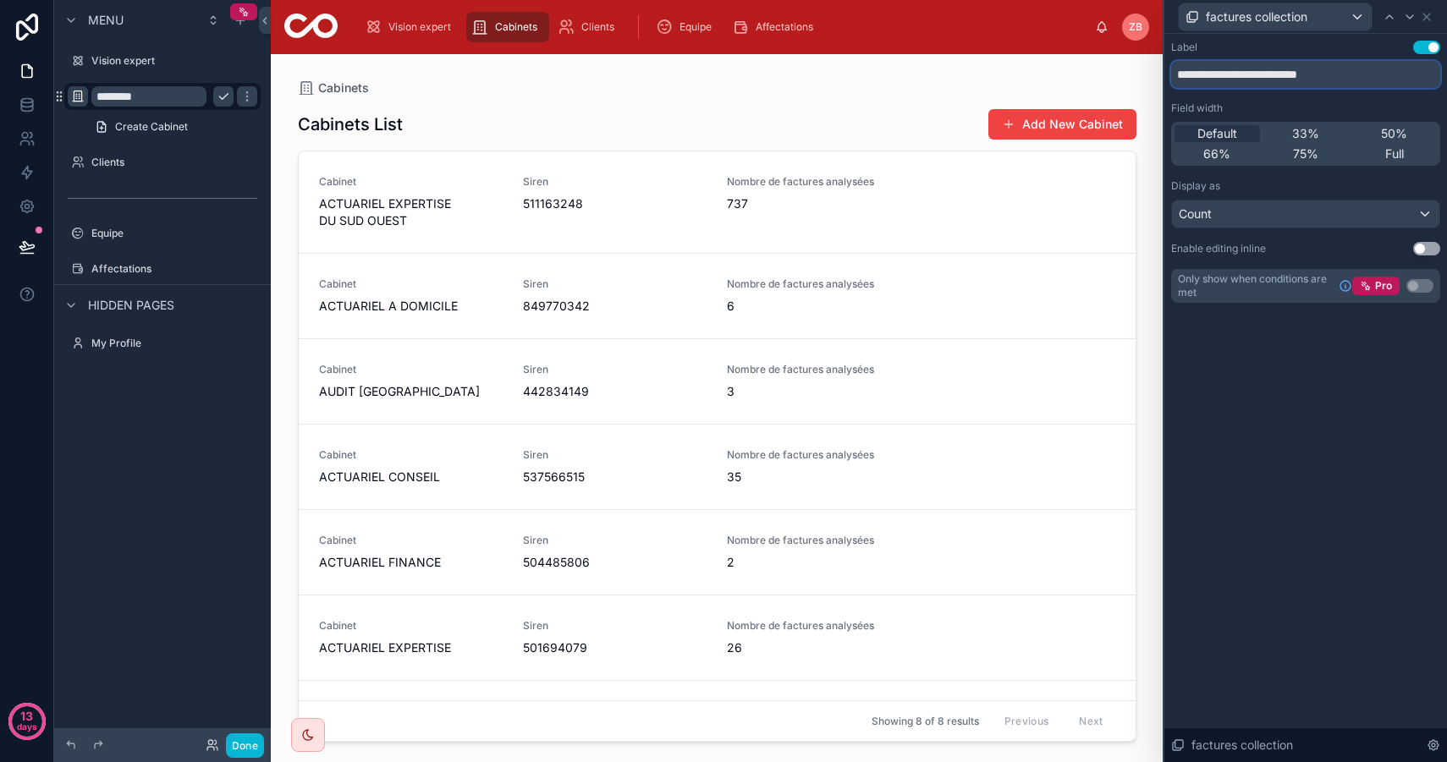
click at [1155, 72] on div "**********" at bounding box center [723, 381] width 1447 height 762
type input "**********"
click at [1288, 491] on div "**********" at bounding box center [1305, 398] width 283 height 728
click at [1353, 11] on div "factures collection" at bounding box center [1274, 16] width 193 height 27
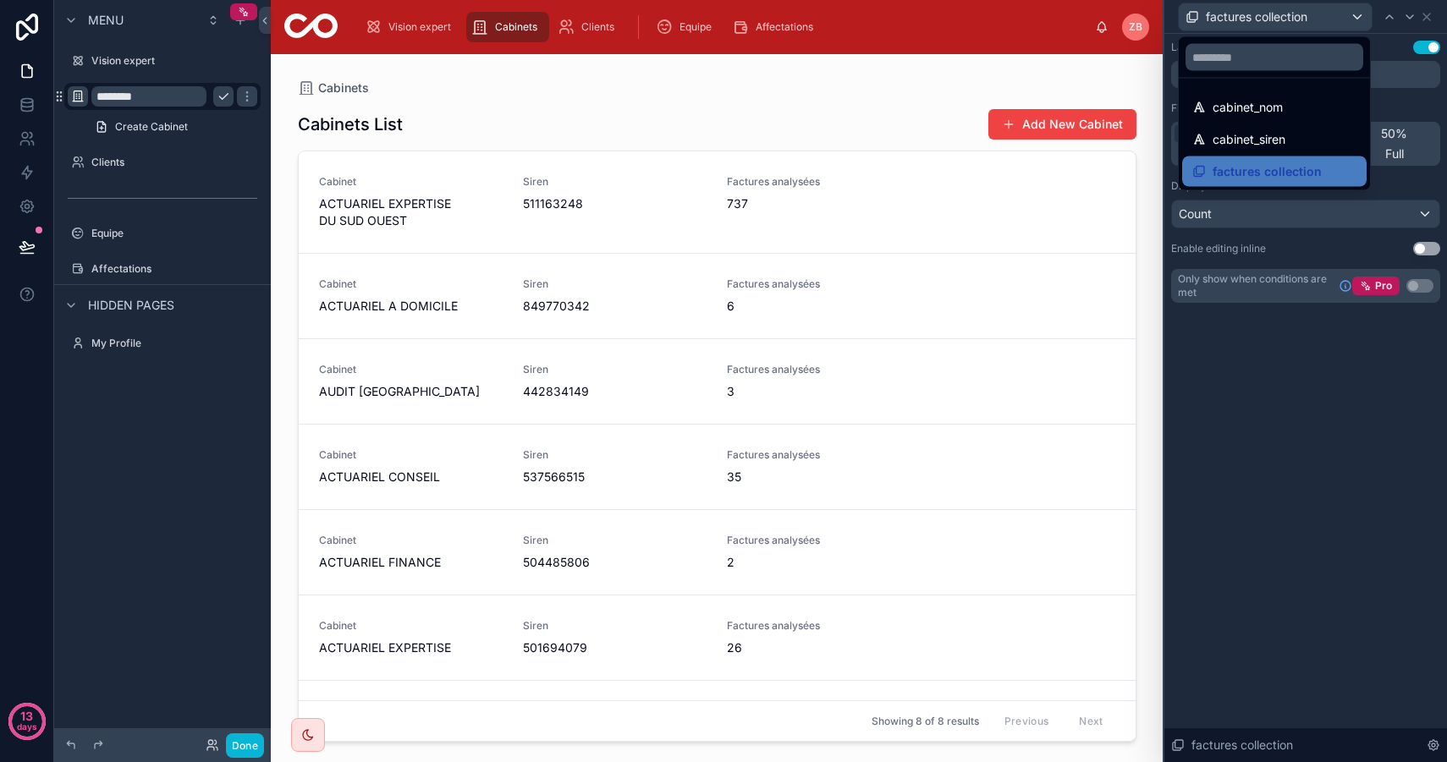
click at [1336, 16] on div at bounding box center [1305, 381] width 283 height 762
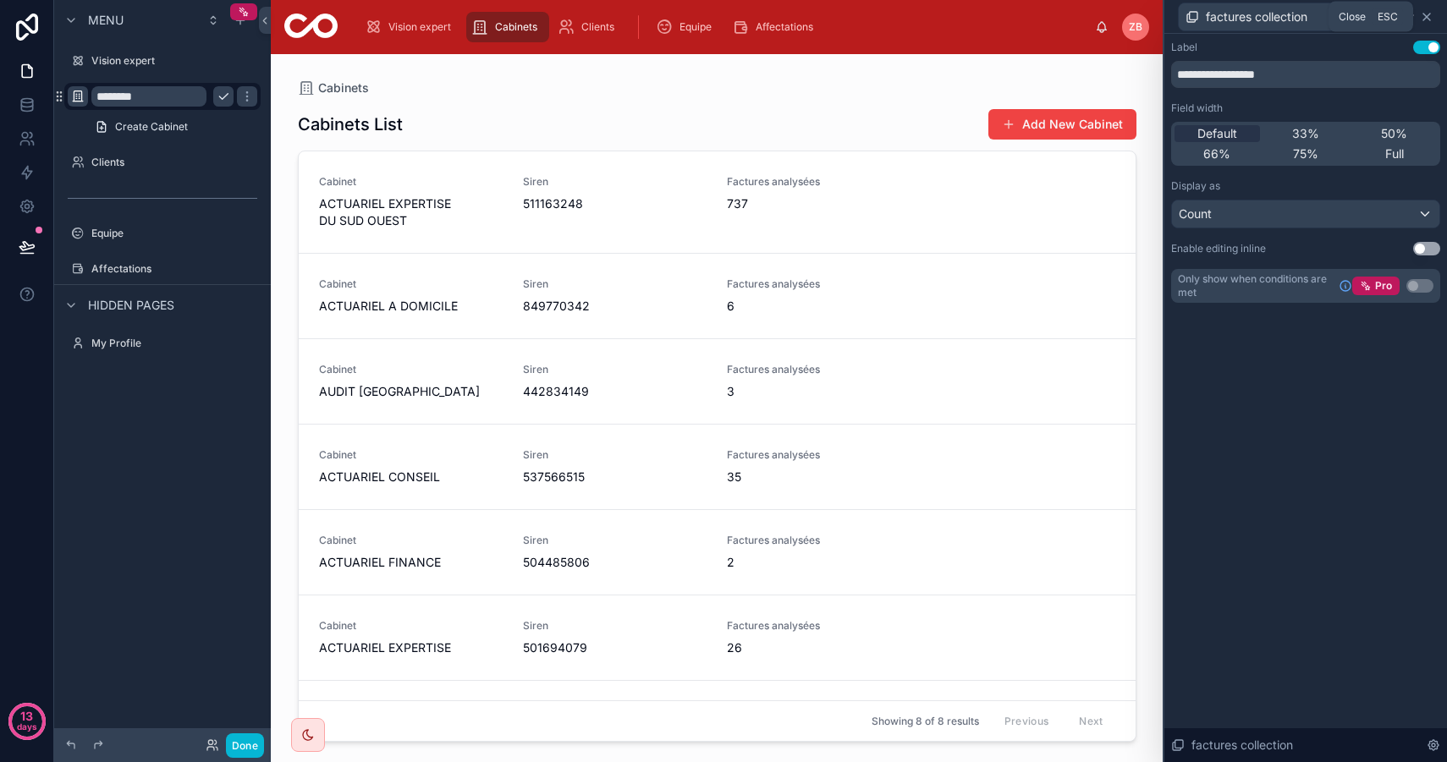
click at [1430, 15] on icon at bounding box center [1426, 17] width 14 height 14
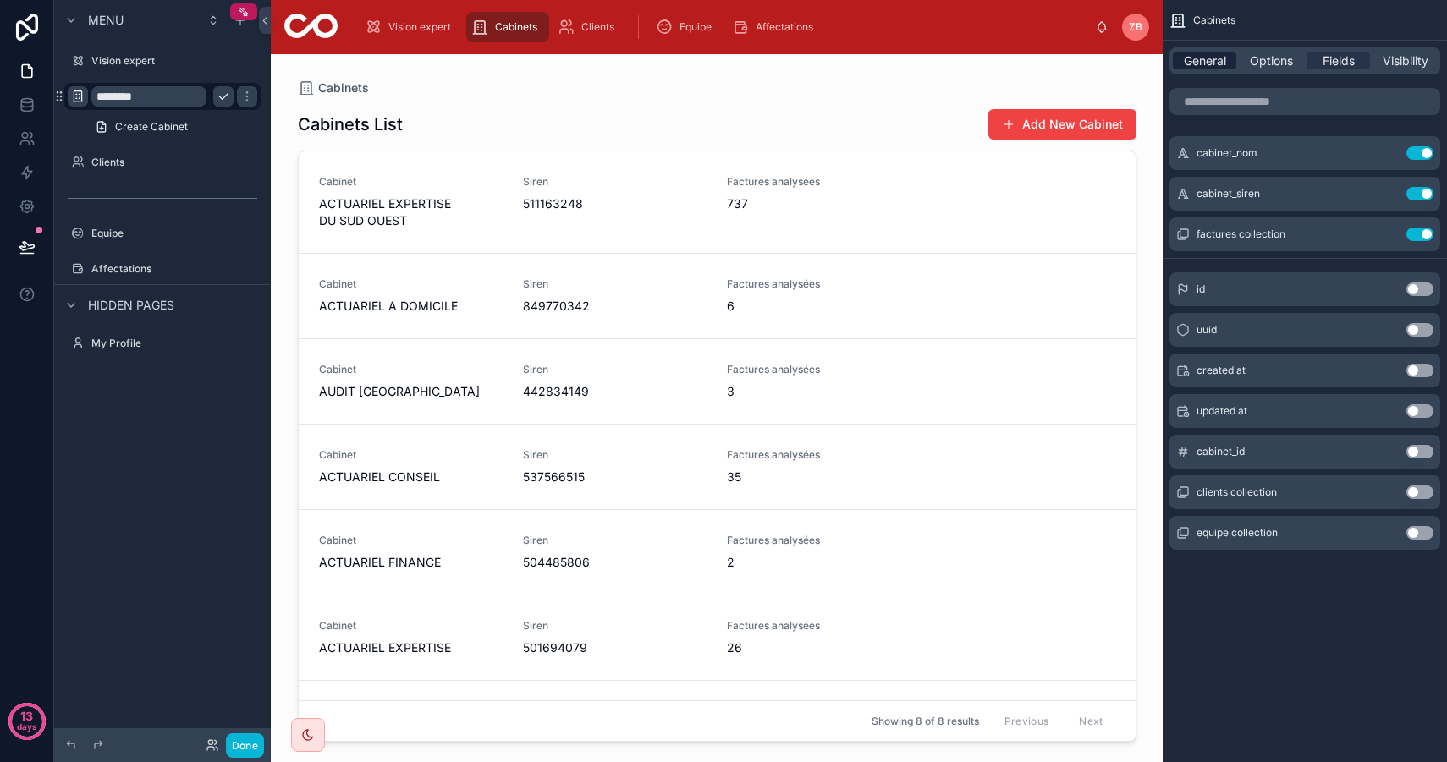
click at [1218, 54] on span "General" at bounding box center [1204, 60] width 42 height 17
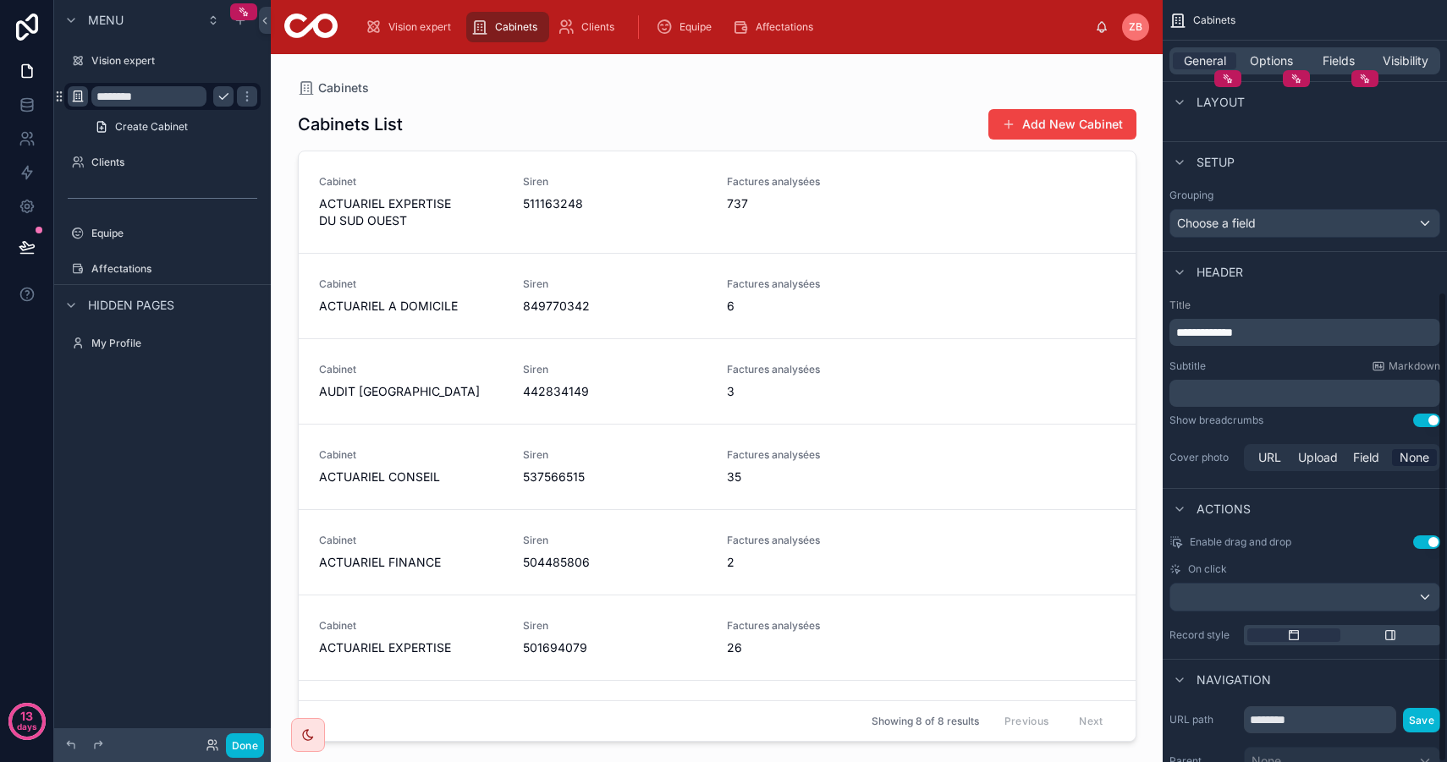
scroll to position [471, 0]
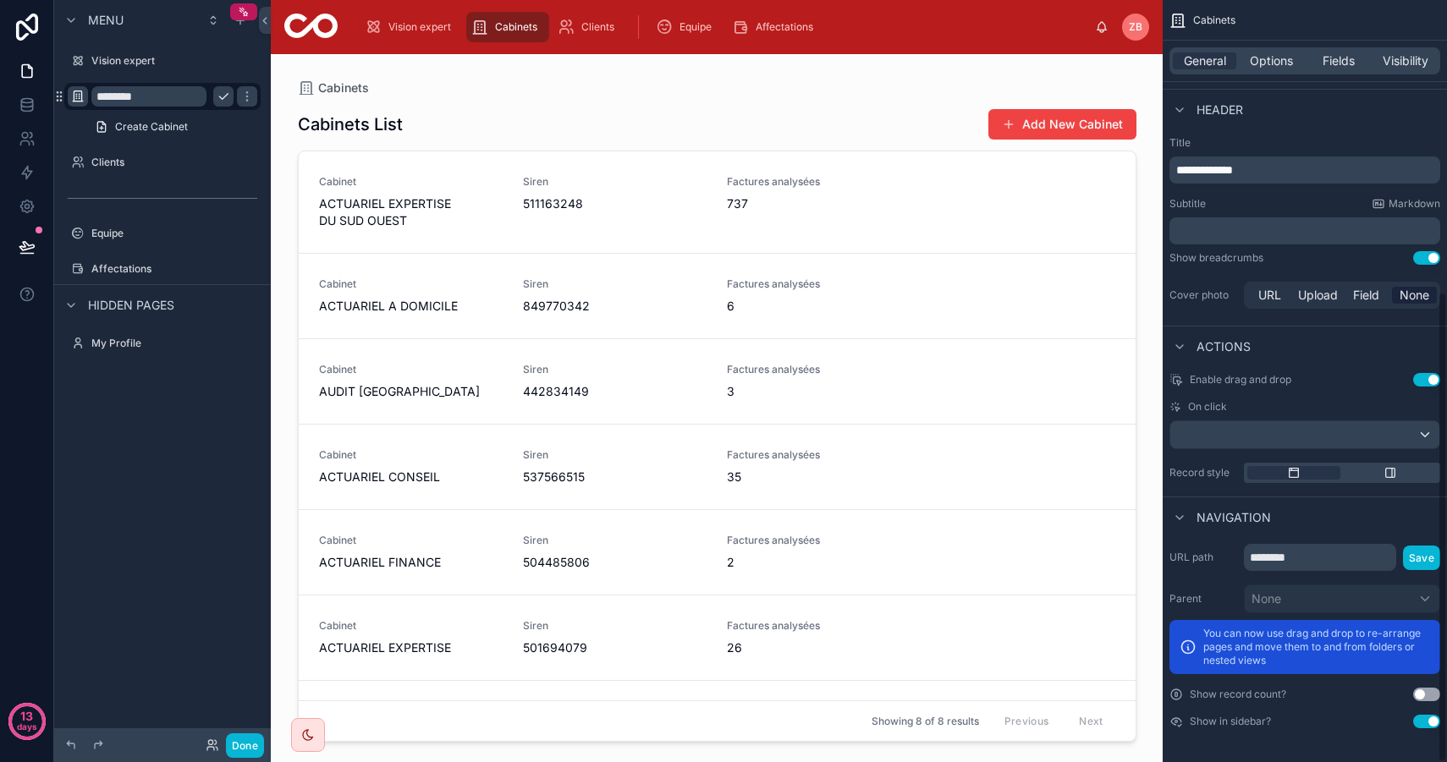
click at [1437, 258] on button "Use setting" at bounding box center [1426, 258] width 27 height 14
click at [1433, 258] on button "Use setting" at bounding box center [1426, 258] width 27 height 14
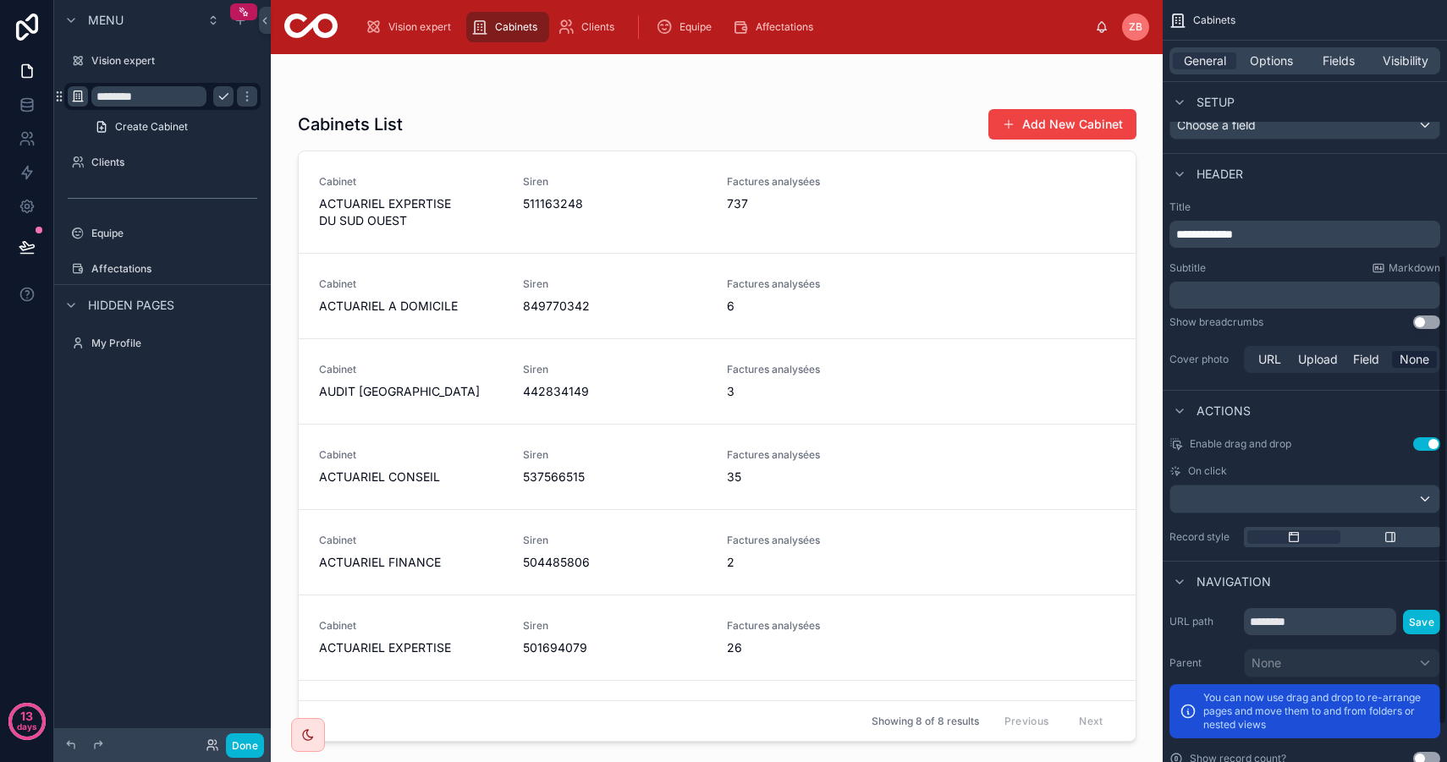
scroll to position [392, 0]
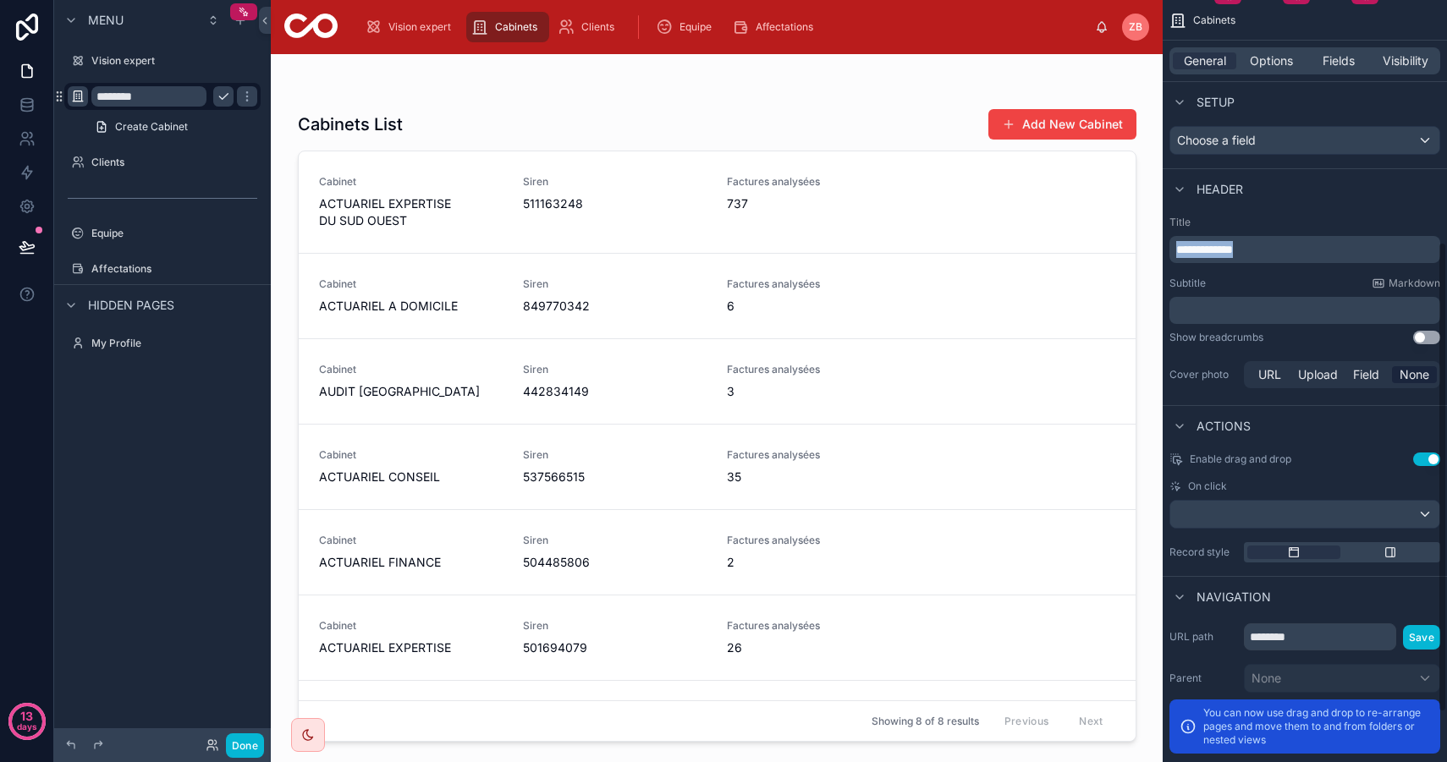
drag, startPoint x: 1263, startPoint y: 253, endPoint x: 1133, endPoint y: 229, distance: 132.4
click at [1133, 229] on div "**********" at bounding box center [859, 381] width 1176 height 762
click at [1364, 203] on div "Header" at bounding box center [1304, 188] width 284 height 41
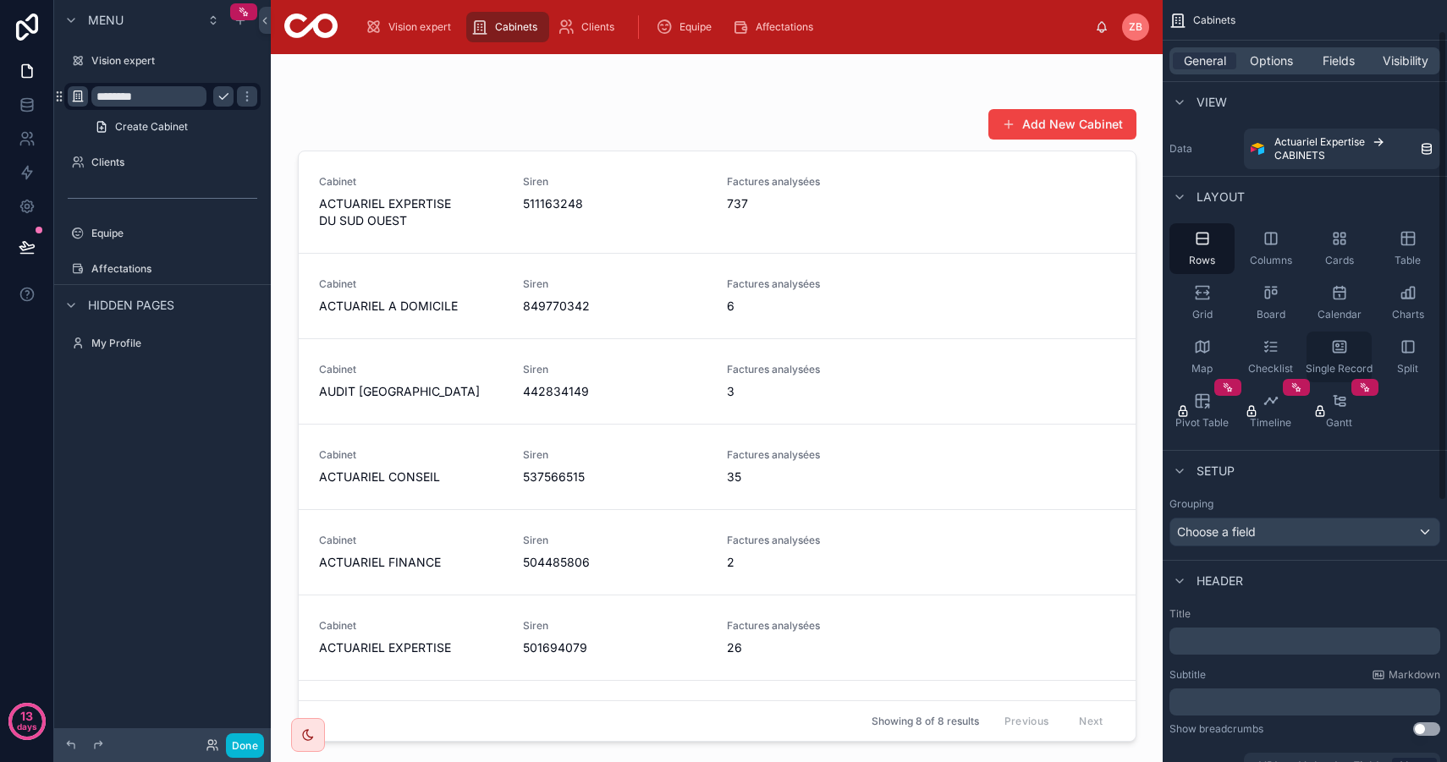
scroll to position [471, 0]
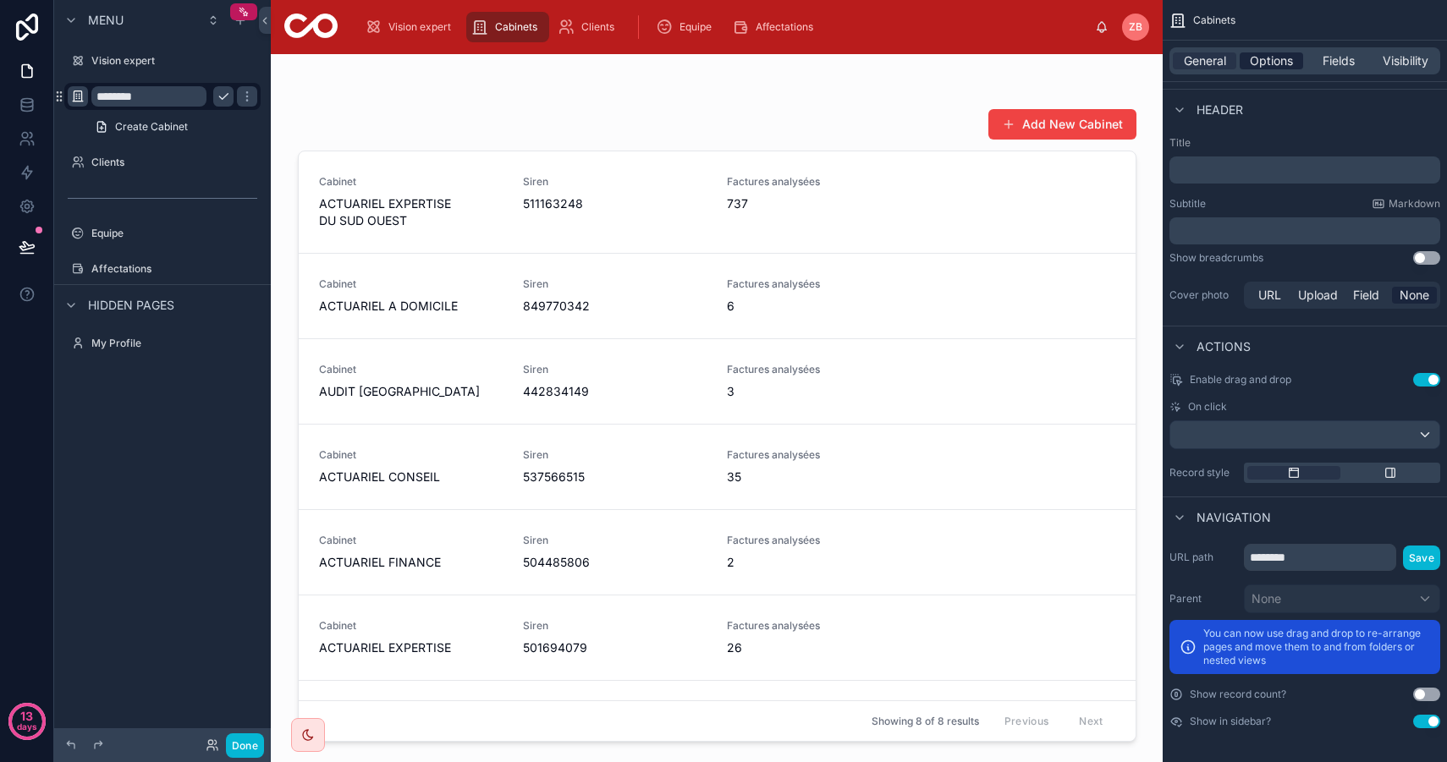
click at [1277, 68] on span "Options" at bounding box center [1270, 60] width 43 height 17
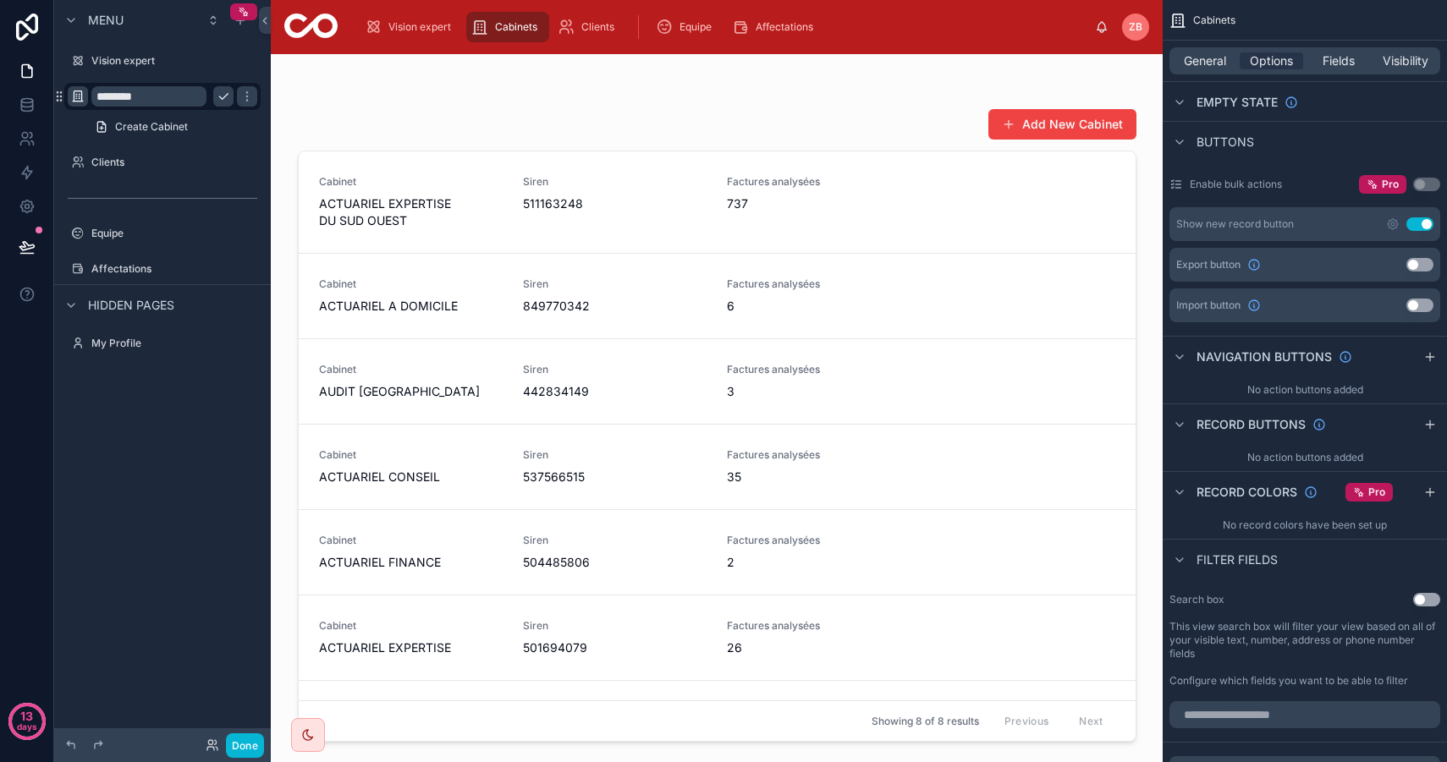
click at [1419, 224] on button "Use setting" at bounding box center [1419, 224] width 27 height 14
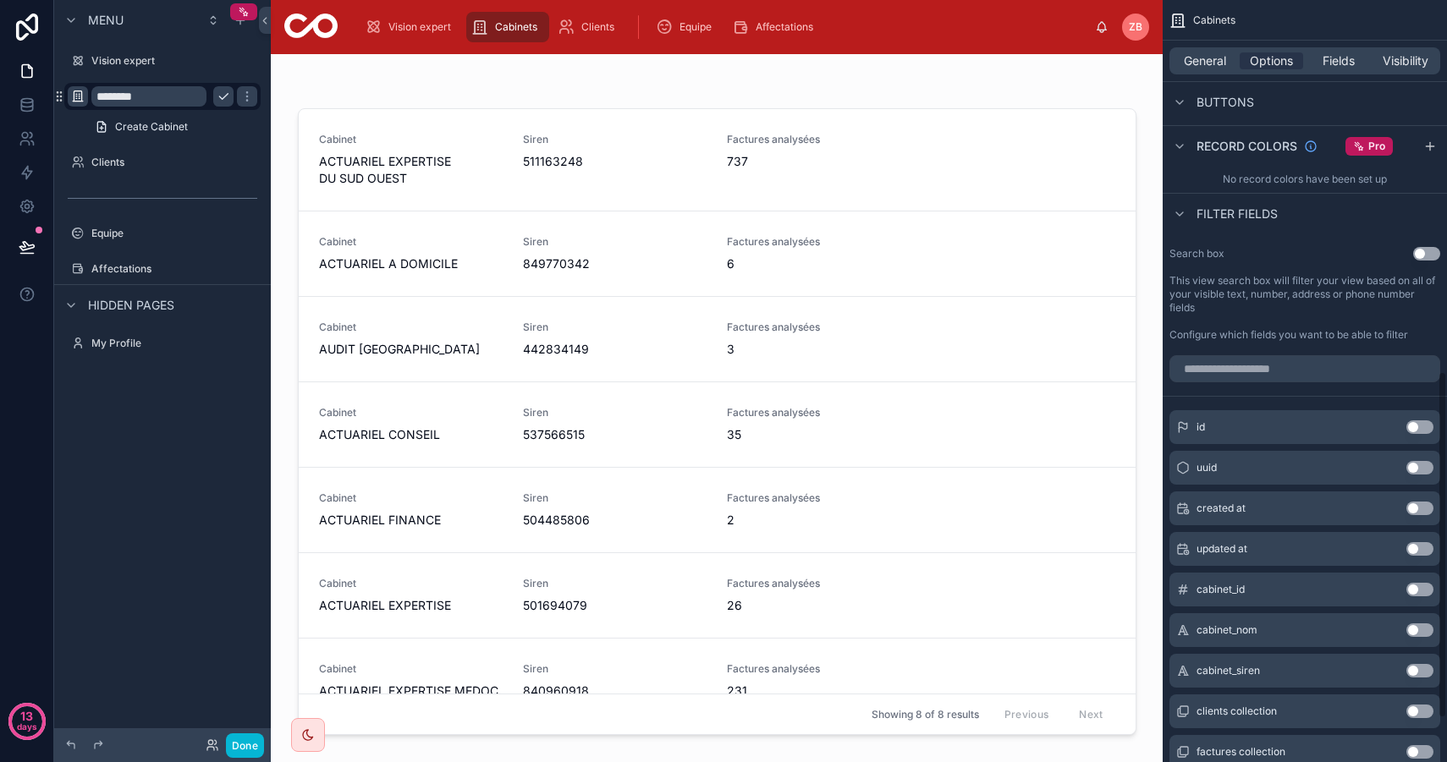
scroll to position [912, 0]
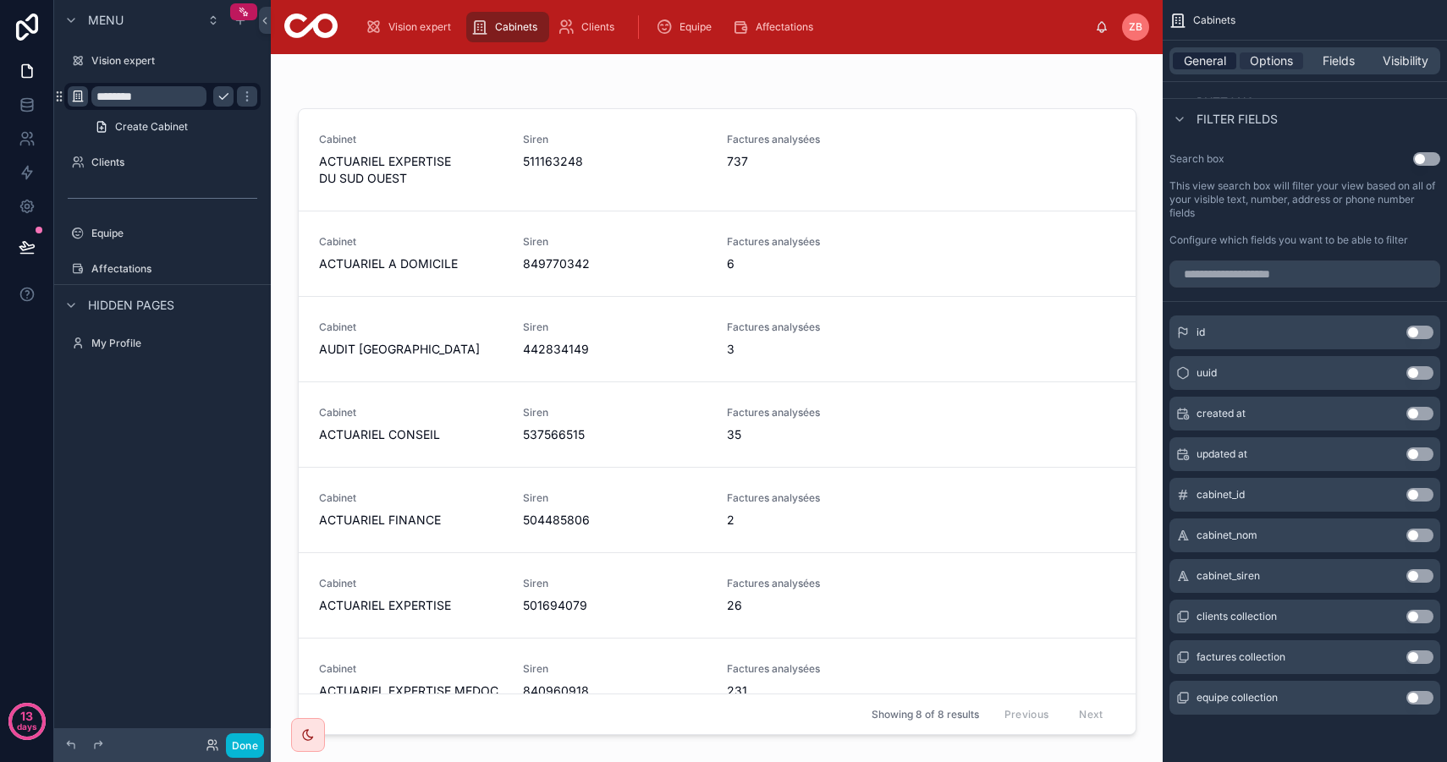
click at [1210, 60] on span "General" at bounding box center [1204, 60] width 42 height 17
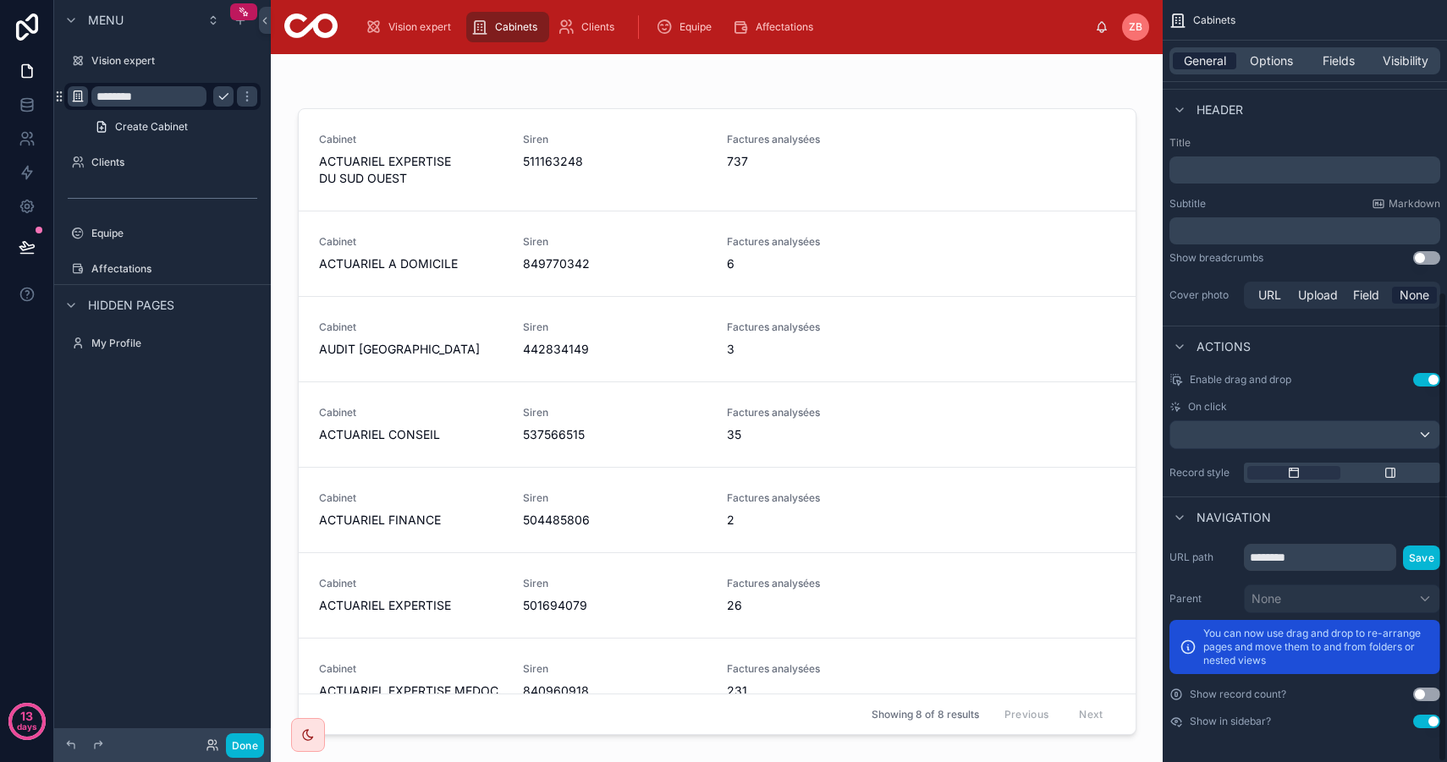
scroll to position [471, 0]
click at [1392, 475] on icon "scrollable content" at bounding box center [1390, 473] width 14 height 14
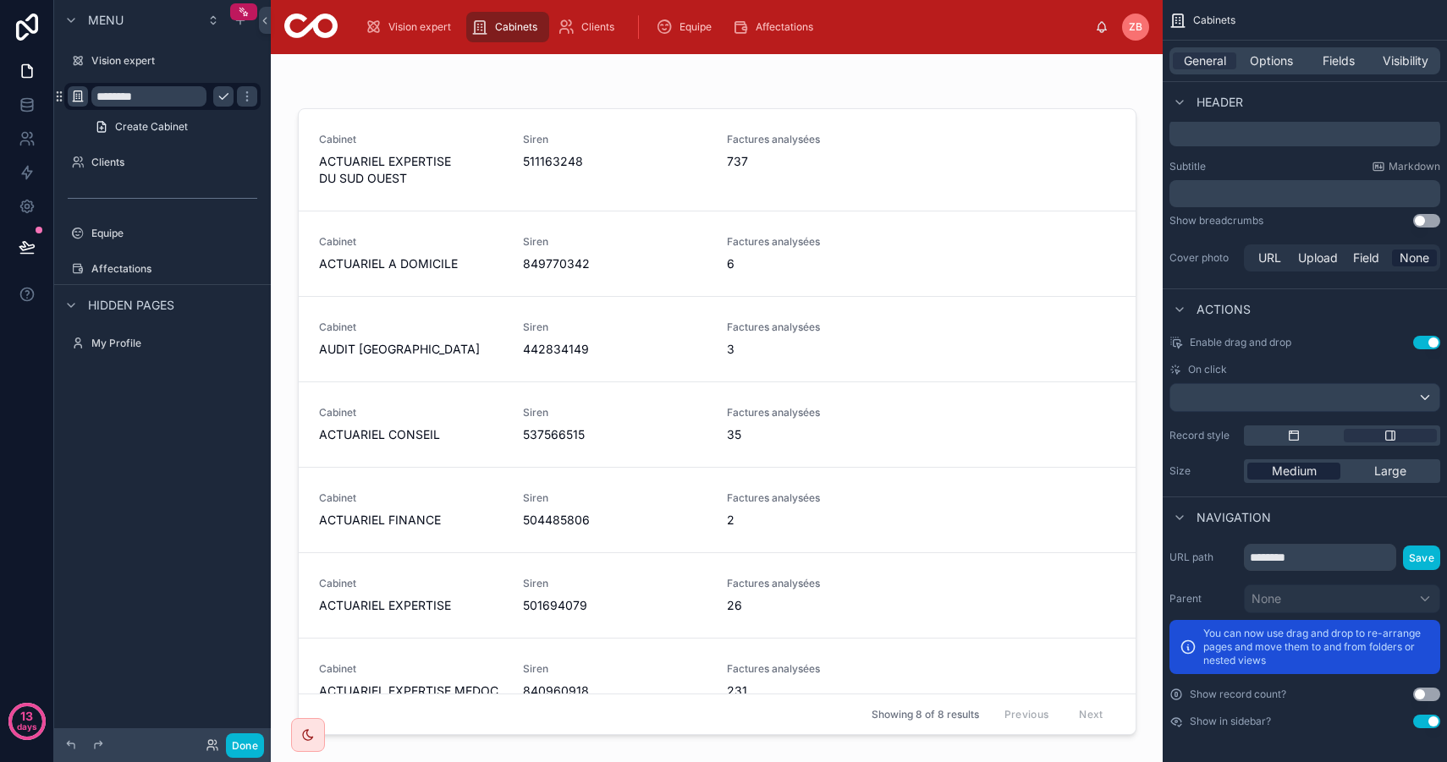
click at [1302, 472] on span "Medium" at bounding box center [1293, 471] width 45 height 17
click at [1302, 439] on div "scrollable content" at bounding box center [1293, 436] width 93 height 14
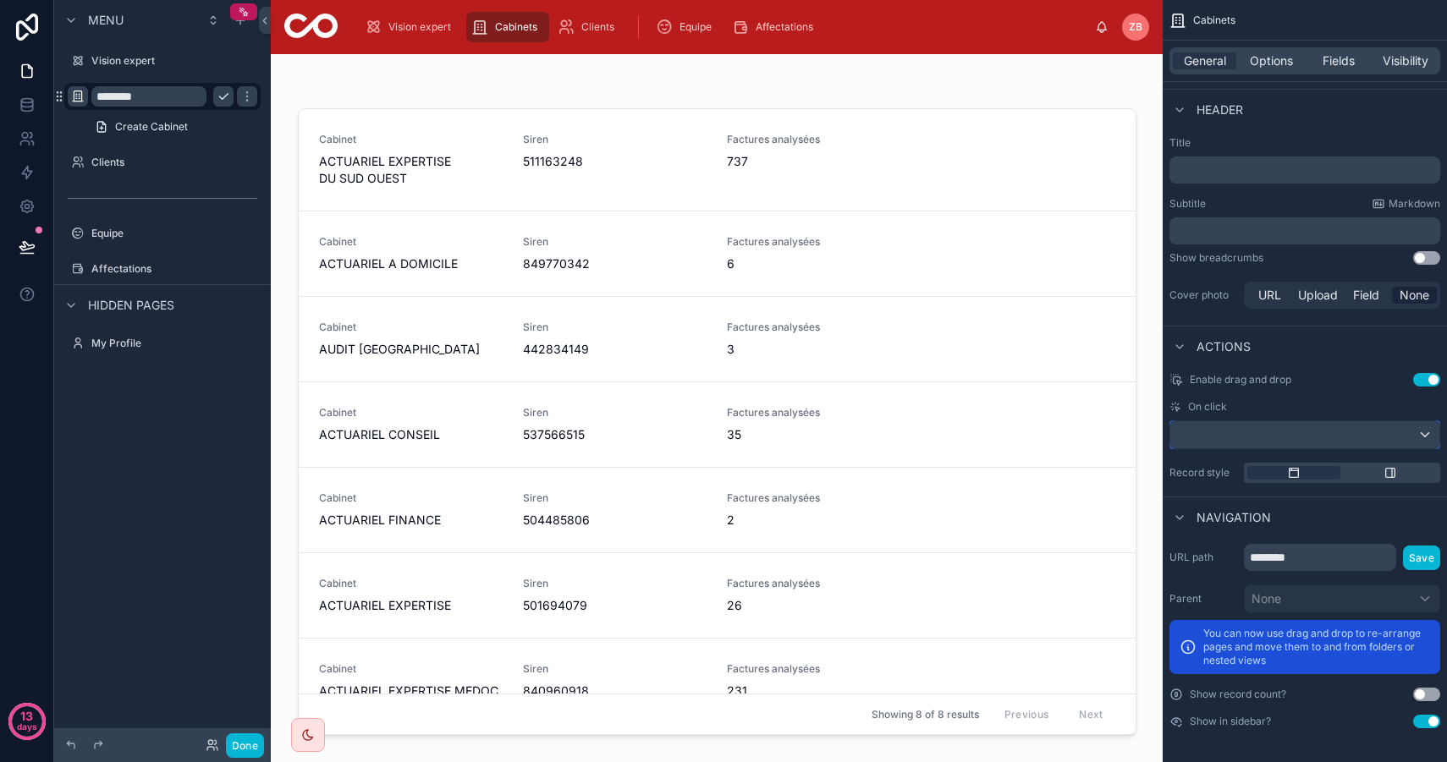
click at [1302, 443] on div "scrollable content" at bounding box center [1304, 434] width 269 height 27
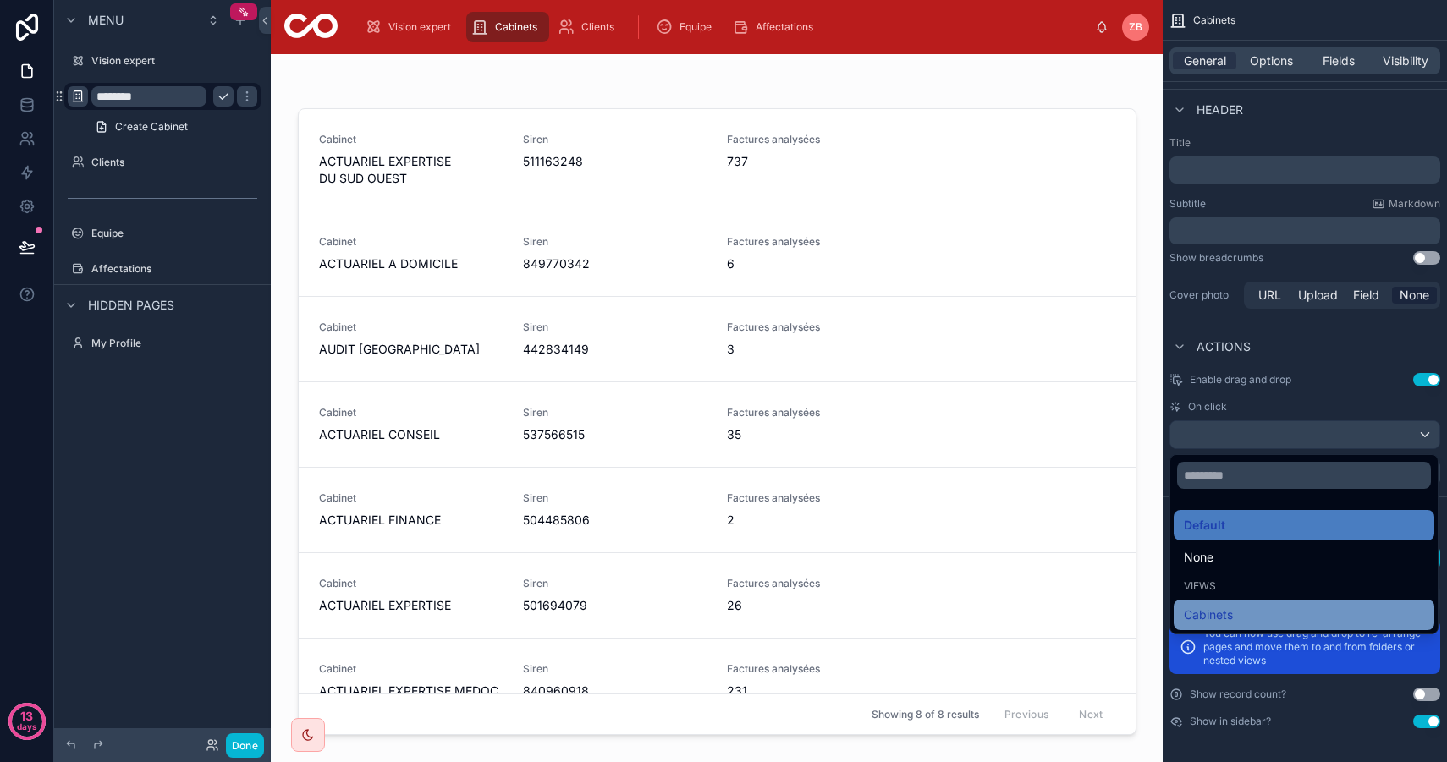
click at [1254, 614] on div "Cabinets" at bounding box center [1303, 615] width 240 height 20
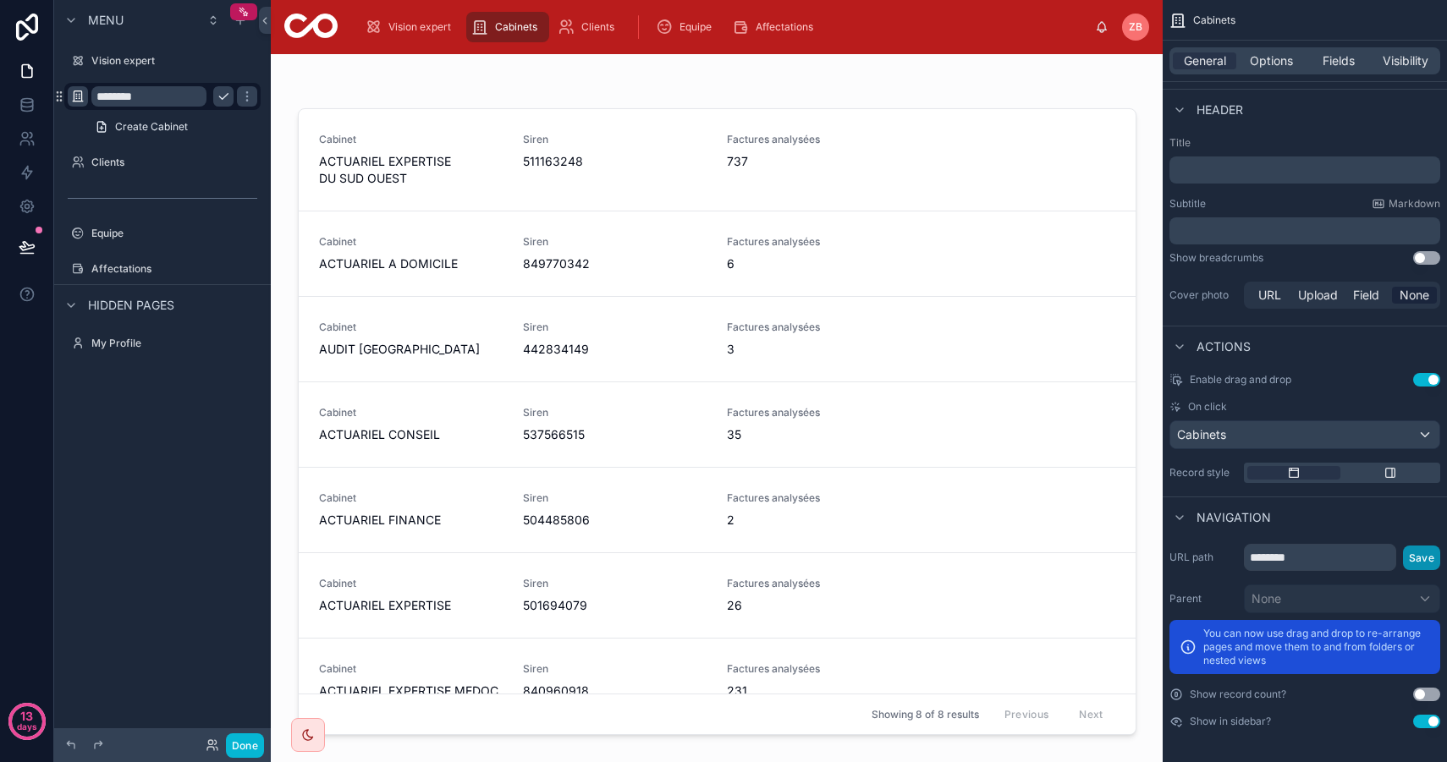
click at [1419, 554] on button "Save" at bounding box center [1421, 558] width 37 height 25
click at [420, 180] on div at bounding box center [716, 398] width 865 height 688
click at [376, 165] on span "ACTUARIEL EXPERTISE DU SUD OUEST" at bounding box center [411, 170] width 184 height 34
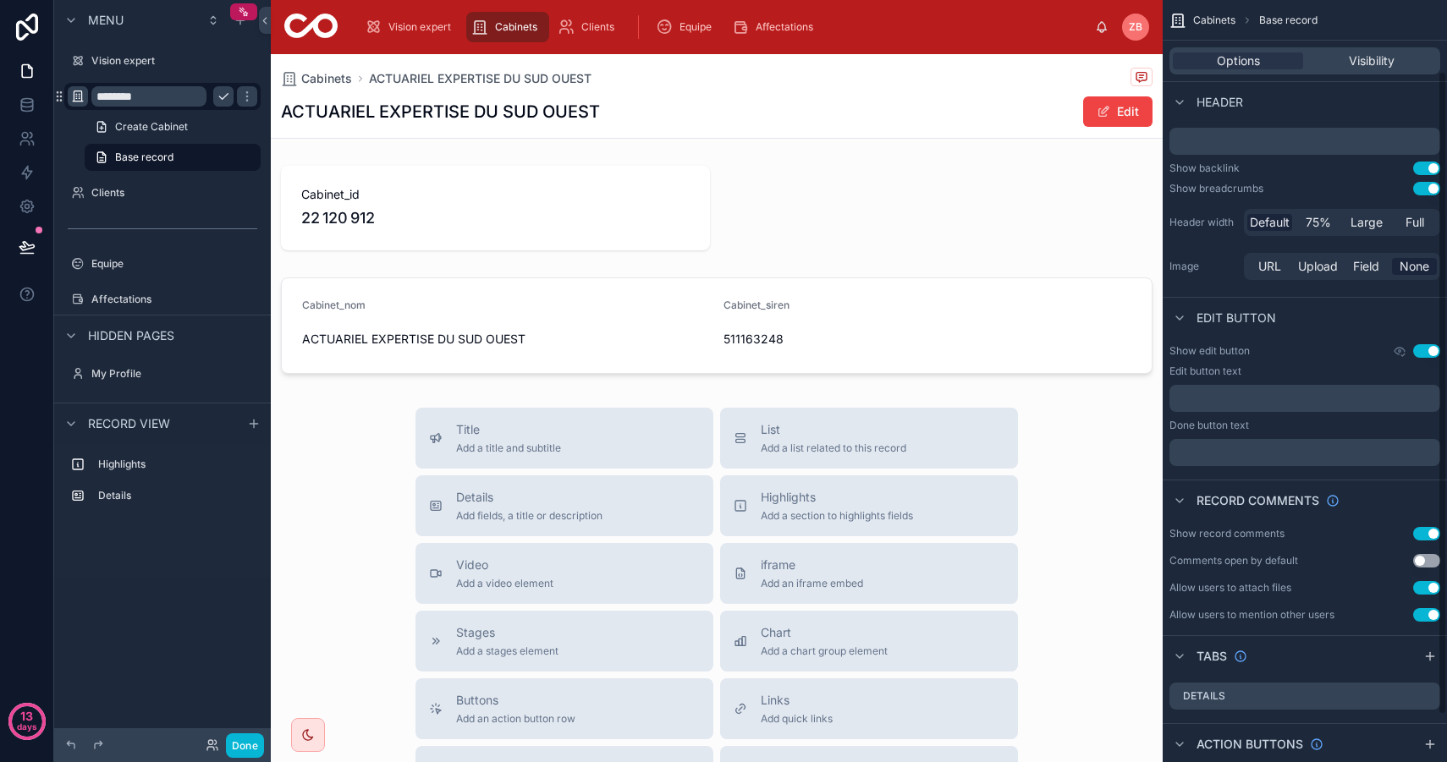
scroll to position [140, 0]
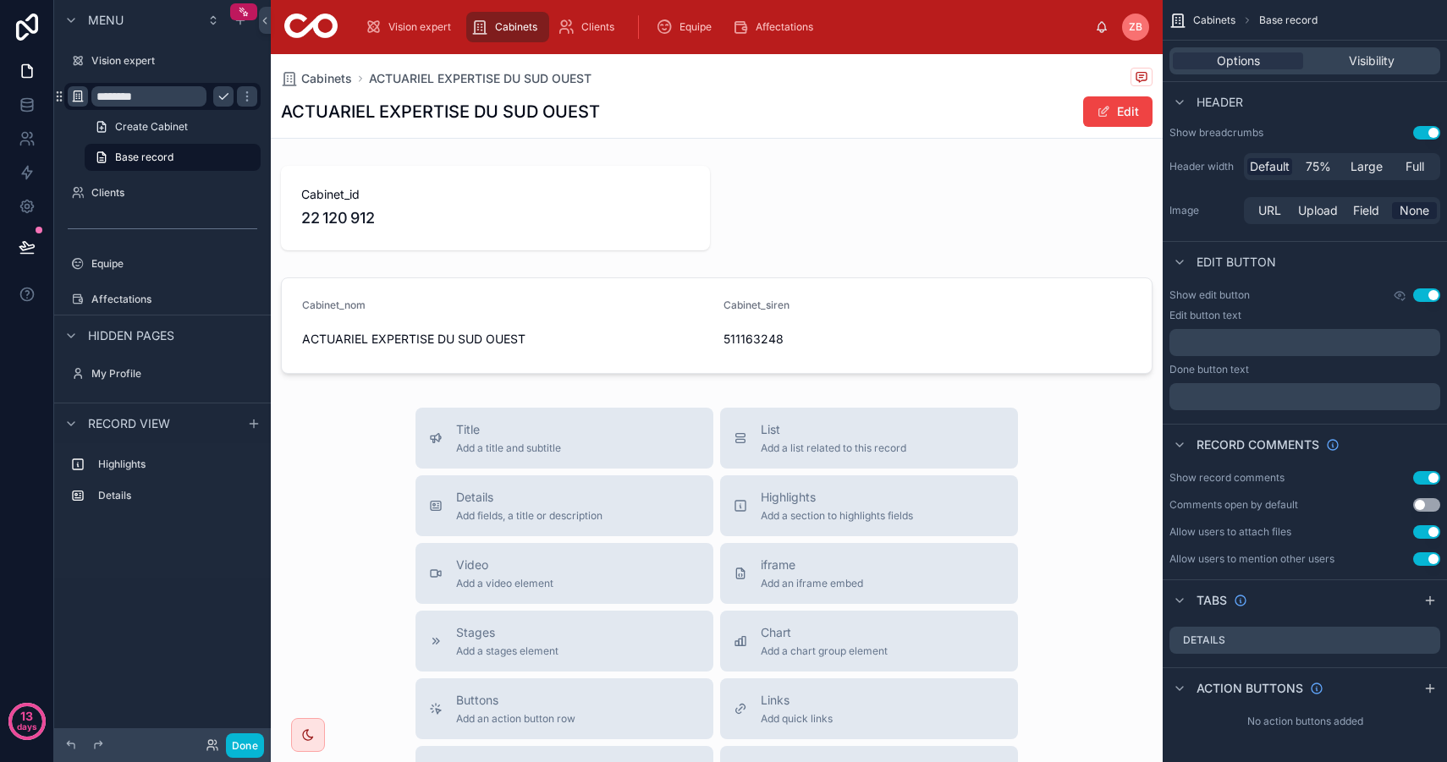
click at [1424, 527] on button "Use setting" at bounding box center [1426, 532] width 27 height 14
click at [1427, 566] on div "Show record comments Use setting Comments open by default Use setting Allow use…" at bounding box center [1304, 518] width 284 height 108
click at [1431, 480] on button "Use setting" at bounding box center [1426, 478] width 27 height 14
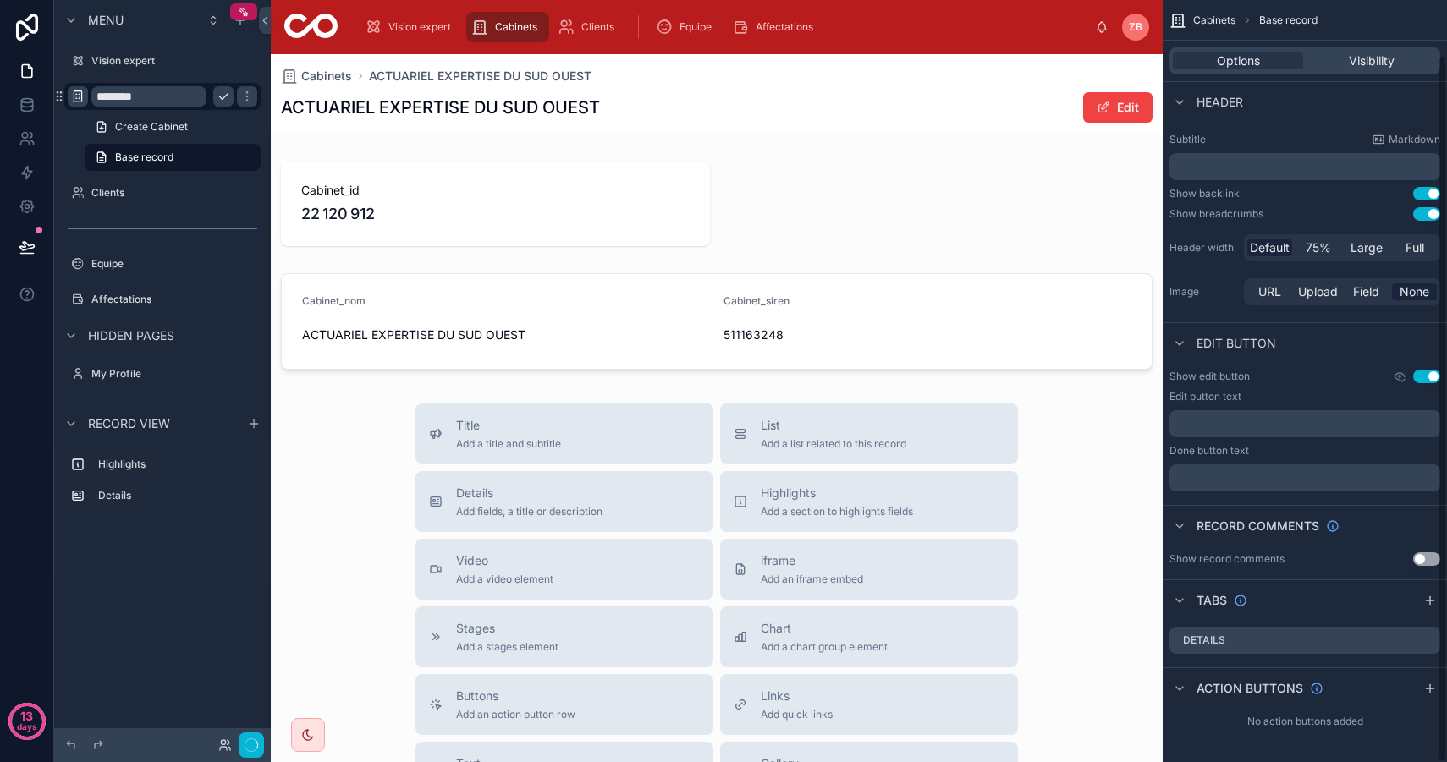
scroll to position [58, 0]
click at [1428, 640] on icon "scrollable content" at bounding box center [1428, 638] width 7 height 7
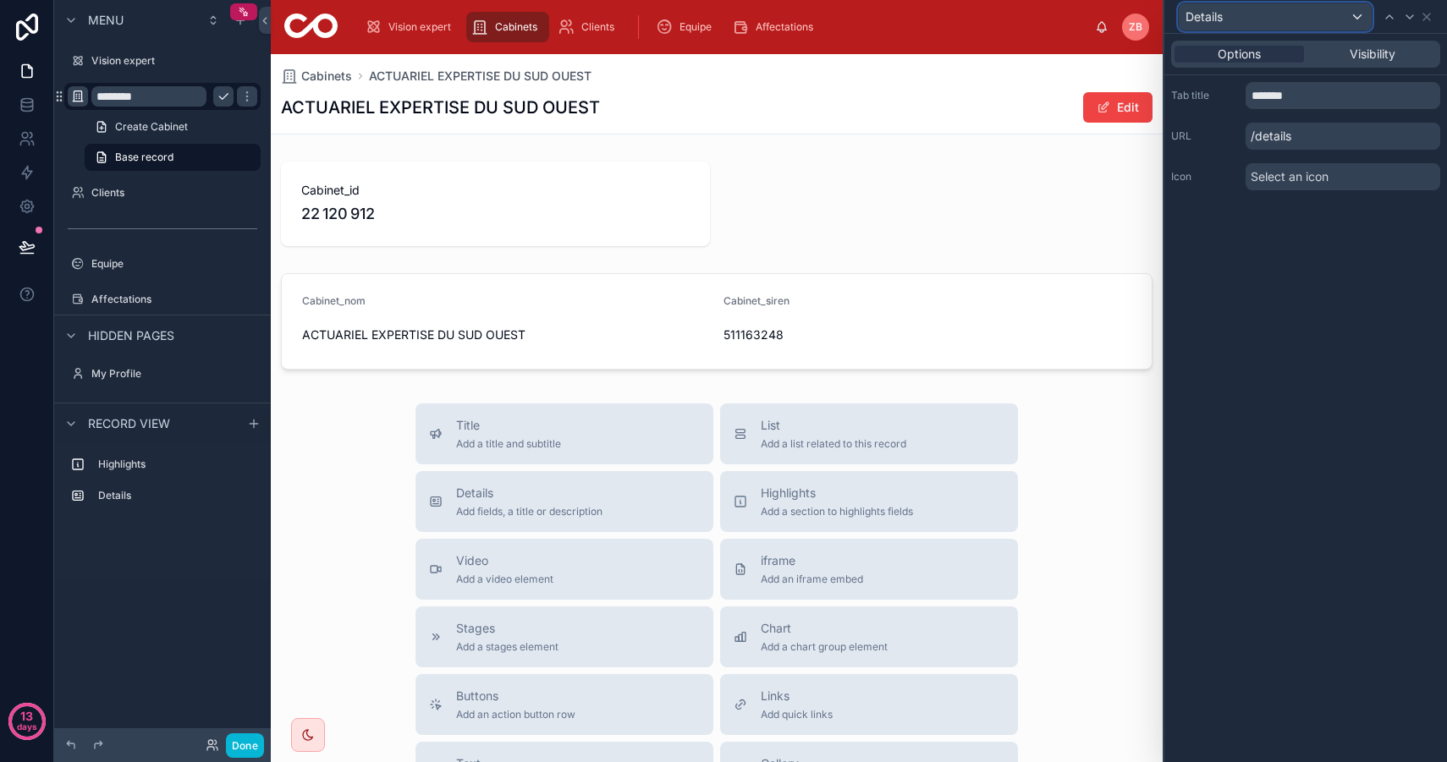
click at [1326, 17] on div "Details" at bounding box center [1274, 16] width 193 height 27
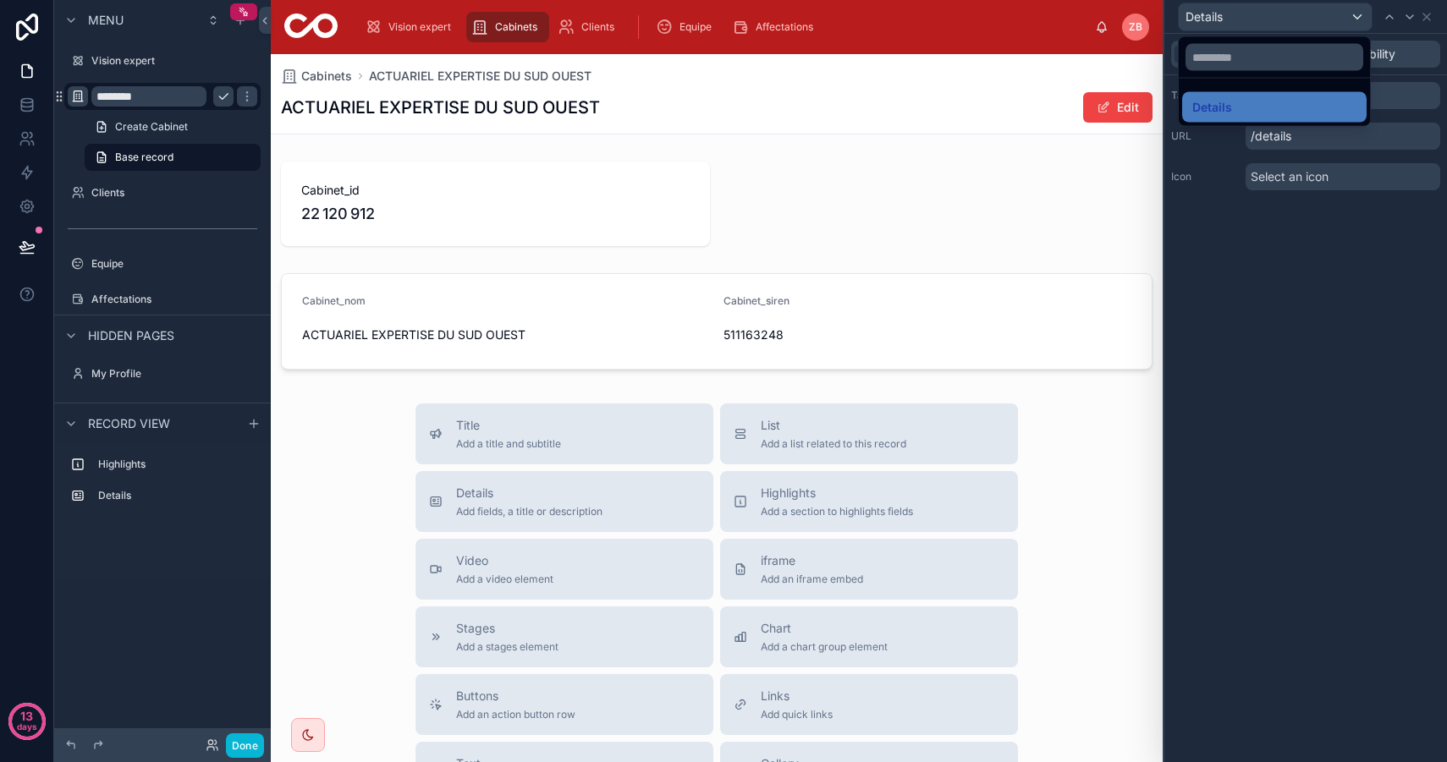
click at [1309, 17] on div at bounding box center [1305, 381] width 283 height 762
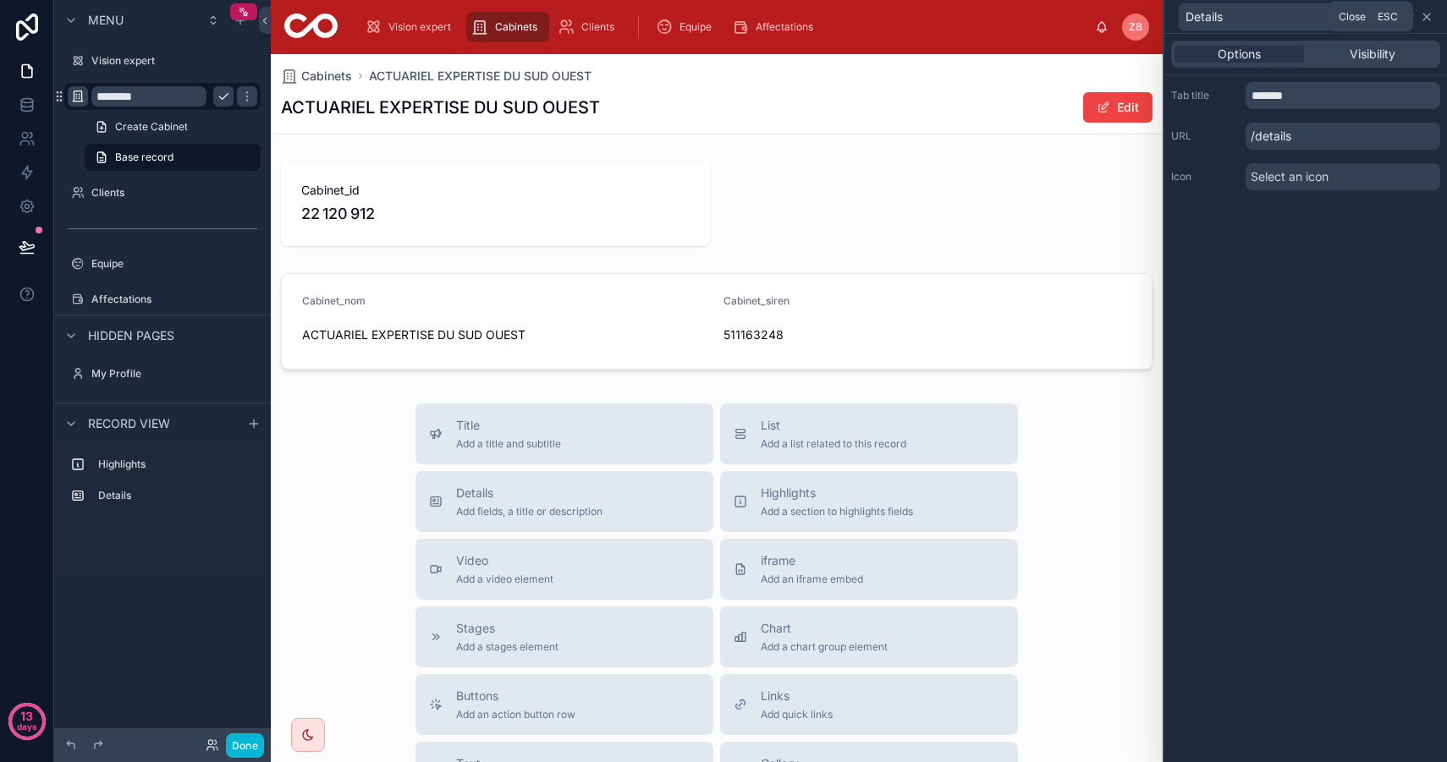
click at [1429, 19] on icon at bounding box center [1426, 17] width 7 height 7
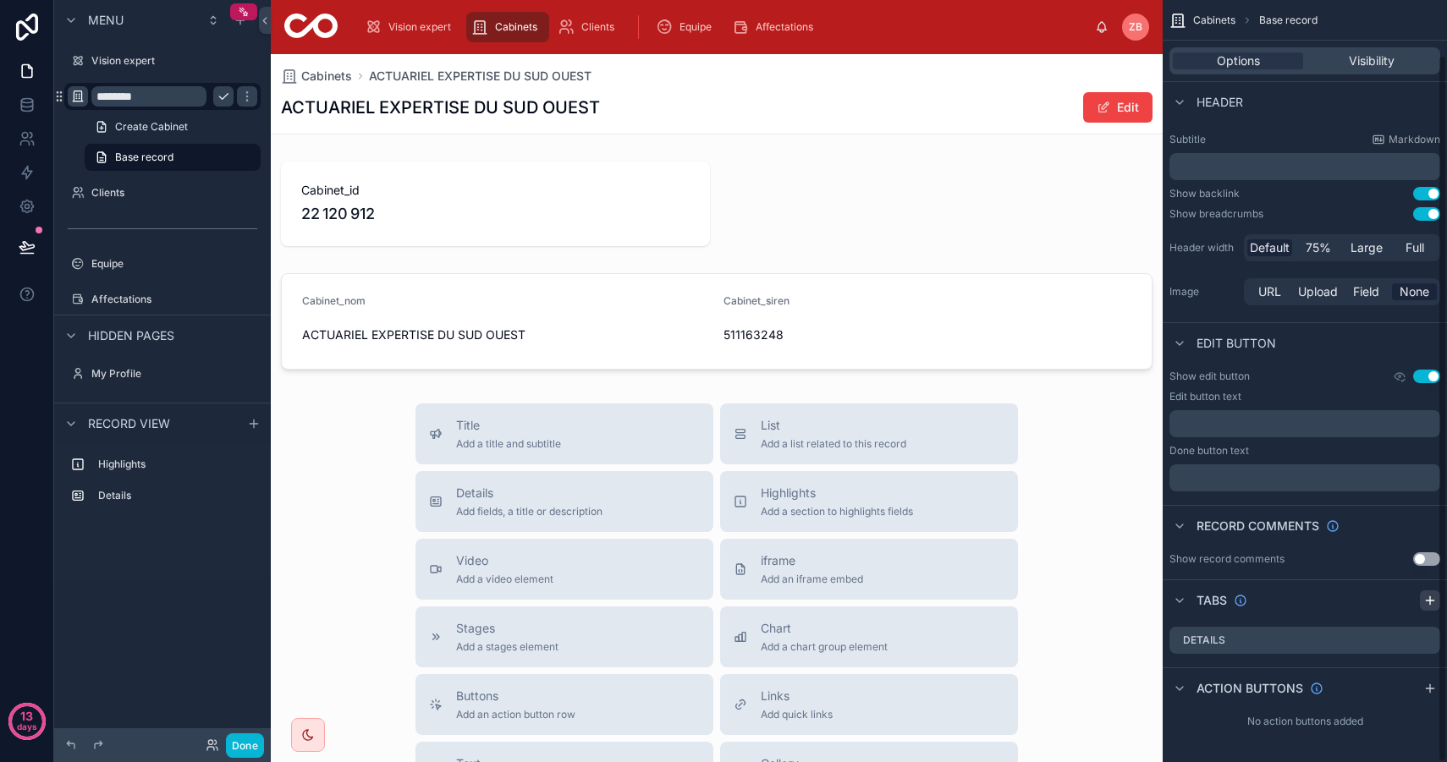
click at [1428, 601] on icon "scrollable content" at bounding box center [1429, 601] width 8 height 0
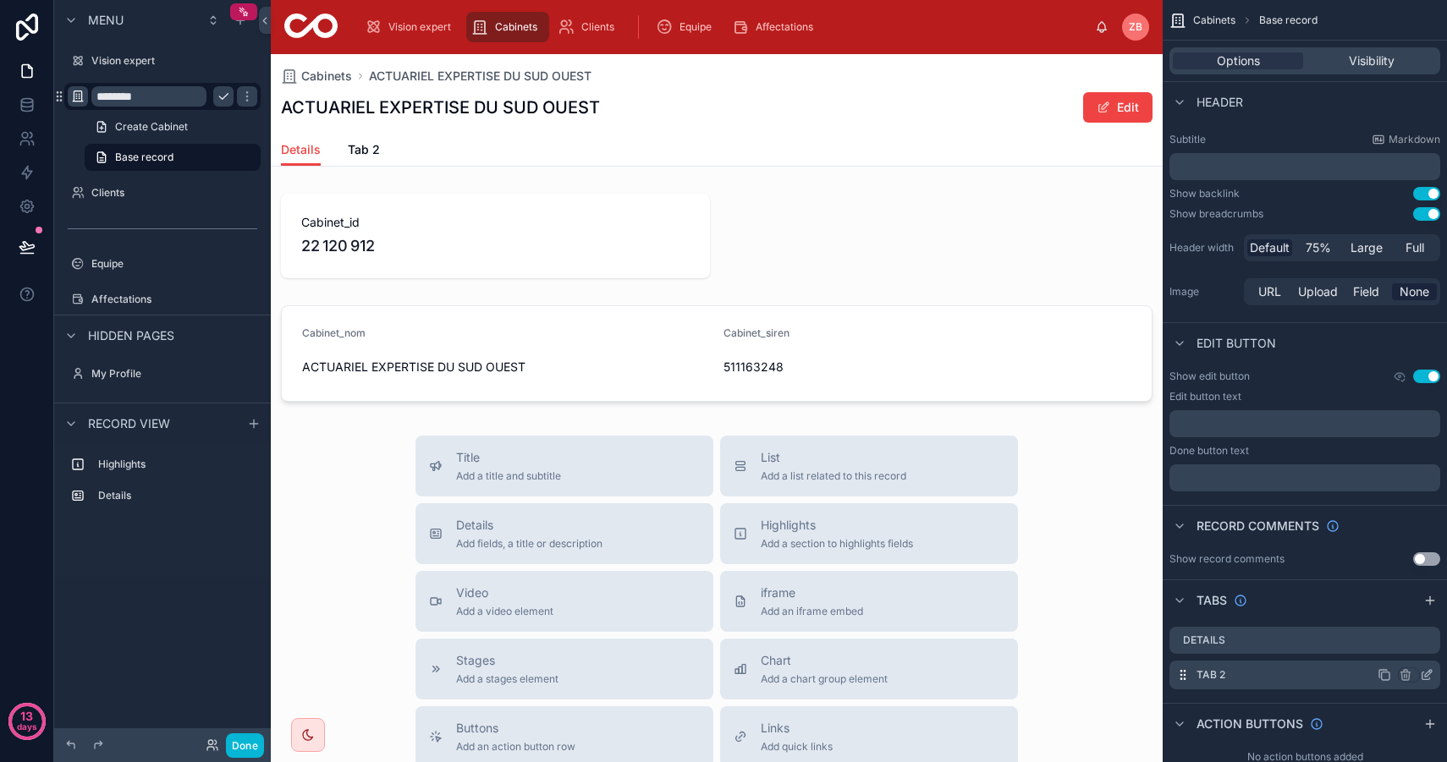
click at [1425, 672] on icon "scrollable content" at bounding box center [1426, 675] width 14 height 14
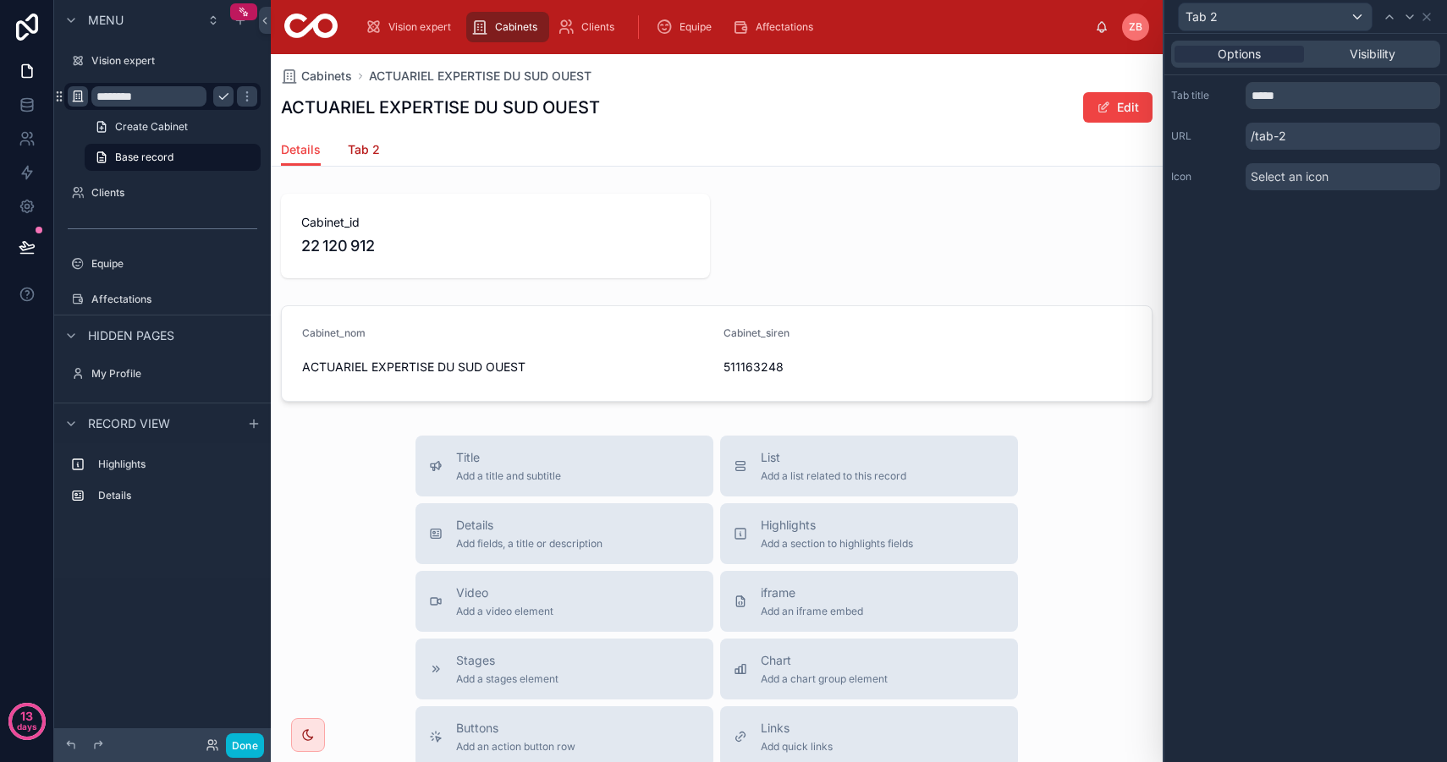
click at [357, 147] on span "Tab 2" at bounding box center [364, 149] width 32 height 17
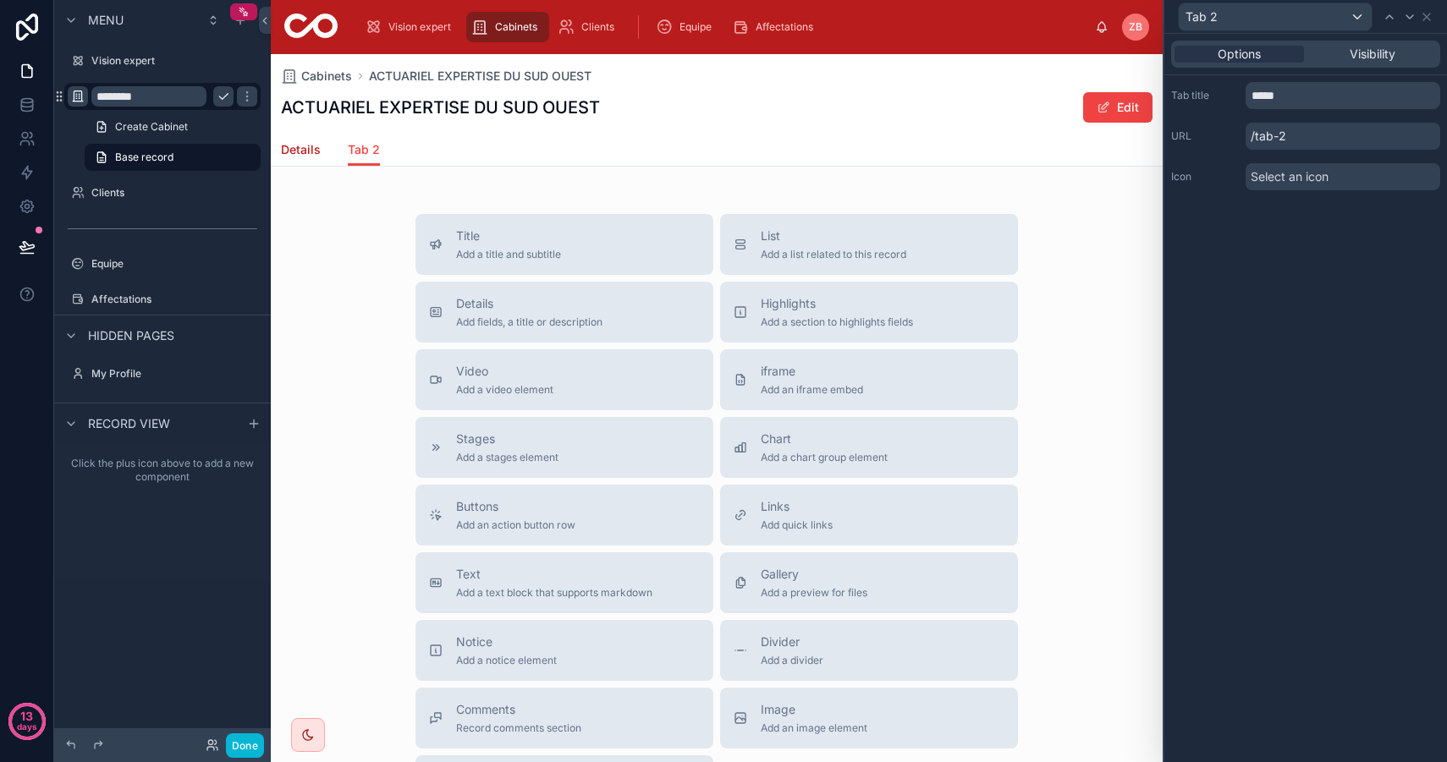
click at [302, 148] on span "Details" at bounding box center [301, 149] width 40 height 17
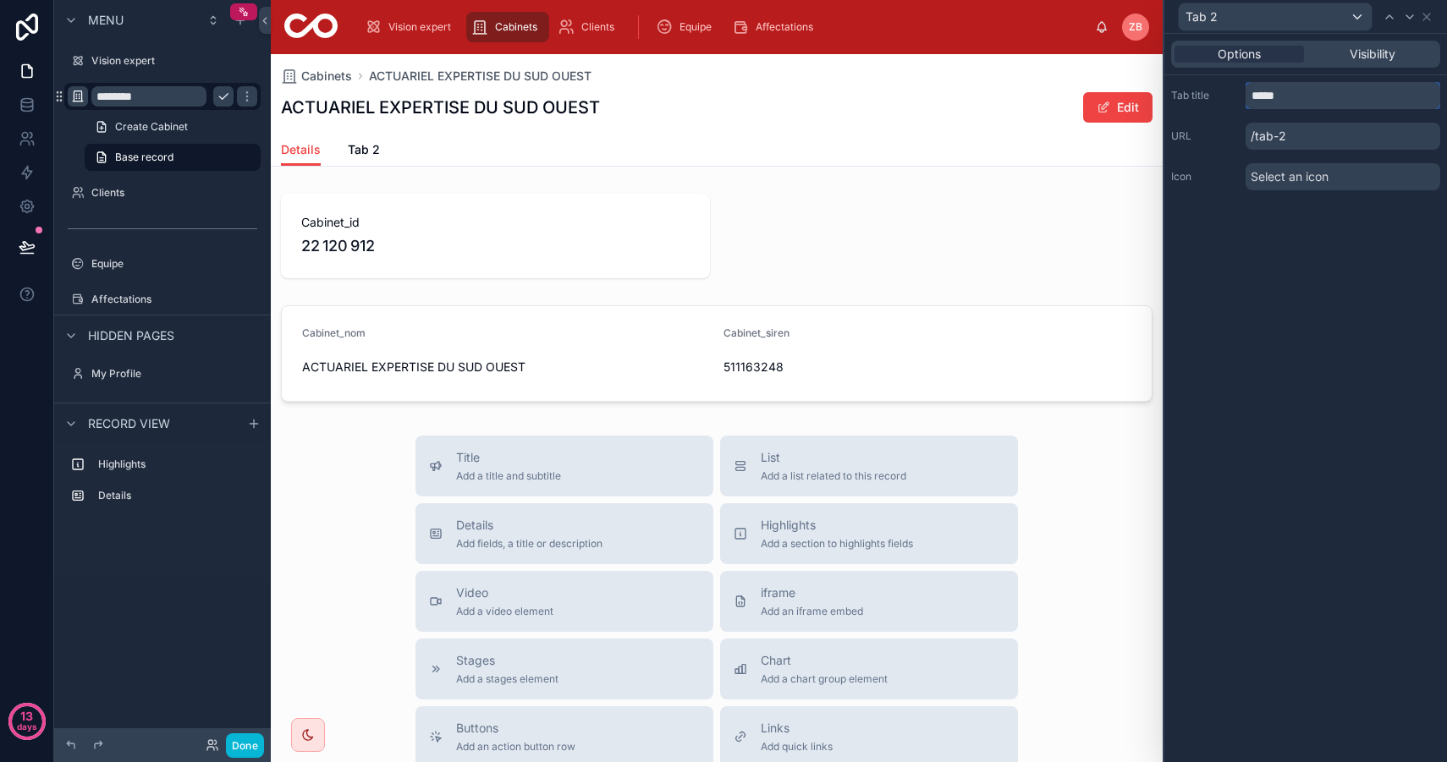
click at [1328, 96] on input "*****" at bounding box center [1342, 95] width 195 height 27
click at [1280, 14] on div "Tab 2" at bounding box center [1274, 16] width 193 height 27
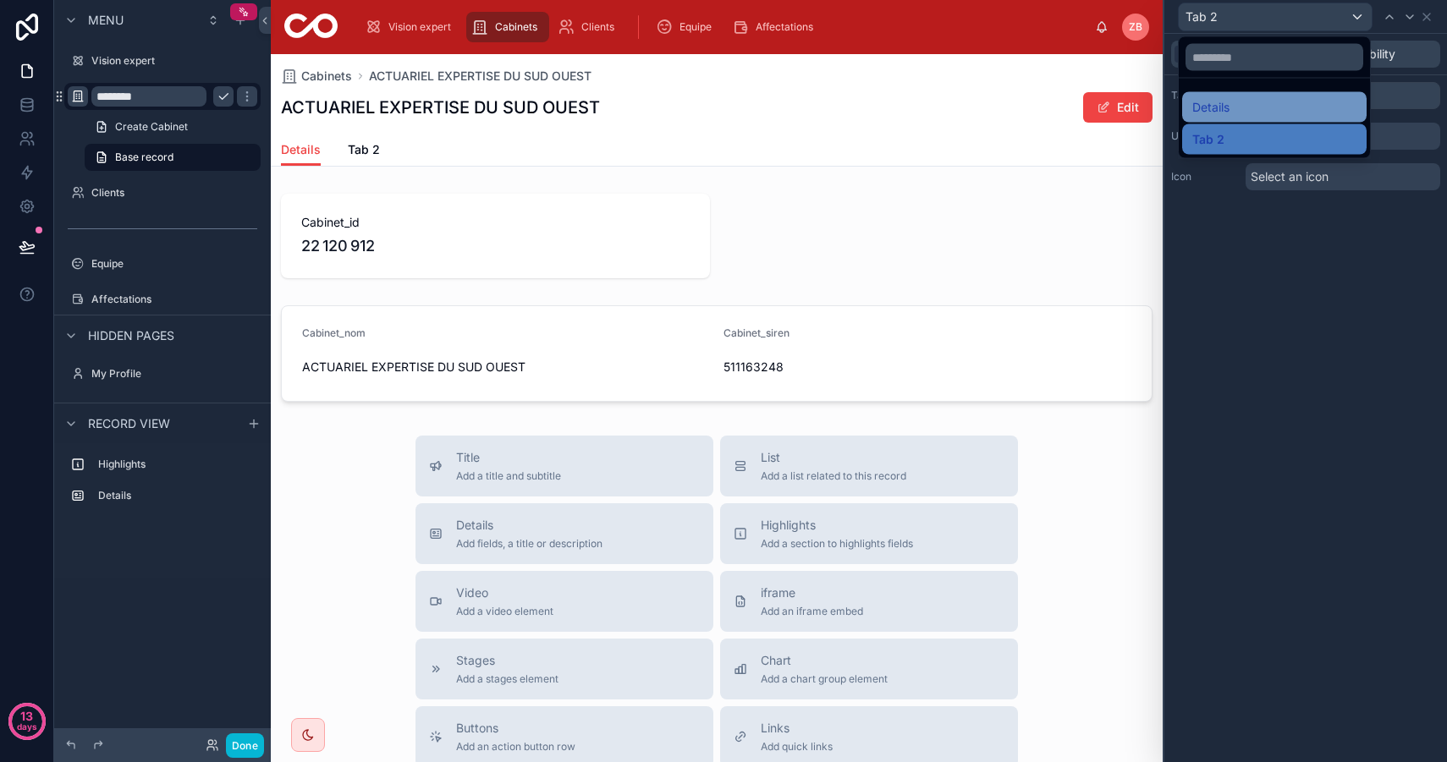
click at [1229, 109] on span "Details" at bounding box center [1210, 107] width 37 height 20
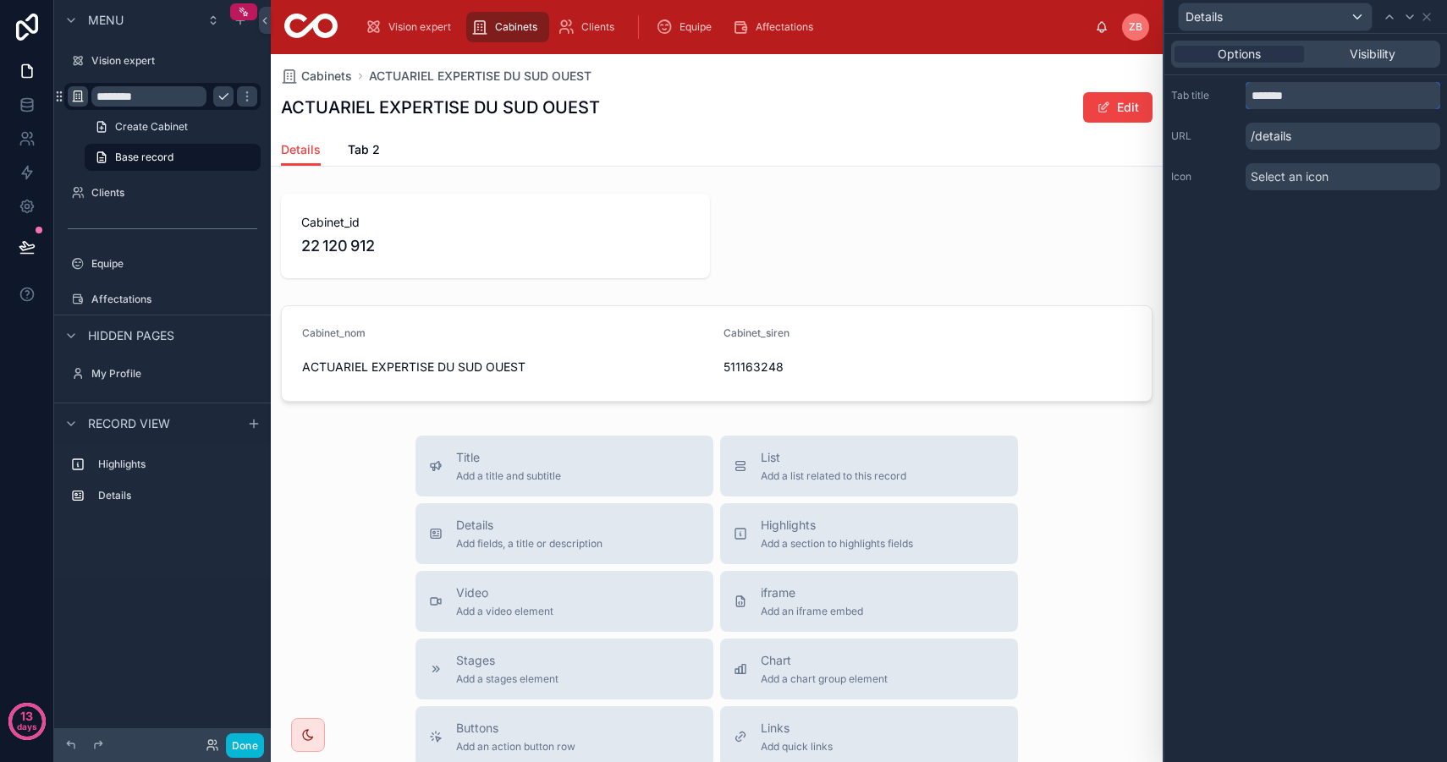
click at [1300, 100] on input "*******" at bounding box center [1342, 95] width 195 height 27
drag, startPoint x: 1324, startPoint y: 100, endPoint x: 1184, endPoint y: 100, distance: 139.6
click at [1184, 100] on div "Tab title *******" at bounding box center [1305, 95] width 269 height 27
type input "**********"
click at [1324, 387] on div "**********" at bounding box center [1305, 398] width 283 height 728
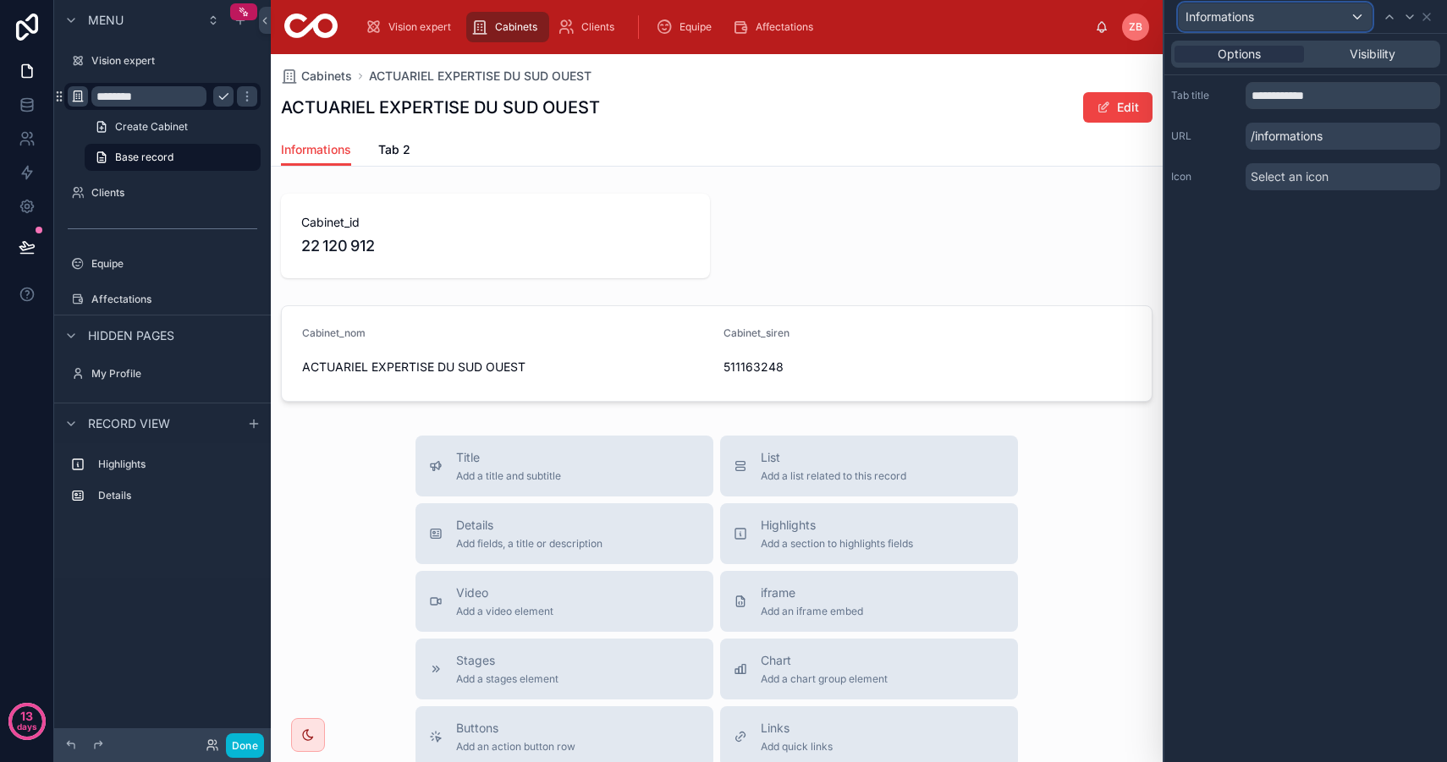
click at [1279, 14] on div "Informations" at bounding box center [1274, 16] width 193 height 27
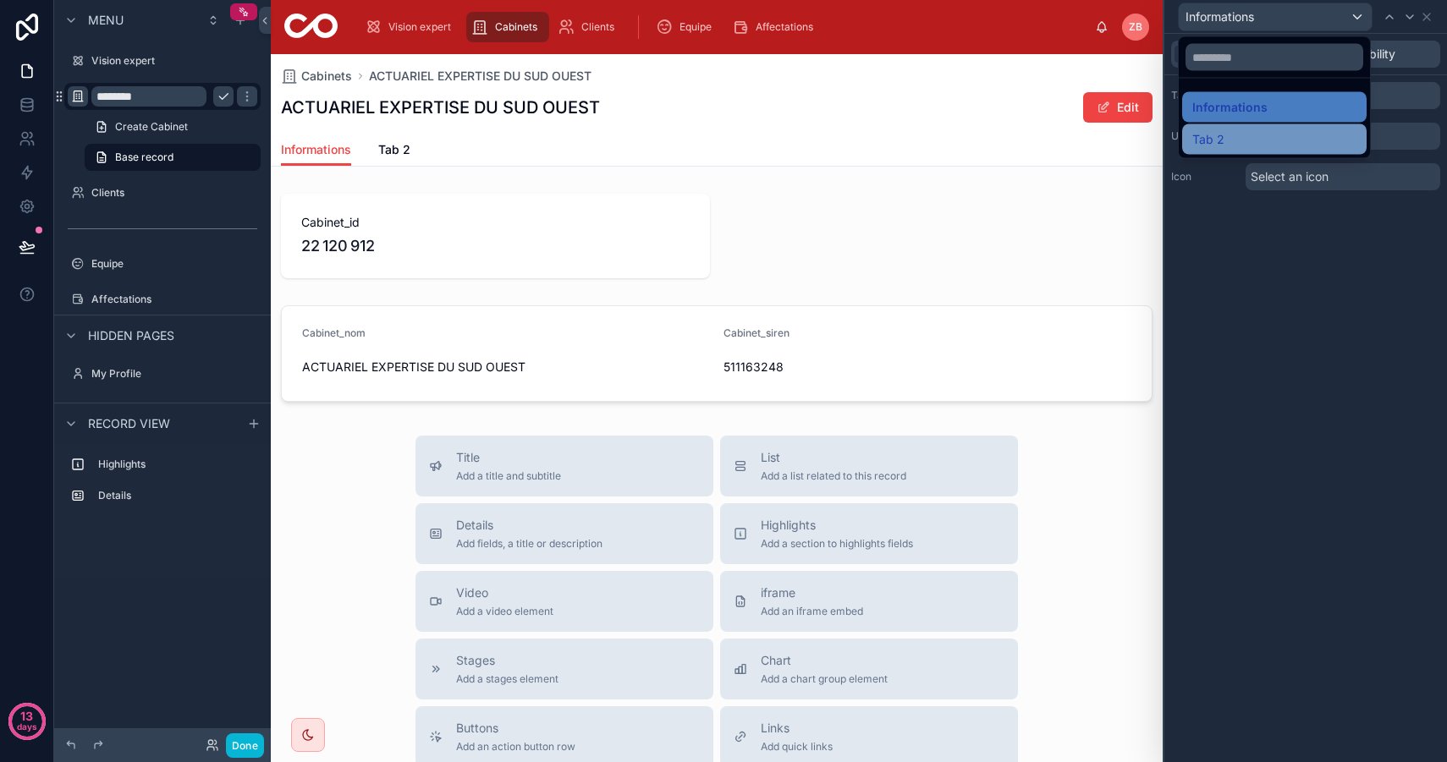
click at [1250, 140] on div "Tab 2" at bounding box center [1274, 139] width 164 height 20
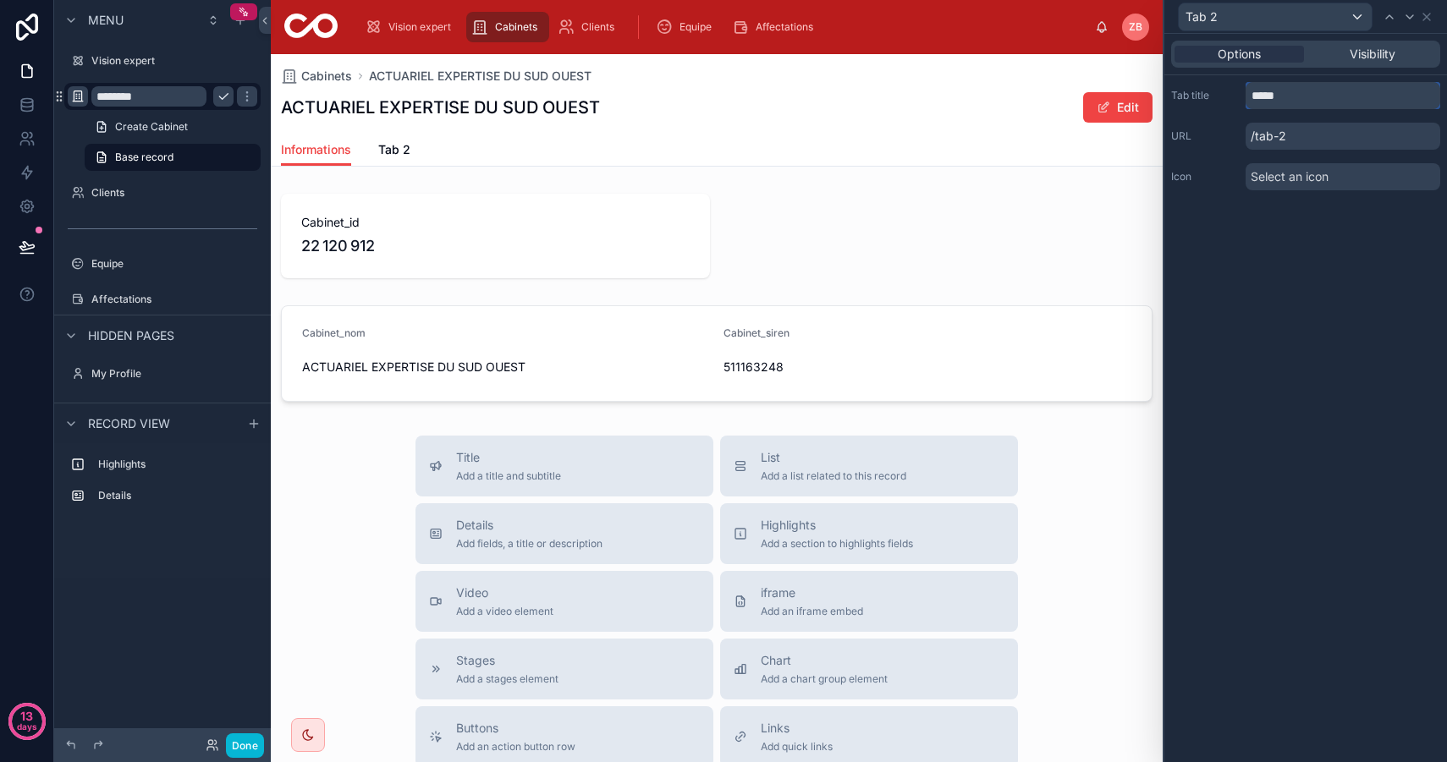
click at [1298, 101] on input "*****" at bounding box center [1342, 95] width 195 height 27
drag, startPoint x: 1317, startPoint y: 101, endPoint x: 1206, endPoint y: 84, distance: 112.1
click at [1206, 84] on div "Tab title *****" at bounding box center [1305, 95] width 269 height 27
type input "******"
click at [1309, 371] on div "Options Visibility Tab title ****** URL /tab-2 Icon Select an icon" at bounding box center [1305, 398] width 283 height 728
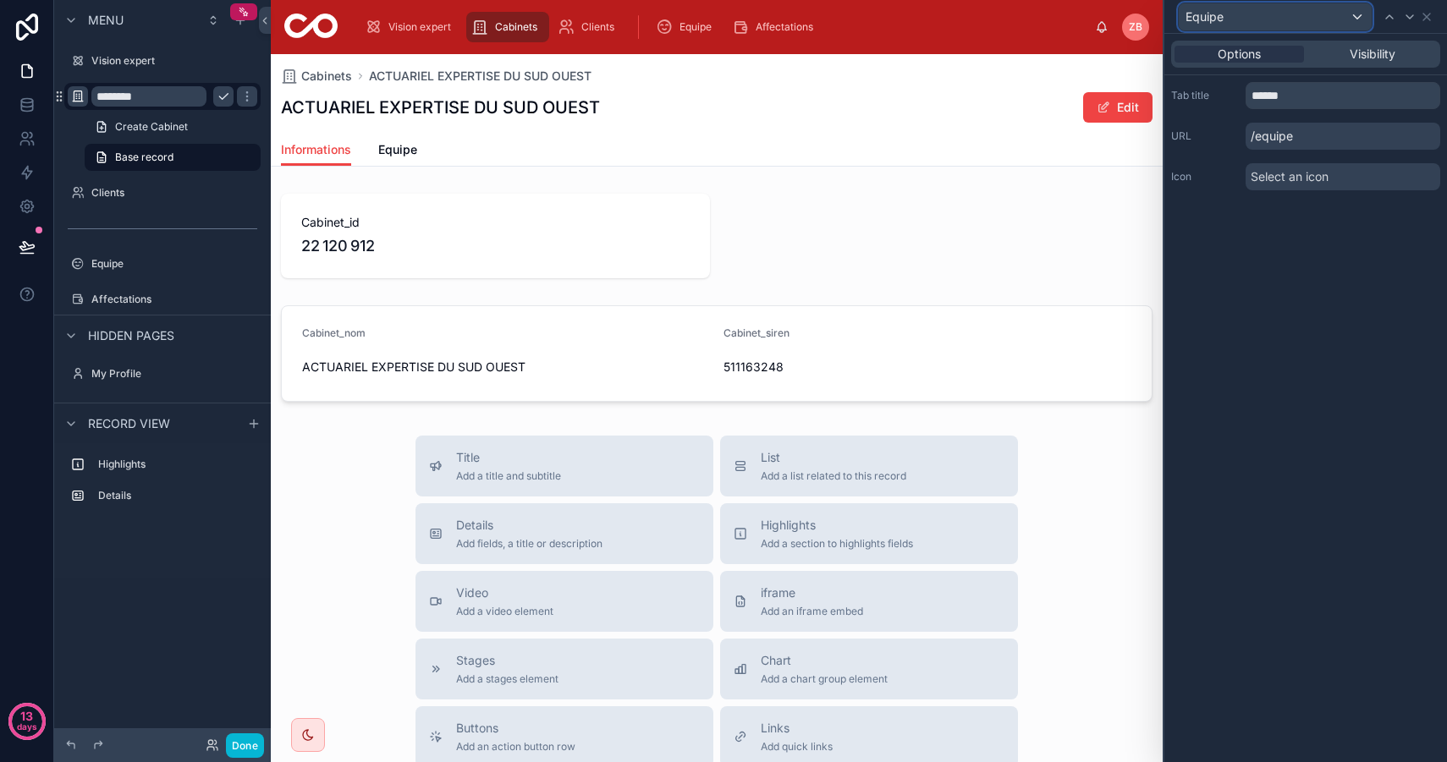
click at [1326, 17] on div "Equipe" at bounding box center [1274, 16] width 193 height 27
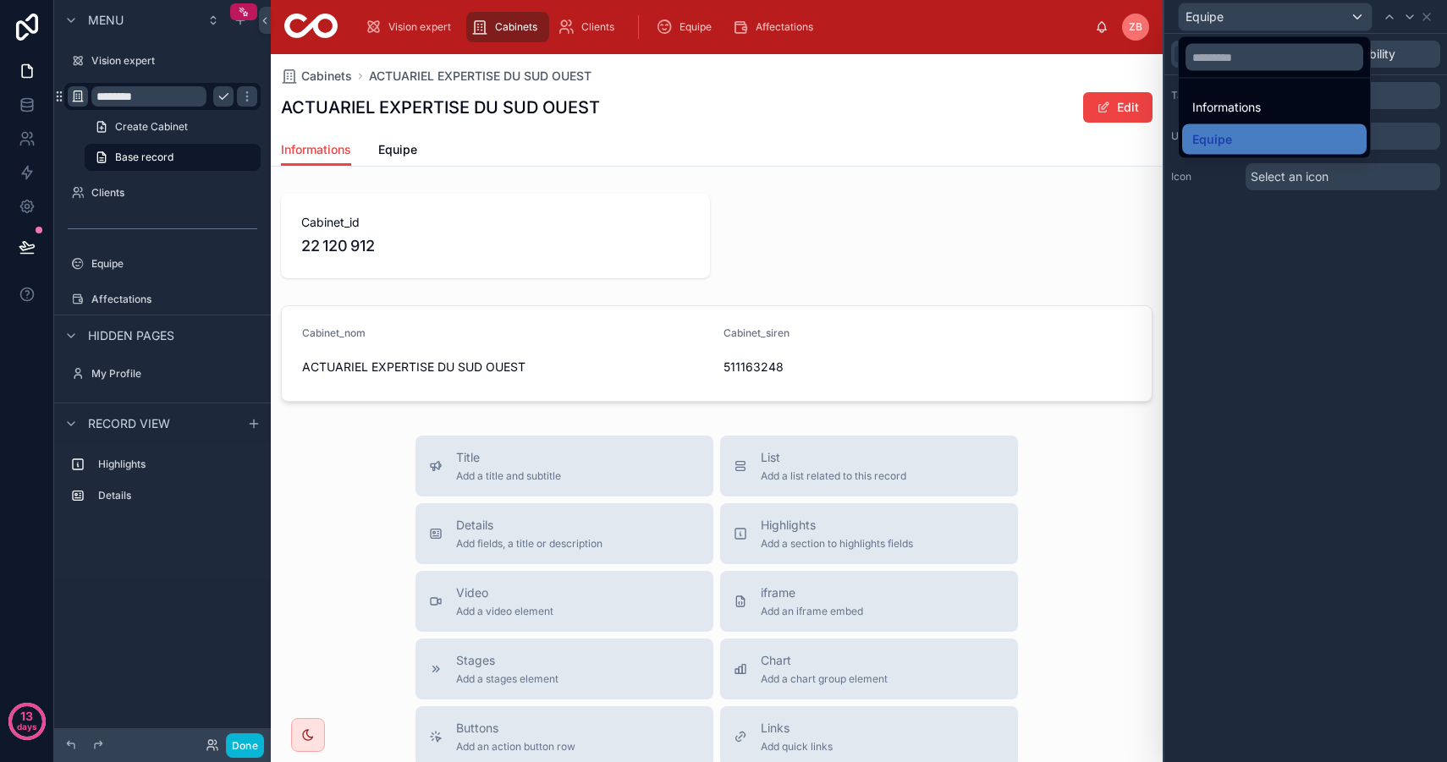
click at [1315, 17] on div at bounding box center [1305, 381] width 283 height 762
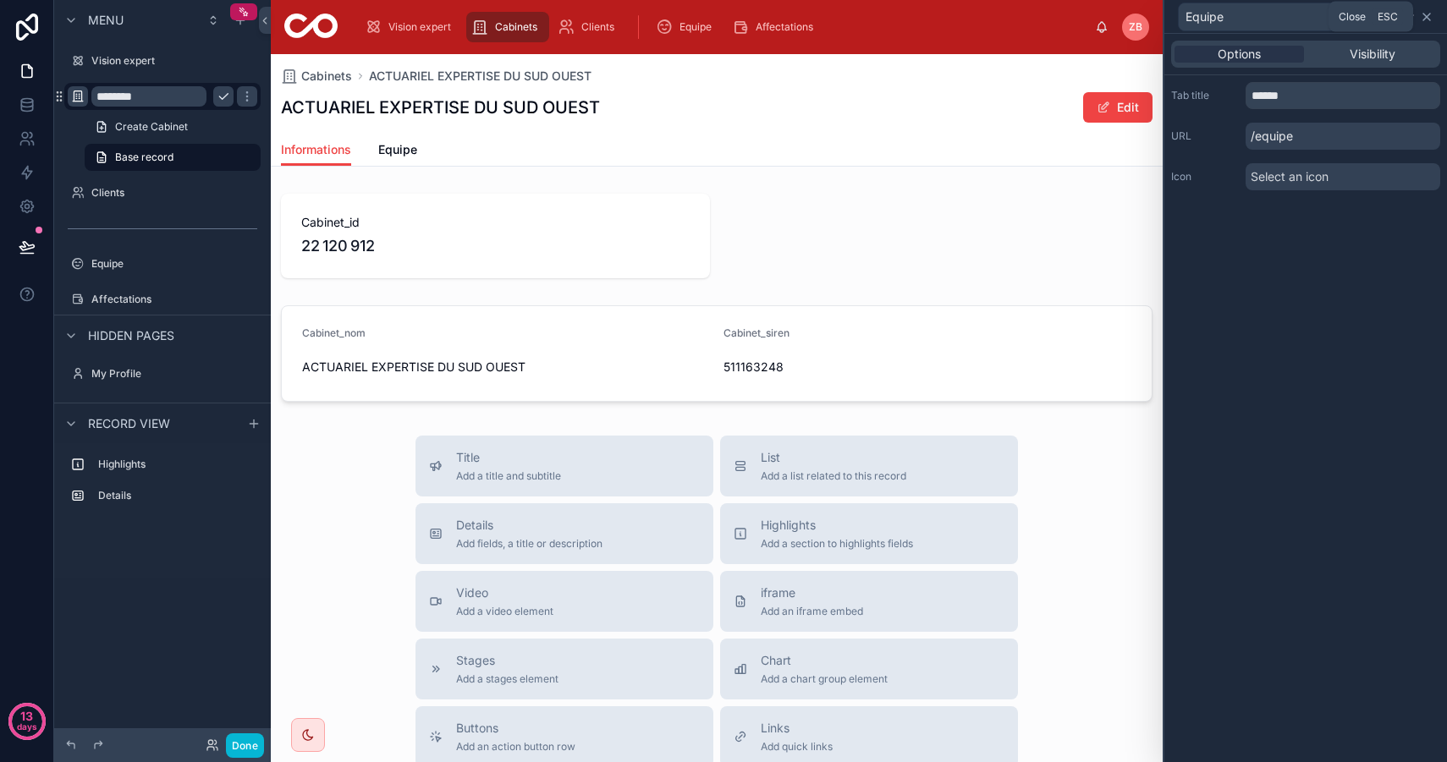
click at [1428, 16] on icon at bounding box center [1426, 17] width 14 height 14
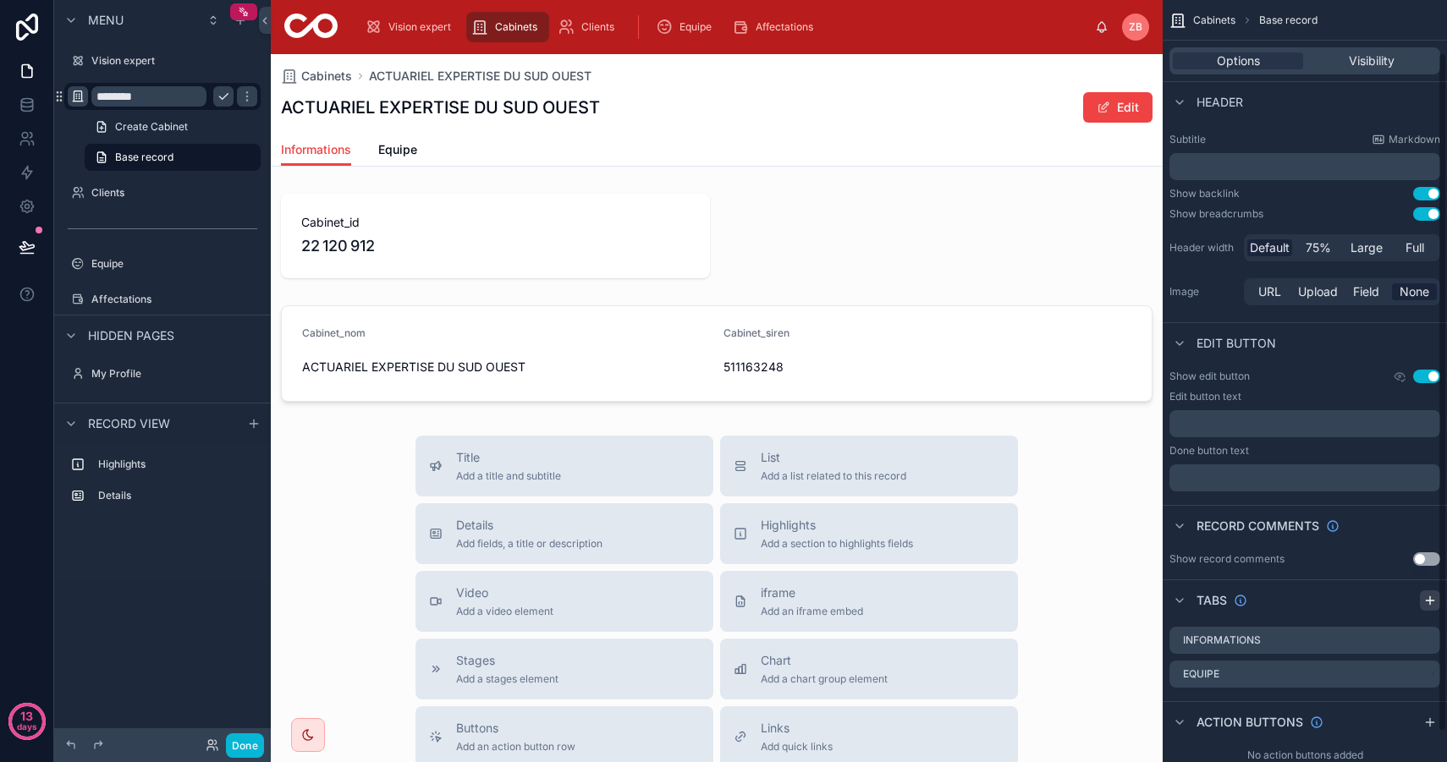
click at [1419, 596] on div "scrollable content" at bounding box center [1429, 600] width 20 height 20
click at [1426, 710] on icon "scrollable content" at bounding box center [1428, 707] width 7 height 7
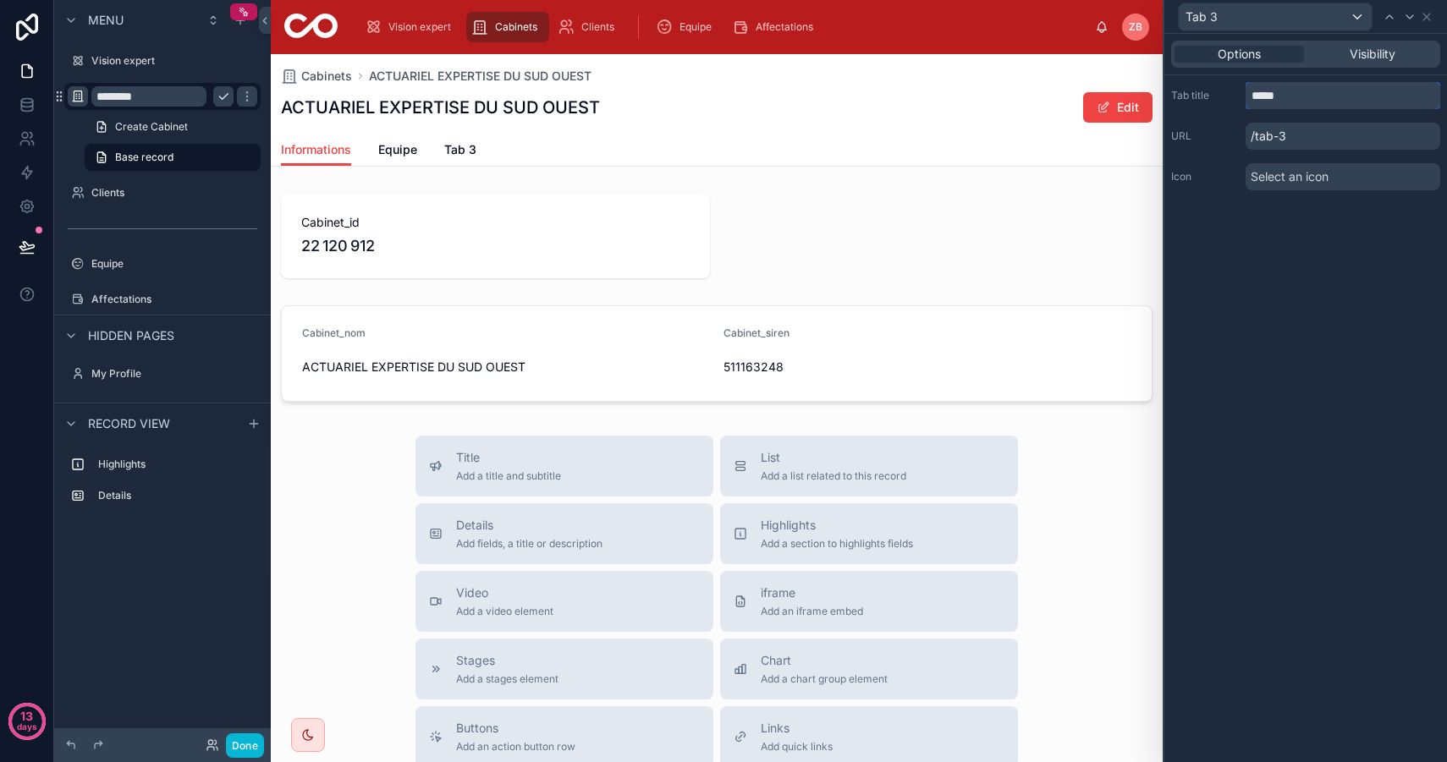
click at [1285, 91] on input "*****" at bounding box center [1342, 95] width 195 height 27
drag, startPoint x: 1304, startPoint y: 99, endPoint x: 1194, endPoint y: 74, distance: 112.9
click at [1194, 74] on div "Options Visibility Tab title ***** URL /tab-3 Icon Select an icon" at bounding box center [1305, 119] width 283 height 170
type input "**********"
click at [1320, 417] on div "**********" at bounding box center [1305, 398] width 283 height 728
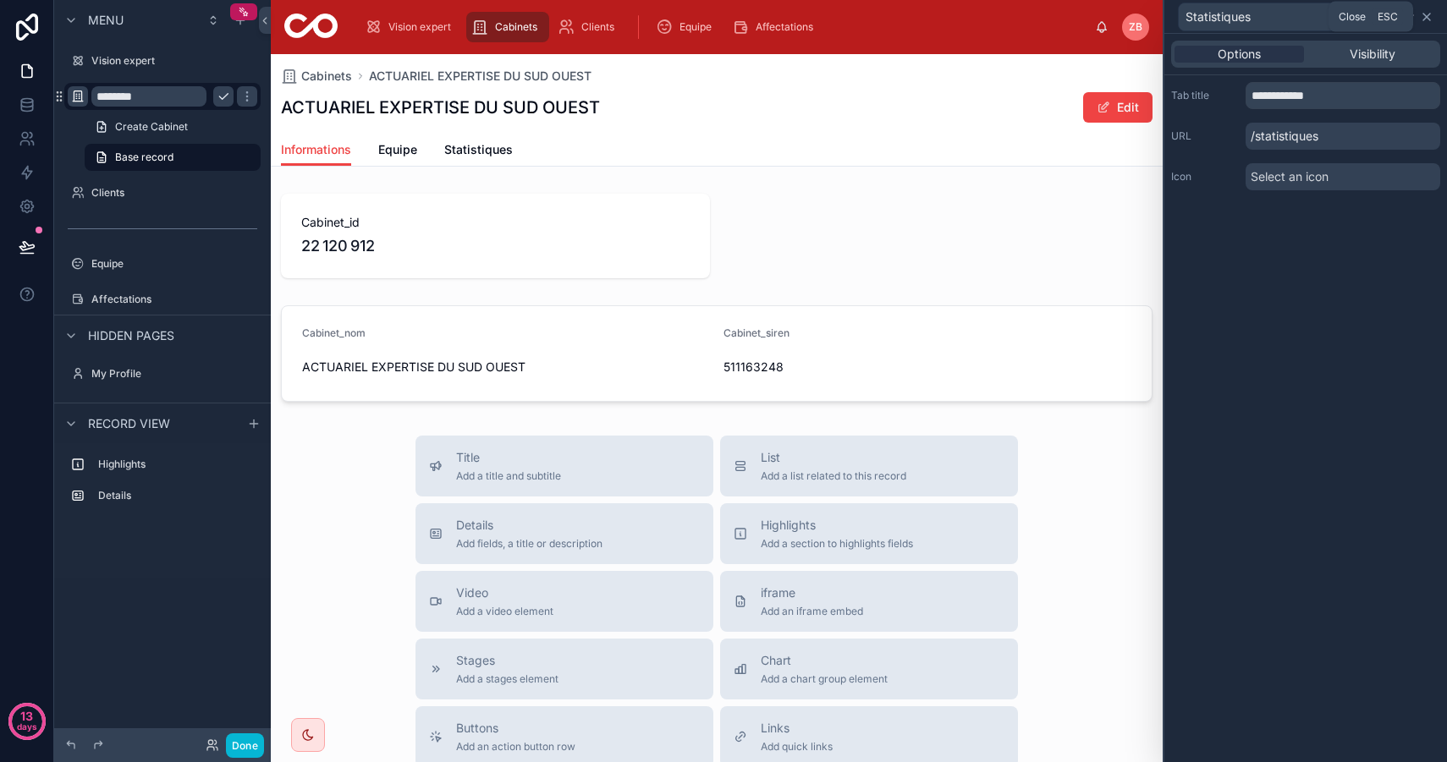
click at [1428, 19] on icon at bounding box center [1426, 17] width 7 height 7
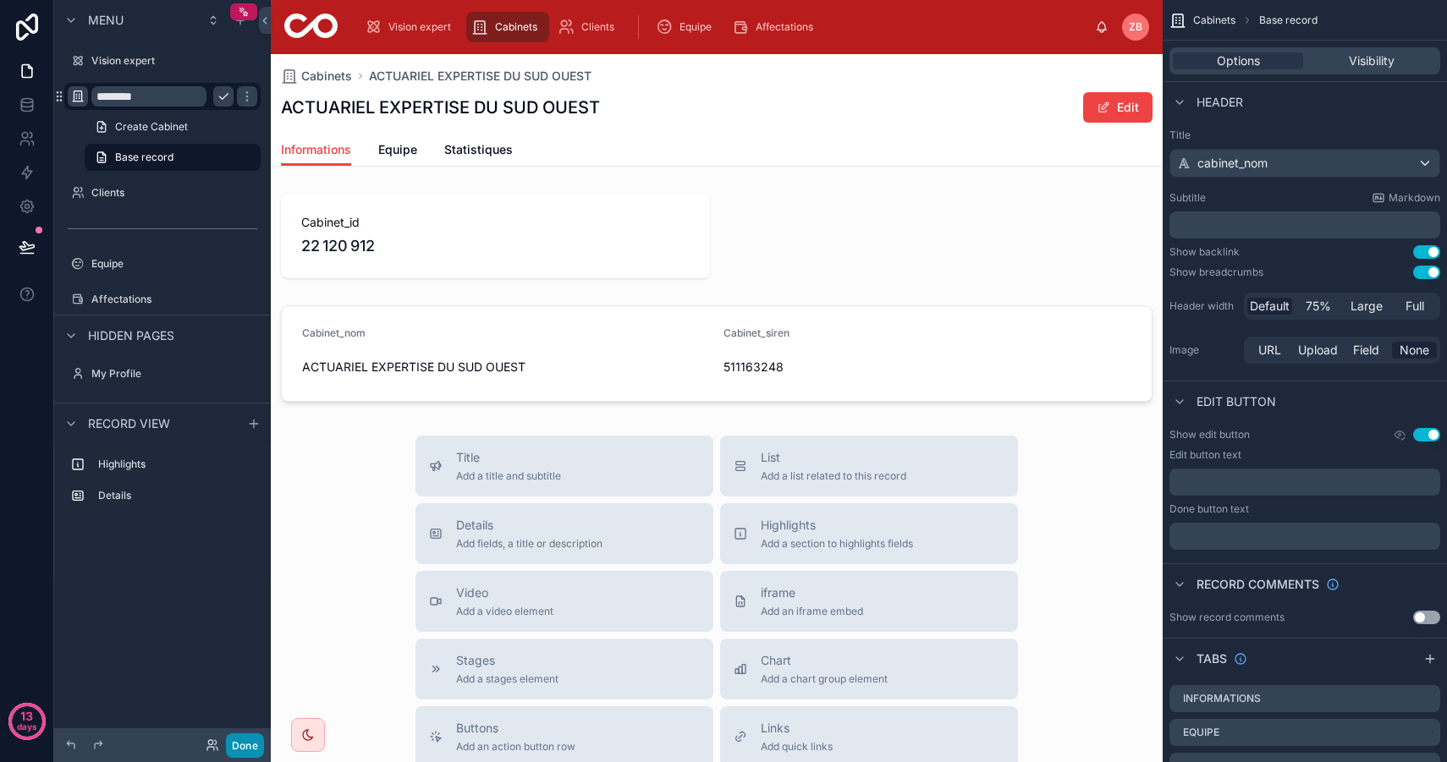
click at [245, 739] on button "Done" at bounding box center [245, 745] width 38 height 25
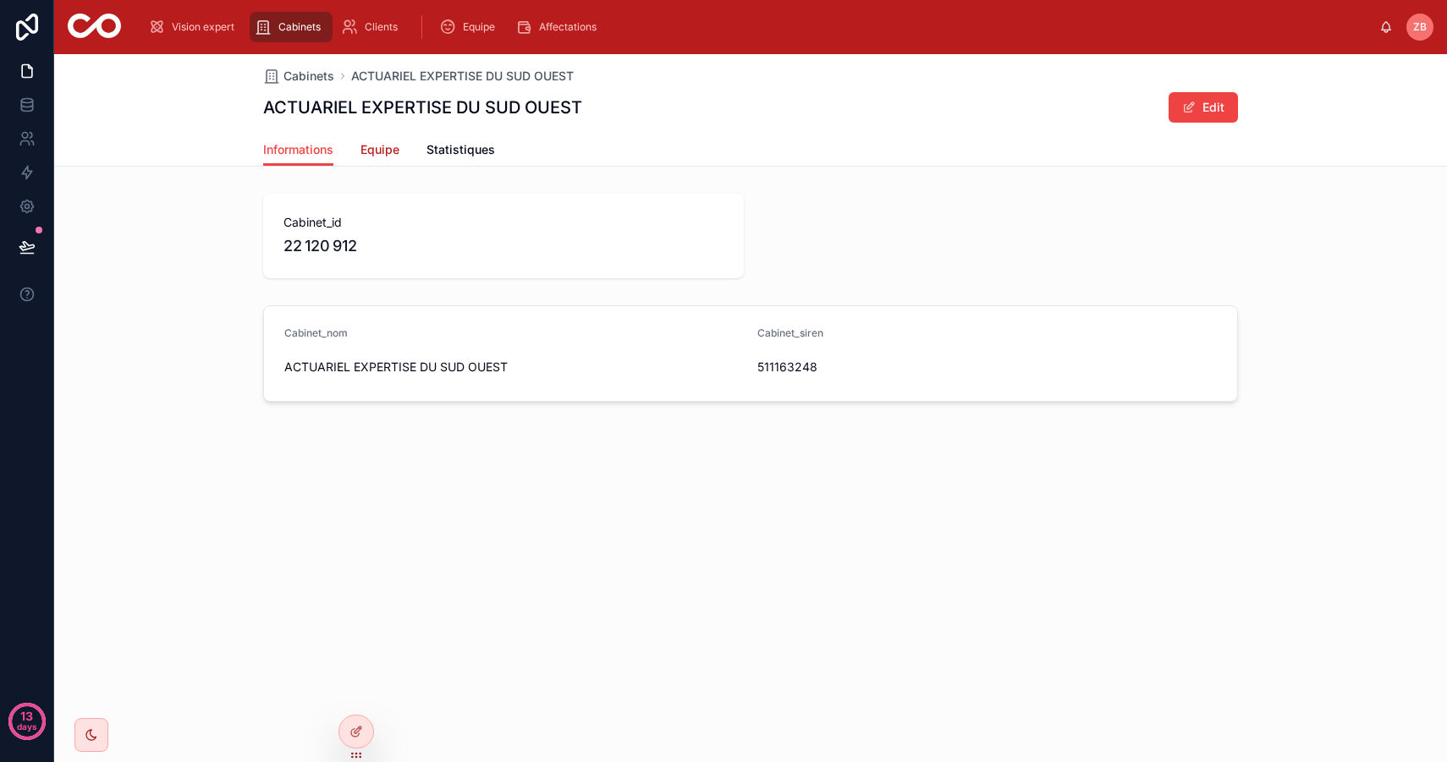
click at [390, 143] on span "Equipe" at bounding box center [379, 149] width 39 height 17
click at [450, 147] on span "Statistiques" at bounding box center [460, 149] width 69 height 17
click at [283, 143] on span "Informations" at bounding box center [298, 149] width 70 height 17
click at [305, 69] on span "Cabinets" at bounding box center [308, 76] width 51 height 17
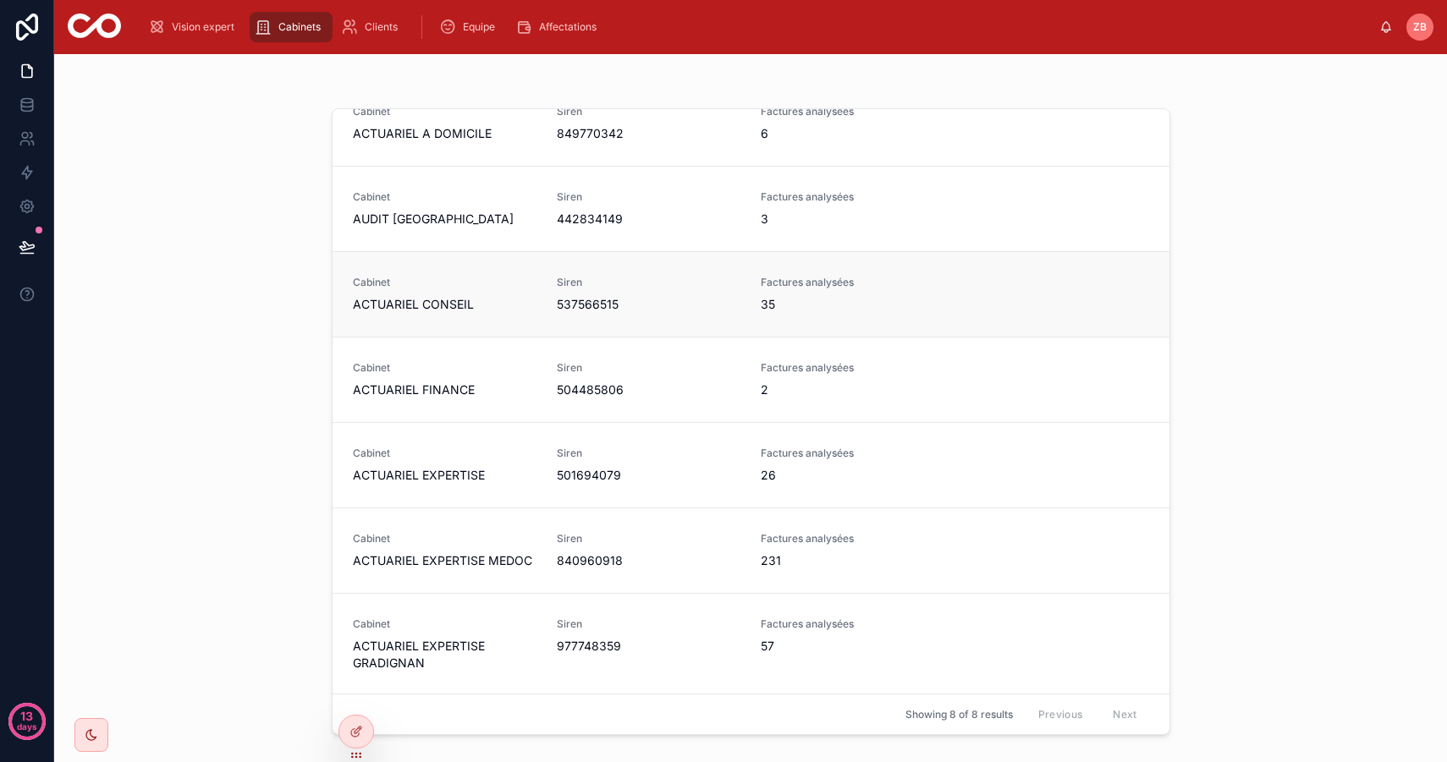
scroll to position [132, 0]
click at [461, 630] on div "Cabinet ACTUARIEL EXPERTISE GRADIGNAN" at bounding box center [445, 643] width 184 height 54
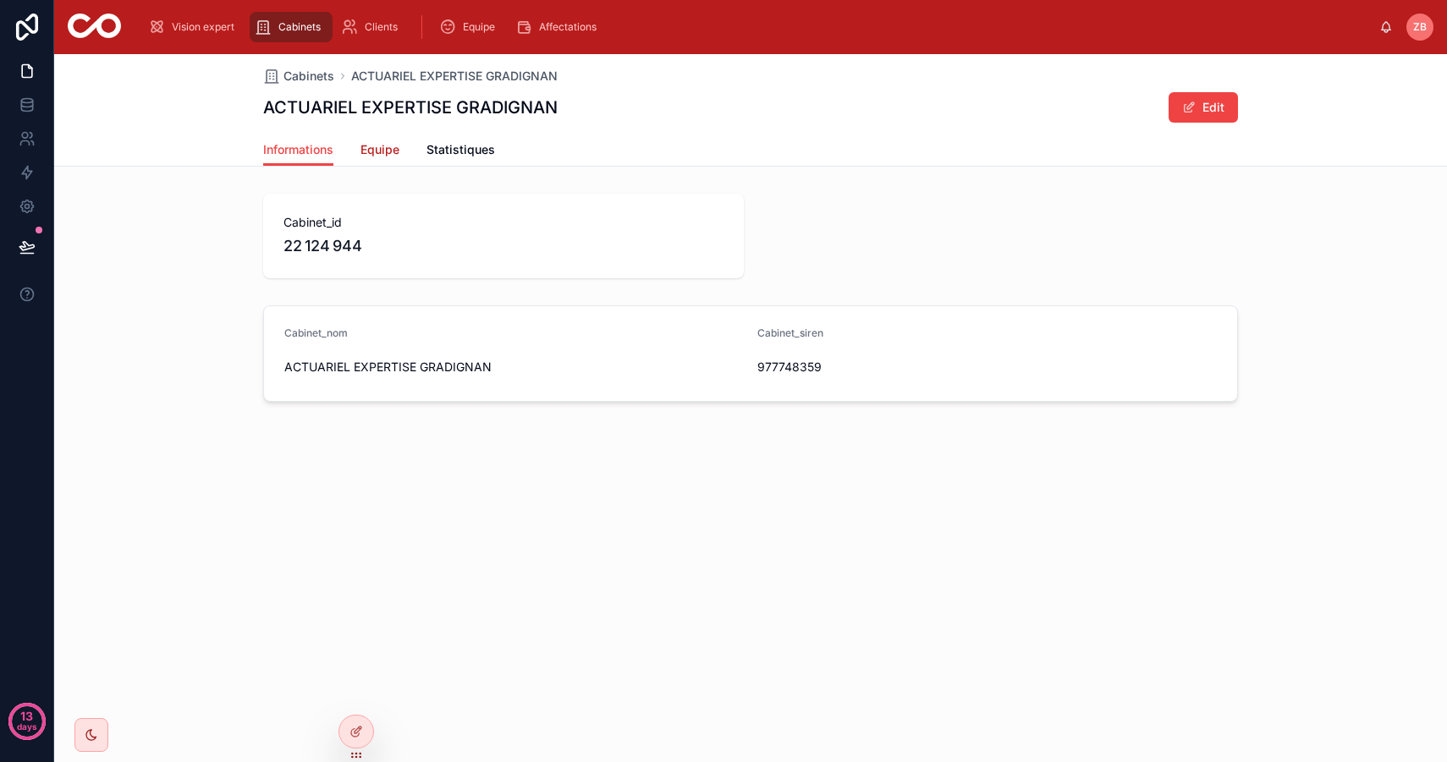
click at [381, 144] on span "Equipe" at bounding box center [379, 149] width 39 height 17
click at [462, 149] on span "Statistiques" at bounding box center [460, 149] width 69 height 17
click at [310, 145] on span "Informations" at bounding box center [298, 149] width 70 height 17
click at [310, 62] on div "Cabinets ACTUARIEL EXPERTISE GRADIGNAN ACTUARIEL EXPERTISE GRADIGNAN Edit" at bounding box center [750, 94] width 974 height 80
click at [307, 80] on span "Cabinets" at bounding box center [308, 76] width 51 height 17
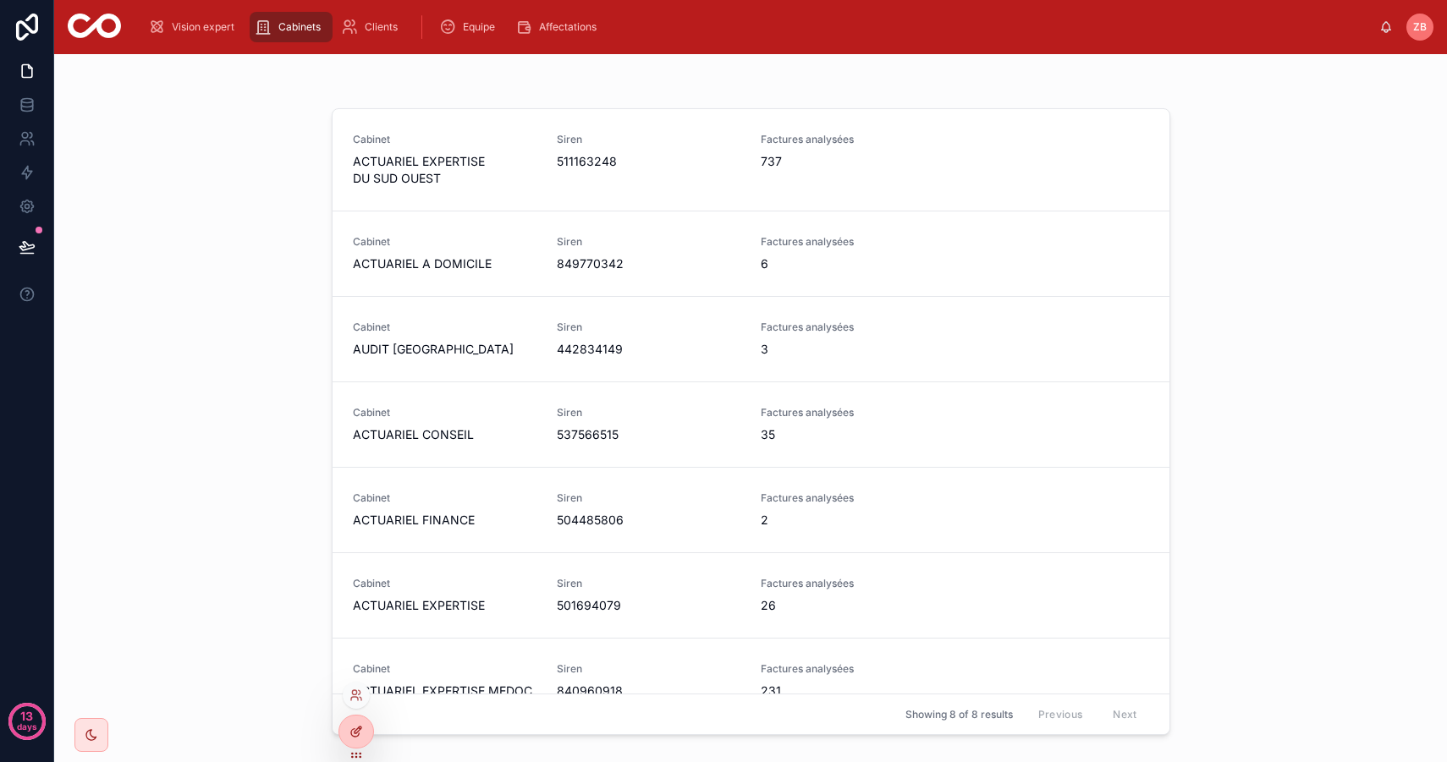
click at [350, 730] on icon at bounding box center [356, 732] width 14 height 14
click at [360, 734] on icon at bounding box center [356, 732] width 14 height 14
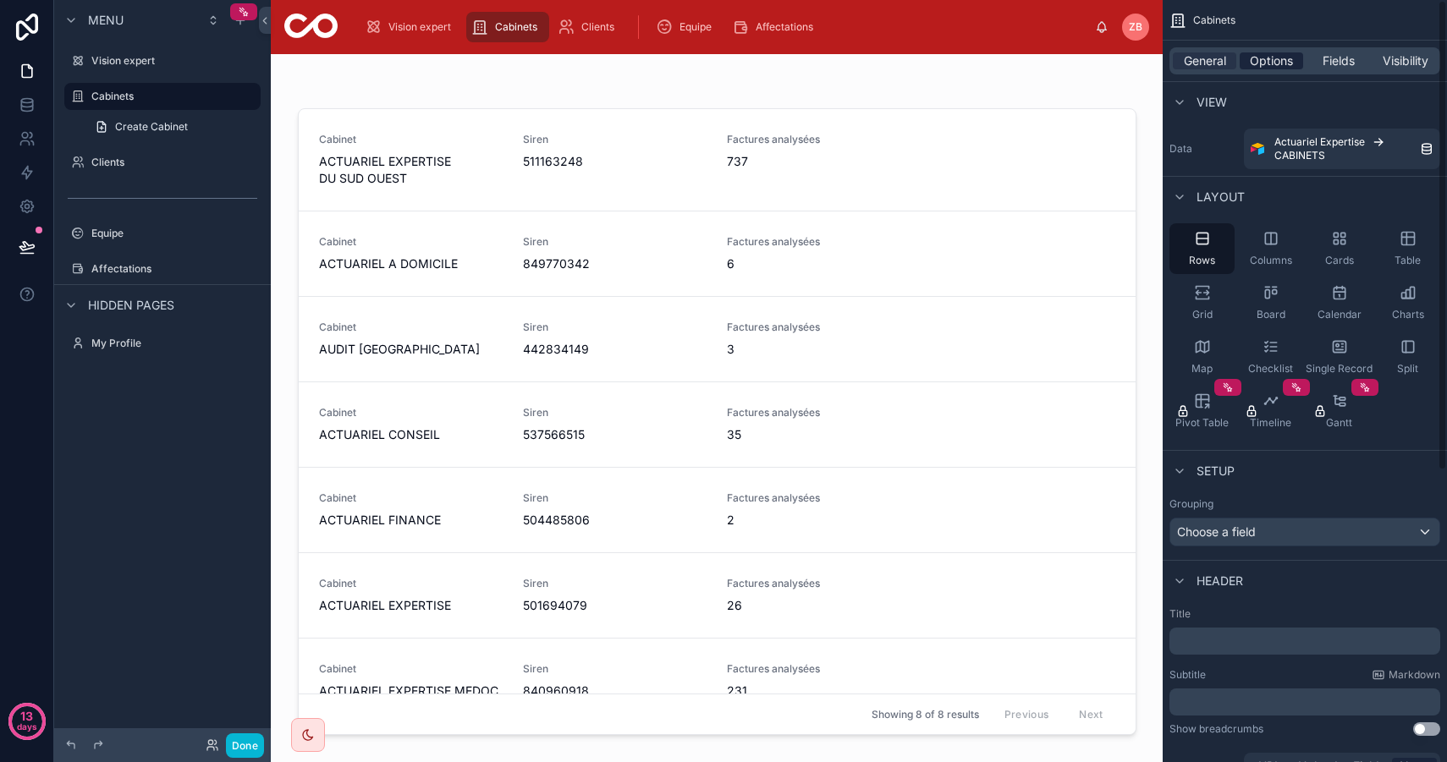
click at [1274, 58] on span "Options" at bounding box center [1270, 60] width 43 height 17
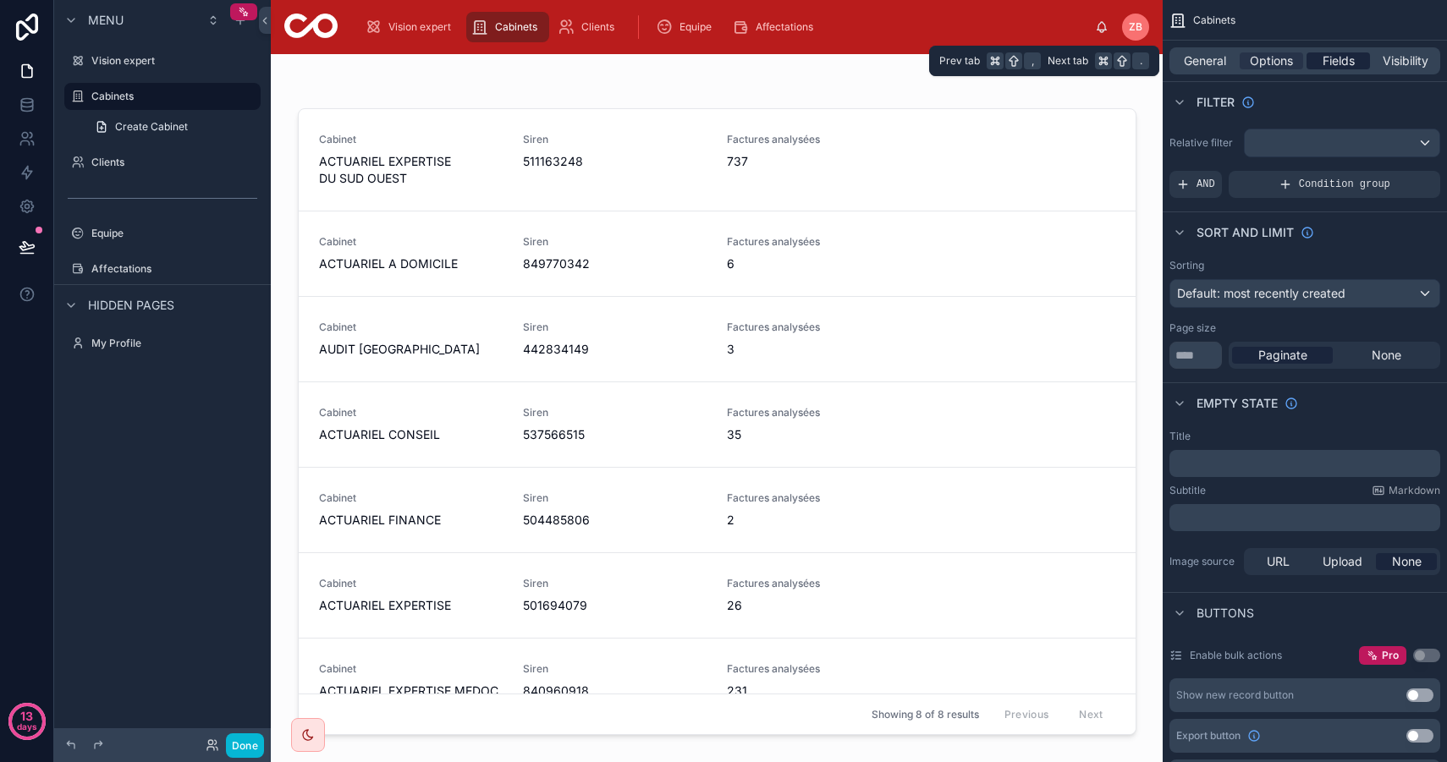
click at [1339, 58] on span "Fields" at bounding box center [1338, 60] width 32 height 17
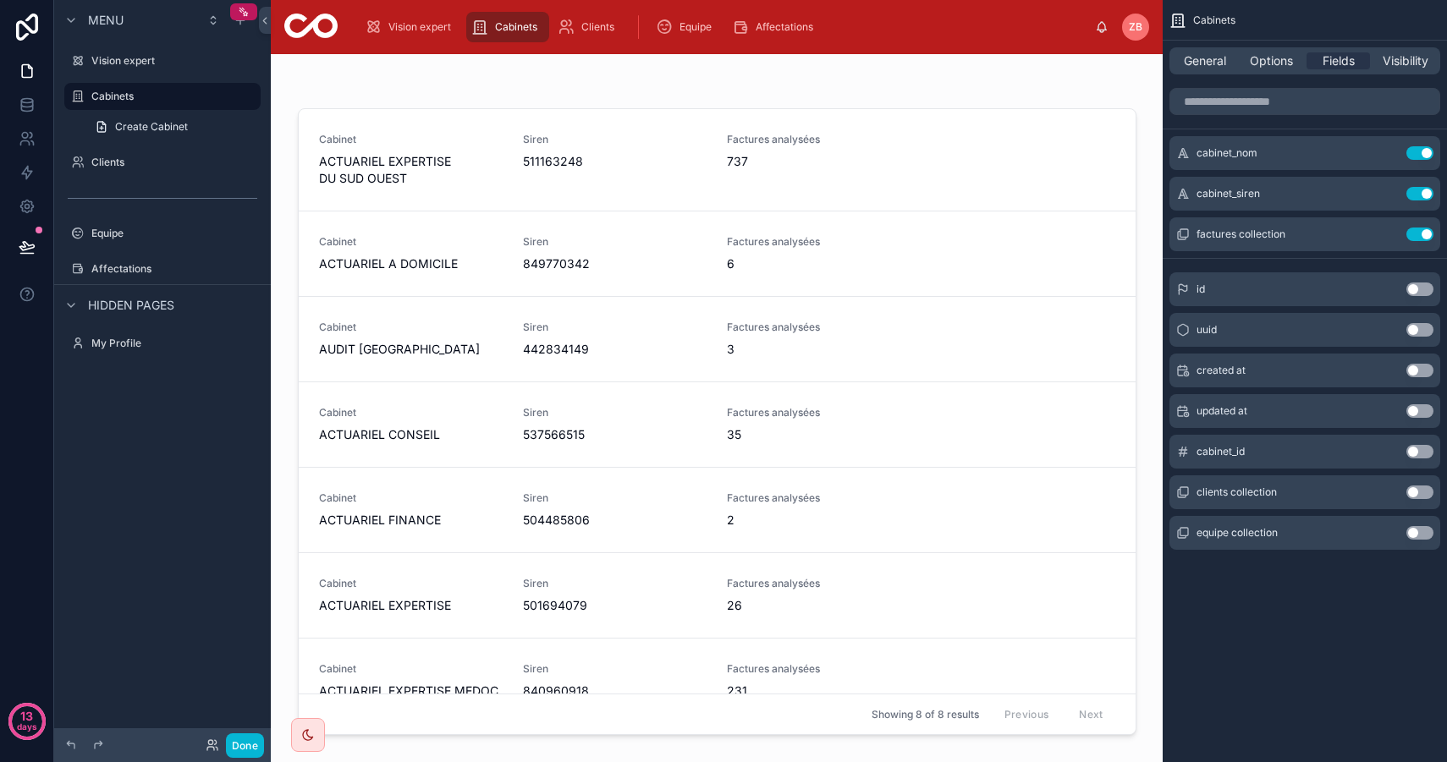
click at [474, 187] on div at bounding box center [716, 398] width 865 height 688
click at [436, 175] on span "ACTUARIEL EXPERTISE DU SUD OUEST" at bounding box center [411, 170] width 184 height 34
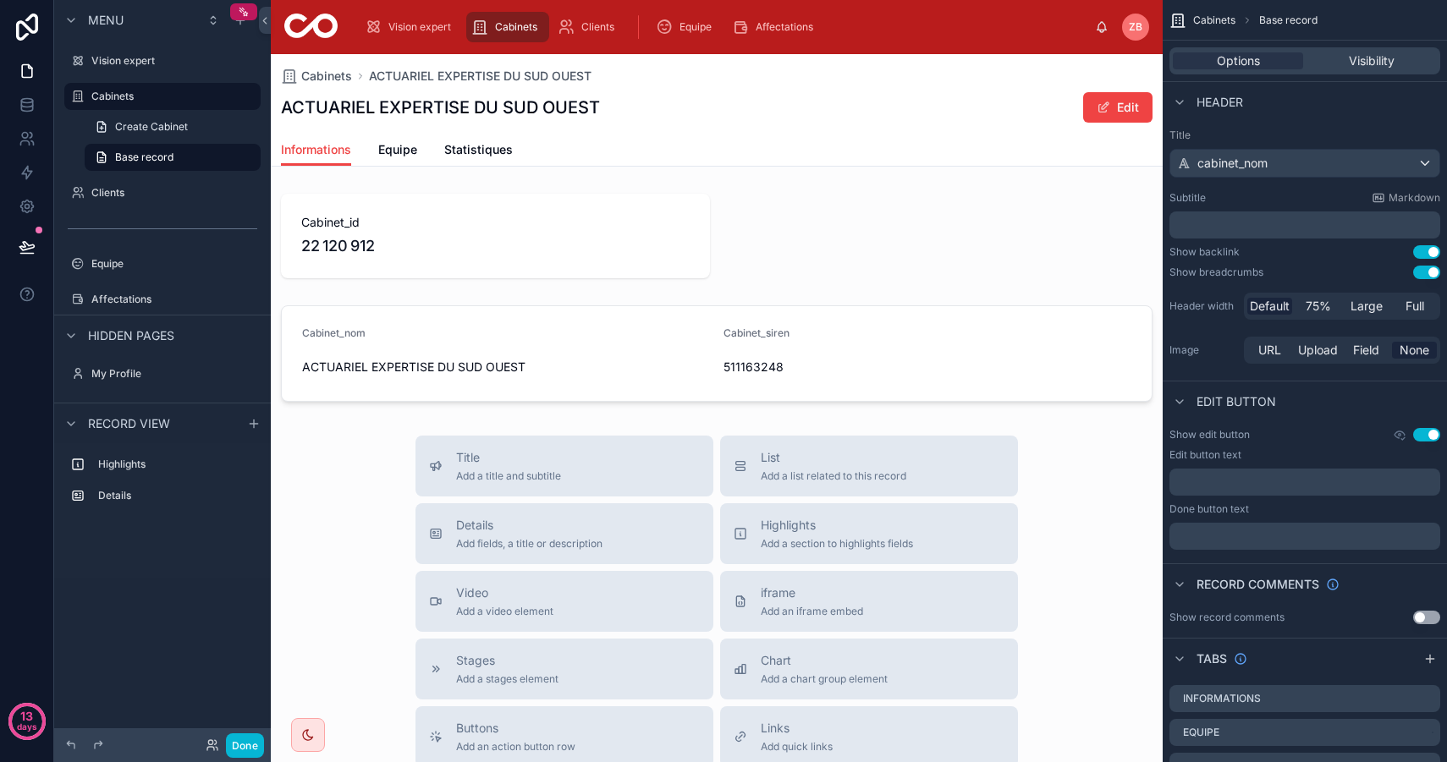
click at [1427, 251] on button "Use setting" at bounding box center [1426, 252] width 27 height 14
click at [1426, 251] on button "Use setting" at bounding box center [1426, 252] width 27 height 14
click at [1426, 277] on button "Use setting" at bounding box center [1426, 273] width 27 height 14
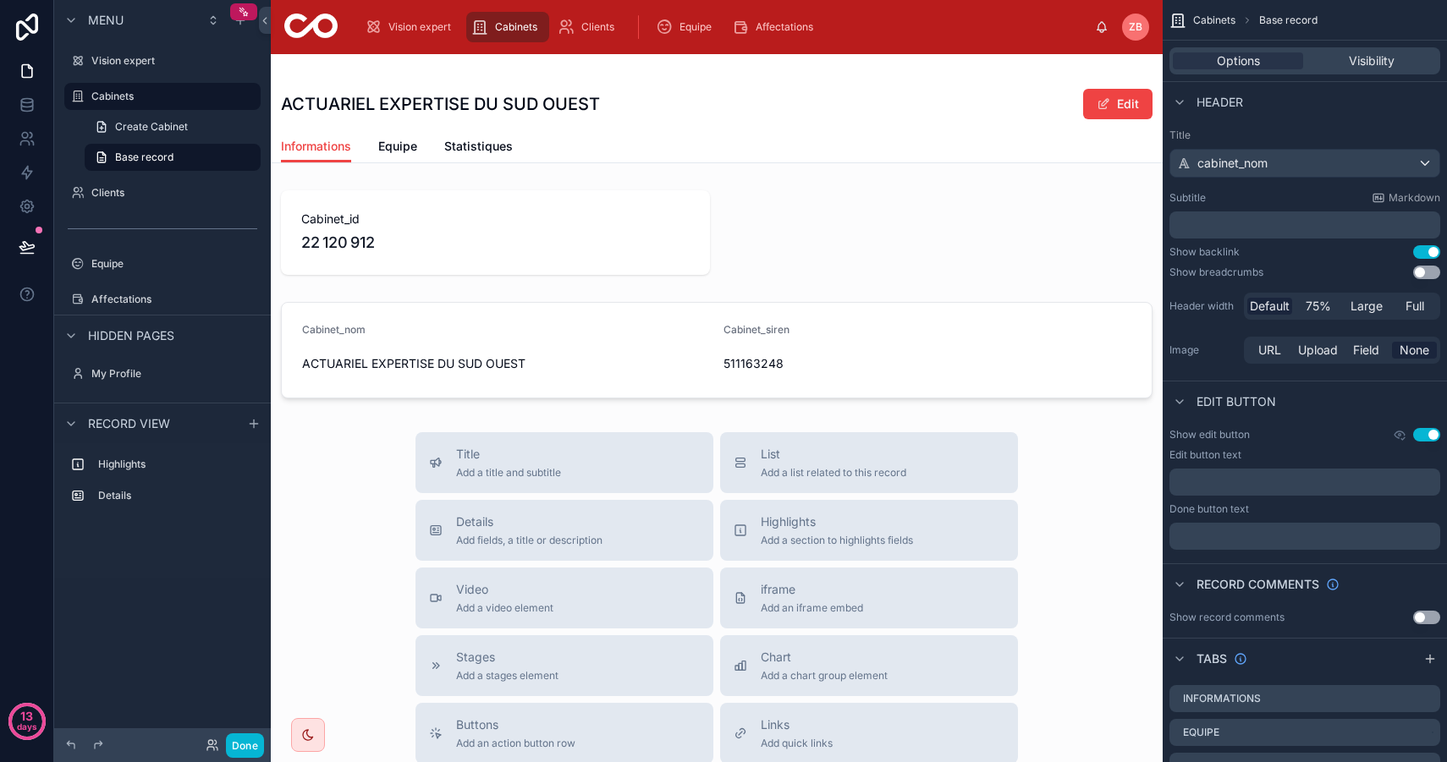
click at [1426, 258] on button "Use setting" at bounding box center [1426, 252] width 27 height 14
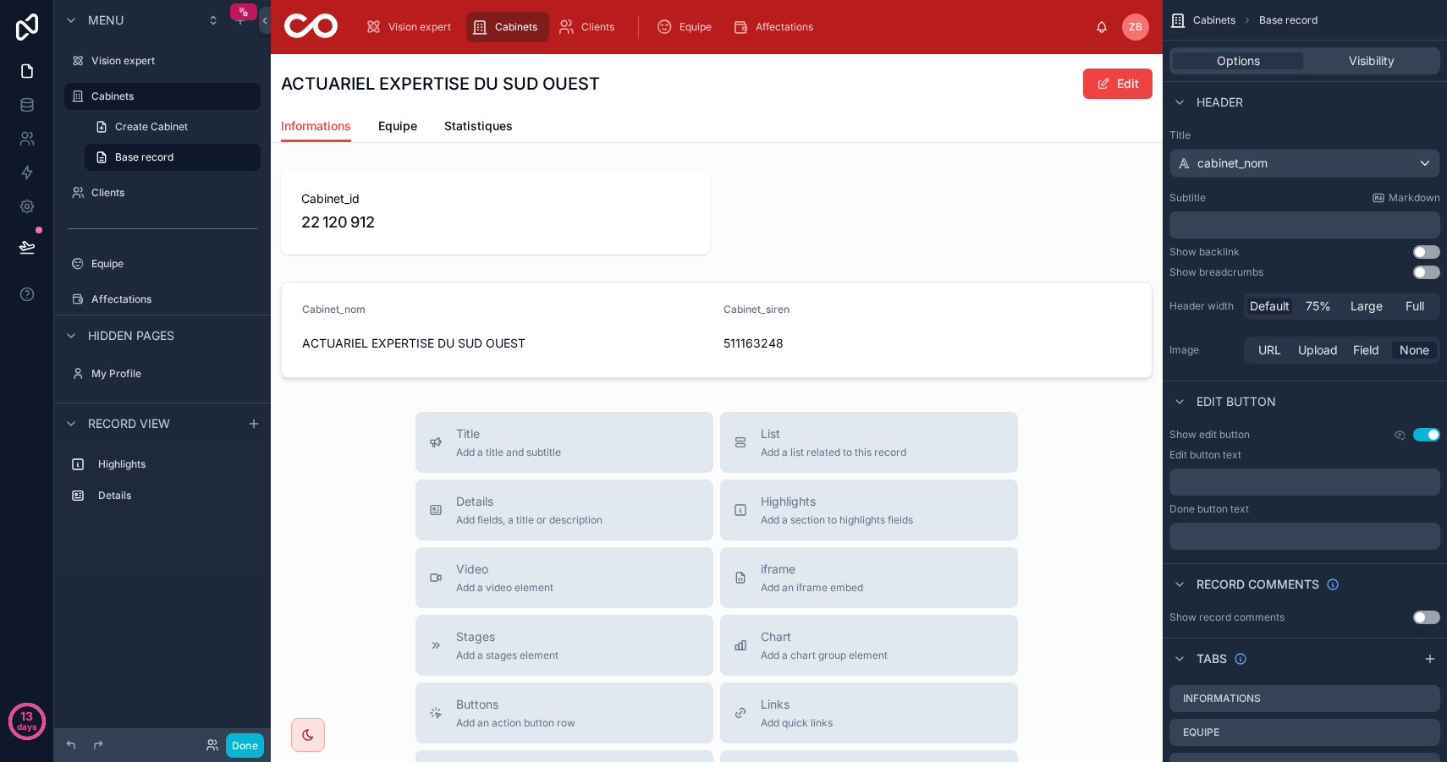
click at [1431, 252] on button "Use setting" at bounding box center [1426, 252] width 27 height 14
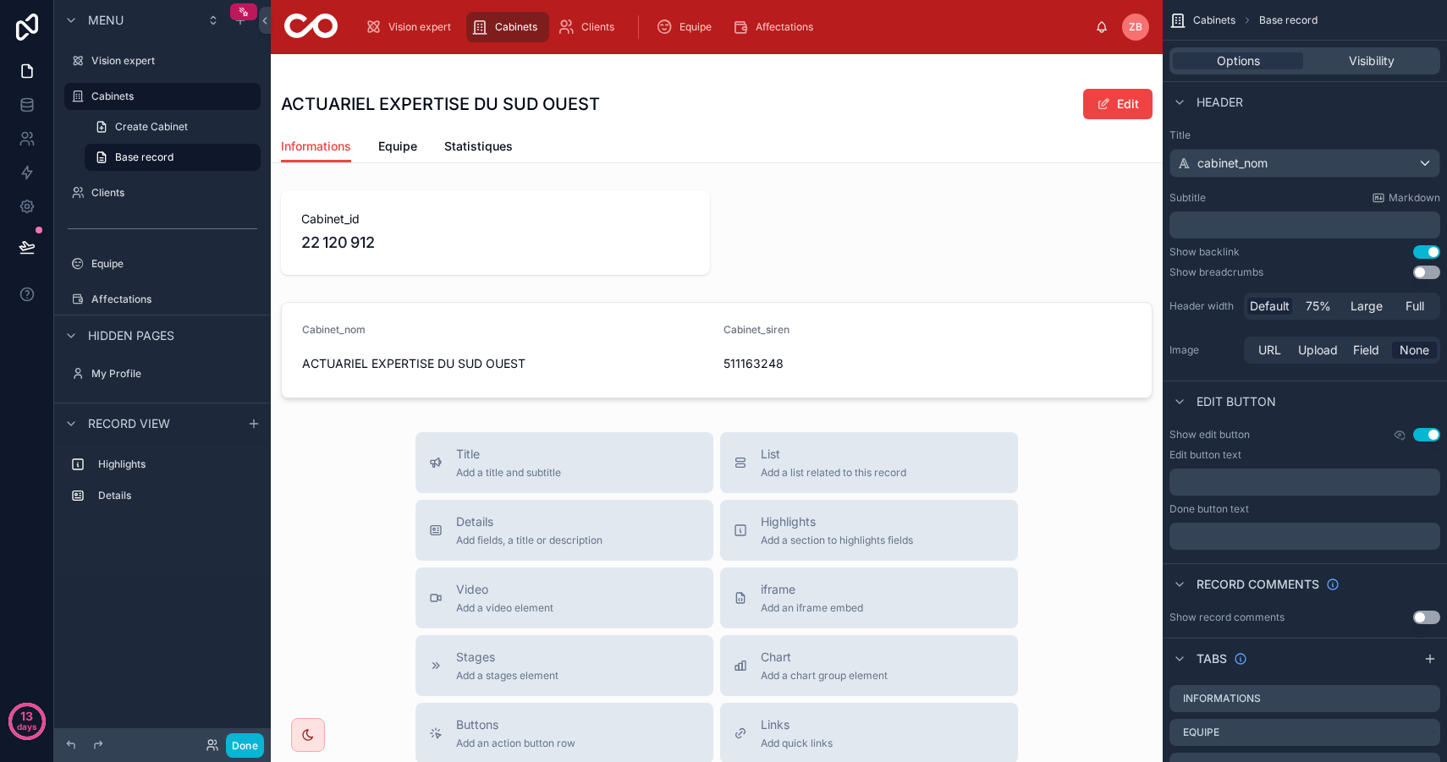
click at [1431, 252] on button "Use setting" at bounding box center [1426, 252] width 27 height 14
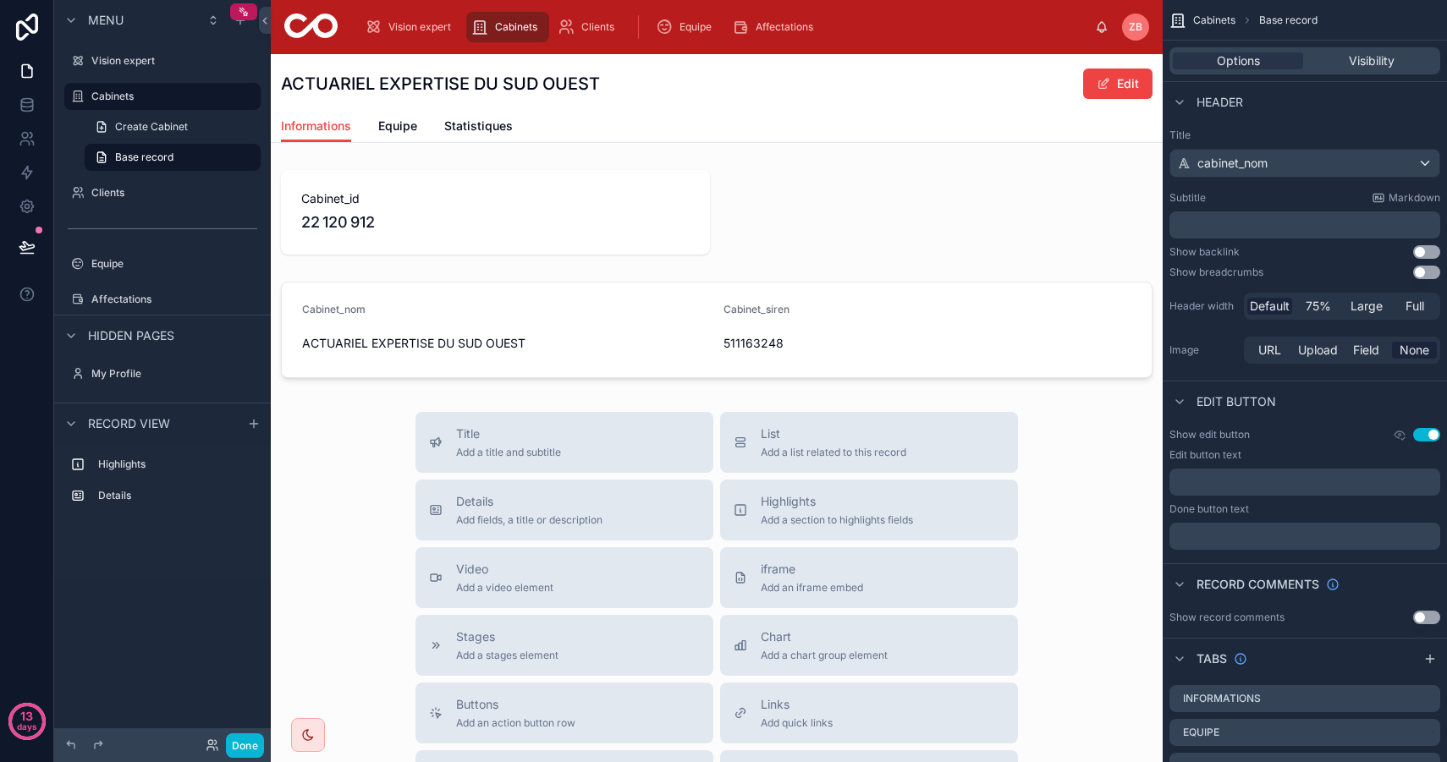
click at [1428, 272] on button "Use setting" at bounding box center [1426, 273] width 27 height 14
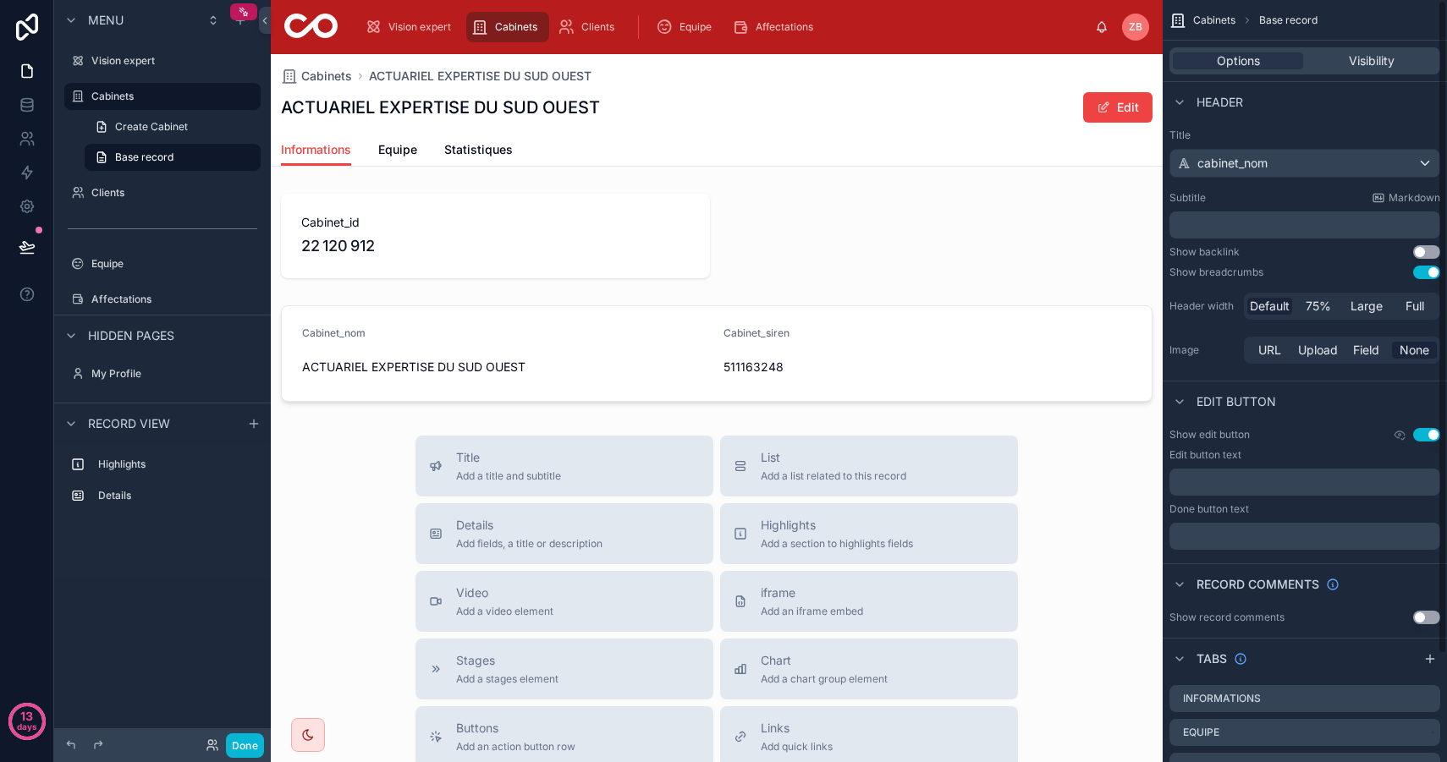
scroll to position [21, 0]
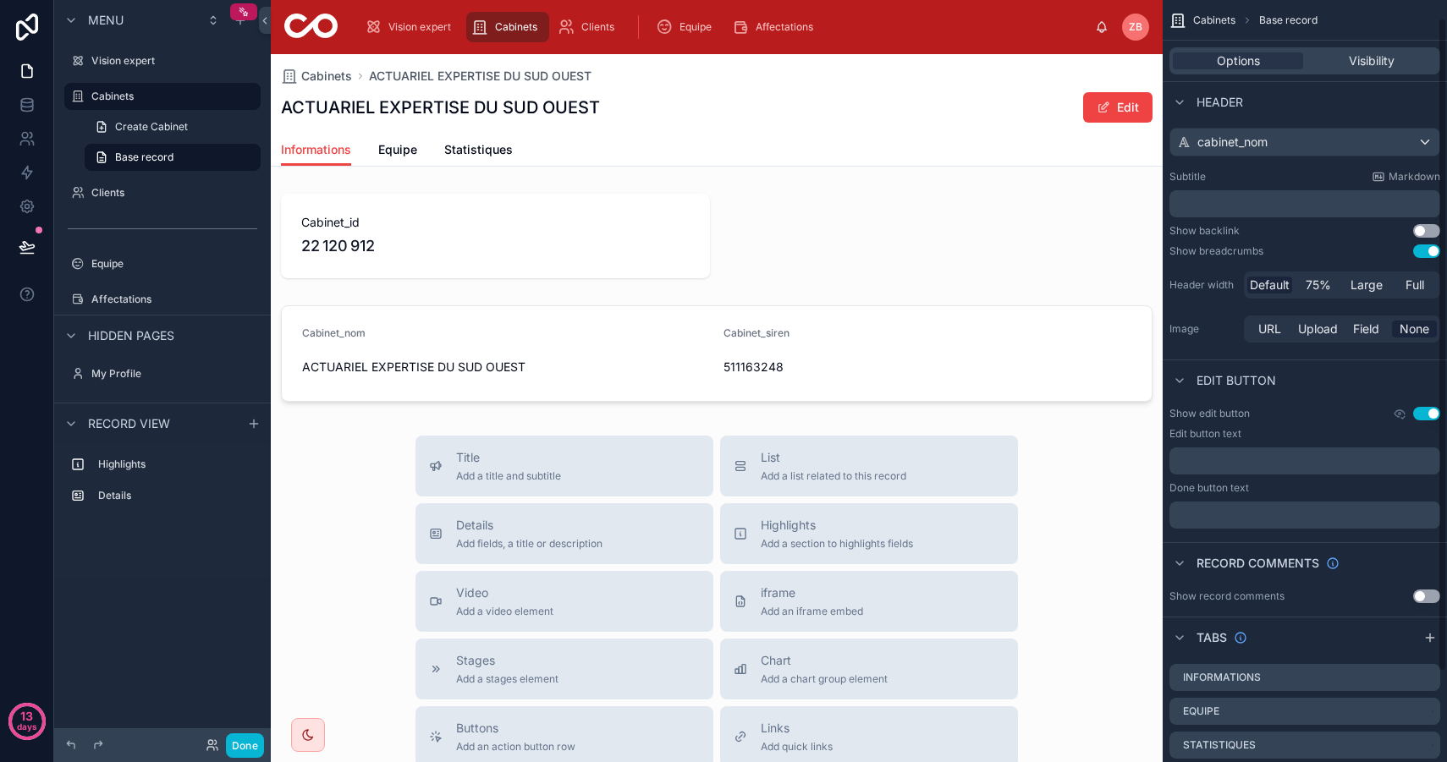
click at [1419, 231] on button "Use setting" at bounding box center [1426, 231] width 27 height 14
click at [1322, 287] on span "75%" at bounding box center [1317, 285] width 25 height 17
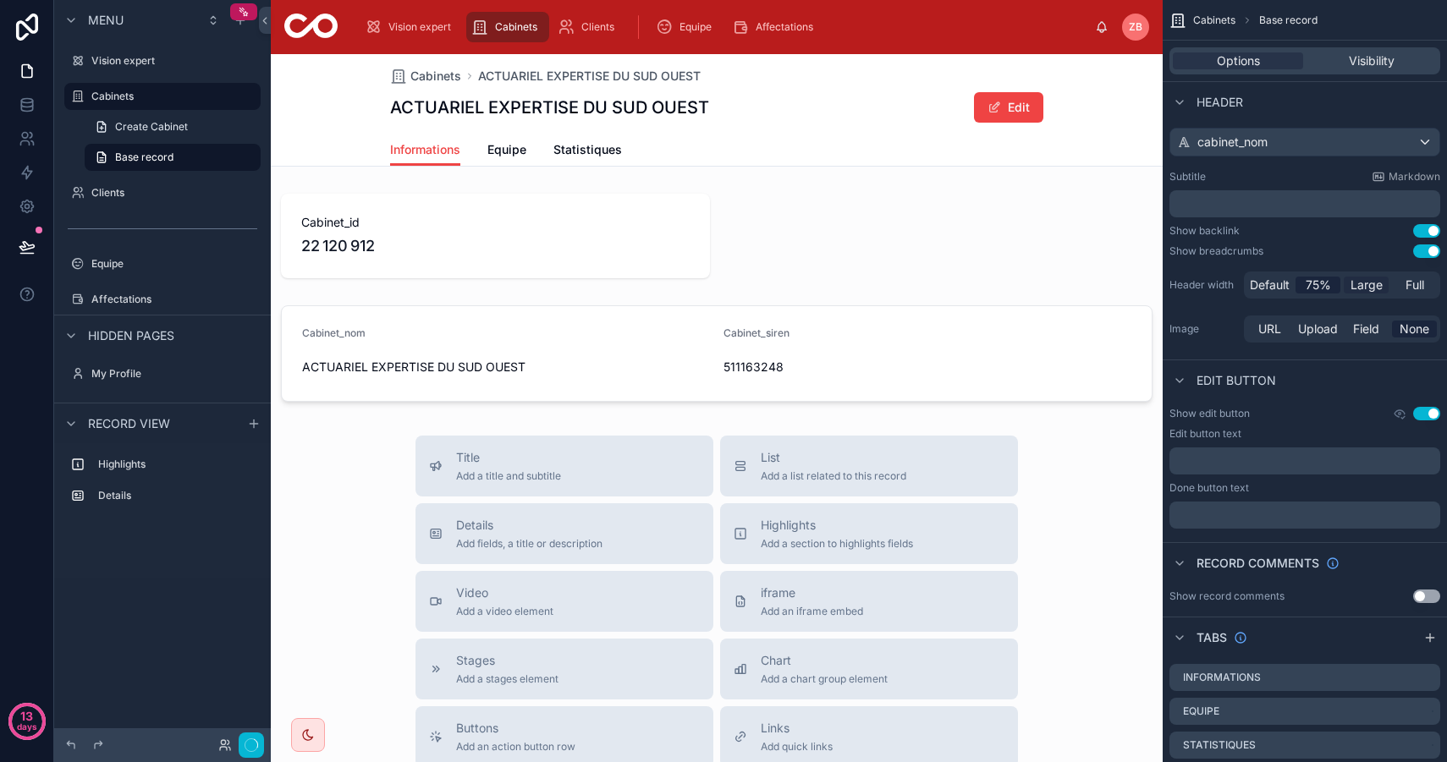
click at [1368, 287] on span "Large" at bounding box center [1366, 285] width 32 height 17
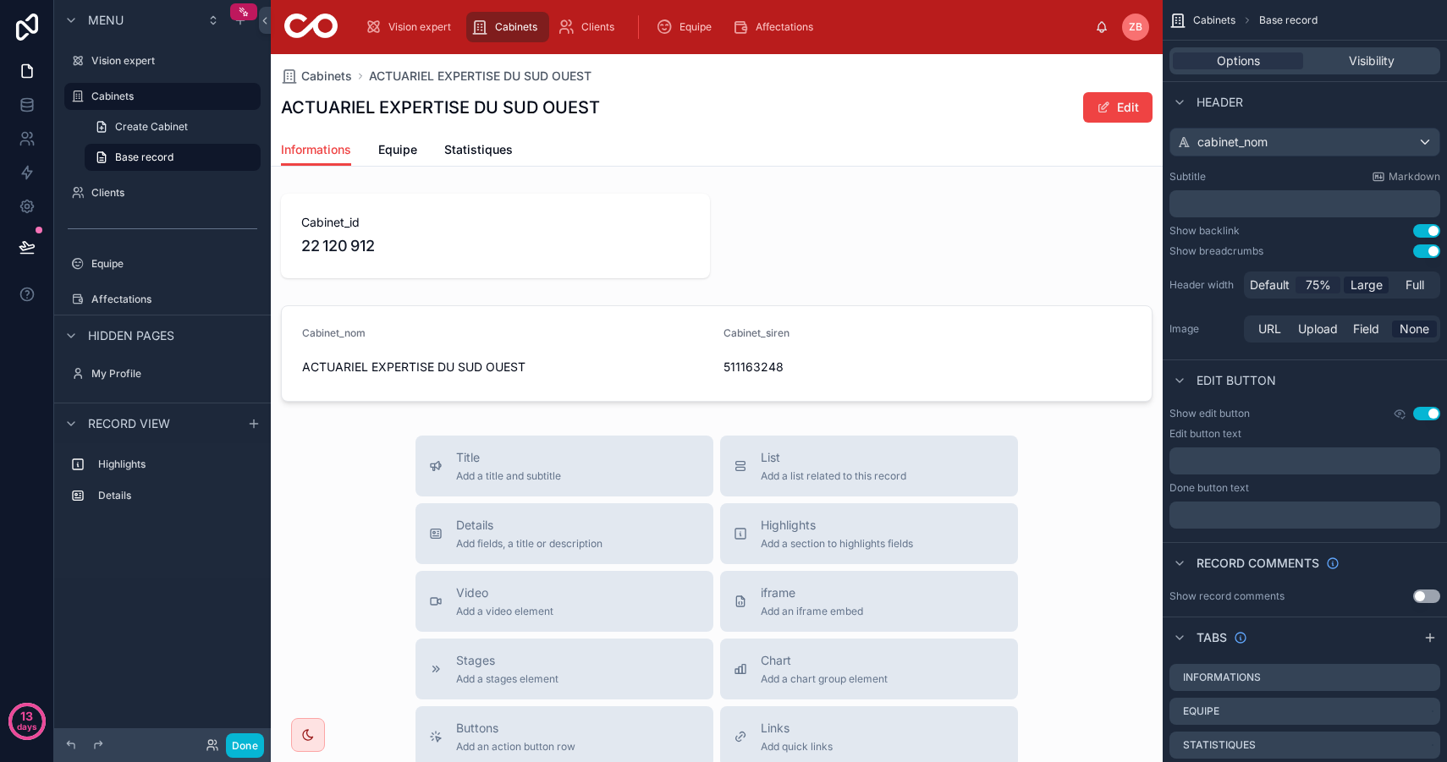
click at [1318, 284] on span "75%" at bounding box center [1317, 285] width 25 height 17
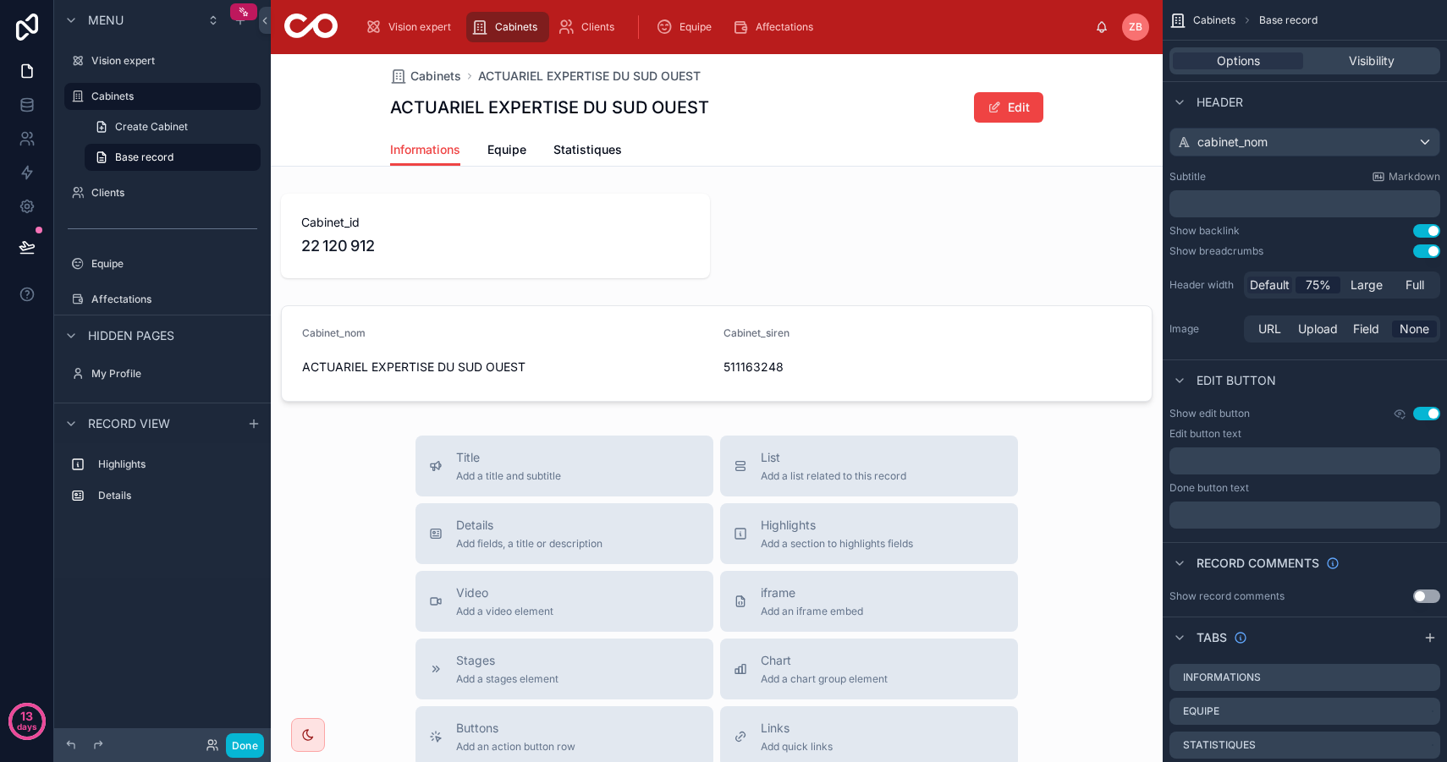
click at [1258, 292] on span "Default" at bounding box center [1269, 285] width 40 height 17
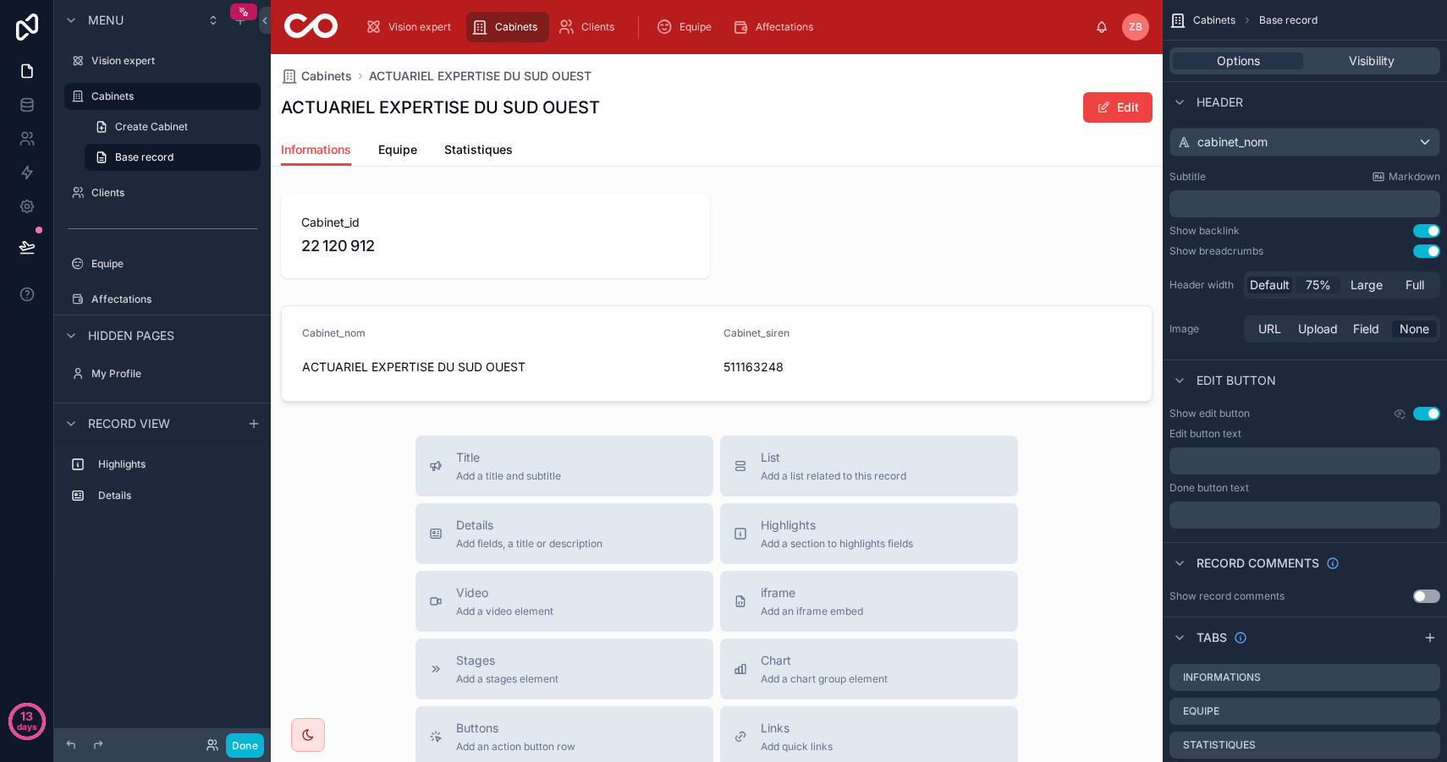
click at [1295, 285] on div "75%" at bounding box center [1317, 285] width 45 height 17
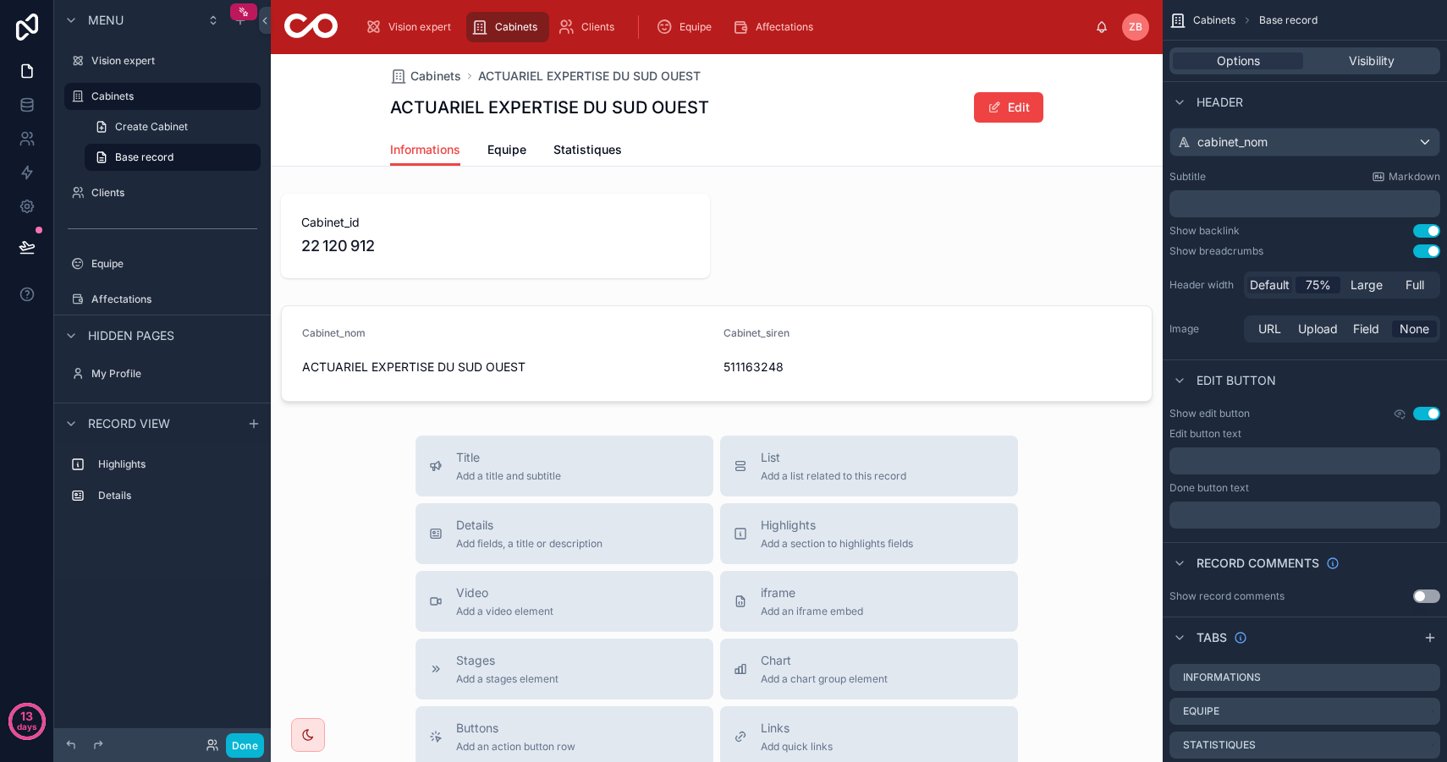
click at [1269, 282] on span "Default" at bounding box center [1269, 285] width 40 height 17
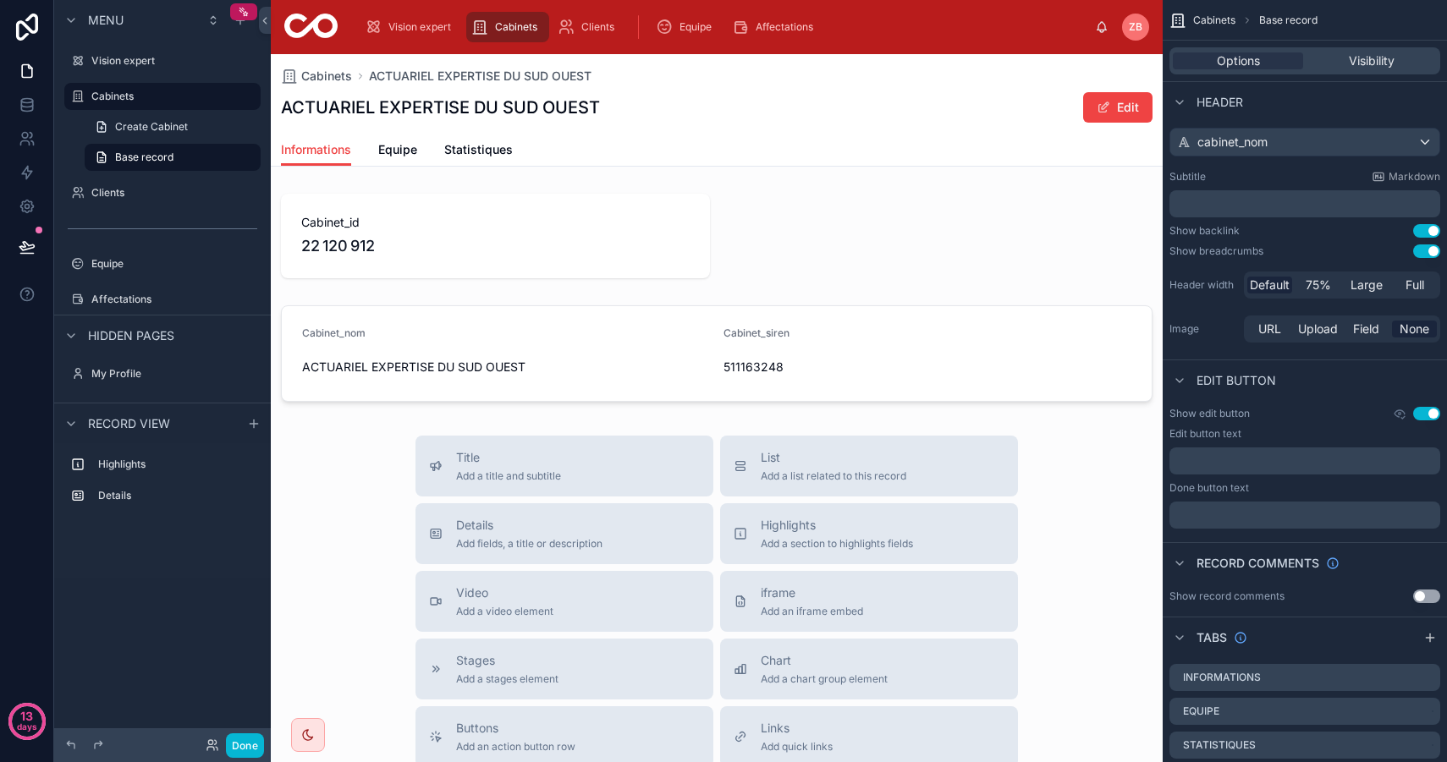
click at [1429, 408] on button "Use setting" at bounding box center [1426, 414] width 27 height 14
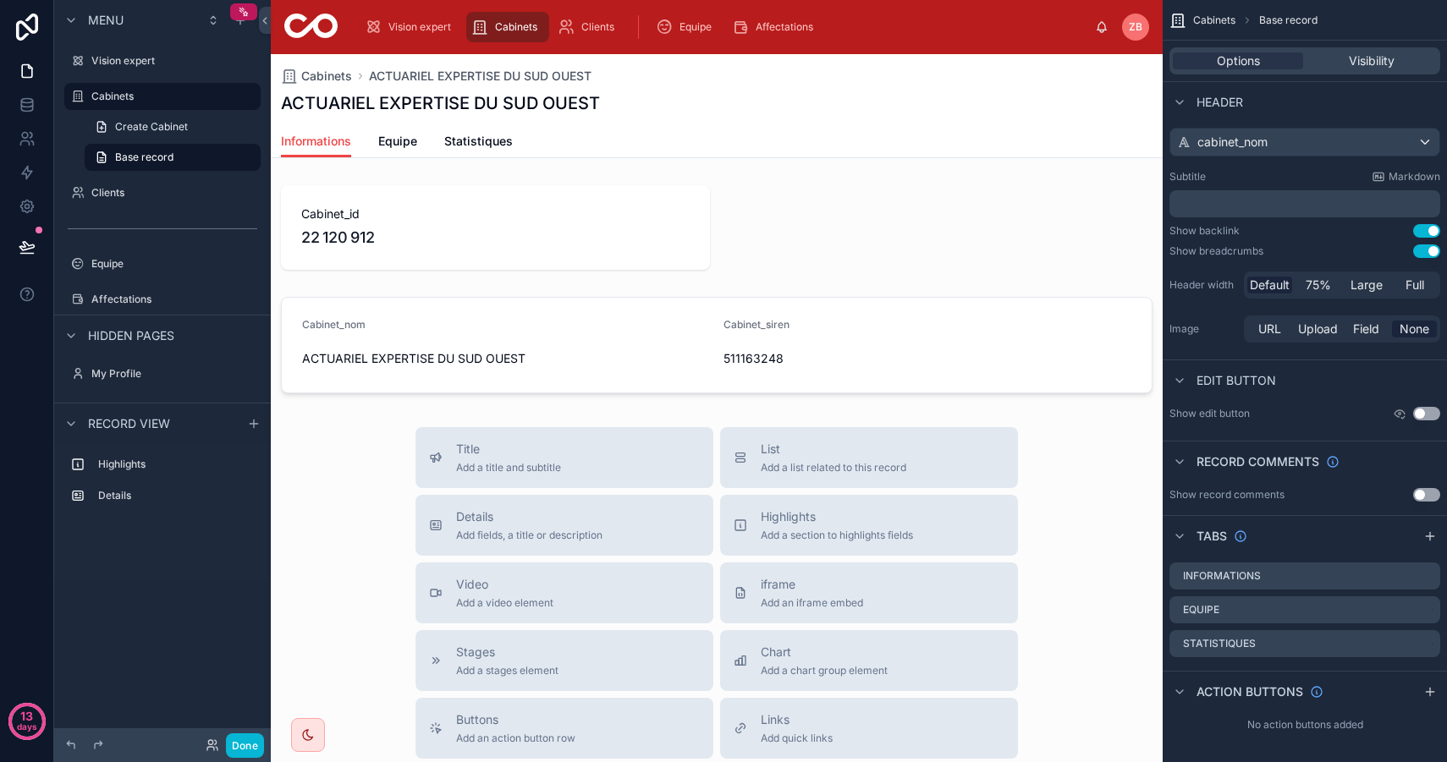
scroll to position [25, 0]
click at [1426, 576] on icon "scrollable content" at bounding box center [1426, 573] width 14 height 14
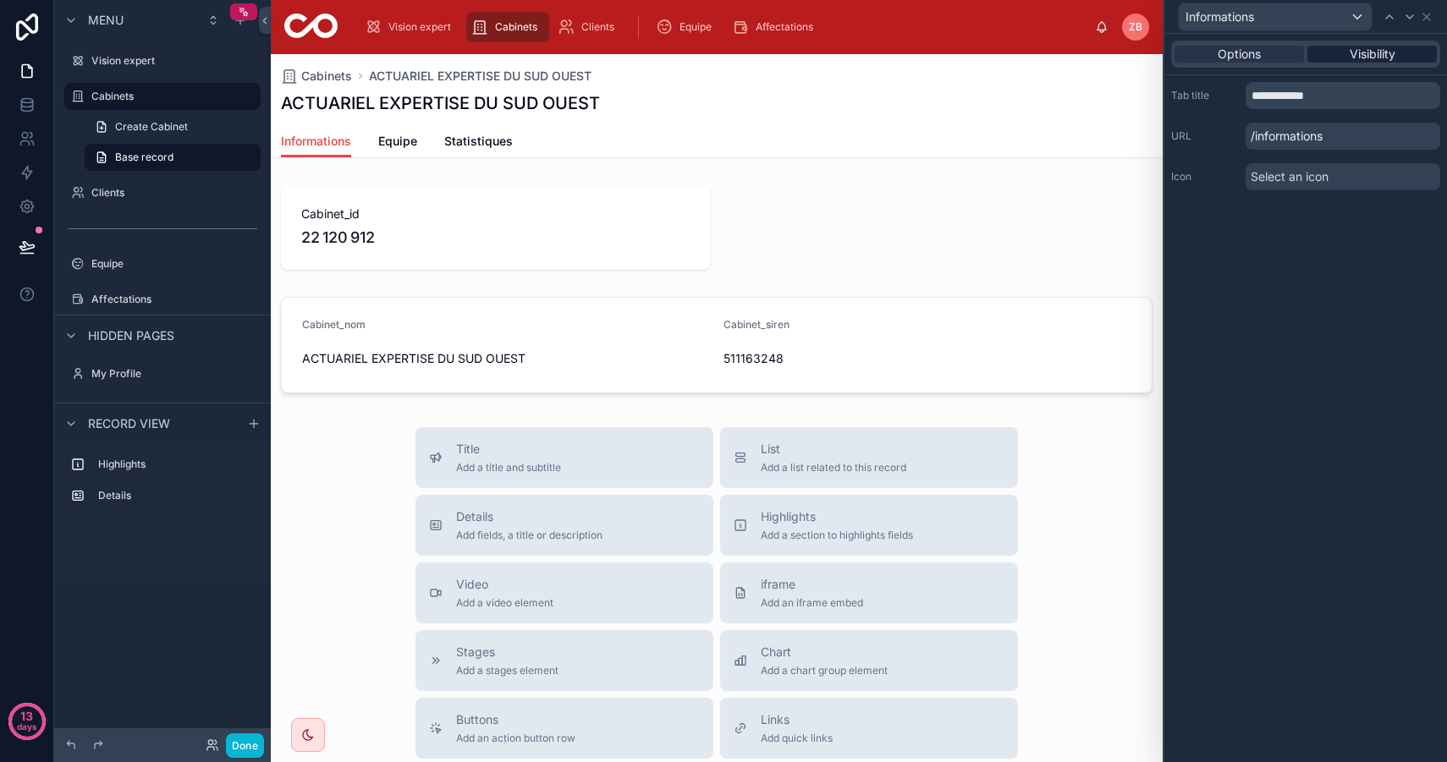
click at [1379, 52] on span "Visibility" at bounding box center [1372, 54] width 46 height 17
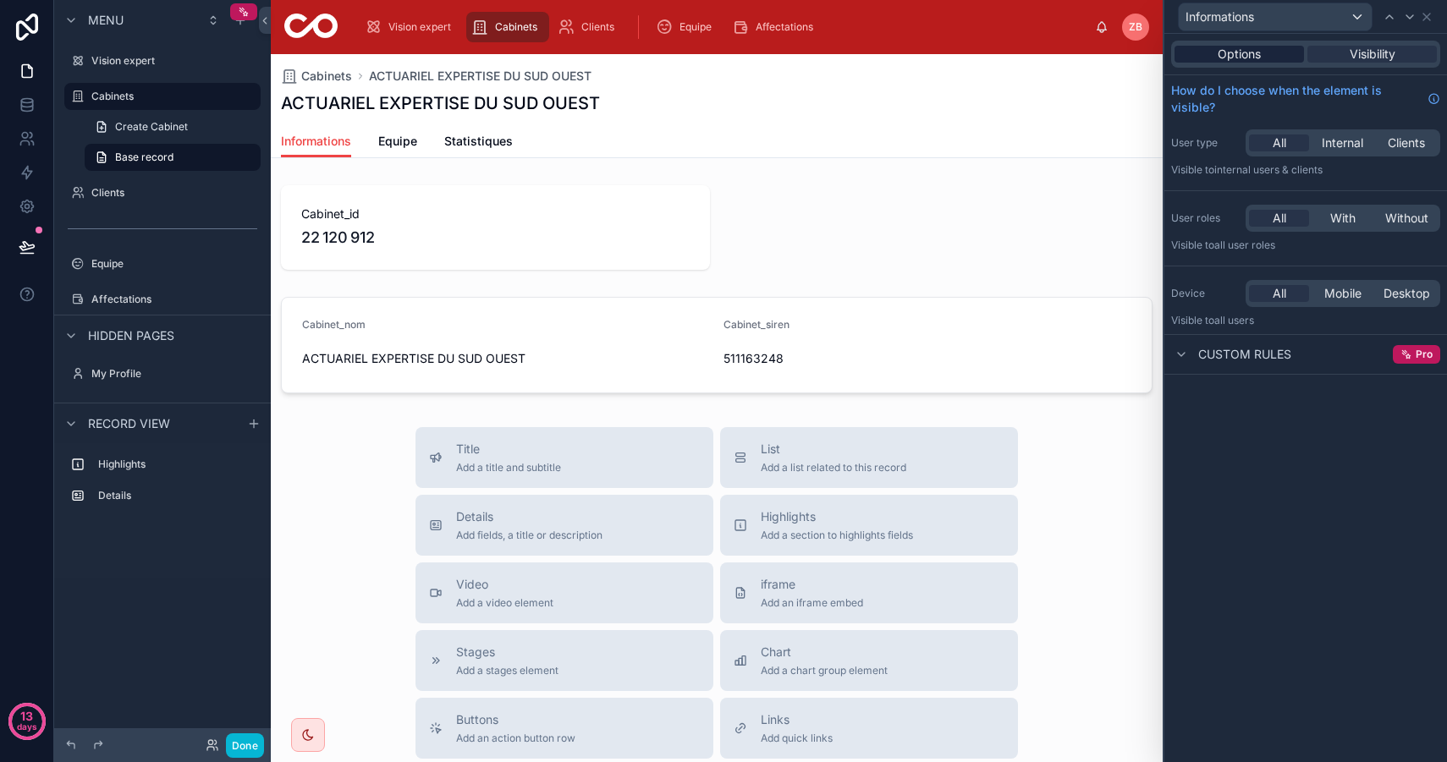
click at [1275, 53] on div "Options" at bounding box center [1238, 54] width 129 height 17
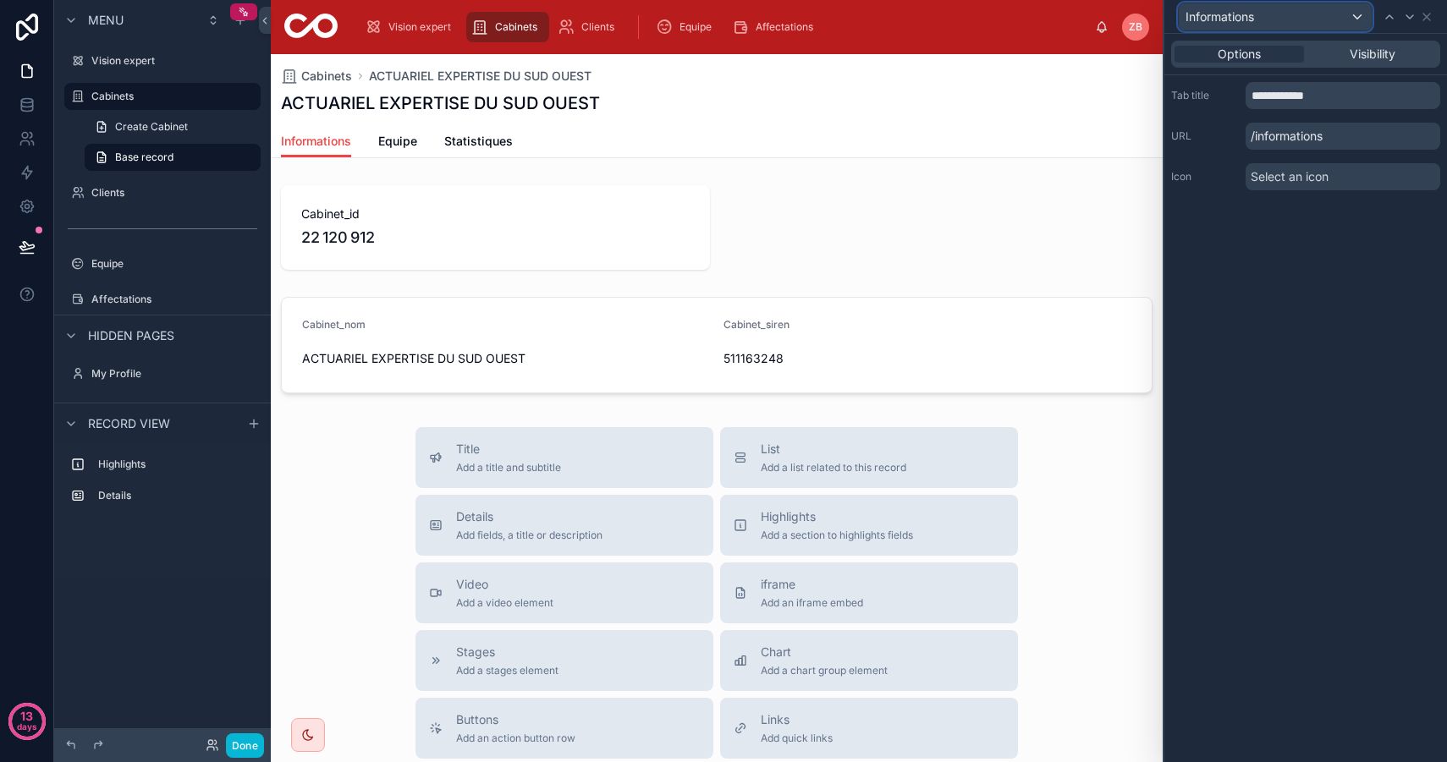
click at [1348, 18] on div "Informations" at bounding box center [1274, 16] width 193 height 27
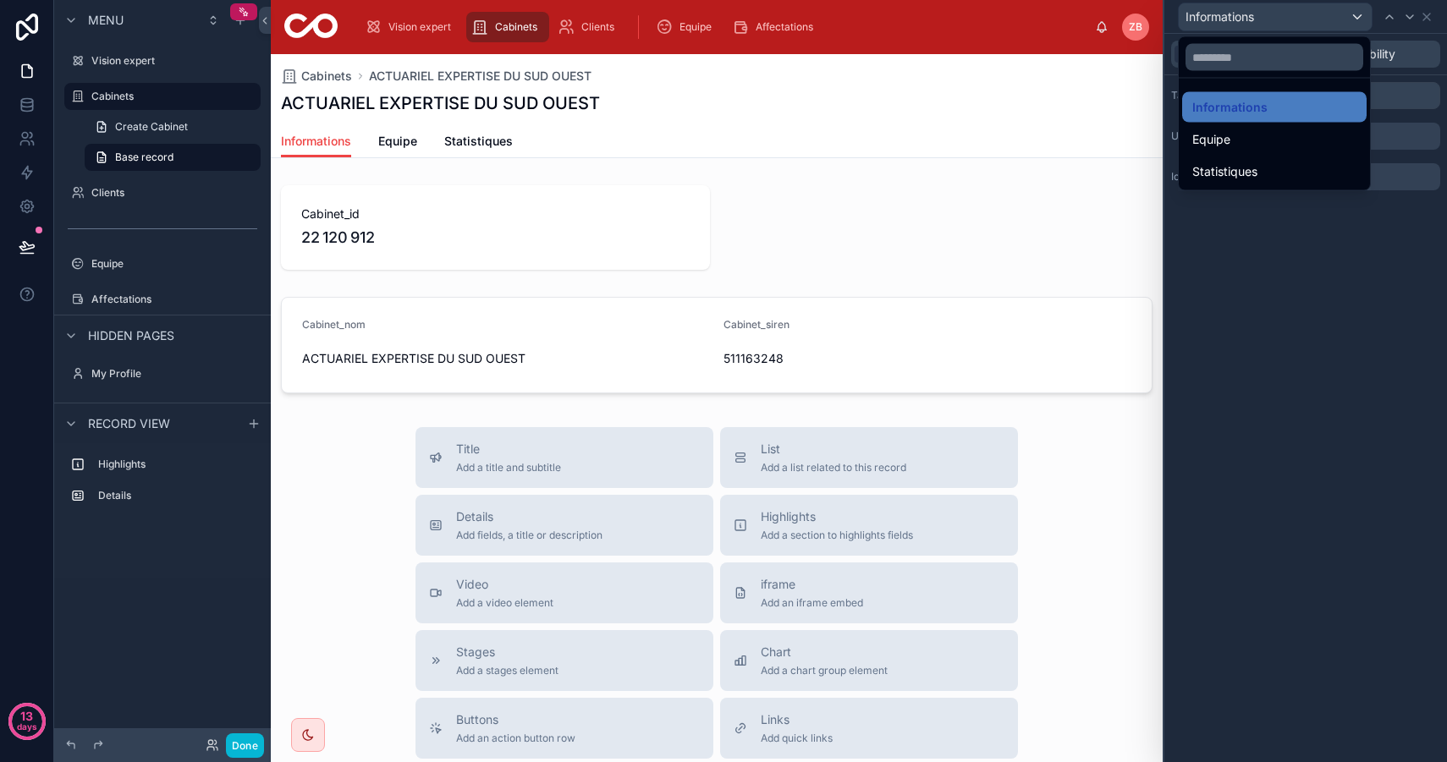
click at [1429, 19] on div at bounding box center [1305, 381] width 283 height 762
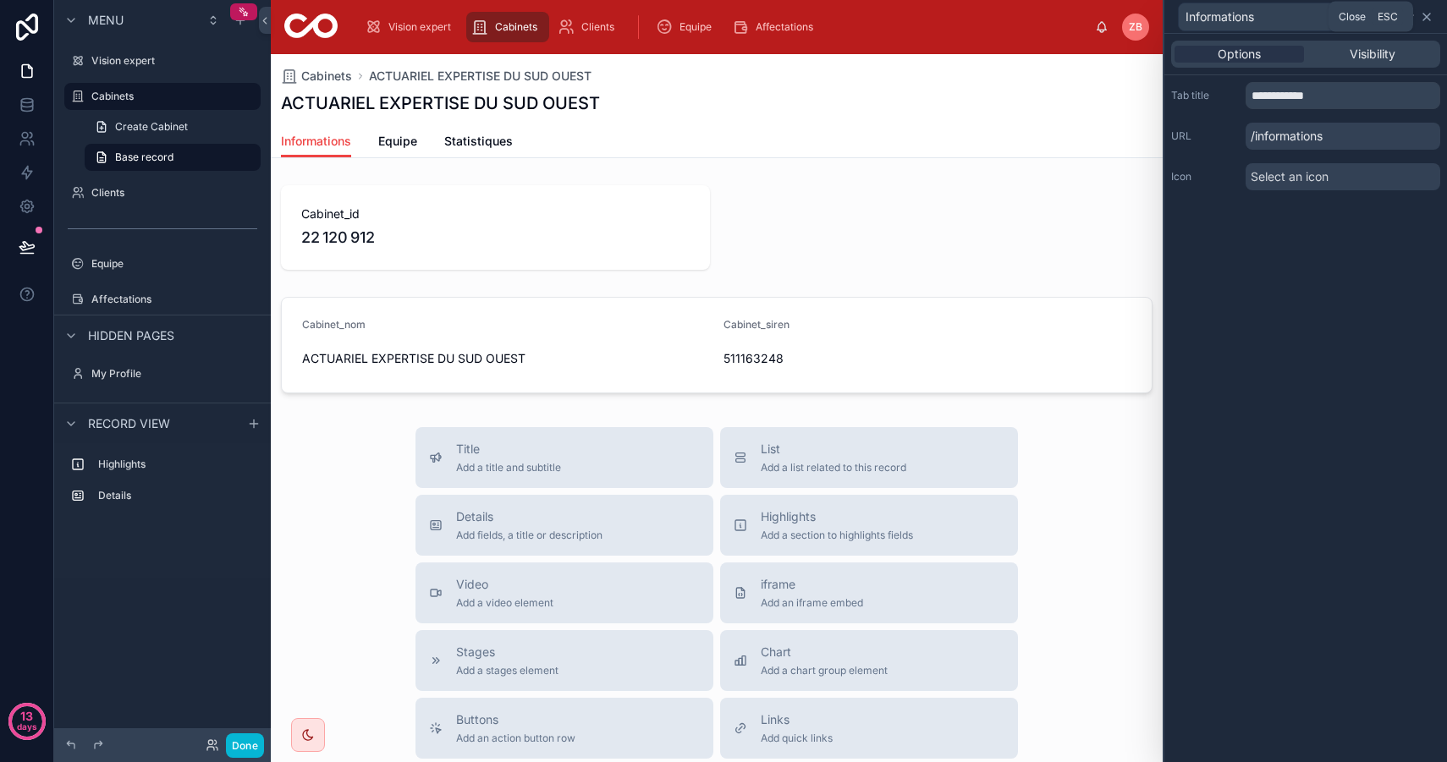
click at [1422, 14] on icon at bounding box center [1426, 17] width 14 height 14
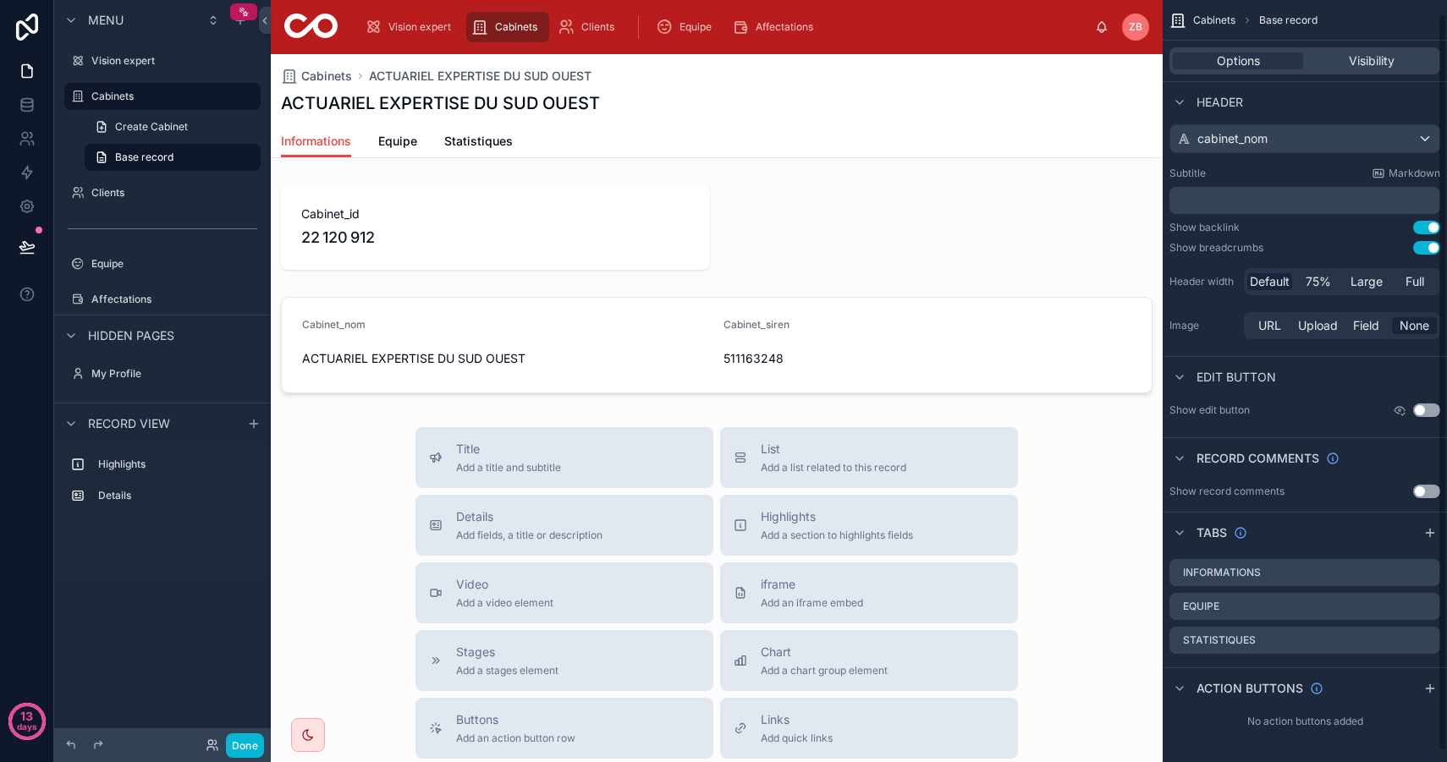
scroll to position [0, 0]
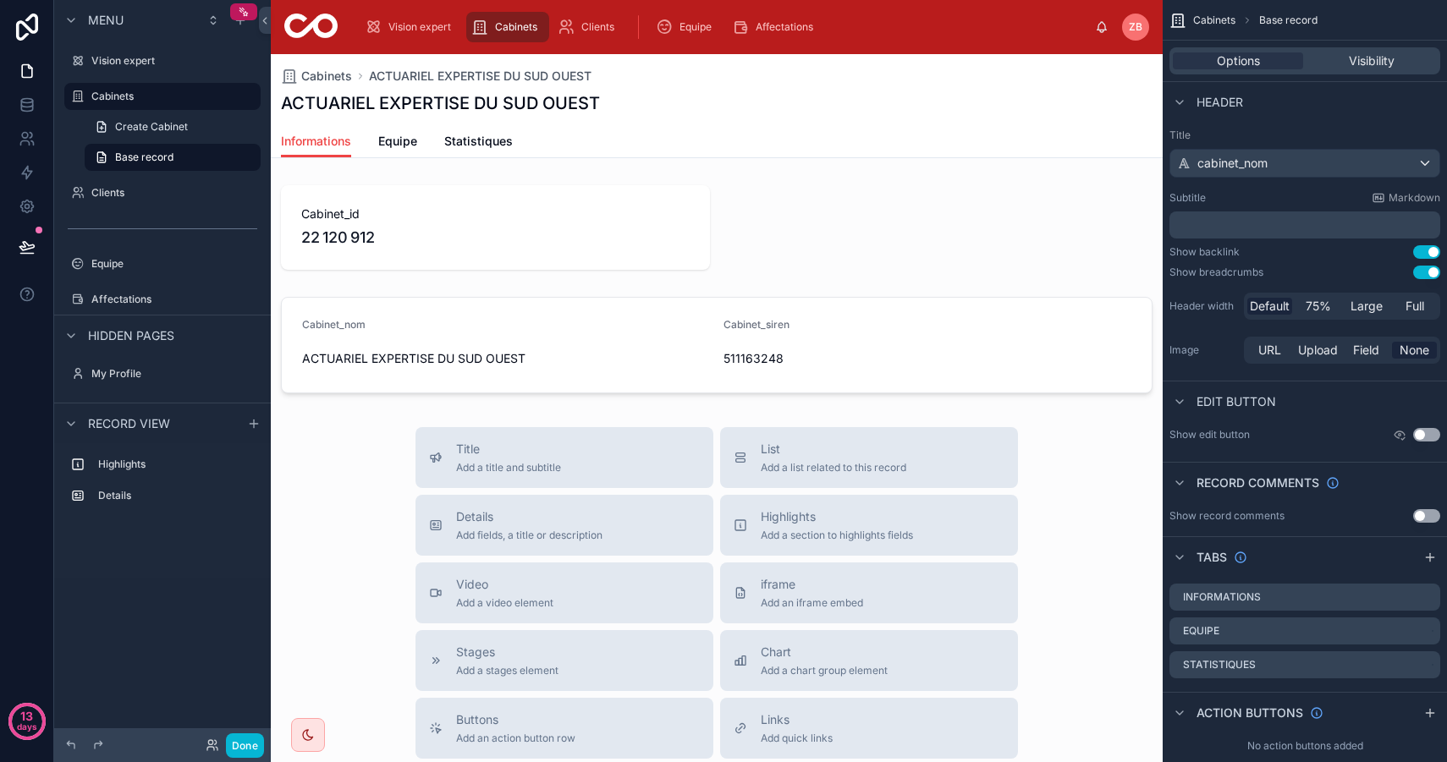
click at [1375, 420] on div "Edit button" at bounding box center [1304, 401] width 284 height 41
click at [1419, 433] on button "Use setting" at bounding box center [1426, 435] width 27 height 14
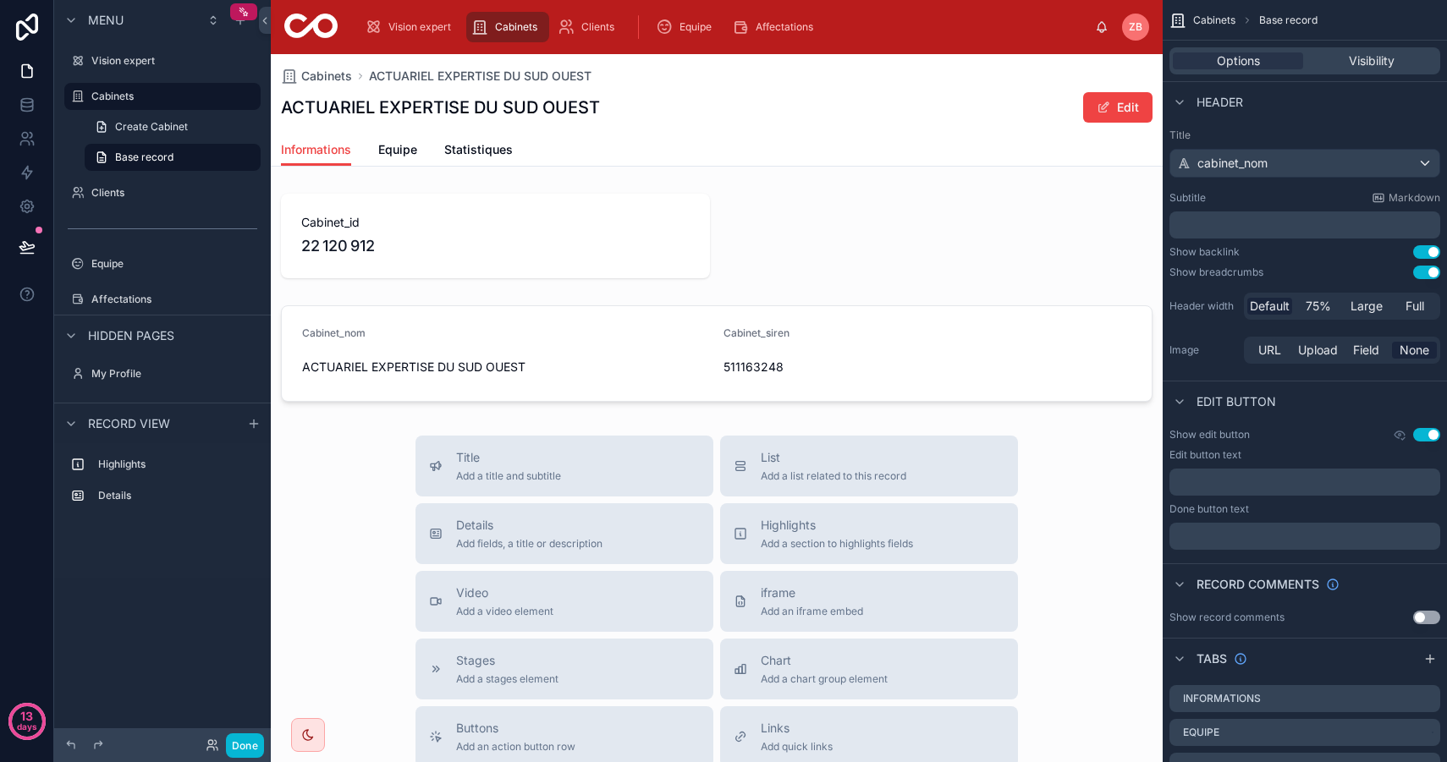
click at [1408, 435] on div "Use setting" at bounding box center [1415, 435] width 47 height 14
click at [1406, 435] on div "Use setting" at bounding box center [1415, 435] width 47 height 14
click at [1433, 433] on button "Use setting" at bounding box center [1426, 435] width 27 height 14
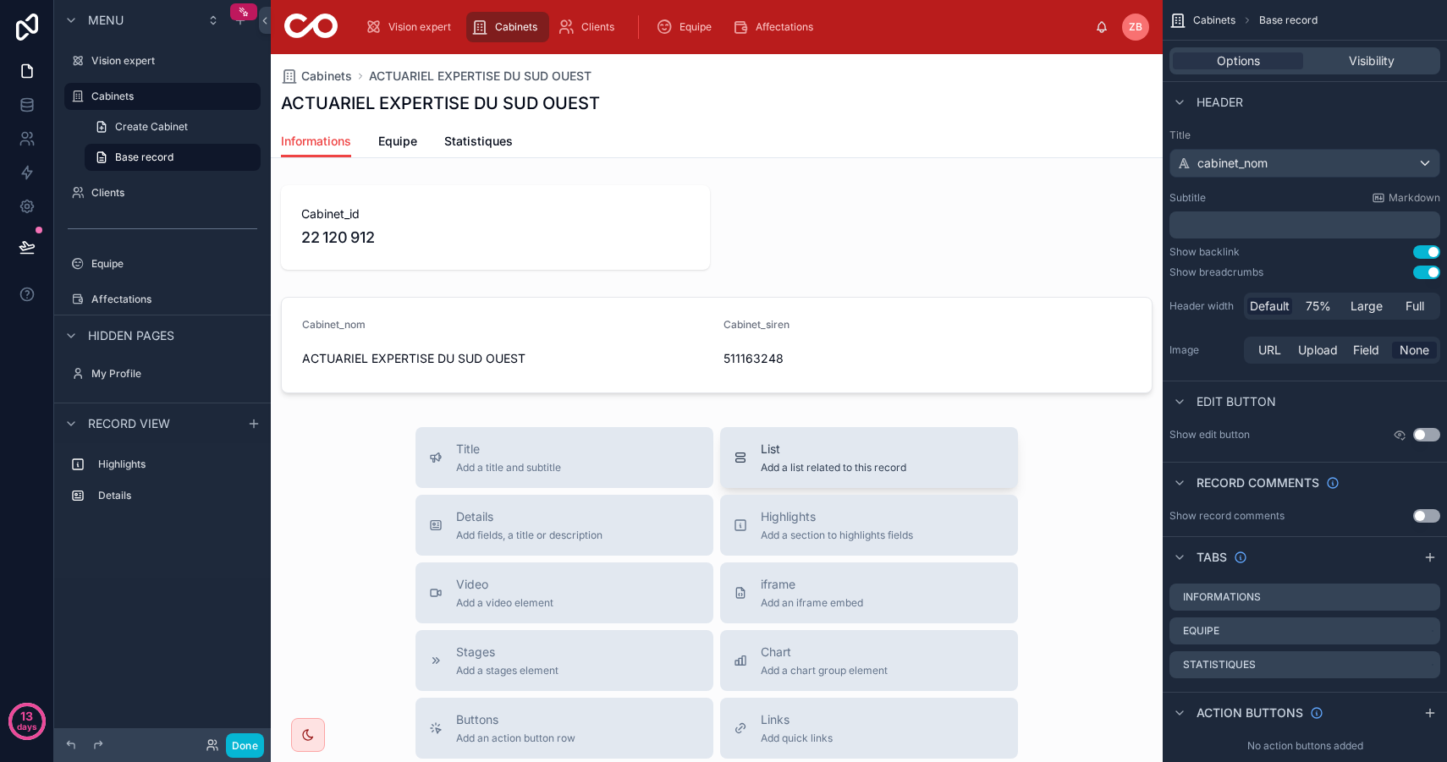
click at [868, 461] on span "Add a list related to this record" at bounding box center [832, 468] width 145 height 14
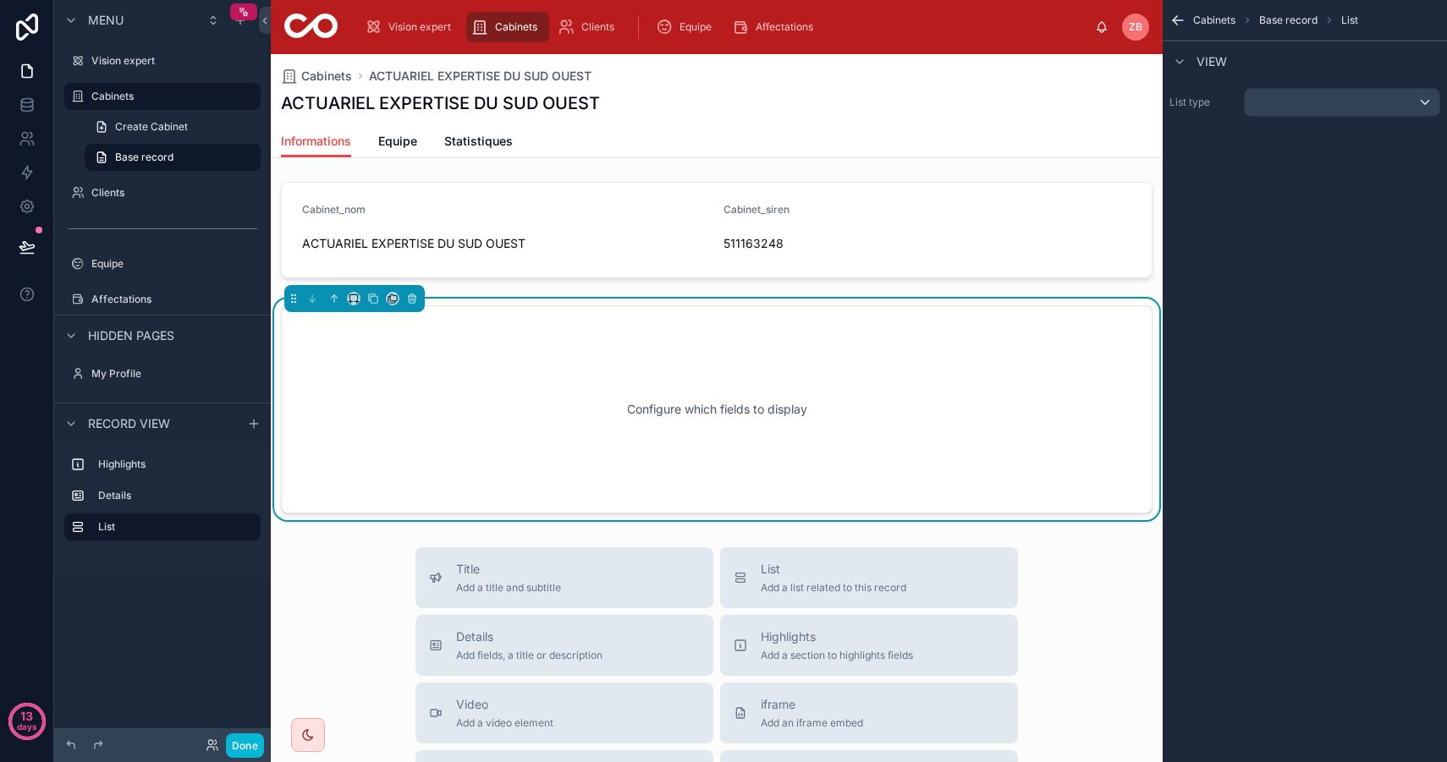
scroll to position [116, 0]
click at [1320, 107] on div "scrollable content" at bounding box center [1341, 102] width 195 height 27
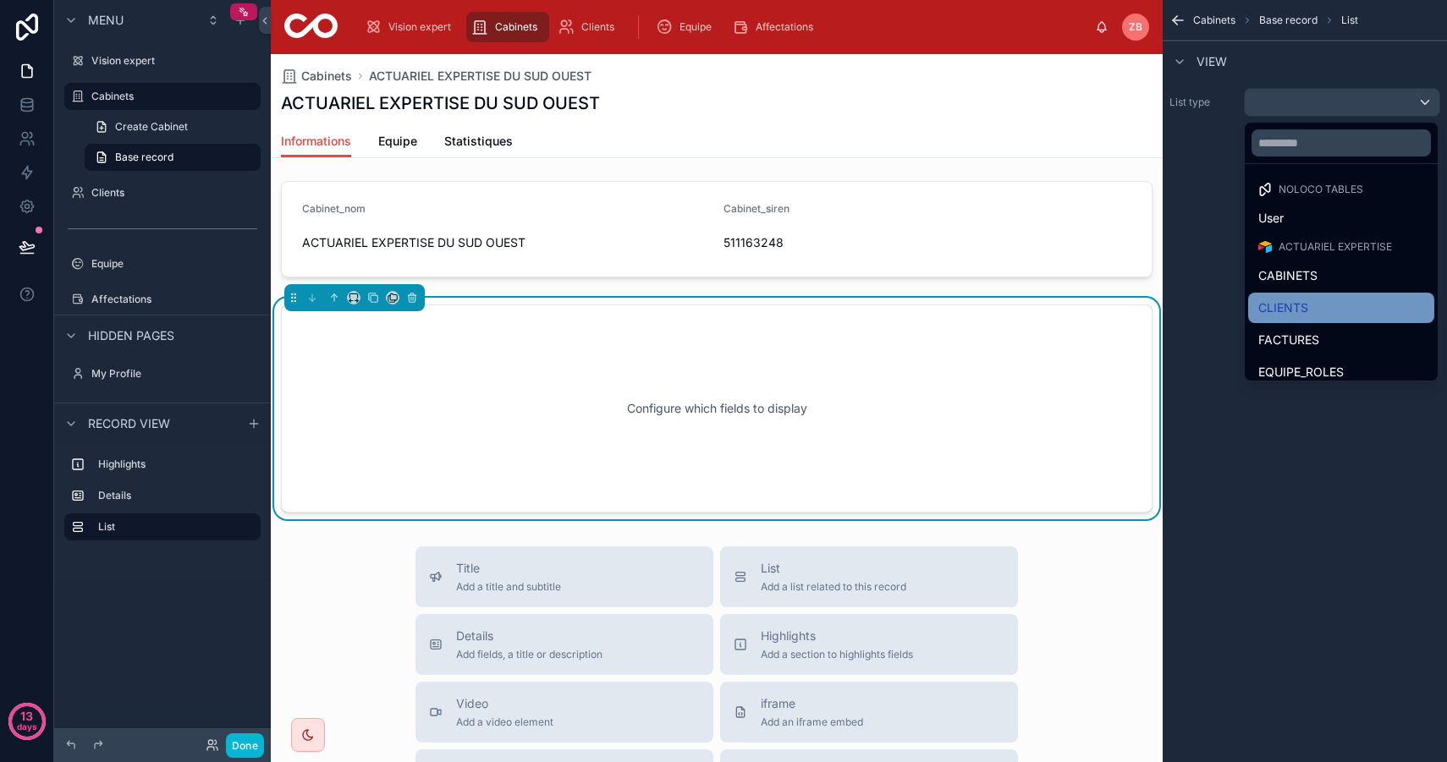
click at [1325, 301] on div "CLIENTS" at bounding box center [1341, 308] width 166 height 20
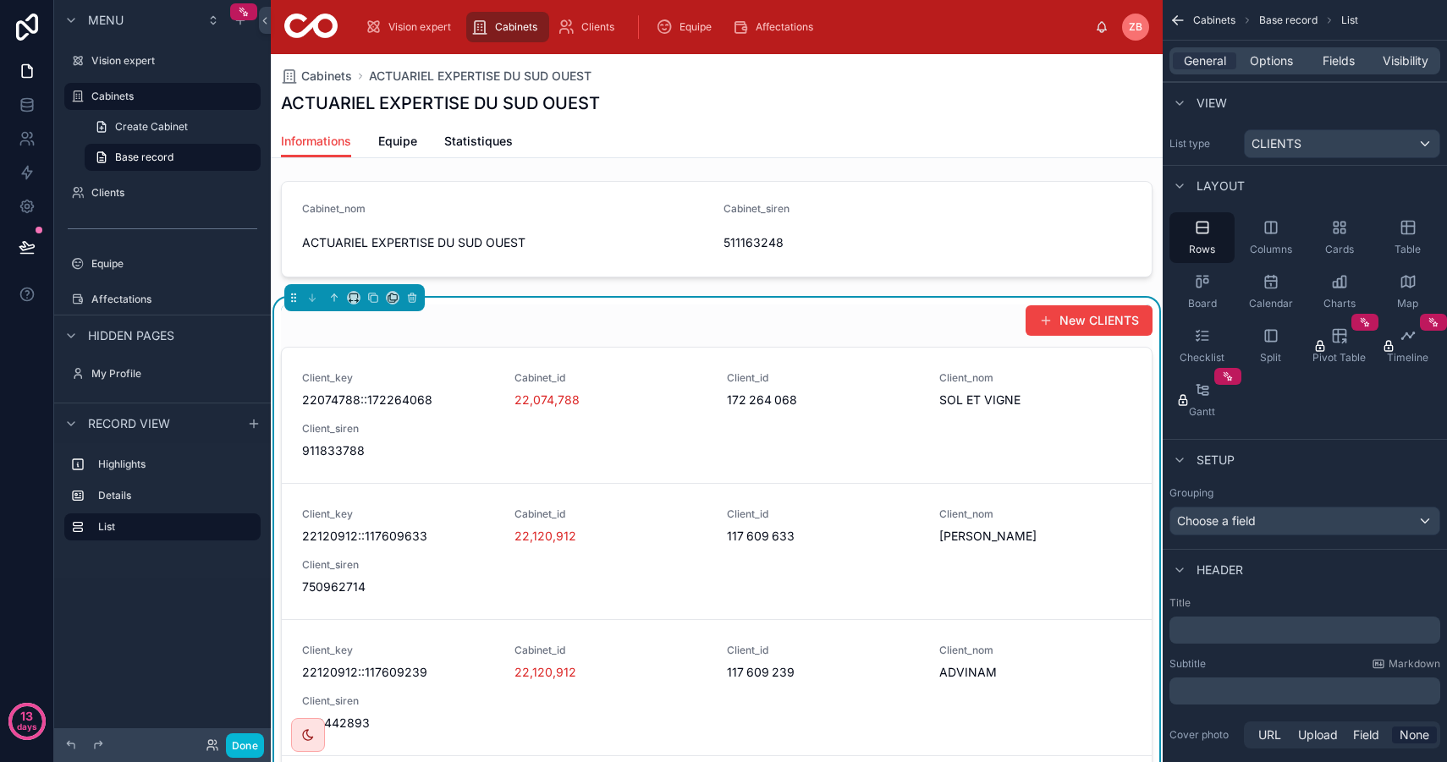
scroll to position [75, 0]
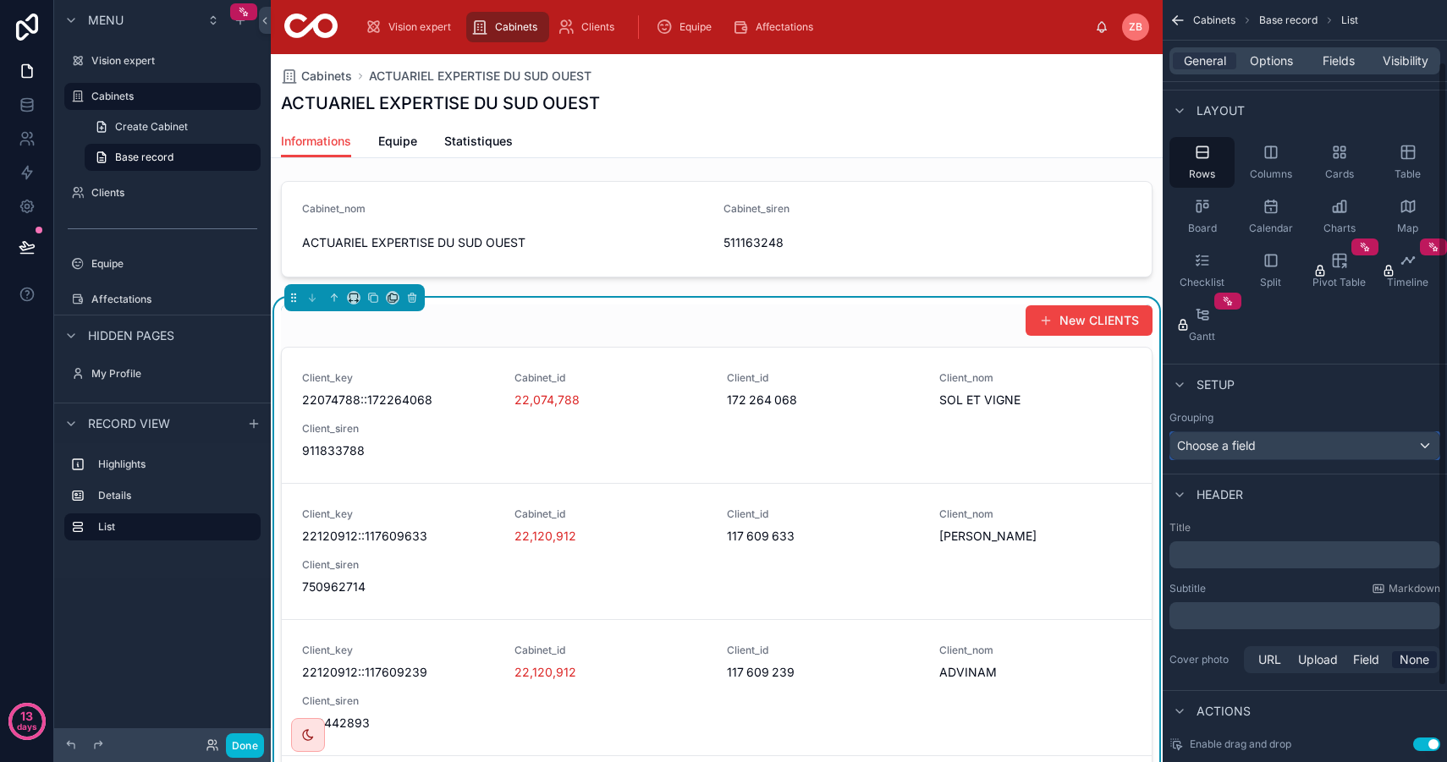
click at [1288, 443] on div "Choose a field" at bounding box center [1304, 445] width 269 height 27
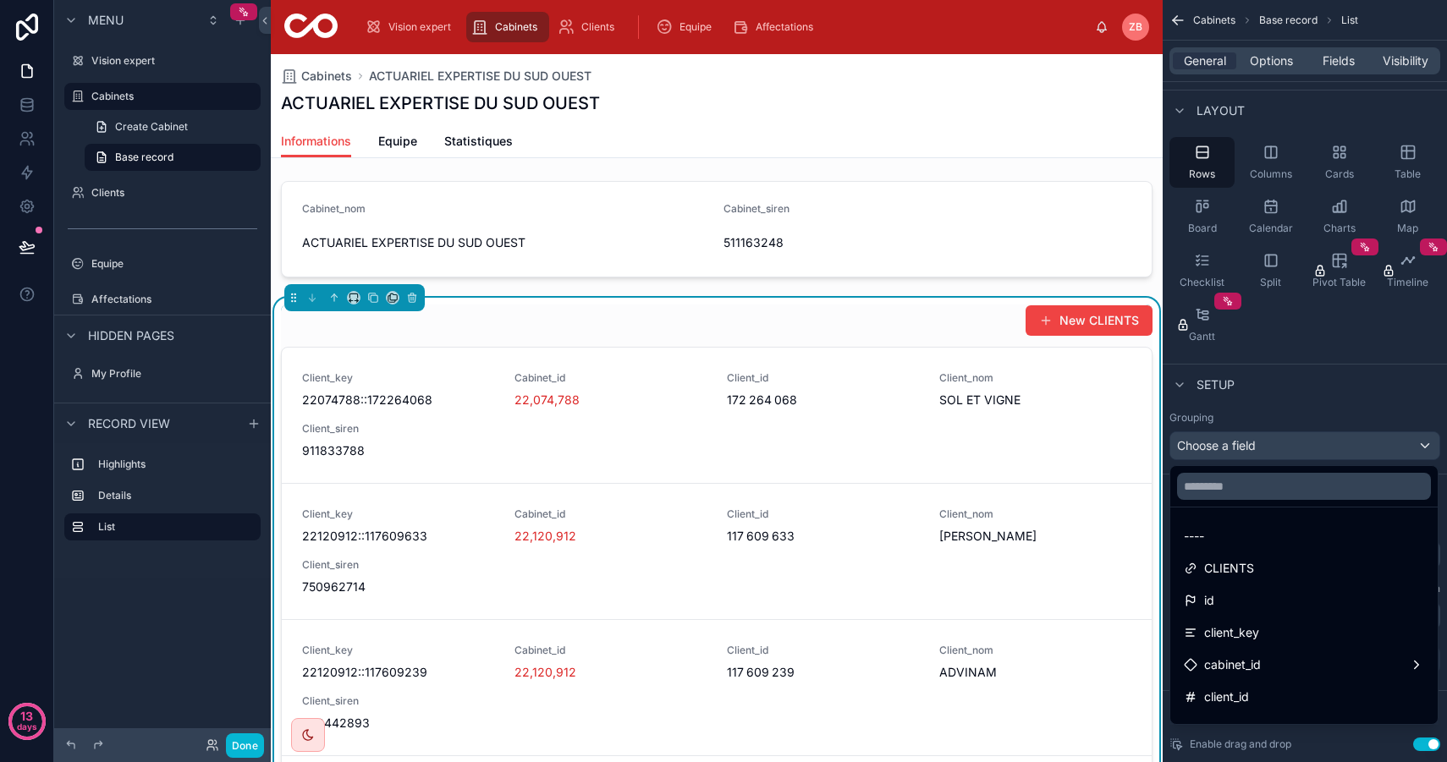
click at [1288, 443] on div "scrollable content" at bounding box center [723, 381] width 1447 height 762
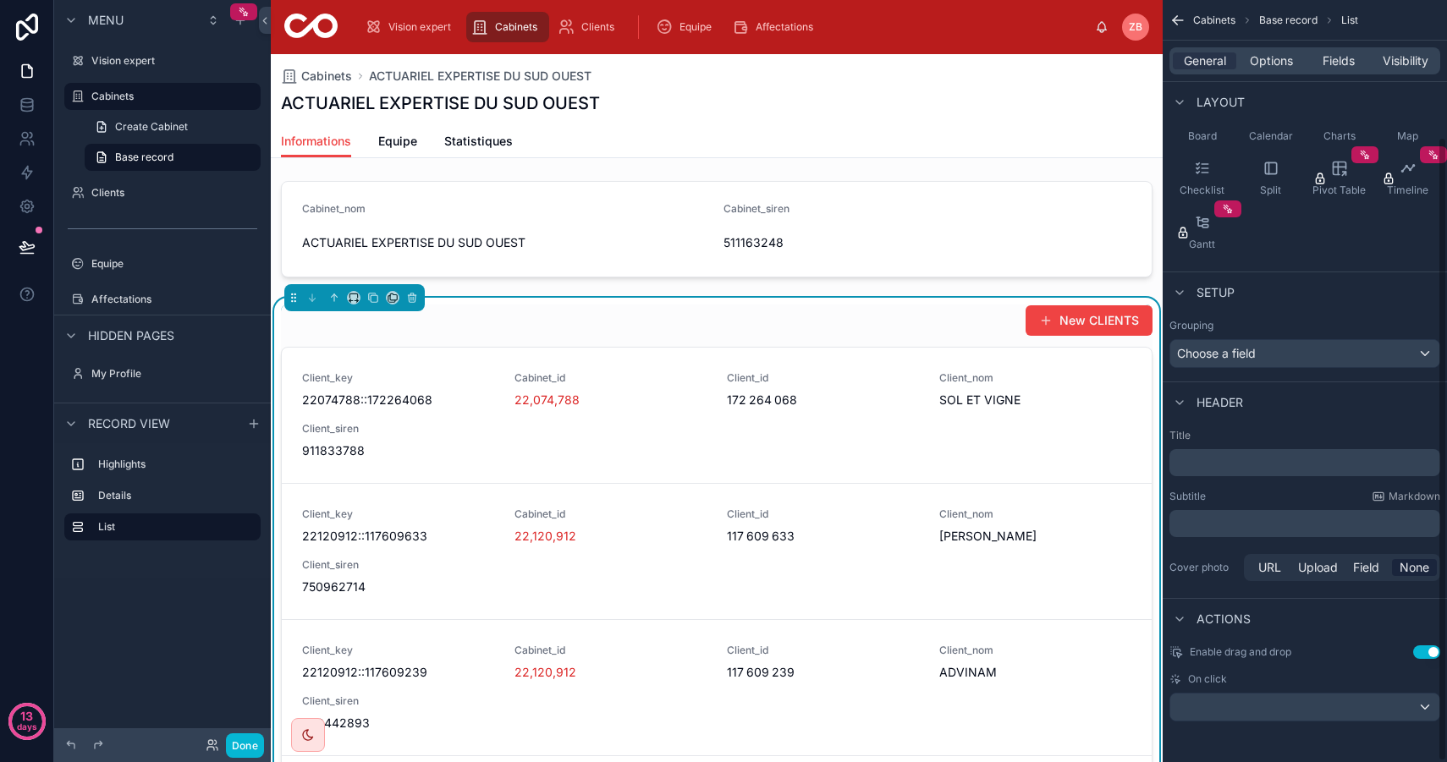
scroll to position [0, 0]
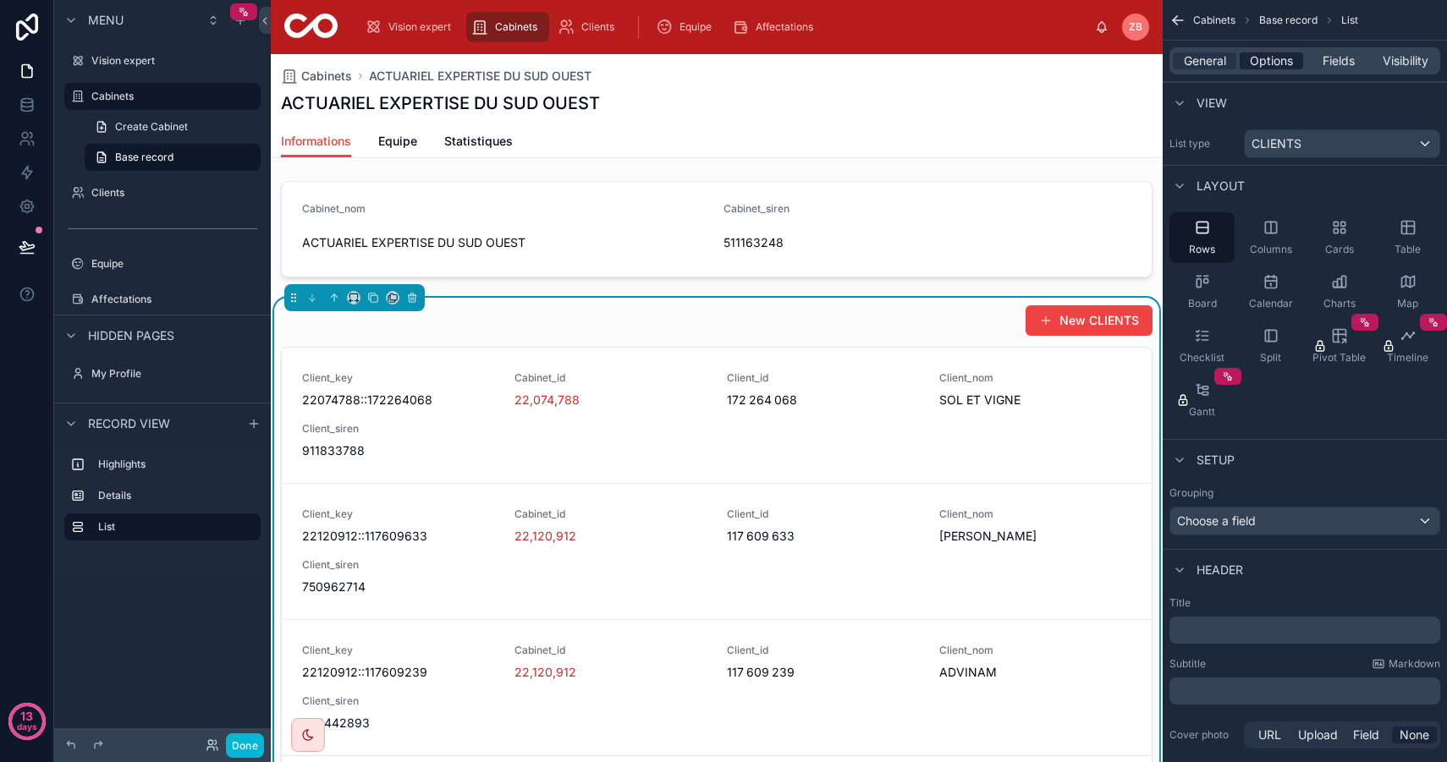
click at [1285, 67] on span "Options" at bounding box center [1270, 60] width 43 height 17
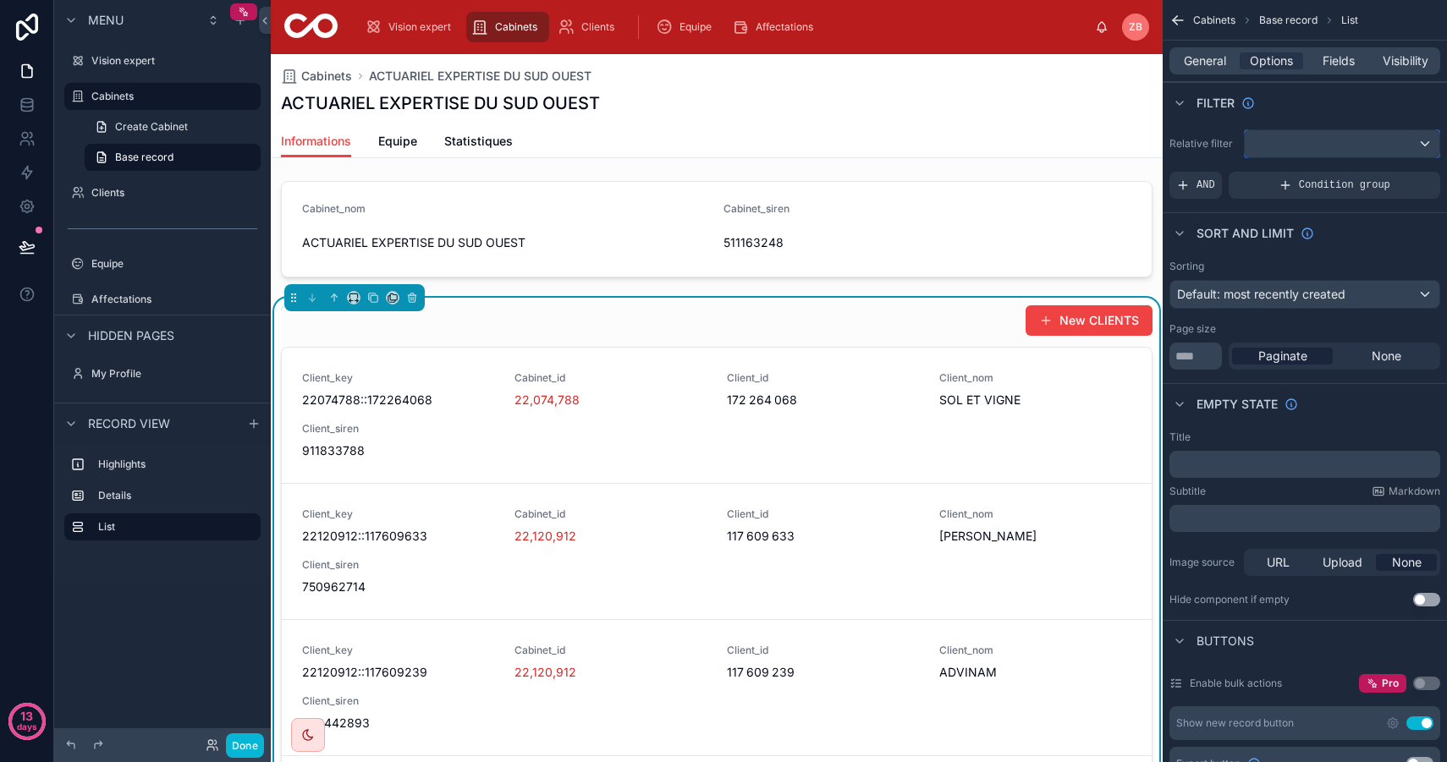
click at [1335, 145] on div "scrollable content" at bounding box center [1341, 143] width 195 height 27
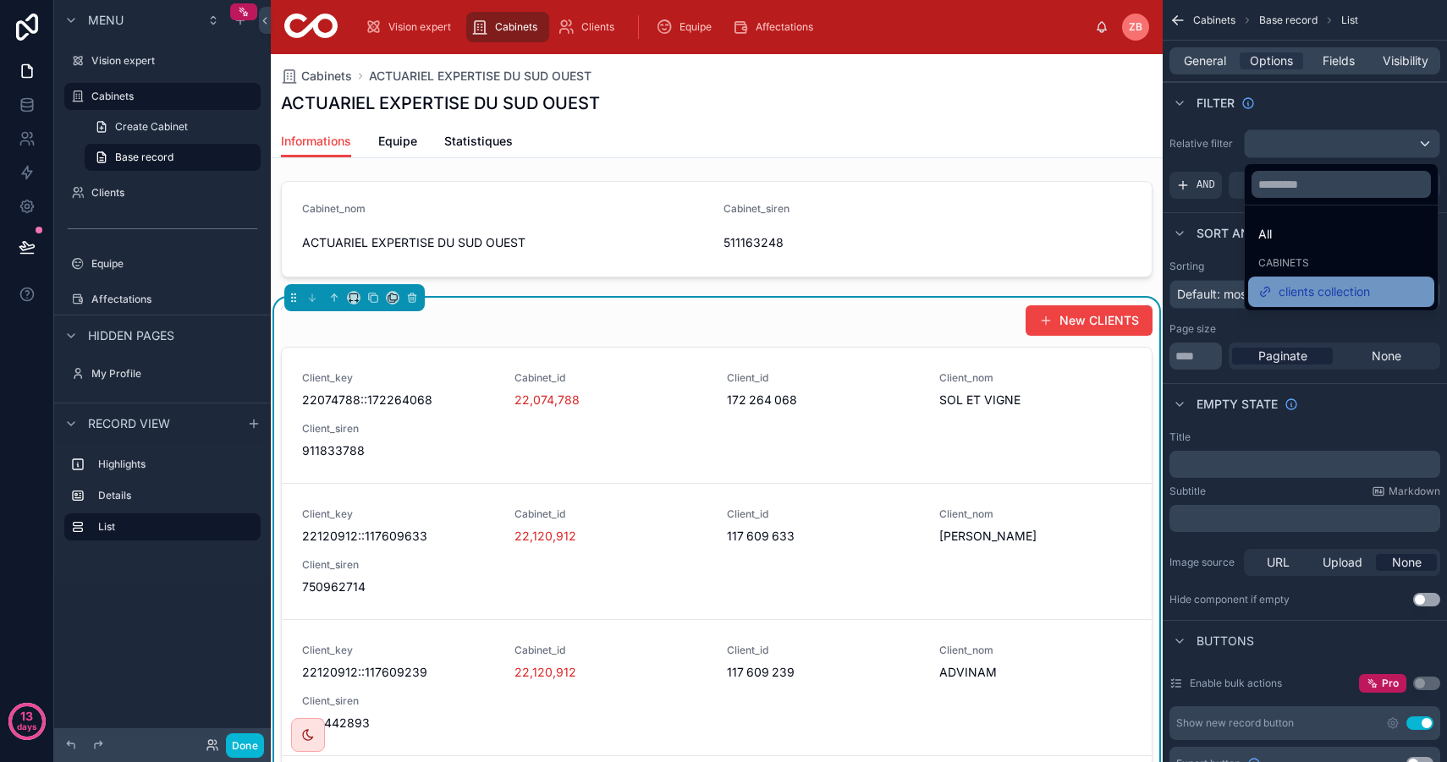
click at [1347, 294] on span "clients collection" at bounding box center [1323, 292] width 91 height 20
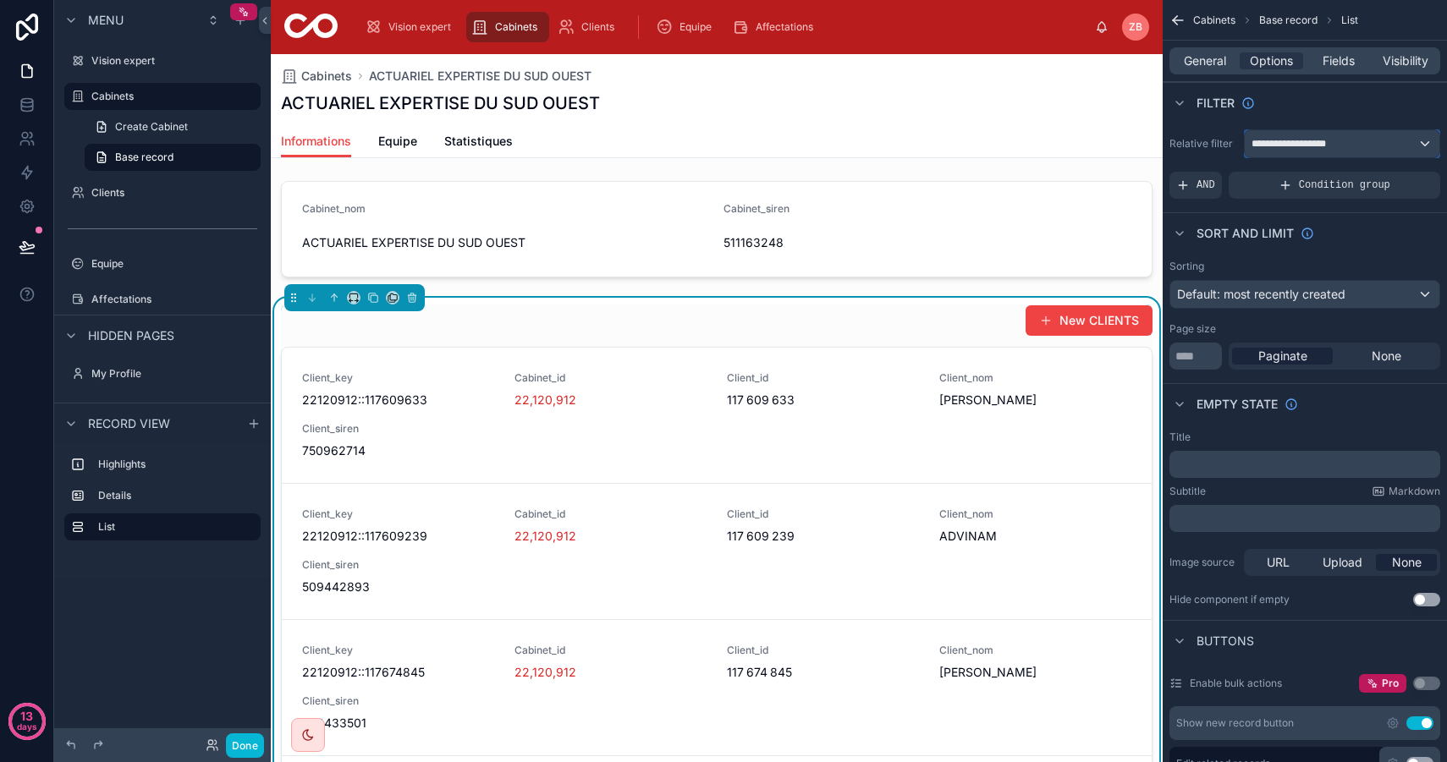
click at [1315, 141] on span "**********" at bounding box center [1291, 144] width 80 height 14
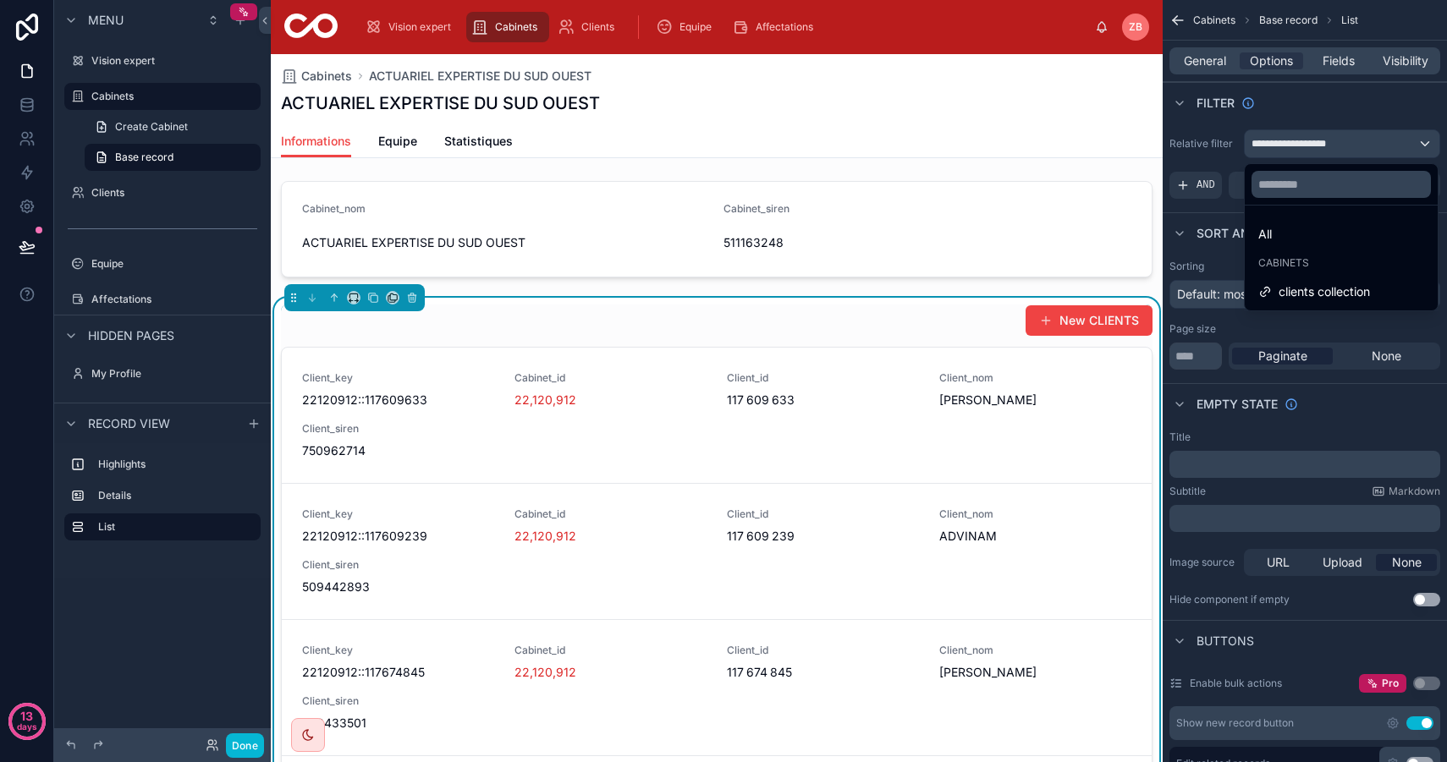
click at [1330, 140] on div "scrollable content" at bounding box center [723, 381] width 1447 height 762
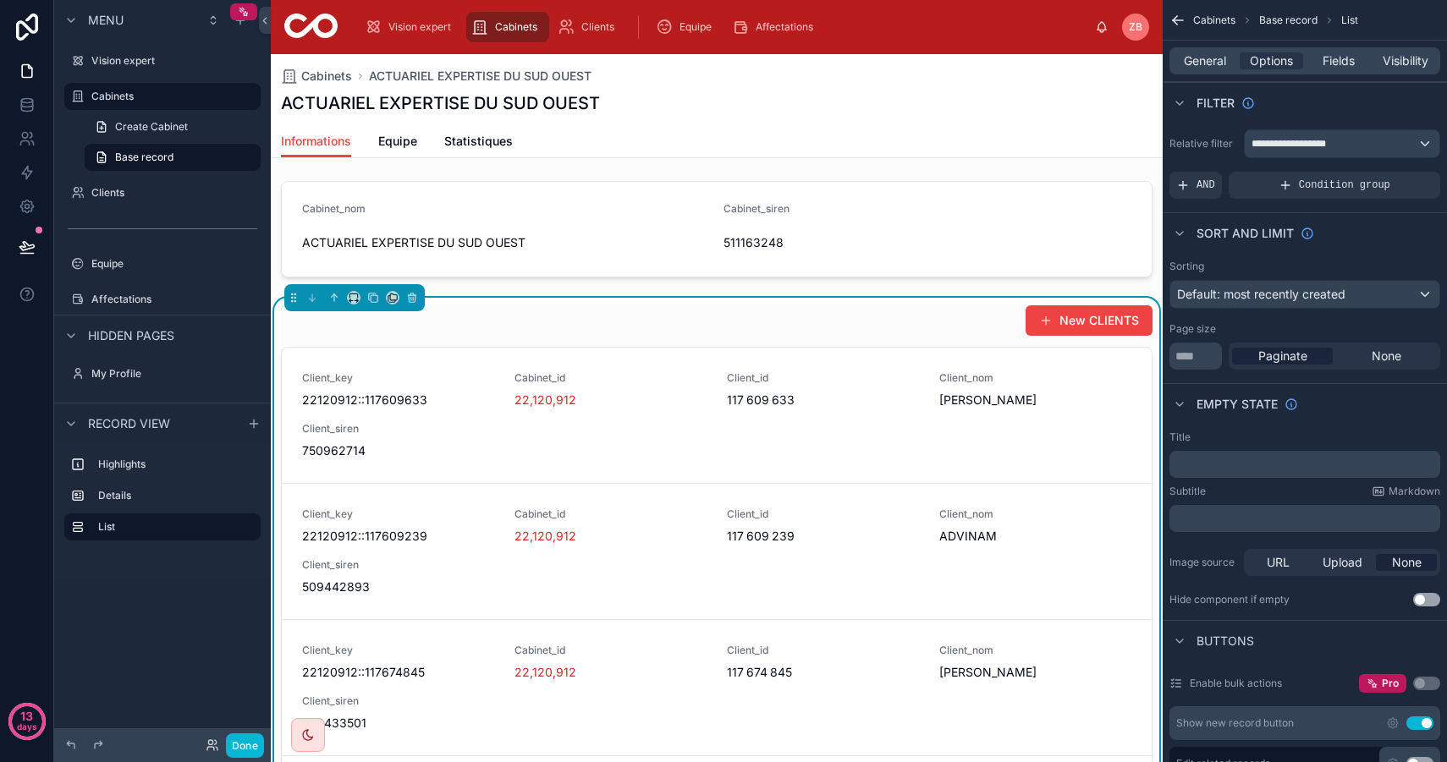
click at [1324, 104] on div "Filter" at bounding box center [1304, 102] width 284 height 41
click at [414, 296] on icon at bounding box center [412, 298] width 12 height 12
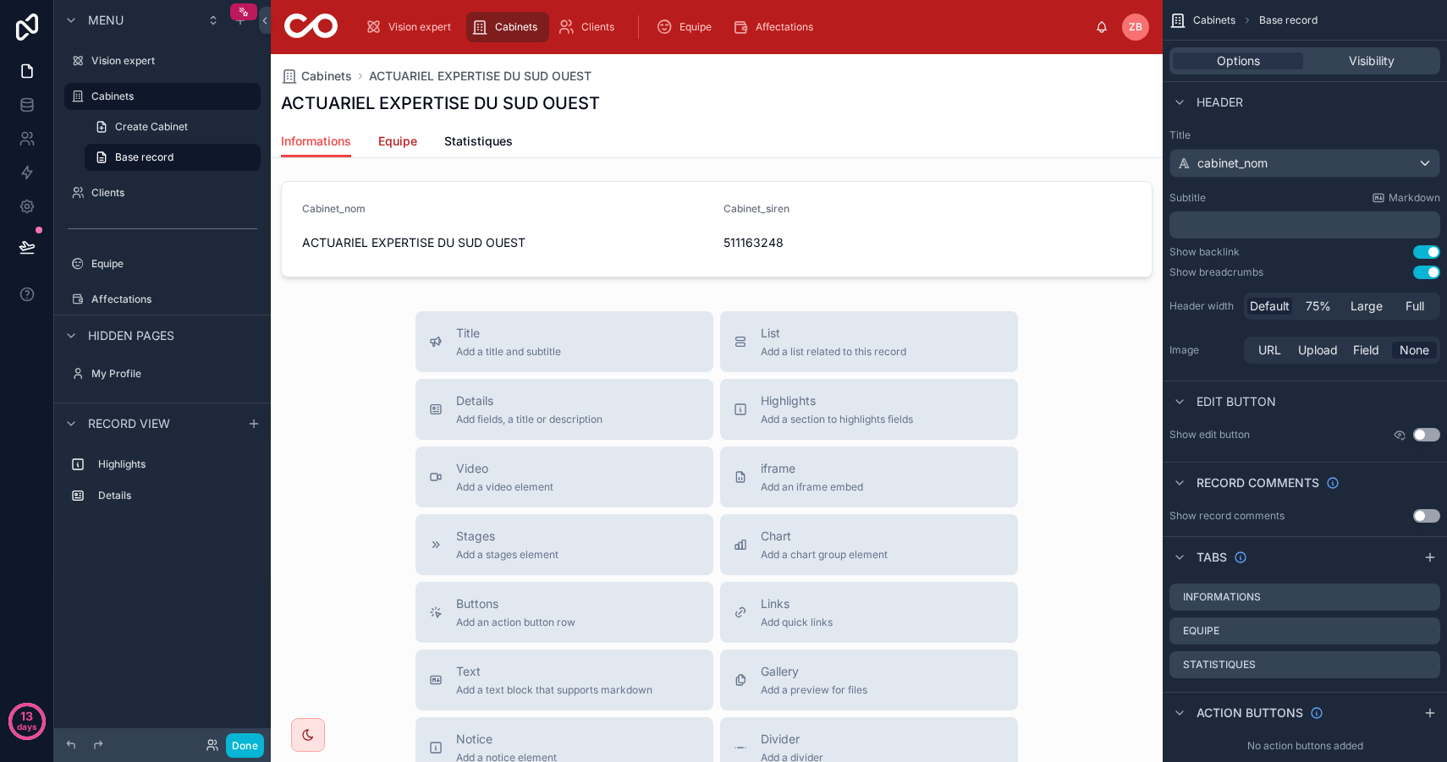
click at [393, 134] on span "Equipe" at bounding box center [397, 141] width 39 height 17
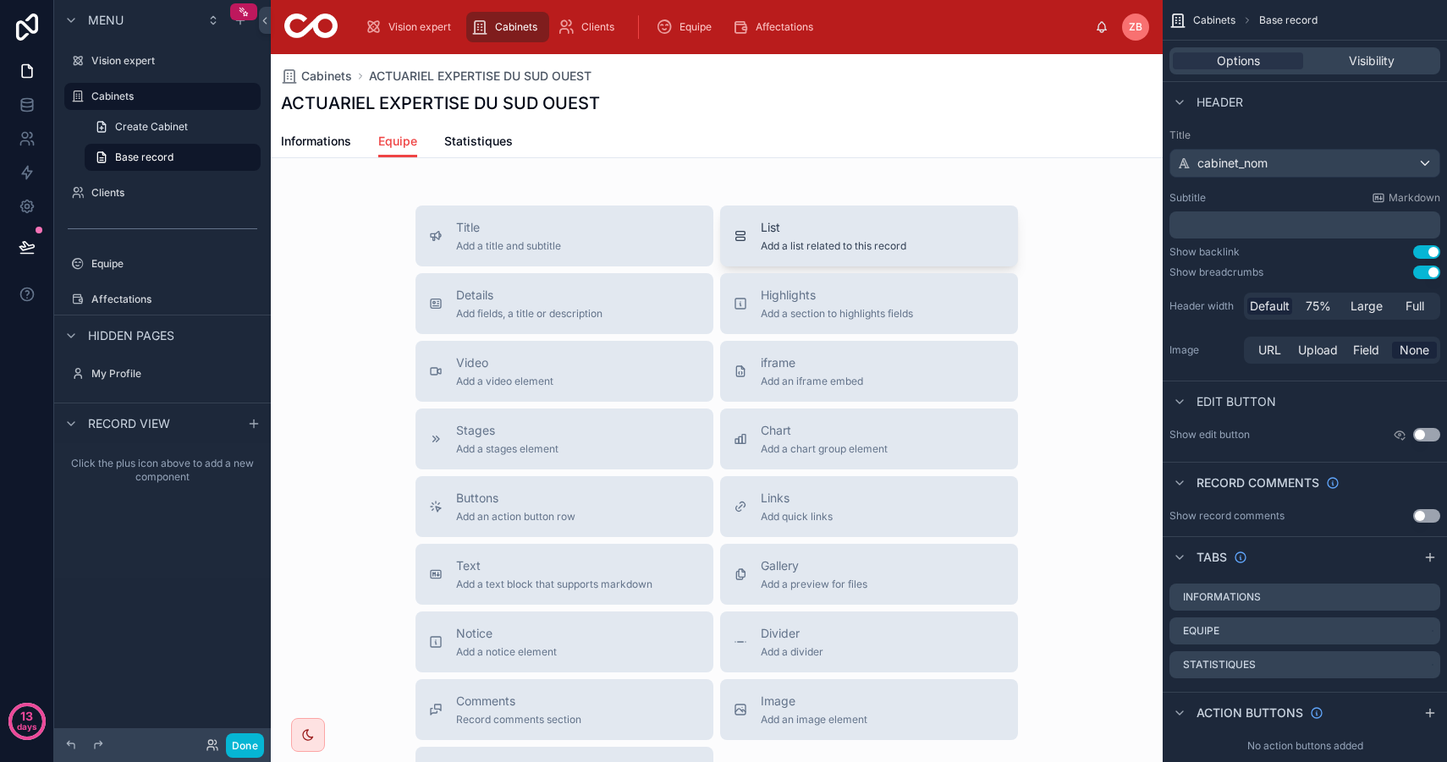
click at [831, 239] on span "Add a list related to this record" at bounding box center [832, 246] width 145 height 14
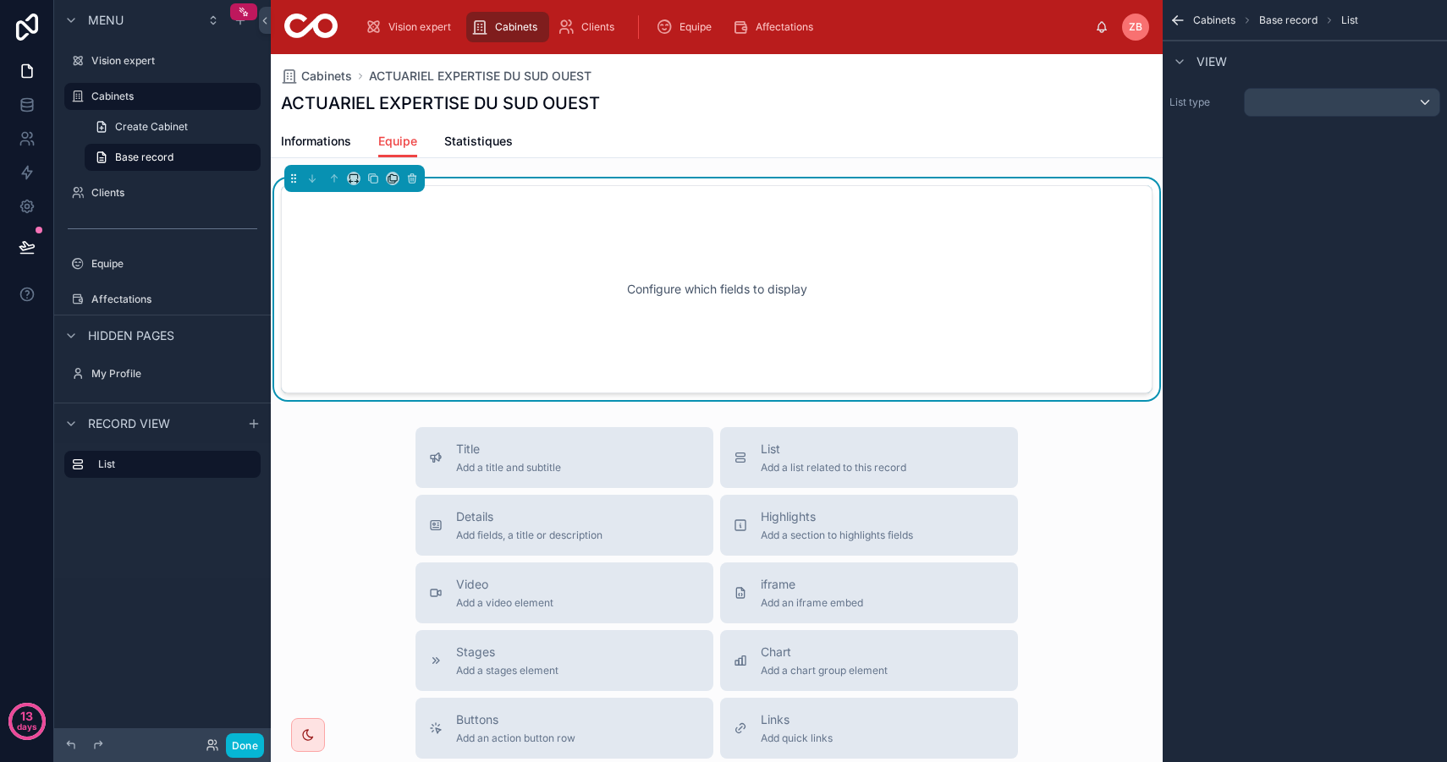
click at [936, 230] on div "Configure which fields to display" at bounding box center [716, 289] width 815 height 152
click at [1309, 96] on div "scrollable content" at bounding box center [1341, 102] width 195 height 27
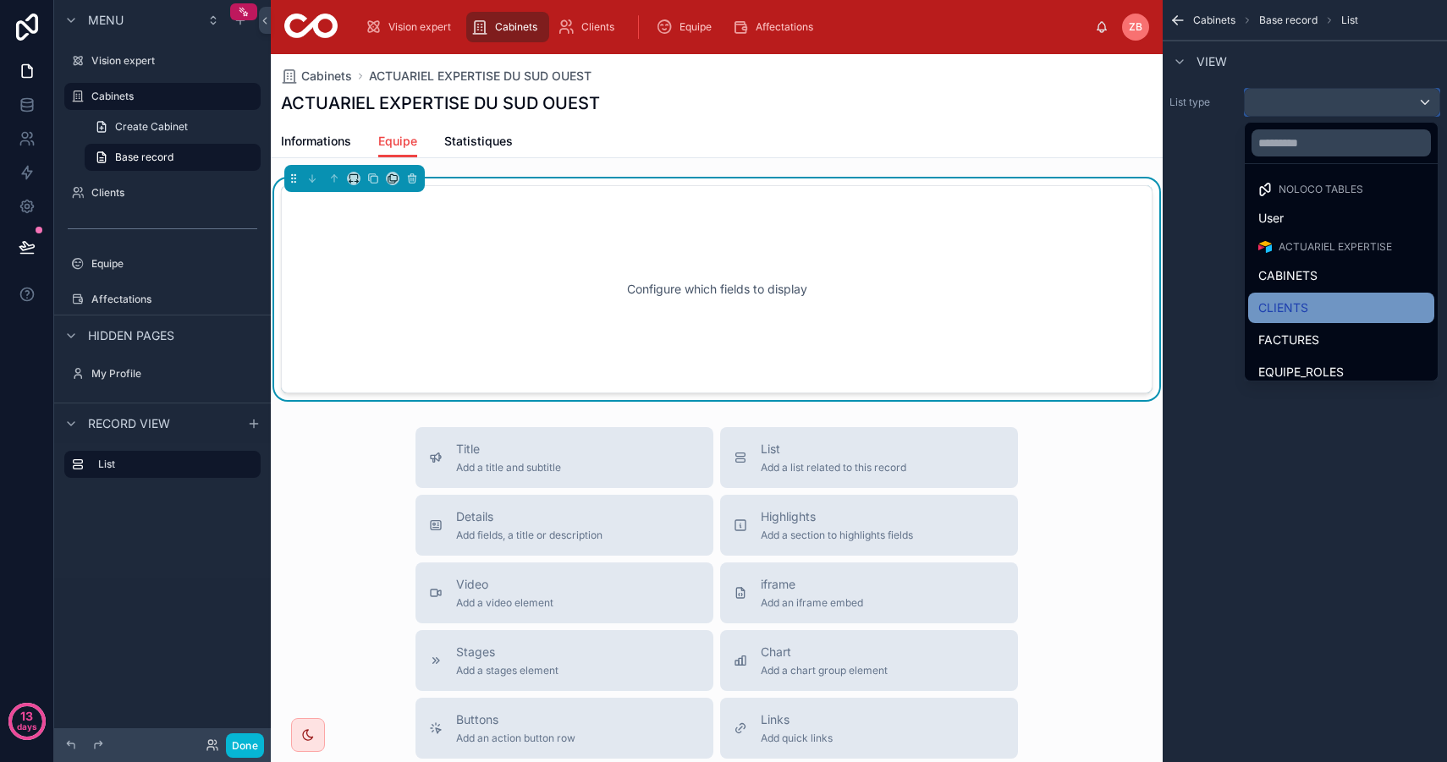
scroll to position [10, 0]
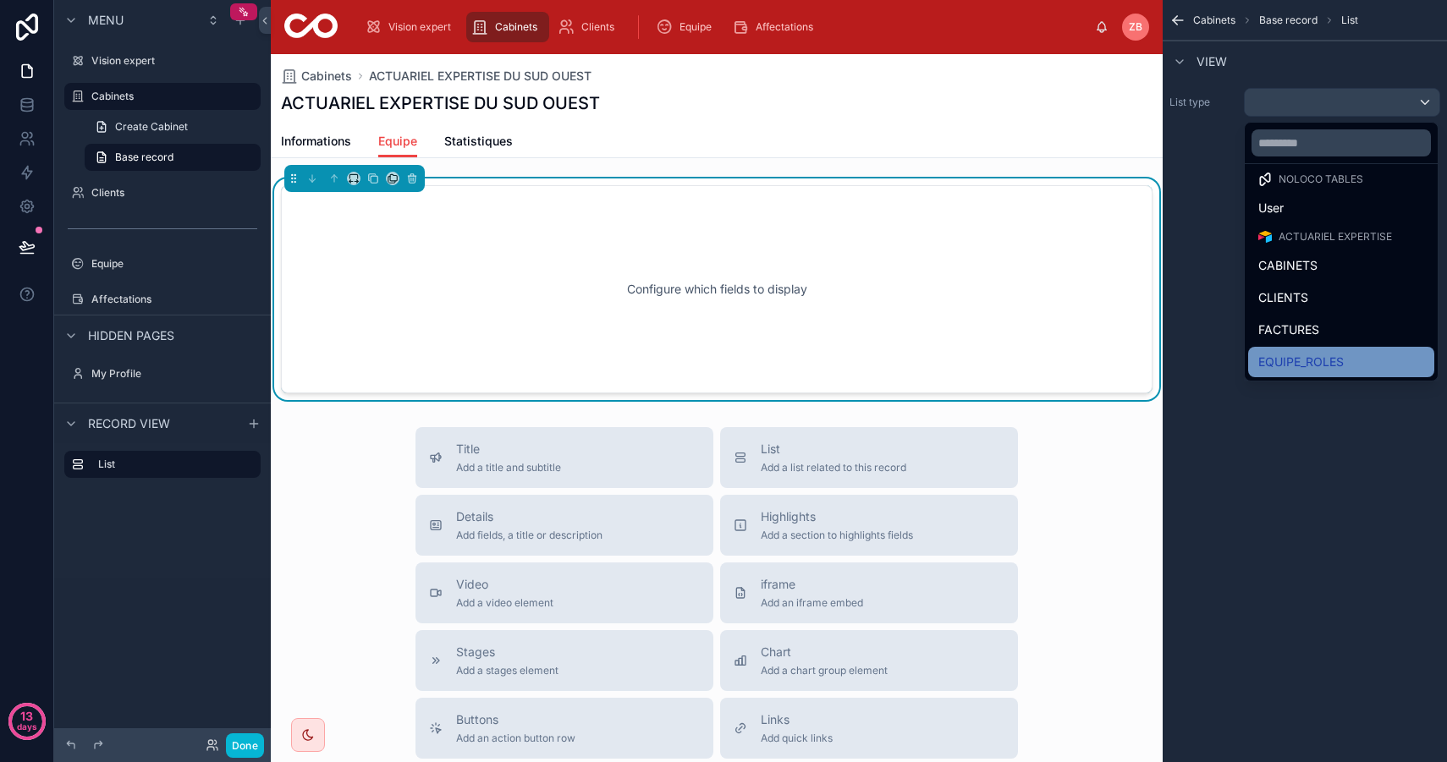
click at [1331, 352] on span "EQUIPE_ROLES" at bounding box center [1300, 362] width 85 height 20
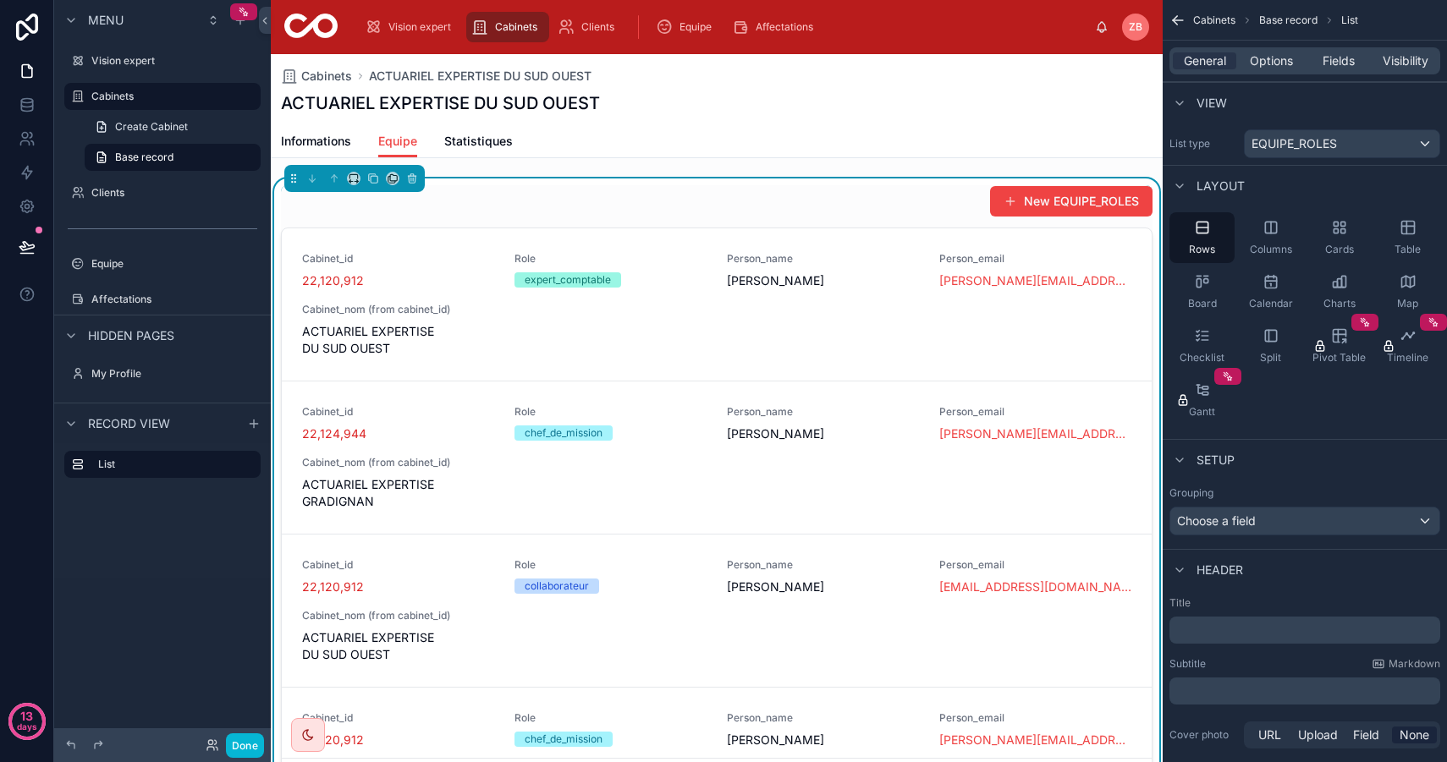
click at [1313, 165] on div "Layout" at bounding box center [1304, 185] width 284 height 41
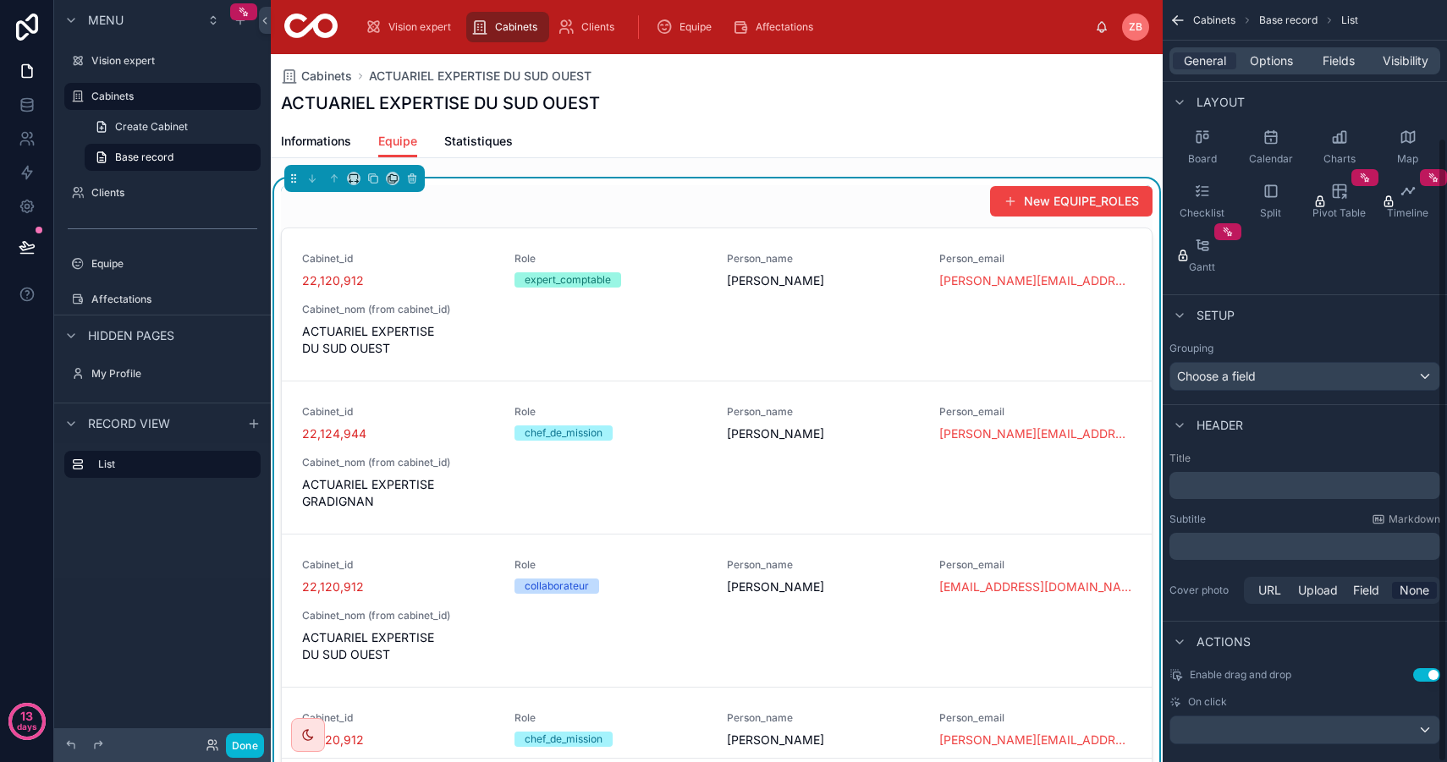
scroll to position [167, 0]
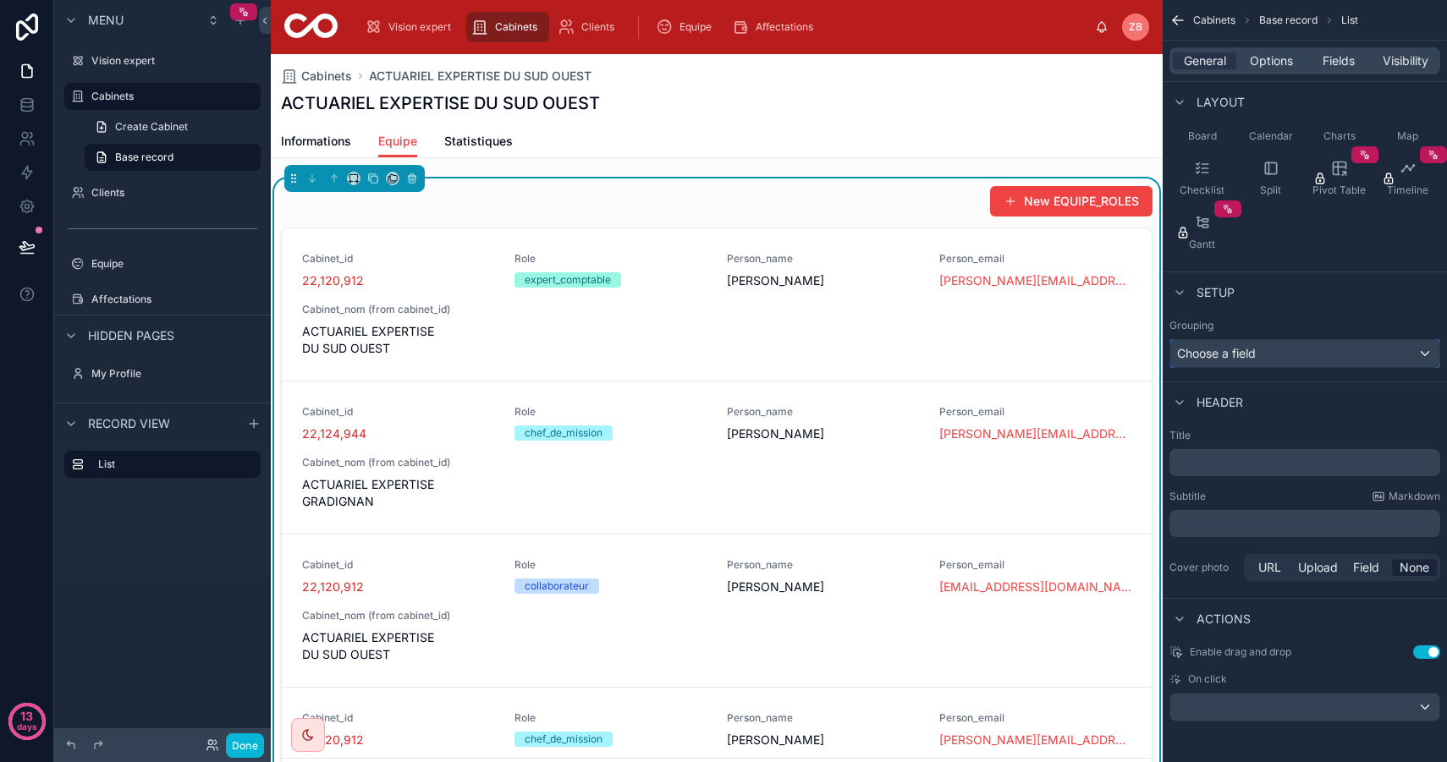
click at [1300, 345] on div "Choose a field" at bounding box center [1304, 353] width 269 height 27
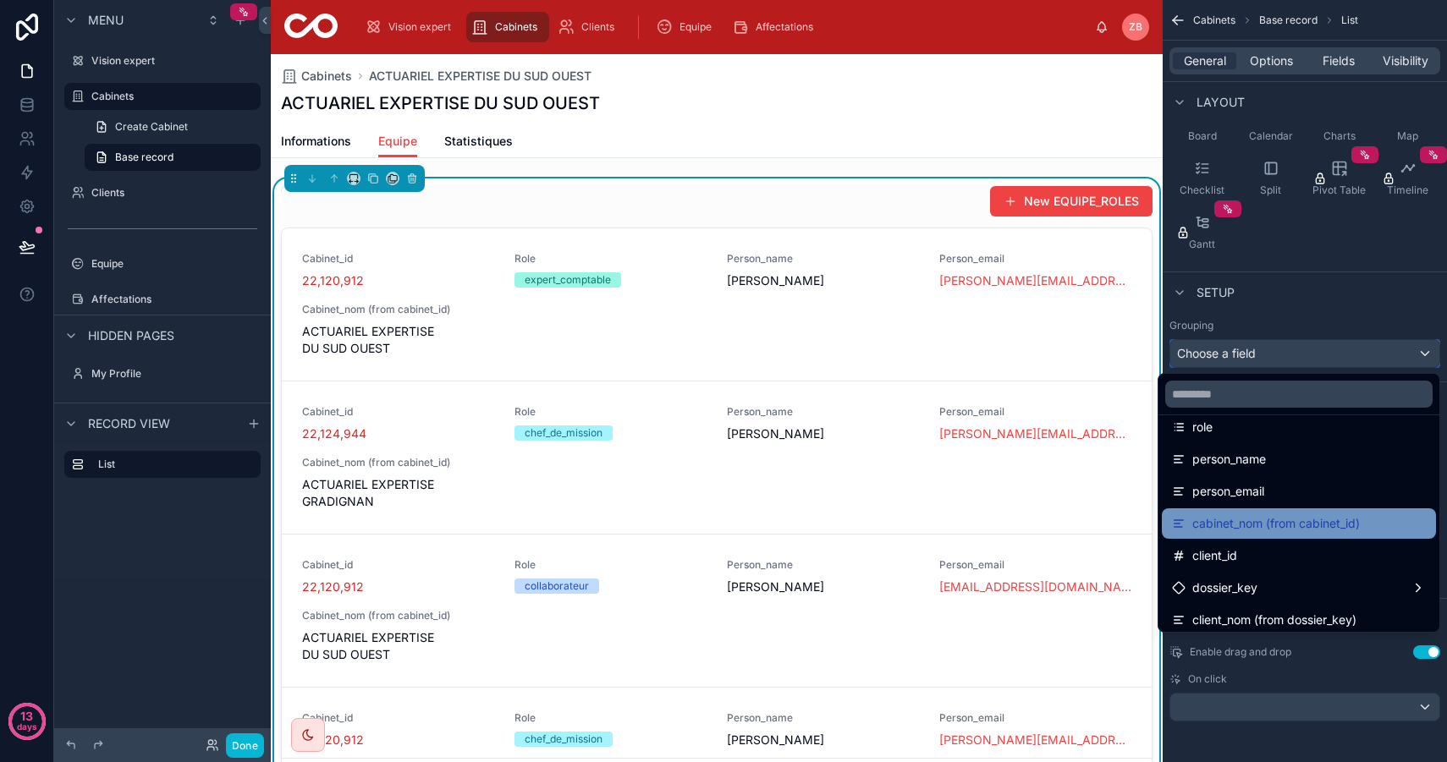
scroll to position [175, 0]
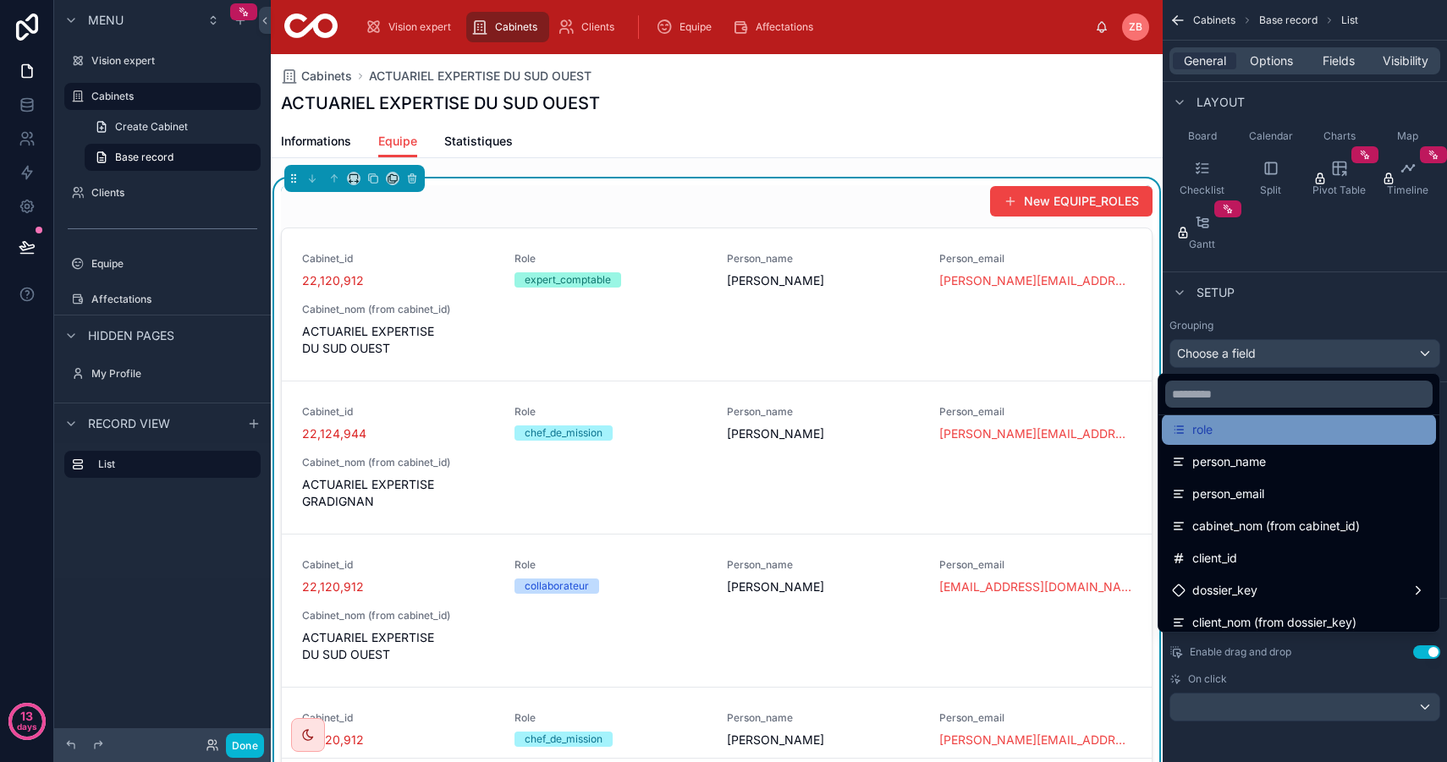
click at [1260, 432] on div "role" at bounding box center [1299, 430] width 254 height 20
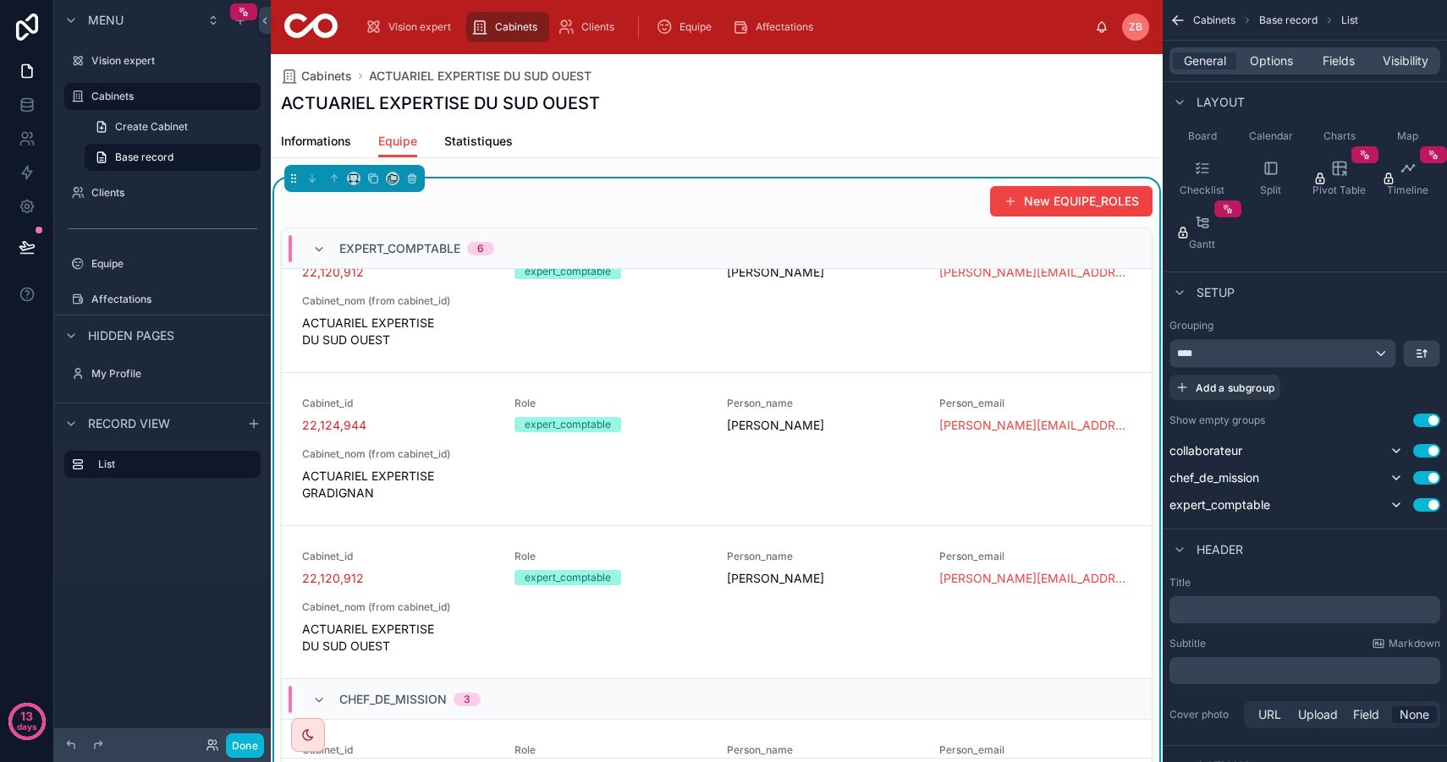
scroll to position [0, 0]
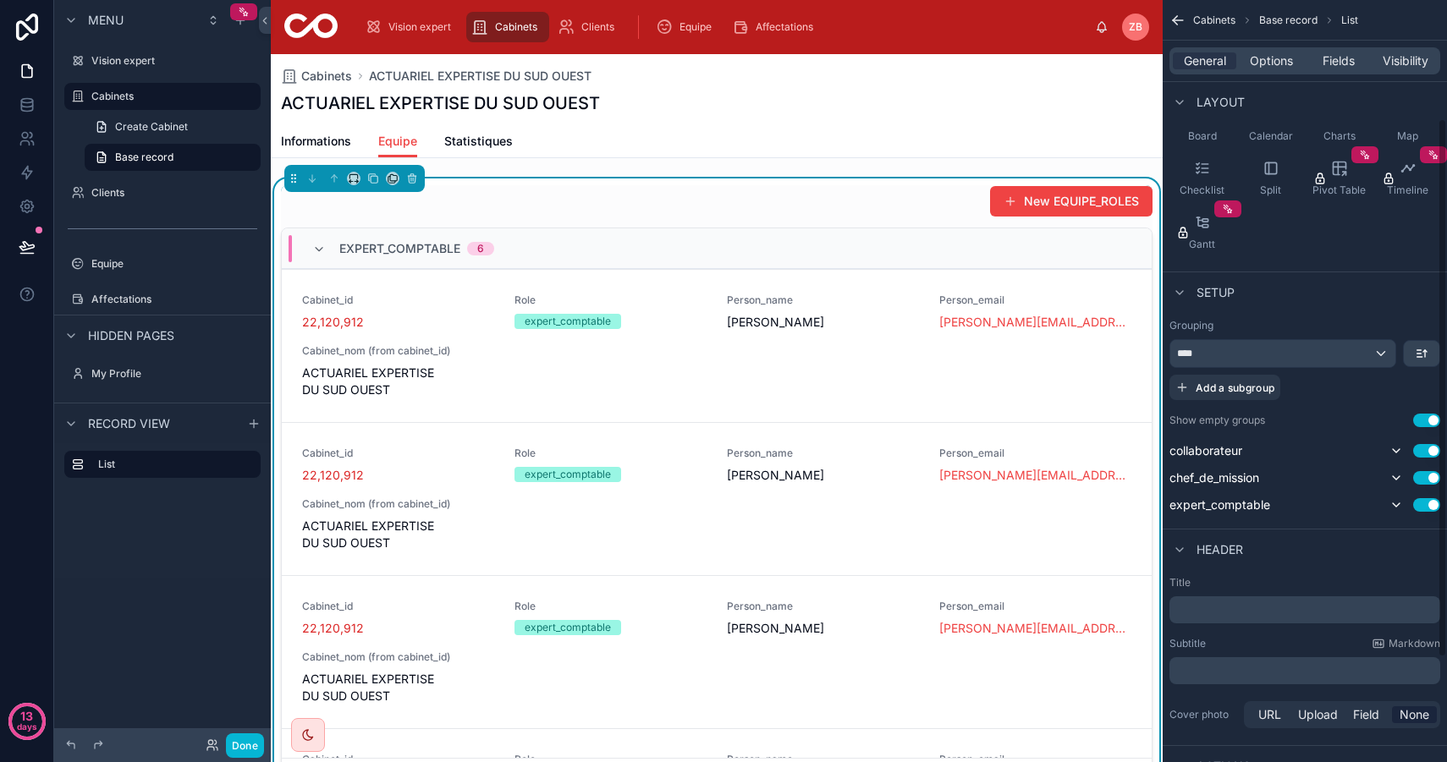
click at [1430, 420] on button "Use setting" at bounding box center [1426, 421] width 27 height 14
click at [1395, 453] on icon "scrollable content" at bounding box center [1396, 451] width 14 height 14
click at [1396, 453] on icon "scrollable content" at bounding box center [1395, 450] width 3 height 7
click at [1396, 453] on icon "scrollable content" at bounding box center [1395, 450] width 7 height 3
click at [1396, 473] on icon "scrollable content" at bounding box center [1396, 478] width 14 height 14
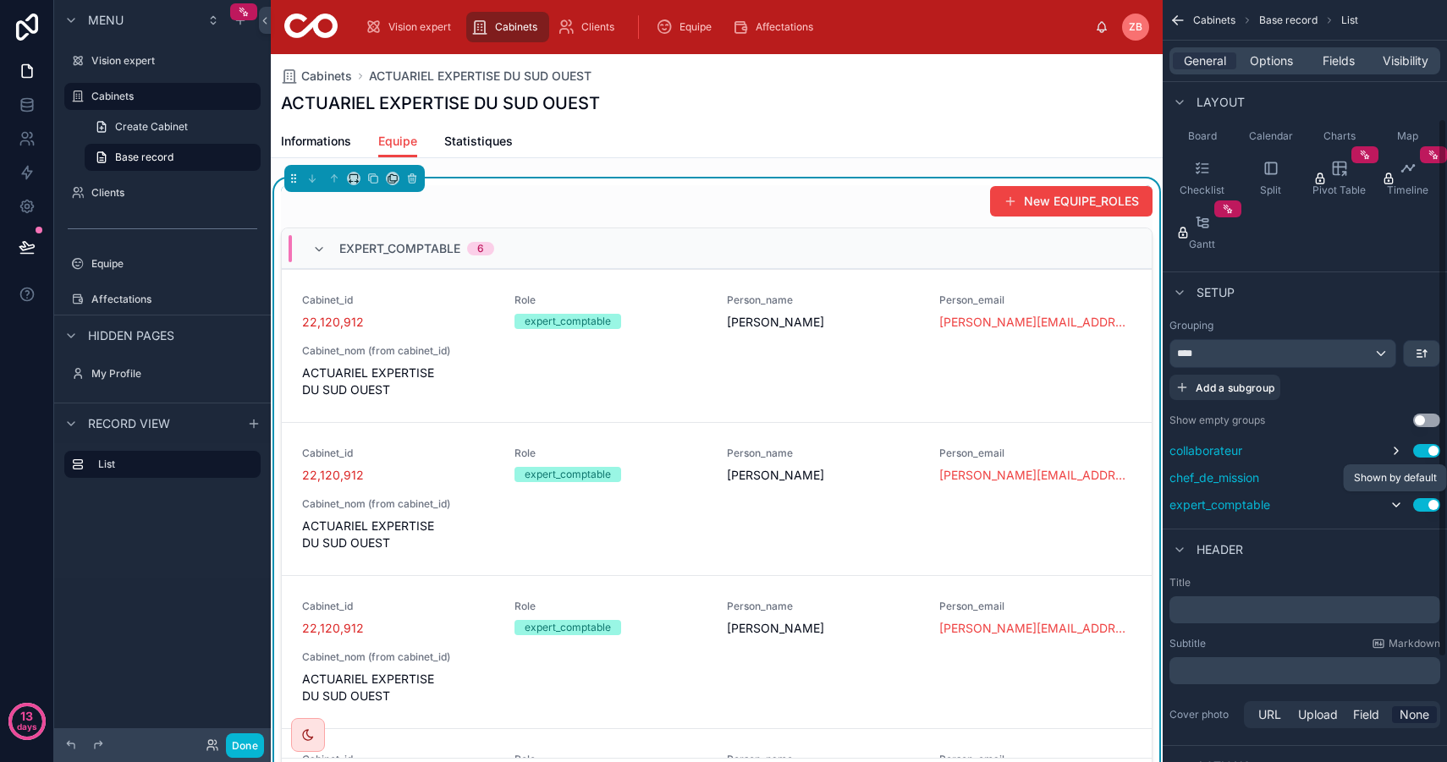
click at [1395, 505] on icon "scrollable content" at bounding box center [1396, 505] width 14 height 14
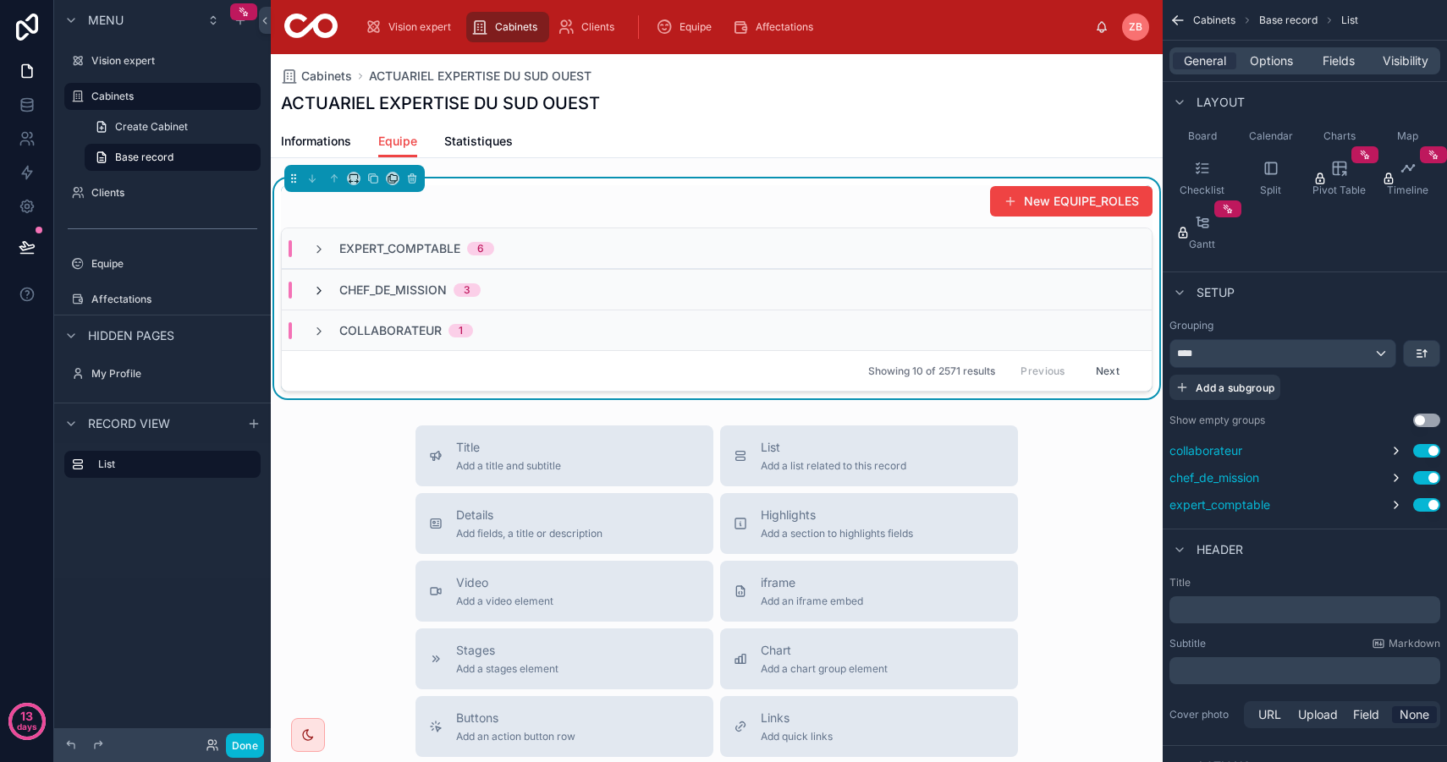
click at [322, 293] on icon at bounding box center [319, 291] width 14 height 14
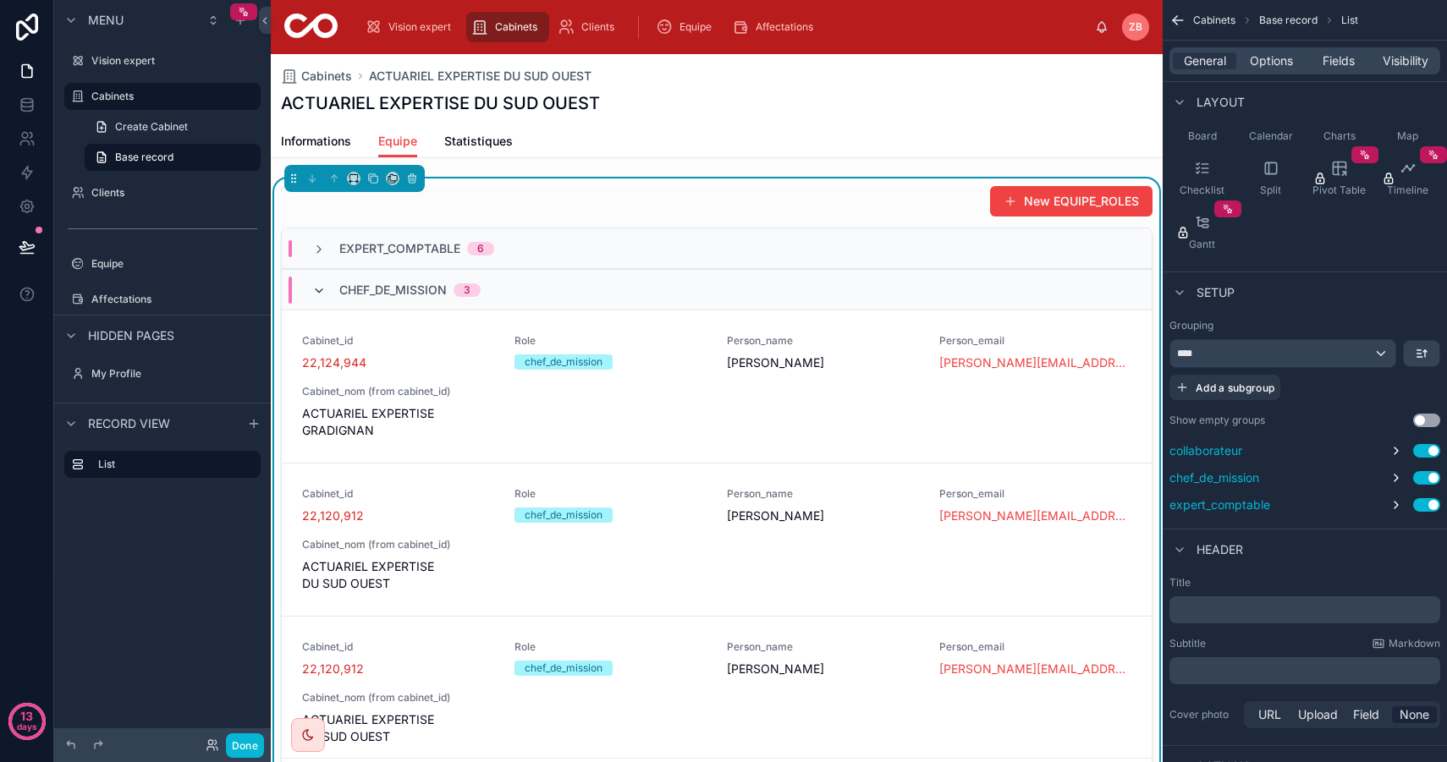
click at [319, 286] on icon at bounding box center [319, 291] width 14 height 14
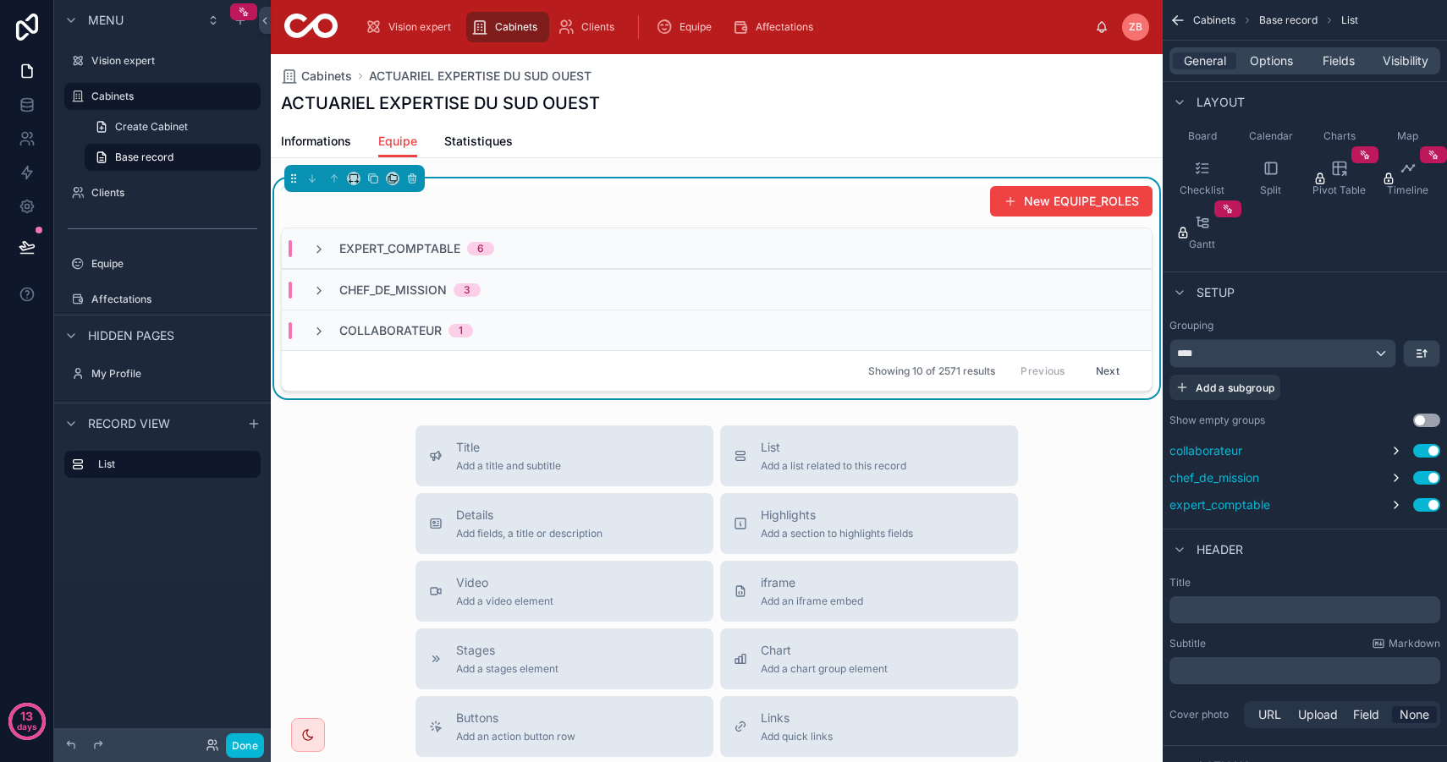
click at [319, 286] on icon at bounding box center [319, 291] width 14 height 14
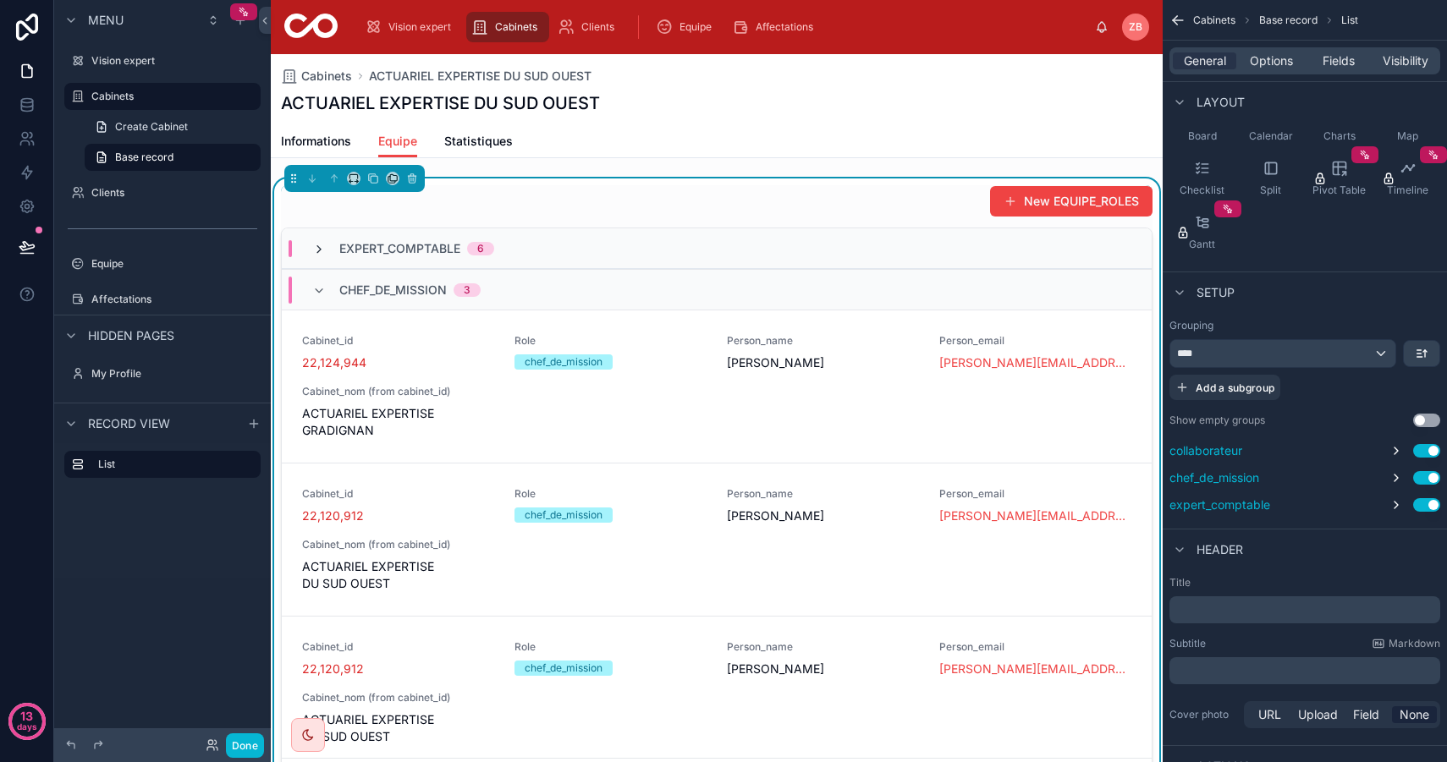
click at [320, 245] on icon at bounding box center [319, 250] width 14 height 14
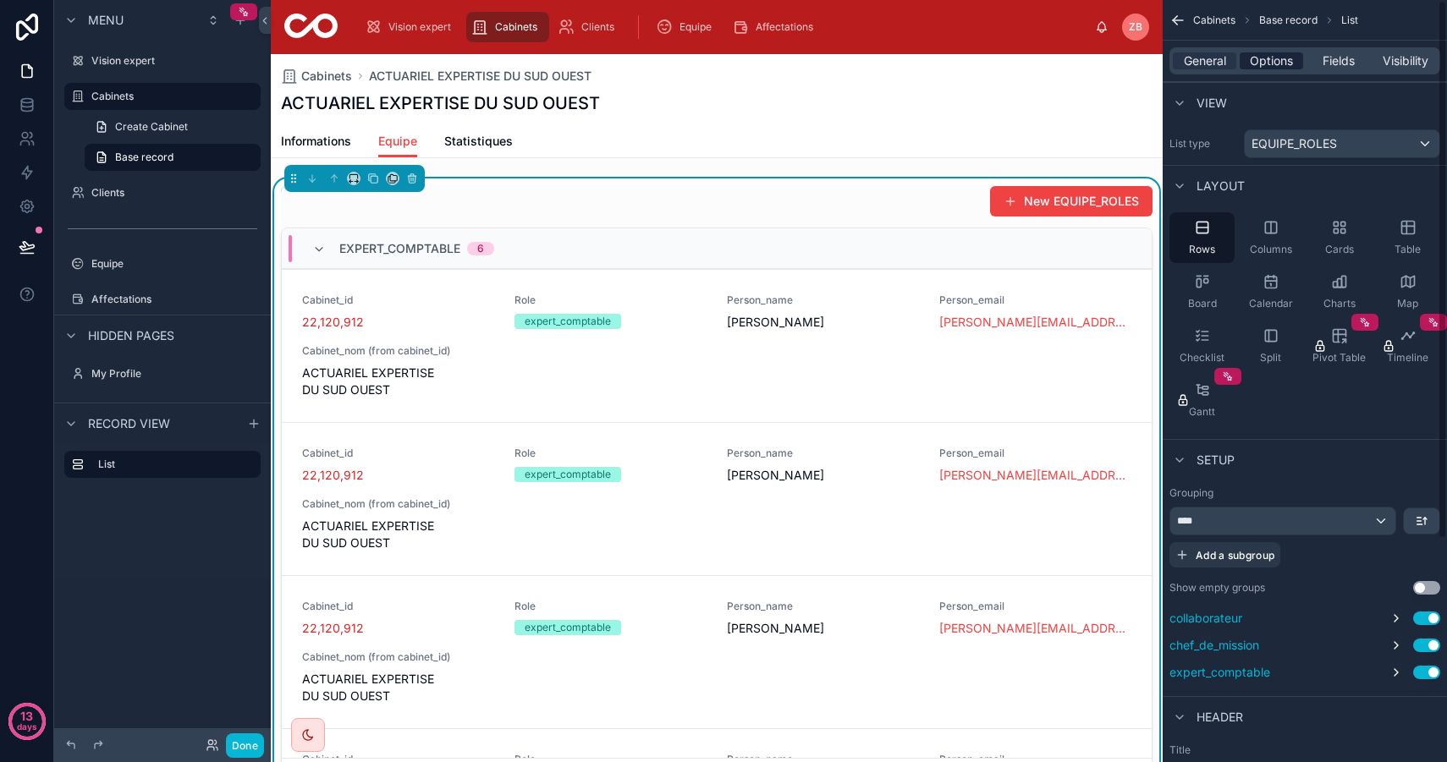
click at [1282, 64] on span "Options" at bounding box center [1270, 60] width 43 height 17
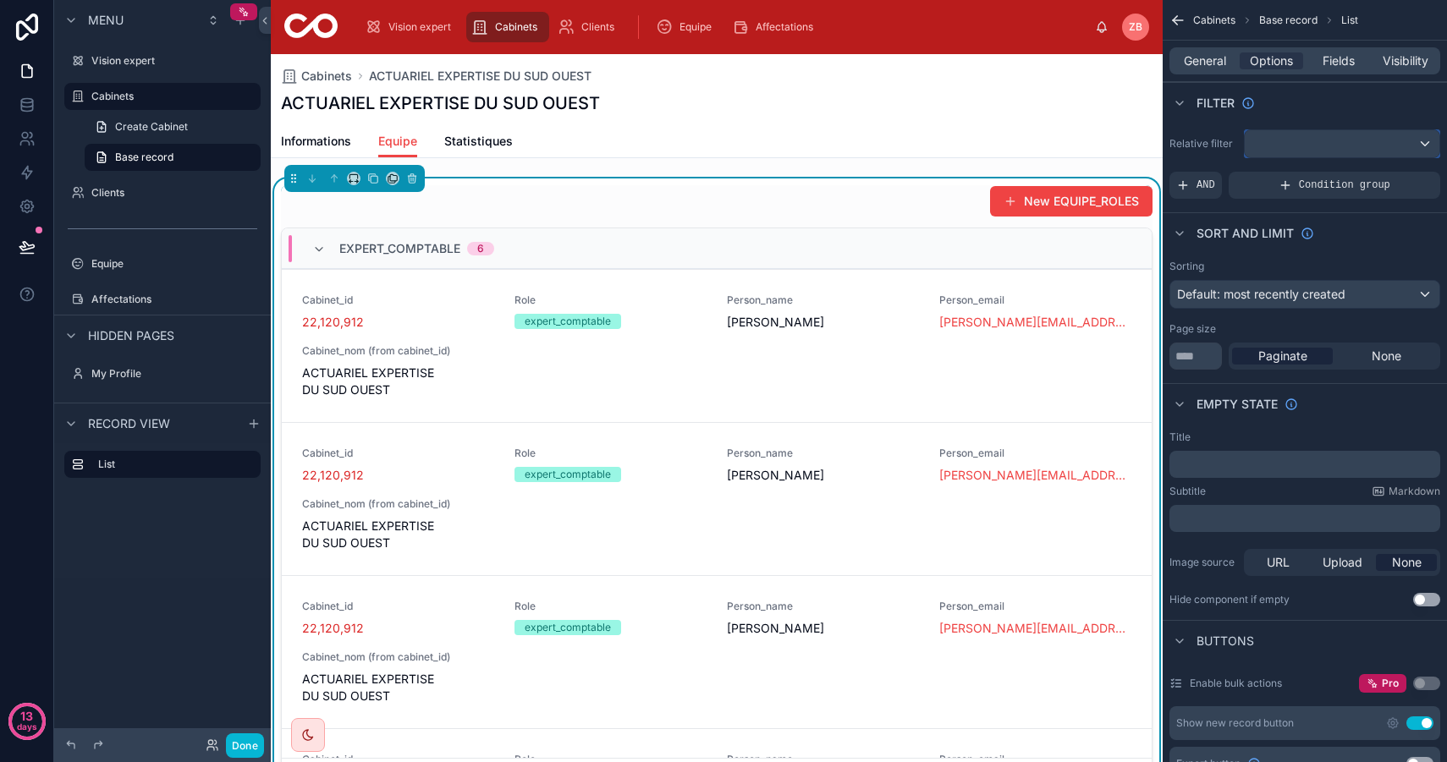
click at [1311, 146] on div "scrollable content" at bounding box center [1341, 143] width 195 height 27
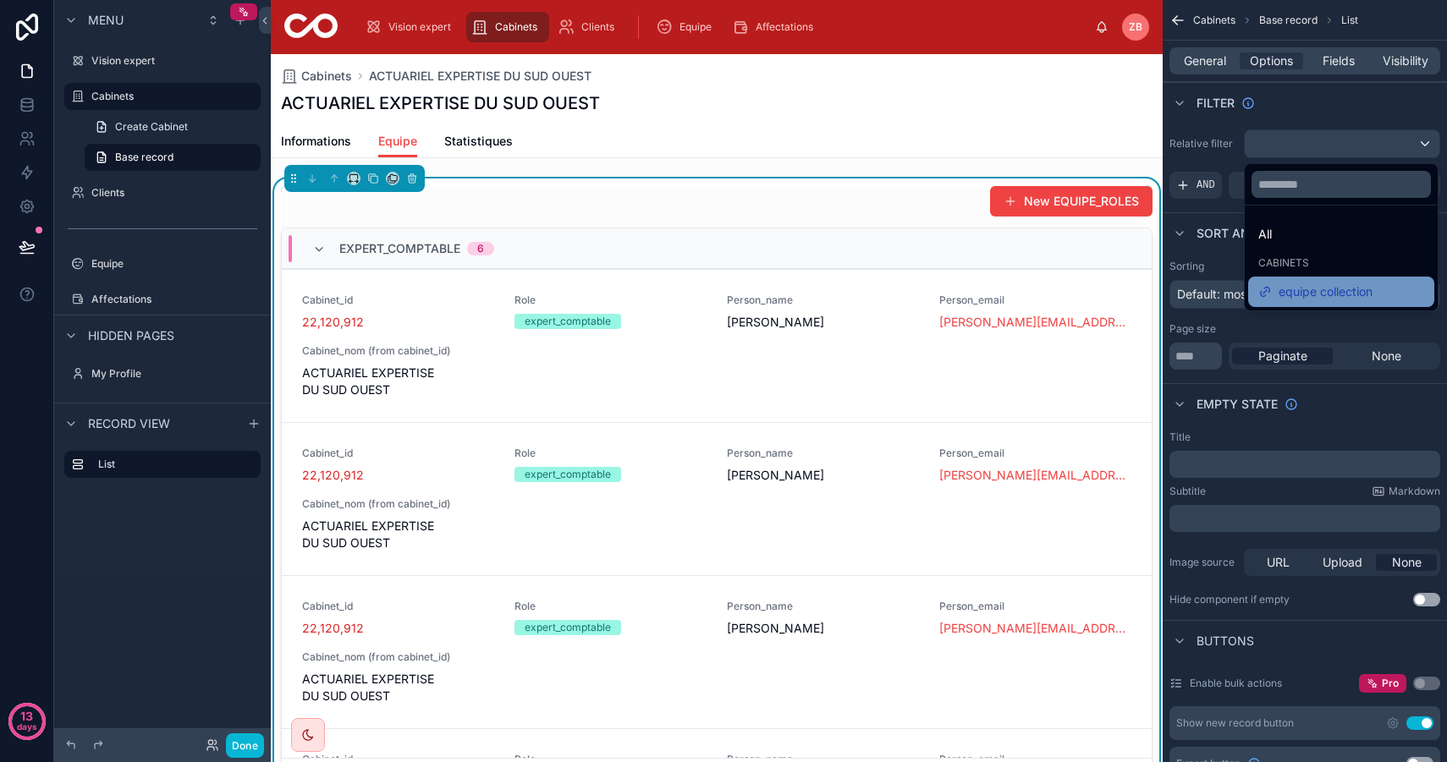
click at [1320, 283] on span "equipe collection" at bounding box center [1325, 292] width 94 height 20
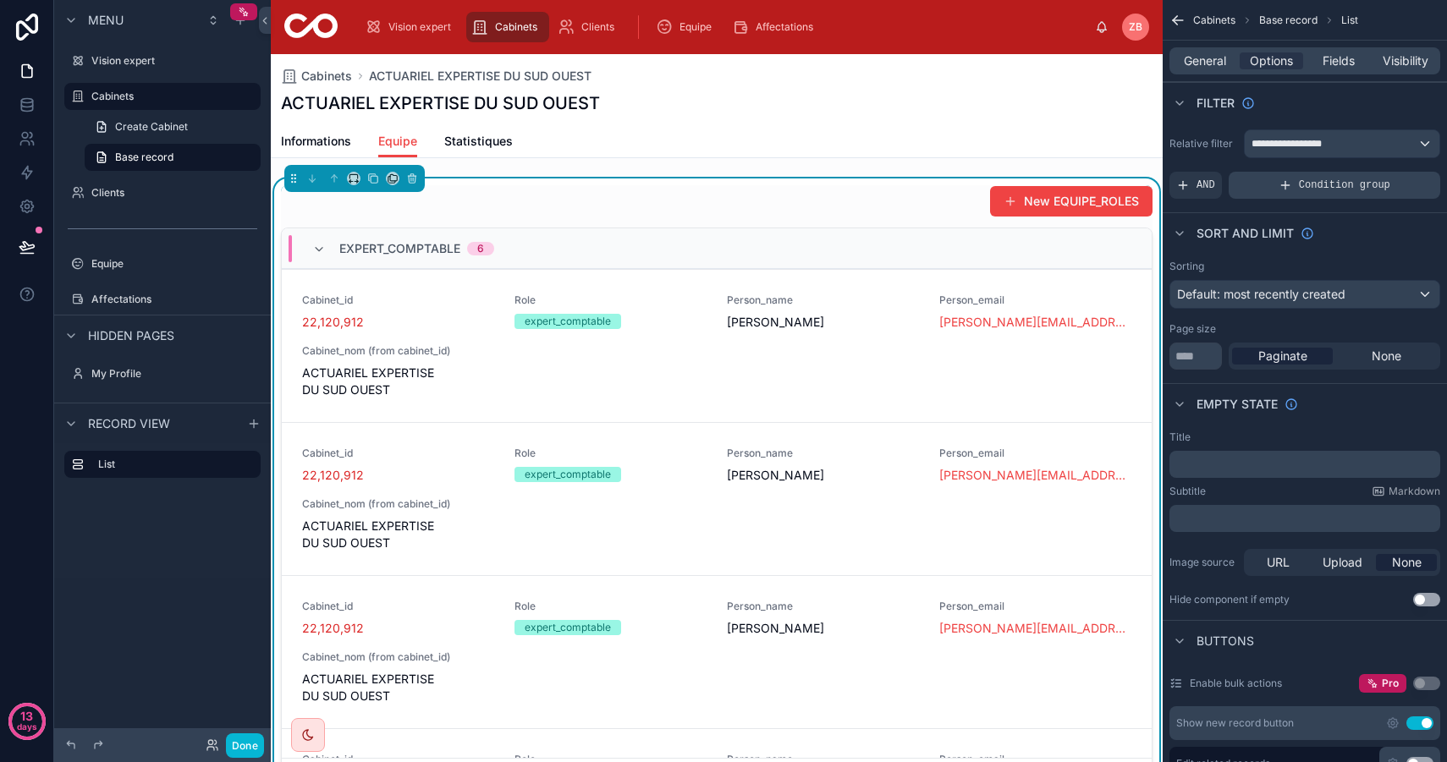
click at [1309, 183] on span "Condition group" at bounding box center [1343, 185] width 91 height 14
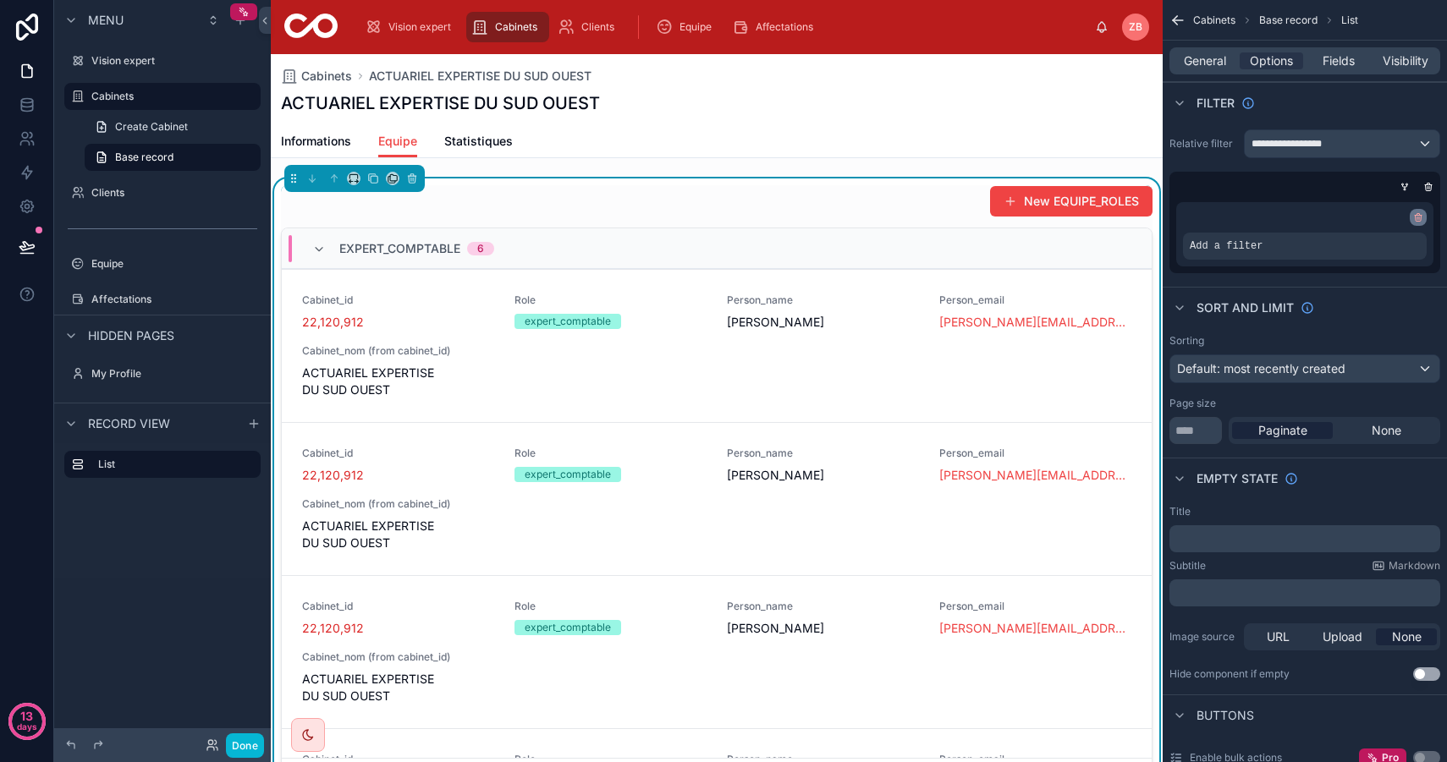
click at [1419, 218] on icon "scrollable content" at bounding box center [1418, 217] width 10 height 10
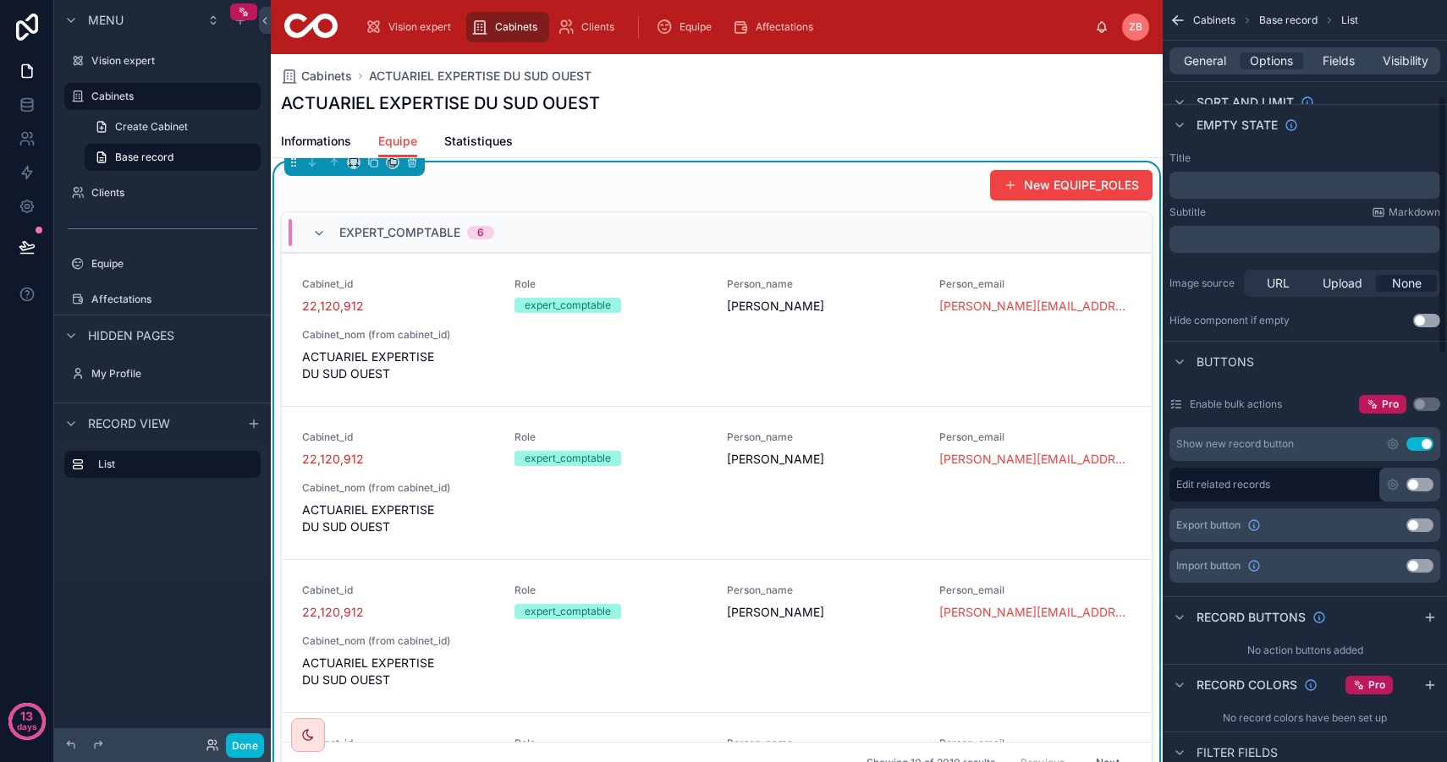
scroll to position [388, 0]
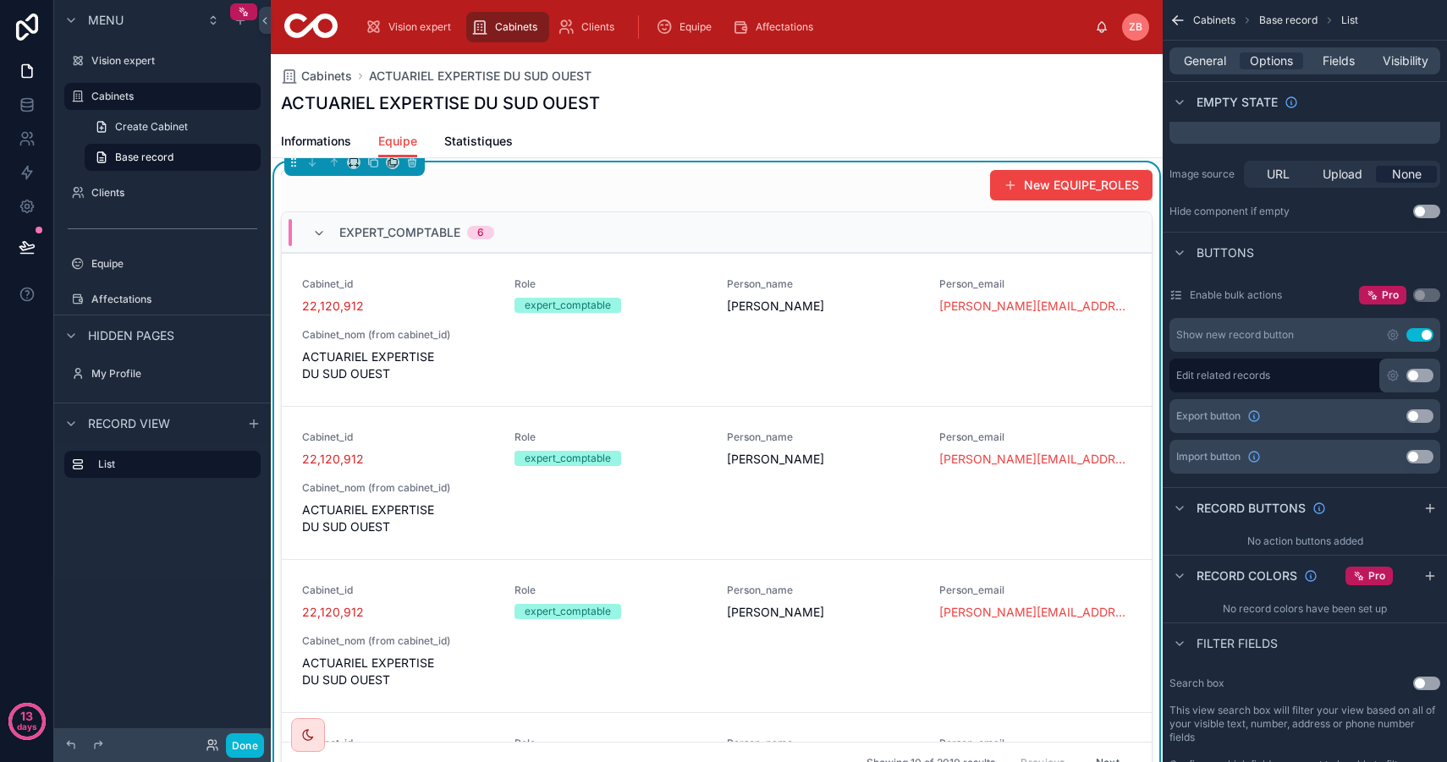
click at [1419, 340] on button "Use setting" at bounding box center [1419, 335] width 27 height 14
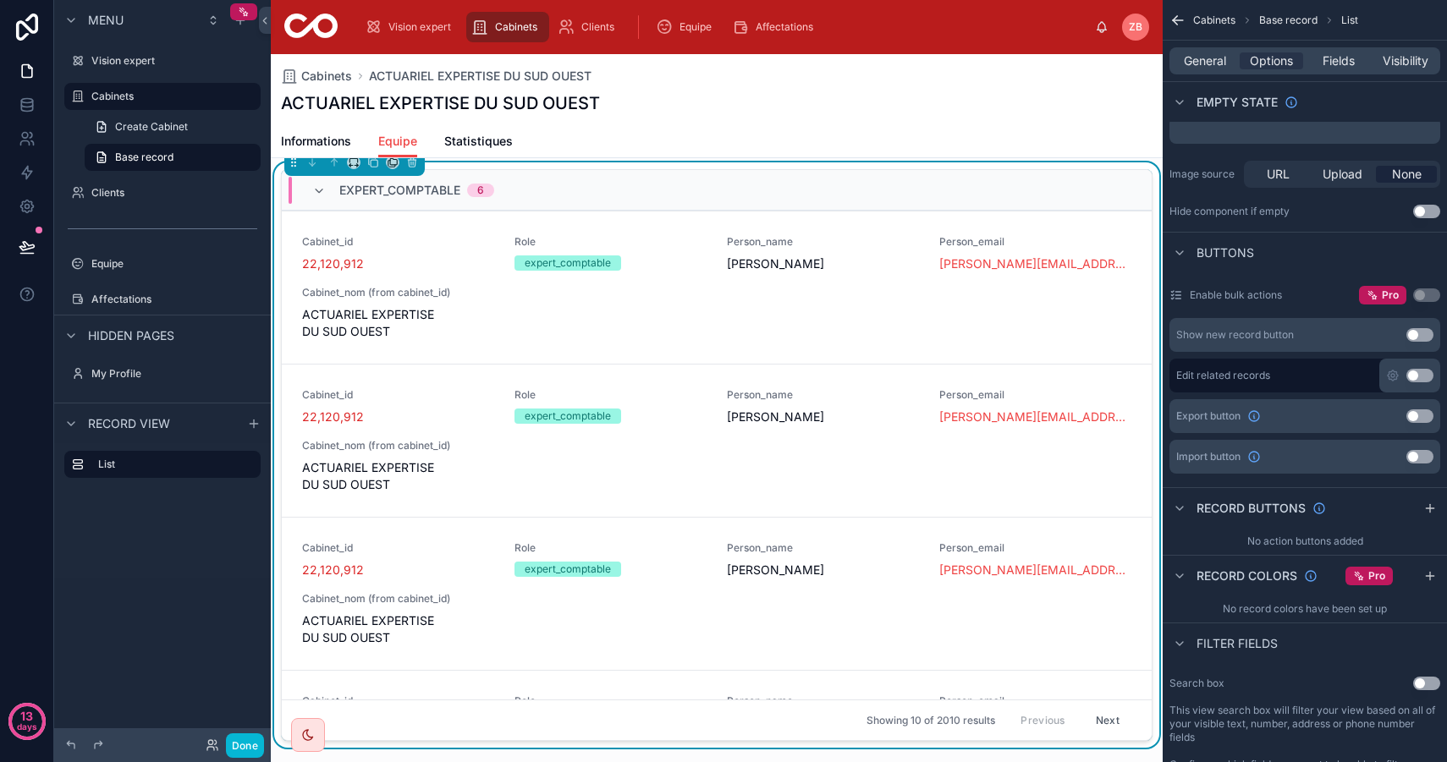
click at [1424, 375] on button "Use setting" at bounding box center [1419, 376] width 27 height 14
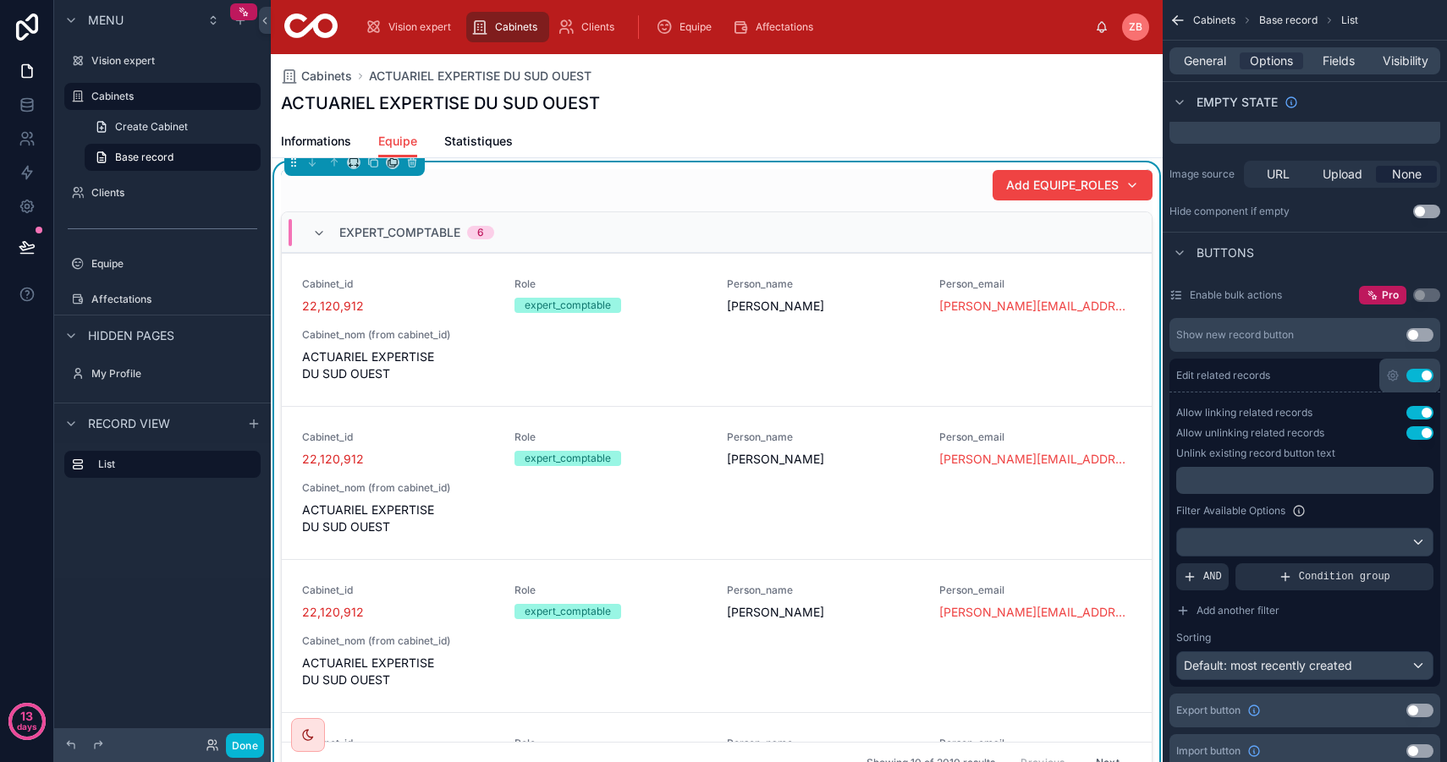
click at [1422, 374] on button "Use setting" at bounding box center [1419, 376] width 27 height 14
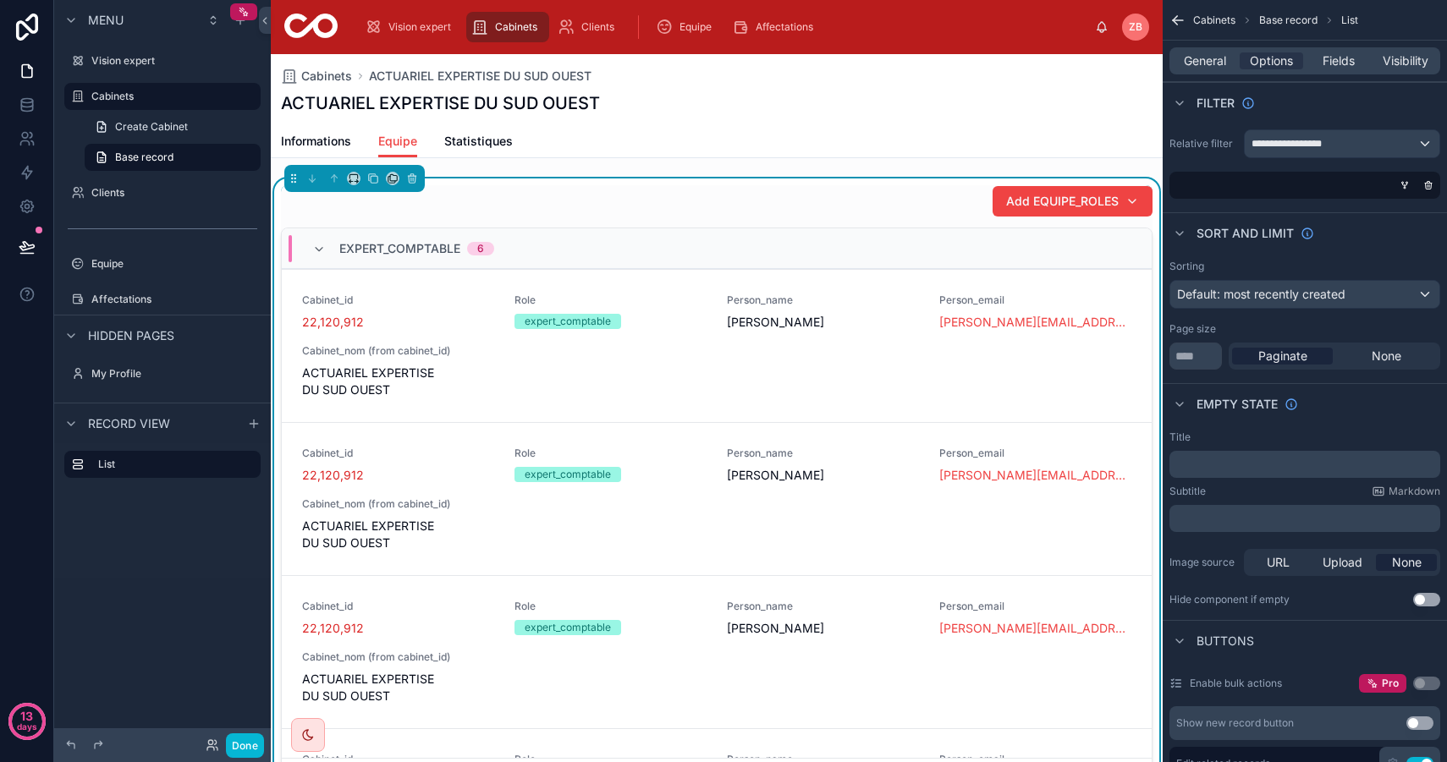
scroll to position [388, 0]
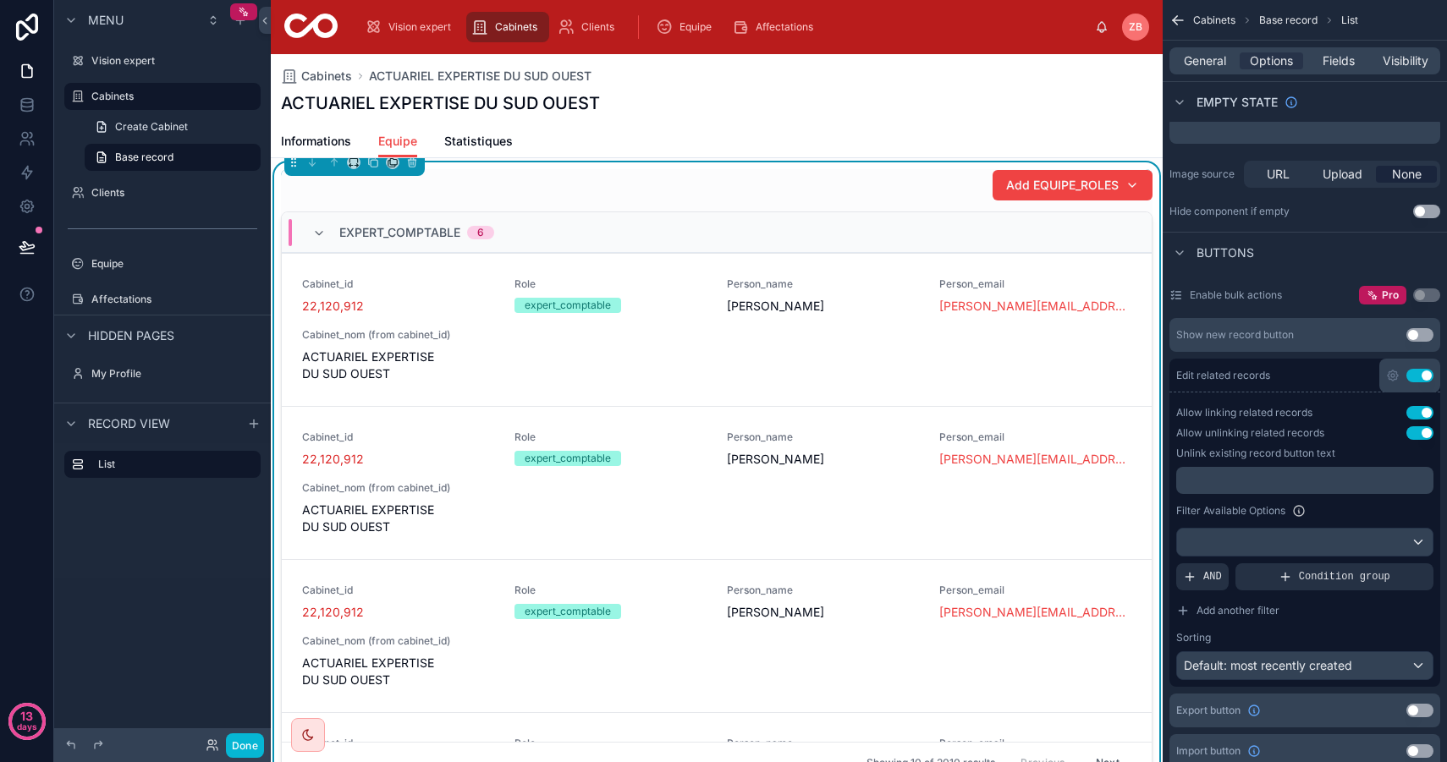
click at [1422, 374] on button "Use setting" at bounding box center [1419, 376] width 27 height 14
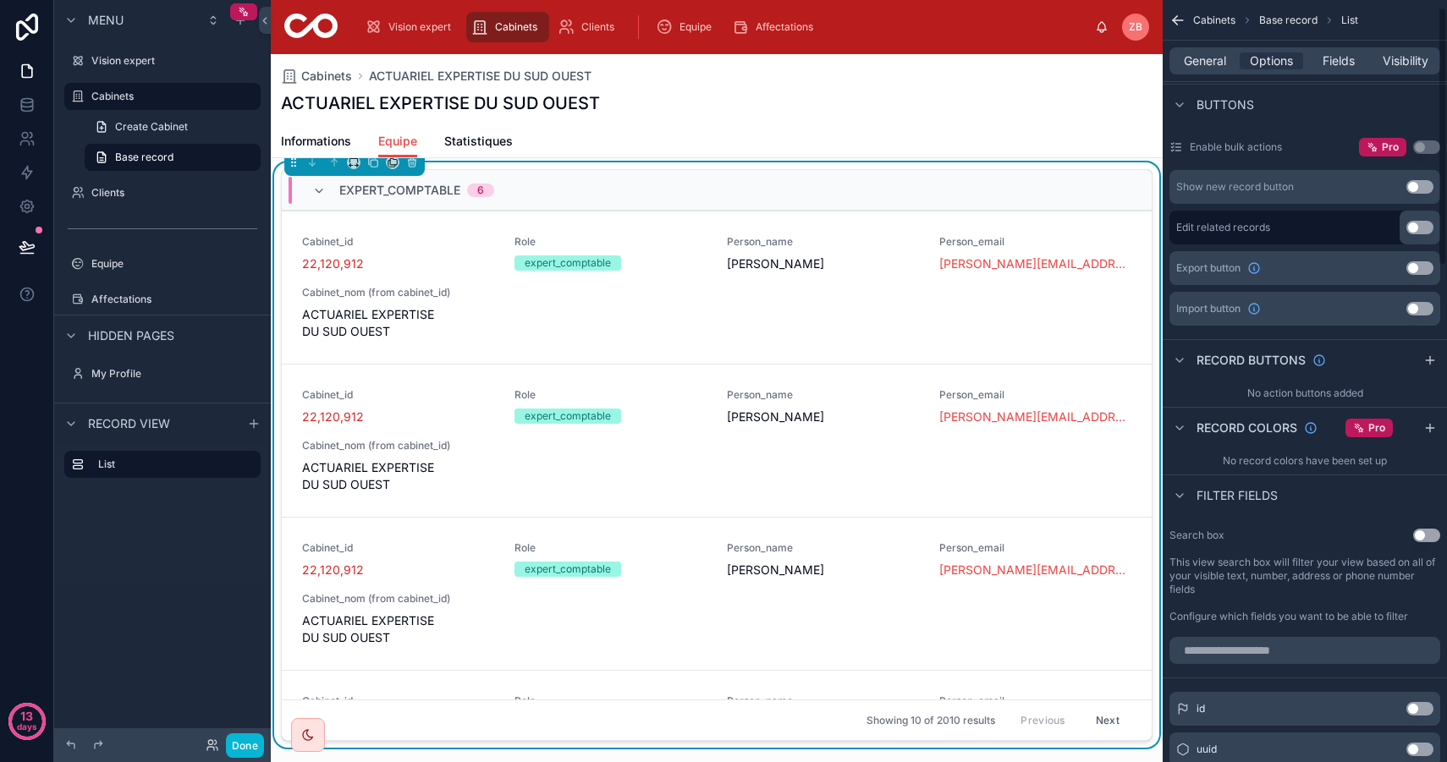
scroll to position [0, 0]
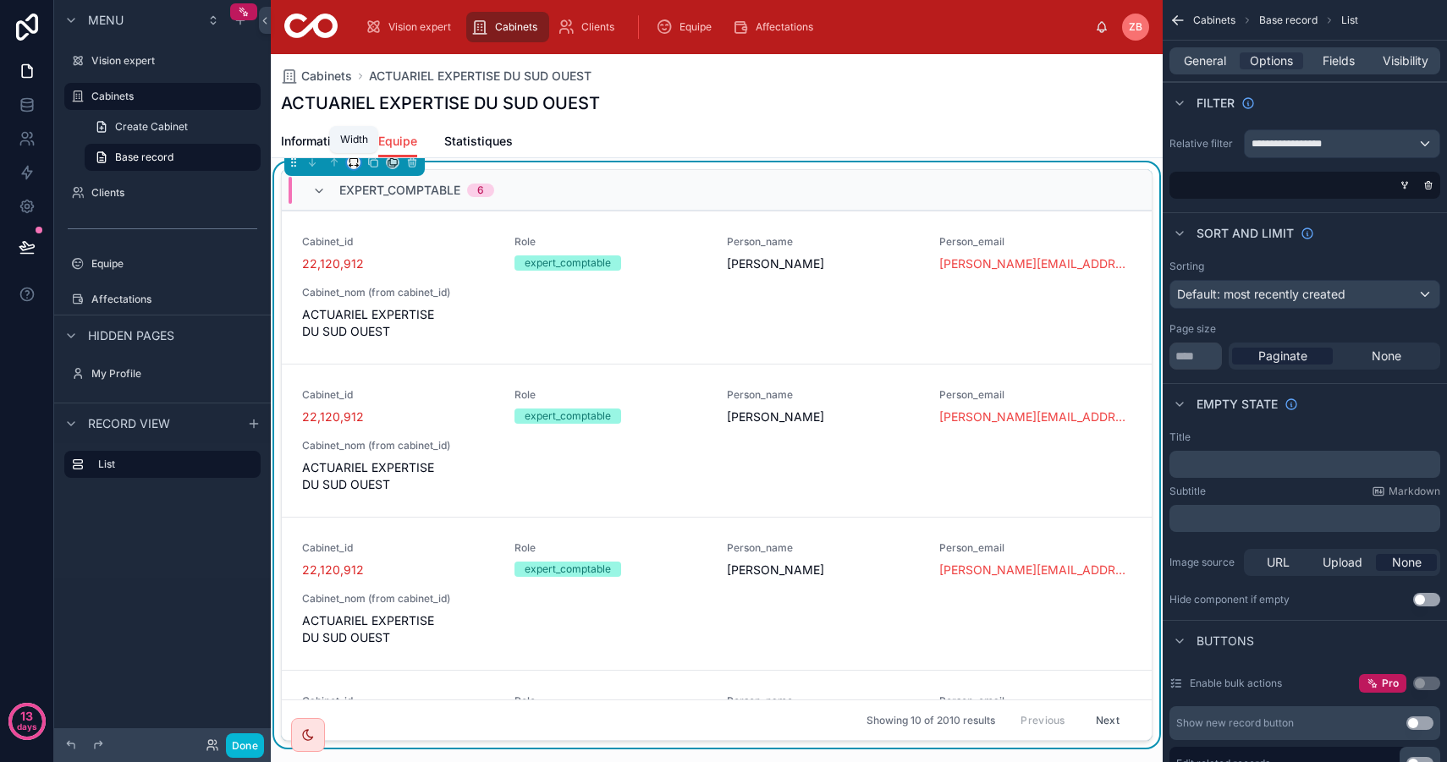
click at [353, 159] on icon at bounding box center [354, 162] width 12 height 12
click at [353, 163] on div at bounding box center [723, 381] width 1447 height 762
click at [393, 166] on icon at bounding box center [391, 164] width 7 height 7
click at [393, 164] on div at bounding box center [723, 381] width 1447 height 762
click at [887, 305] on div "Cabinet_id 22,120,912 Role expert_comptable Person_name [PERSON_NAME] Person_em…" at bounding box center [716, 287] width 829 height 105
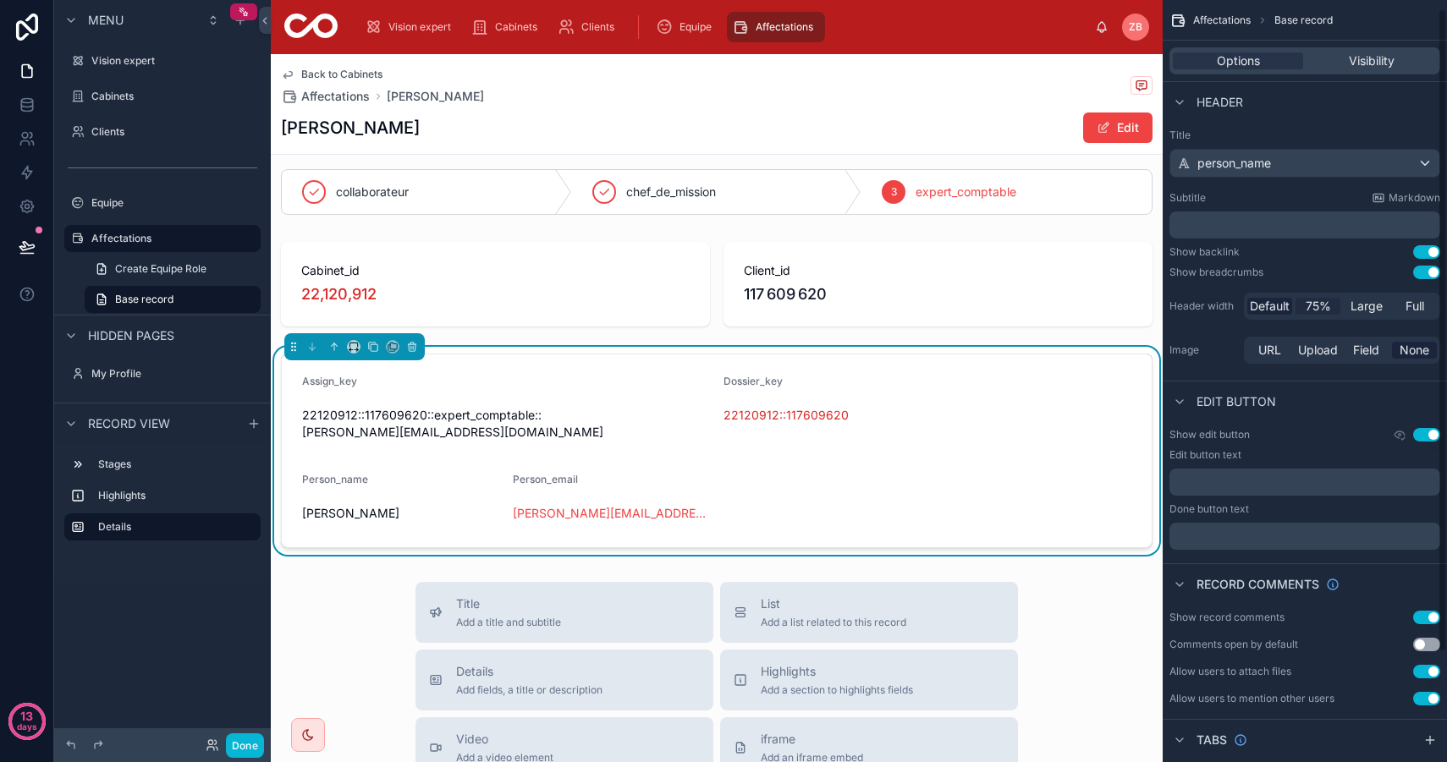
scroll to position [140, 0]
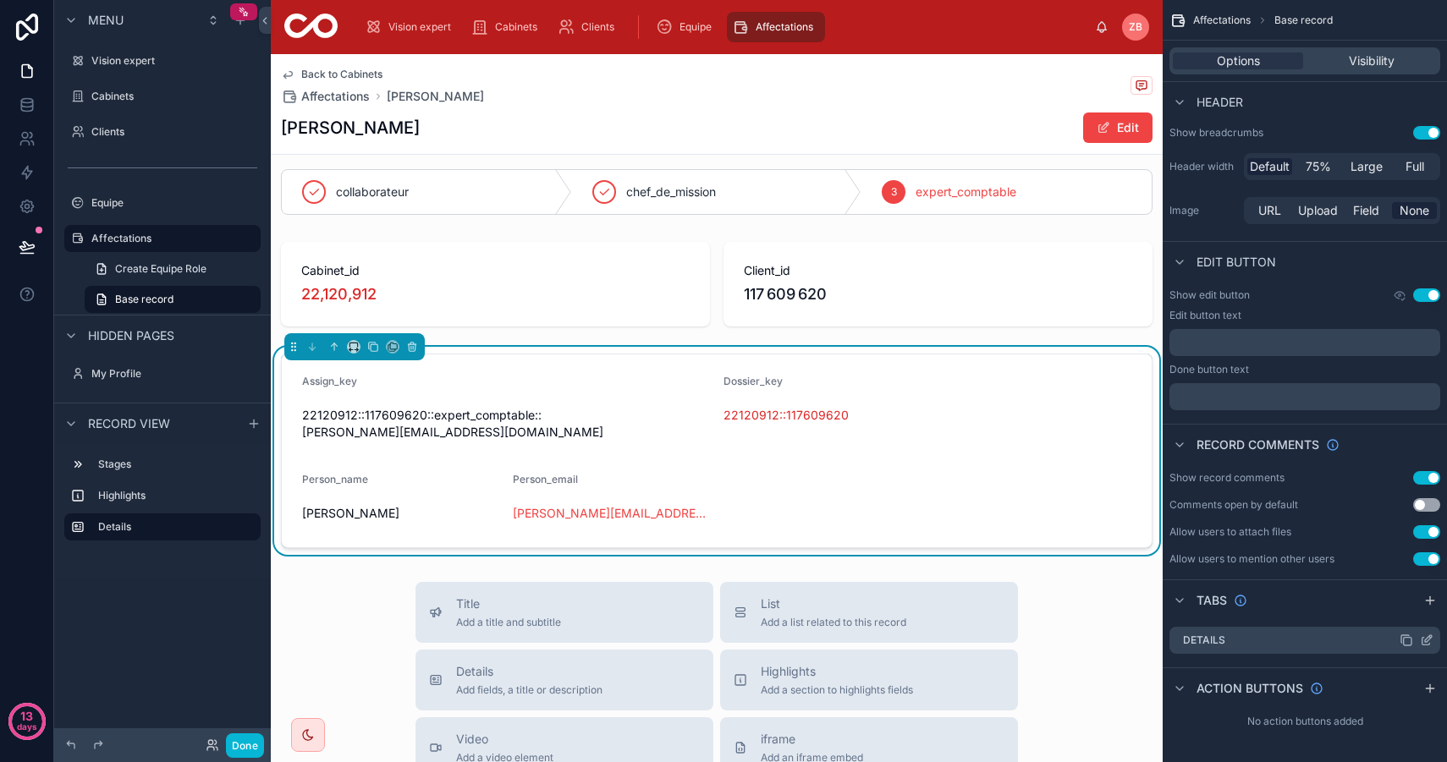
click at [1425, 636] on icon "scrollable content" at bounding box center [1426, 641] width 14 height 14
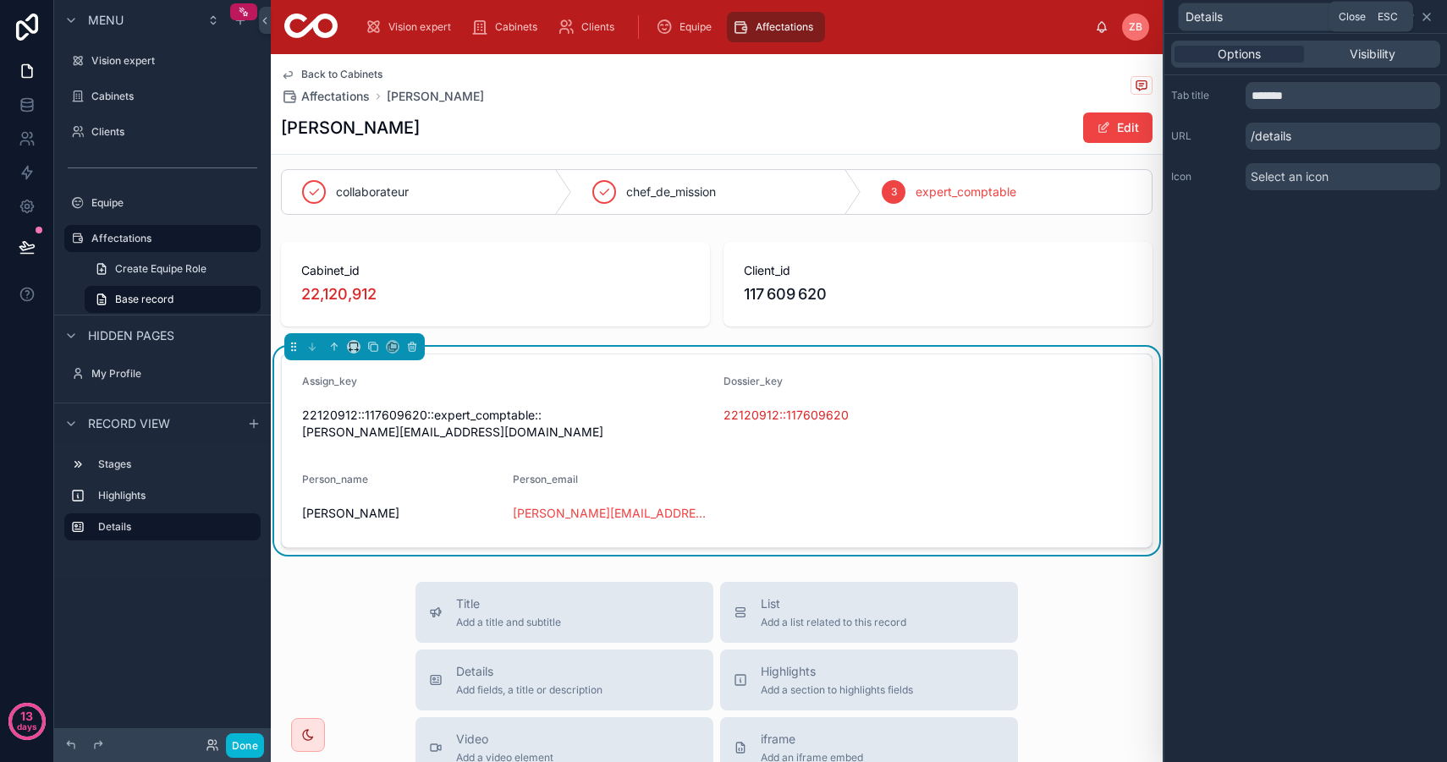
click at [1430, 19] on icon at bounding box center [1426, 17] width 14 height 14
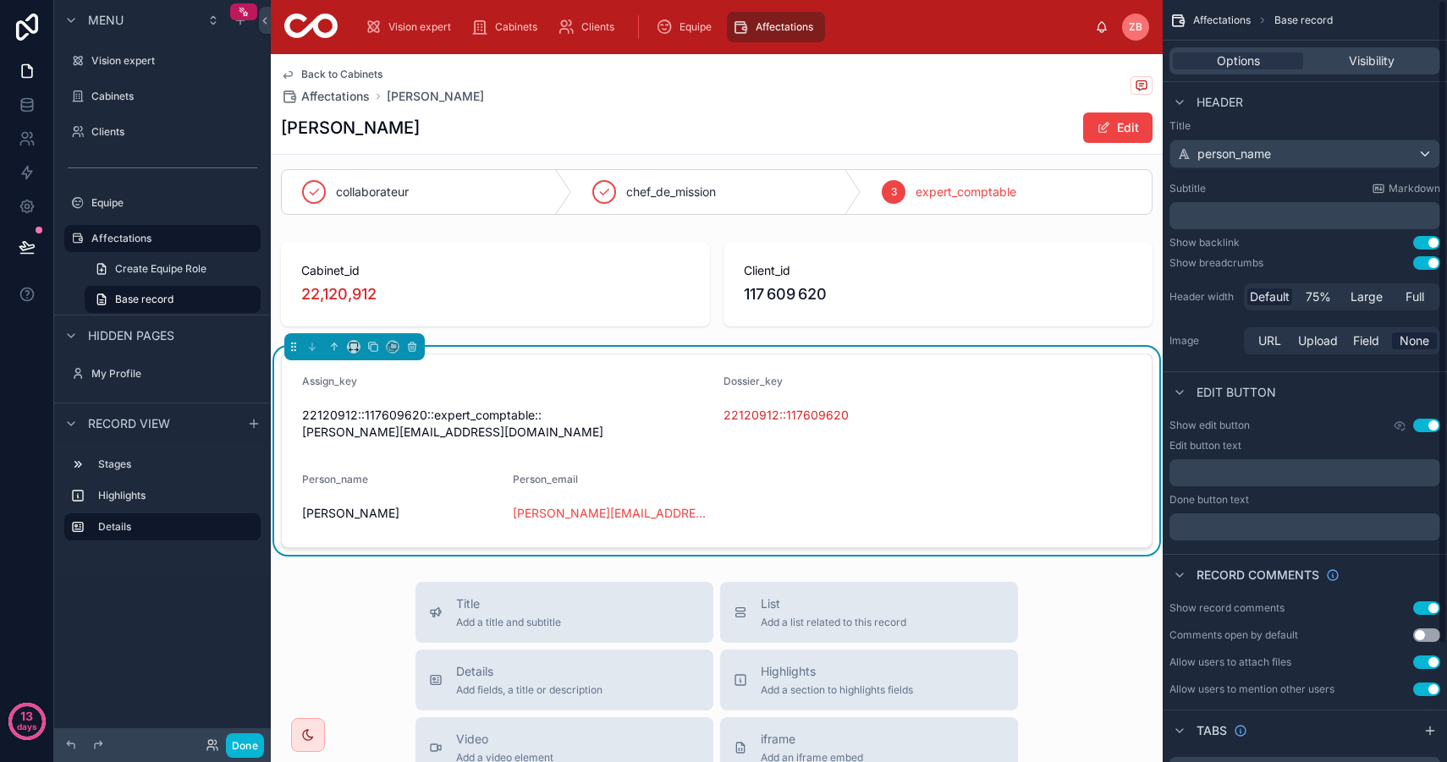
scroll to position [0, 0]
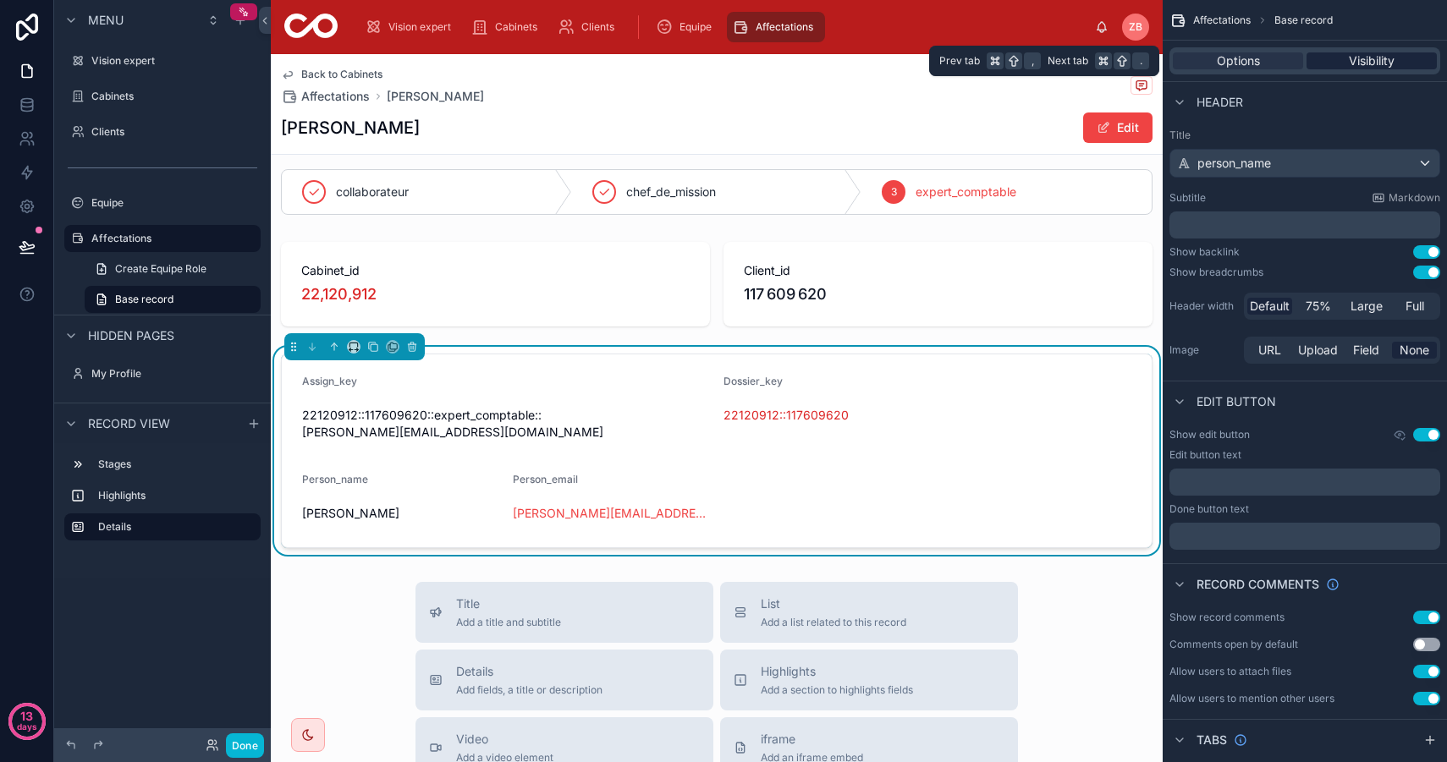
click at [1353, 57] on span "Visibility" at bounding box center [1371, 60] width 46 height 17
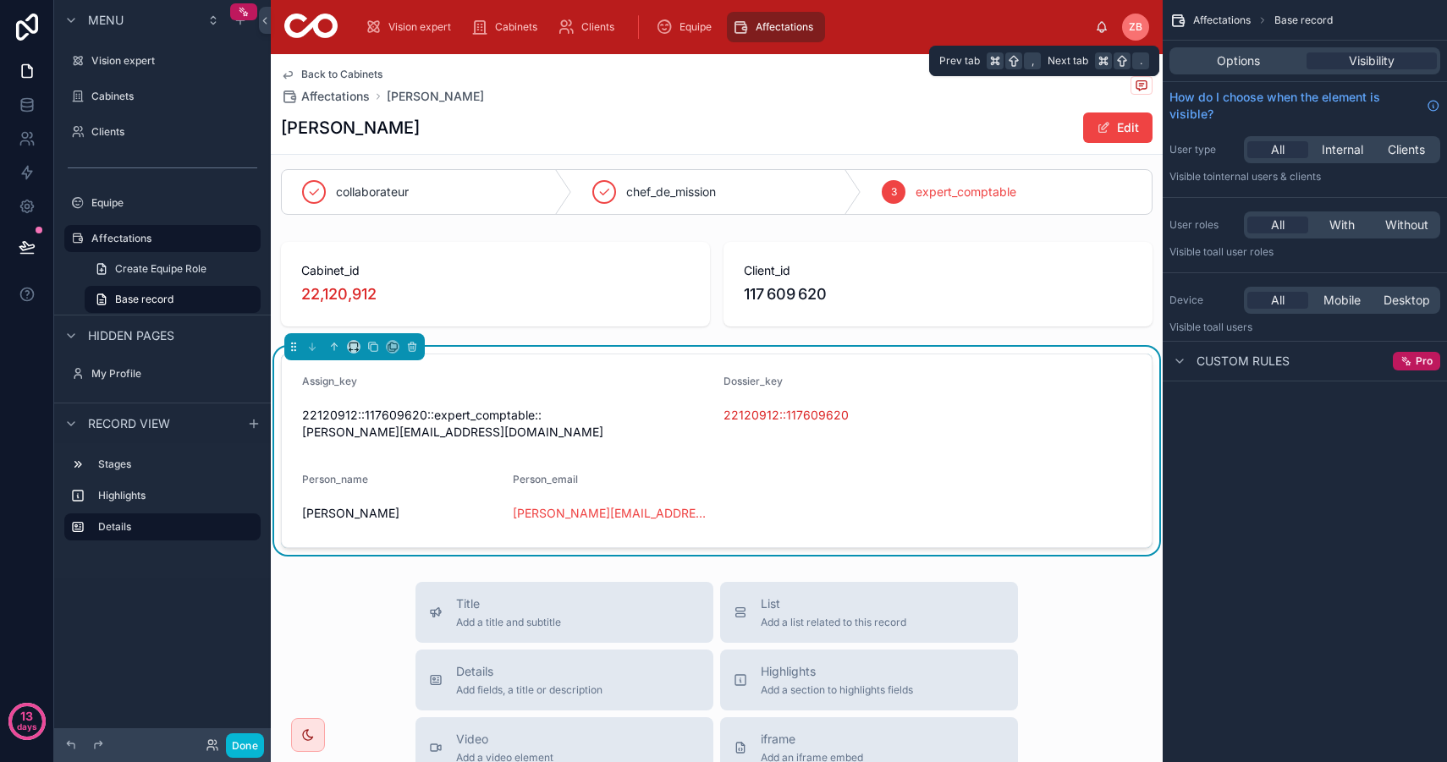
click at [1271, 51] on div "Options Visibility" at bounding box center [1304, 60] width 271 height 27
click at [1267, 57] on div "Options" at bounding box center [1237, 60] width 130 height 17
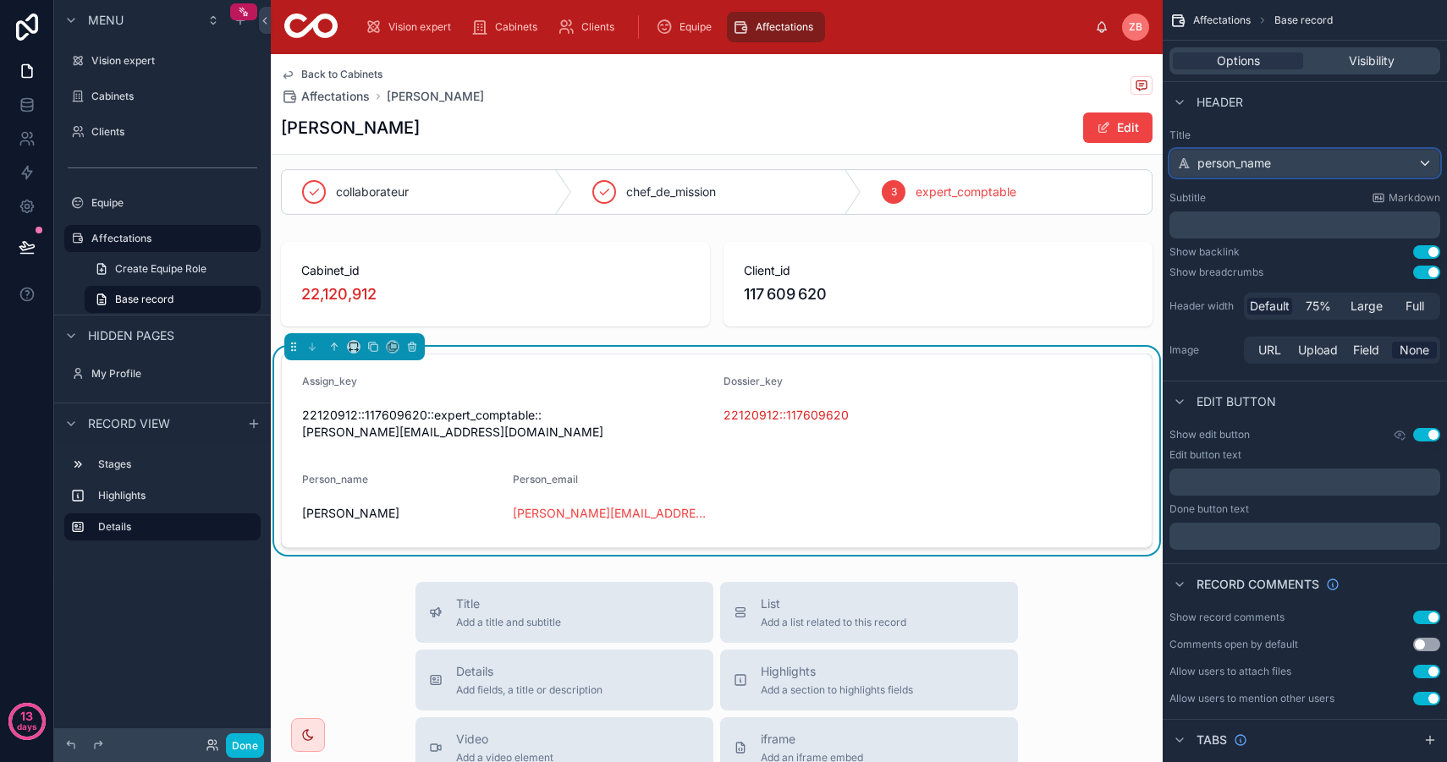
click at [1300, 162] on div "person_name" at bounding box center [1304, 163] width 269 height 27
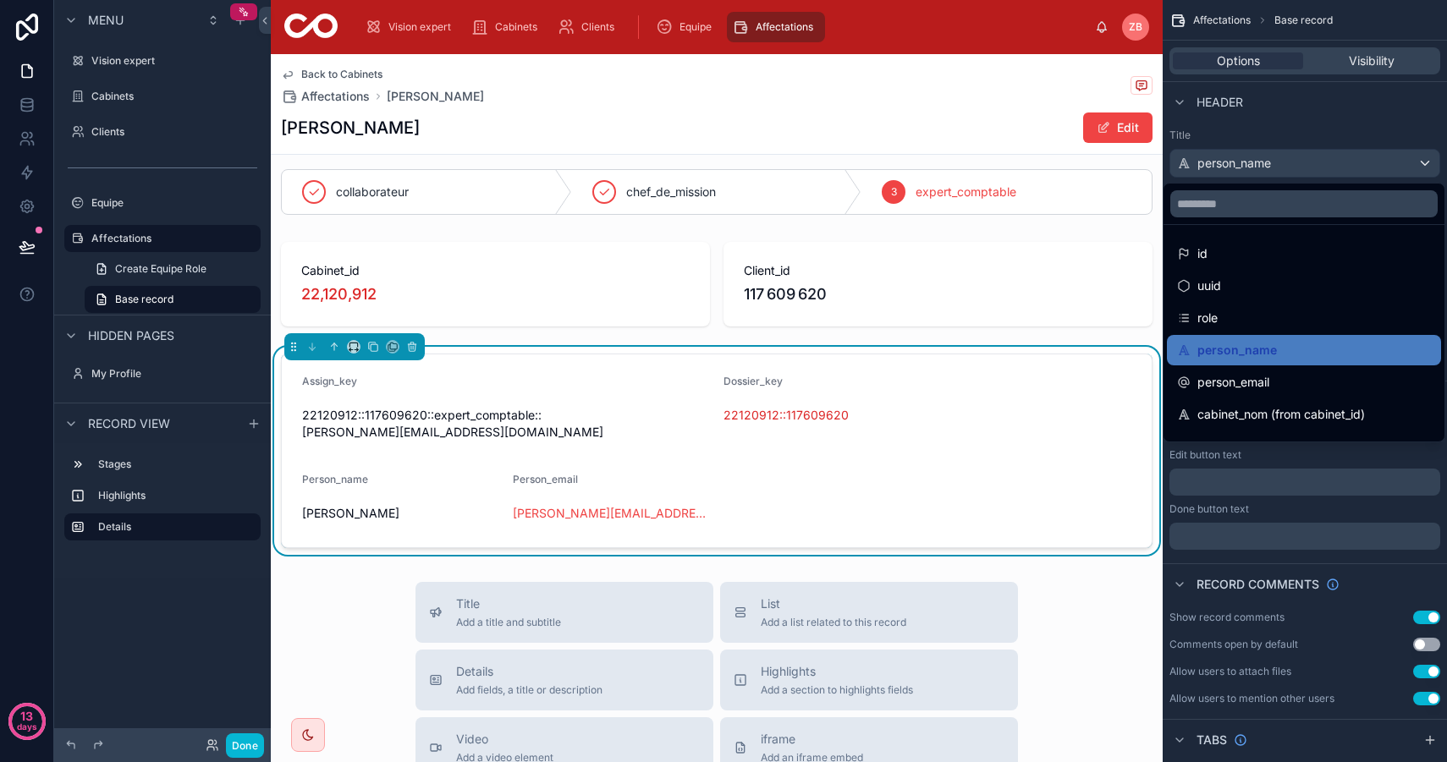
click at [1271, 165] on div "scrollable content" at bounding box center [723, 381] width 1447 height 762
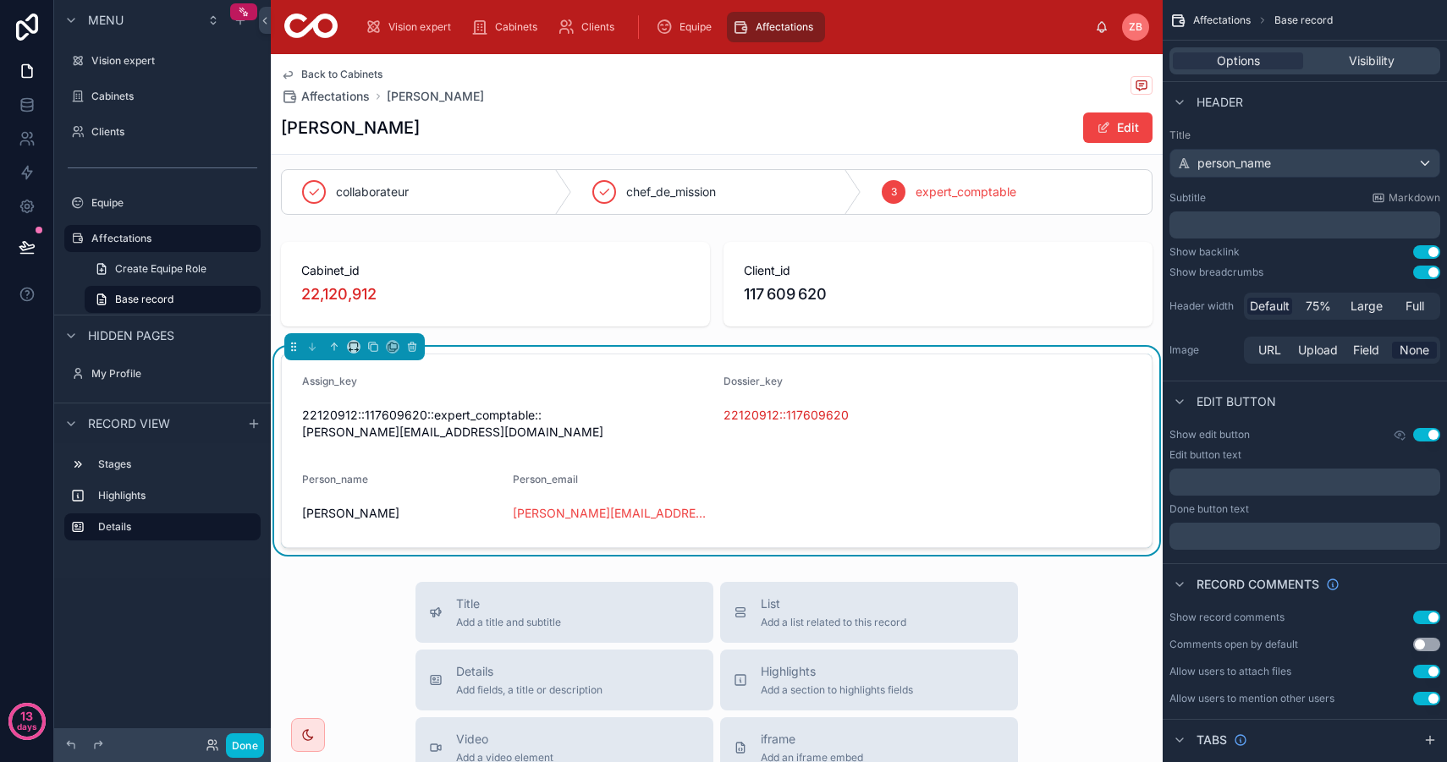
click at [1264, 220] on p "﻿" at bounding box center [1306, 225] width 261 height 17
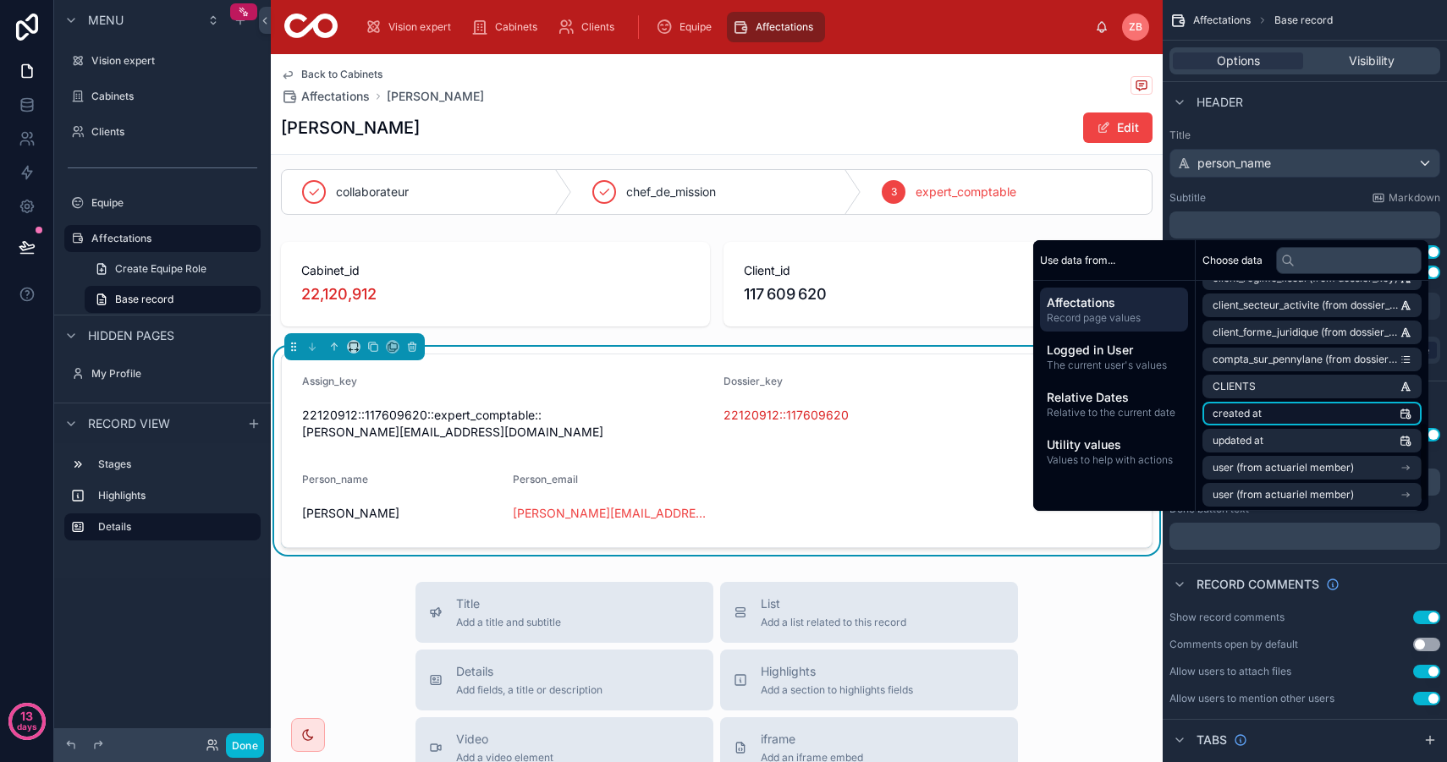
scroll to position [423, 0]
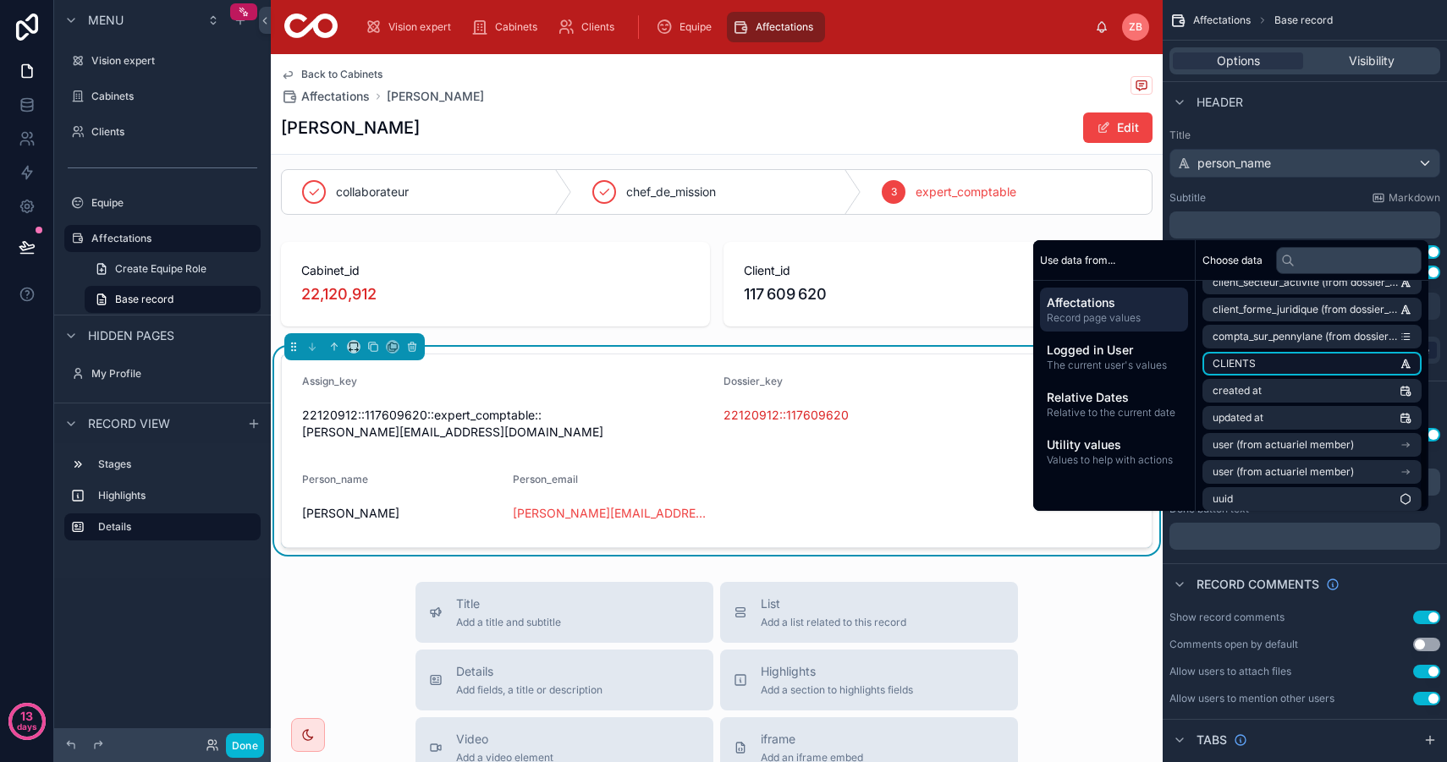
click at [1276, 367] on li "CLIENTS" at bounding box center [1311, 364] width 219 height 24
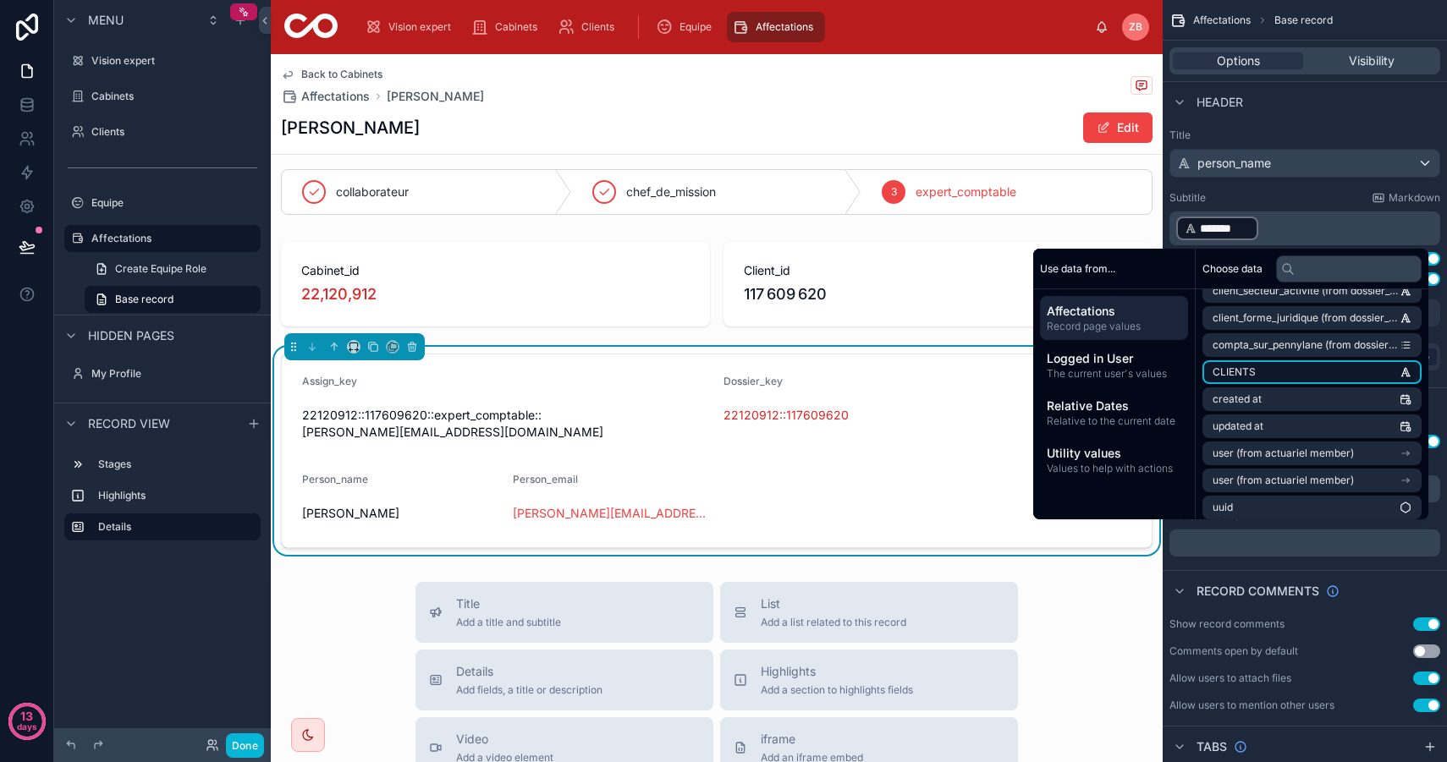
scroll to position [9, 0]
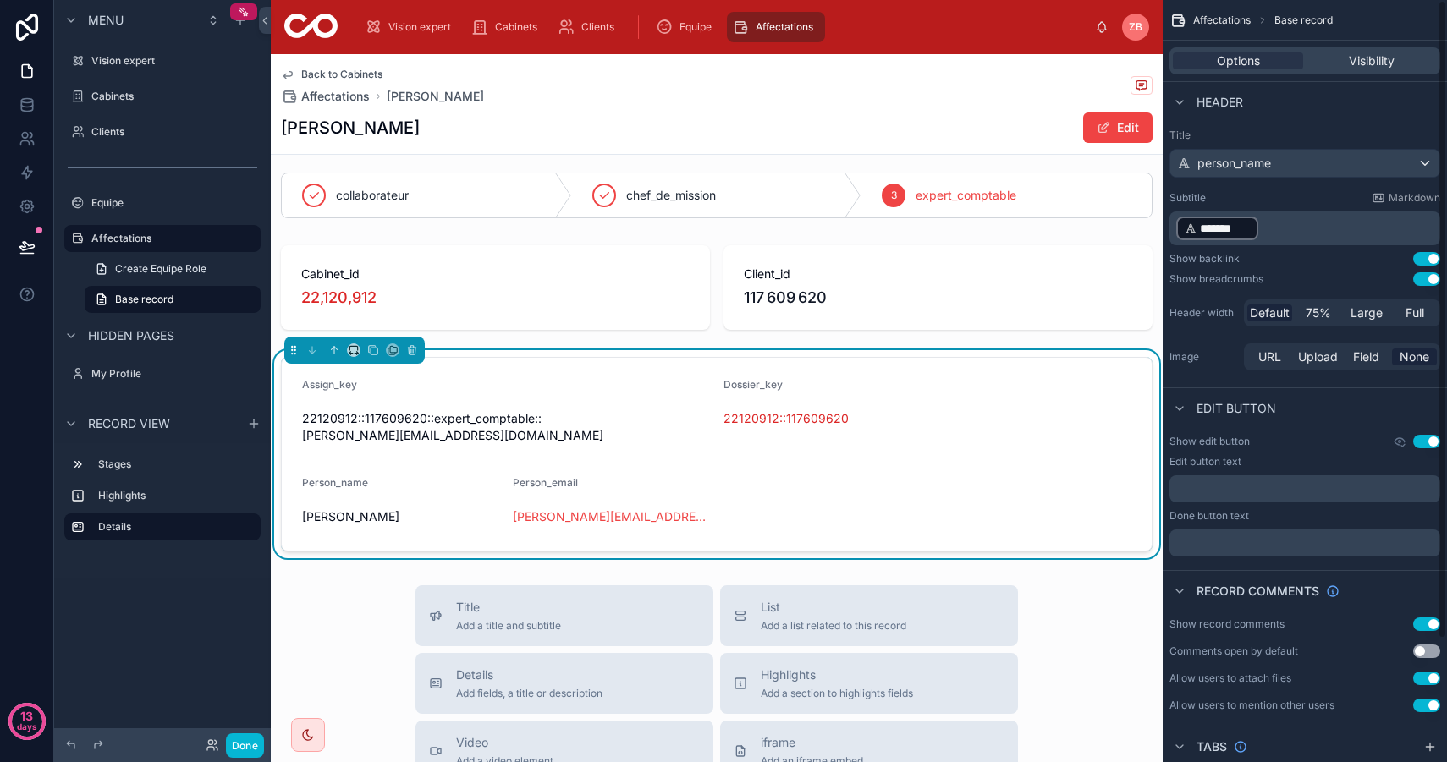
click at [1309, 222] on p "﻿ ******* ﻿ ﻿" at bounding box center [1306, 228] width 261 height 27
click at [1313, 222] on p "﻿ ******* ﻿ ﻿" at bounding box center [1306, 228] width 261 height 27
click at [1216, 232] on span "*******" at bounding box center [1225, 228] width 50 height 17
click at [1287, 243] on span "**********" at bounding box center [1311, 242] width 58 height 14
click at [1287, 228] on div "**********" at bounding box center [1340, 242] width 151 height 41
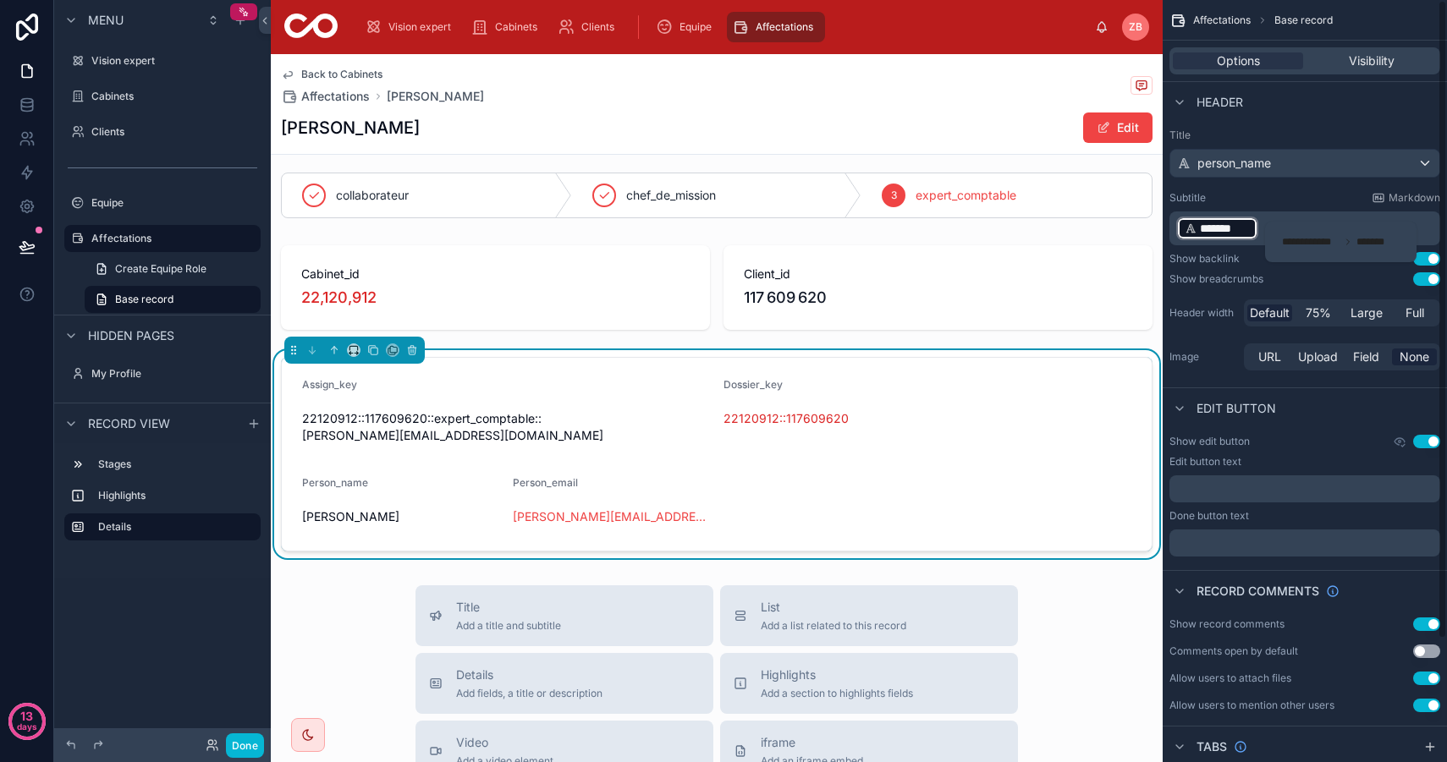
click at [1254, 228] on div "*******" at bounding box center [1217, 229] width 82 height 24
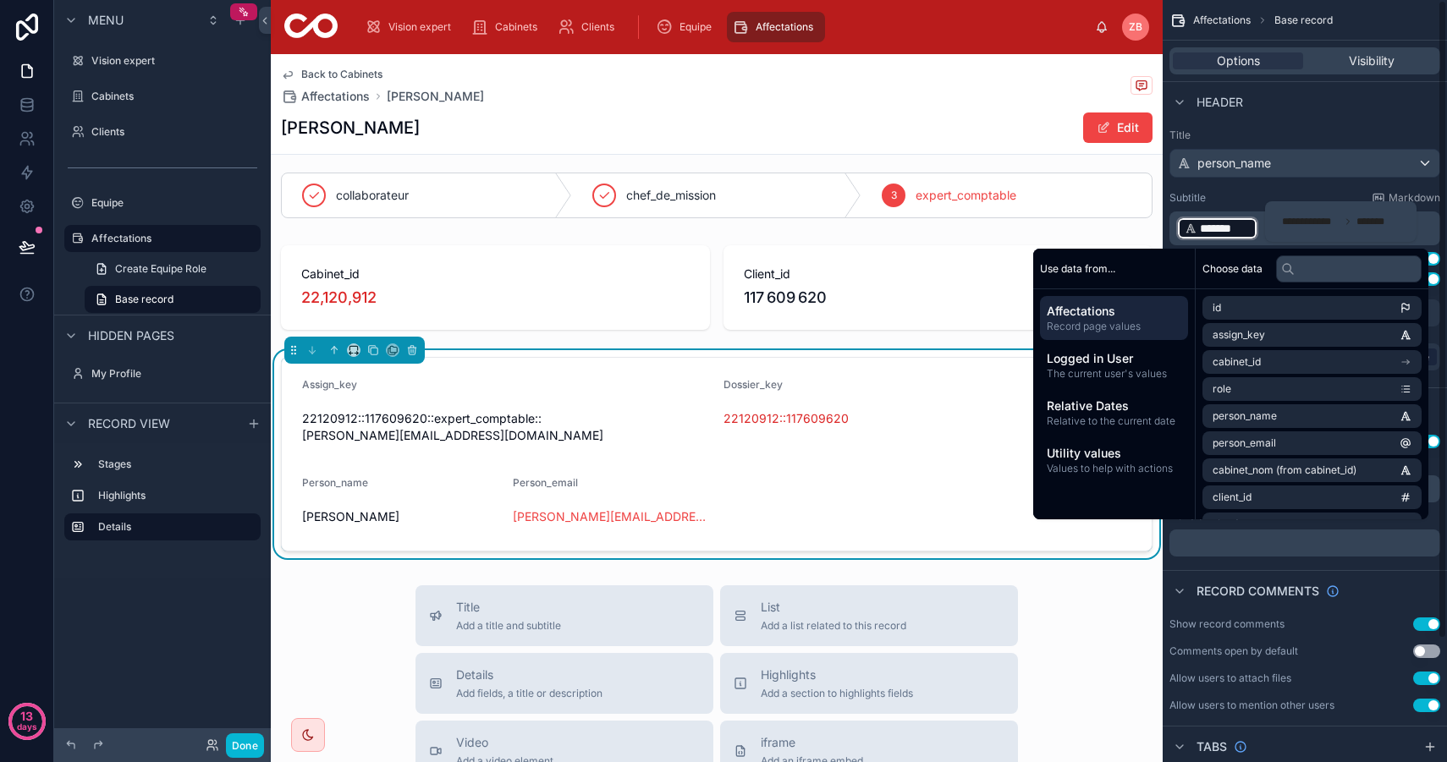
click at [1259, 226] on p "﻿ ******* ﻿ ﻿" at bounding box center [1306, 228] width 261 height 27
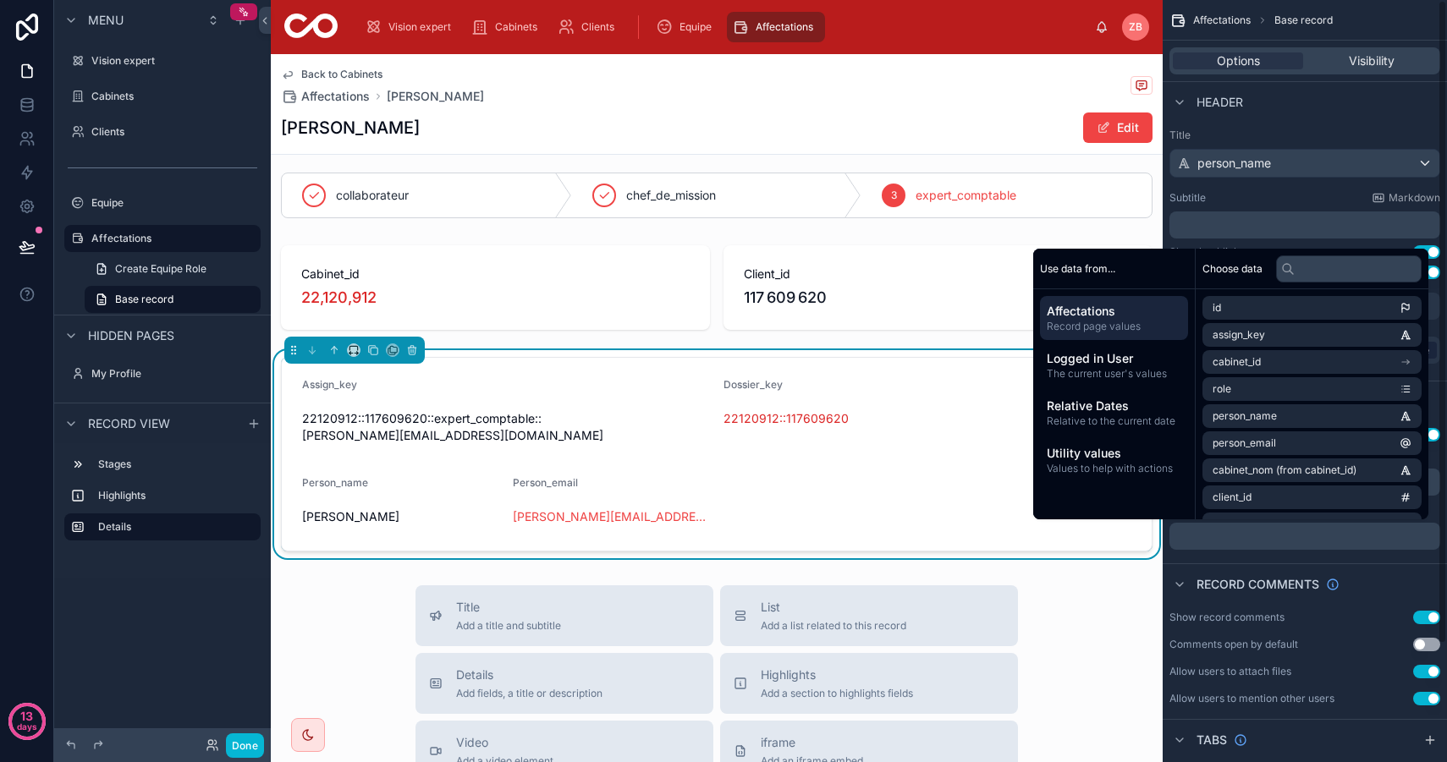
click at [1289, 195] on div "Subtitle Markdown" at bounding box center [1304, 198] width 271 height 14
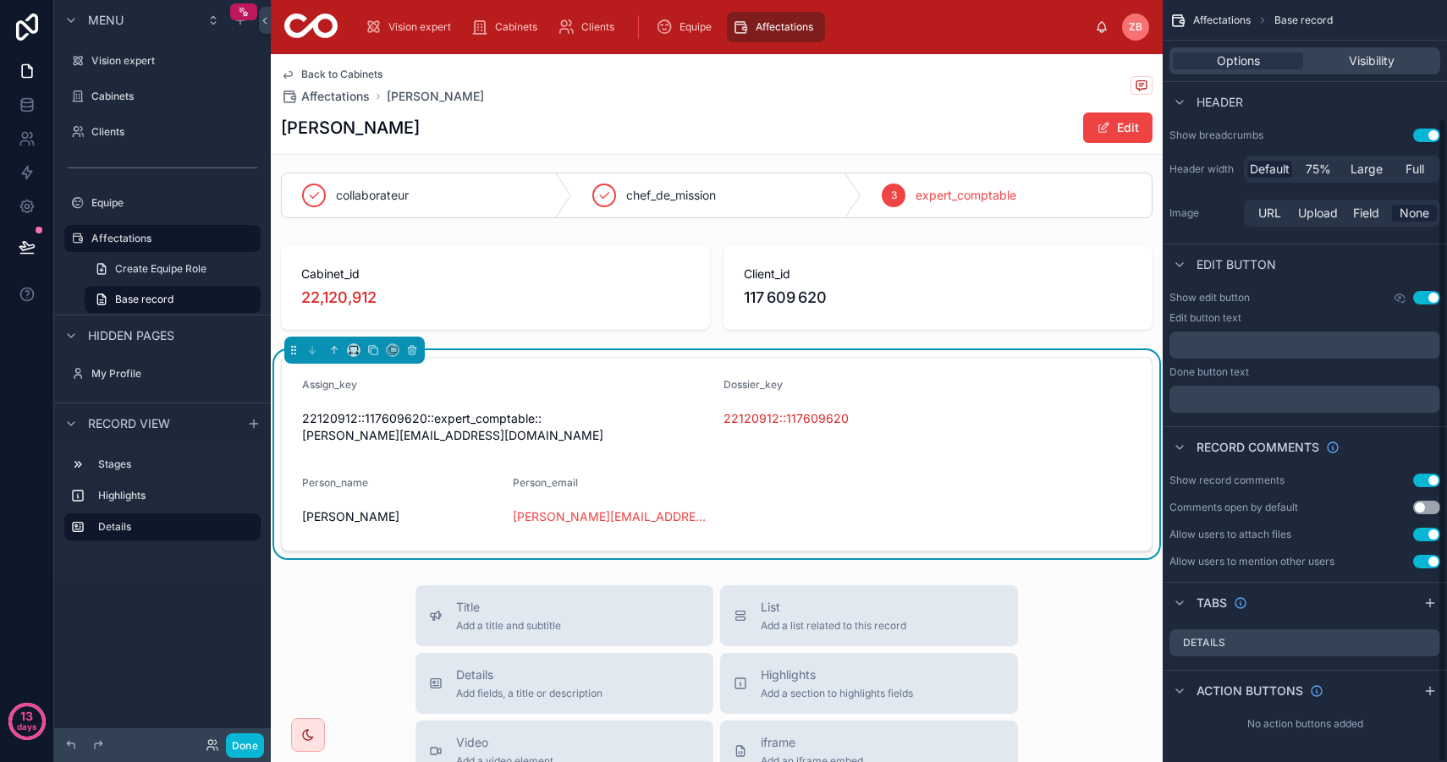
scroll to position [140, 0]
click at [1425, 531] on button "Use setting" at bounding box center [1426, 532] width 27 height 14
click at [1425, 559] on button "Use setting" at bounding box center [1426, 559] width 27 height 14
click at [1423, 476] on button "Use setting" at bounding box center [1426, 478] width 27 height 14
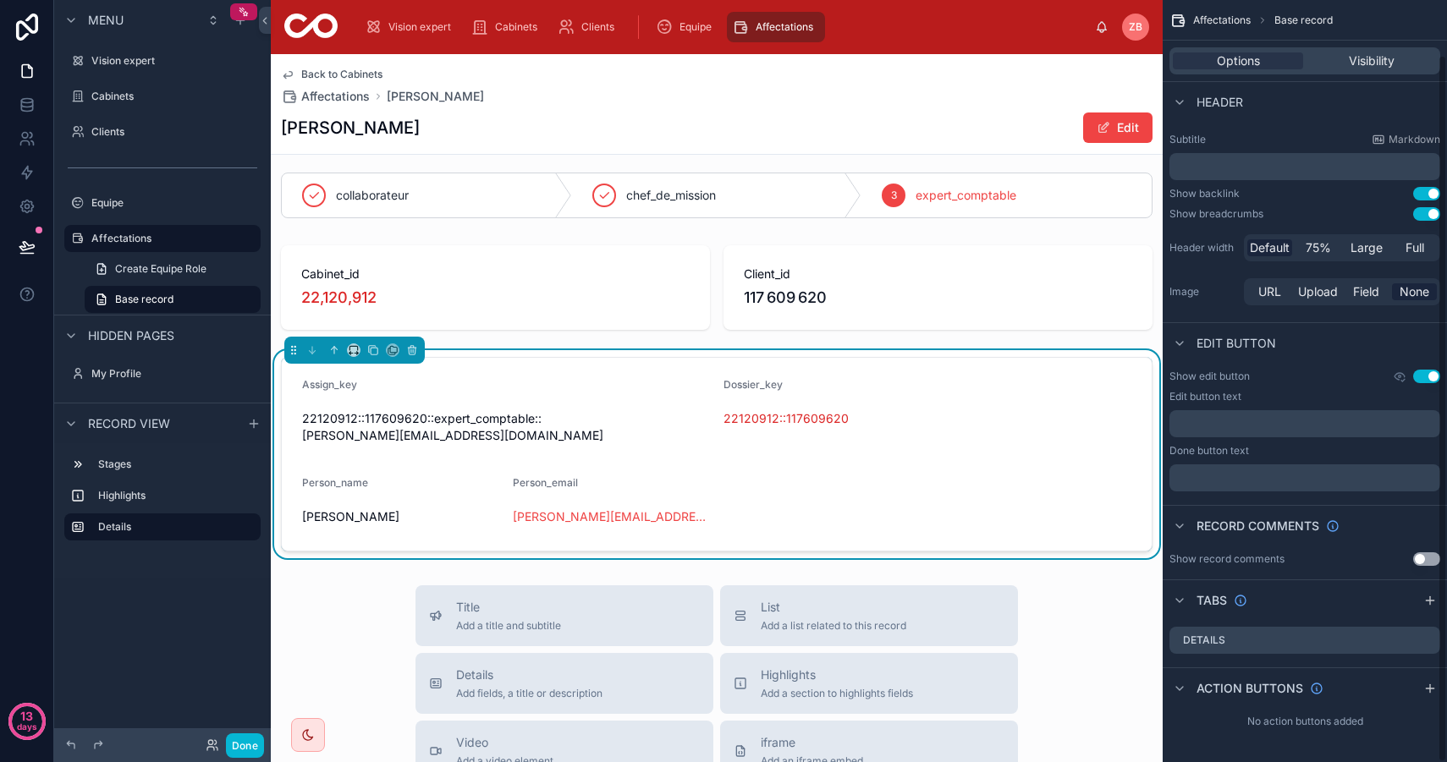
scroll to position [0, 0]
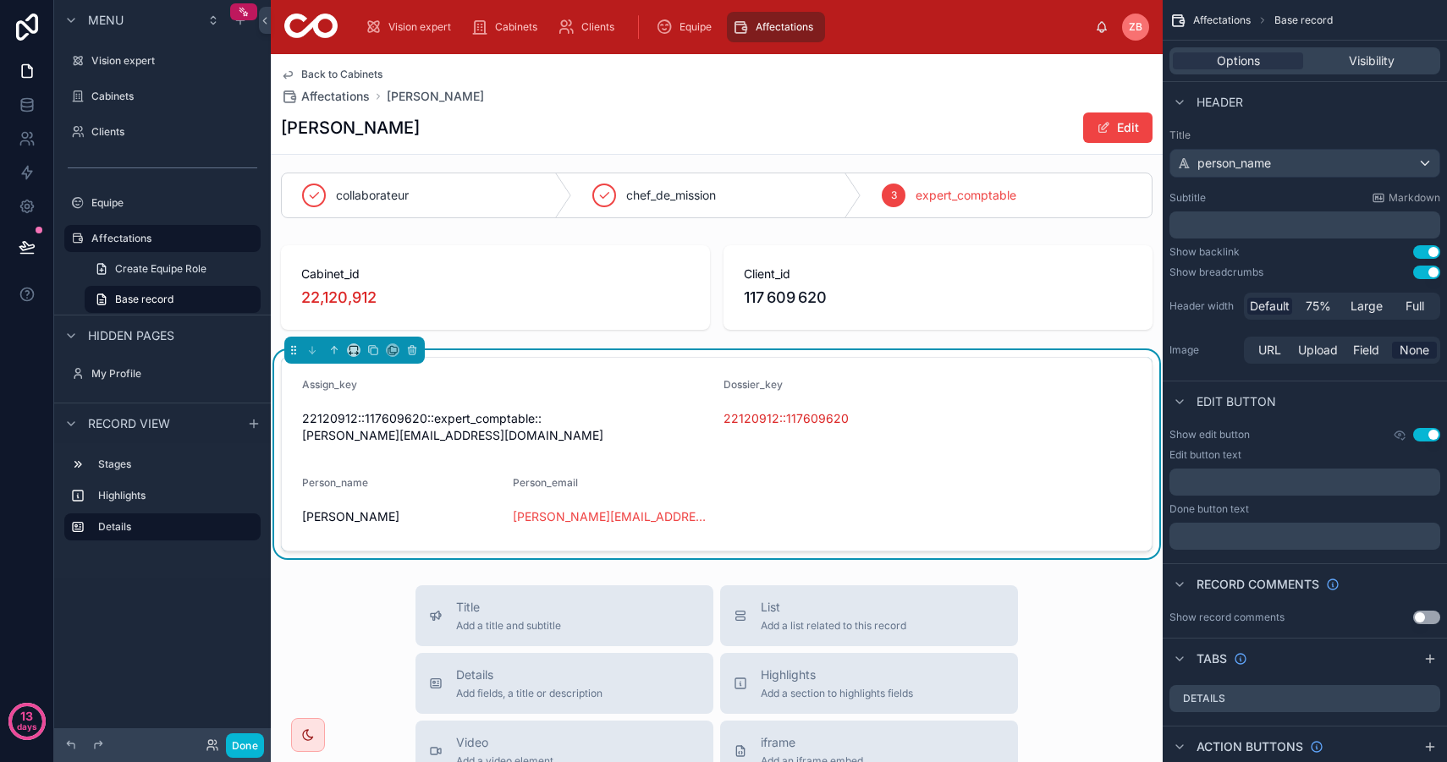
click at [1234, 25] on span "Affectations" at bounding box center [1222, 21] width 58 height 14
click at [1236, 19] on span "Affectations" at bounding box center [1222, 21] width 58 height 14
click at [1221, 10] on div "Affectations Base record" at bounding box center [1304, 20] width 284 height 41
click at [349, 90] on span "Affectations" at bounding box center [335, 96] width 69 height 17
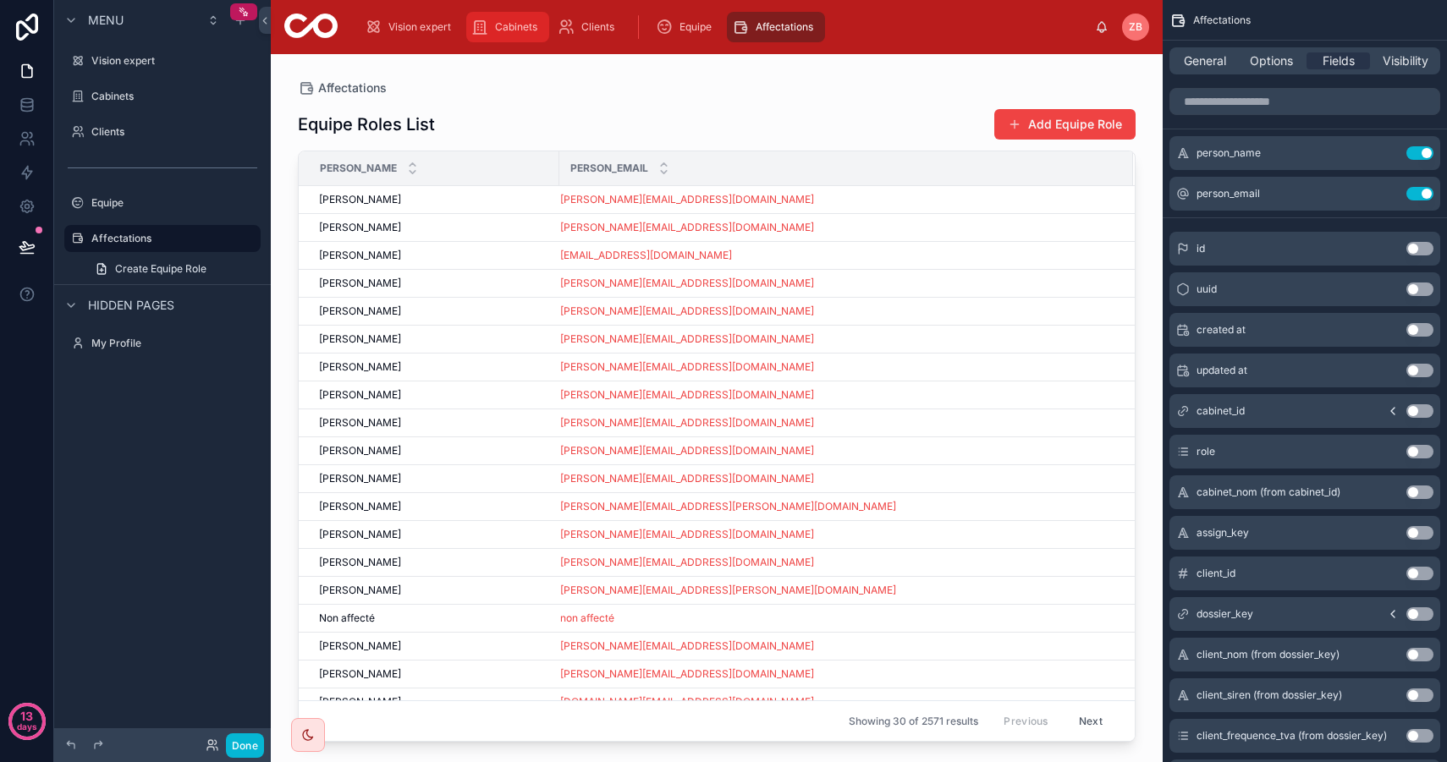
click at [512, 20] on span "Cabinets" at bounding box center [516, 27] width 42 height 14
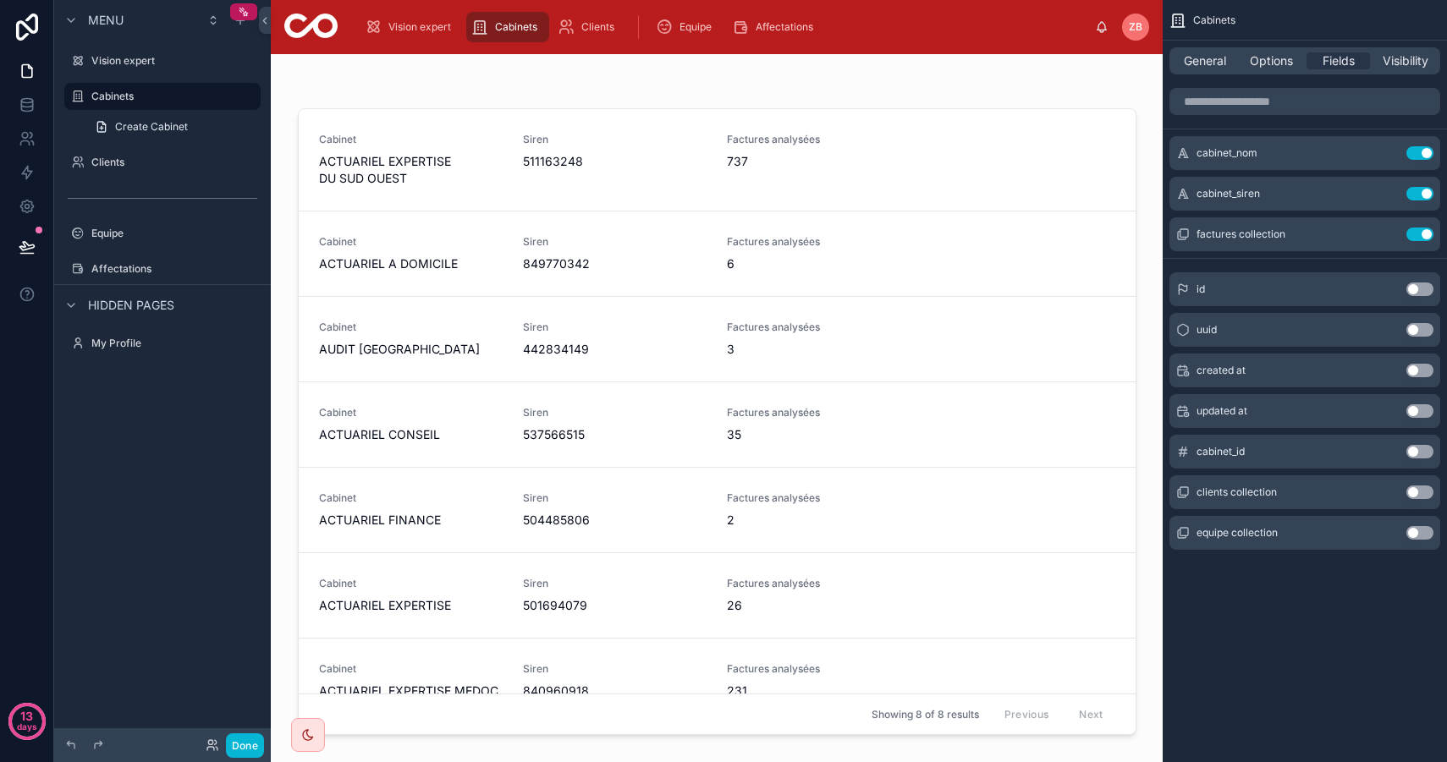
click at [406, 274] on div at bounding box center [716, 398] width 865 height 688
click at [387, 253] on div "Cabinet ACTUARIEL A DOMICILE" at bounding box center [411, 253] width 184 height 37
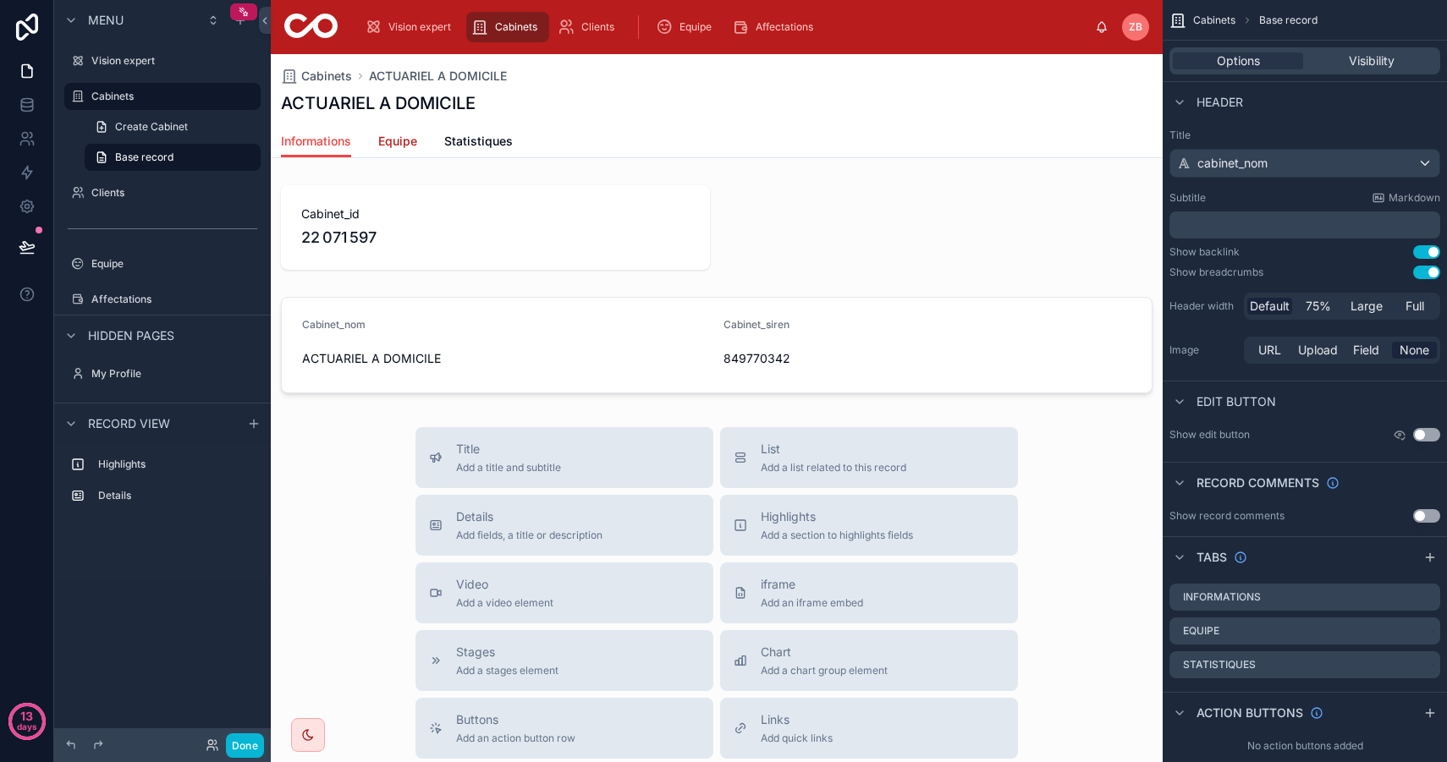
click at [403, 142] on span "Equipe" at bounding box center [397, 141] width 39 height 17
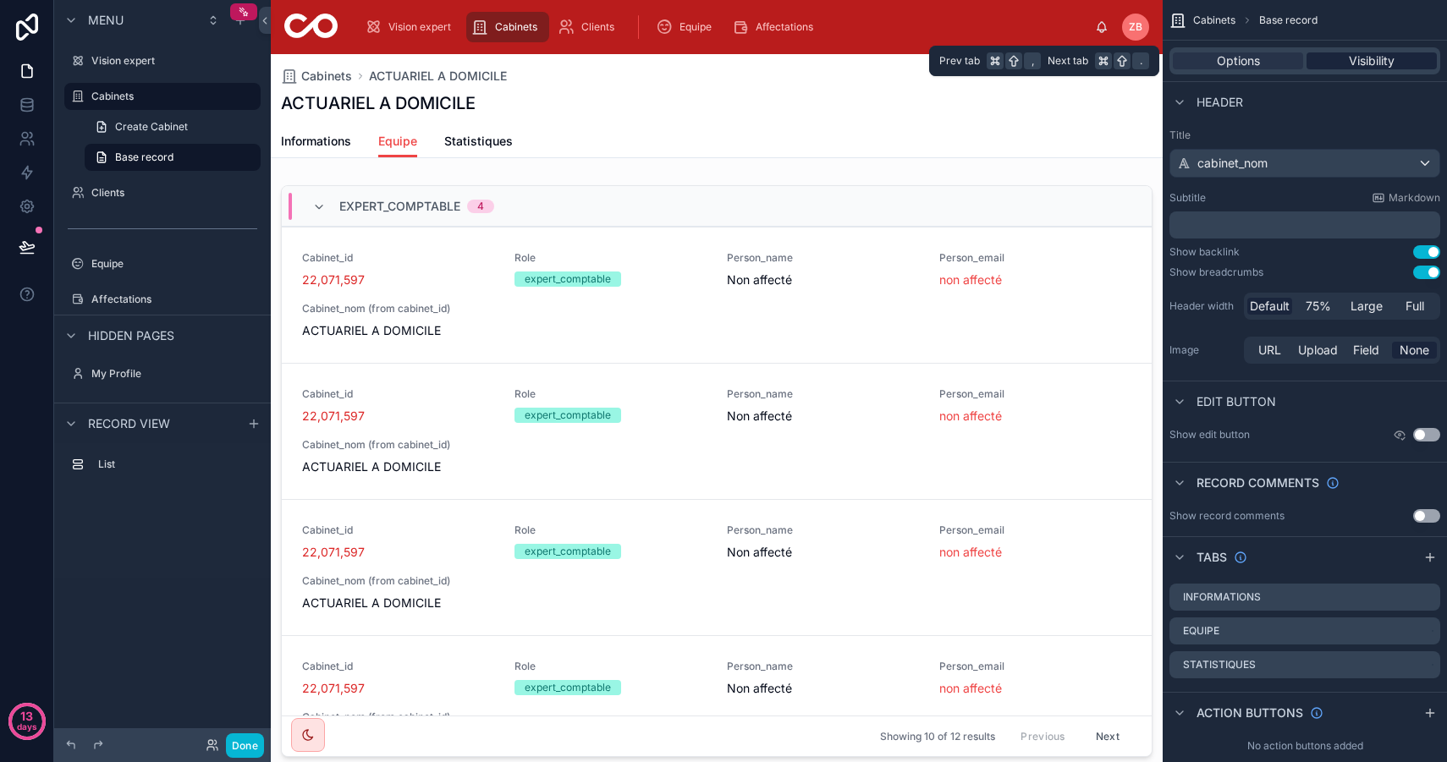
click at [1332, 58] on div "Visibility" at bounding box center [1371, 60] width 130 height 17
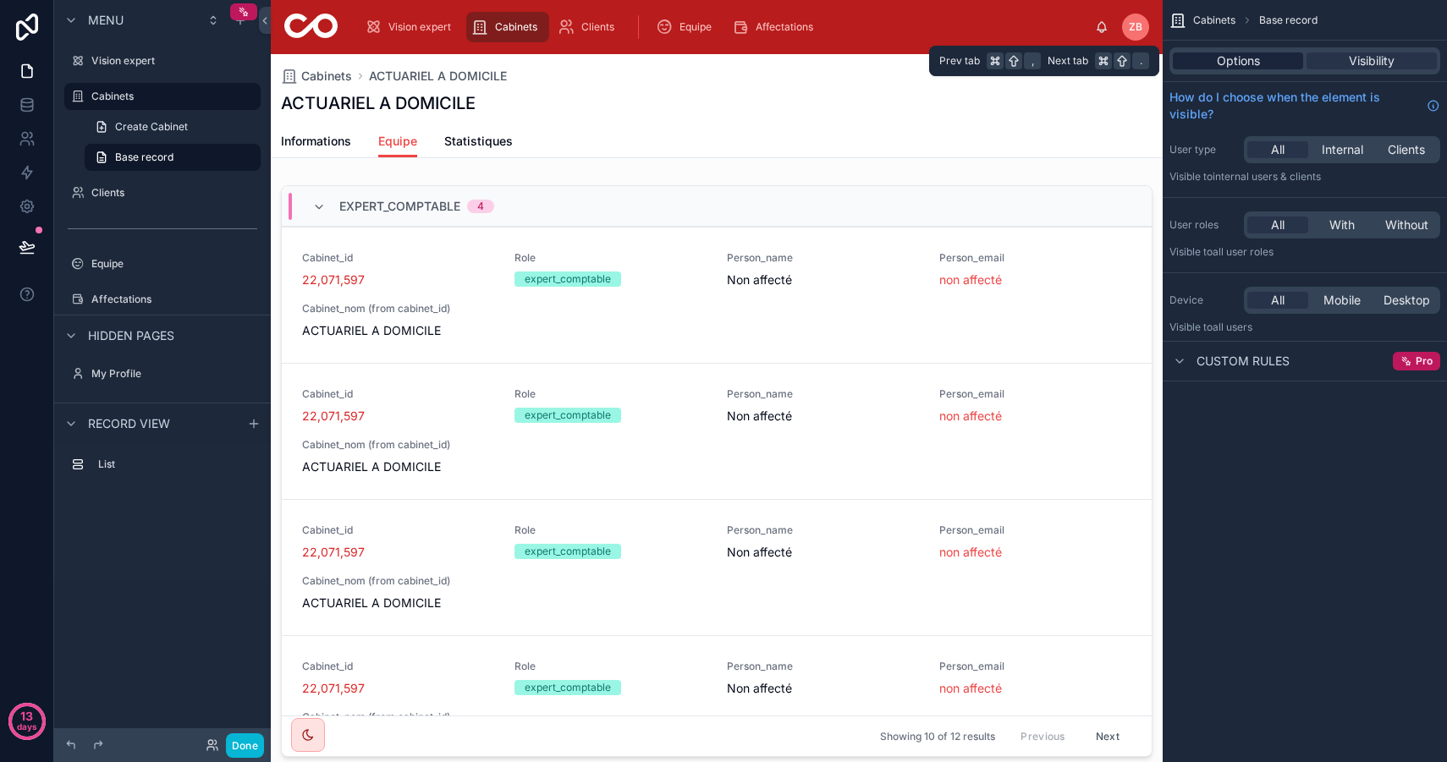
click at [1260, 58] on div "Options" at bounding box center [1237, 60] width 130 height 17
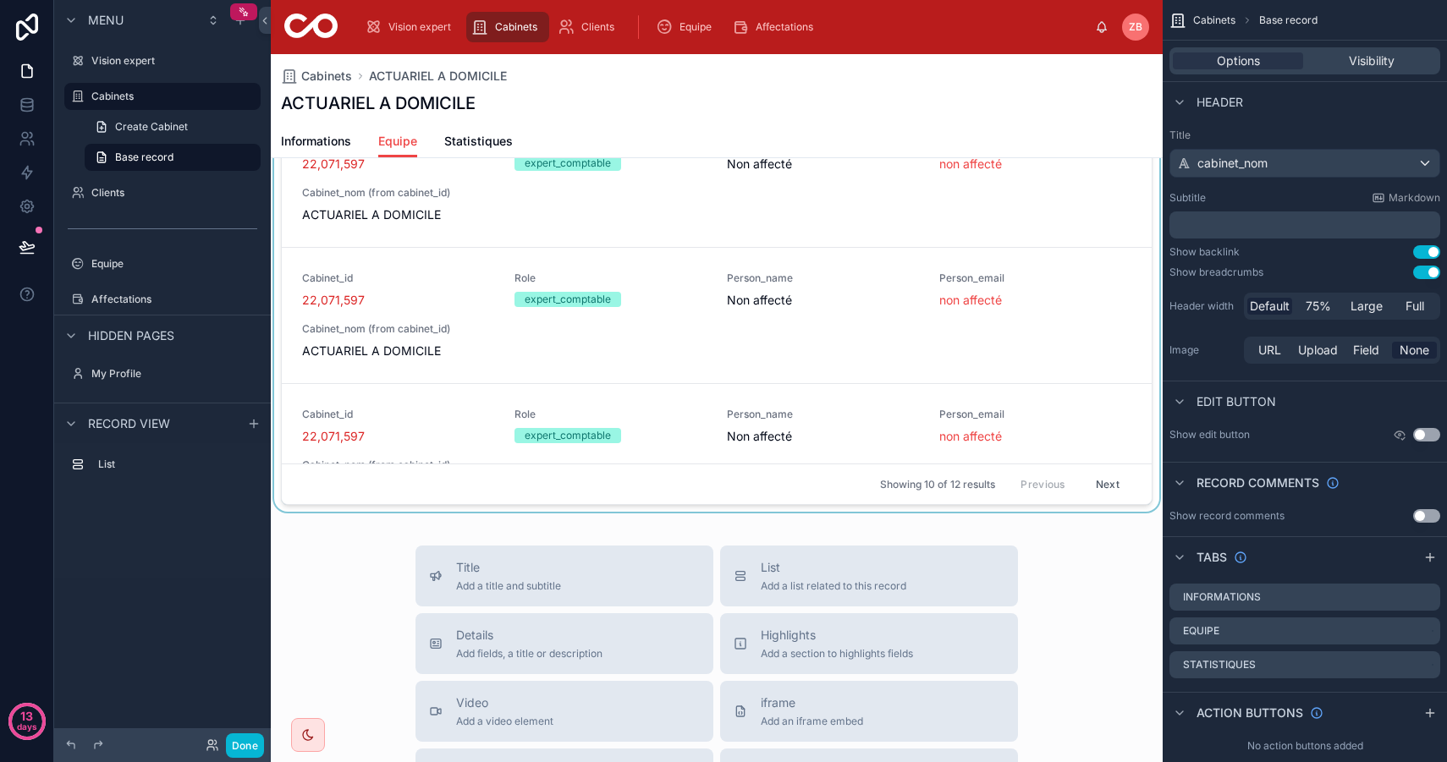
scroll to position [247, 0]
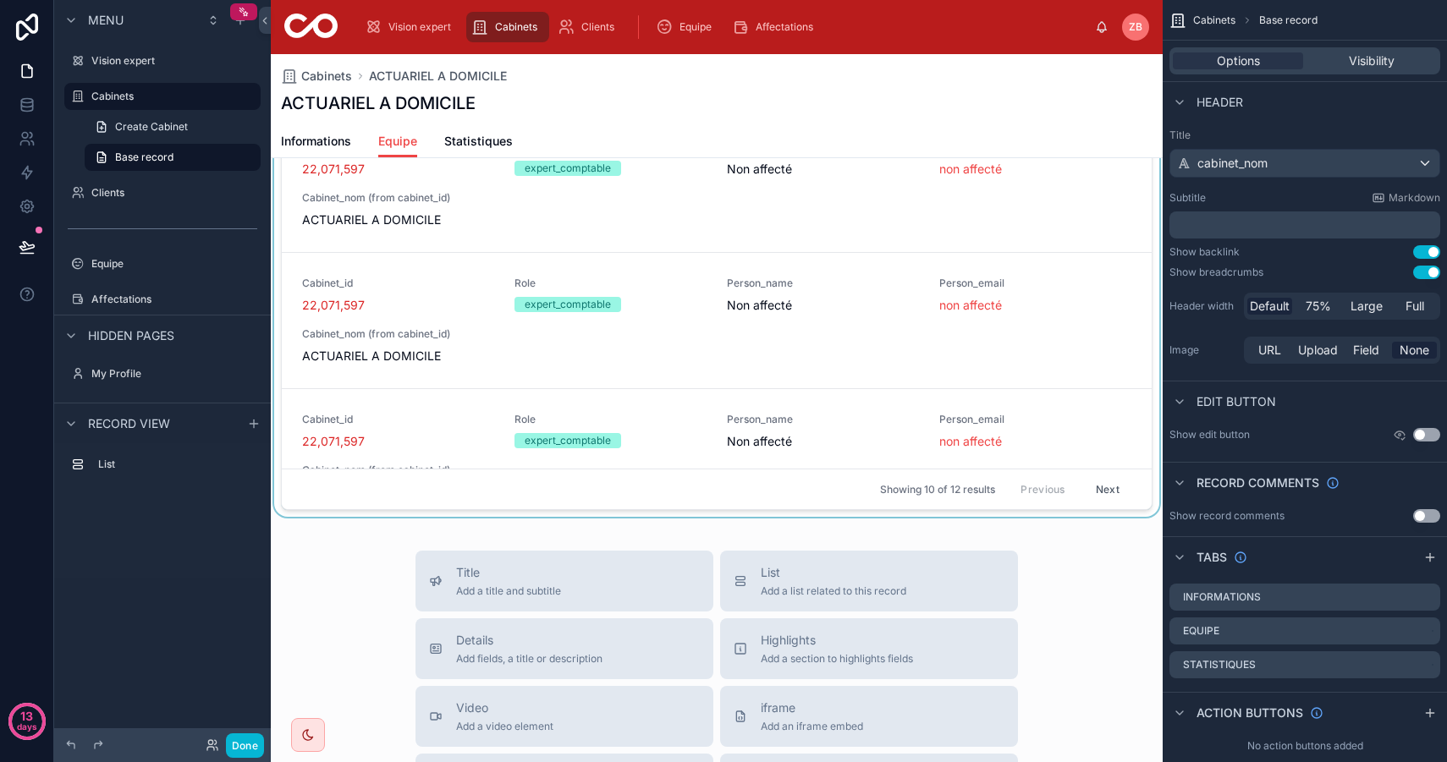
click at [1101, 481] on button "Next" at bounding box center [1107, 489] width 47 height 26
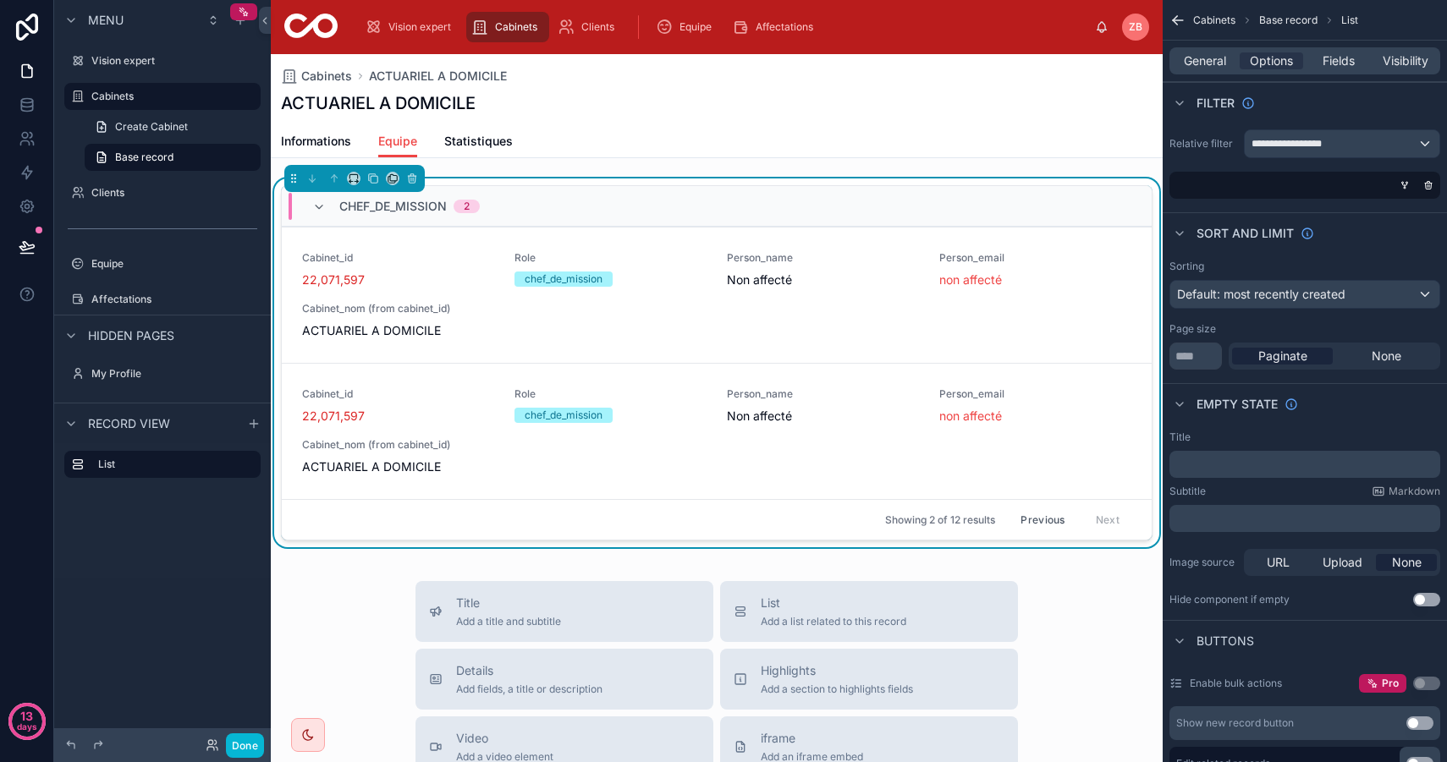
click at [1221, 19] on span "Cabinets" at bounding box center [1214, 21] width 42 height 14
click at [1273, 14] on span "Base record" at bounding box center [1288, 21] width 58 height 14
click at [512, 35] on div "Cabinets" at bounding box center [507, 27] width 73 height 27
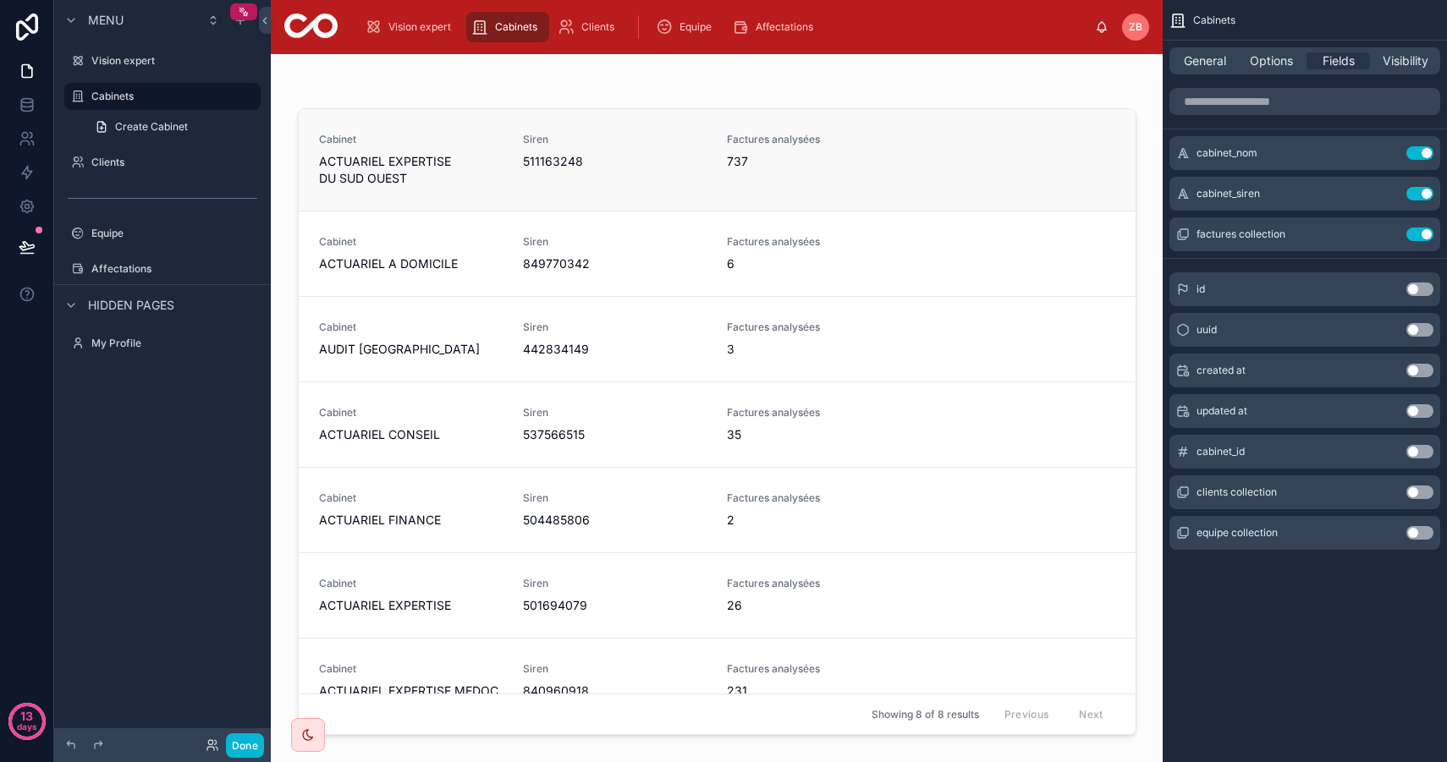
click at [623, 179] on div "Siren 511163248" at bounding box center [615, 160] width 184 height 54
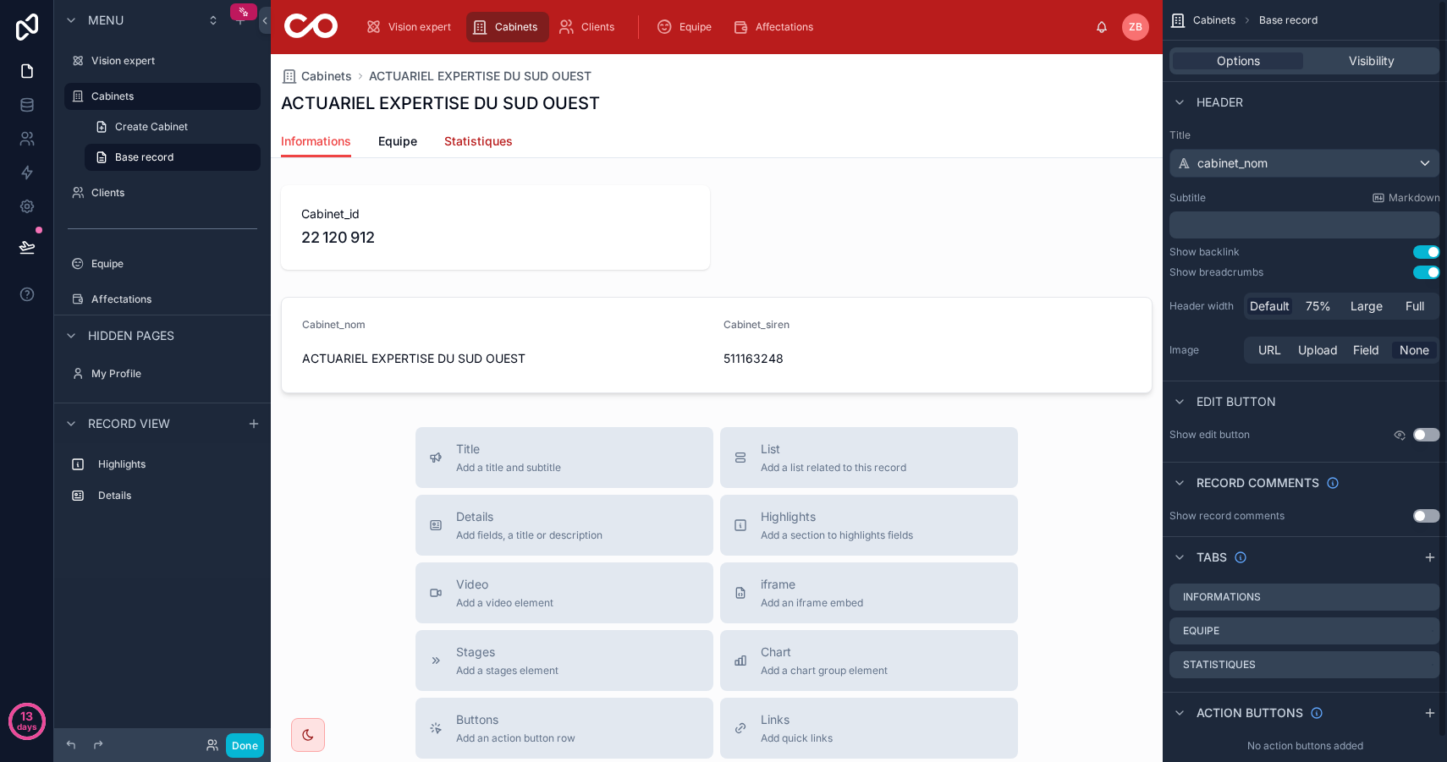
click at [498, 137] on span "Statistiques" at bounding box center [478, 141] width 69 height 17
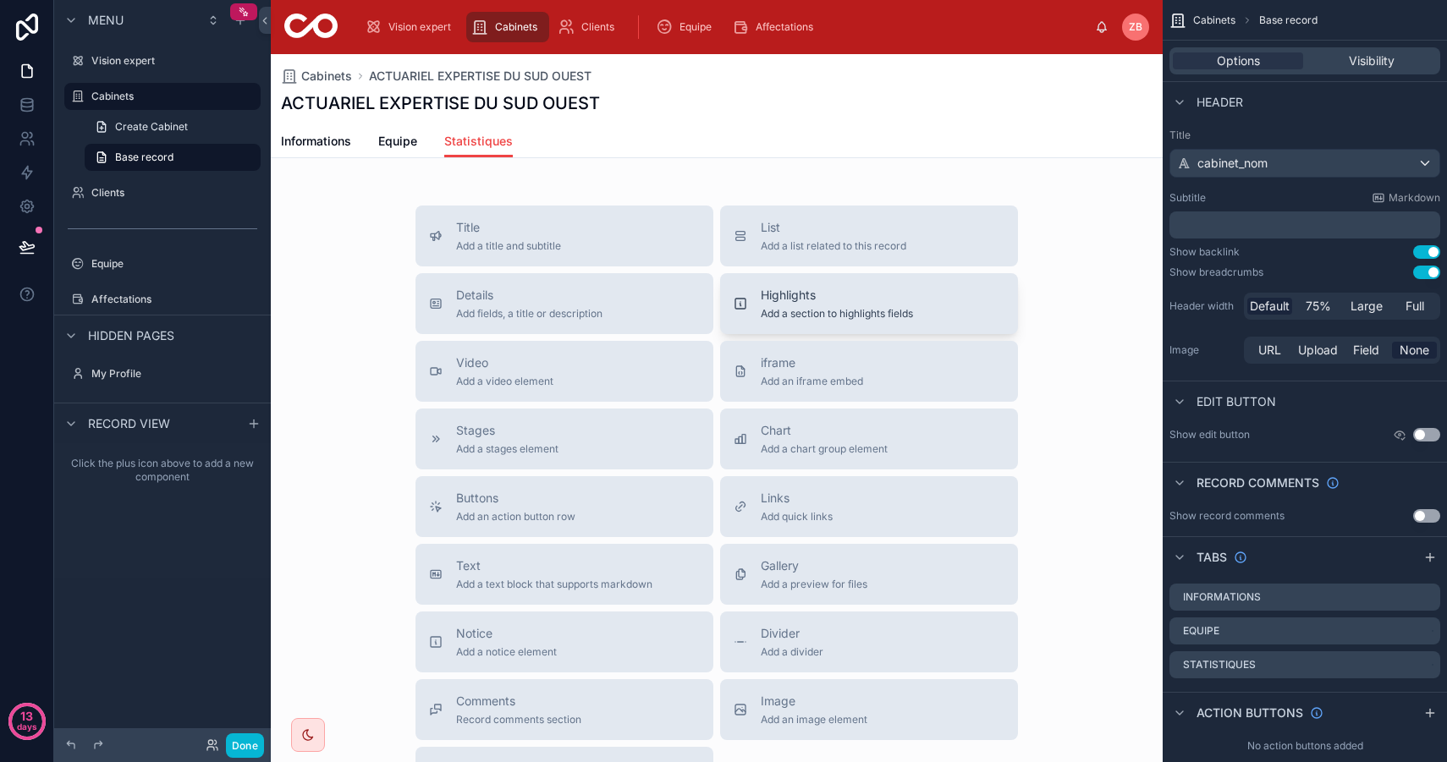
click at [969, 308] on div "Highlights Add a section to highlights fields" at bounding box center [868, 304] width 271 height 34
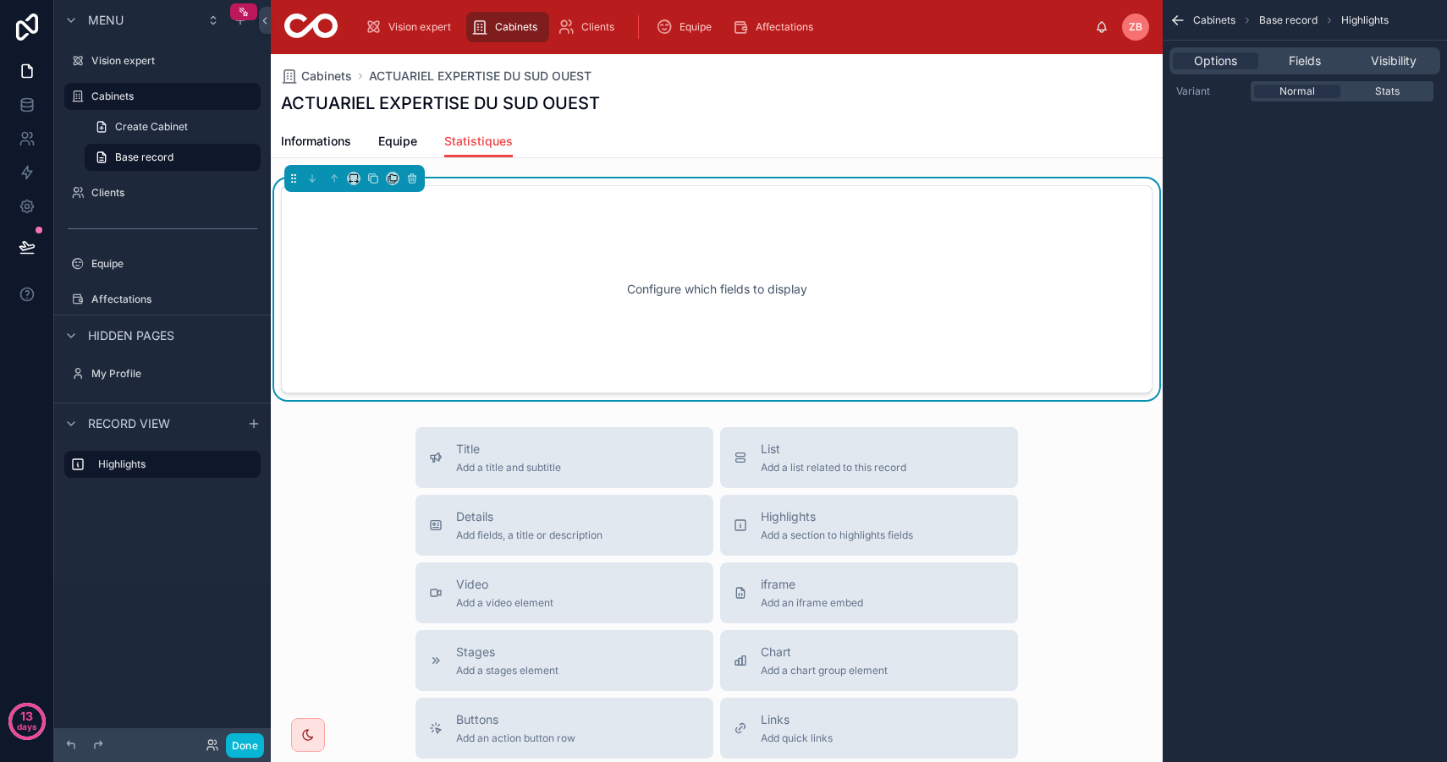
click at [838, 283] on div "Configure which fields to display" at bounding box center [716, 289] width 815 height 152
click at [1292, 63] on span "Fields" at bounding box center [1304, 60] width 32 height 17
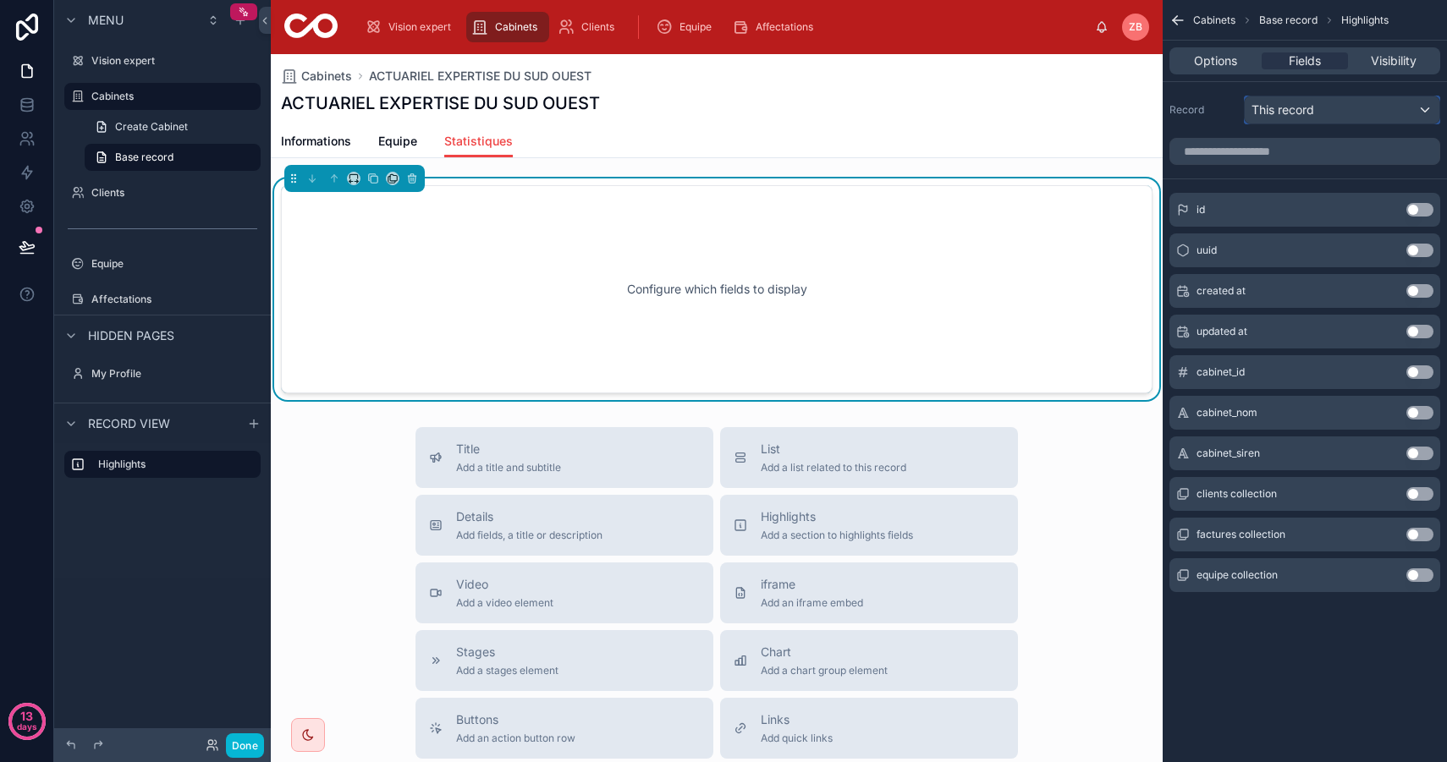
click at [1344, 109] on div "This record" at bounding box center [1341, 109] width 195 height 27
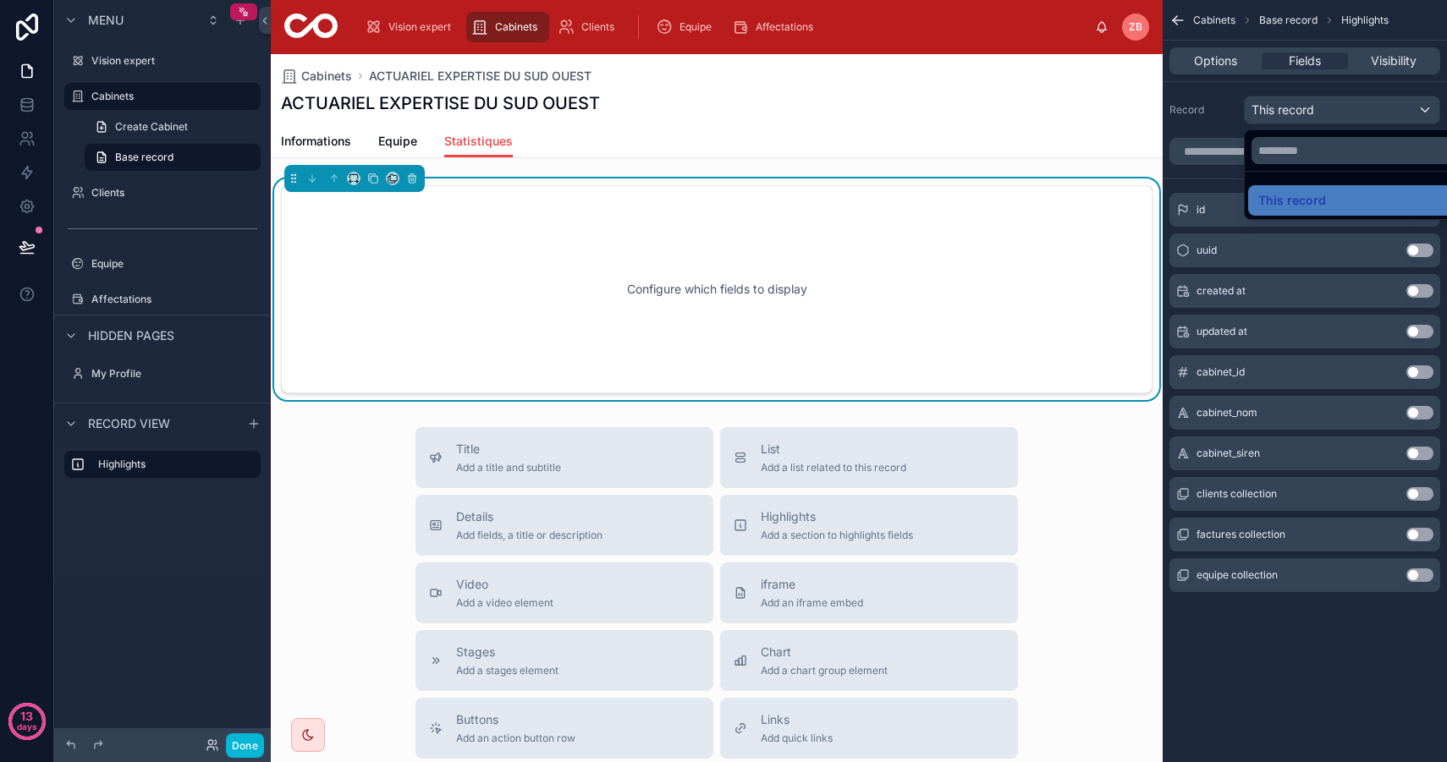
click at [1339, 107] on div "scrollable content" at bounding box center [723, 381] width 1447 height 762
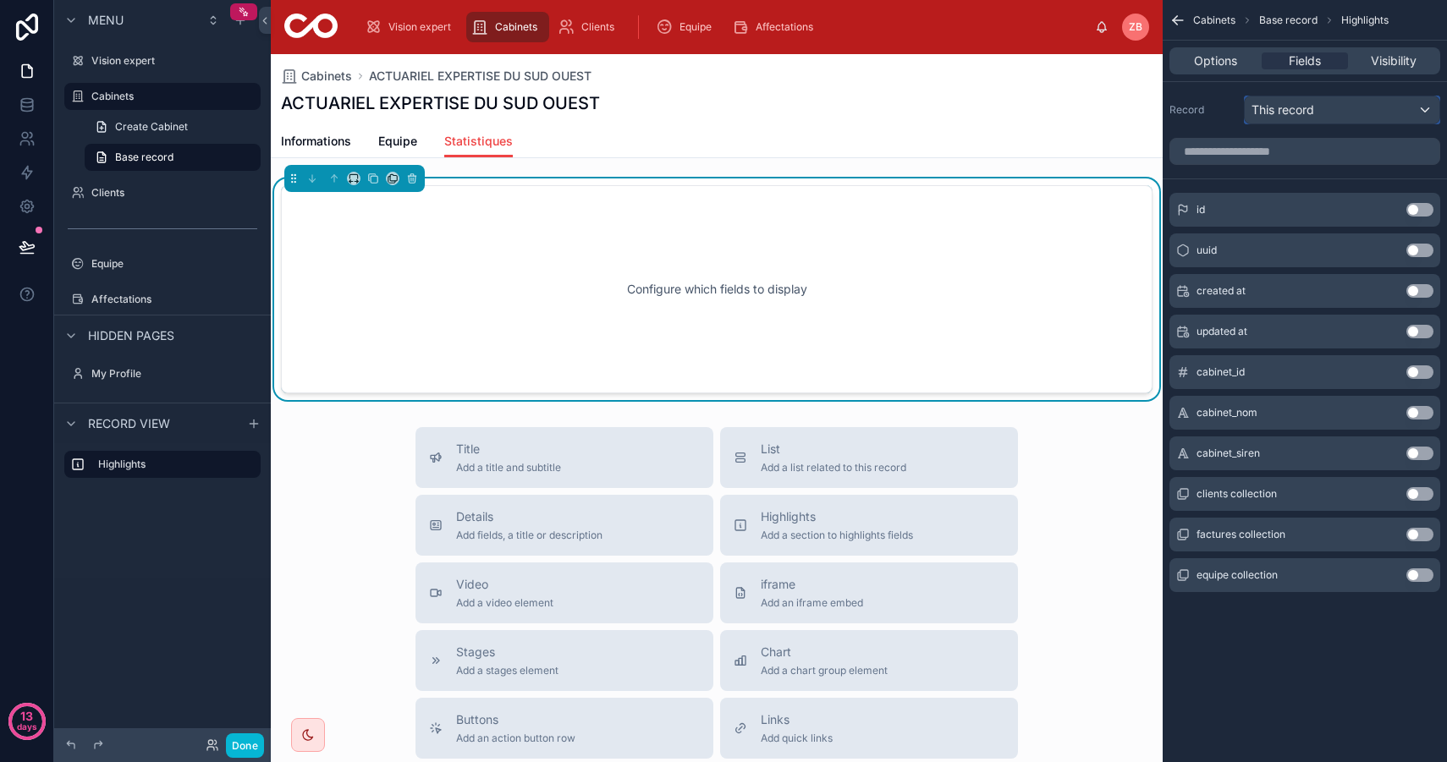
click at [1339, 107] on div "This record" at bounding box center [1341, 109] width 195 height 27
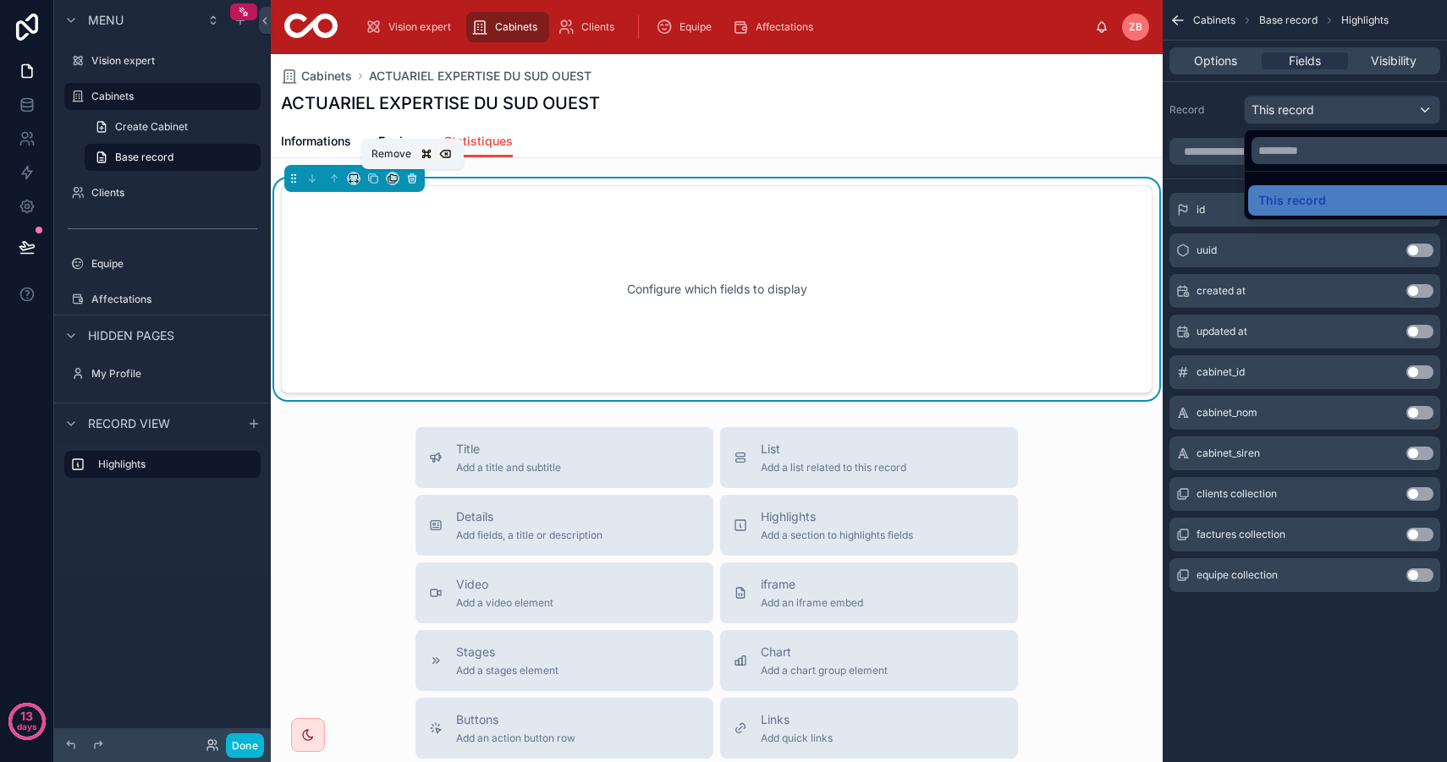
click at [412, 180] on icon at bounding box center [412, 179] width 12 height 12
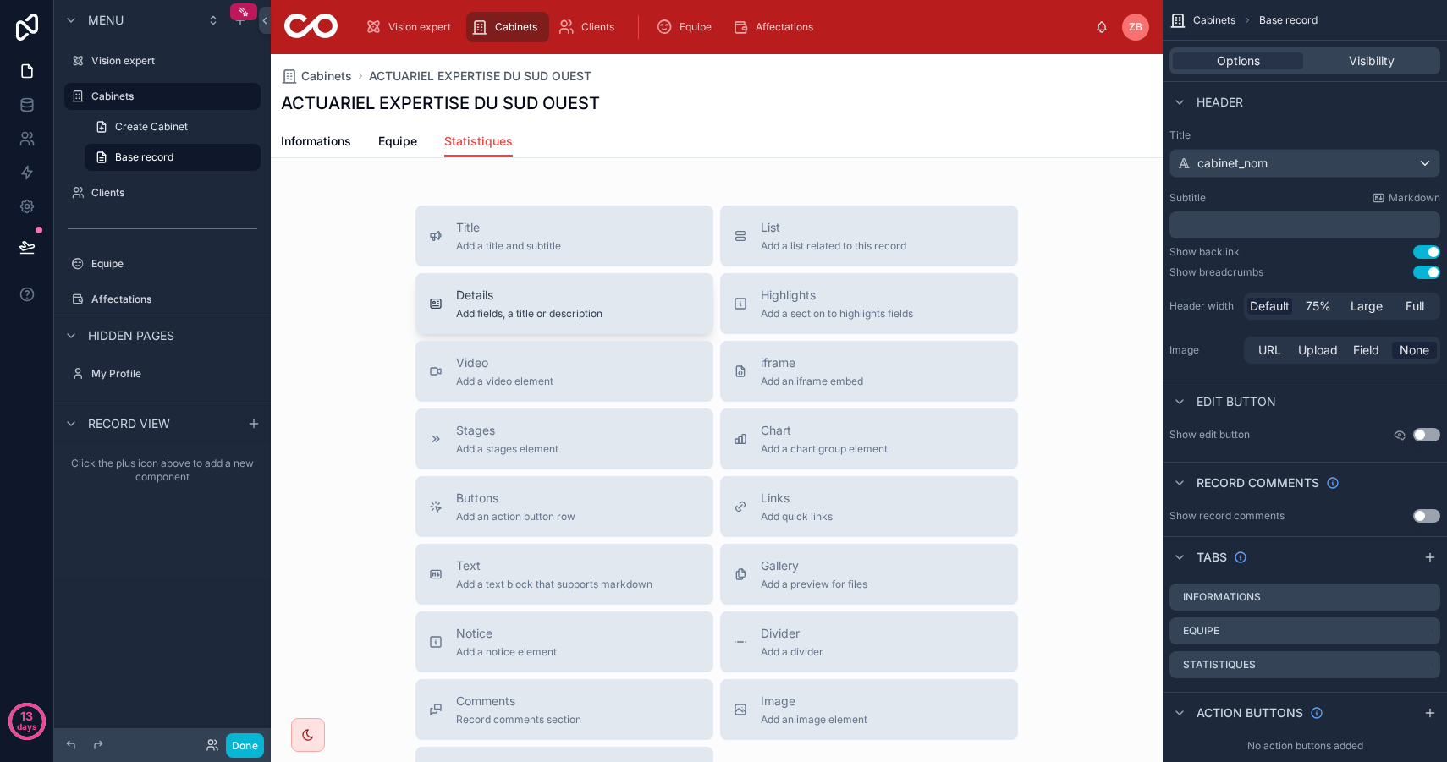
click at [662, 318] on div "Details Add fields, a title or description" at bounding box center [564, 304] width 271 height 34
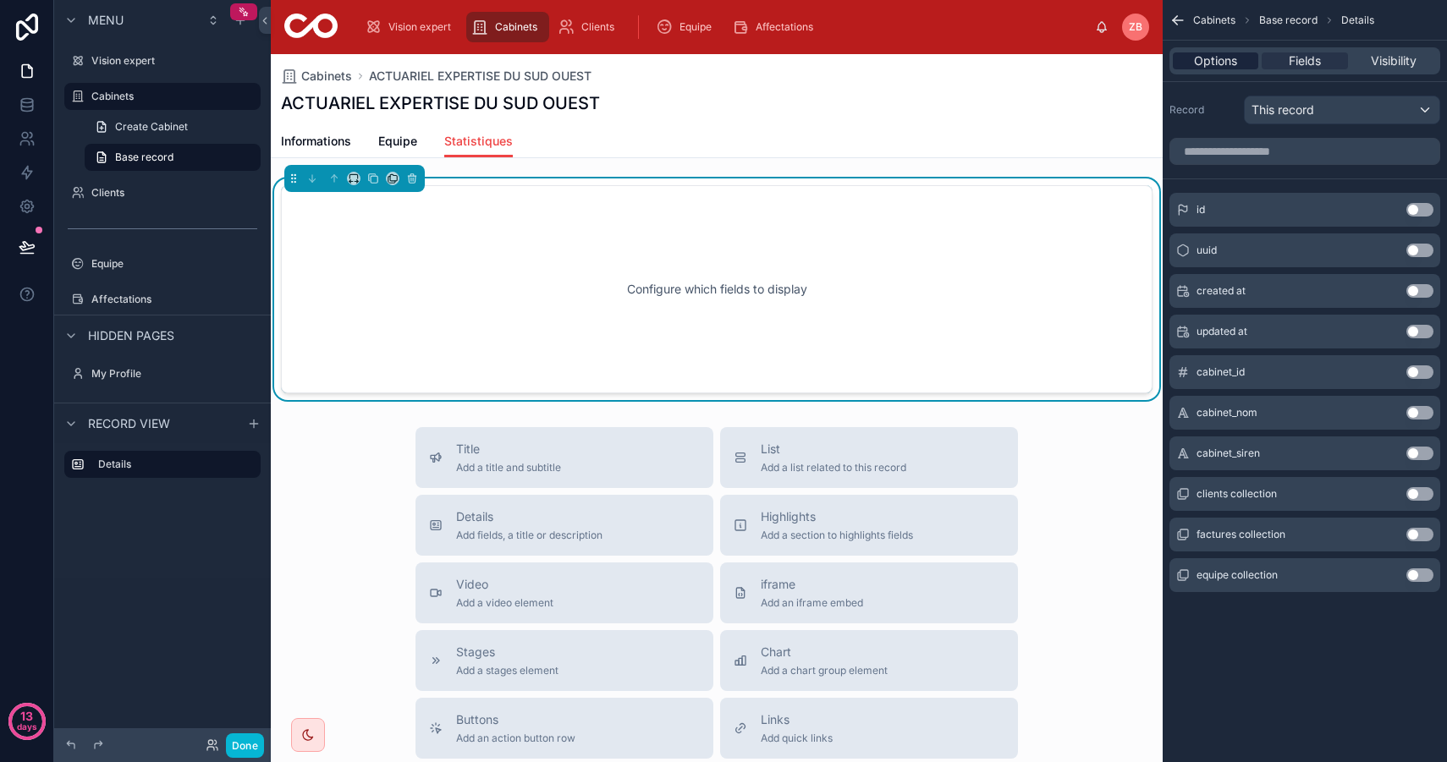
click at [1227, 64] on span "Options" at bounding box center [1215, 60] width 43 height 17
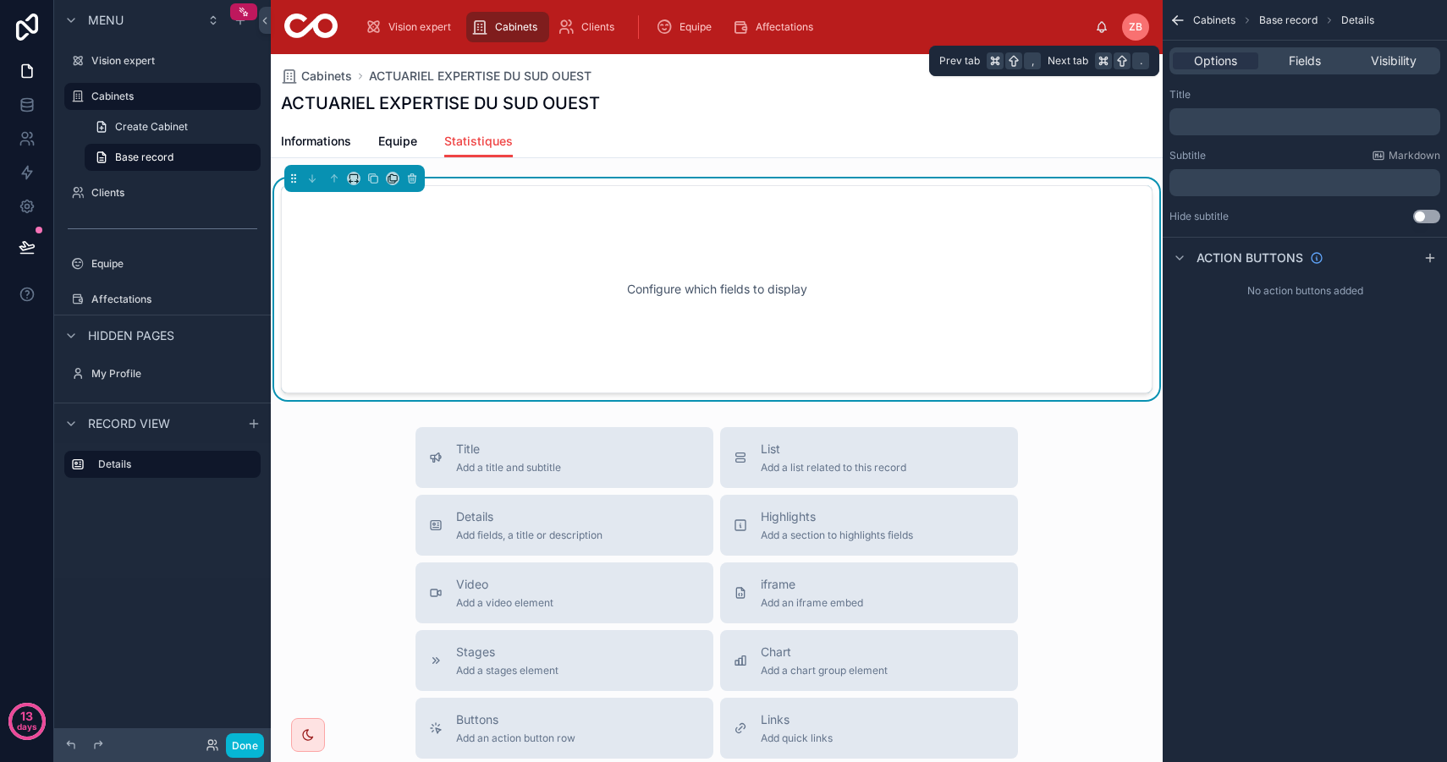
click at [1305, 69] on div "Options Fields Visibility" at bounding box center [1304, 60] width 271 height 27
click at [1308, 61] on span "Fields" at bounding box center [1304, 60] width 32 height 17
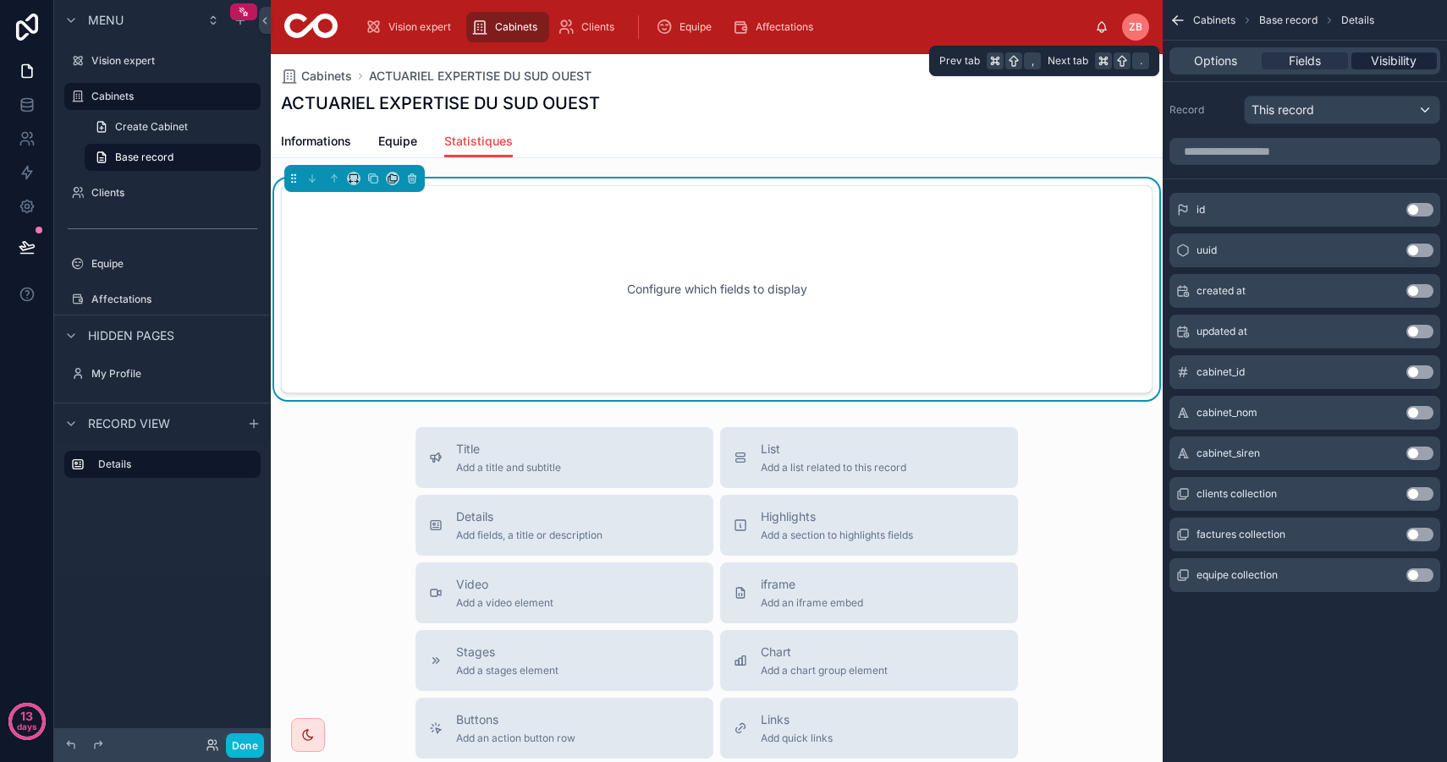
click at [1395, 59] on span "Visibility" at bounding box center [1393, 60] width 46 height 17
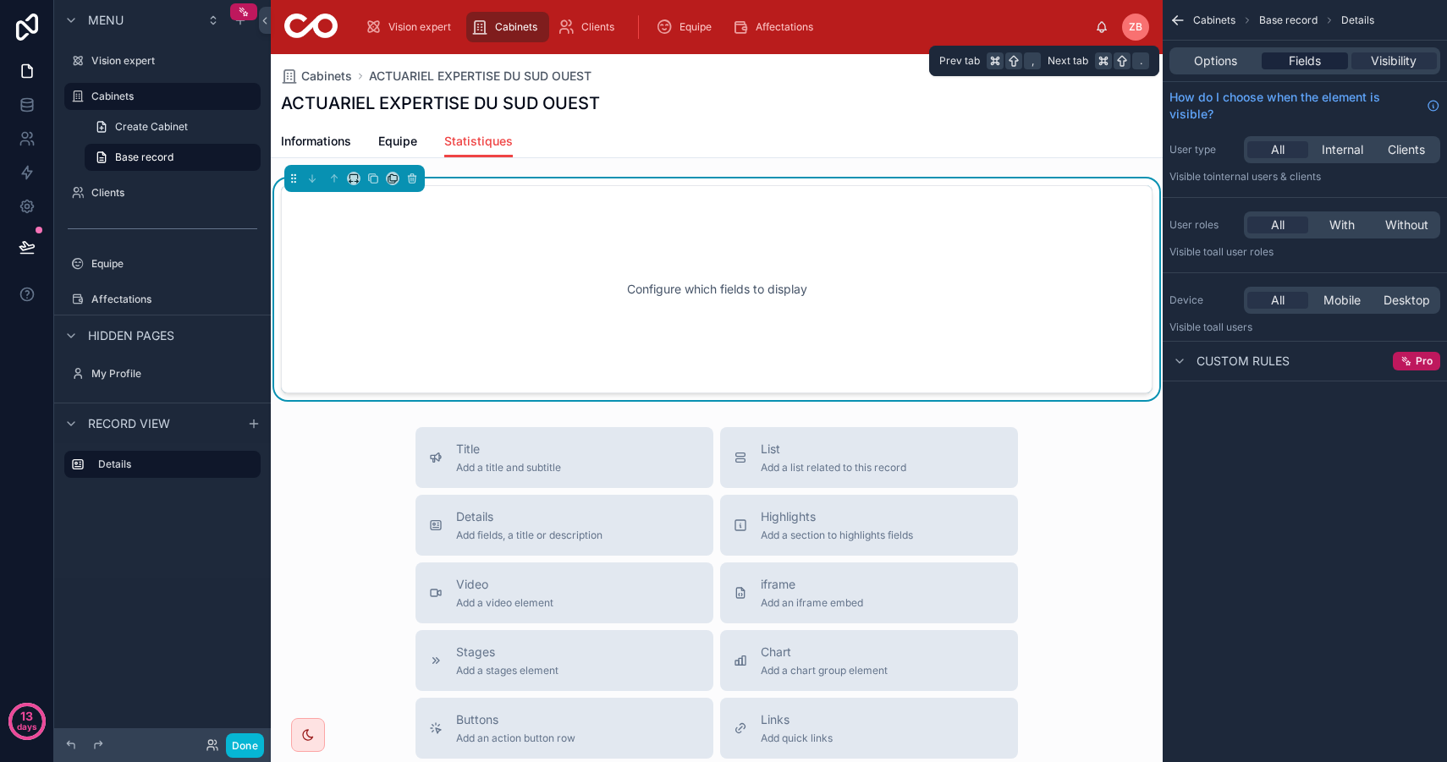
click at [1323, 59] on div "Fields" at bounding box center [1303, 60] width 85 height 17
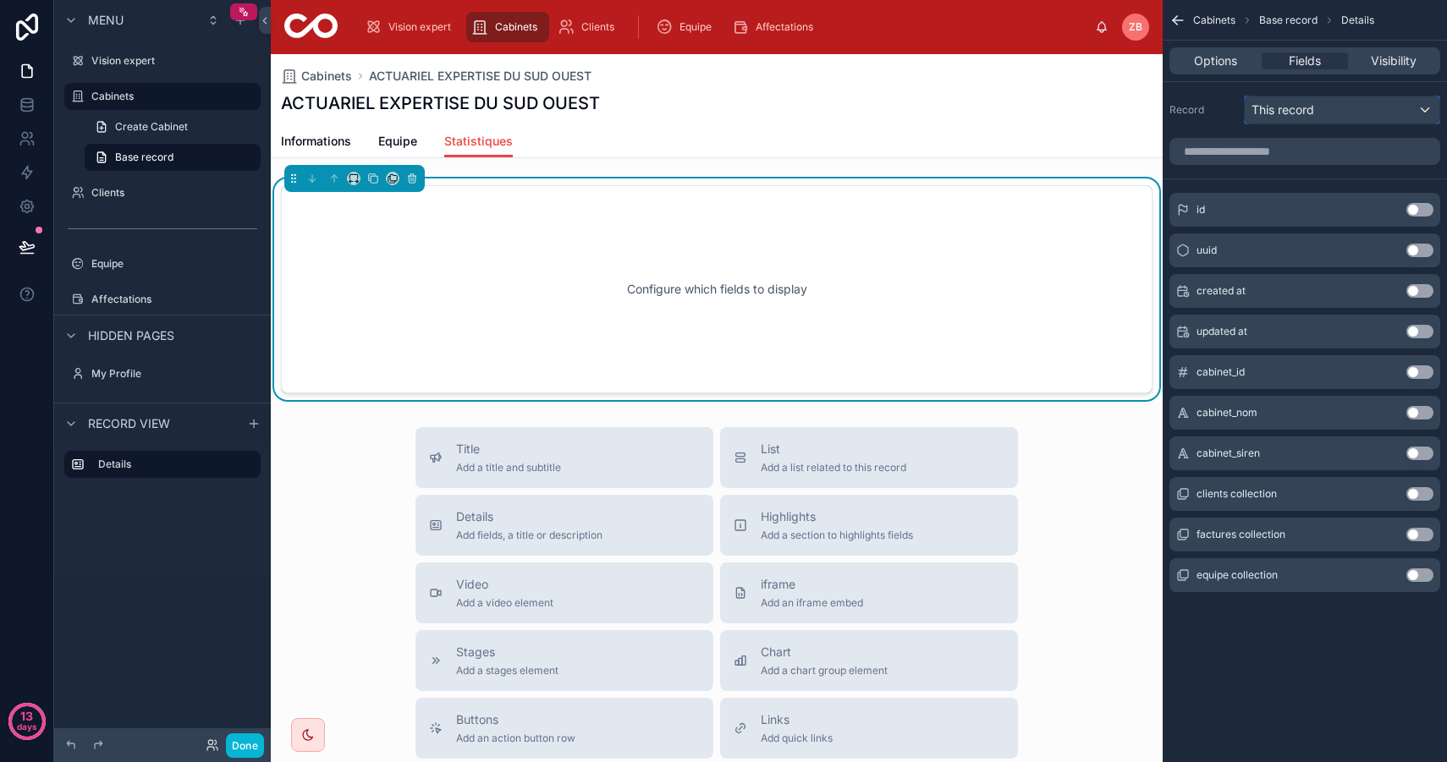
click at [1326, 111] on div "This record" at bounding box center [1341, 109] width 195 height 27
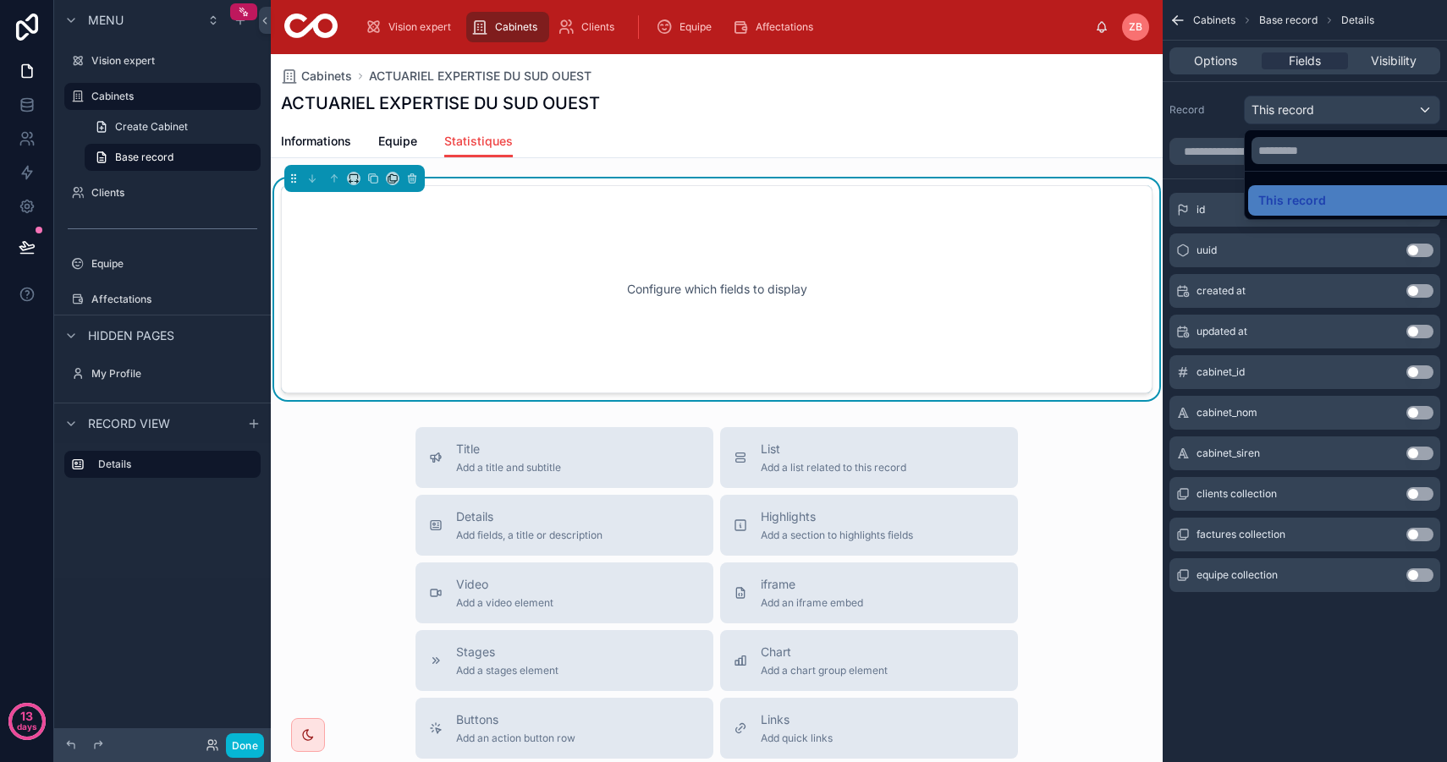
click at [1306, 116] on div "scrollable content" at bounding box center [723, 381] width 1447 height 762
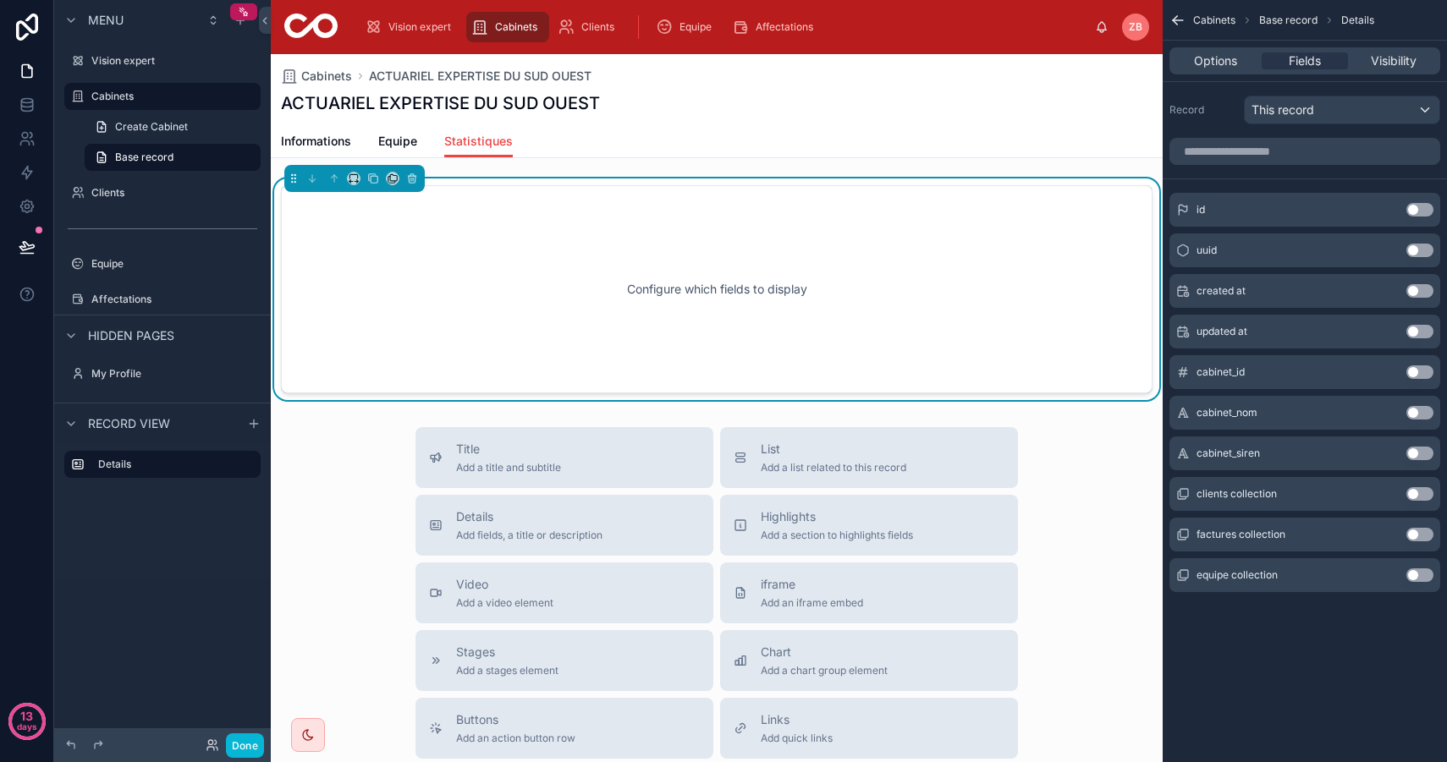
click at [738, 189] on div "Configure which fields to display" at bounding box center [716, 289] width 871 height 208
click at [409, 178] on icon at bounding box center [412, 179] width 7 height 7
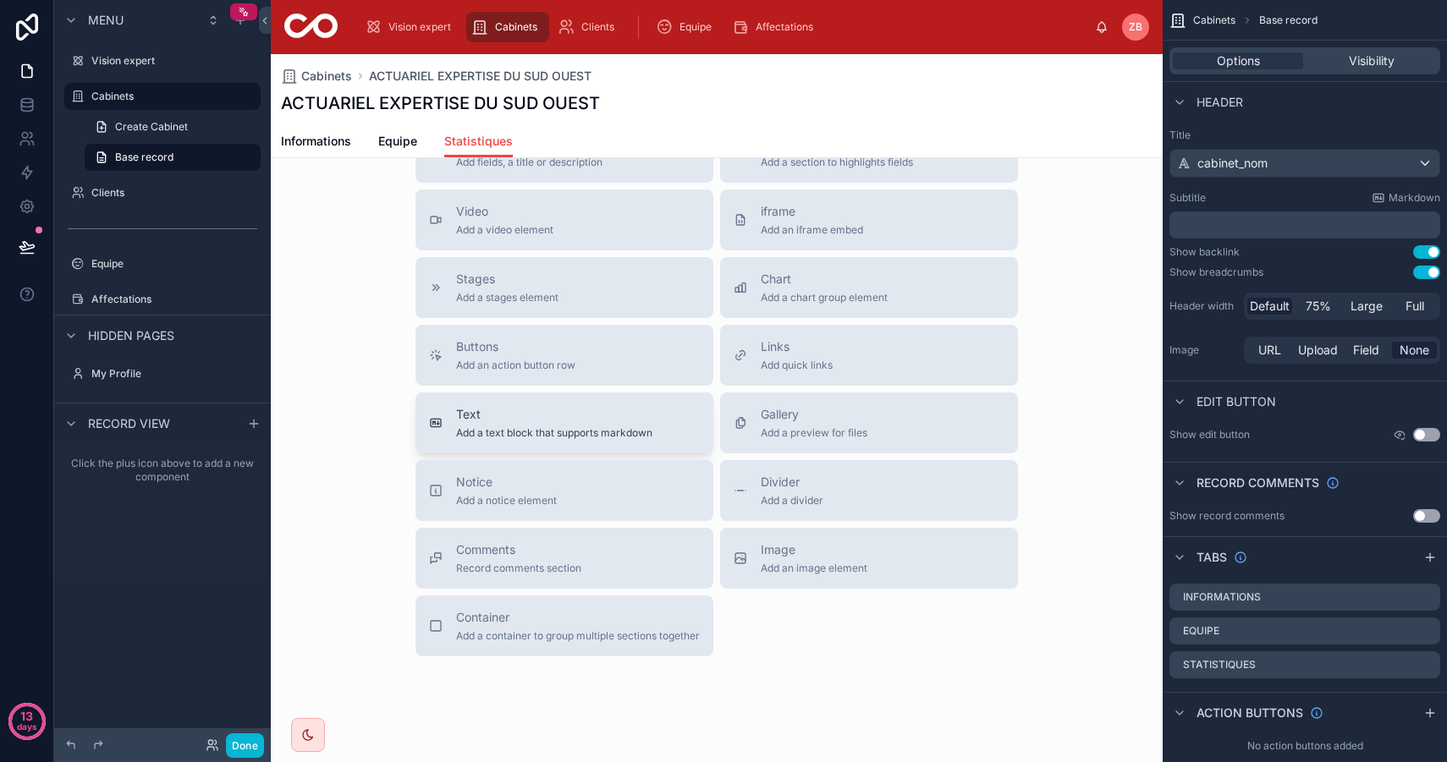
click at [649, 415] on span "Text" at bounding box center [554, 414] width 196 height 17
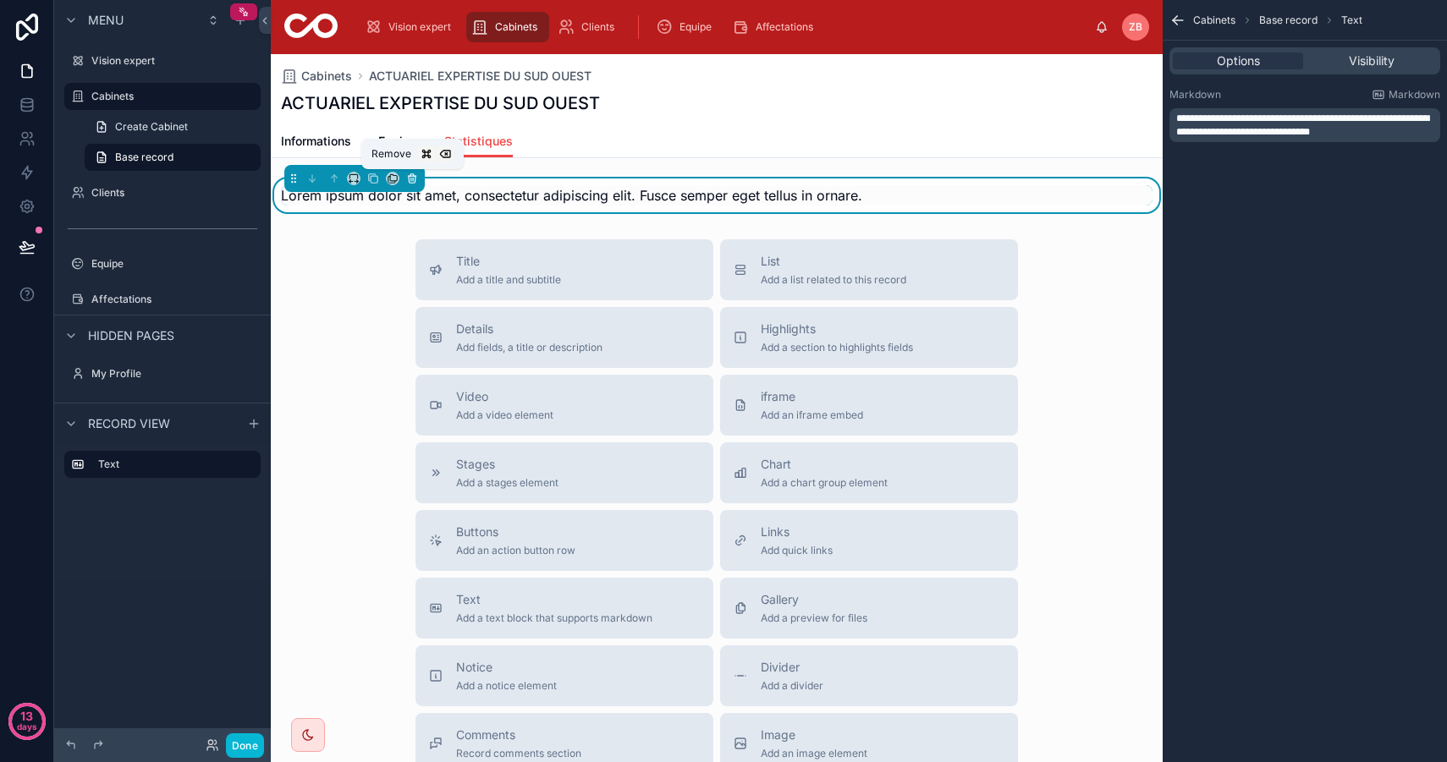
click at [410, 181] on icon at bounding box center [412, 179] width 12 height 12
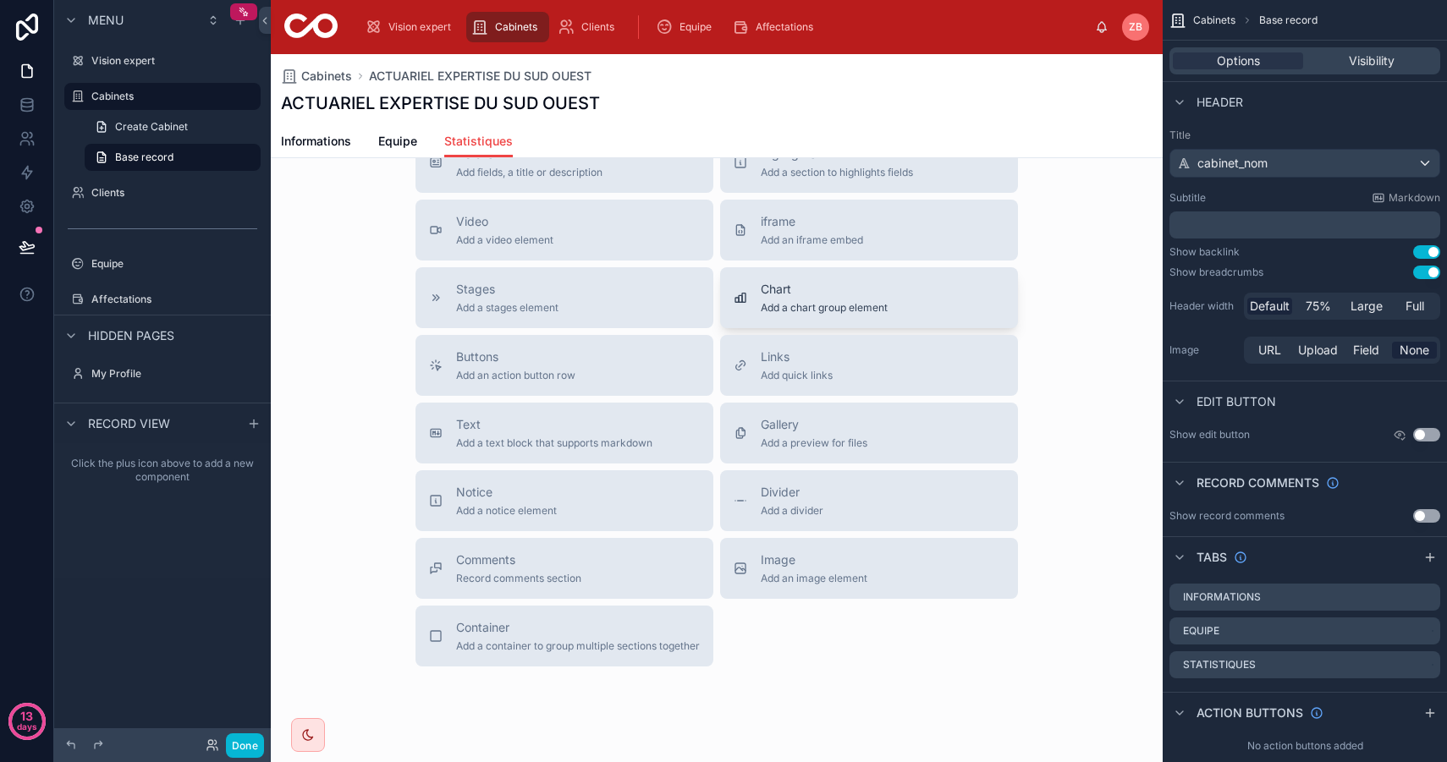
click at [881, 305] on span "Add a chart group element" at bounding box center [823, 308] width 127 height 14
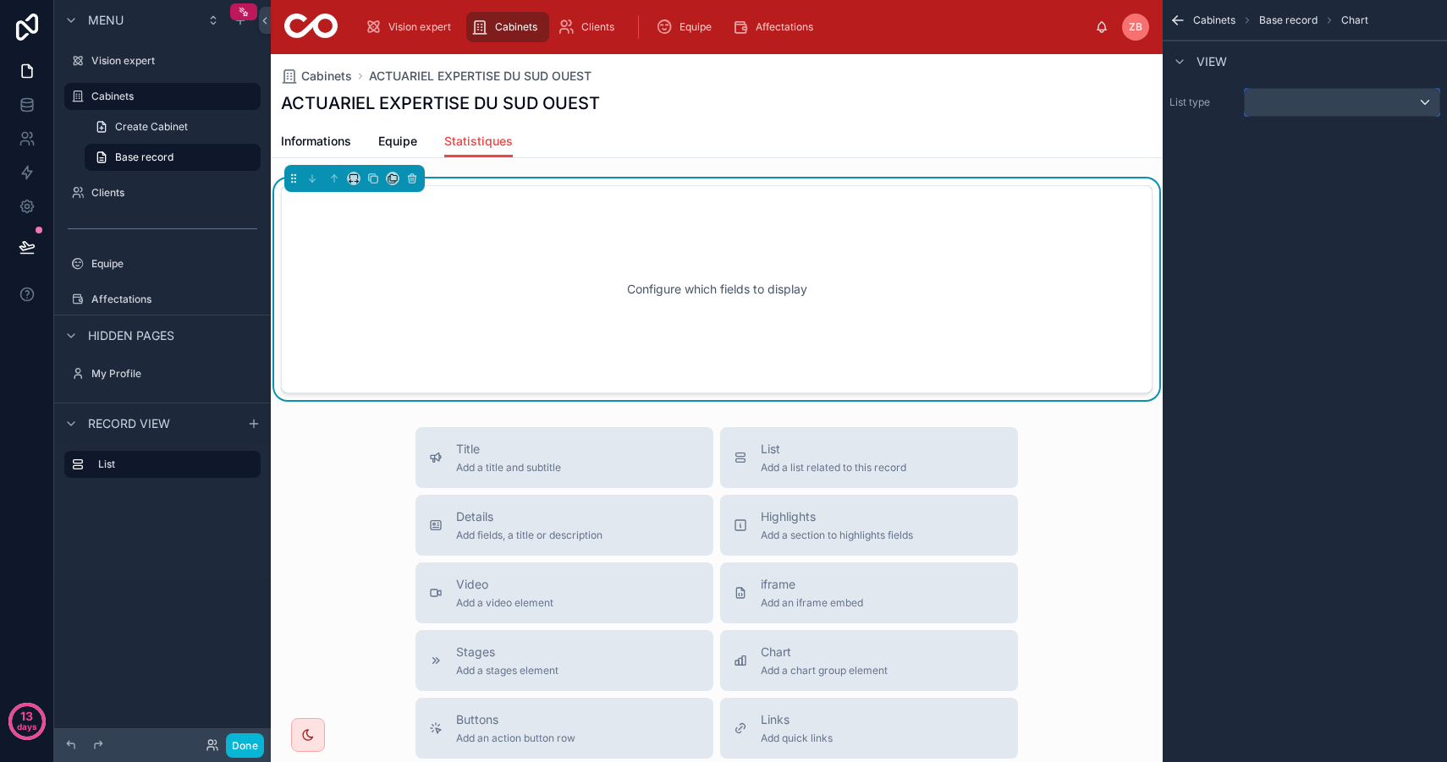
click at [1315, 99] on div "scrollable content" at bounding box center [1341, 102] width 195 height 27
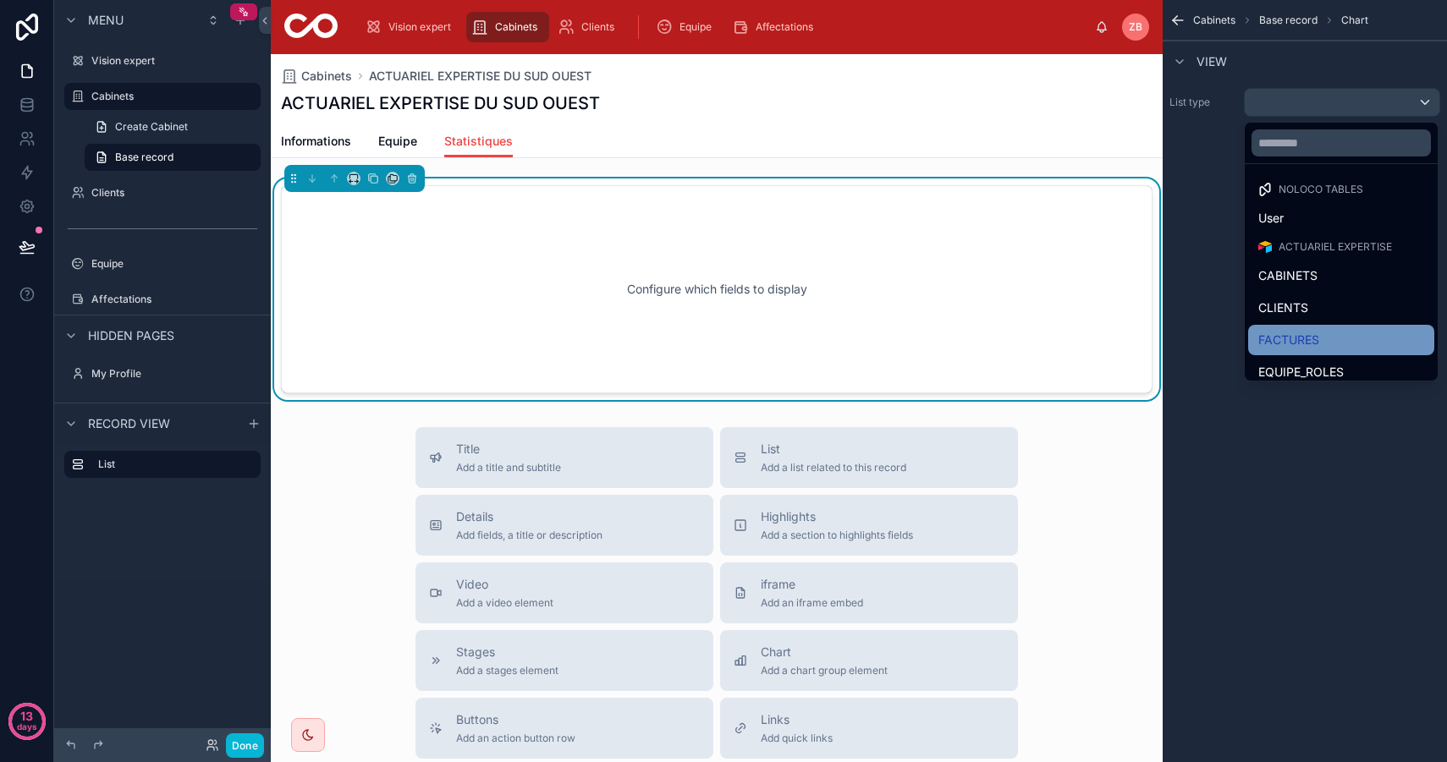
click at [1335, 330] on div "FACTURES" at bounding box center [1341, 340] width 166 height 20
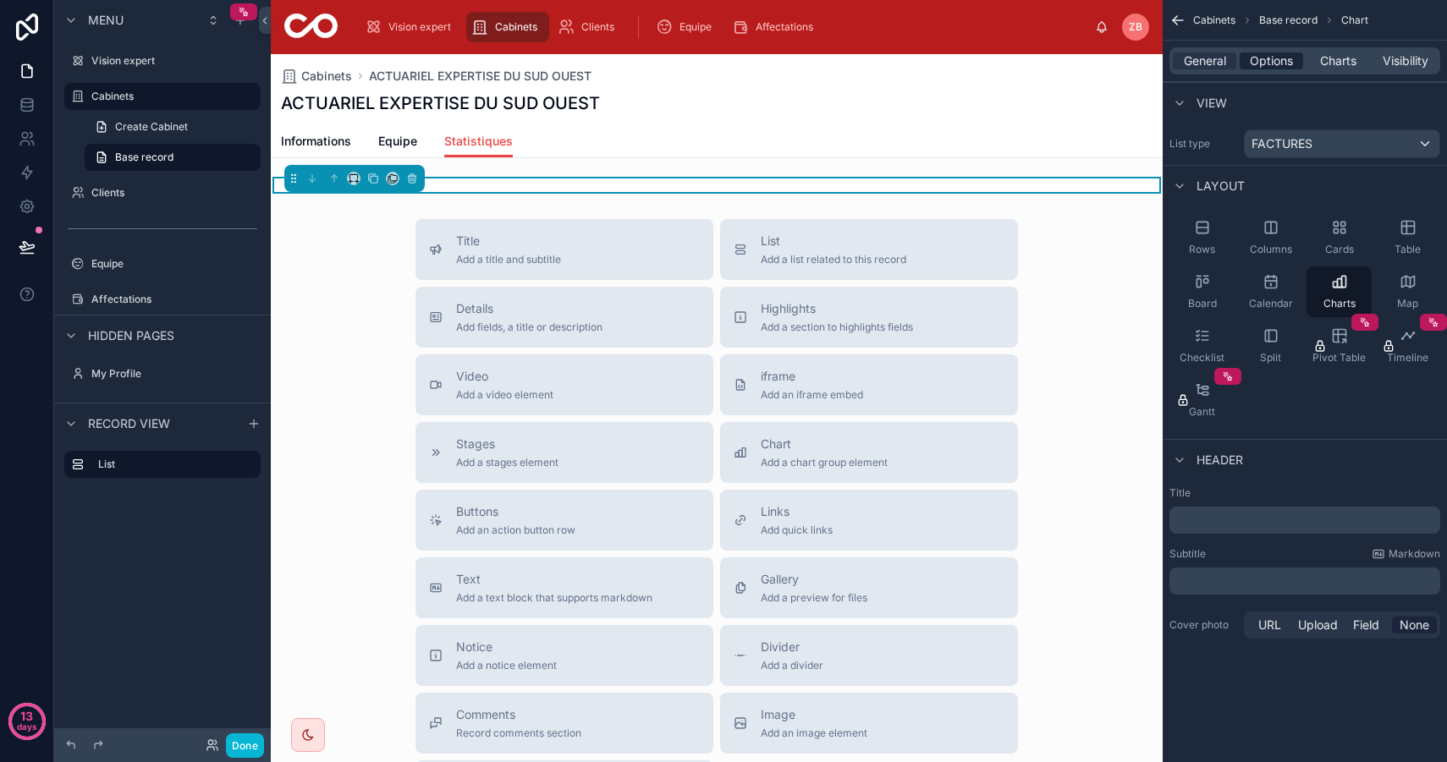
click at [1282, 58] on span "Options" at bounding box center [1270, 60] width 43 height 17
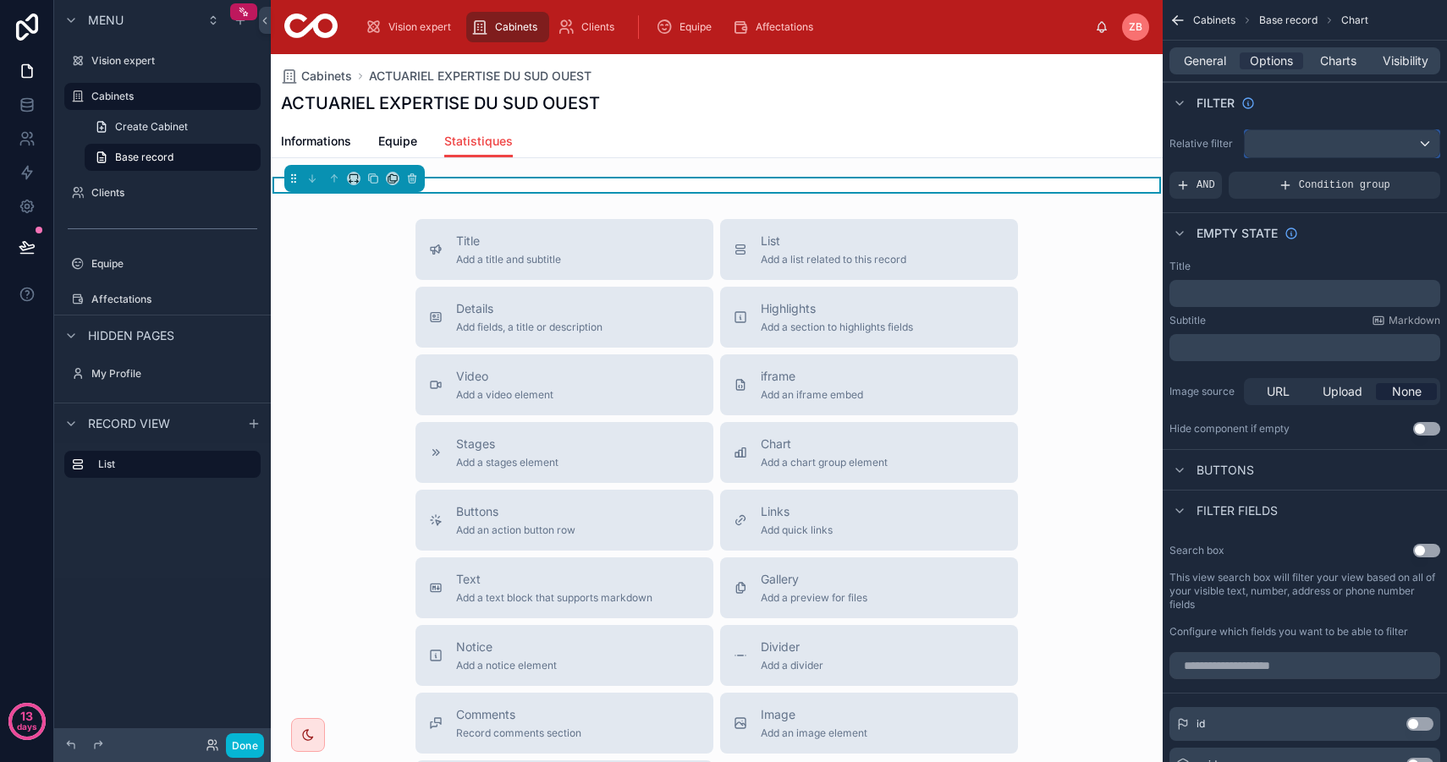
click at [1320, 143] on div "scrollable content" at bounding box center [1341, 143] width 195 height 27
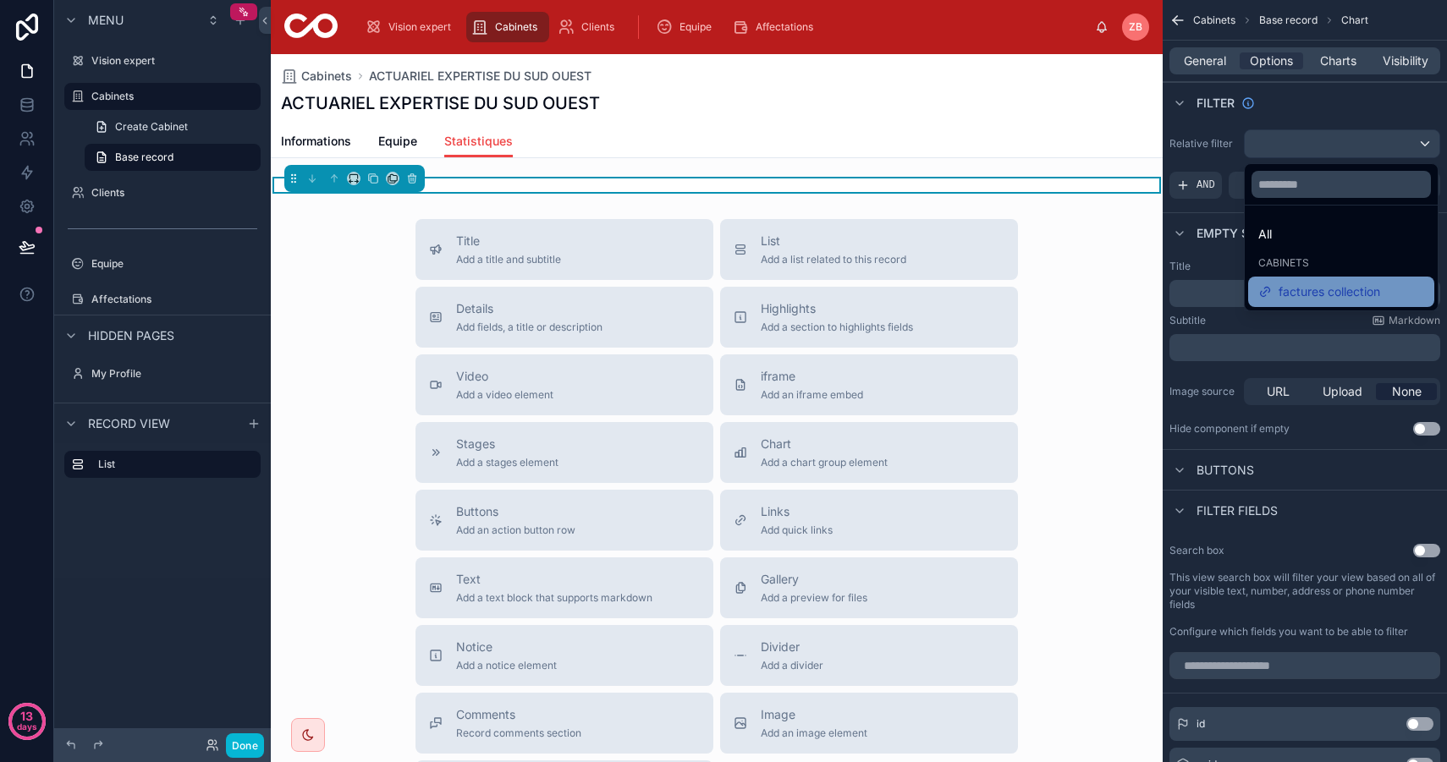
click at [1333, 295] on span "factures collection" at bounding box center [1329, 292] width 102 height 20
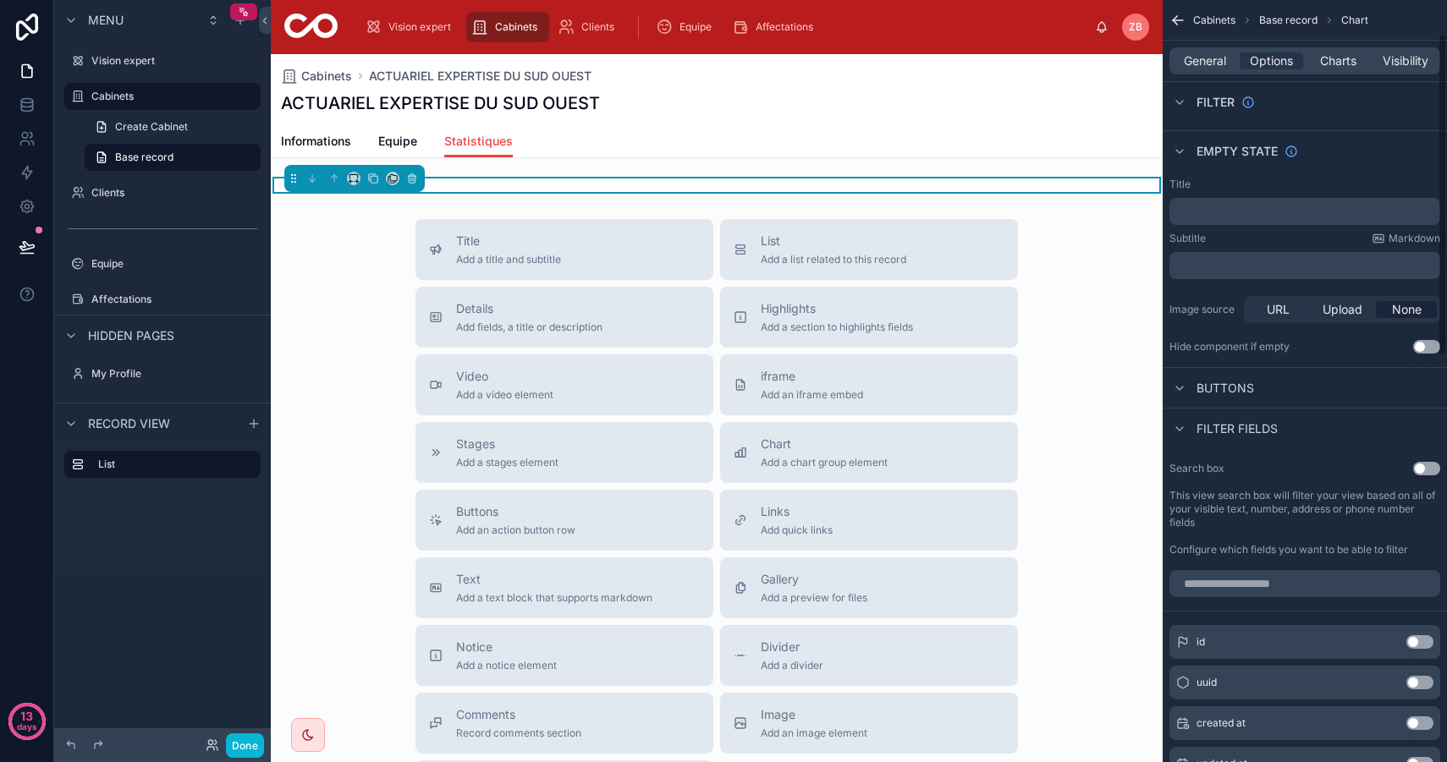
scroll to position [83, 0]
click at [1334, 55] on span "Charts" at bounding box center [1338, 60] width 36 height 17
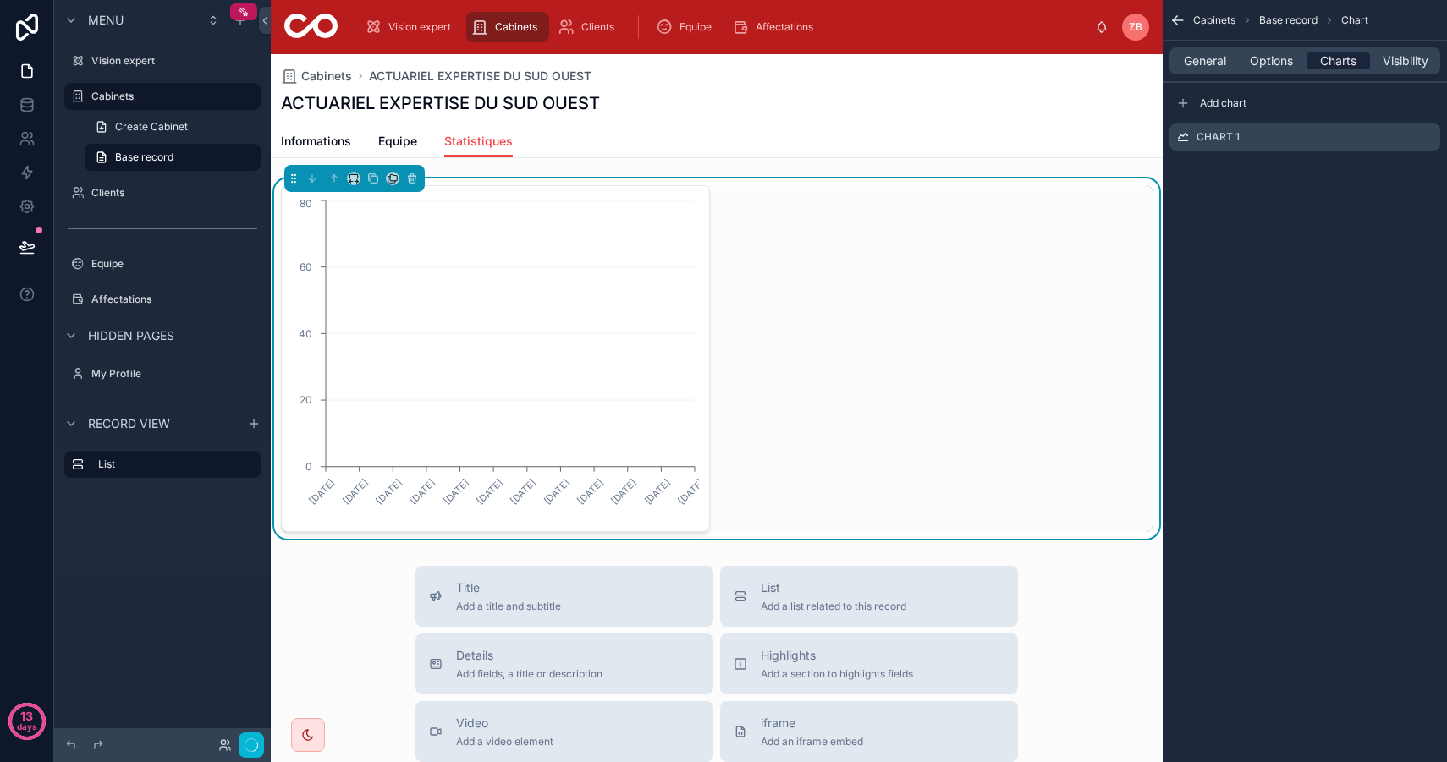
scroll to position [0, 0]
click at [1428, 141] on icon "scrollable content" at bounding box center [1426, 138] width 8 height 8
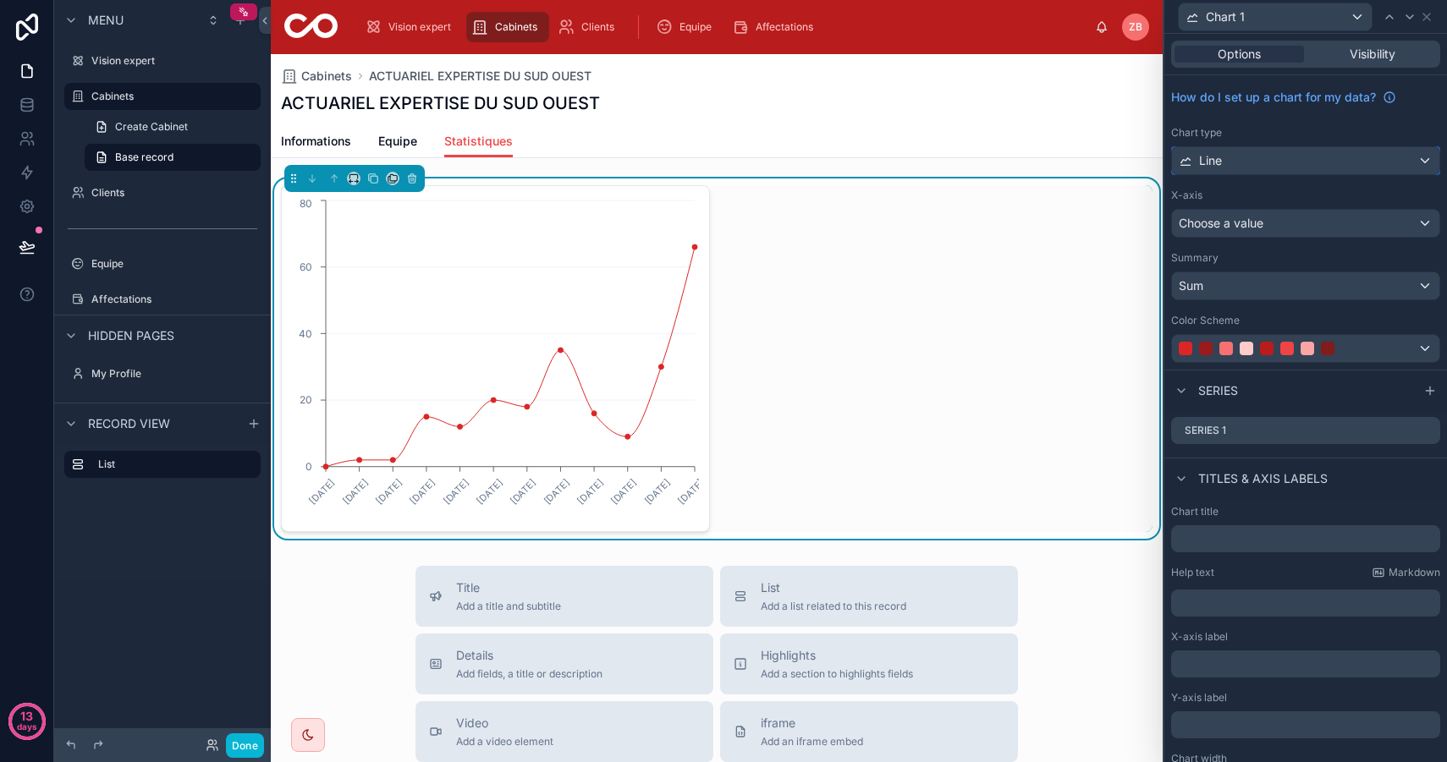
click at [1293, 158] on div "Line" at bounding box center [1305, 160] width 267 height 27
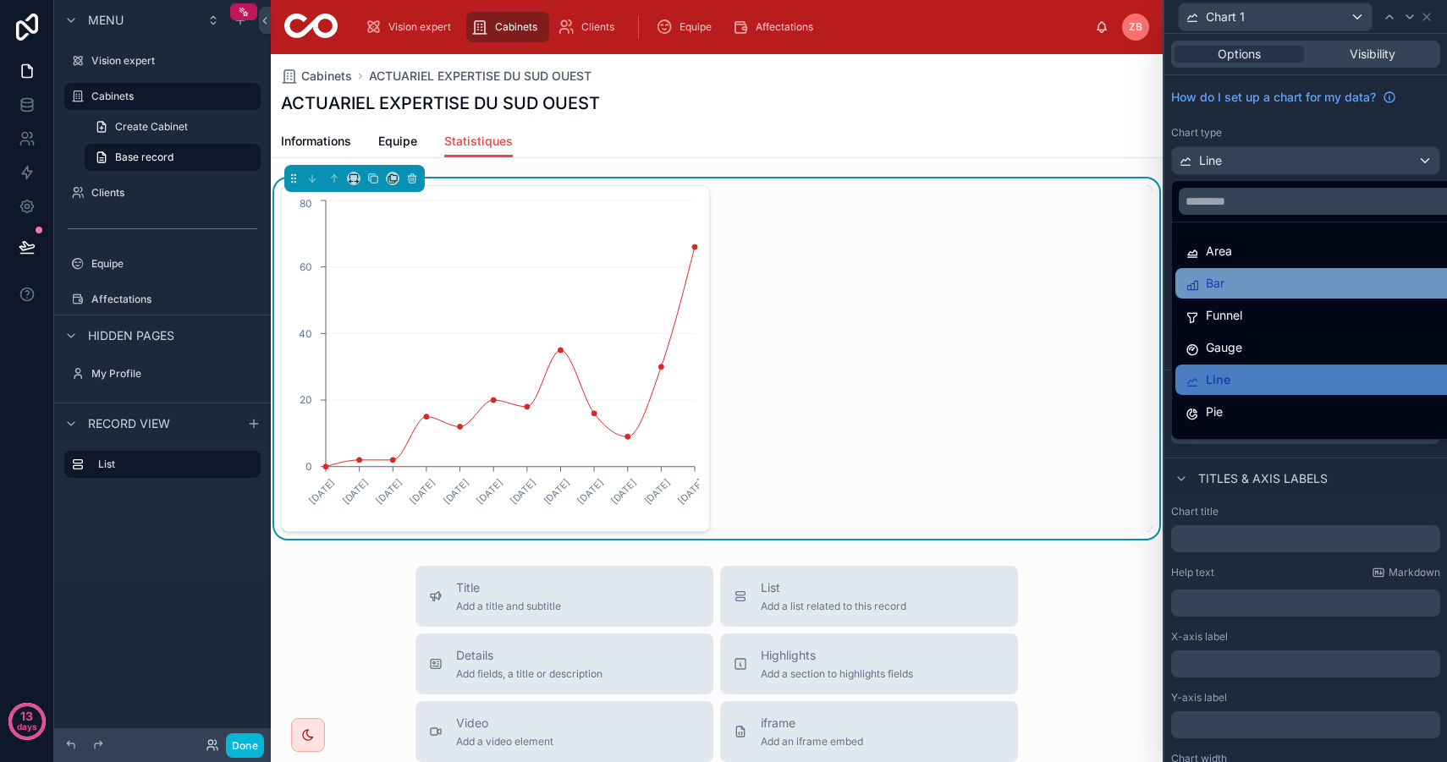
click at [1236, 291] on div "Bar" at bounding box center [1324, 283] width 279 height 20
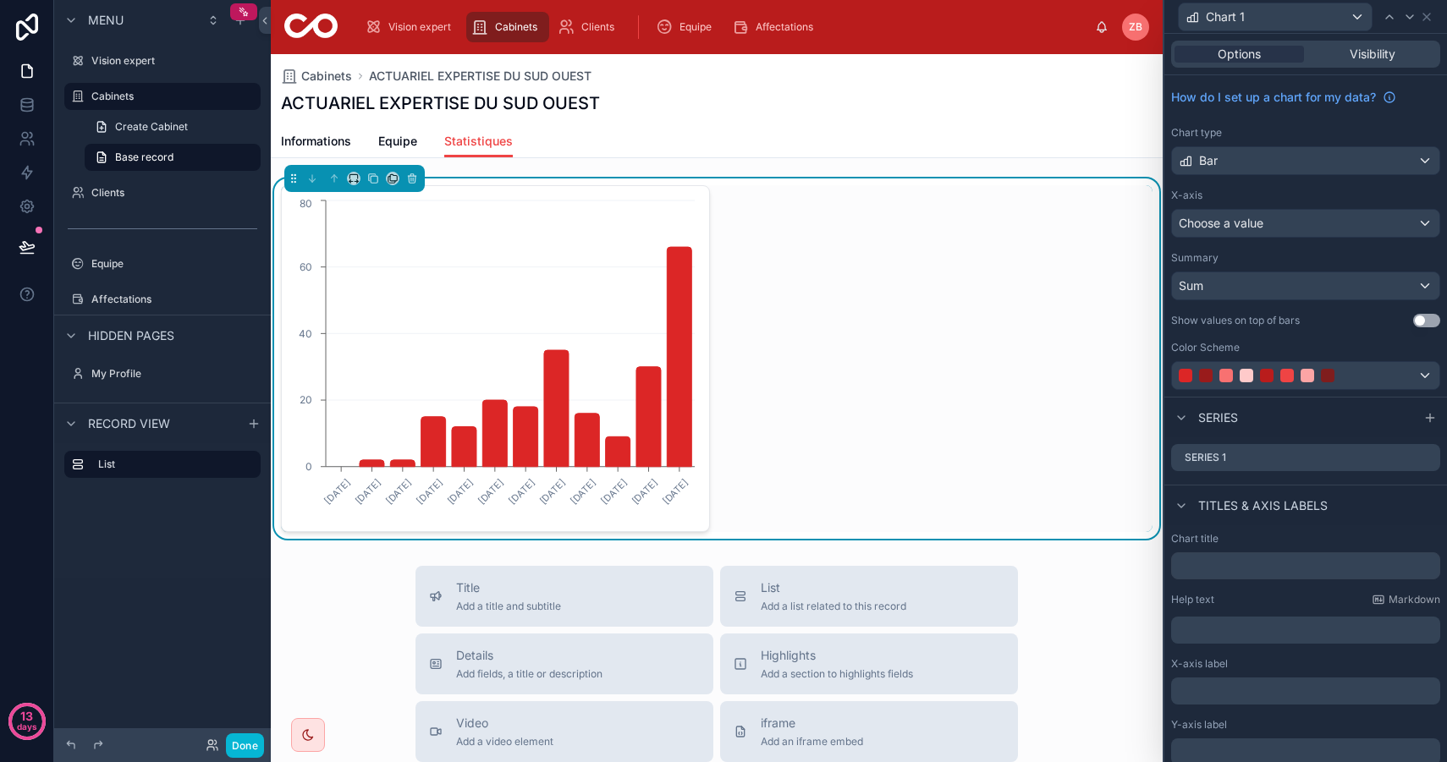
scroll to position [68, 0]
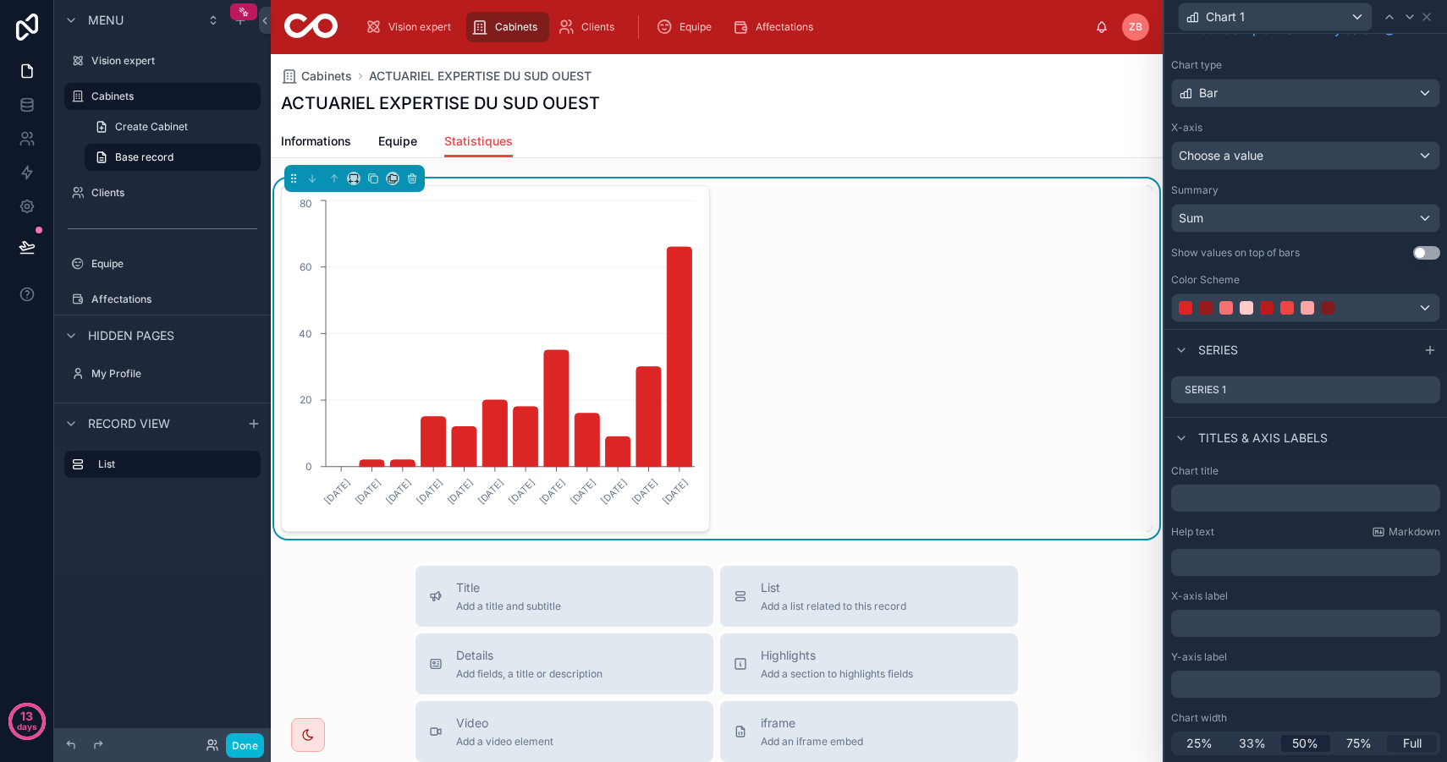
click at [1408, 741] on span "Full" at bounding box center [1412, 743] width 19 height 17
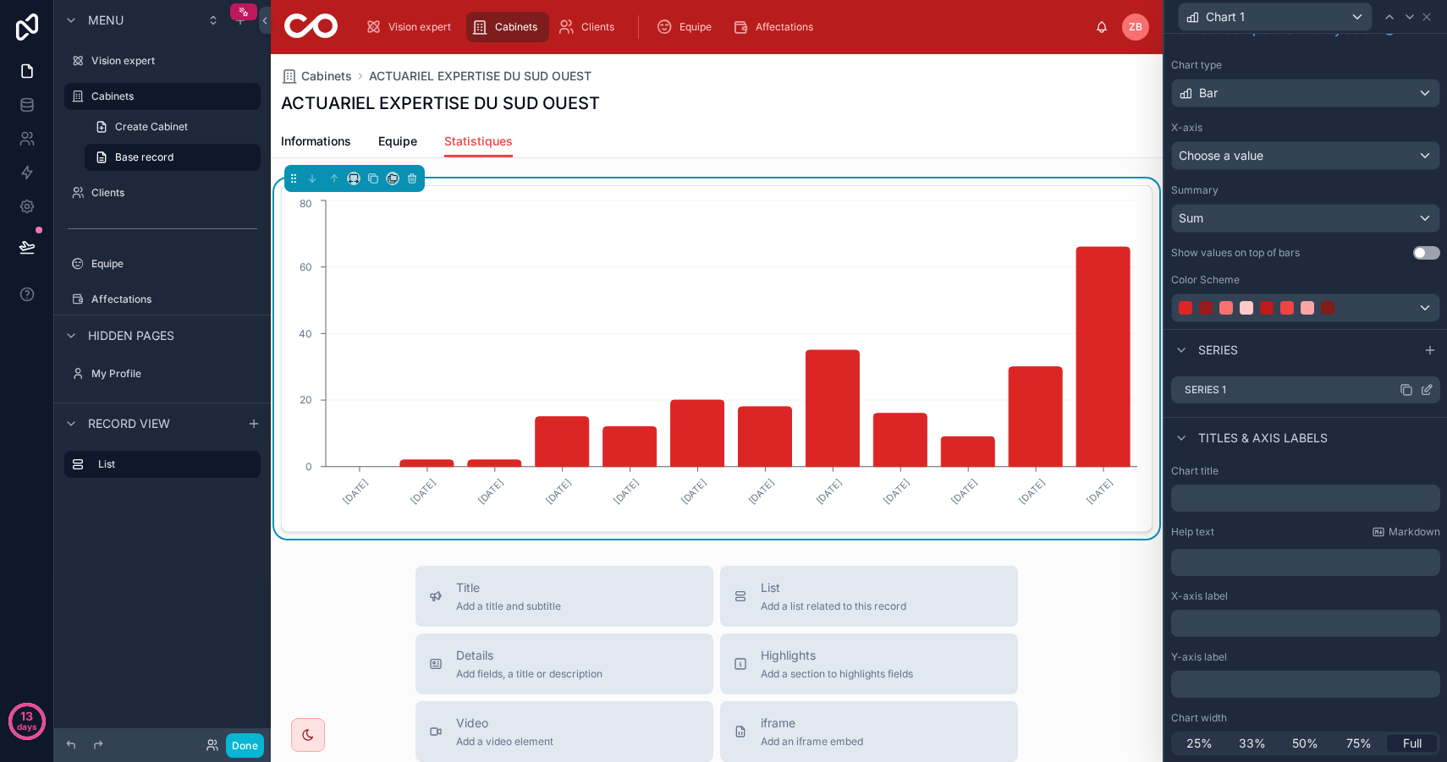
click at [1425, 390] on icon at bounding box center [1426, 390] width 14 height 14
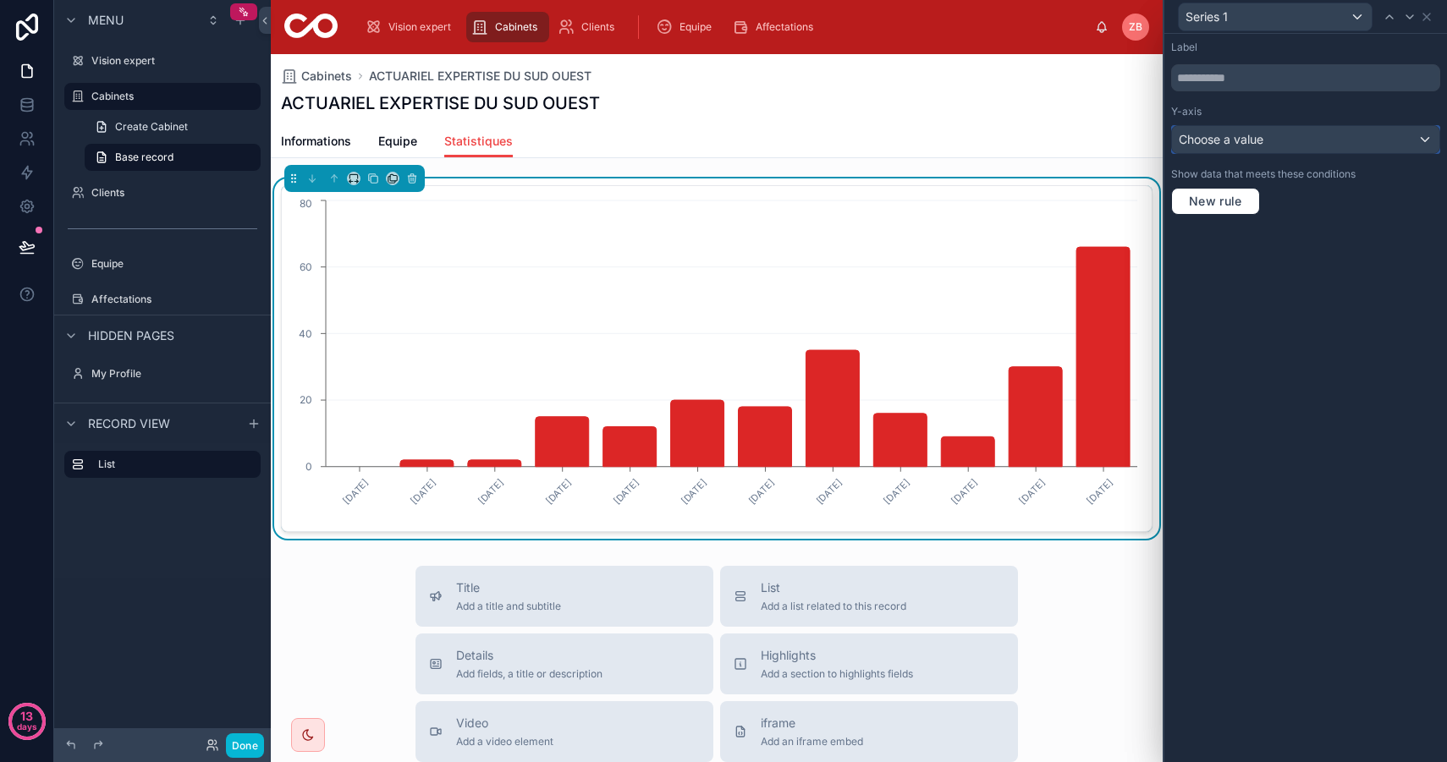
click at [1212, 145] on span "Choose a value" at bounding box center [1220, 139] width 85 height 14
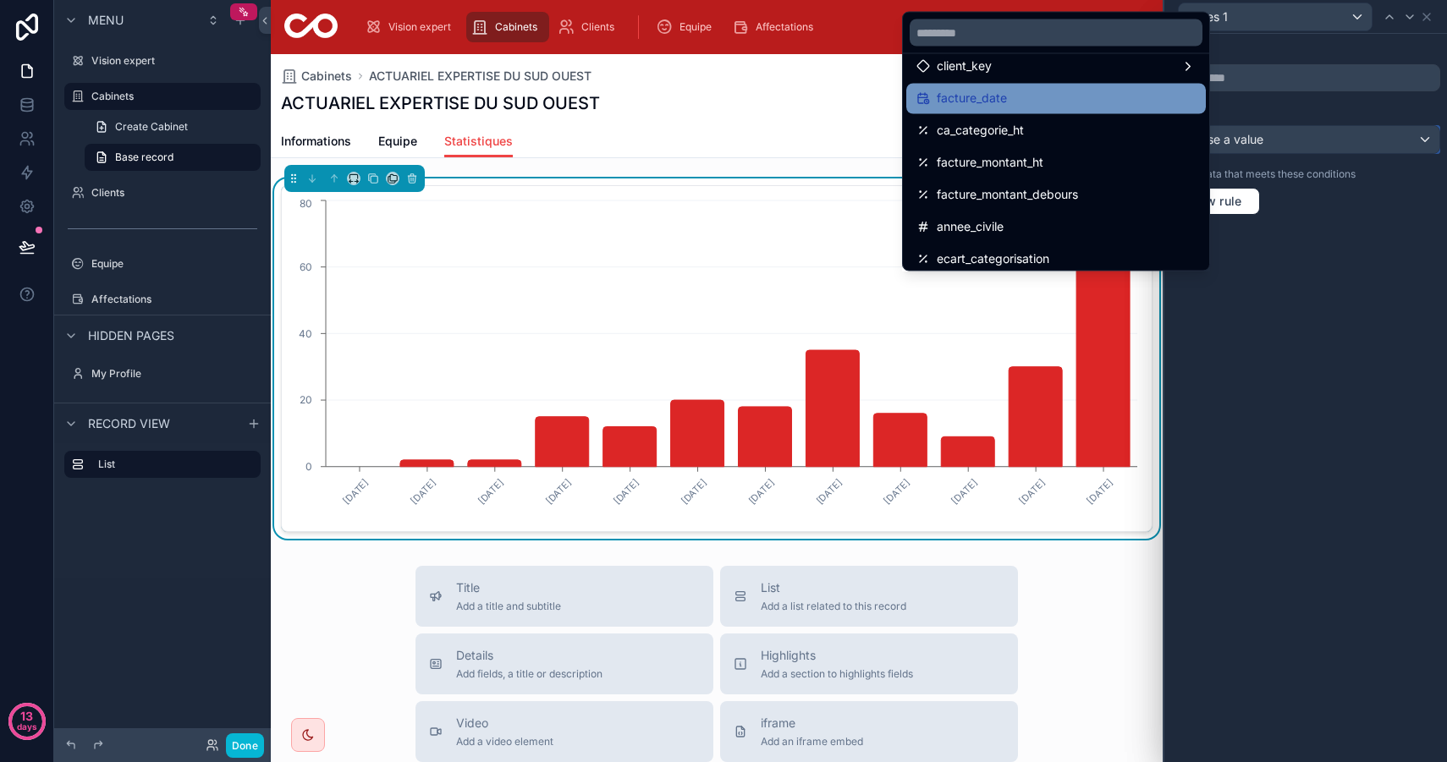
scroll to position [140, 0]
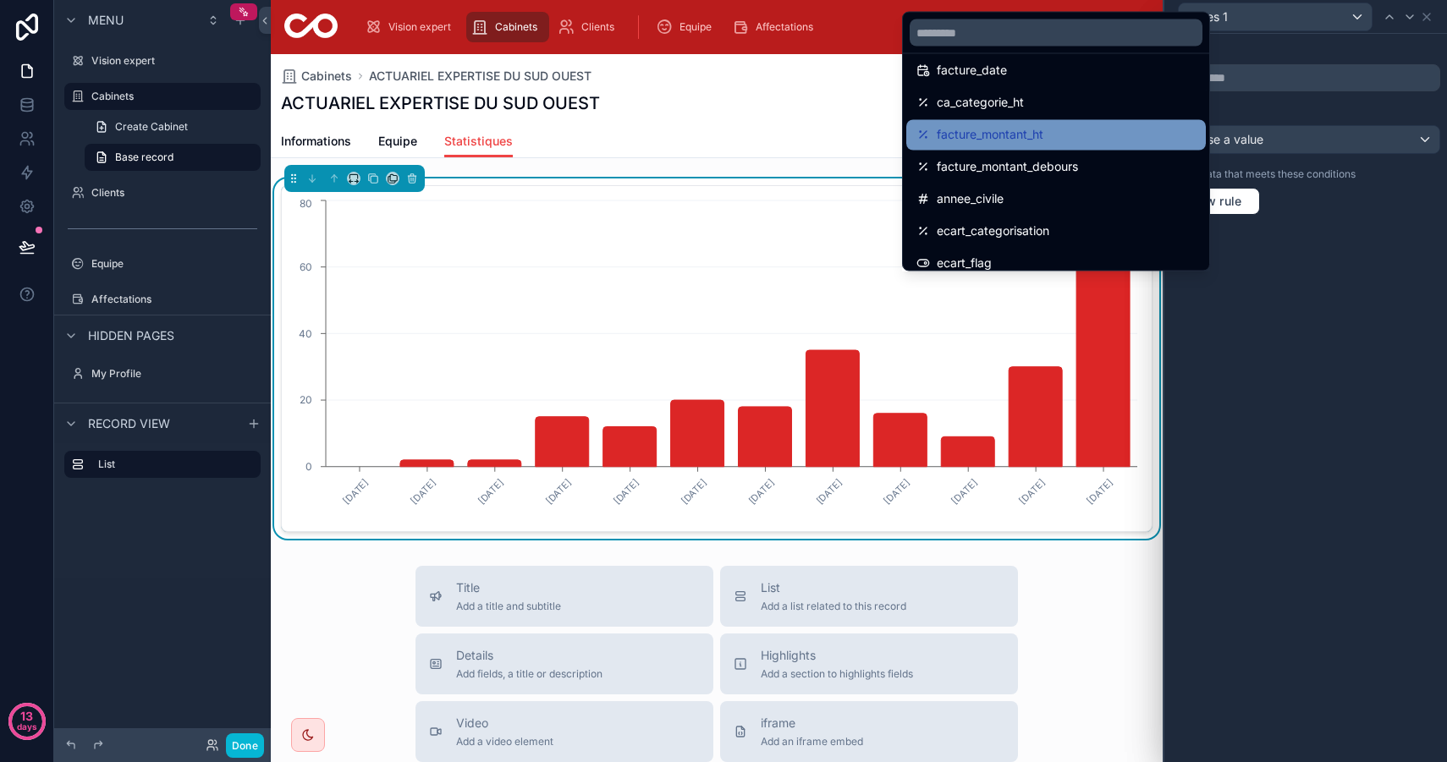
click at [1051, 134] on div "facture_montant_ht" at bounding box center [1055, 135] width 279 height 20
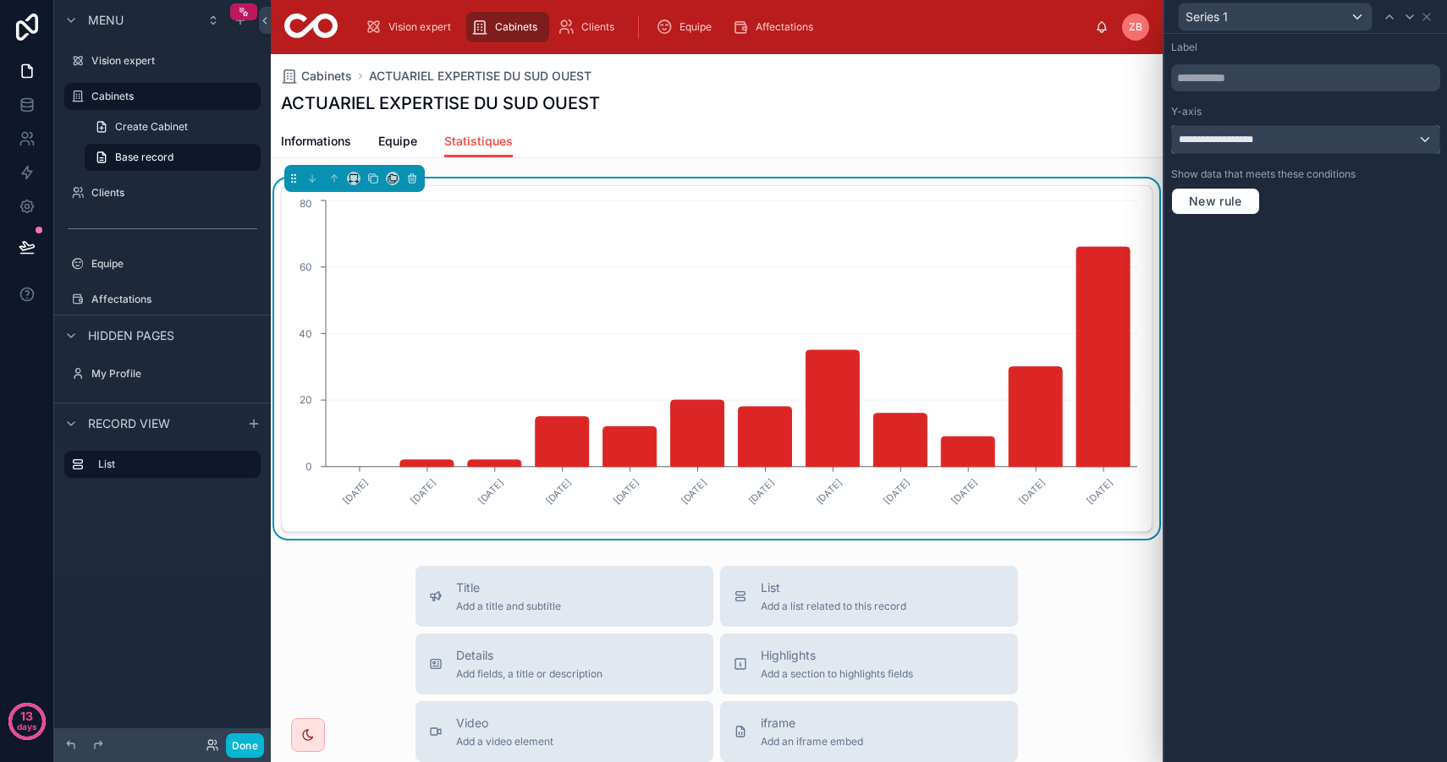
click at [1272, 143] on div "**********" at bounding box center [1305, 139] width 267 height 27
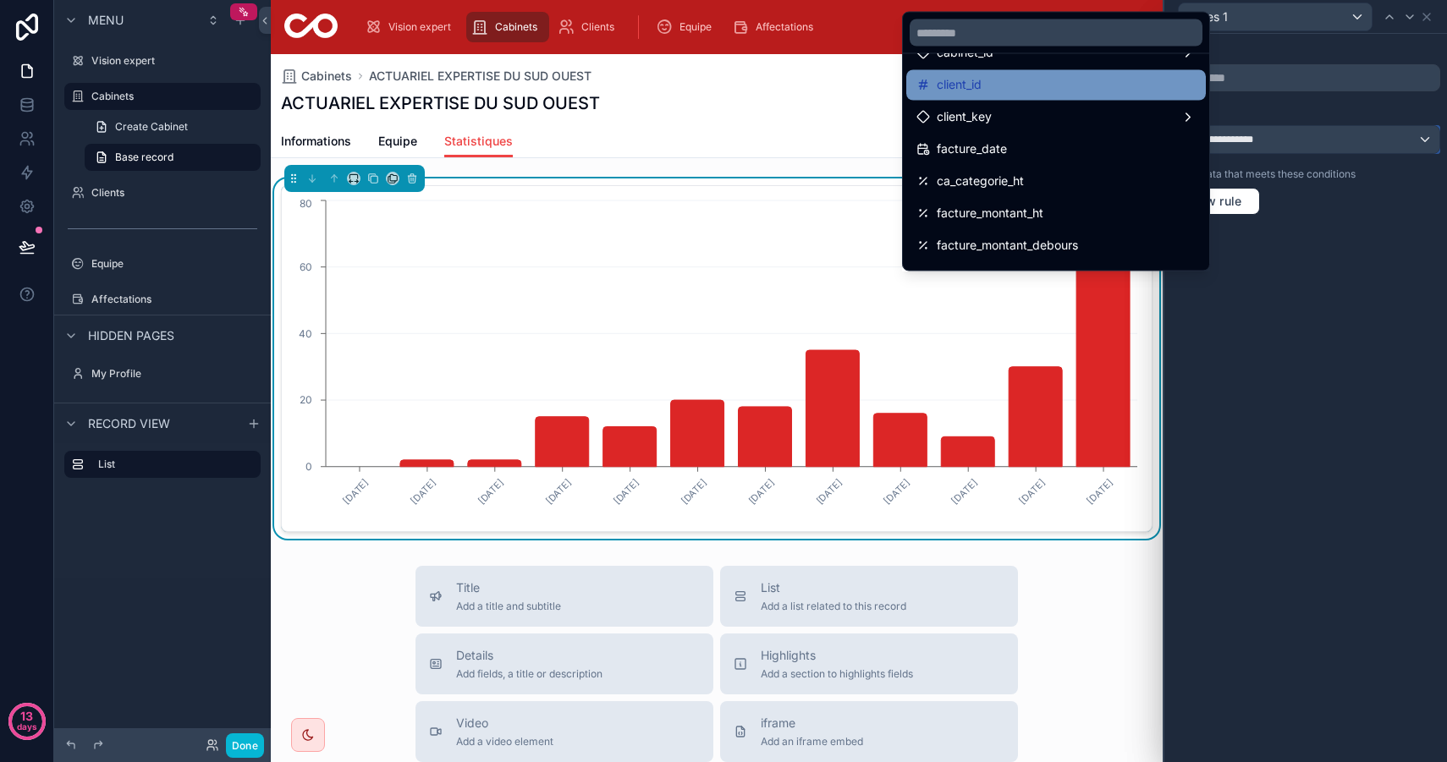
scroll to position [109, 0]
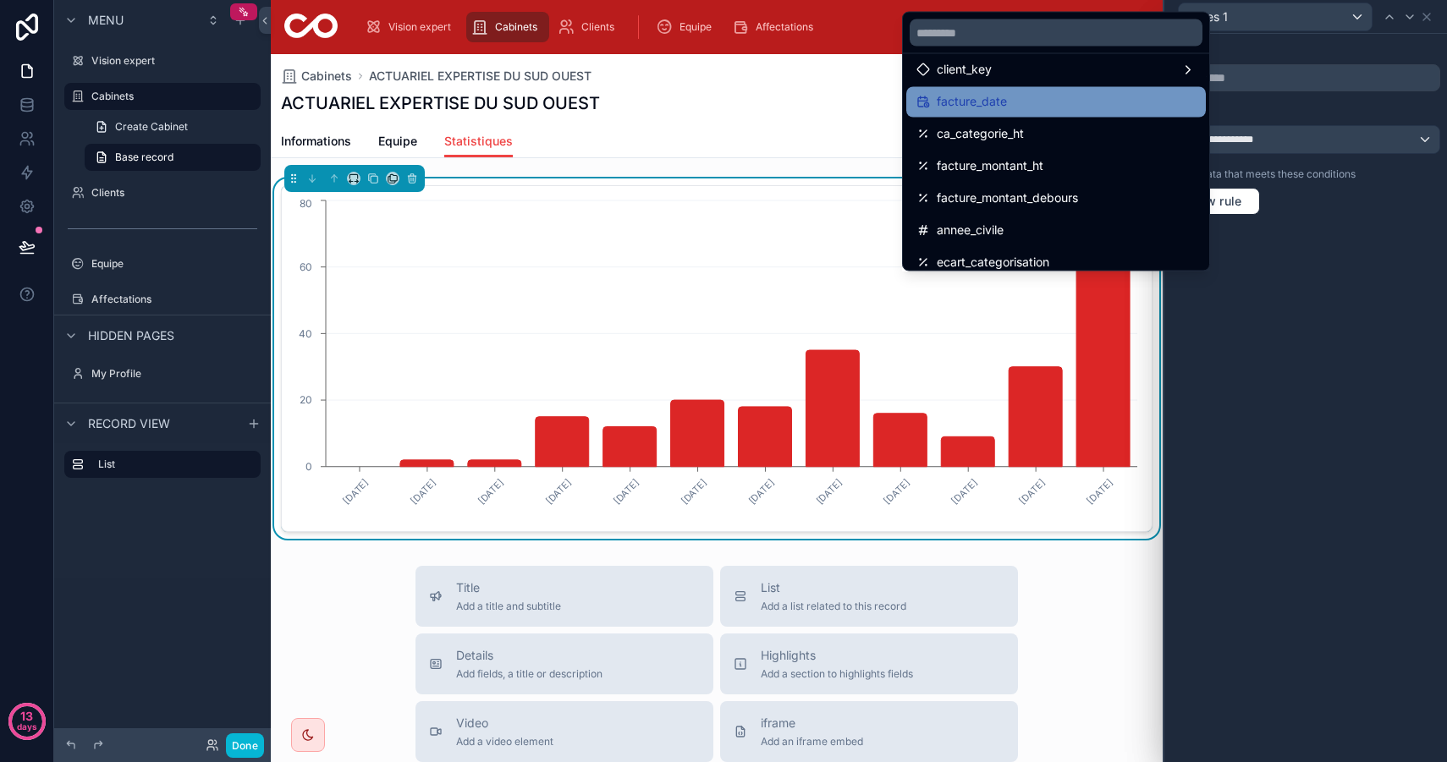
click at [1019, 95] on div "facture_date" at bounding box center [1055, 102] width 279 height 20
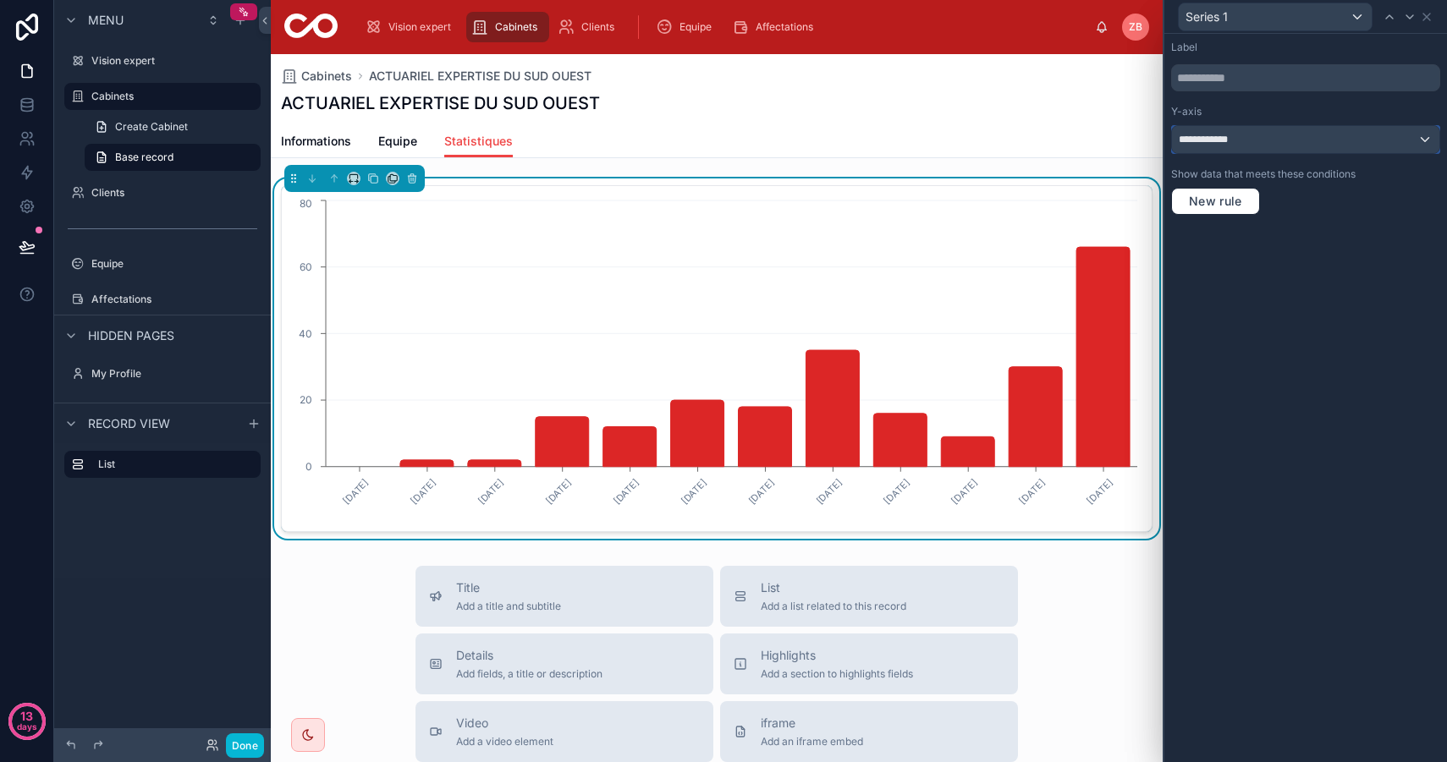
click at [1254, 140] on div "**********" at bounding box center [1305, 139] width 267 height 27
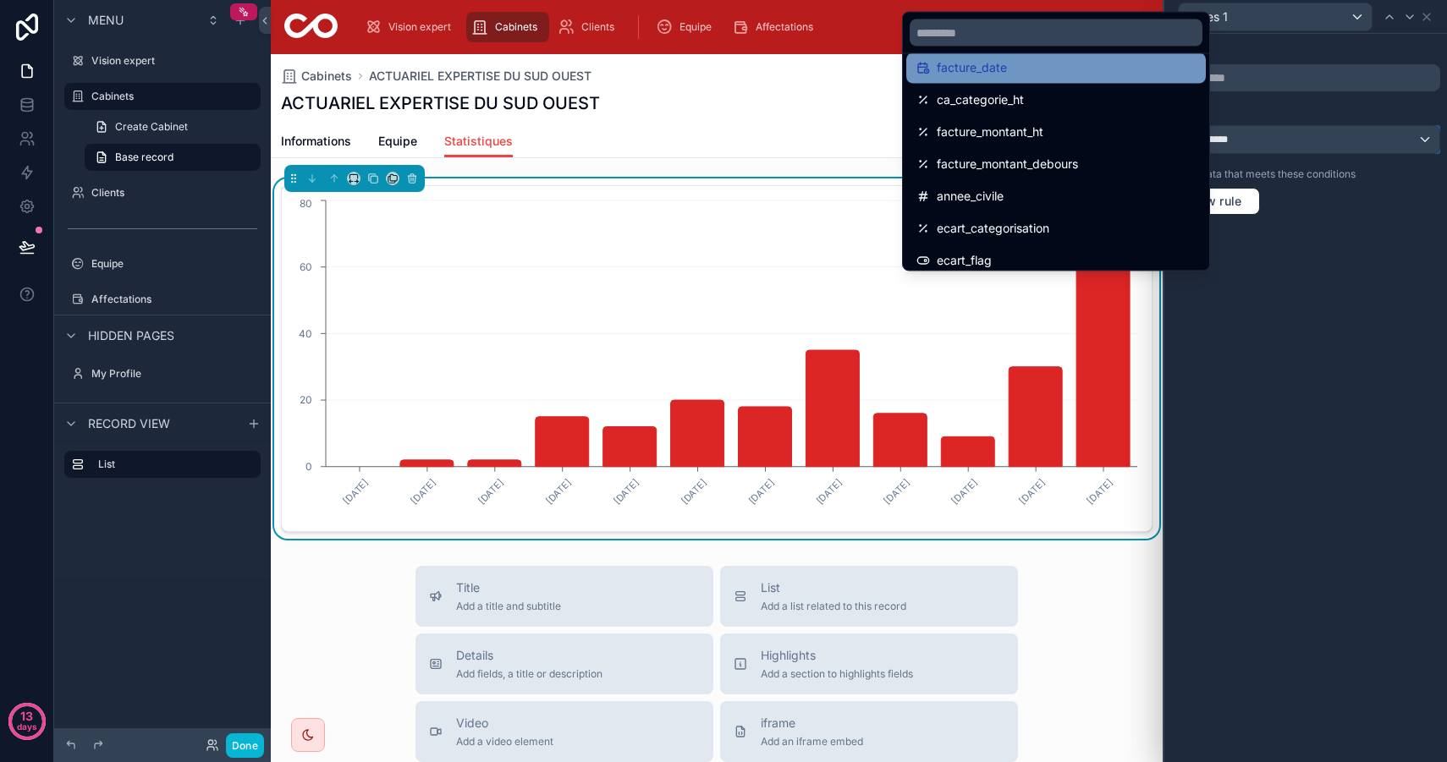
scroll to position [217, 0]
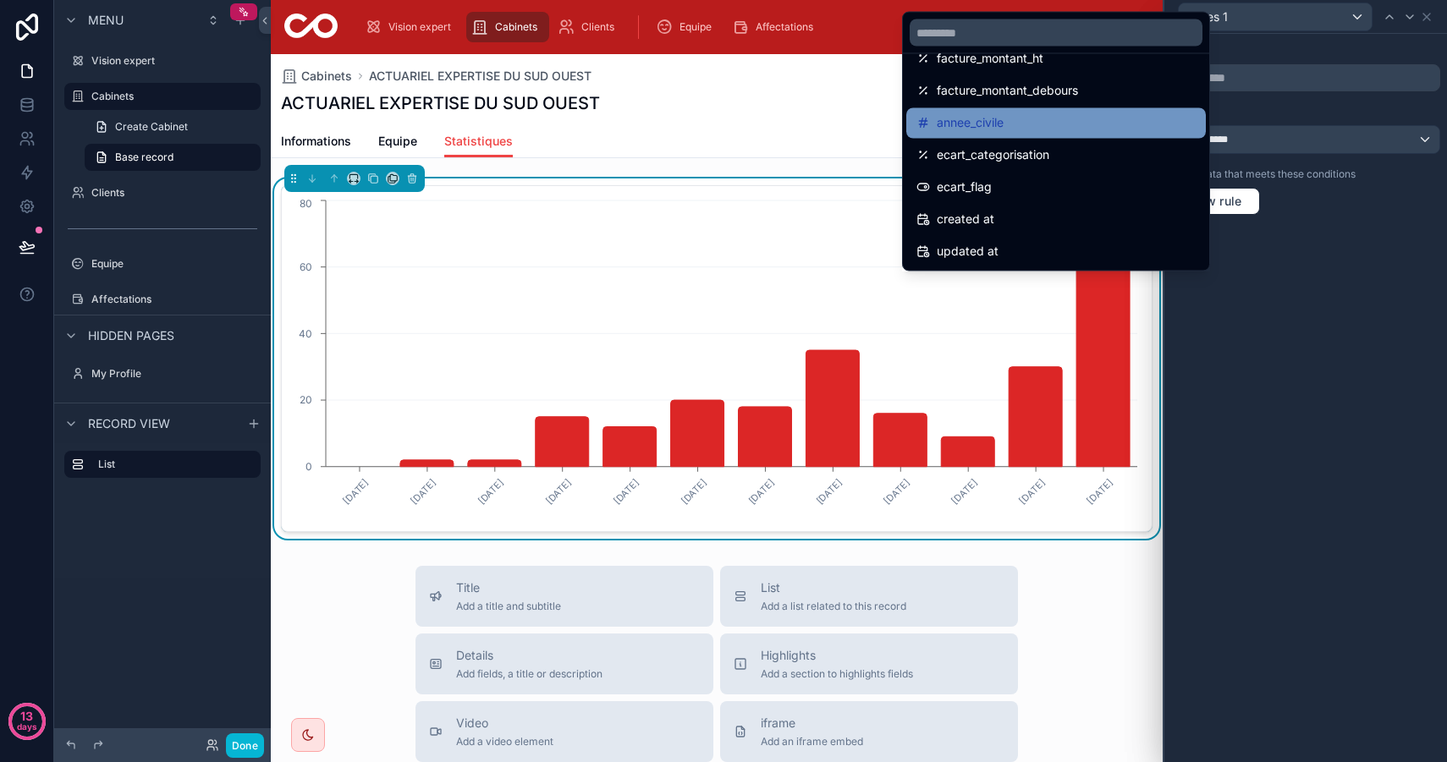
click at [1051, 119] on div "annee_civile" at bounding box center [1055, 123] width 279 height 20
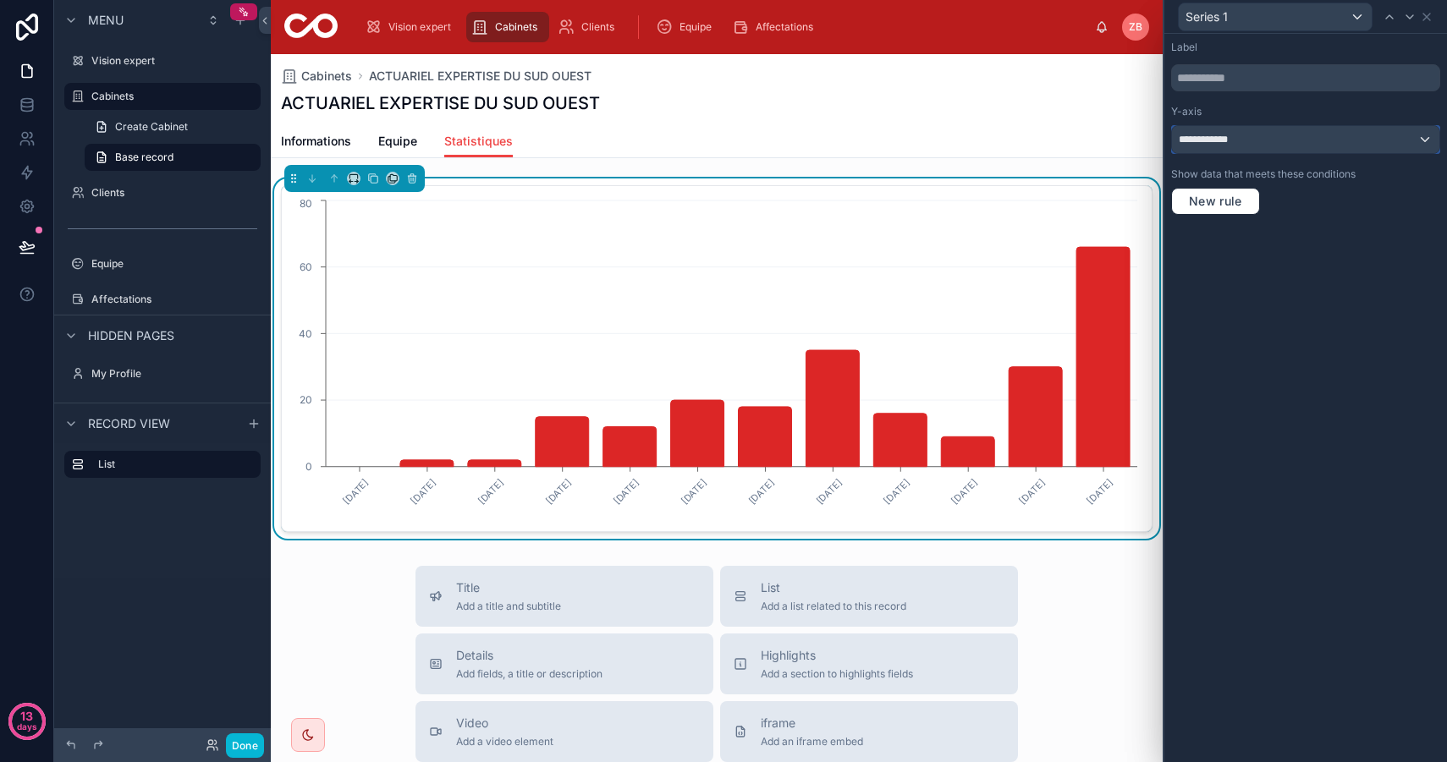
click at [1278, 131] on div "**********" at bounding box center [1305, 139] width 267 height 27
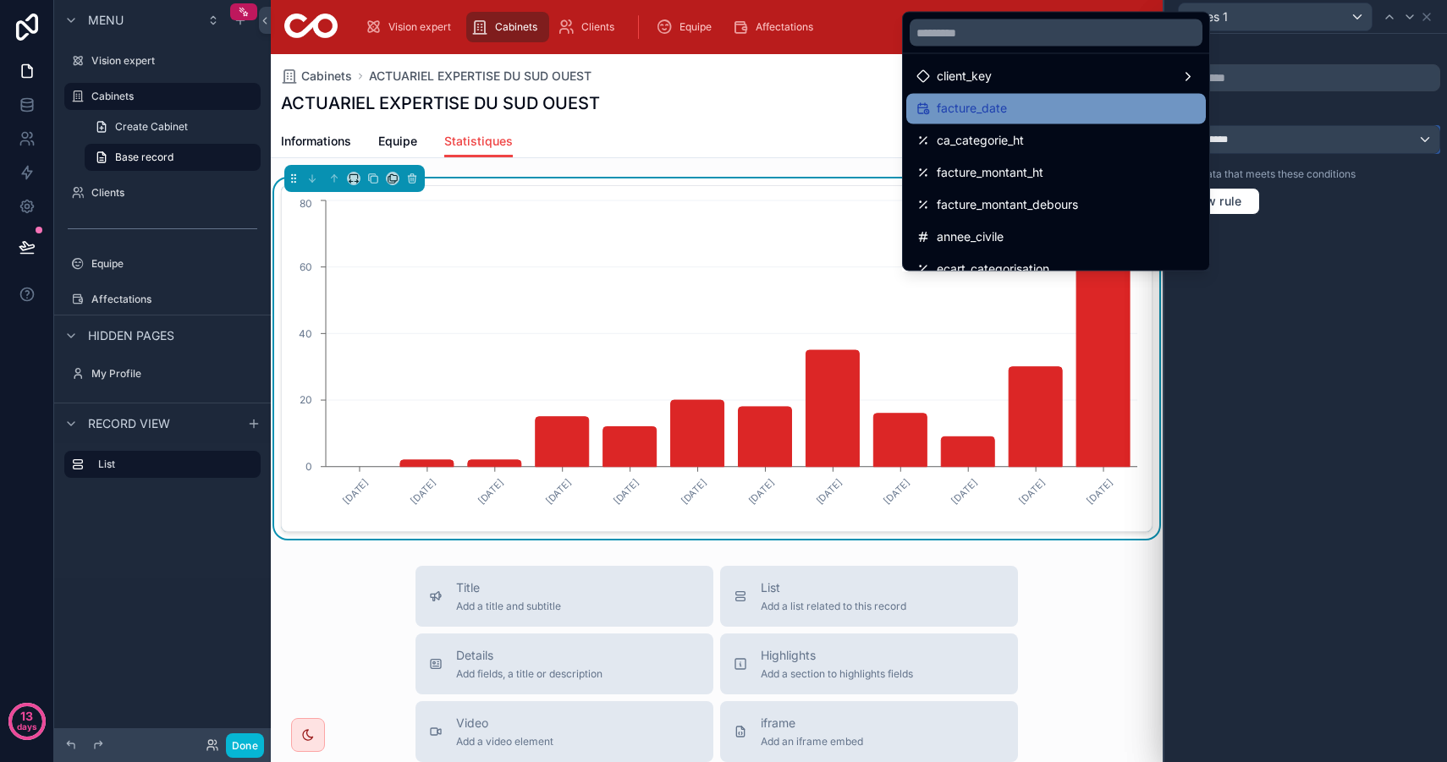
scroll to position [118, 0]
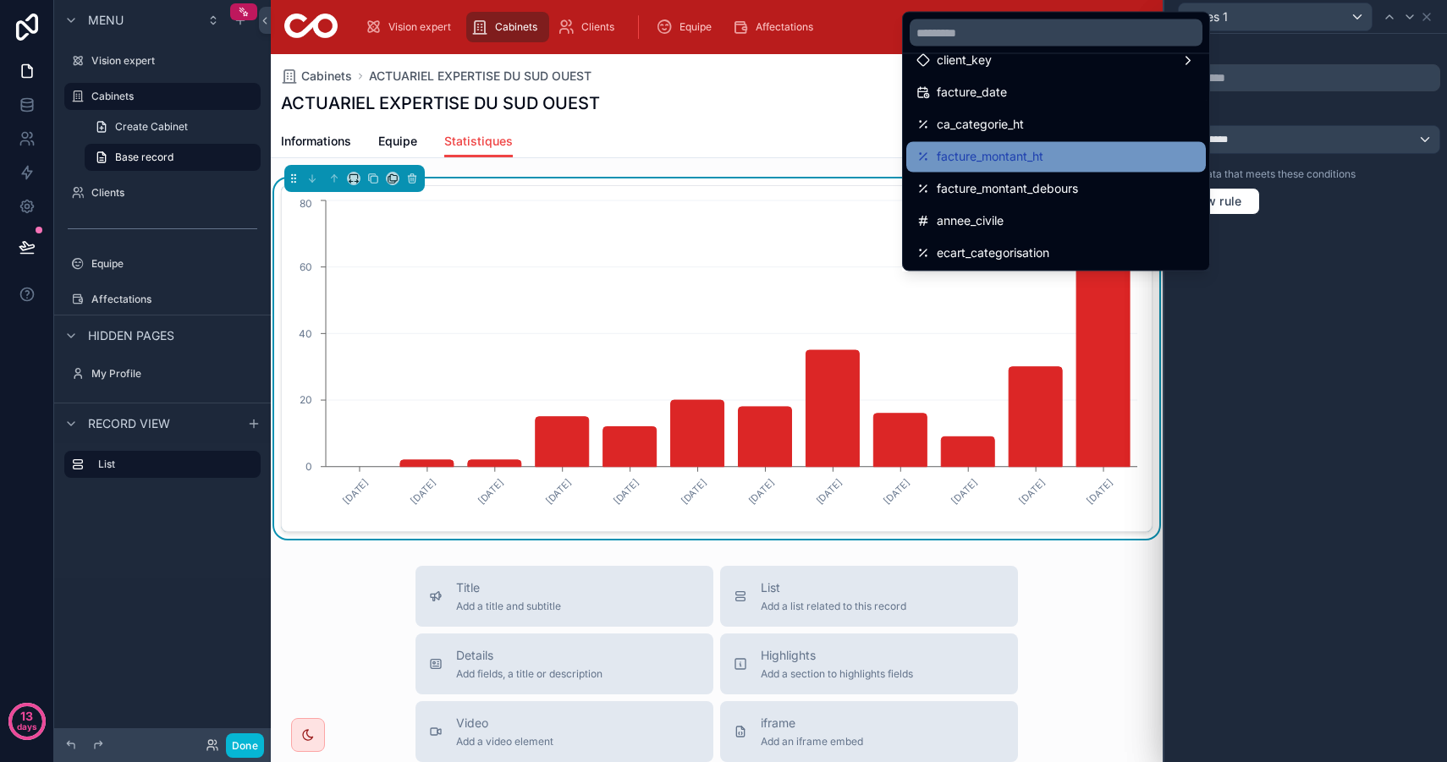
click at [1057, 158] on div "facture_montant_ht" at bounding box center [1055, 157] width 279 height 20
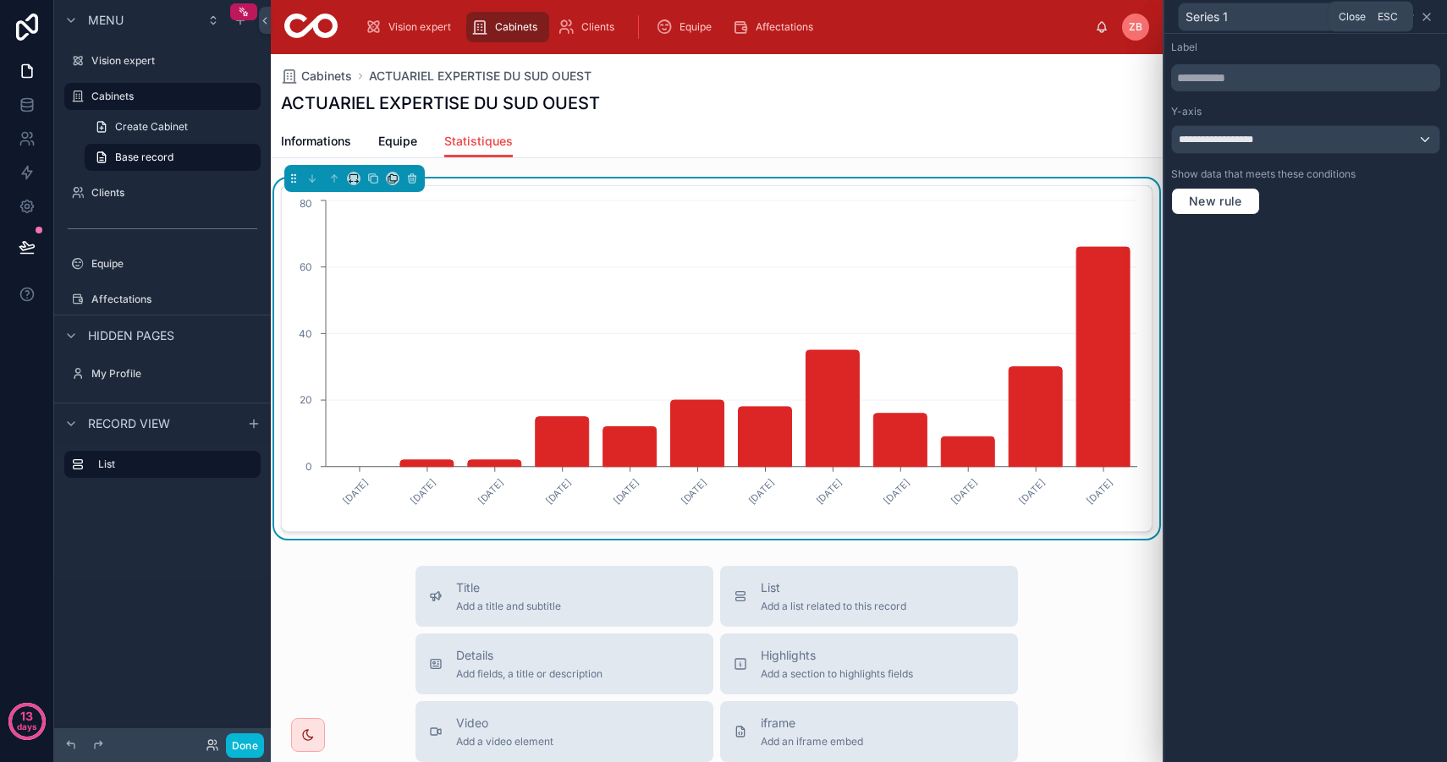
click at [1426, 16] on icon at bounding box center [1426, 17] width 7 height 7
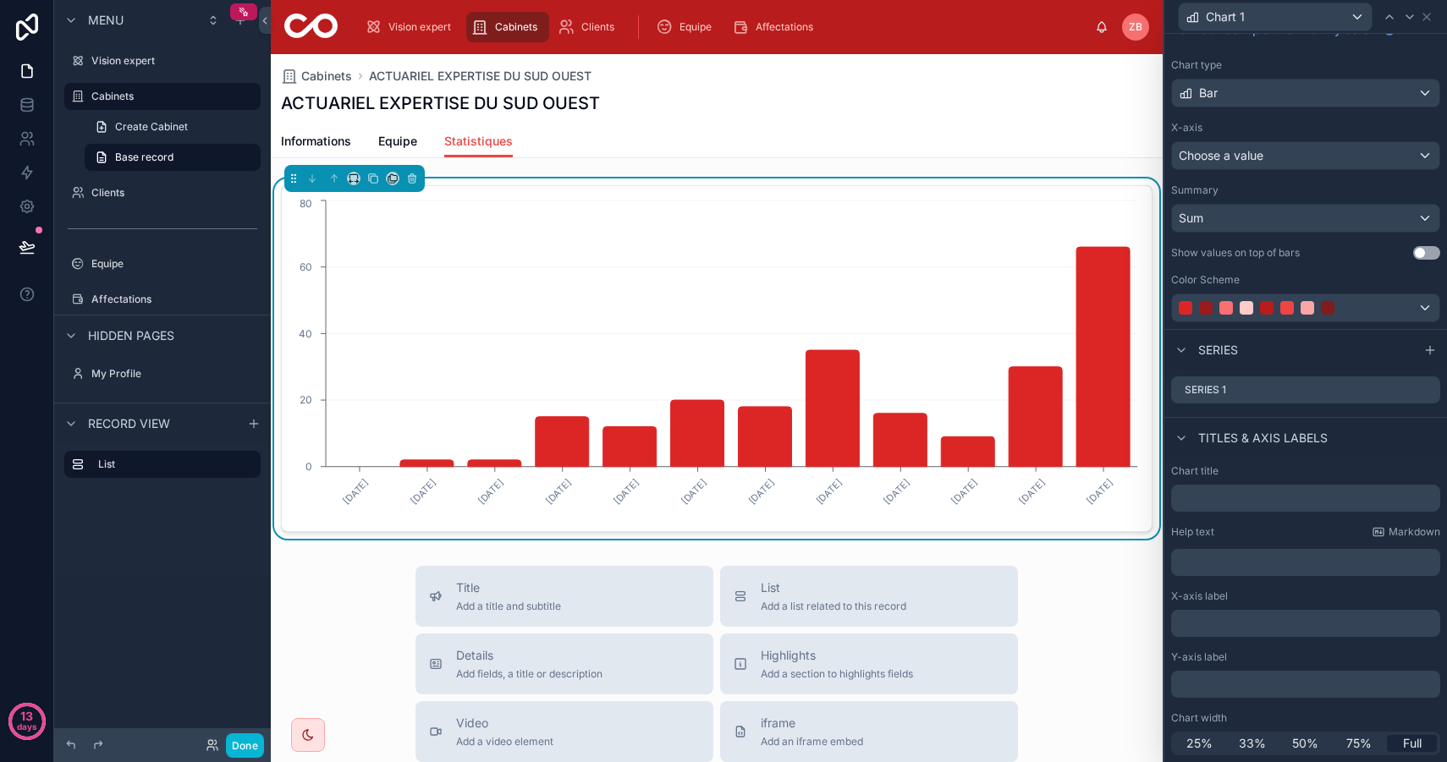
scroll to position [0, 0]
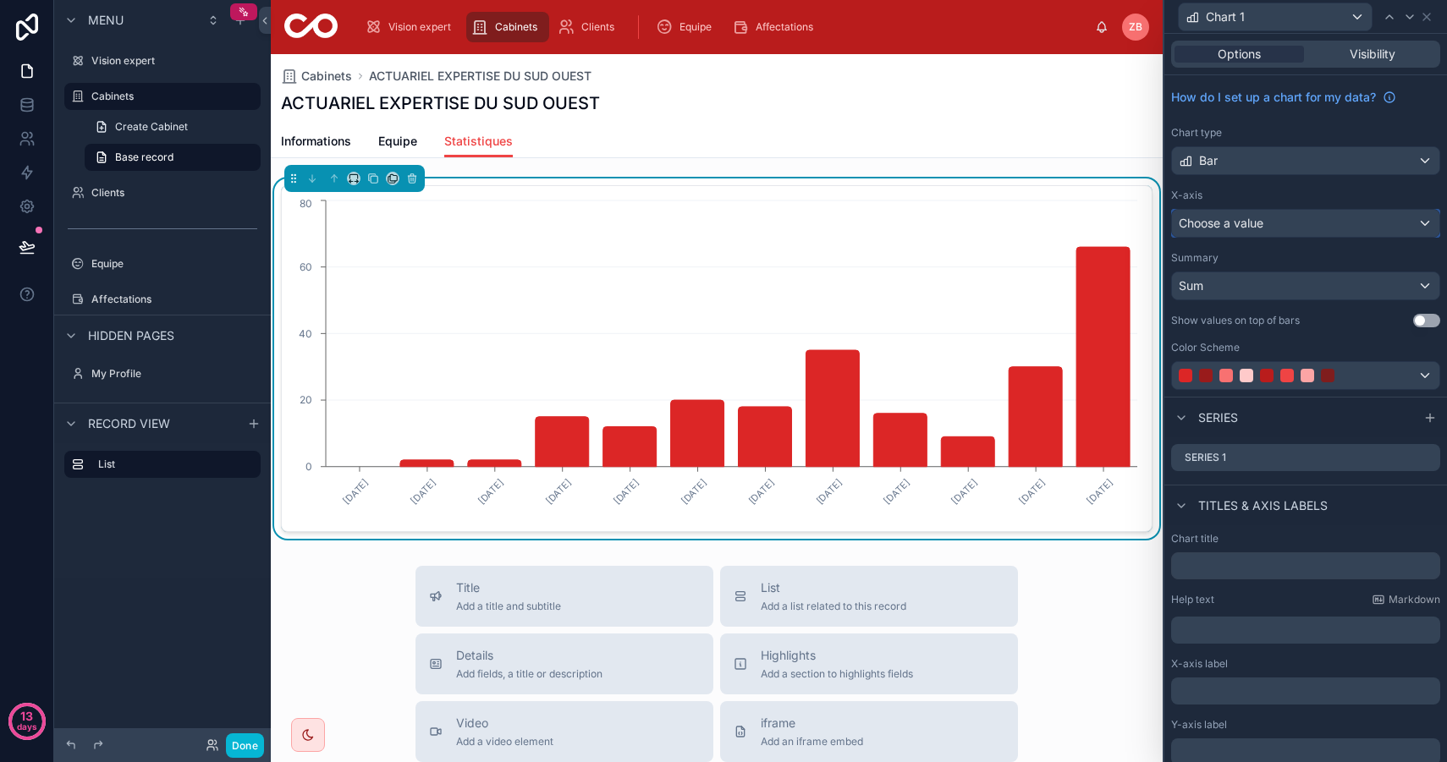
click at [1260, 222] on span "Choose a value" at bounding box center [1220, 223] width 85 height 14
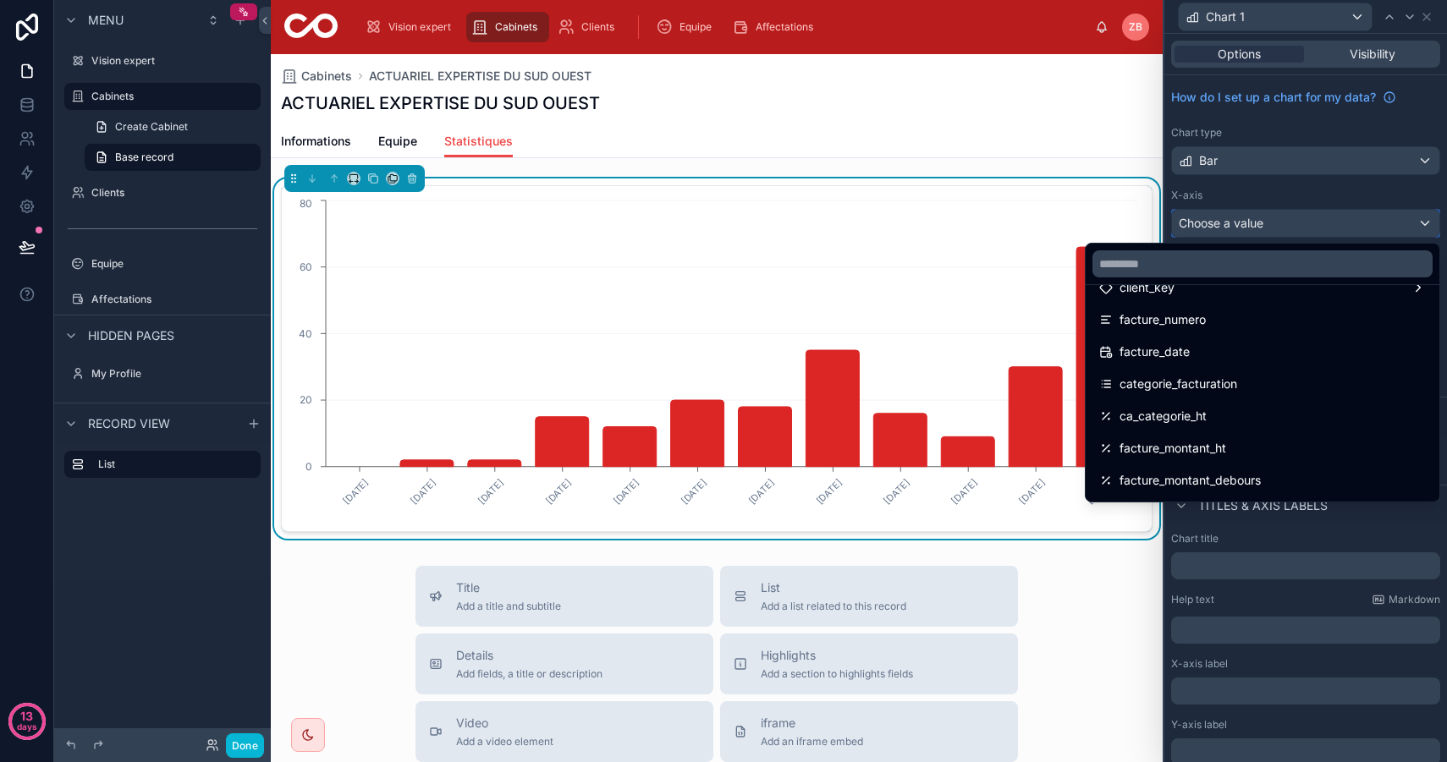
scroll to position [203, 0]
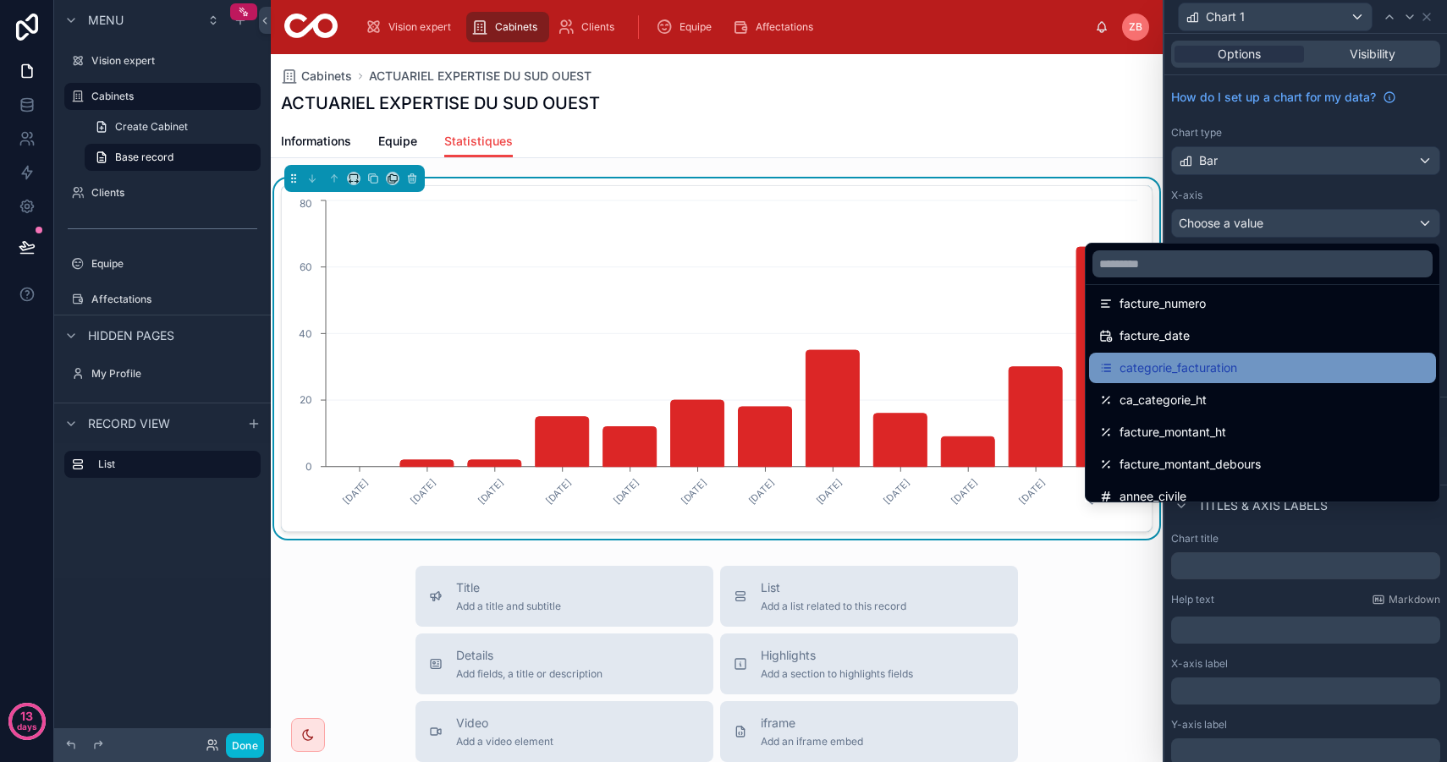
click at [1233, 368] on div "categorie_facturation" at bounding box center [1262, 368] width 327 height 20
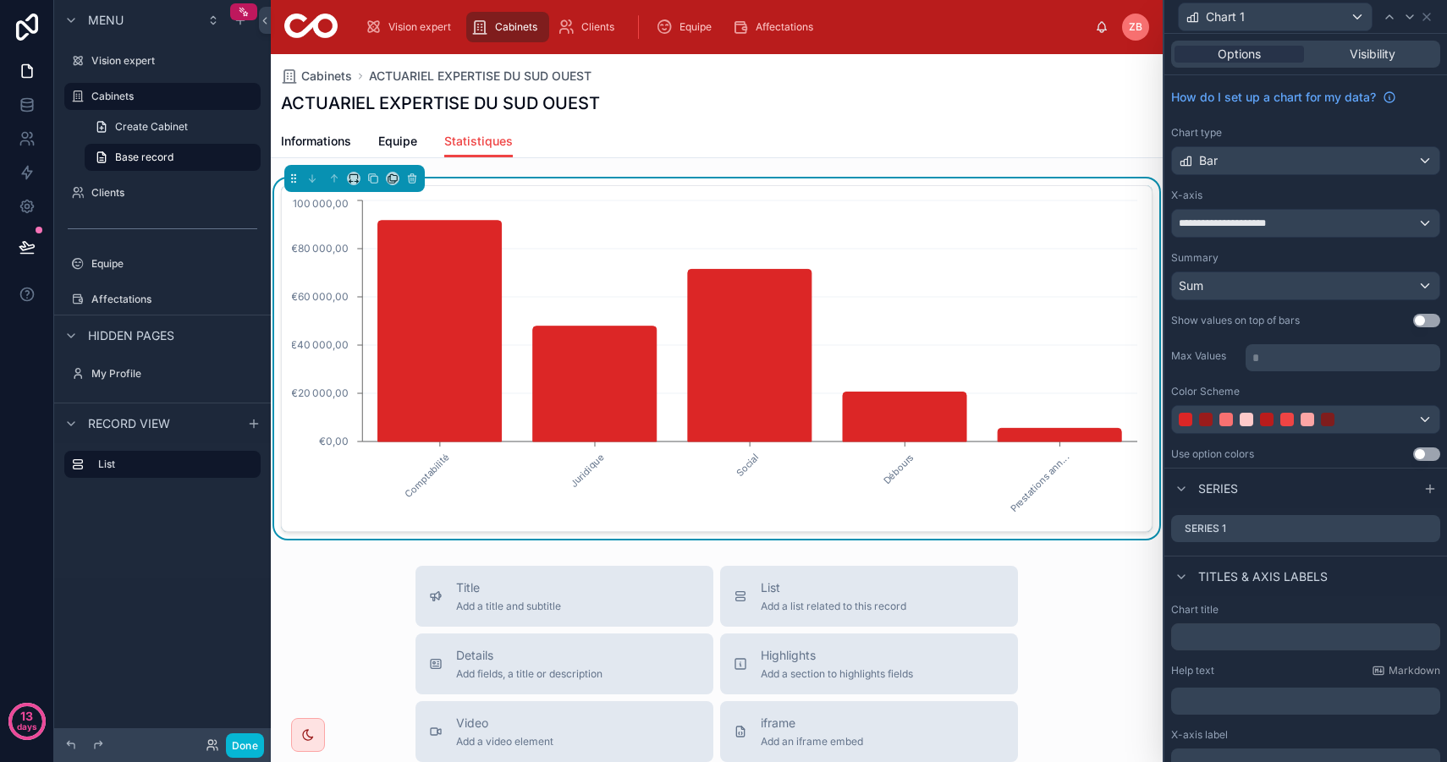
scroll to position [139, 0]
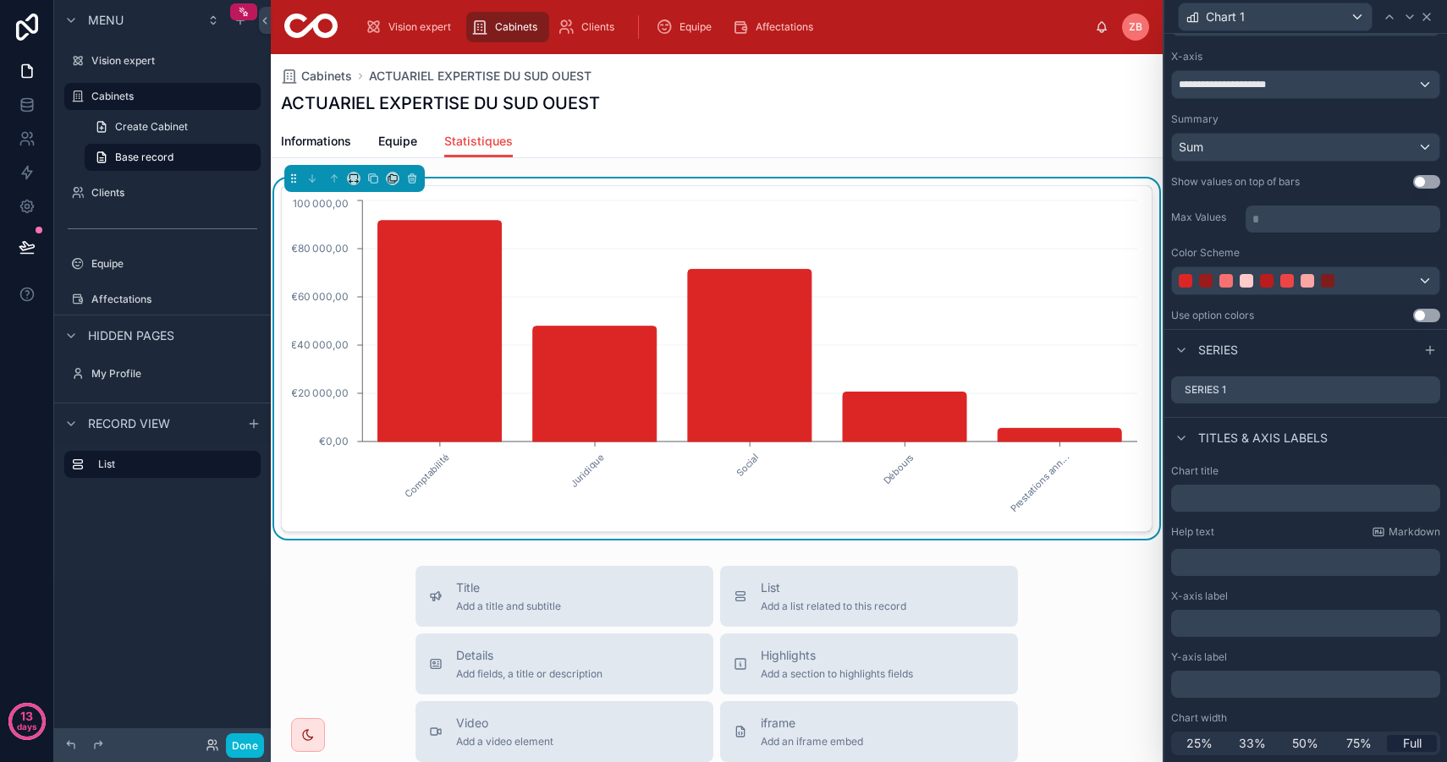
click at [1430, 15] on icon at bounding box center [1426, 17] width 14 height 14
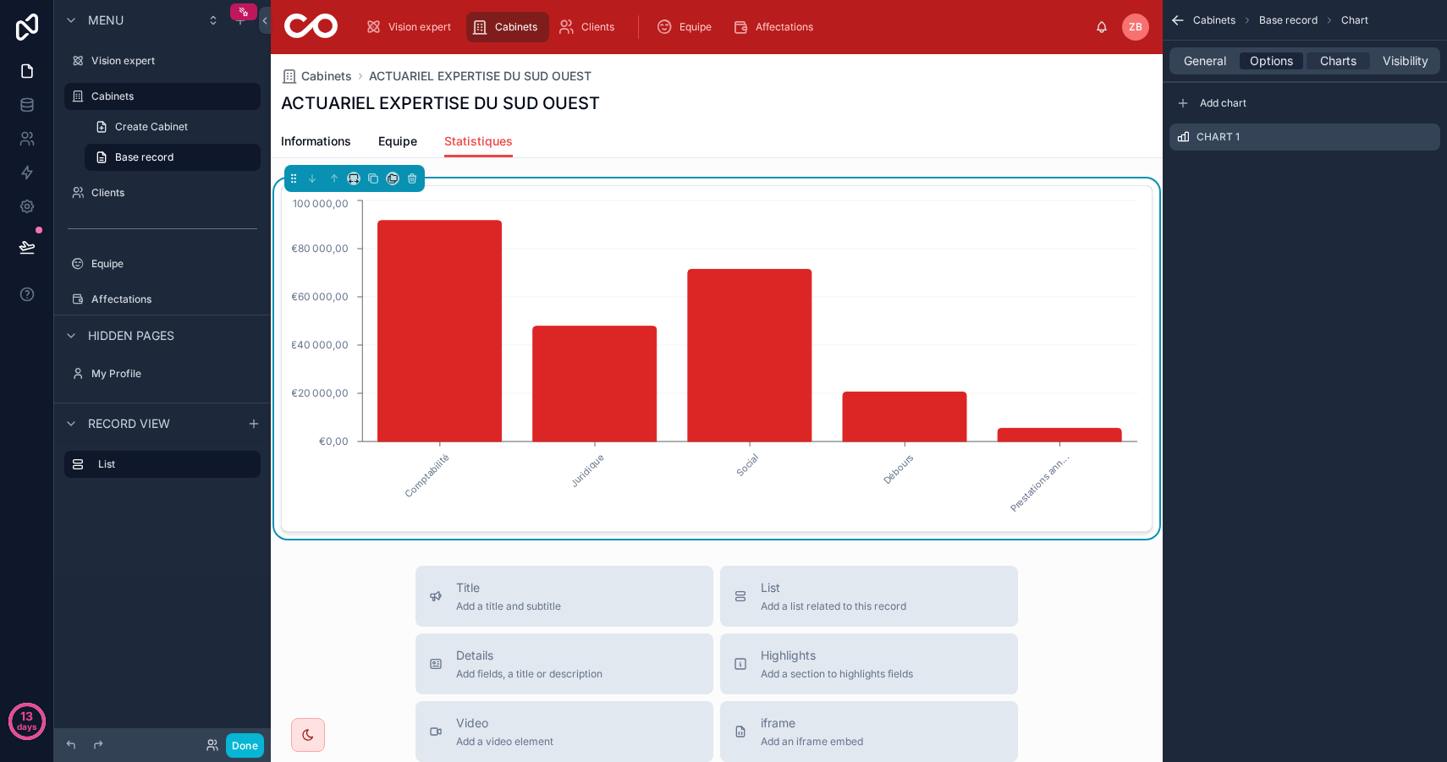
click at [1275, 60] on span "Options" at bounding box center [1270, 60] width 43 height 17
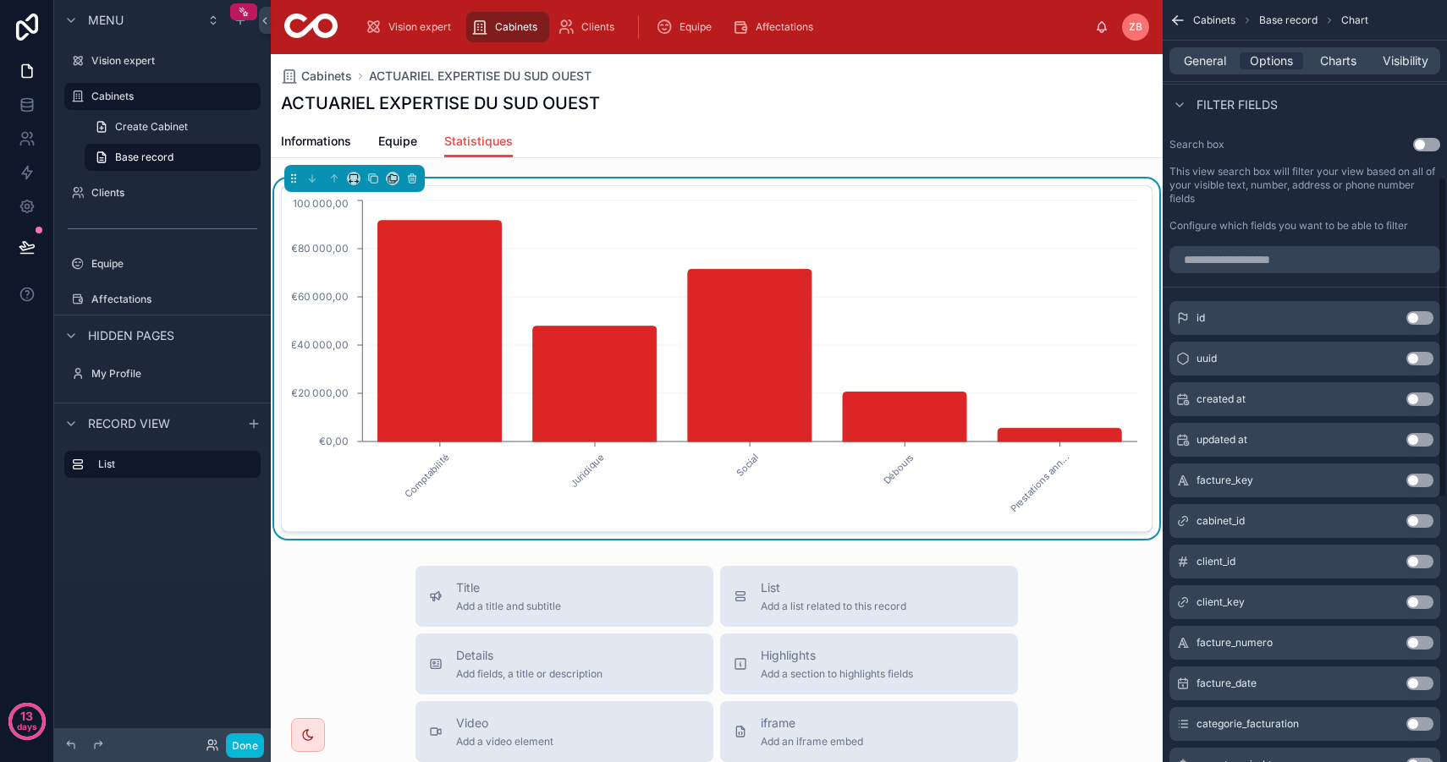
scroll to position [442, 0]
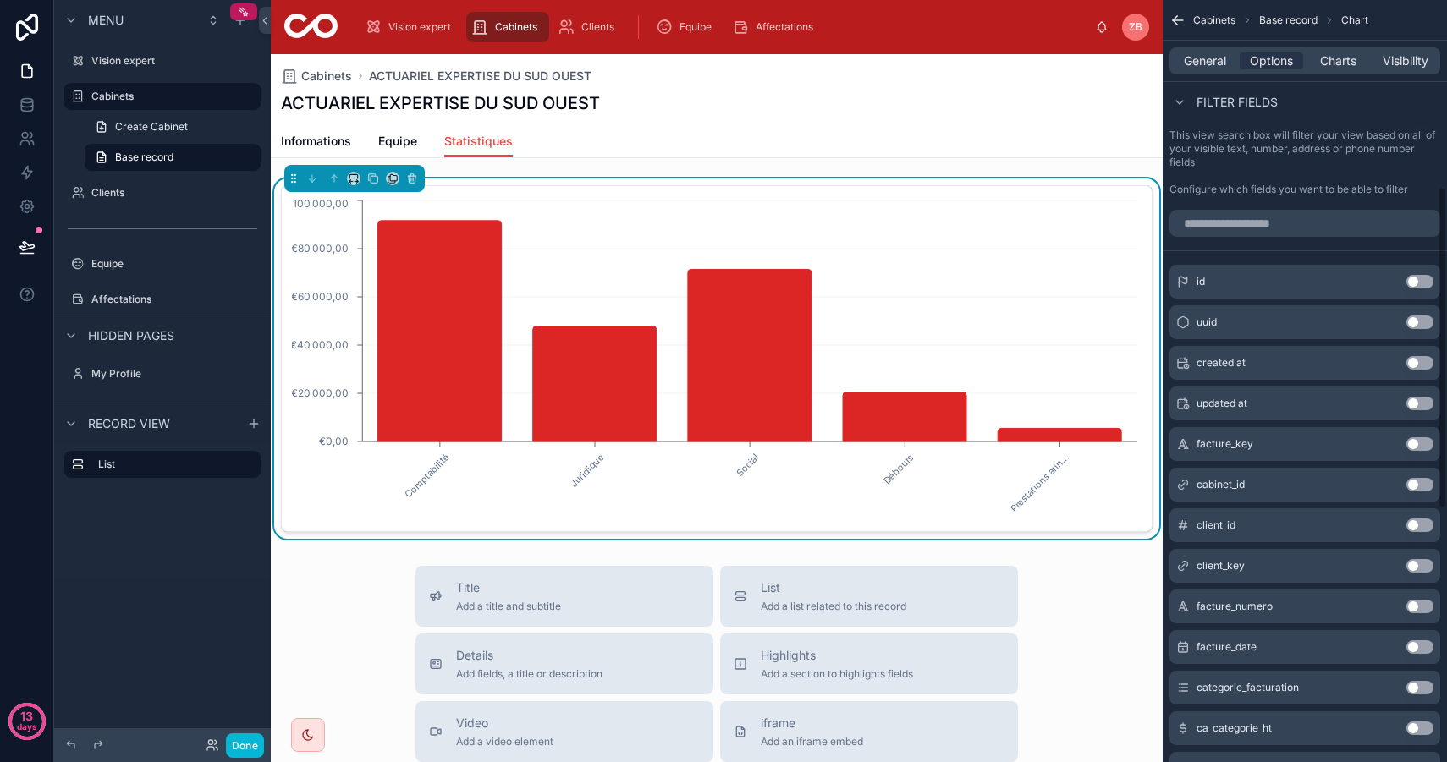
click at [1422, 643] on button "Use setting" at bounding box center [1419, 647] width 27 height 14
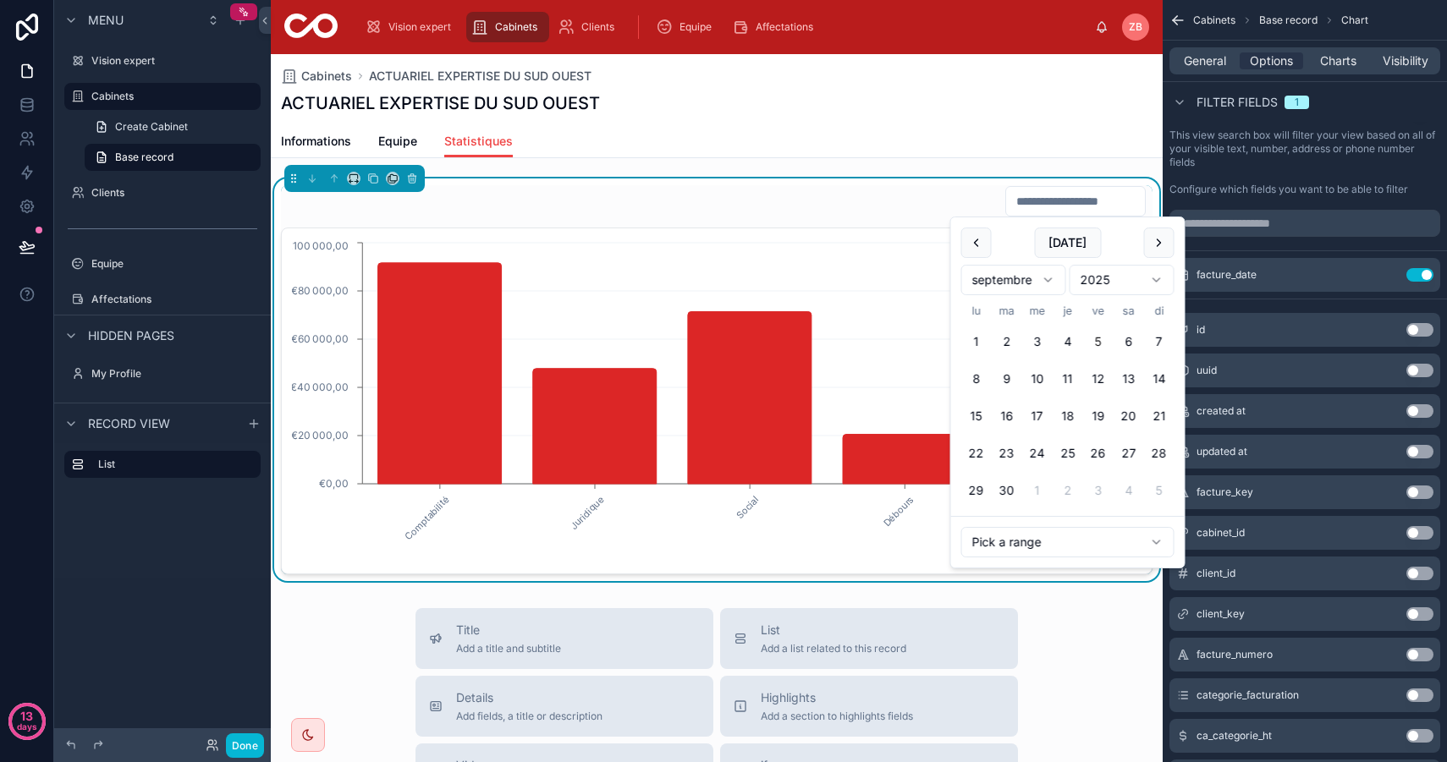
click at [1049, 195] on input "text" at bounding box center [1075, 201] width 139 height 24
click at [975, 233] on button at bounding box center [976, 243] width 30 height 30
click at [975, 236] on button at bounding box center [976, 243] width 30 height 30
click at [999, 328] on button "1" at bounding box center [1006, 342] width 30 height 30
type input "**********"
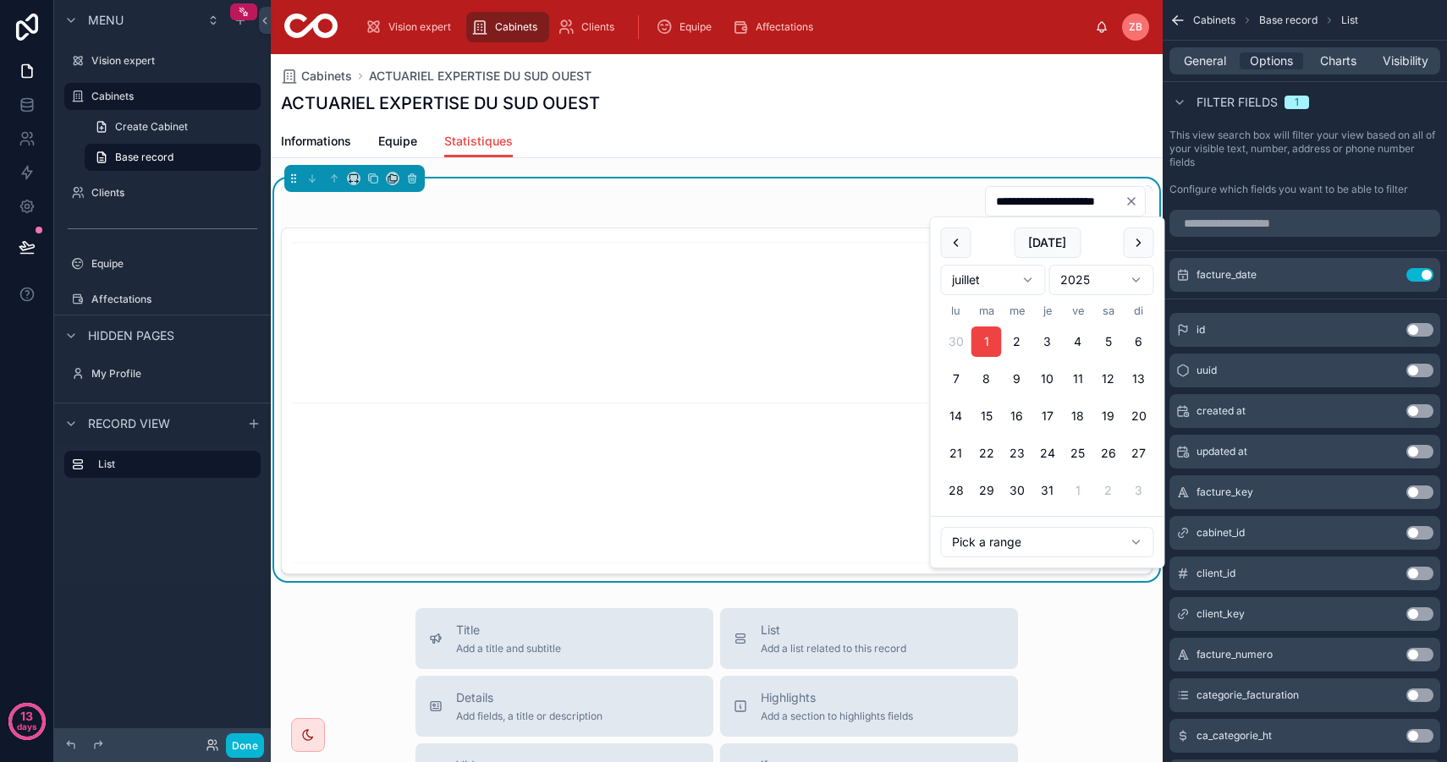
click at [942, 129] on div "Informations Equipe Statistiques" at bounding box center [716, 141] width 871 height 32
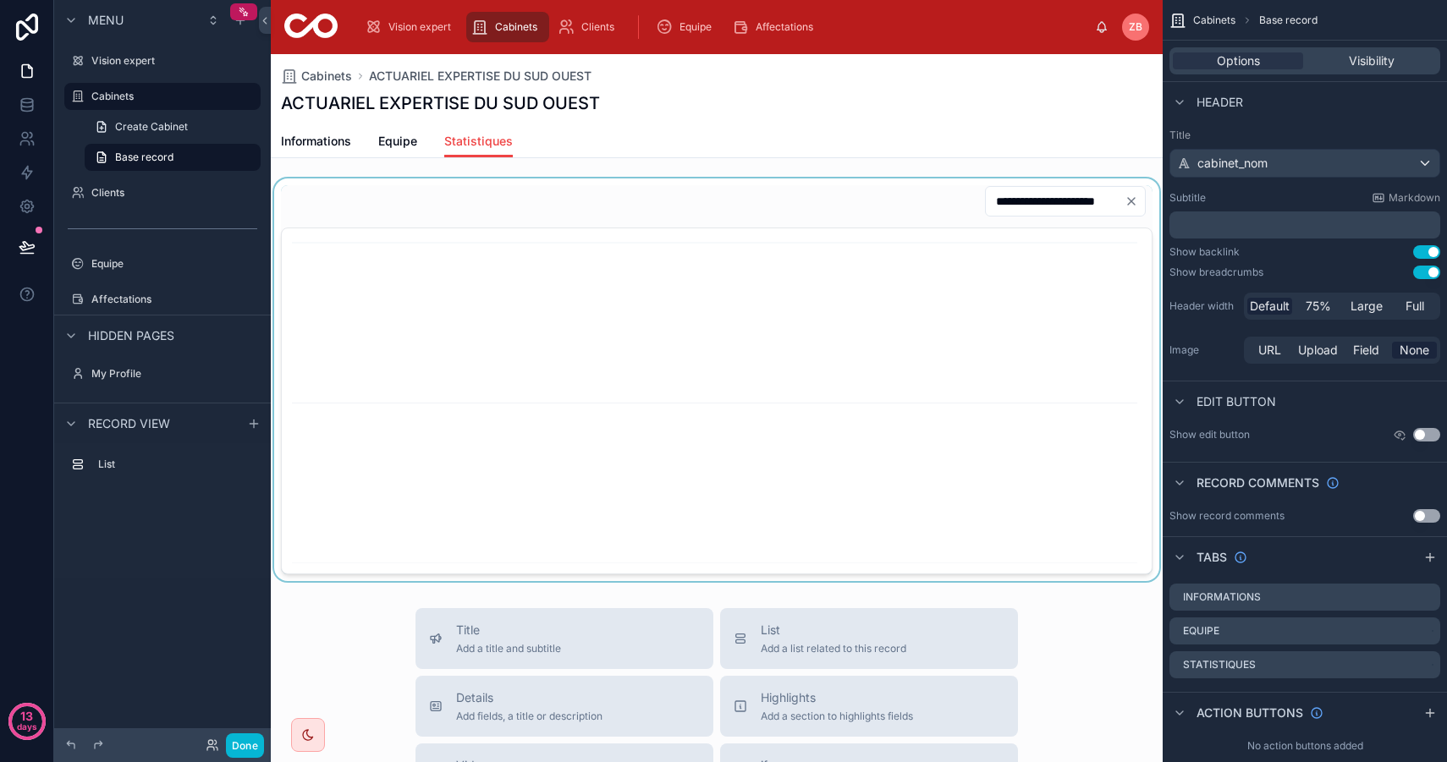
click at [1090, 204] on div at bounding box center [717, 379] width 892 height 403
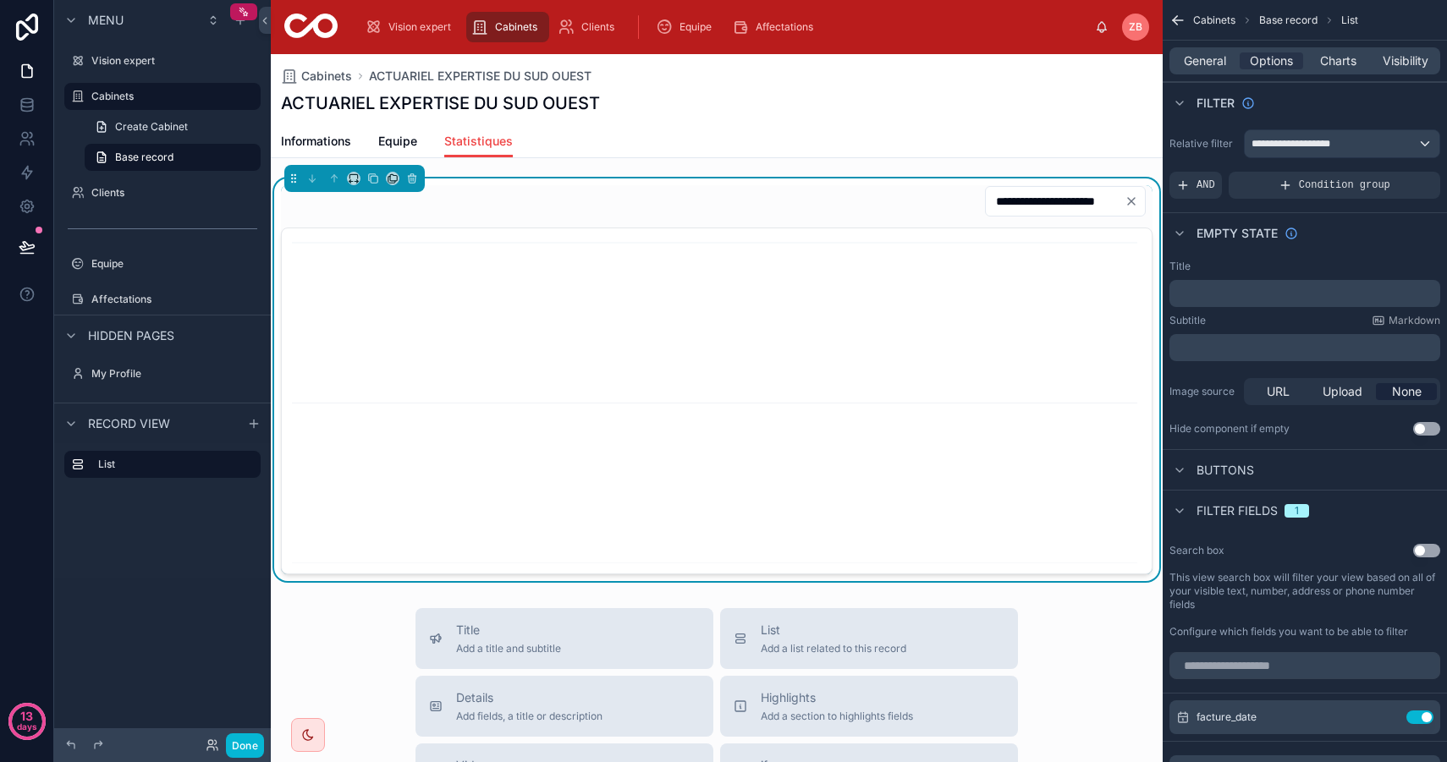
click at [1129, 204] on icon "Clear" at bounding box center [1131, 202] width 14 height 14
click at [1062, 204] on input "text" at bounding box center [1075, 201] width 139 height 24
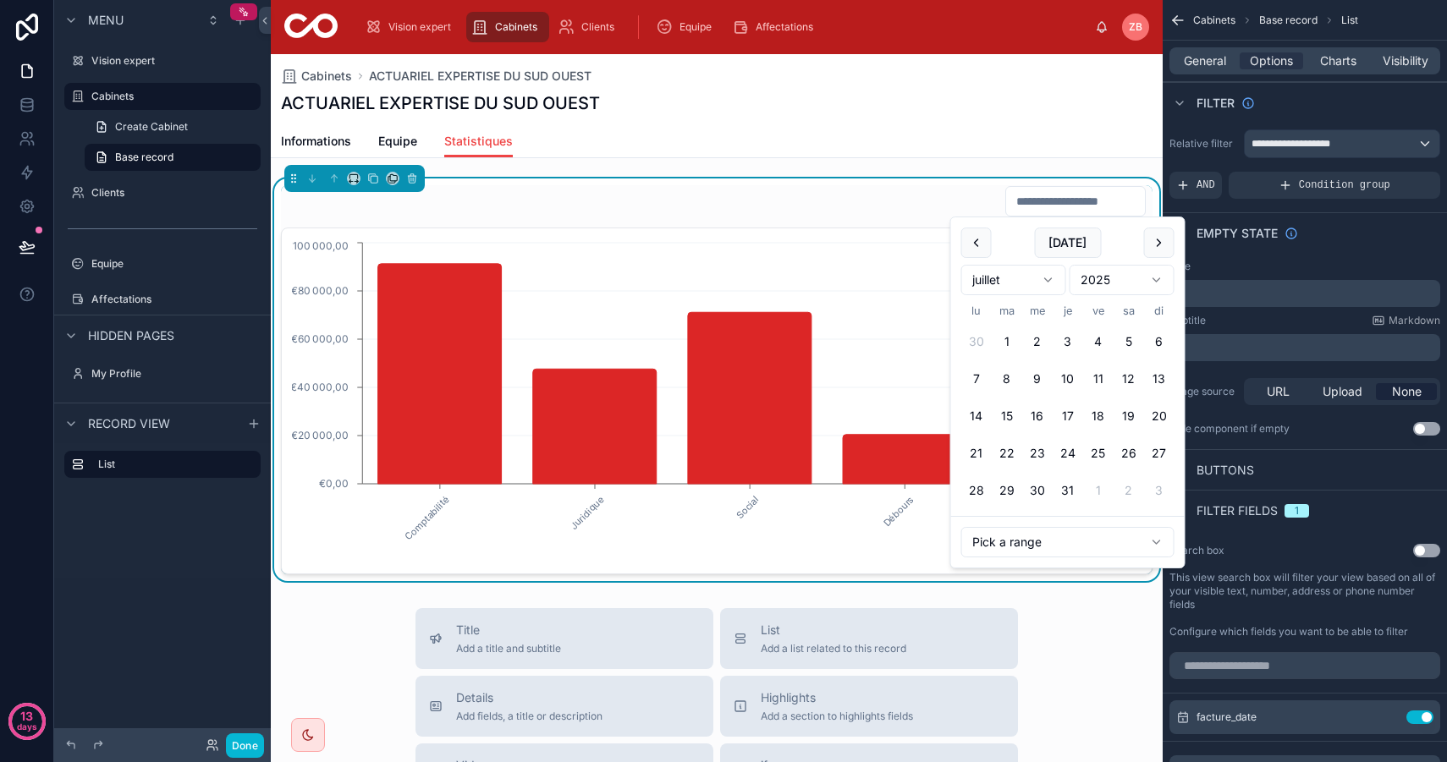
click at [1001, 328] on button "1" at bounding box center [1006, 342] width 30 height 30
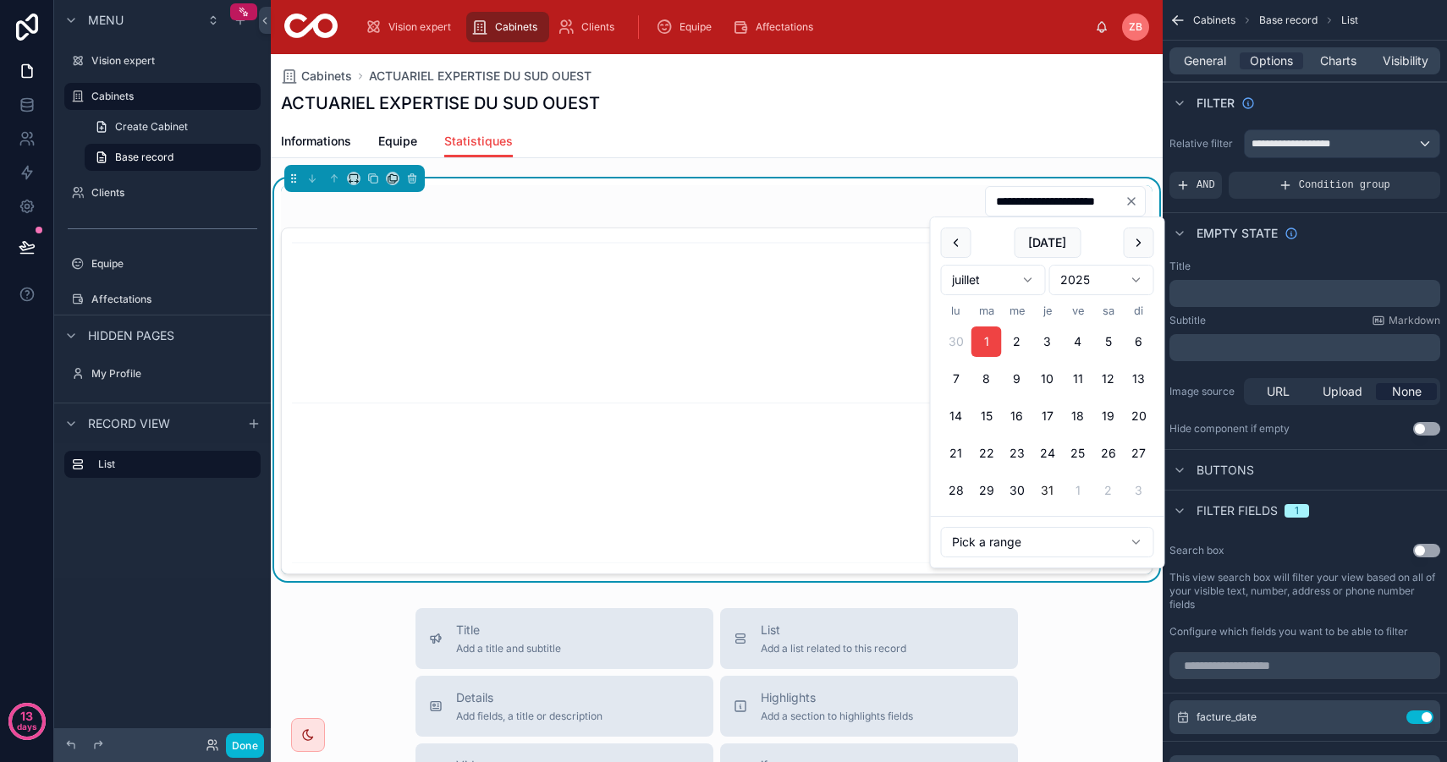
click at [1055, 490] on button "31" at bounding box center [1047, 490] width 30 height 30
type input "**********"
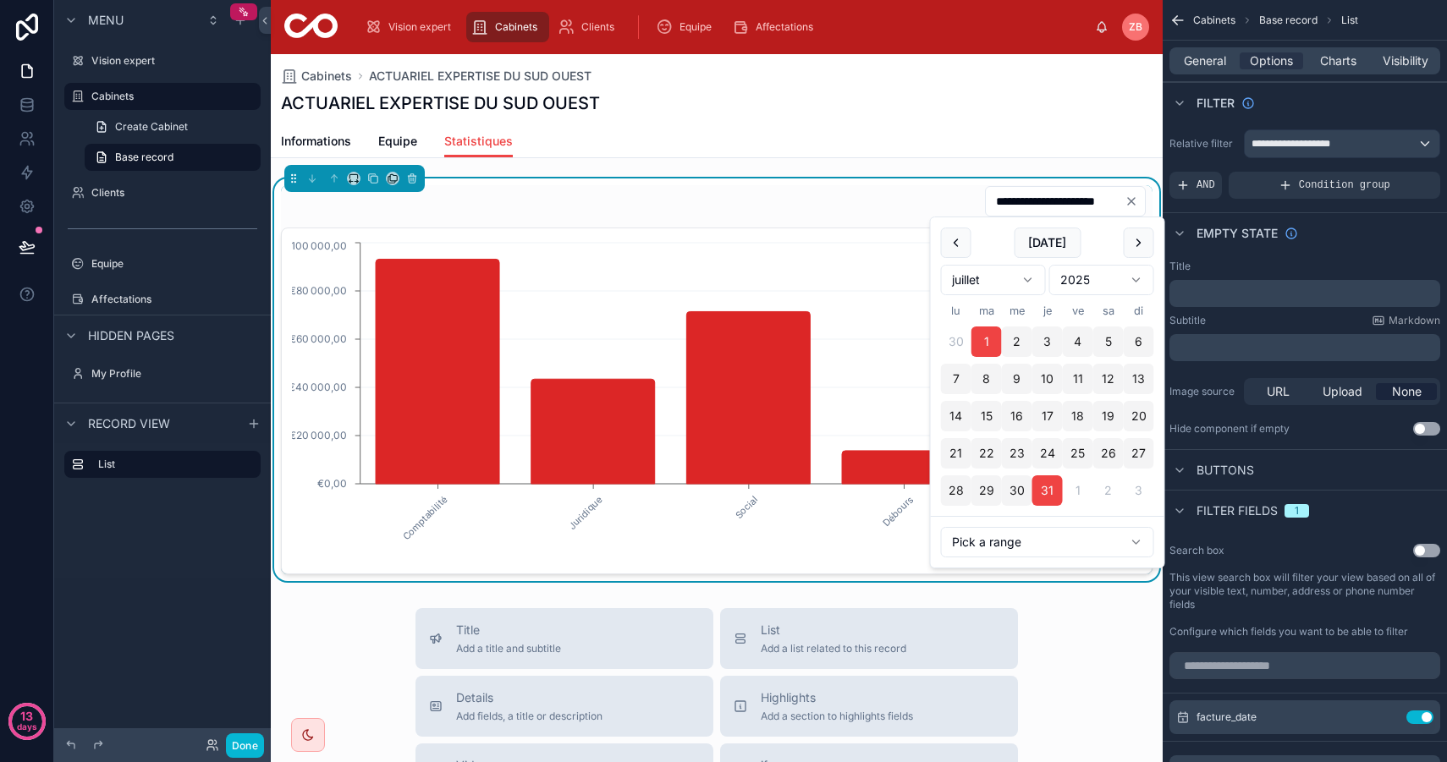
click at [868, 78] on div "Cabinets ACTUARIEL EXPERTISE DU SUD OUEST" at bounding box center [716, 76] width 871 height 17
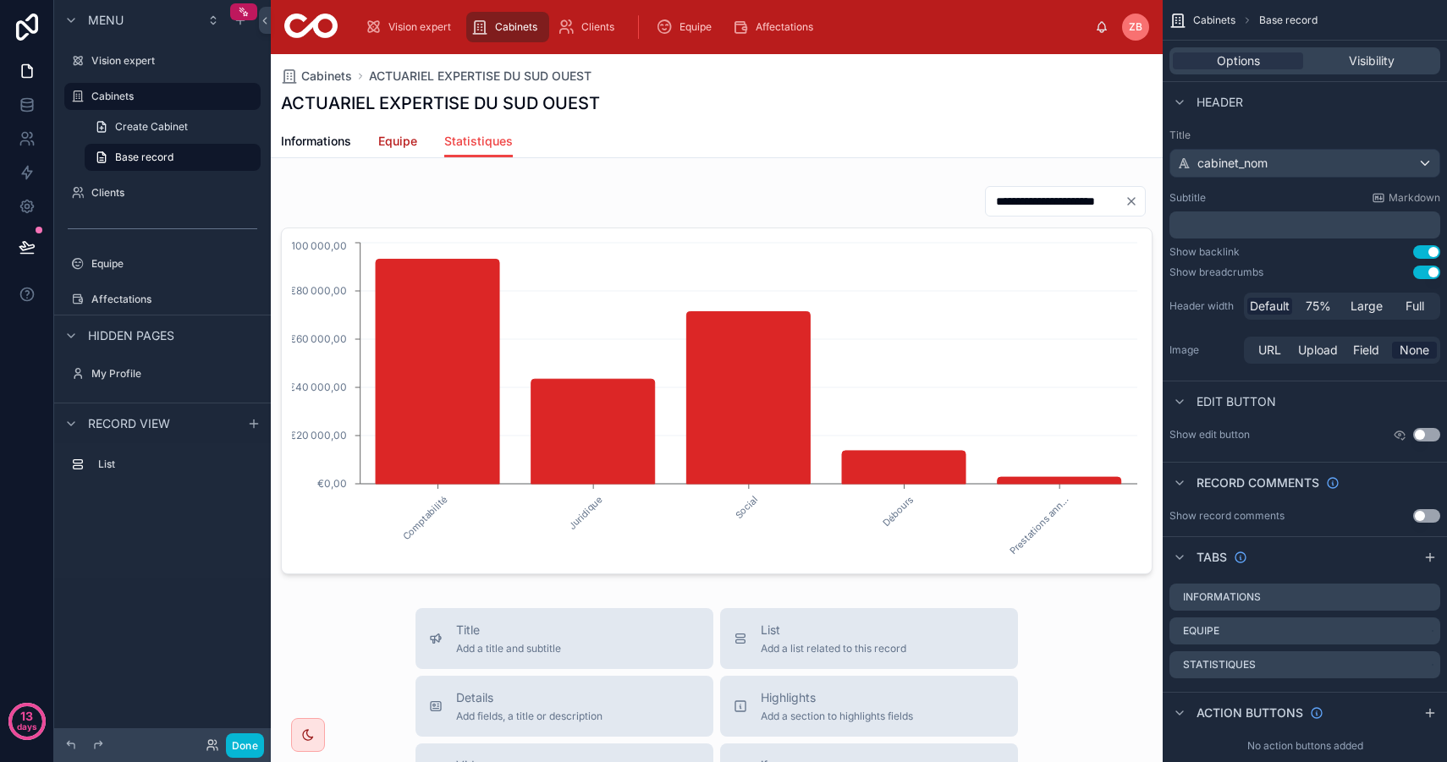
click at [391, 136] on span "Equipe" at bounding box center [397, 141] width 39 height 17
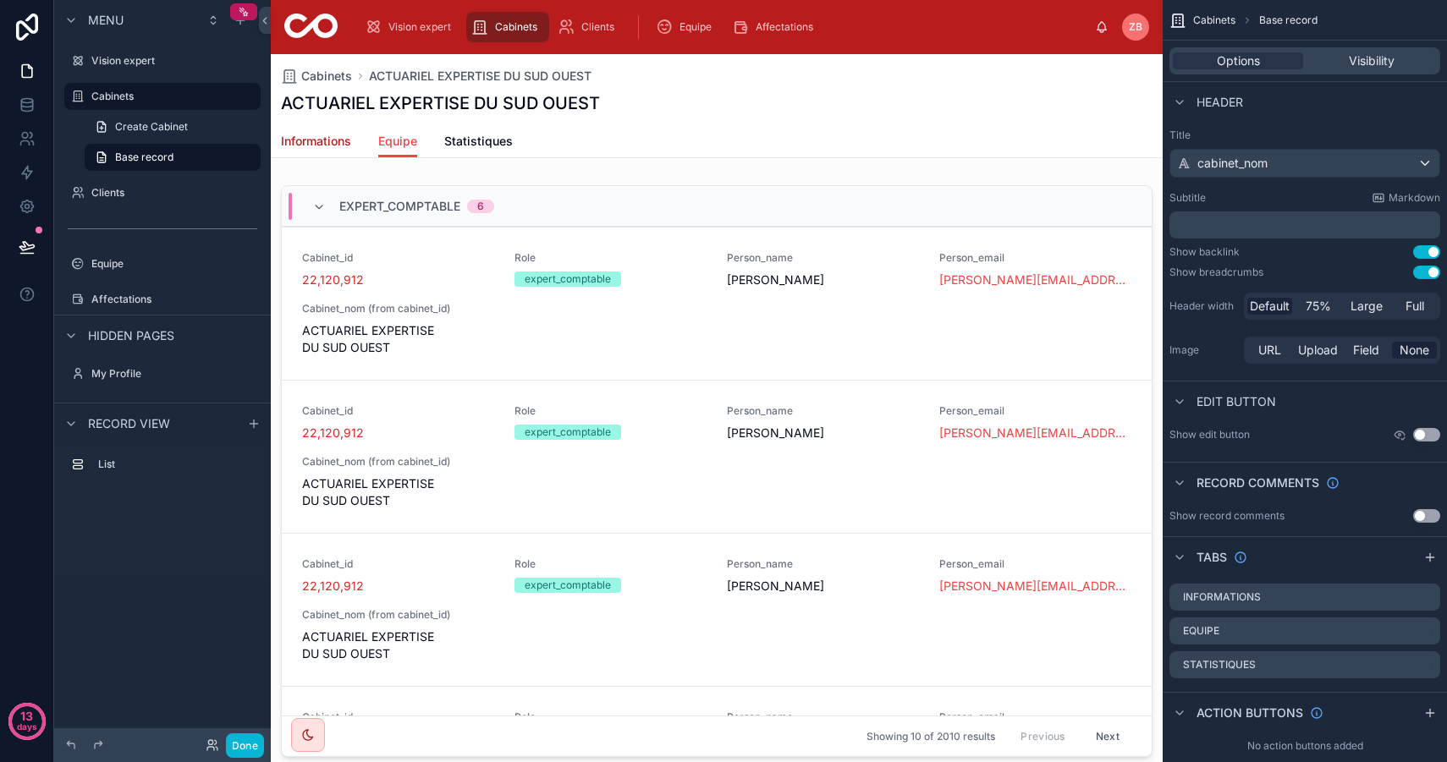
click at [327, 139] on span "Informations" at bounding box center [316, 141] width 70 height 17
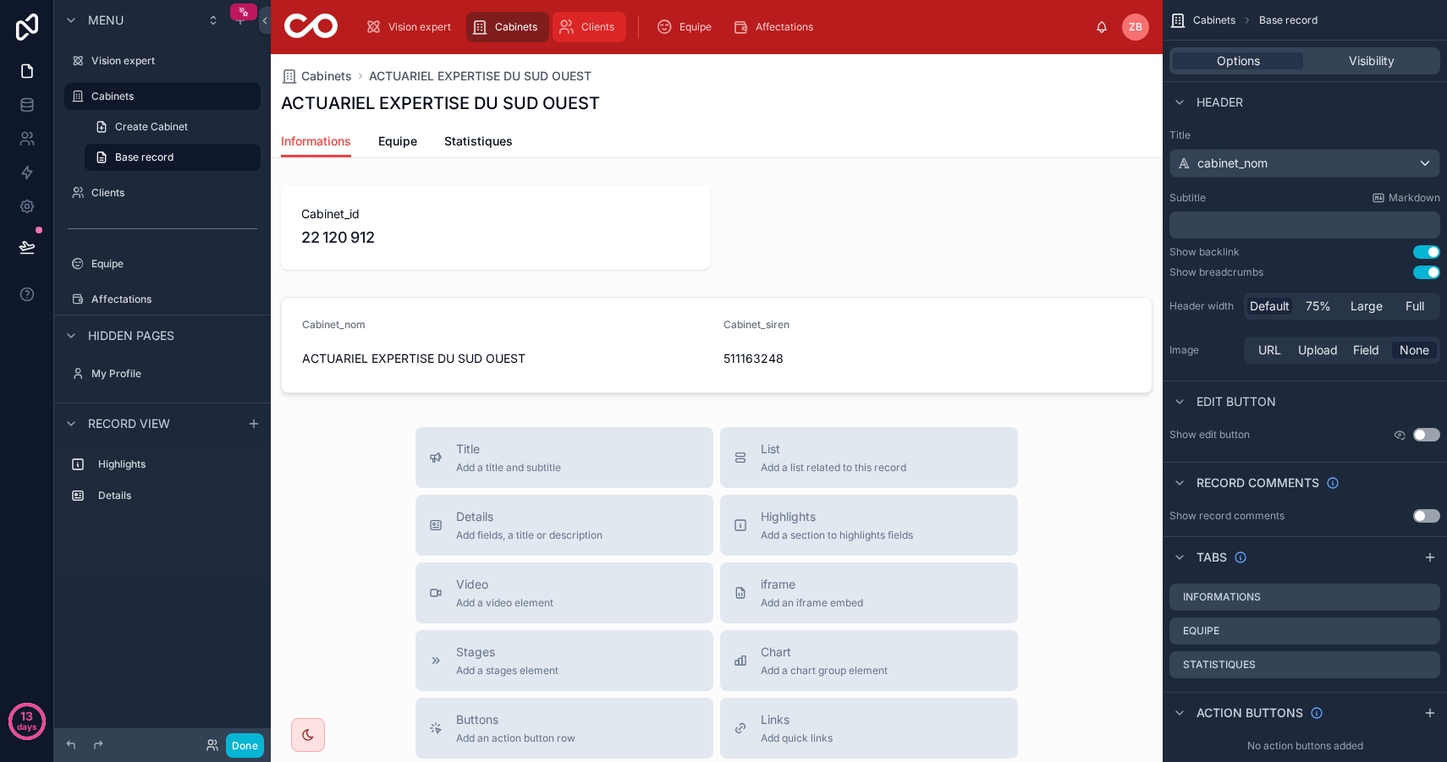
click at [601, 17] on div "Clients" at bounding box center [588, 27] width 63 height 27
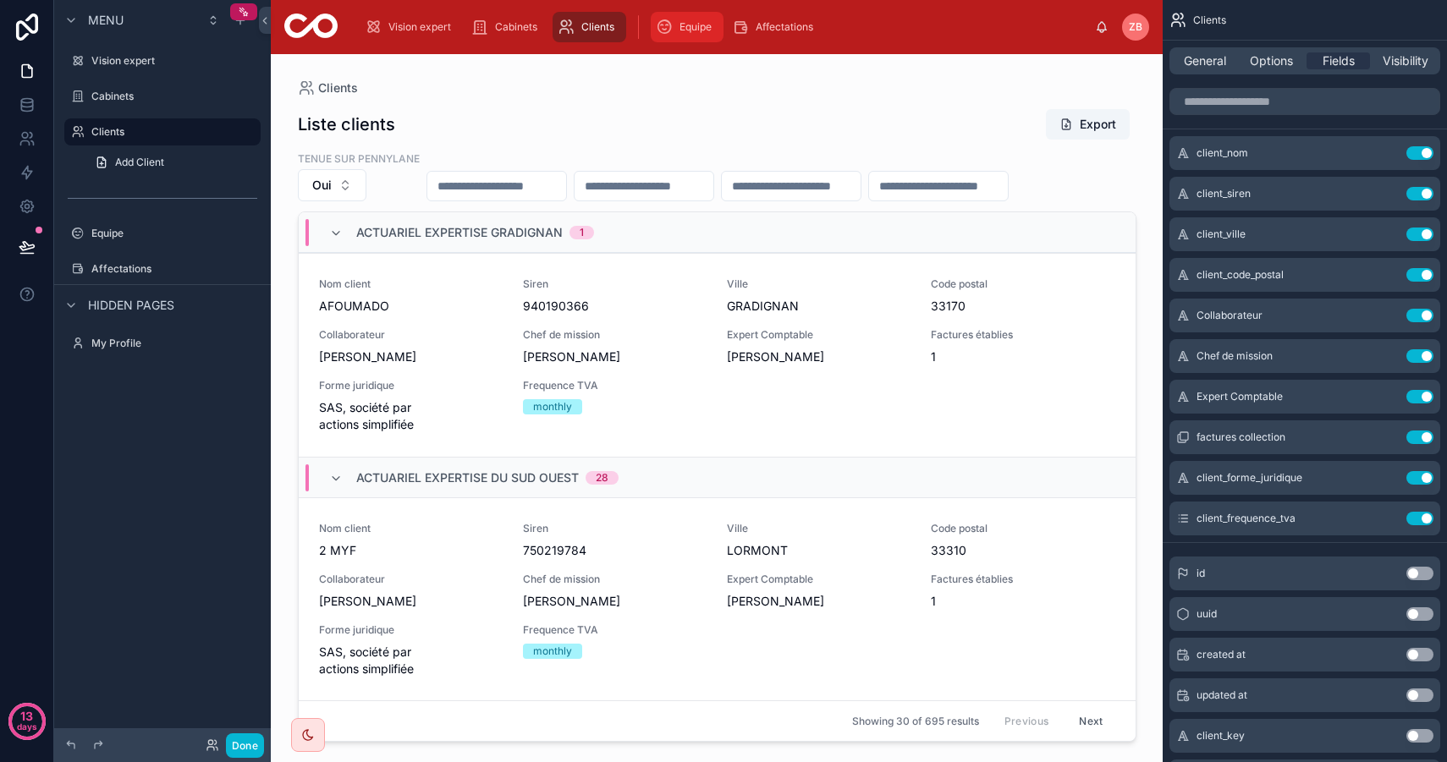
click at [685, 23] on span "Equipe" at bounding box center [695, 27] width 32 height 14
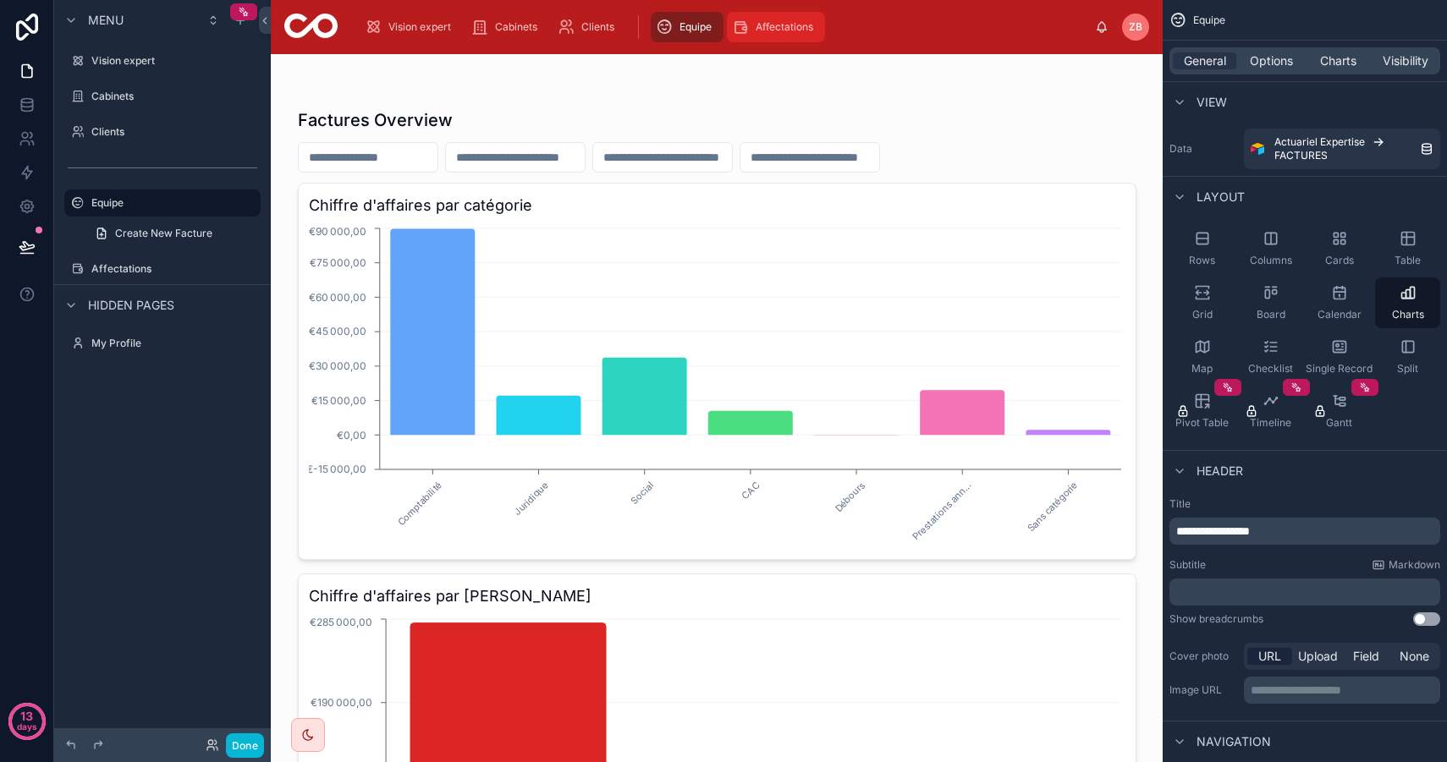
click at [782, 34] on div "Affectations" at bounding box center [776, 27] width 88 height 27
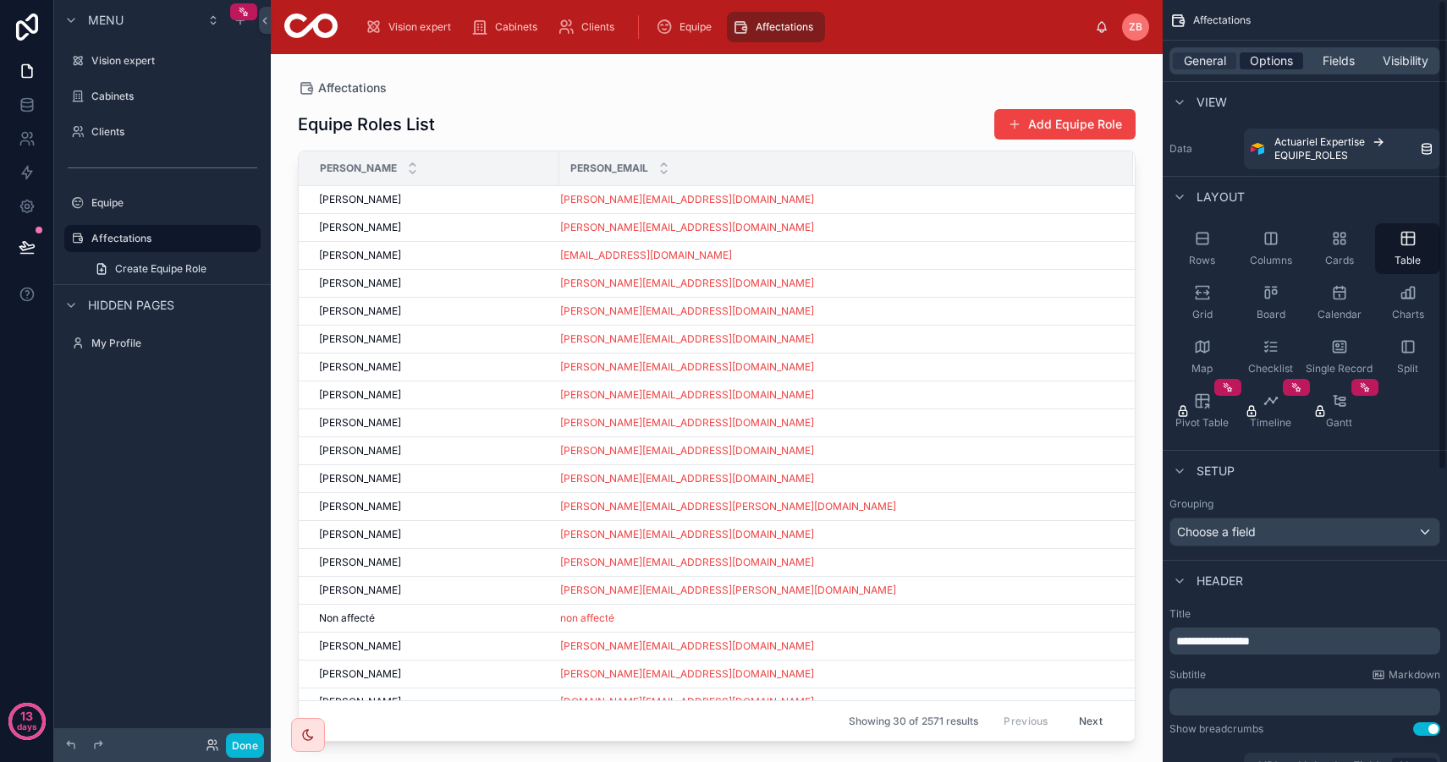
click at [1284, 59] on span "Options" at bounding box center [1270, 60] width 43 height 17
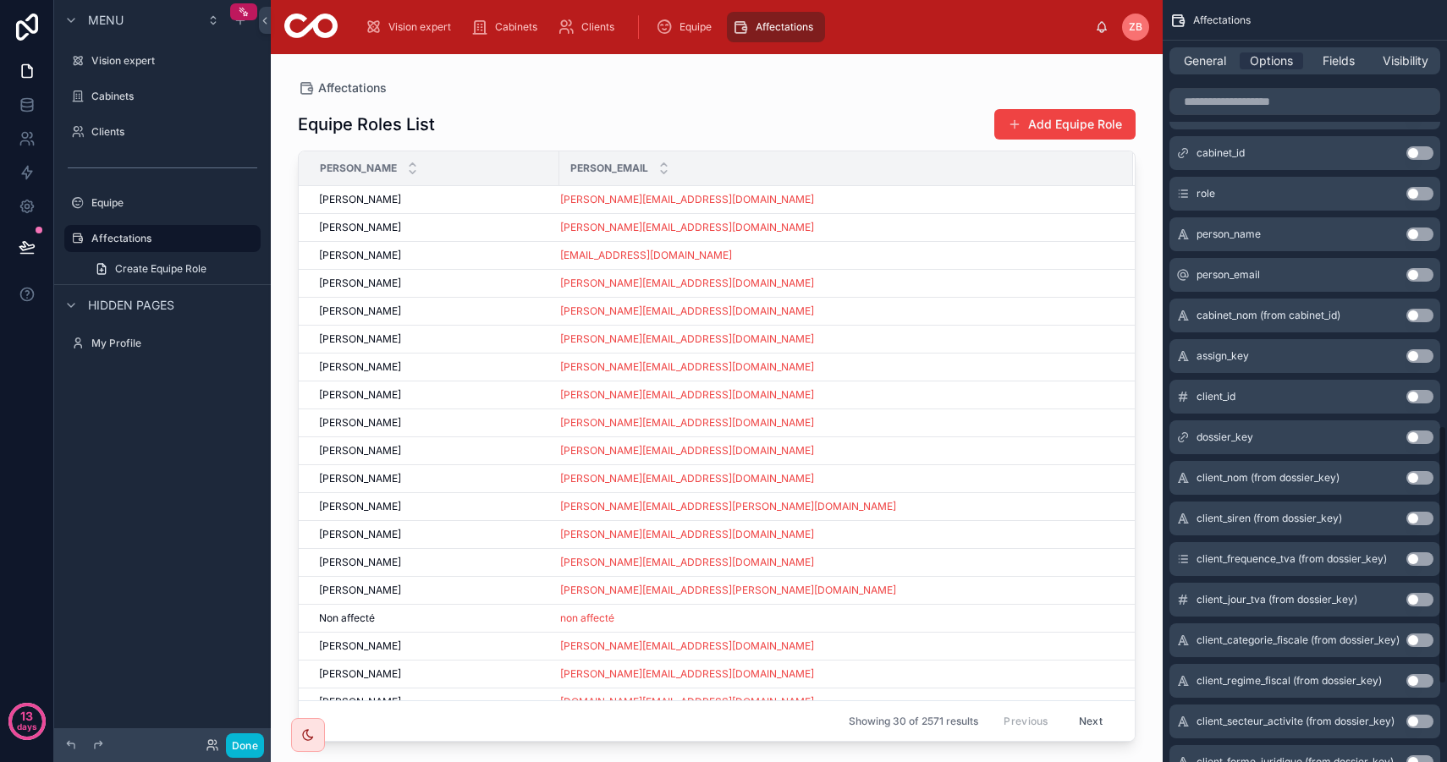
click at [1425, 477] on button "Use setting" at bounding box center [1419, 478] width 27 height 14
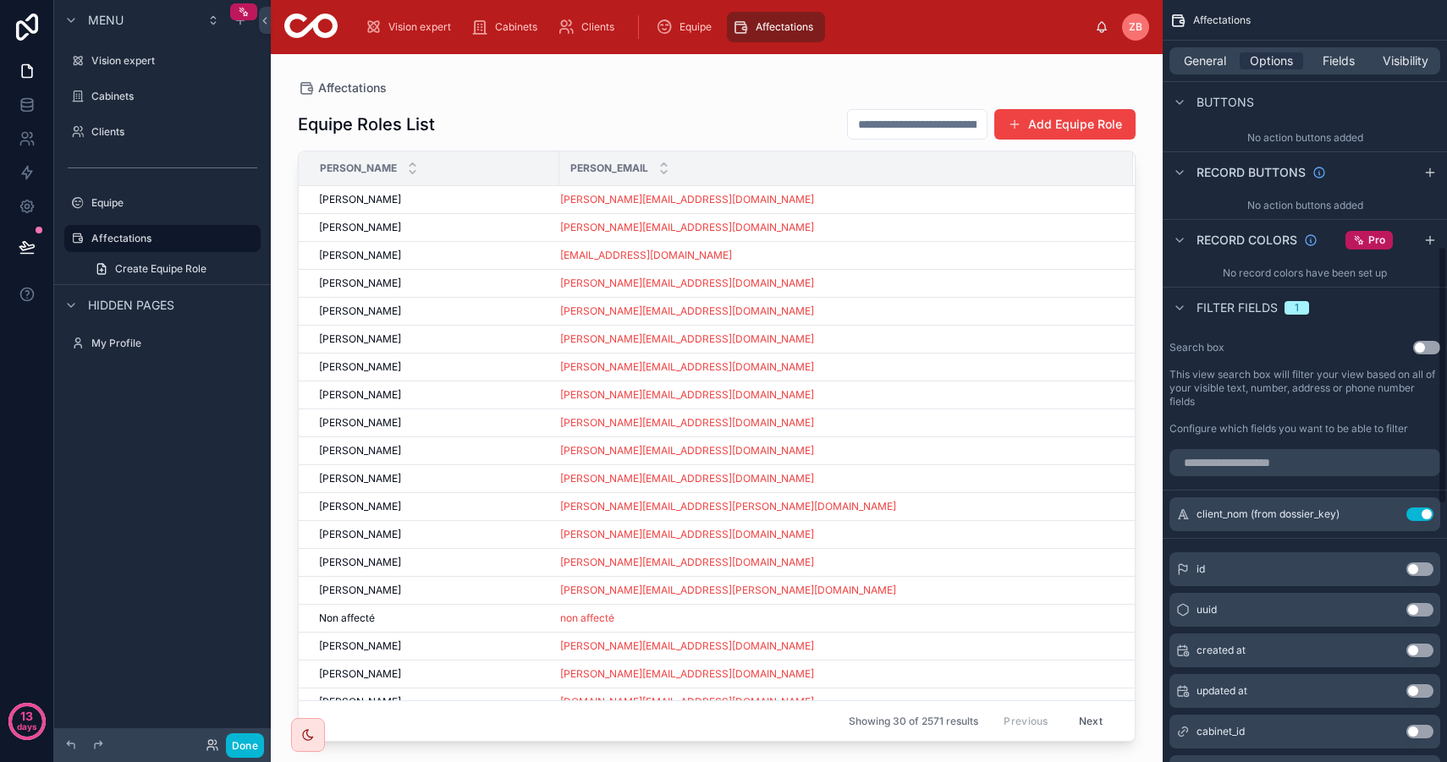
scroll to position [727, 0]
click at [1425, 508] on button "Use setting" at bounding box center [1419, 511] width 27 height 14
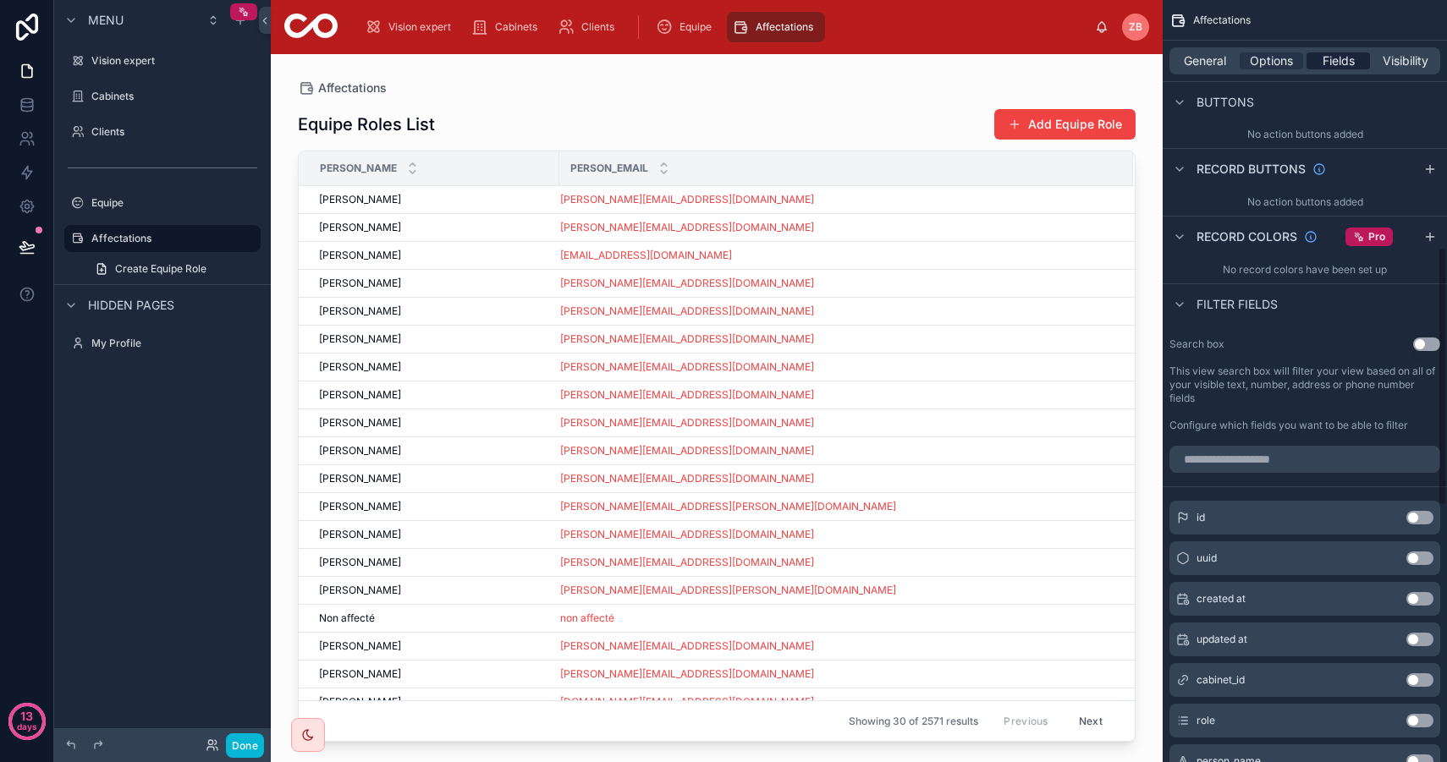
click at [1336, 63] on span "Fields" at bounding box center [1338, 60] width 32 height 17
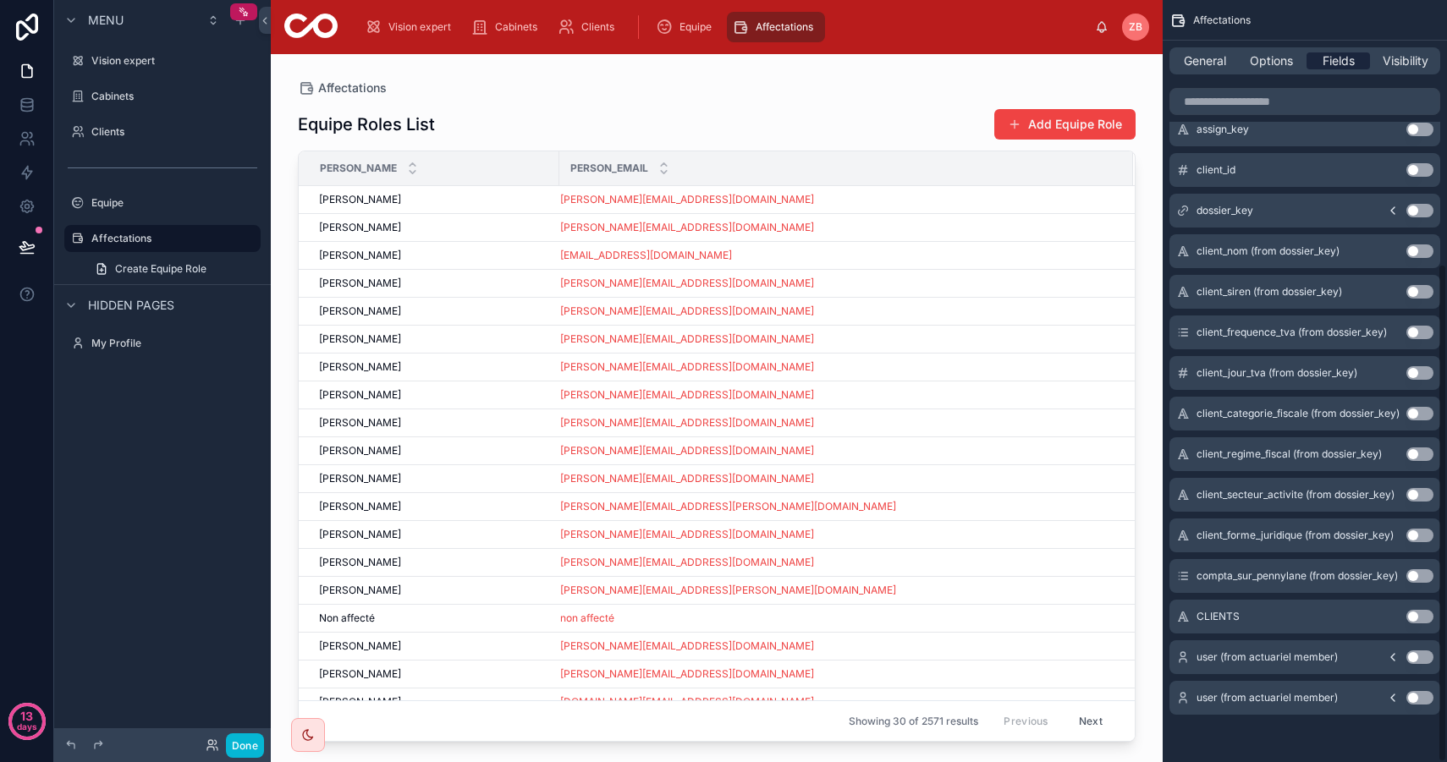
scroll to position [403, 0]
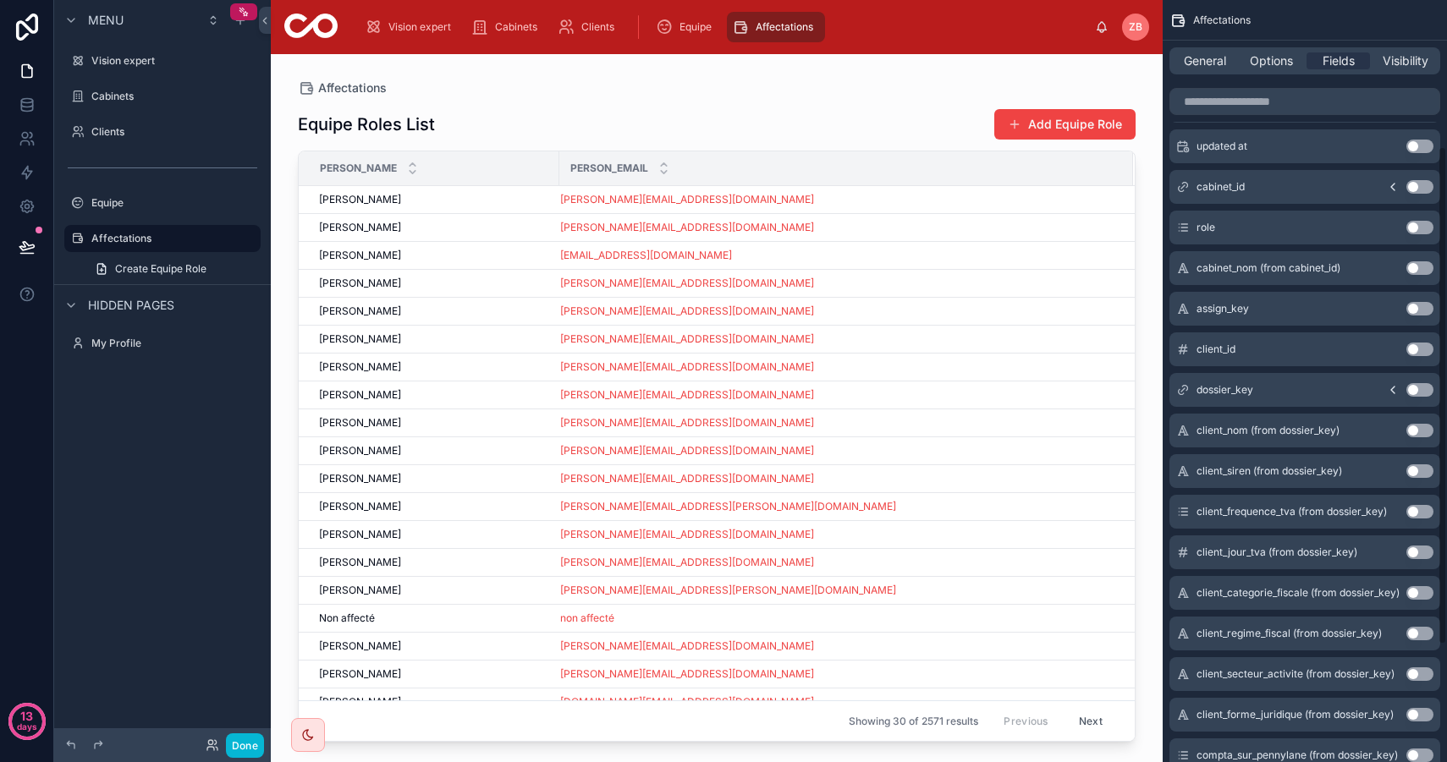
click at [1419, 433] on button "Use setting" at bounding box center [1419, 431] width 27 height 14
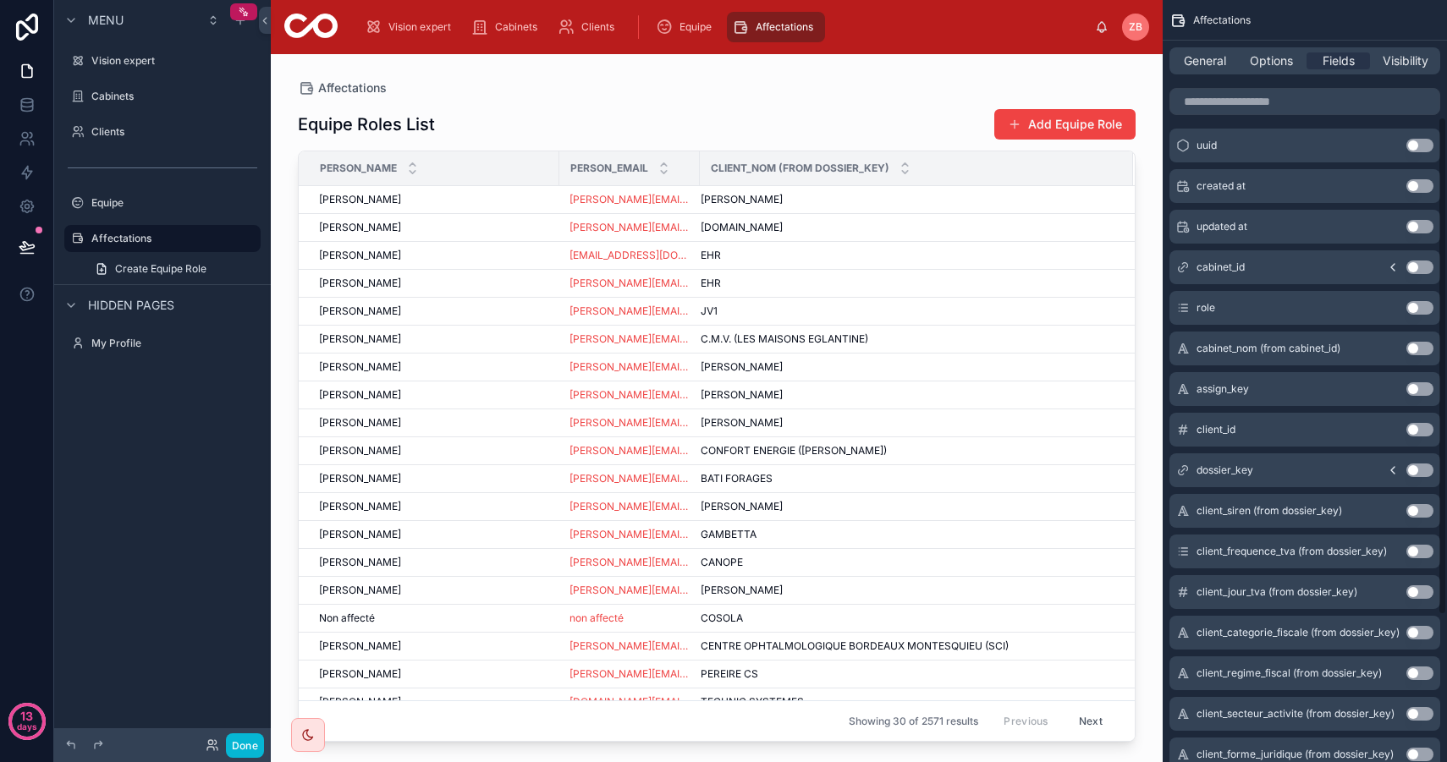
scroll to position [132, 0]
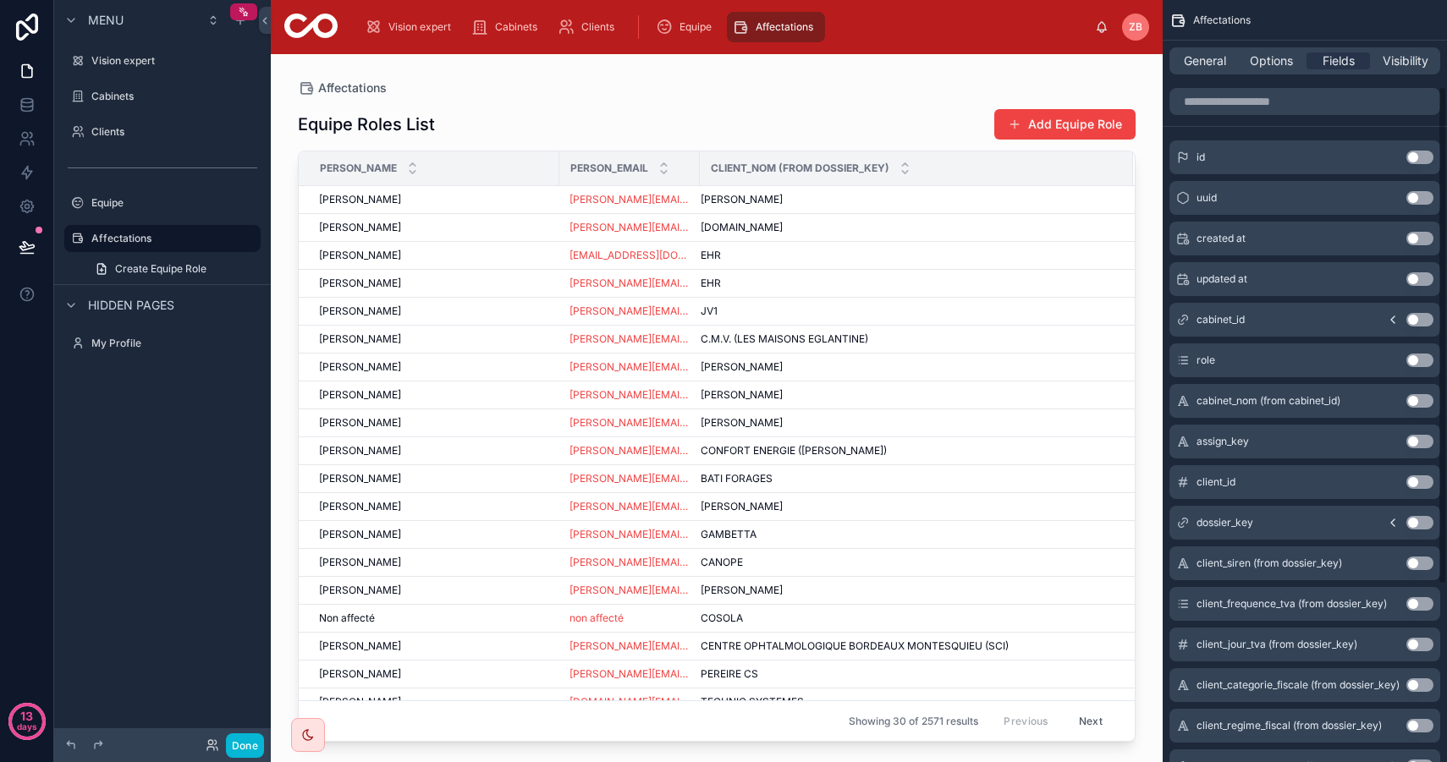
click at [1419, 357] on button "Use setting" at bounding box center [1419, 361] width 27 height 14
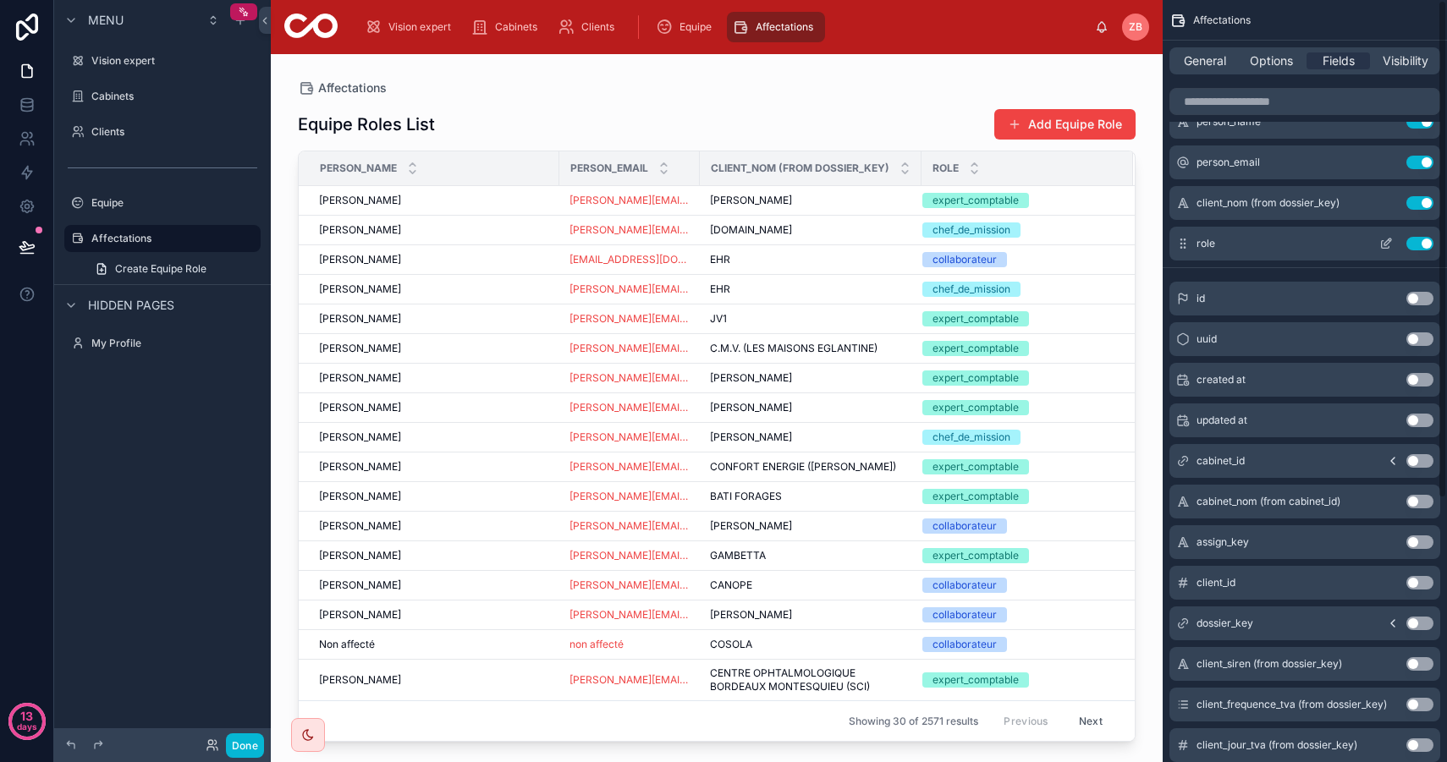
scroll to position [0, 0]
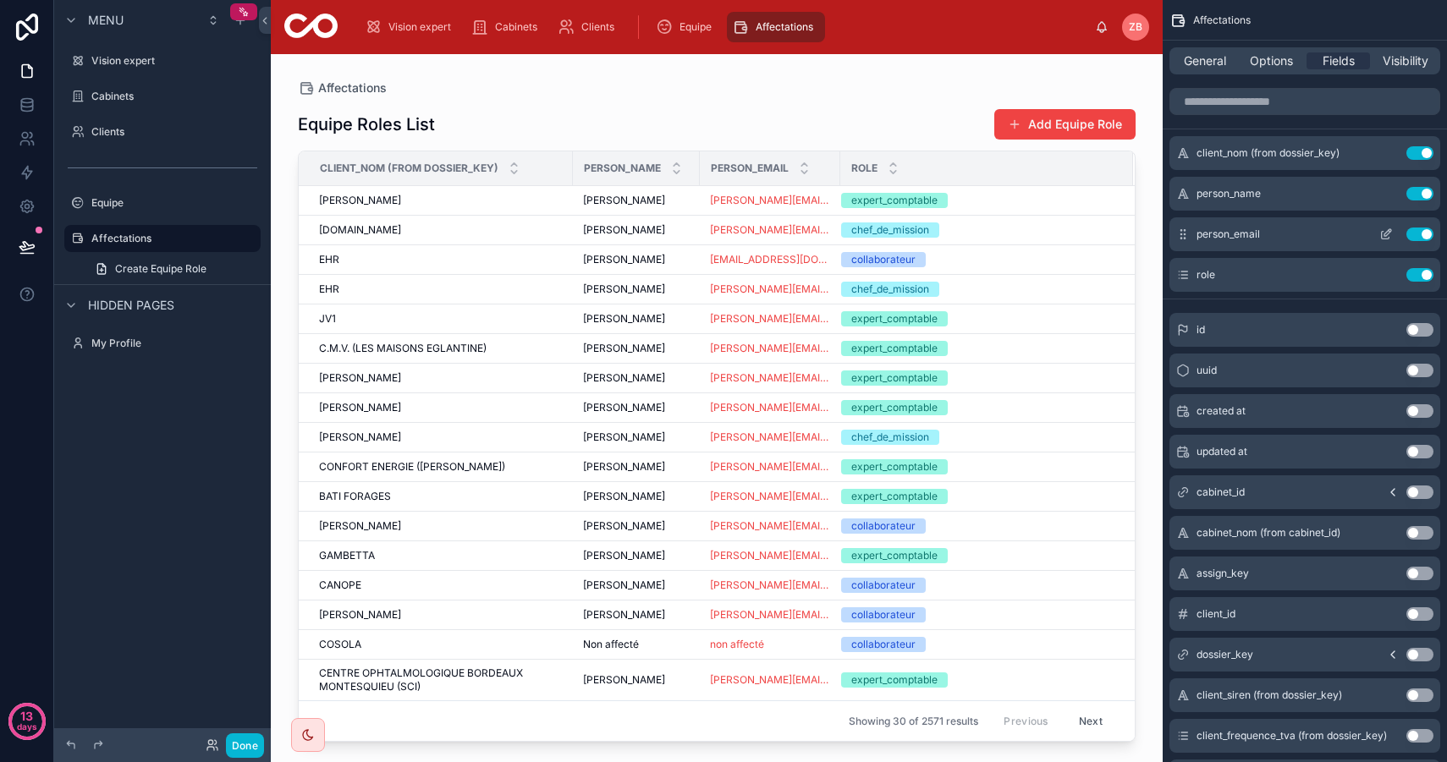
click at [1418, 230] on button "Use setting" at bounding box center [1419, 235] width 27 height 14
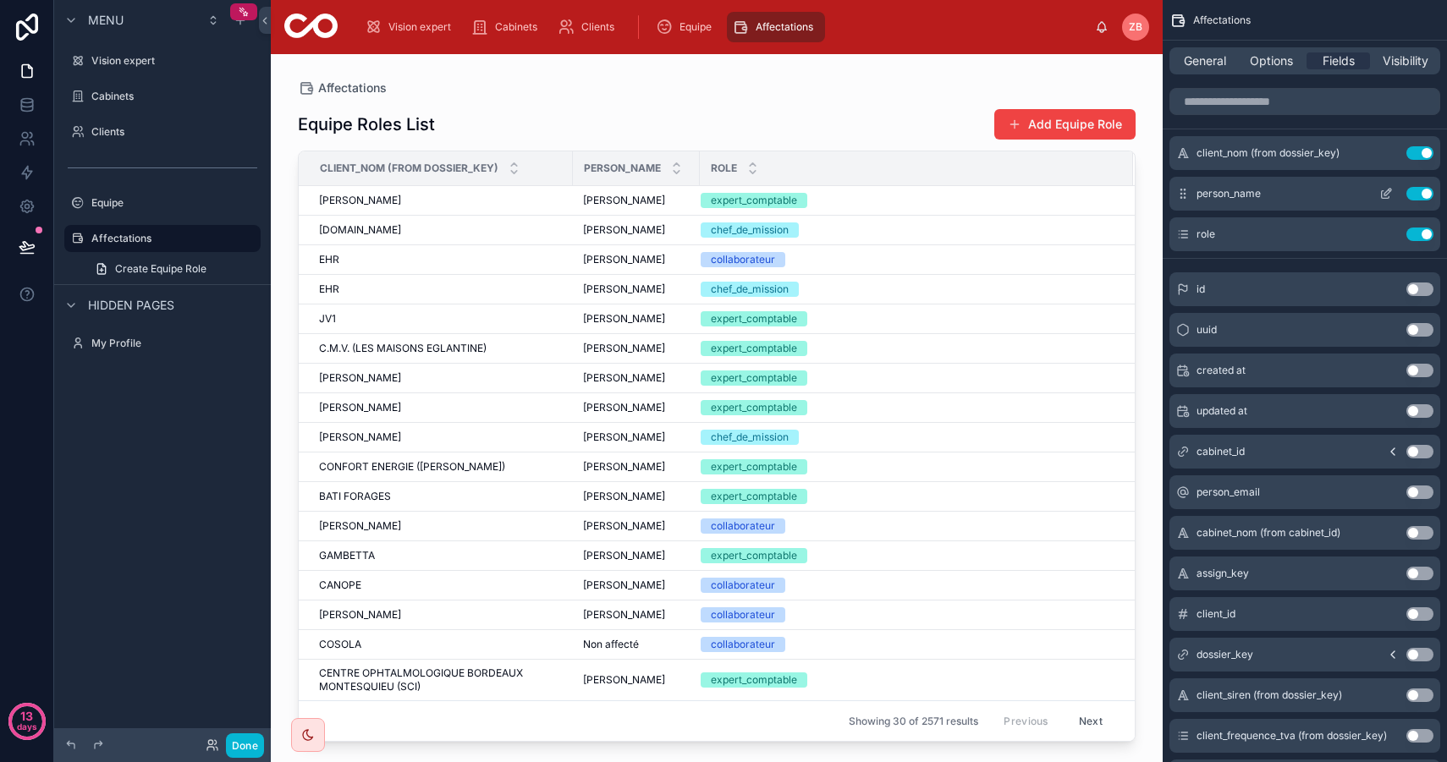
click at [1389, 195] on icon "scrollable content" at bounding box center [1386, 194] width 14 height 14
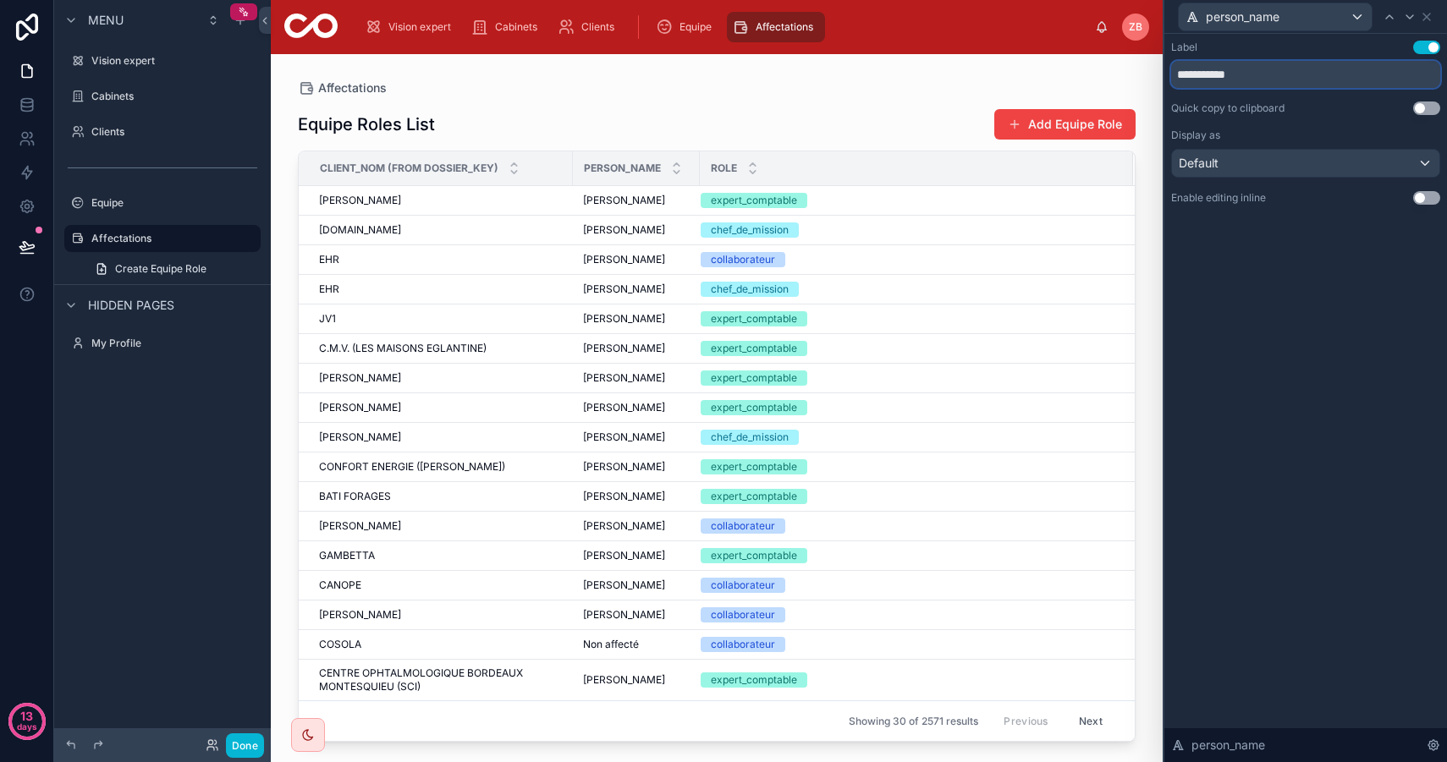
click at [1270, 75] on input "**********" at bounding box center [1305, 74] width 269 height 27
drag, startPoint x: 1290, startPoint y: 75, endPoint x: 1128, endPoint y: 51, distance: 163.4
click at [1128, 51] on div "**********" at bounding box center [723, 381] width 1447 height 762
type input "******"
click at [1237, 430] on div "Label Use setting ****** Quick copy to clipboard Use setting Display as Default…" at bounding box center [1305, 398] width 283 height 728
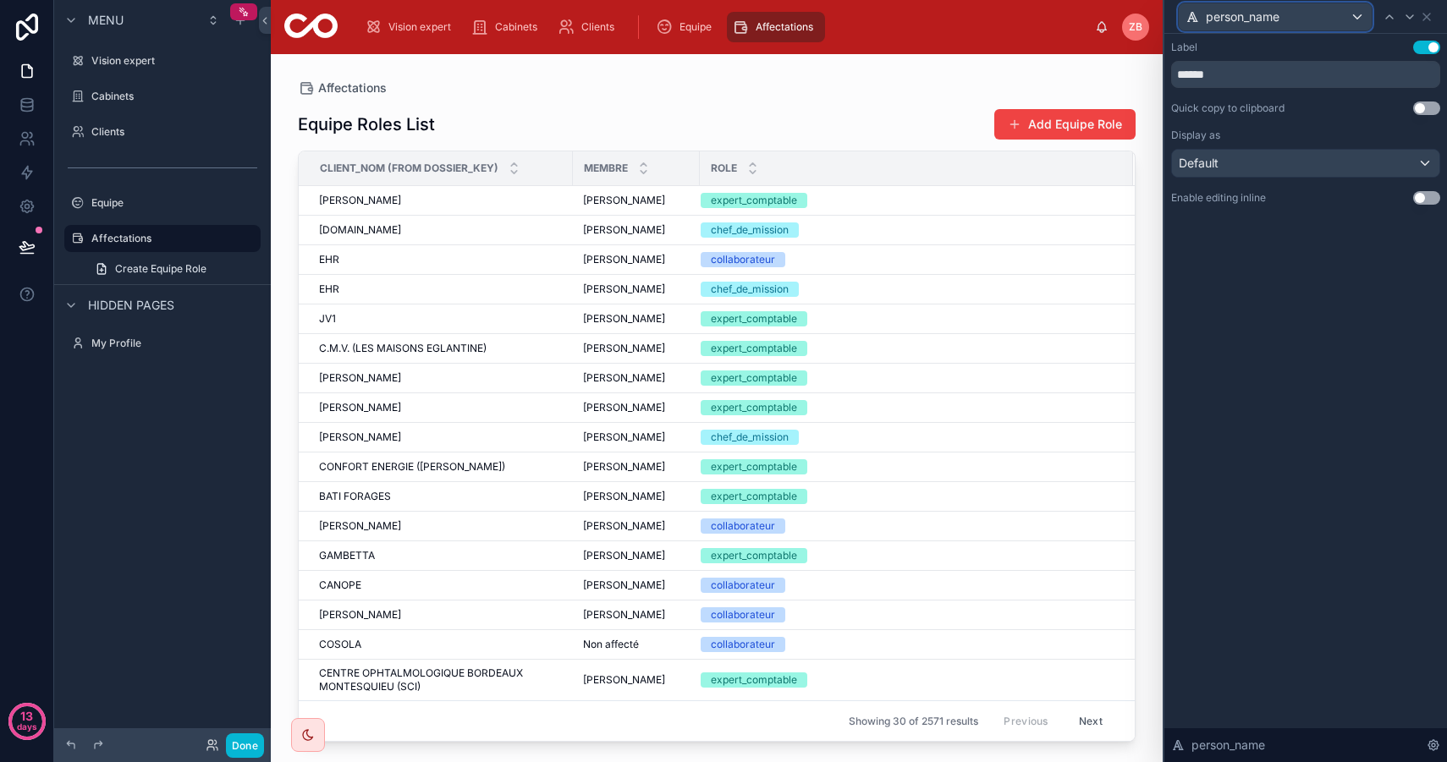
click at [1355, 13] on div "person_name" at bounding box center [1274, 16] width 193 height 27
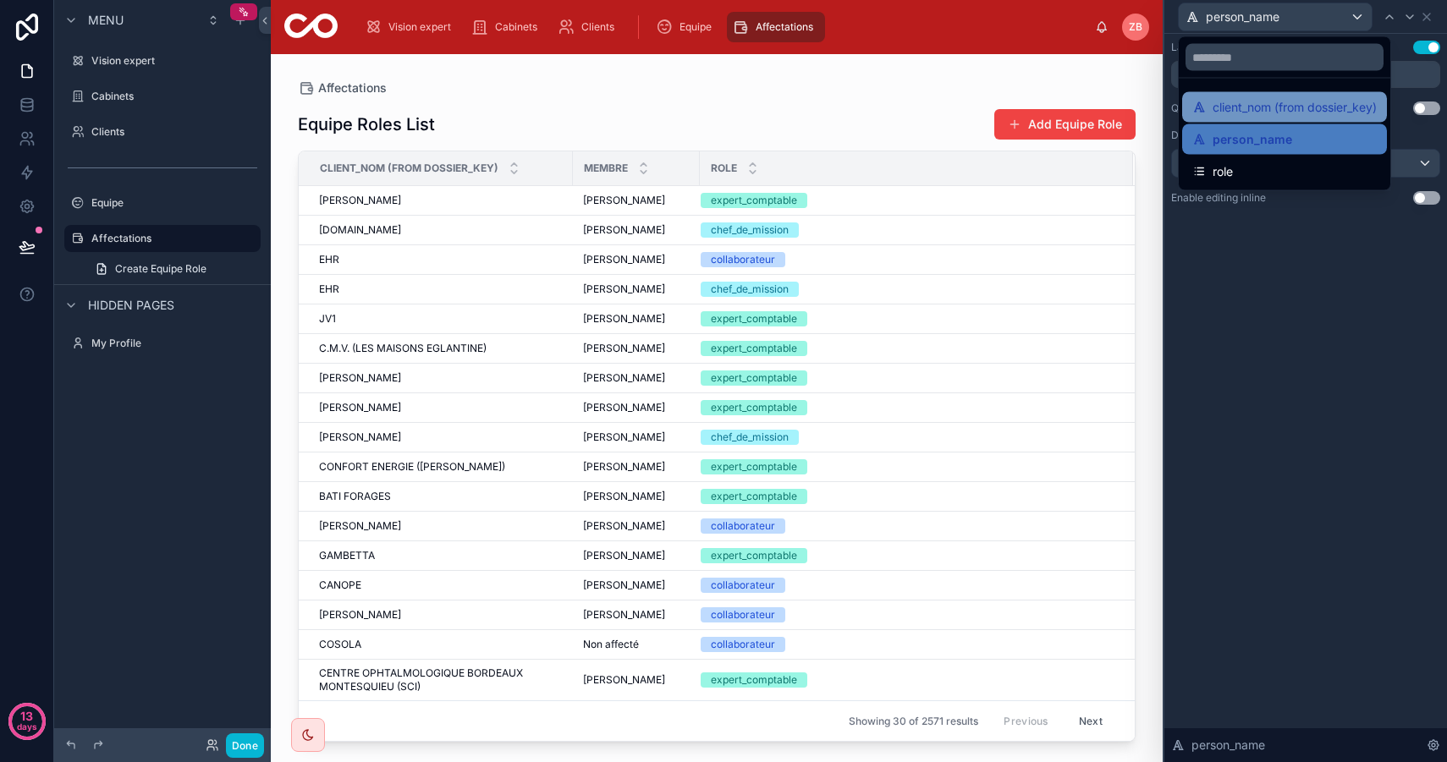
click at [1262, 92] on div "client_nom (from dossier_key)" at bounding box center [1284, 107] width 205 height 30
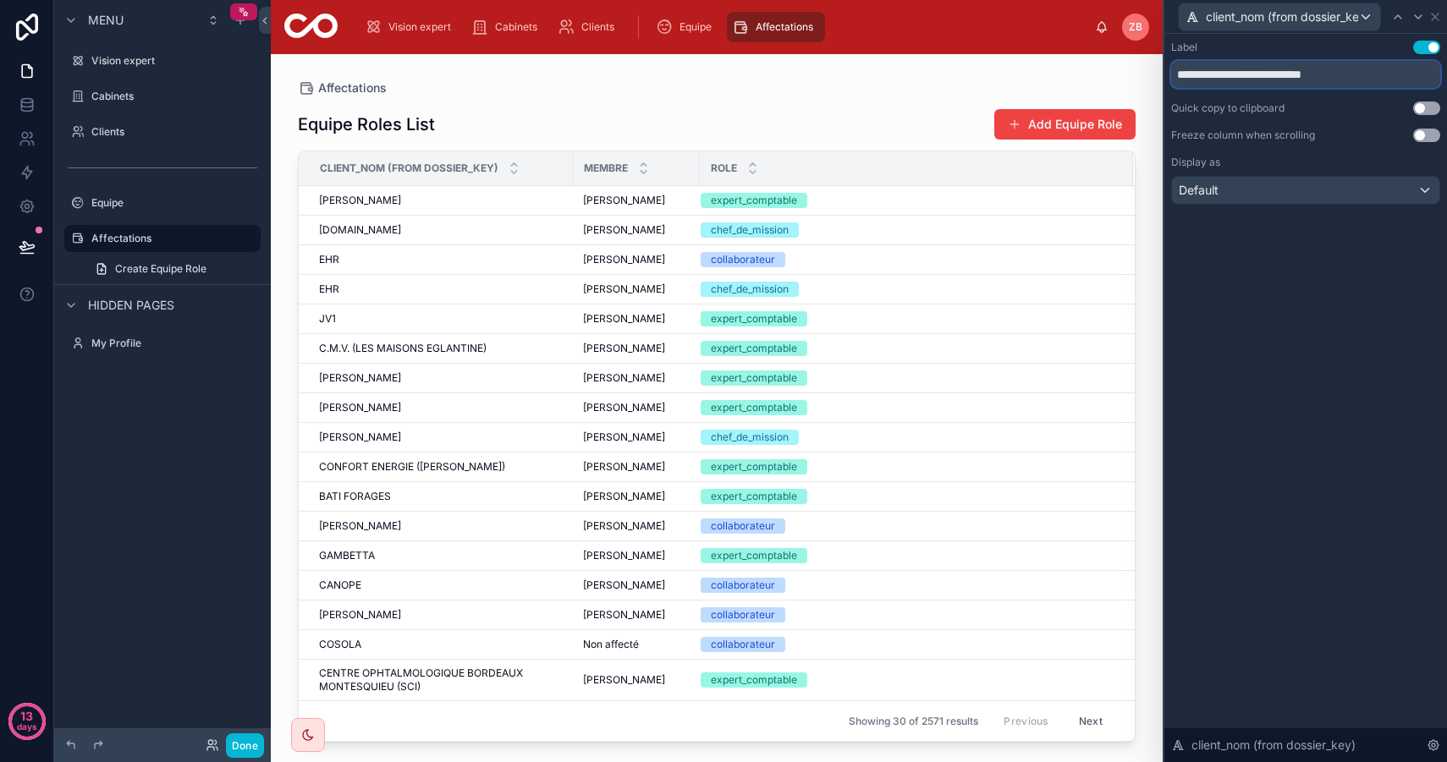
click at [1240, 74] on input "**********" at bounding box center [1305, 74] width 269 height 27
type input "**********"
click at [1379, 461] on div "**********" at bounding box center [1305, 398] width 283 height 728
click at [1281, 199] on div "Default" at bounding box center [1305, 190] width 267 height 27
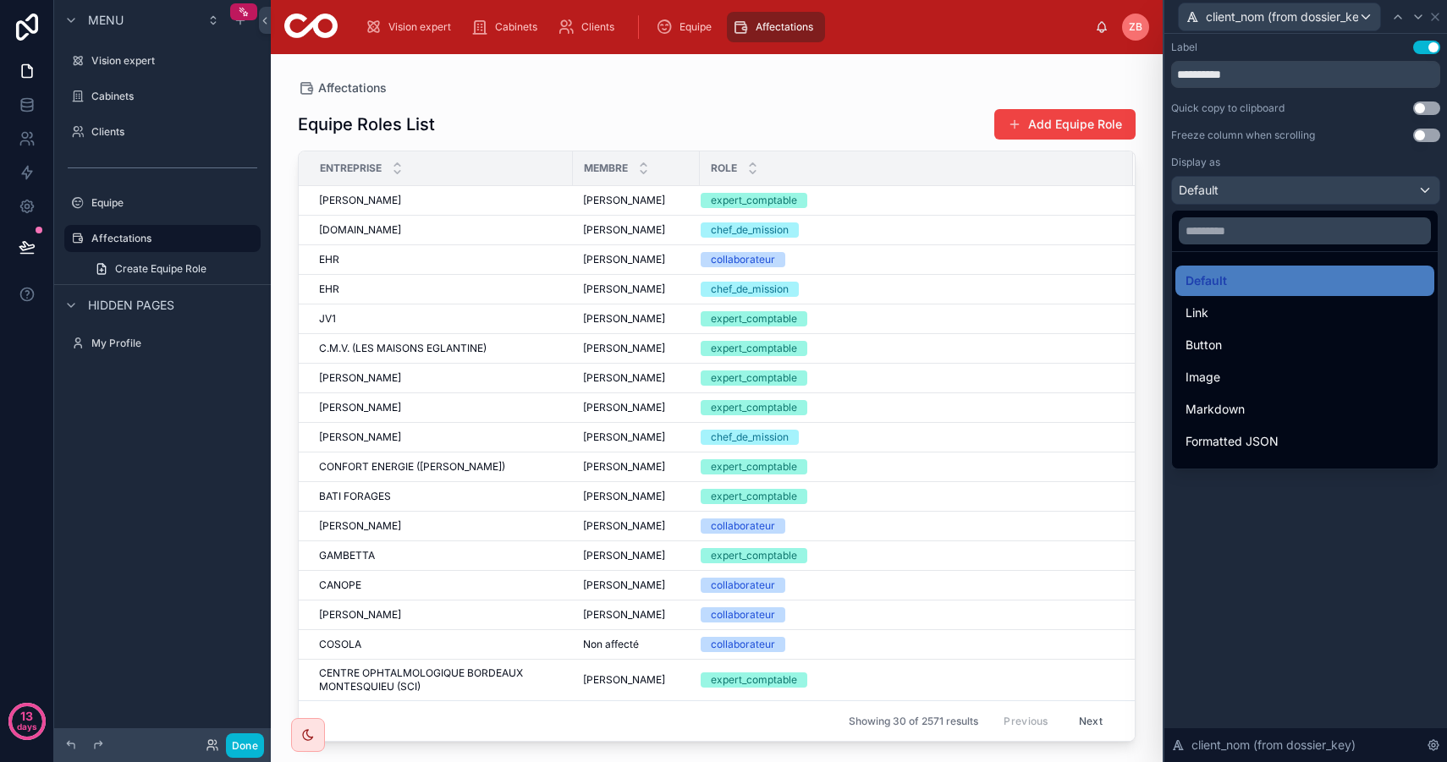
click at [1261, 194] on div at bounding box center [1305, 381] width 283 height 762
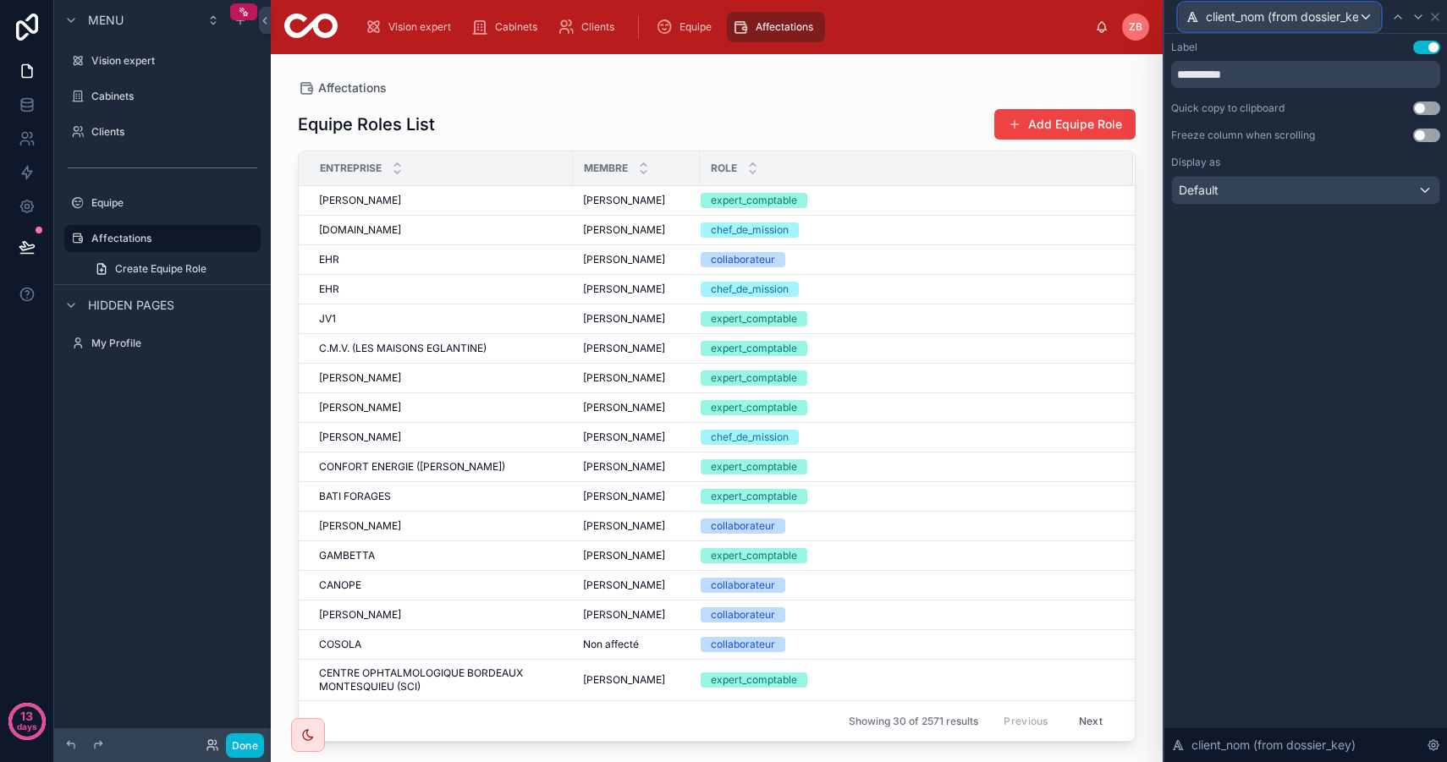
click at [1354, 15] on span "client_nom (from dossier_key)" at bounding box center [1281, 16] width 152 height 17
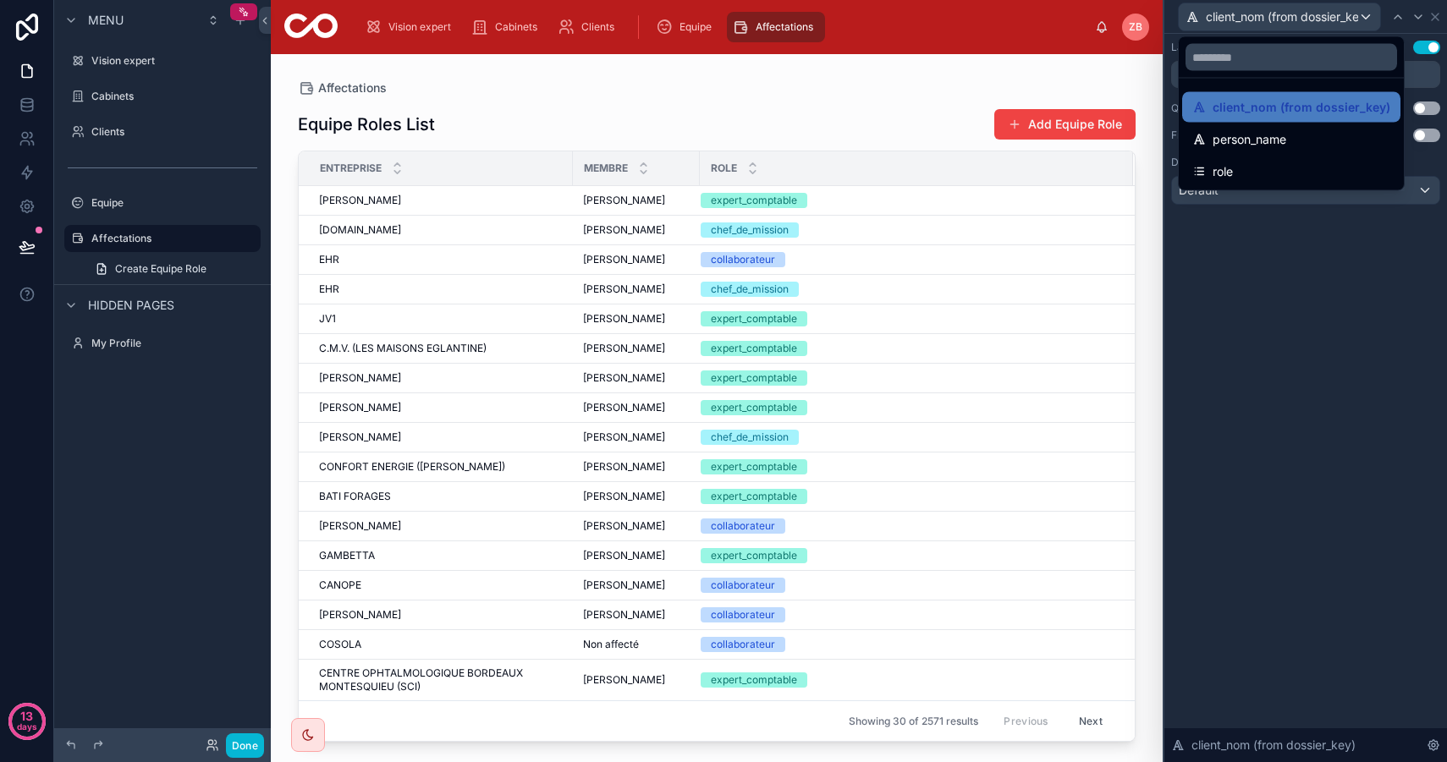
click at [1441, 14] on div at bounding box center [1305, 381] width 283 height 762
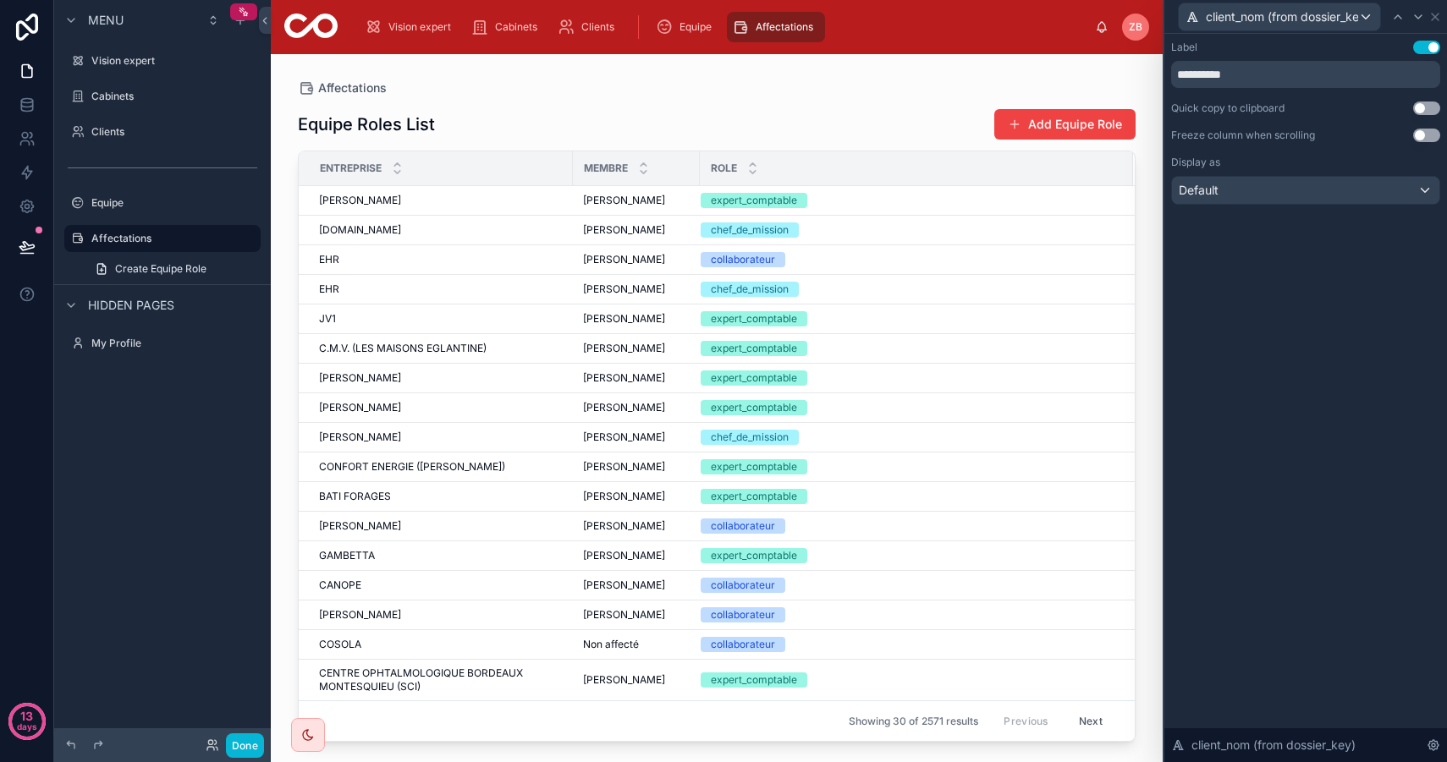
click at [1441, 14] on div "client_nom (from dossier_key)" at bounding box center [1305, 17] width 283 height 34
click at [1433, 17] on icon at bounding box center [1434, 17] width 7 height 7
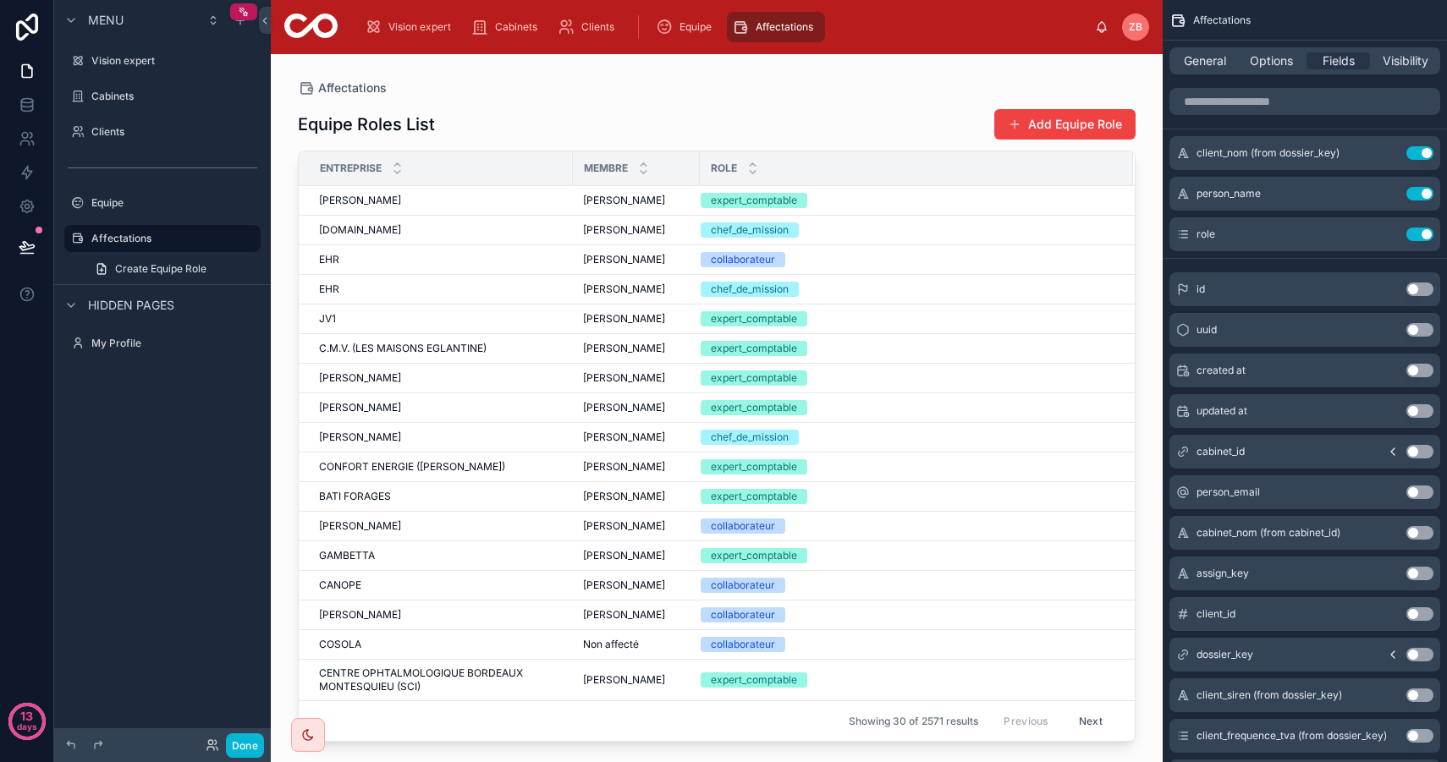
click at [1279, 72] on div "General Options Fields Visibility" at bounding box center [1304, 60] width 271 height 27
click at [1278, 64] on span "Options" at bounding box center [1270, 60] width 43 height 17
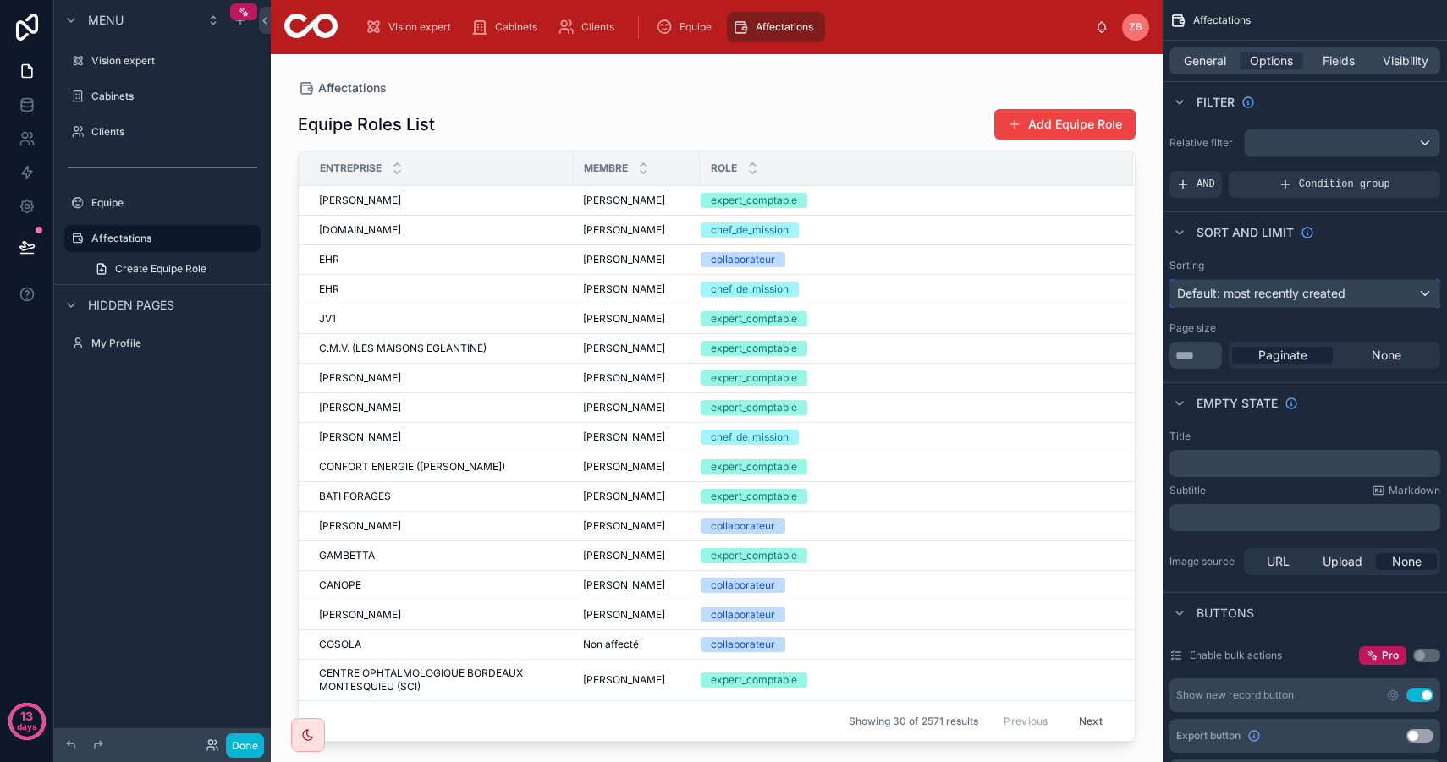
click at [1315, 296] on span "Default: most recently created" at bounding box center [1261, 293] width 168 height 14
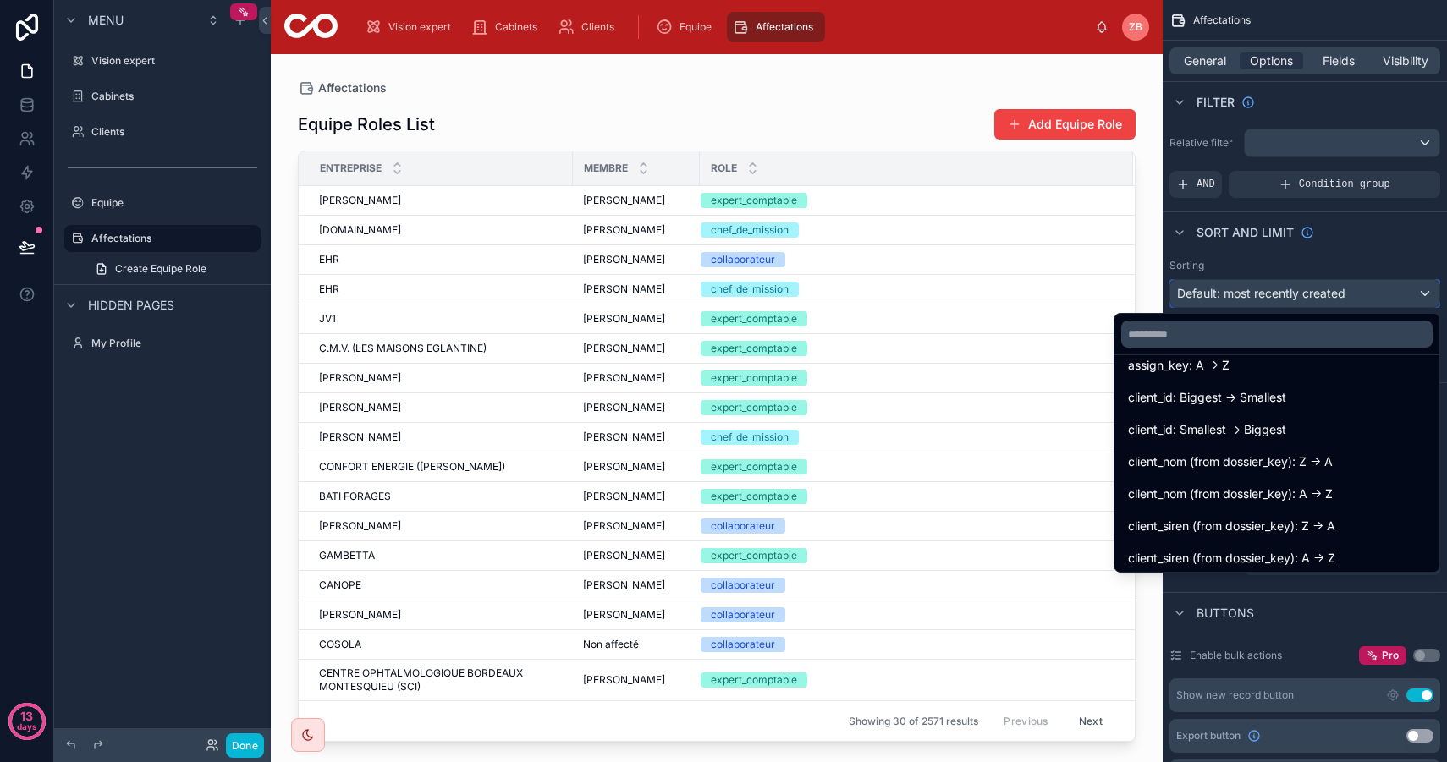
scroll to position [425, 0]
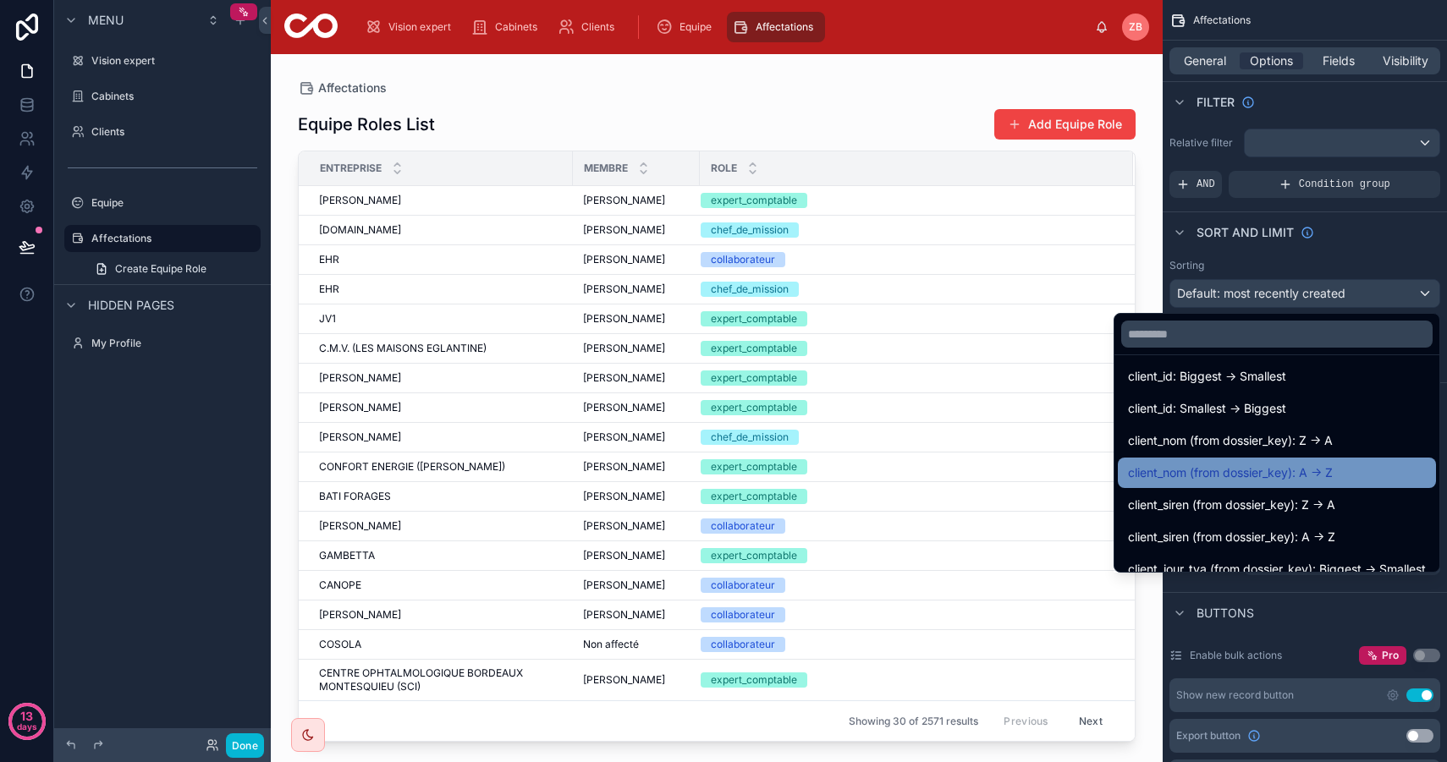
click at [1345, 465] on div "client_nom (from dossier_key): A -> Z" at bounding box center [1277, 473] width 298 height 20
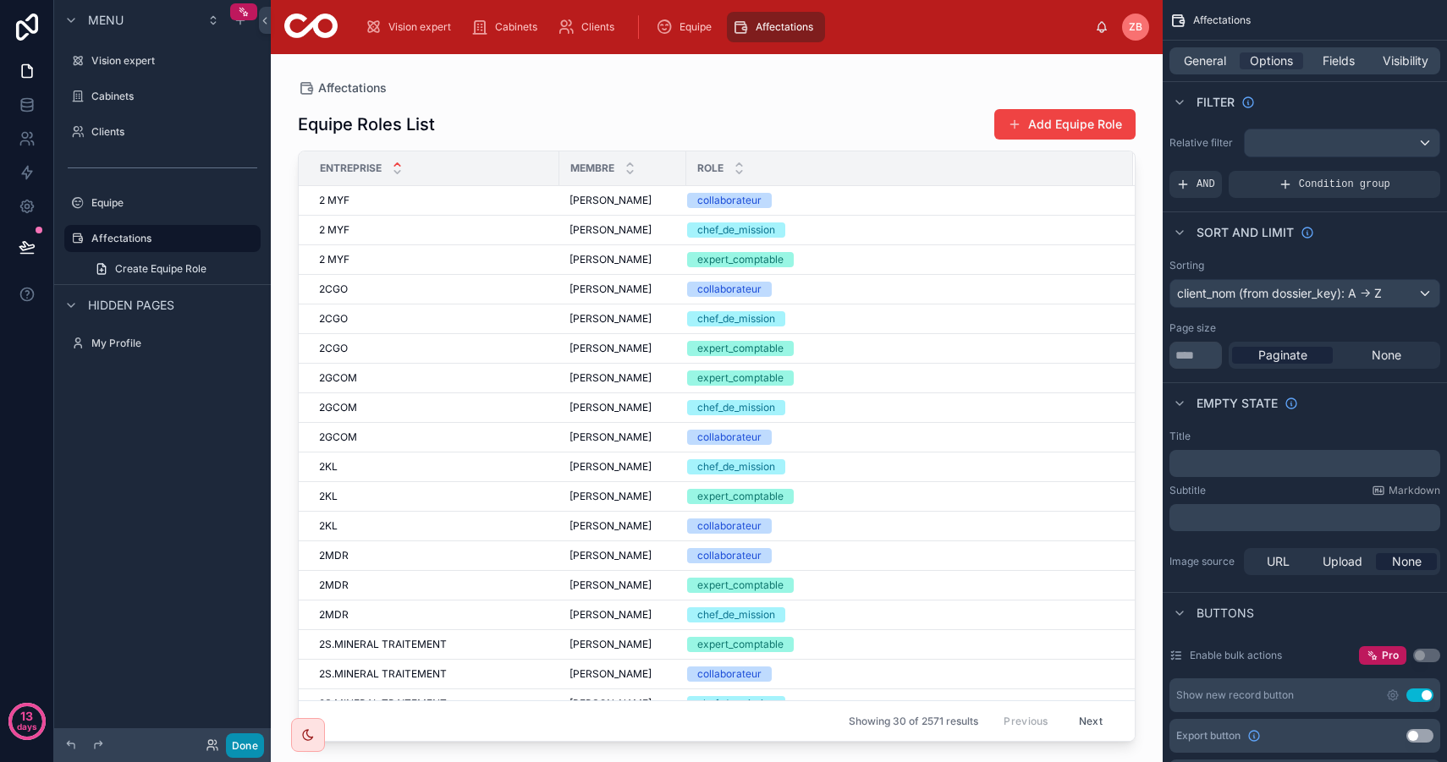
click at [250, 740] on button "Done" at bounding box center [245, 745] width 38 height 25
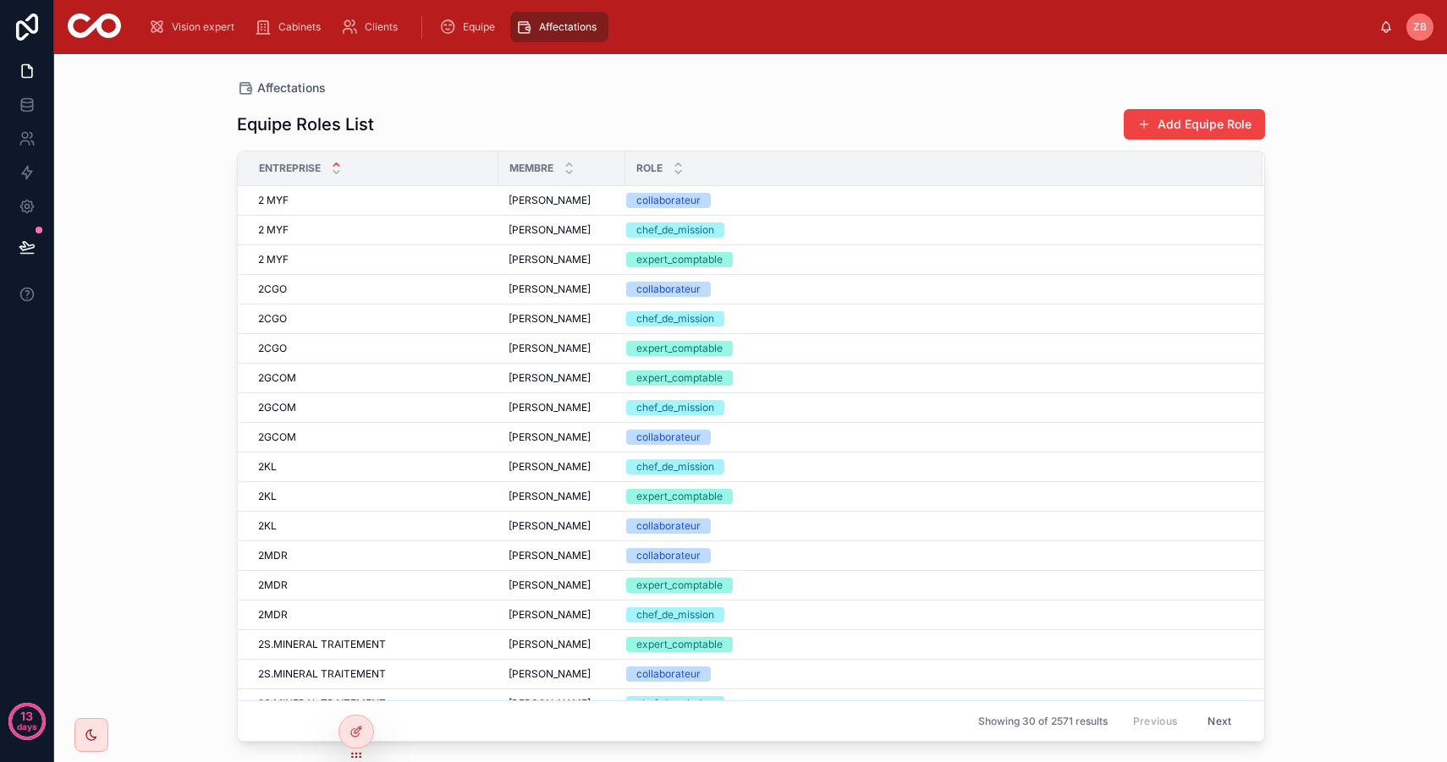
click at [323, 171] on div "Entreprise" at bounding box center [368, 168] width 259 height 32
click at [333, 165] on icon at bounding box center [336, 164] width 6 height 3
click at [362, 727] on icon at bounding box center [356, 732] width 14 height 14
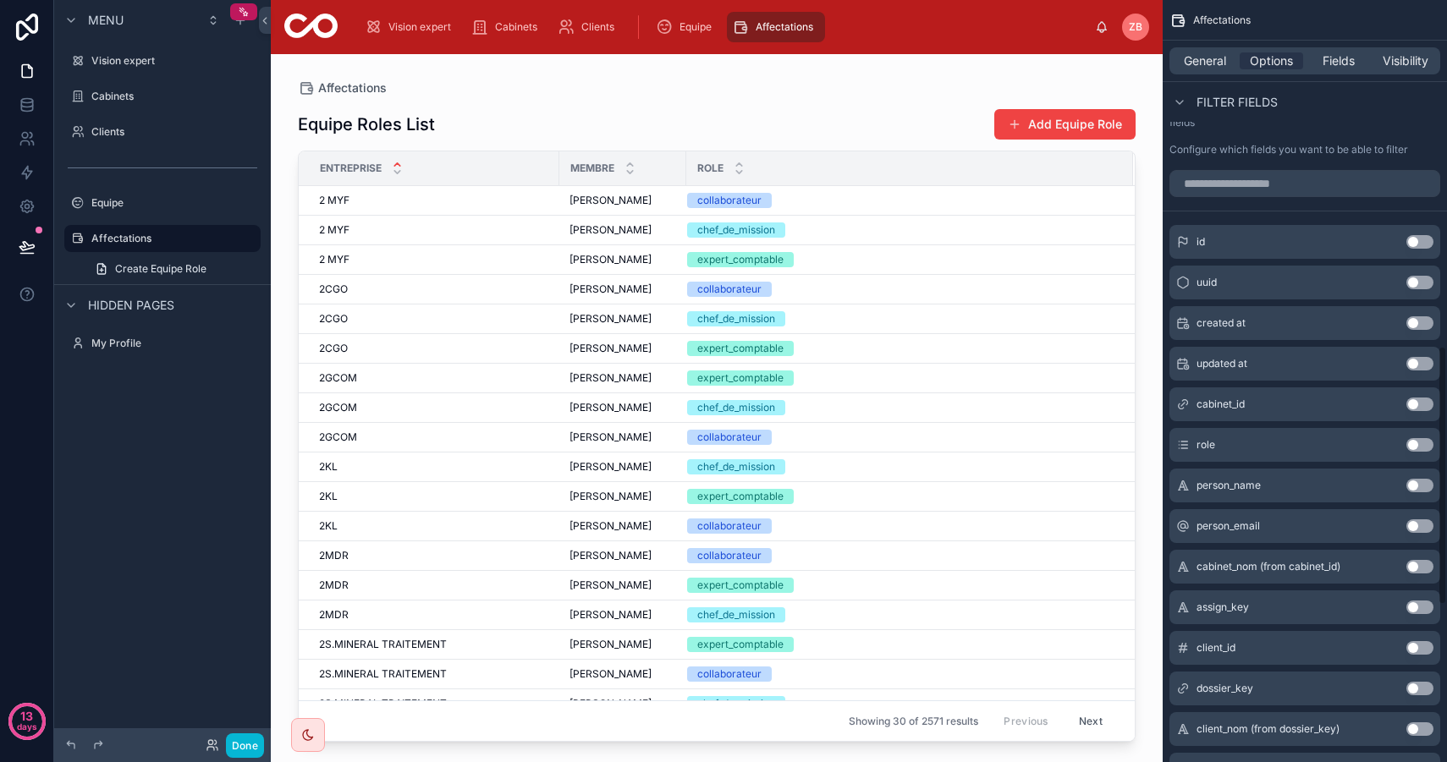
scroll to position [1018, 0]
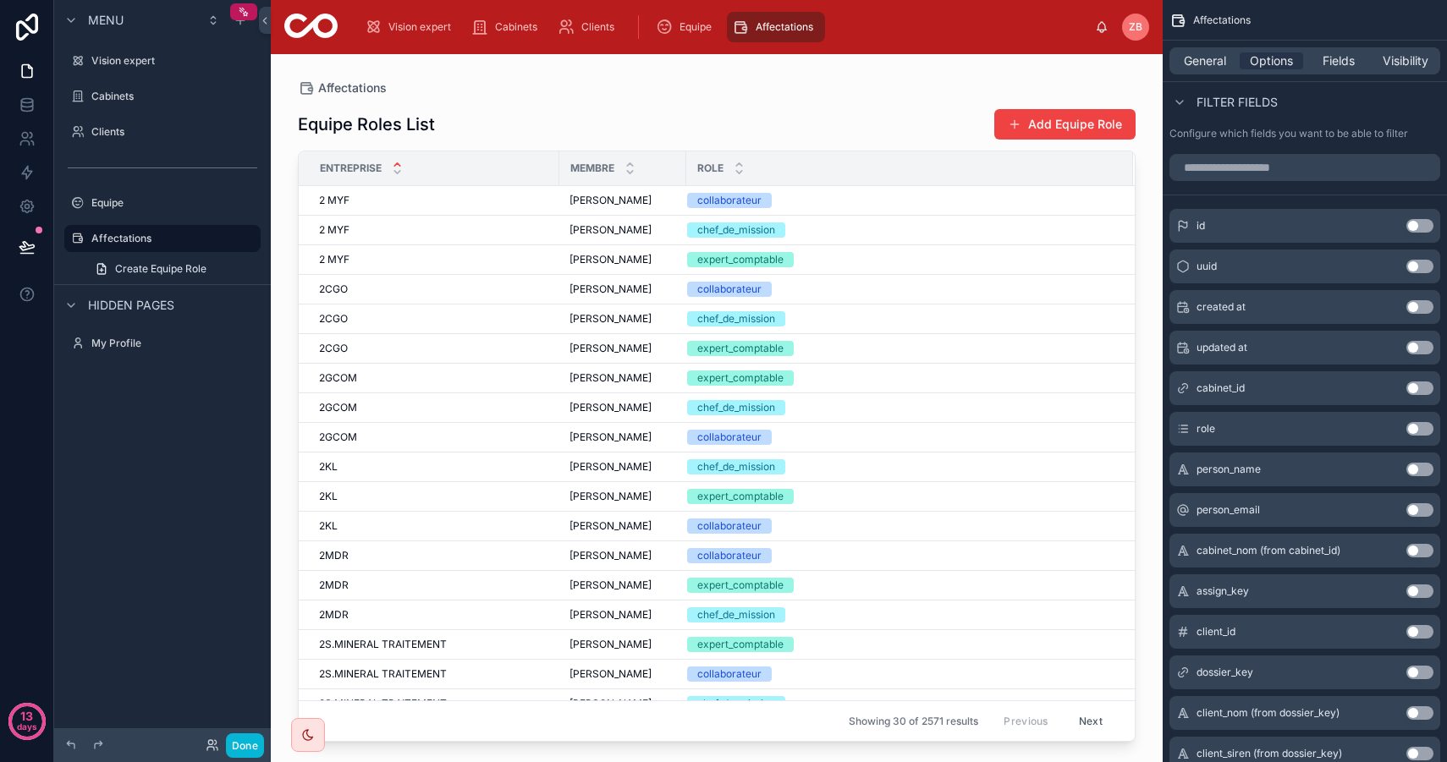
click at [1419, 471] on button "Use setting" at bounding box center [1419, 470] width 27 height 14
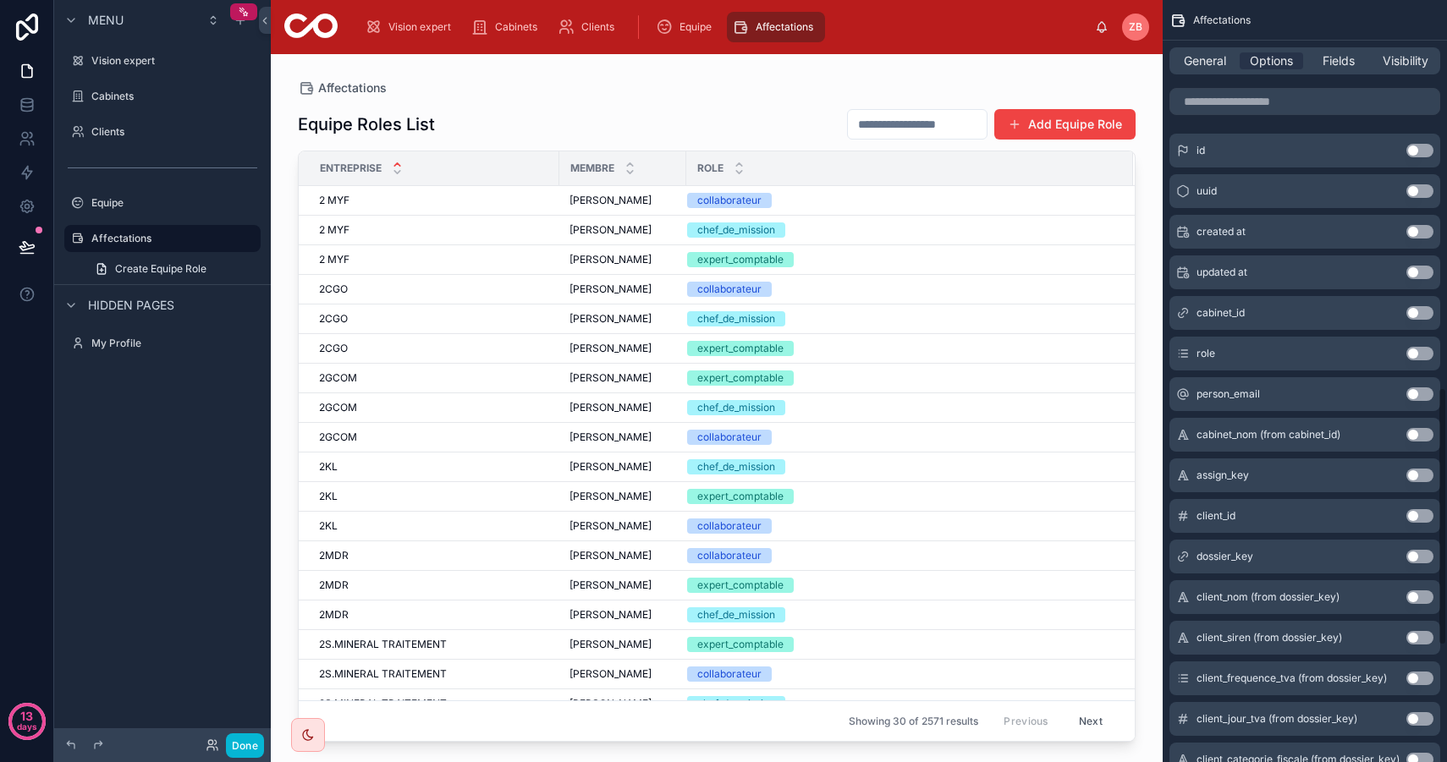
scroll to position [1144, 0]
click at [1422, 592] on button "Use setting" at bounding box center [1419, 596] width 27 height 14
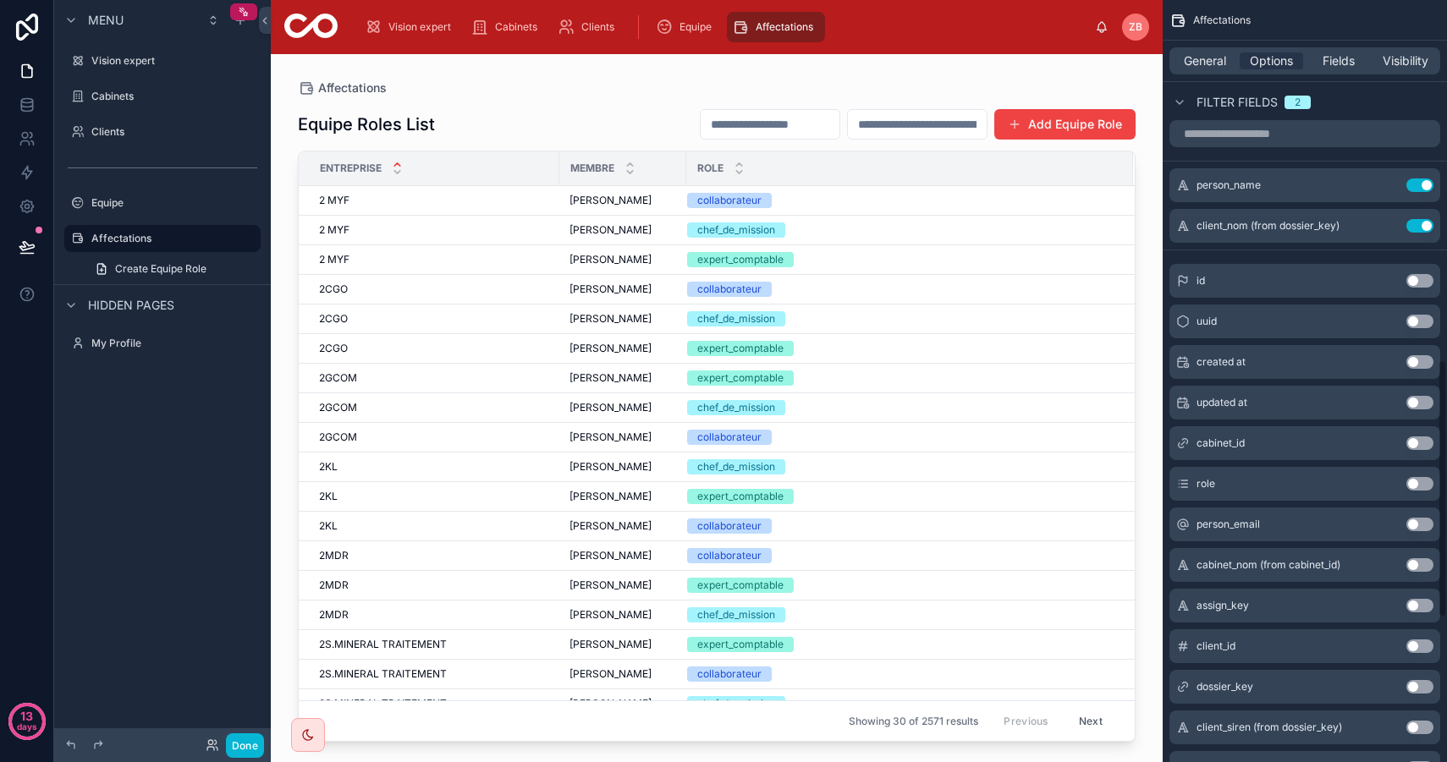
scroll to position [1022, 0]
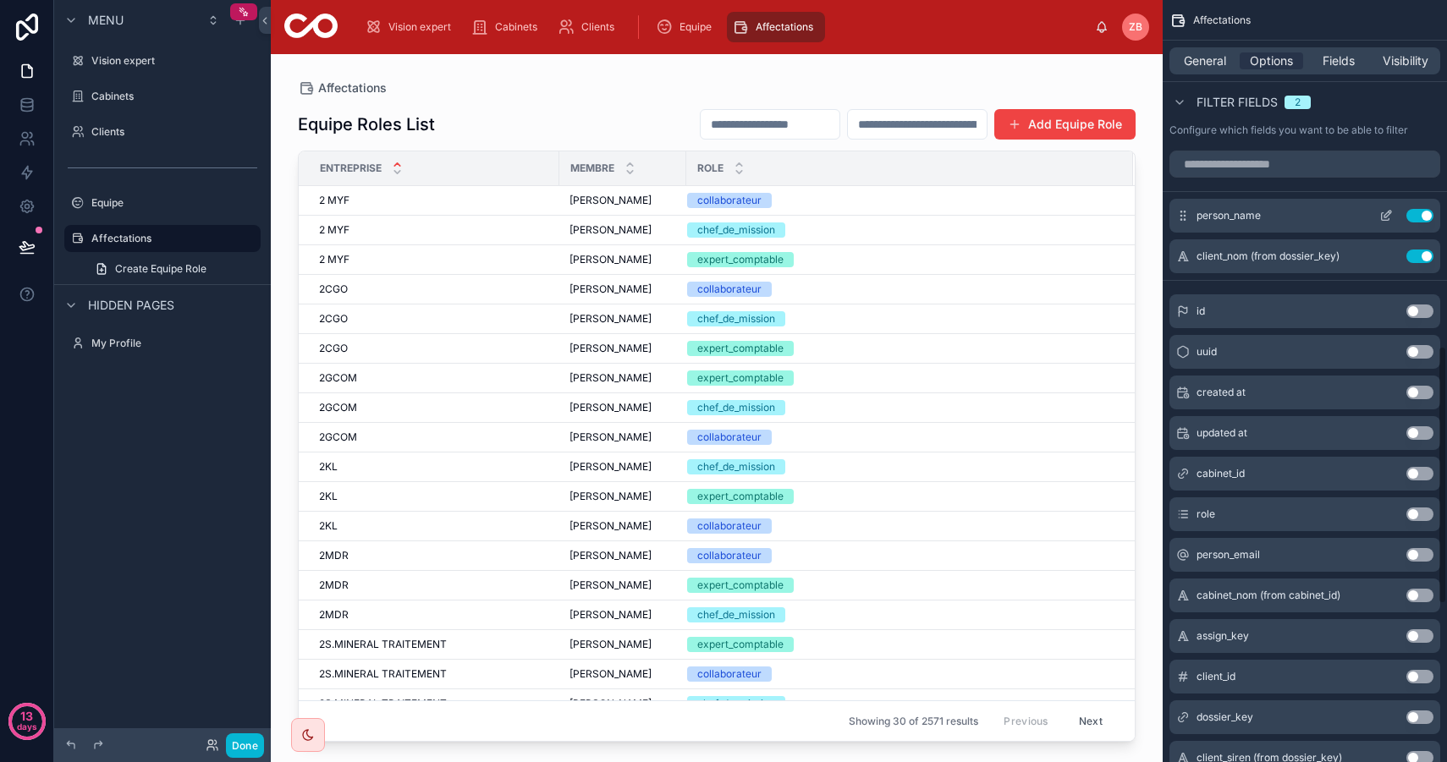
click at [1386, 220] on icon "scrollable content" at bounding box center [1385, 217] width 8 height 8
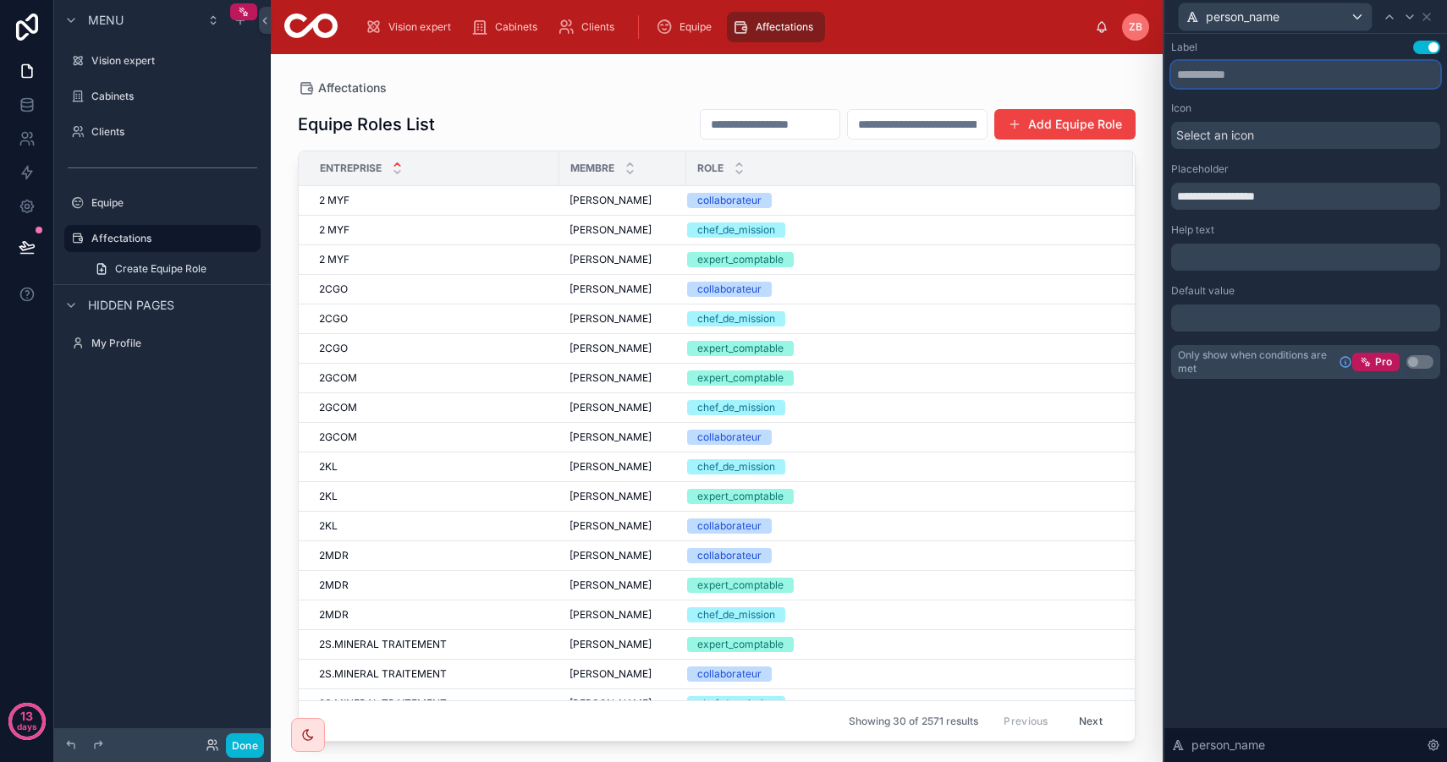
click at [1249, 80] on input "text" at bounding box center [1305, 74] width 269 height 27
type input "**********"
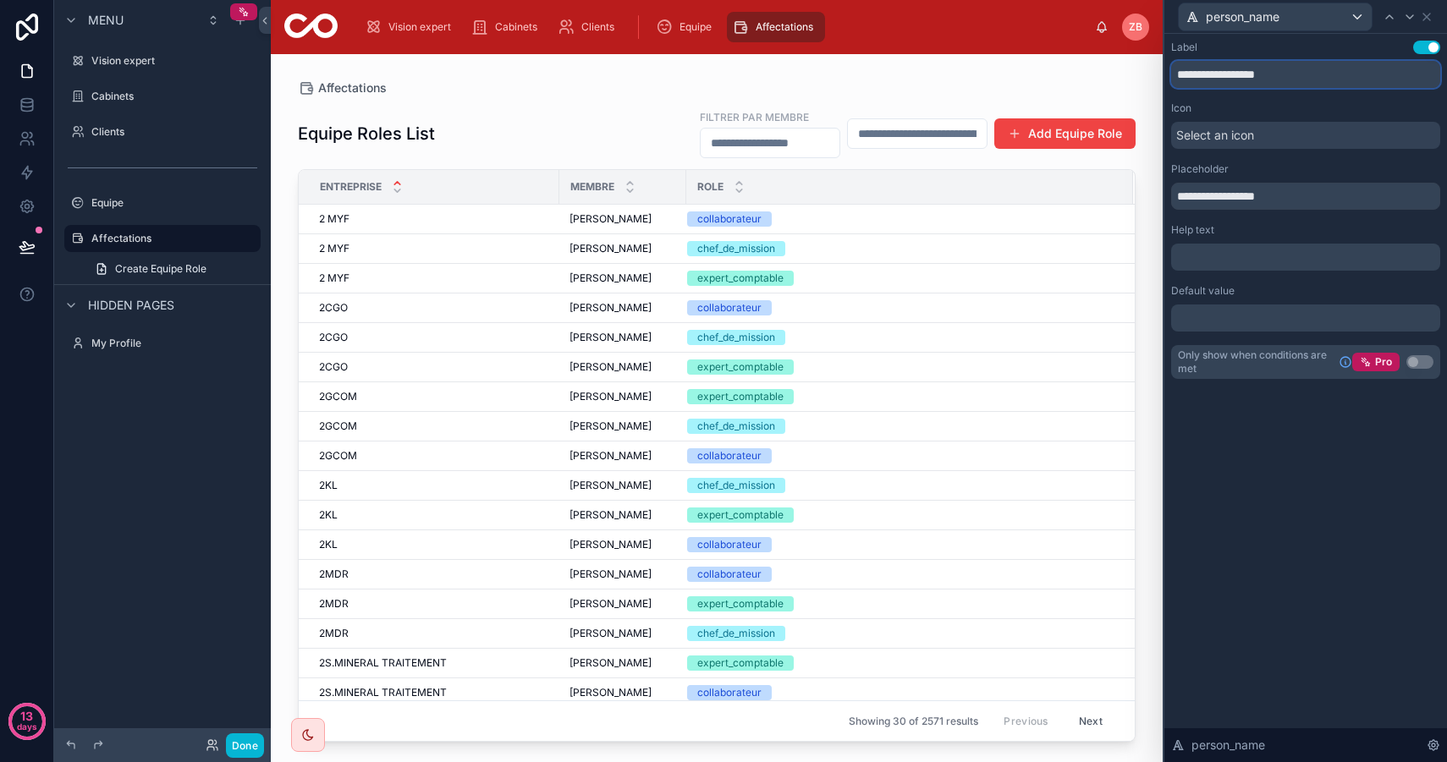
drag, startPoint x: 1303, startPoint y: 72, endPoint x: 1083, endPoint y: 52, distance: 220.9
click at [1083, 57] on div "**********" at bounding box center [723, 381] width 1447 height 762
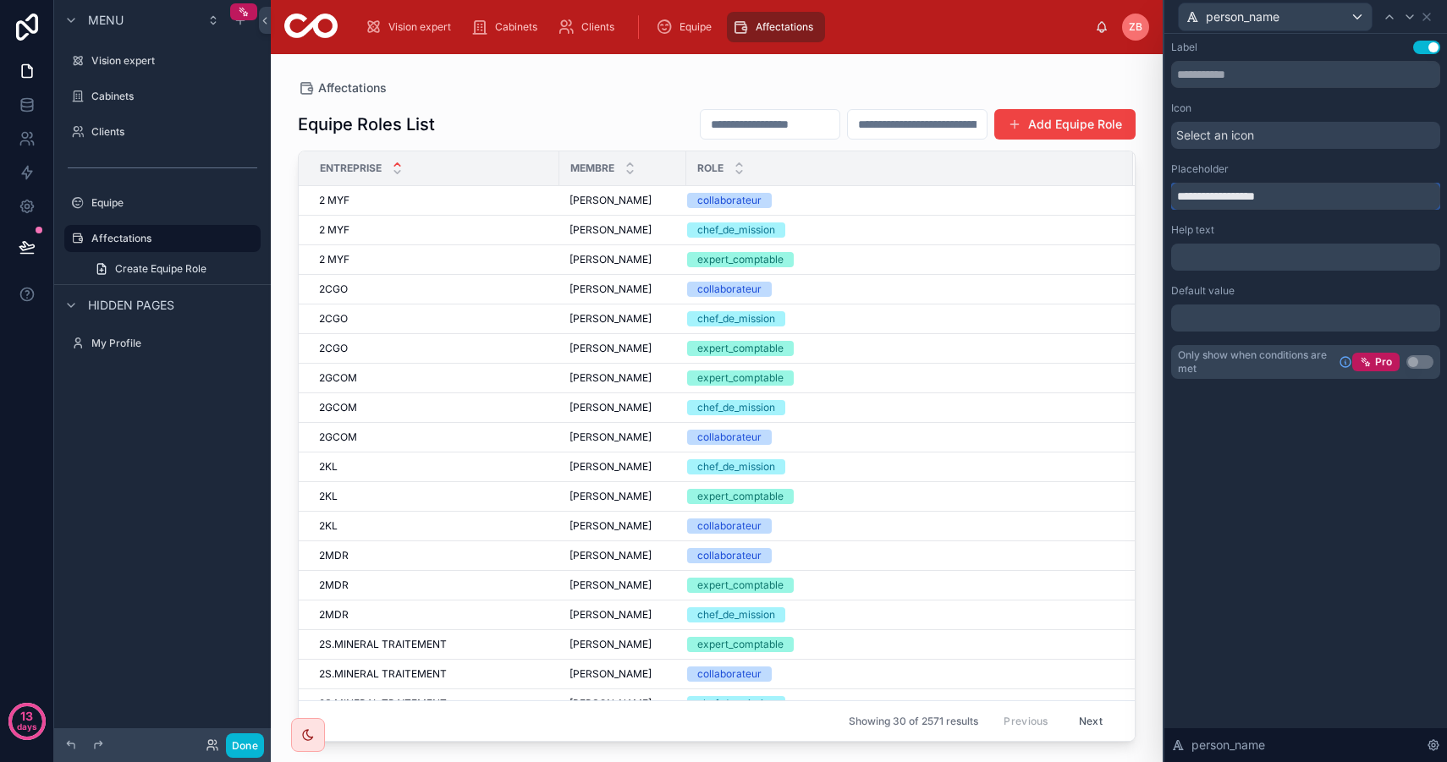
click at [1298, 184] on input "**********" at bounding box center [1305, 196] width 269 height 27
drag, startPoint x: 1315, startPoint y: 192, endPoint x: 1128, endPoint y: 175, distance: 188.6
click at [1128, 177] on div "**********" at bounding box center [723, 381] width 1447 height 762
type input "**********"
click at [1302, 504] on div "**********" at bounding box center [1305, 398] width 283 height 728
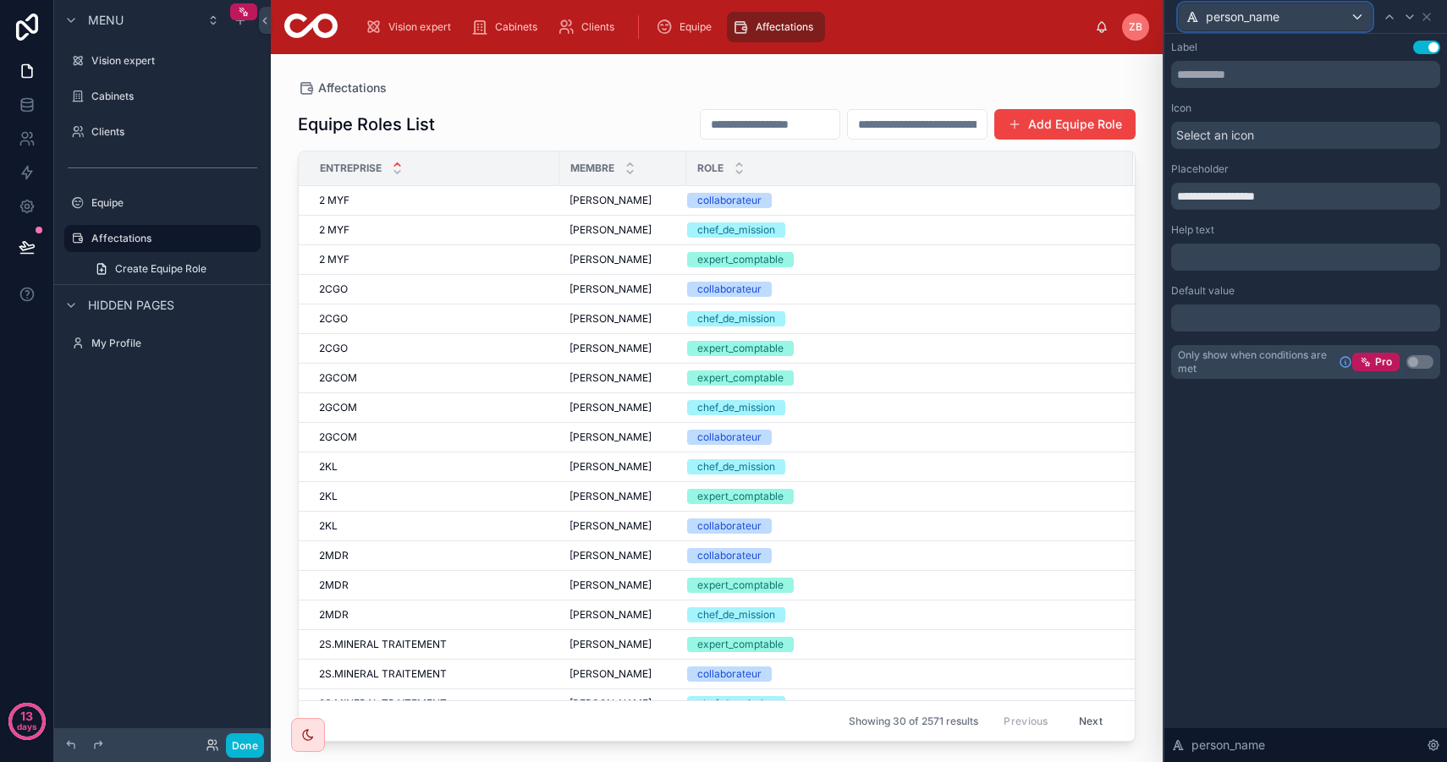
click at [1351, 27] on div "person_name" at bounding box center [1274, 16] width 193 height 27
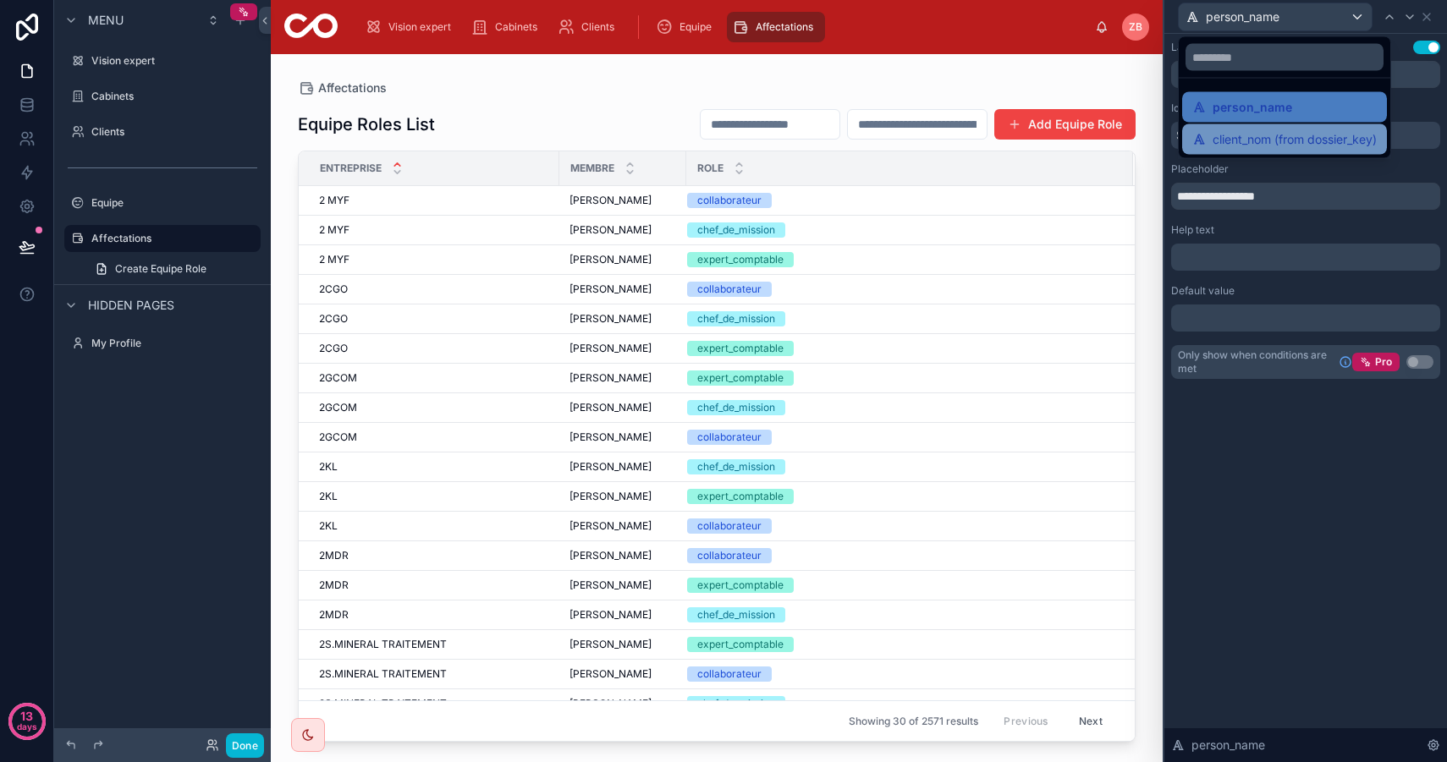
click at [1301, 135] on span "client_nom (from dossier_key)" at bounding box center [1294, 139] width 164 height 20
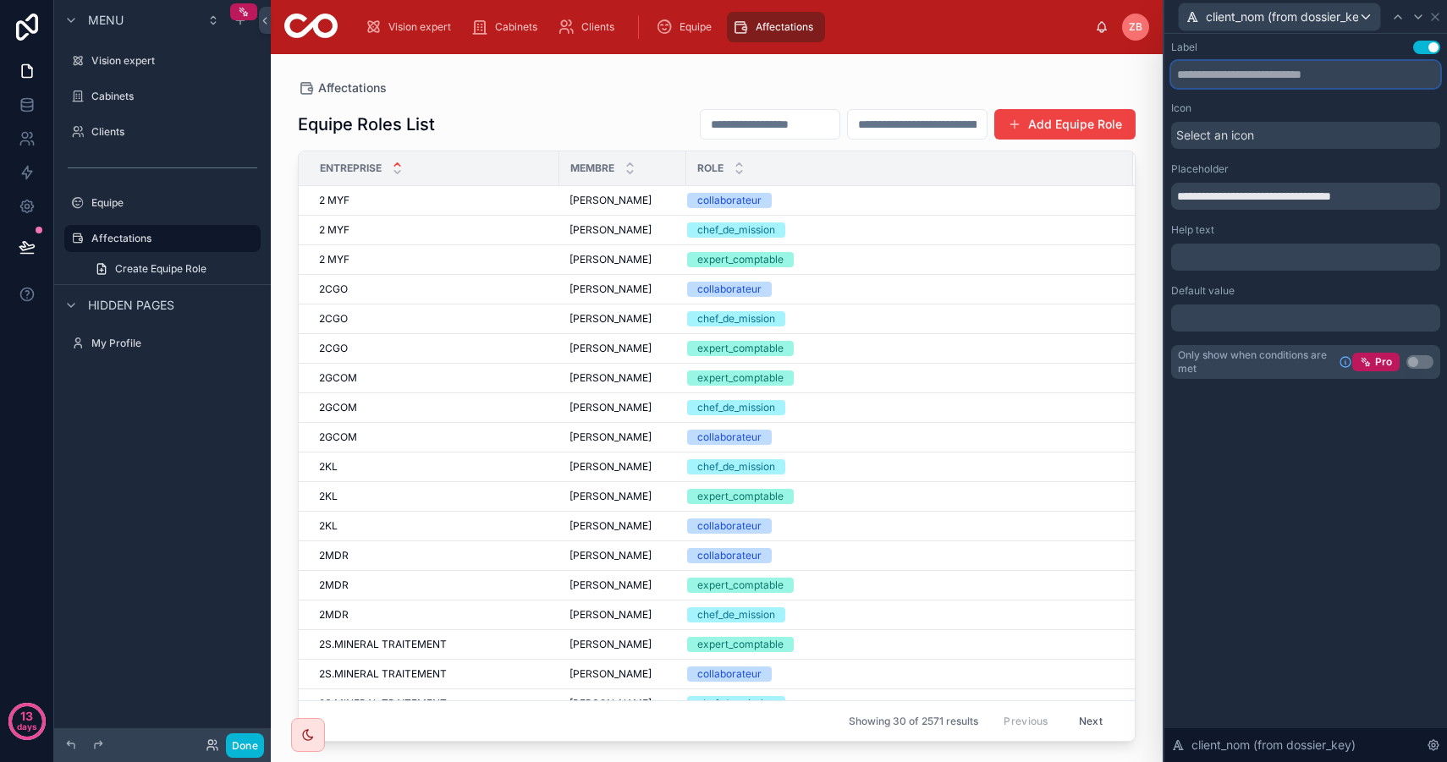
click at [1255, 78] on input "text" at bounding box center [1305, 74] width 269 height 27
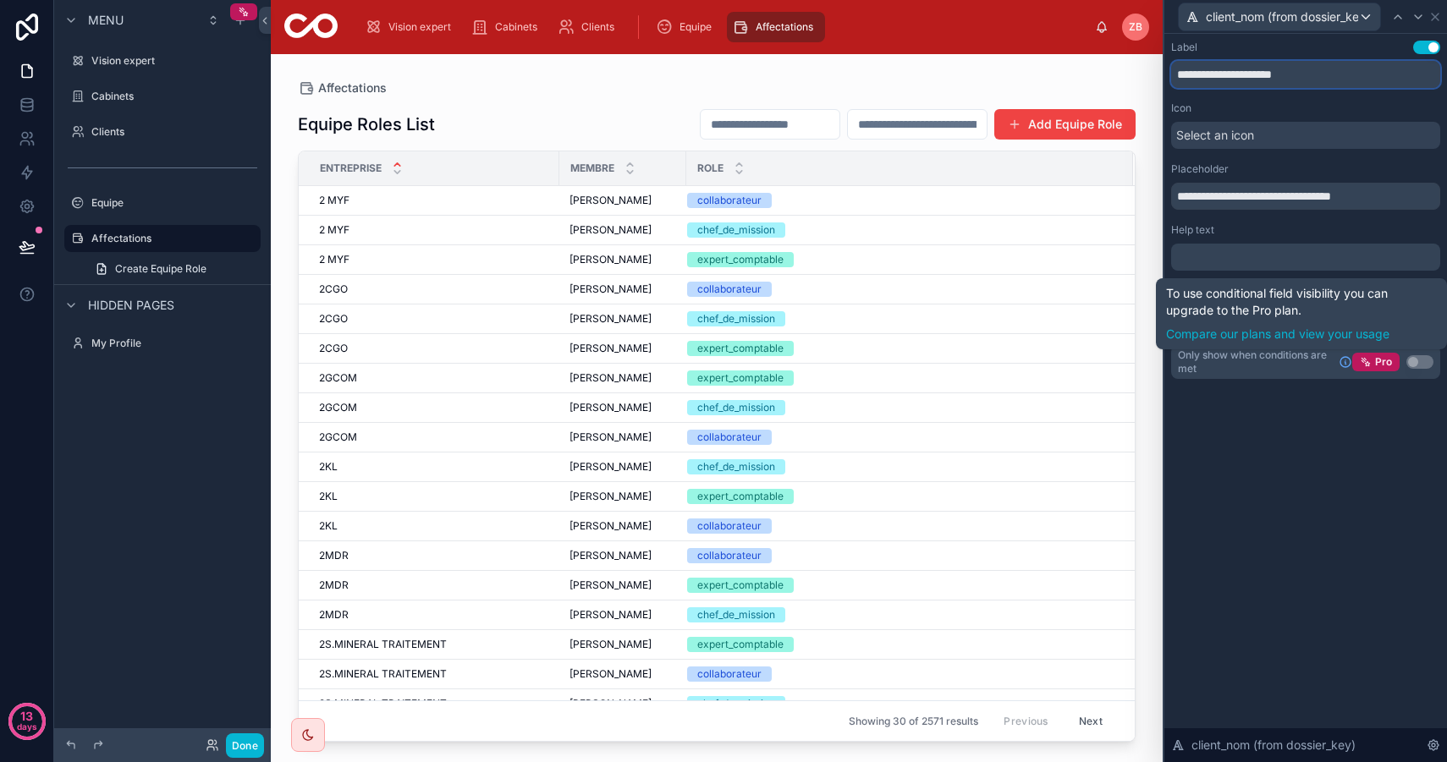
type input "**********"
click at [1346, 503] on div "**********" at bounding box center [1305, 398] width 283 height 728
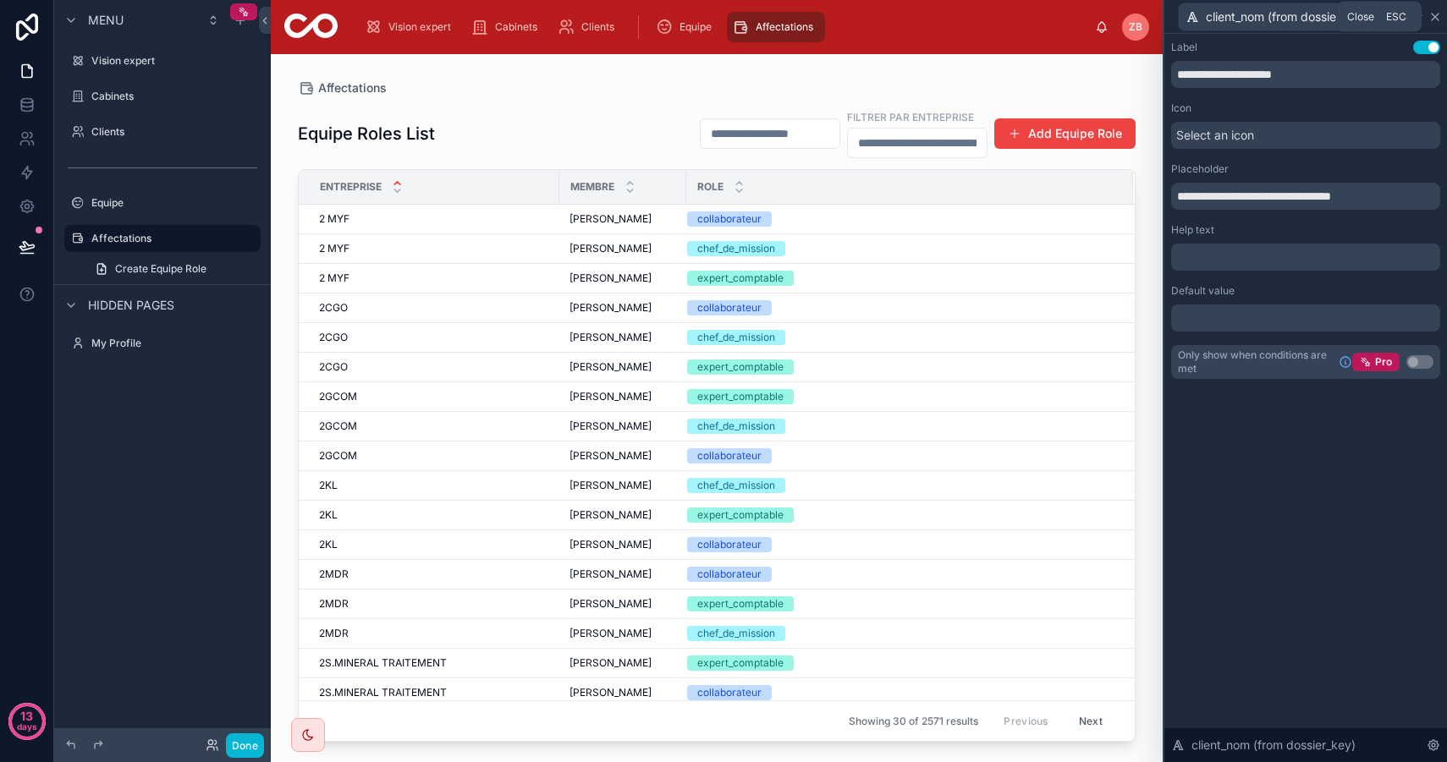
click at [1439, 16] on icon at bounding box center [1435, 17] width 14 height 14
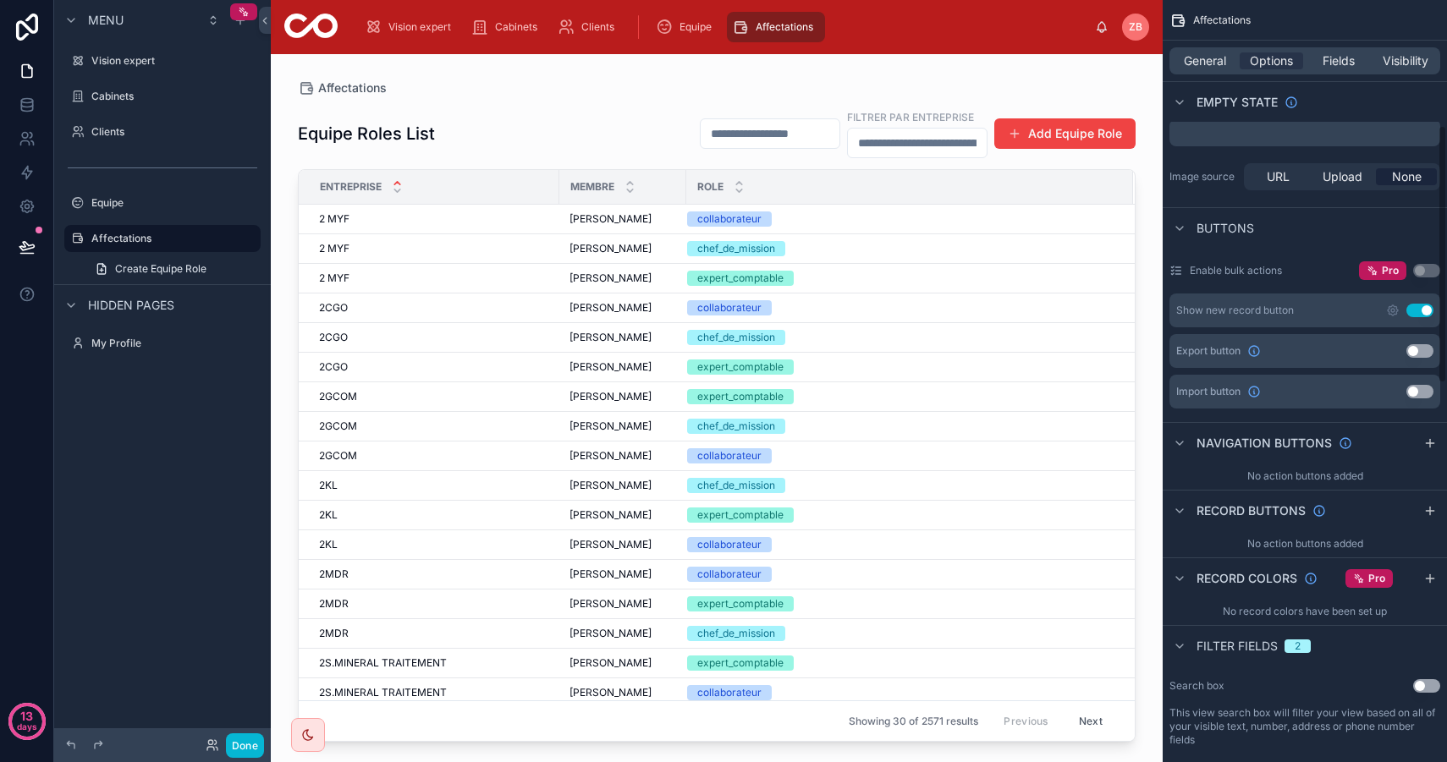
scroll to position [371, 0]
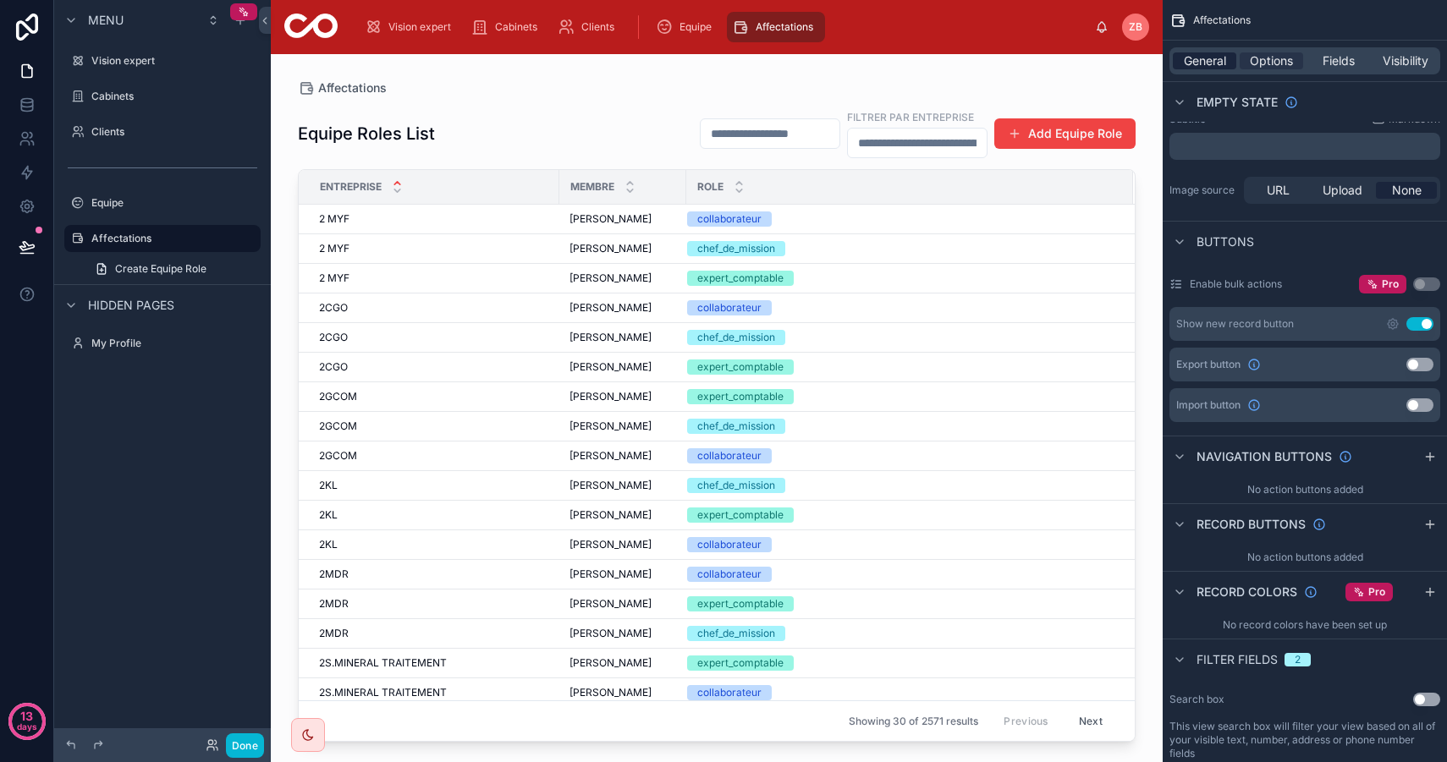
click at [1208, 60] on span "General" at bounding box center [1204, 60] width 42 height 17
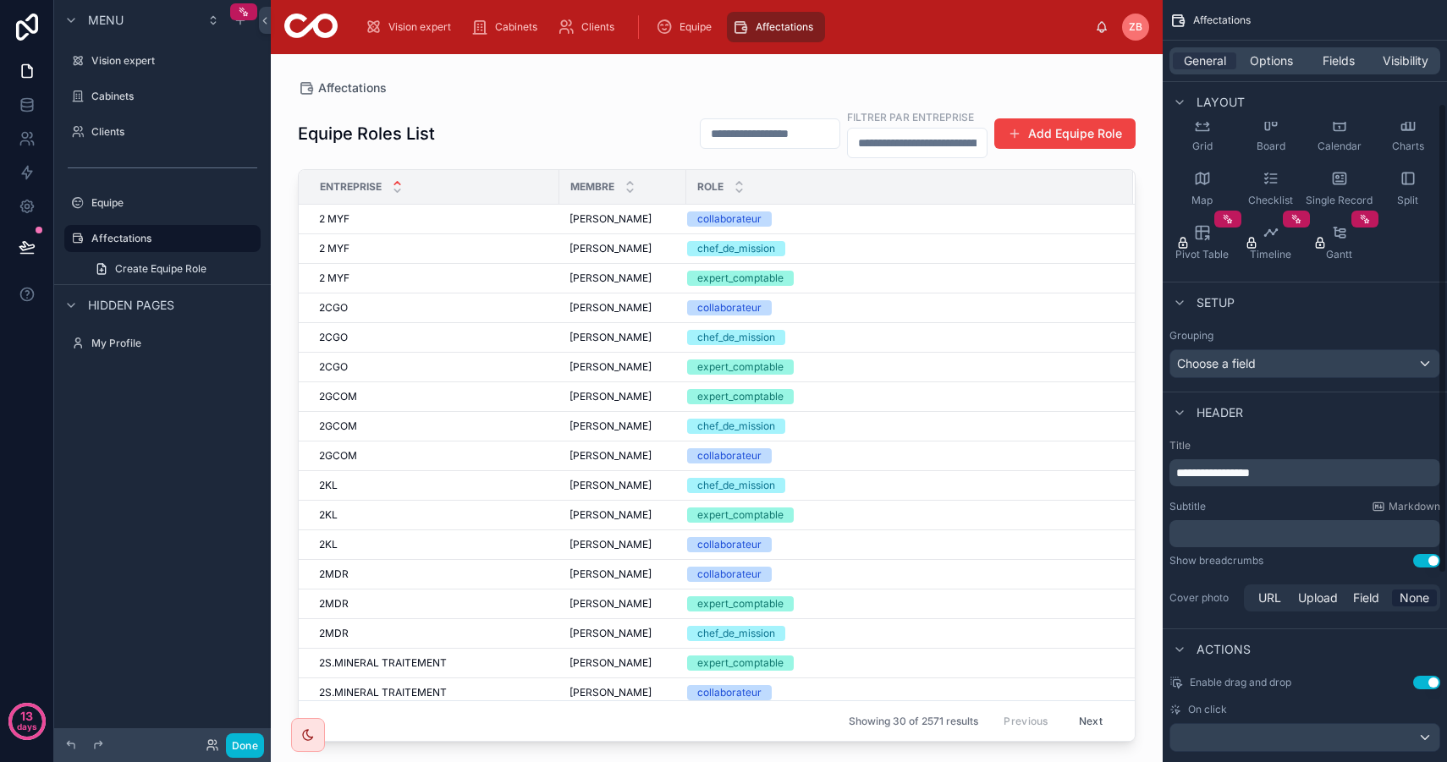
scroll to position [152, 0]
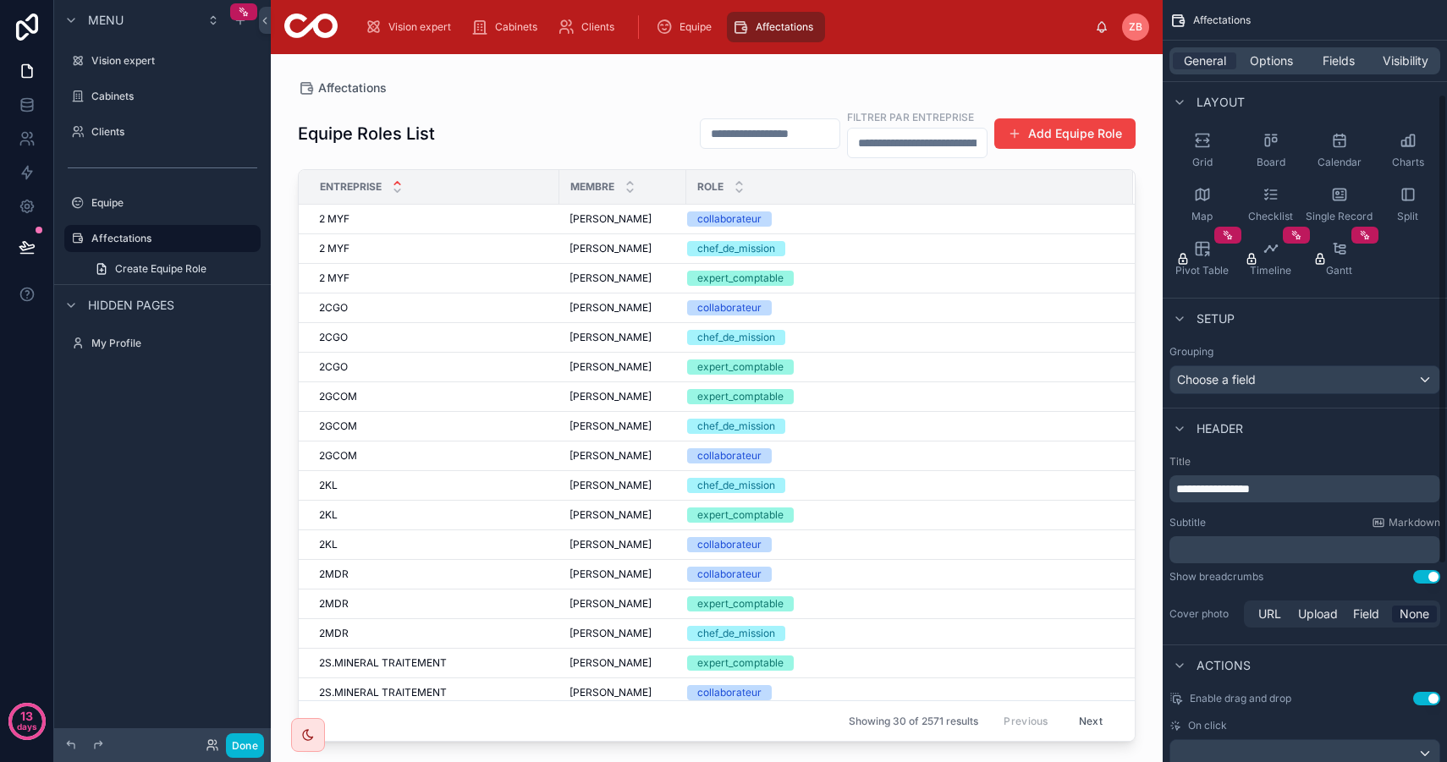
click at [1430, 700] on button "Use setting" at bounding box center [1426, 699] width 27 height 14
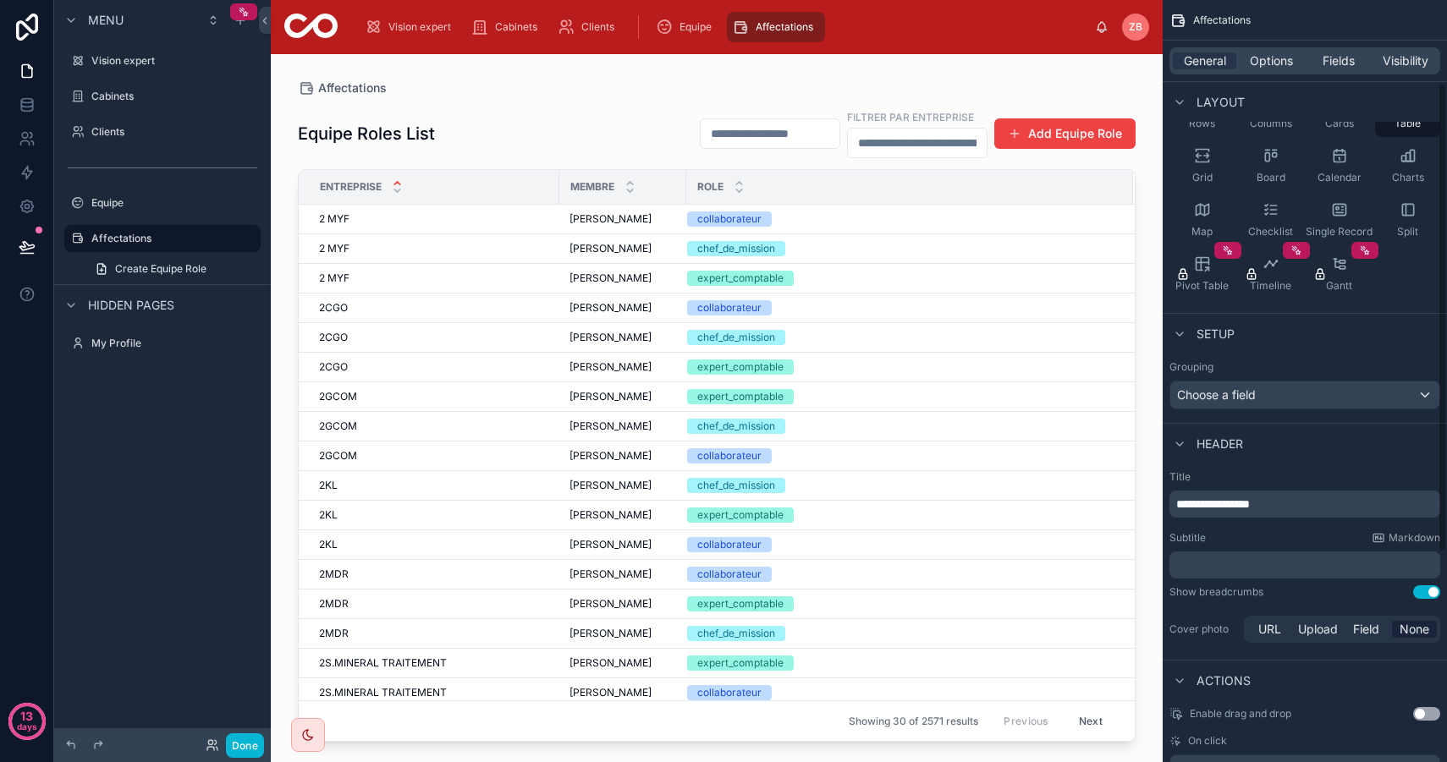
scroll to position [134, 0]
click at [1430, 594] on button "Use setting" at bounding box center [1426, 596] width 27 height 14
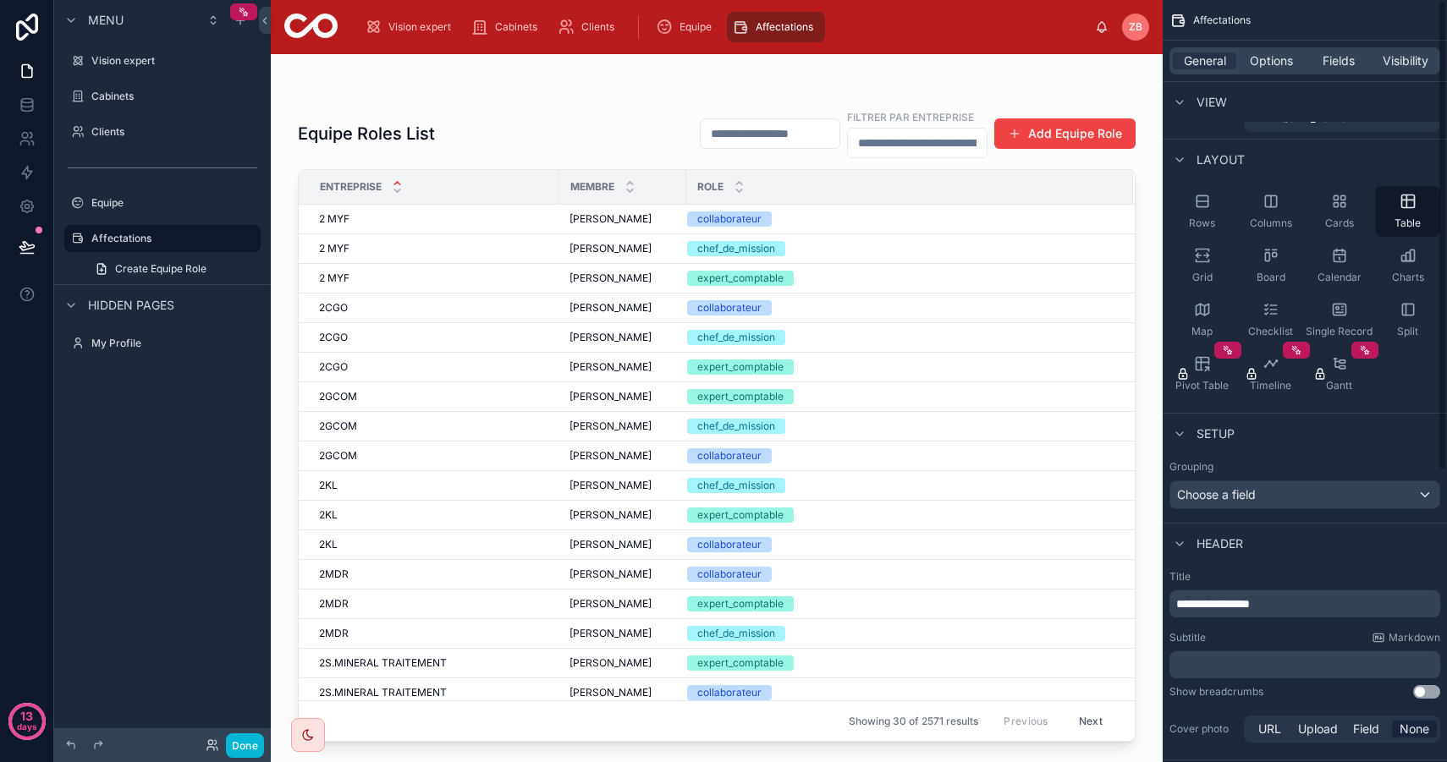
scroll to position [0, 0]
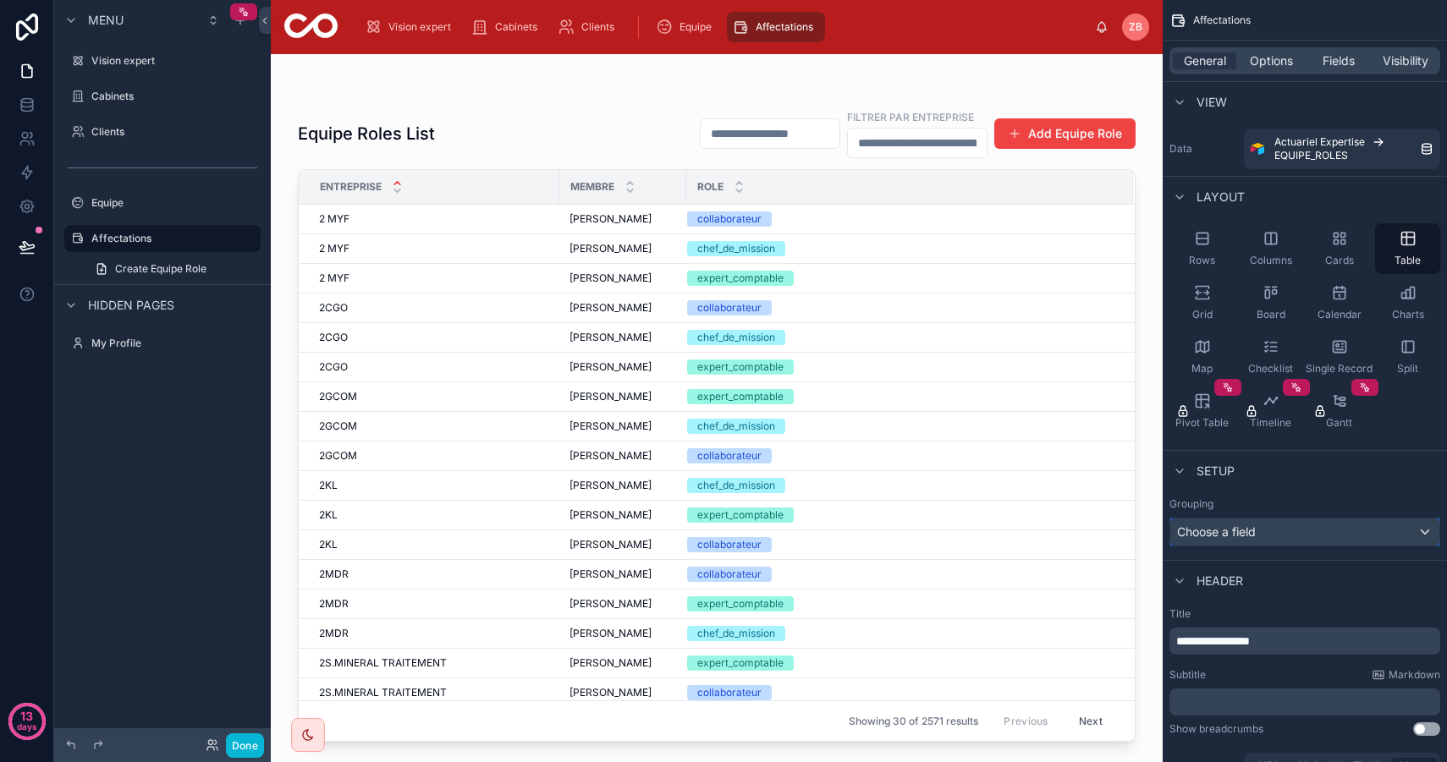
click at [1315, 528] on div "Choose a field" at bounding box center [1304, 532] width 269 height 27
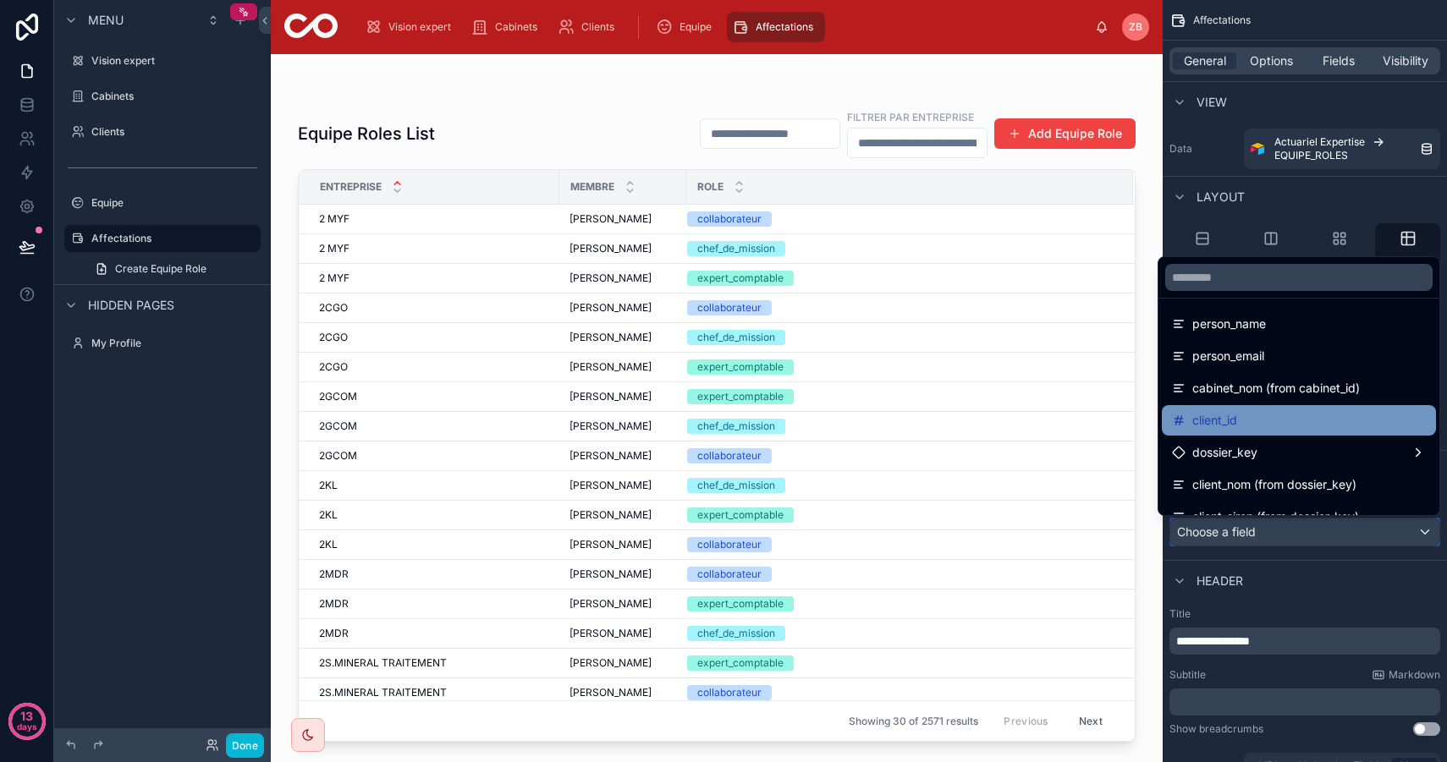
scroll to position [218, 0]
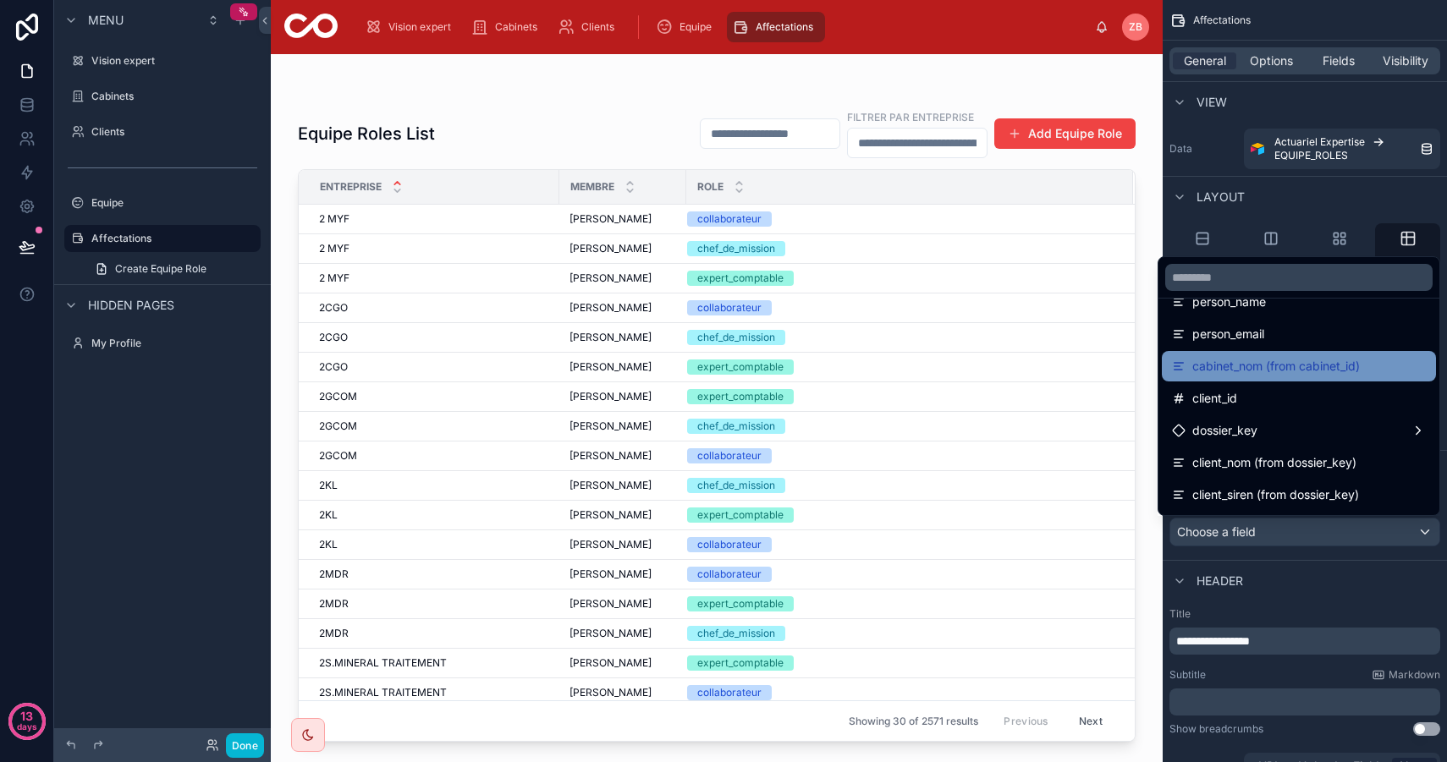
click at [1302, 365] on span "cabinet_nom (from cabinet_id)" at bounding box center [1275, 366] width 167 height 20
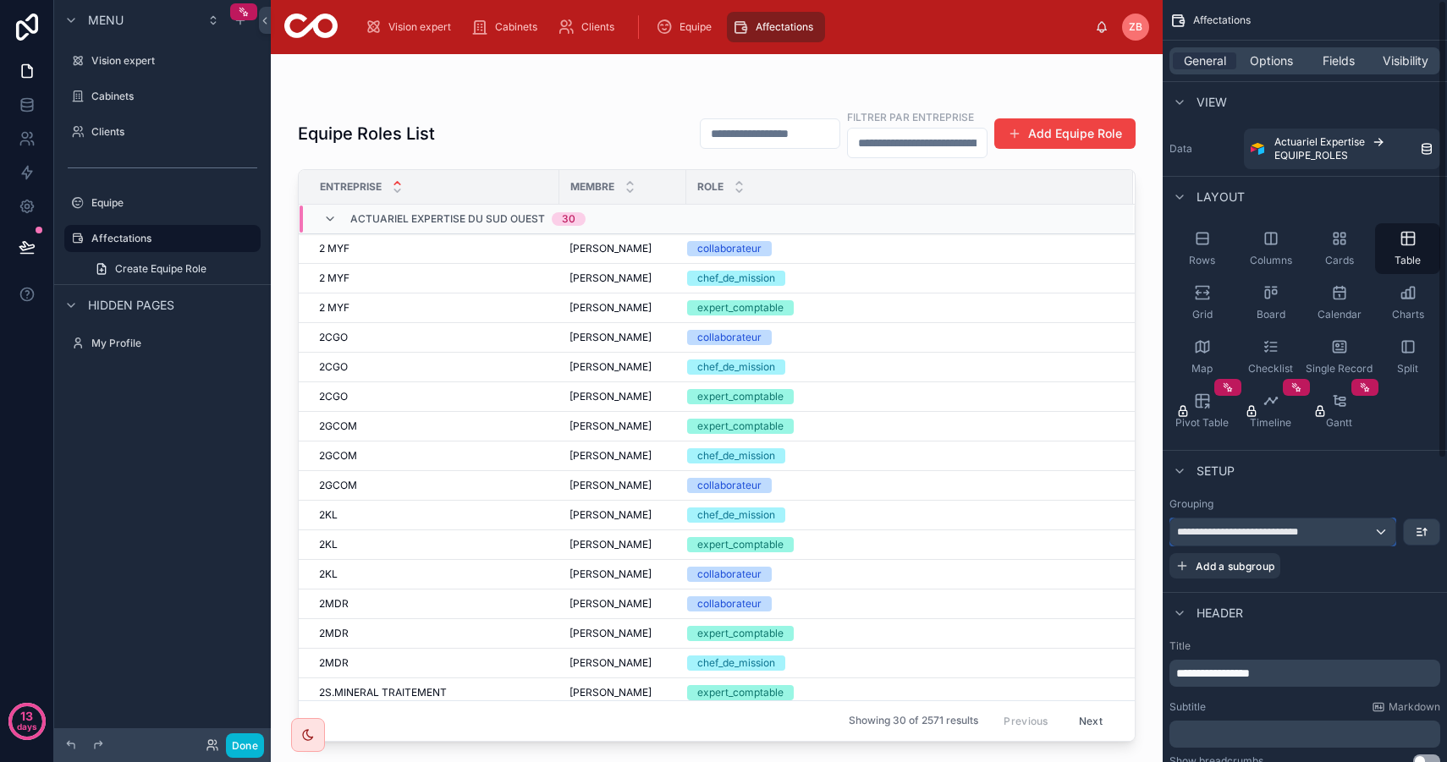
click at [1290, 533] on span "**********" at bounding box center [1250, 532] width 146 height 14
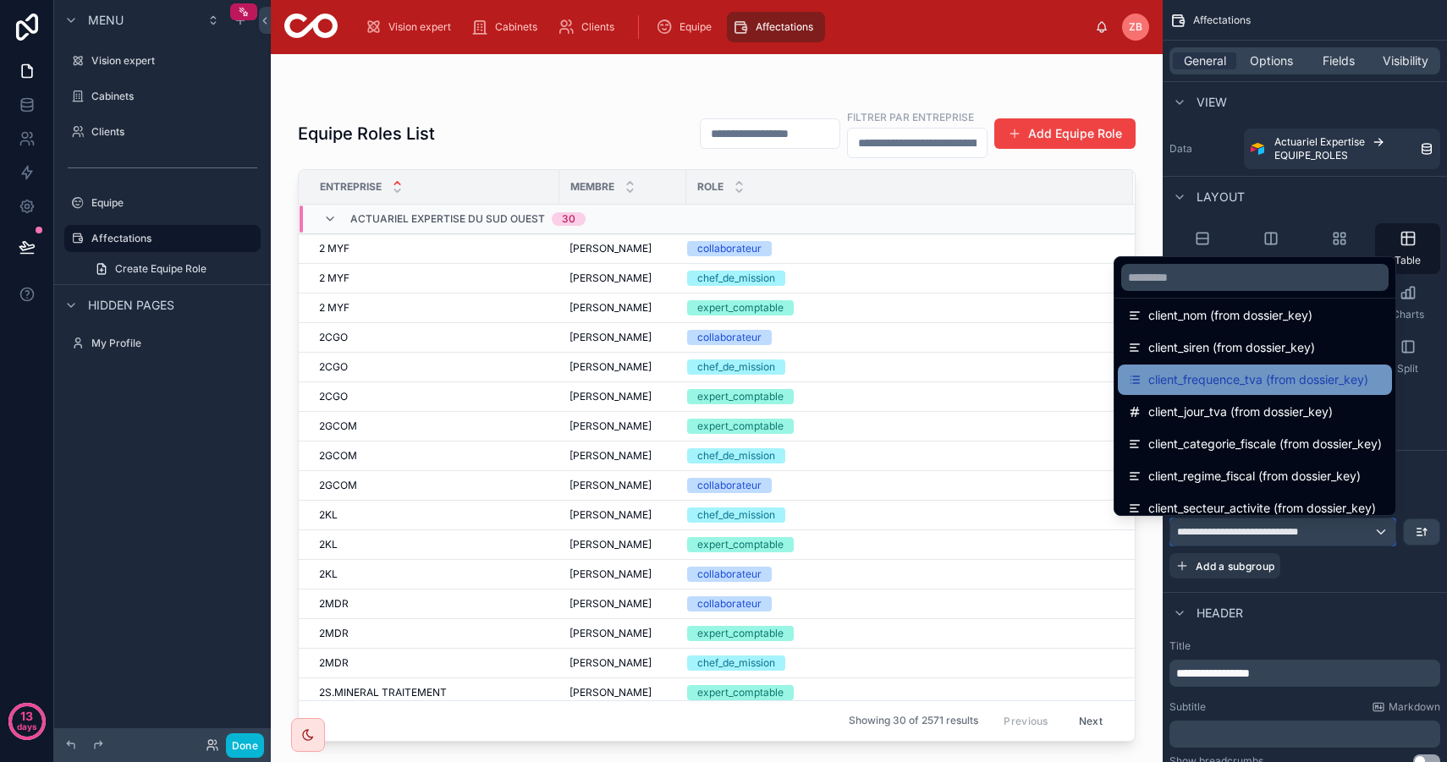
scroll to position [360, 0]
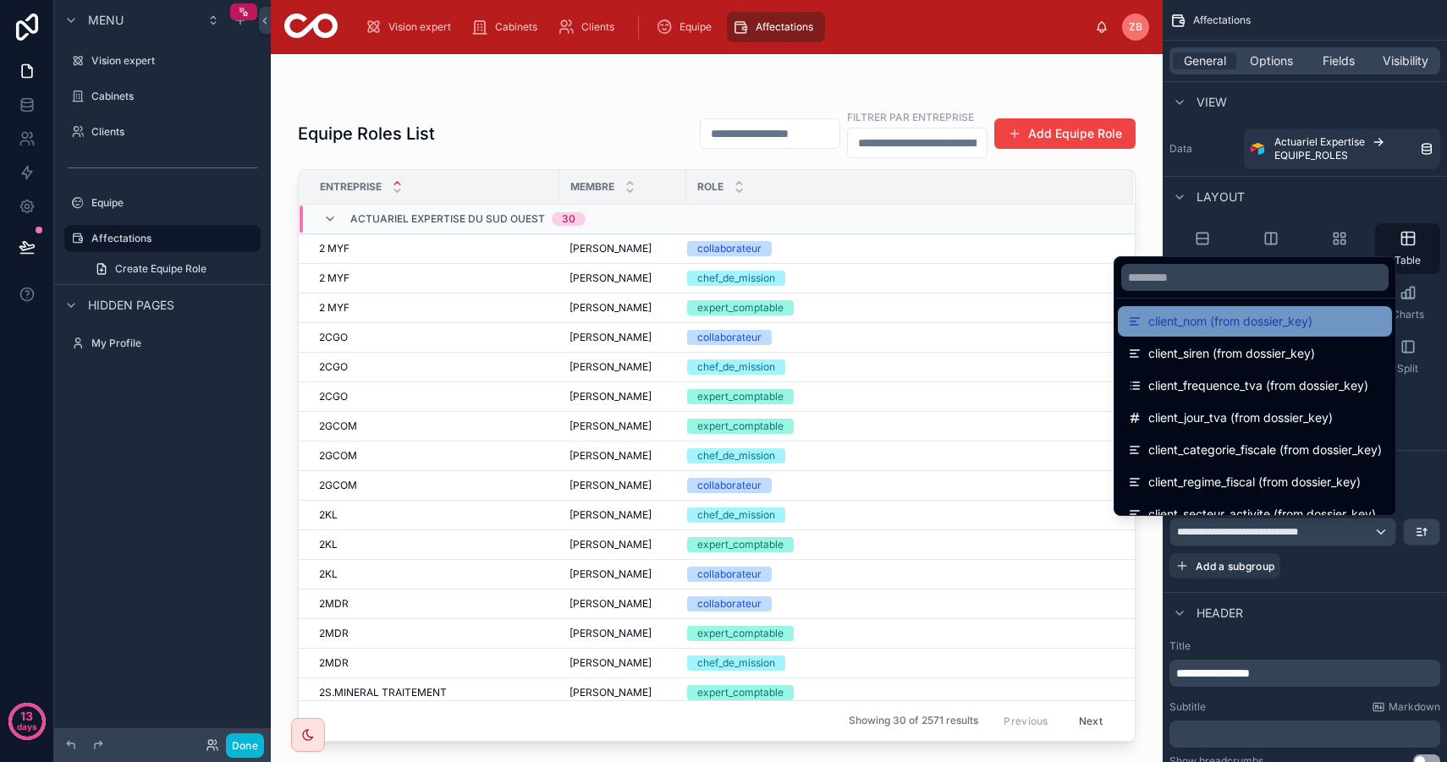
click at [1232, 330] on span "client_nom (from dossier_key)" at bounding box center [1230, 321] width 164 height 20
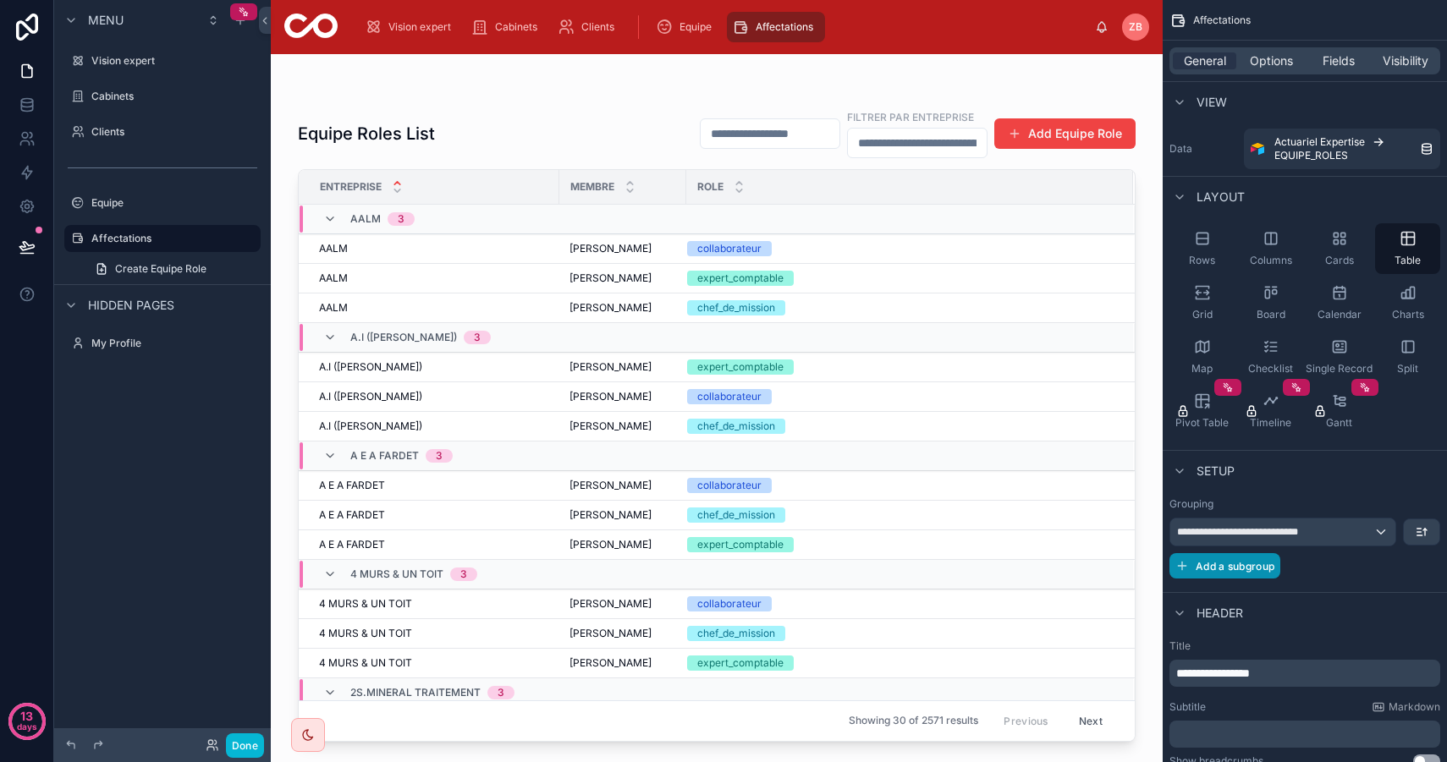
click at [1266, 572] on button "Add a subgroup" at bounding box center [1224, 565] width 111 height 25
click at [1266, 572] on div "Choose a field" at bounding box center [1283, 567] width 227 height 27
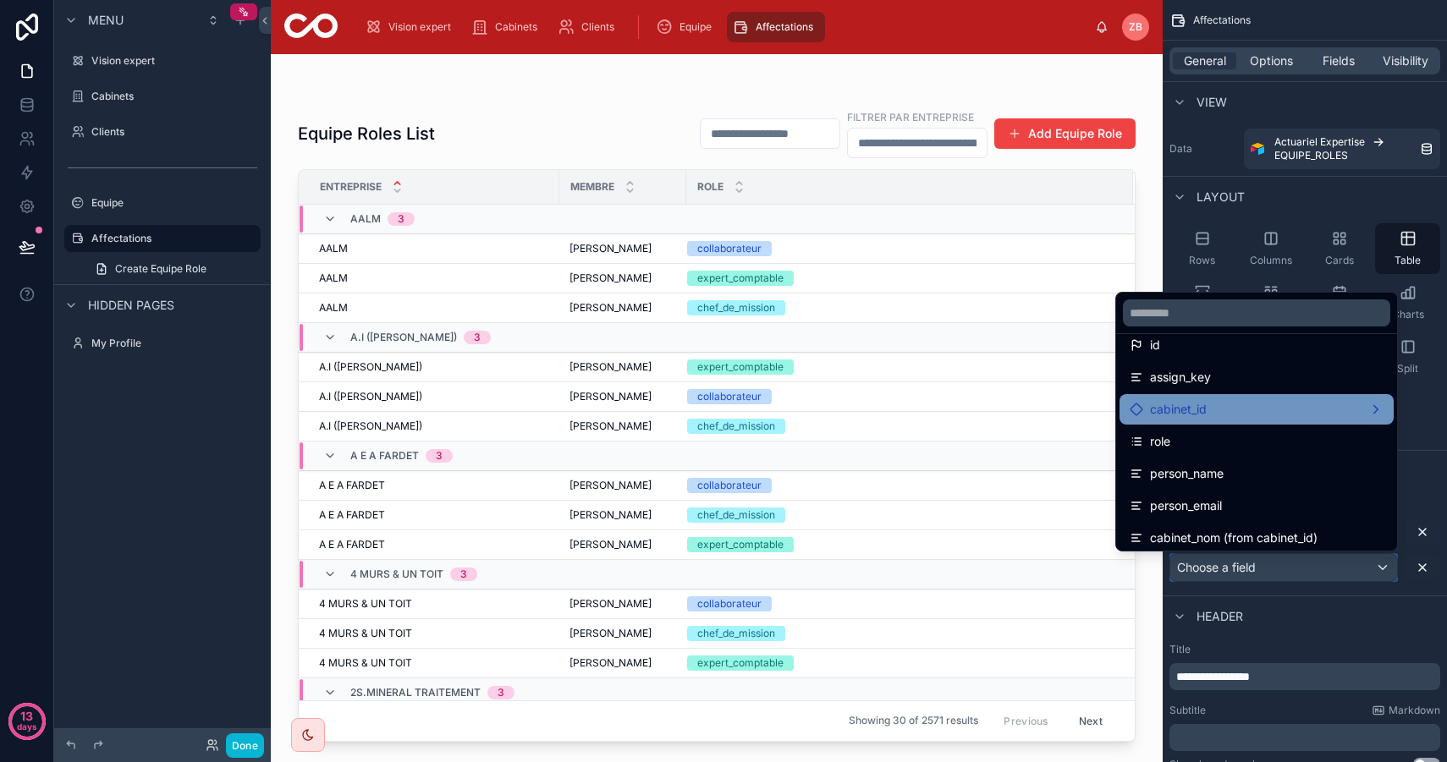
scroll to position [87, 0]
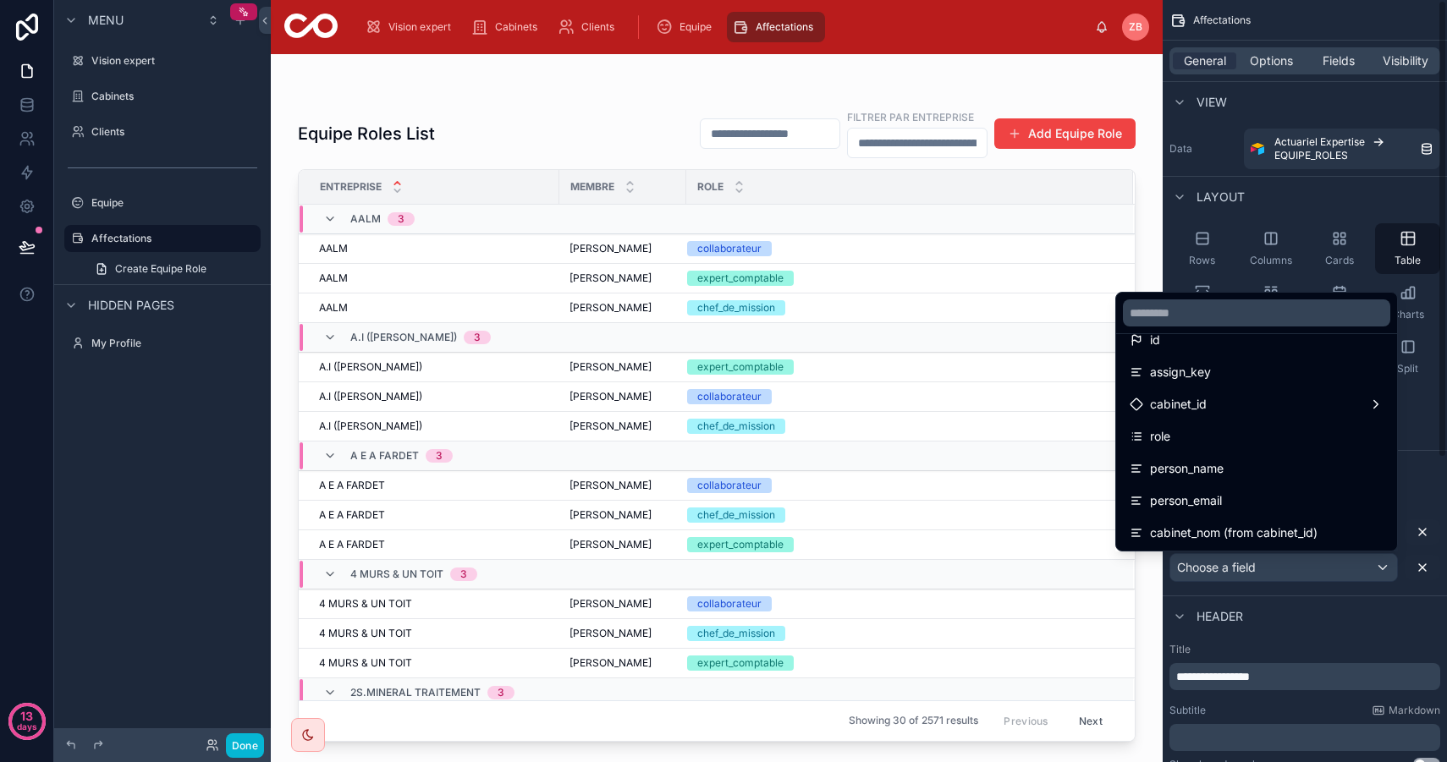
click at [1264, 569] on div "scrollable content" at bounding box center [723, 381] width 1447 height 762
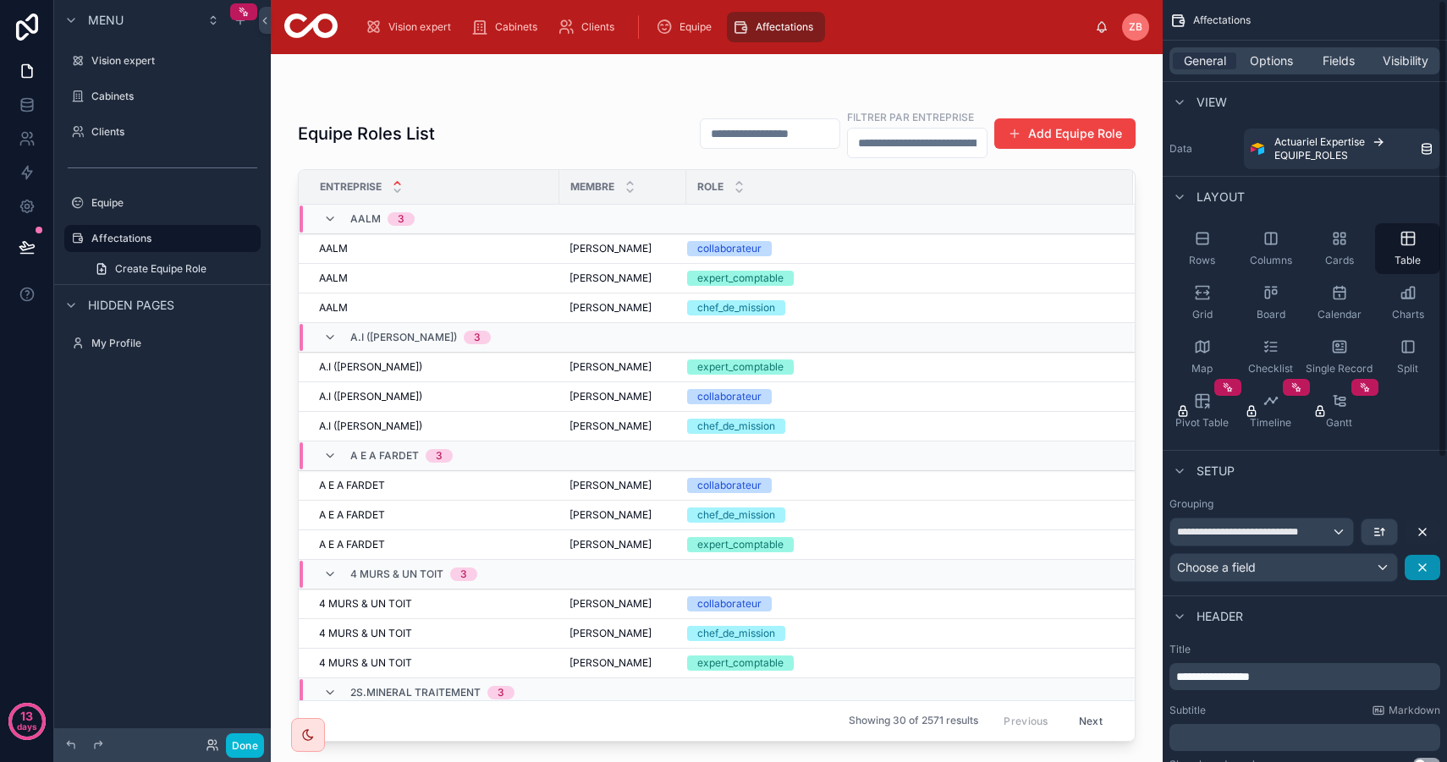
click at [1422, 564] on icon "scrollable content" at bounding box center [1422, 568] width 14 height 14
click at [1210, 259] on span "Rows" at bounding box center [1202, 261] width 26 height 14
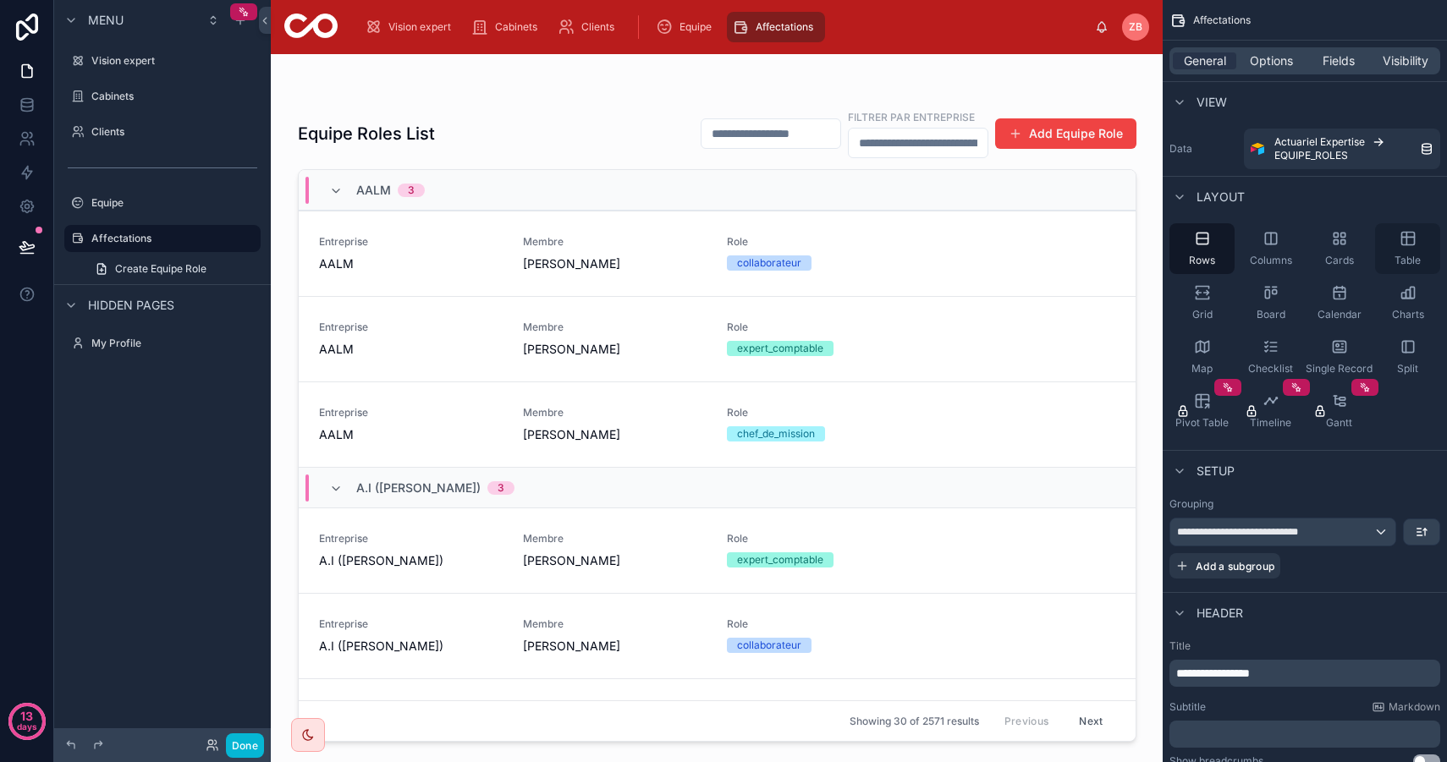
click at [1413, 247] on div "Table" at bounding box center [1407, 248] width 65 height 51
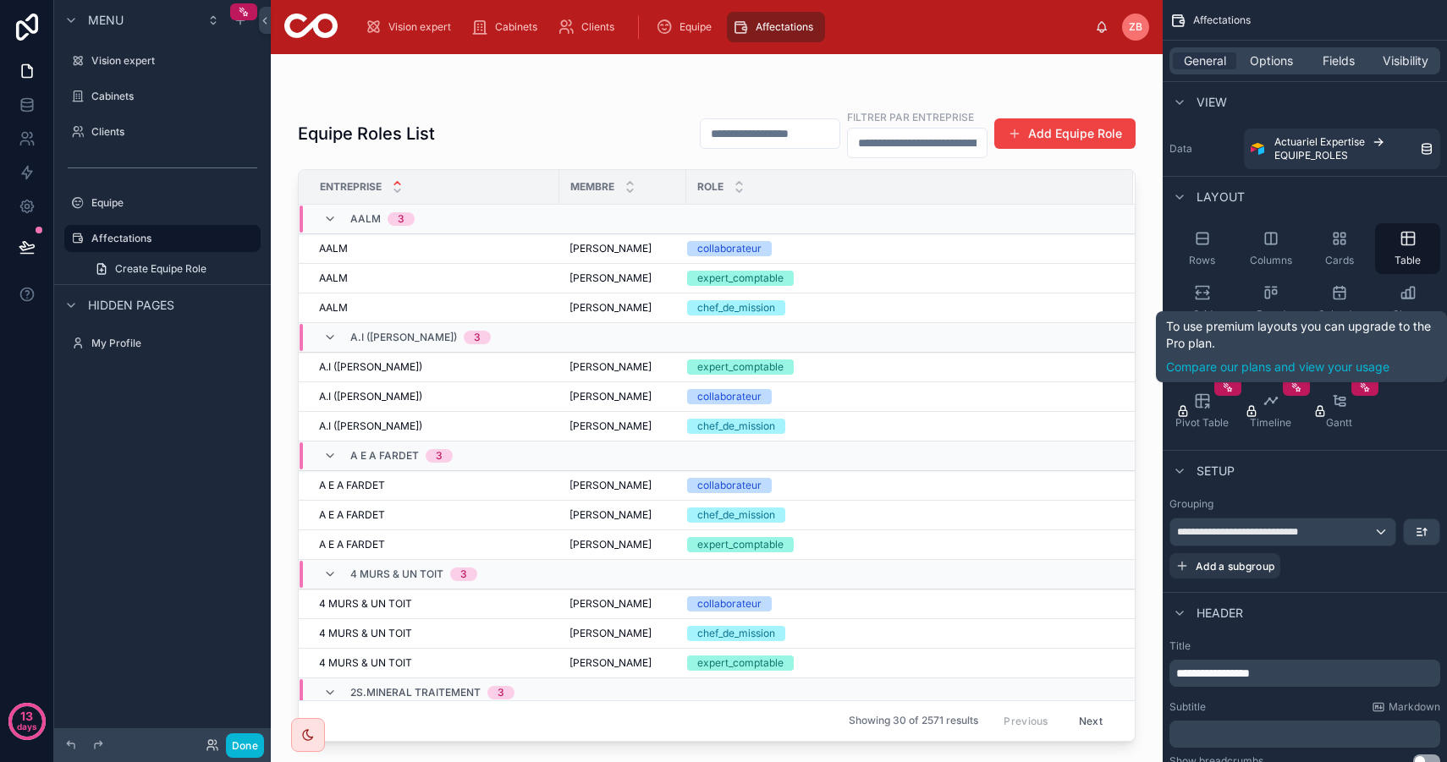
click at [1290, 313] on div "To use premium layouts you can upgrade to the Pro plan. Compare our plans and v…" at bounding box center [1301, 346] width 291 height 71
click at [1268, 294] on icon "scrollable content" at bounding box center [1267, 294] width 4 height 8
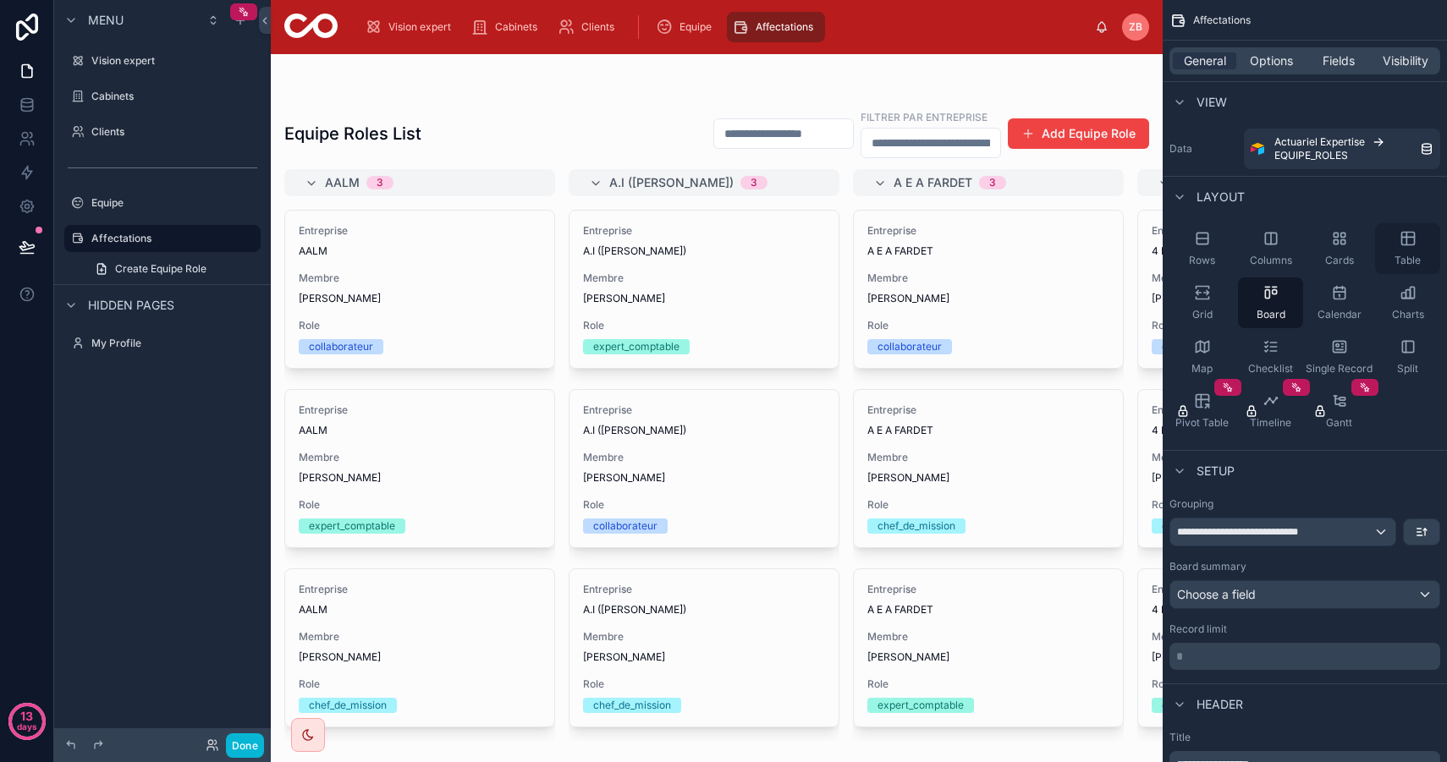
click at [1409, 243] on icon "scrollable content" at bounding box center [1407, 238] width 17 height 17
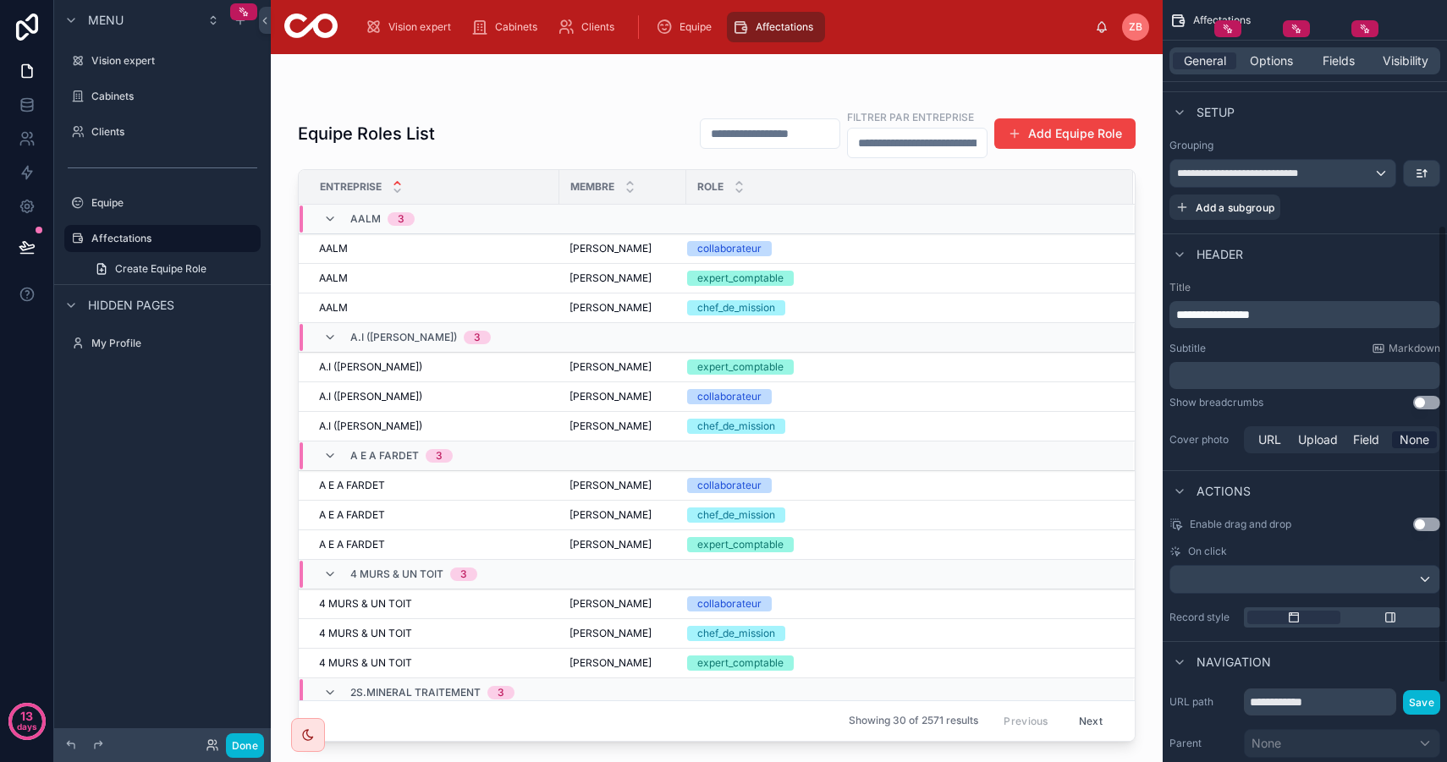
scroll to position [374, 0]
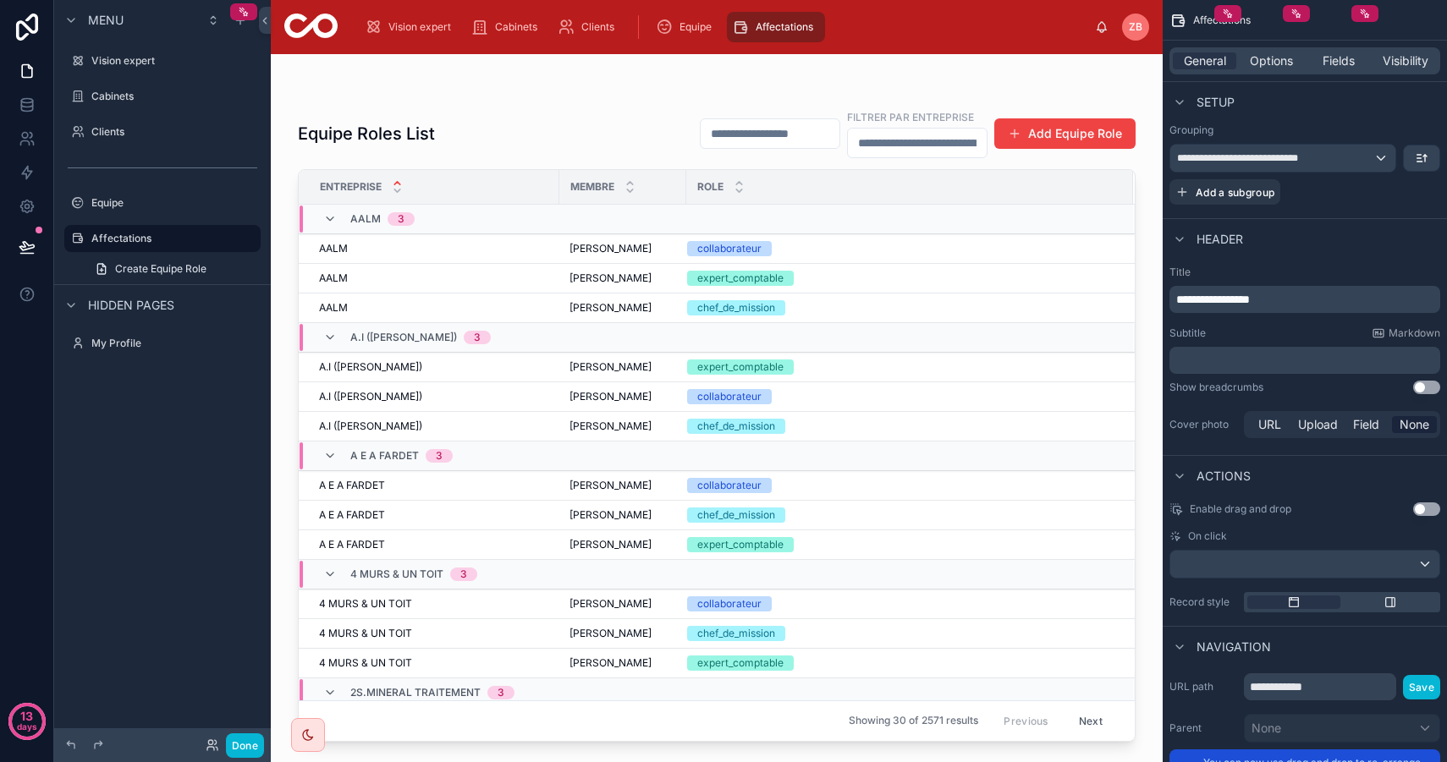
click at [1282, 301] on p "**********" at bounding box center [1306, 299] width 261 height 17
drag, startPoint x: 1300, startPoint y: 301, endPoint x: 1135, endPoint y: 282, distance: 166.1
click at [1135, 283] on div "Vision expert Cabinets Clients Equipe Affectations [PERSON_NAME] Equipe Roles L…" at bounding box center [859, 381] width 1176 height 762
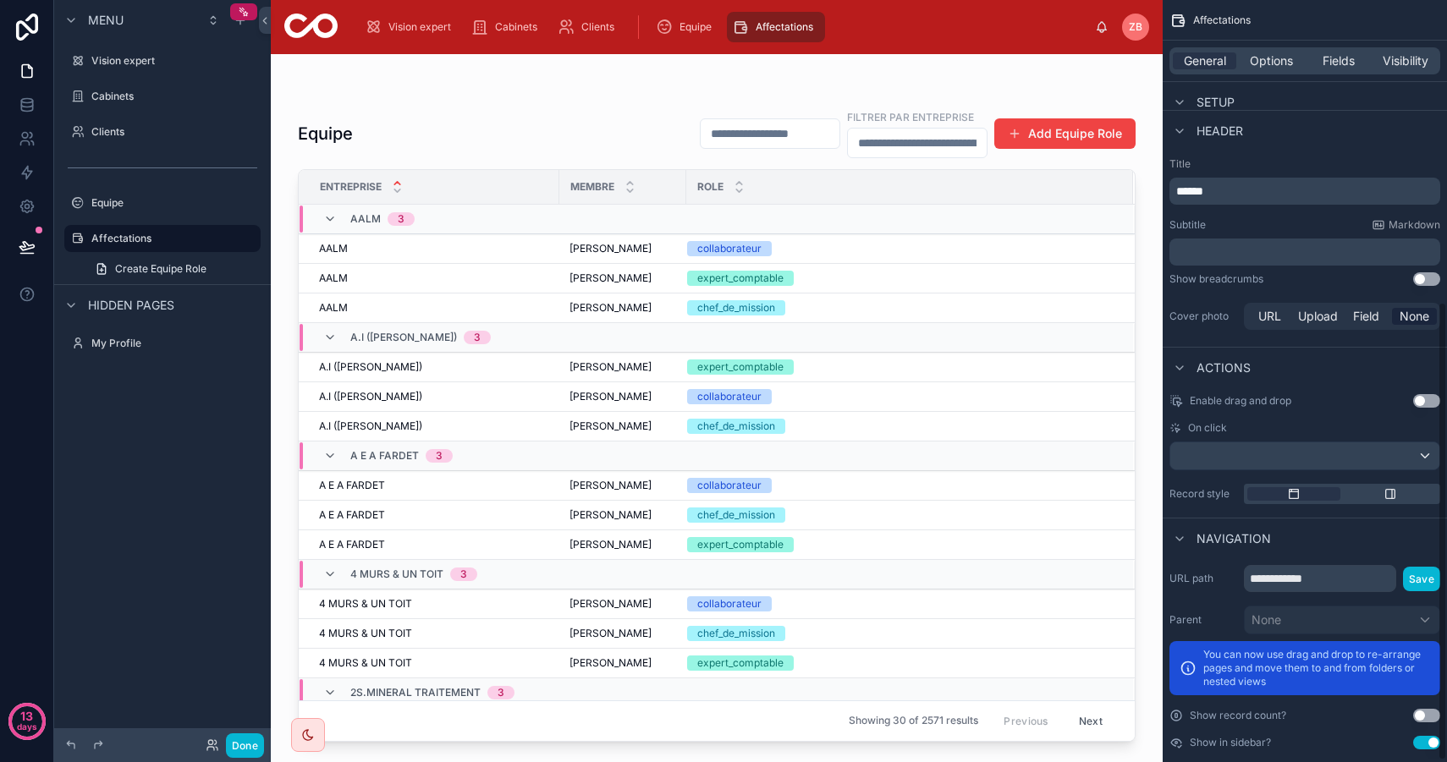
scroll to position [503, 0]
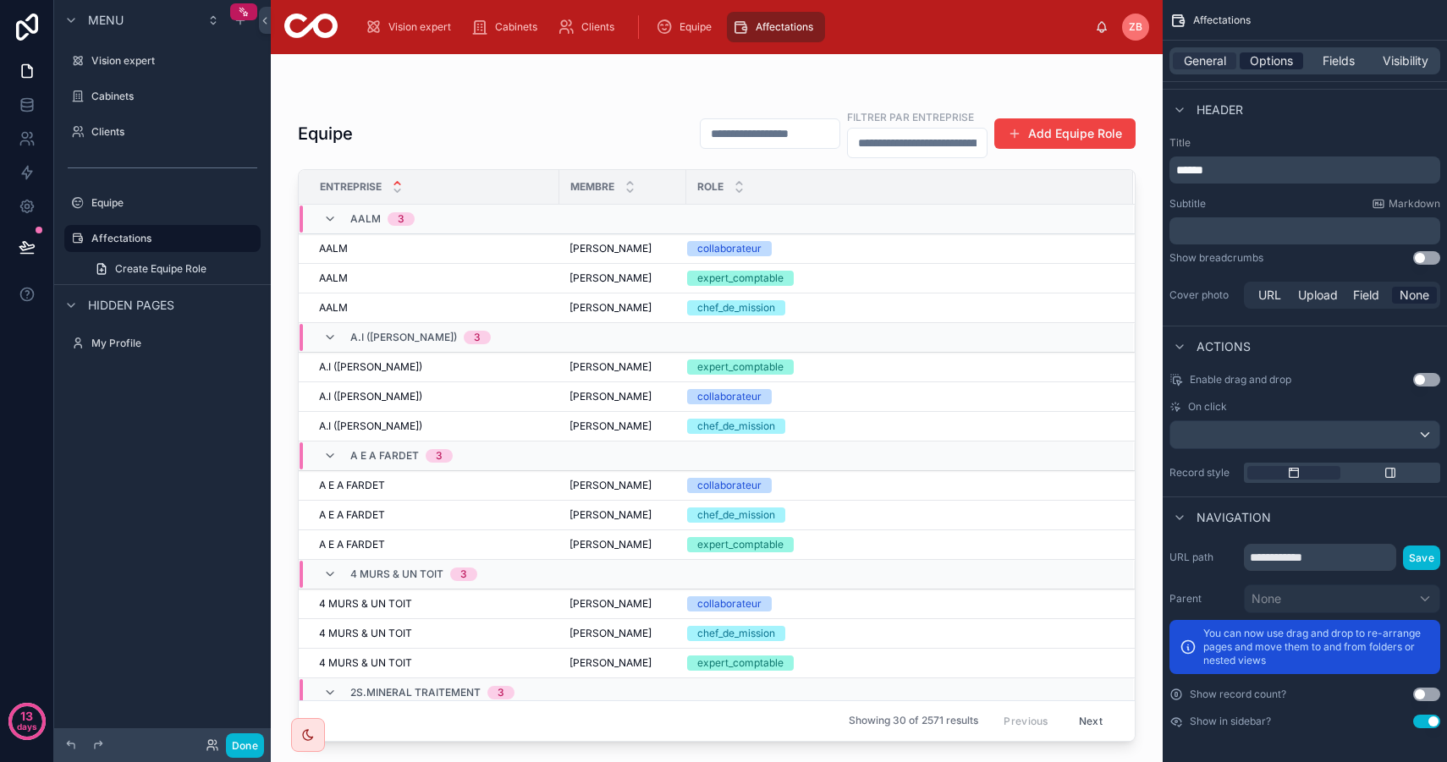
click at [1271, 56] on span "Options" at bounding box center [1270, 60] width 43 height 17
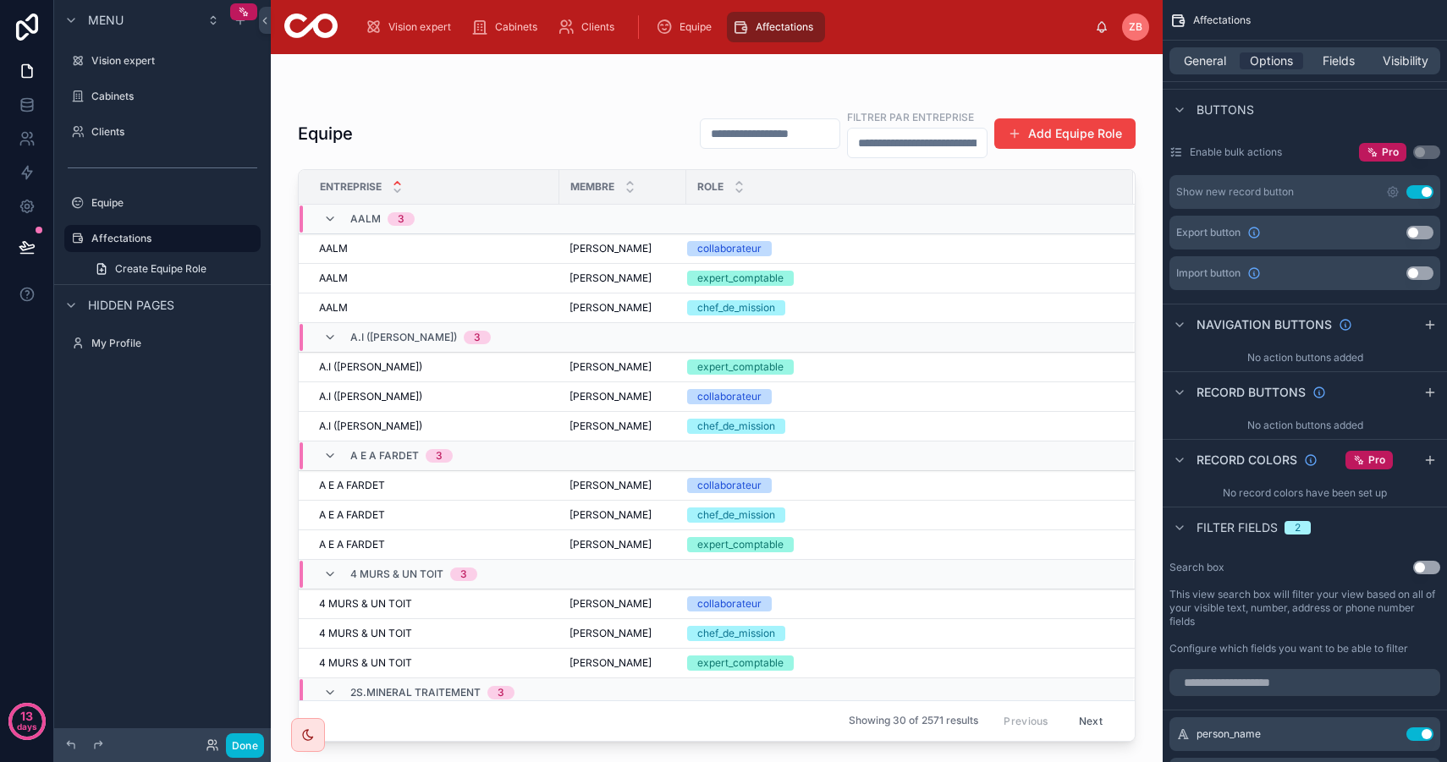
click at [1425, 195] on button "Use setting" at bounding box center [1419, 192] width 27 height 14
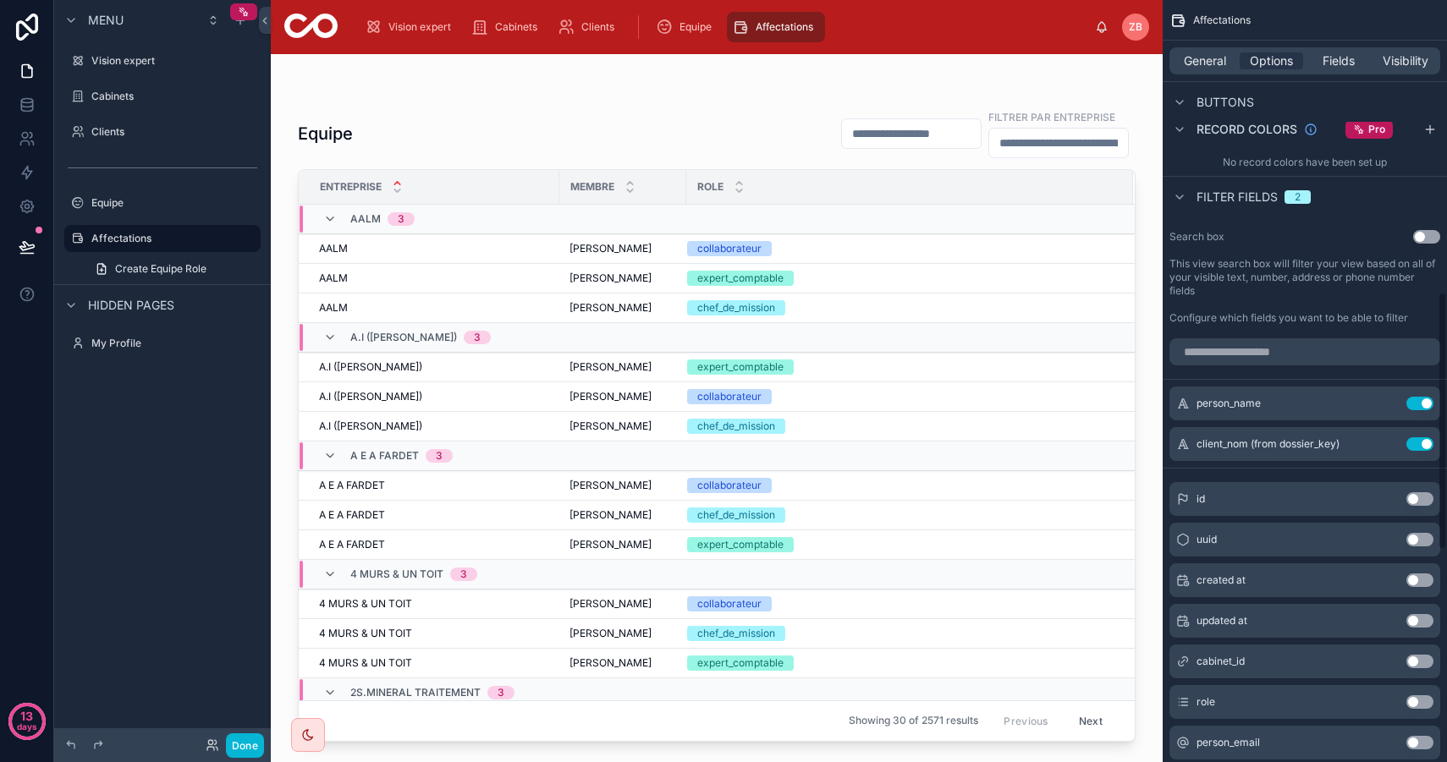
scroll to position [862, 0]
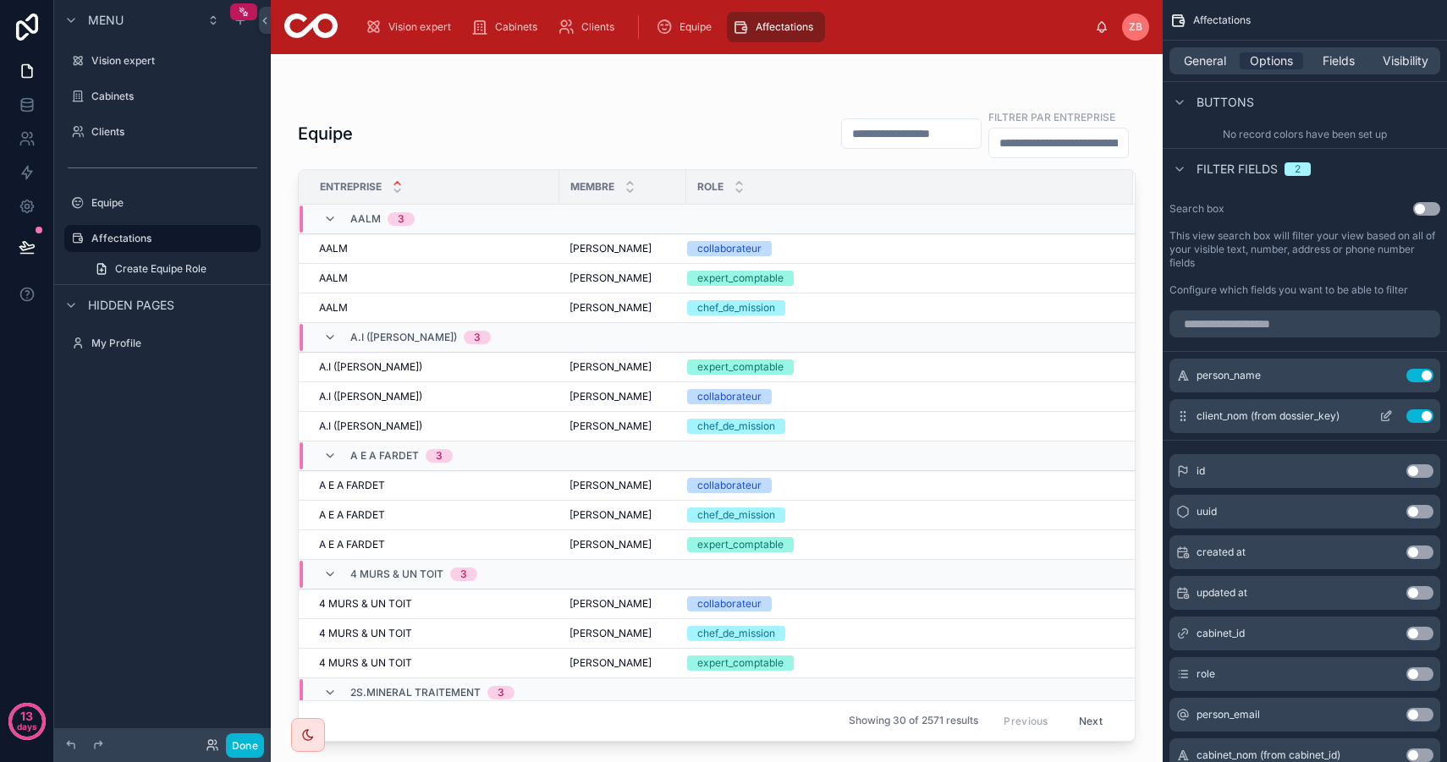
click at [1386, 417] on icon "scrollable content" at bounding box center [1386, 416] width 14 height 14
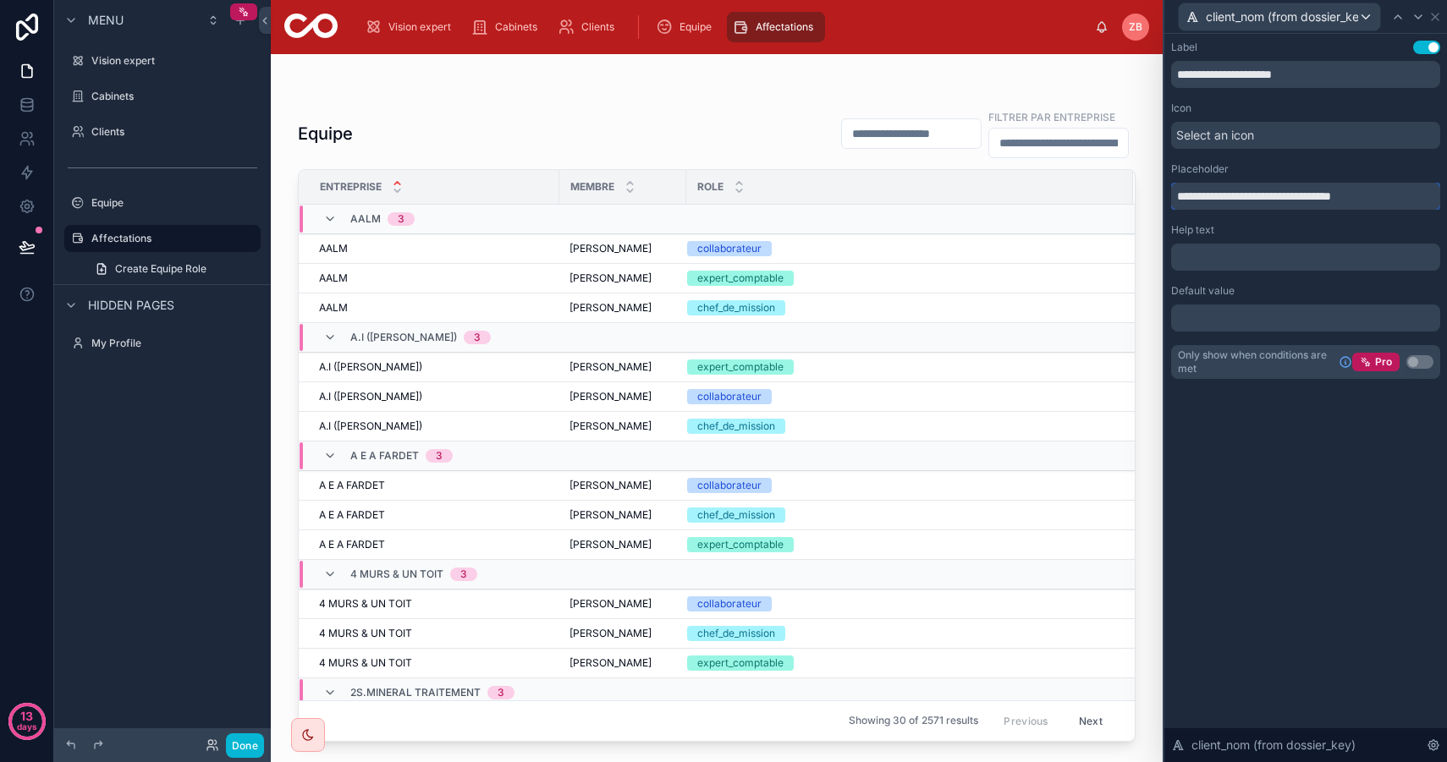
drag, startPoint x: 1398, startPoint y: 194, endPoint x: 1151, endPoint y: 173, distance: 247.8
click at [1151, 173] on div "**********" at bounding box center [723, 381] width 1447 height 762
drag, startPoint x: 1210, startPoint y: 192, endPoint x: 1104, endPoint y: 181, distance: 107.2
click at [1104, 181] on div "**********" at bounding box center [723, 381] width 1447 height 762
type input "**********"
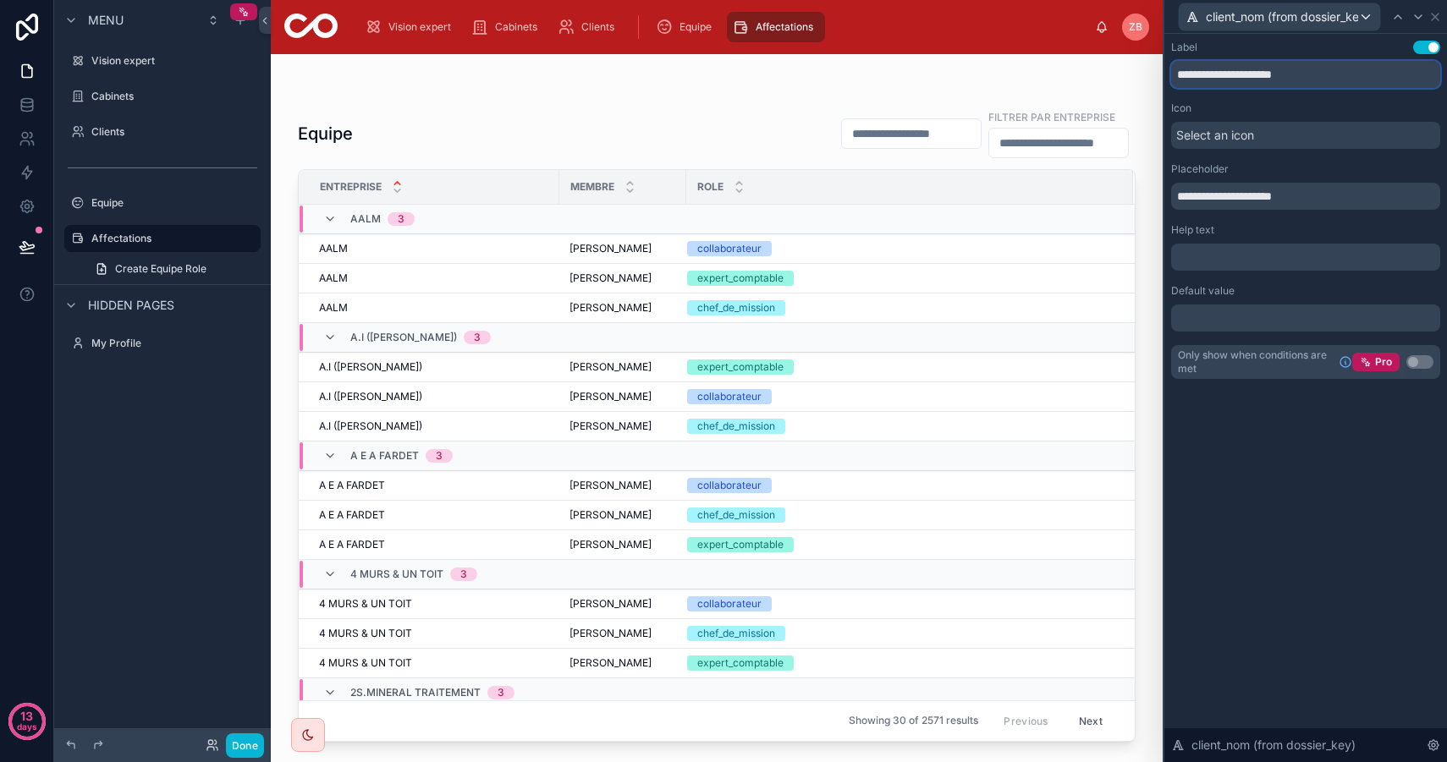
drag, startPoint x: 1372, startPoint y: 79, endPoint x: 1156, endPoint y: 56, distance: 216.9
click at [1157, 55] on div "**********" at bounding box center [723, 381] width 1447 height 762
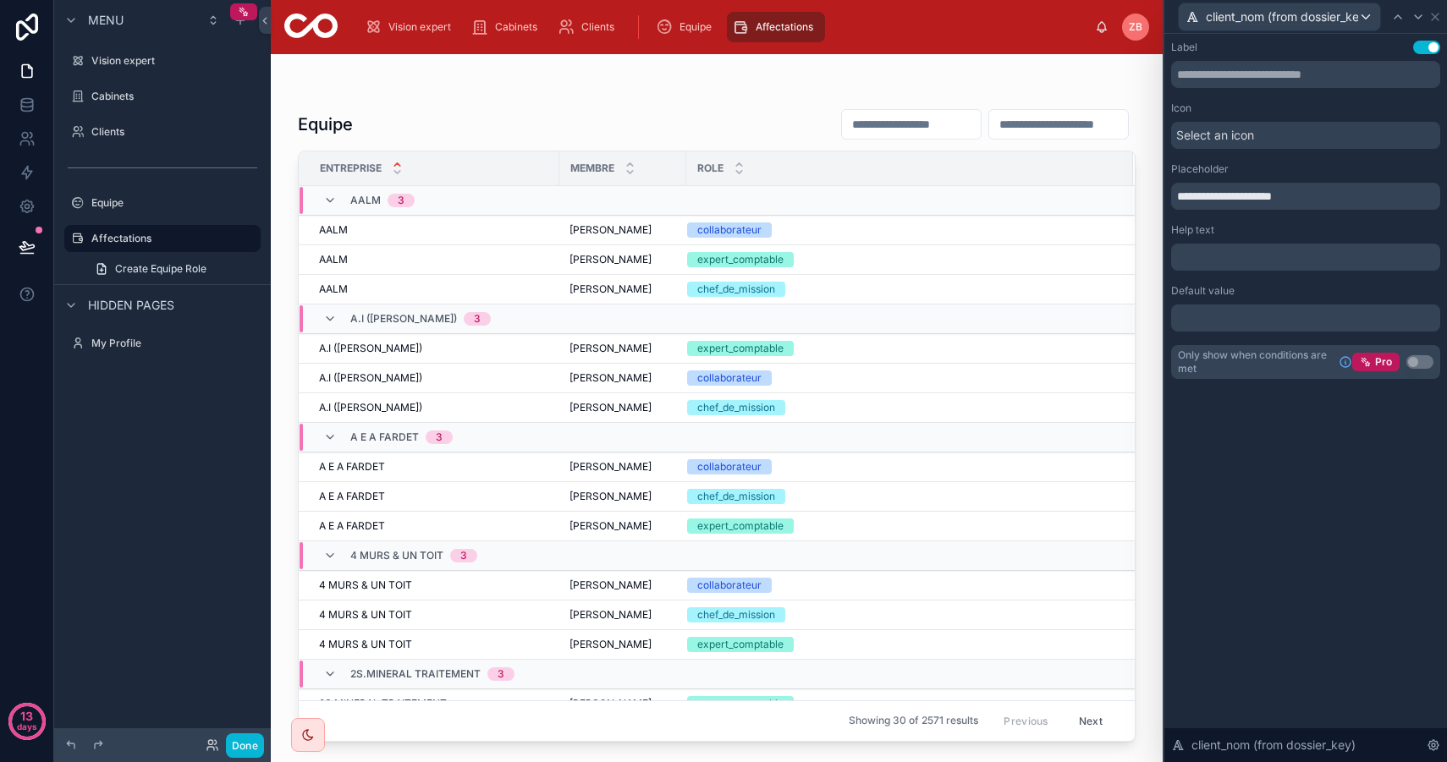
click at [1276, 516] on div "**********" at bounding box center [1305, 398] width 283 height 728
click at [1435, 14] on icon at bounding box center [1435, 17] width 14 height 14
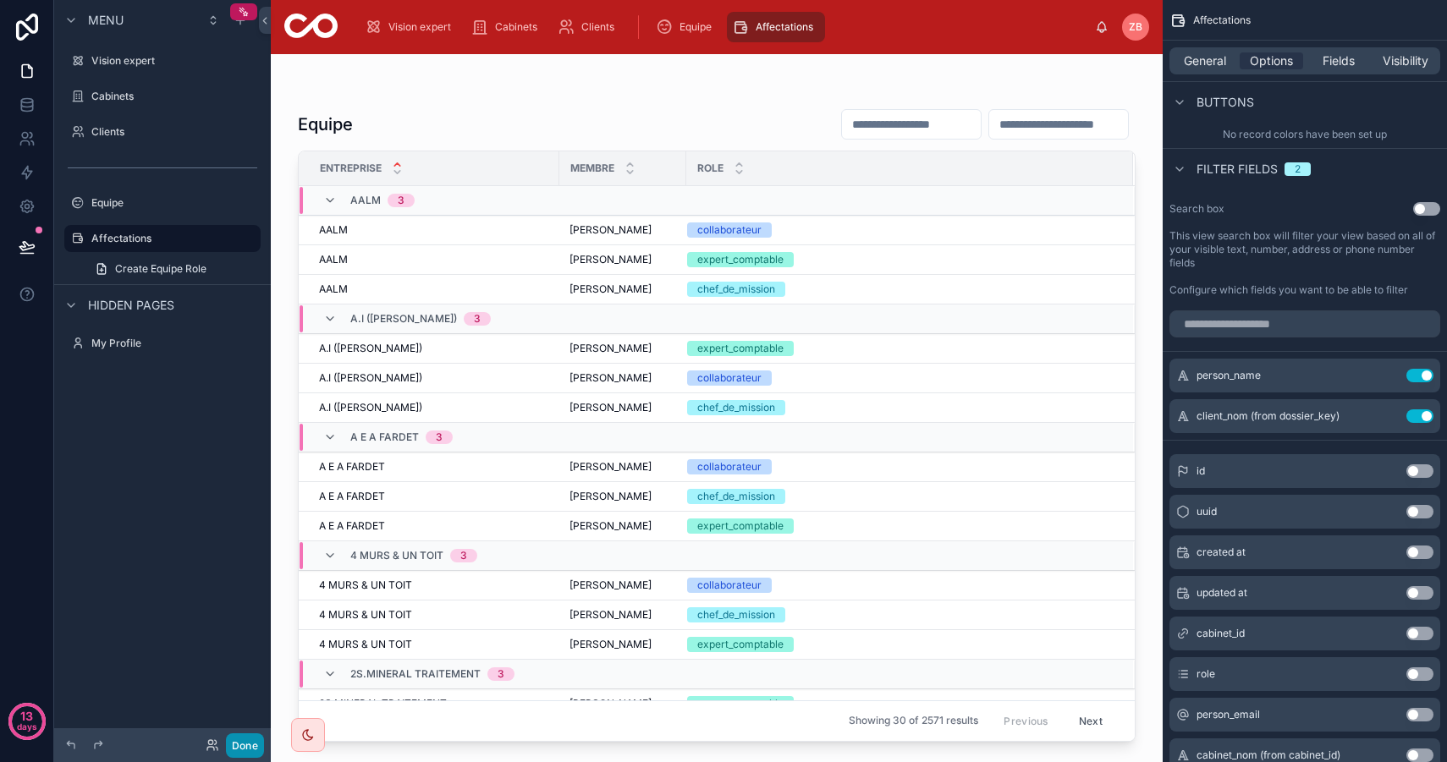
click at [253, 749] on button "Done" at bounding box center [245, 745] width 38 height 25
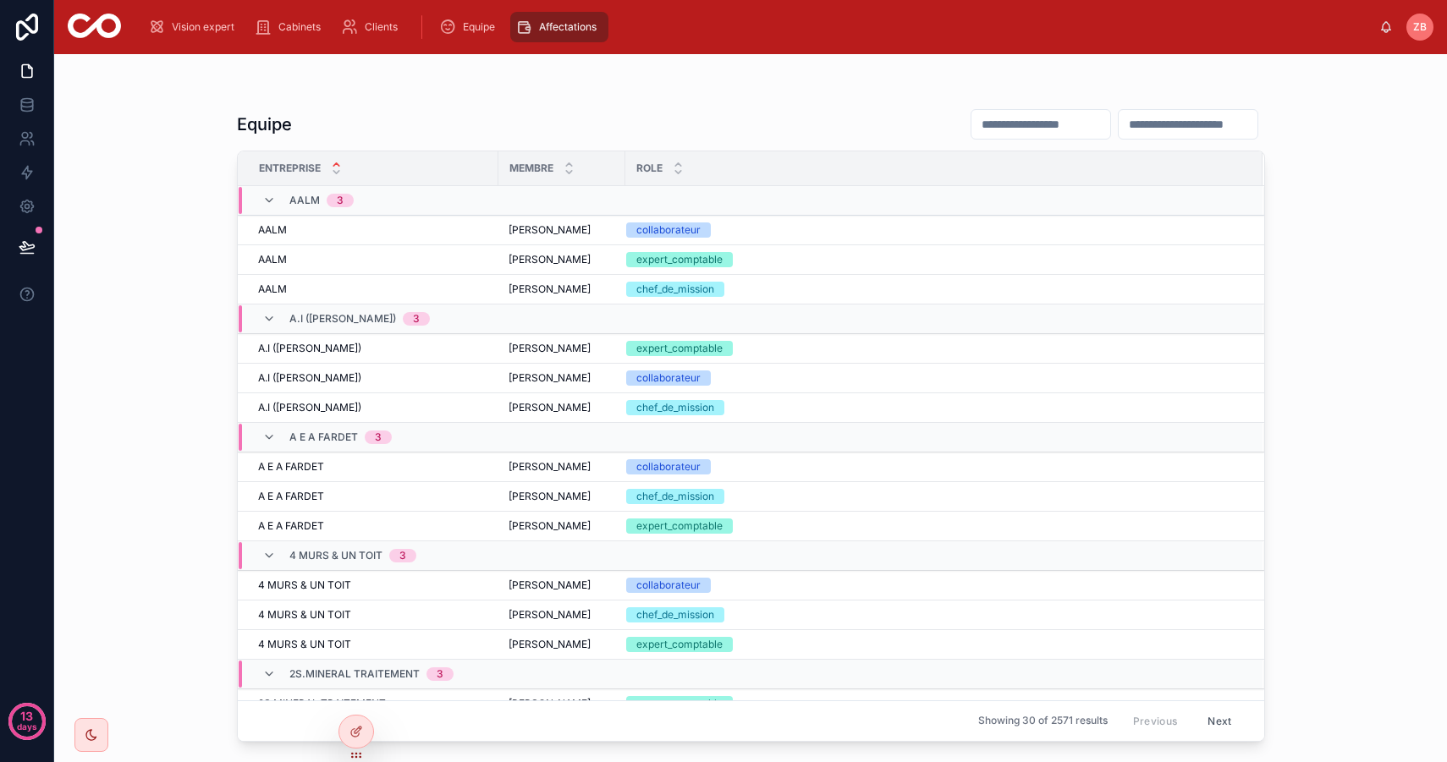
click at [1171, 120] on input "text" at bounding box center [1187, 125] width 139 height 24
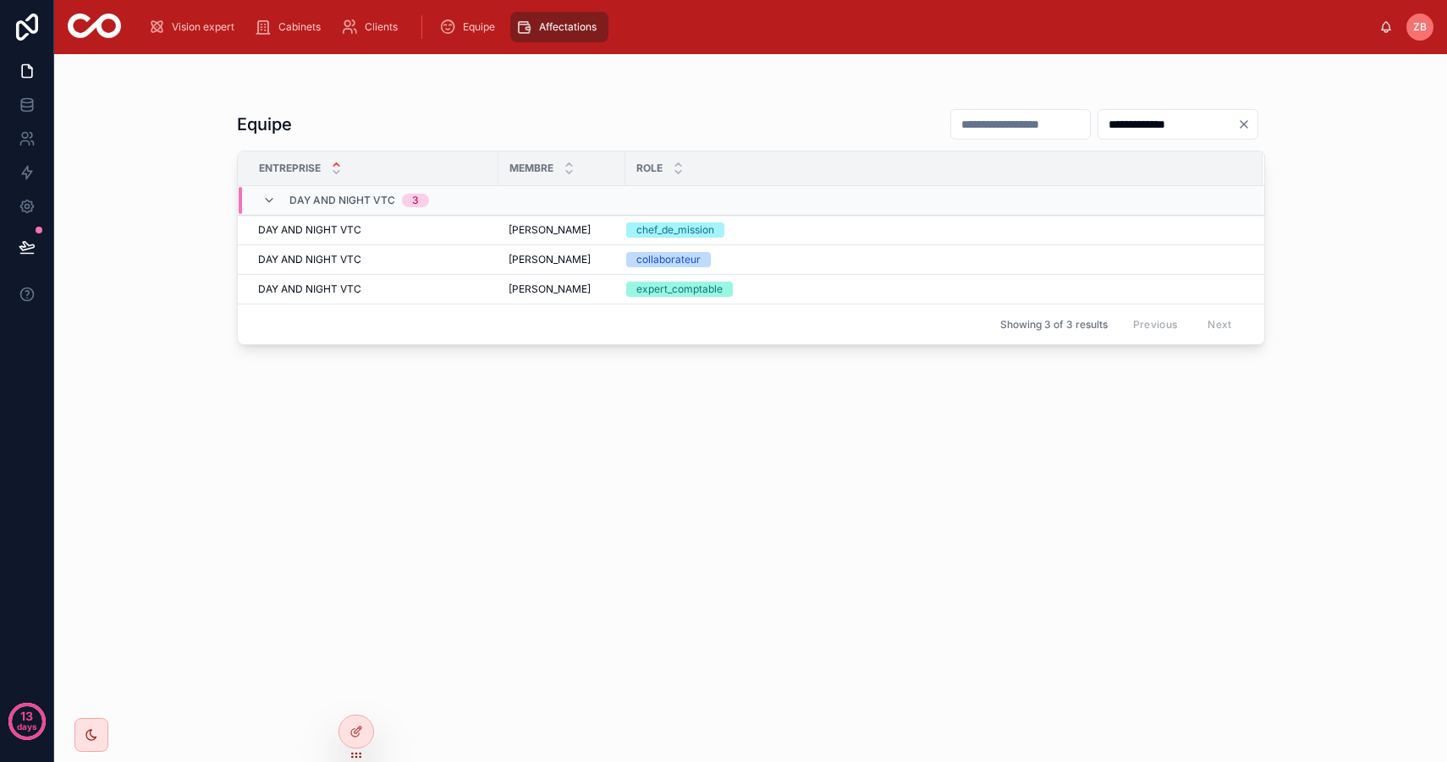
click at [1331, 194] on div "**********" at bounding box center [750, 408] width 1392 height 708
click at [1173, 118] on input "**********" at bounding box center [1167, 125] width 139 height 24
drag, startPoint x: 1192, startPoint y: 113, endPoint x: 1047, endPoint y: 113, distance: 144.7
click at [1047, 113] on div "**********" at bounding box center [1100, 124] width 328 height 32
drag, startPoint x: 1214, startPoint y: 125, endPoint x: 1064, endPoint y: 121, distance: 149.8
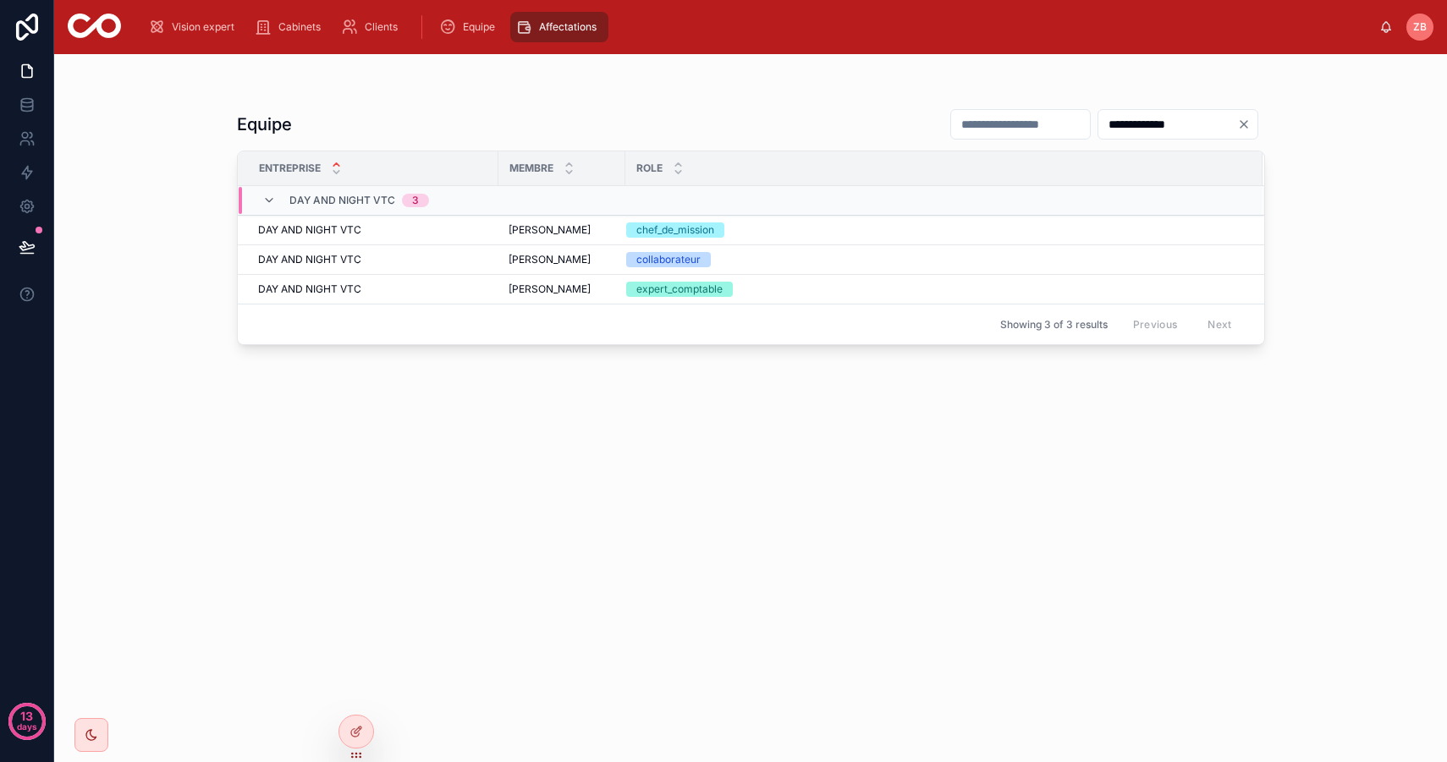
click at [1064, 121] on div "**********" at bounding box center [1100, 124] width 328 height 32
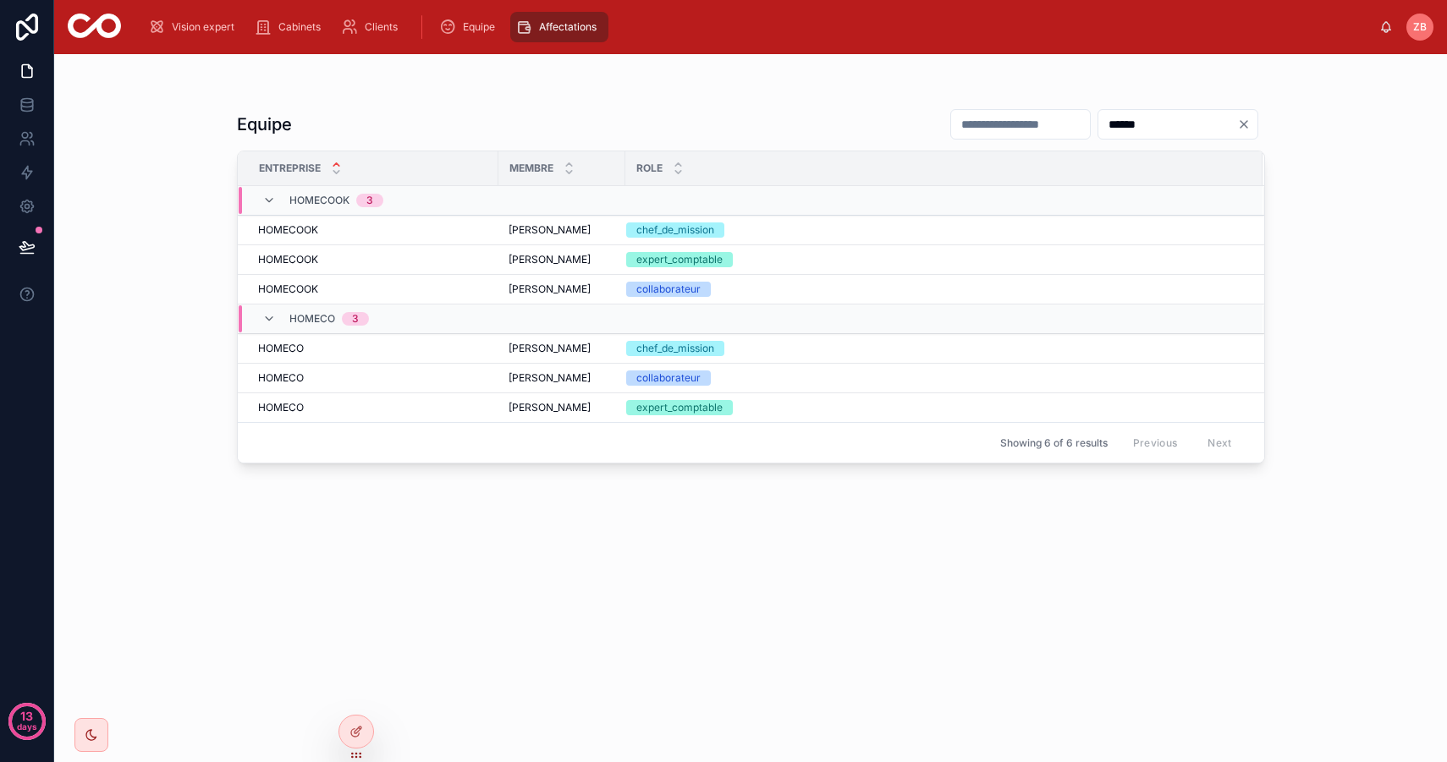
type input "******"
click at [1240, 122] on icon "Clear" at bounding box center [1243, 124] width 7 height 7
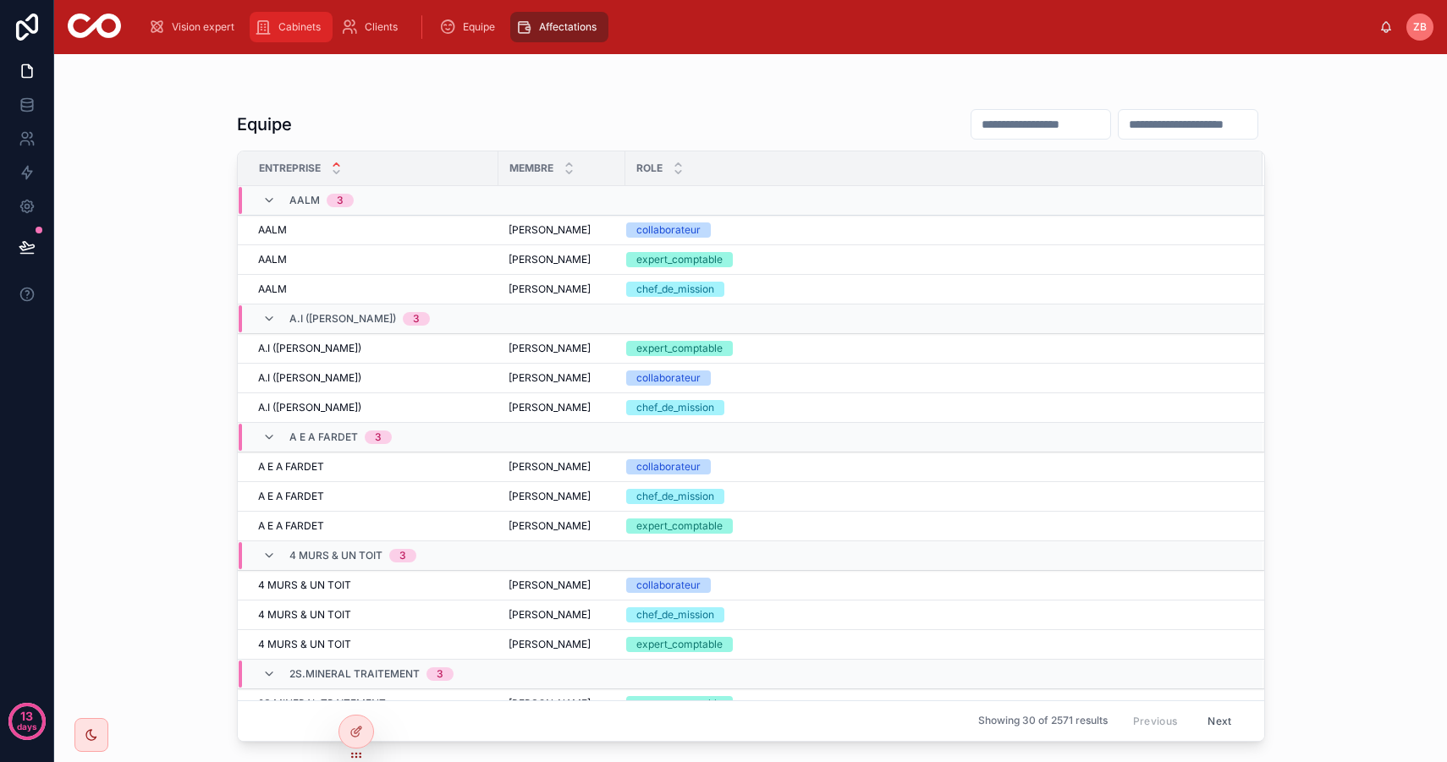
click at [288, 31] on span "Cabinets" at bounding box center [299, 27] width 42 height 14
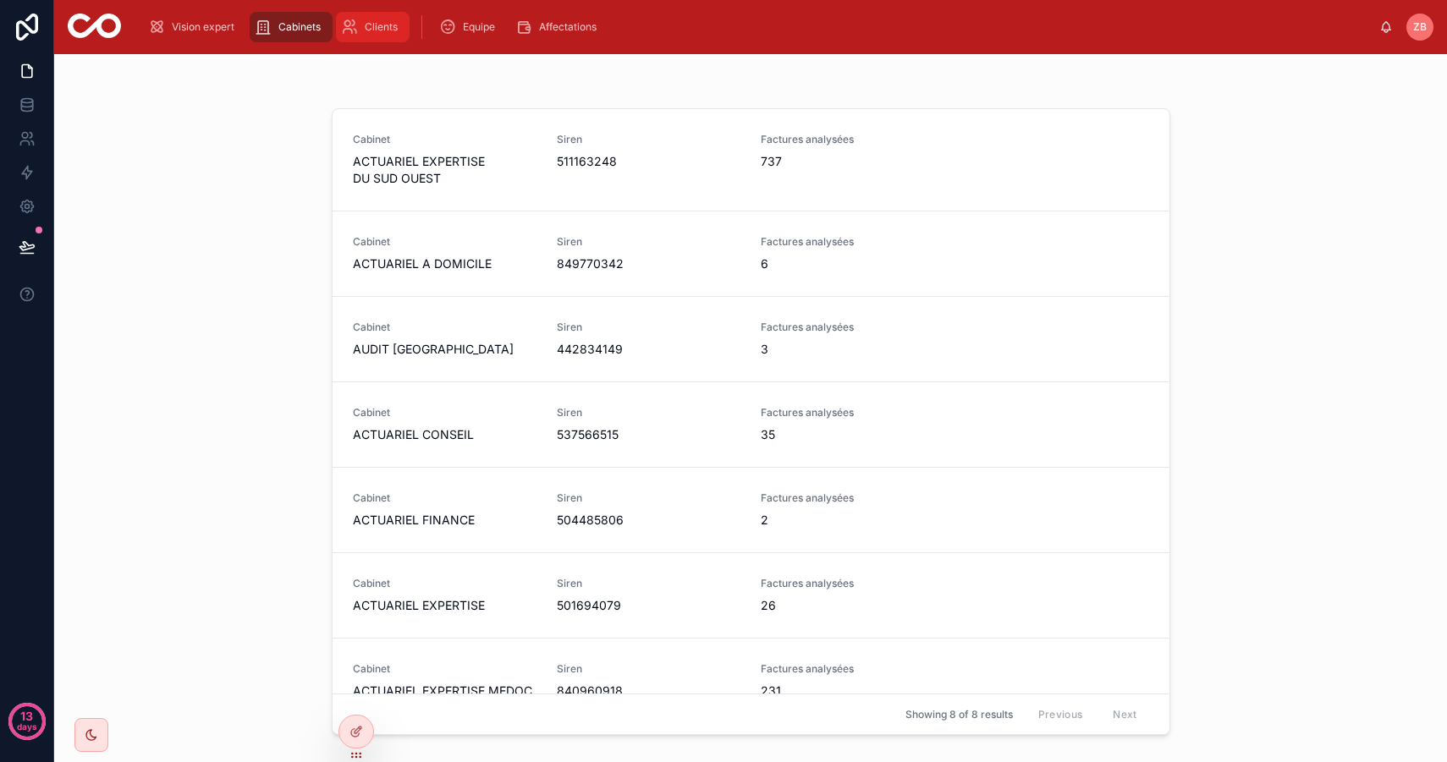
click at [387, 23] on span "Clients" at bounding box center [381, 27] width 33 height 14
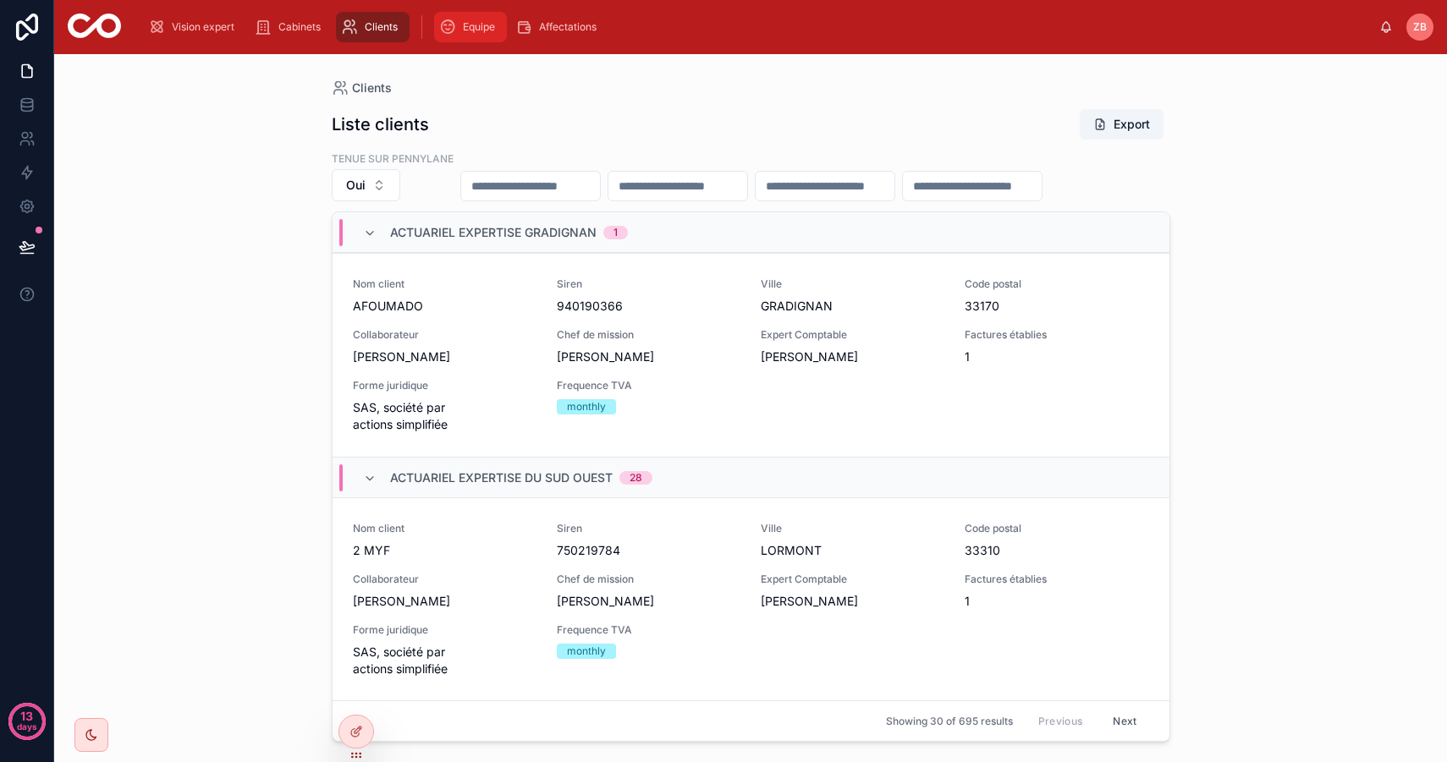
click at [459, 30] on div "Equipe" at bounding box center [470, 27] width 63 height 27
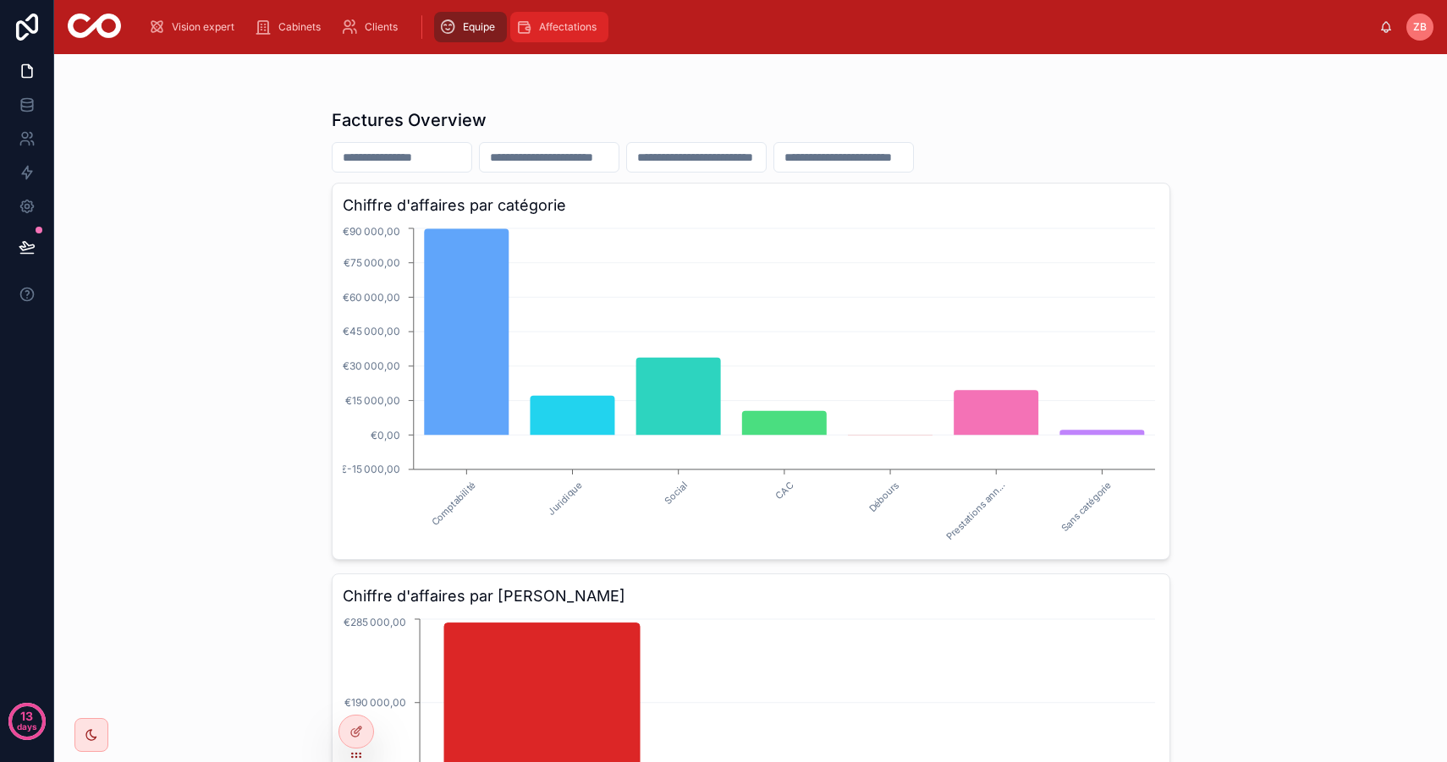
click at [556, 32] on span "Affectations" at bounding box center [568, 27] width 58 height 14
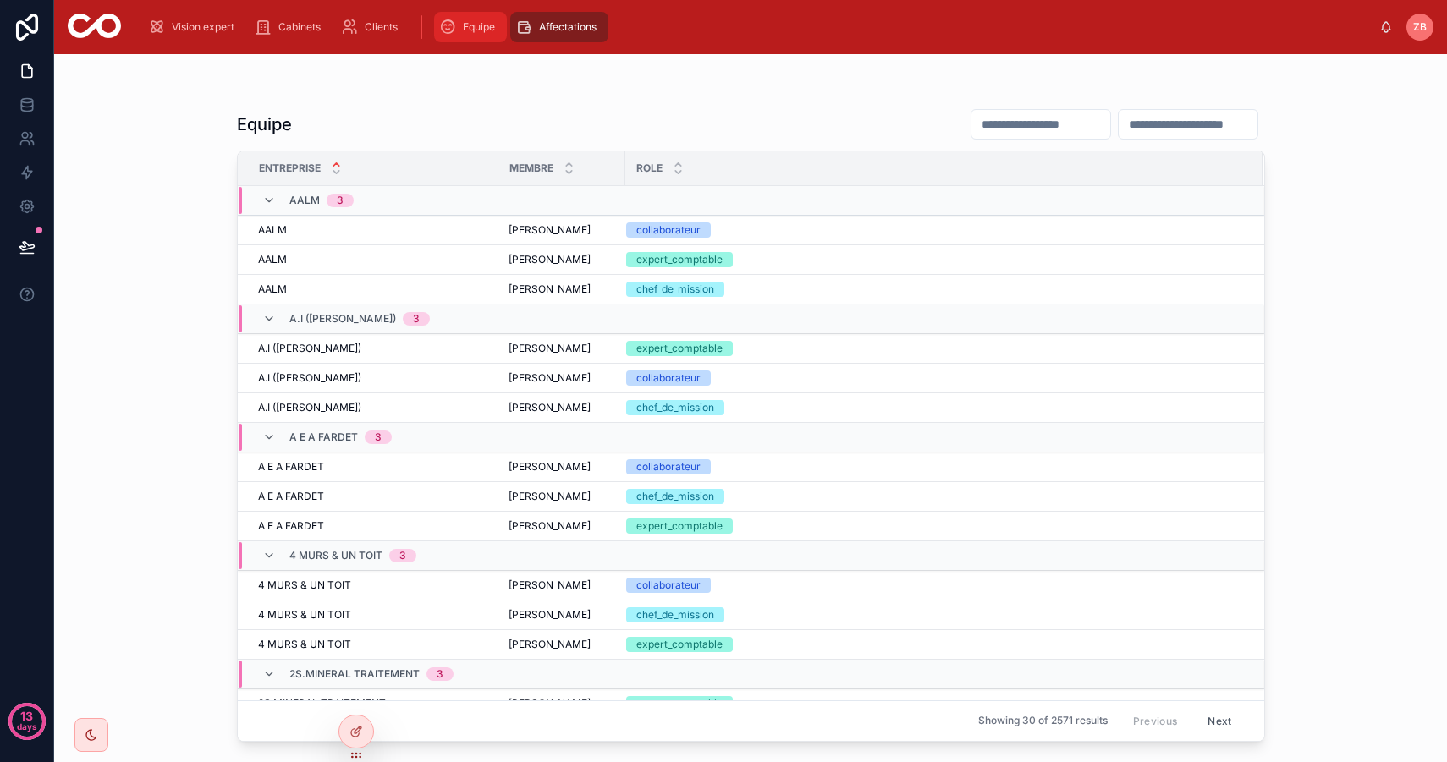
click at [485, 26] on span "Equipe" at bounding box center [479, 27] width 32 height 14
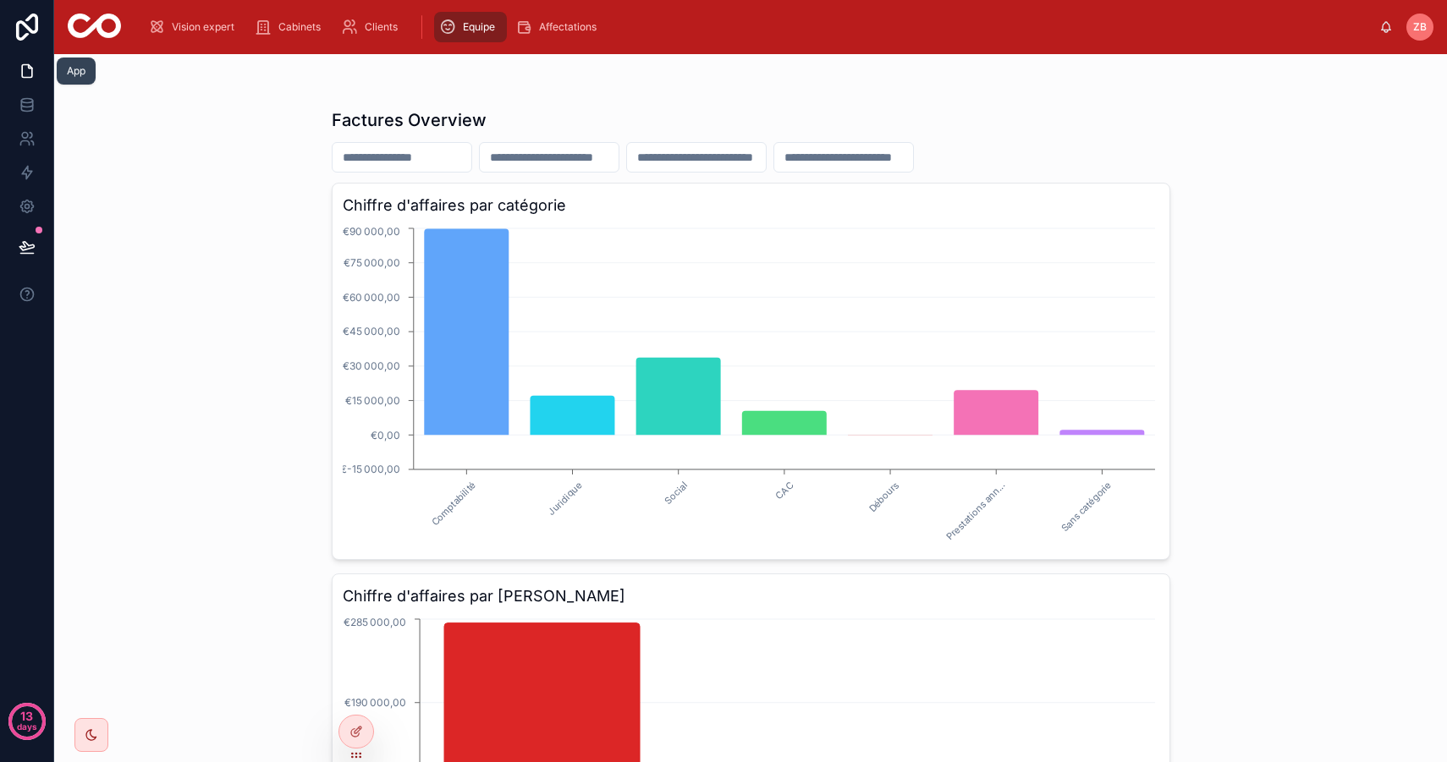
click at [36, 75] on link at bounding box center [26, 71] width 53 height 34
click at [26, 69] on icon at bounding box center [27, 71] width 17 height 17
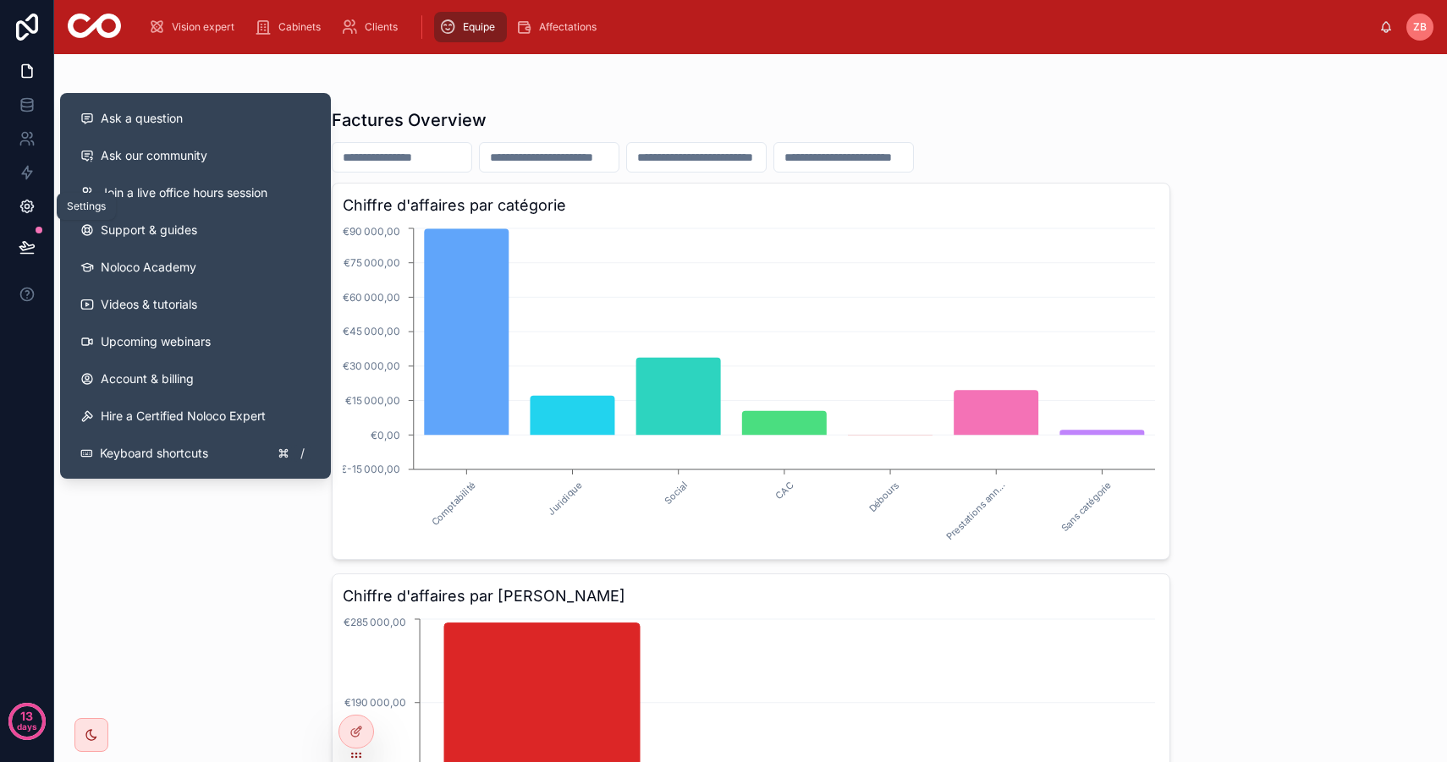
click at [31, 207] on icon at bounding box center [26, 206] width 13 height 13
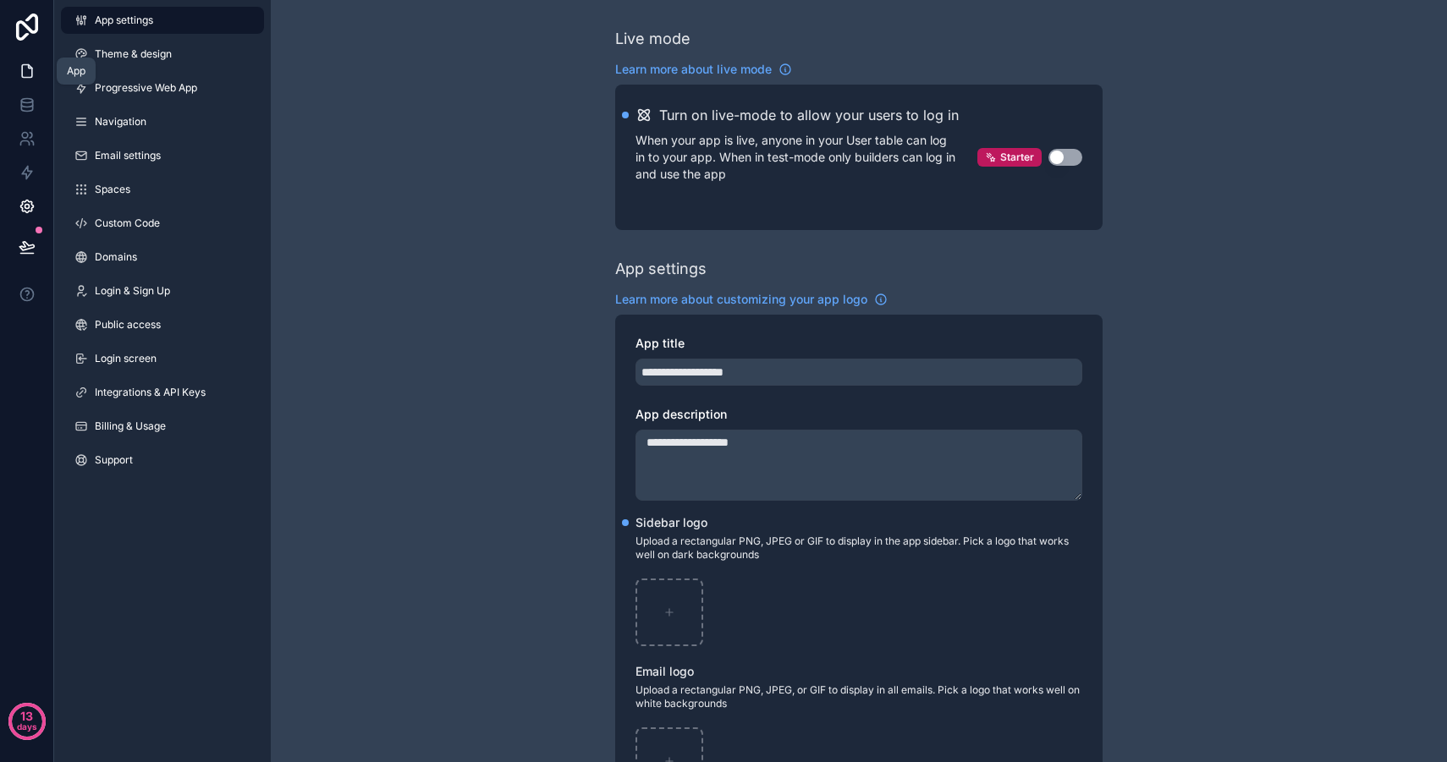
click at [25, 70] on icon at bounding box center [27, 71] width 17 height 17
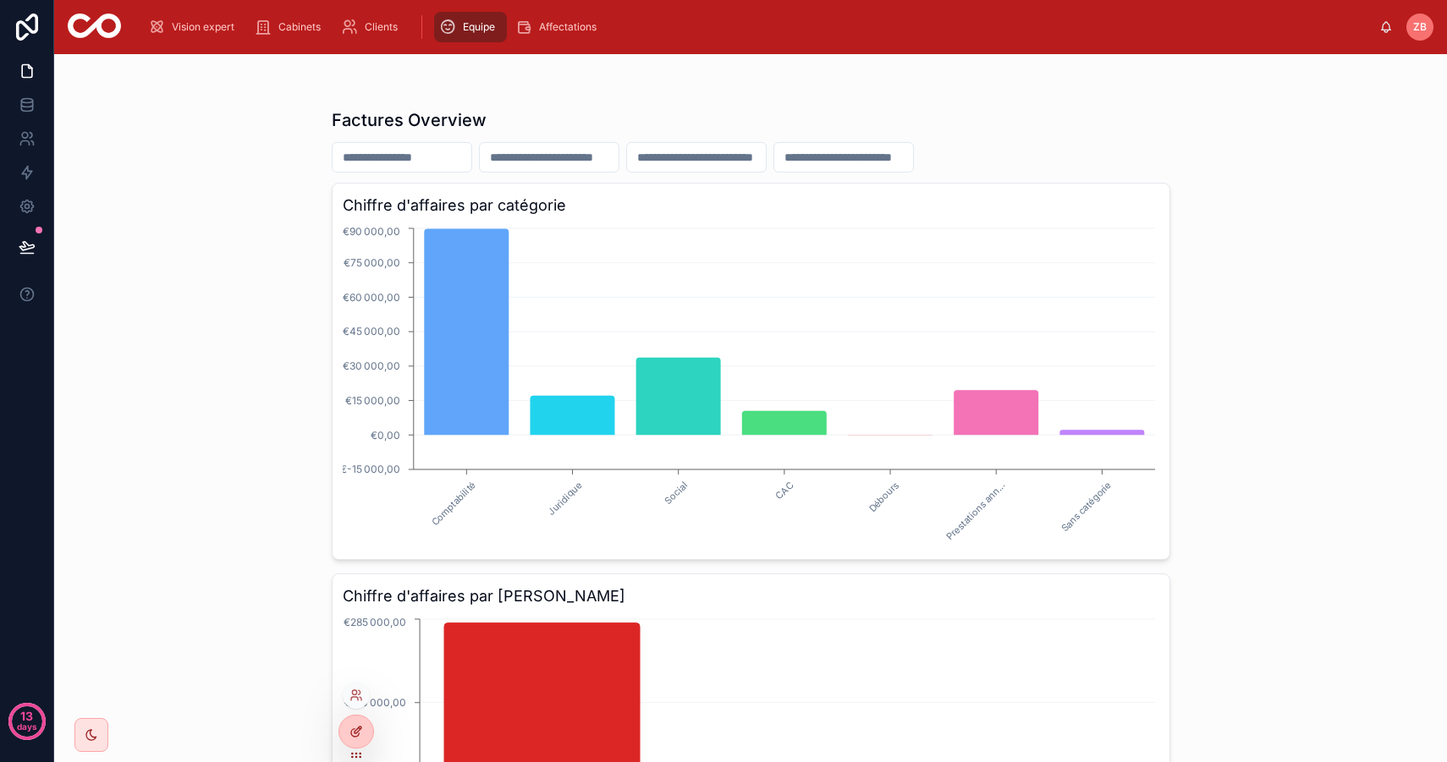
click at [351, 732] on icon at bounding box center [355, 733] width 8 height 8
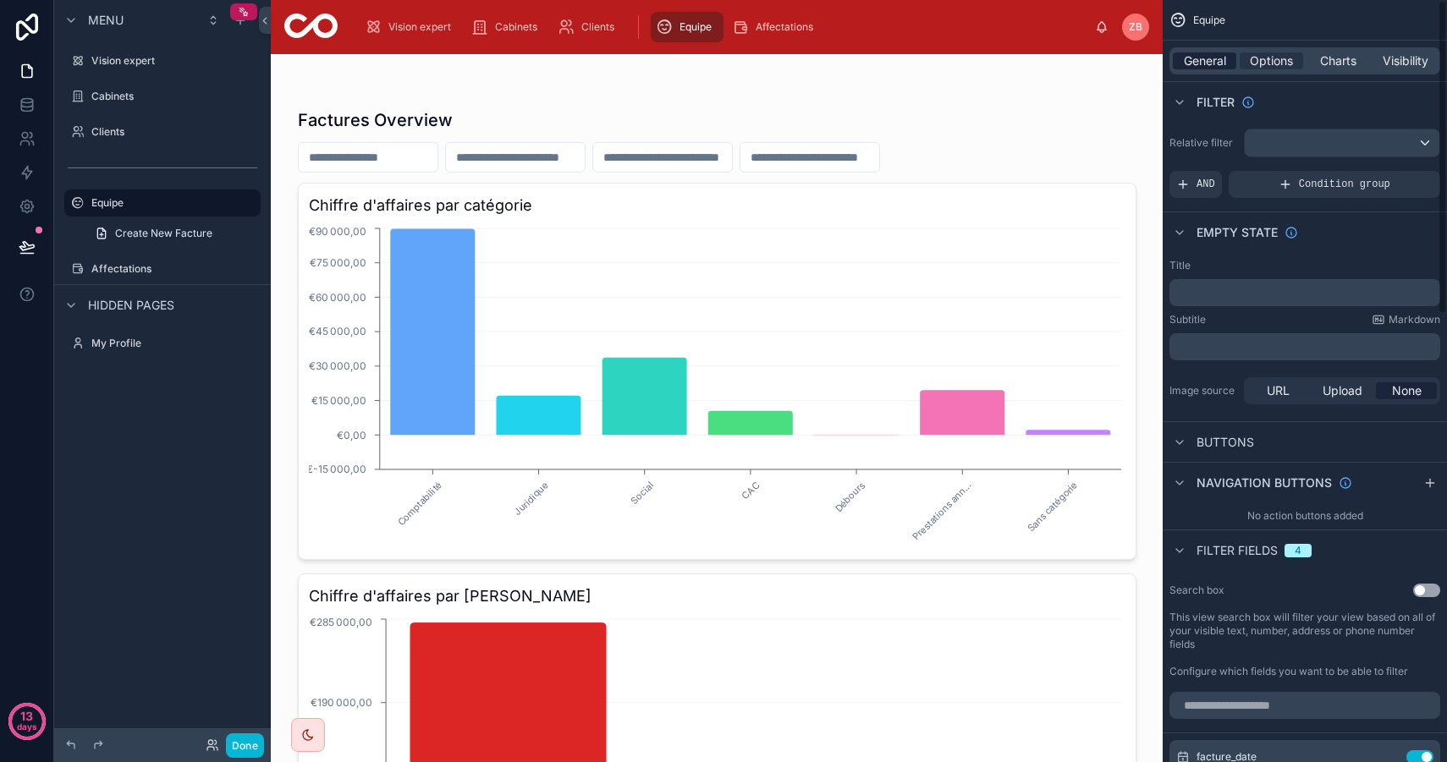
click at [1216, 58] on span "General" at bounding box center [1204, 60] width 42 height 17
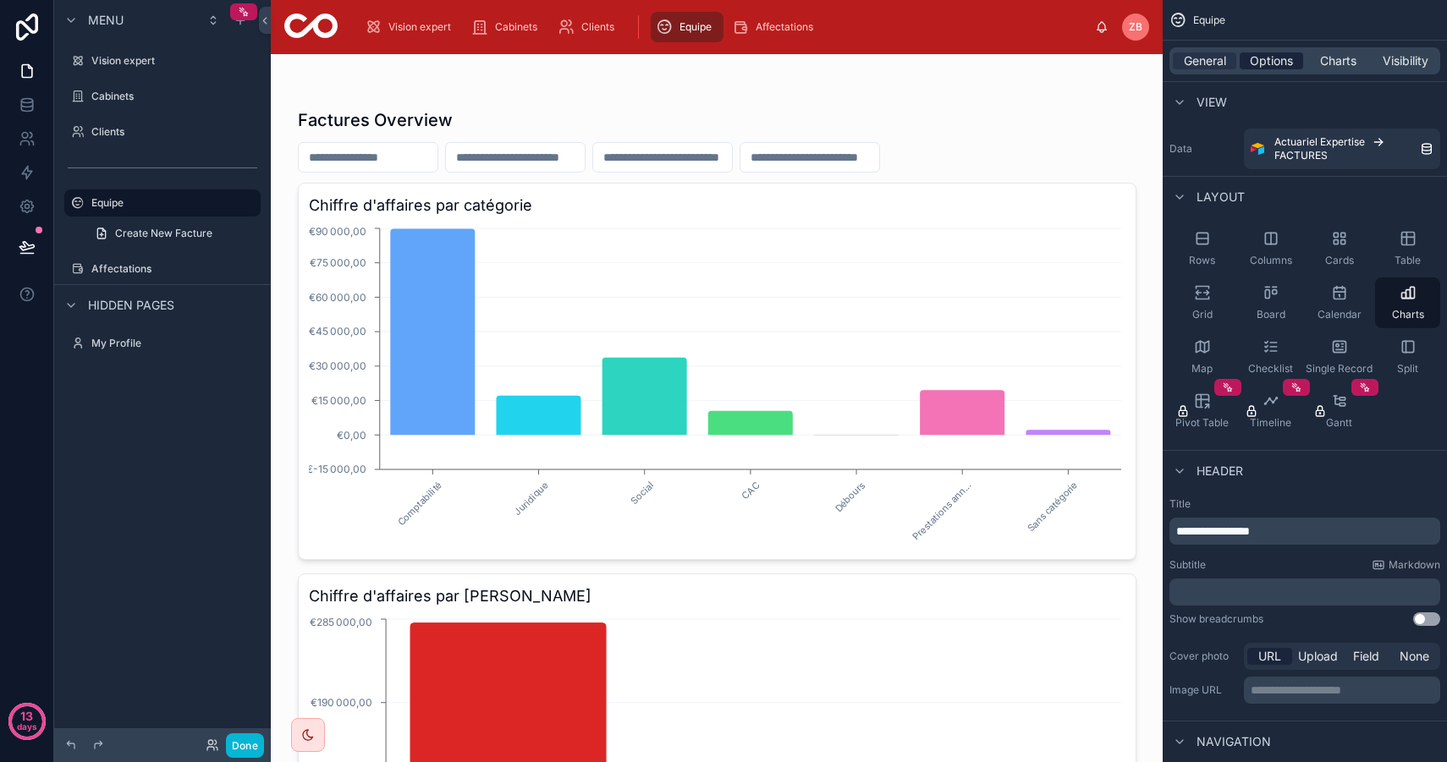
click at [1279, 66] on span "Options" at bounding box center [1270, 60] width 43 height 17
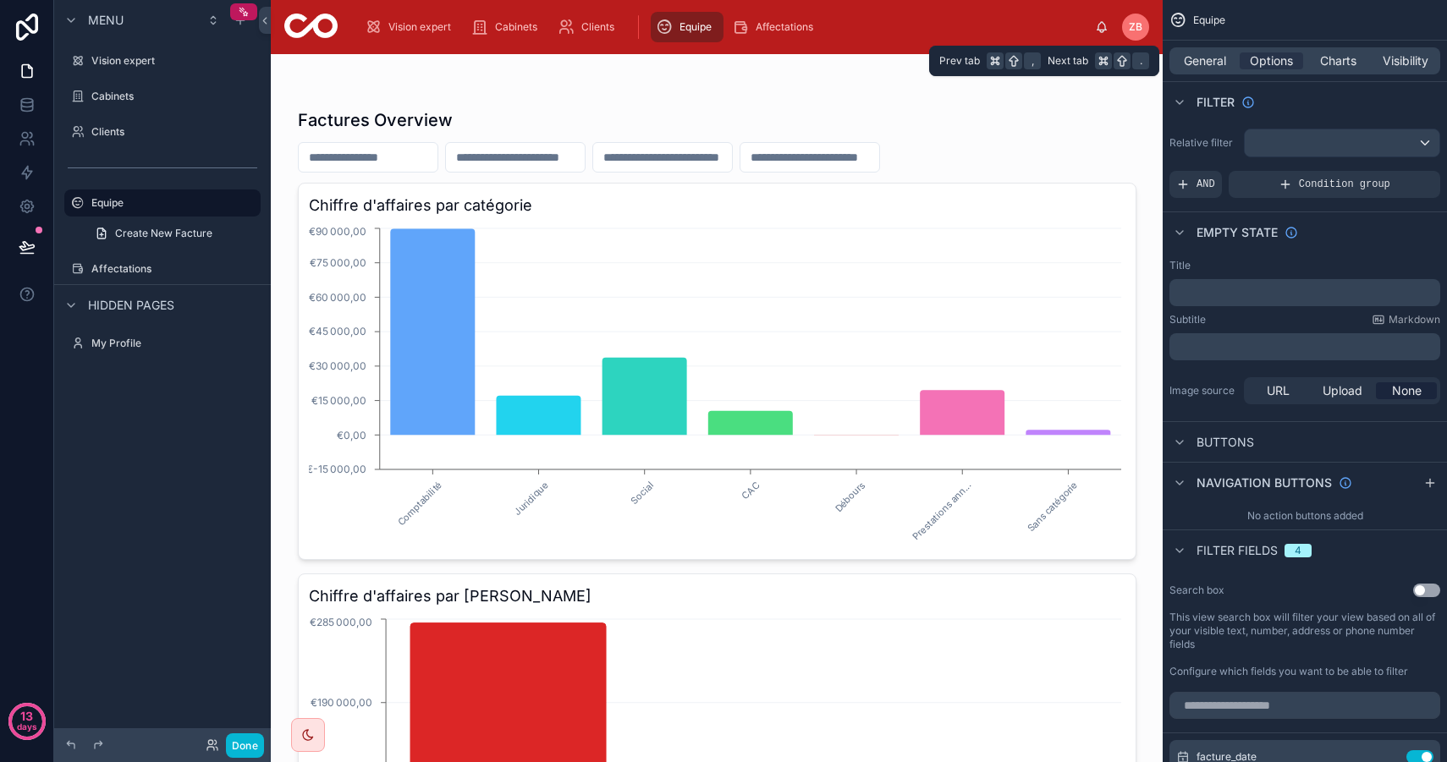
click at [1203, 51] on div "General Options Charts Visibility" at bounding box center [1304, 60] width 271 height 27
click at [1200, 55] on span "General" at bounding box center [1204, 60] width 42 height 17
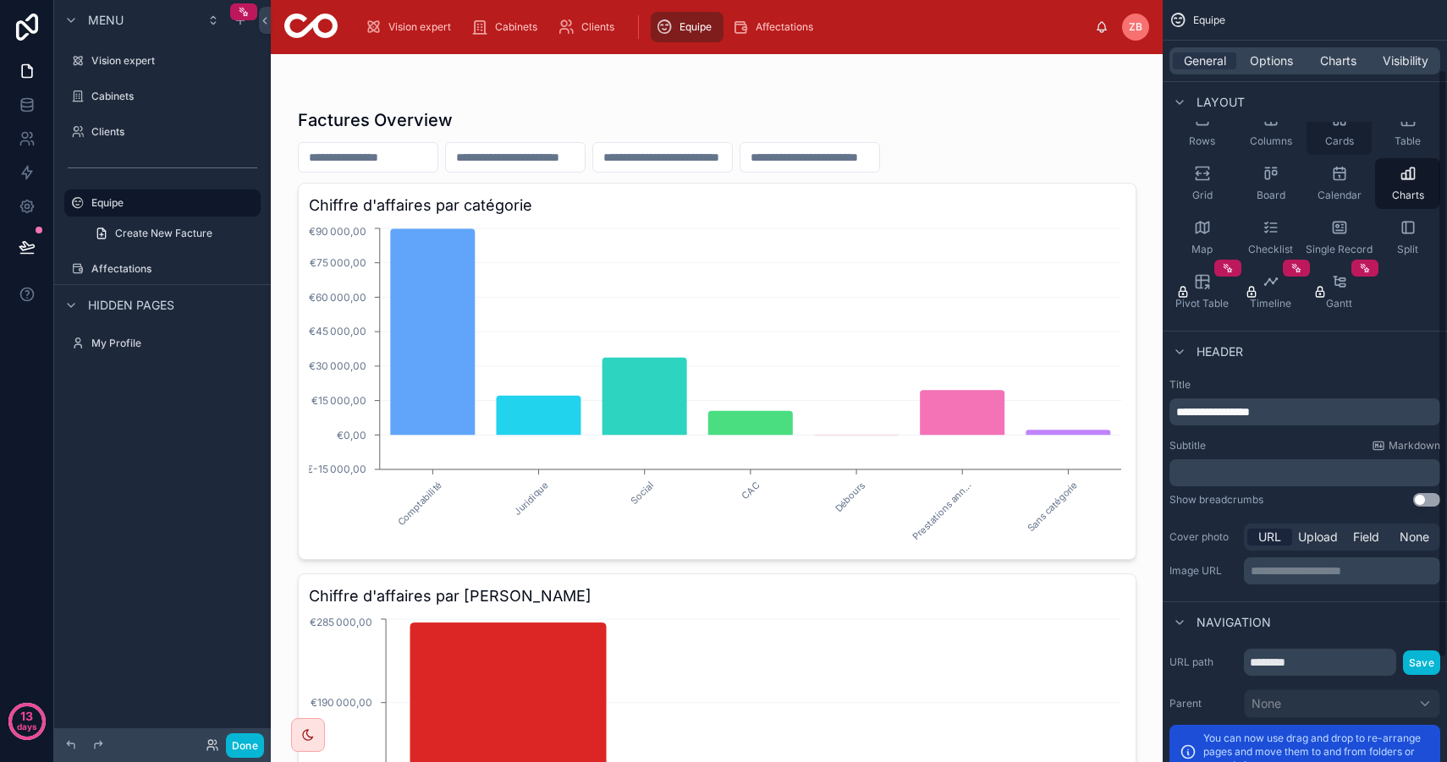
scroll to position [149, 0]
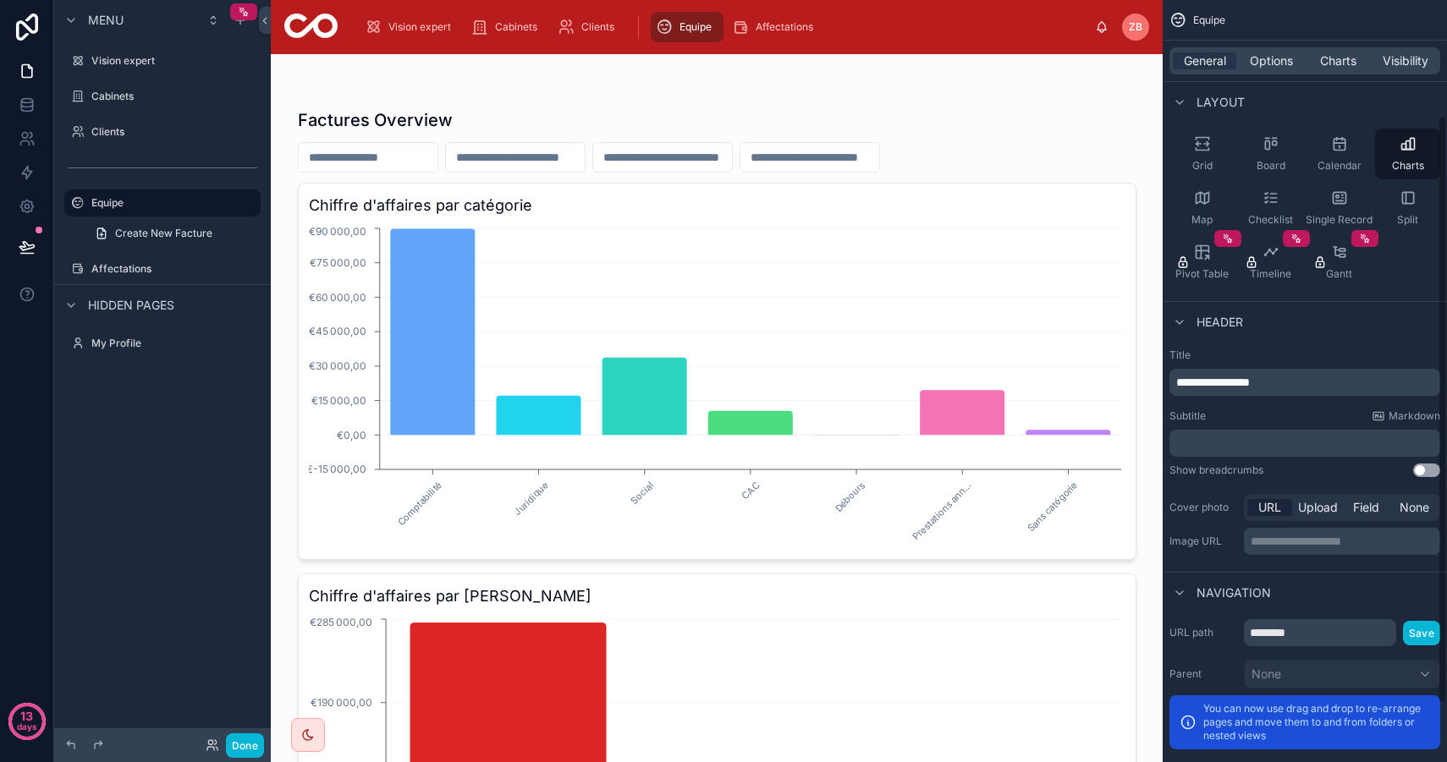
click at [1297, 385] on p "**********" at bounding box center [1306, 382] width 261 height 17
drag, startPoint x: 1316, startPoint y: 385, endPoint x: 1152, endPoint y: 382, distance: 164.1
click at [1152, 382] on div "**********" at bounding box center [859, 381] width 1176 height 762
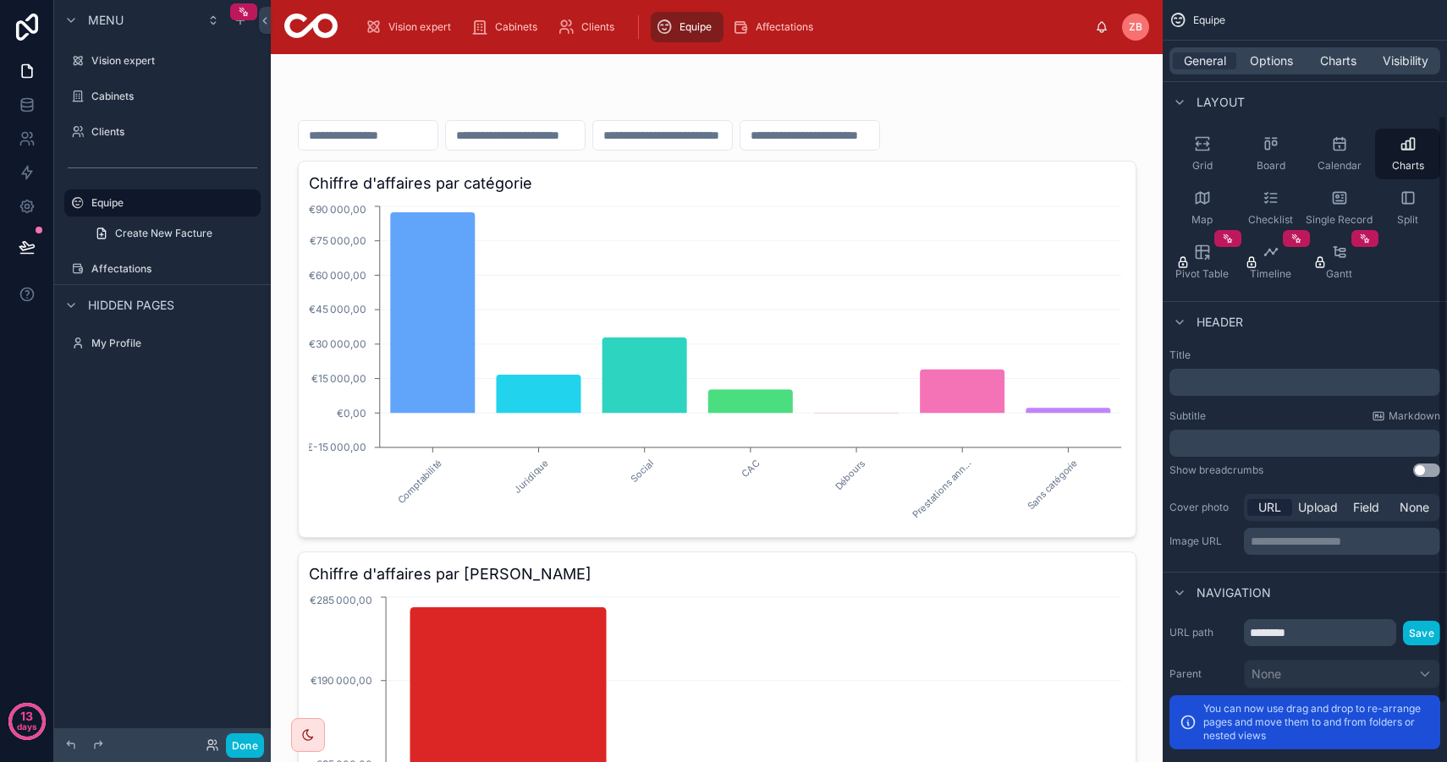
click at [1308, 306] on div "Header" at bounding box center [1304, 321] width 284 height 41
click at [248, 749] on button "Done" at bounding box center [245, 745] width 38 height 25
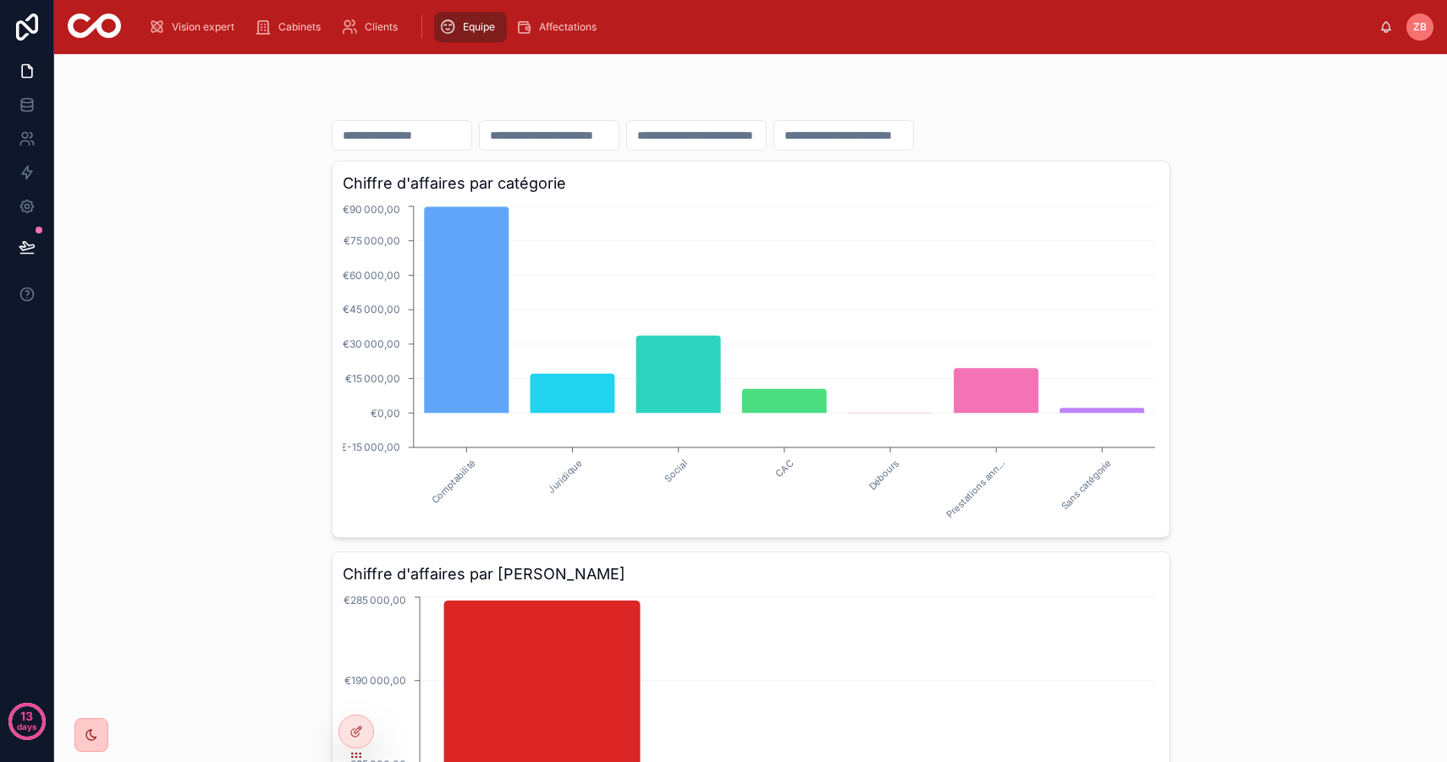
click at [85, 739] on icon at bounding box center [92, 735] width 14 height 14
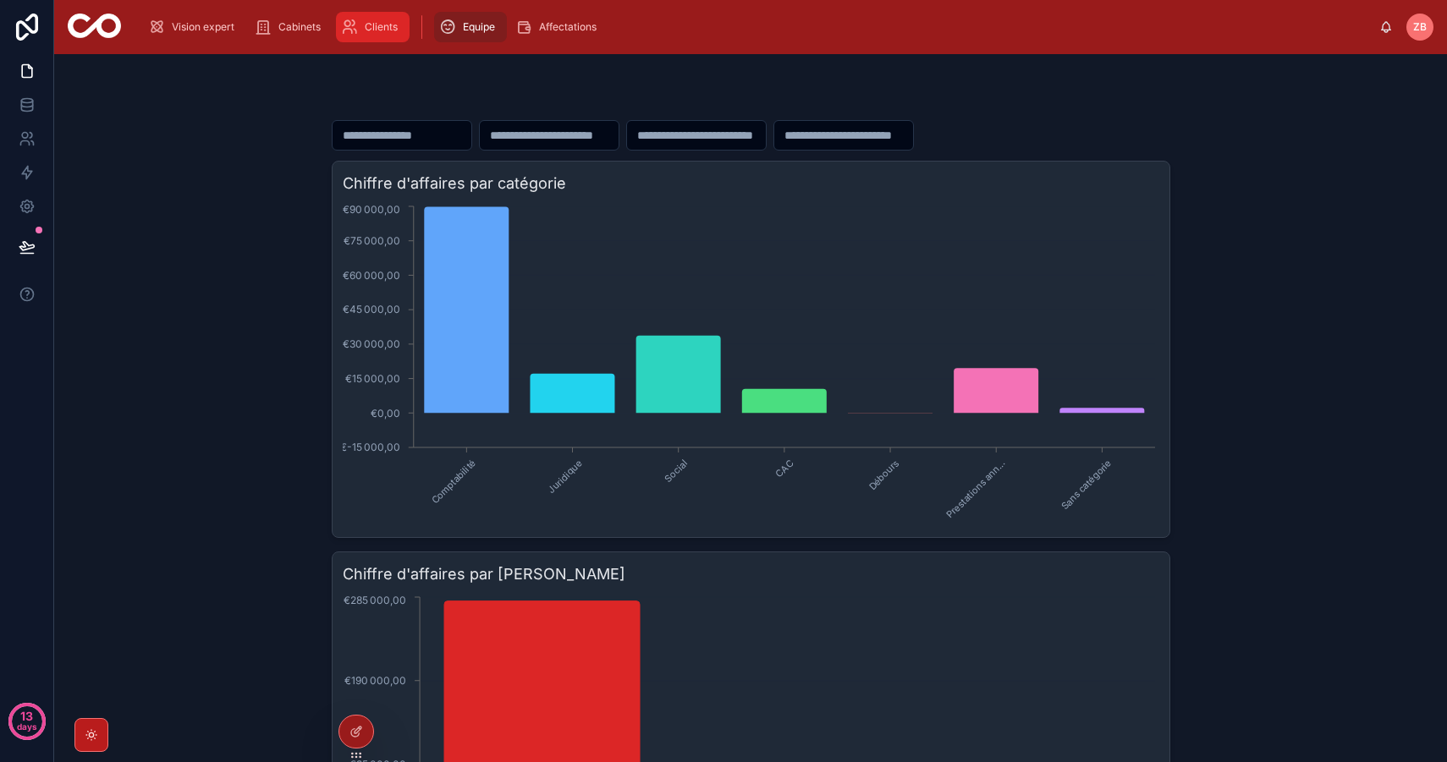
click at [360, 23] on div "Clients" at bounding box center [372, 27] width 63 height 27
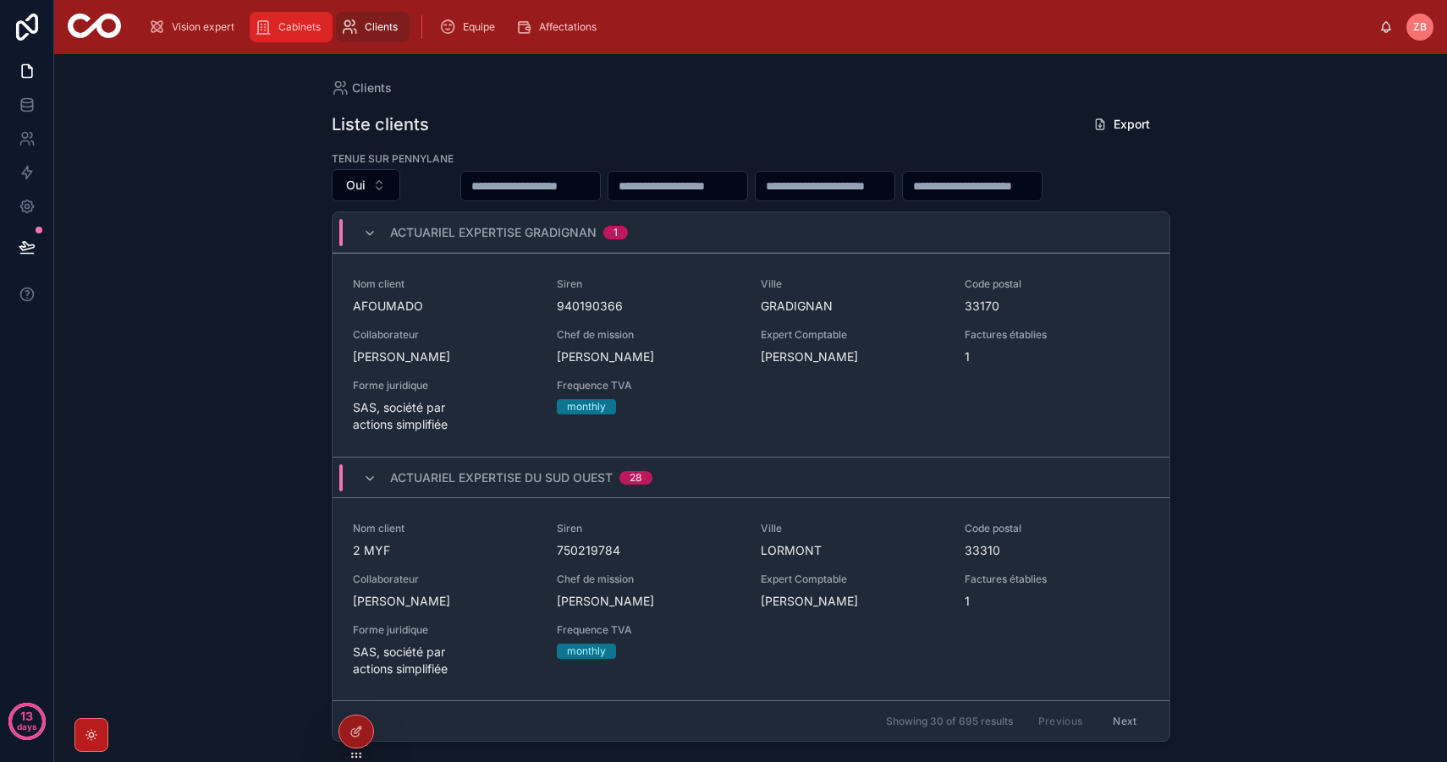
click at [288, 23] on span "Cabinets" at bounding box center [299, 27] width 42 height 14
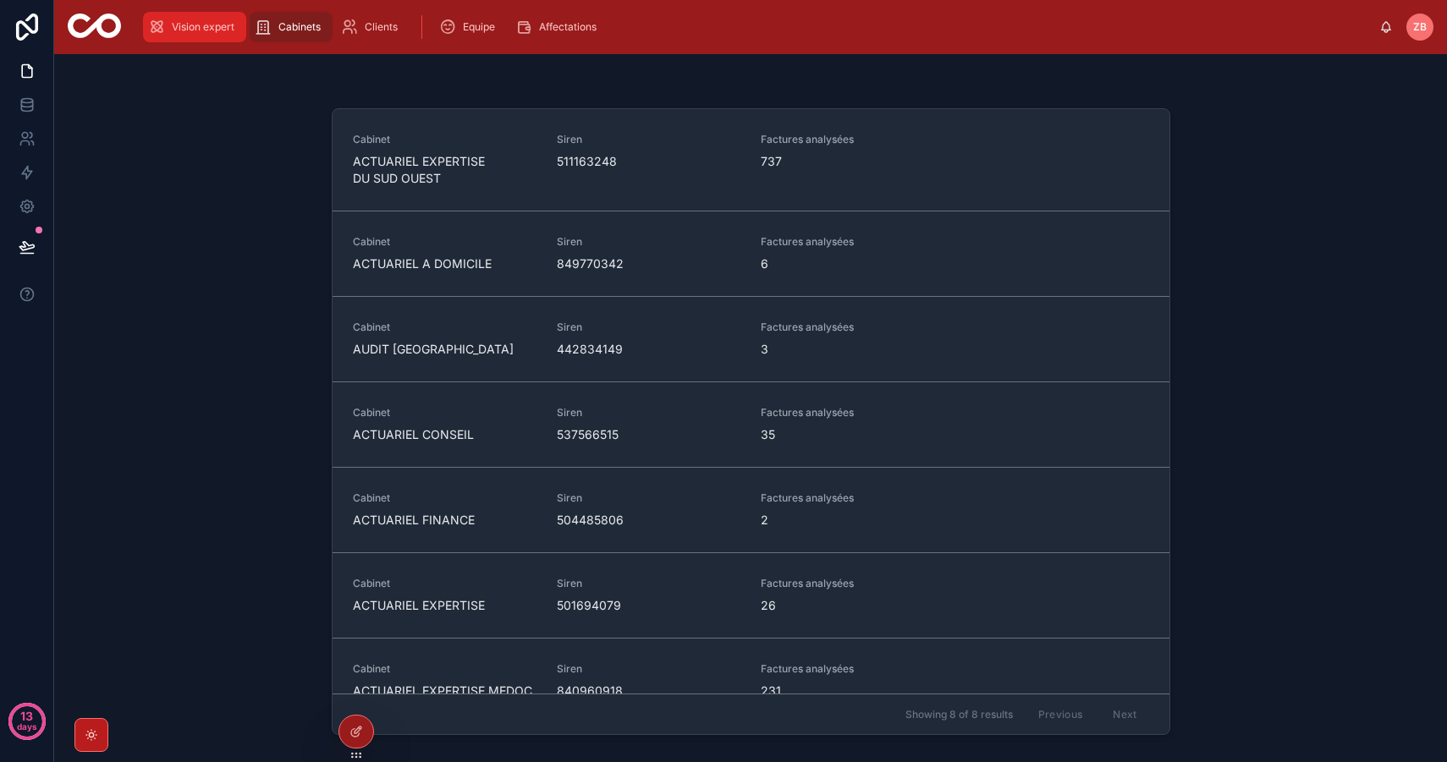
click at [186, 27] on span "Vision expert" at bounding box center [203, 27] width 63 height 14
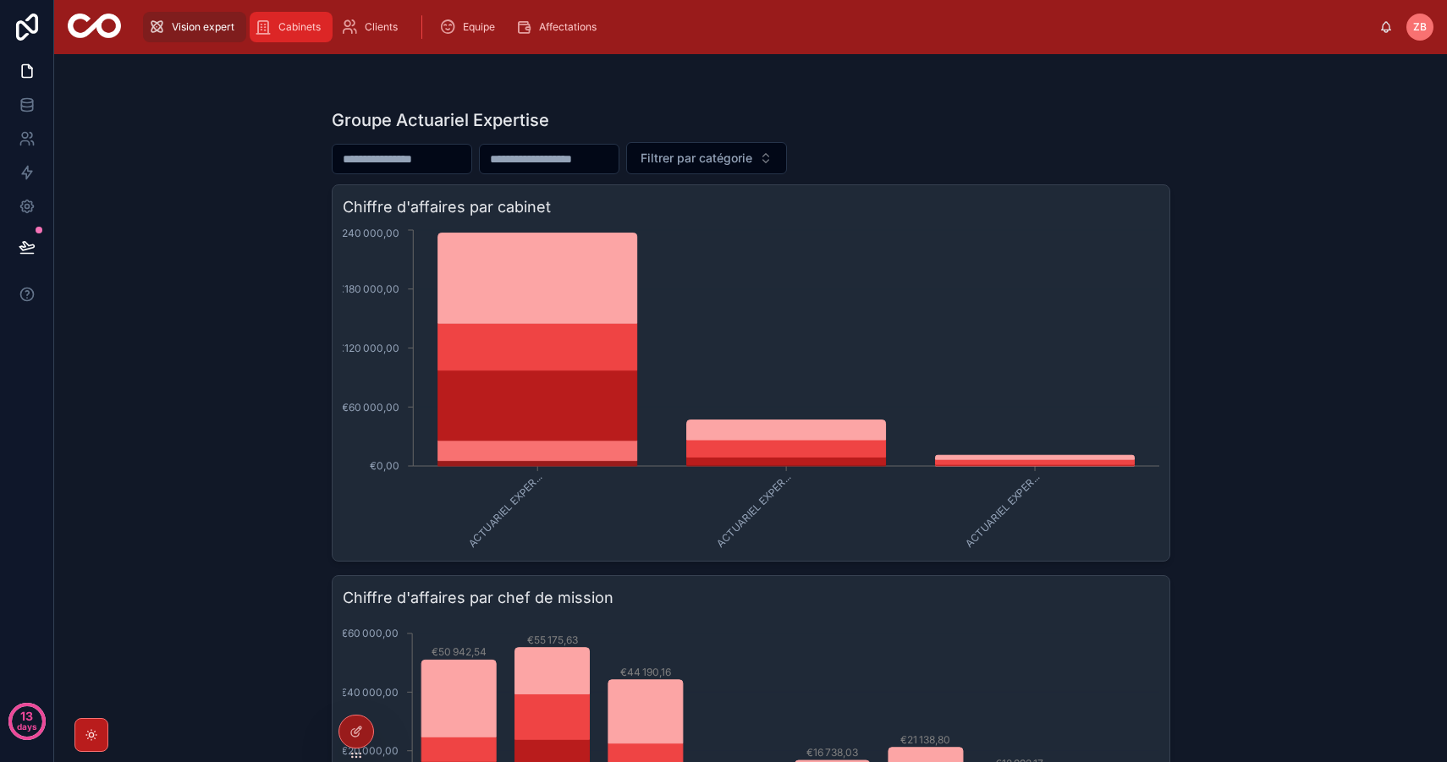
click at [298, 23] on span "Cabinets" at bounding box center [299, 27] width 42 height 14
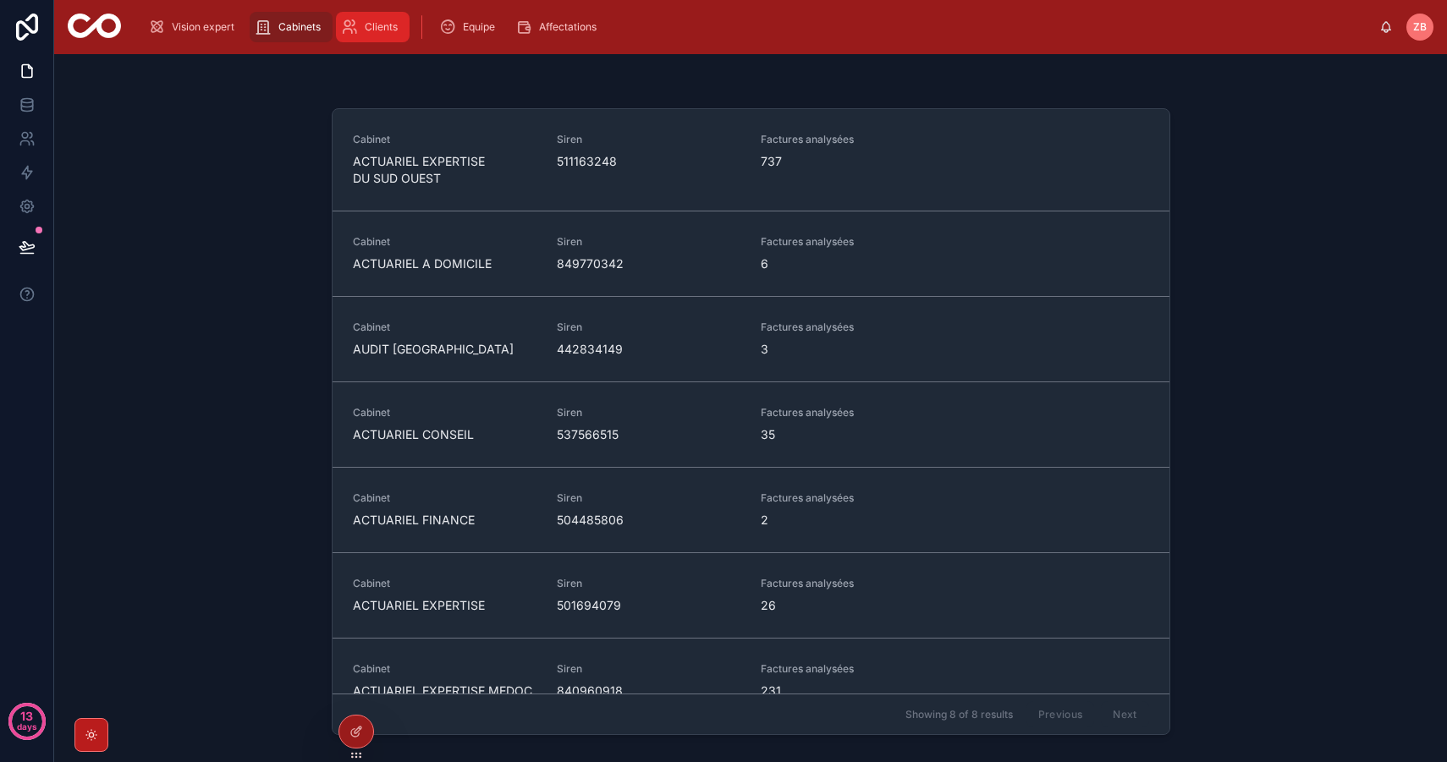
click at [375, 30] on span "Clients" at bounding box center [381, 27] width 33 height 14
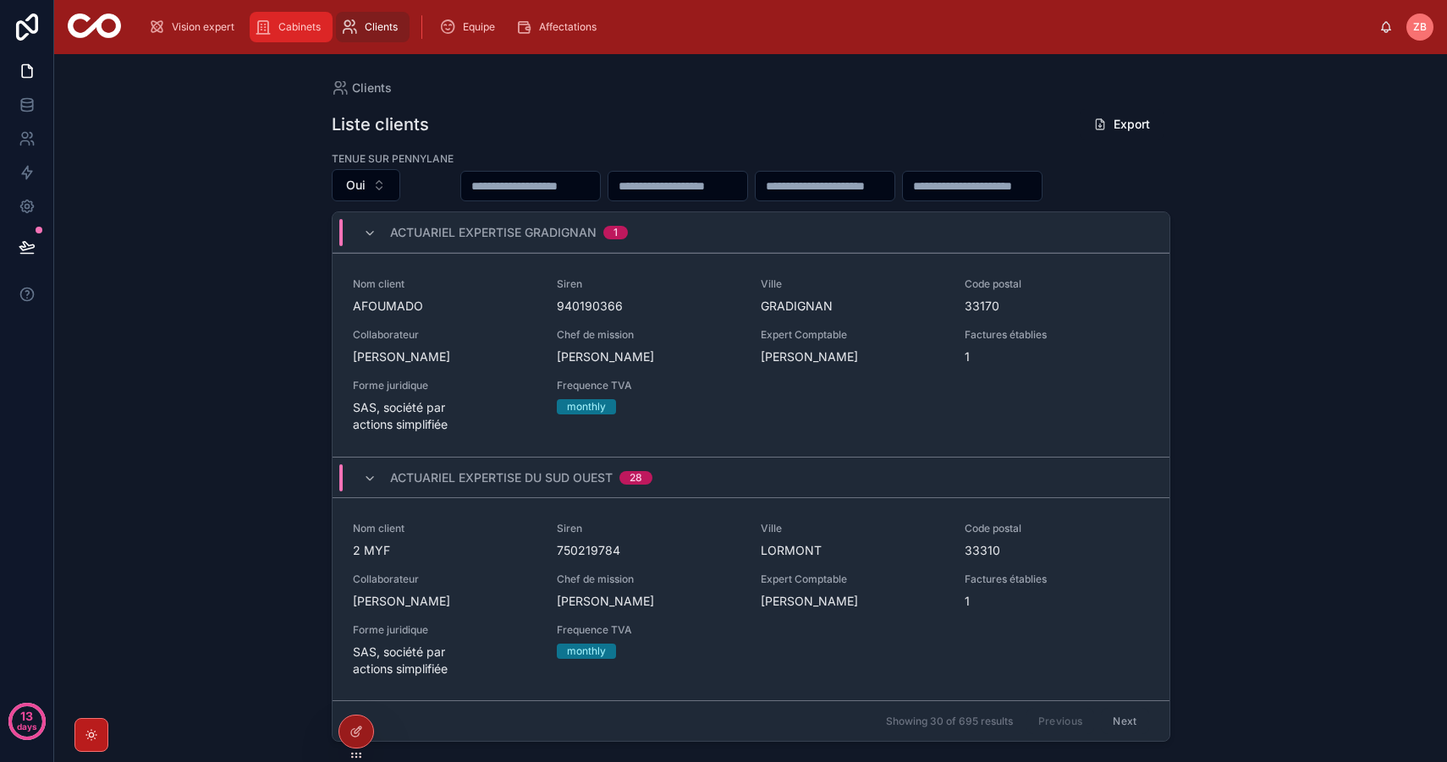
click at [294, 21] on span "Cabinets" at bounding box center [299, 27] width 42 height 14
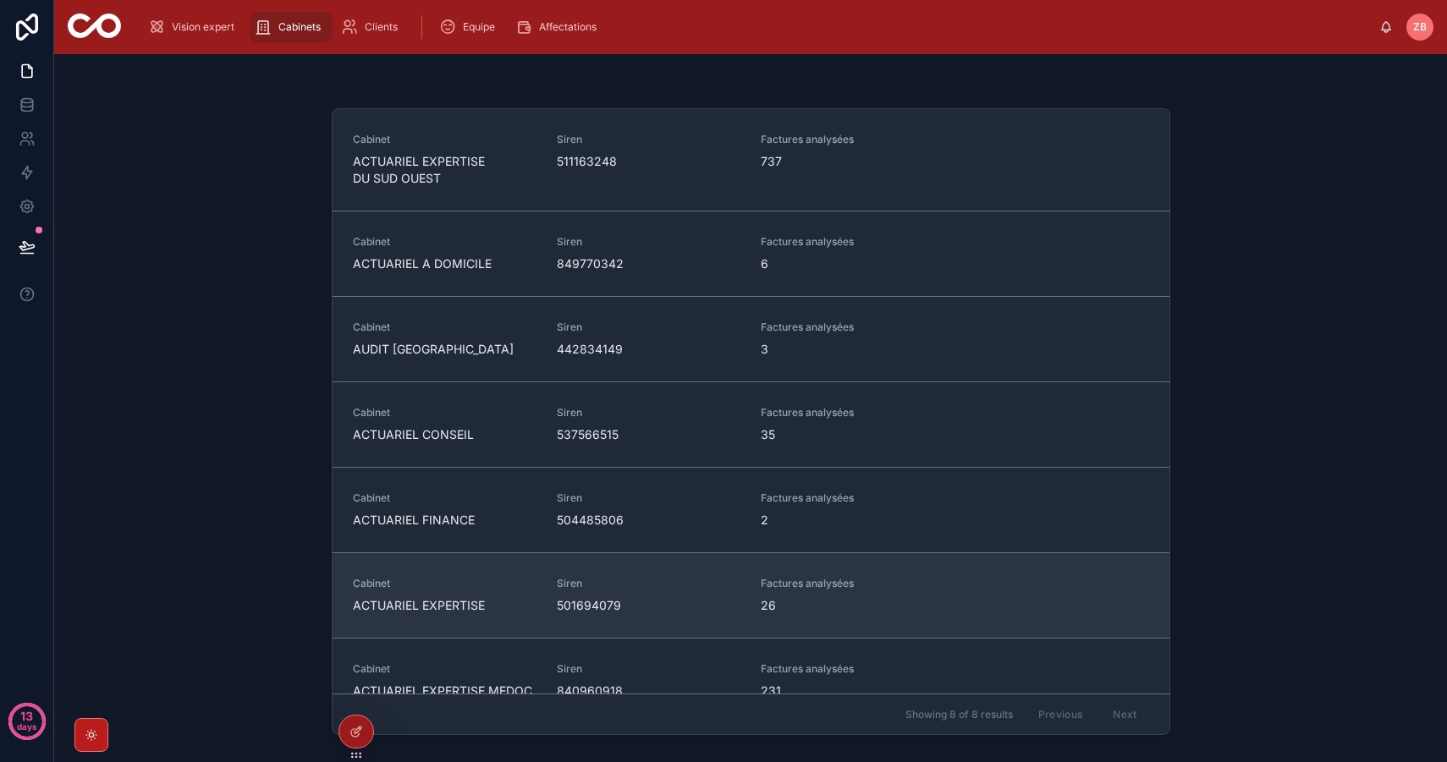
scroll to position [132, 0]
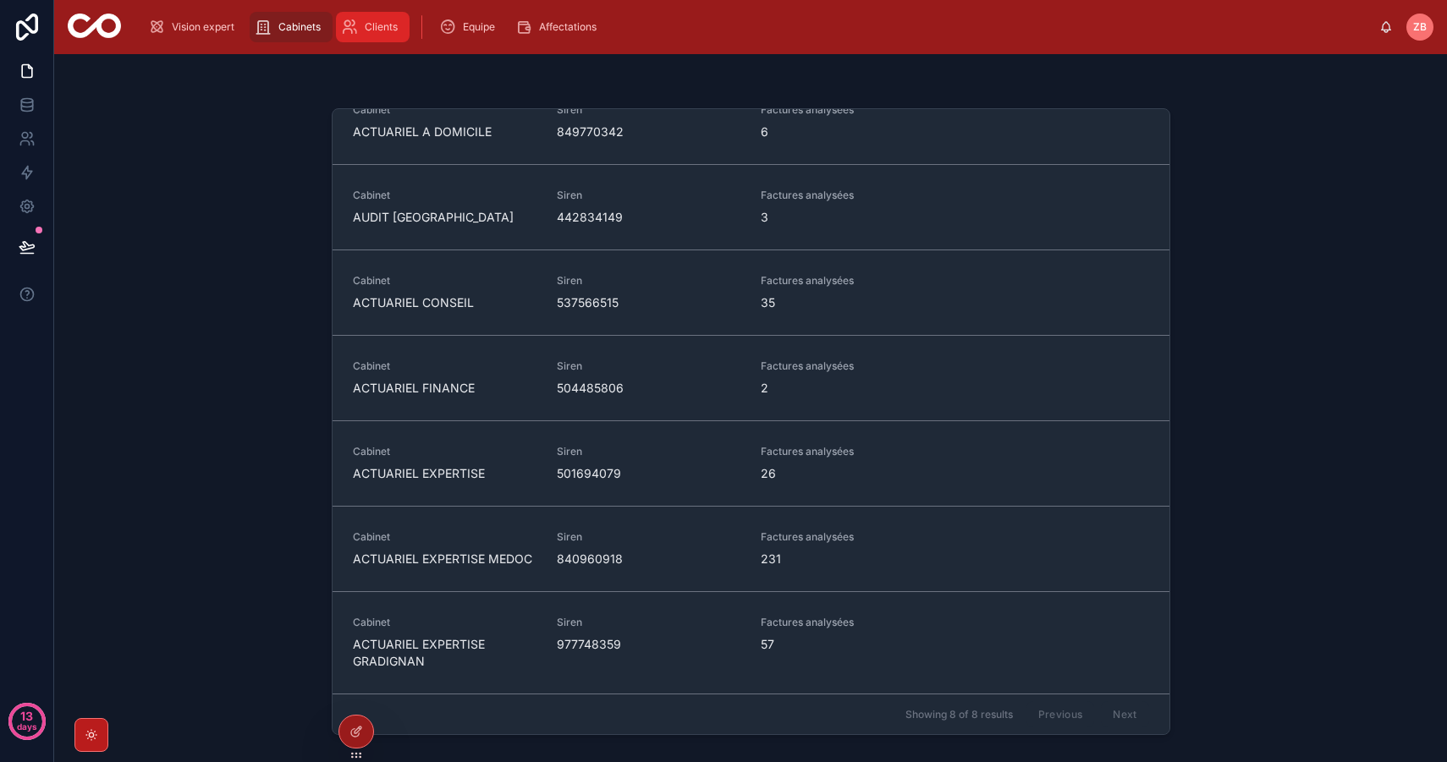
click at [380, 24] on span "Clients" at bounding box center [381, 27] width 33 height 14
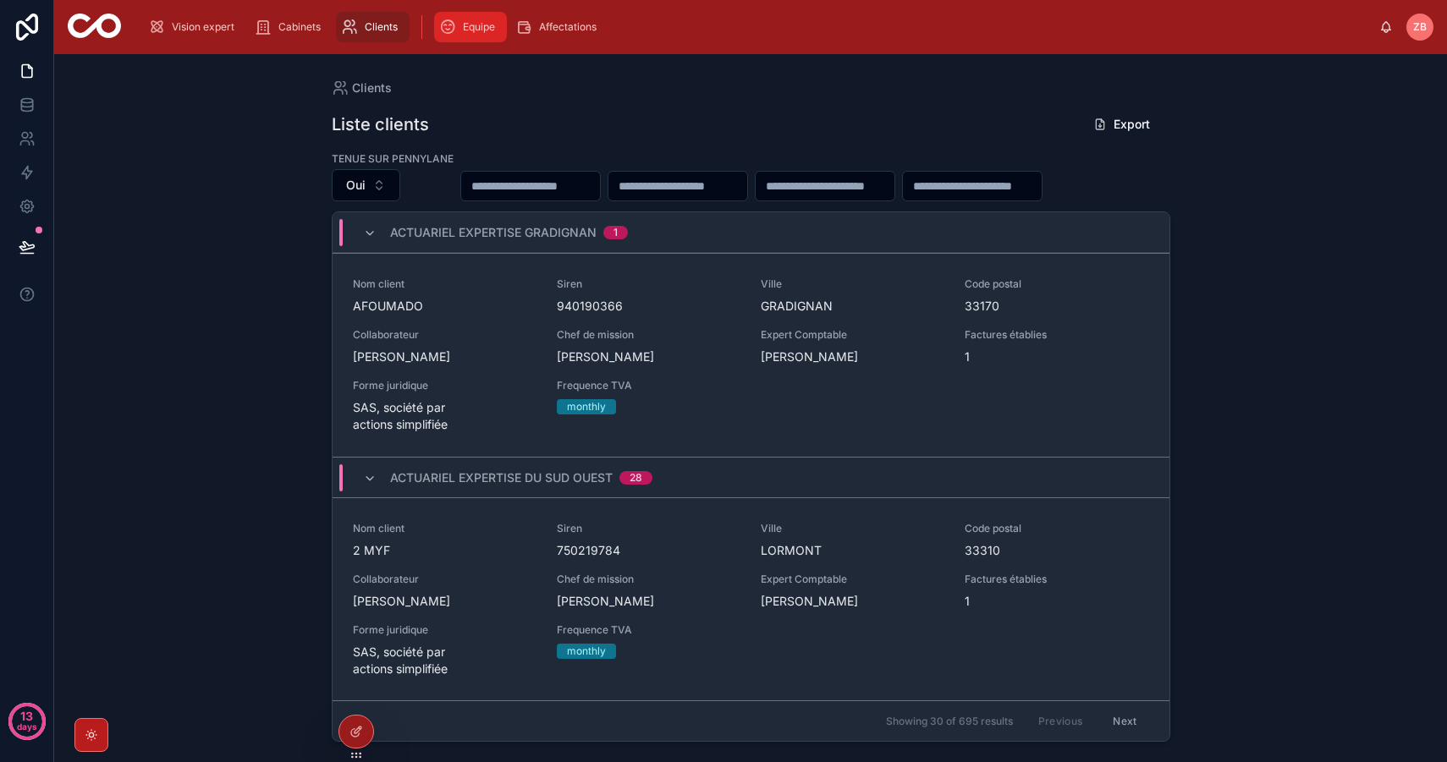
click at [471, 29] on span "Equipe" at bounding box center [479, 27] width 32 height 14
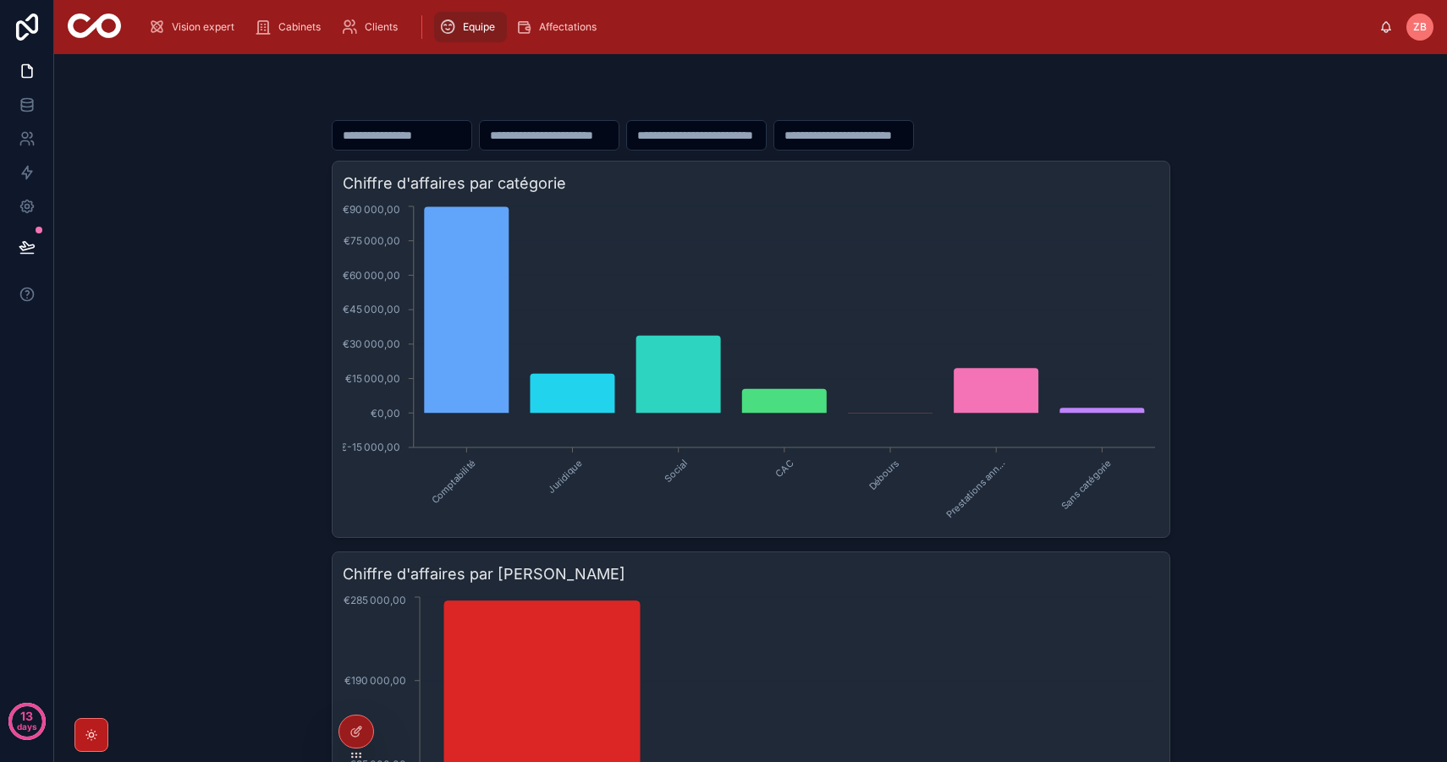
click at [602, 124] on input "number" at bounding box center [549, 136] width 139 height 24
click at [717, 144] on input "text" at bounding box center [696, 136] width 139 height 24
type input "*****"
click at [206, 342] on div "***** Chiffre d'affaires par catégorie Comptabilité Juridique Social CAC Débour…" at bounding box center [750, 408] width 1392 height 708
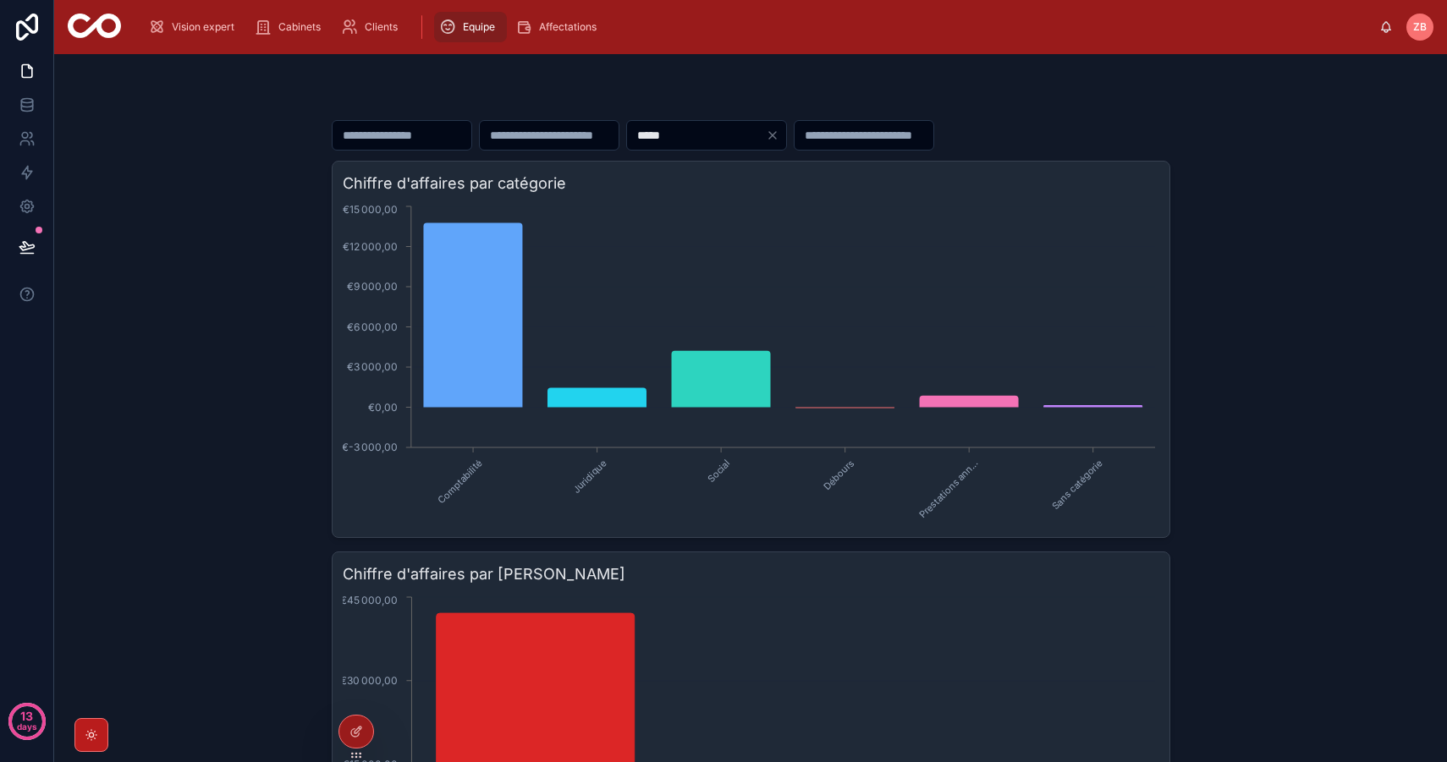
click at [910, 136] on input "text" at bounding box center [863, 136] width 139 height 24
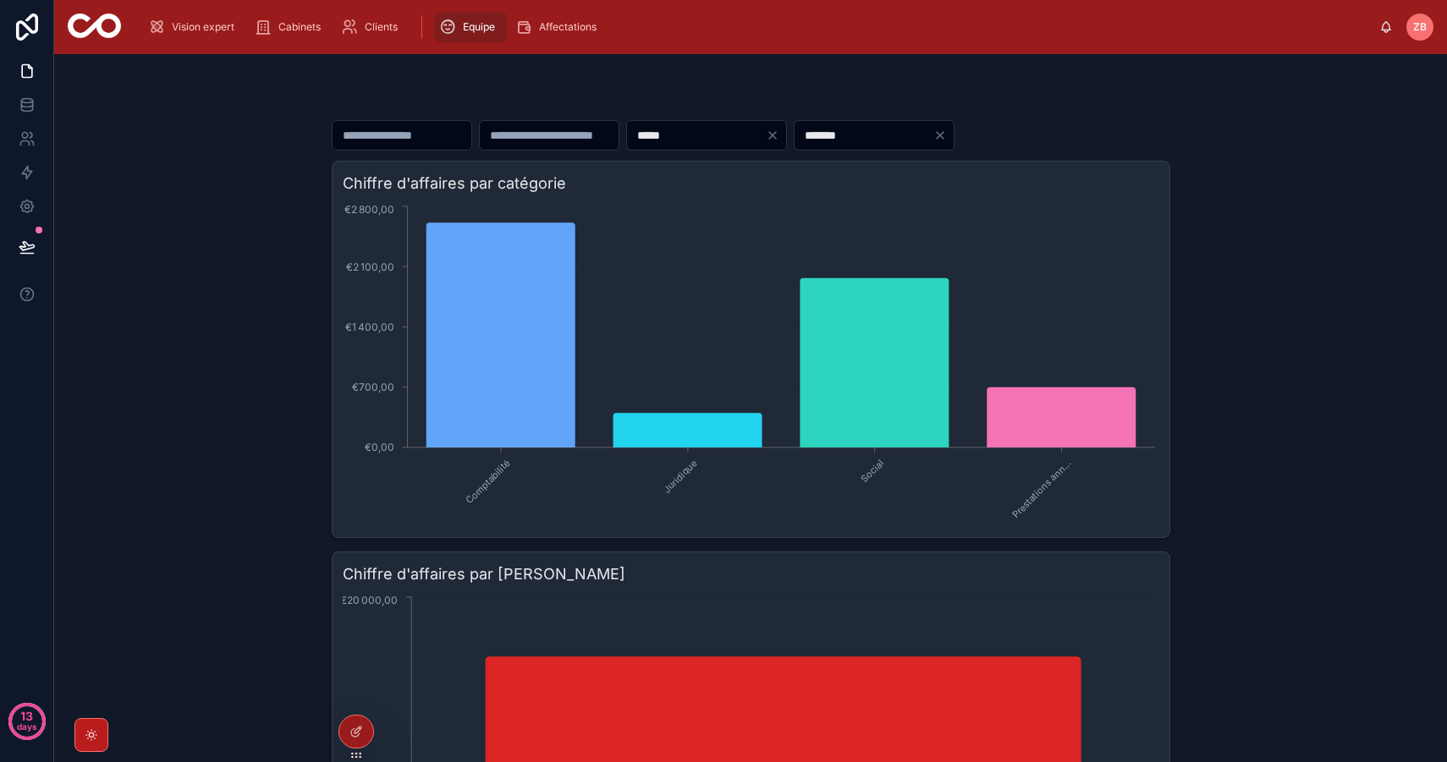
type input "*******"
click at [779, 132] on icon "Clear" at bounding box center [773, 136] width 14 height 14
click at [926, 132] on icon "Clear" at bounding box center [920, 136] width 14 height 14
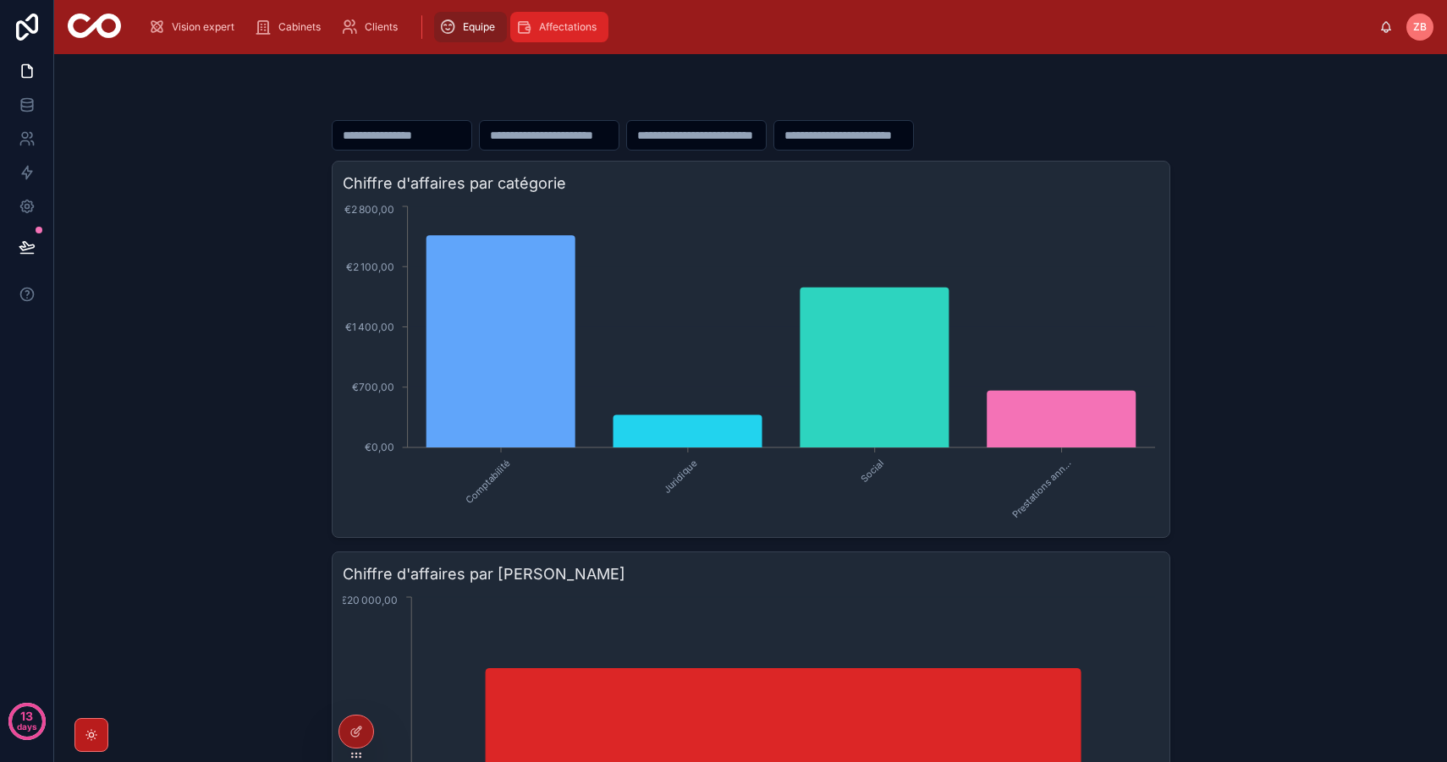
type input "*****"
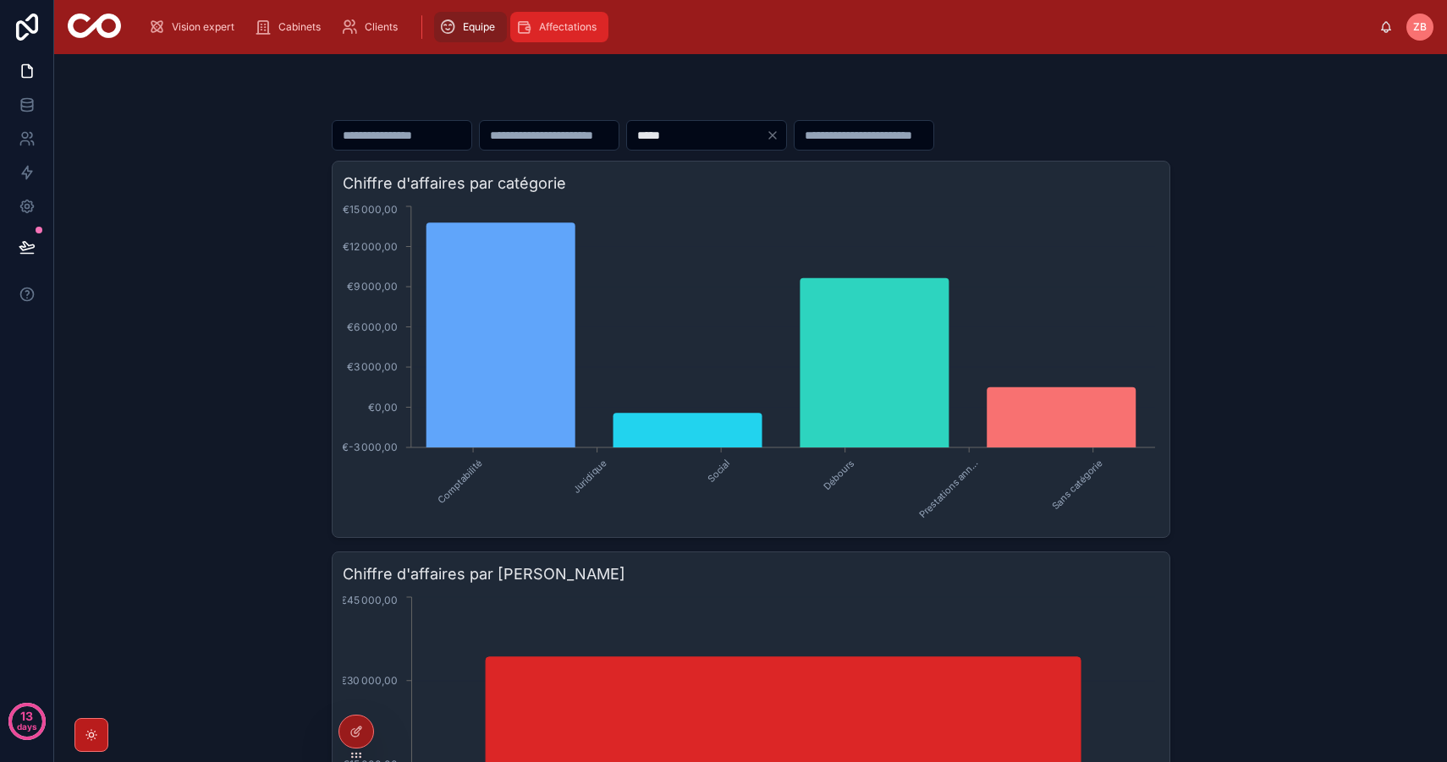
click at [567, 27] on span "Affectations" at bounding box center [568, 27] width 58 height 14
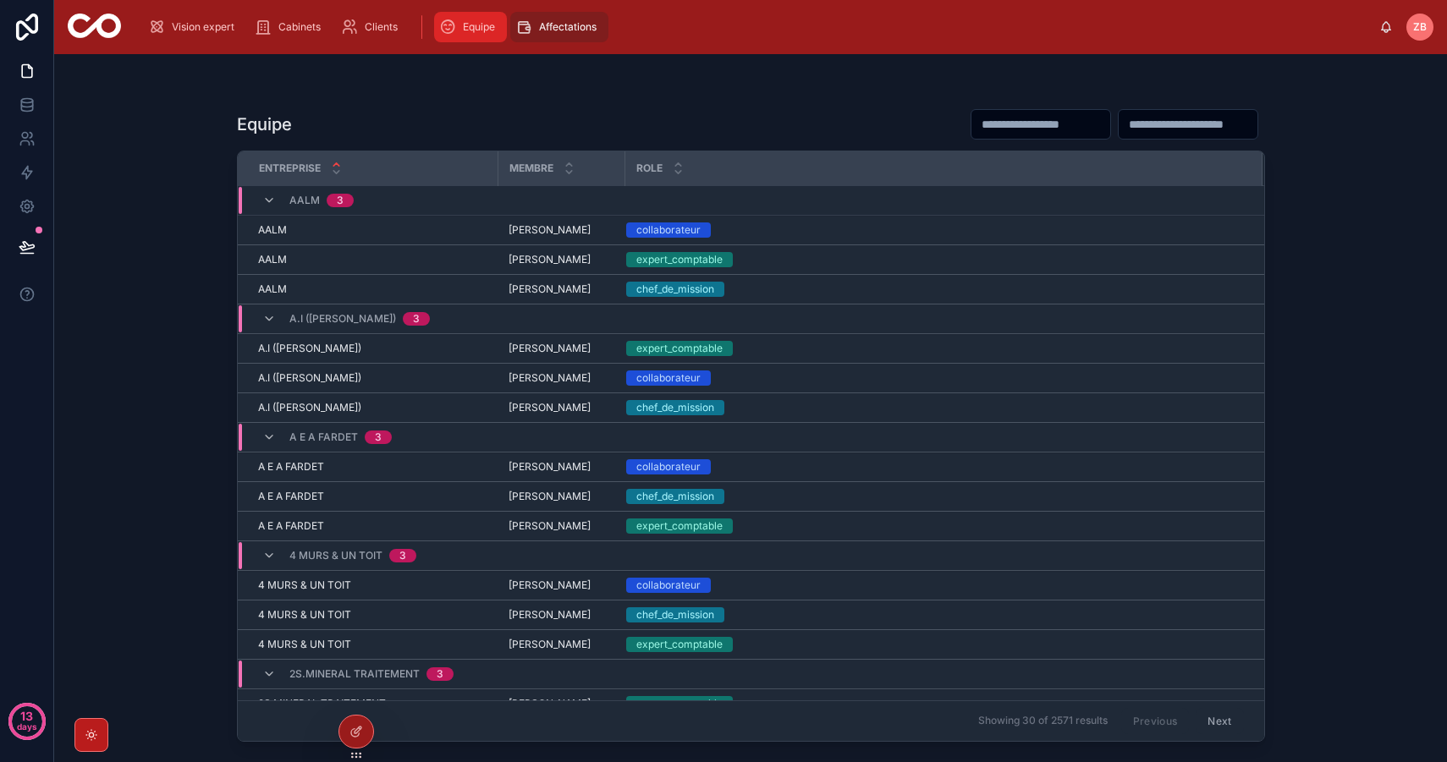
click at [472, 27] on span "Equipe" at bounding box center [479, 27] width 32 height 14
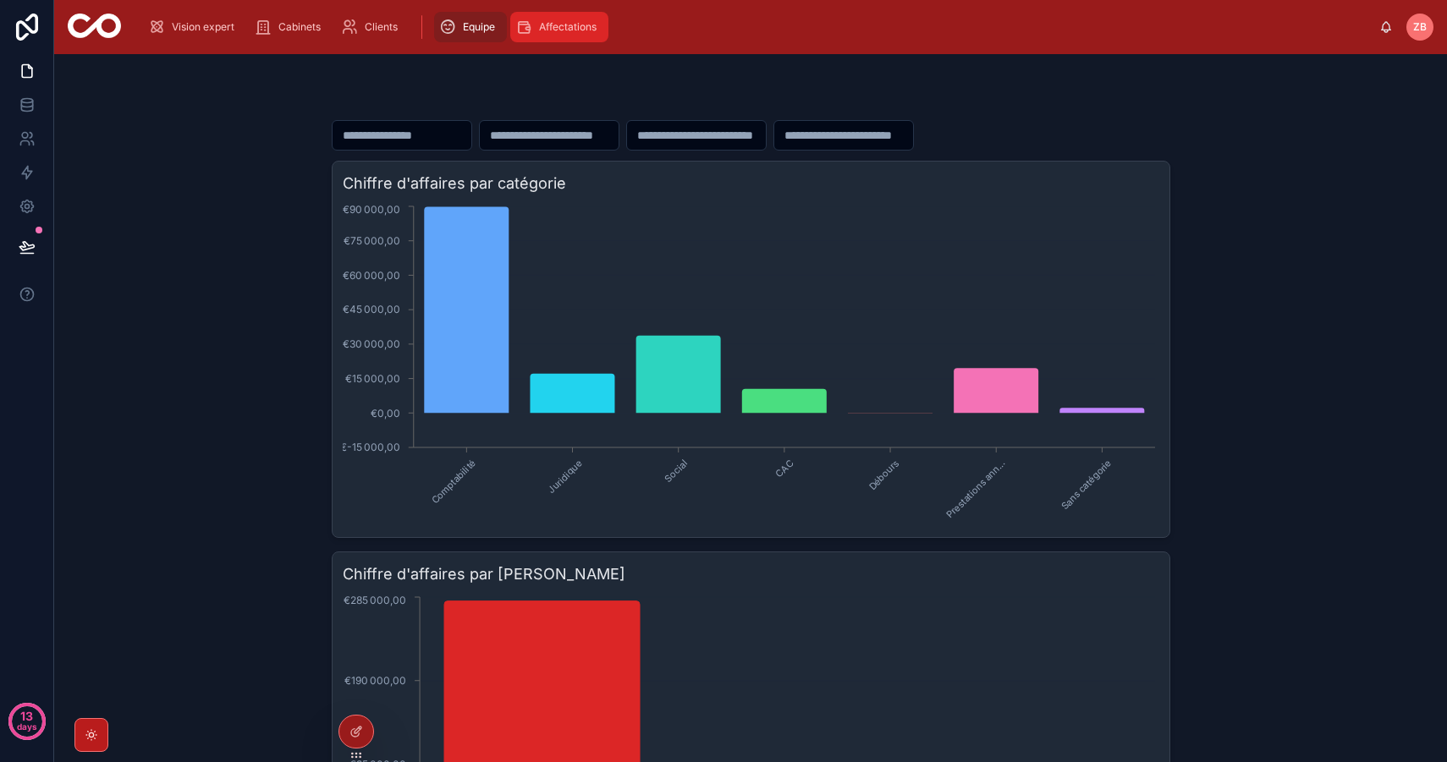
click at [557, 23] on span "Affectations" at bounding box center [568, 27] width 58 height 14
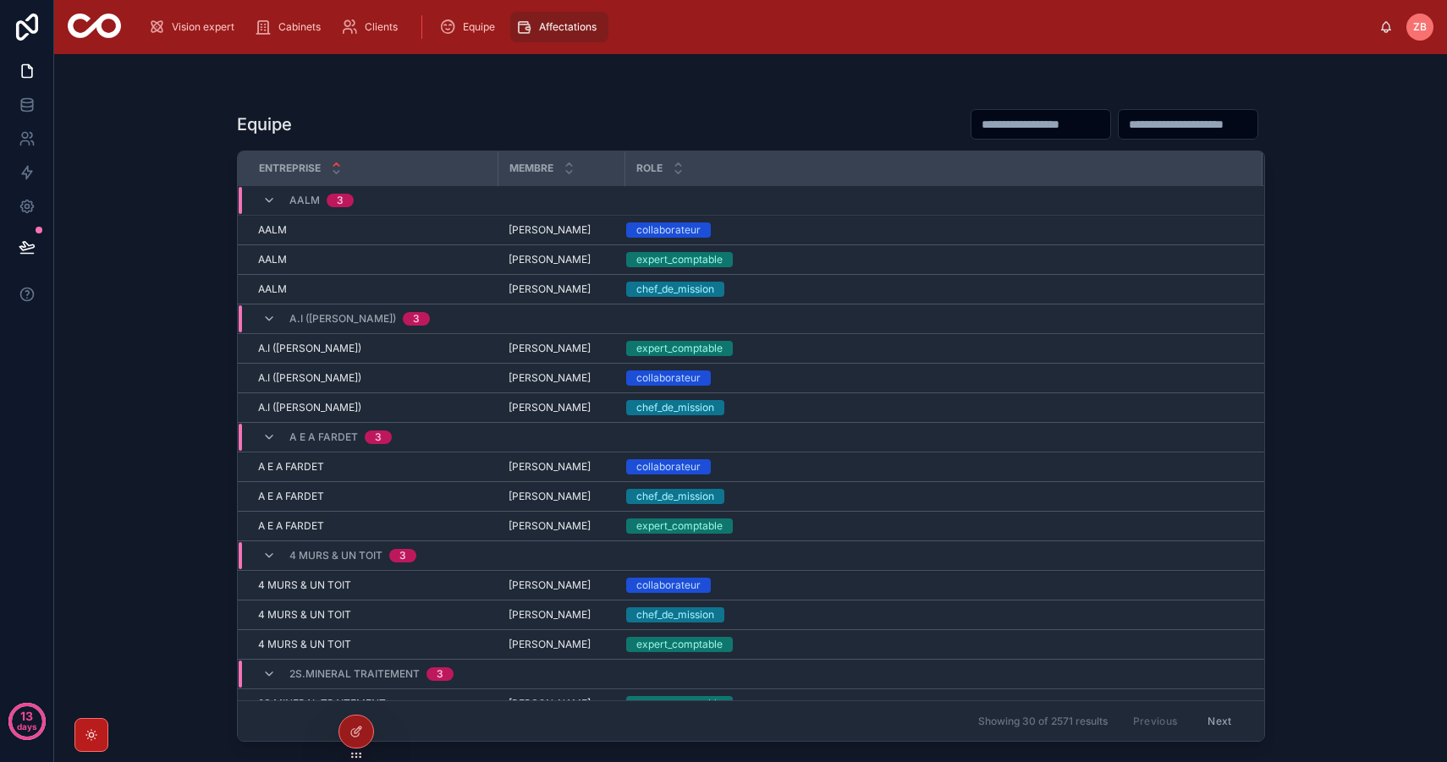
click at [1014, 130] on input "text" at bounding box center [1040, 125] width 139 height 24
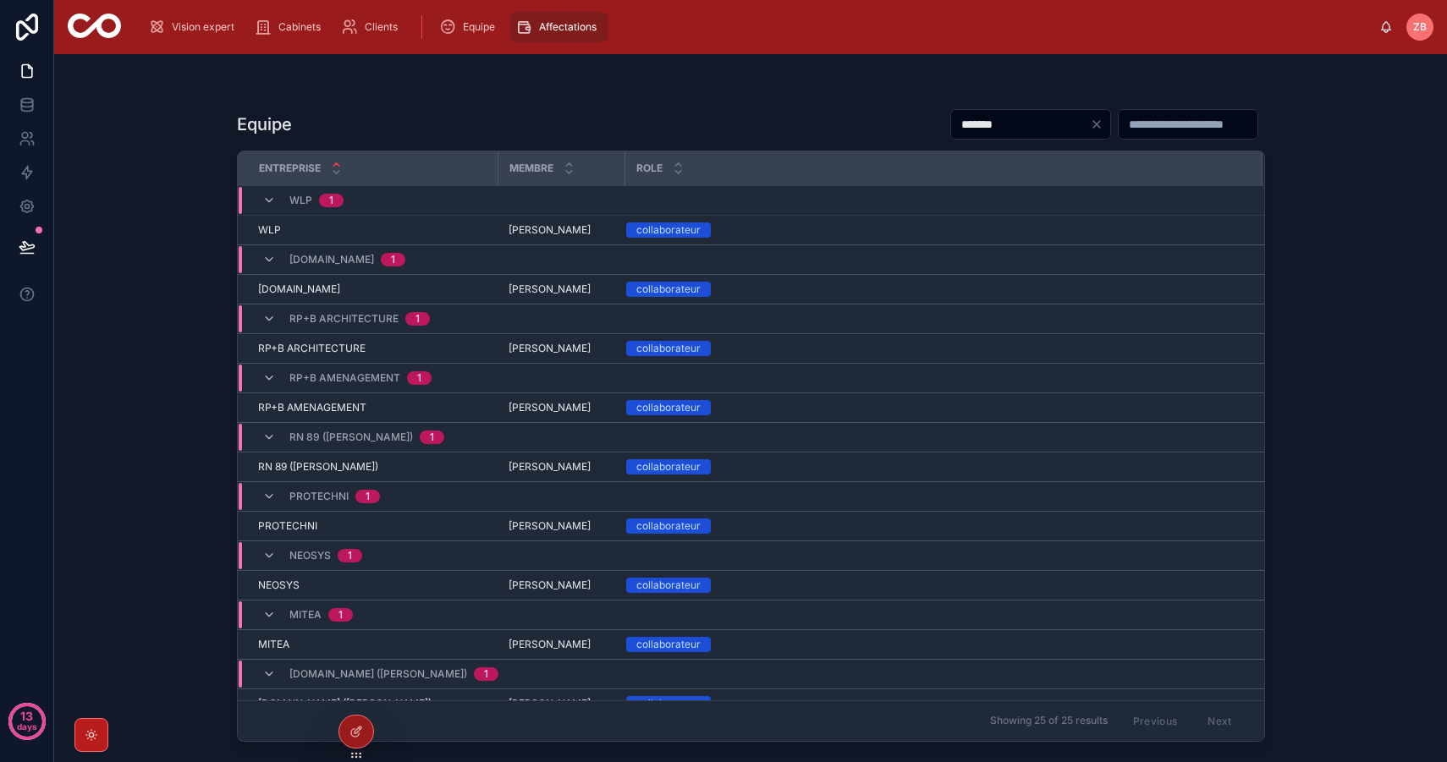
type input "*******"
click at [308, 266] on div "[DOMAIN_NAME] 1" at bounding box center [347, 259] width 116 height 27
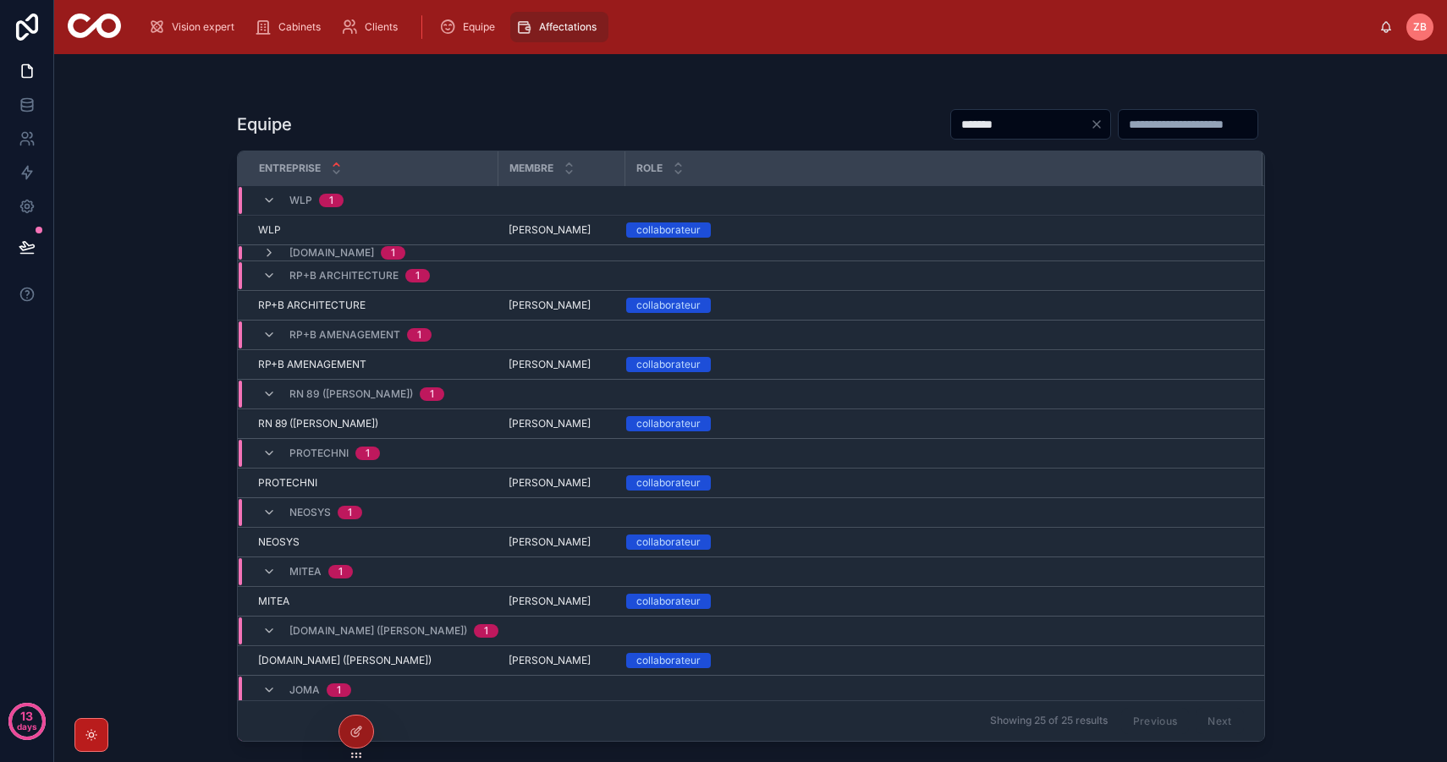
click at [295, 250] on span "[DOMAIN_NAME]" at bounding box center [331, 253] width 85 height 14
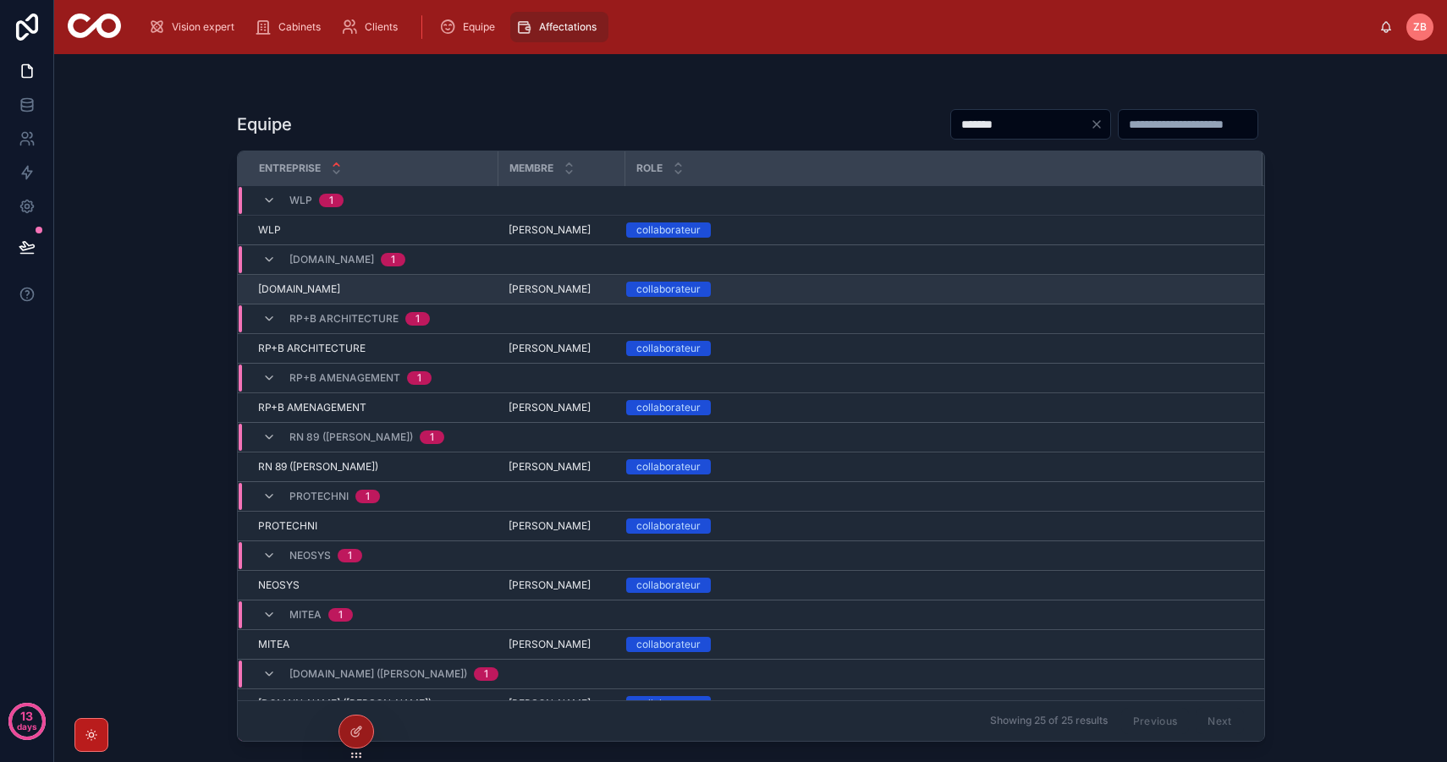
click at [331, 286] on div "[DOMAIN_NAME] [DOMAIN_NAME]" at bounding box center [373, 290] width 230 height 14
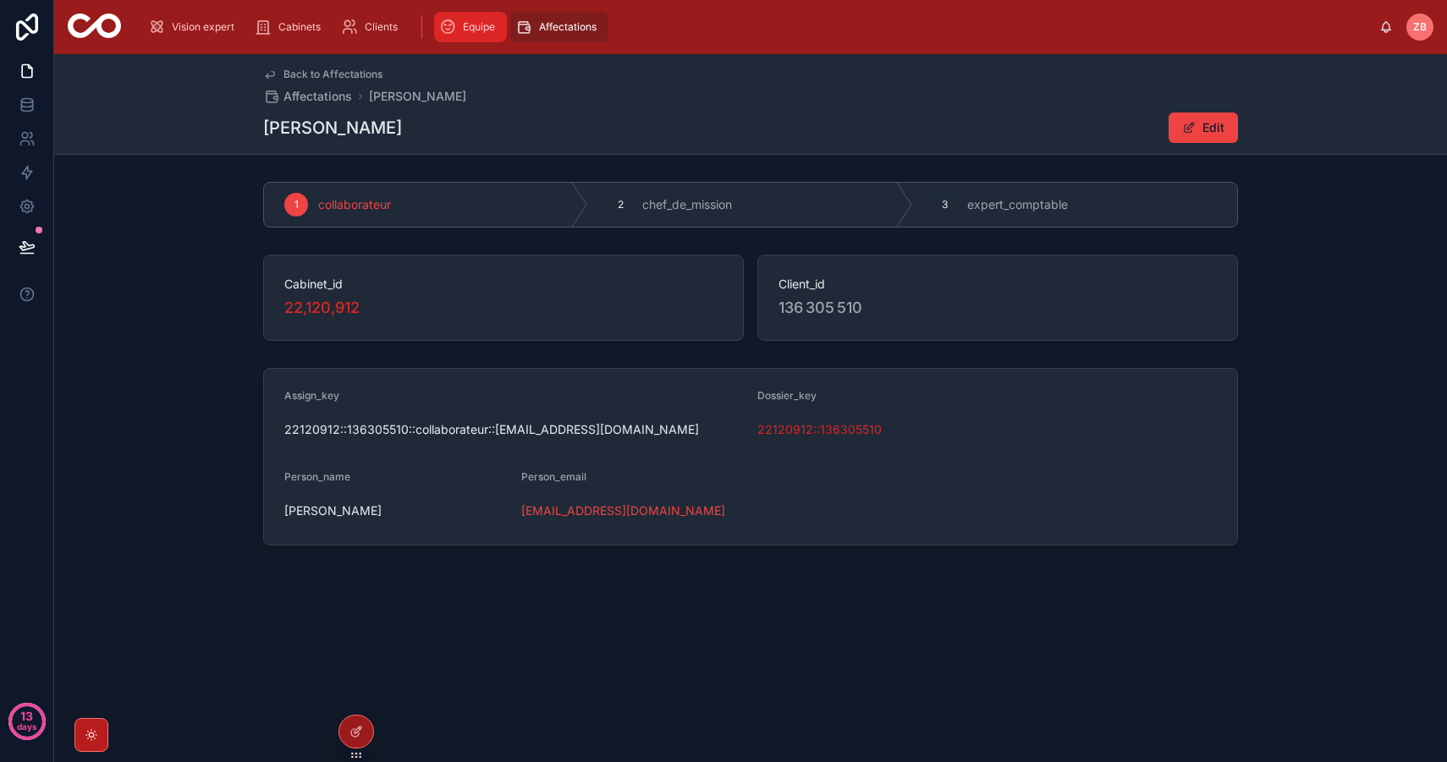
click at [475, 26] on span "Equipe" at bounding box center [479, 27] width 32 height 14
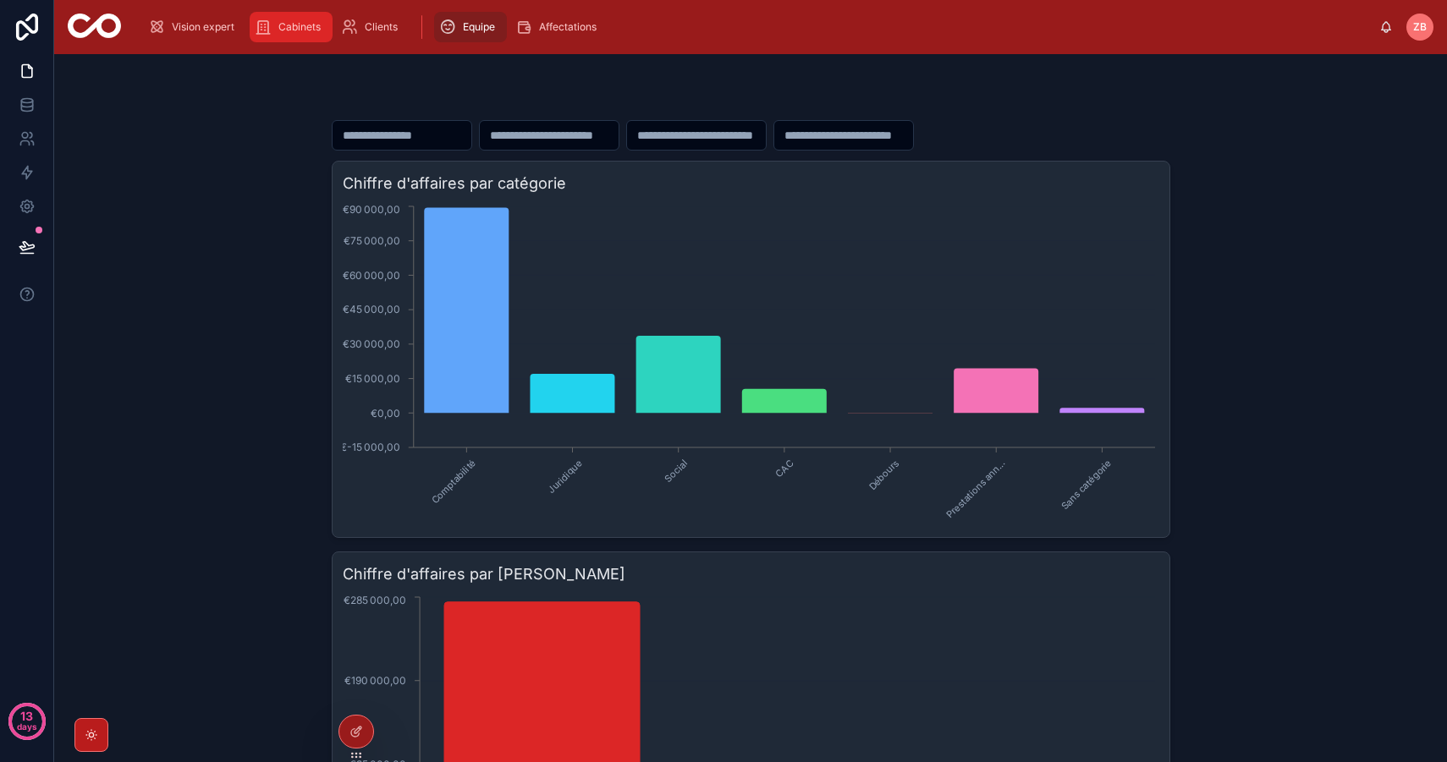
click at [311, 30] on span "Cabinets" at bounding box center [299, 27] width 42 height 14
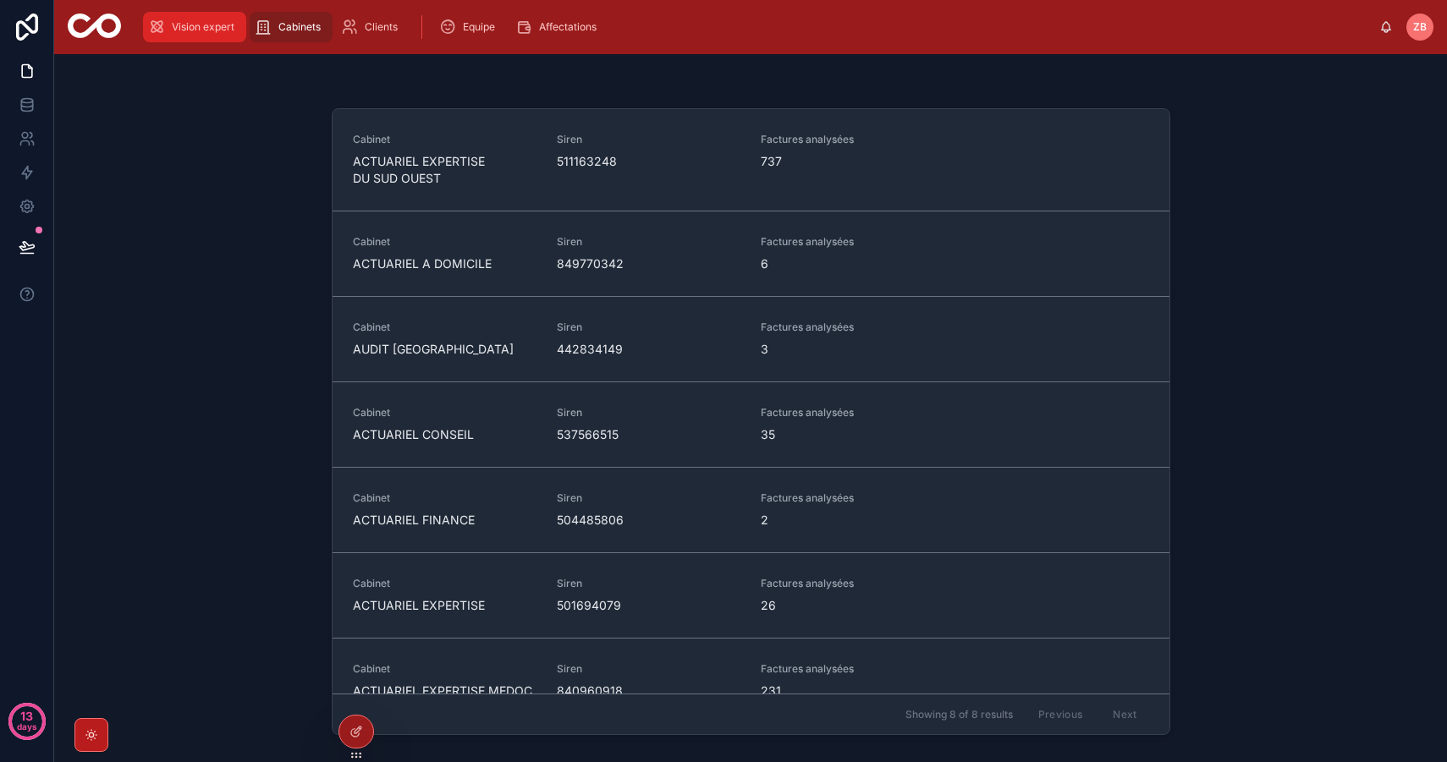
click at [210, 31] on span "Vision expert" at bounding box center [203, 27] width 63 height 14
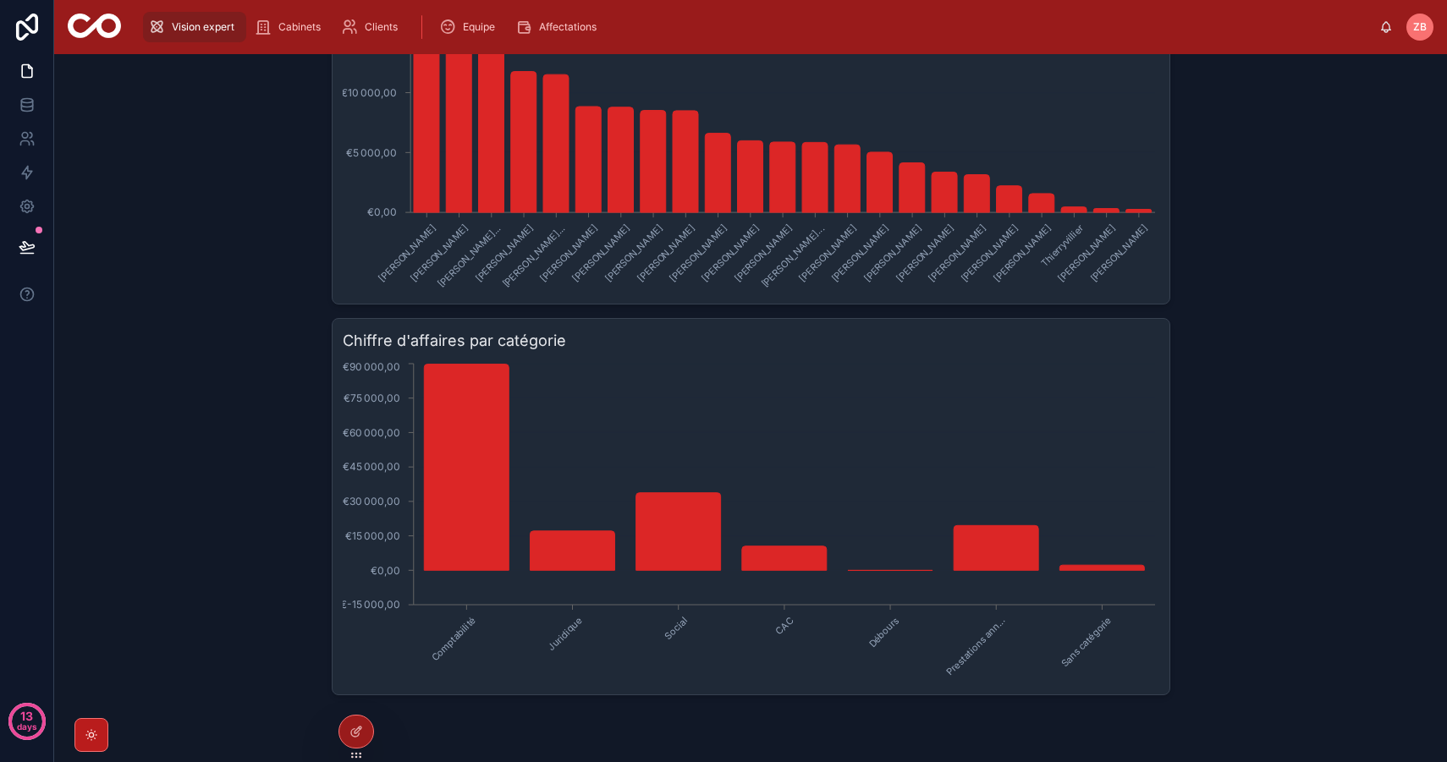
scroll to position [1046, 0]
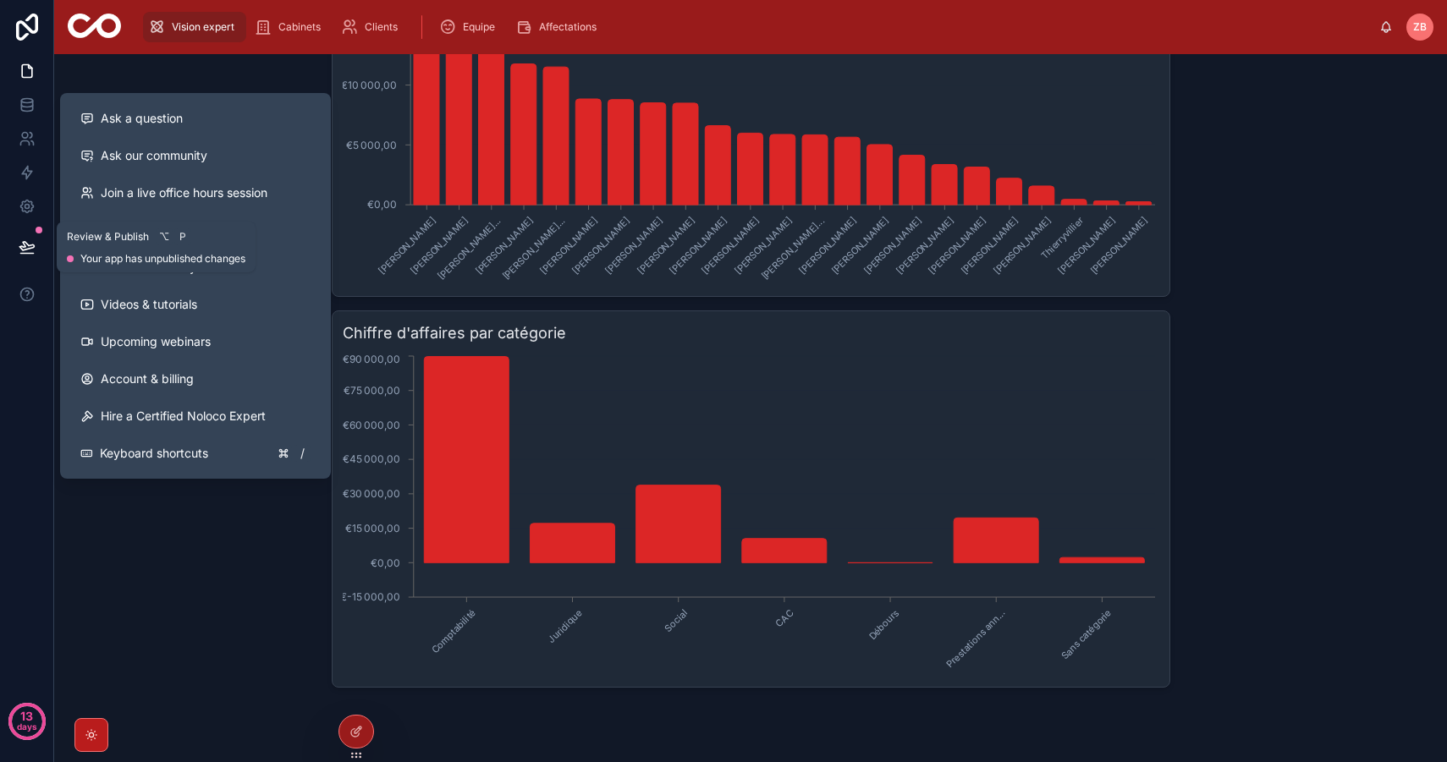
click at [29, 250] on icon at bounding box center [27, 247] width 17 height 17
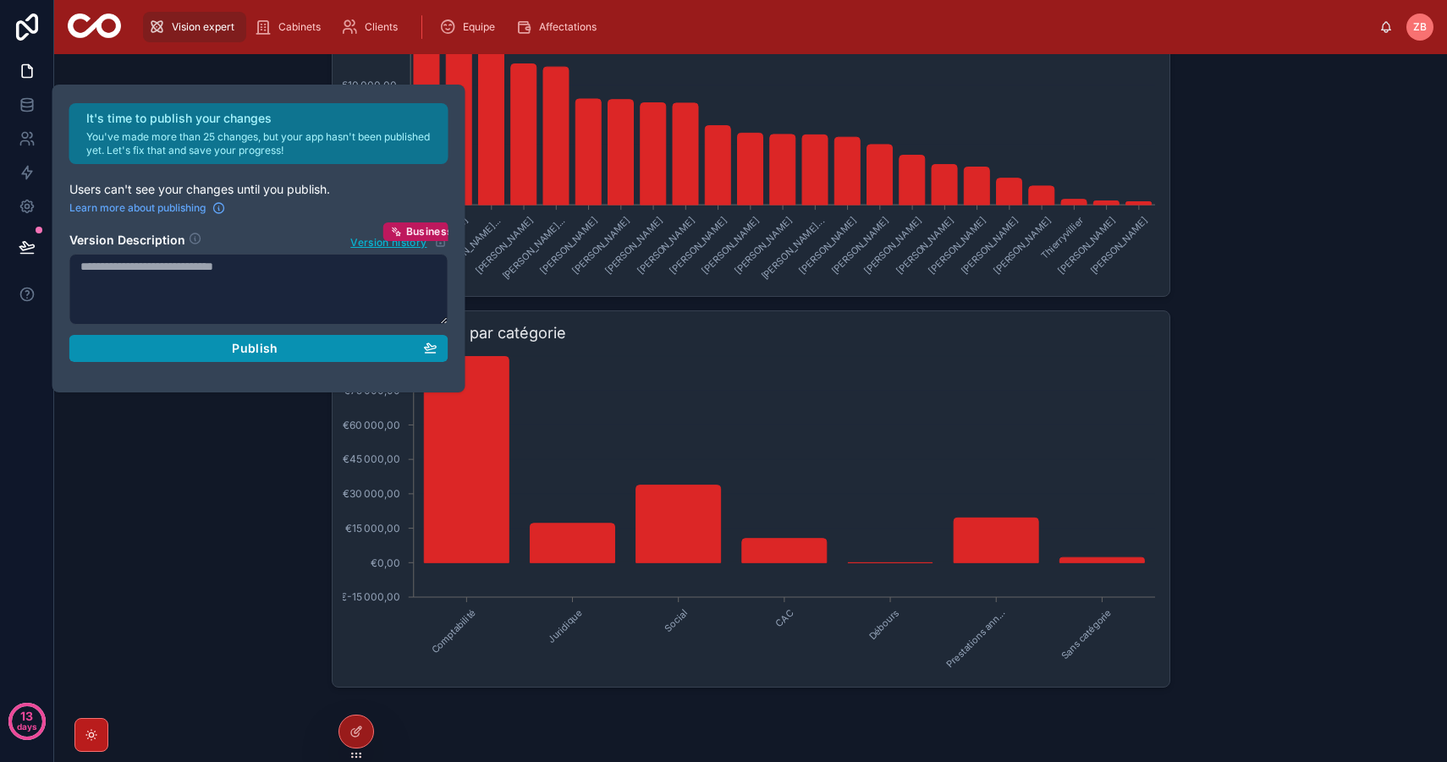
click at [260, 360] on button "Publish" at bounding box center [258, 348] width 379 height 27
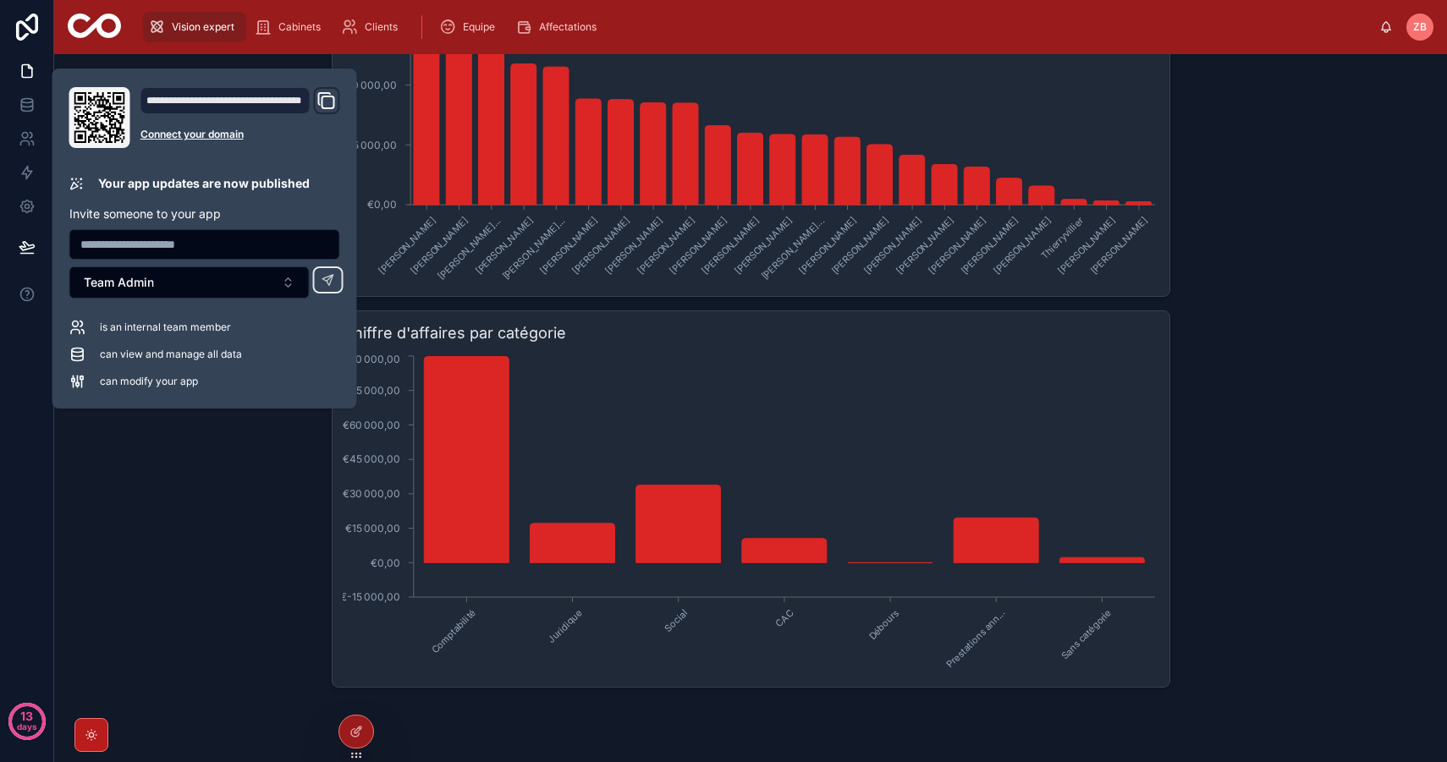
click at [326, 108] on icon "Domain and Custom Link" at bounding box center [328, 102] width 12 height 12
click at [146, 452] on div "Groupe Actuariel Expertise Filtrer par catégorie Chiffre d'affaires par cabinet…" at bounding box center [750, 408] width 1392 height 708
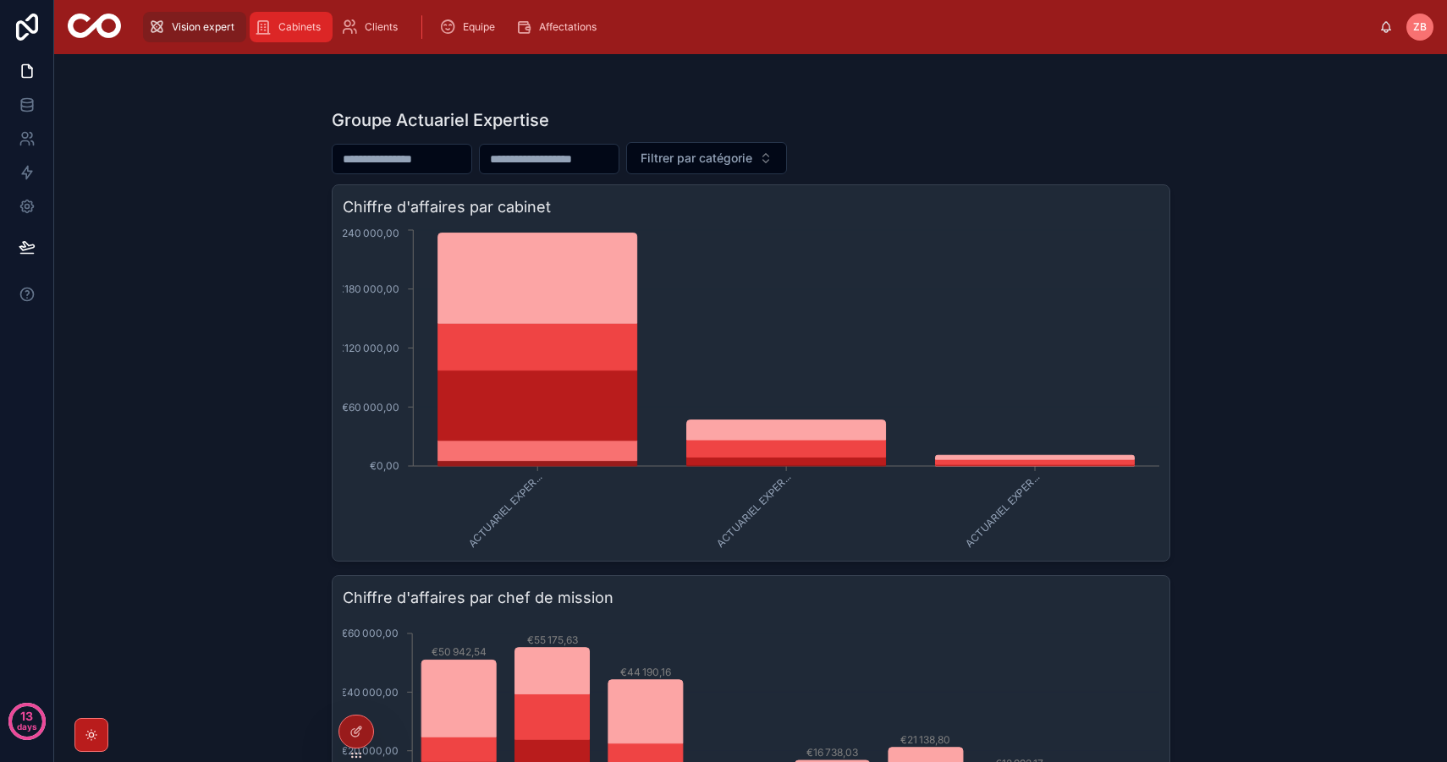
click at [305, 27] on span "Cabinets" at bounding box center [299, 27] width 42 height 14
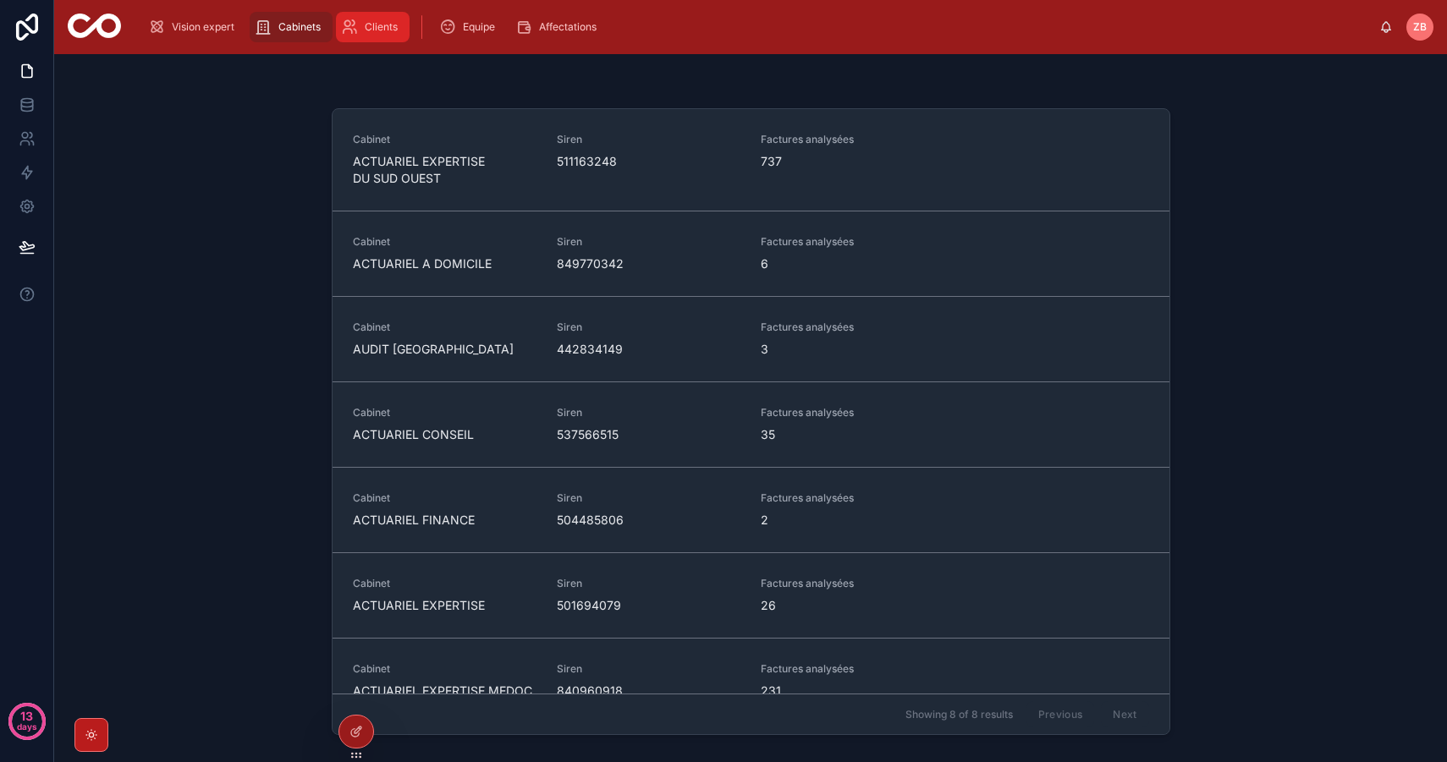
click at [377, 24] on span "Clients" at bounding box center [381, 27] width 33 height 14
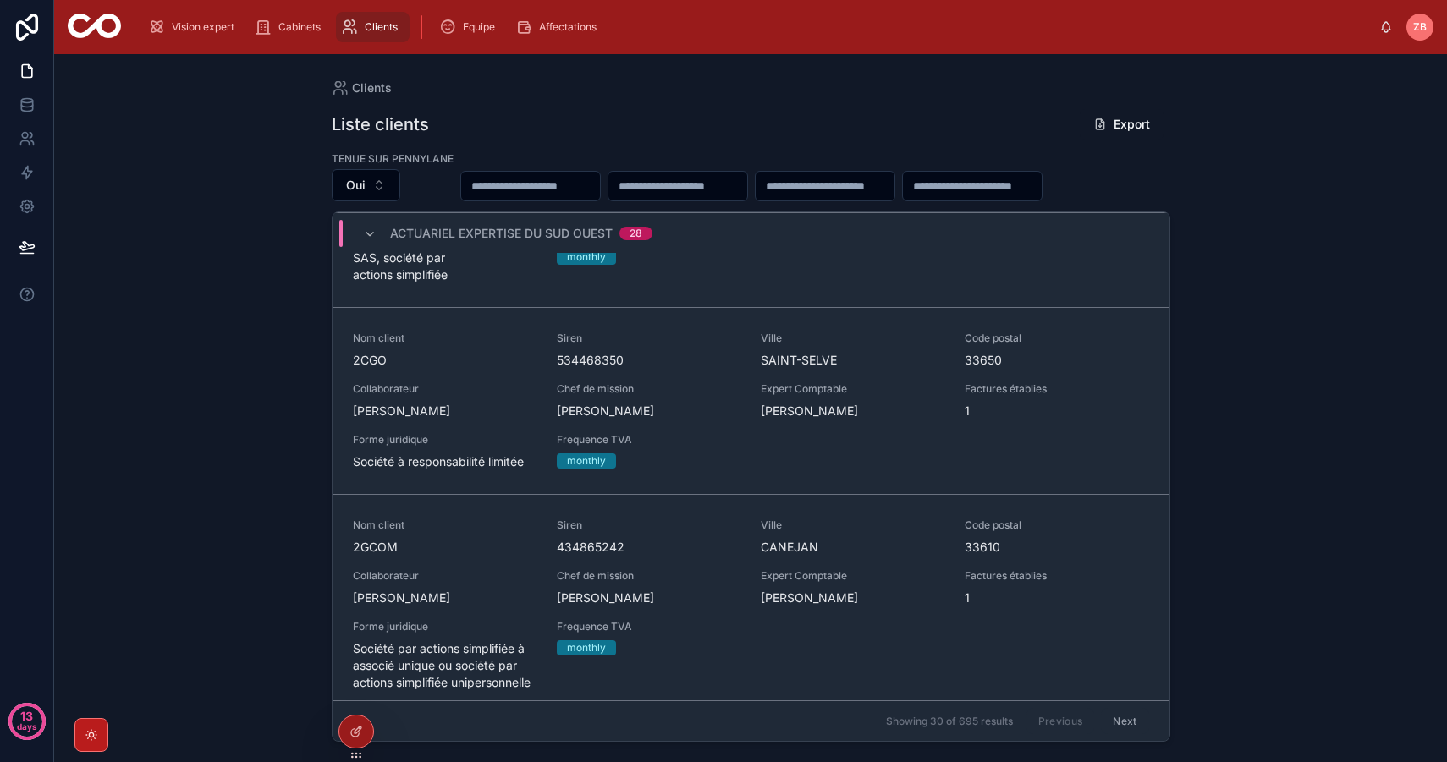
scroll to position [870, 0]
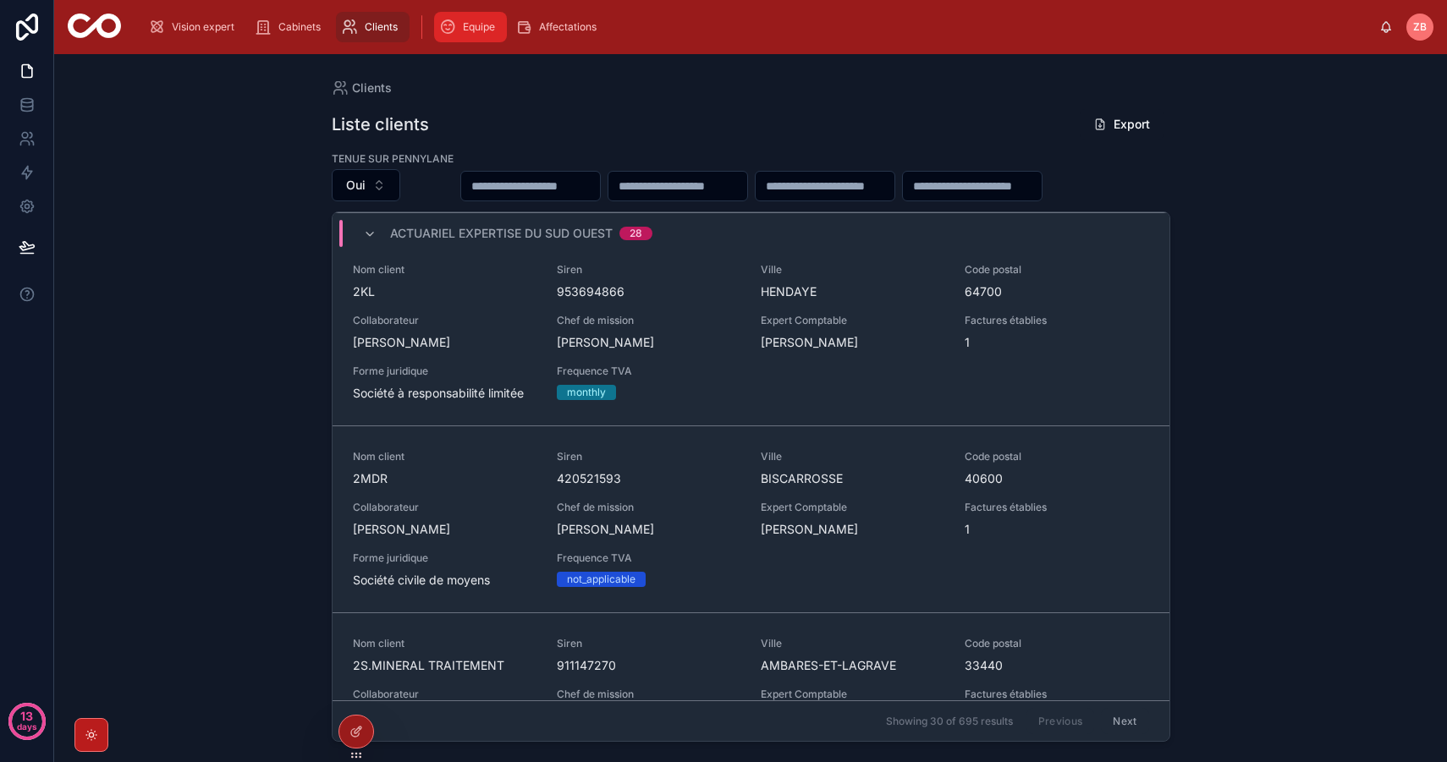
click at [447, 19] on icon "scrollable content" at bounding box center [447, 27] width 17 height 17
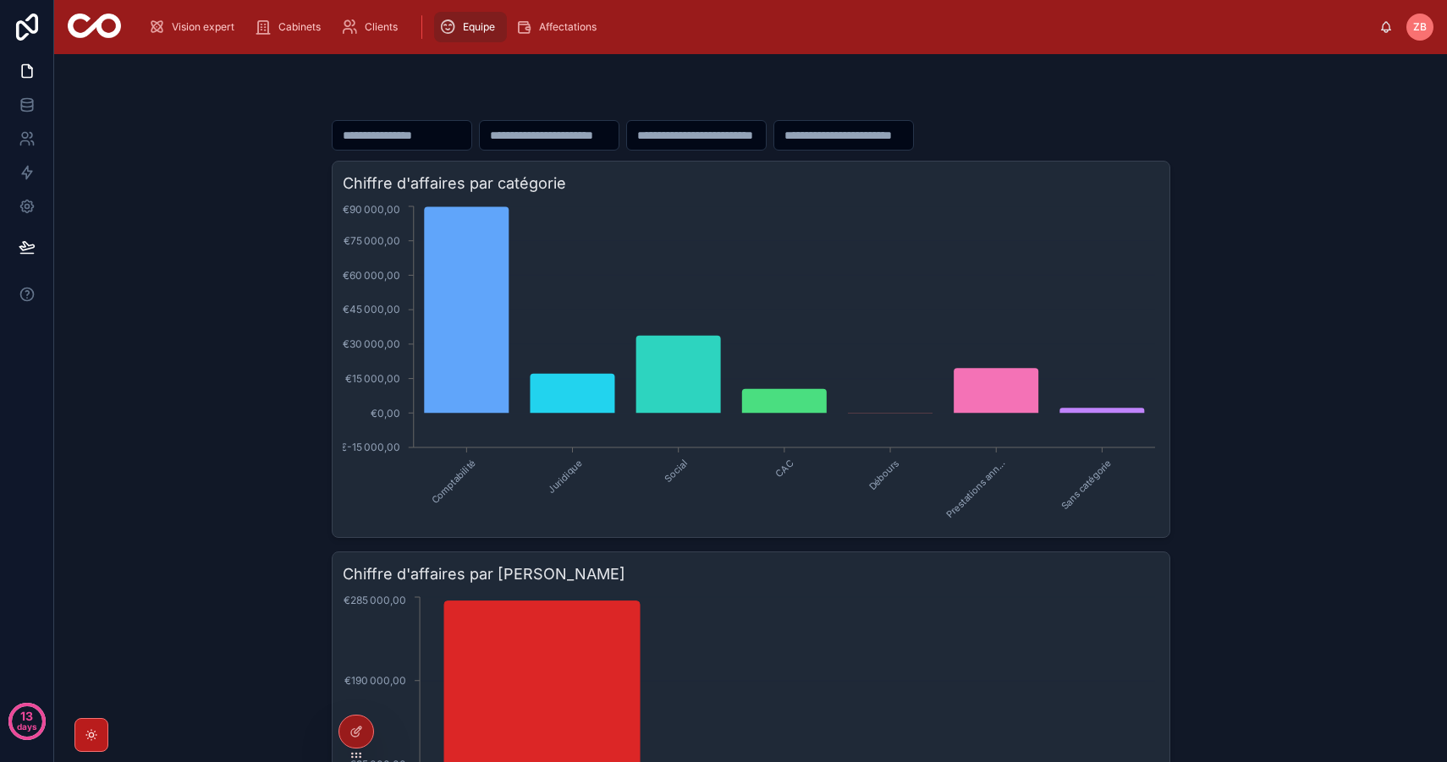
click at [85, 741] on icon at bounding box center [92, 735] width 14 height 14
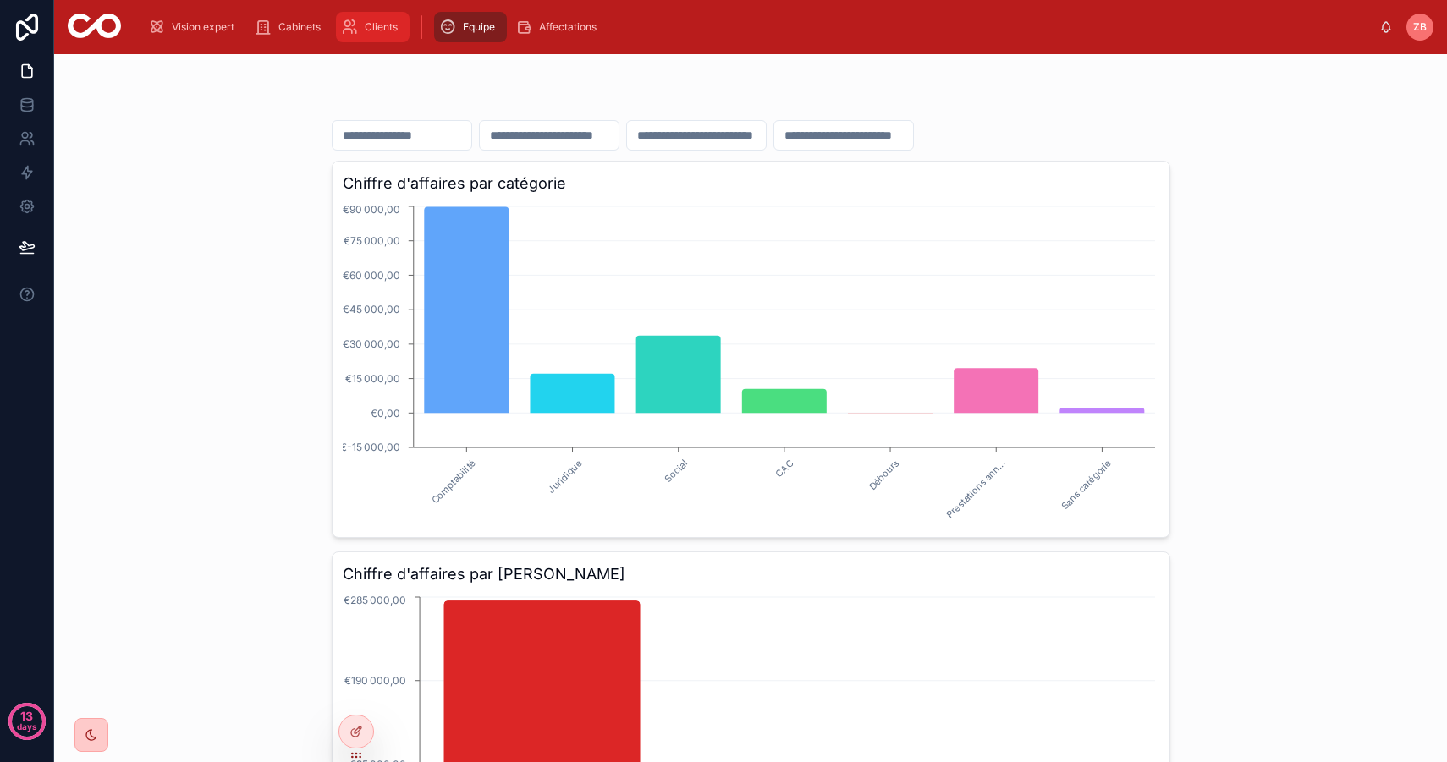
click at [376, 20] on span "Clients" at bounding box center [381, 27] width 33 height 14
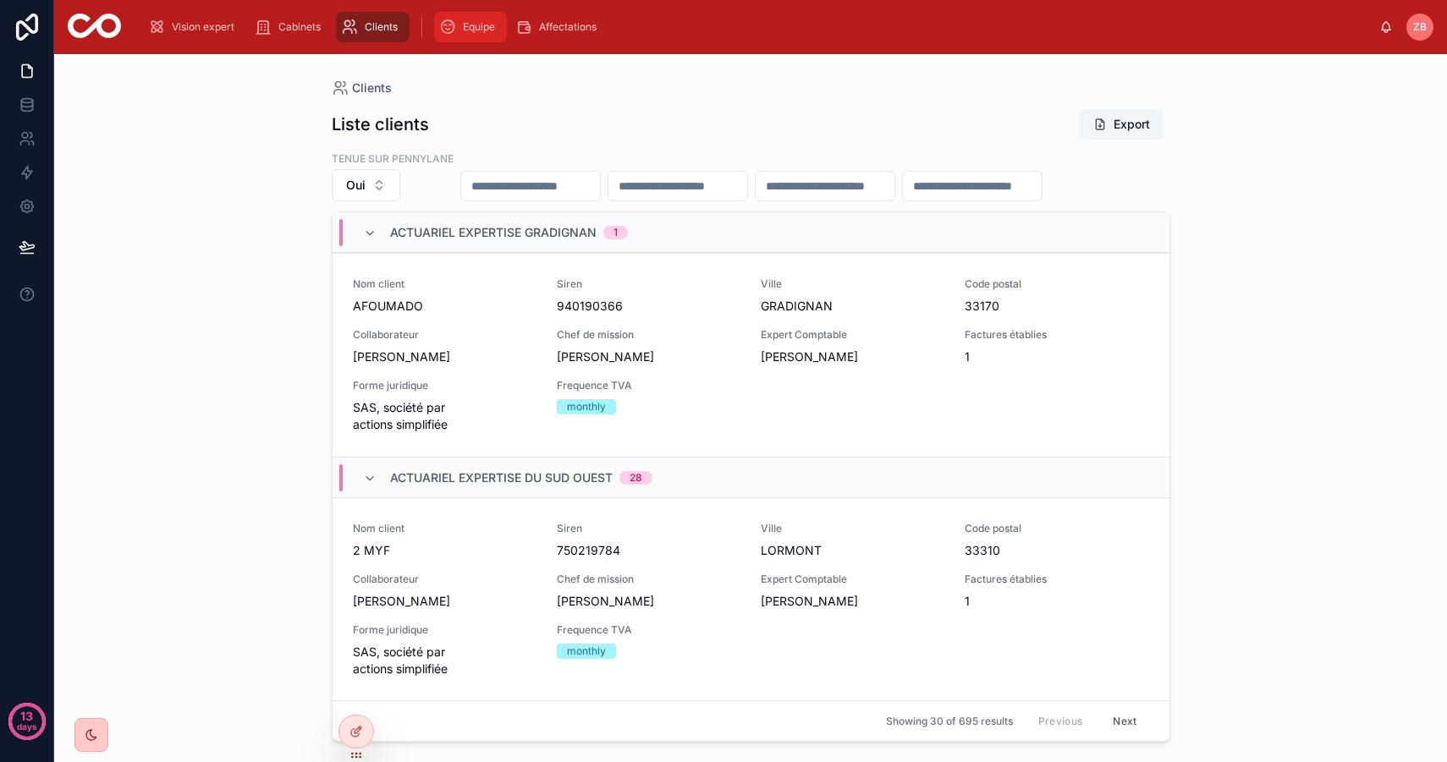
click at [486, 18] on div "Equipe" at bounding box center [470, 27] width 63 height 27
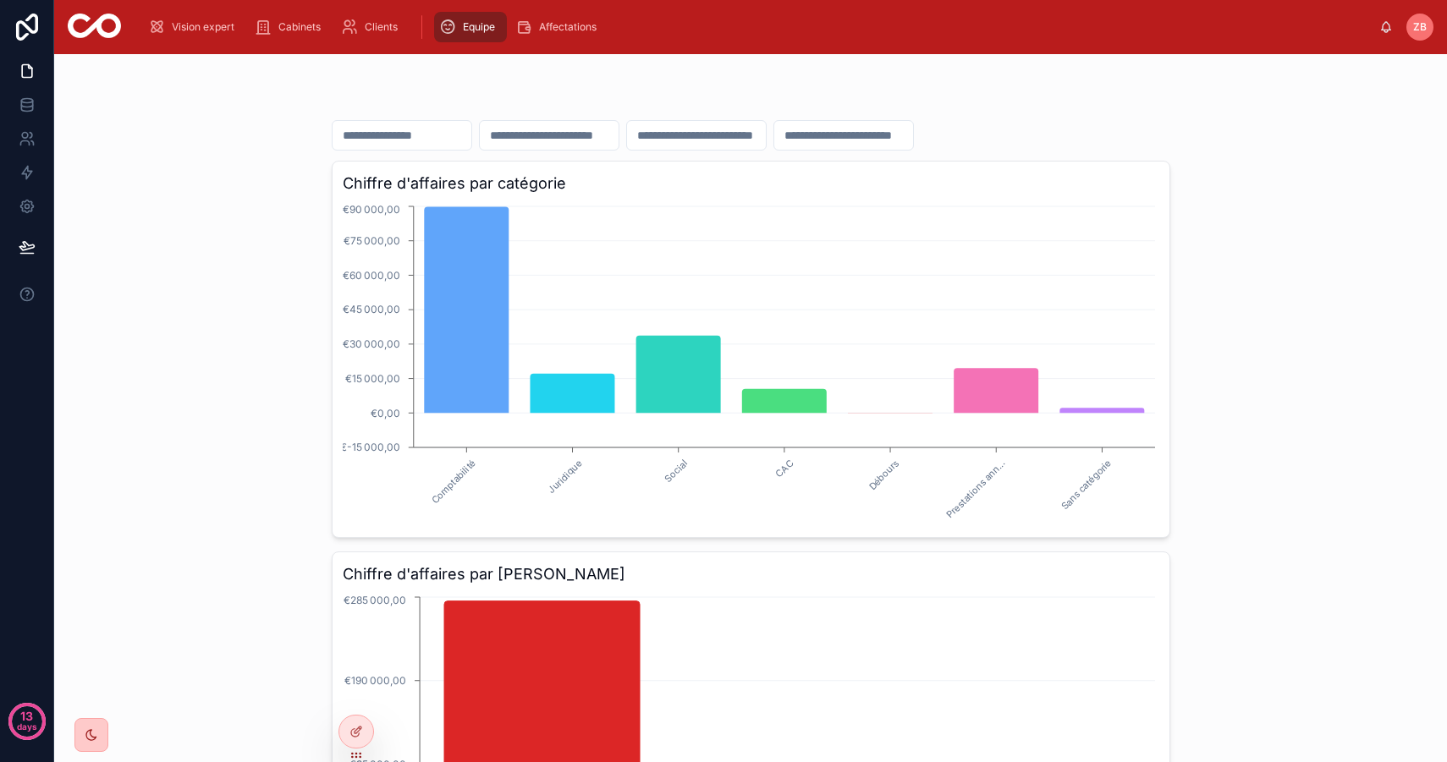
click at [744, 134] on input "text" at bounding box center [696, 136] width 139 height 24
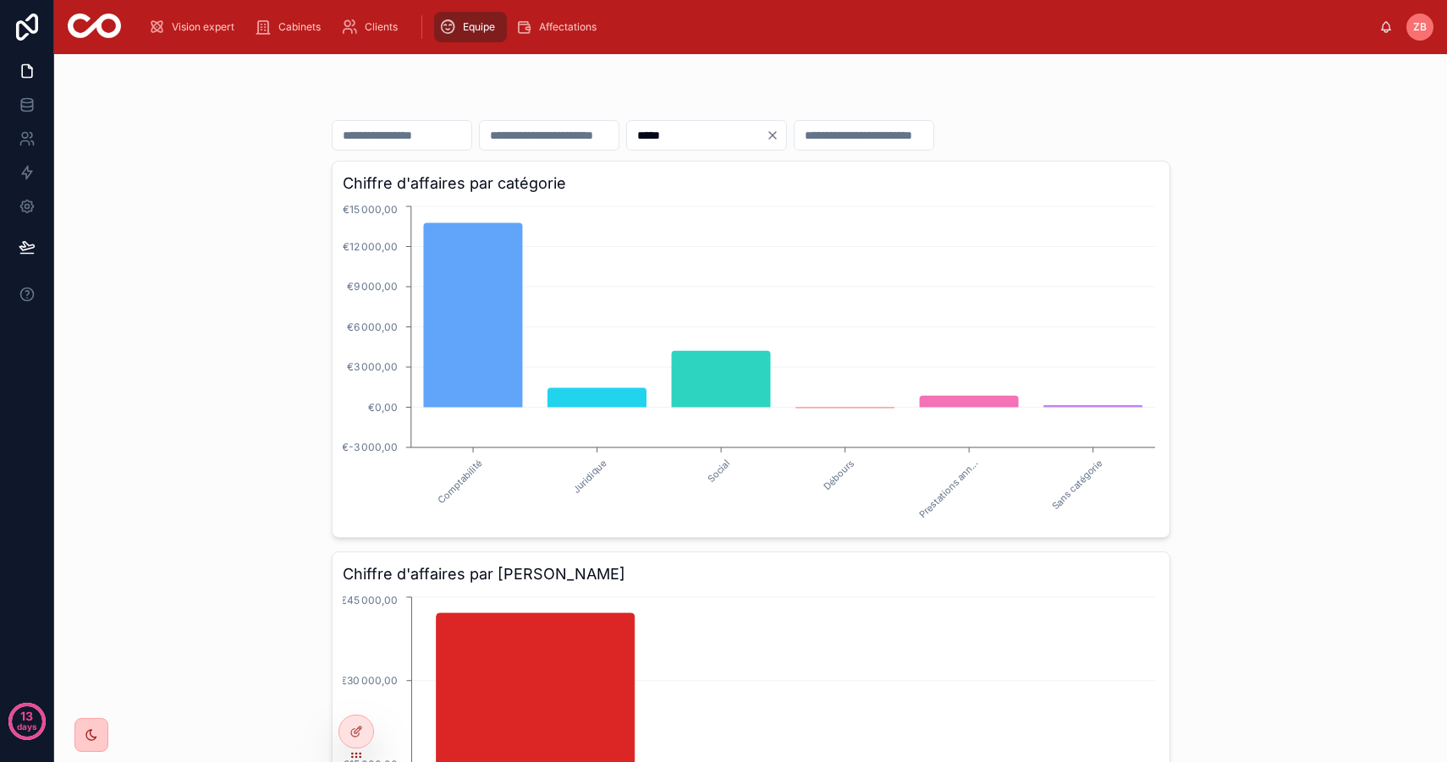
type input "*****"
click at [776, 134] on icon "Clear" at bounding box center [772, 135] width 7 height 7
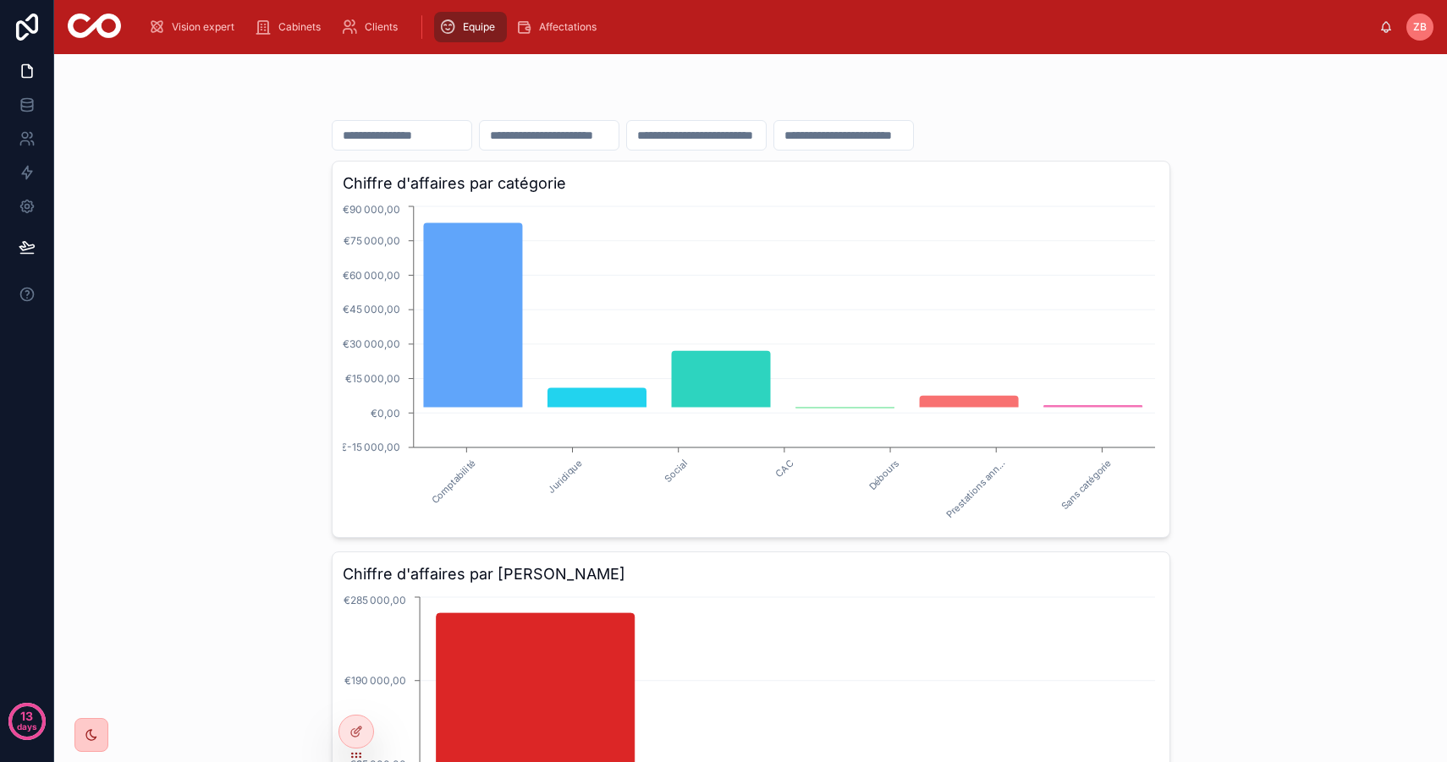
click at [871, 135] on input "text" at bounding box center [843, 136] width 139 height 24
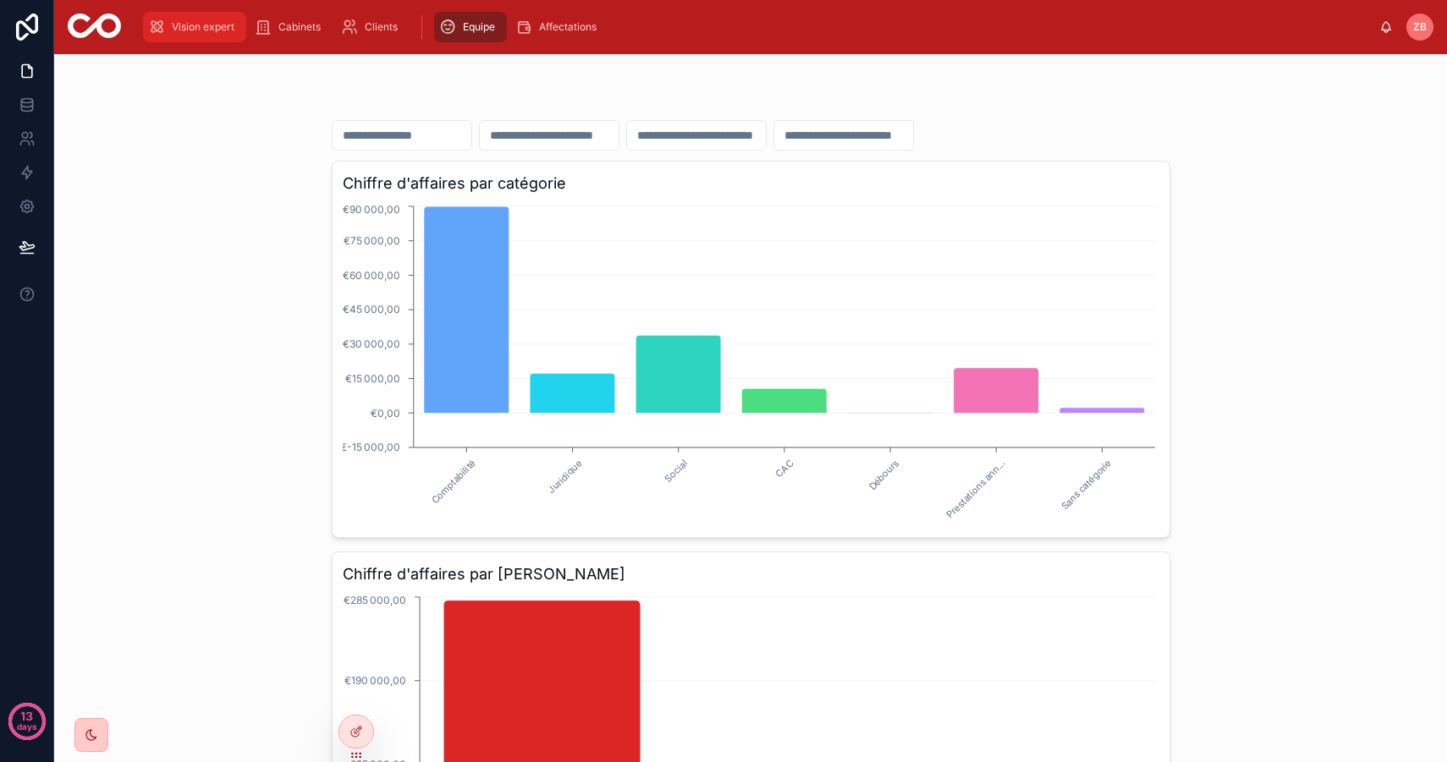
click at [196, 29] on span "Vision expert" at bounding box center [203, 27] width 63 height 14
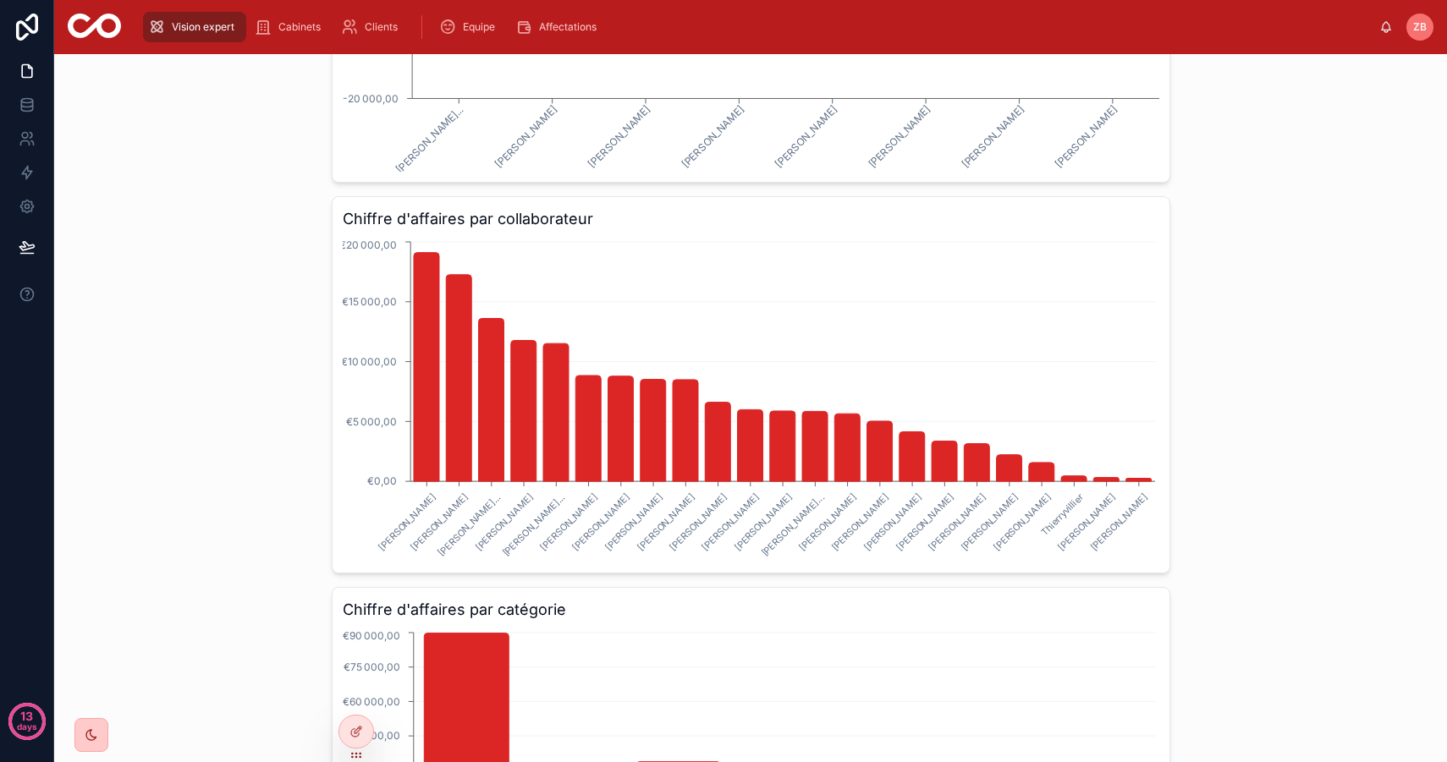
scroll to position [857, 0]
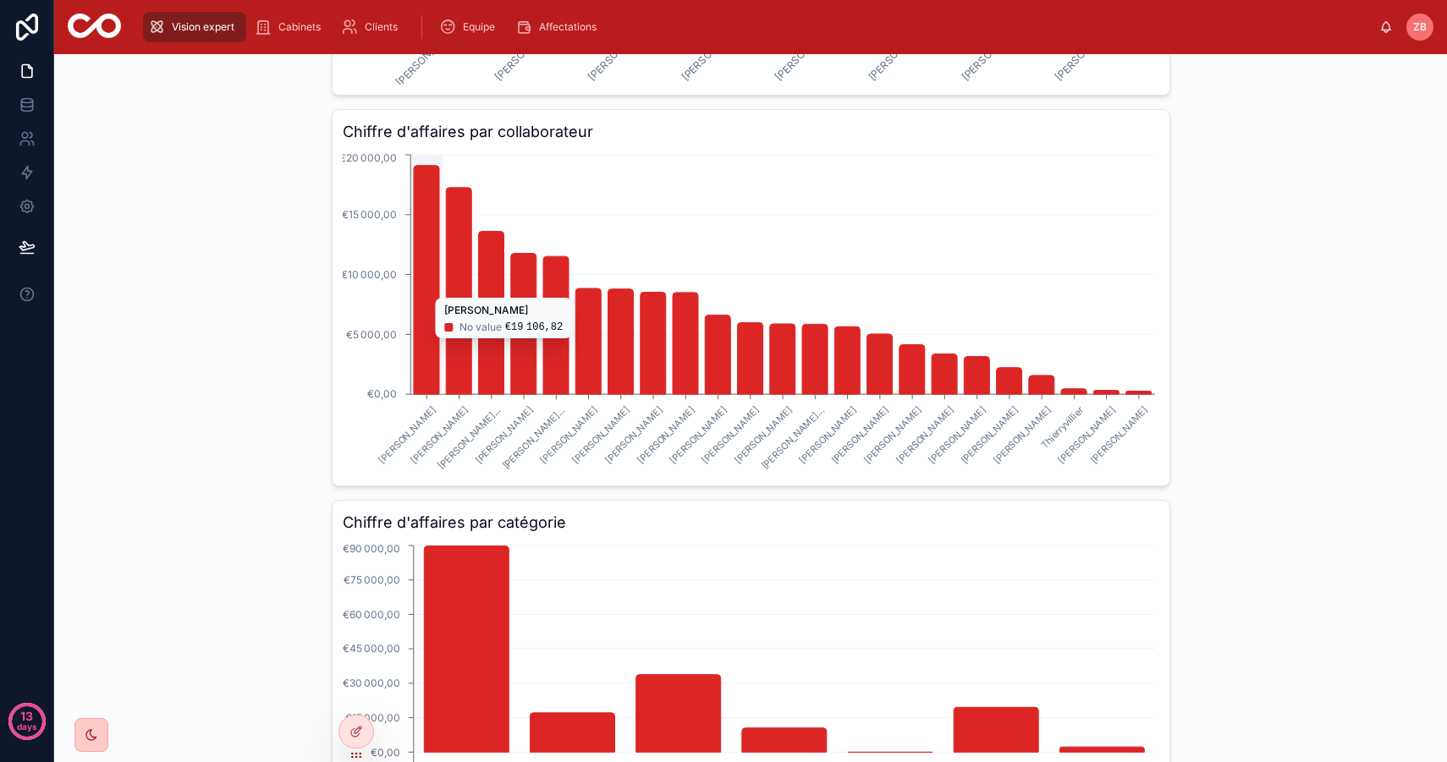
click at [420, 347] on icon "chart" at bounding box center [425, 280] width 25 height 228
click at [433, 362] on icon "chart" at bounding box center [425, 280] width 25 height 228
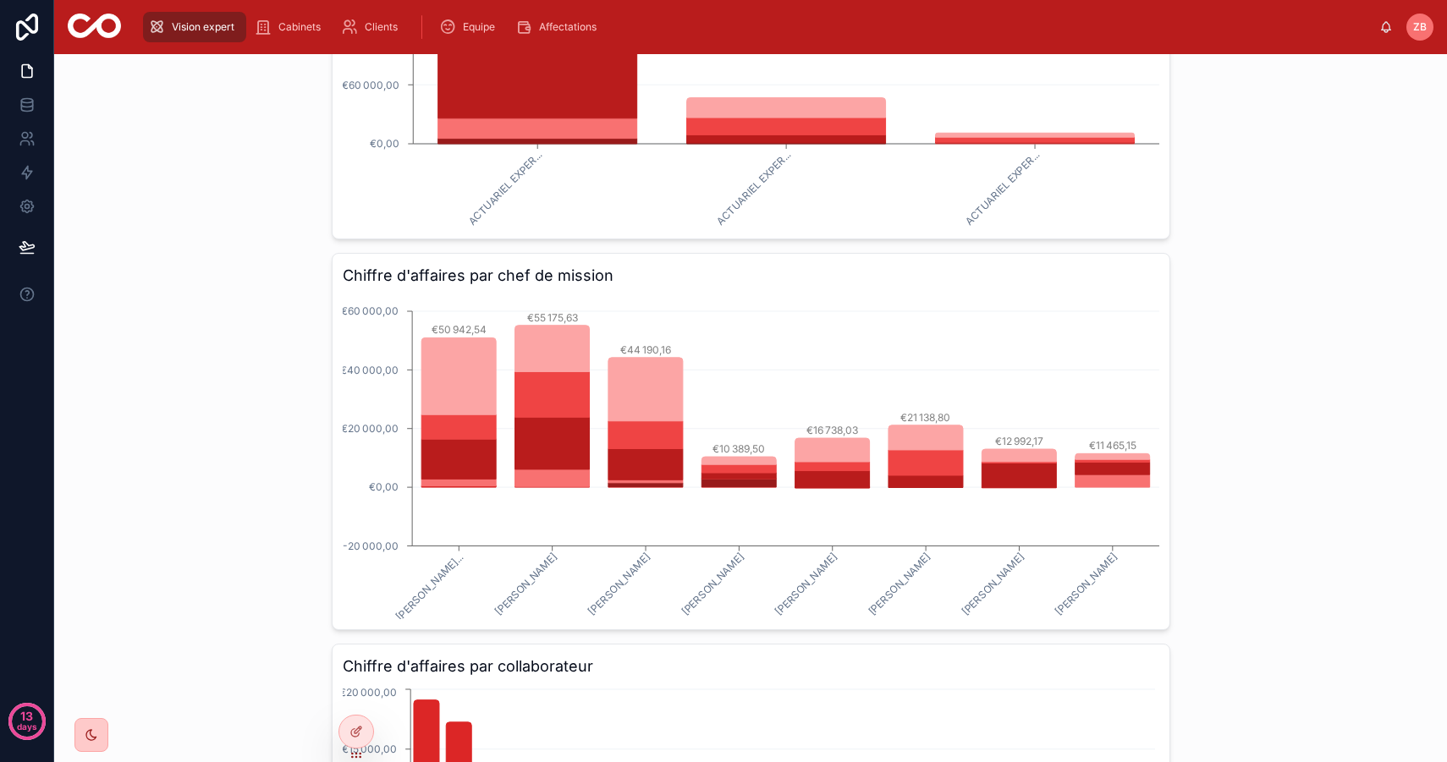
scroll to position [0, 0]
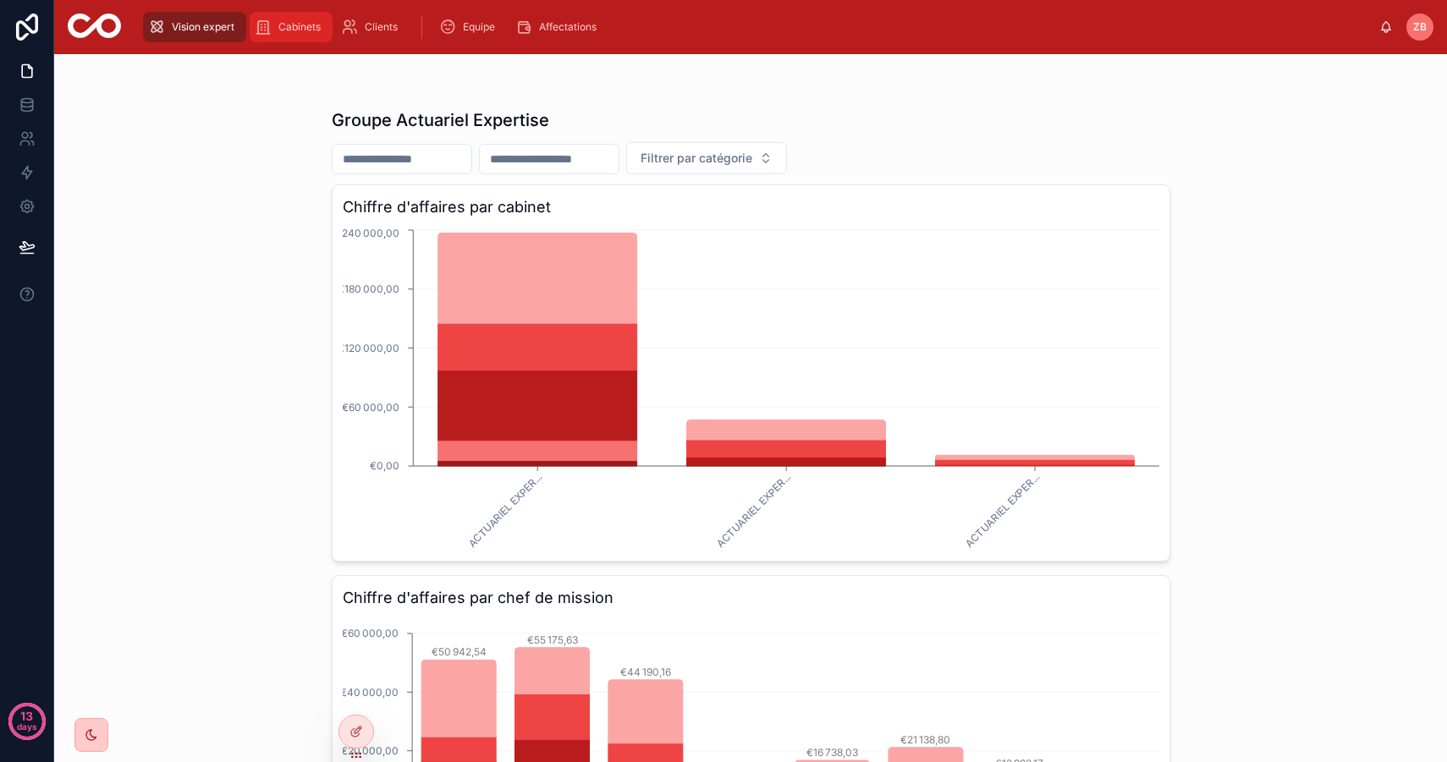
click at [308, 26] on span "Cabinets" at bounding box center [299, 27] width 42 height 14
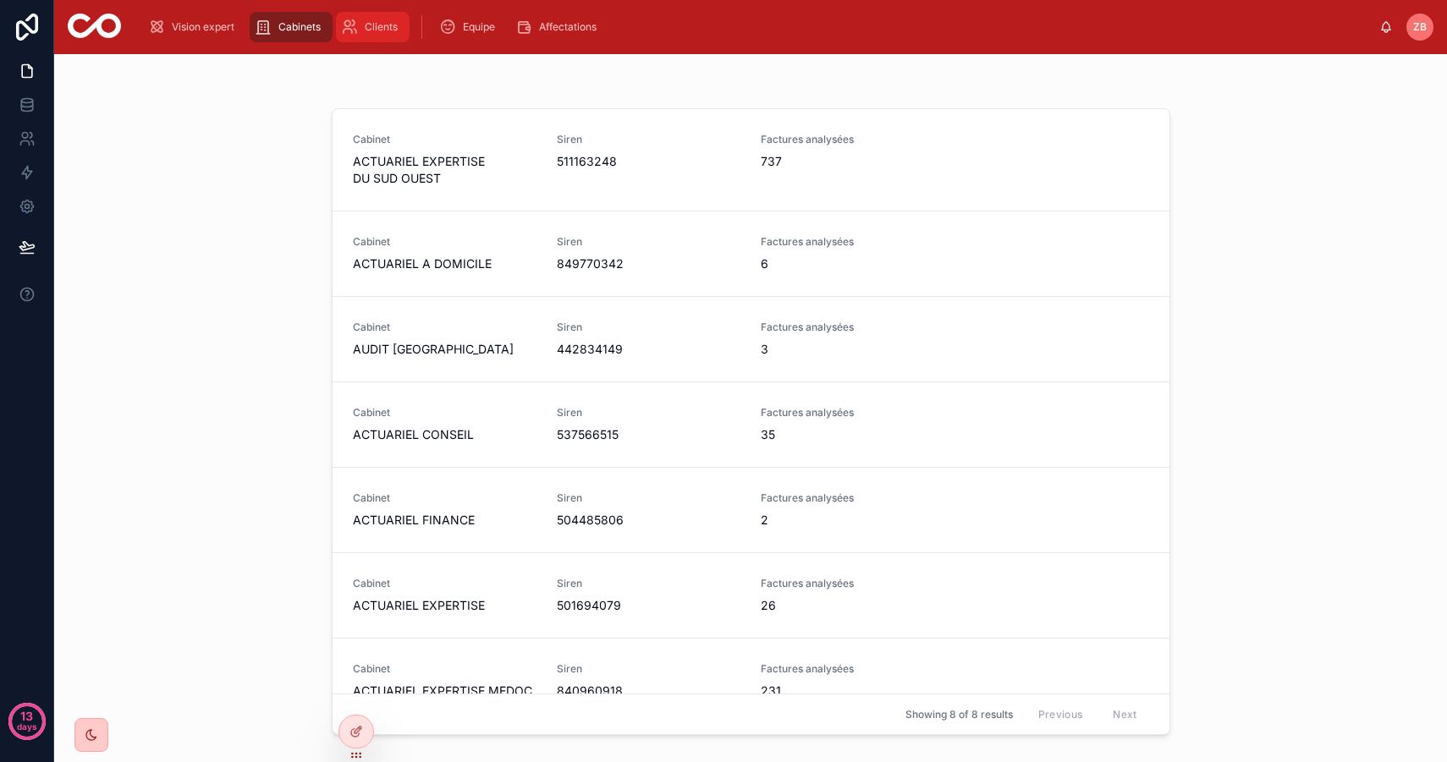
click at [385, 25] on span "Clients" at bounding box center [381, 27] width 33 height 14
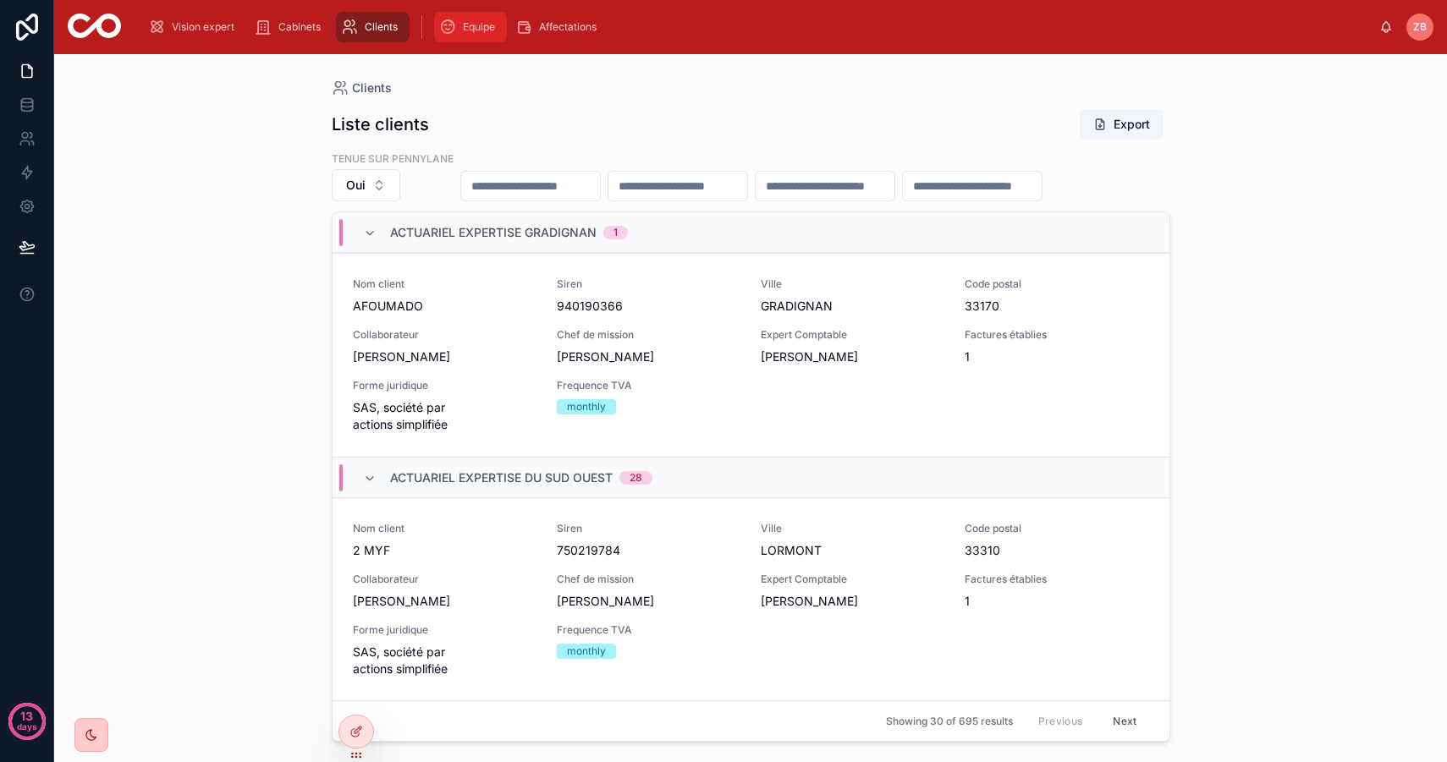
click at [483, 25] on span "Equipe" at bounding box center [479, 27] width 32 height 14
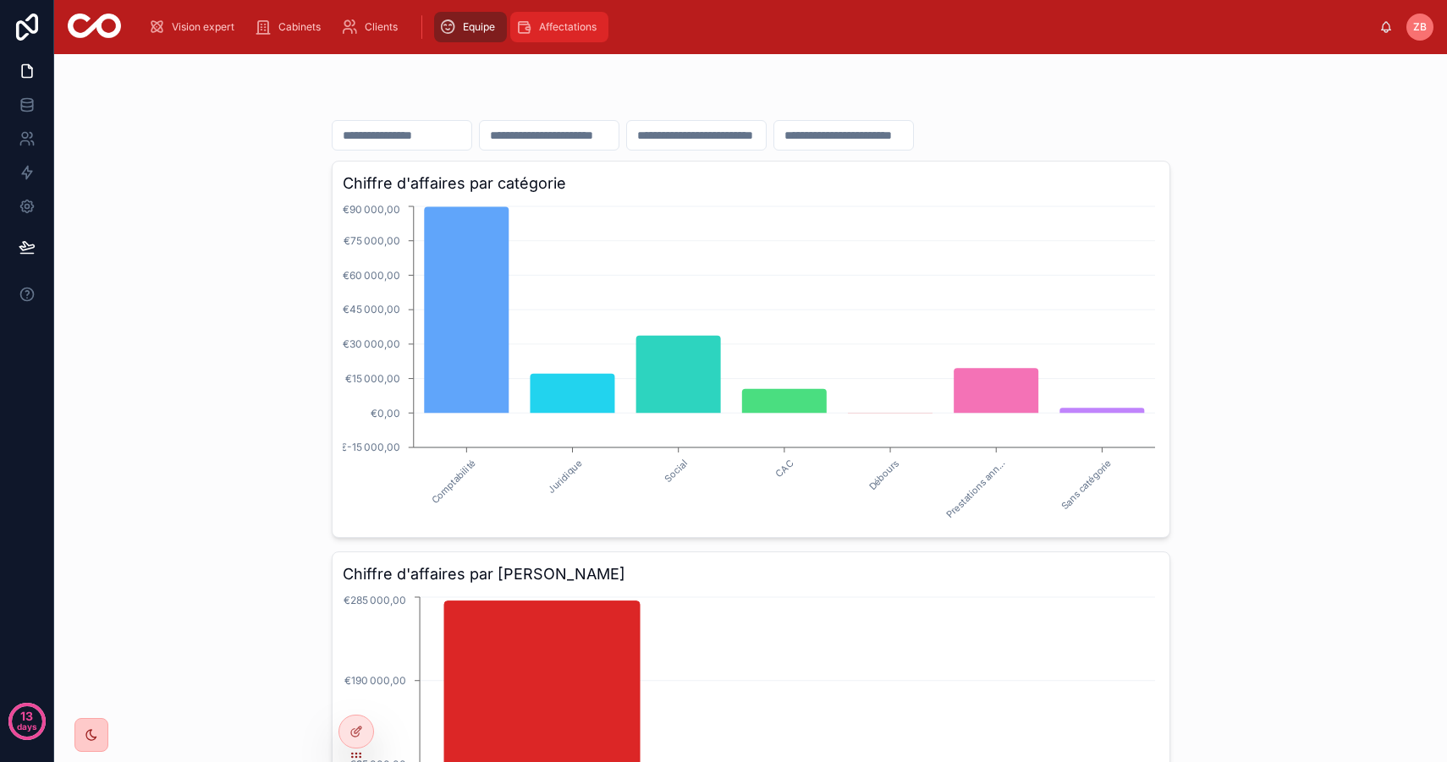
click at [570, 25] on span "Affectations" at bounding box center [568, 27] width 58 height 14
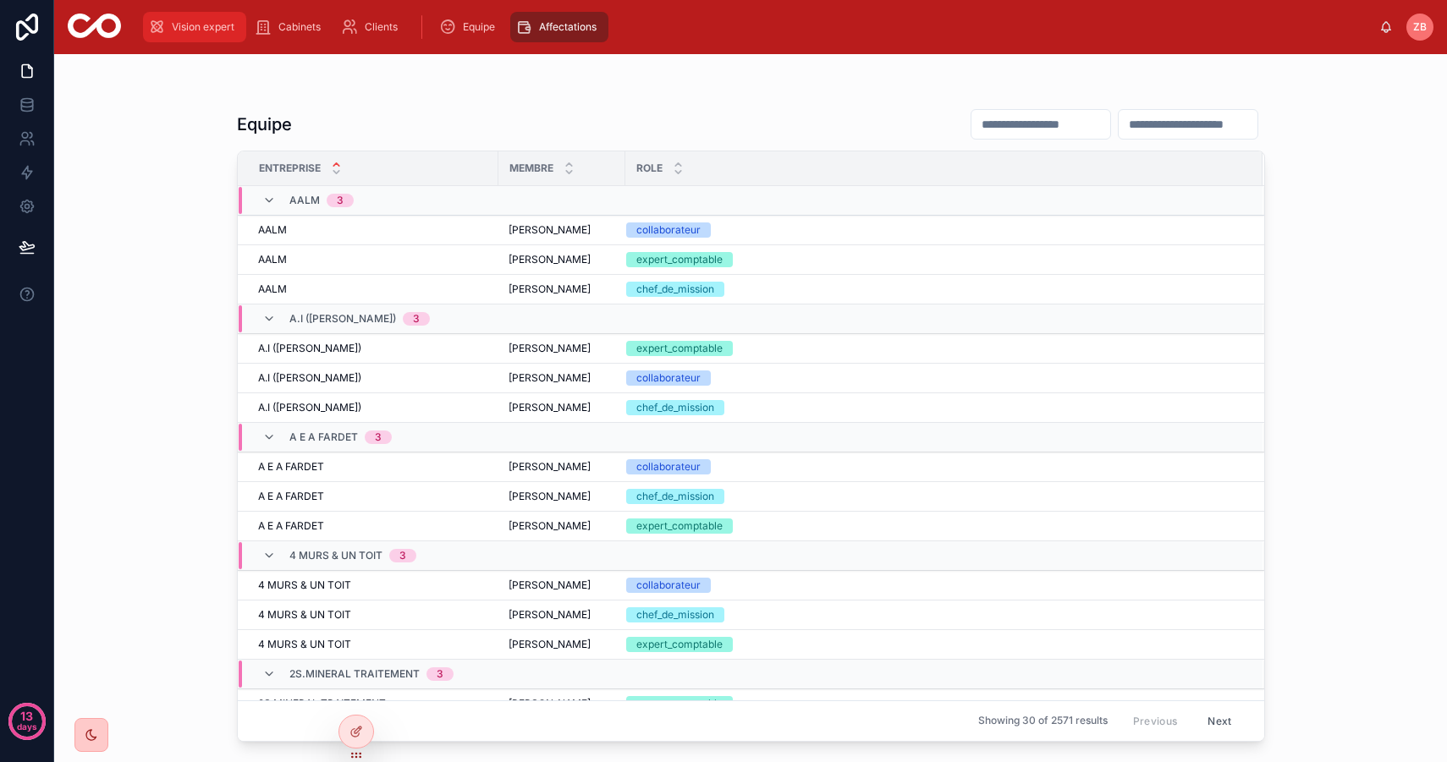
click at [210, 27] on span "Vision expert" at bounding box center [203, 27] width 63 height 14
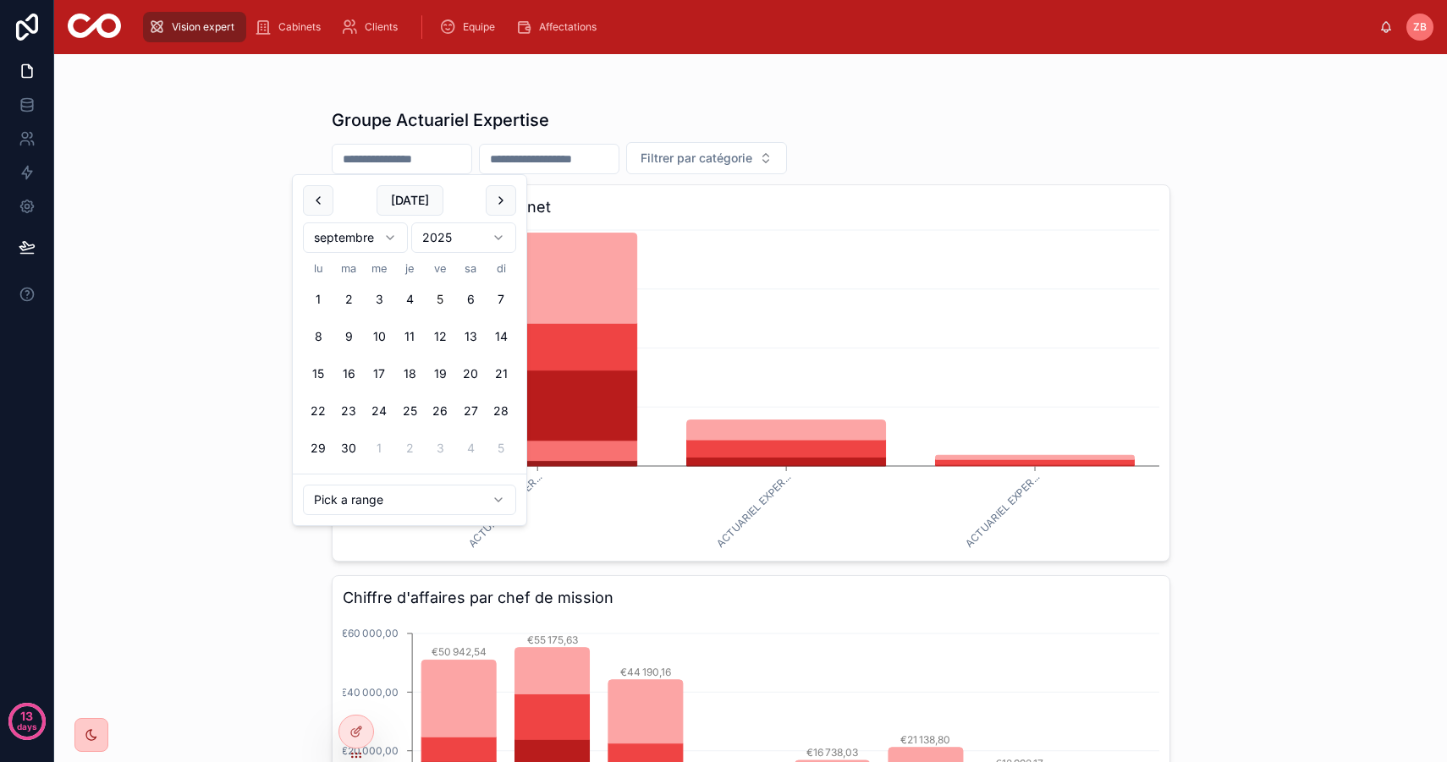
click at [414, 170] on input "text" at bounding box center [401, 159] width 139 height 24
click at [349, 236] on html "13 days Vision expert Cabinets Clients Equipe Affectations [PERSON_NAME] Groupe…" at bounding box center [723, 381] width 1447 height 762
click at [348, 294] on button "1" at bounding box center [348, 299] width 30 height 30
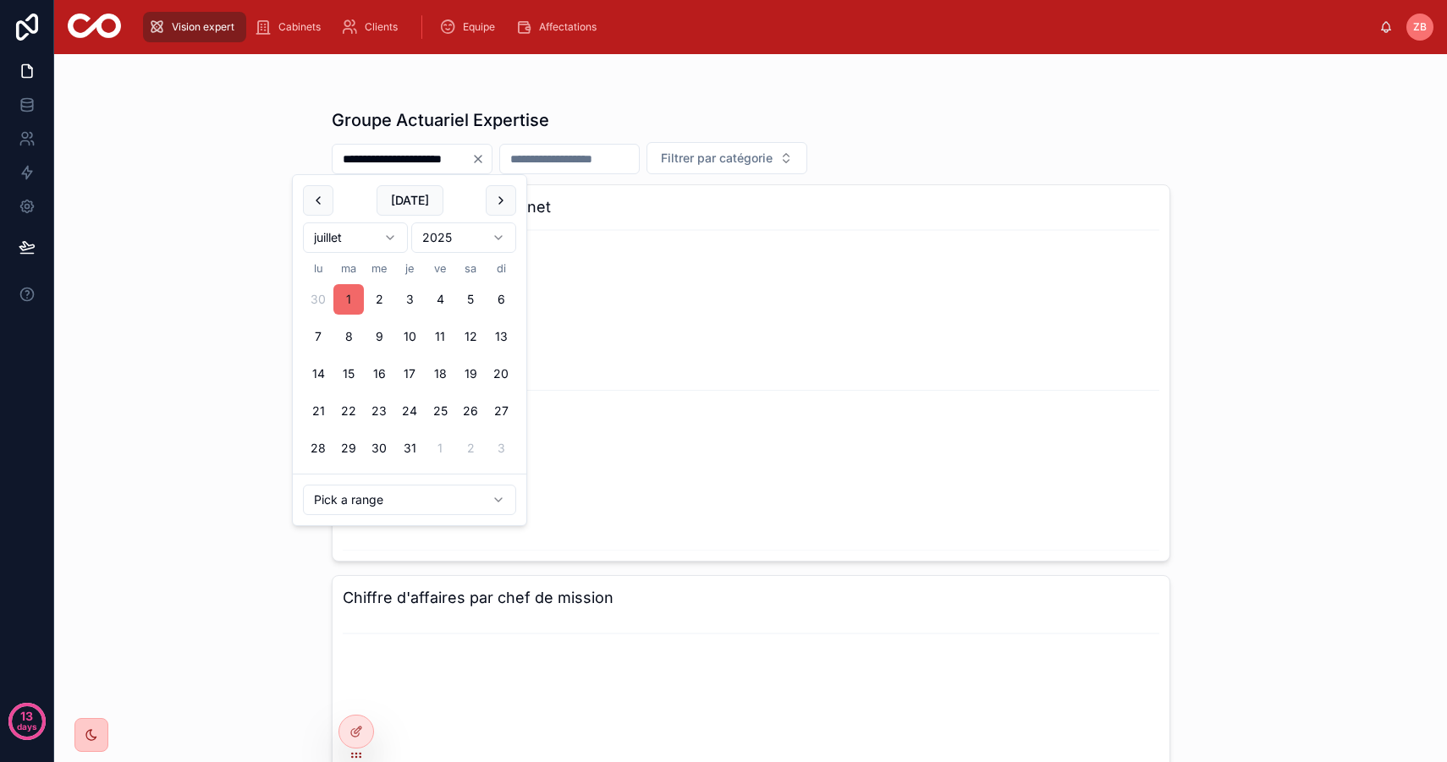
click at [351, 299] on button "1" at bounding box center [348, 299] width 30 height 30
click at [410, 448] on button "31" at bounding box center [409, 448] width 30 height 30
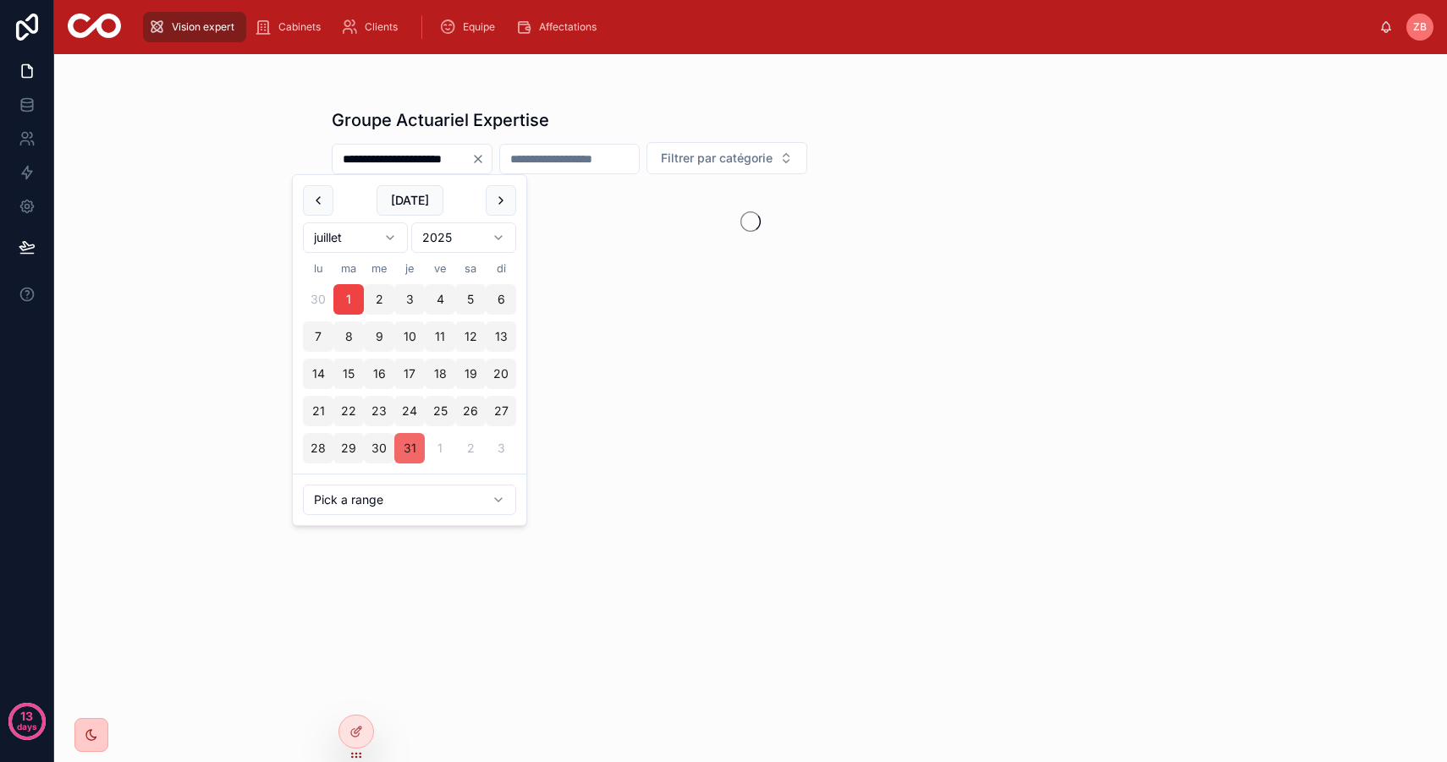
click at [408, 446] on button "31" at bounding box center [409, 448] width 30 height 30
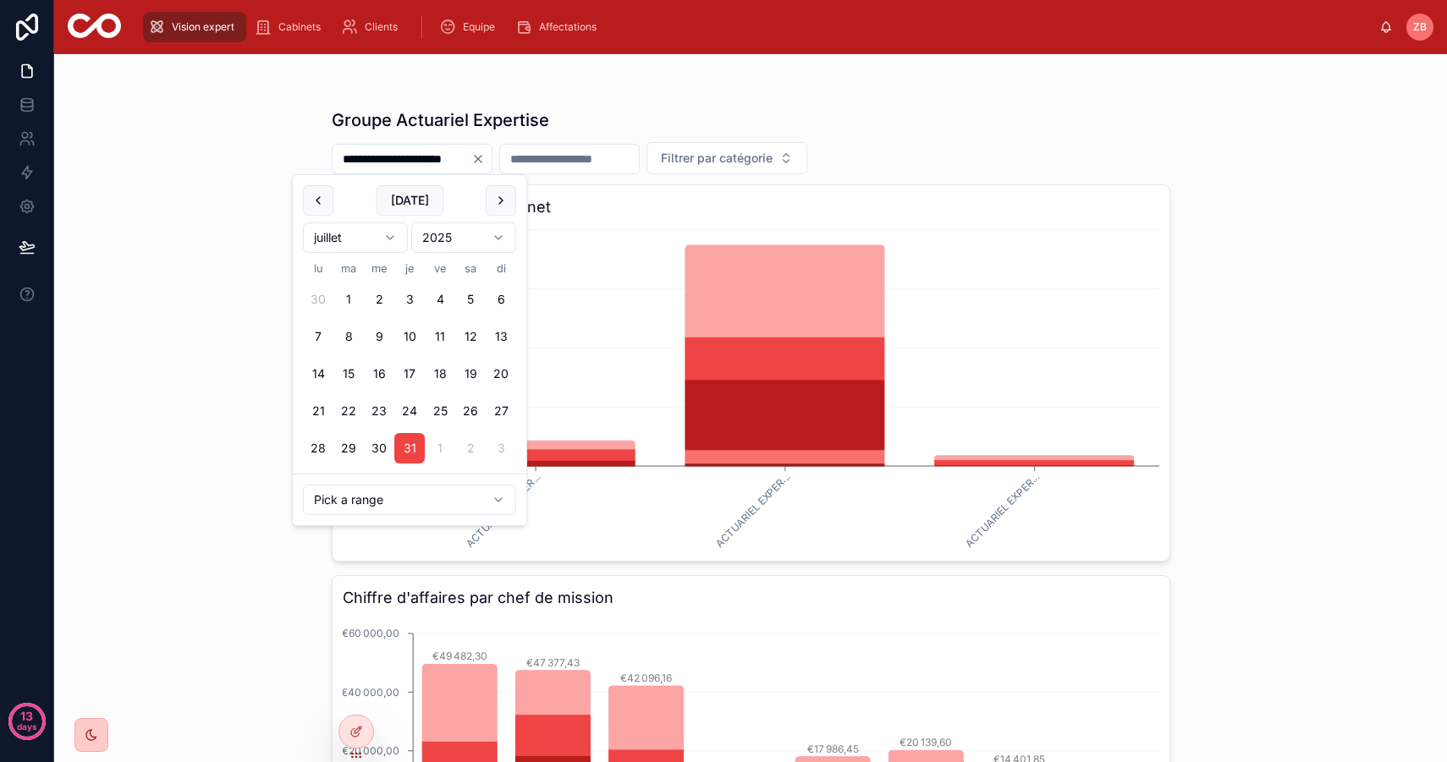
type input "**********"
click at [205, 357] on div "**********" at bounding box center [750, 408] width 1392 height 708
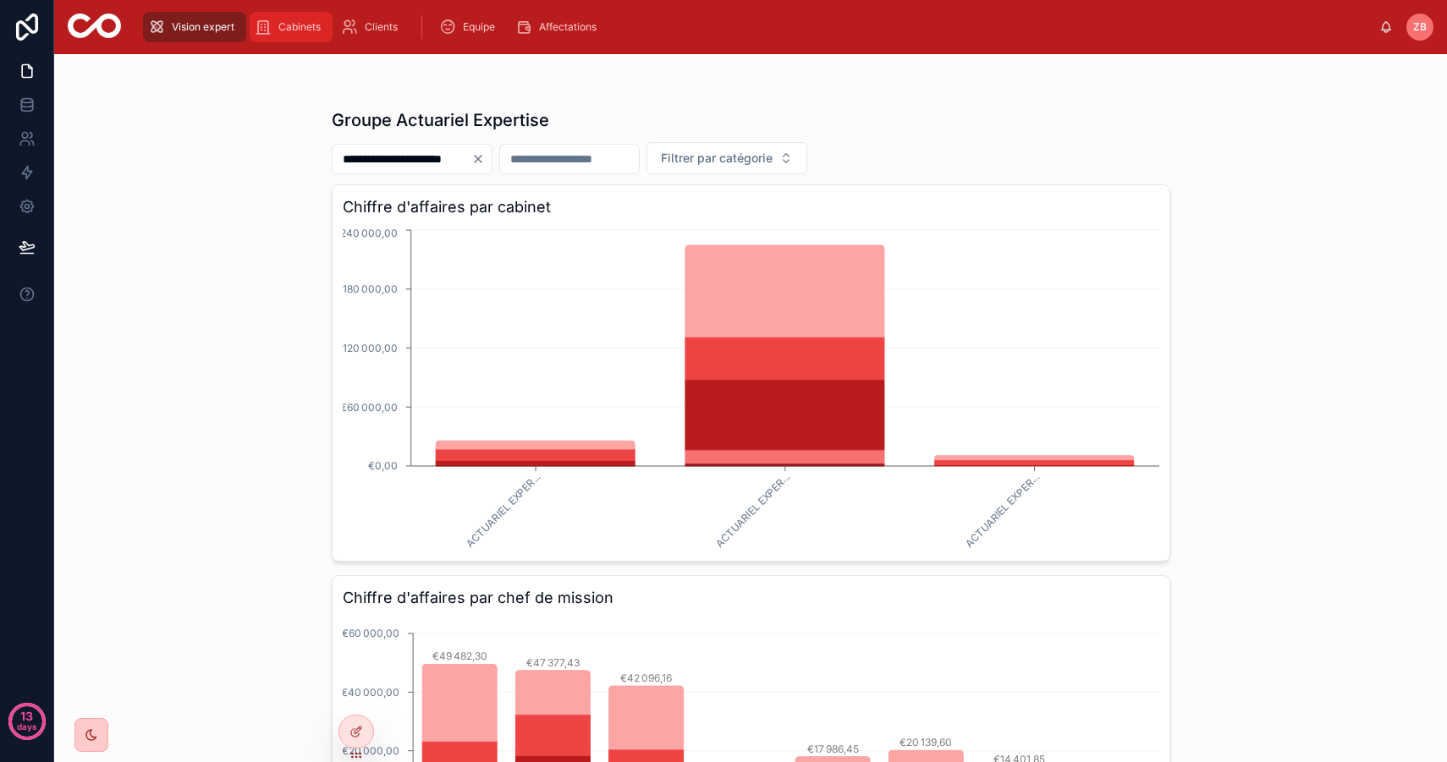
click at [294, 19] on div "Cabinets" at bounding box center [291, 27] width 73 height 27
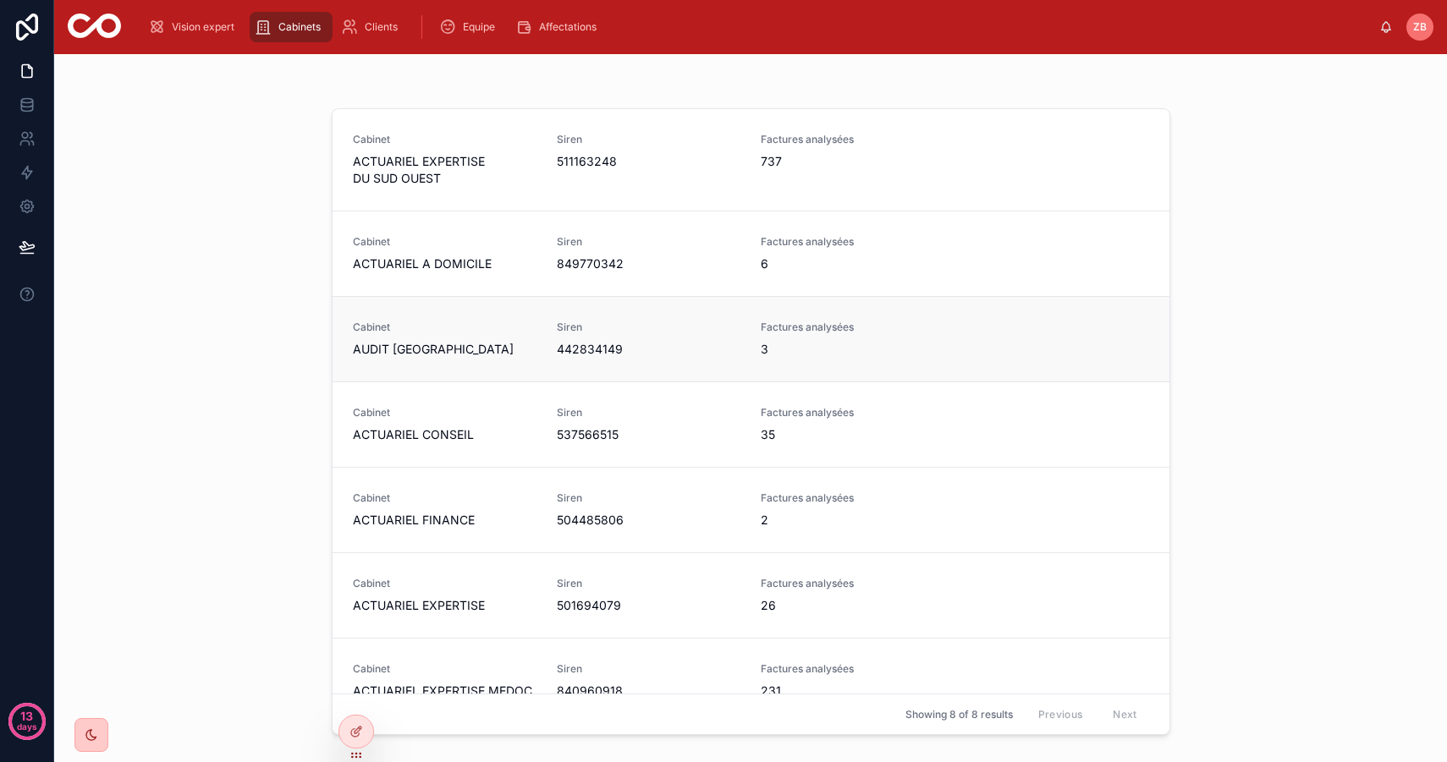
scroll to position [132, 0]
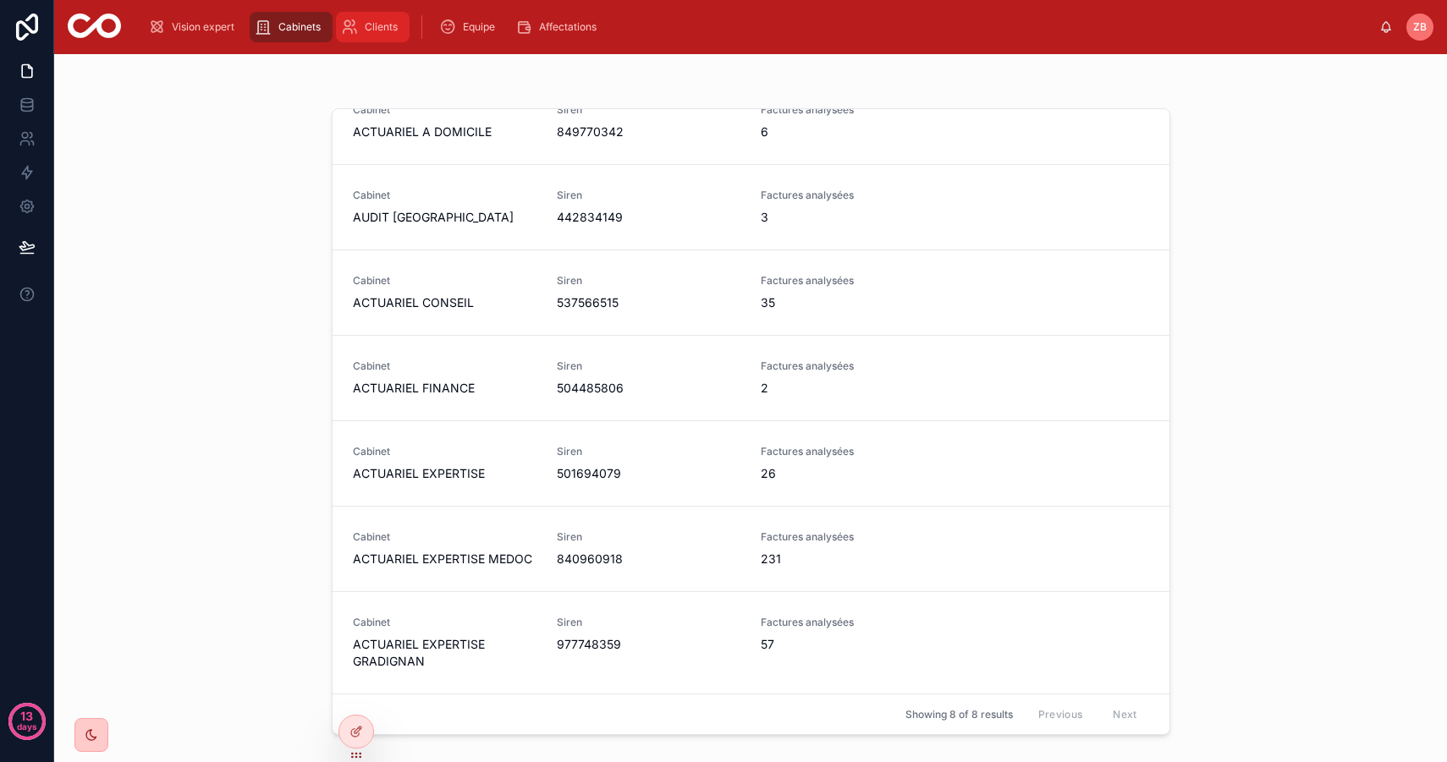
click at [389, 40] on div "Clients" at bounding box center [372, 27] width 63 height 27
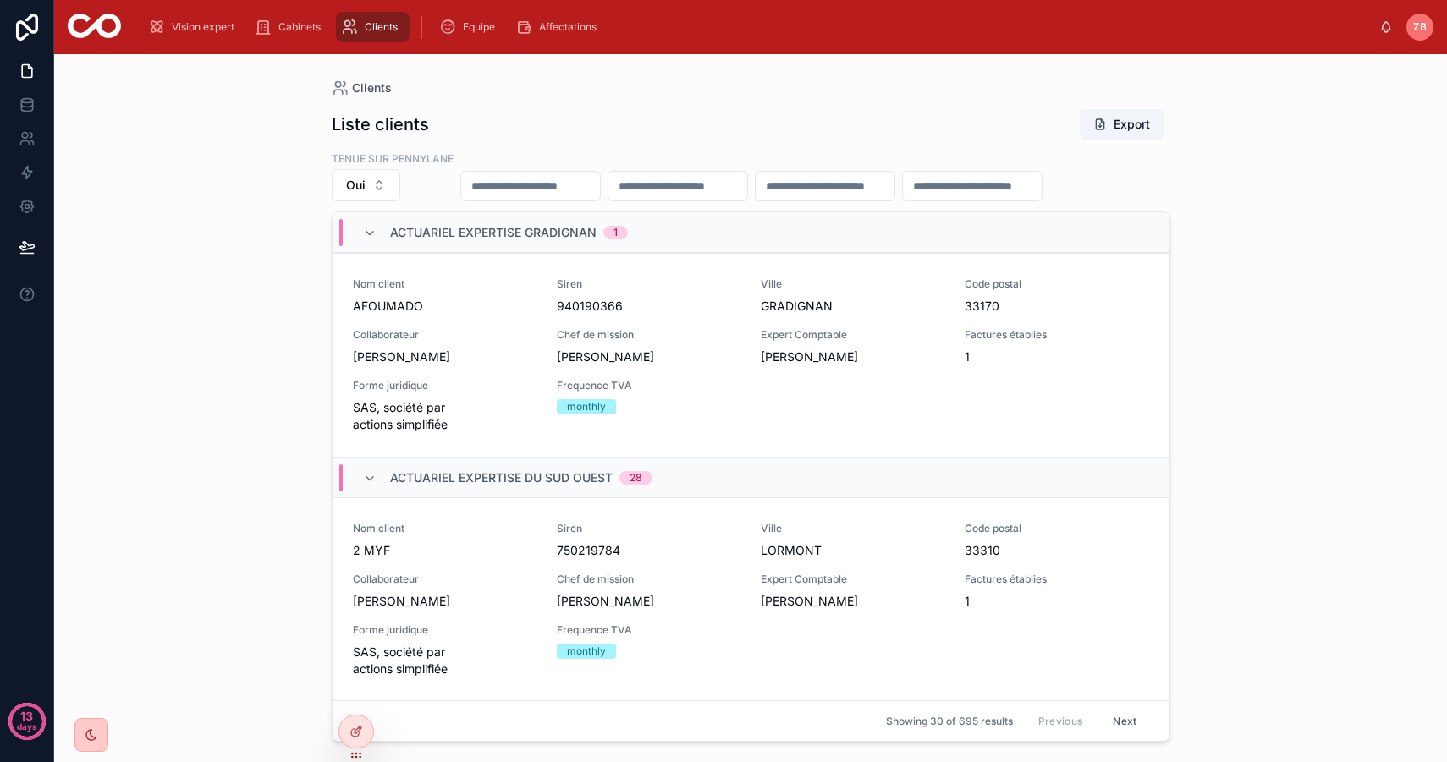
click at [562, 184] on input "text" at bounding box center [530, 186] width 139 height 24
type input "*********"
click at [588, 31] on span "Affectations" at bounding box center [568, 27] width 58 height 14
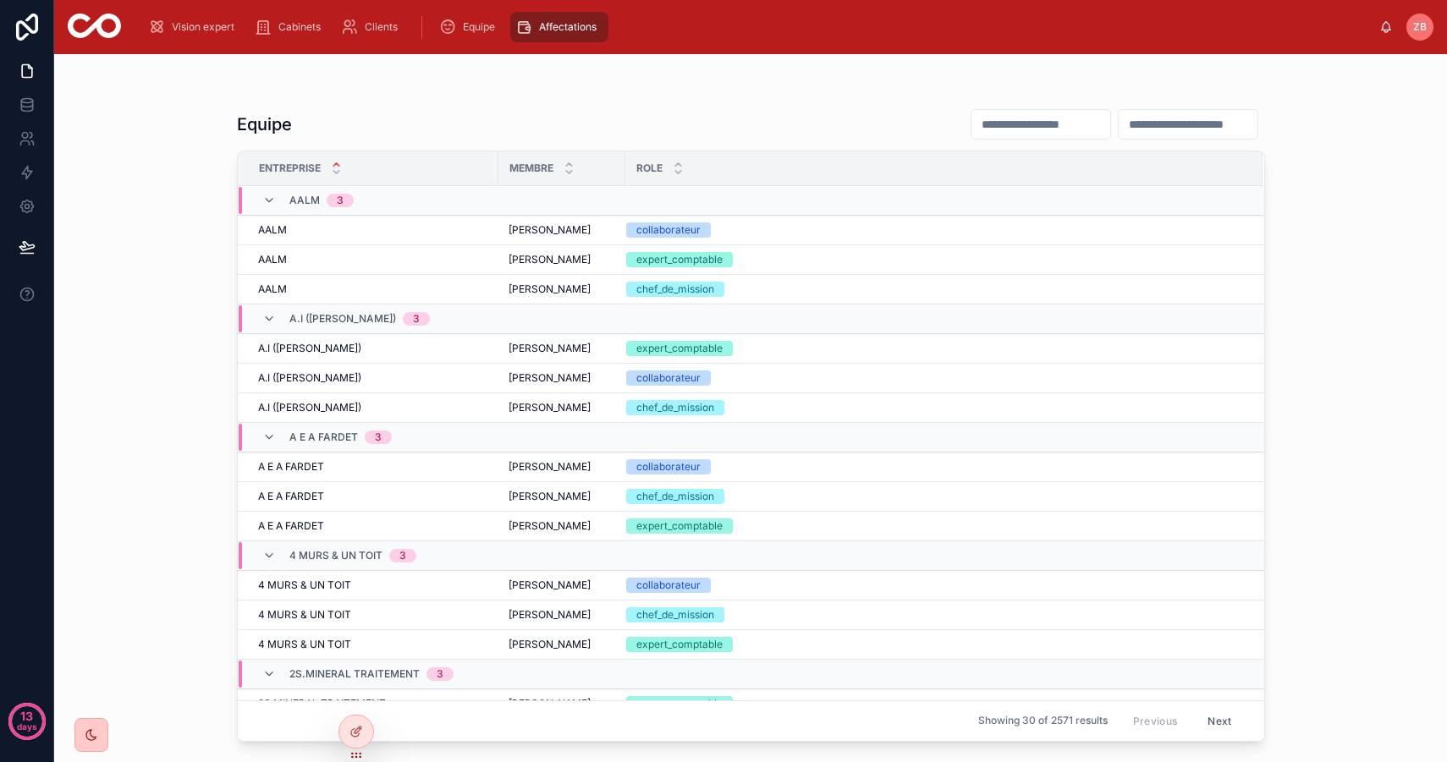
click at [1161, 122] on input "text" at bounding box center [1187, 125] width 139 height 24
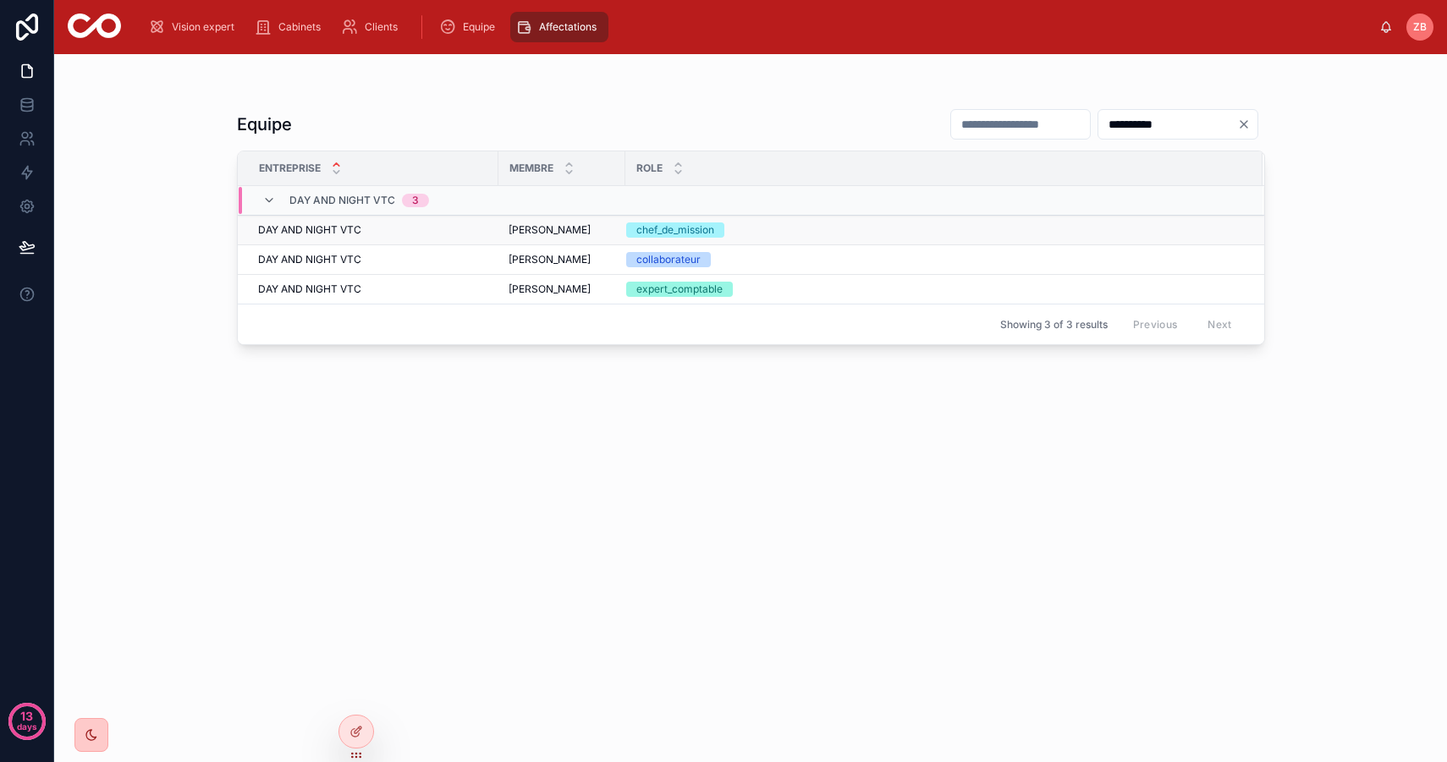
type input "**********"
click at [322, 230] on span "DAY AND NIGHT VTC" at bounding box center [309, 230] width 103 height 14
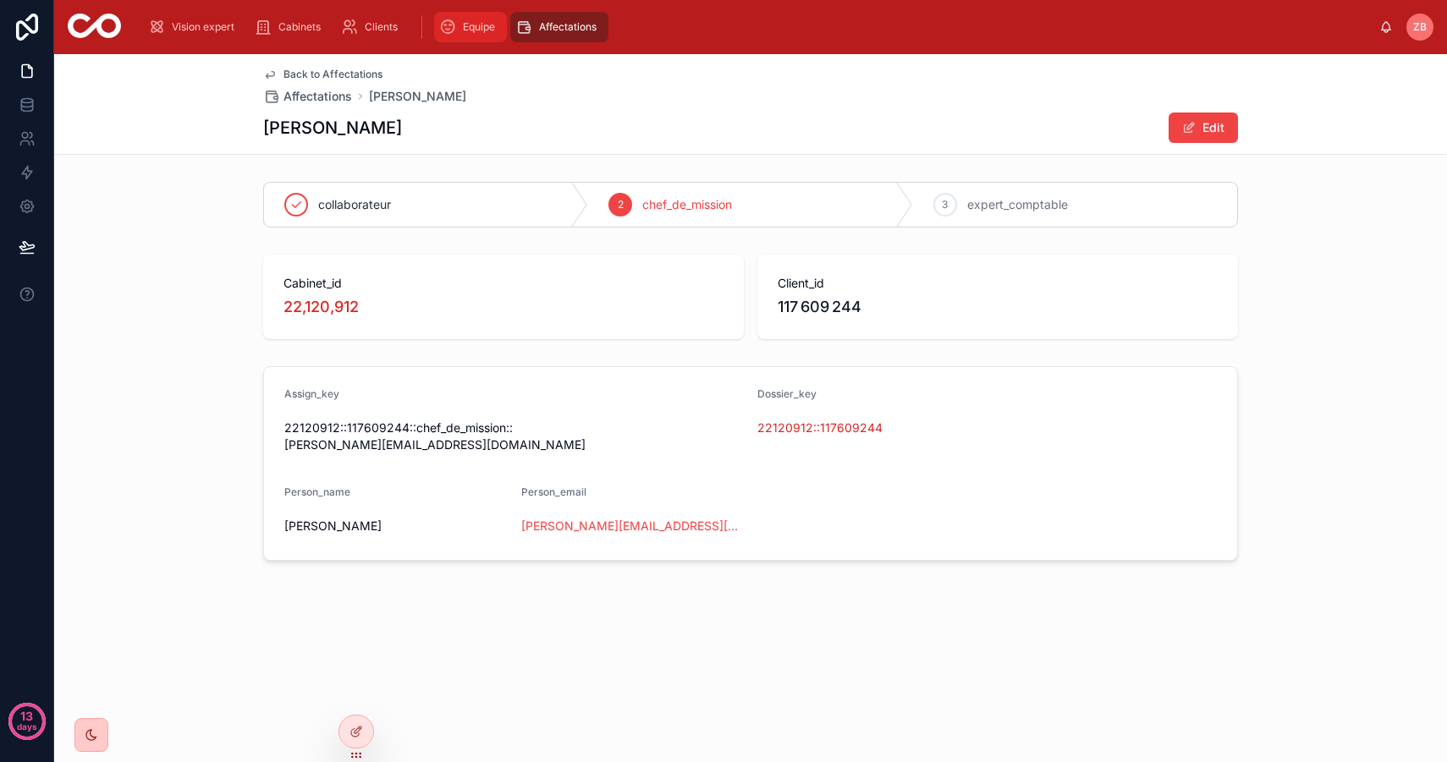
click at [476, 24] on span "Equipe" at bounding box center [479, 27] width 32 height 14
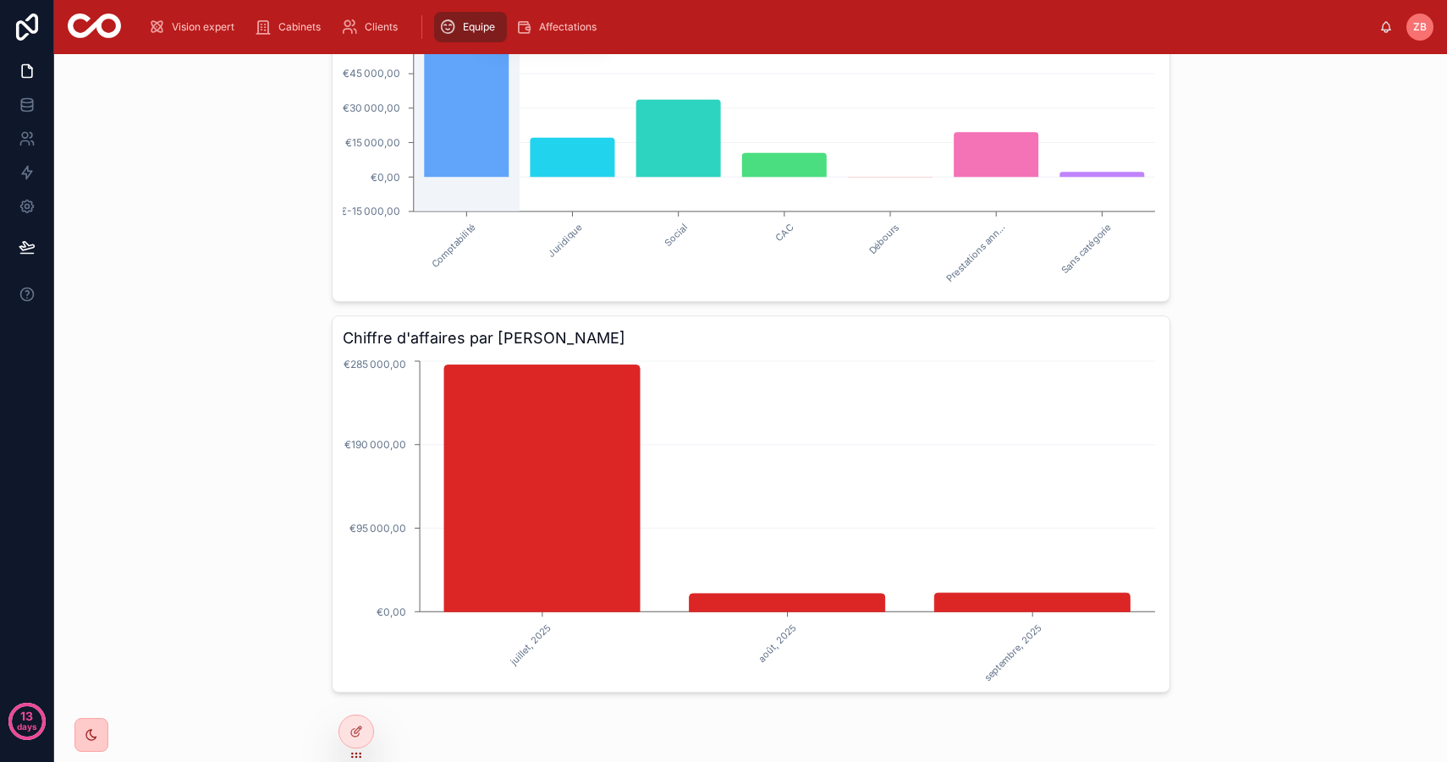
scroll to position [241, 0]
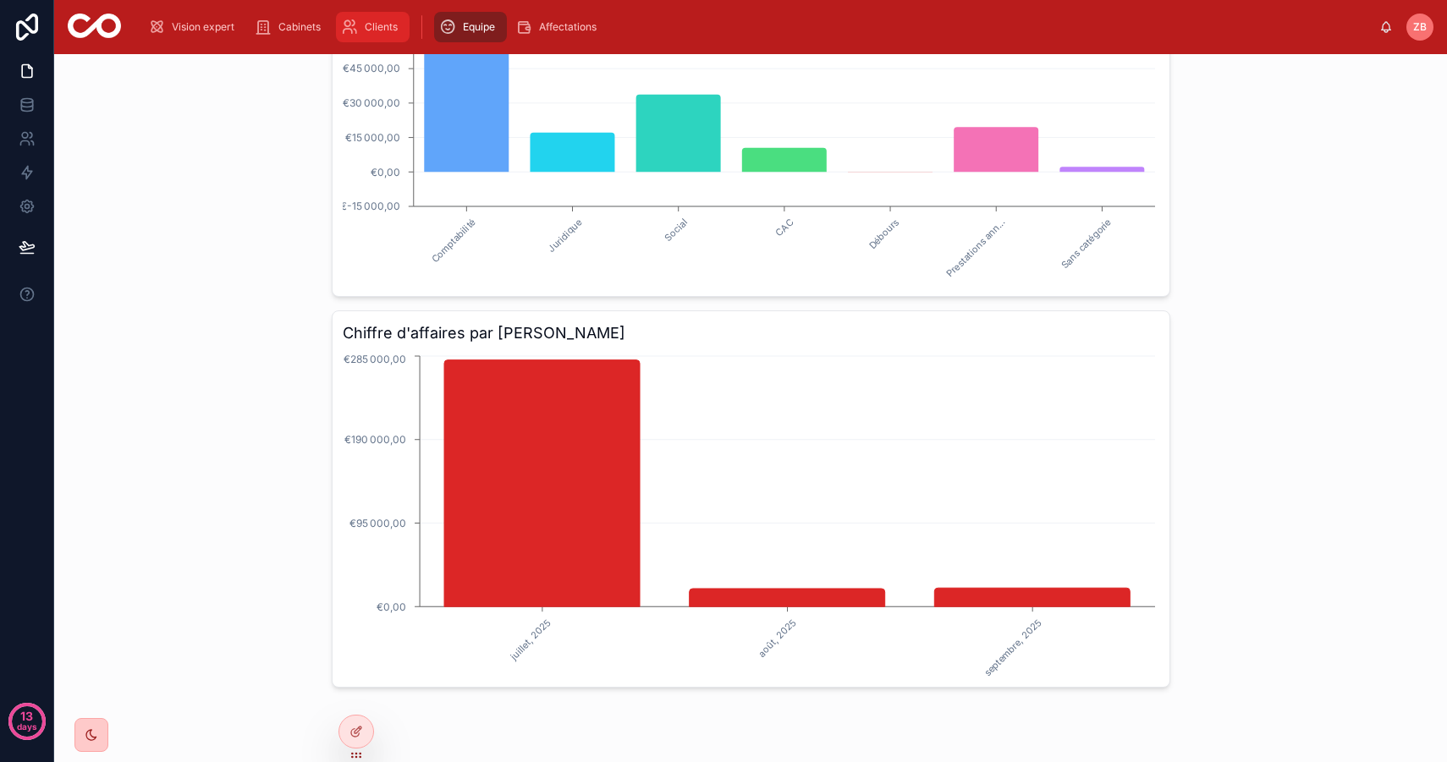
click at [351, 35] on icon "scrollable content" at bounding box center [349, 27] width 17 height 17
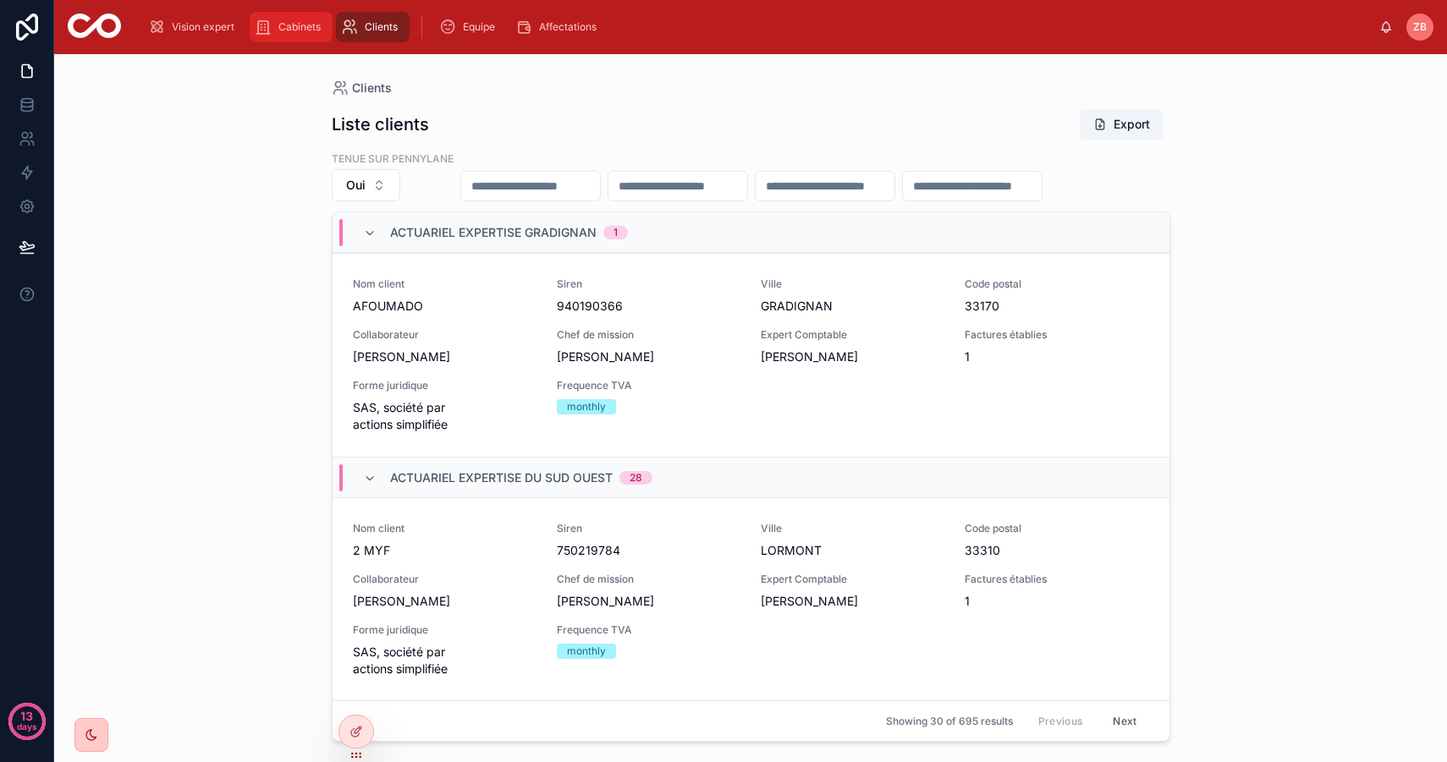
click at [294, 31] on span "Cabinets" at bounding box center [299, 27] width 42 height 14
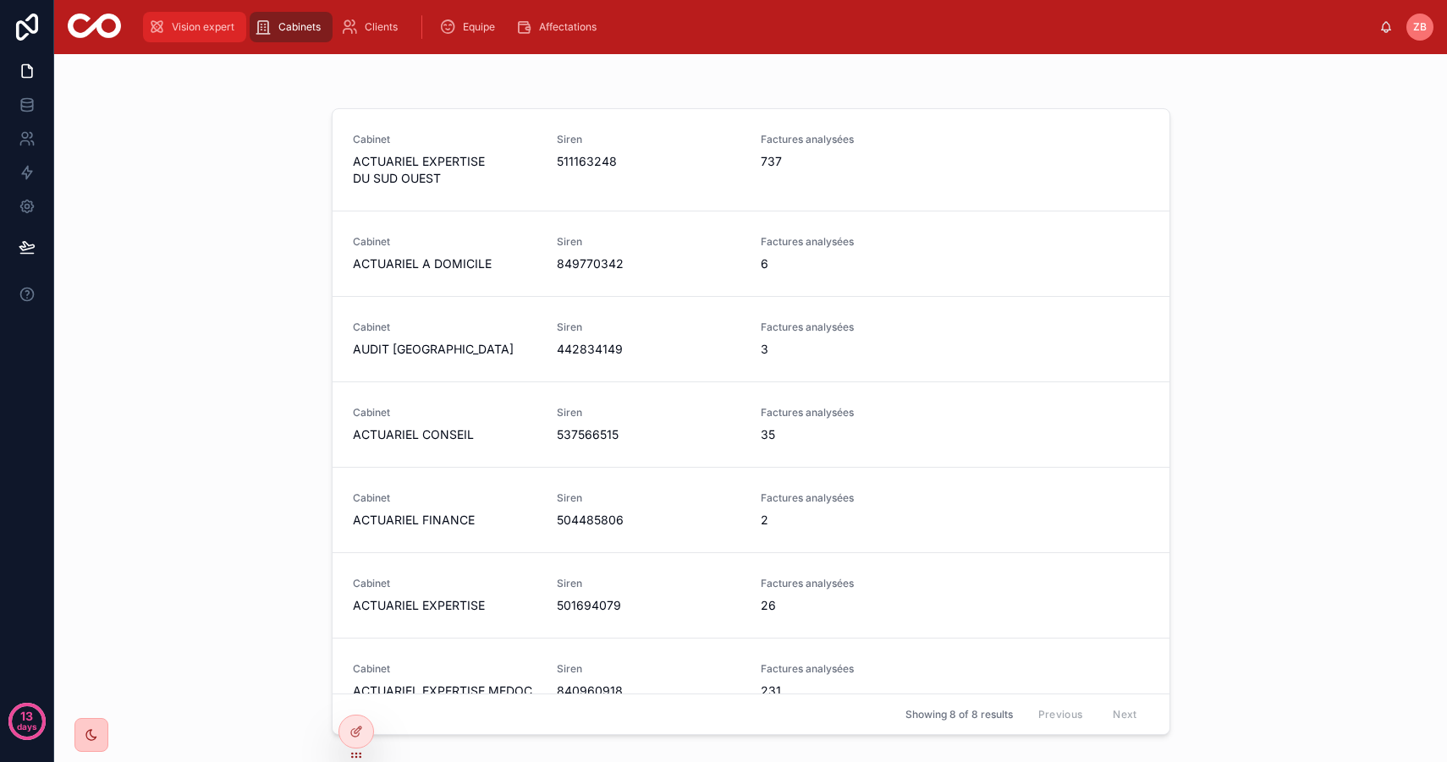
click at [185, 37] on div "Vision expert" at bounding box center [194, 27] width 93 height 27
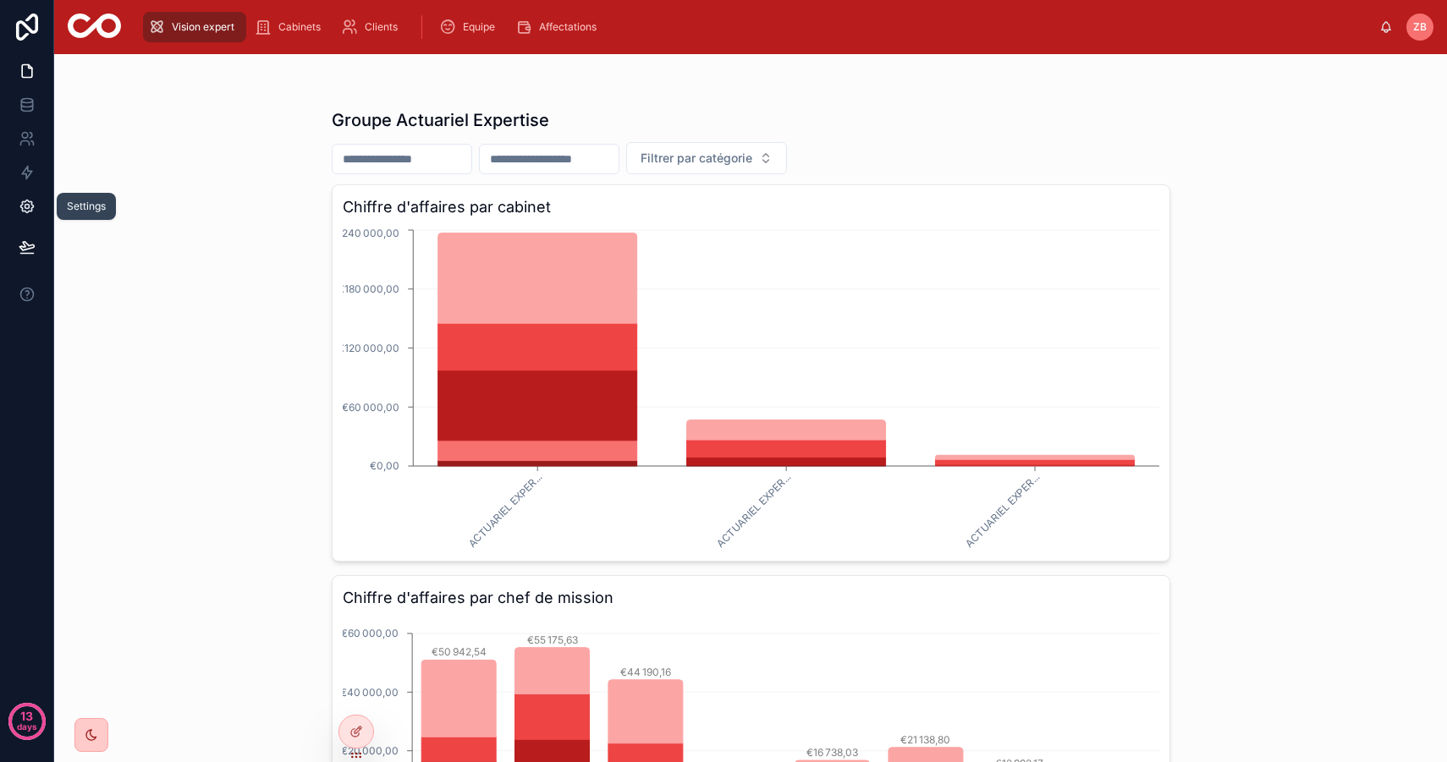
click at [23, 210] on icon at bounding box center [27, 206] width 17 height 17
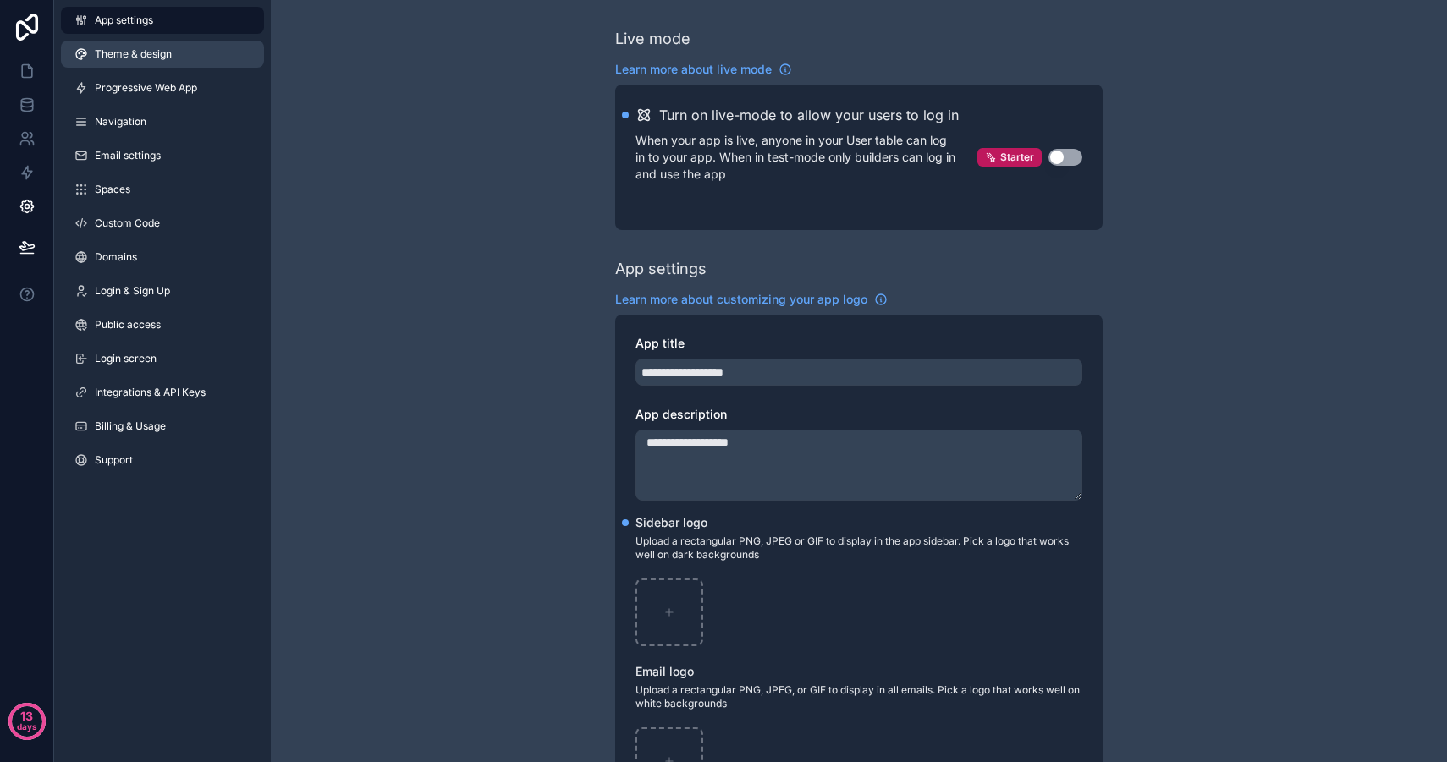
click at [146, 62] on link "Theme & design" at bounding box center [162, 54] width 203 height 27
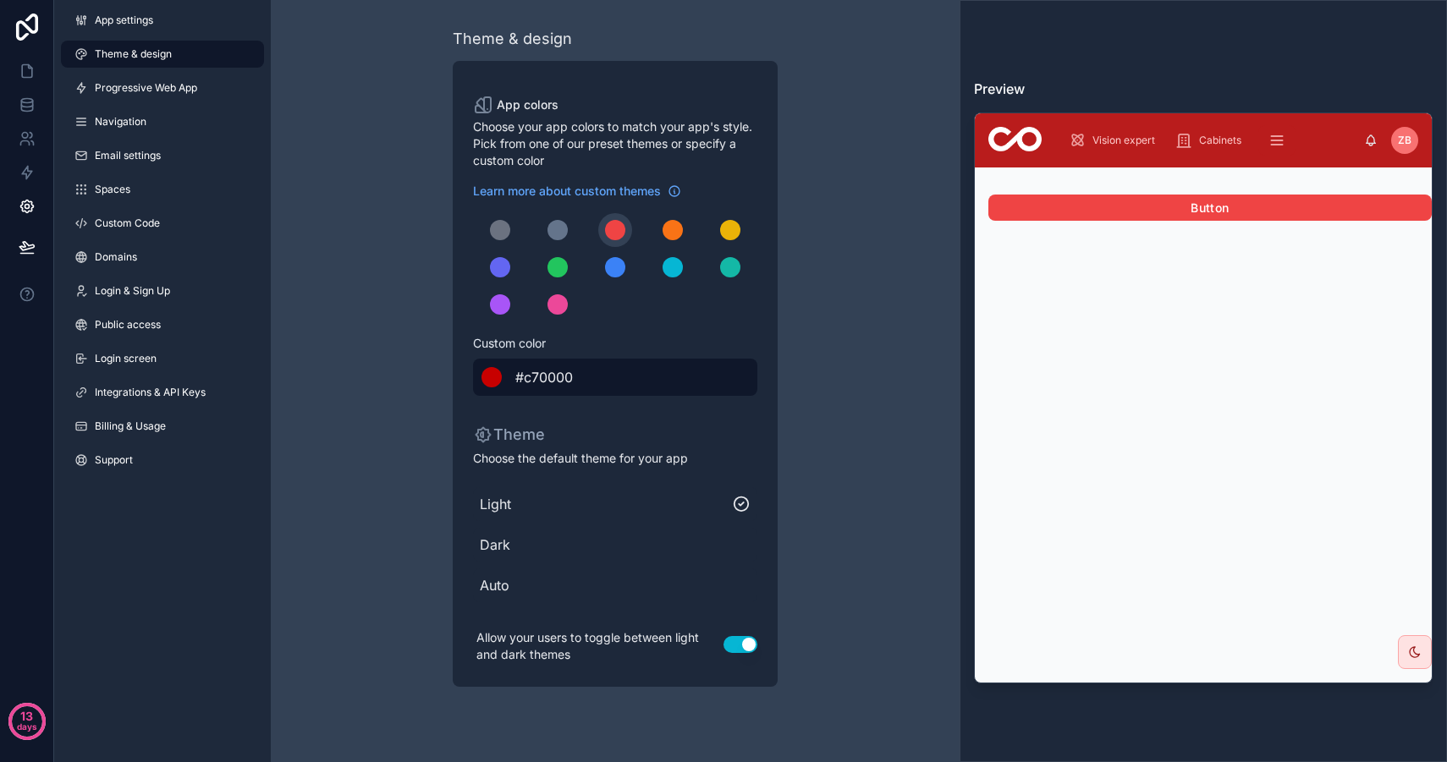
click at [494, 380] on div "scrollable content" at bounding box center [491, 377] width 20 height 20
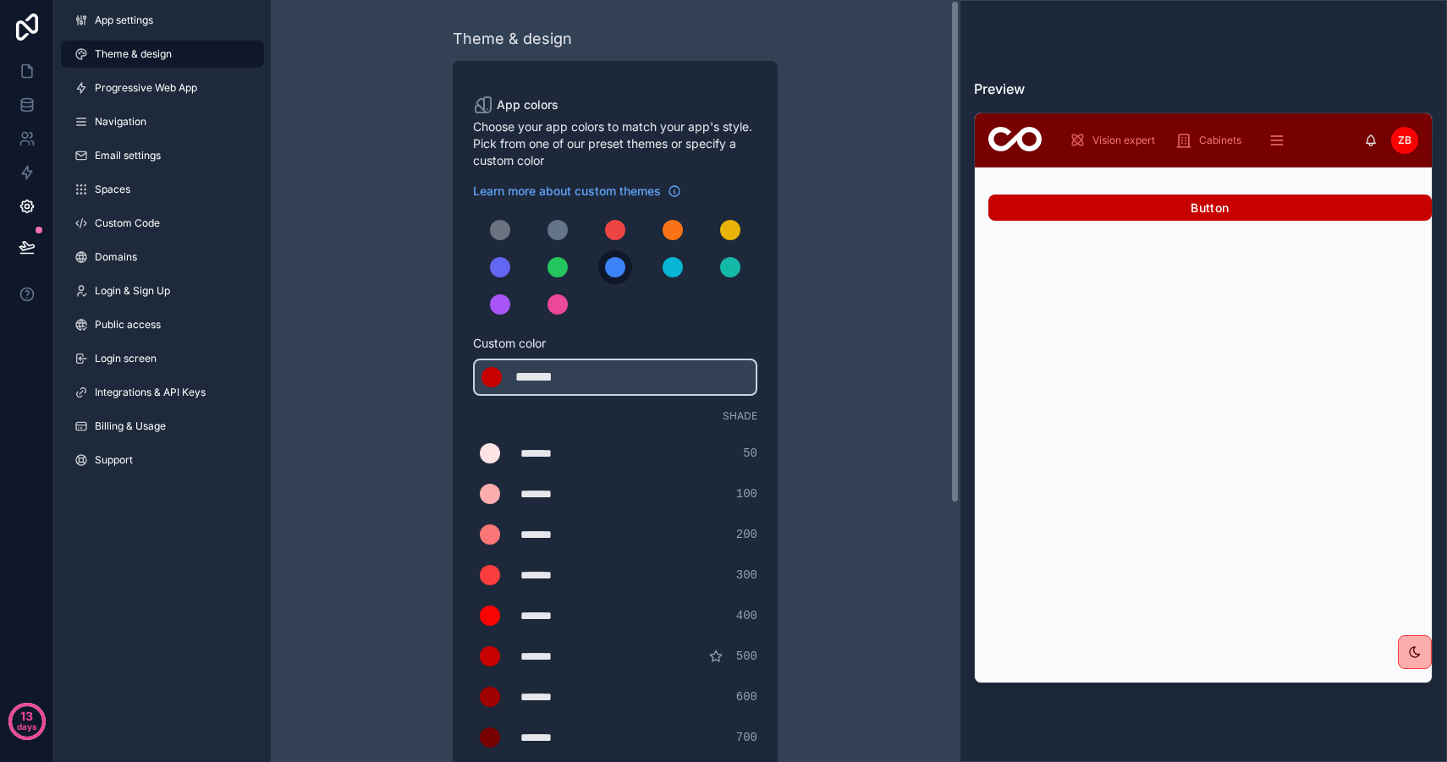
click at [620, 263] on div "scrollable content" at bounding box center [615, 267] width 20 height 20
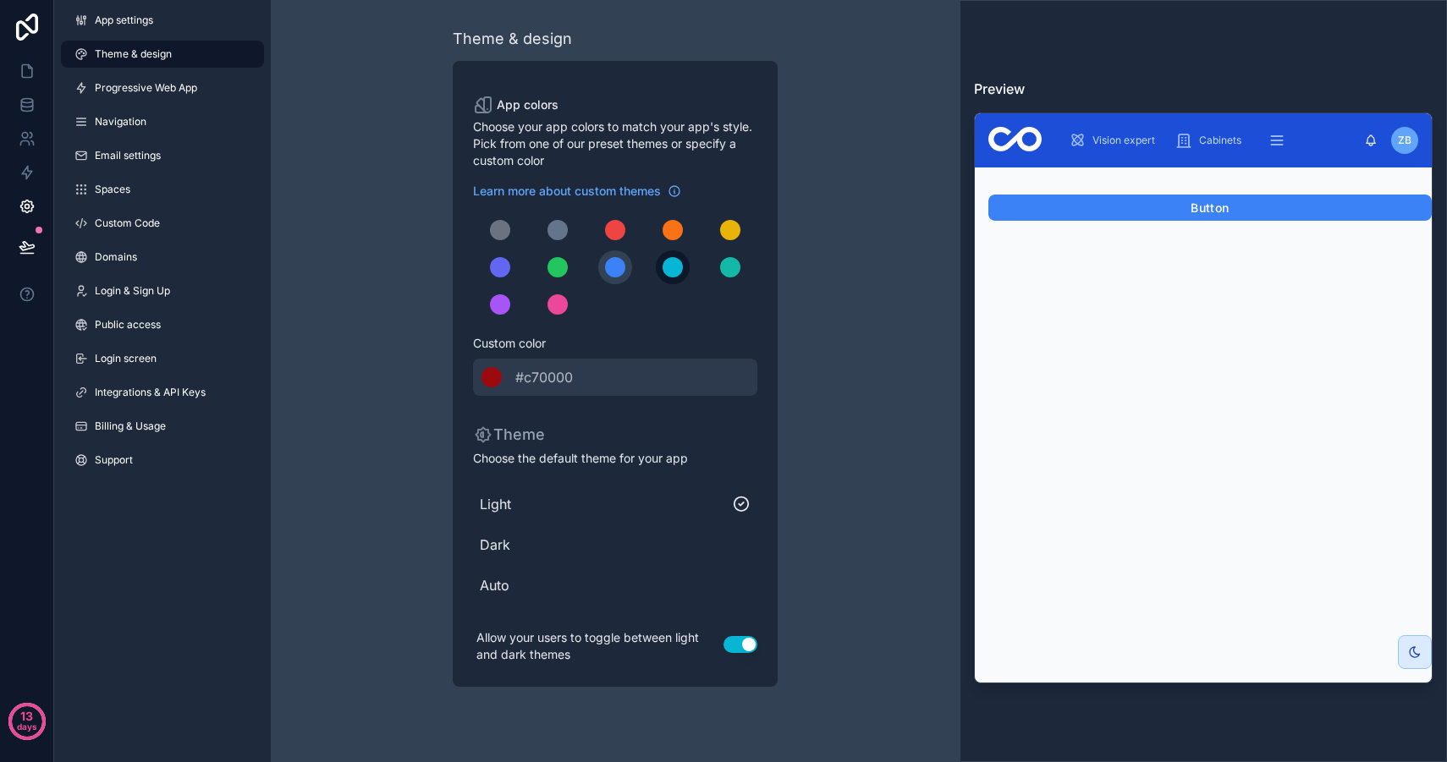
click at [671, 271] on div "scrollable content" at bounding box center [672, 267] width 20 height 20
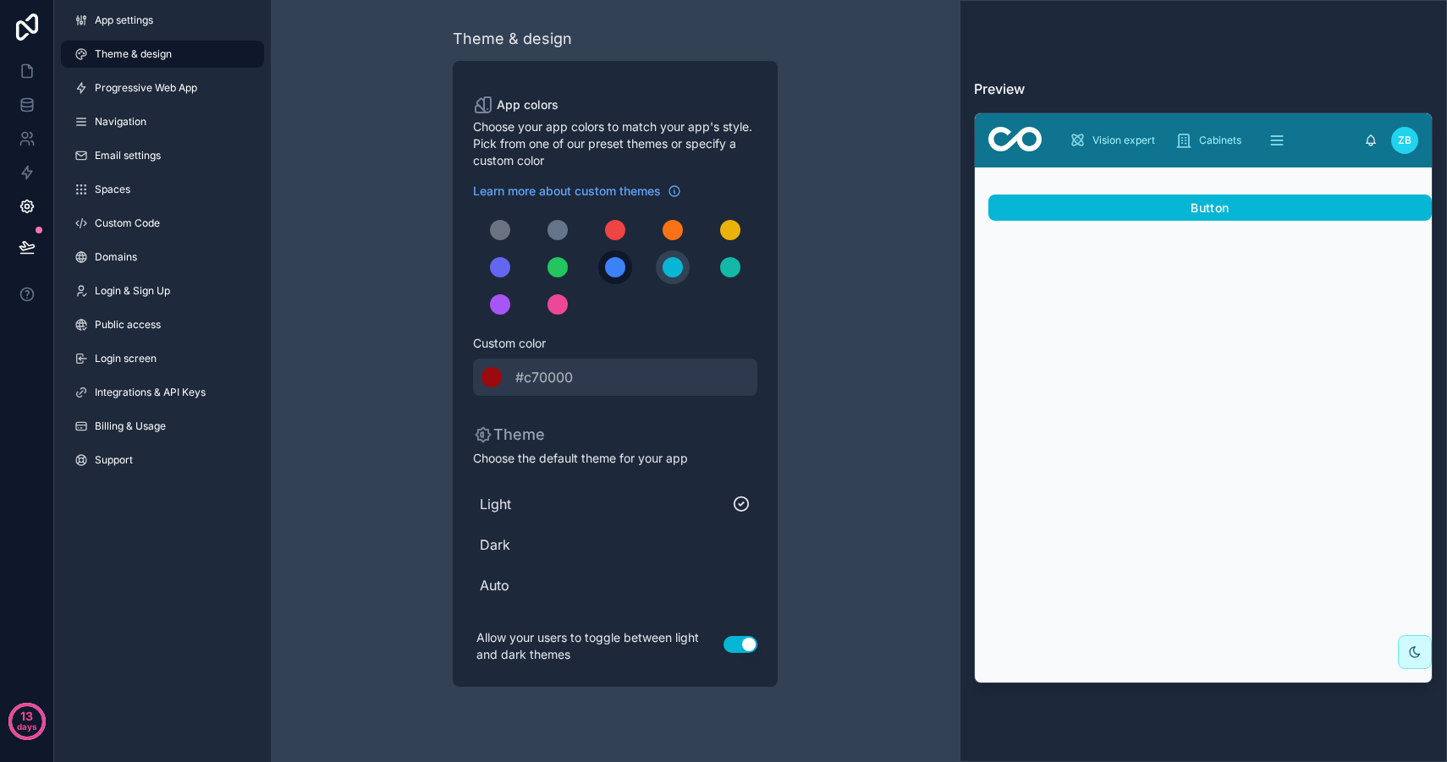
click at [601, 272] on button "scrollable content" at bounding box center [615, 267] width 34 height 34
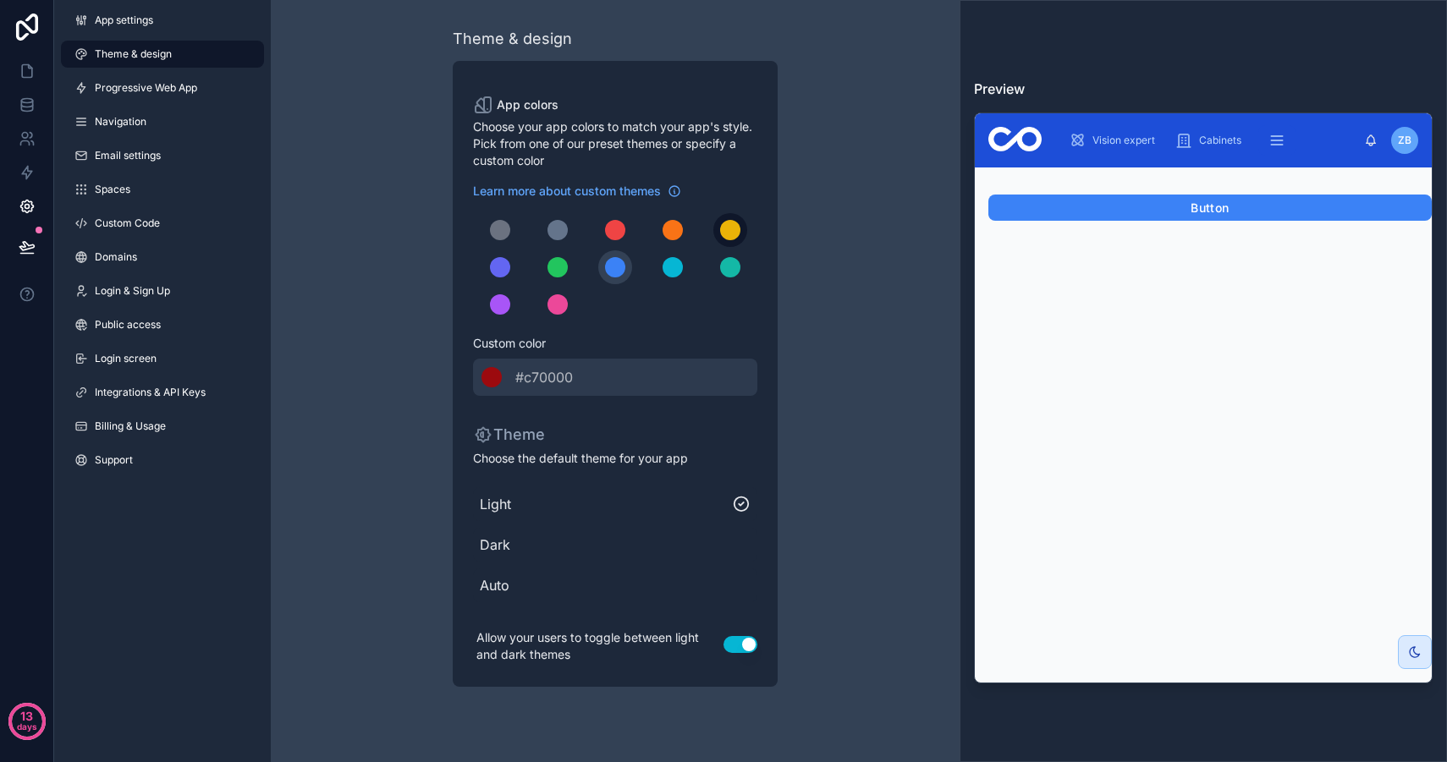
click at [727, 232] on div "scrollable content" at bounding box center [730, 230] width 20 height 20
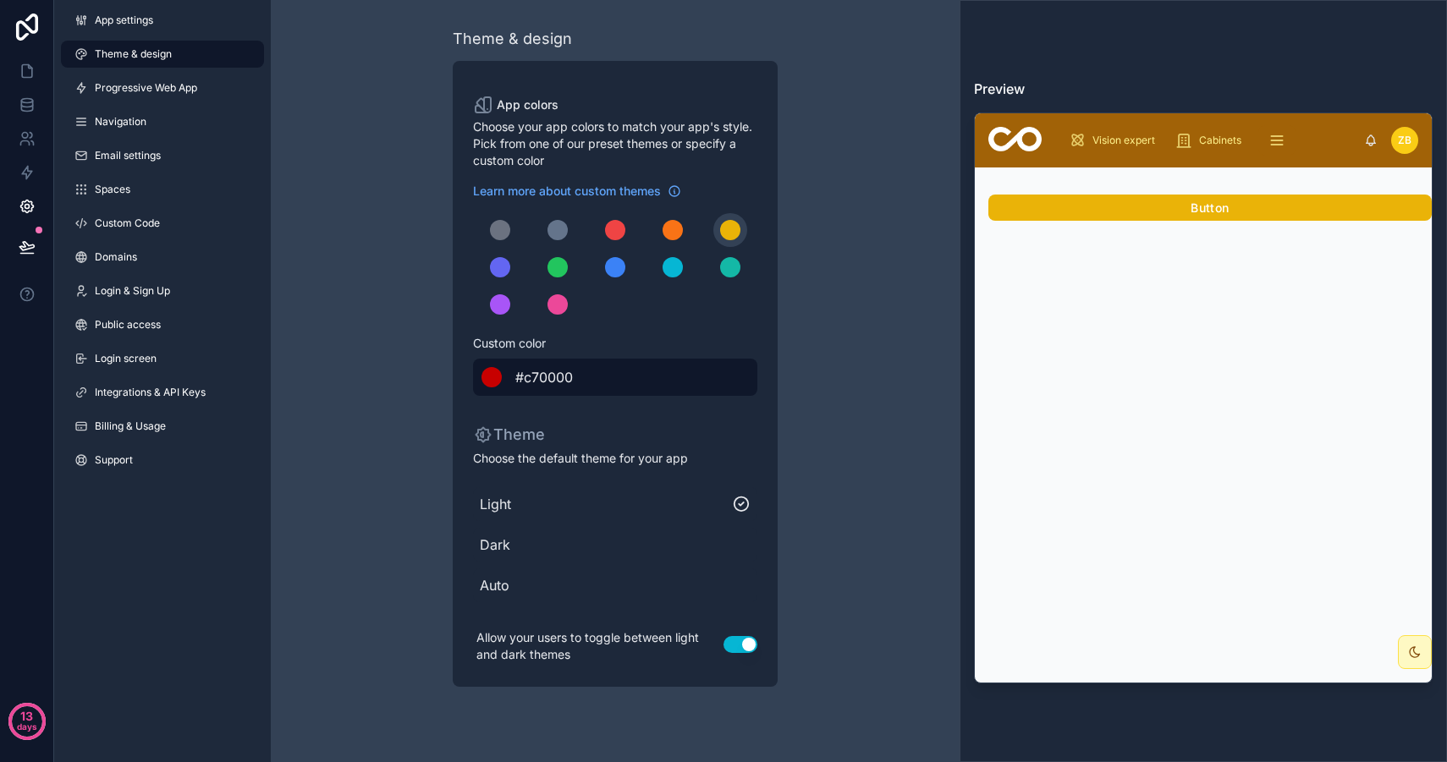
click at [588, 376] on div "******* #c70000" at bounding box center [615, 377] width 284 height 37
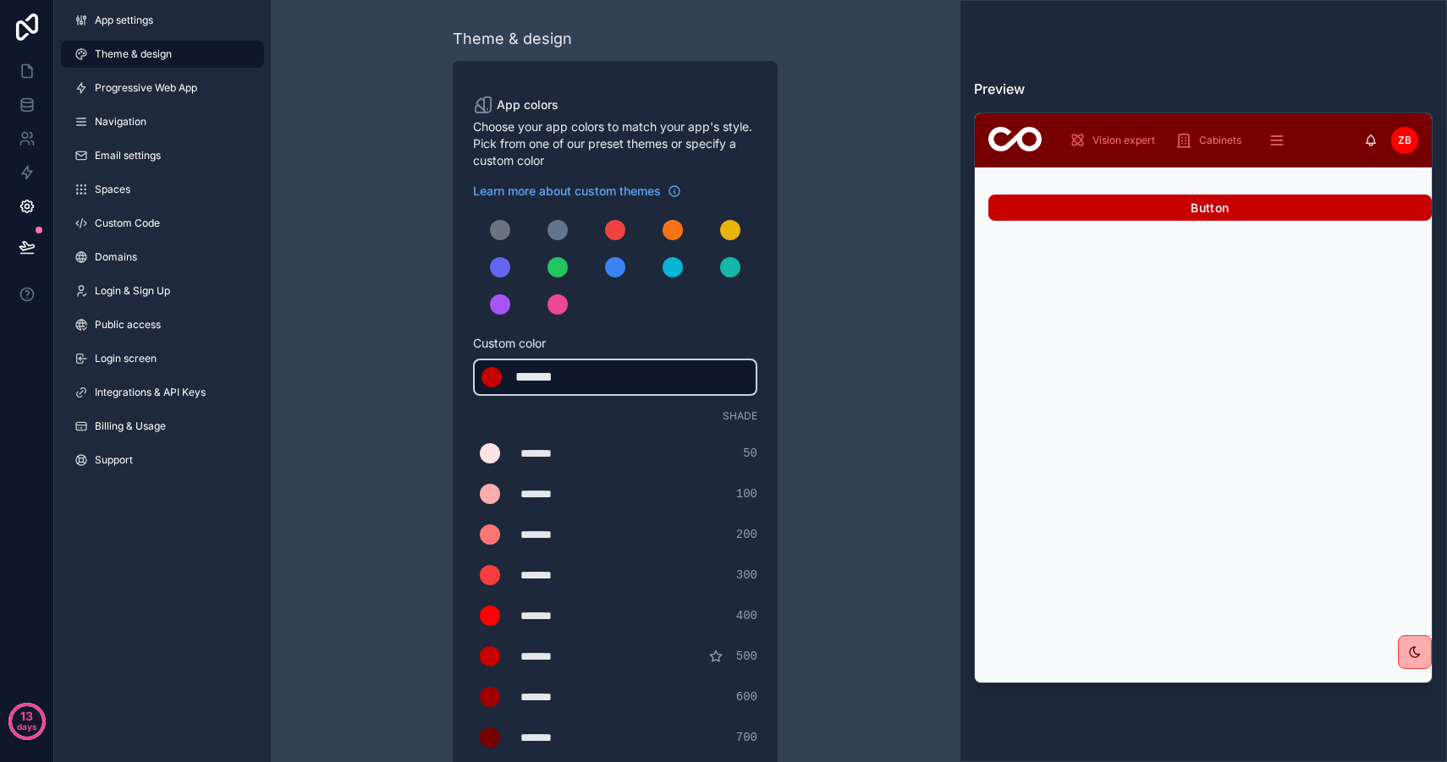
click at [540, 378] on div "*******" at bounding box center [557, 377] width 85 height 20
click at [590, 377] on div "*******" at bounding box center [557, 377] width 85 height 20
click at [609, 234] on div "scrollable content" at bounding box center [615, 230] width 20 height 20
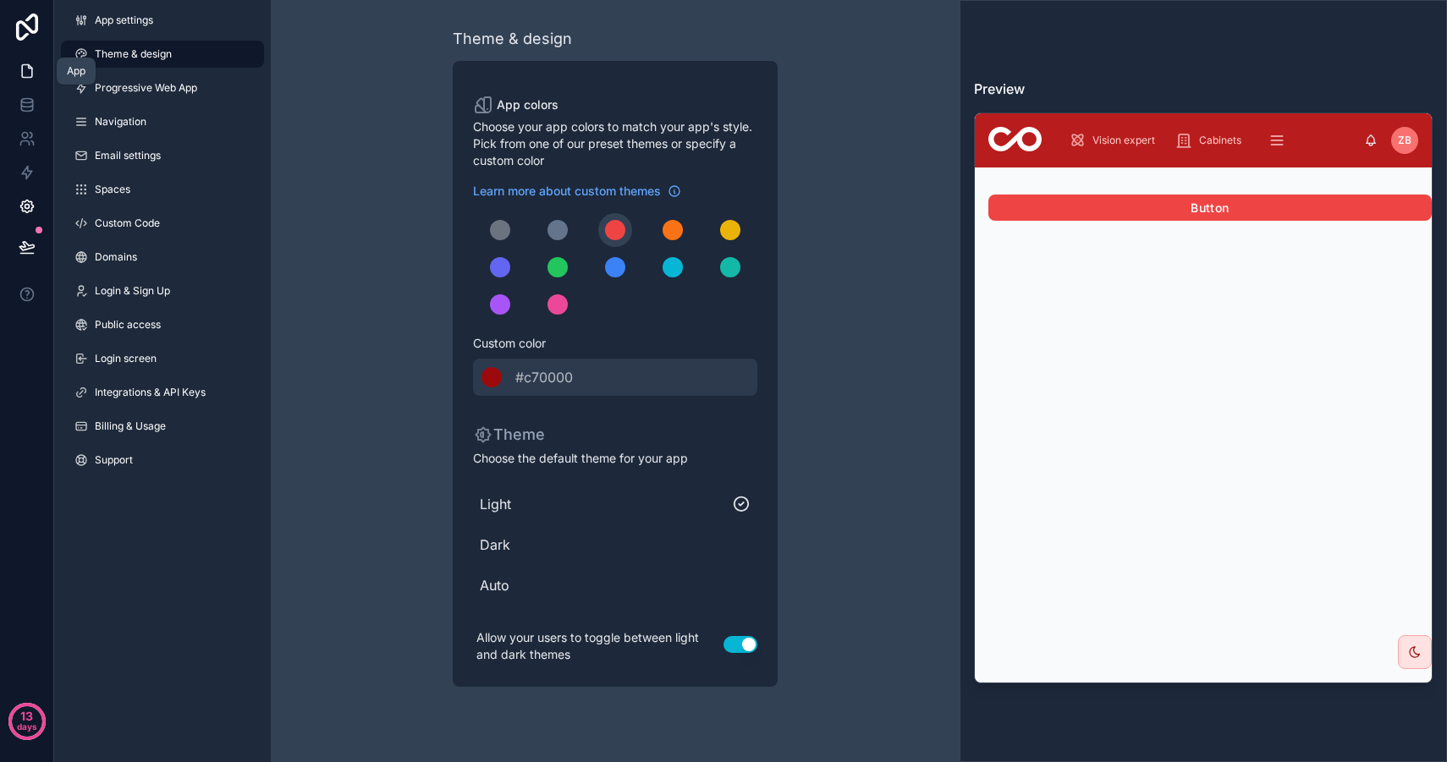
click at [15, 76] on link at bounding box center [26, 71] width 53 height 34
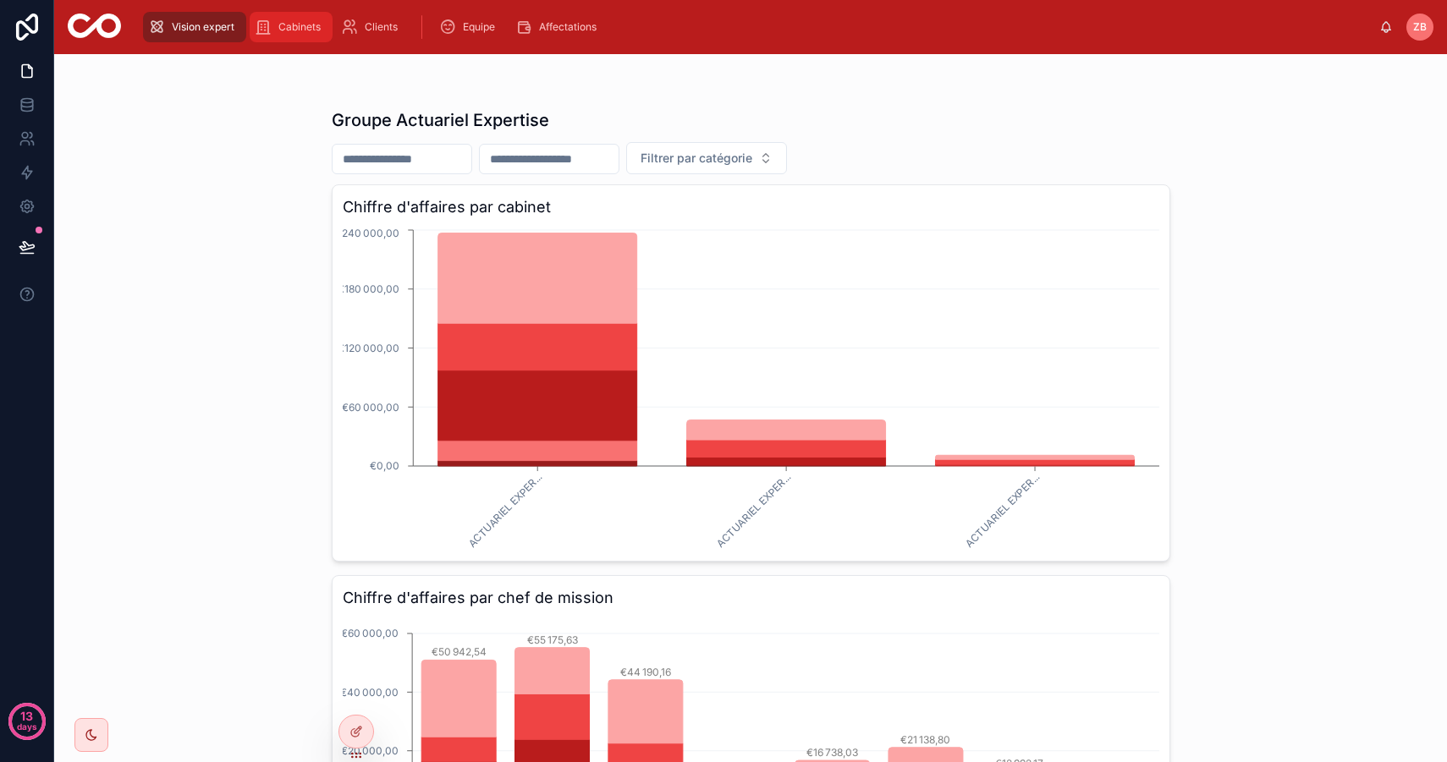
click at [282, 28] on span "Cabinets" at bounding box center [299, 27] width 42 height 14
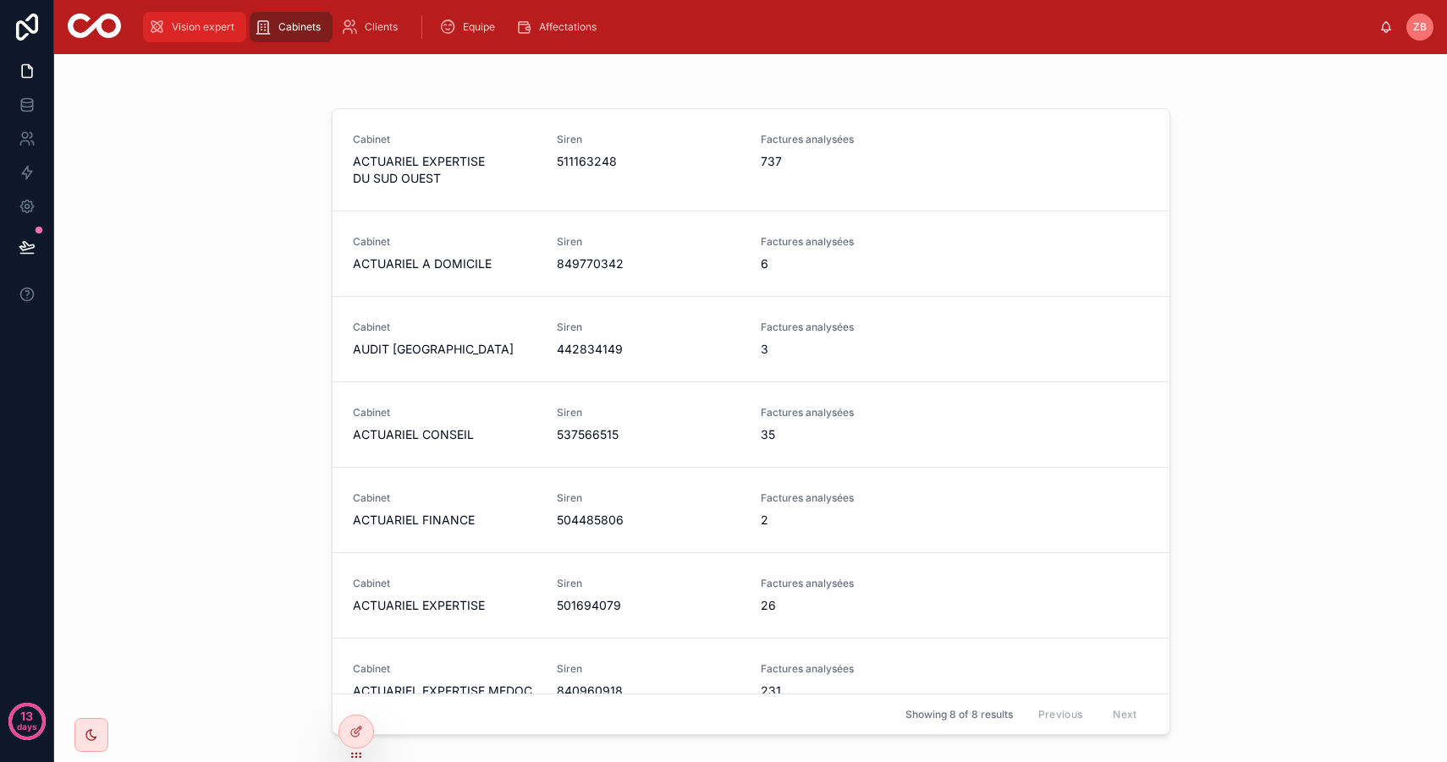
click at [180, 26] on span "Vision expert" at bounding box center [203, 27] width 63 height 14
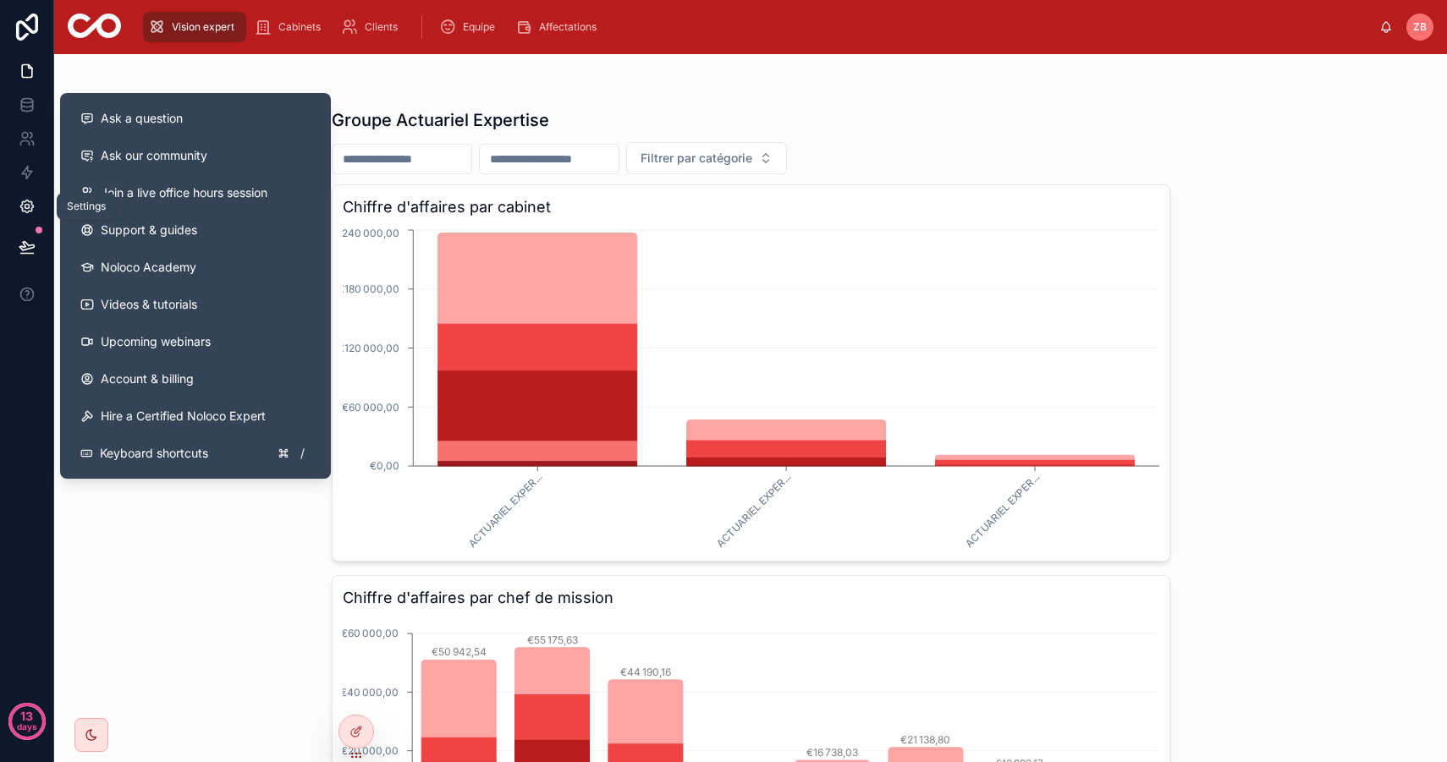
click at [29, 217] on link at bounding box center [26, 206] width 53 height 34
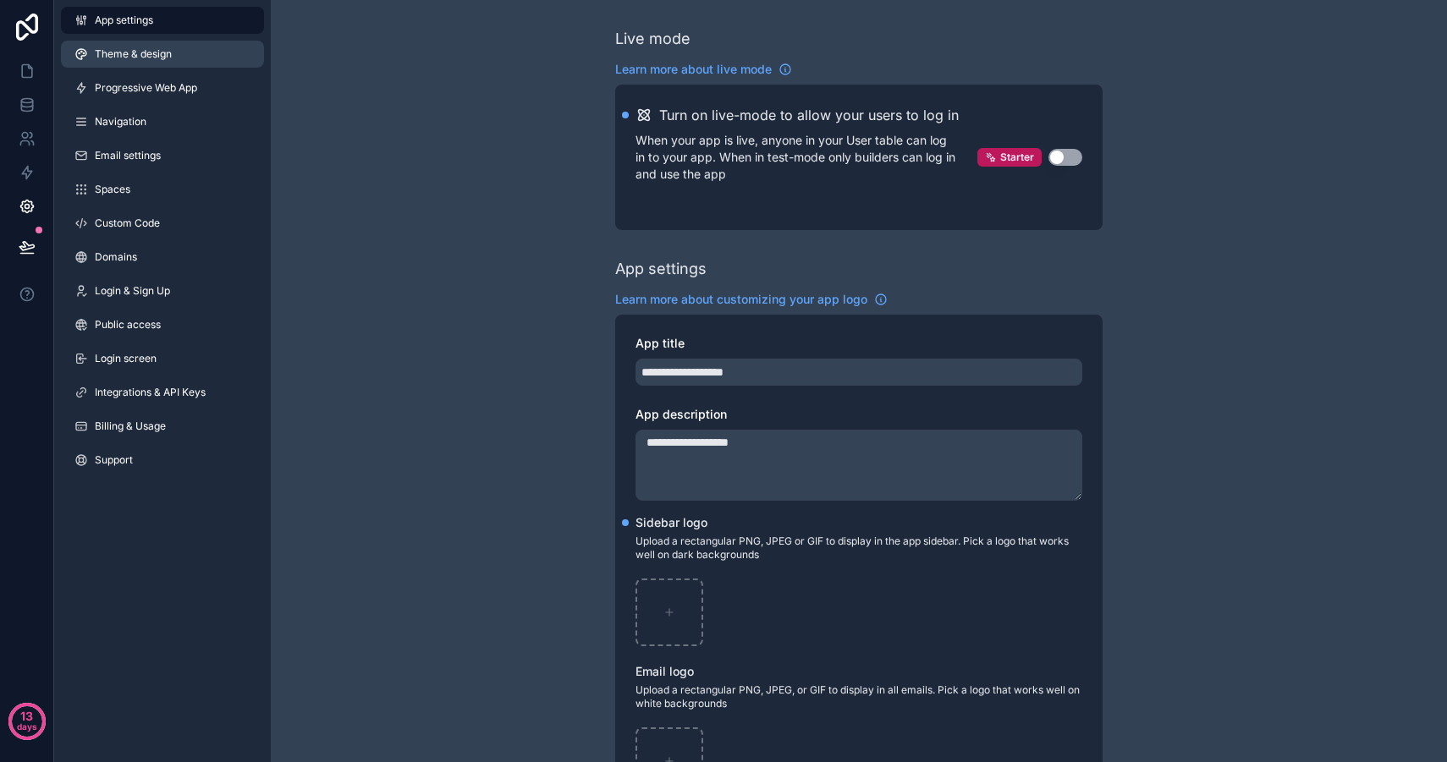
click at [146, 49] on span "Theme & design" at bounding box center [133, 54] width 77 height 14
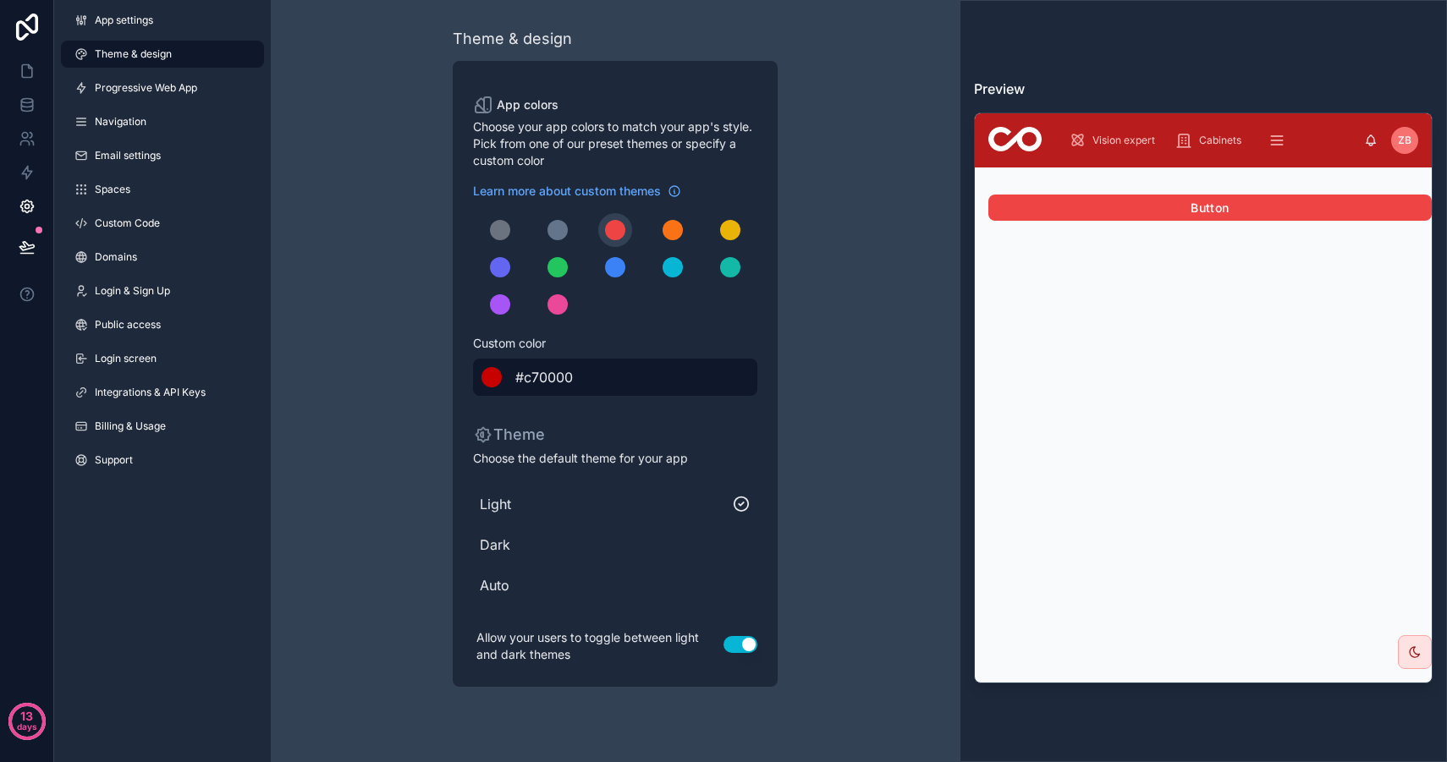
click at [489, 388] on div "******* #c70000" at bounding box center [615, 377] width 284 height 37
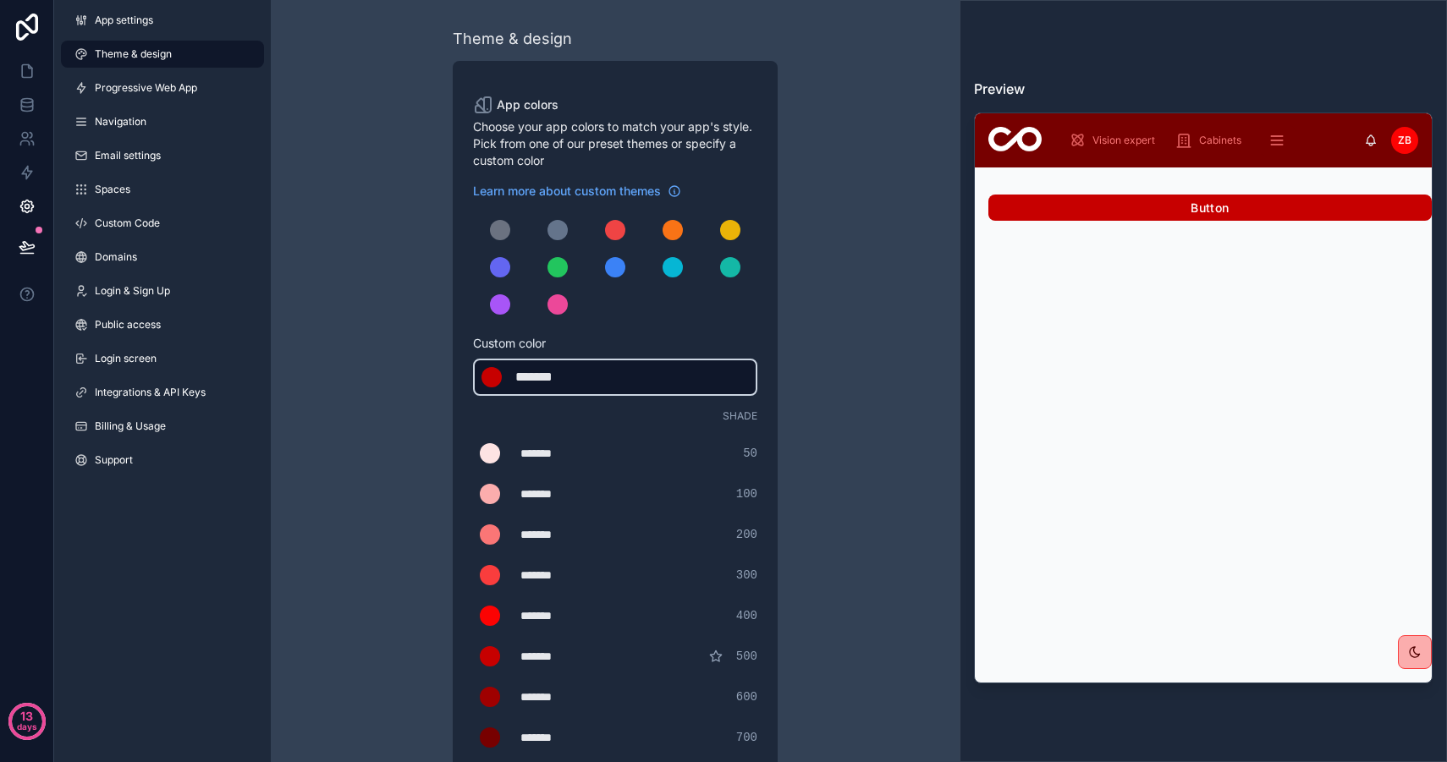
click at [556, 379] on div "*******" at bounding box center [557, 377] width 85 height 20
click at [345, 288] on div "Theme & design App colors Choose your app colors to match your app's style. Pic…" at bounding box center [615, 577] width 689 height 1154
click at [33, 65] on icon at bounding box center [27, 71] width 17 height 17
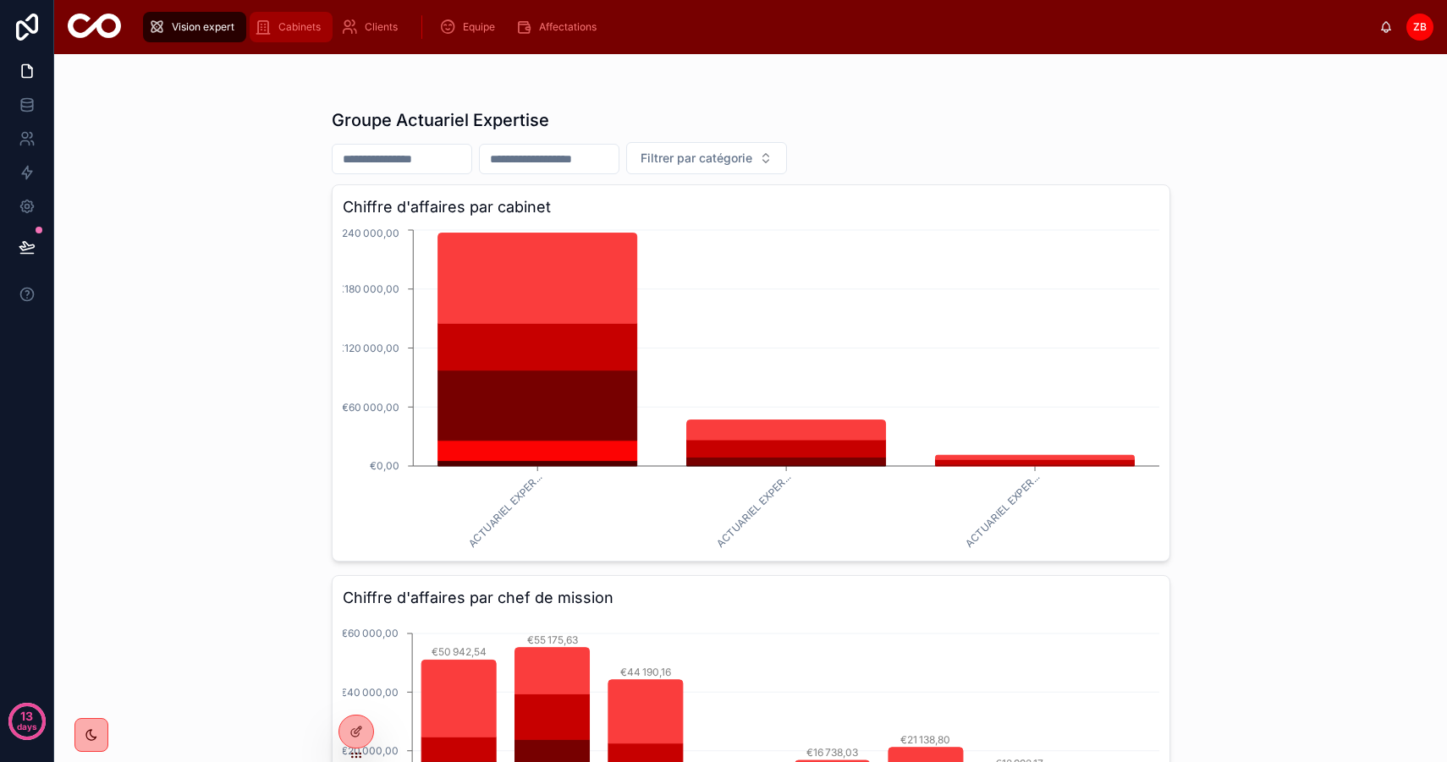
click at [292, 32] on span "Cabinets" at bounding box center [299, 27] width 42 height 14
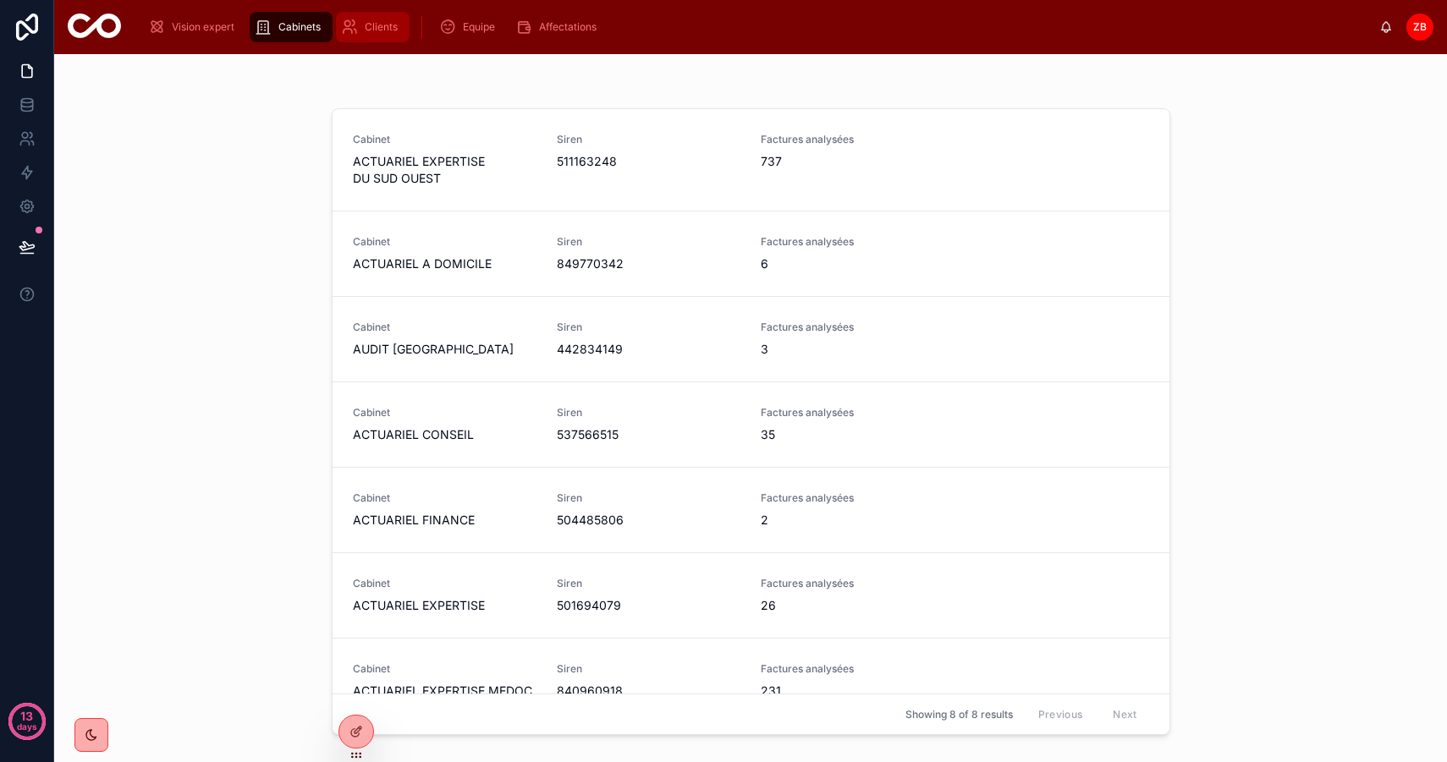
click at [377, 26] on span "Clients" at bounding box center [381, 27] width 33 height 14
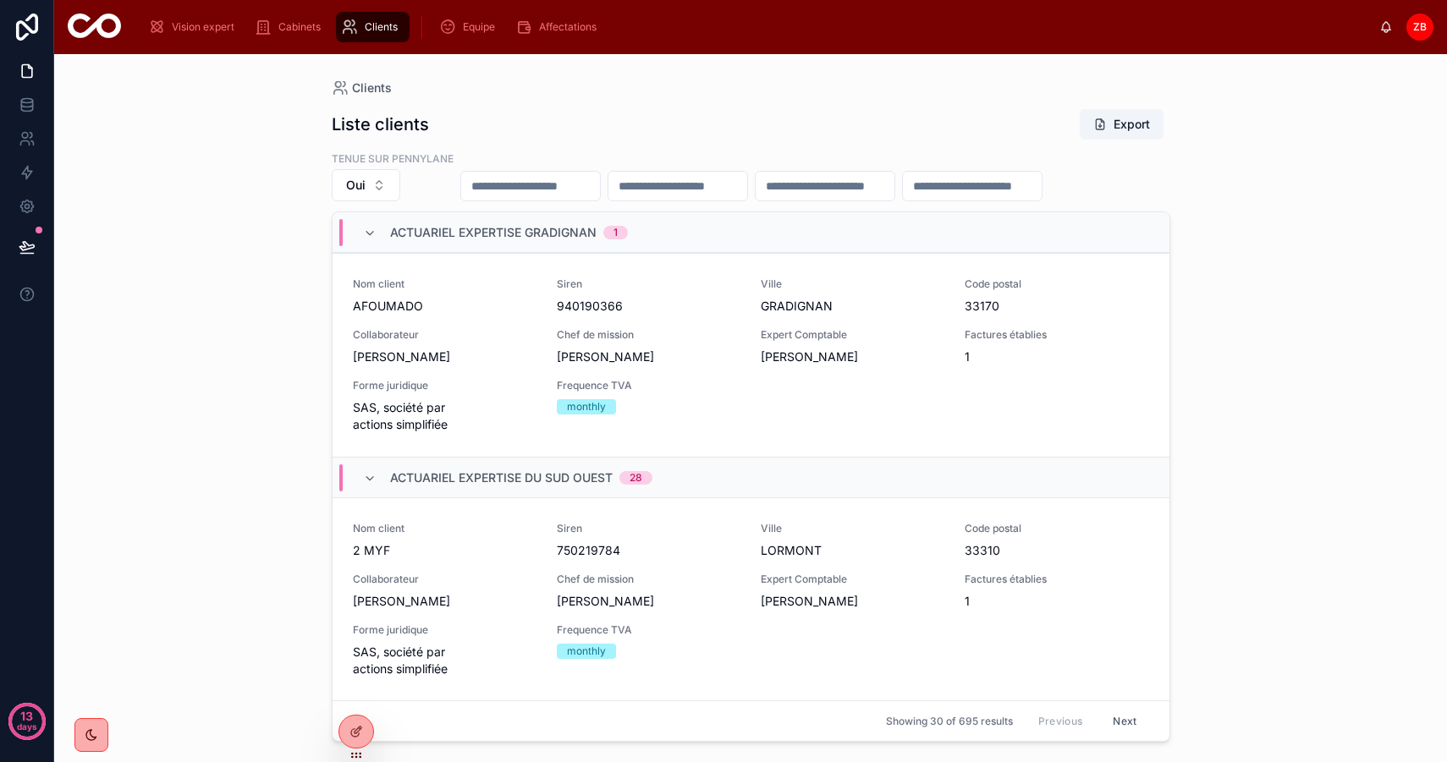
click at [428, 29] on div "scrollable content" at bounding box center [421, 27] width 21 height 30
click at [230, 15] on div "Vision expert" at bounding box center [194, 27] width 93 height 27
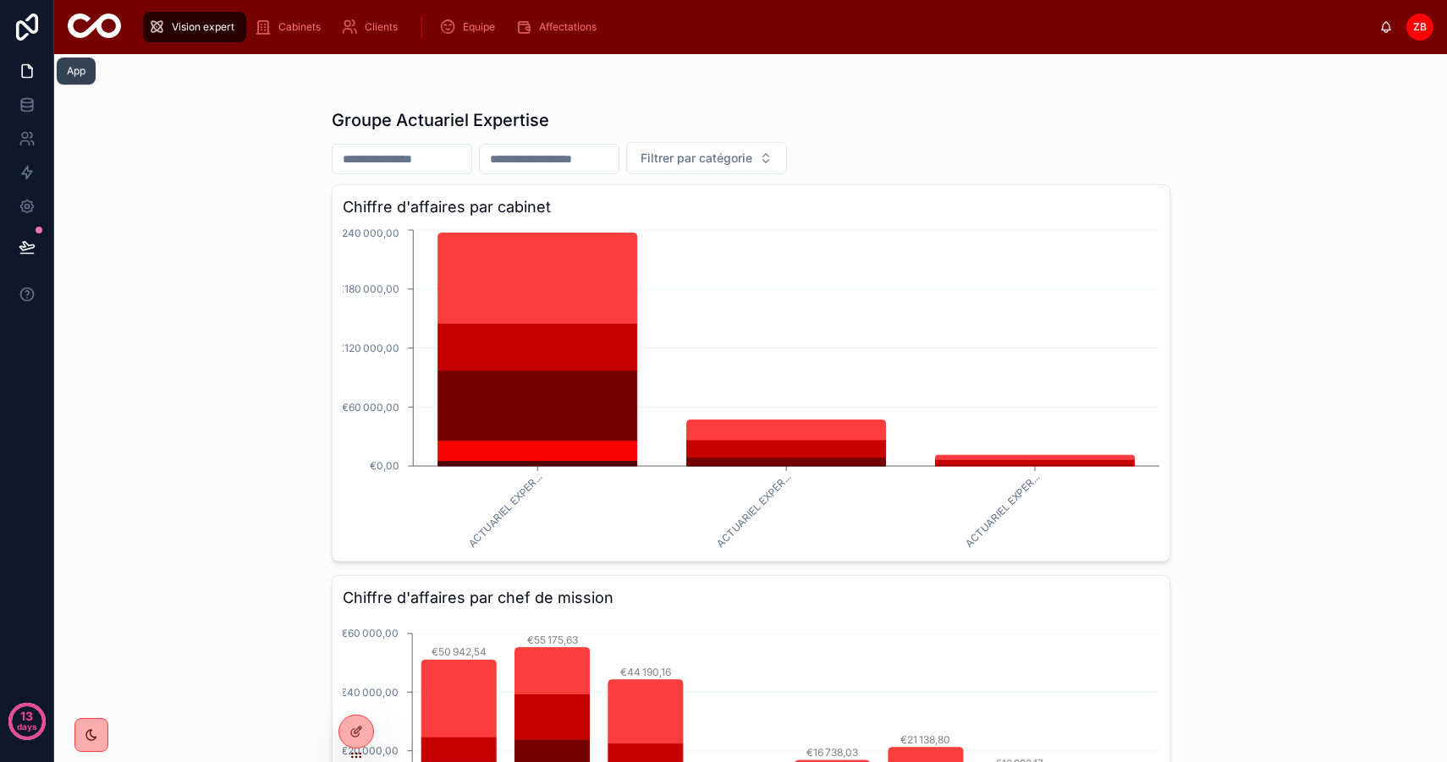
click at [29, 72] on icon at bounding box center [27, 71] width 17 height 17
click at [30, 198] on icon at bounding box center [27, 206] width 17 height 17
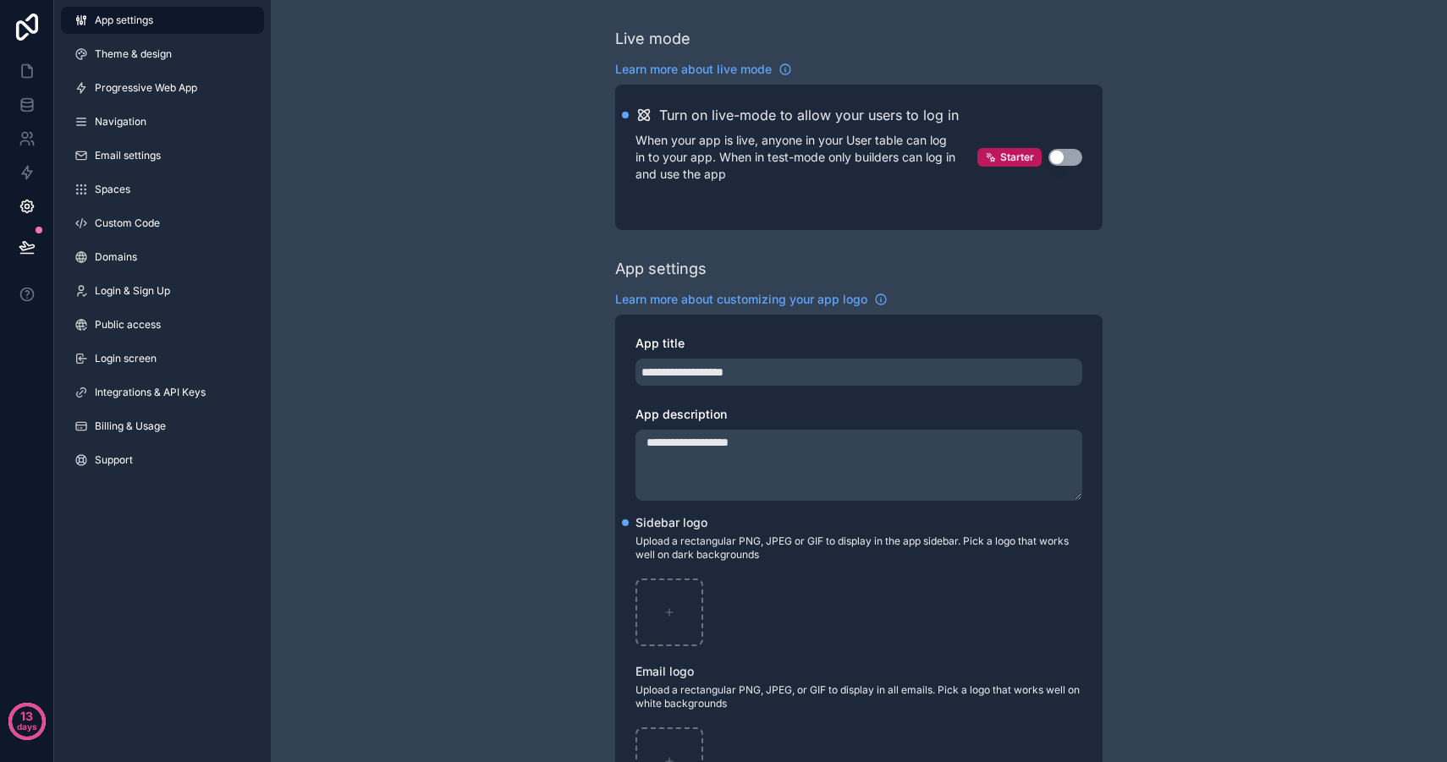
click at [161, 22] on link "App settings" at bounding box center [162, 20] width 203 height 27
click at [176, 39] on div "App settings Theme & design Progressive Web App Navigation Email settings Space…" at bounding box center [162, 243] width 217 height 487
click at [160, 53] on span "Theme & design" at bounding box center [133, 54] width 77 height 14
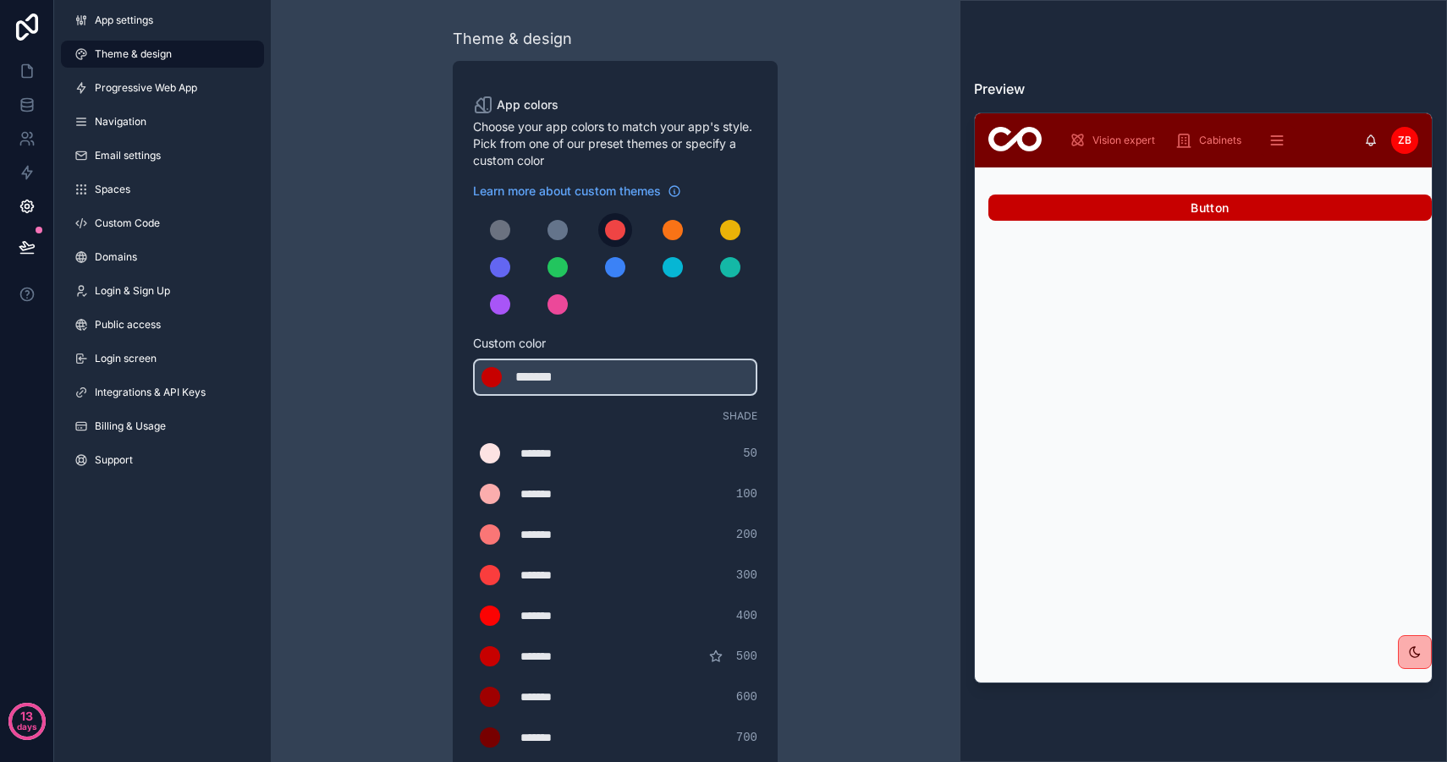
click at [618, 236] on div "scrollable content" at bounding box center [615, 230] width 20 height 20
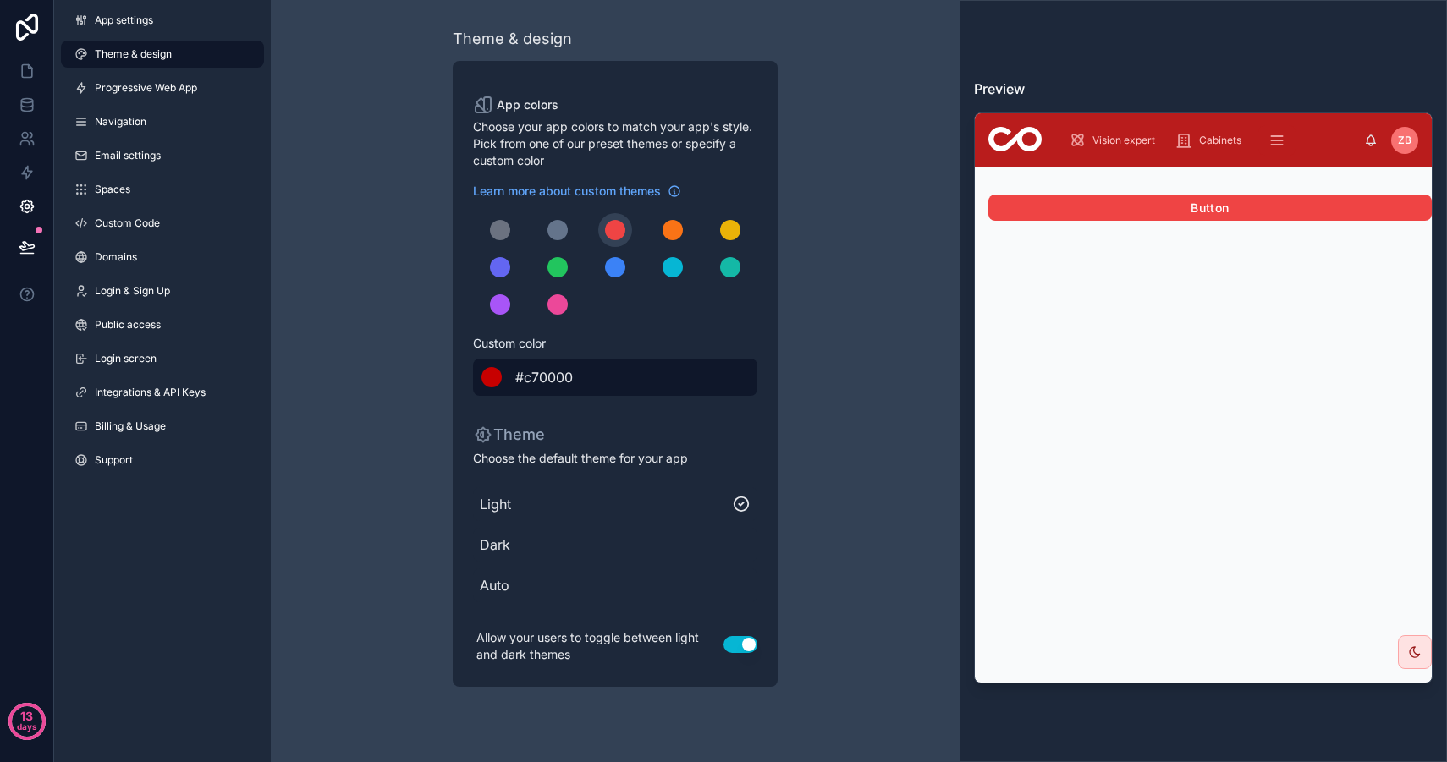
click at [495, 381] on div "scrollable content" at bounding box center [491, 377] width 20 height 20
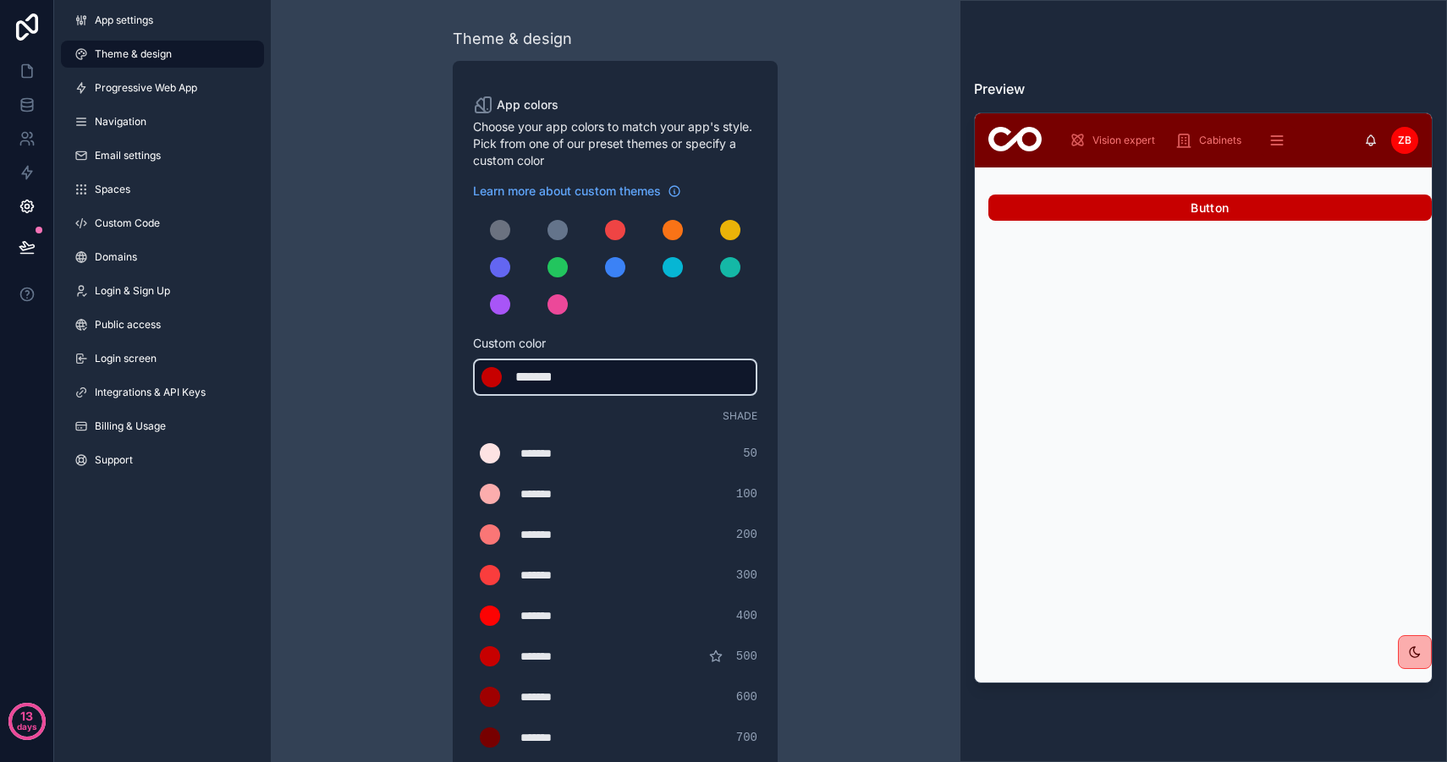
click at [490, 379] on div "scrollable content" at bounding box center [491, 377] width 20 height 20
click at [546, 383] on div "*******" at bounding box center [557, 377] width 85 height 20
click at [493, 377] on div "scrollable content" at bounding box center [491, 377] width 20 height 20
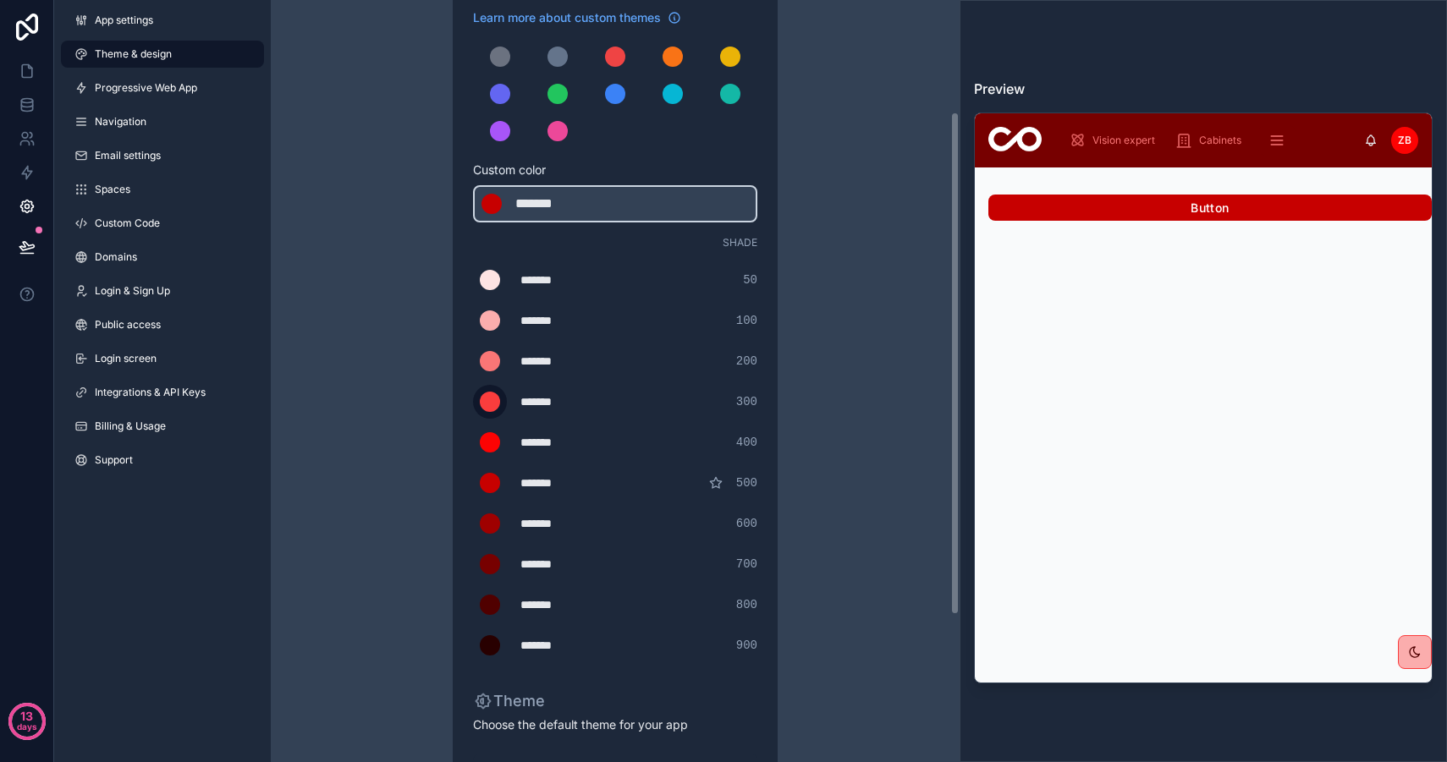
scroll to position [162, 0]
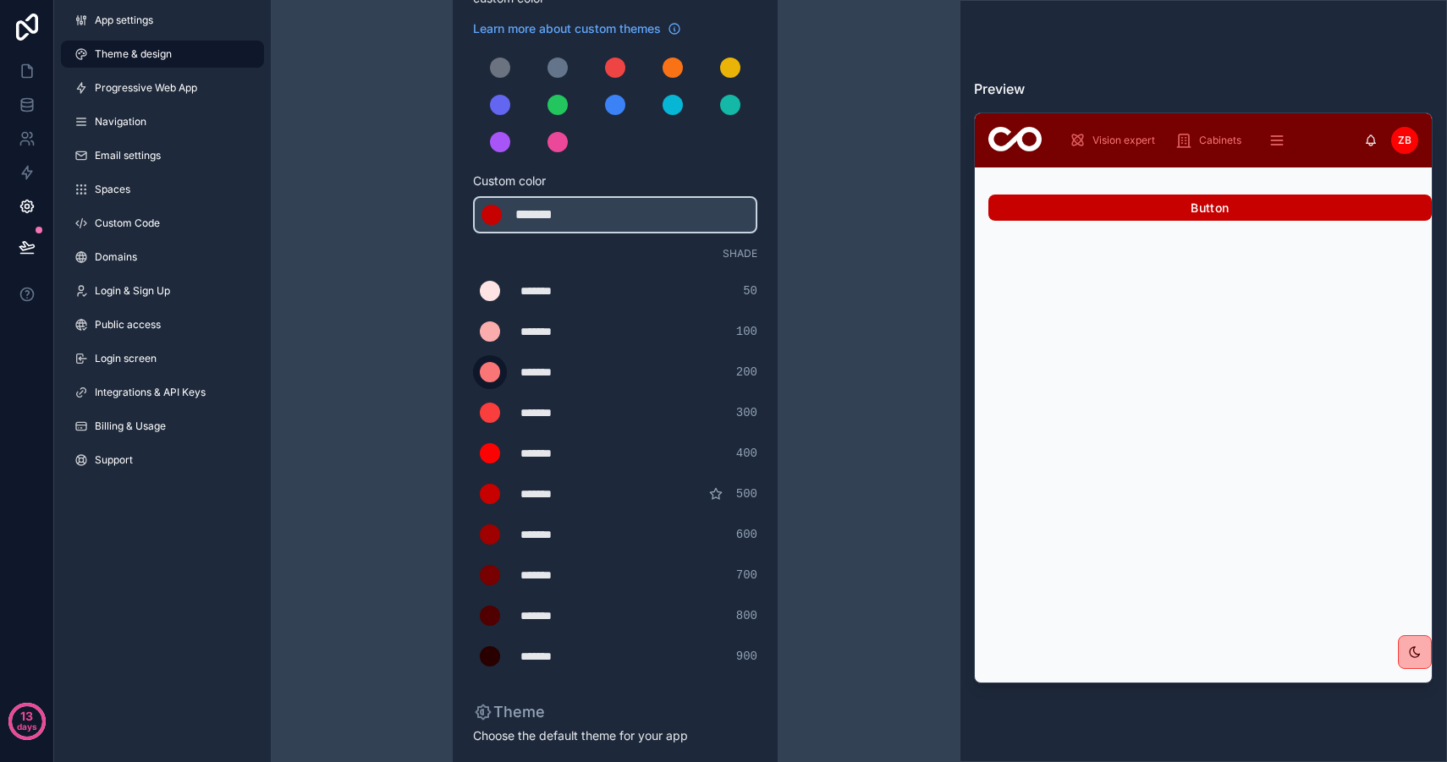
click at [489, 381] on div "scrollable content" at bounding box center [490, 372] width 20 height 20
click at [473, 372] on input "*******" at bounding box center [473, 372] width 0 height 0
click at [386, 424] on div "Theme & design App colors Choose your app colors to match your app's style. Pic…" at bounding box center [614, 415] width 487 height 1154
click at [490, 335] on div "scrollable content" at bounding box center [490, 331] width 20 height 20
click at [473, 332] on input "*******" at bounding box center [473, 332] width 0 height 0
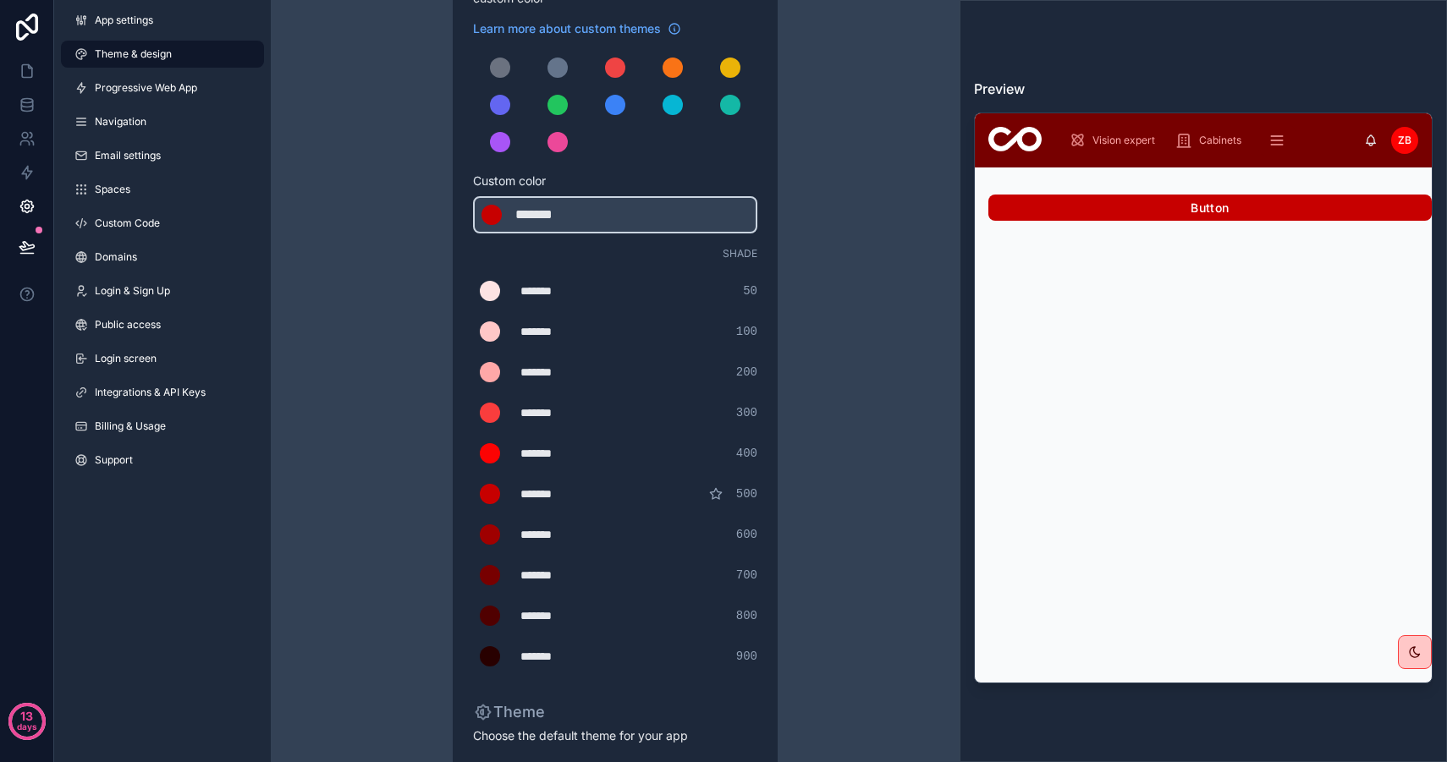
click at [431, 356] on div "Theme & design App colors Choose your app colors to match your app's style. Pic…" at bounding box center [614, 415] width 487 height 1154
click at [491, 376] on div "scrollable content" at bounding box center [490, 372] width 20 height 20
click at [473, 372] on input "*******" at bounding box center [473, 372] width 0 height 0
click at [388, 363] on div "Theme & design App colors Choose your app colors to match your app's style. Pic…" at bounding box center [614, 415] width 487 height 1154
click at [28, 81] on link at bounding box center [26, 71] width 53 height 34
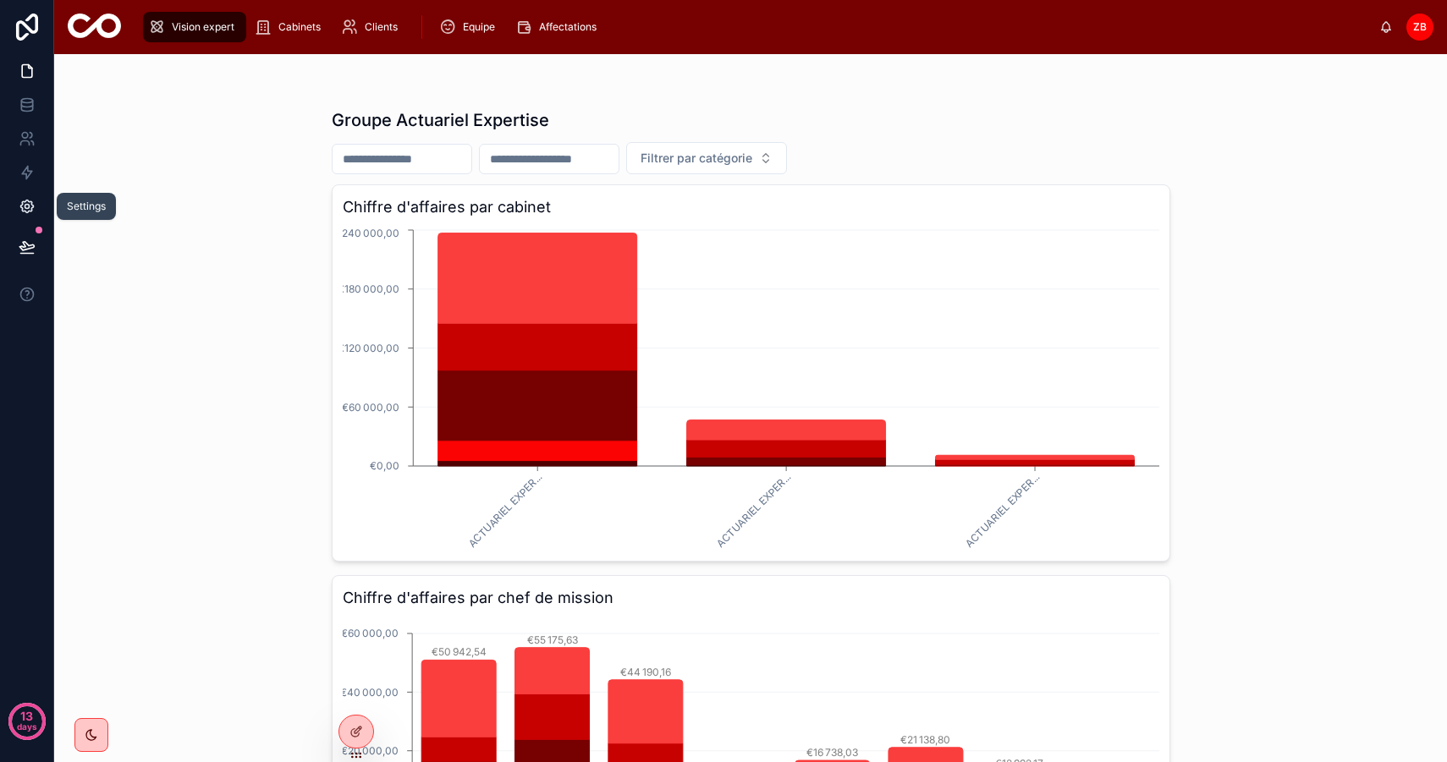
click at [52, 199] on link at bounding box center [26, 206] width 53 height 34
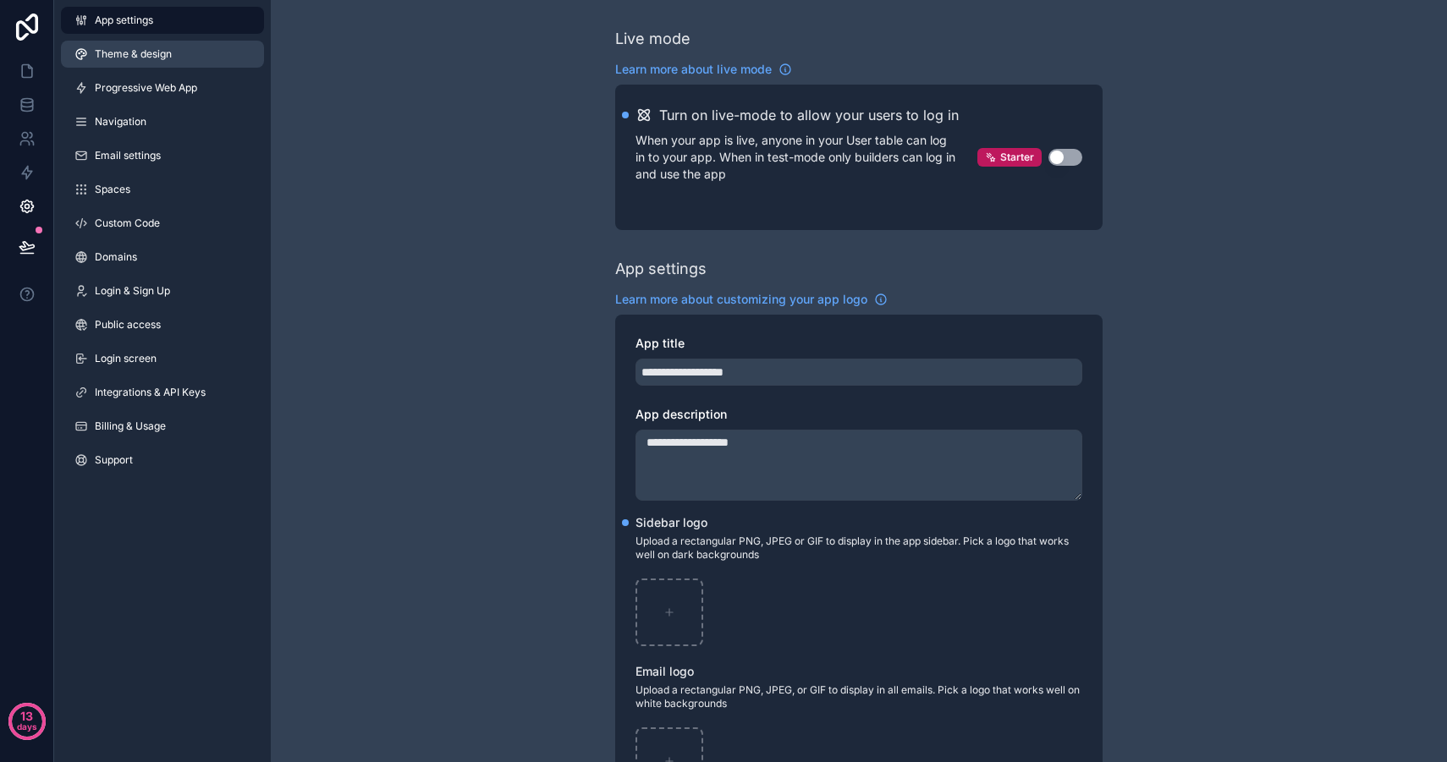
click at [132, 53] on span "Theme & design" at bounding box center [133, 54] width 77 height 14
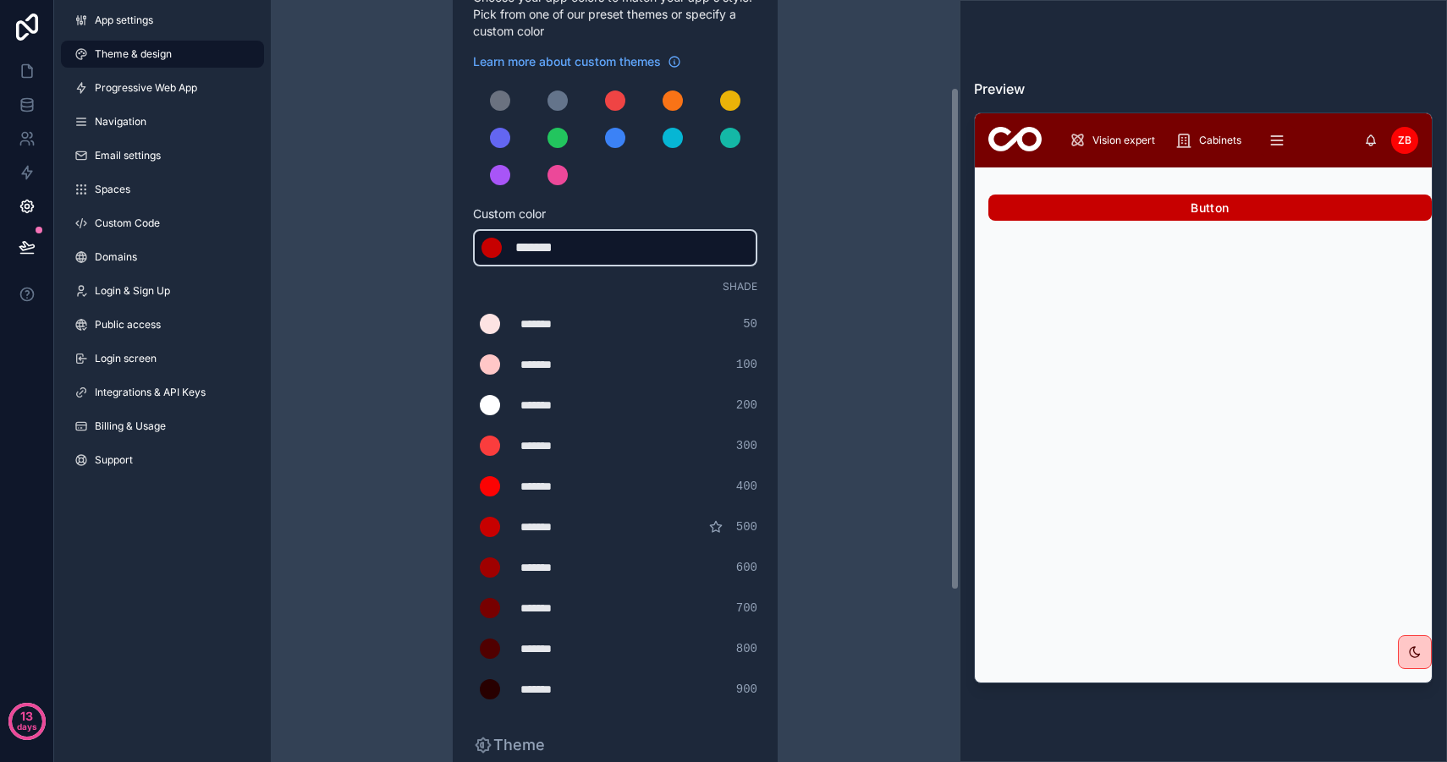
scroll to position [133, 0]
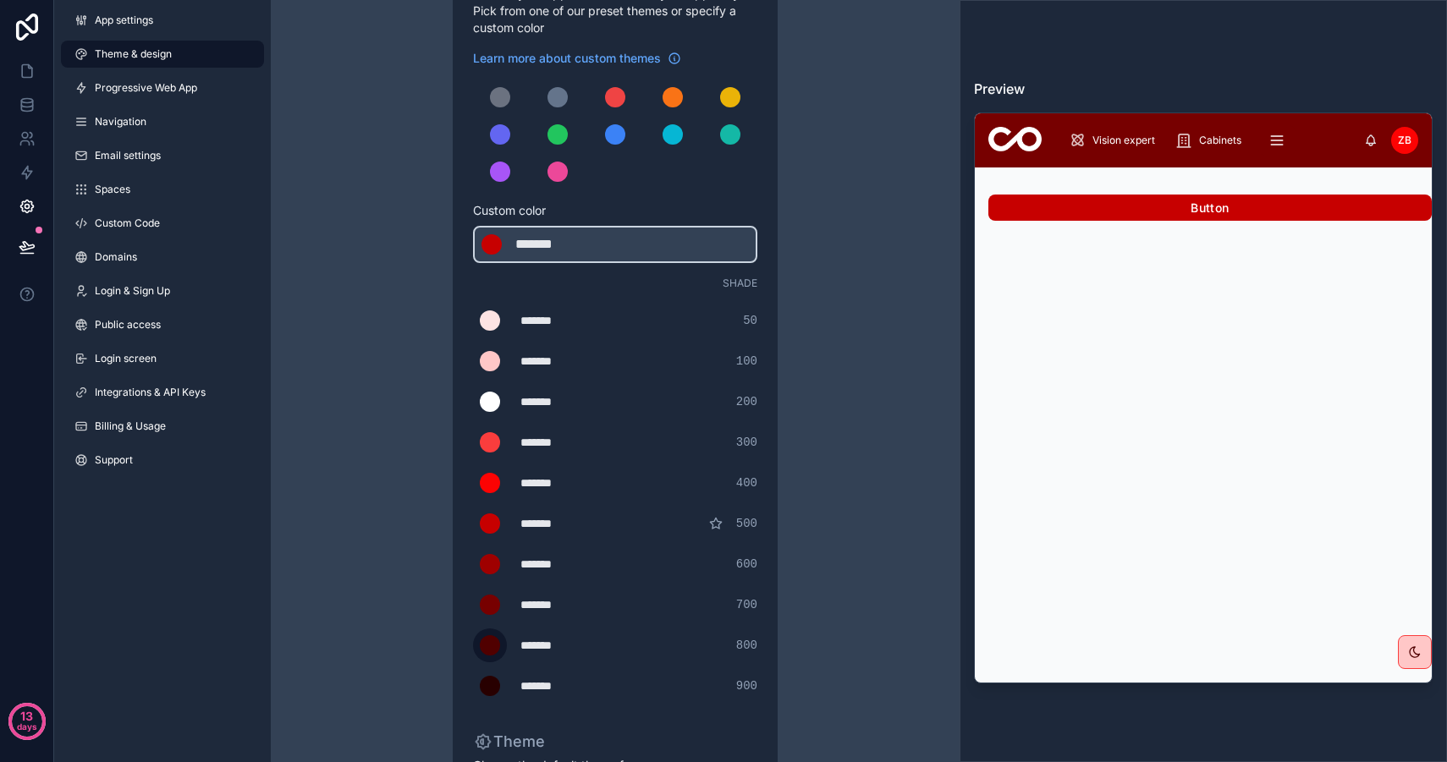
click at [491, 652] on div "scrollable content" at bounding box center [490, 645] width 20 height 20
click at [473, 645] on input "*******" at bounding box center [473, 645] width 0 height 0
click at [491, 681] on div "scrollable content" at bounding box center [490, 686] width 20 height 20
click at [473, 686] on input "*******" at bounding box center [473, 686] width 0 height 0
click at [345, 630] on div "Theme & design App colors Choose your app colors to match your app's style. Pic…" at bounding box center [615, 444] width 689 height 1154
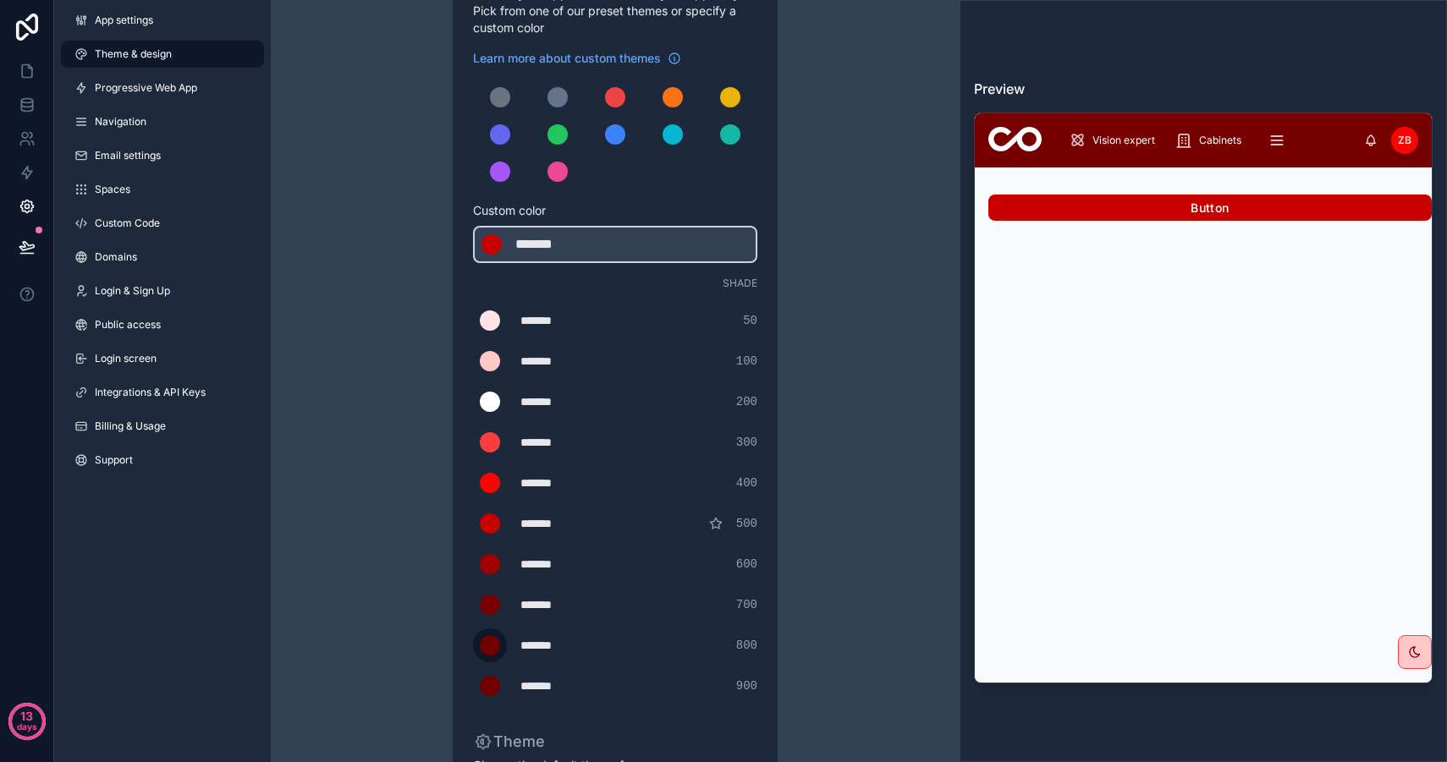
click at [493, 646] on div "scrollable content" at bounding box center [490, 645] width 20 height 20
click at [473, 645] on input "*******" at bounding box center [473, 645] width 0 height 0
click at [431, 617] on div "Theme & design App colors Choose your app colors to match your app's style. Pic…" at bounding box center [614, 444] width 487 height 1154
click at [497, 683] on div "scrollable content" at bounding box center [490, 686] width 20 height 20
click at [473, 686] on input "*******" at bounding box center [473, 686] width 0 height 0
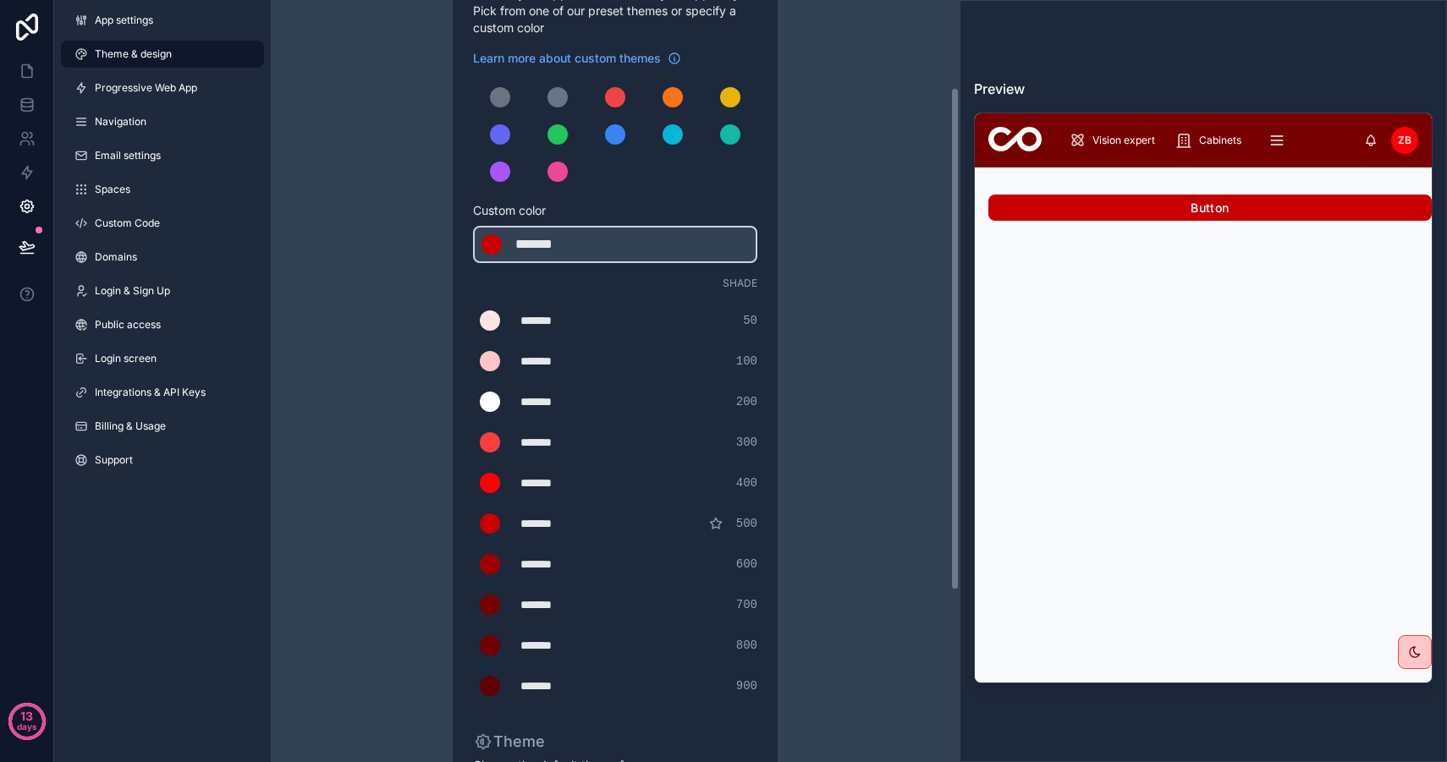
click at [441, 546] on div "Theme & design App colors Choose your app colors to match your app's style. Pic…" at bounding box center [614, 444] width 487 height 1154
click at [20, 74] on icon at bounding box center [27, 71] width 17 height 17
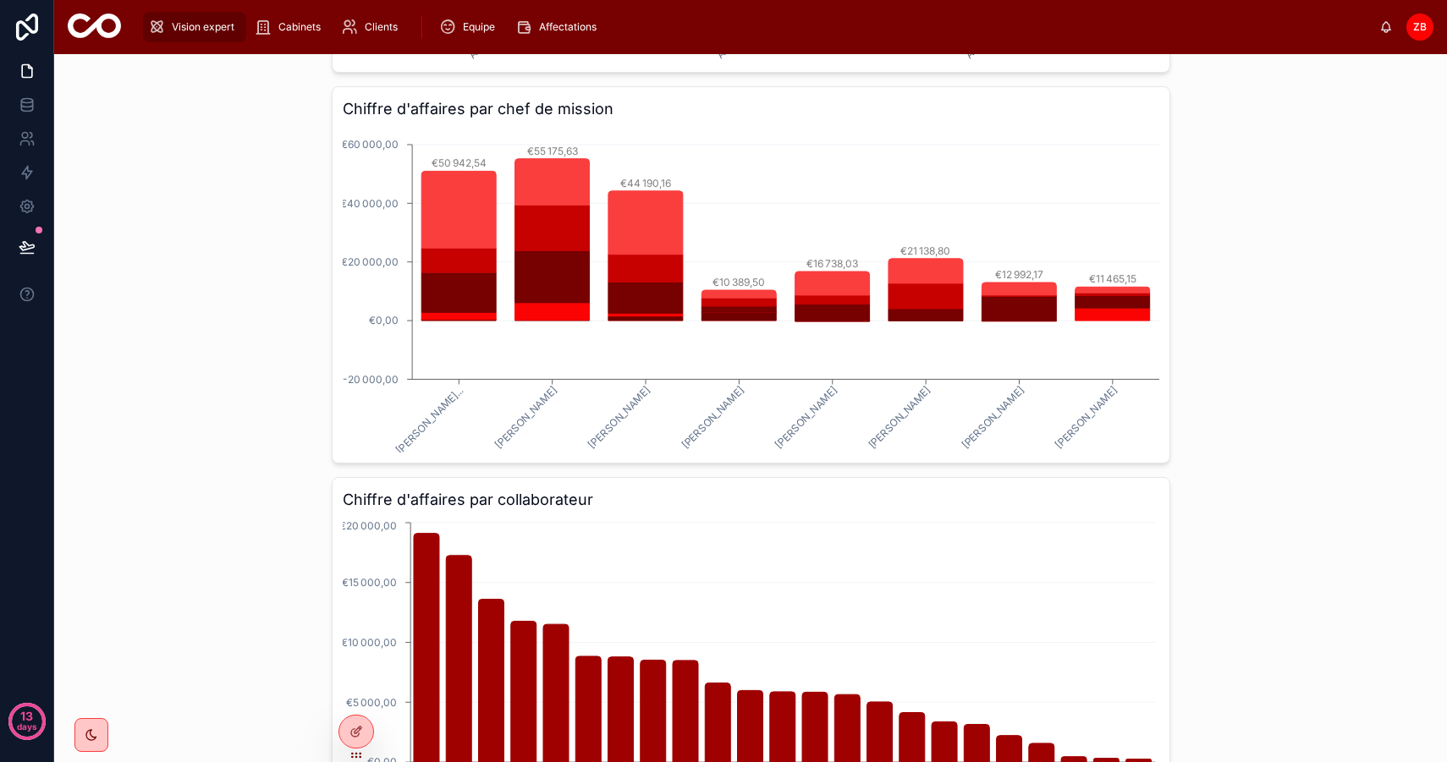
scroll to position [132, 0]
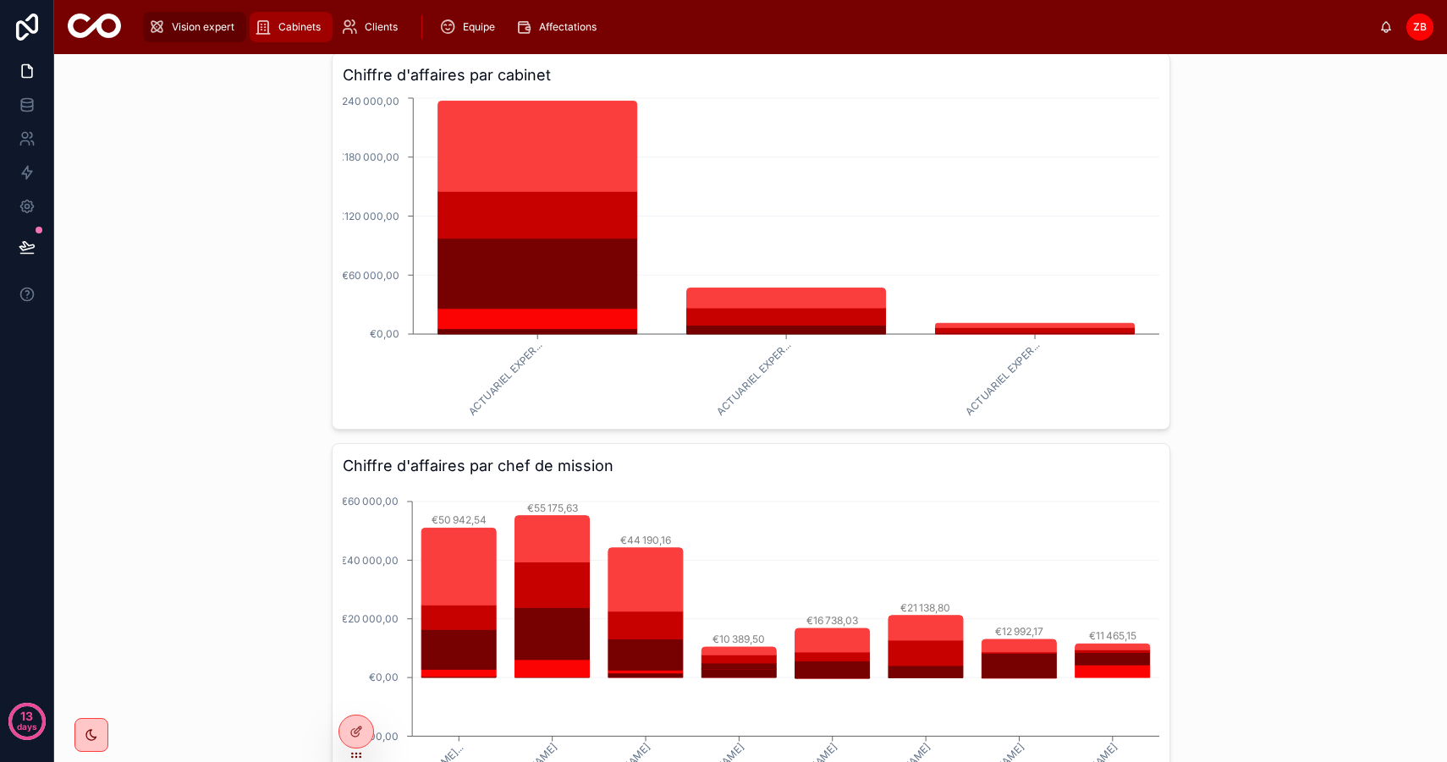
click at [303, 23] on span "Cabinets" at bounding box center [299, 27] width 42 height 14
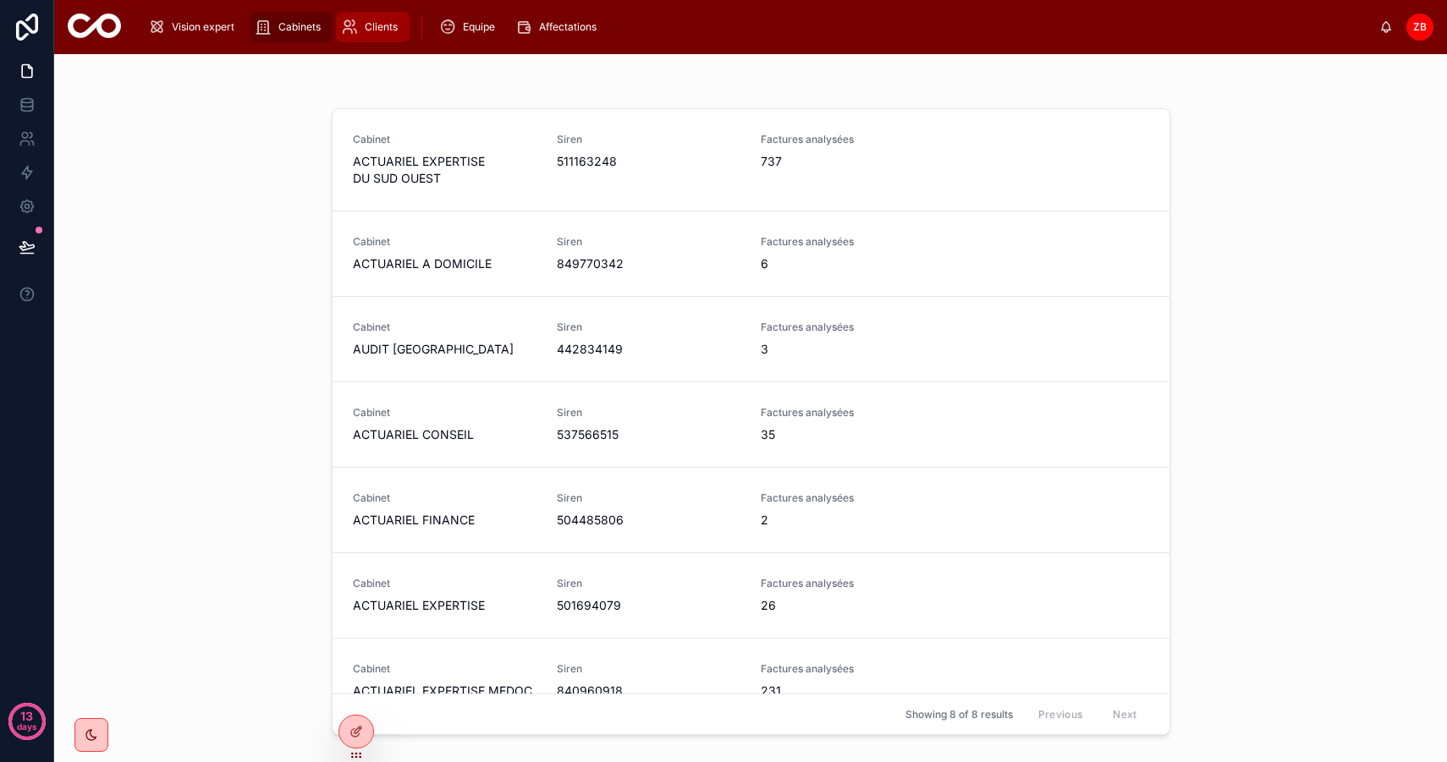
click at [381, 26] on span "Clients" at bounding box center [381, 27] width 33 height 14
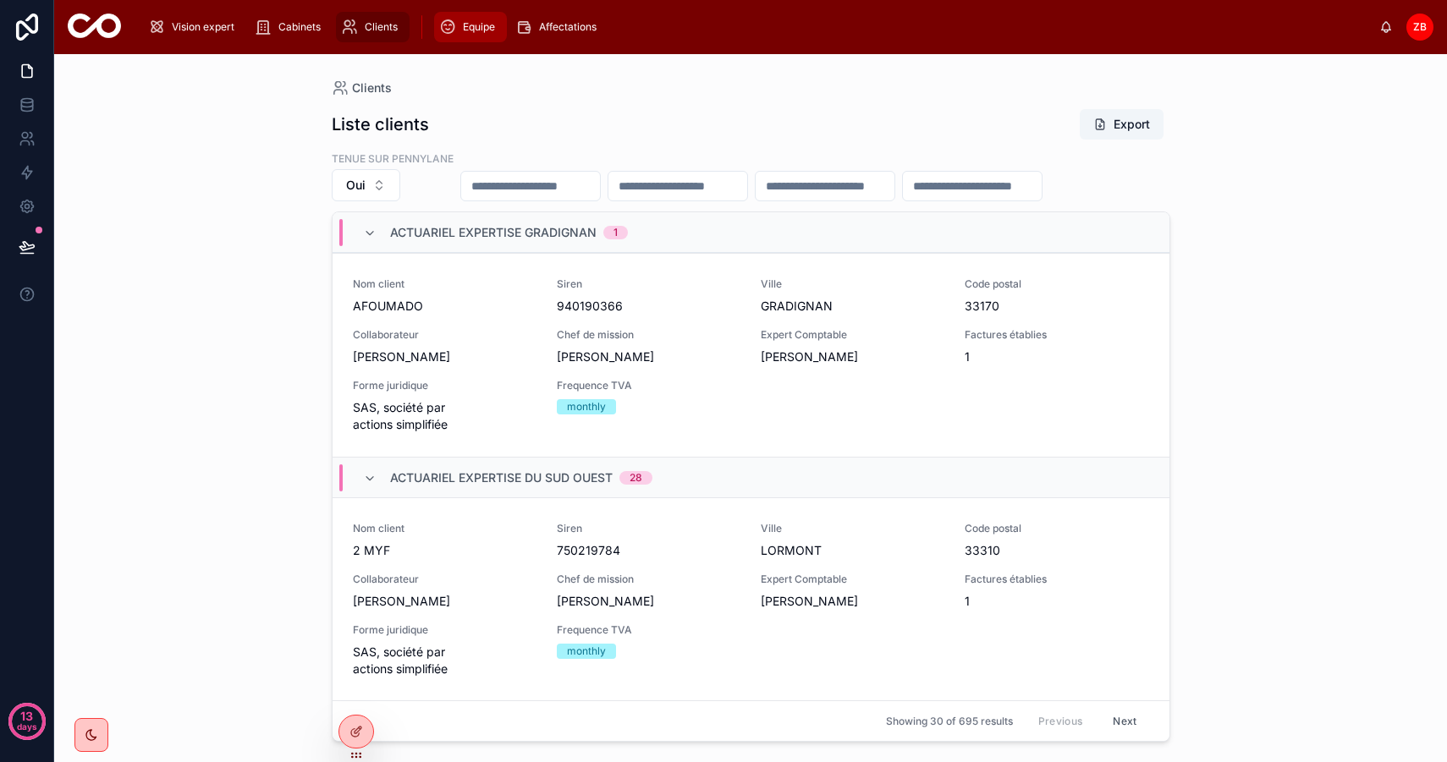
click at [456, 30] on div "Equipe" at bounding box center [470, 27] width 63 height 27
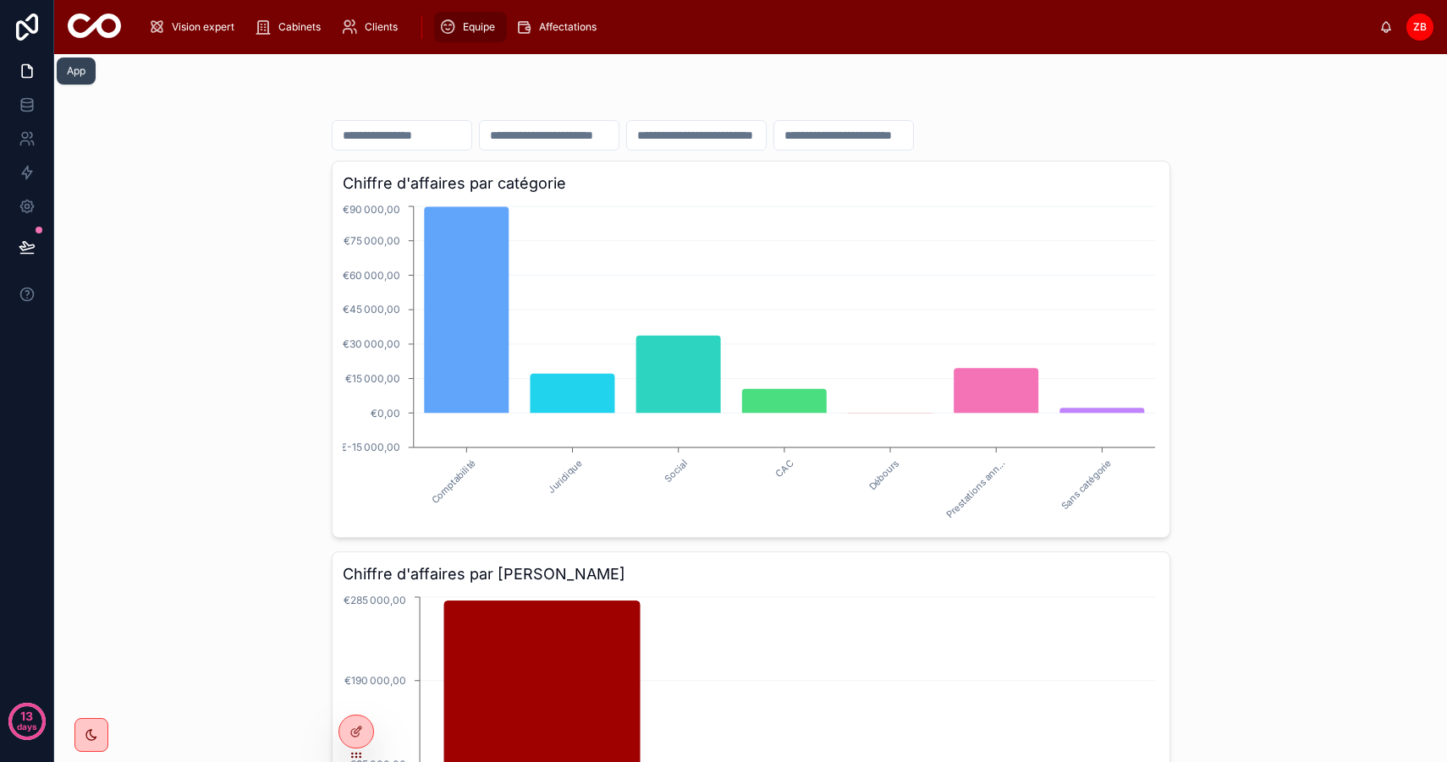
click at [26, 80] on link at bounding box center [26, 71] width 53 height 34
click at [357, 735] on icon at bounding box center [355, 733] width 8 height 8
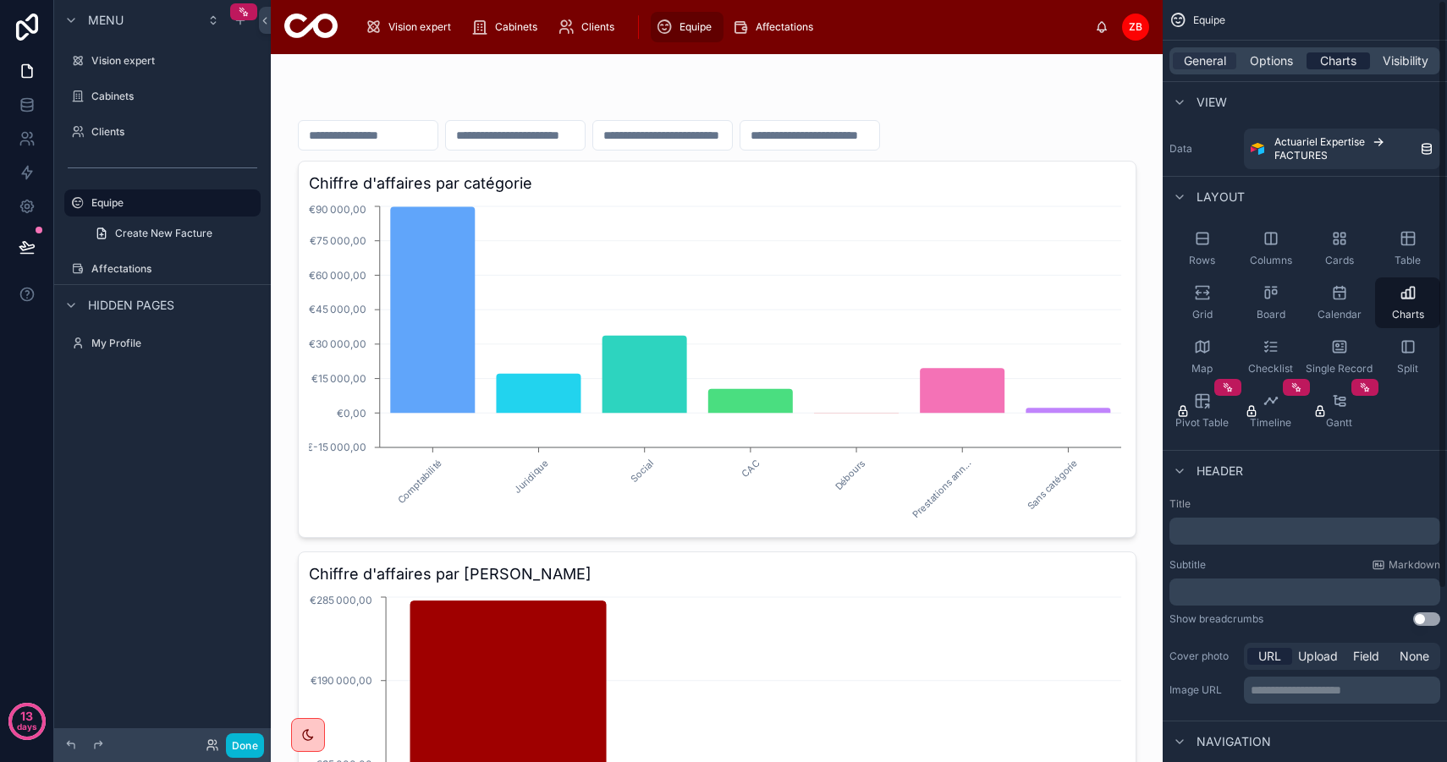
click at [1346, 58] on span "Charts" at bounding box center [1338, 60] width 36 height 17
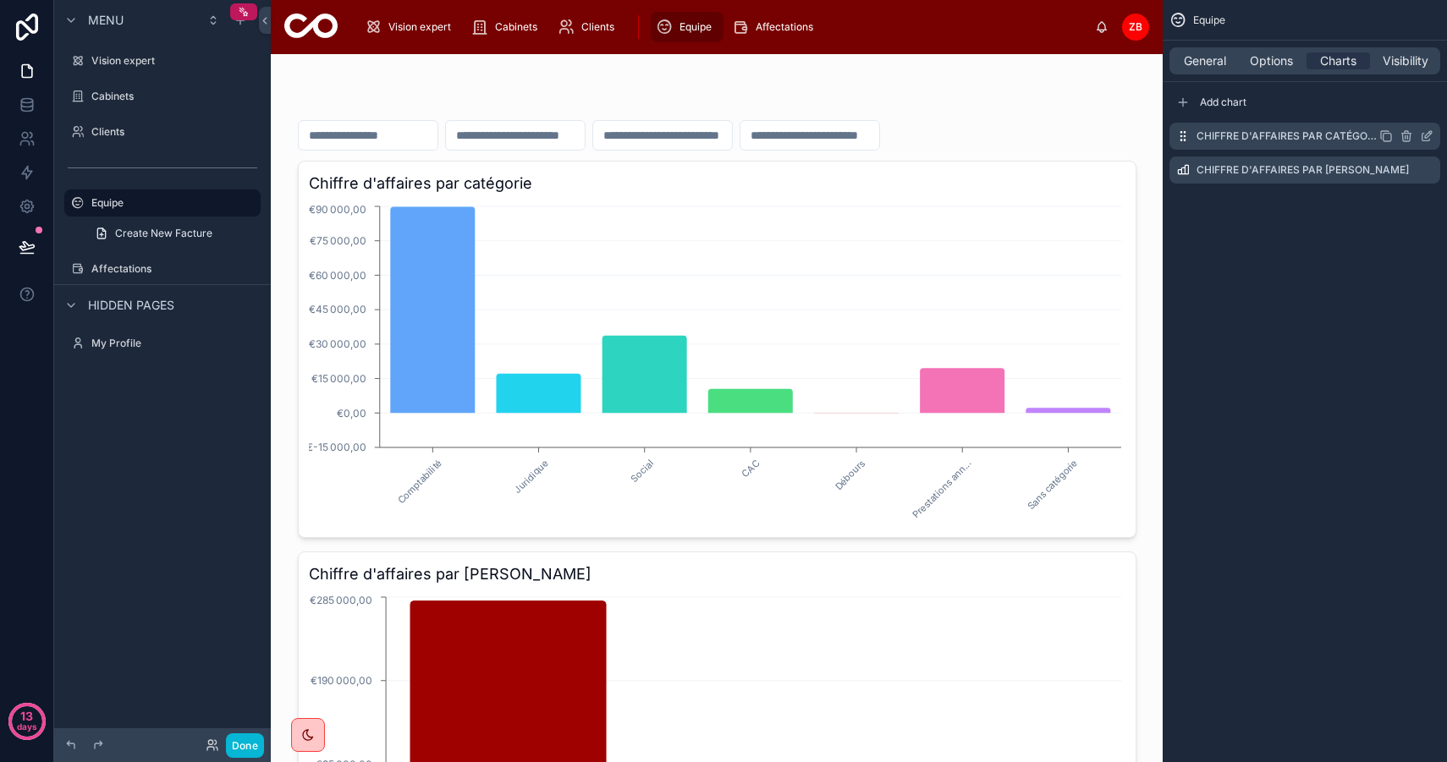
click at [1425, 134] on icon "scrollable content" at bounding box center [1428, 134] width 7 height 7
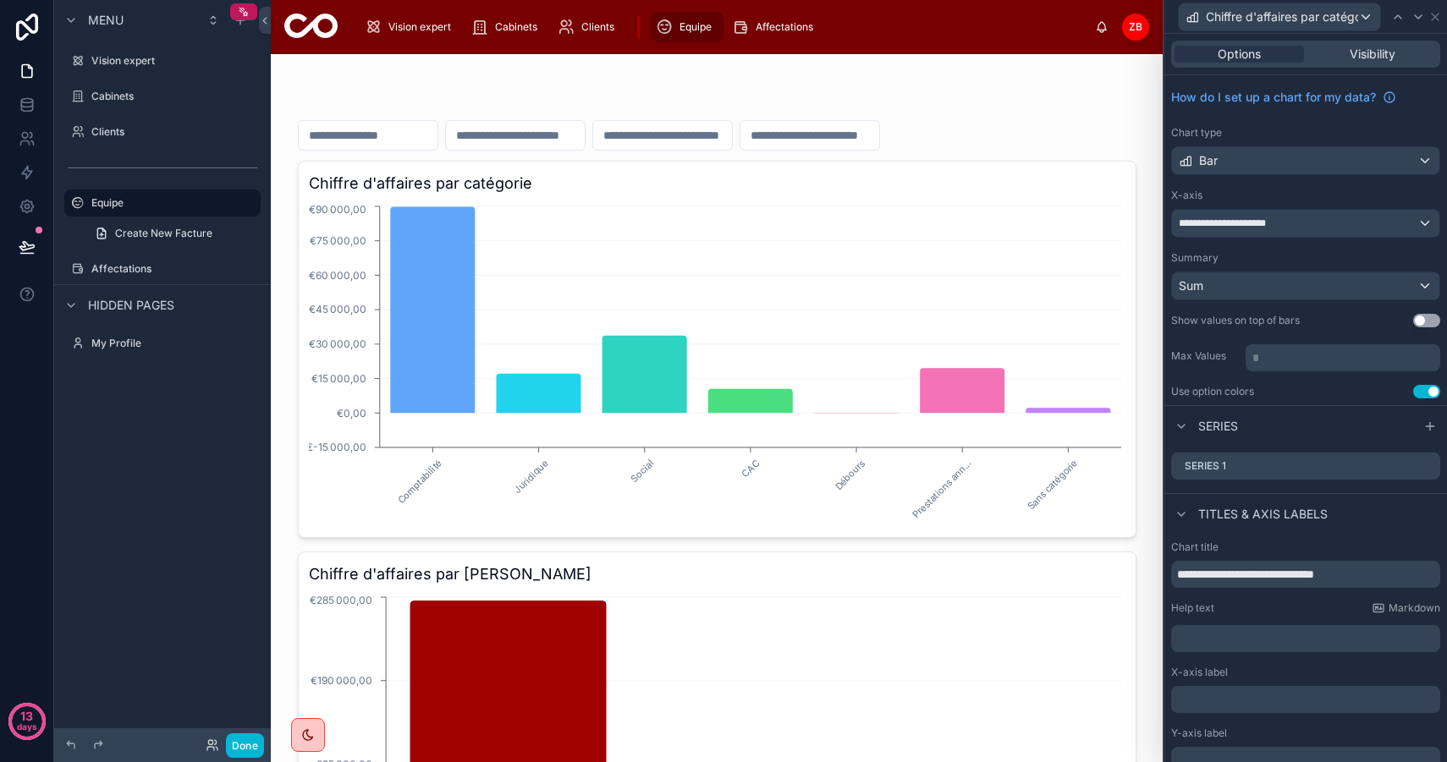
scroll to position [59, 0]
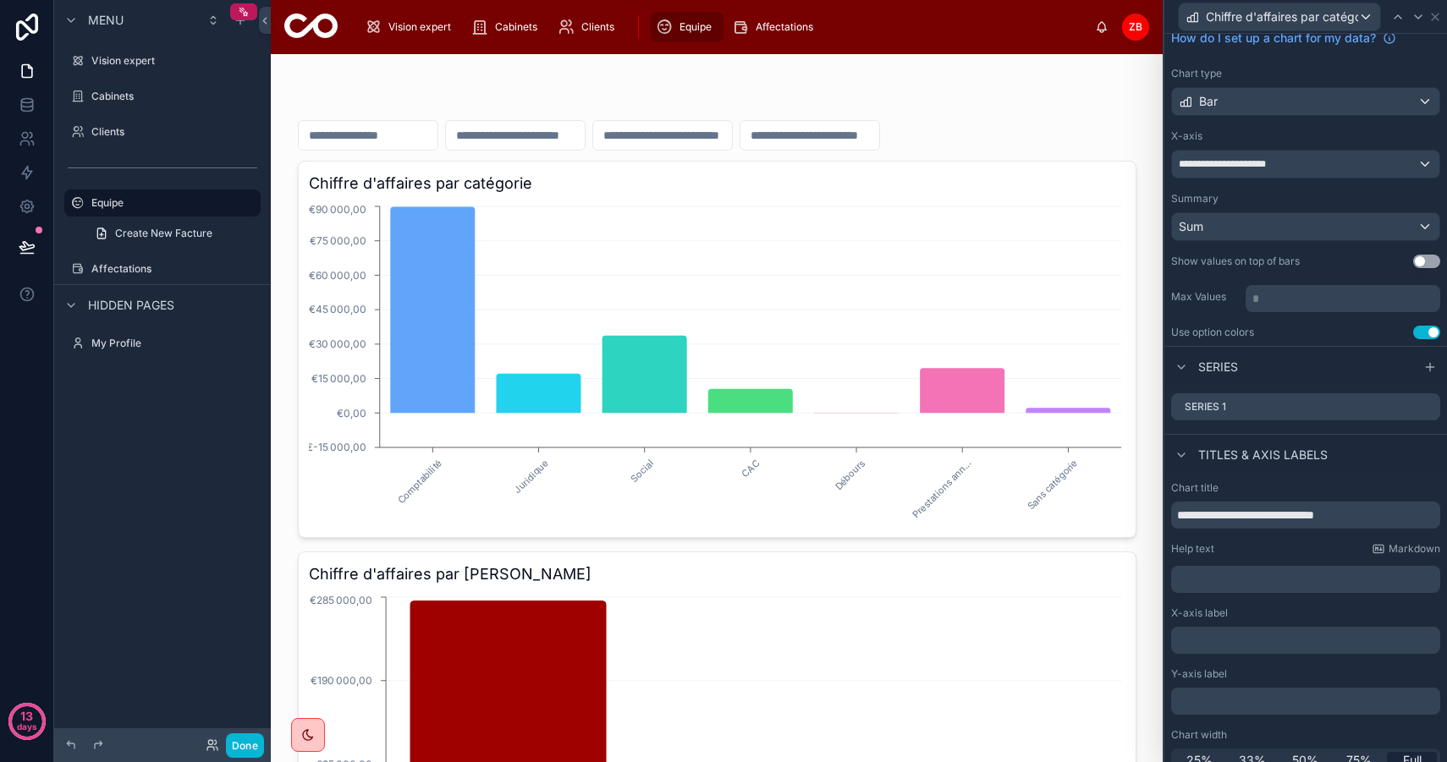
click at [1422, 338] on button "Use setting" at bounding box center [1426, 333] width 27 height 14
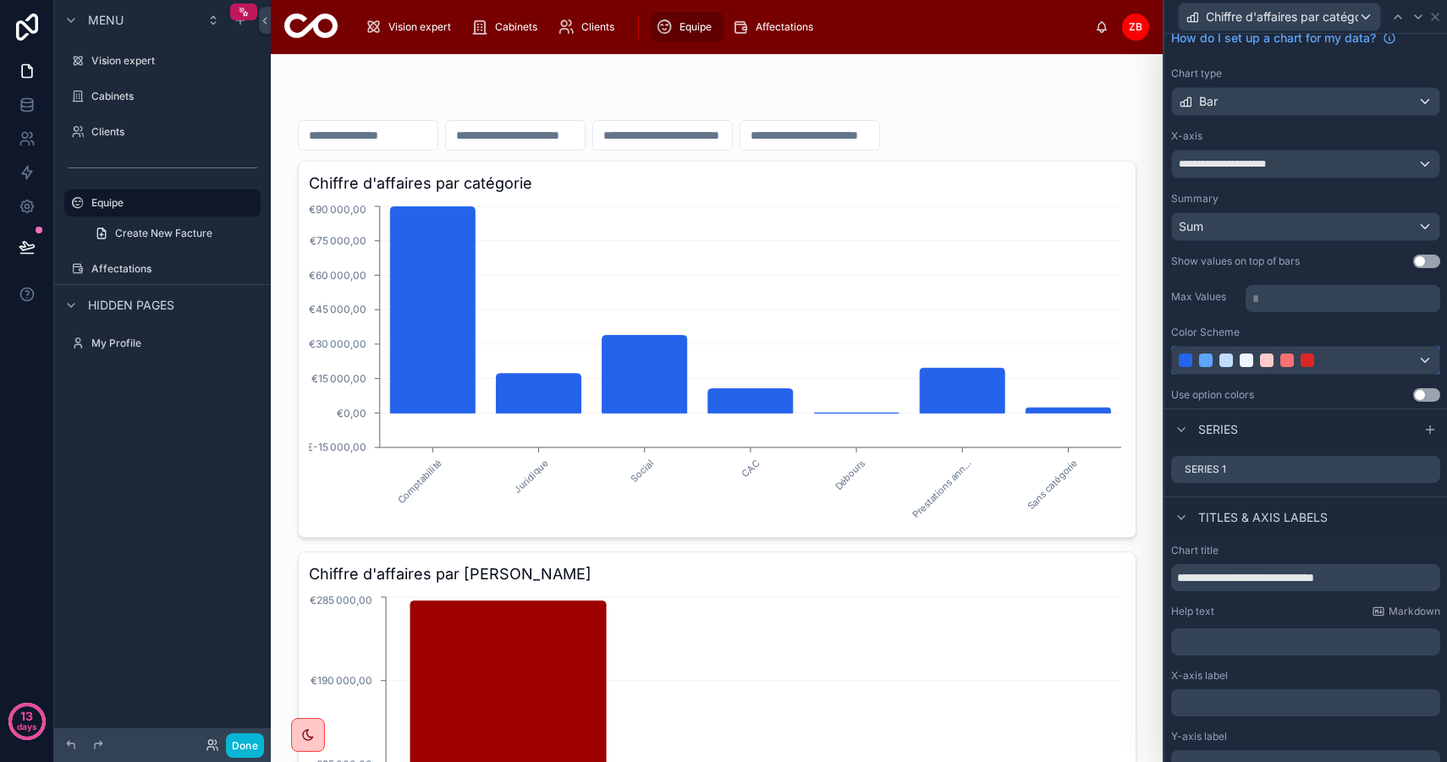
click at [1287, 369] on div at bounding box center [1305, 360] width 267 height 27
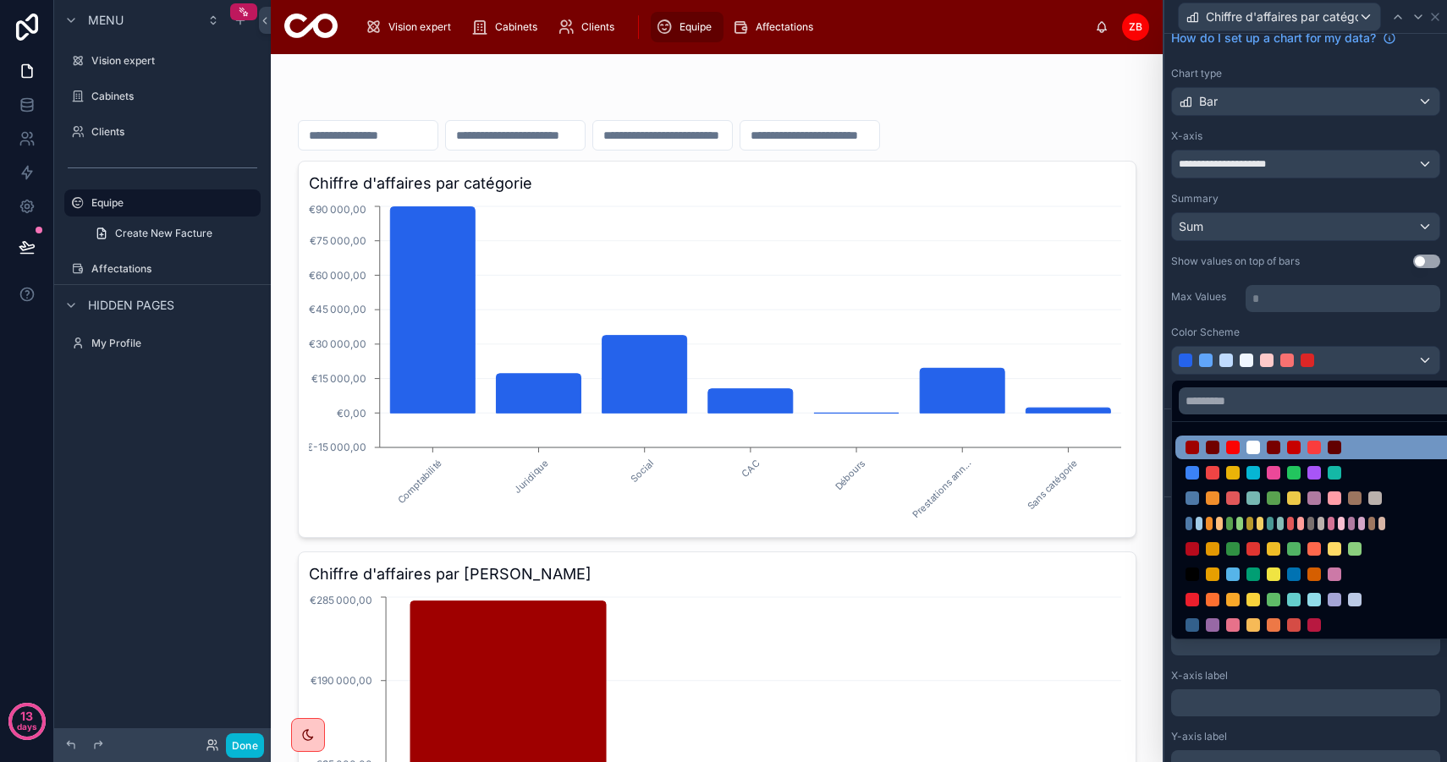
click at [1293, 439] on div at bounding box center [1324, 448] width 299 height 24
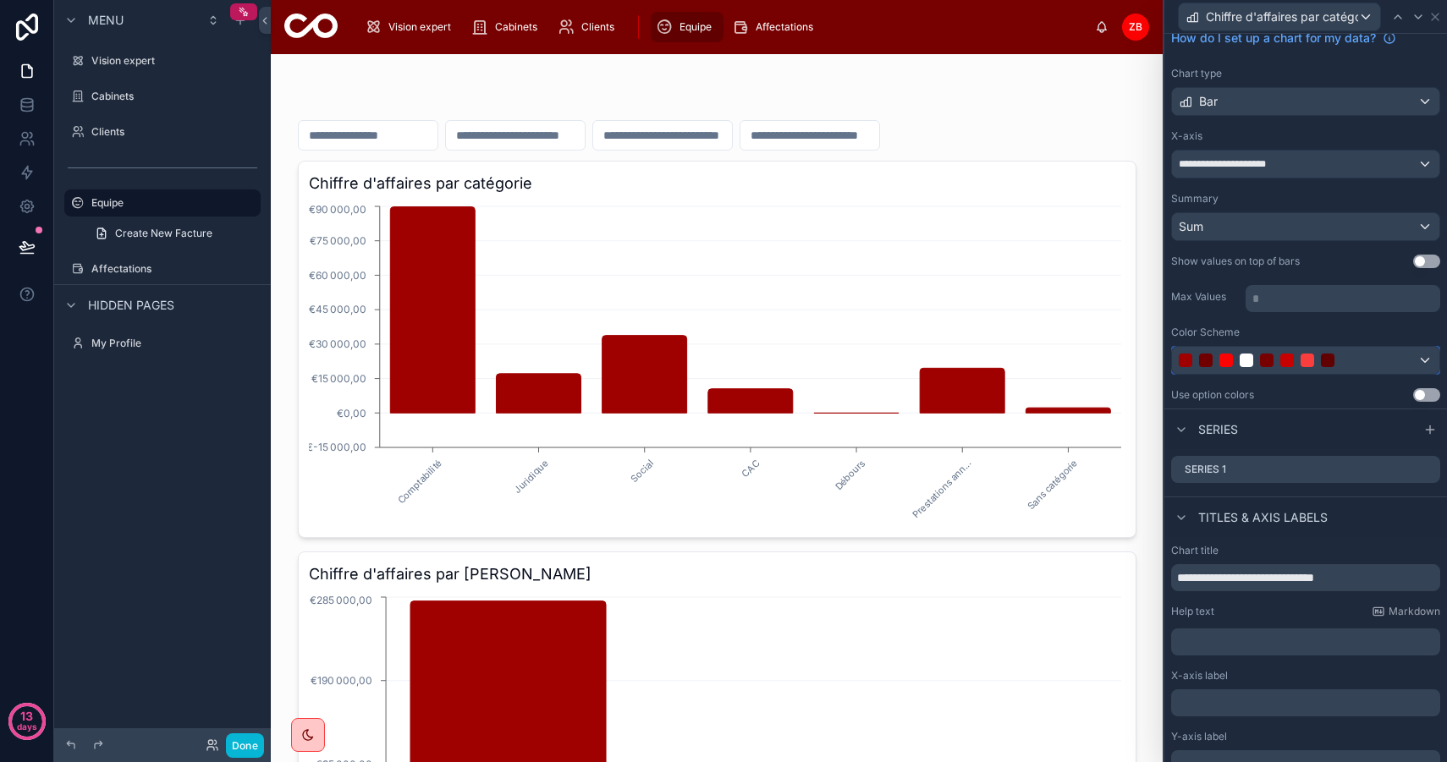
click at [1314, 363] on div at bounding box center [1286, 361] width 217 height 14
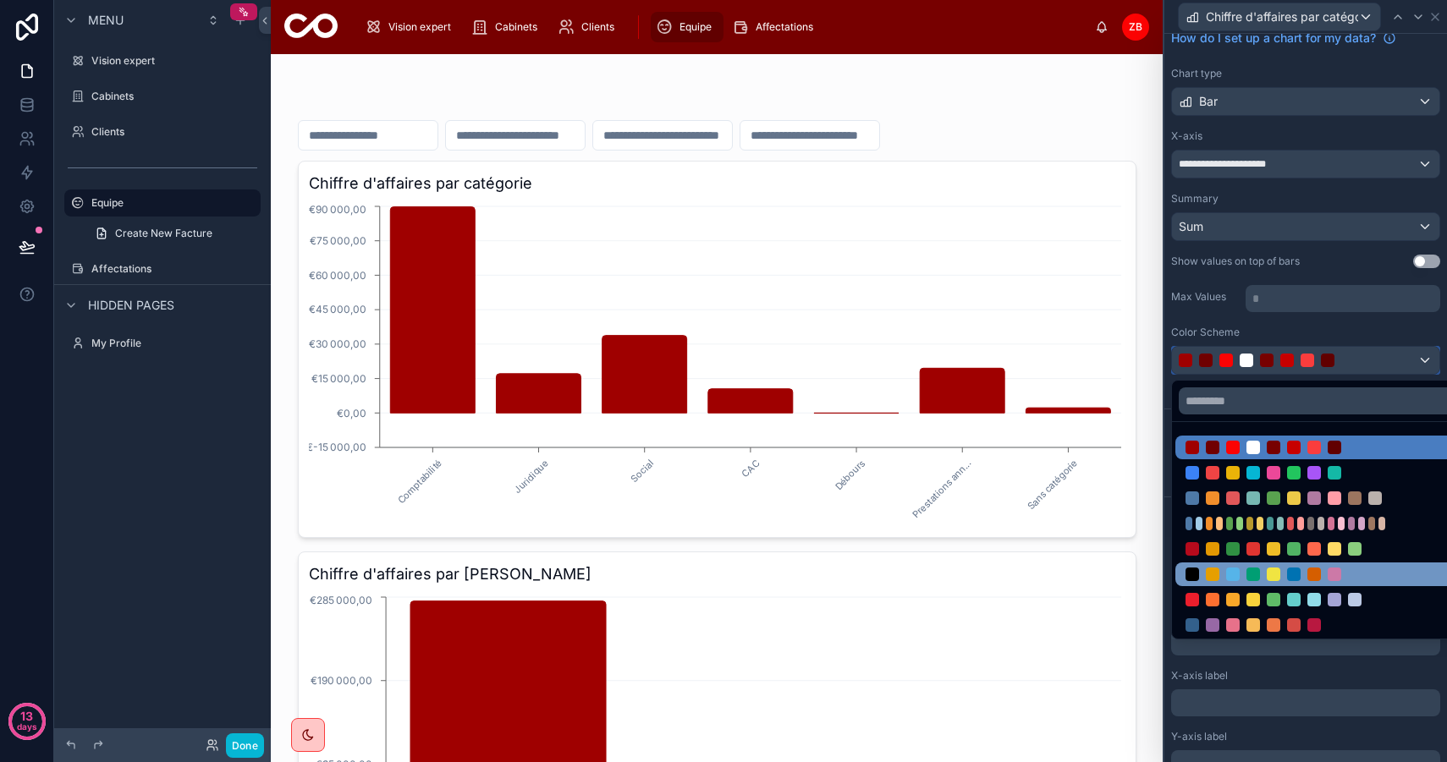
scroll to position [103, 0]
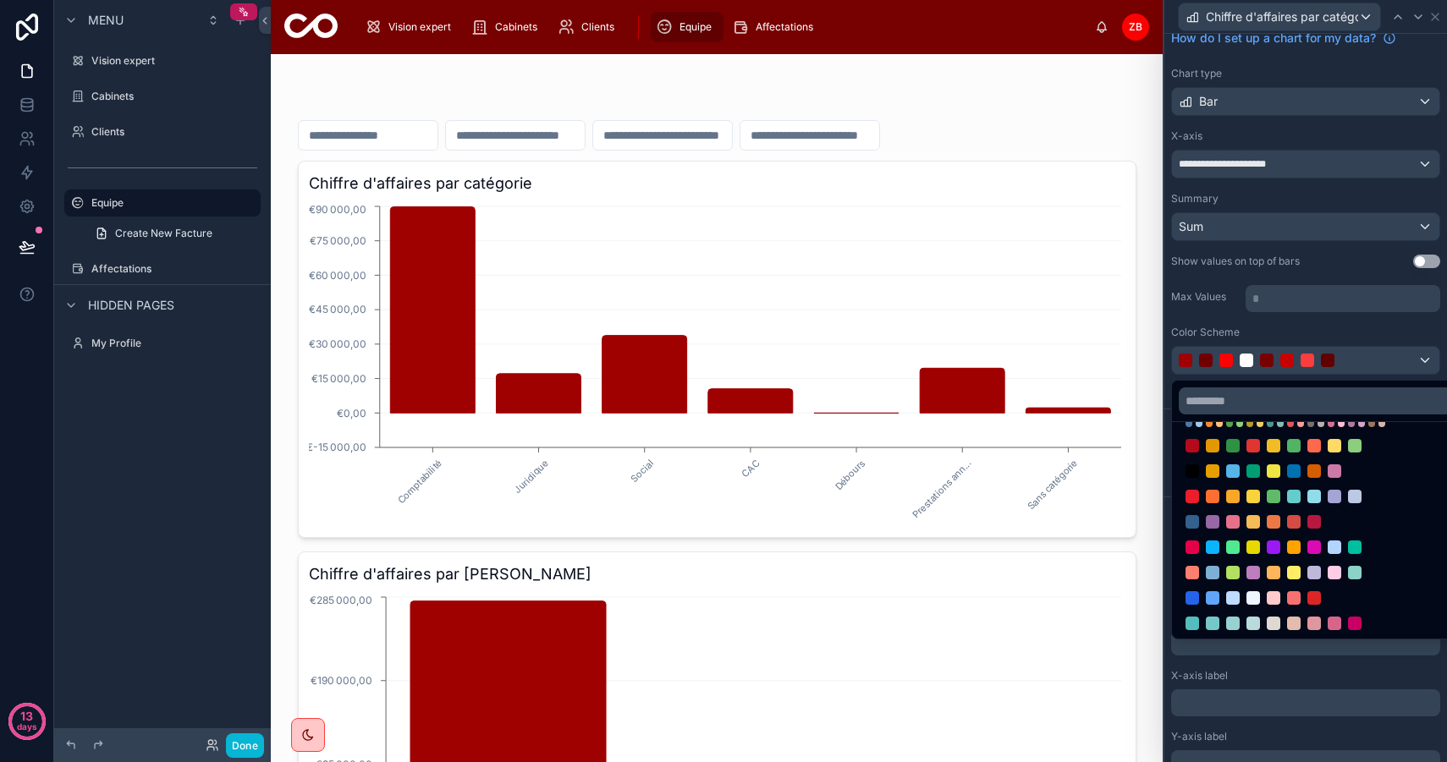
click at [1284, 320] on div at bounding box center [1305, 381] width 283 height 762
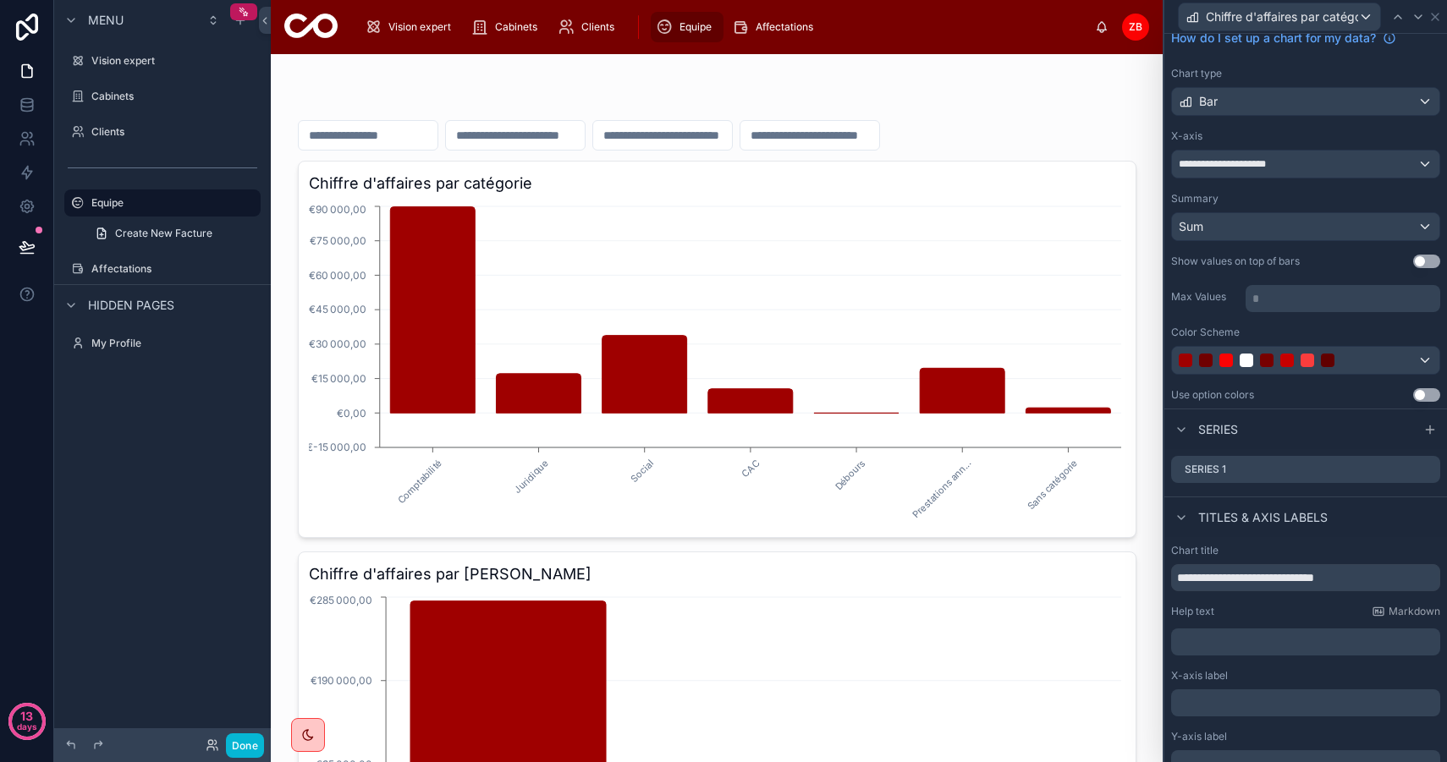
click at [1420, 260] on button "Use setting" at bounding box center [1426, 262] width 27 height 14
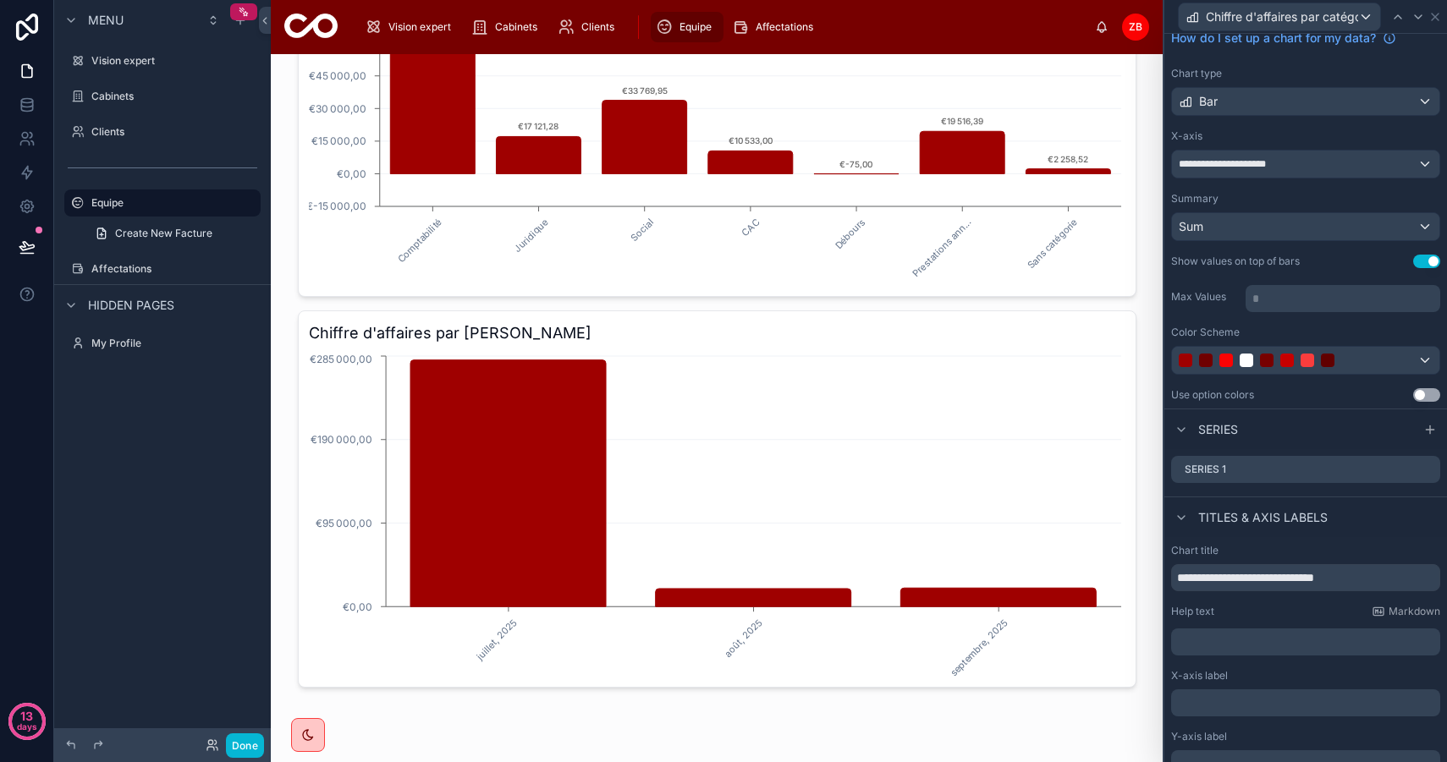
scroll to position [0, 0]
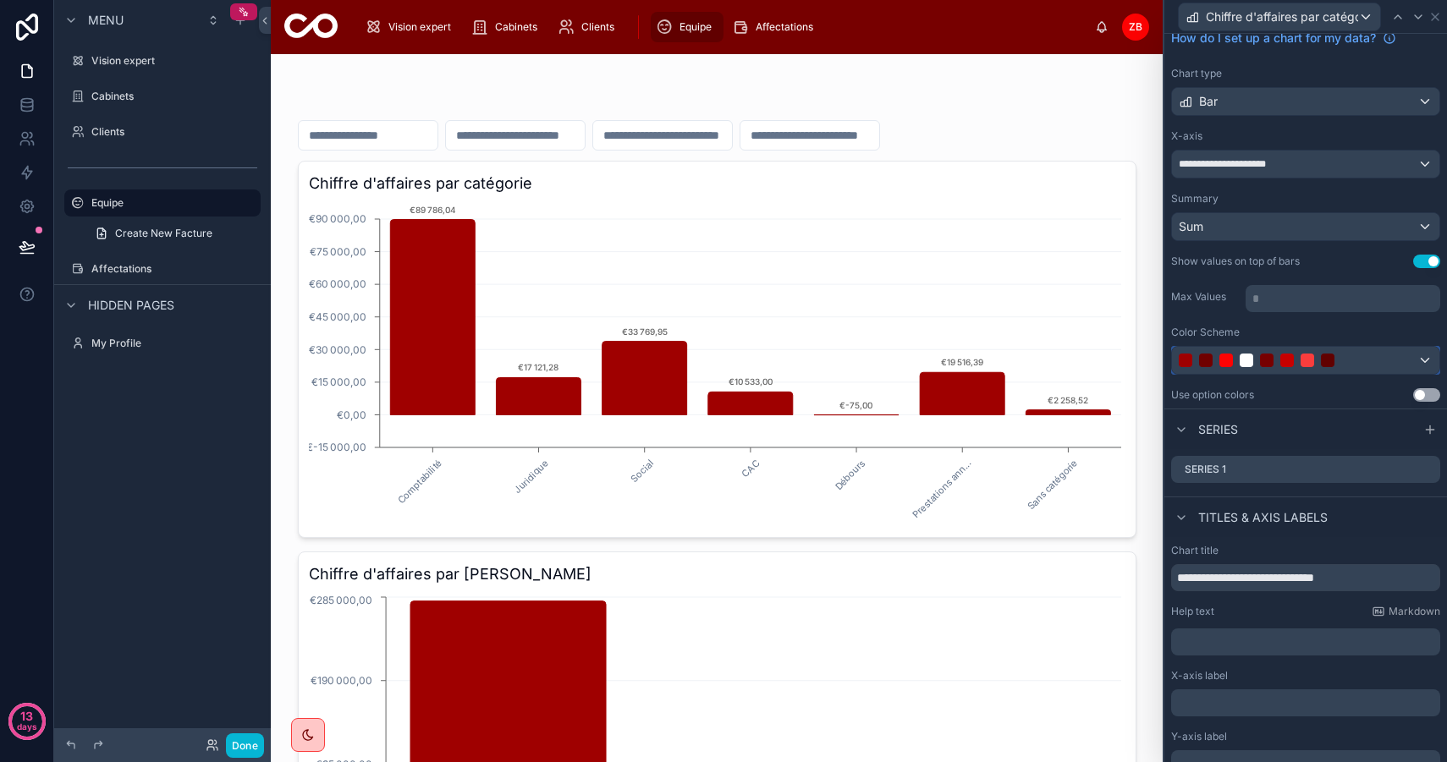
click at [1262, 354] on div at bounding box center [1267, 361] width 14 height 14
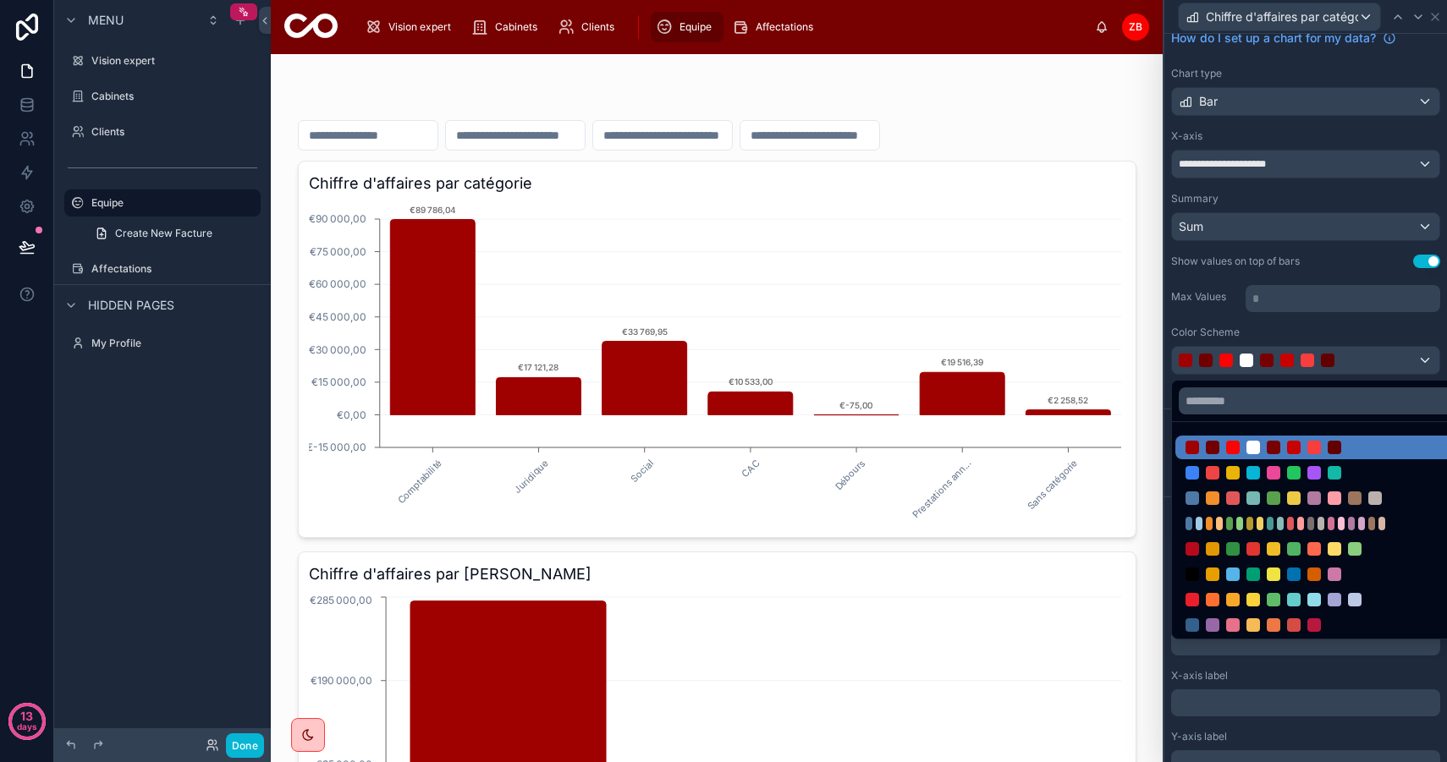
click at [1262, 354] on div at bounding box center [1305, 381] width 283 height 762
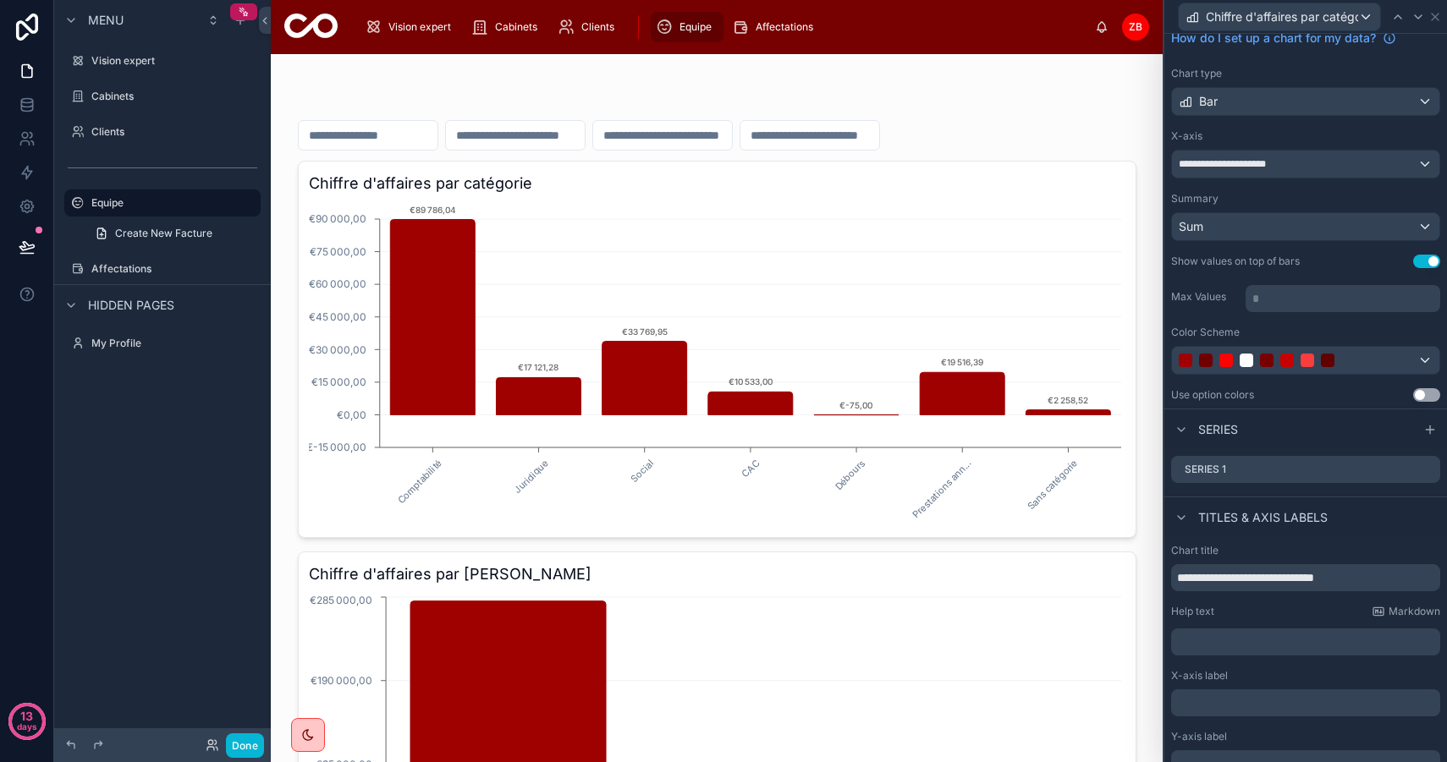
click at [1425, 400] on button "Use setting" at bounding box center [1426, 395] width 27 height 14
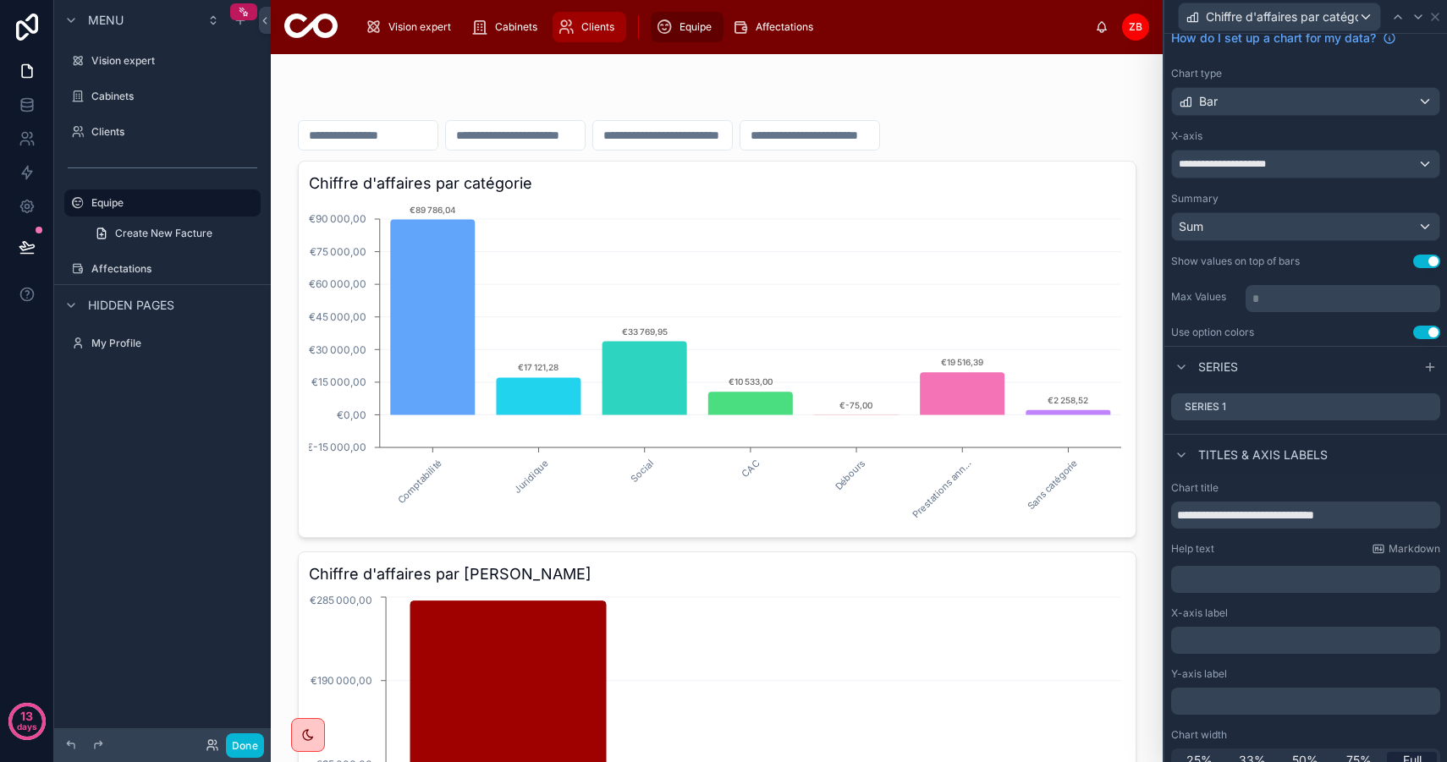
click at [601, 30] on span "Clients" at bounding box center [597, 27] width 33 height 14
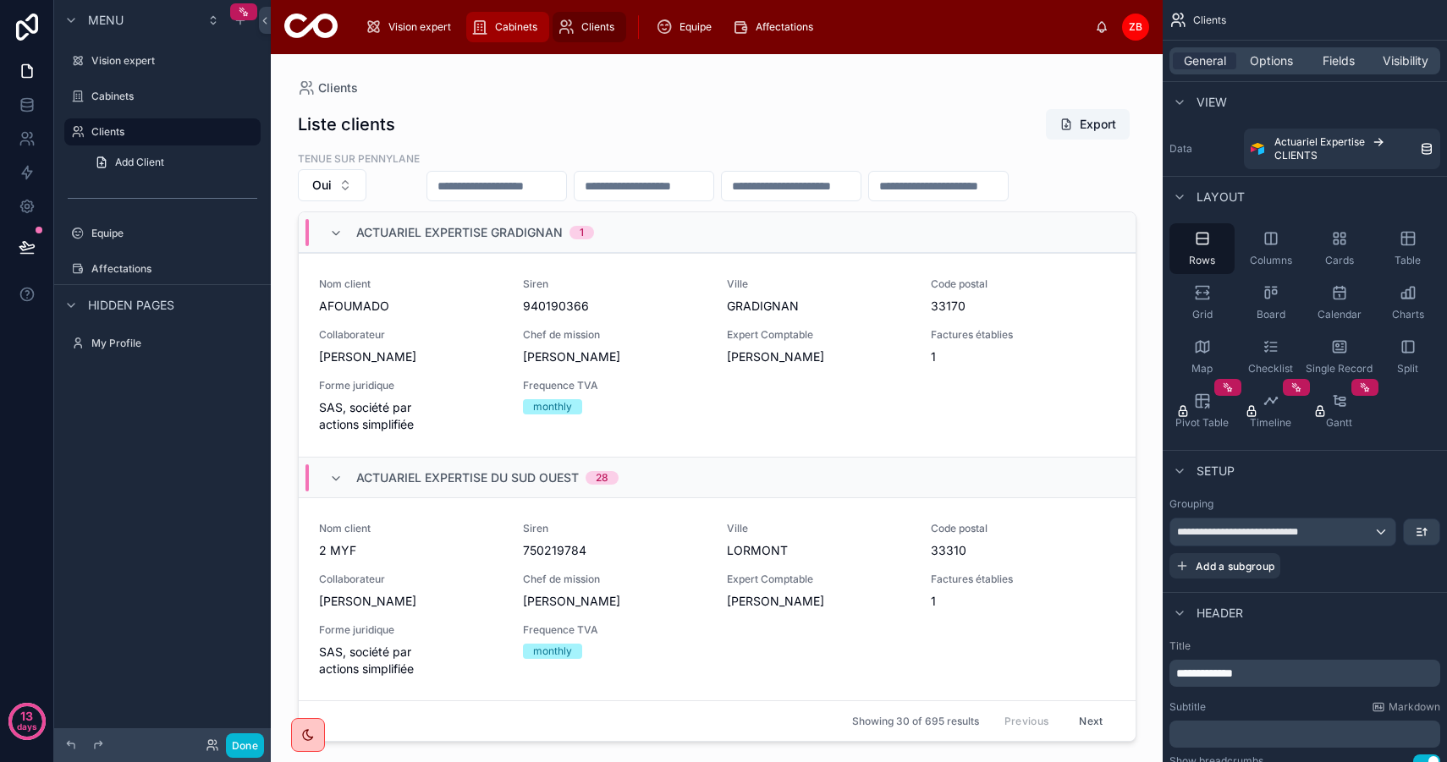
click at [515, 27] on span "Cabinets" at bounding box center [516, 27] width 42 height 14
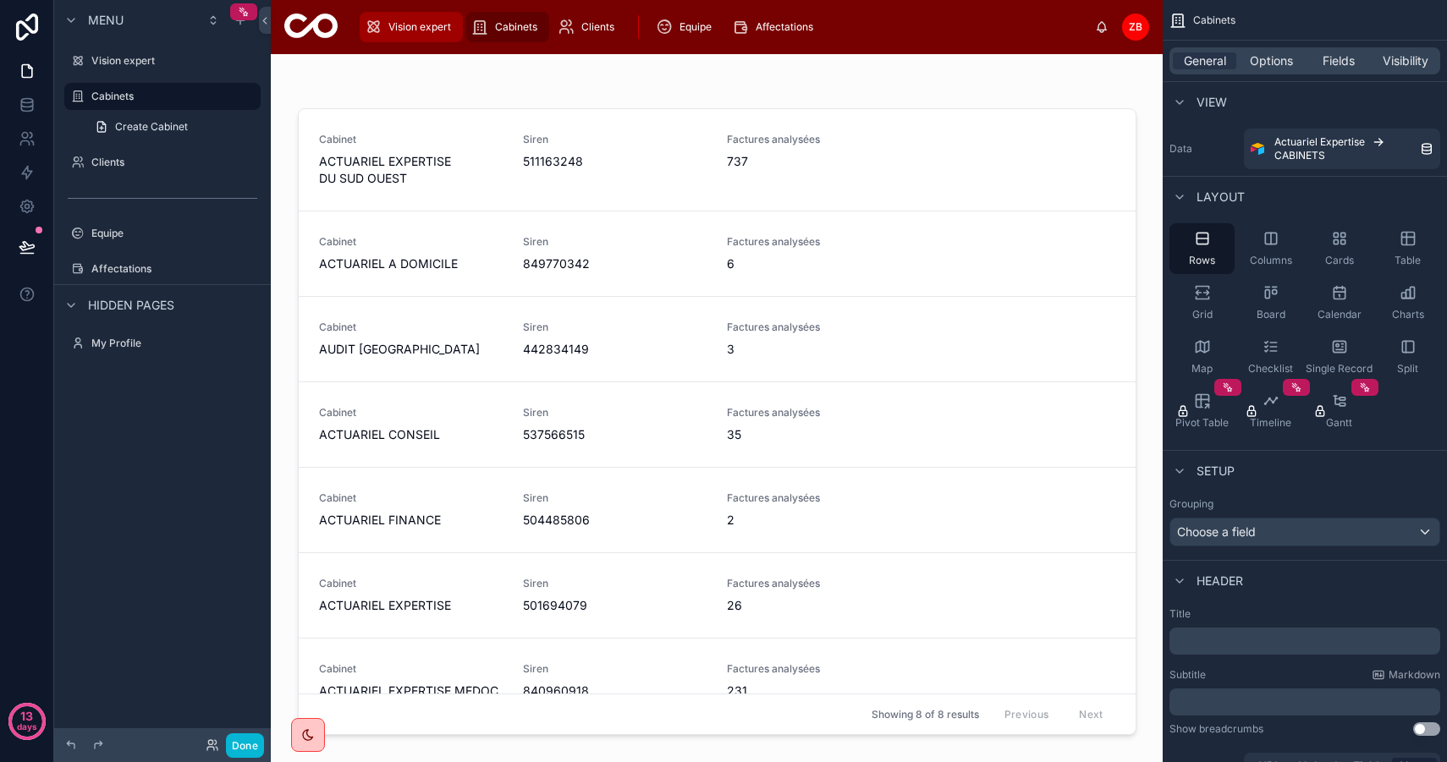
click at [436, 24] on span "Vision expert" at bounding box center [419, 27] width 63 height 14
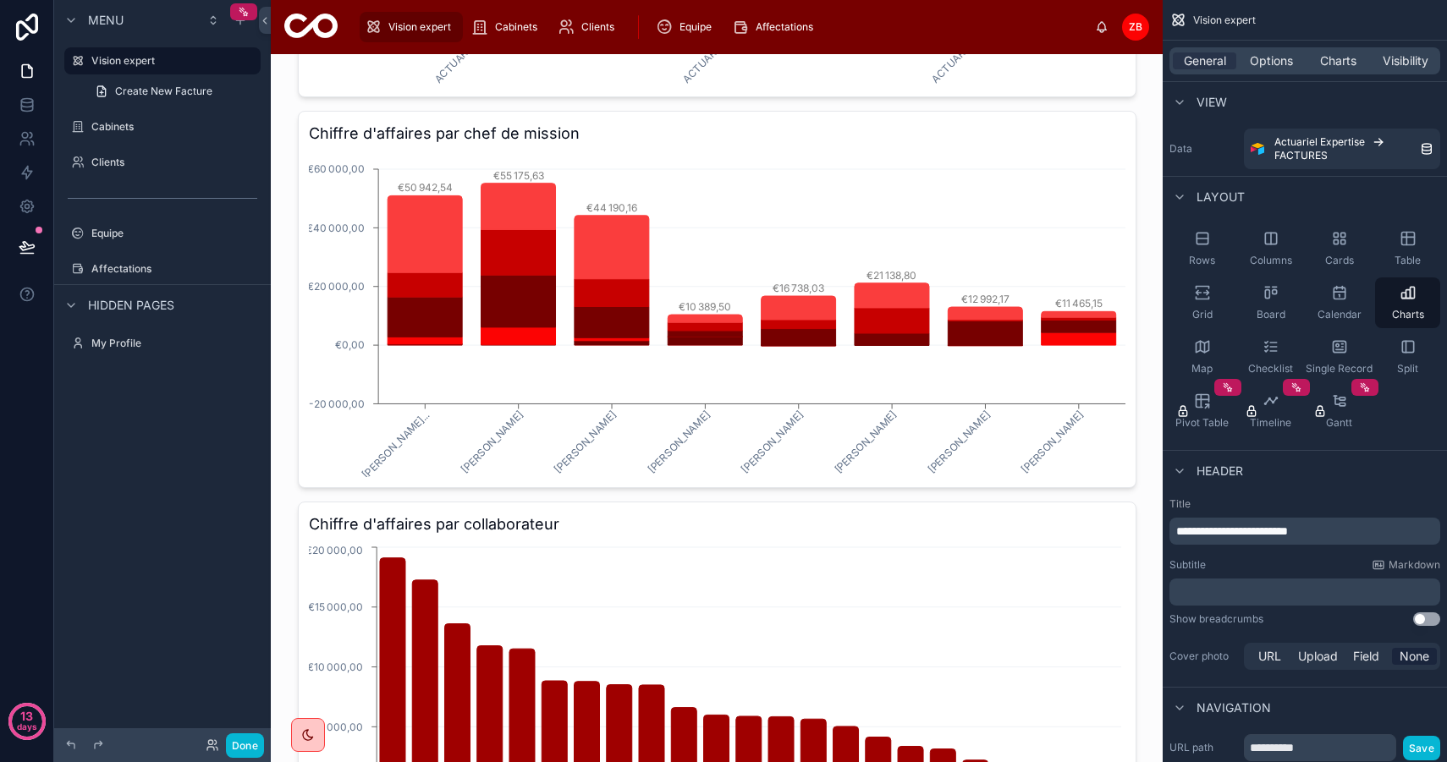
scroll to position [439, 0]
